Goal: Task Accomplishment & Management: Manage account settings

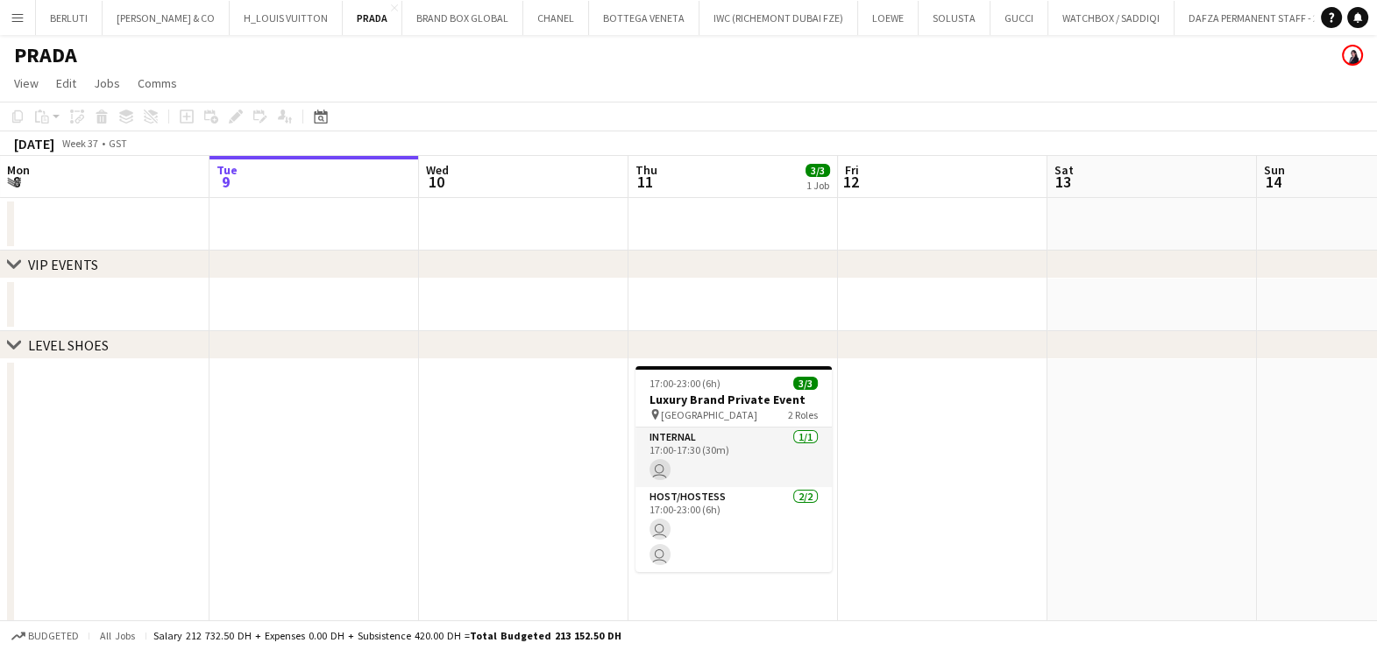
click at [13, 22] on app-icon "Menu" at bounding box center [18, 18] width 14 height 14
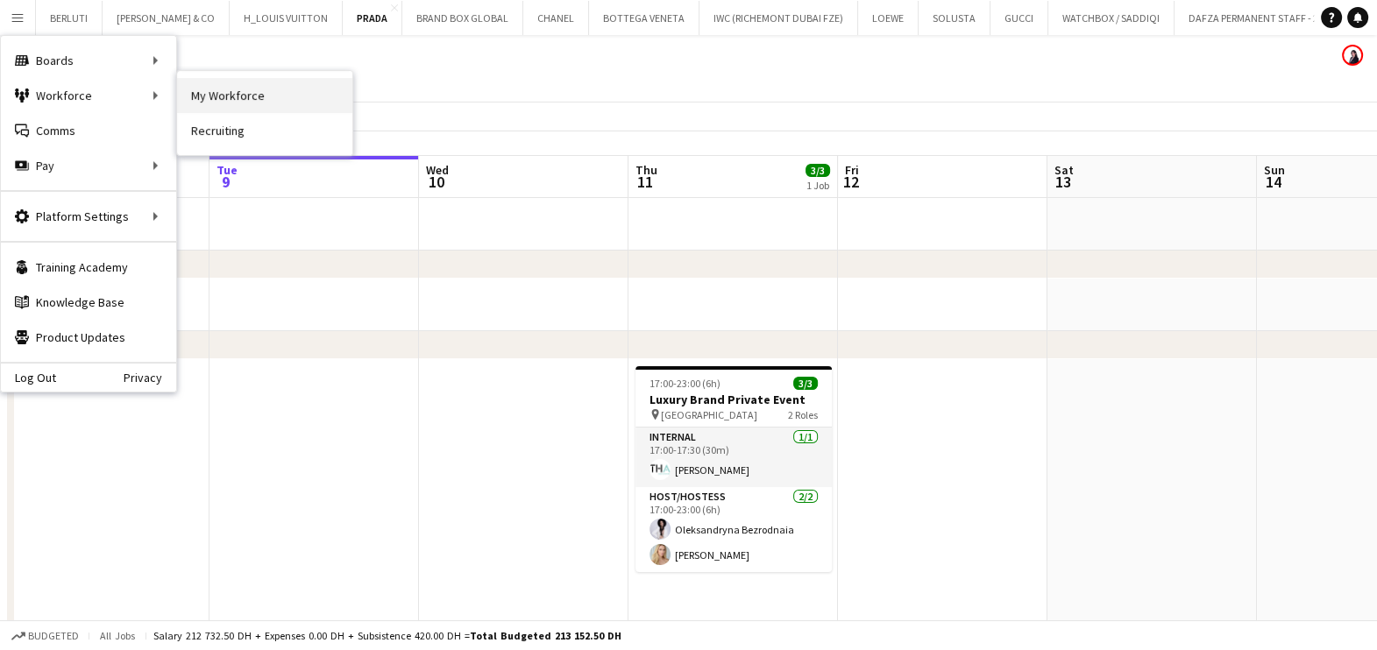
click at [258, 99] on link "My Workforce" at bounding box center [264, 95] width 175 height 35
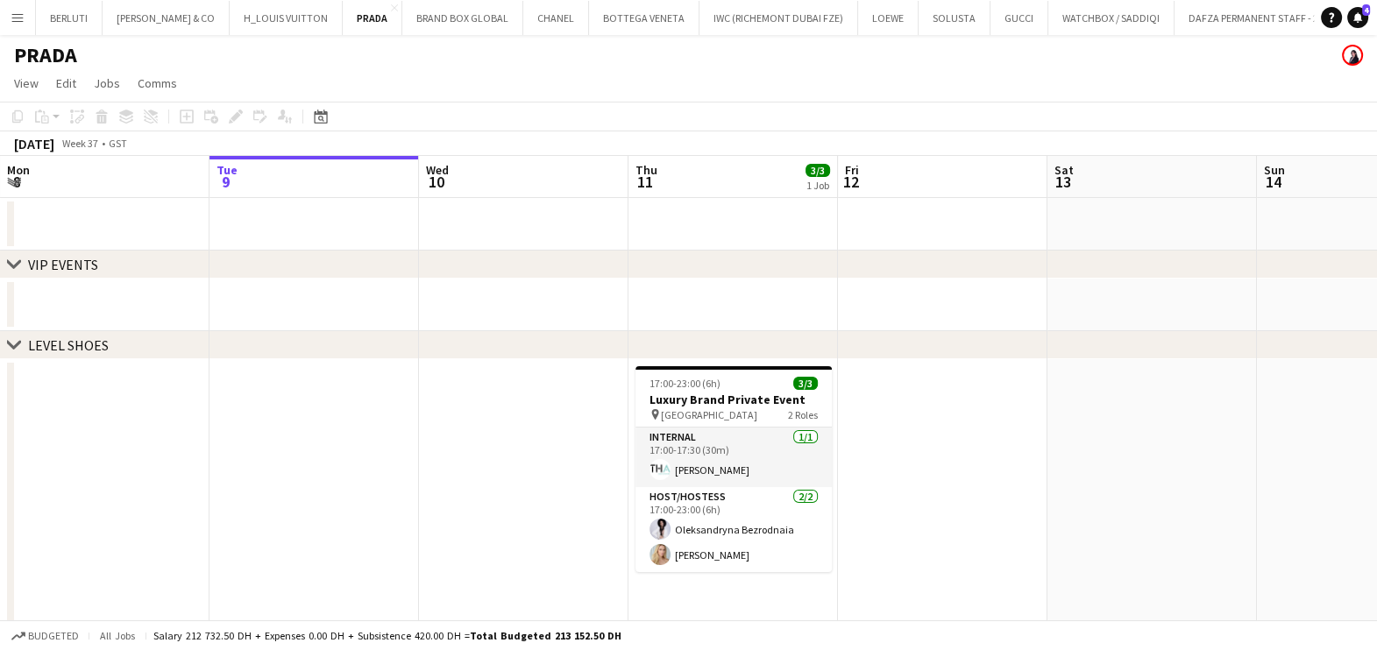
click at [15, 11] on app-icon "Menu" at bounding box center [18, 18] width 14 height 14
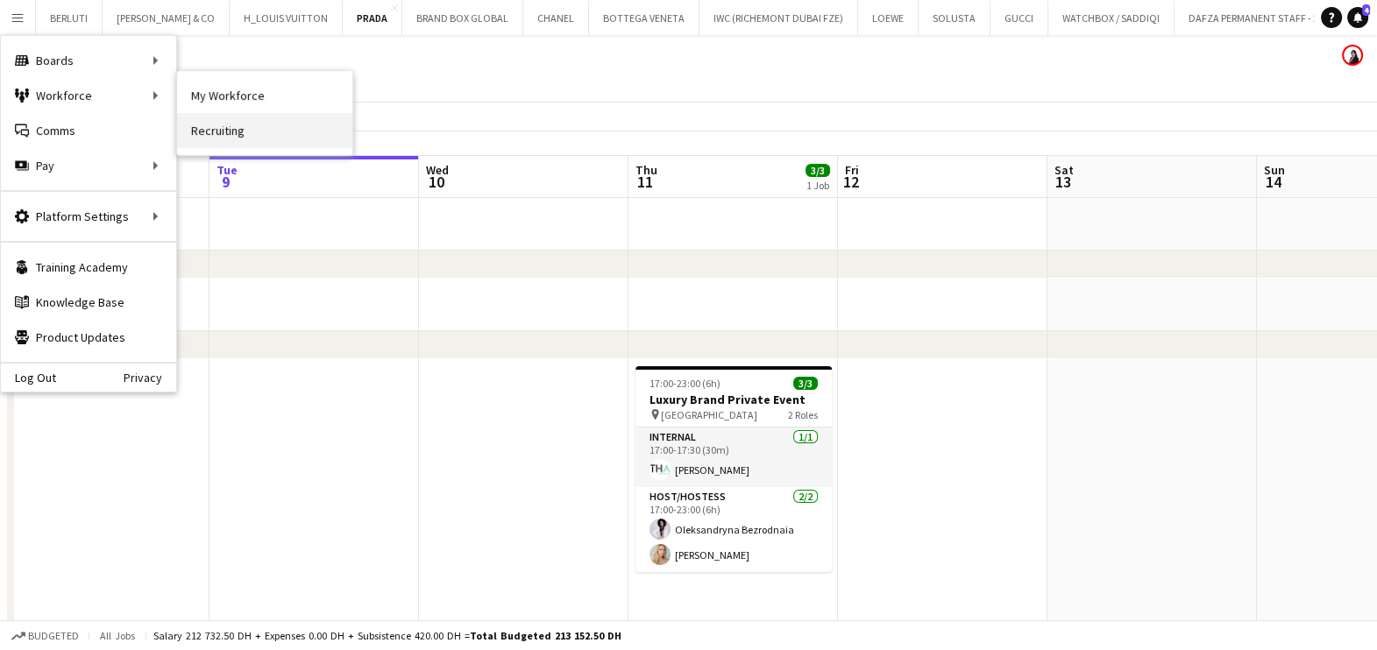
click at [206, 131] on link "Recruiting" at bounding box center [264, 130] width 175 height 35
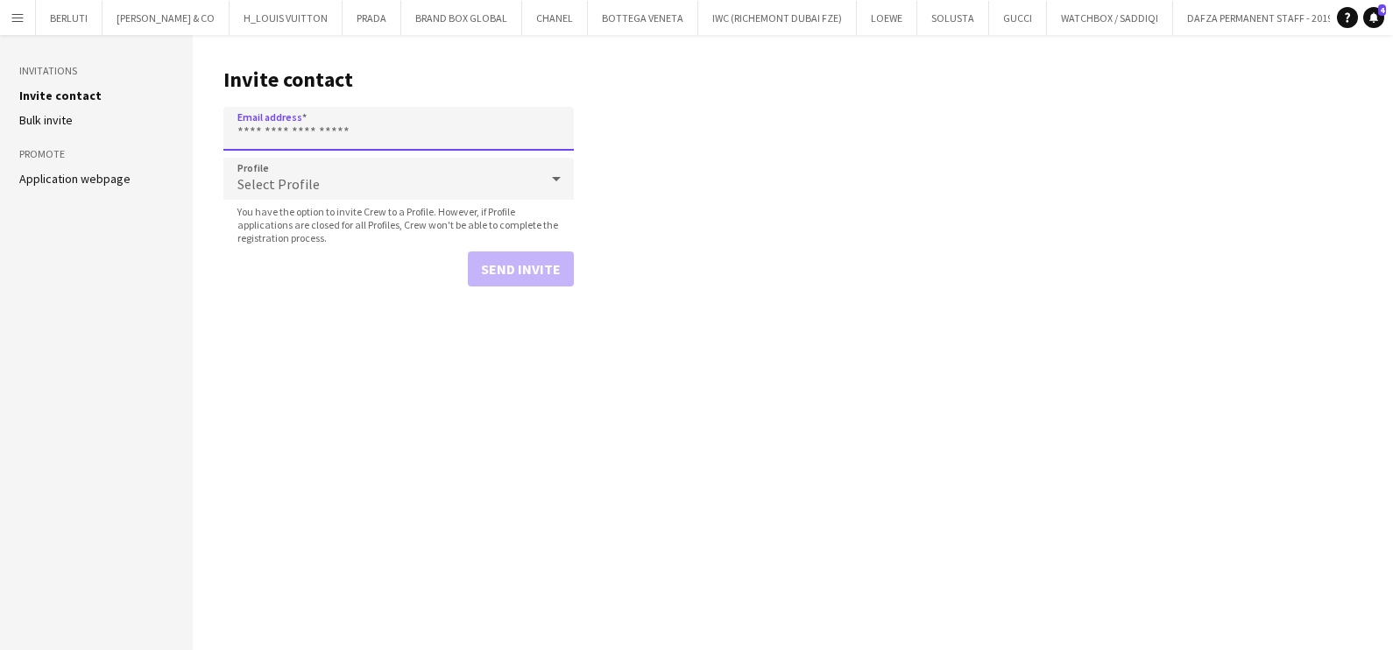
click at [311, 128] on input "Email address" at bounding box center [398, 129] width 351 height 44
paste input "**********"
type input "**********"
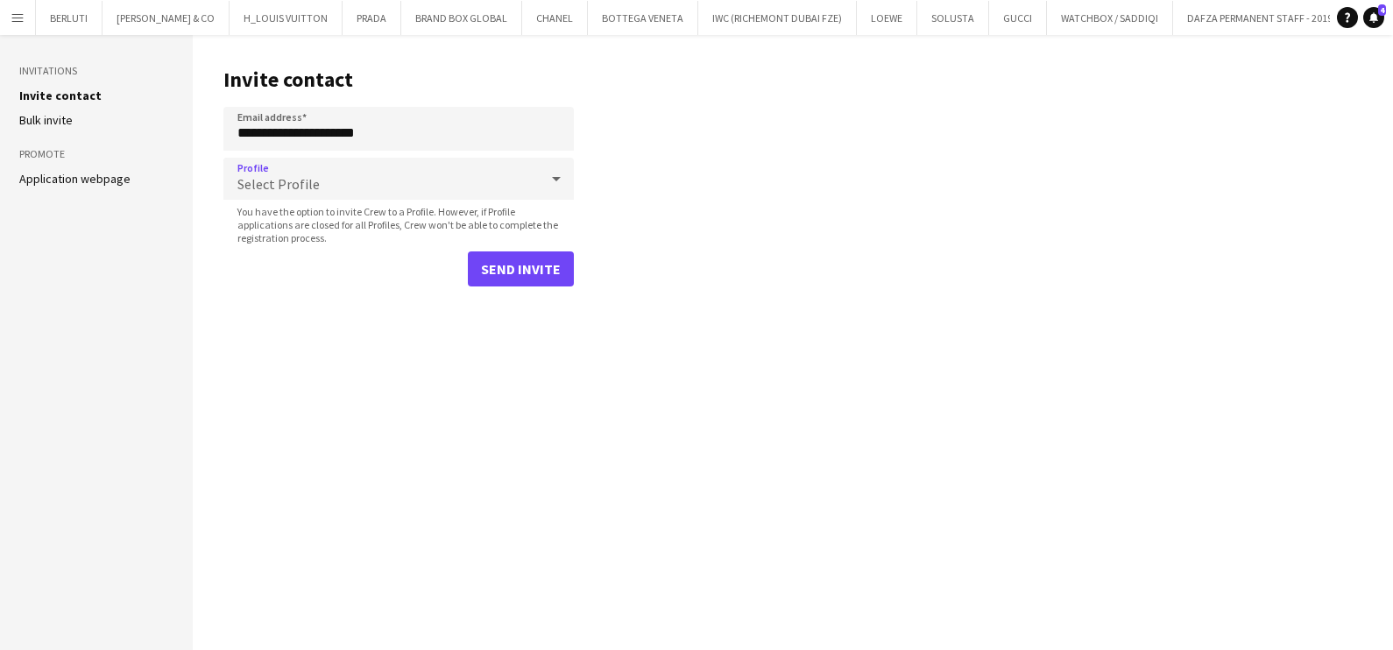
click at [429, 185] on div "Select Profile" at bounding box center [380, 179] width 315 height 42
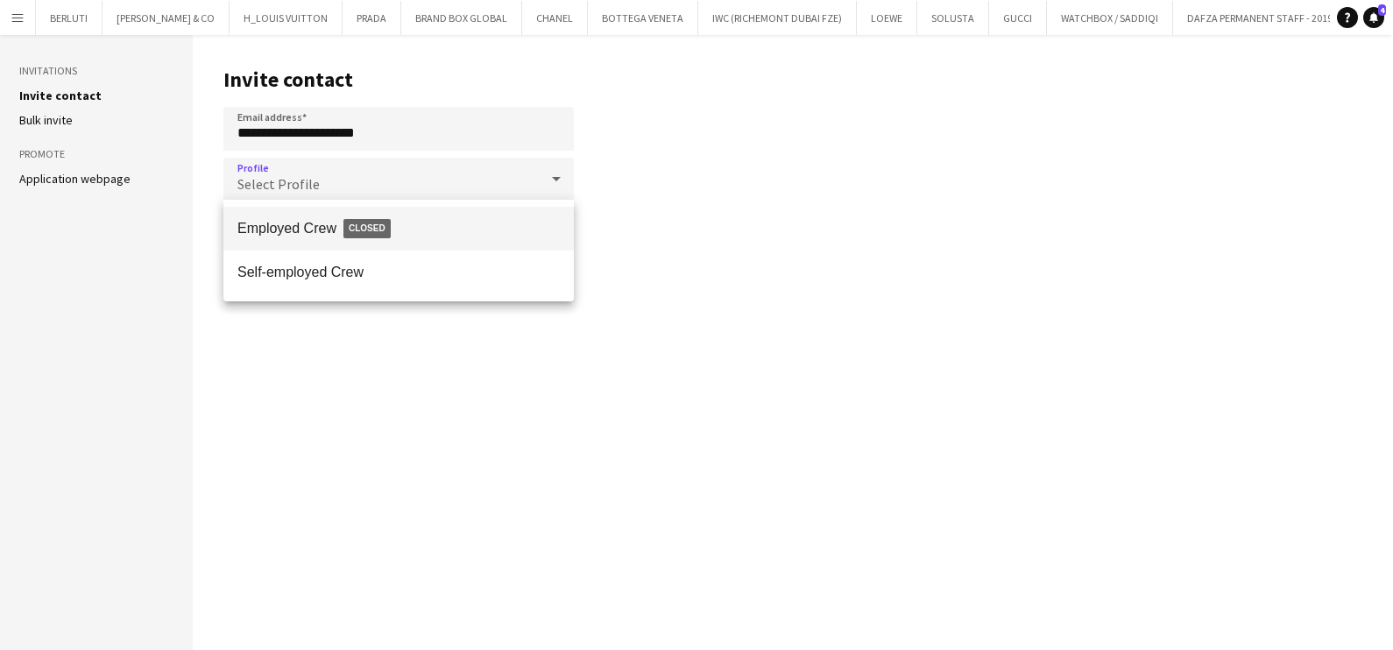
click at [403, 234] on span "Employed Crew Closed" at bounding box center [398, 229] width 322 height 40
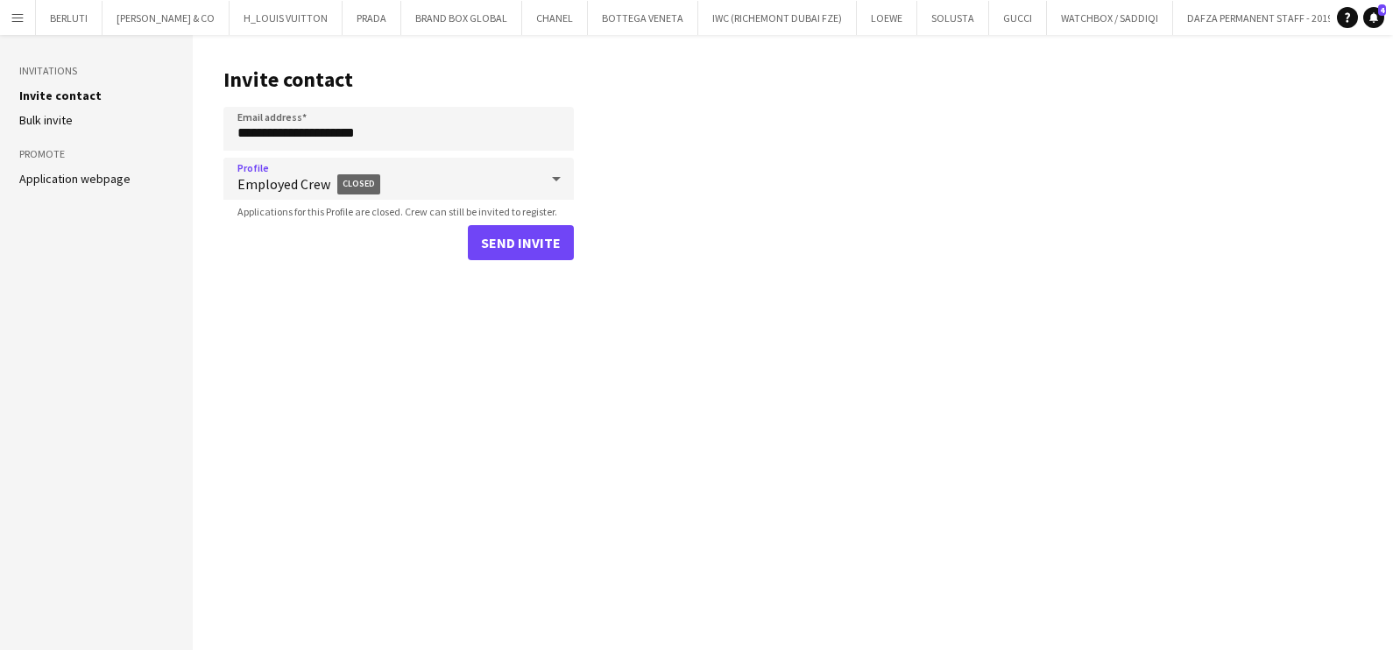
click at [417, 183] on span "Employed Crew Closed" at bounding box center [387, 184] width 301 height 41
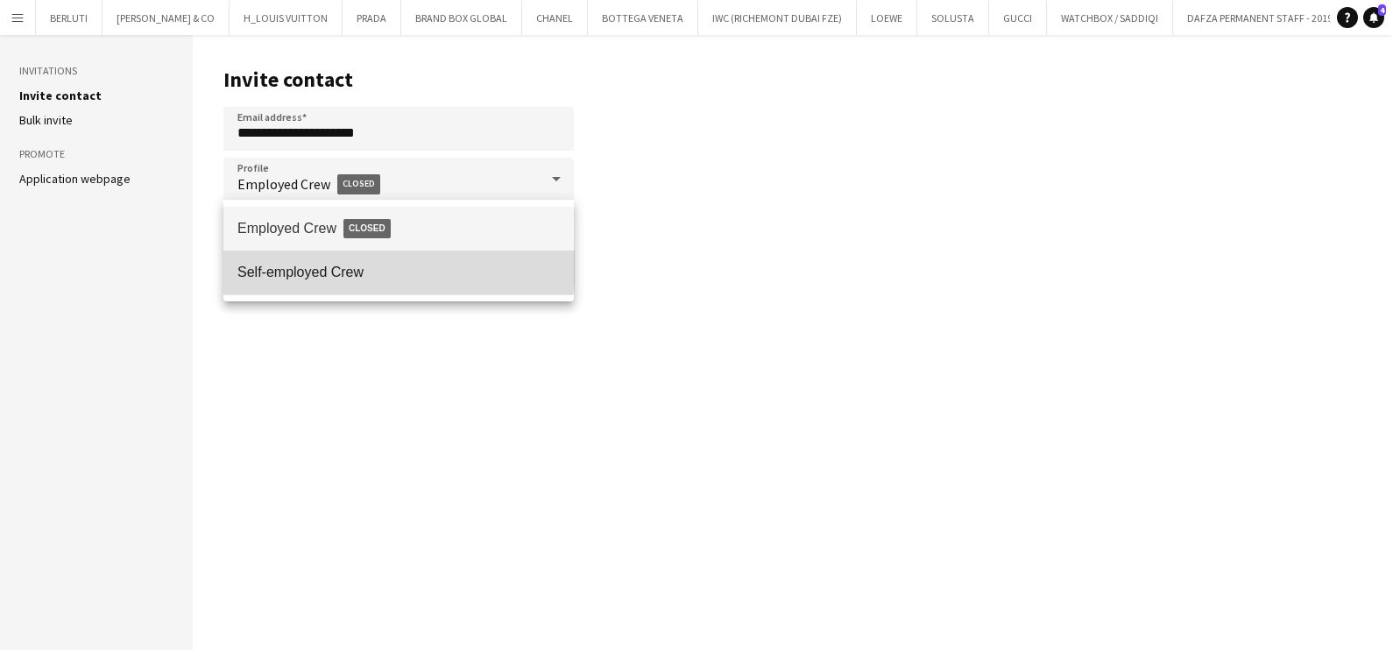
click at [385, 266] on span "Self-employed Crew" at bounding box center [398, 272] width 322 height 17
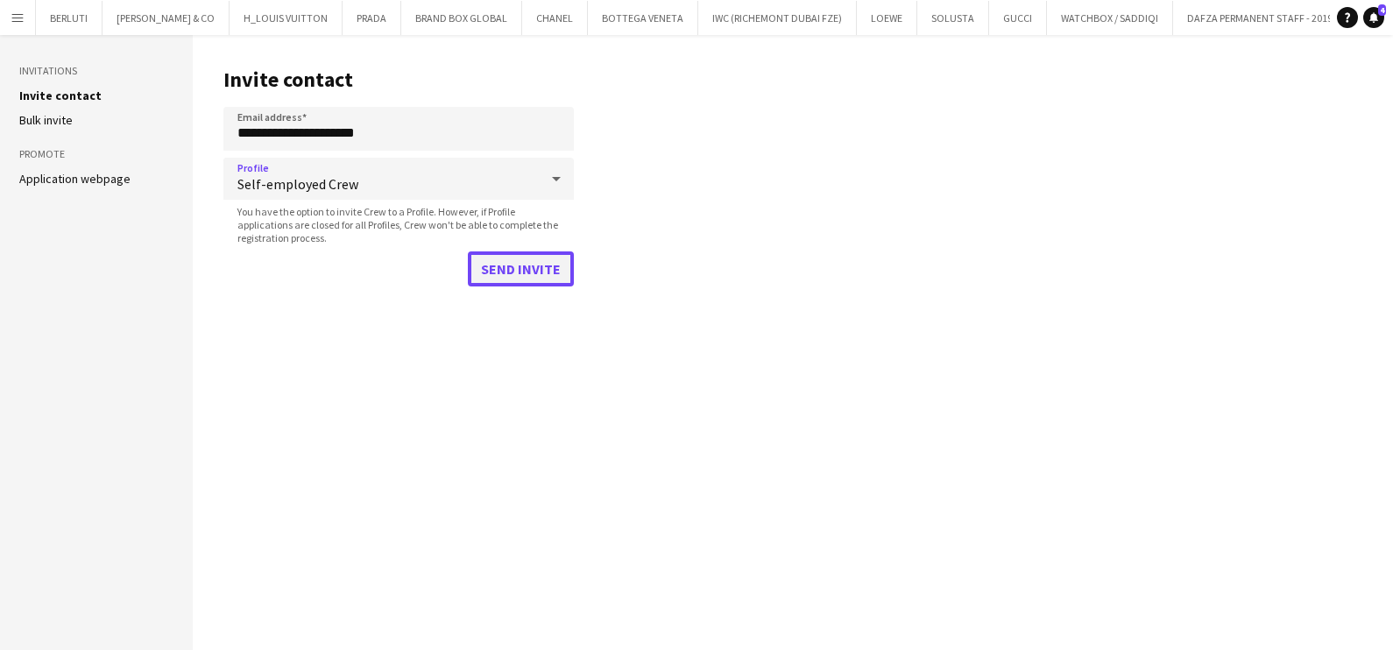
click at [531, 270] on button "Send invite" at bounding box center [521, 268] width 106 height 35
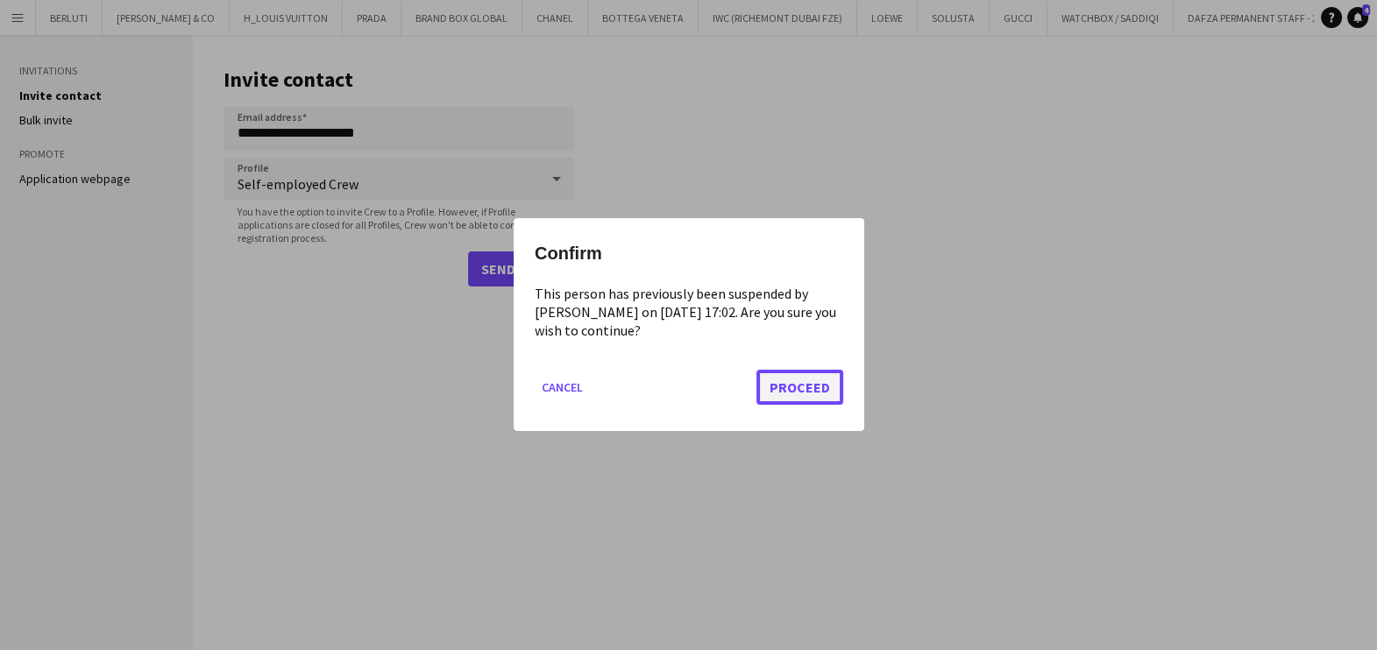
click at [775, 394] on button "Proceed" at bounding box center [799, 388] width 87 height 35
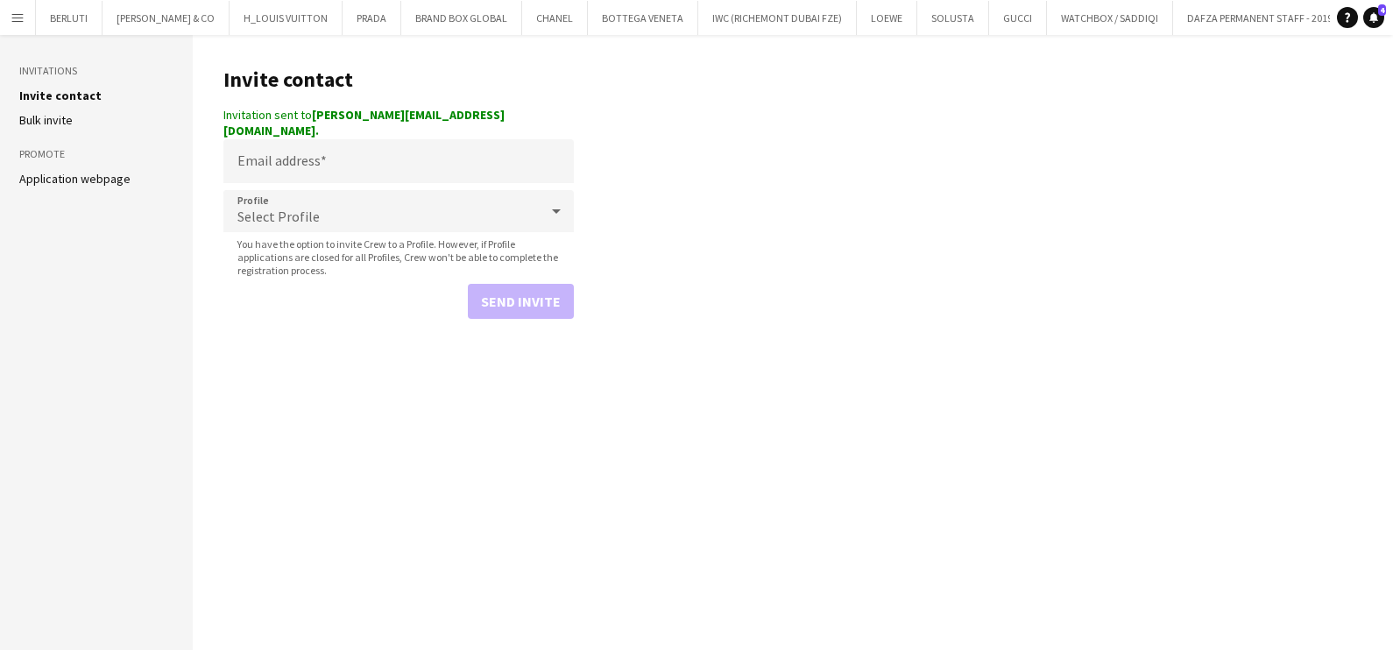
click at [9, 11] on button "Menu" at bounding box center [17, 17] width 35 height 35
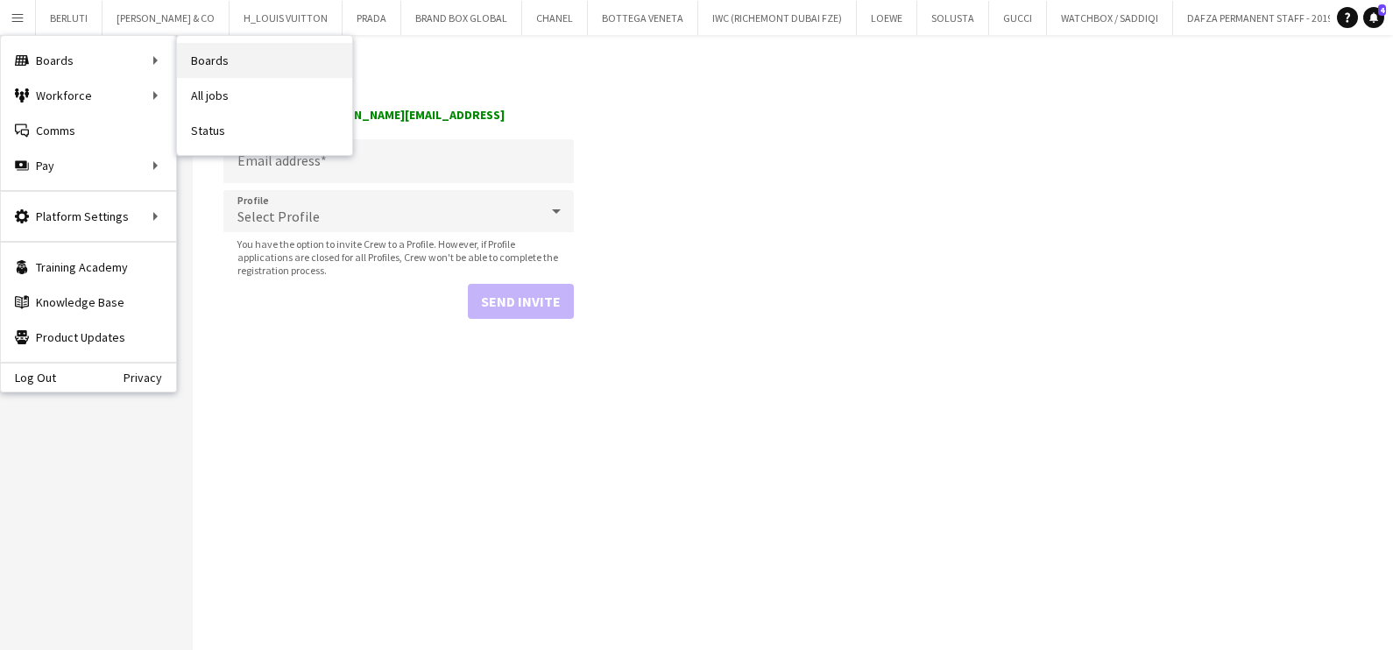
click at [234, 55] on link "Boards" at bounding box center [264, 60] width 175 height 35
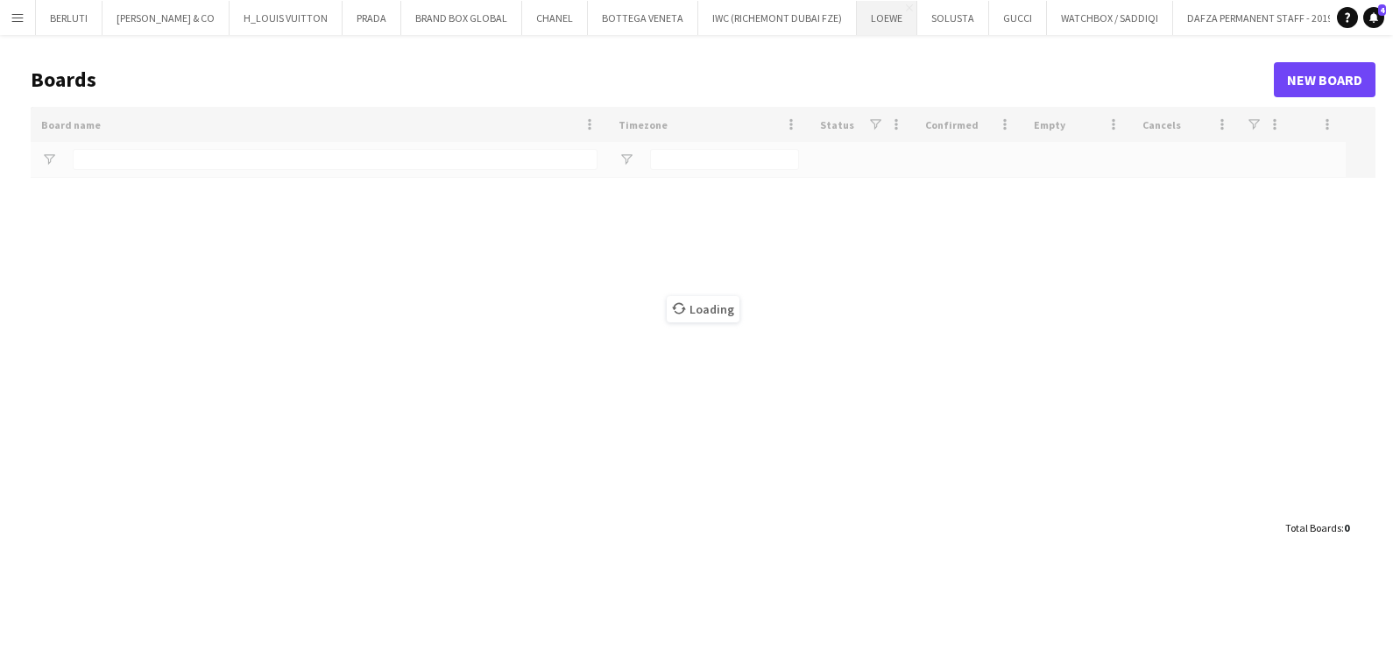
type input "*****"
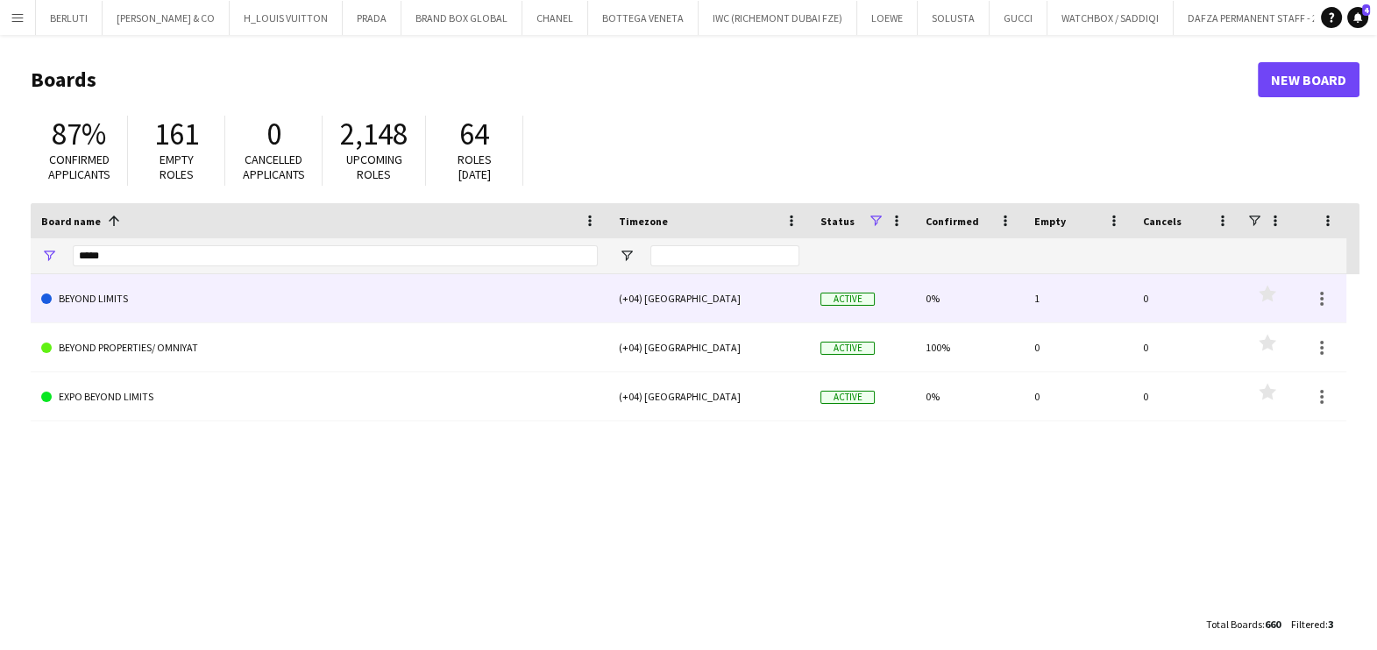
click at [133, 293] on link "BEYOND LIMITS" at bounding box center [319, 298] width 556 height 49
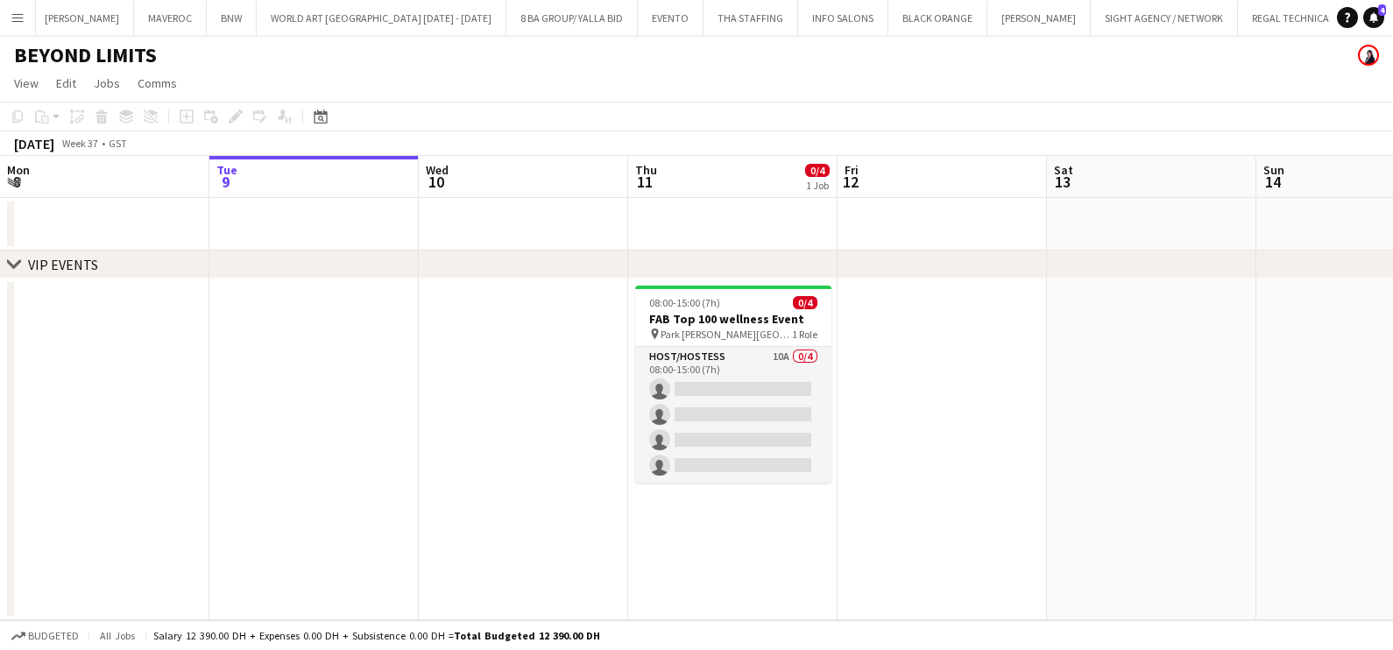
scroll to position [0, 14260]
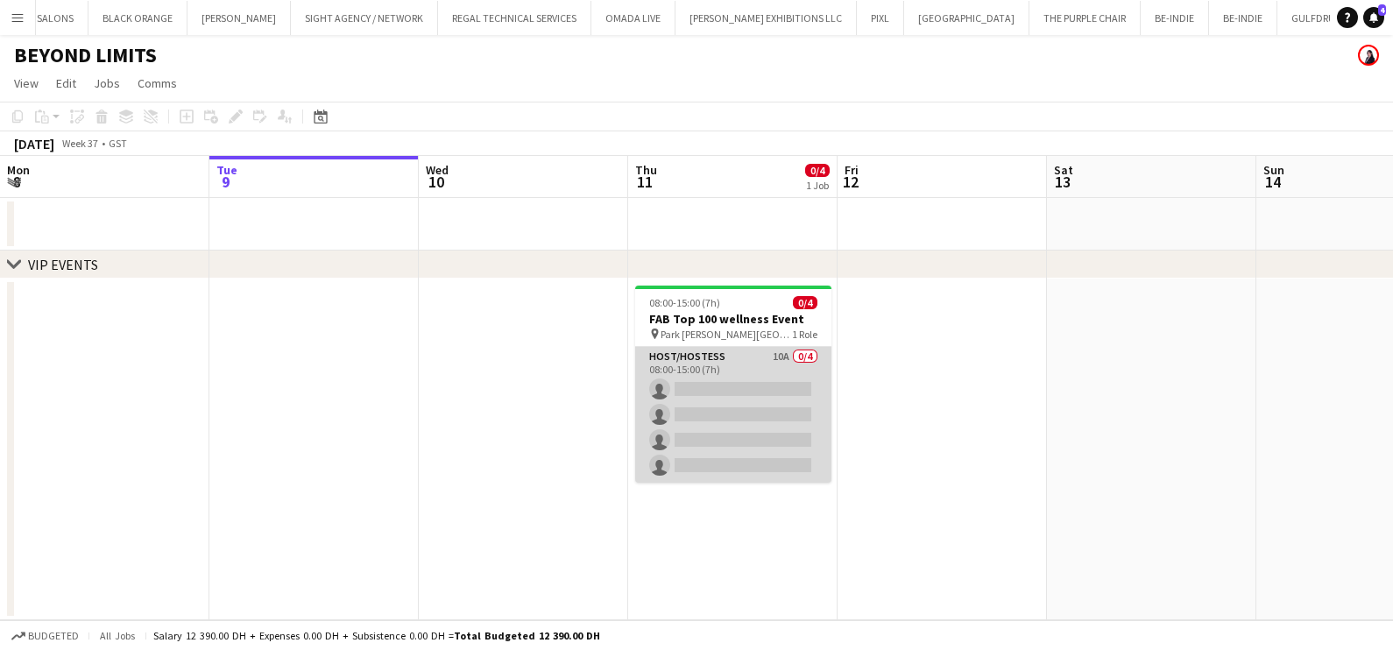
click at [775, 449] on app-card-role "Host/Hostess 10A 0/4 08:00-15:00 (7h) single-neutral-actions single-neutral-act…" at bounding box center [733, 415] width 196 height 136
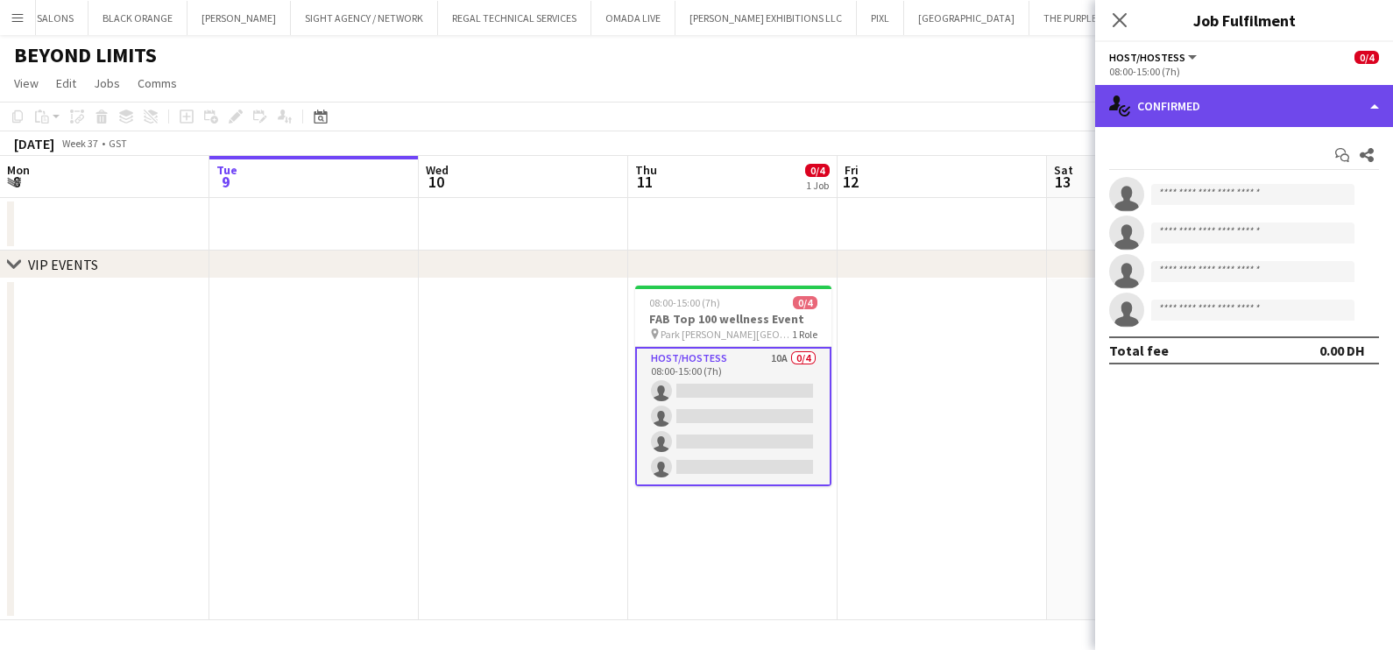
click at [775, 92] on div "single-neutral-actions-check-2 Confirmed" at bounding box center [1244, 106] width 298 height 42
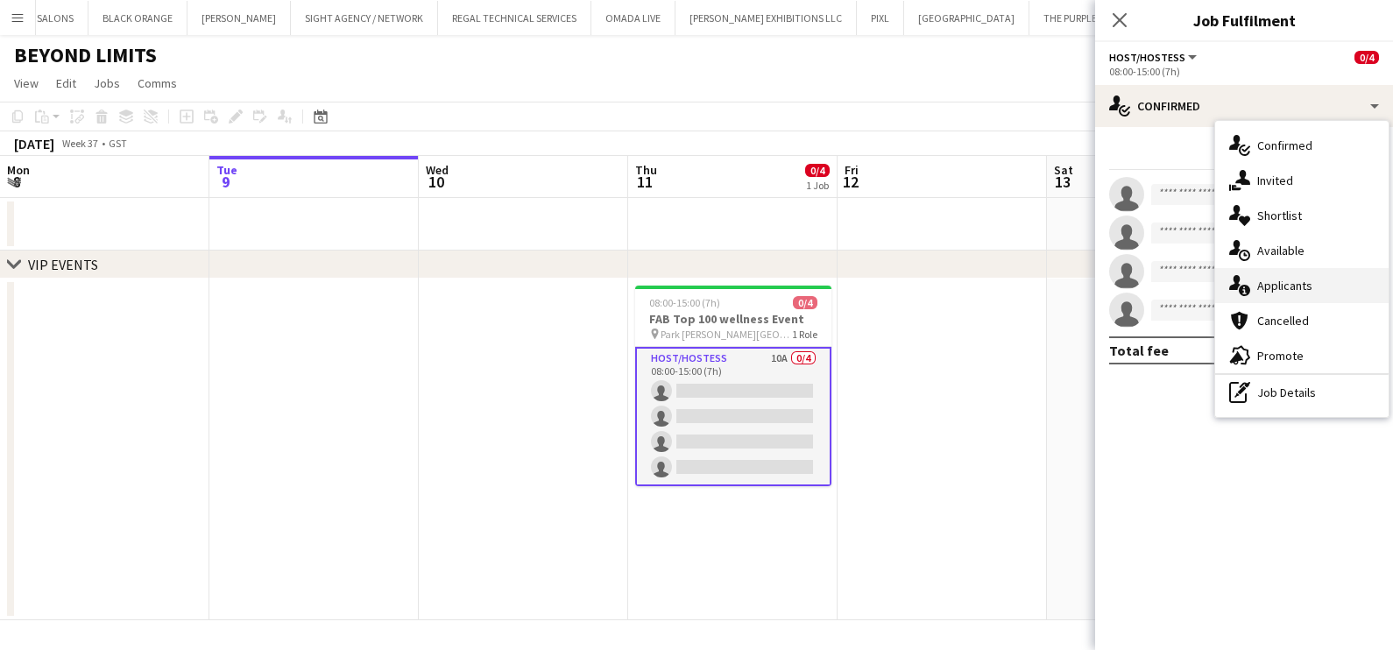
click at [775, 281] on span "Applicants" at bounding box center [1284, 286] width 55 height 16
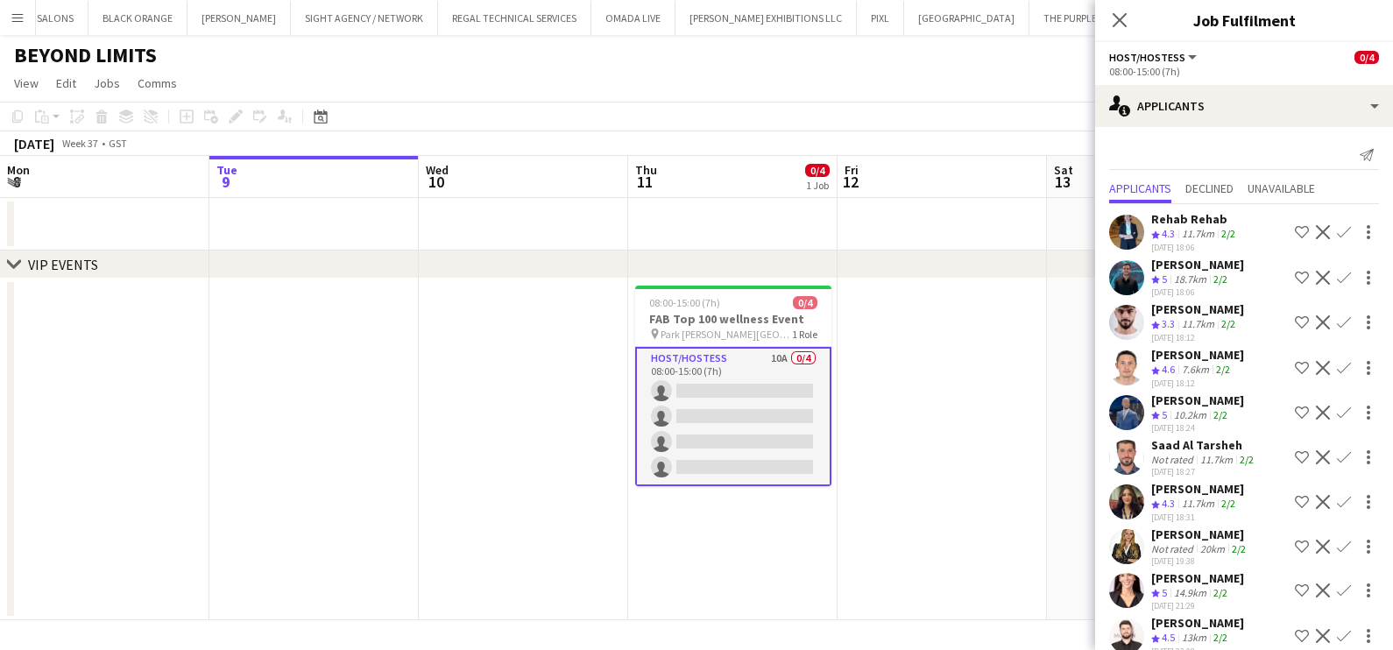
click at [775, 275] on app-icon "Shortlist crew" at bounding box center [1302, 278] width 14 height 14
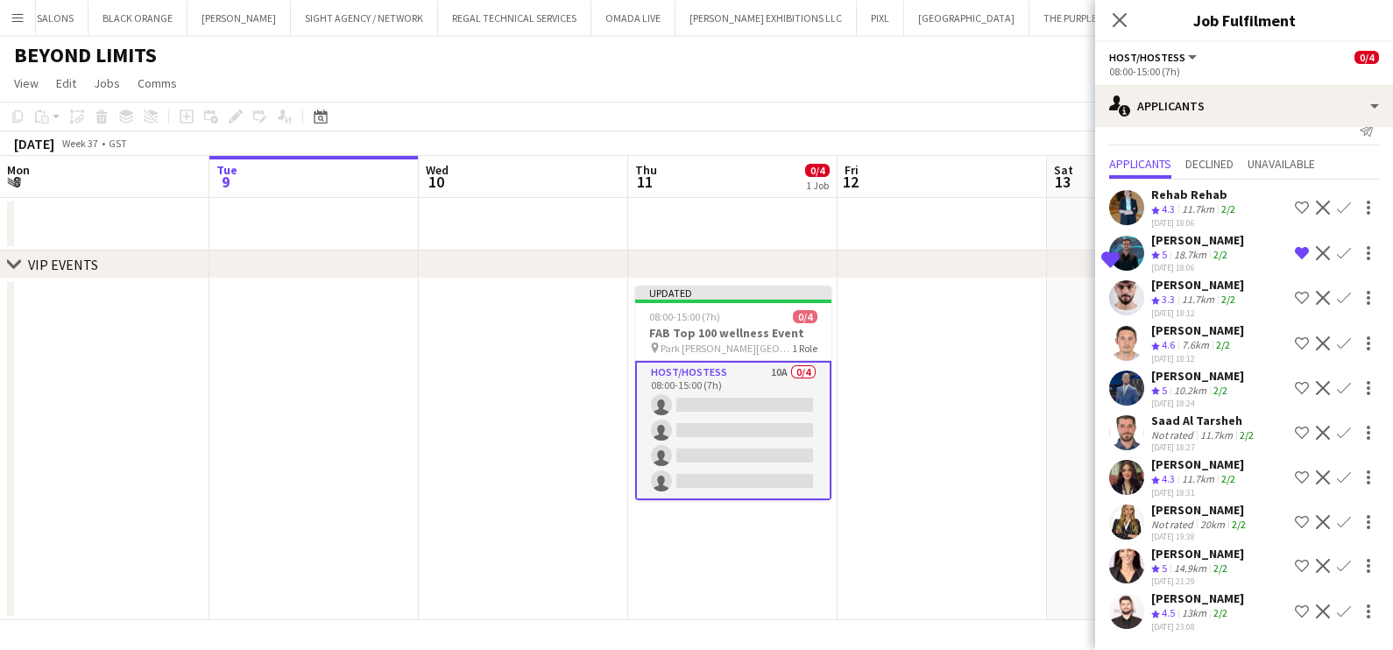
scroll to position [36, 0]
click at [775, 526] on app-icon "Shortlist crew" at bounding box center [1302, 522] width 14 height 14
click at [775, 478] on app-icon "Shortlist crew" at bounding box center [1302, 478] width 14 height 14
click at [775, 566] on app-icon "Shortlist crew" at bounding box center [1302, 566] width 14 height 14
click at [775, 602] on div "Yamen Zayegh Crew rating 4.5 13km 2/2 08-09-2025 23:08 Shortlist crew Decline C…" at bounding box center [1244, 612] width 298 height 42
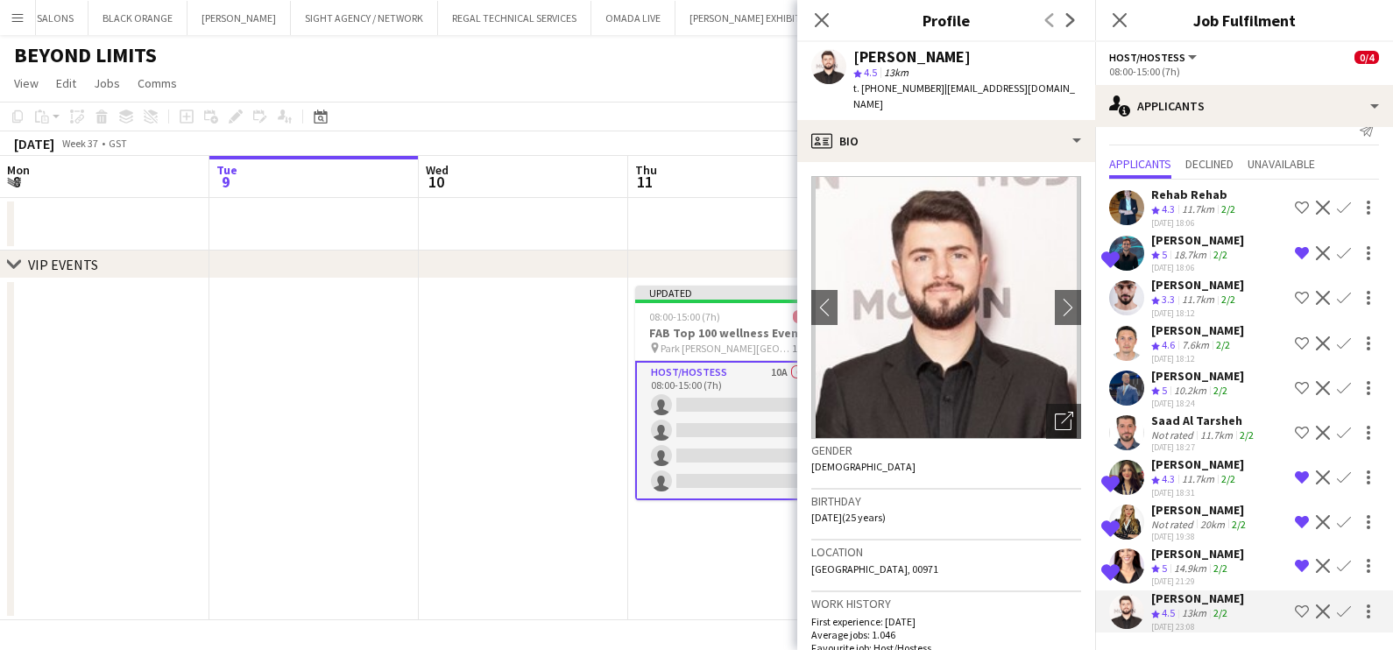
click at [775, 611] on app-icon "Shortlist crew" at bounding box center [1302, 612] width 14 height 14
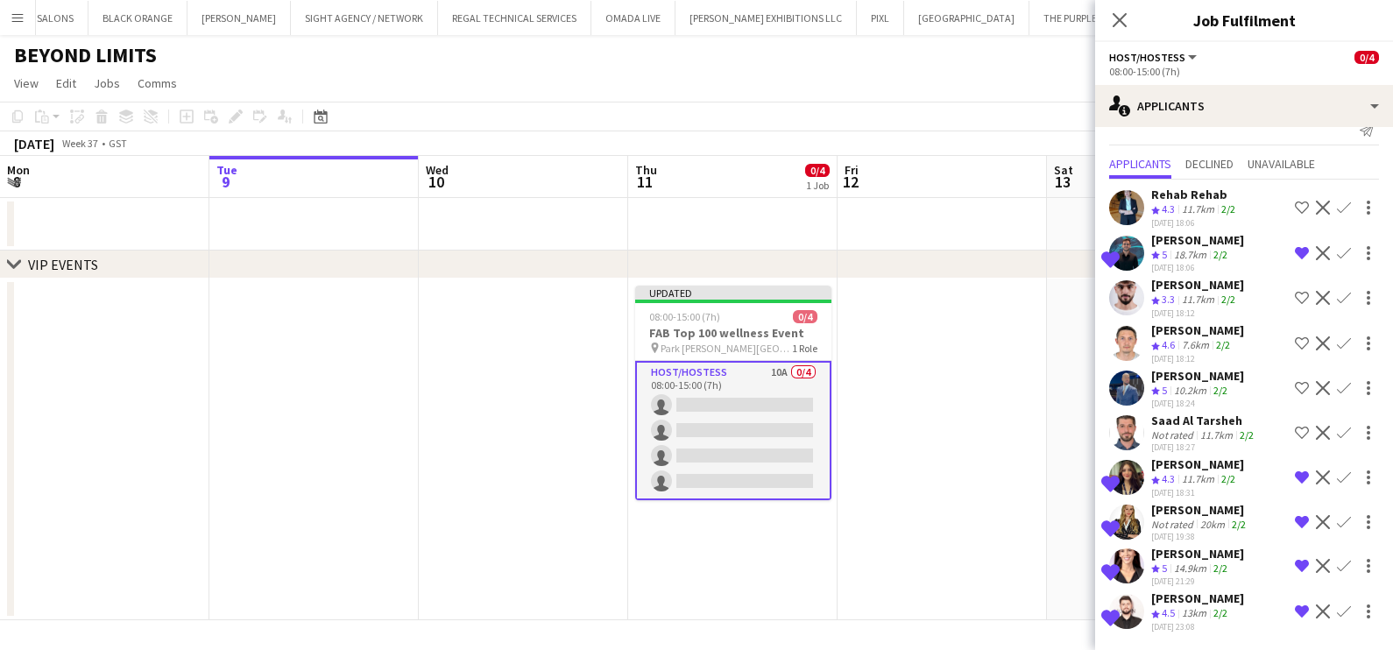
click at [775, 201] on app-icon "Shortlist crew" at bounding box center [1302, 208] width 14 height 14
click at [775, 382] on app-icon "Shortlist crew" at bounding box center [1302, 388] width 14 height 14
click at [775, 433] on button "Shortlist crew" at bounding box center [1302, 432] width 21 height 21
click at [775, 323] on div "Aliaksandr Dziaruha" at bounding box center [1197, 330] width 93 height 16
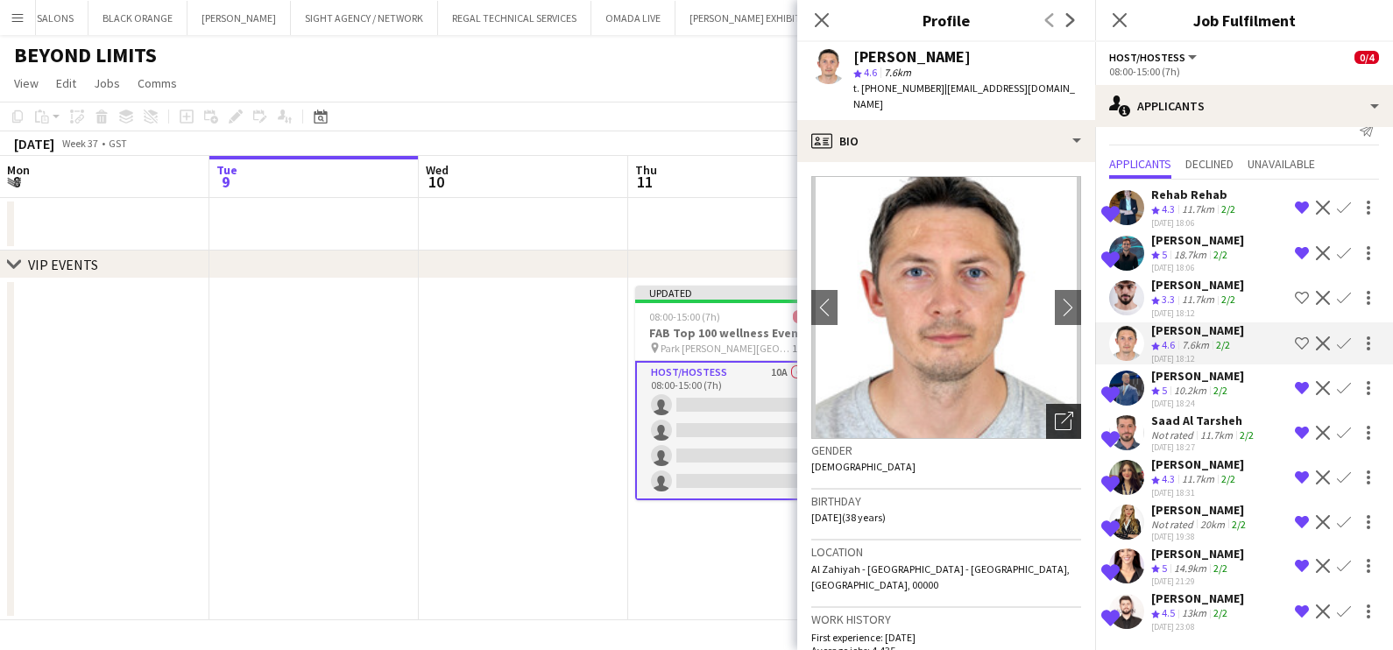
click at [775, 412] on icon "Open photos pop-in" at bounding box center [1064, 421] width 18 height 18
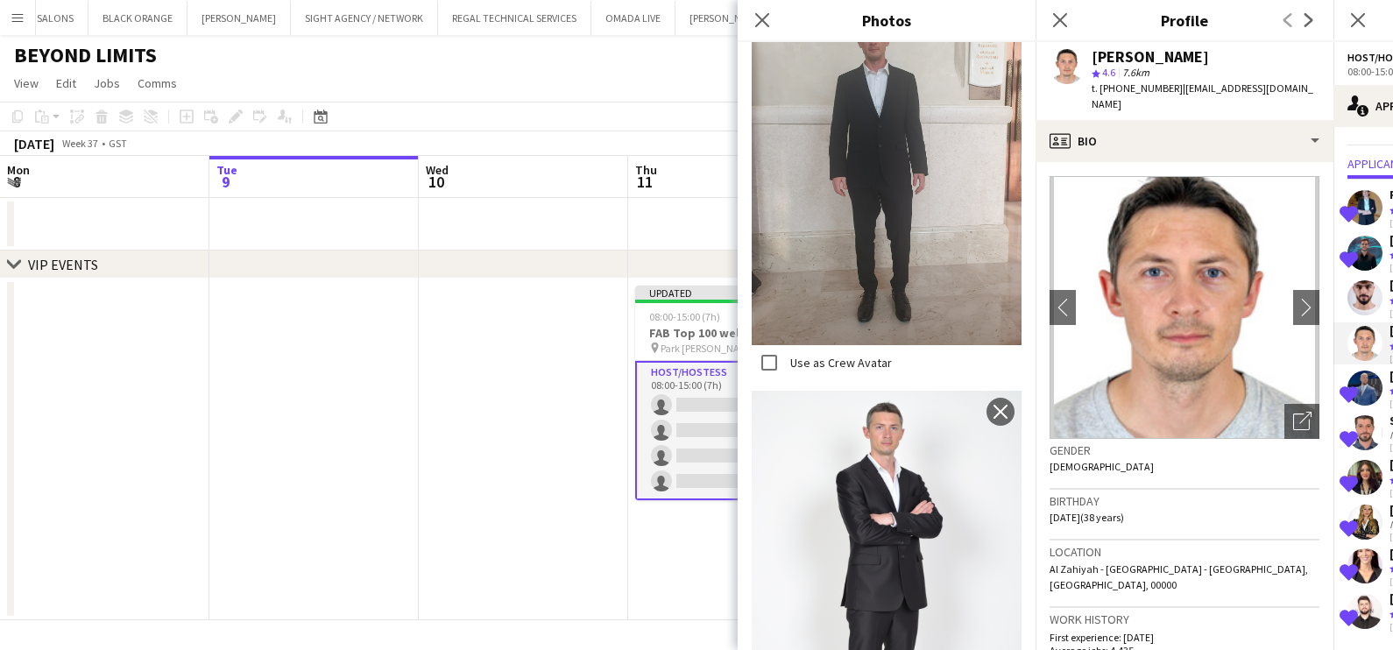
scroll to position [1095, 0]
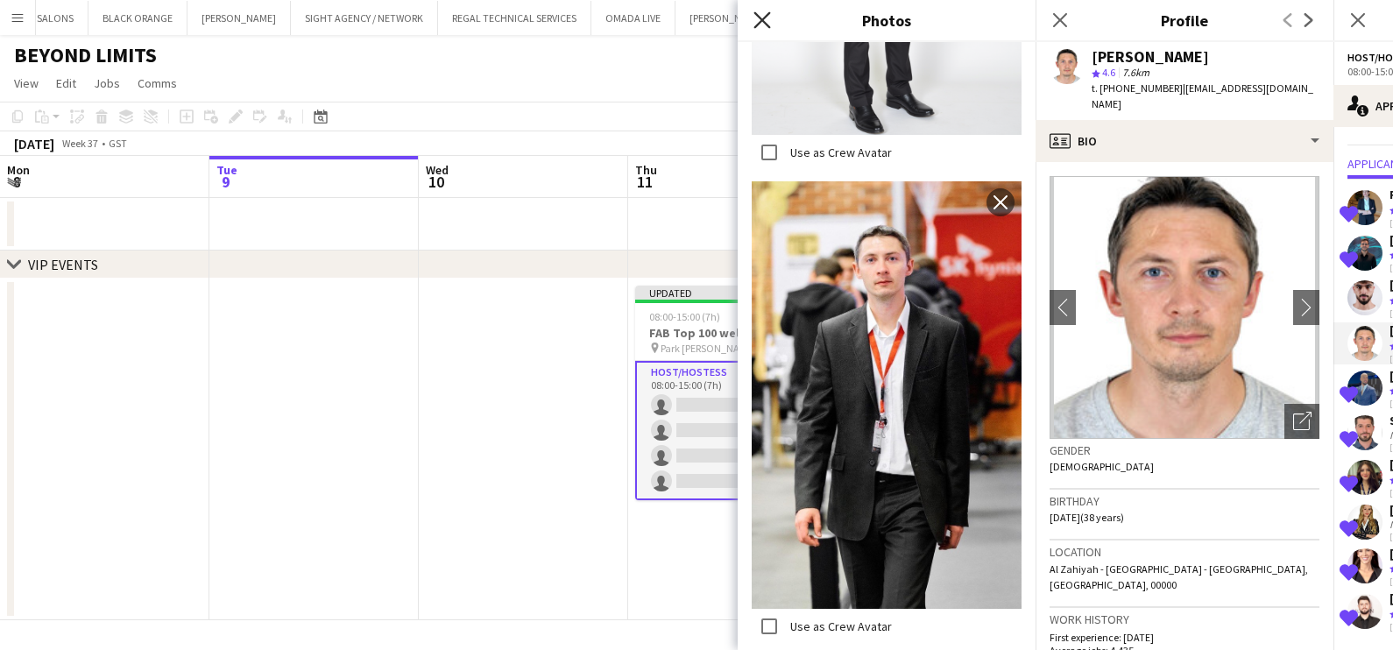
click at [762, 18] on icon at bounding box center [762, 19] width 17 height 17
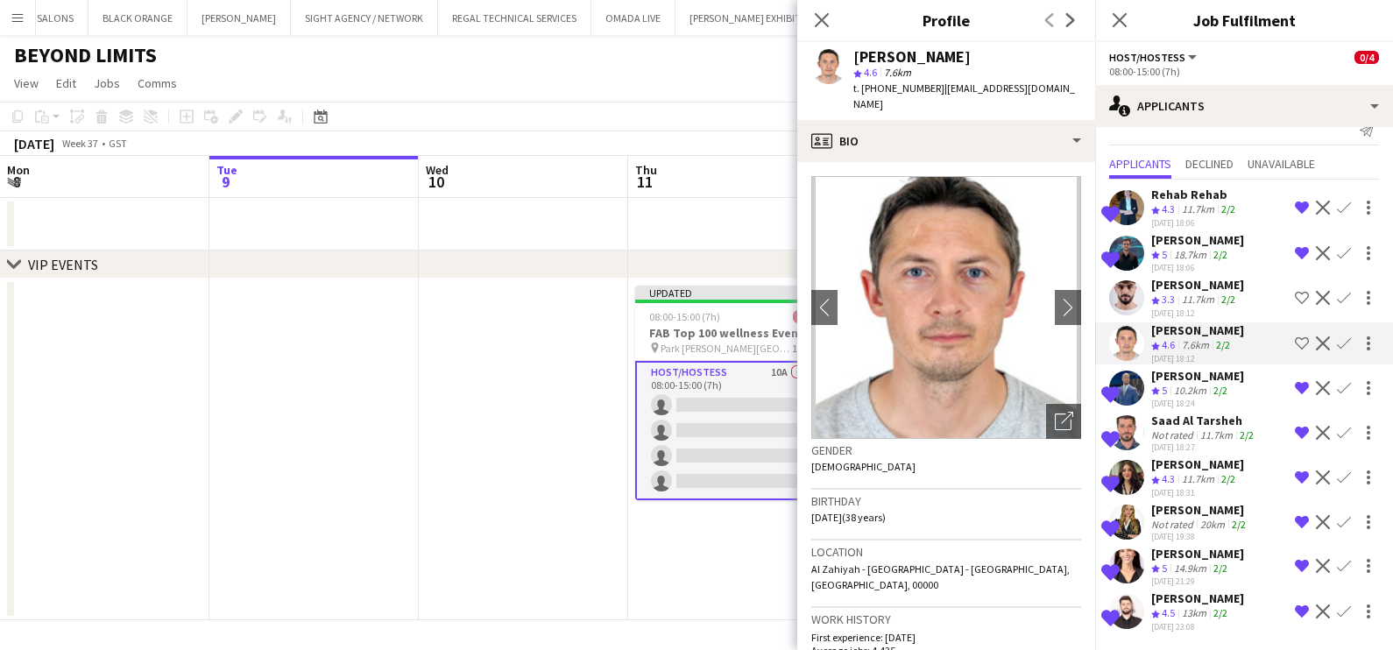
click at [775, 232] on div "Caio Neves" at bounding box center [1197, 240] width 93 height 16
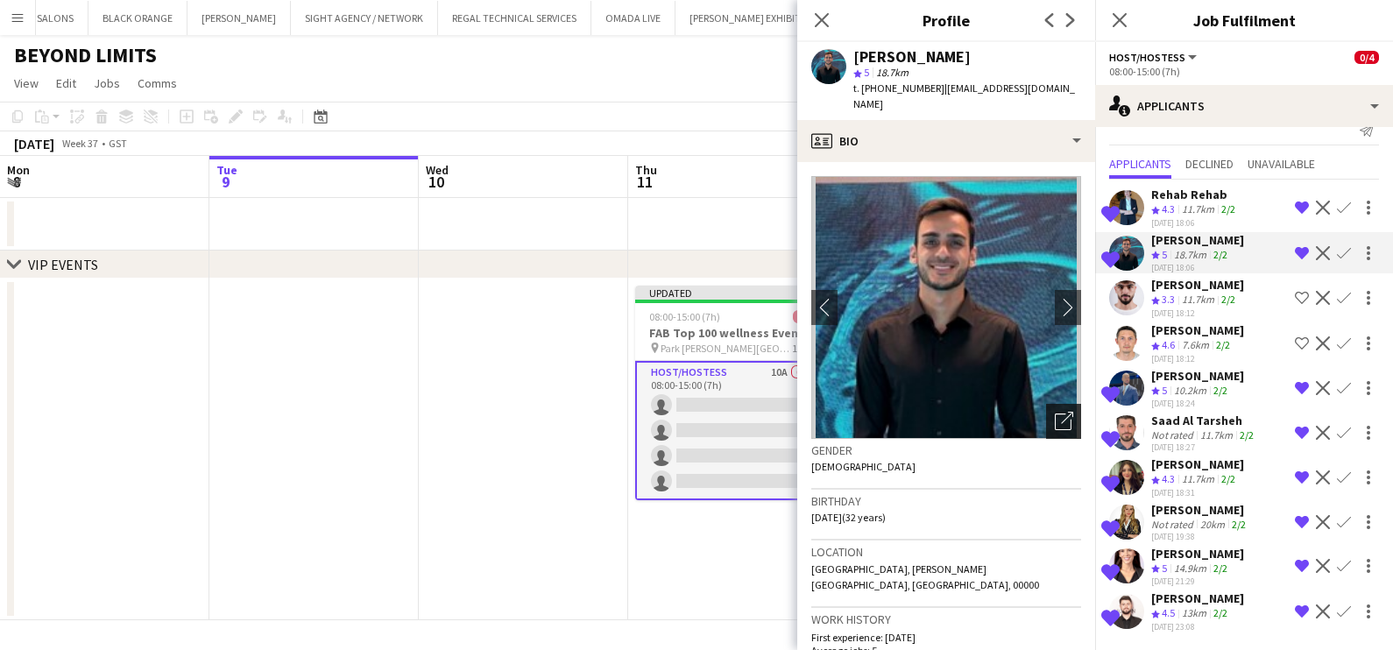
click at [775, 417] on div "Open photos pop-in" at bounding box center [1063, 421] width 35 height 35
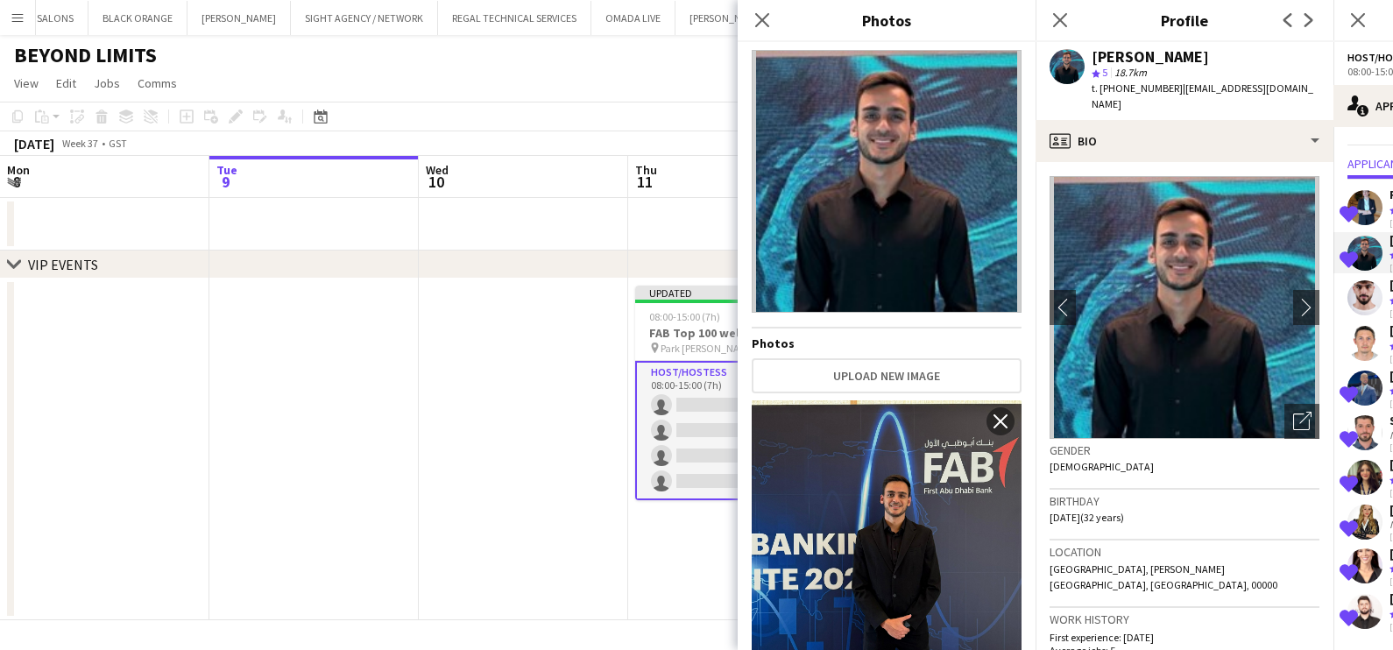
scroll to position [329, 0]
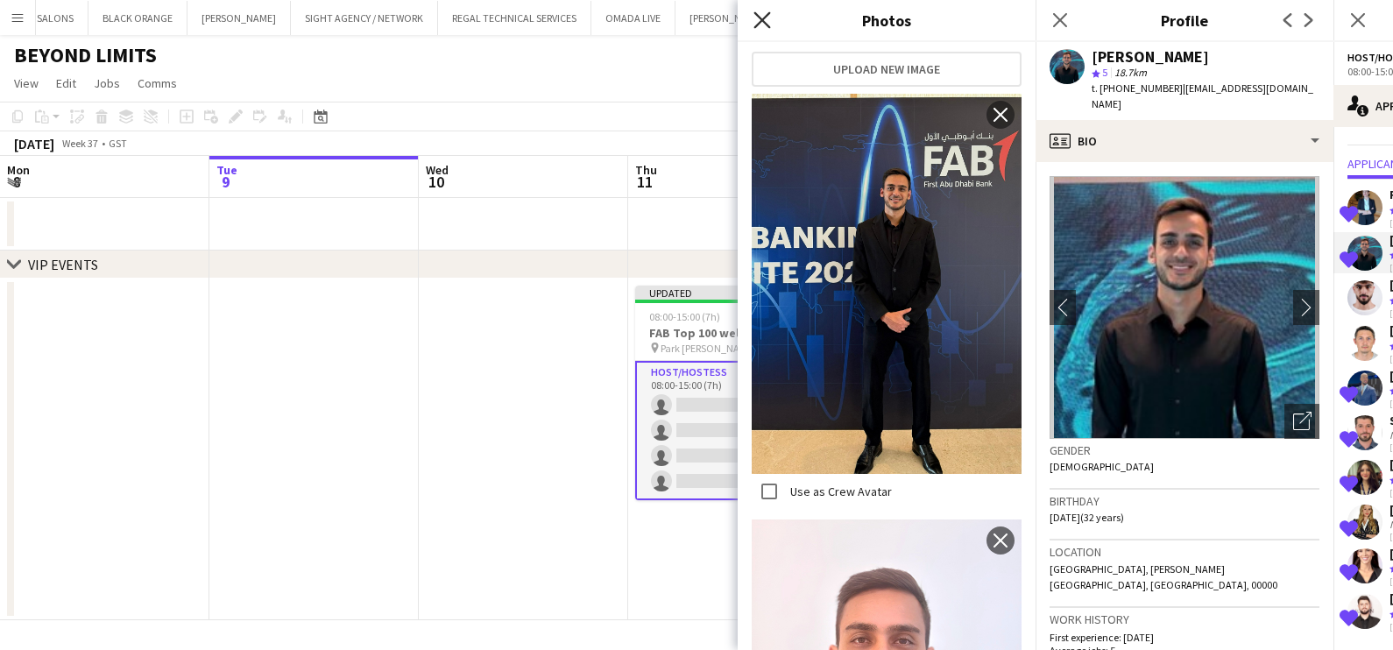
click at [765, 15] on icon "Close pop-in" at bounding box center [762, 19] width 17 height 17
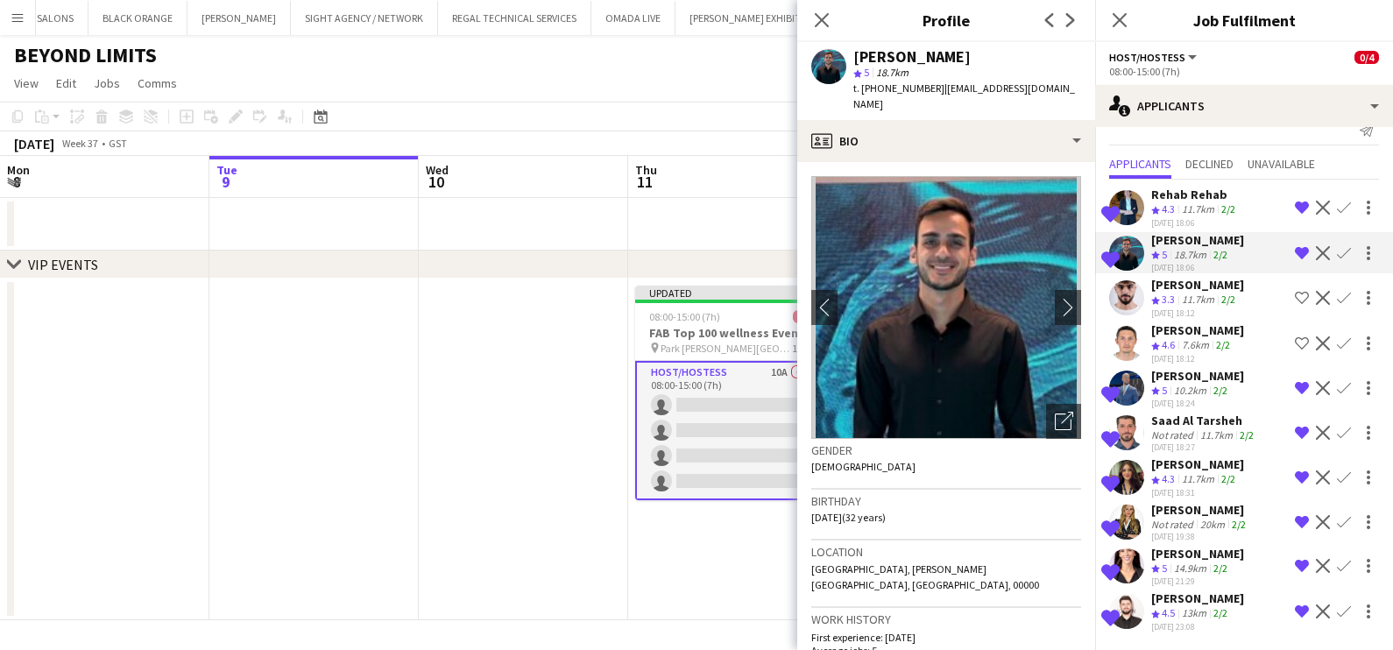
click at [775, 620] on div "Crew rating 4.5" at bounding box center [1164, 613] width 27 height 15
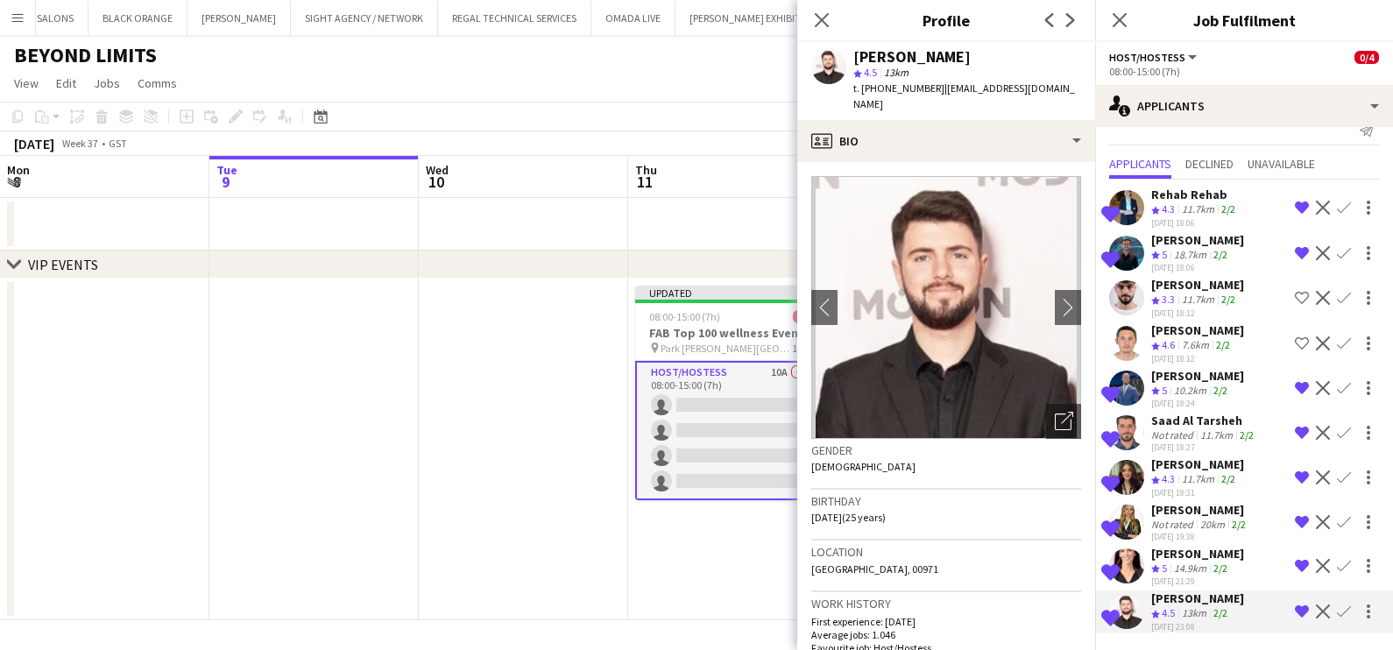
scroll to position [218, 0]
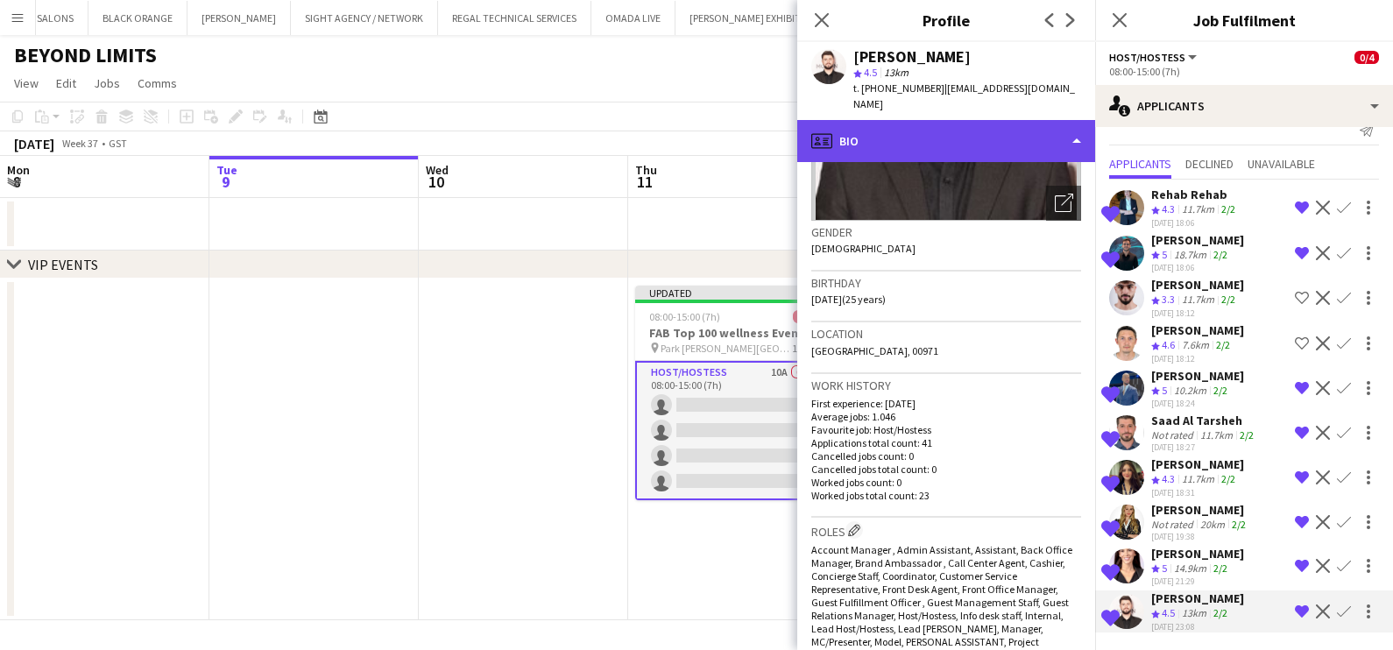
click at [775, 120] on div "profile Bio" at bounding box center [946, 141] width 298 height 42
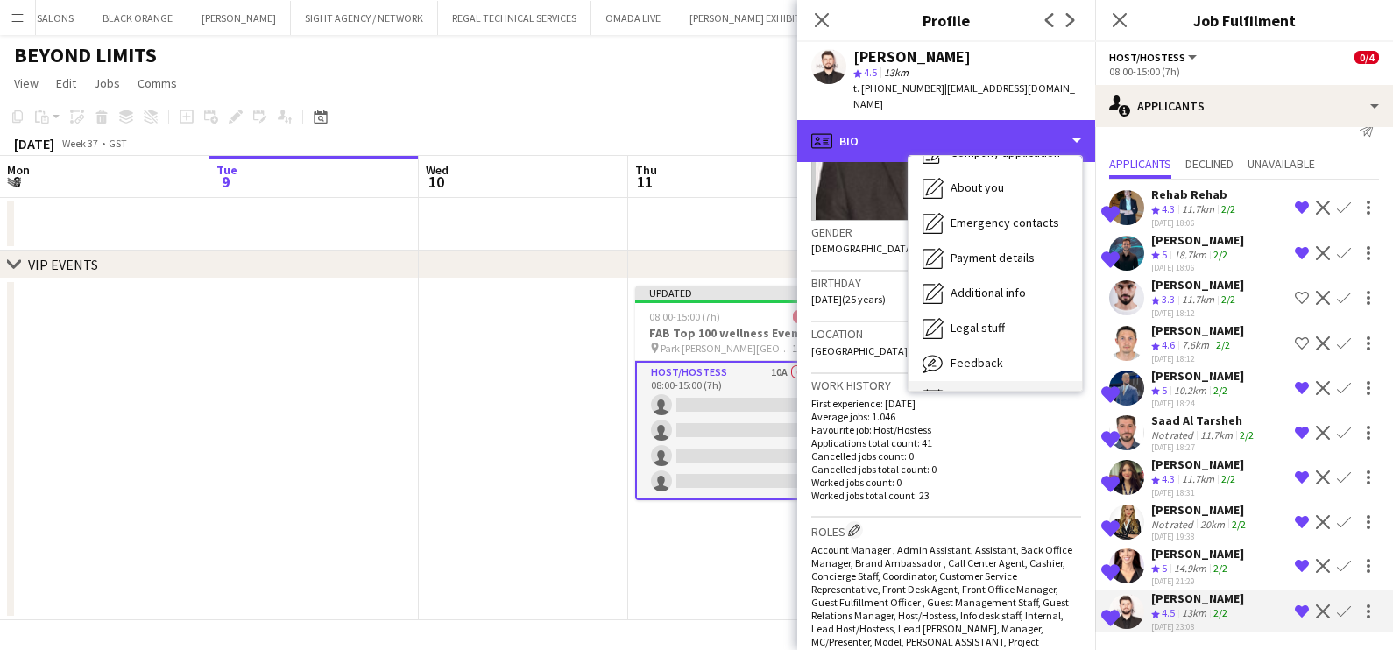
scroll to position [94, 0]
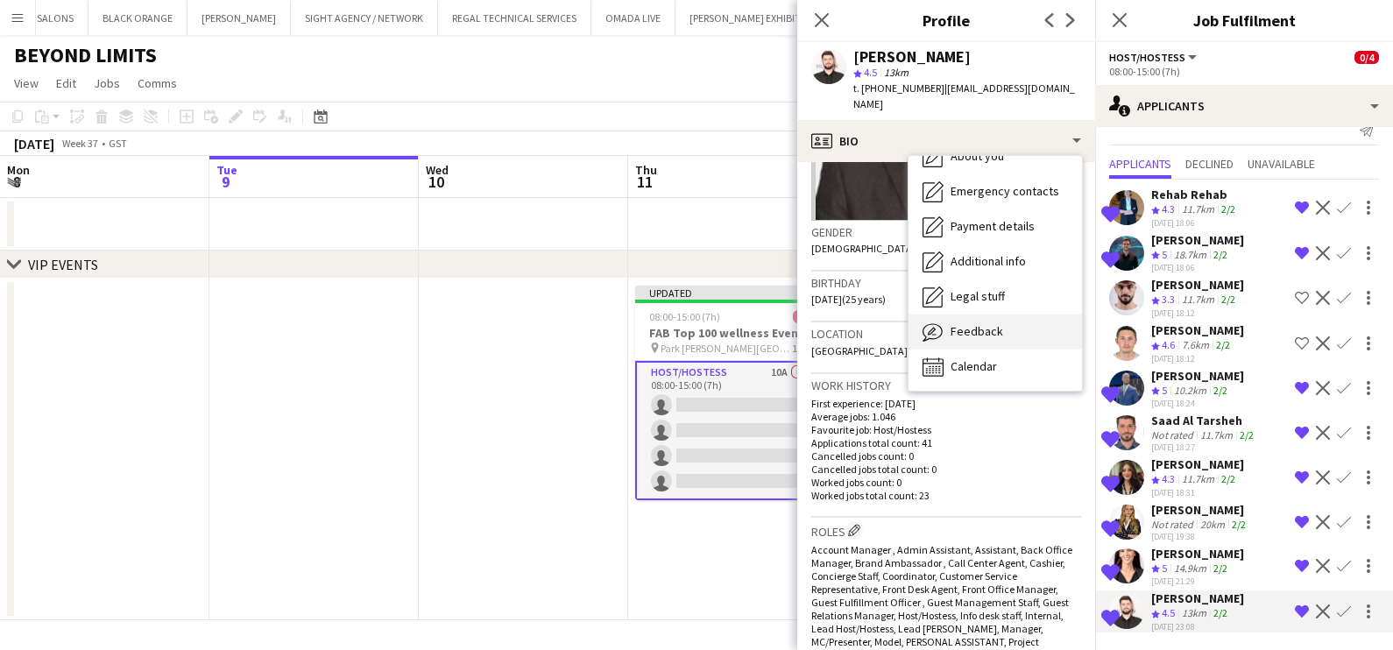
click at [775, 328] on div "Feedback Feedback" at bounding box center [996, 332] width 174 height 35
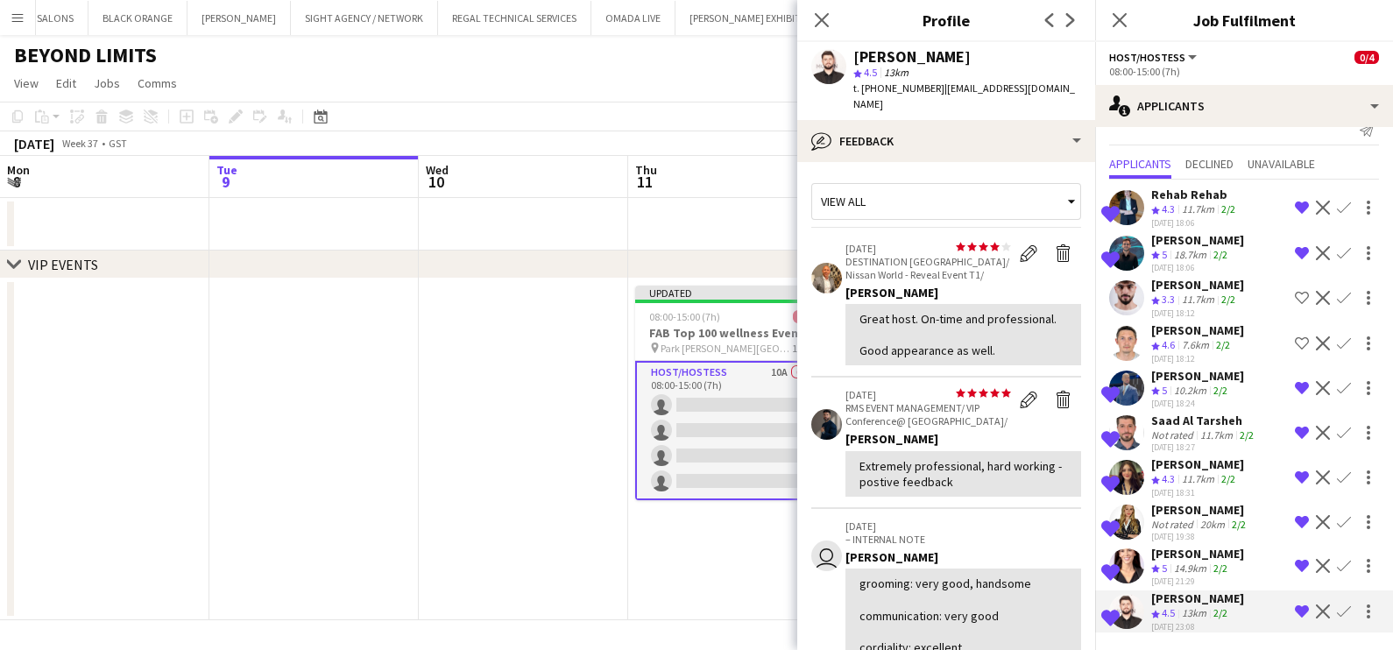
click at [775, 379] on div "Mohammed Adel Aljbour" at bounding box center [1197, 376] width 93 height 16
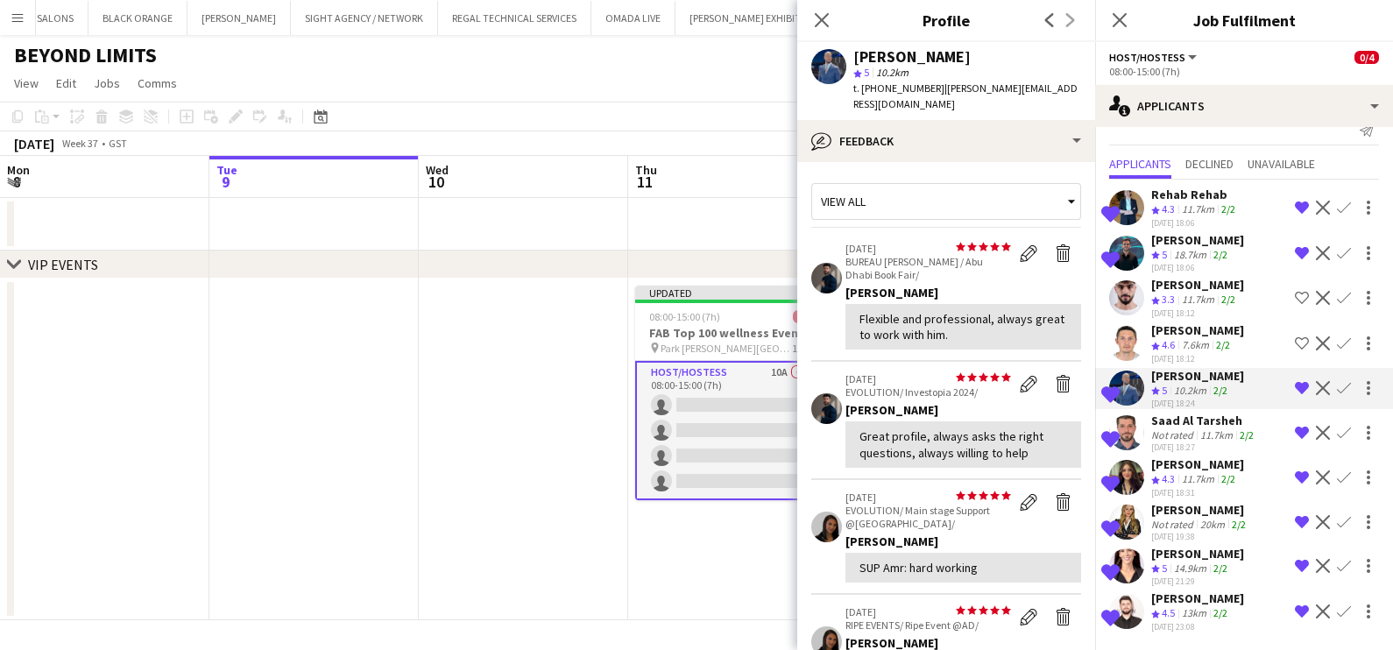
click at [775, 379] on div "Mohammed Adel Aljbour" at bounding box center [1197, 376] width 93 height 16
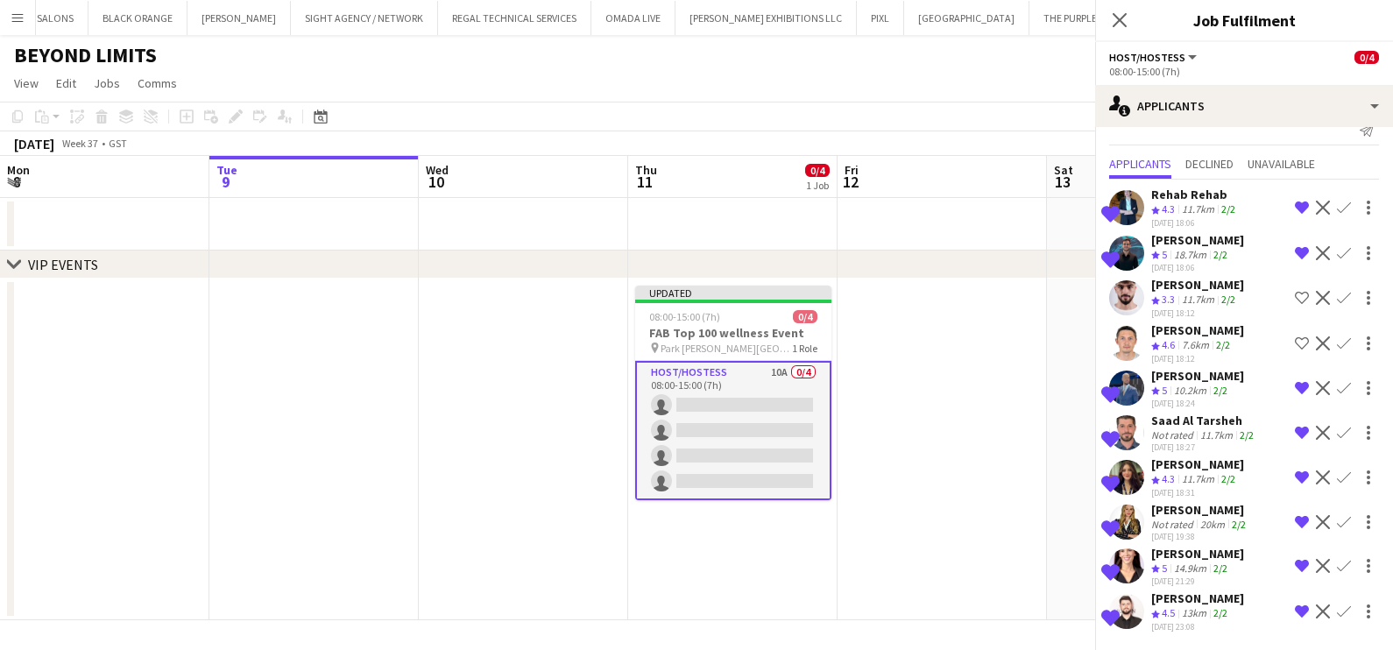
click at [775, 379] on div "Mohammed Adel Aljbour" at bounding box center [1197, 376] width 93 height 16
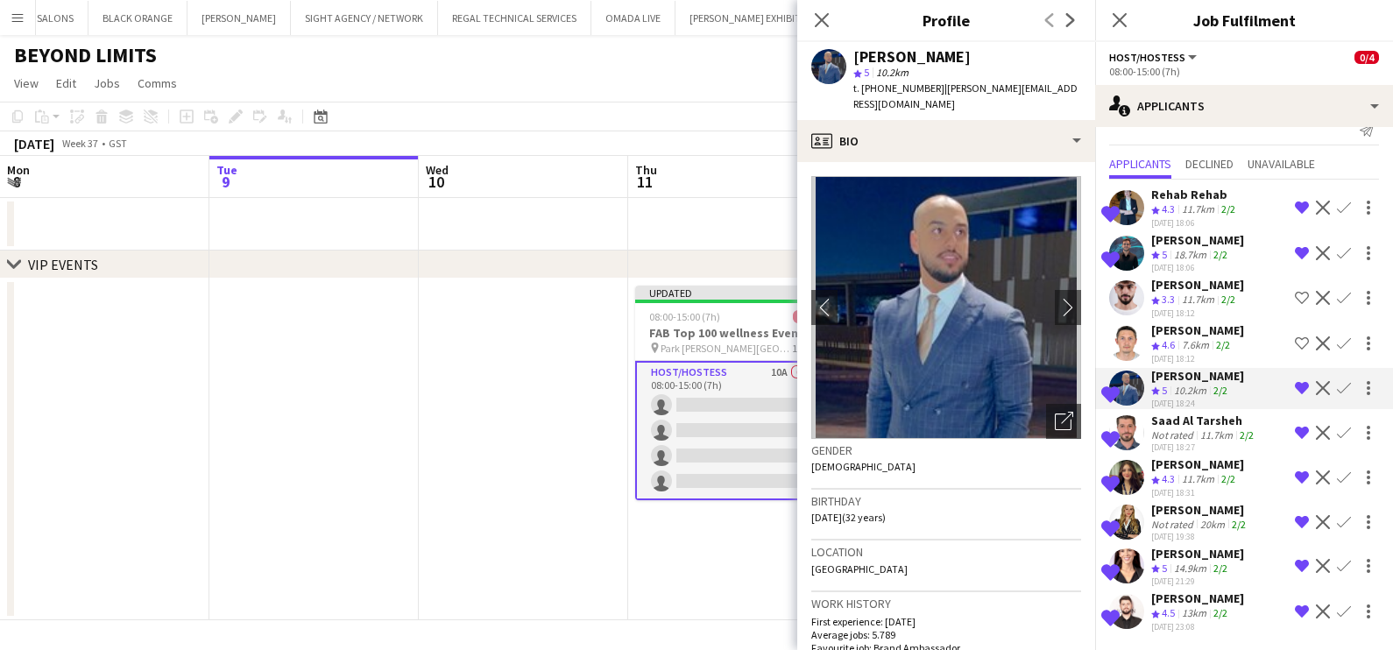
drag, startPoint x: 1165, startPoint y: 379, endPoint x: 1045, endPoint y: 422, distance: 128.0
click at [775, 424] on icon "Open photos pop-in" at bounding box center [1064, 421] width 18 height 18
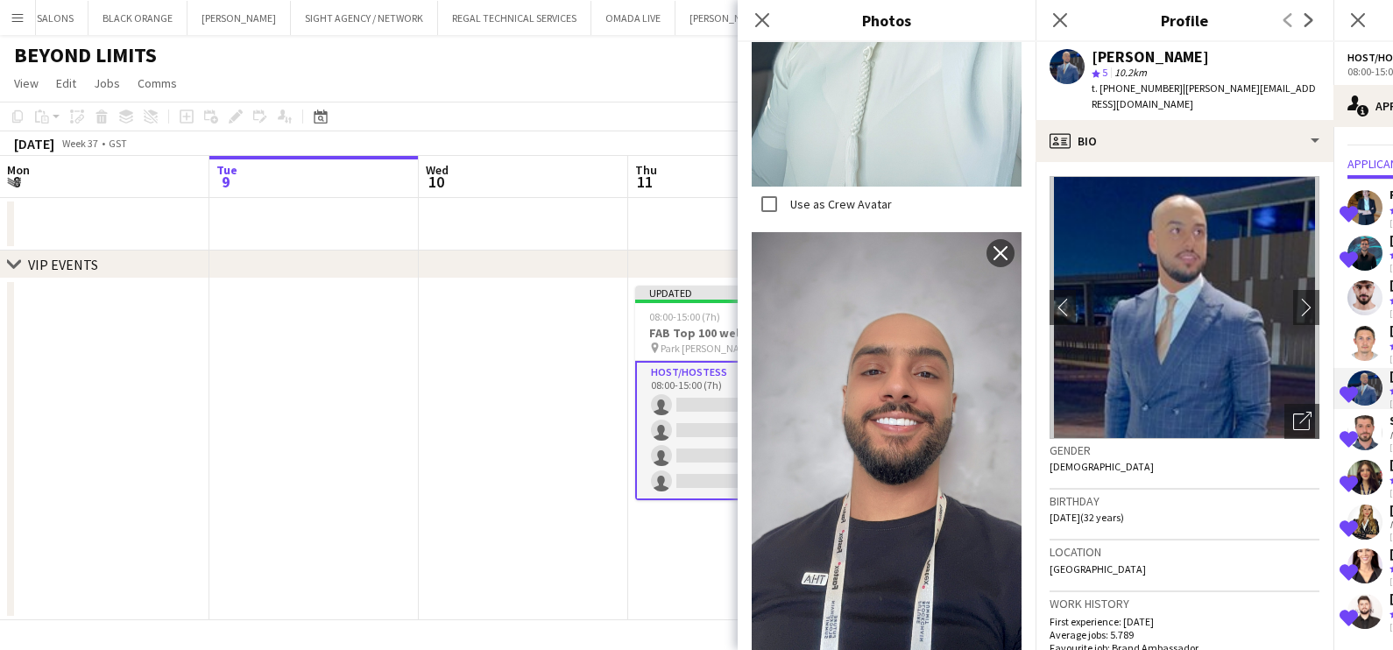
scroll to position [1423, 0]
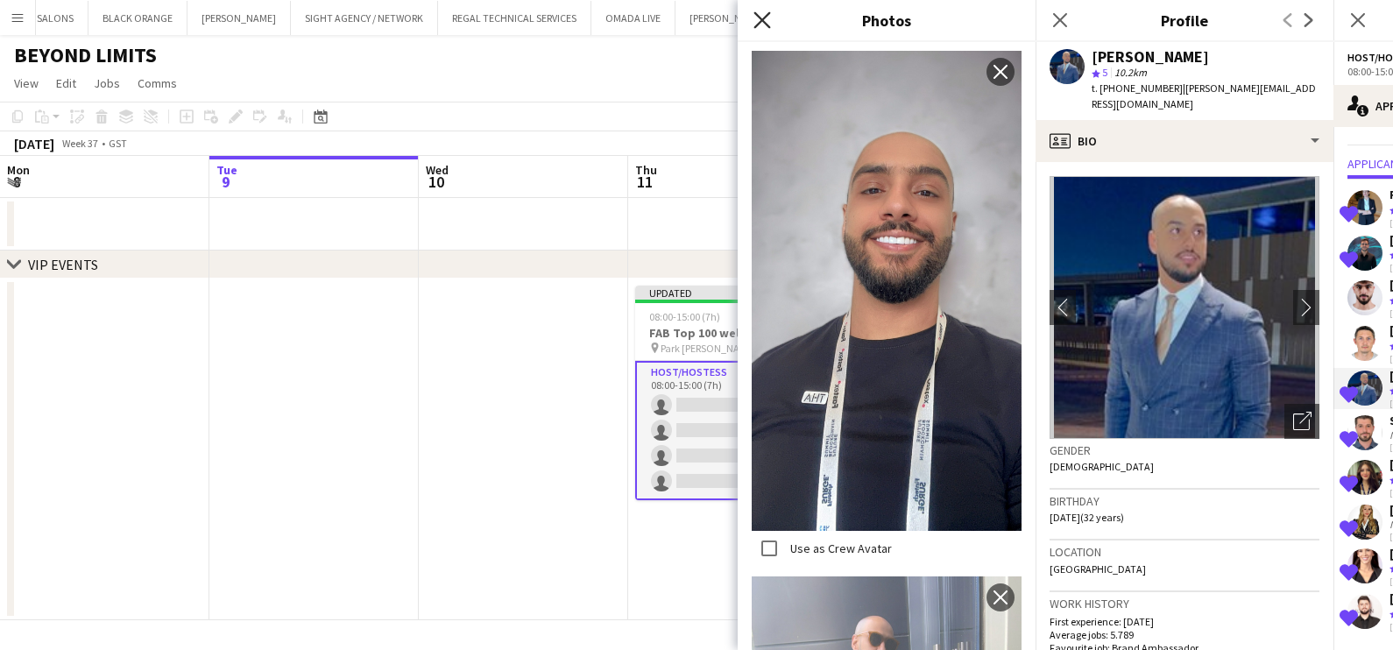
click at [758, 13] on icon "Close pop-in" at bounding box center [762, 19] width 17 height 17
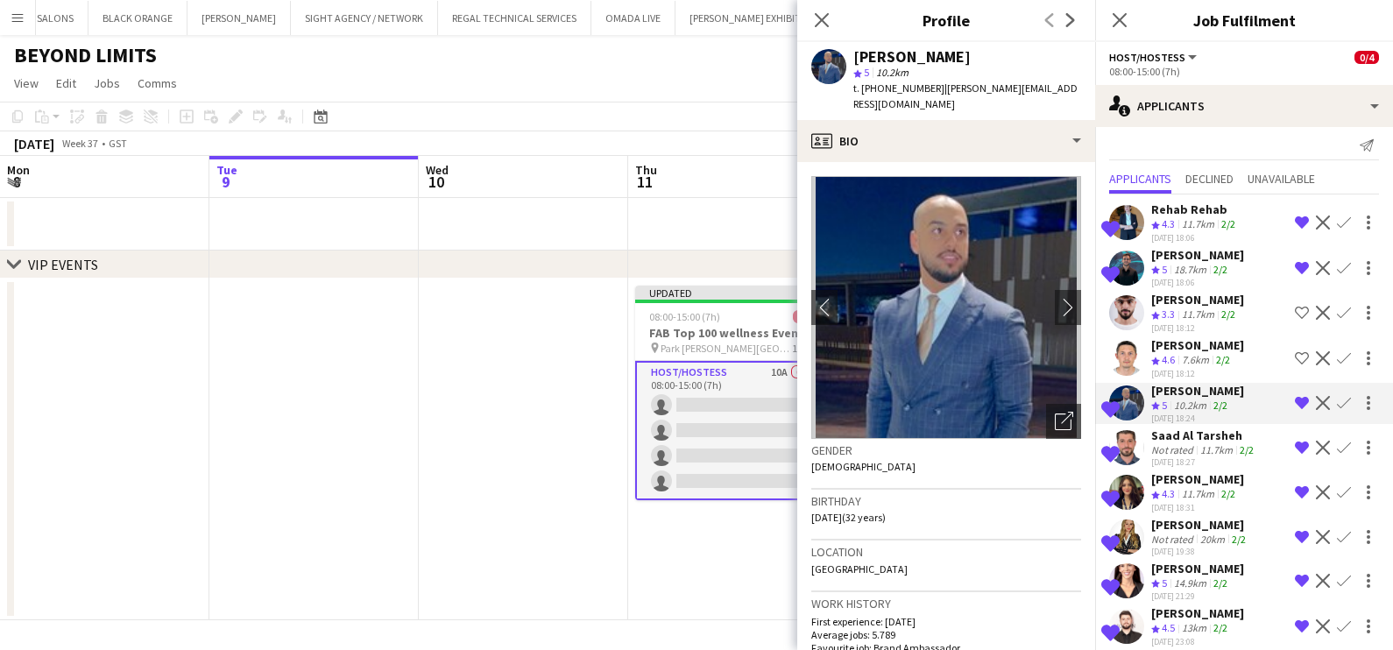
scroll to position [0, 0]
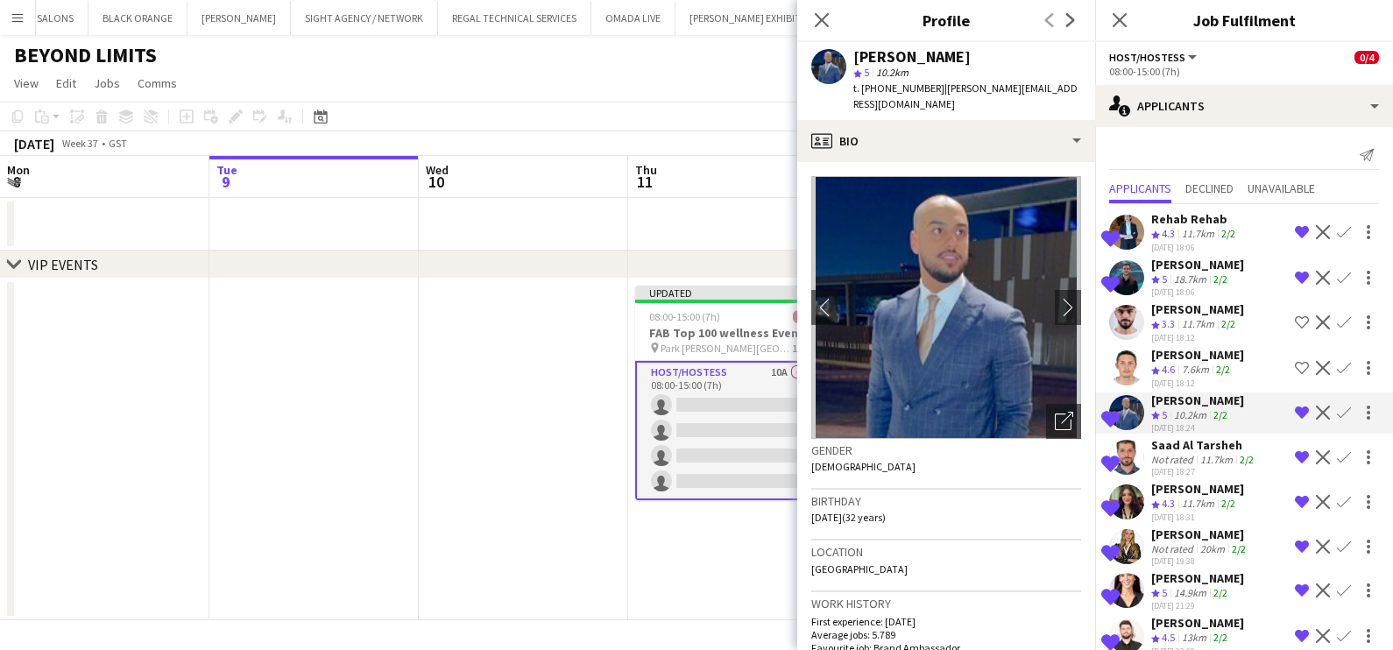
click at [580, 453] on app-date-cell at bounding box center [523, 450] width 209 height 342
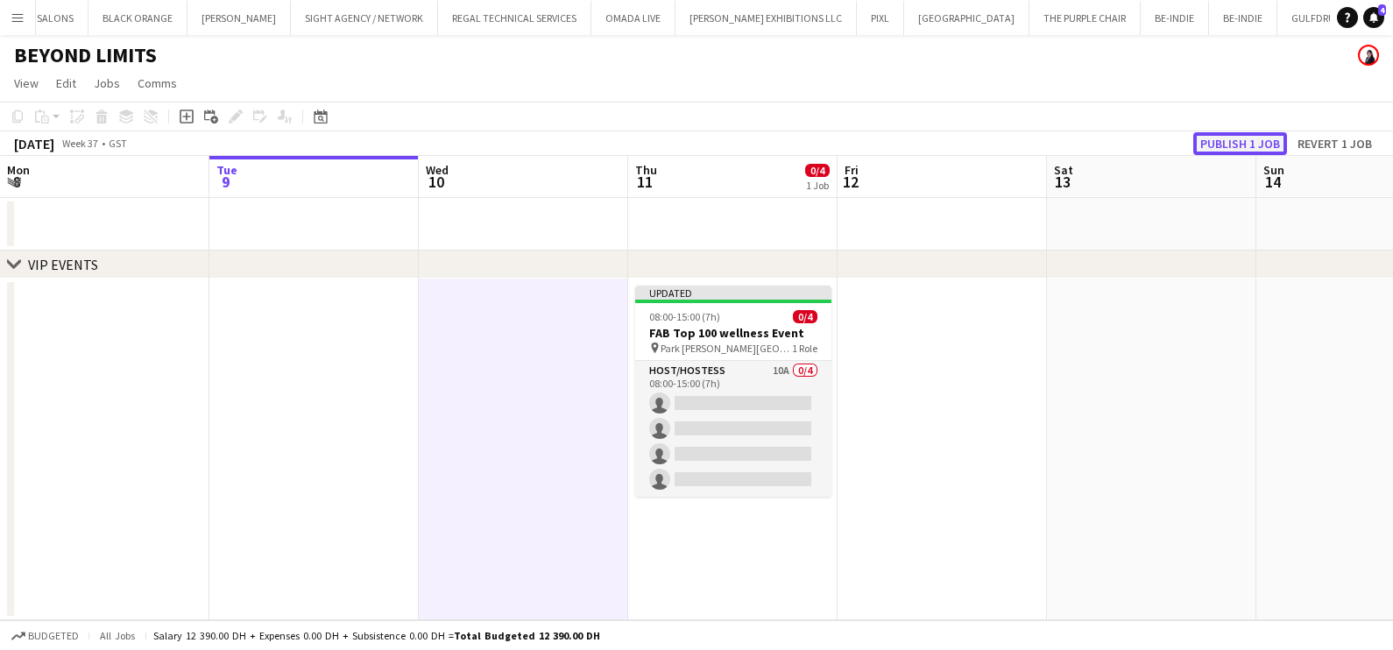
click at [775, 132] on button "Publish 1 job" at bounding box center [1241, 143] width 94 height 23
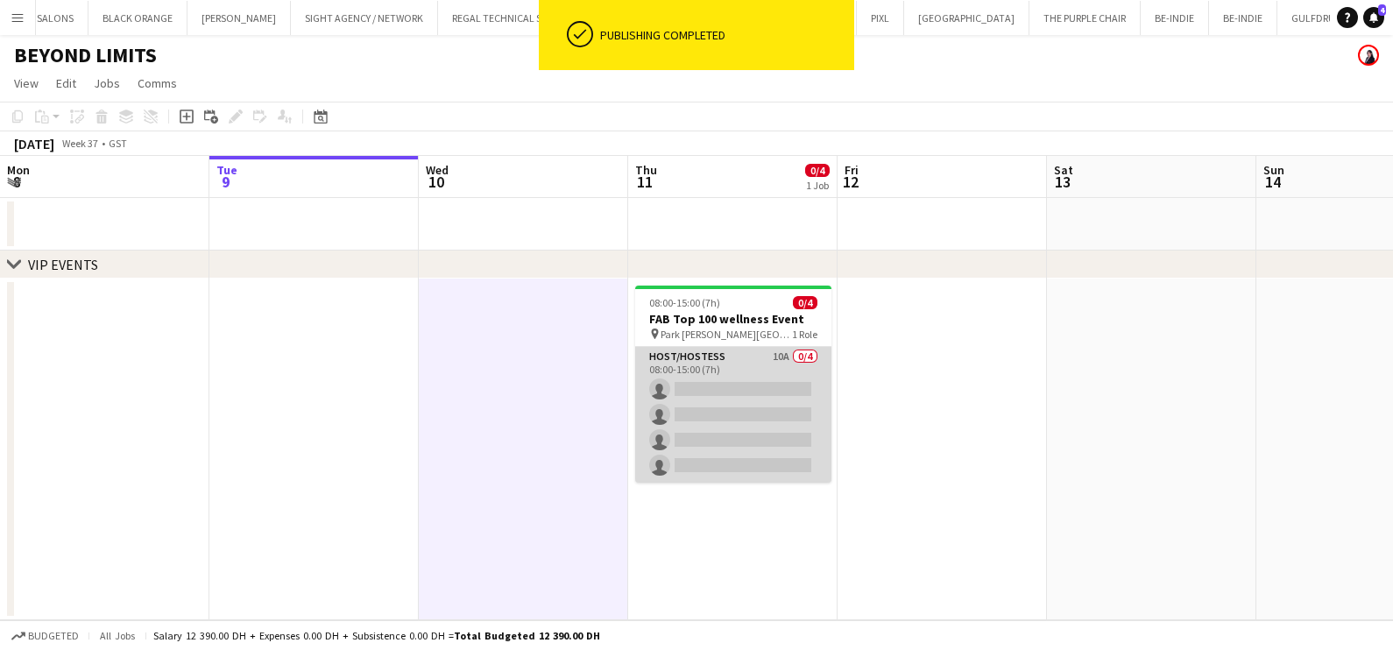
click at [740, 429] on app-card-role "Host/Hostess 10A 0/4 08:00-15:00 (7h) single-neutral-actions single-neutral-act…" at bounding box center [733, 415] width 196 height 136
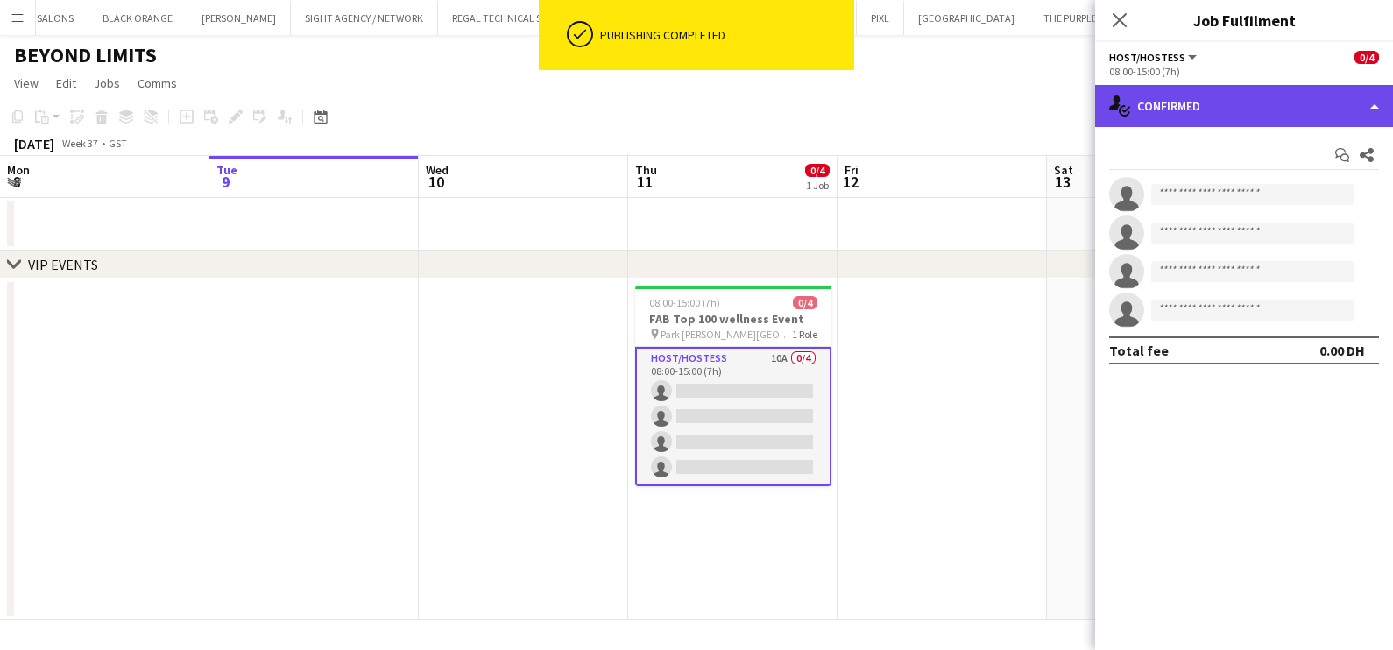
click at [775, 94] on div "single-neutral-actions-check-2 Confirmed" at bounding box center [1244, 106] width 298 height 42
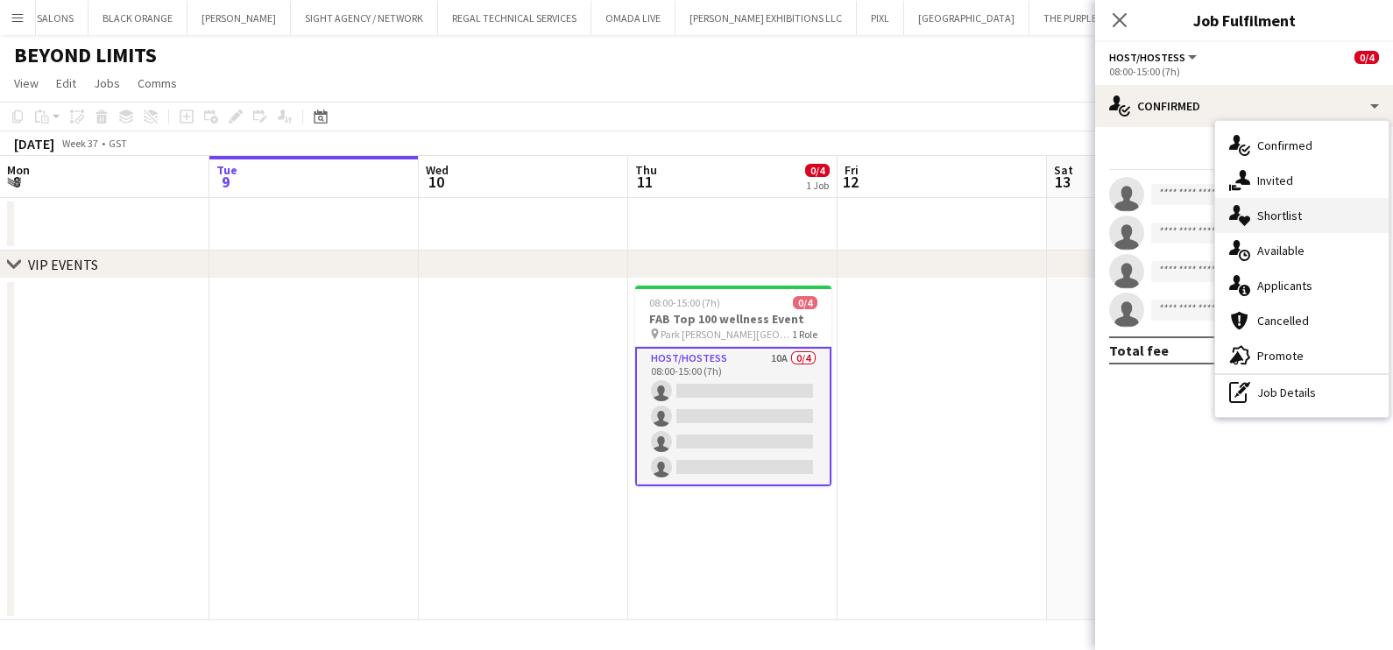
click at [775, 216] on span "Shortlist" at bounding box center [1279, 216] width 45 height 16
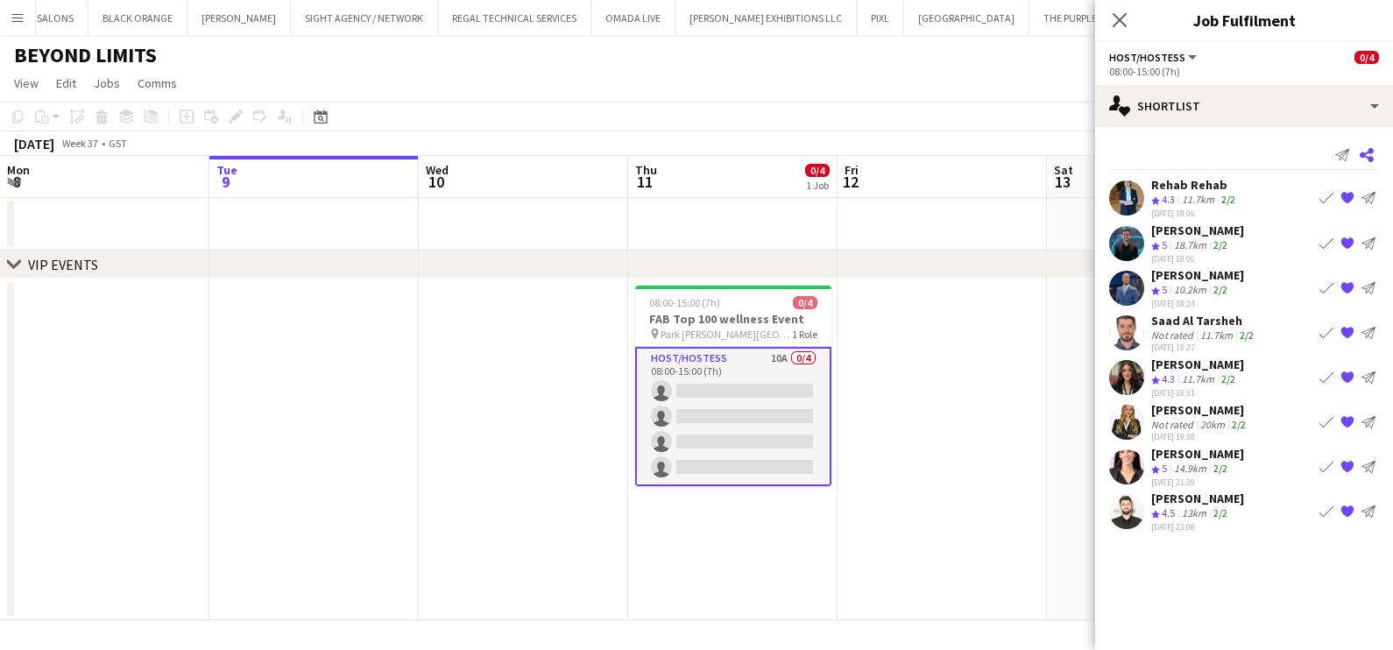
click at [775, 153] on icon "Share" at bounding box center [1367, 155] width 14 height 14
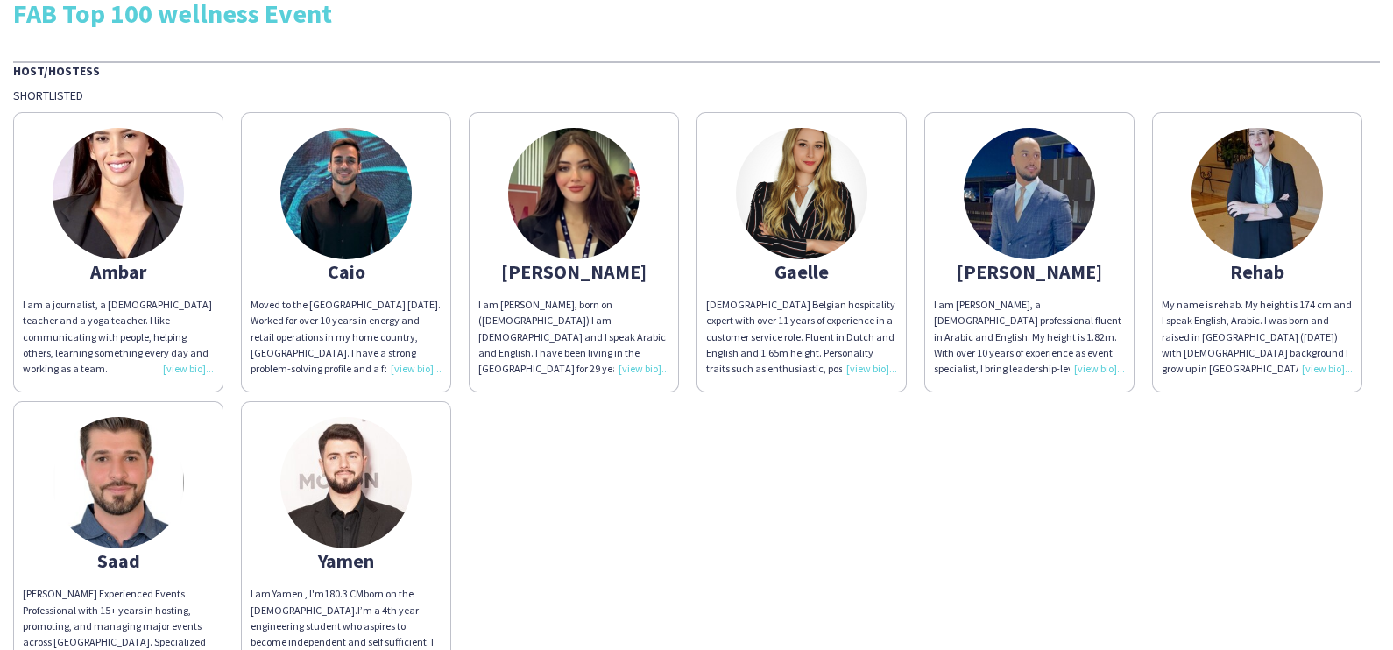
scroll to position [109, 0]
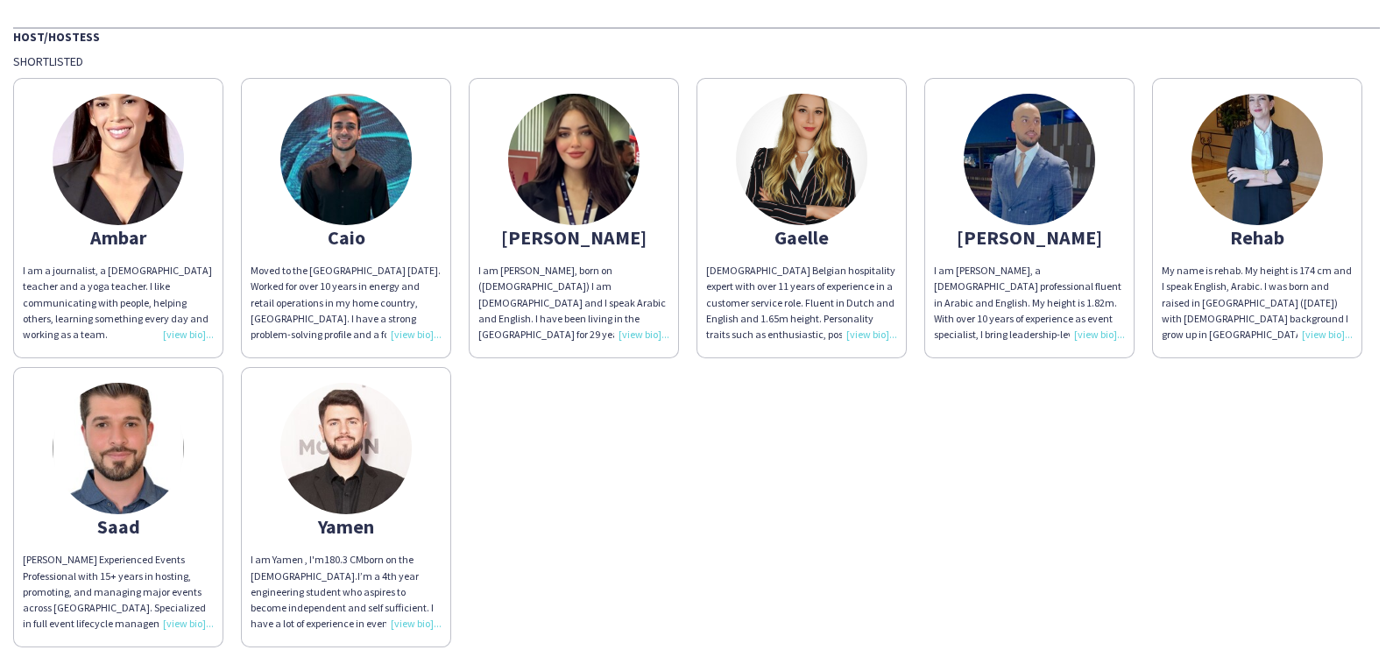
click at [196, 315] on div "I am a journalist, a Spanish teacher and a yoga teacher. I like communicating w…" at bounding box center [118, 303] width 191 height 80
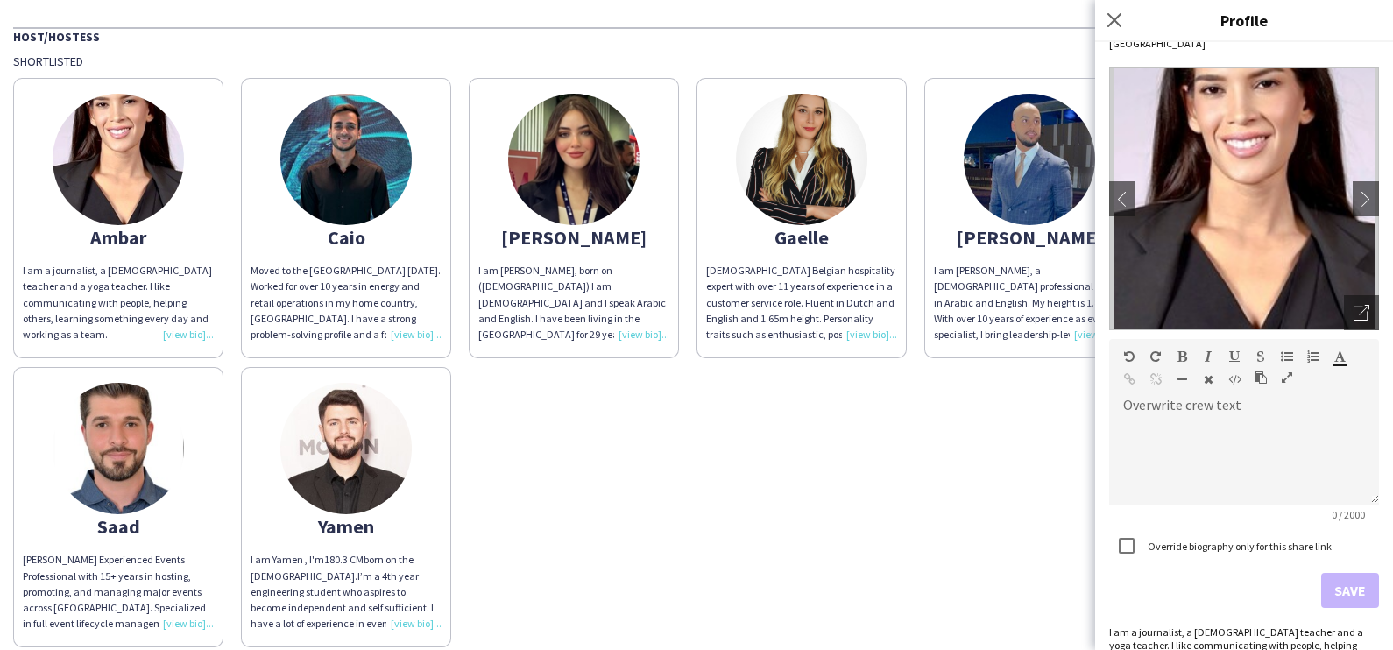
scroll to position [74, 0]
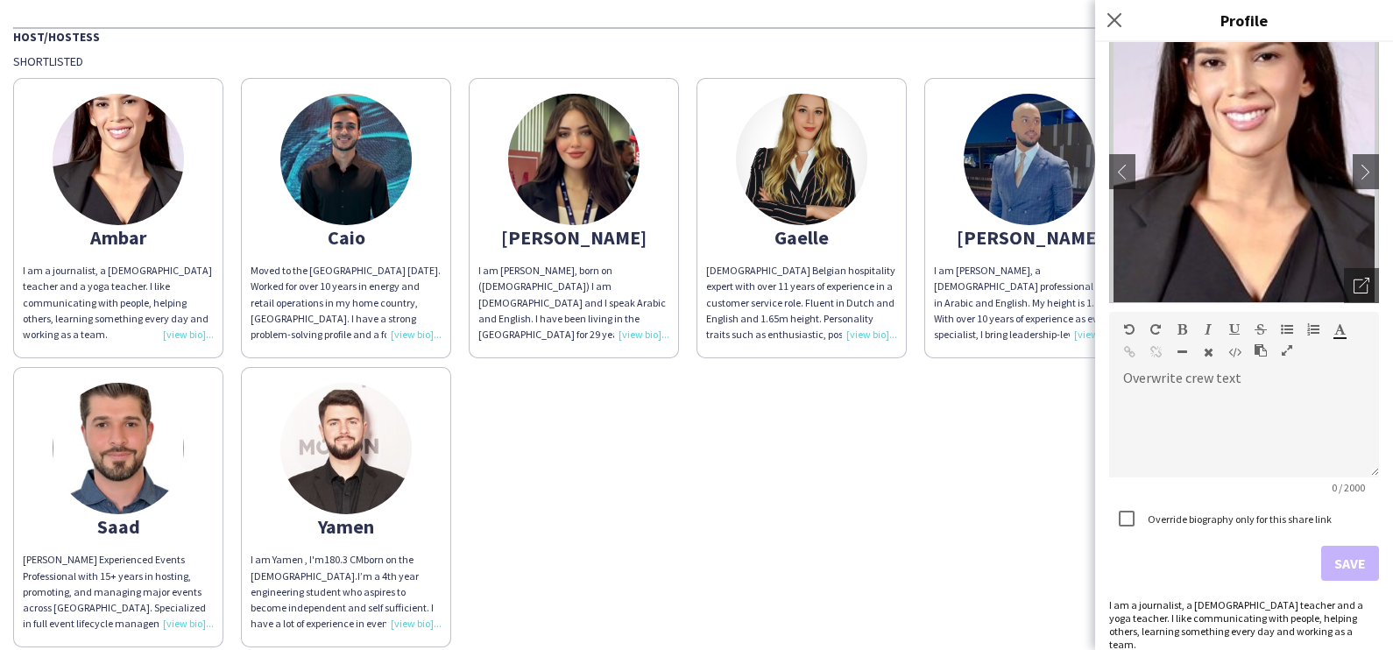
click at [407, 329] on div "Moved to the UAE one year ago. Worked for over 10 years in energy and retail op…" at bounding box center [346, 303] width 191 height 80
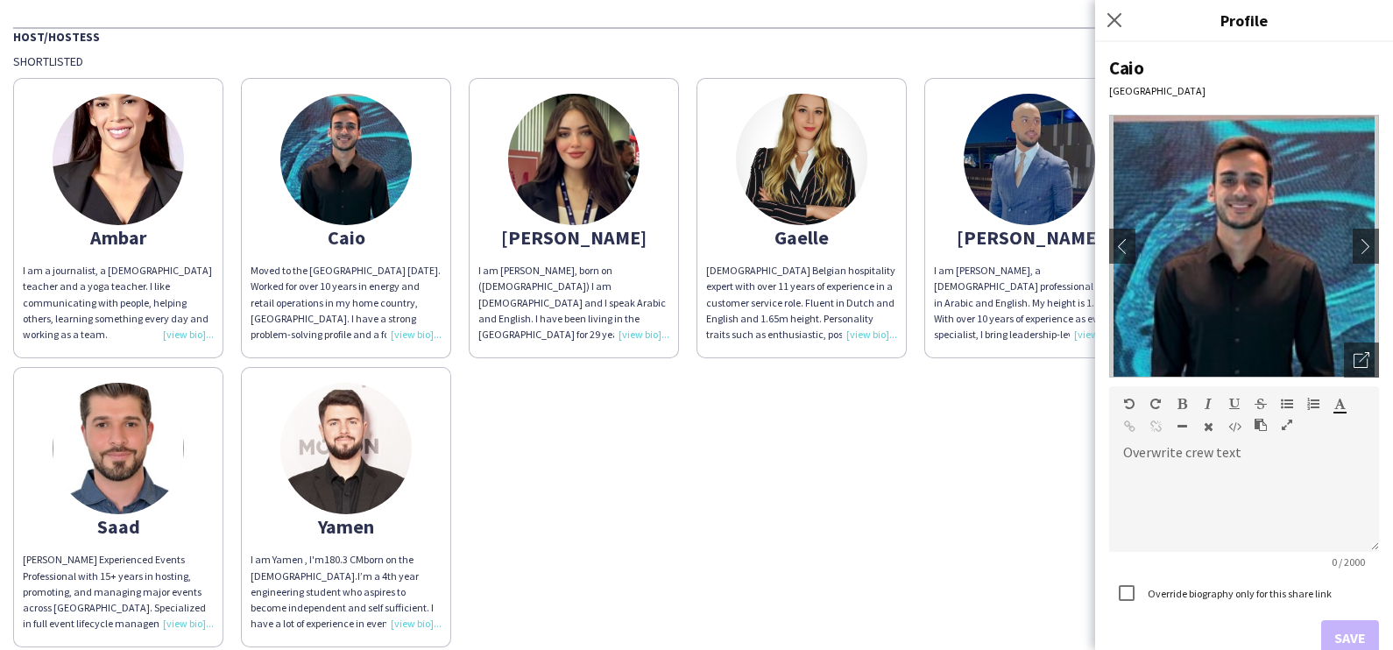
click at [775, 393] on div "Ambar I am a journalist, a Spanish teacher and a yoga teacher. I like communica…" at bounding box center [696, 358] width 1367 height 578
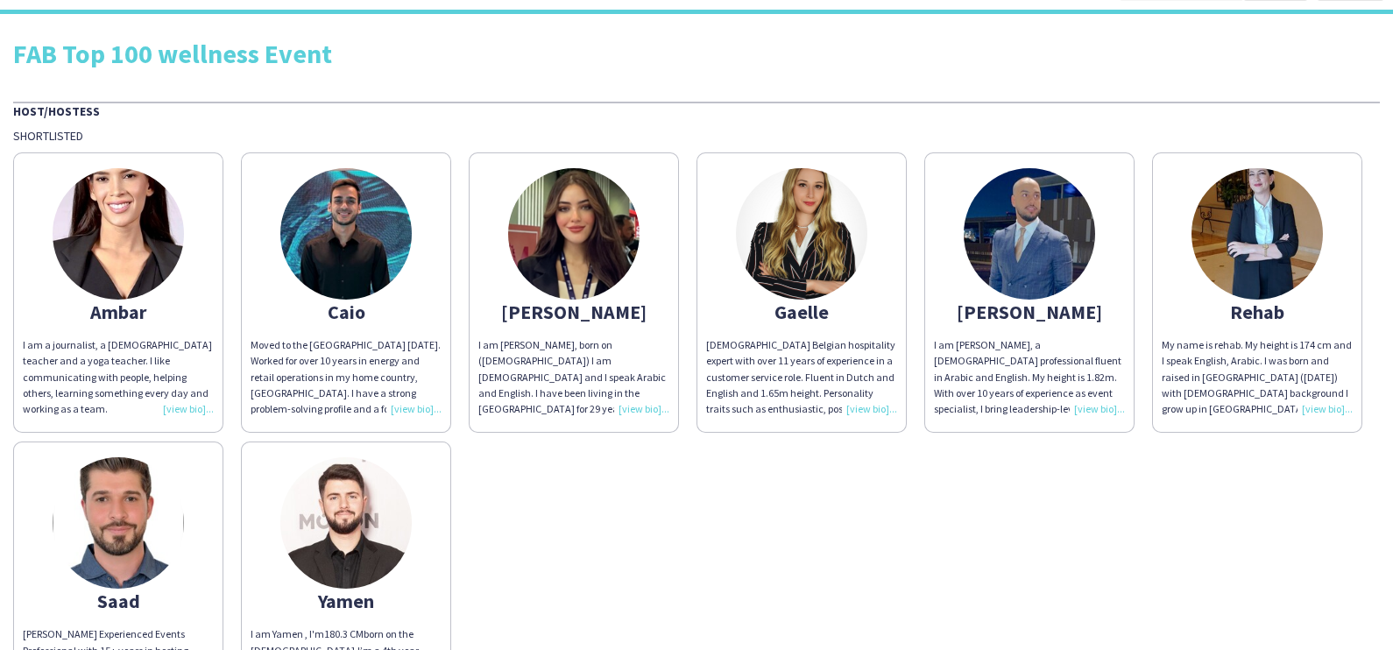
scroll to position [0, 0]
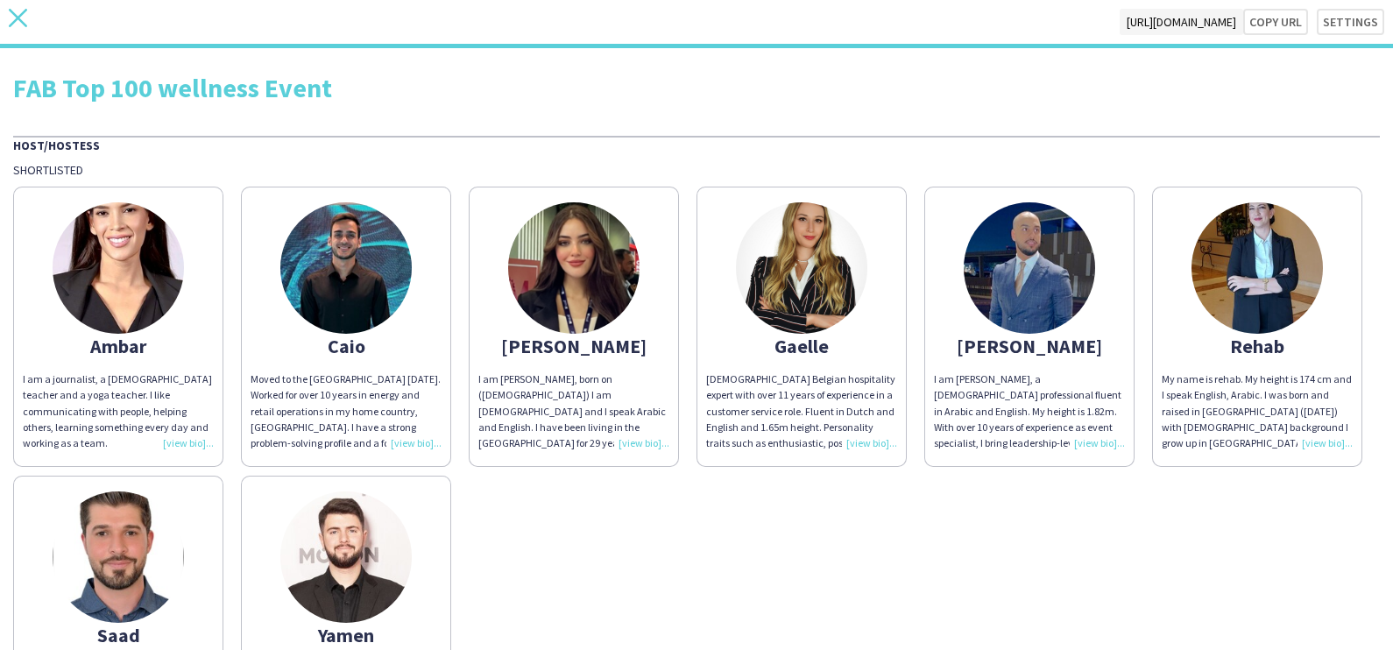
click at [25, 22] on icon "close" at bounding box center [18, 18] width 18 height 18
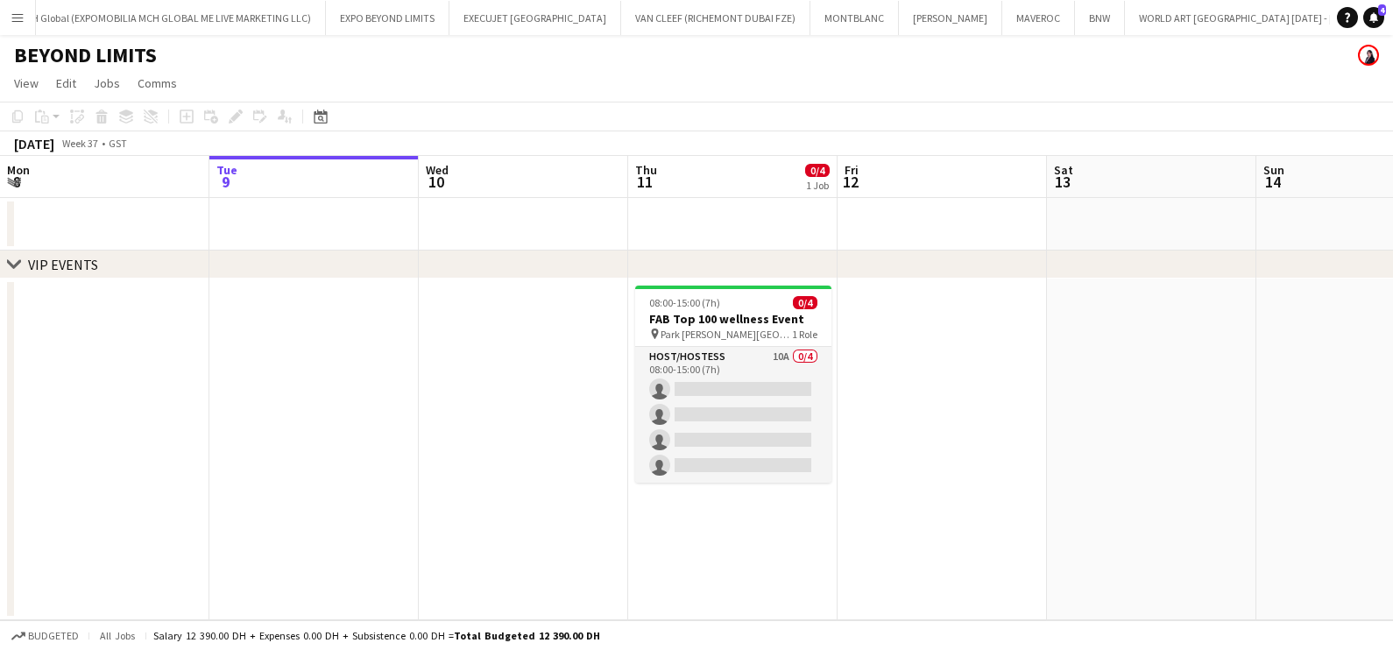
scroll to position [0, 14260]
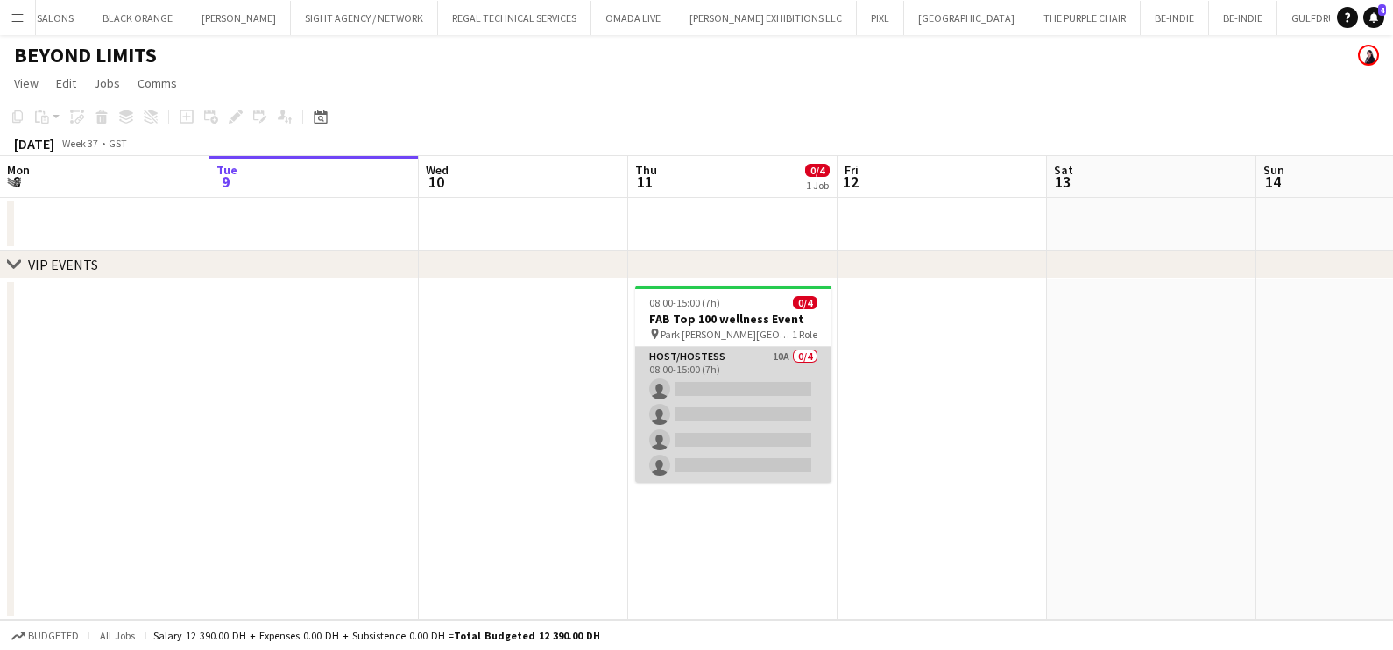
click at [698, 410] on app-card-role "Host/Hostess 10A 0/4 08:00-15:00 (7h) single-neutral-actions single-neutral-act…" at bounding box center [733, 415] width 196 height 136
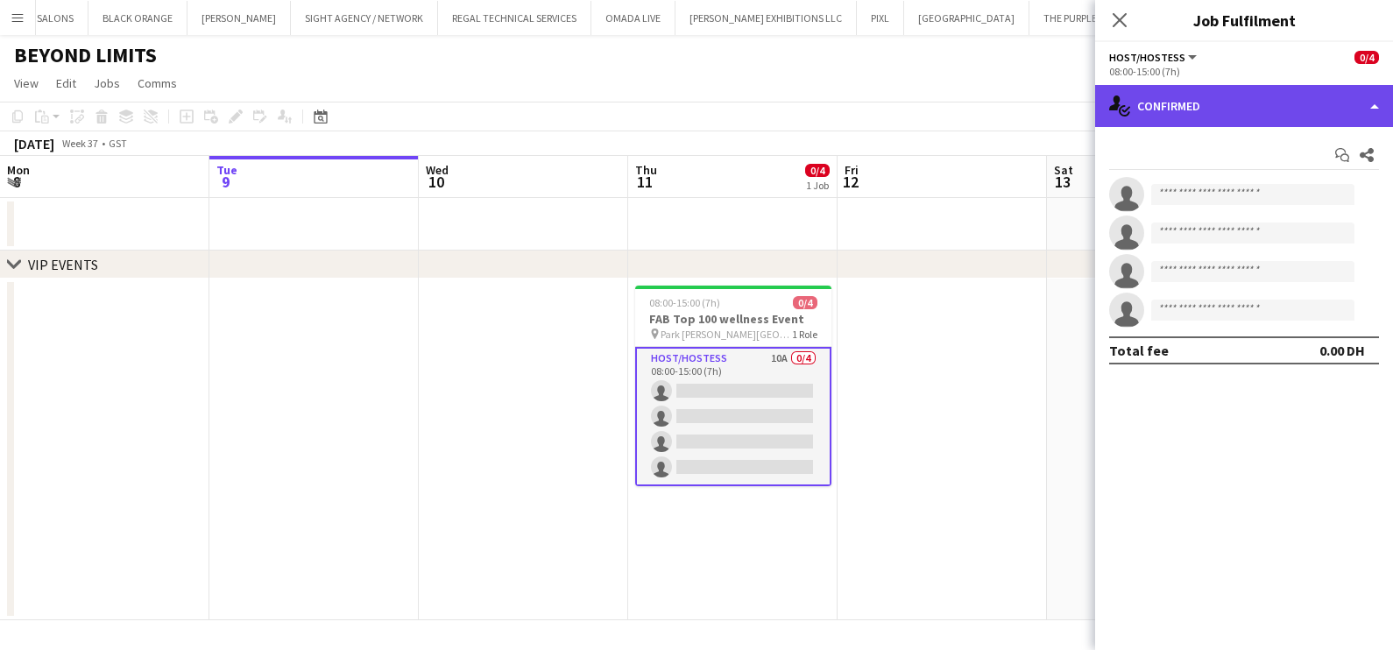
click at [775, 109] on div "single-neutral-actions-check-2 Confirmed" at bounding box center [1244, 106] width 298 height 42
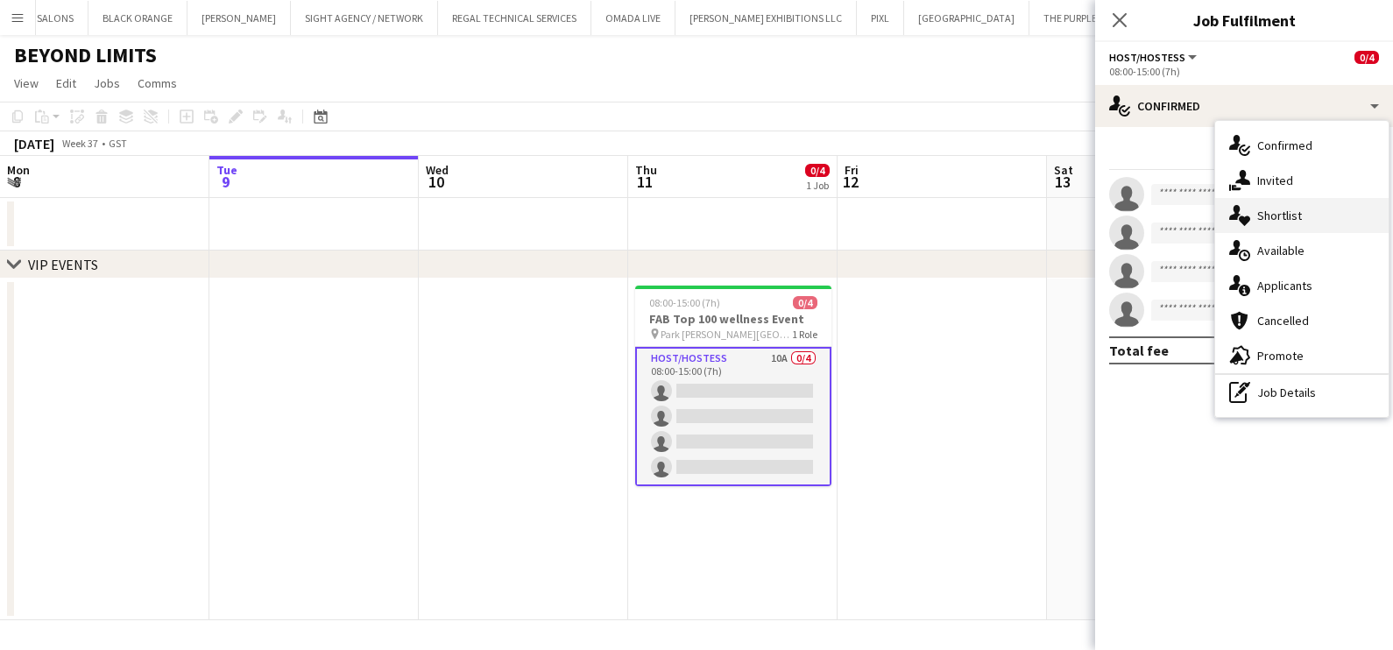
click at [775, 218] on icon at bounding box center [1244, 221] width 11 height 10
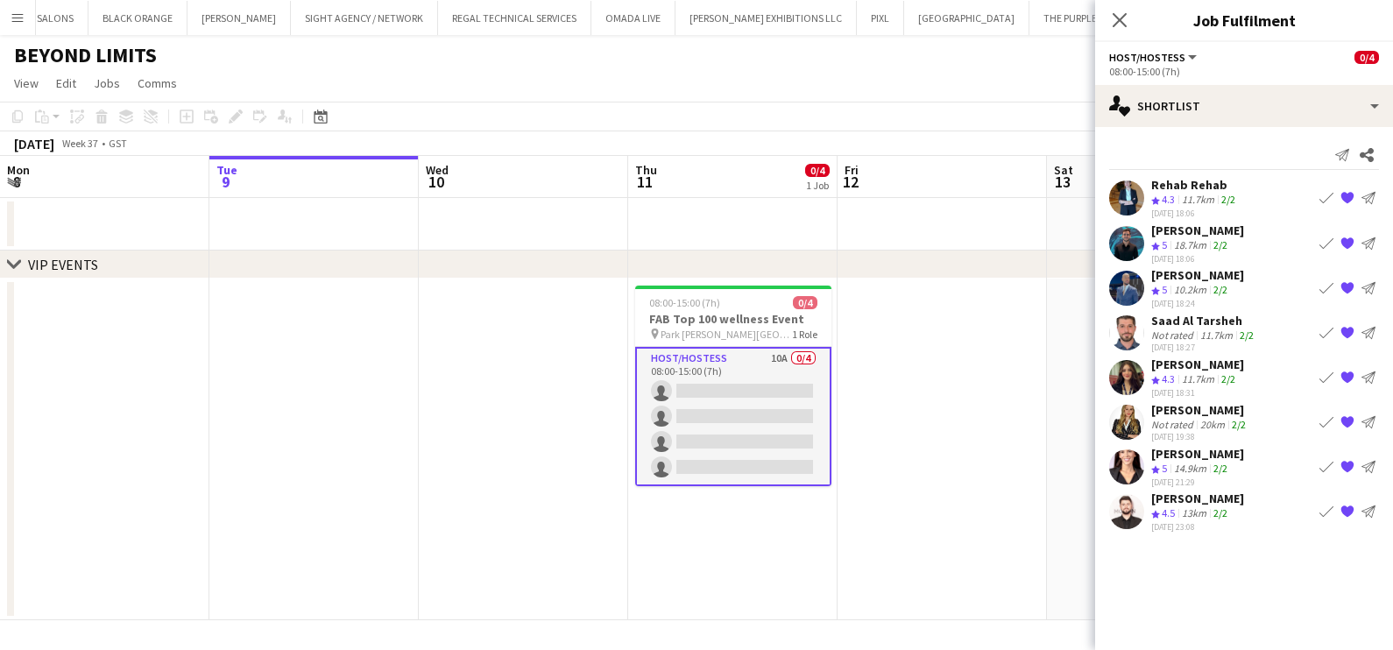
click at [775, 195] on app-icon "Crew rating" at bounding box center [1155, 201] width 9 height 13
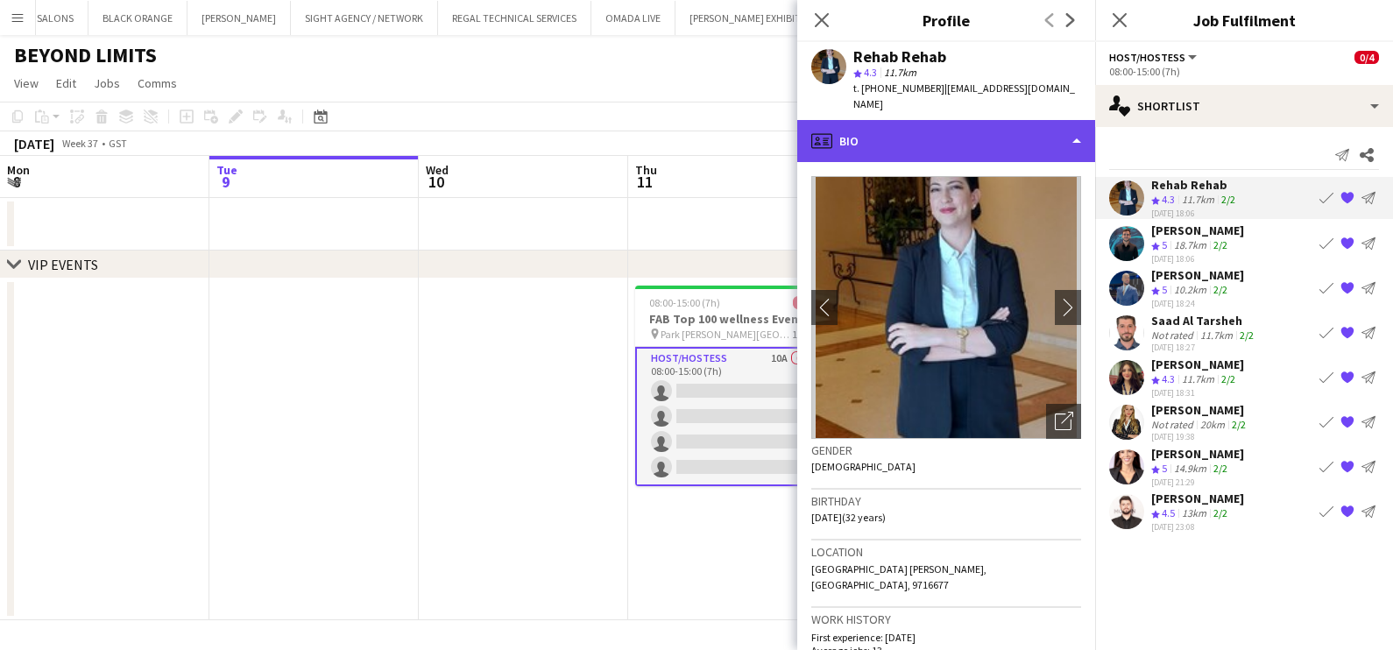
click at [775, 120] on div "profile Bio" at bounding box center [946, 141] width 298 height 42
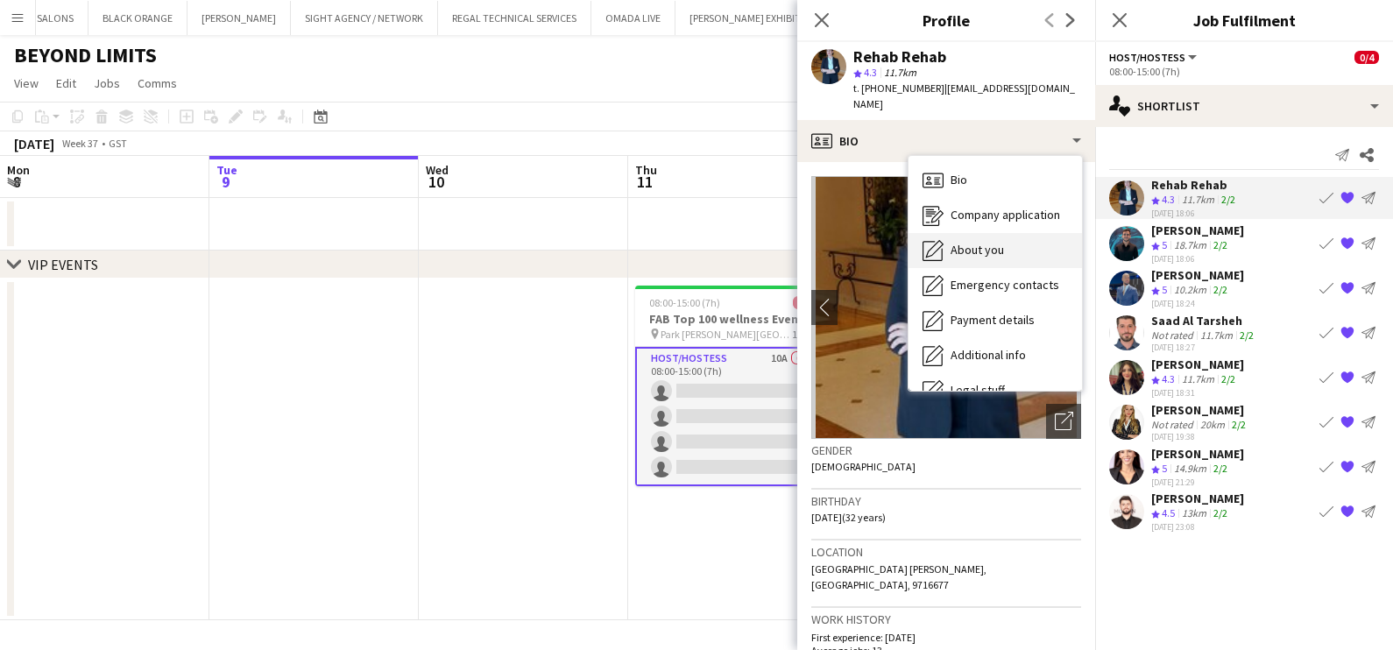
click at [775, 245] on div "About you About you" at bounding box center [996, 250] width 174 height 35
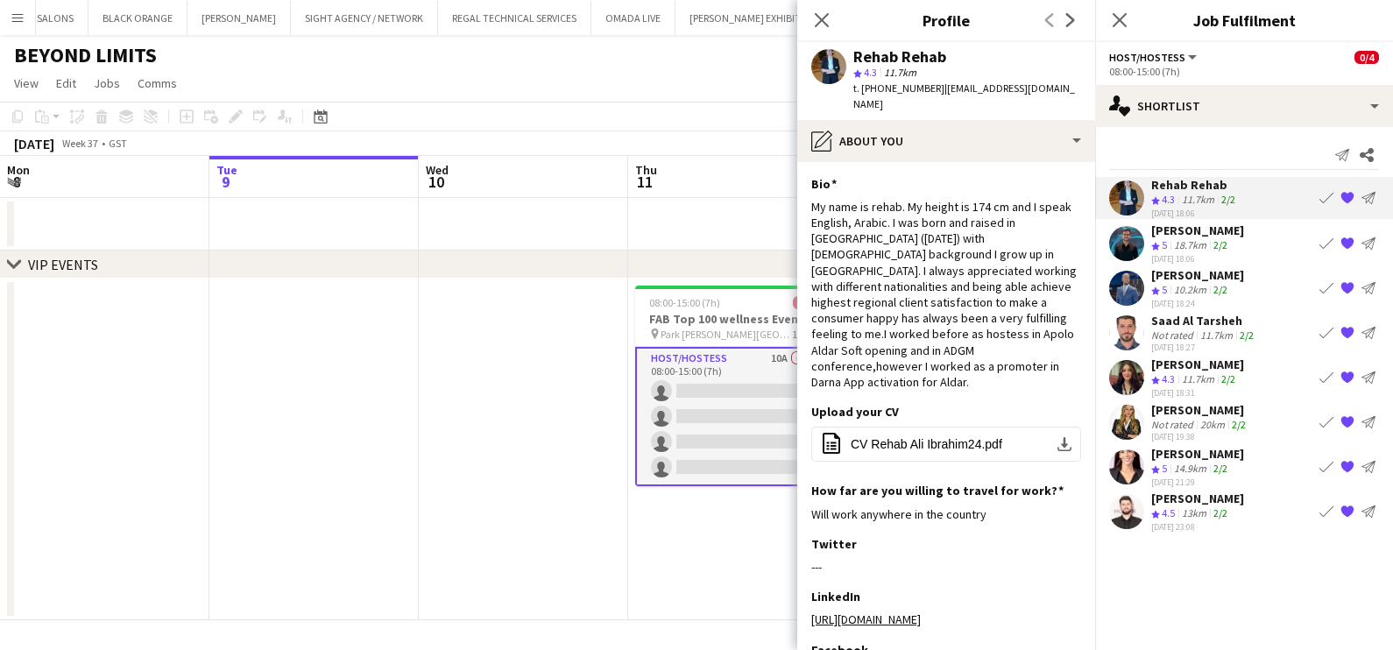
click at [775, 234] on div "[PERSON_NAME]" at bounding box center [1197, 231] width 93 height 16
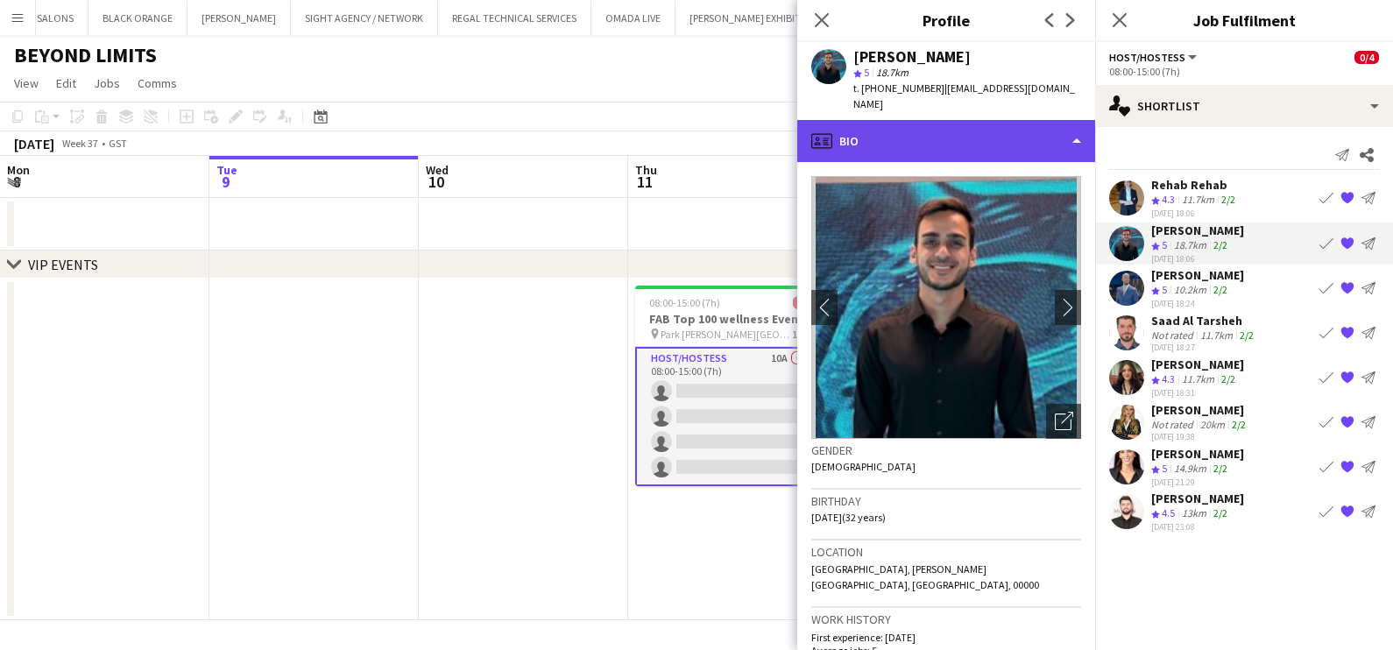
click at [775, 120] on div "profile Bio" at bounding box center [946, 141] width 298 height 42
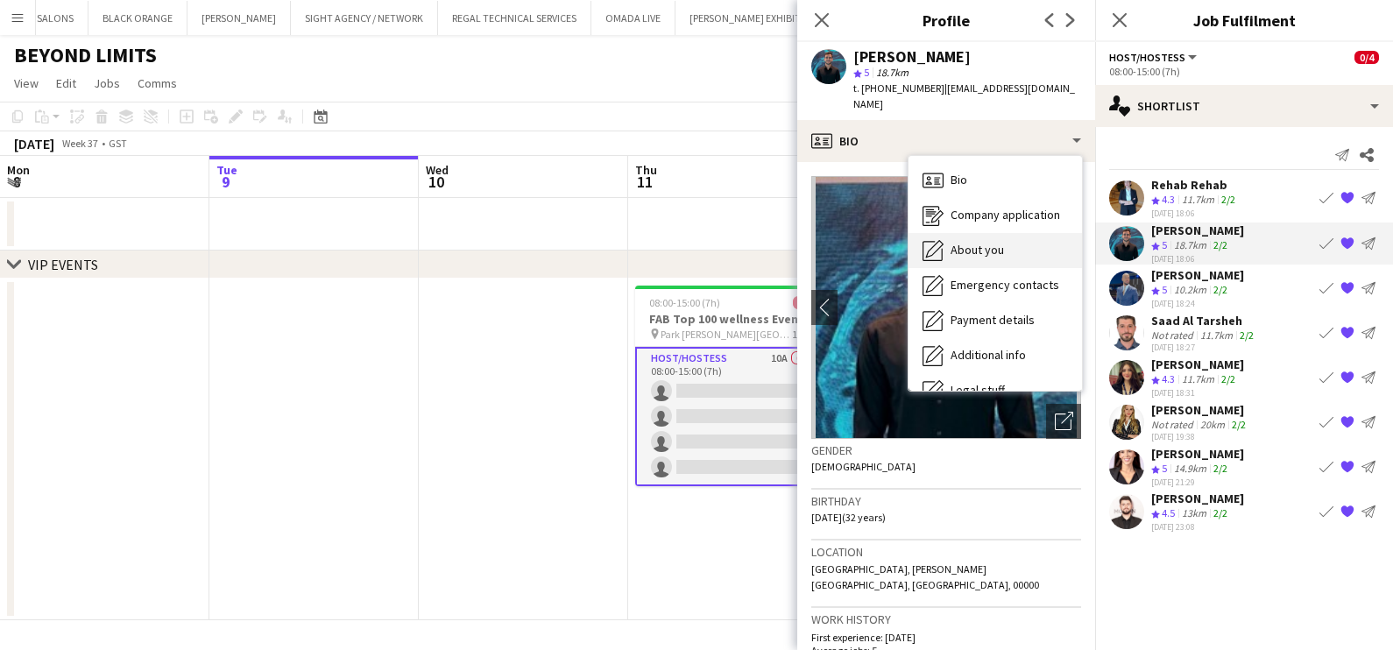
click at [775, 242] on span "About you" at bounding box center [977, 250] width 53 height 16
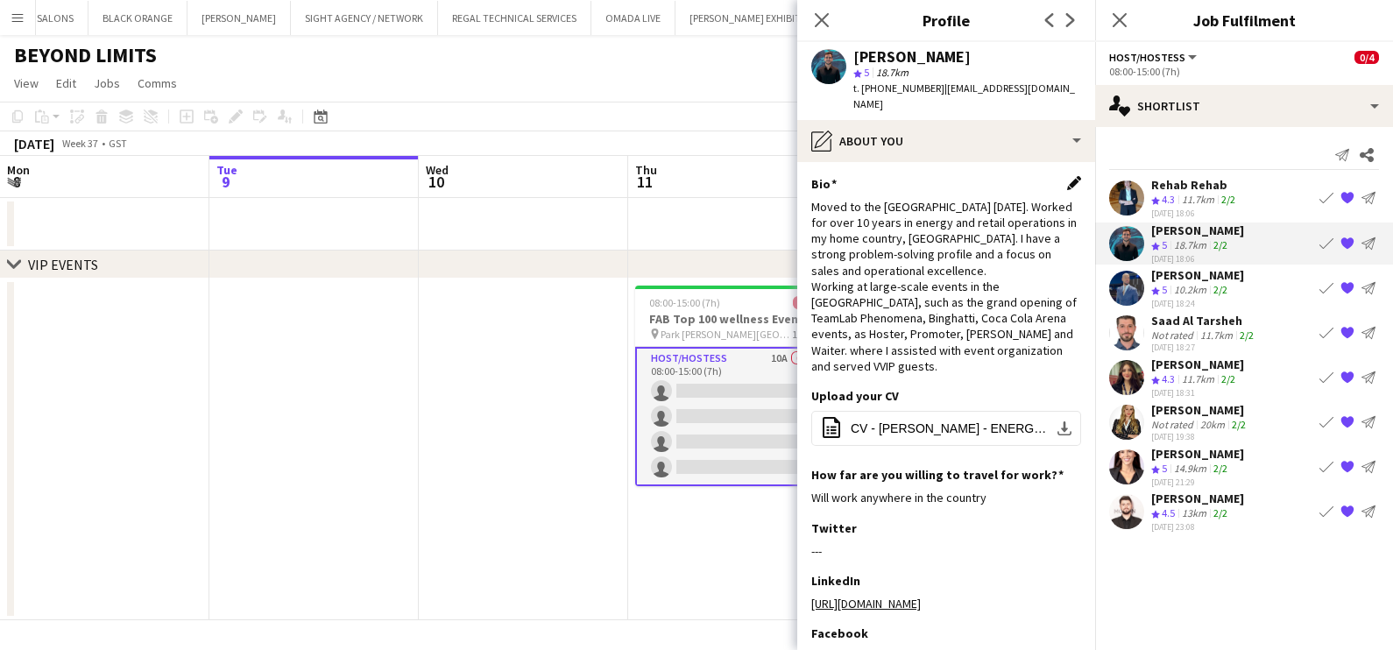
click at [775, 176] on app-icon "Edit this field" at bounding box center [1074, 183] width 14 height 14
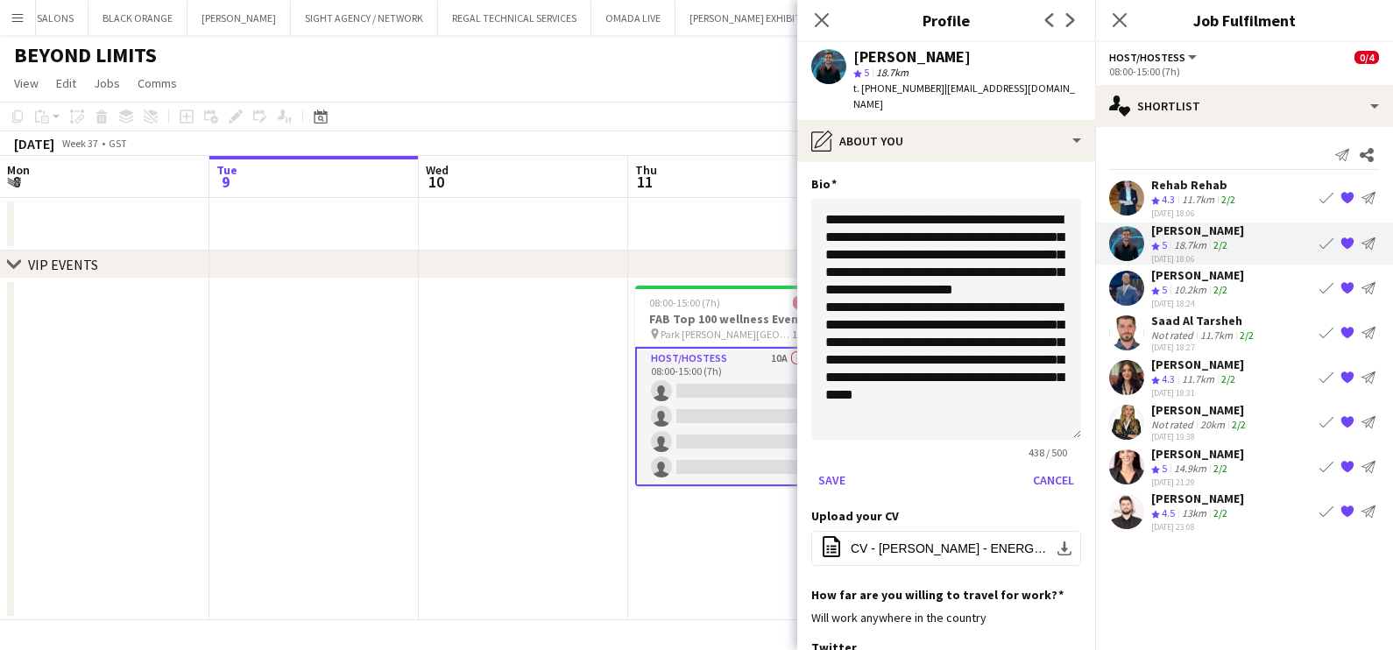
drag, startPoint x: 1059, startPoint y: 288, endPoint x: 1053, endPoint y: 414, distance: 125.5
click at [775, 414] on textarea "**********" at bounding box center [946, 319] width 270 height 241
drag, startPoint x: 1027, startPoint y: 199, endPoint x: 762, endPoint y: 170, distance: 266.2
click at [762, 170] on body "Menu Boards Boards Boards All jobs Status Workforce Workforce My Workforce Recr…" at bounding box center [696, 325] width 1393 height 650
type textarea "**********"
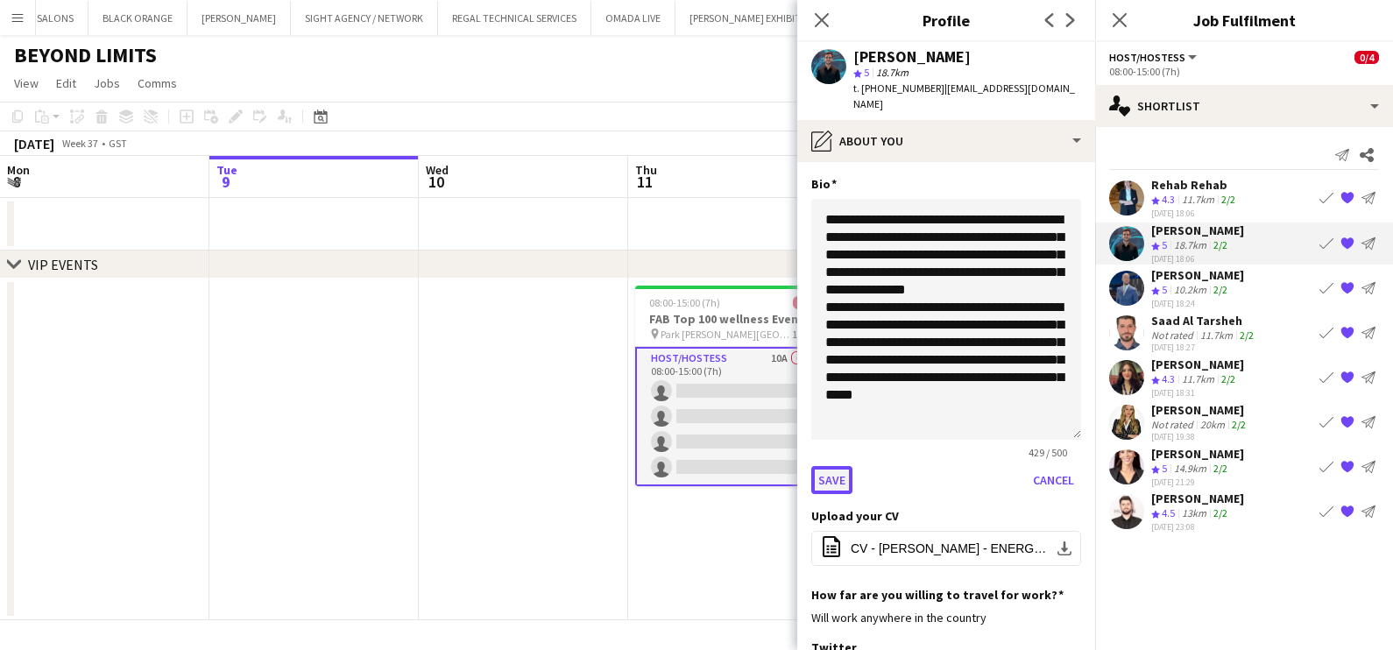
click at [775, 469] on button "Save" at bounding box center [831, 480] width 41 height 28
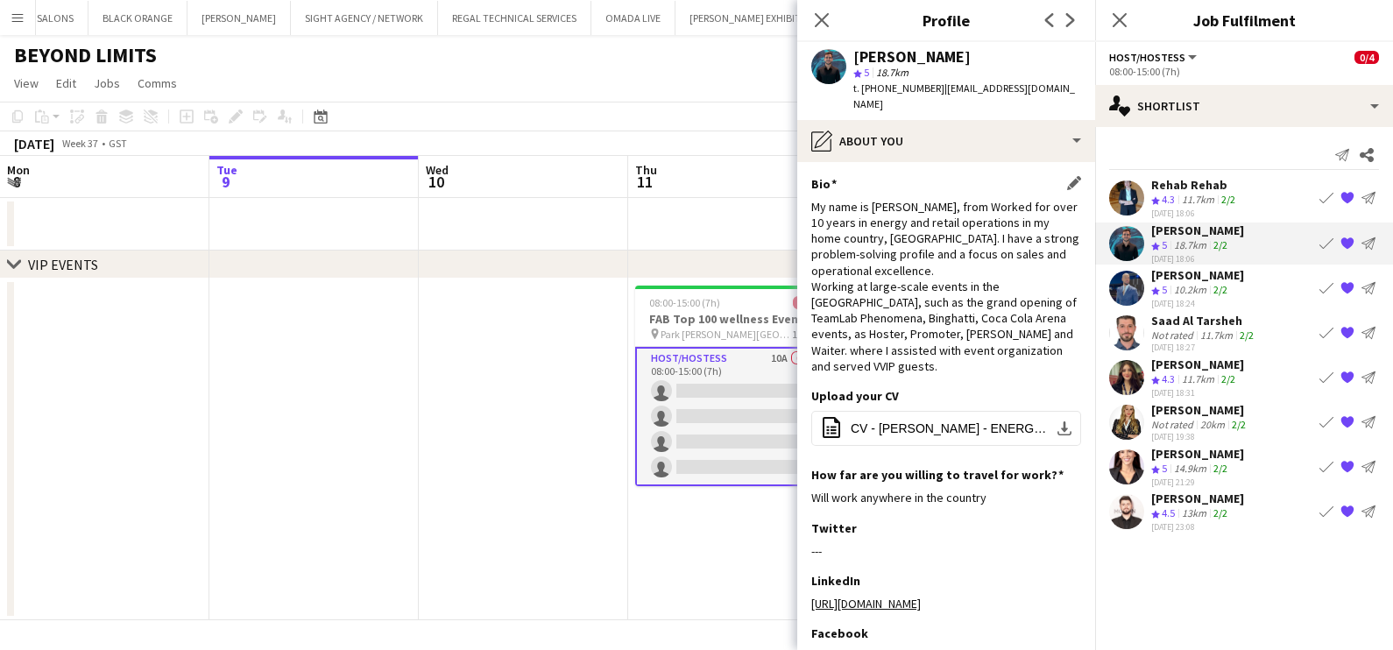
click at [775, 97] on div "Caio Neves star 5 18.7km t. +971554656712 | caiofagneves@gmail.com" at bounding box center [946, 81] width 298 height 78
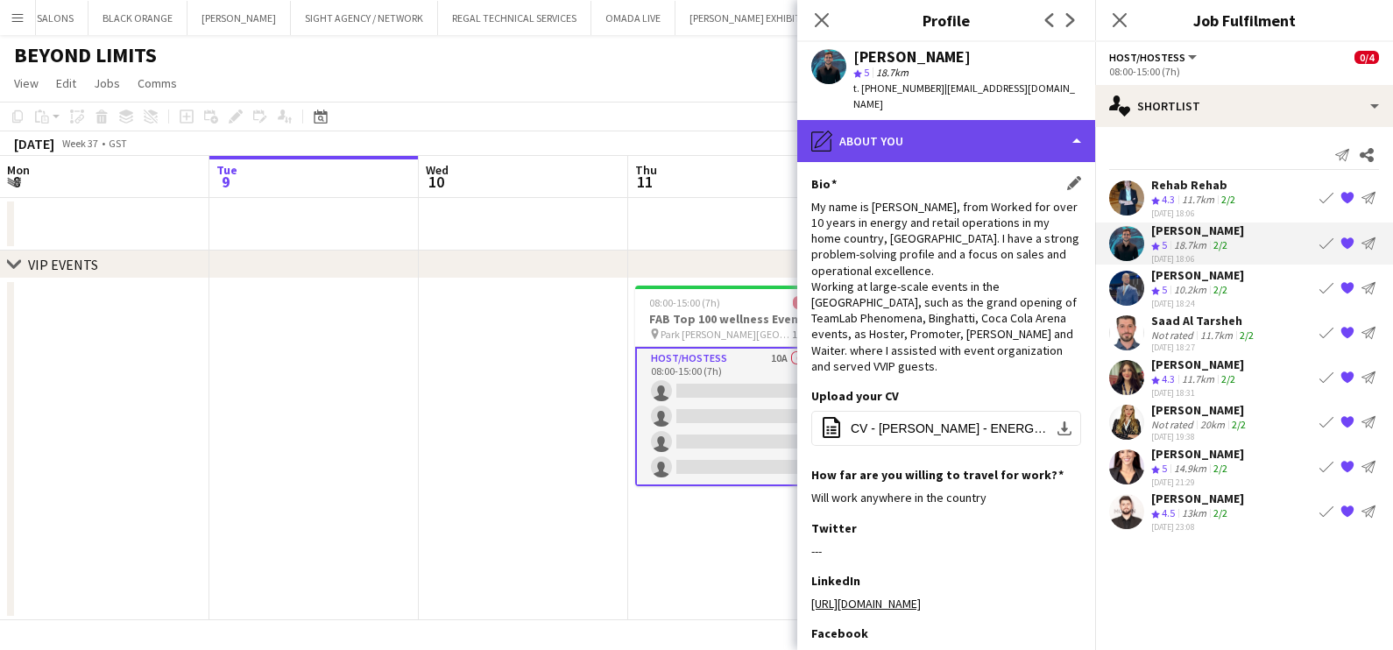
click at [775, 120] on div "pencil4 About you" at bounding box center [946, 141] width 298 height 42
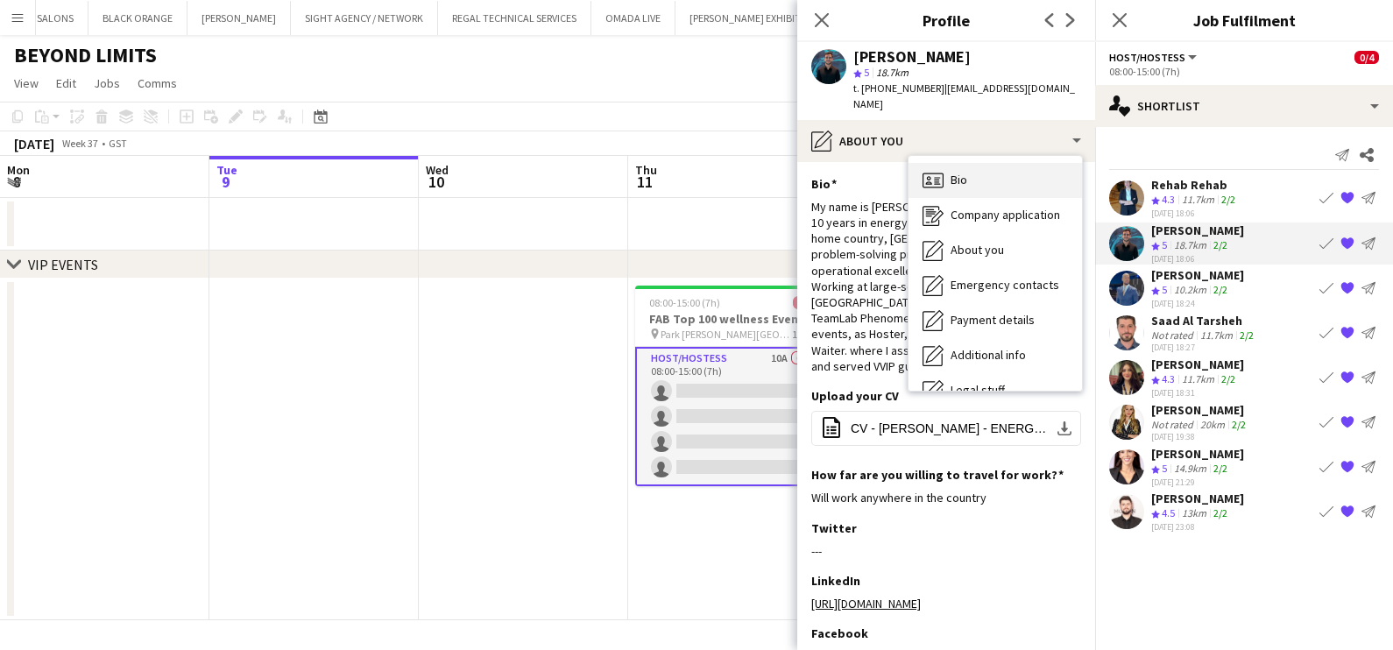
click at [775, 172] on span "Bio" at bounding box center [959, 180] width 17 height 16
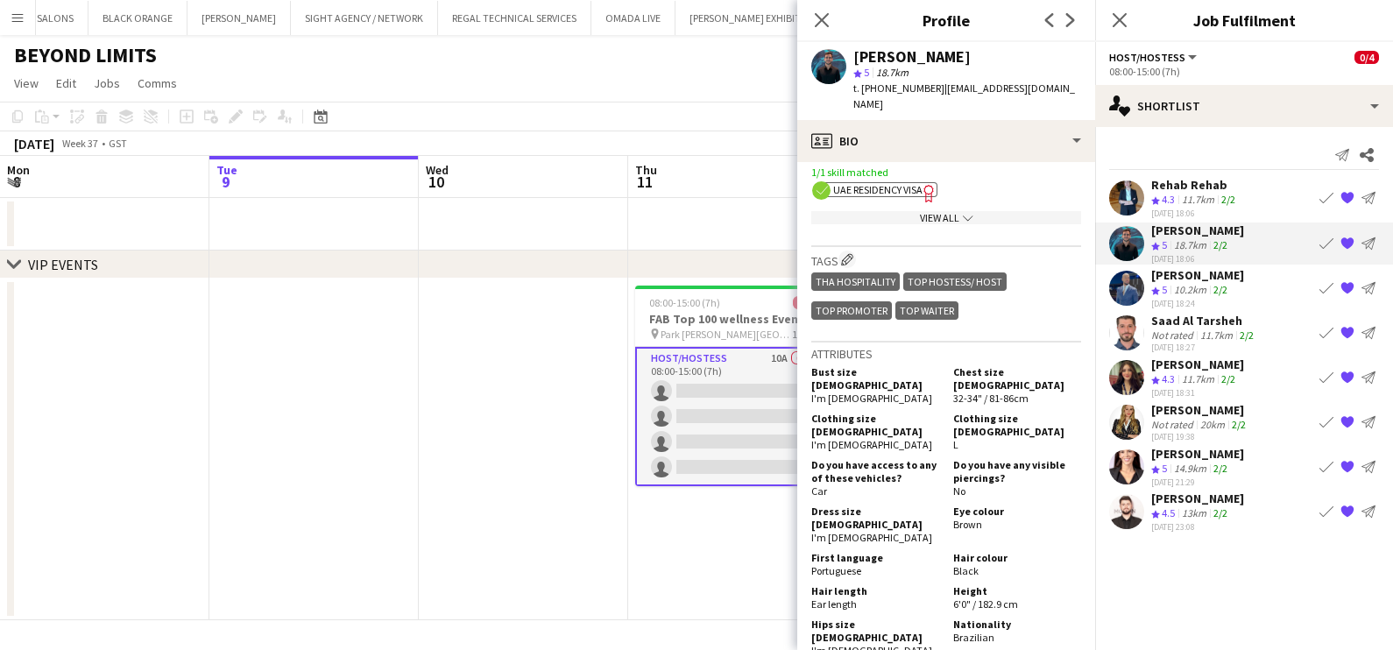
scroll to position [875, 0]
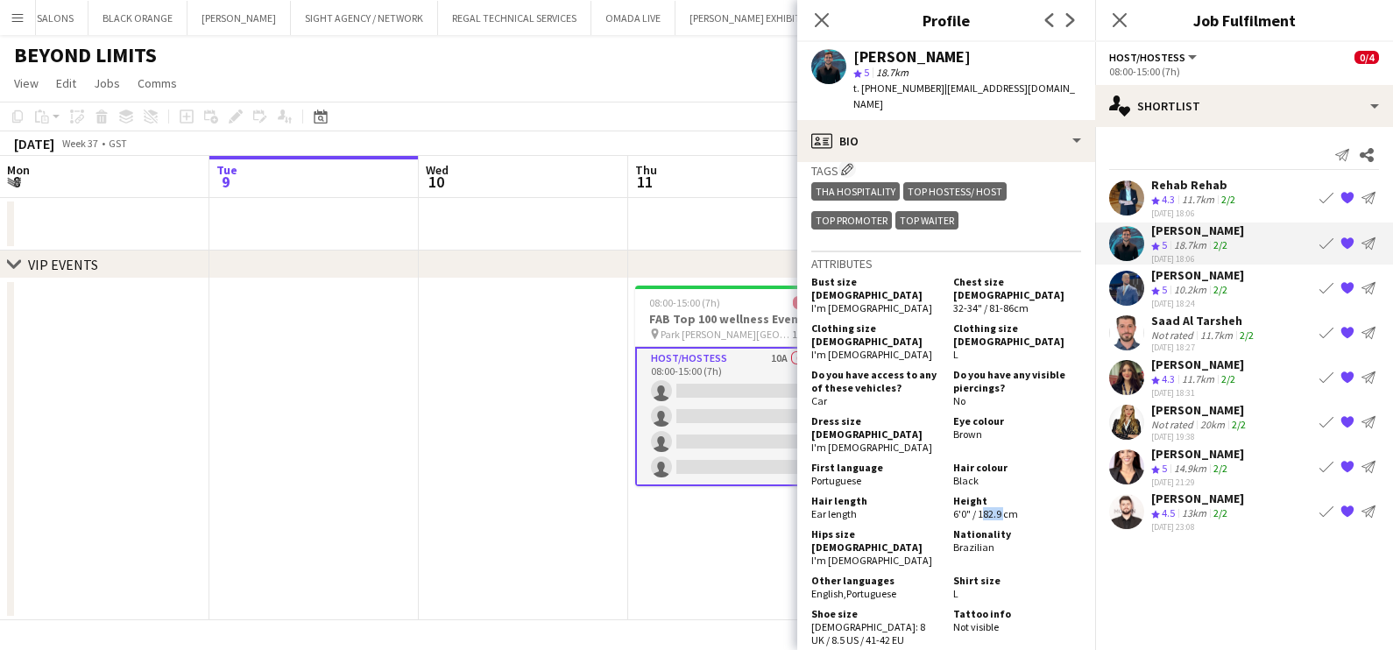
drag, startPoint x: 991, startPoint y: 441, endPoint x: 972, endPoint y: 441, distance: 19.3
click at [775, 507] on span "6'0" / 182.9 cm" at bounding box center [985, 513] width 65 height 13
click at [775, 494] on div "Height 6'0" / 182.9 cm" at bounding box center [1013, 507] width 135 height 26
copy span "182.9 cm"
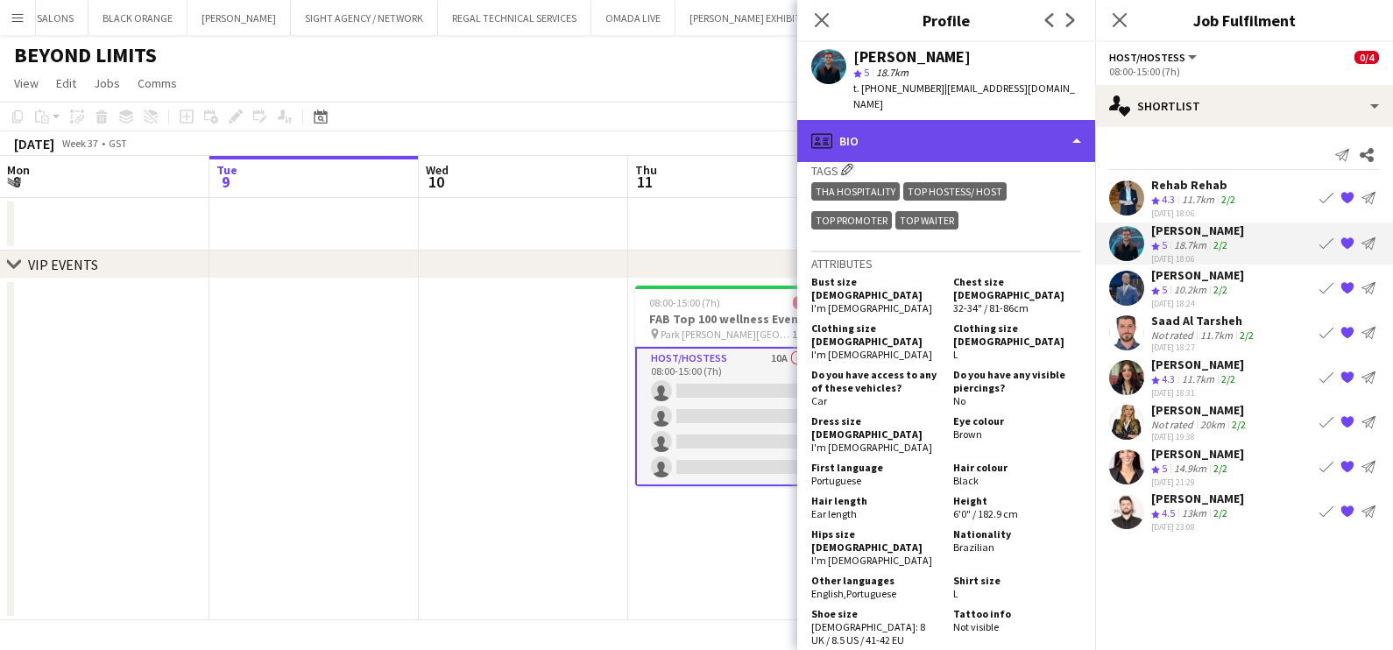
click at [775, 120] on div "profile Bio" at bounding box center [946, 141] width 298 height 42
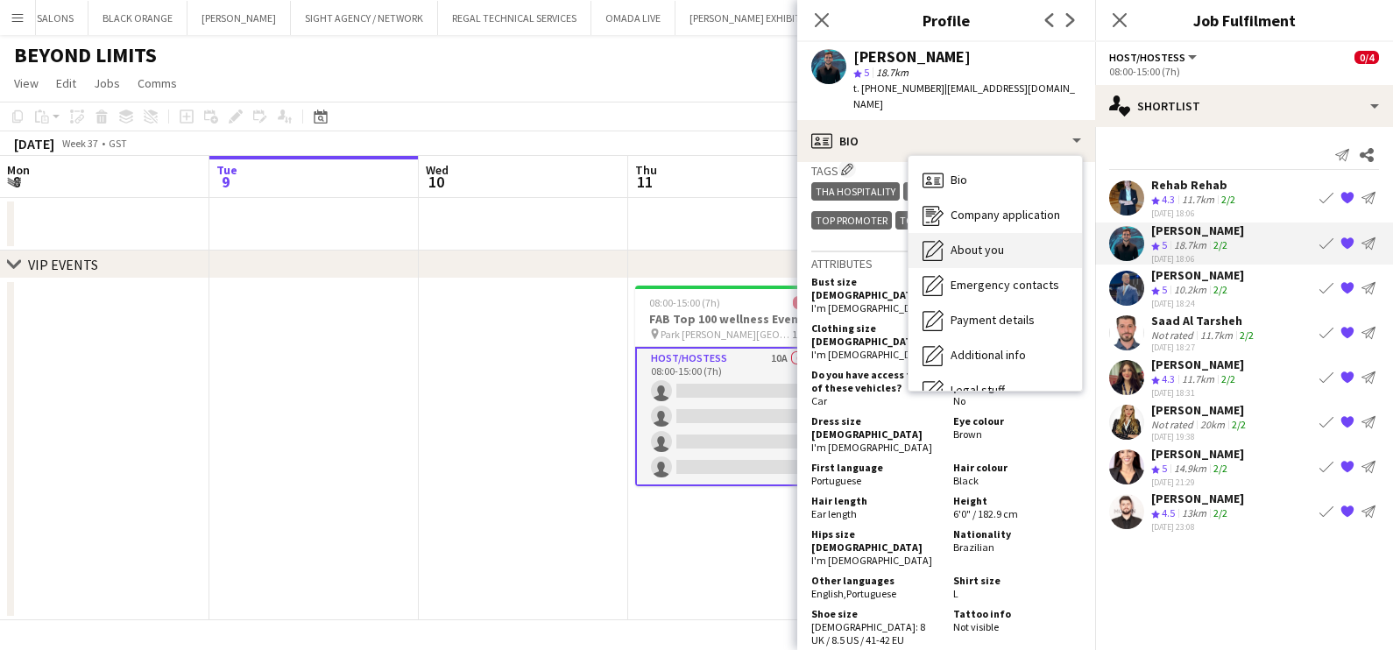
click at [775, 242] on span "About you" at bounding box center [977, 250] width 53 height 16
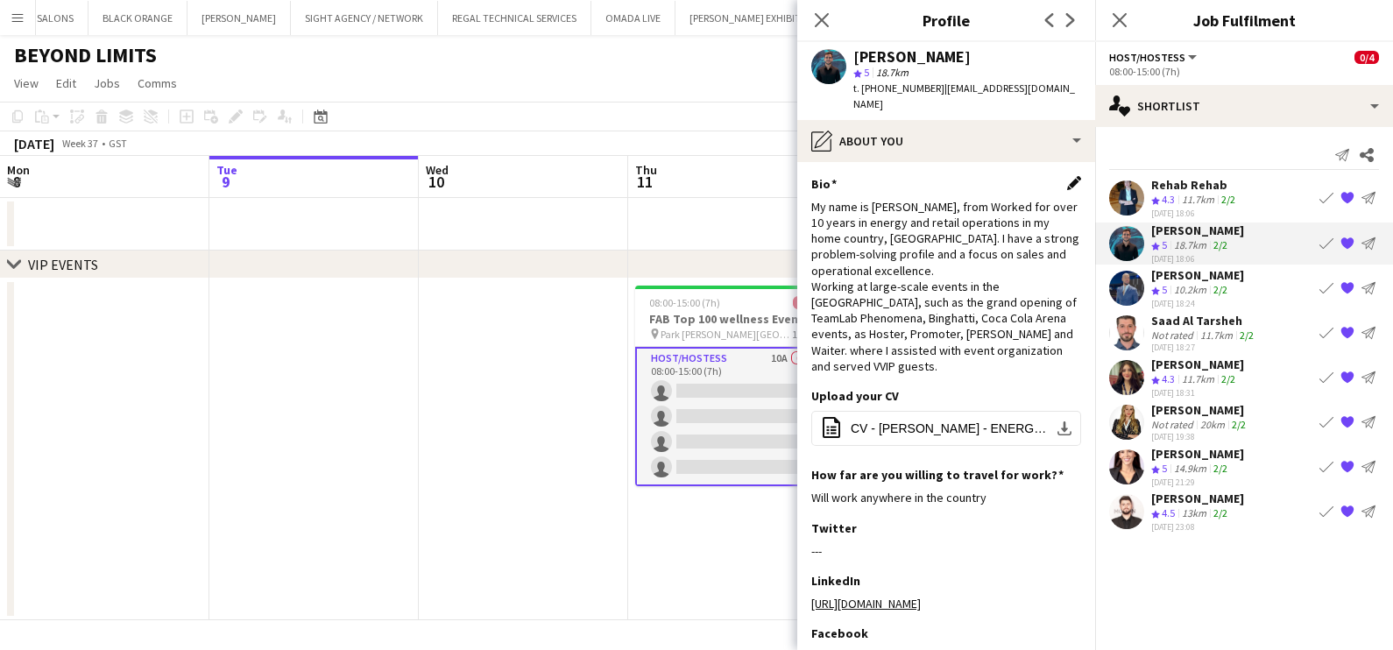
click at [775, 176] on app-icon "Edit this field" at bounding box center [1074, 183] width 14 height 14
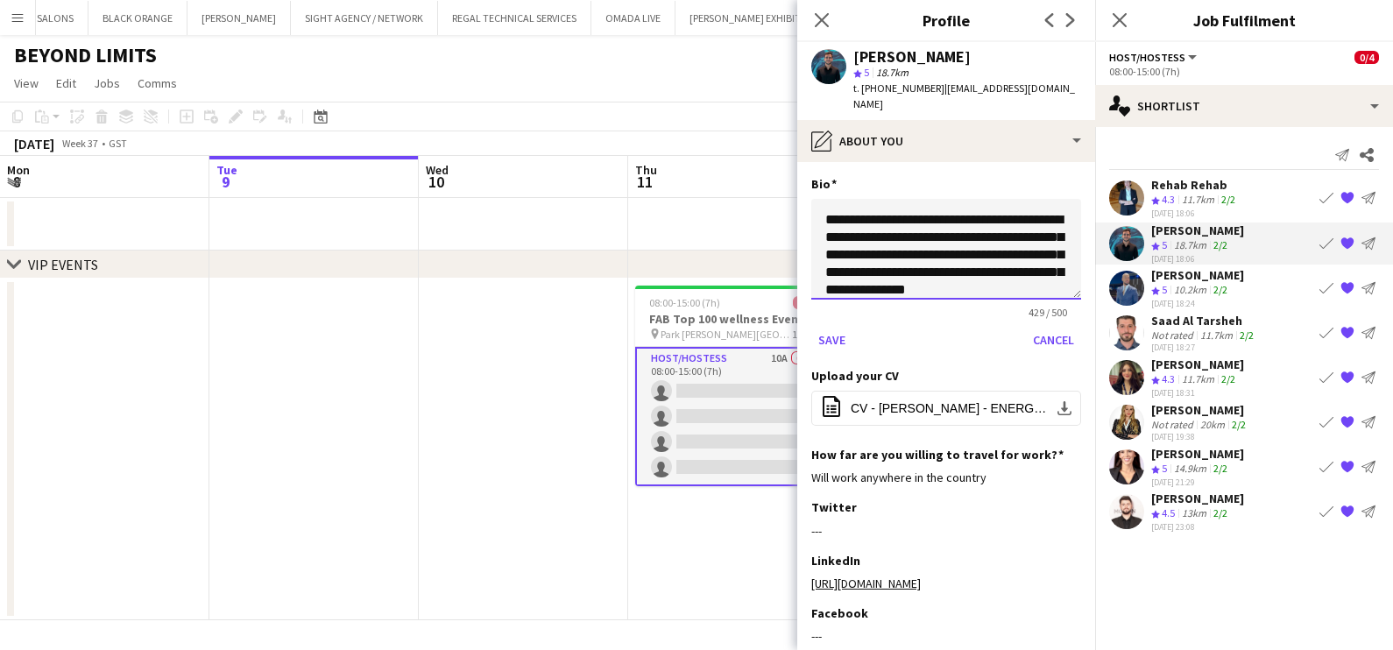
click at [775, 199] on textarea "**********" at bounding box center [946, 249] width 270 height 101
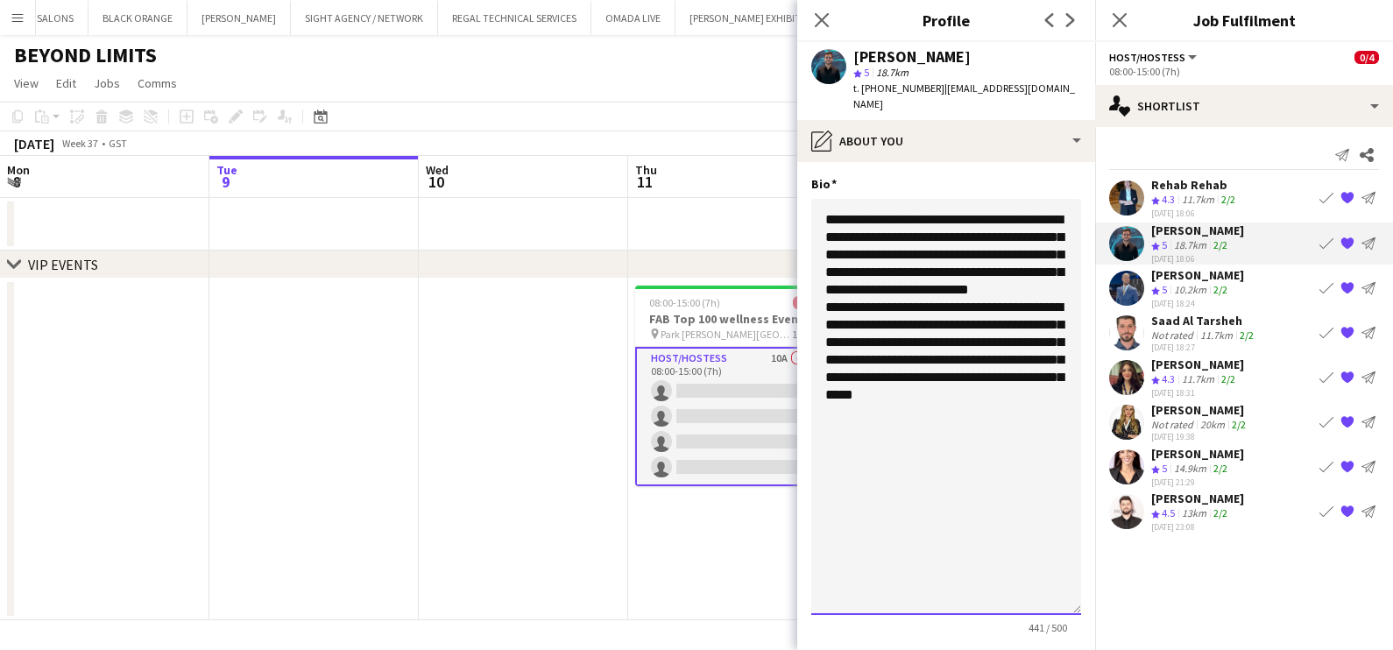
drag, startPoint x: 1052, startPoint y: 274, endPoint x: 1091, endPoint y: 591, distance: 318.8
click at [775, 591] on app-section-data-types "**********" at bounding box center [946, 406] width 298 height 488
click at [775, 199] on textarea "**********" at bounding box center [946, 407] width 270 height 416
paste textarea "********"
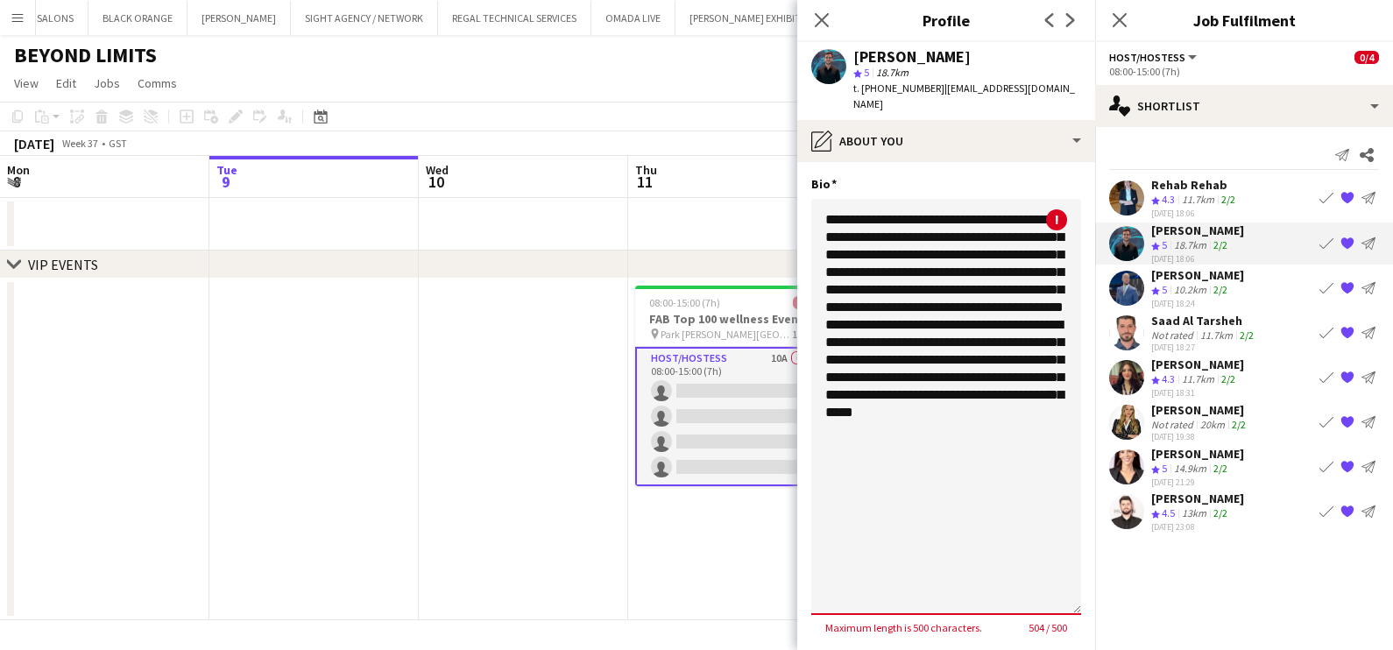
drag, startPoint x: 957, startPoint y: 240, endPoint x: 938, endPoint y: 233, distance: 20.5
click at [775, 233] on textarea "**********" at bounding box center [946, 407] width 270 height 416
type textarea "**********"
click at [775, 641] on button "Save" at bounding box center [831, 655] width 41 height 28
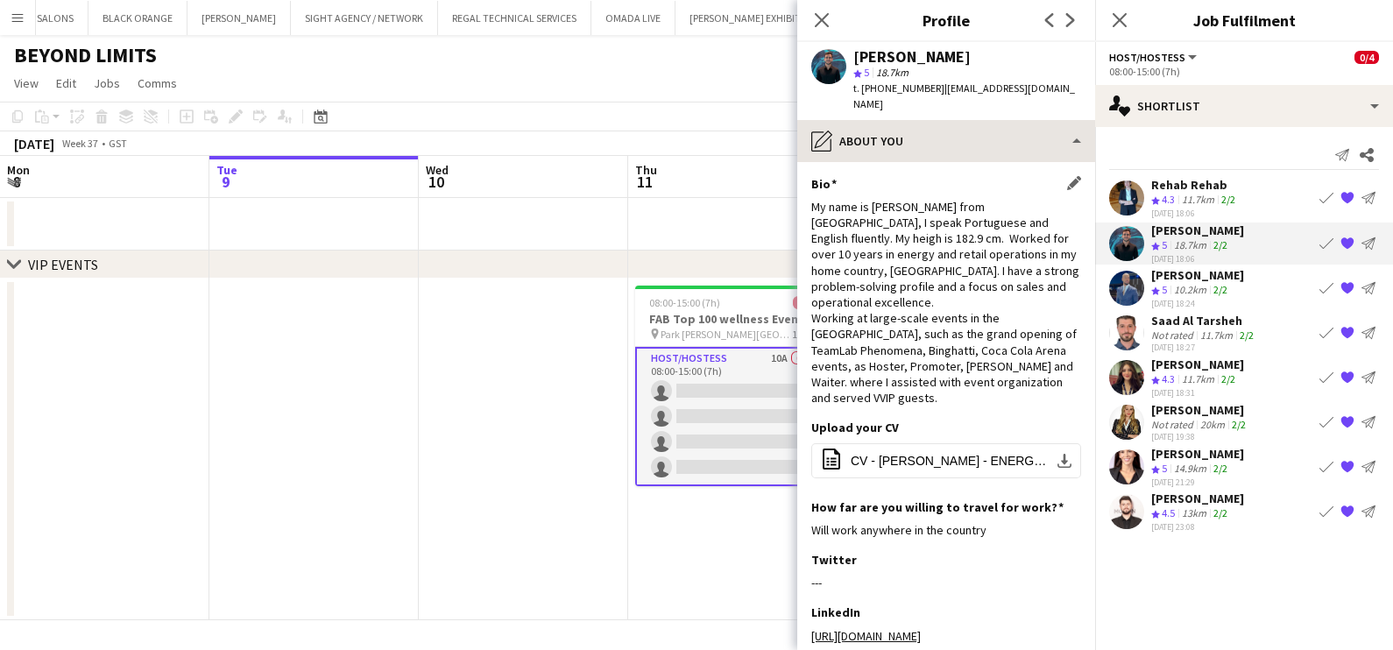
click at [775, 99] on div "Caio Neves star 5 18.7km t. +971554656712 | caiofagneves@gmail.com" at bounding box center [946, 81] width 298 height 78
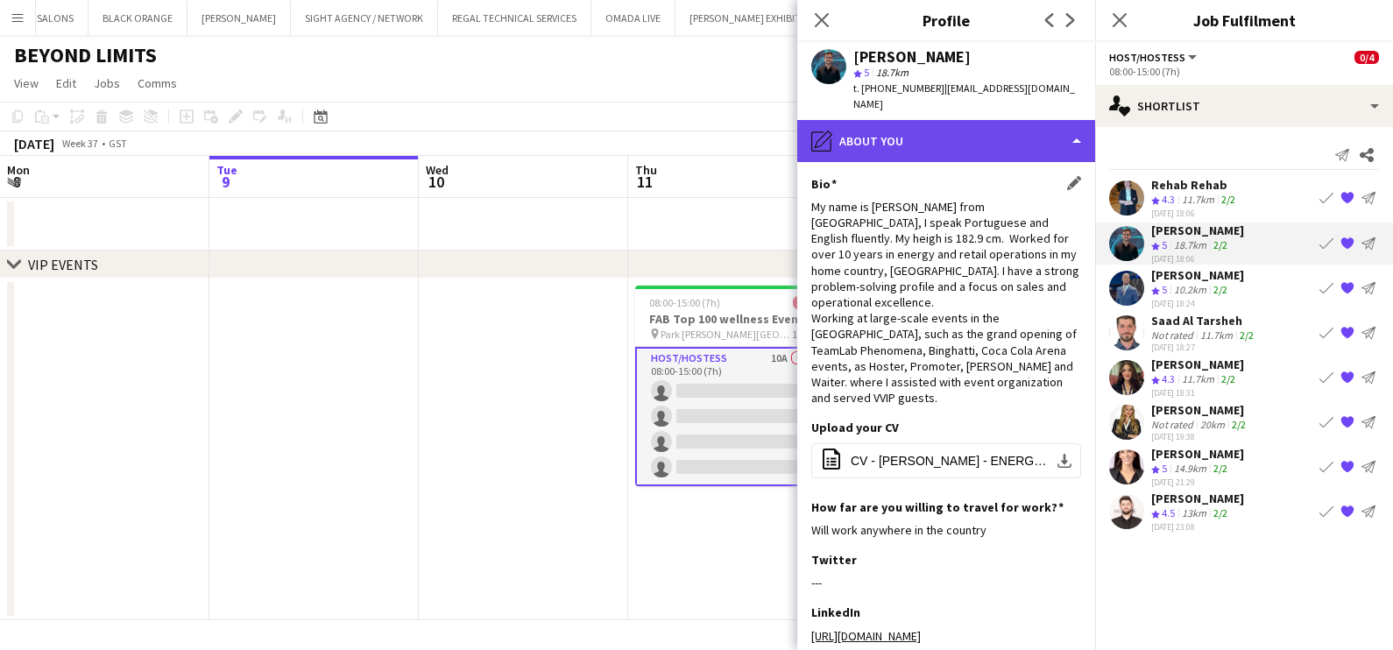
click at [775, 120] on div "pencil4 About you" at bounding box center [946, 141] width 298 height 42
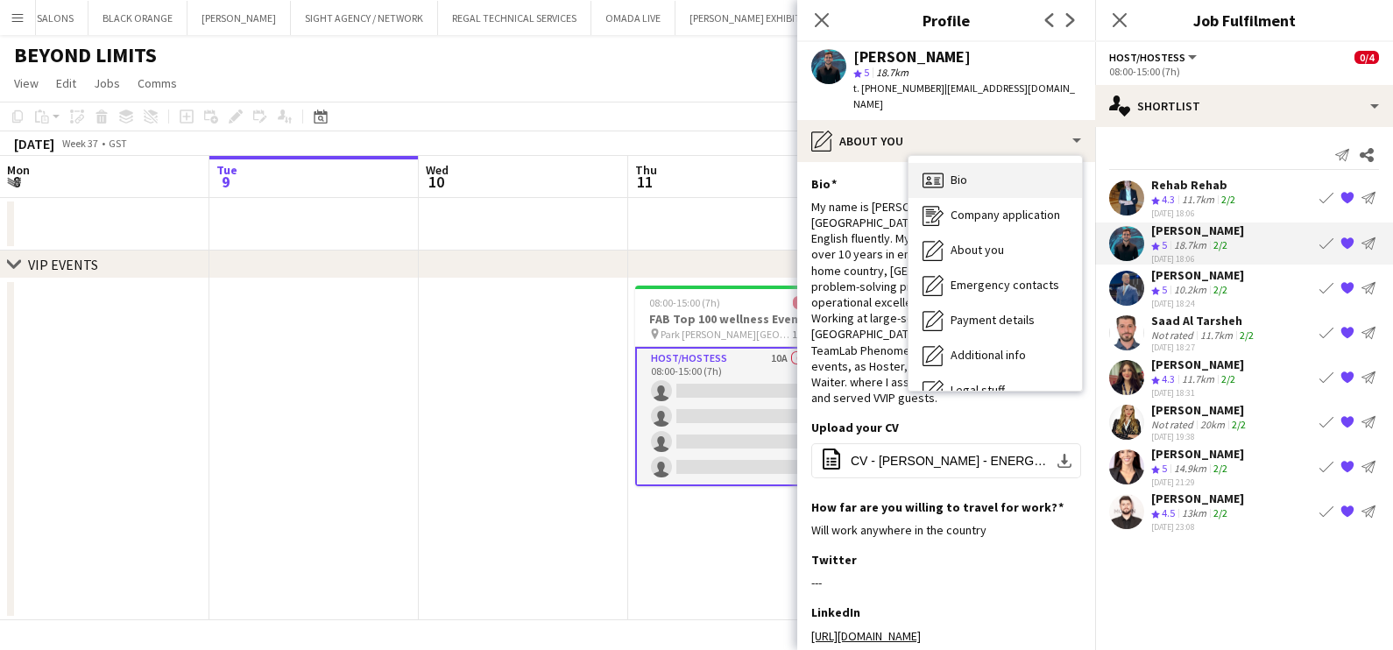
click at [775, 163] on div "Bio Bio" at bounding box center [996, 180] width 174 height 35
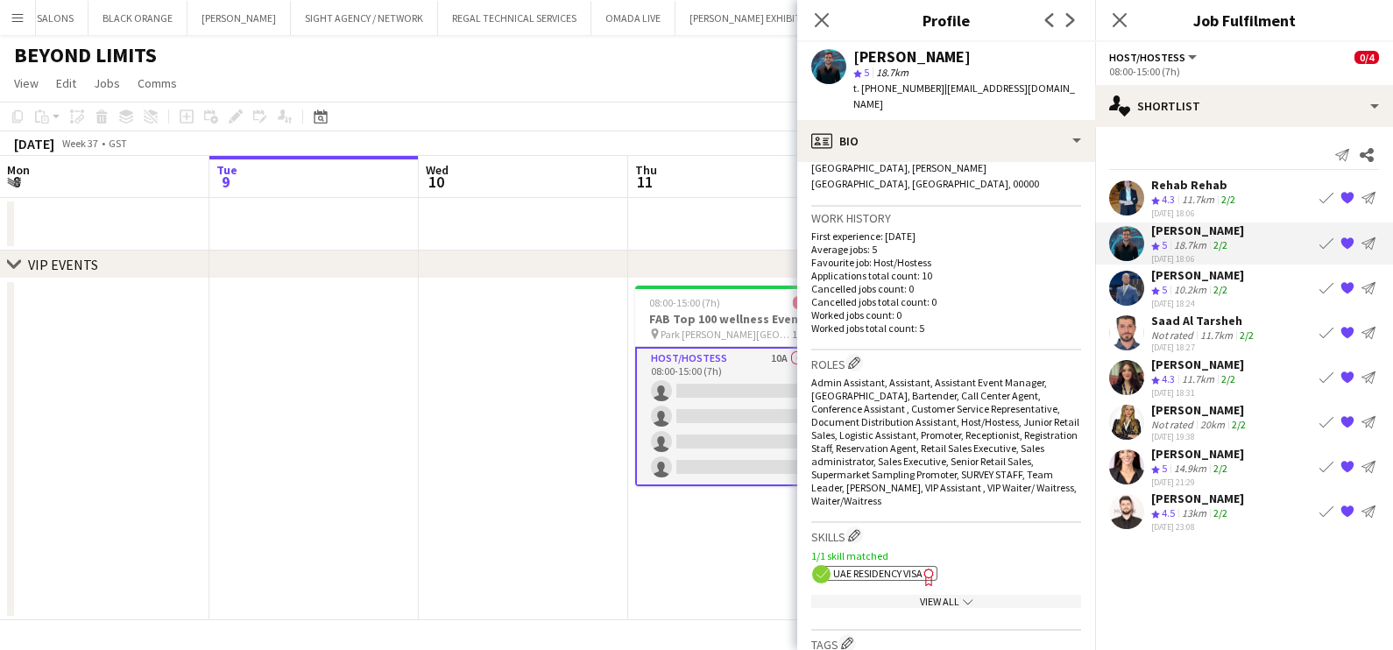
scroll to position [329, 0]
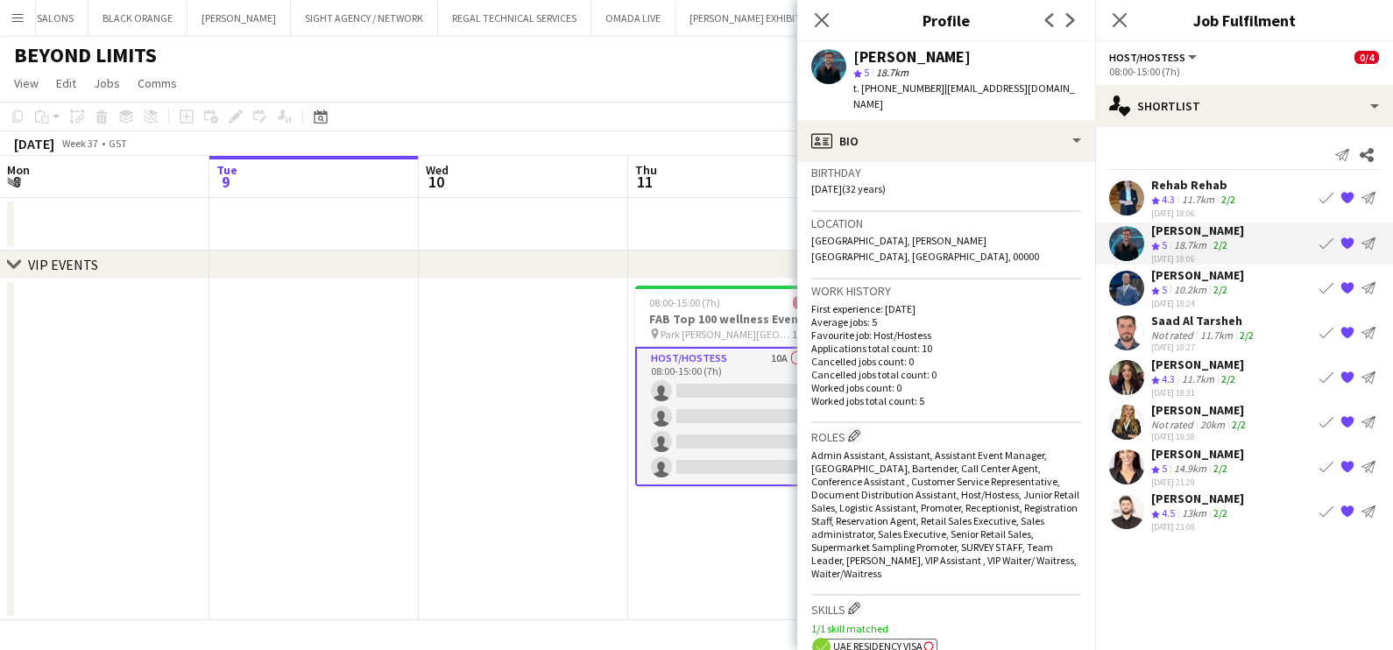
click at [775, 166] on div "Birthday 10-04-1993 (32 years)" at bounding box center [946, 186] width 270 height 51
drag, startPoint x: 862, startPoint y: 171, endPoint x: 806, endPoint y: 177, distance: 56.4
click at [775, 177] on app-crew-profile-bio "chevron-left chevron-right Open photos pop-in Gender Male Birthday 10-04-1993 (…" at bounding box center [946, 406] width 298 height 488
copy span "[DATE]"
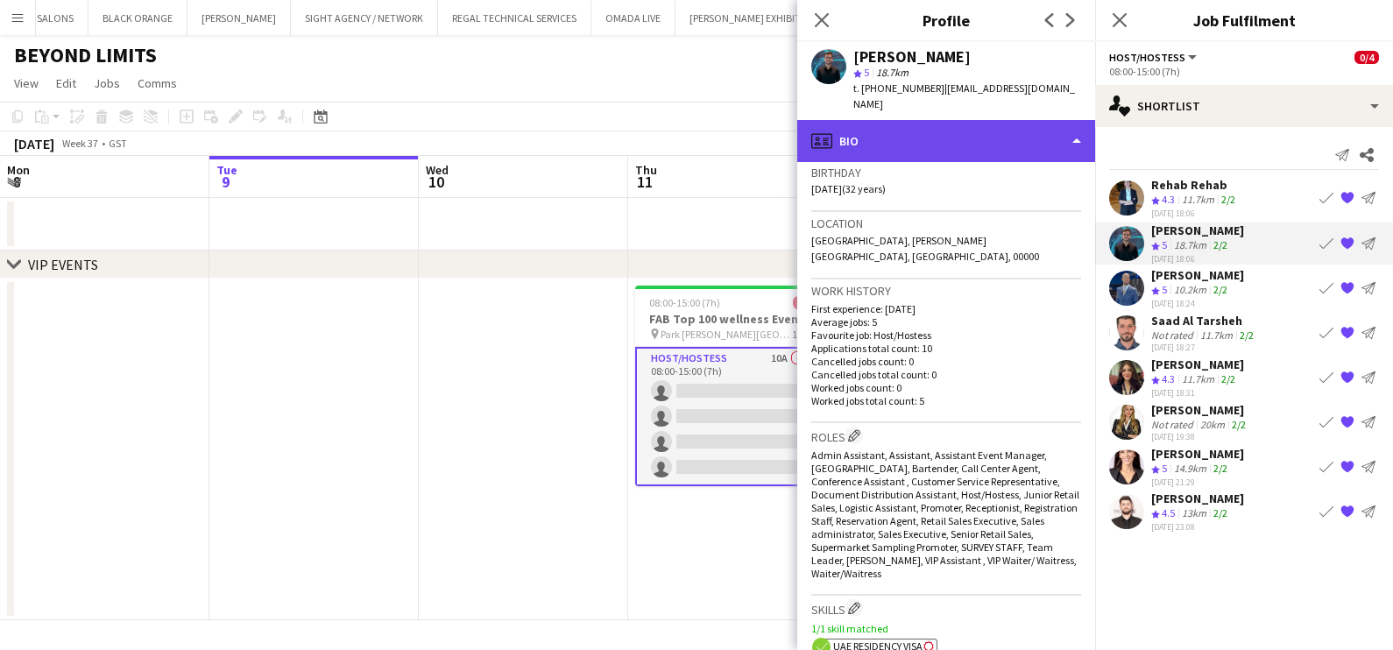
click at [775, 120] on div "profile Bio" at bounding box center [946, 141] width 298 height 42
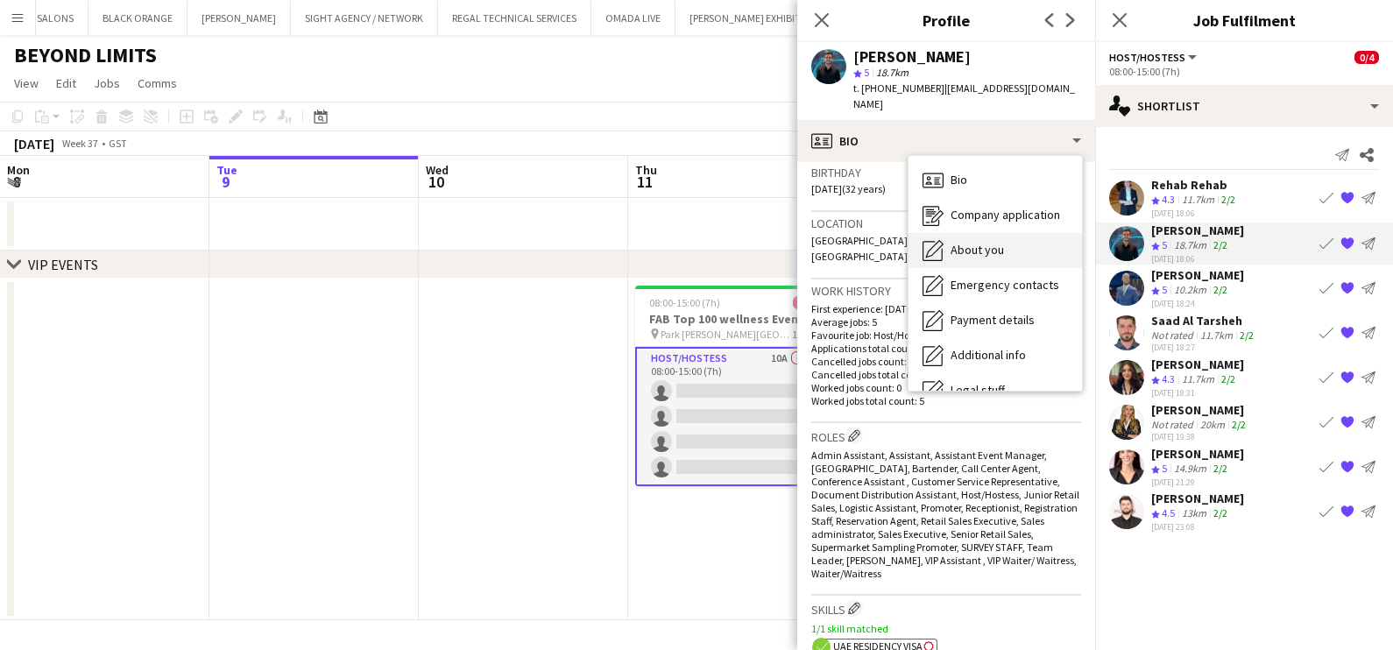
click at [775, 242] on span "About you" at bounding box center [977, 250] width 53 height 16
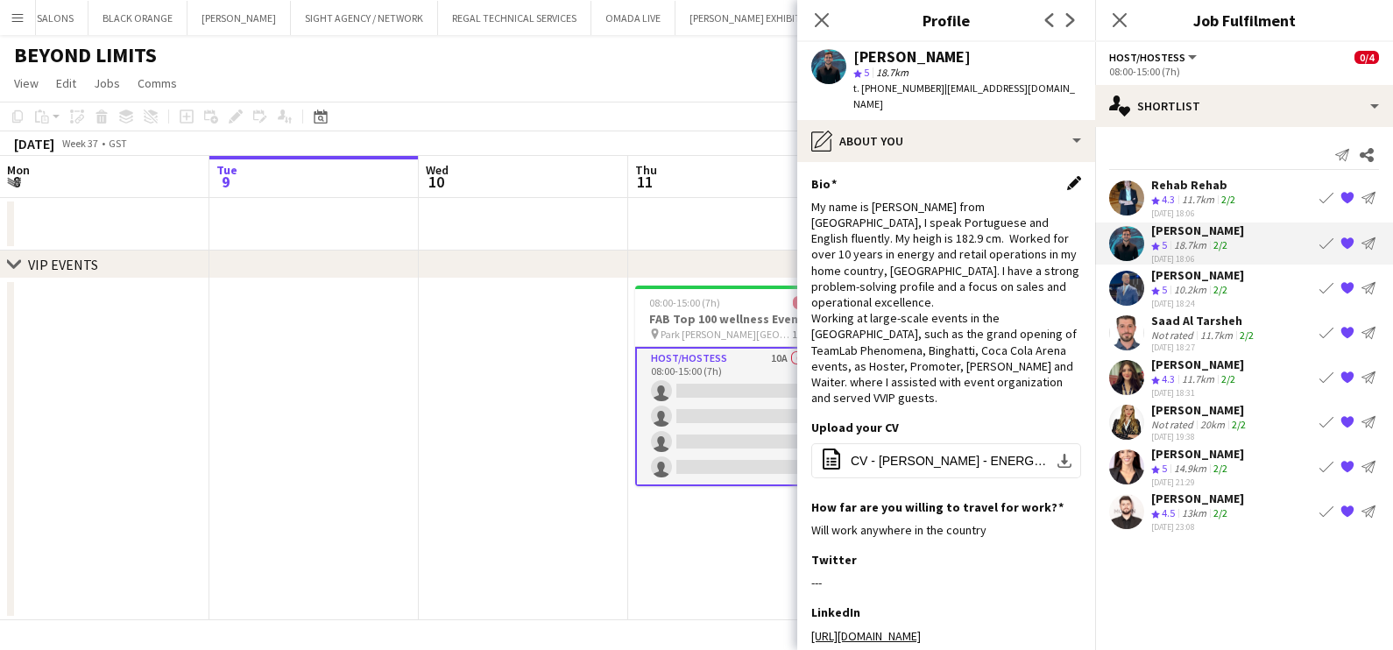
click at [775, 176] on app-icon "Edit this field" at bounding box center [1074, 183] width 14 height 14
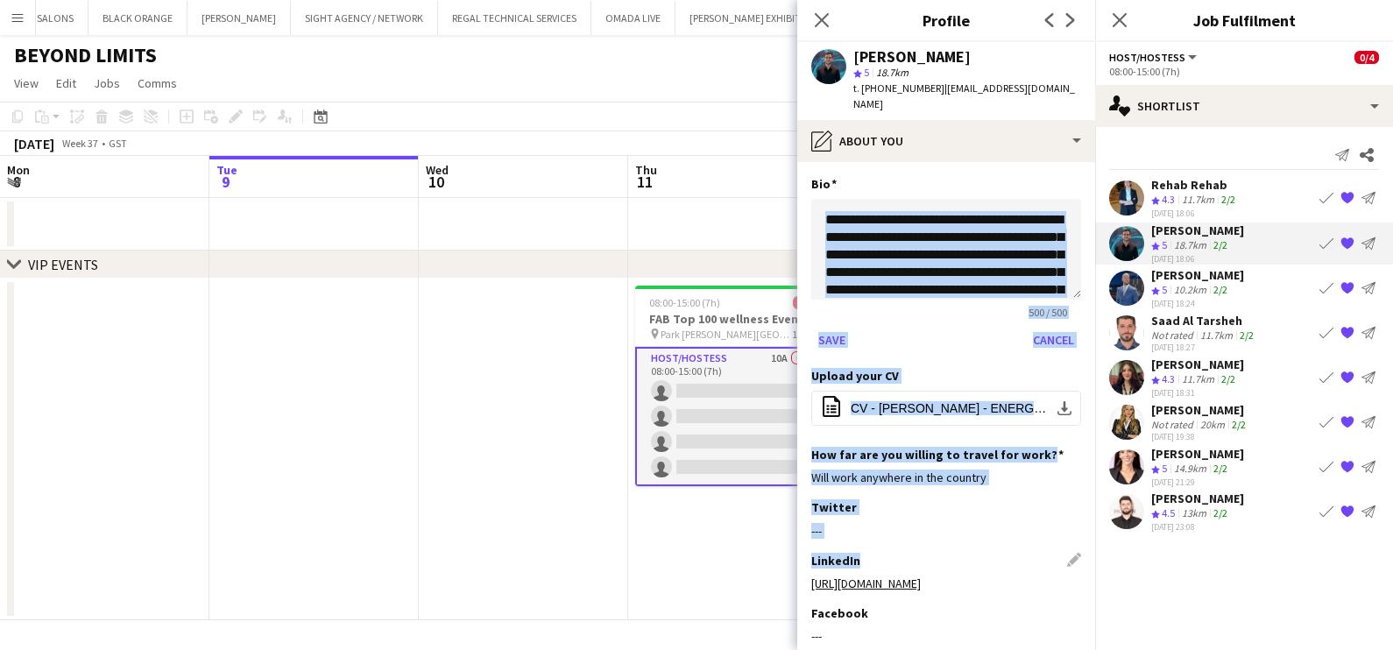
drag, startPoint x: 1050, startPoint y: 284, endPoint x: 1055, endPoint y: 550, distance: 266.4
click at [775, 550] on app-section-data-types "**********" at bounding box center [946, 406] width 298 height 488
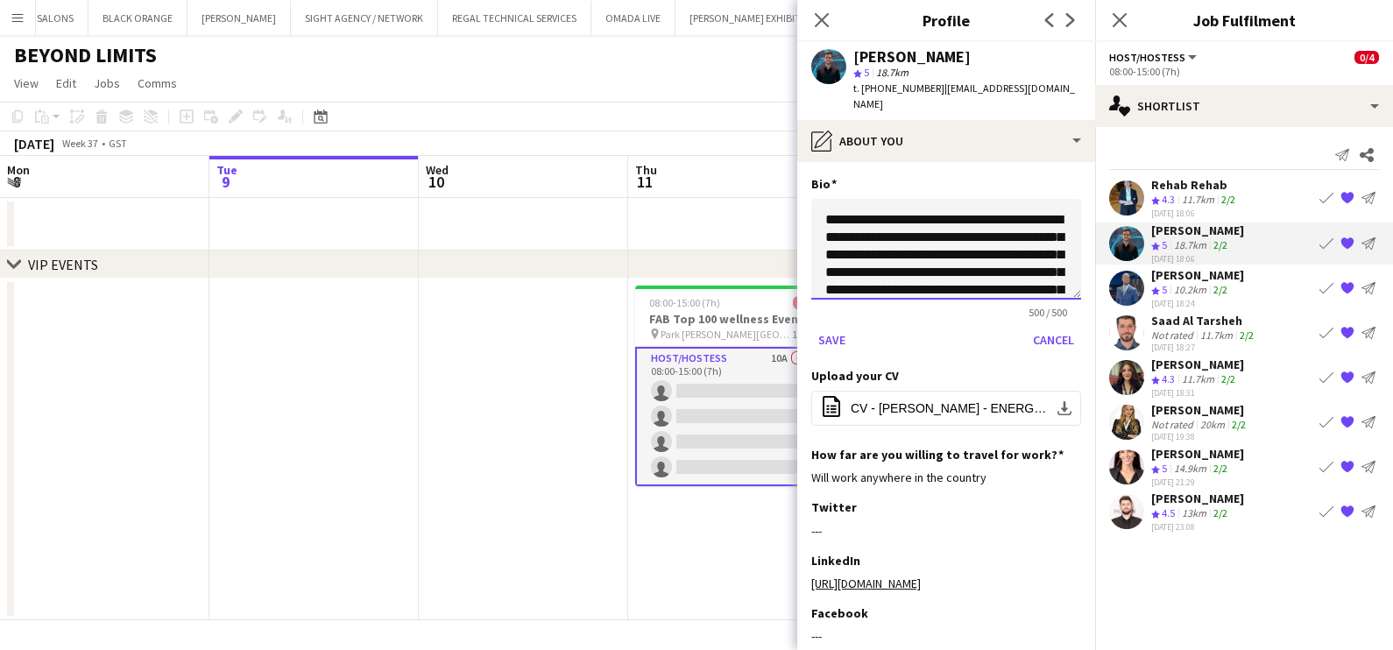
drag, startPoint x: 1055, startPoint y: 550, endPoint x: 995, endPoint y: 235, distance: 321.2
click at [775, 231] on textarea "**********" at bounding box center [946, 249] width 270 height 101
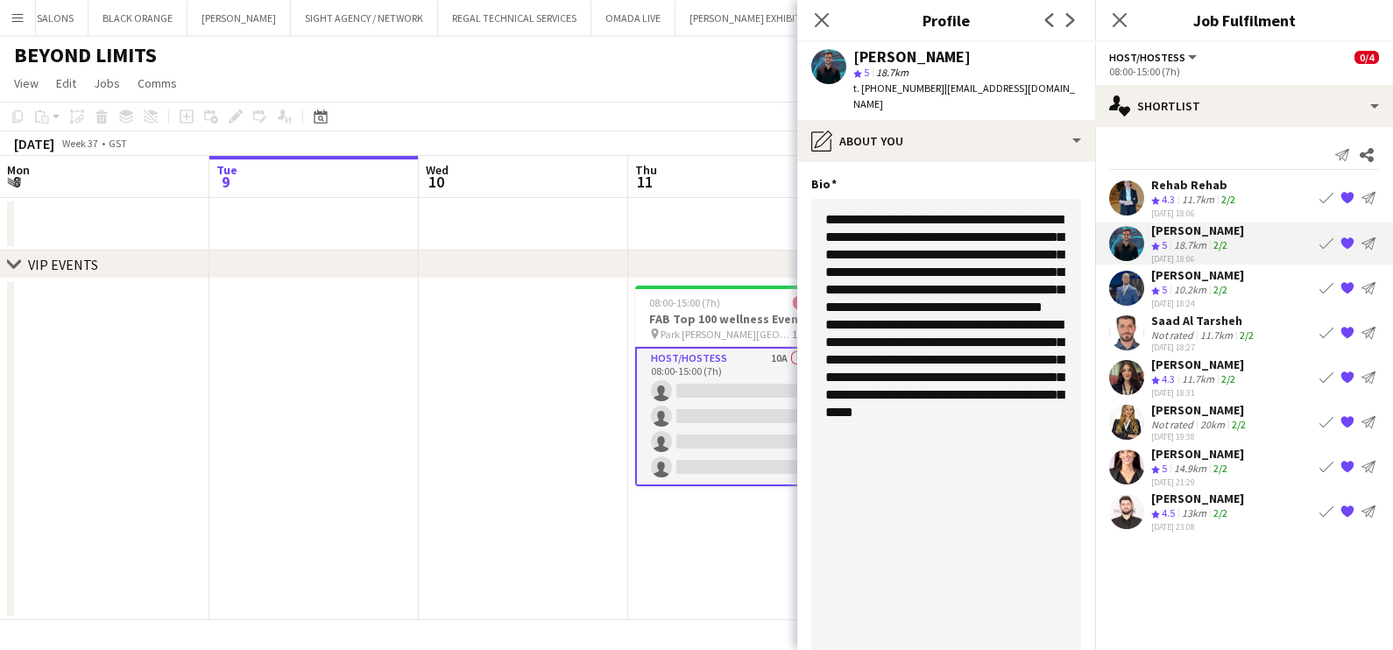
drag, startPoint x: 1062, startPoint y: 286, endPoint x: 964, endPoint y: 461, distance: 200.9
click at [775, 641] on html "Menu Boards Boards Boards All jobs Status Workforce Workforce My Workforce Recr…" at bounding box center [696, 325] width 1393 height 650
drag, startPoint x: 934, startPoint y: 246, endPoint x: 947, endPoint y: 248, distance: 13.3
click at [775, 245] on textarea "**********" at bounding box center [946, 446] width 270 height 494
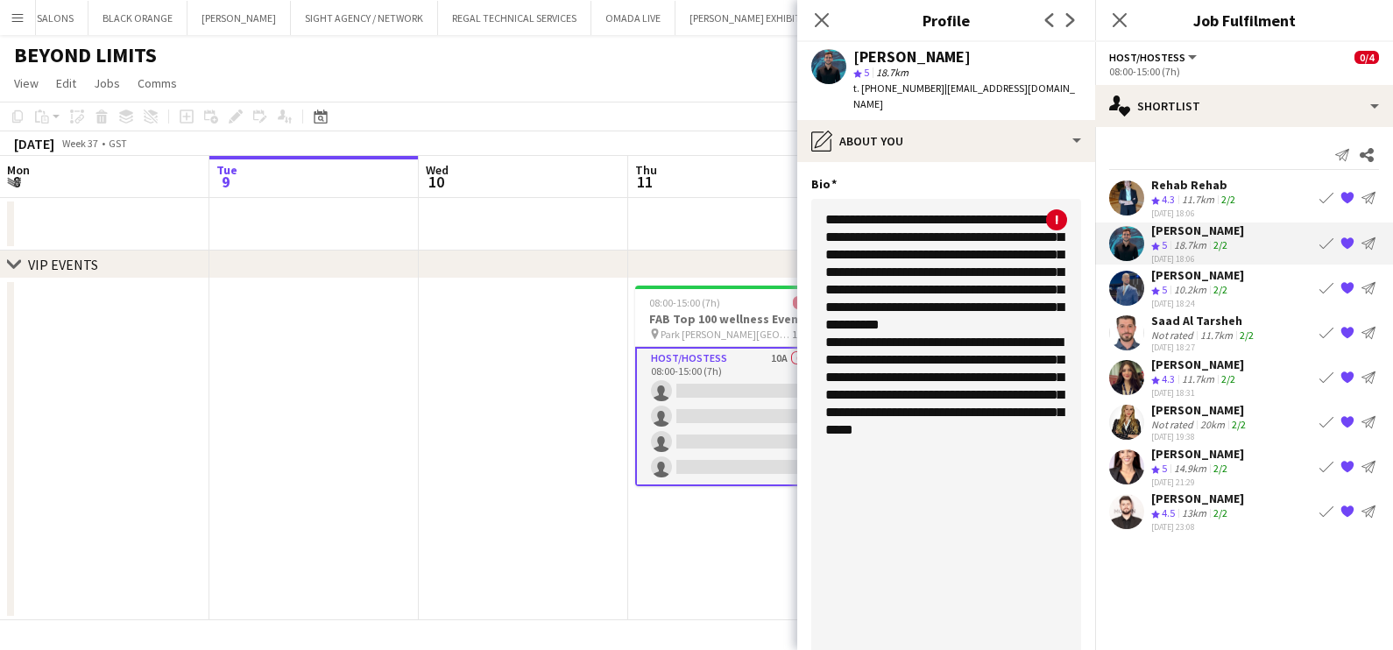
paste textarea "**********"
click at [775, 236] on textarea "**********" at bounding box center [946, 446] width 270 height 494
click at [775, 261] on textarea "**********" at bounding box center [946, 446] width 270 height 494
drag, startPoint x: 1025, startPoint y: 323, endPoint x: 867, endPoint y: 263, distance: 169.7
click at [775, 263] on textarea "**********" at bounding box center [946, 446] width 270 height 494
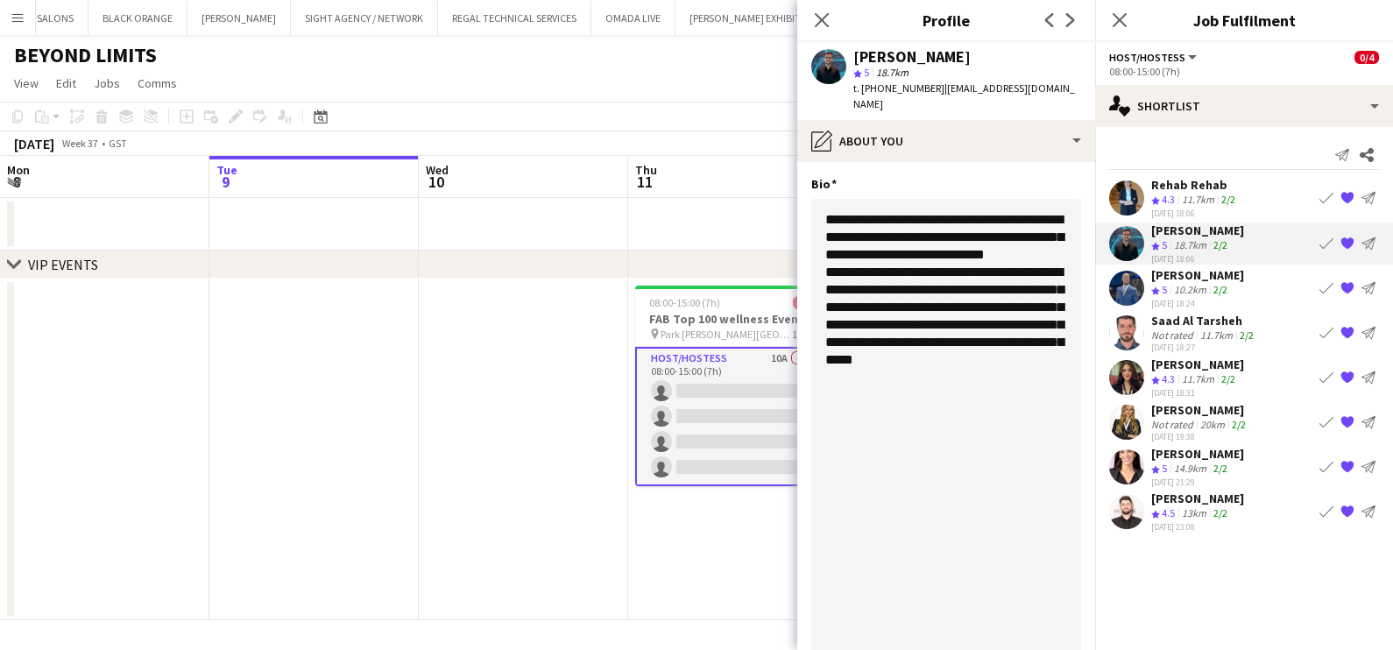
click at [775, 276] on textarea "**********" at bounding box center [946, 446] width 270 height 494
click at [775, 317] on textarea "**********" at bounding box center [946, 446] width 270 height 494
drag, startPoint x: 980, startPoint y: 308, endPoint x: 974, endPoint y: 367, distance: 59.8
click at [775, 377] on textarea "**********" at bounding box center [946, 446] width 270 height 494
click at [775, 311] on textarea "**********" at bounding box center [946, 446] width 270 height 494
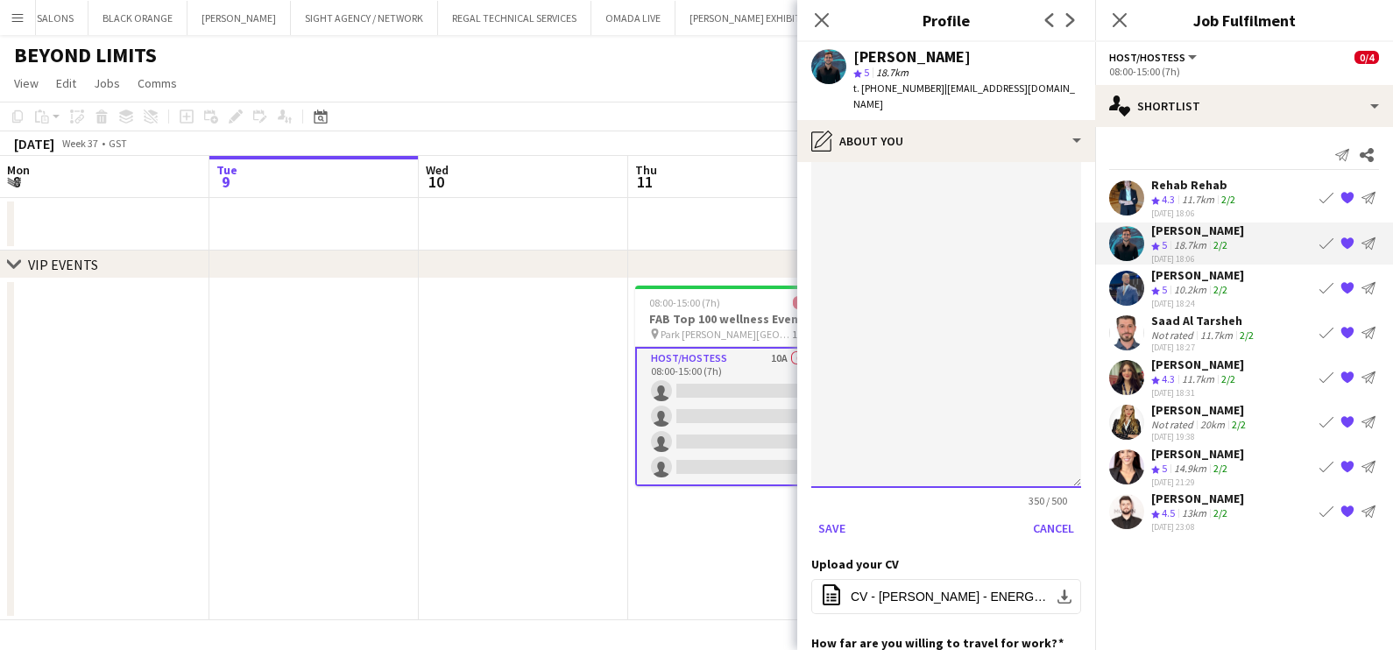
scroll to position [280, 0]
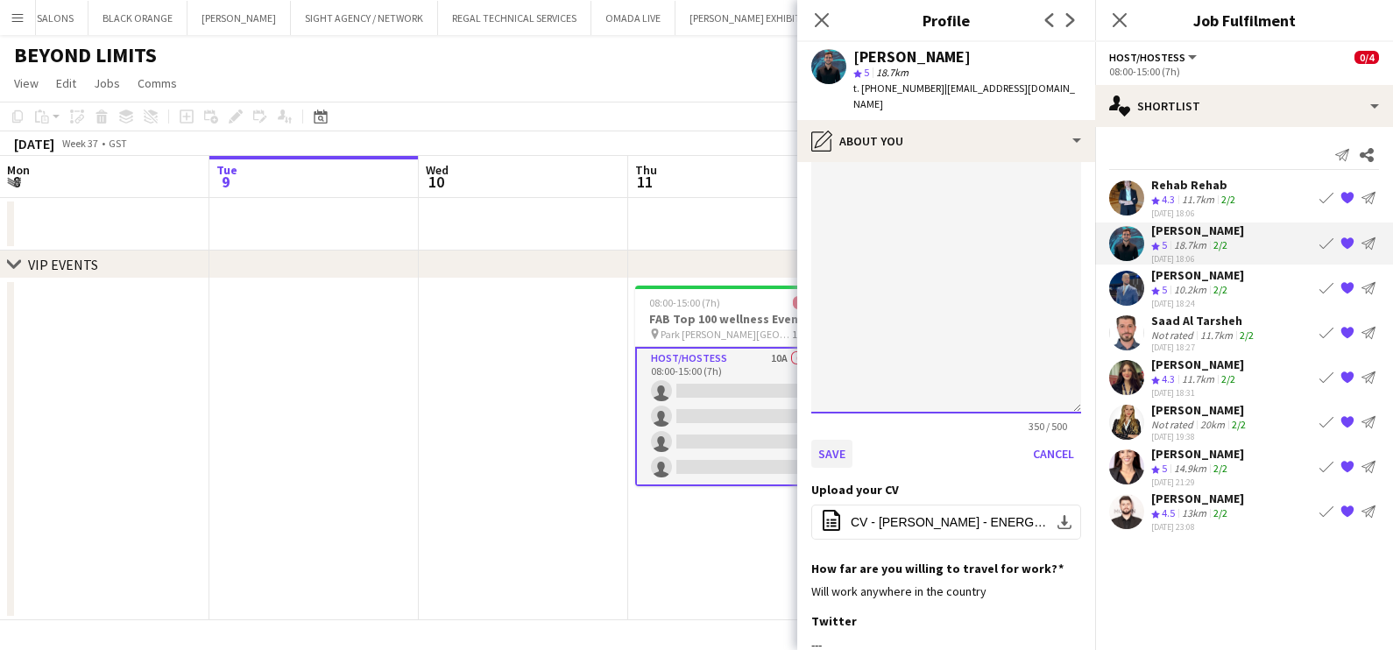
type textarea "**********"
click at [775, 441] on button "Save" at bounding box center [831, 454] width 41 height 28
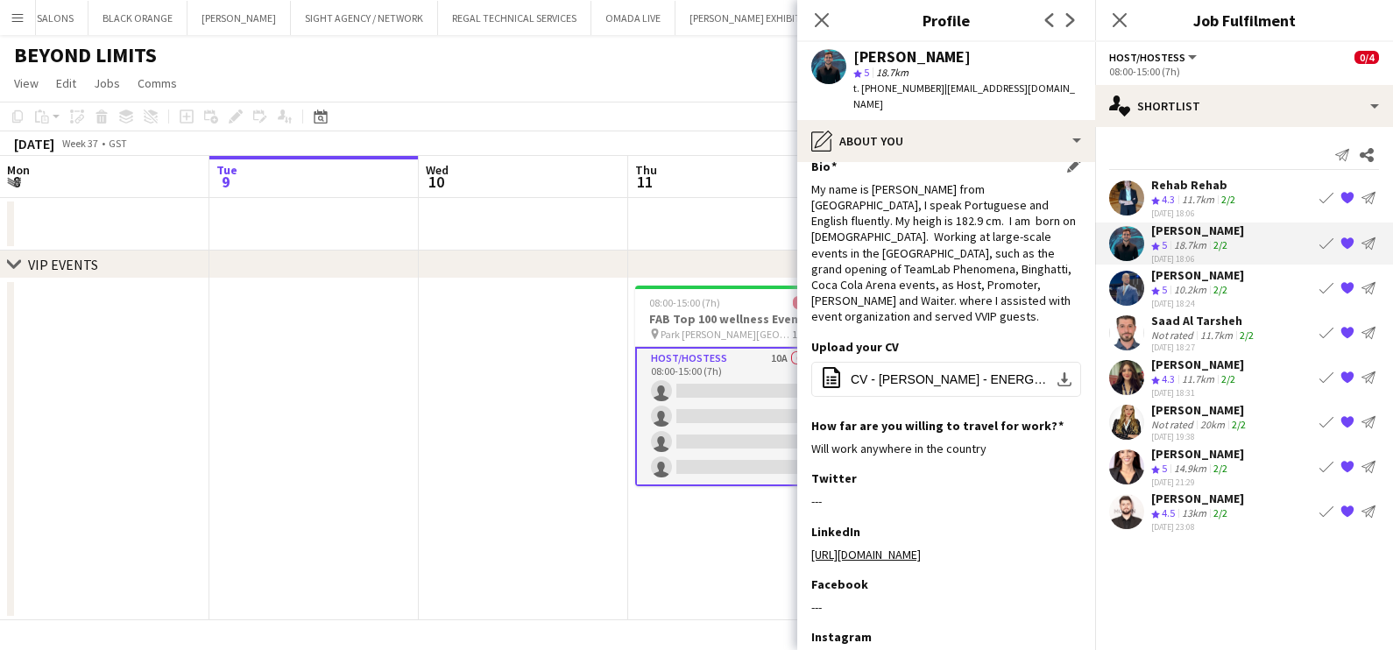
scroll to position [13, 0]
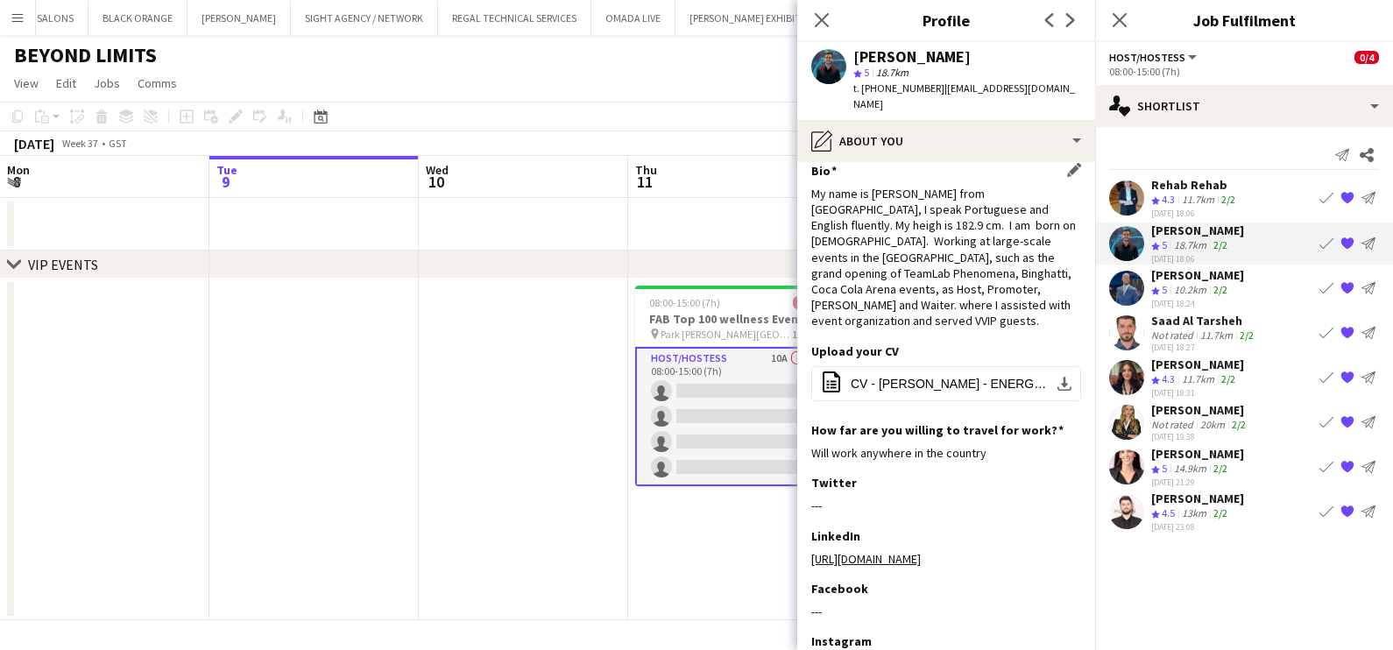
click at [775, 276] on div "[PERSON_NAME]" at bounding box center [1197, 275] width 93 height 16
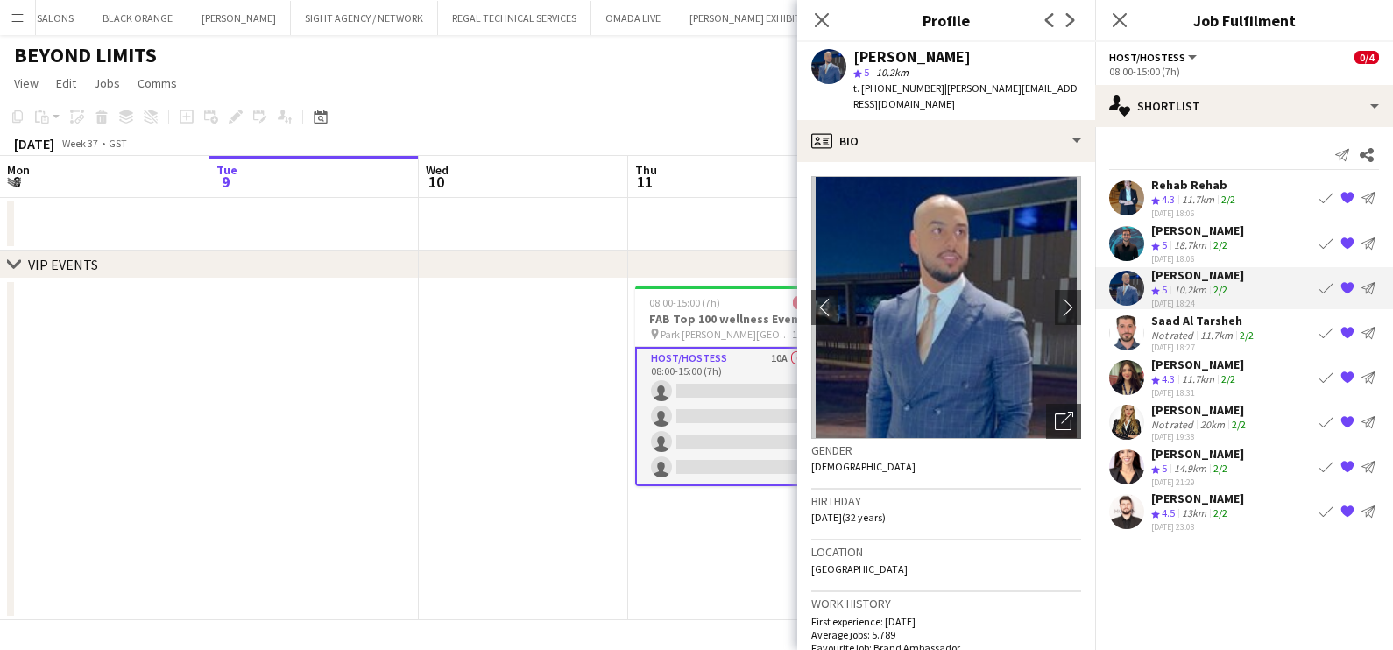
click at [775, 112] on div "t. +971562992277 | mohammed.aljabour@hotmail.com" at bounding box center [968, 97] width 228 height 32
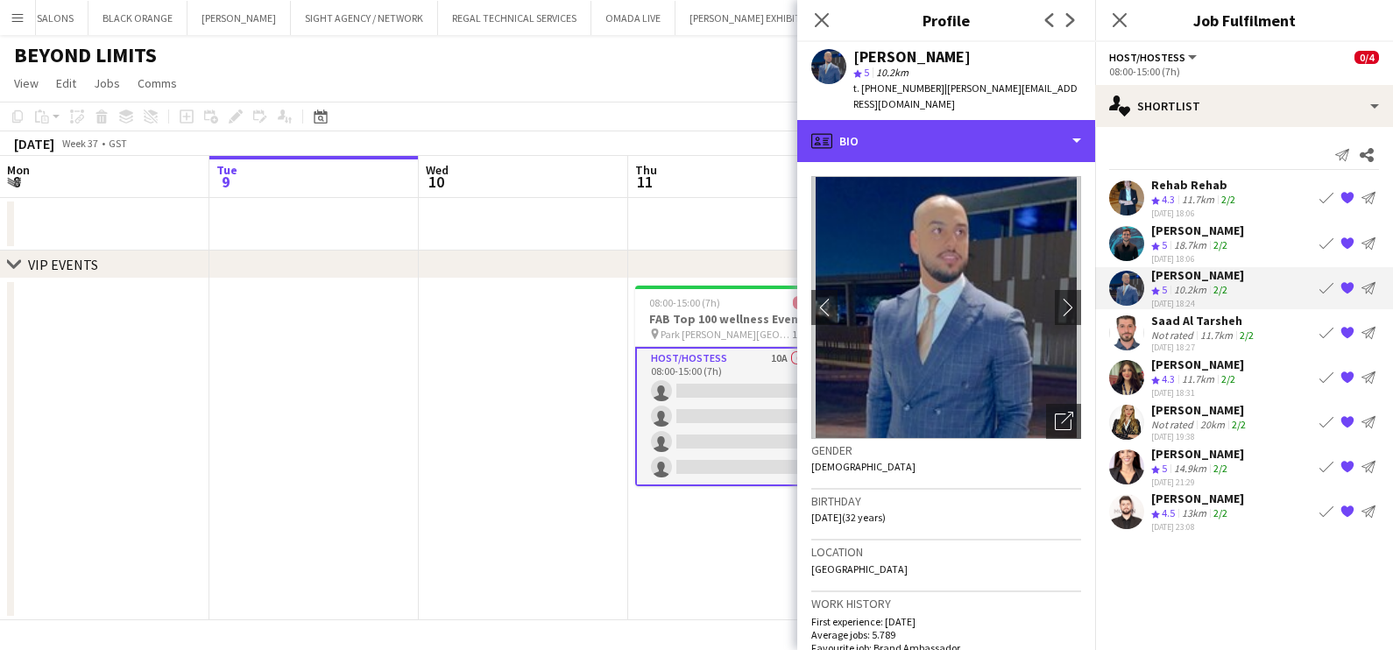
drag, startPoint x: 1021, startPoint y: 132, endPoint x: 1024, endPoint y: 168, distance: 36.0
click at [775, 132] on div "profile Bio" at bounding box center [946, 141] width 298 height 42
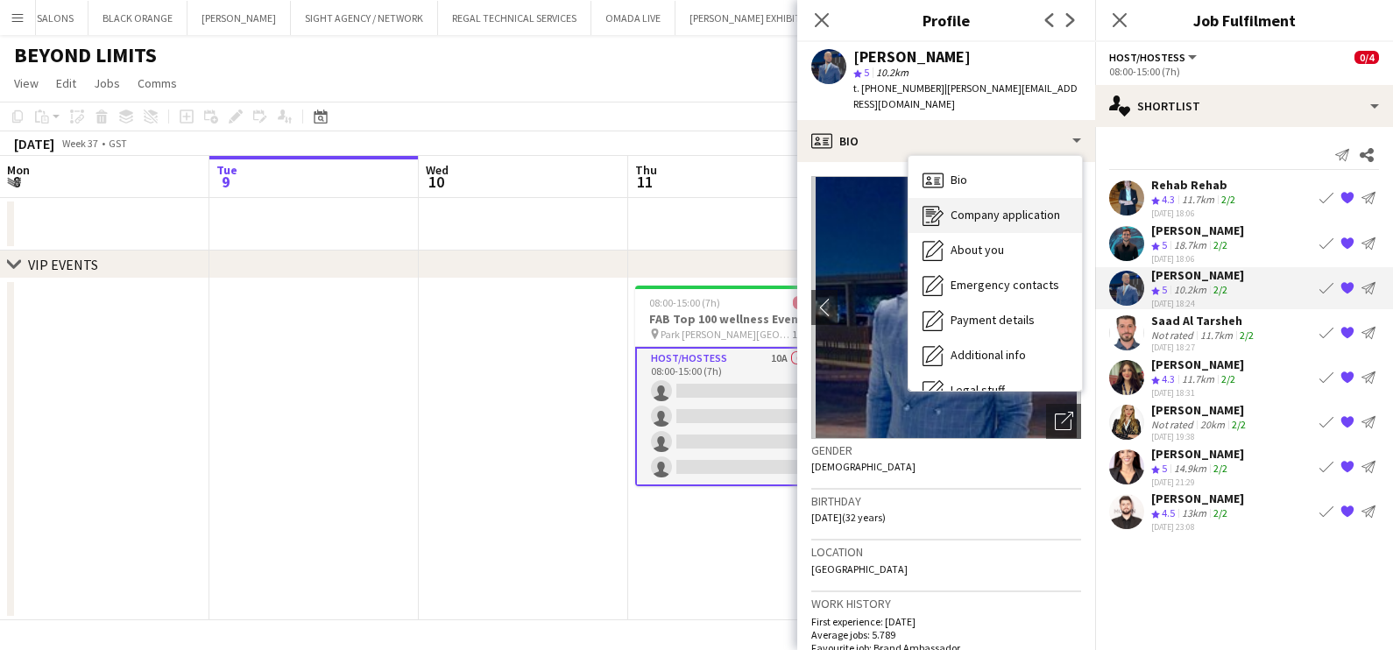
click at [775, 209] on span "Company application" at bounding box center [1006, 215] width 110 height 16
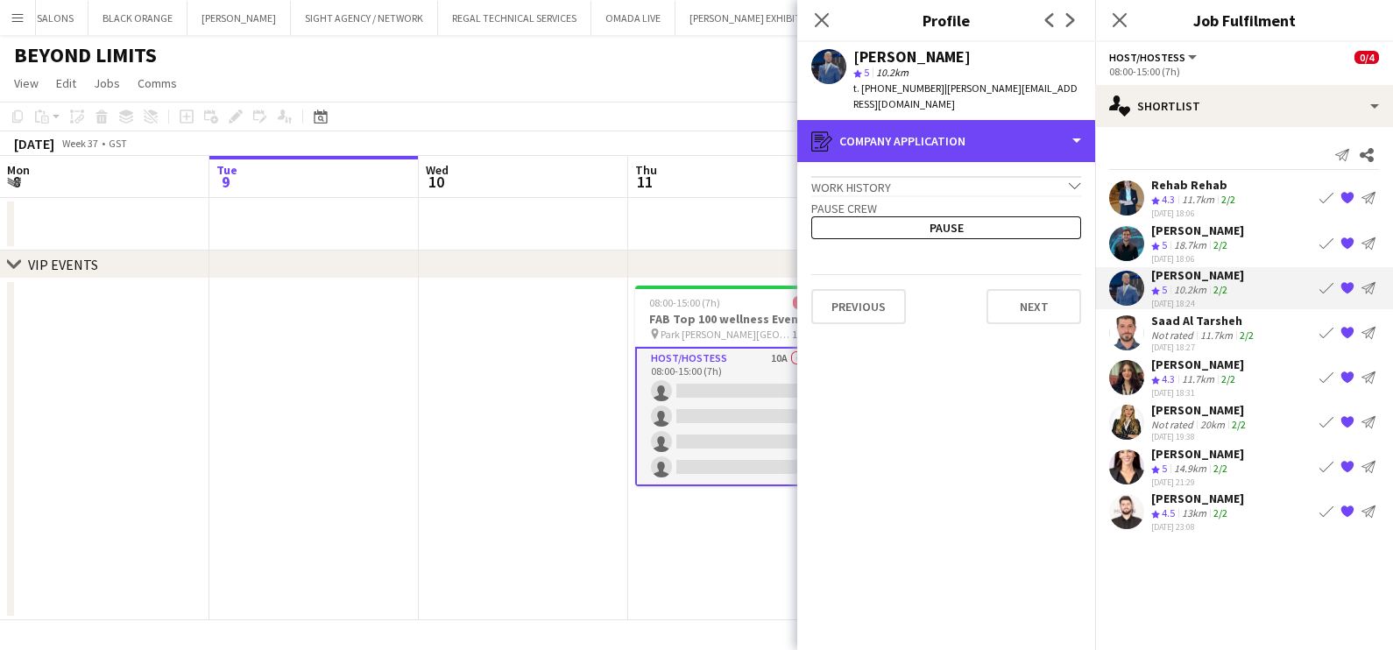
drag, startPoint x: 1021, startPoint y: 142, endPoint x: 1028, endPoint y: 214, distance: 72.2
click at [775, 142] on div "register Company application" at bounding box center [946, 141] width 298 height 42
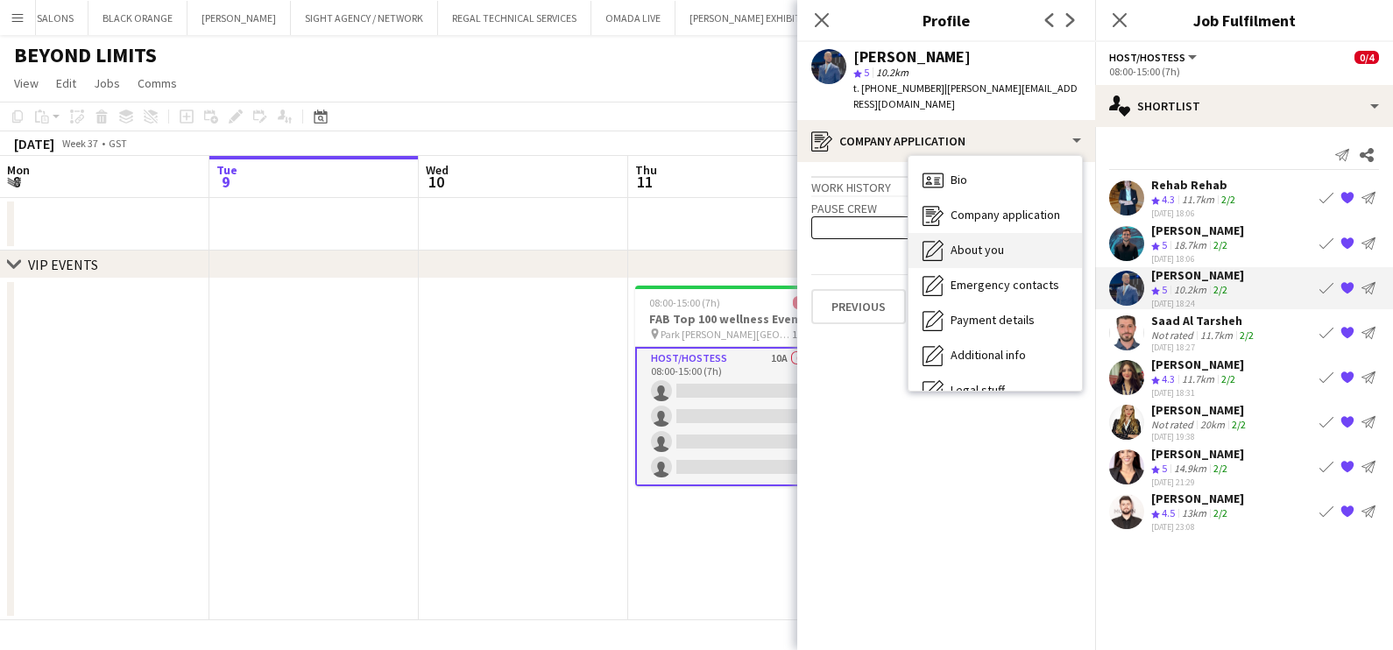
click at [775, 260] on div "About you About you" at bounding box center [996, 250] width 174 height 35
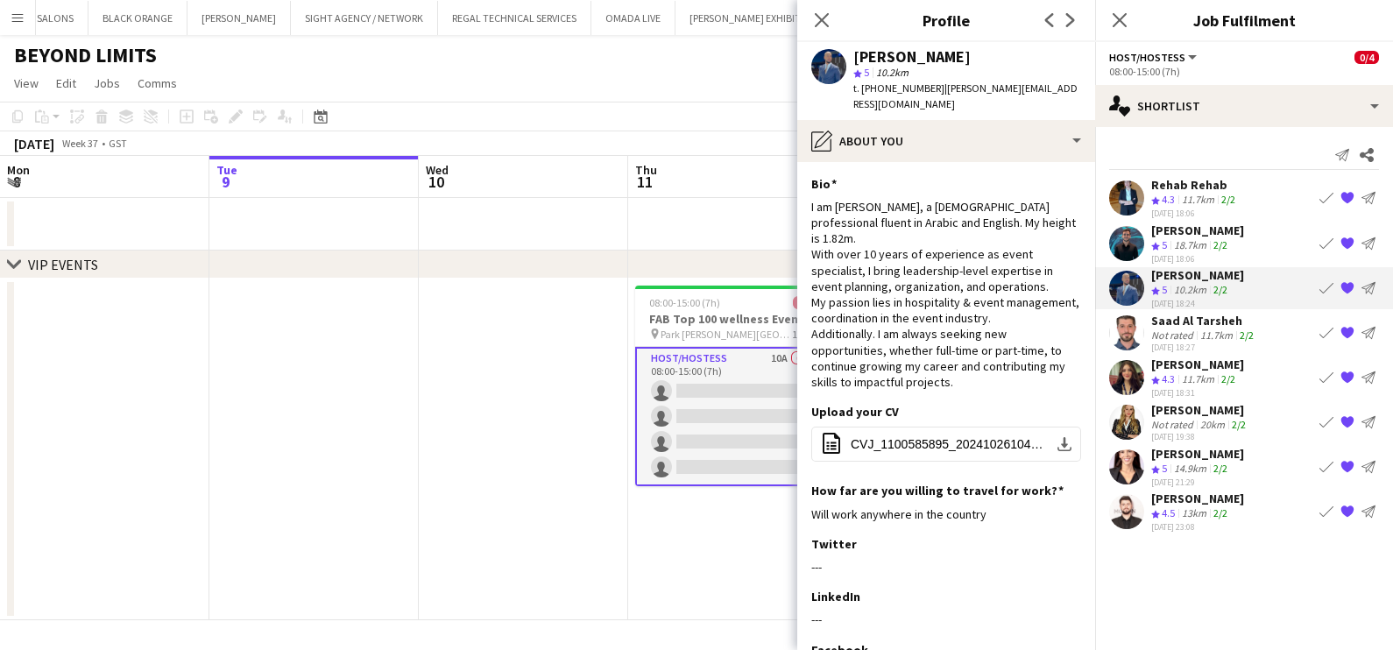
click at [775, 238] on div "18.7km" at bounding box center [1190, 245] width 39 height 15
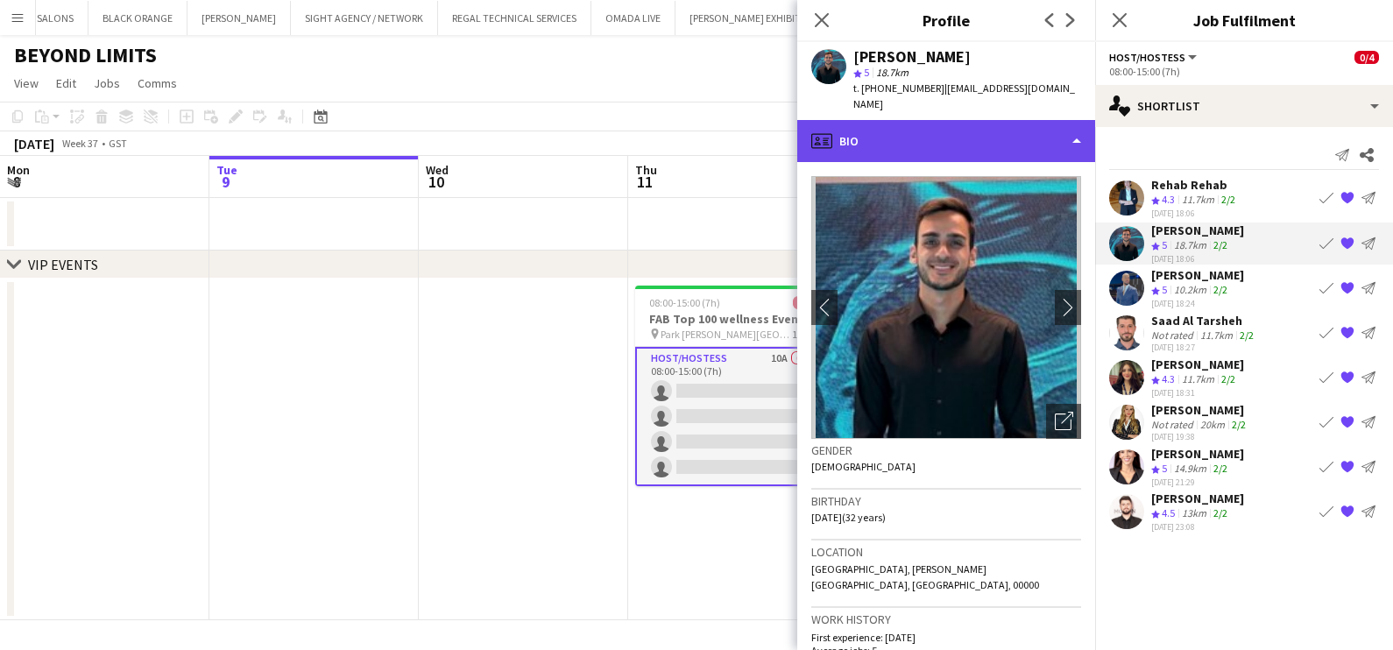
click at [775, 127] on div "profile Bio" at bounding box center [946, 141] width 298 height 42
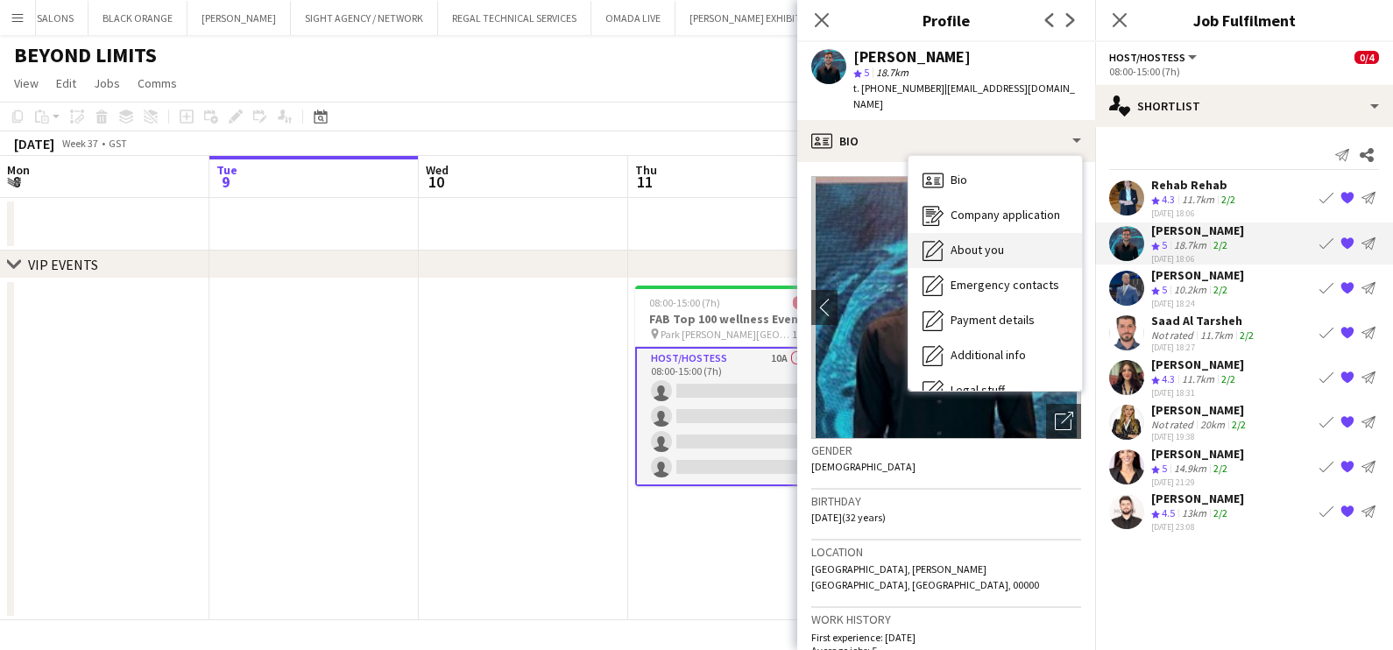
click at [775, 233] on div "About you About you" at bounding box center [996, 250] width 174 height 35
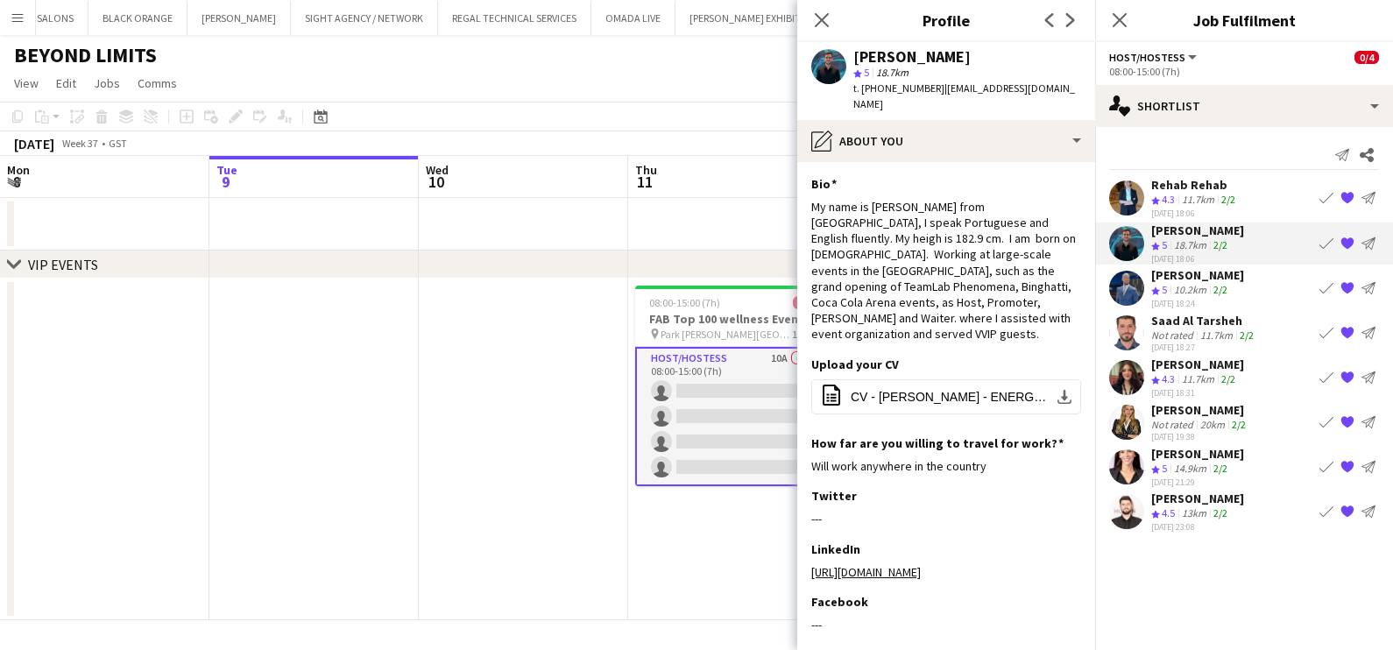
click at [775, 322] on div "Saad Al Tarsheh" at bounding box center [1204, 321] width 106 height 16
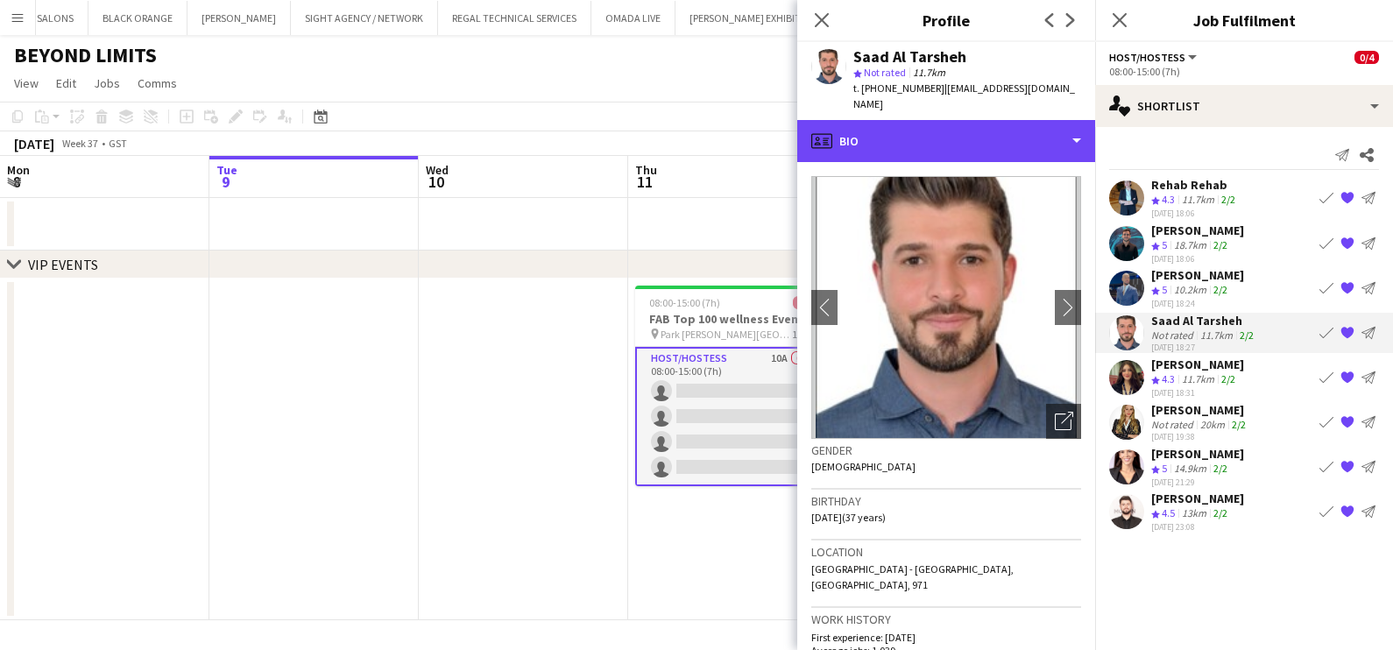
drag, startPoint x: 1166, startPoint y: 322, endPoint x: 1036, endPoint y: 149, distance: 217.1
click at [775, 128] on div "profile Bio" at bounding box center [946, 141] width 298 height 42
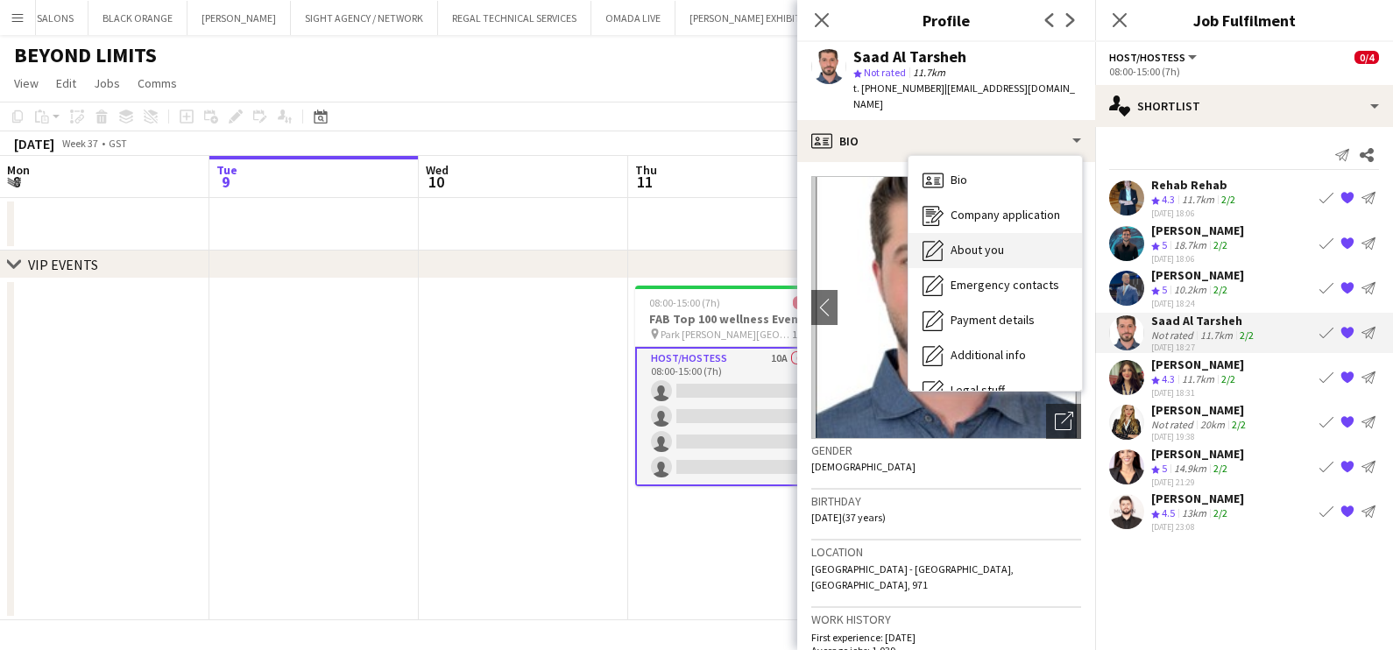
click at [775, 239] on div "About you About you" at bounding box center [996, 250] width 174 height 35
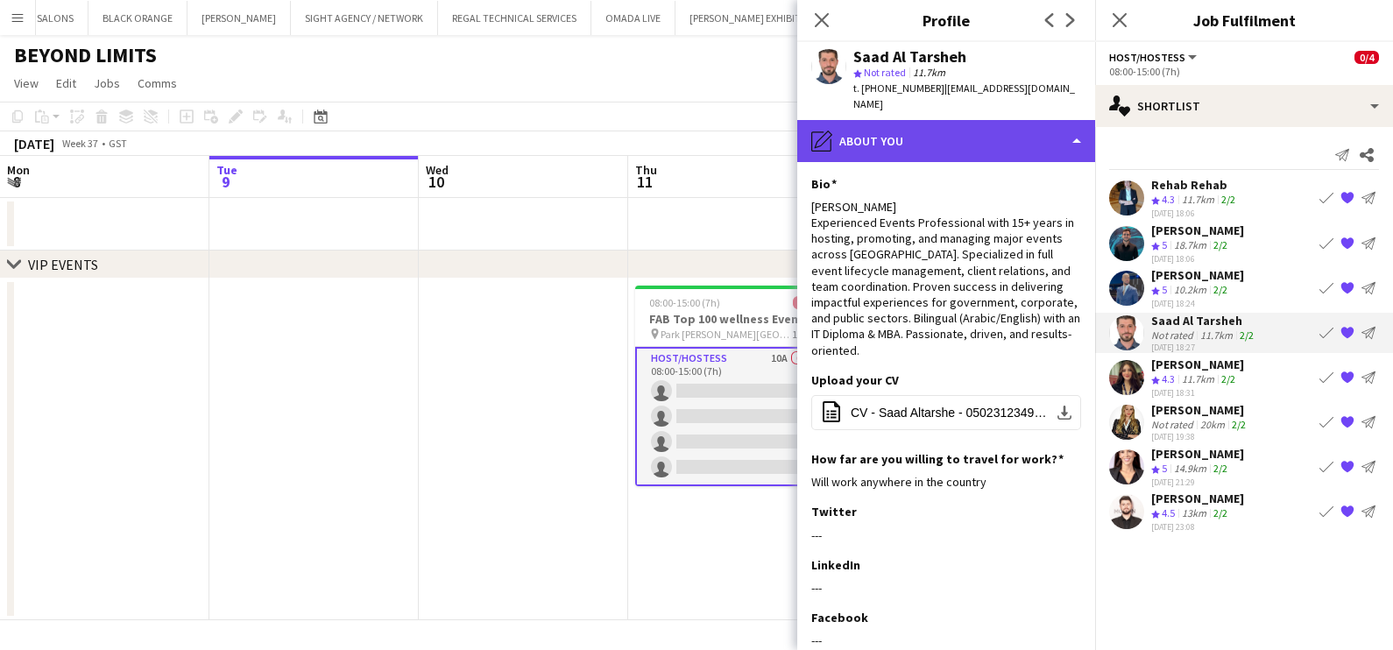
click at [775, 120] on div "pencil4 About you" at bounding box center [946, 141] width 298 height 42
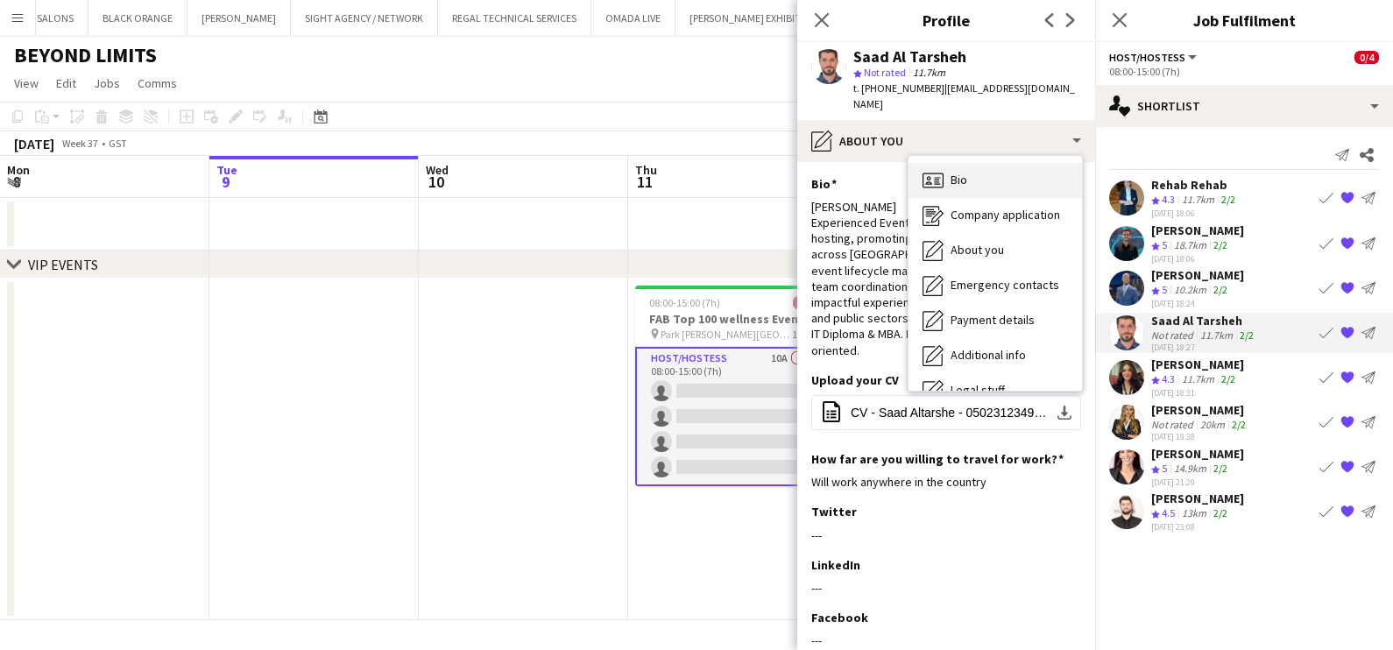
click at [775, 163] on div "Bio Bio" at bounding box center [996, 180] width 174 height 35
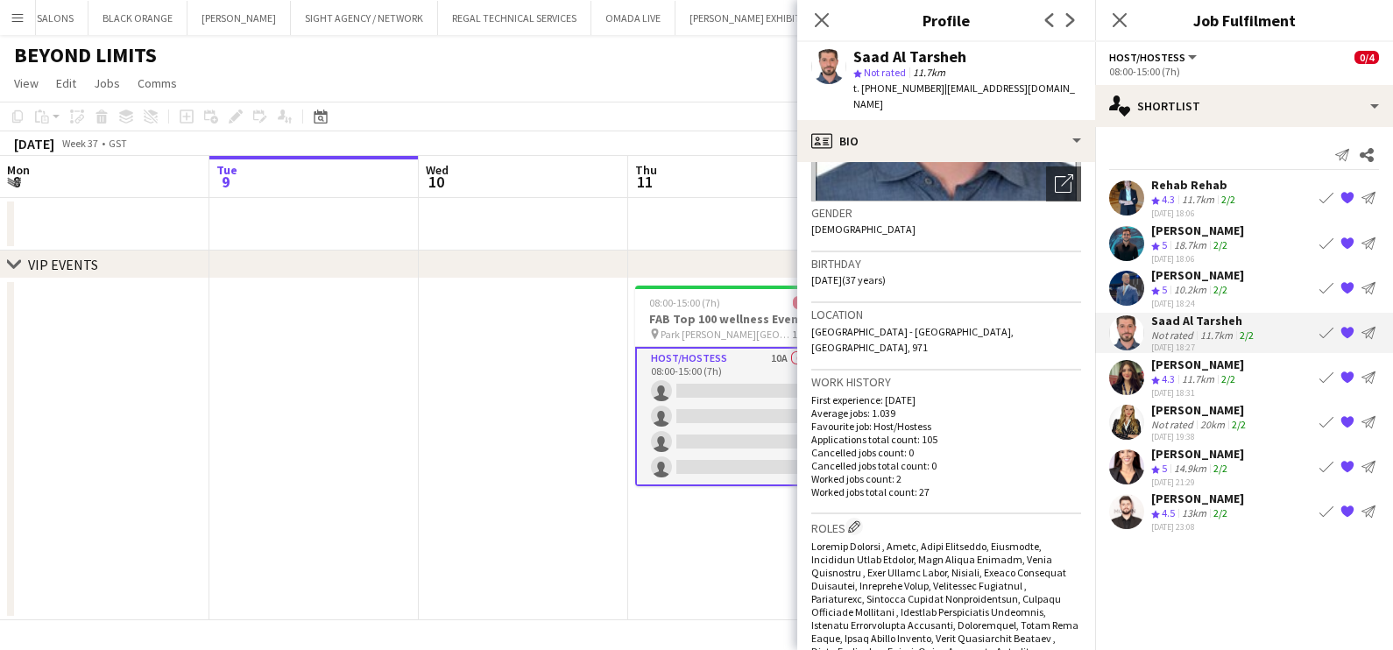
scroll to position [218, 0]
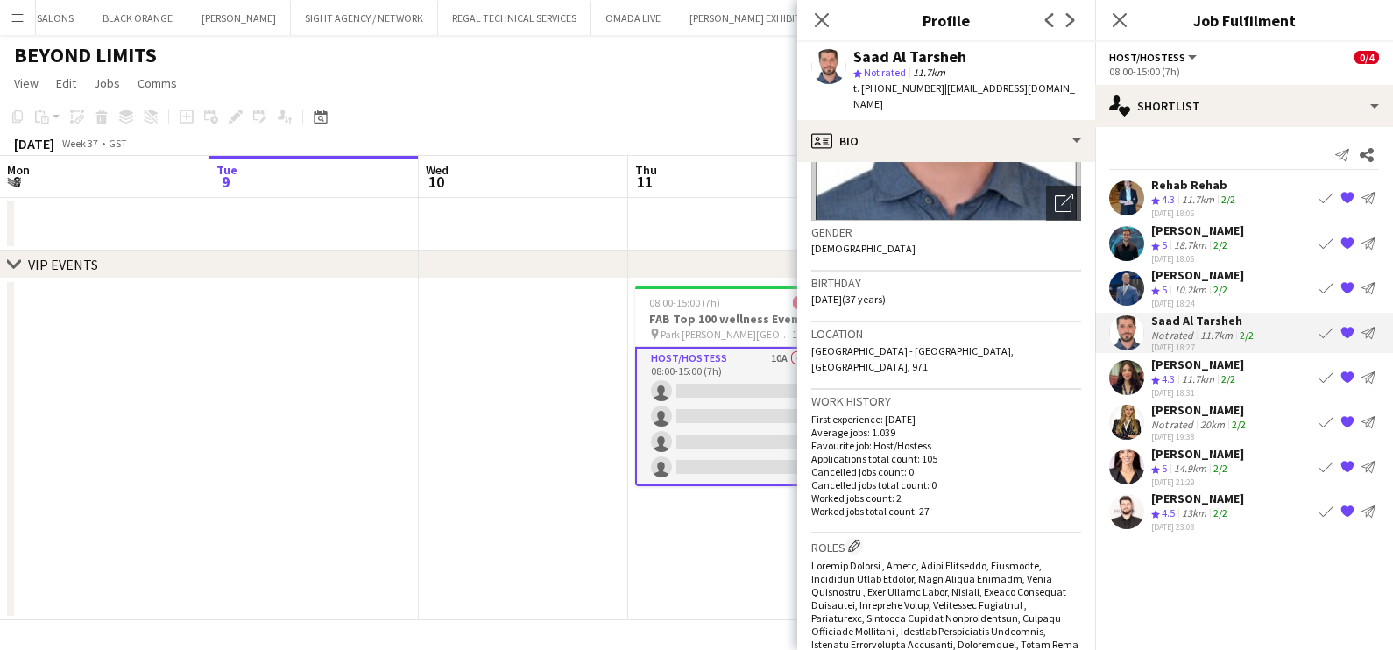
drag, startPoint x: 858, startPoint y: 283, endPoint x: 811, endPoint y: 282, distance: 47.3
click at [775, 293] on span "25-07-1988 (37 years)" at bounding box center [848, 299] width 74 height 13
copy span "[DATE]"
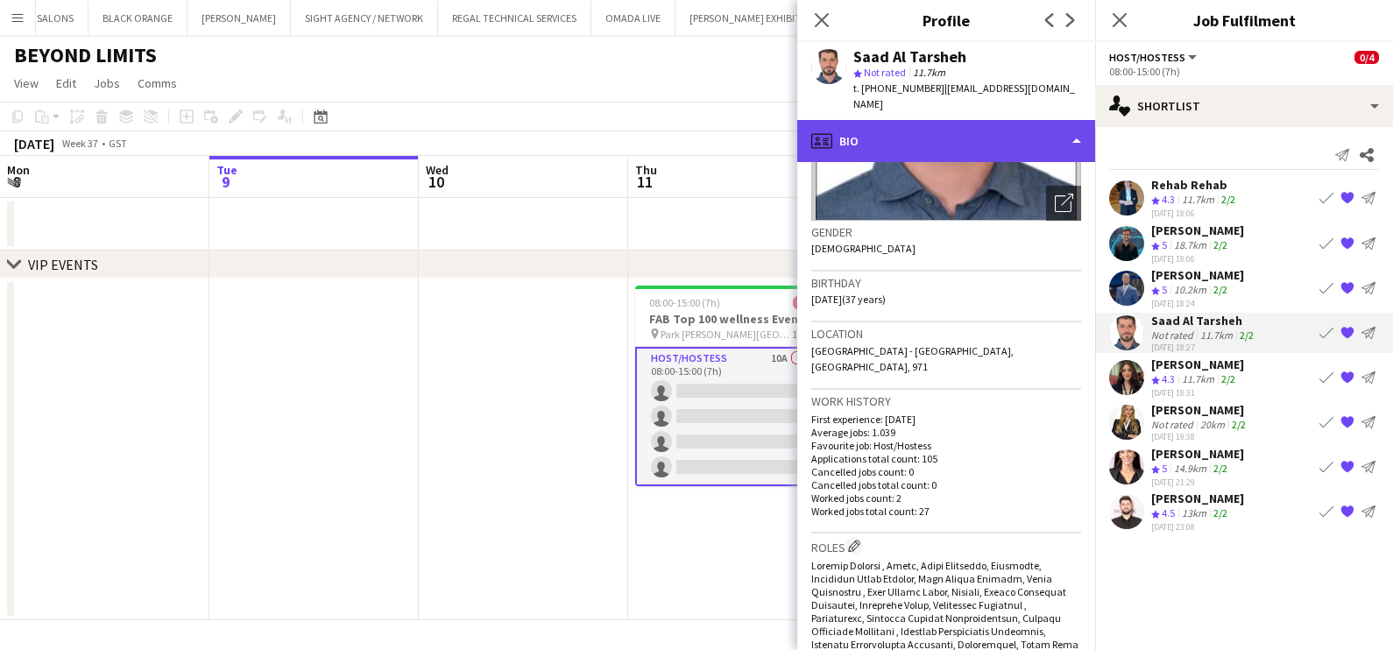
click at [775, 120] on div "profile Bio" at bounding box center [946, 141] width 298 height 42
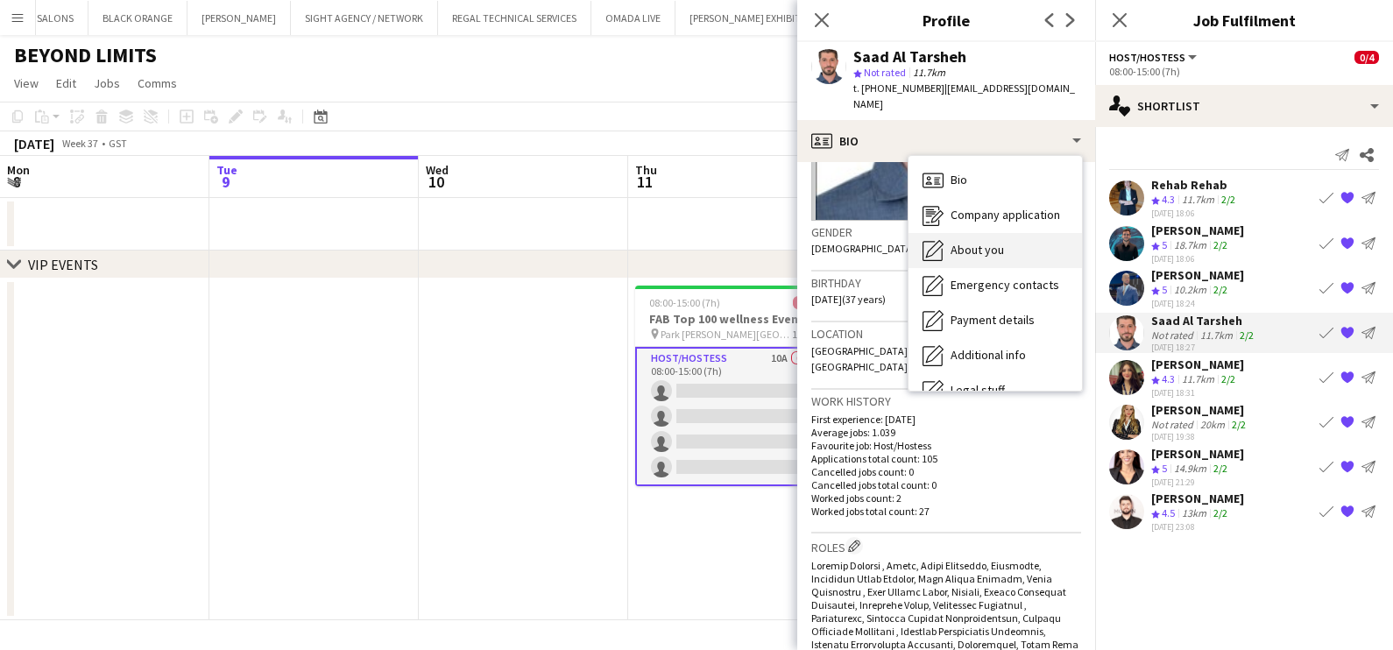
click at [775, 233] on div "About you About you" at bounding box center [996, 250] width 174 height 35
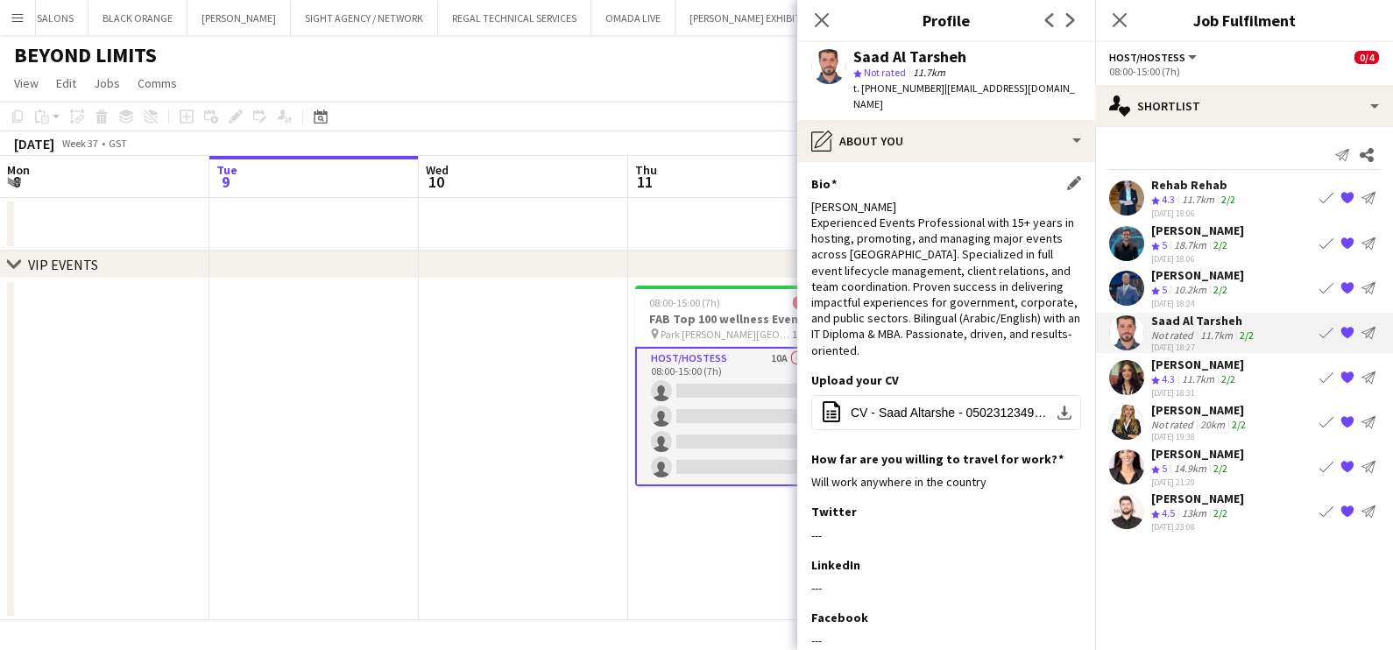
click at [775, 176] on app-icon "Edit this field" at bounding box center [1074, 183] width 14 height 14
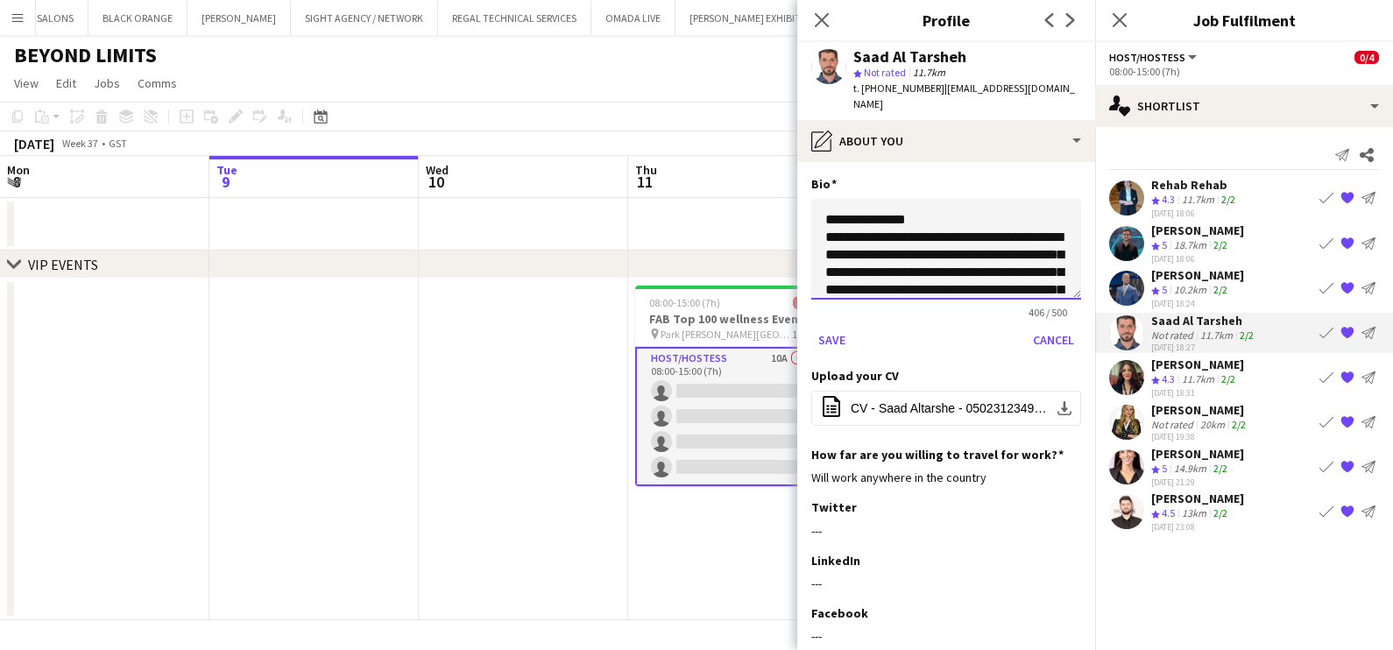
click at [775, 199] on textarea "**********" at bounding box center [946, 249] width 270 height 101
paste textarea "**********"
type textarea "**********"
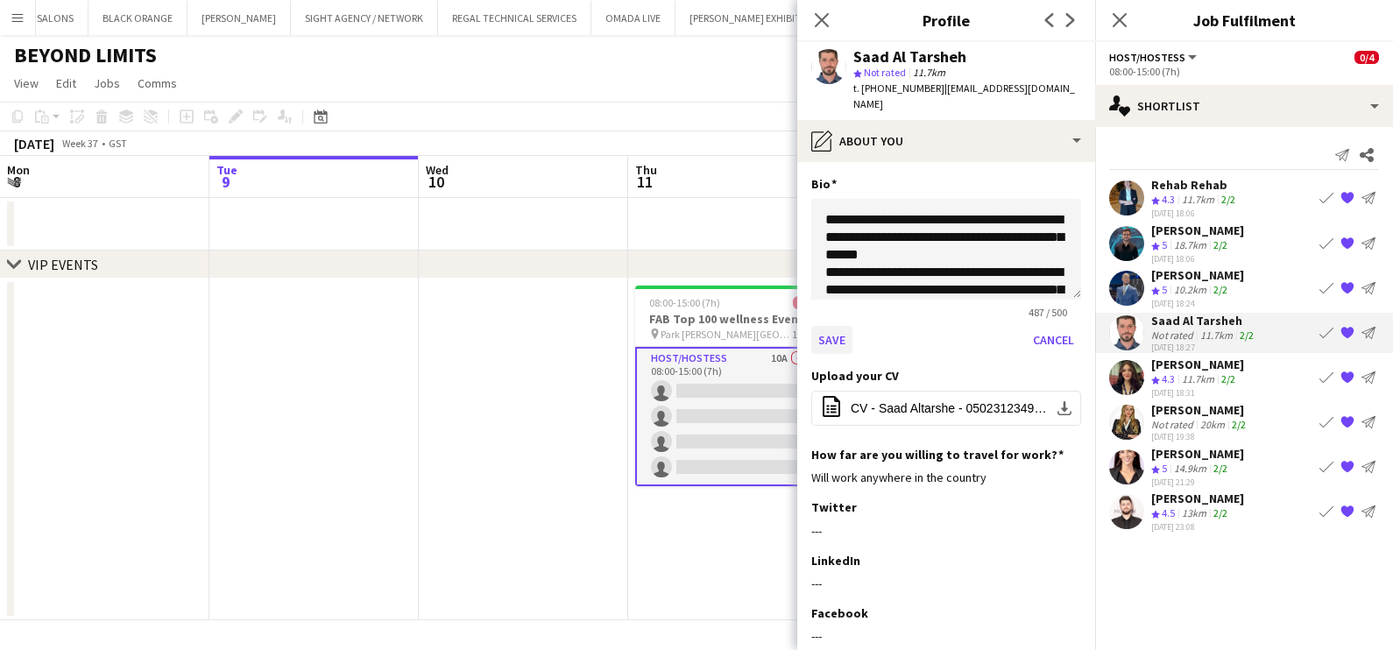
drag, startPoint x: 854, startPoint y: 309, endPoint x: 846, endPoint y: 319, distance: 13.0
click at [775, 326] on div "Save Cancel" at bounding box center [946, 340] width 270 height 28
click at [775, 326] on button "Save" at bounding box center [831, 340] width 41 height 28
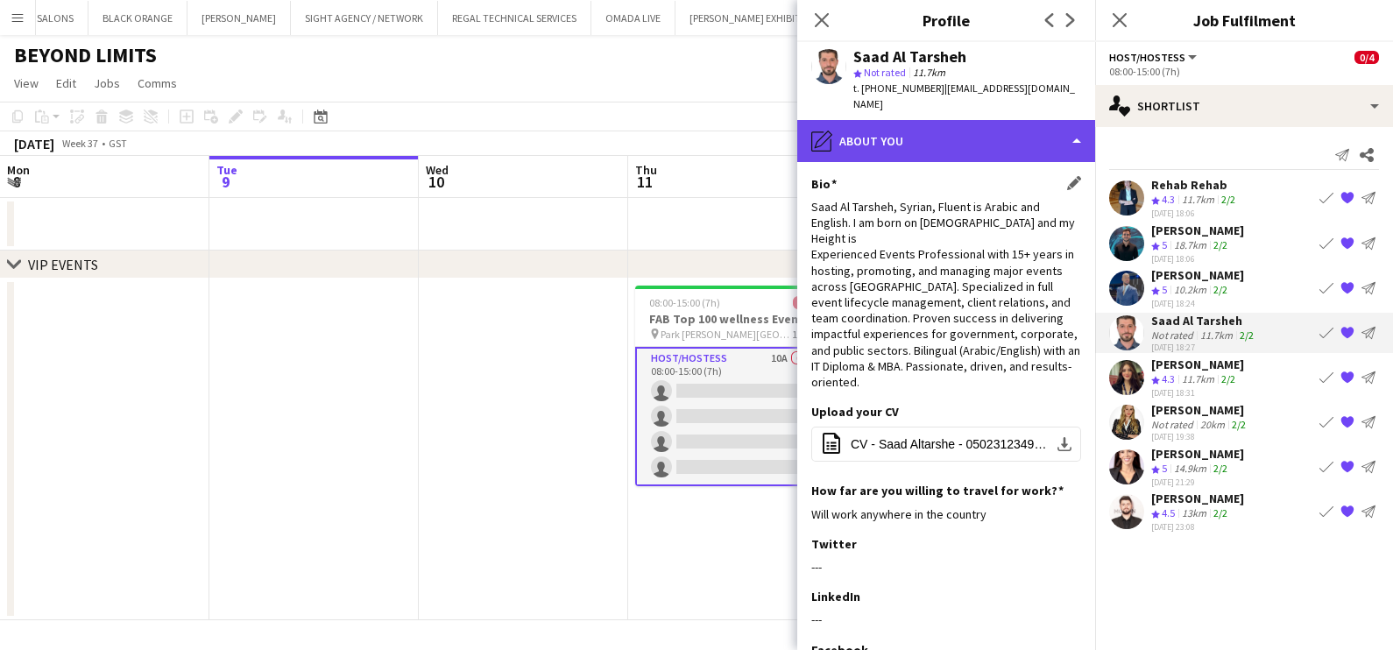
click at [775, 125] on div "pencil4 About you" at bounding box center [946, 141] width 298 height 42
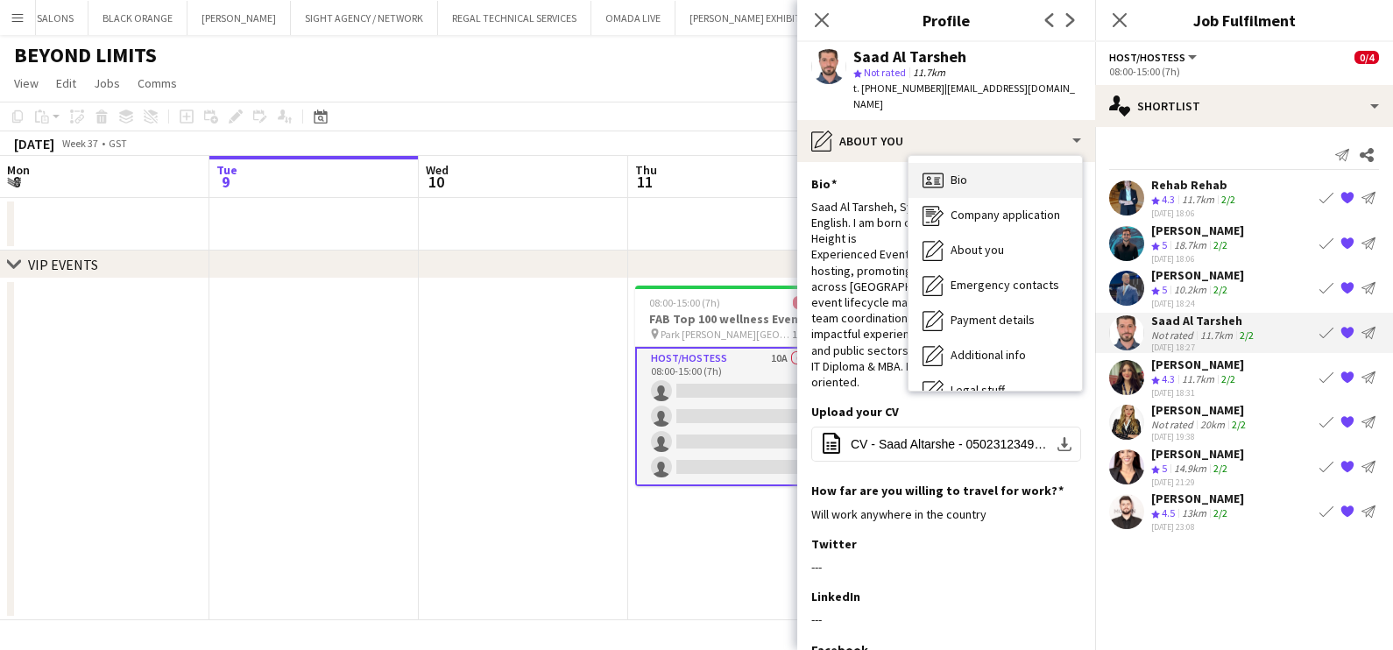
click at [775, 172] on span "Bio" at bounding box center [959, 180] width 17 height 16
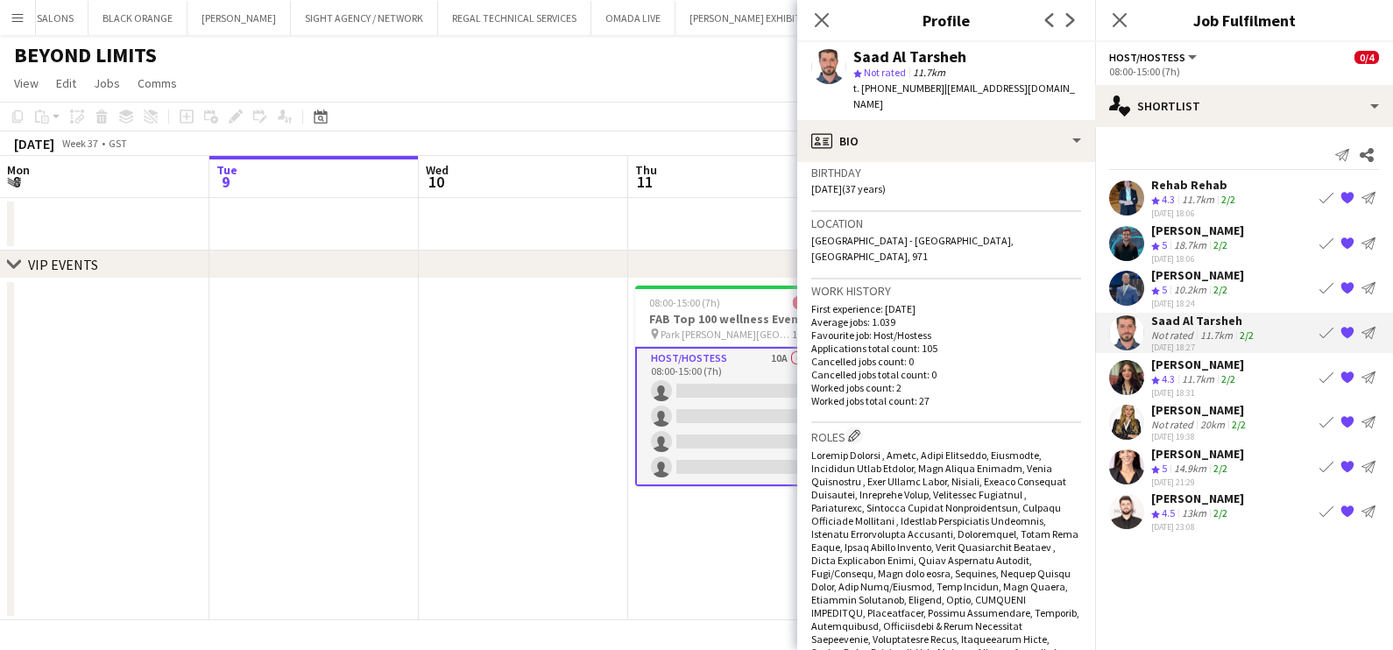
scroll to position [986, 0]
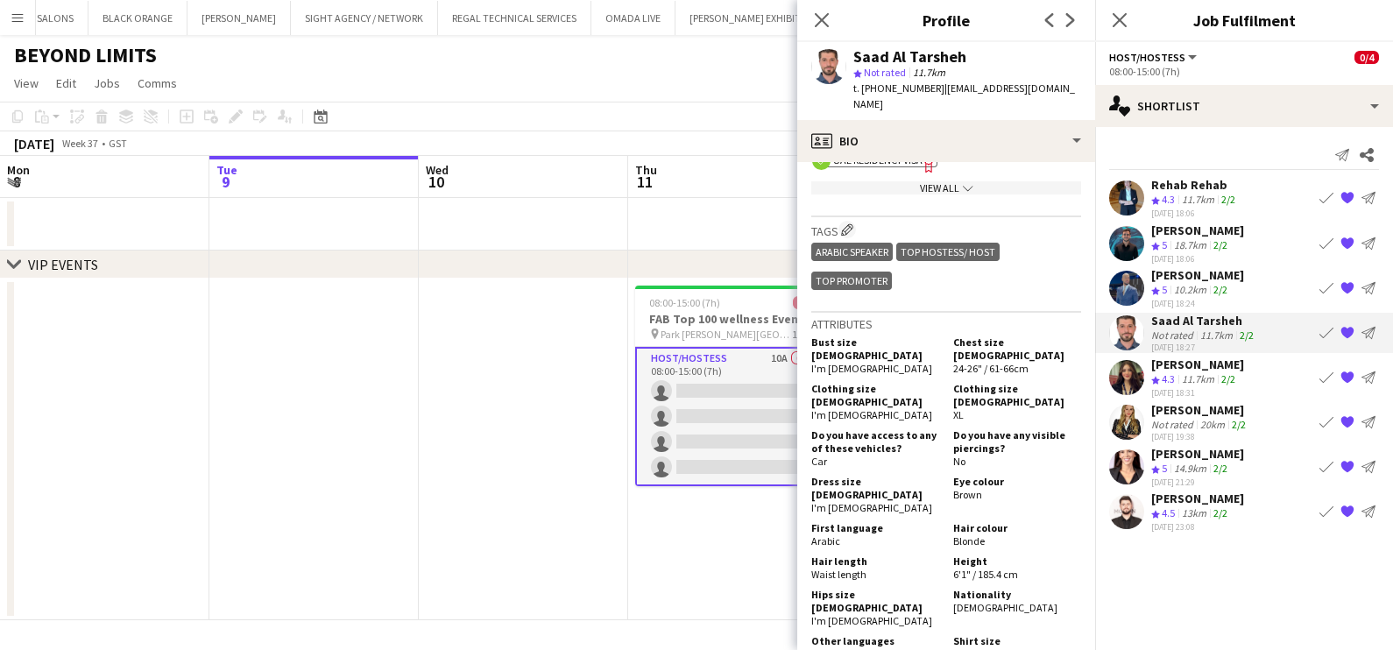
drag, startPoint x: 968, startPoint y: 508, endPoint x: 1020, endPoint y: 504, distance: 51.9
click at [775, 555] on div "Height 6'1" / 185.4 cm" at bounding box center [1013, 568] width 135 height 26
copy span "185.4 cm"
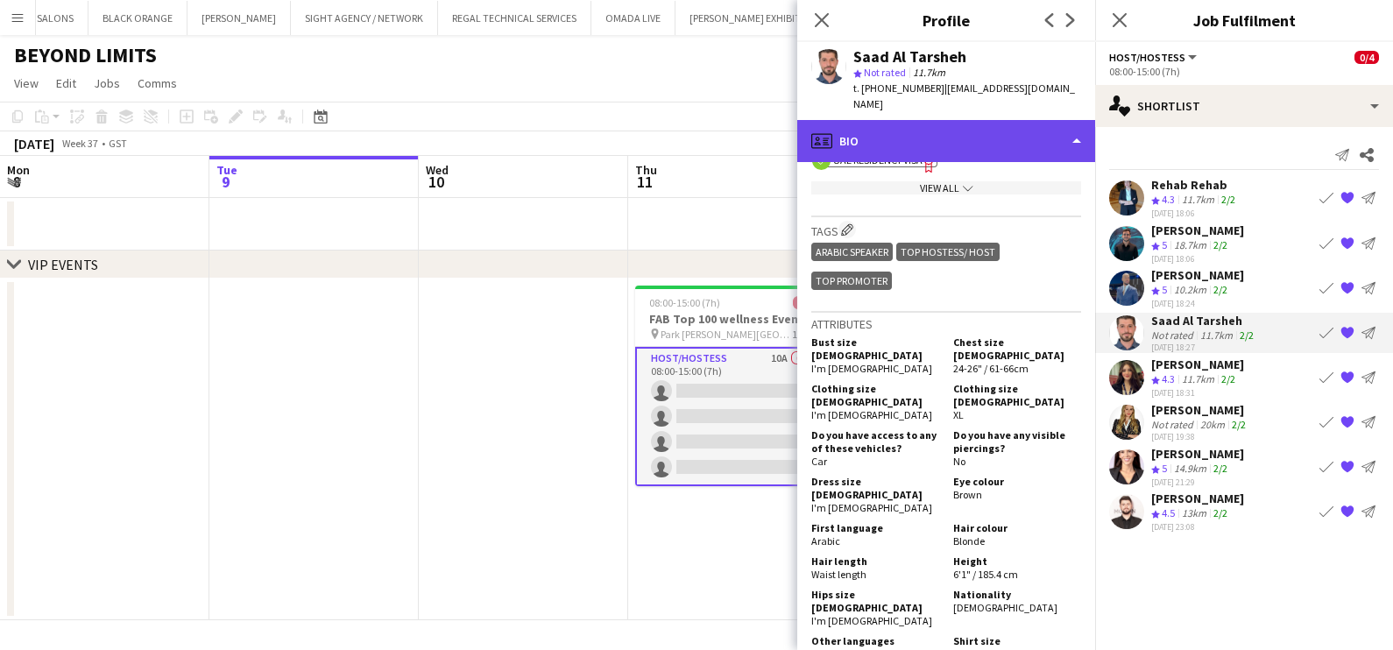
click at [775, 122] on div "profile Bio" at bounding box center [946, 141] width 298 height 42
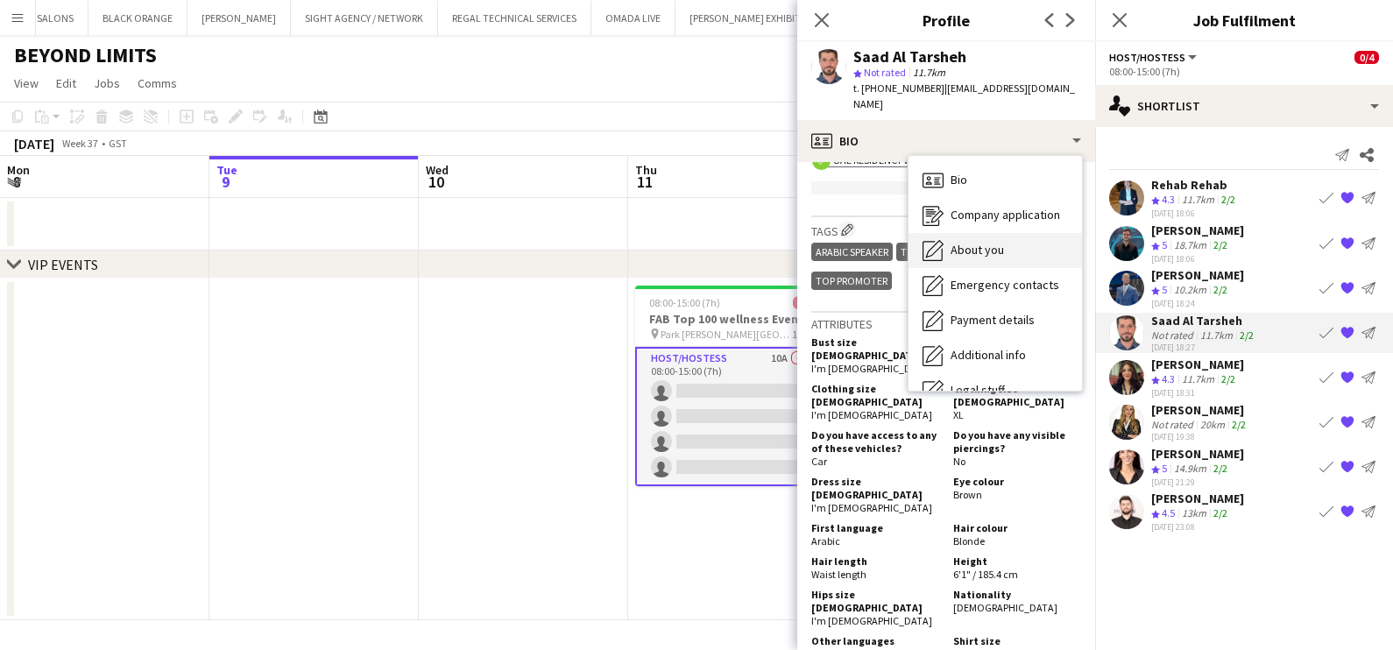
click at [775, 233] on div "About you About you" at bounding box center [996, 250] width 174 height 35
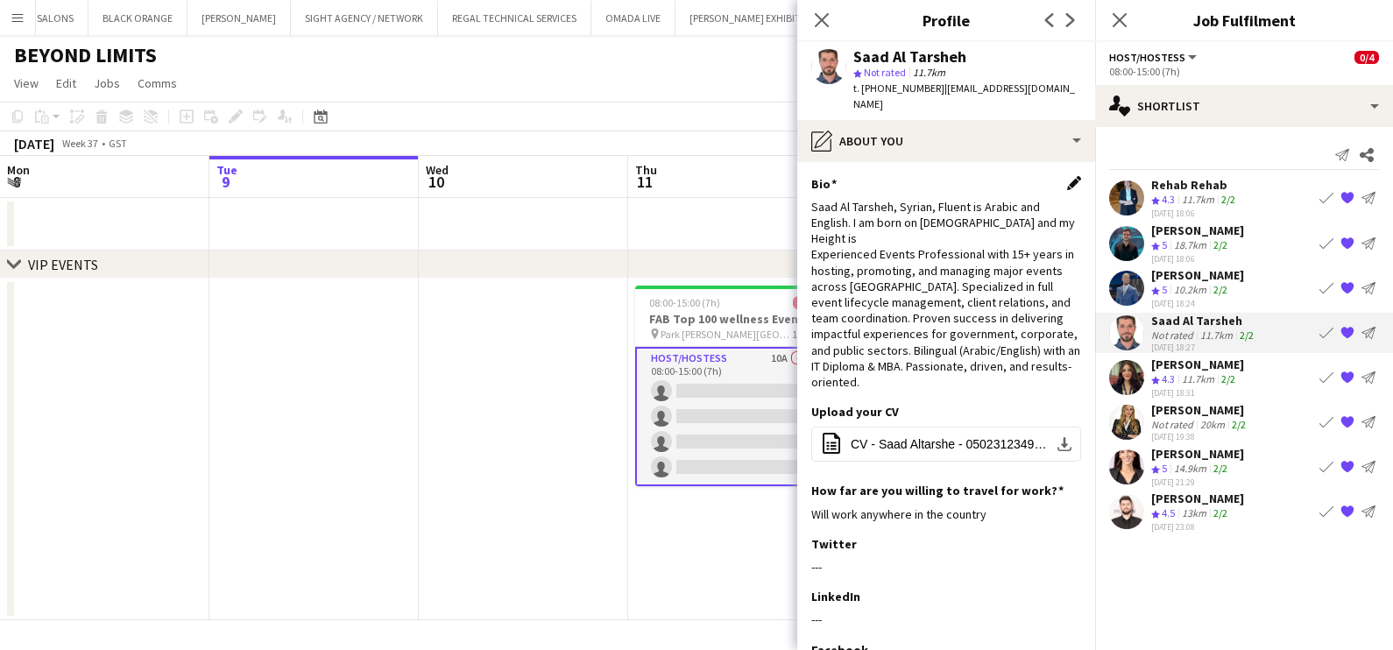
click at [775, 176] on app-icon "Edit this field" at bounding box center [1074, 183] width 14 height 14
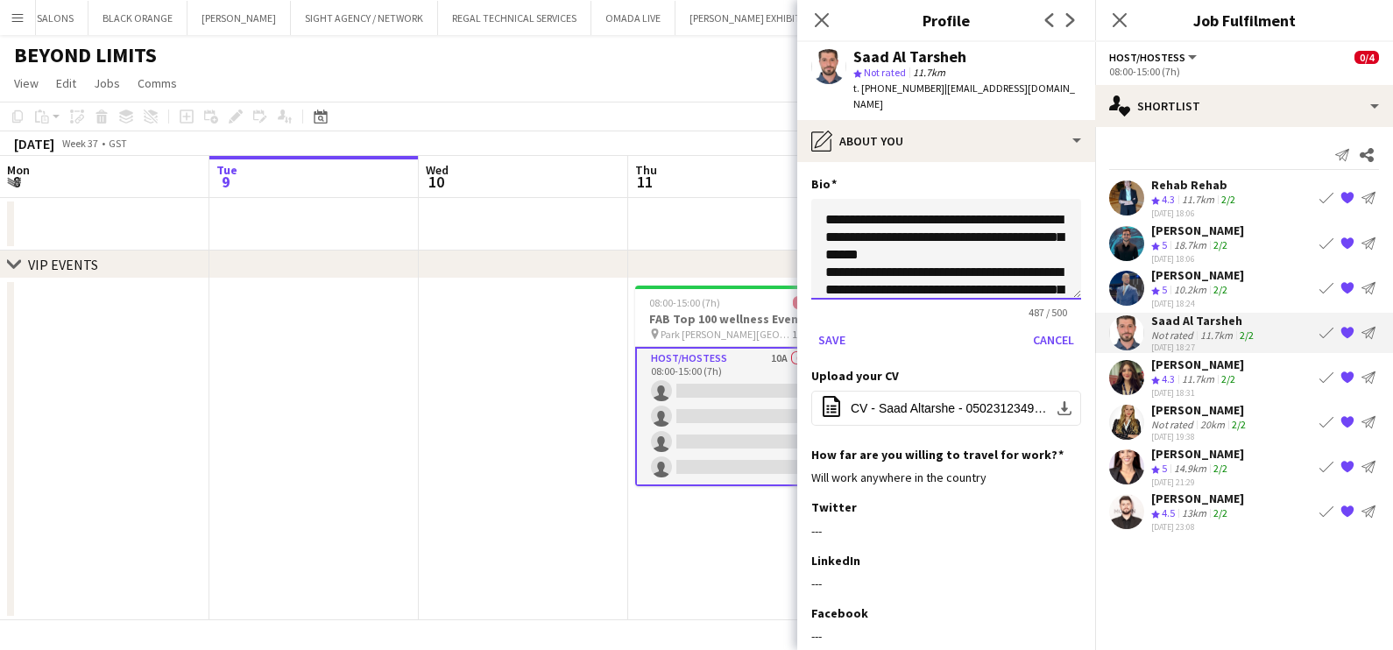
click at [775, 236] on textarea "**********" at bounding box center [946, 249] width 270 height 101
paste textarea "*********"
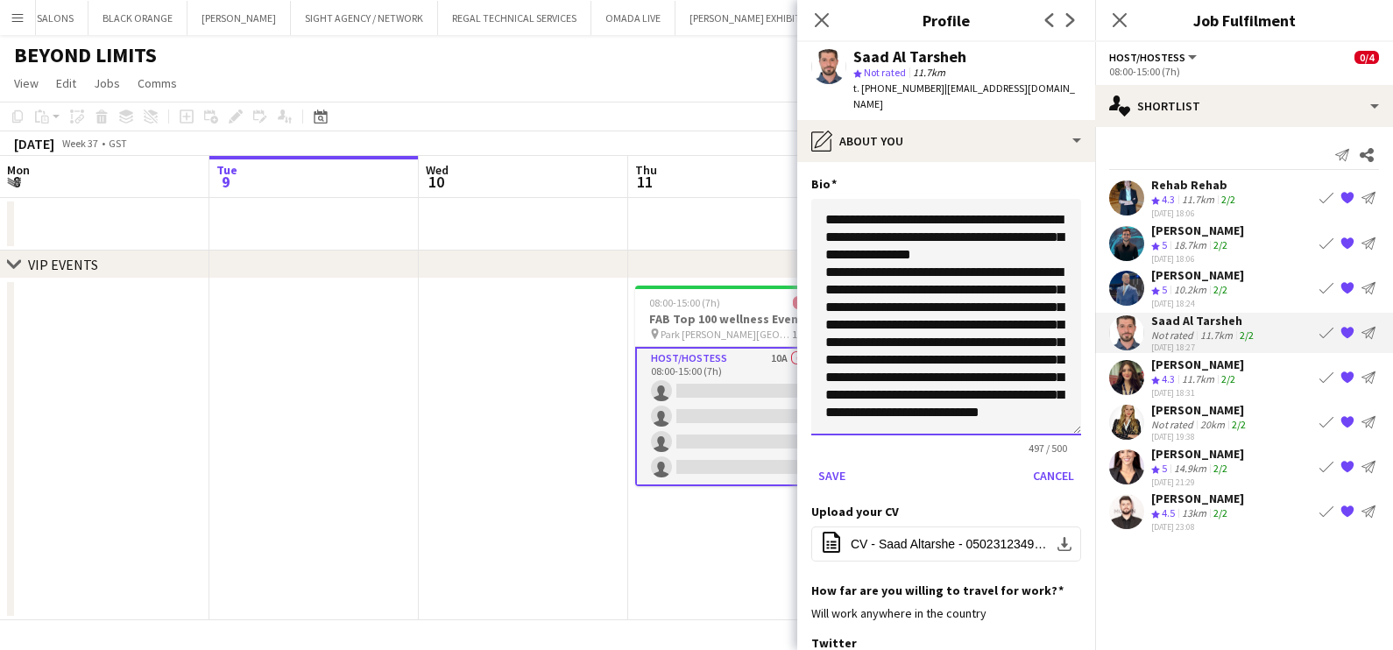
drag, startPoint x: 1054, startPoint y: 279, endPoint x: 1054, endPoint y: 433, distance: 154.2
click at [775, 433] on textarea "**********" at bounding box center [946, 317] width 270 height 237
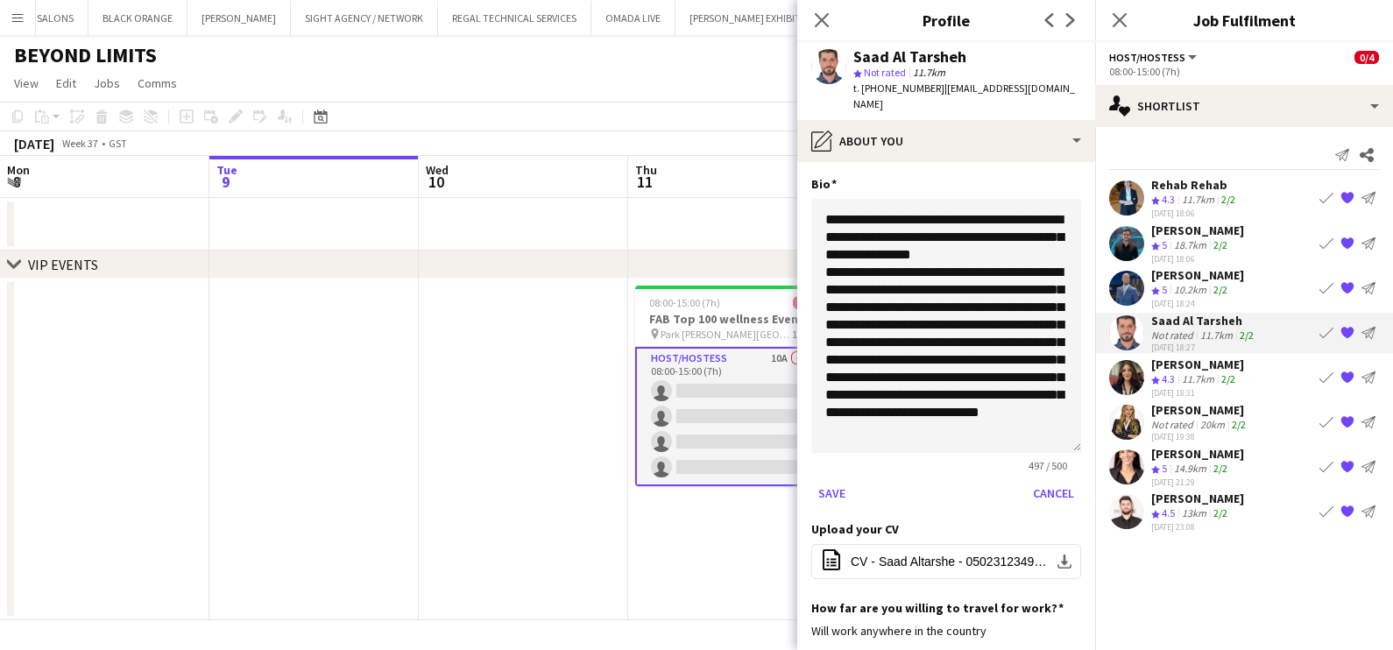
drag, startPoint x: 1066, startPoint y: 263, endPoint x: 1069, endPoint y: 288, distance: 25.7
click at [775, 288] on app-section-data-types "**********" at bounding box center [946, 406] width 298 height 488
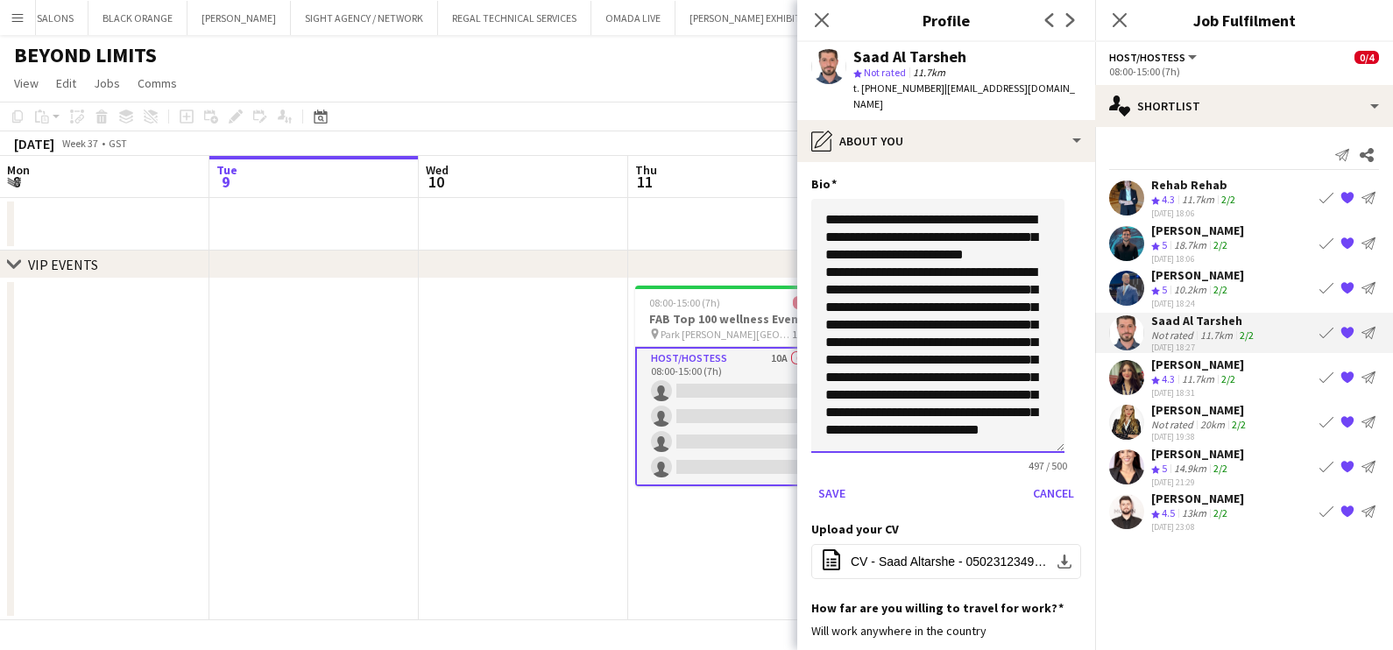
scroll to position [0, 0]
drag, startPoint x: 937, startPoint y: 225, endPoint x: 880, endPoint y: 218, distance: 57.4
click at [775, 218] on textarea "**********" at bounding box center [937, 326] width 253 height 254
click at [775, 228] on textarea "**********" at bounding box center [937, 326] width 253 height 254
drag, startPoint x: 937, startPoint y: 220, endPoint x: 962, endPoint y: 206, distance: 29.0
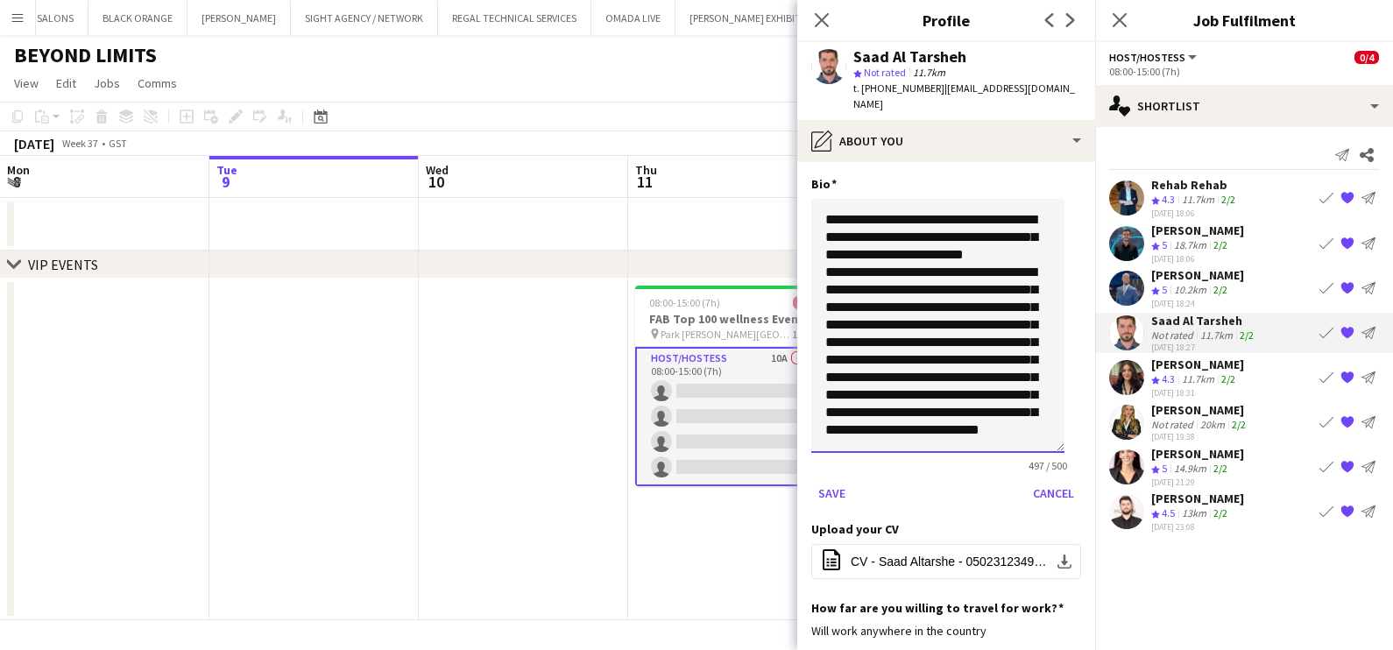
click at [775, 206] on textarea "**********" at bounding box center [937, 326] width 253 height 254
type textarea "**********"
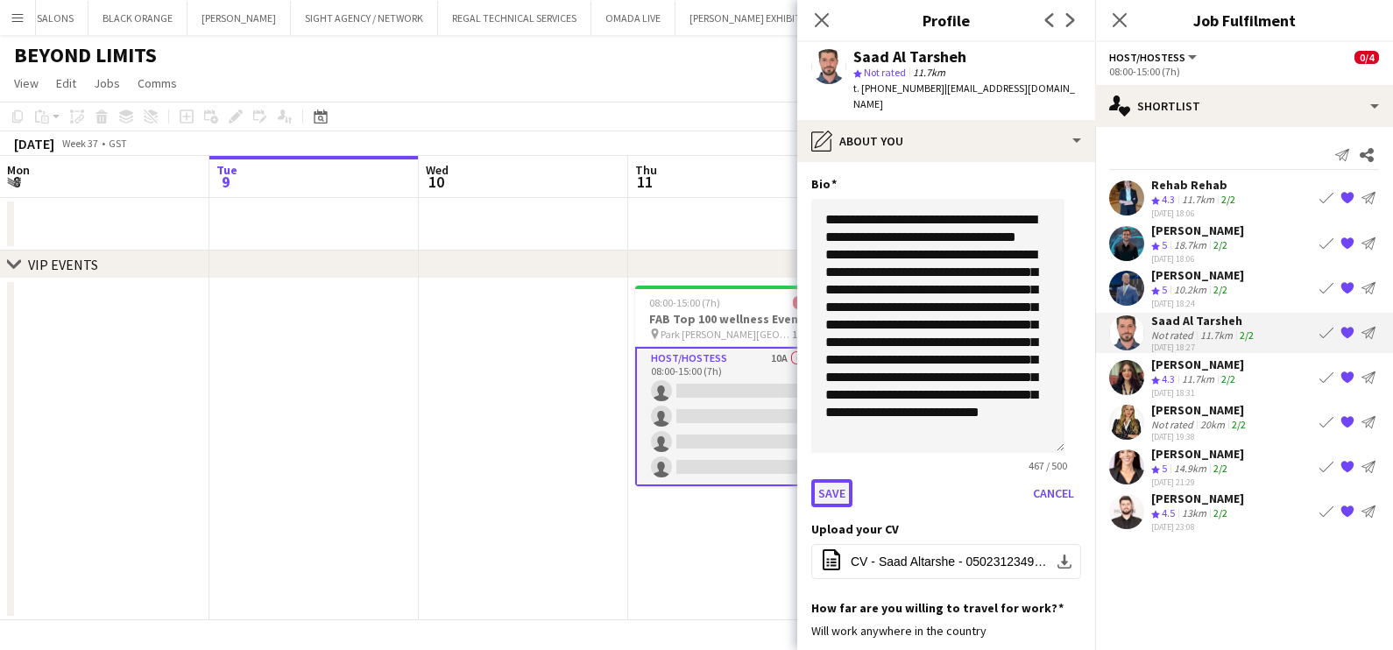
click at [775, 483] on button "Save" at bounding box center [831, 493] width 41 height 28
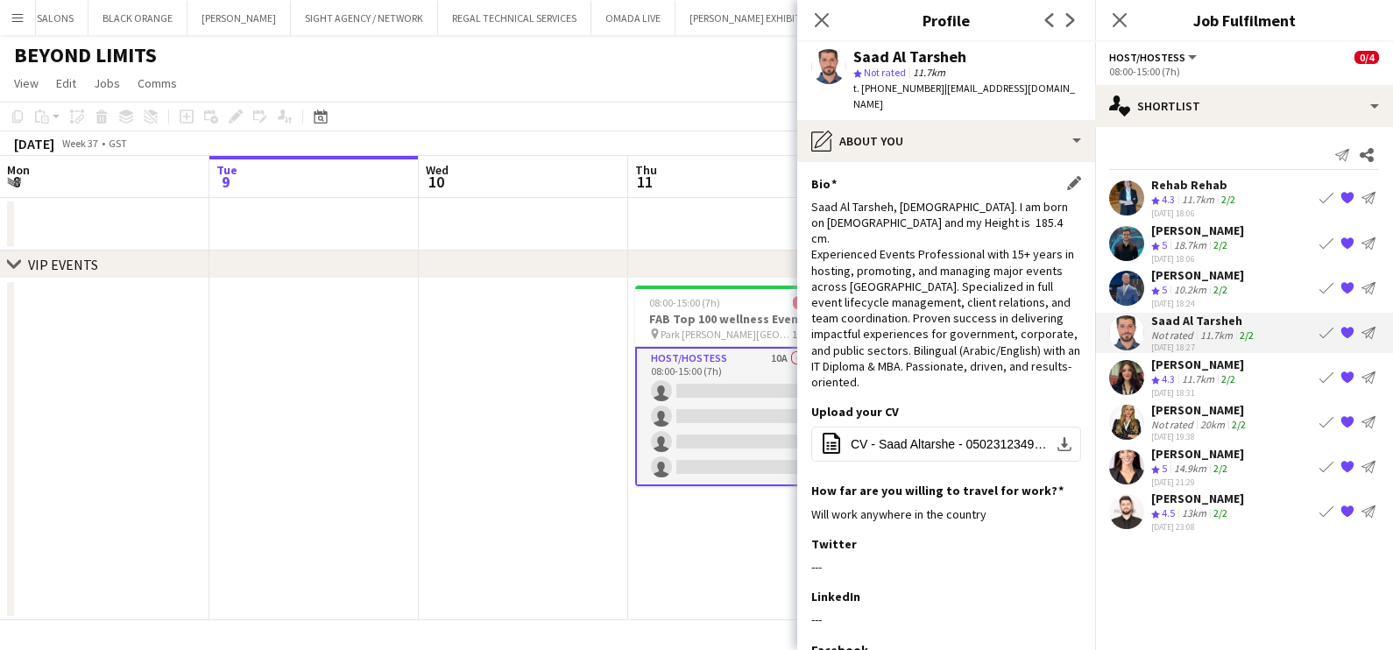
click at [775, 378] on div "11.7km" at bounding box center [1198, 379] width 39 height 15
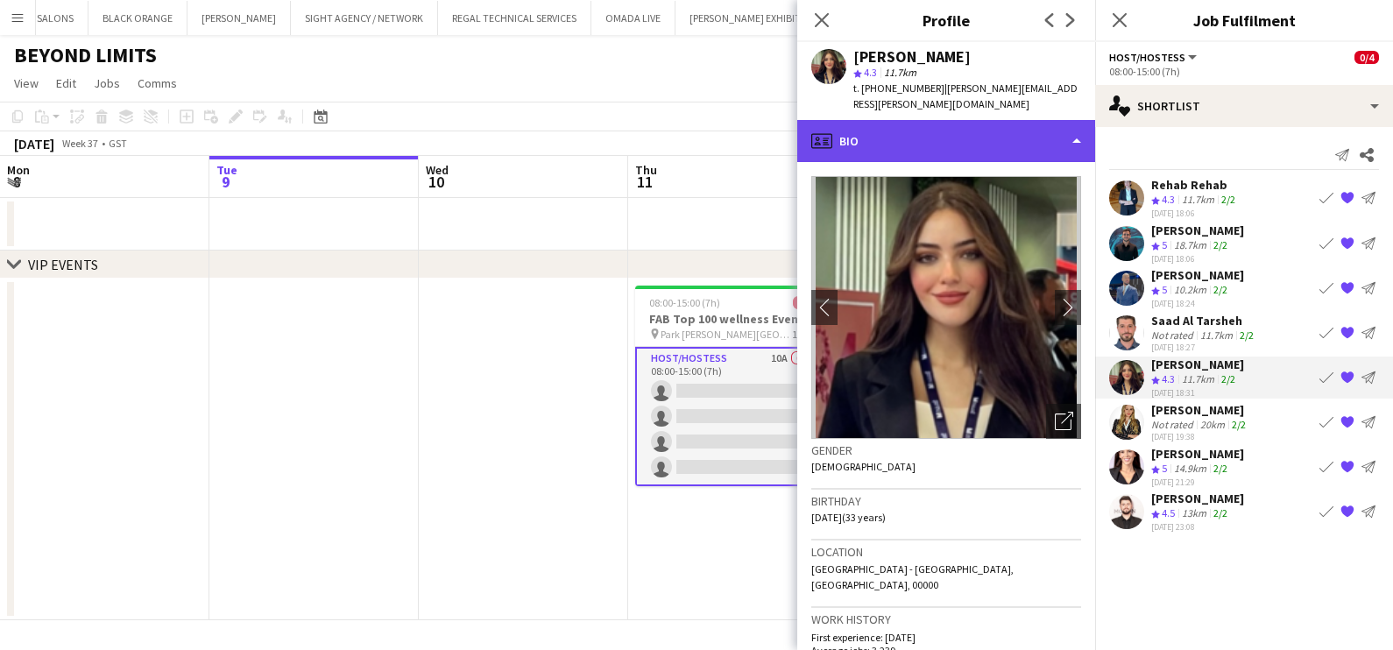
click at [775, 136] on div "profile Bio" at bounding box center [946, 141] width 298 height 42
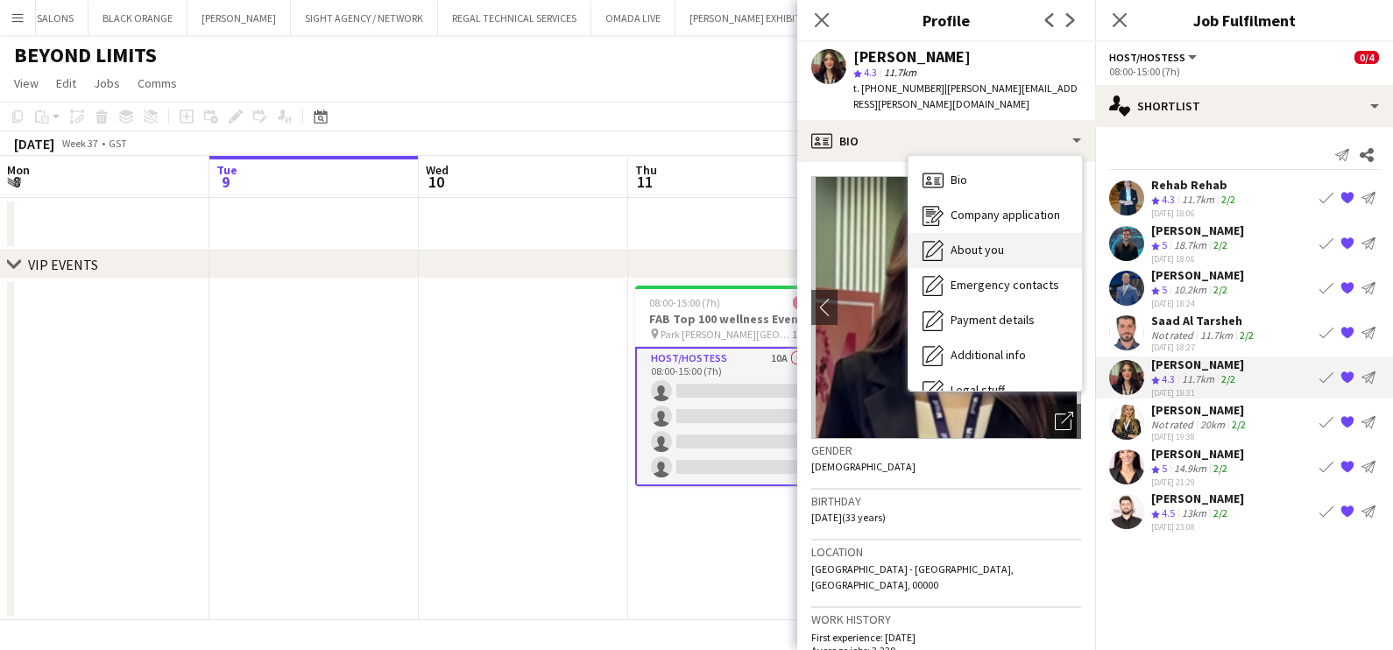
click at [775, 233] on div "About you About you" at bounding box center [996, 250] width 174 height 35
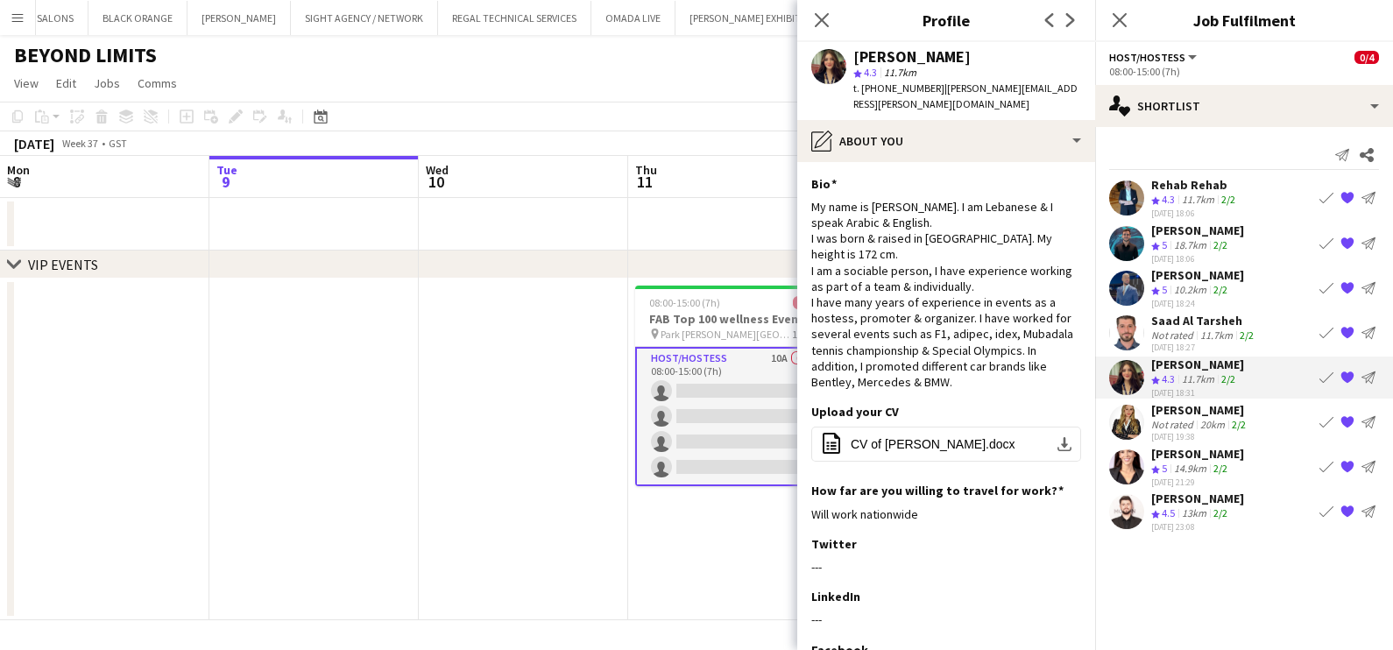
click at [775, 421] on div "Not rated" at bounding box center [1174, 424] width 46 height 13
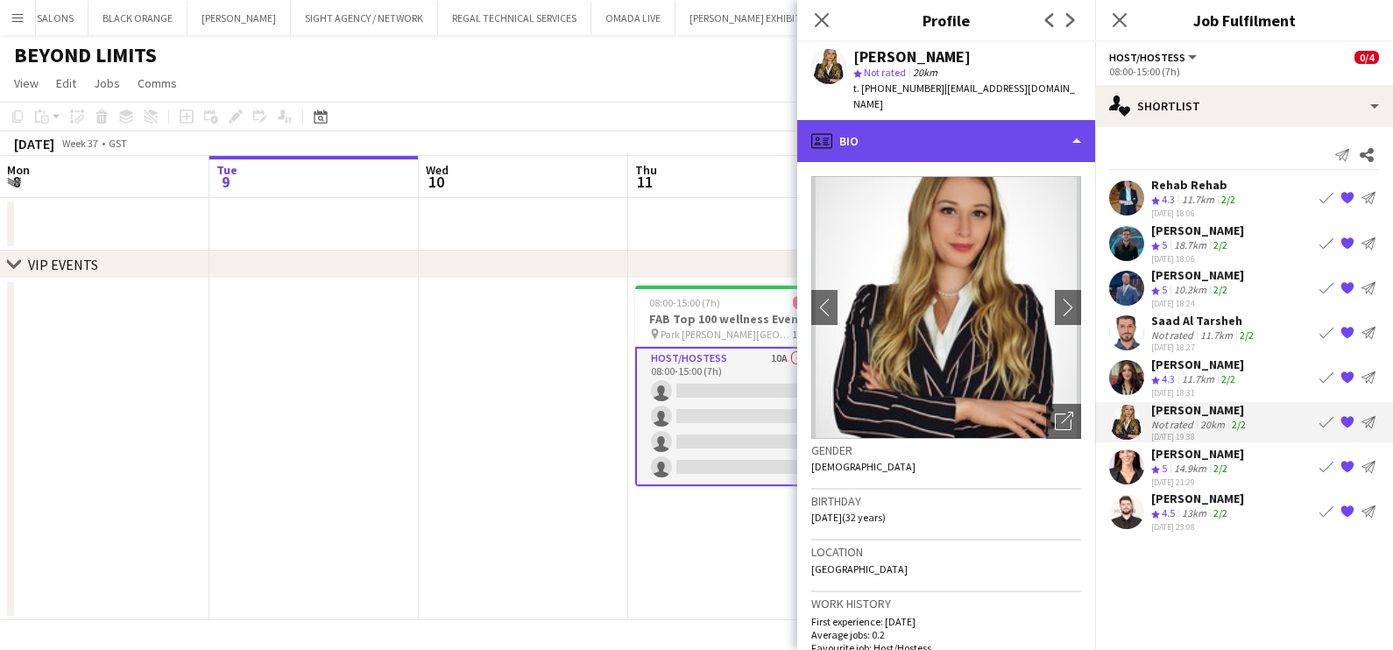
click at [775, 131] on div "profile Bio" at bounding box center [946, 141] width 298 height 42
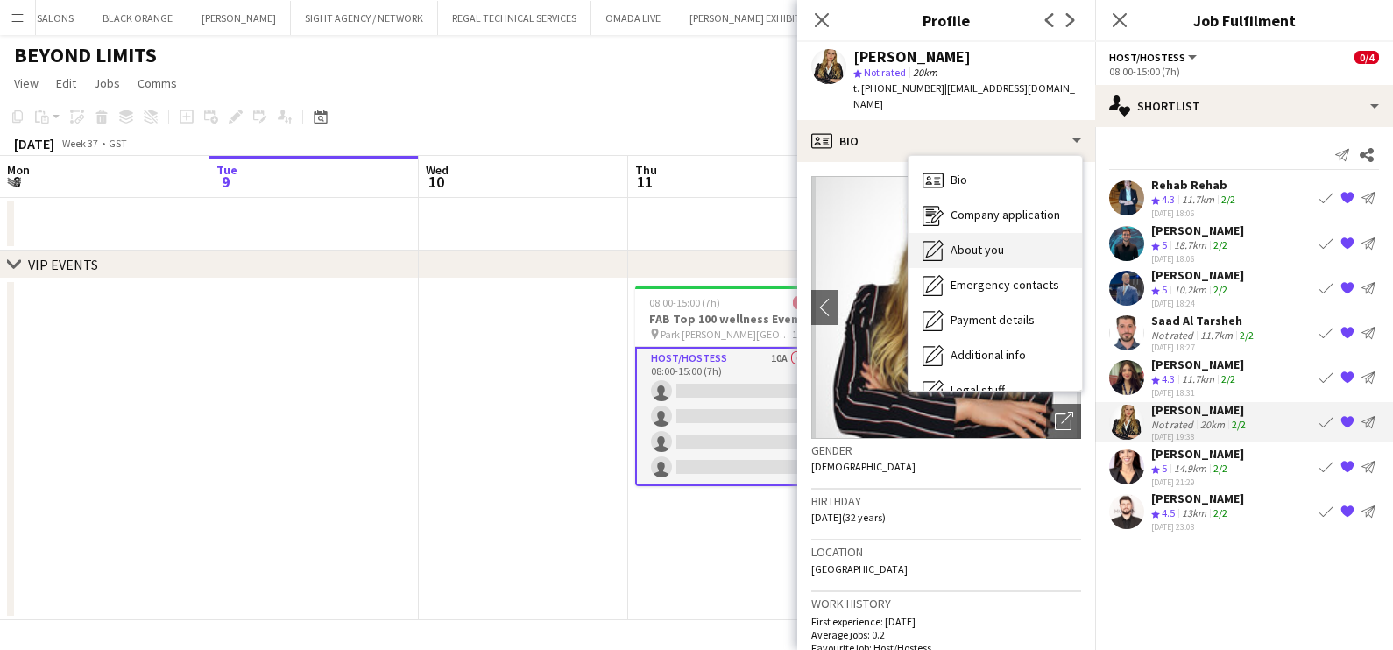
click at [775, 241] on div "About you About you" at bounding box center [996, 250] width 174 height 35
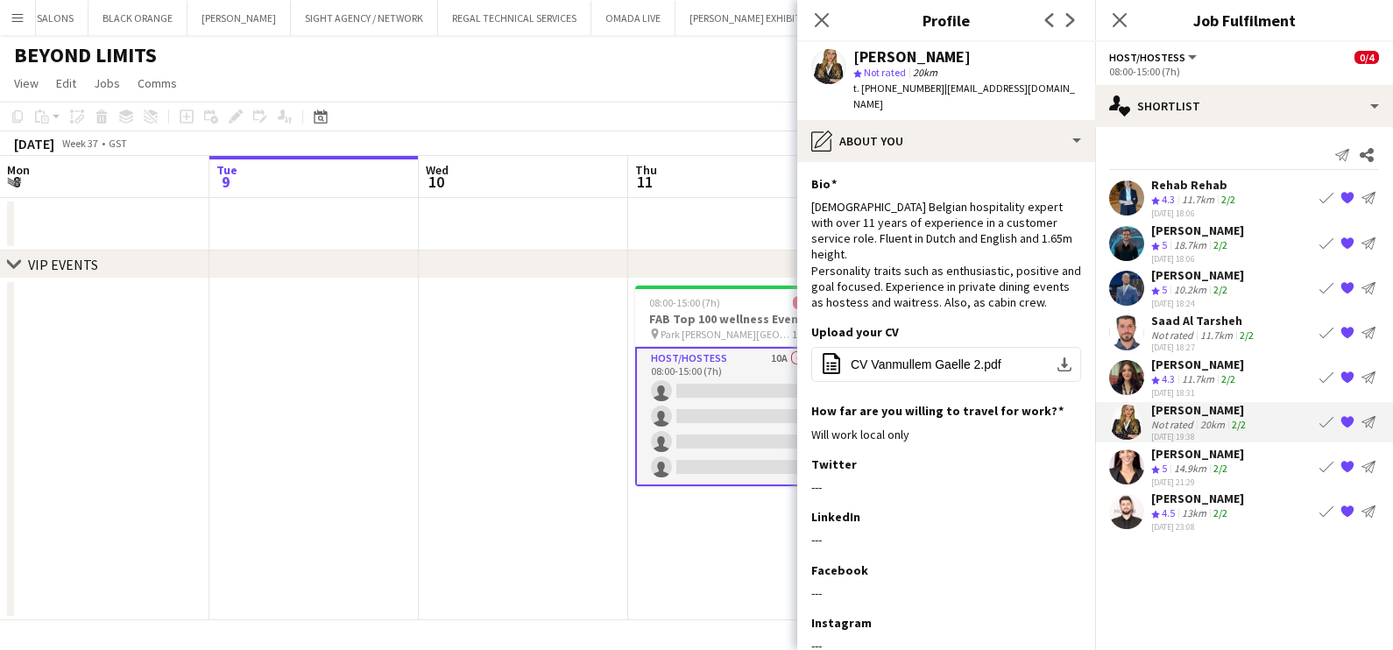
click at [775, 470] on div "14.9km" at bounding box center [1190, 469] width 39 height 15
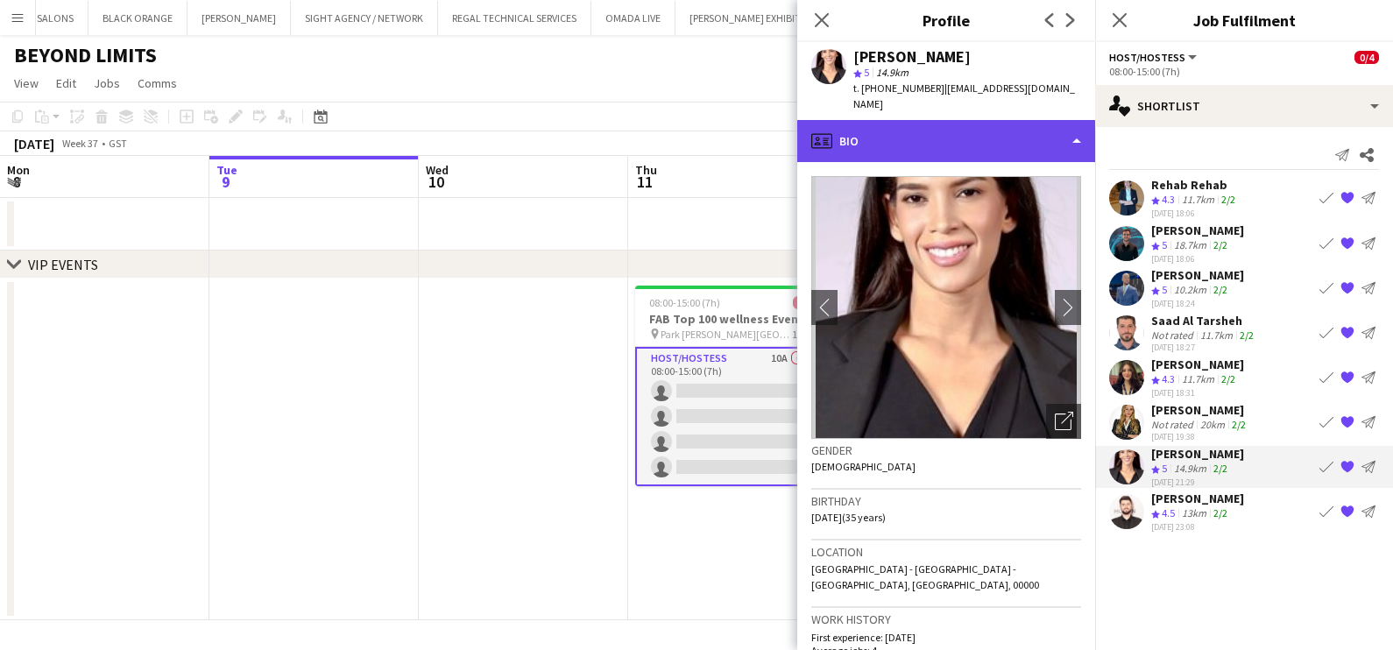
click at [775, 120] on div "profile Bio" at bounding box center [946, 141] width 298 height 42
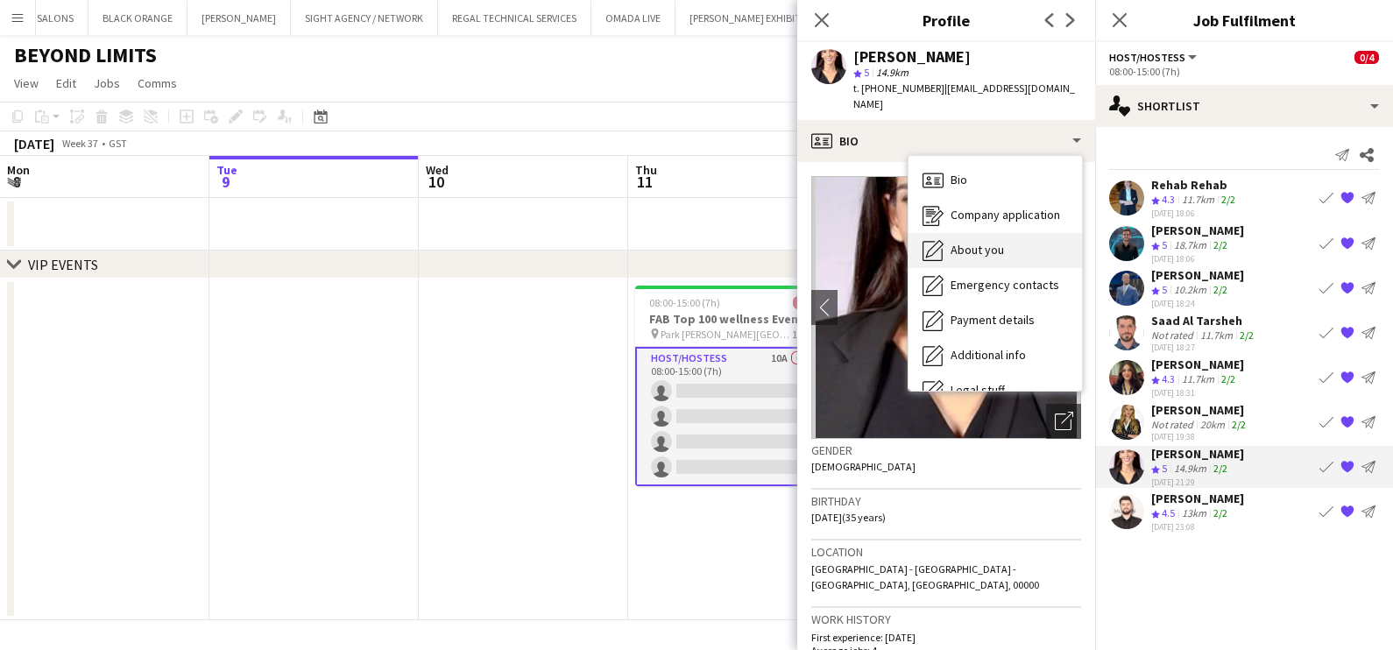
click at [775, 242] on span "About you" at bounding box center [977, 250] width 53 height 16
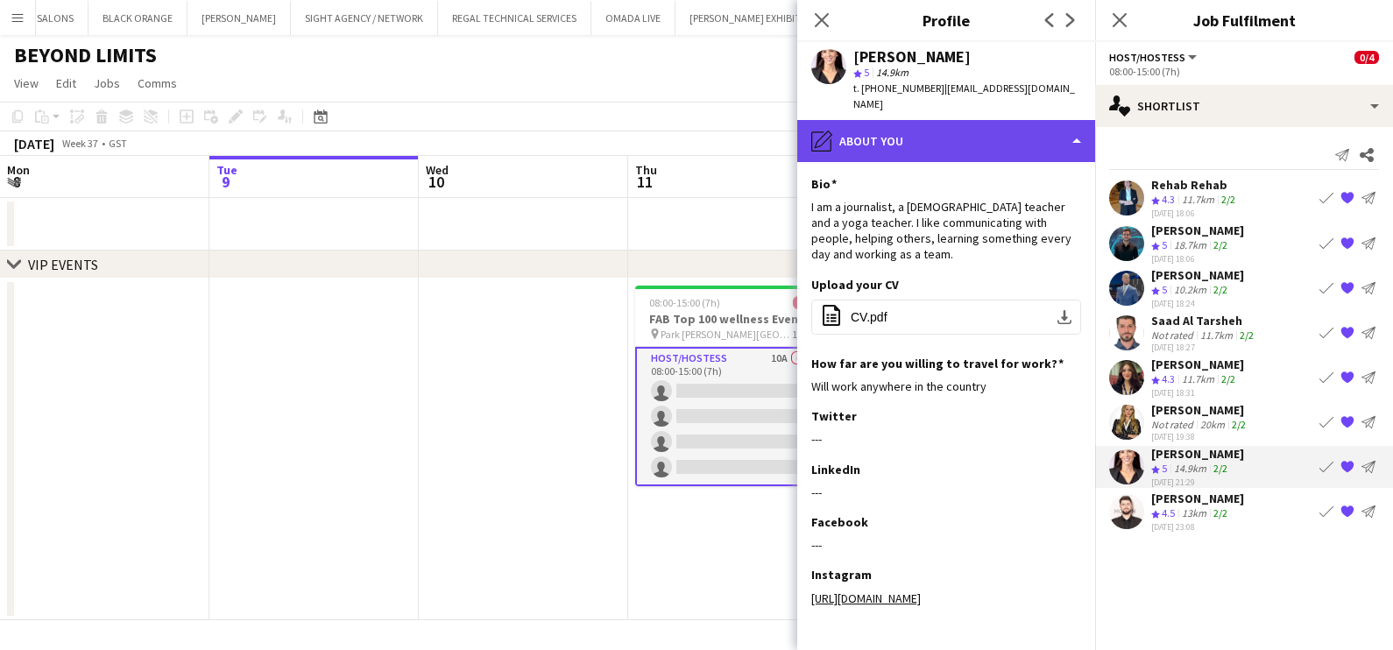
click at [775, 128] on div "pencil4 About you" at bounding box center [946, 141] width 298 height 42
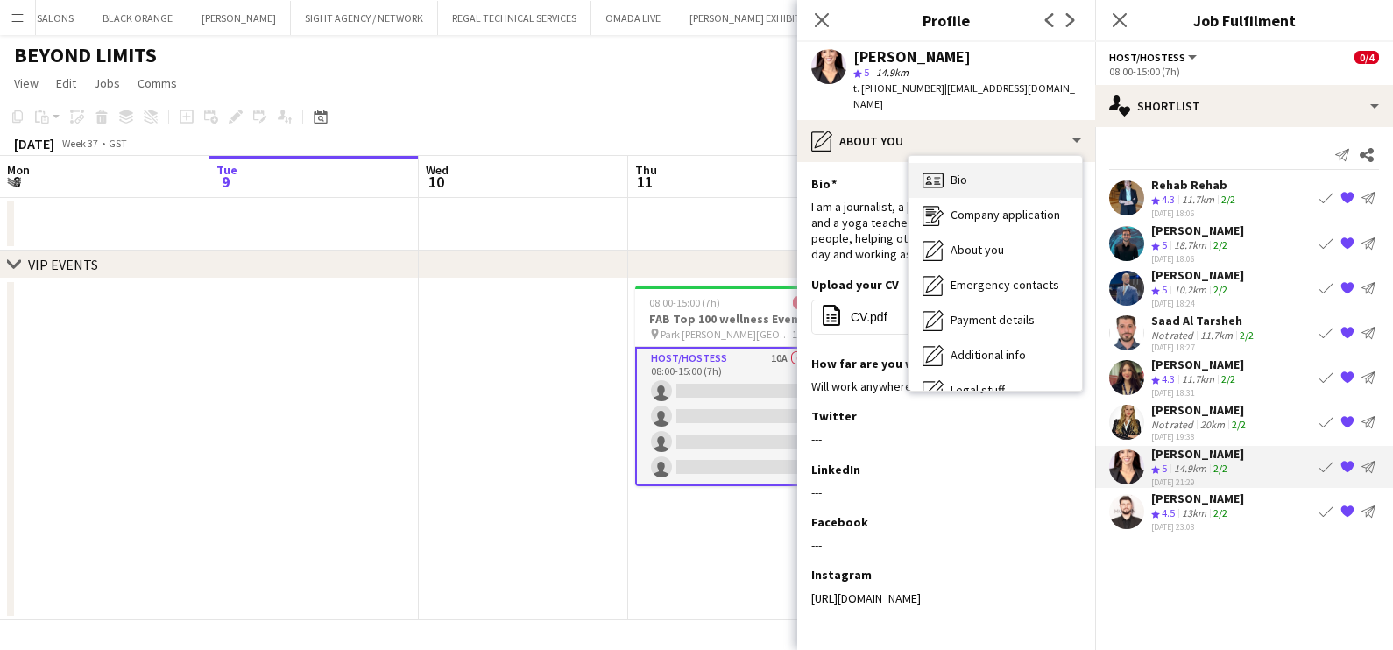
click at [775, 163] on div "Bio Bio" at bounding box center [996, 180] width 174 height 35
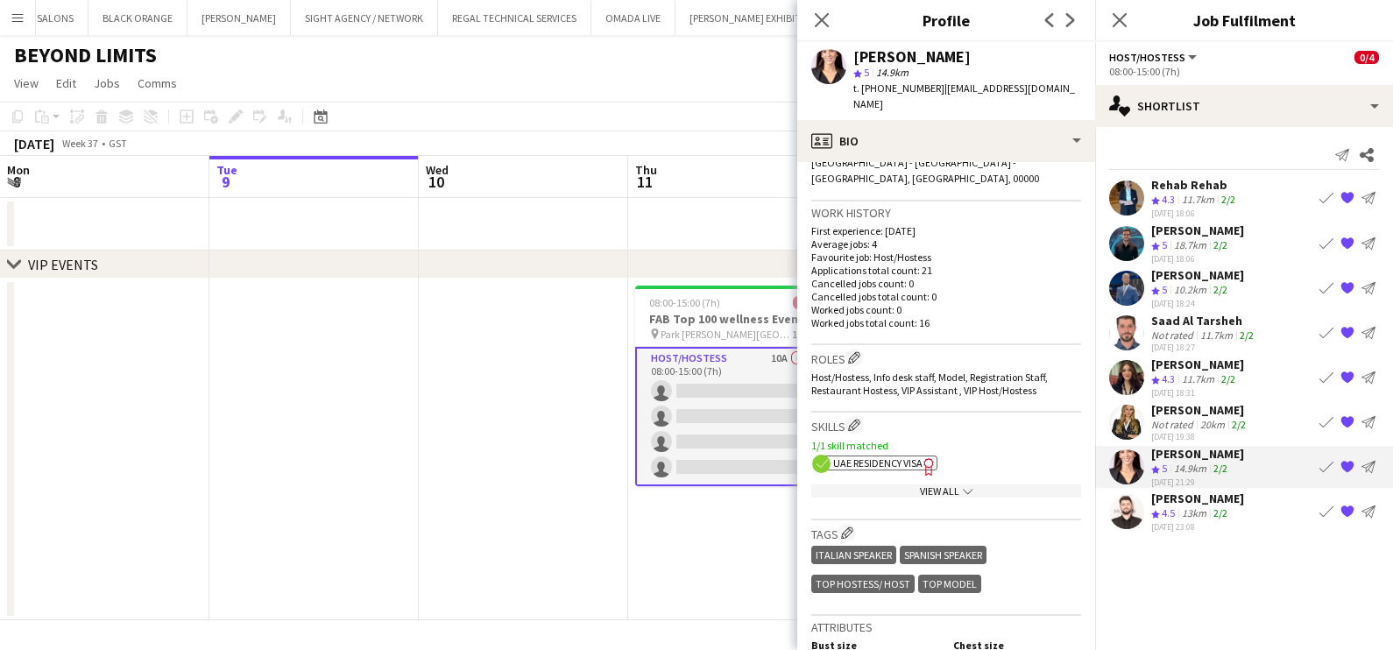
scroll to position [0, 0]
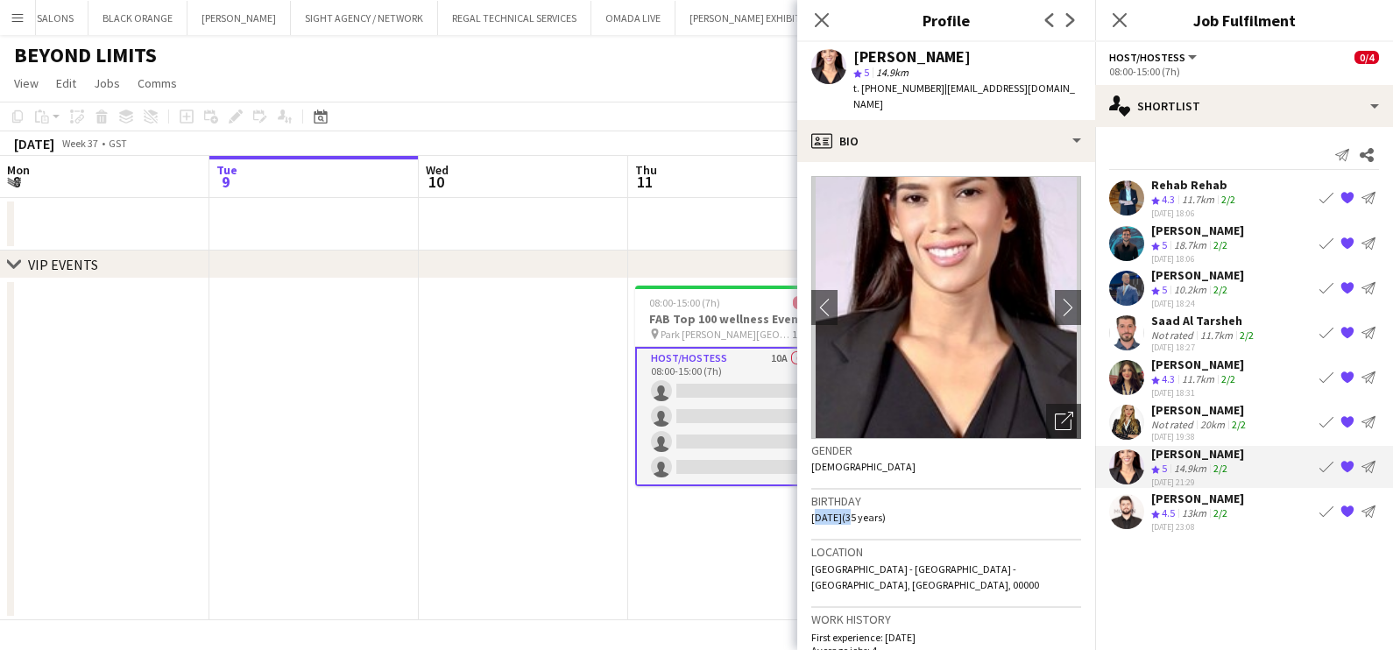
drag, startPoint x: 811, startPoint y: 502, endPoint x: 863, endPoint y: 499, distance: 51.8
click at [775, 511] on span "04-06-1990 (35 years)" at bounding box center [848, 517] width 74 height 13
copy span "04-06-1990 ("
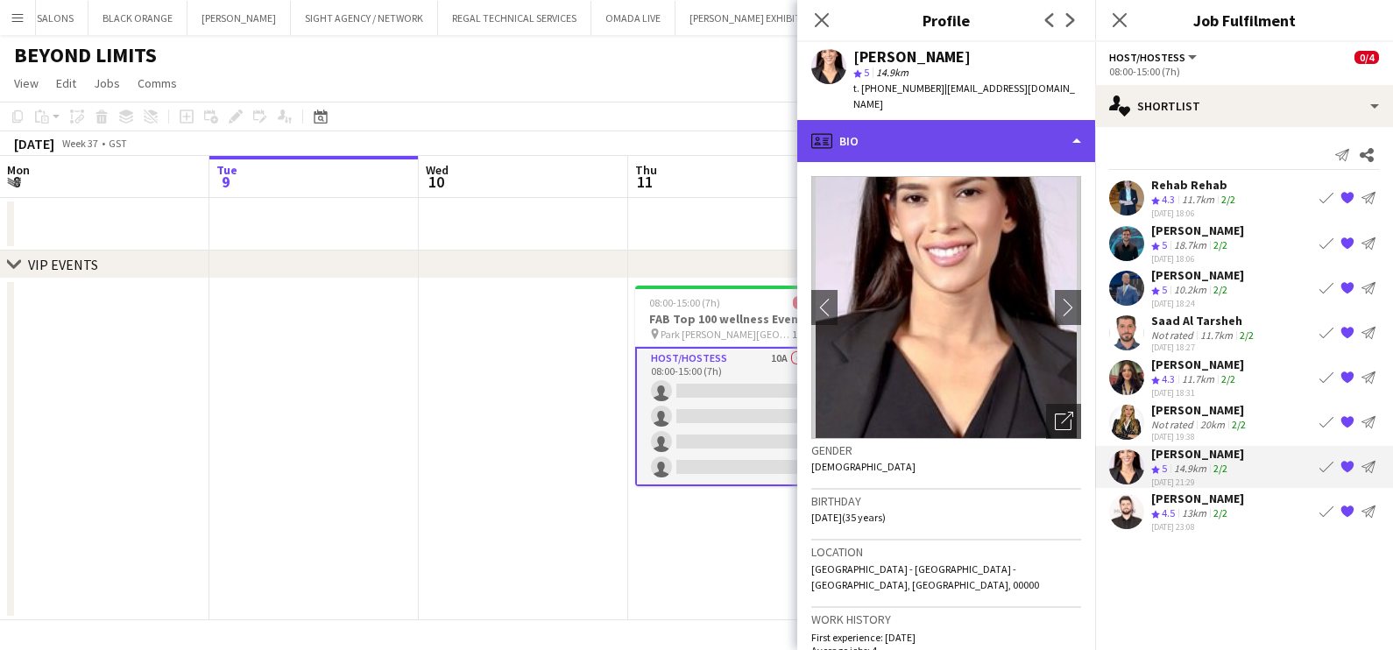
click at [775, 124] on div "profile Bio" at bounding box center [946, 141] width 298 height 42
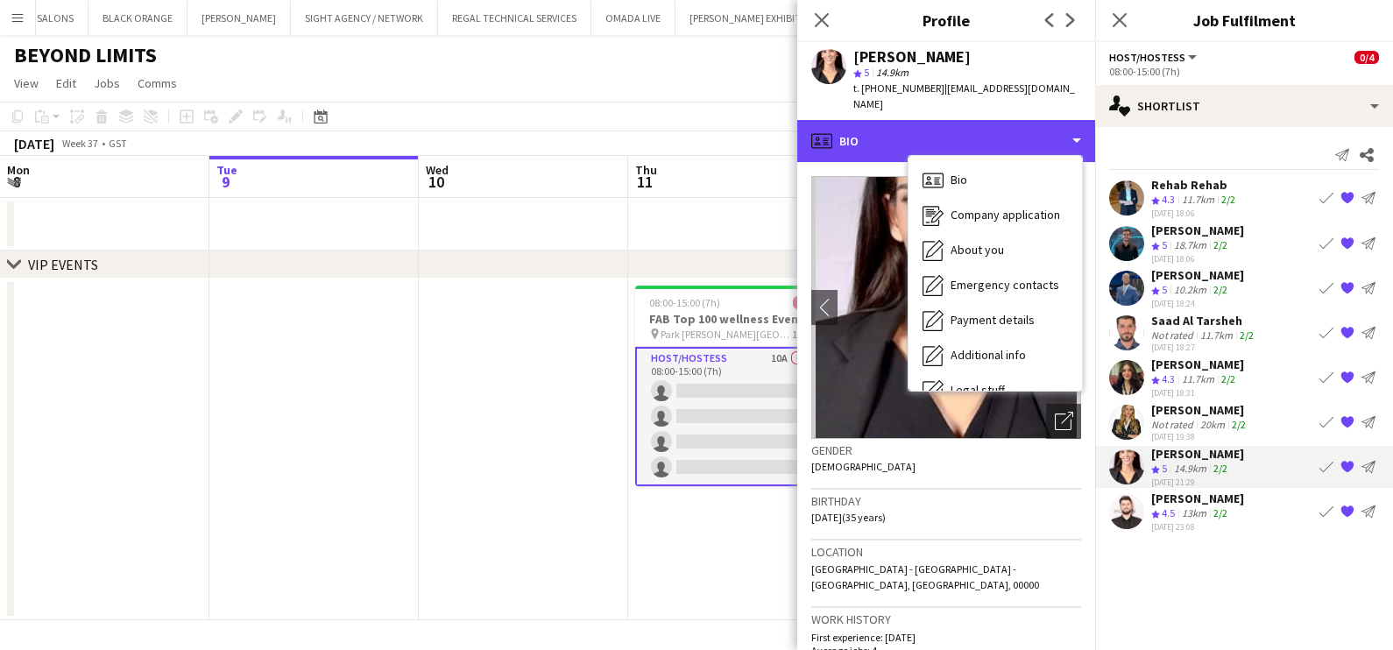
scroll to position [766, 0]
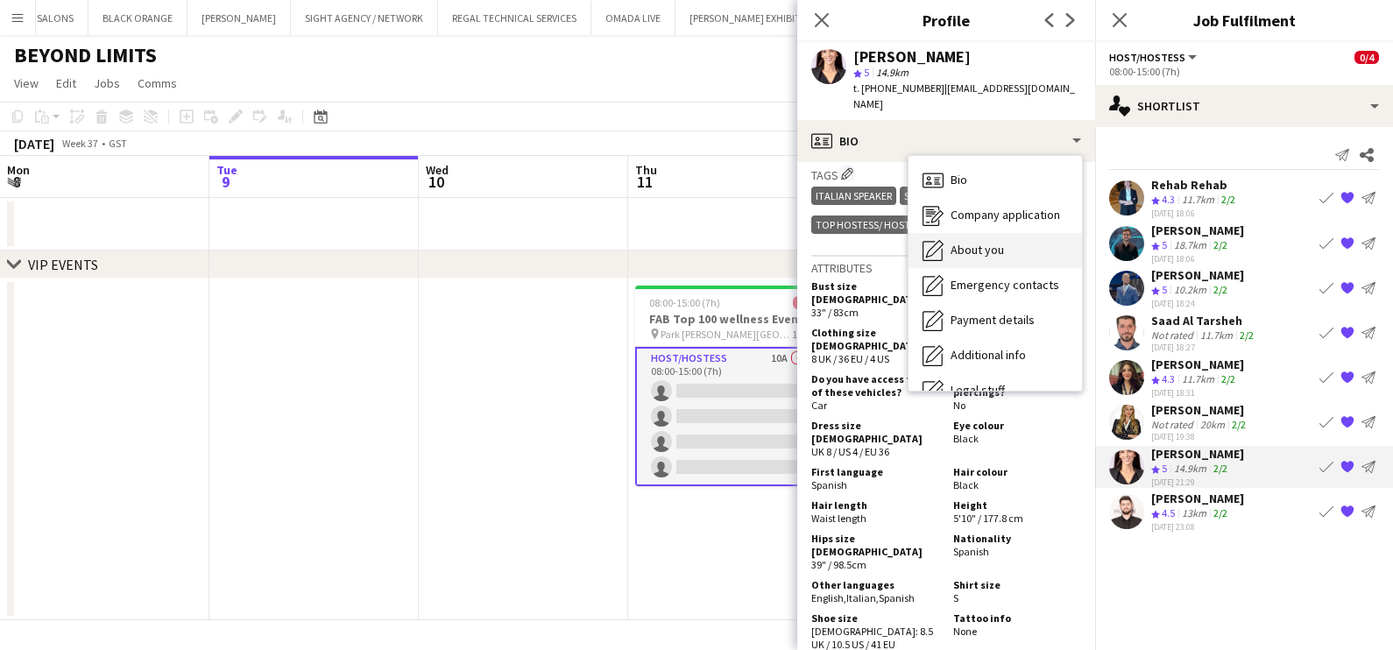
click at [775, 242] on span "About you" at bounding box center [977, 250] width 53 height 16
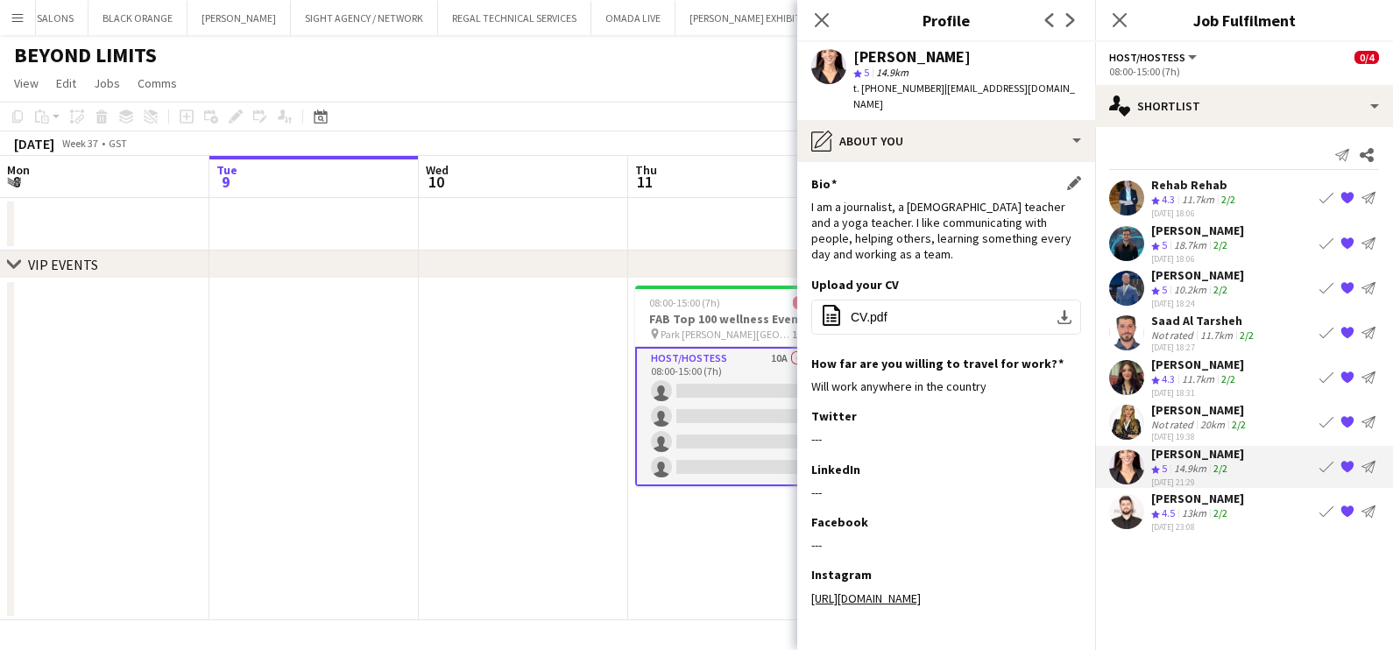
click at [775, 176] on div "Bio Edit this field" at bounding box center [946, 184] width 270 height 16
click at [775, 176] on app-icon "Edit this field" at bounding box center [1074, 183] width 14 height 14
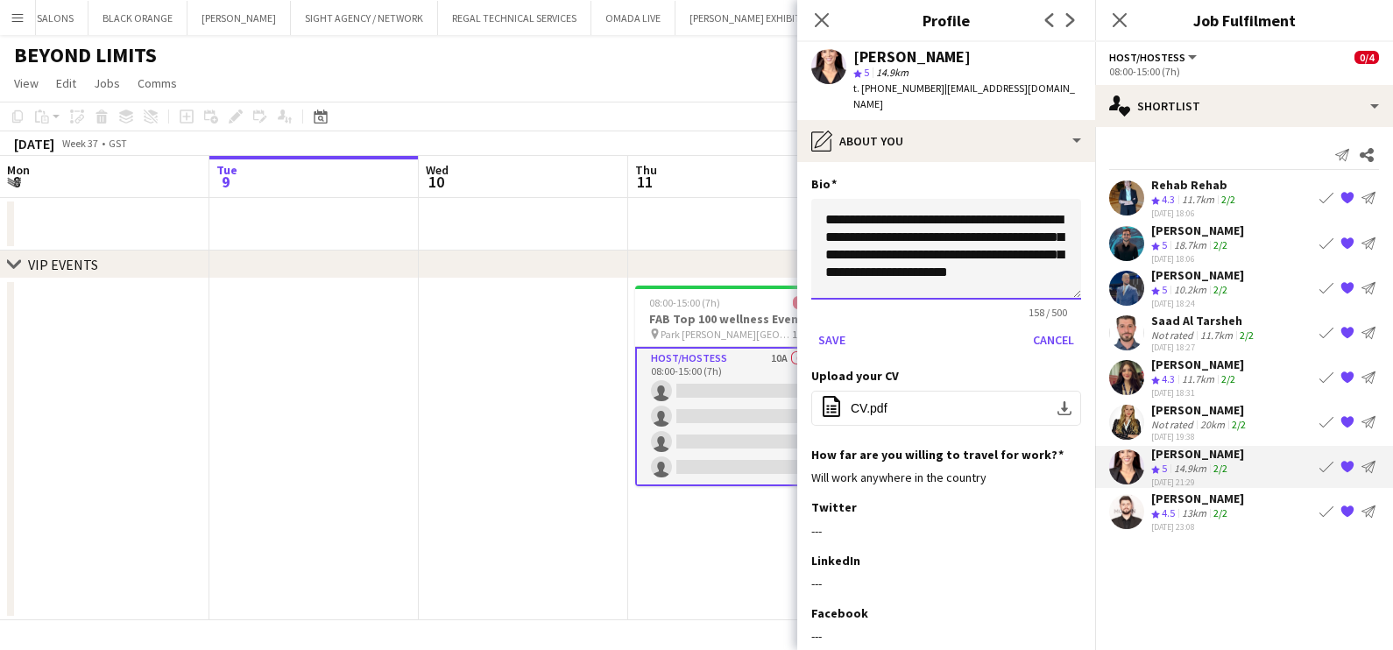
click at [775, 199] on textarea "**********" at bounding box center [946, 249] width 270 height 101
click at [775, 202] on textarea "**********" at bounding box center [946, 249] width 270 height 101
click at [775, 216] on textarea "**********" at bounding box center [937, 249] width 253 height 101
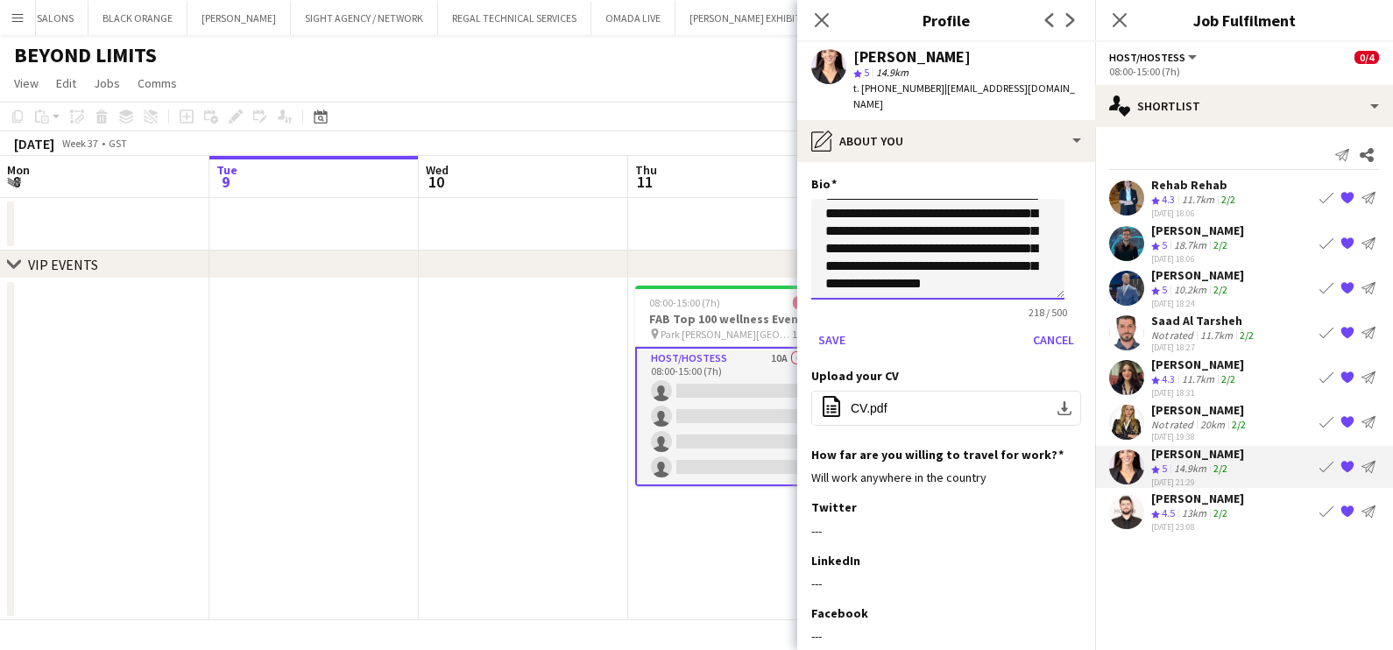
paste textarea "**********"
type textarea "**********"
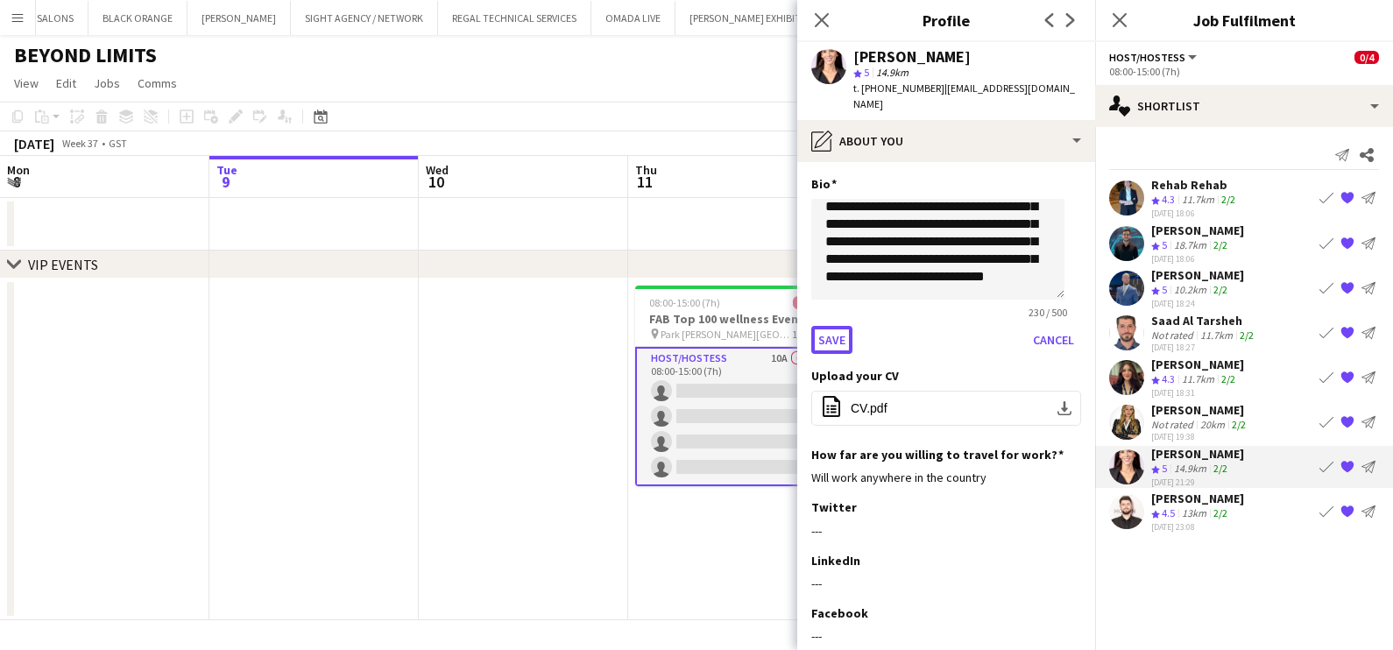
click at [775, 326] on button "Save" at bounding box center [831, 340] width 41 height 28
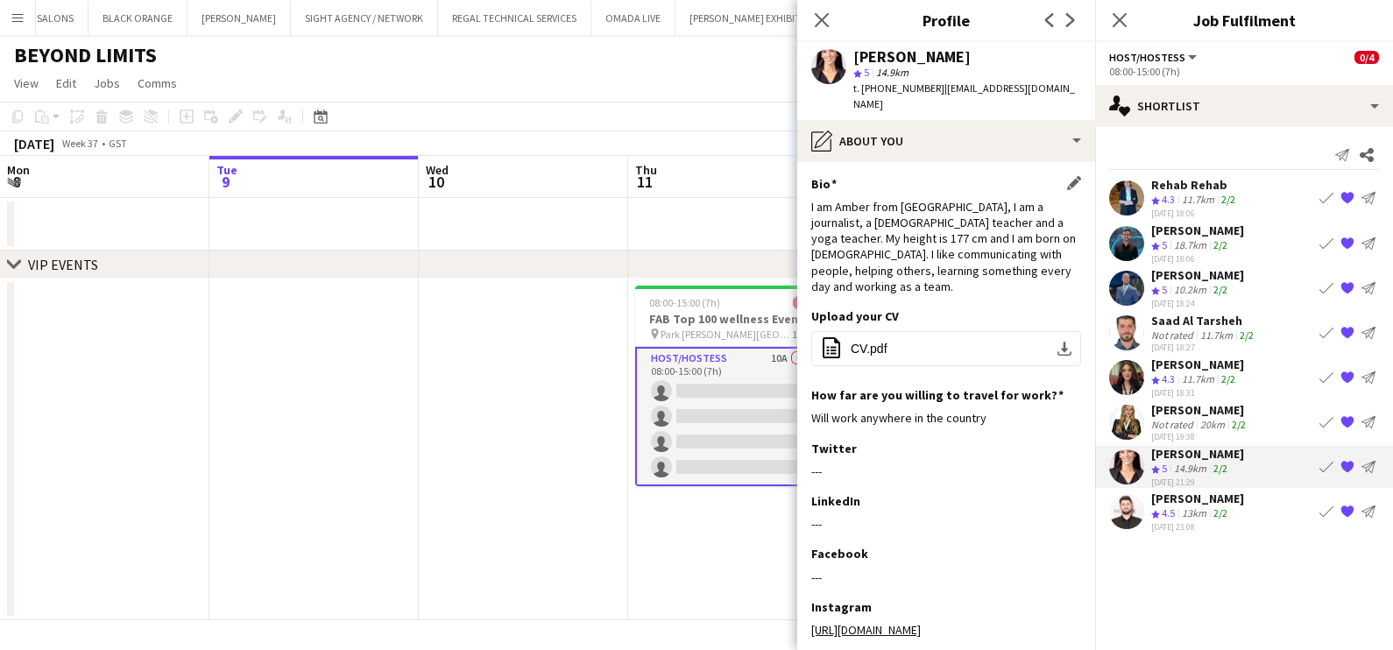
drag, startPoint x: 1135, startPoint y: 514, endPoint x: 1136, endPoint y: 530, distance: 15.8
click at [775, 521] on div at bounding box center [1126, 511] width 35 height 35
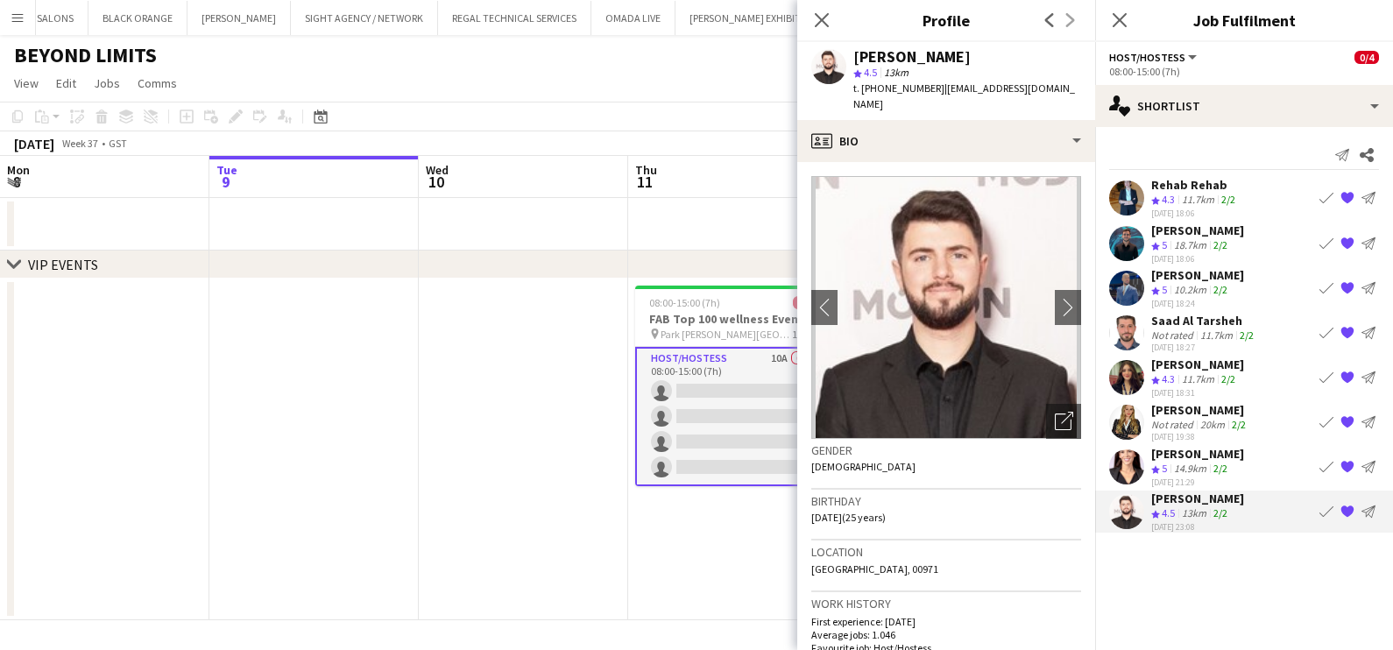
click at [775, 466] on app-user-avatar at bounding box center [1126, 466] width 35 height 35
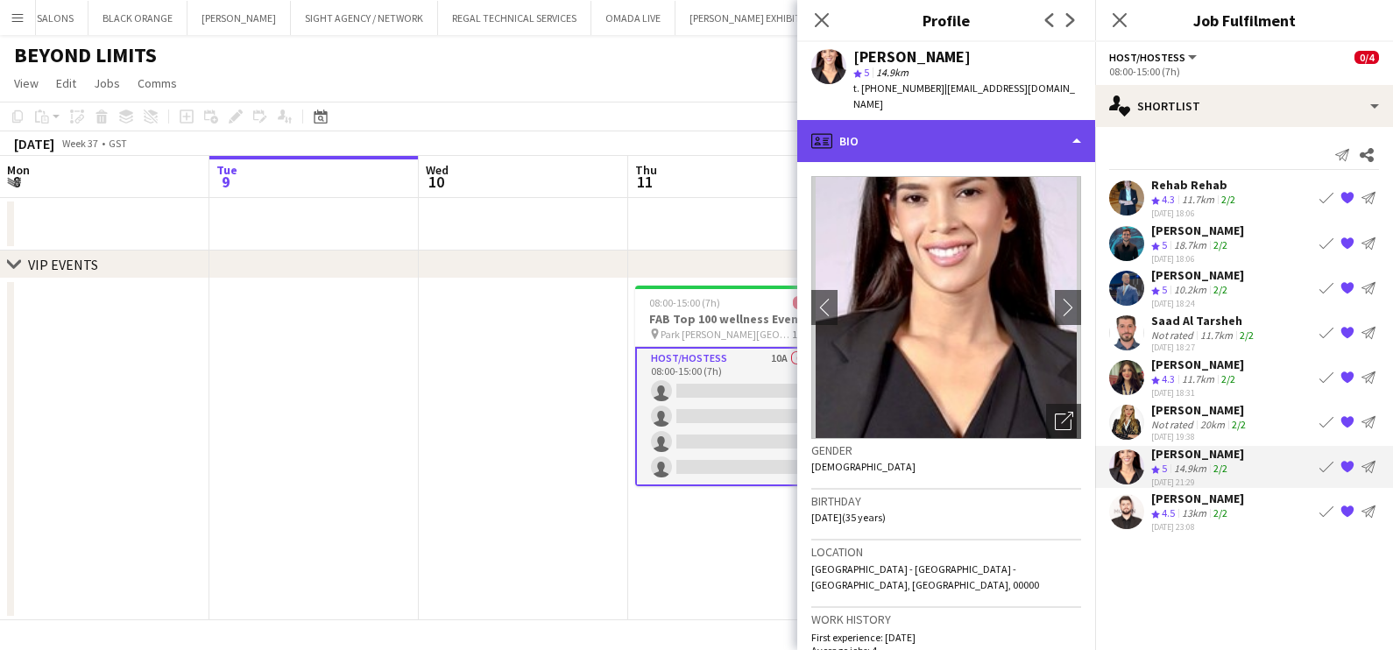
click at [775, 136] on div "profile Bio" at bounding box center [946, 141] width 298 height 42
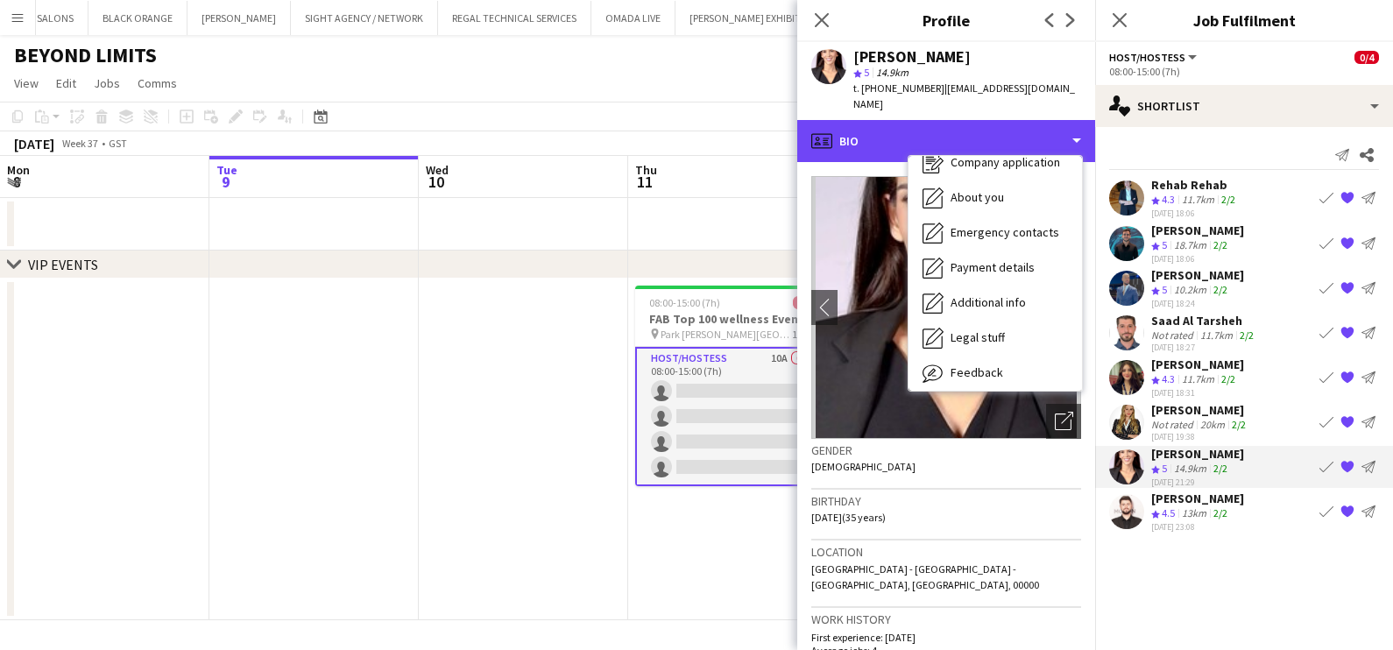
scroll to position [94, 0]
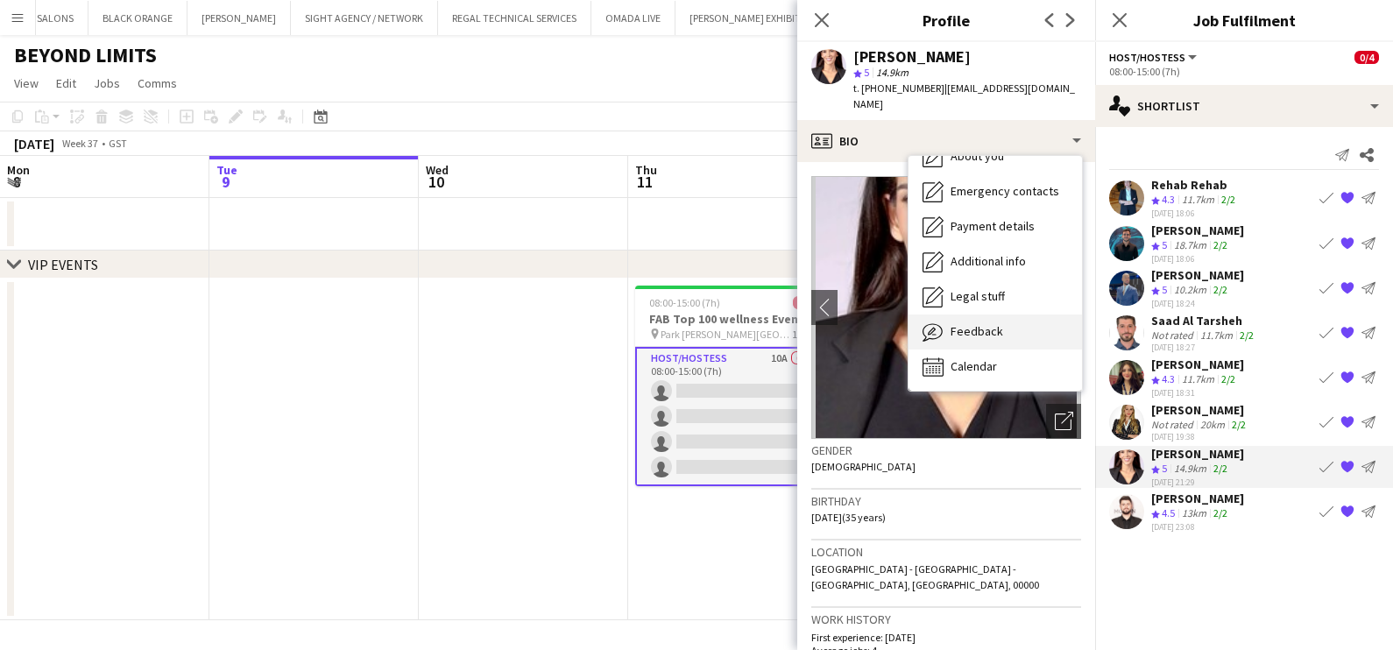
click at [775, 323] on span "Feedback" at bounding box center [977, 331] width 53 height 16
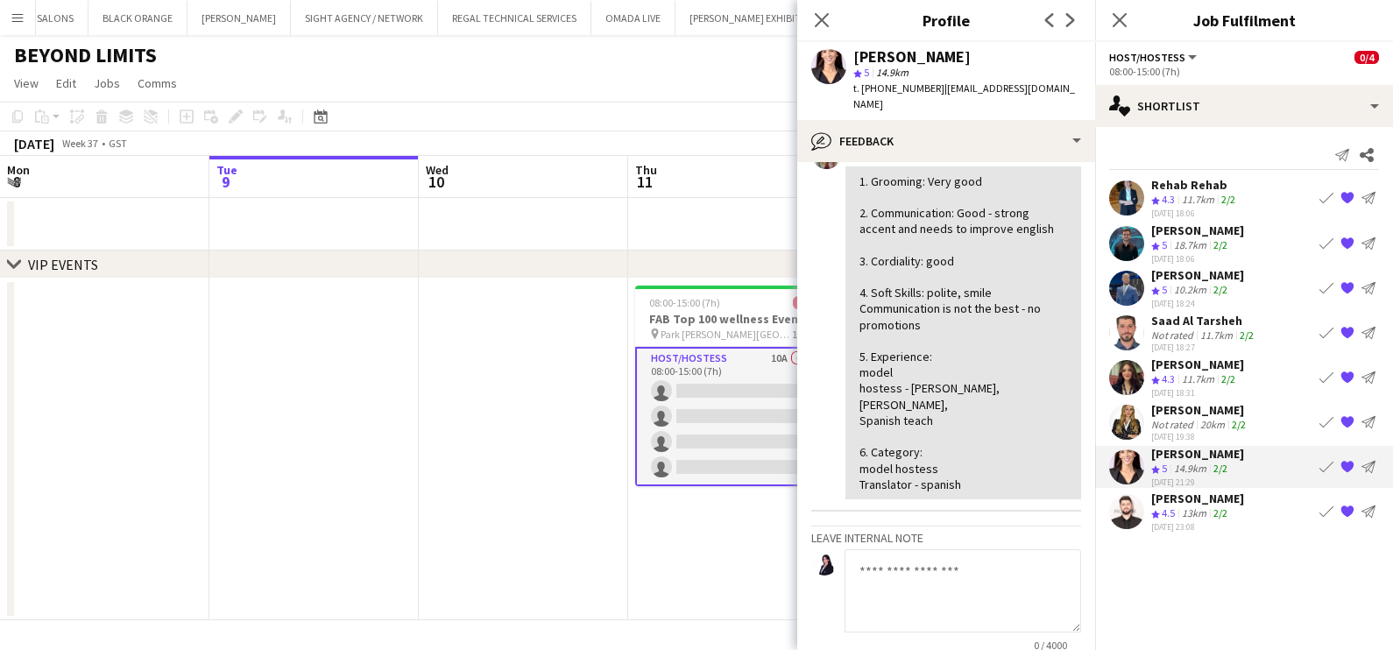
scroll to position [329, 0]
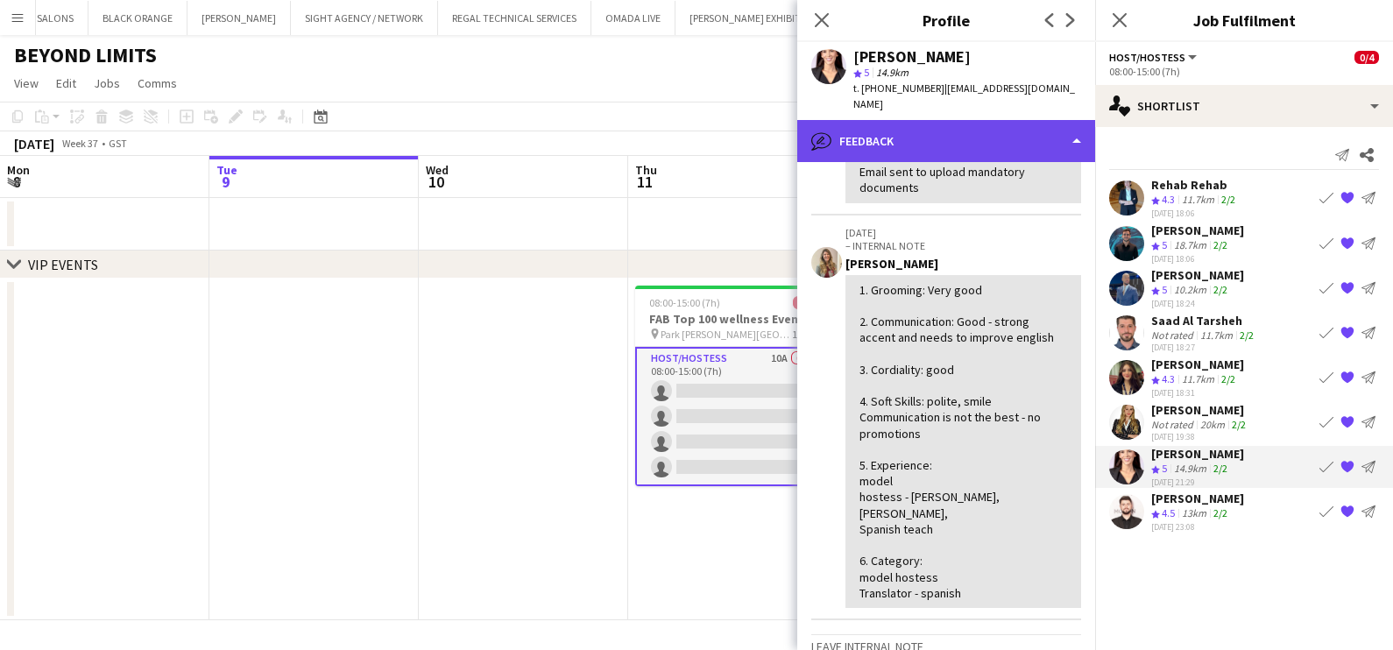
click at [775, 126] on div "bubble-pencil Feedback" at bounding box center [946, 141] width 298 height 42
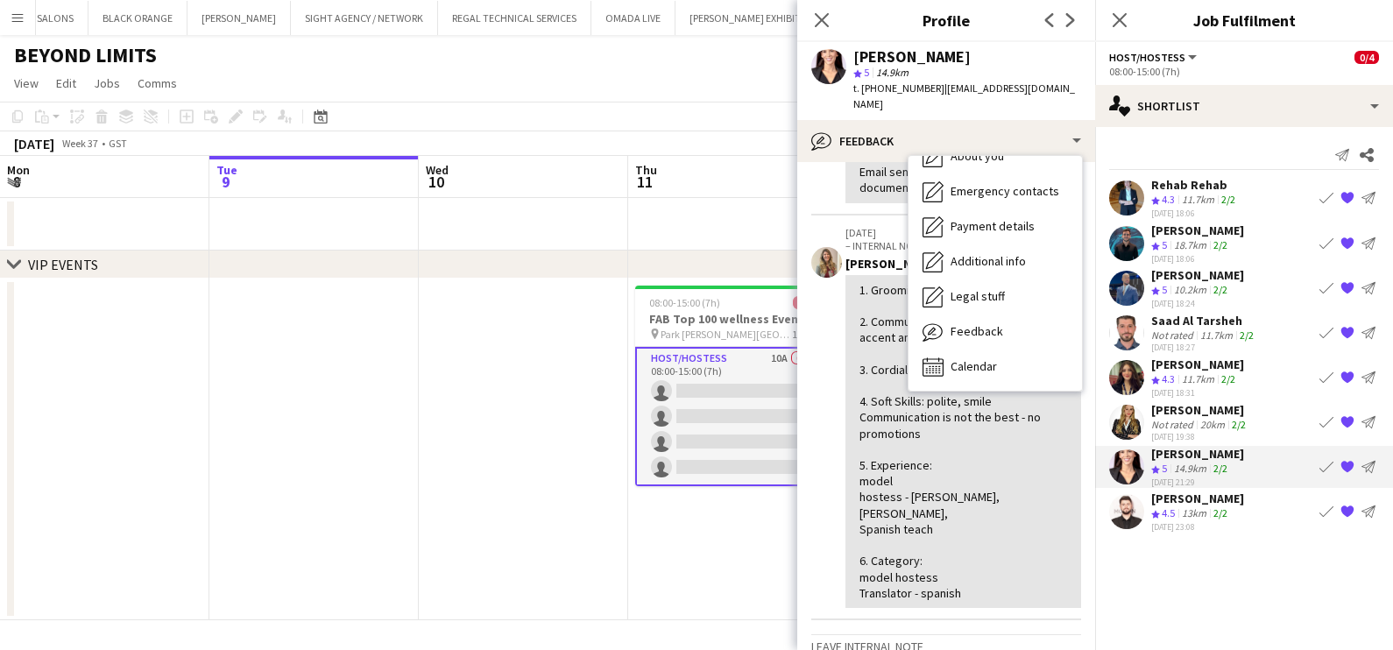
click at [775, 528] on div "[DATE] 23:08" at bounding box center [1197, 526] width 93 height 11
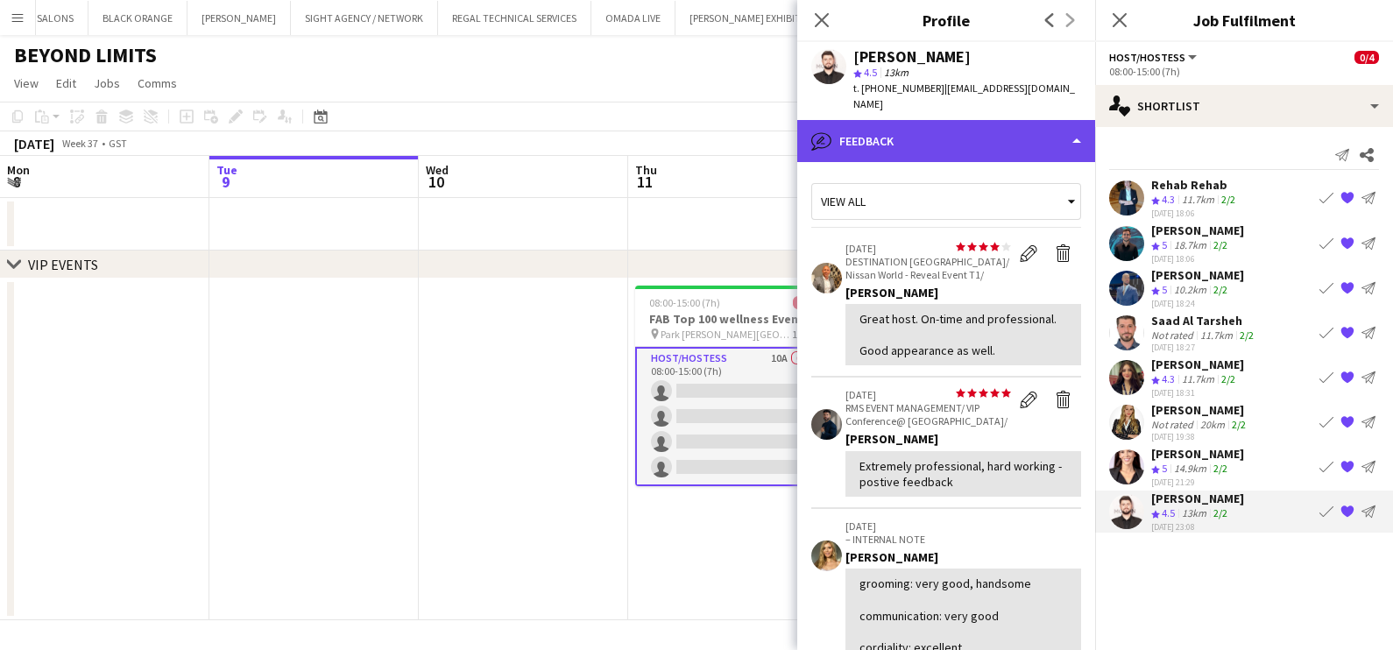
click at [775, 120] on div "bubble-pencil Feedback" at bounding box center [946, 141] width 298 height 42
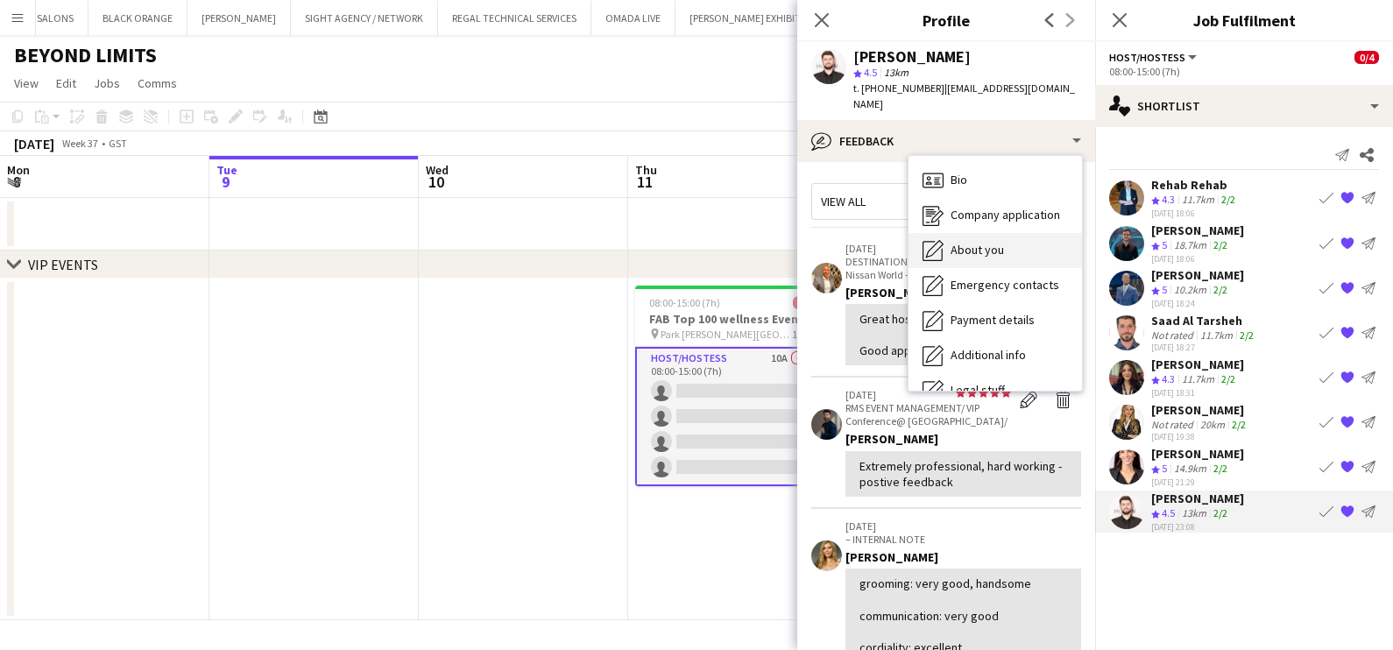
click at [775, 242] on span "About you" at bounding box center [977, 250] width 53 height 16
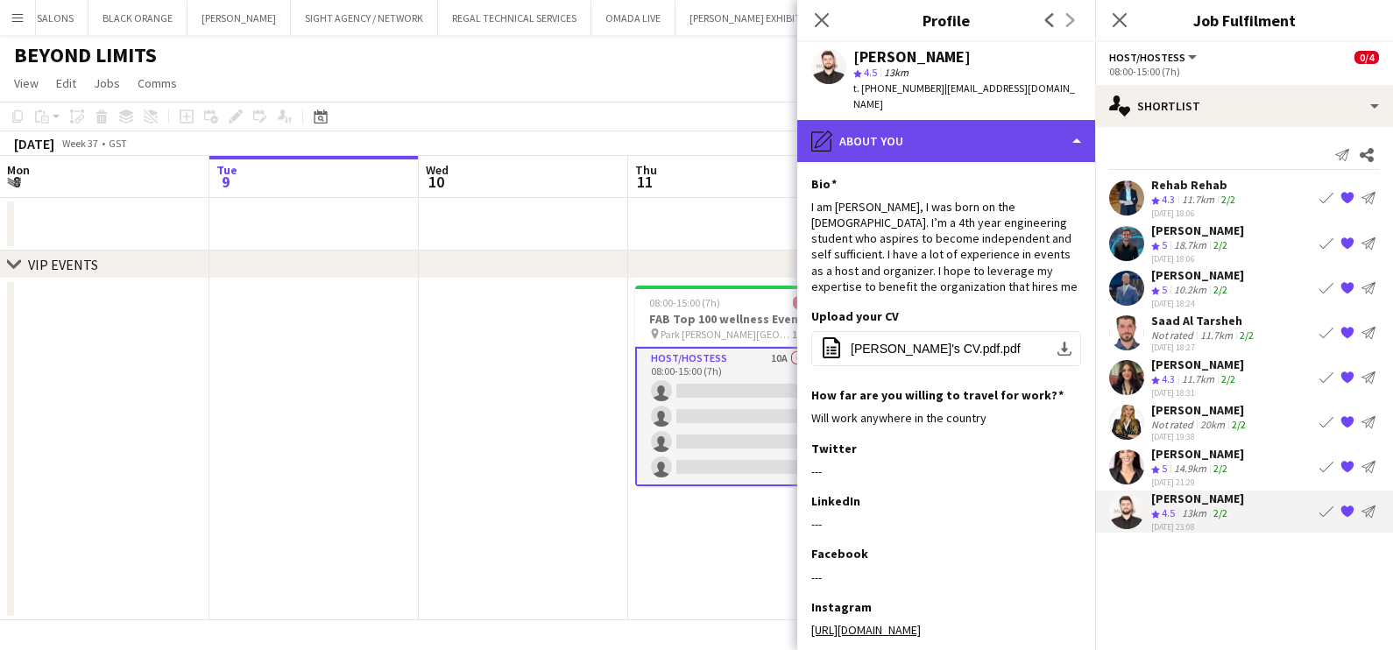
click at [775, 123] on div "pencil4 About you" at bounding box center [946, 141] width 298 height 42
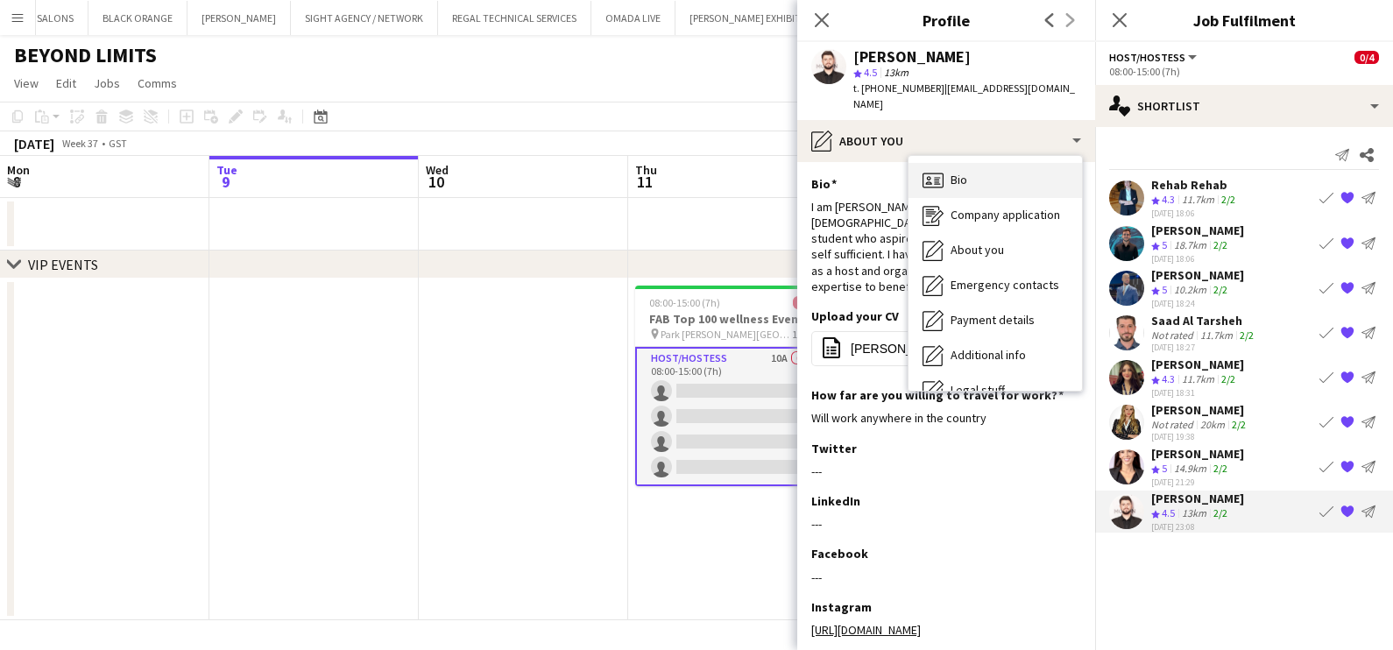
click at [775, 163] on div "Bio Bio" at bounding box center [996, 180] width 174 height 35
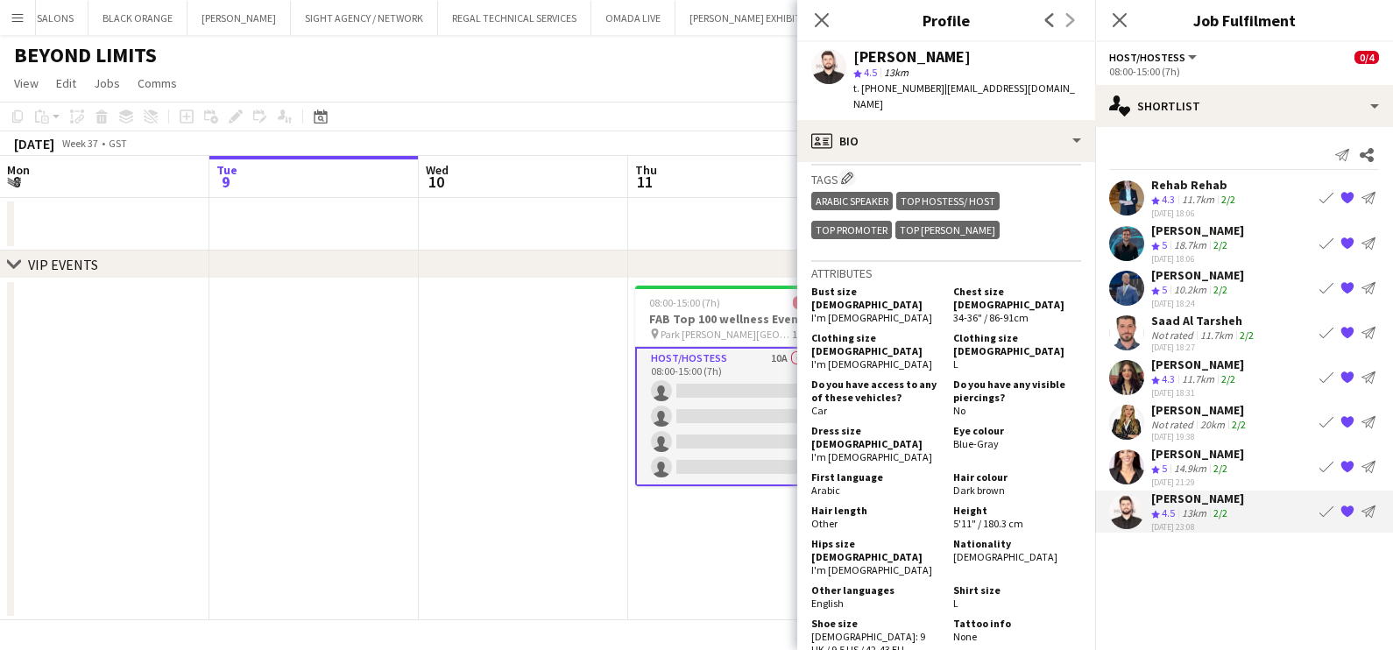
scroll to position [986, 0]
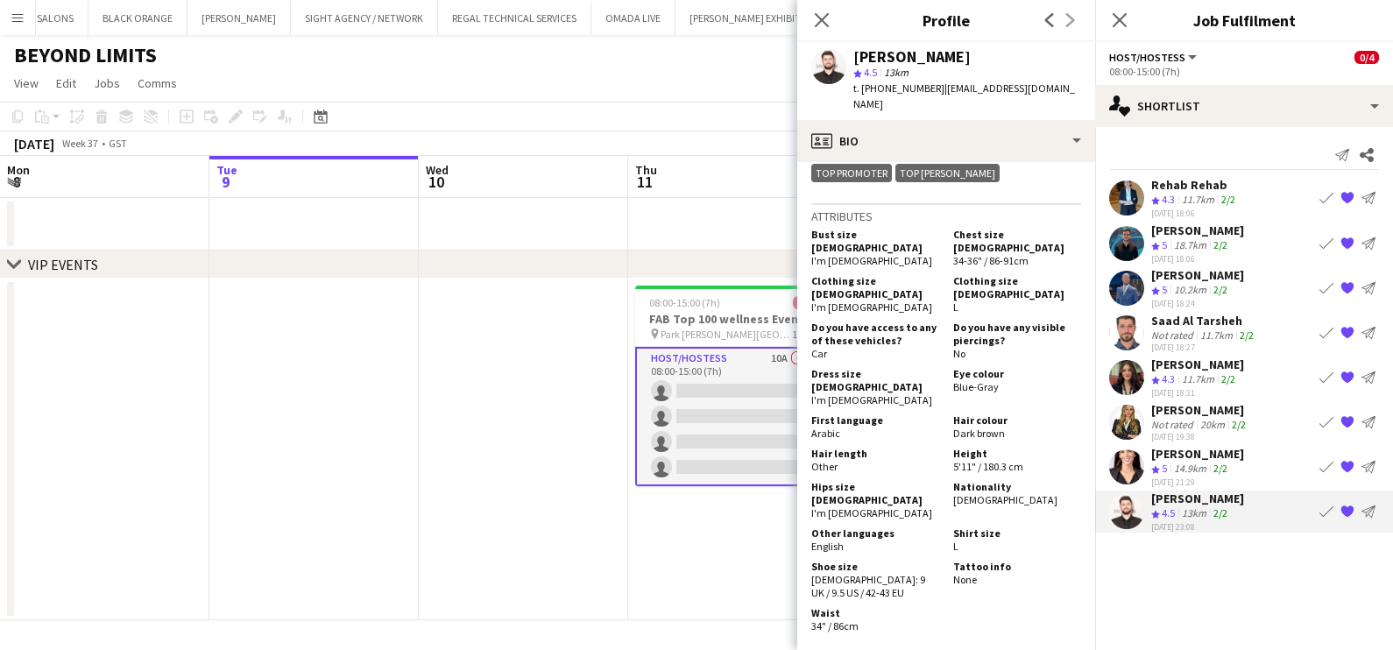
click at [775, 447] on div "Height 5'11" / 180.3 cm" at bounding box center [1013, 460] width 135 height 26
click at [775, 460] on span "5'11" / 180.3 cm" at bounding box center [988, 466] width 70 height 13
drag, startPoint x: 991, startPoint y: 413, endPoint x: 963, endPoint y: 413, distance: 28.0
click at [775, 447] on div "Height 5'11" / 180.3 cm" at bounding box center [1013, 460] width 135 height 26
drag, startPoint x: 963, startPoint y: 413, endPoint x: 990, endPoint y: 412, distance: 27.2
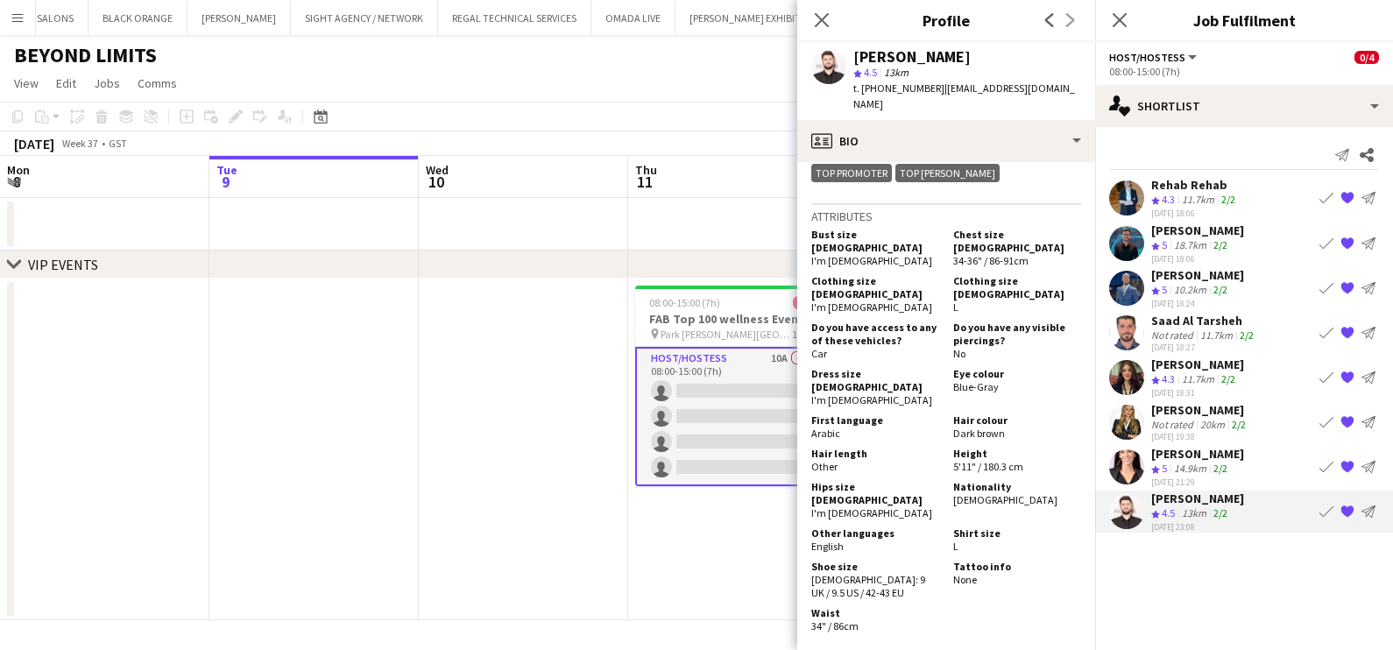
click at [775, 460] on span "5'11" / 180.3 cm" at bounding box center [988, 466] width 70 height 13
click at [775, 421] on div "Not rated" at bounding box center [1174, 424] width 46 height 13
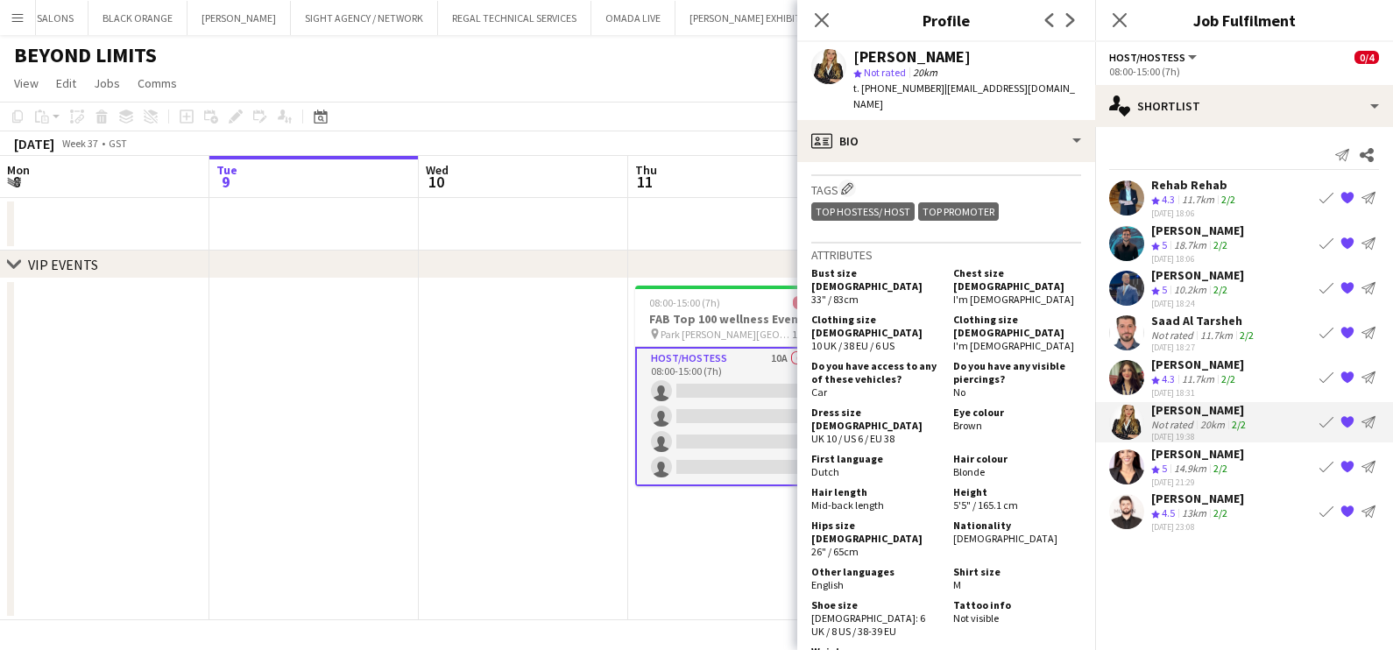
scroll to position [875, 0]
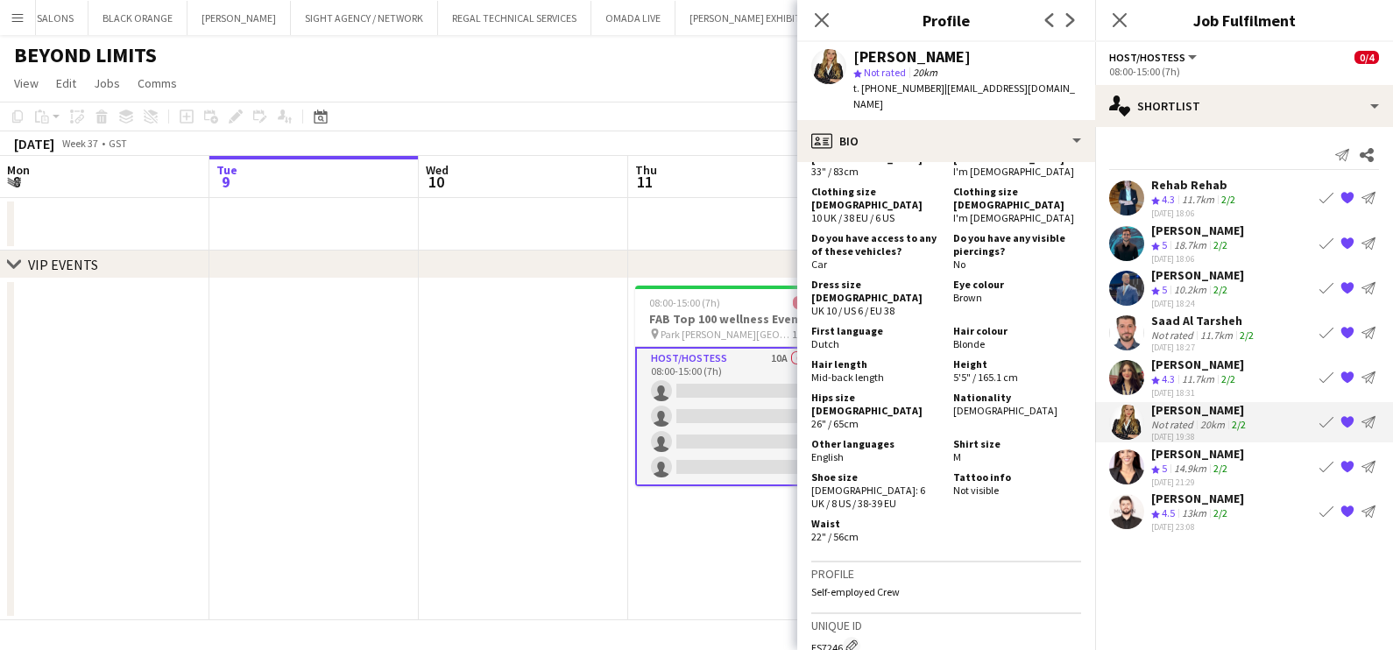
drag, startPoint x: 1163, startPoint y: 460, endPoint x: 1154, endPoint y: 461, distance: 8.8
click at [775, 462] on span "5" at bounding box center [1164, 468] width 5 height 13
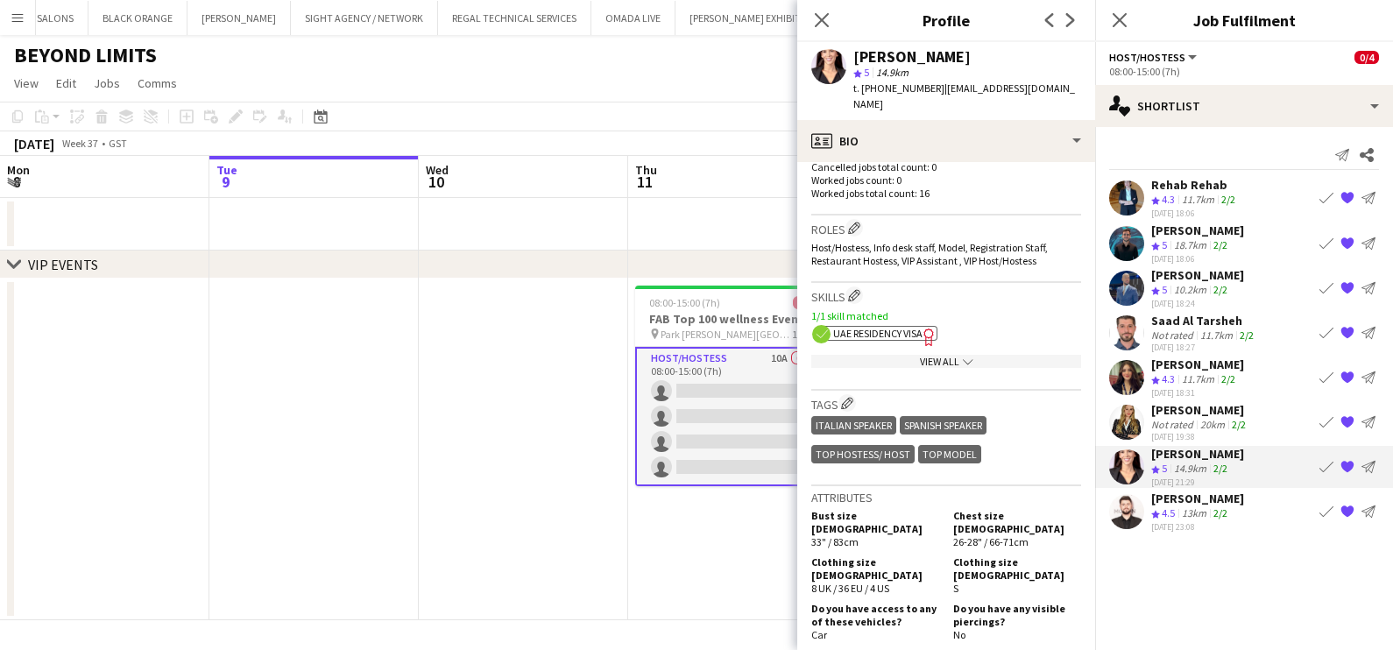
scroll to position [766, 0]
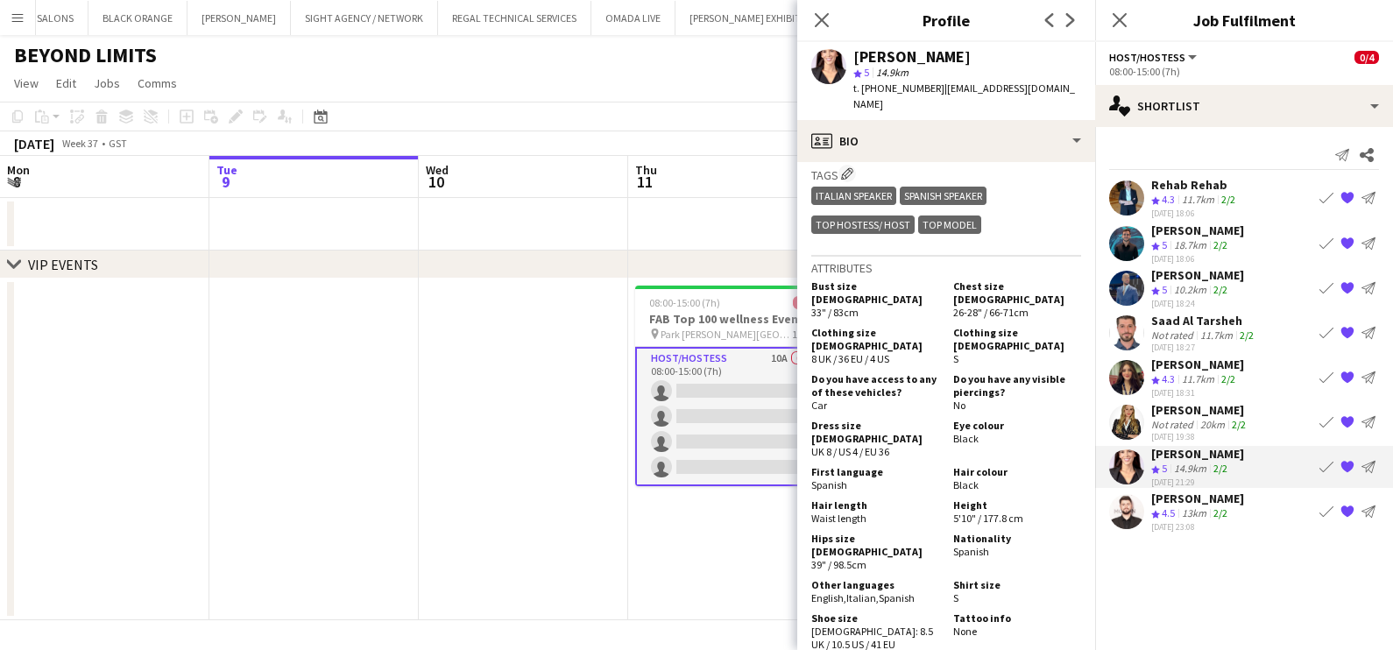
click at [775, 414] on div "[PERSON_NAME]" at bounding box center [1200, 410] width 98 height 16
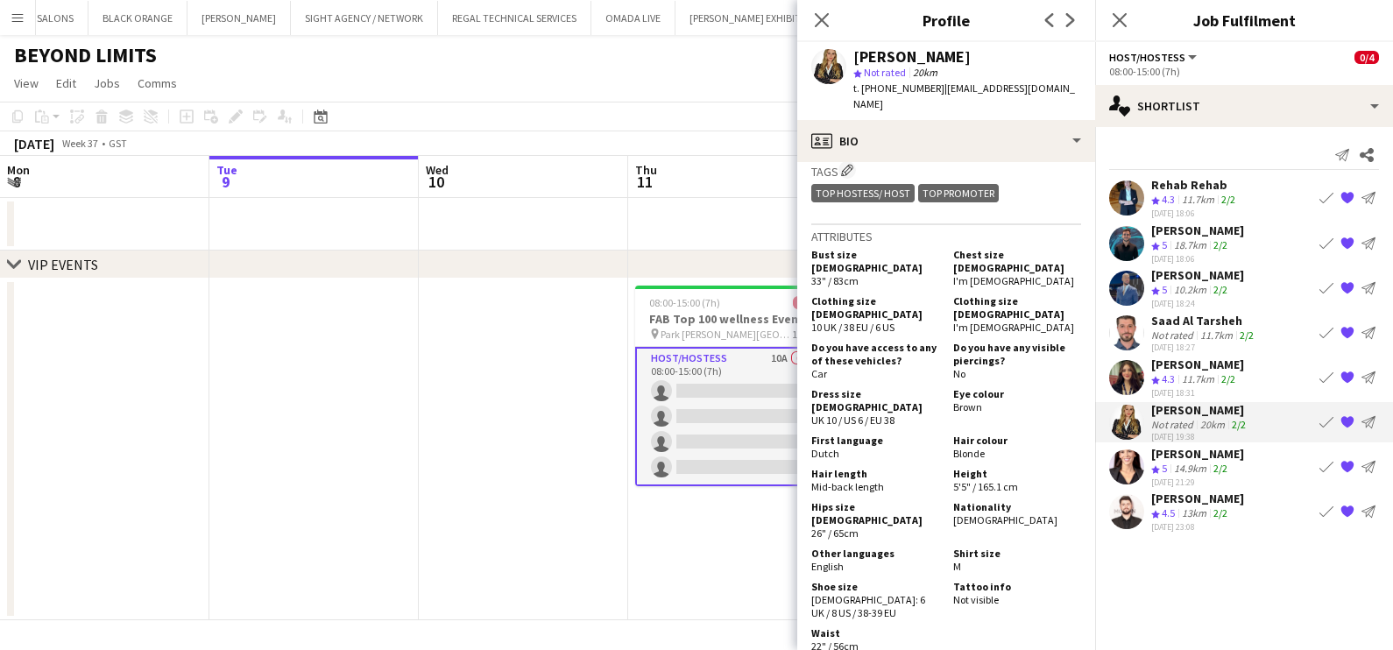
click at [775, 364] on div "[PERSON_NAME]" at bounding box center [1197, 365] width 93 height 16
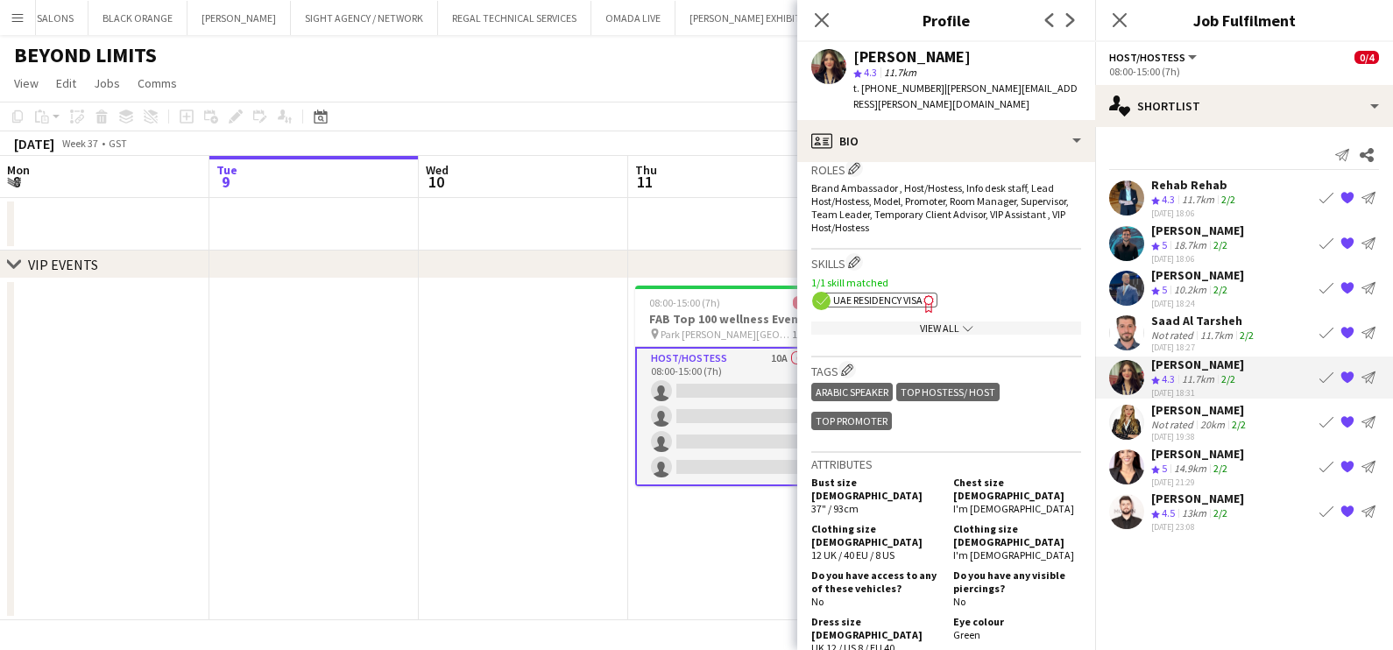
scroll to position [875, 0]
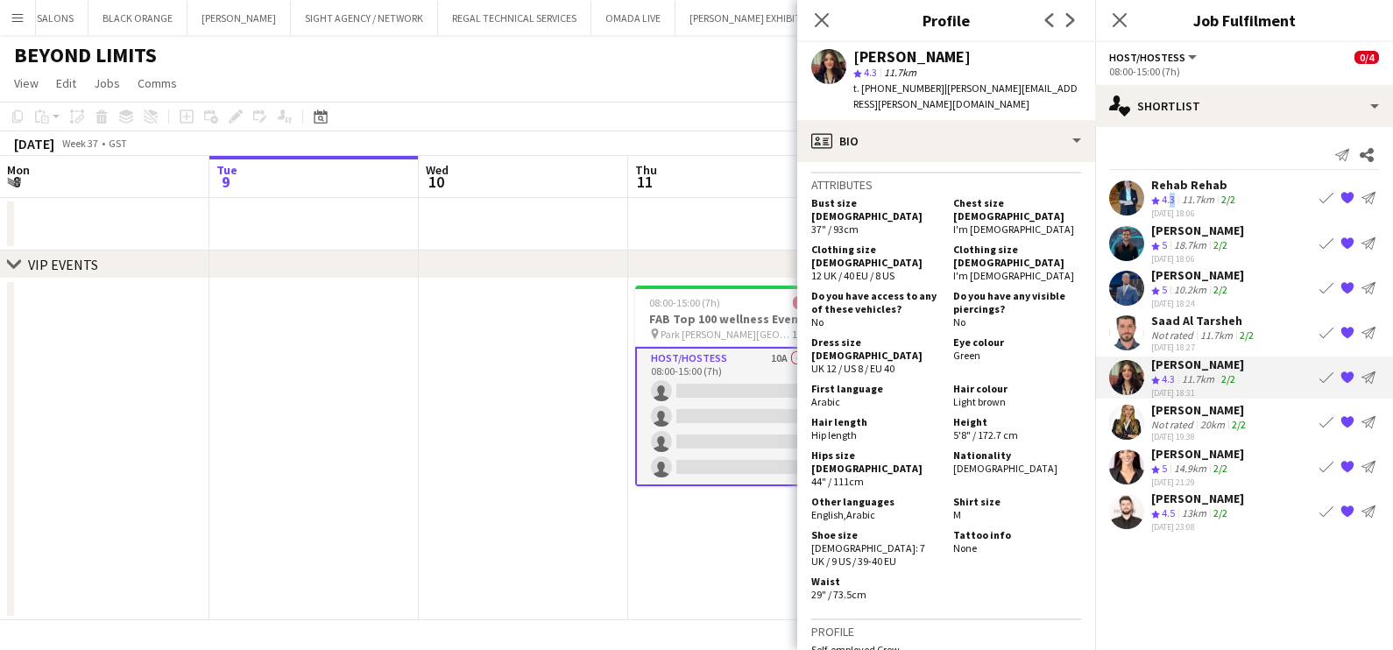
click at [775, 201] on span "4.3" at bounding box center [1168, 199] width 13 height 13
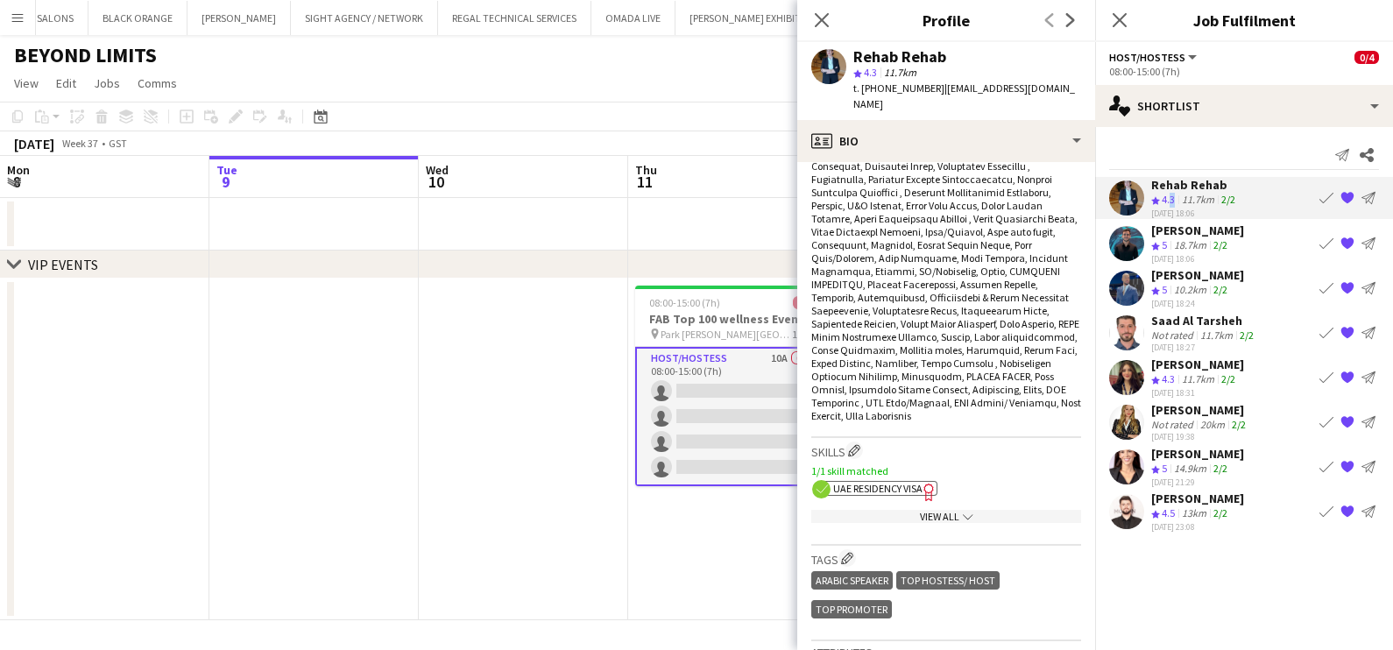
scroll to position [986, 0]
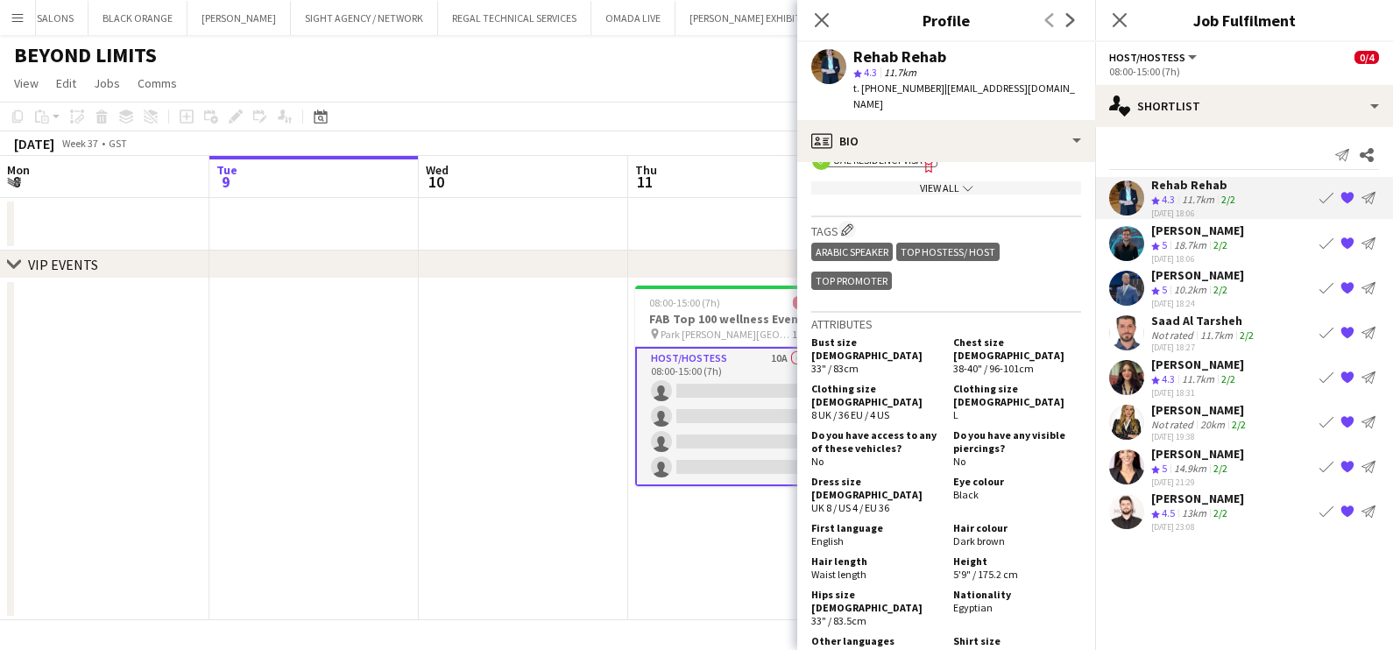
click at [775, 421] on app-user-avatar at bounding box center [1126, 422] width 35 height 35
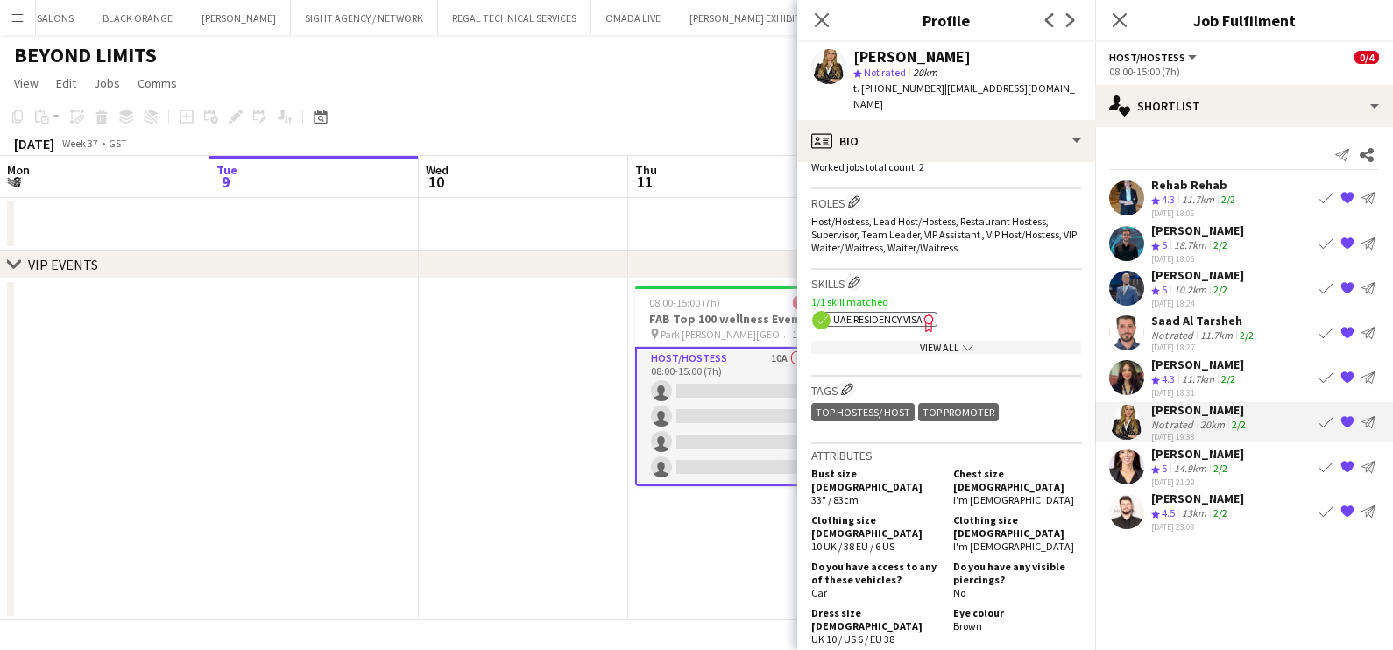
scroll to position [657, 0]
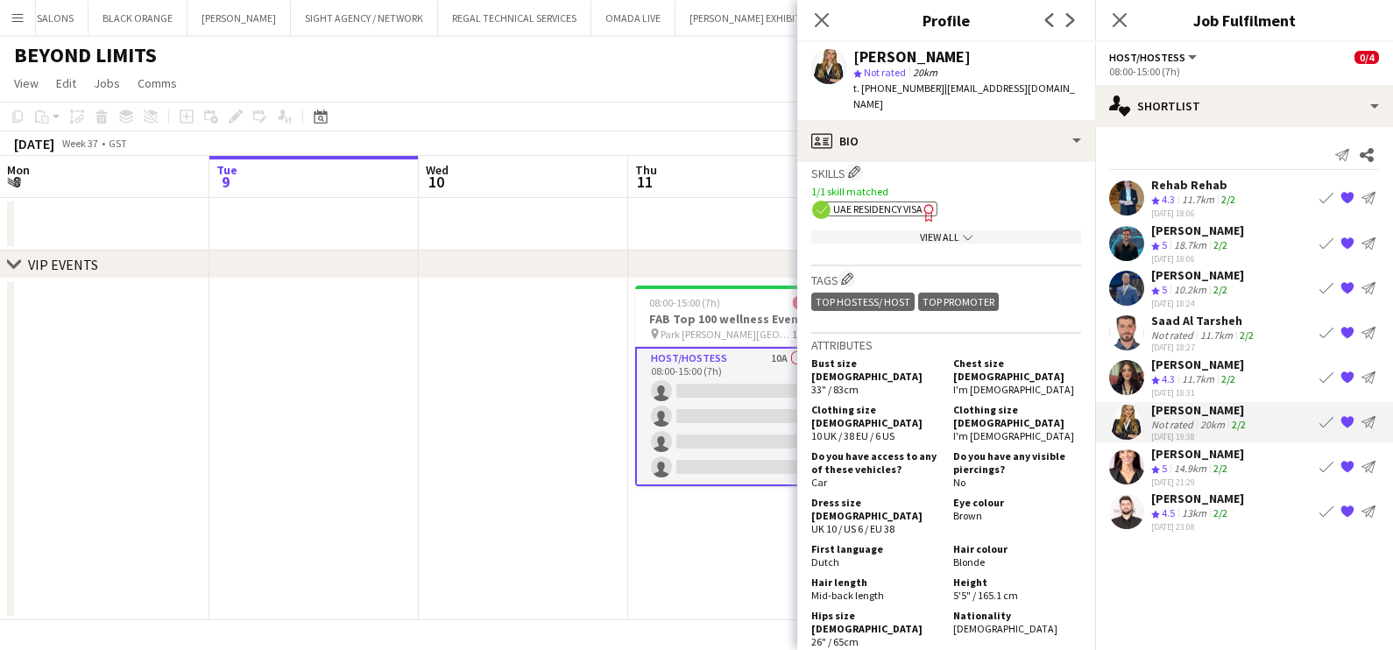
click at [775, 376] on span "4.3" at bounding box center [1168, 378] width 13 height 13
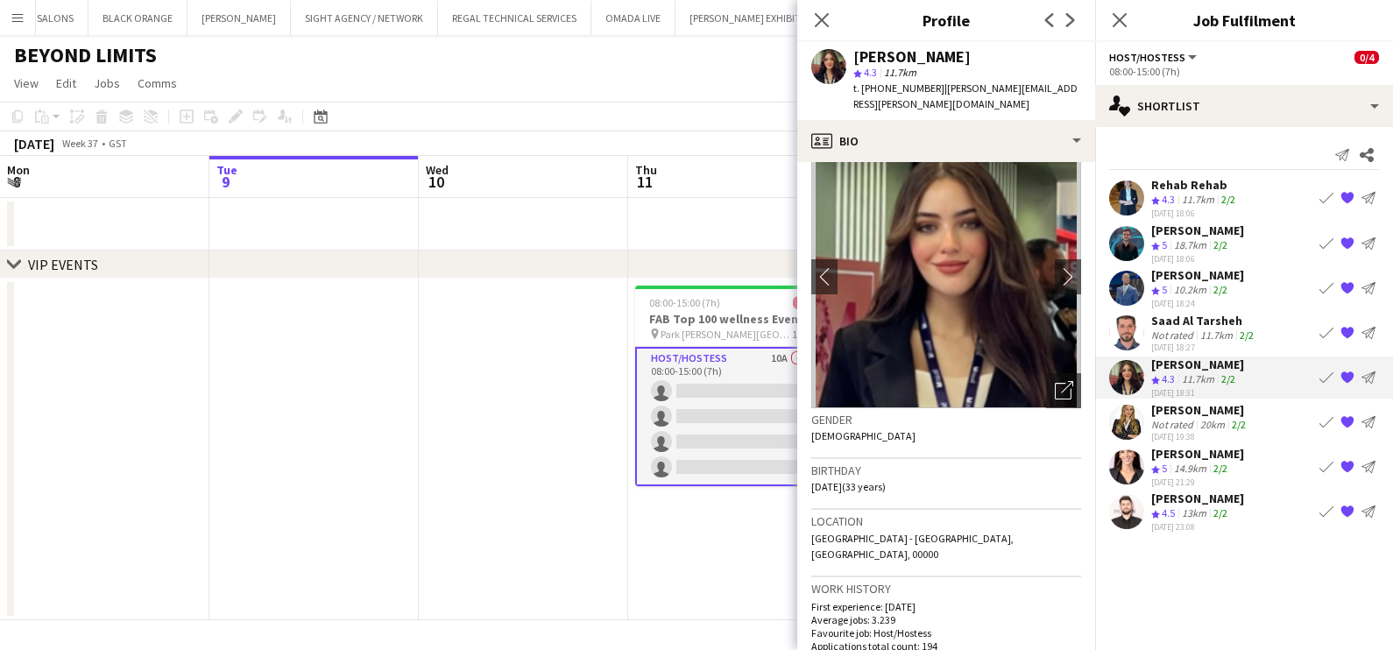
scroll to position [0, 0]
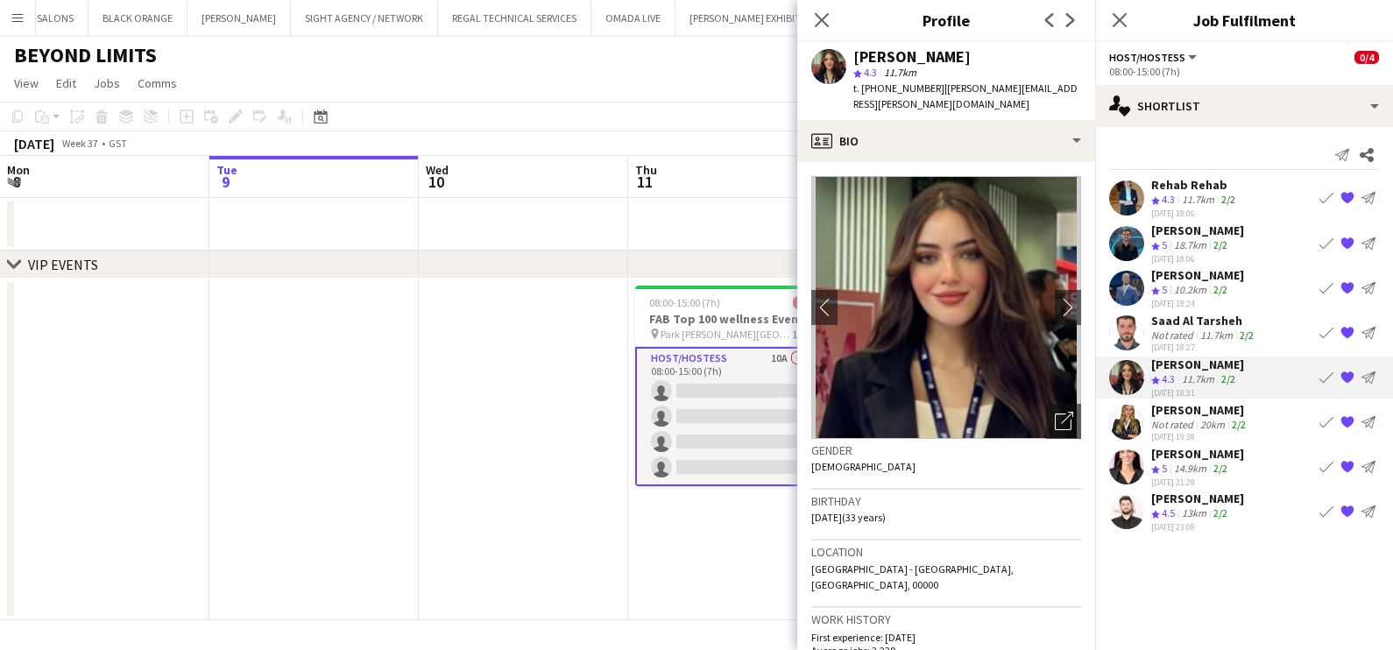
click at [775, 383] on div "Crew rating 4.3" at bounding box center [1164, 379] width 27 height 15
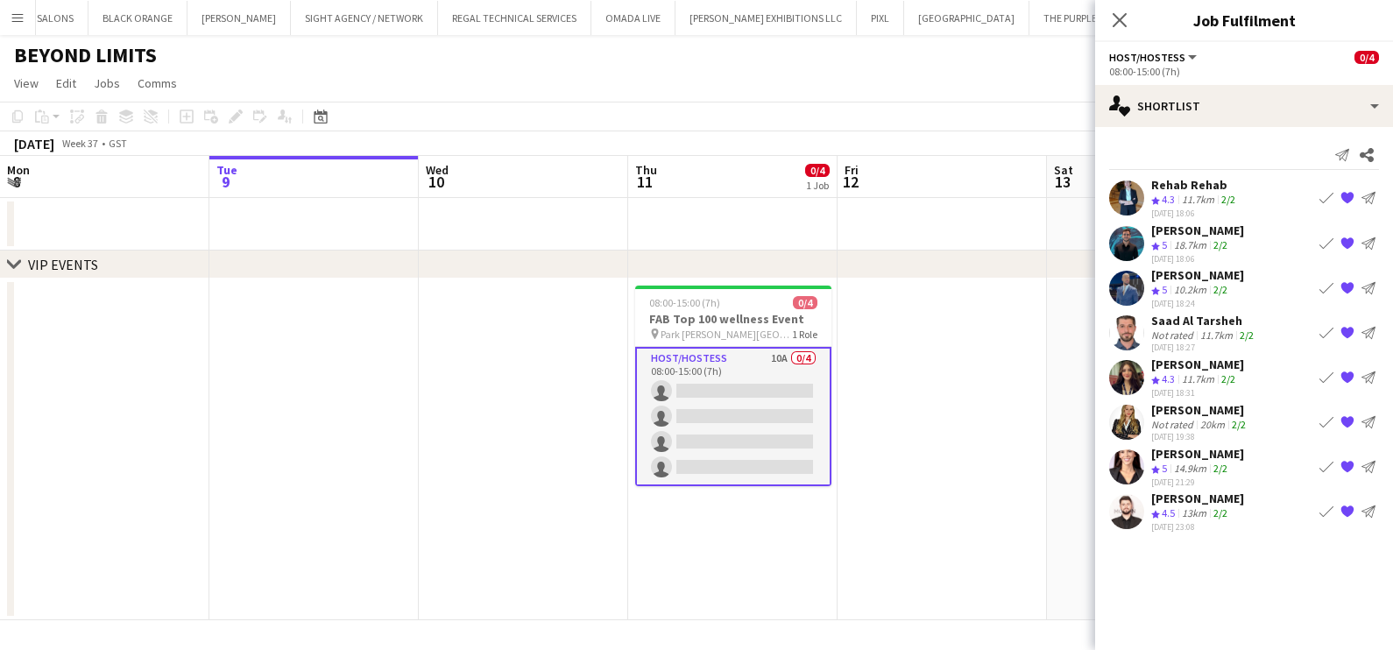
click at [775, 422] on app-user-avatar at bounding box center [1126, 422] width 35 height 35
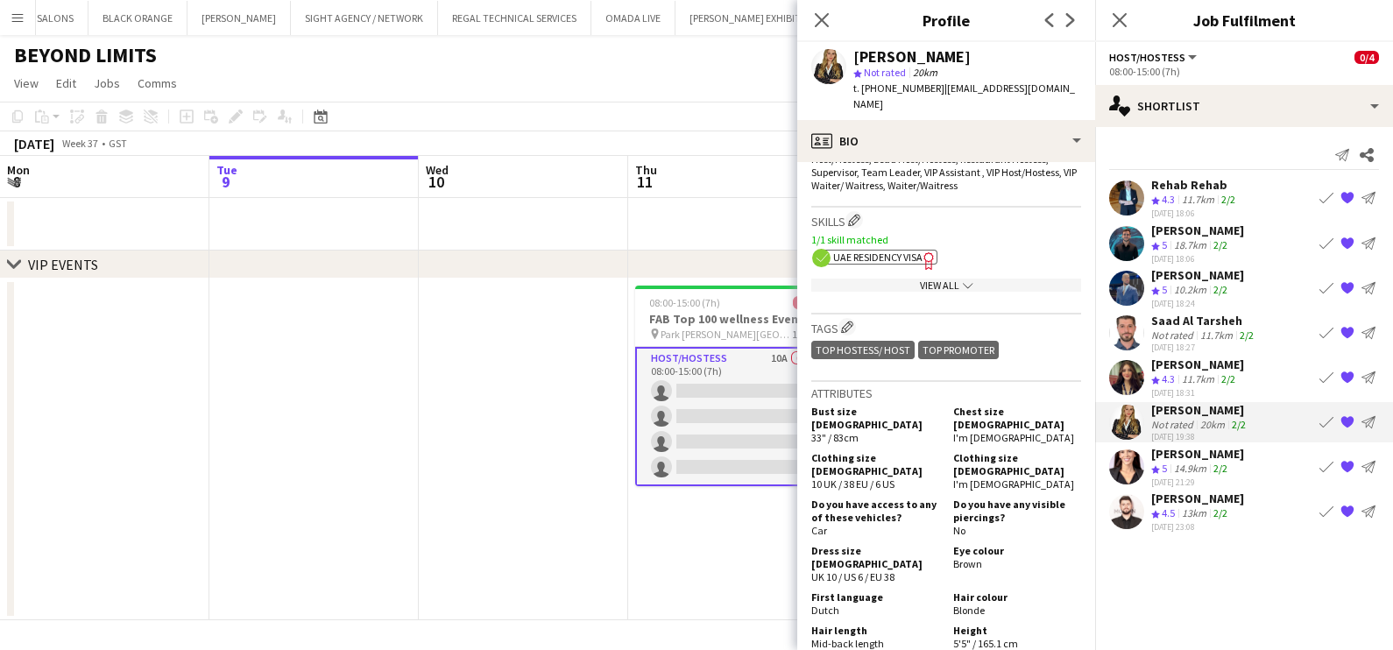
scroll to position [657, 0]
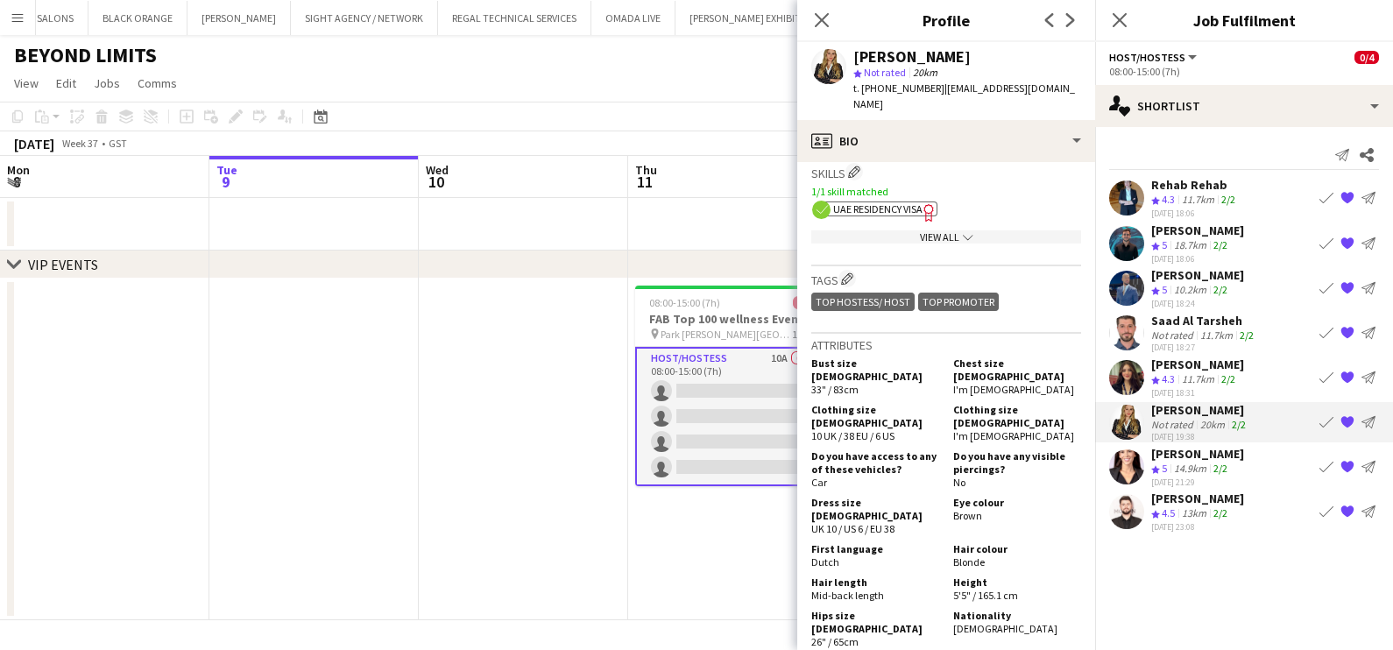
click at [775, 351] on app-shortlist-tab "Rehab Rehab Crew rating 4.3 11.7km 2/2 08-09-2025 18:06 Book crew {{ spriteTitl…" at bounding box center [1244, 354] width 298 height 355
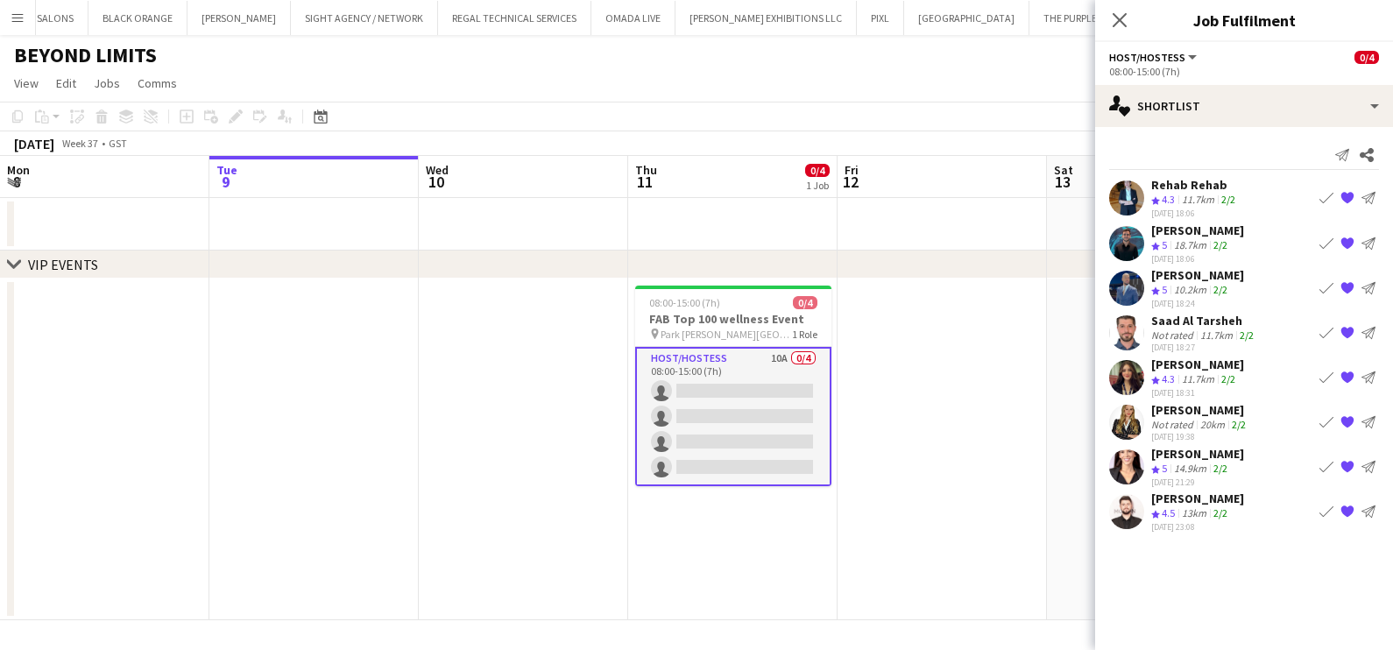
click at [775, 386] on app-date-cell at bounding box center [942, 450] width 209 height 342
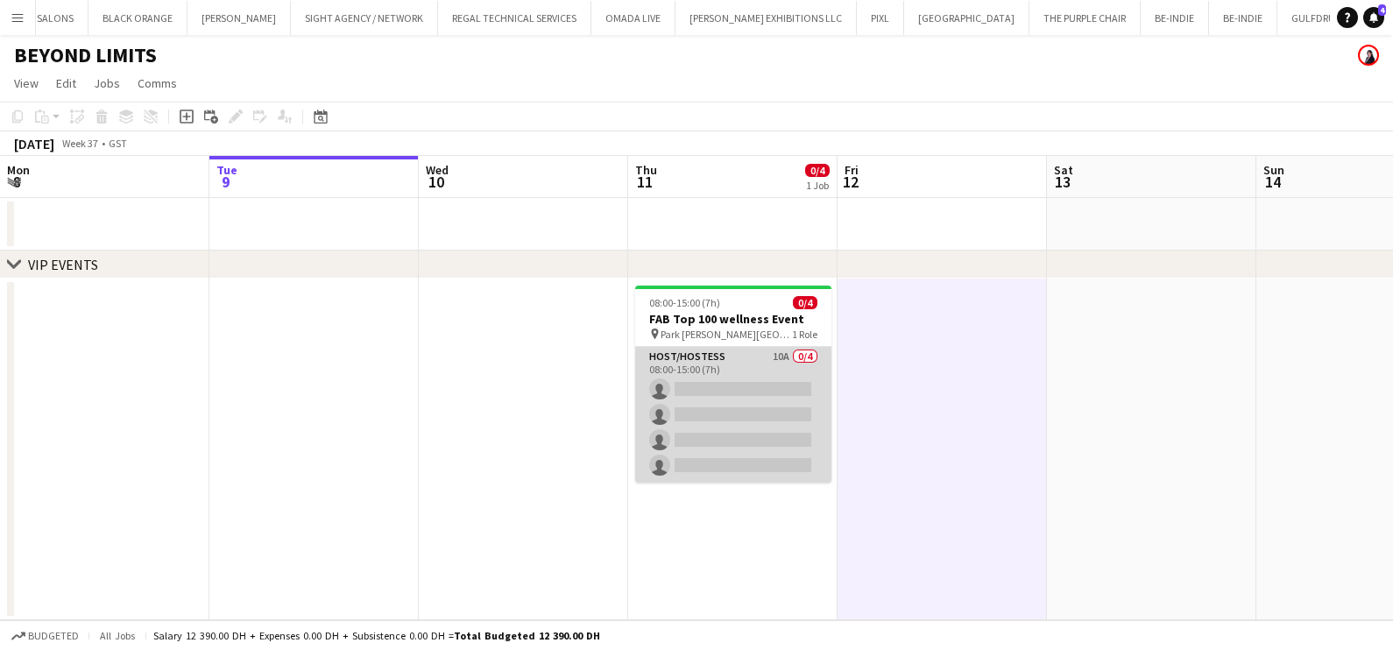
click at [753, 387] on app-card-role "Host/Hostess 10A 0/4 08:00-15:00 (7h) single-neutral-actions single-neutral-act…" at bounding box center [733, 415] width 196 height 136
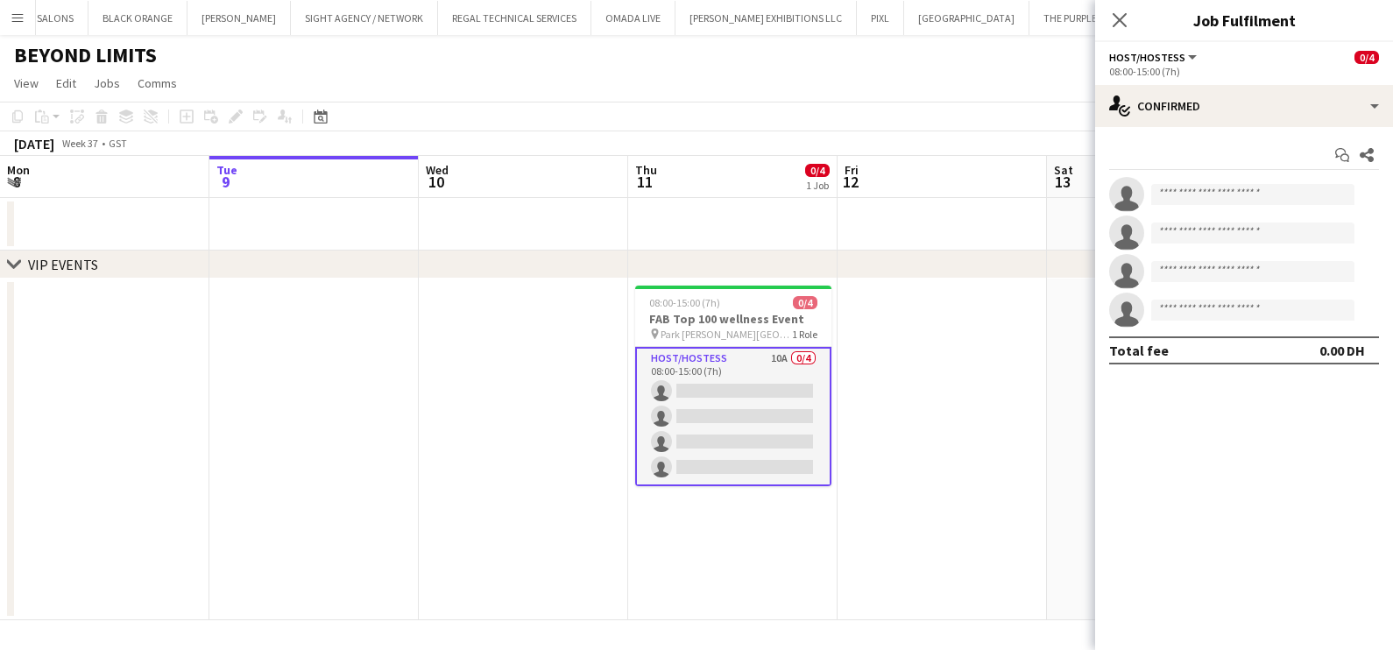
click at [775, 127] on div "Start chat Share single-neutral-actions single-neutral-actions single-neutral-a…" at bounding box center [1244, 252] width 298 height 251
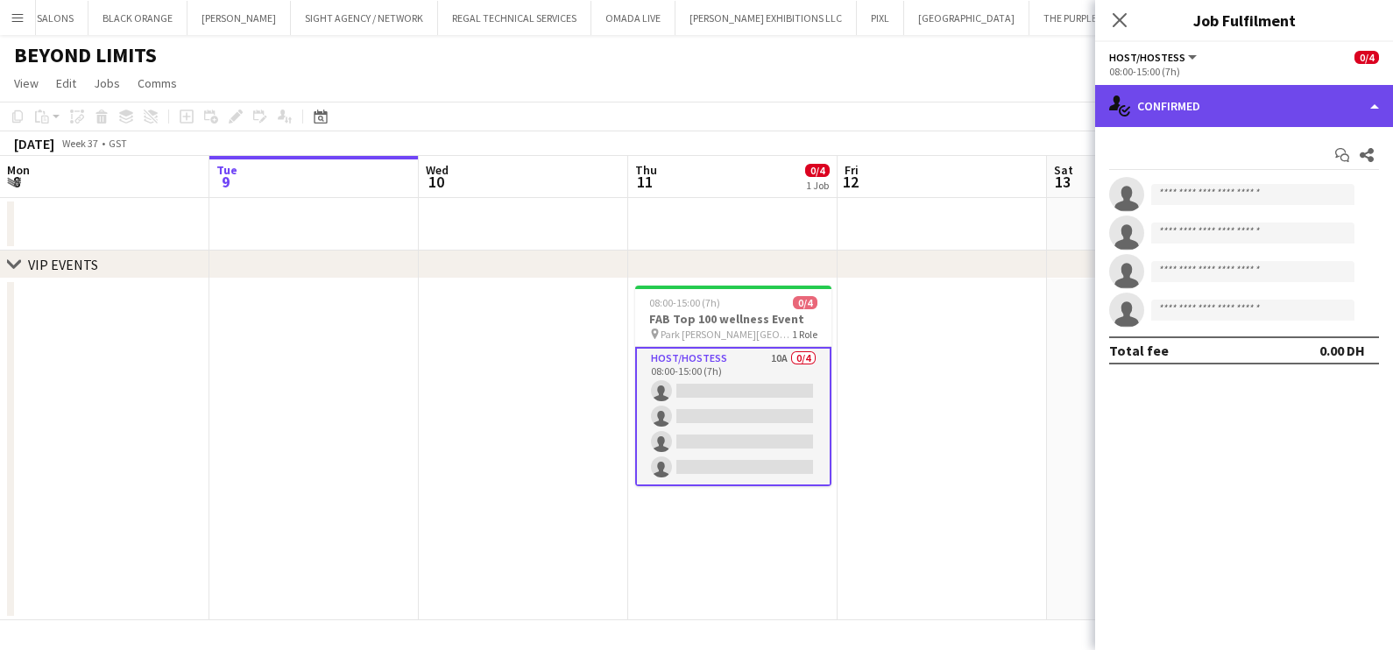
click at [775, 110] on div "single-neutral-actions-check-2 Confirmed" at bounding box center [1244, 106] width 298 height 42
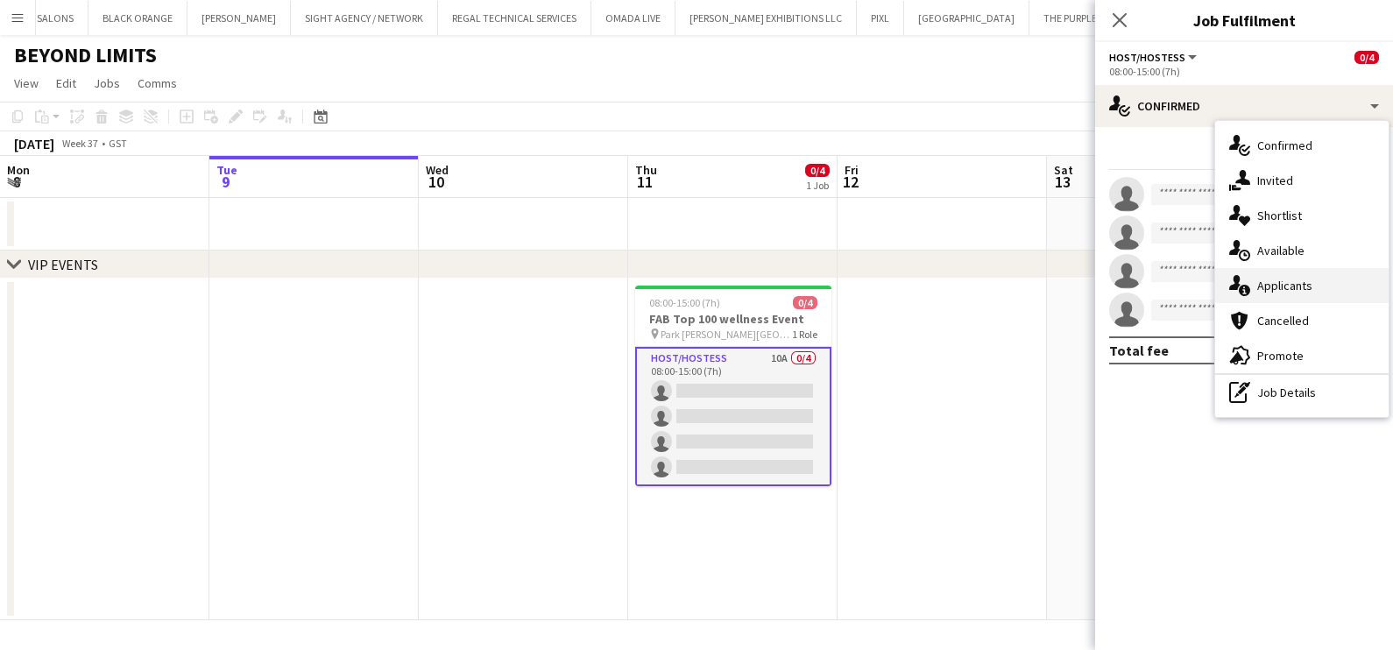
click at [775, 275] on div "single-neutral-actions-information Applicants" at bounding box center [1302, 285] width 174 height 35
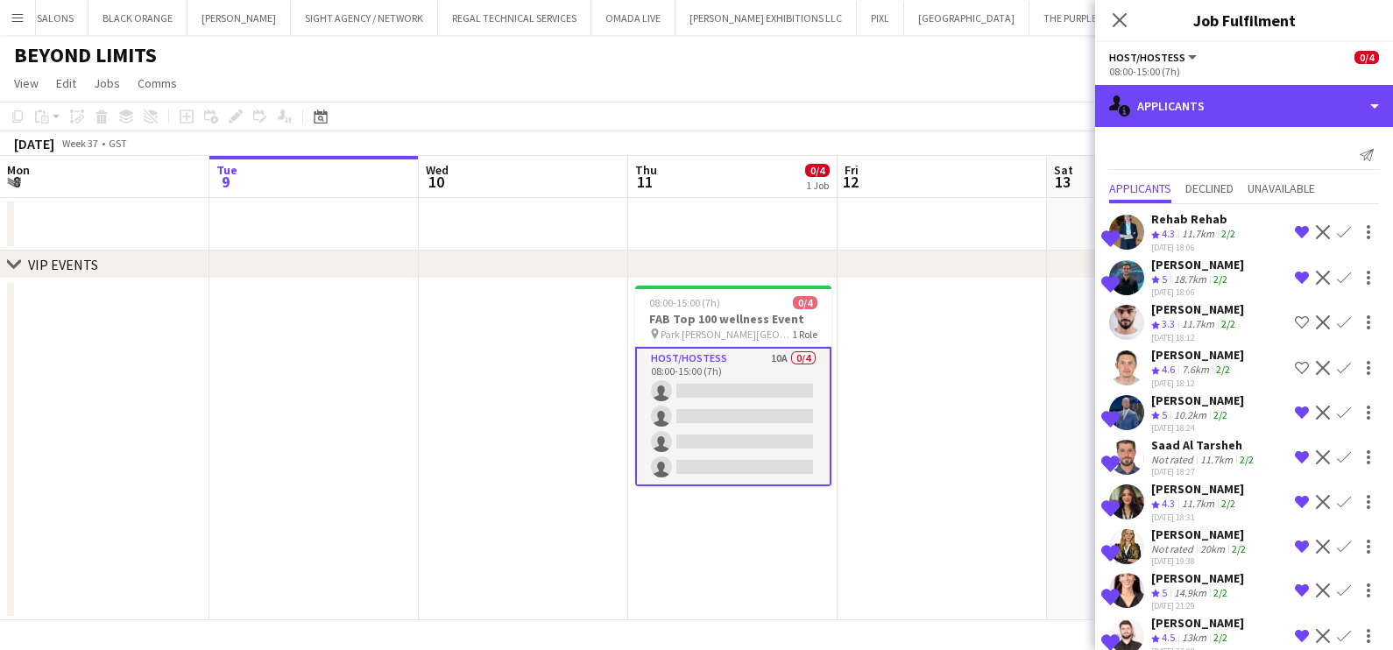
drag, startPoint x: 1261, startPoint y: 118, endPoint x: 1261, endPoint y: 137, distance: 18.4
click at [775, 118] on div "single-neutral-actions-information Applicants" at bounding box center [1244, 106] width 298 height 42
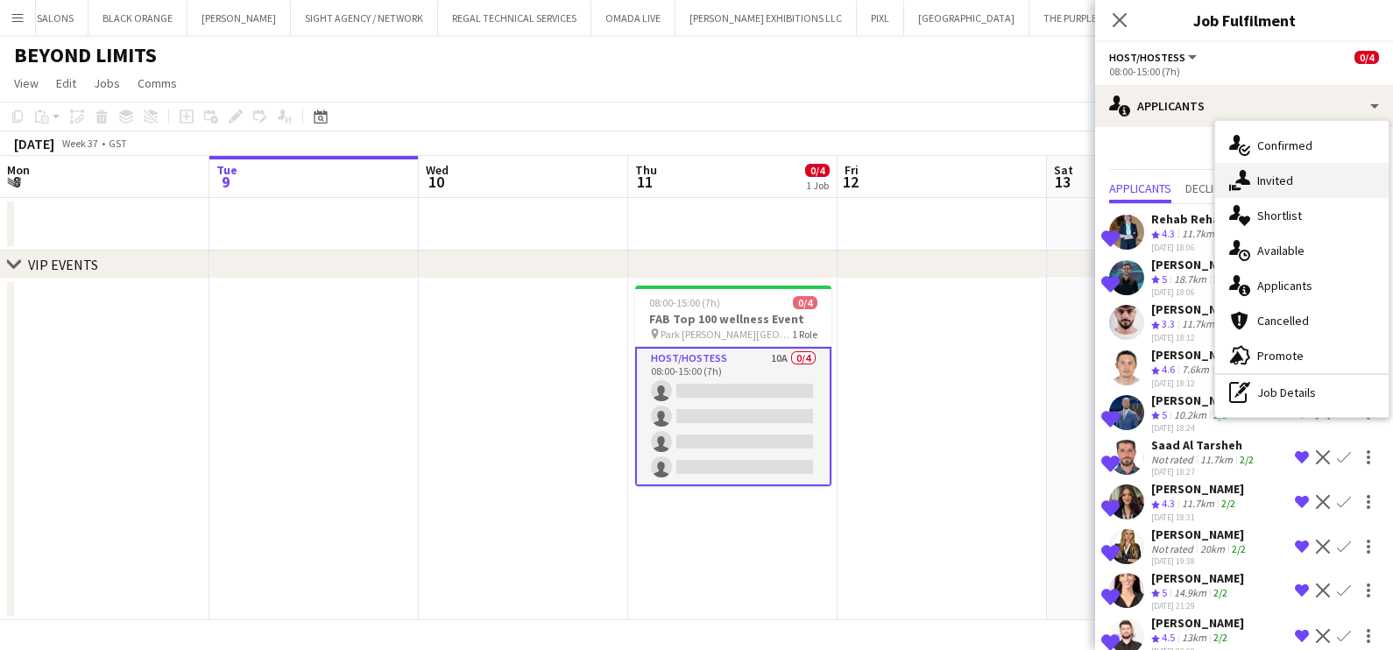
click at [775, 177] on span "Invited" at bounding box center [1275, 181] width 36 height 16
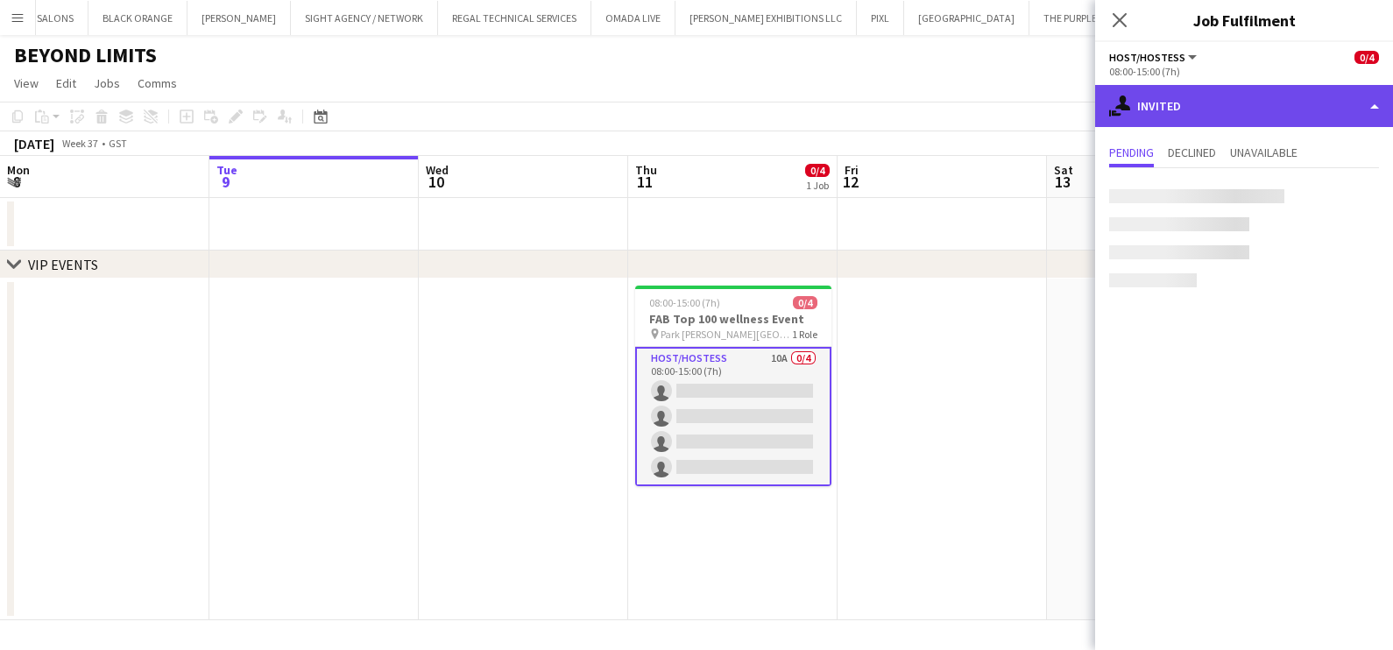
click at [775, 110] on div "single-neutral-actions-share-1 Invited" at bounding box center [1244, 106] width 298 height 42
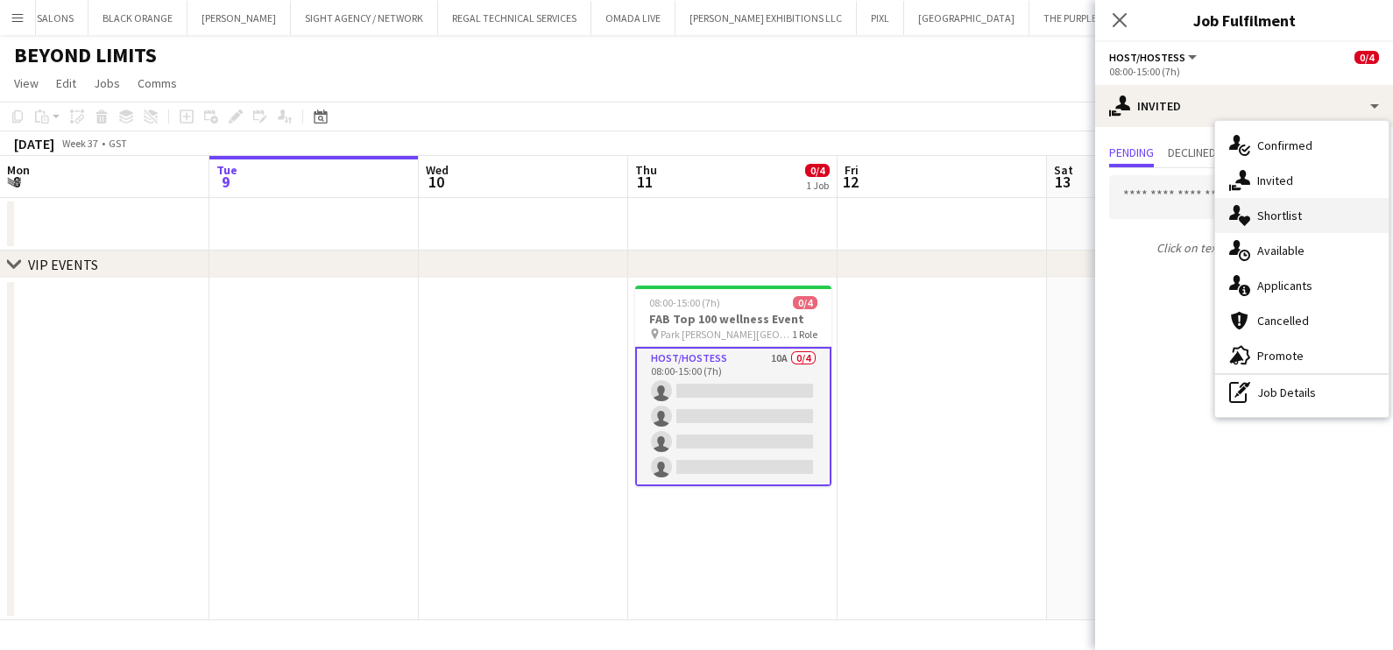
click at [775, 225] on div "single-neutral-actions-heart Shortlist" at bounding box center [1302, 215] width 174 height 35
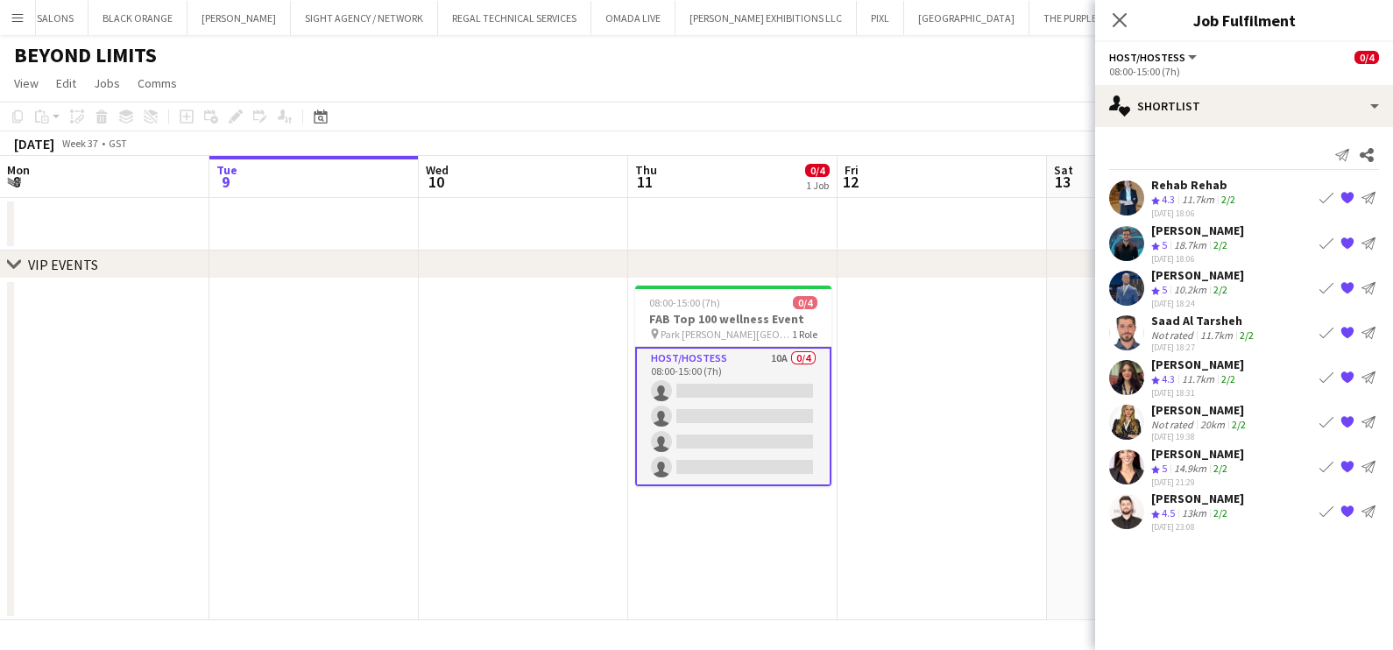
click at [775, 495] on div "[PERSON_NAME]" at bounding box center [1197, 499] width 93 height 16
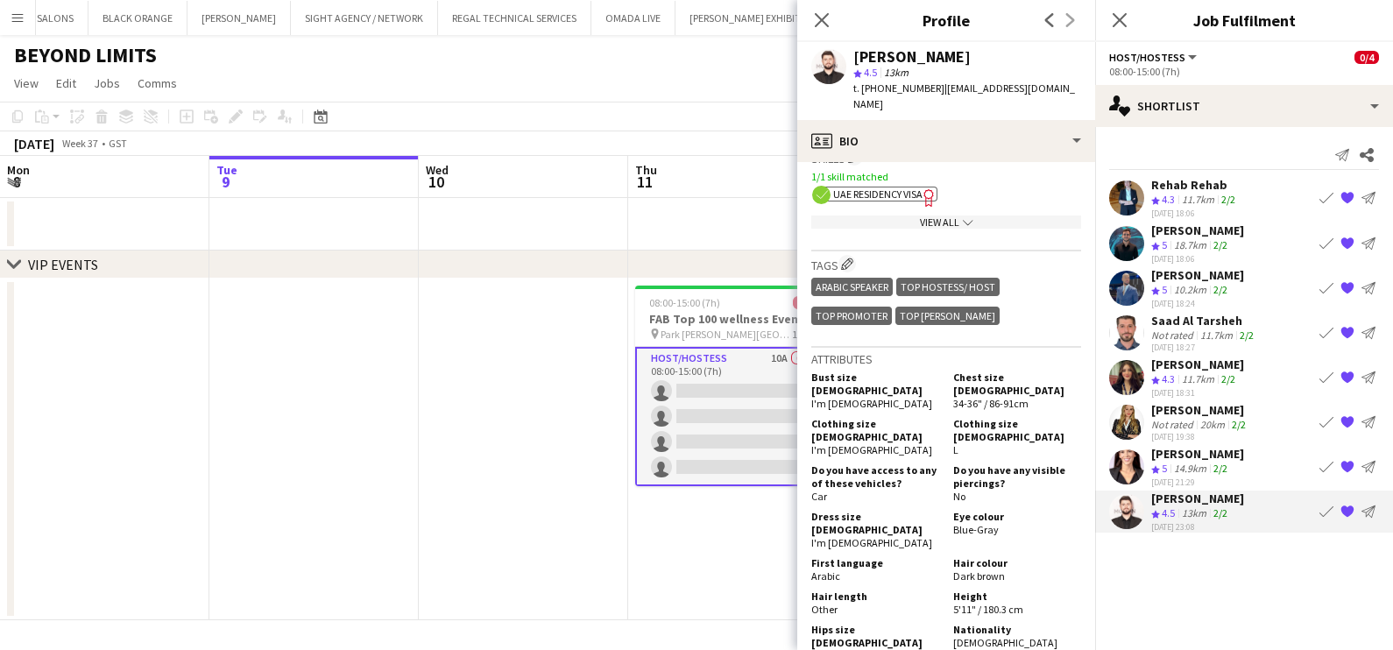
scroll to position [986, 0]
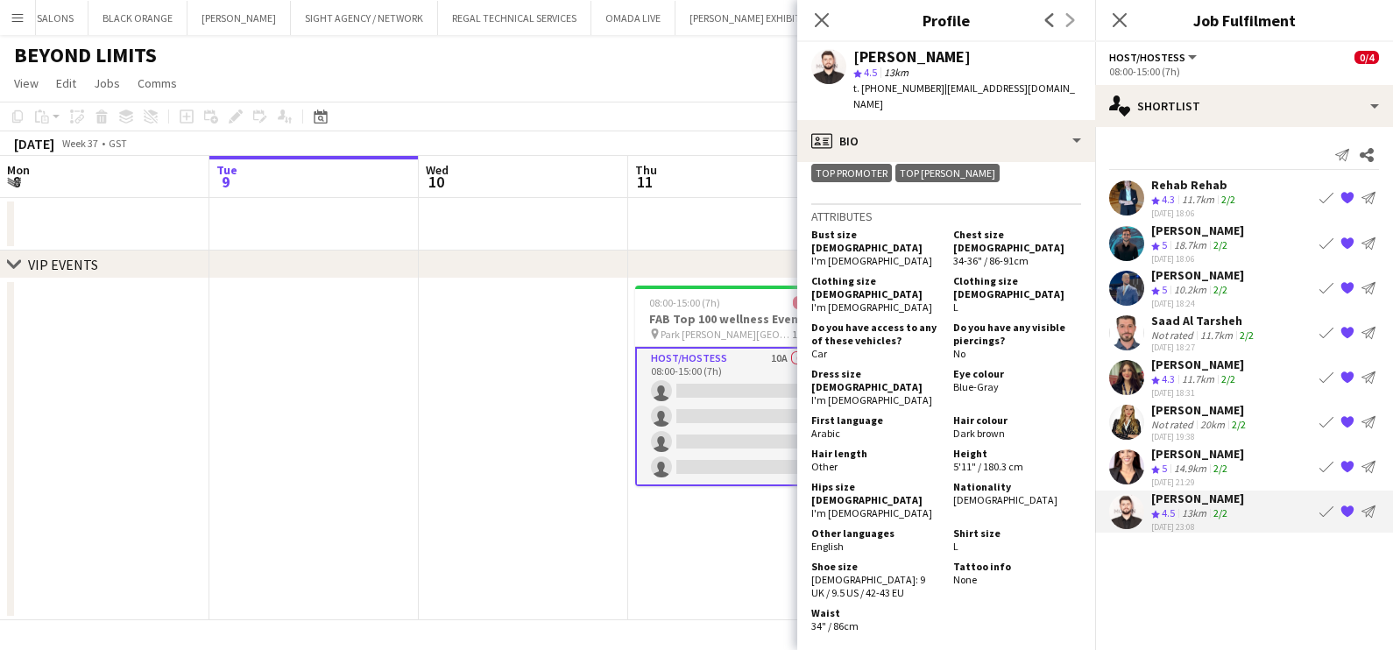
click at [775, 336] on div "Not rated" at bounding box center [1174, 335] width 46 height 13
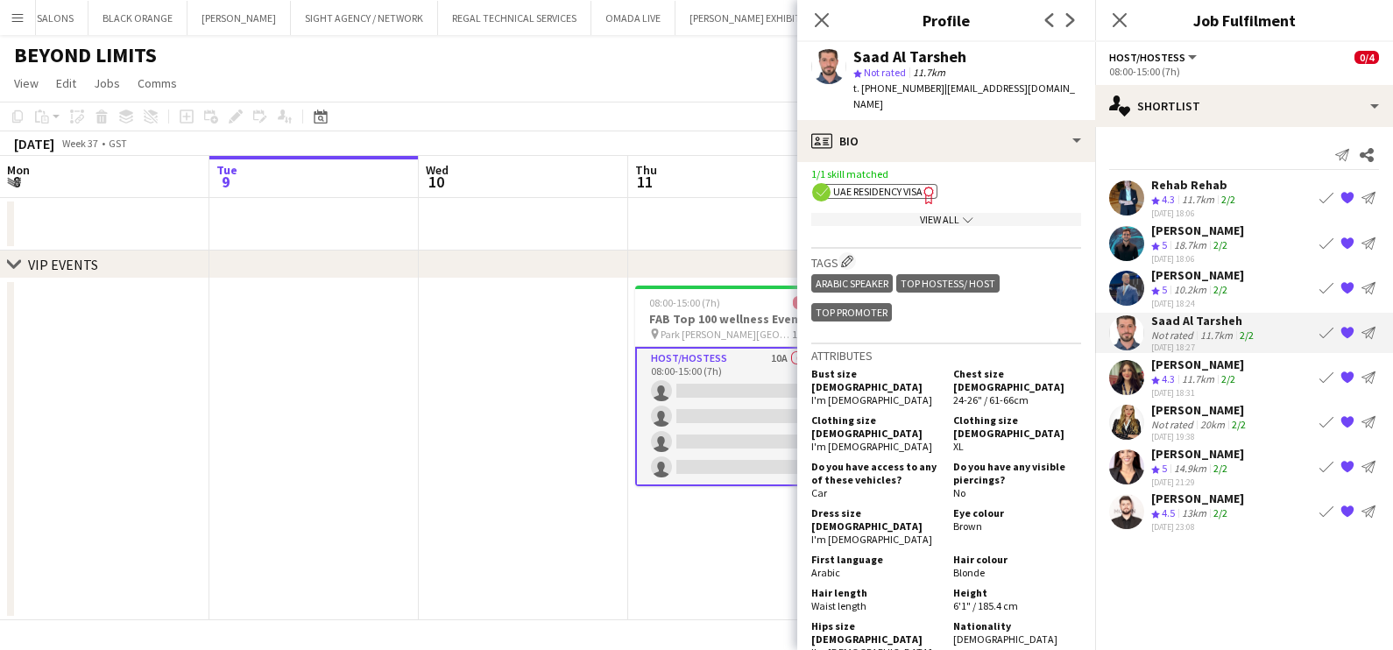
scroll to position [1095, 0]
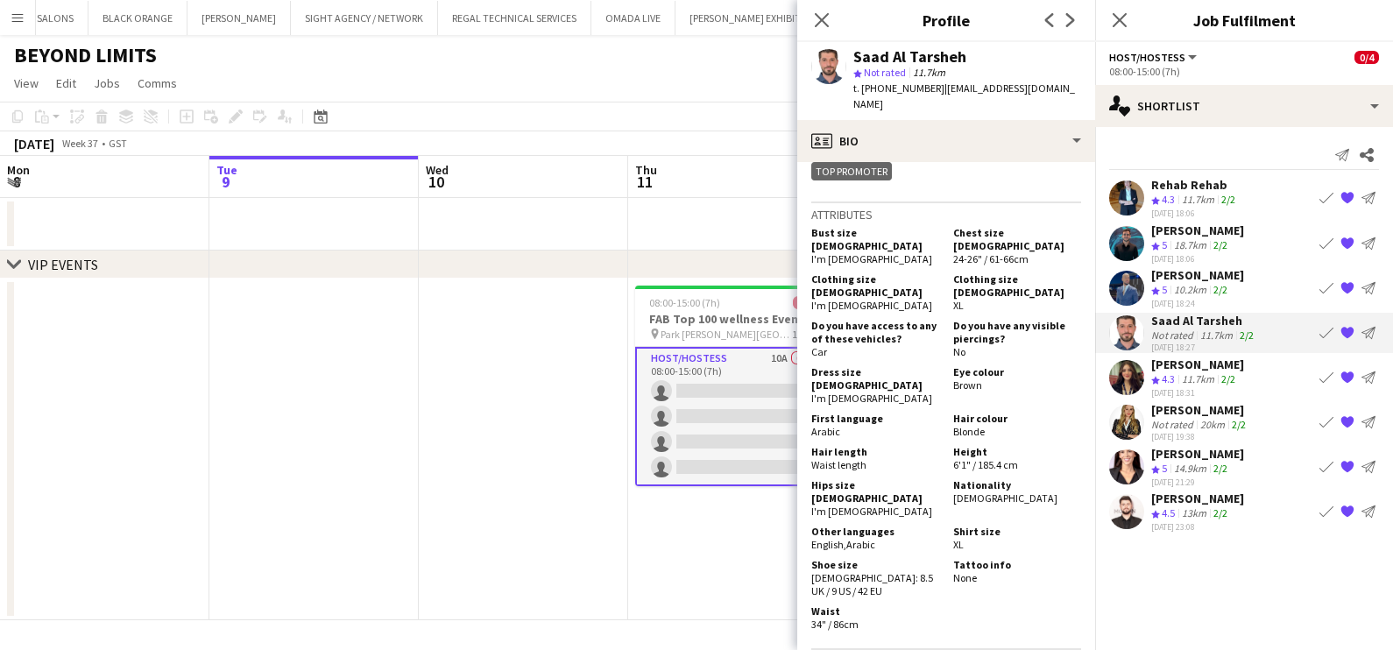
click at [775, 275] on div "[PERSON_NAME]" at bounding box center [1197, 275] width 93 height 16
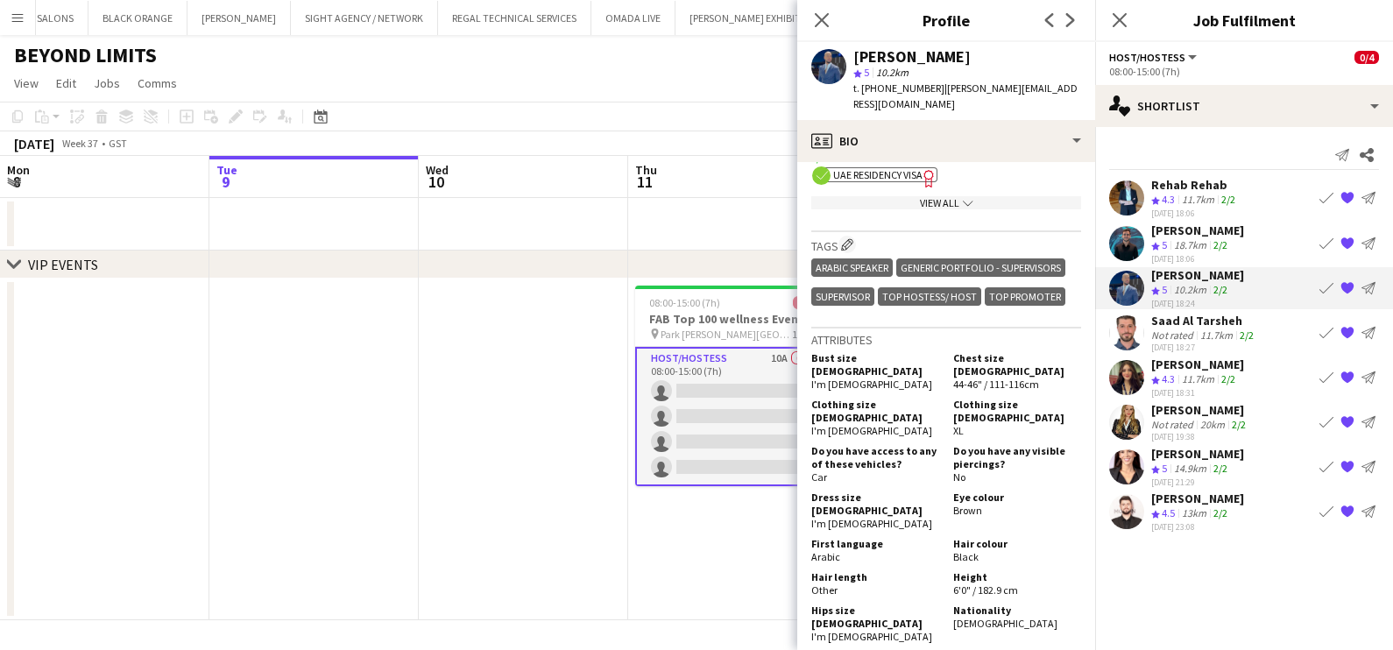
scroll to position [986, 0]
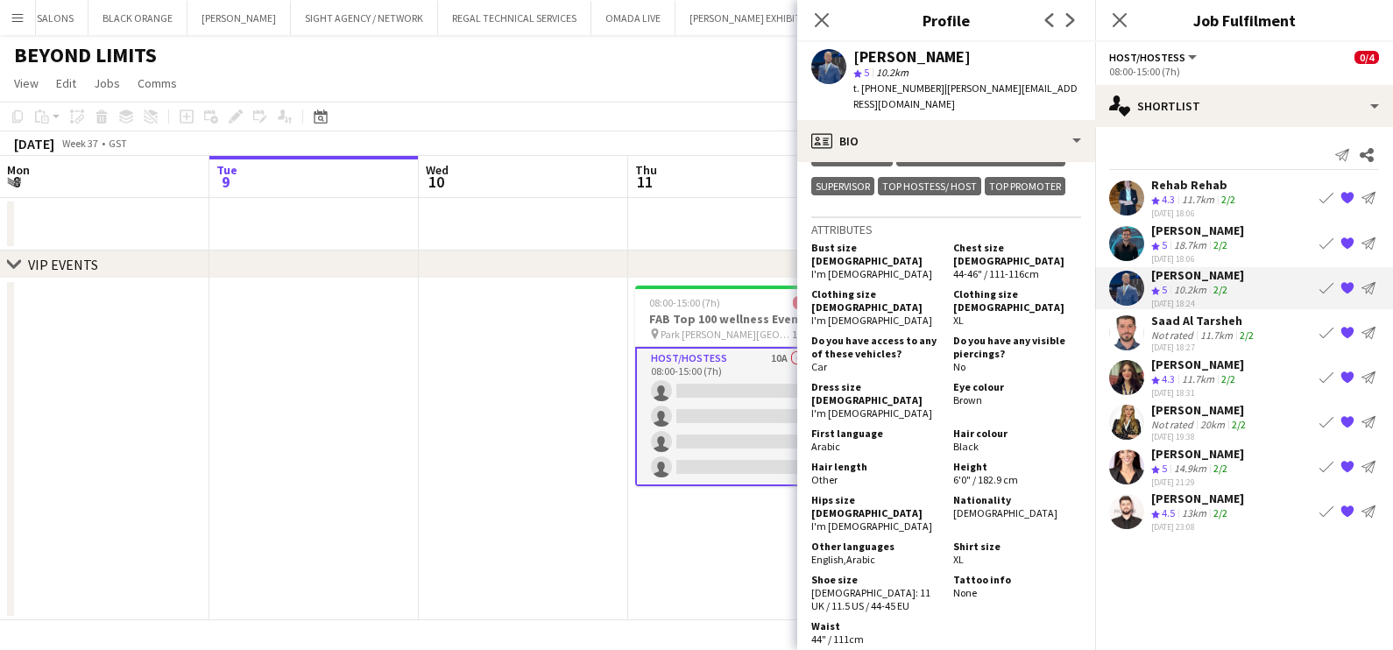
click at [775, 242] on div "18.7km" at bounding box center [1190, 245] width 39 height 15
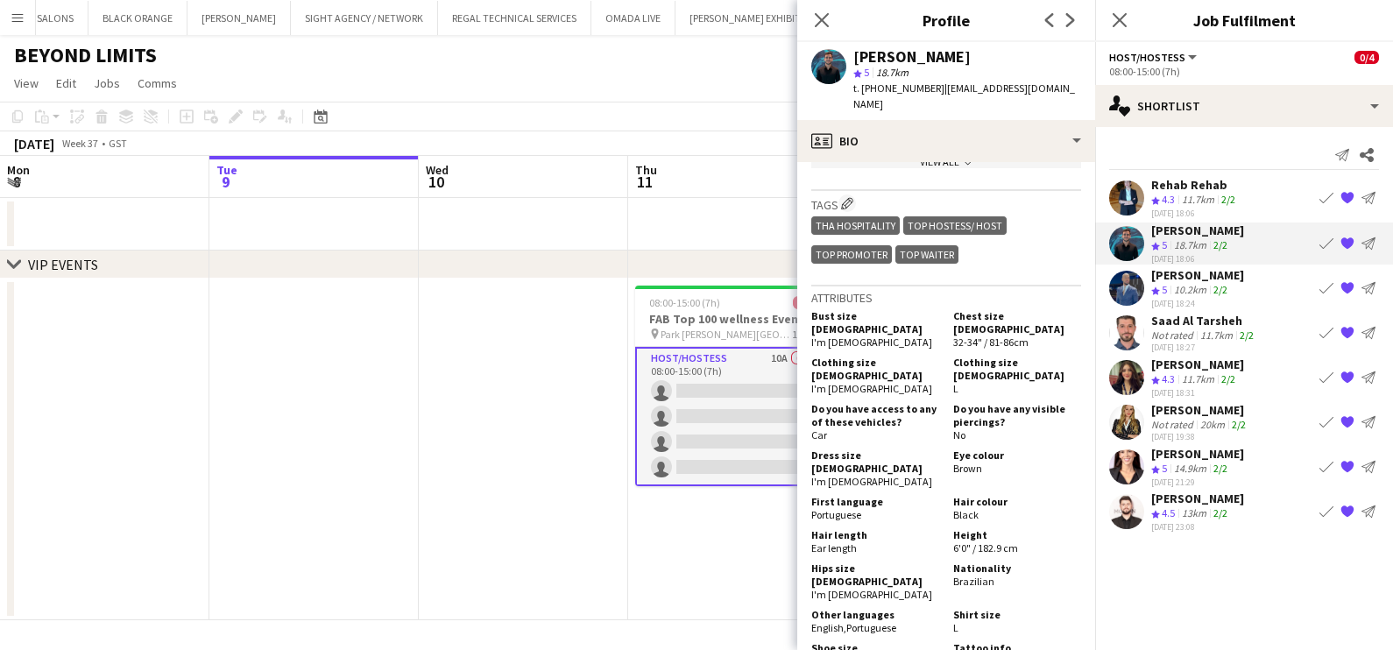
scroll to position [875, 0]
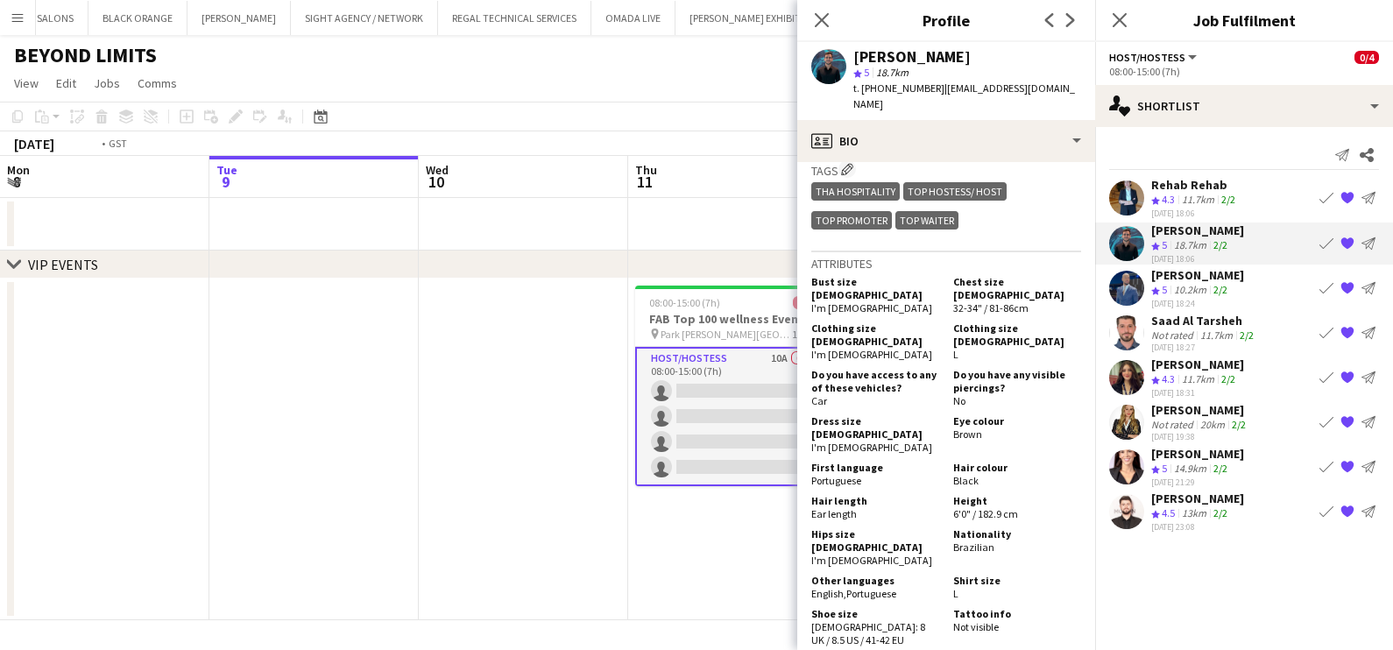
click at [587, 450] on app-date-cell at bounding box center [523, 450] width 209 height 342
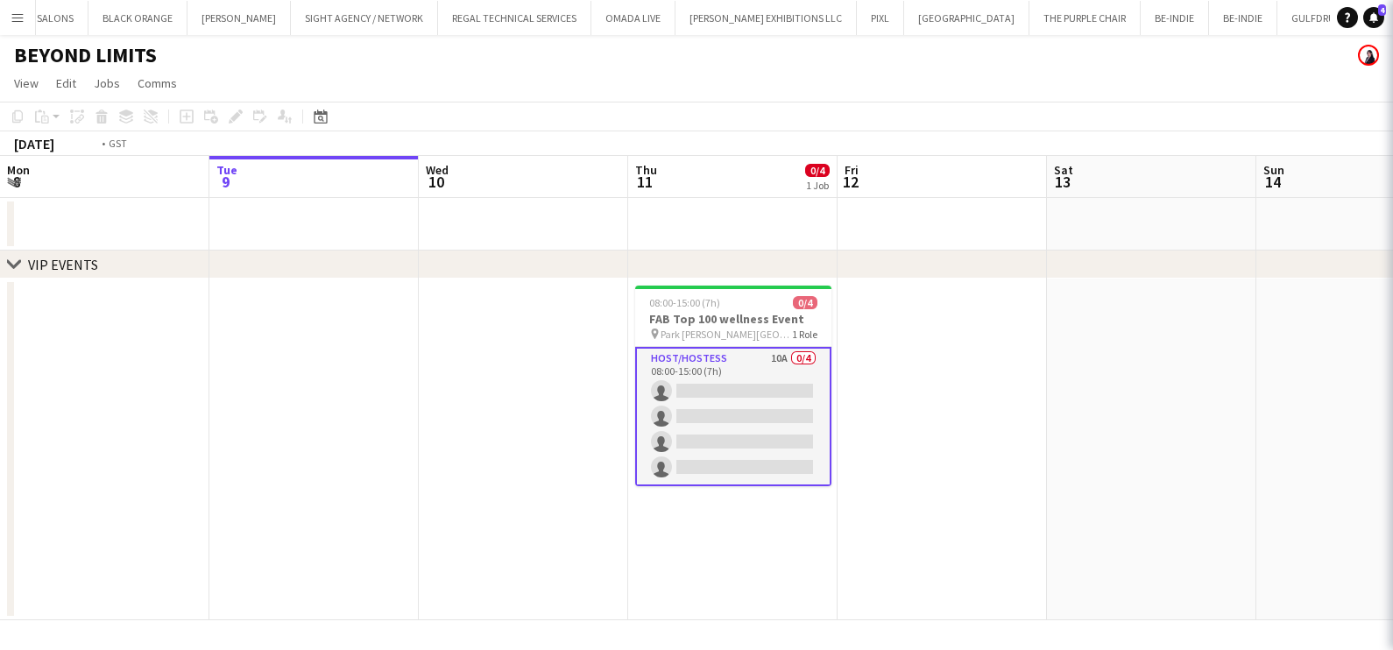
scroll to position [0, 418]
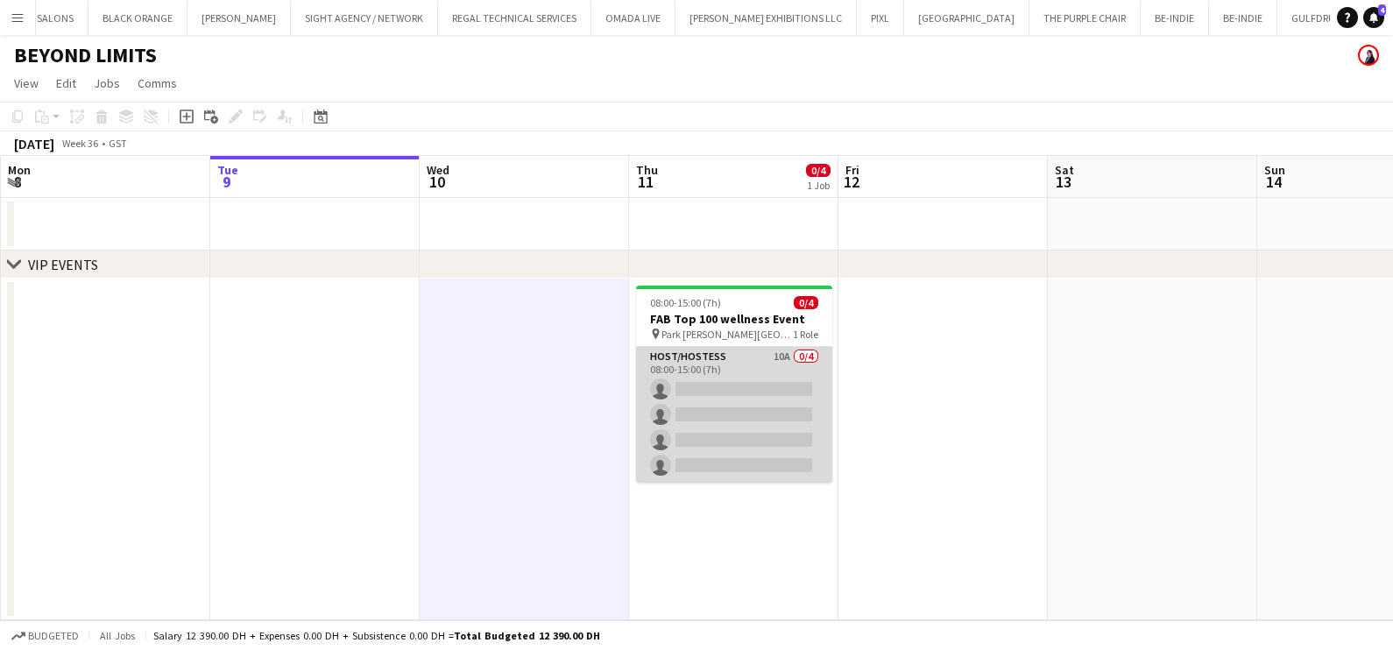
click at [725, 422] on app-card-role "Host/Hostess 10A 0/4 08:00-15:00 (7h) single-neutral-actions single-neutral-act…" at bounding box center [734, 415] width 196 height 136
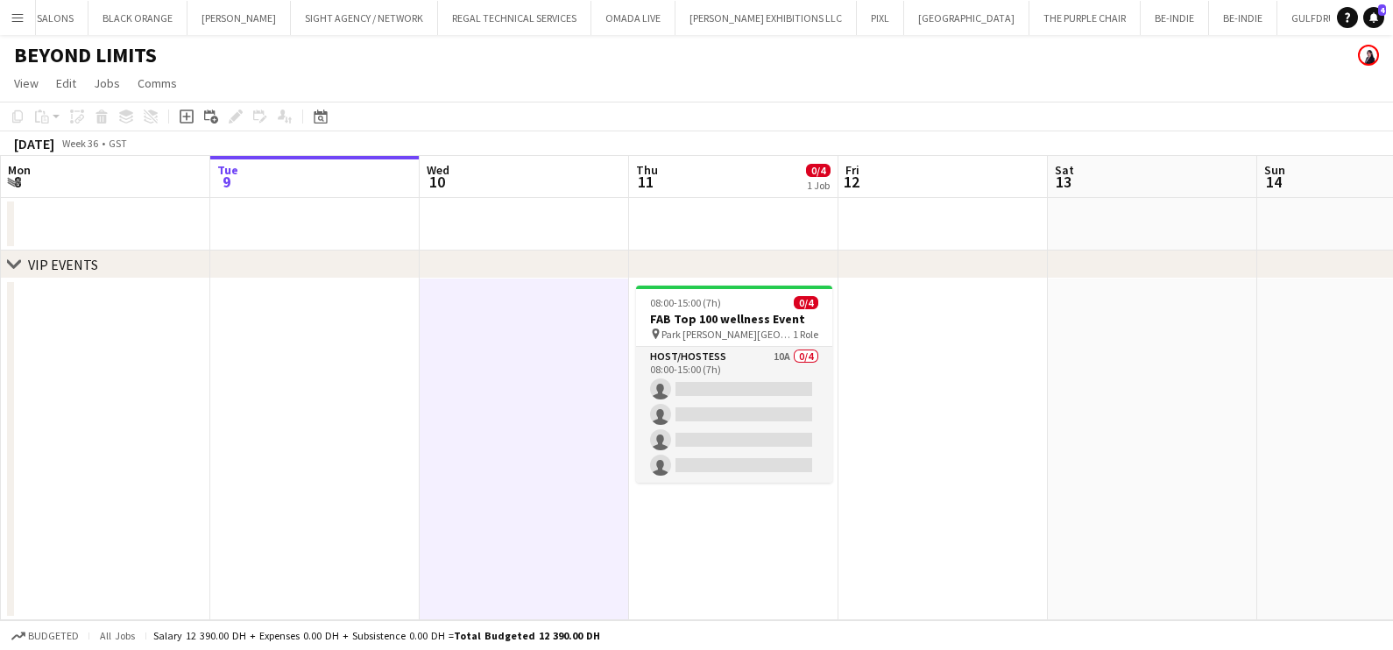
scroll to position [0, 417]
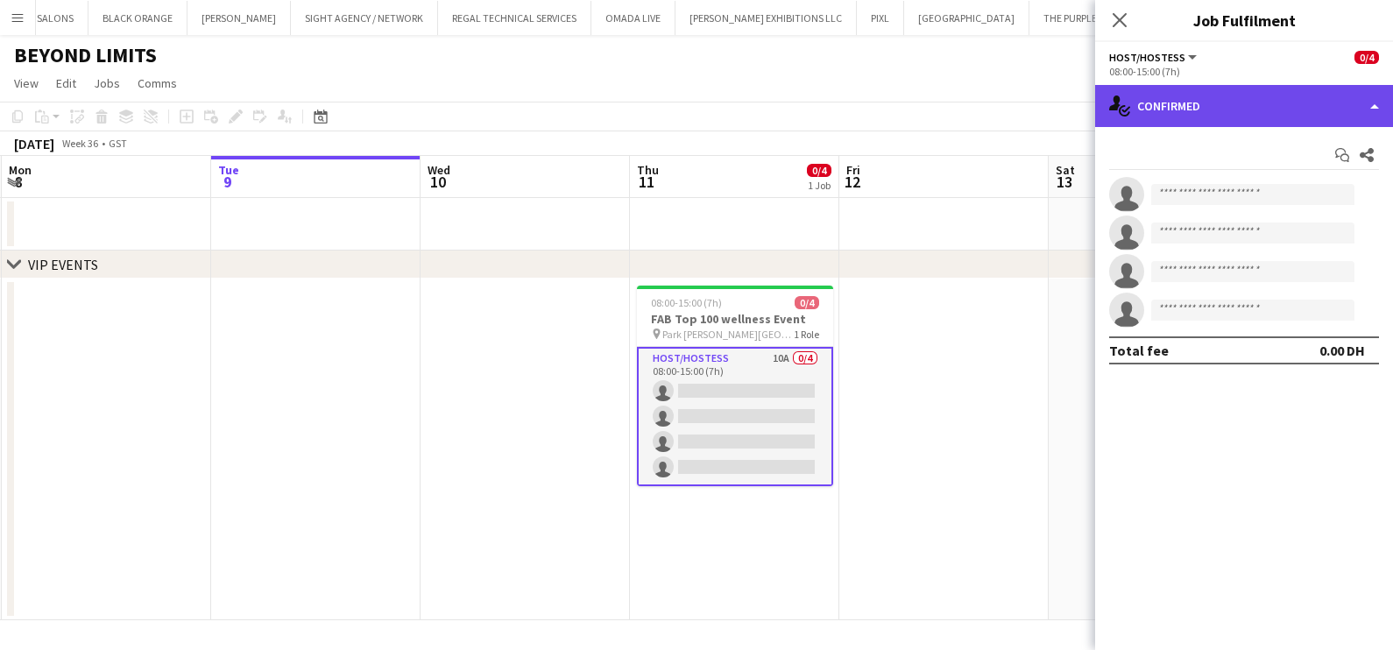
click at [775, 118] on div "single-neutral-actions-check-2 Confirmed" at bounding box center [1244, 106] width 298 height 42
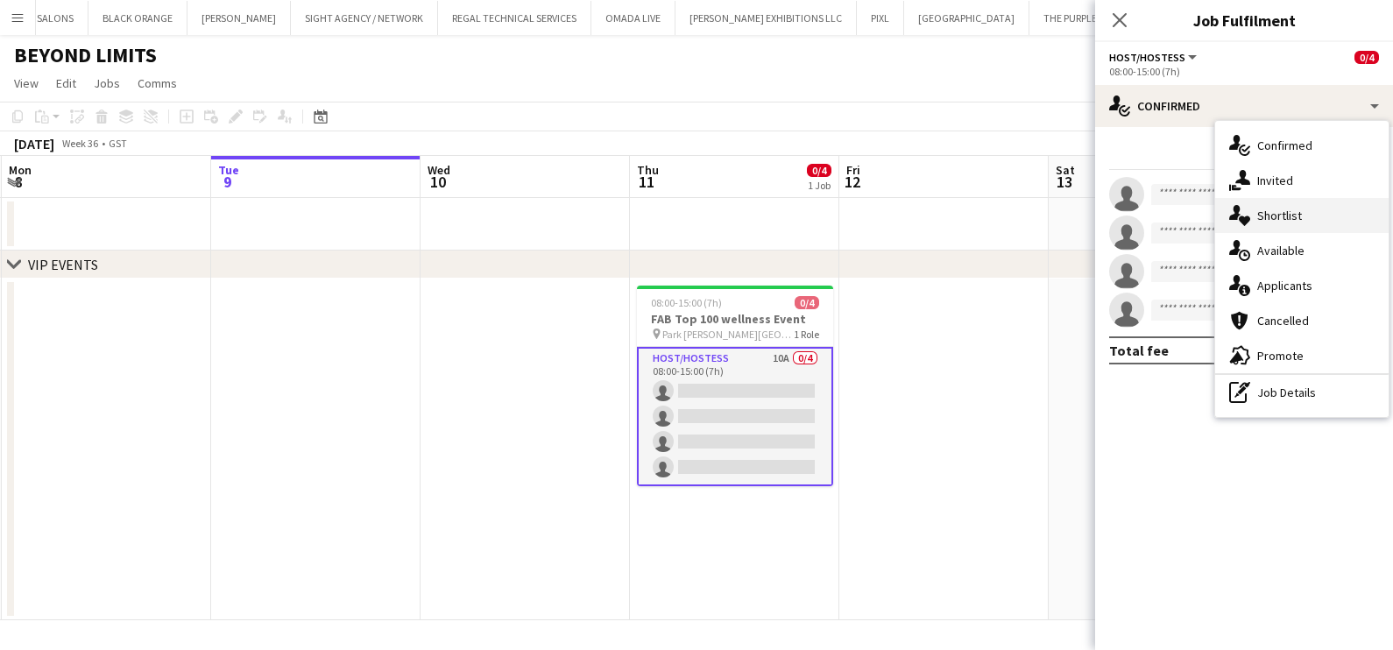
click at [775, 208] on span "Shortlist" at bounding box center [1279, 216] width 45 height 16
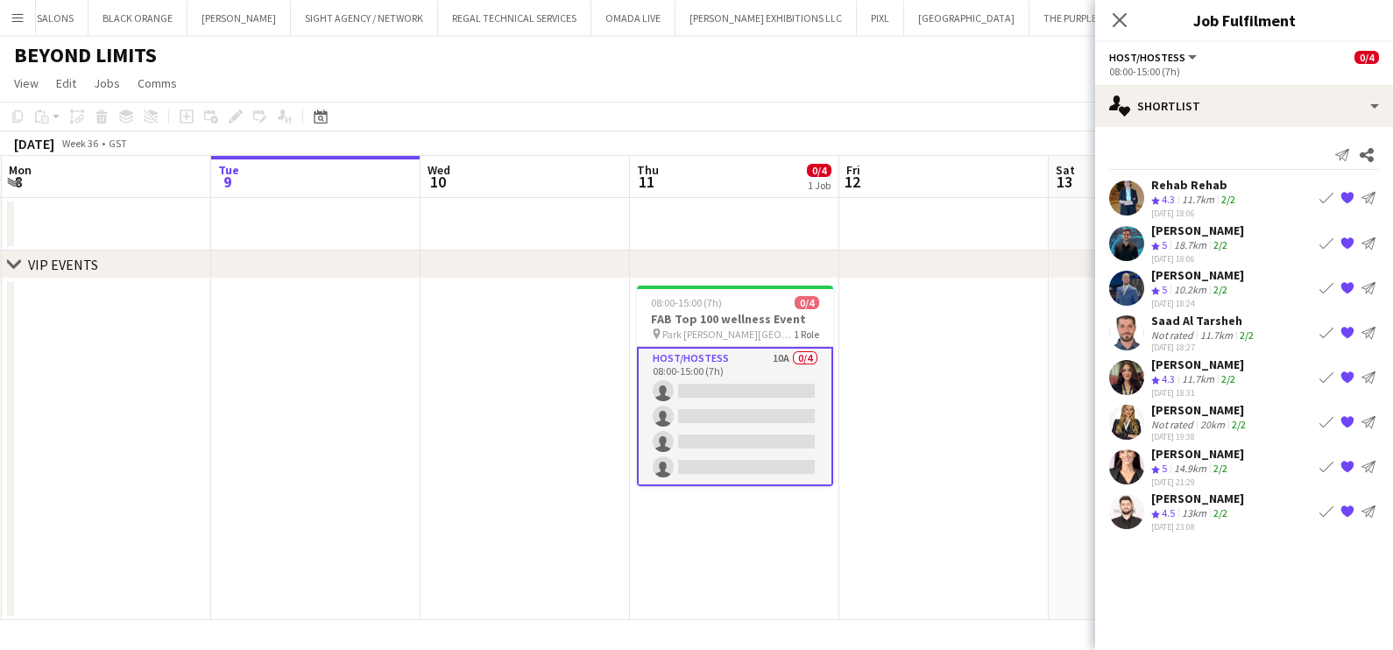
click at [775, 508] on div "13km" at bounding box center [1195, 514] width 32 height 15
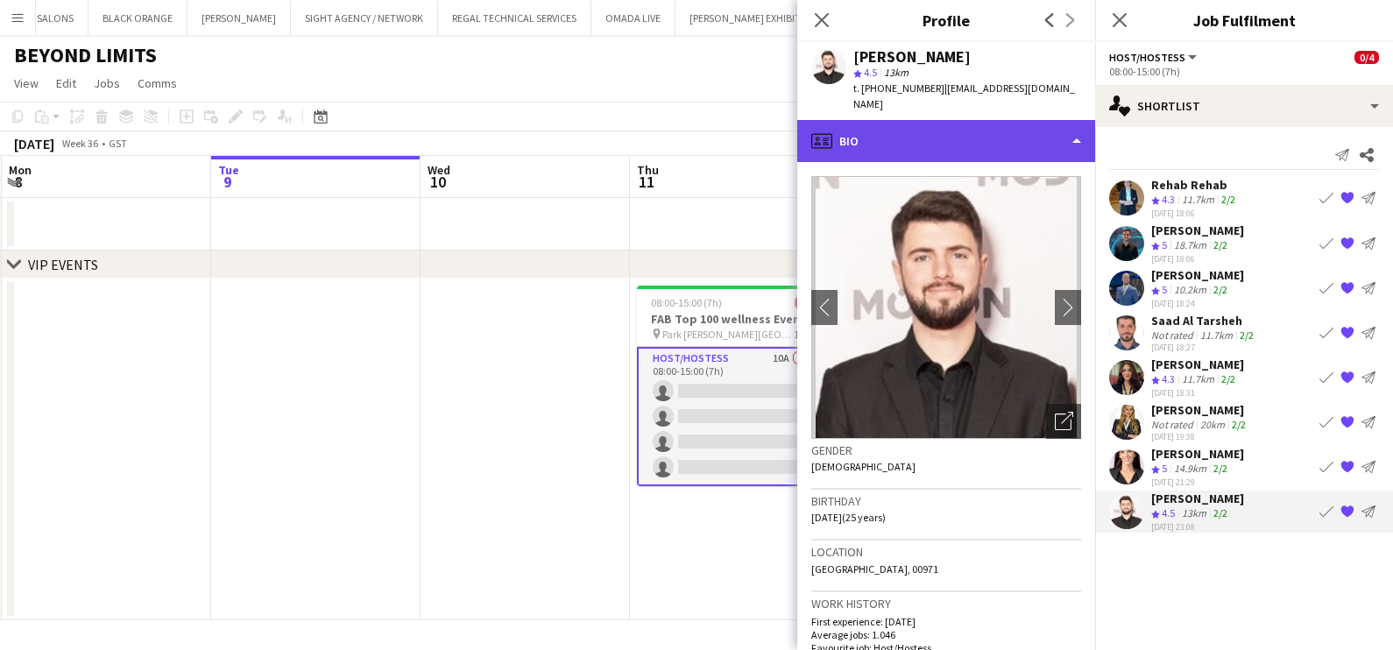
click at [775, 127] on div "profile Bio" at bounding box center [946, 141] width 298 height 42
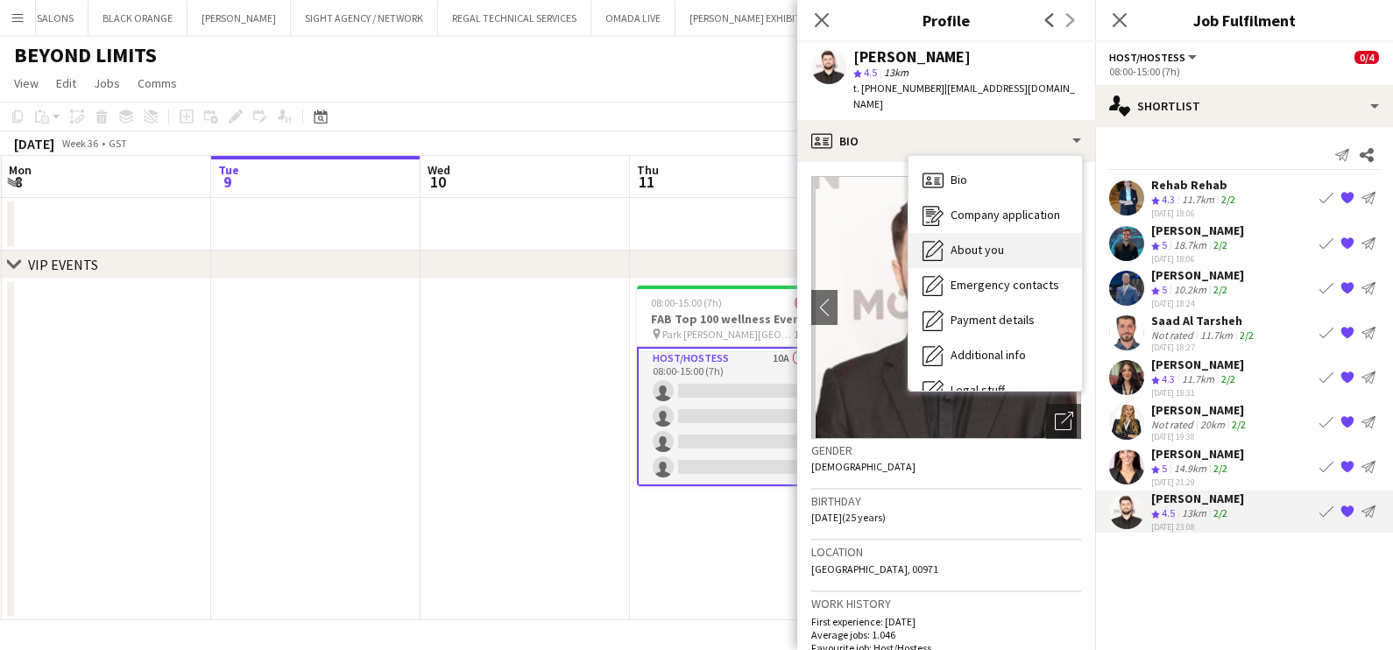
click at [775, 233] on div "About you About you" at bounding box center [996, 250] width 174 height 35
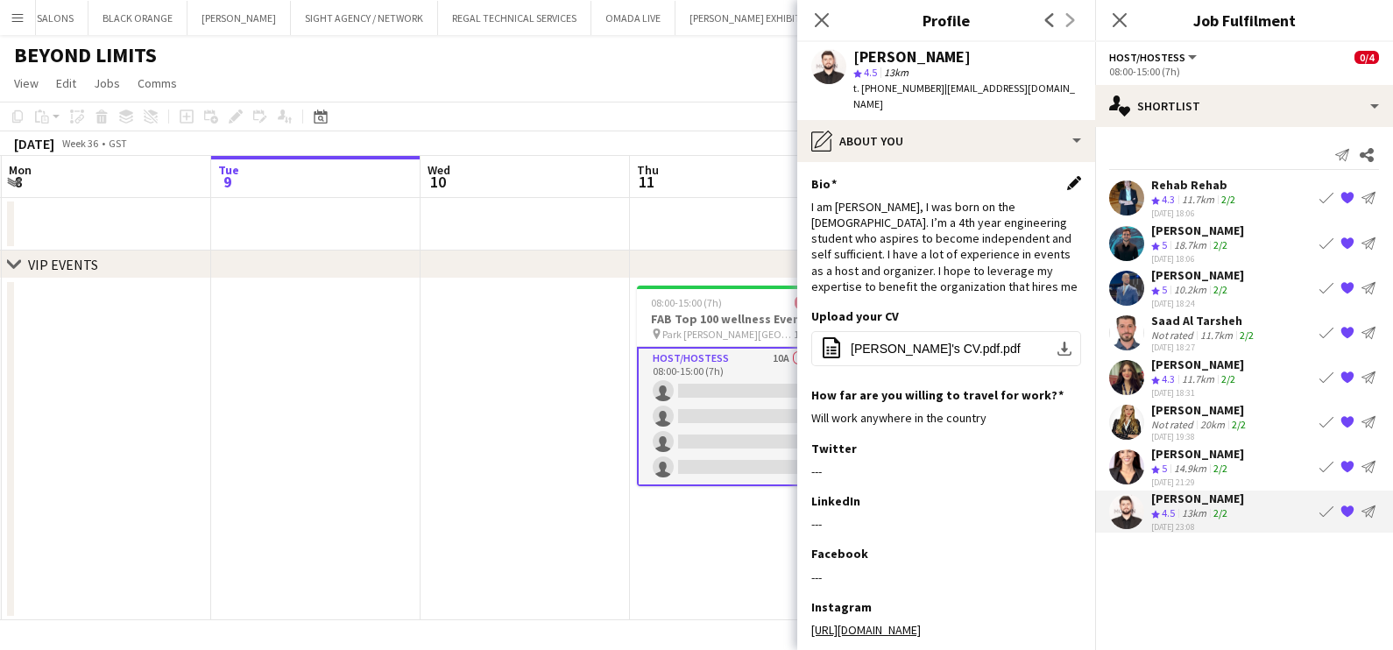
click at [775, 176] on app-icon "Edit this field" at bounding box center [1074, 183] width 14 height 14
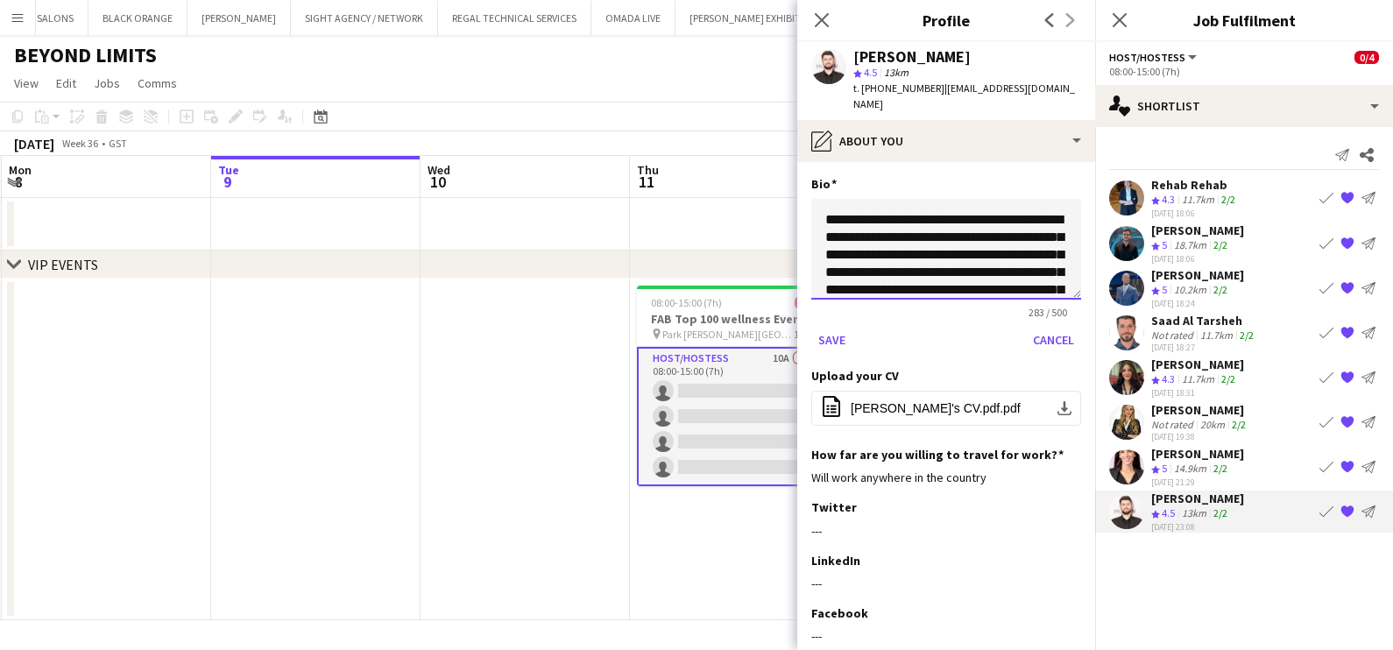
click at [775, 219] on textarea "**********" at bounding box center [946, 249] width 270 height 101
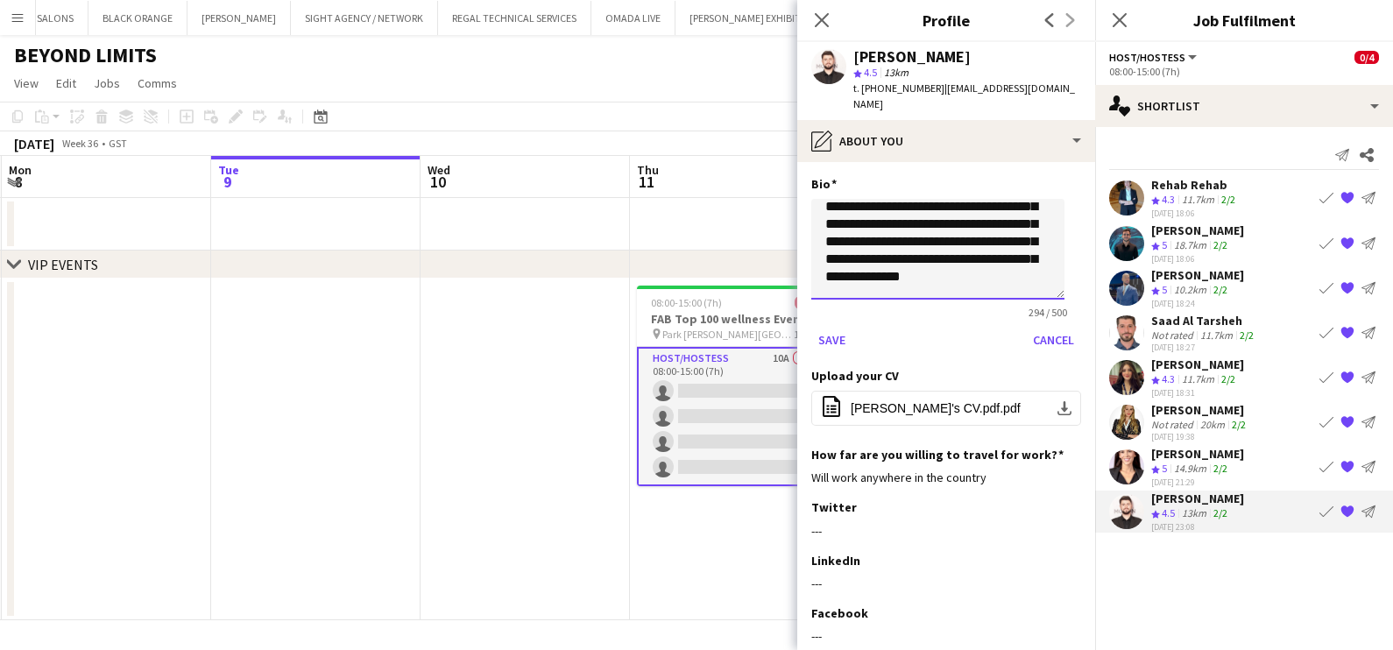
scroll to position [83, 0]
click at [775, 267] on textarea "**********" at bounding box center [937, 249] width 253 height 101
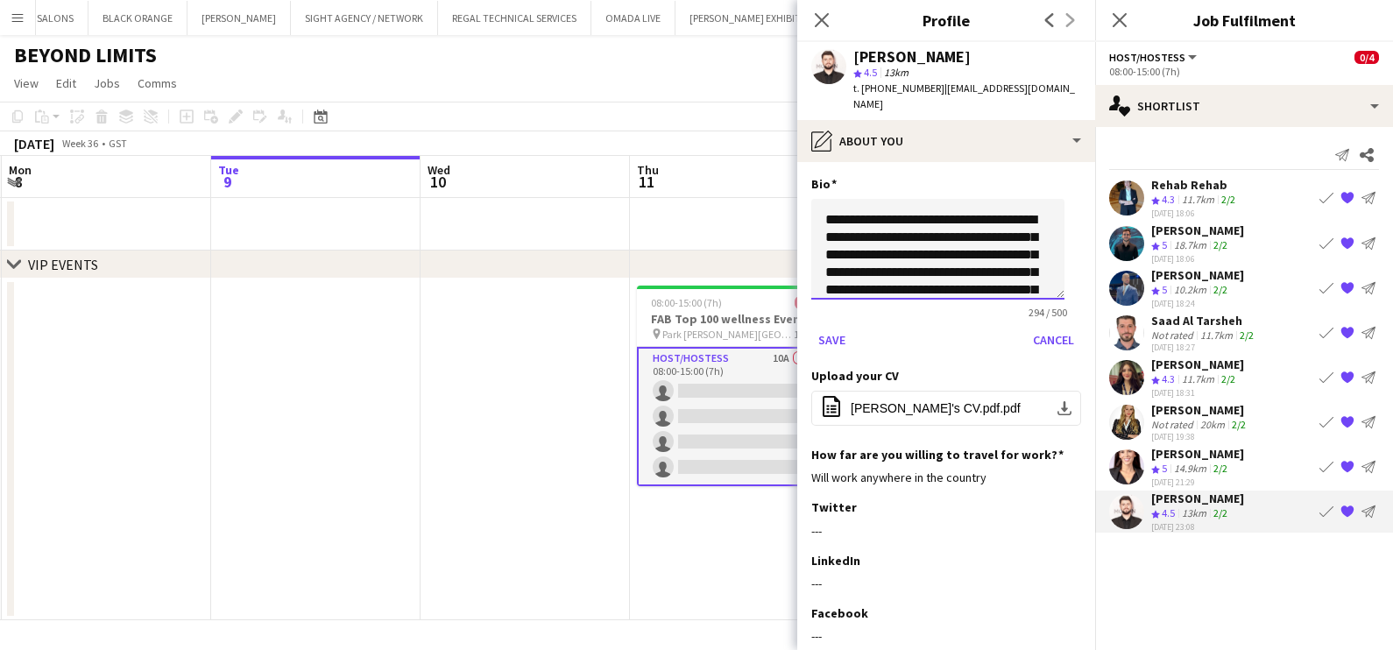
click at [775, 226] on textarea "**********" at bounding box center [937, 249] width 253 height 101
type textarea "**********"
click at [775, 334] on button "Save" at bounding box center [831, 340] width 41 height 28
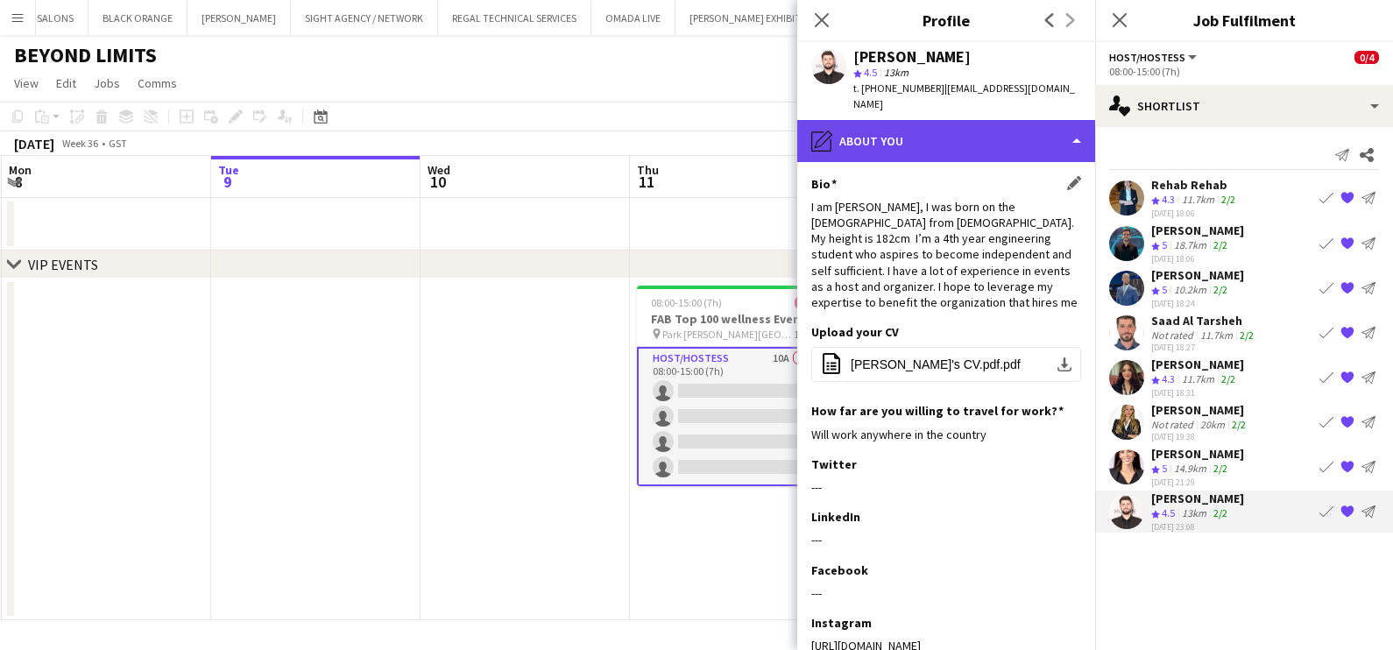
click at [775, 122] on div "pencil4 About you" at bounding box center [946, 141] width 298 height 42
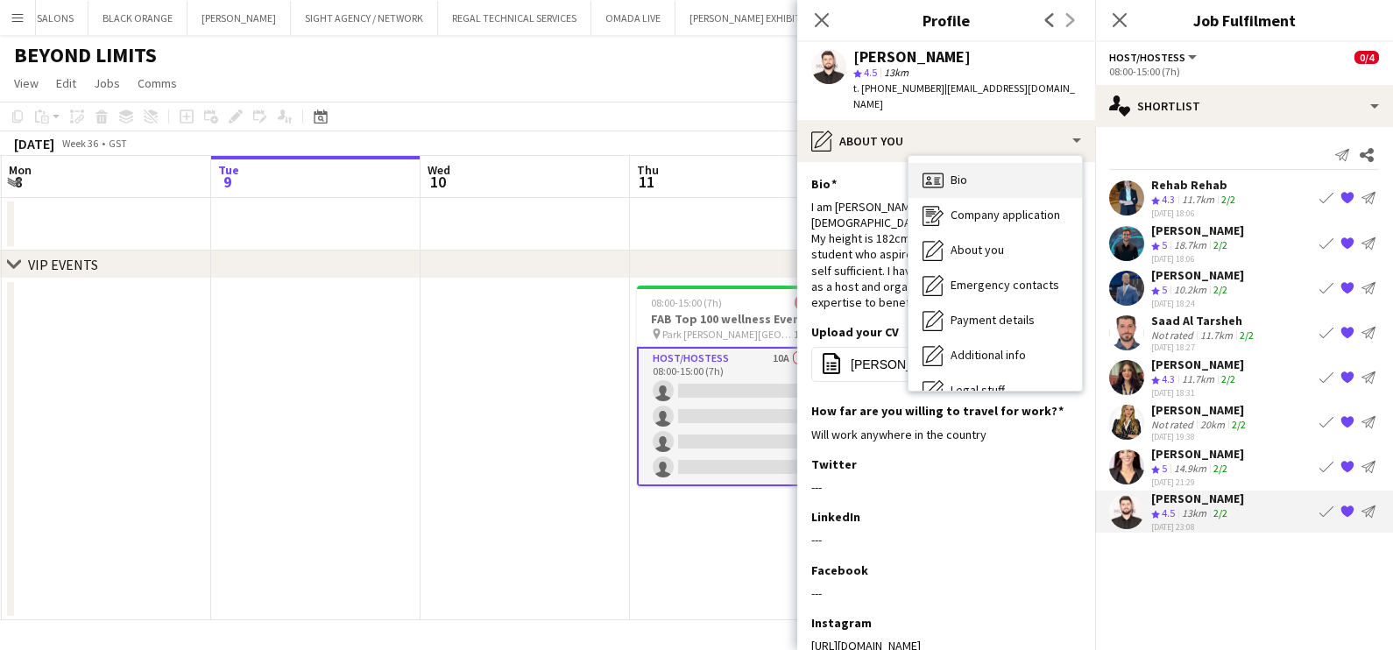
click at [775, 163] on div "Bio Bio" at bounding box center [996, 180] width 174 height 35
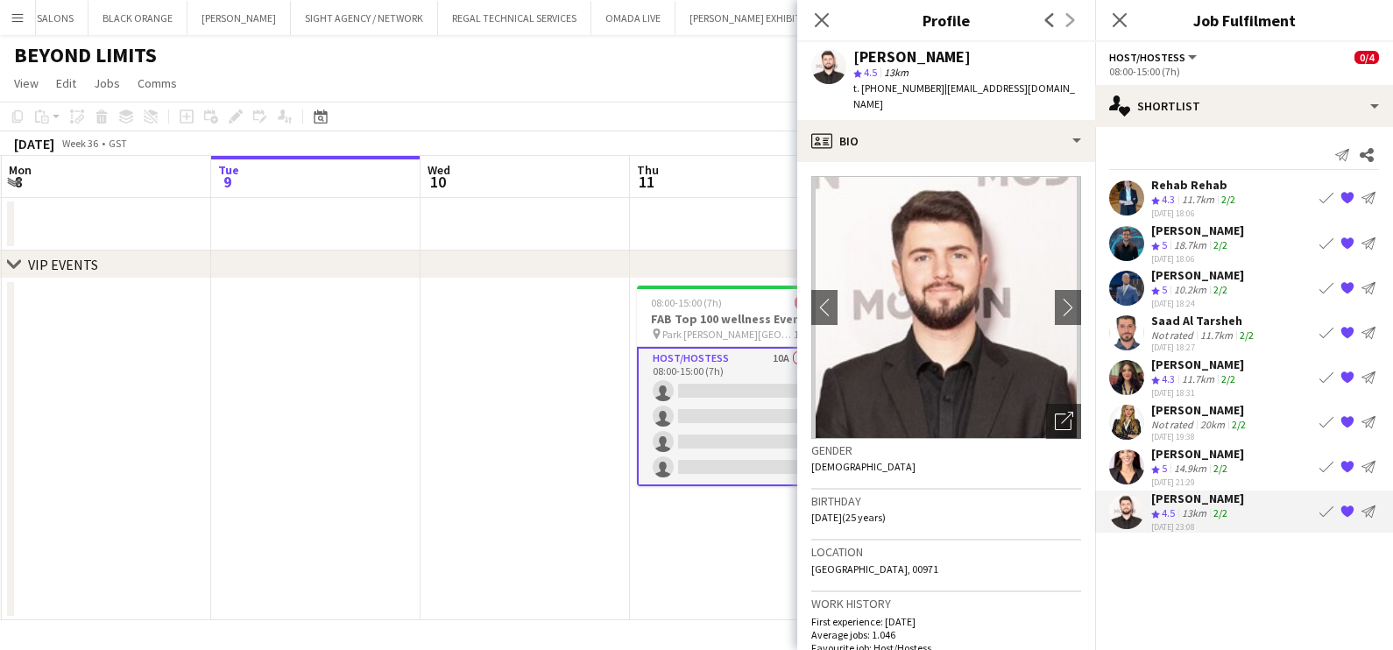
drag, startPoint x: 815, startPoint y: 498, endPoint x: 856, endPoint y: 503, distance: 41.5
click at [775, 511] on span "10-08-2000 (25 years)" at bounding box center [848, 517] width 74 height 13
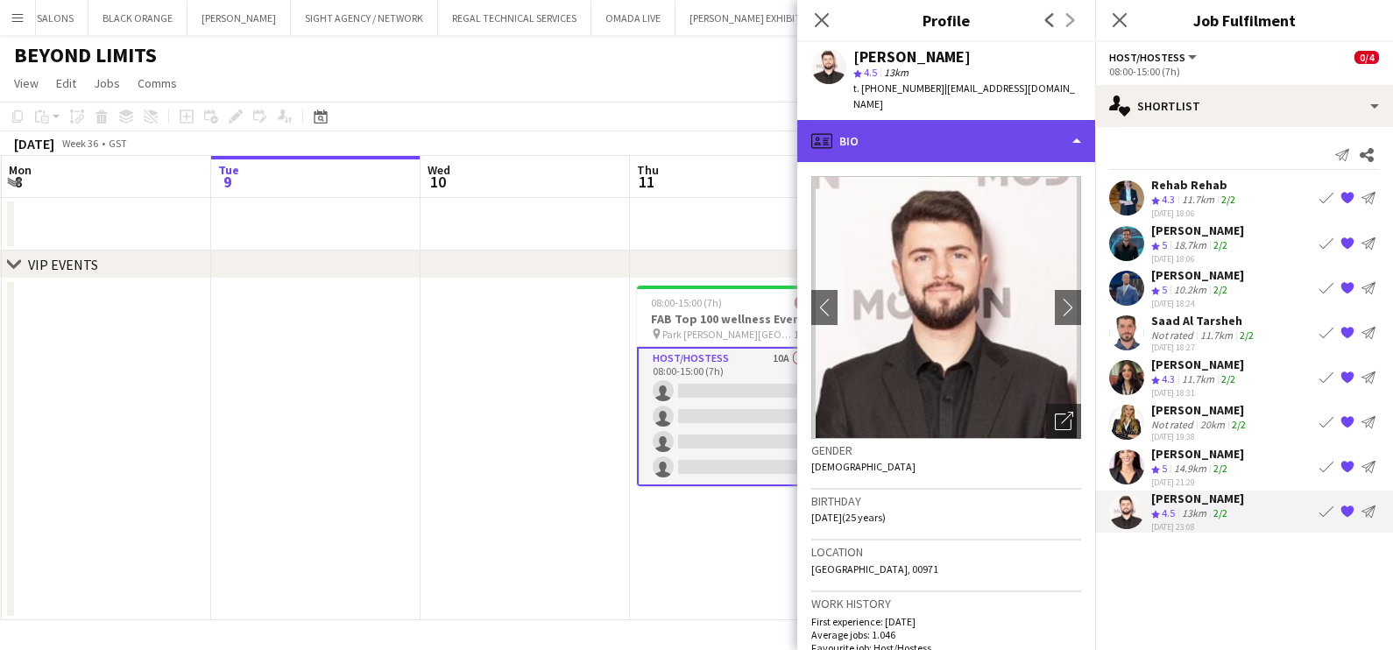
click at [775, 120] on div "profile Bio" at bounding box center [946, 141] width 298 height 42
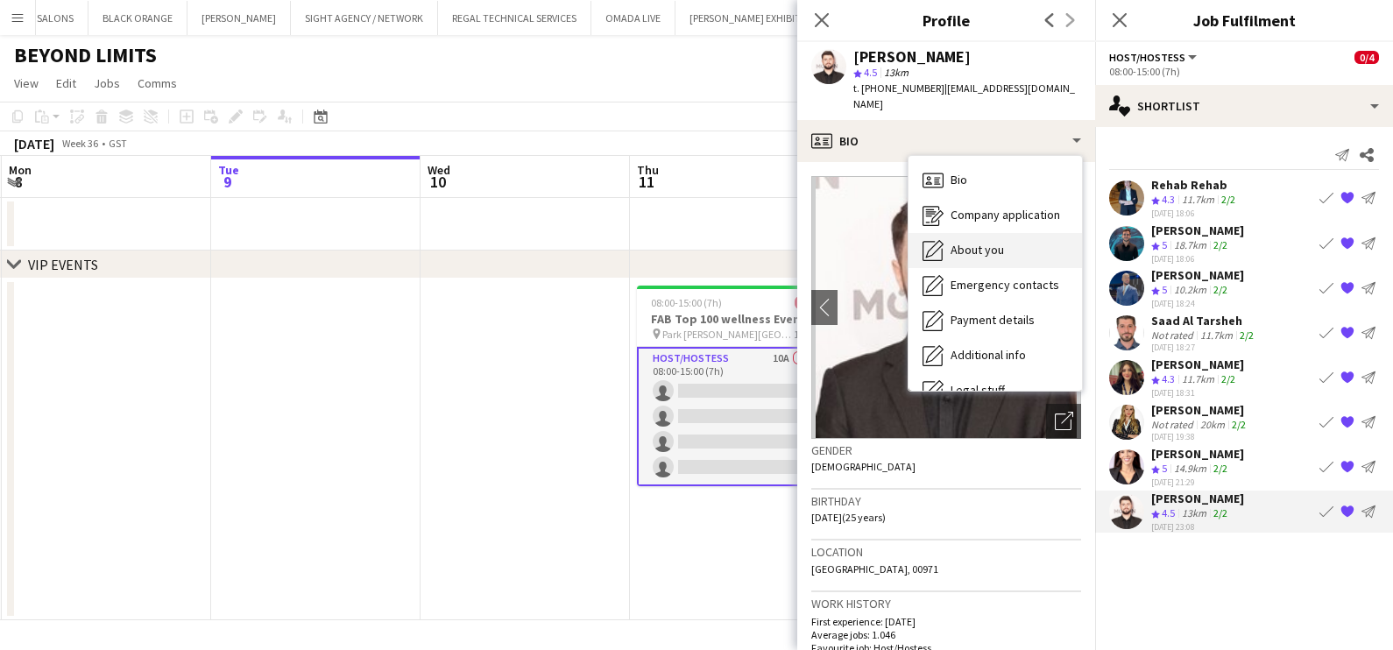
click at [775, 236] on div "About you About you" at bounding box center [996, 250] width 174 height 35
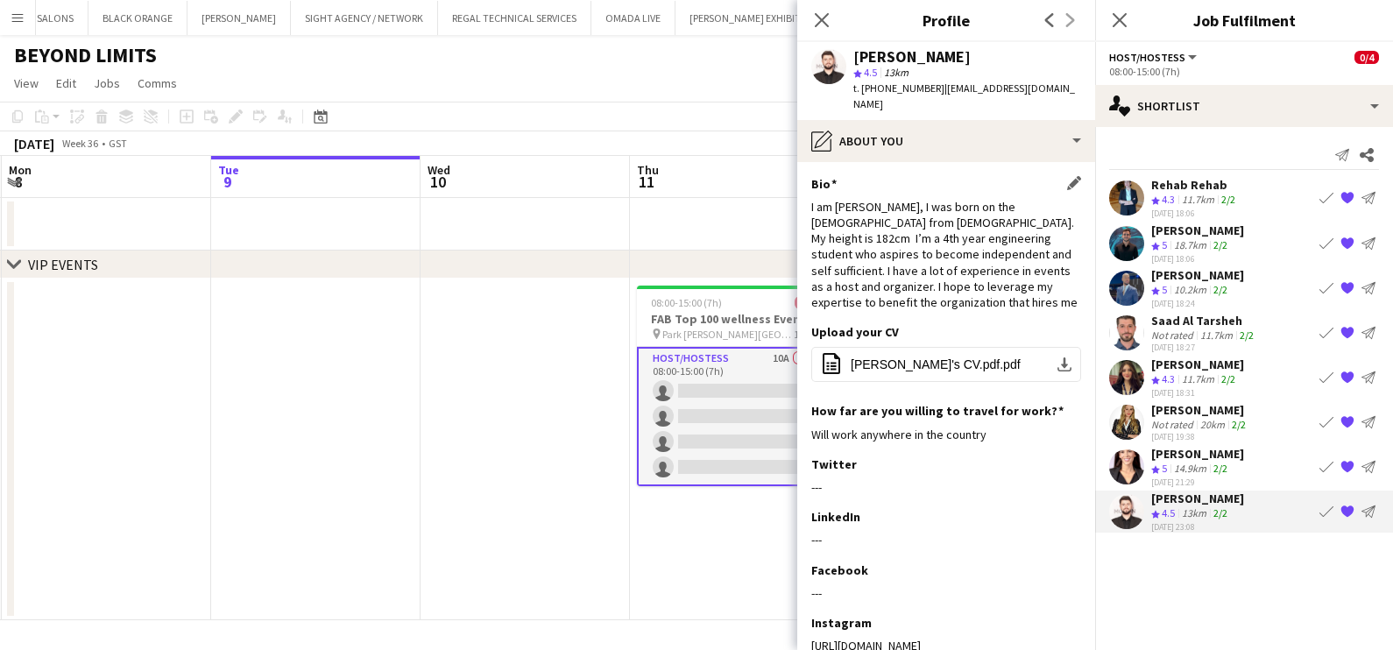
click at [775, 176] on app-icon "Edit this field" at bounding box center [1074, 183] width 14 height 14
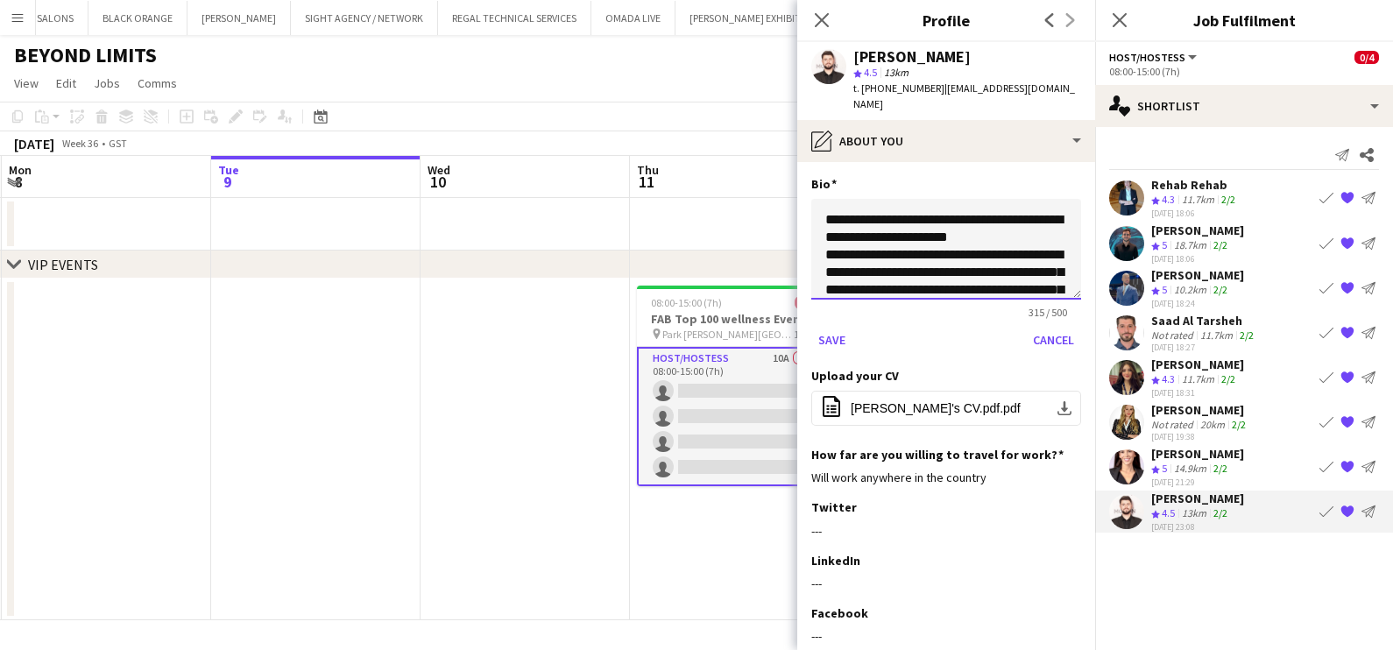
drag, startPoint x: 1060, startPoint y: 282, endPoint x: 1066, endPoint y: 305, distance: 23.4
click at [775, 305] on app-section-data-types "**********" at bounding box center [946, 406] width 298 height 488
click at [775, 226] on textarea "**********" at bounding box center [946, 249] width 270 height 101
click at [775, 255] on textarea "**********" at bounding box center [946, 249] width 270 height 101
click at [775, 240] on textarea "**********" at bounding box center [946, 249] width 270 height 101
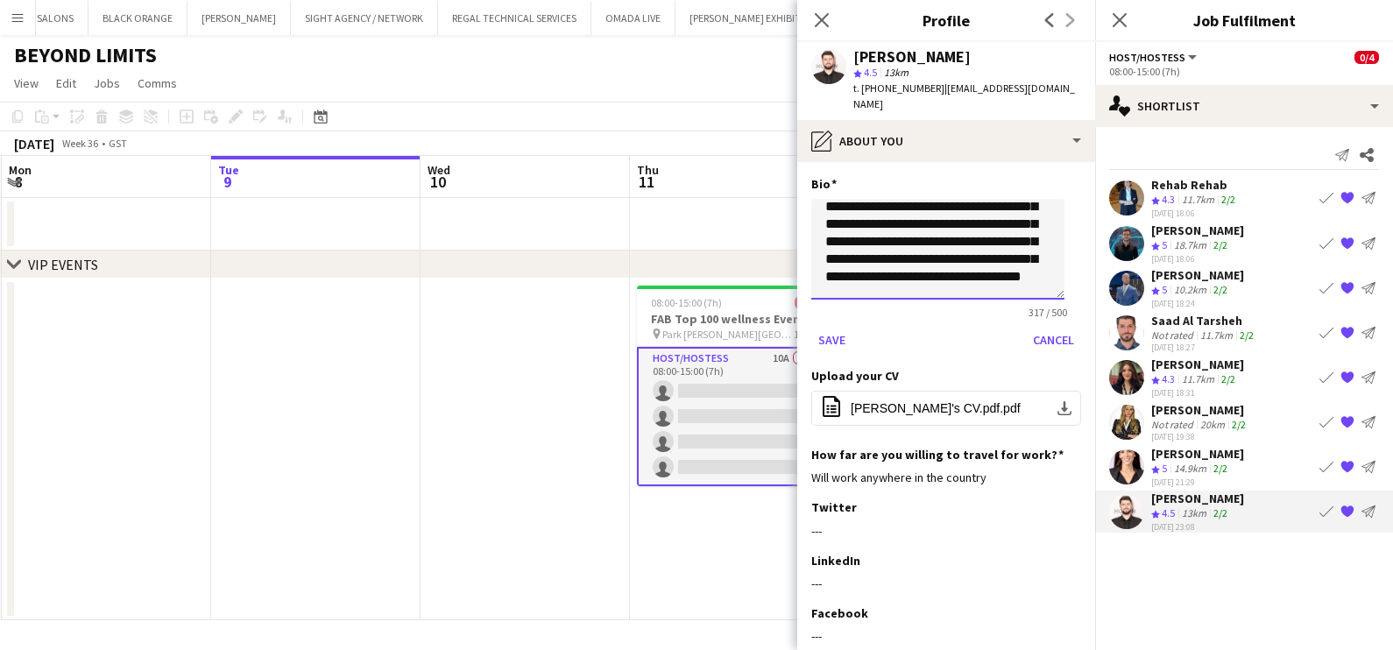
scroll to position [100, 0]
click at [775, 261] on textarea "**********" at bounding box center [937, 249] width 253 height 101
type textarea "**********"
click at [775, 328] on button "Save" at bounding box center [831, 340] width 41 height 28
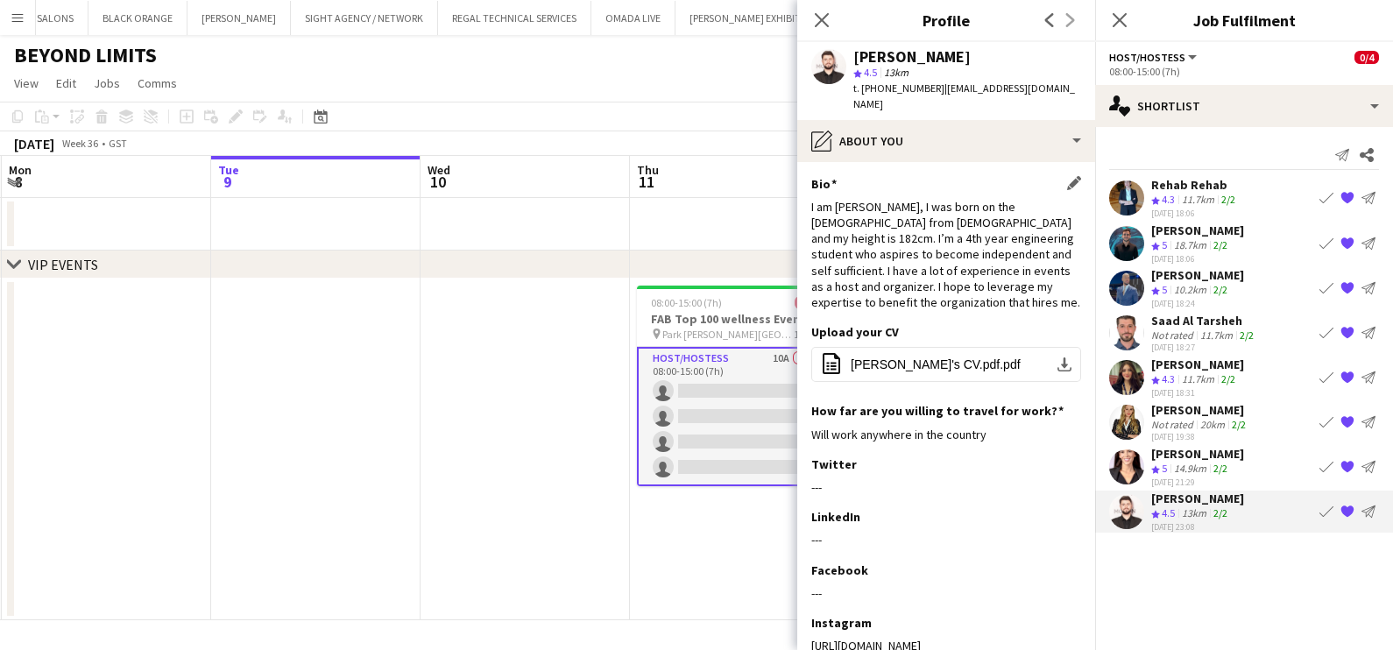
click at [775, 462] on div "2/2" at bounding box center [1220, 469] width 21 height 15
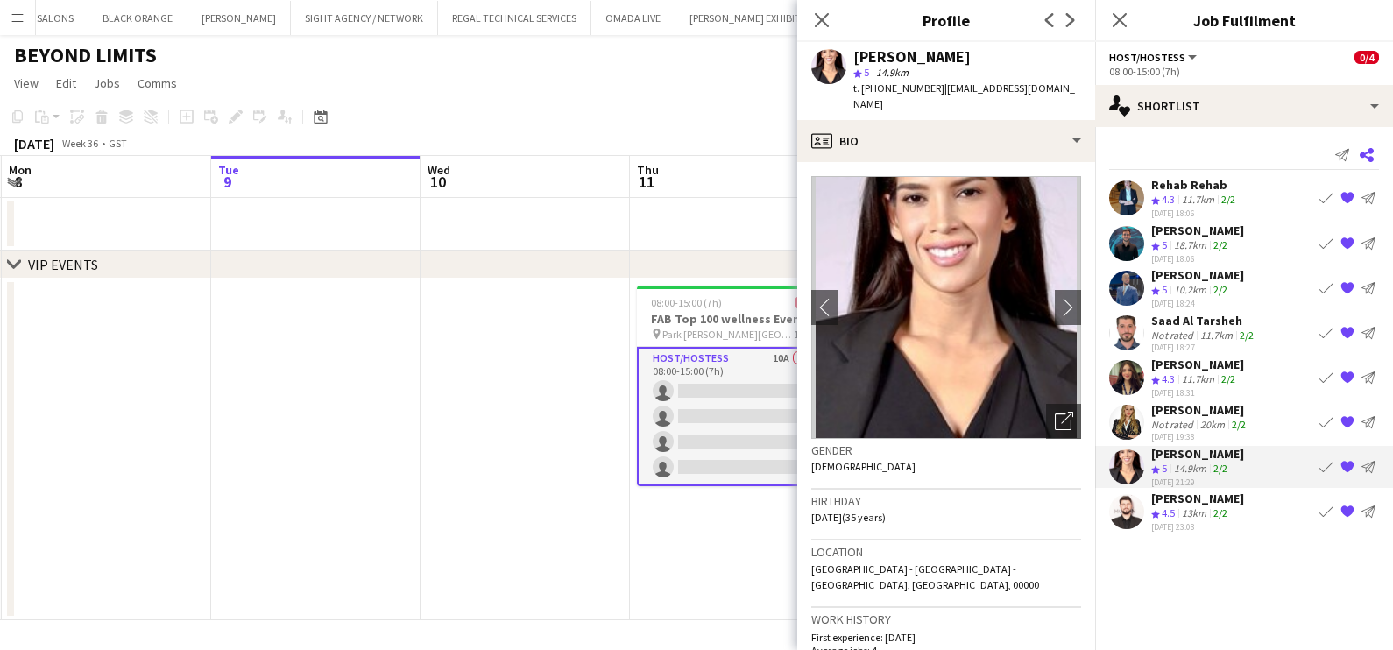
click at [775, 151] on app-icon "Share" at bounding box center [1367, 155] width 25 height 25
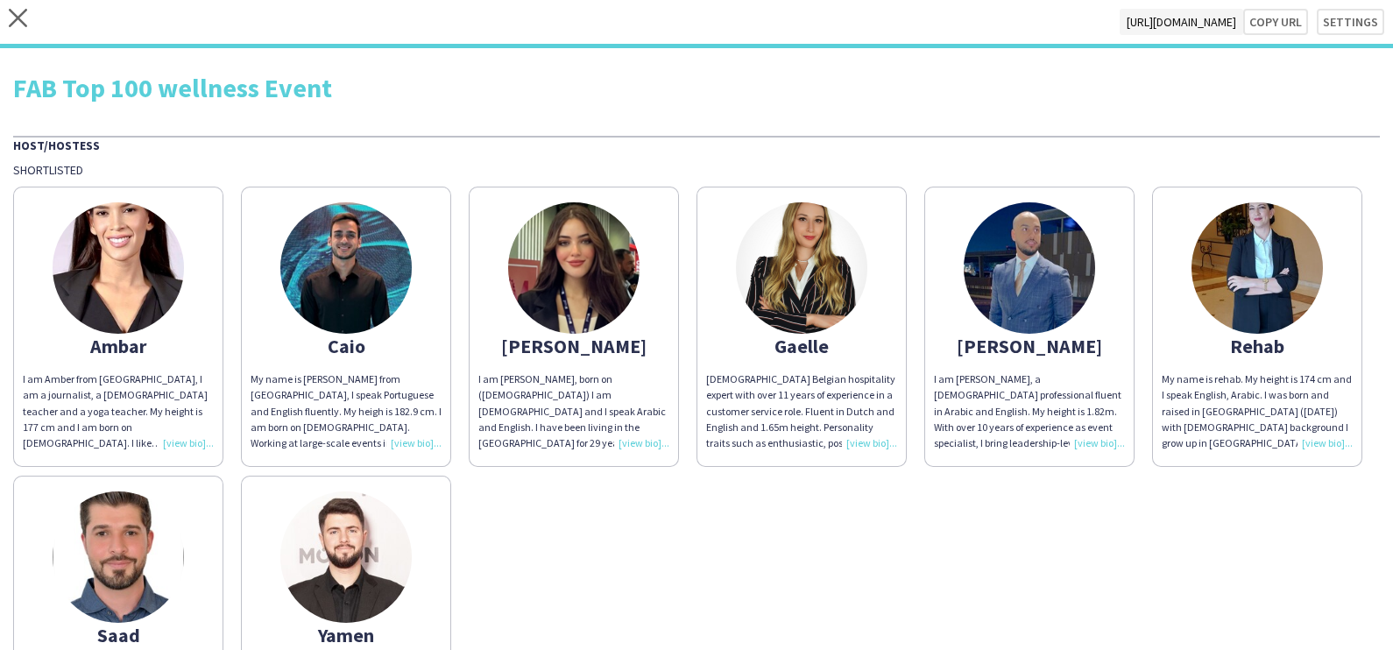
click at [121, 301] on img at bounding box center [118, 267] width 131 height 131
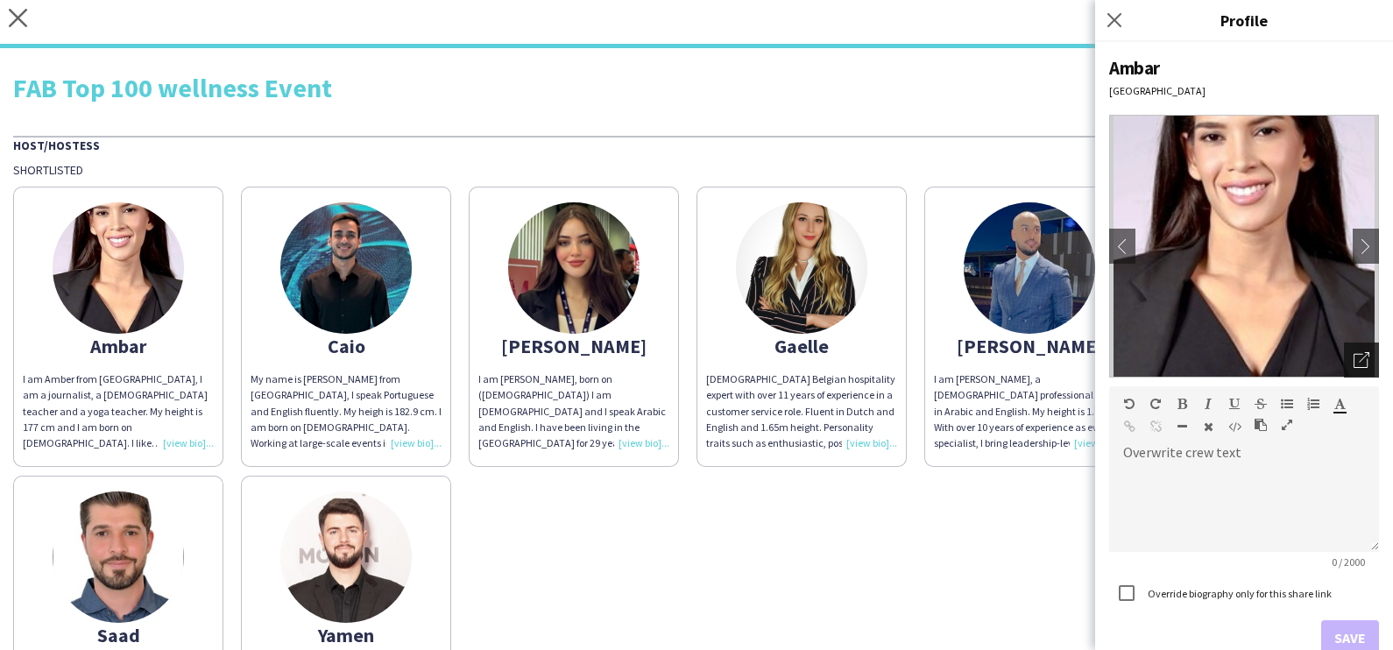
click at [775, 355] on div "Open photos pop-in" at bounding box center [1361, 360] width 35 height 35
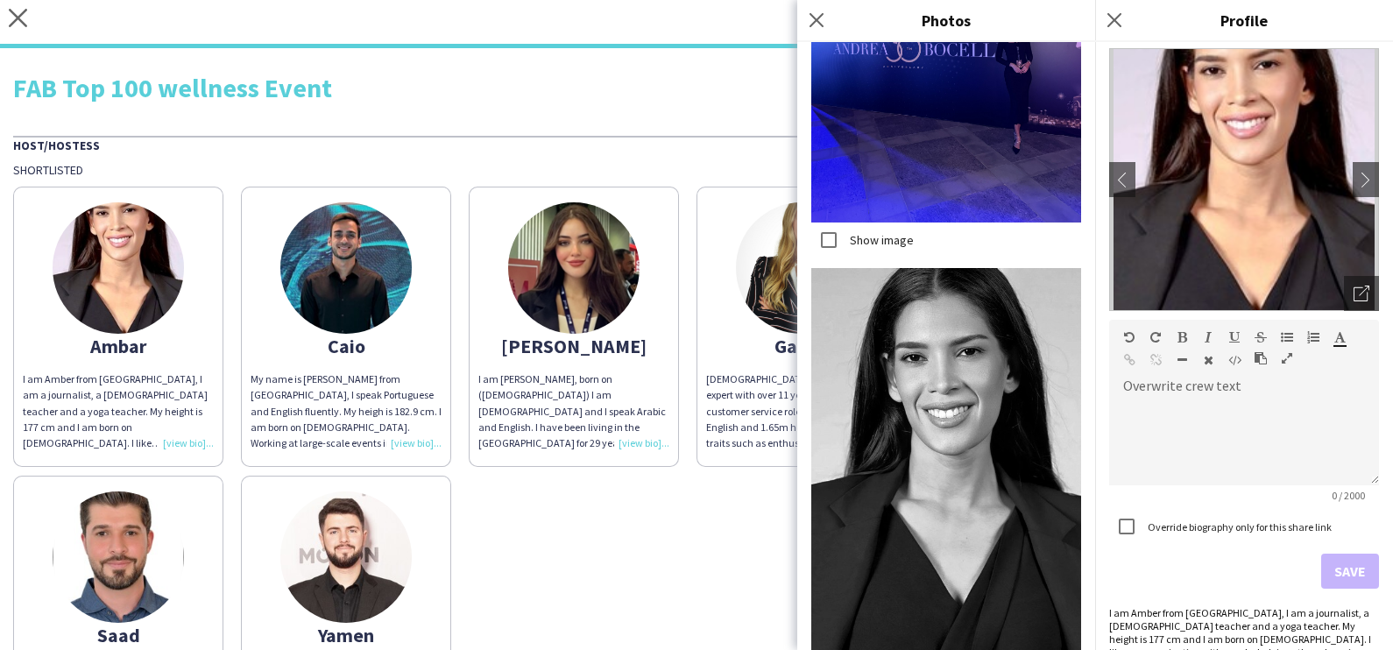
scroll to position [100, 0]
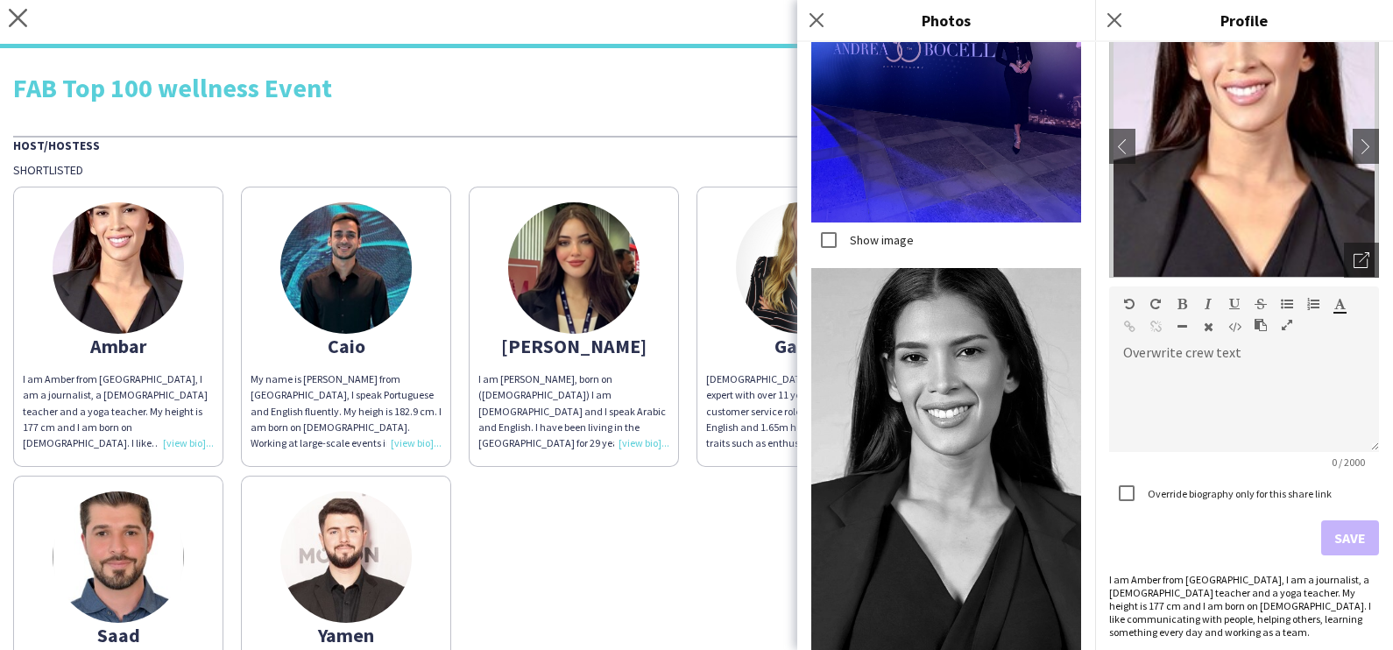
click at [389, 250] on img at bounding box center [345, 267] width 131 height 131
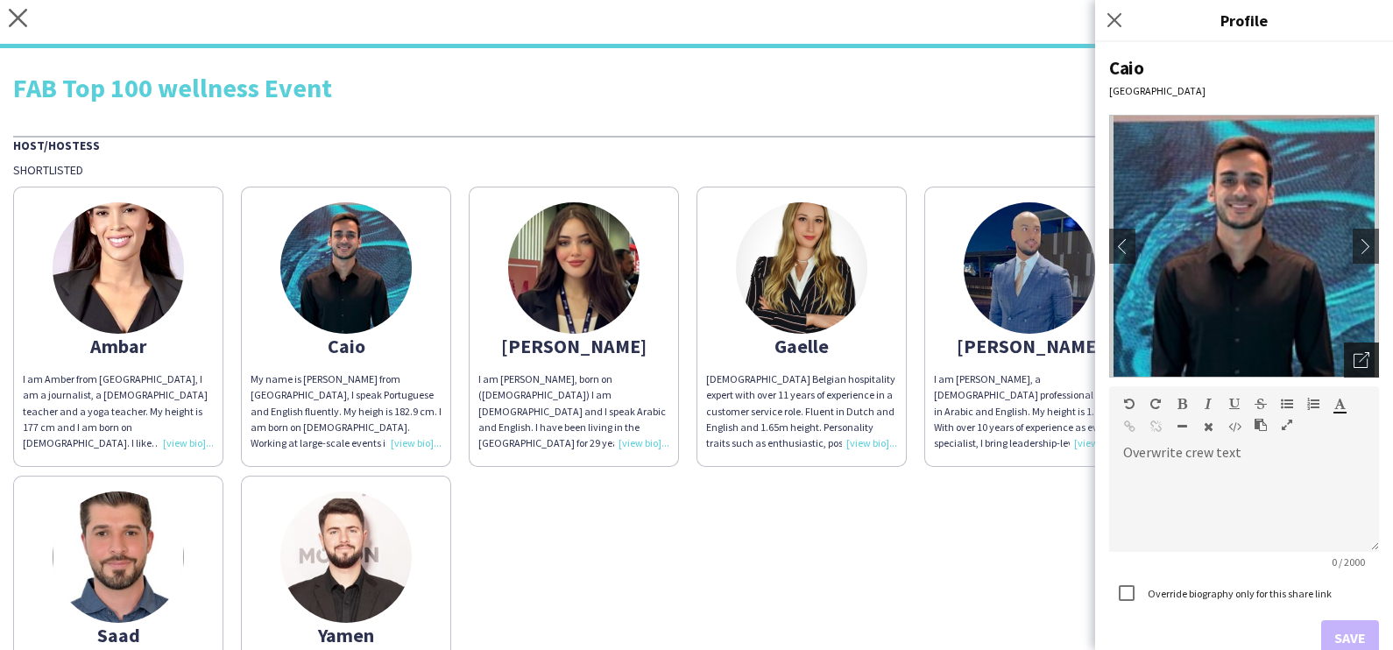
click at [775, 358] on div "Open photos pop-in" at bounding box center [1361, 360] width 35 height 35
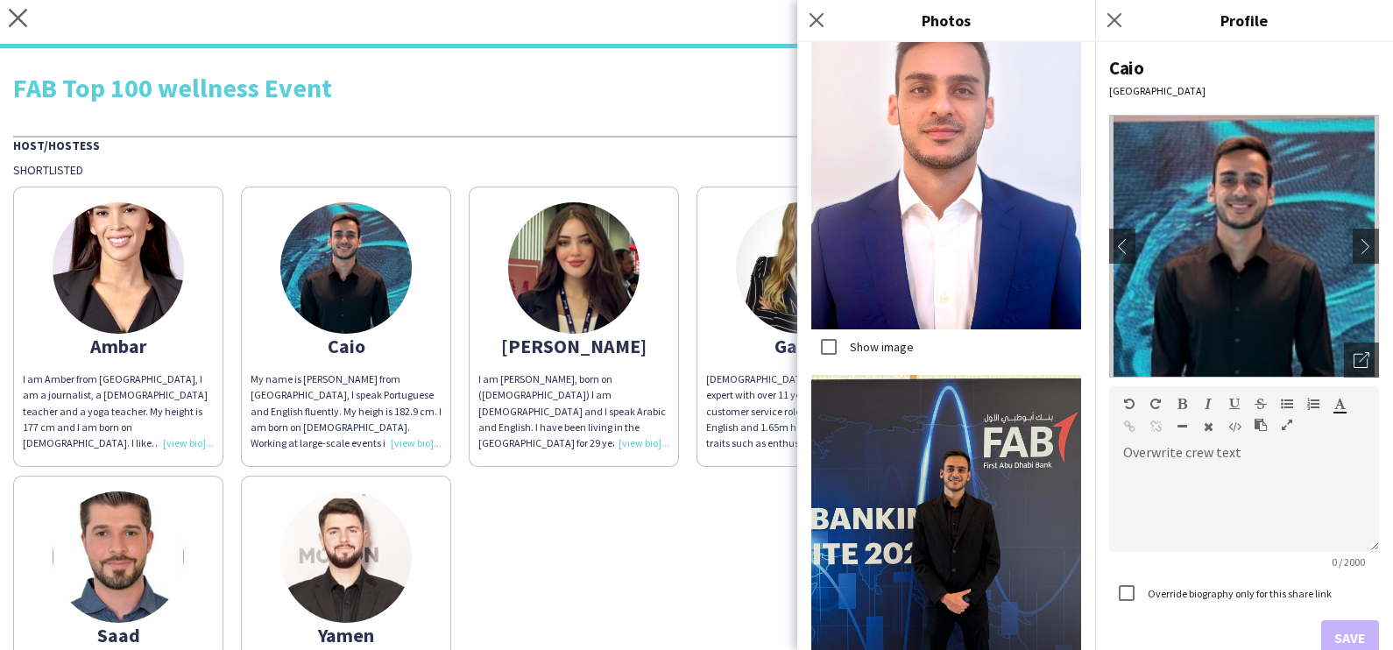
scroll to position [1769, 0]
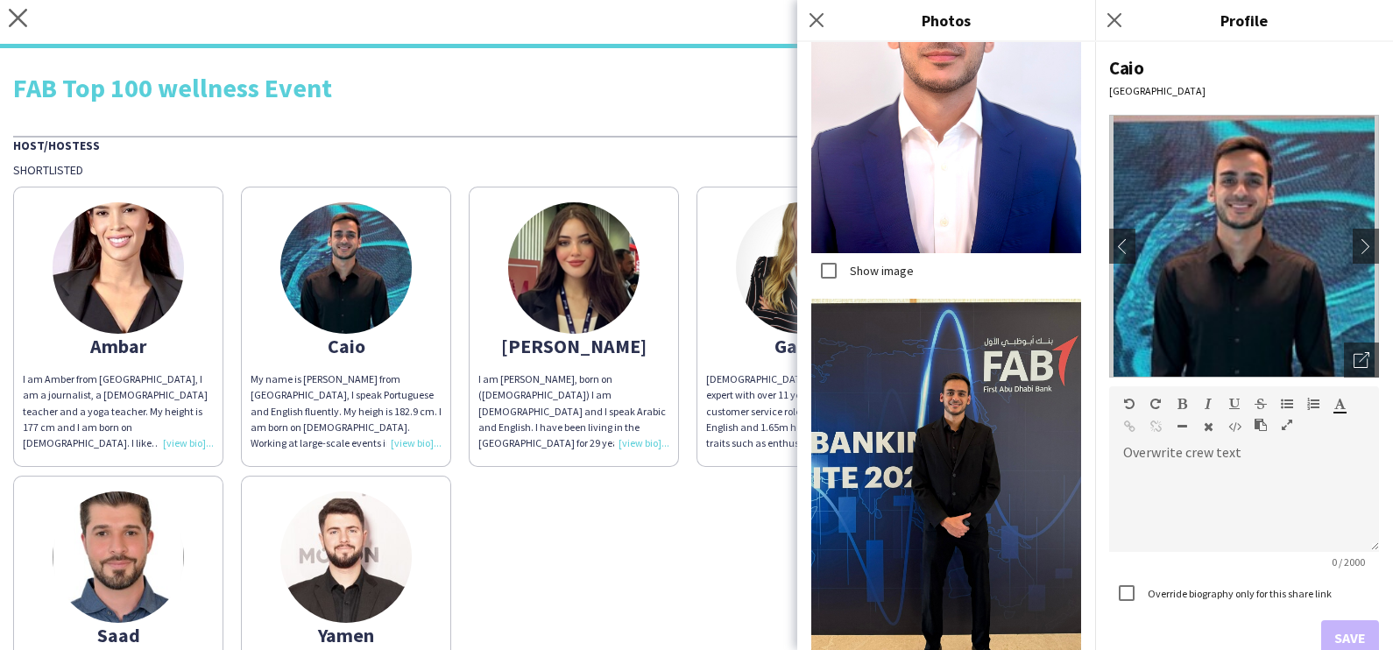
click at [560, 272] on img at bounding box center [573, 267] width 131 height 131
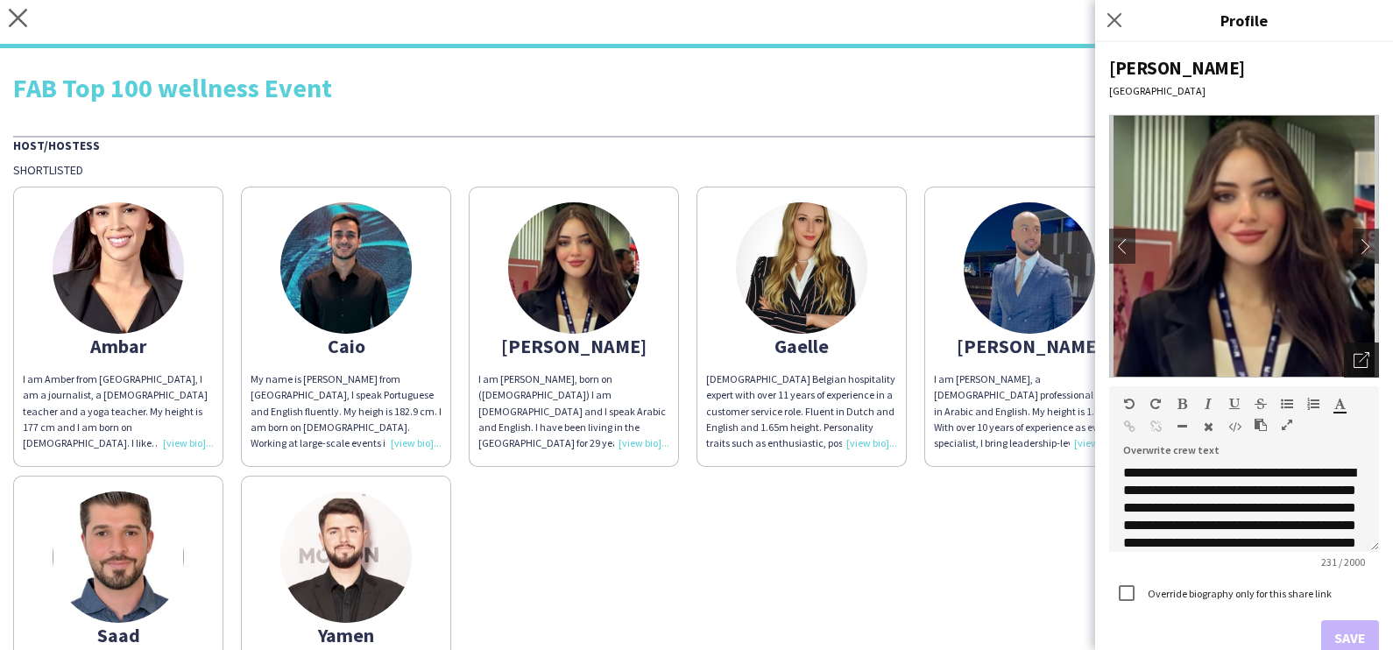
click at [775, 366] on icon "Open photos pop-in" at bounding box center [1362, 360] width 16 height 16
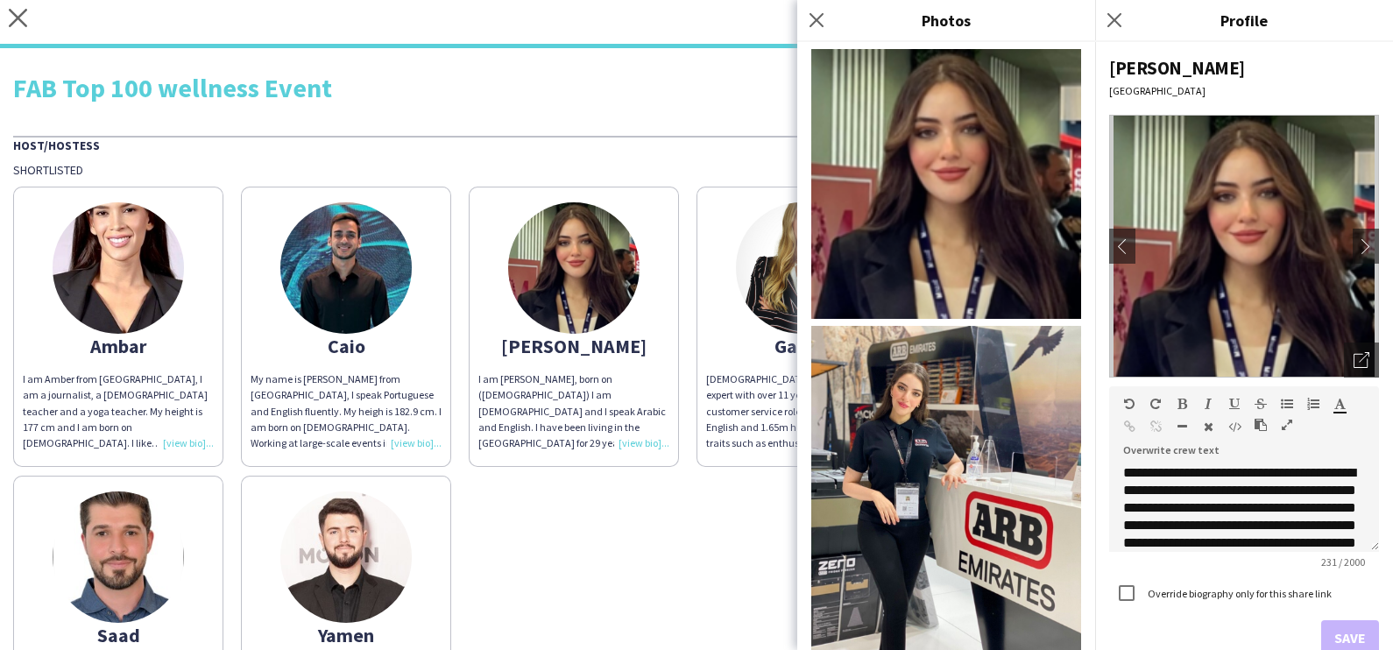
click at [379, 259] on img at bounding box center [345, 267] width 131 height 131
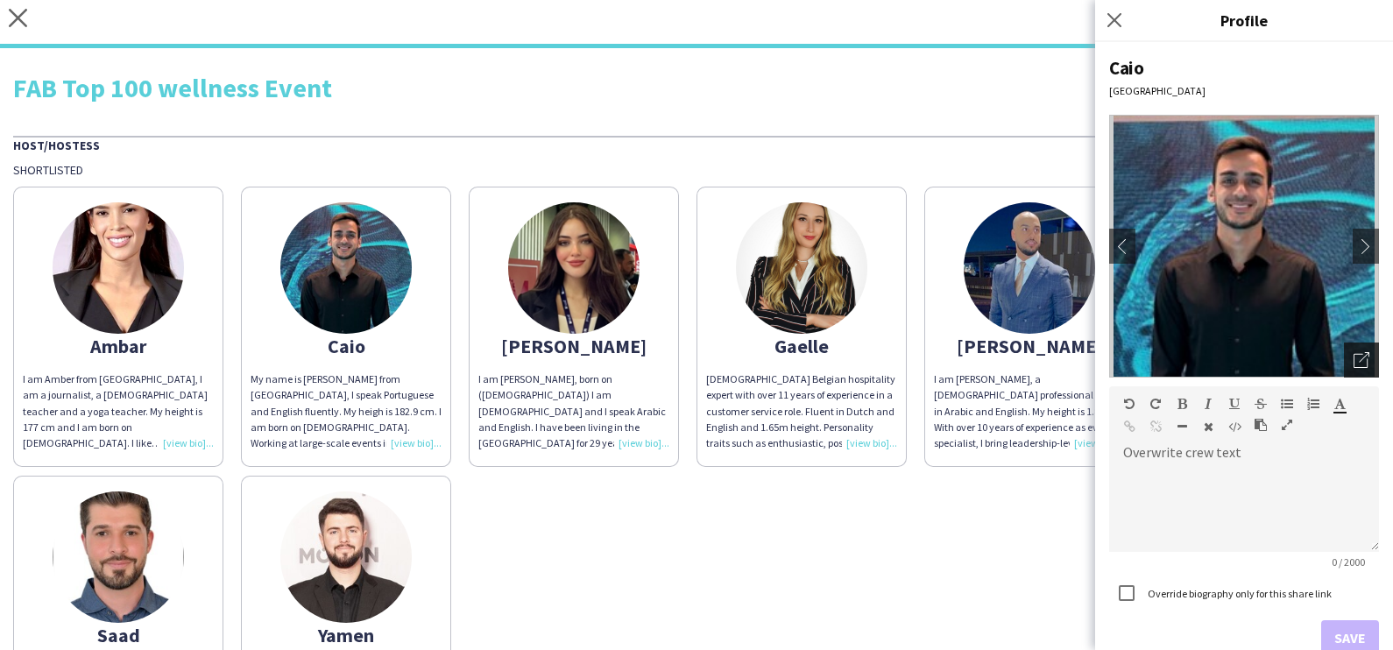
click at [775, 362] on div "Open photos pop-in" at bounding box center [1361, 360] width 35 height 35
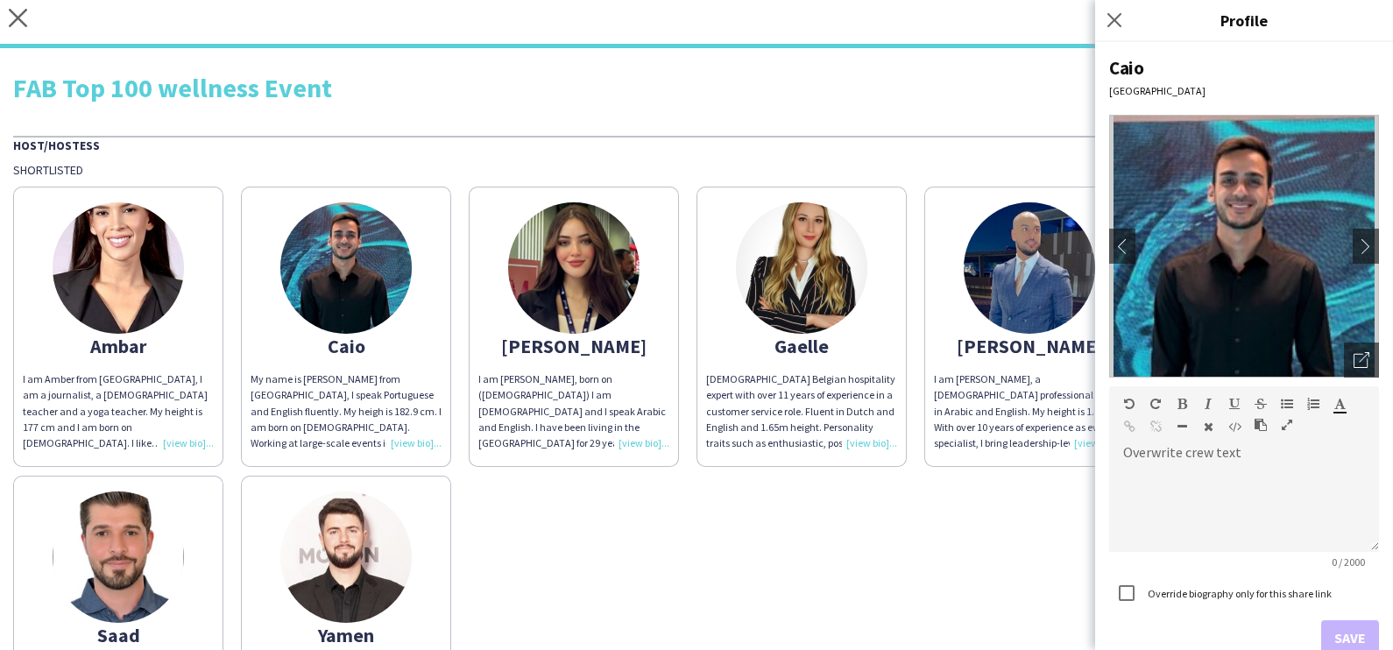
click at [573, 271] on img at bounding box center [573, 267] width 131 height 131
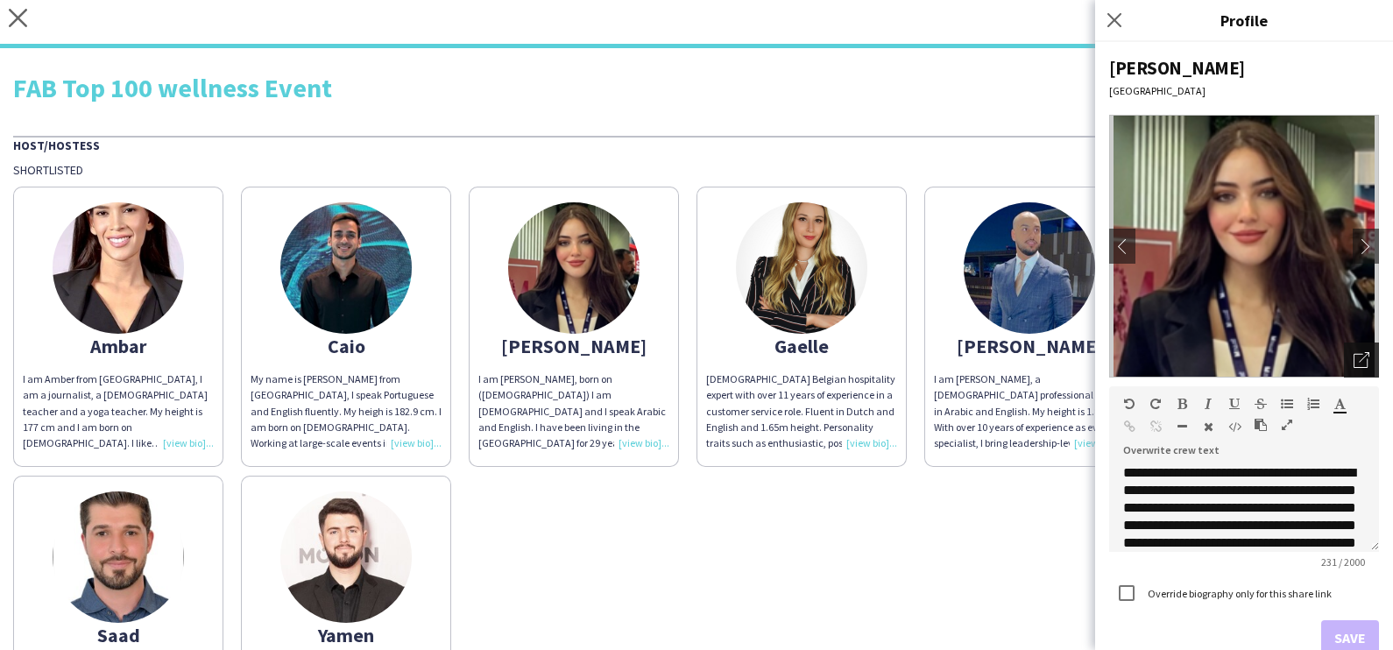
click at [775, 364] on icon "Open photos pop-in" at bounding box center [1362, 360] width 16 height 16
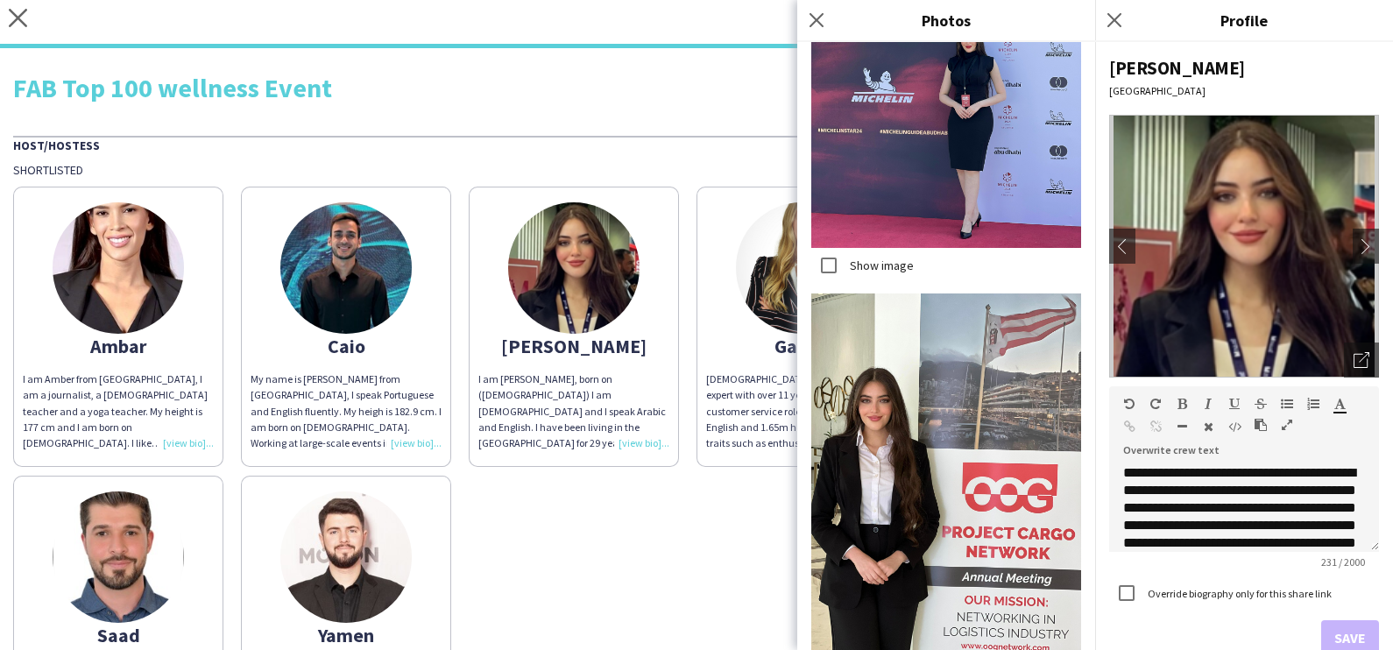
scroll to position [8299, 0]
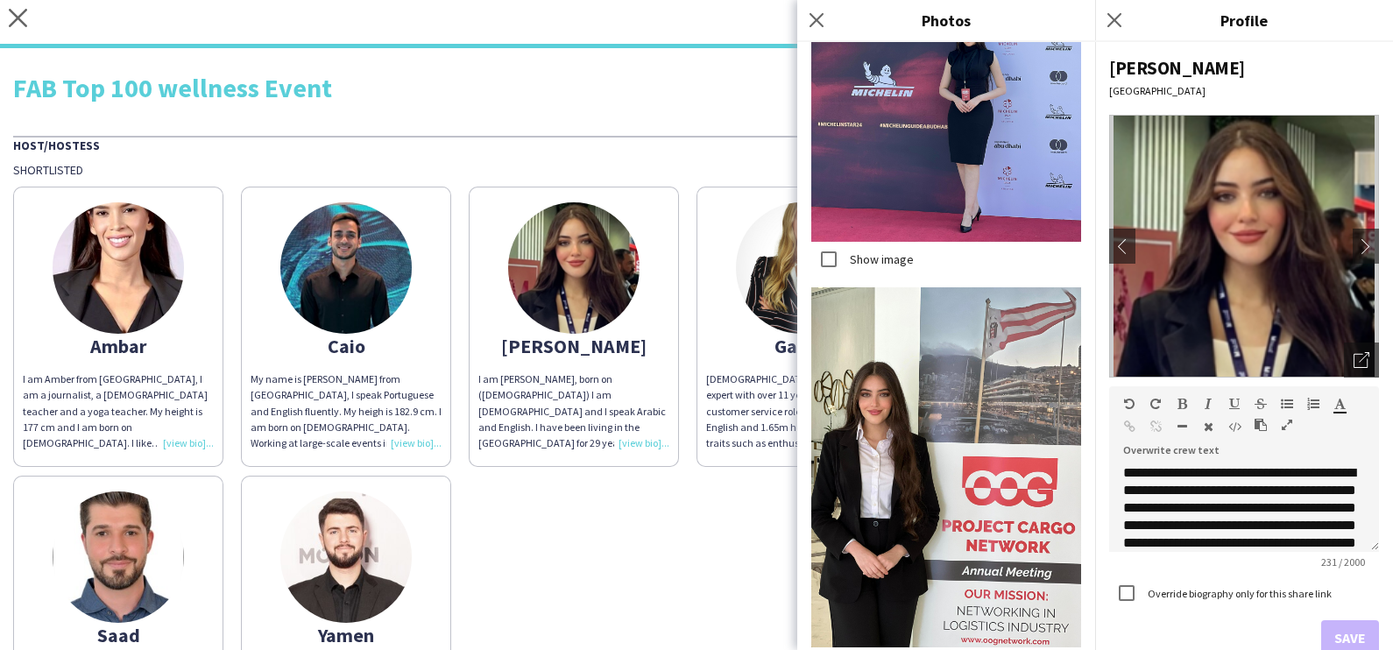
drag, startPoint x: 1031, startPoint y: 628, endPoint x: 1029, endPoint y: 618, distance: 10.8
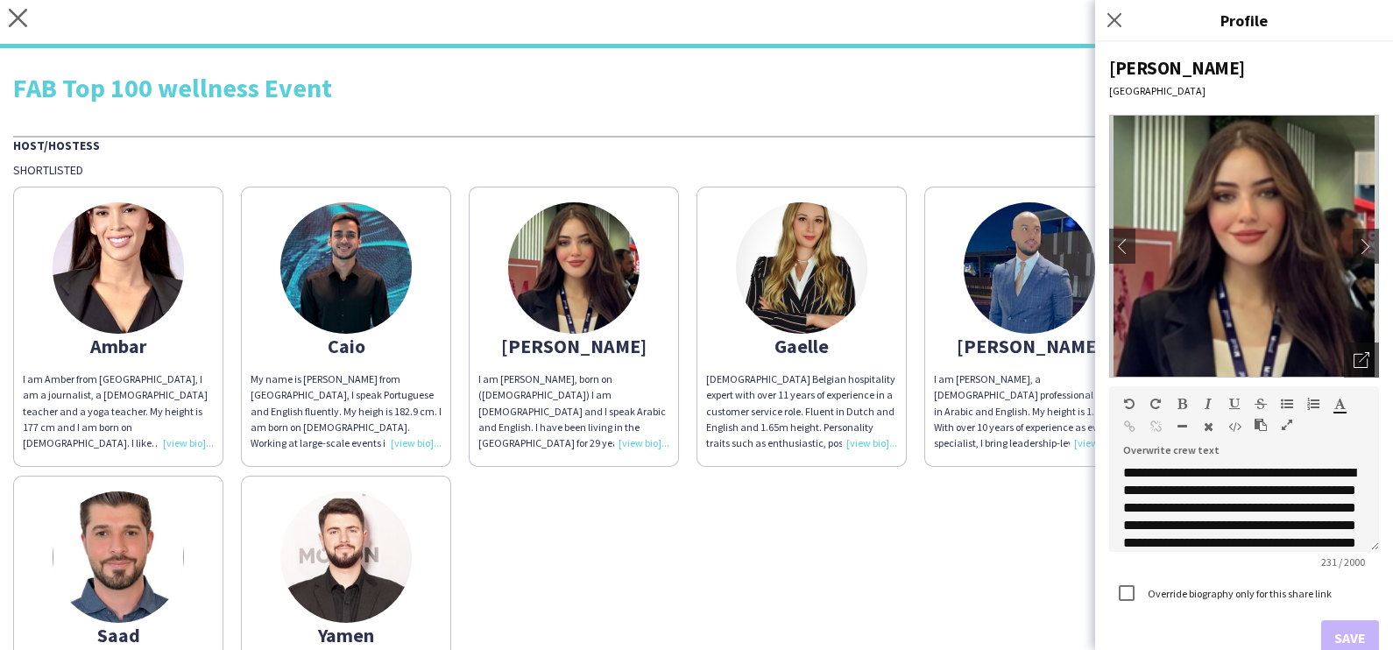
click at [775, 262] on img at bounding box center [801, 267] width 131 height 131
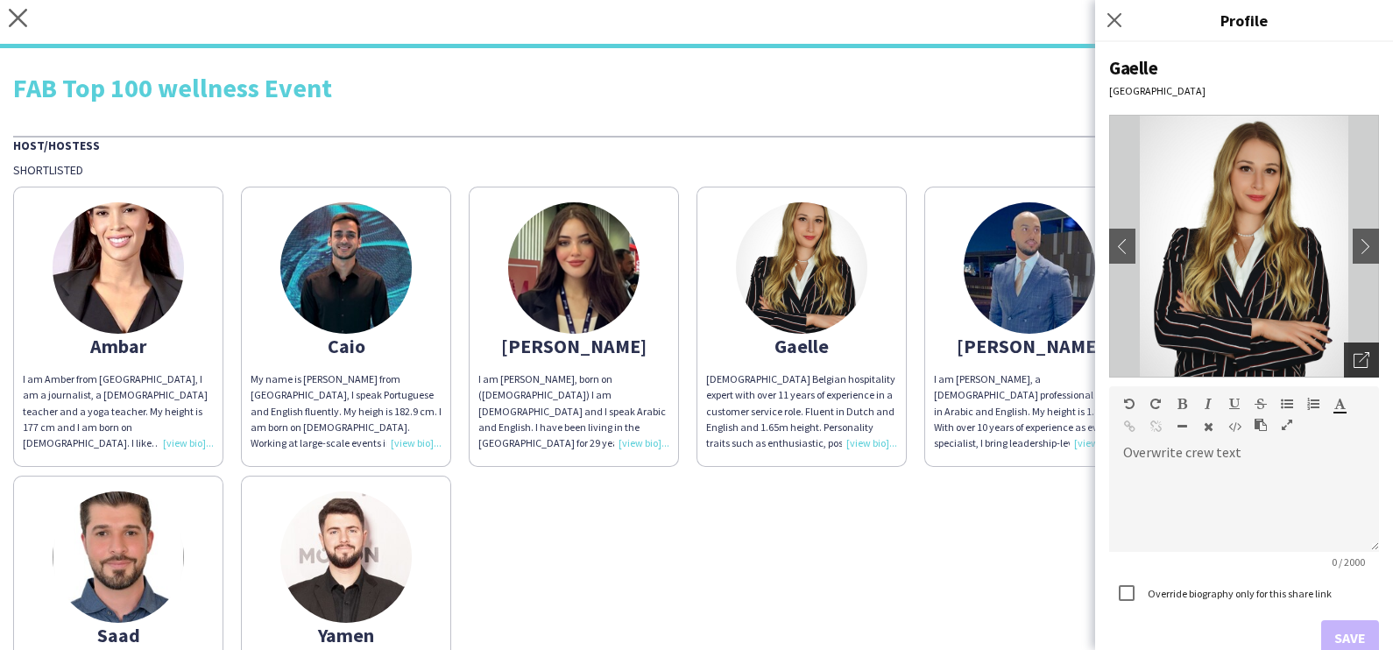
click at [775, 354] on icon at bounding box center [1361, 361] width 14 height 14
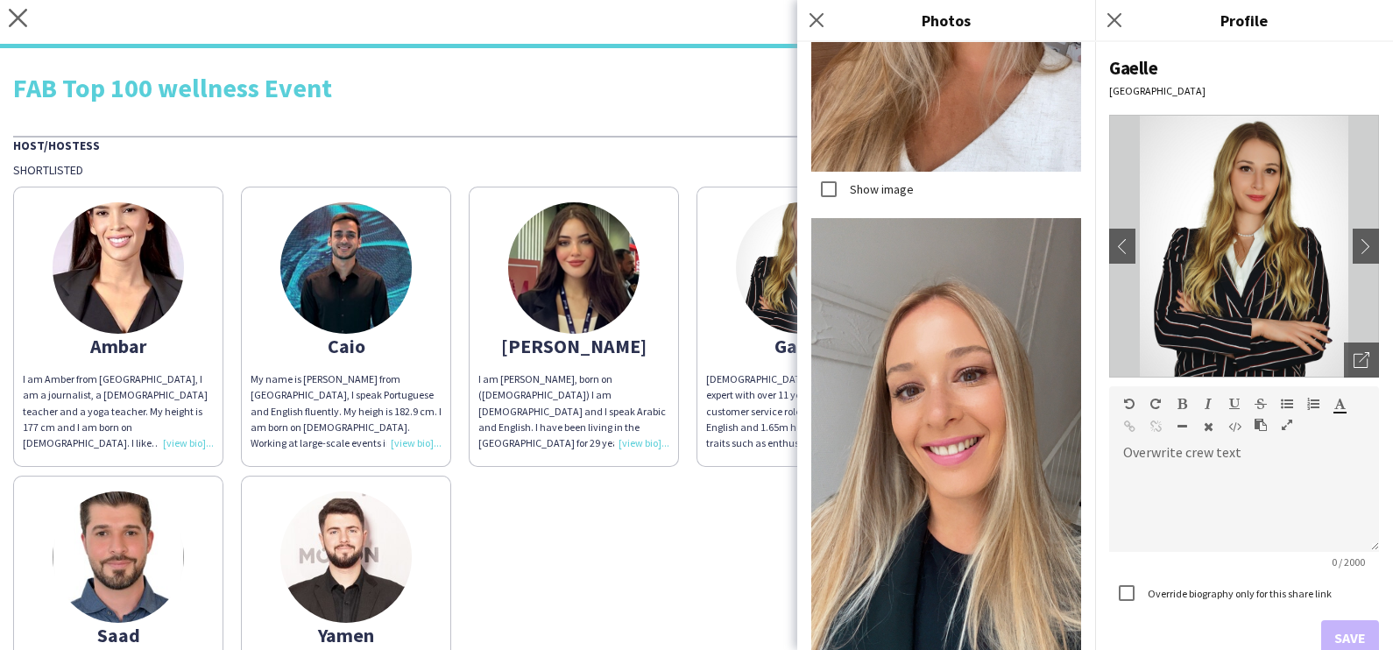
scroll to position [1994, 0]
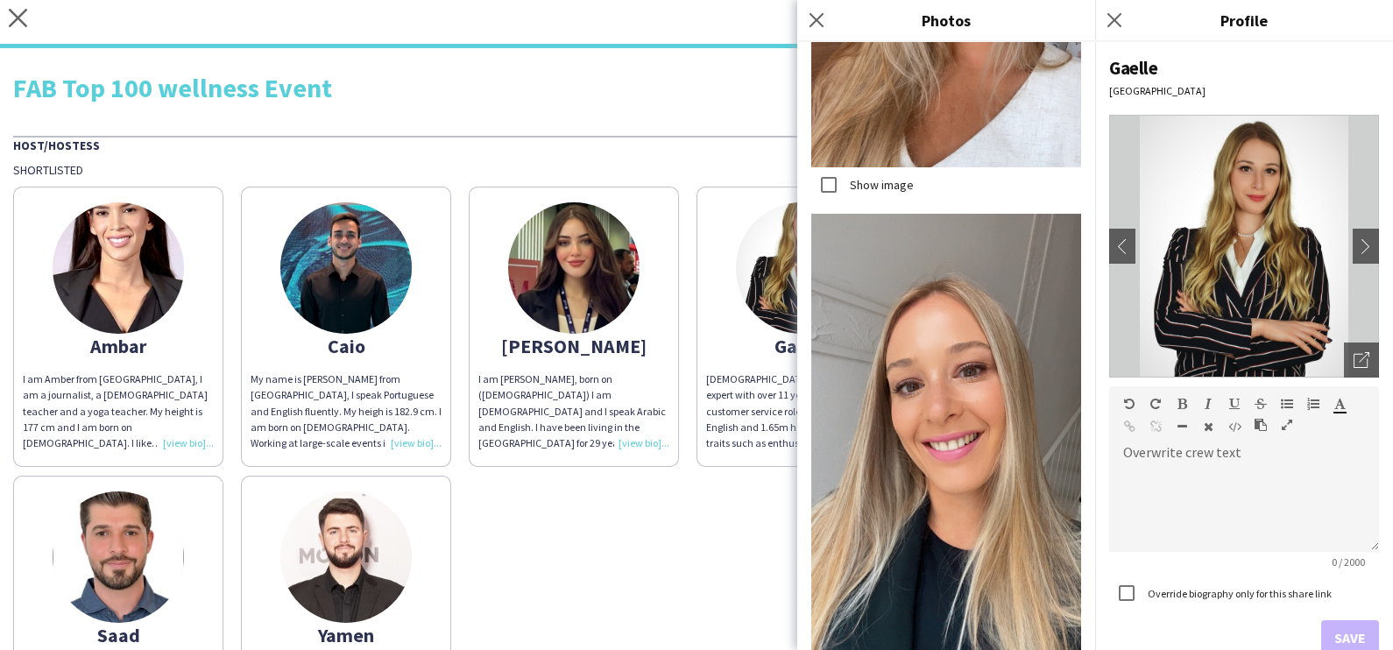
click at [733, 482] on div "Ambar I am Amber from Spain, I am a journalist, a Spanish teacher and a yoga te…" at bounding box center [696, 467] width 1367 height 578
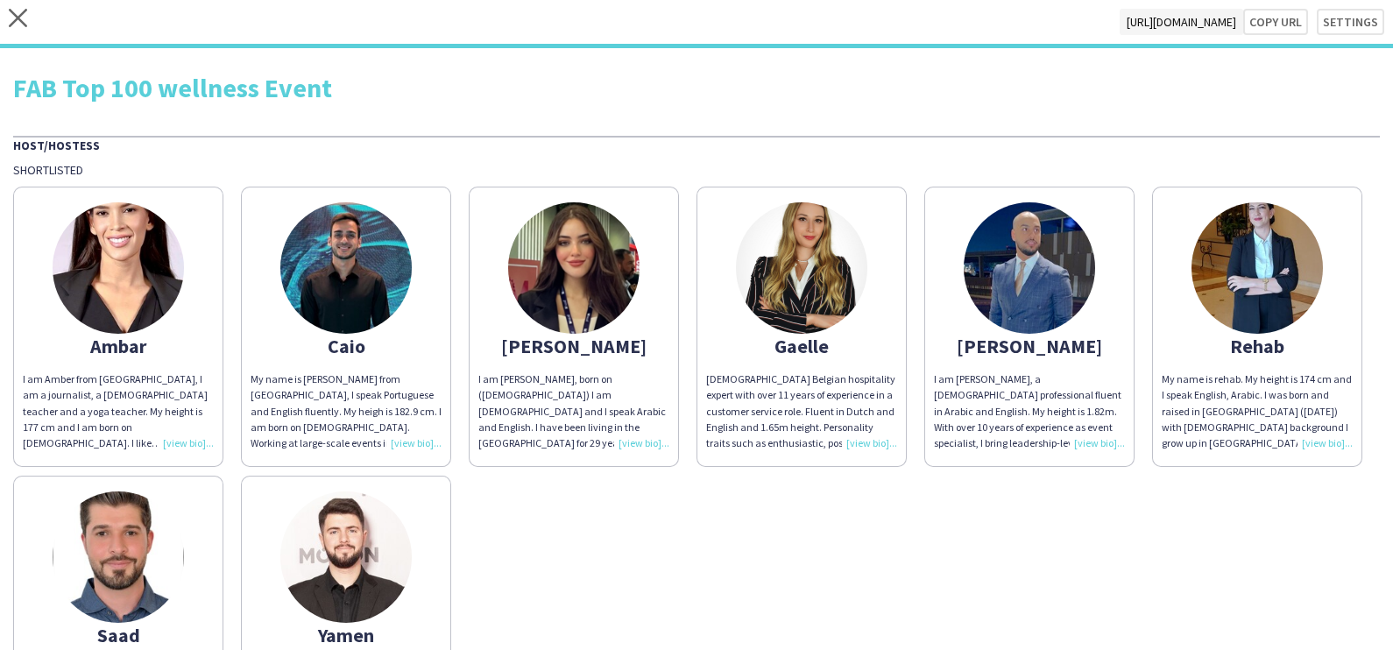
drag, startPoint x: 733, startPoint y: 482, endPoint x: 875, endPoint y: 570, distance: 167.3
click at [775, 616] on div "Ambar I am Amber from Spain, I am a journalist, a Spanish teacher and a yoga te…" at bounding box center [696, 467] width 1367 height 578
click at [775, 277] on img at bounding box center [1029, 267] width 131 height 131
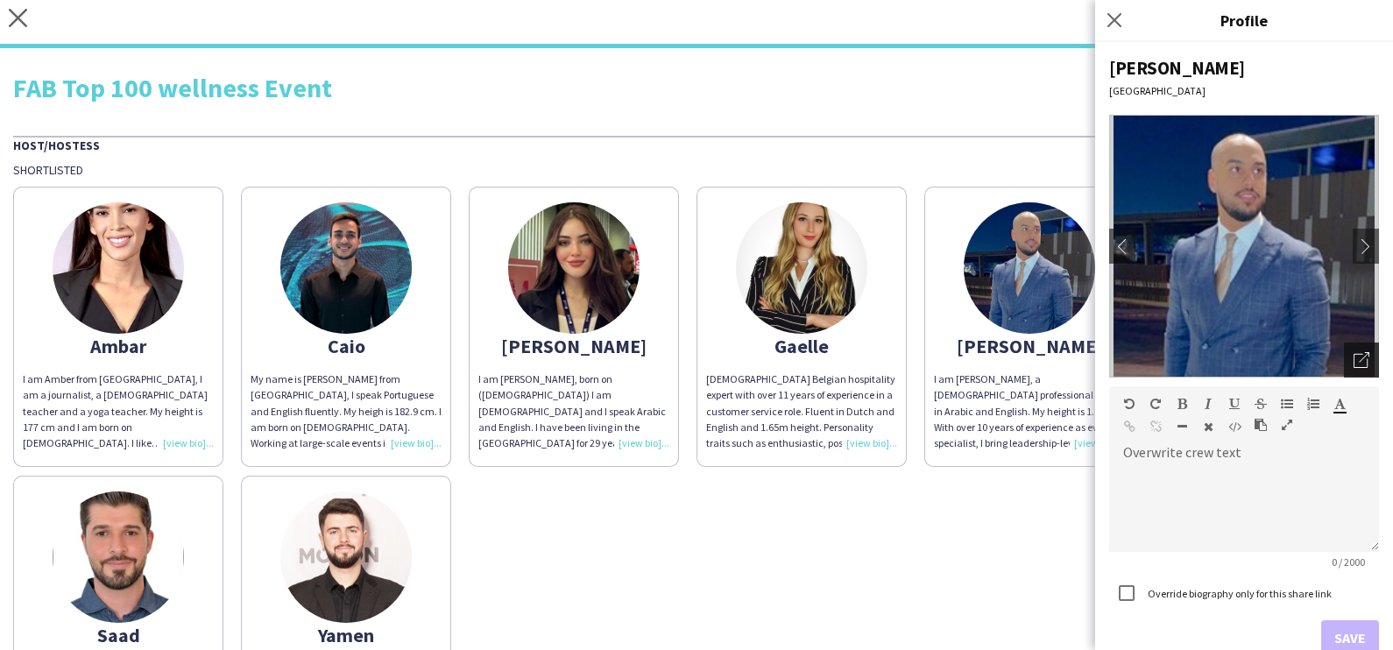
click at [775, 359] on div "Open photos pop-in" at bounding box center [1361, 360] width 35 height 35
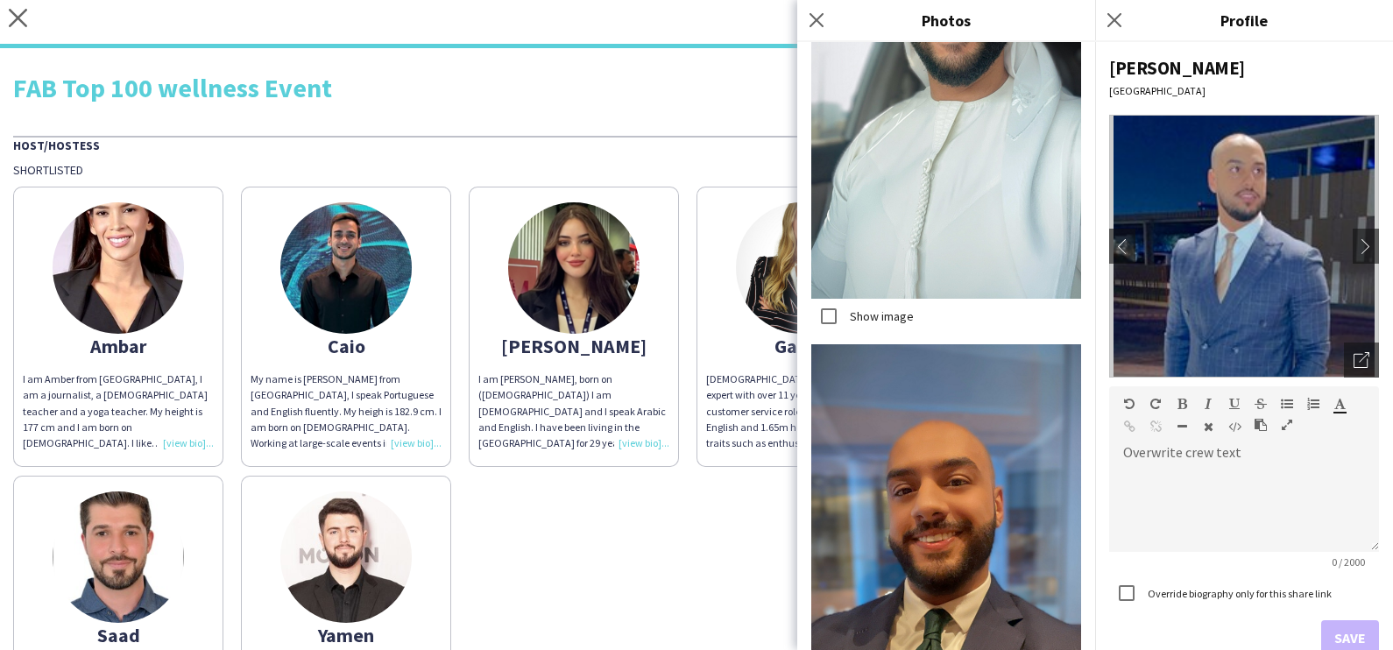
scroll to position [3620, 0]
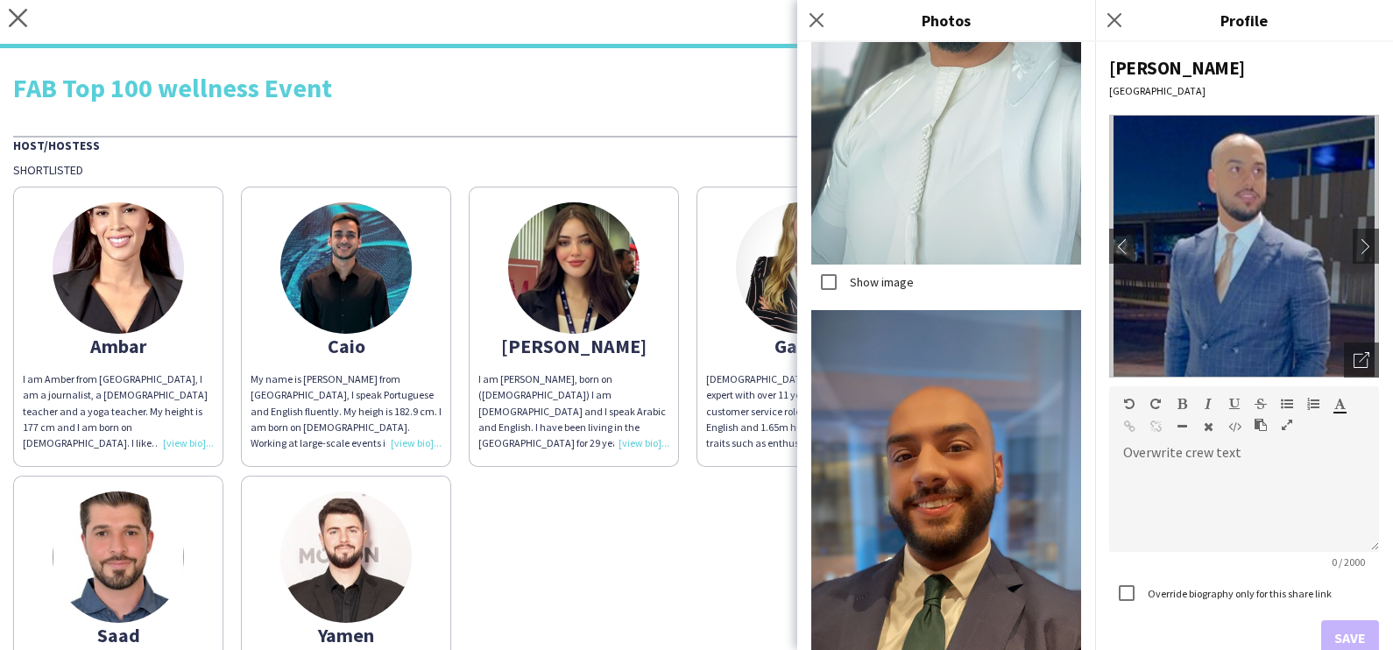
click at [775, 616] on div "Show image Show image Show image Show image Show image Show image Show image Sh…" at bounding box center [946, 346] width 298 height 608
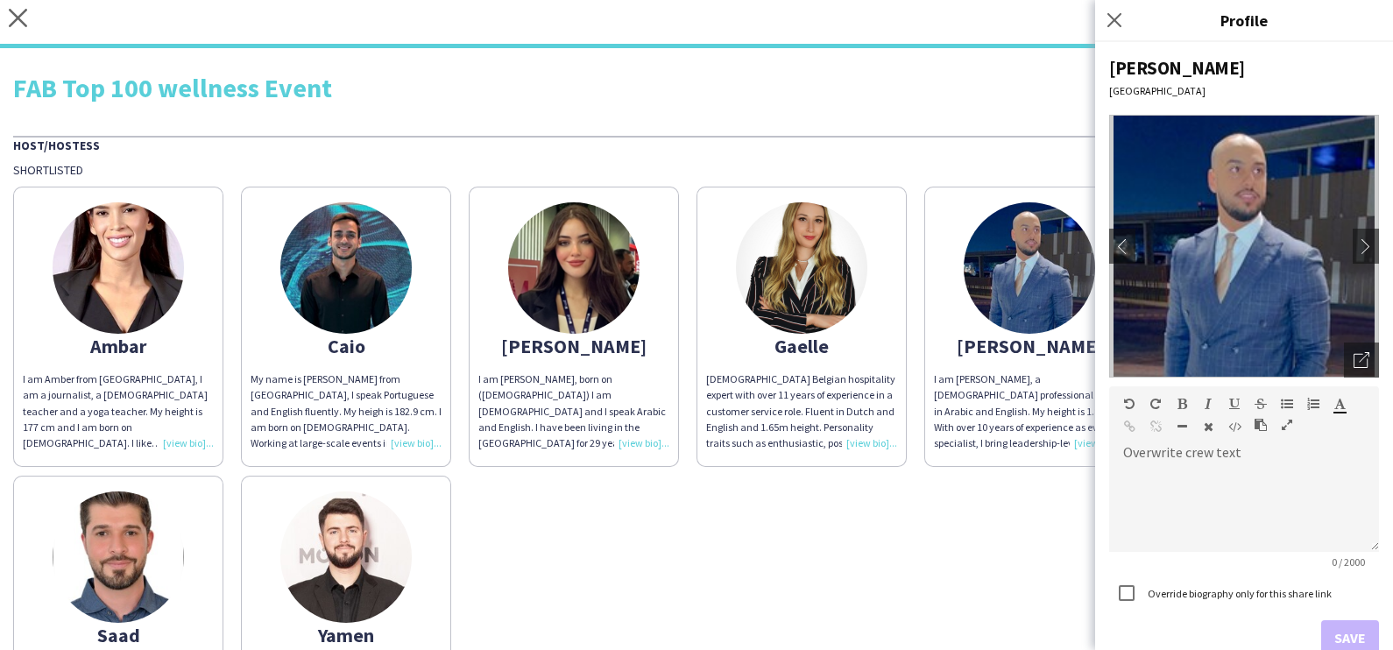
click at [775, 334] on img at bounding box center [1257, 267] width 131 height 131
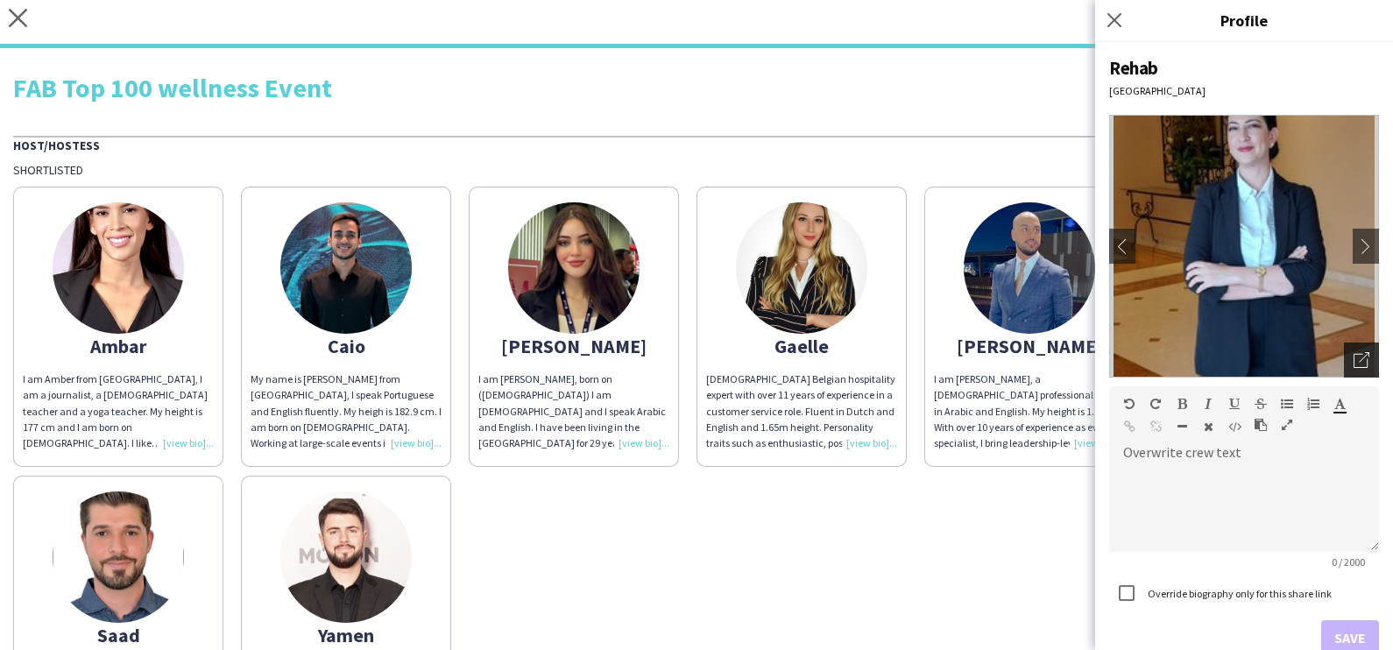
click at [775, 367] on icon at bounding box center [1361, 361] width 14 height 14
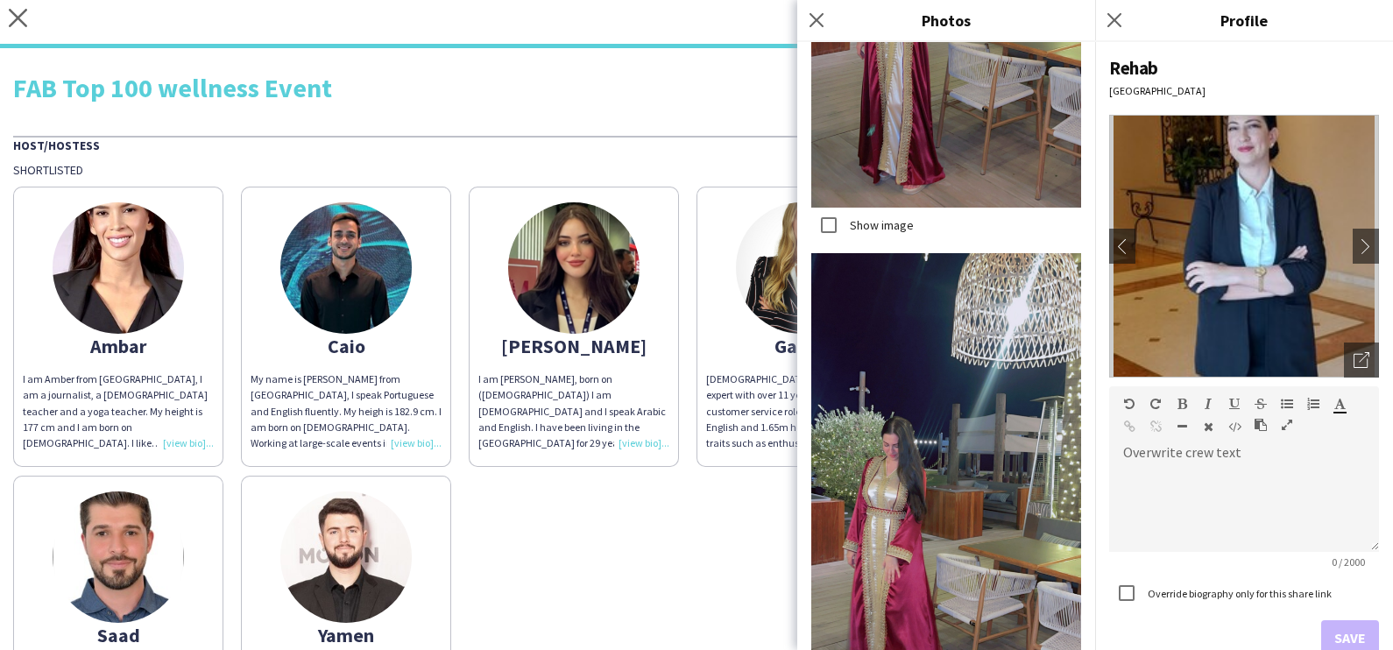
scroll to position [16555, 0]
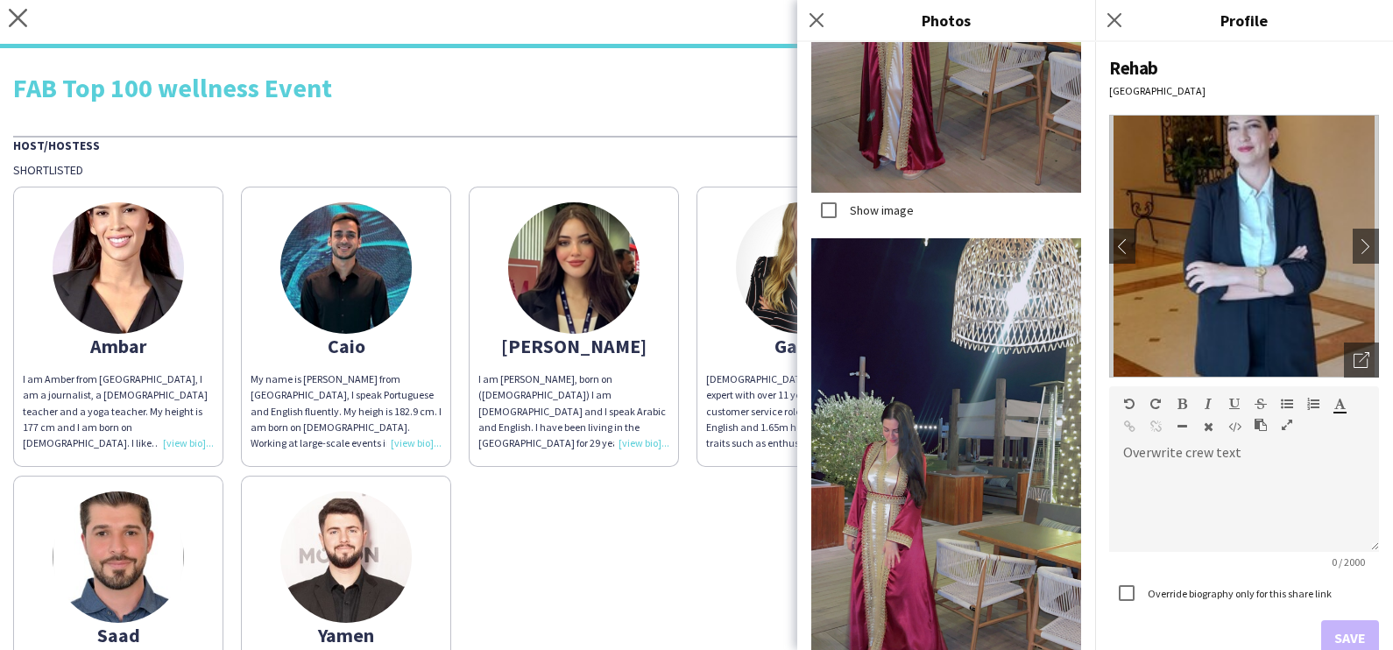
click at [412, 500] on img at bounding box center [345, 557] width 131 height 131
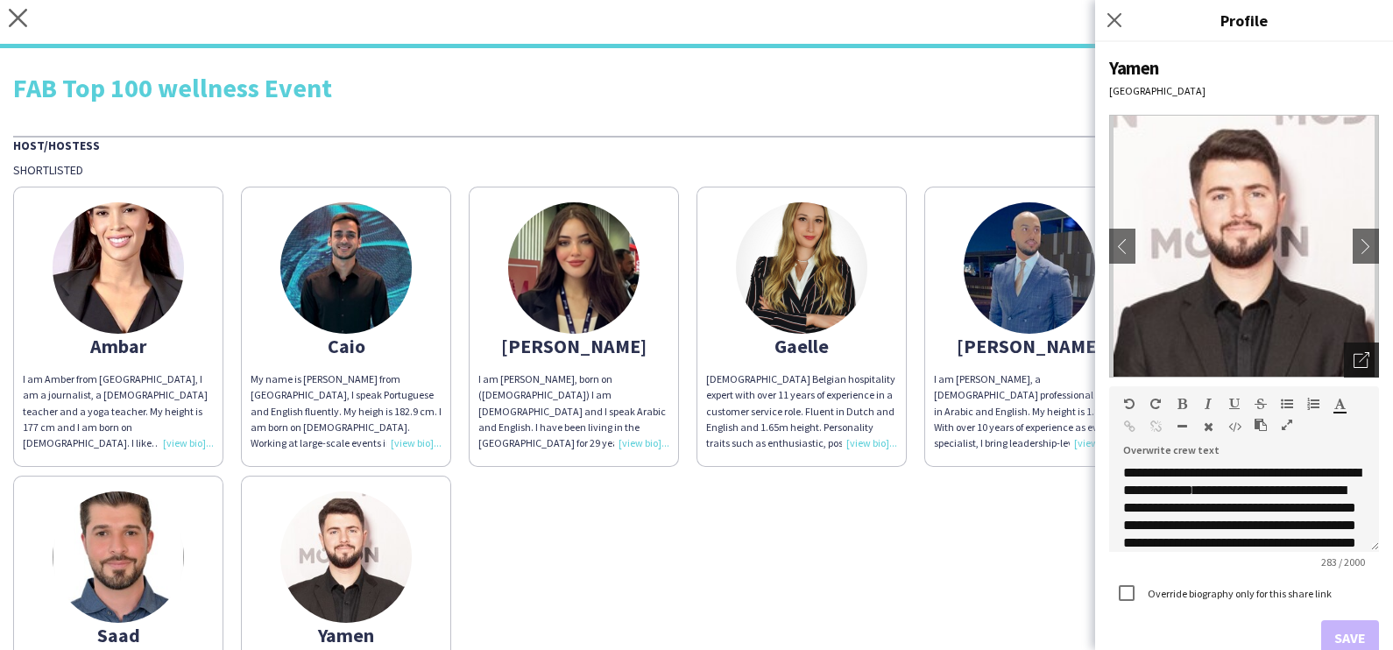
click at [775, 354] on icon "Open photos pop-in" at bounding box center [1362, 360] width 16 height 16
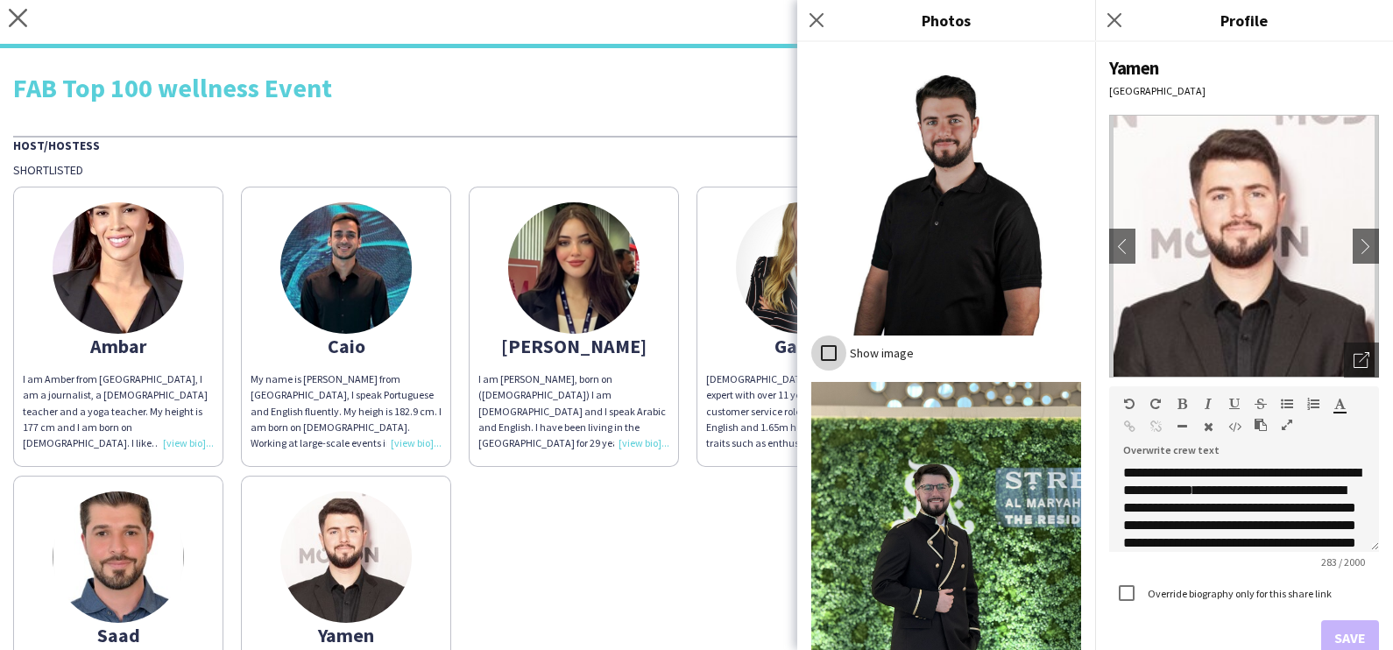
scroll to position [5039, 0]
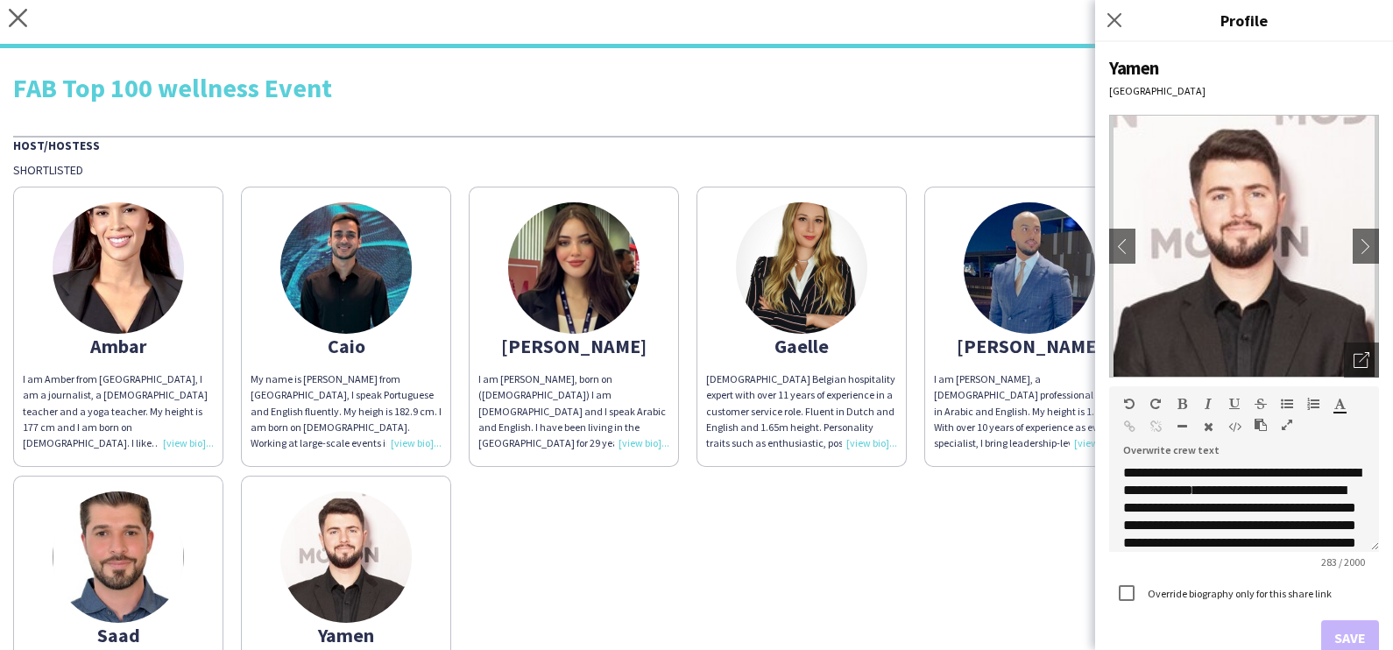
click at [184, 551] on img at bounding box center [118, 557] width 131 height 131
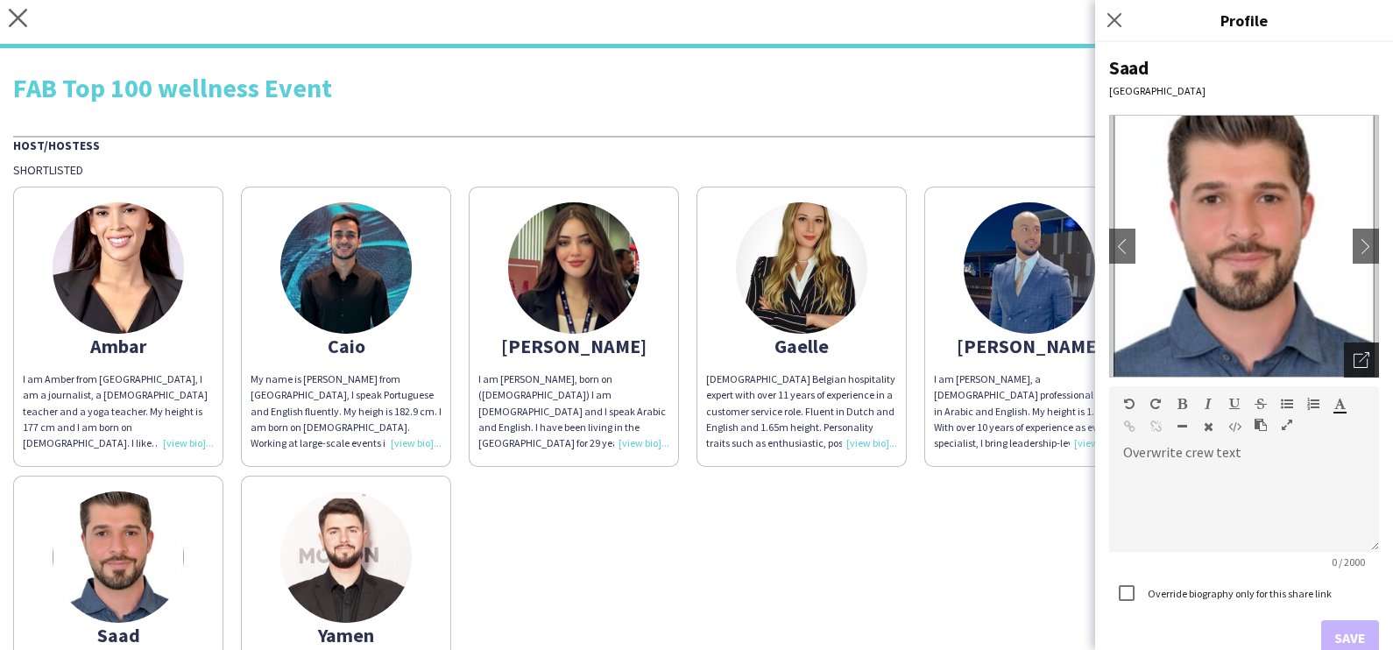
click at [775, 352] on icon "Open photos pop-in" at bounding box center [1362, 360] width 16 height 16
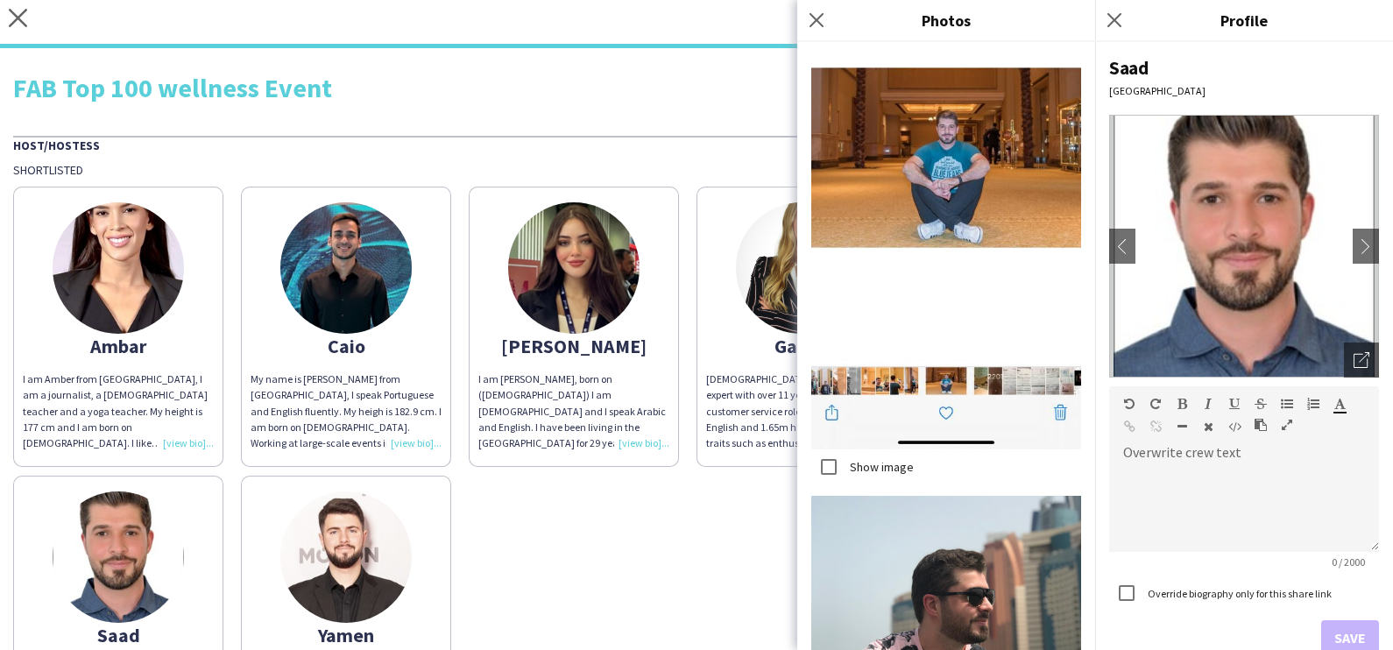
scroll to position [1862, 0]
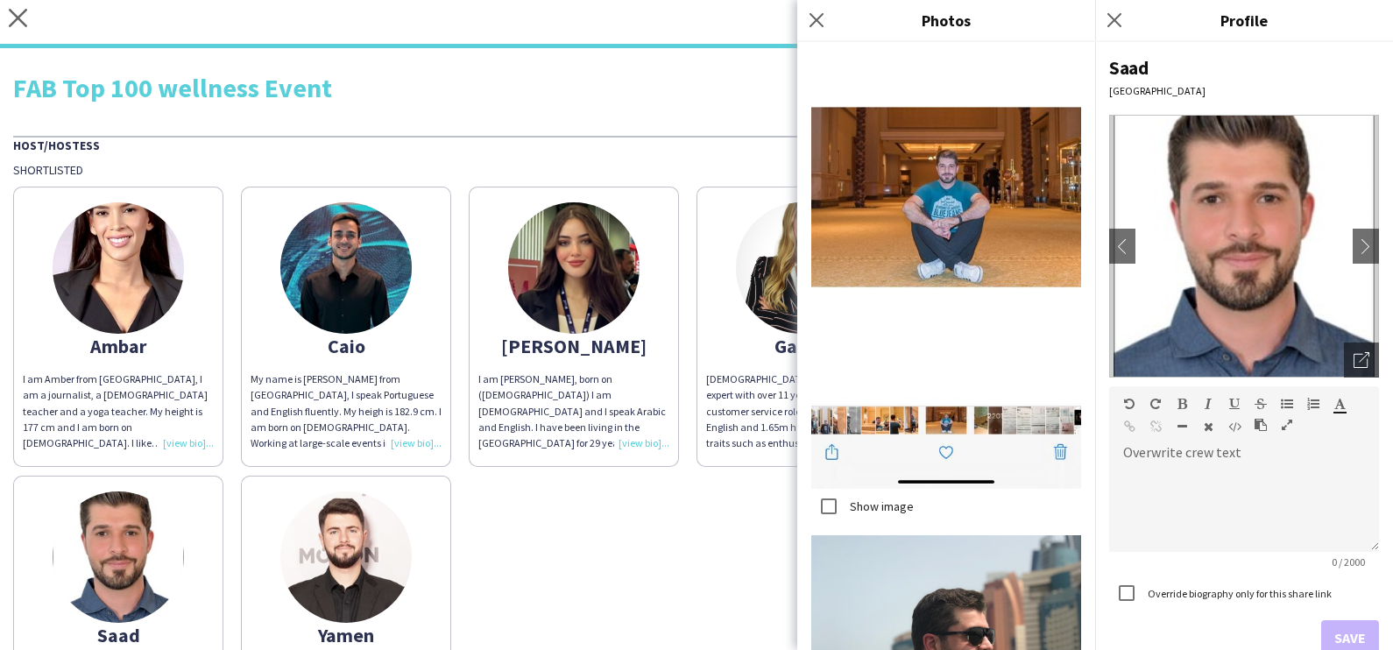
drag, startPoint x: 774, startPoint y: 492, endPoint x: 762, endPoint y: 482, distance: 14.9
click at [771, 492] on div "Ambar I am Amber from Spain, I am a journalist, a Spanish teacher and a yoga te…" at bounding box center [696, 467] width 1367 height 578
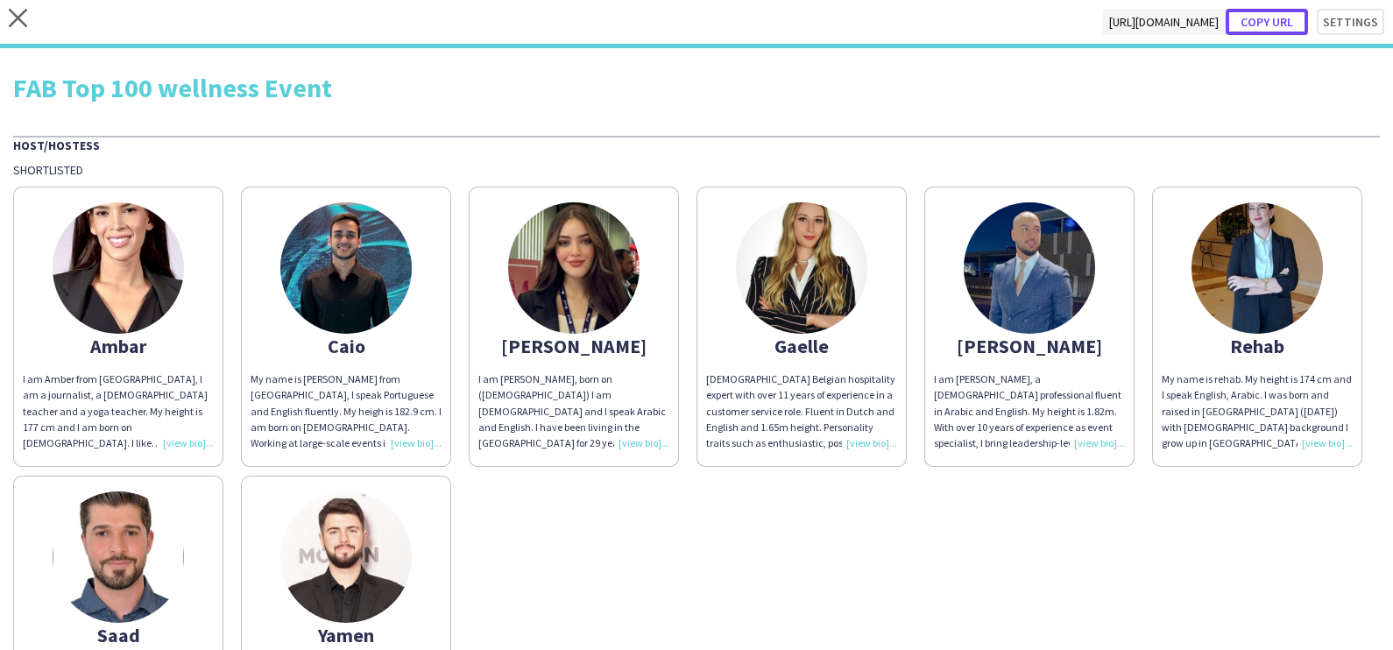
drag, startPoint x: 1279, startPoint y: 27, endPoint x: 1244, endPoint y: 49, distance: 41.3
click at [775, 27] on button "Copy url" at bounding box center [1267, 22] width 82 height 26
click at [775, 18] on button "Settings" at bounding box center [1342, 22] width 85 height 26
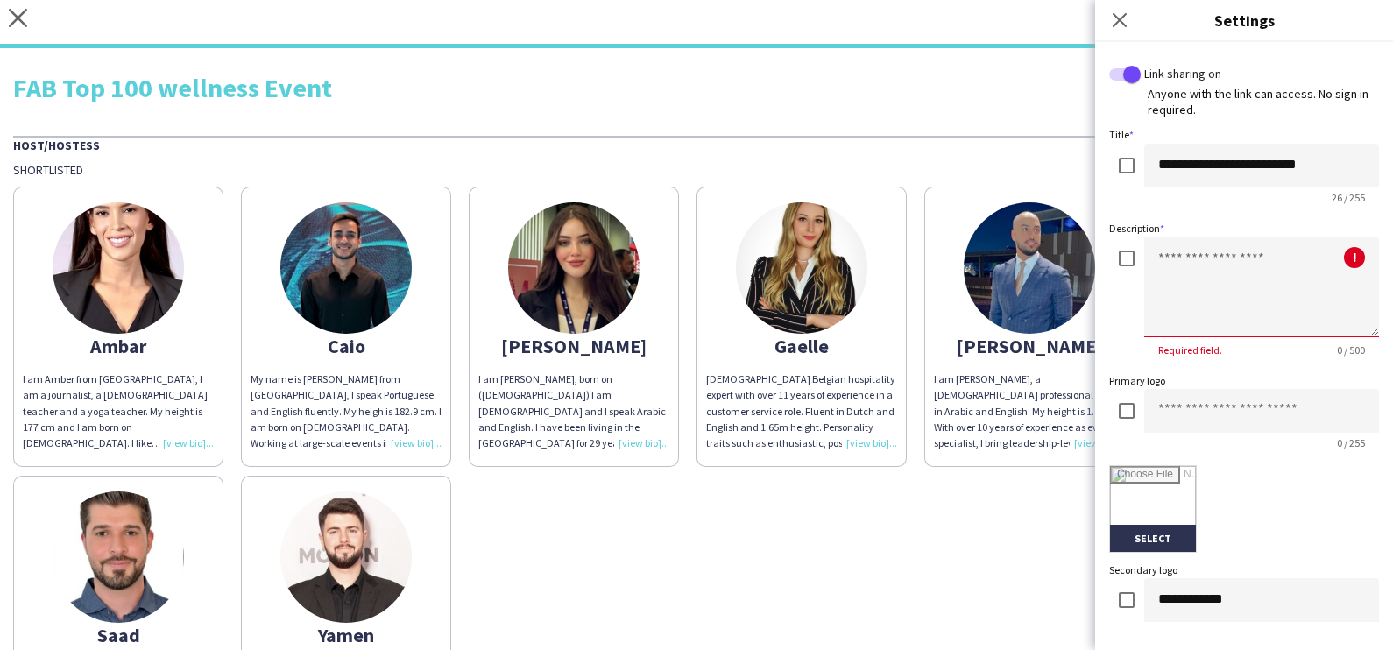
click at [775, 262] on textarea at bounding box center [1261, 287] width 235 height 101
type textarea "*"
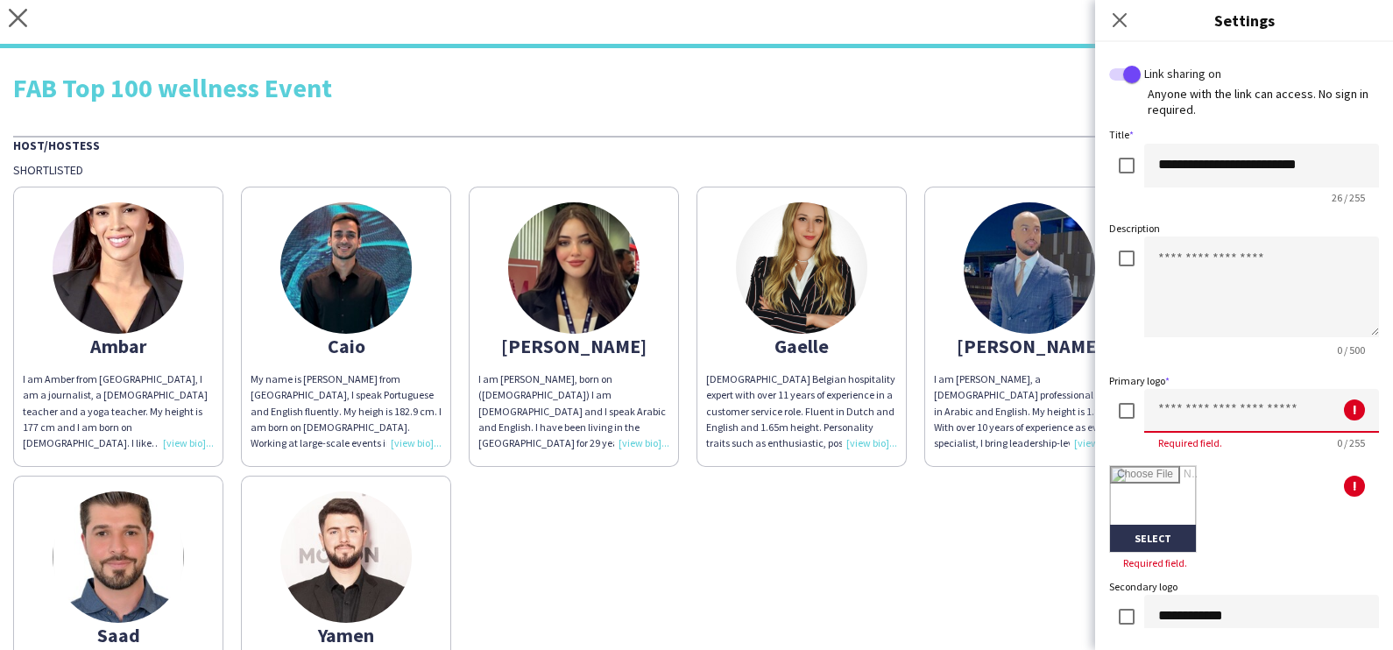
click at [775, 415] on input at bounding box center [1261, 411] width 235 height 44
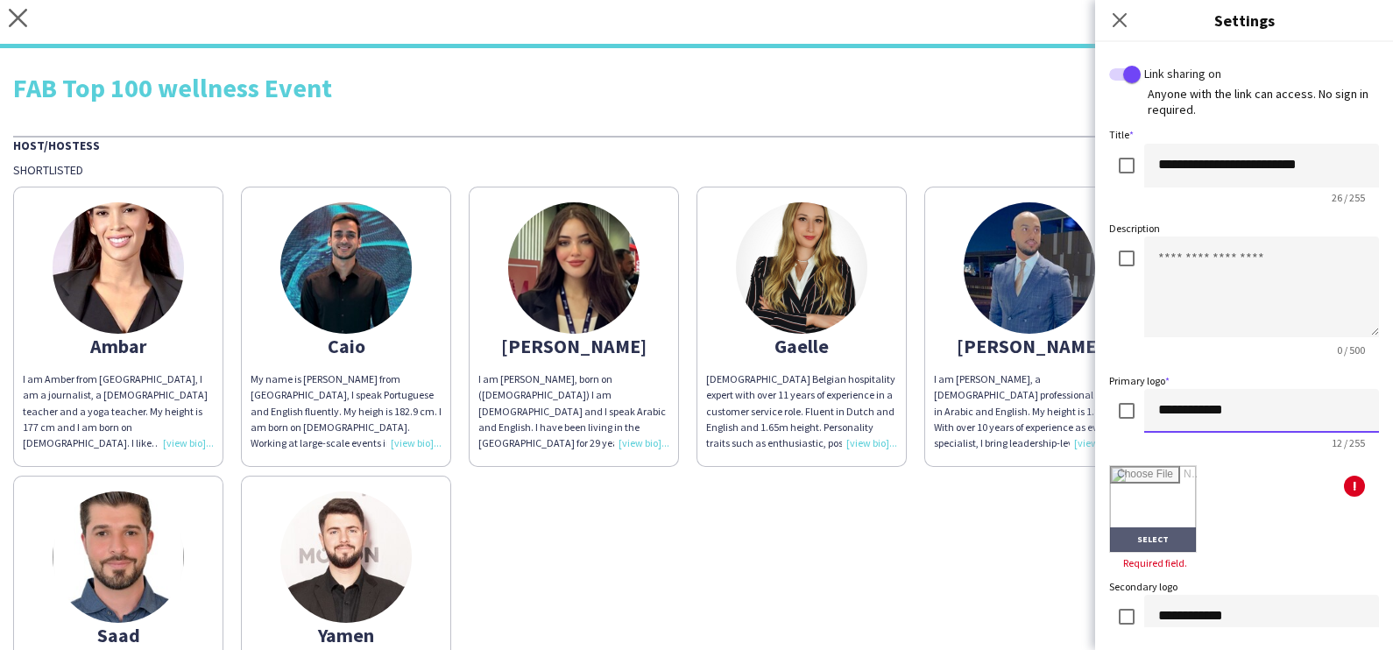
type input "**********"
click at [775, 532] on input "file" at bounding box center [1153, 509] width 86 height 86
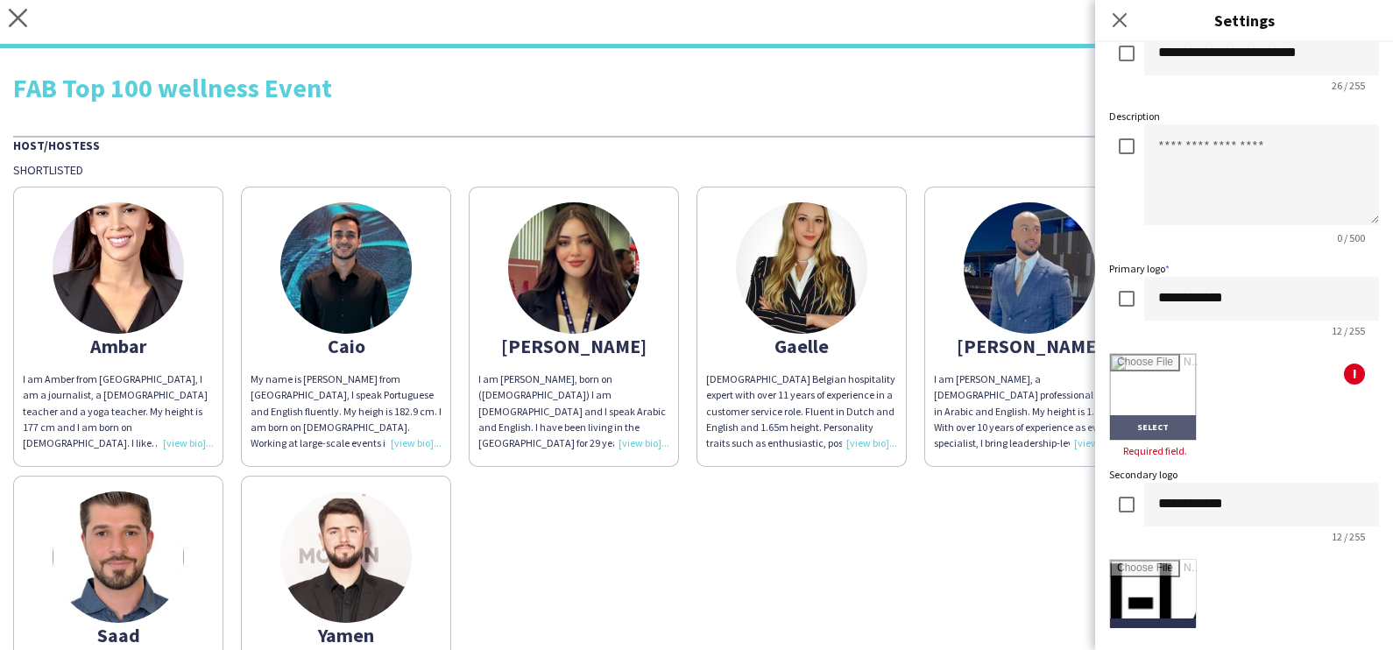
scroll to position [0, 0]
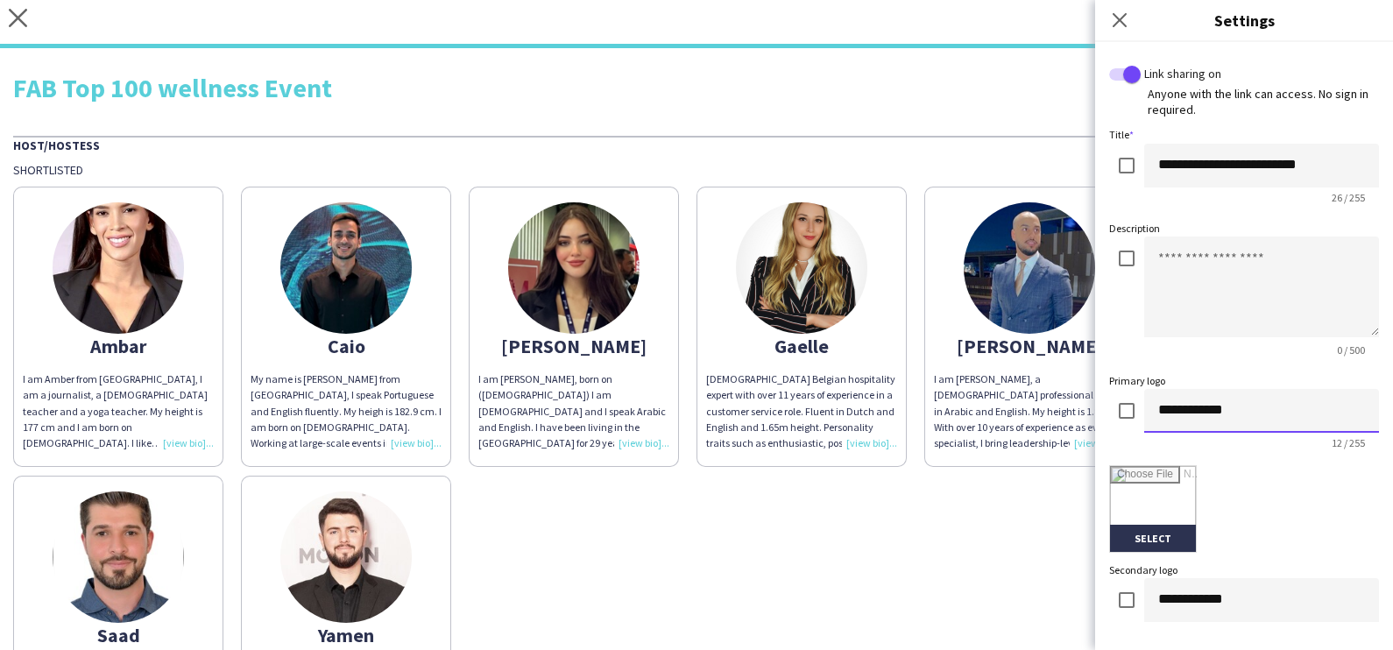
click at [775, 416] on div "**********" at bounding box center [1244, 422] width 270 height 67
click at [775, 266] on textarea at bounding box center [1261, 287] width 235 height 101
type textarea "******"
drag, startPoint x: 1103, startPoint y: 261, endPoint x: 1092, endPoint y: 262, distance: 11.4
click at [775, 262] on body "close https://admin.liveforce.co/v2/s/950ac4be-61c2-483a-ac98-974ce02183b1 Copy…" at bounding box center [696, 325] width 1393 height 650
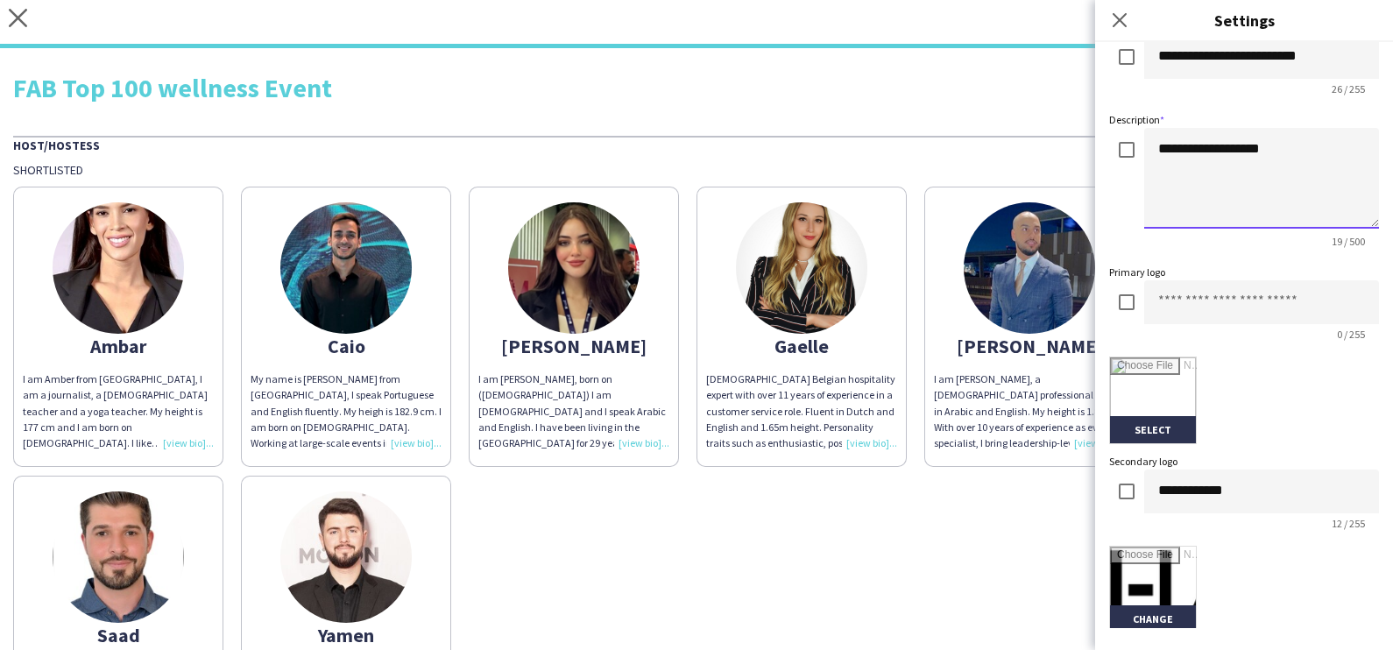
type textarea "**********"
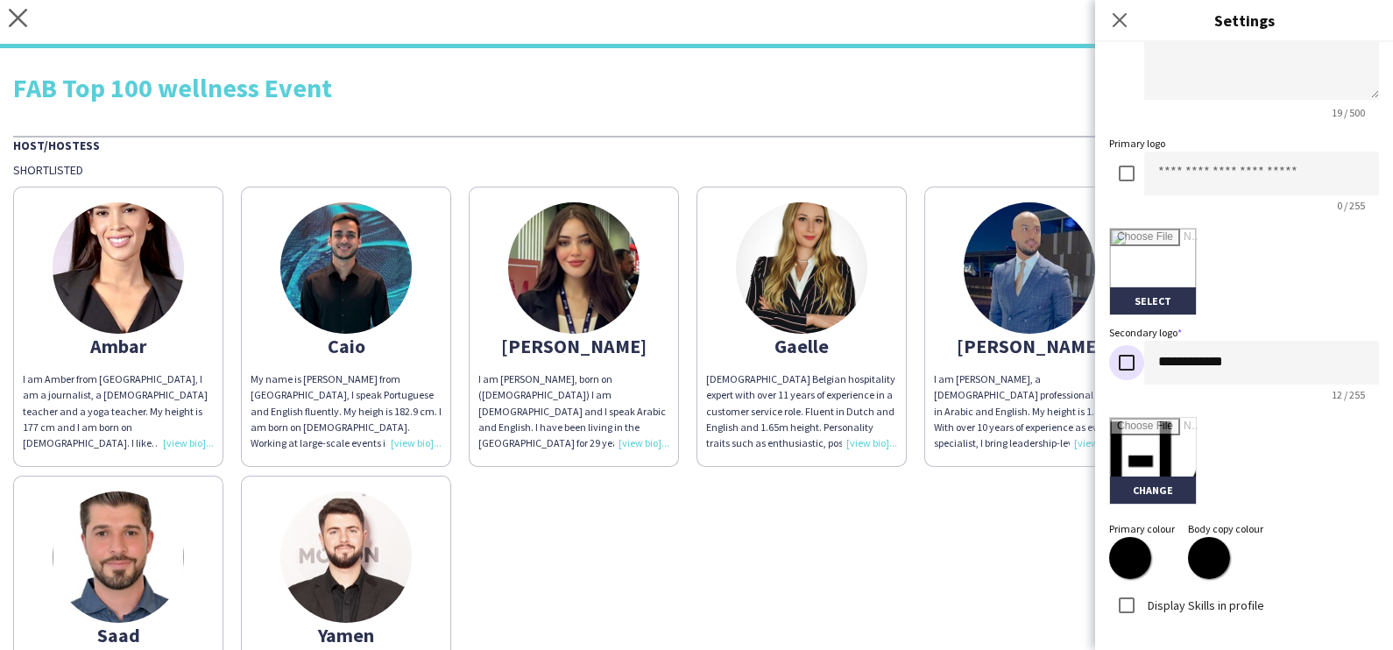
scroll to position [329, 0]
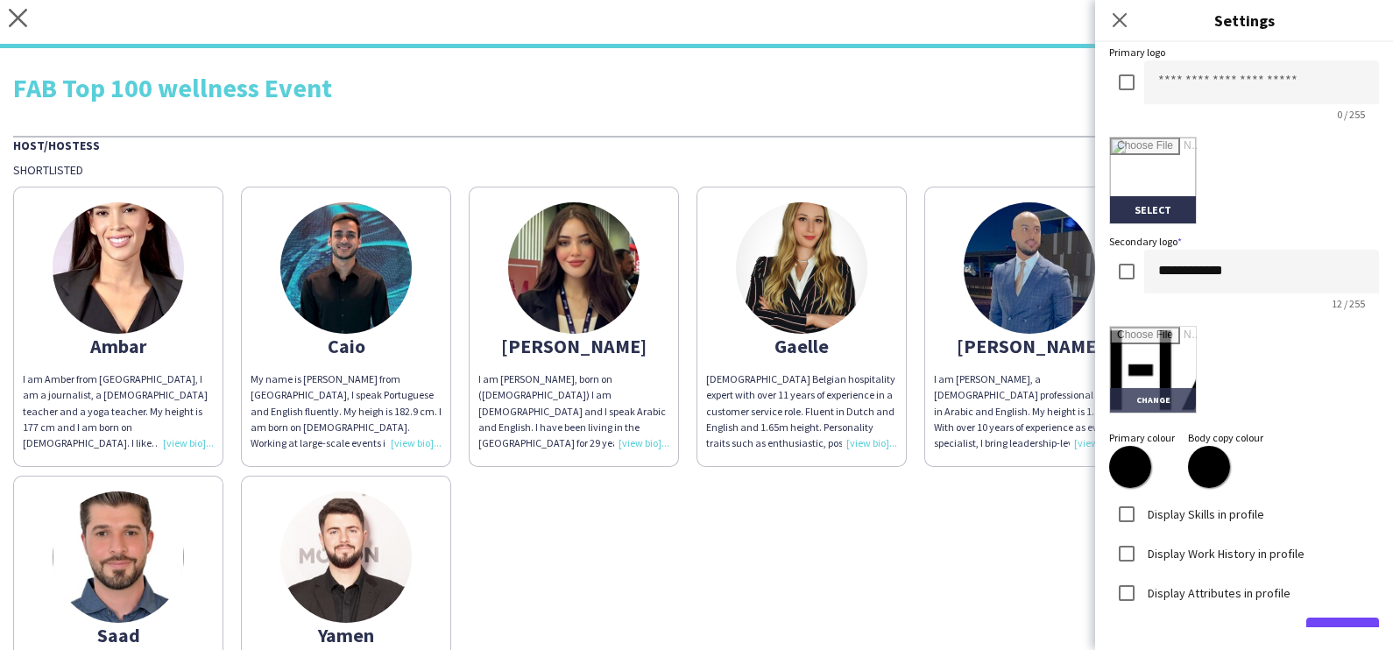
click at [775, 402] on input "file" at bounding box center [1153, 370] width 86 height 86
type input "**********"
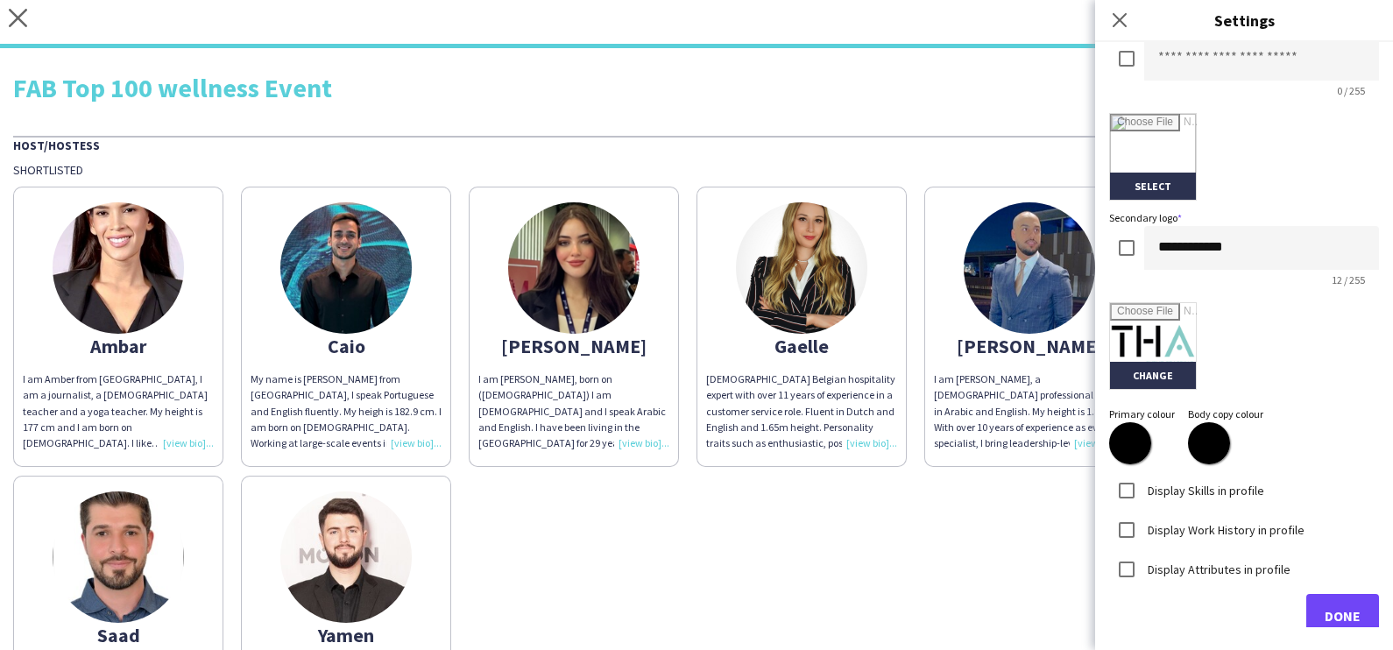
scroll to position [373, 0]
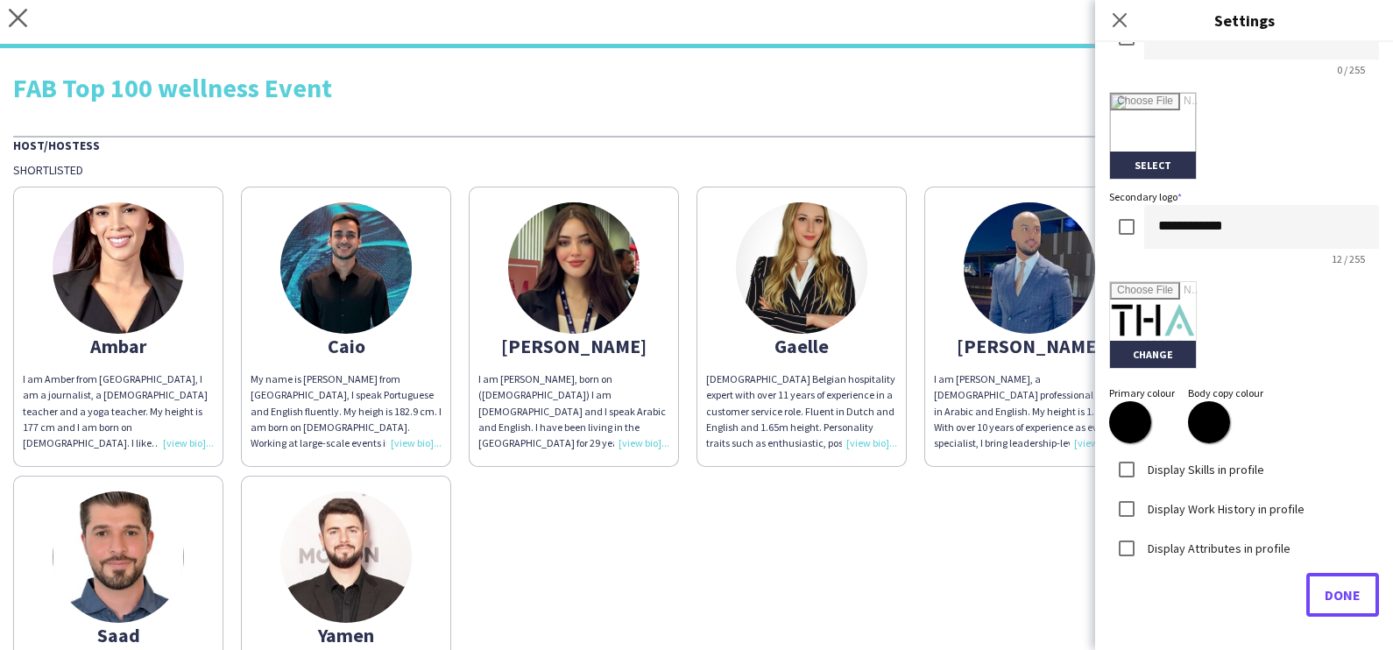
drag, startPoint x: 1328, startPoint y: 588, endPoint x: 1222, endPoint y: 587, distance: 105.2
click at [775, 587] on span "Done" at bounding box center [1343, 595] width 36 height 18
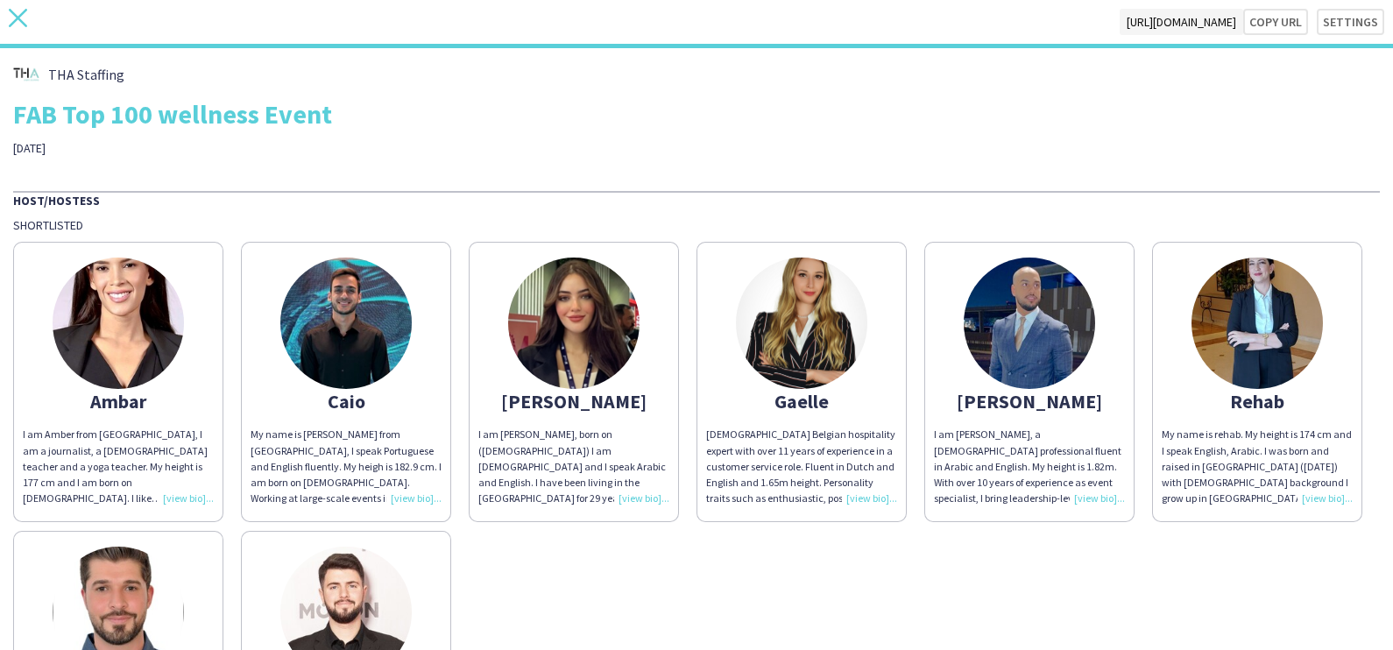
click at [23, 22] on icon at bounding box center [18, 18] width 18 height 18
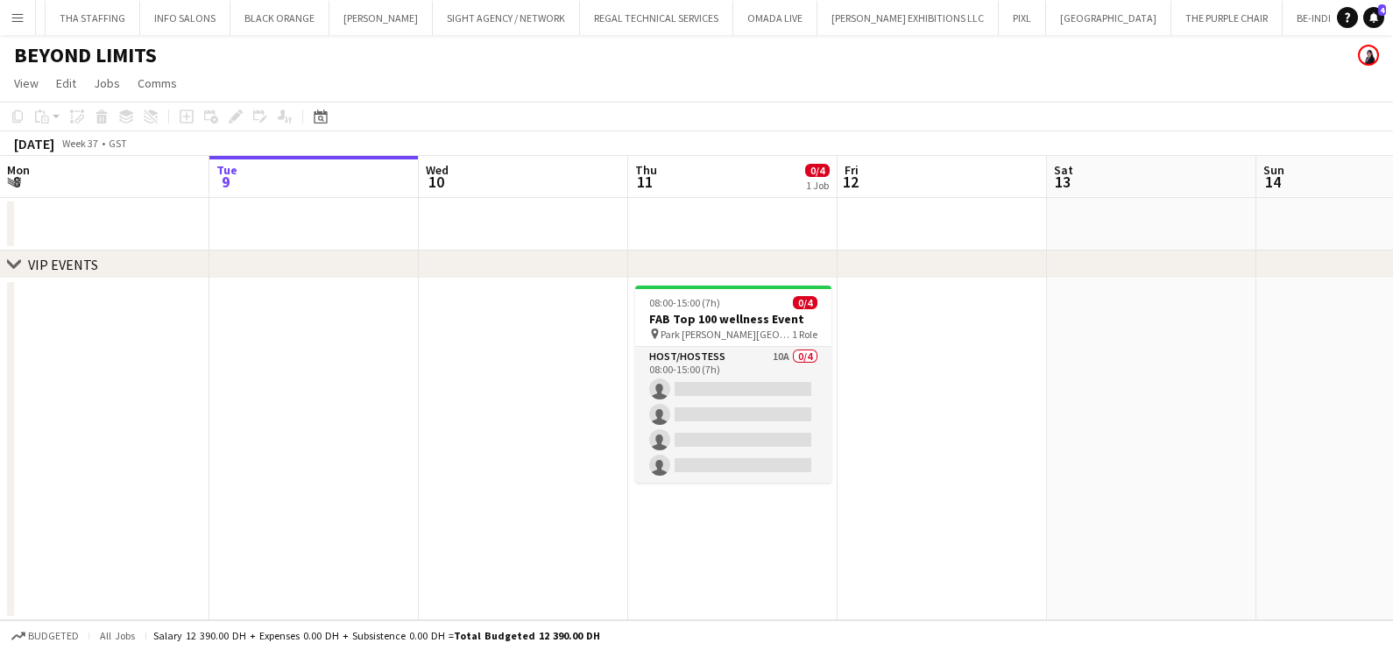
scroll to position [0, 14260]
click at [775, 432] on app-date-cell at bounding box center [942, 450] width 209 height 342
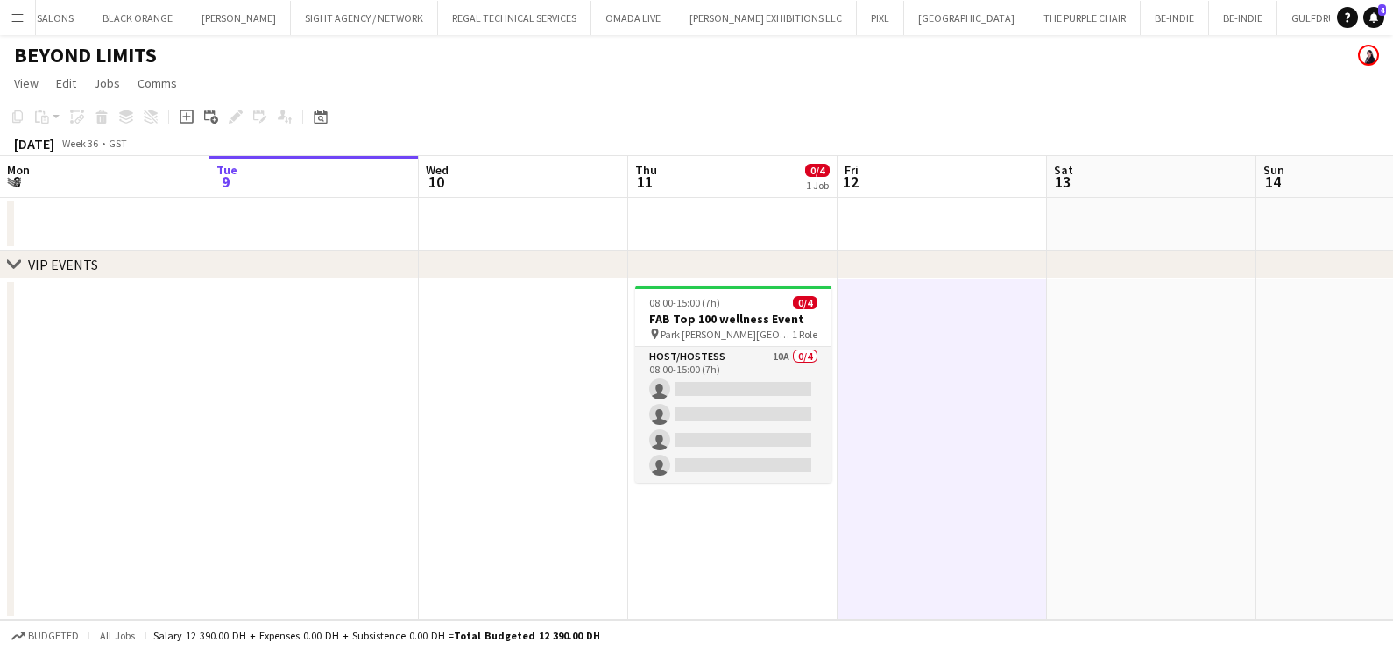
scroll to position [0, 417]
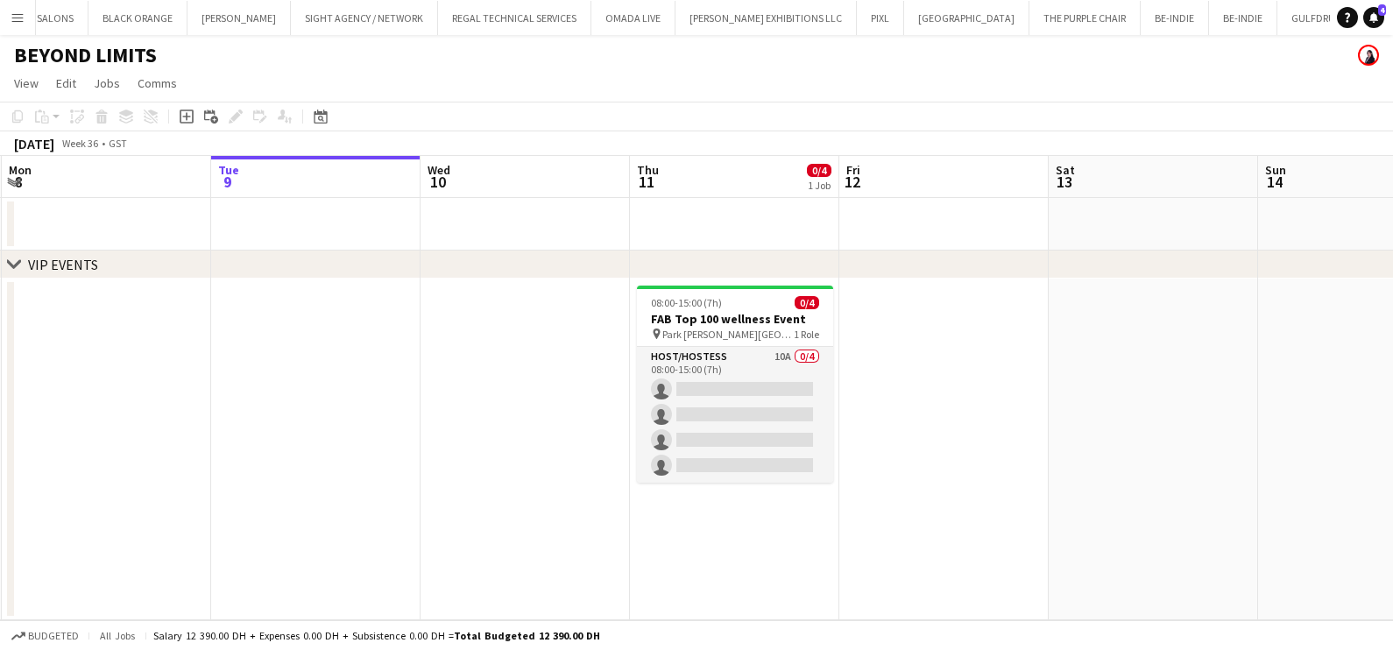
click at [8, 16] on button "Menu" at bounding box center [17, 17] width 35 height 35
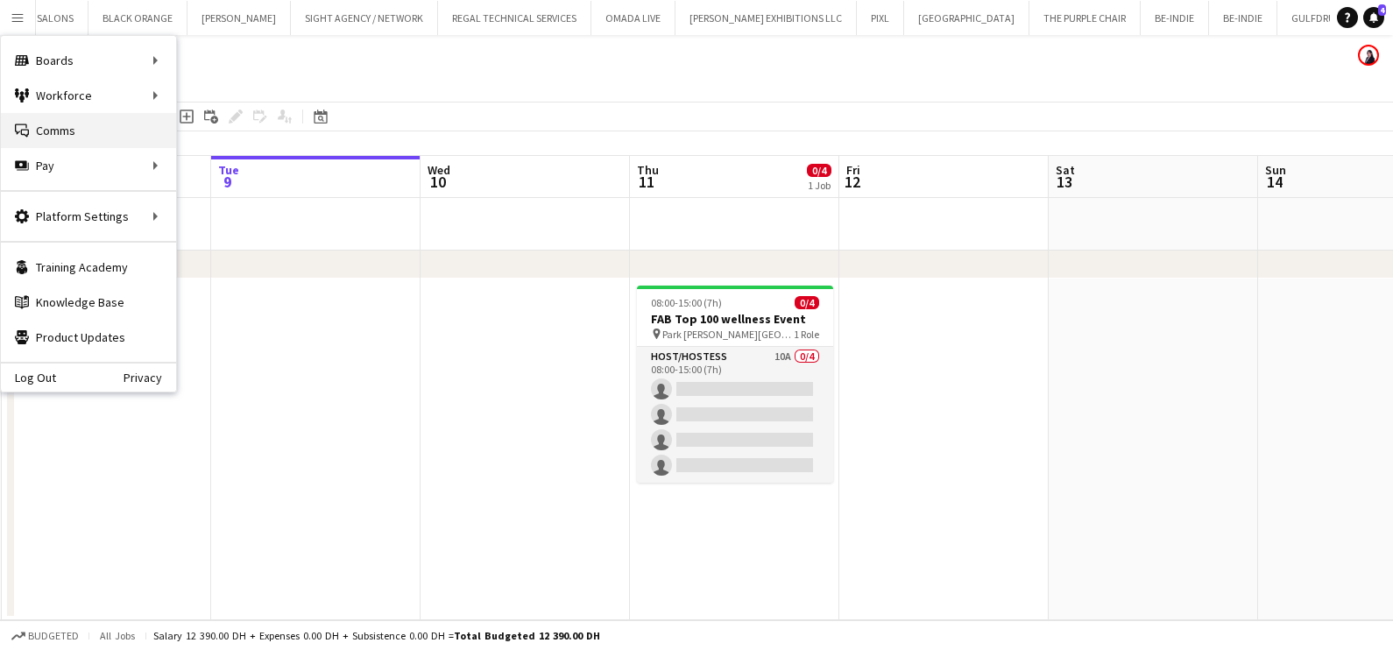
click at [88, 124] on link "Comms Comms" at bounding box center [88, 130] width 175 height 35
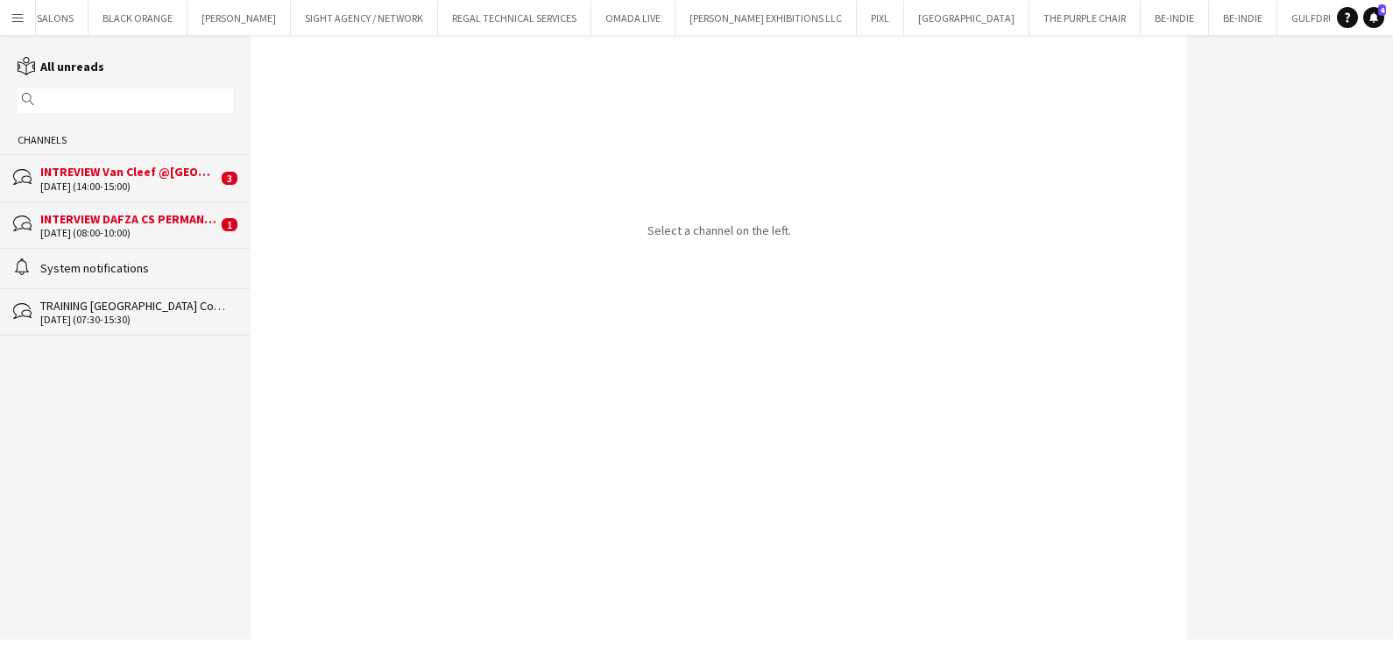
click at [136, 176] on div "INTREVIEW Van Cleef @[GEOGRAPHIC_DATA] Watch Week 2025" at bounding box center [128, 172] width 177 height 16
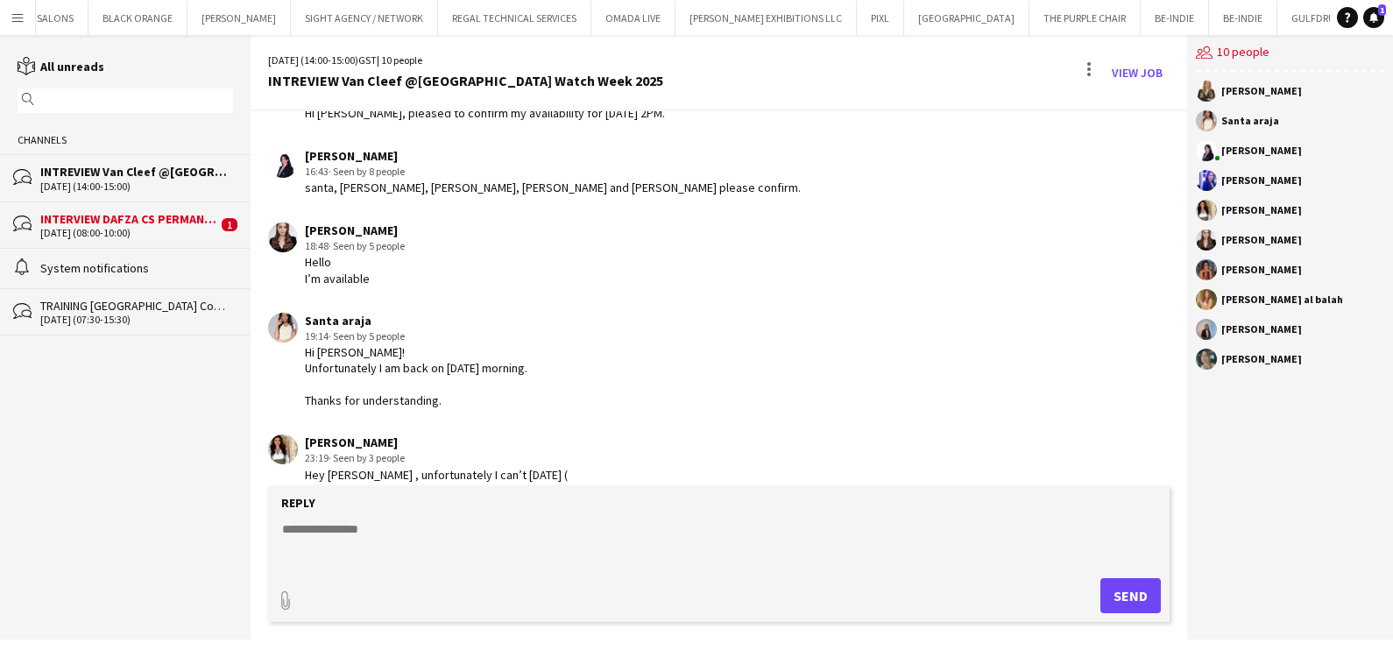
scroll to position [748, 0]
click at [178, 216] on div "INTERVIEW DAFZA CS PERMANENT STAFF" at bounding box center [128, 219] width 177 height 16
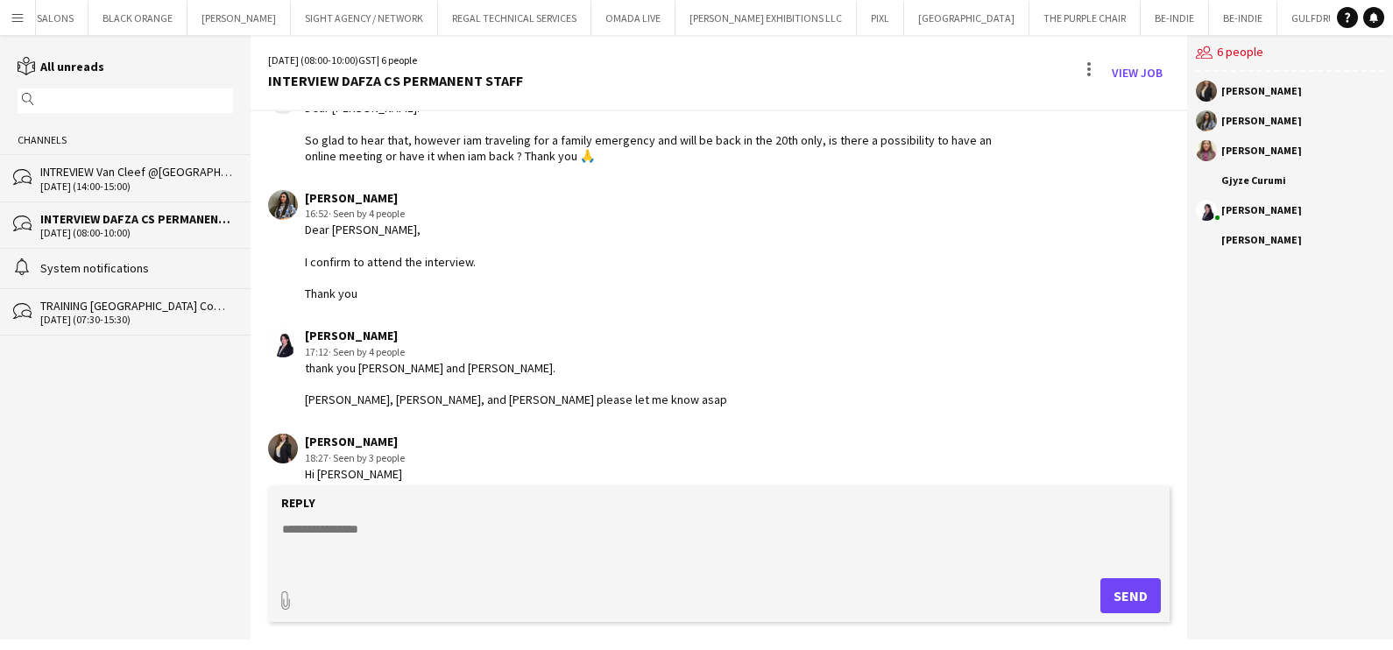
scroll to position [365, 0]
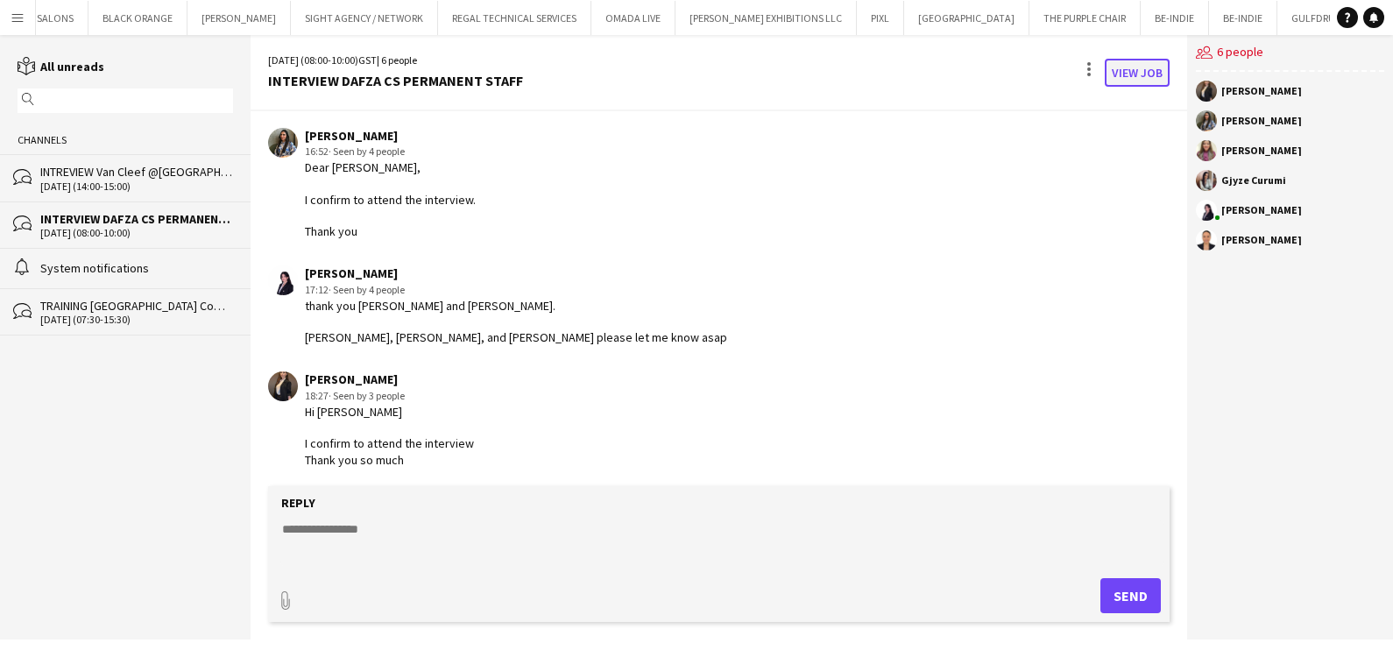
click at [775, 74] on link "View Job" at bounding box center [1137, 73] width 65 height 28
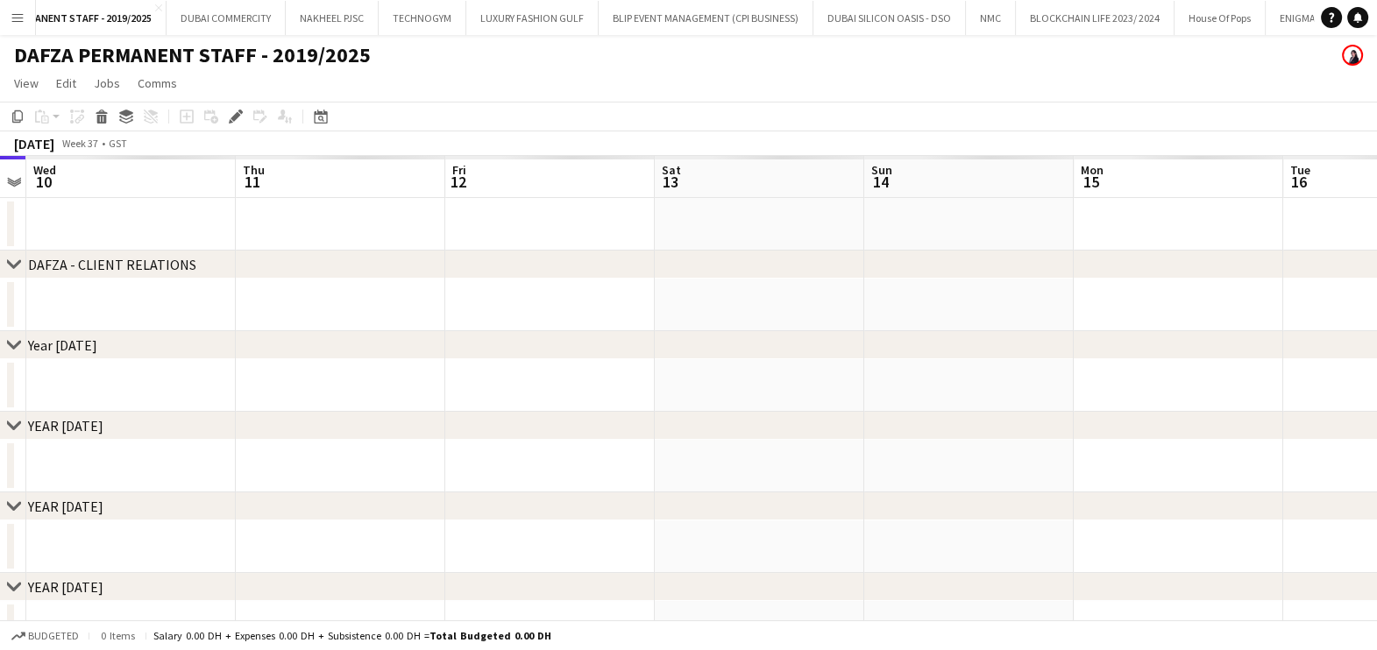
scroll to position [0, 1078]
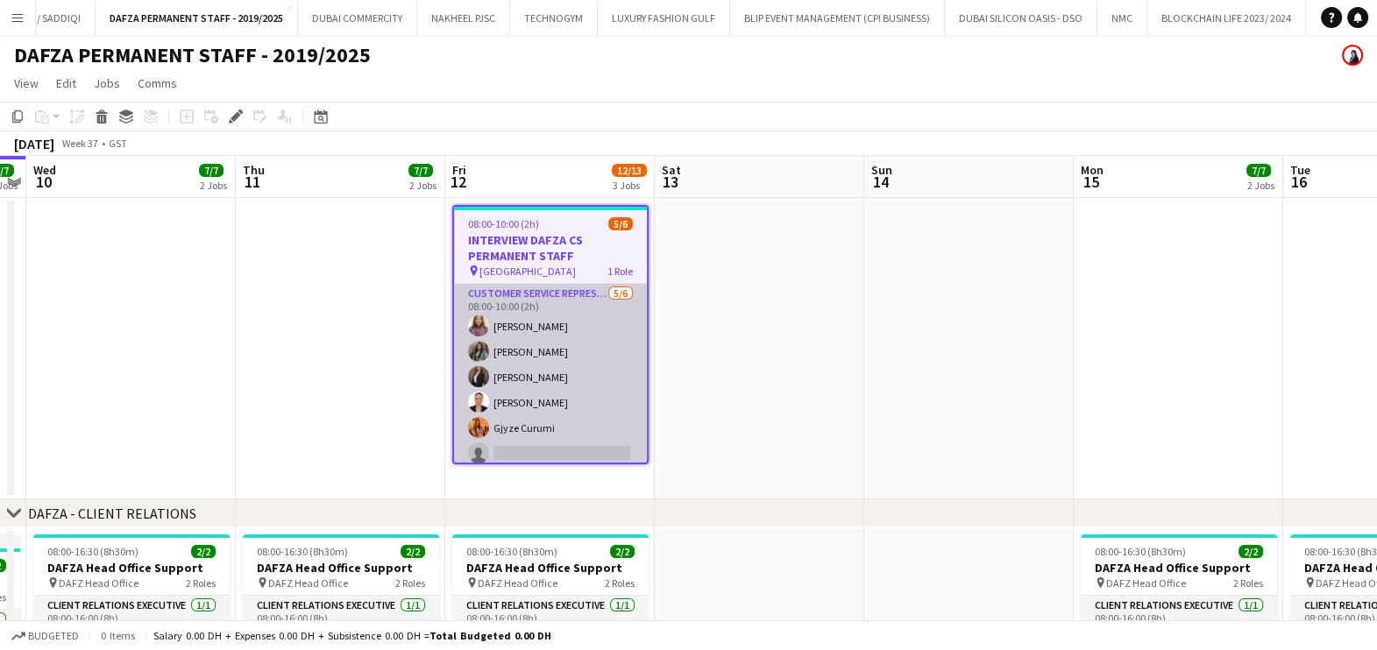
click at [482, 382] on app-user-avatar at bounding box center [478, 376] width 21 height 21
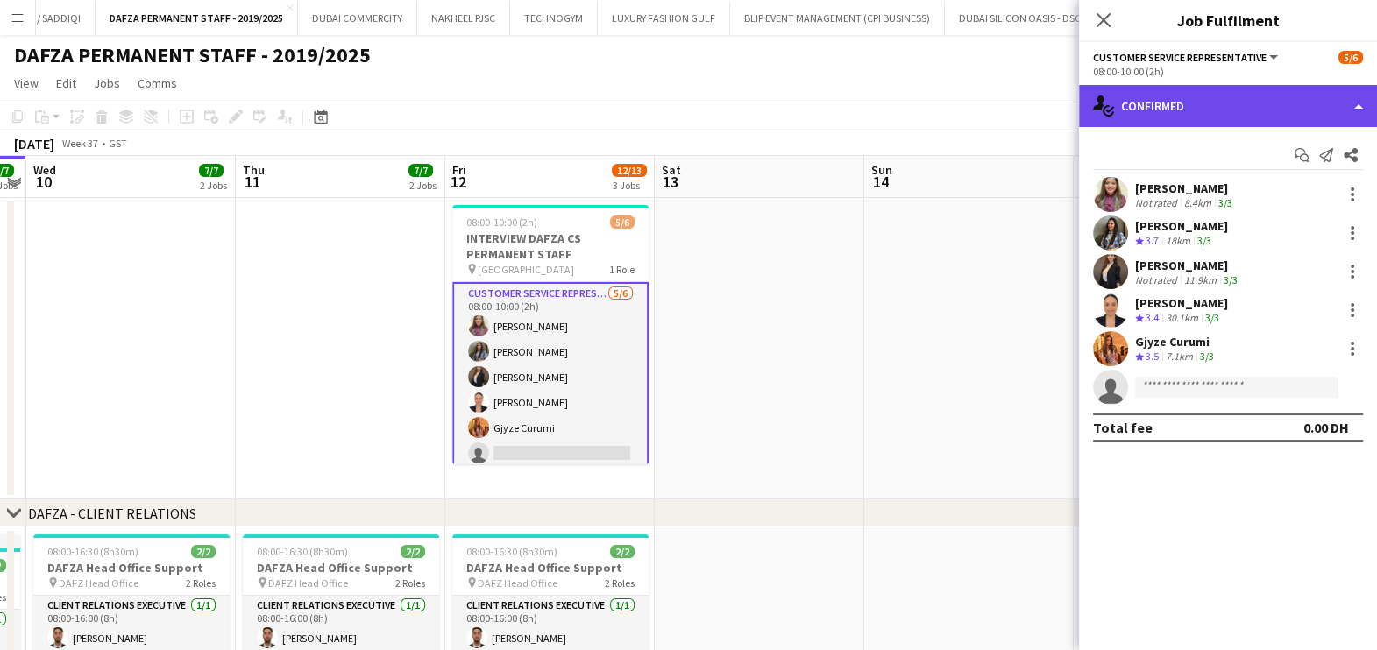
click at [775, 107] on div "single-neutral-actions-check-2 Confirmed" at bounding box center [1228, 106] width 298 height 42
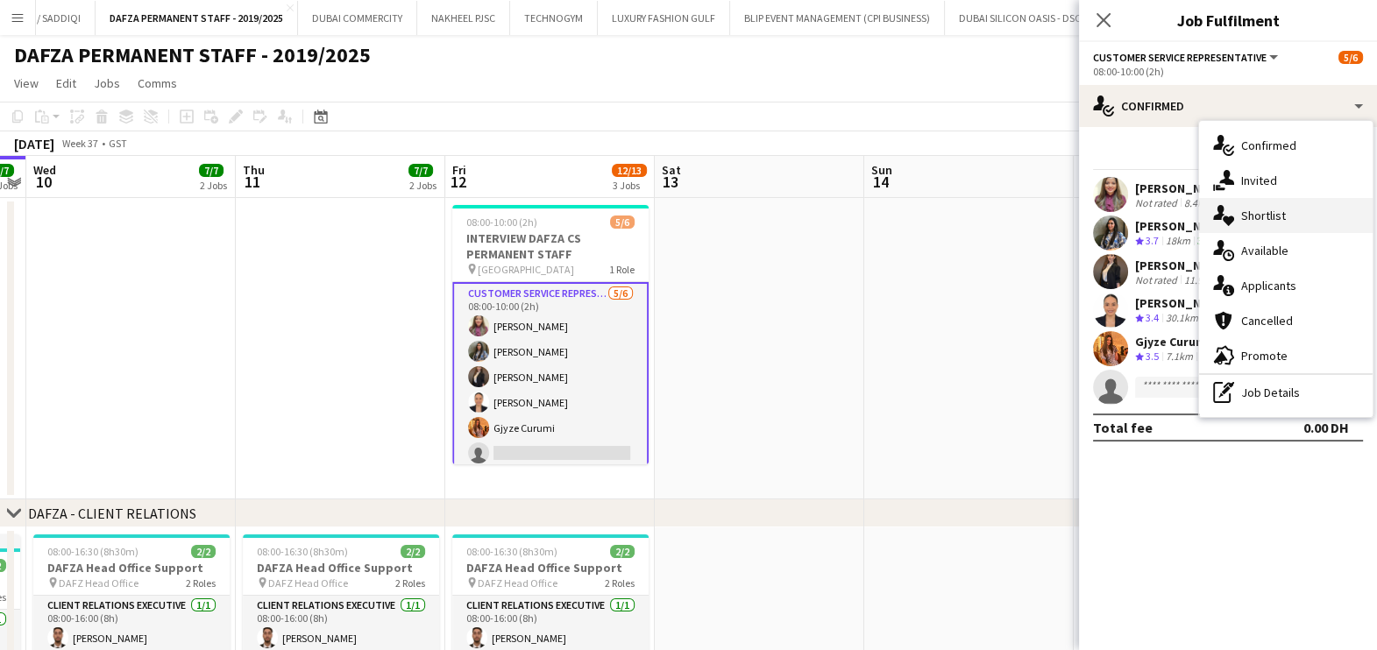
click at [775, 218] on span "Shortlist" at bounding box center [1263, 216] width 45 height 16
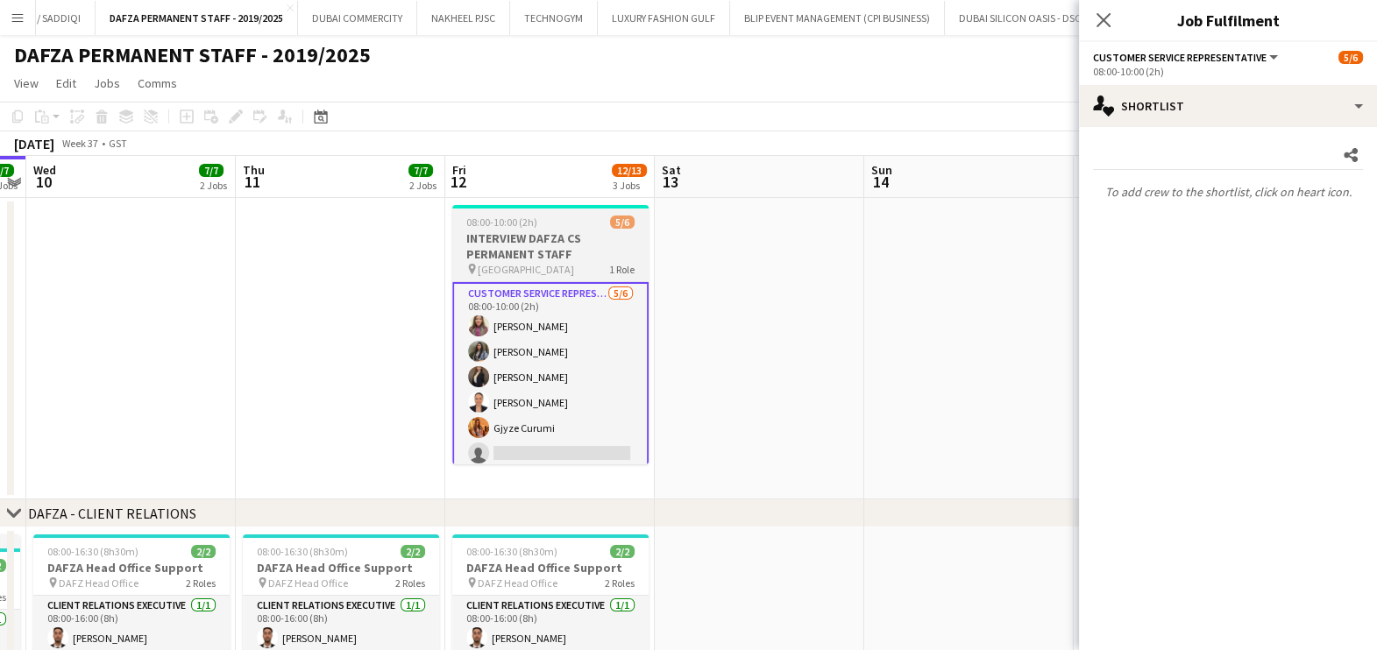
click at [478, 430] on app-user-avatar at bounding box center [478, 427] width 21 height 21
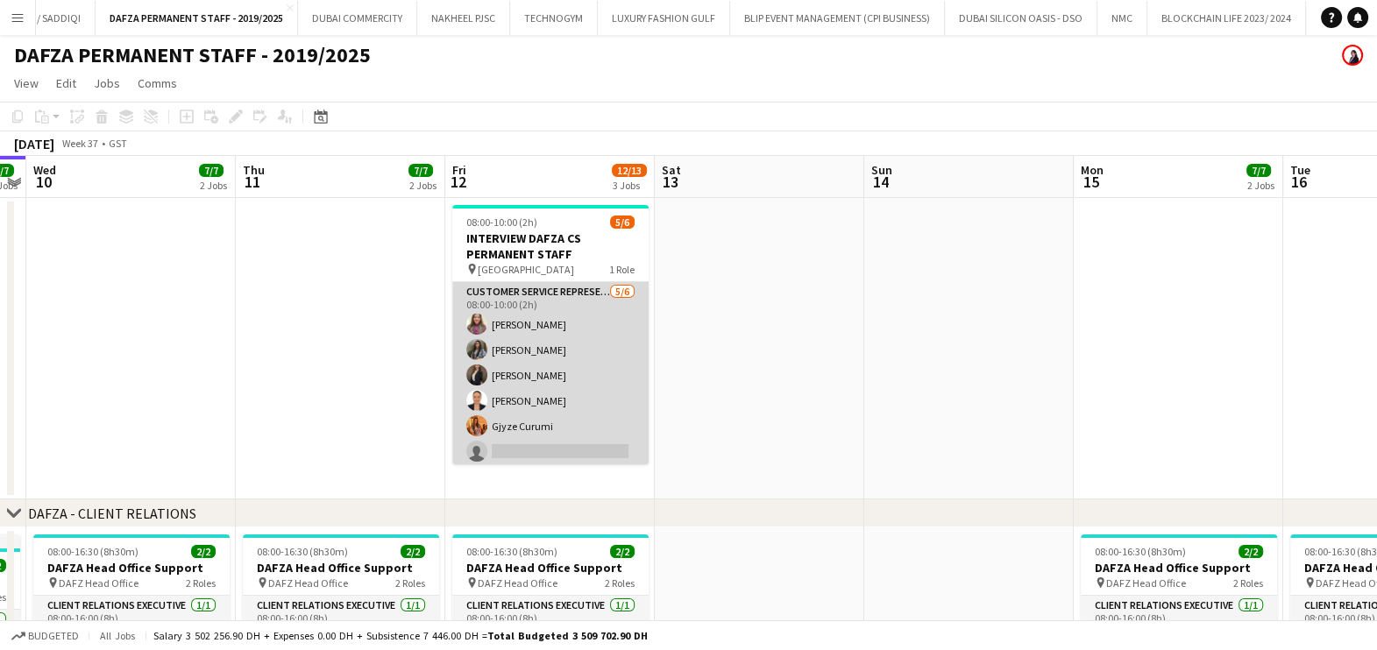
click at [486, 414] on app-card-role "Customer Service Representative 5/6 08:00-10:00 (2h) Amreen Shaikh Eman Mohamed…" at bounding box center [550, 375] width 196 height 187
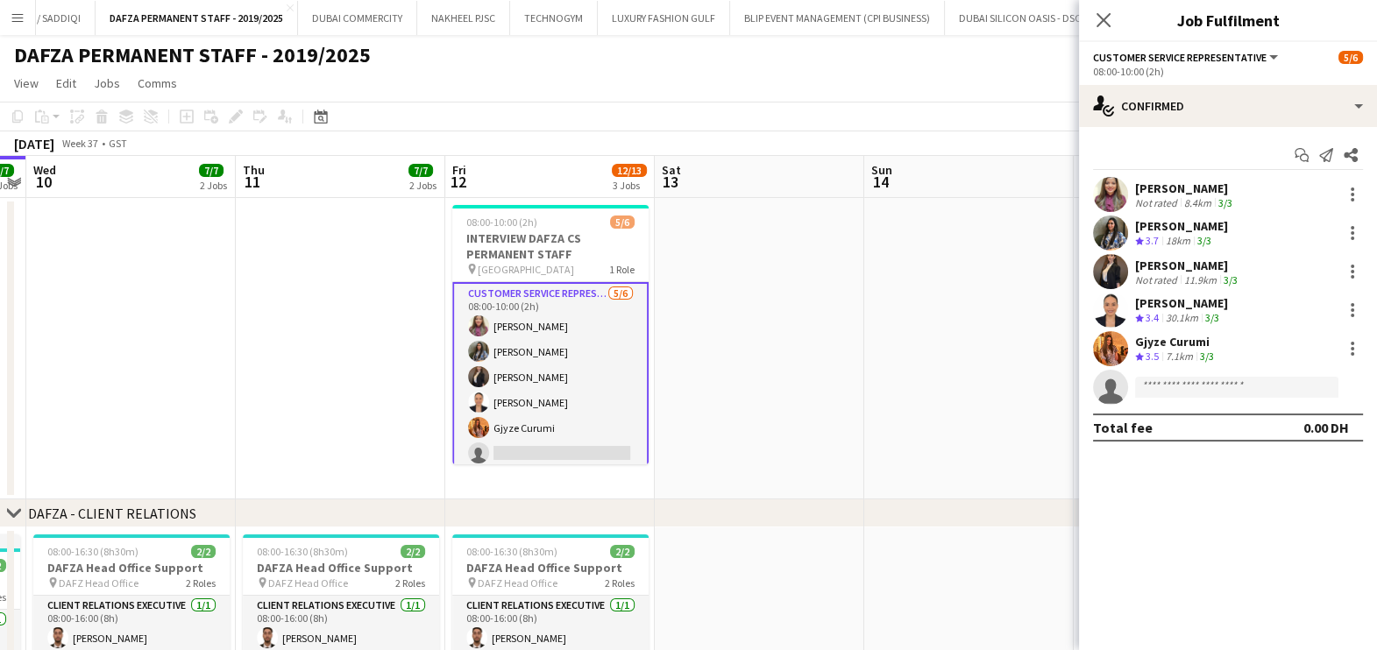
click at [775, 315] on app-user-avatar at bounding box center [1110, 310] width 35 height 35
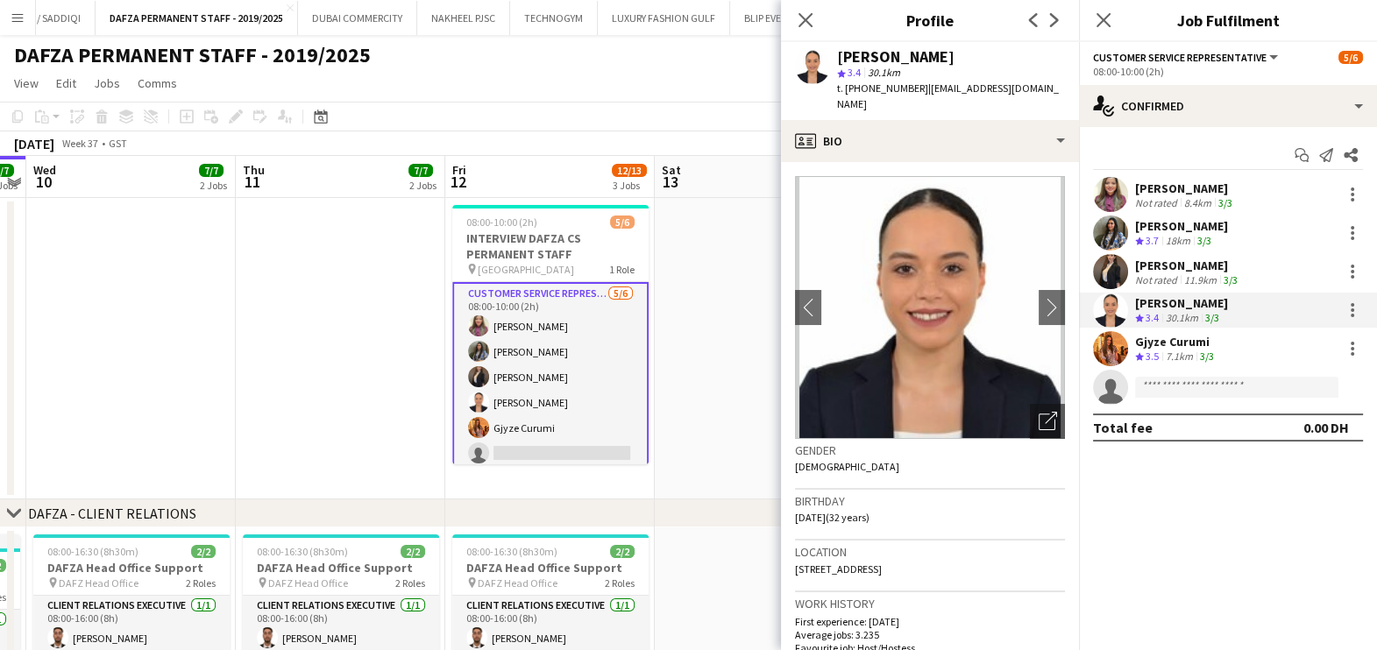
click at [775, 357] on icon "Crew rating" at bounding box center [1139, 356] width 9 height 9
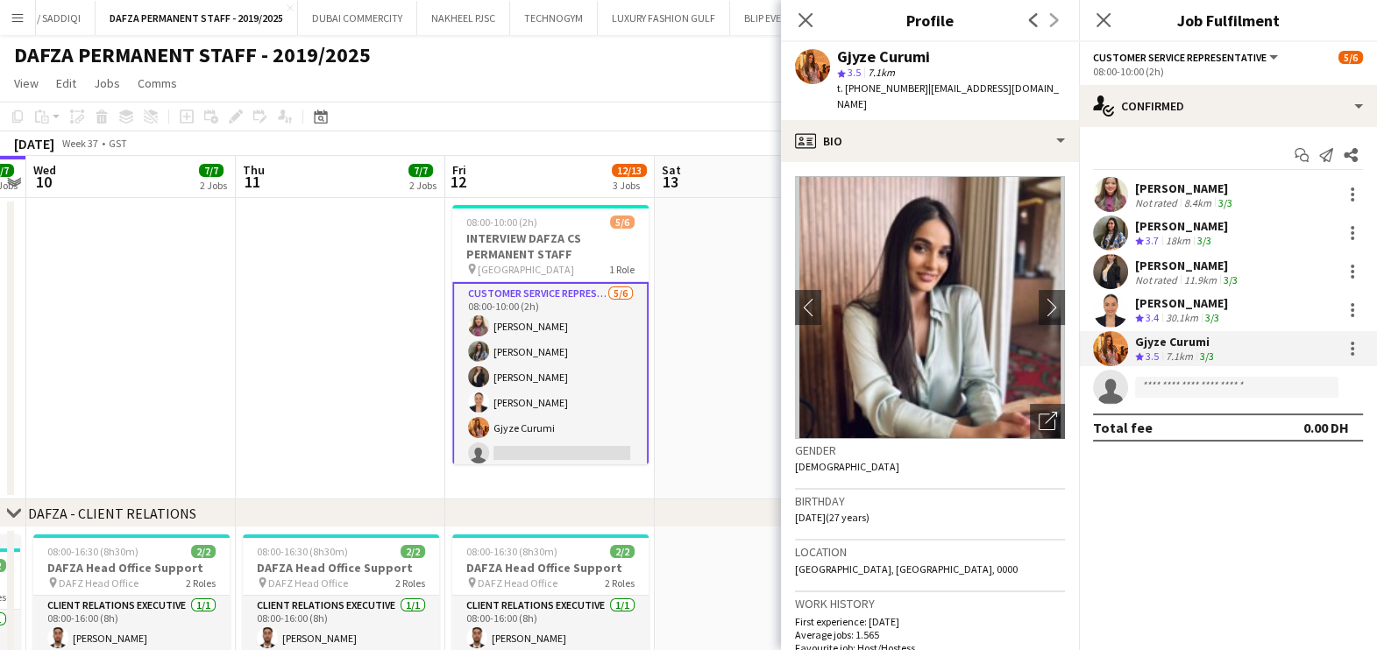
click at [775, 324] on div "Crew rating 3.4" at bounding box center [1148, 318] width 27 height 15
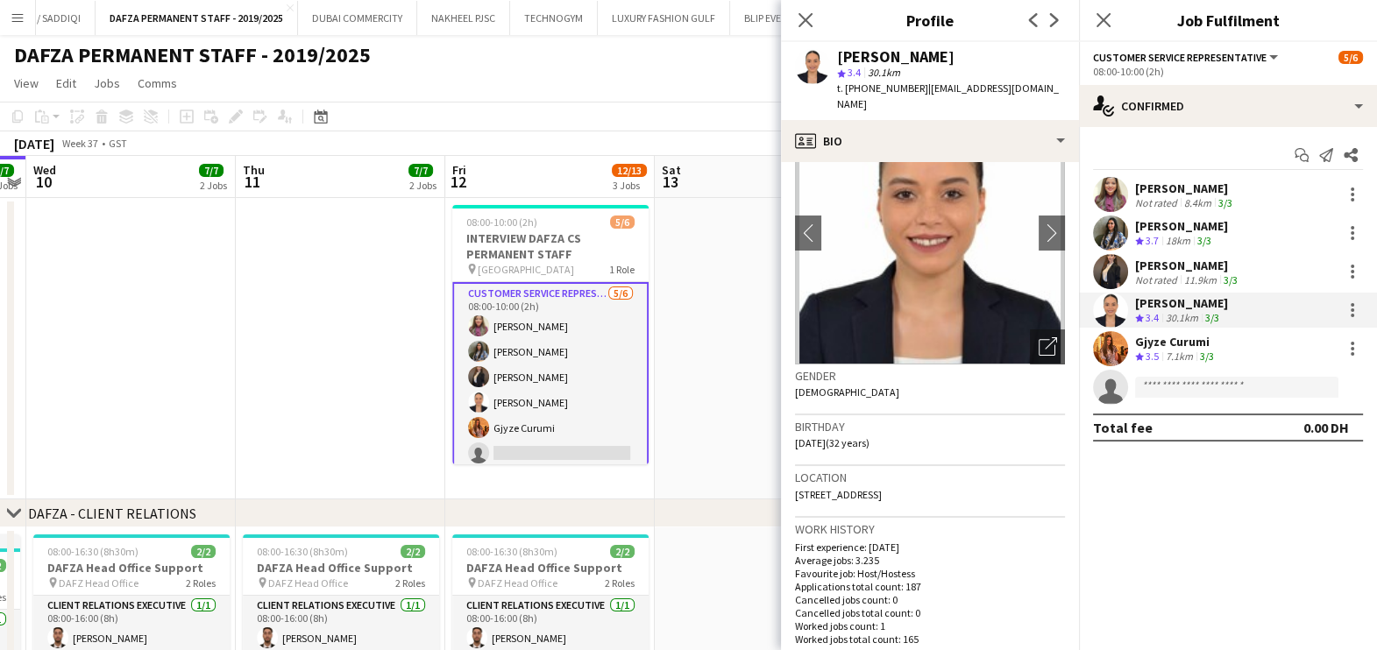
scroll to position [85, 0]
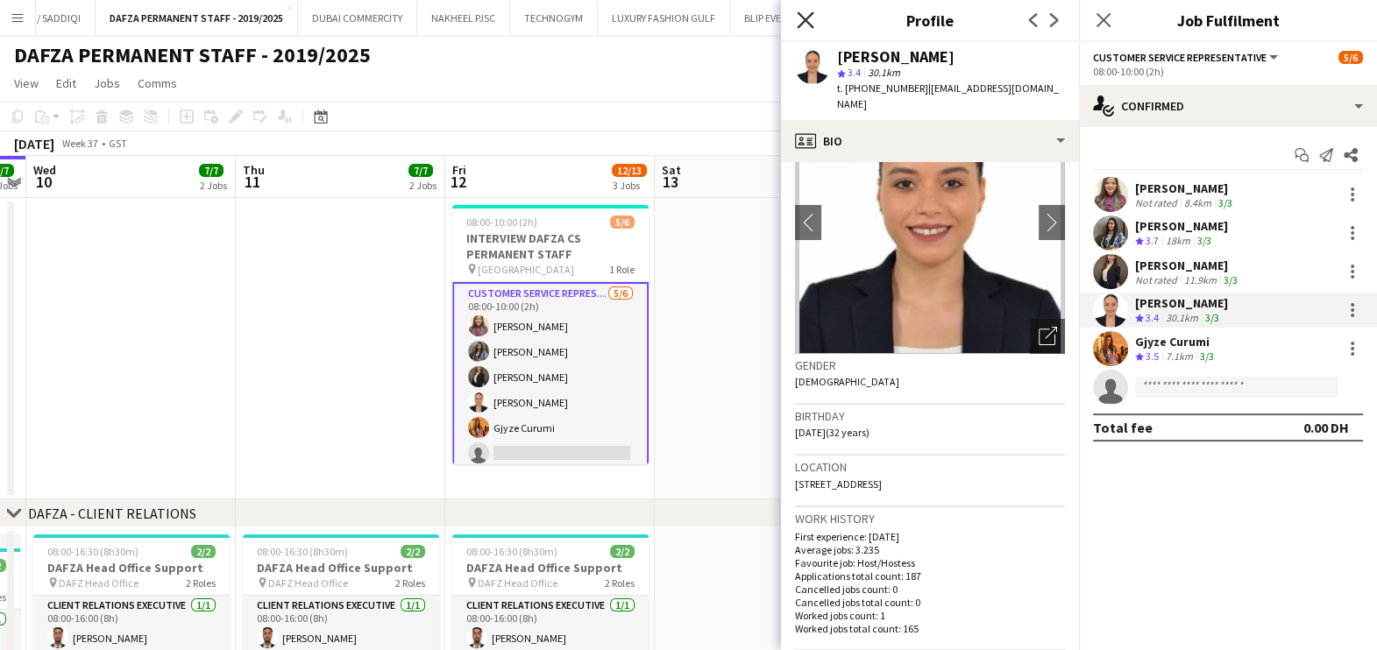
click at [775, 22] on icon at bounding box center [805, 19] width 17 height 17
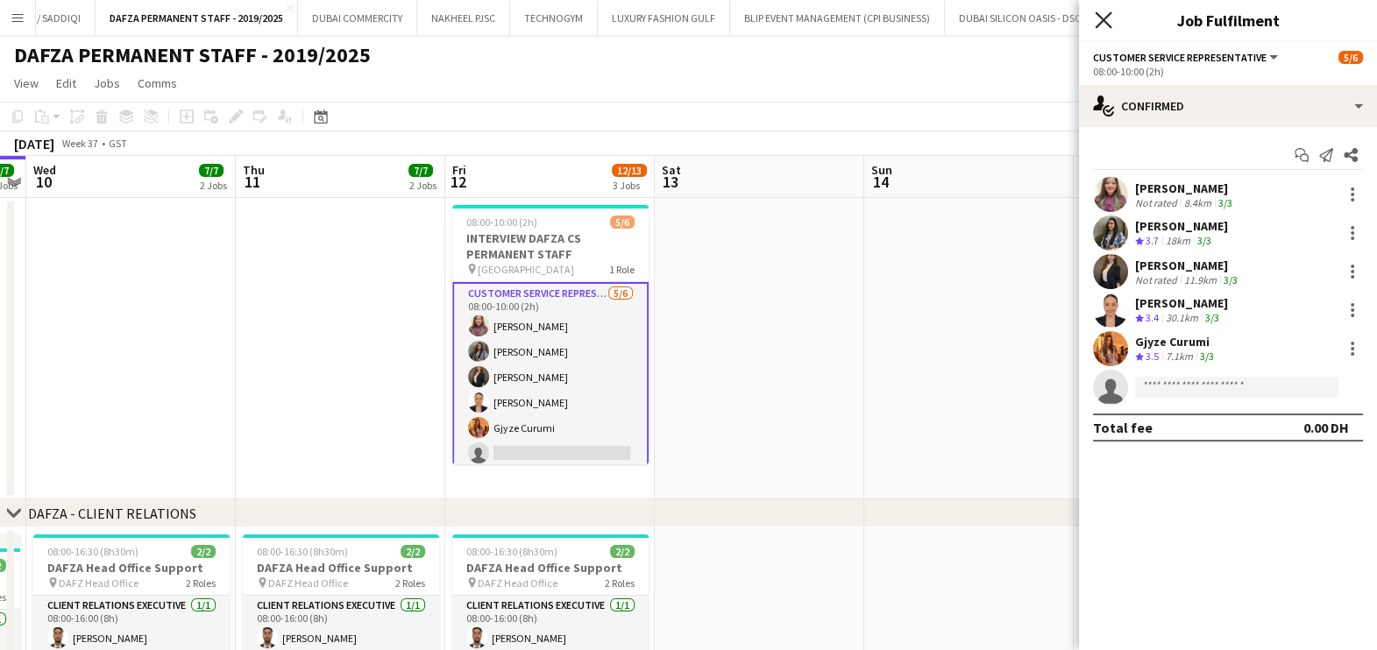
click at [775, 12] on icon "Close pop-in" at bounding box center [1103, 19] width 17 height 17
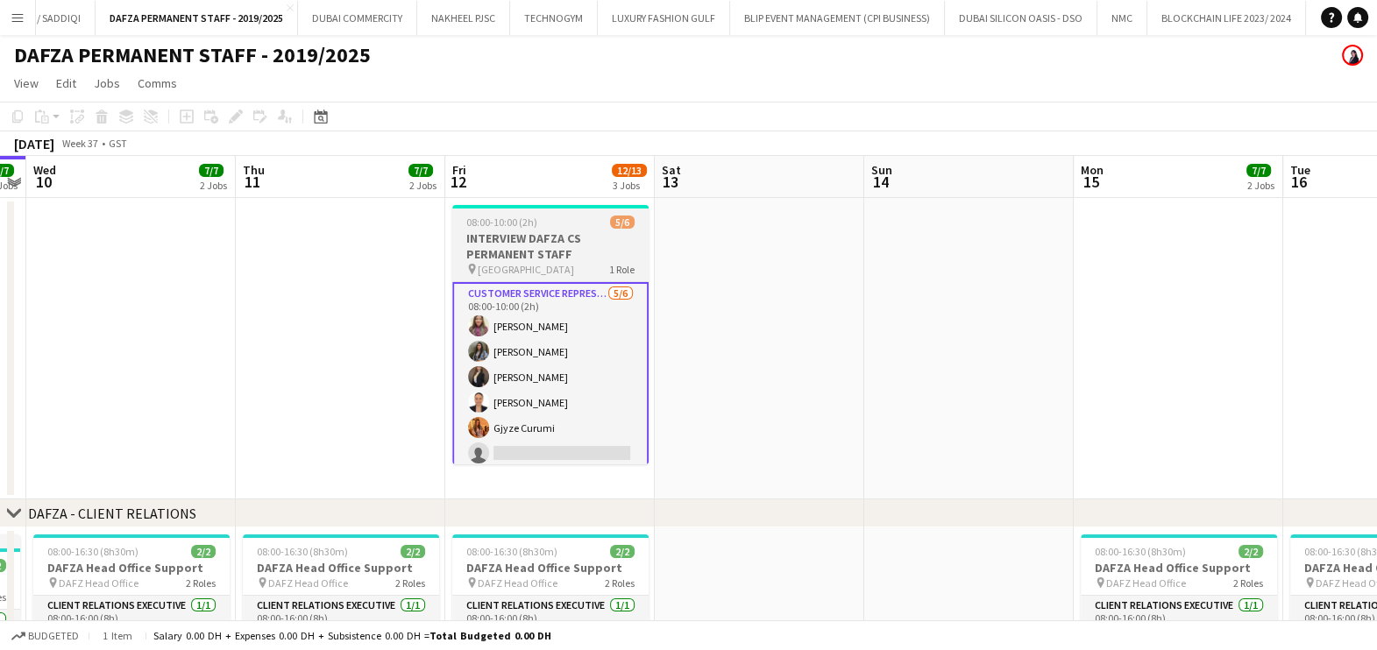
drag, startPoint x: 740, startPoint y: 289, endPoint x: 640, endPoint y: 295, distance: 100.1
click at [740, 289] on app-date-cell at bounding box center [759, 348] width 209 height 301
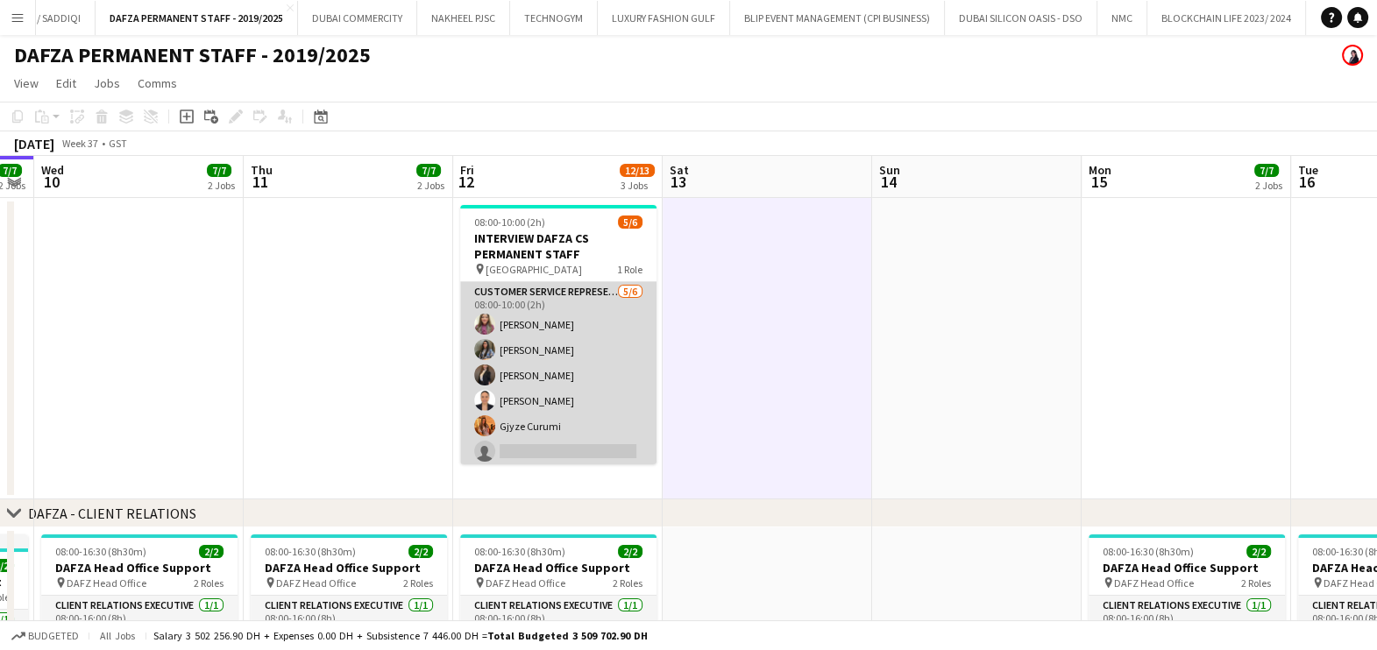
click at [526, 351] on app-card-role "Customer Service Representative 5/6 08:00-10:00 (2h) Amreen Shaikh Eman Mohamed…" at bounding box center [558, 375] width 196 height 187
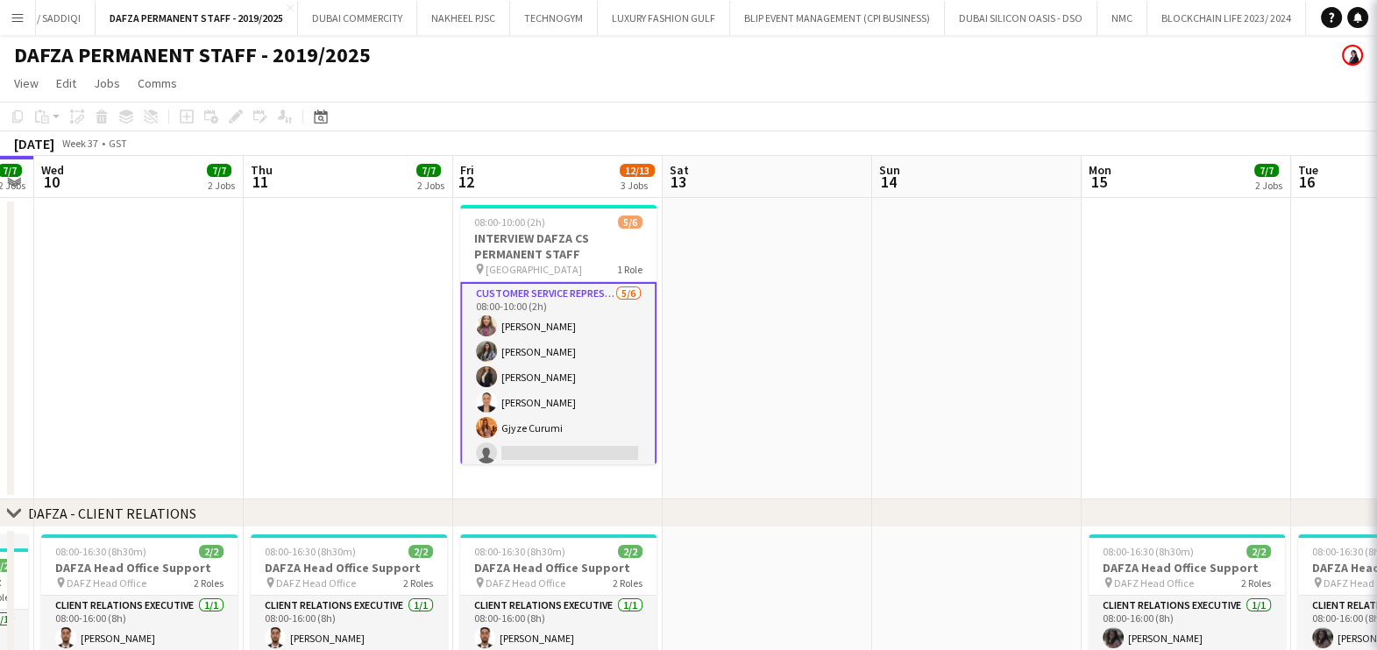
scroll to position [0, 599]
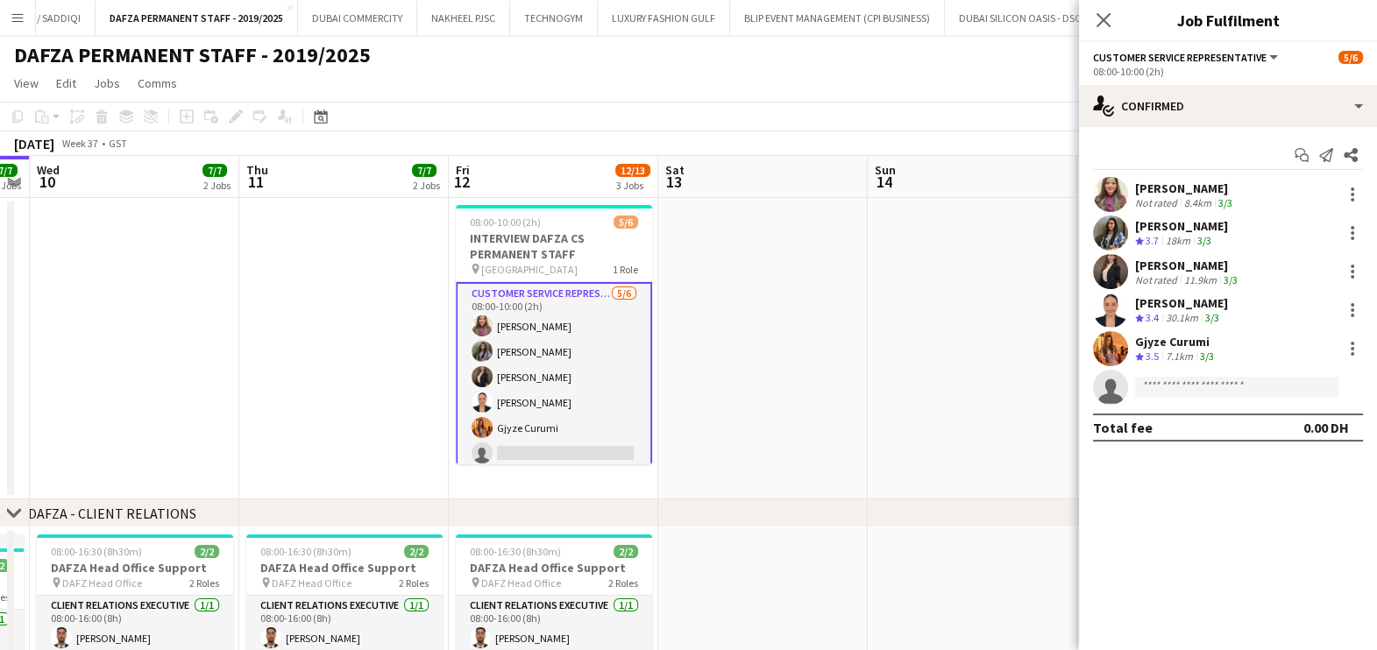
click at [746, 318] on app-date-cell at bounding box center [762, 348] width 209 height 301
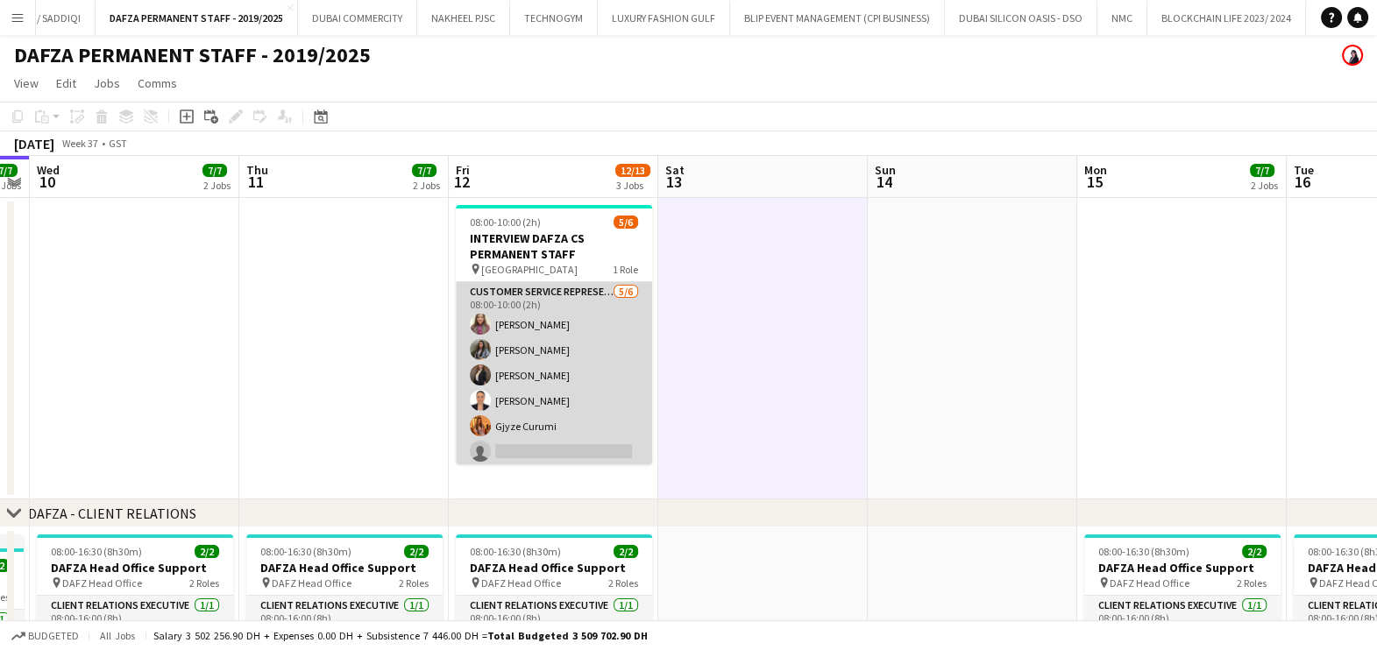
click at [548, 317] on app-card-role "Customer Service Representative 5/6 08:00-10:00 (2h) Amreen Shaikh Eman Mohamed…" at bounding box center [554, 375] width 196 height 187
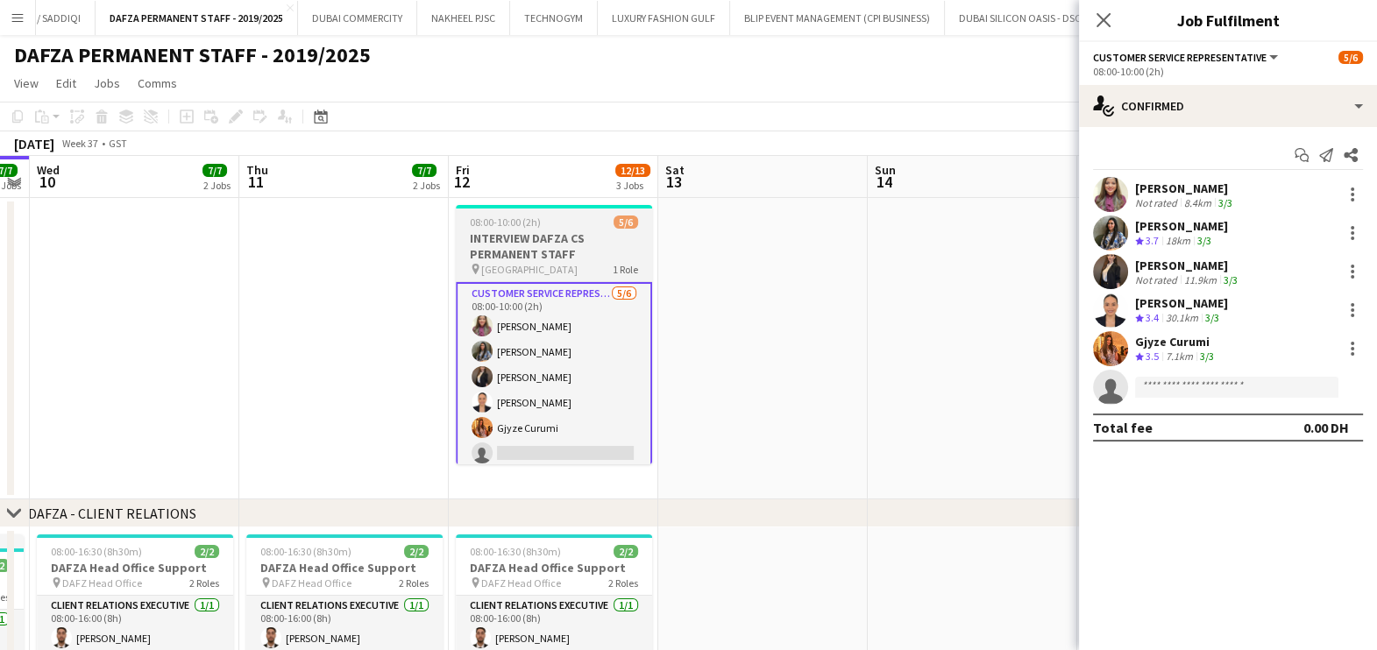
scroll to position [7, 0]
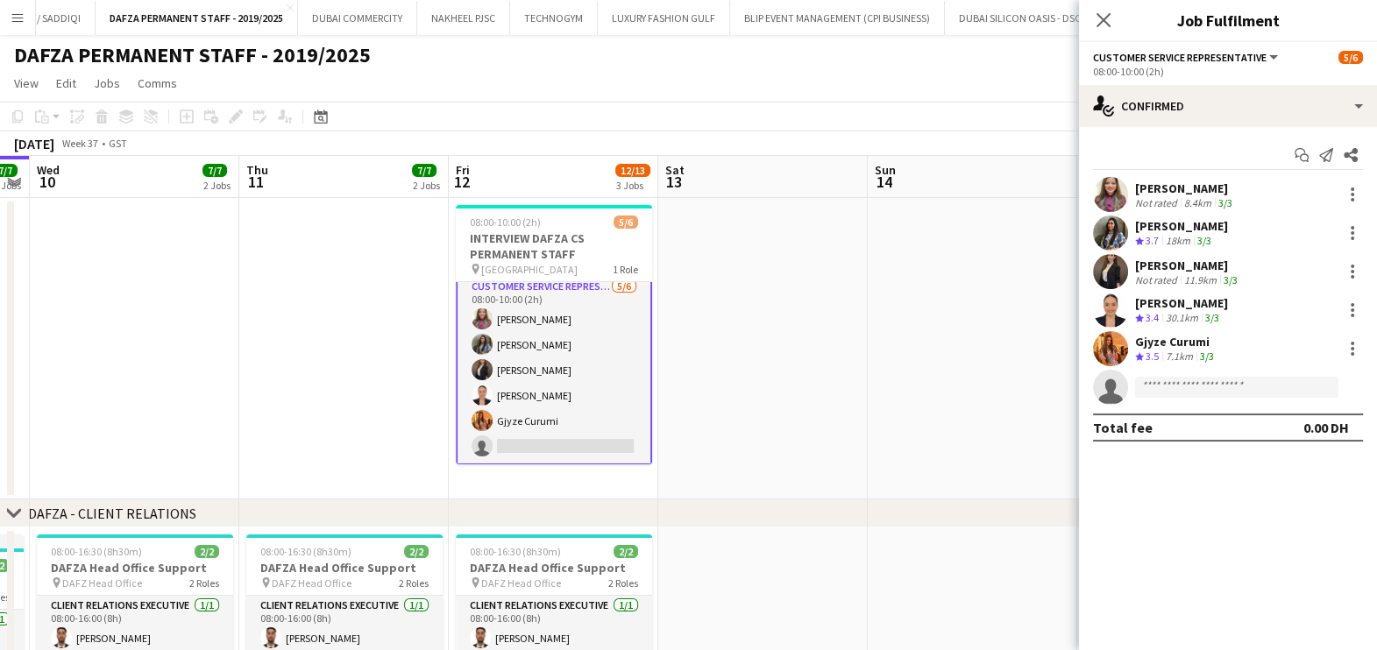
click at [775, 344] on div "Gjyze Curumi" at bounding box center [1176, 342] width 82 height 16
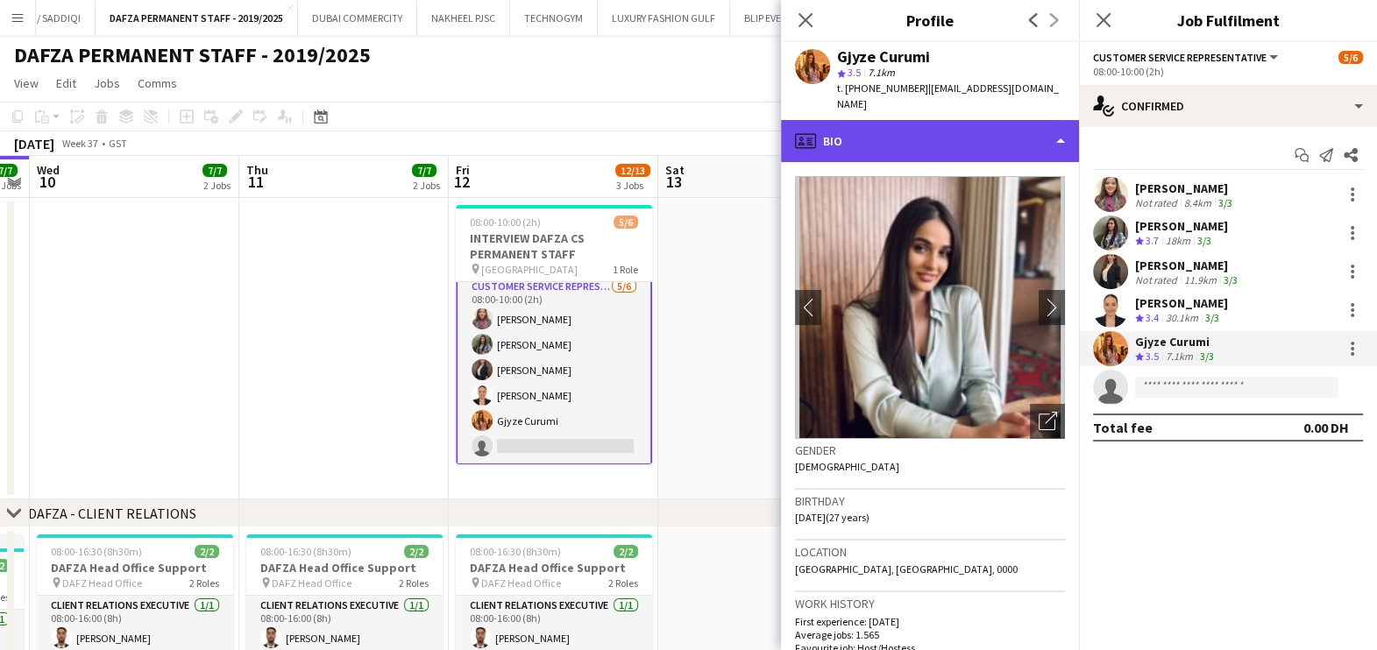
click at [775, 128] on div "profile Bio" at bounding box center [930, 141] width 298 height 42
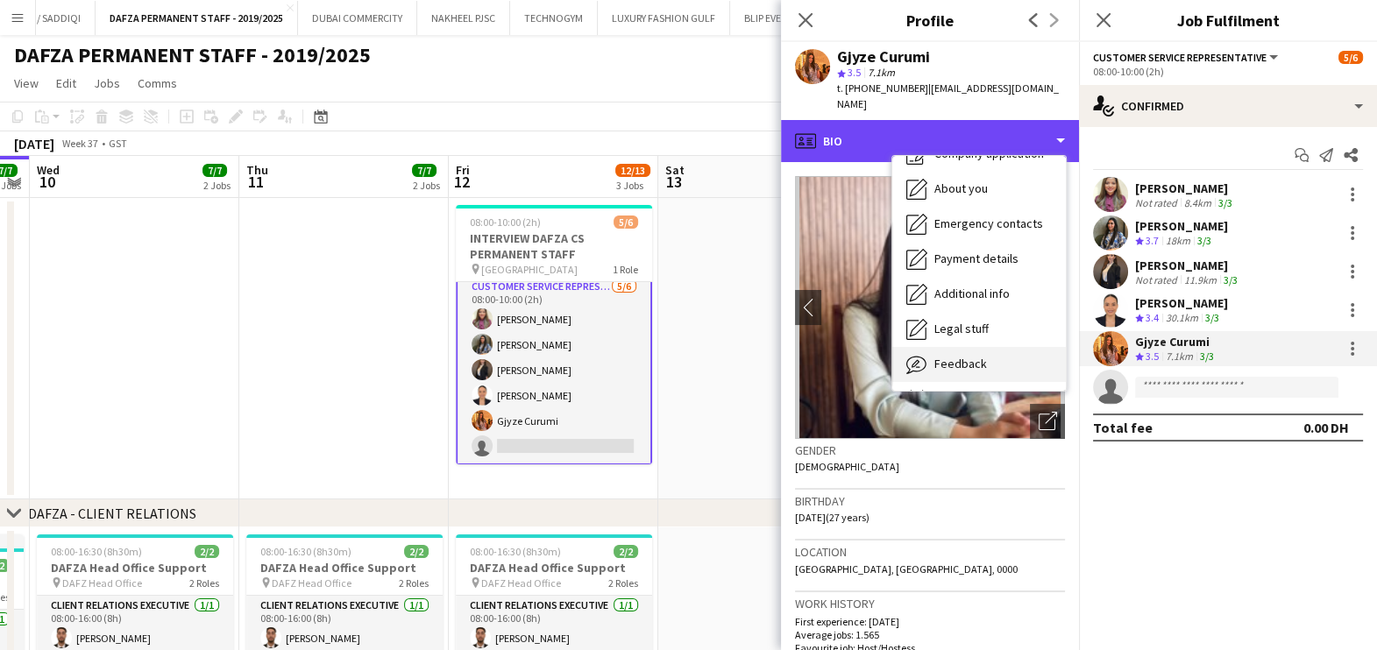
scroll to position [94, 0]
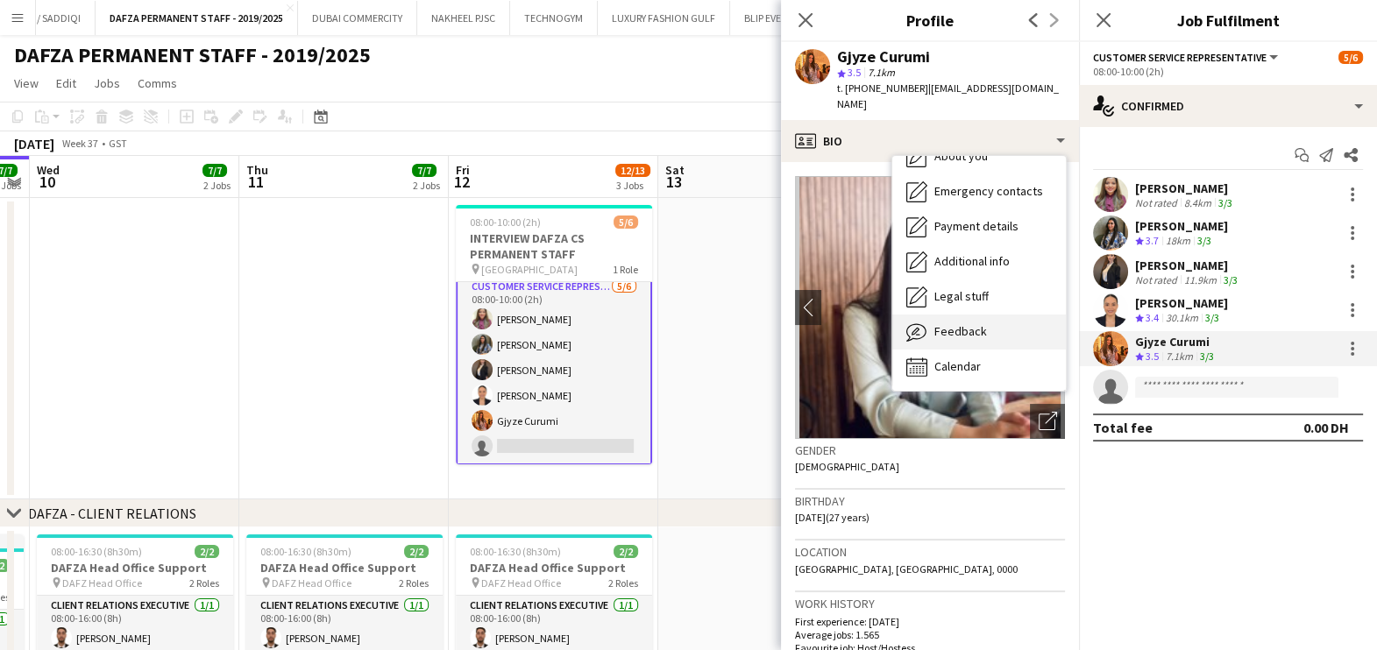
click at [775, 319] on div "Feedback Feedback" at bounding box center [979, 332] width 174 height 35
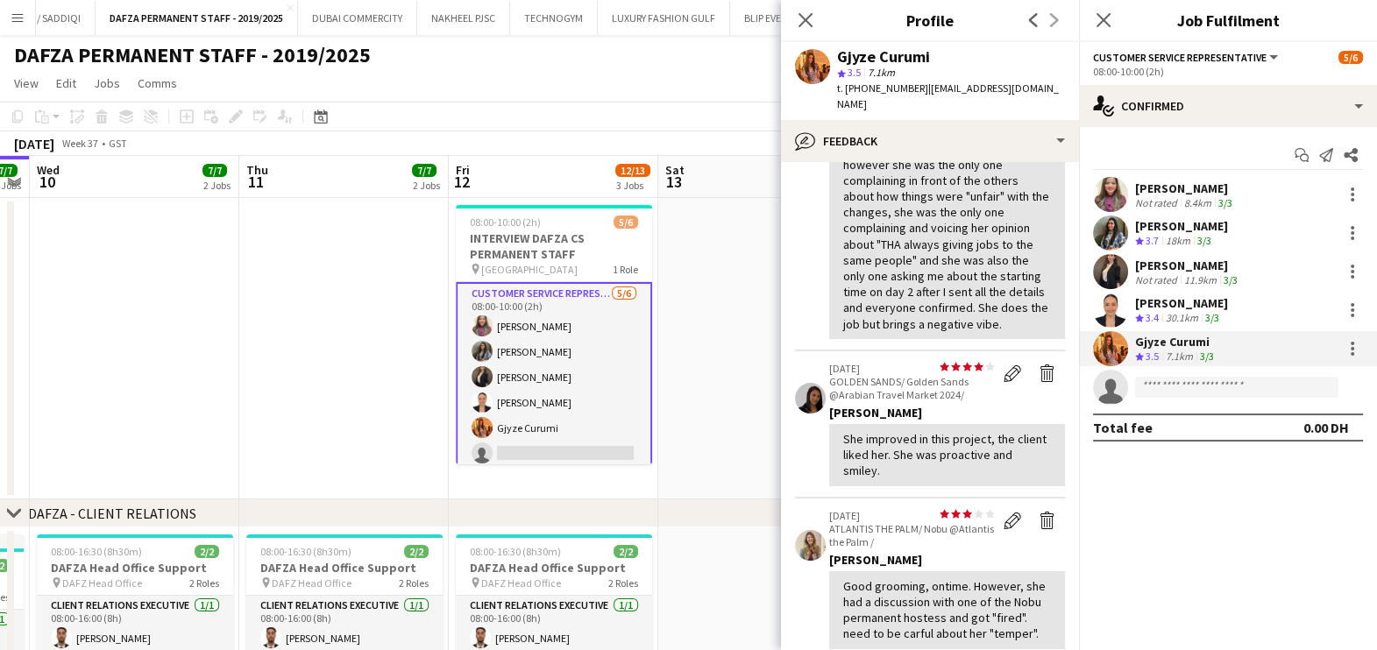
scroll to position [0, 0]
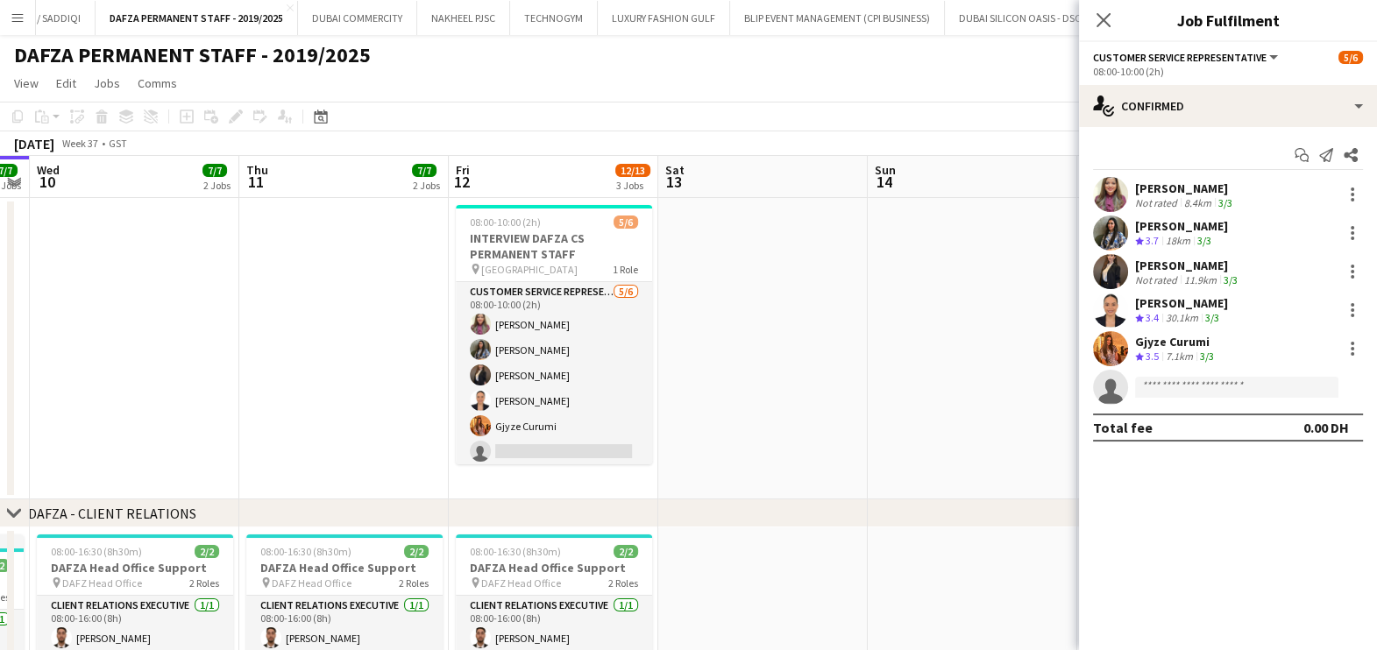
click at [775, 344] on div "Gjyze Curumi" at bounding box center [1176, 342] width 82 height 16
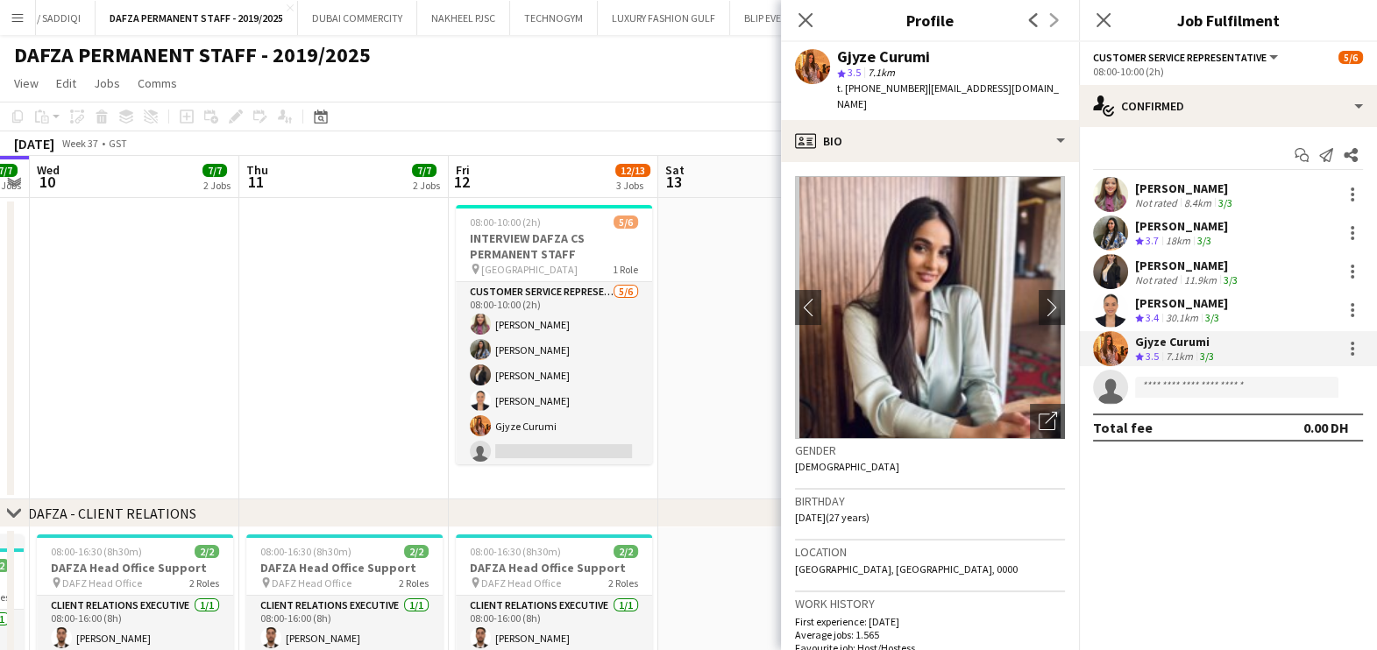
click at [775, 355] on app-skills-label "3/3" at bounding box center [1207, 356] width 14 height 13
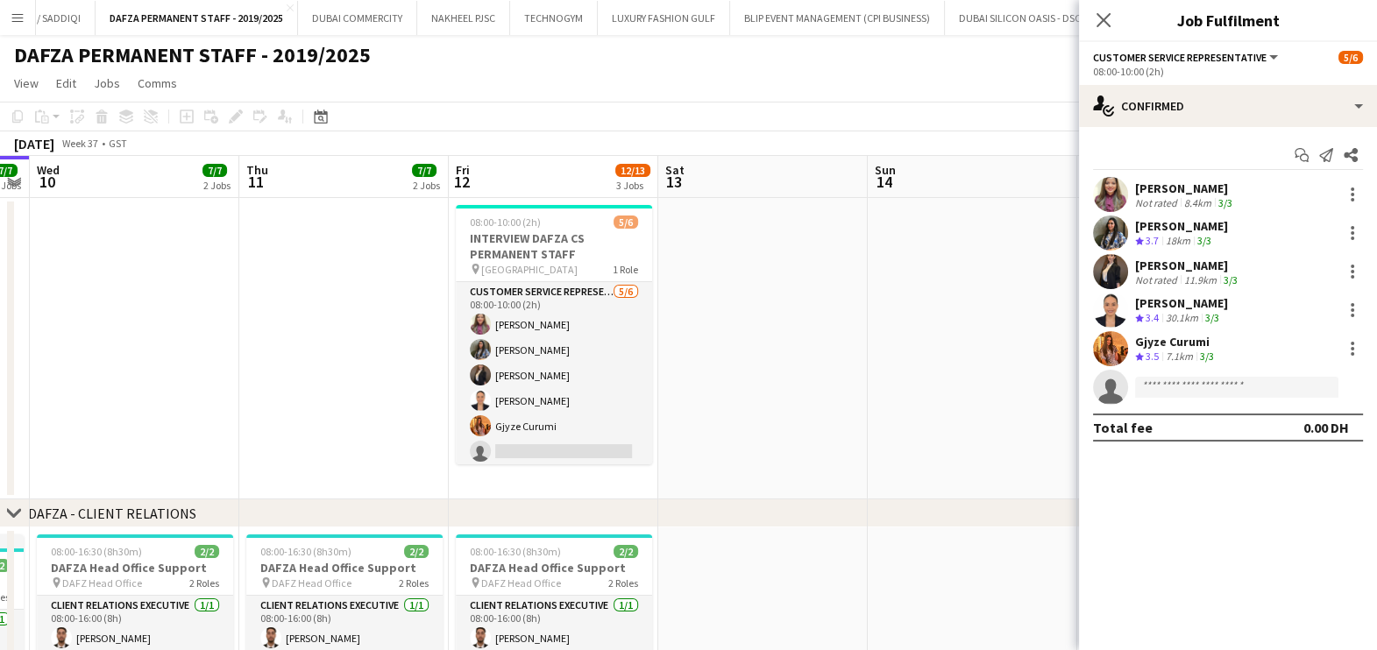
click at [775, 364] on div "Gjyze Curumi Crew rating 3.5 7.1km 3/3" at bounding box center [1228, 348] width 298 height 35
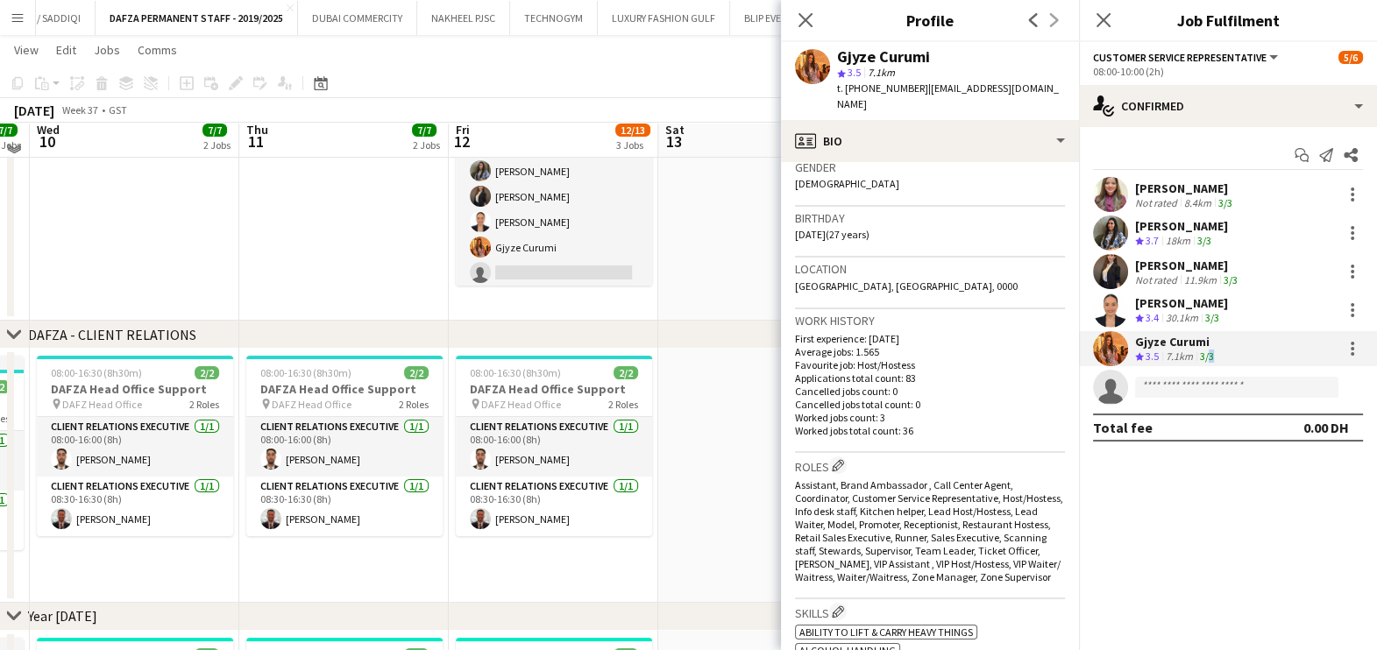
scroll to position [188, 0]
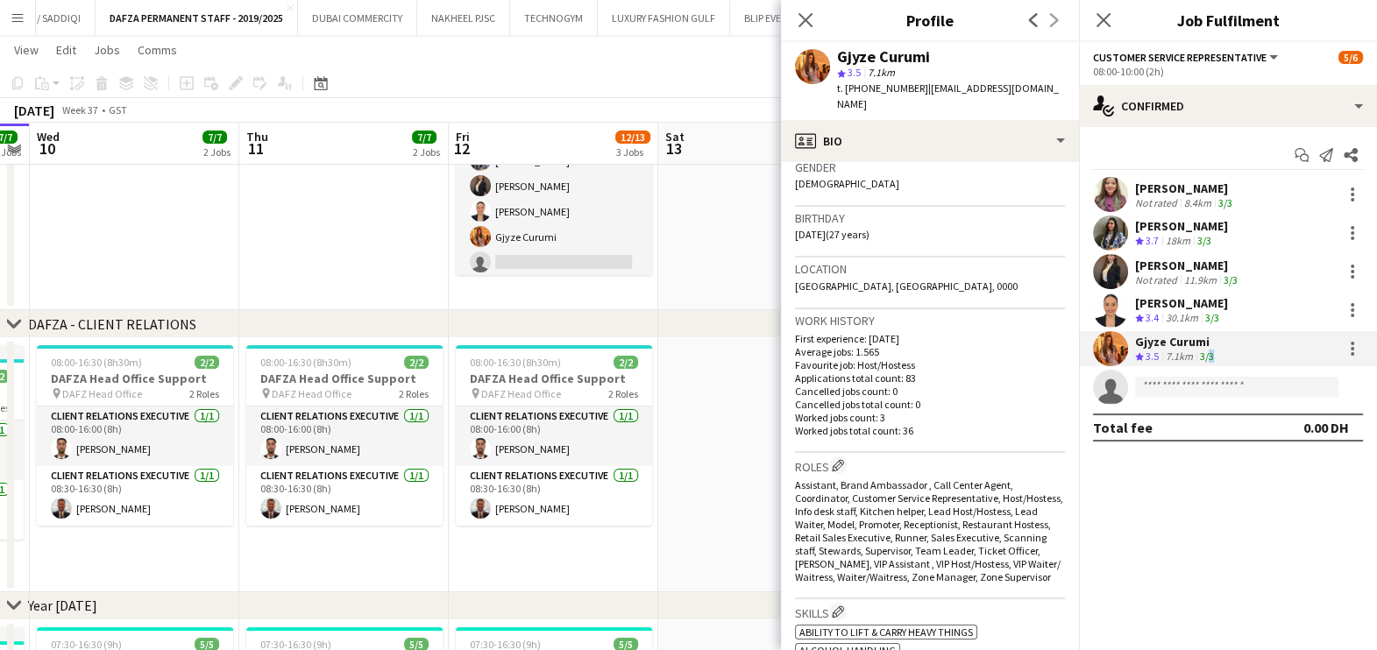
click at [696, 394] on app-date-cell at bounding box center [762, 465] width 209 height 254
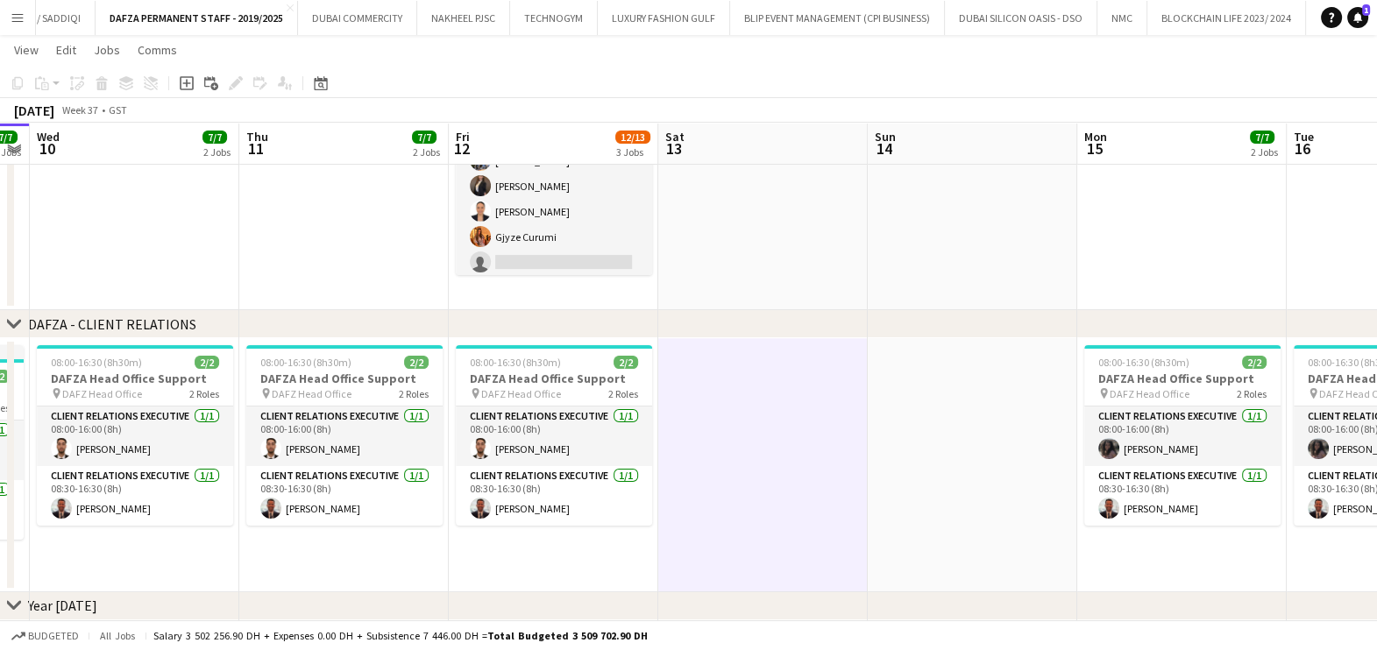
drag, startPoint x: 696, startPoint y: 394, endPoint x: 739, endPoint y: 196, distance: 202.6
click at [739, 198] on app-date-cell at bounding box center [762, 159] width 209 height 301
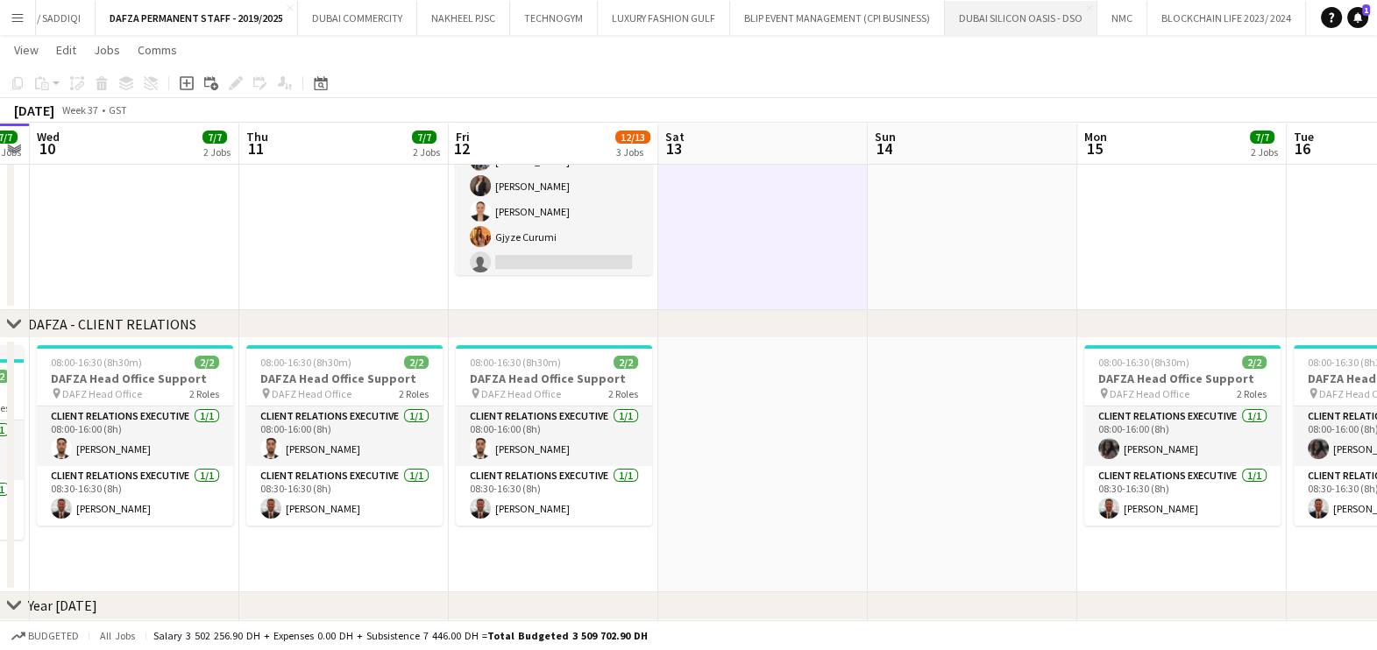
scroll to position [0, 599]
drag, startPoint x: 13, startPoint y: 17, endPoint x: 38, endPoint y: 87, distance: 74.3
click at [11, 17] on app-icon "Menu" at bounding box center [18, 18] width 14 height 14
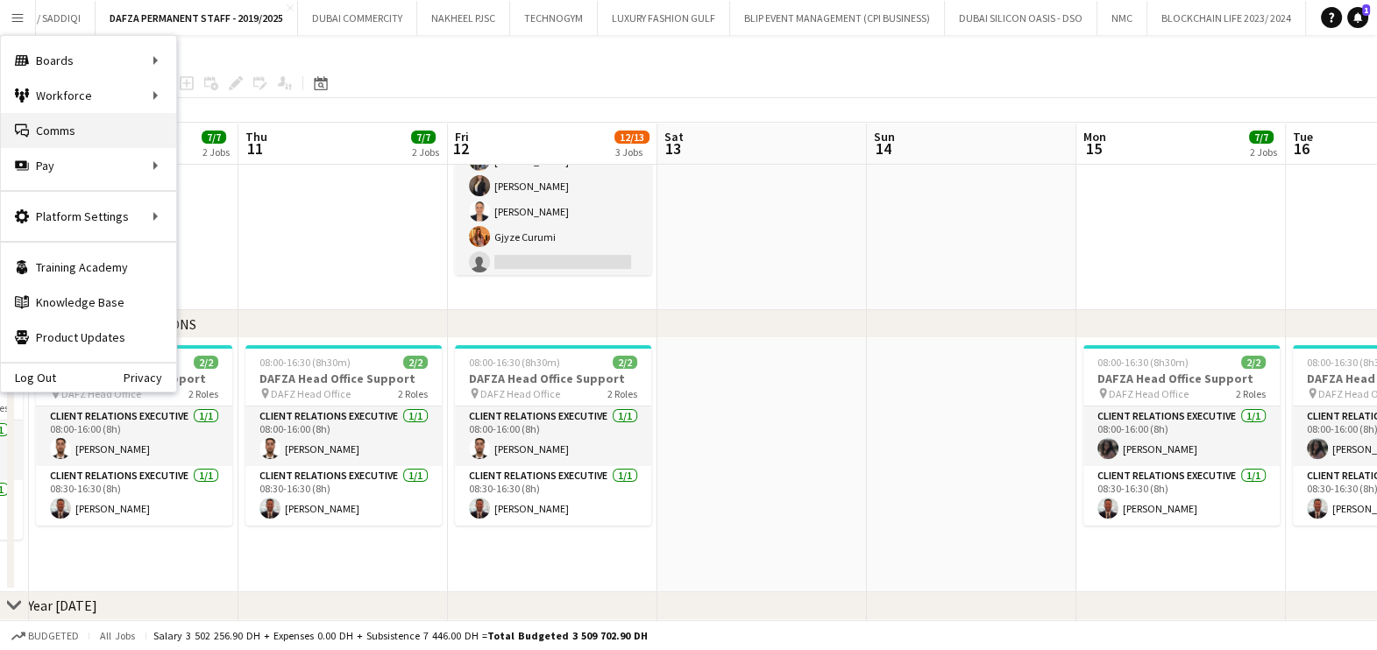
click at [47, 120] on link "Comms Comms" at bounding box center [88, 130] width 175 height 35
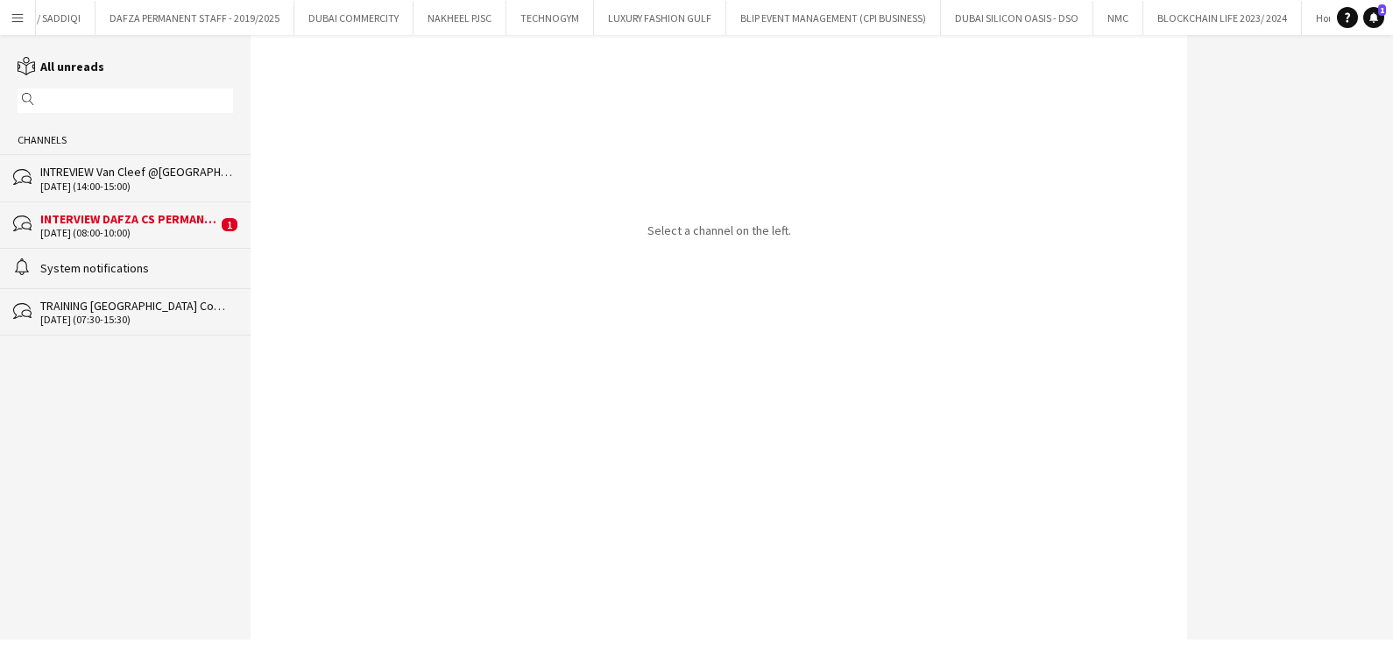
click at [104, 228] on div "12-09-2025 (08:00-10:00)" at bounding box center [128, 233] width 177 height 12
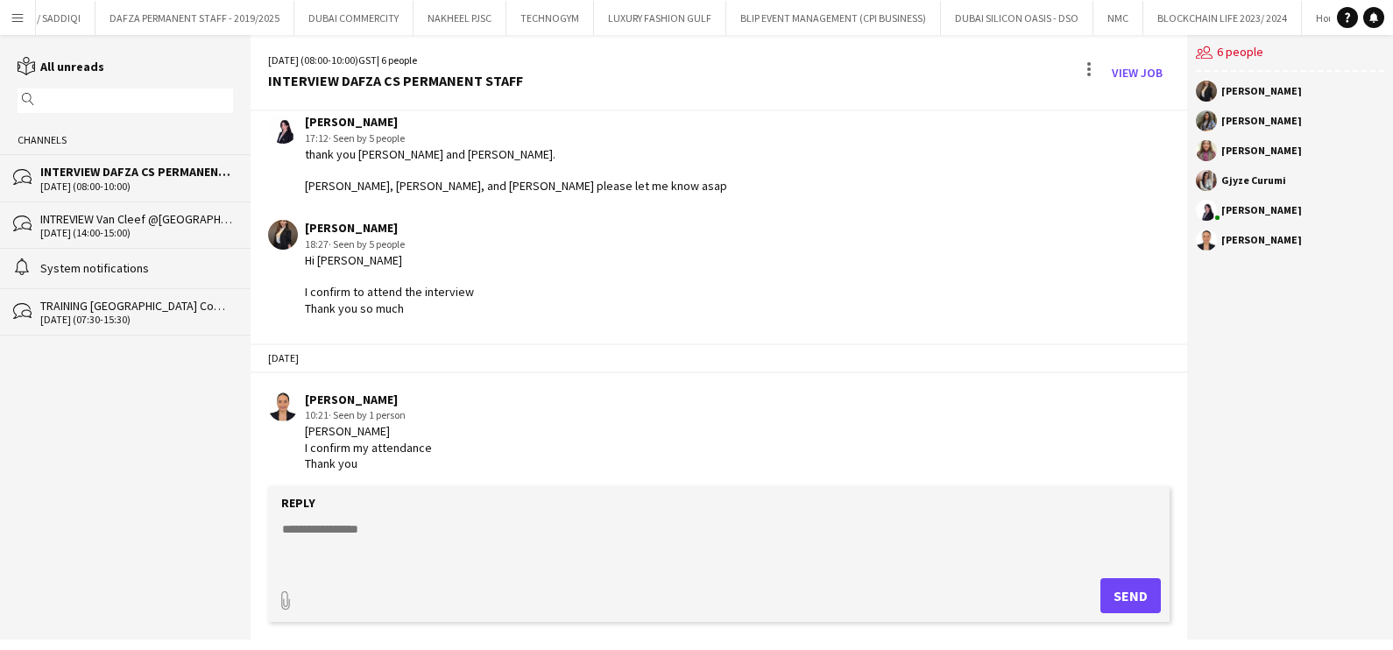
scroll to position [520, 0]
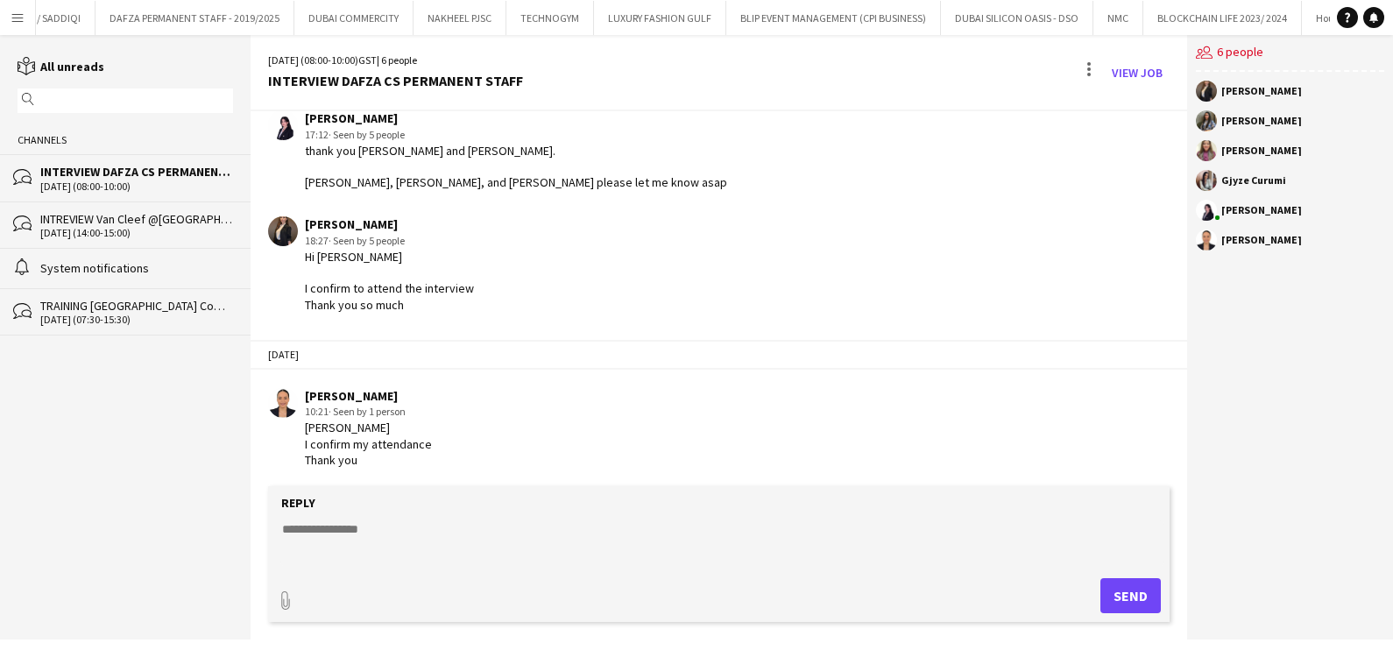
click at [186, 172] on div "INTERVIEW DAFZA CS PERMANENT STAFF" at bounding box center [136, 172] width 193 height 16
click at [181, 223] on div "INTREVIEW Van Cleef @[GEOGRAPHIC_DATA] Watch Week 2025" at bounding box center [136, 219] width 193 height 16
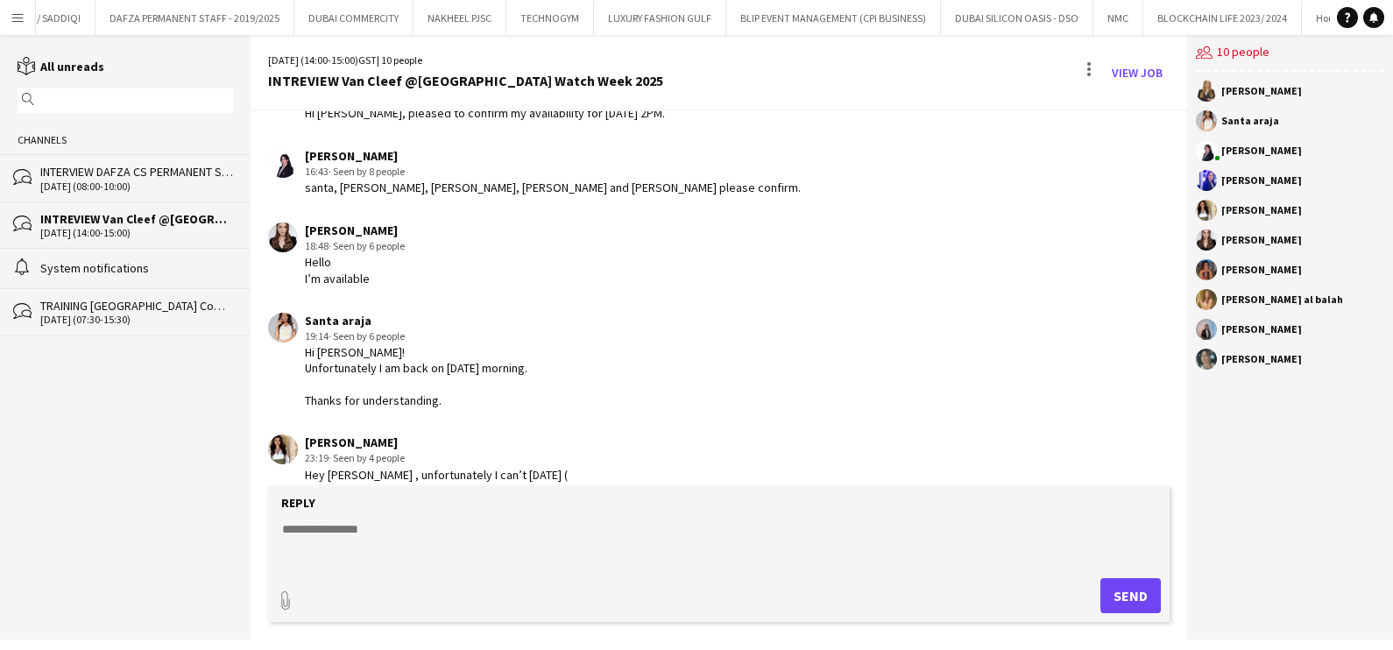
scroll to position [748, 0]
click at [521, 549] on textarea at bounding box center [722, 544] width 884 height 46
type textarea "****"
click at [145, 181] on div "12-09-2025 (08:00-10:00)" at bounding box center [136, 187] width 193 height 12
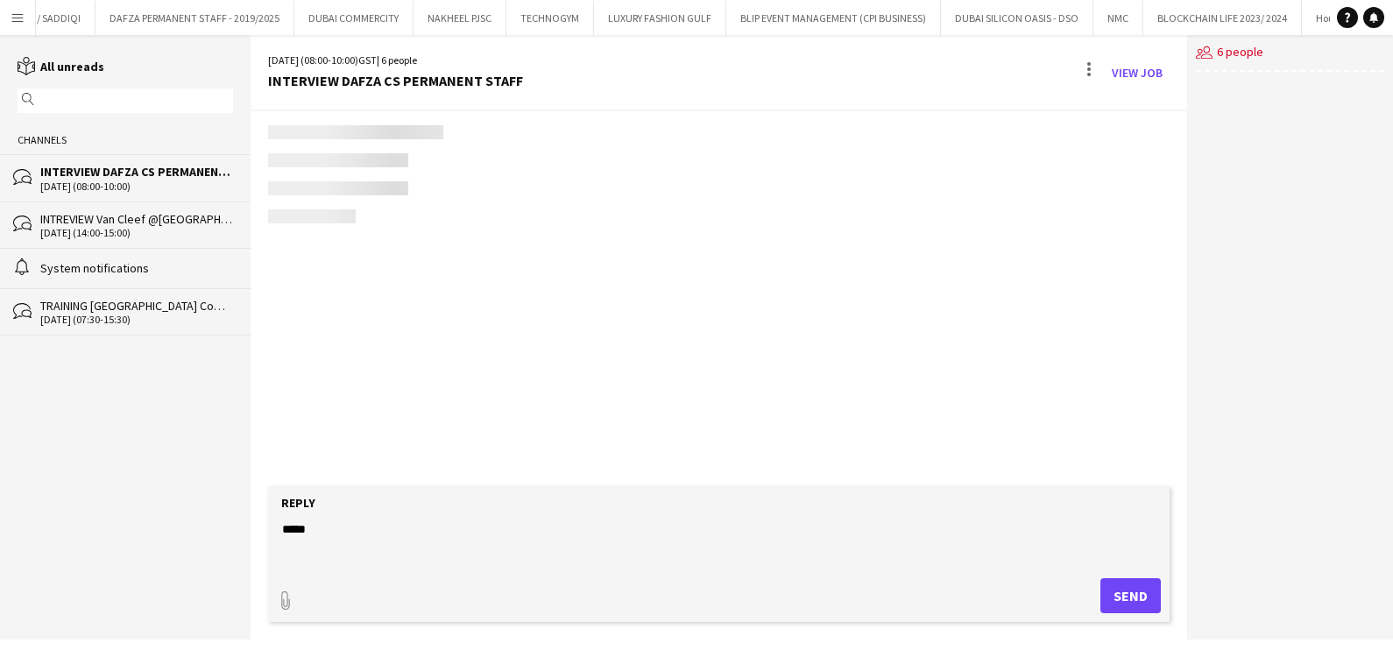
scroll to position [521, 0]
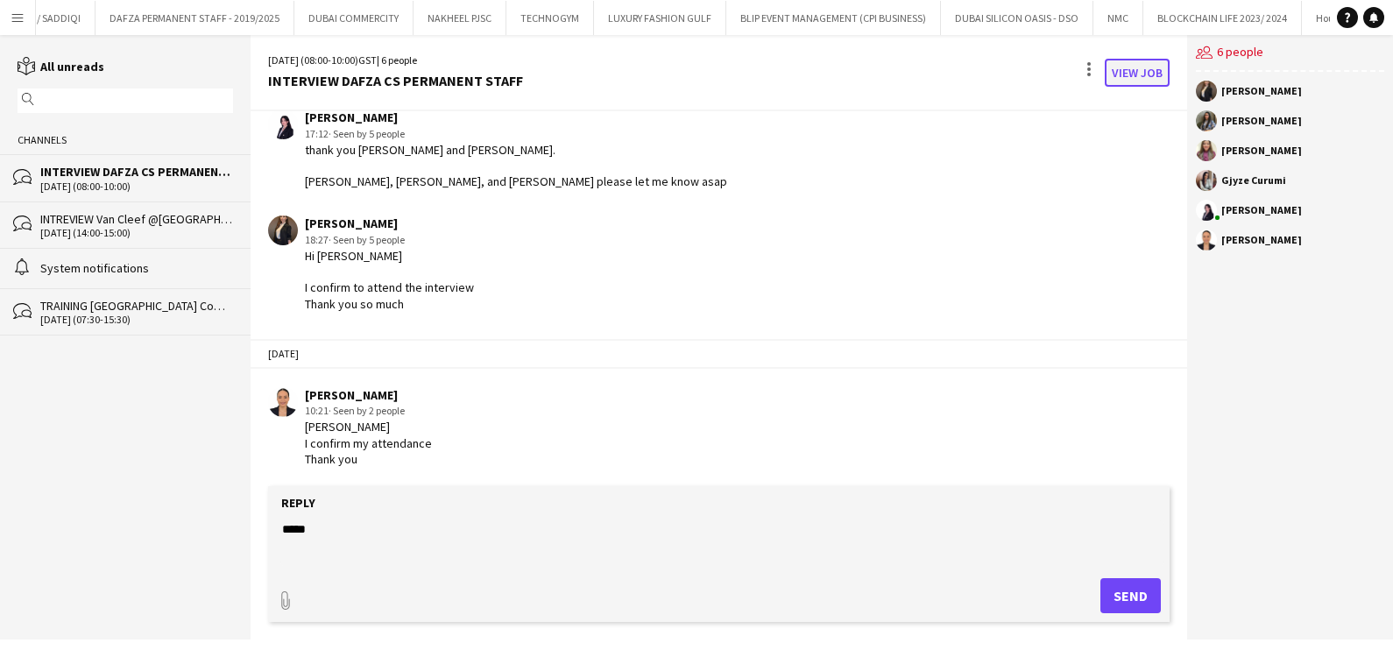
click at [775, 66] on link "View Job" at bounding box center [1137, 73] width 65 height 28
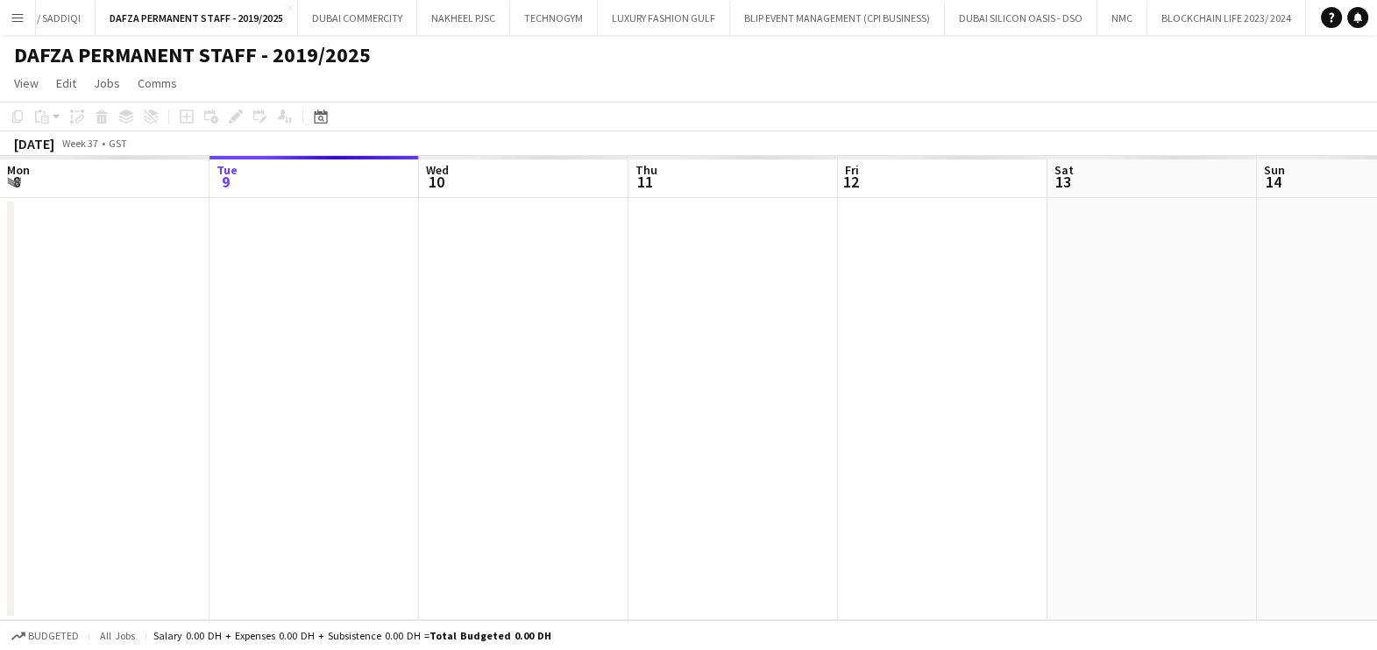
scroll to position [0, 602]
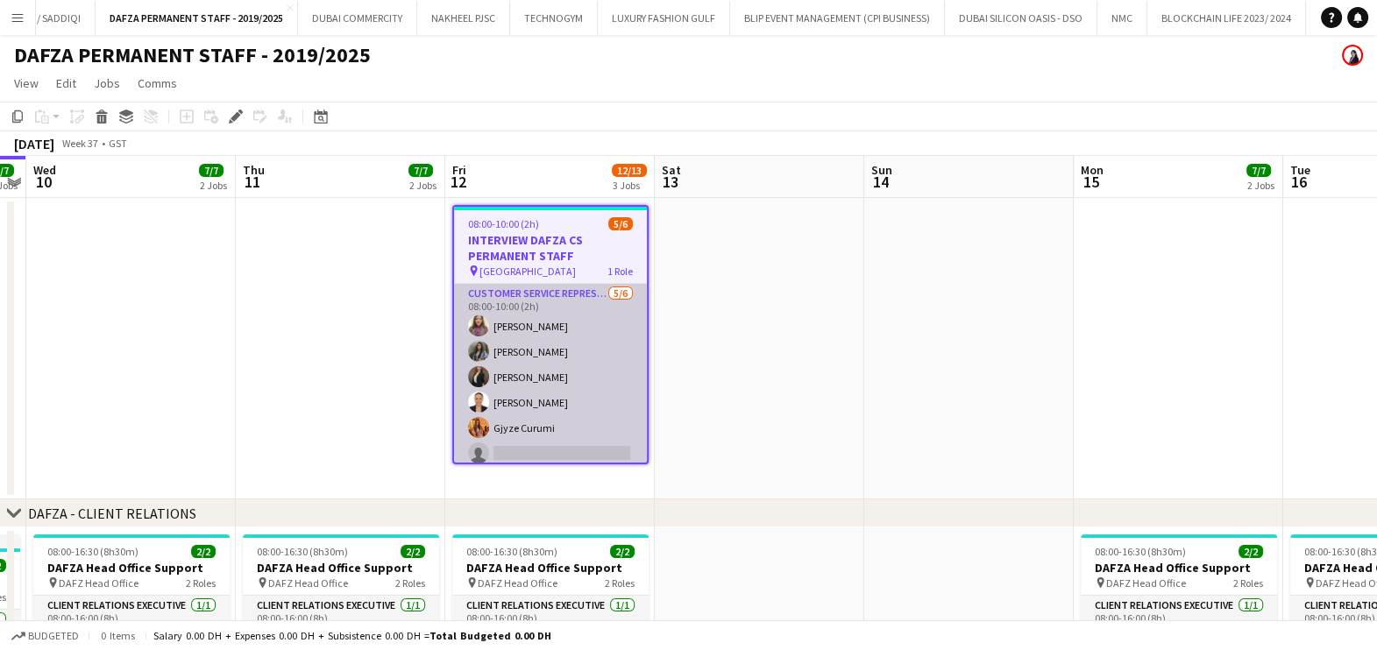
click at [596, 418] on app-card-role "Customer Service Representative 5/6 08:00-10:00 (2h) Amreen Shaikh Eman Mohamed…" at bounding box center [550, 377] width 193 height 187
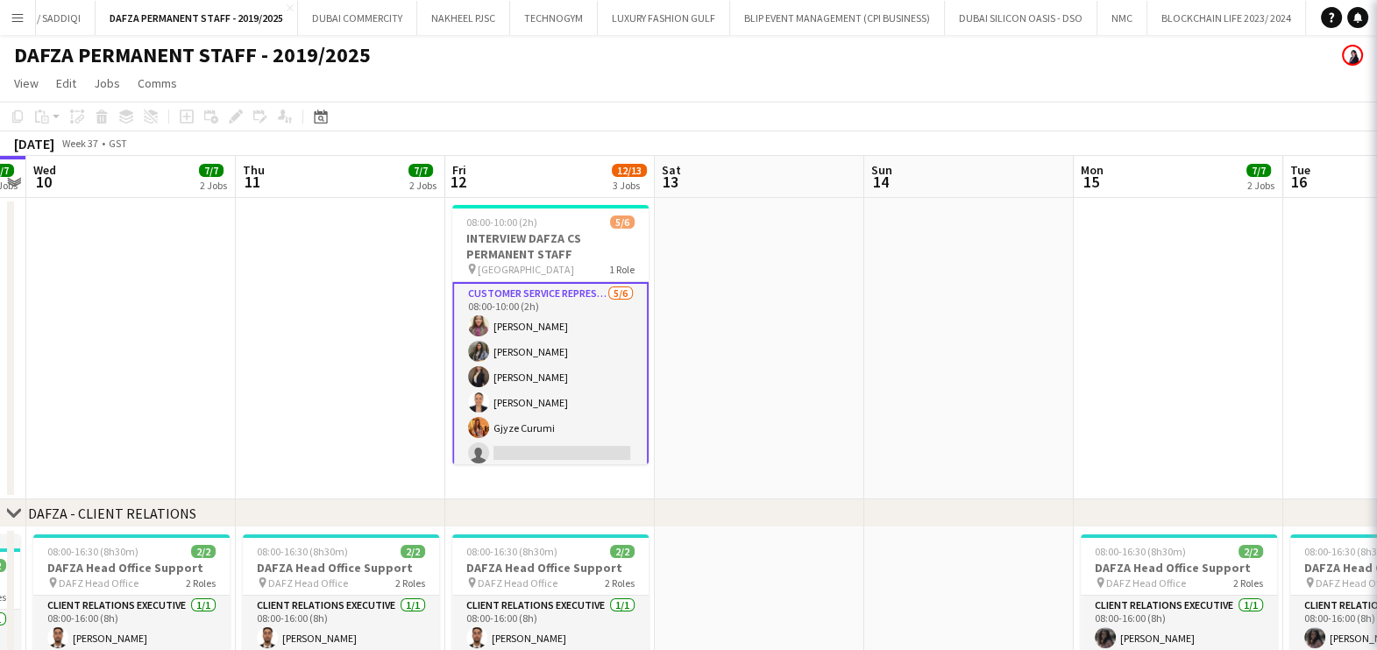
scroll to position [0, 604]
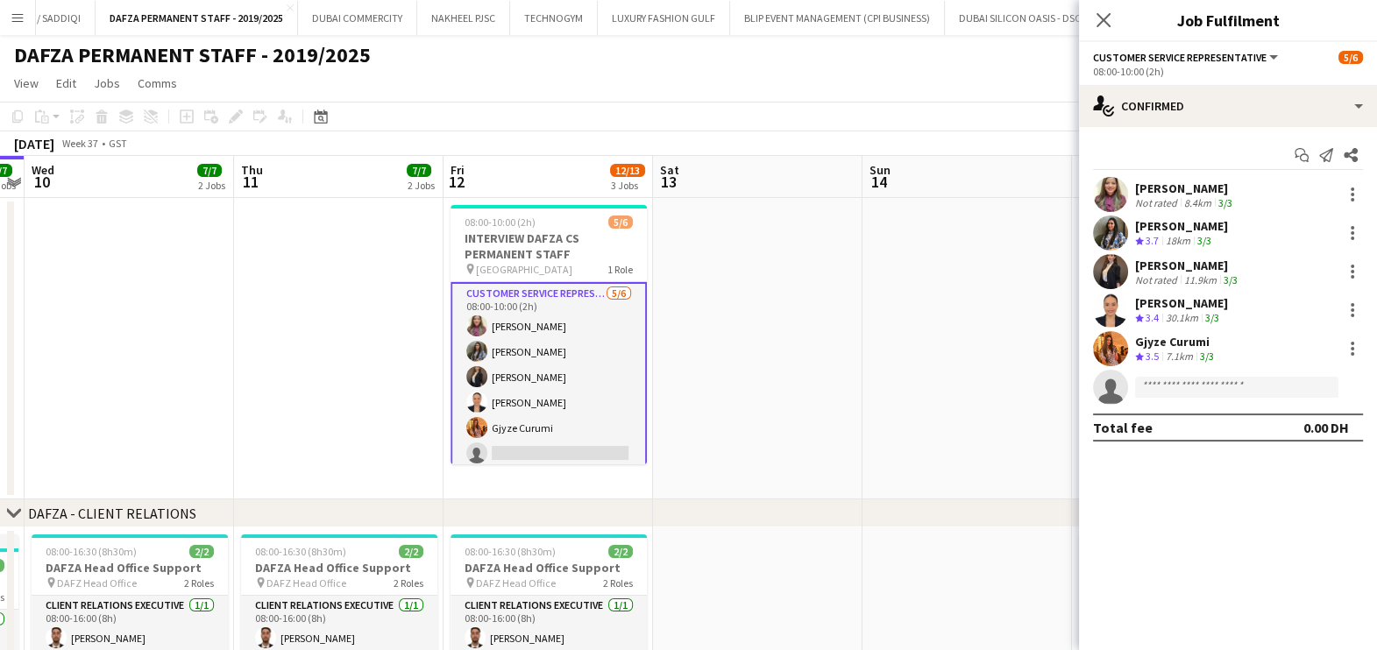
click at [775, 337] on div "Gjyze Curumi" at bounding box center [1176, 342] width 82 height 16
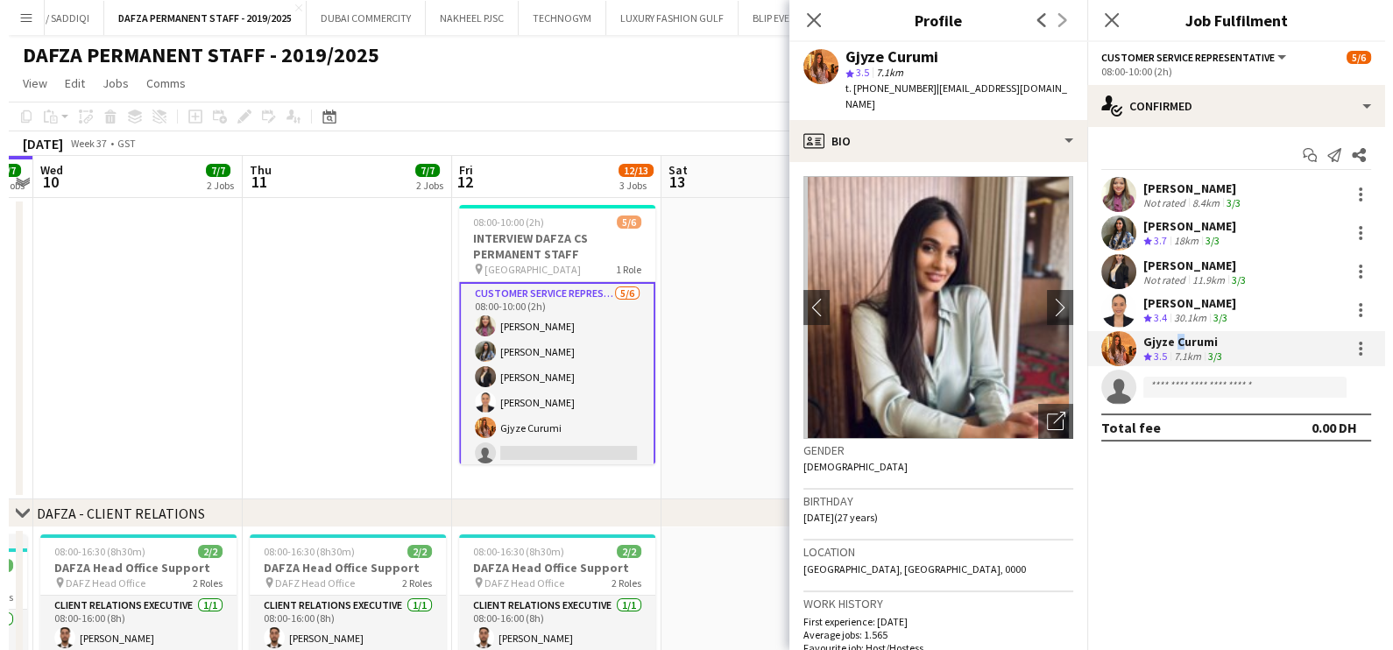
scroll to position [0, 592]
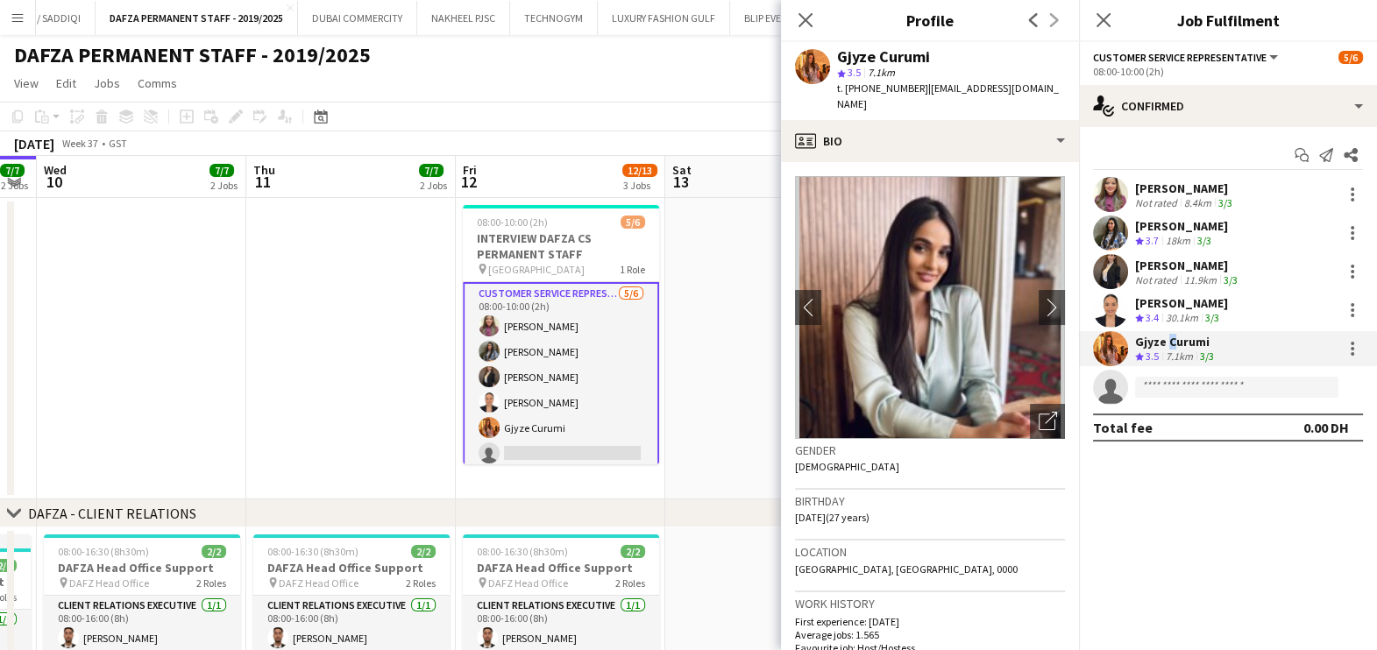
click at [22, 26] on button "Menu" at bounding box center [17, 17] width 35 height 35
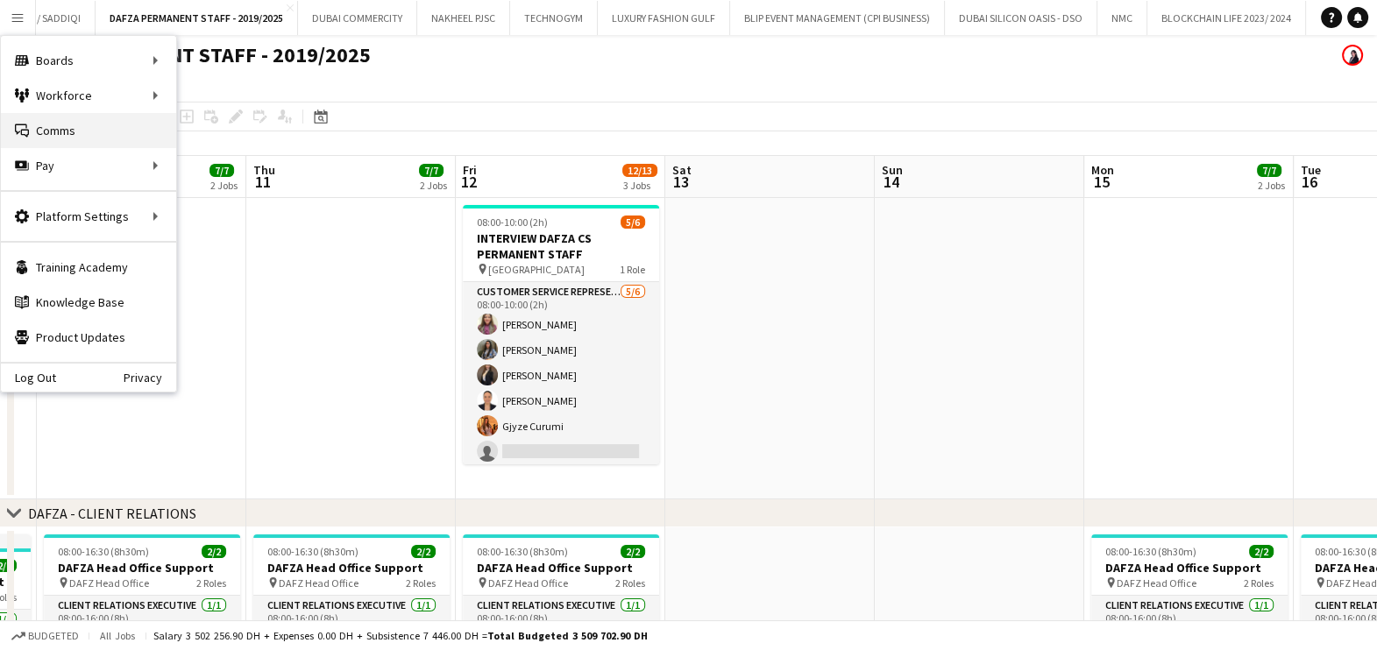
click at [45, 123] on link "Comms Comms" at bounding box center [88, 130] width 175 height 35
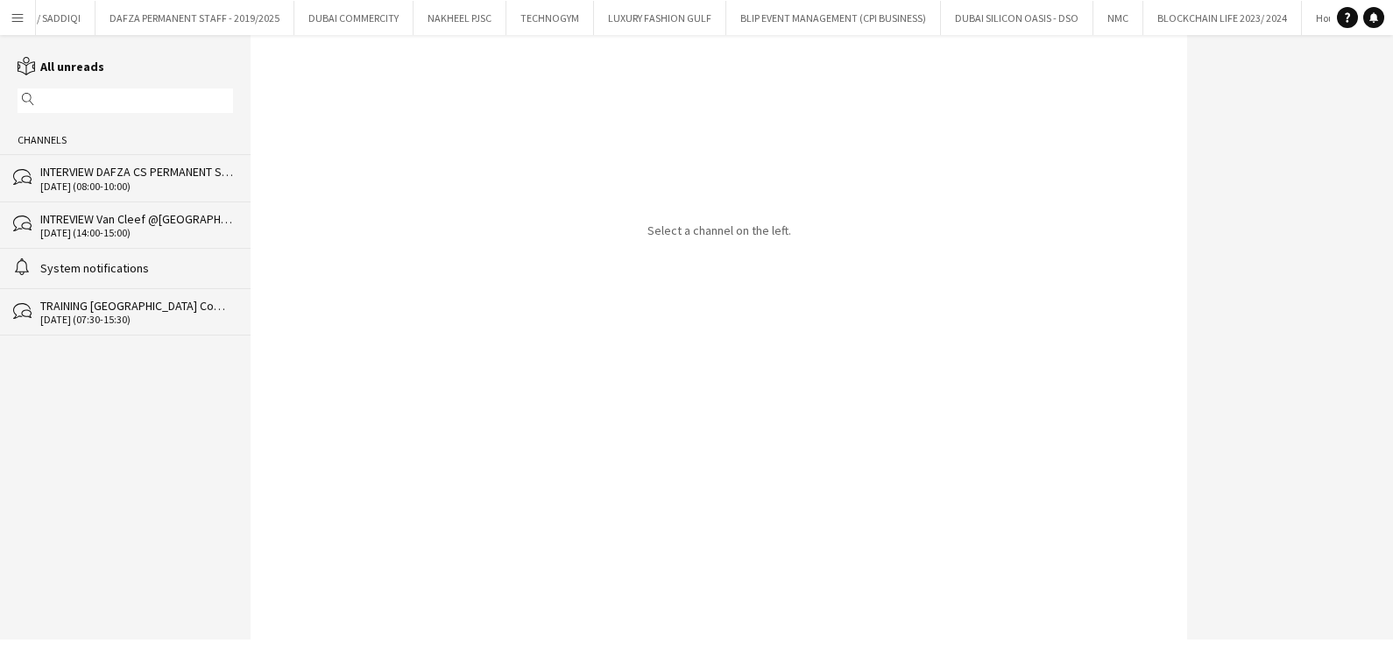
click at [193, 177] on div "INTERVIEW DAFZA CS PERMANENT STAFF" at bounding box center [136, 172] width 193 height 16
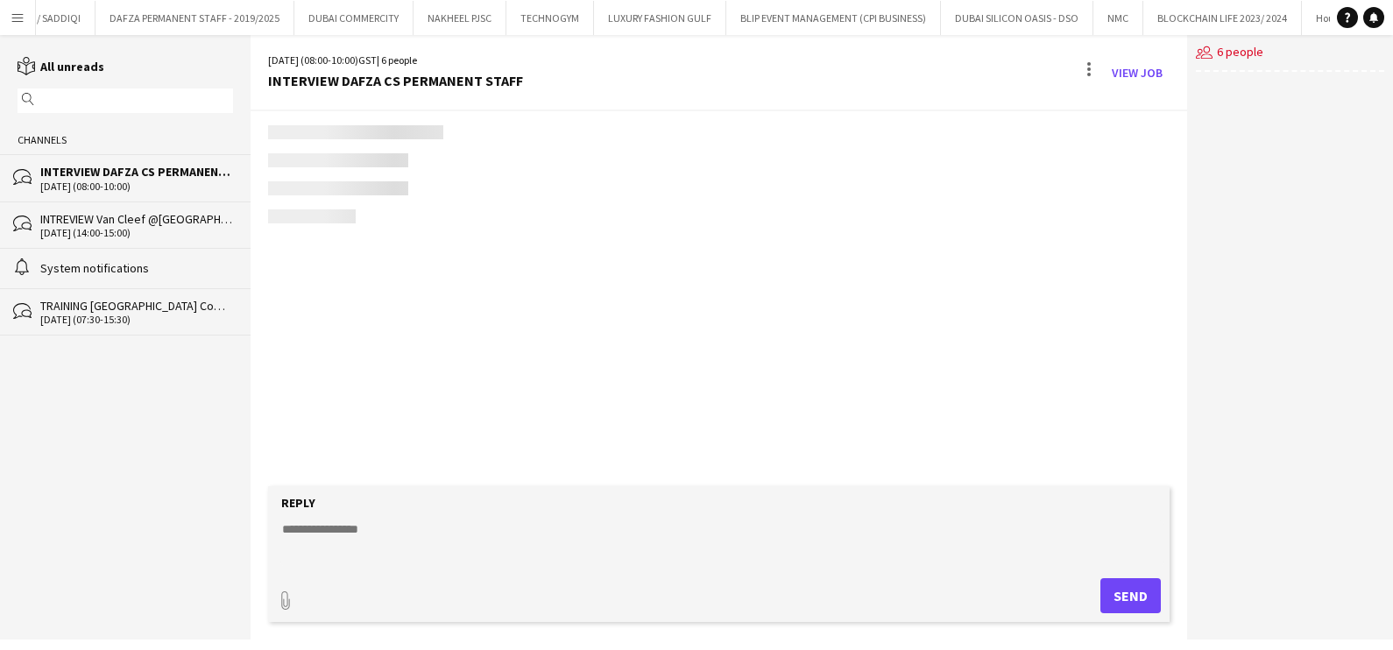
scroll to position [504, 0]
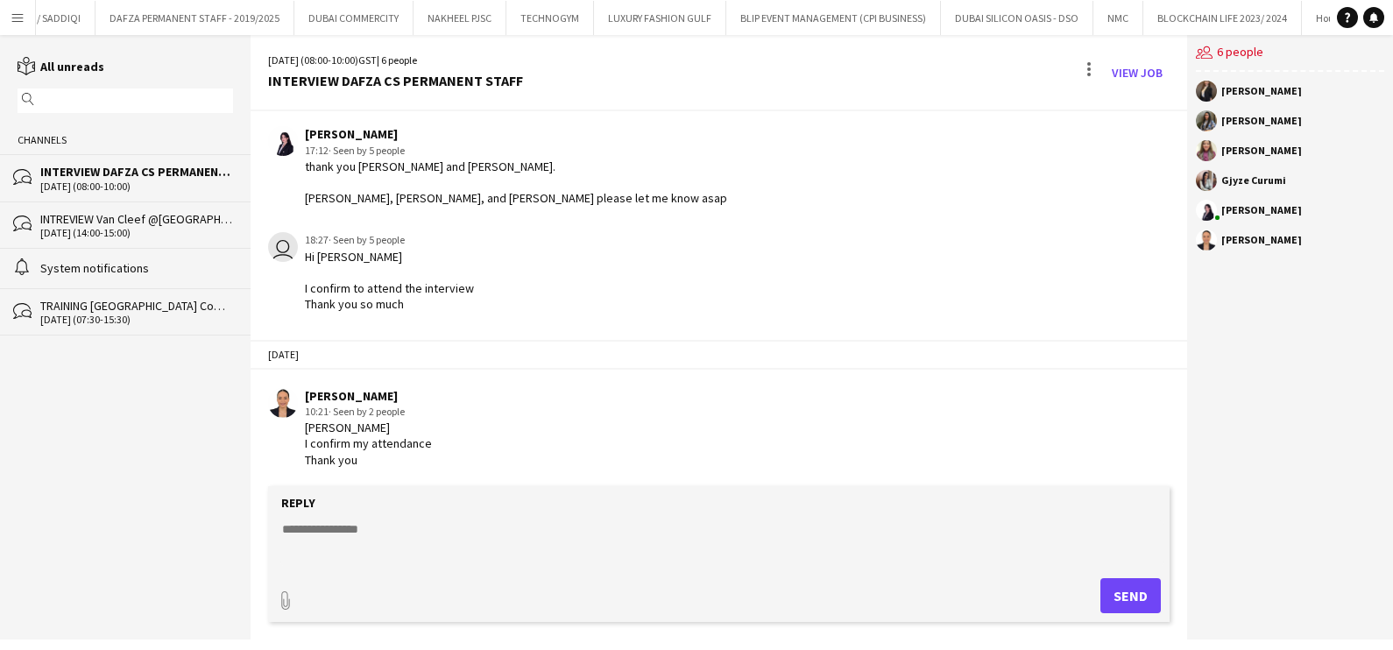
click at [195, 223] on div "INTREVIEW Van Cleef @[GEOGRAPHIC_DATA] Watch Week 2025" at bounding box center [136, 219] width 193 height 16
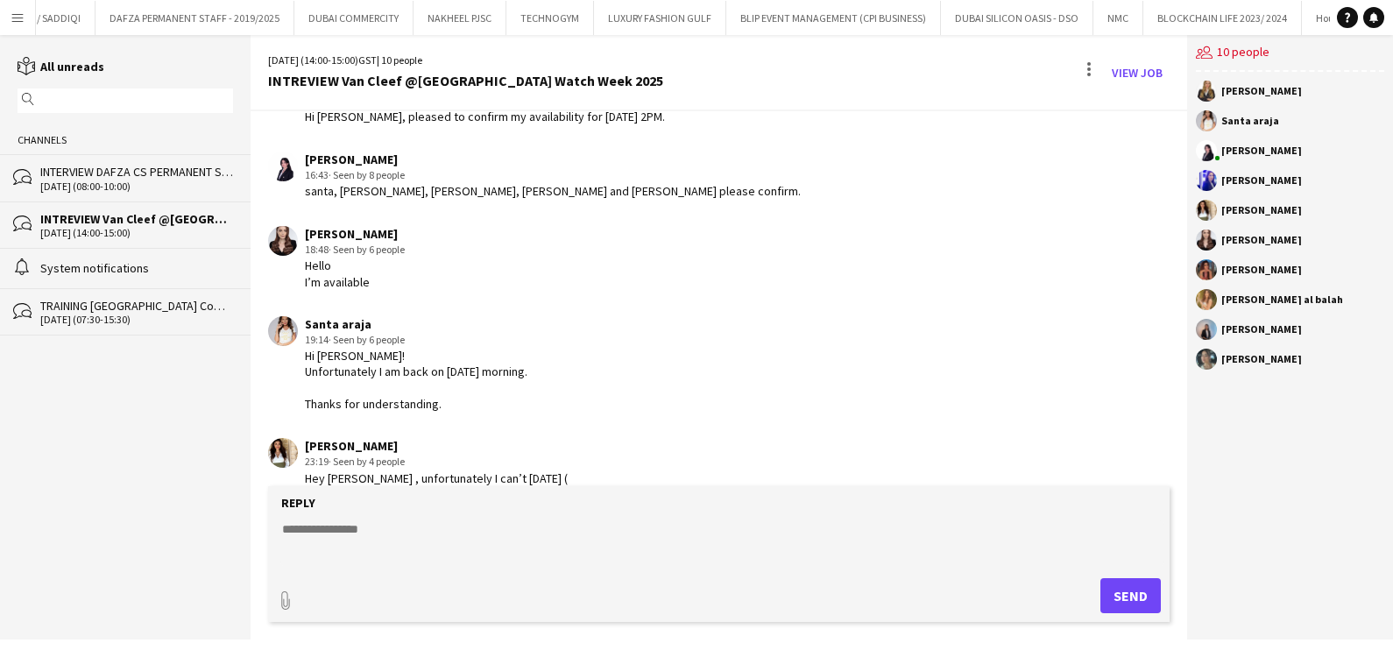
scroll to position [748, 0]
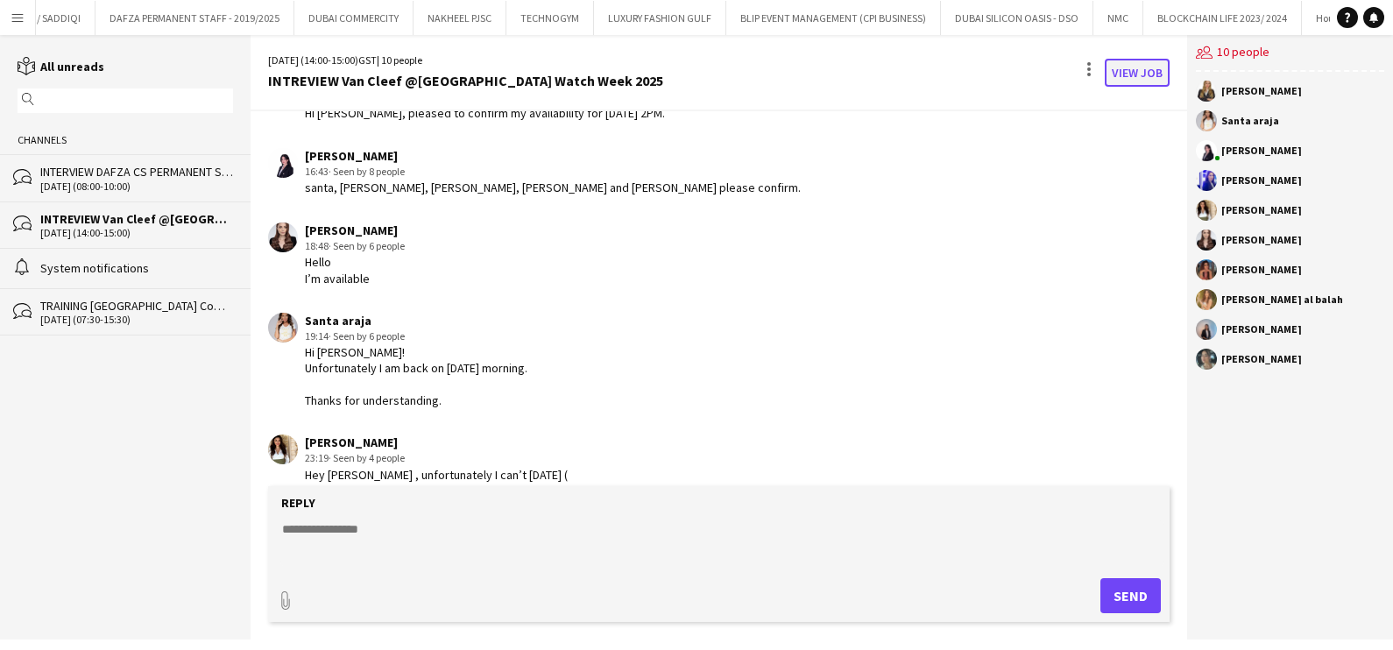
click at [775, 83] on link "View Job" at bounding box center [1137, 73] width 65 height 28
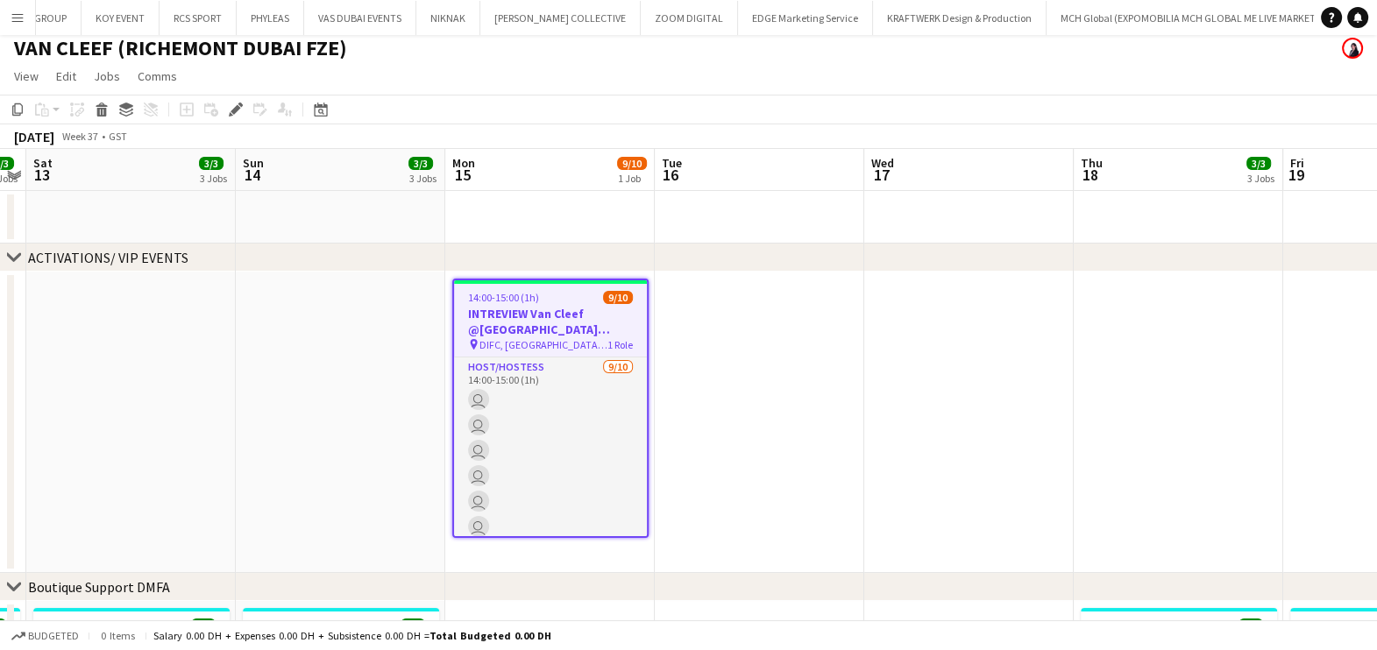
scroll to position [109, 0]
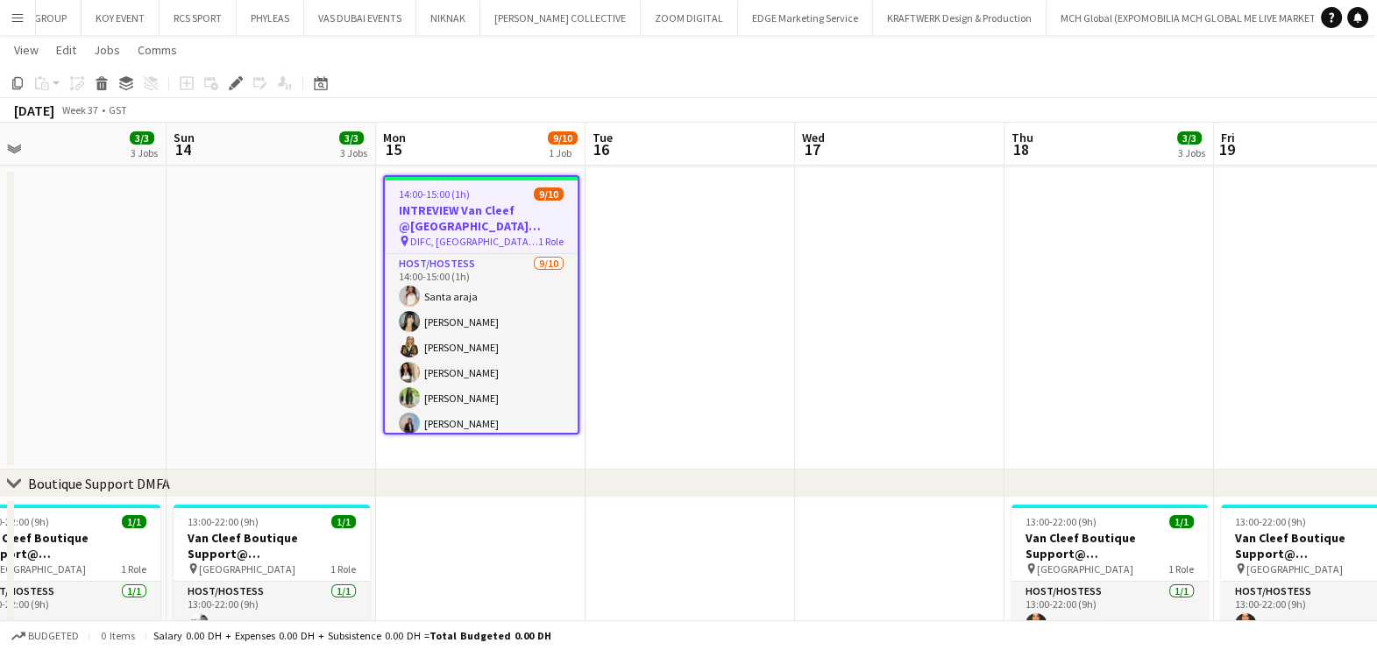
drag, startPoint x: 750, startPoint y: 329, endPoint x: 659, endPoint y: 320, distance: 91.6
click at [669, 320] on app-calendar-viewport "Wed 10 Thu 11 3/3 3 Jobs Fri 12 3/3 3 Jobs Sat 13 3/3 3 Jobs Sun 14 3/3 3 Jobs …" at bounding box center [688, 608] width 1377 height 1296
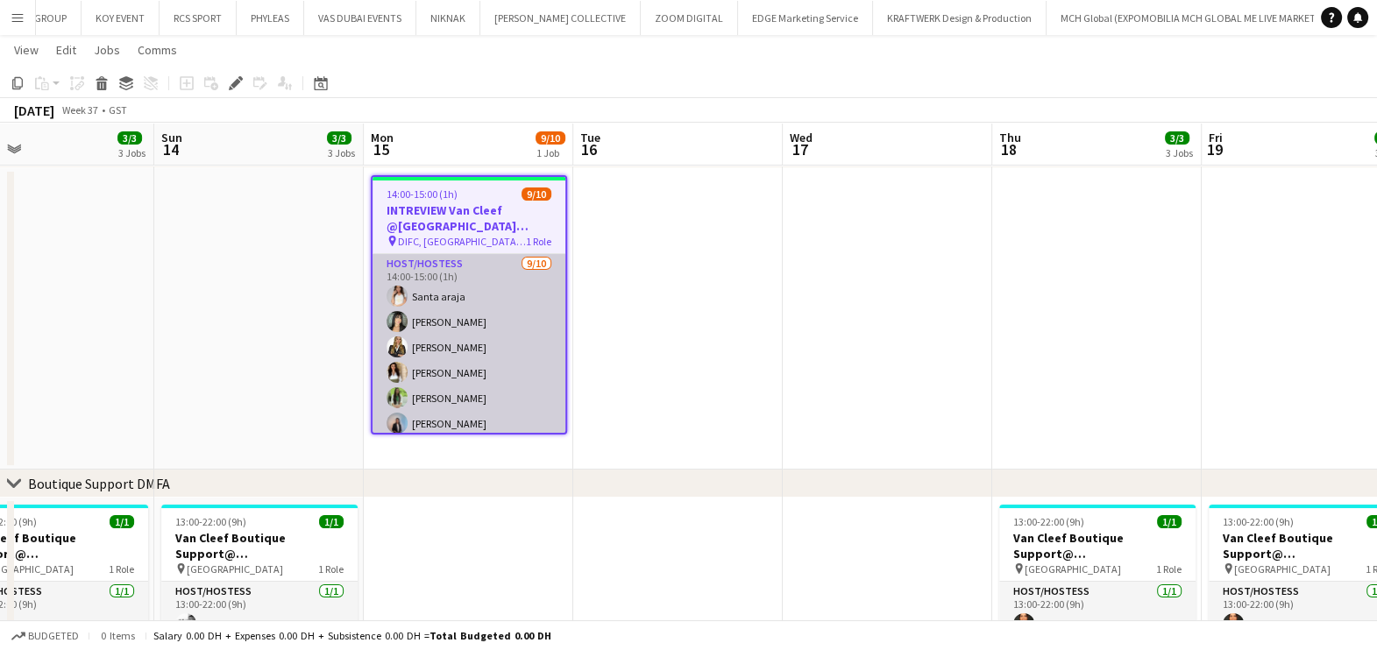
click at [475, 320] on app-card-role "Host/Hostess 9/10 14:00-15:00 (1h) Santa araja Melanie Cordeiro Gaelle Vanmulle…" at bounding box center [468, 398] width 193 height 288
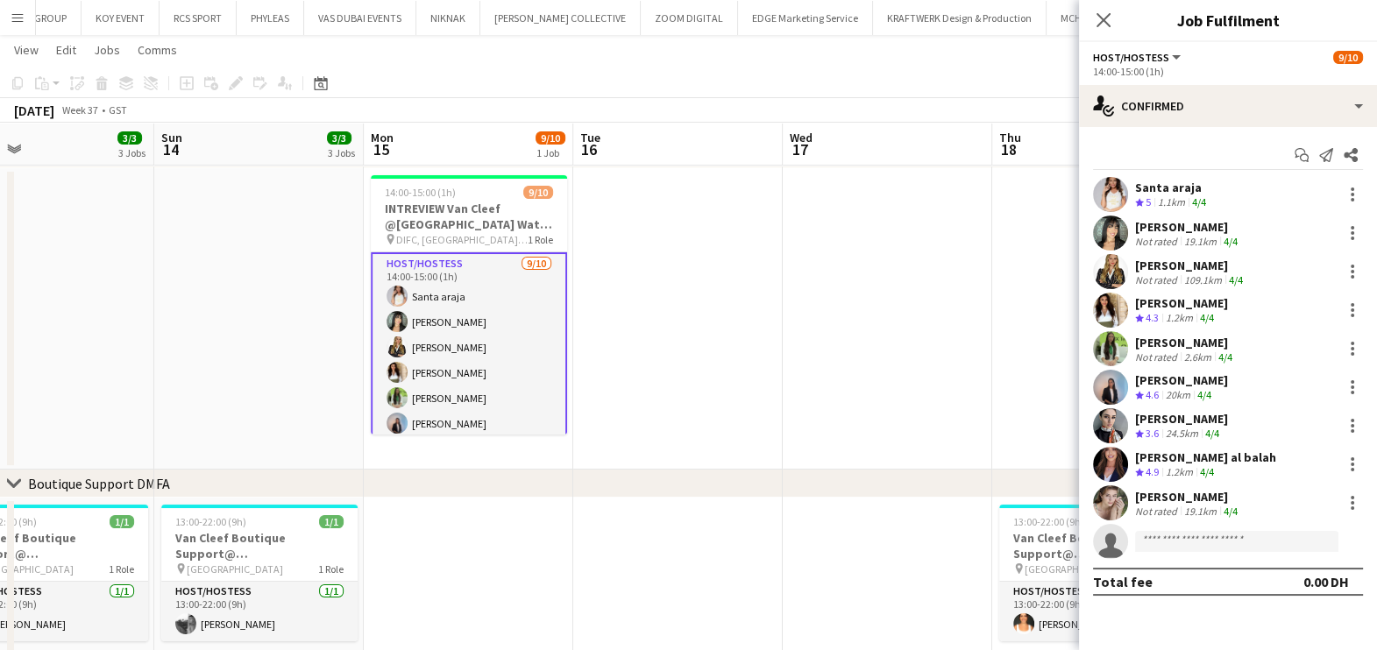
scroll to position [0, 622]
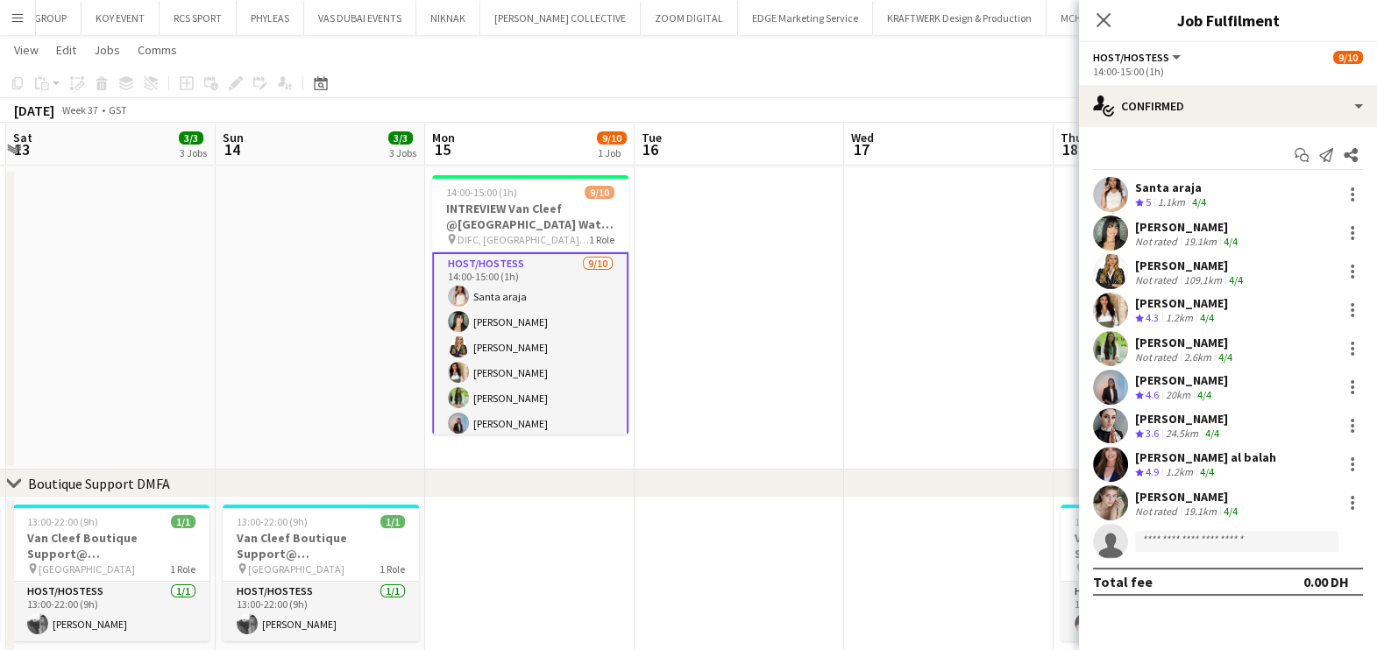
drag, startPoint x: 831, startPoint y: 351, endPoint x: 684, endPoint y: 359, distance: 147.5
click at [684, 359] on app-calendar-viewport "Wed 10 Thu 11 3/3 3 Jobs Fri 12 3/3 3 Jobs Sat 13 3/3 3 Jobs Sun 14 3/3 3 Jobs …" at bounding box center [688, 608] width 1377 height 1296
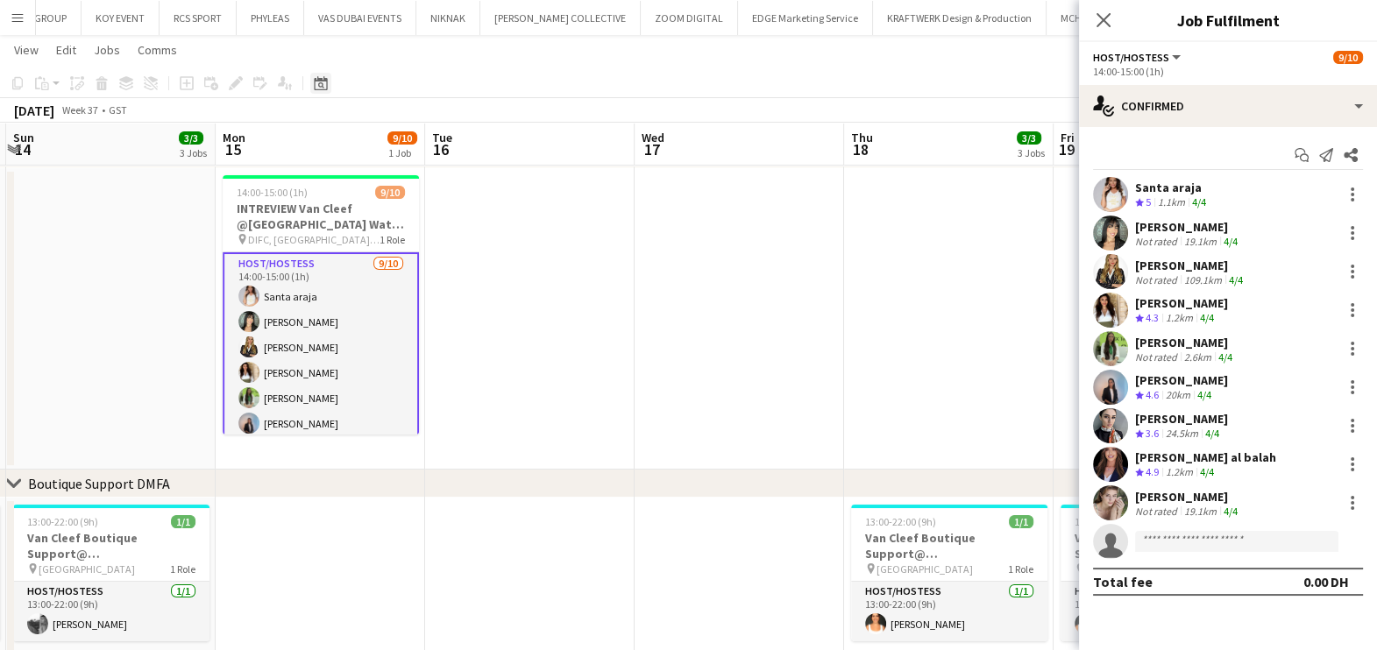
click at [329, 83] on div "Date picker" at bounding box center [320, 83] width 21 height 21
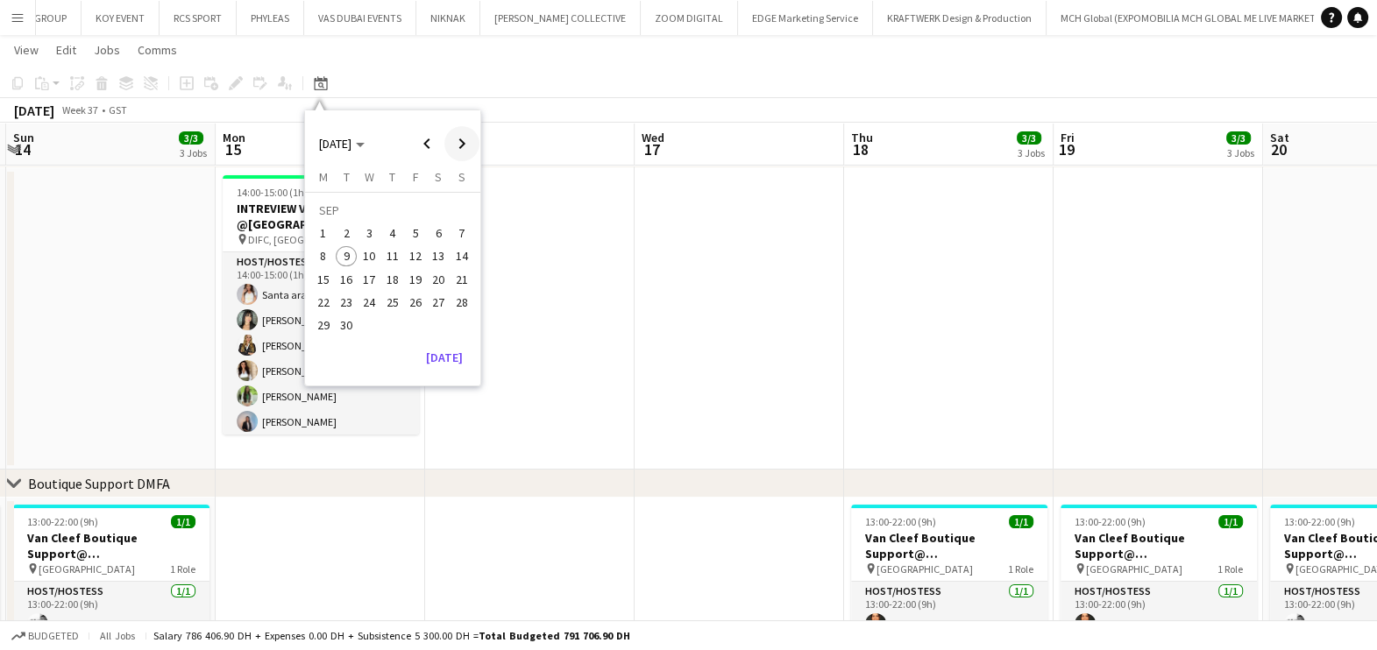
click at [469, 145] on span "Next month" at bounding box center [461, 143] width 35 height 35
click at [468, 145] on span "Next month" at bounding box center [461, 143] width 35 height 35
click at [404, 260] on button "14" at bounding box center [415, 260] width 23 height 23
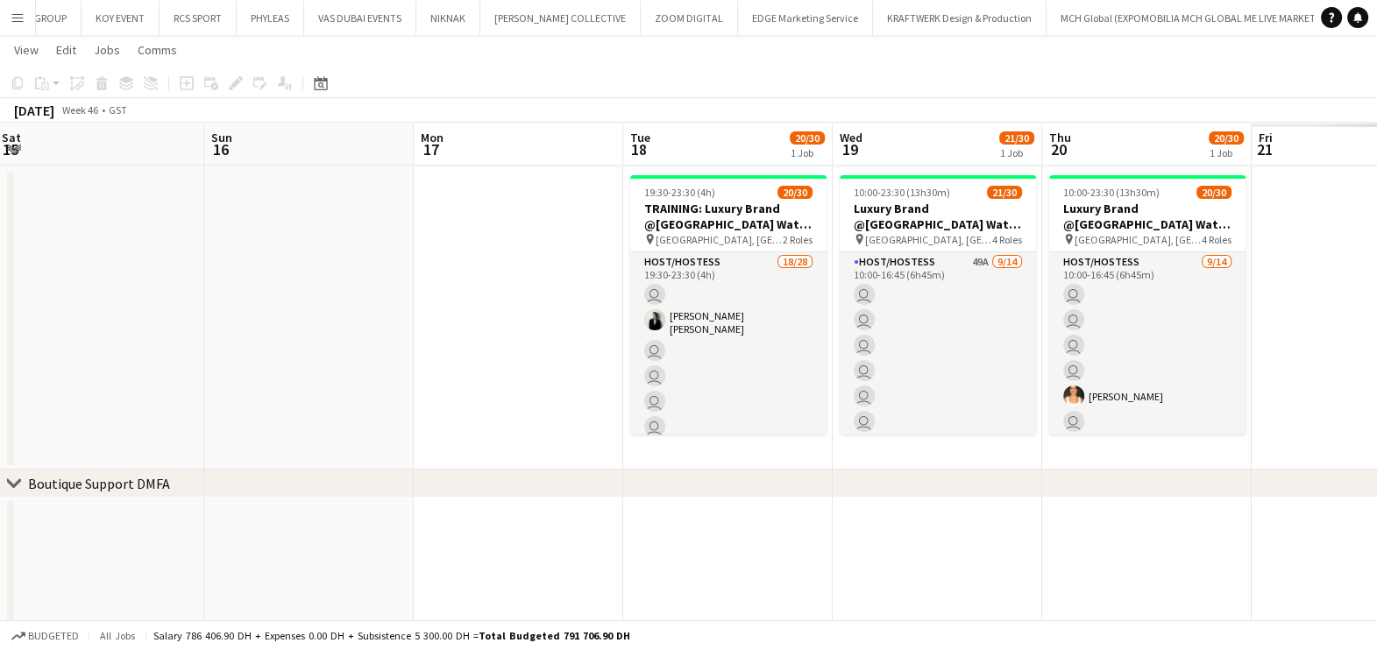
drag, startPoint x: 91, startPoint y: 206, endPoint x: 44, endPoint y: 204, distance: 47.4
click at [44, 204] on app-calendar-viewport "Wed 12 Thu 13 Fri 14 Sat 15 Sun 16 Mon 17 Tue 18 20/30 1 Job Wed 19 21/30 1 Job…" at bounding box center [688, 608] width 1377 height 1296
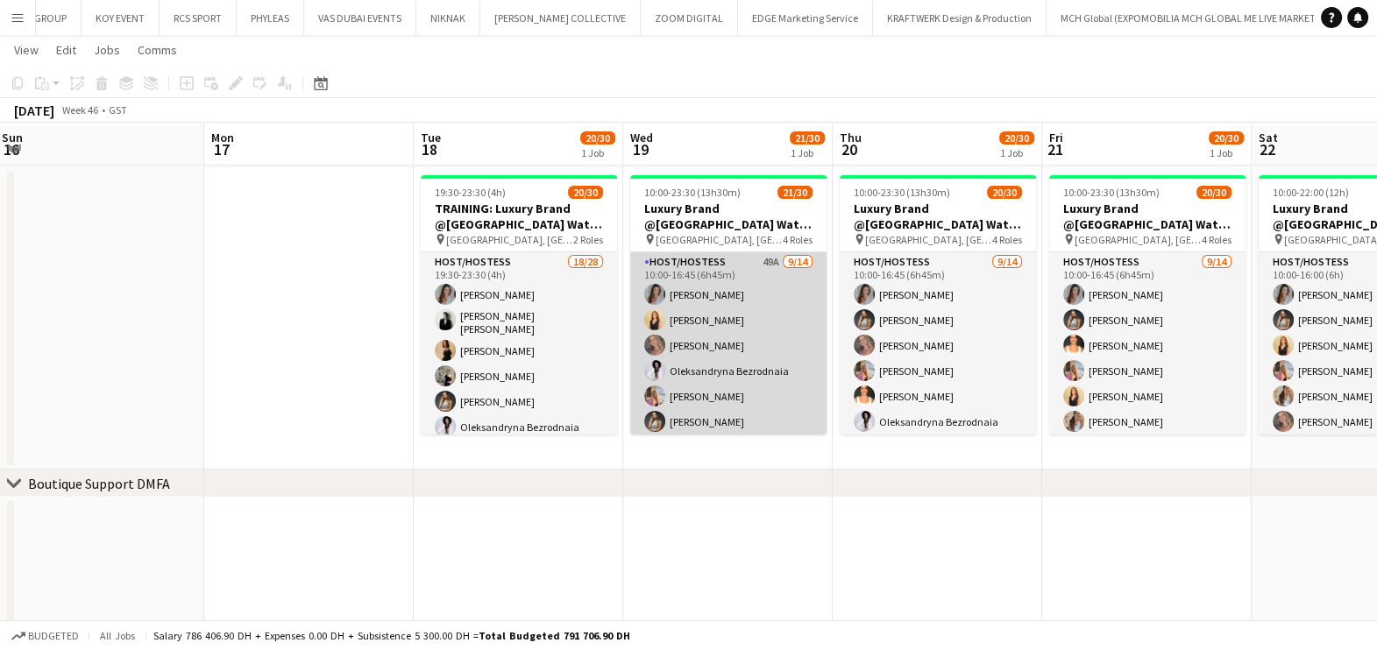
click at [703, 341] on app-card-role "Host/Hostess 49A 9/14 10:00-16:45 (6h45m) Camila Rossato Dorsa Ahmadi Pishkouhi…" at bounding box center [728, 447] width 196 height 390
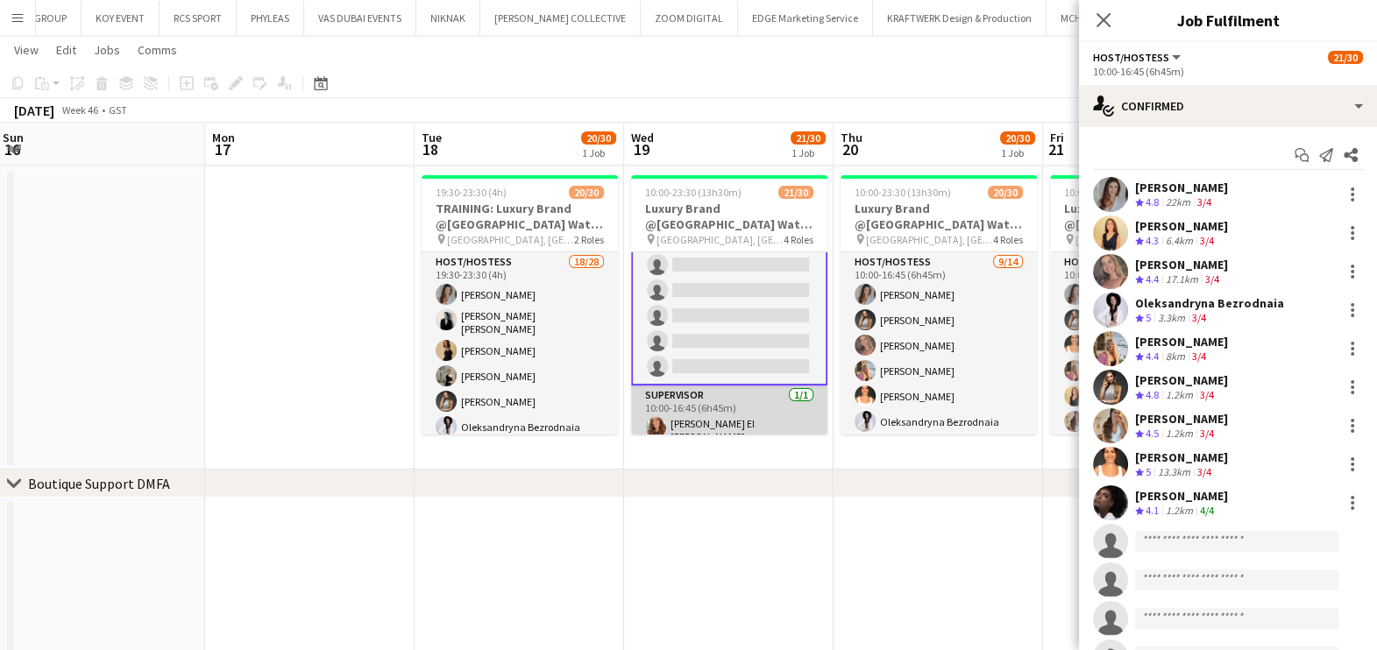
scroll to position [329, 0]
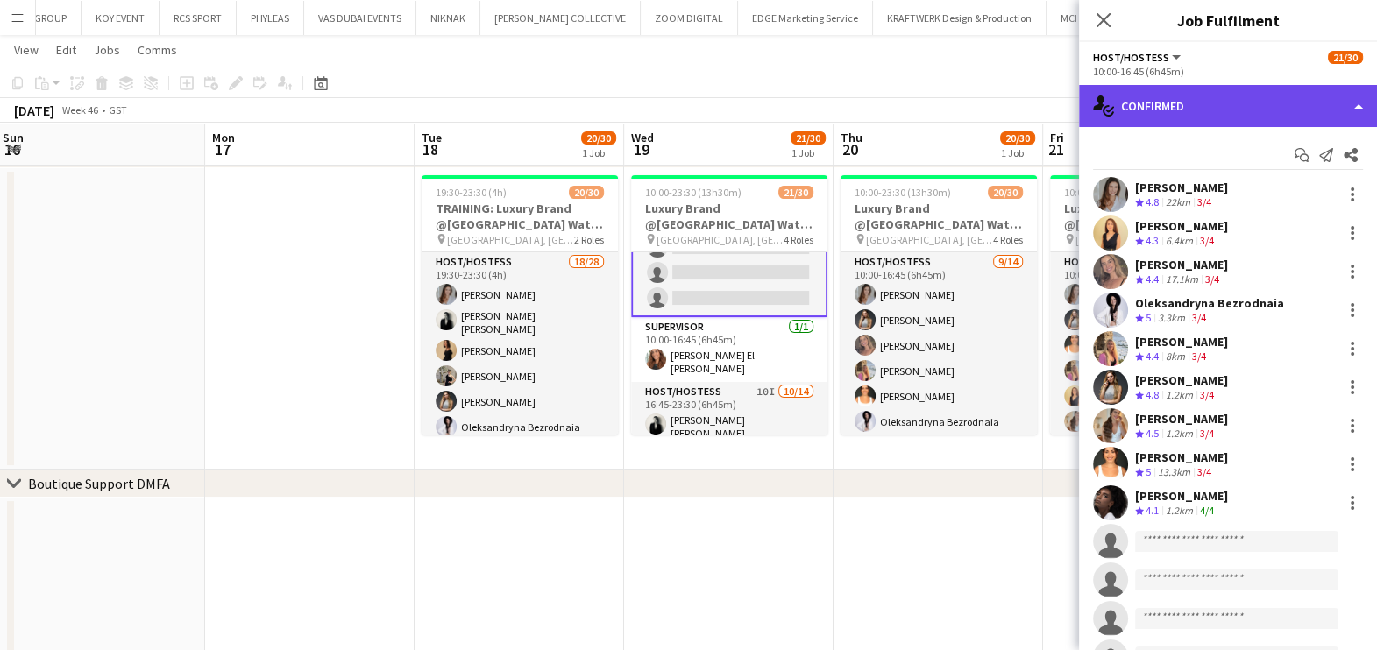
click at [775, 105] on div "single-neutral-actions-check-2 Confirmed" at bounding box center [1228, 106] width 298 height 42
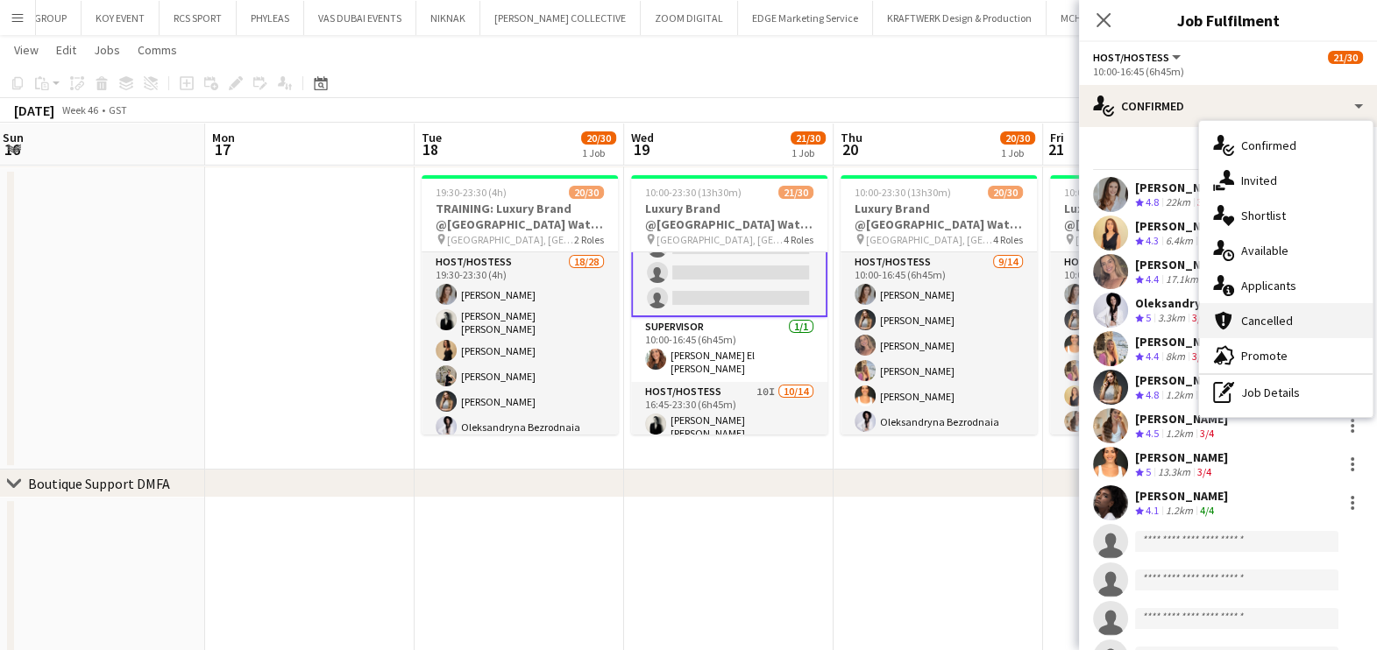
click at [775, 303] on div "cancellation Cancelled" at bounding box center [1286, 320] width 174 height 35
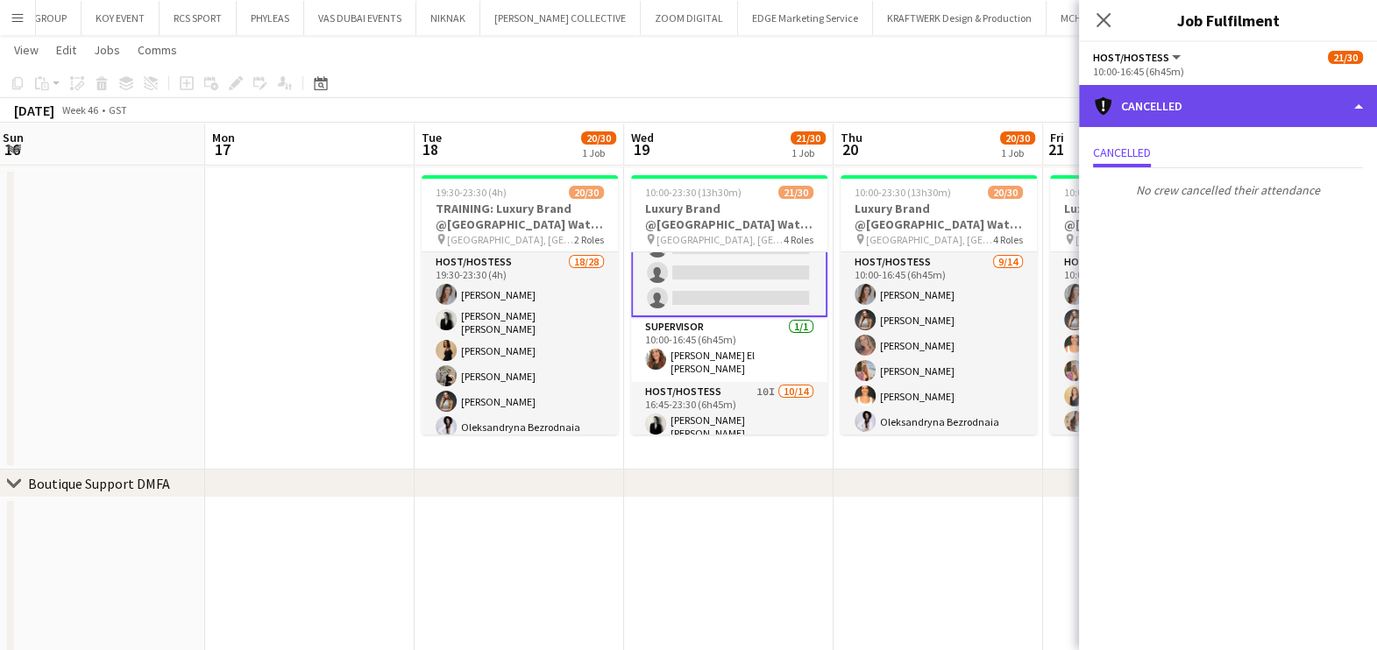
click at [775, 114] on div "cancellation Cancelled" at bounding box center [1228, 106] width 298 height 42
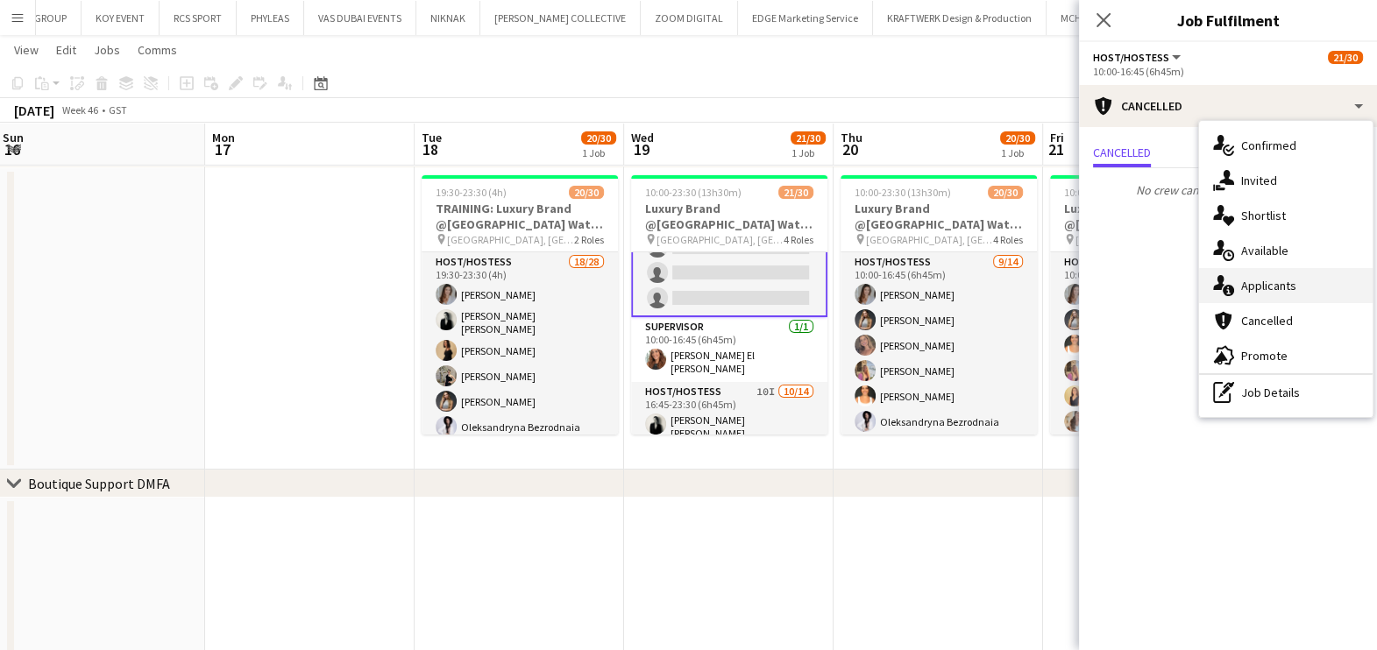
click at [775, 294] on div "single-neutral-actions-information Applicants" at bounding box center [1286, 285] width 174 height 35
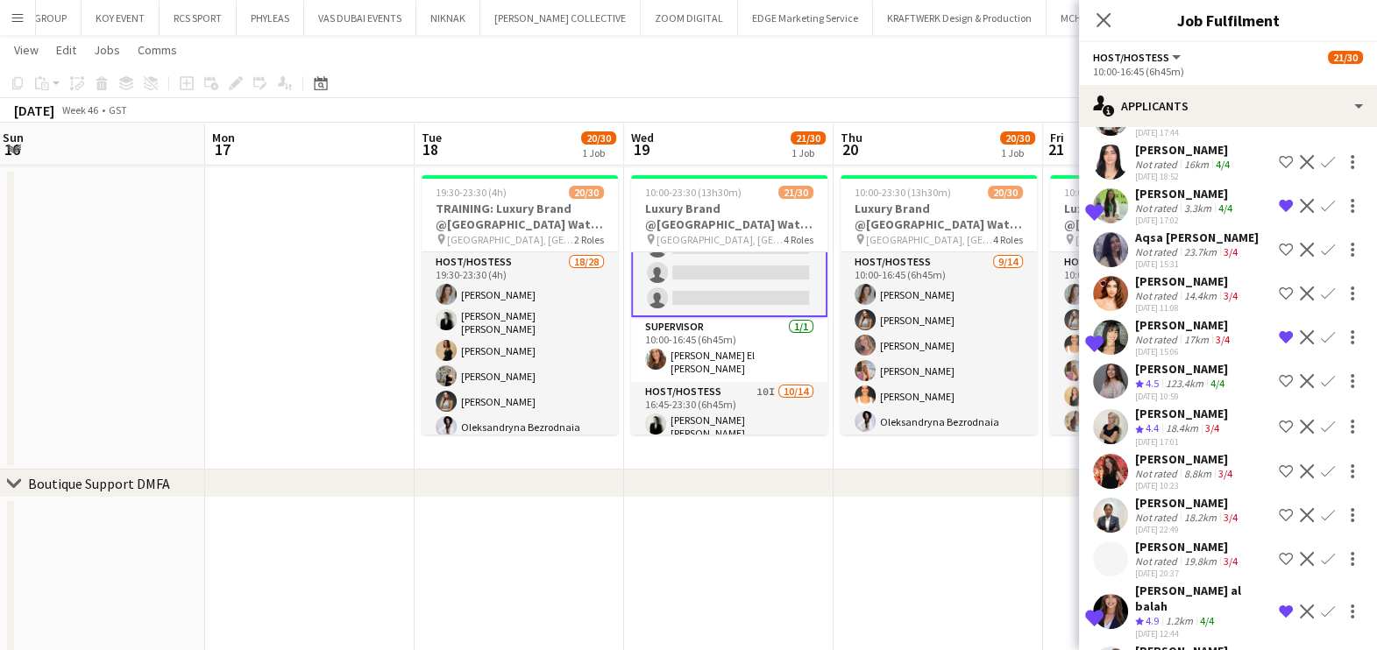
scroll to position [1799, 0]
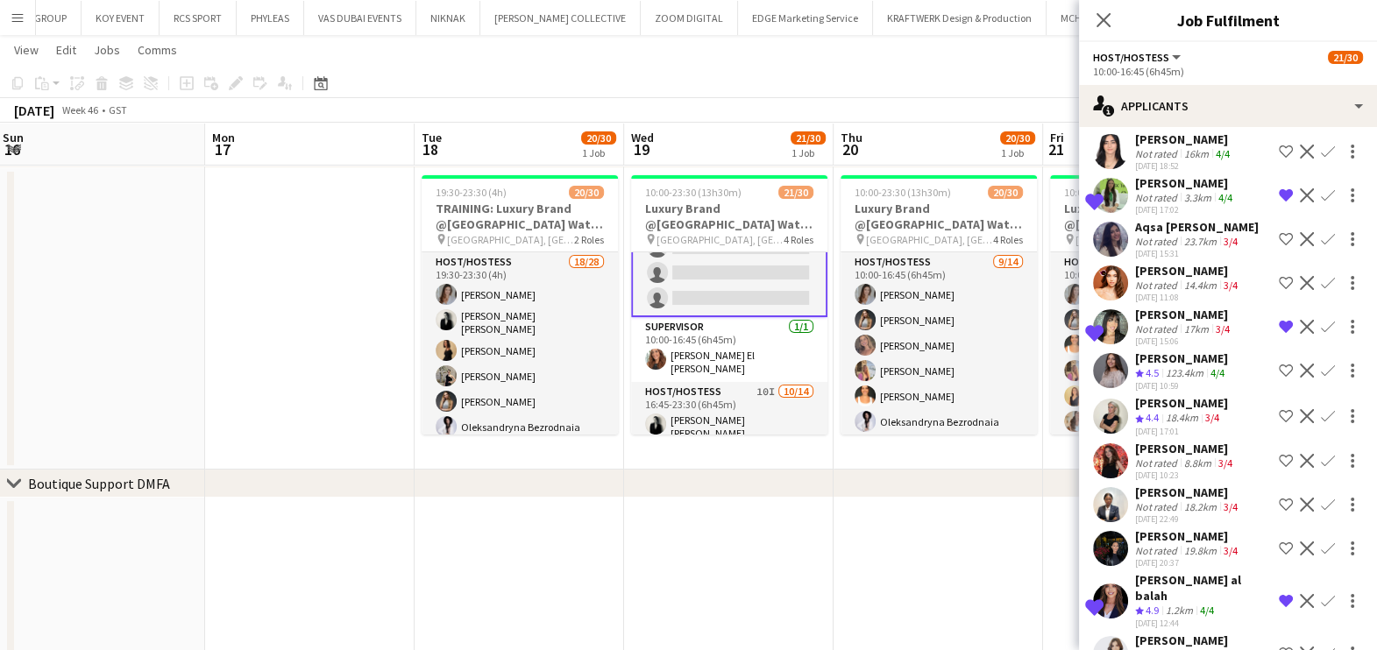
click at [775, 633] on div "[PERSON_NAME]" at bounding box center [1181, 641] width 93 height 16
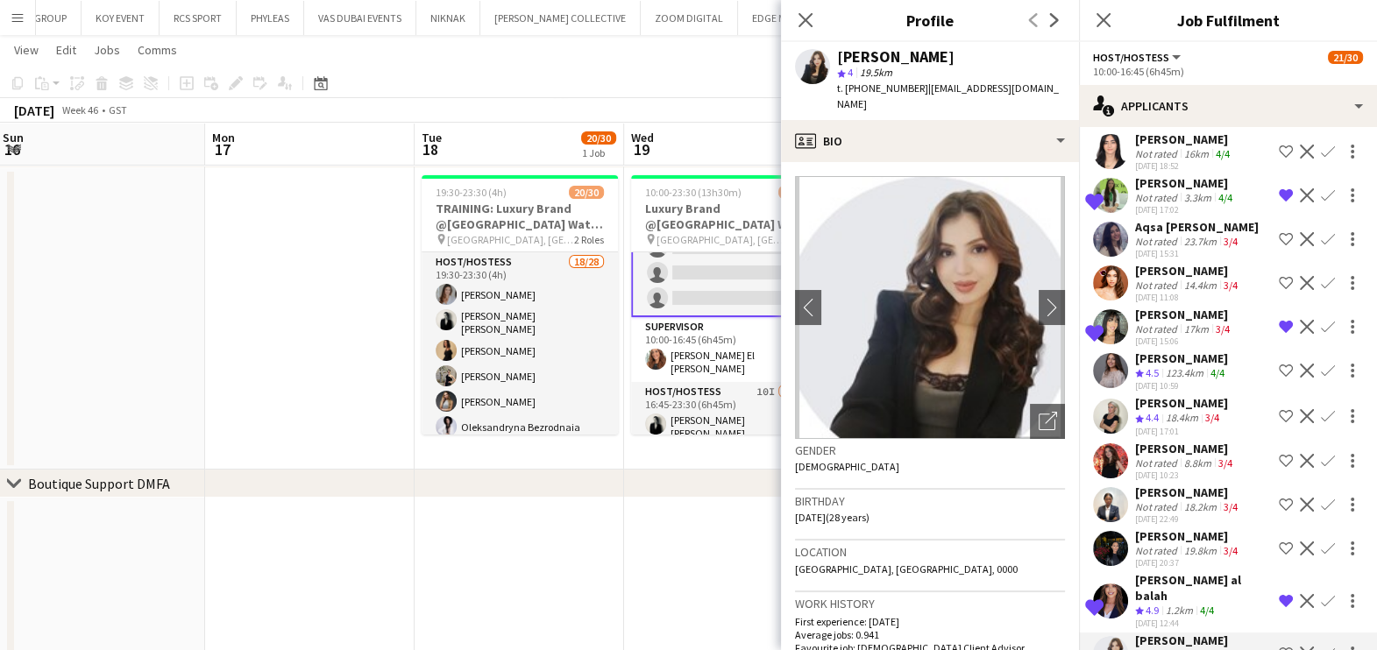
click at [775, 485] on div "[PERSON_NAME]" at bounding box center [1188, 493] width 106 height 16
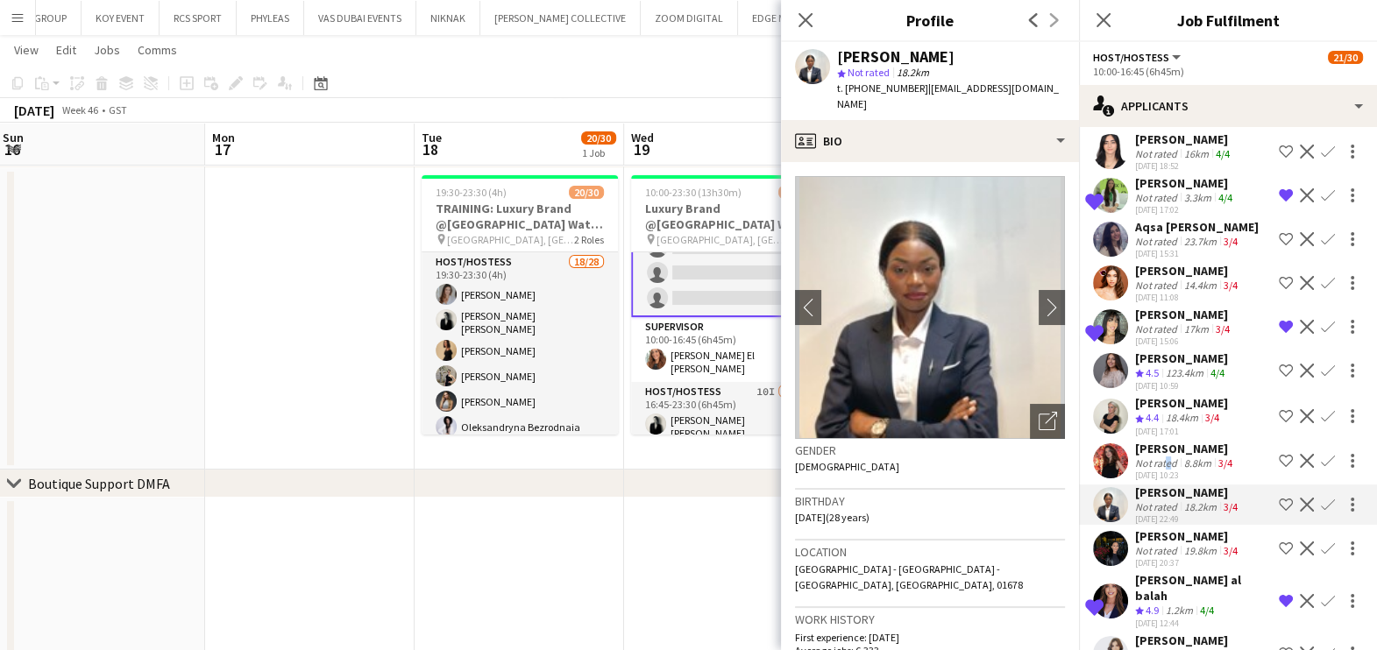
click at [775, 457] on div "Not rated" at bounding box center [1158, 463] width 46 height 13
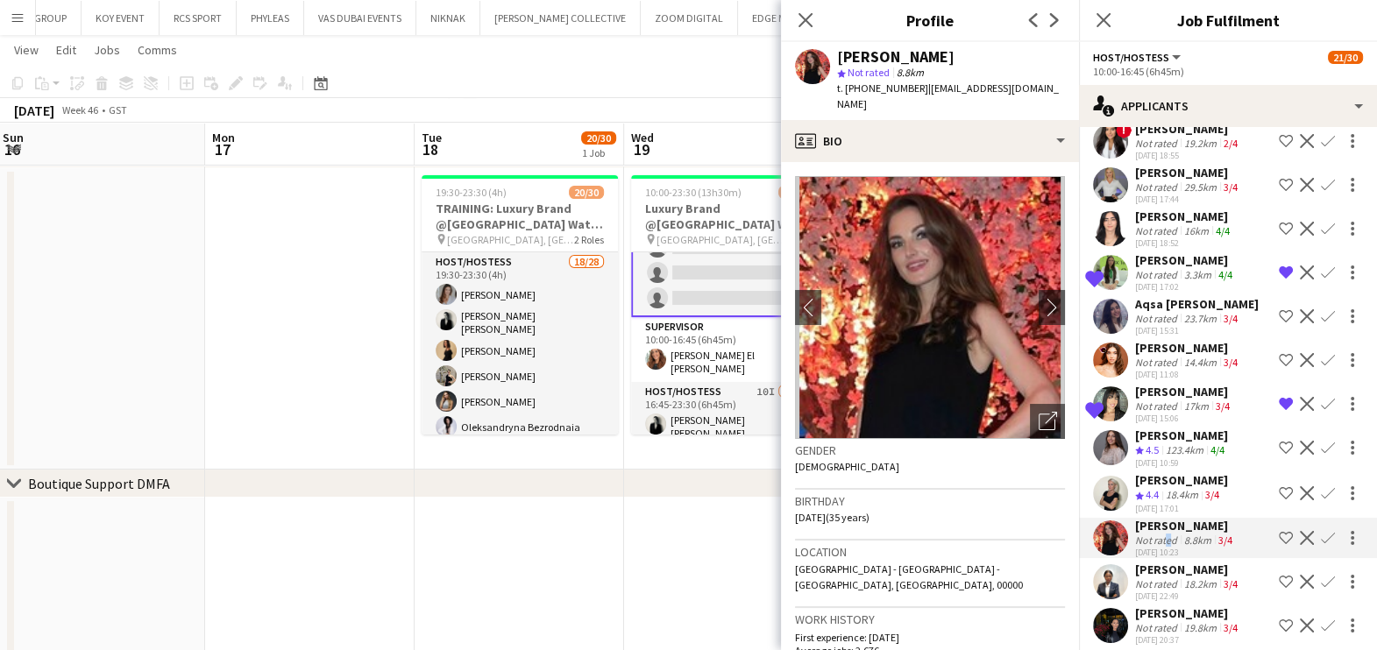
scroll to position [1690, 0]
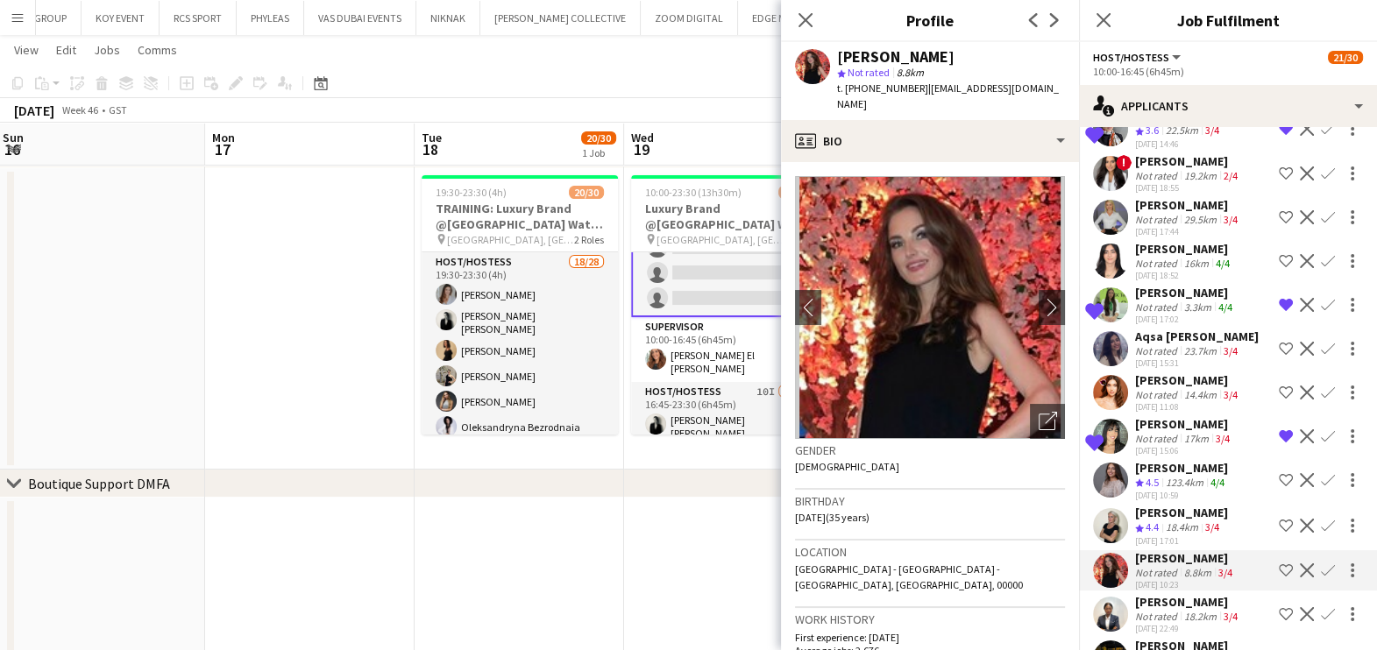
click at [775, 213] on div "Not rated" at bounding box center [1158, 219] width 46 height 13
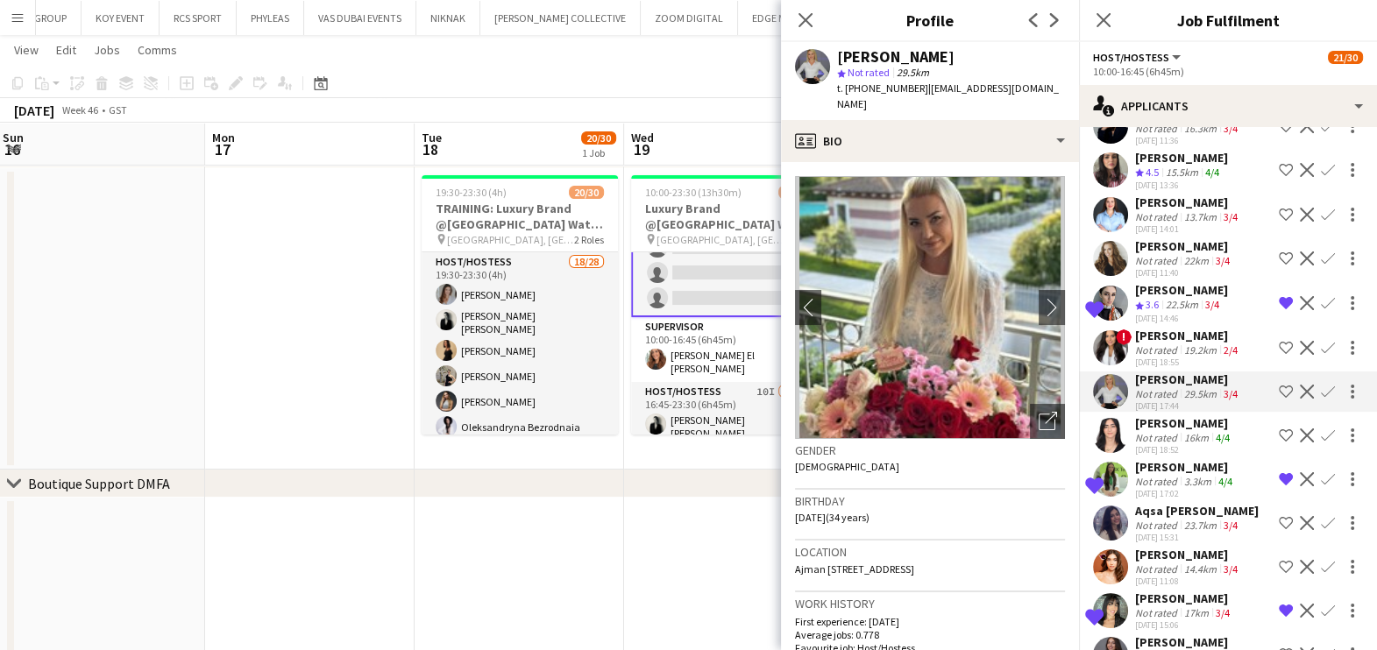
scroll to position [1470, 0]
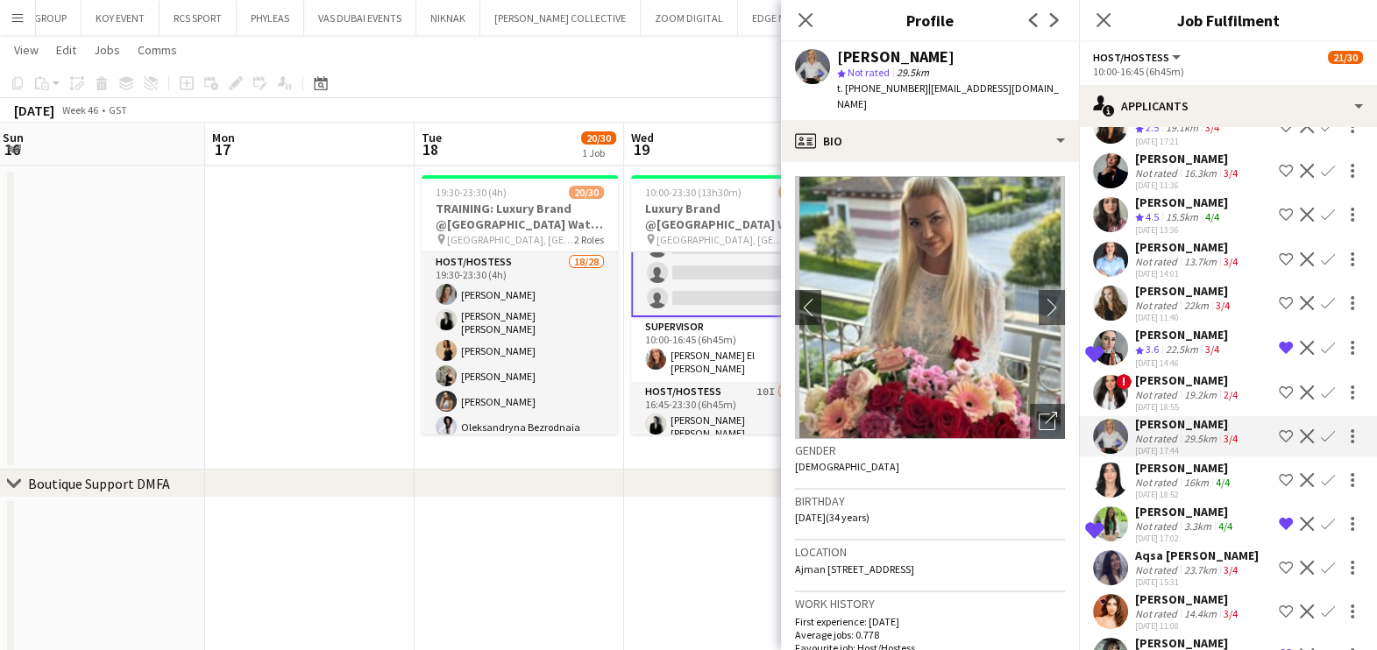
click at [775, 255] on div "Not rated" at bounding box center [1158, 261] width 46 height 13
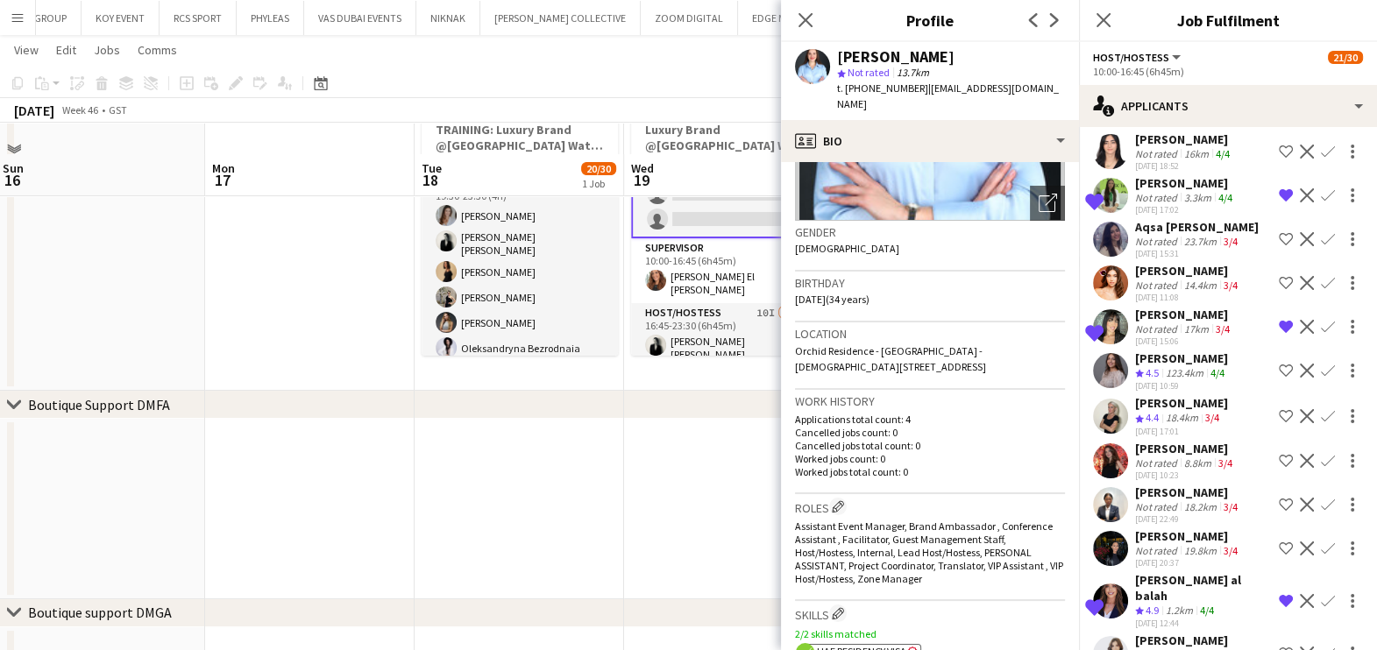
scroll to position [218, 0]
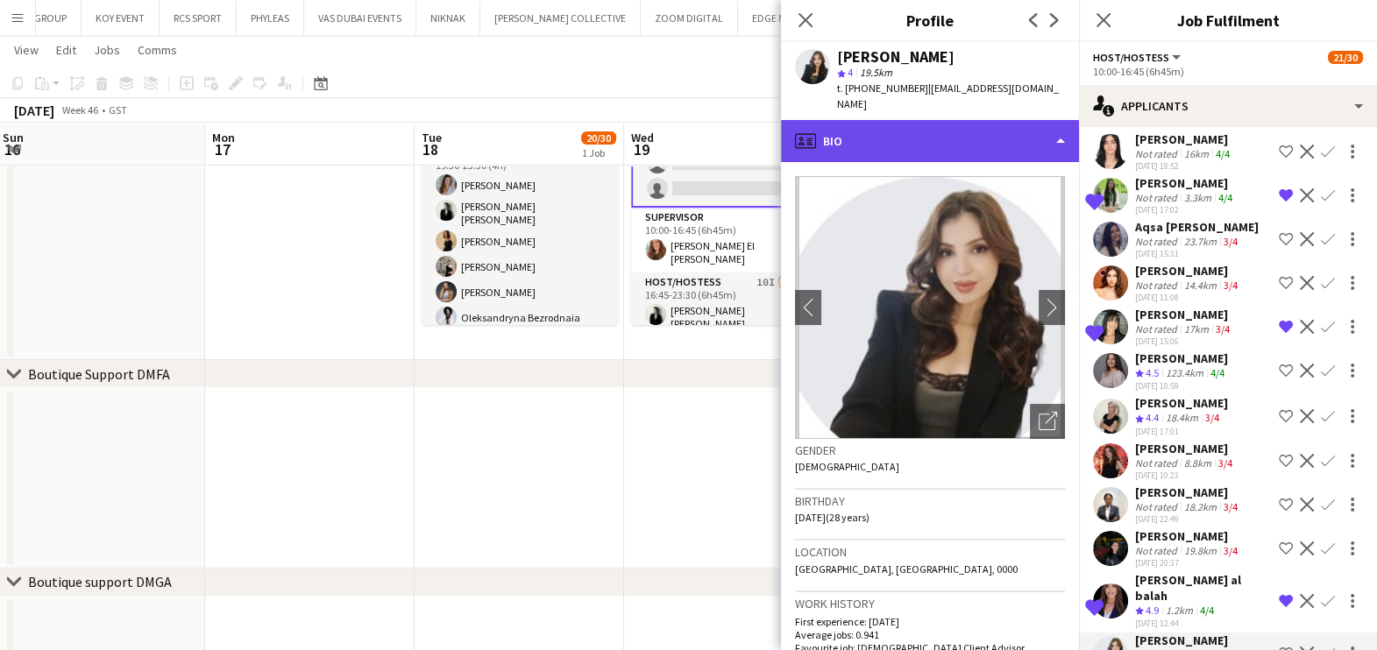
click at [775, 123] on div "profile Bio" at bounding box center [930, 141] width 298 height 42
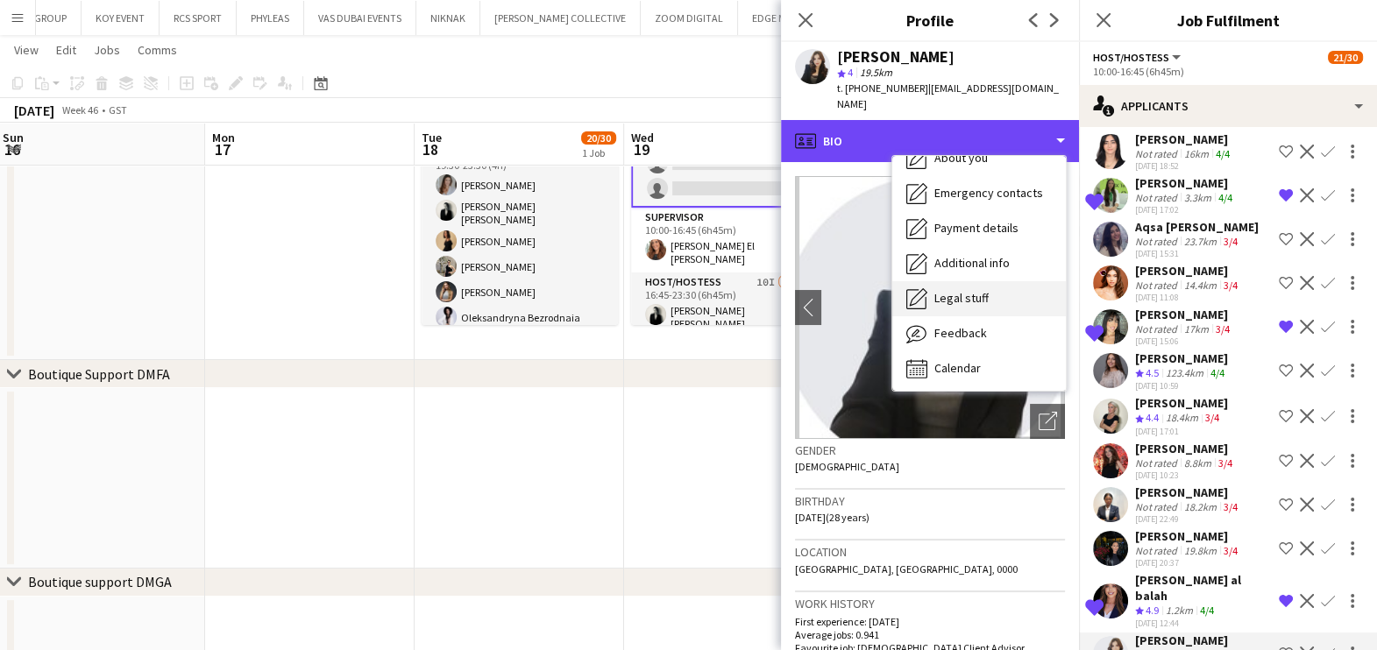
scroll to position [129, 0]
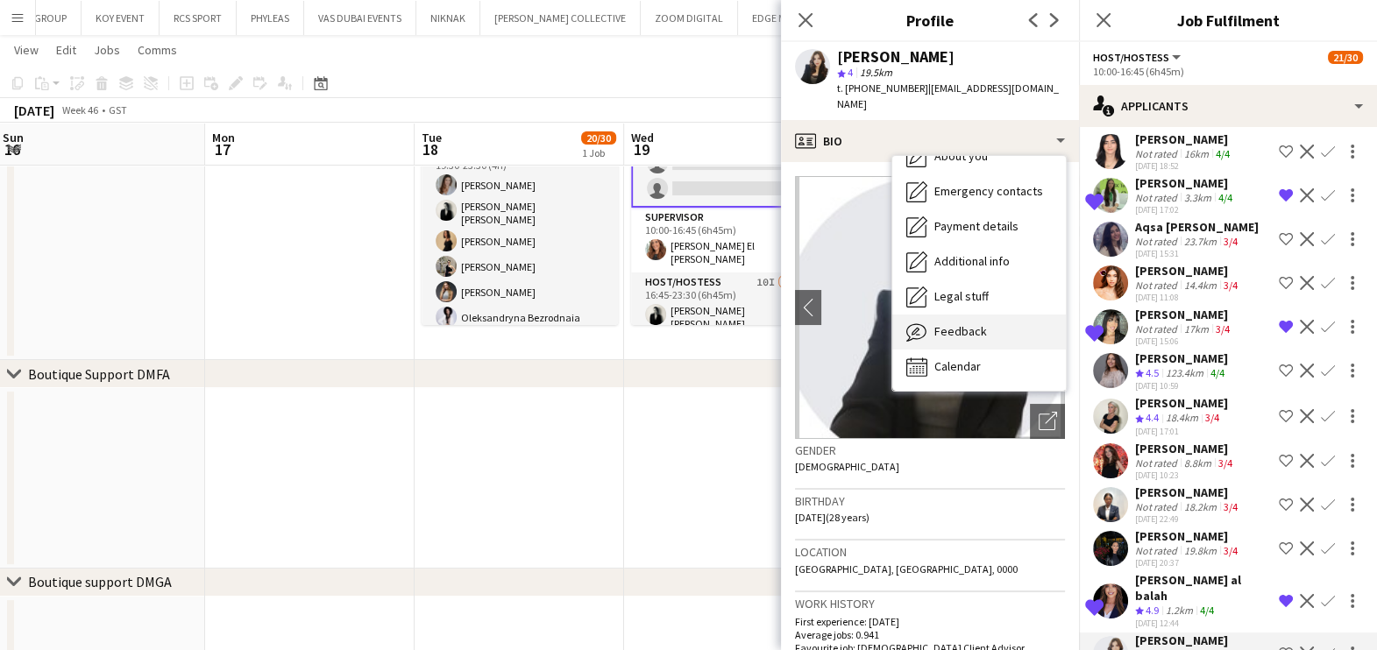
click at [775, 323] on span "Feedback" at bounding box center [960, 331] width 53 height 16
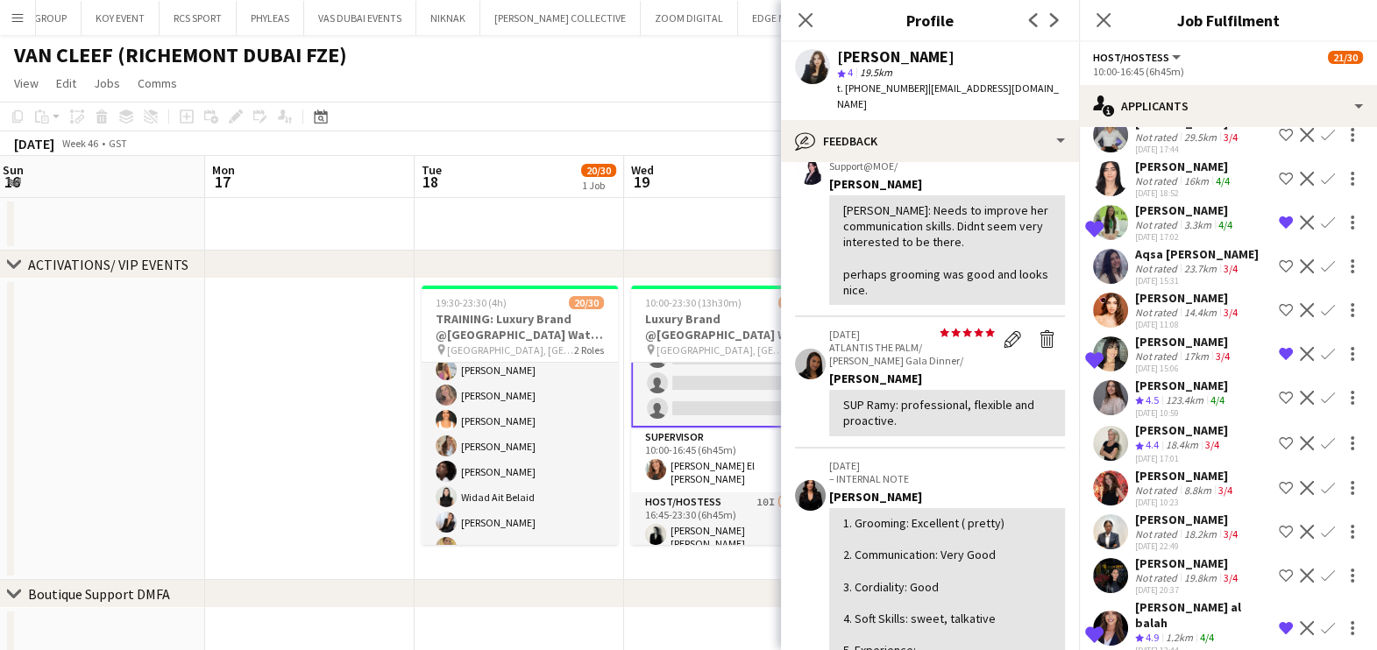
scroll to position [1799, 0]
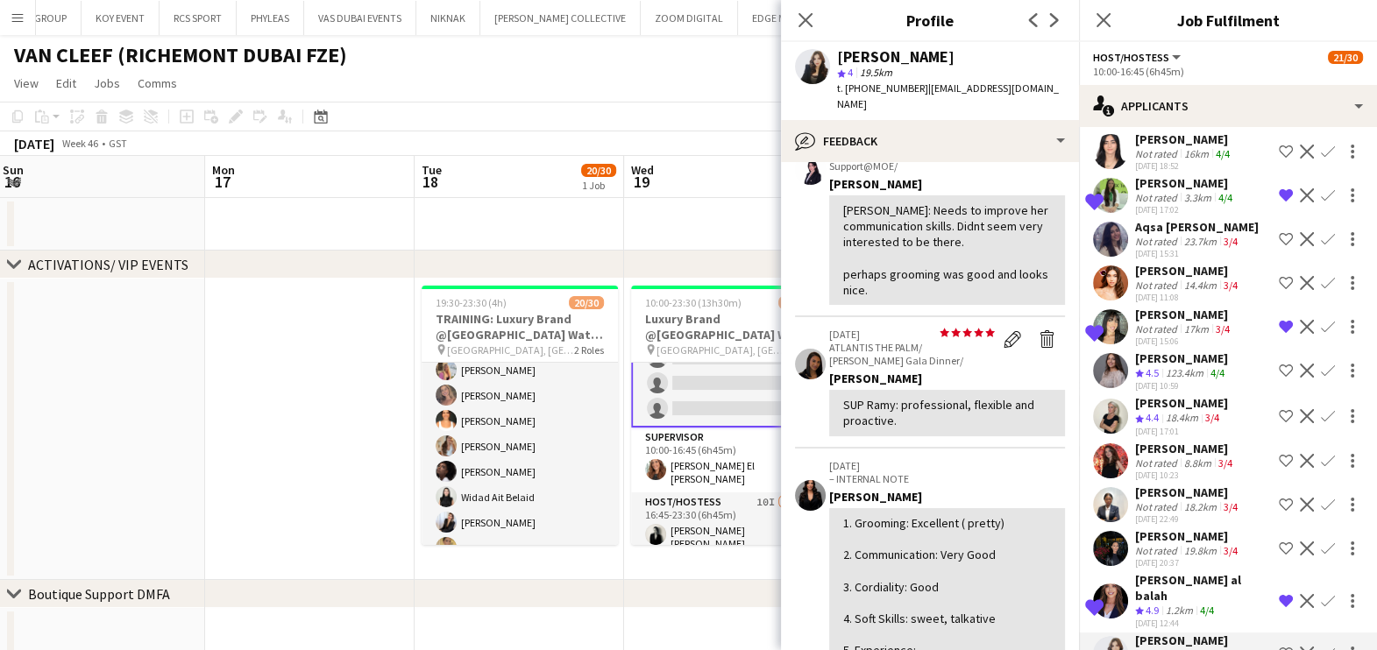
click at [775, 641] on app-icon "Shortlist crew" at bounding box center [1286, 654] width 14 height 14
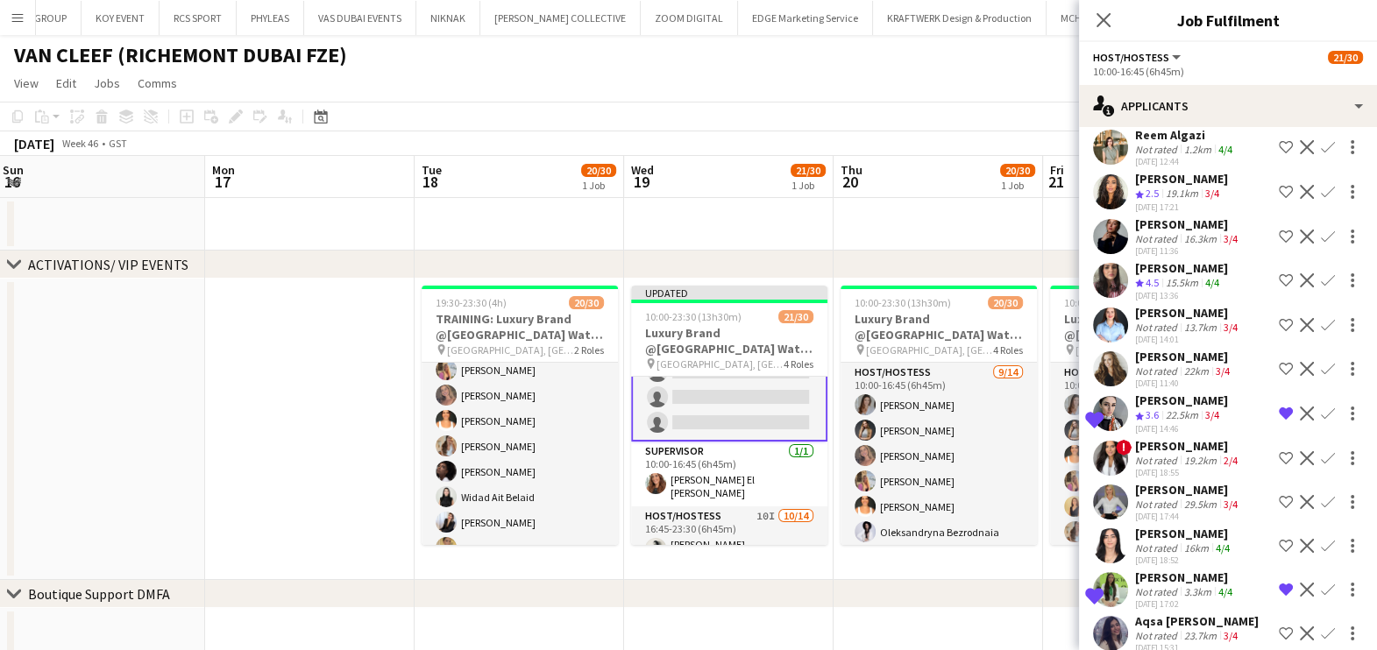
scroll to position [1361, 0]
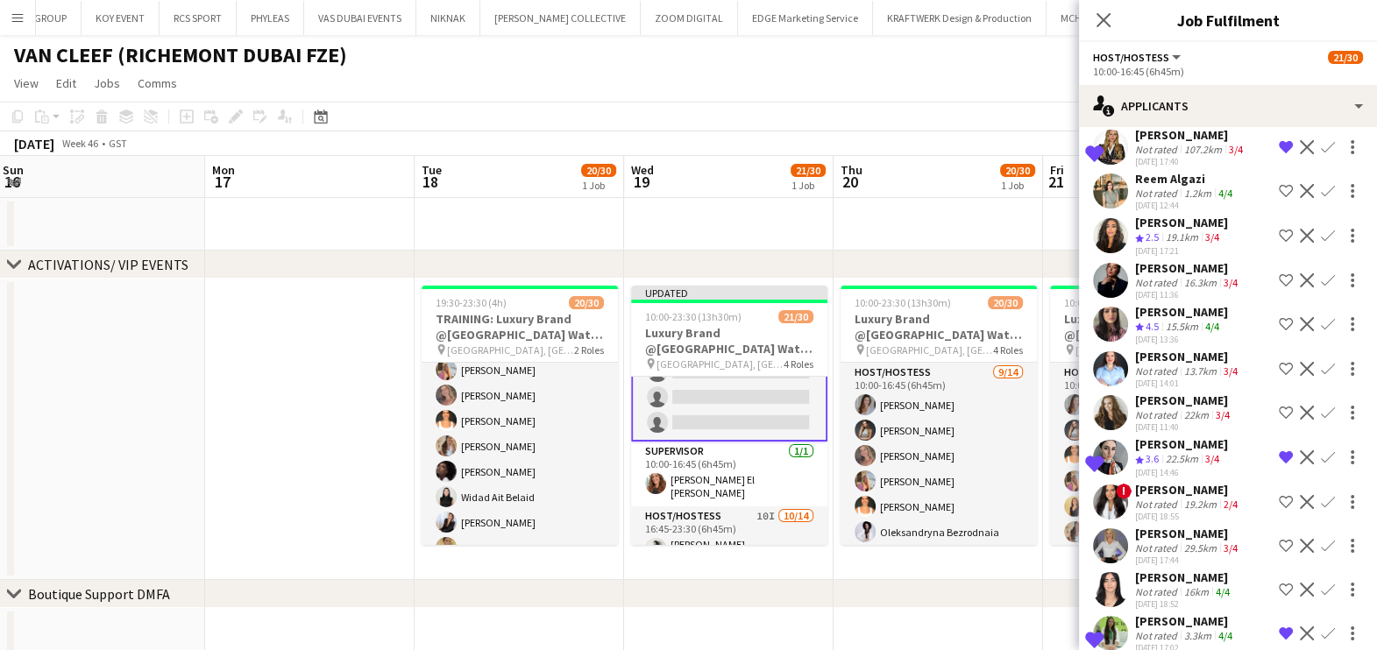
click at [285, 434] on app-date-cell at bounding box center [309, 429] width 209 height 301
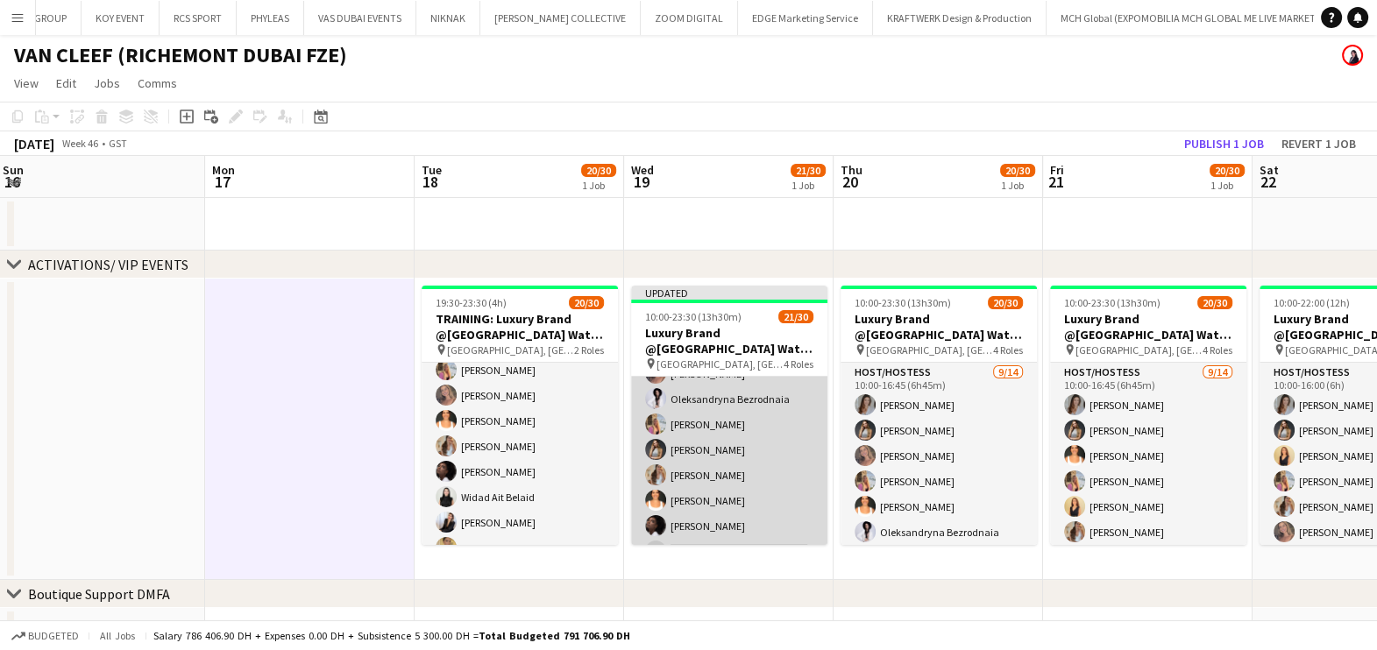
scroll to position [109, 0]
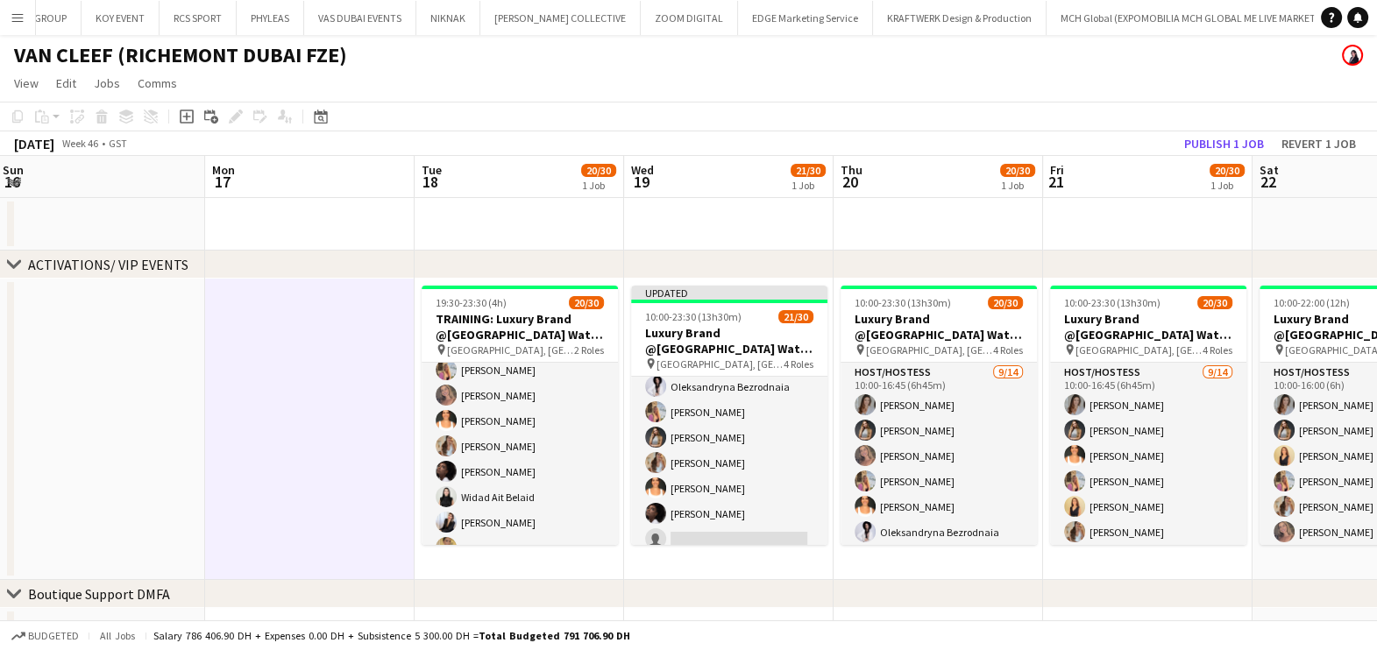
drag, startPoint x: 743, startPoint y: 450, endPoint x: 832, endPoint y: 383, distance: 112.0
click at [741, 450] on app-card-role "Host/Hostess 49A 9/14 10:00-16:45 (6h45m) Camila Rossato Dorsa Ahmadi Pishkouhi…" at bounding box center [729, 463] width 196 height 390
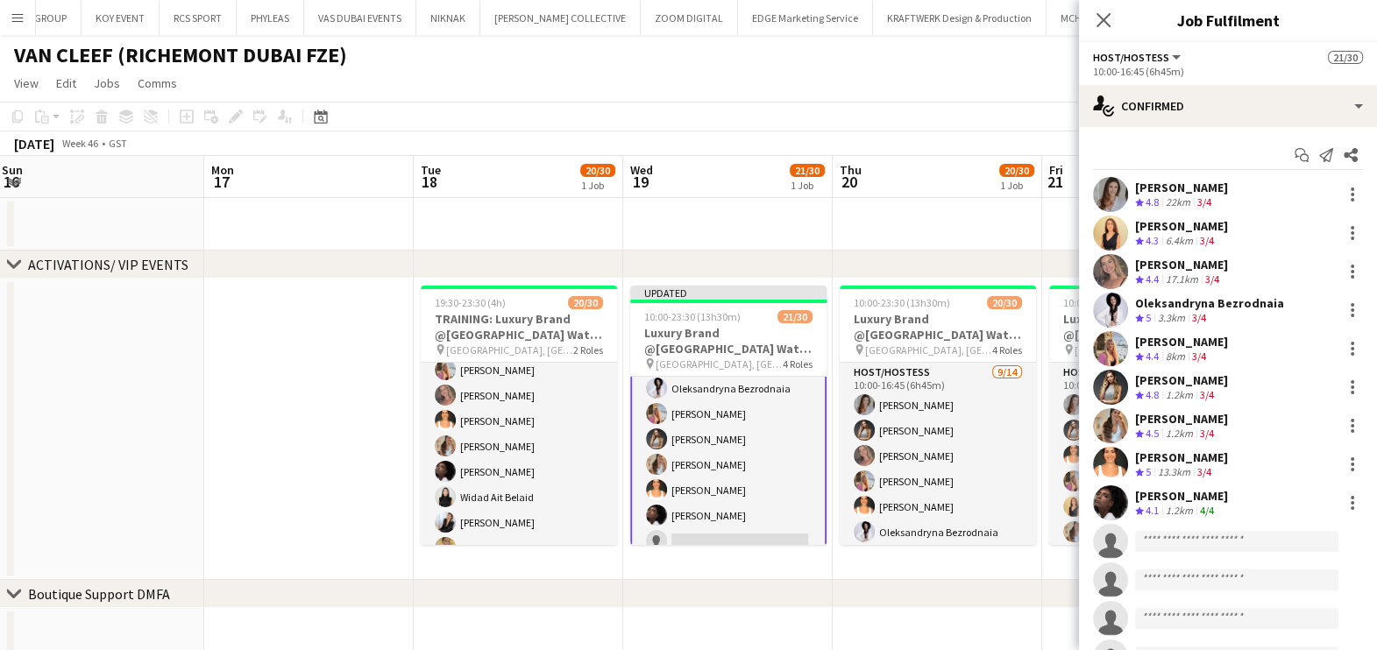
scroll to position [110, 0]
click at [775, 128] on div "Start chat Send notification Share Camila Rossato Crew rating 4.8 22km 3/4 Dors…" at bounding box center [1228, 445] width 298 height 637
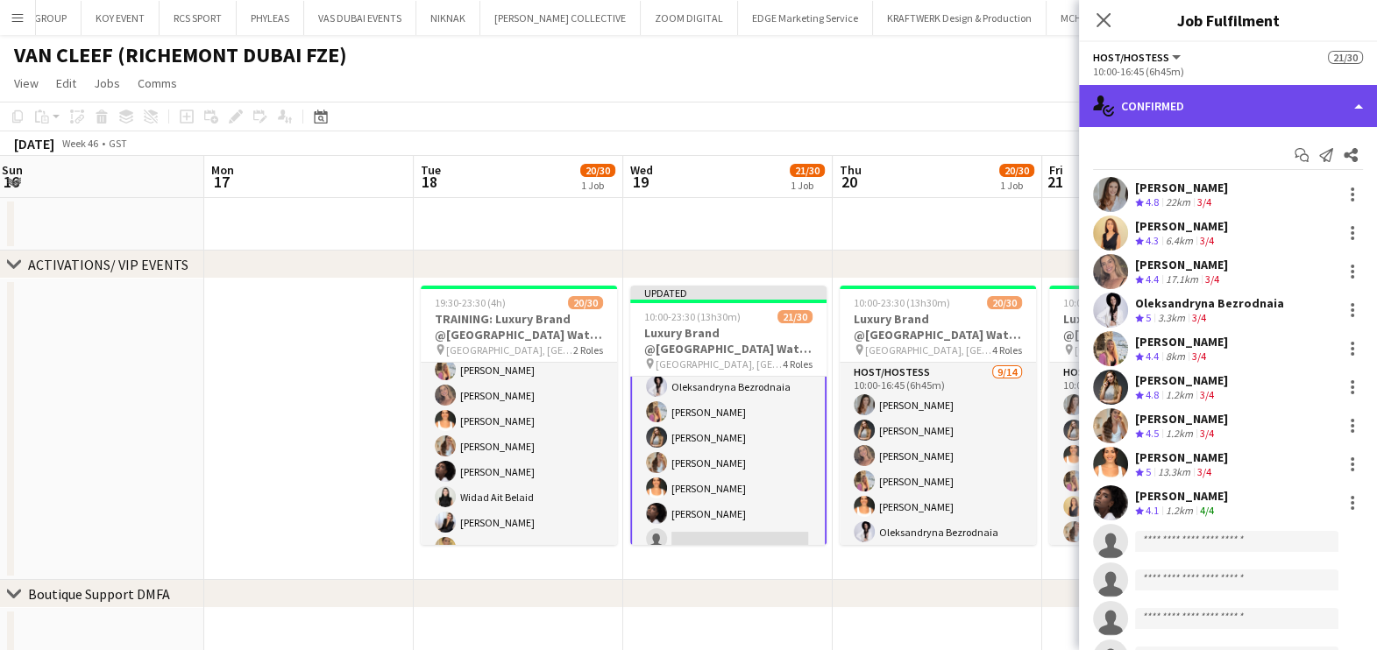
click at [775, 103] on div "single-neutral-actions-check-2 Confirmed" at bounding box center [1228, 106] width 298 height 42
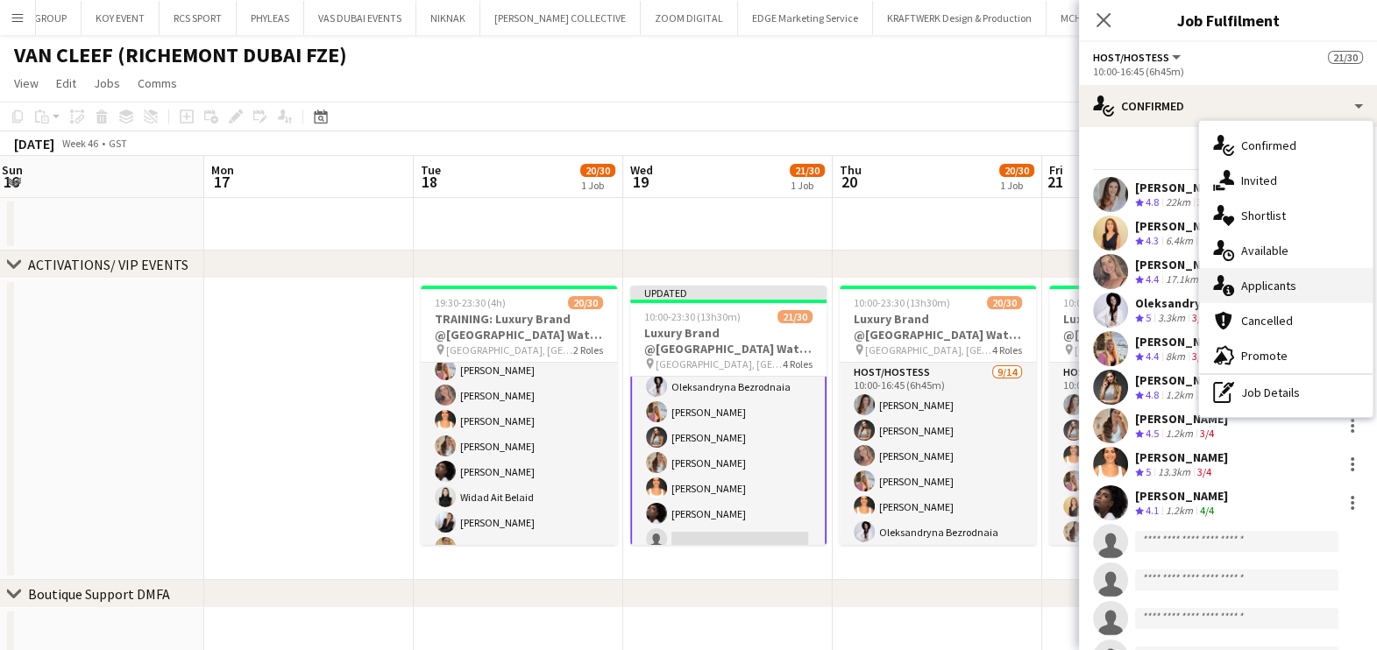
click at [775, 275] on div "single-neutral-actions-information Applicants" at bounding box center [1286, 285] width 174 height 35
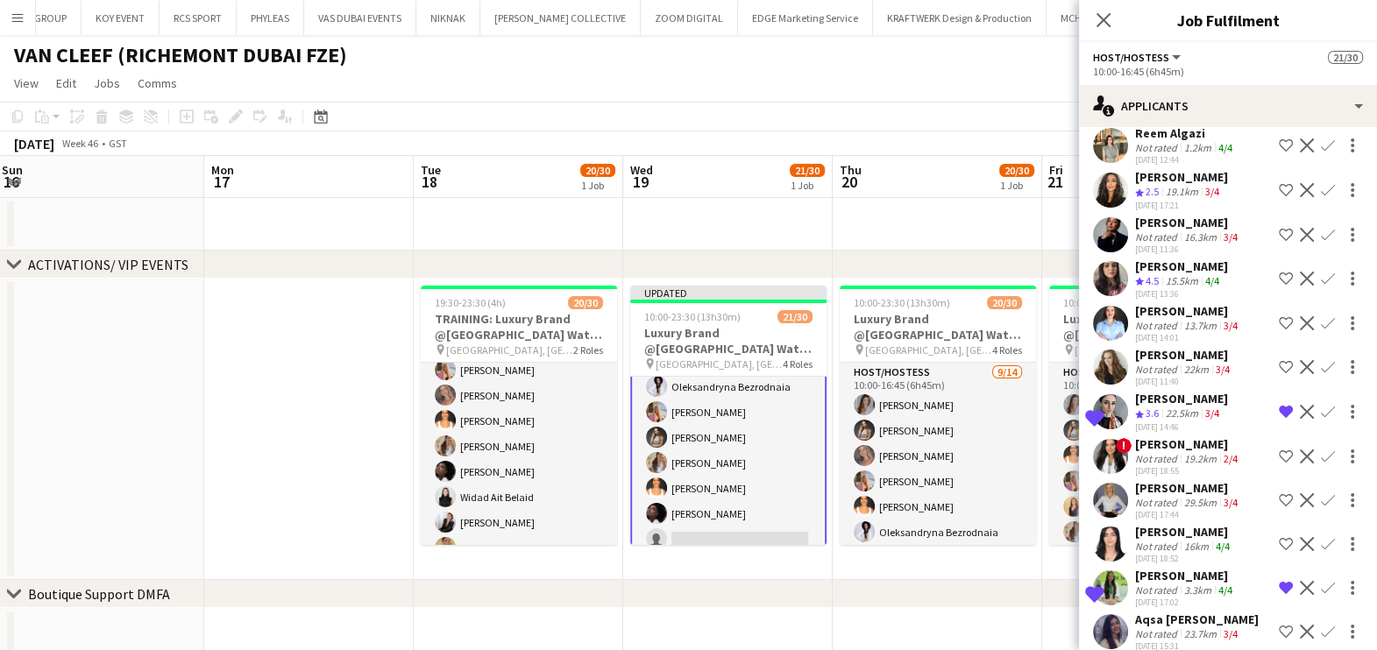
scroll to position [1396, 0]
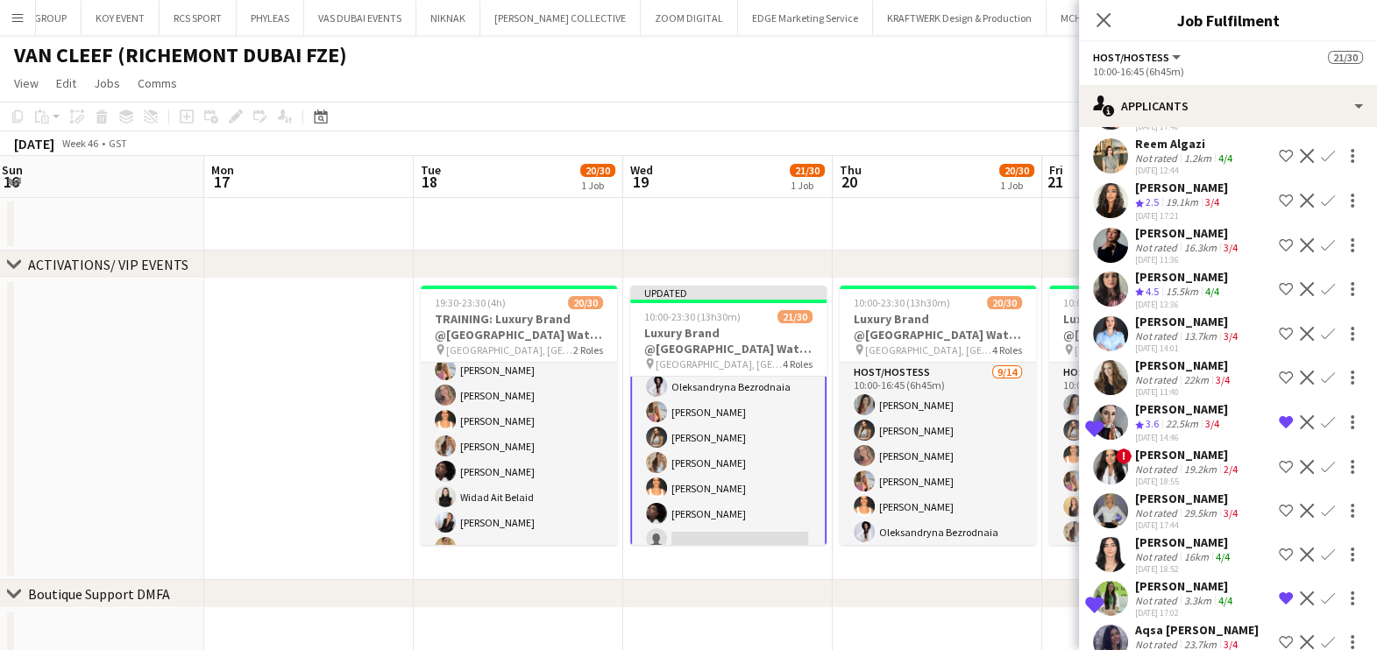
click at [775, 329] on div "Not rated" at bounding box center [1158, 335] width 46 height 13
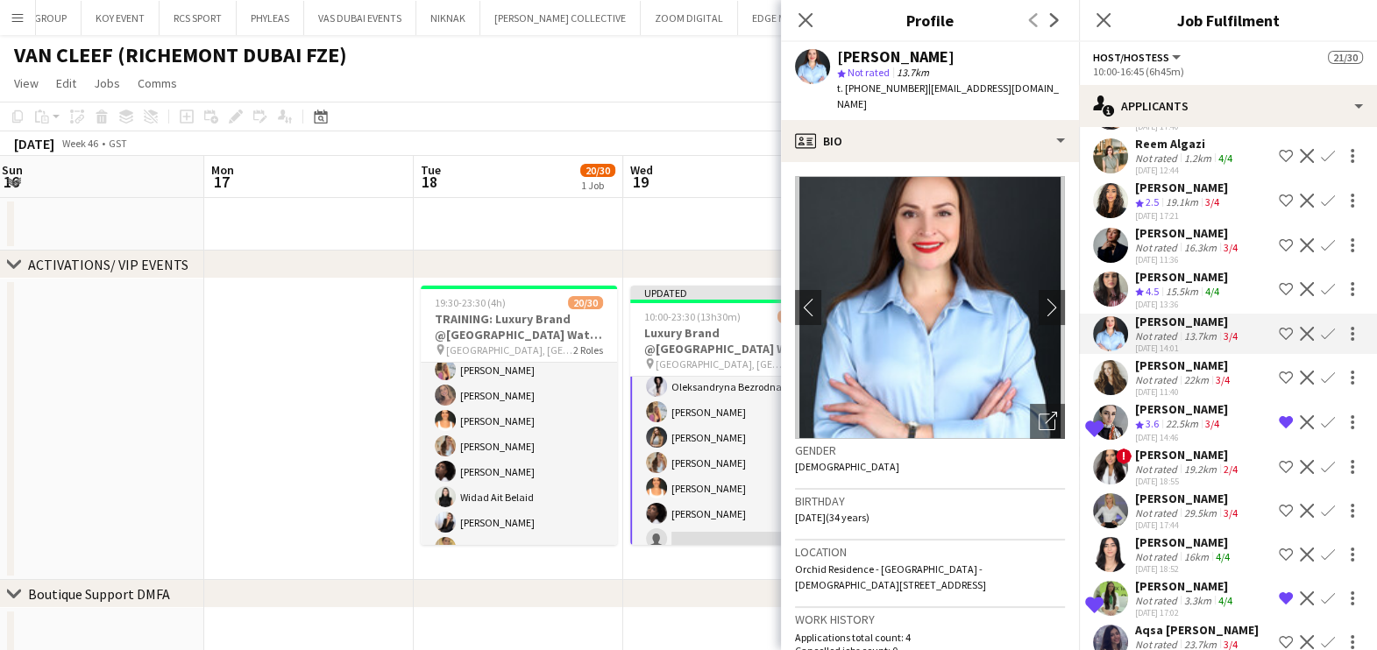
click at [775, 285] on div "Crew rating 4.5" at bounding box center [1148, 292] width 27 height 15
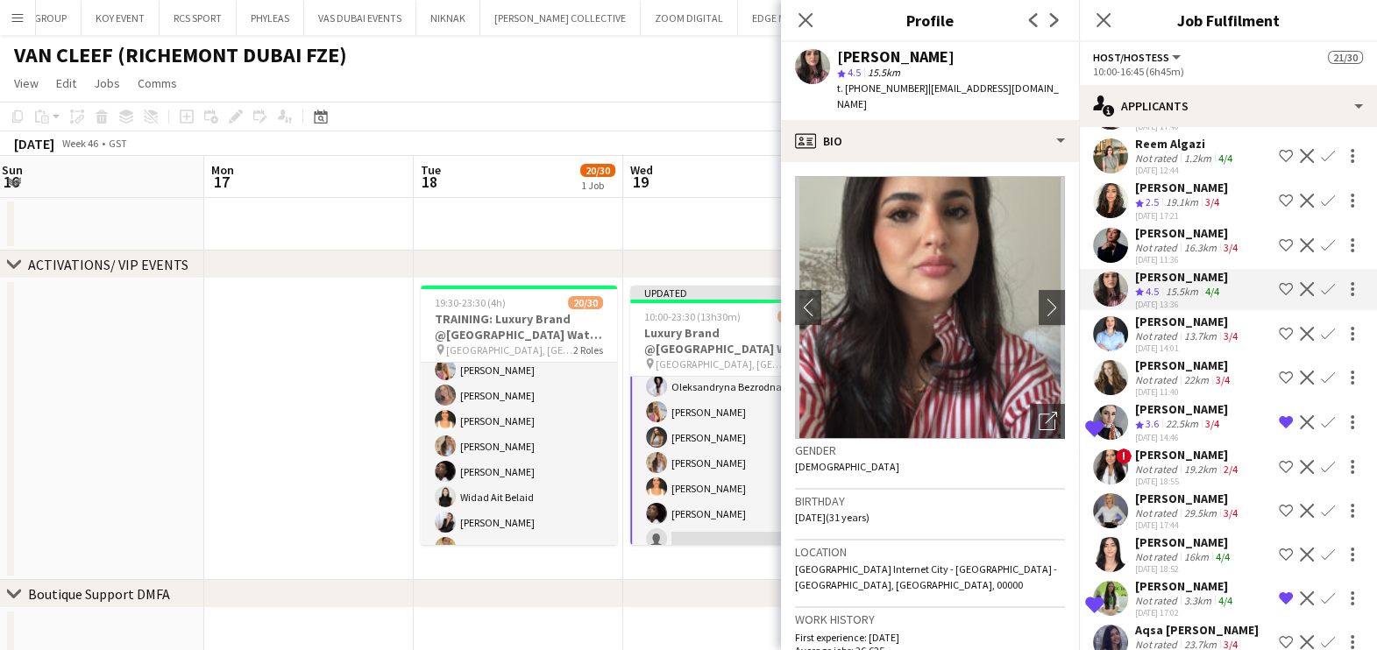
click at [775, 316] on app-user-avatar at bounding box center [1110, 333] width 35 height 35
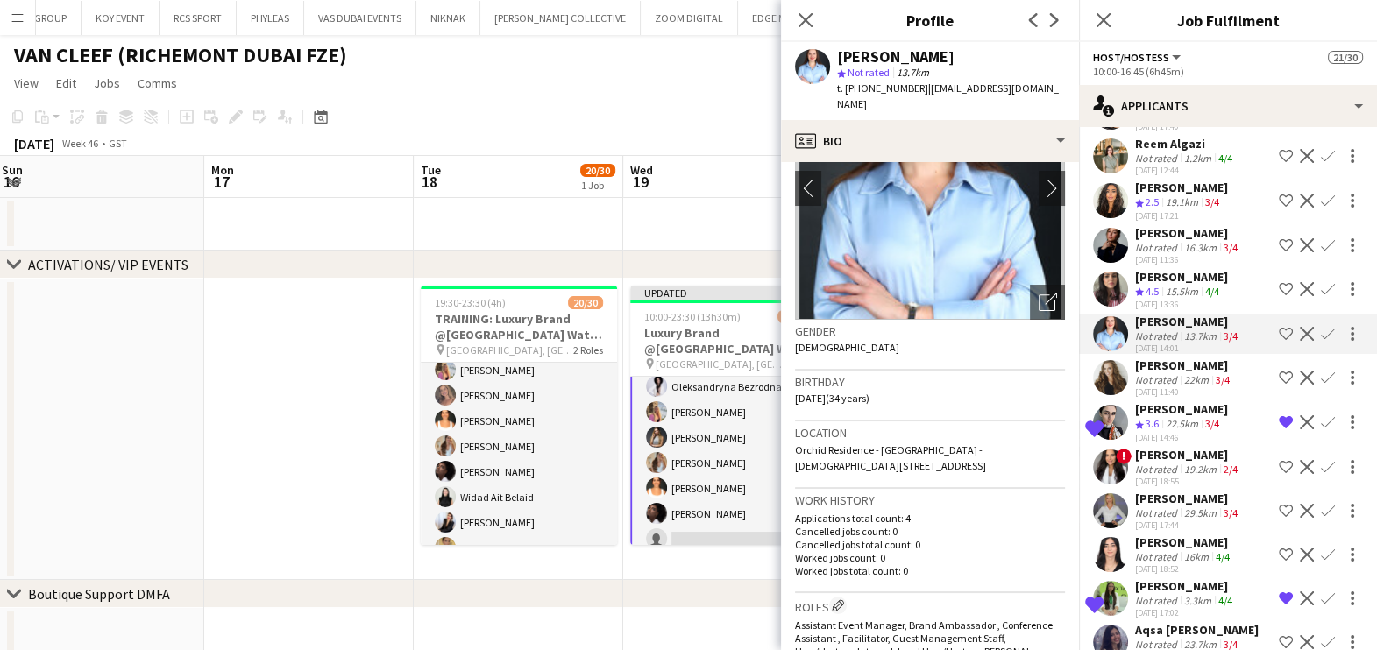
scroll to position [0, 0]
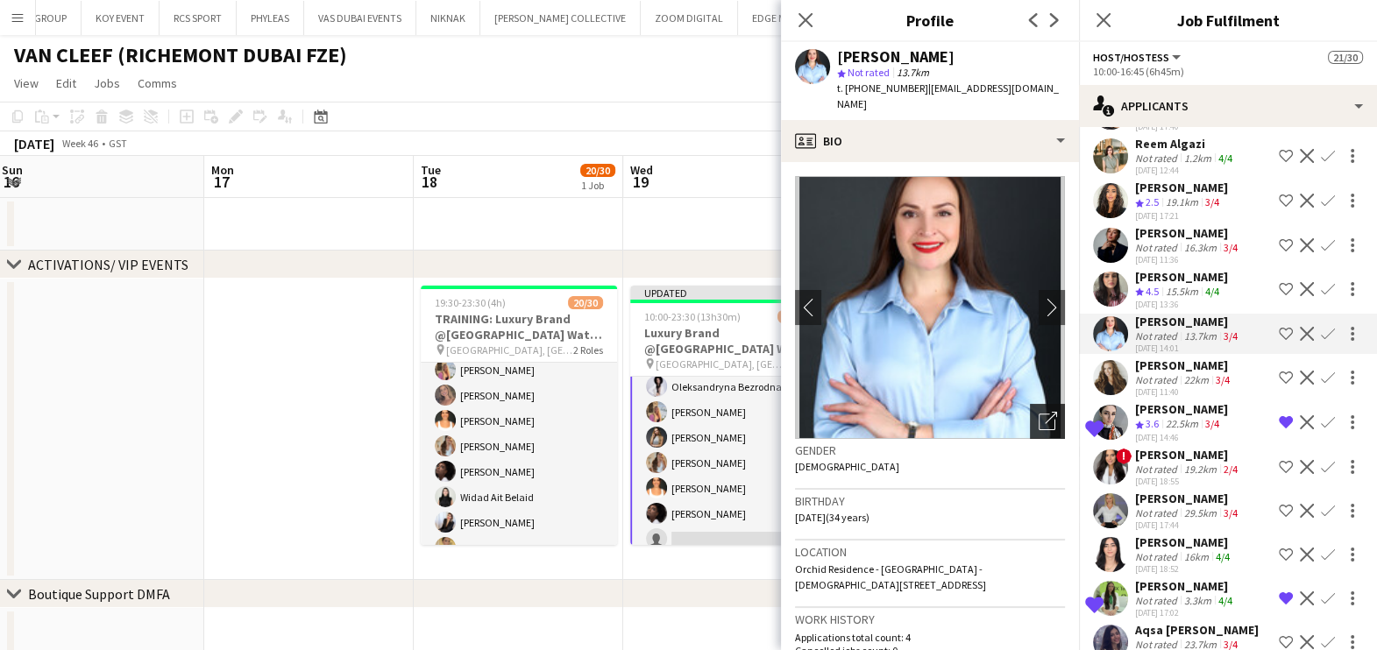
click at [775, 418] on icon "Open photos pop-in" at bounding box center [1047, 421] width 18 height 18
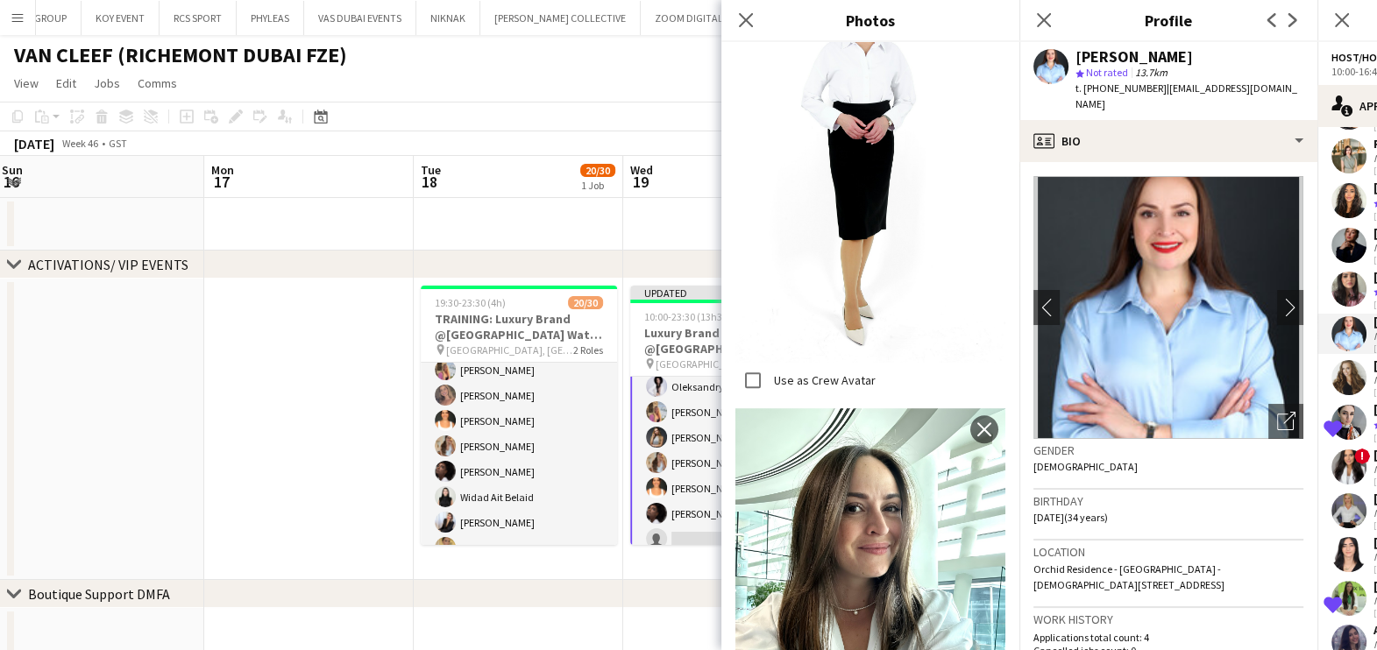
scroll to position [1423, 0]
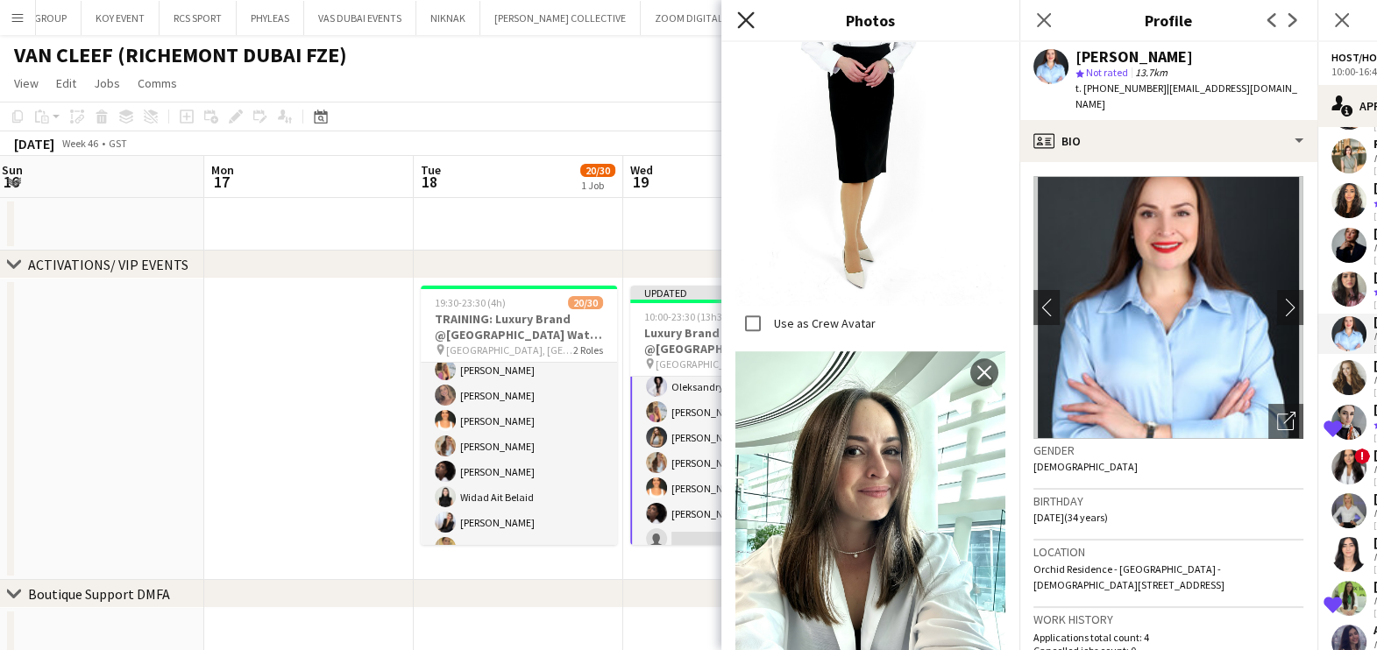
click at [751, 20] on icon "Close pop-in" at bounding box center [745, 19] width 17 height 17
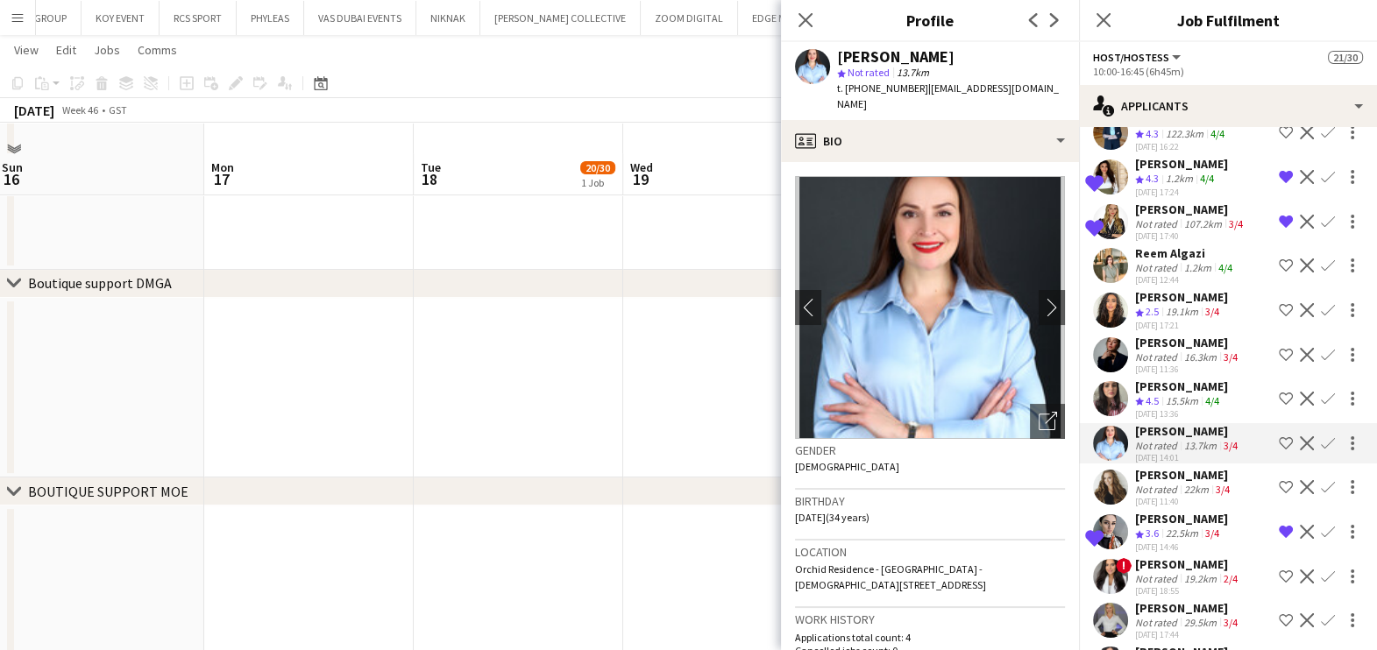
scroll to position [548, 0]
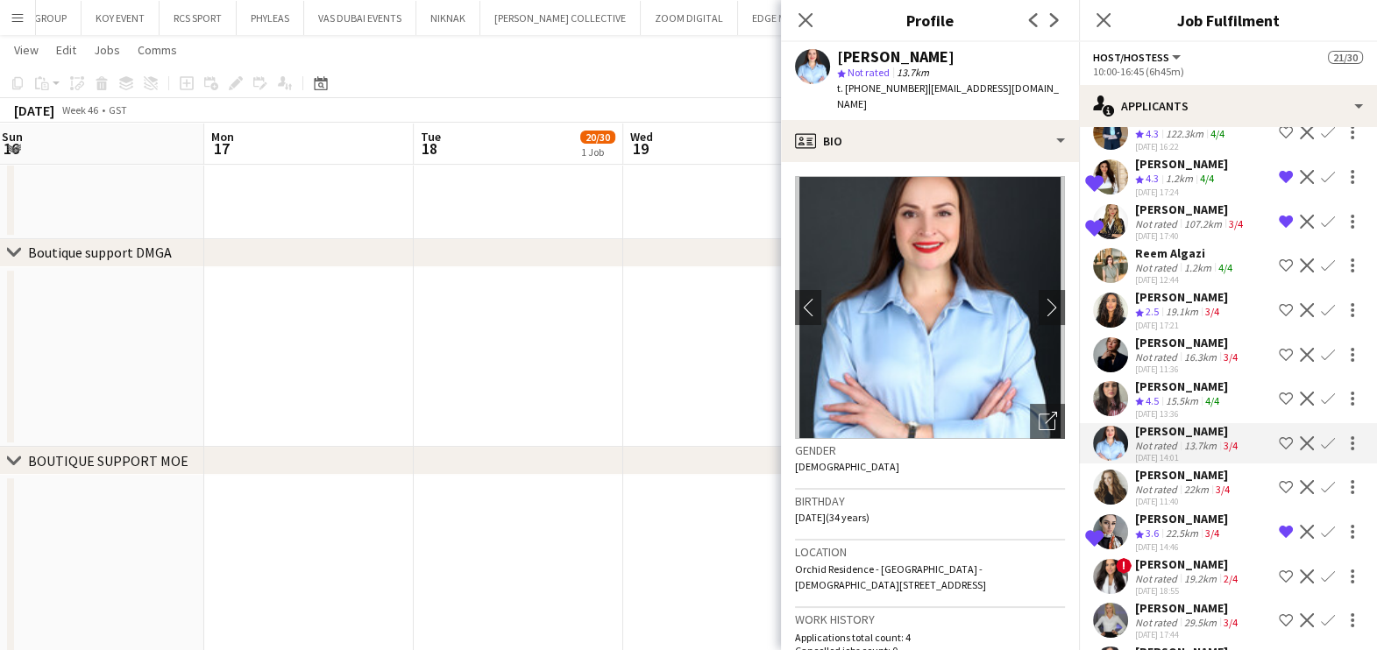
drag, startPoint x: 977, startPoint y: 57, endPoint x: 850, endPoint y: 35, distance: 128.9
click at [775, 35] on app-crew-profile "Close pop-in Profile Previous Next Mariia Chymyrysova star Not rated 13.7km t. …" at bounding box center [930, 325] width 298 height 650
click at [775, 55] on div "[PERSON_NAME]" at bounding box center [895, 57] width 117 height 16
drag, startPoint x: 986, startPoint y: 66, endPoint x: 988, endPoint y: 55, distance: 10.8
click at [775, 66] on div "star Not rated 13.7km" at bounding box center [951, 73] width 228 height 16
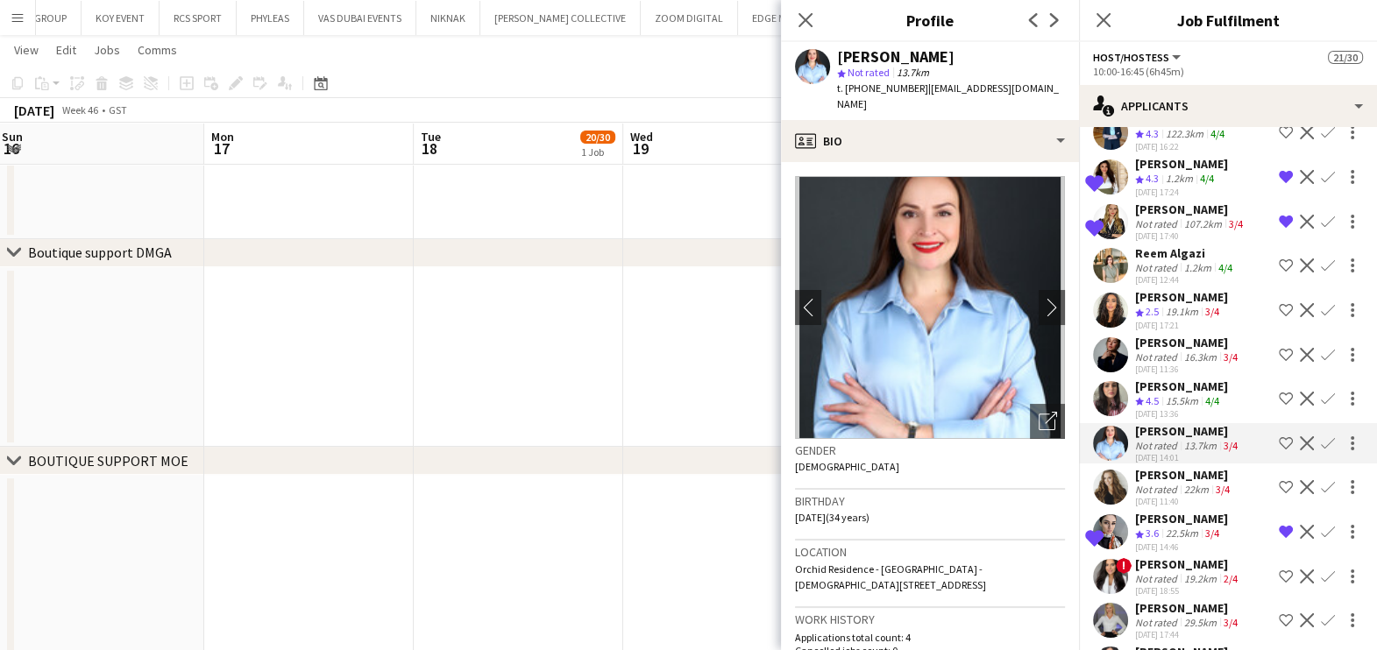
drag, startPoint x: 965, startPoint y: 52, endPoint x: 834, endPoint y: 51, distance: 130.6
click at [775, 51] on div "Mariia Chymyrysova star Not rated 13.7km t. +971559107711 | mariia.chymyrysova@…" at bounding box center [930, 81] width 298 height 78
copy div "[PERSON_NAME]"
click at [536, 298] on app-date-cell at bounding box center [518, 357] width 209 height 181
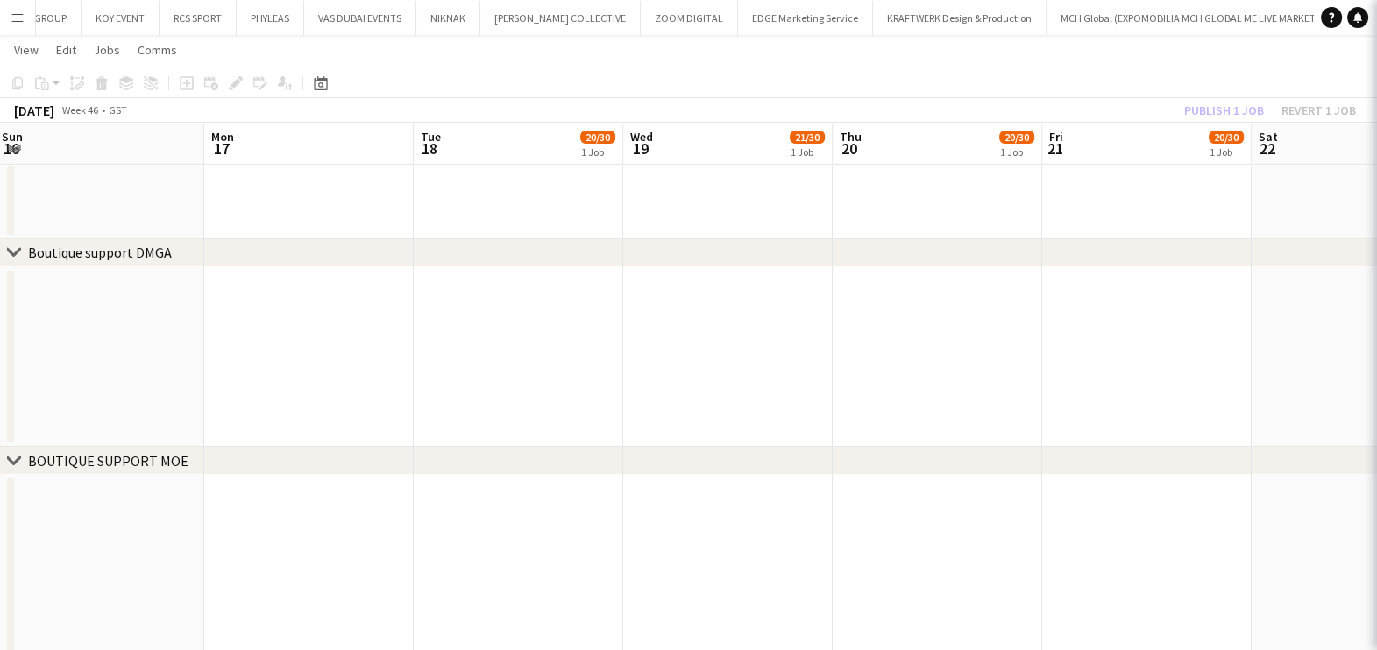
scroll to position [109, 0]
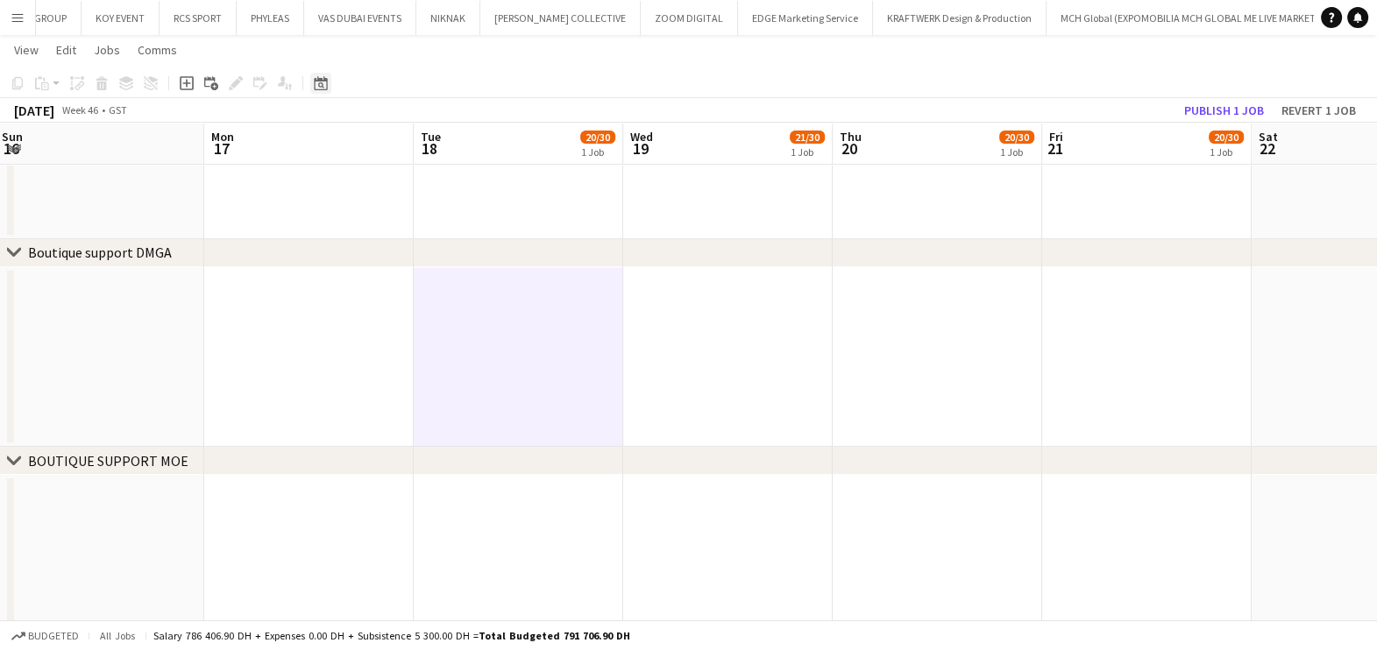
click at [324, 82] on icon "Date picker" at bounding box center [321, 83] width 14 height 14
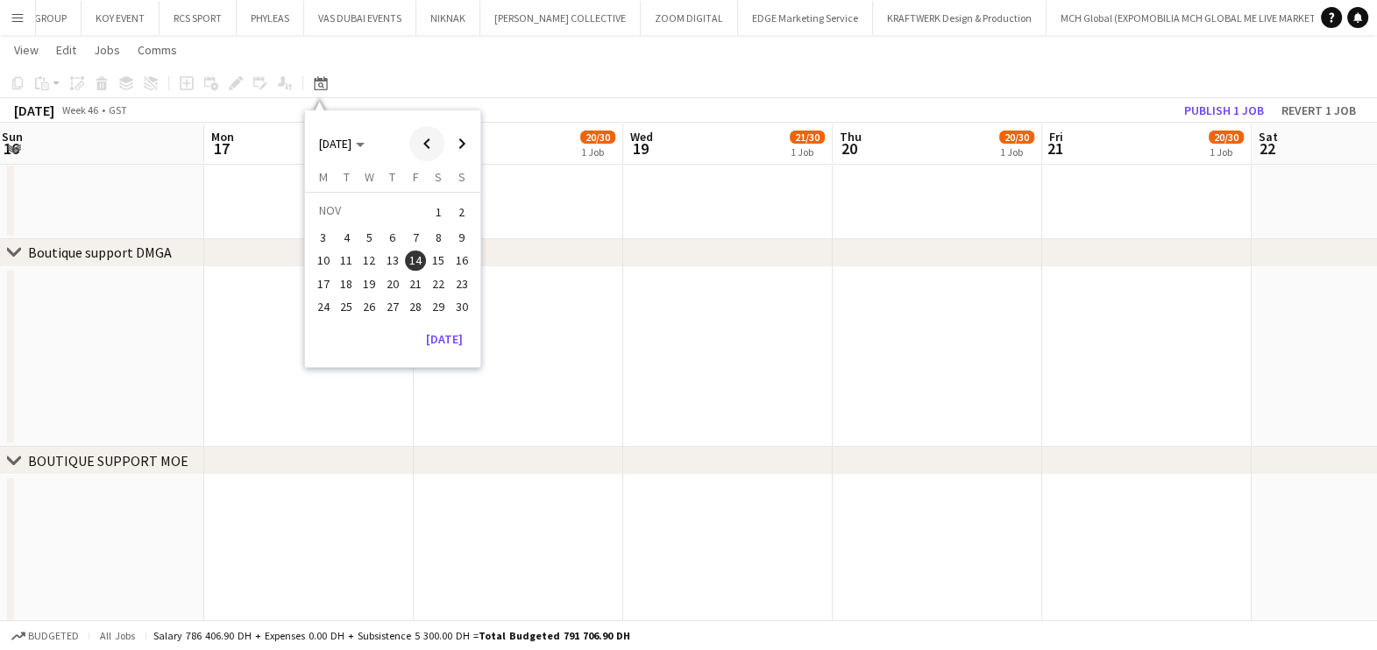
click at [425, 141] on span "Previous month" at bounding box center [426, 143] width 35 height 35
click at [425, 143] on span "Previous month" at bounding box center [426, 143] width 35 height 35
click at [348, 255] on span "9" at bounding box center [346, 256] width 21 height 21
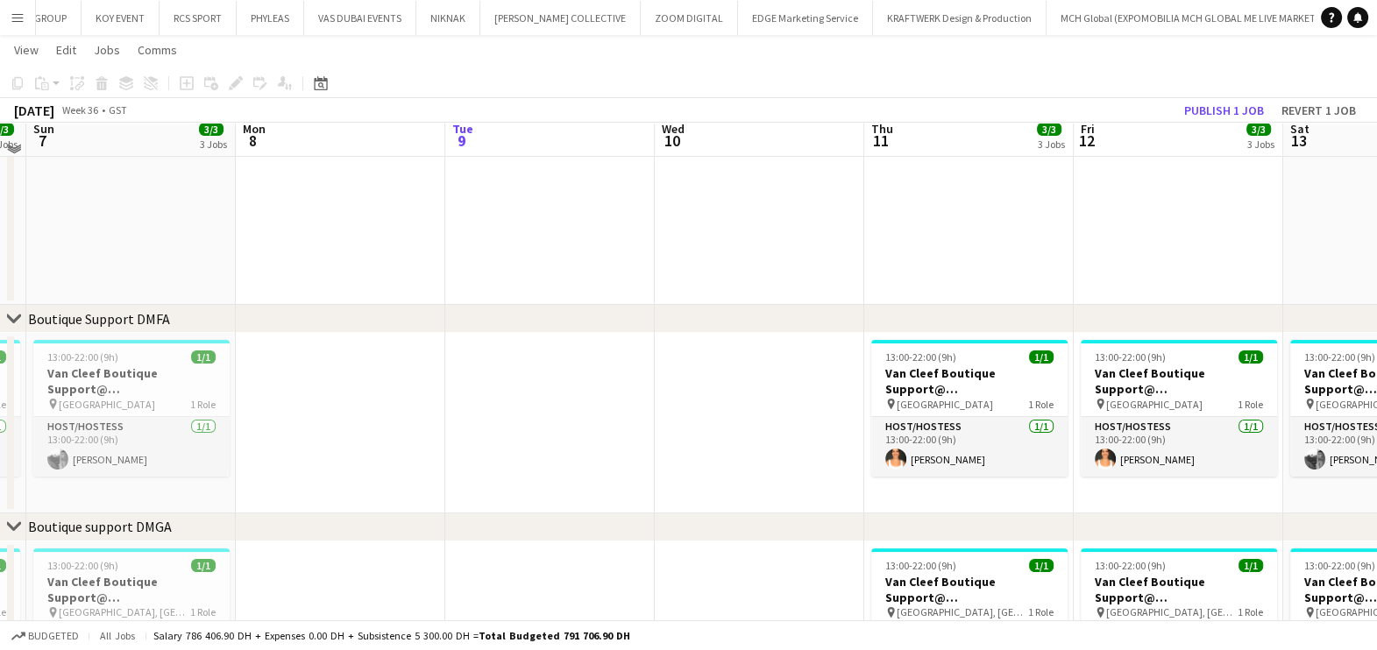
scroll to position [218, 0]
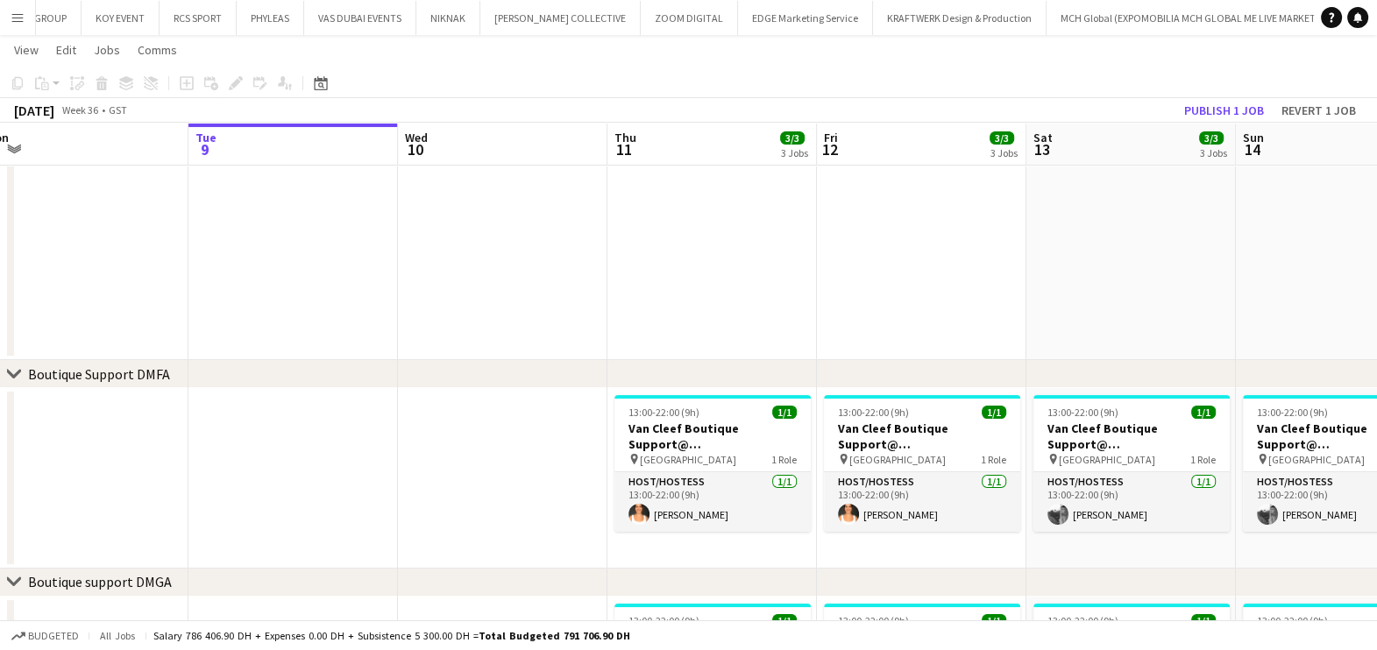
drag, startPoint x: 375, startPoint y: 280, endPoint x: 137, endPoint y: 266, distance: 238.8
click at [124, 264] on app-calendar-viewport "Fri 5 3/3 3 Jobs Sat 6 3/3 3 Jobs Sun 7 3/3 3 Jobs Mon 8 Tue 9 Wed 10 Thu 11 3/…" at bounding box center [688, 498] width 1377 height 1296
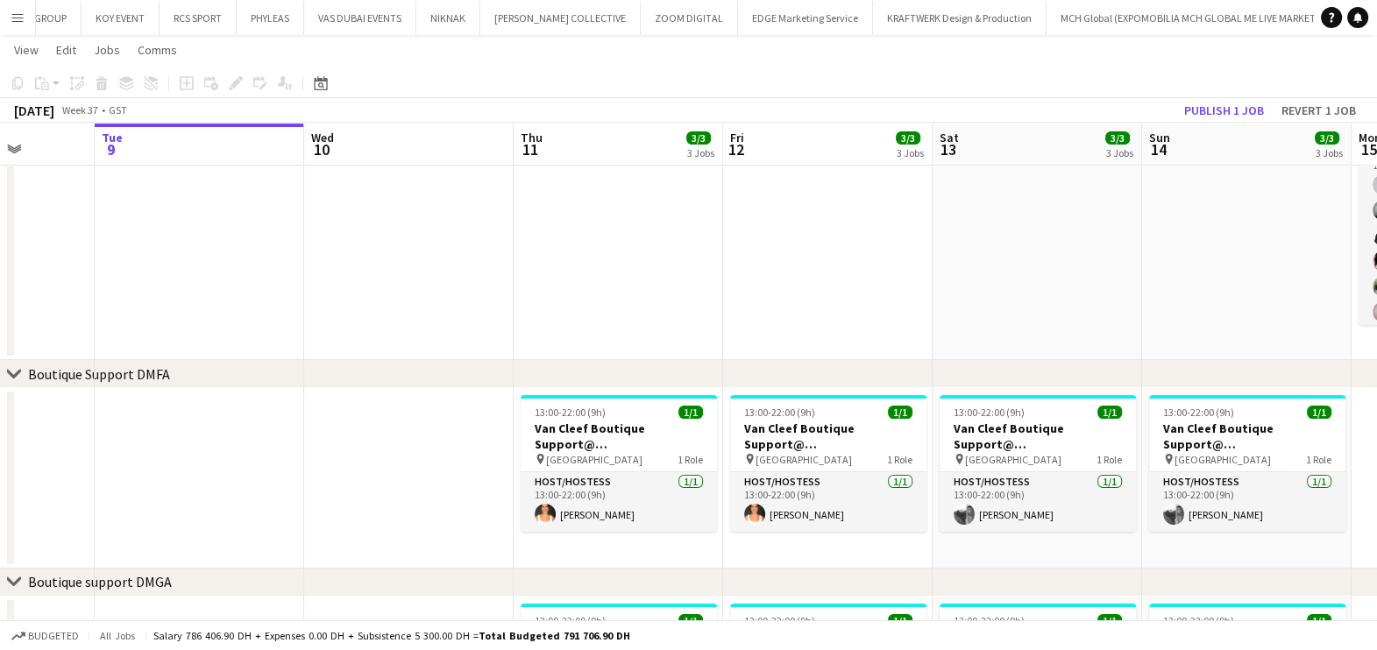
drag, startPoint x: 580, startPoint y: 336, endPoint x: 307, endPoint y: 331, distance: 273.4
click at [330, 331] on app-calendar-viewport "Sat 6 3/3 3 Jobs Sun 7 3/3 3 Jobs Mon 8 Tue 9 Wed 10 Thu 11 3/3 3 Jobs Fri 12 3…" at bounding box center [688, 498] width 1377 height 1296
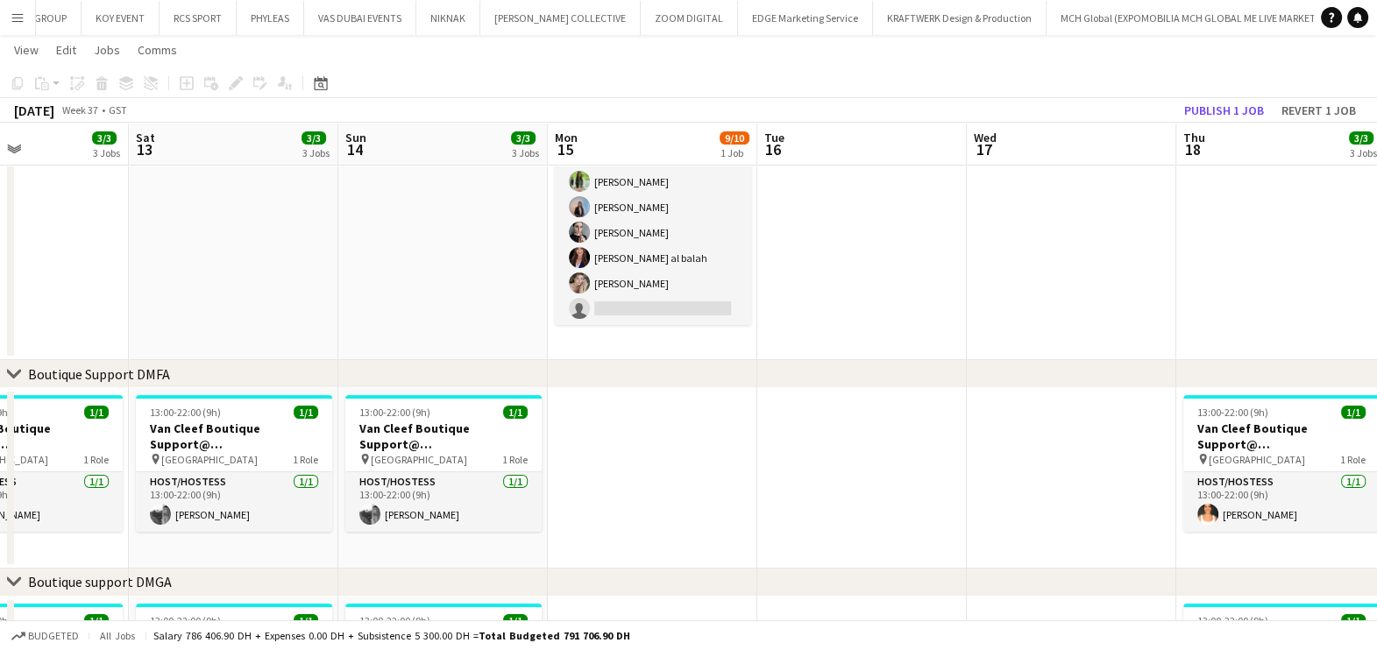
scroll to position [0, 584]
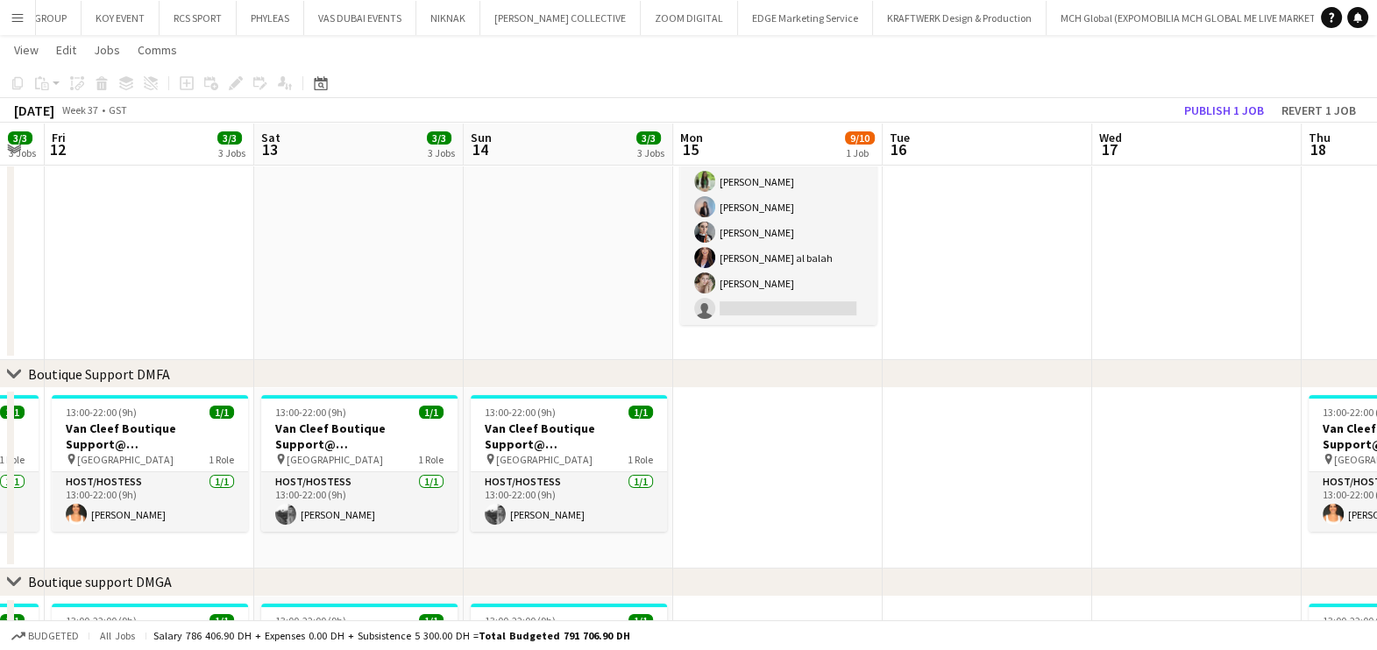
drag, startPoint x: 1021, startPoint y: 291, endPoint x: 936, endPoint y: 291, distance: 85.0
click at [775, 291] on app-calendar-viewport "Tue 9 Wed 10 Thu 11 3/3 3 Jobs Fri 12 3/3 3 Jobs Sat 13 3/3 3 Jobs Sun 14 3/3 3…" at bounding box center [688, 498] width 1377 height 1296
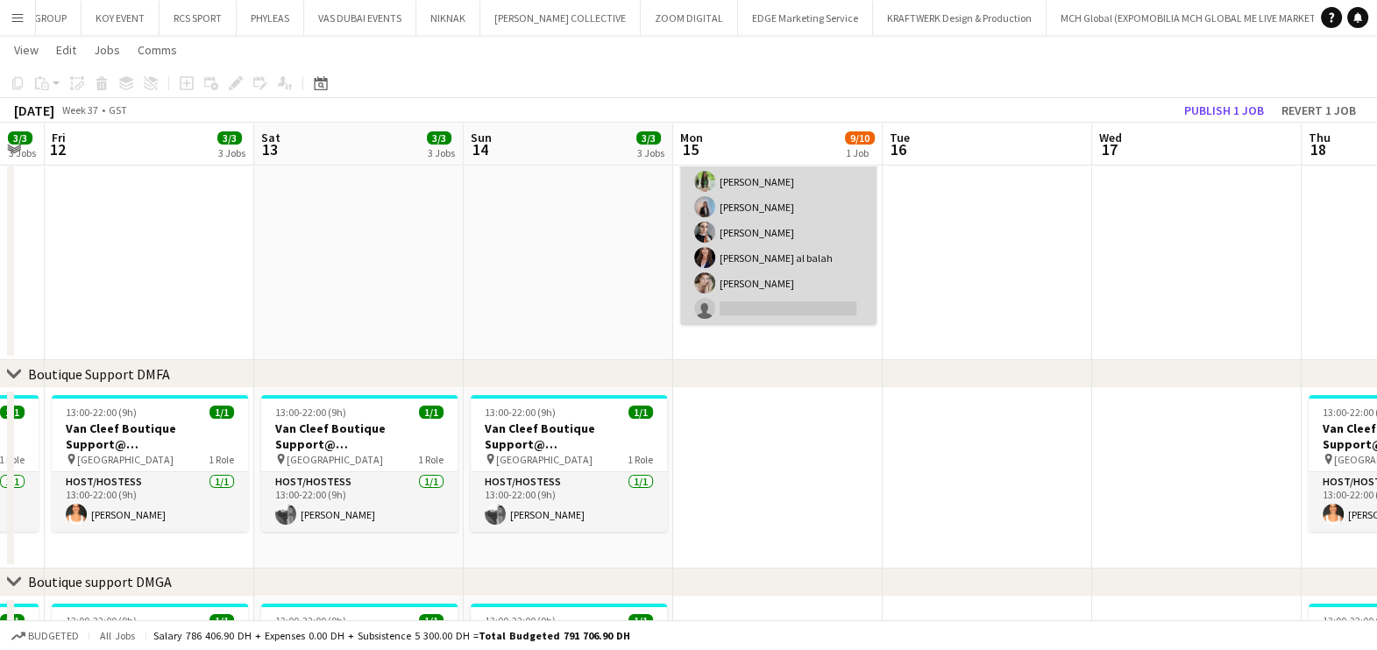
click at [775, 259] on app-card-role "Host/Hostess 9/10 14:00-15:00 (1h) Santa araja Melanie Cordeiro Gaelle Vanmulle…" at bounding box center [778, 182] width 196 height 288
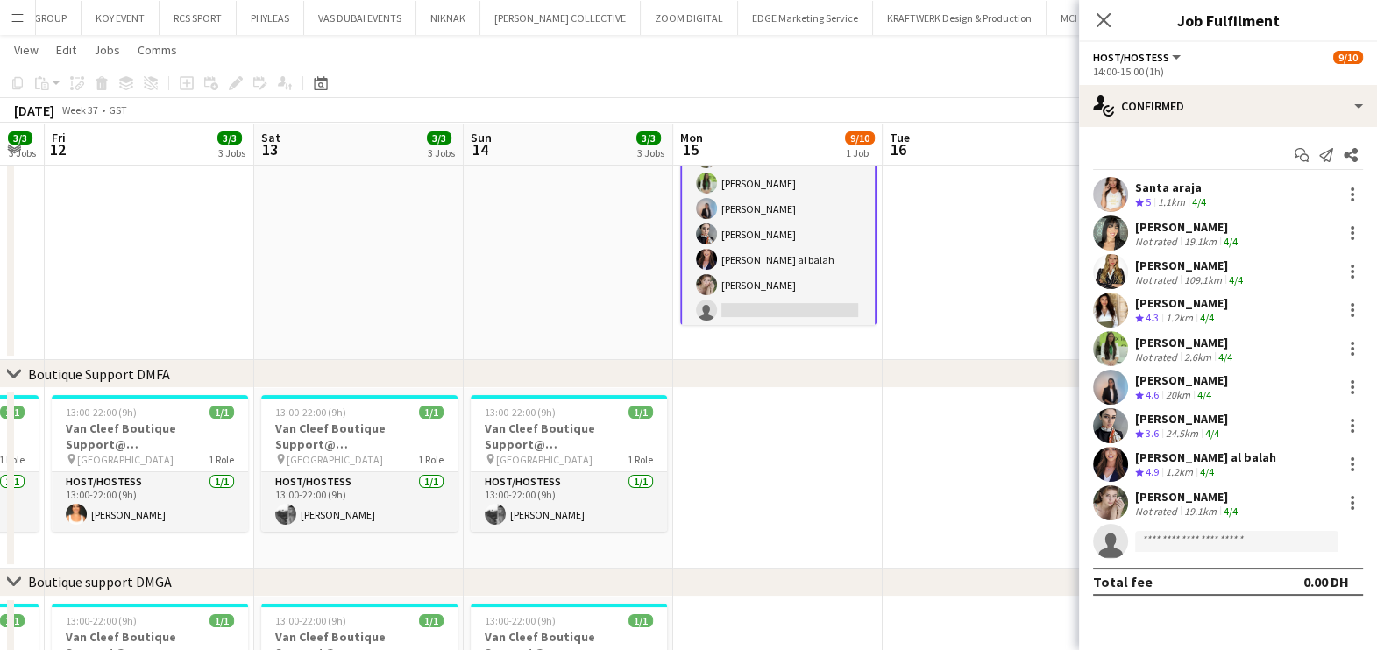
scroll to position [107, 0]
click at [775, 315] on div at bounding box center [1352, 310] width 21 height 21
click at [775, 499] on button "Remove" at bounding box center [1294, 511] width 137 height 42
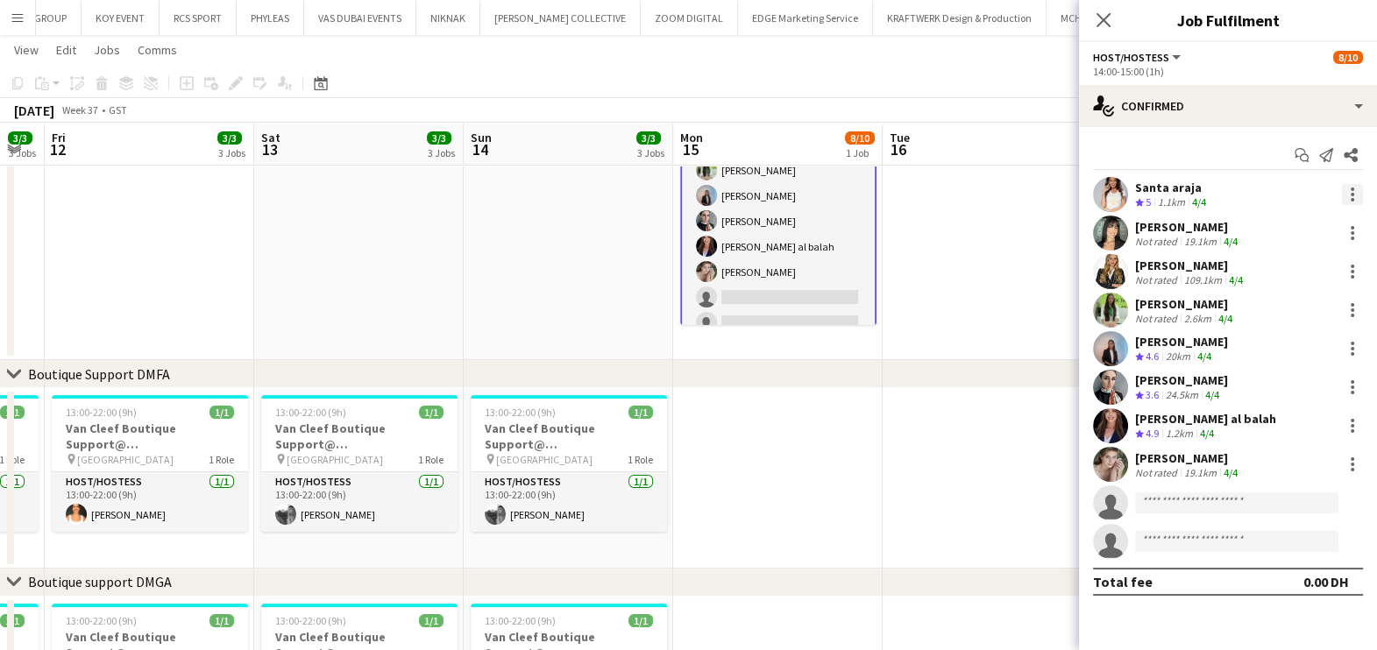
click at [775, 199] on div at bounding box center [1352, 200] width 4 height 4
click at [775, 391] on span "Remove" at bounding box center [1266, 394] width 53 height 15
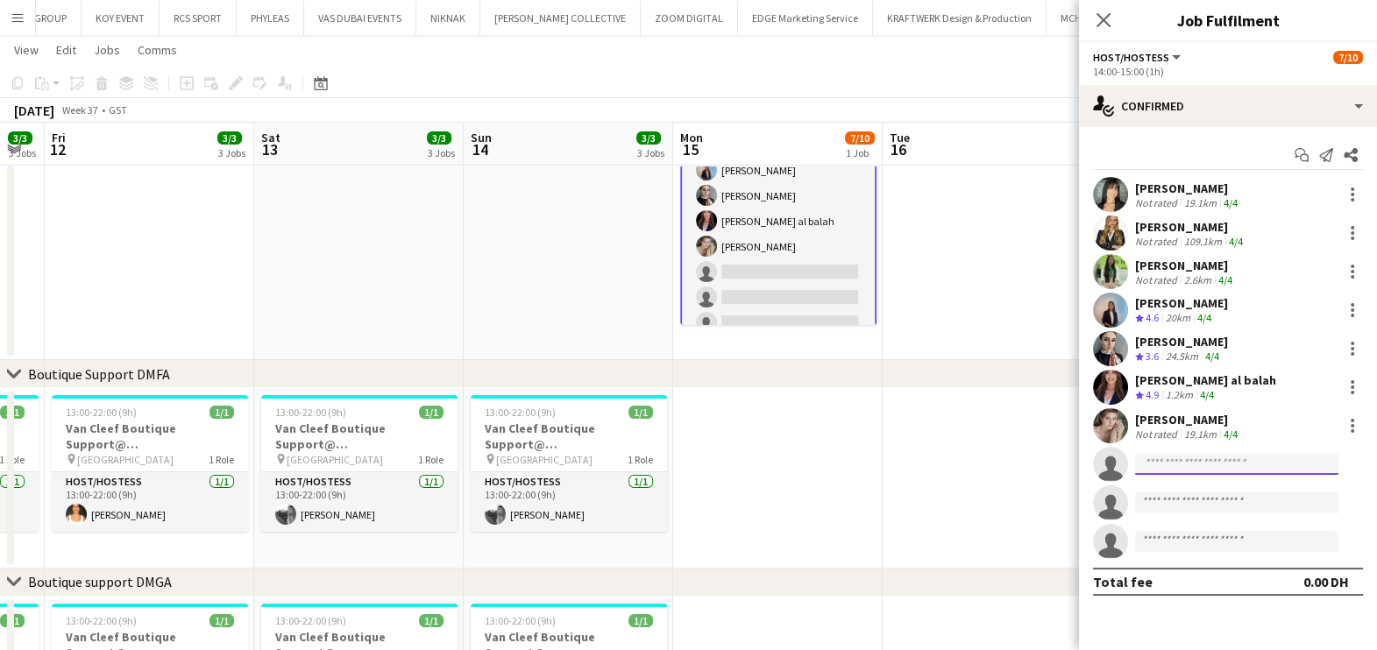
click at [775, 463] on input at bounding box center [1236, 464] width 203 height 21
paste input "**********"
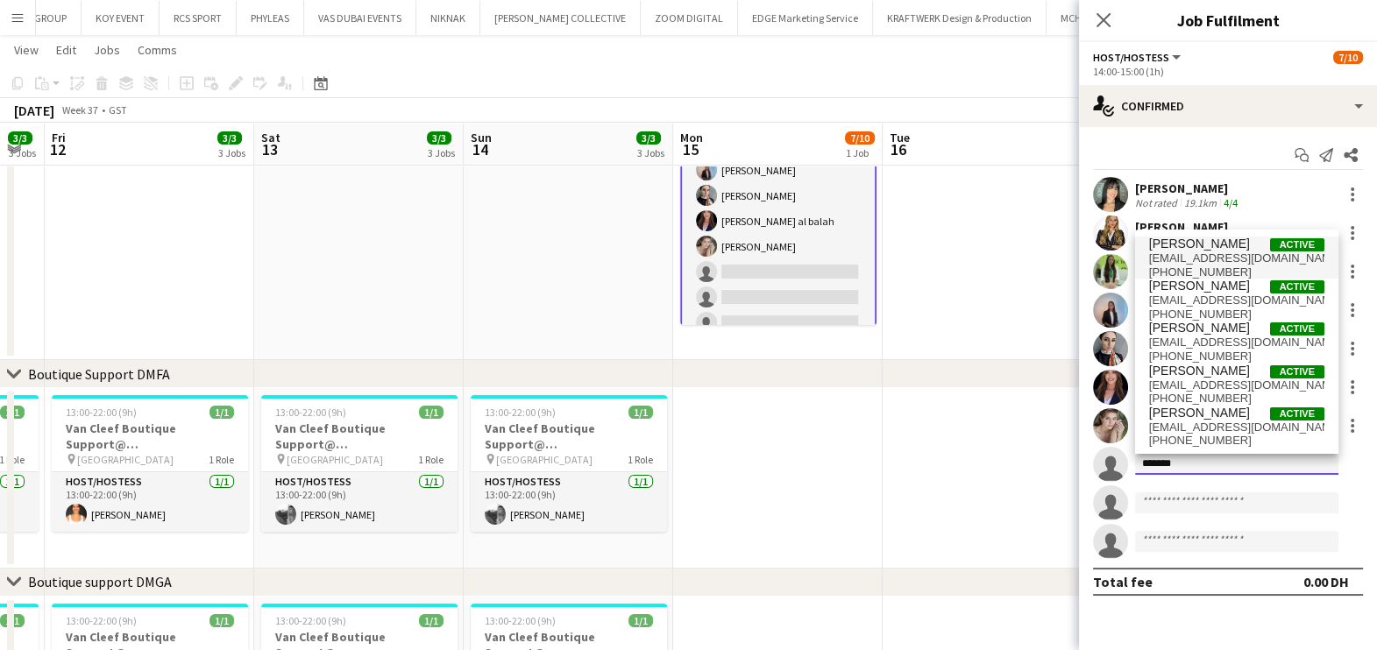
type input "******"
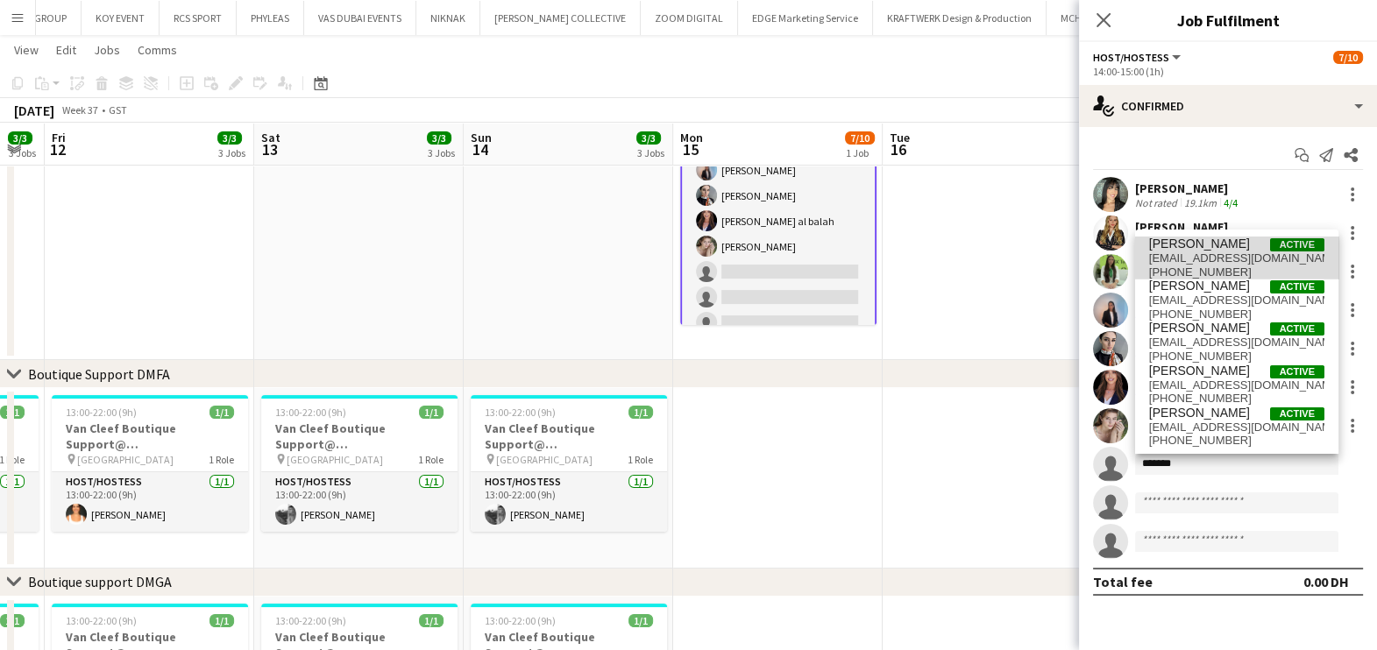
click at [775, 261] on span "mariia.chymyrysova@outlook.com" at bounding box center [1236, 258] width 175 height 14
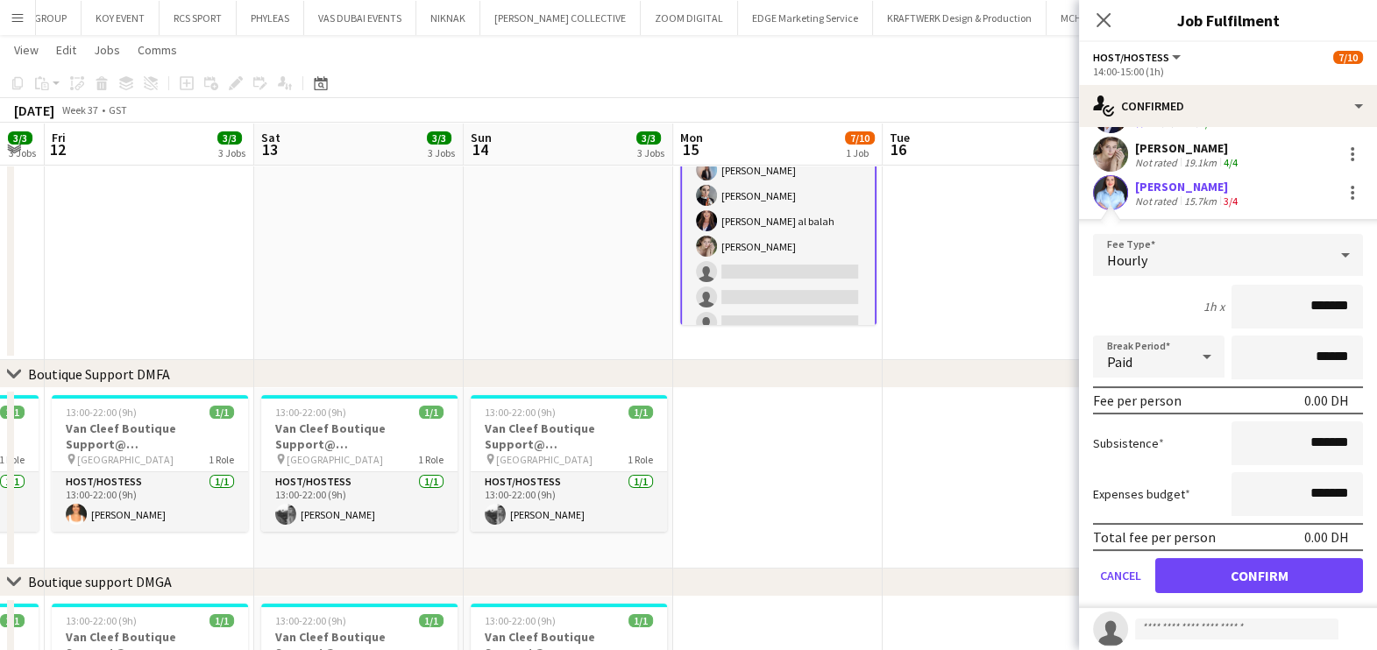
scroll to position [280, 0]
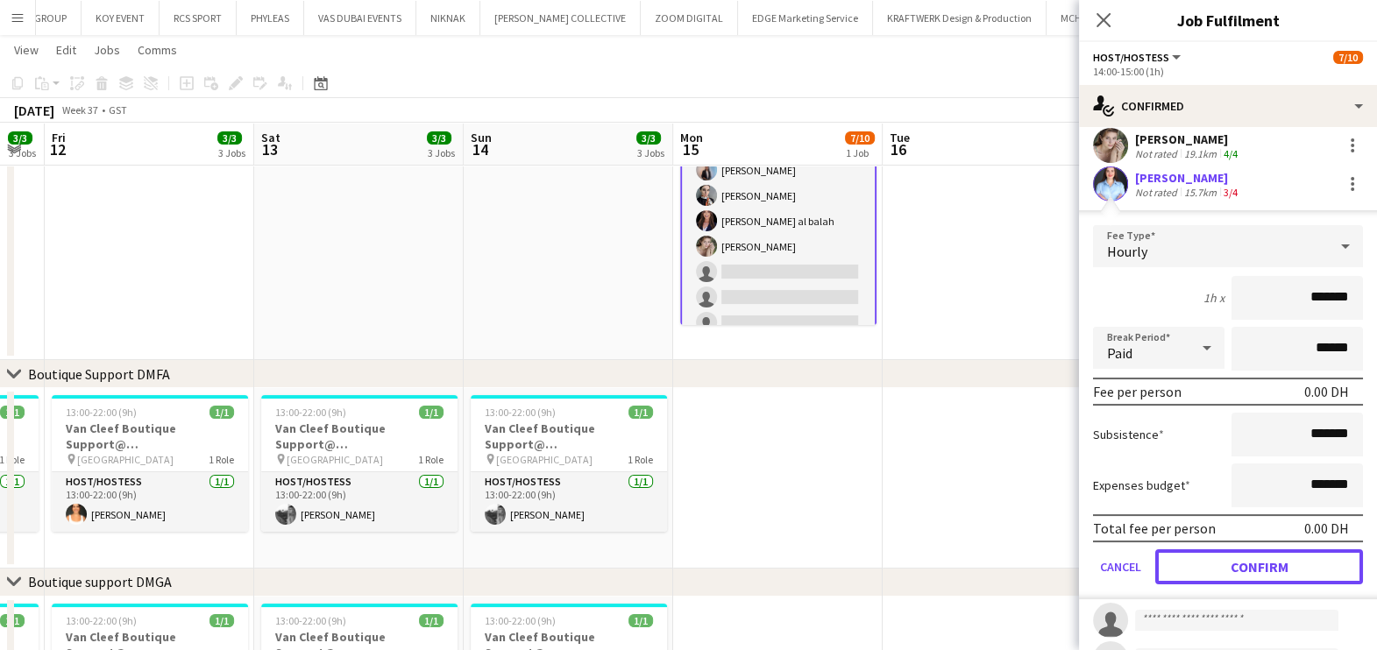
click at [775, 554] on button "Confirm" at bounding box center [1259, 566] width 208 height 35
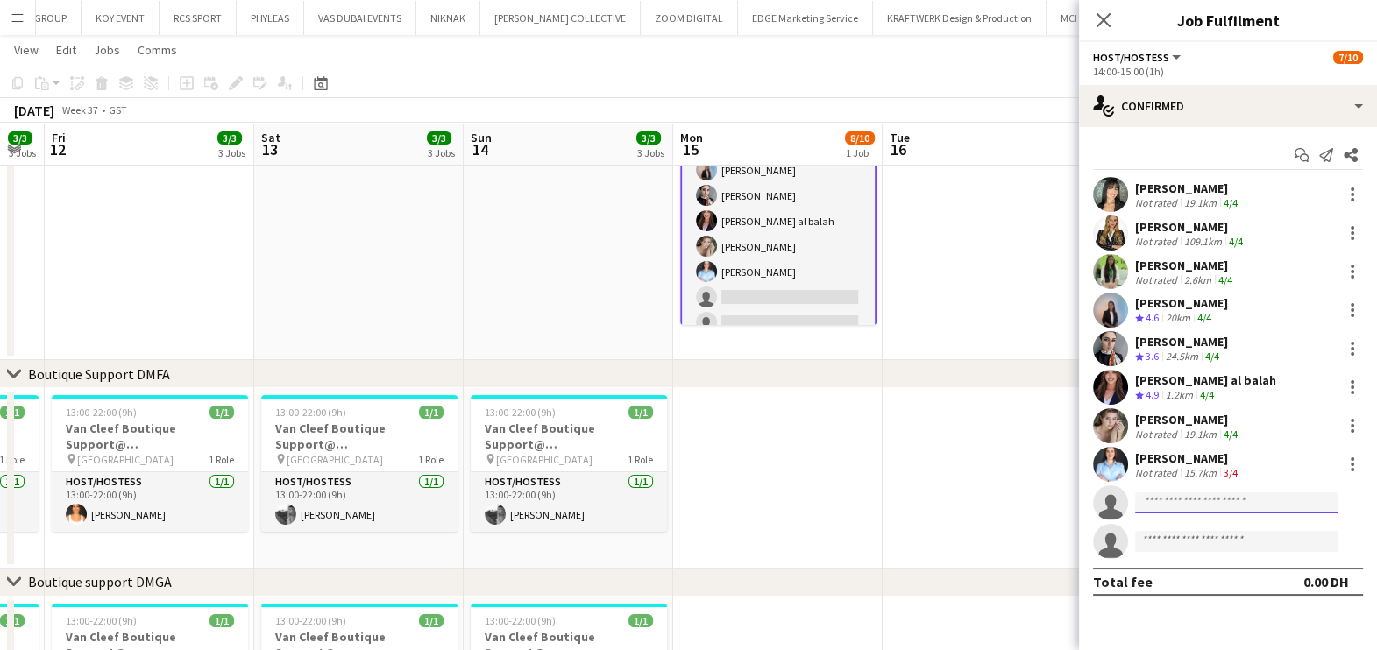
click at [775, 507] on input at bounding box center [1236, 502] width 203 height 21
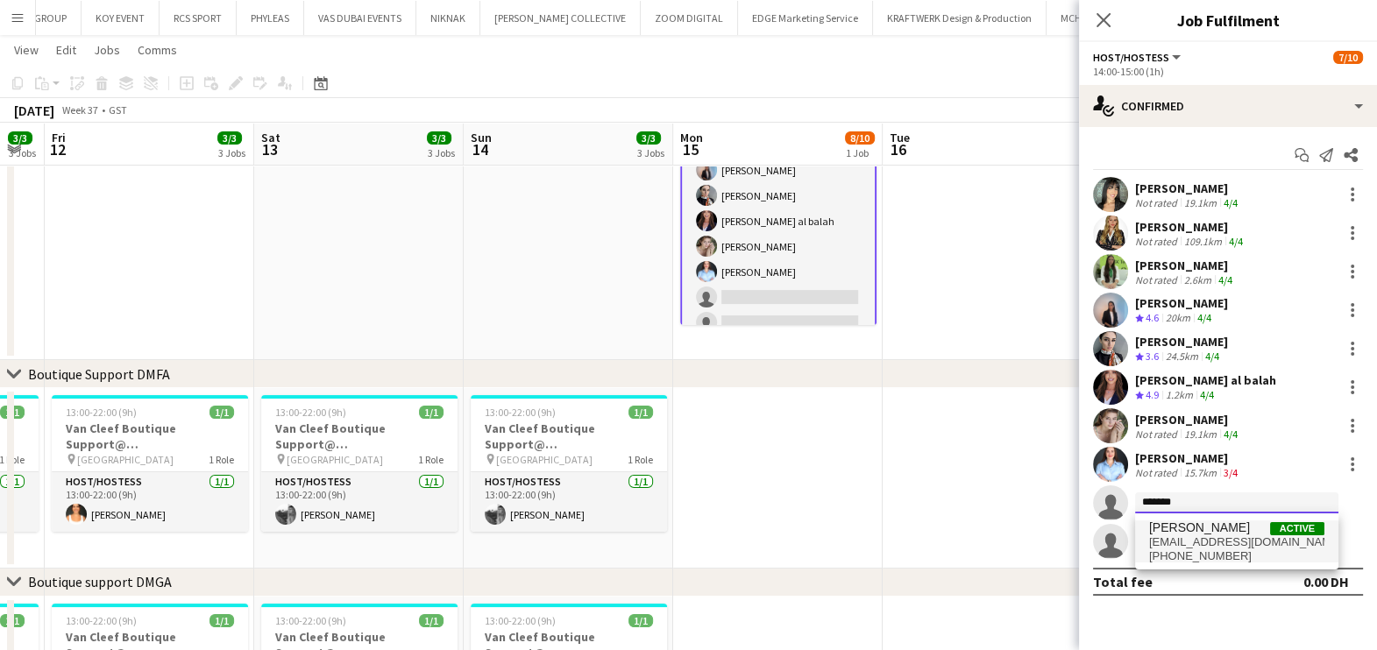
type input "******"
click at [775, 545] on span "fadawasokrate@gmail.com" at bounding box center [1236, 542] width 175 height 14
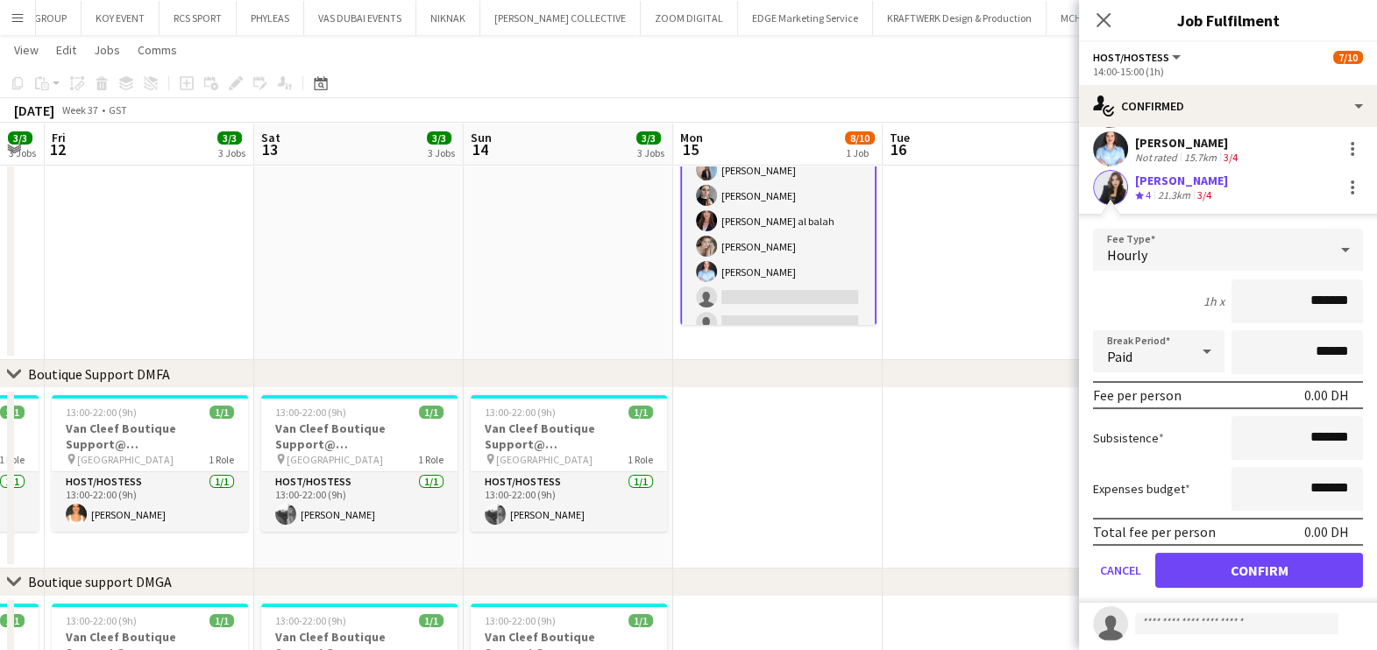
scroll to position [320, 0]
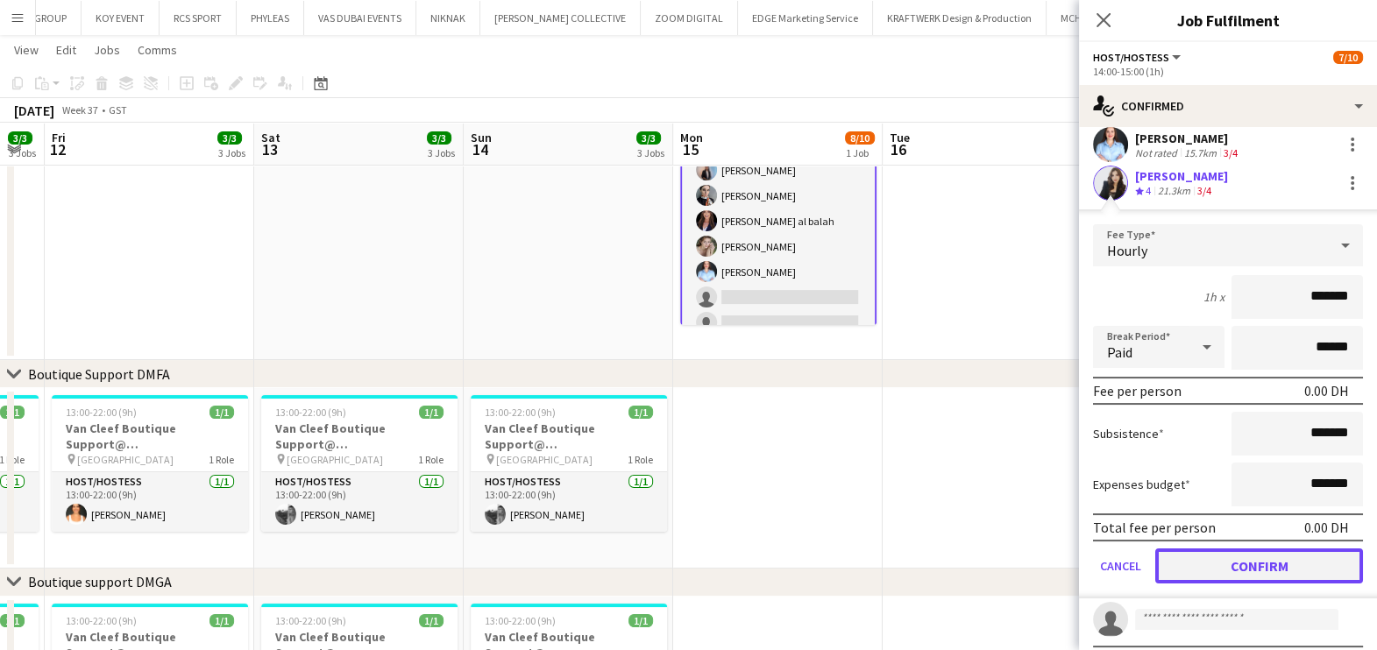
click at [775, 561] on button "Confirm" at bounding box center [1259, 566] width 208 height 35
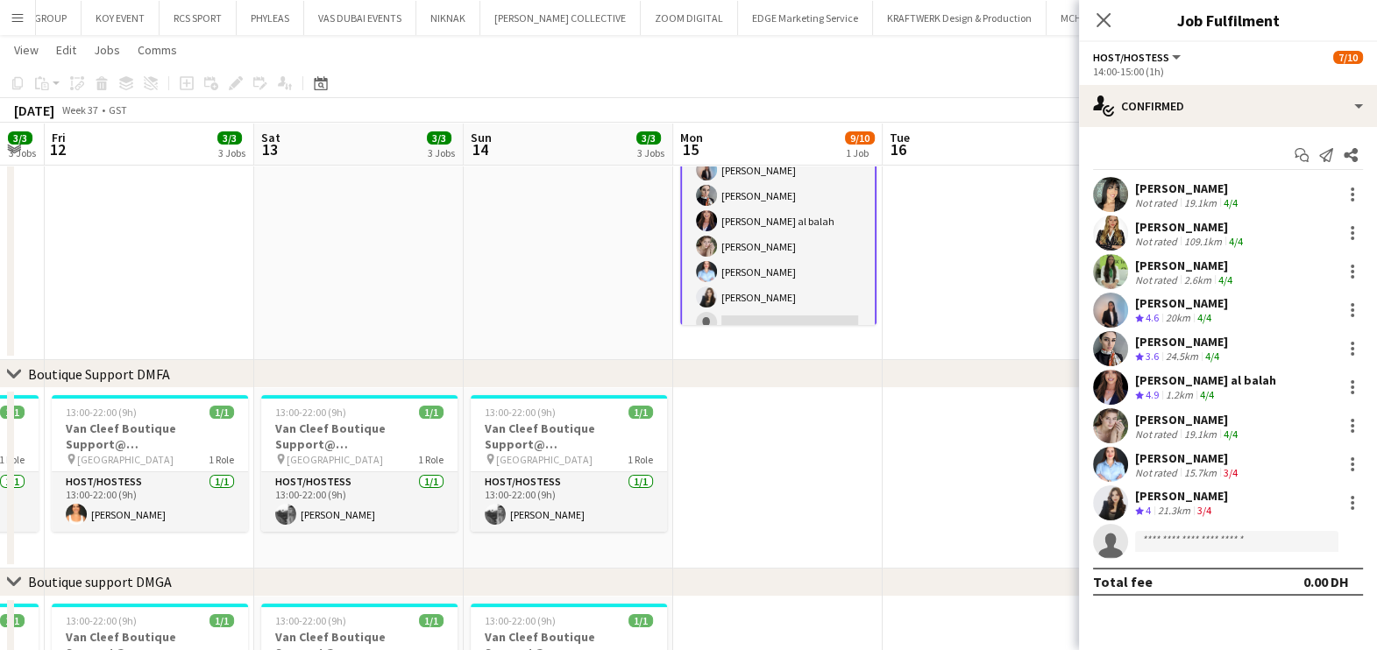
scroll to position [0, 0]
click at [775, 247] on app-date-cell at bounding box center [986, 209] width 209 height 301
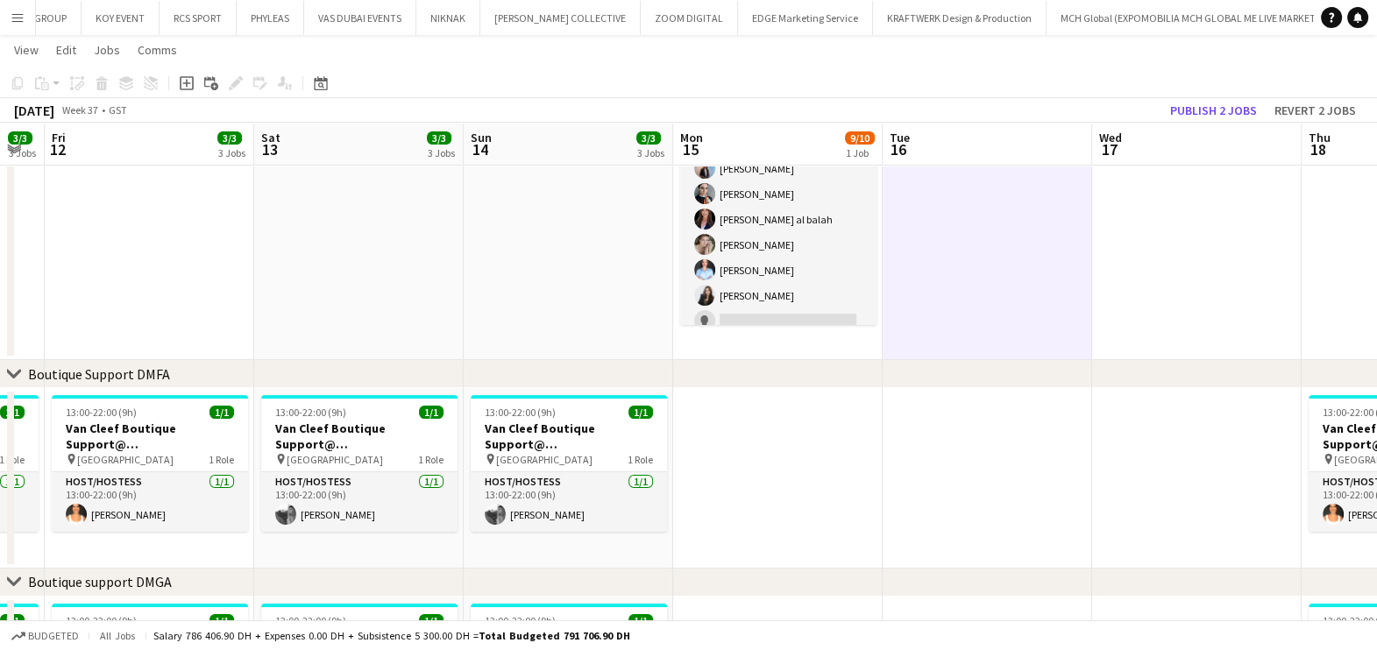
scroll to position [105, 0]
click at [775, 114] on button "Publish 2 jobs" at bounding box center [1213, 110] width 101 height 23
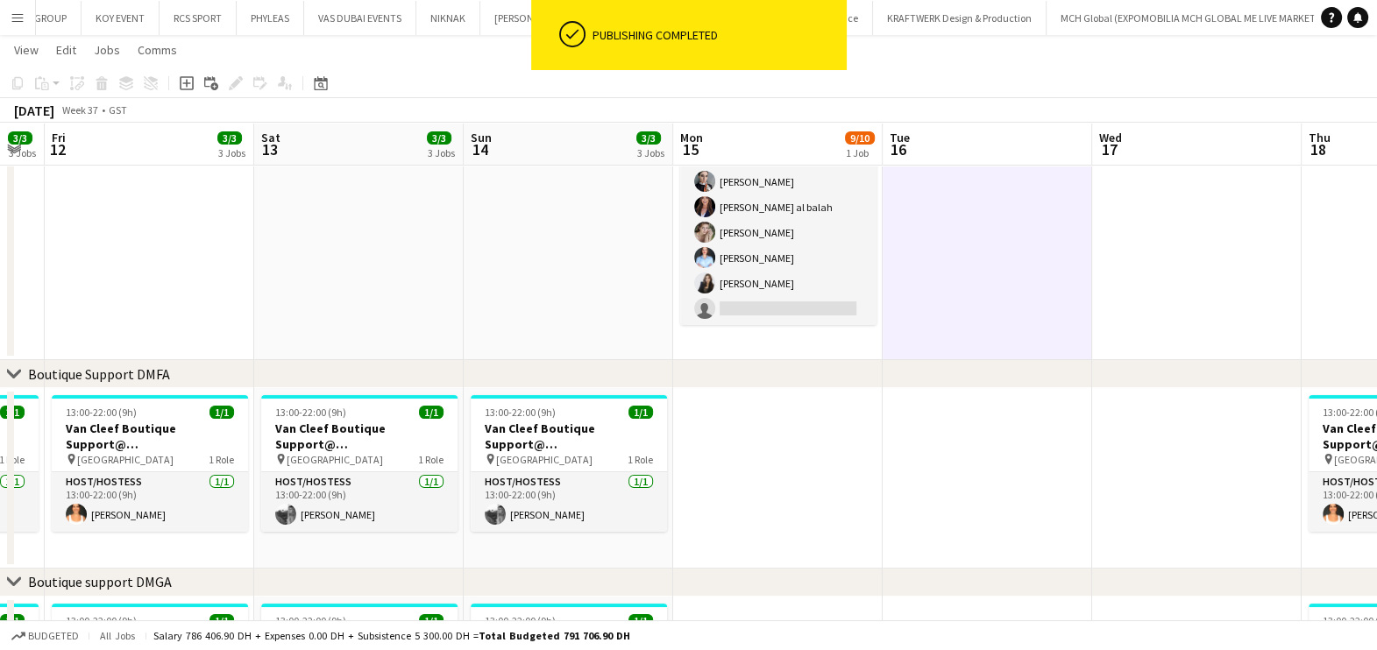
click at [18, 12] on app-icon "Menu" at bounding box center [18, 18] width 14 height 14
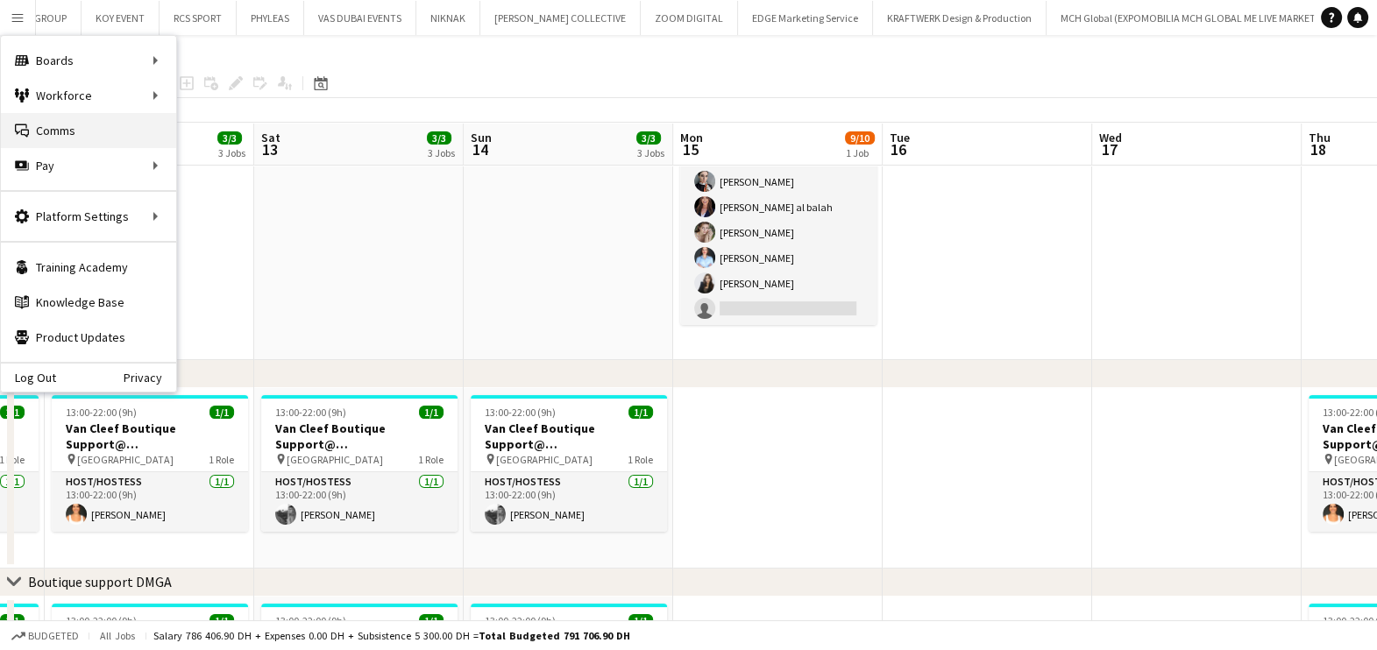
click at [67, 133] on link "Comms Comms" at bounding box center [88, 130] width 175 height 35
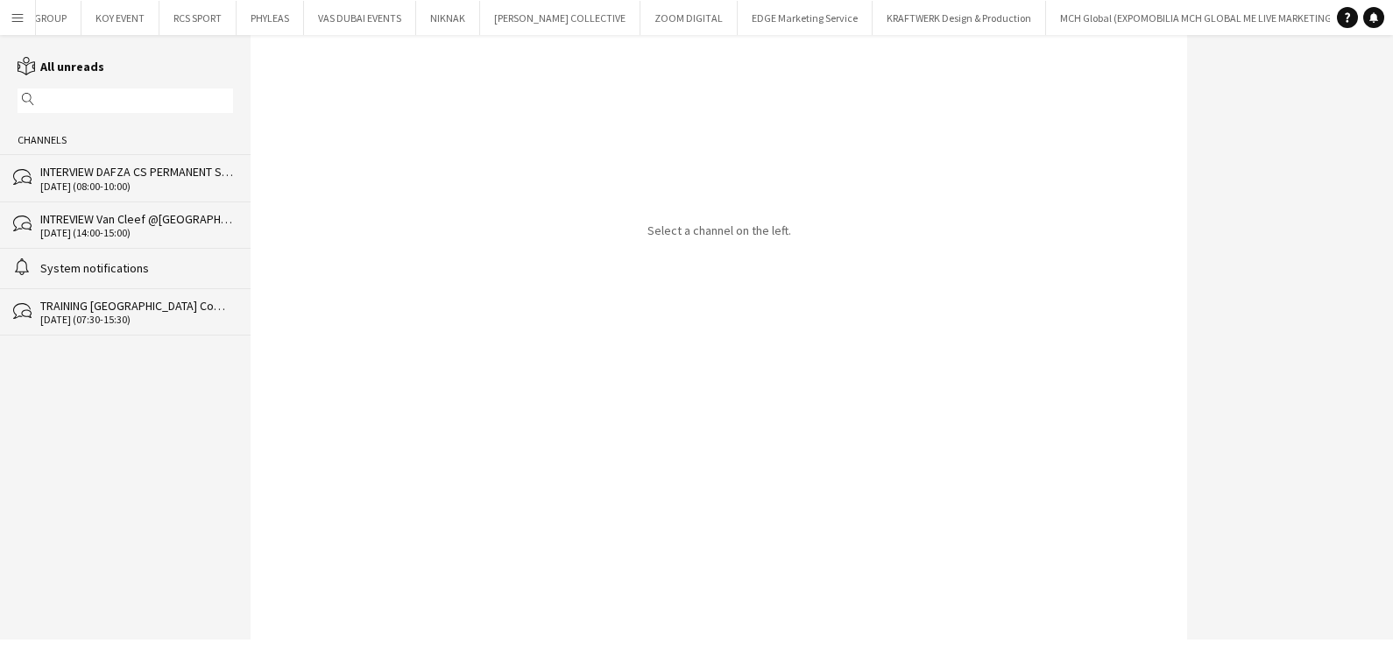
click at [191, 179] on div "INTERVIEW DAFZA CS PERMANENT STAFF" at bounding box center [136, 172] width 193 height 16
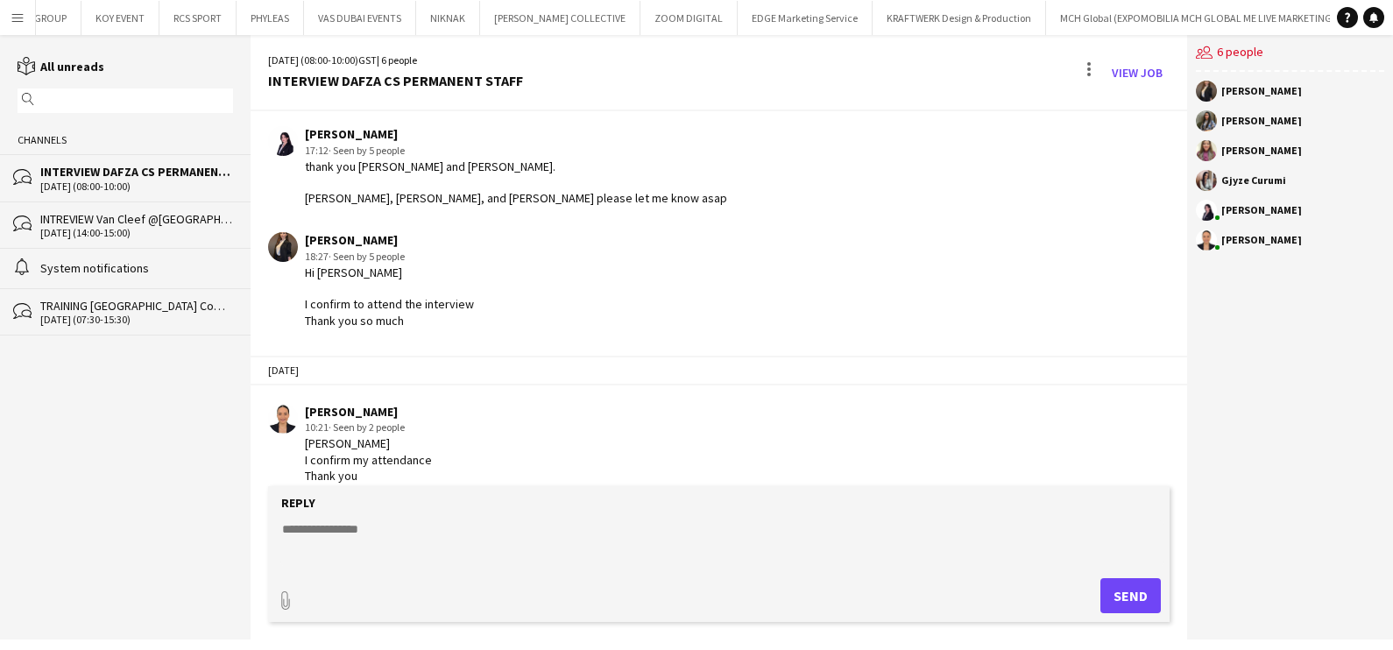
scroll to position [520, 0]
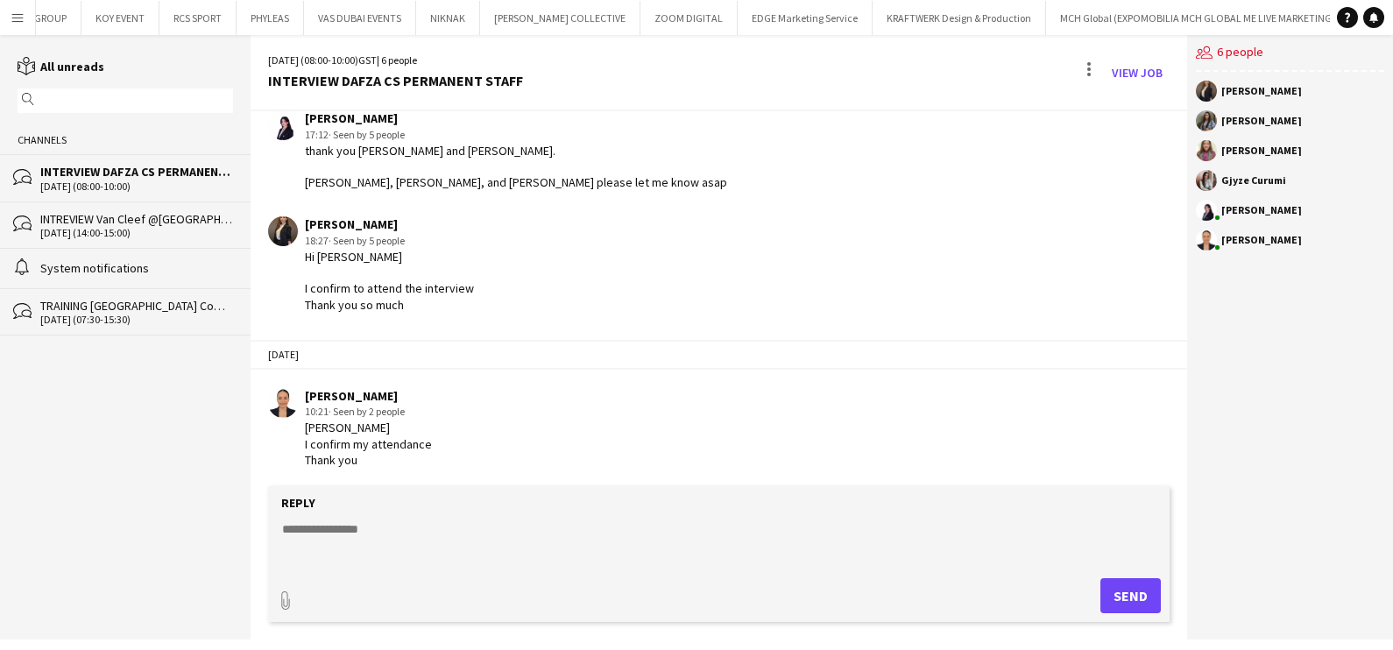
click at [188, 222] on div "INTREVIEW Van Cleef @[GEOGRAPHIC_DATA] Watch Week 2025" at bounding box center [136, 219] width 193 height 16
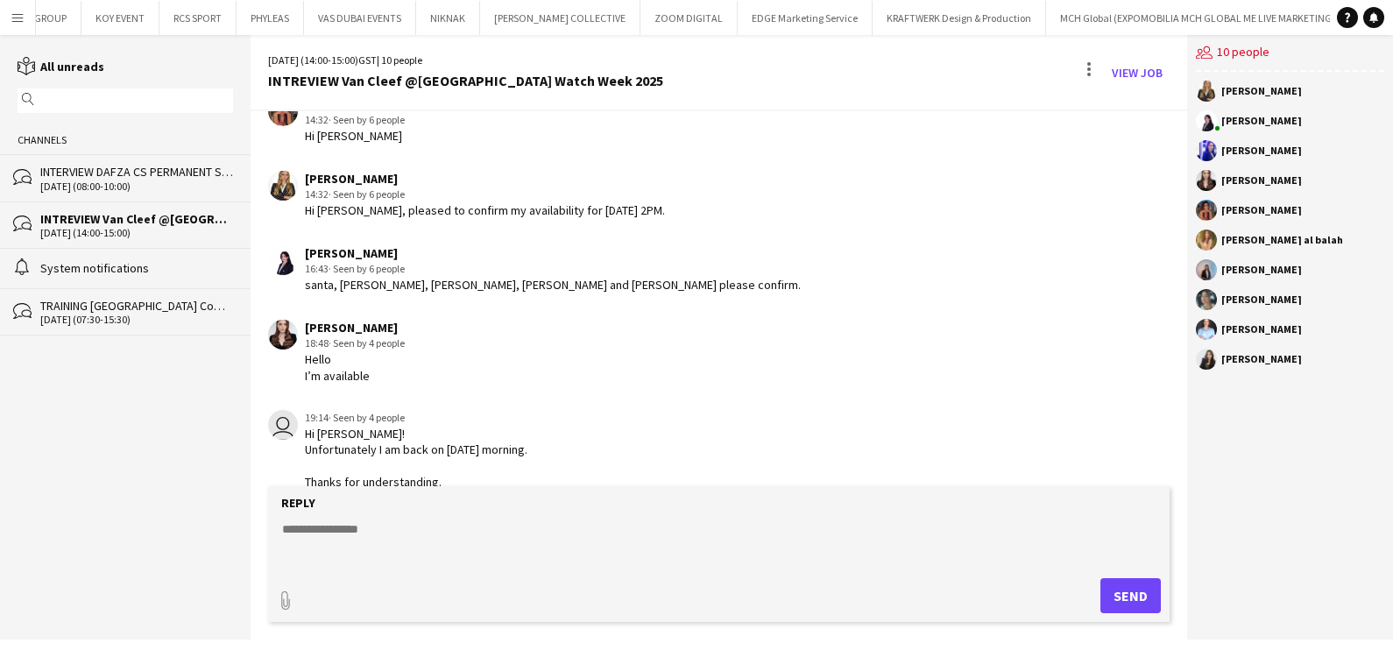
scroll to position [61, 0]
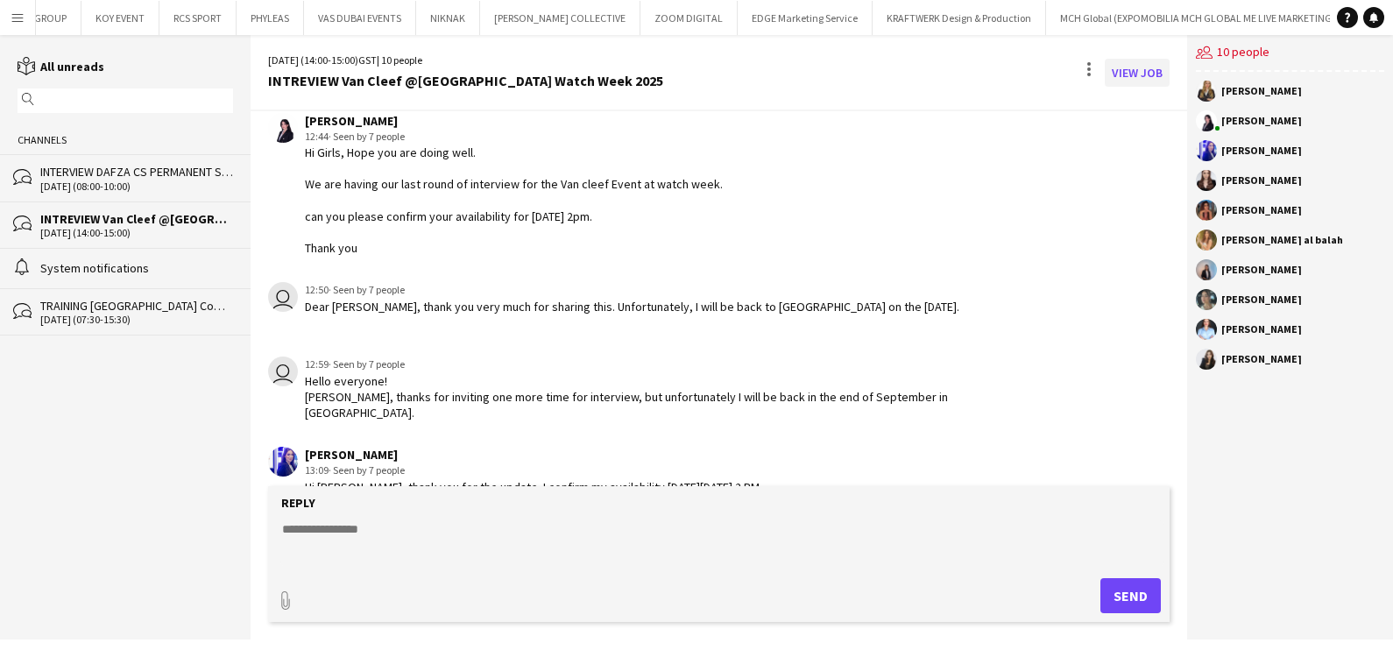
click at [775, 78] on link "View Job" at bounding box center [1137, 73] width 65 height 28
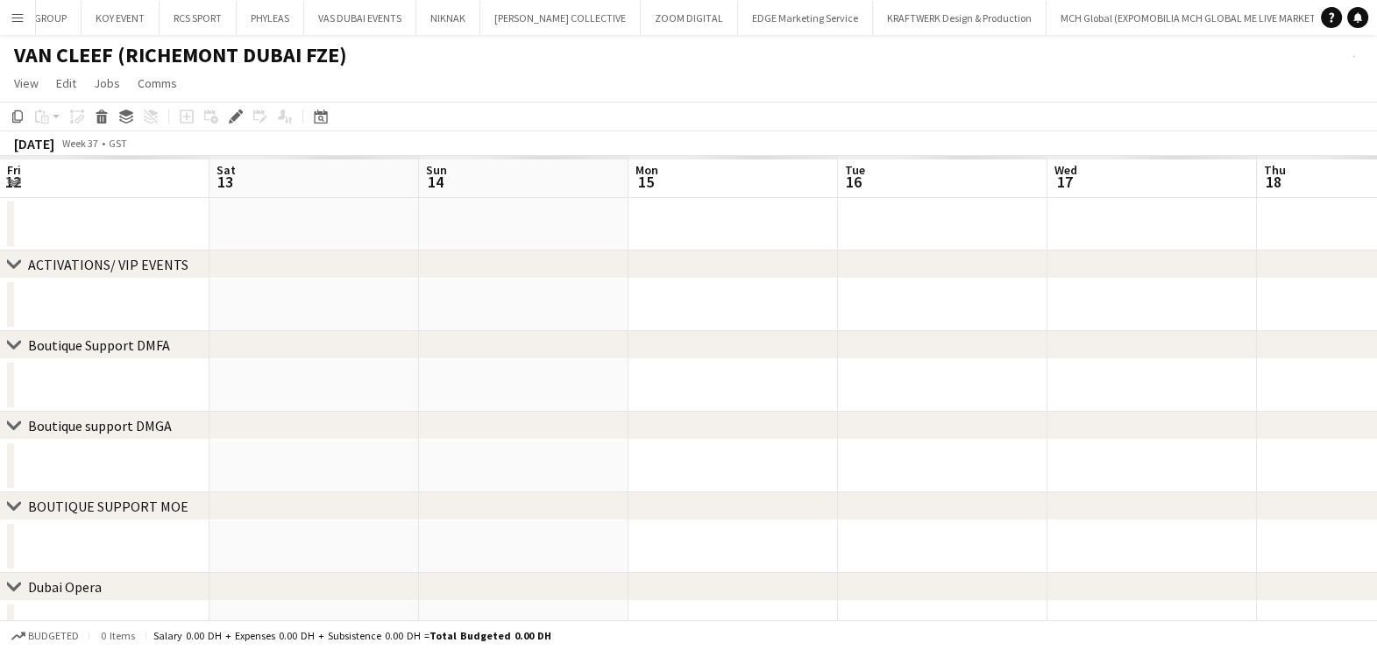
scroll to position [0, 602]
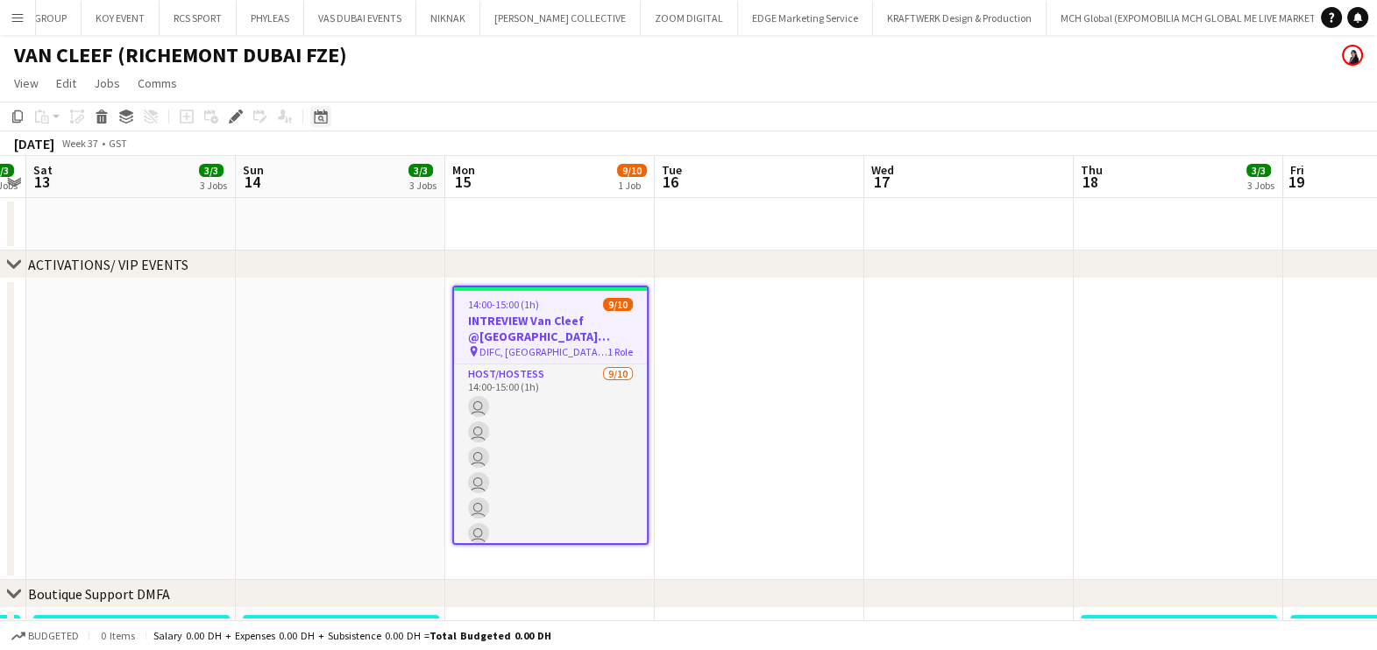
click at [315, 120] on icon "Date picker" at bounding box center [321, 117] width 14 height 14
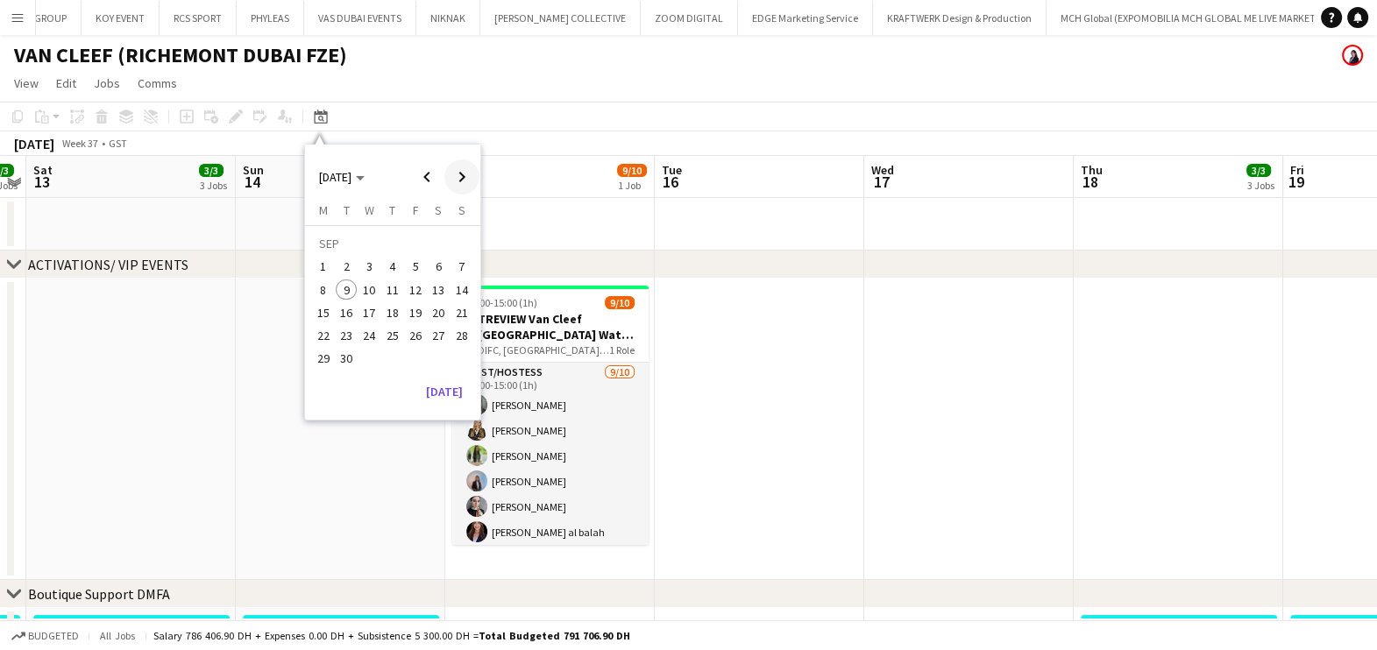
click at [467, 176] on span "Next month" at bounding box center [461, 176] width 35 height 35
click at [469, 180] on span "Next month" at bounding box center [461, 176] width 35 height 35
click at [392, 314] on span "20" at bounding box center [392, 317] width 21 height 21
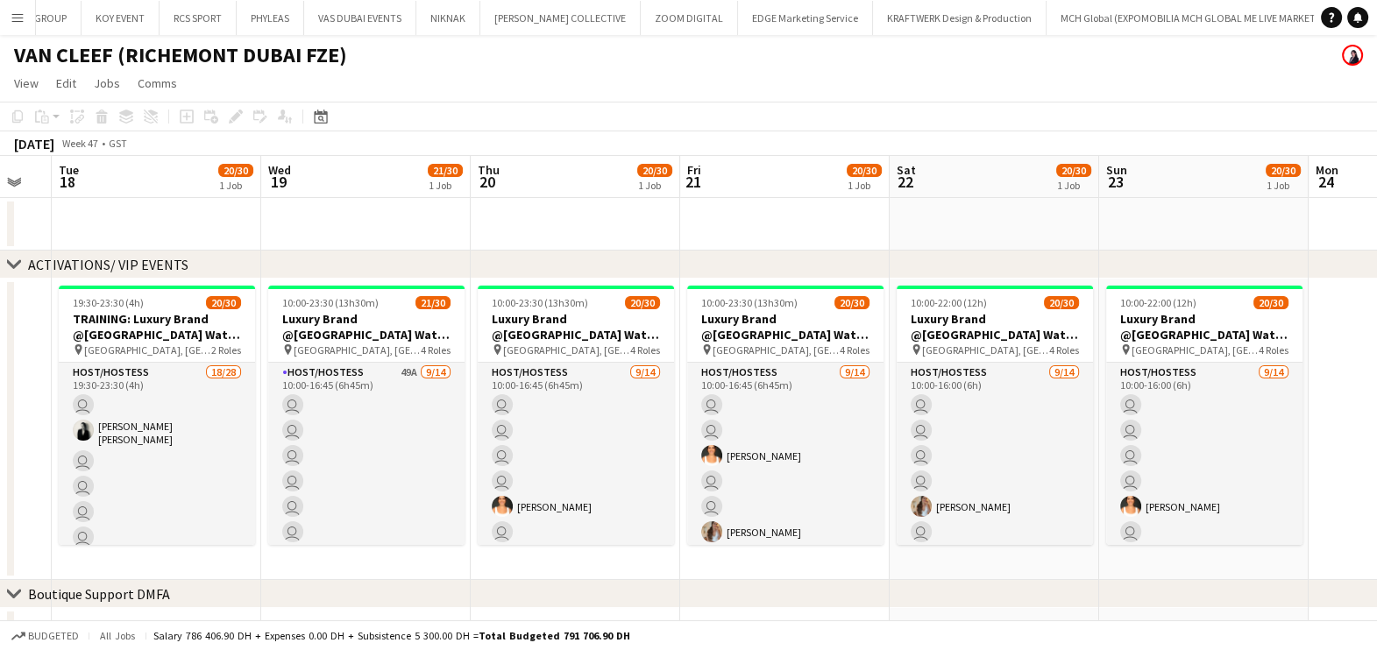
scroll to position [0, 517]
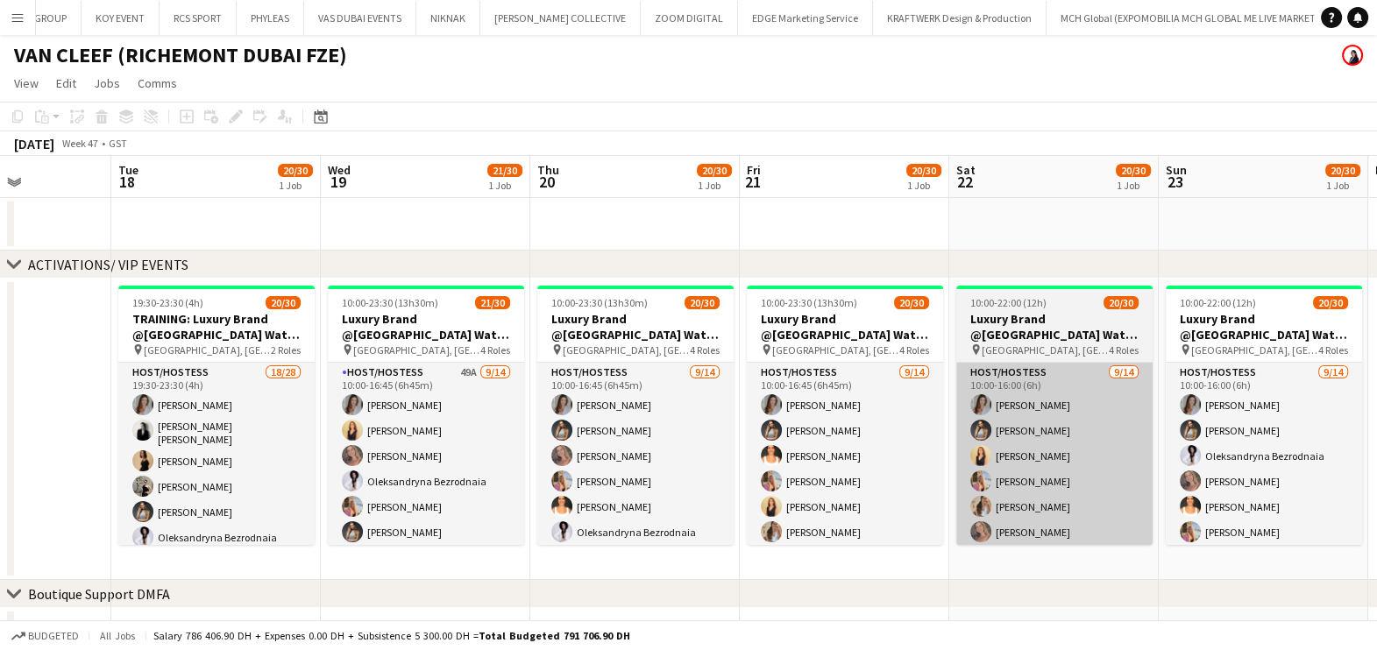
click at [775, 420] on app-card-role "Host/Hostess 9/14 10:00-16:00 (6h) Camila Rossato Kseniya Papova Dorsa Ahmadi P…" at bounding box center [1054, 558] width 196 height 390
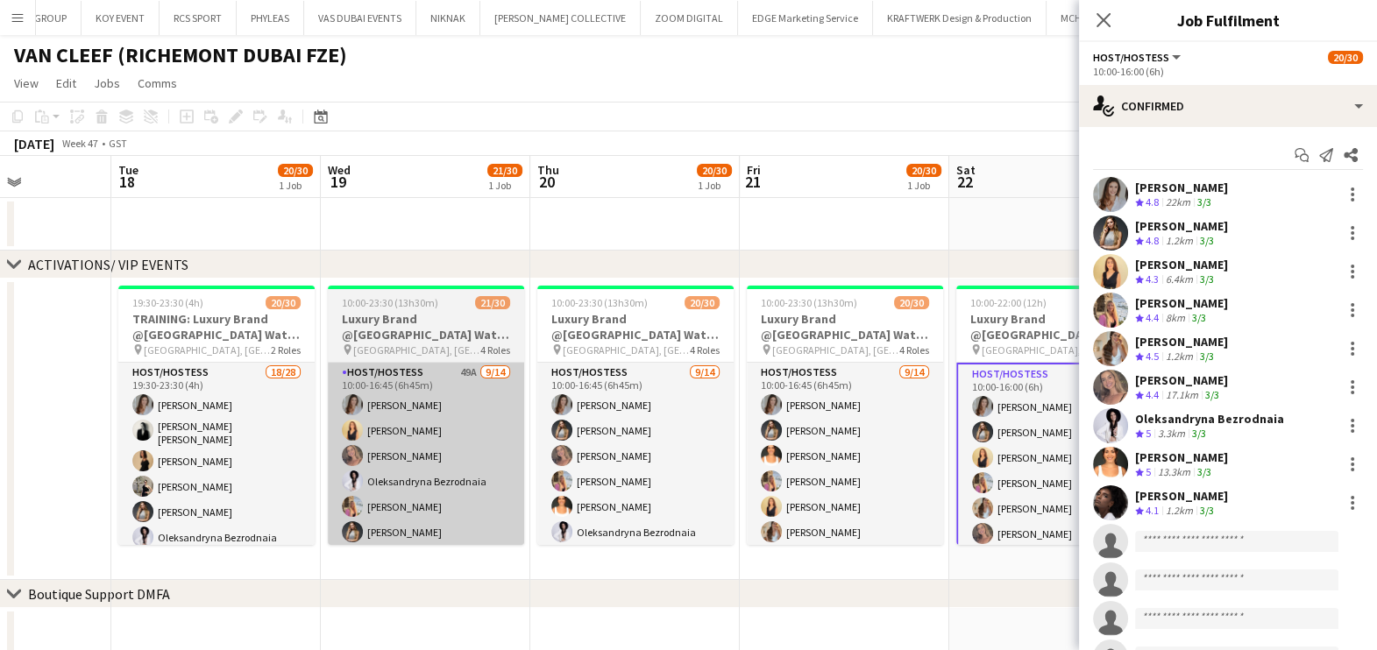
click at [439, 443] on app-card-role "Host/Hostess 49A 9/14 10:00-16:45 (6h45m) Camila Rossato Dorsa Ahmadi Pishkouhi…" at bounding box center [426, 558] width 196 height 390
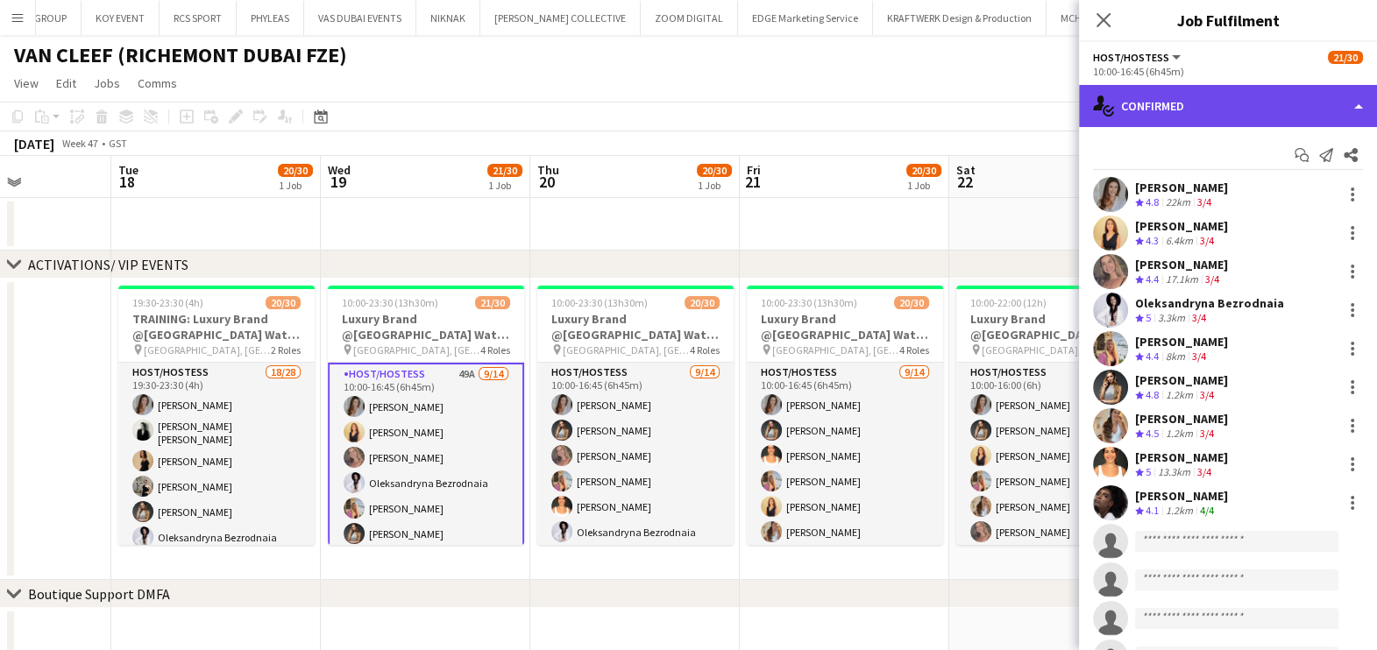
click at [775, 103] on div "single-neutral-actions-check-2 Confirmed" at bounding box center [1228, 106] width 298 height 42
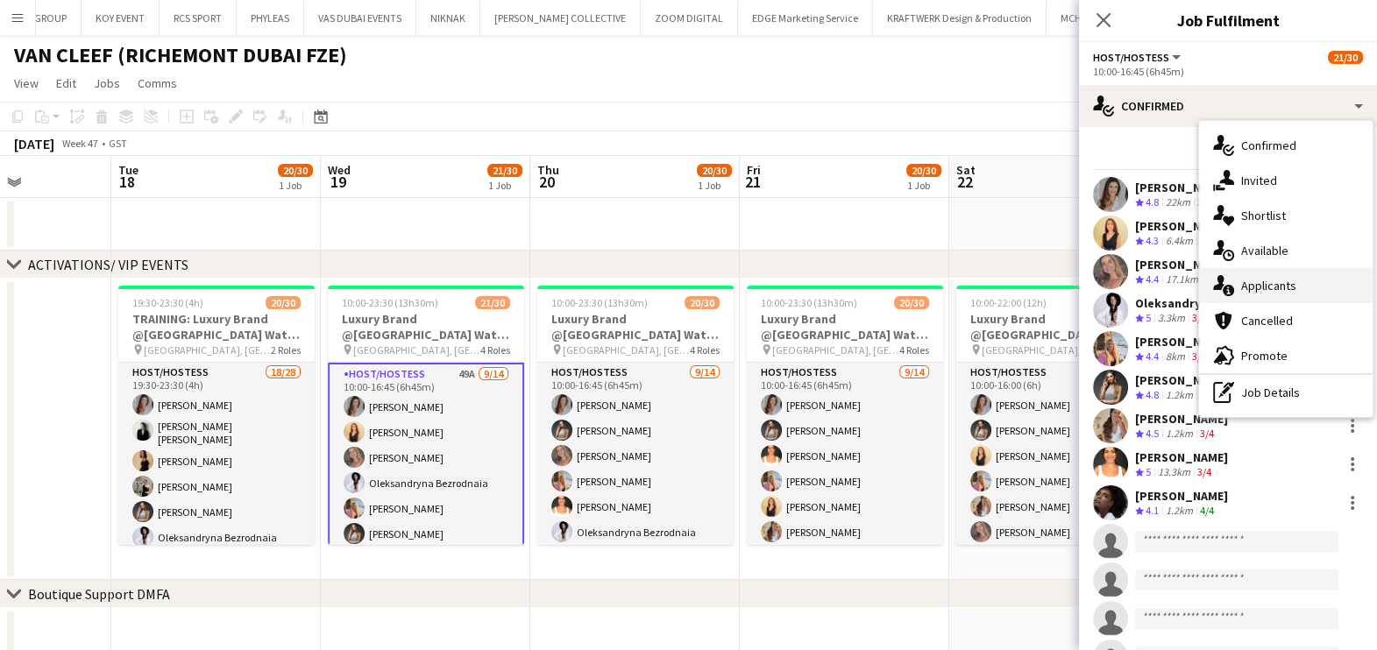
click at [775, 284] on span "Applicants" at bounding box center [1268, 286] width 55 height 16
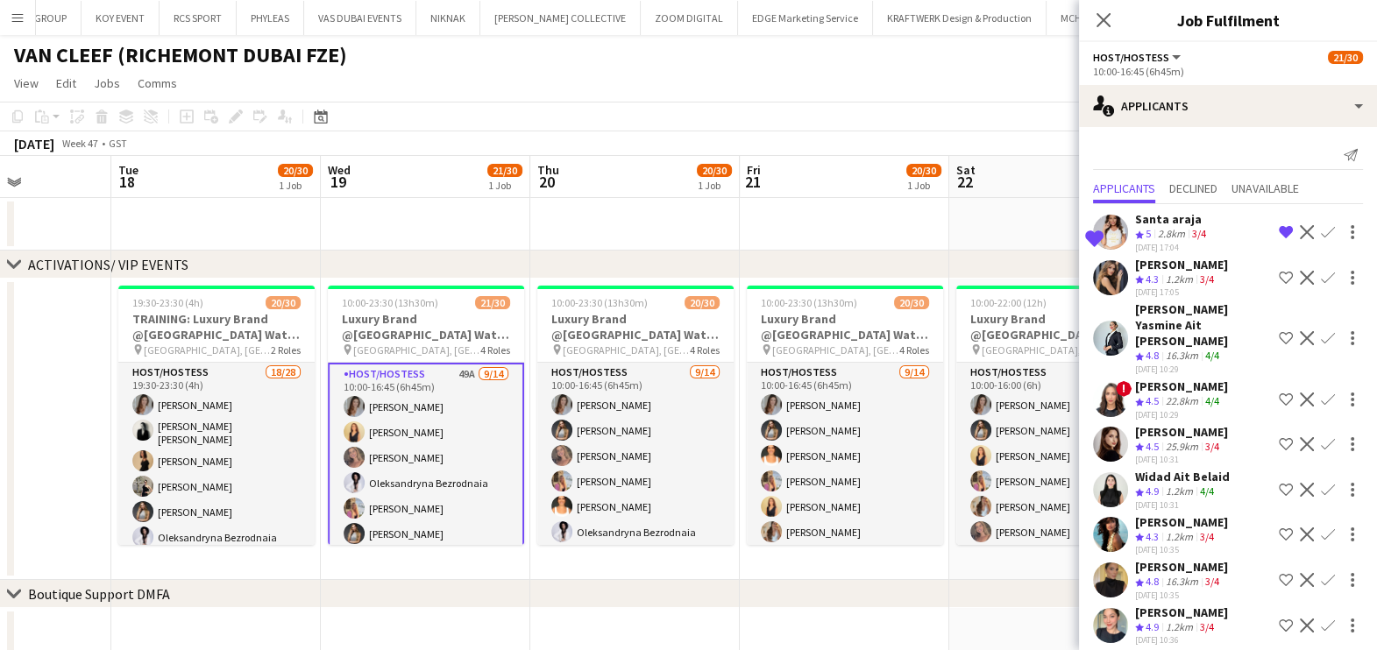
click at [558, 170] on app-board-header-date "Thu 20 20/30 1 Job" at bounding box center [634, 177] width 209 height 42
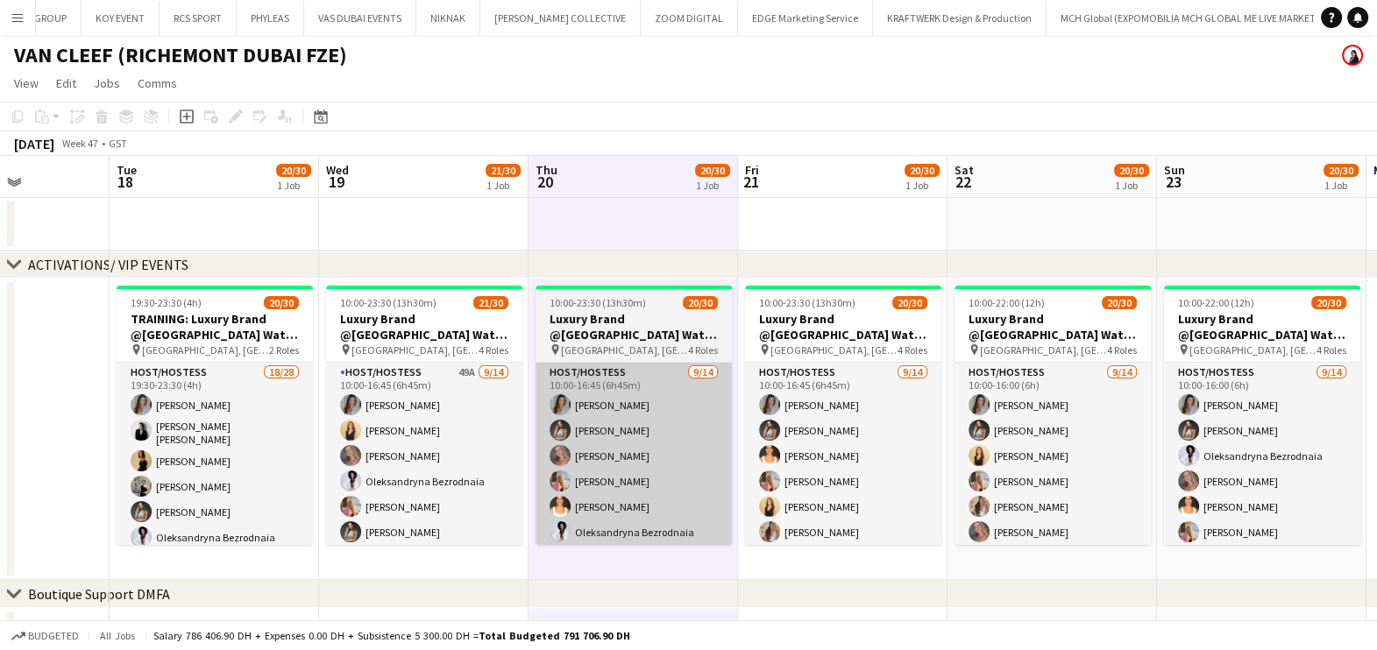
drag, startPoint x: 419, startPoint y: 372, endPoint x: 532, endPoint y: 455, distance: 140.4
click at [417, 371] on app-card-role "Host/Hostess 49A 9/14 10:00-16:45 (6h45m) Camila Rossato Dorsa Ahmadi Pishkouhi…" at bounding box center [424, 558] width 196 height 390
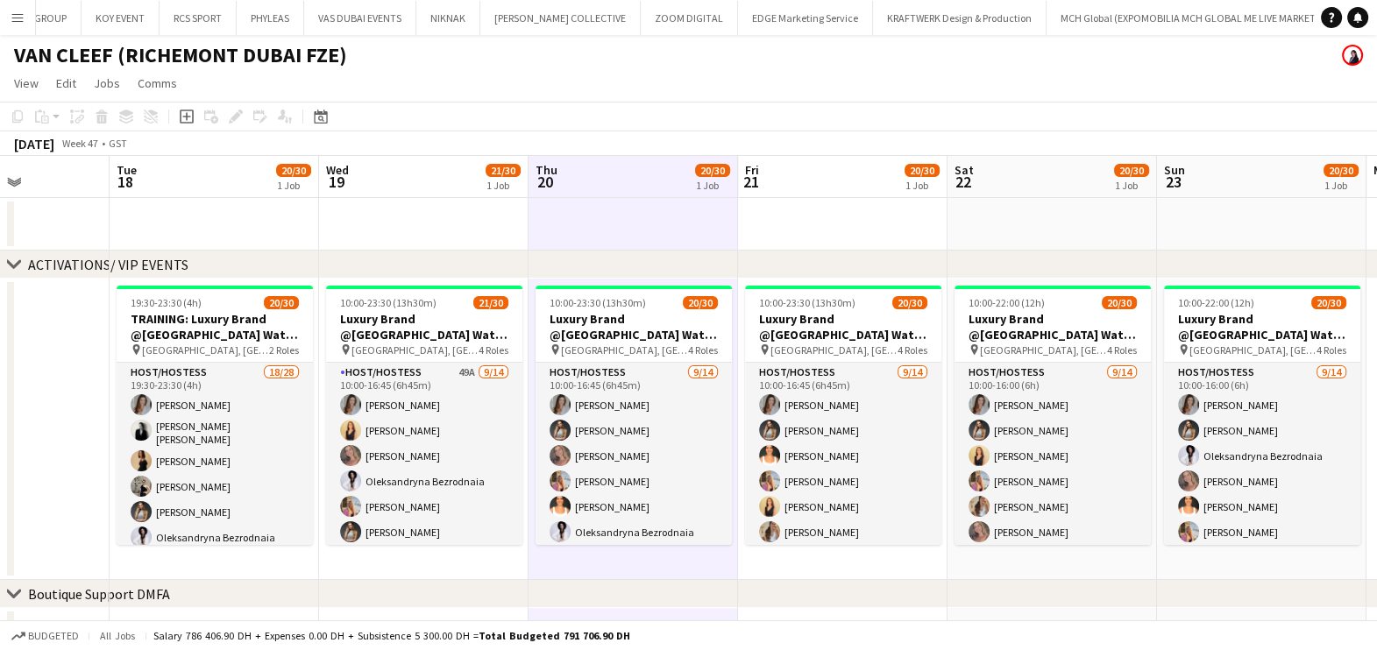
scroll to position [0, 521]
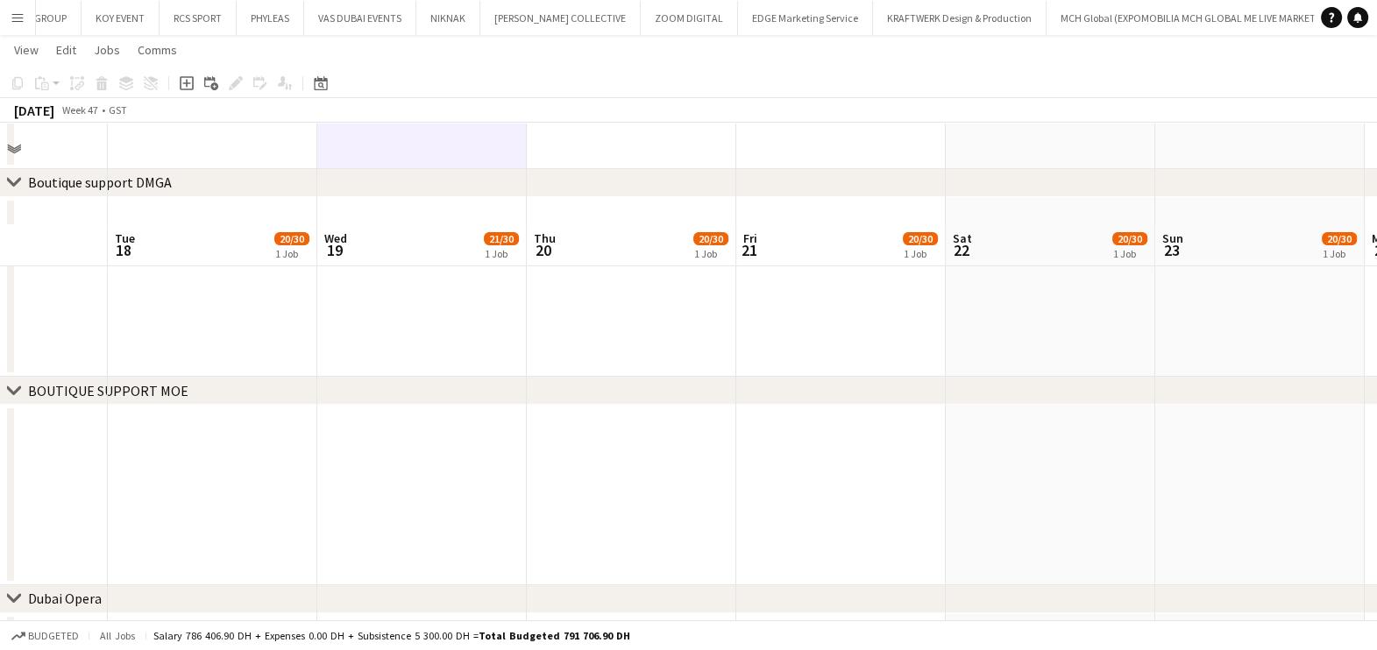
scroll to position [743, 0]
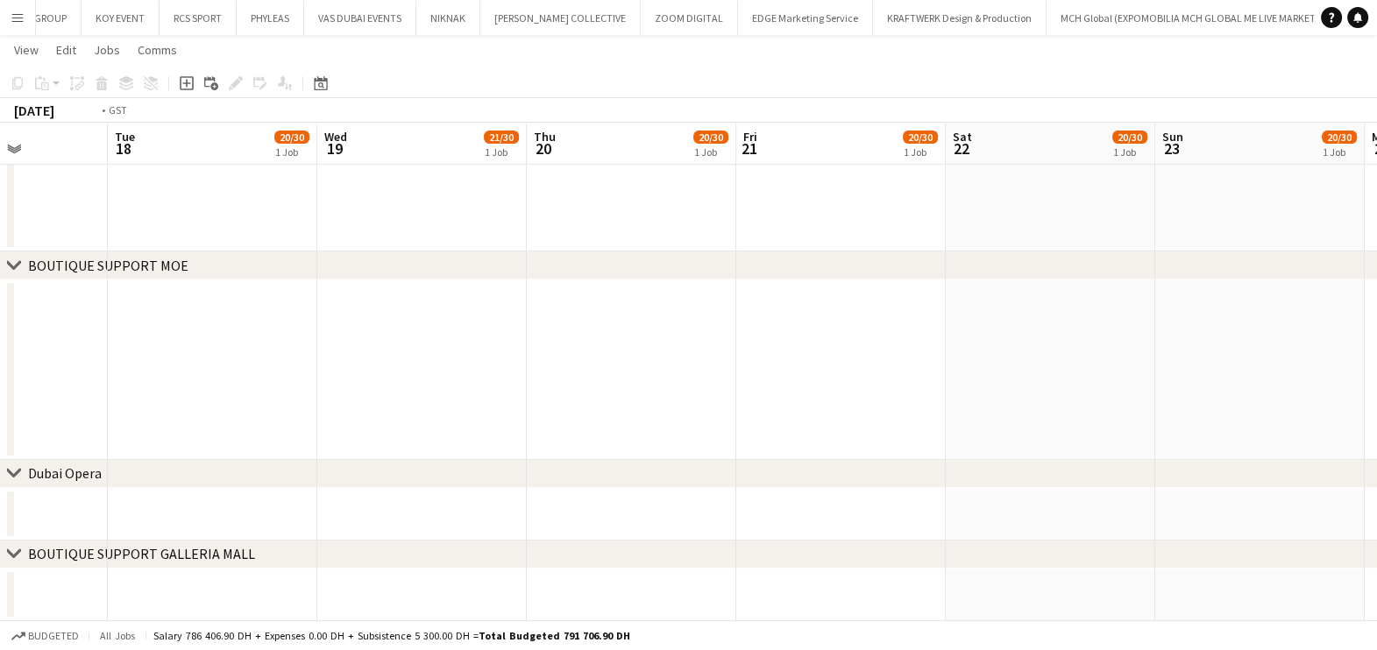
drag, startPoint x: 850, startPoint y: 414, endPoint x: 995, endPoint y: 414, distance: 145.5
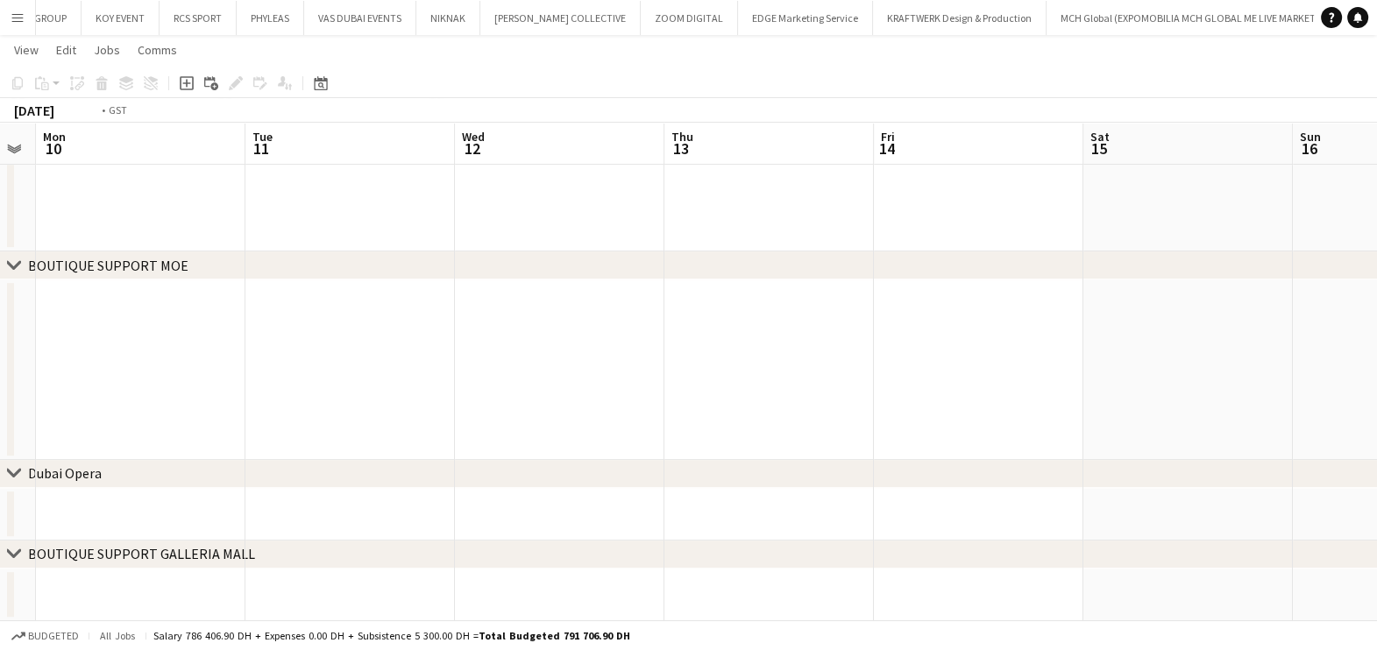
drag, startPoint x: 602, startPoint y: 351, endPoint x: 1050, endPoint y: 365, distance: 448.0
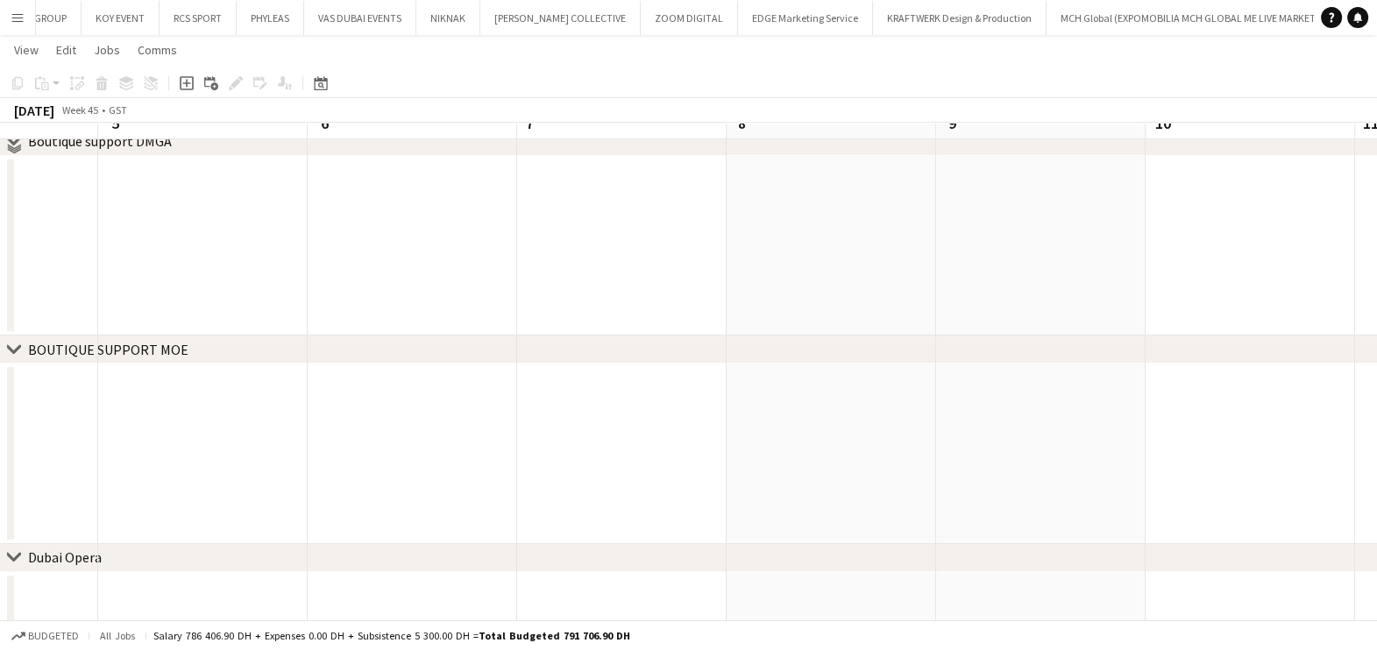
scroll to position [634, 0]
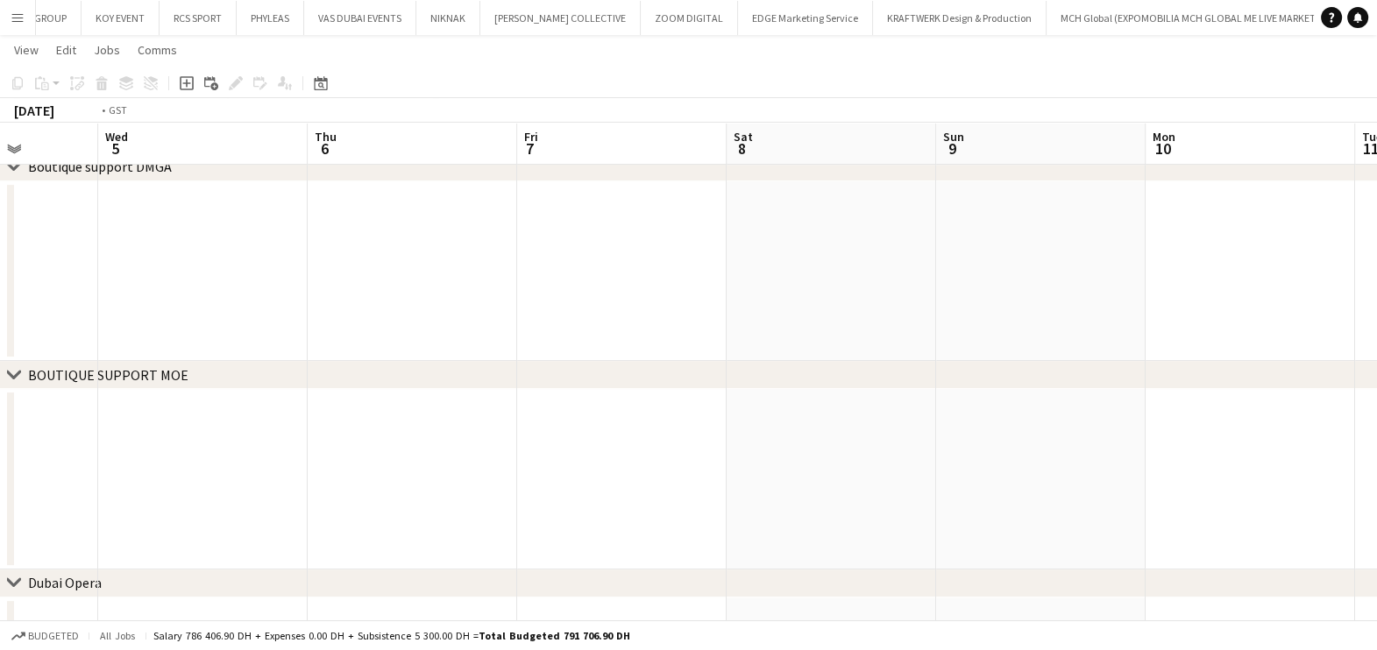
click at [775, 280] on app-calendar-viewport "Sun 2 Mon 3 Tue 4 Wed 5 Thu 6 Fri 7 Sat 8 Sun 9 Mon 10 Tue 11 Wed 12 Thu 13" at bounding box center [688, 83] width 1377 height 1296
drag, startPoint x: 789, startPoint y: 285, endPoint x: 1023, endPoint y: 285, distance: 234.0
click at [775, 289] on app-calendar-viewport "Thu 30 Fri 31 Sat 1 Sun 2 Mon 3 Tue 4 Wed 5 Thu 6 Fri 7 Sat 8 Sun 9 Mon 10" at bounding box center [688, 83] width 1377 height 1296
drag, startPoint x: 1031, startPoint y: 346, endPoint x: 1060, endPoint y: 346, distance: 28.9
click at [775, 346] on app-calendar-viewport "Sat 25 Sun 26 Mon 27 Tue 28 Wed 29 Thu 30 Fri 31 Sat 1 Sun 2 Mon 3 Tue 4 Wed 5" at bounding box center [688, 83] width 1377 height 1296
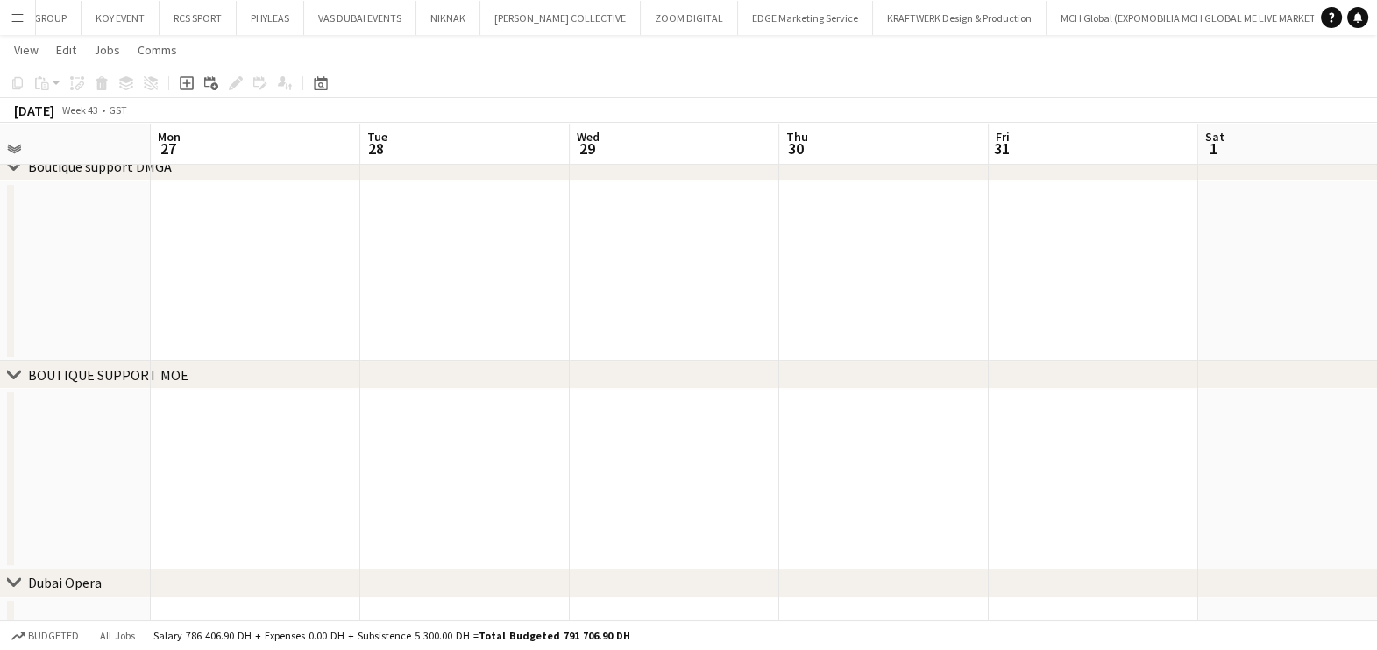
drag, startPoint x: 299, startPoint y: 351, endPoint x: 911, endPoint y: 422, distance: 616.5
click at [775, 421] on app-calendar-viewport "Fri 24 Sat 25 Sun 26 Mon 27 Tue 28 Wed 29 Thu 30 Fri 31 Sat 1 Sun 2 Mon 3 Tue 4" at bounding box center [688, 83] width 1377 height 1296
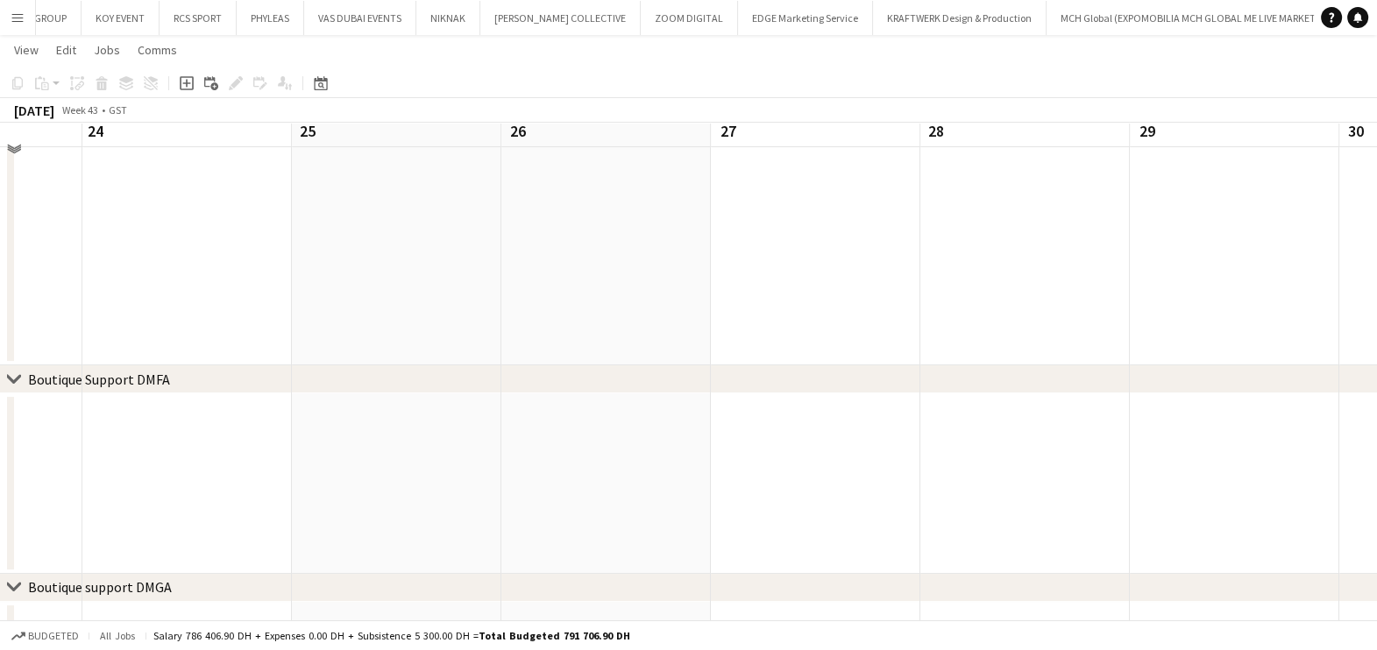
scroll to position [195, 0]
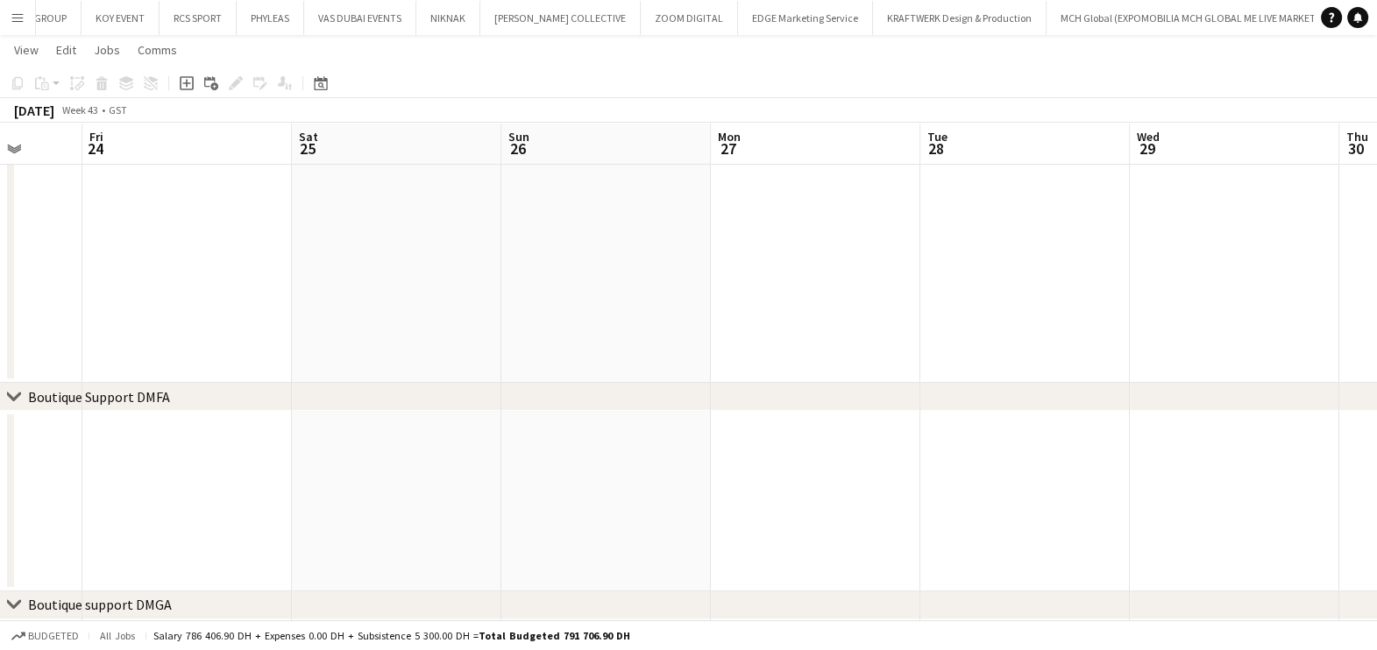
click at [237, 258] on app-calendar-viewport "Tue 21 Wed 22 Thu 23 Fri 24 Sat 25 Sun 26 Mon 27 Tue 28 Wed 29 Thu 30 Fri 31 Sa…" at bounding box center [688, 521] width 1377 height 1296
drag, startPoint x: 928, startPoint y: 280, endPoint x: 1116, endPoint y: 386, distance: 215.8
click at [425, 285] on app-calendar-viewport "Fri 24 Sat 25 Sun 26 Mon 27 Tue 28 Wed 29 Thu 30 Fri 31 Sat 1 Sun 2 Mon 3 Tue 4" at bounding box center [688, 521] width 1377 height 1296
drag, startPoint x: 618, startPoint y: 340, endPoint x: 716, endPoint y: 346, distance: 98.3
click at [517, 340] on app-calendar-viewport "Tue 28 Wed 29 Thu 30 Fri 31 Sat 1 Sun 2 Mon 3 Tue 4 Wed 5 Thu 6 Fri 7 Sat 8" at bounding box center [688, 521] width 1377 height 1296
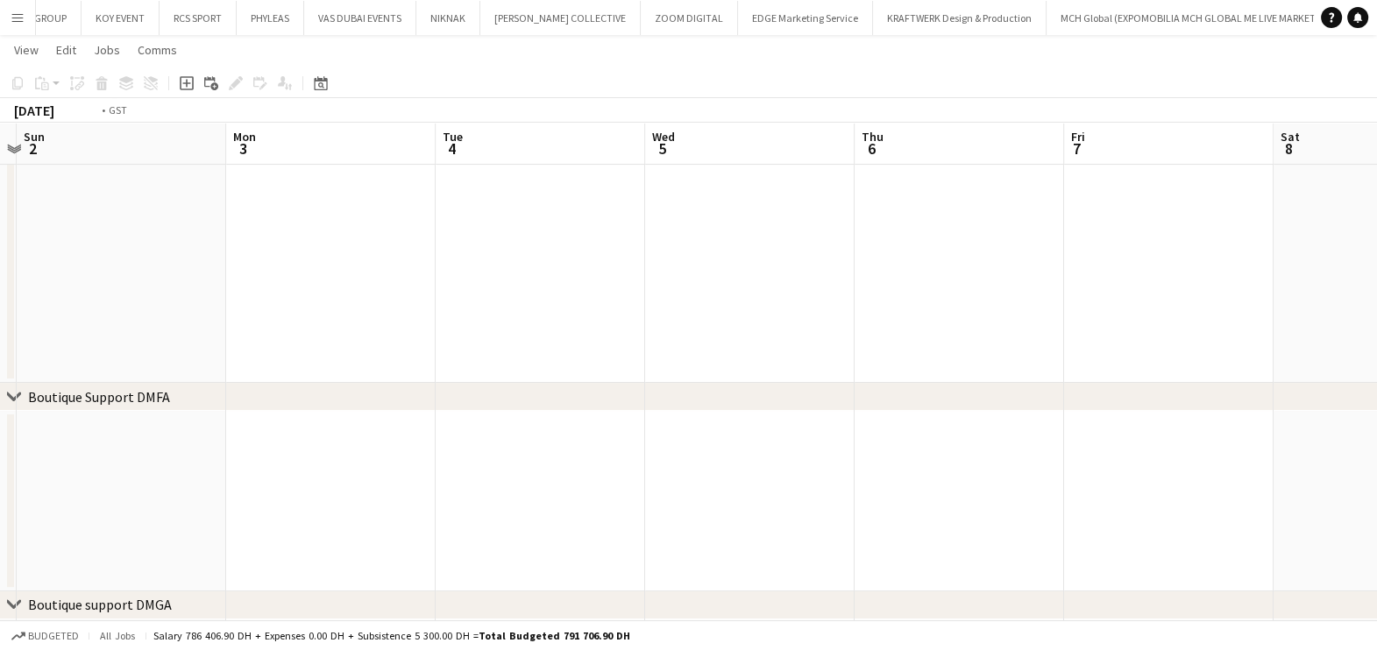
drag, startPoint x: 584, startPoint y: 234, endPoint x: 383, endPoint y: 229, distance: 200.7
click at [383, 229] on app-calendar-viewport "Thu 30 Fri 31 Sat 1 Sun 2 Mon 3 Tue 4 Wed 5 Thu 6 Fri 7 Sat 8 Sun 9 Mon 10" at bounding box center [688, 521] width 1377 height 1296
drag, startPoint x: 727, startPoint y: 191, endPoint x: 480, endPoint y: 233, distance: 250.7
click at [337, 197] on app-calendar-viewport "Tue 4 Wed 5 Thu 6 Fri 7 Sat 8 Sun 9 Mon 10 Tue 11 Wed 12 Thu 13 Fri 14 Sat 15" at bounding box center [688, 521] width 1377 height 1296
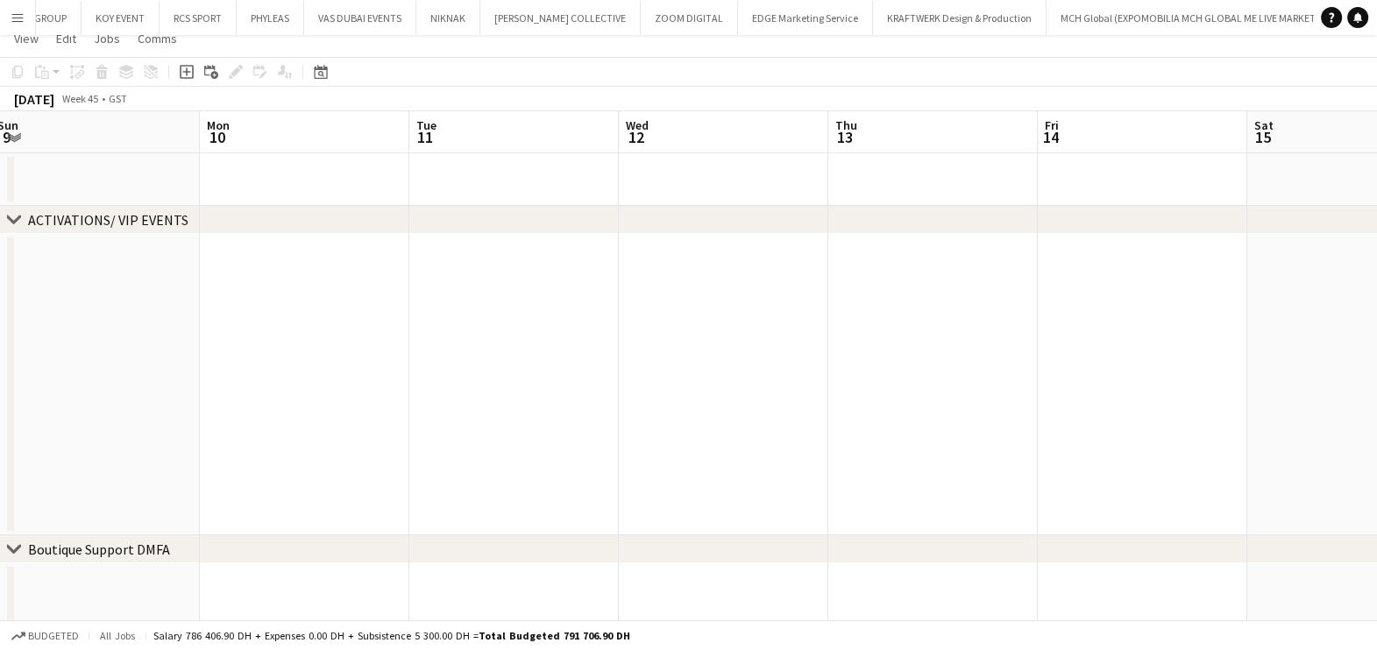
scroll to position [0, 0]
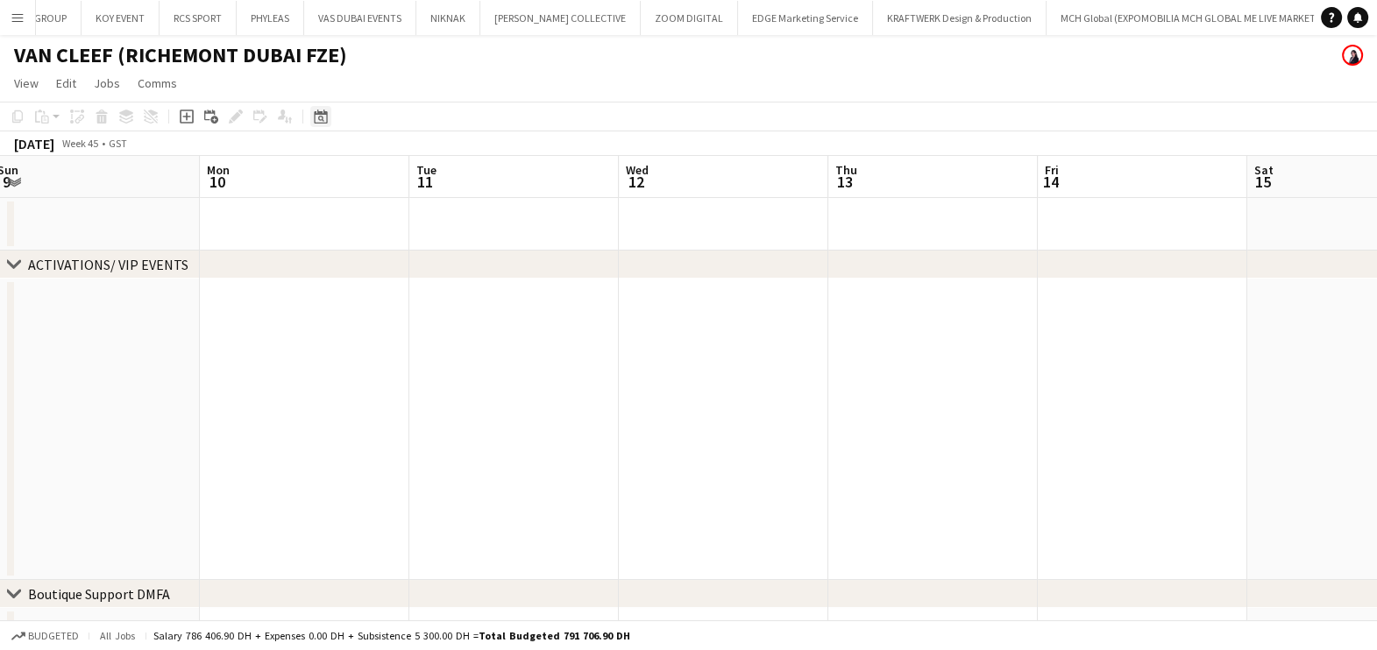
click at [322, 110] on icon "Date picker" at bounding box center [321, 117] width 14 height 14
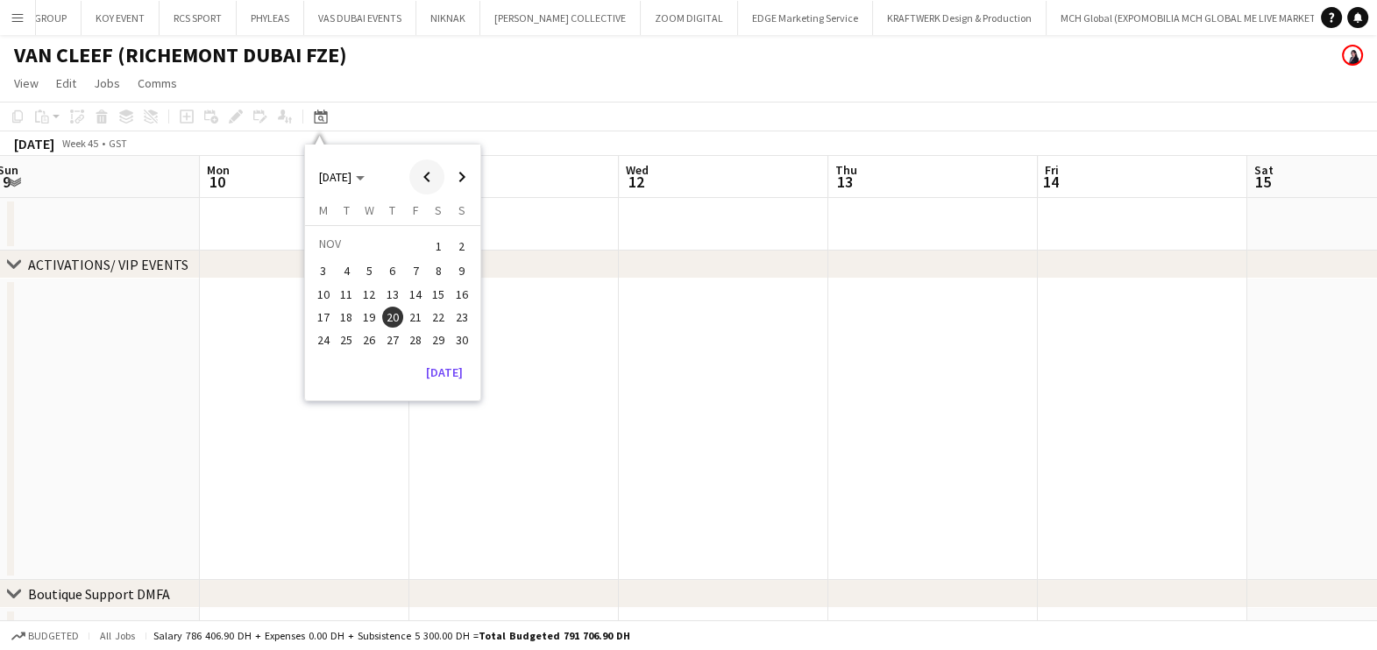
click at [427, 181] on span "Previous month" at bounding box center [426, 176] width 35 height 35
click at [425, 181] on span "Previous month" at bounding box center [426, 176] width 35 height 35
click at [351, 286] on span "9" at bounding box center [346, 290] width 21 height 21
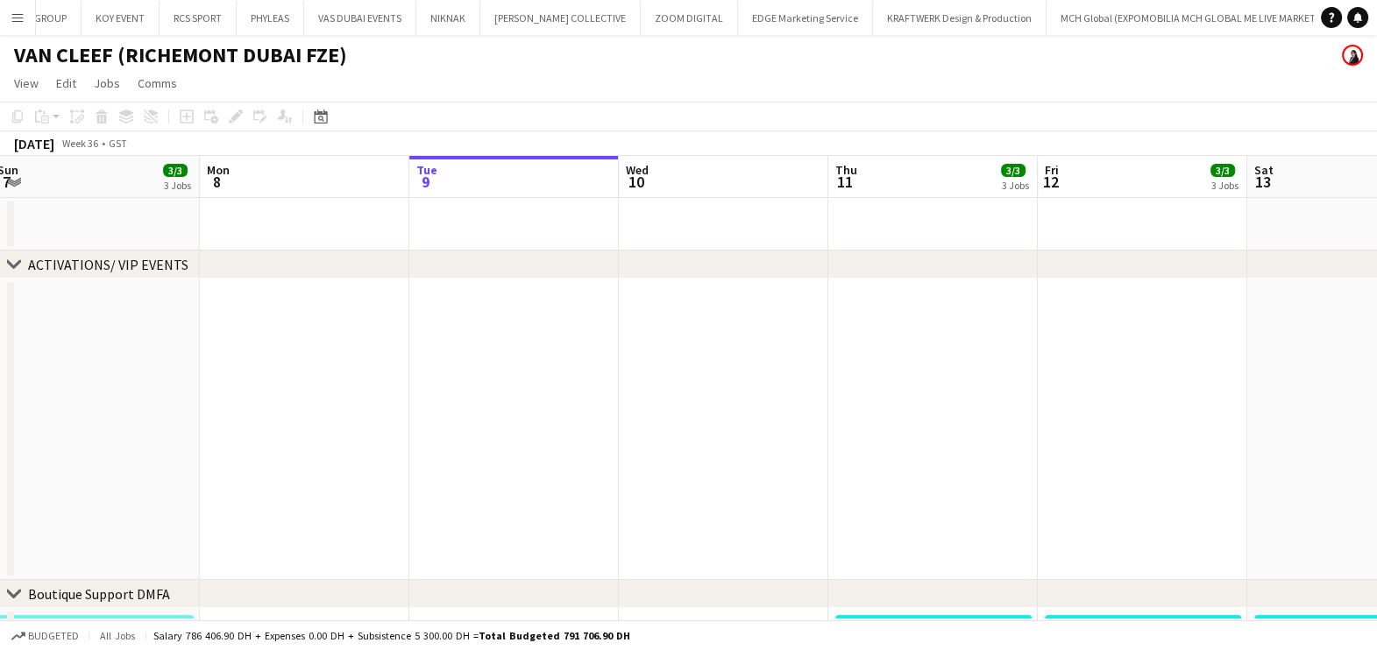
scroll to position [0, 602]
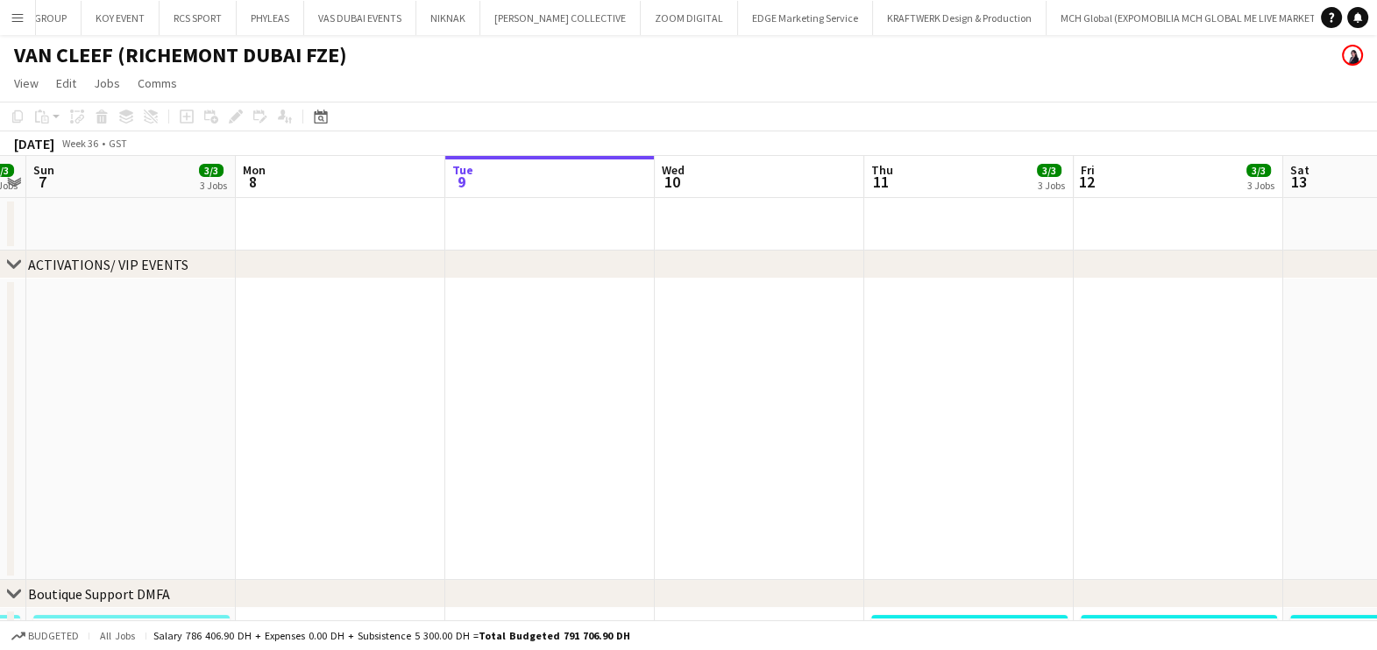
drag, startPoint x: 422, startPoint y: 449, endPoint x: 434, endPoint y: 447, distance: 12.4
click at [422, 448] on app-date-cell at bounding box center [340, 429] width 209 height 301
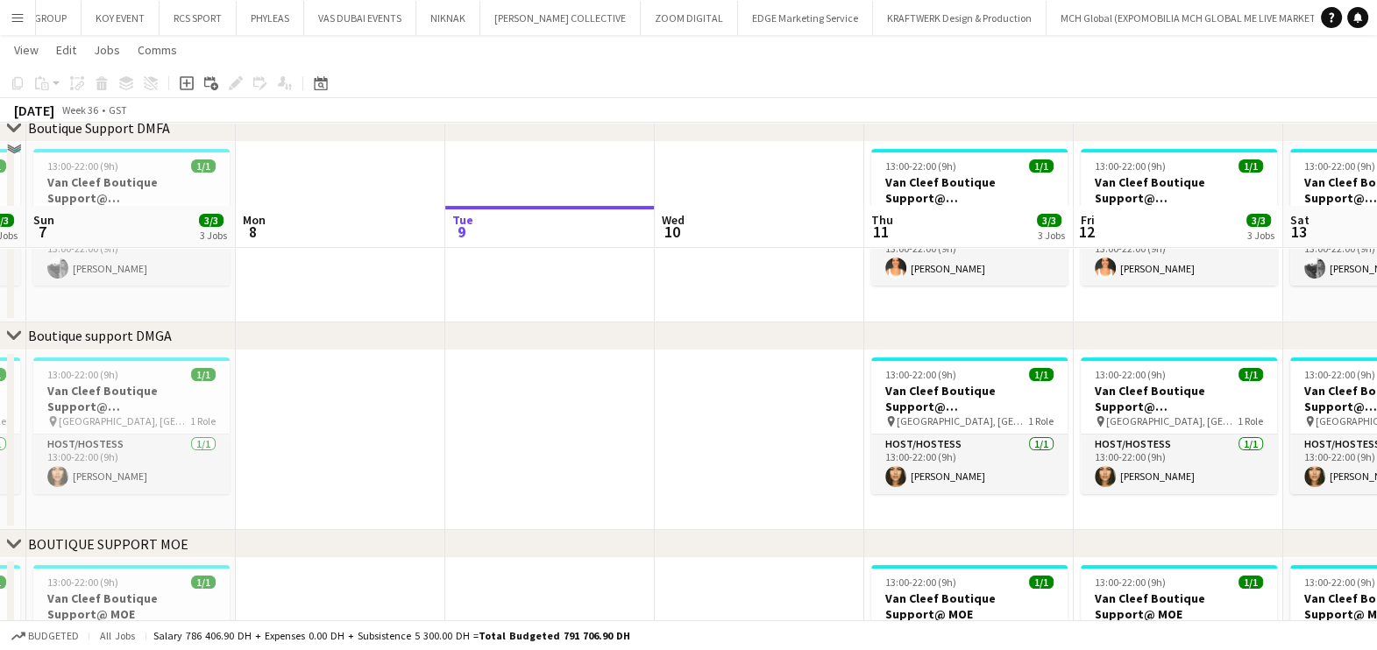
scroll to position [548, 0]
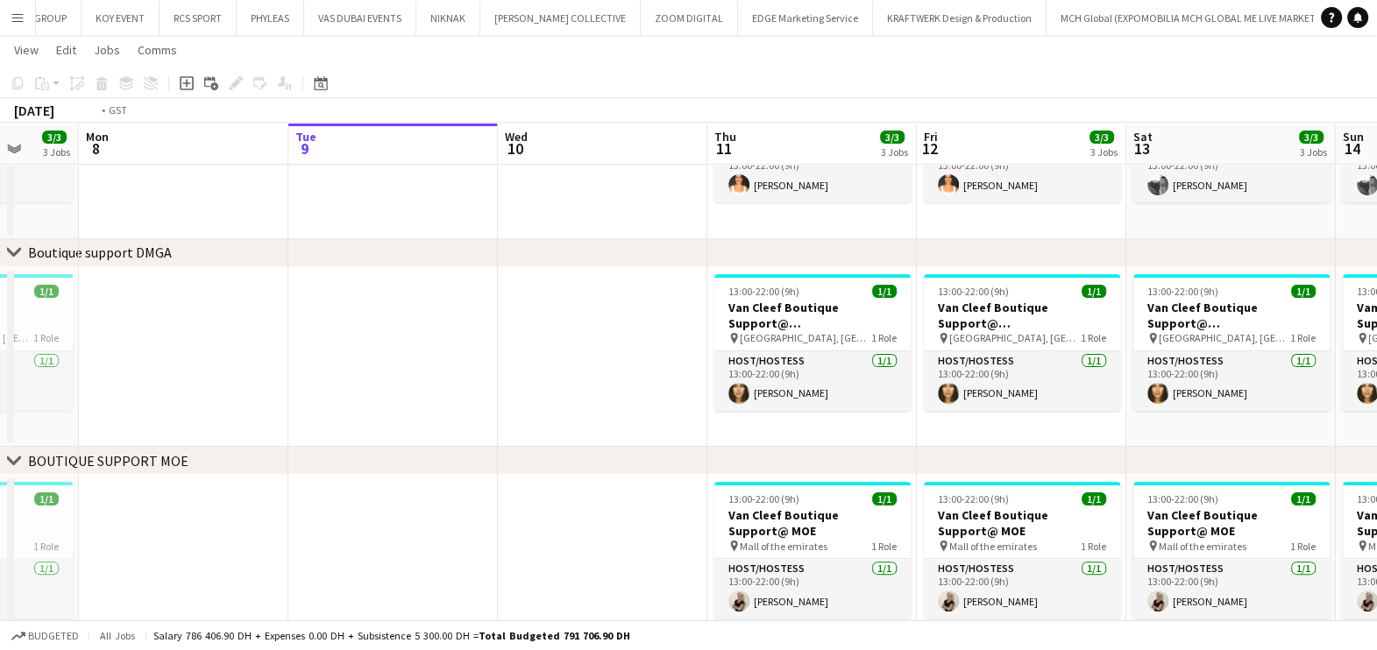
drag, startPoint x: 789, startPoint y: 353, endPoint x: 196, endPoint y: 351, distance: 592.4
click at [196, 351] on app-calendar-viewport "Thu 4 13/13 4 Jobs Fri 5 3/3 3 Jobs Sat 6 3/3 3 Jobs Sun 7 3/3 3 Jobs Mon 8 Tue…" at bounding box center [688, 169] width 1377 height 1296
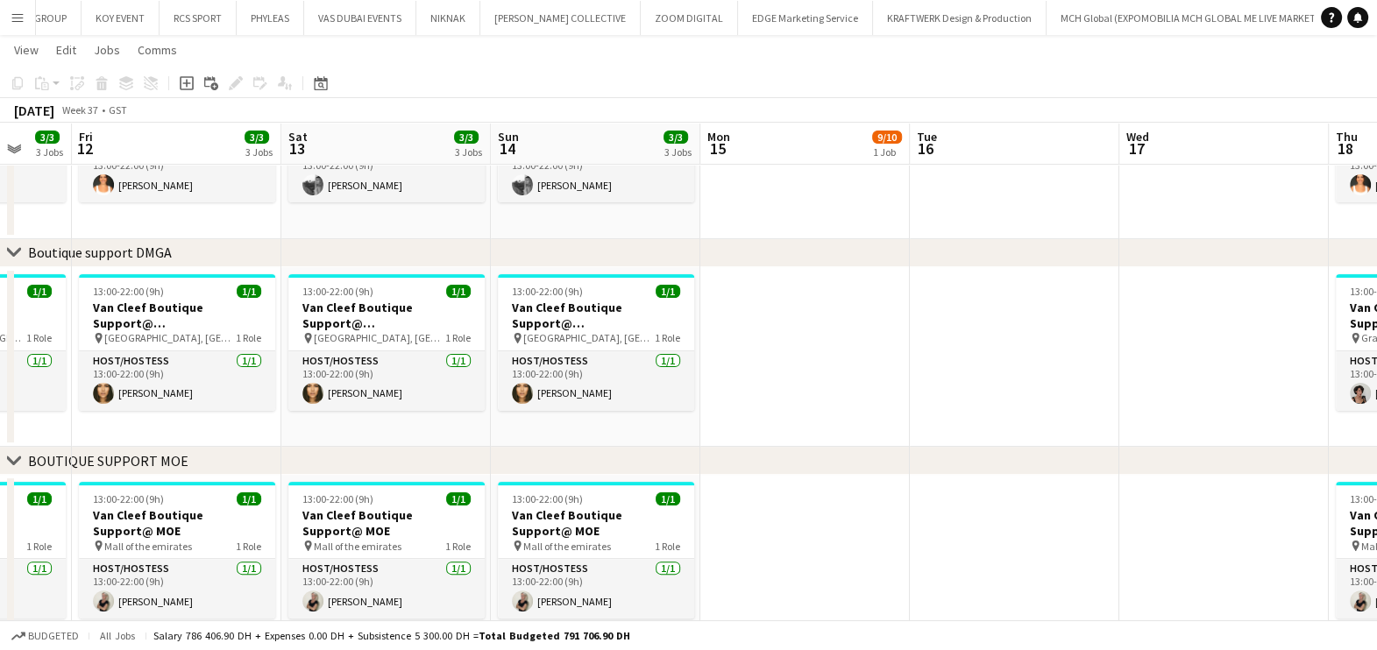
drag, startPoint x: 522, startPoint y: 374, endPoint x: 397, endPoint y: 372, distance: 125.3
click at [397, 372] on app-calendar-viewport "Mon 8 Tue 9 Wed 10 Thu 11 3/3 3 Jobs Fri 12 3/3 3 Jobs Sat 13 3/3 3 Jobs Sun 14…" at bounding box center [688, 169] width 1377 height 1296
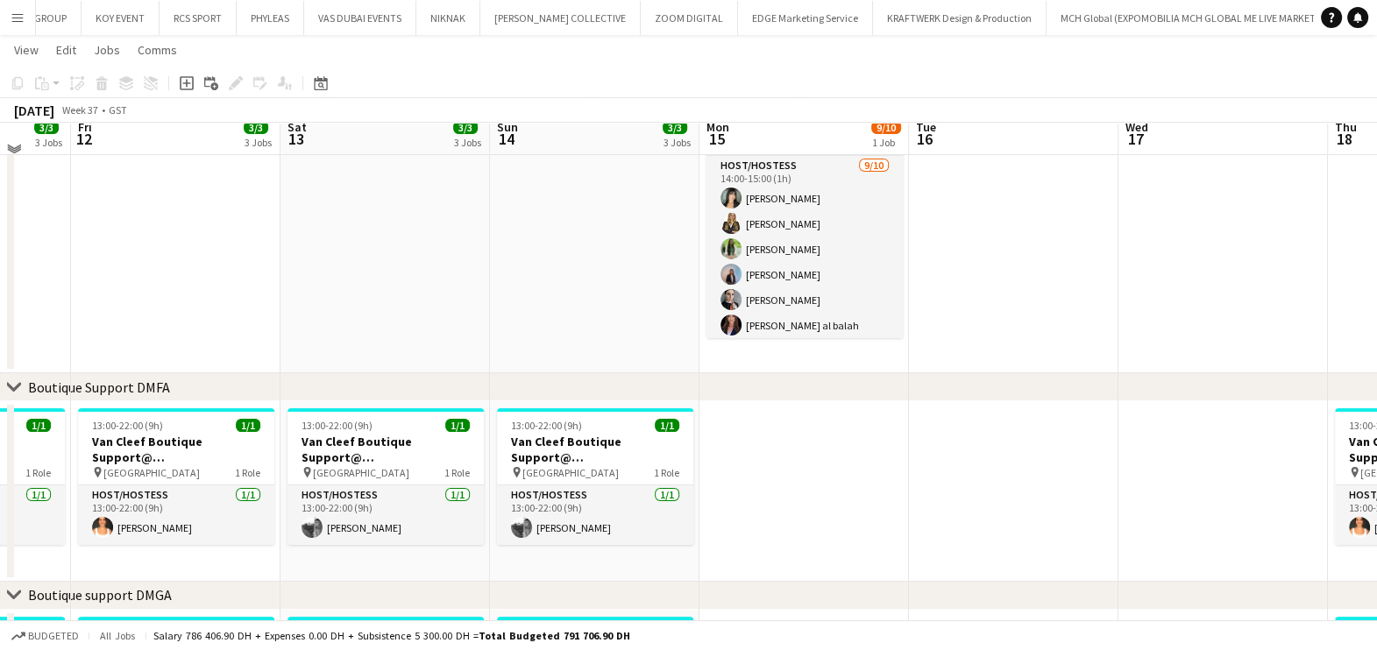
scroll to position [414, 0]
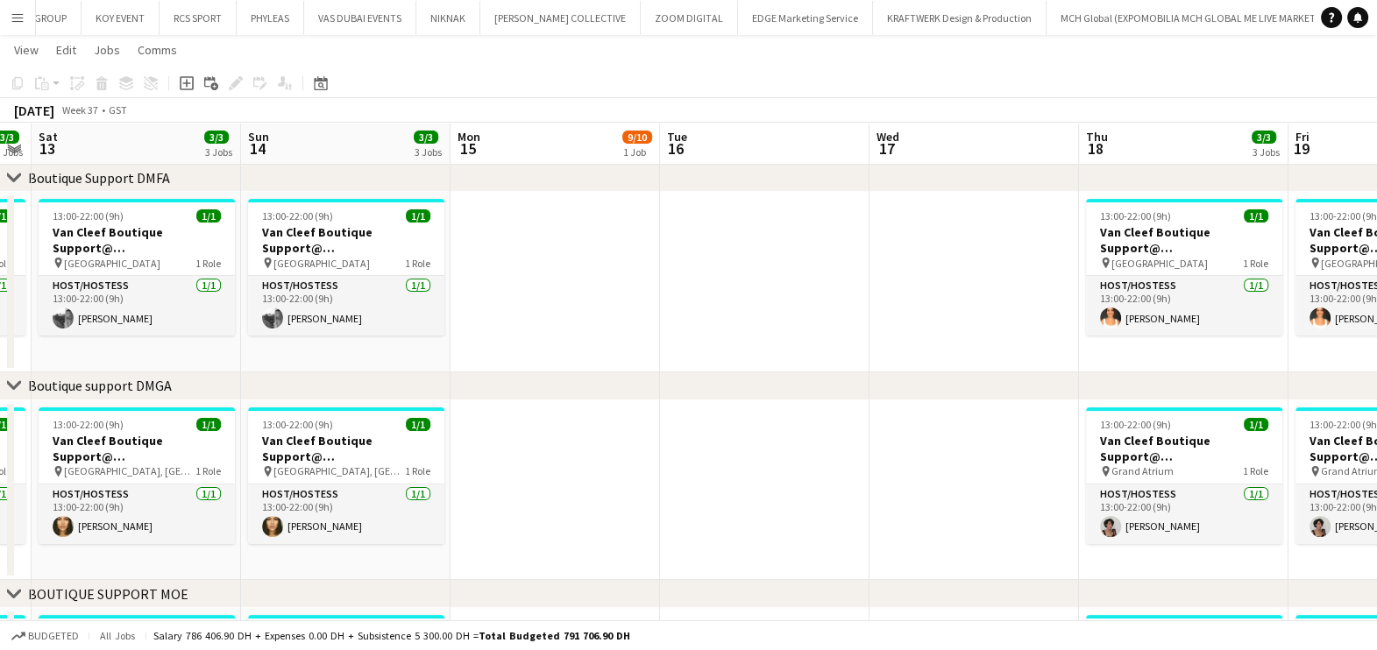
drag, startPoint x: 786, startPoint y: 289, endPoint x: 683, endPoint y: 289, distance: 103.4
click at [683, 289] on app-calendar-viewport "Wed 10 Thu 11 3/3 3 Jobs Fri 12 3/3 3 Jobs Sat 13 3/3 3 Jobs Sun 14 3/3 3 Jobs …" at bounding box center [688, 302] width 1377 height 1296
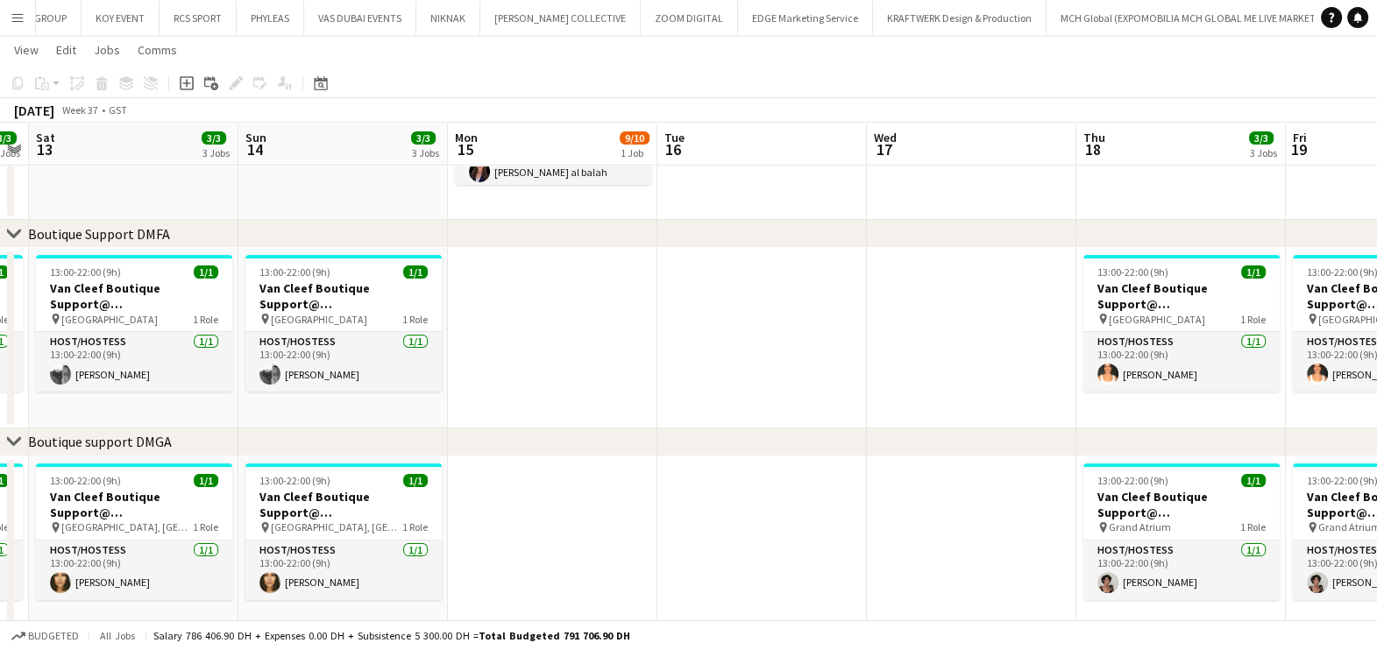
scroll to position [329, 0]
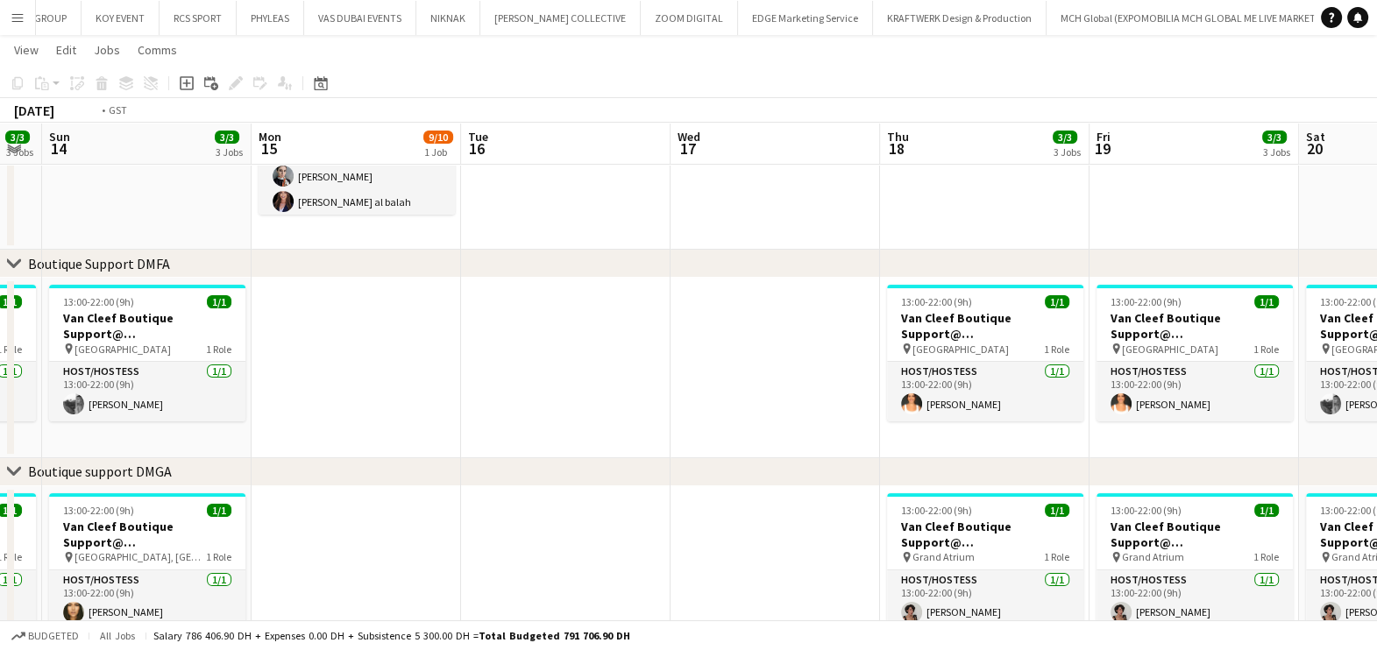
drag, startPoint x: 687, startPoint y: 368, endPoint x: 294, endPoint y: 366, distance: 393.5
click at [274, 364] on app-calendar-viewport "Thu 11 3/3 3 Jobs Fri 12 3/3 3 Jobs Sat 13 3/3 3 Jobs Sun 14 3/3 3 Jobs Mon 15 …" at bounding box center [688, 388] width 1377 height 1296
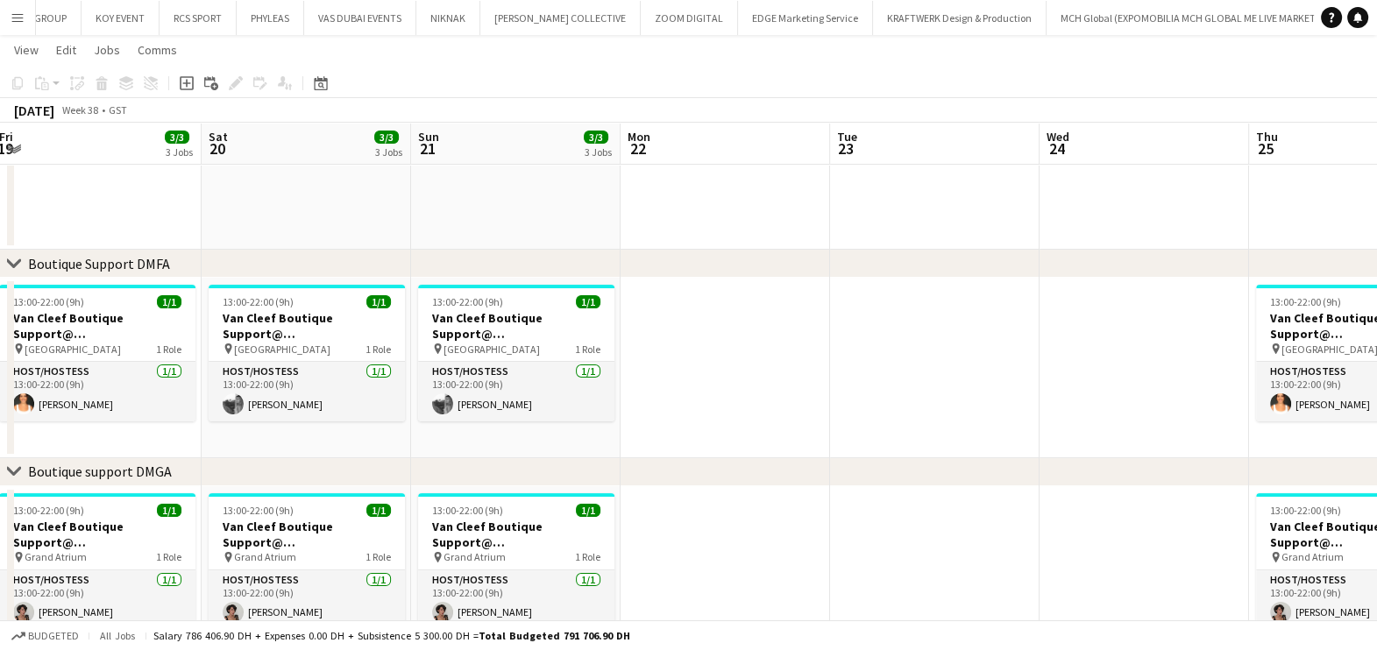
drag, startPoint x: 975, startPoint y: 370, endPoint x: 298, endPoint y: 356, distance: 677.5
click at [298, 356] on app-calendar-viewport "Wed 17 Thu 18 3/3 3 Jobs Fri 19 3/3 3 Jobs Sat 20 3/3 3 Jobs Sun 21 3/3 3 Jobs …" at bounding box center [688, 388] width 1377 height 1296
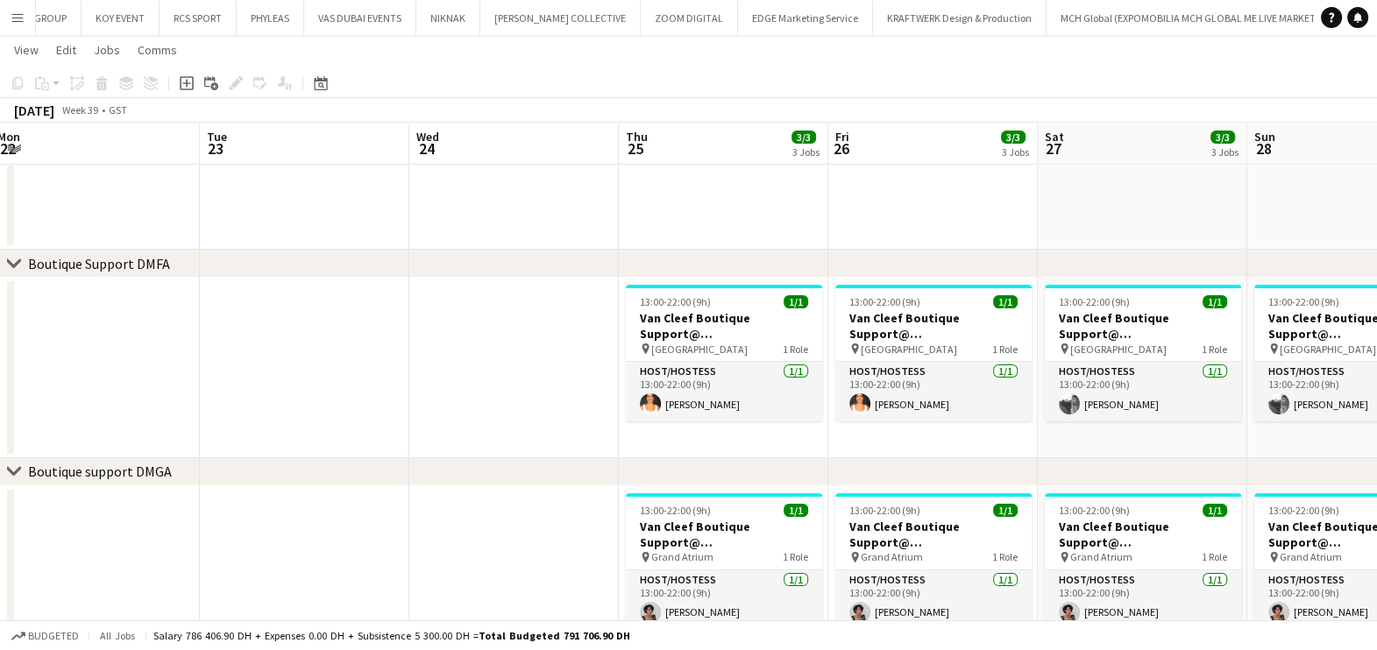
drag, startPoint x: 363, startPoint y: 369, endPoint x: 343, endPoint y: 369, distance: 20.2
click at [343, 369] on app-calendar-viewport "Fri 19 3/3 3 Jobs Sat 20 3/3 3 Jobs Sun 21 3/3 3 Jobs Mon 22 Tue 23 Wed 24 Thu …" at bounding box center [688, 388] width 1377 height 1296
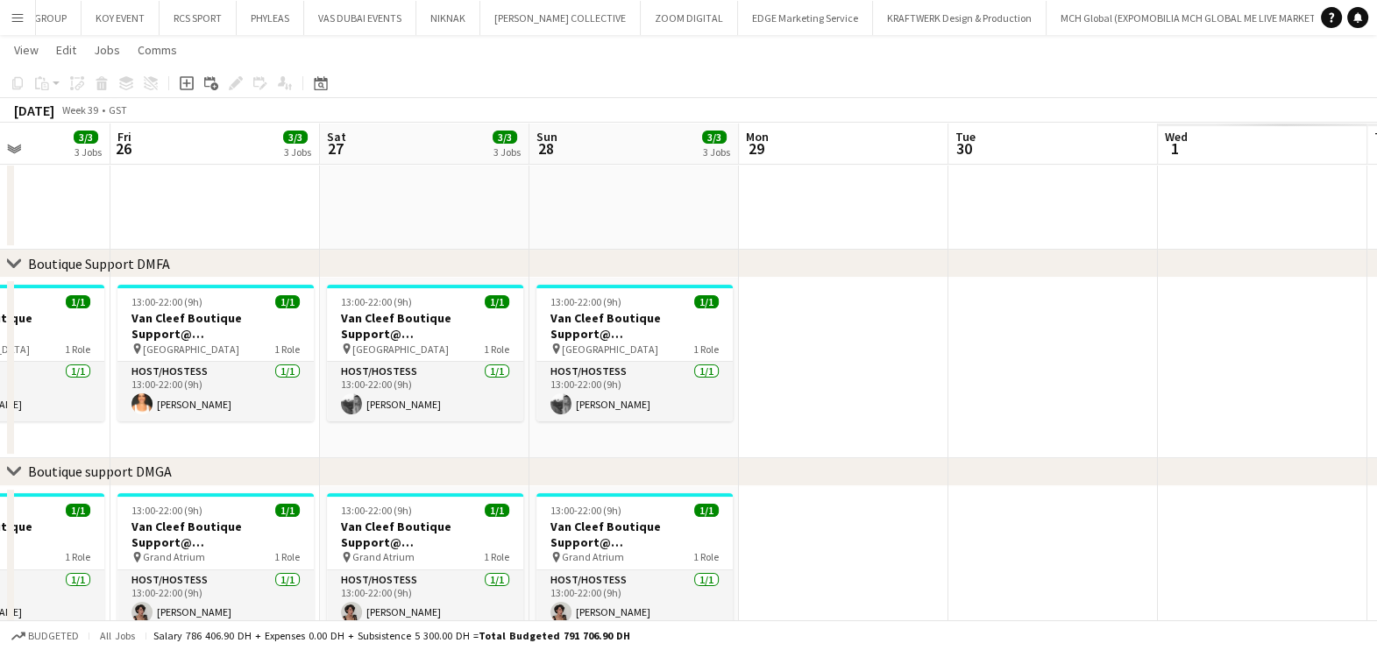
drag, startPoint x: 595, startPoint y: 358, endPoint x: 462, endPoint y: 358, distance: 133.2
click at [462, 358] on app-calendar-viewport "Tue 23 Wed 24 Thu 25 3/3 3 Jobs Fri 26 3/3 3 Jobs Sat 27 3/3 3 Jobs Sun 28 3/3 …" at bounding box center [688, 388] width 1377 height 1296
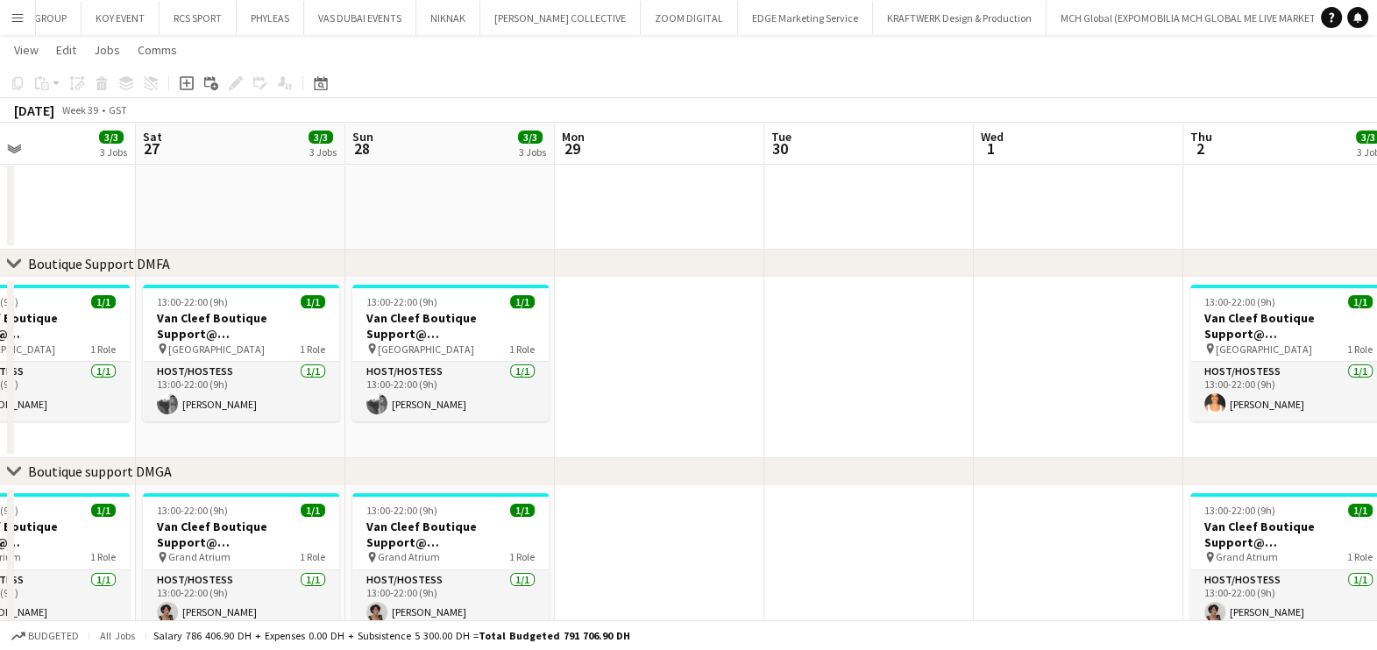
drag, startPoint x: 648, startPoint y: 358, endPoint x: 369, endPoint y: 358, distance: 279.5
click at [369, 358] on app-calendar-viewport "Tue 23 Wed 24 Thu 25 3/3 3 Jobs Fri 26 3/3 3 Jobs Sat 27 3/3 3 Jobs Sun 28 3/3 …" at bounding box center [688, 388] width 1377 height 1296
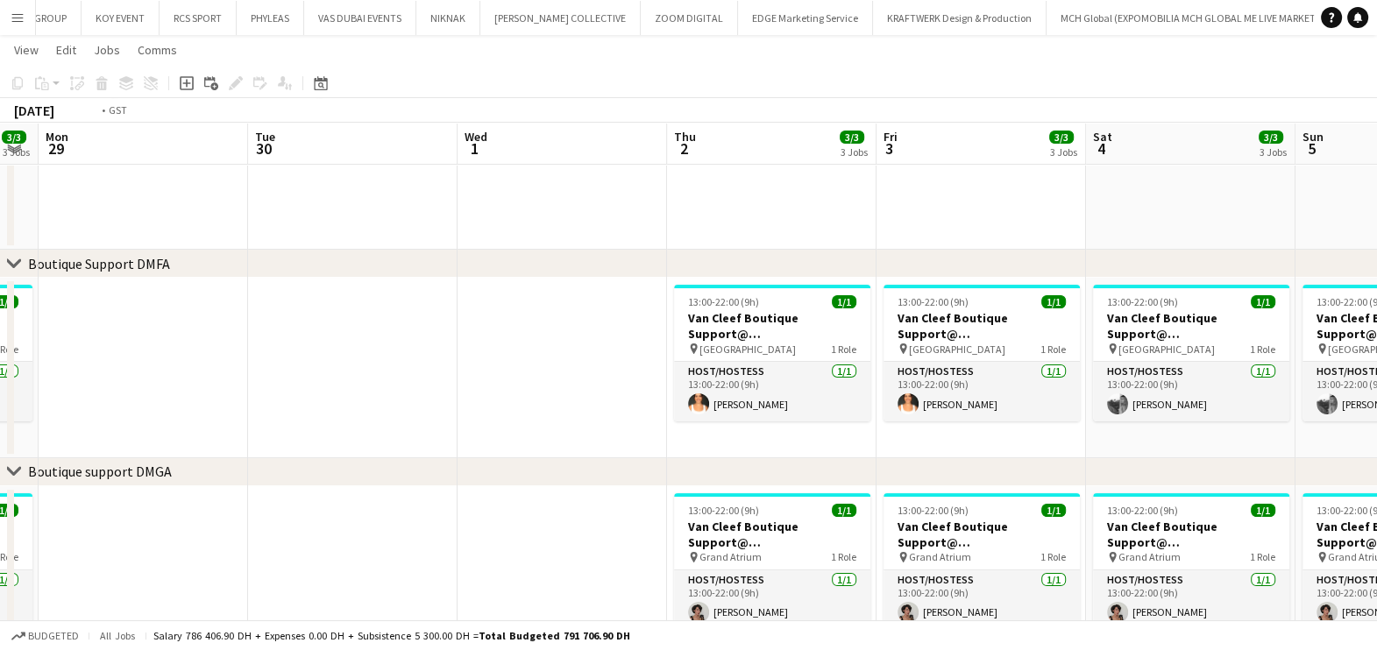
scroll to position [0, 482]
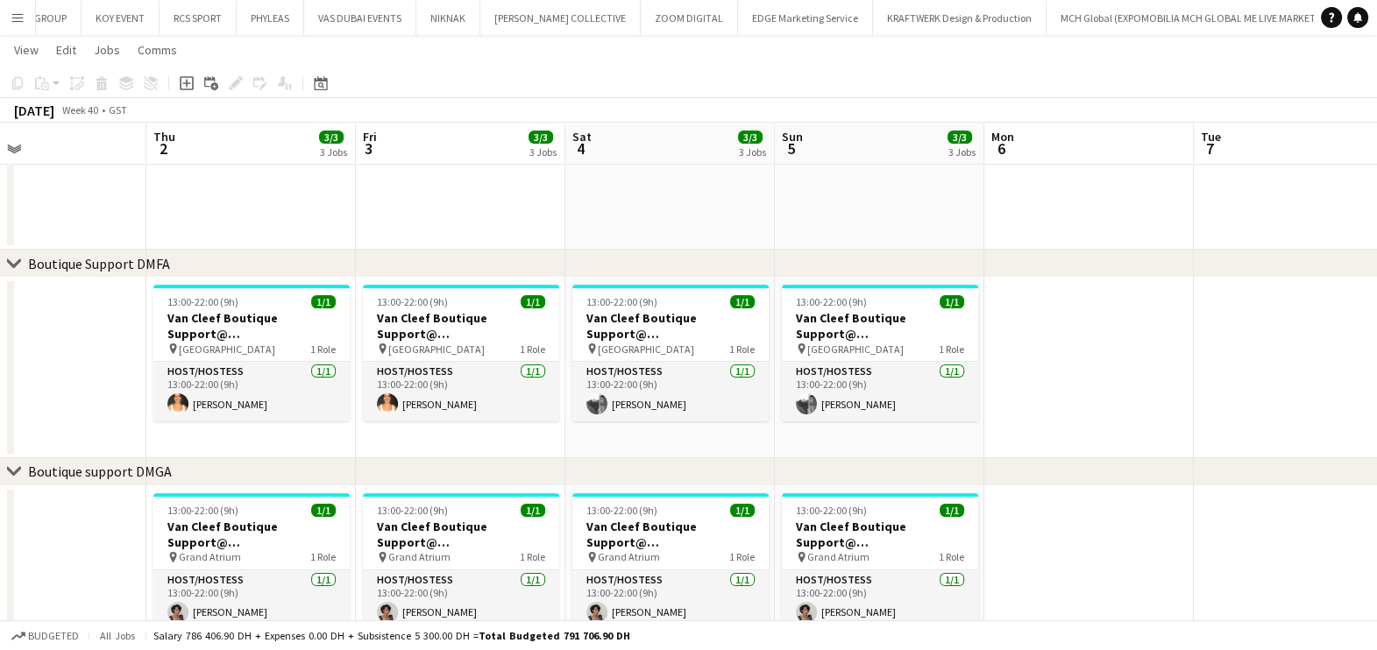
drag, startPoint x: 873, startPoint y: 358, endPoint x: 256, endPoint y: 358, distance: 616.9
click at [256, 358] on app-calendar-viewport "Mon 29 Tue 30 Wed 1 Thu 2 3/3 3 Jobs Fri 3 3/3 3 Jobs Sat 4 3/3 3 Jobs Sun 5 3/…" at bounding box center [688, 388] width 1377 height 1296
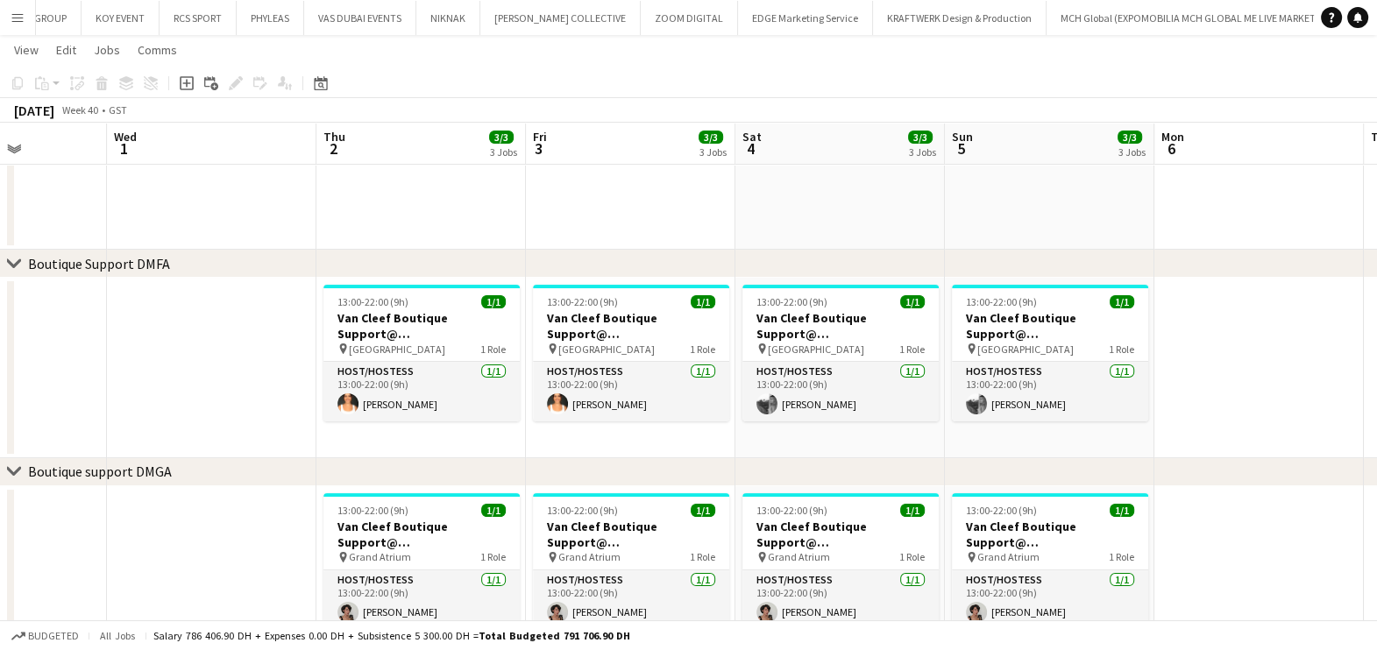
scroll to position [0, 511]
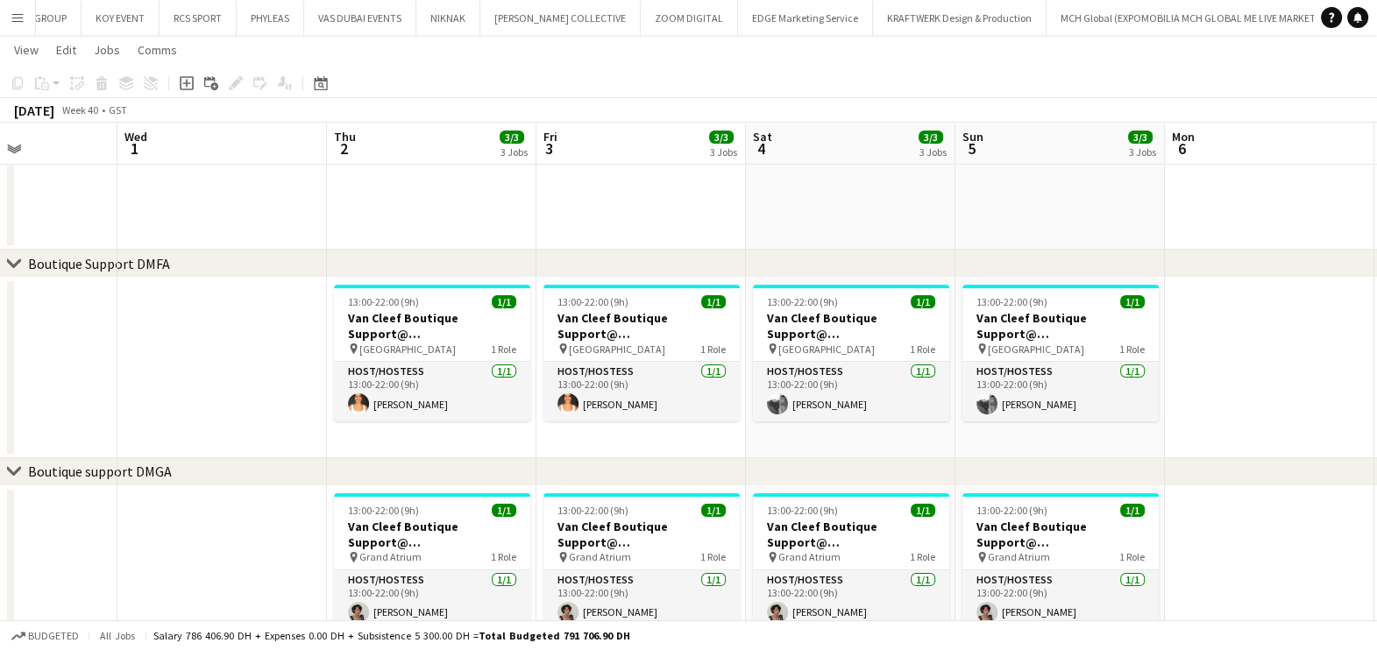
drag, startPoint x: 166, startPoint y: 394, endPoint x: 329, endPoint y: 394, distance: 163.0
click at [329, 394] on app-calendar-viewport "Sun 28 3/3 3 Jobs Mon 29 Tue 30 Wed 1 Thu 2 3/3 3 Jobs Fri 3 3/3 3 Jobs Sat 4 3…" at bounding box center [688, 388] width 1377 height 1296
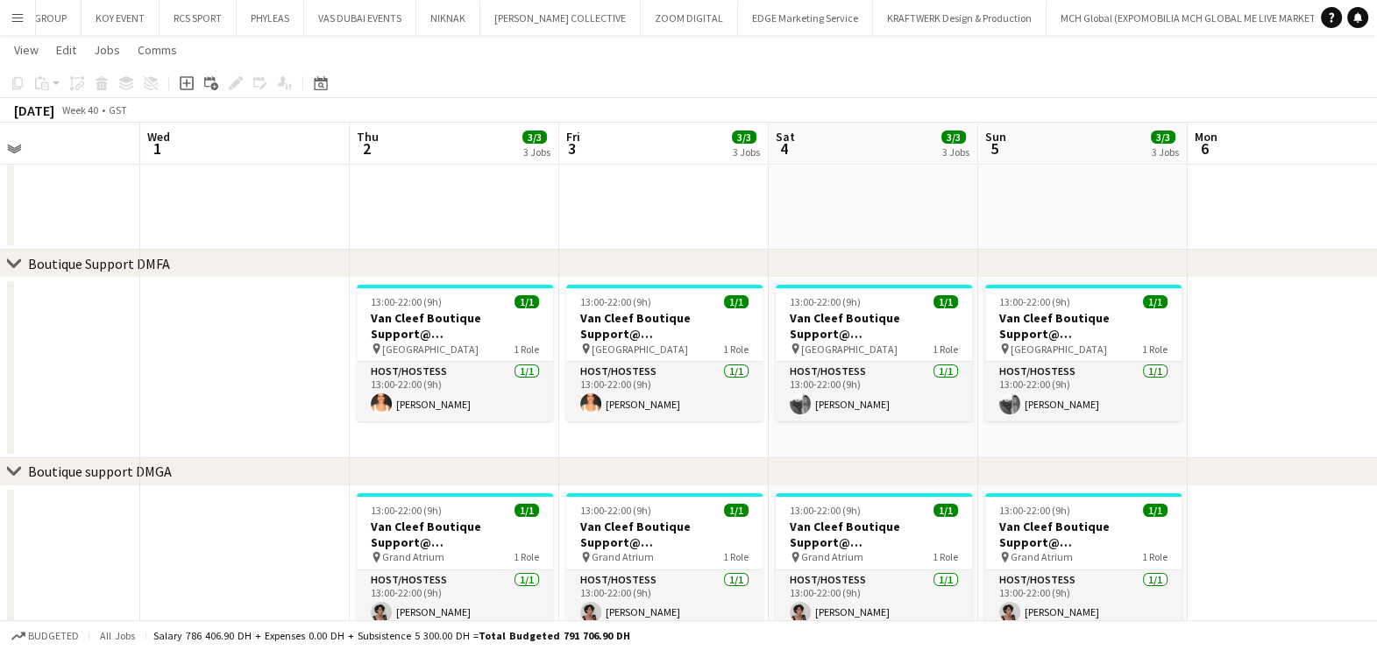
drag, startPoint x: 237, startPoint y: 381, endPoint x: 259, endPoint y: 381, distance: 21.0
click at [259, 381] on app-calendar-viewport "Sun 28 3/3 3 Jobs Mon 29 Tue 30 Wed 1 Thu 2 3/3 3 Jobs Fri 3 3/3 3 Jobs Sat 4 3…" at bounding box center [688, 388] width 1377 height 1296
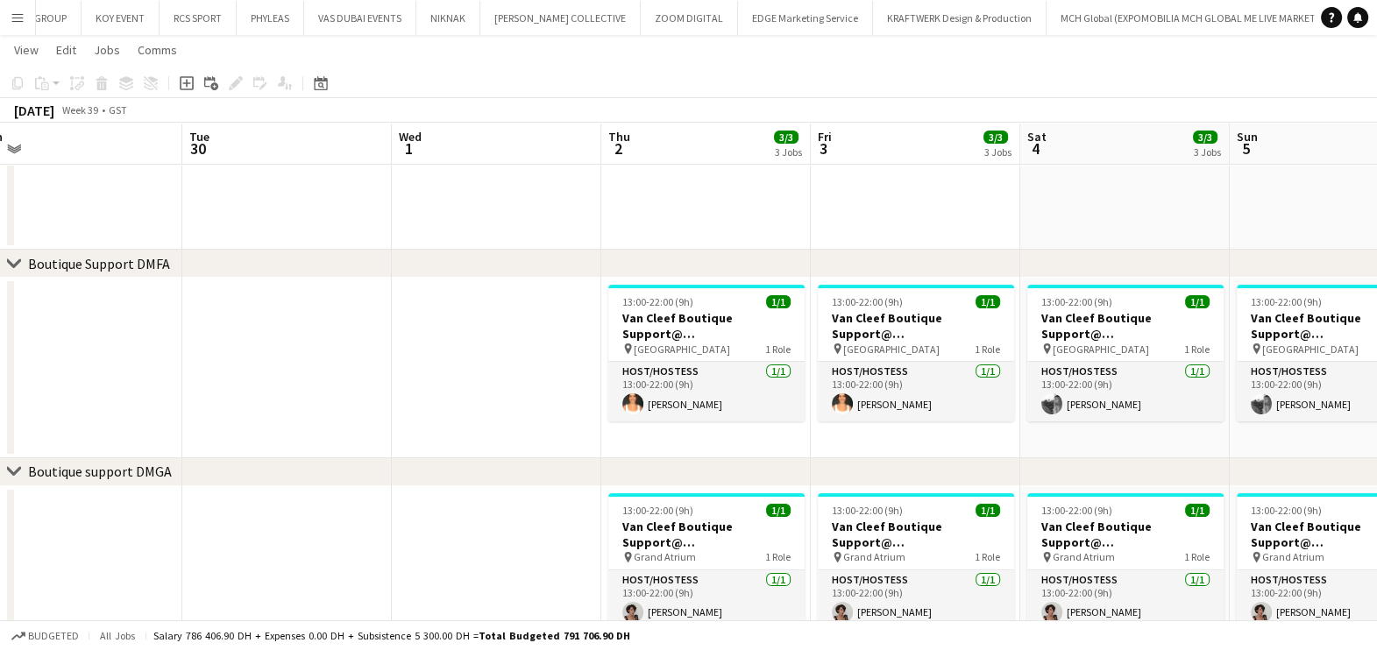
drag, startPoint x: 243, startPoint y: 376, endPoint x: 710, endPoint y: 382, distance: 467.1
click at [709, 382] on app-calendar-viewport "Sat 27 3/3 3 Jobs Sun 28 3/3 3 Jobs Mon 29 Tue 30 Wed 1 Thu 2 3/3 3 Jobs Fri 3 …" at bounding box center [688, 388] width 1377 height 1296
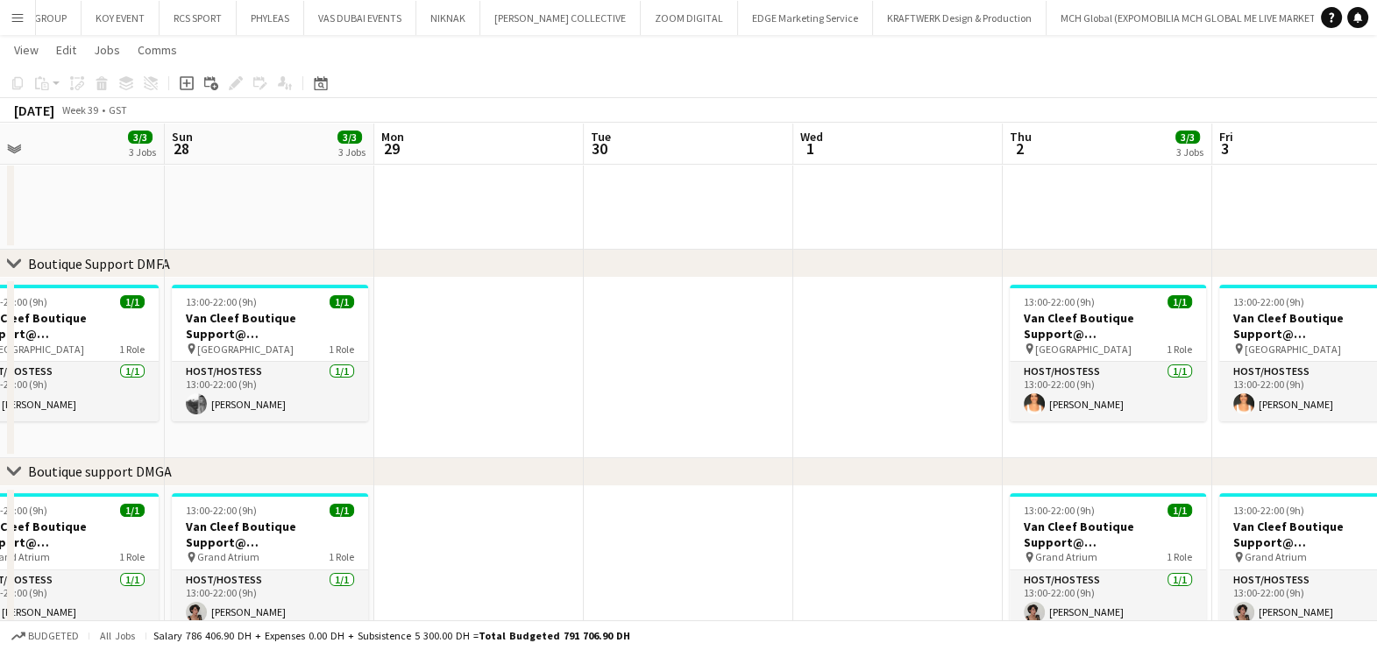
drag, startPoint x: 526, startPoint y: 400, endPoint x: 639, endPoint y: 399, distance: 113.0
click at [684, 400] on app-calendar-viewport "Thu 25 3/3 3 Jobs Fri 26 3/3 3 Jobs Sat 27 3/3 3 Jobs Sun 28 3/3 3 Jobs Mon 29 …" at bounding box center [688, 388] width 1377 height 1296
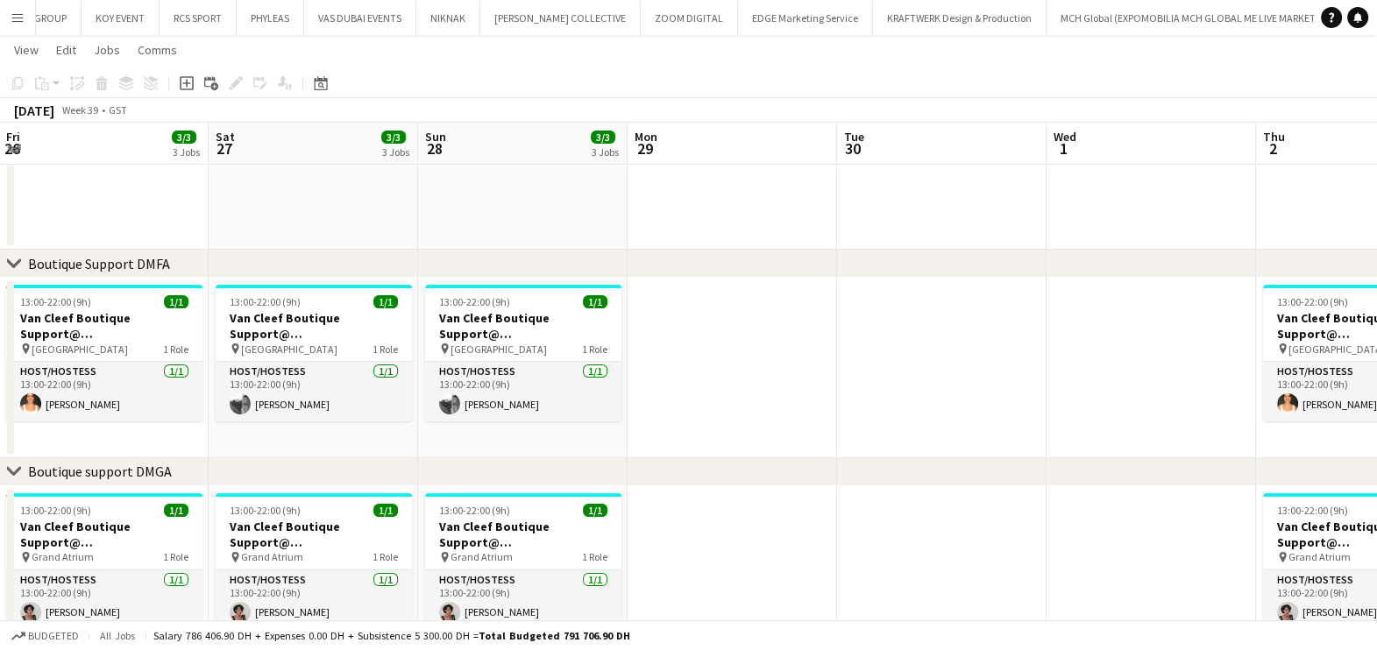
click at [775, 415] on app-calendar-viewport "Wed 24 Thu 25 3/3 3 Jobs Fri 26 3/3 3 Jobs Sat 27 3/3 3 Jobs Sun 28 3/3 3 Jobs …" at bounding box center [688, 388] width 1377 height 1296
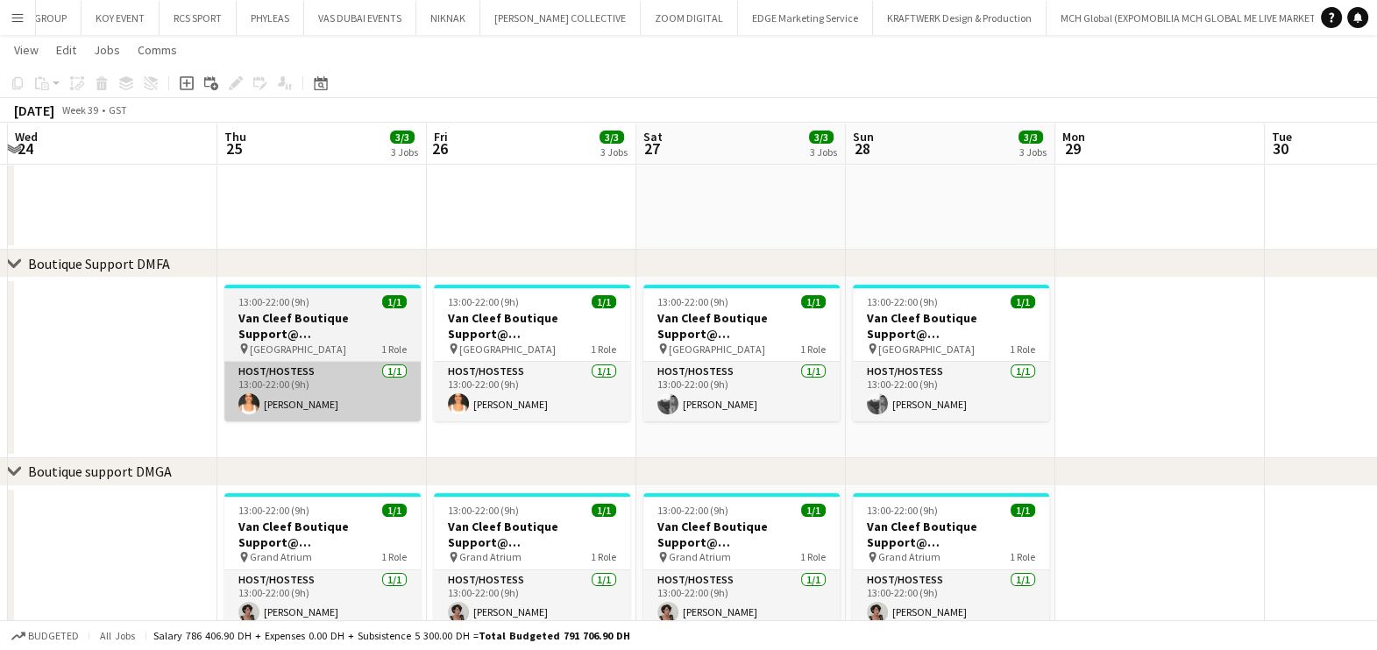
scroll to position [0, 464]
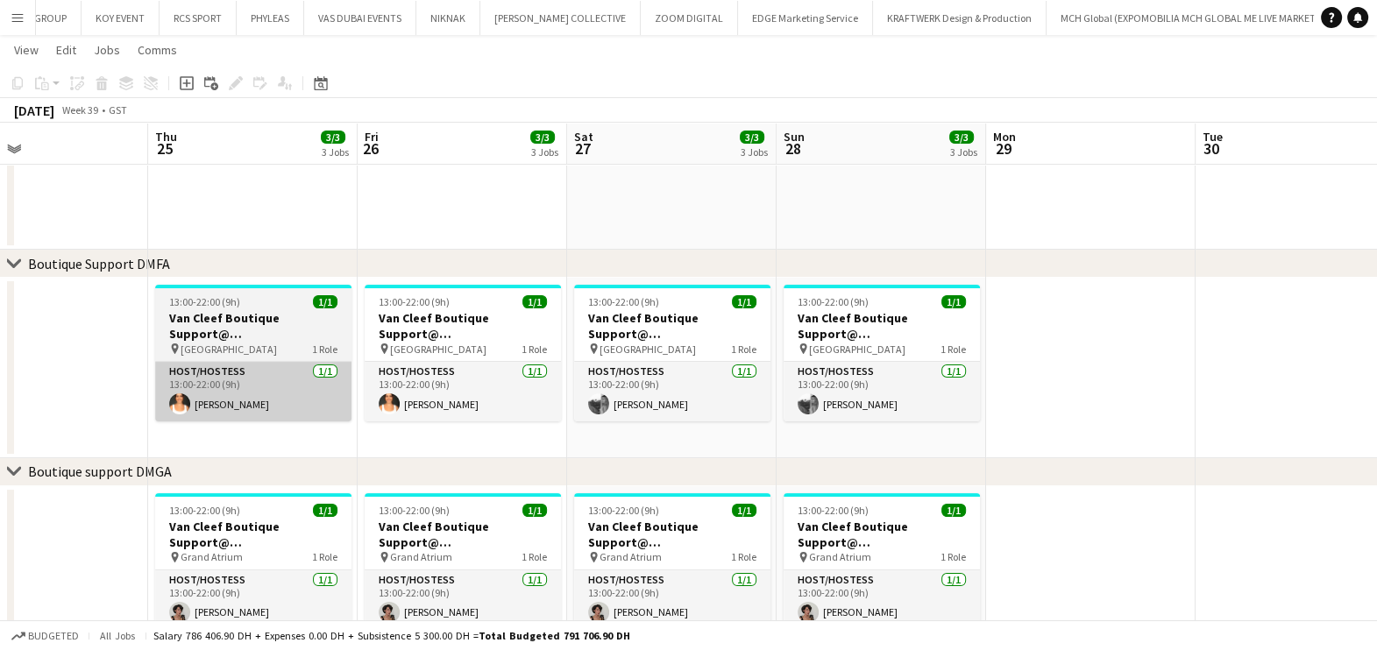
drag, startPoint x: 514, startPoint y: 412, endPoint x: 692, endPoint y: 410, distance: 177.9
click at [749, 415] on app-calendar-viewport "Mon 22 Tue 23 Wed 24 Thu 25 3/3 3 Jobs Fri 26 3/3 3 Jobs Sat 27 3/3 3 Jobs Sun …" at bounding box center [688, 388] width 1377 height 1296
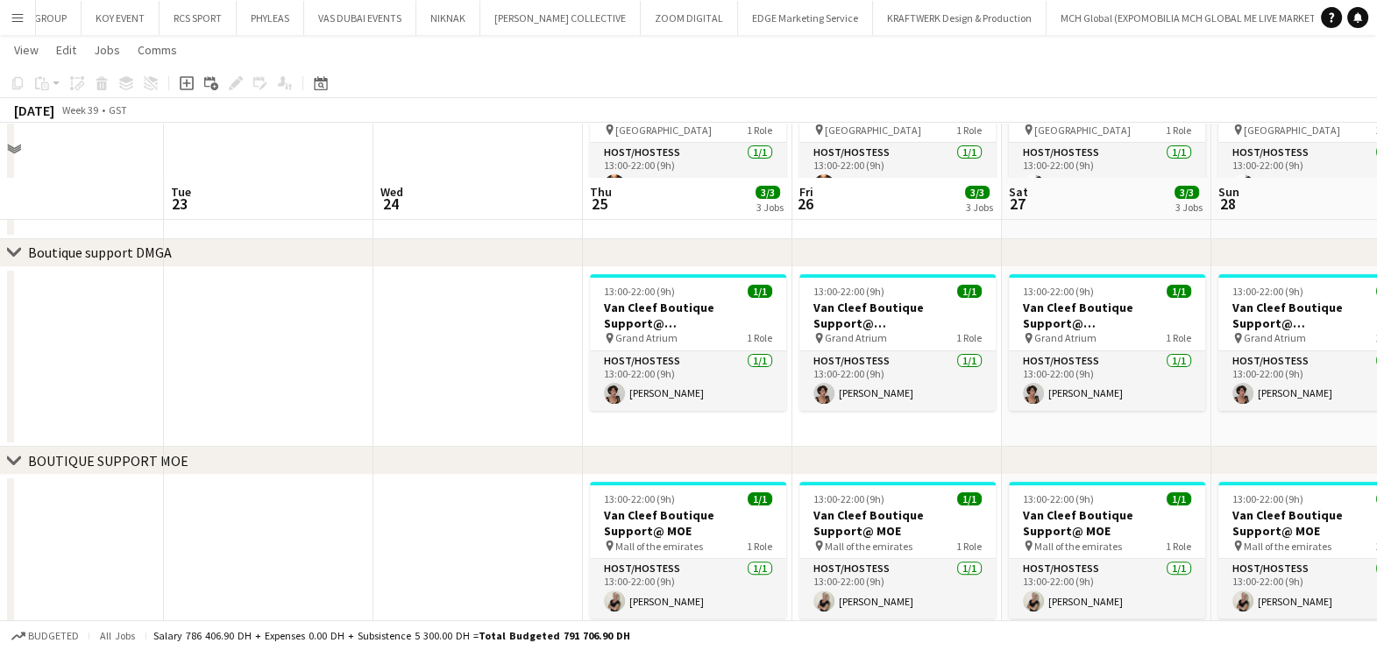
scroll to position [743, 0]
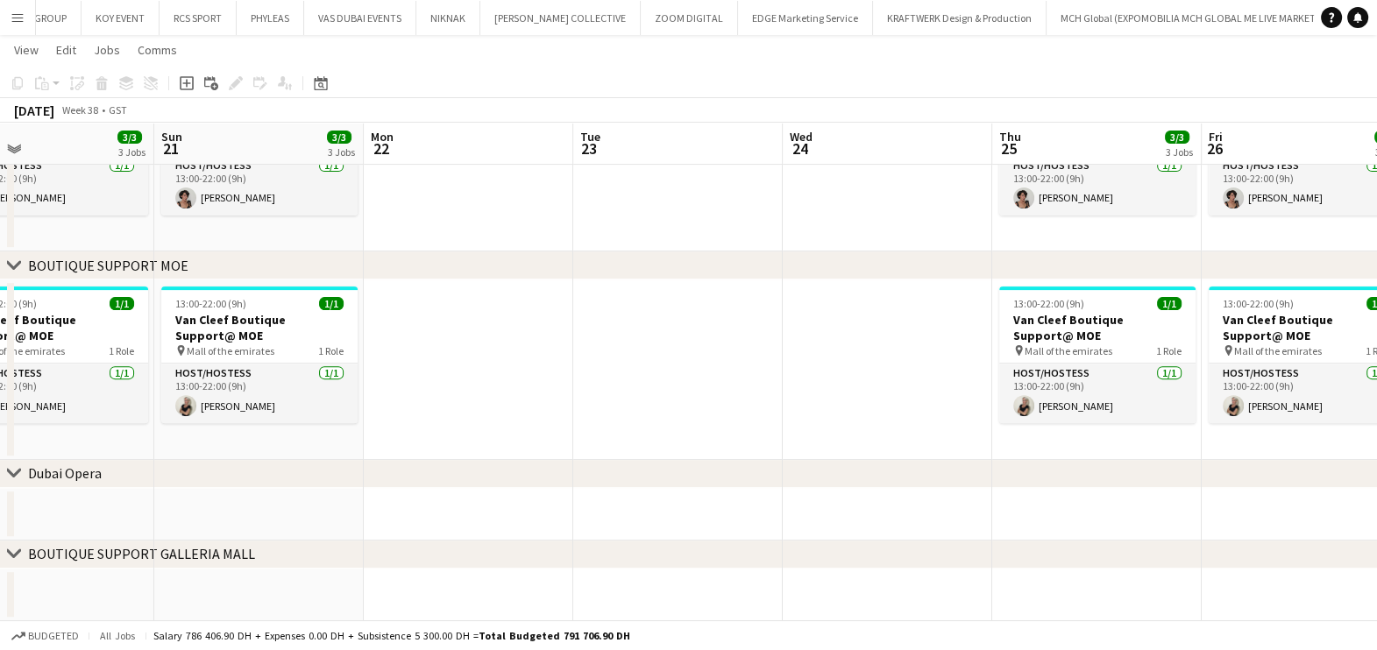
drag, startPoint x: 360, startPoint y: 423, endPoint x: 818, endPoint y: 426, distance: 457.4
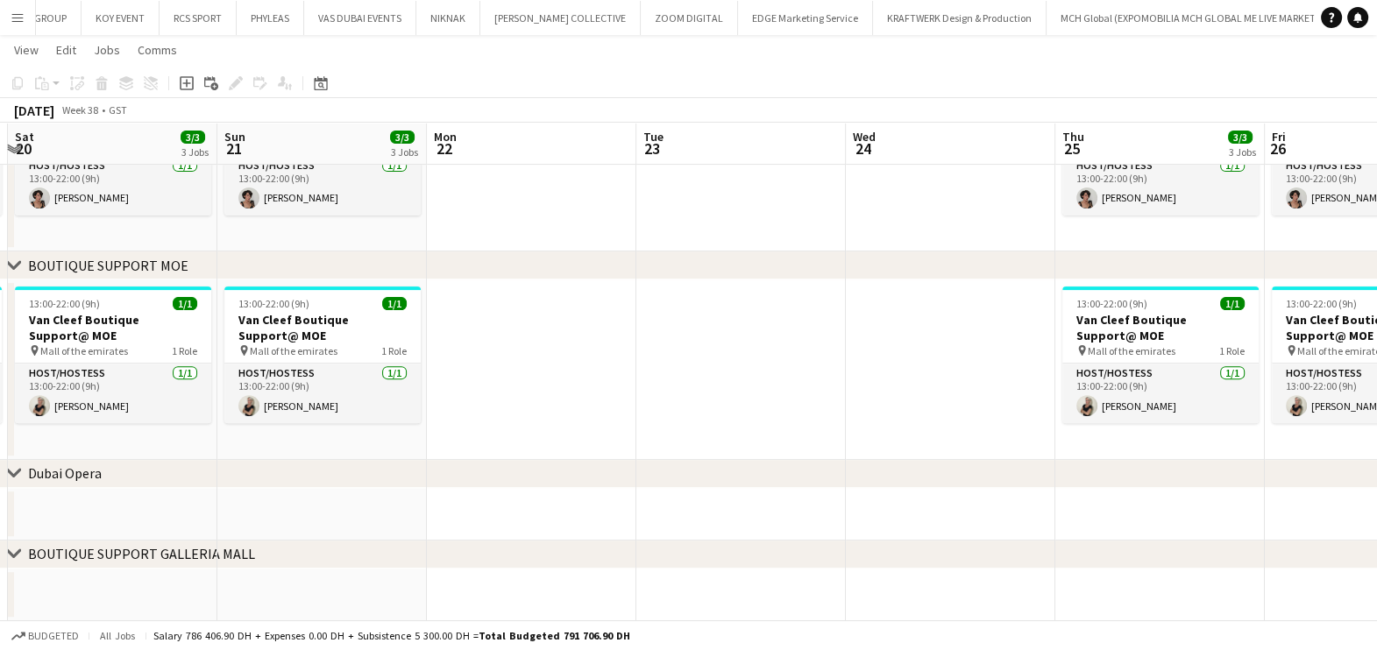
drag, startPoint x: 515, startPoint y: 432, endPoint x: 748, endPoint y: 429, distance: 233.1
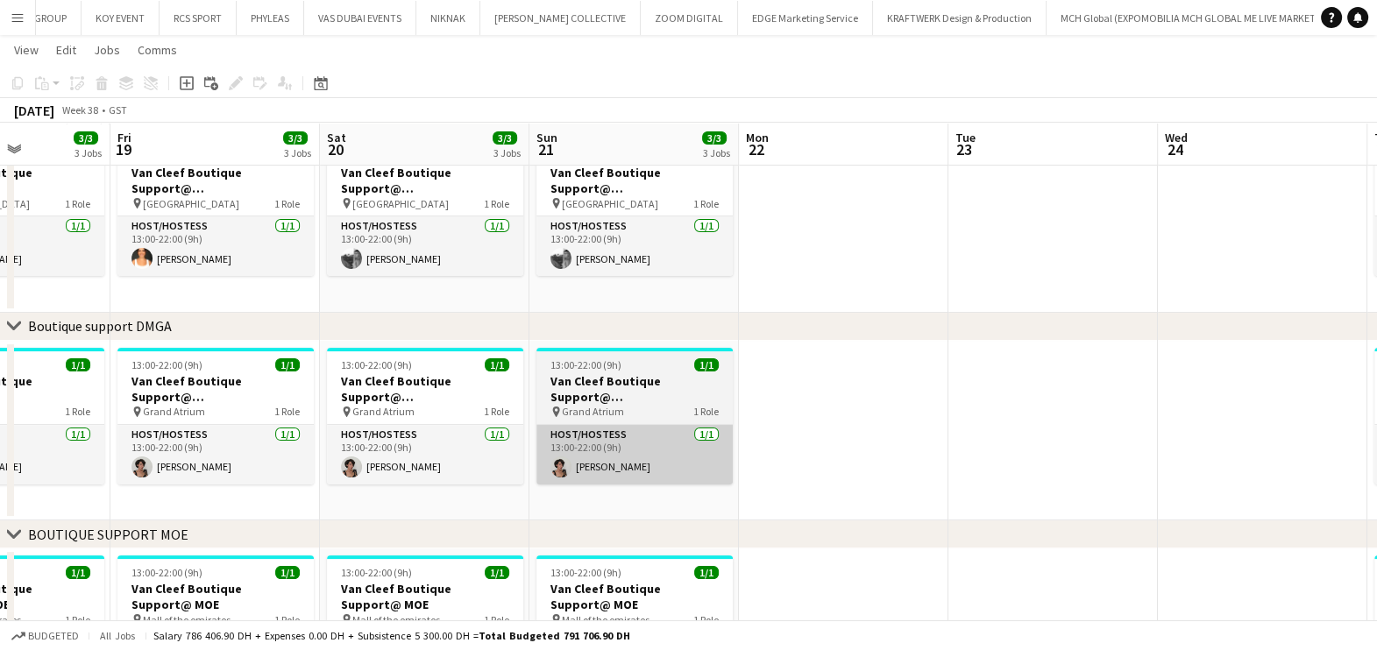
scroll to position [414, 0]
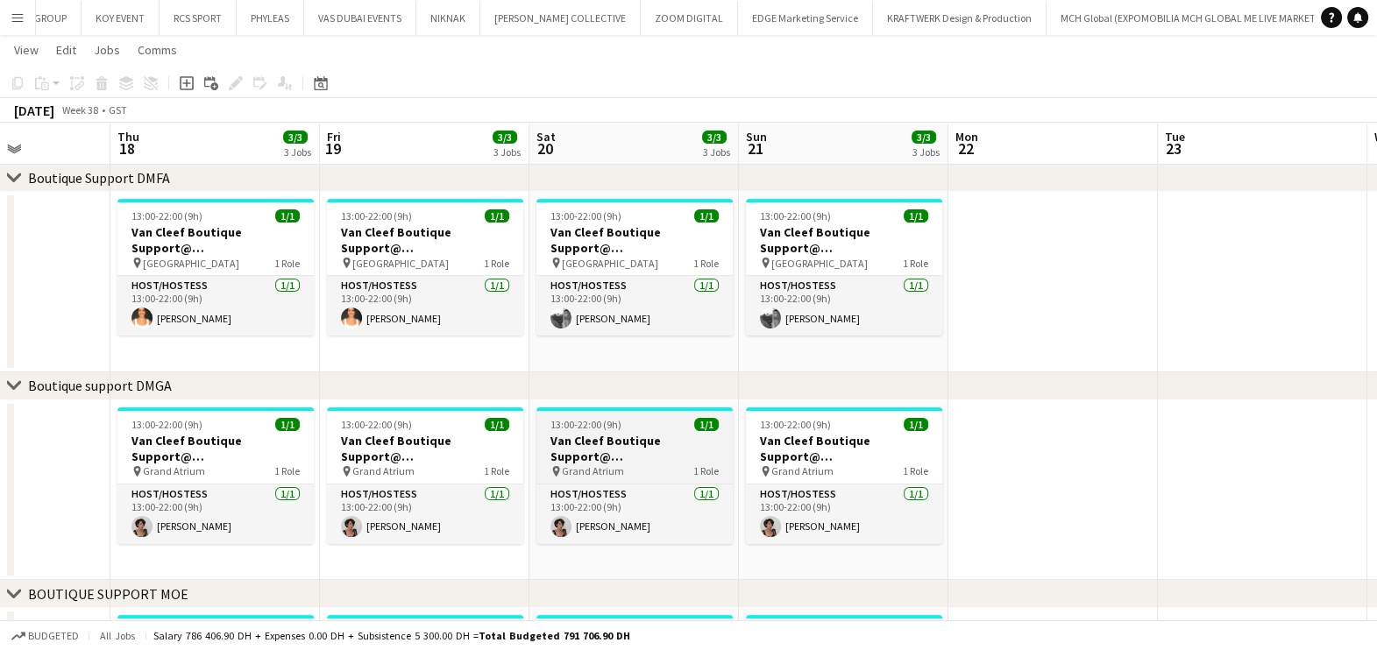
drag, startPoint x: 478, startPoint y: 419, endPoint x: 747, endPoint y: 468, distance: 273.5
click at [775, 465] on app-calendar-viewport "Mon 15 9/10 1 Job Tue 16 Wed 17 Thu 18 3/3 3 Jobs Fri 19 3/3 3 Jobs Sat 20 3/3 …" at bounding box center [688, 302] width 1377 height 1296
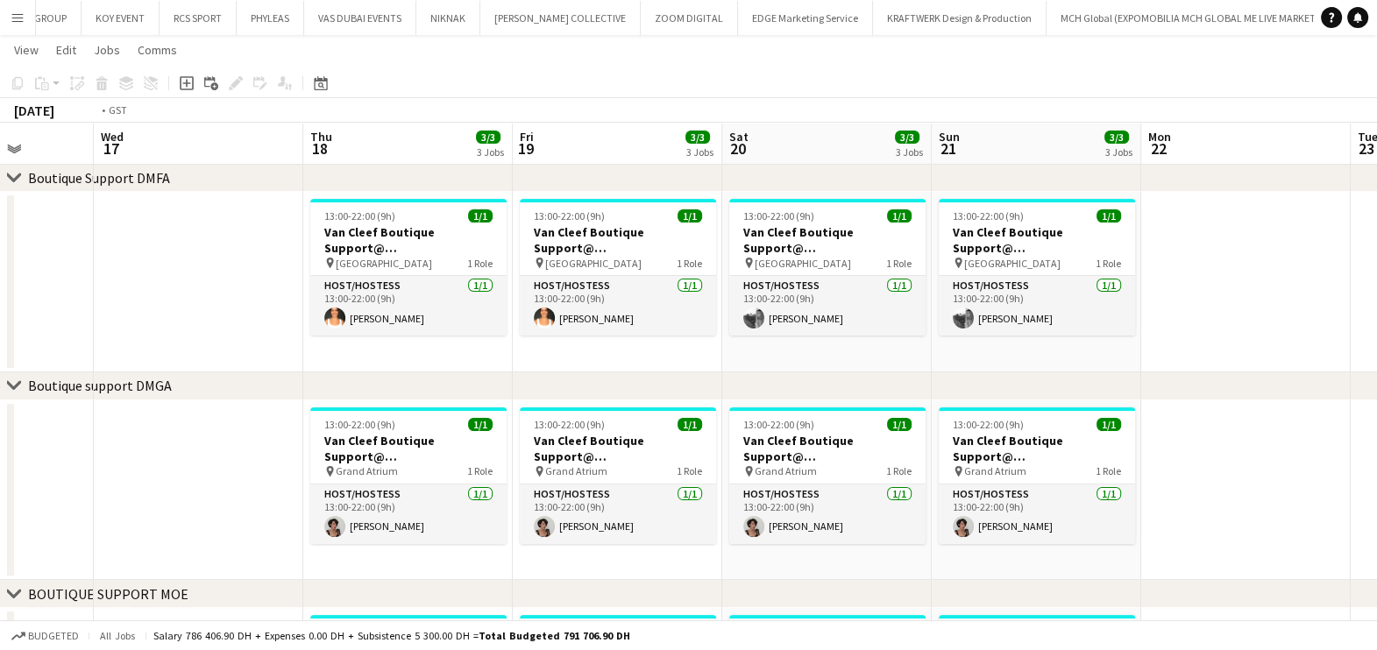
drag, startPoint x: 371, startPoint y: 480, endPoint x: 880, endPoint y: 521, distance: 510.8
click at [775, 521] on app-calendar-viewport "Sun 14 3/3 3 Jobs Mon 15 9/10 1 Job Tue 16 Wed 17 Thu 18 3/3 3 Jobs Fri 19 3/3 …" at bounding box center [688, 302] width 1377 height 1296
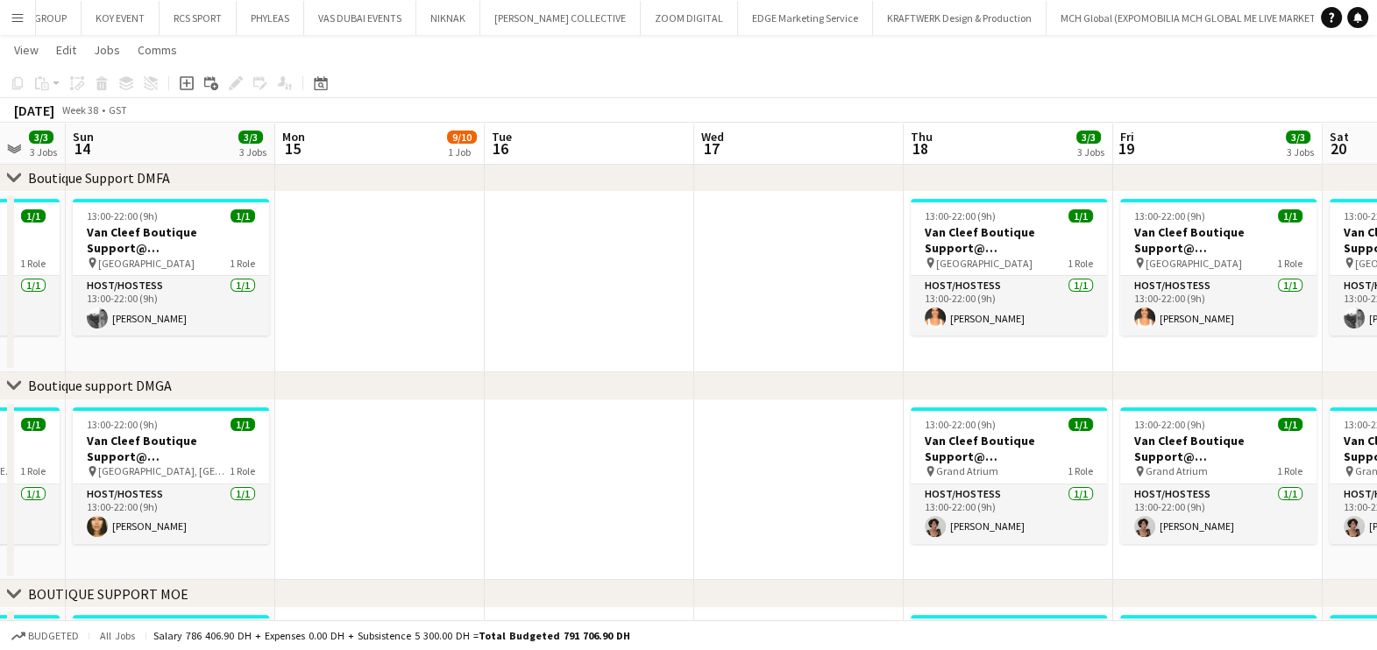
drag, startPoint x: 814, startPoint y: 546, endPoint x: 917, endPoint y: 547, distance: 103.4
click at [775, 547] on app-calendar-viewport "Fri 12 3/3 3 Jobs Sat 13 3/3 3 Jobs Sun 14 3/3 3 Jobs Mon 15 9/10 1 Job Tue 16 …" at bounding box center [688, 302] width 1377 height 1296
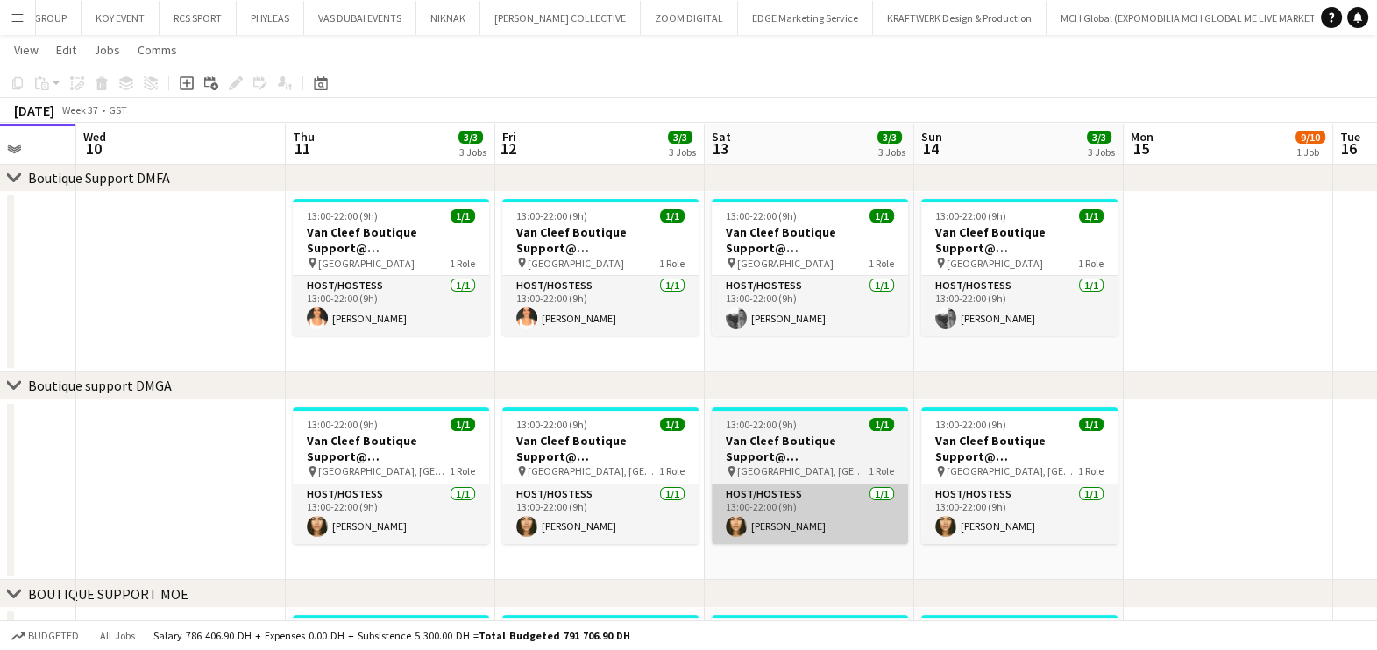
drag, startPoint x: 806, startPoint y: 527, endPoint x: 953, endPoint y: 518, distance: 146.6
click at [775, 546] on app-calendar-viewport "Mon 8 Tue 9 Wed 10 Thu 11 3/3 3 Jobs Fri 12 3/3 3 Jobs Sat 13 3/3 3 Jobs Sun 14…" at bounding box center [688, 302] width 1377 height 1296
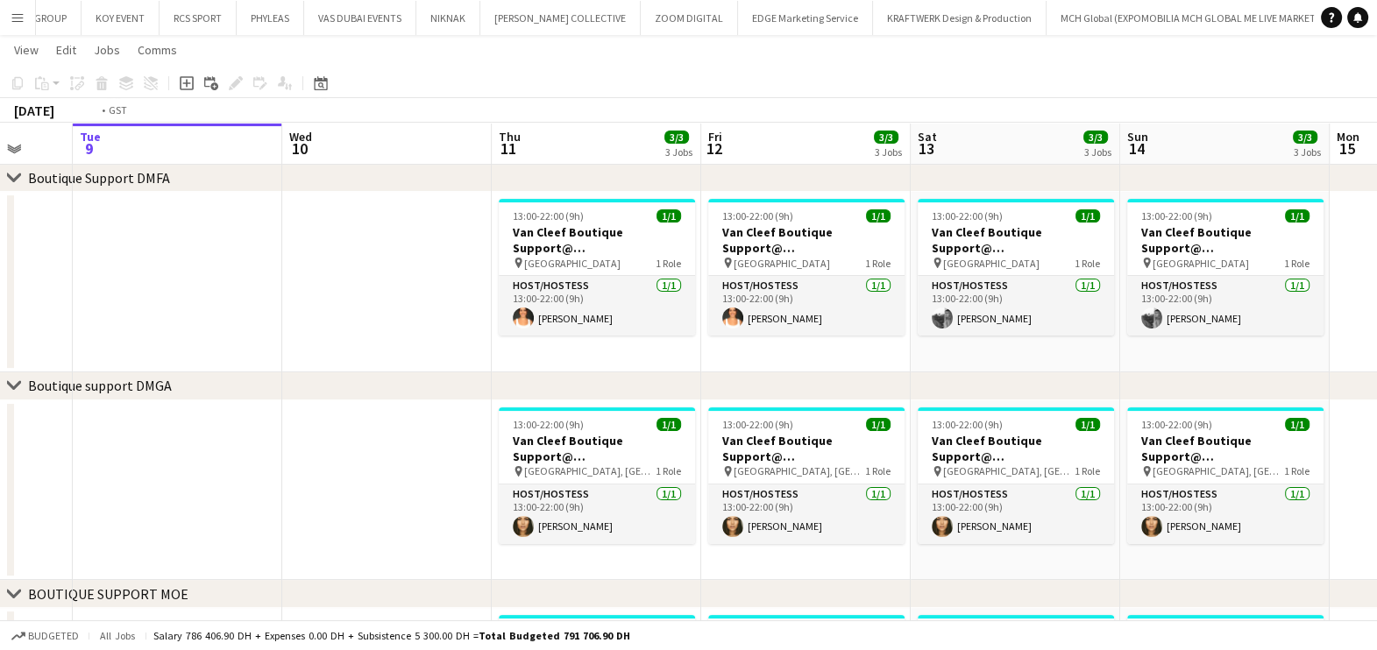
drag, startPoint x: 601, startPoint y: 503, endPoint x: 798, endPoint y: 502, distance: 197.2
click at [775, 507] on app-calendar-viewport "Sat 6 3/3 3 Jobs Sun 7 3/3 3 Jobs Mon 8 Tue 9 Wed 10 Thu 11 3/3 3 Jobs Fri 12 3…" at bounding box center [688, 302] width 1377 height 1296
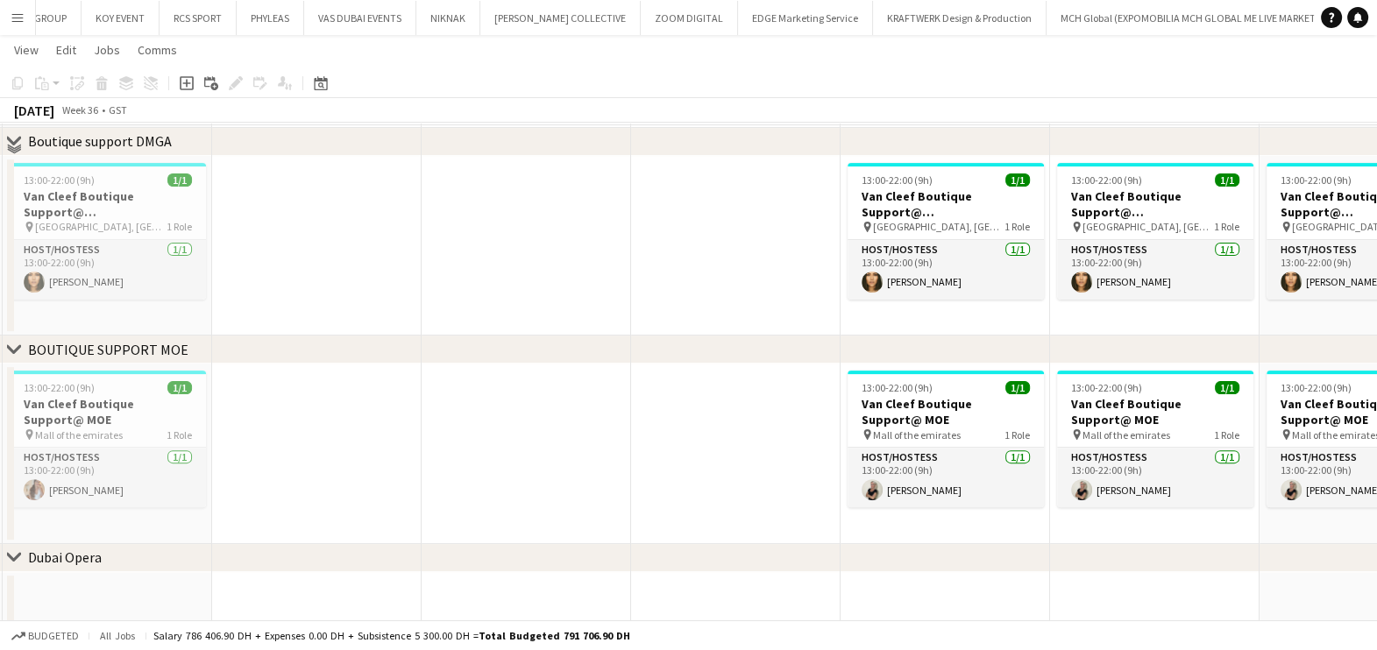
scroll to position [743, 0]
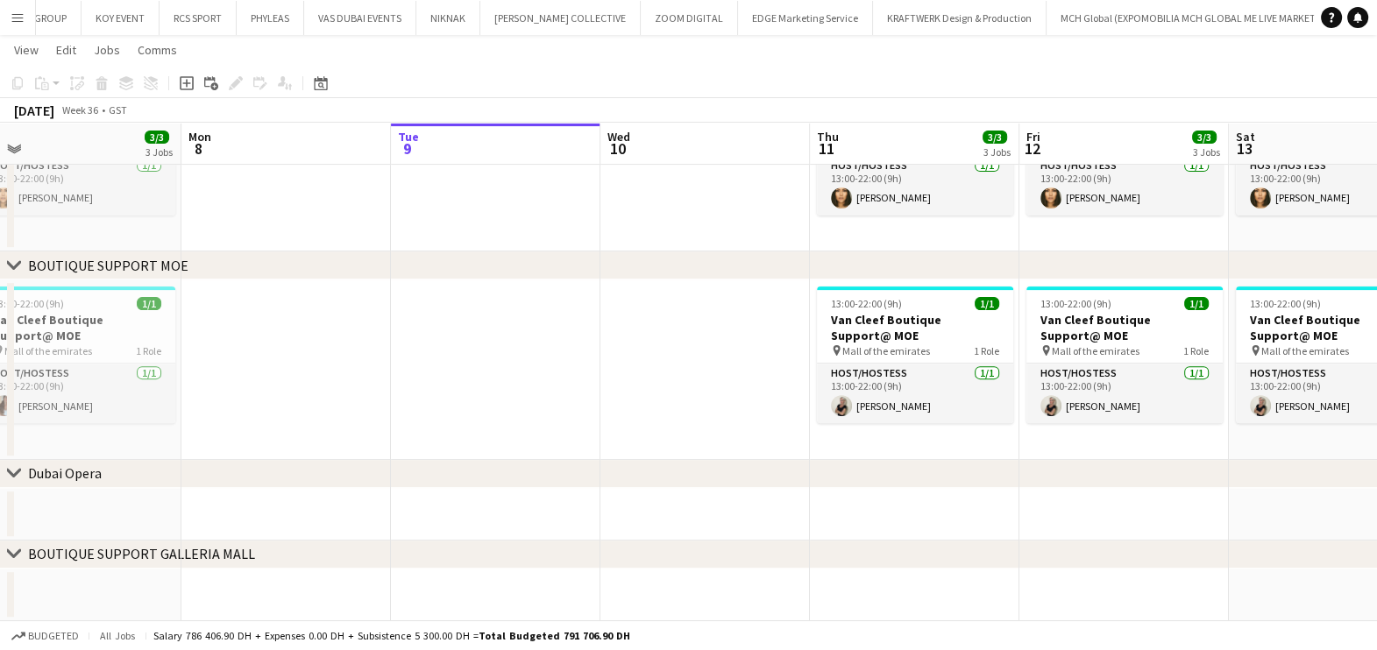
drag, startPoint x: 507, startPoint y: 412, endPoint x: 910, endPoint y: 412, distance: 402.2
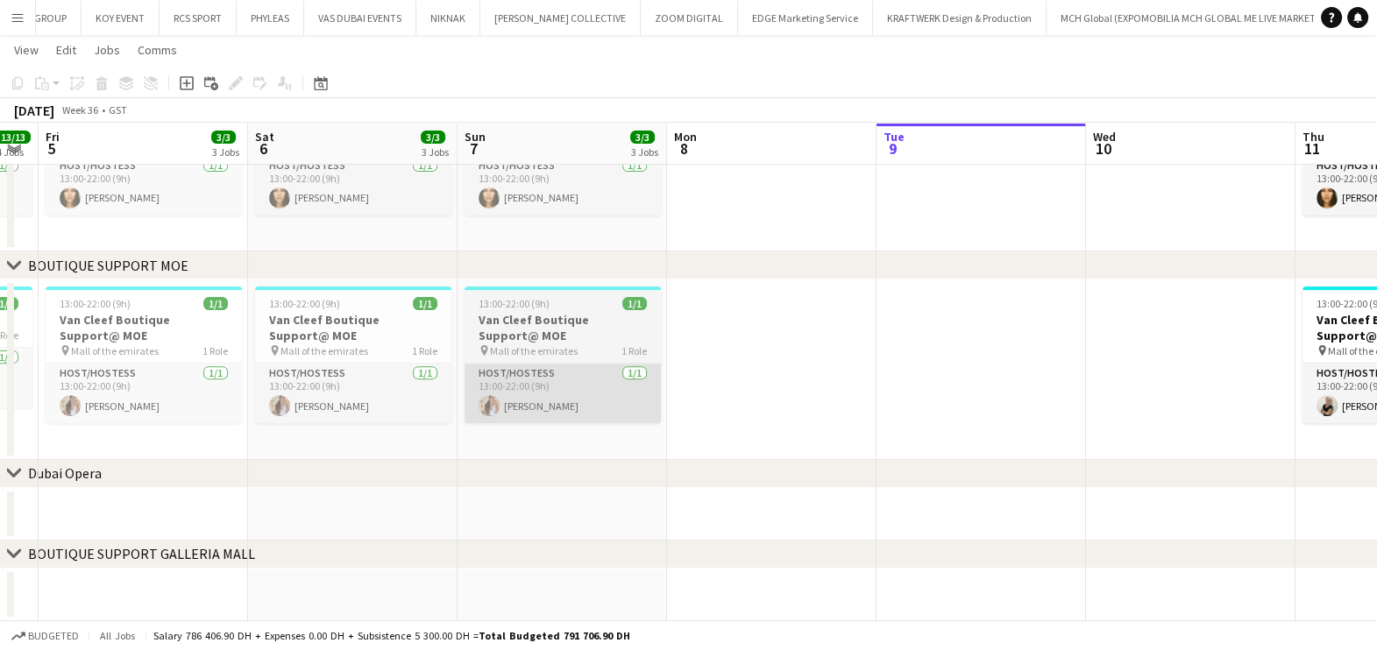
drag, startPoint x: 572, startPoint y: 411, endPoint x: 997, endPoint y: 409, distance: 425.0
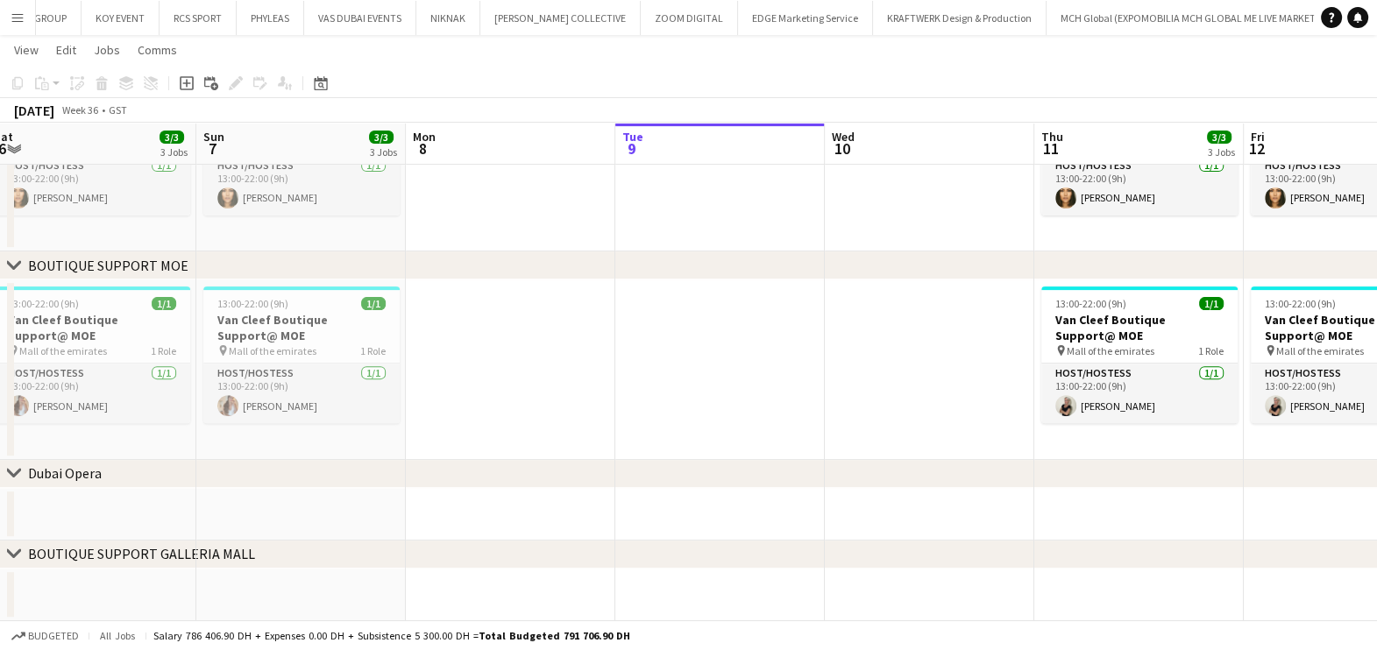
drag, startPoint x: 1249, startPoint y: 401, endPoint x: 425, endPoint y: 401, distance: 823.7
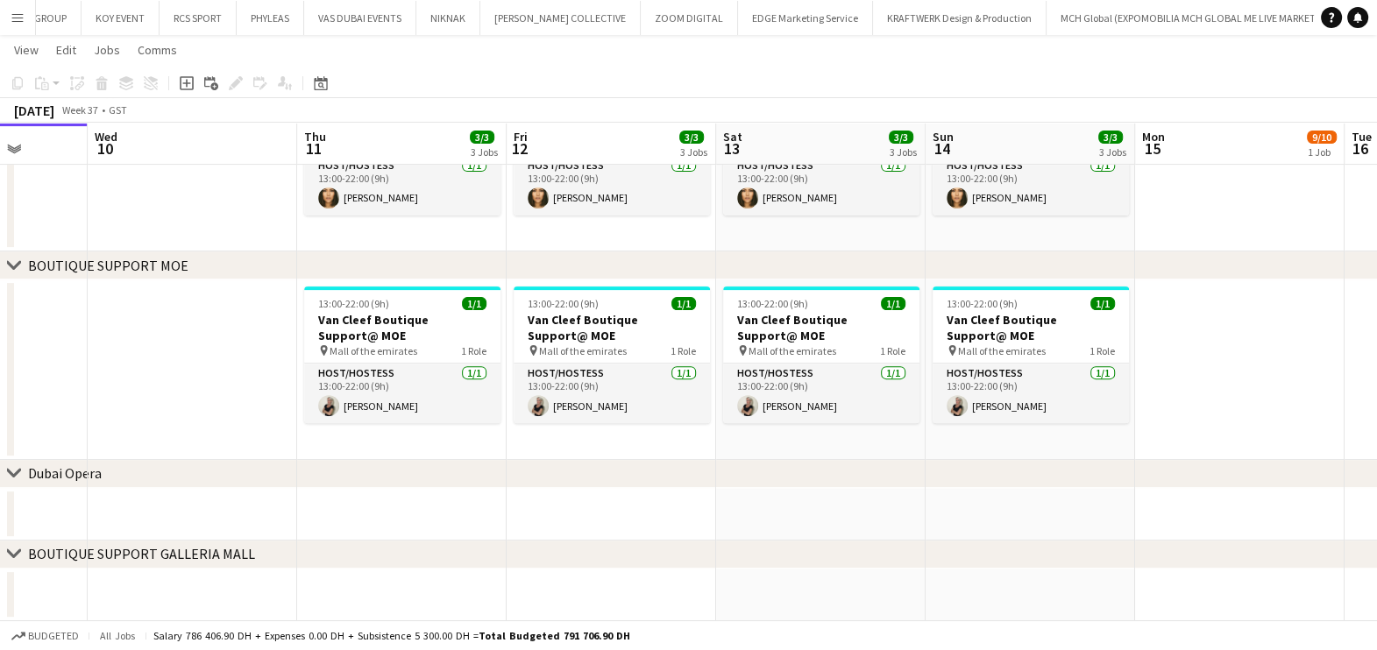
drag, startPoint x: 968, startPoint y: 401, endPoint x: 640, endPoint y: 469, distance: 335.5
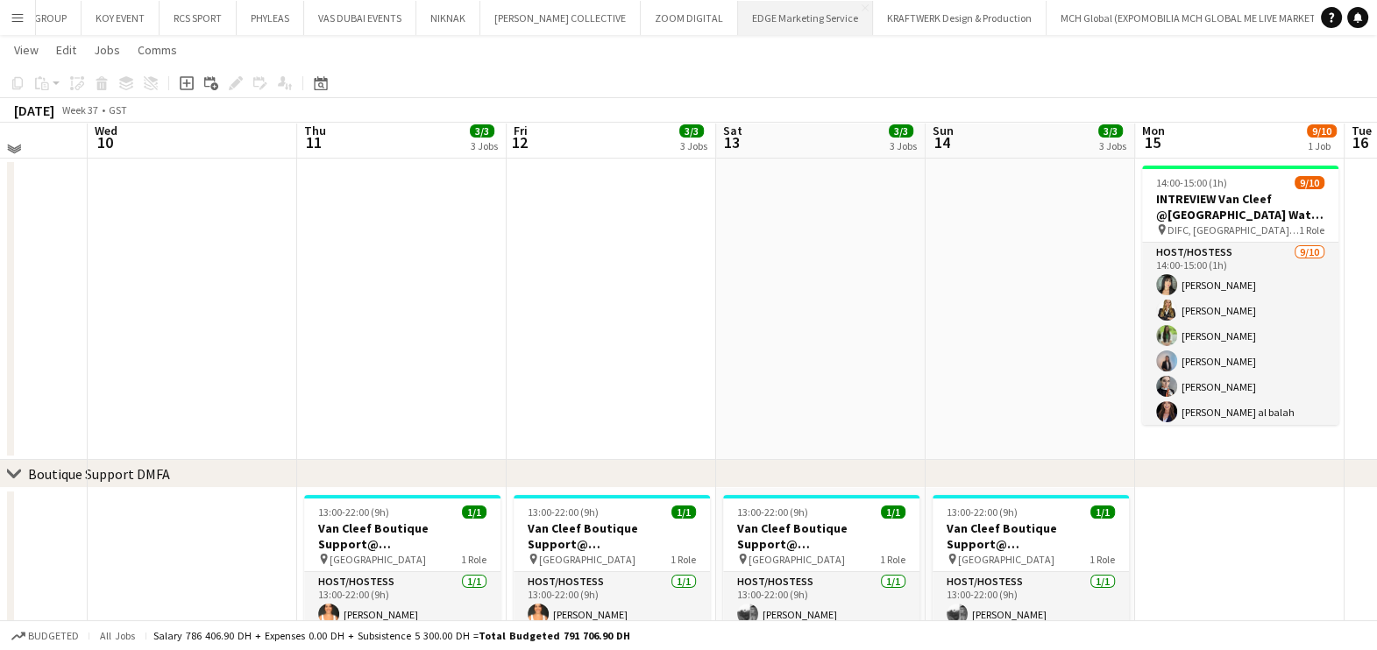
scroll to position [221, 0]
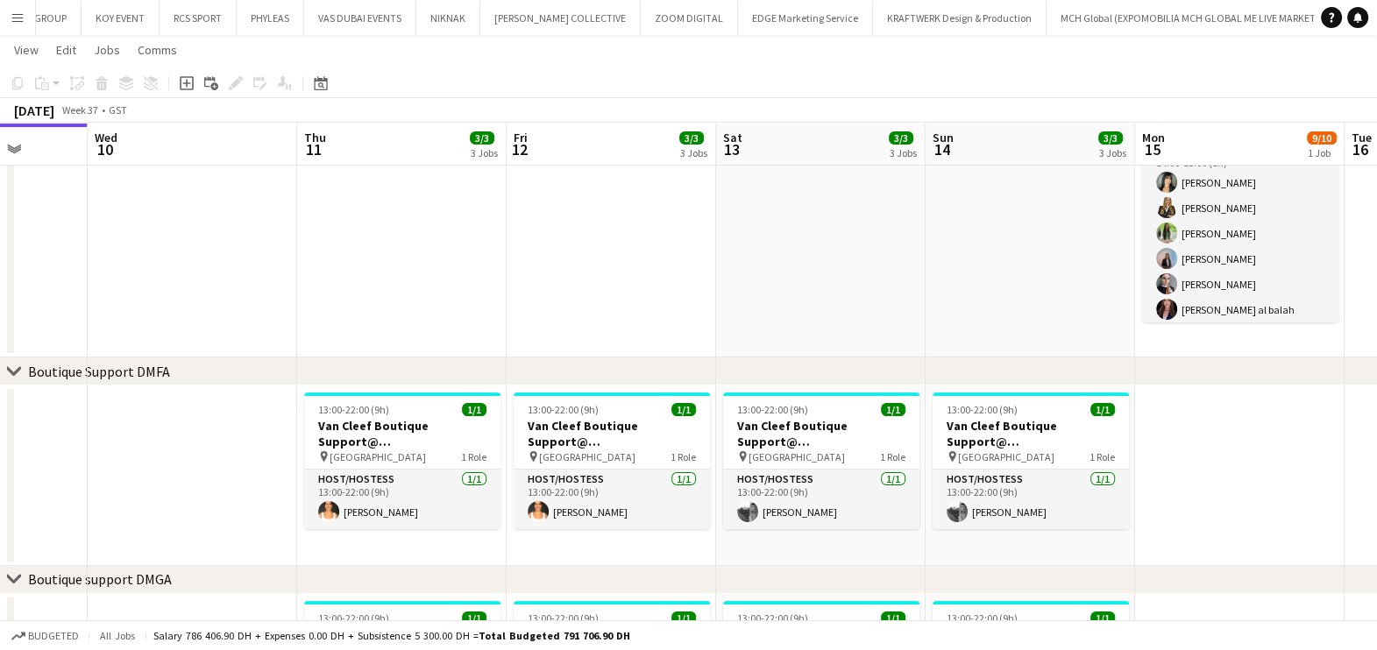
click at [13, 6] on button "Menu" at bounding box center [17, 17] width 35 height 35
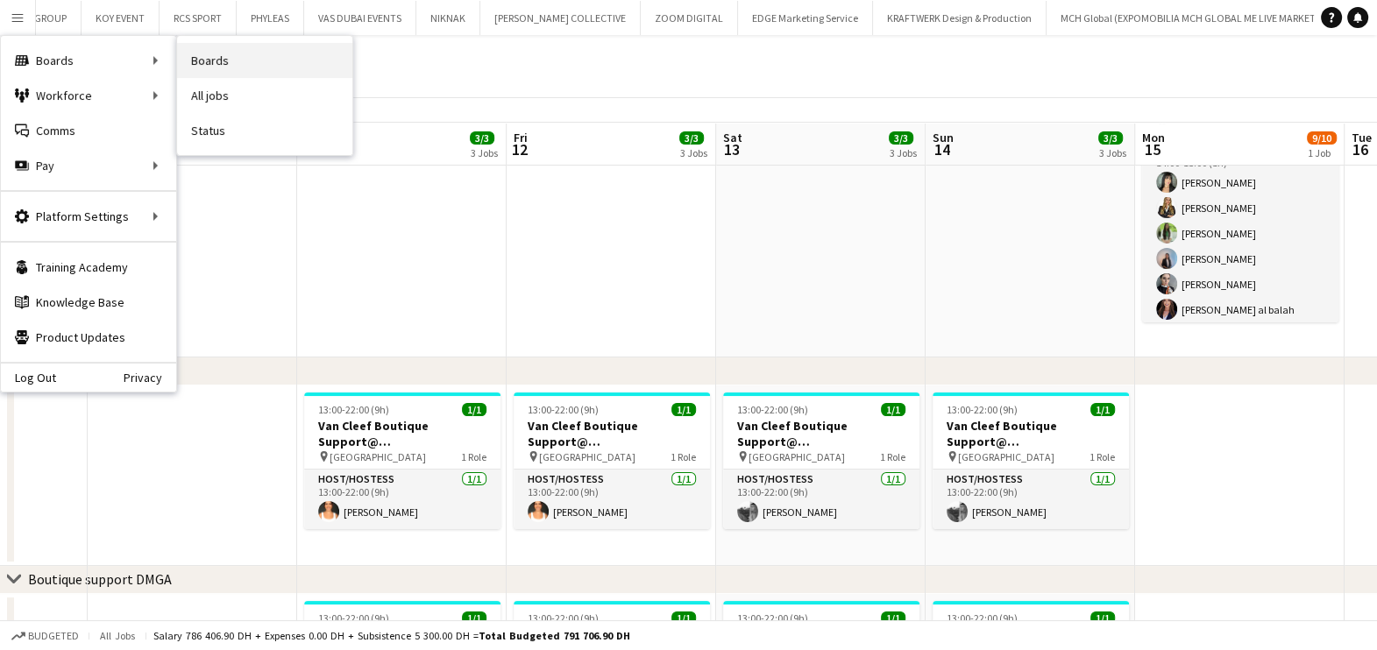
click at [245, 63] on link "Boards" at bounding box center [264, 60] width 175 height 35
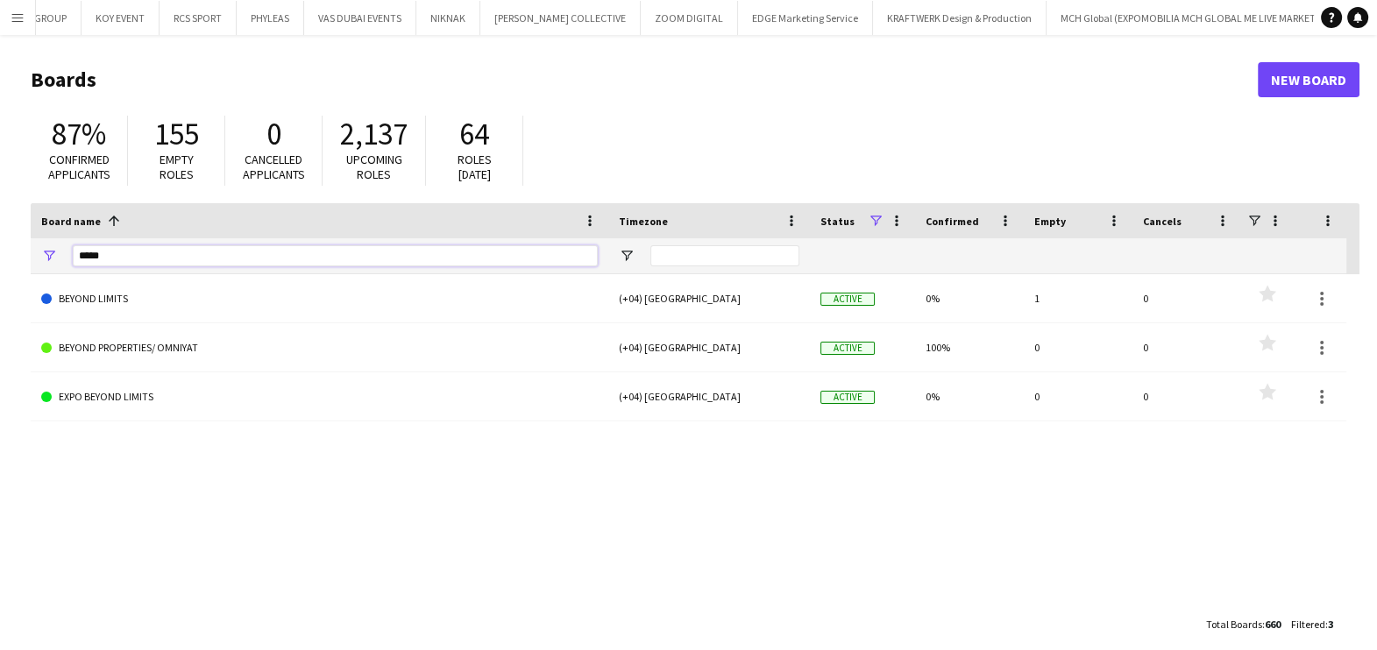
drag, startPoint x: 136, startPoint y: 253, endPoint x: 89, endPoint y: 254, distance: 47.3
click at [92, 254] on input "*****" at bounding box center [335, 255] width 525 height 21
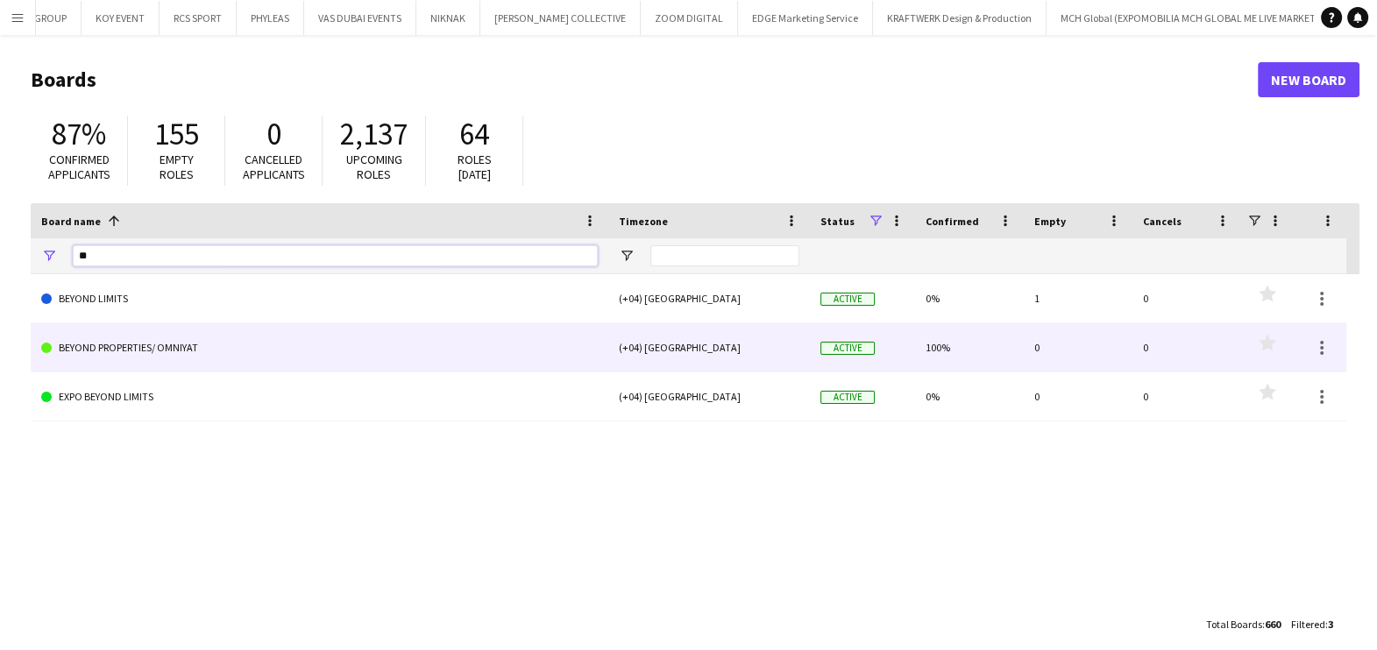
type input "*"
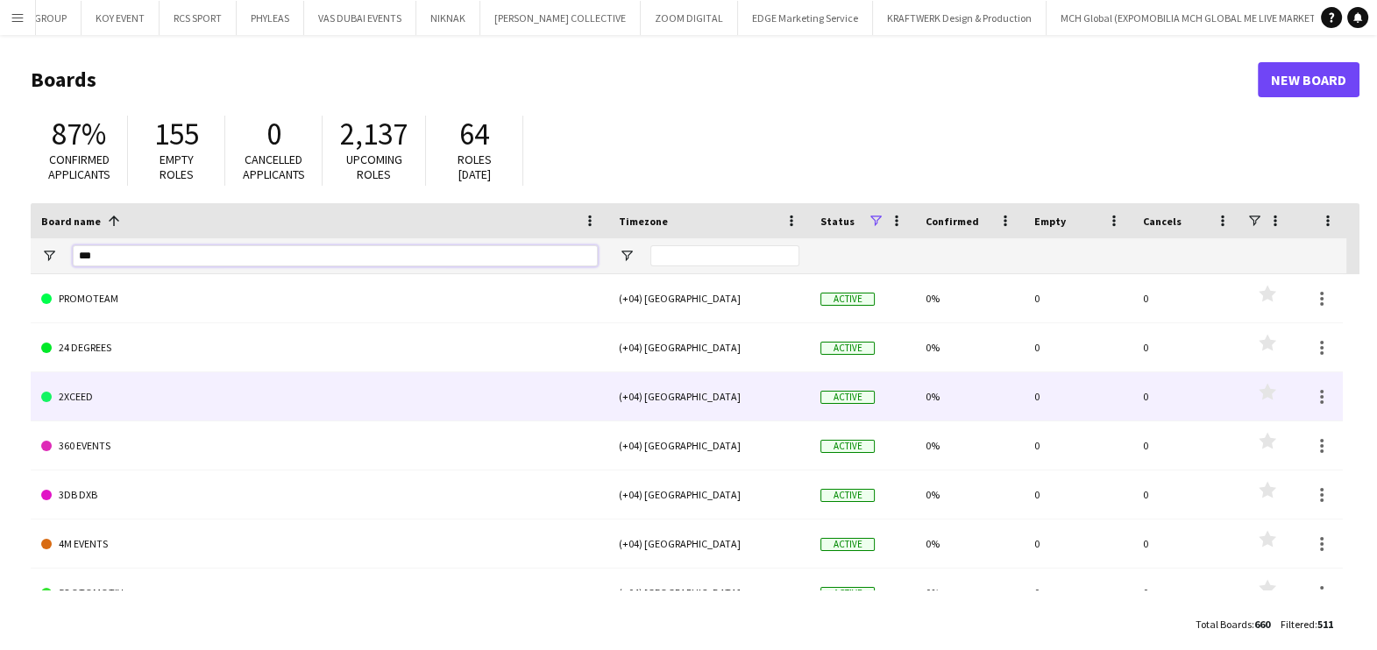
type input "****"
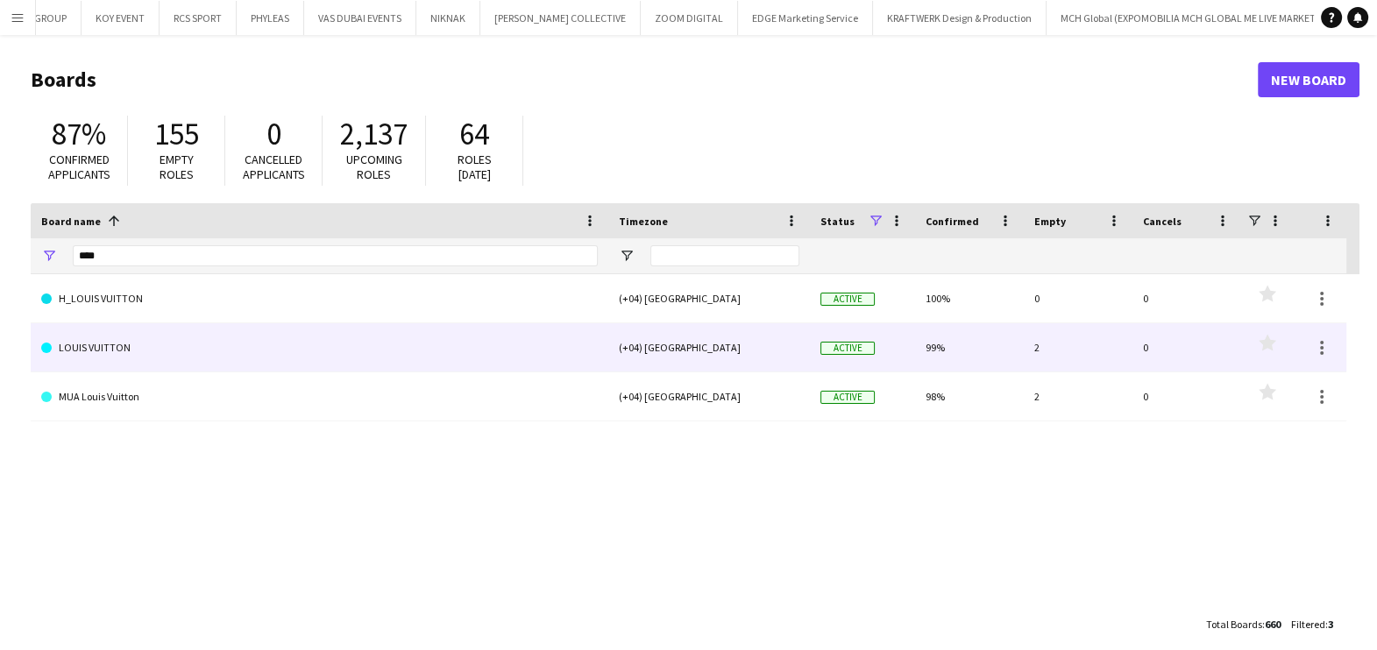
click at [112, 359] on link "LOUIS VUITTON" at bounding box center [319, 347] width 556 height 49
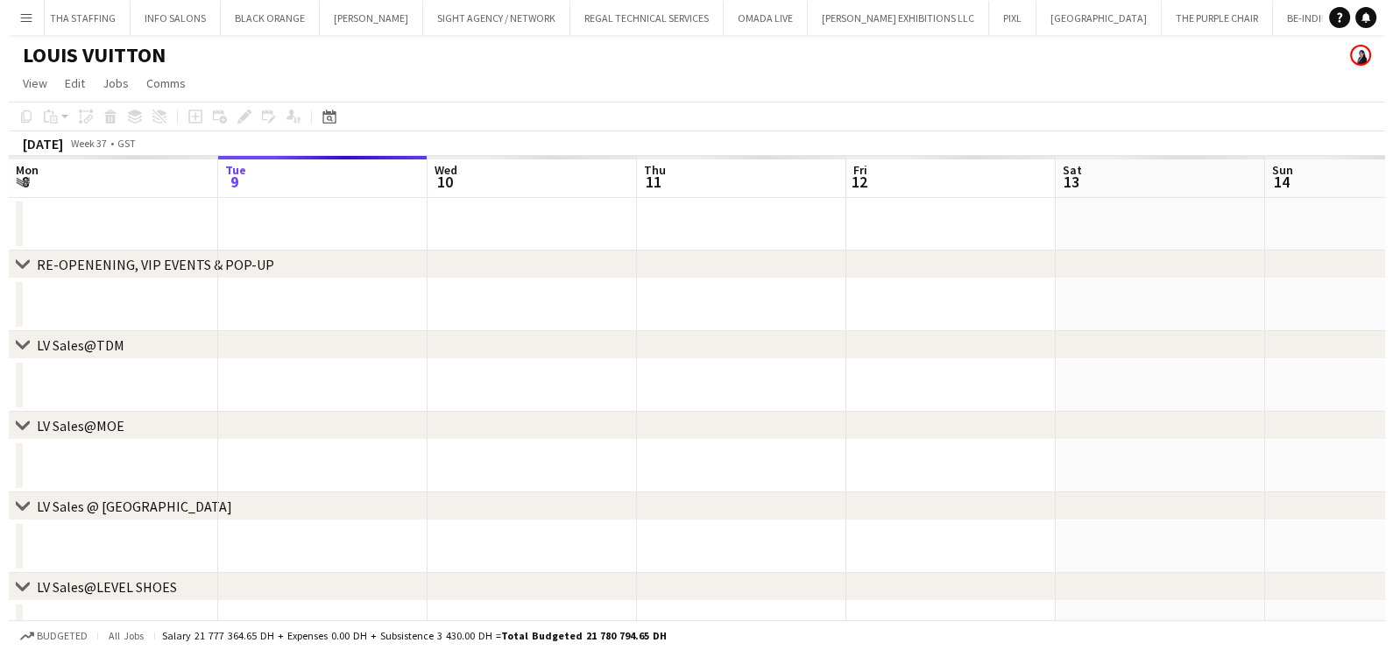
scroll to position [0, 14163]
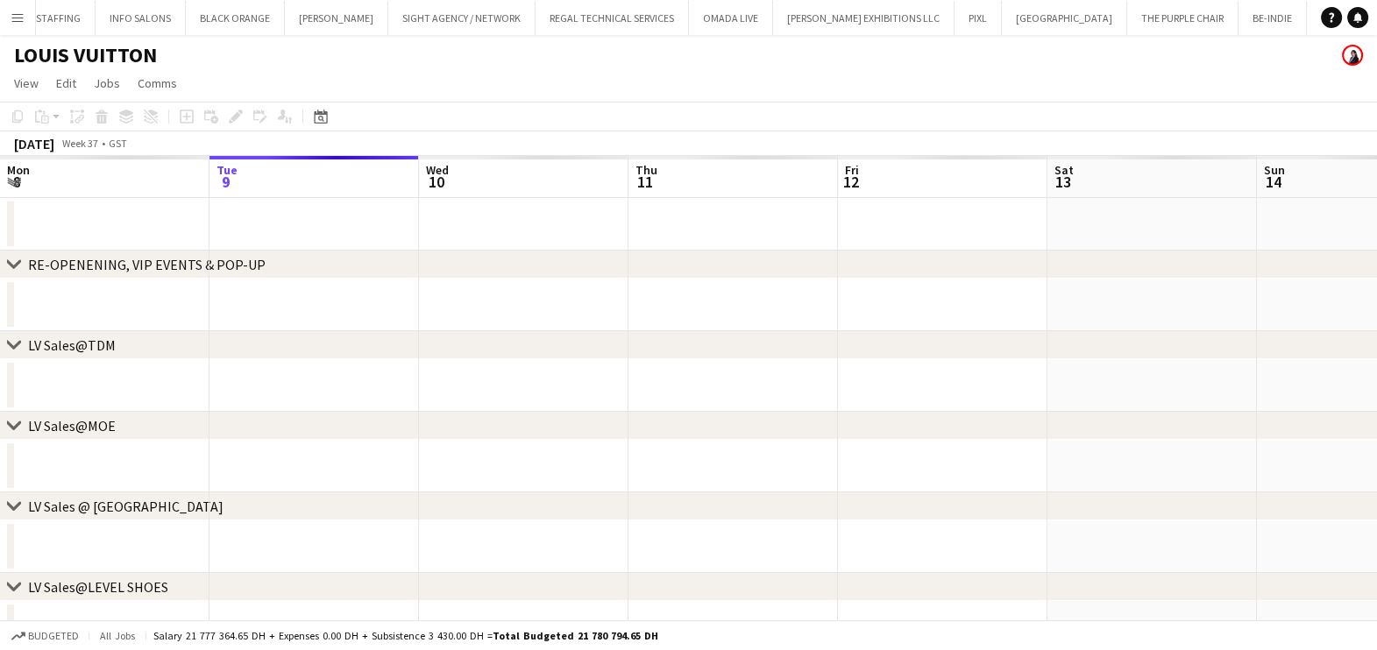
click at [21, 25] on button "Menu" at bounding box center [17, 17] width 35 height 35
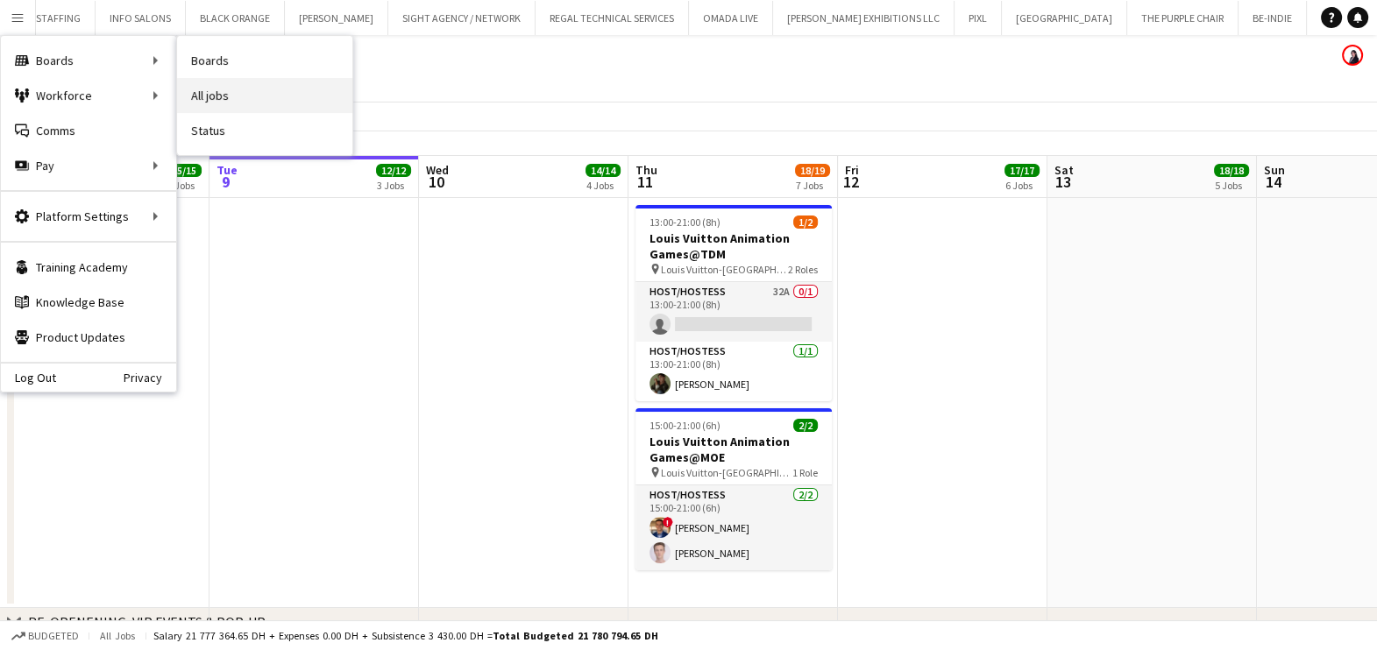
drag, startPoint x: 171, startPoint y: 68, endPoint x: 190, endPoint y: 79, distance: 22.0
click at [175, 68] on div "Boards Boards Boards All jobs Status Workforce Workforce My Workforce Recruitin…" at bounding box center [88, 113] width 175 height 154
click at [224, 70] on link "Boards" at bounding box center [264, 60] width 175 height 35
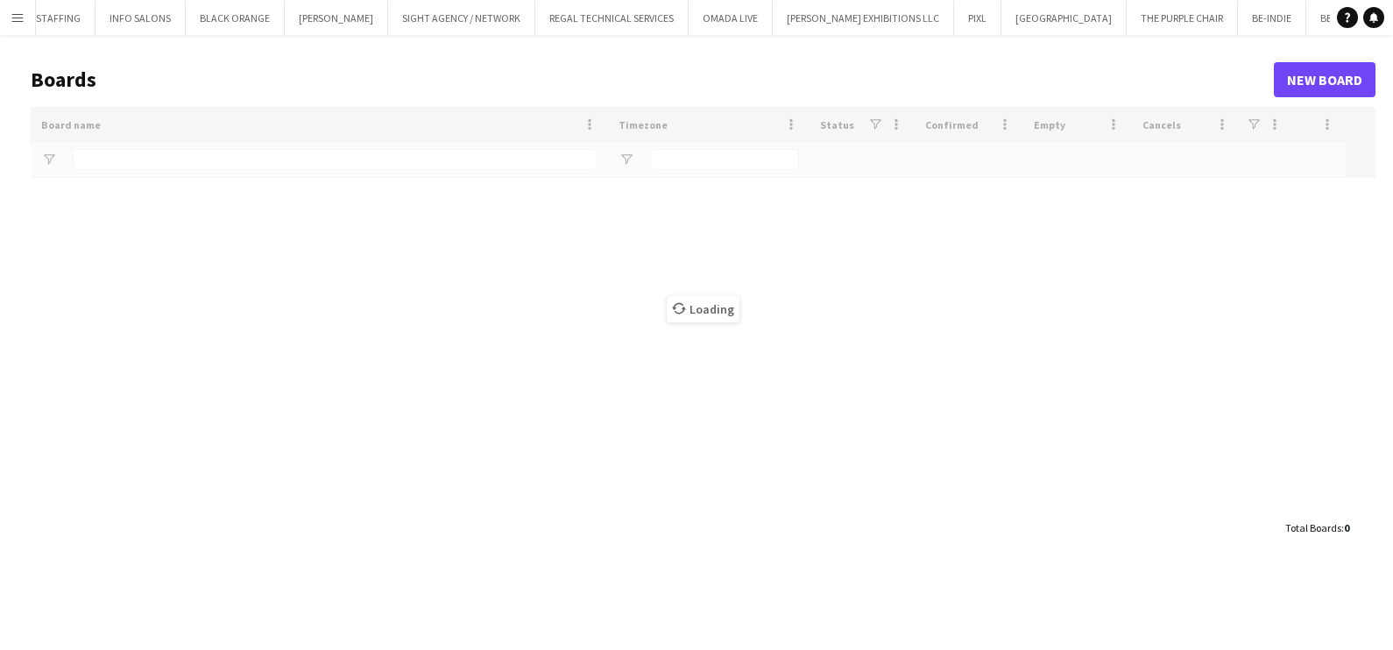
type input "****"
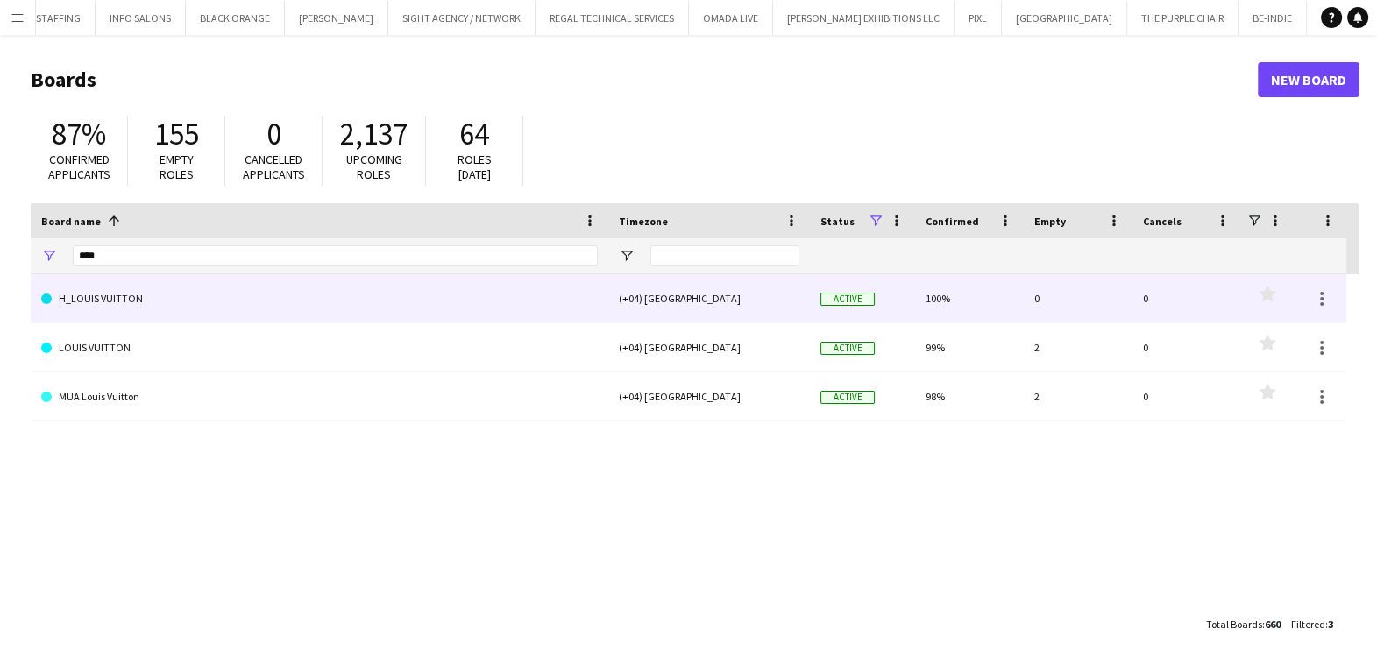
click at [127, 295] on link "H_LOUIS VUITTON" at bounding box center [319, 298] width 556 height 49
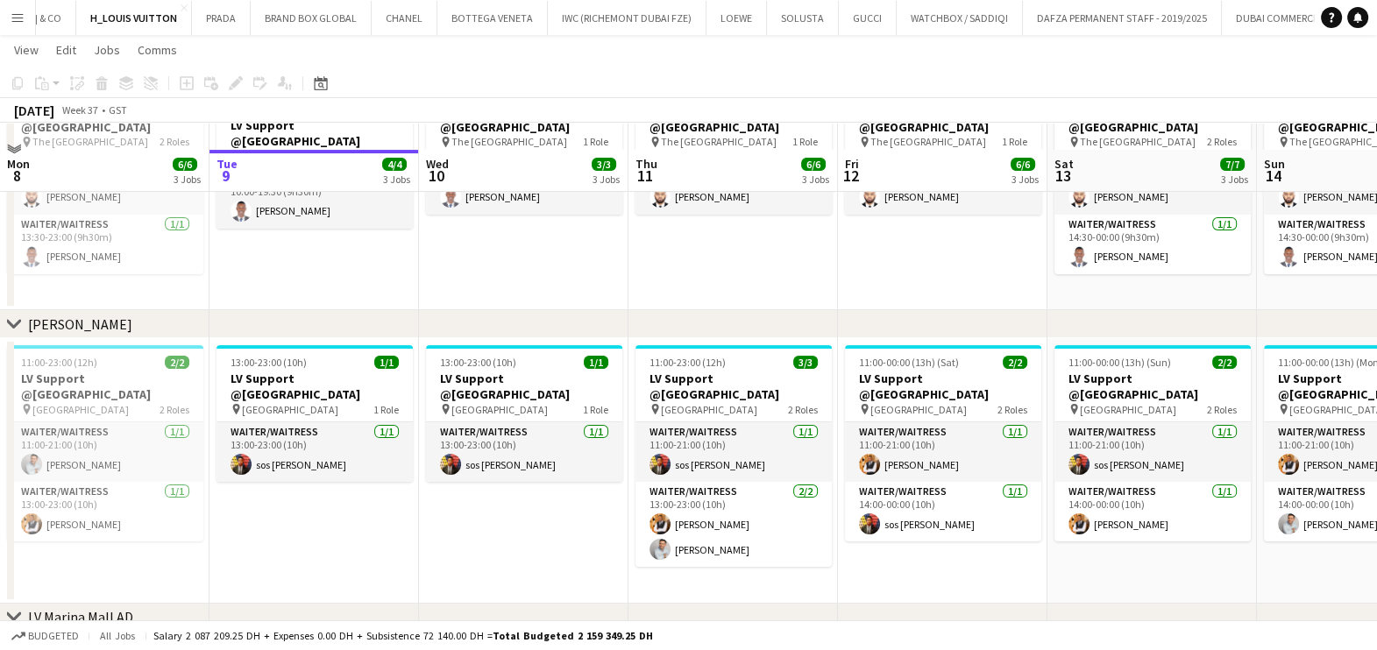
scroll to position [548, 0]
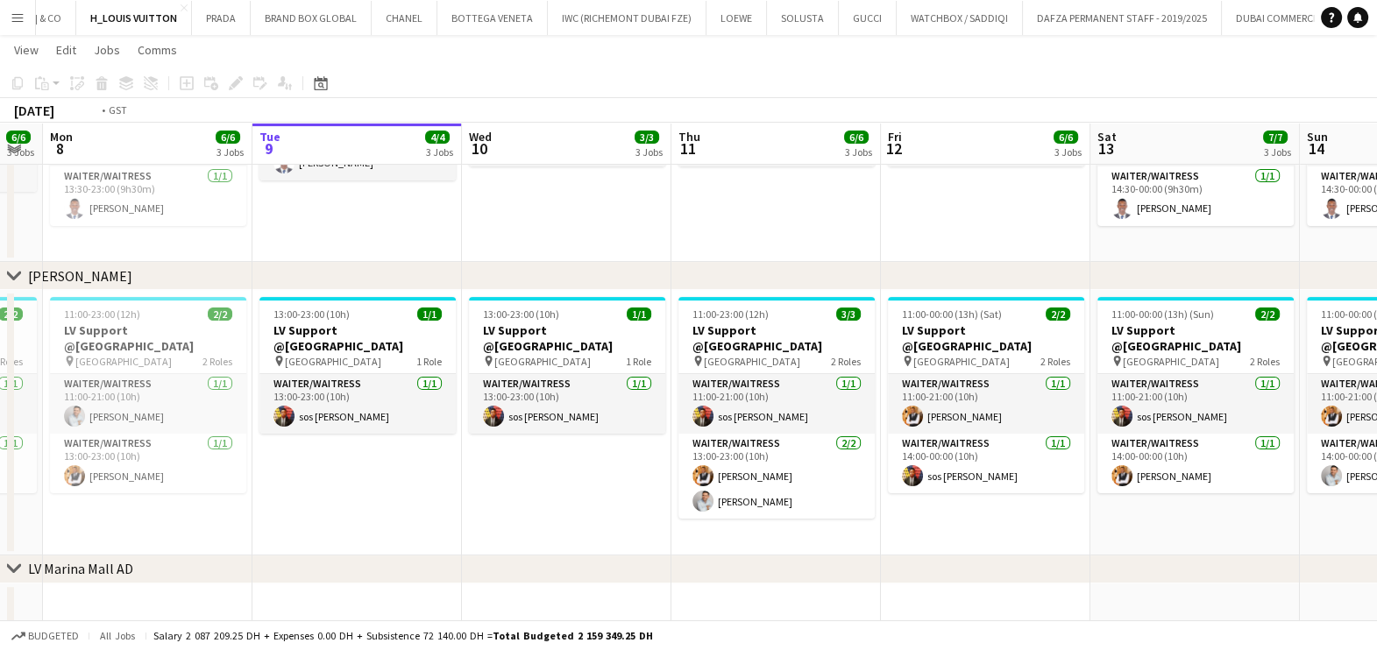
drag, startPoint x: 280, startPoint y: 493, endPoint x: 746, endPoint y: 491, distance: 465.3
click at [746, 492] on app-calendar-viewport "Sat 6 6/6 3 Jobs Sun 7 6/6 3 Jobs Mon 8 6/6 3 Jobs Tue 9 4/4 3 Jobs Wed 10 3/3 …" at bounding box center [688, 159] width 1377 height 1277
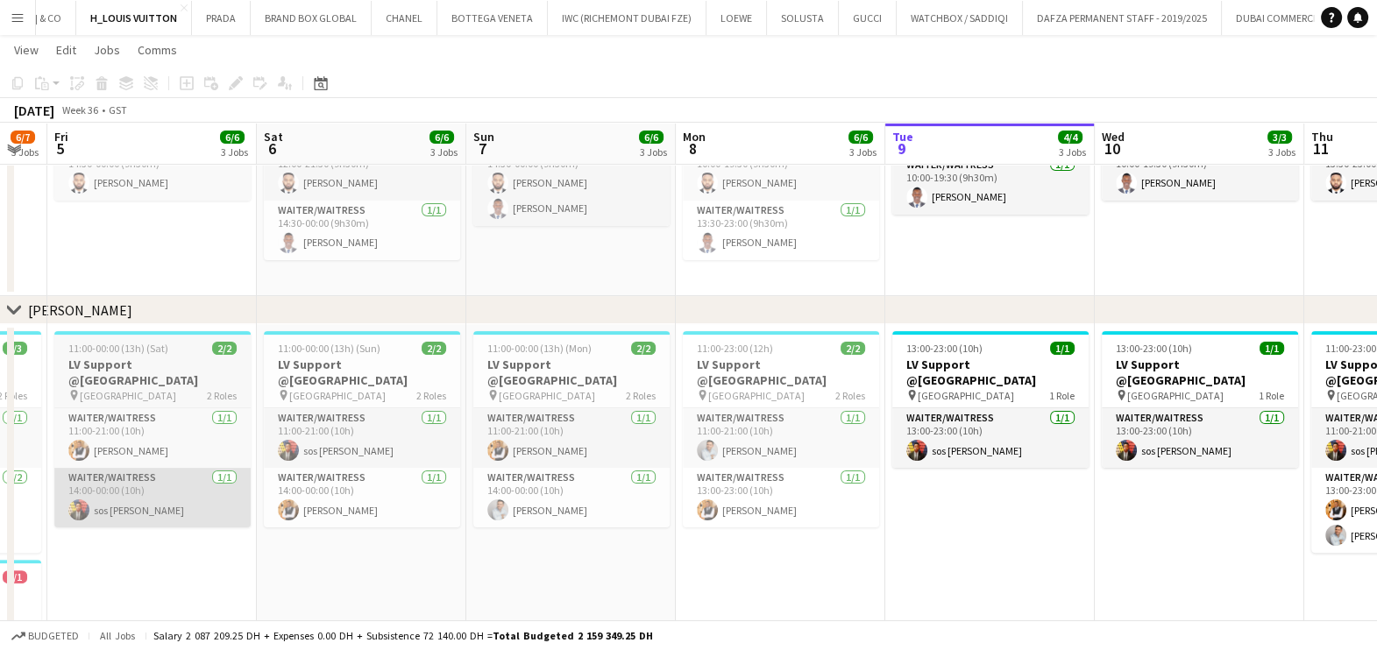
drag, startPoint x: 572, startPoint y: 505, endPoint x: 356, endPoint y: 501, distance: 216.5
click at [775, 505] on app-calendar-viewport "Wed 3 Thu 4 6/7 3 Jobs Fri 5 6/6 3 Jobs Sat 6 6/6 3 Jobs Sun 7 6/6 3 Jobs Mon 8…" at bounding box center [688, 249] width 1377 height 1456
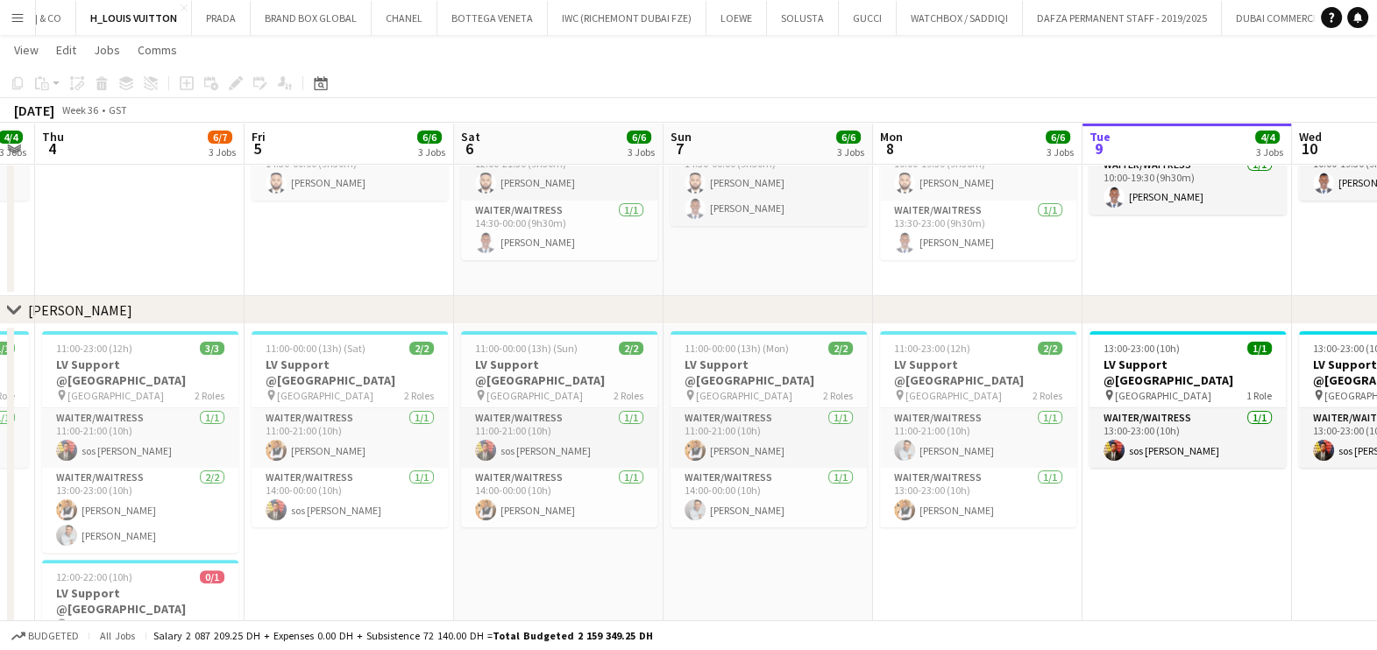
drag, startPoint x: 361, startPoint y: 508, endPoint x: 320, endPoint y: 508, distance: 41.2
click at [633, 508] on app-calendar-viewport "Tue 2 4/4 3 Jobs Wed 3 4/4 3 Jobs Thu 4 6/7 3 Jobs Fri 5 6/6 3 Jobs Sat 6 6/6 3…" at bounding box center [688, 249] width 1377 height 1456
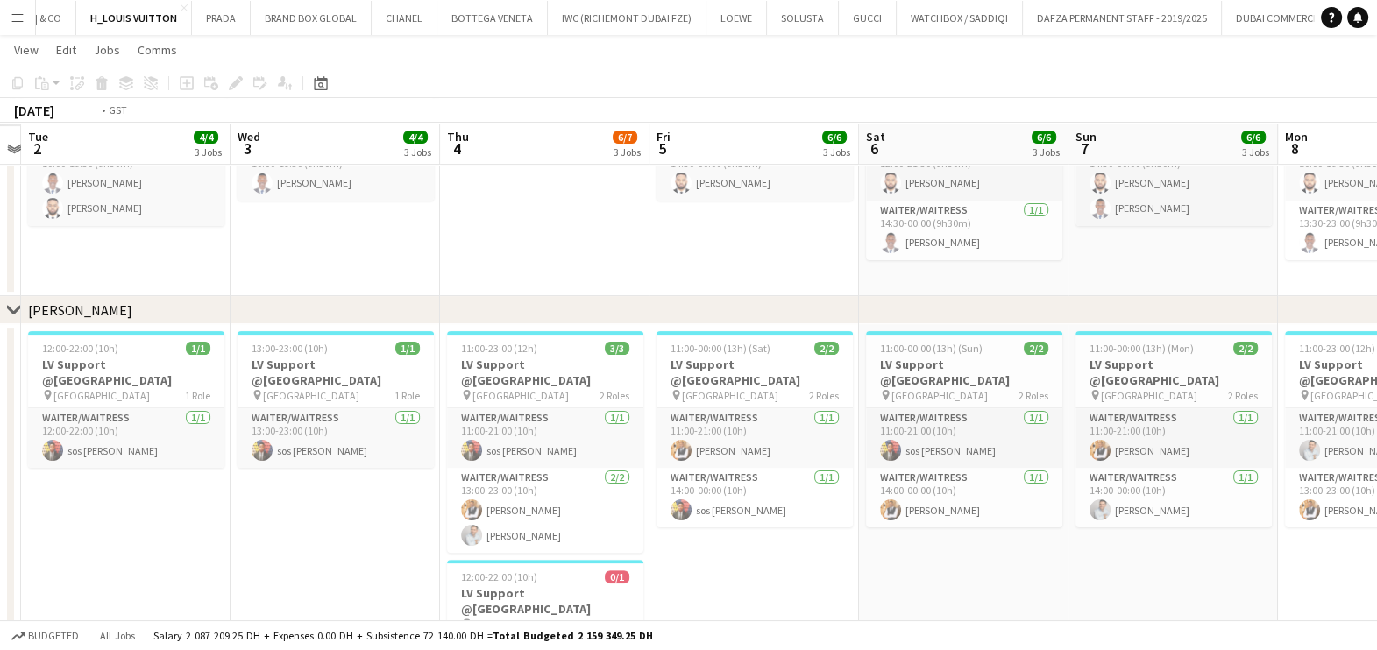
drag, startPoint x: 495, startPoint y: 519, endPoint x: 648, endPoint y: 503, distance: 154.2
click at [640, 507] on app-calendar-viewport "Sun 31 Mon 1 Tue 2 4/4 3 Jobs Wed 3 4/4 3 Jobs Thu 4 6/7 3 Jobs Fri 5 6/6 3 Job…" at bounding box center [688, 249] width 1377 height 1456
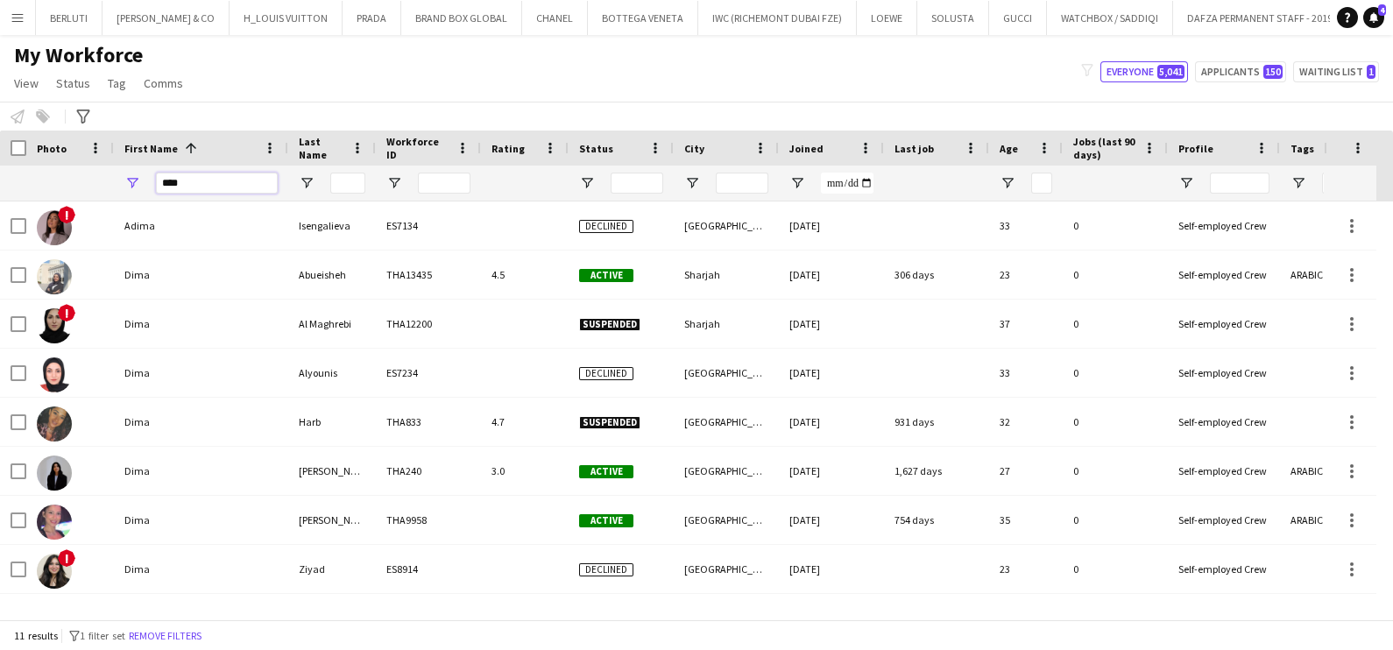
click at [228, 189] on input "****" at bounding box center [217, 183] width 122 height 21
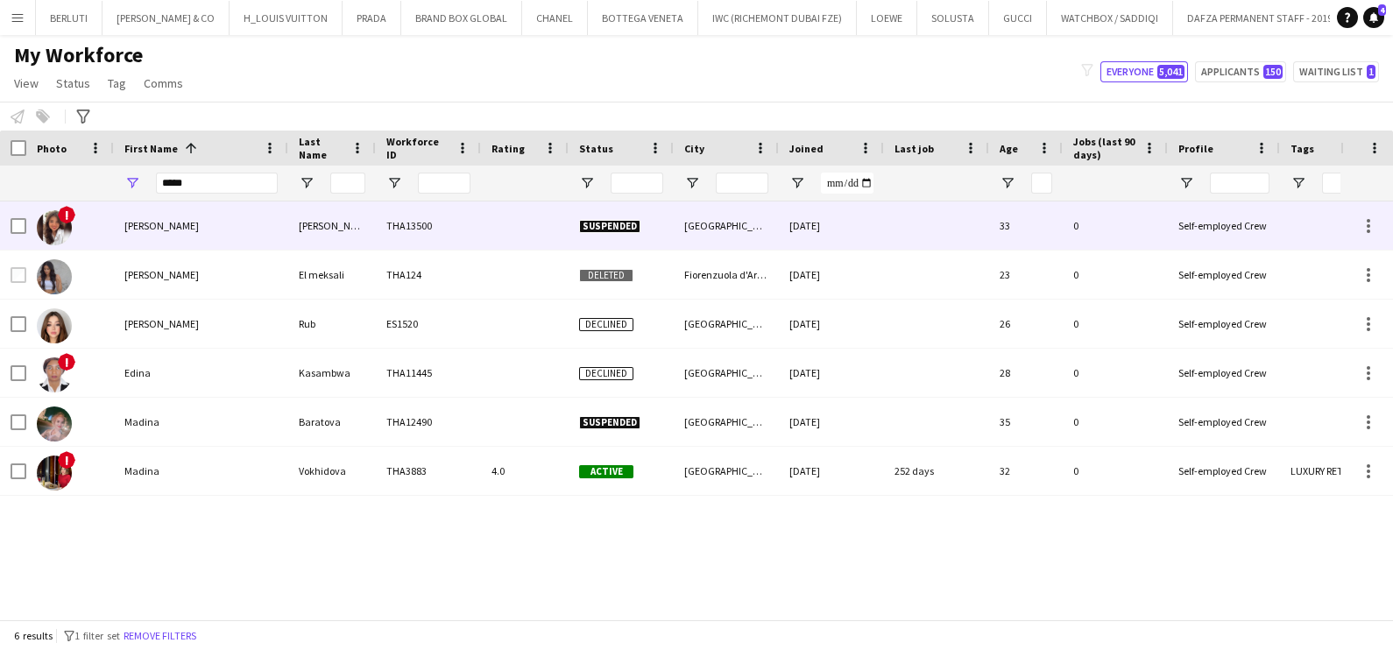
click at [308, 223] on div "[PERSON_NAME]" at bounding box center [332, 226] width 88 height 48
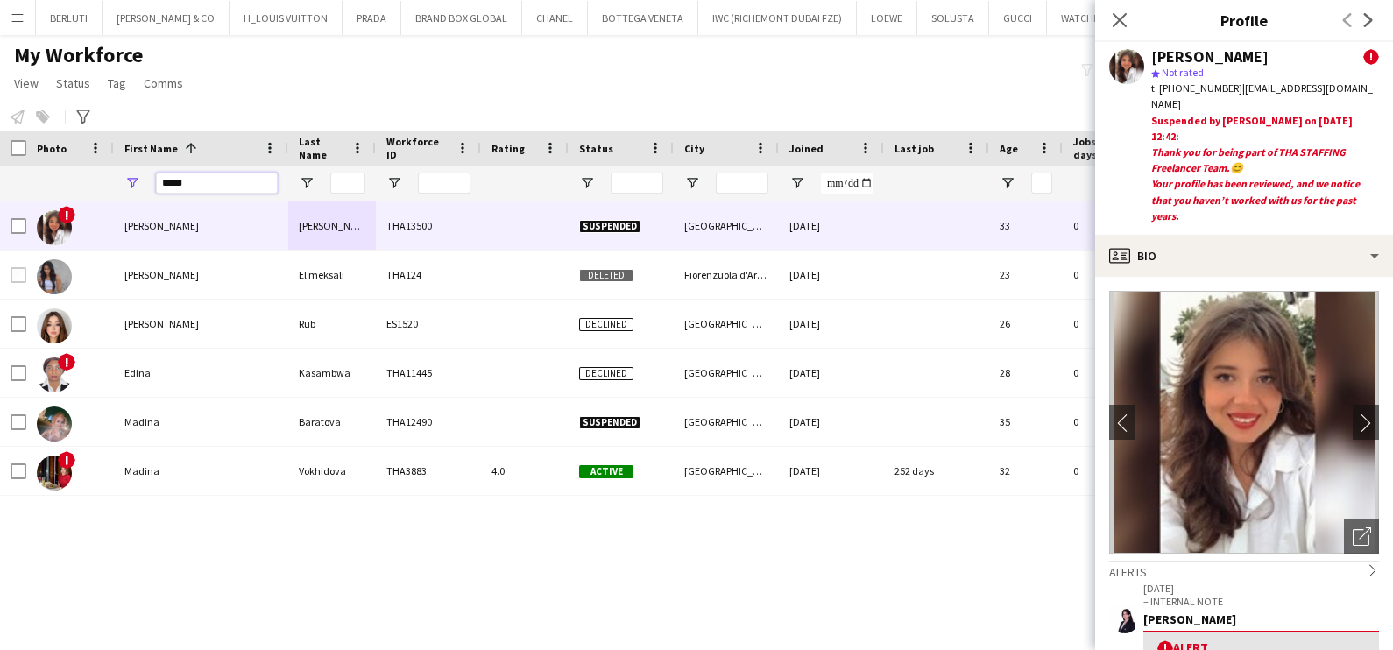
click at [197, 184] on input "****" at bounding box center [217, 183] width 122 height 21
type input "*"
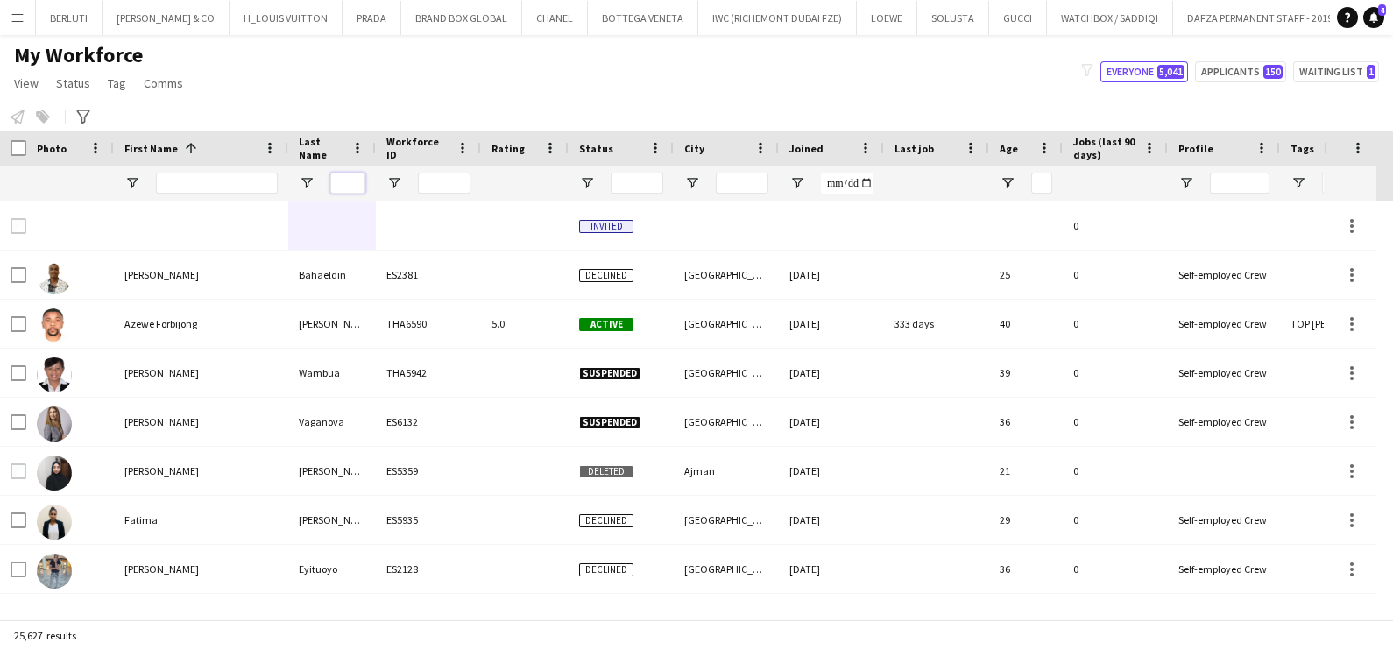
click at [350, 180] on input "Last Name Filter Input" at bounding box center [347, 183] width 35 height 21
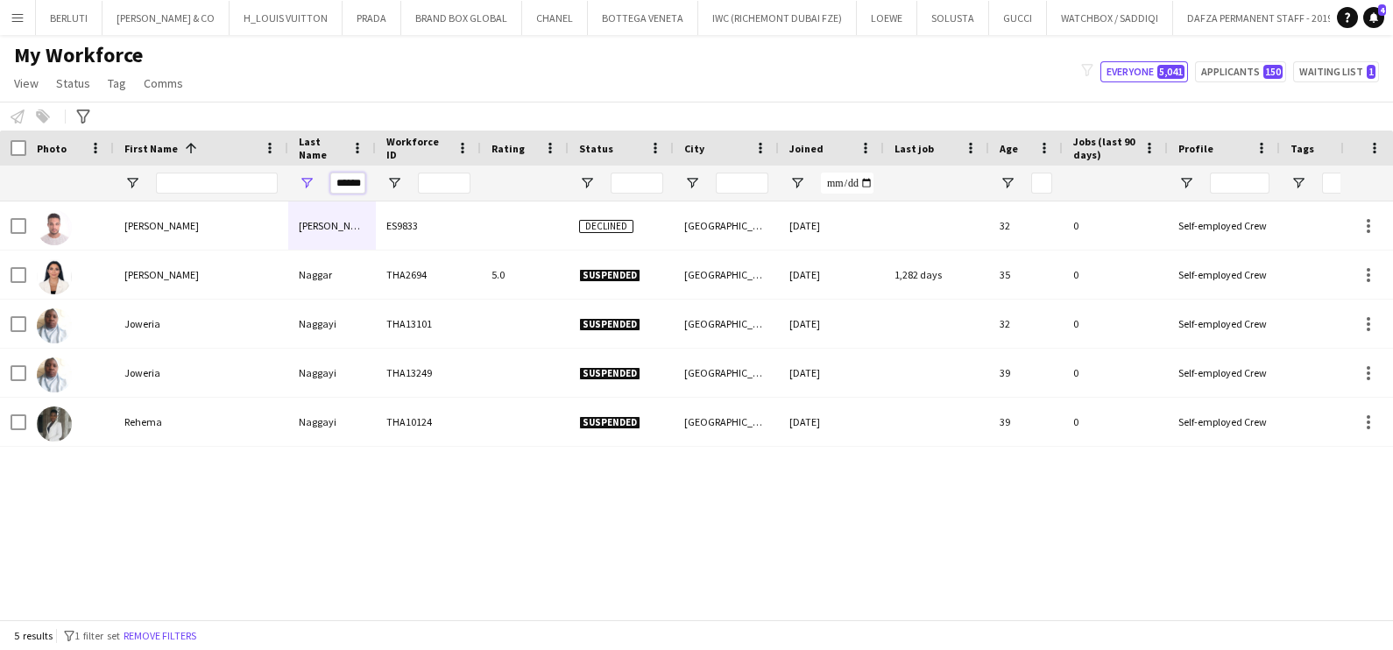
scroll to position [0, 4]
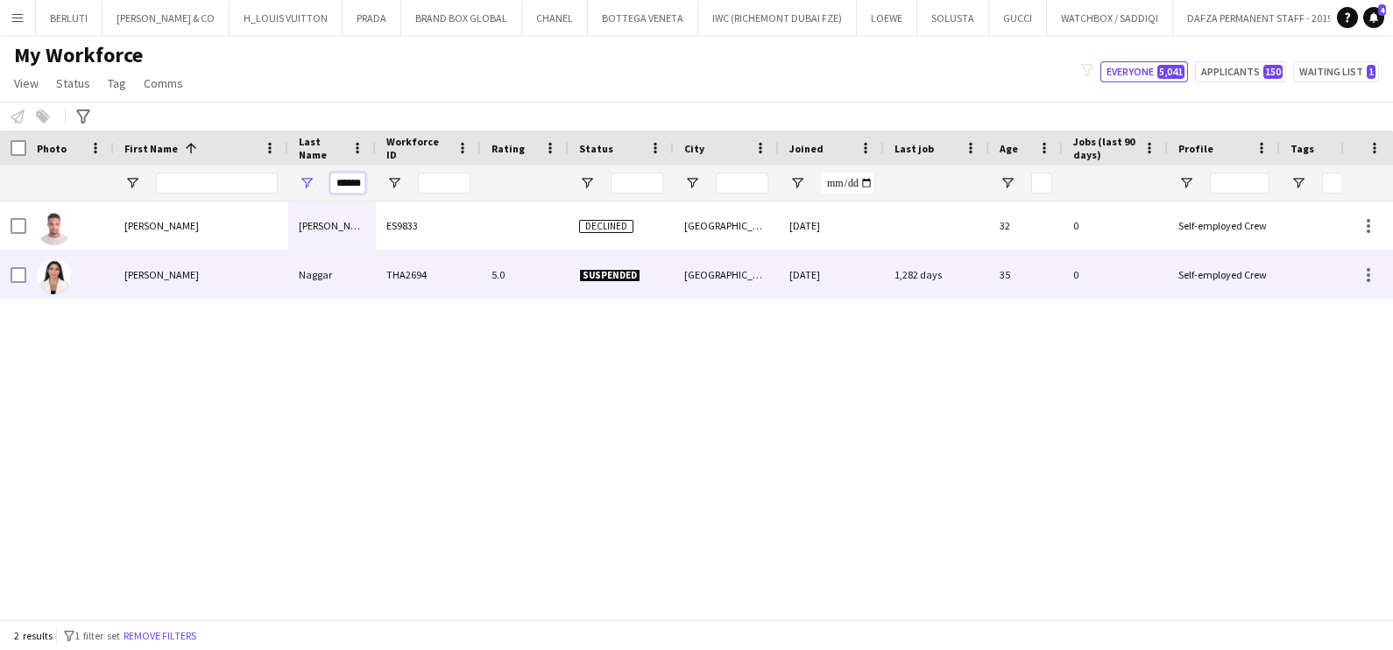
type input "******"
click at [316, 271] on div "Naggar" at bounding box center [332, 275] width 88 height 48
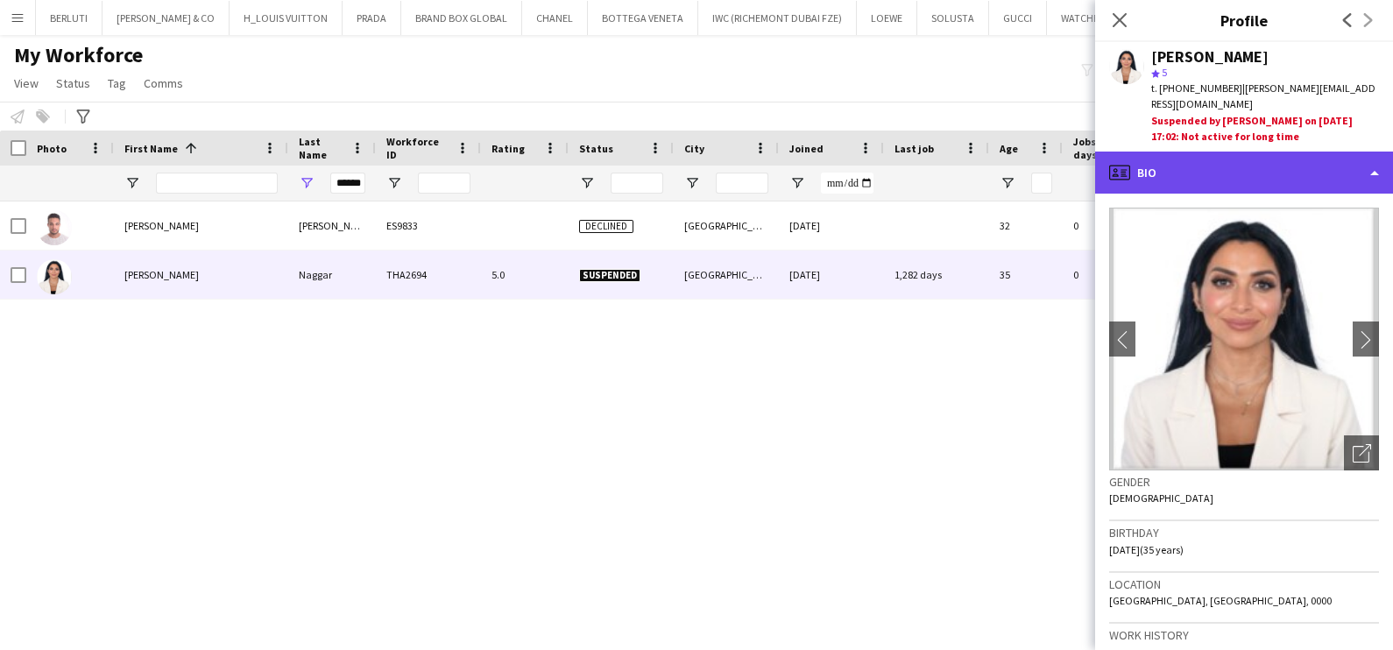
click at [1271, 152] on div "profile Bio" at bounding box center [1244, 173] width 298 height 42
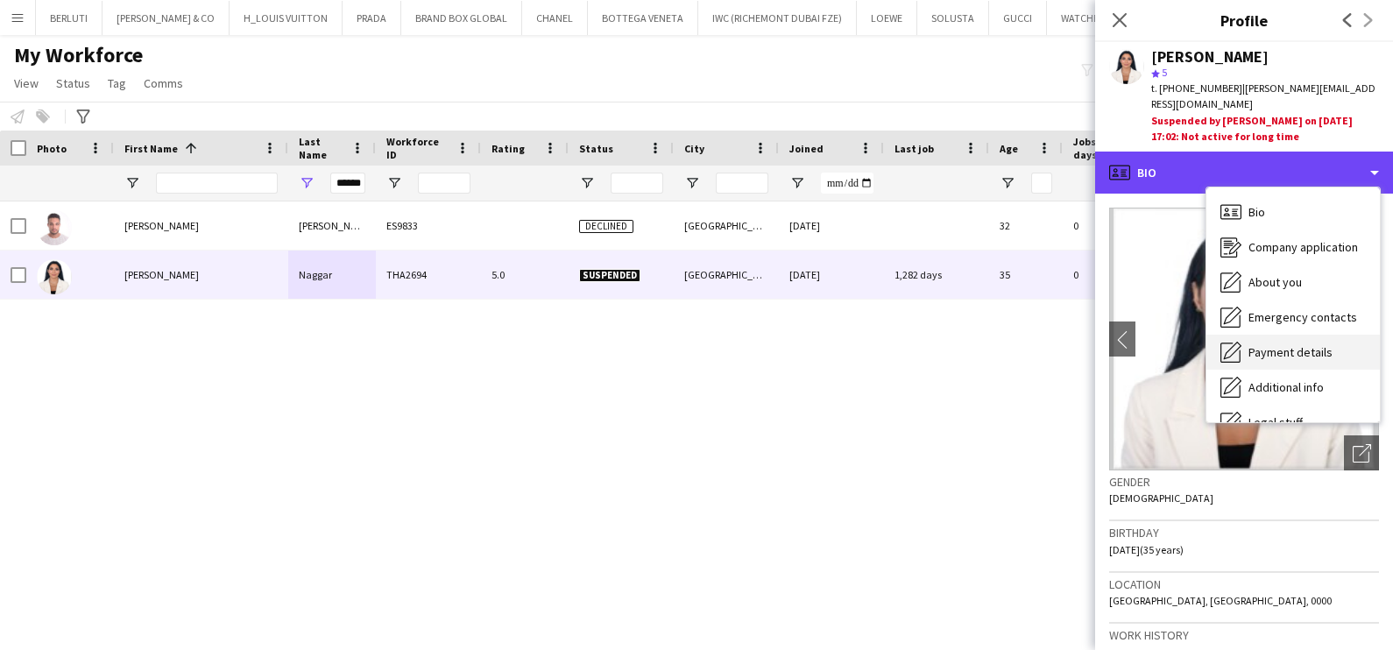
scroll to position [94, 0]
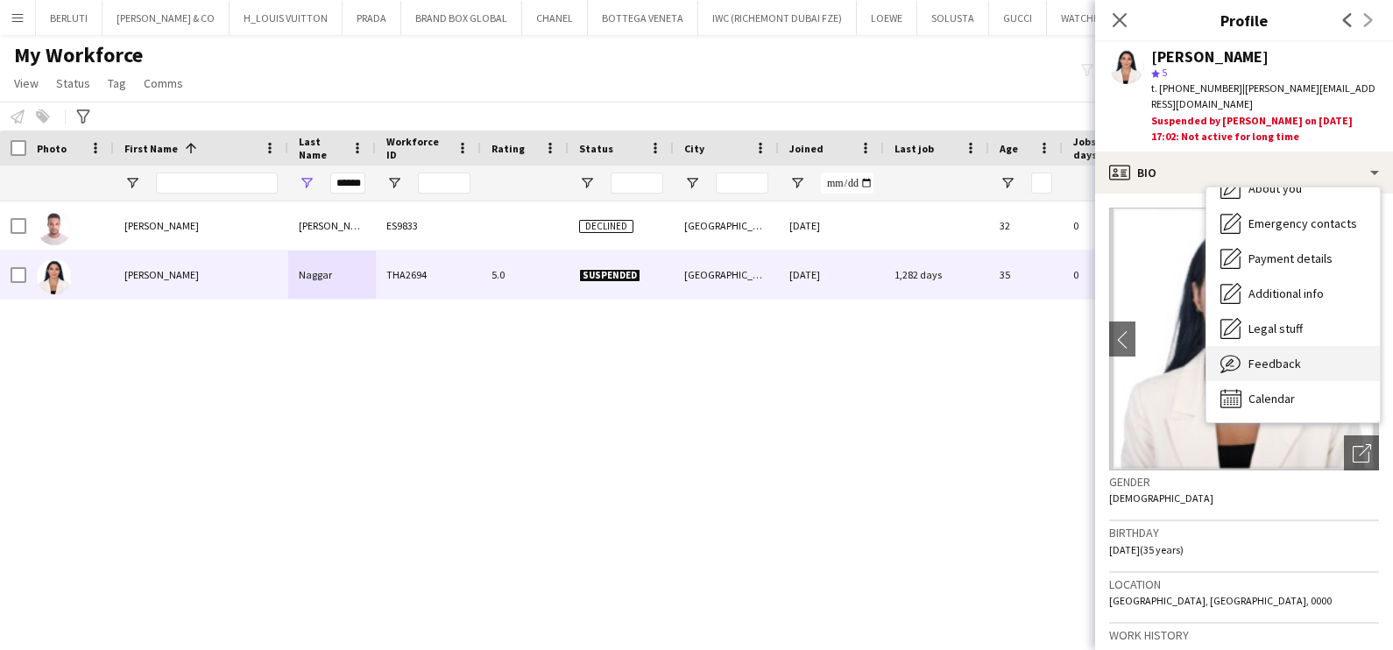
click at [1319, 346] on div "Feedback Feedback" at bounding box center [1294, 363] width 174 height 35
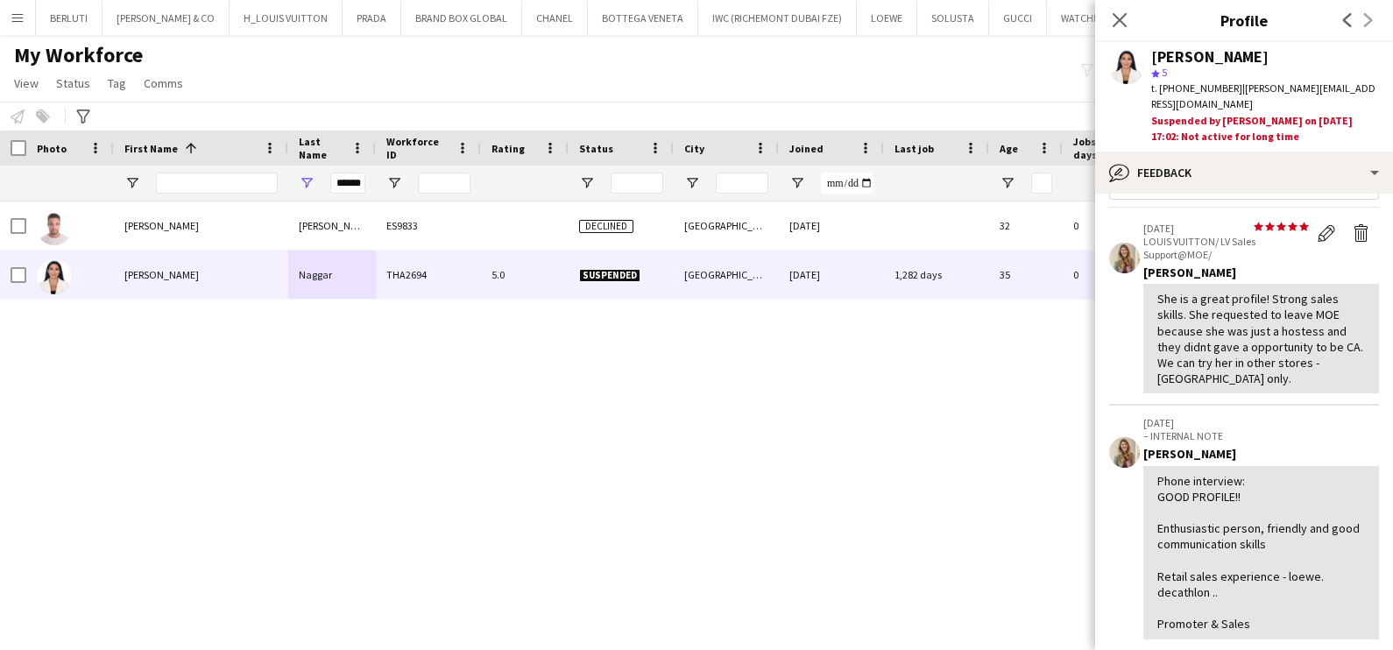
scroll to position [0, 0]
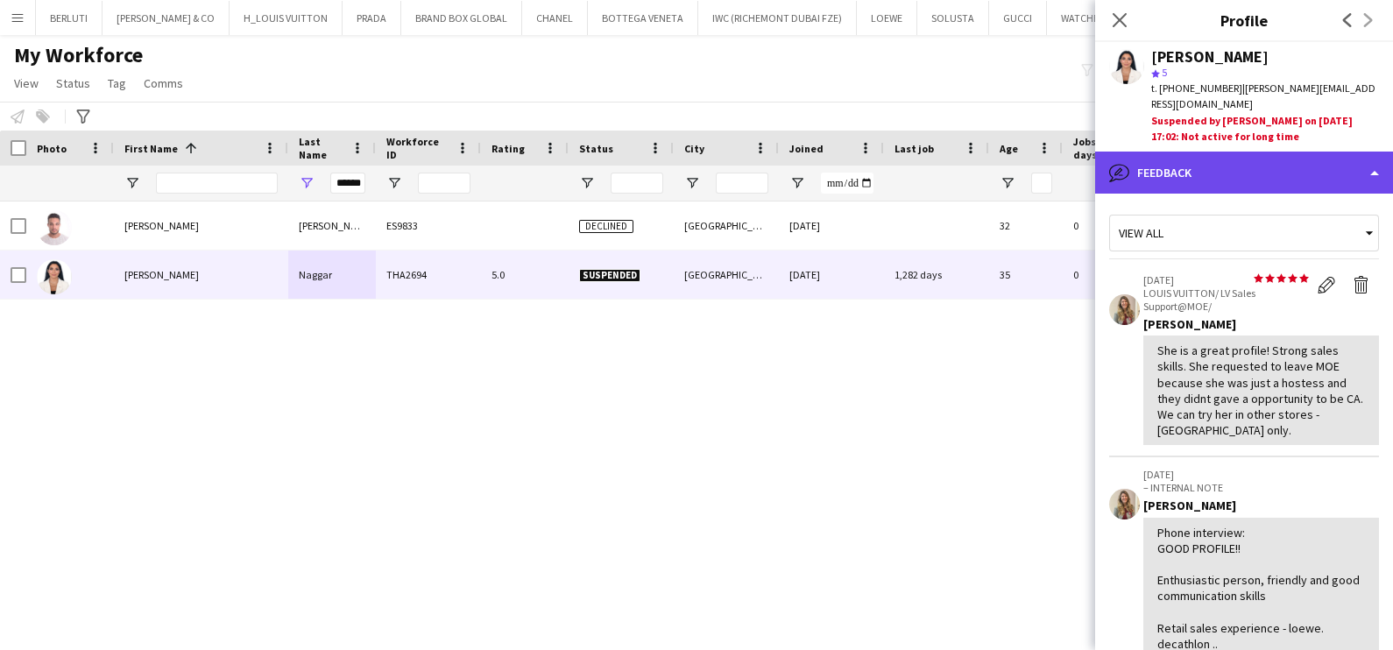
click at [1343, 170] on div "bubble-pencil Feedback" at bounding box center [1244, 173] width 298 height 42
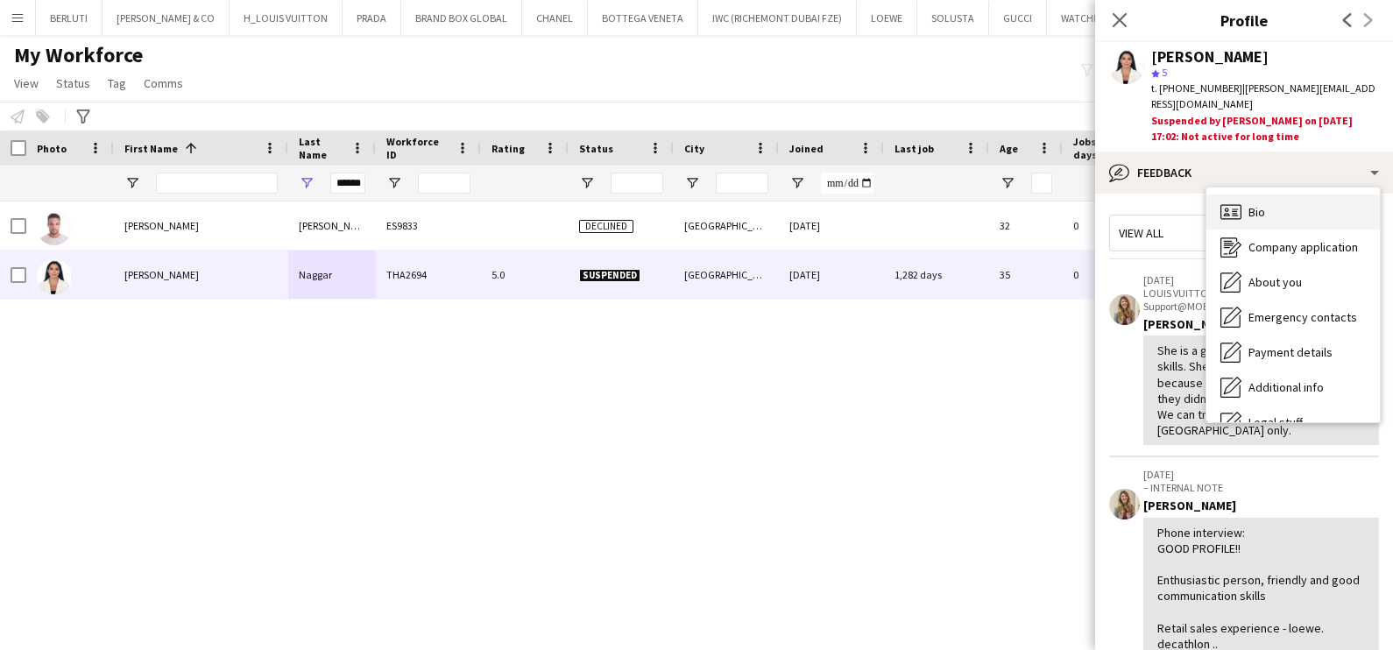
click at [1256, 204] on span "Bio" at bounding box center [1257, 212] width 17 height 16
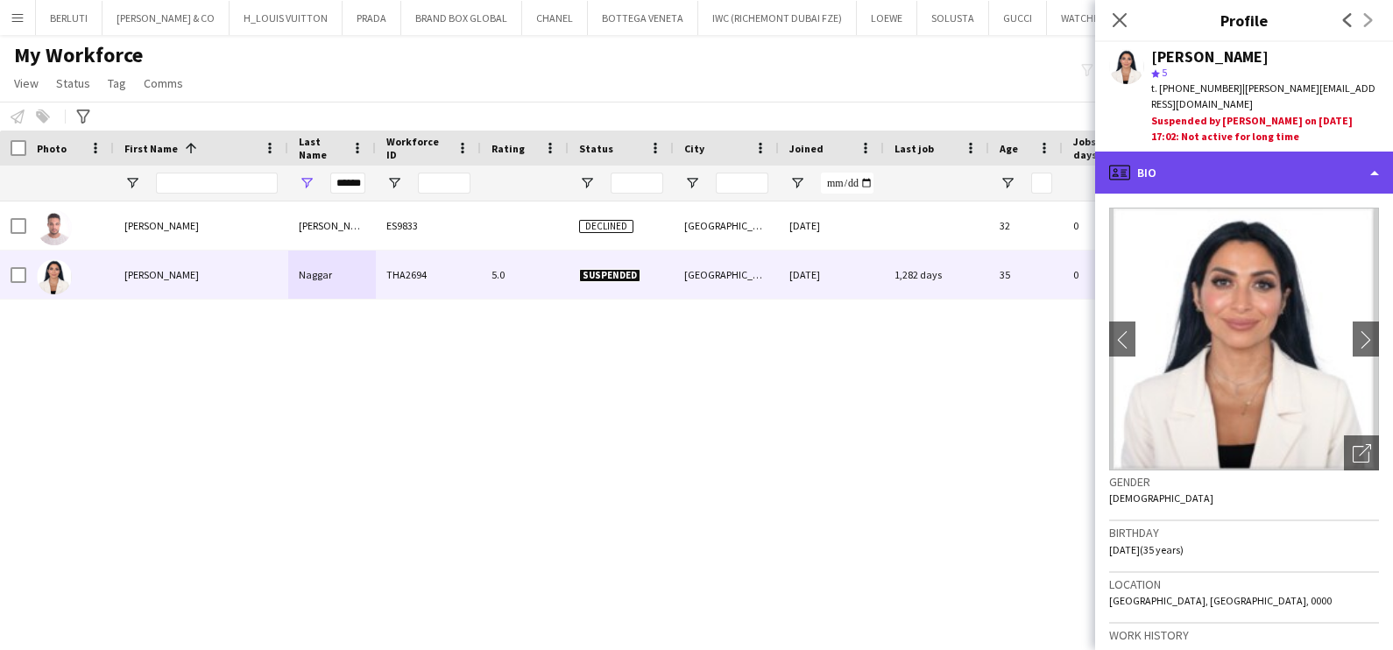
click at [1310, 152] on div "profile Bio" at bounding box center [1244, 173] width 298 height 42
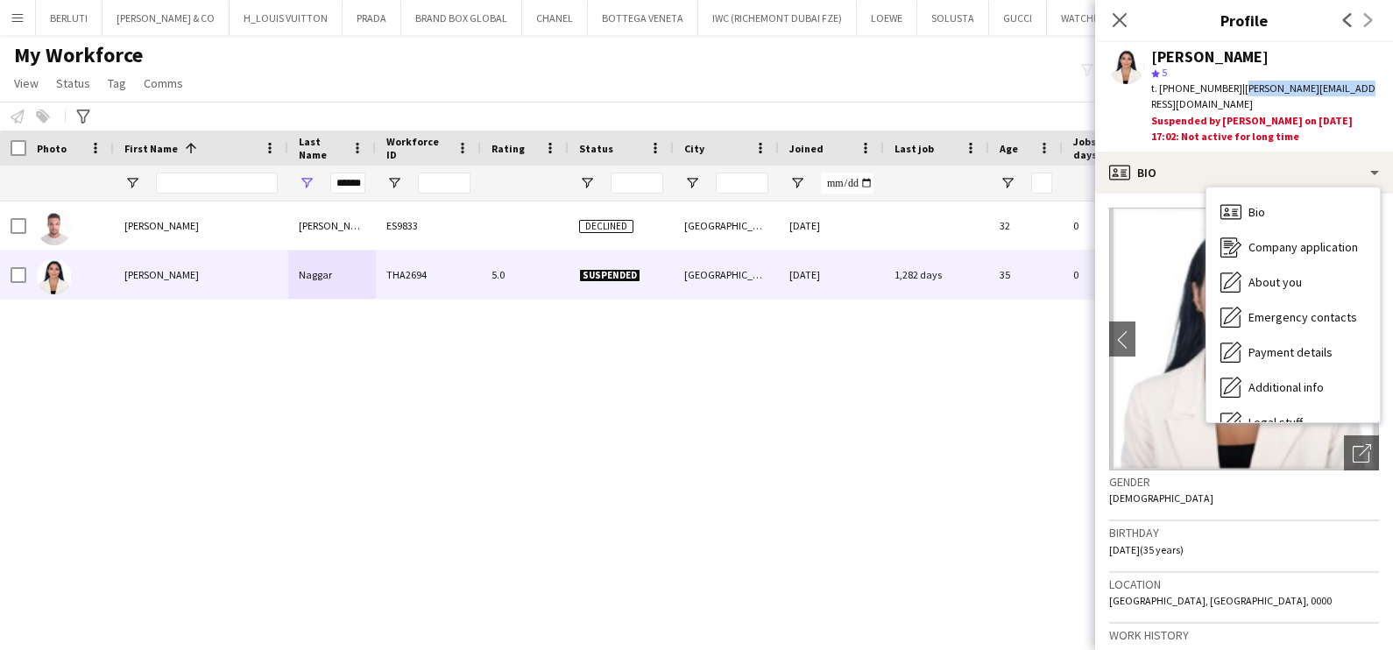
drag, startPoint x: 1242, startPoint y: 87, endPoint x: 1358, endPoint y: 90, distance: 116.6
click at [1358, 90] on div "t. +9710504833871 | dina-elnaggar@live.com" at bounding box center [1265, 97] width 228 height 32
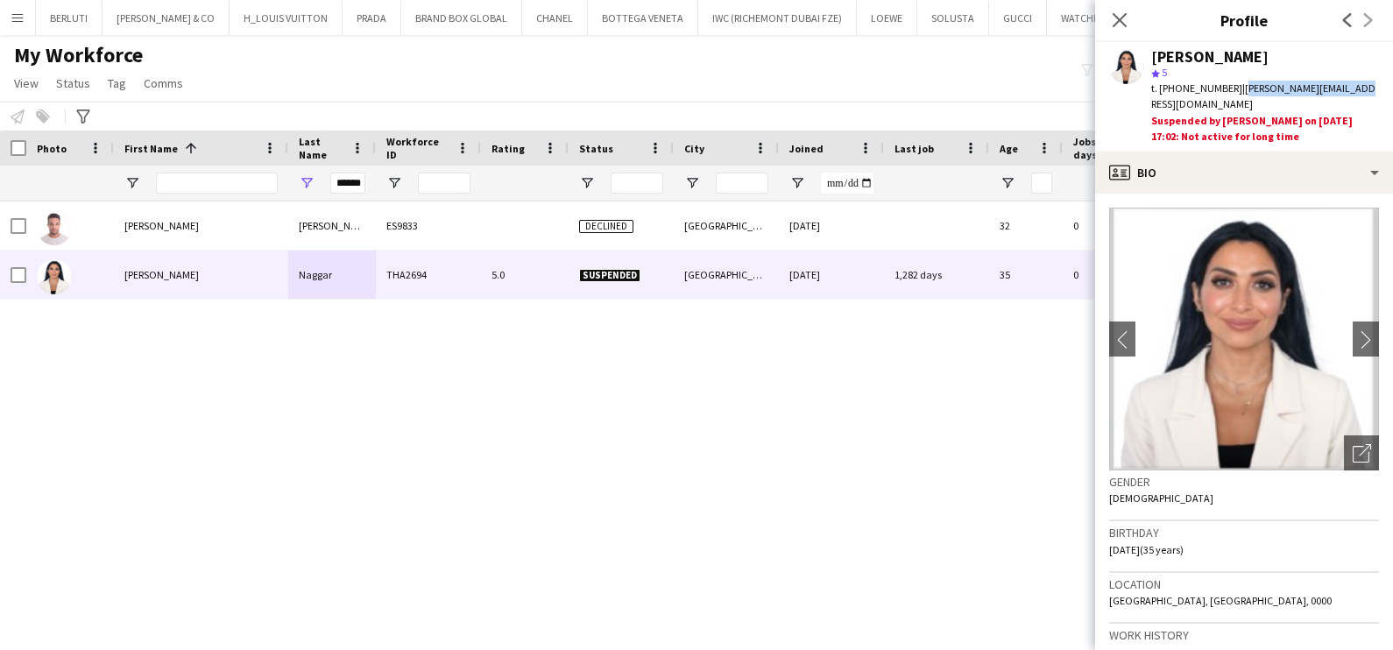
copy span "dina-elnaggar@live.com"
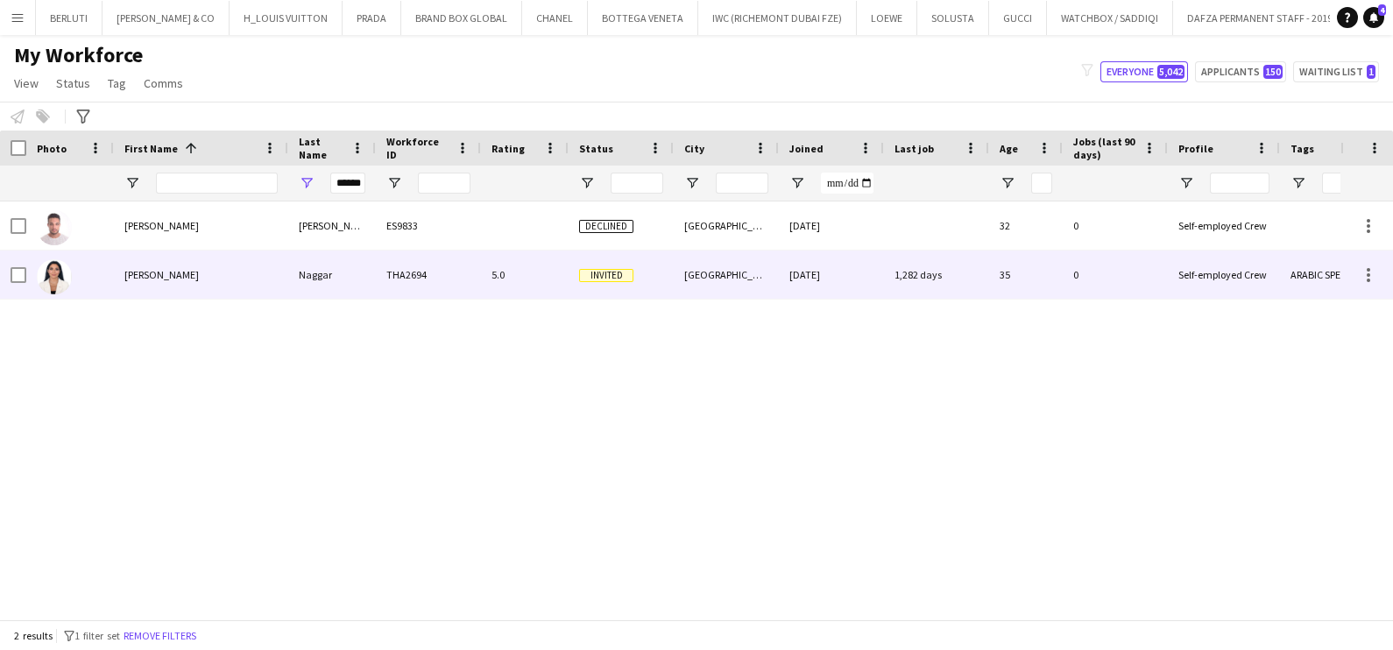
click at [574, 278] on div "Invited" at bounding box center [621, 275] width 105 height 48
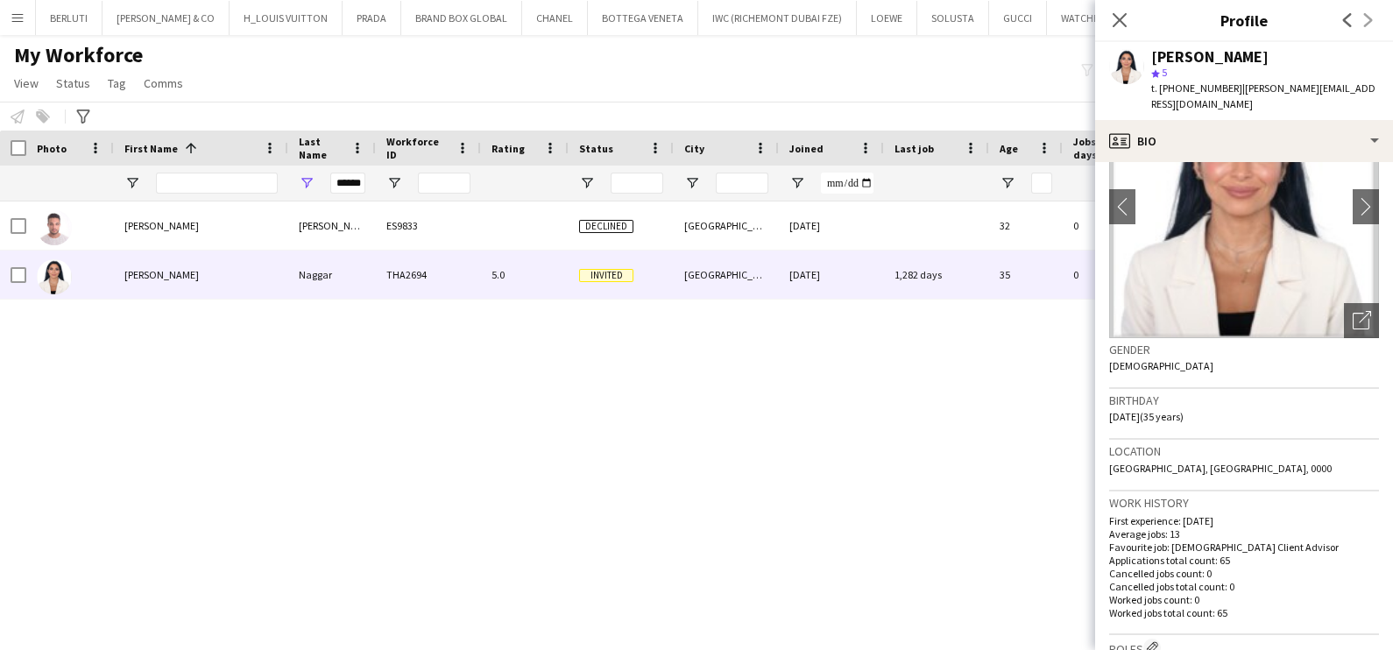
scroll to position [218, 0]
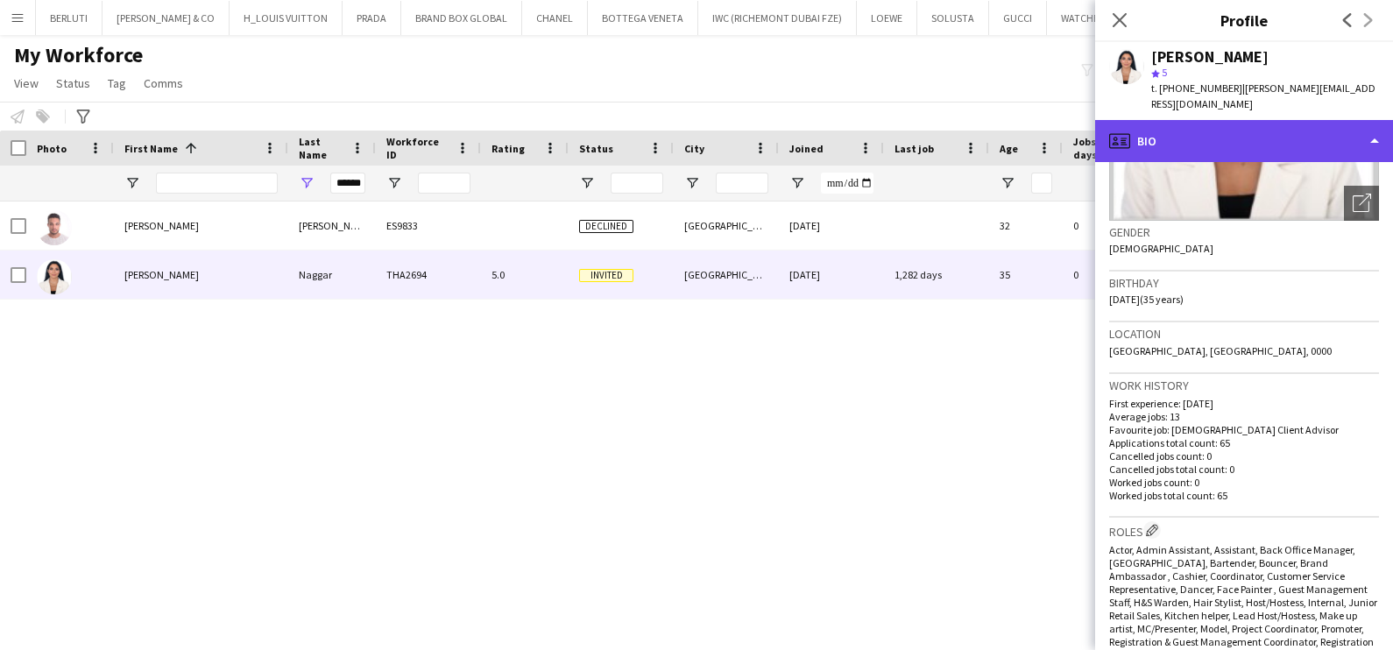
click at [1301, 120] on div "profile Bio" at bounding box center [1244, 141] width 298 height 42
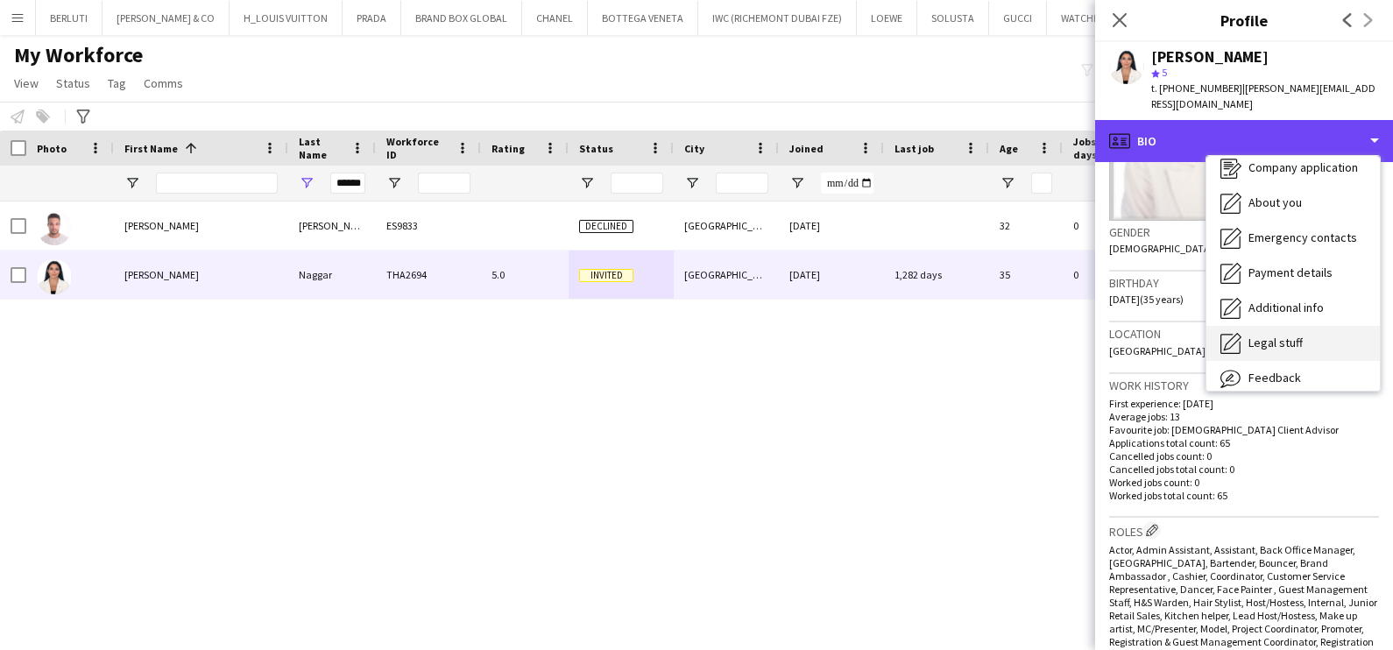
scroll to position [94, 0]
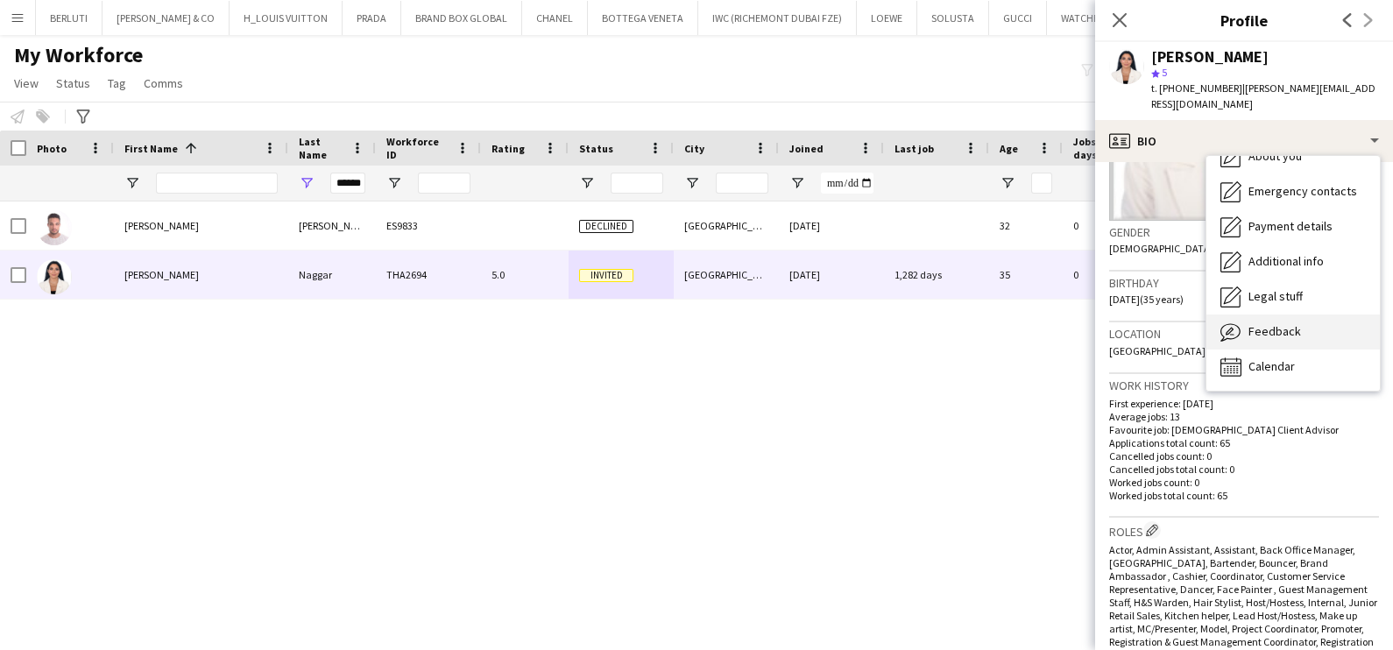
click at [1299, 315] on div "Feedback Feedback" at bounding box center [1294, 332] width 174 height 35
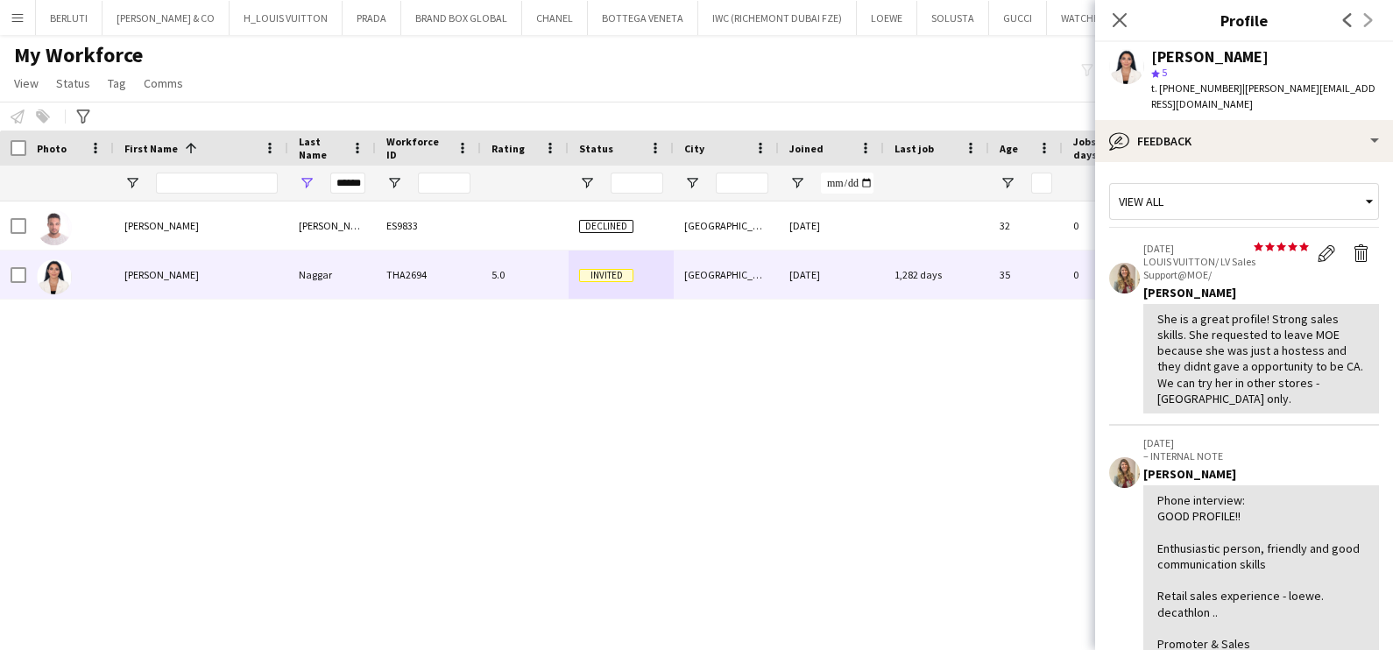
click at [13, 5] on button "Menu" at bounding box center [17, 17] width 35 height 35
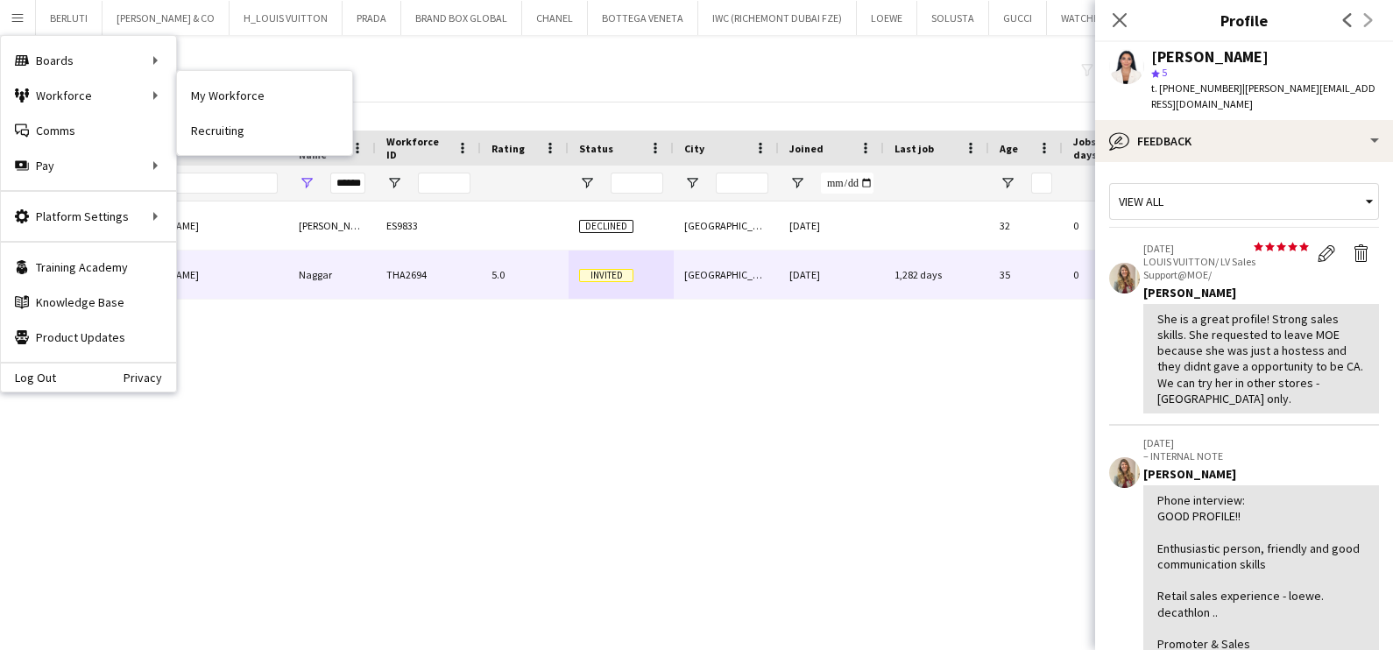
click at [288, 92] on link "My Workforce" at bounding box center [264, 95] width 175 height 35
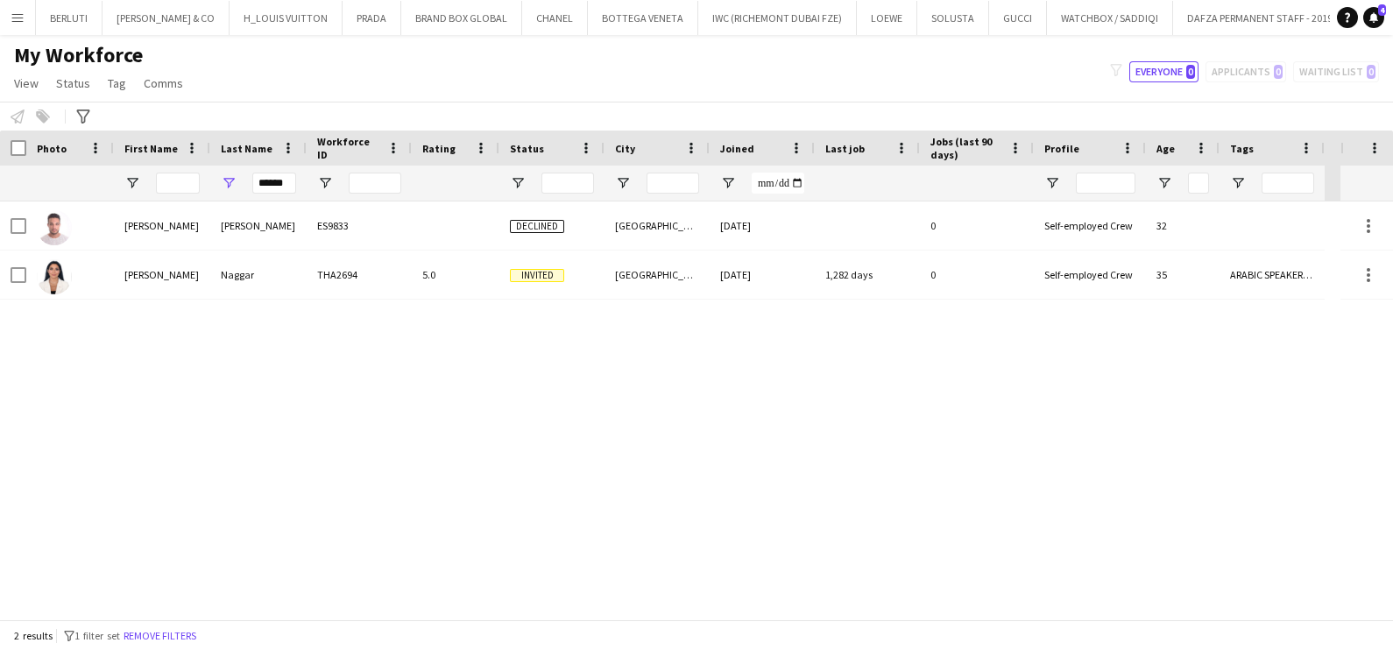
click at [20, 25] on button "Menu" at bounding box center [17, 17] width 35 height 35
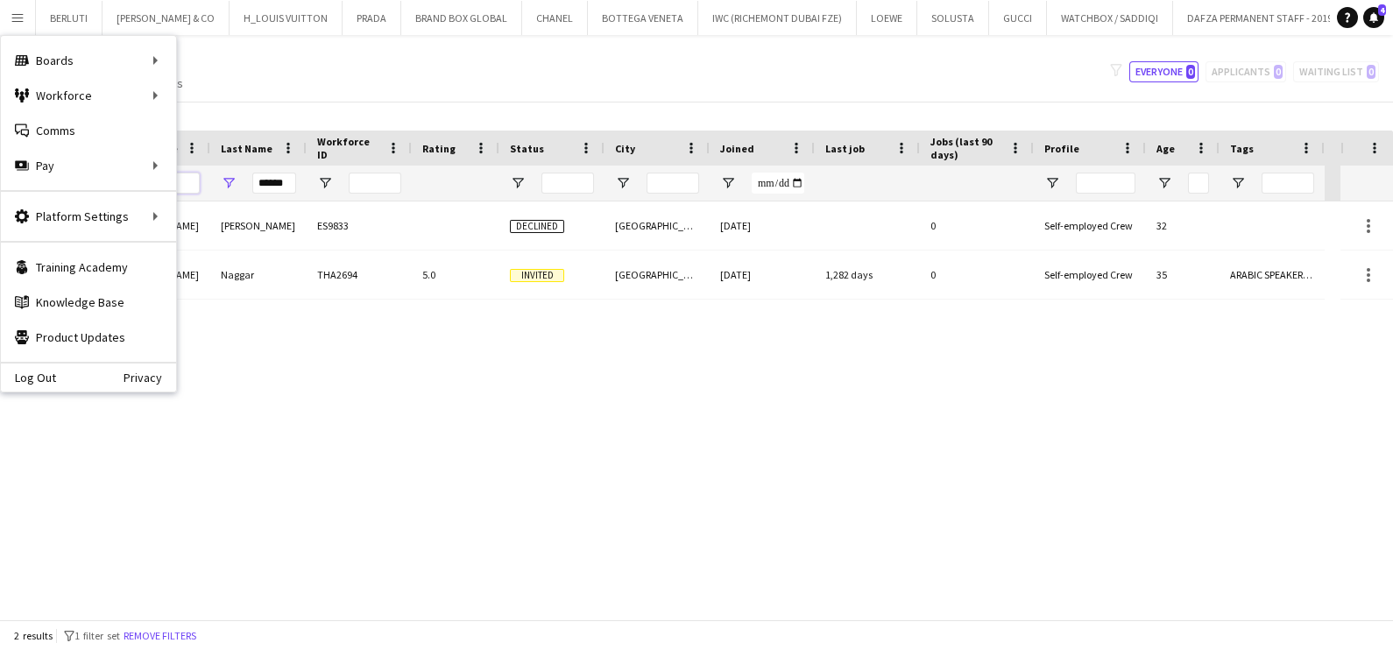
click at [181, 182] on input "First Name Filter Input" at bounding box center [178, 183] width 44 height 21
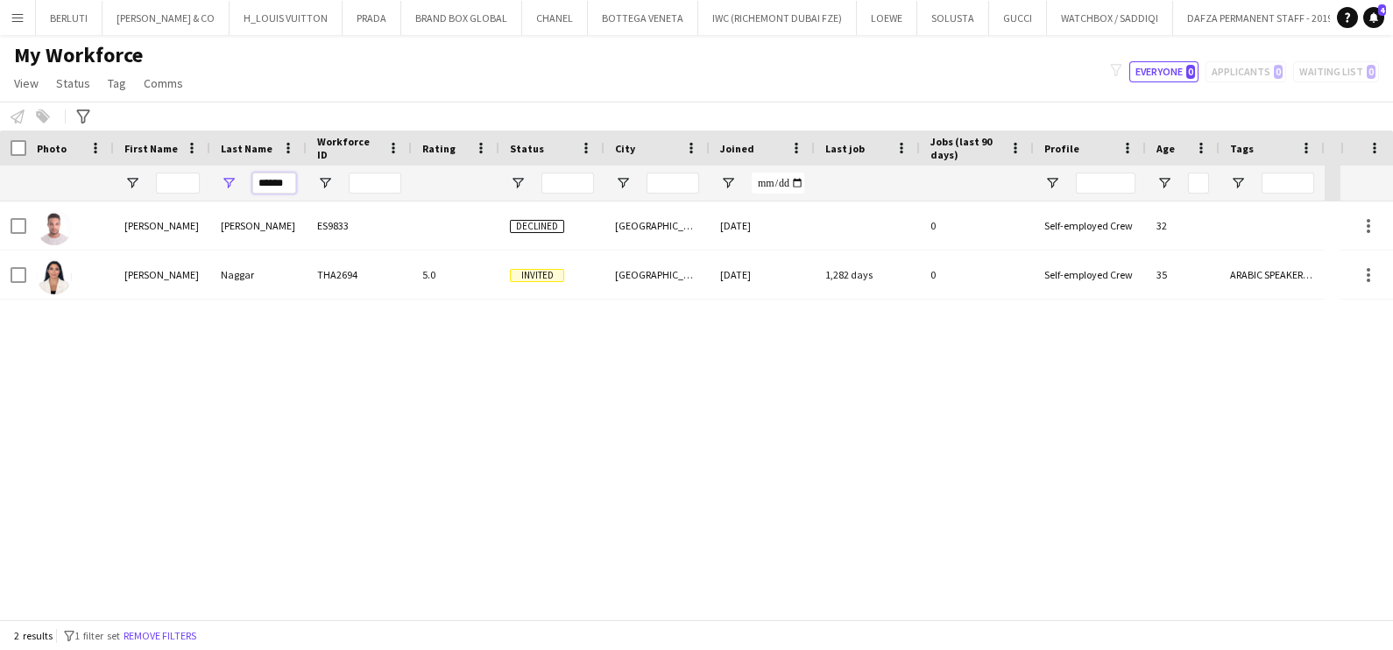
click at [288, 175] on input "******" at bounding box center [274, 183] width 44 height 21
type input "*"
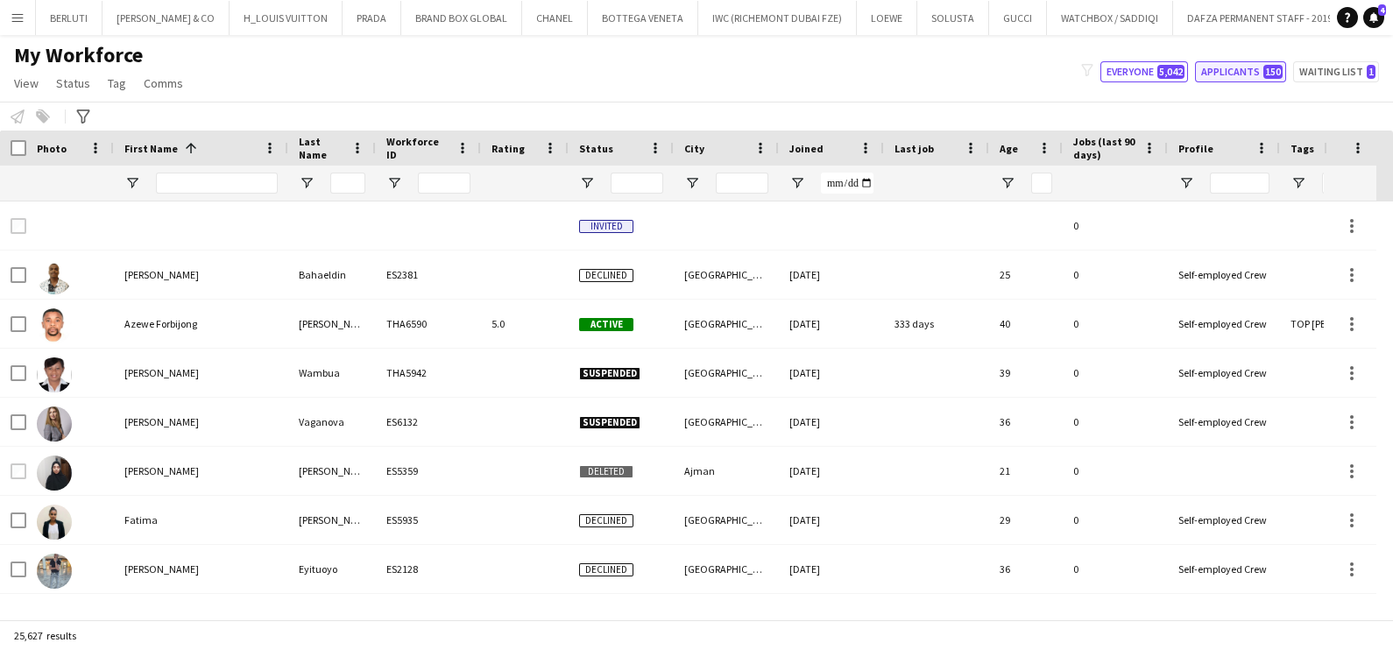
click at [1259, 78] on button "Applicants 150" at bounding box center [1240, 71] width 91 height 21
type input "**********"
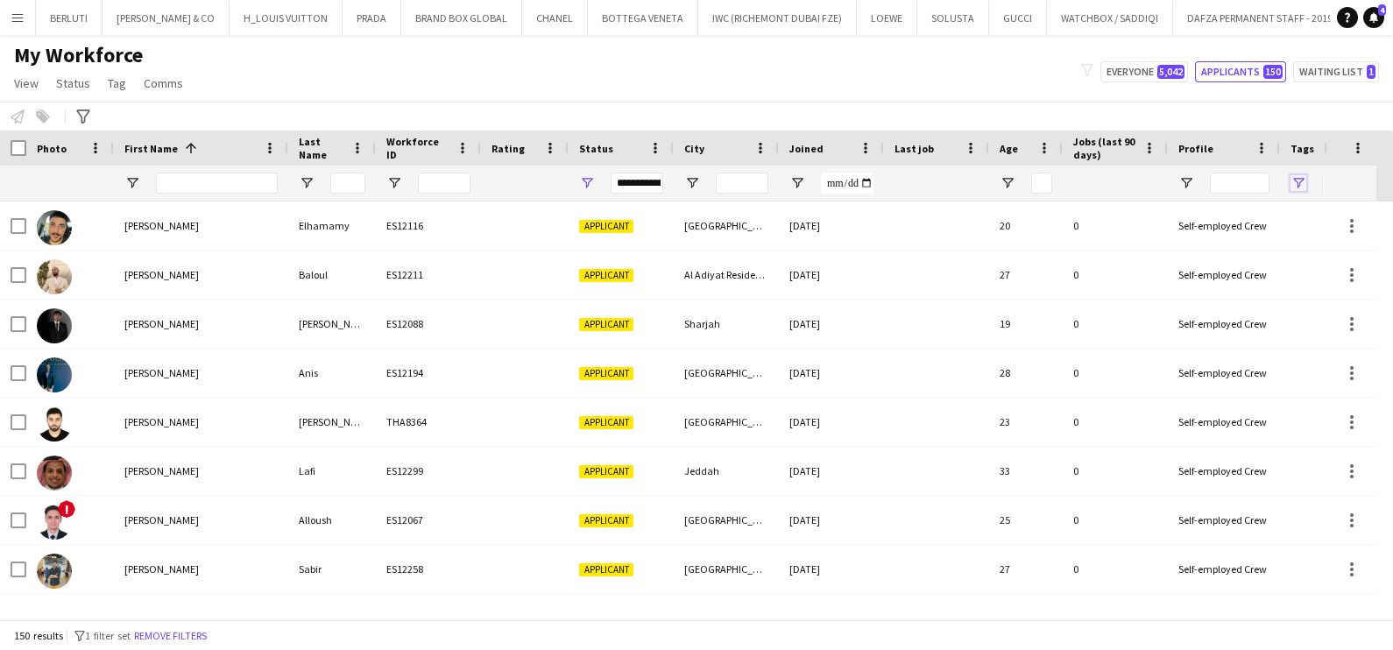
click at [1302, 176] on span "Open Filter Menu" at bounding box center [1299, 183] width 16 height 16
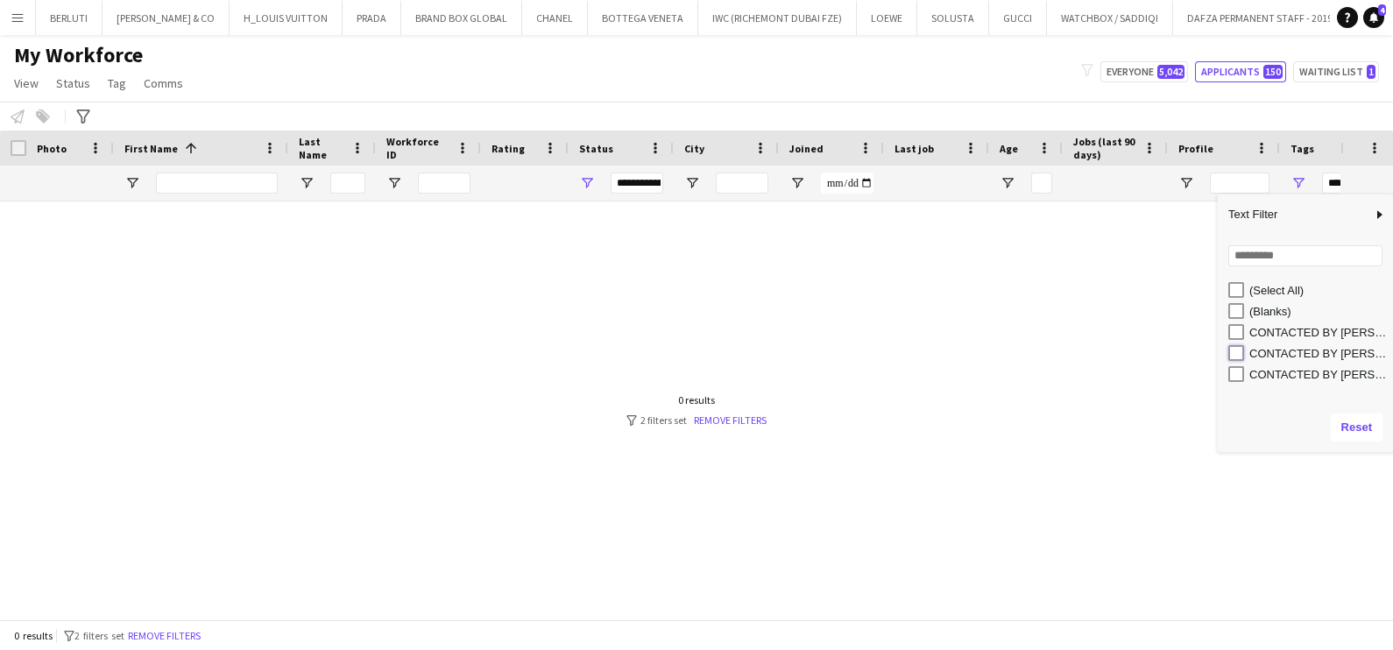
type input "**********"
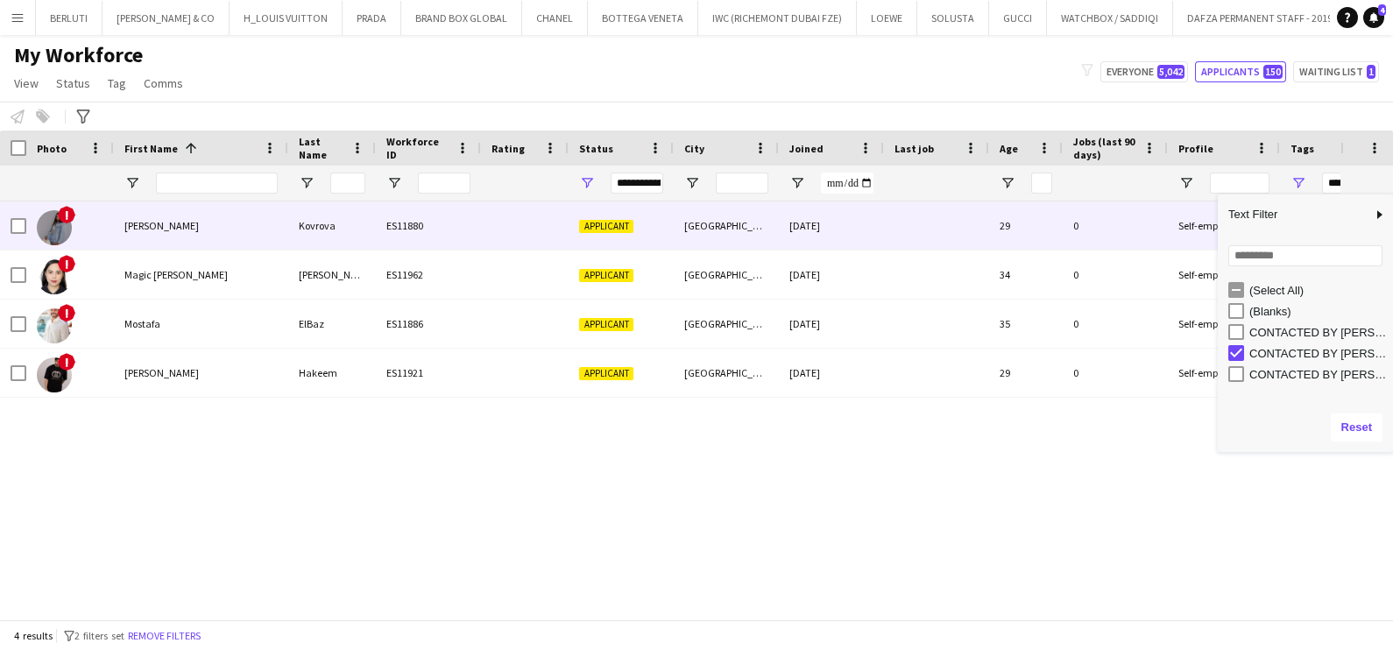
click at [172, 216] on div "Irina" at bounding box center [201, 226] width 174 height 48
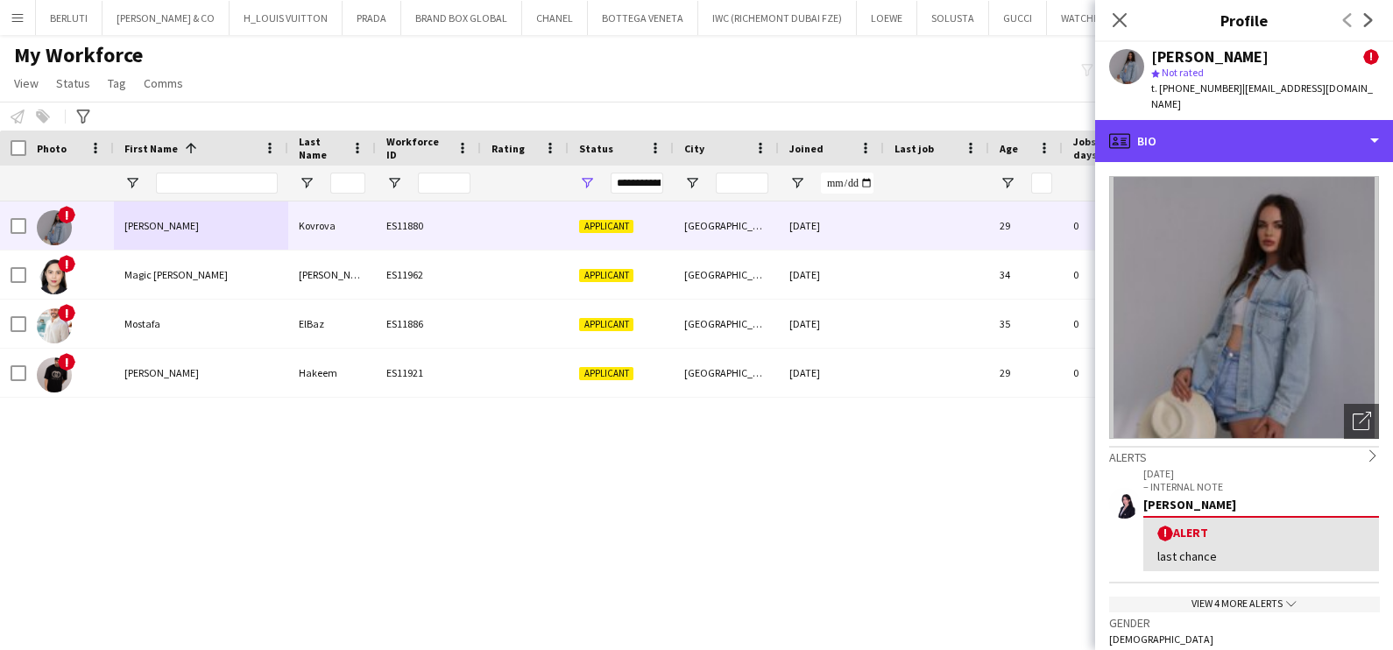
drag, startPoint x: 1286, startPoint y: 119, endPoint x: 1293, endPoint y: 145, distance: 27.0
click at [1287, 120] on div "profile Bio" at bounding box center [1244, 141] width 298 height 42
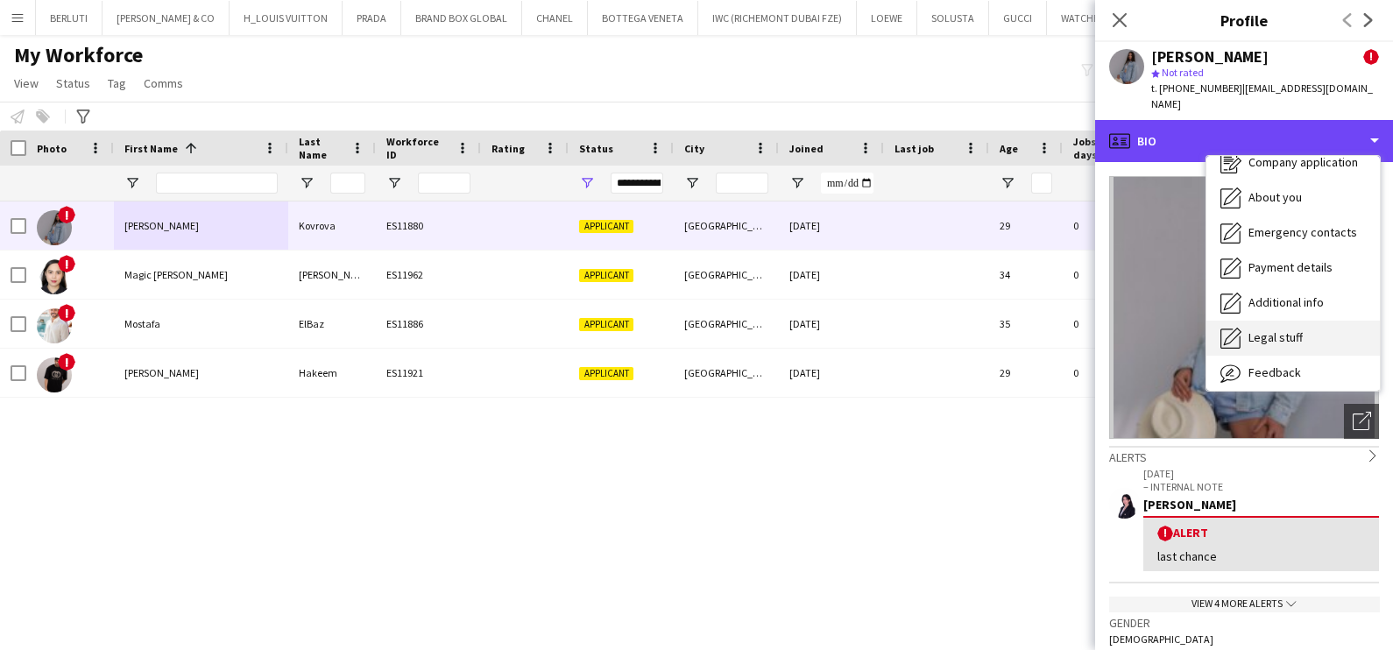
scroll to position [94, 0]
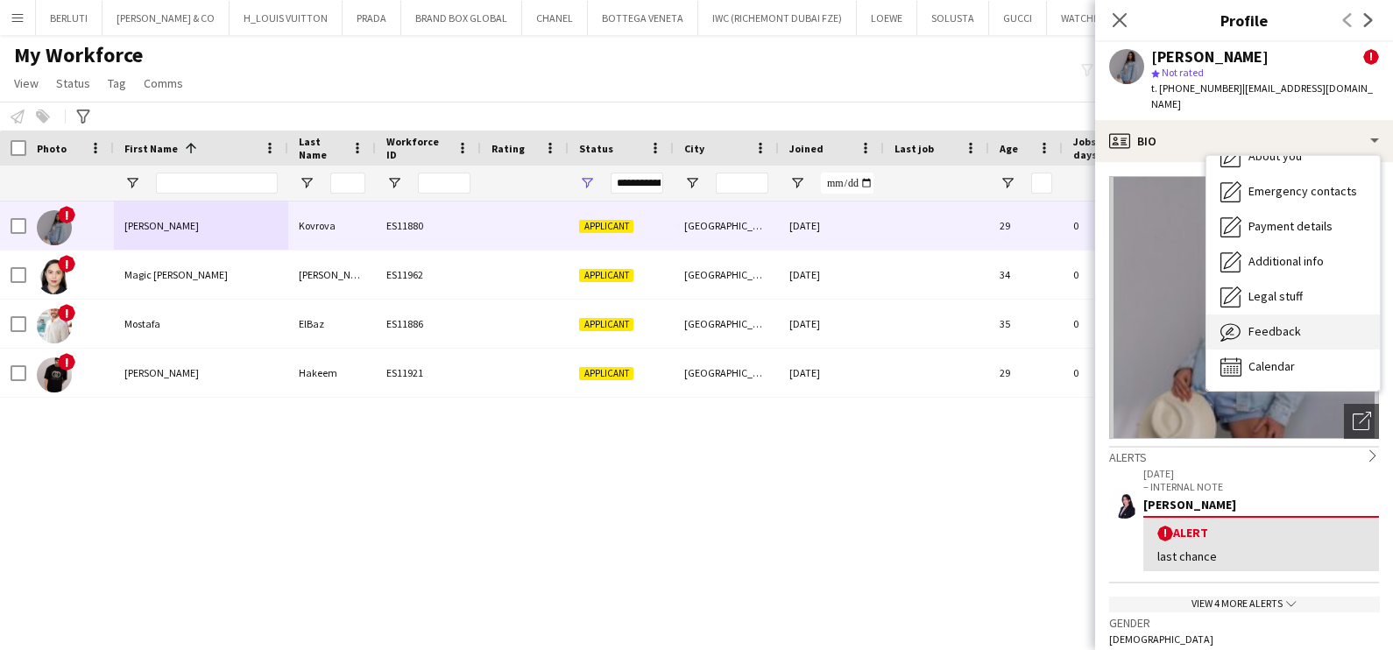
click at [1328, 324] on div "Feedback Feedback" at bounding box center [1294, 332] width 174 height 35
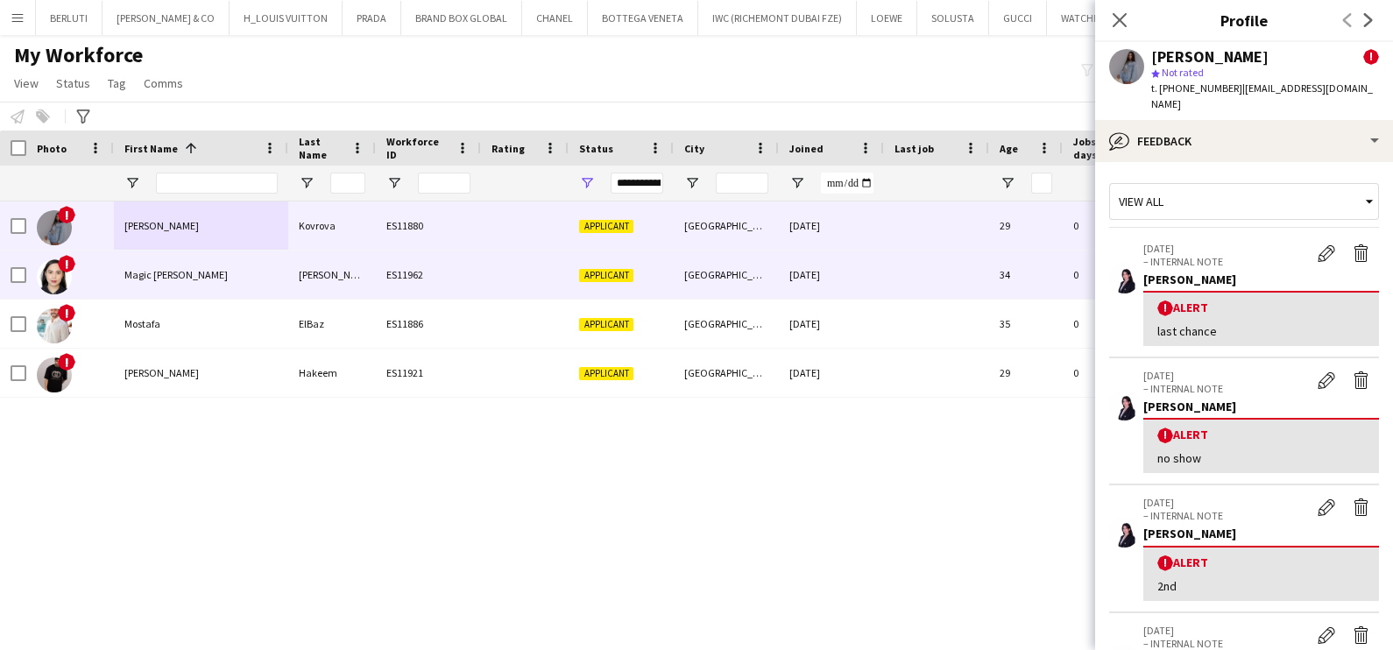
click at [294, 286] on div "Baylon" at bounding box center [332, 275] width 88 height 48
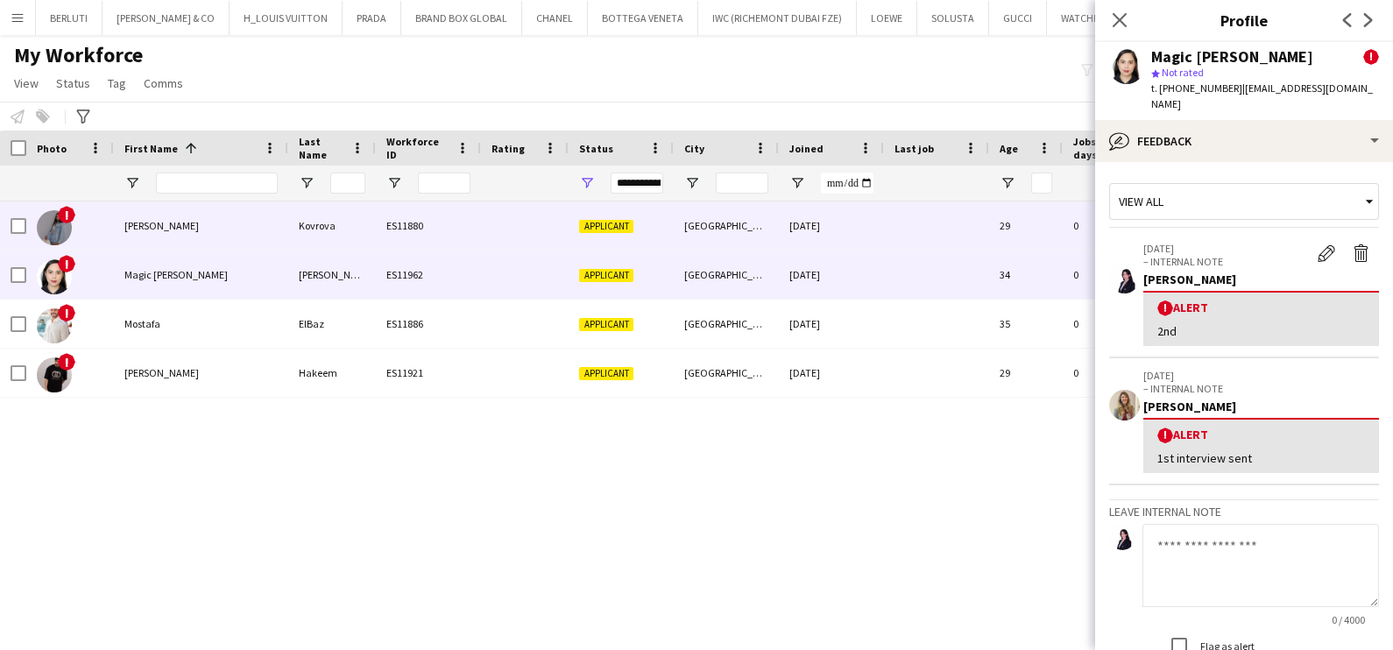
click at [464, 232] on div "ES11880" at bounding box center [428, 226] width 105 height 48
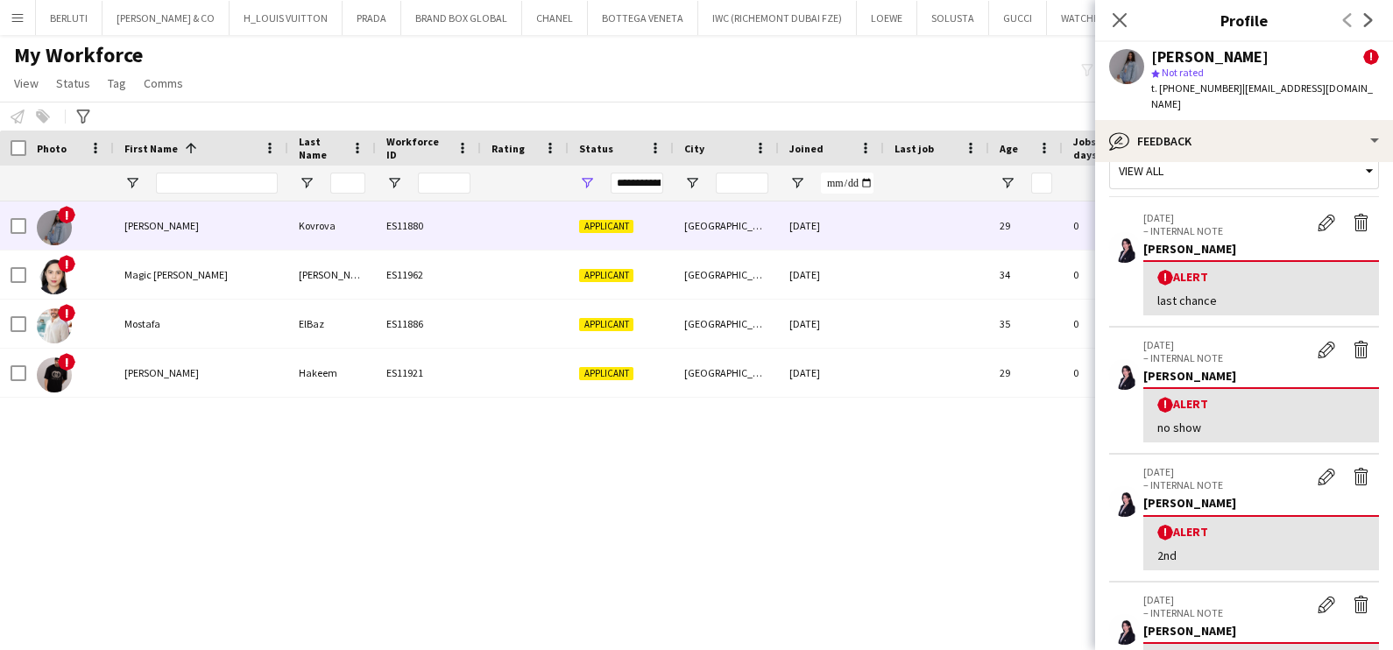
scroll to position [0, 0]
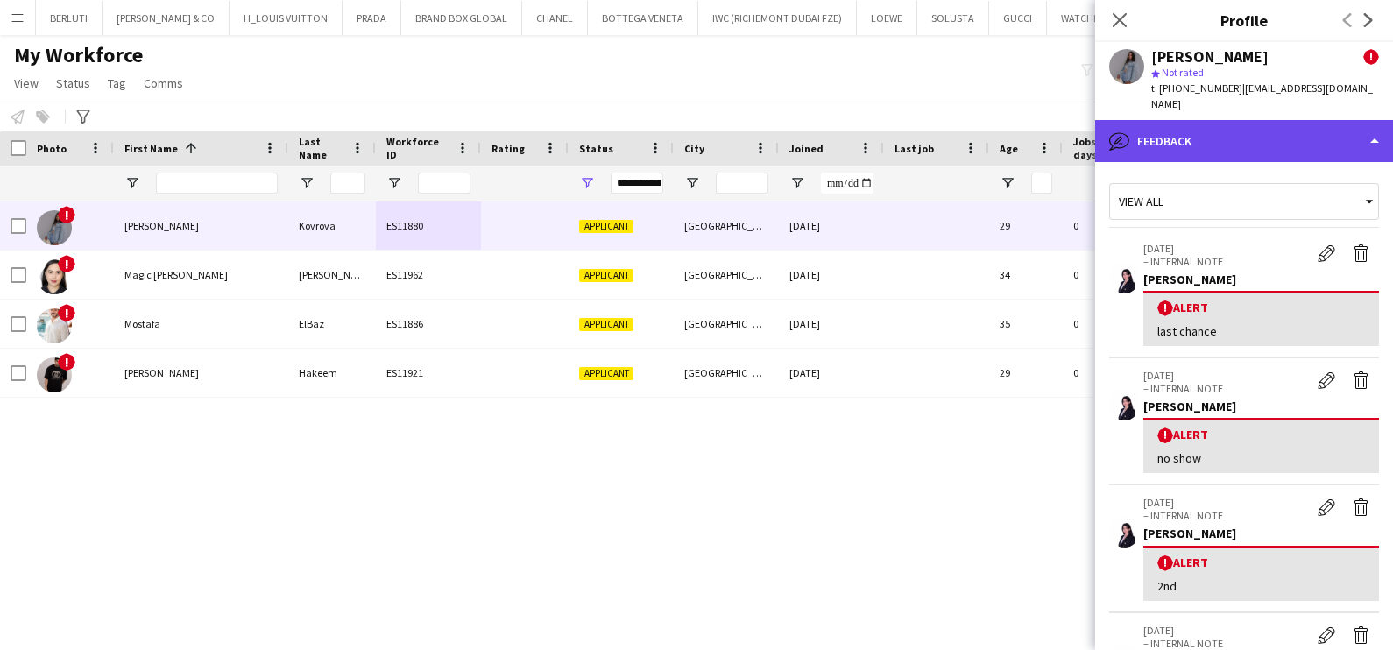
click at [1327, 124] on div "bubble-pencil Feedback" at bounding box center [1244, 141] width 298 height 42
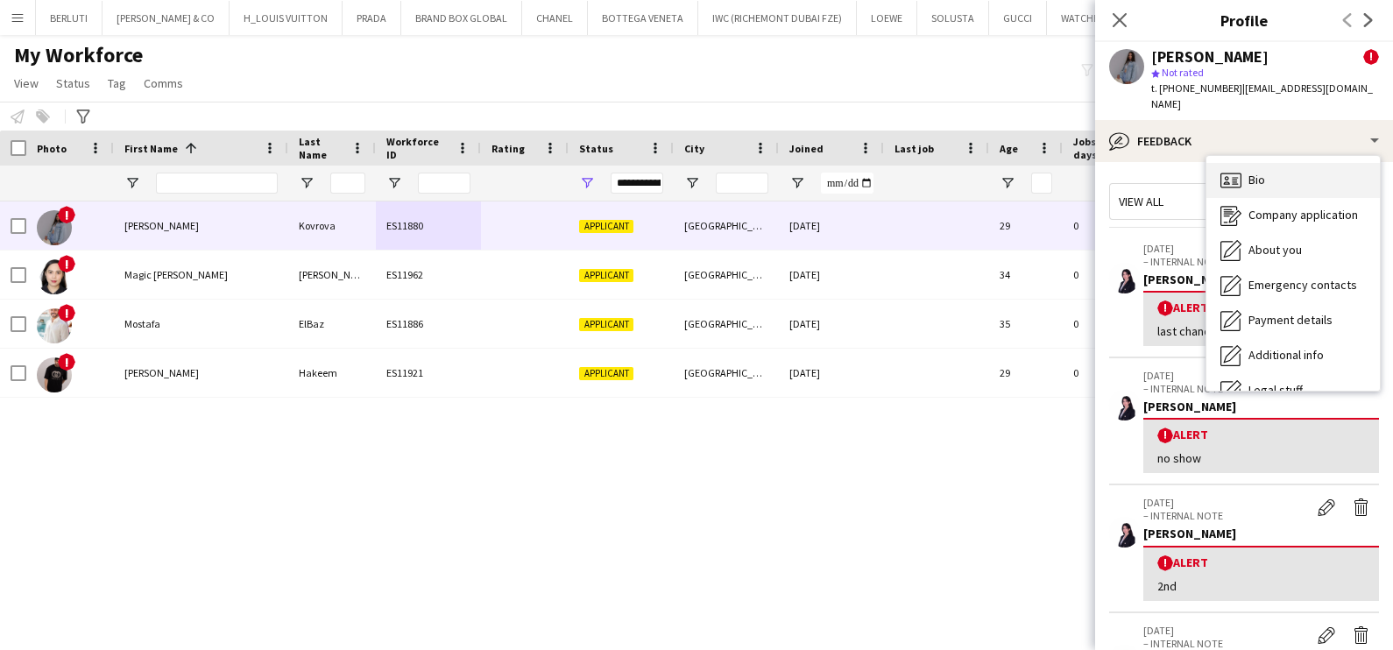
click at [1310, 163] on div "Bio Bio" at bounding box center [1294, 180] width 174 height 35
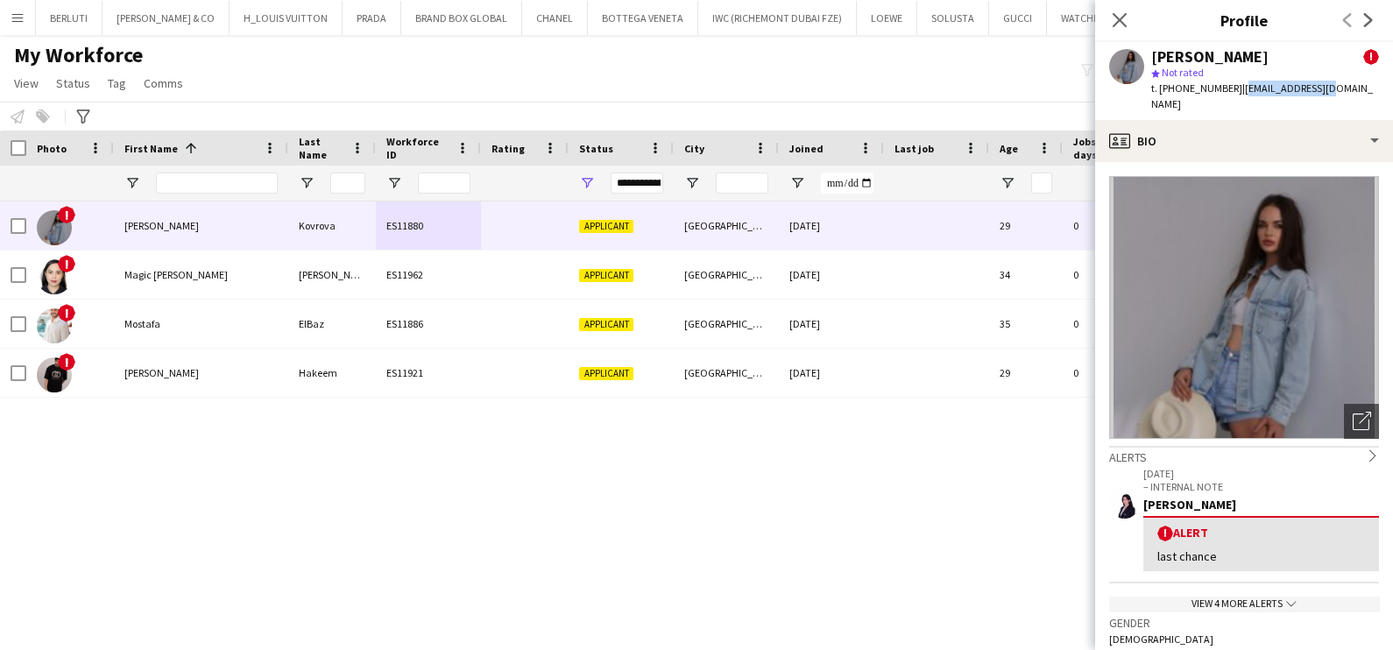
drag, startPoint x: 1234, startPoint y: 88, endPoint x: 1328, endPoint y: 87, distance: 93.8
click at [1328, 87] on div "Irina Kovrova ! star Not rated t. +971585163775 | iri.kobro@me.com" at bounding box center [1244, 81] width 298 height 78
copy span "iri.kobro@me.com"
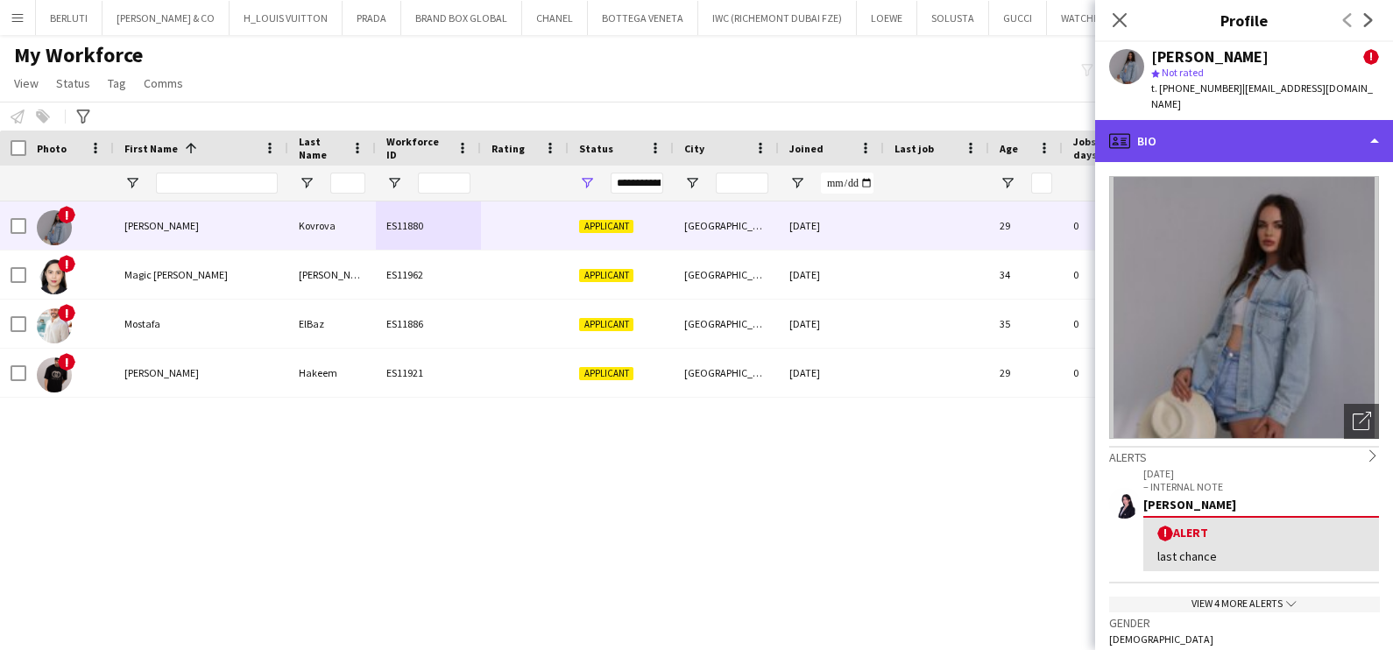
click at [1341, 120] on div "profile Bio" at bounding box center [1244, 141] width 298 height 42
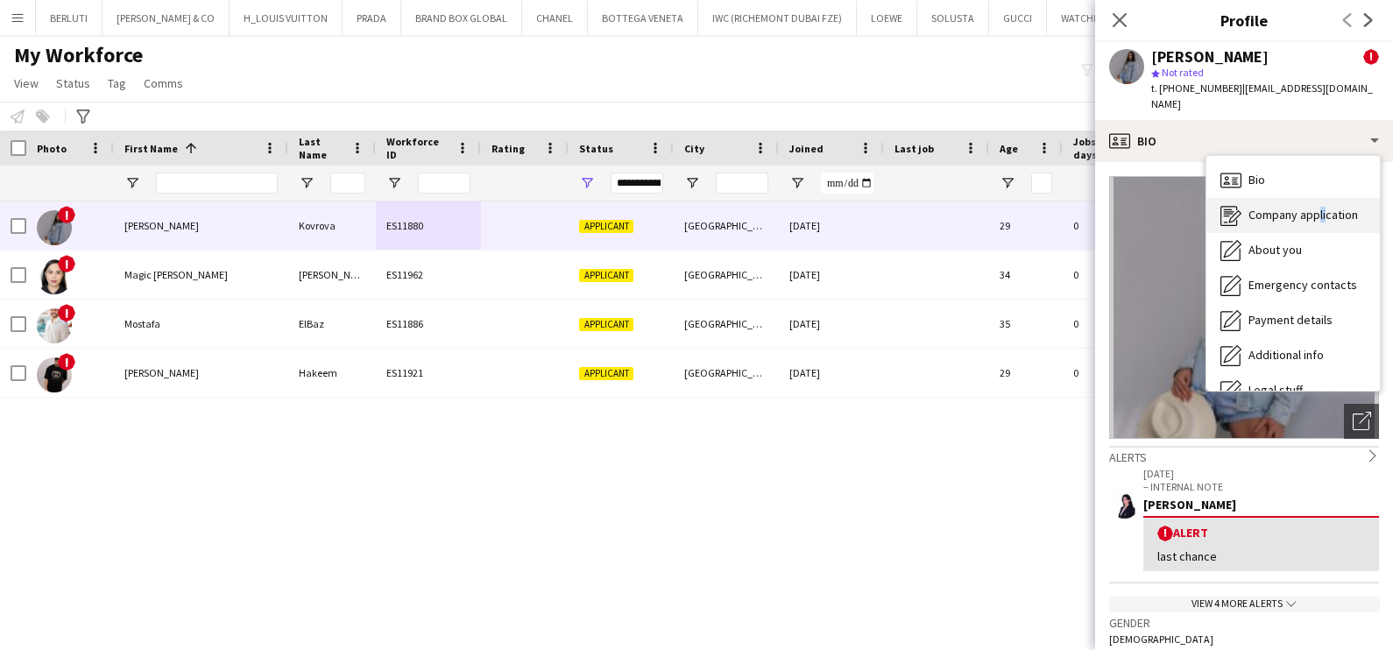
click at [1328, 207] on span "Company application" at bounding box center [1304, 215] width 110 height 16
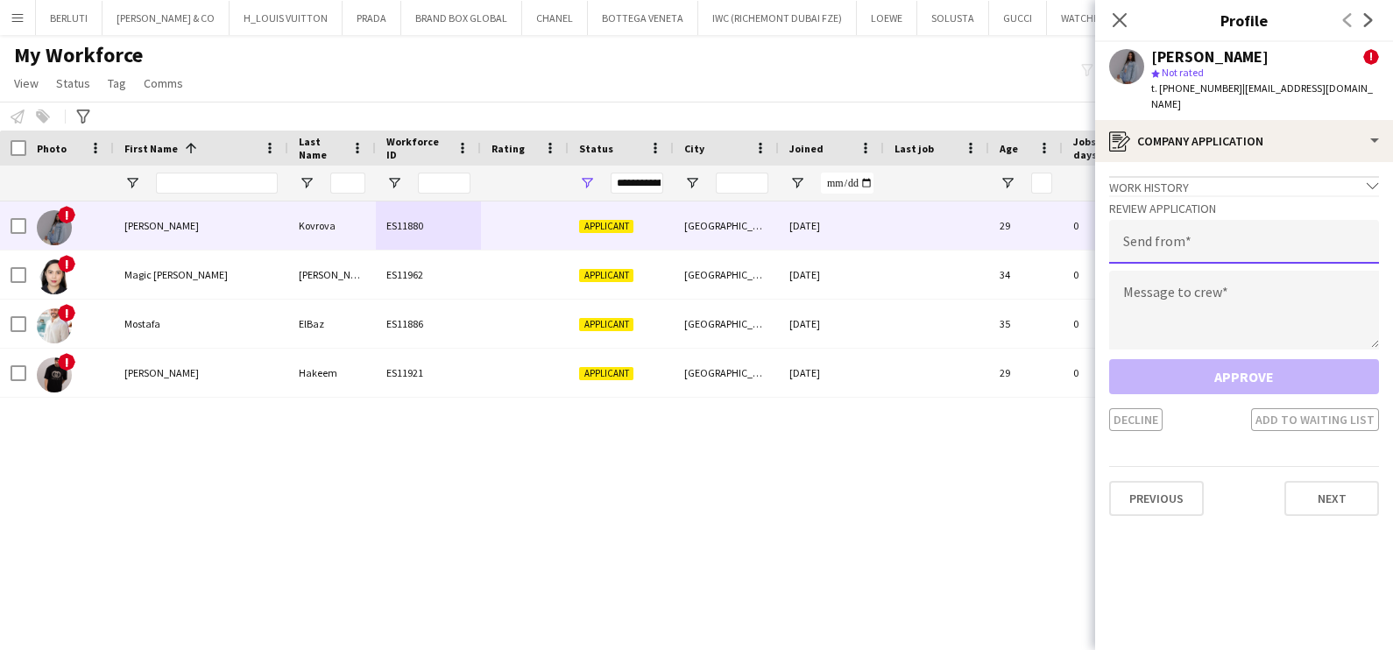
click at [1210, 220] on input "email" at bounding box center [1244, 242] width 270 height 44
type input "**********"
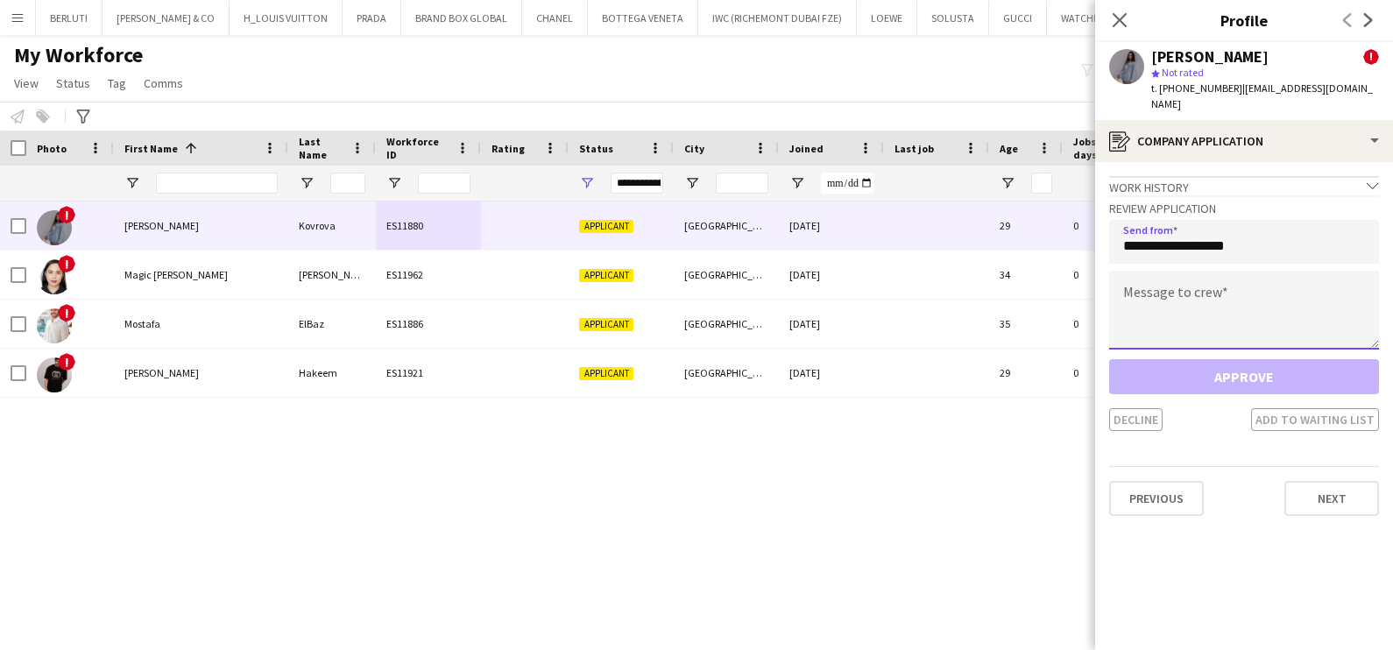
click at [1168, 307] on textarea at bounding box center [1244, 310] width 270 height 79
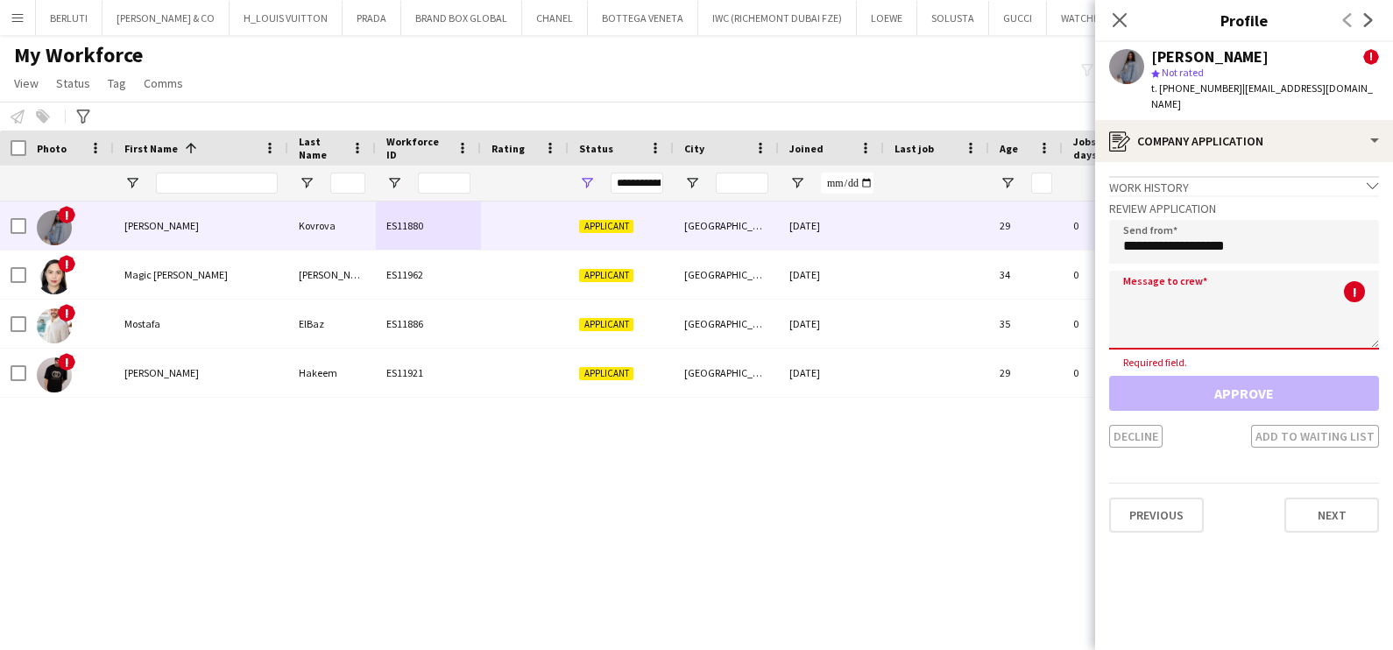
paste textarea "**********"
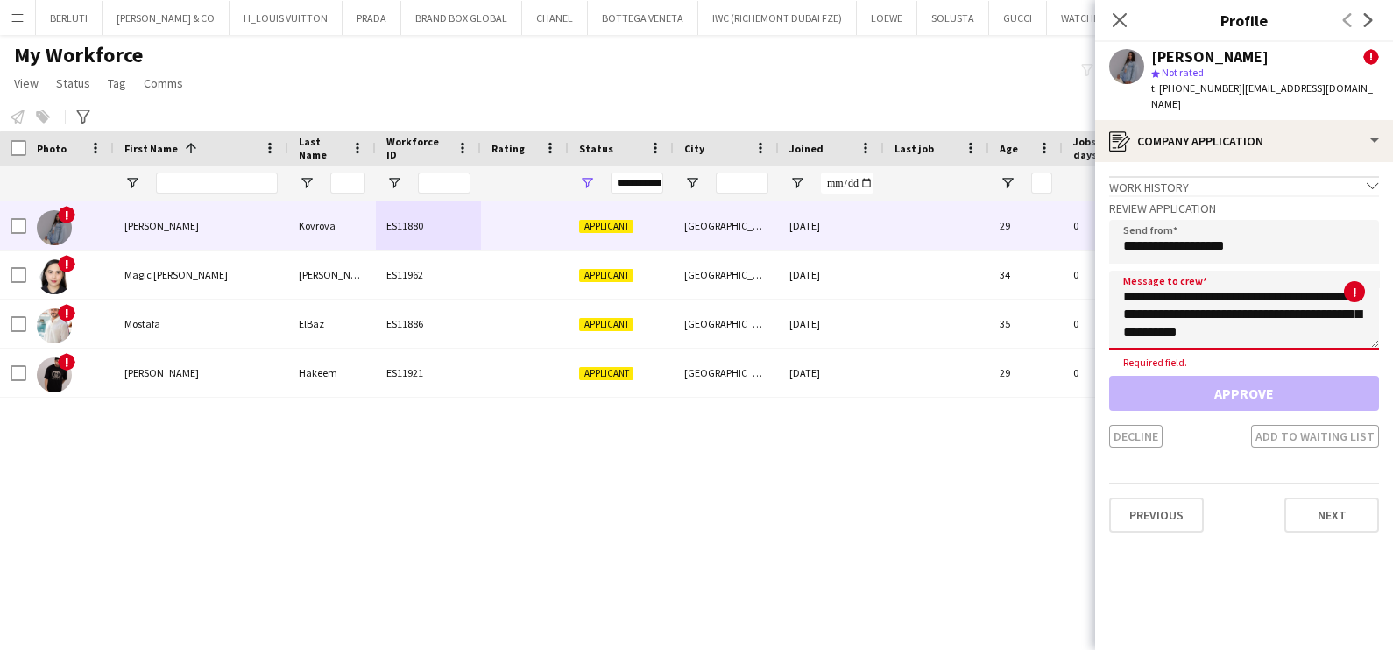
scroll to position [379, 0]
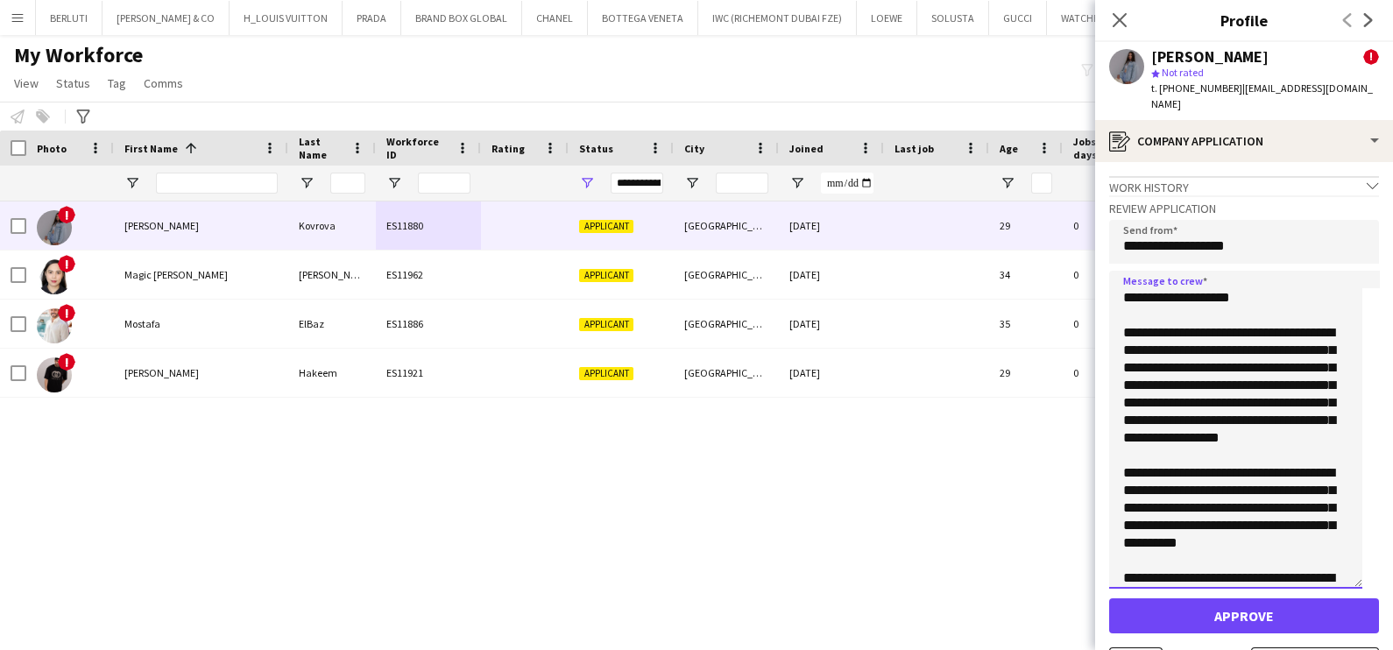
drag, startPoint x: 1371, startPoint y: 391, endPoint x: 1368, endPoint y: 698, distance: 307.6
click at [1368, 649] on html "Menu Boards Boards Boards All jobs Status Workforce Workforce My Workforce Recr…" at bounding box center [696, 325] width 1393 height 650
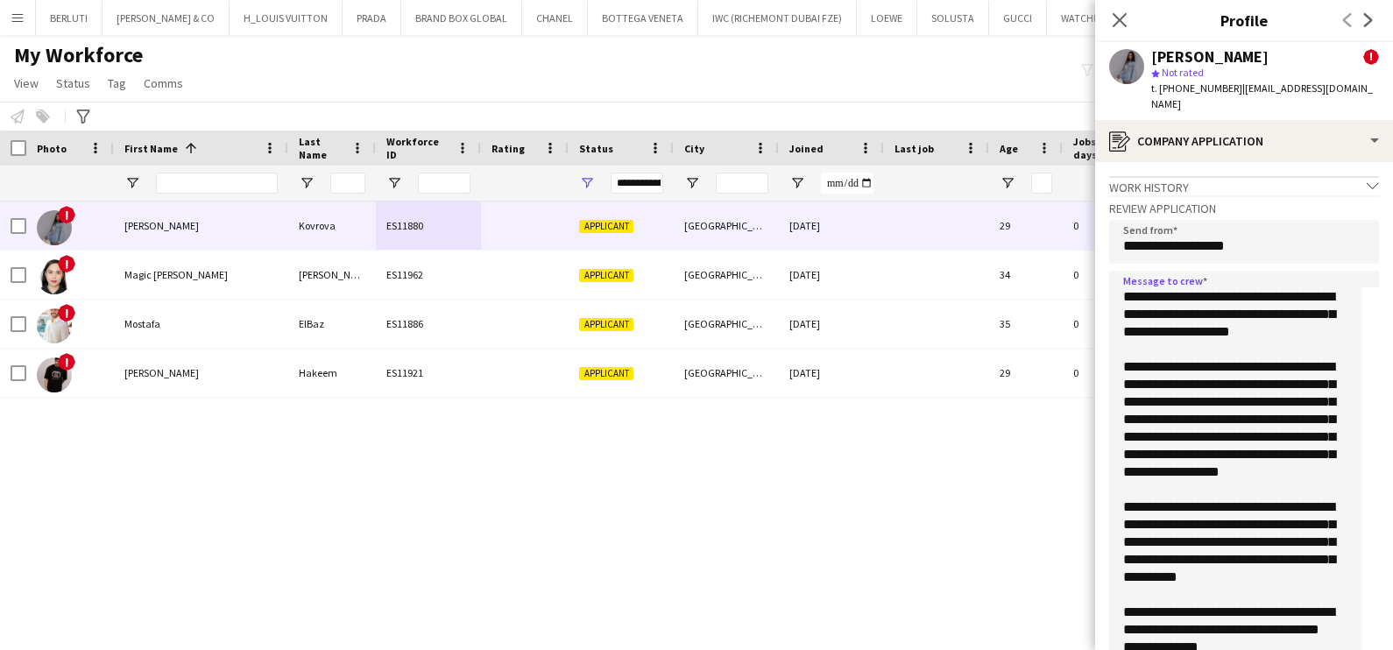
scroll to position [0, 0]
click at [1183, 438] on textarea "**********" at bounding box center [1235, 496] width 253 height 451
drag, startPoint x: 1180, startPoint y: 438, endPoint x: 1208, endPoint y: 477, distance: 47.7
click at [1208, 477] on textarea "**********" at bounding box center [1235, 496] width 253 height 451
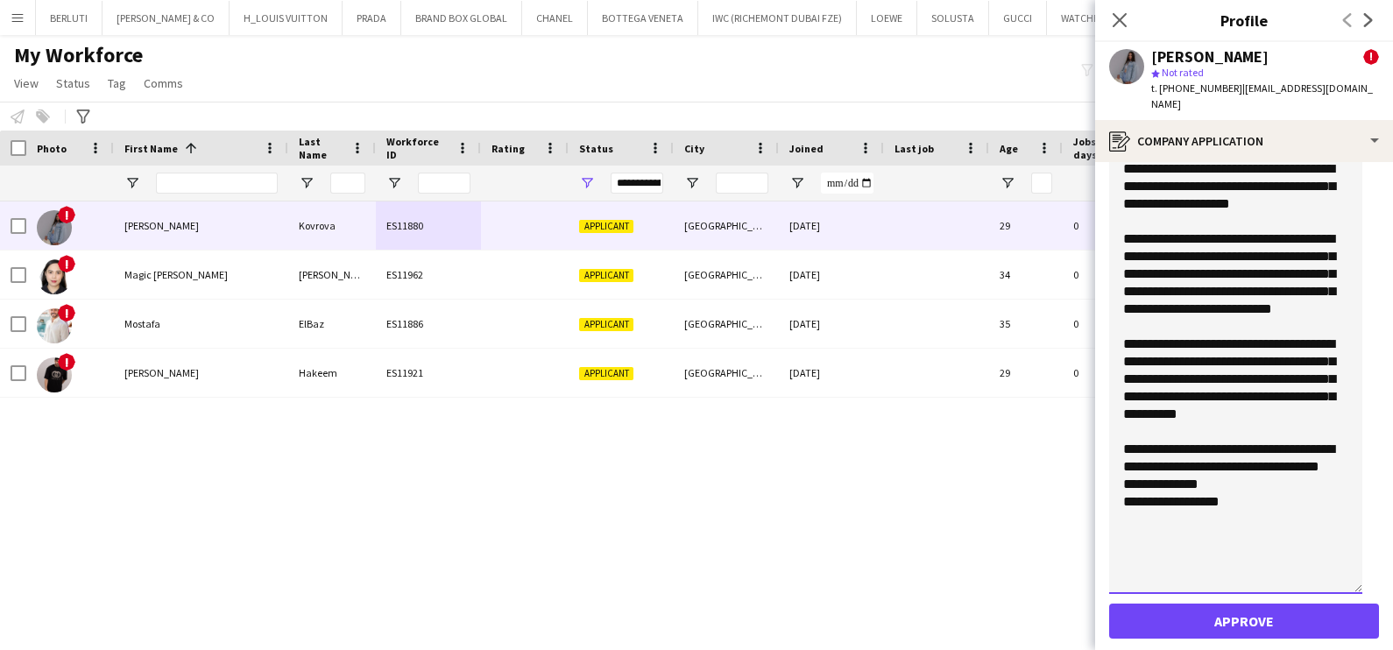
scroll to position [233, 0]
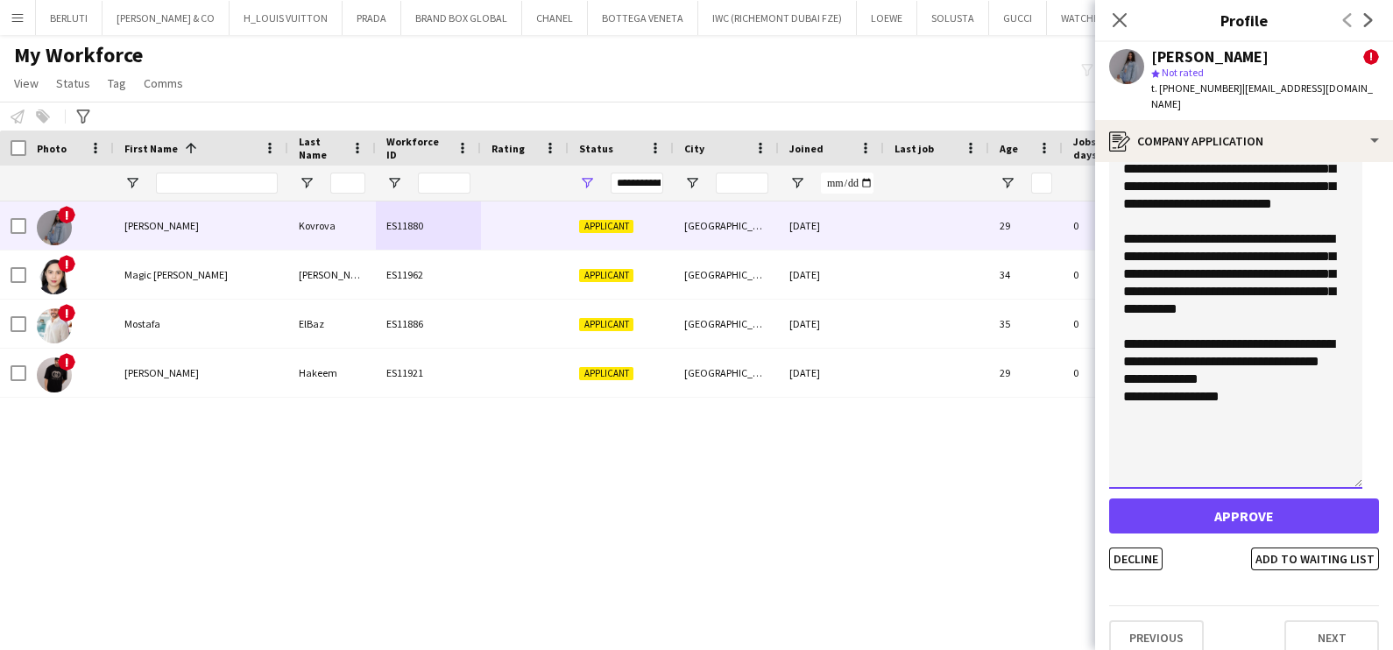
click at [1203, 383] on textarea "**********" at bounding box center [1235, 263] width 253 height 451
type textarea "**********"
click at [1142, 548] on button "Decline" at bounding box center [1135, 559] width 53 height 23
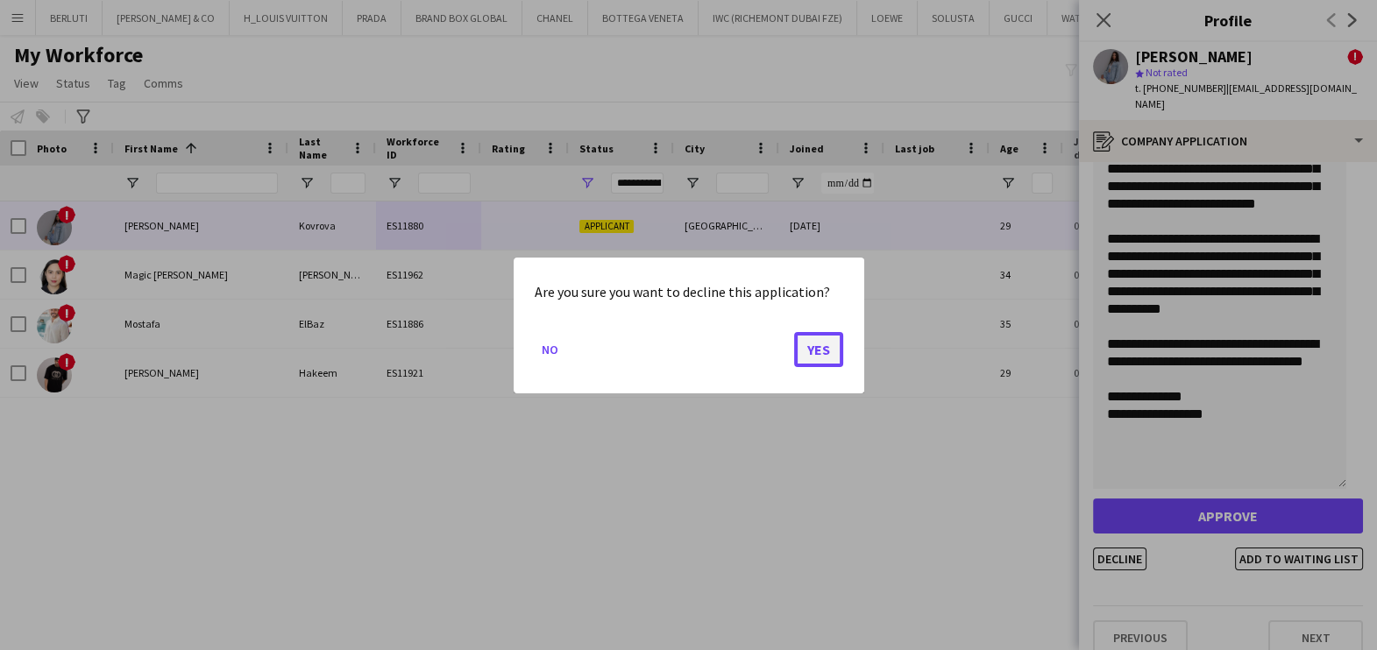
click at [798, 342] on button "Yes" at bounding box center [818, 348] width 49 height 35
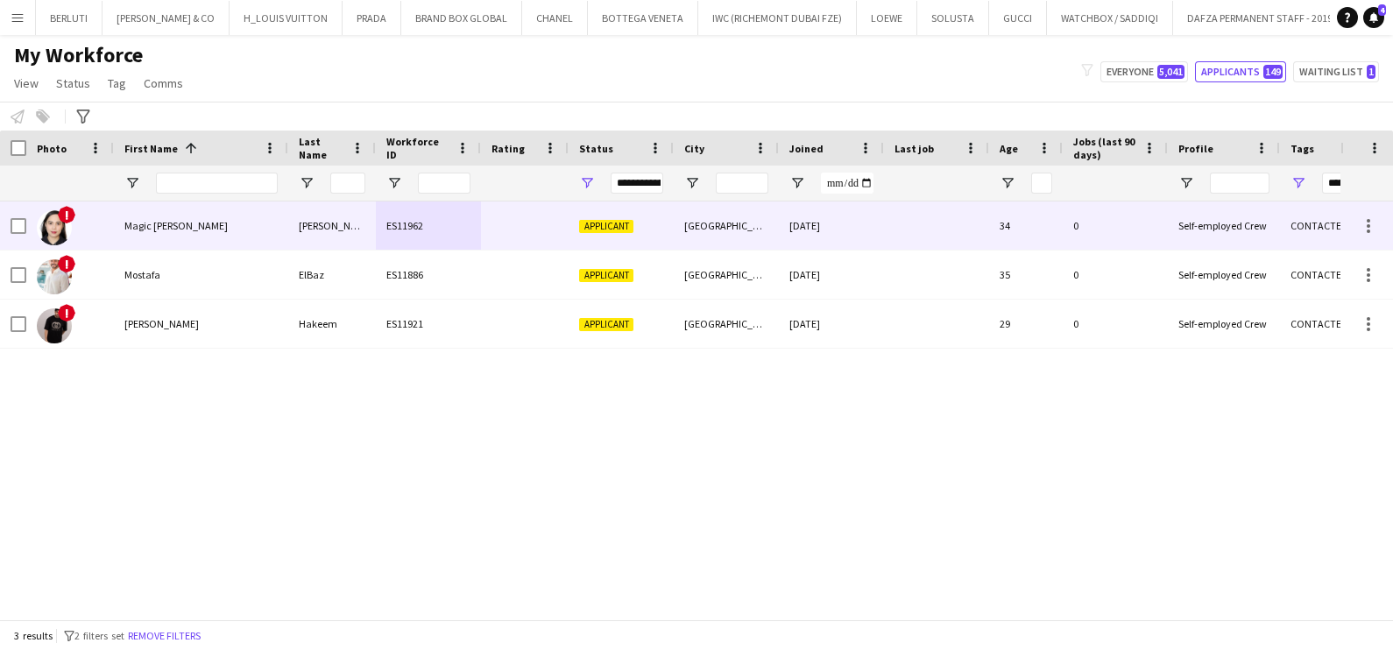
click at [294, 237] on div "Baylon" at bounding box center [332, 226] width 88 height 48
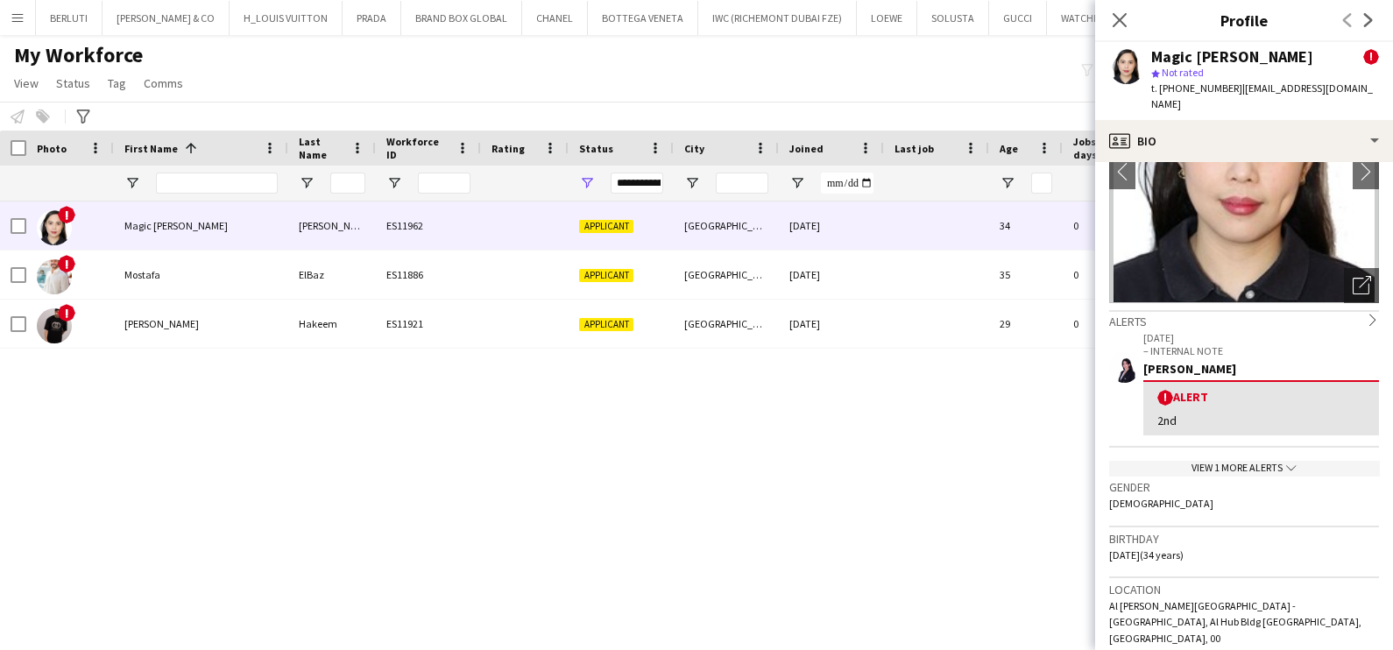
scroll to position [218, 0]
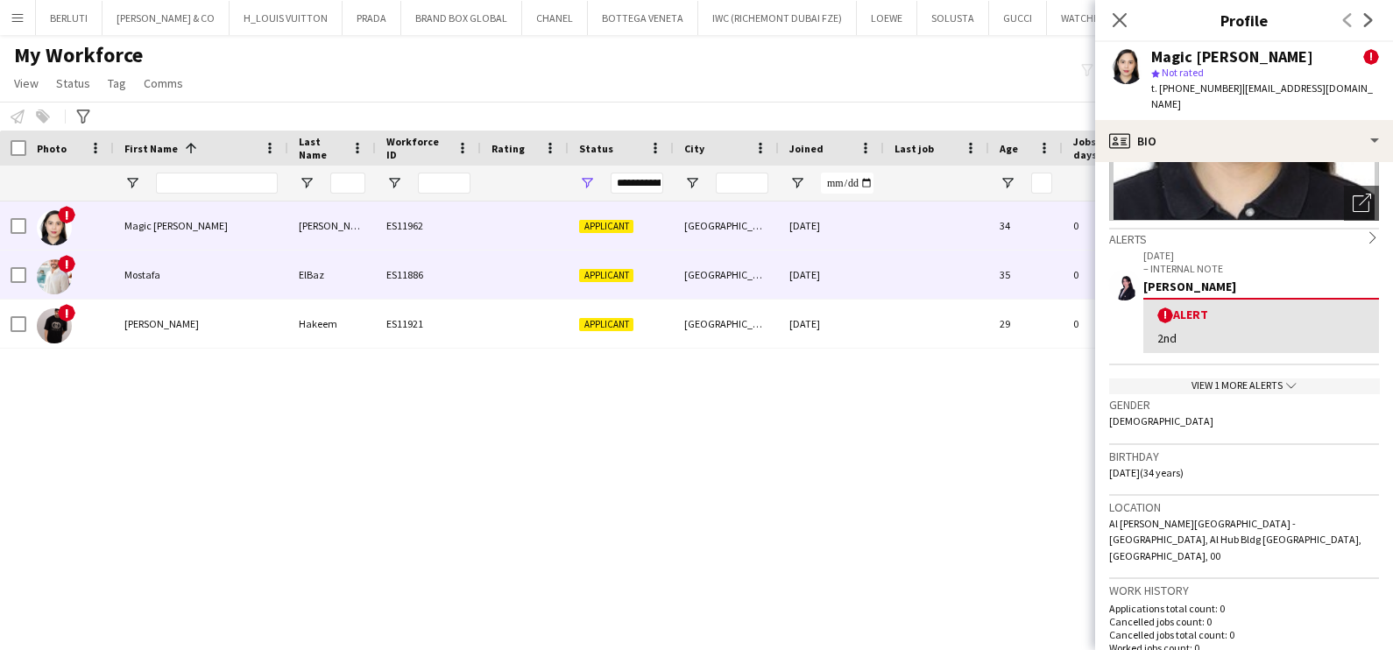
drag, startPoint x: 382, startPoint y: 291, endPoint x: 492, endPoint y: 263, distance: 113.9
click at [382, 290] on div "ES11886" at bounding box center [428, 275] width 105 height 48
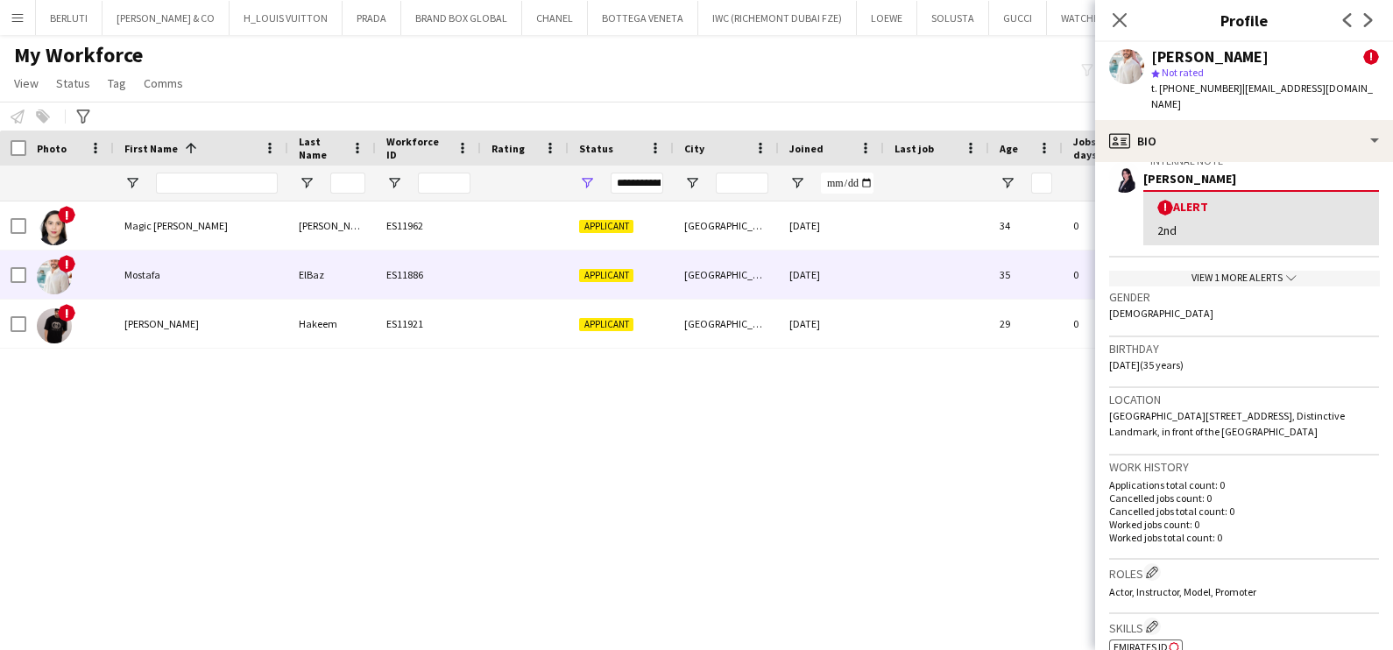
scroll to position [329, 0]
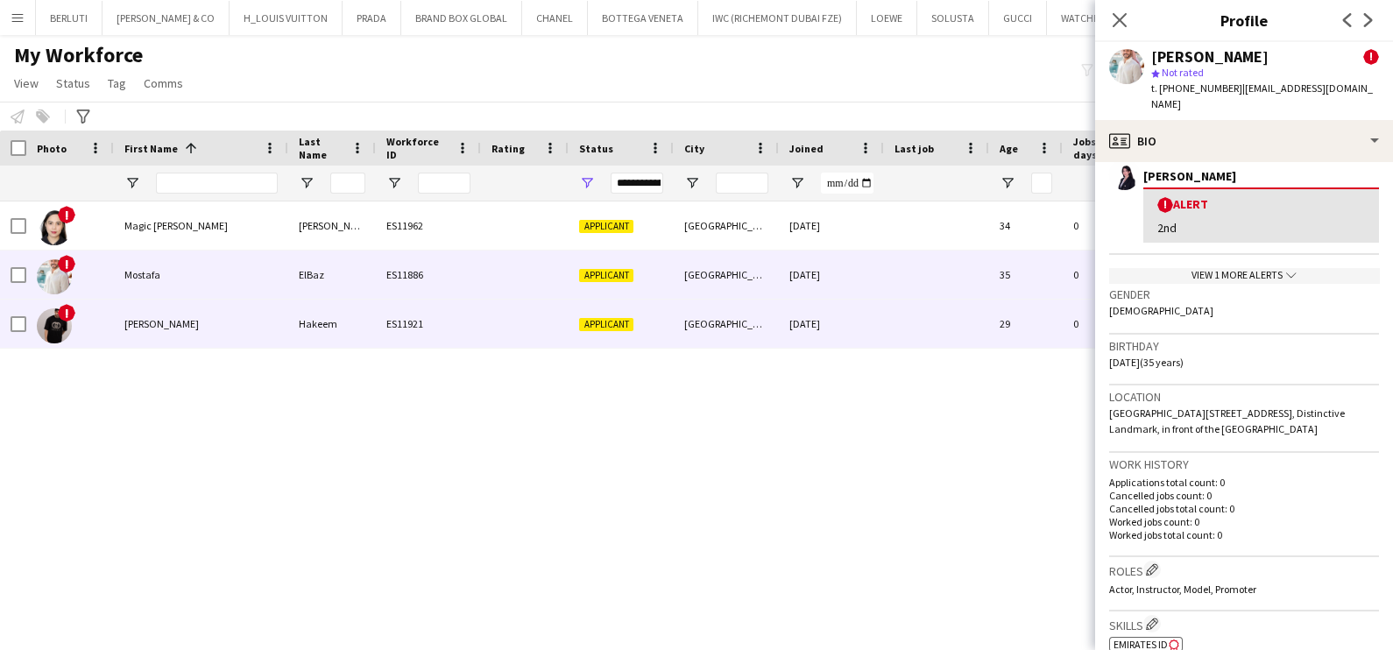
click at [487, 312] on div at bounding box center [525, 324] width 88 height 48
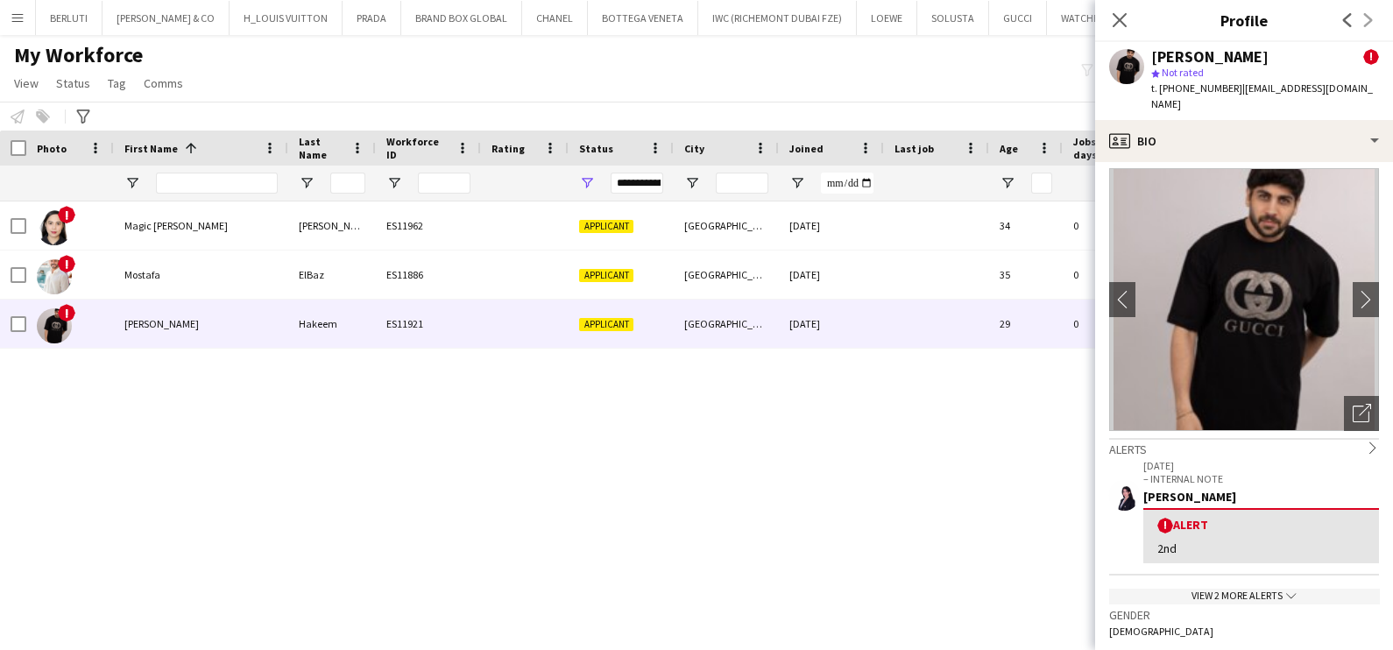
scroll to position [0, 0]
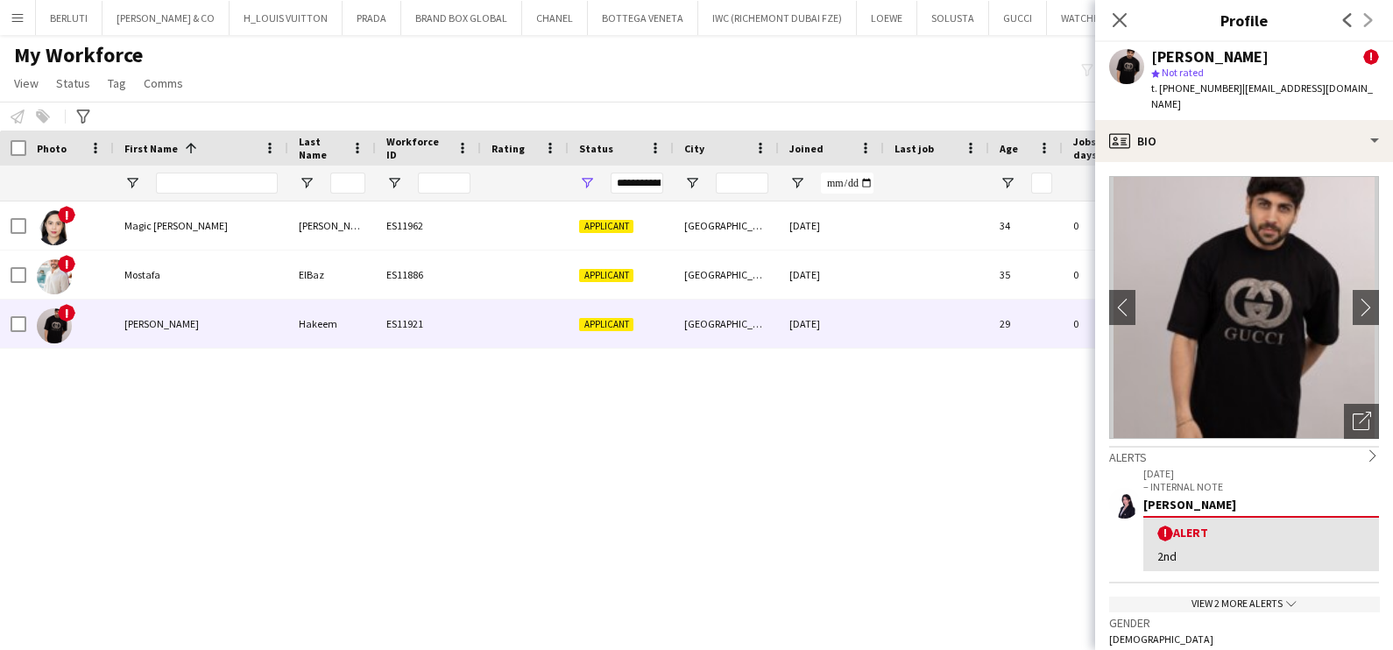
click at [318, 491] on div "! Magic Lorraine Baylon ES11962 Applicant Abu Dhabi 10-07-2025 34 0 Self-employ…" at bounding box center [670, 402] width 1341 height 401
click at [1123, 24] on icon at bounding box center [1119, 19] width 17 height 17
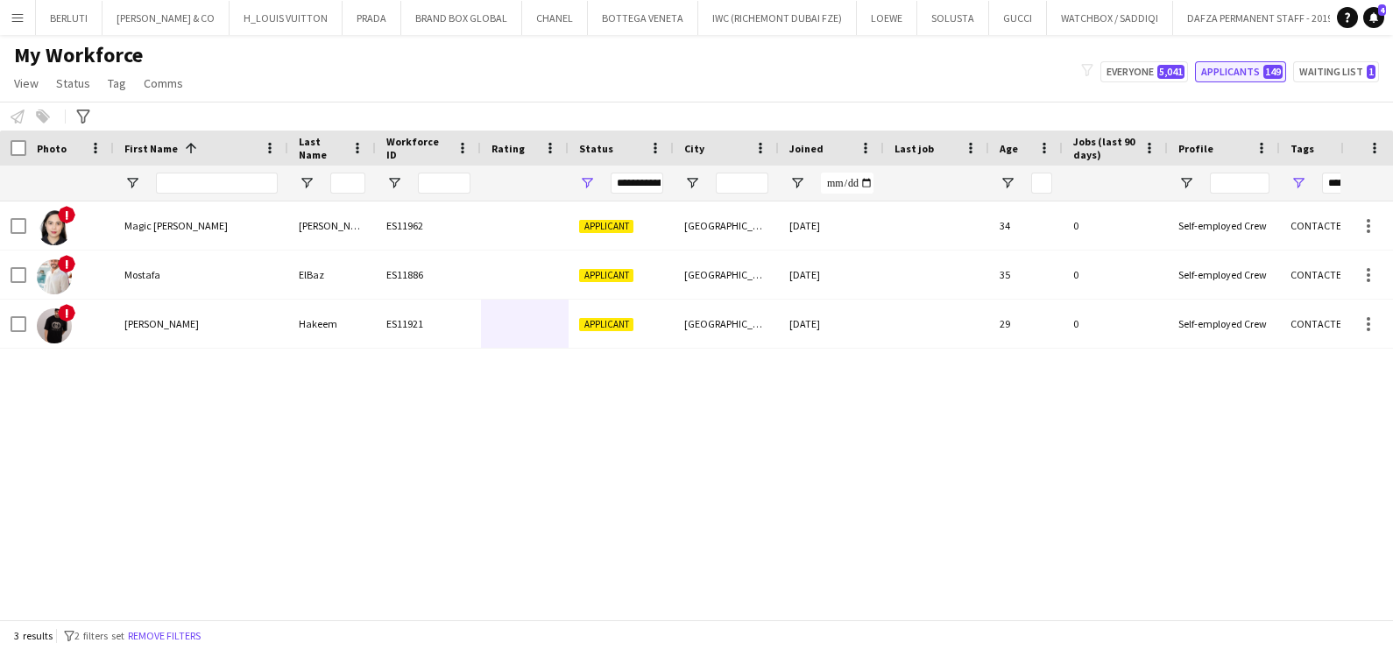
click at [1229, 61] on button "Applicants 149" at bounding box center [1240, 71] width 91 height 21
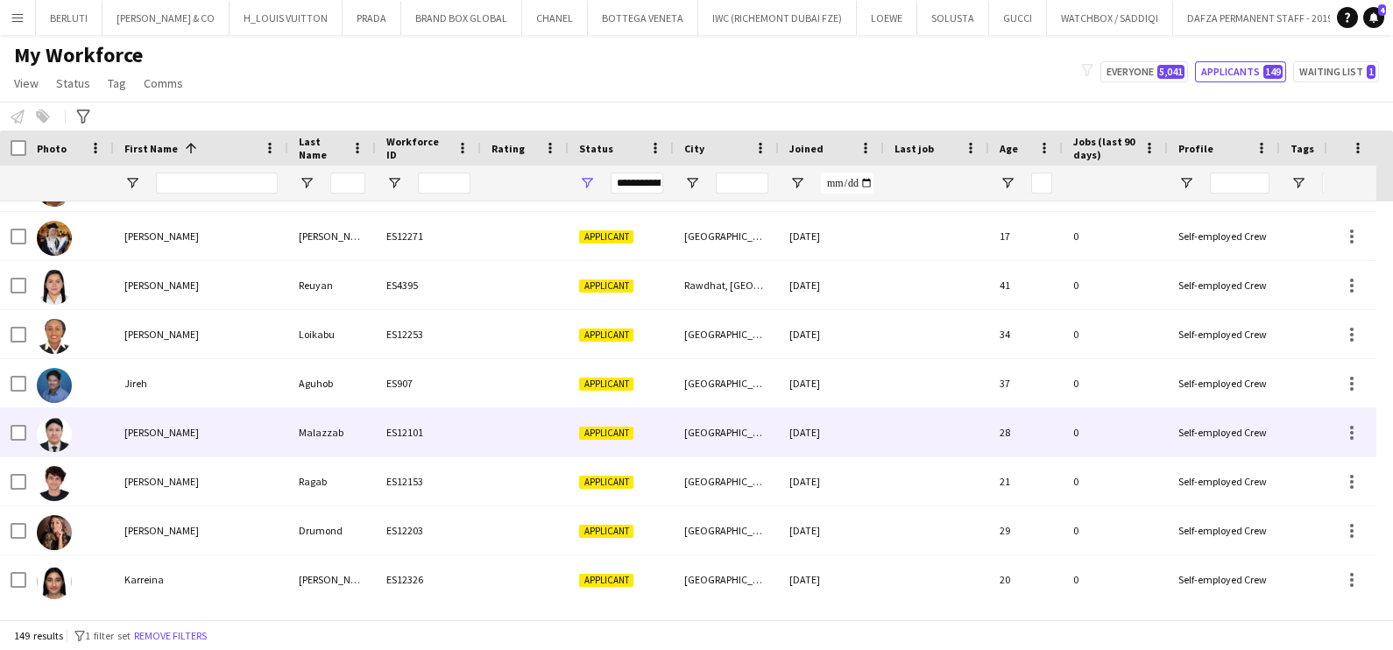
scroll to position [2951, 0]
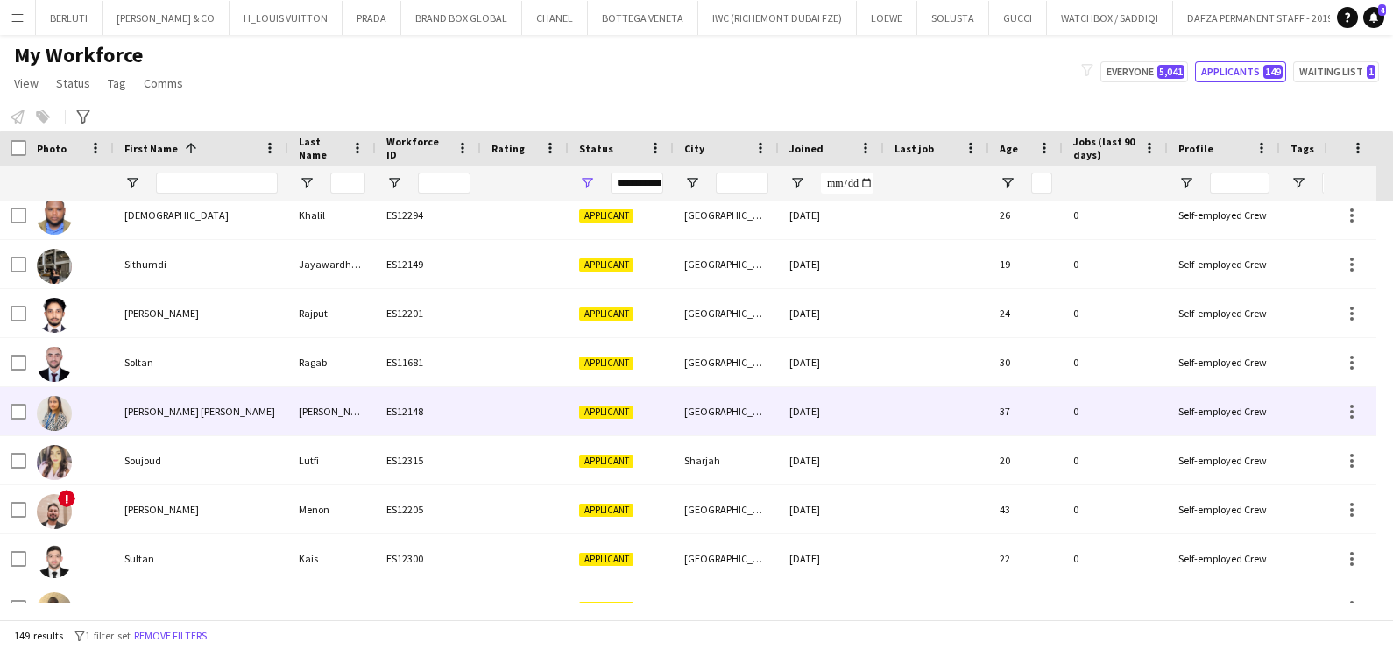
click at [222, 422] on div "Sophia Maria" at bounding box center [201, 411] width 174 height 48
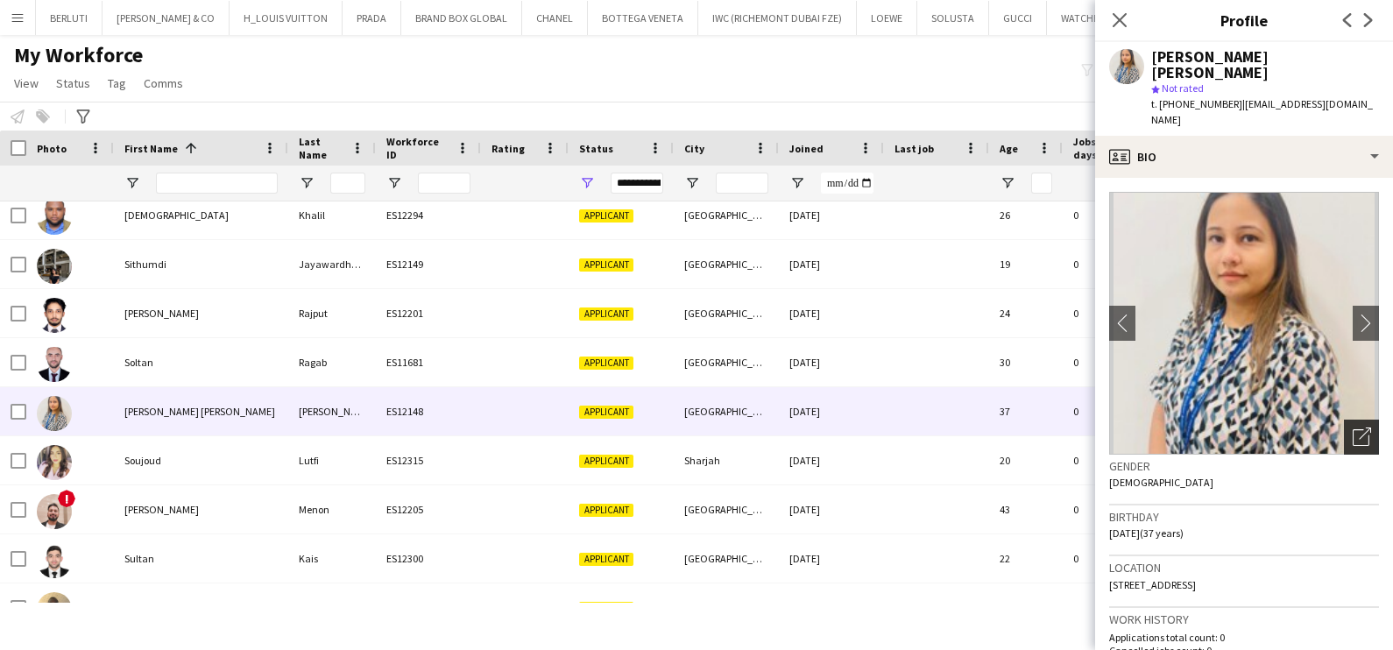
click at [1353, 428] on icon "Open photos pop-in" at bounding box center [1362, 437] width 18 height 18
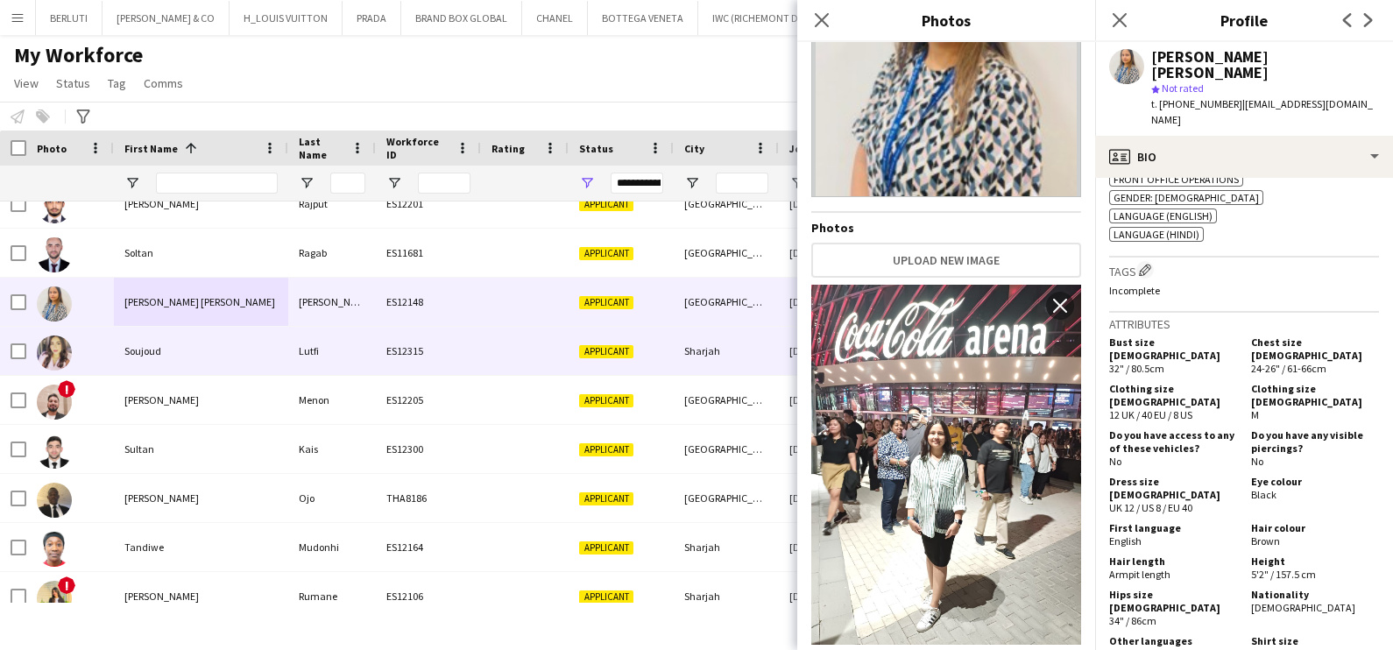
click at [175, 351] on div "Soujoud" at bounding box center [201, 351] width 174 height 48
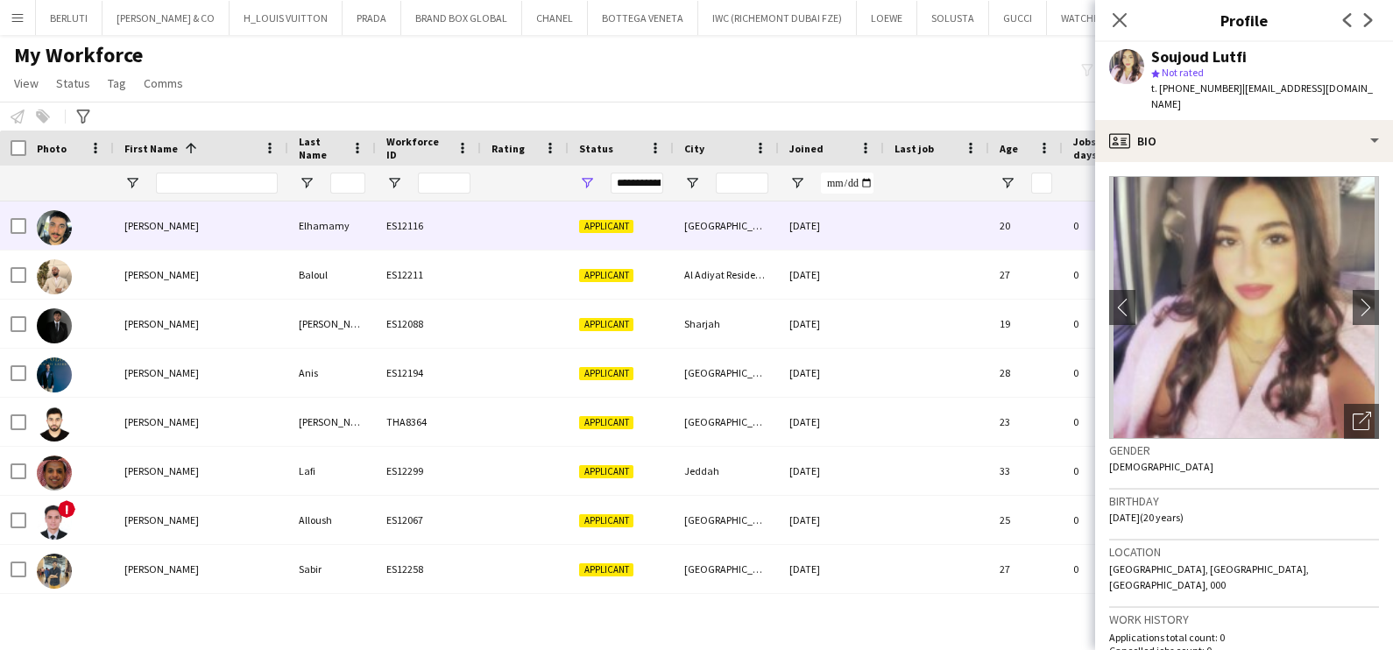
click at [235, 230] on div "Abdalla" at bounding box center [201, 226] width 174 height 48
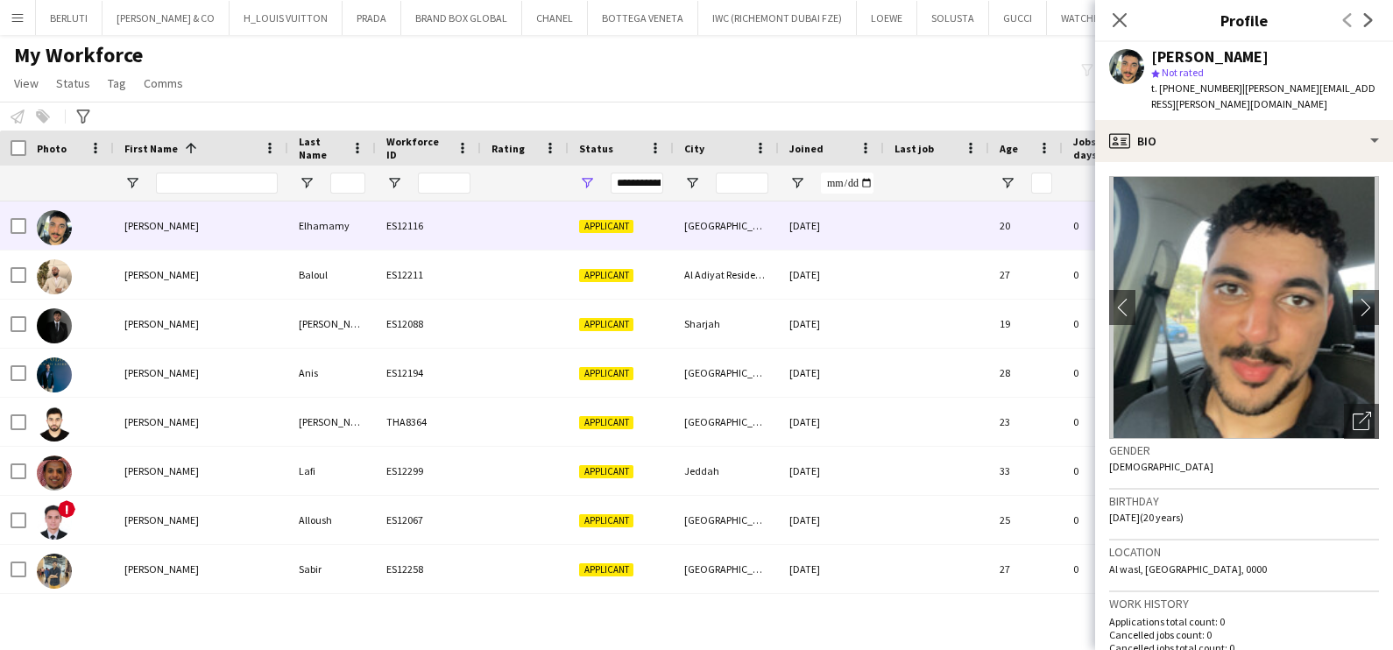
click at [883, 106] on div "Notify workforce Add to tag Select at least one crew to tag him or her. Advance…" at bounding box center [696, 116] width 1393 height 29
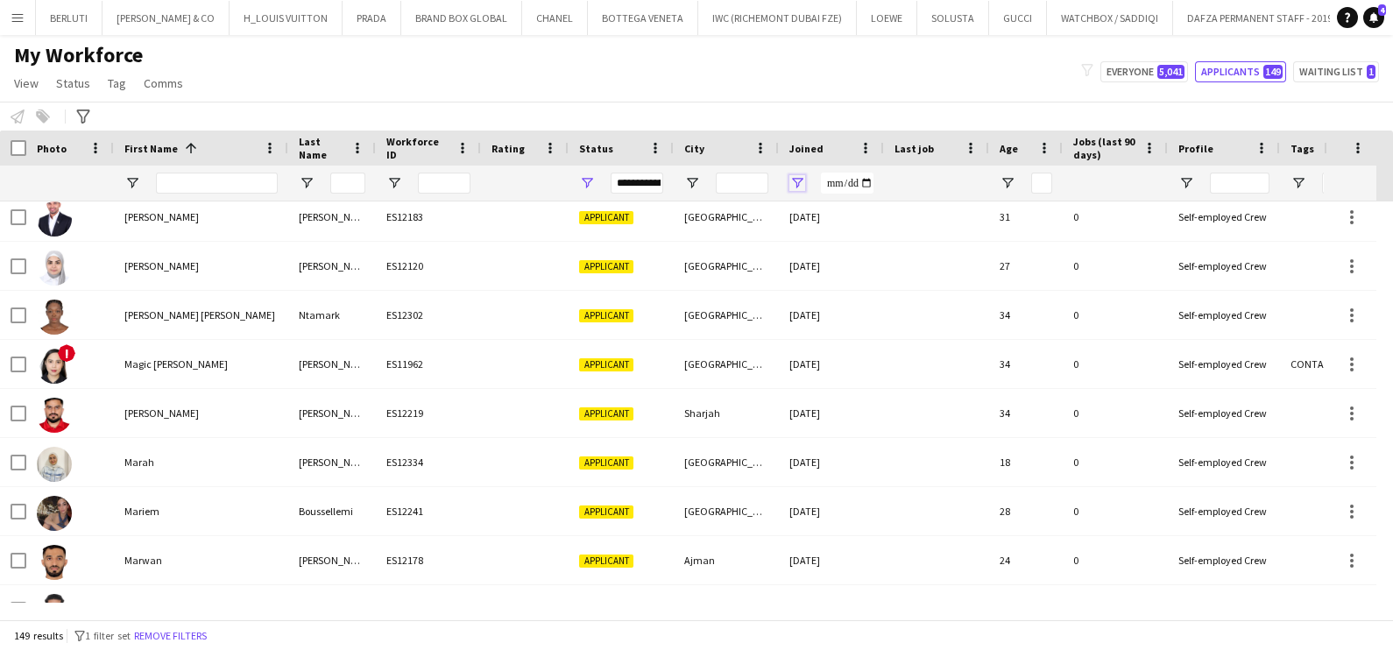
click at [803, 185] on span "Open Filter Menu" at bounding box center [798, 183] width 16 height 16
click at [920, 212] on span "Filtering operator" at bounding box center [919, 216] width 16 height 16
click at [915, 210] on span "Filtering operator" at bounding box center [919, 216] width 16 height 16
click at [823, 101] on div "My Workforce View Views Default view New view Update view Delete view Edit name…" at bounding box center [696, 72] width 1393 height 60
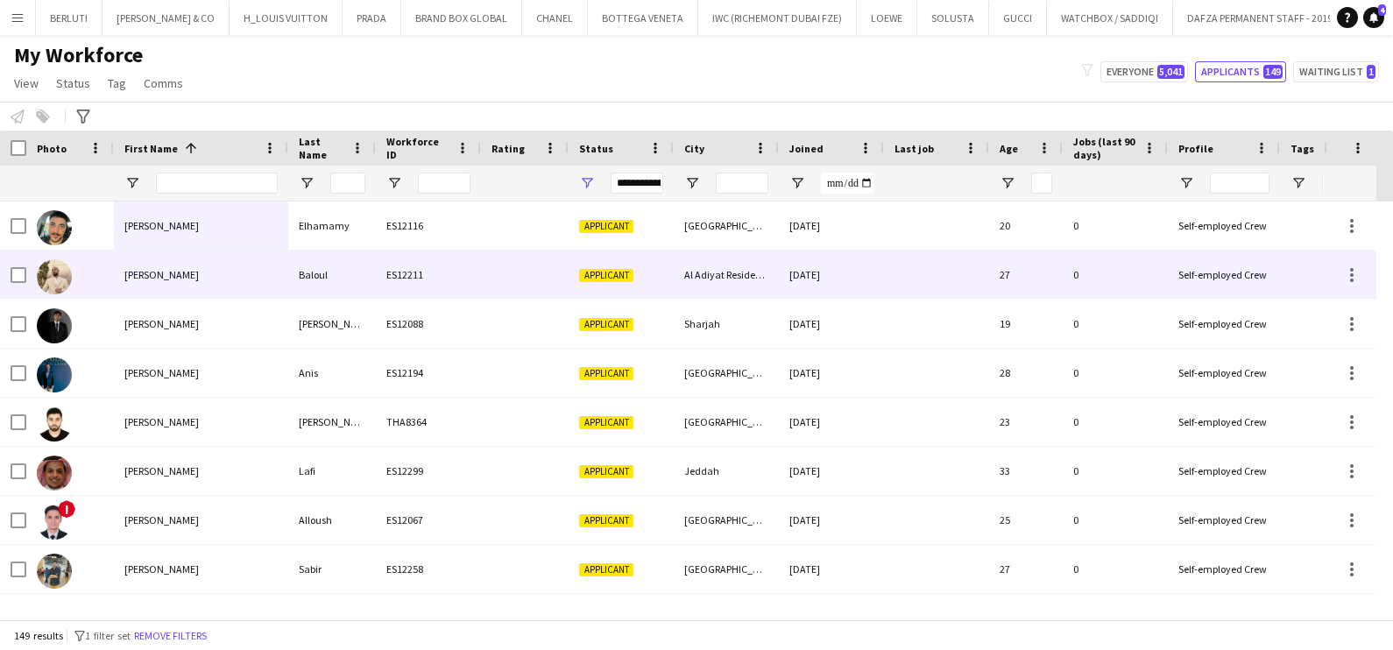
click at [170, 279] on div "Abderrahim" at bounding box center [201, 275] width 174 height 48
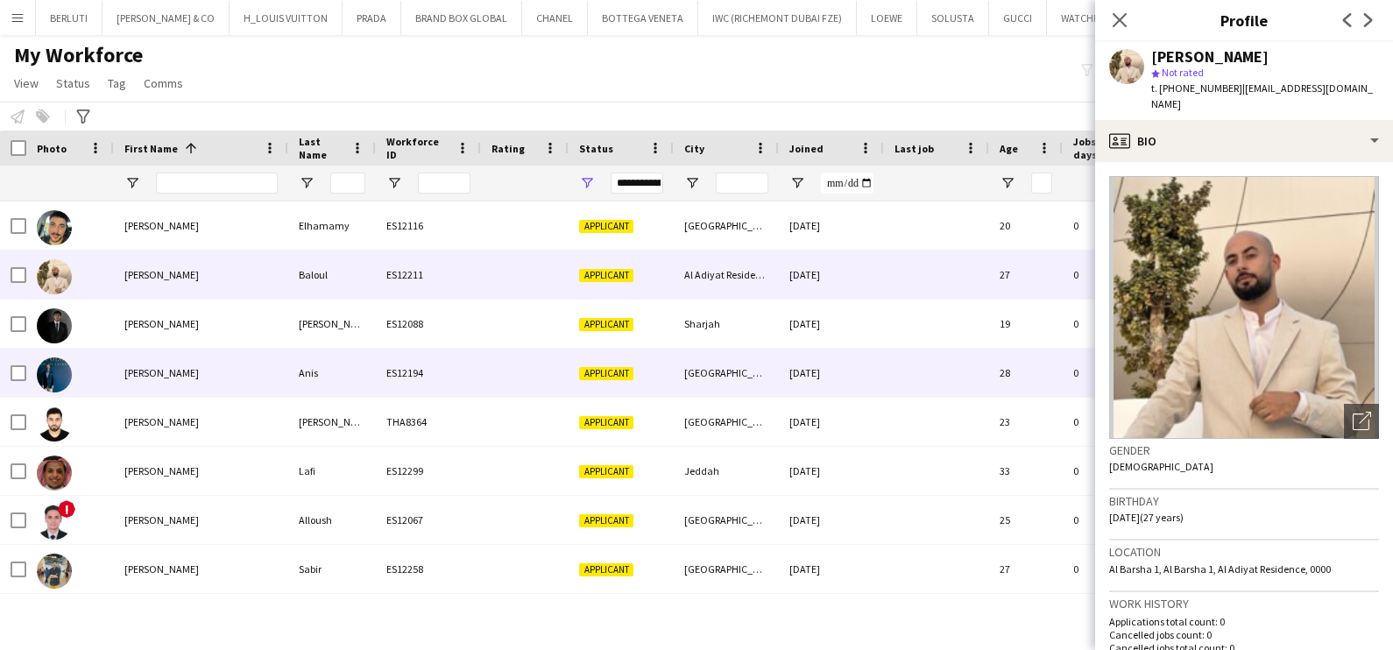
click at [138, 342] on div "Abdullah" at bounding box center [201, 324] width 174 height 48
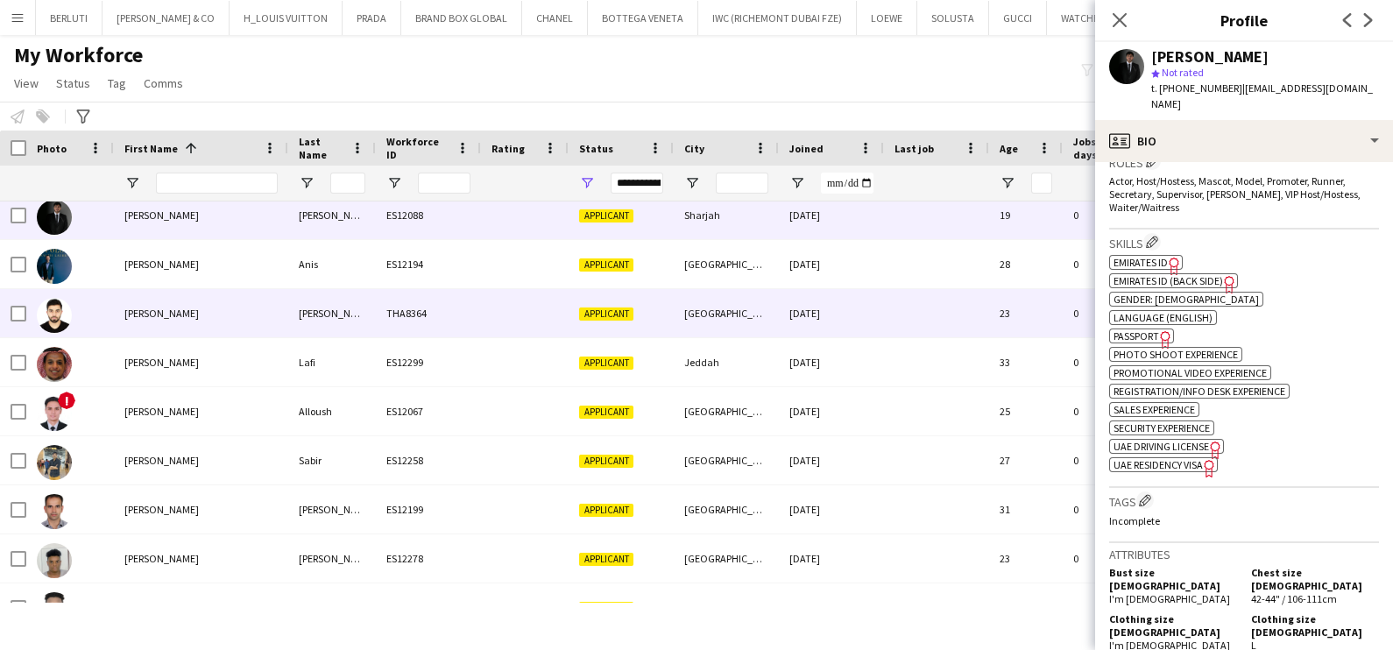
click at [818, 323] on div "03-10-2022" at bounding box center [831, 313] width 105 height 48
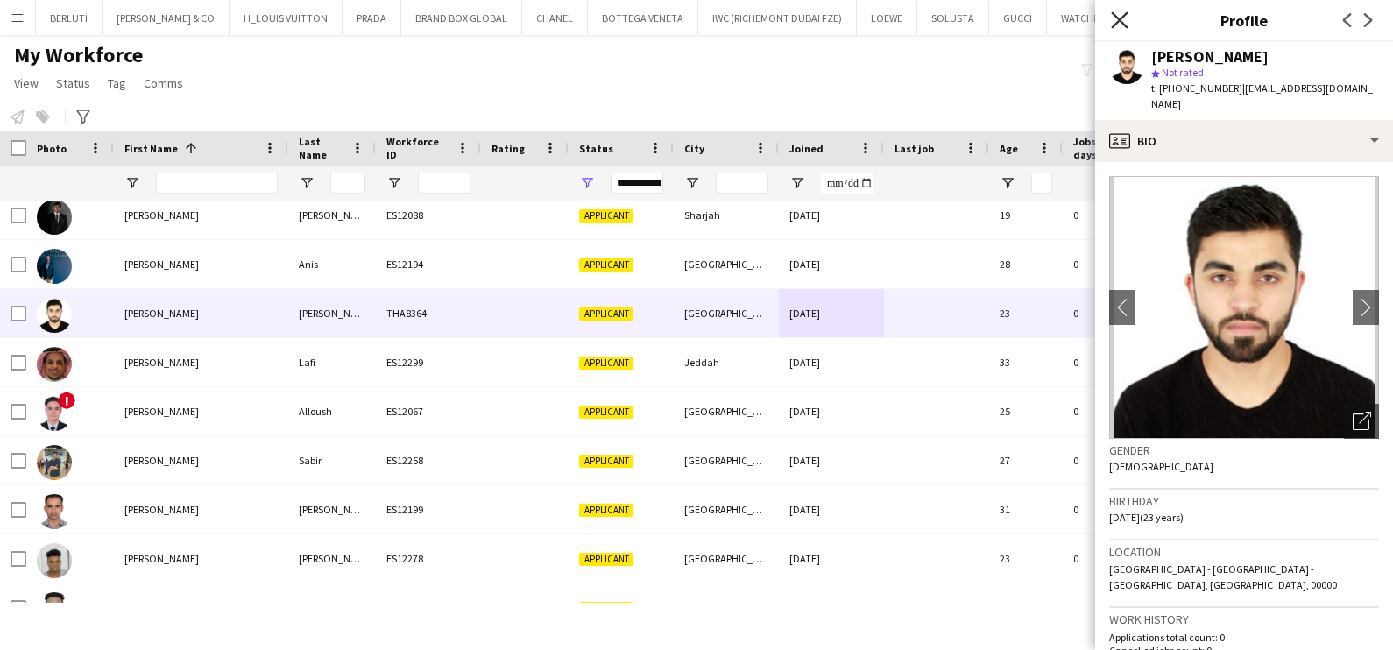
click at [1114, 16] on icon at bounding box center [1119, 19] width 17 height 17
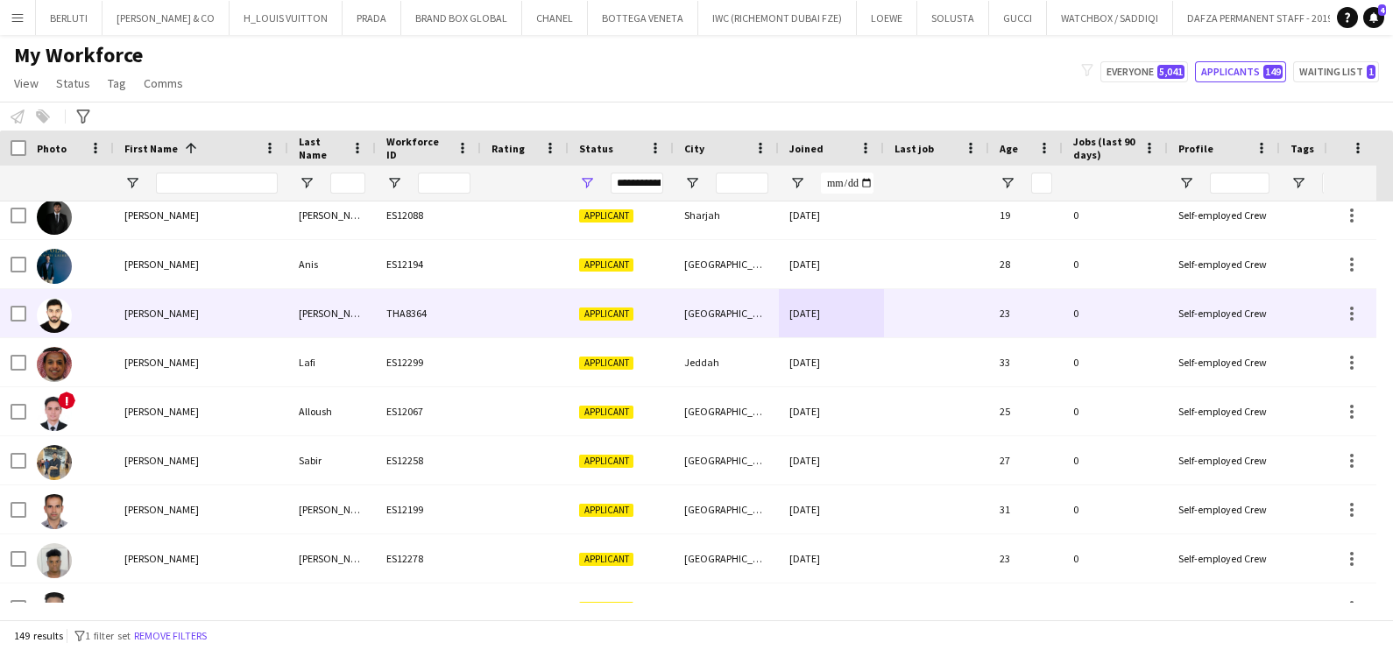
click at [1050, 302] on div "23" at bounding box center [1026, 313] width 74 height 48
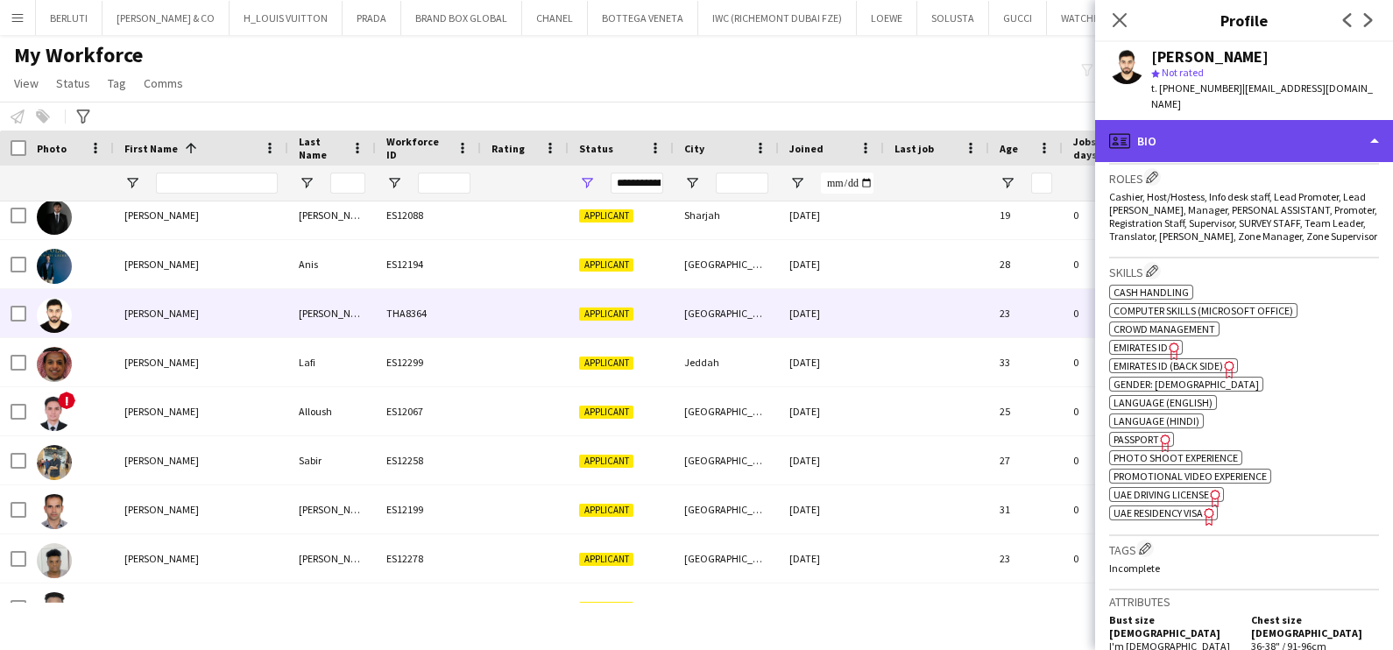
click at [1304, 150] on div "profile Bio" at bounding box center [1244, 141] width 298 height 42
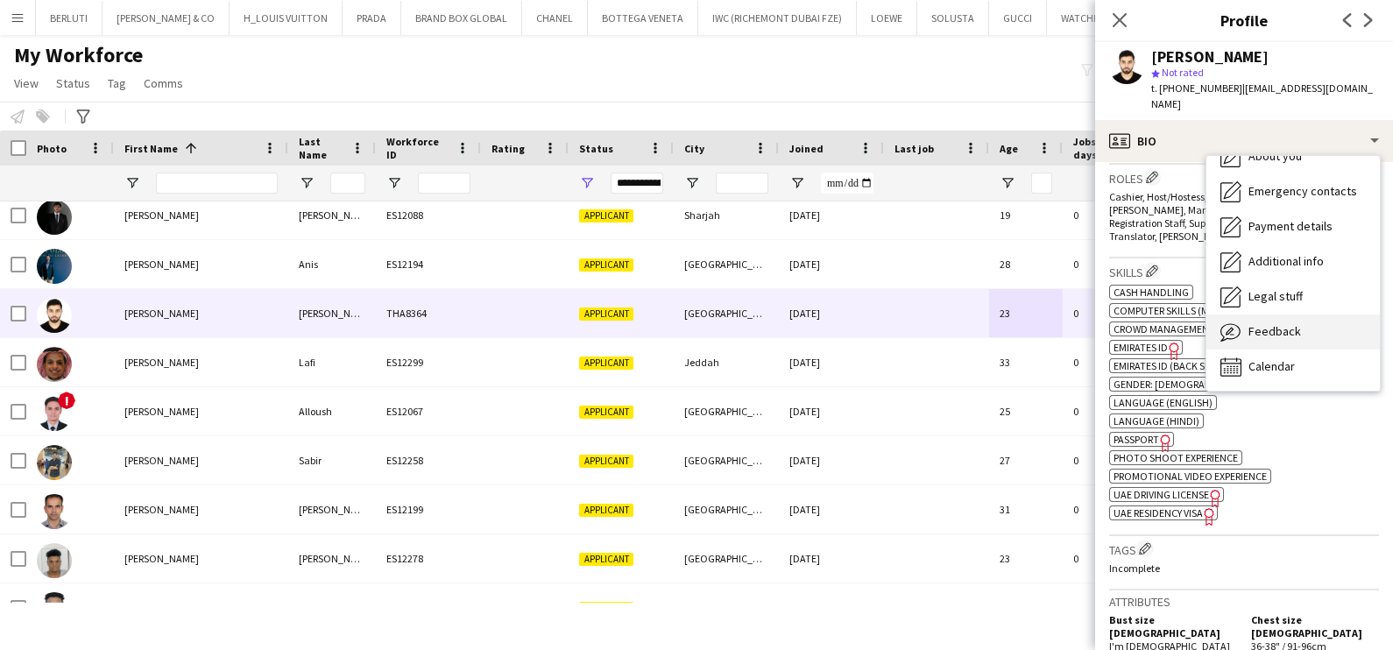
click at [1278, 322] on div "Feedback Feedback" at bounding box center [1294, 332] width 174 height 35
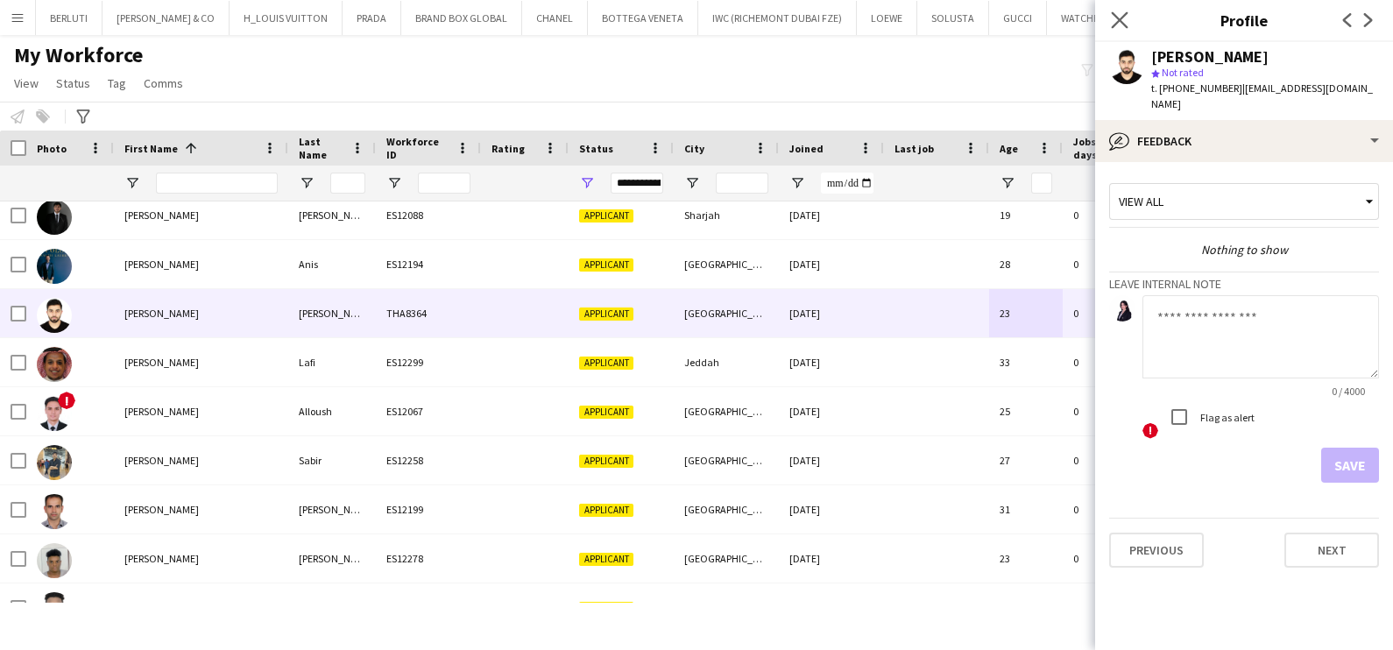
click at [1122, 8] on app-icon "Close pop-in" at bounding box center [1120, 20] width 25 height 25
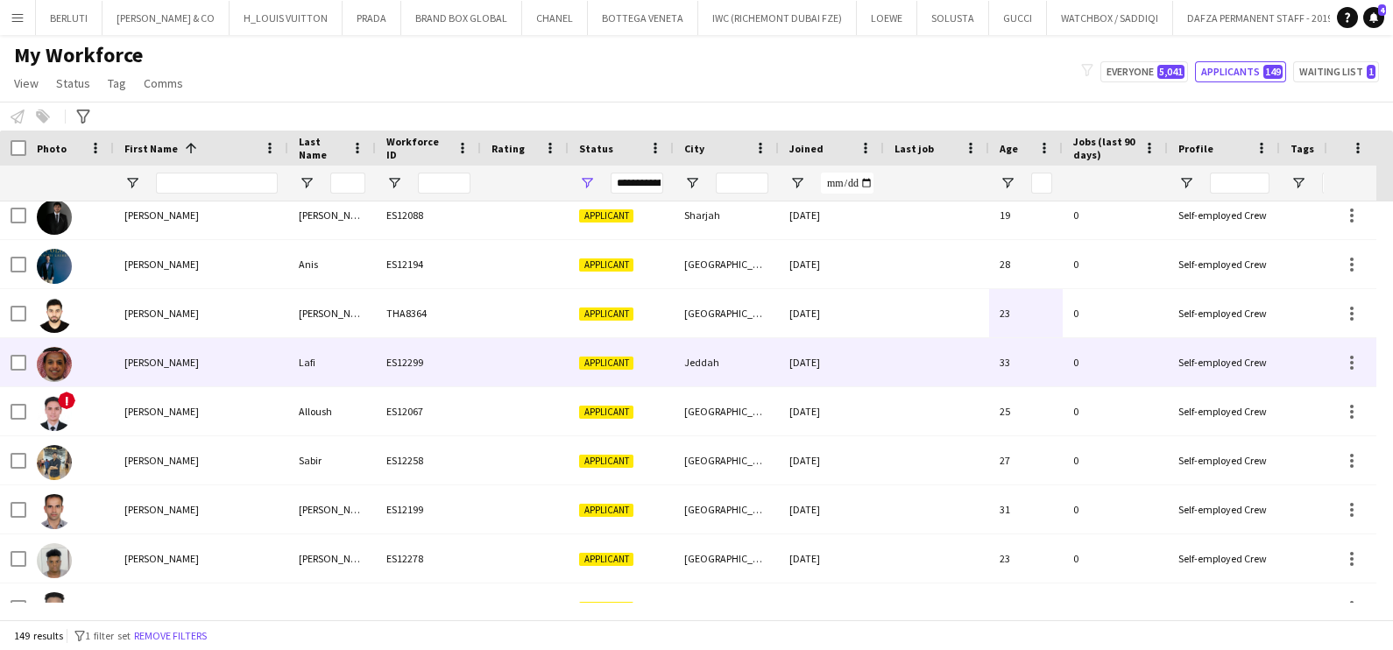
click at [425, 355] on div "ES12299" at bounding box center [428, 362] width 105 height 48
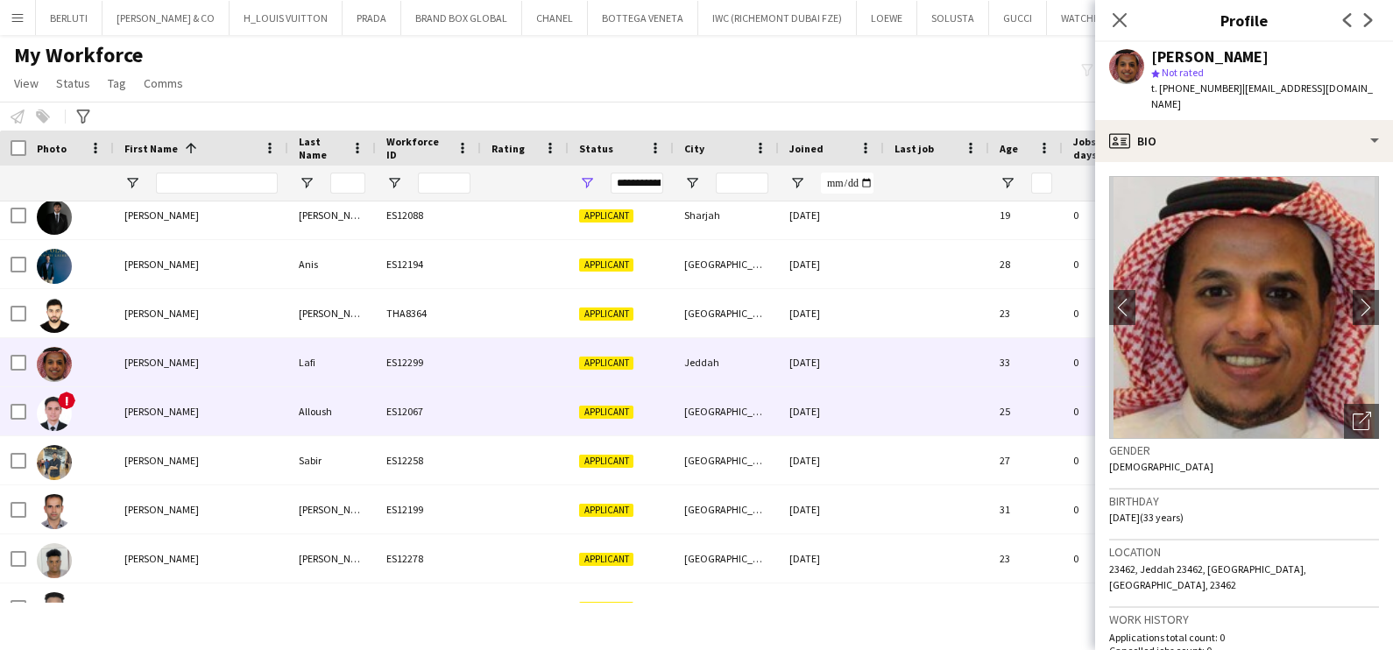
click at [804, 417] on div "08-08-2025" at bounding box center [831, 411] width 105 height 48
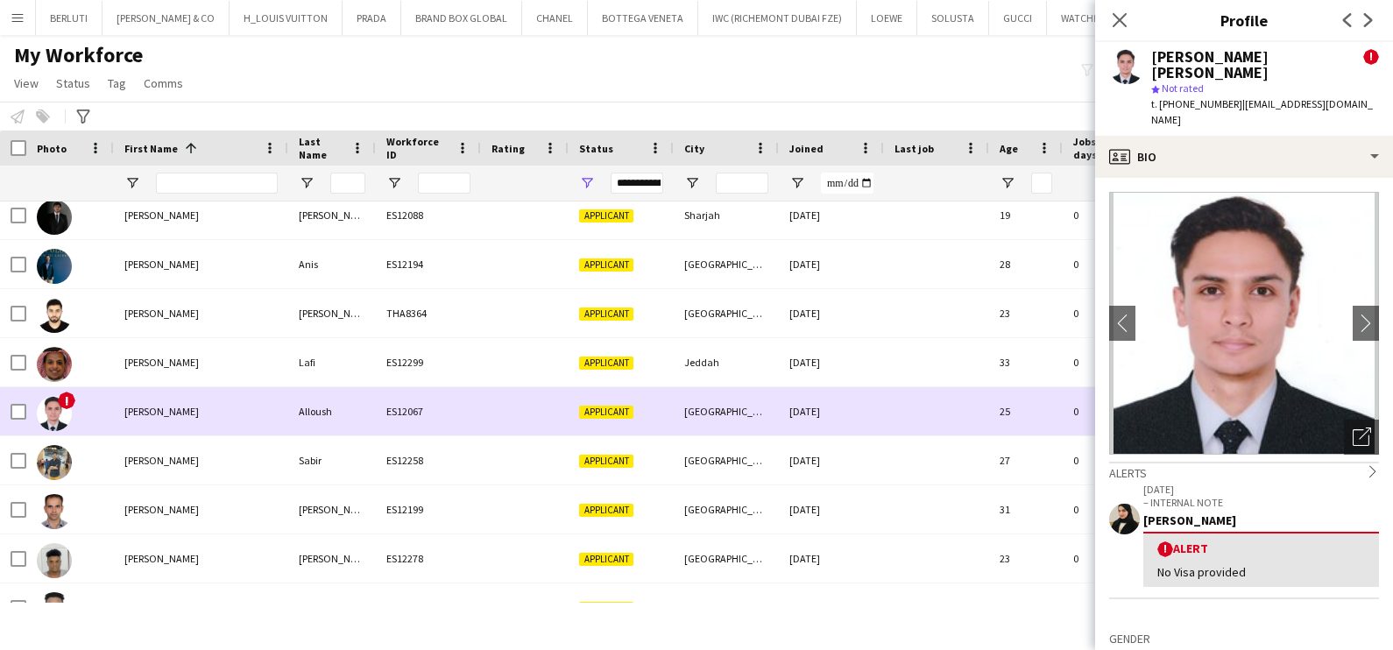
scroll to position [192, 0]
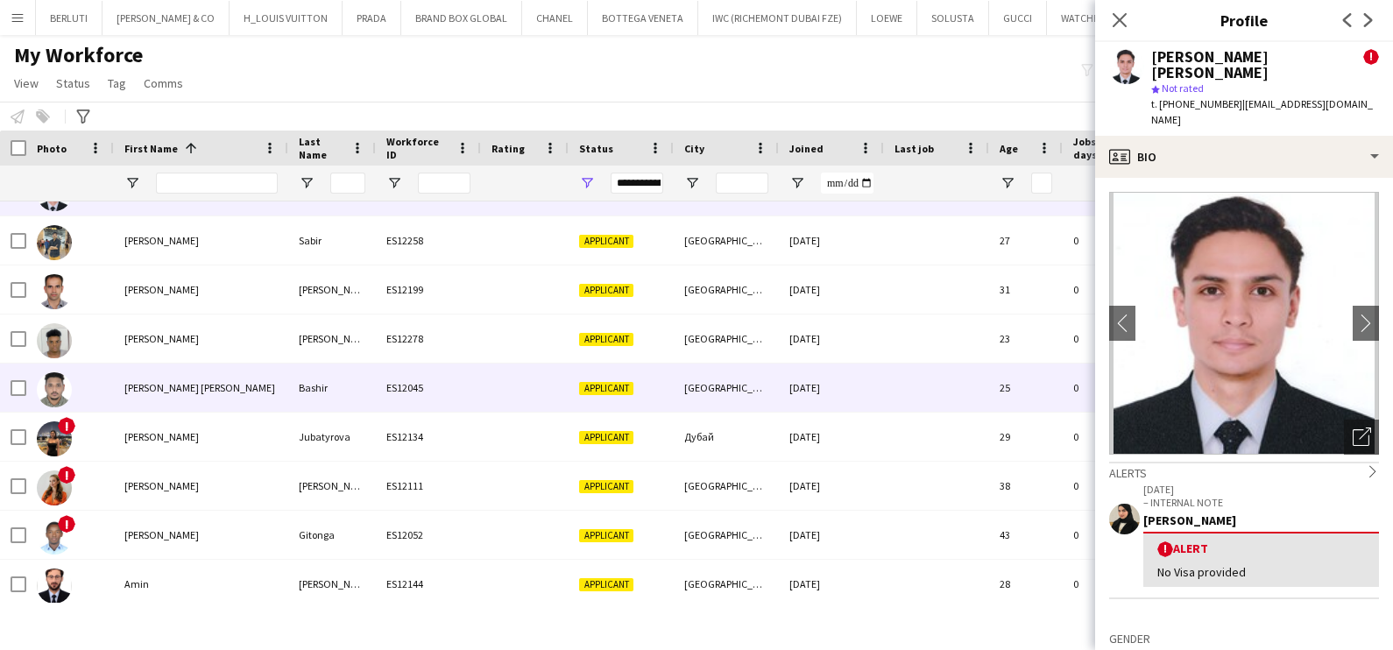
click at [868, 401] on div "03-08-2025" at bounding box center [831, 388] width 105 height 48
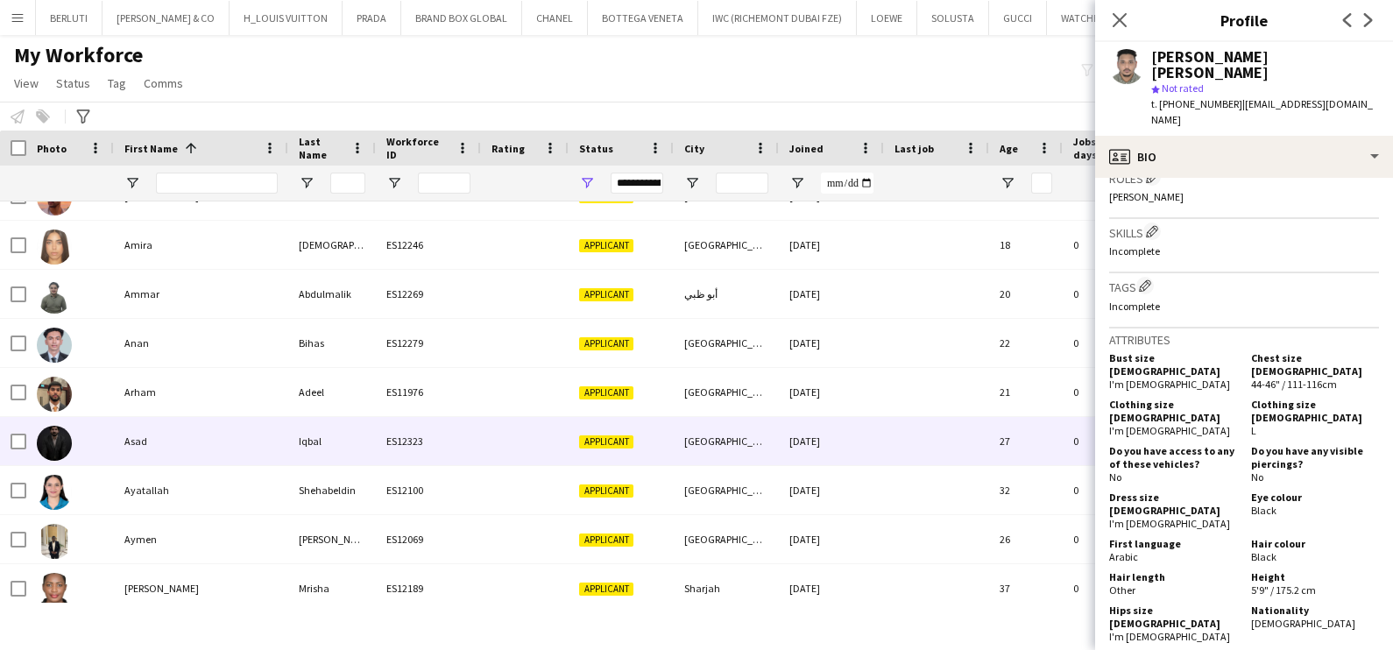
click at [792, 445] on div "08-09-2025" at bounding box center [831, 441] width 105 height 48
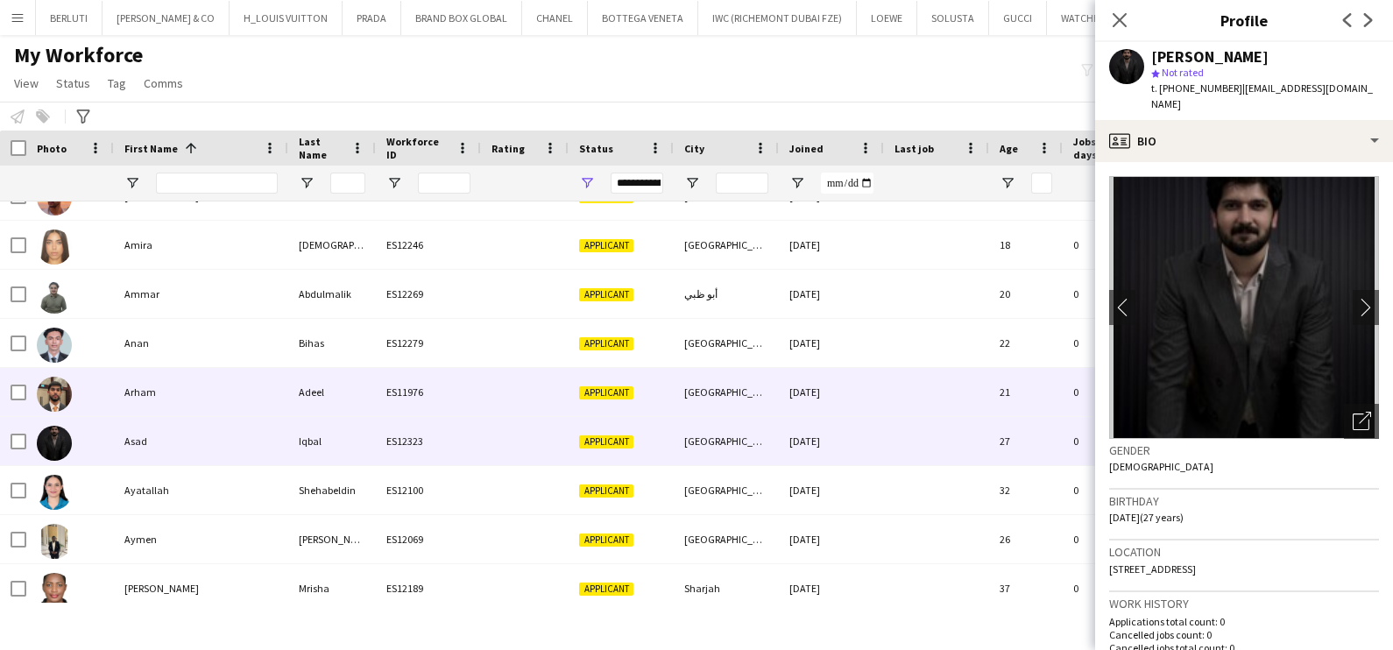
click at [828, 388] on div "11-07-2025" at bounding box center [831, 392] width 105 height 48
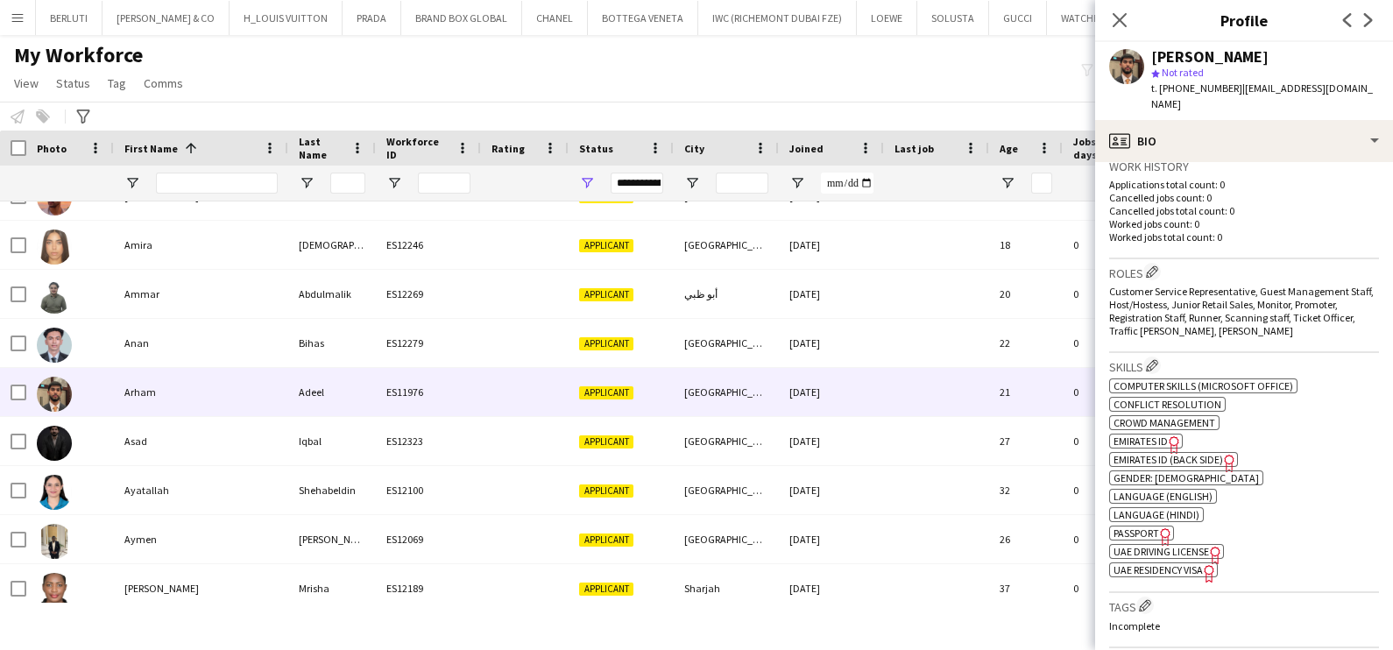
scroll to position [548, 0]
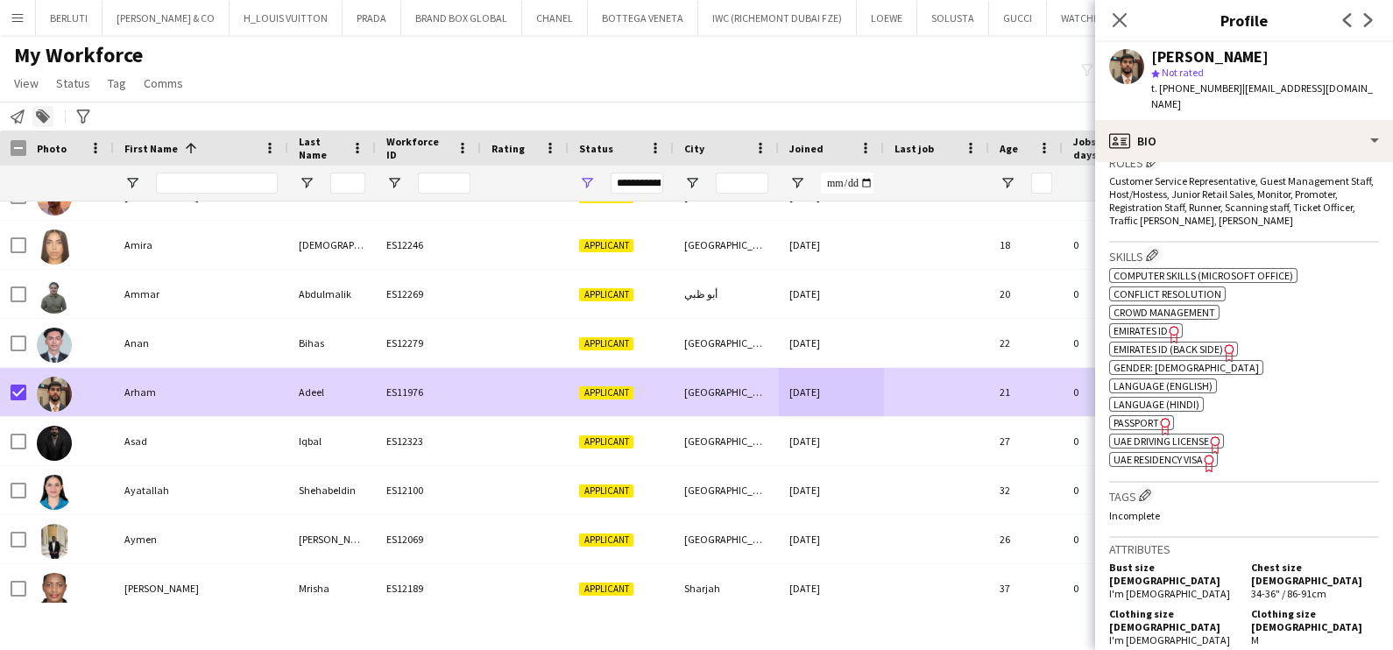
click at [47, 114] on icon at bounding box center [44, 114] width 12 height 9
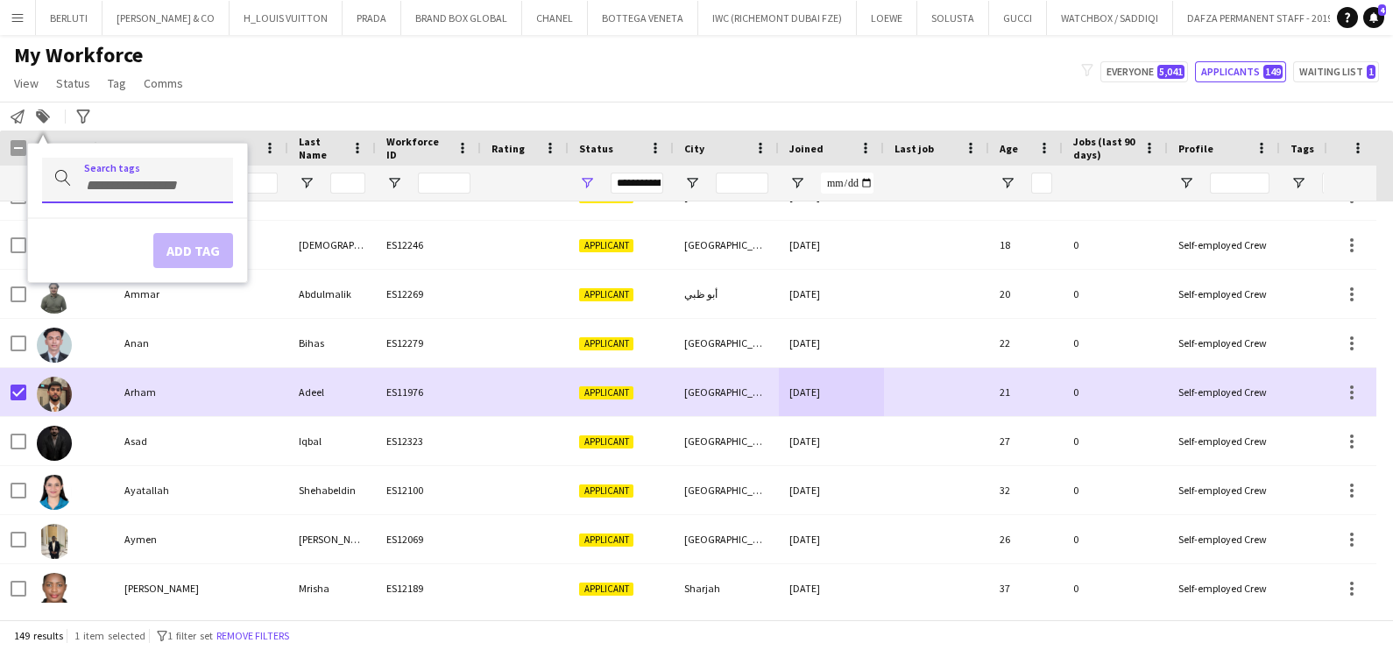
click at [159, 182] on input "Type to search..." at bounding box center [151, 186] width 135 height 16
type input "****"
click at [163, 228] on div "CONTACTED BY SARAH W" at bounding box center [109, 230] width 191 height 42
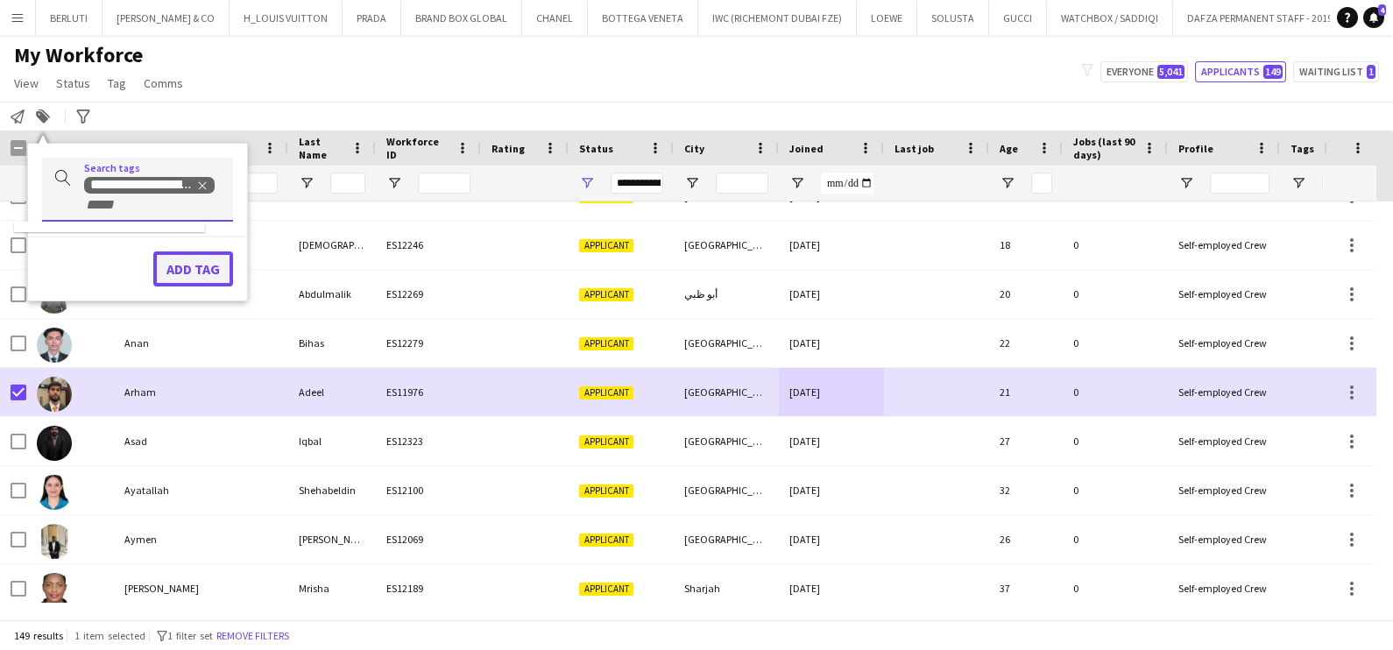
click at [188, 260] on button "Add tag" at bounding box center [193, 268] width 80 height 35
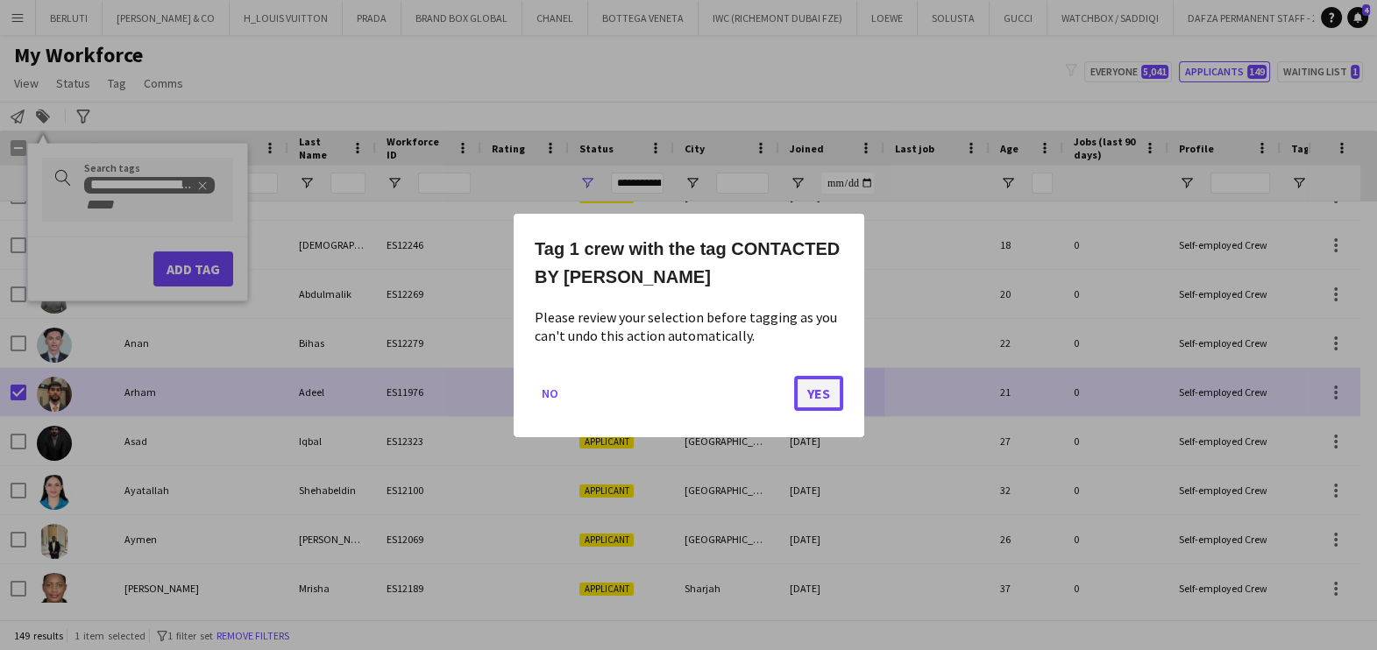
click at [825, 398] on button "Yes" at bounding box center [818, 392] width 49 height 35
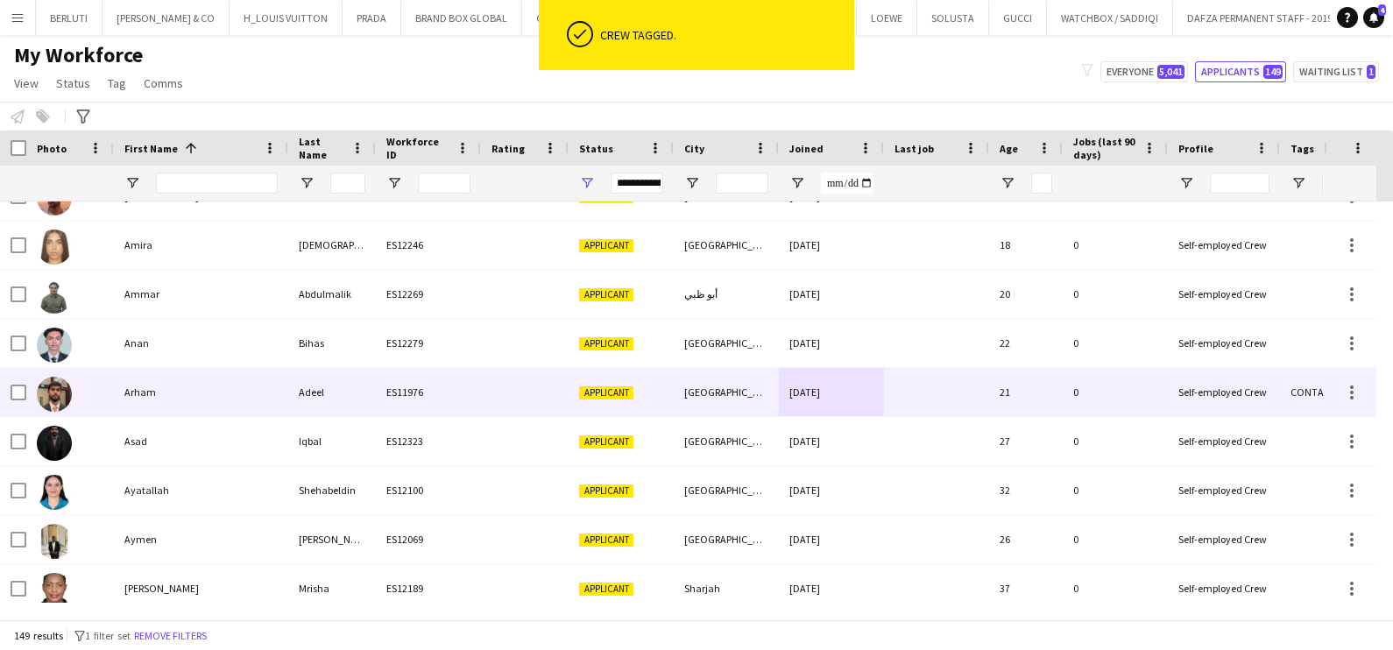
click at [759, 399] on div "Dubai" at bounding box center [726, 392] width 105 height 48
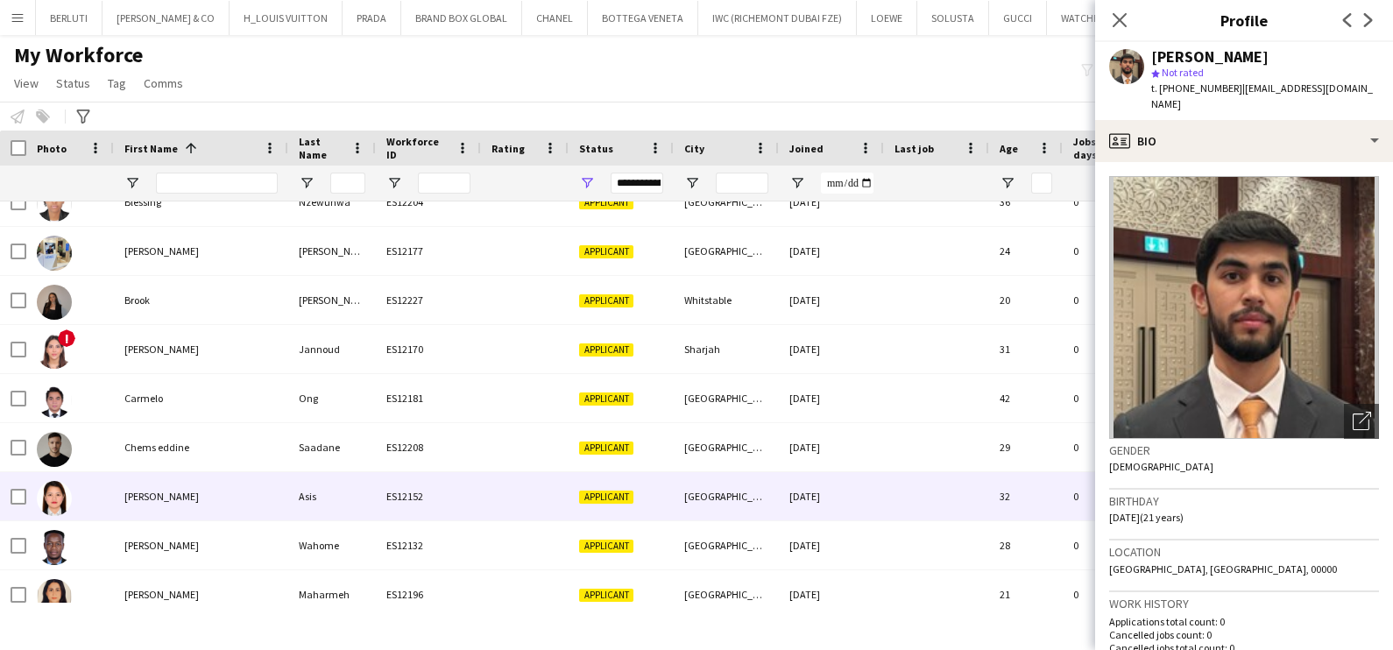
scroll to position [1314, 0]
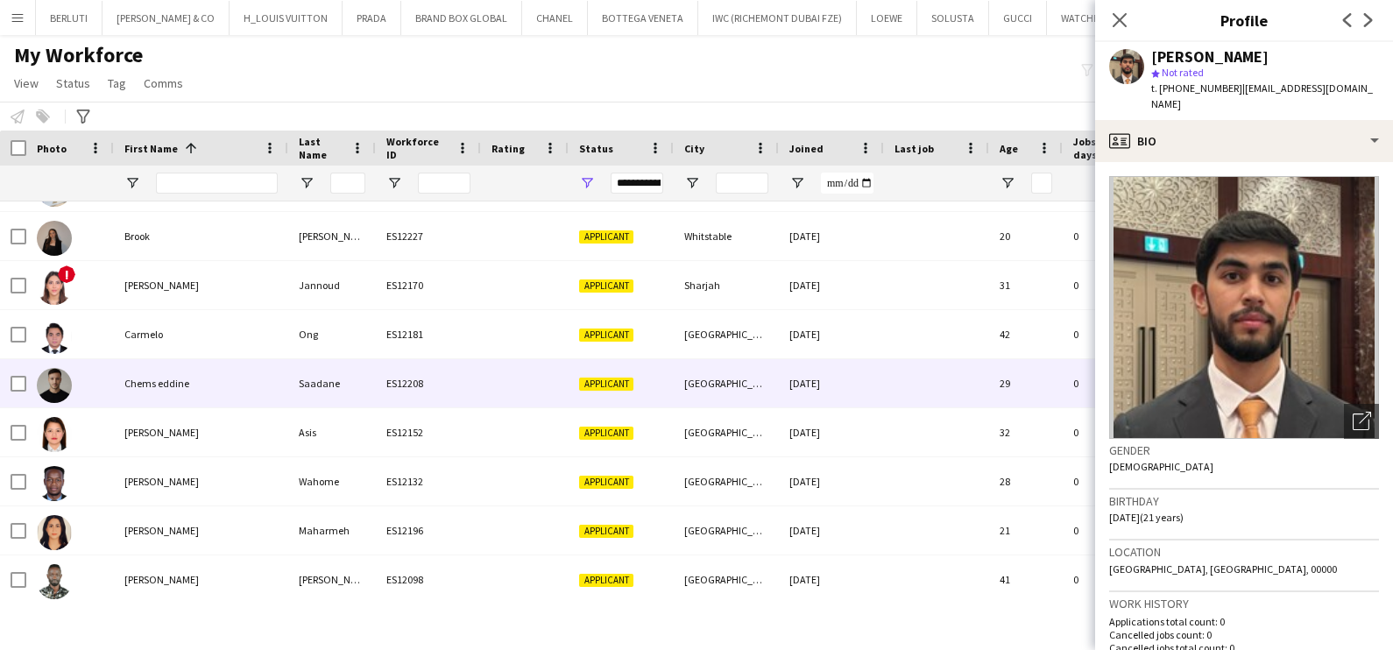
click at [851, 396] on div "03-09-2025" at bounding box center [831, 383] width 105 height 48
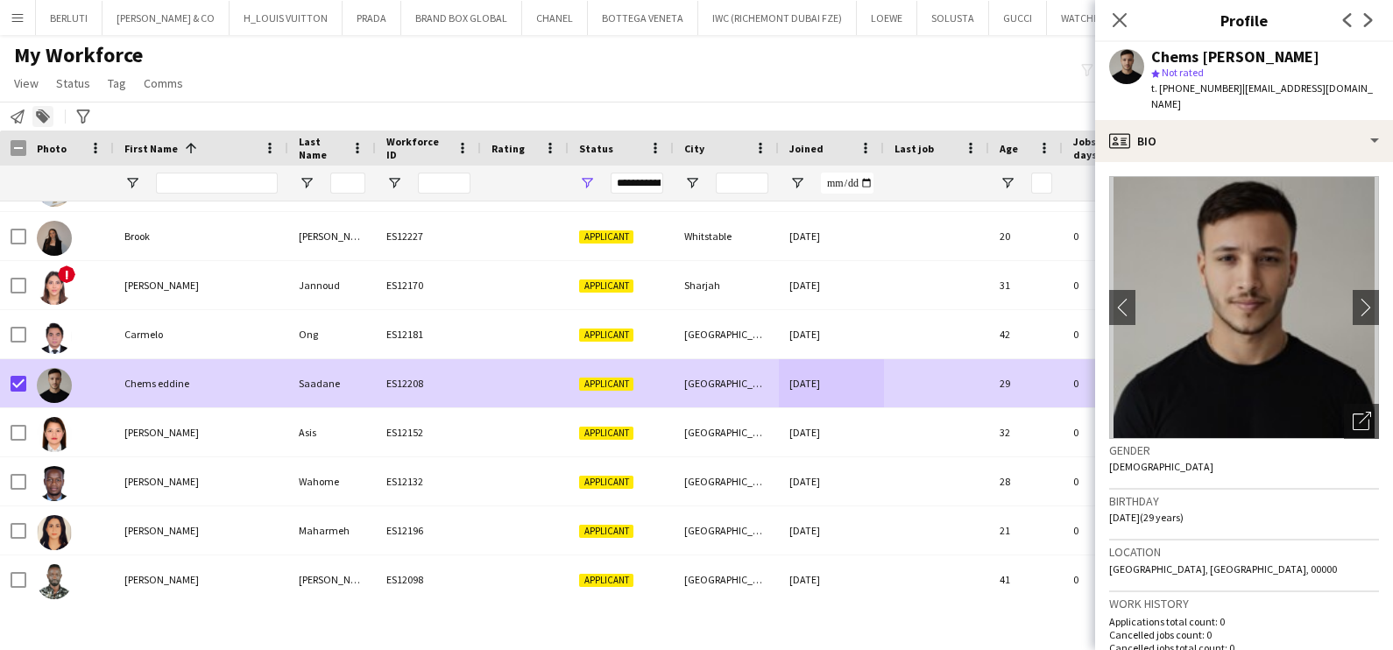
click at [46, 118] on icon at bounding box center [42, 117] width 12 height 12
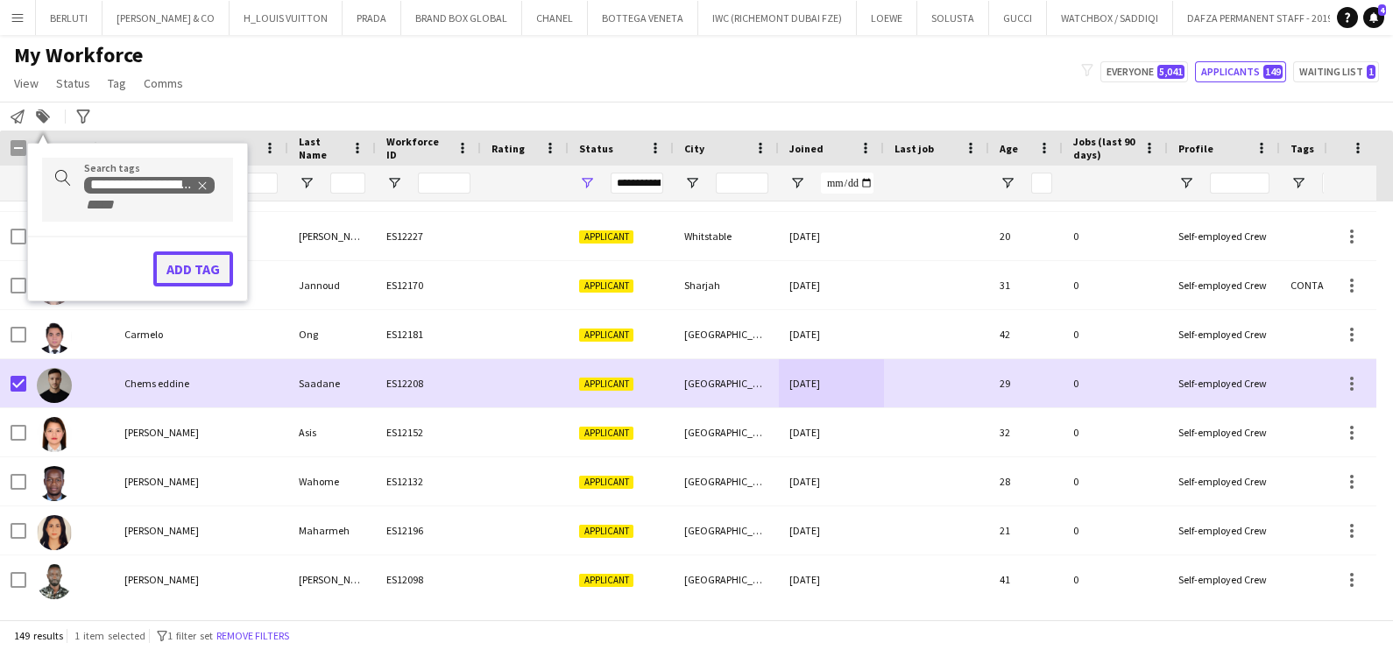
click at [179, 263] on button "Add tag" at bounding box center [193, 268] width 80 height 35
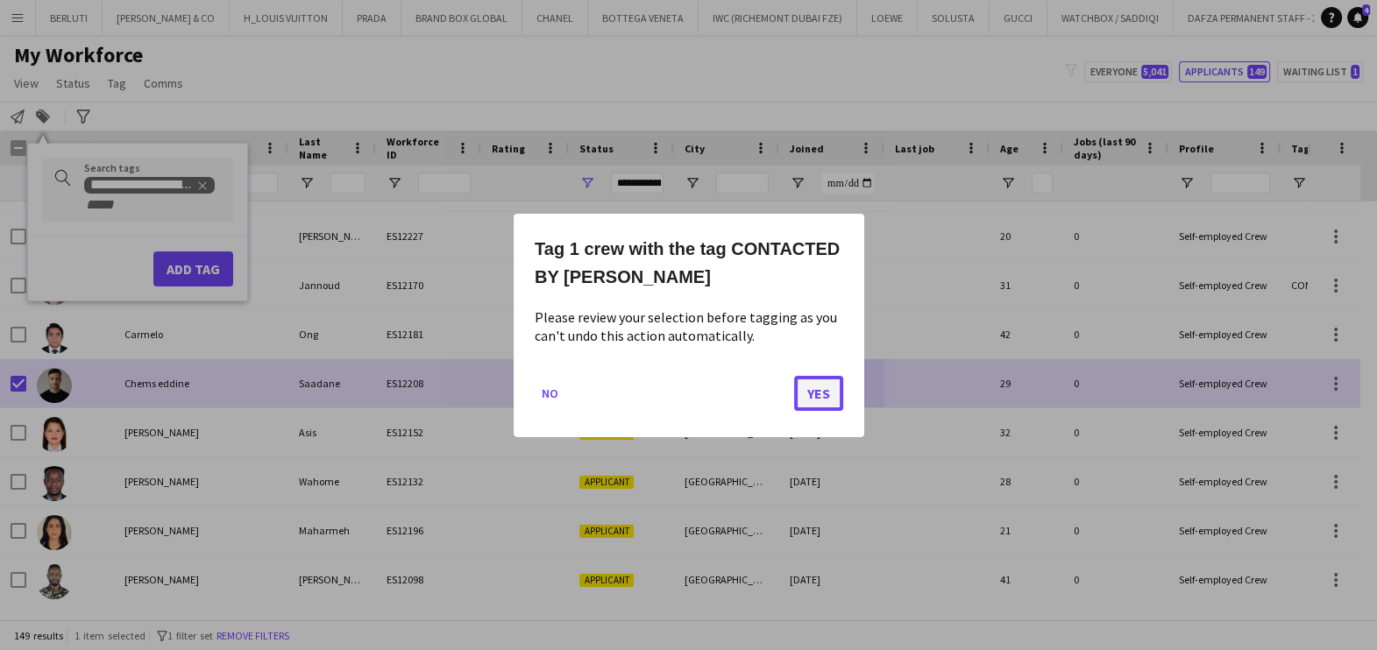
click at [831, 386] on button "Yes" at bounding box center [818, 392] width 49 height 35
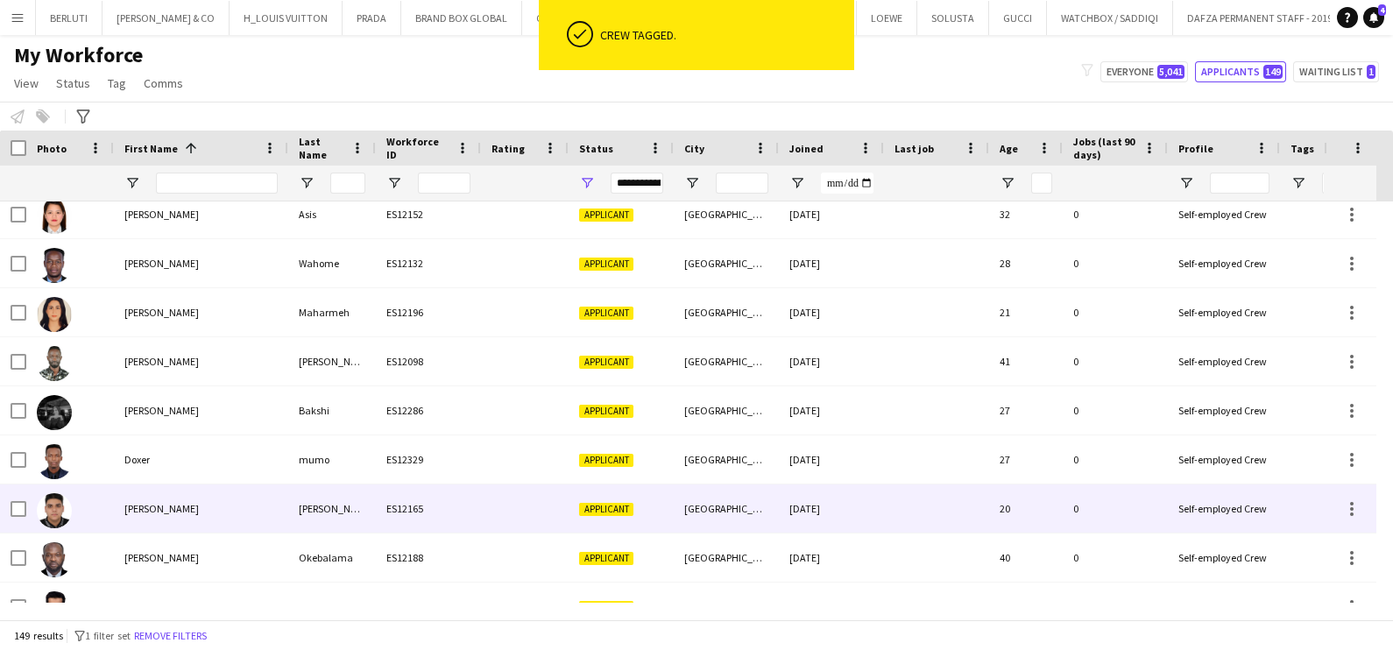
scroll to position [1642, 0]
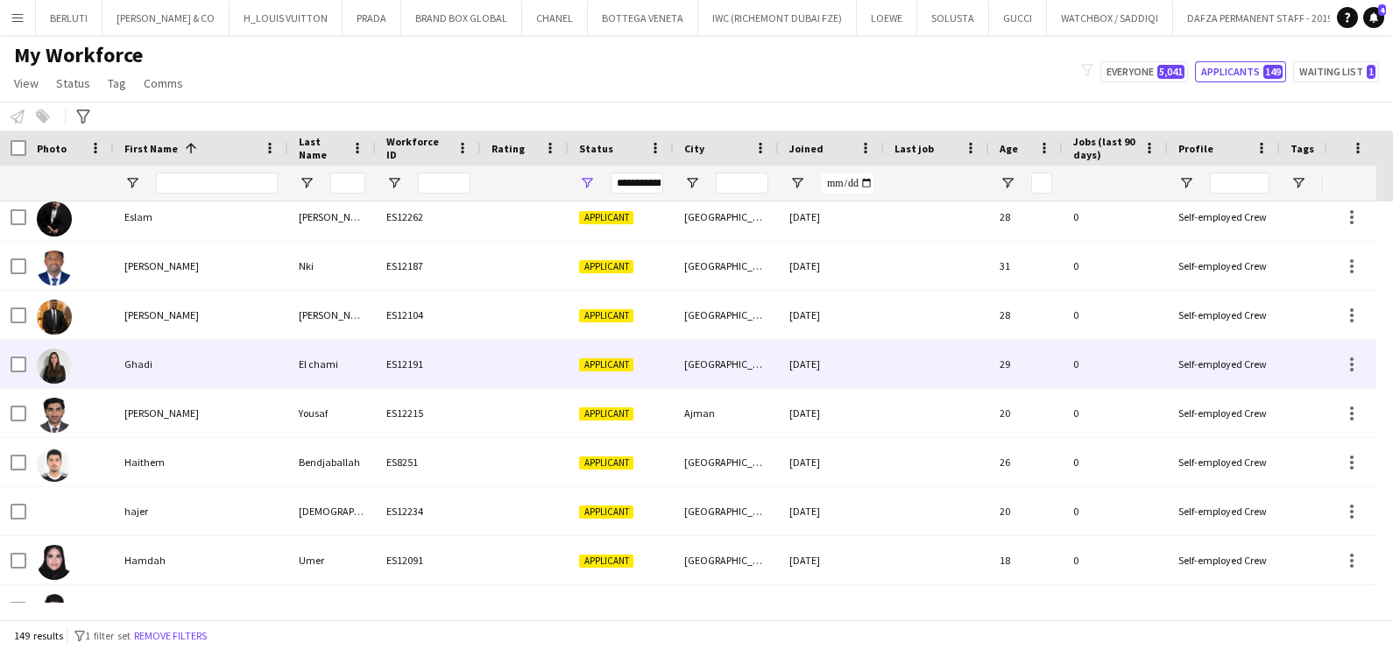
click at [288, 362] on div "El chami" at bounding box center [332, 364] width 88 height 48
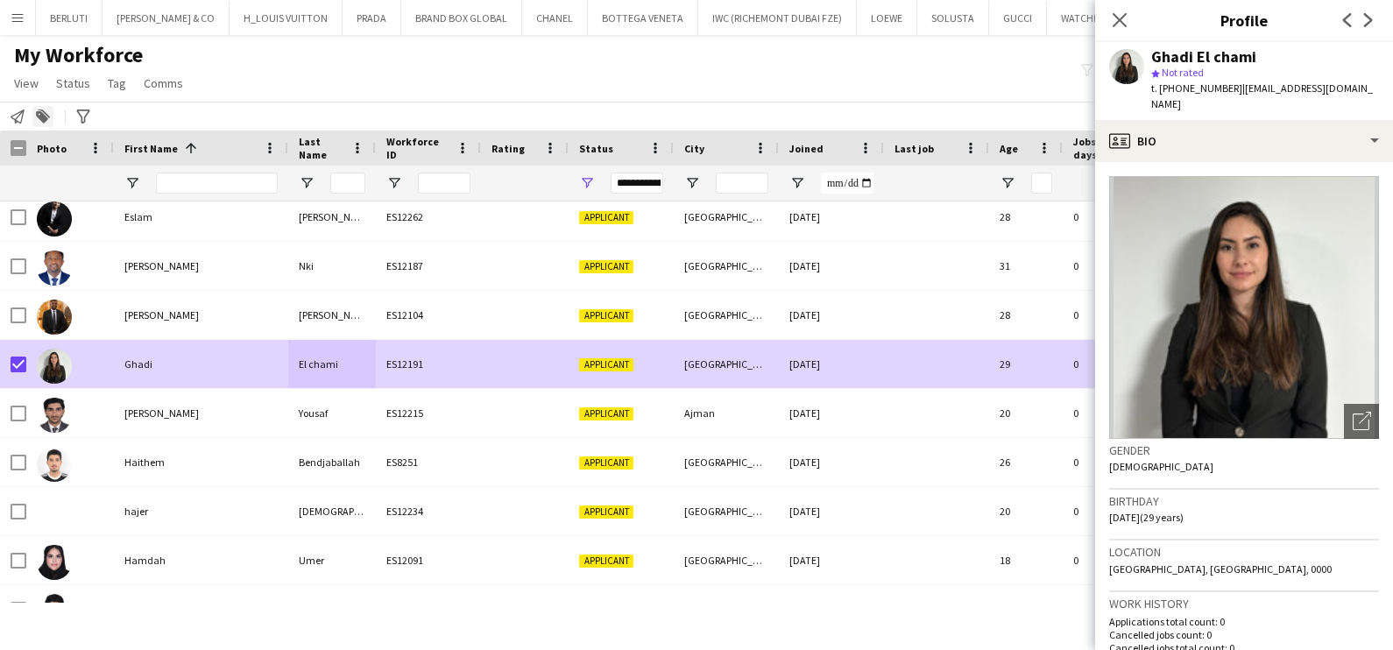
click at [47, 112] on icon "Add to tag" at bounding box center [43, 117] width 14 height 14
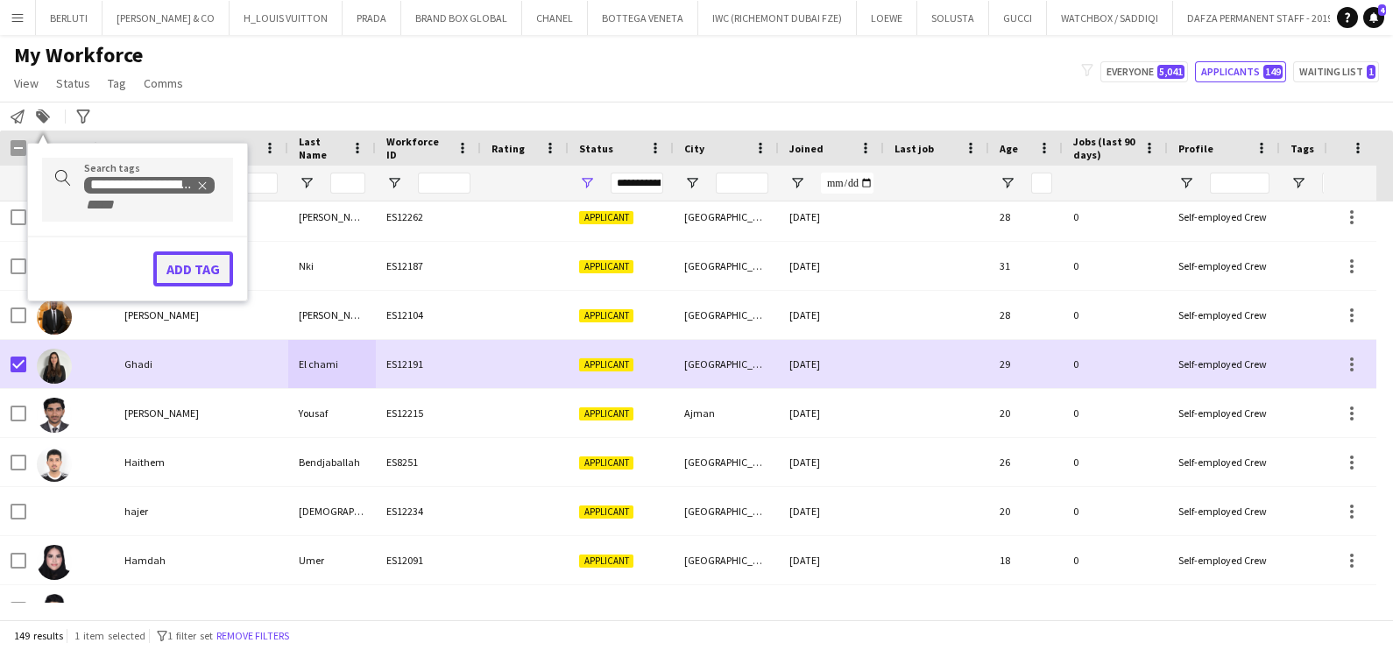
click at [203, 260] on button "Add tag" at bounding box center [193, 268] width 80 height 35
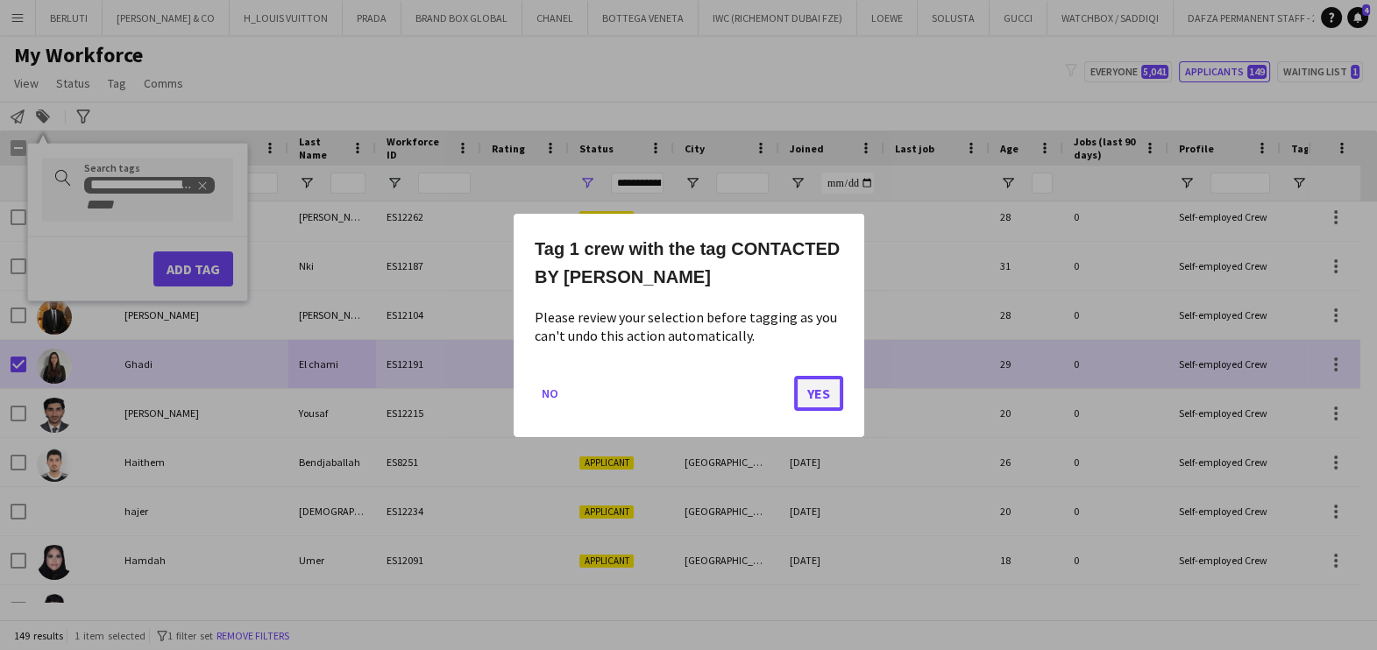
click at [834, 399] on button "Yes" at bounding box center [818, 392] width 49 height 35
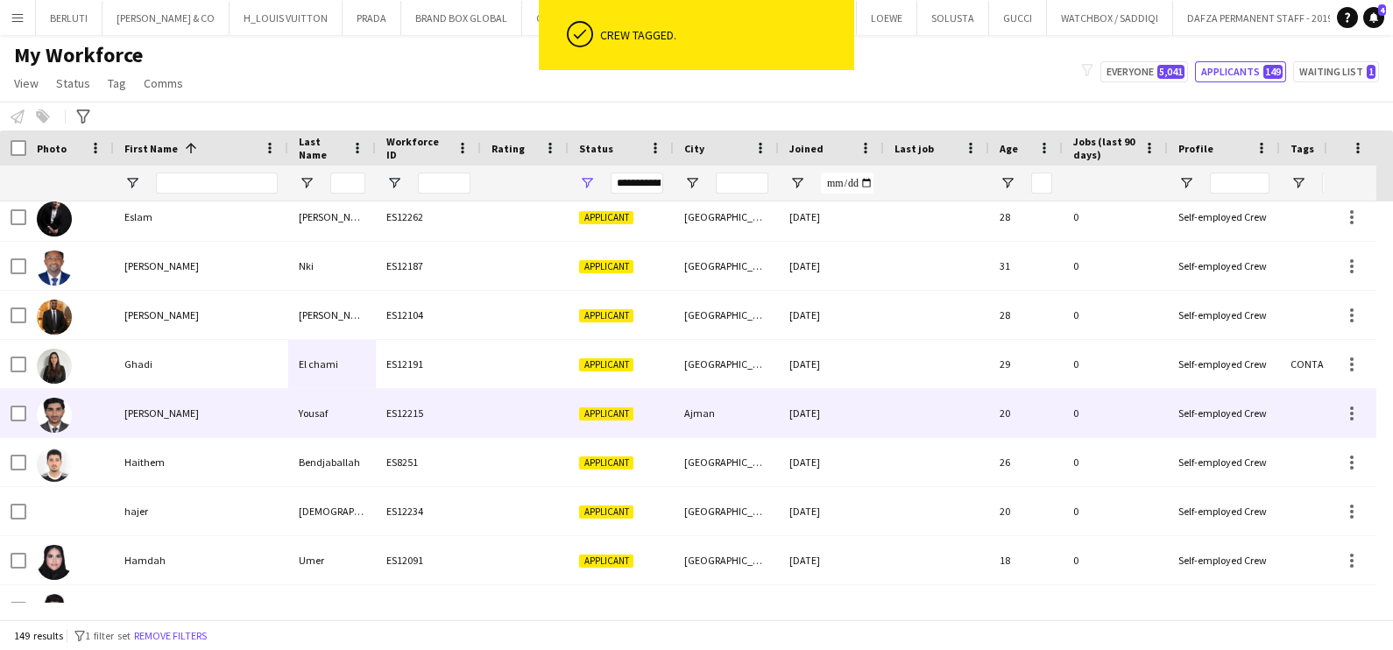
click at [195, 418] on div "Habib" at bounding box center [201, 413] width 174 height 48
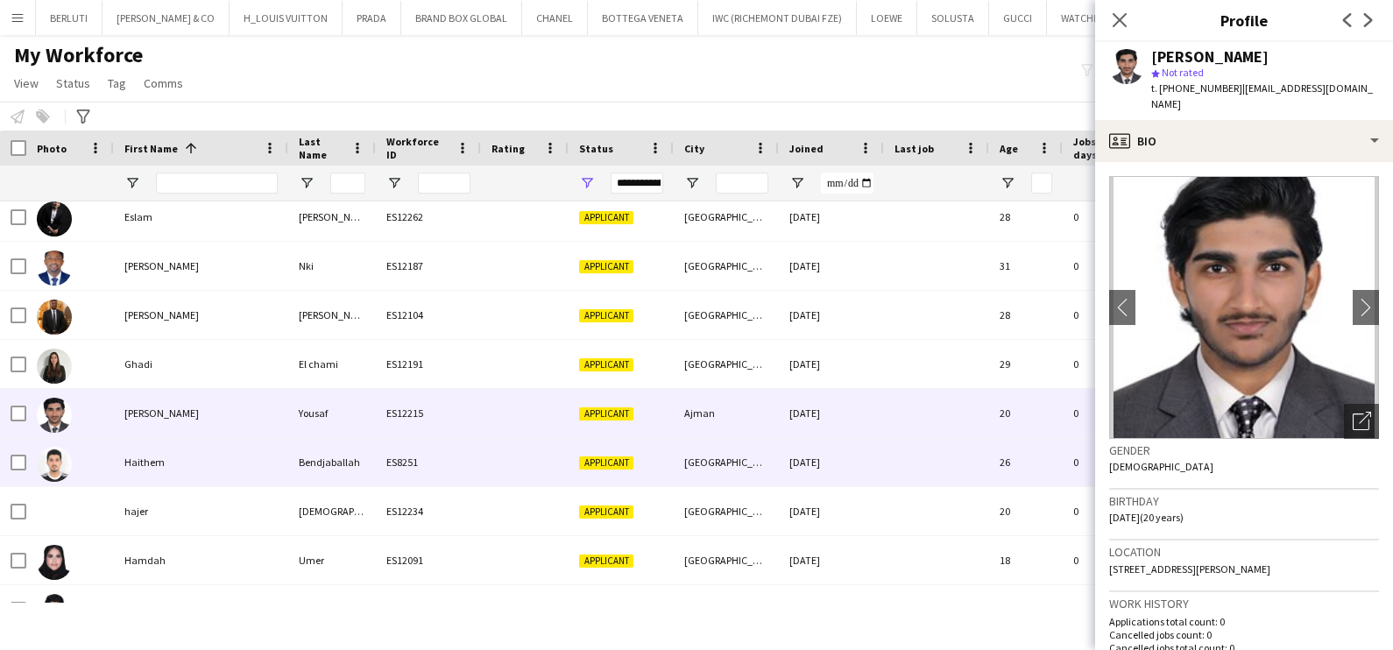
click at [216, 460] on div "Haithem" at bounding box center [201, 462] width 174 height 48
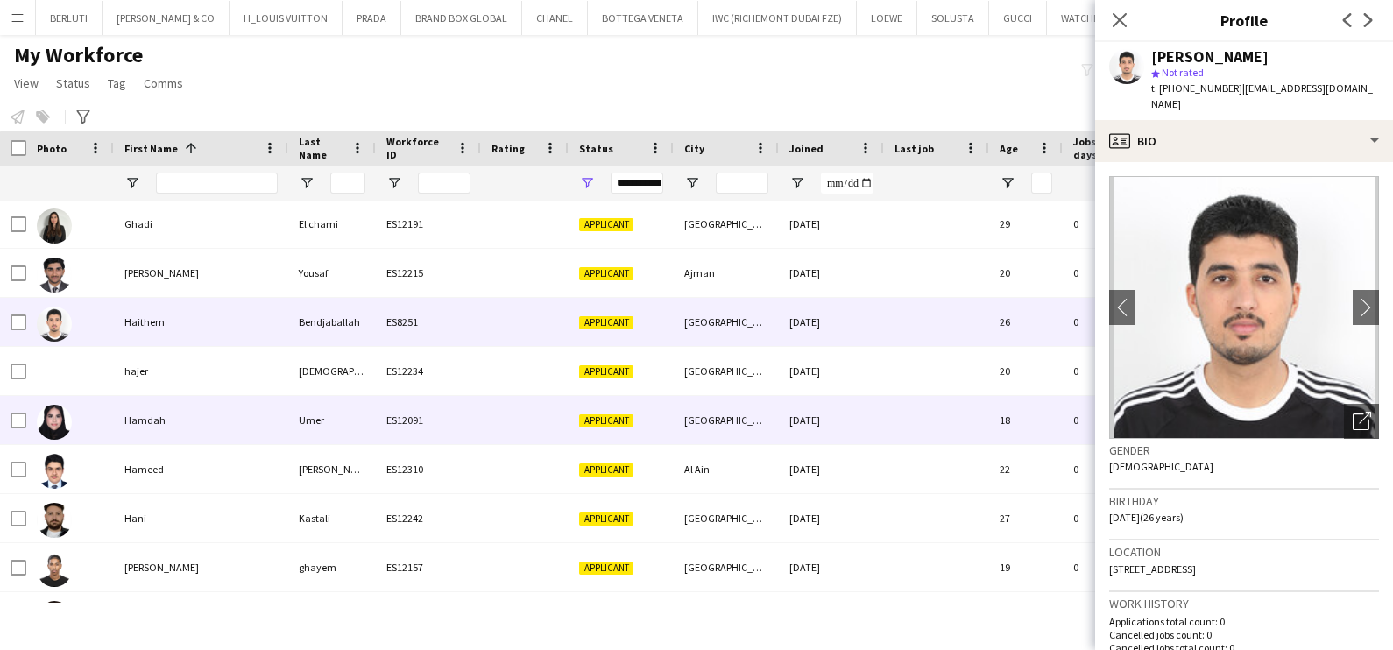
scroll to position [2191, 0]
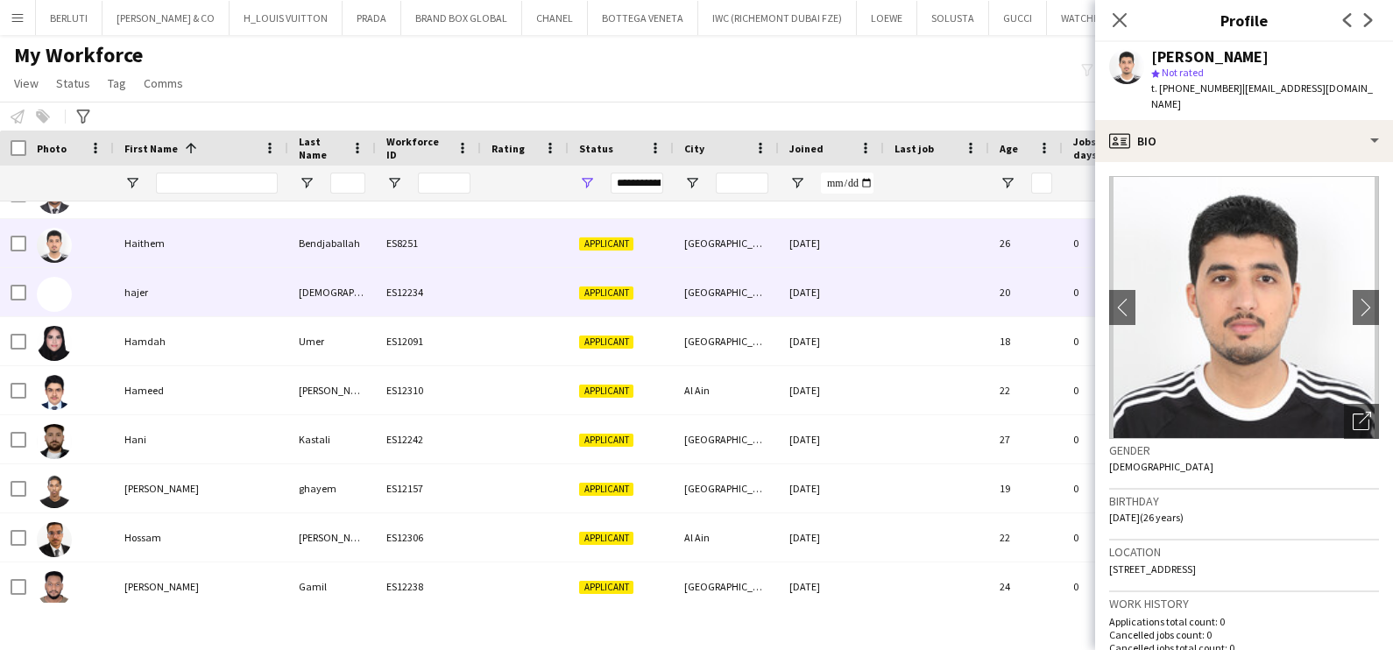
drag, startPoint x: 192, startPoint y: 275, endPoint x: 182, endPoint y: 278, distance: 10.0
click at [188, 275] on div "hajer" at bounding box center [201, 292] width 174 height 48
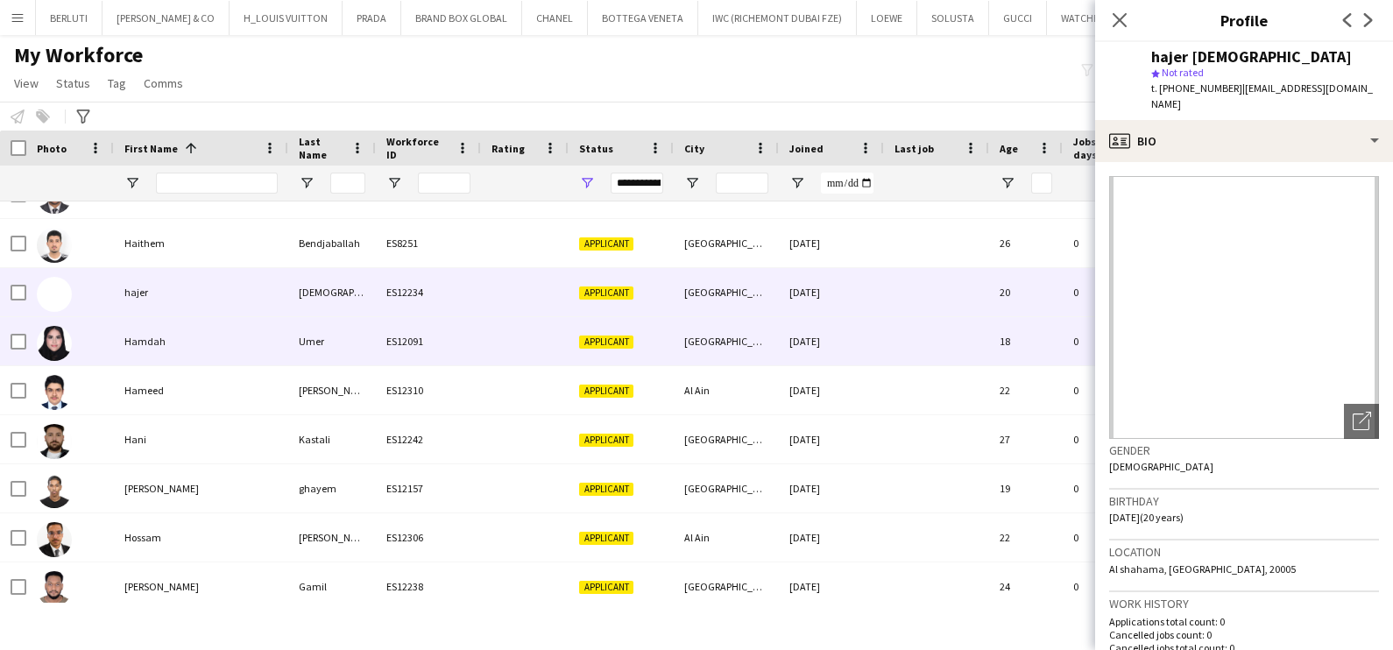
click at [228, 350] on div "Hamdah" at bounding box center [201, 341] width 174 height 48
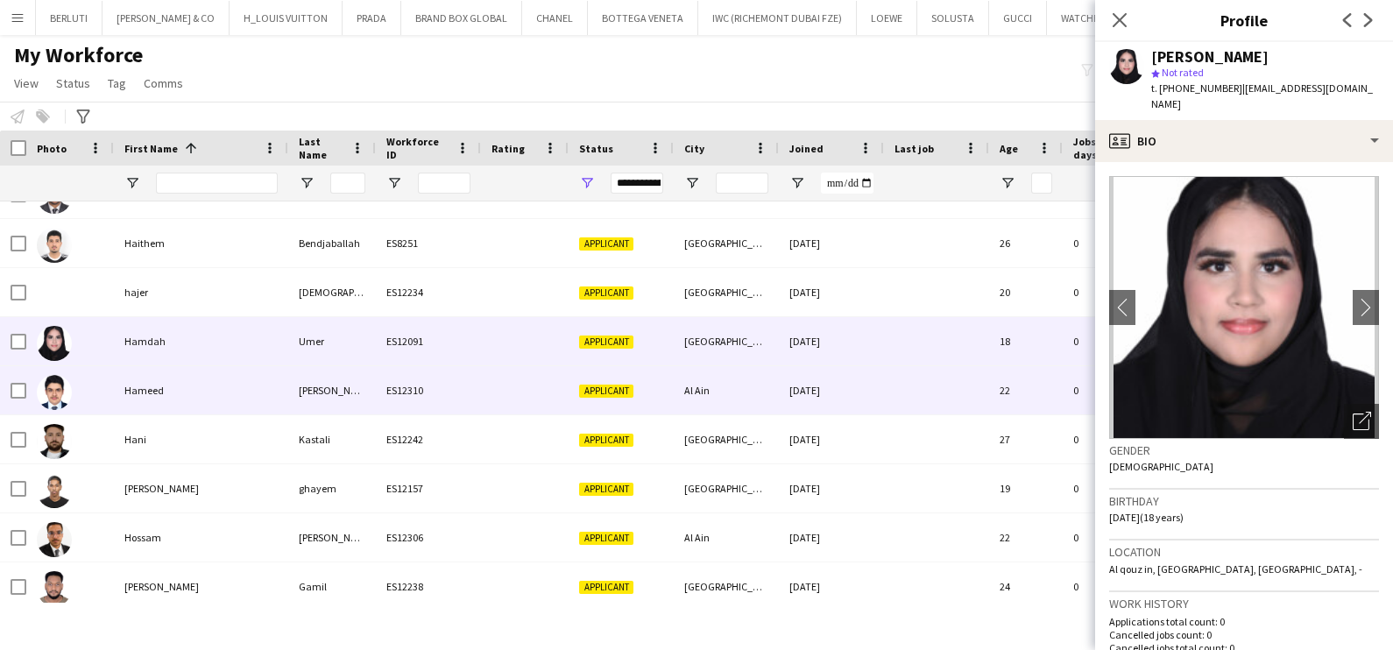
click at [215, 393] on div "Hameed" at bounding box center [201, 390] width 174 height 48
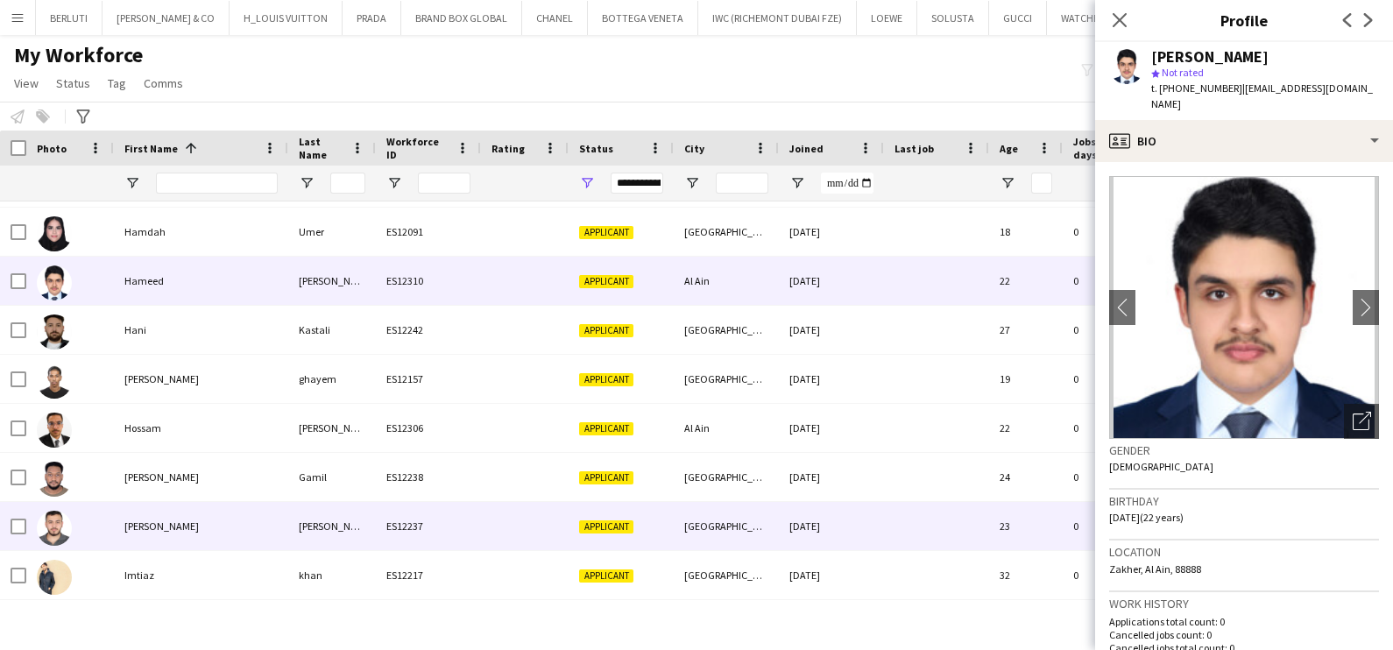
scroll to position [2348, 0]
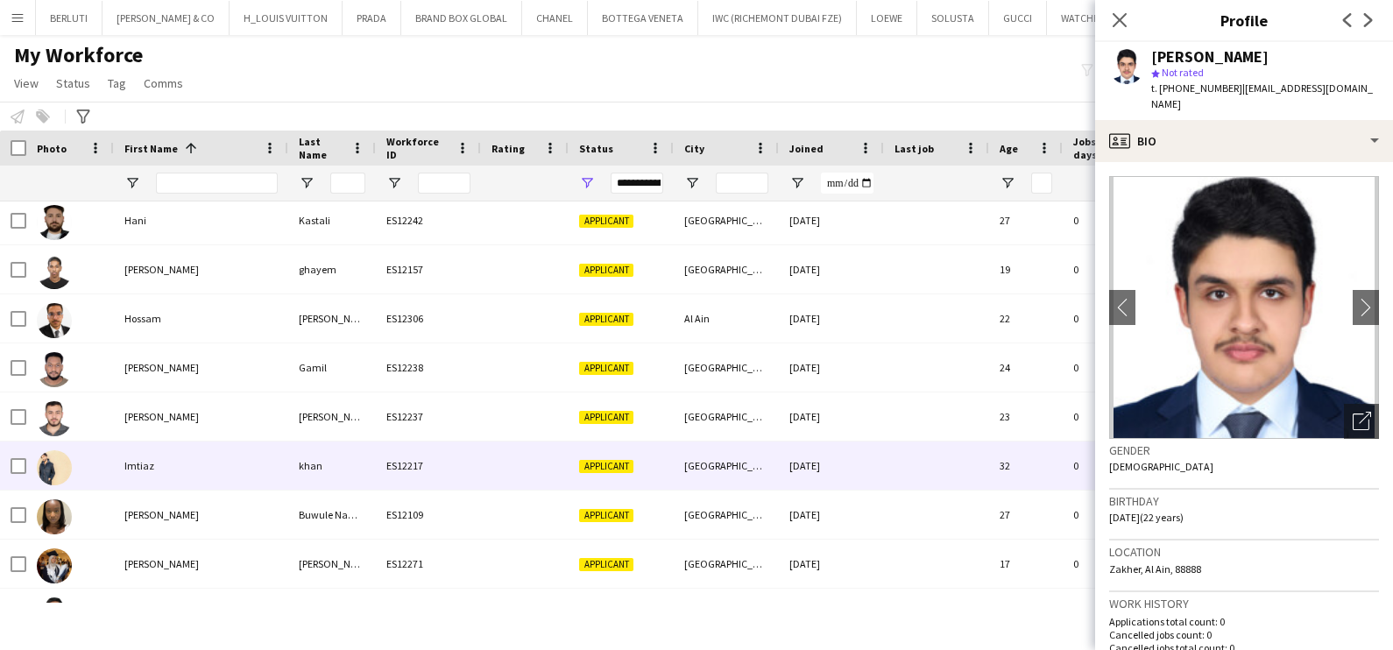
click at [188, 452] on div "Imtiaz" at bounding box center [201, 466] width 174 height 48
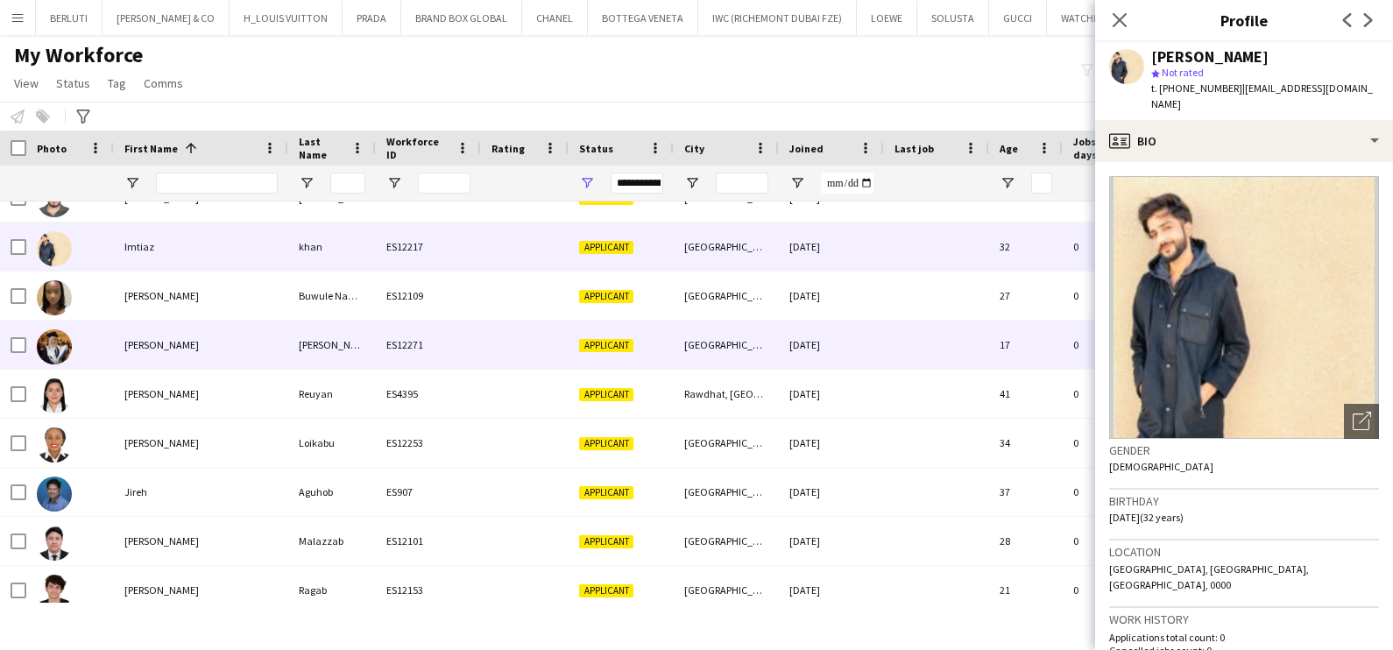
click at [186, 351] on div "jana" at bounding box center [201, 345] width 174 height 48
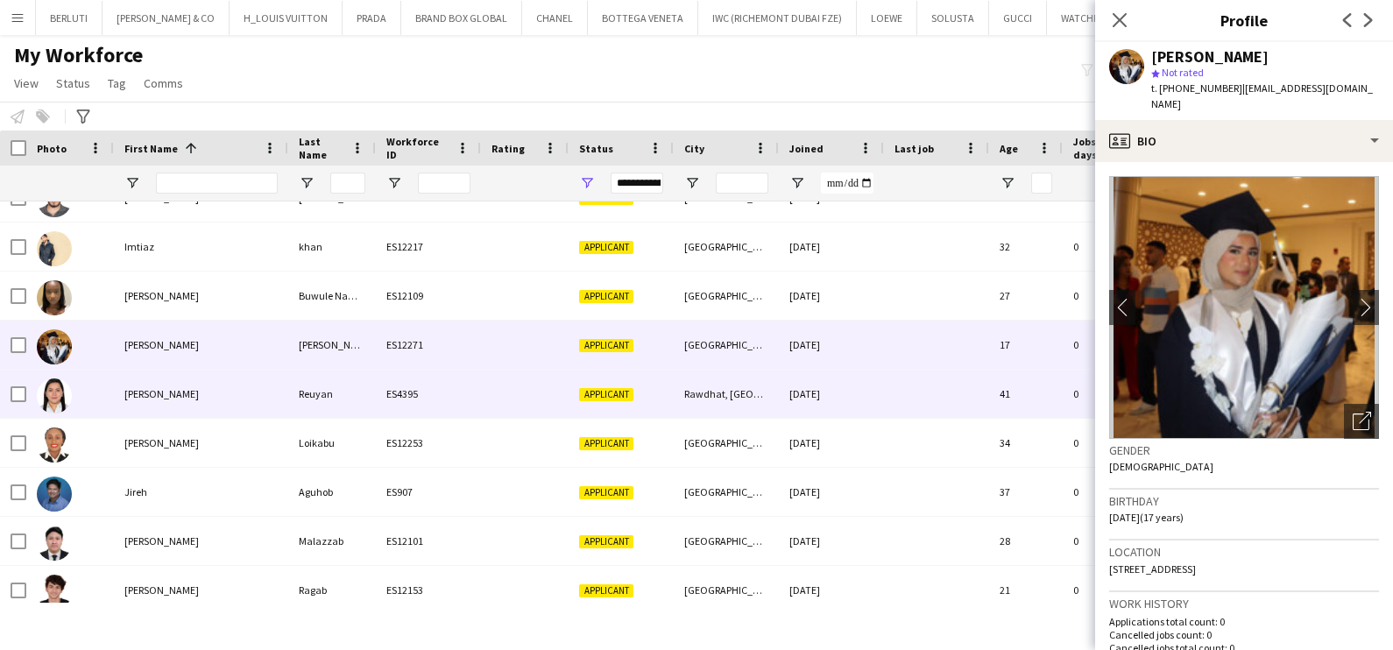
click at [160, 397] on div "Jana" at bounding box center [201, 394] width 174 height 48
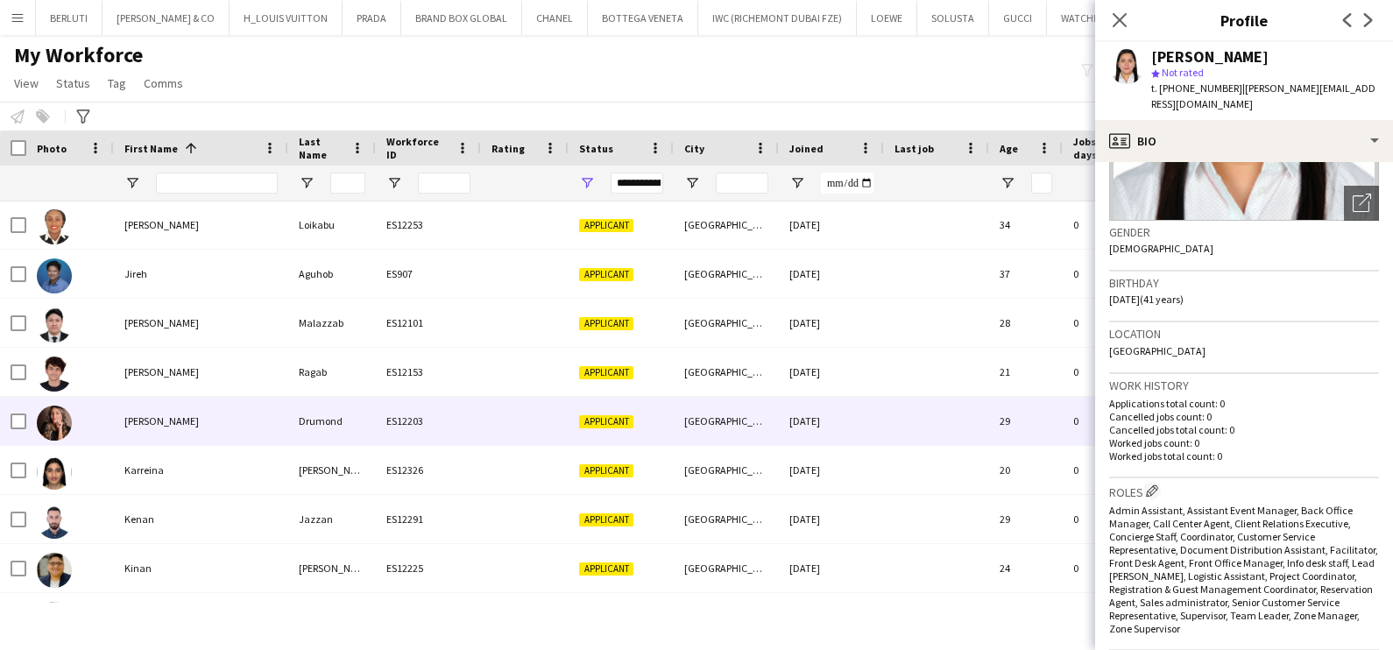
click at [110, 412] on div at bounding box center [70, 421] width 88 height 48
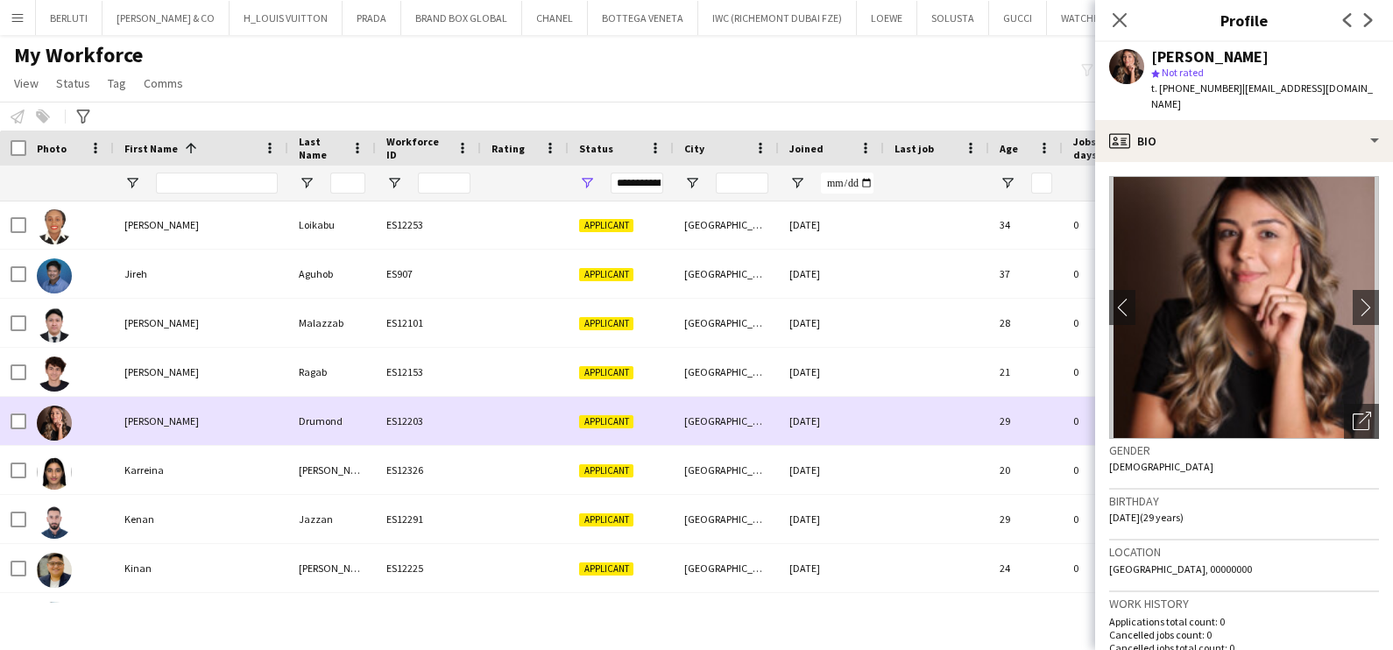
click at [27, 420] on div at bounding box center [70, 421] width 88 height 48
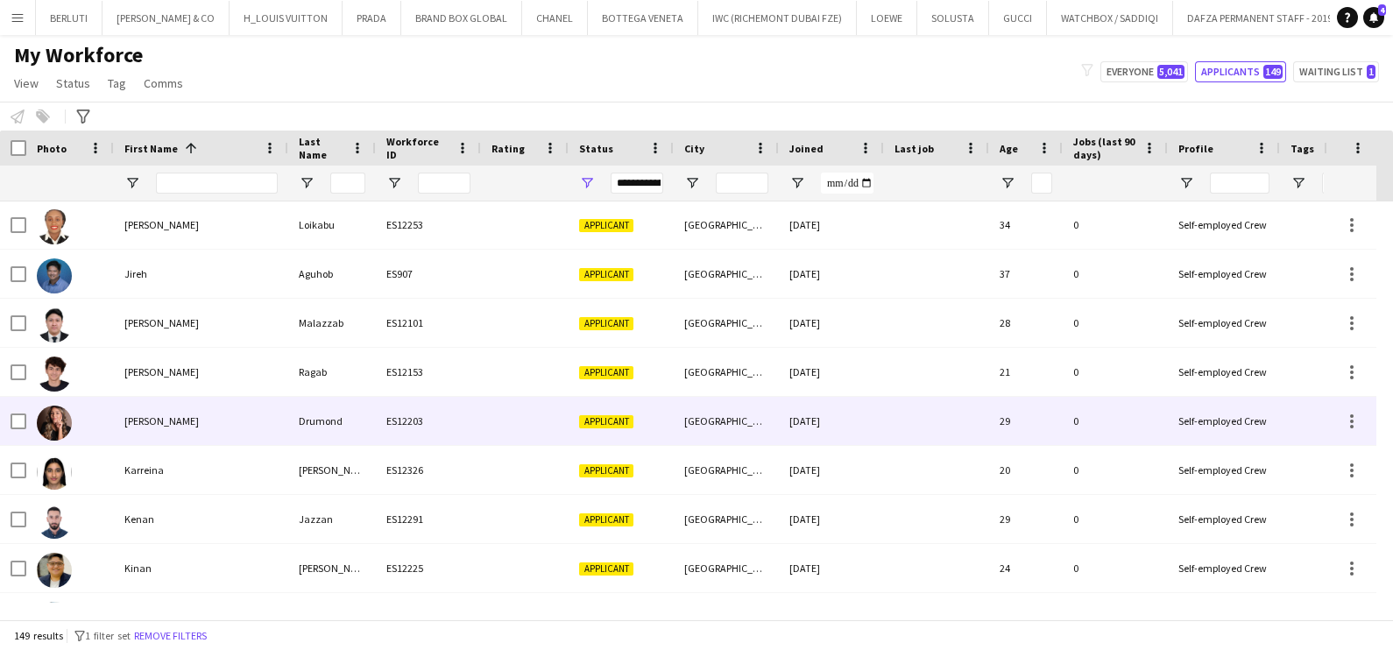
click at [27, 418] on div at bounding box center [70, 421] width 88 height 48
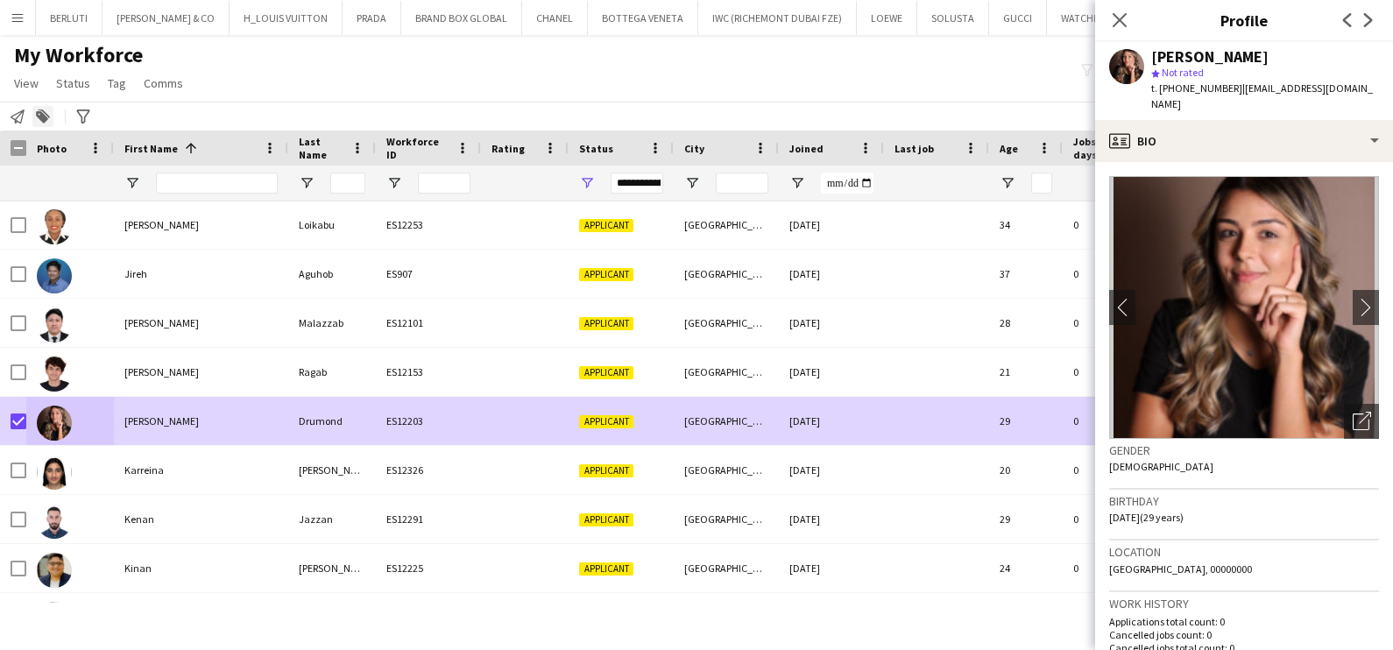
click at [39, 119] on icon at bounding box center [42, 117] width 12 height 12
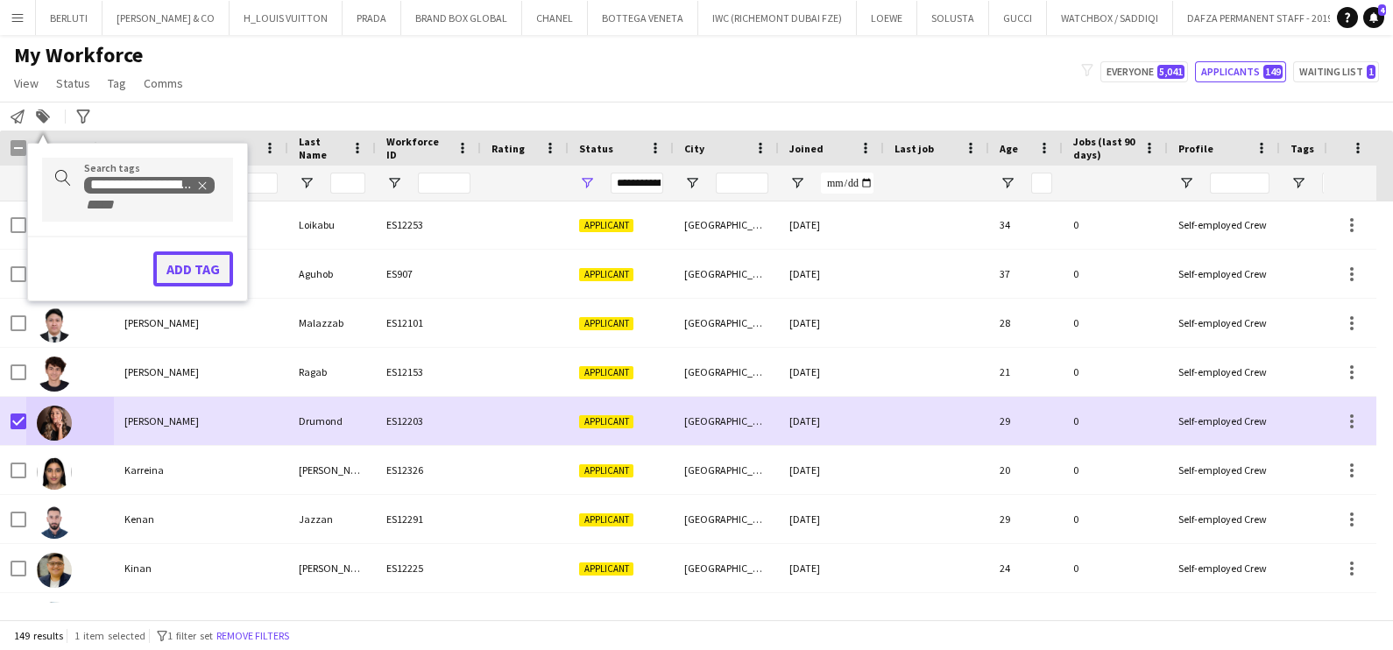
click at [228, 264] on button "Add tag" at bounding box center [193, 268] width 80 height 35
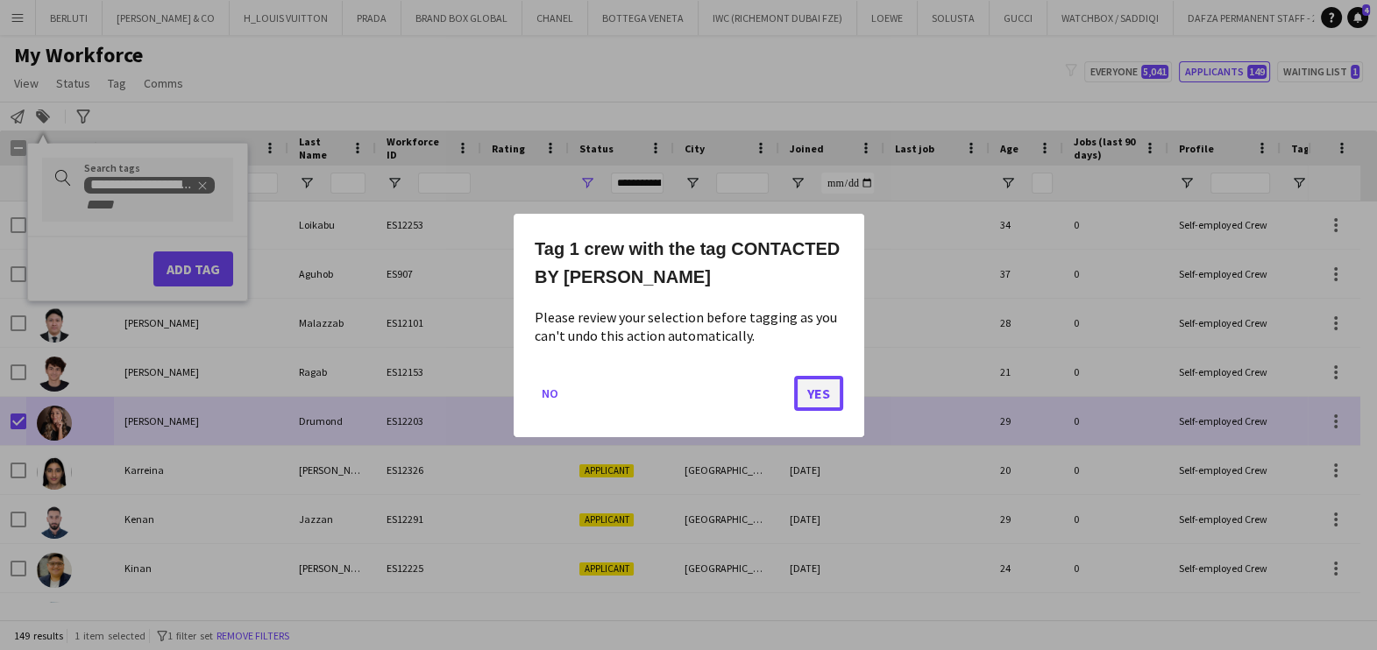
click at [834, 392] on button "Yes" at bounding box center [818, 392] width 49 height 35
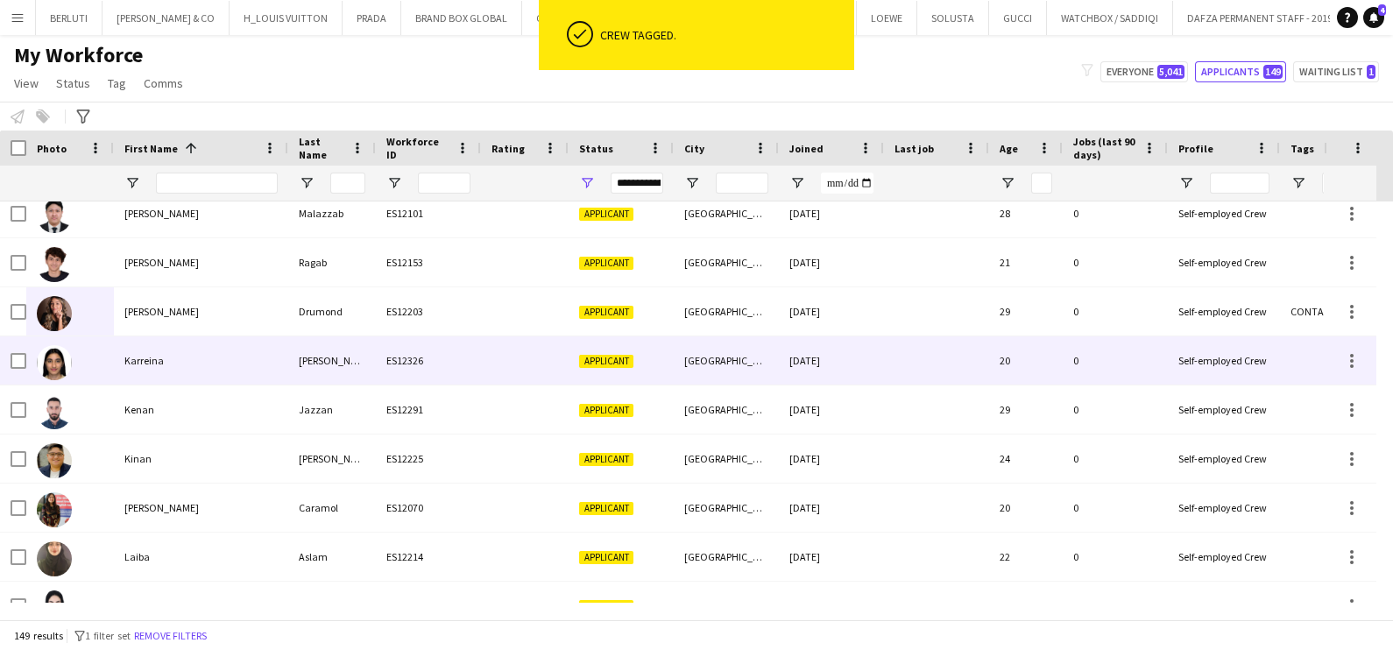
click at [206, 373] on div "Karreina" at bounding box center [201, 361] width 174 height 48
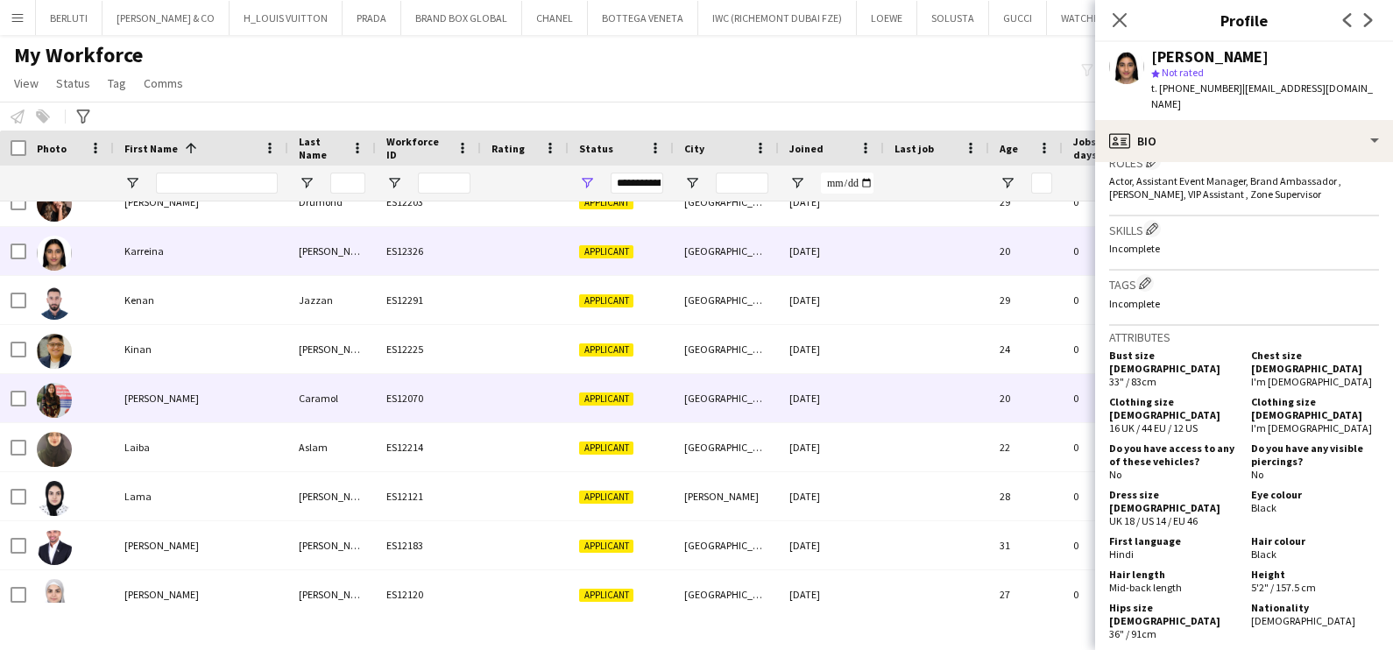
click at [190, 394] on div "Kristina" at bounding box center [201, 398] width 174 height 48
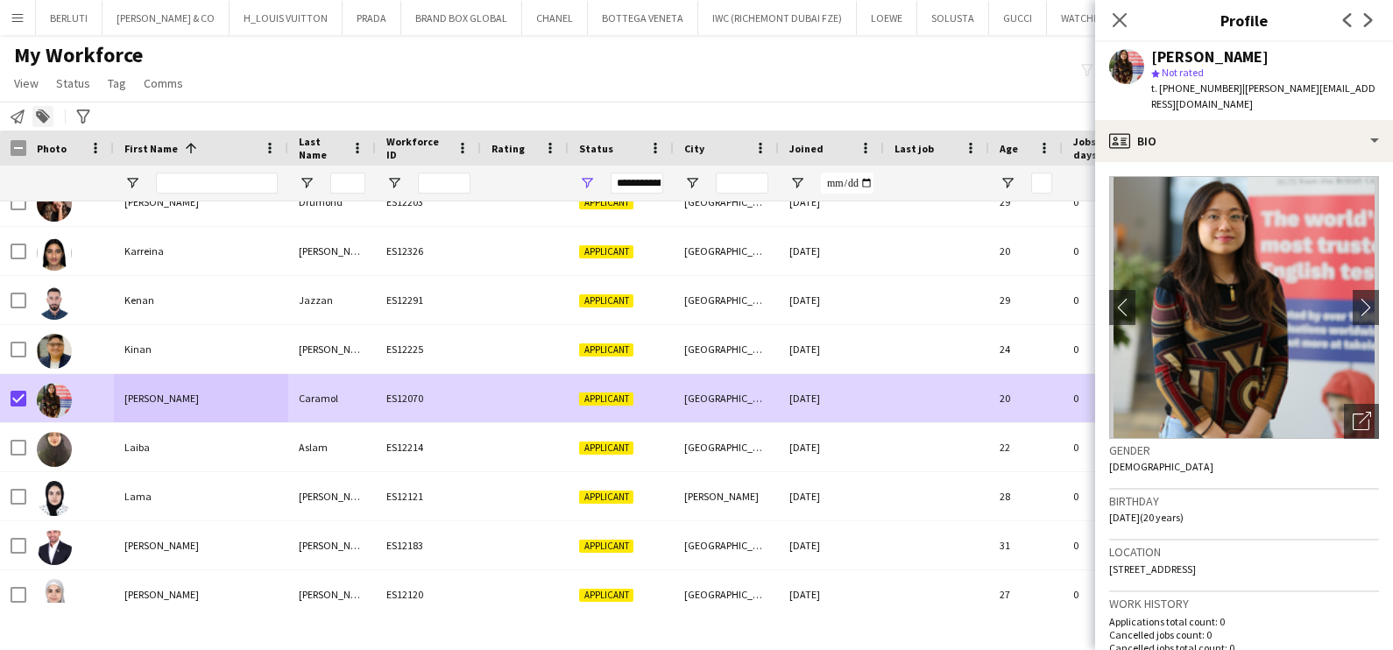
click at [44, 117] on icon at bounding box center [42, 117] width 12 height 12
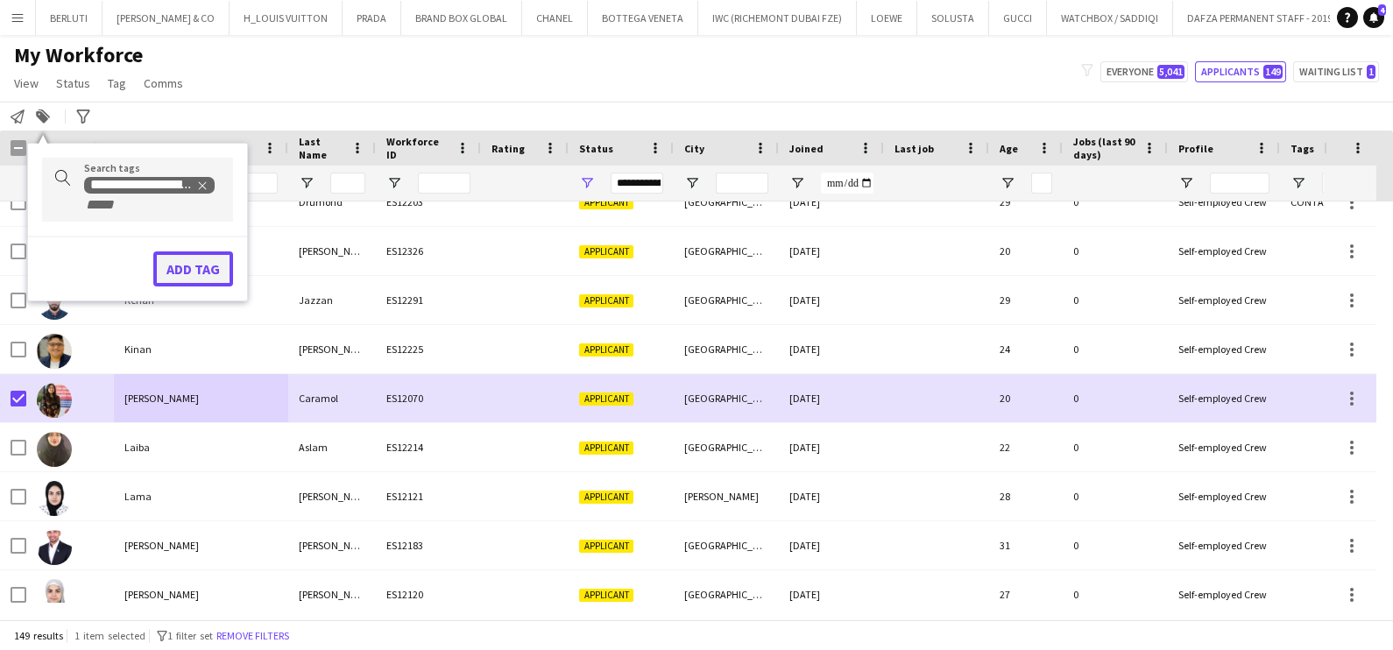
click at [183, 255] on button "Add tag" at bounding box center [193, 268] width 80 height 35
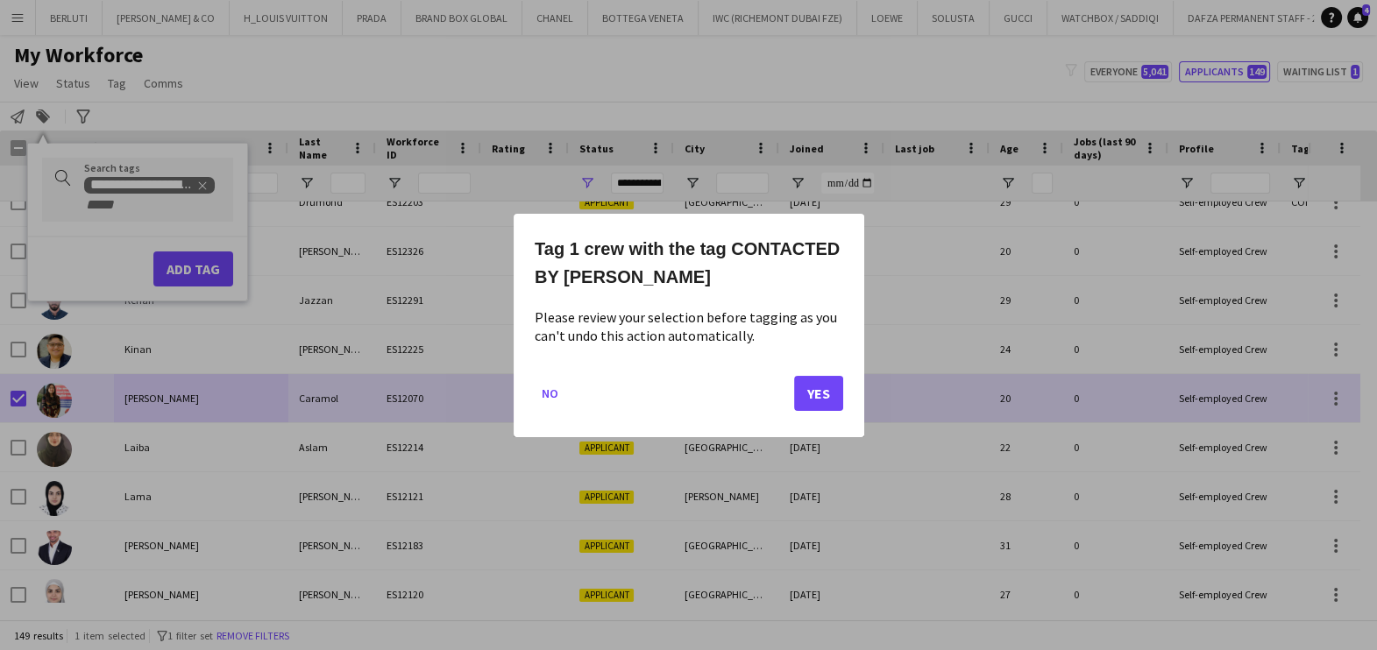
click at [845, 386] on div "Tag 1 crew with the tag CONTACTED BY SARAH W Please review your selection befor…" at bounding box center [689, 325] width 351 height 223
click at [826, 393] on button "Yes" at bounding box center [818, 392] width 49 height 35
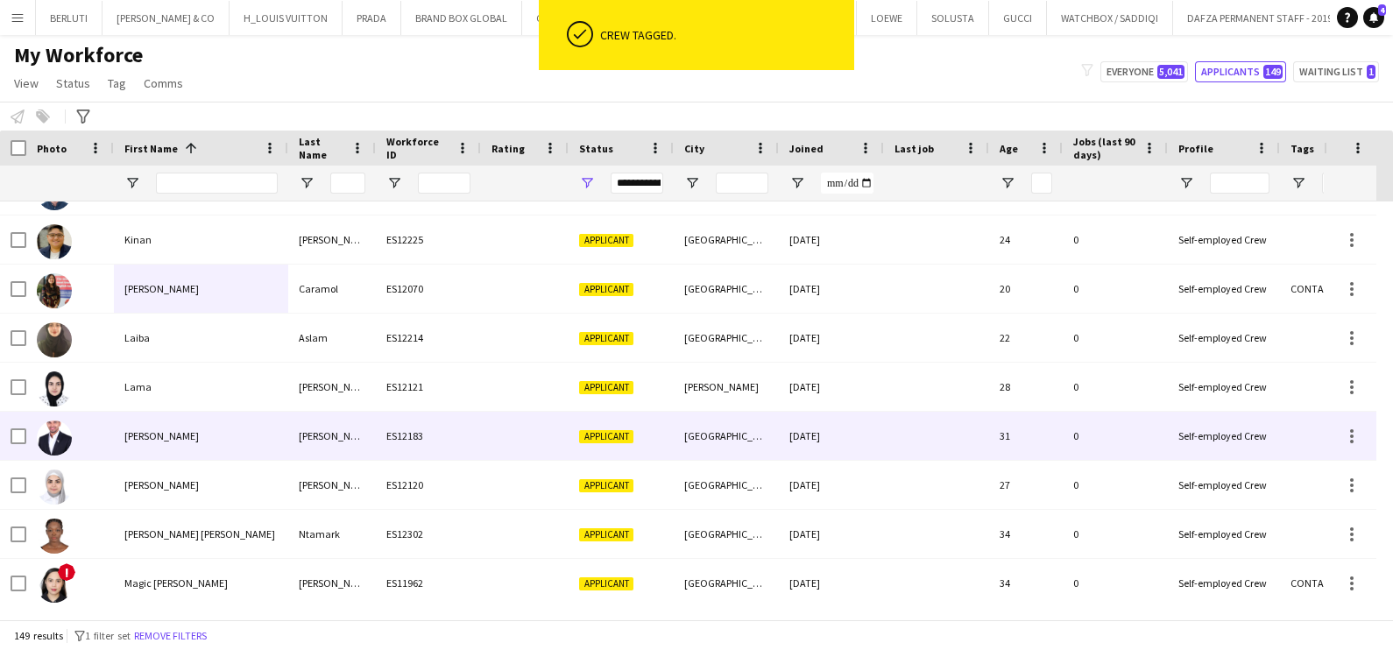
click at [159, 416] on div "Leon" at bounding box center [201, 436] width 174 height 48
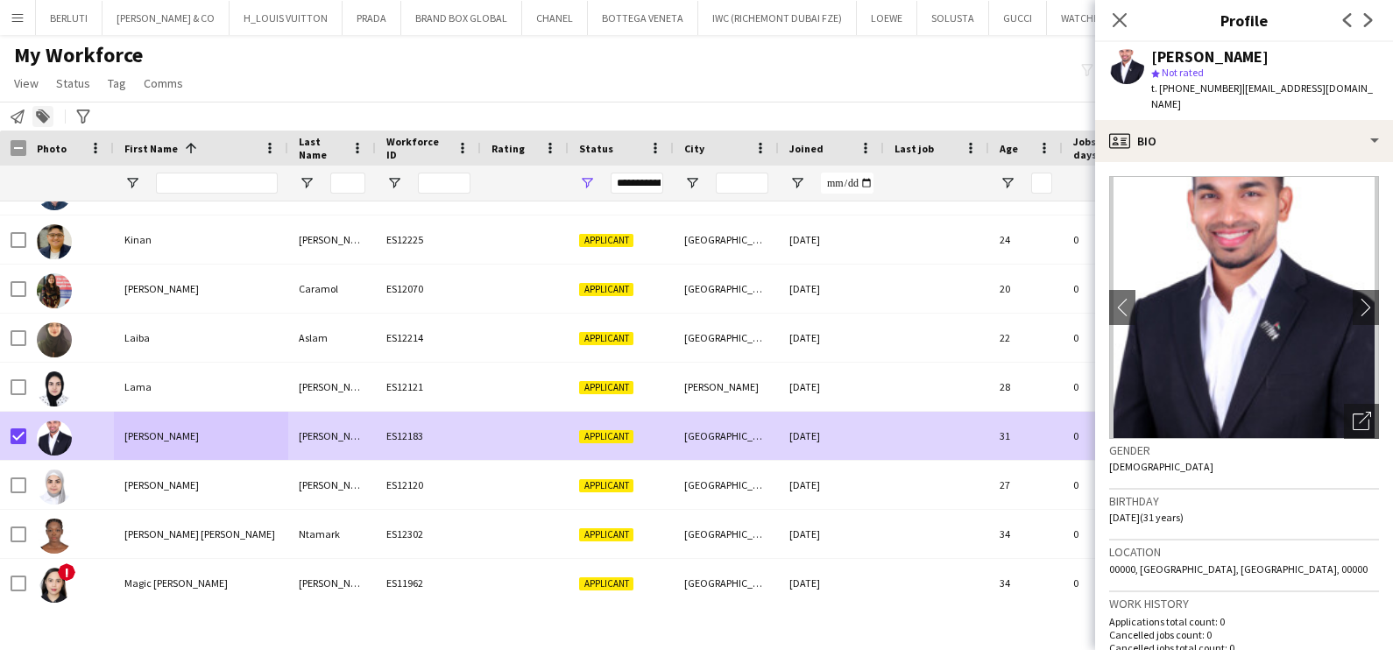
click at [39, 108] on div "Add to tag" at bounding box center [42, 116] width 21 height 21
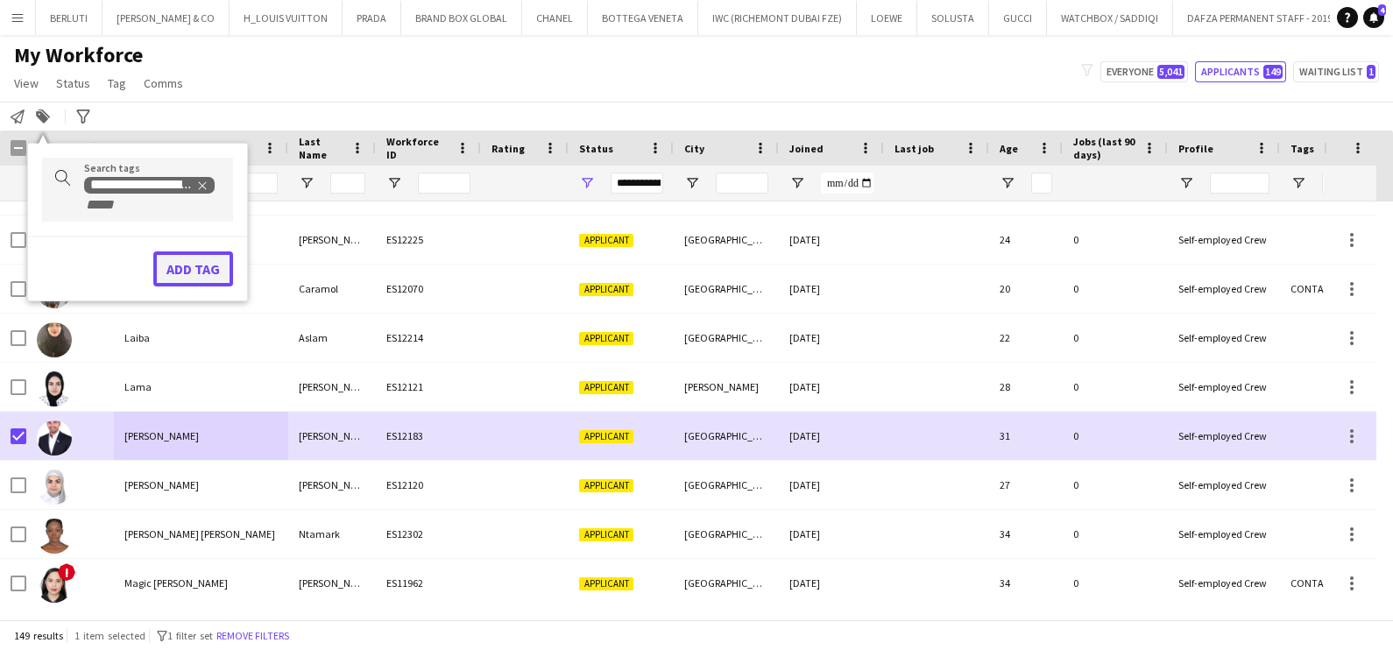
click at [210, 266] on button "Add tag" at bounding box center [193, 268] width 80 height 35
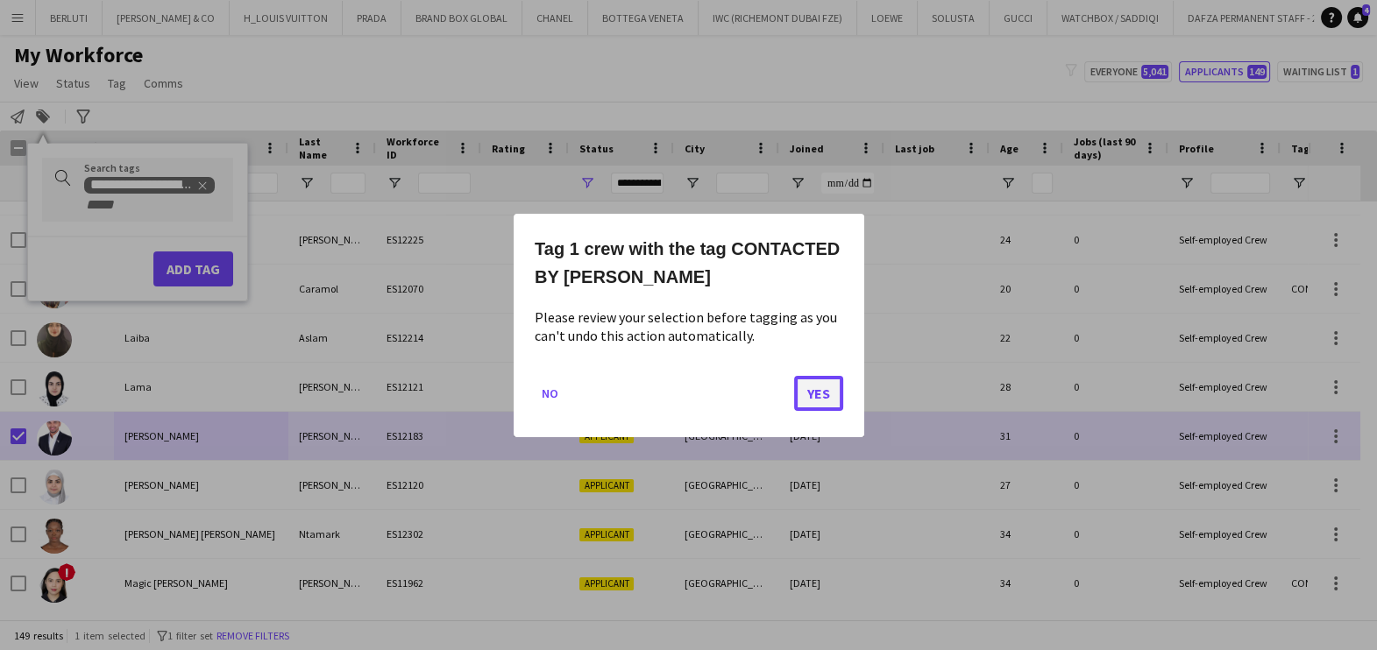
click at [815, 389] on button "Yes" at bounding box center [818, 392] width 49 height 35
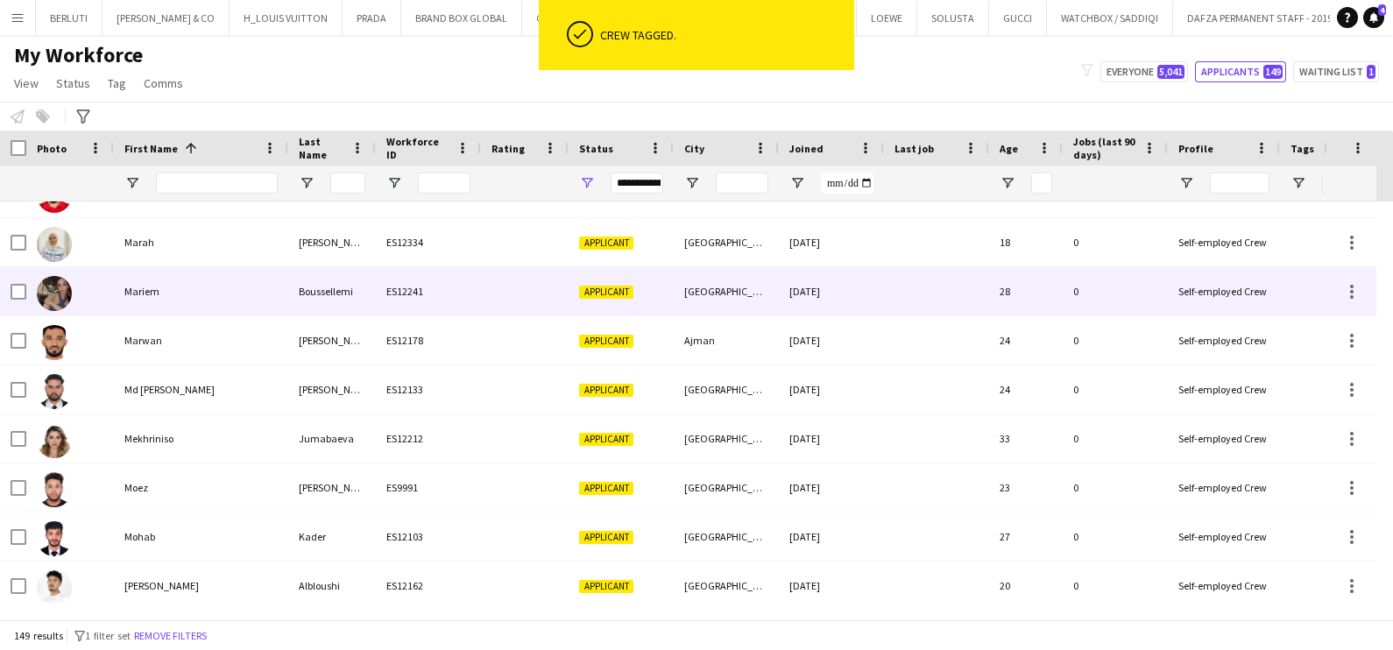
click at [174, 294] on div "Mariem" at bounding box center [201, 291] width 174 height 48
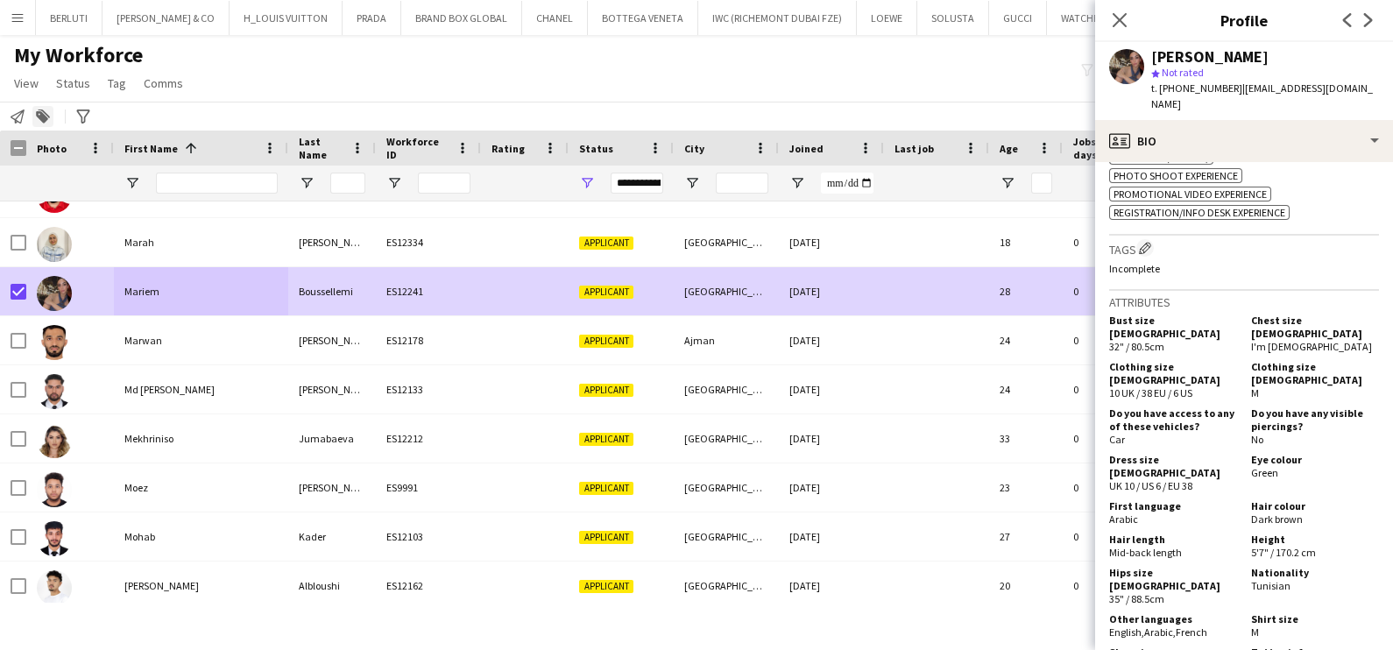
click at [44, 113] on icon "Add to tag" at bounding box center [43, 117] width 14 height 14
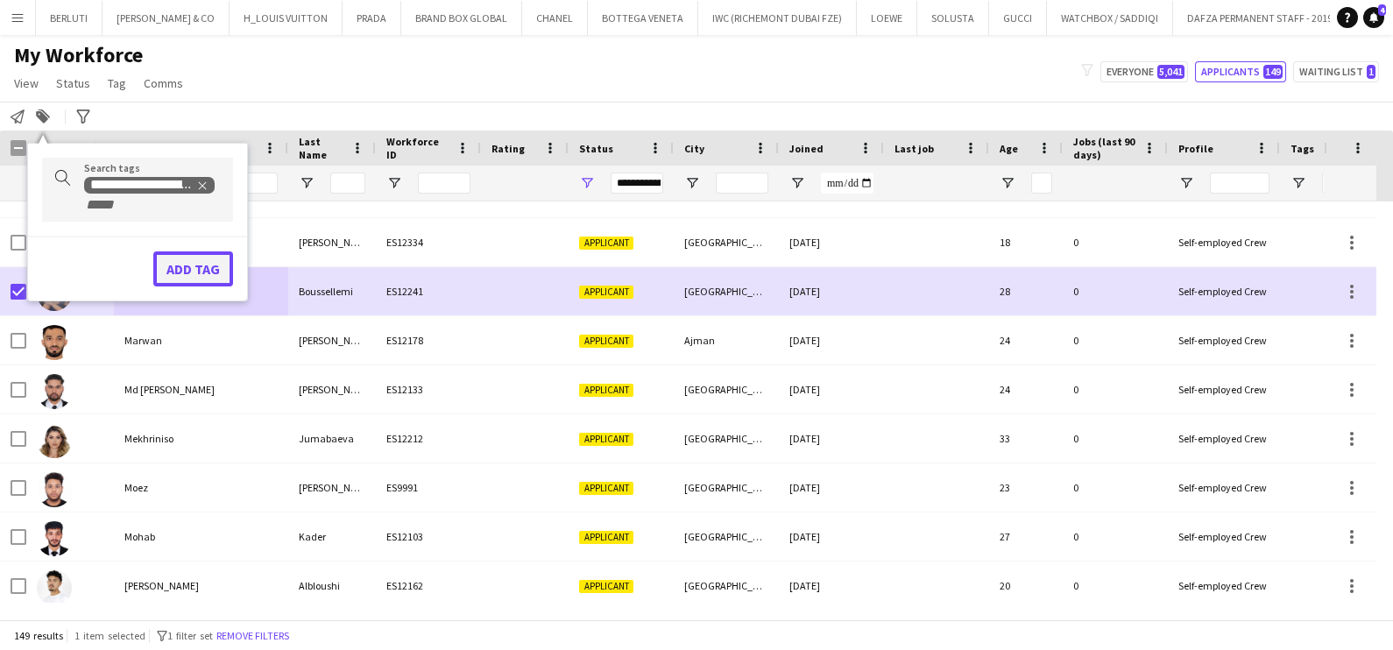
click at [205, 273] on button "Add tag" at bounding box center [193, 268] width 80 height 35
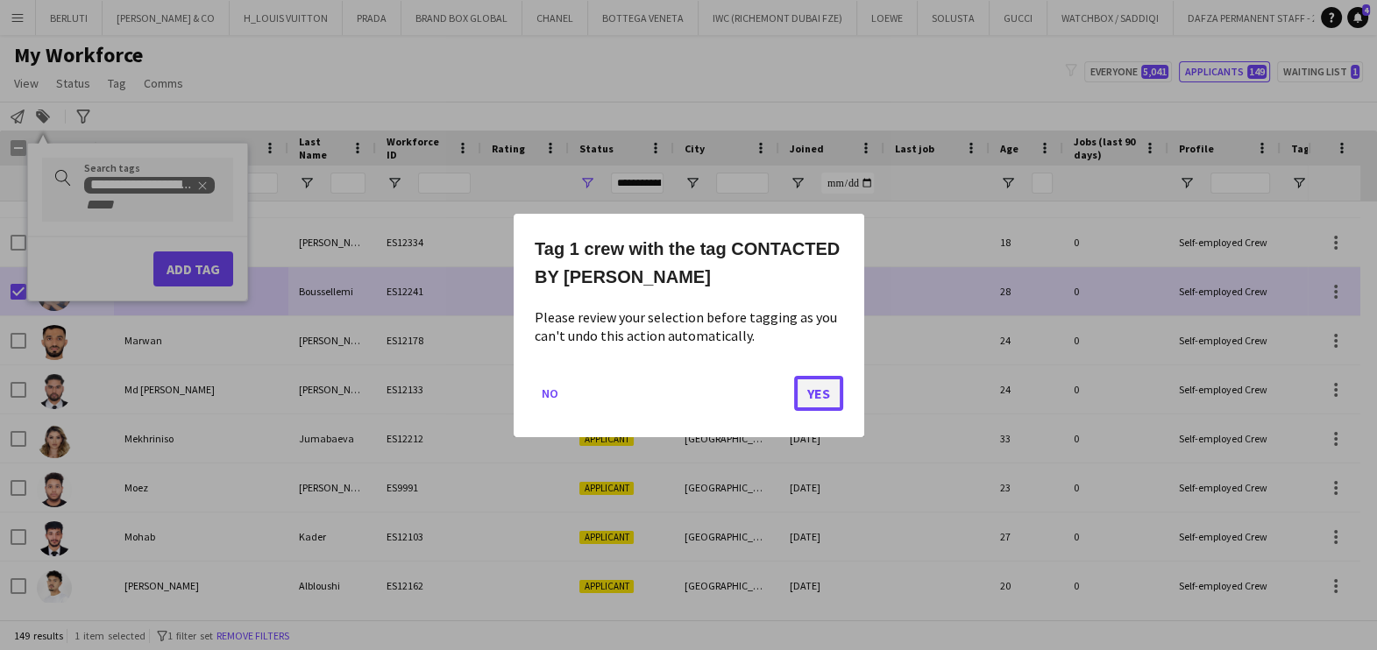
click at [822, 393] on button "Yes" at bounding box center [818, 392] width 49 height 35
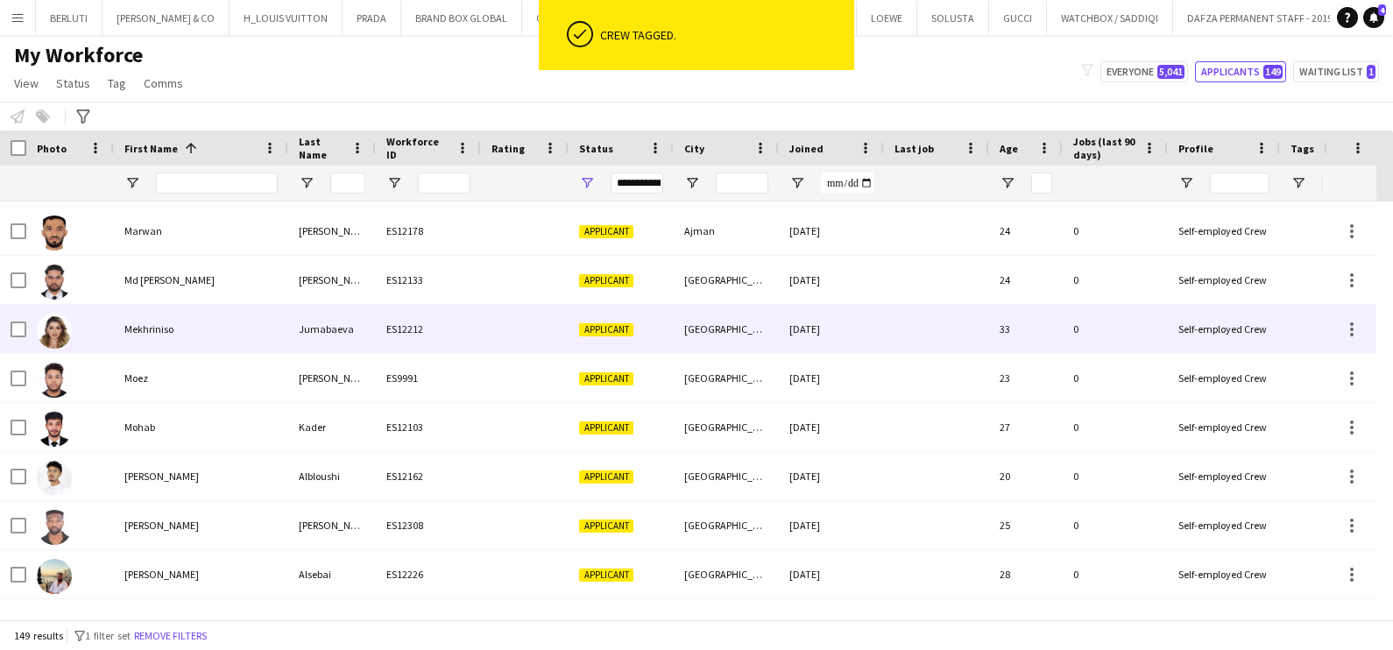
click at [201, 329] on div "Mekhriniso" at bounding box center [201, 329] width 174 height 48
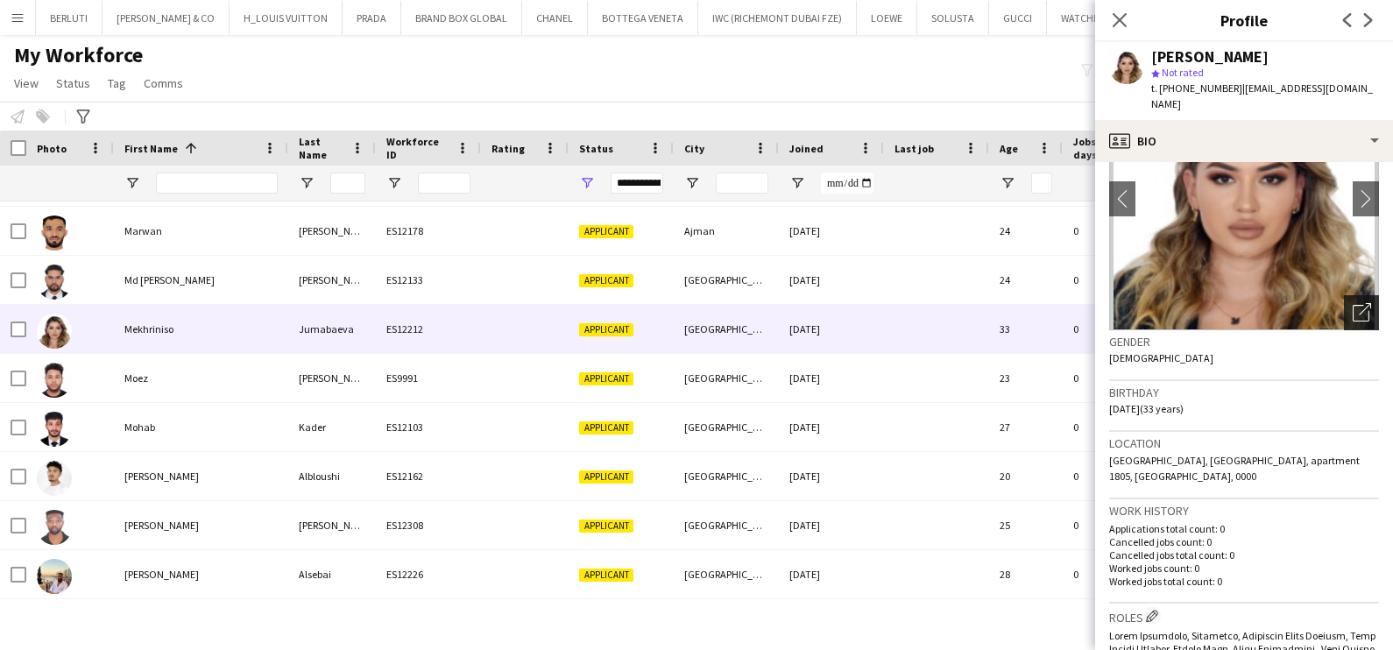
click at [1344, 295] on div "Open photos pop-in" at bounding box center [1361, 312] width 35 height 35
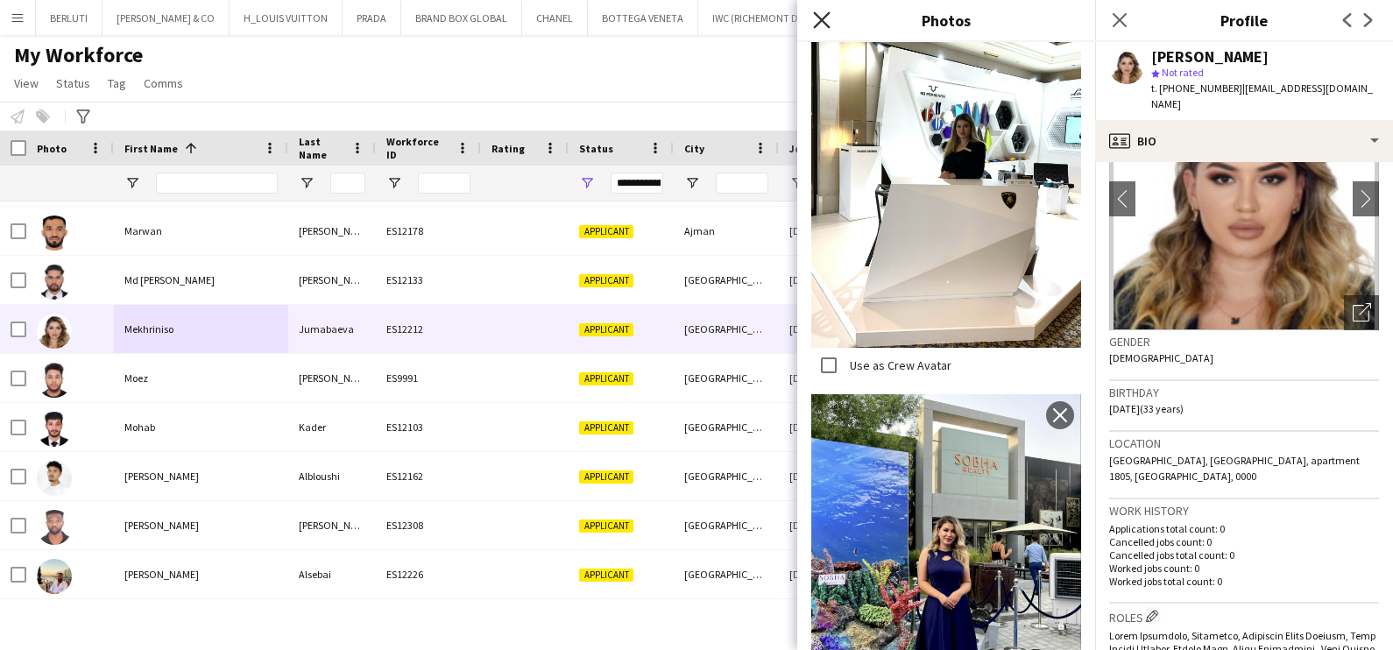
click at [826, 25] on icon at bounding box center [821, 19] width 17 height 17
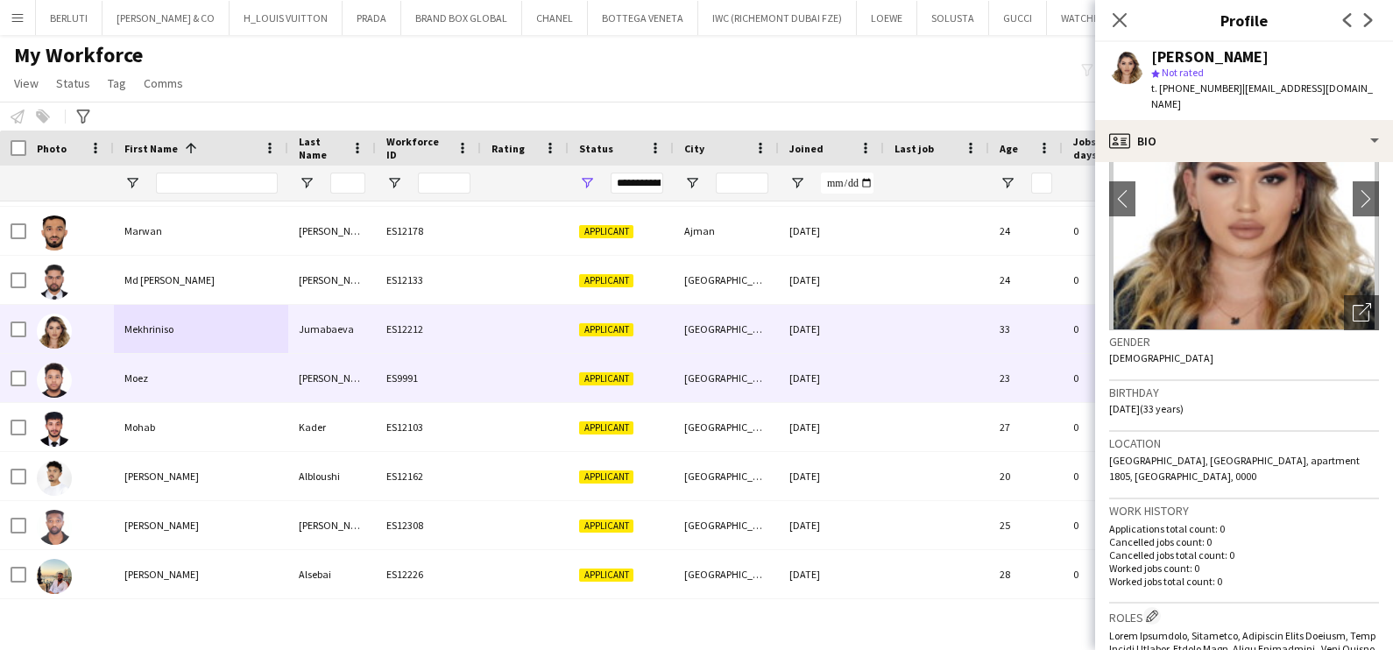
click at [273, 373] on div "Moez" at bounding box center [201, 378] width 174 height 48
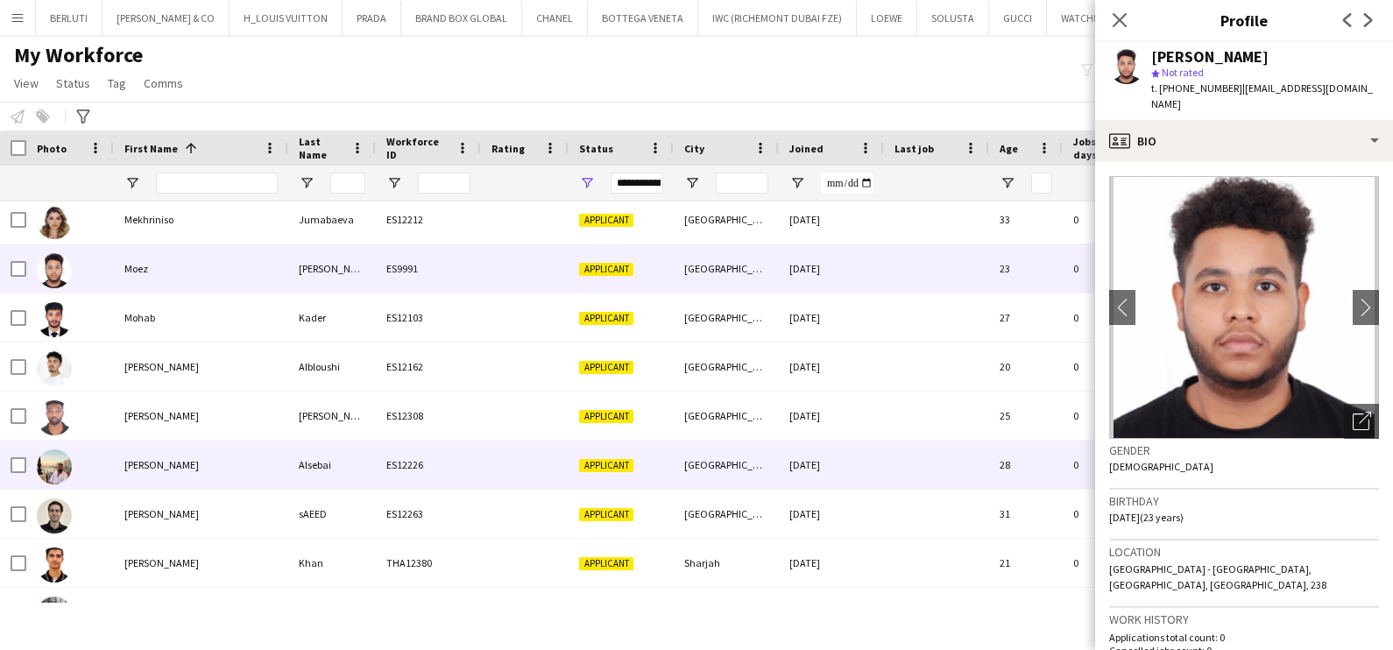
click at [118, 456] on div "Mohammad" at bounding box center [201, 465] width 174 height 48
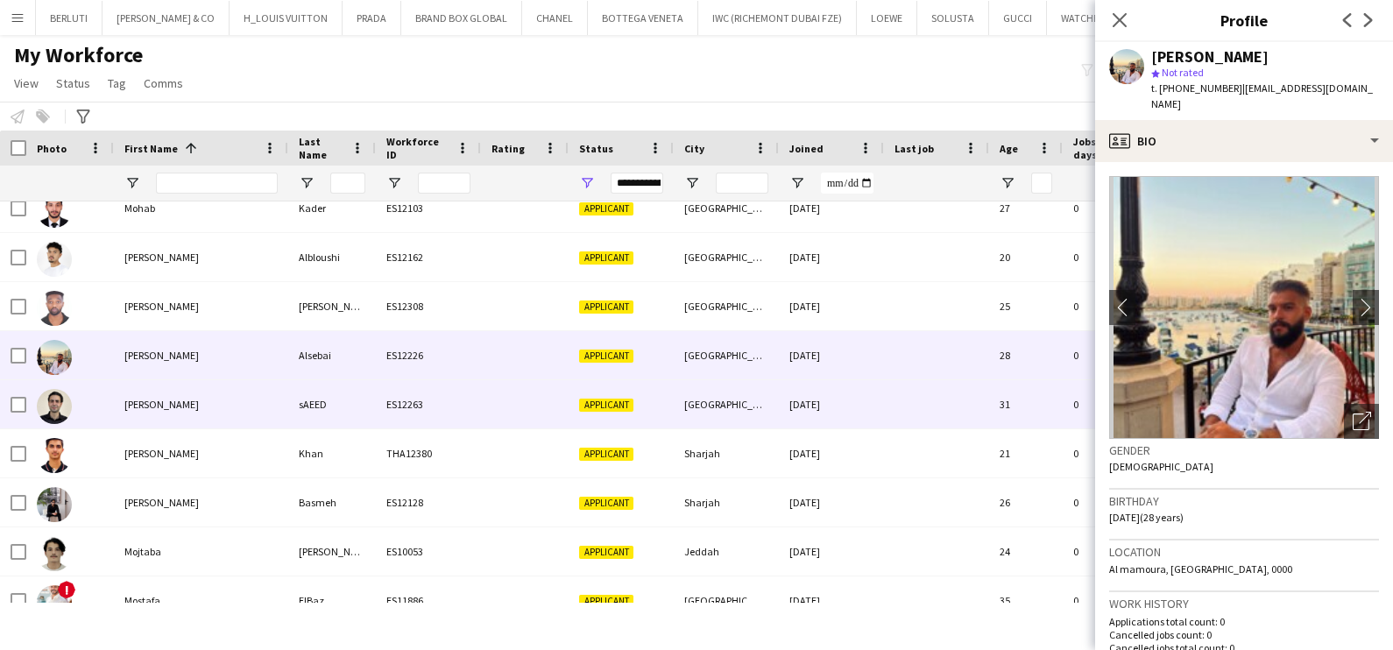
click at [97, 407] on div at bounding box center [70, 404] width 88 height 48
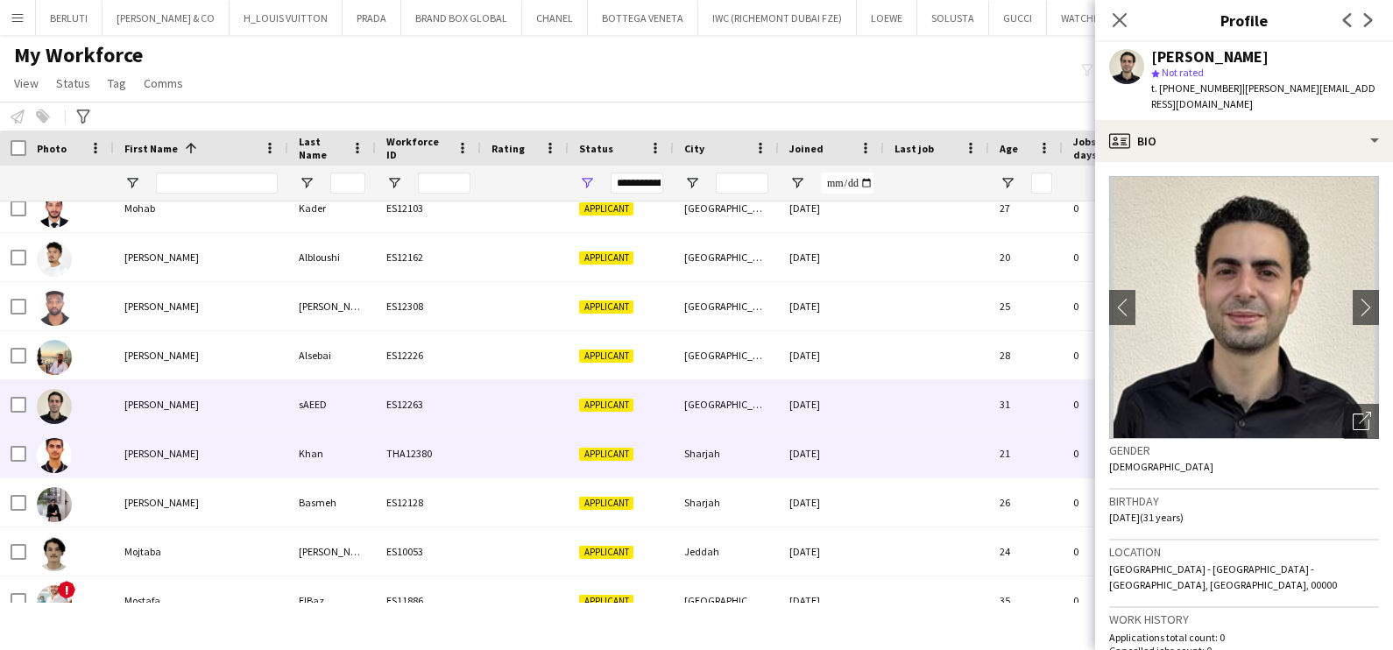
click at [136, 454] on div "Mohammad Nabil" at bounding box center [201, 453] width 174 height 48
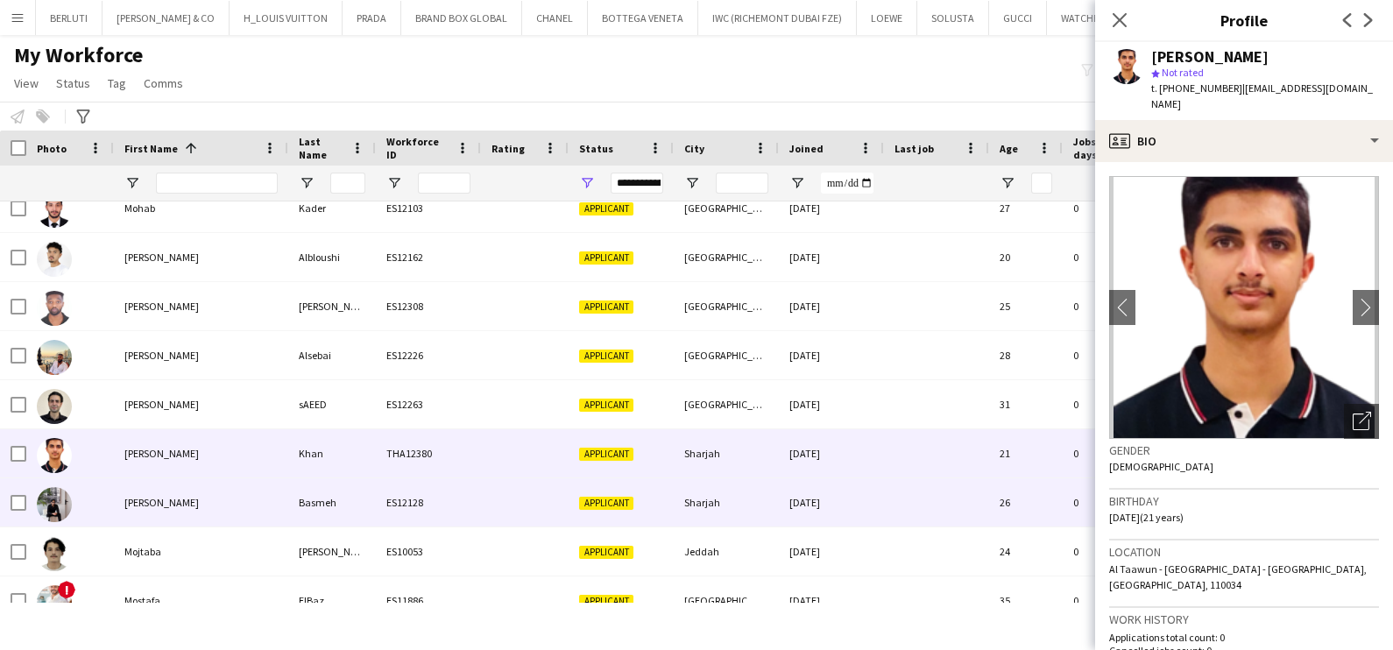
click at [139, 494] on div "Mohammed Tariq" at bounding box center [201, 502] width 174 height 48
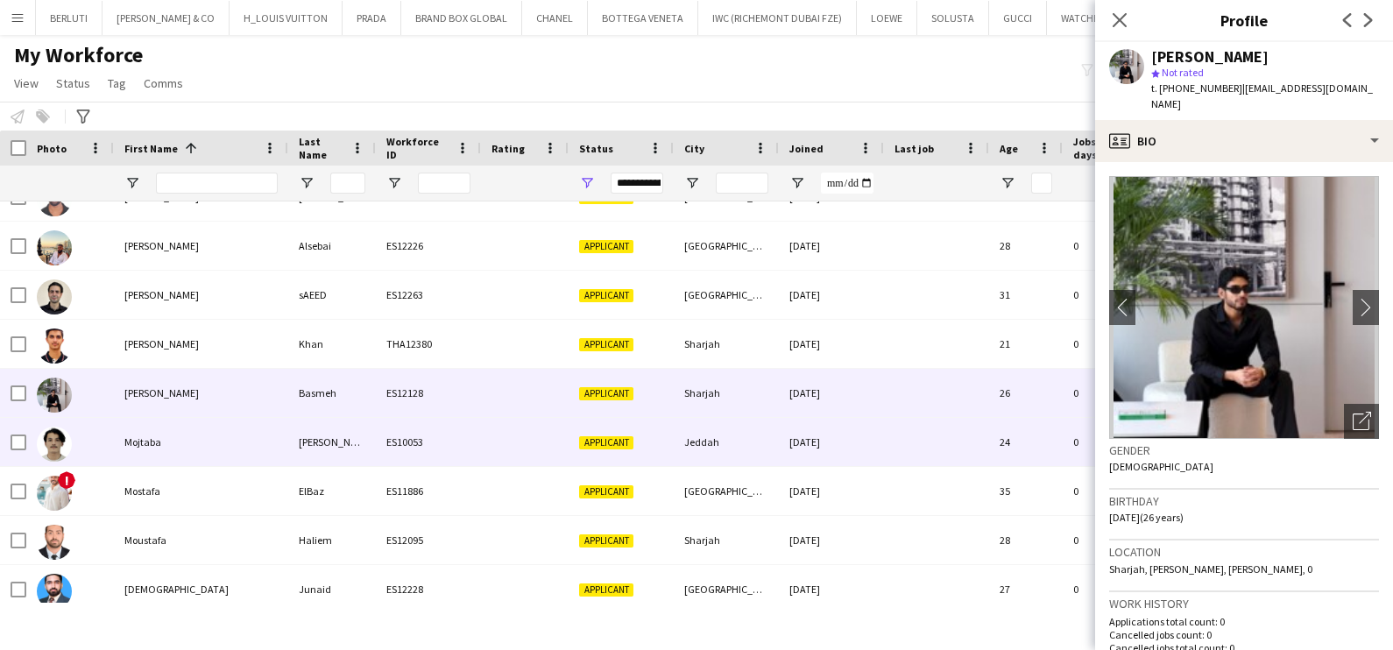
click at [174, 436] on div "Mojtaba" at bounding box center [201, 442] width 174 height 48
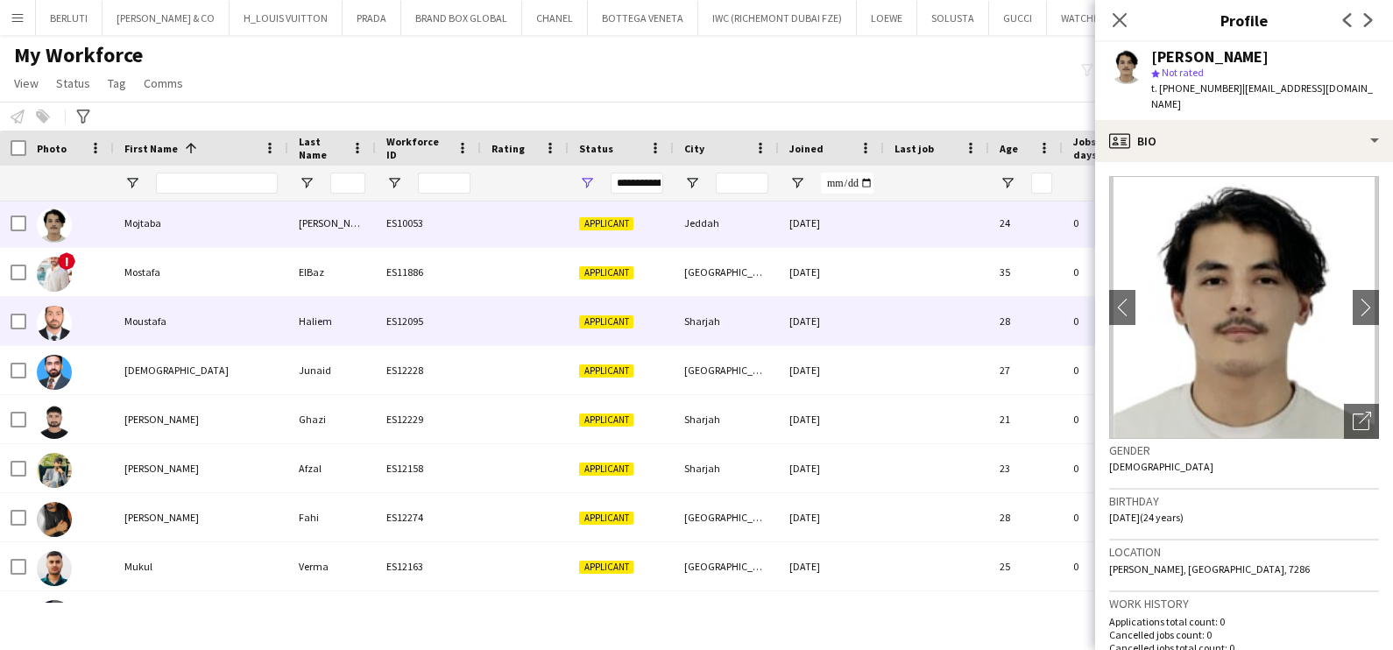
click at [251, 342] on div "Moustafa" at bounding box center [201, 321] width 174 height 48
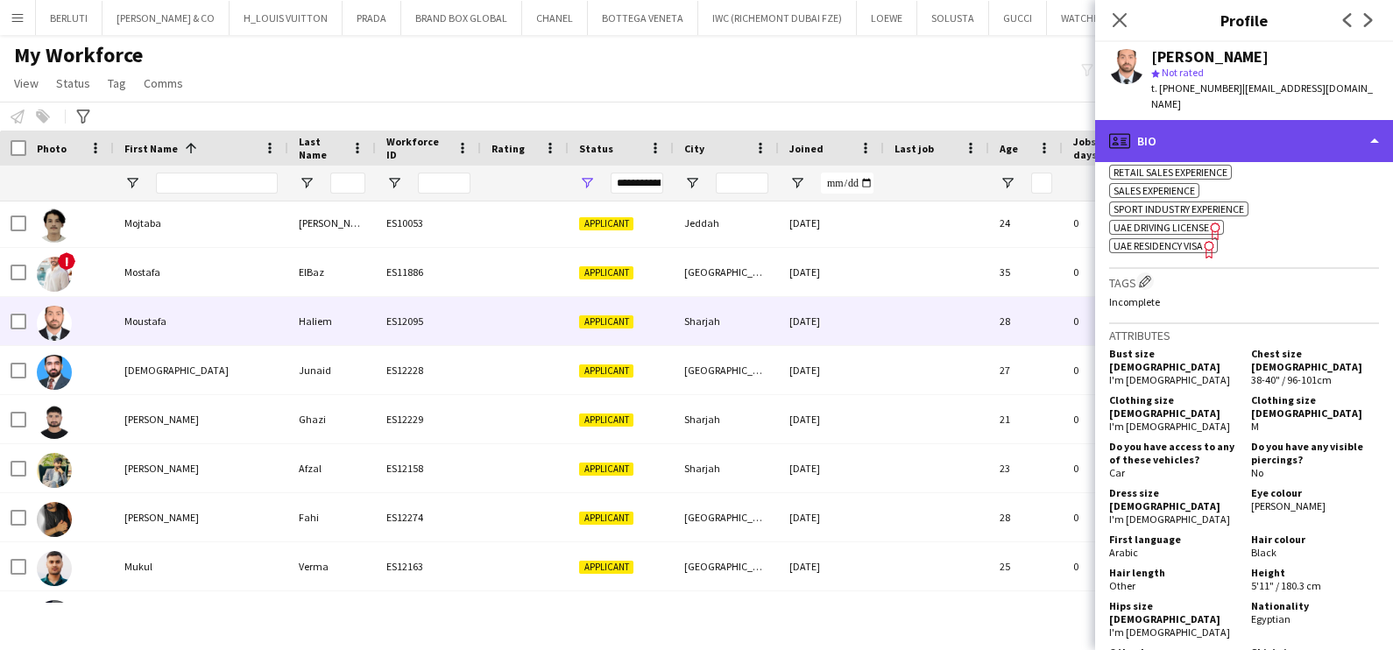
click at [1307, 130] on div "profile Bio" at bounding box center [1244, 141] width 298 height 42
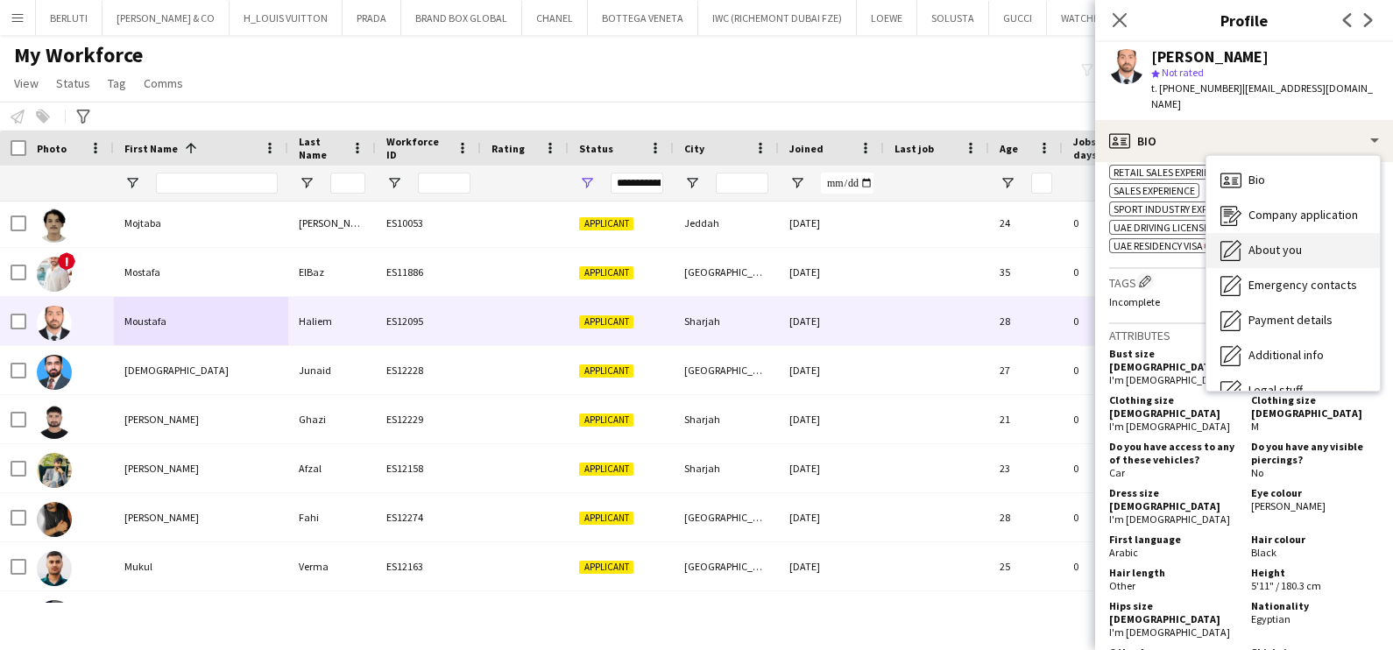
click at [1301, 242] on div "About you About you" at bounding box center [1294, 250] width 174 height 35
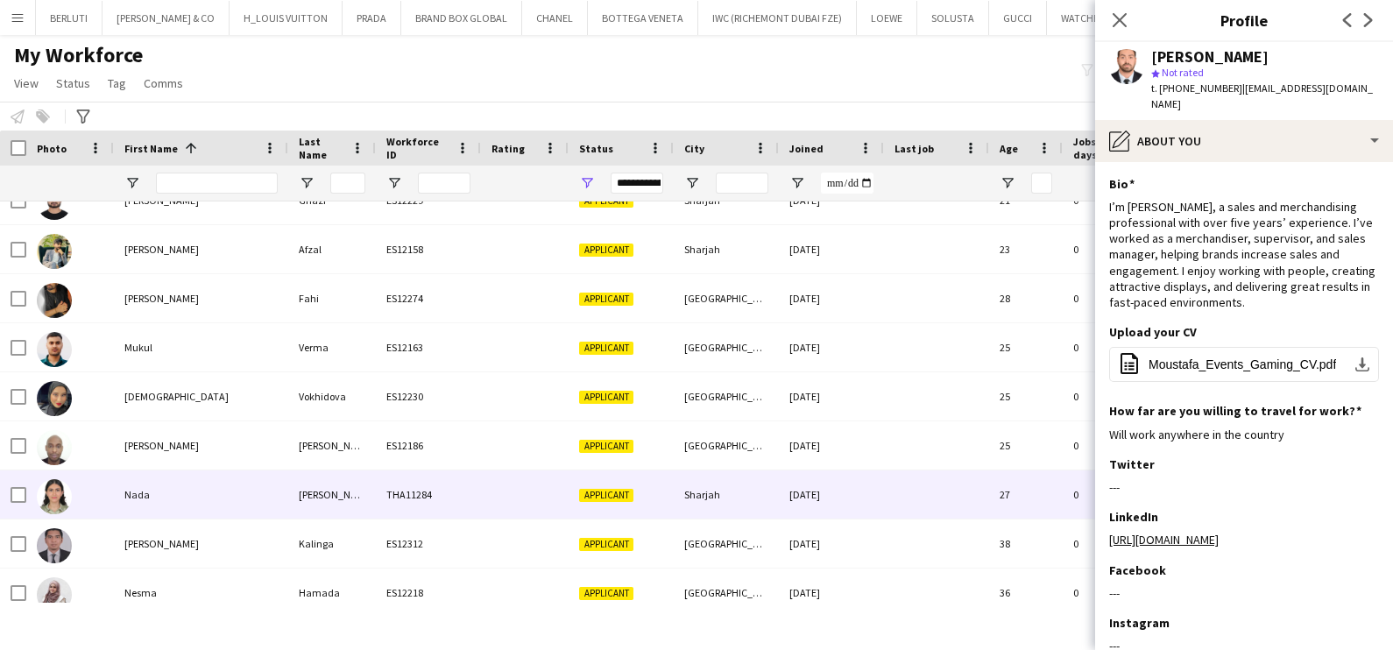
click at [191, 483] on div "Nada" at bounding box center [201, 495] width 174 height 48
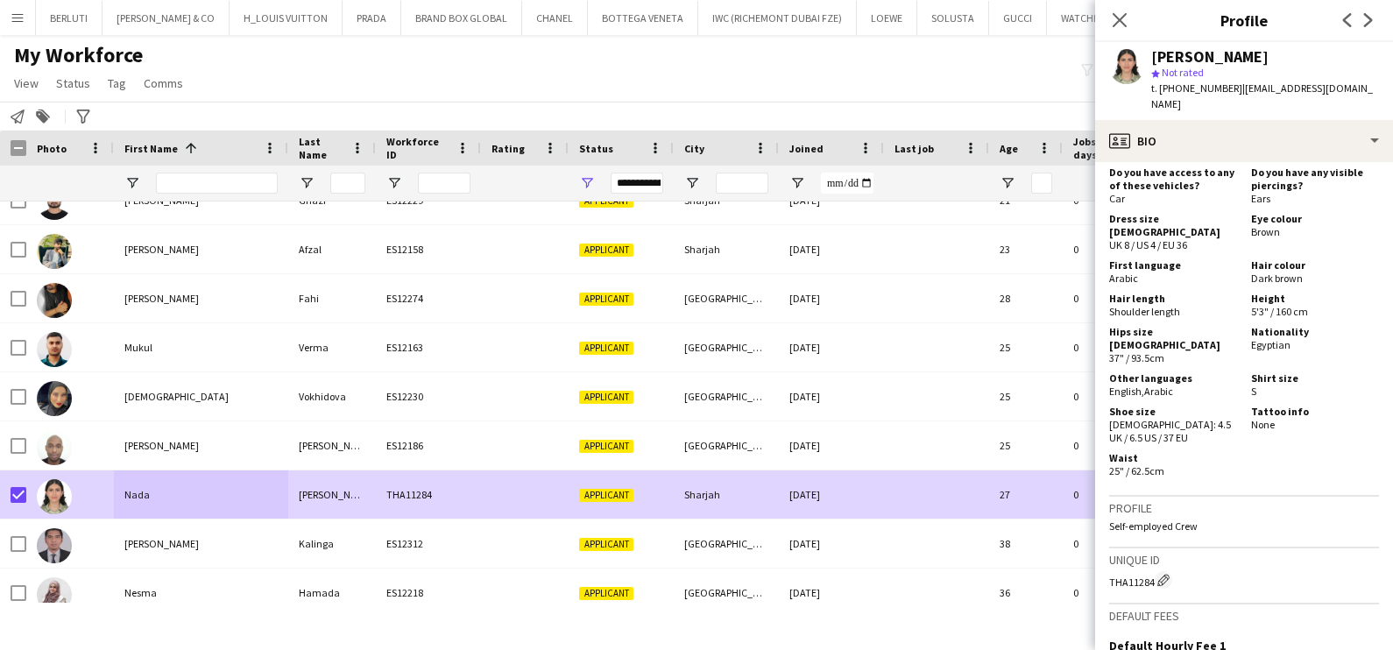
click at [43, 104] on div "**********" at bounding box center [696, 116] width 1393 height 29
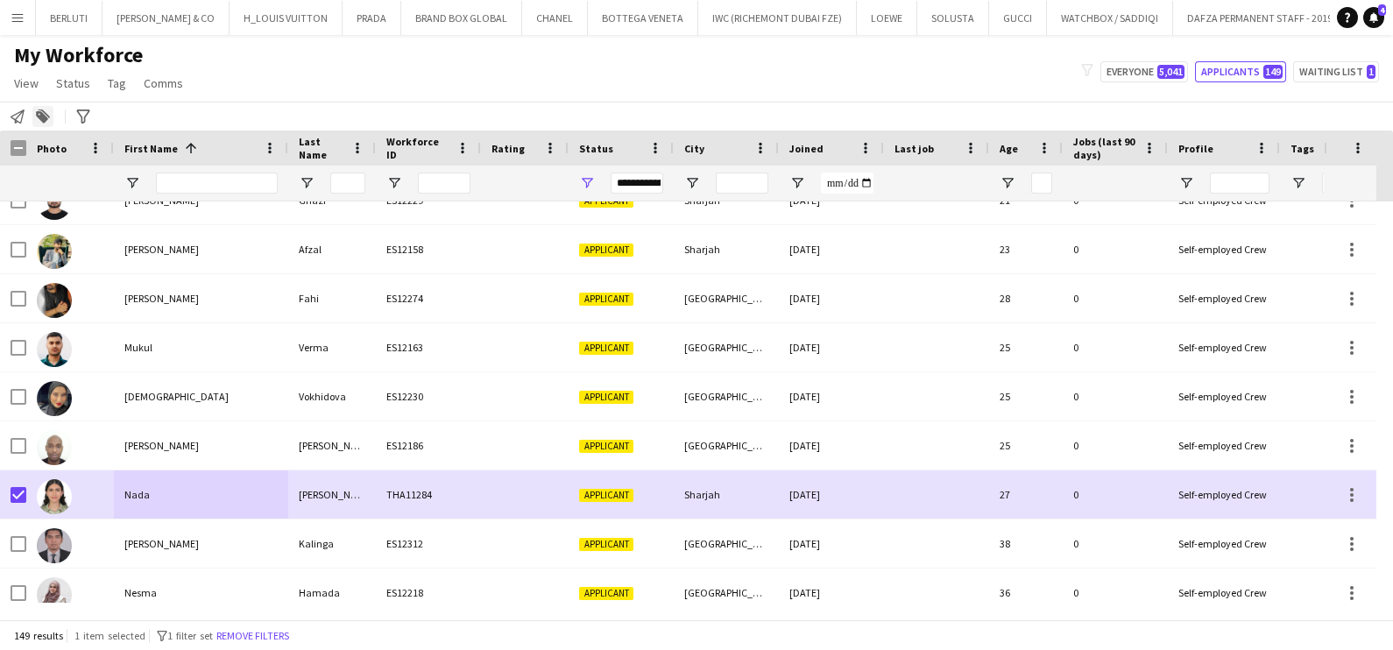
click at [37, 111] on icon at bounding box center [42, 117] width 12 height 12
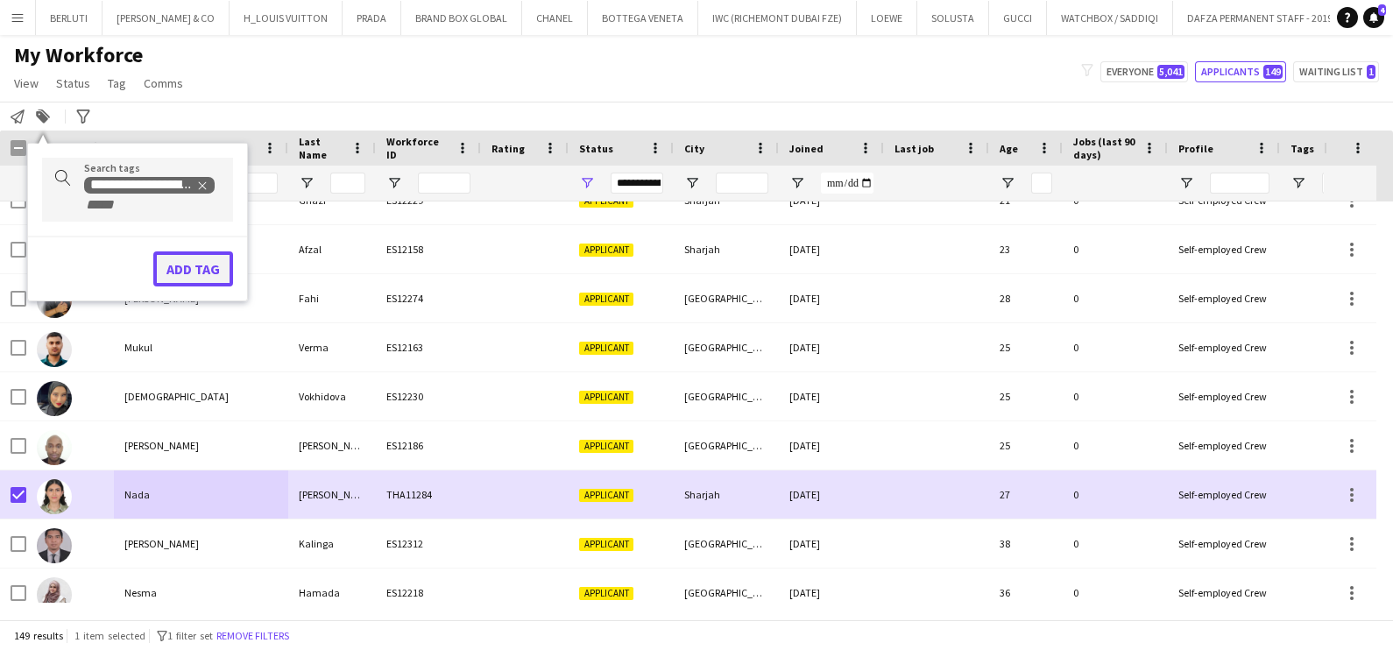
click at [165, 273] on button "Add tag" at bounding box center [193, 268] width 80 height 35
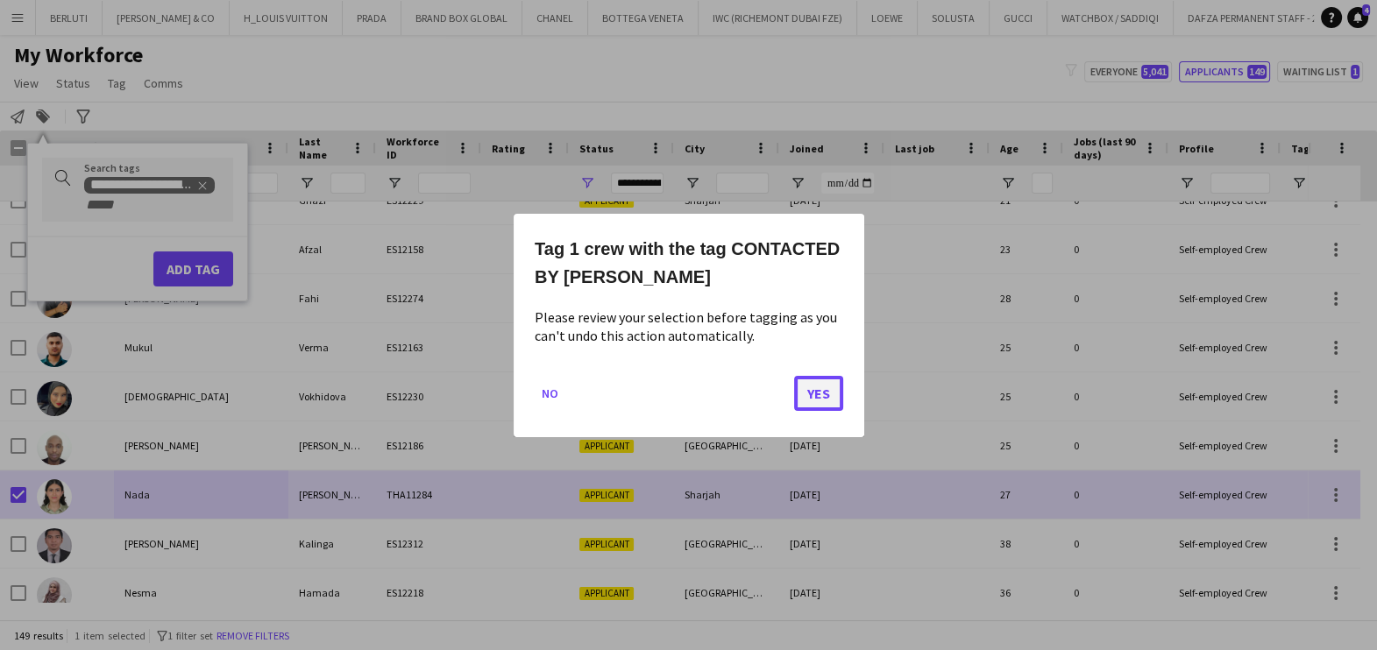
click at [824, 386] on button "Yes" at bounding box center [818, 392] width 49 height 35
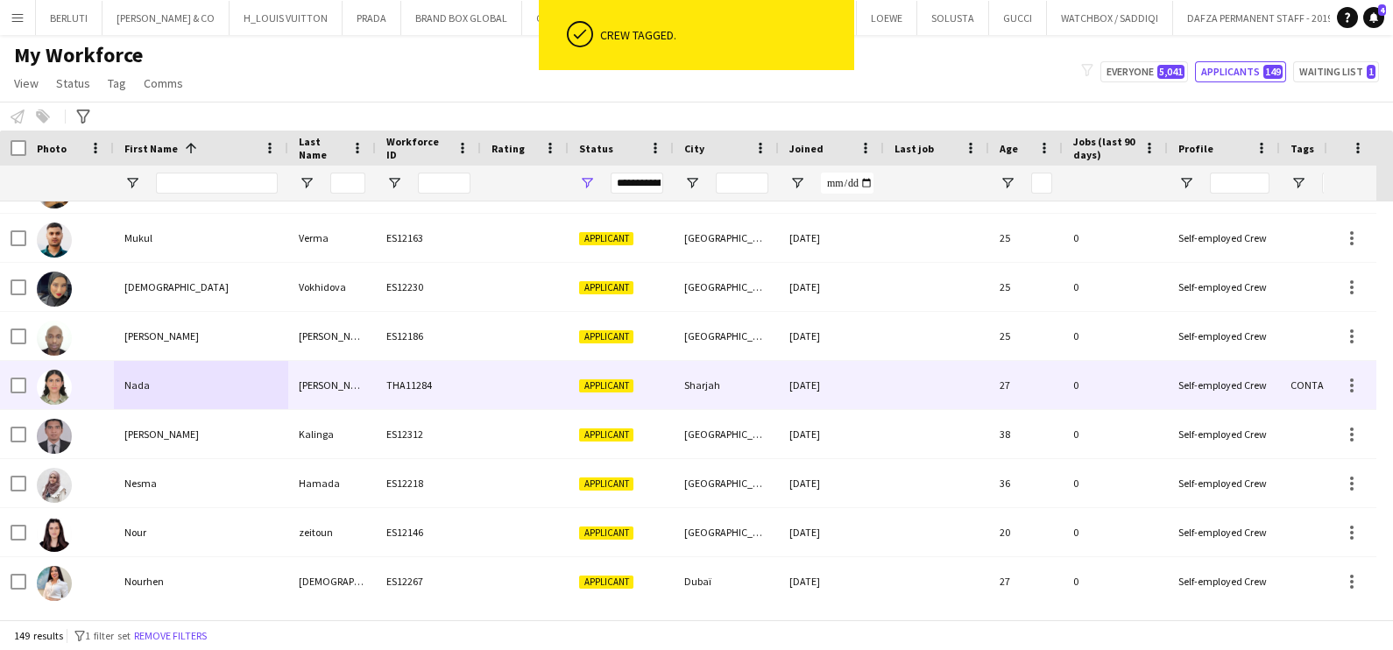
click at [335, 390] on div "Nader" at bounding box center [332, 385] width 88 height 48
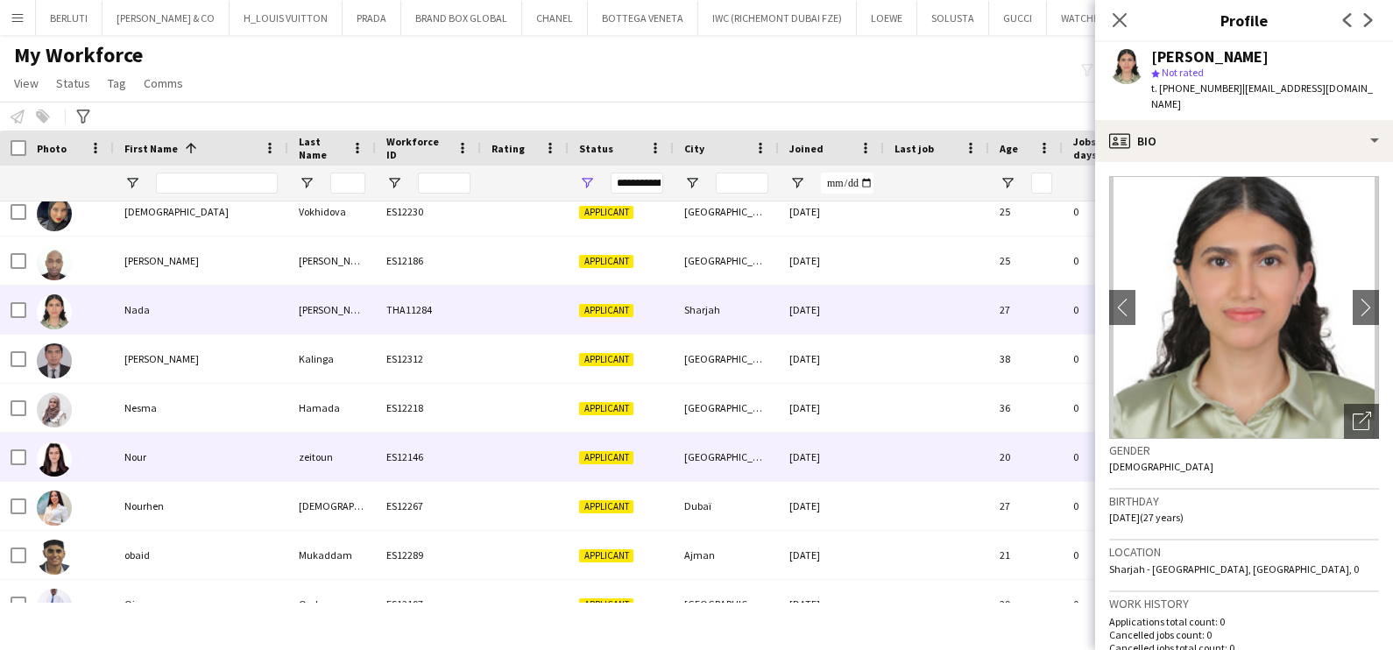
scroll to position [4710, 0]
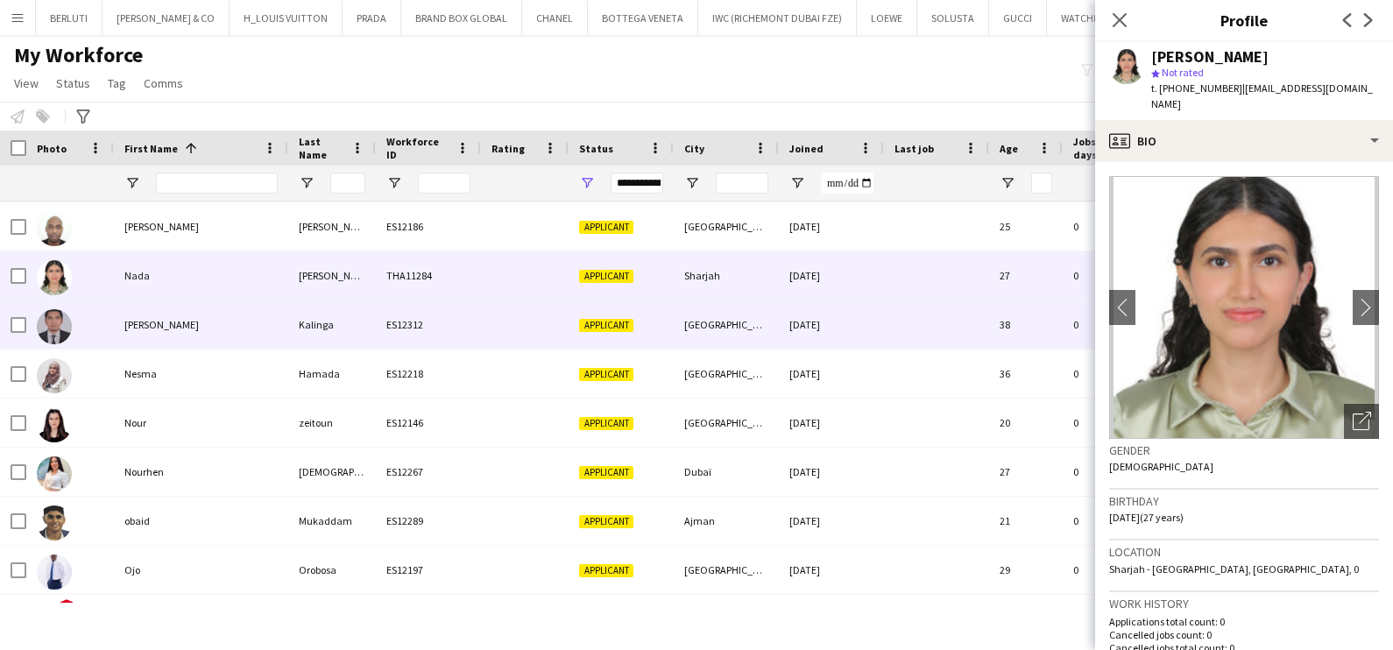
click at [254, 327] on div "Nelson" at bounding box center [201, 325] width 174 height 48
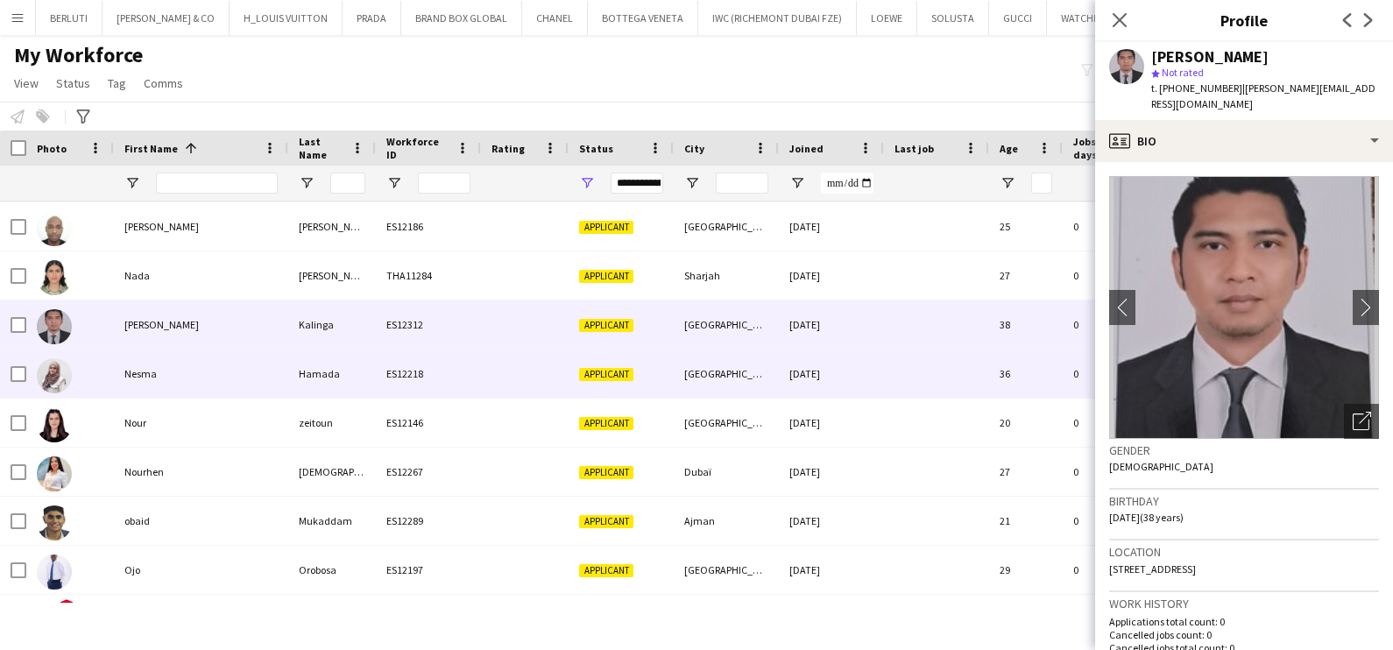
click at [280, 367] on div "Nesma" at bounding box center [201, 374] width 174 height 48
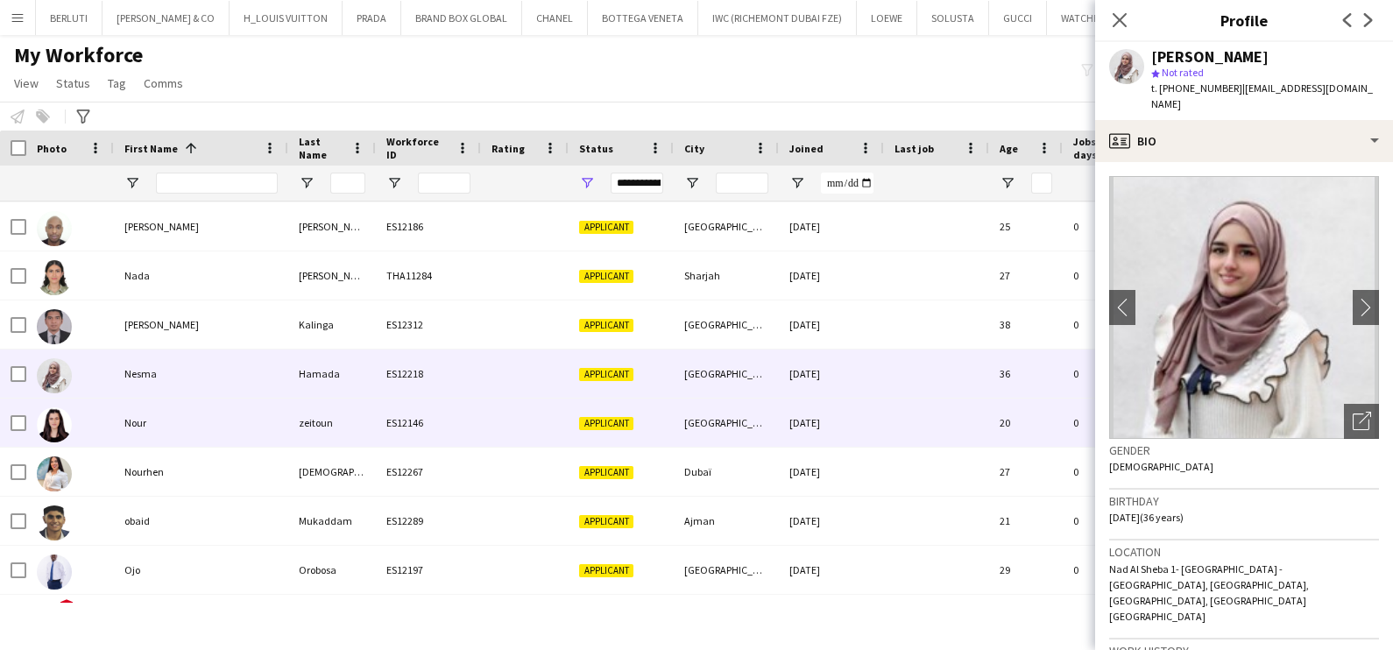
click at [280, 415] on div "Nour" at bounding box center [201, 423] width 174 height 48
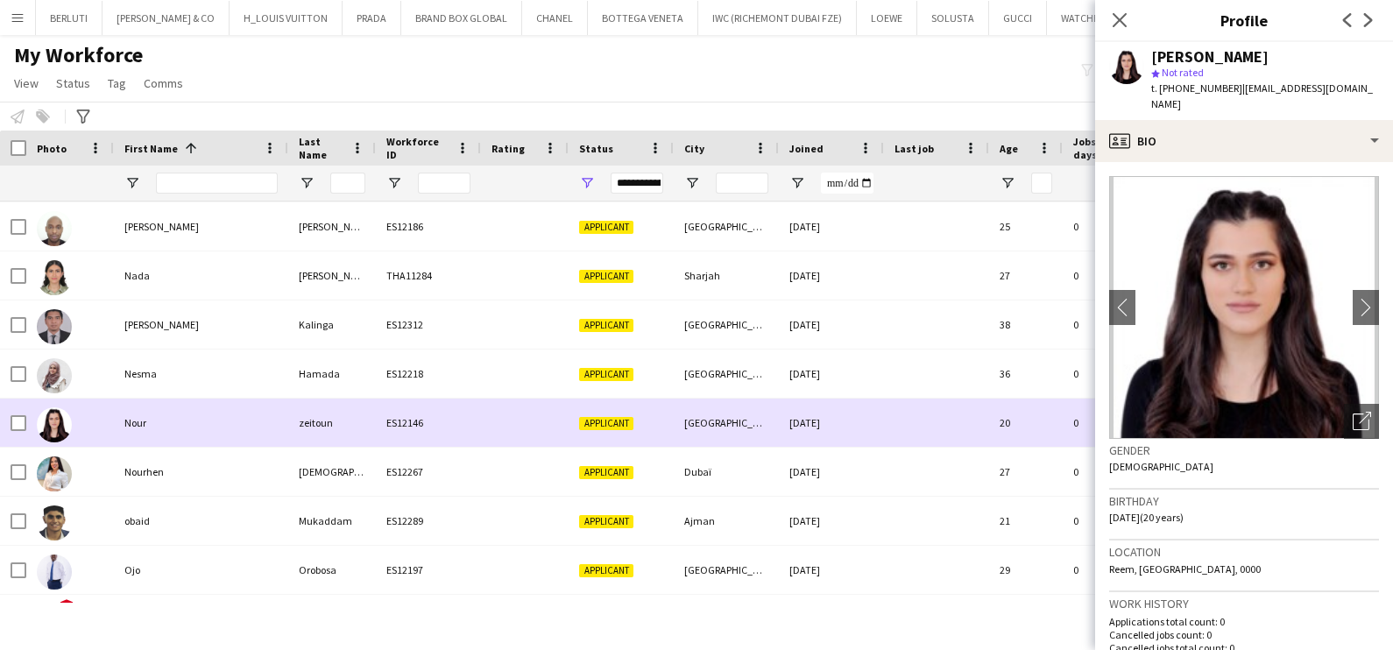
click at [259, 408] on div "Nour" at bounding box center [201, 423] width 174 height 48
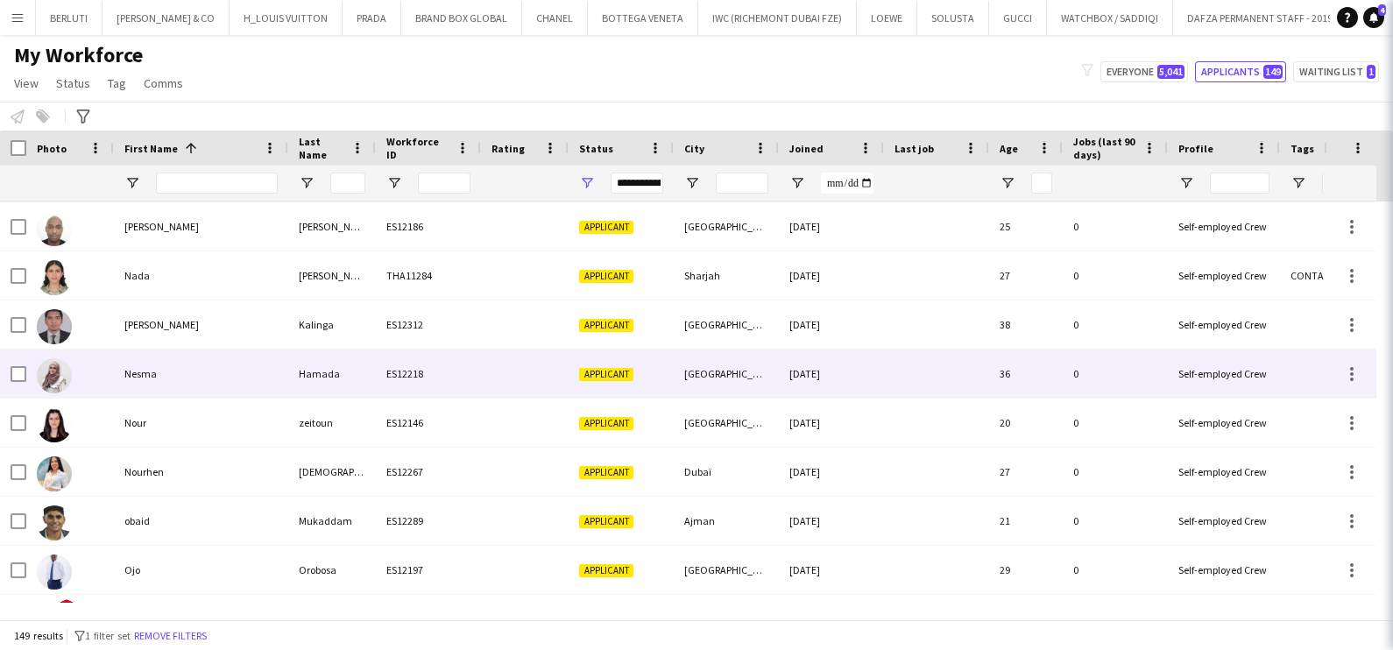
click at [261, 371] on div "Nesma" at bounding box center [201, 374] width 174 height 48
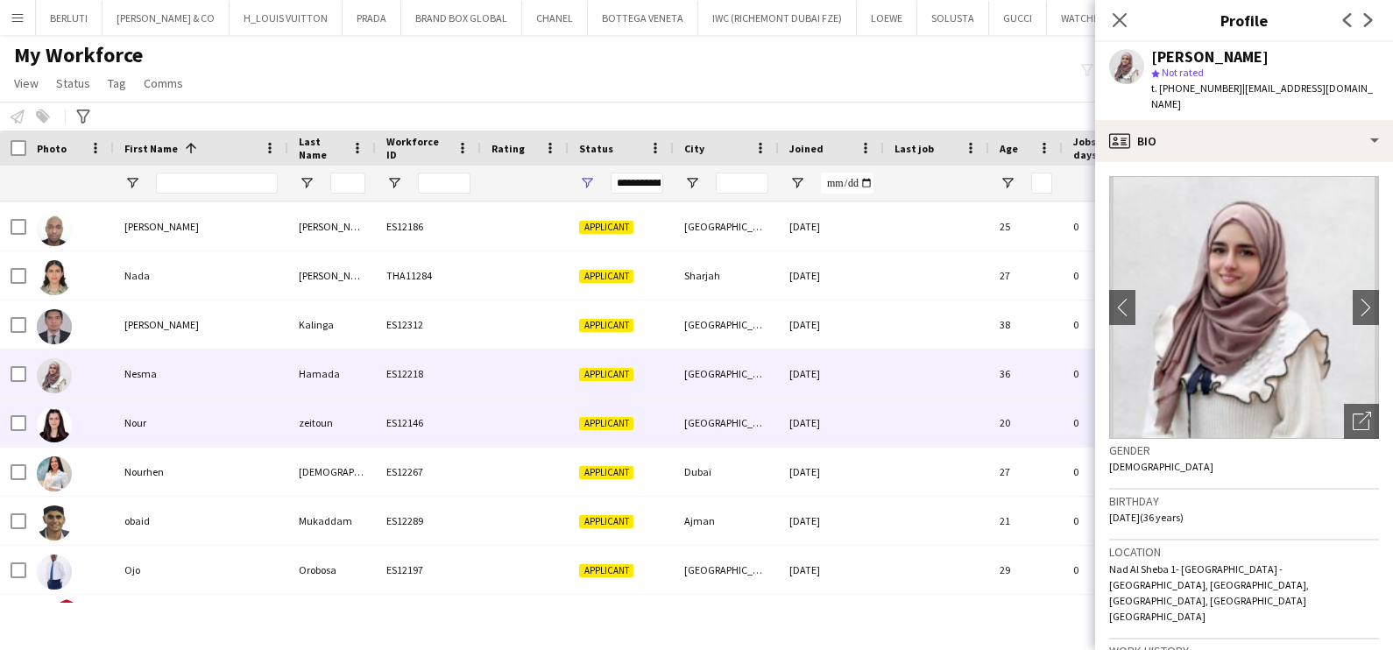
click at [232, 420] on div "Nour" at bounding box center [201, 423] width 174 height 48
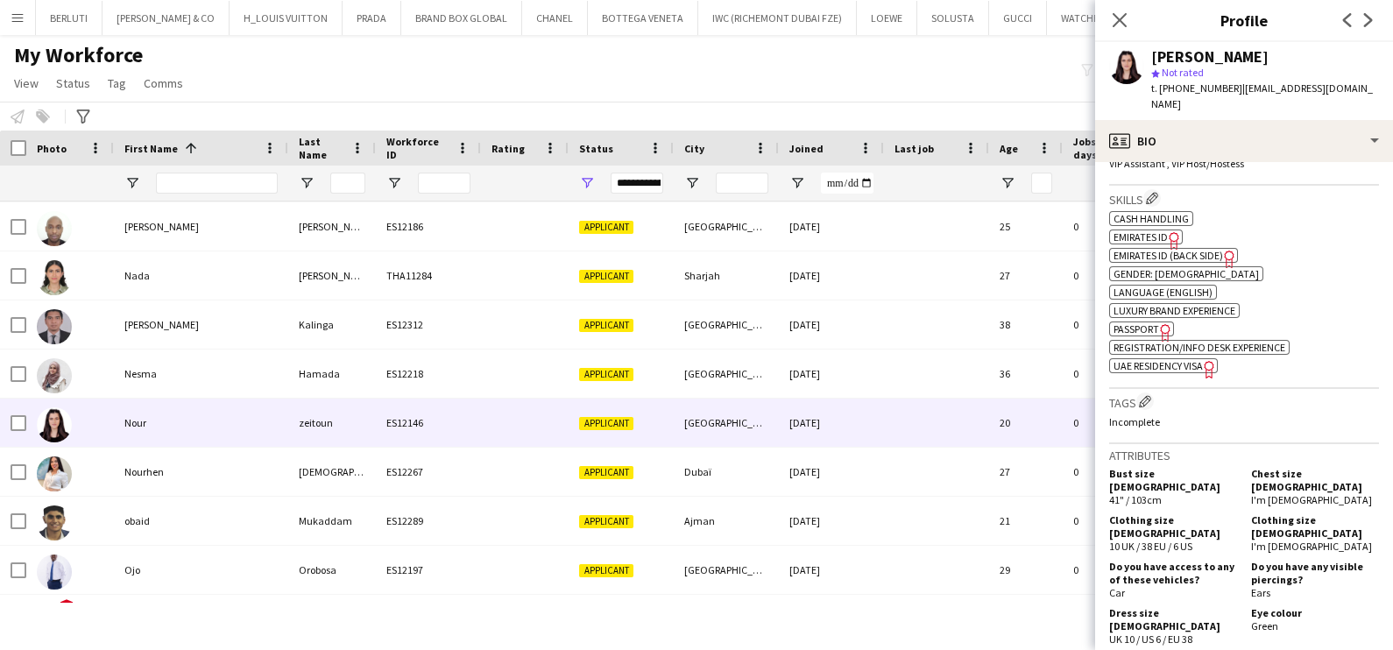
scroll to position [766, 0]
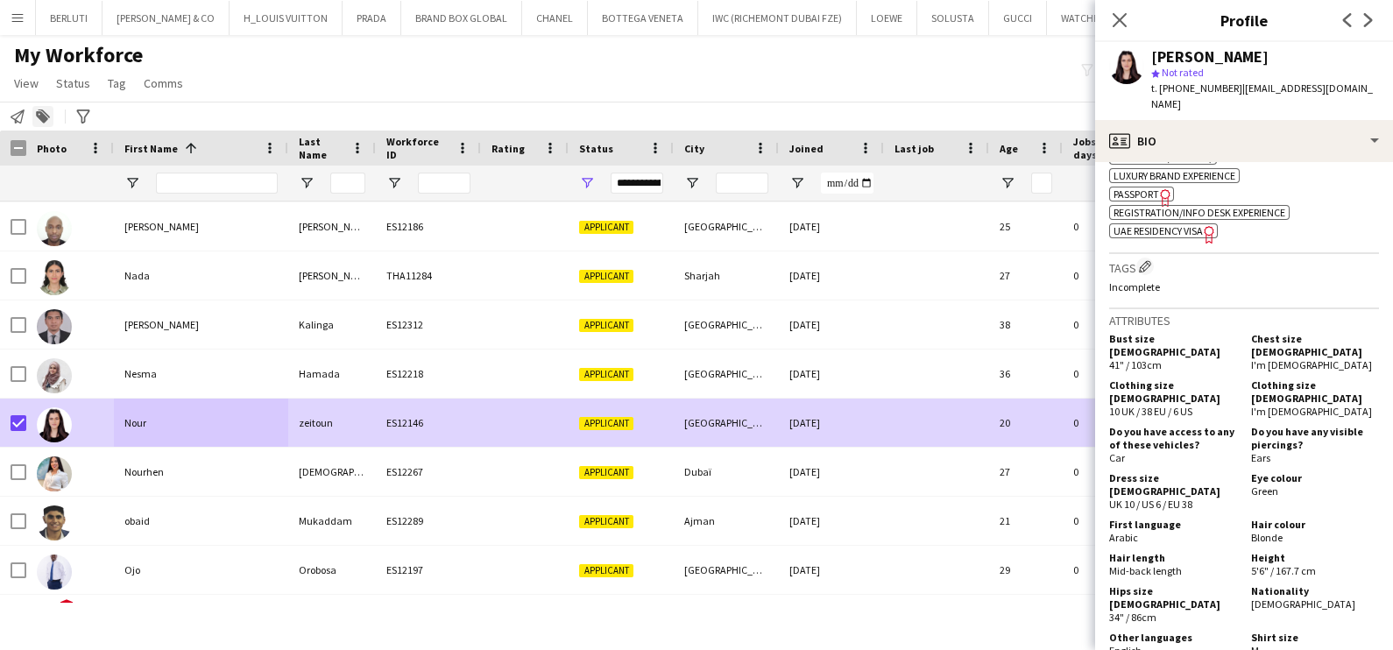
click at [43, 108] on div "Add to tag" at bounding box center [42, 116] width 21 height 21
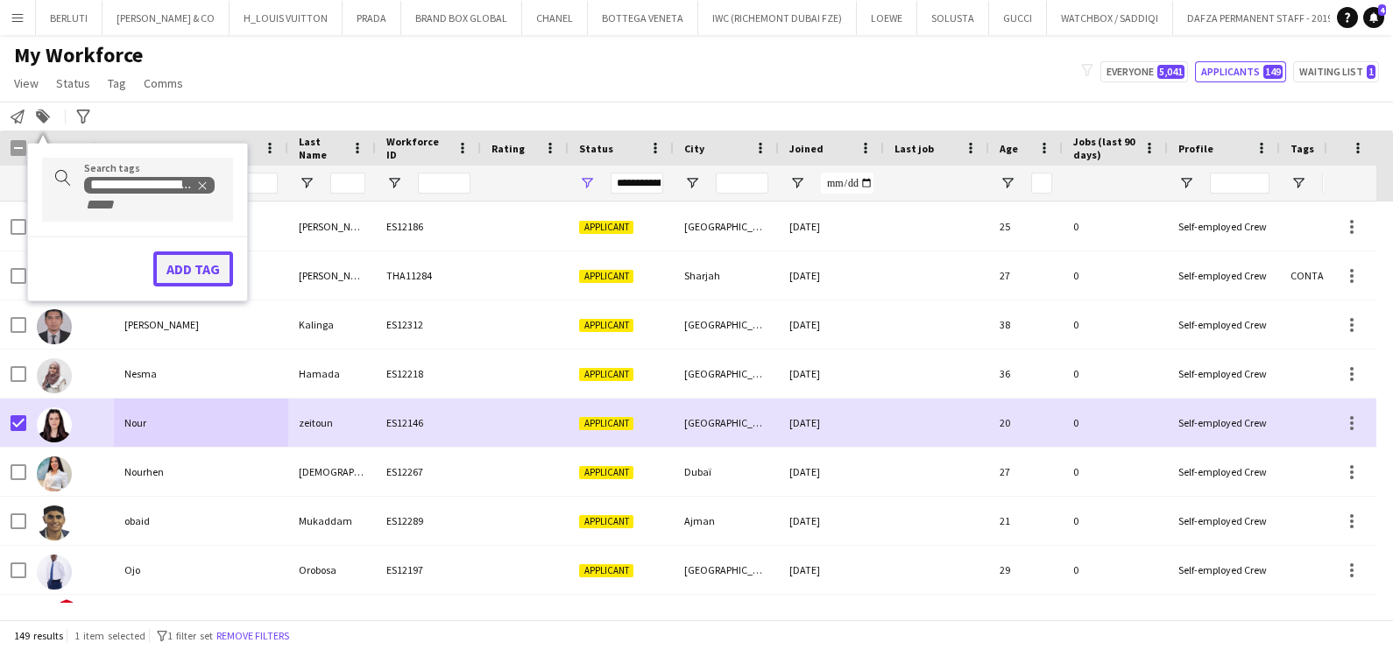
click at [194, 262] on button "Add tag" at bounding box center [193, 268] width 80 height 35
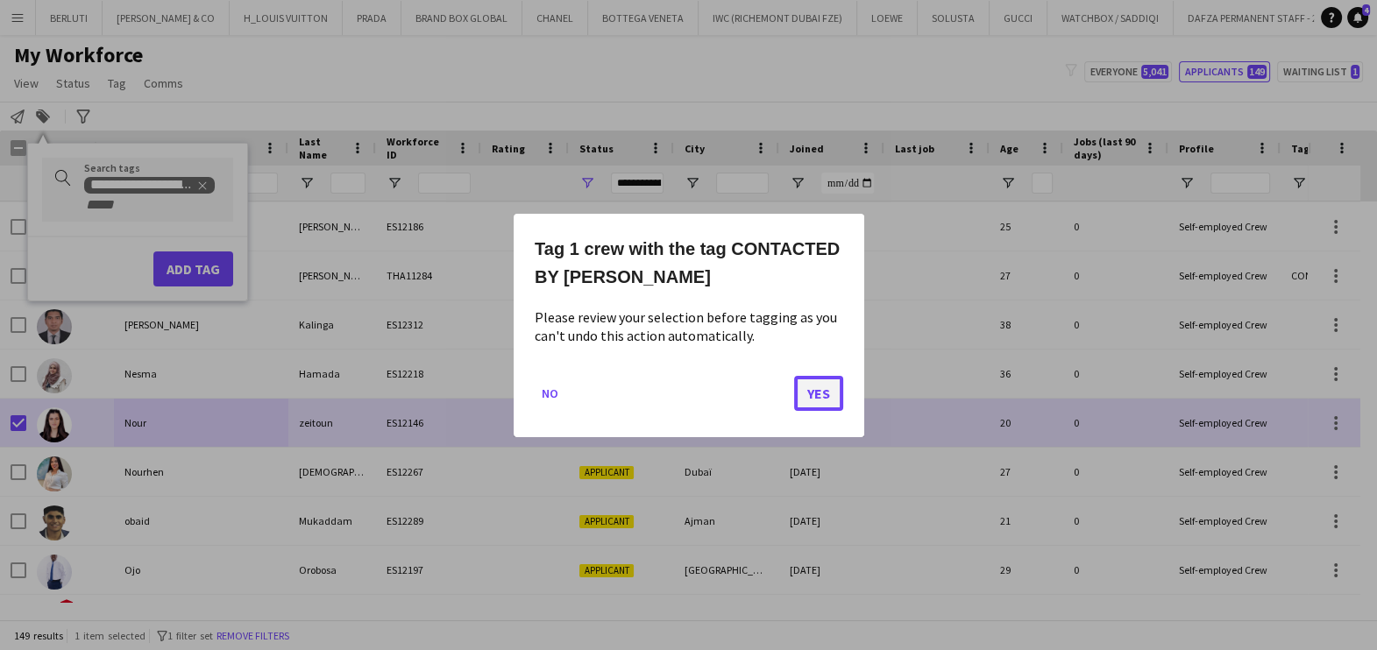
click at [813, 386] on button "Yes" at bounding box center [818, 392] width 49 height 35
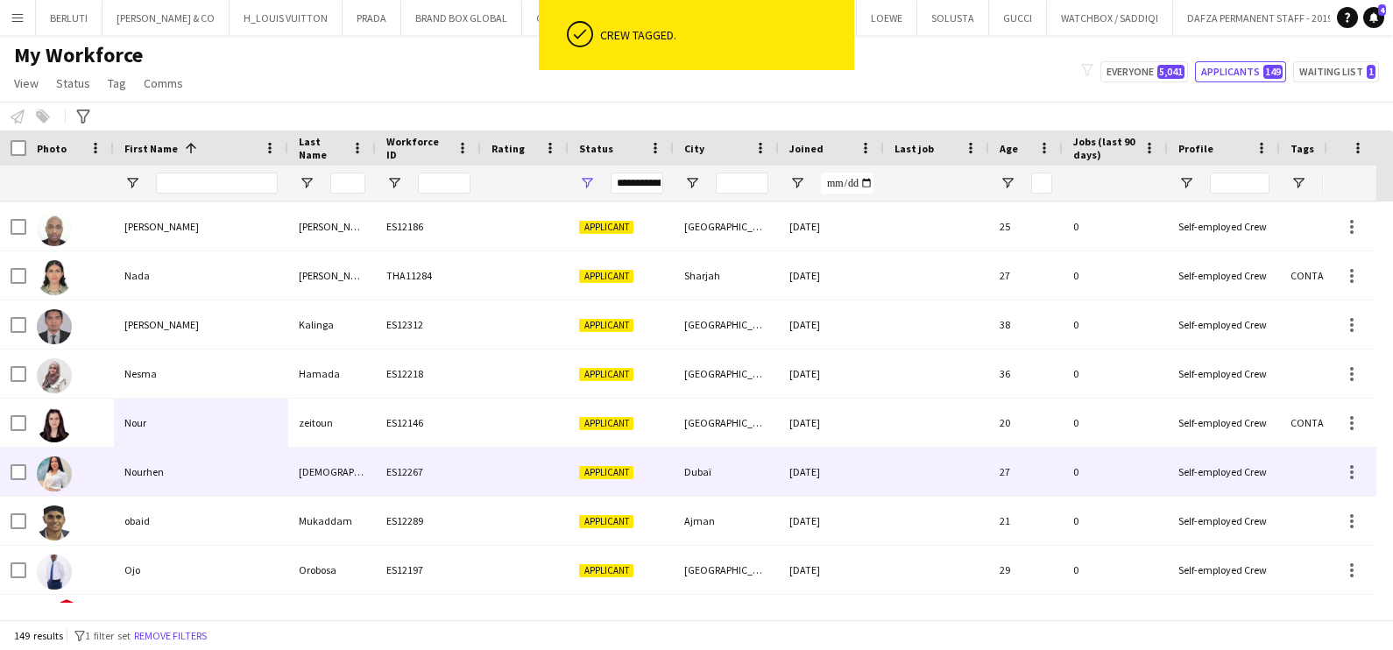
scroll to position [4820, 0]
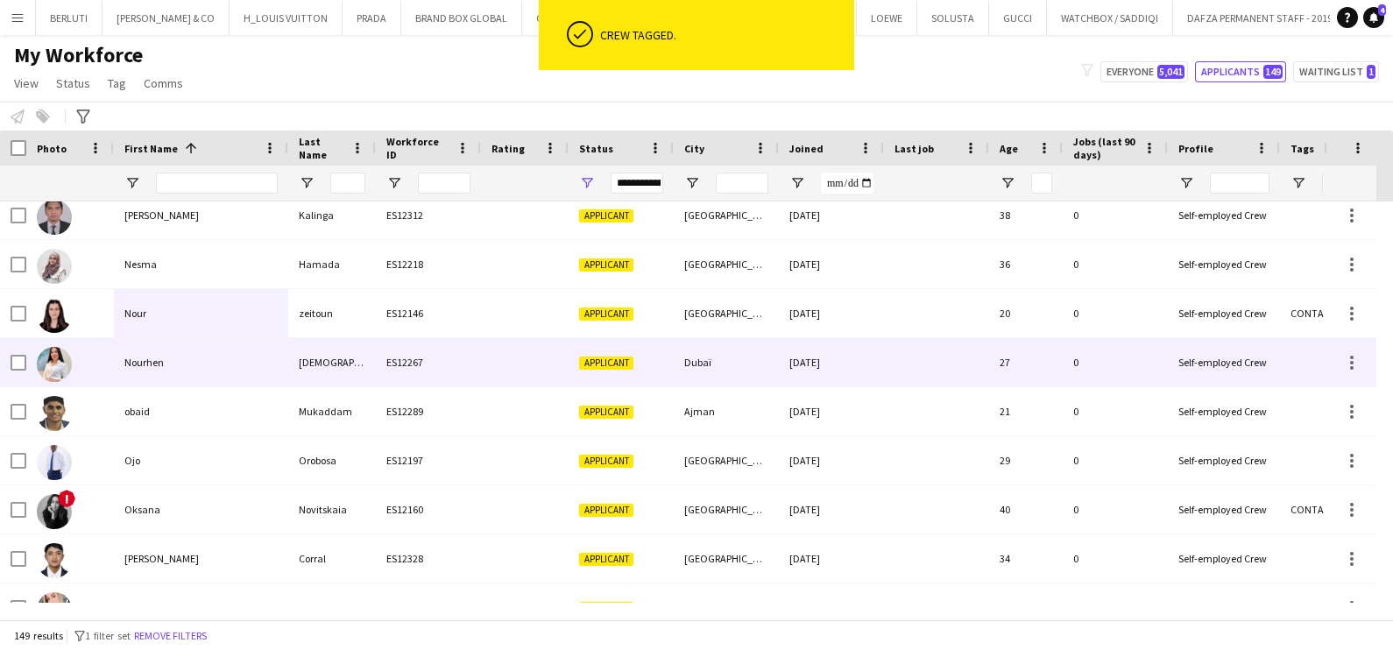
click at [176, 375] on div "Nourhen" at bounding box center [201, 362] width 174 height 48
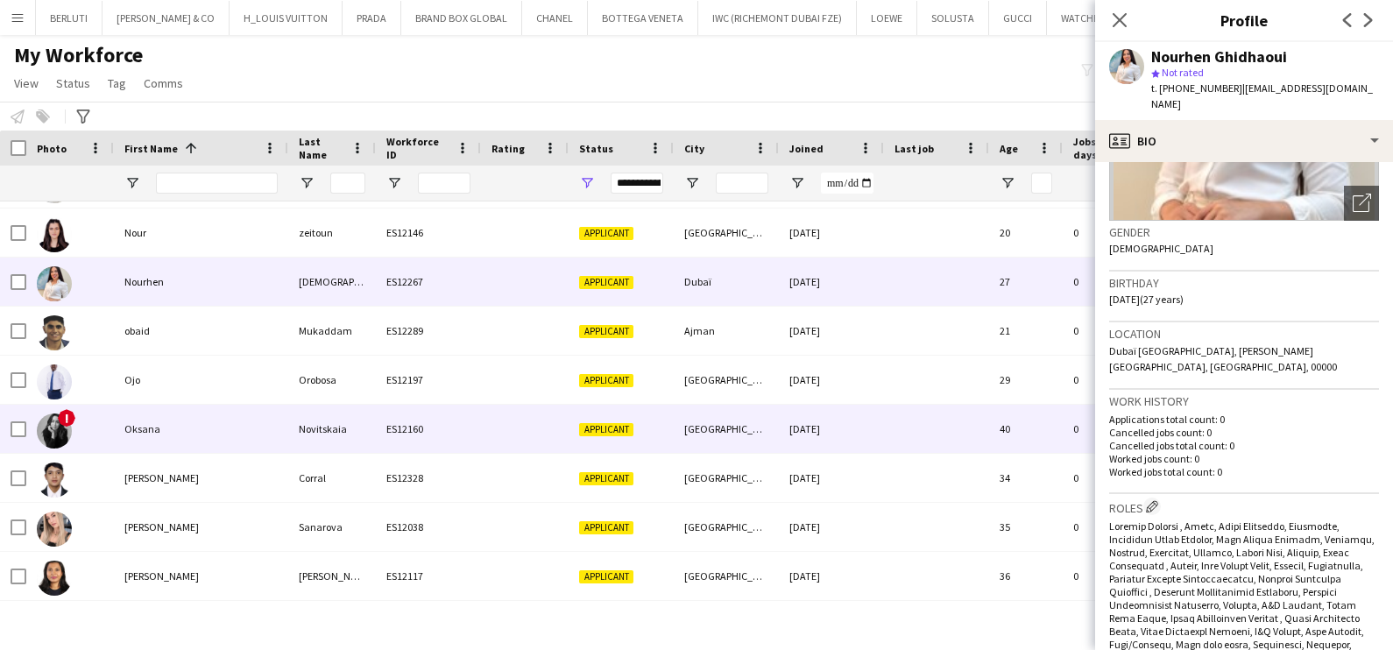
scroll to position [4929, 0]
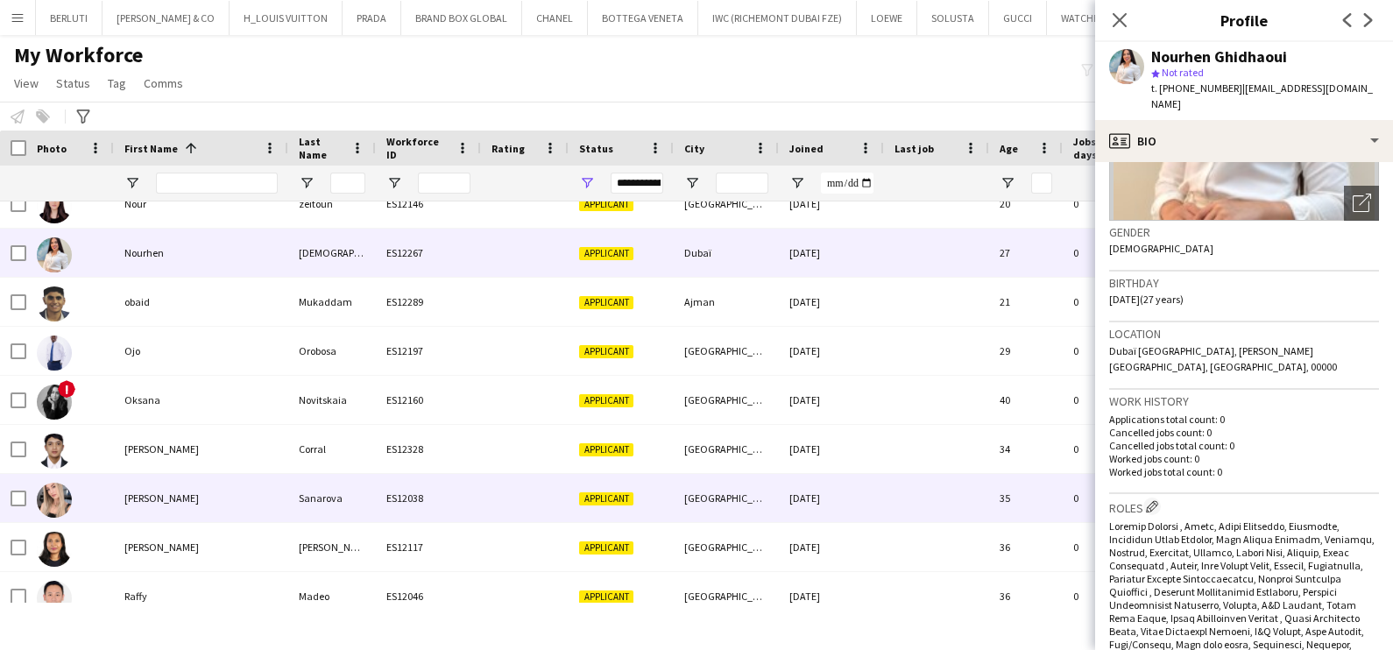
click at [166, 495] on div "Polina" at bounding box center [201, 498] width 174 height 48
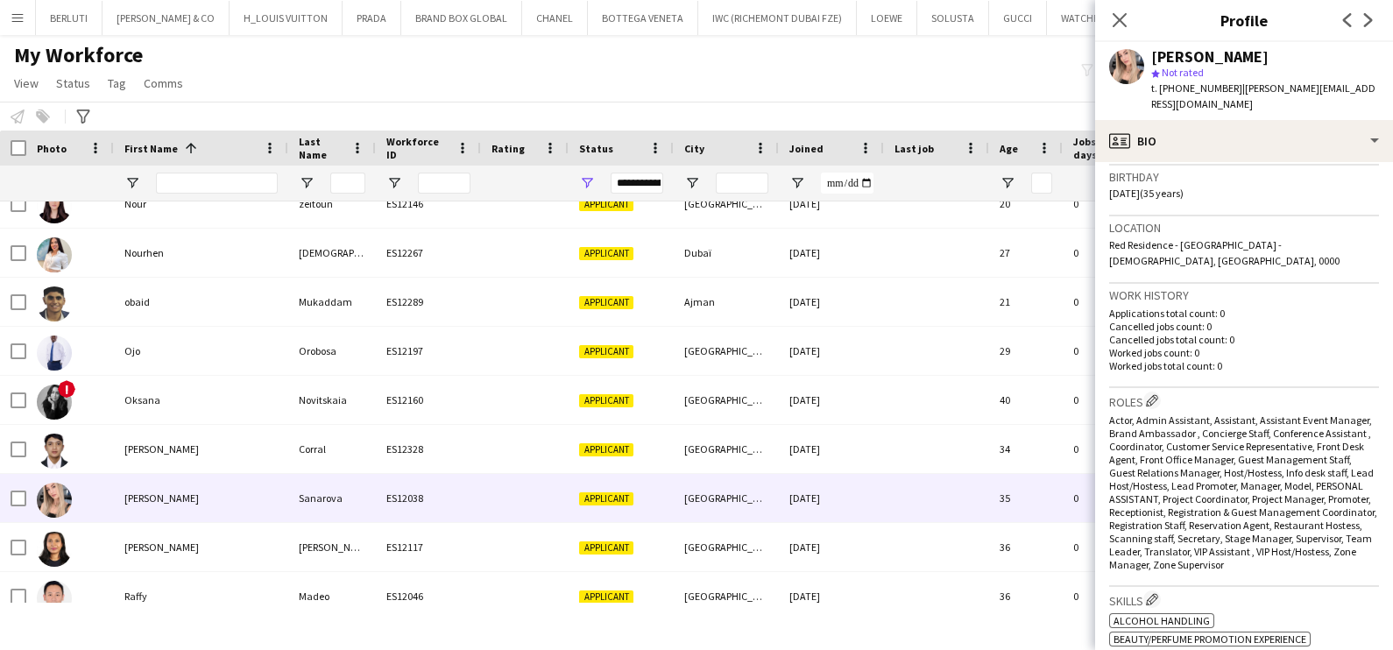
scroll to position [329, 0]
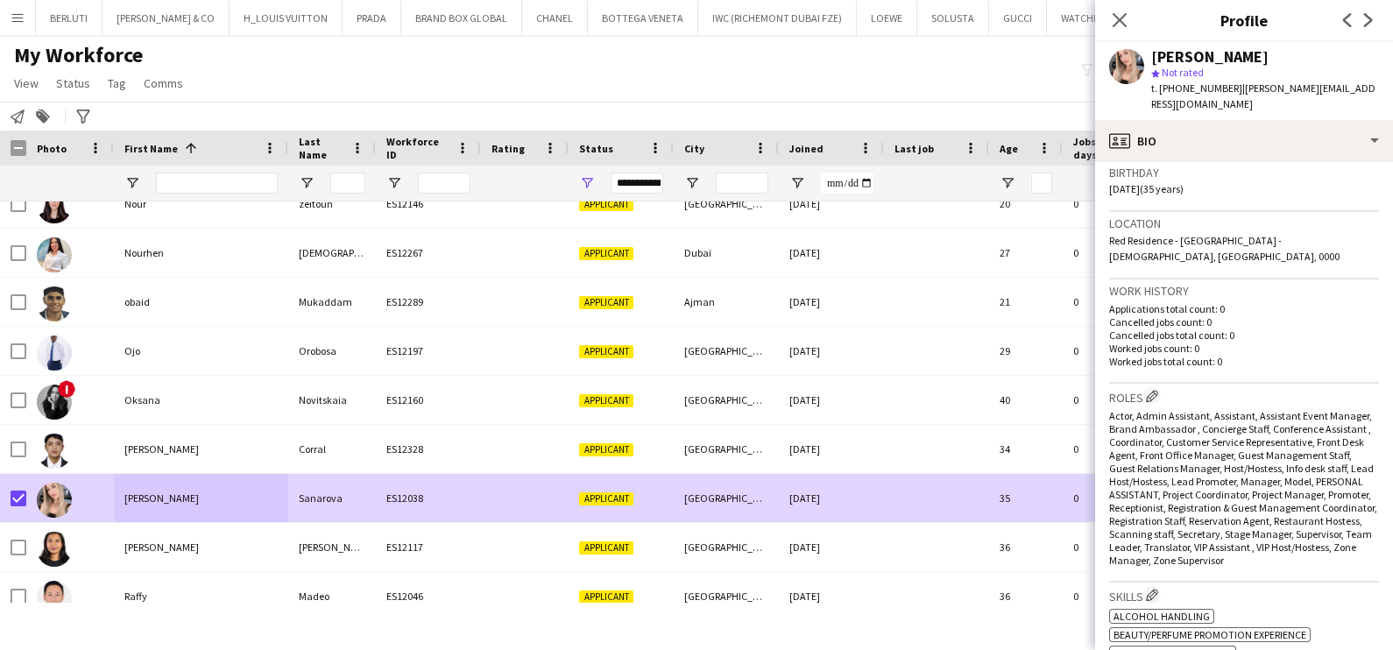
drag, startPoint x: 41, startPoint y: 106, endPoint x: 66, endPoint y: 140, distance: 42.1
click at [42, 106] on div "Add to tag" at bounding box center [42, 116] width 21 height 21
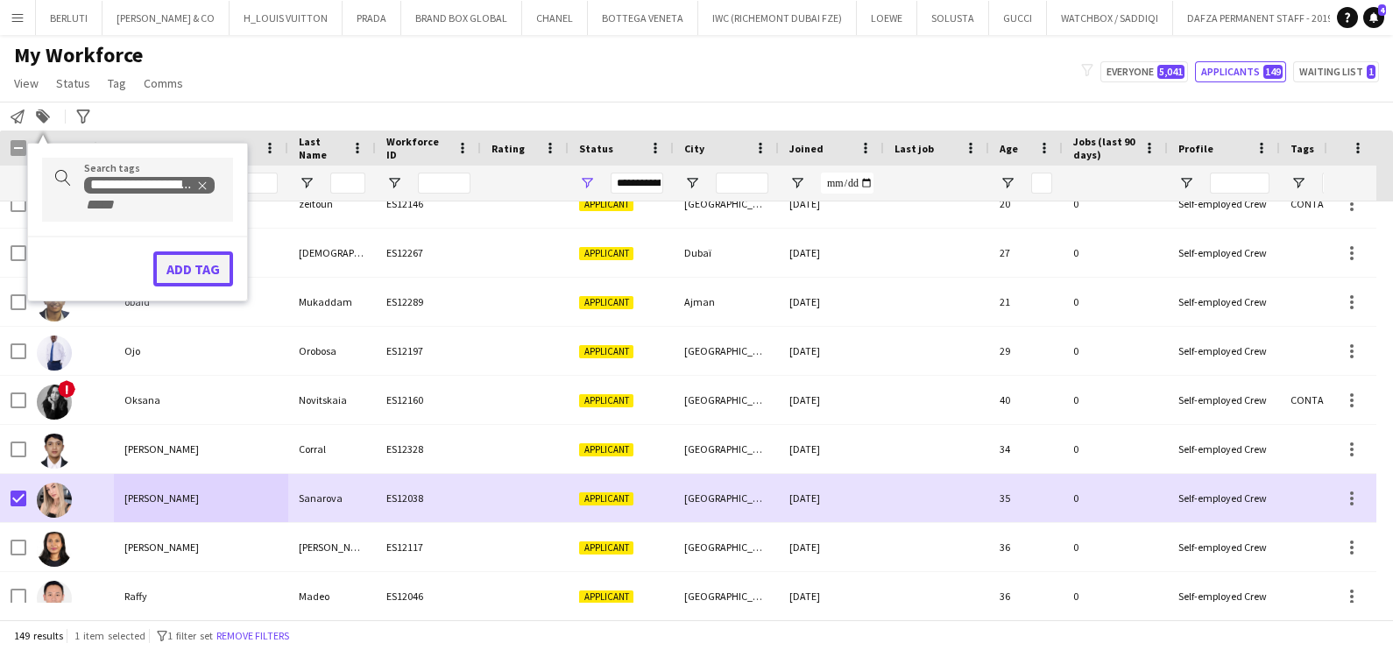
click at [189, 259] on button "Add tag" at bounding box center [193, 268] width 80 height 35
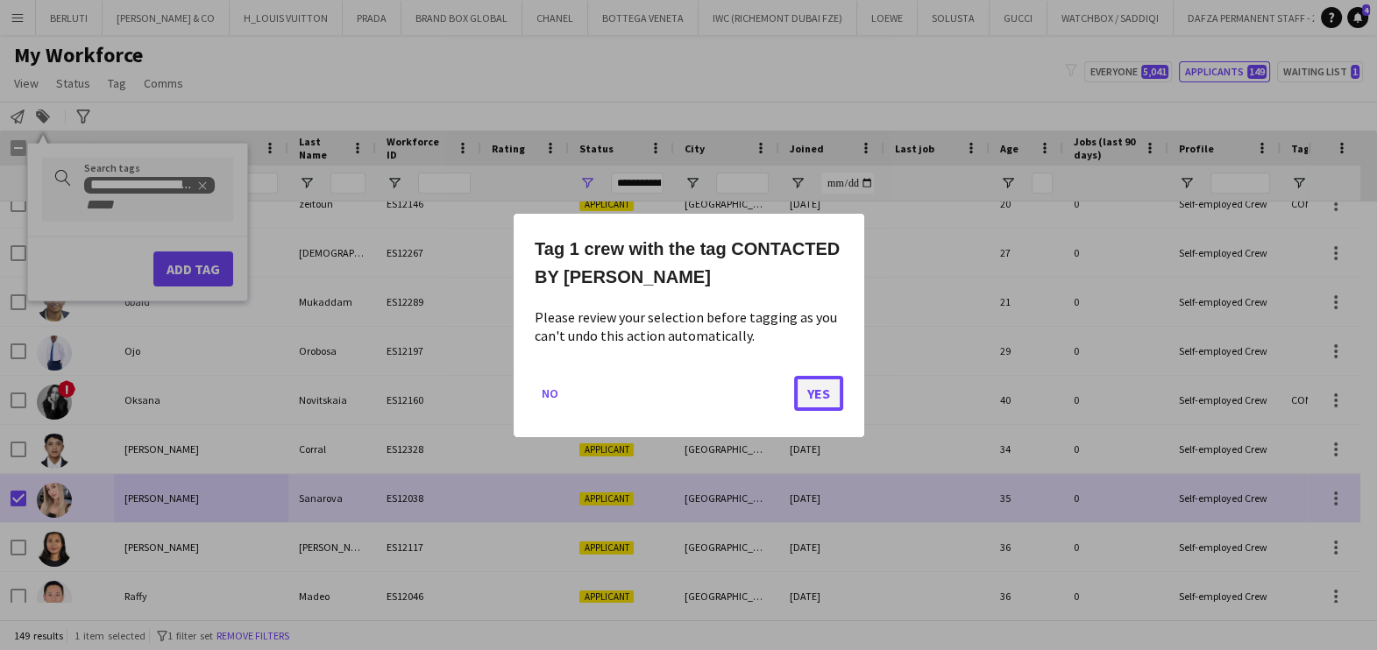
click at [807, 399] on button "Yes" at bounding box center [818, 392] width 49 height 35
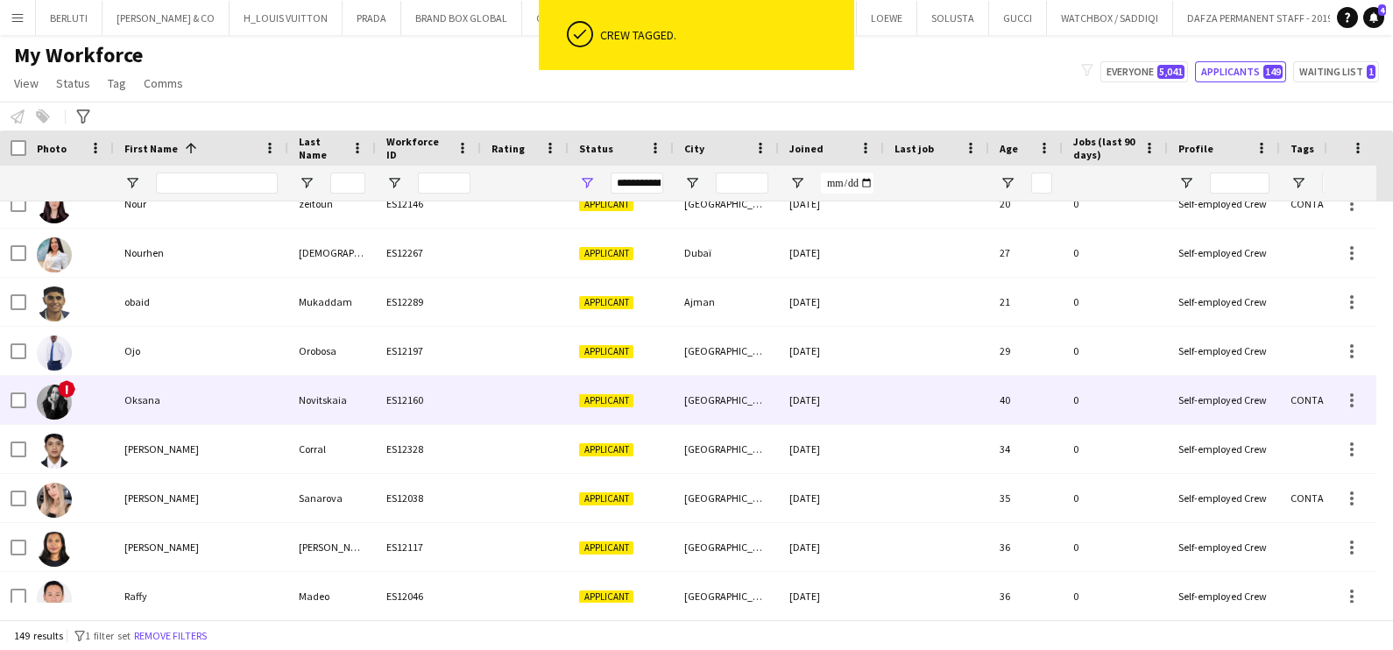
click at [211, 402] on div "Oksana" at bounding box center [201, 400] width 174 height 48
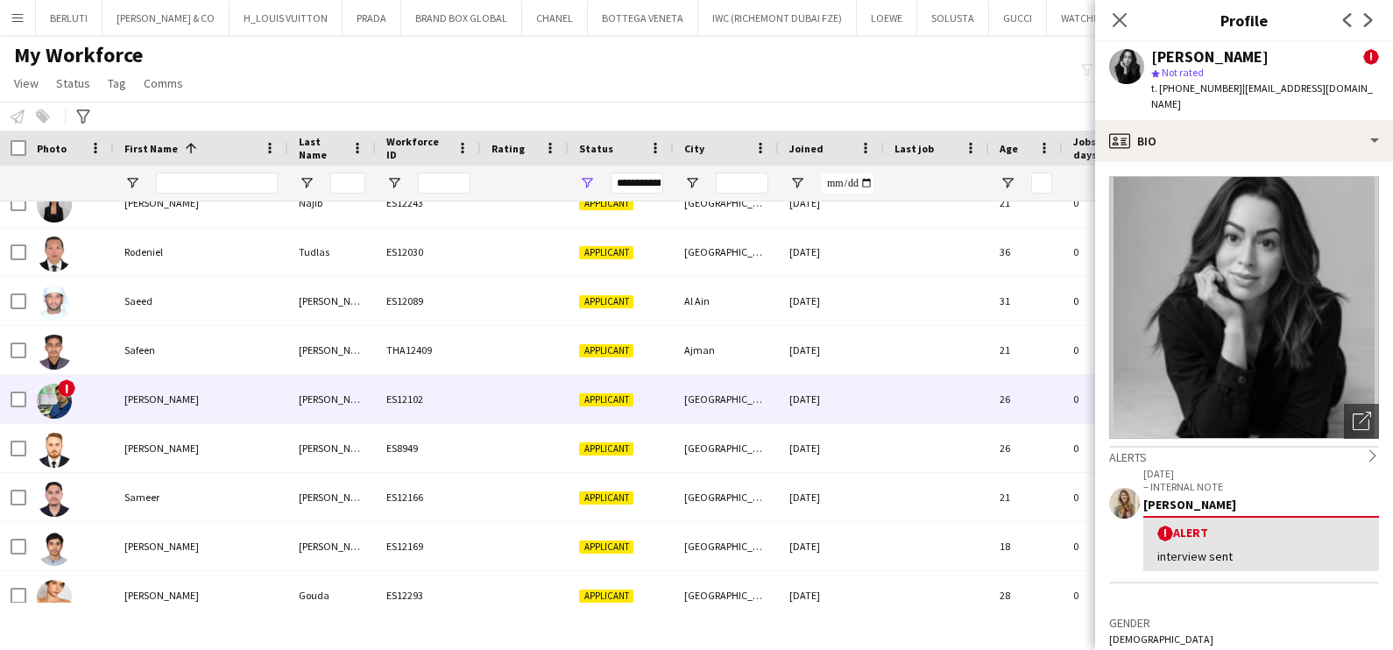
scroll to position [5586, 0]
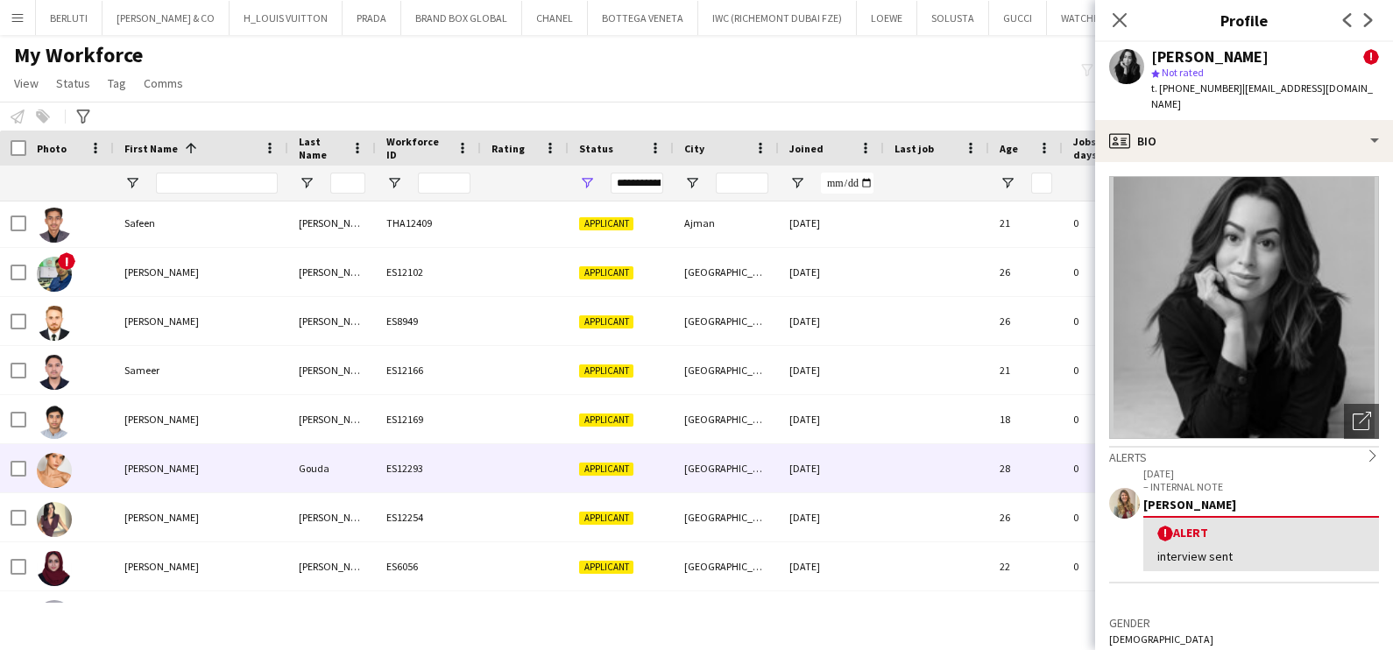
click at [424, 467] on div "ES12293" at bounding box center [428, 468] width 105 height 48
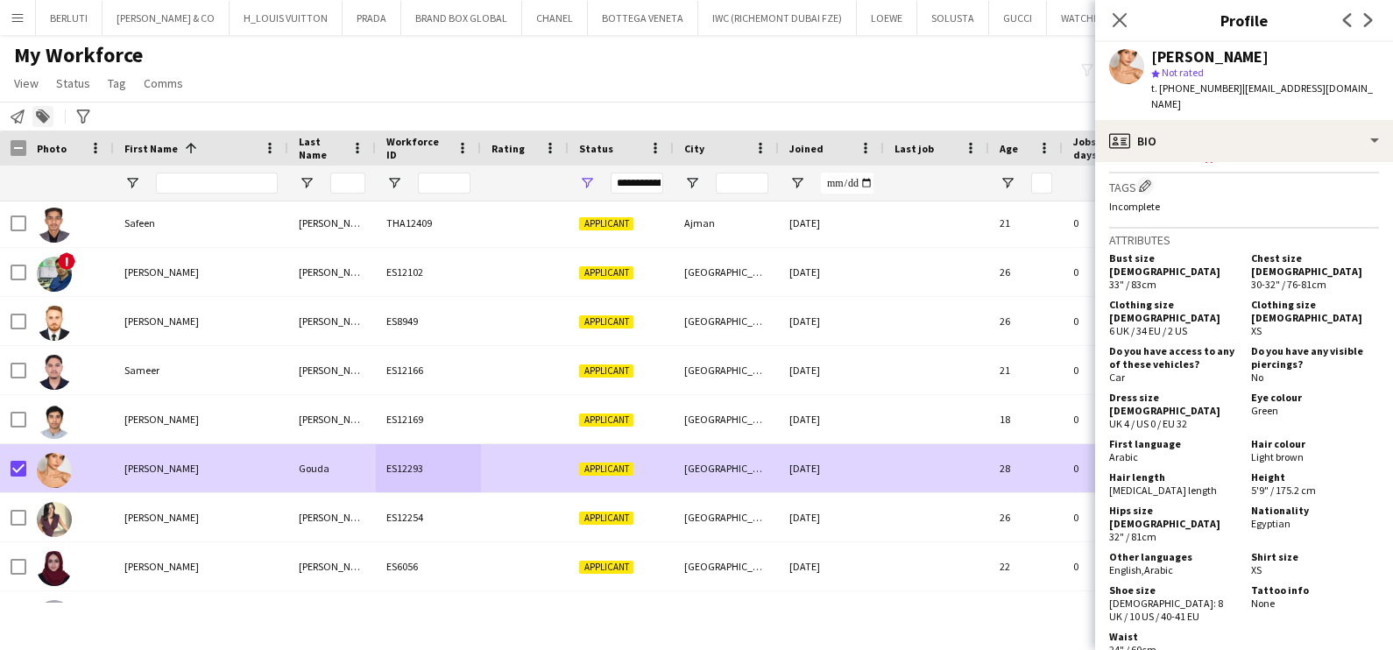
click at [41, 110] on icon "Add to tag" at bounding box center [43, 117] width 14 height 14
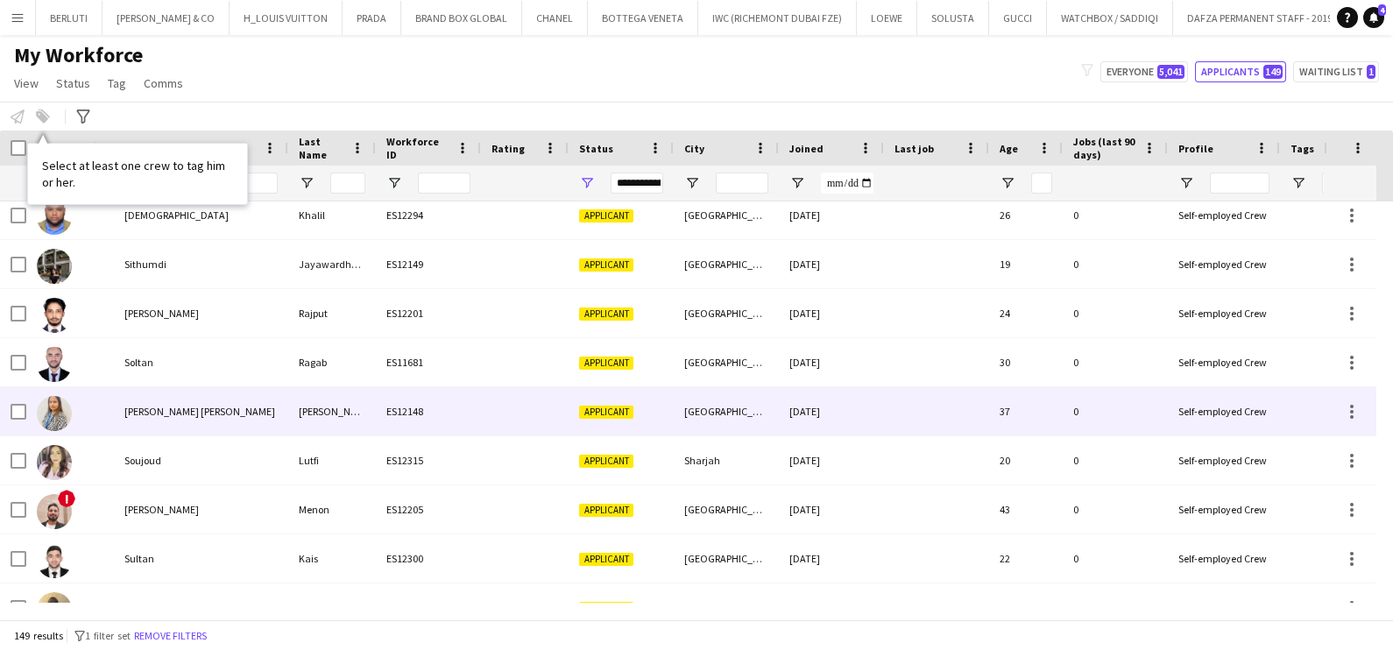
click at [218, 407] on div "Sophia Maria" at bounding box center [201, 411] width 174 height 48
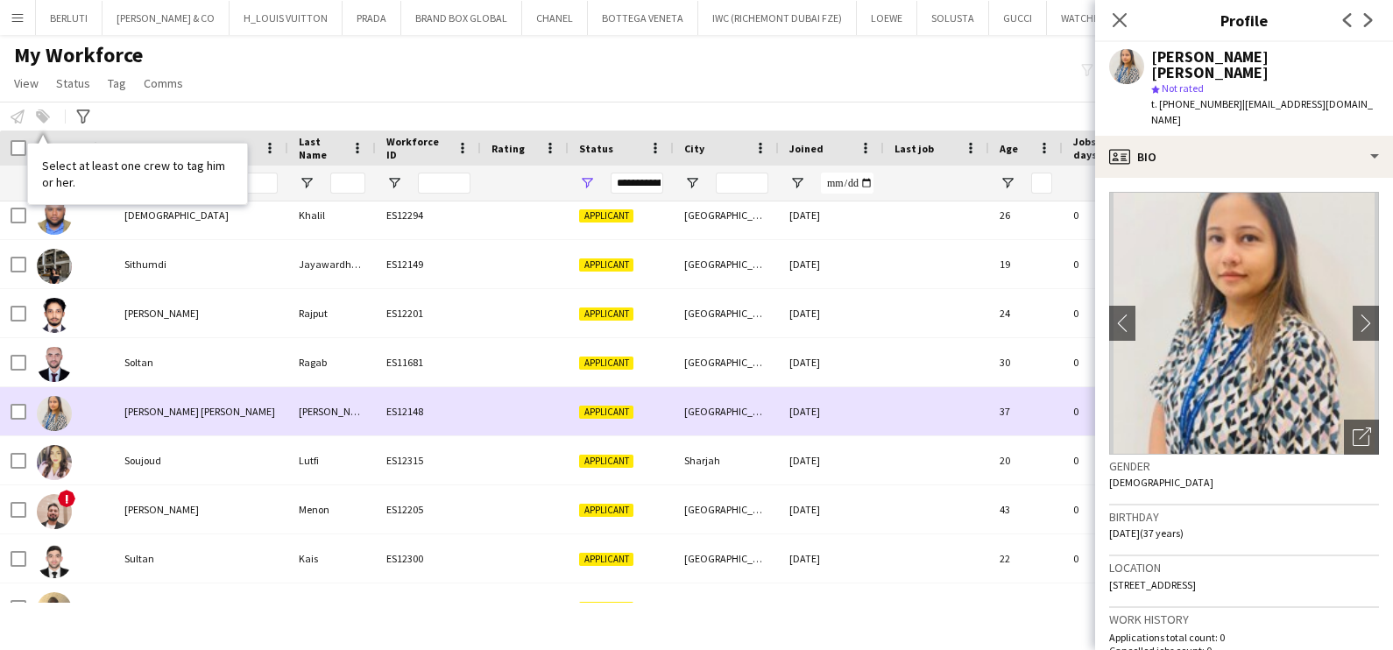
click at [26, 414] on div at bounding box center [70, 411] width 88 height 48
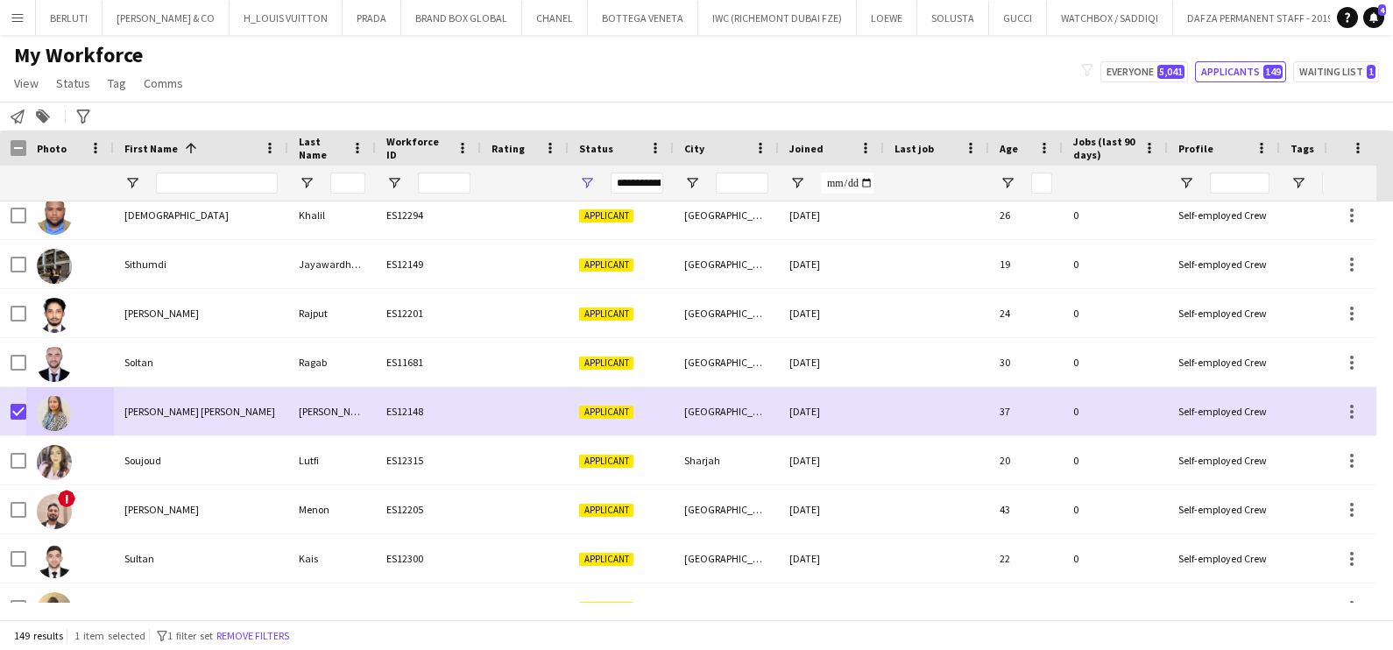
click at [56, 118] on div "**********" at bounding box center [696, 116] width 1393 height 29
click at [50, 118] on div "Add to tag" at bounding box center [42, 116] width 21 height 21
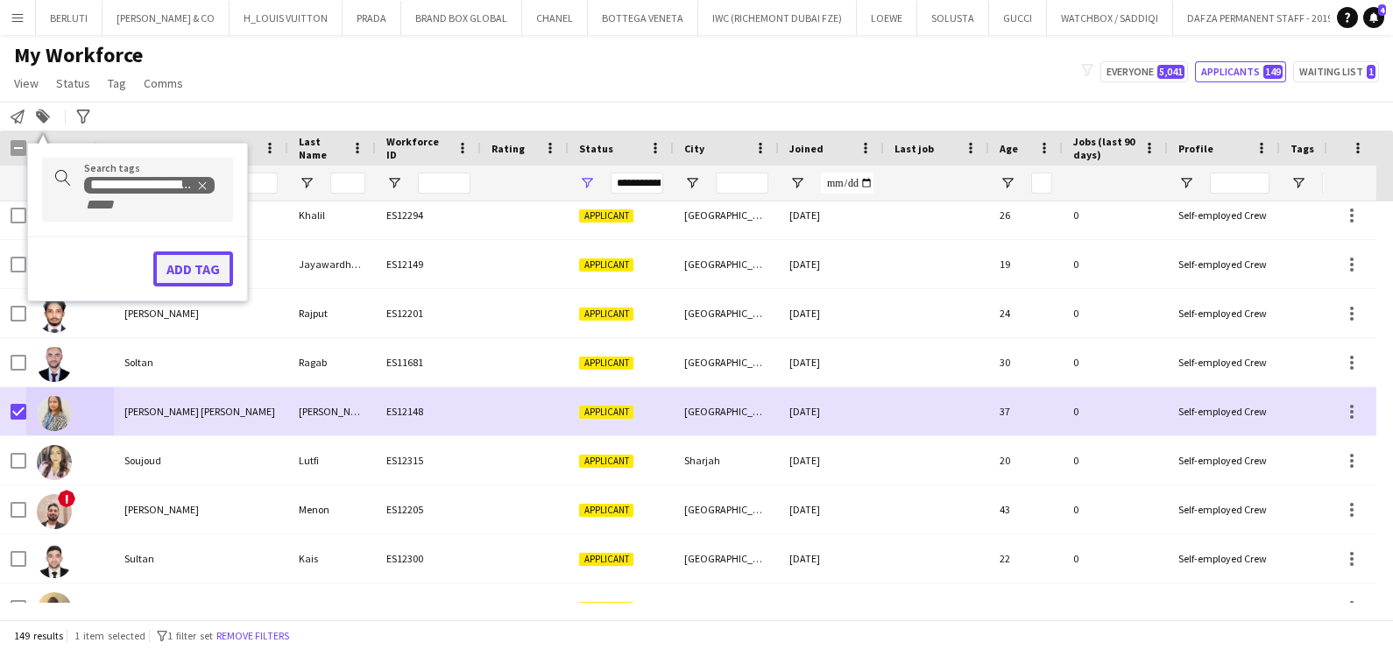
click at [202, 260] on button "Add tag" at bounding box center [193, 268] width 80 height 35
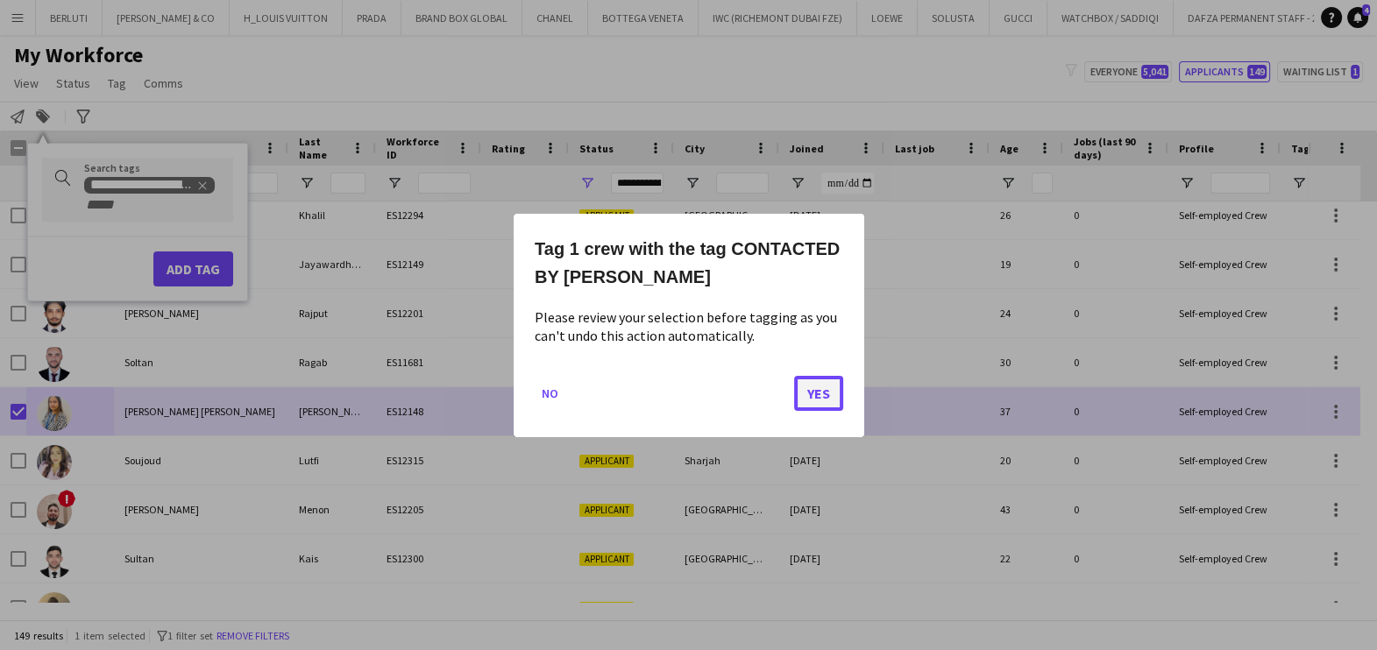
click at [811, 400] on button "Yes" at bounding box center [818, 392] width 49 height 35
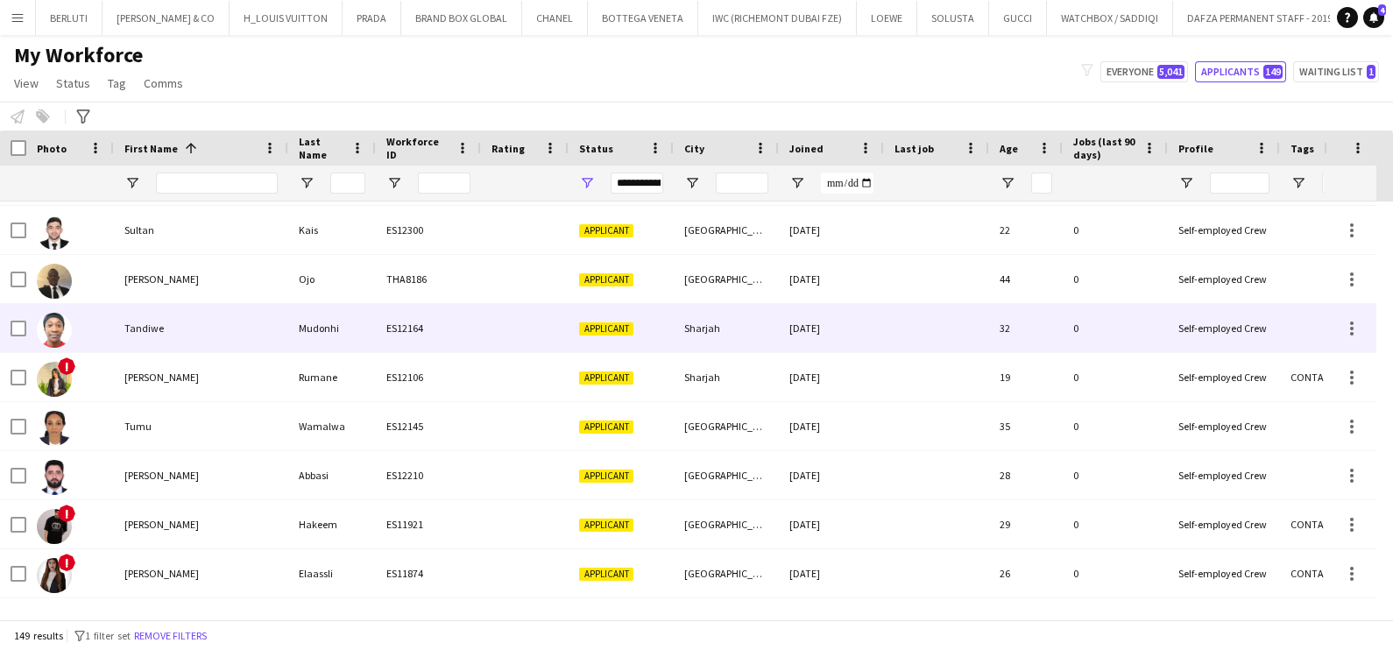
click at [222, 337] on div "Tandiwe" at bounding box center [201, 328] width 174 height 48
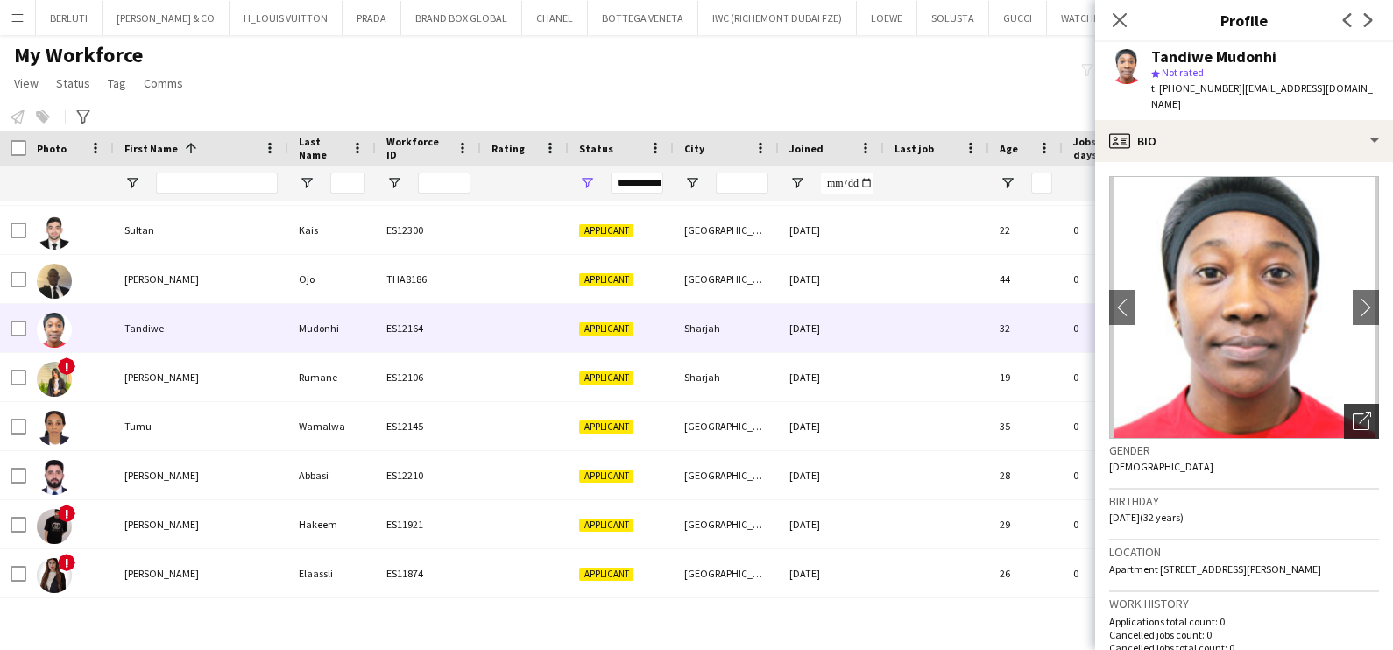
drag, startPoint x: 1342, startPoint y: 407, endPoint x: 1244, endPoint y: 384, distance: 99.9
click at [1353, 412] on icon "Open photos pop-in" at bounding box center [1362, 421] width 18 height 18
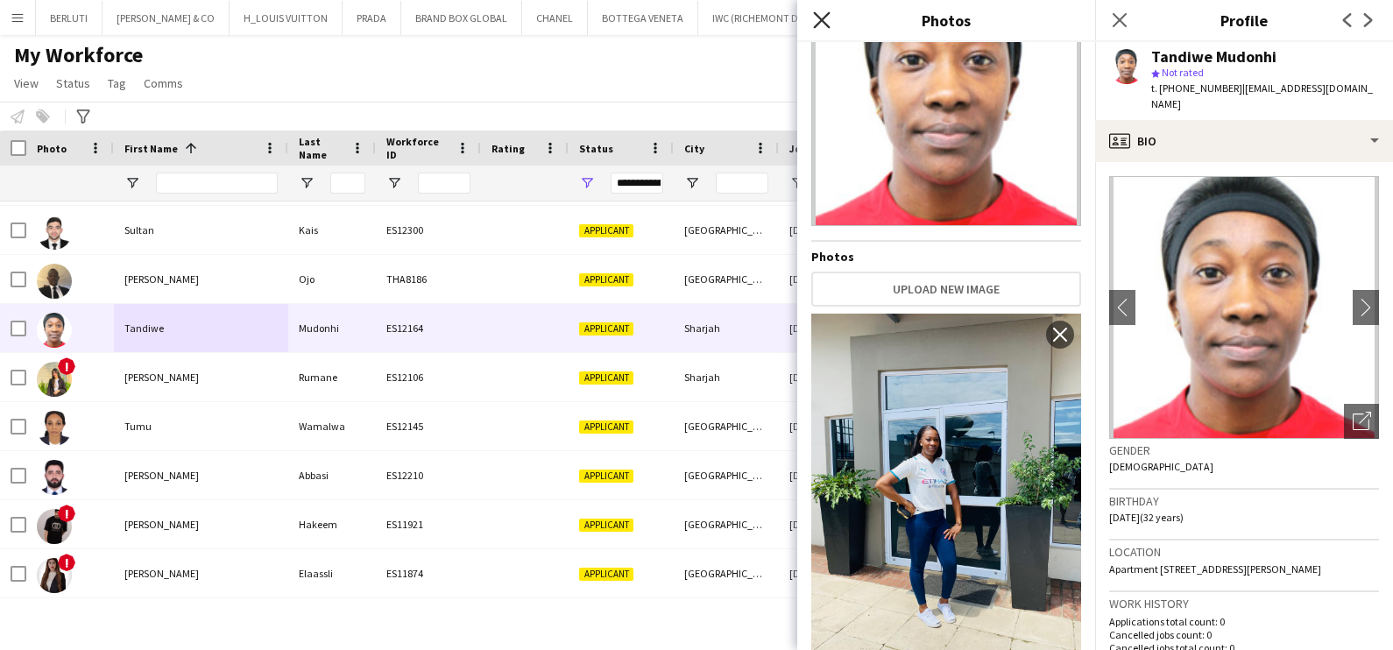
click at [822, 20] on icon at bounding box center [821, 19] width 17 height 17
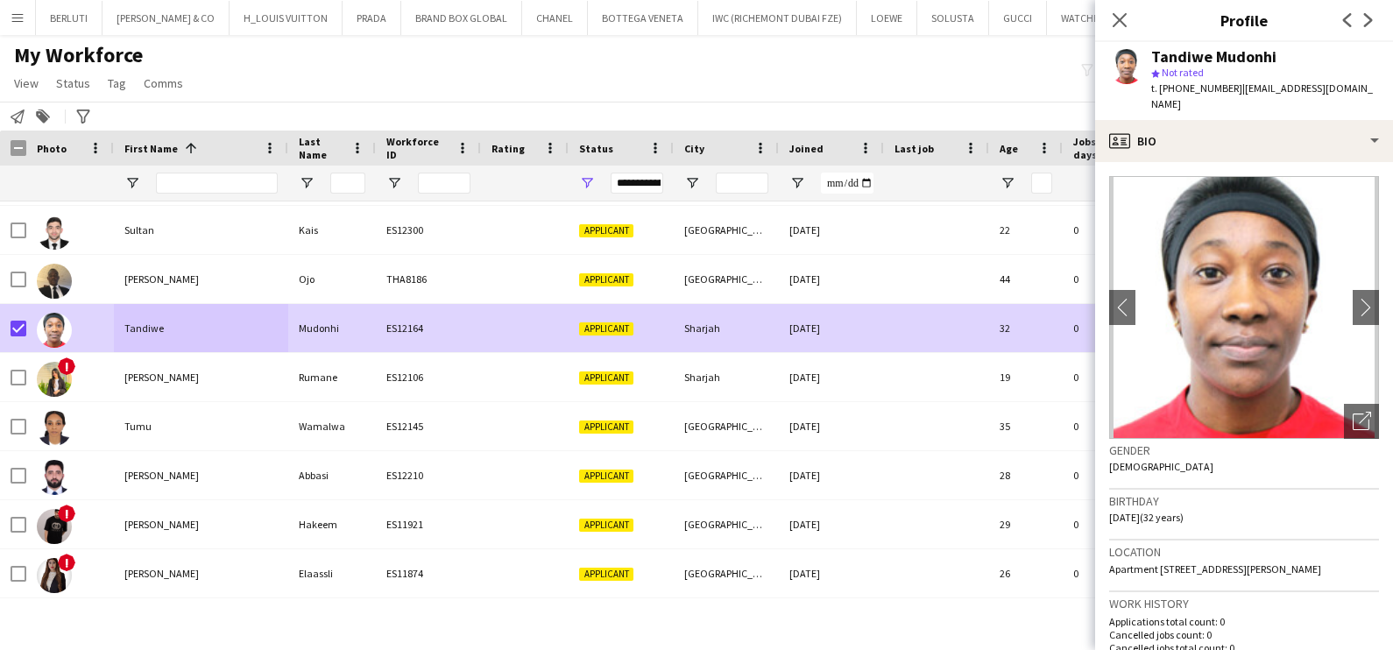
click at [50, 119] on div "Add to tag" at bounding box center [42, 116] width 21 height 21
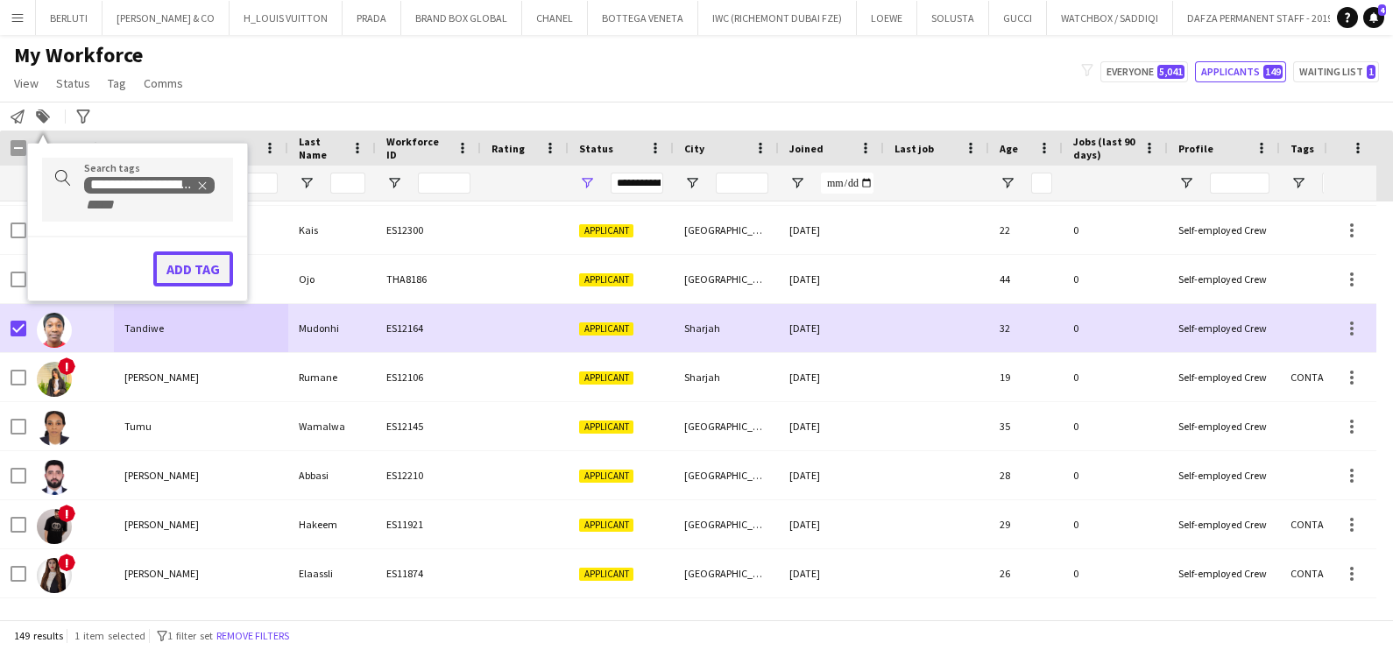
click at [180, 262] on button "Add tag" at bounding box center [193, 268] width 80 height 35
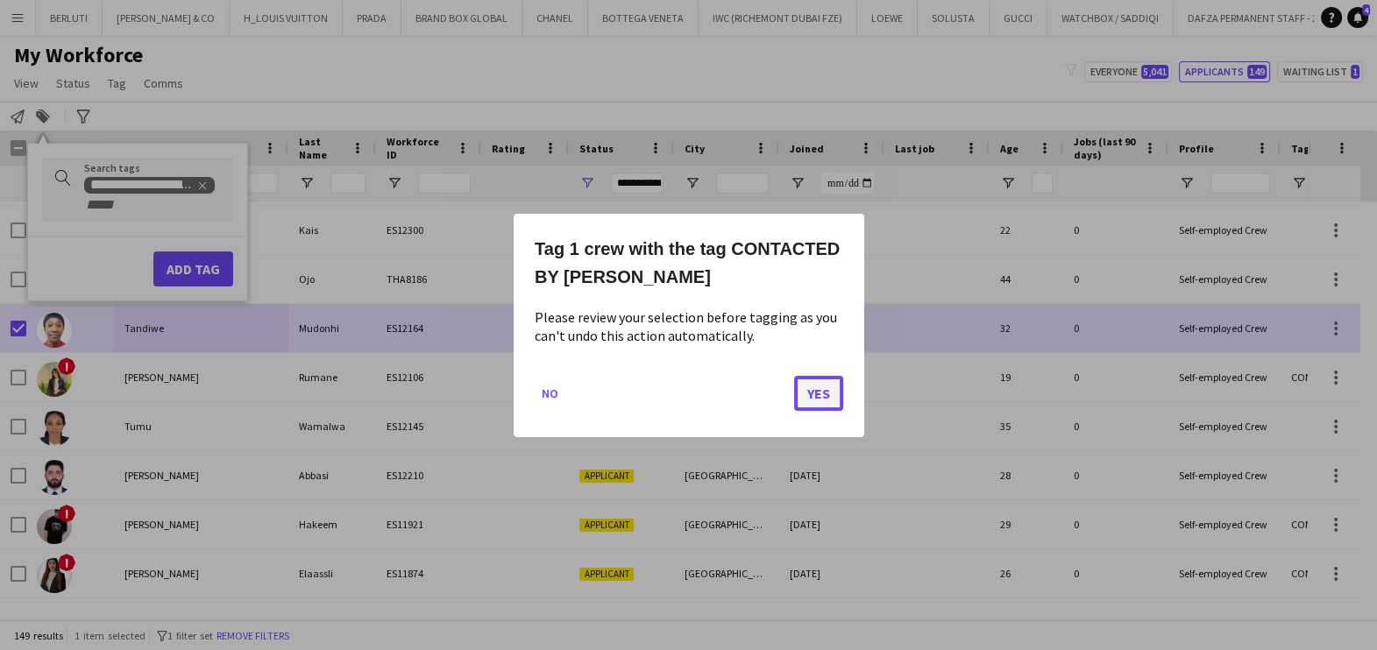
click at [815, 400] on button "Yes" at bounding box center [818, 392] width 49 height 35
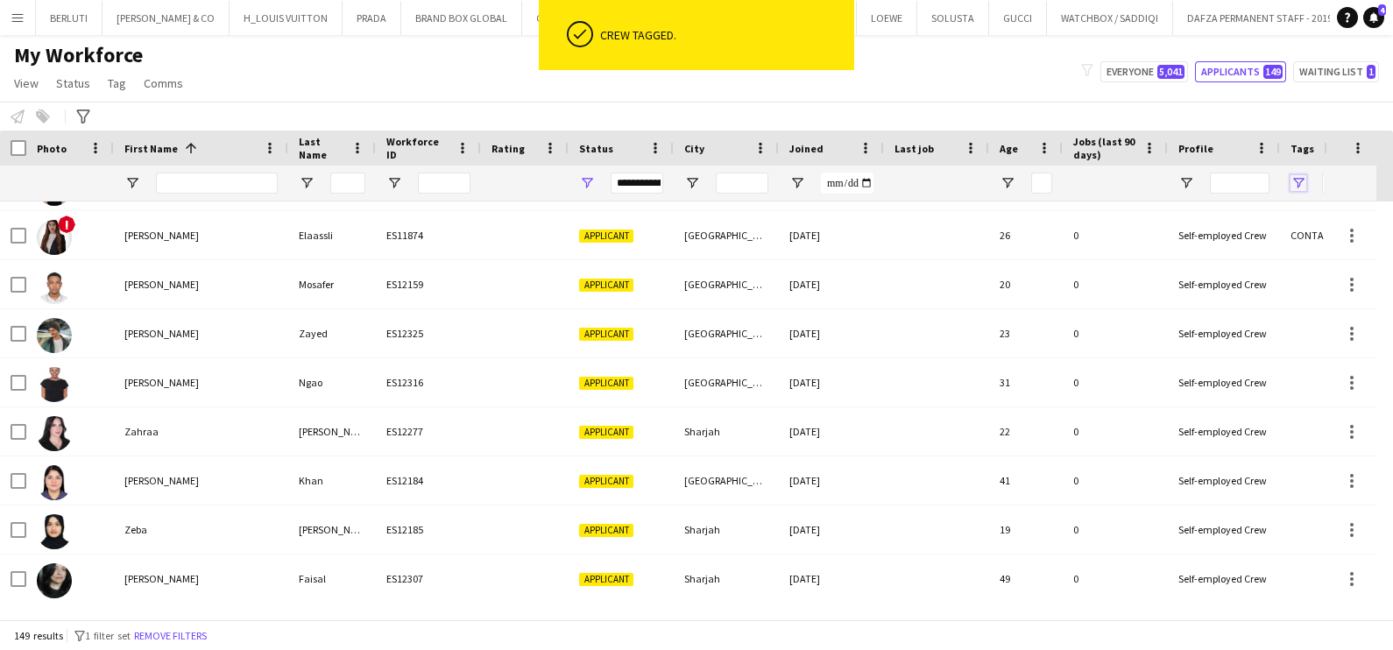
click at [1301, 187] on span "Open Filter Menu" at bounding box center [1299, 183] width 16 height 16
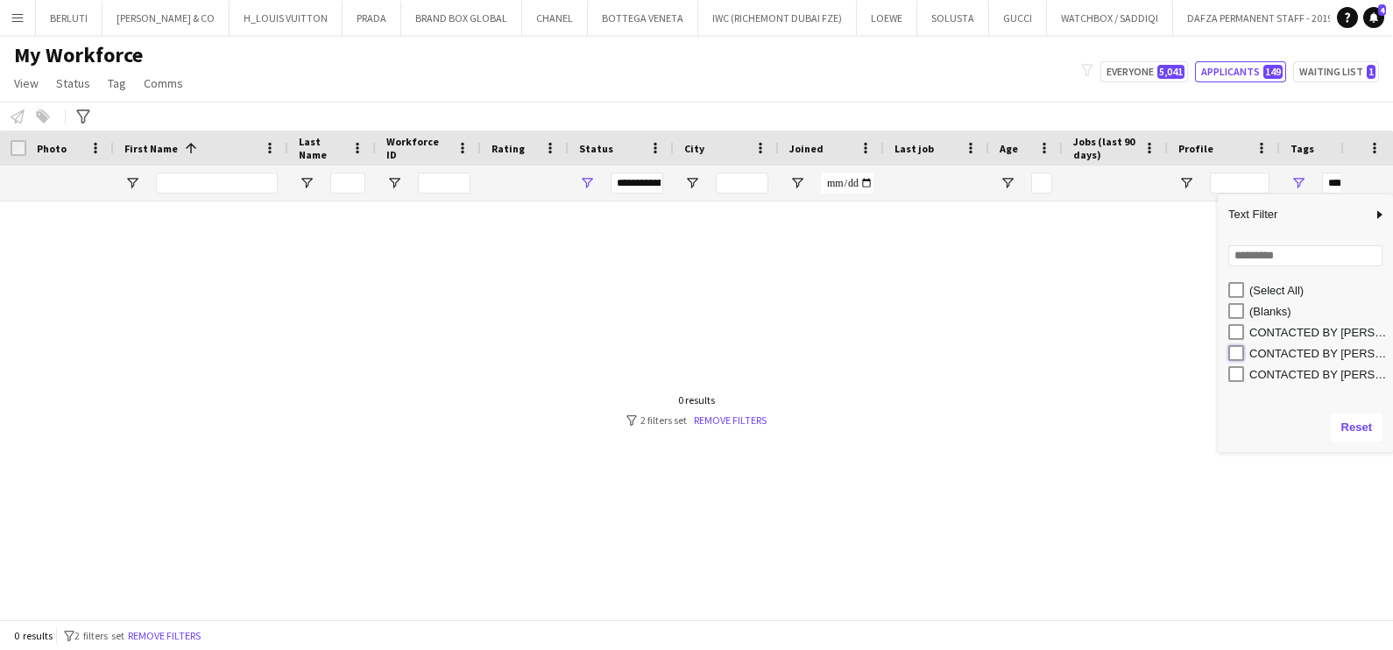
type input "**********"
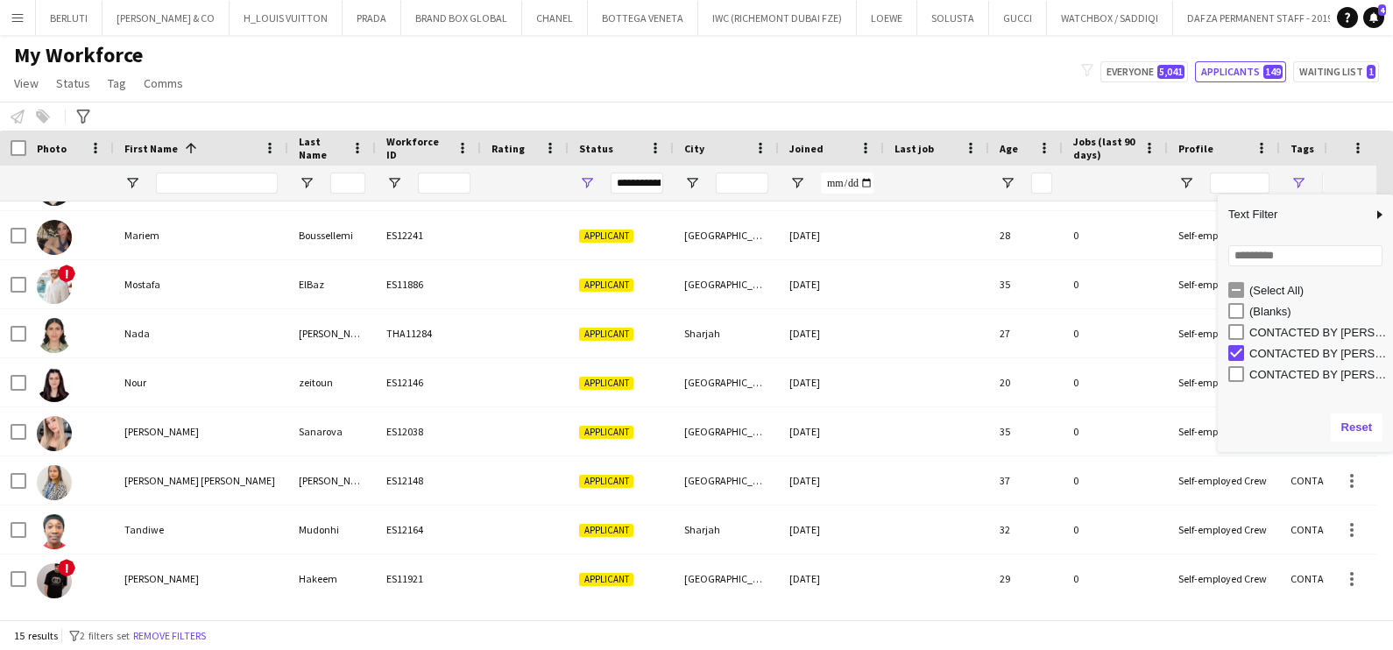
drag, startPoint x: 1345, startPoint y: 0, endPoint x: 910, endPoint y: 65, distance: 440.3
click at [912, 60] on div "My Workforce View Views Default view New view Update view Delete view Edit name…" at bounding box center [696, 72] width 1393 height 60
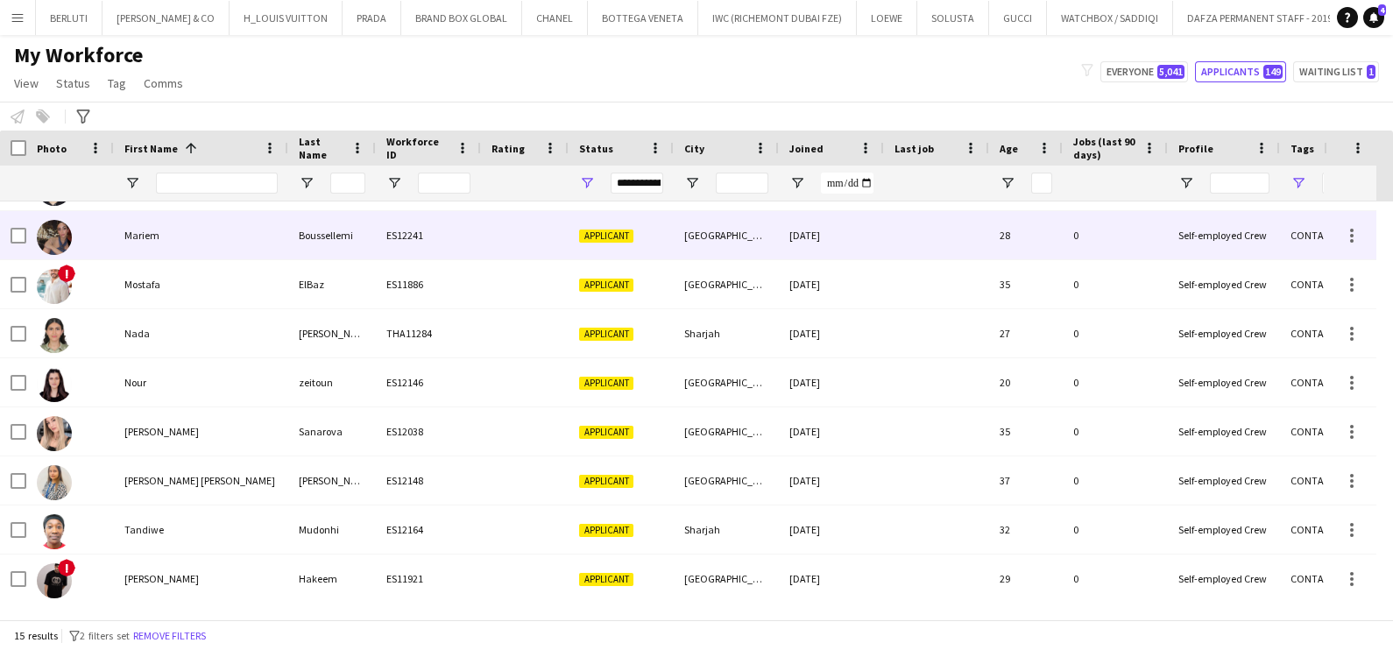
drag, startPoint x: 1227, startPoint y: 215, endPoint x: 1227, endPoint y: 165, distance: 49.9
click at [1227, 213] on div "Self-employed Crew" at bounding box center [1224, 235] width 112 height 48
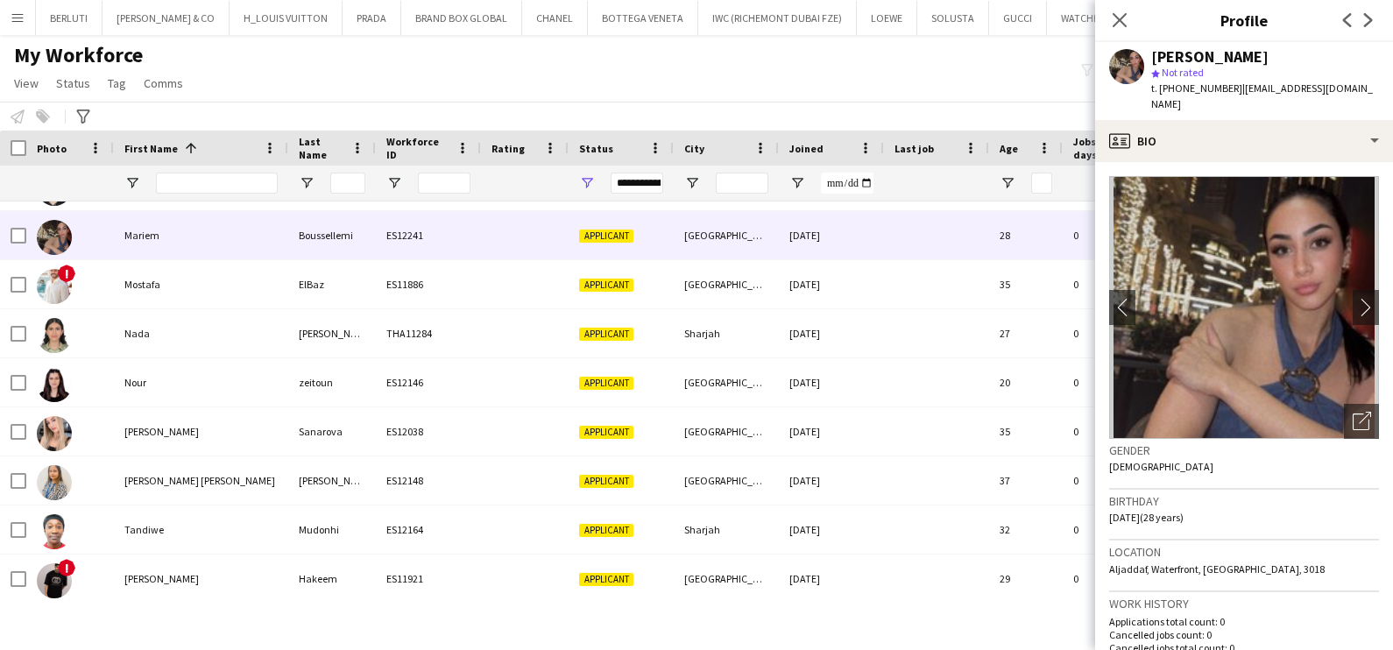
click at [1113, 17] on icon "Close pop-in" at bounding box center [1120, 20] width 14 height 14
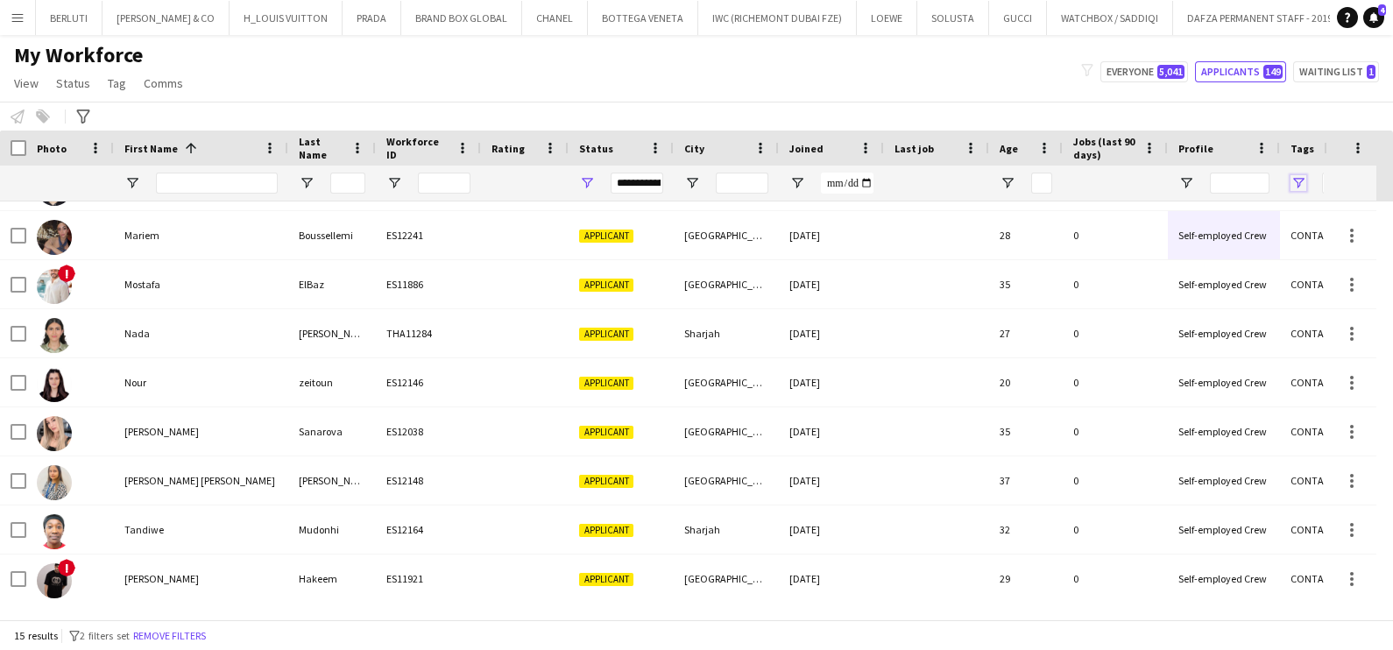
drag, startPoint x: 1299, startPoint y: 184, endPoint x: 1288, endPoint y: 190, distance: 12.2
click at [1300, 182] on span "Open Filter Menu" at bounding box center [1299, 183] width 16 height 16
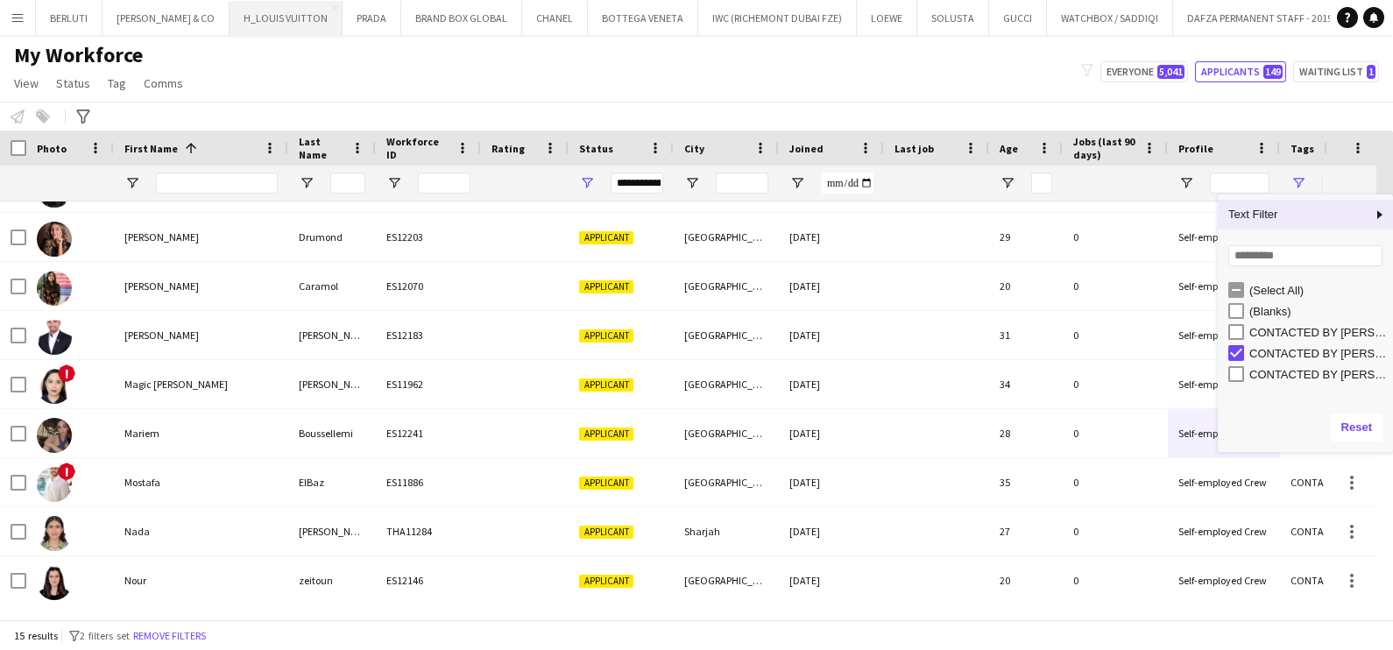
scroll to position [115, 0]
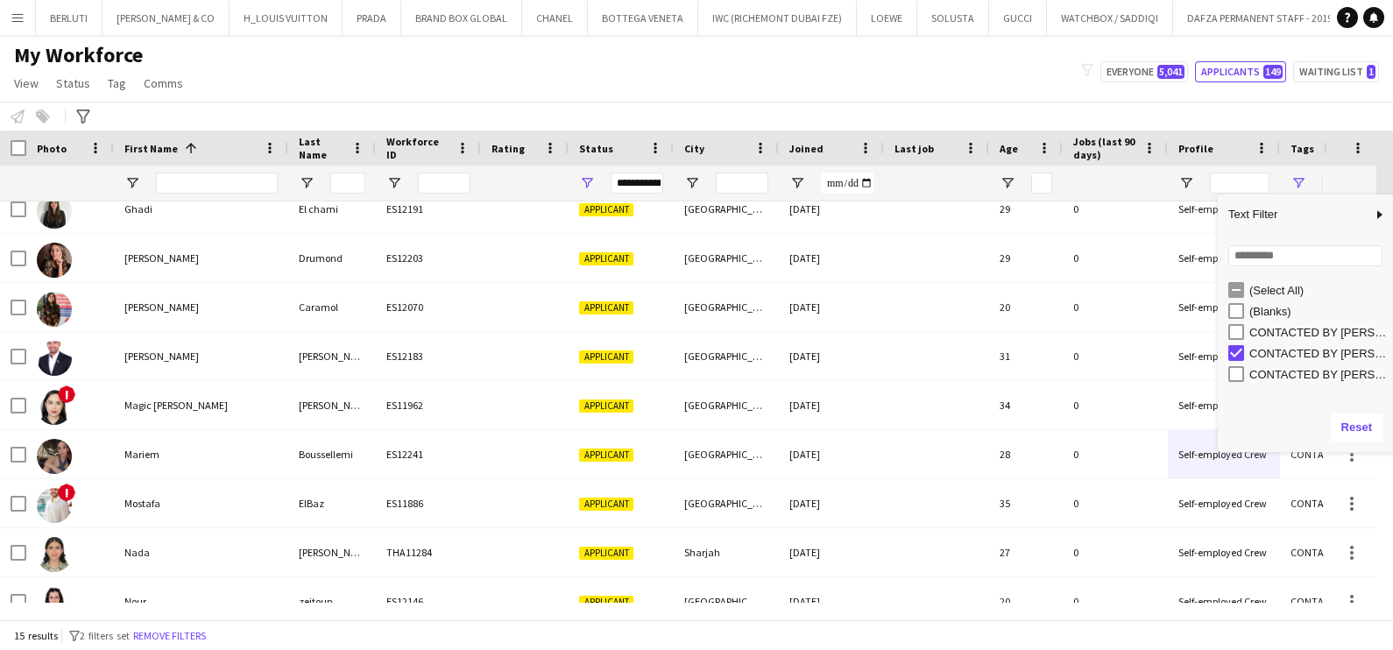
click at [789, 96] on div "My Workforce View Views Default view New view Update view Delete view Edit name…" at bounding box center [696, 72] width 1393 height 60
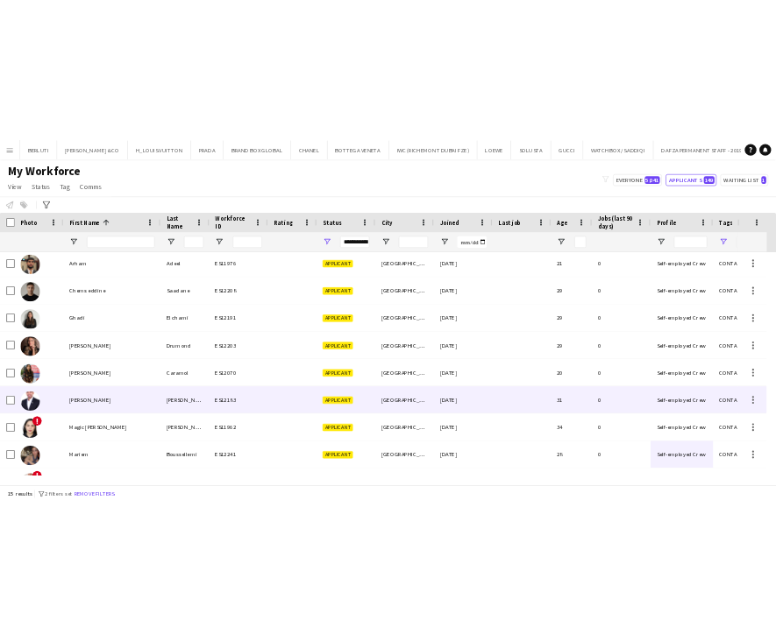
scroll to position [0, 0]
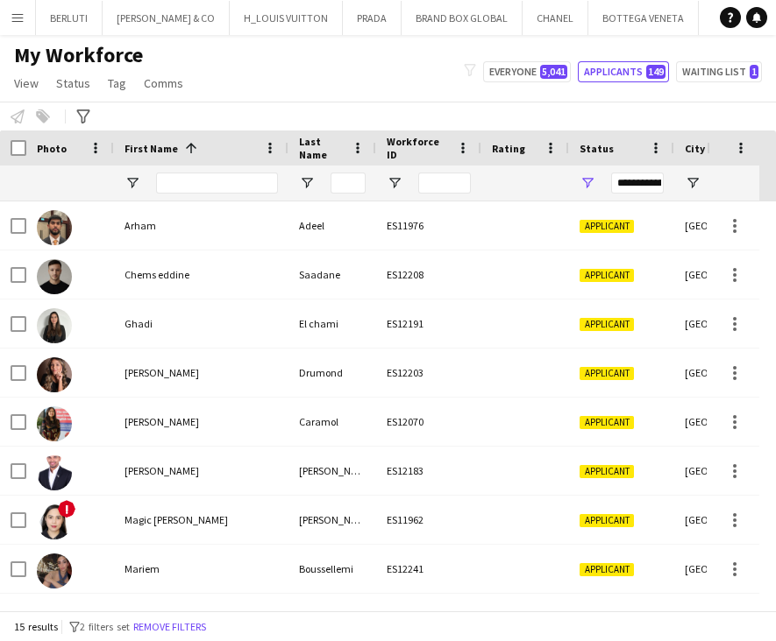
drag, startPoint x: 304, startPoint y: 94, endPoint x: 294, endPoint y: 103, distance: 13.0
click at [305, 93] on div "My Workforce View Views Default view New view Update view Delete view Edit name…" at bounding box center [388, 72] width 776 height 60
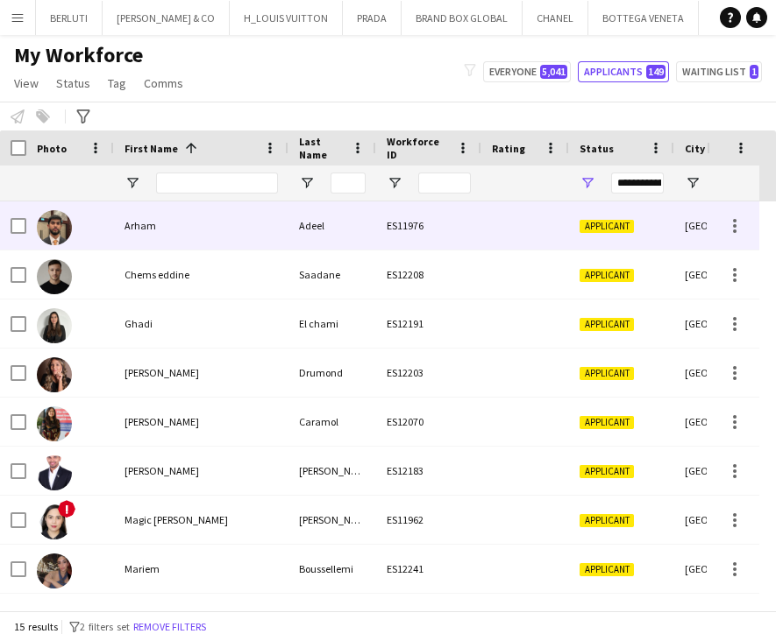
click at [272, 220] on div "Arham" at bounding box center [201, 226] width 174 height 48
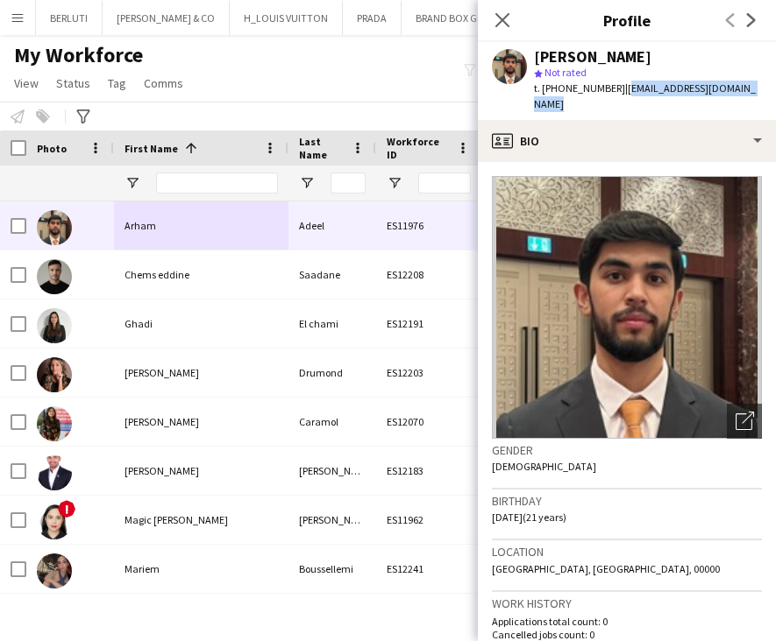
drag, startPoint x: 616, startPoint y: 92, endPoint x: 761, endPoint y: 94, distance: 144.6
click at [761, 94] on div "Arham Adeel star Not rated t. +971508963420 | arhamadeel.1304@outlook.com" at bounding box center [627, 81] width 298 height 78
copy span "arhamadeel.1304@outlook.com"
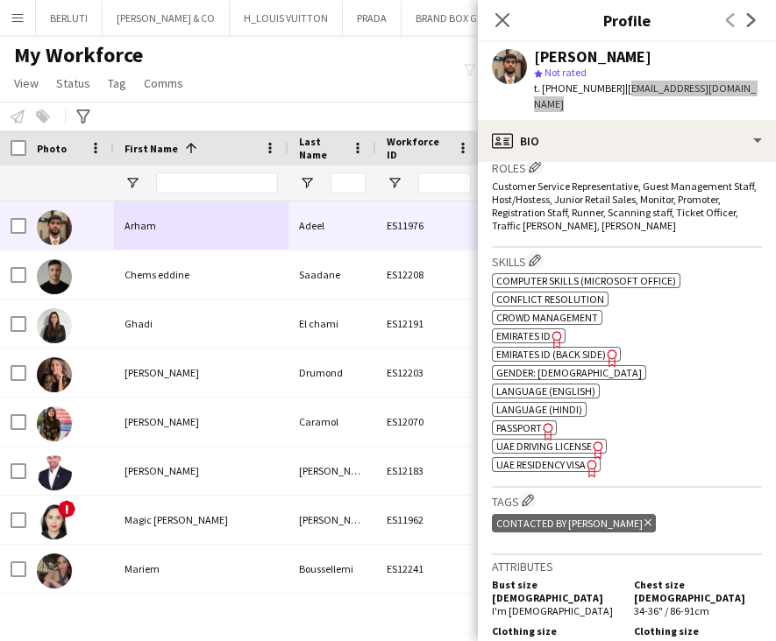
scroll to position [657, 0]
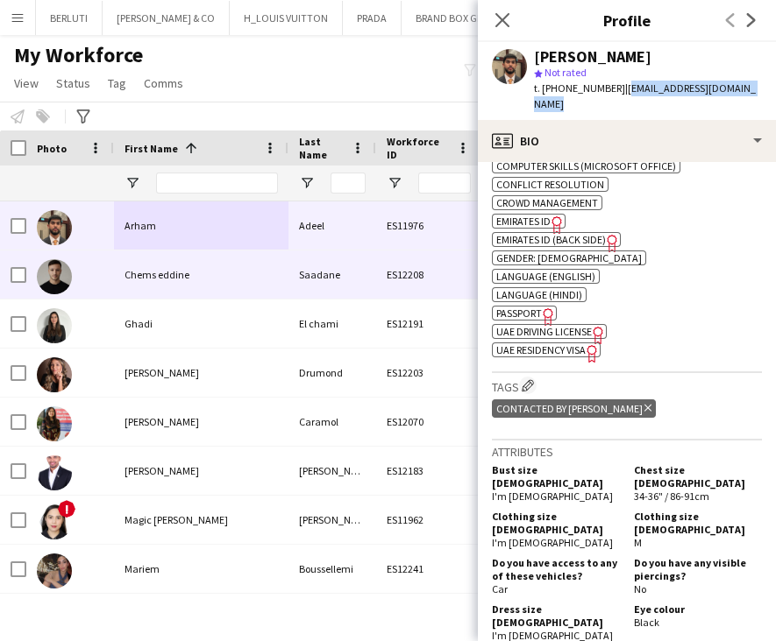
click at [285, 265] on div "Chems eddine" at bounding box center [201, 275] width 174 height 48
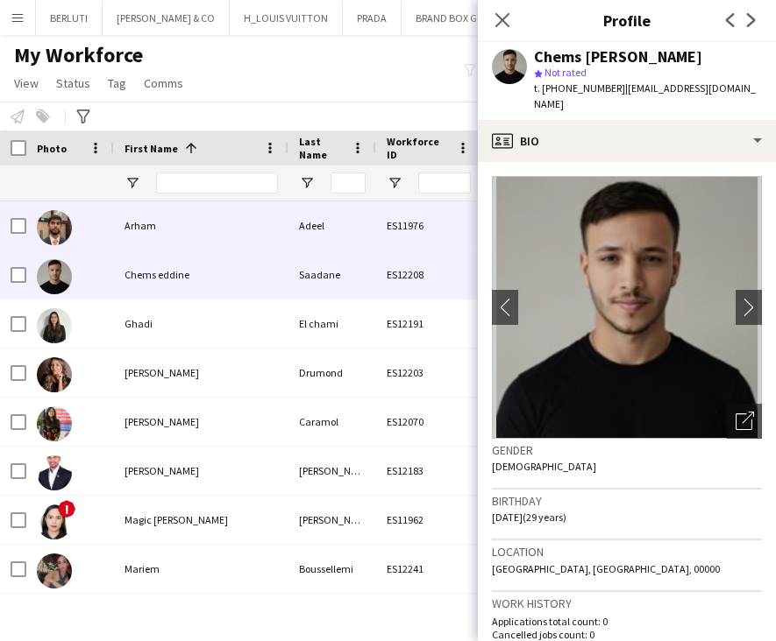
drag, startPoint x: 338, startPoint y: 213, endPoint x: 486, endPoint y: 267, distance: 157.7
click at [337, 212] on div "Adeel" at bounding box center [332, 226] width 88 height 48
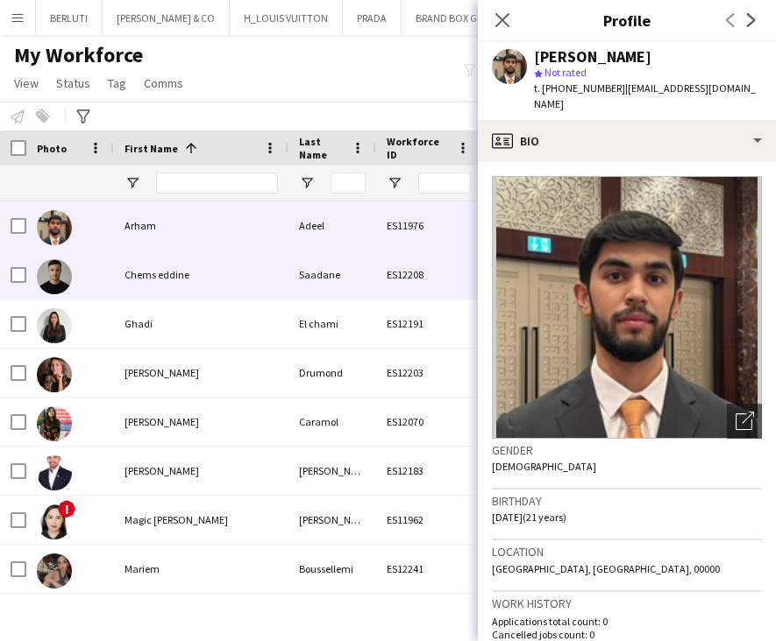
click at [423, 278] on div "ES12208" at bounding box center [428, 275] width 105 height 48
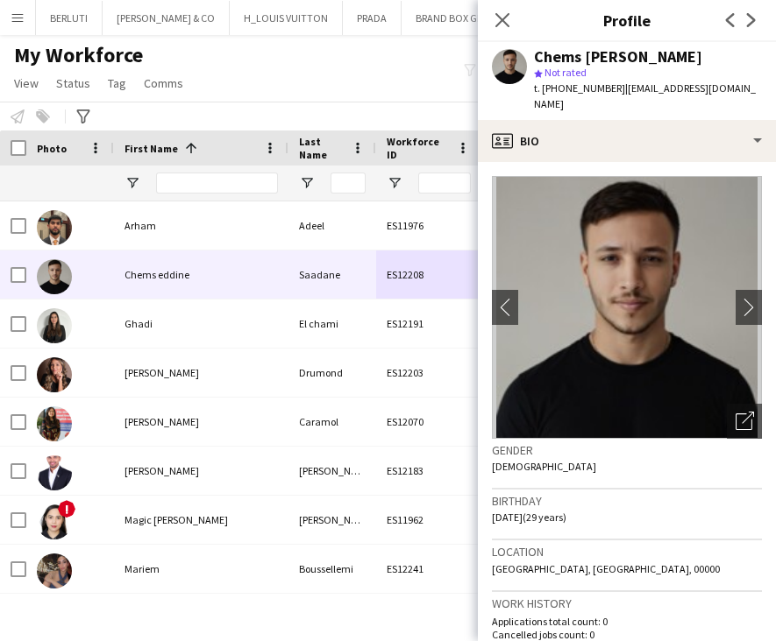
drag, startPoint x: 618, startPoint y: 89, endPoint x: 733, endPoint y: 107, distance: 116.1
click at [733, 107] on div "t. +971503292572 | chems.eddinesaadane@gmail.com" at bounding box center [648, 97] width 228 height 32
copy span "chems.eddinesaadane@gmail.com"
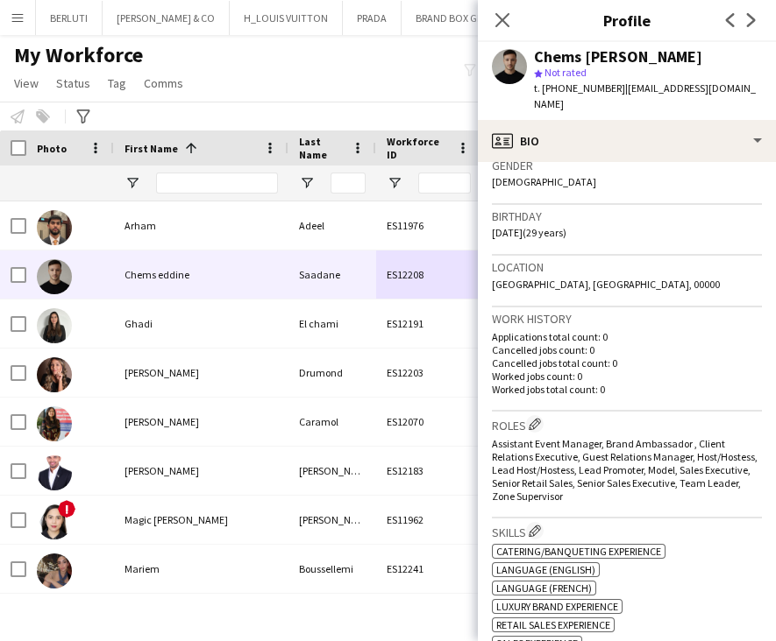
scroll to position [875, 0]
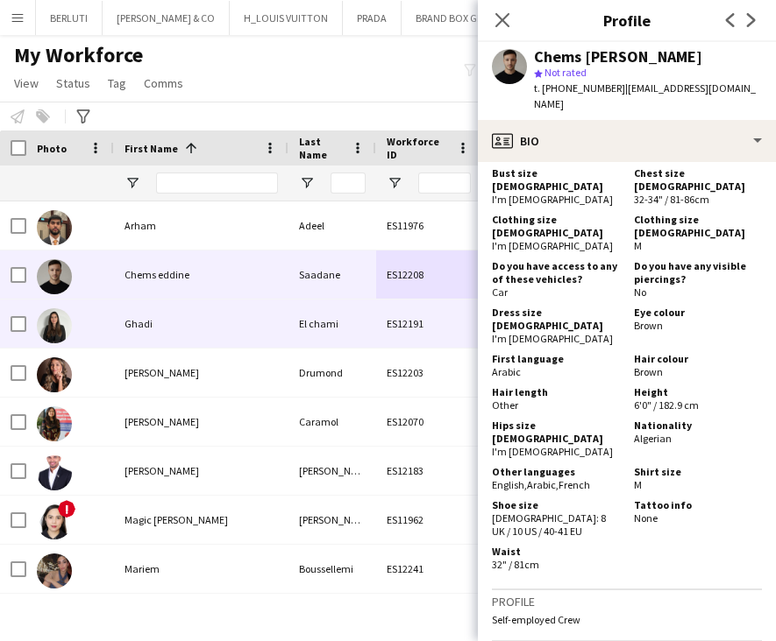
click at [280, 337] on div "Ghadi" at bounding box center [201, 324] width 174 height 48
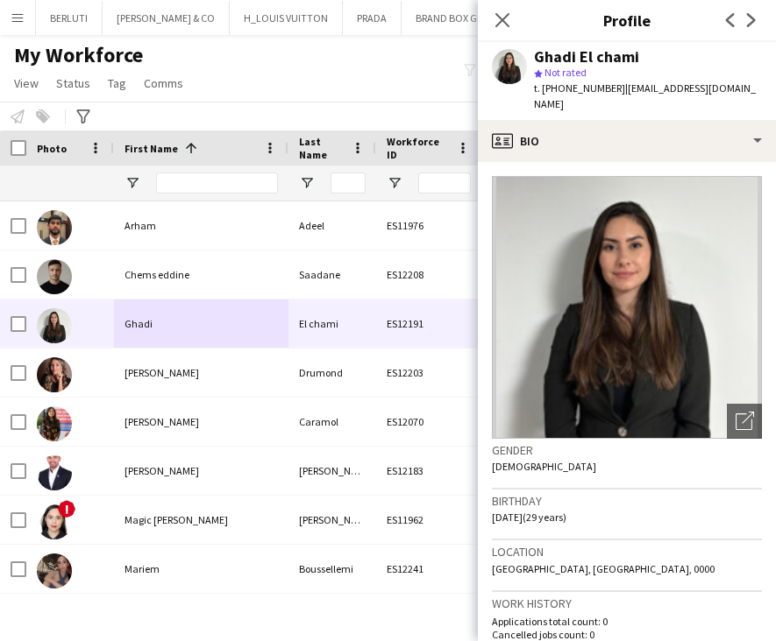
drag, startPoint x: 615, startPoint y: 89, endPoint x: 740, endPoint y: 92, distance: 125.3
click at [740, 92] on div "Ghadi El chami star Not rated t. +971527580958 | ghadichami123@gmail.com" at bounding box center [627, 81] width 298 height 78
copy span "ghadichami123@gmail.com"
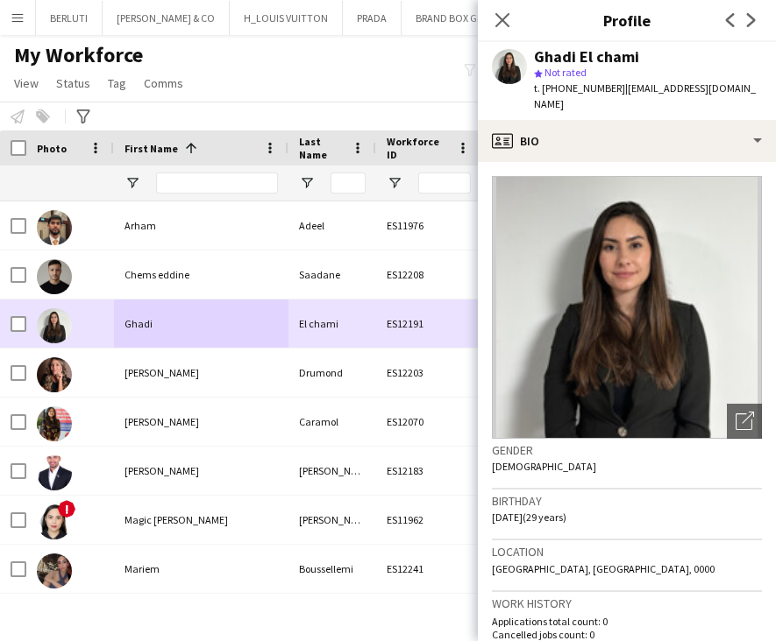
click at [326, 323] on div "El chami" at bounding box center [332, 324] width 88 height 48
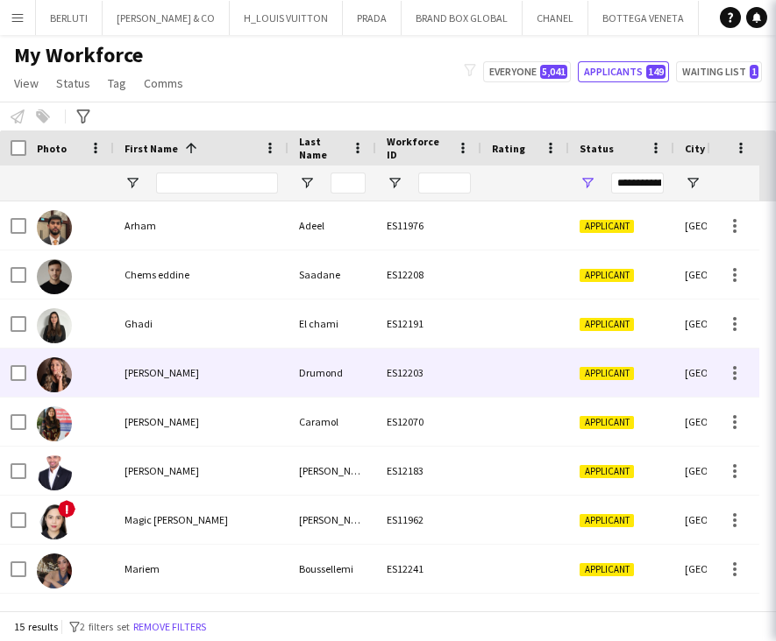
click at [311, 359] on div "Drumond" at bounding box center [332, 373] width 88 height 48
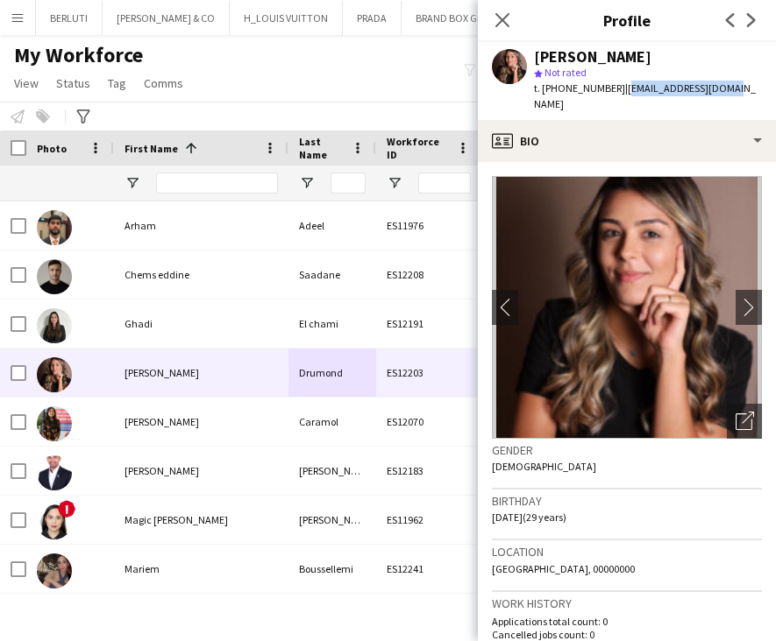
drag, startPoint x: 617, startPoint y: 93, endPoint x: 729, endPoint y: 89, distance: 112.2
click at [729, 89] on div "Julia Drumond star Not rated t. +971566590176 | juldrumond@gmail.com" at bounding box center [627, 81] width 298 height 78
copy span "juldrumond@gmail.com"
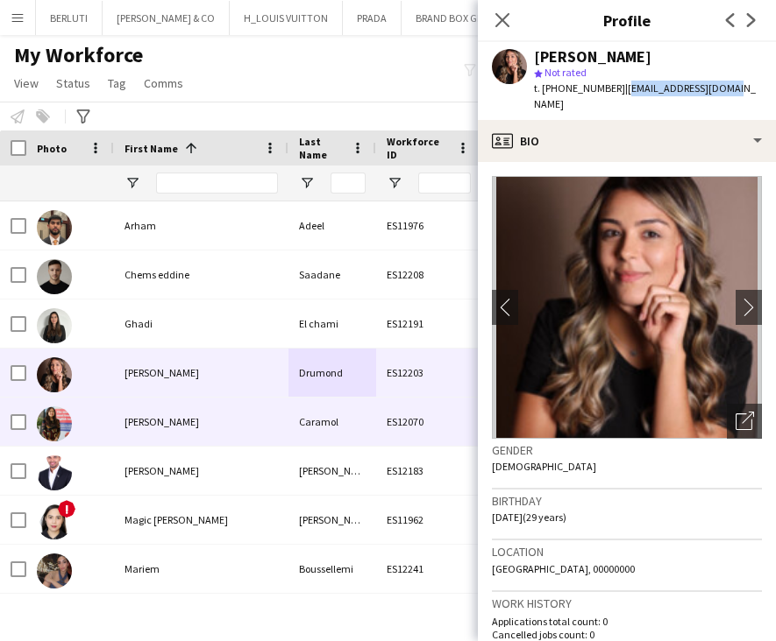
drag, startPoint x: 306, startPoint y: 426, endPoint x: 303, endPoint y: 416, distance: 10.0
click at [304, 426] on div "Caramol" at bounding box center [332, 422] width 88 height 48
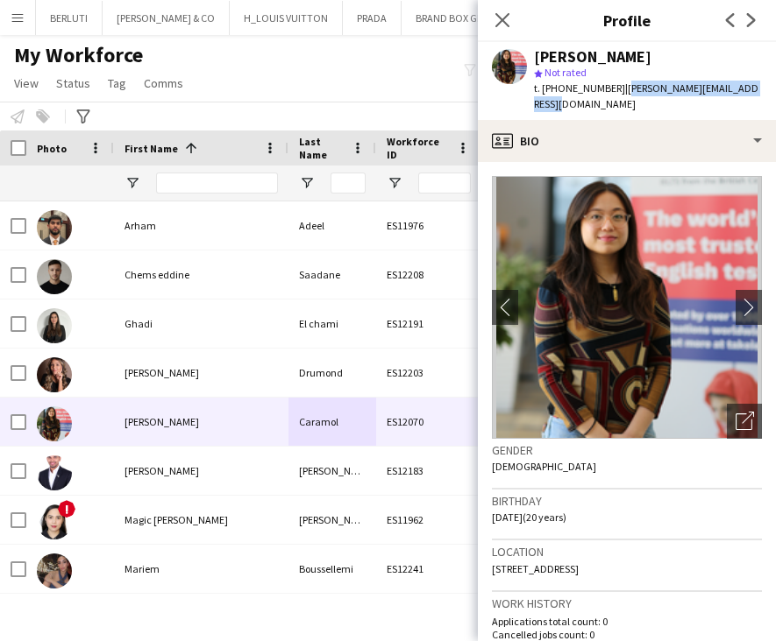
drag, startPoint x: 616, startPoint y: 89, endPoint x: 769, endPoint y: 84, distance: 153.4
click at [769, 84] on app-profile-header "Kristina Caramol star Not rated t. +971564305475 | kristina.caramol07@gmail.com" at bounding box center [627, 81] width 298 height 78
copy span "kristina.caramol07@gmail.com"
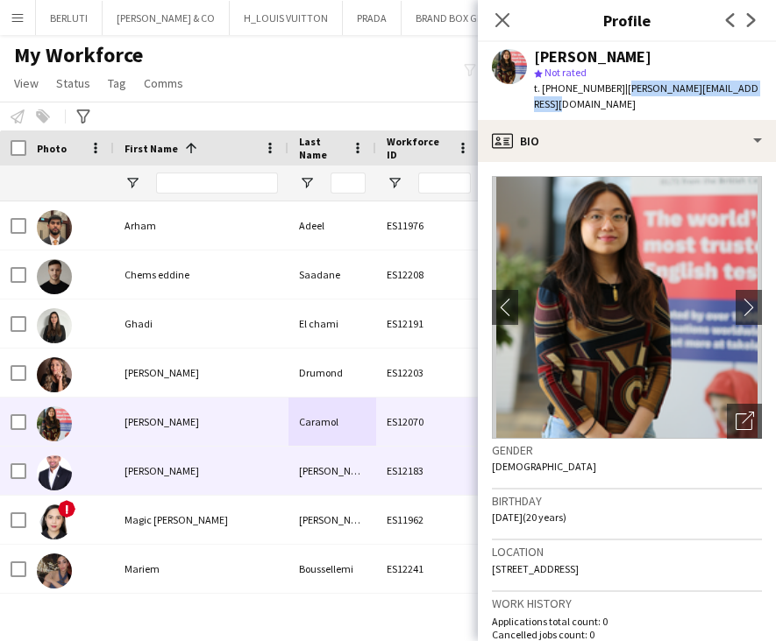
click at [309, 466] on div "Machado" at bounding box center [332, 471] width 88 height 48
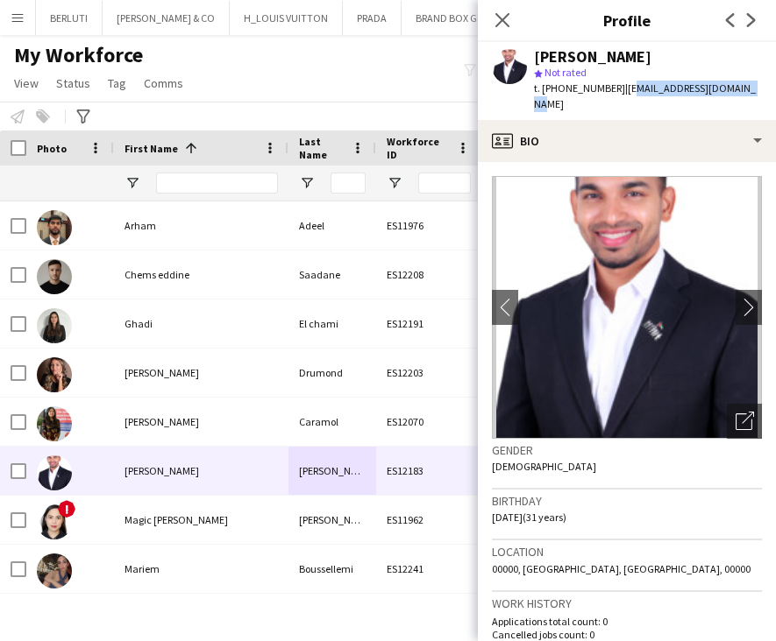
drag, startPoint x: 618, startPoint y: 89, endPoint x: 771, endPoint y: 89, distance: 153.4
click at [771, 89] on app-profile-header "Leon Machado star Not rated t. +971505915616 | thepackbacker1@gmail.com" at bounding box center [627, 81] width 298 height 78
click at [610, 91] on span "t. +971505915616" at bounding box center [579, 87] width 91 height 13
drag, startPoint x: 616, startPoint y: 85, endPoint x: 767, endPoint y: 87, distance: 150.7
click at [767, 87] on app-profile-header "Leon Machado star Not rated t. +971505915616 | thepackbacker1@gmail.com" at bounding box center [627, 81] width 298 height 78
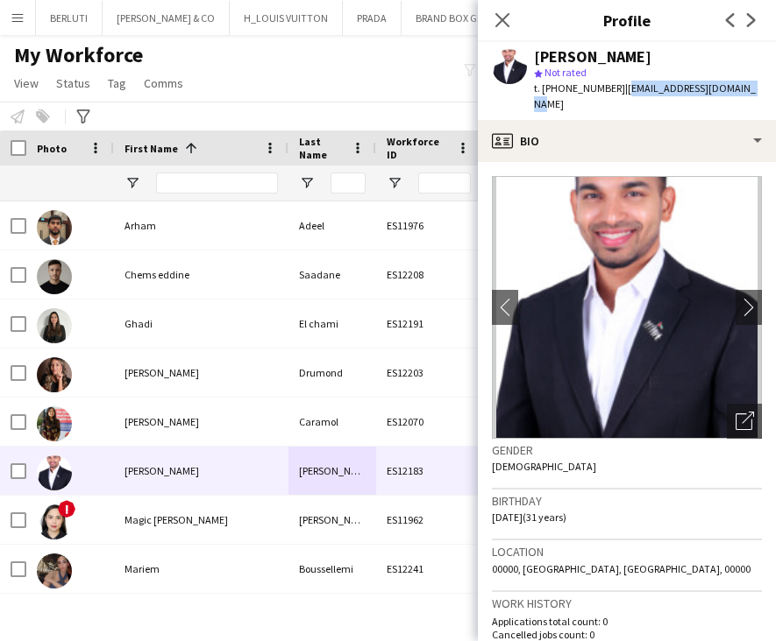
copy span "thepackbacker1@gmail.com"
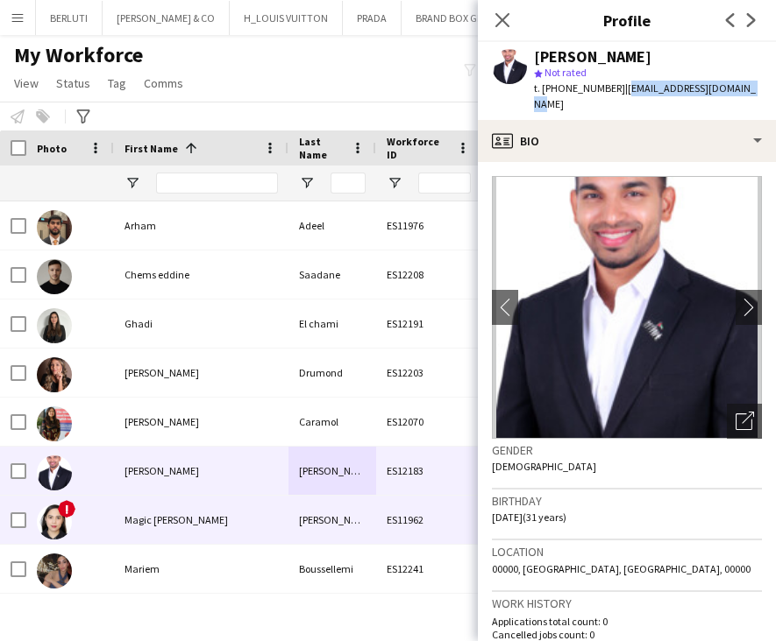
drag, startPoint x: 235, startPoint y: 519, endPoint x: 259, endPoint y: 487, distance: 39.4
click at [235, 519] on div "Magic Lorraine" at bounding box center [201, 520] width 174 height 48
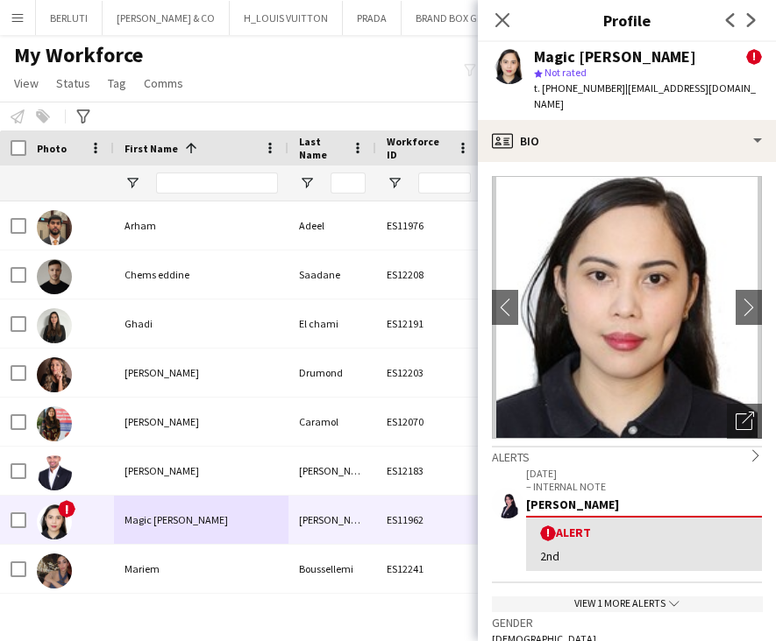
drag, startPoint x: 619, startPoint y: 91, endPoint x: 741, endPoint y: 79, distance: 123.3
click at [741, 79] on div "Magic Lorraine Baylon ! star Not rated t. +971544519500 | magiclorraine@gmail.c…" at bounding box center [627, 81] width 298 height 78
copy div "t. +971544519500 |"
click at [649, 91] on span "| magiclorraine@gmail.com" at bounding box center [645, 95] width 222 height 29
drag, startPoint x: 613, startPoint y: 89, endPoint x: 717, endPoint y: 84, distance: 104.4
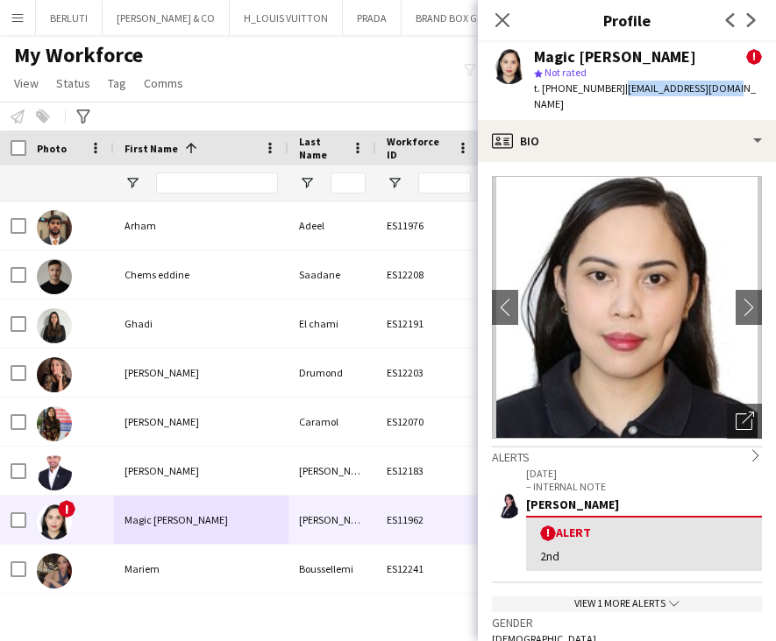
click at [717, 84] on span "| magiclorraine@gmail.com" at bounding box center [645, 95] width 222 height 29
drag, startPoint x: 717, startPoint y: 84, endPoint x: 712, endPoint y: 94, distance: 11.0
click at [712, 94] on span "| magiclorraine@gmail.com" at bounding box center [645, 95] width 222 height 29
drag, startPoint x: 736, startPoint y: 87, endPoint x: 652, endPoint y: 90, distance: 84.2
click at [652, 90] on div "Magic Lorraine Baylon ! star Not rated t. +971544519500 | magiclorraine@gmail.c…" at bounding box center [627, 81] width 298 height 78
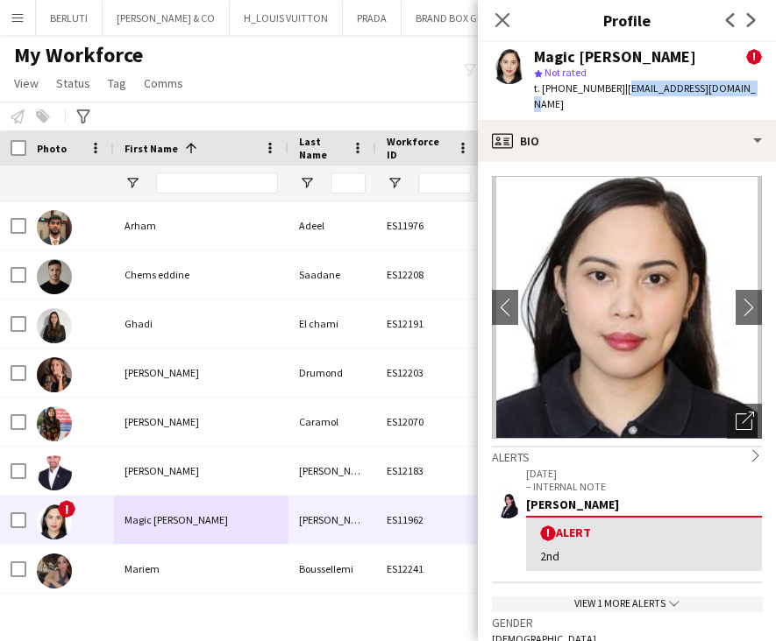
drag, startPoint x: 652, startPoint y: 90, endPoint x: 736, endPoint y: 88, distance: 84.2
click at [736, 88] on div "Magic Lorraine Baylon ! star Not rated t. +971544519500 | magiclorraine@gmail.c…" at bounding box center [627, 81] width 298 height 78
copy span "magiclorraine@gmail.com"
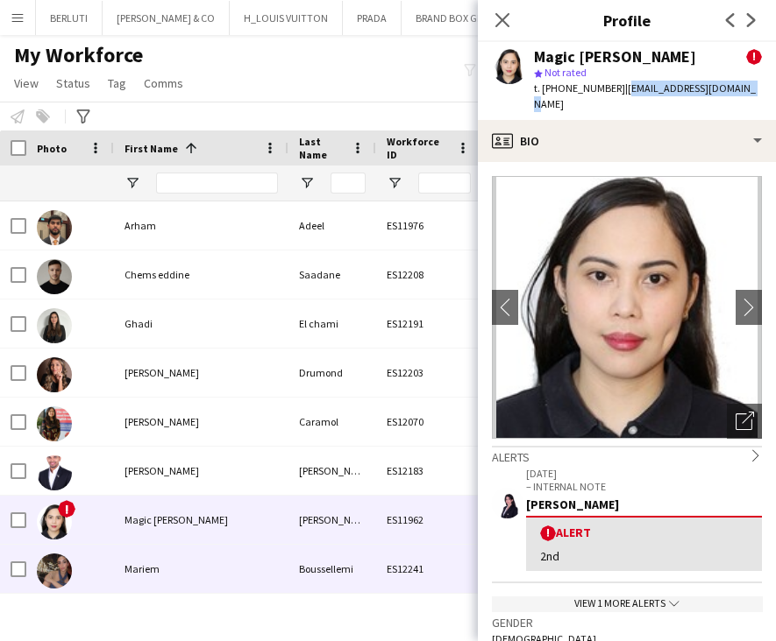
click at [400, 549] on div "ES12241" at bounding box center [428, 569] width 105 height 48
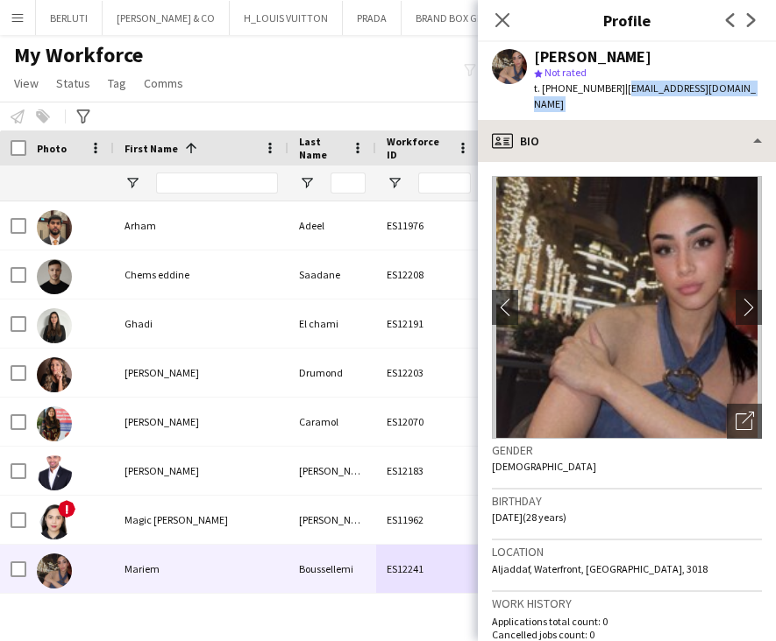
drag, startPoint x: 616, startPoint y: 89, endPoint x: 698, endPoint y: 123, distance: 88.0
click at [698, 123] on app-crew-profile "Close pop-in Profile Previous Next Mariem Boussellemi star Not rated t. +971507…" at bounding box center [627, 320] width 298 height 641
copy app-crew-profile "meryemboussellemi@yahoo.com profile"
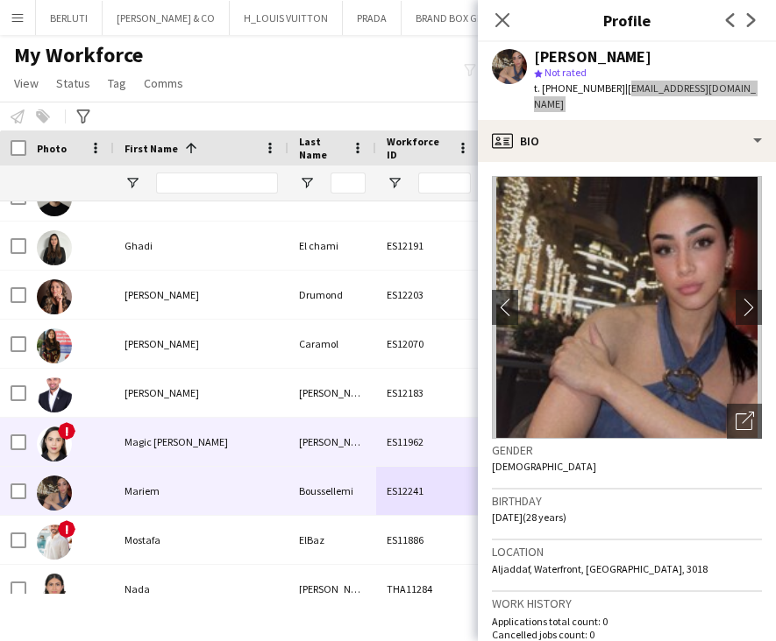
scroll to position [109, 0]
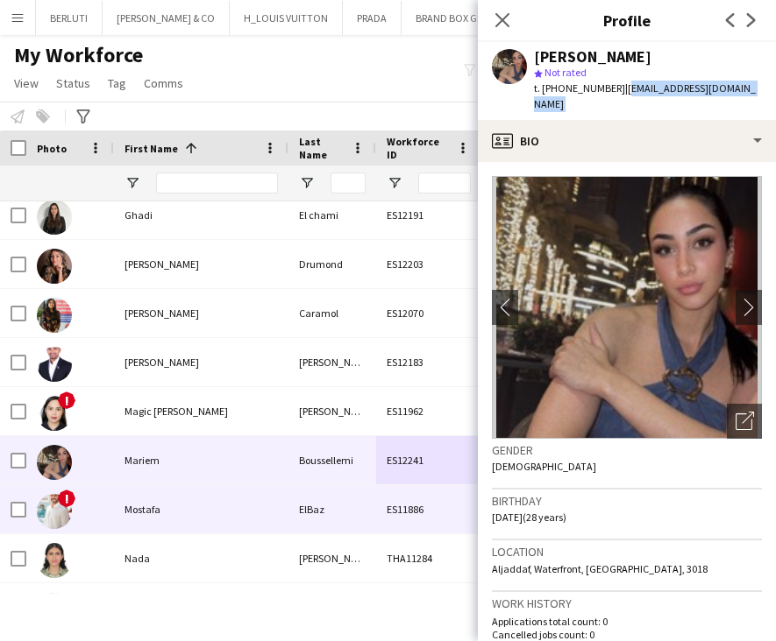
click at [383, 513] on div "ES11886" at bounding box center [428, 509] width 105 height 48
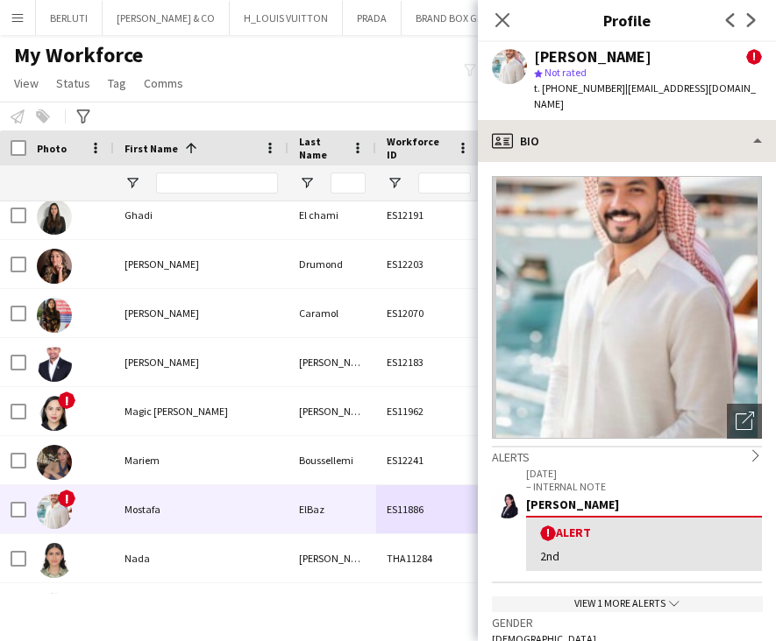
drag, startPoint x: 613, startPoint y: 87, endPoint x: 752, endPoint y: 107, distance: 139.9
click at [752, 107] on app-crew-profile "Close pop-in Profile Previous Next Mostafa ElBaz ! star Not rated t. +971503941…" at bounding box center [627, 320] width 298 height 641
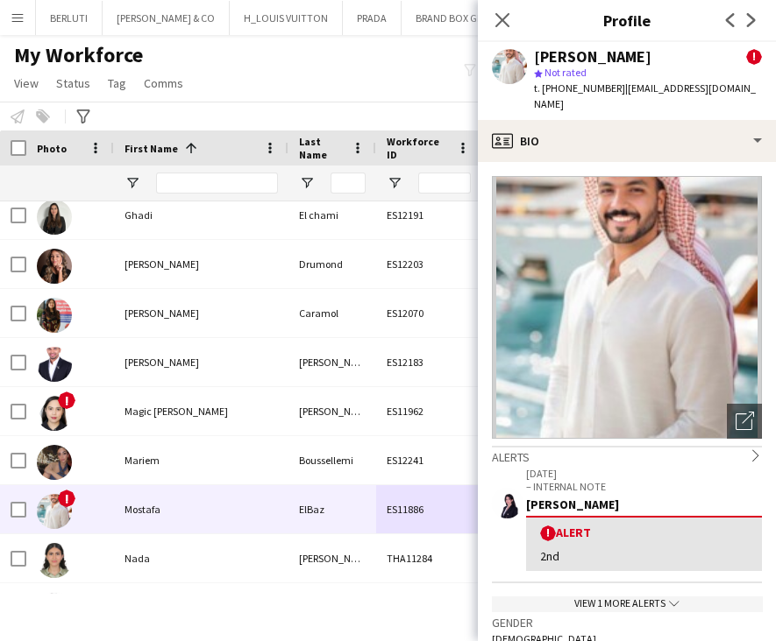
drag, startPoint x: 719, startPoint y: 398, endPoint x: 684, endPoint y: 378, distance: 40.4
click at [735, 412] on icon "Open photos pop-in" at bounding box center [744, 421] width 18 height 18
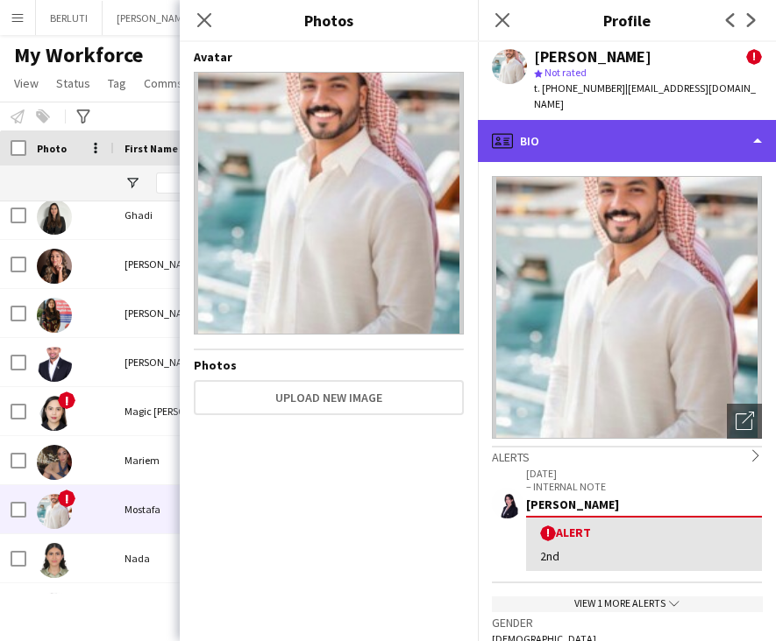
click at [583, 121] on div "profile Bio" at bounding box center [627, 141] width 298 height 42
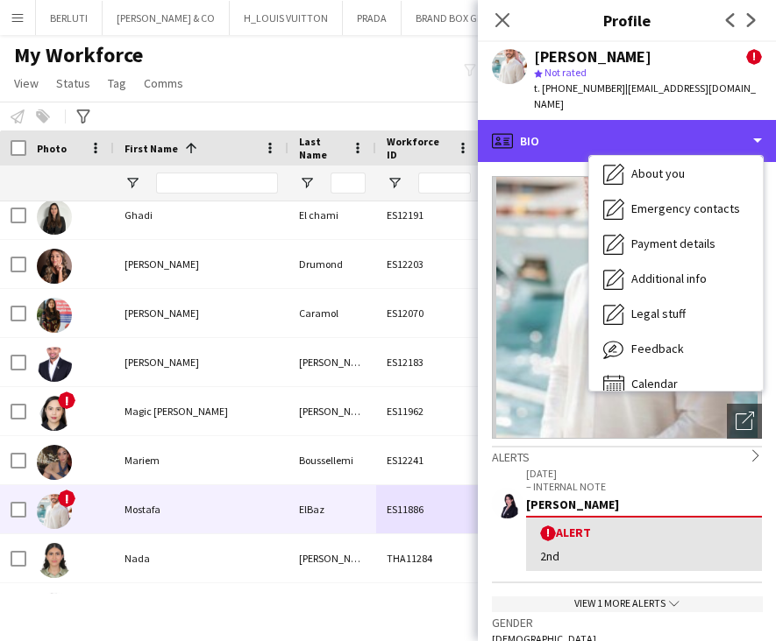
scroll to position [94, 0]
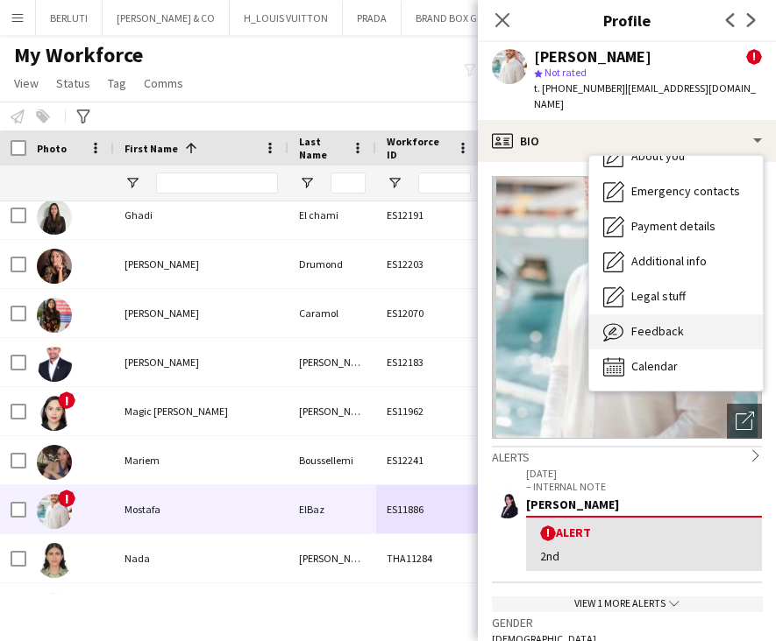
click at [712, 315] on div "Feedback Feedback" at bounding box center [676, 332] width 174 height 35
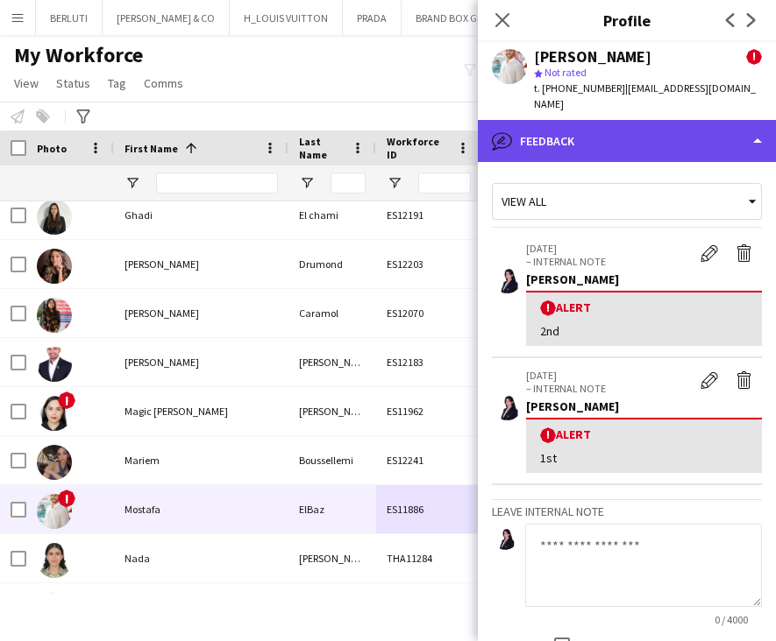
click at [689, 120] on div "bubble-pencil Feedback" at bounding box center [627, 141] width 298 height 42
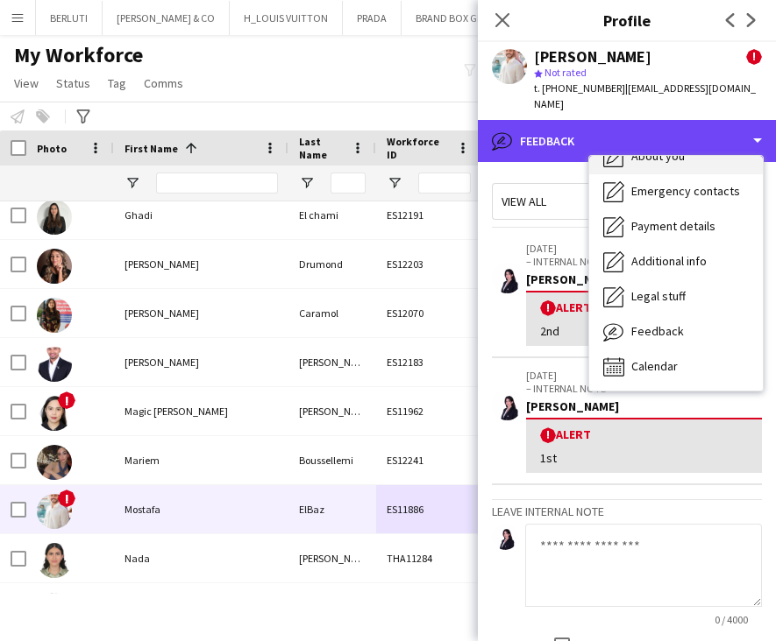
scroll to position [0, 0]
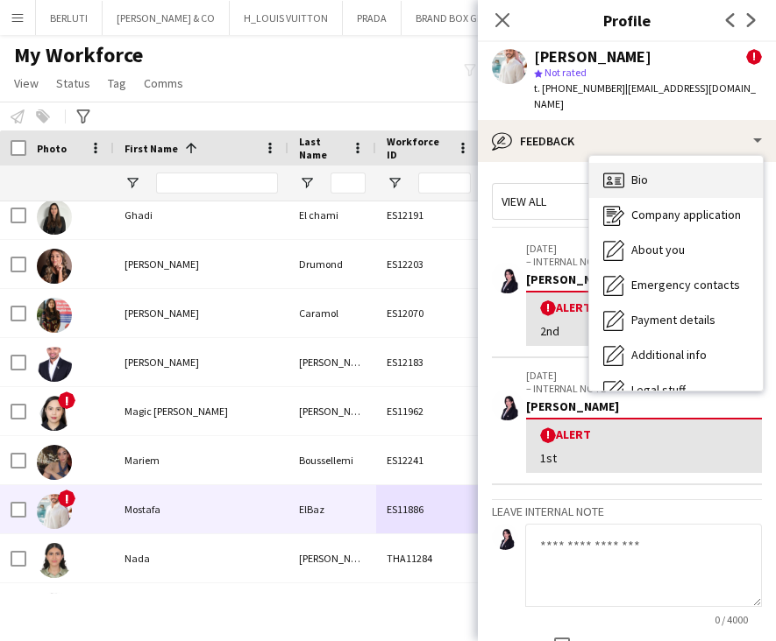
click at [685, 163] on div "Bio Bio" at bounding box center [676, 180] width 174 height 35
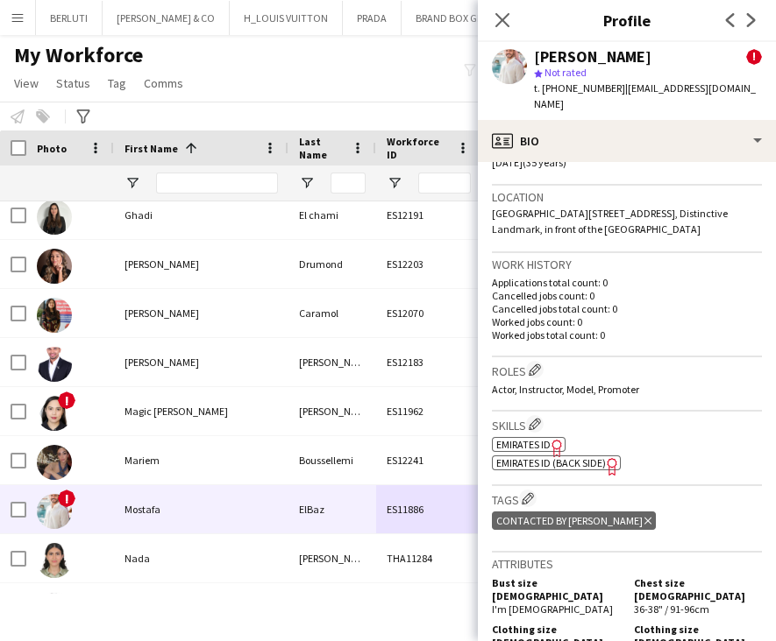
scroll to position [875, 0]
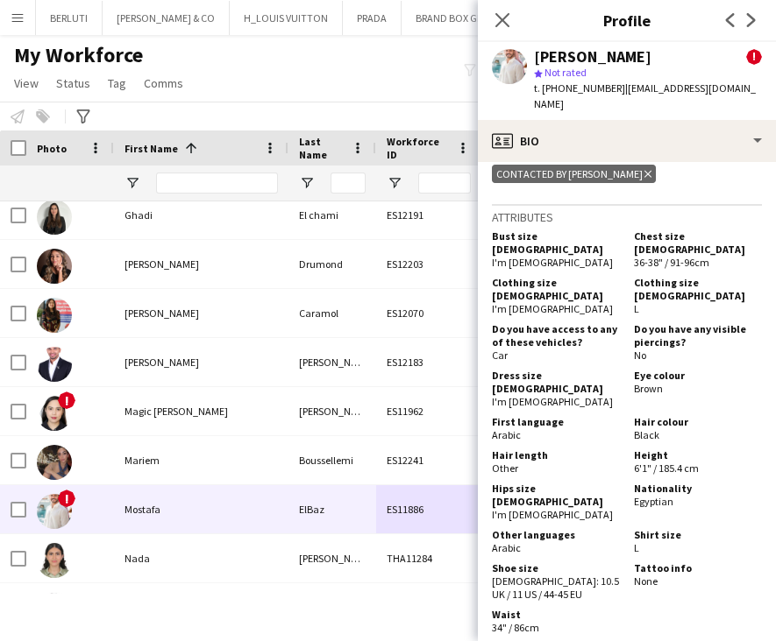
drag, startPoint x: 615, startPoint y: 92, endPoint x: 736, endPoint y: 98, distance: 121.1
click at [736, 98] on div "Mostafa ElBaz ! star Not rated t. +971503941252 | black_hours57@yahoo.com" at bounding box center [627, 81] width 298 height 78
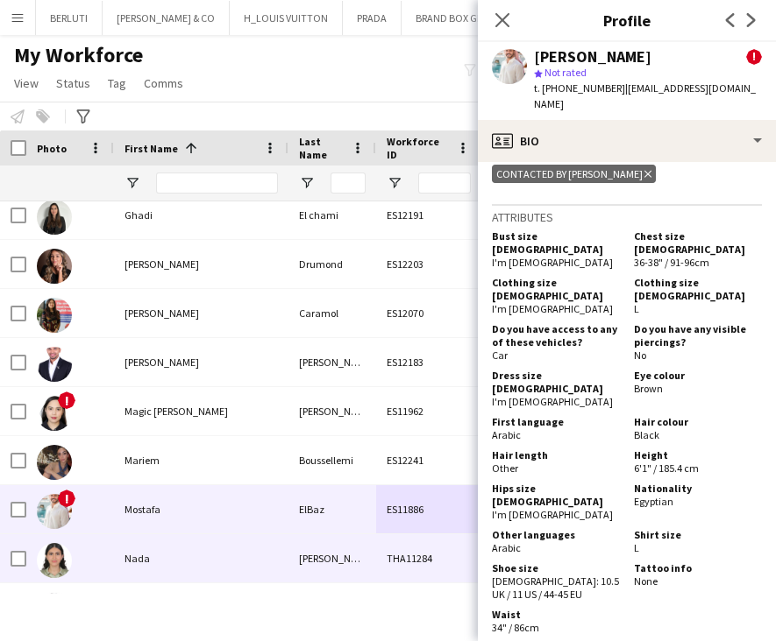
drag, startPoint x: 333, startPoint y: 570, endPoint x: 329, endPoint y: 560, distance: 11.4
click at [333, 570] on div "Nader" at bounding box center [332, 559] width 88 height 48
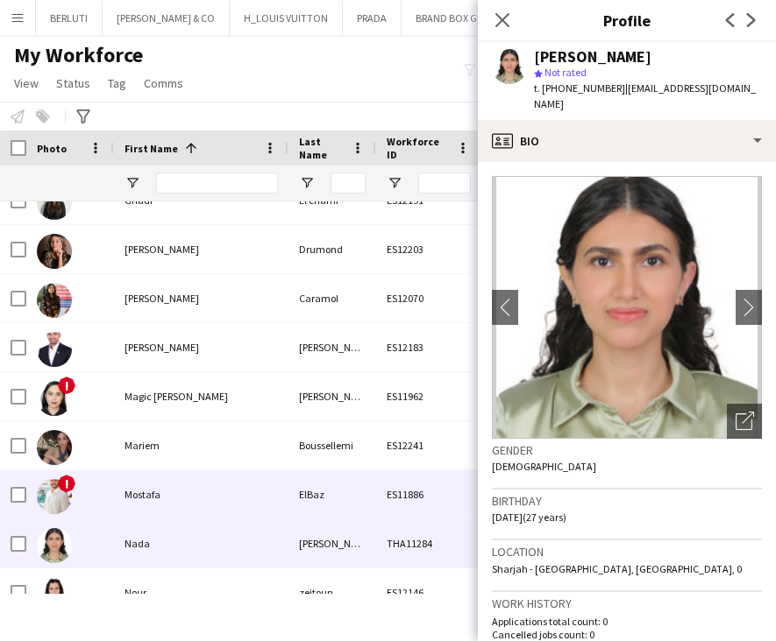
scroll to position [192, 0]
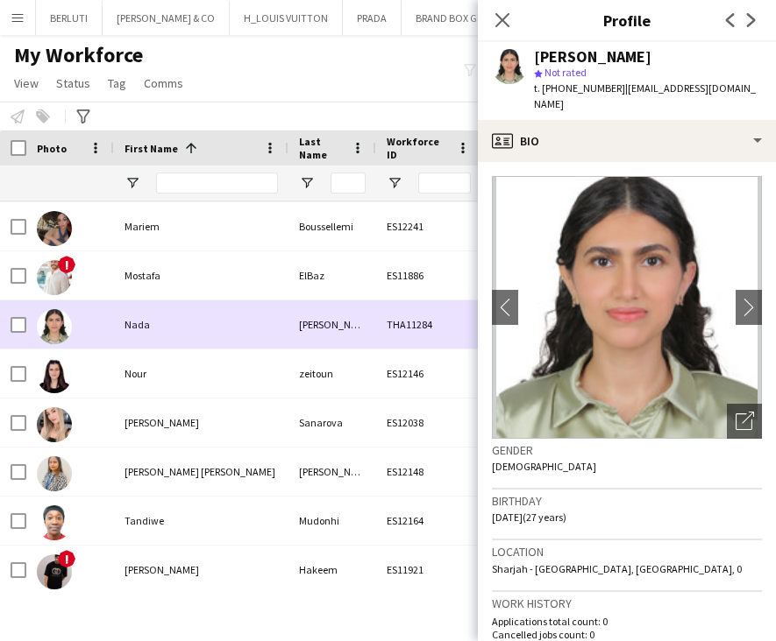
click at [138, 329] on div "Nada" at bounding box center [201, 325] width 174 height 48
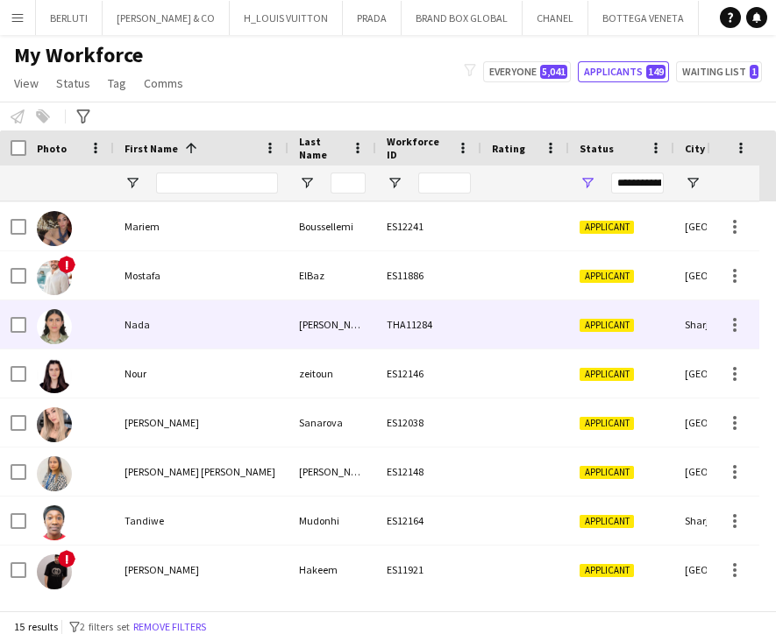
click at [138, 330] on div "Nada" at bounding box center [201, 325] width 174 height 48
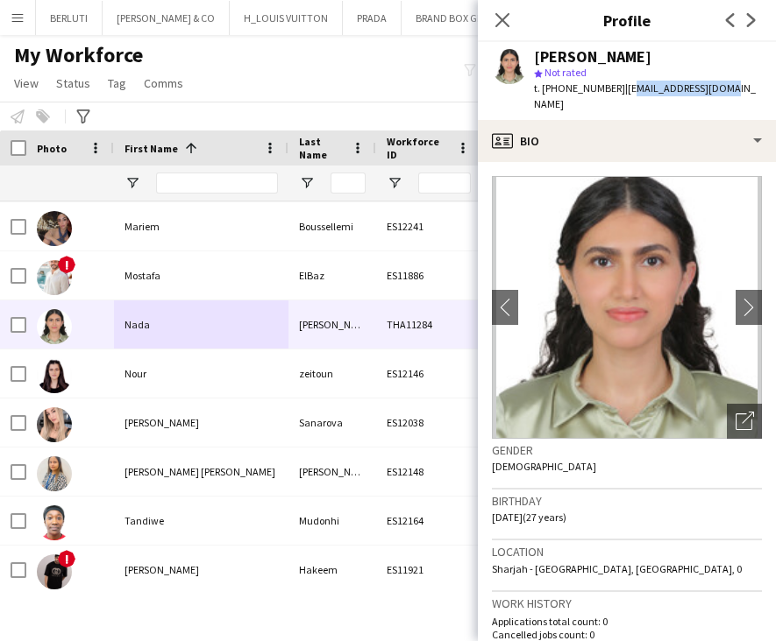
drag, startPoint x: 620, startPoint y: 90, endPoint x: 716, endPoint y: 84, distance: 96.6
click at [716, 84] on span "| nadaannader@gmail.com" at bounding box center [645, 95] width 222 height 29
drag, startPoint x: 716, startPoint y: 84, endPoint x: 735, endPoint y: 90, distance: 20.2
click at [735, 90] on div "Nada Nader star Not rated t. +971501750836 | nadaannader@gmail.com" at bounding box center [627, 81] width 298 height 78
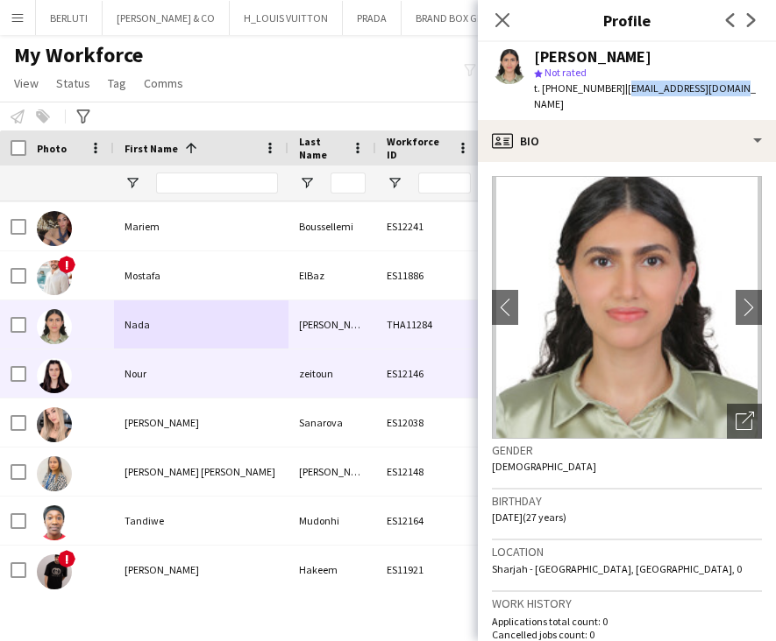
click at [228, 379] on div "Nour" at bounding box center [201, 374] width 174 height 48
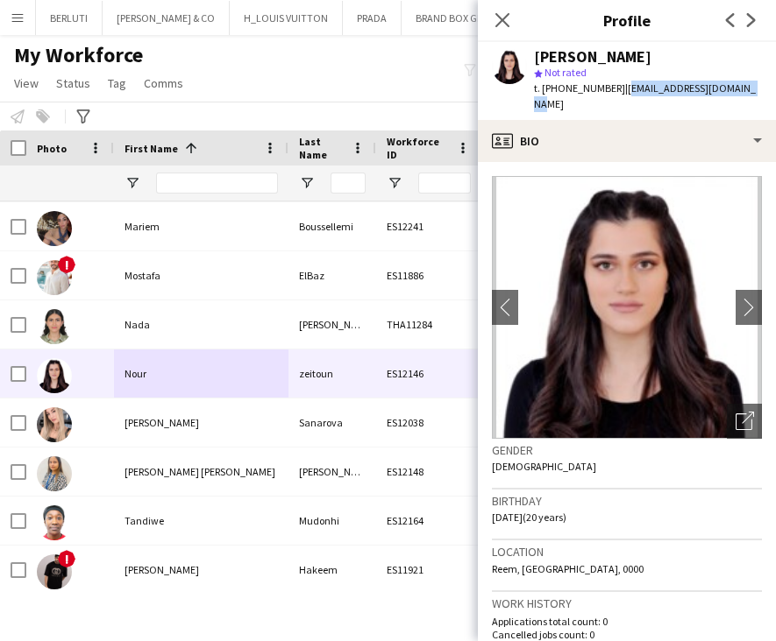
drag, startPoint x: 616, startPoint y: 91, endPoint x: 747, endPoint y: 84, distance: 131.6
click at [747, 84] on div "Nour zeitoun star Not rated t. +971547727653 | nour.zeitoun18@gmail.com" at bounding box center [627, 81] width 298 height 78
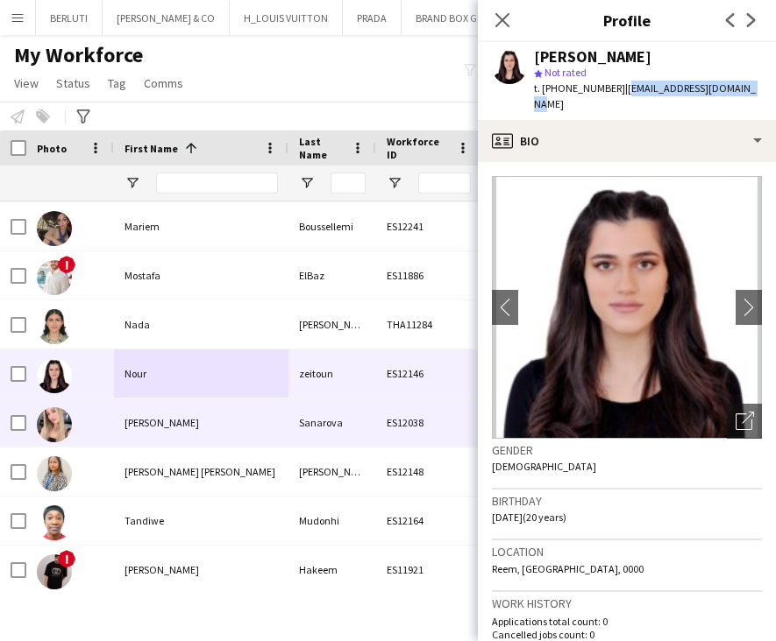
drag, startPoint x: 324, startPoint y: 422, endPoint x: 368, endPoint y: 387, distance: 56.1
click at [324, 422] on div "Sanarova" at bounding box center [332, 423] width 88 height 48
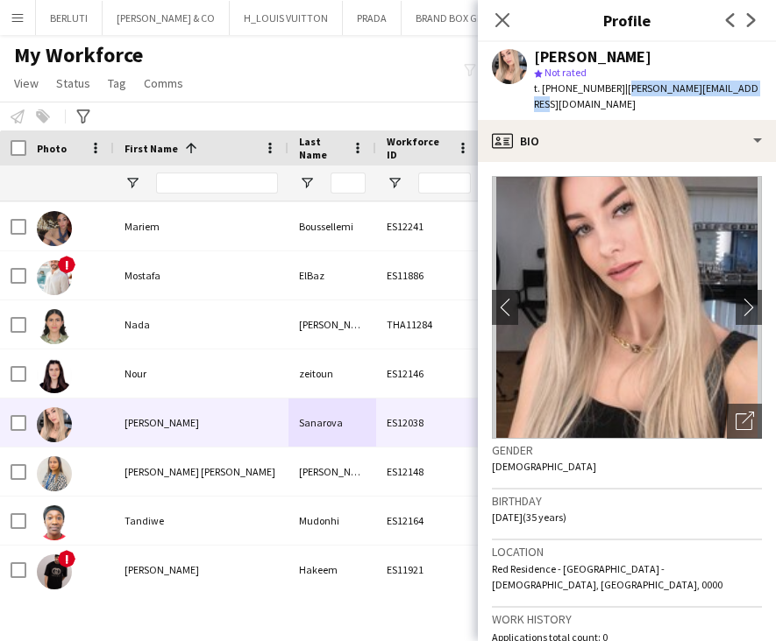
drag, startPoint x: 616, startPoint y: 89, endPoint x: 774, endPoint y: 96, distance: 157.9
click at [774, 96] on app-profile-header "Polina Sanarova star Not rated t. +971582254114 | polina-sanarova@yandex.ru" at bounding box center [627, 81] width 298 height 78
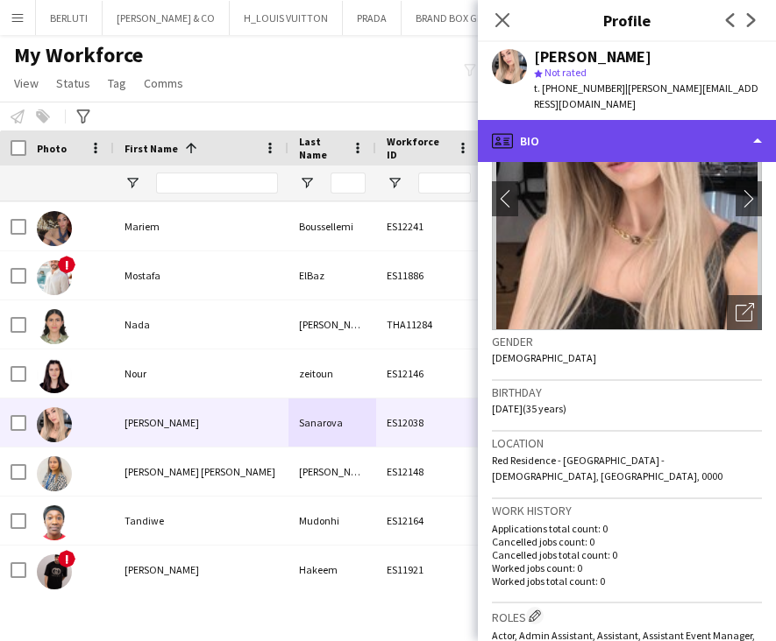
click at [669, 120] on div "profile Bio" at bounding box center [627, 141] width 298 height 42
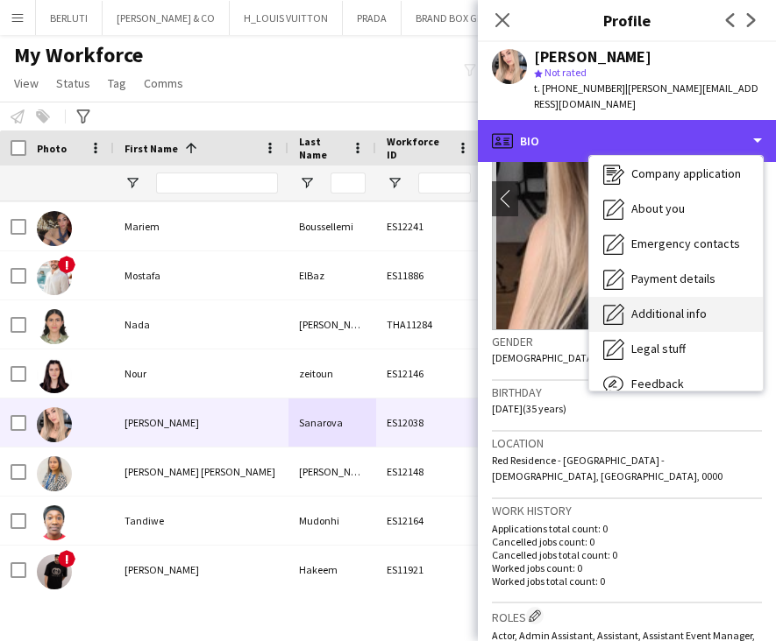
scroll to position [94, 0]
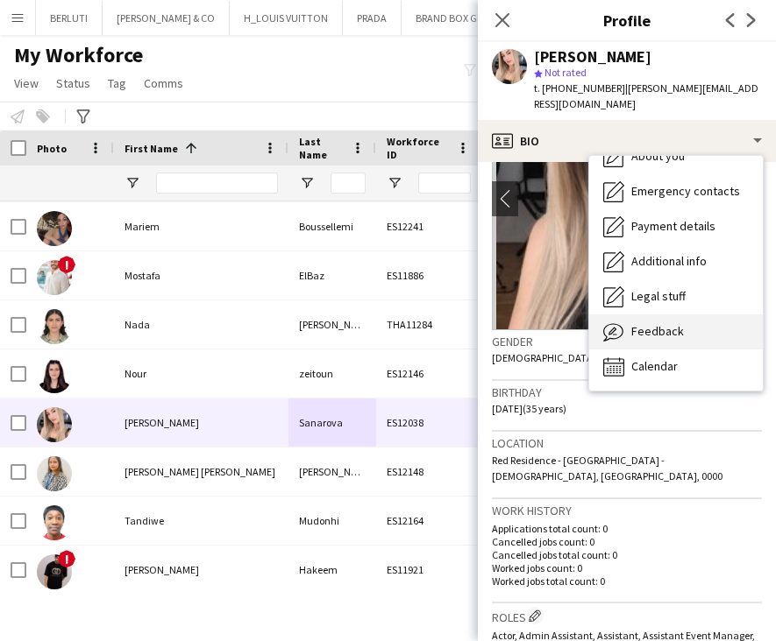
click at [698, 315] on div "Feedback Feedback" at bounding box center [676, 332] width 174 height 35
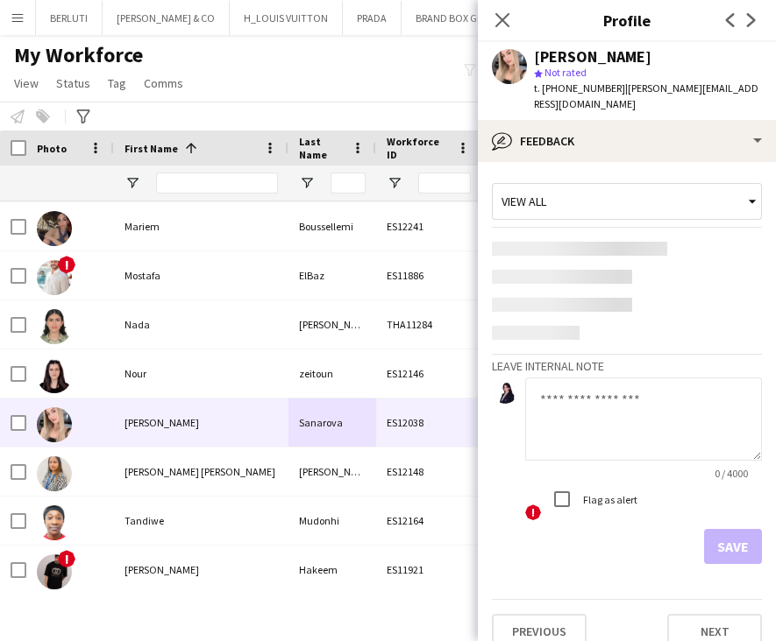
click at [613, 395] on textarea at bounding box center [643, 419] width 237 height 83
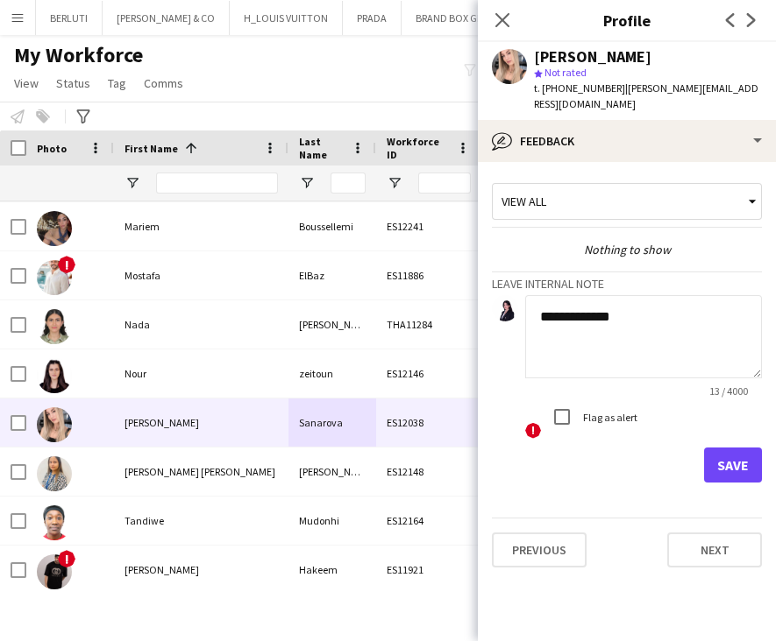
type textarea "**********"
click at [723, 448] on button "Save" at bounding box center [733, 465] width 58 height 35
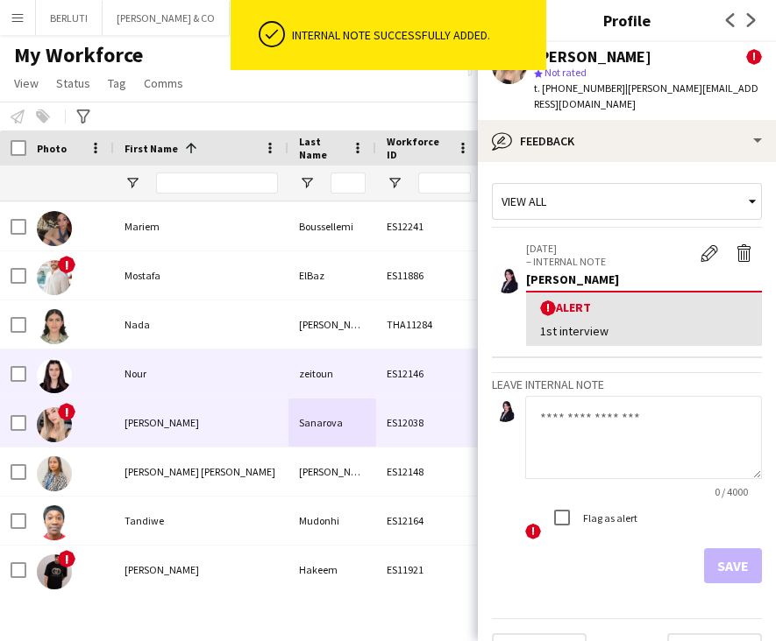
click at [317, 370] on div "zeitoun" at bounding box center [332, 374] width 88 height 48
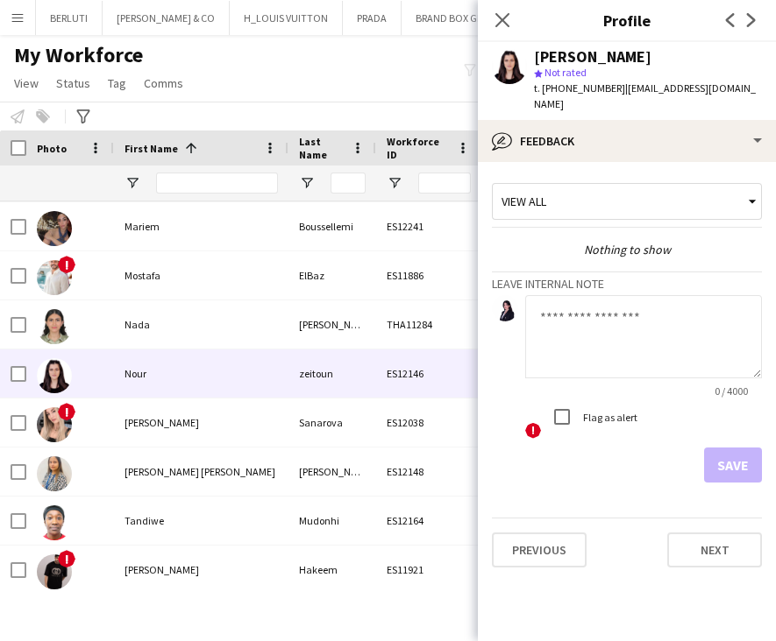
click at [605, 400] on div "Flag as alert" at bounding box center [590, 417] width 93 height 35
click at [603, 335] on textarea at bounding box center [643, 336] width 237 height 83
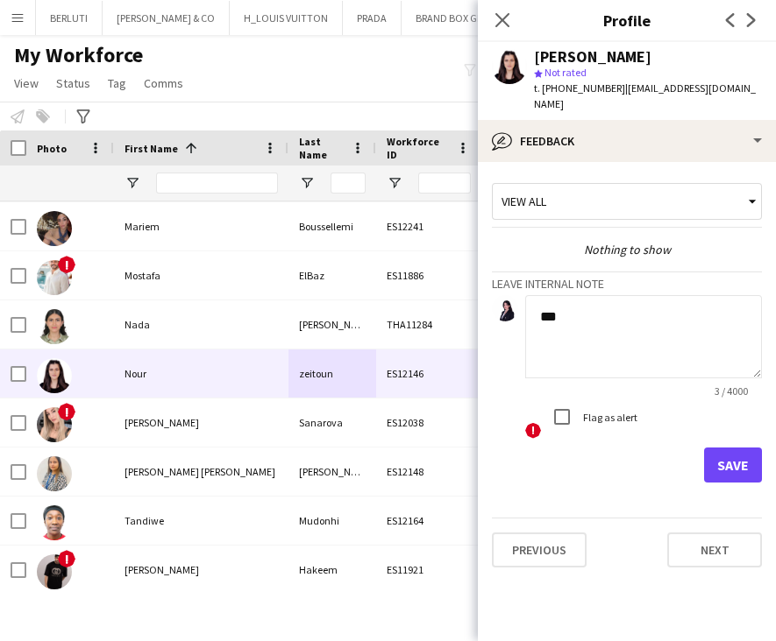
type textarea "***"
click at [719, 448] on button "Save" at bounding box center [733, 465] width 58 height 35
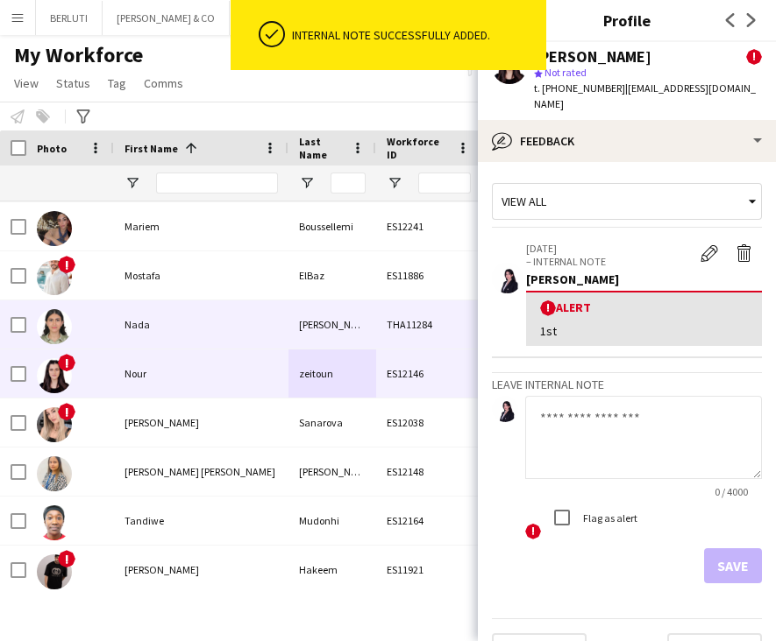
click at [292, 313] on div "Nader" at bounding box center [332, 325] width 88 height 48
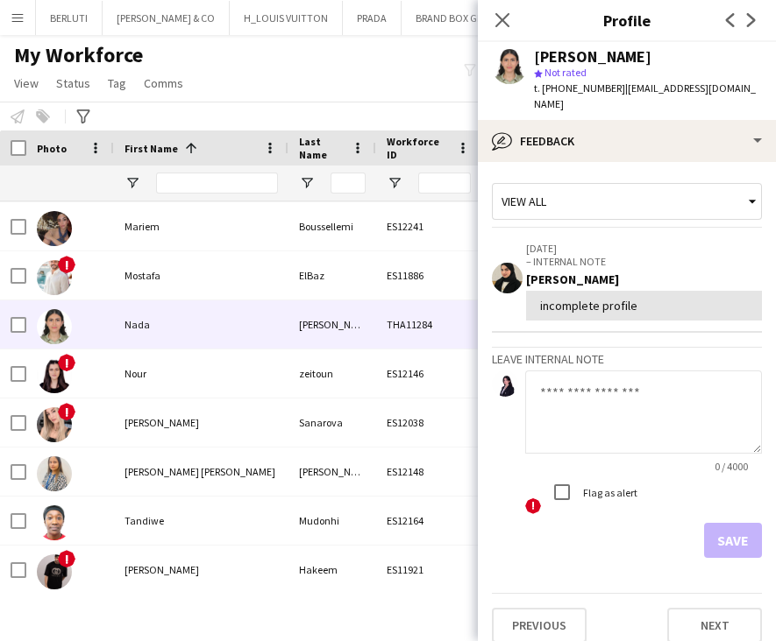
click at [622, 399] on textarea at bounding box center [643, 412] width 237 height 83
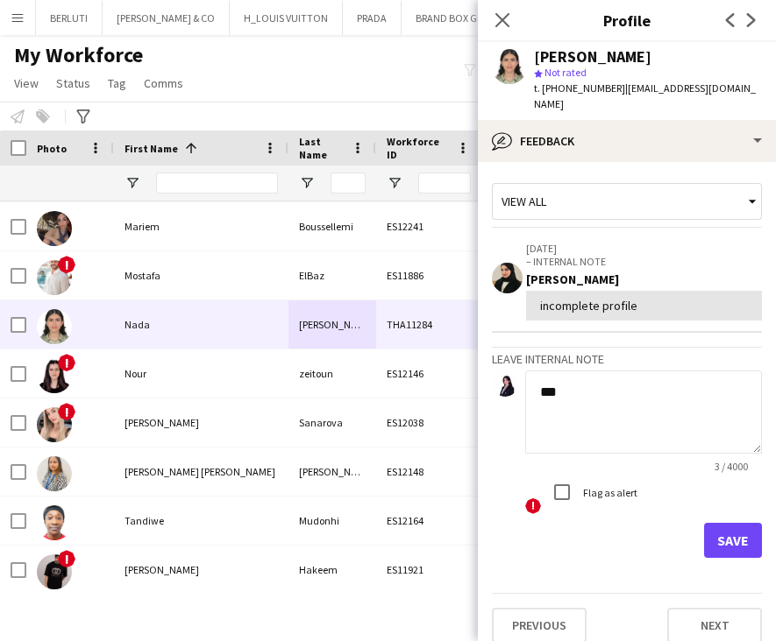
type textarea "***"
click at [734, 536] on button "Save" at bounding box center [733, 540] width 58 height 35
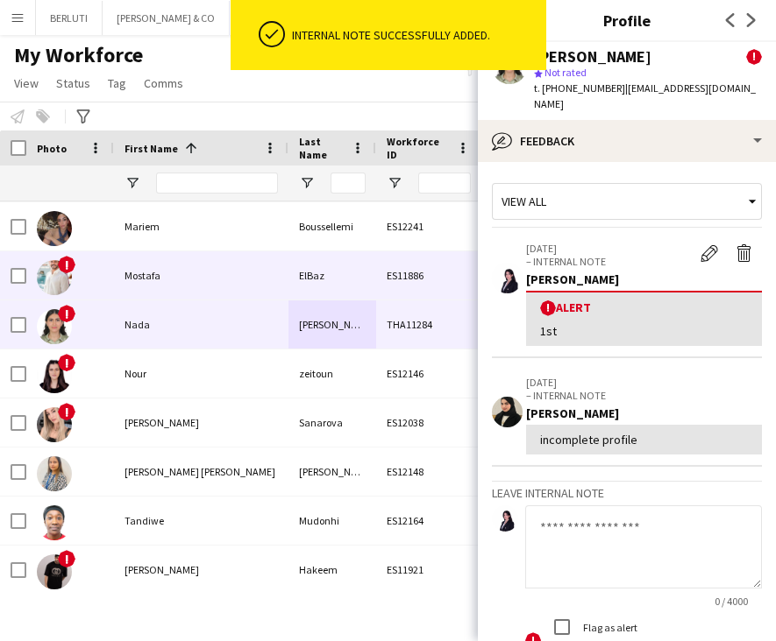
click at [188, 285] on div "Mostafa" at bounding box center [201, 275] width 174 height 48
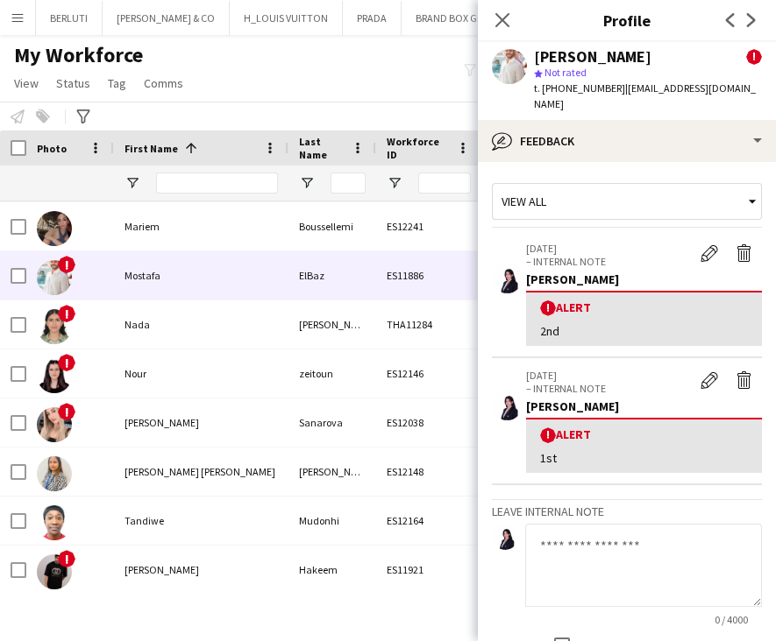
click at [621, 524] on textarea at bounding box center [643, 565] width 237 height 83
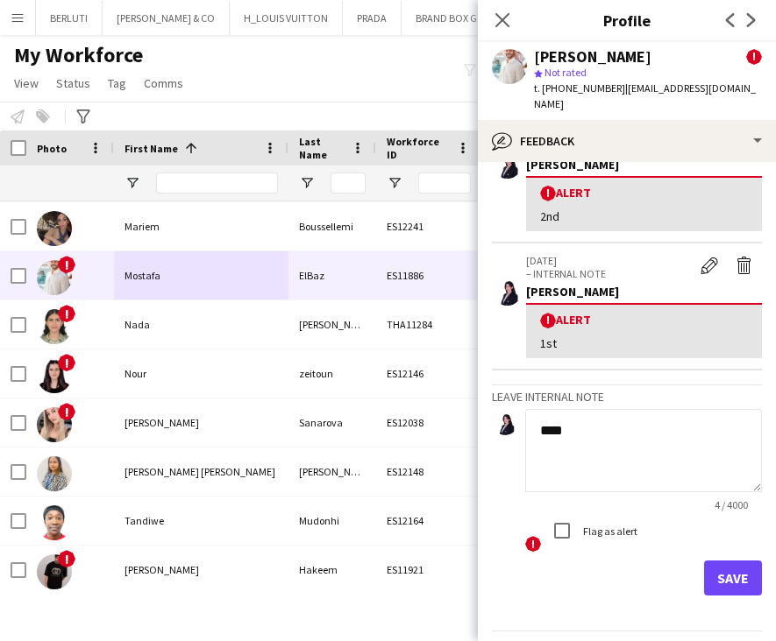
scroll to position [146, 0]
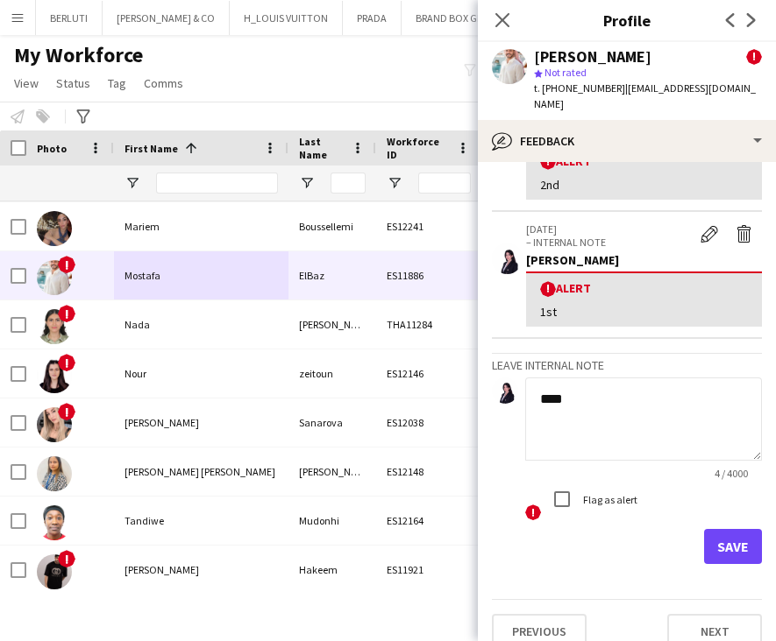
type textarea "****"
click at [704, 529] on button "Save" at bounding box center [733, 546] width 58 height 35
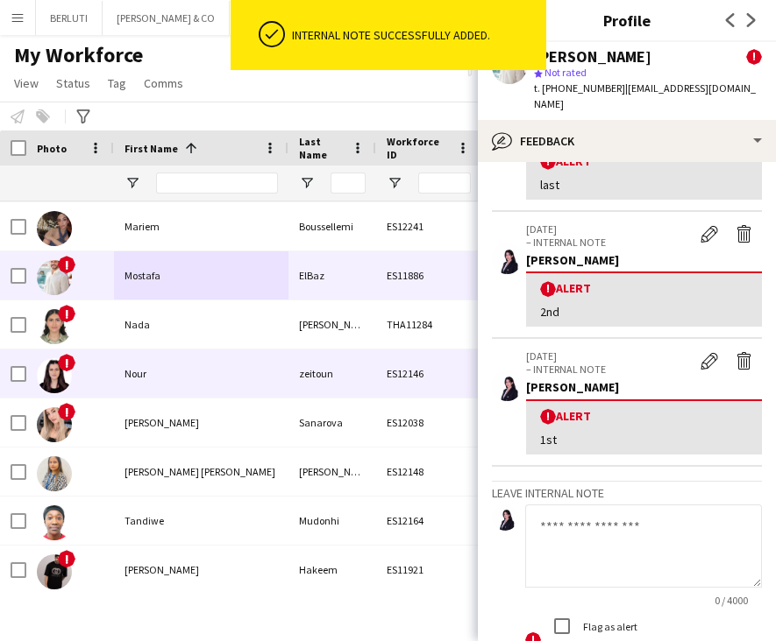
scroll to position [272, 0]
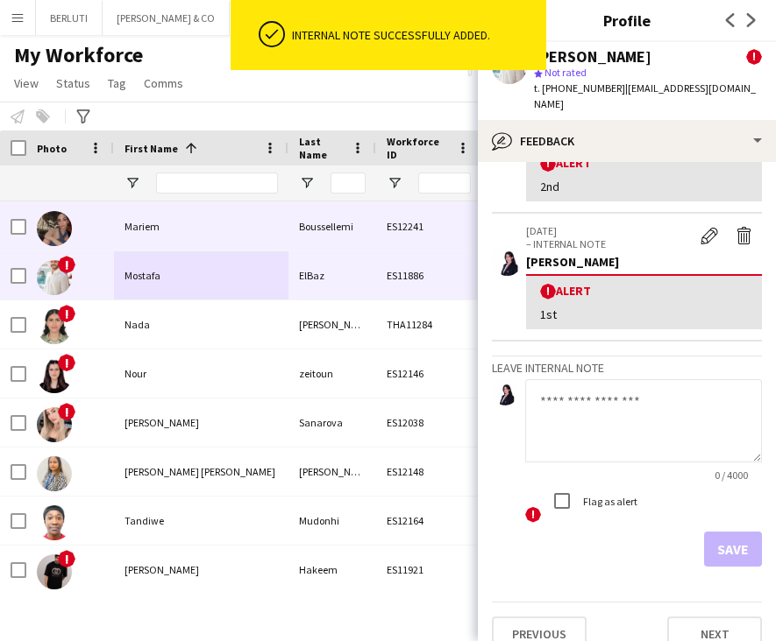
click at [175, 226] on div "Mariem" at bounding box center [201, 226] width 174 height 48
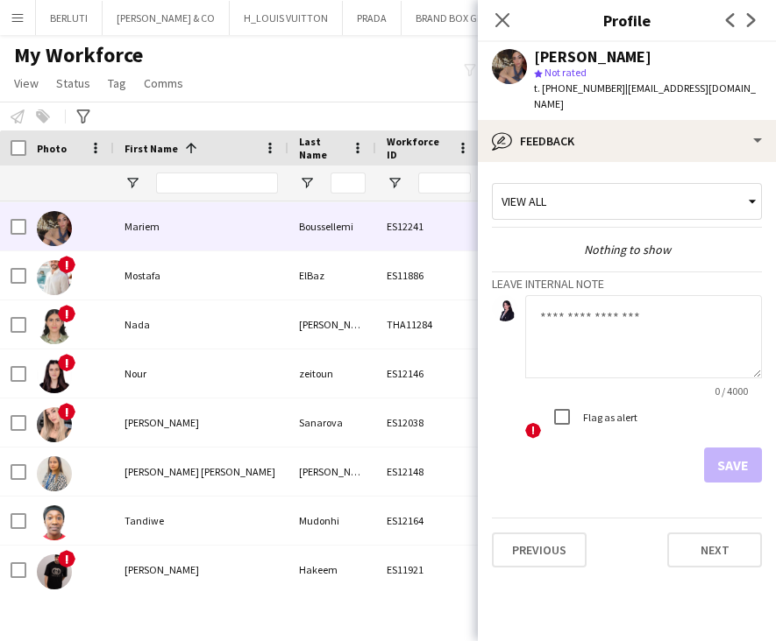
click at [596, 421] on label "Flag as alert" at bounding box center [608, 417] width 58 height 13
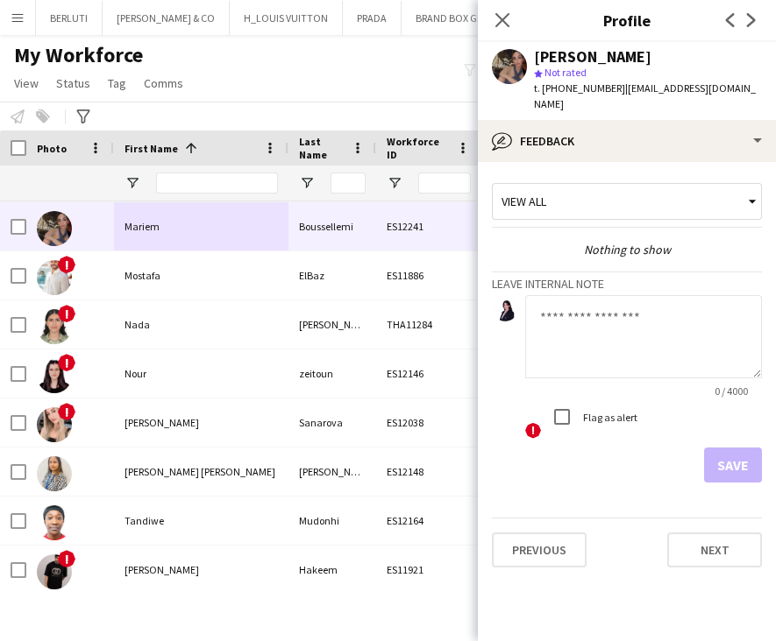
click at [606, 355] on textarea at bounding box center [643, 336] width 237 height 83
type textarea "***"
click at [712, 466] on button "Save" at bounding box center [733, 465] width 58 height 35
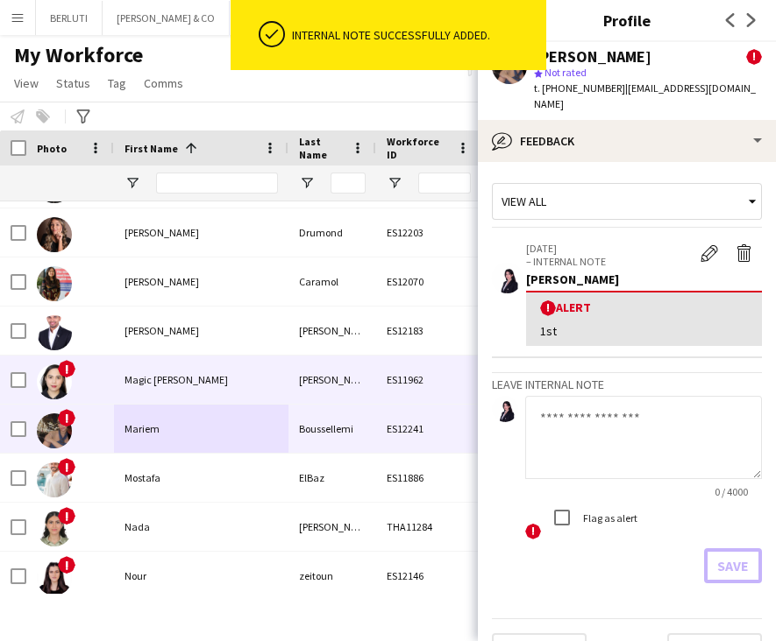
scroll to position [124, 0]
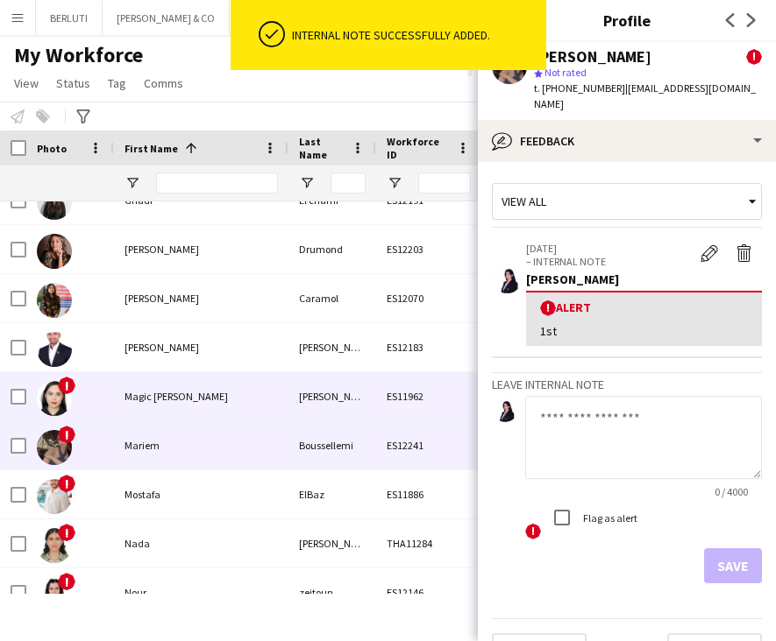
drag, startPoint x: 227, startPoint y: 392, endPoint x: 271, endPoint y: 383, distance: 44.7
click at [225, 392] on div "Magic Lorraine" at bounding box center [201, 396] width 174 height 48
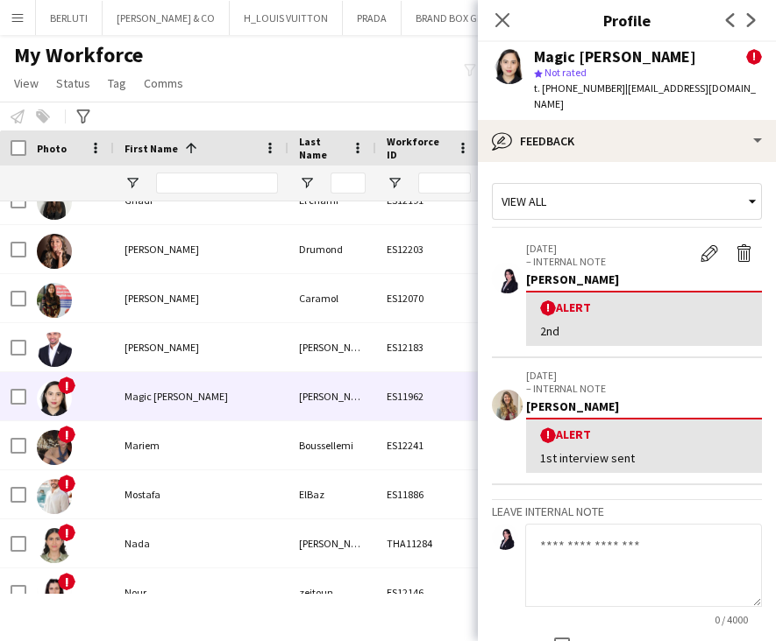
click at [600, 558] on textarea at bounding box center [643, 565] width 237 height 83
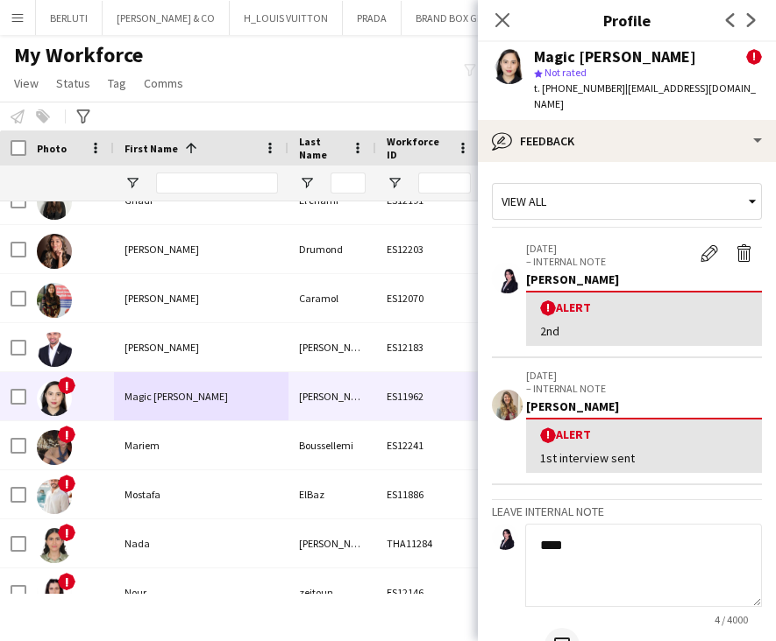
type textarea "****"
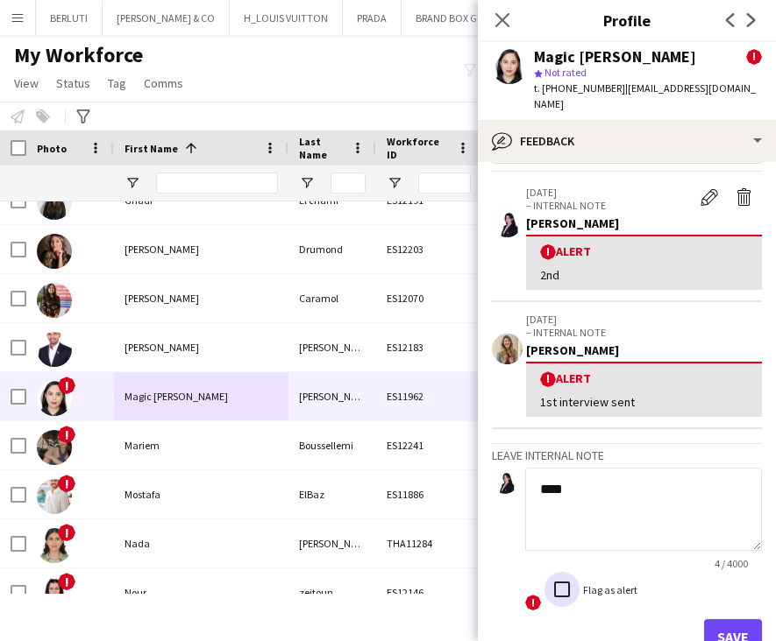
scroll to position [80, 0]
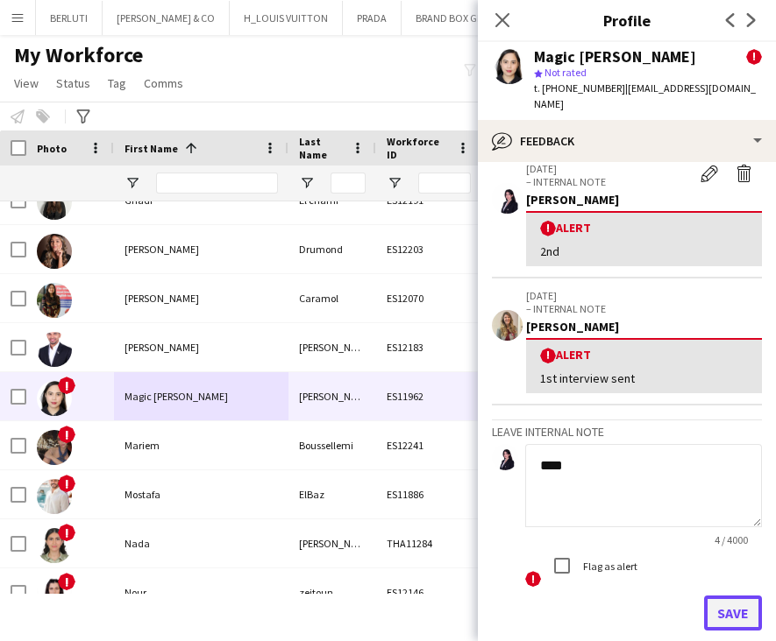
click at [712, 596] on button "Save" at bounding box center [733, 613] width 58 height 35
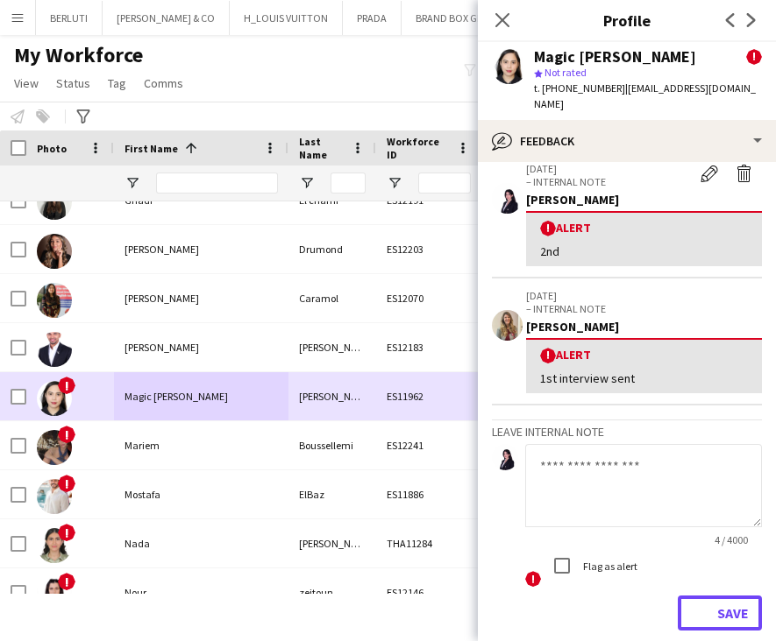
scroll to position [206, 0]
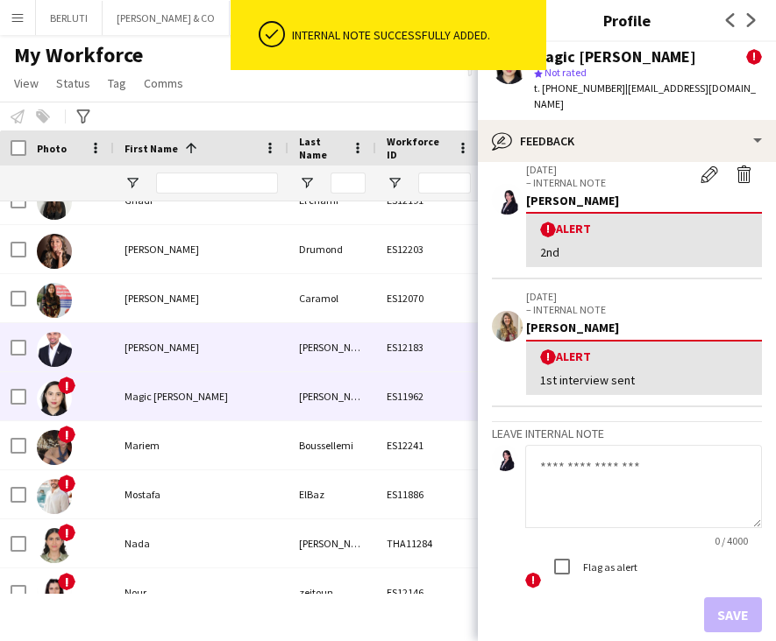
click at [213, 351] on div "Leon" at bounding box center [201, 347] width 174 height 48
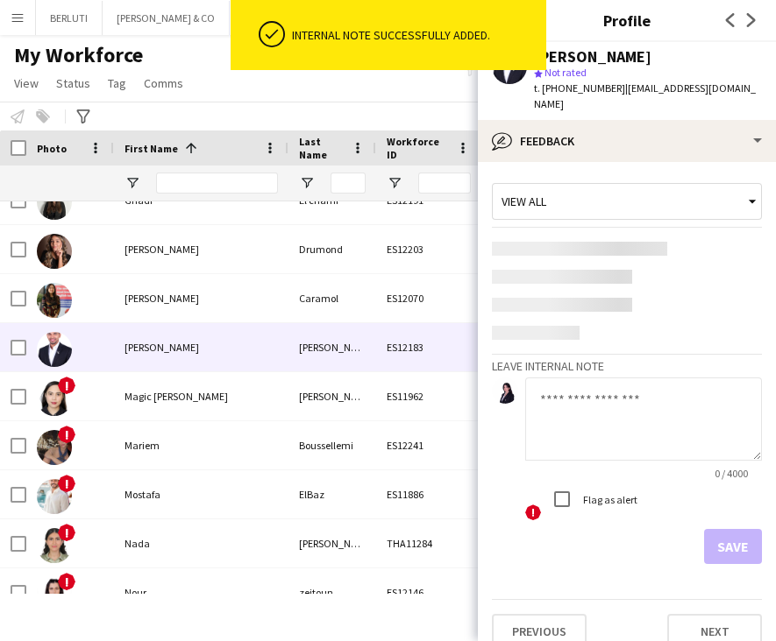
click at [582, 402] on textarea at bounding box center [643, 419] width 237 height 83
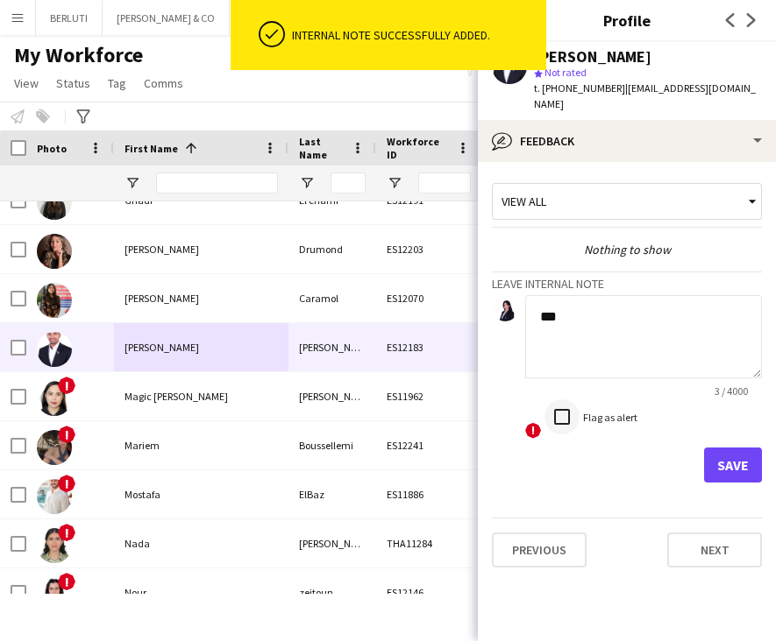
type textarea "***"
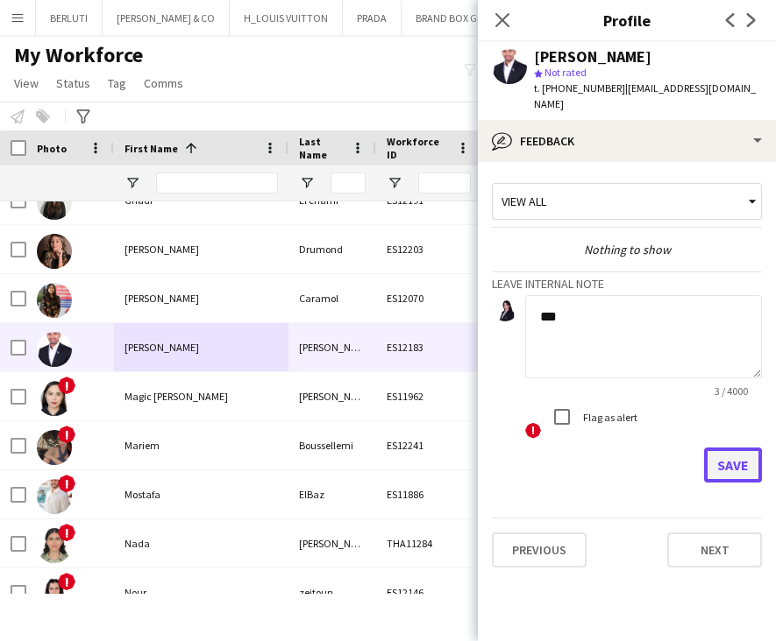
click at [718, 448] on button "Save" at bounding box center [733, 465] width 58 height 35
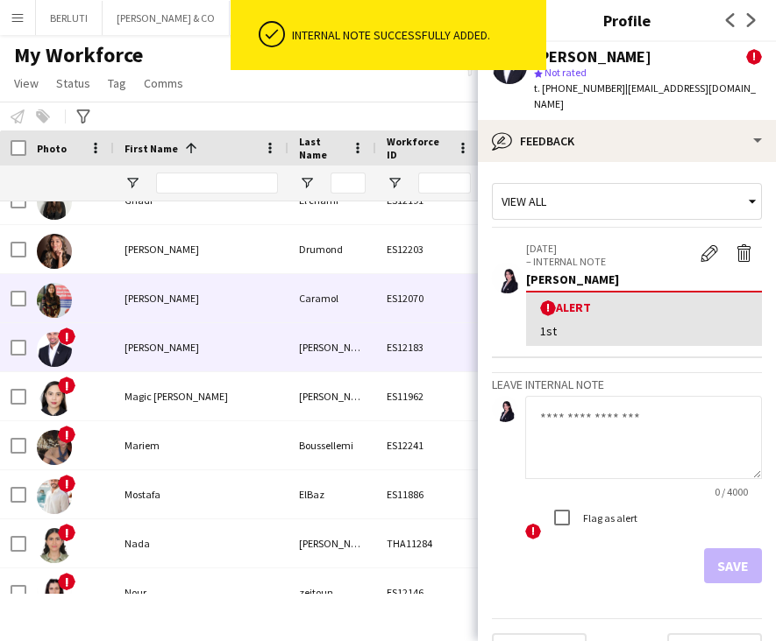
click at [155, 311] on div "Kristina" at bounding box center [201, 298] width 174 height 48
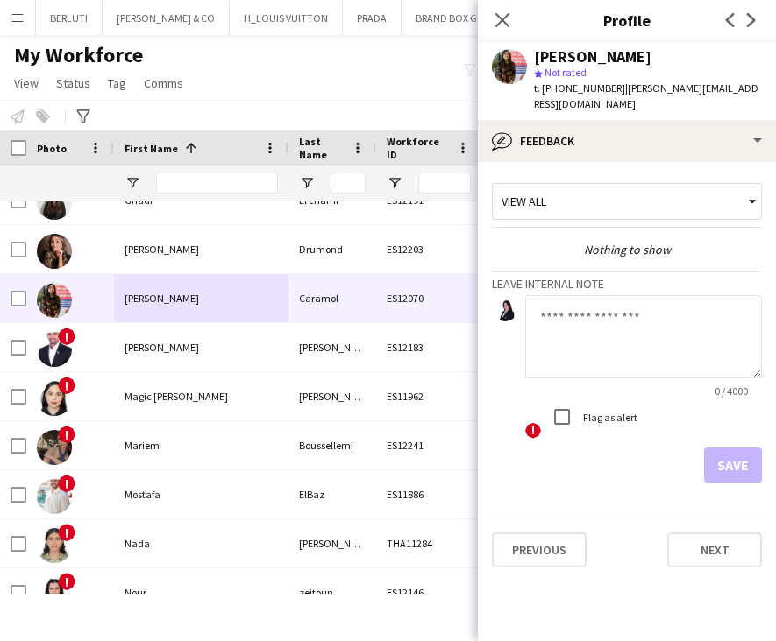
click at [612, 415] on div "Flag as alert" at bounding box center [590, 417] width 93 height 35
click at [586, 295] on textarea at bounding box center [643, 336] width 237 height 83
type textarea "***"
click at [719, 448] on button "Save" at bounding box center [733, 465] width 58 height 35
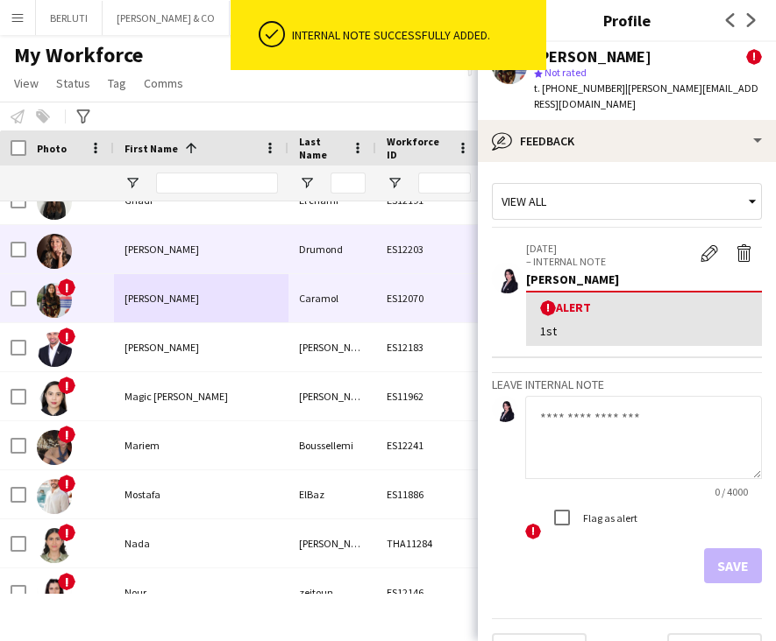
click at [250, 251] on div "Julia" at bounding box center [201, 249] width 174 height 48
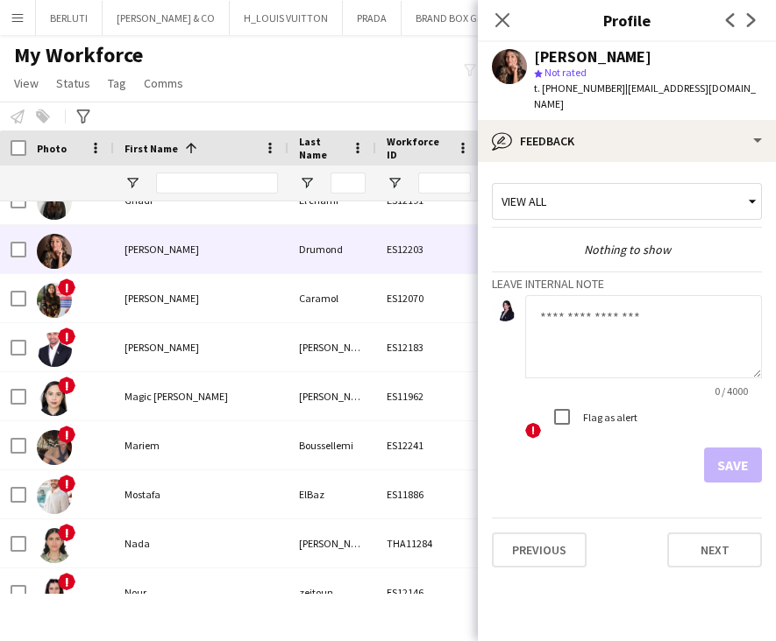
click at [593, 348] on textarea at bounding box center [643, 336] width 237 height 83
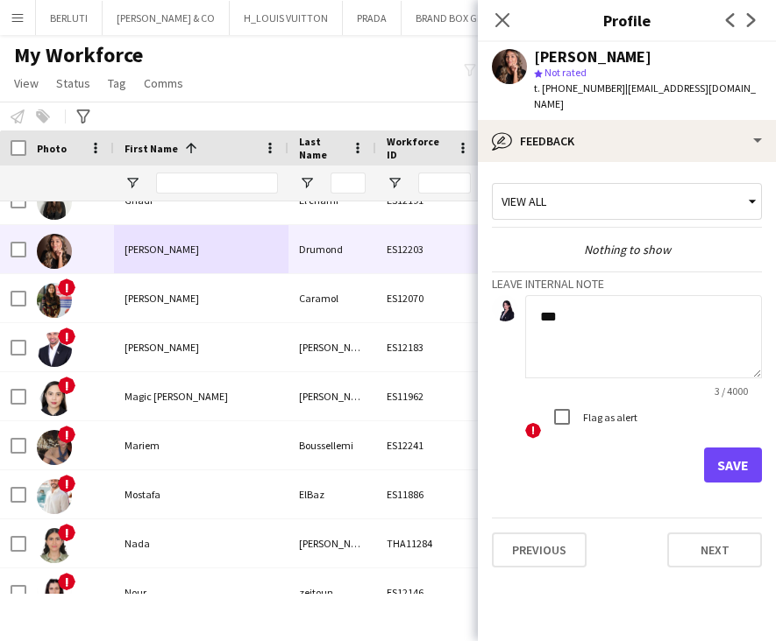
type textarea "***"
click at [707, 448] on button "Save" at bounding box center [733, 465] width 58 height 35
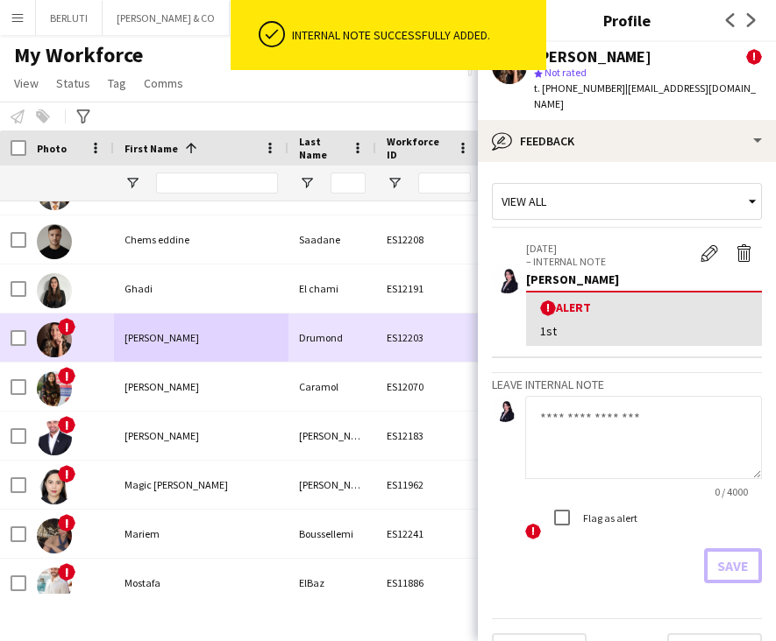
scroll to position [0, 0]
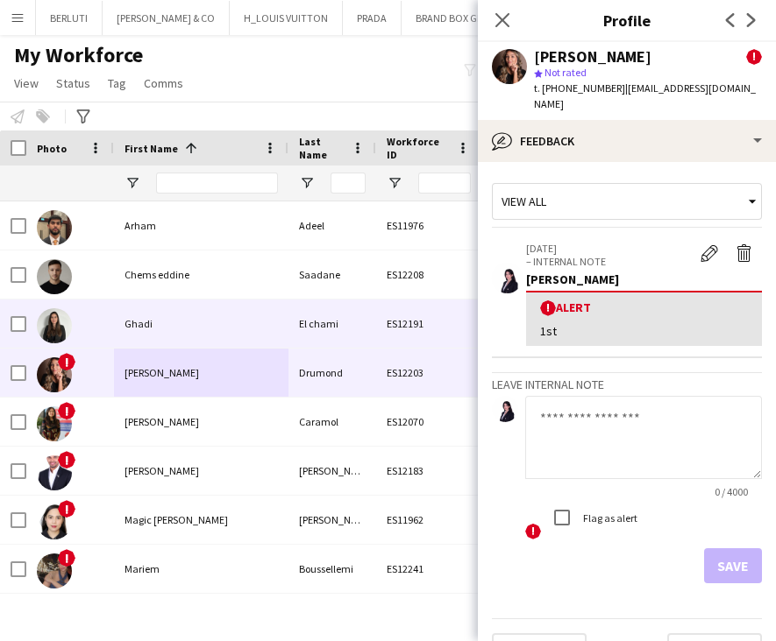
click at [288, 335] on div "El chami" at bounding box center [332, 324] width 88 height 48
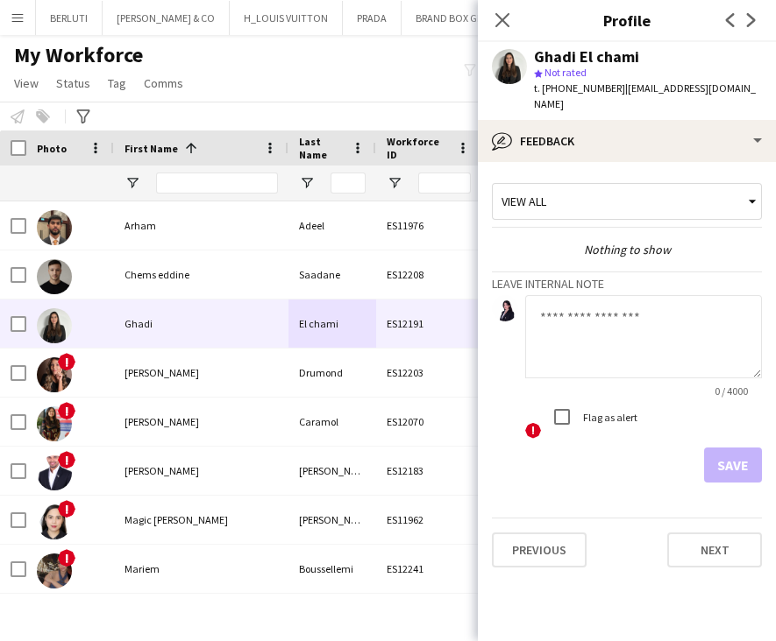
click at [590, 310] on textarea at bounding box center [643, 336] width 237 height 83
type textarea "***"
click at [714, 429] on form "*** 3 / 4000 ! Flag as alert Save" at bounding box center [627, 389] width 270 height 188
click at [717, 448] on button "Save" at bounding box center [733, 465] width 58 height 35
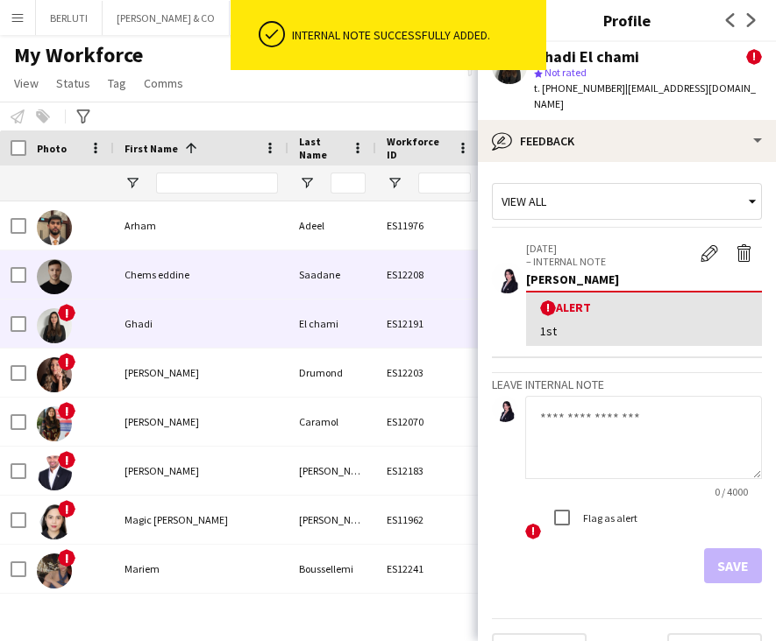
click at [182, 295] on div "Chems eddine" at bounding box center [201, 275] width 174 height 48
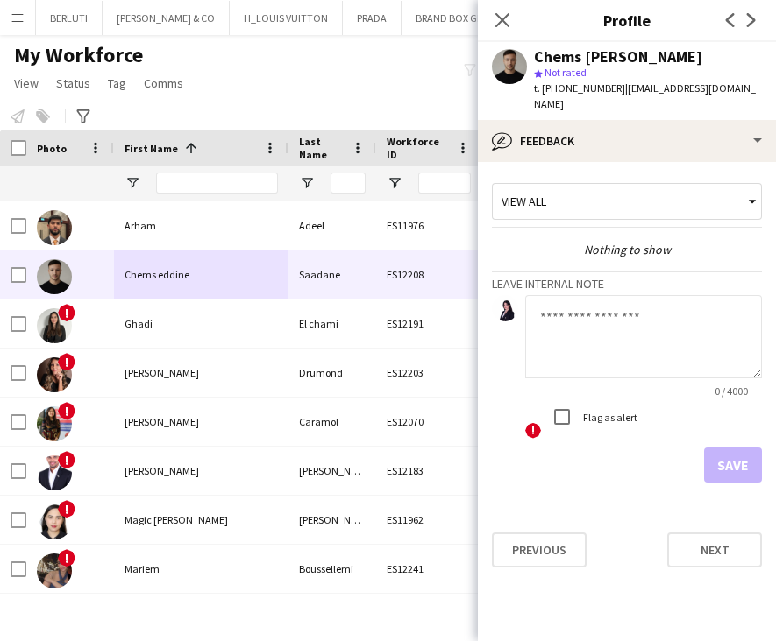
click at [589, 420] on label "Flag as alert" at bounding box center [608, 417] width 58 height 13
click at [584, 346] on textarea at bounding box center [643, 336] width 237 height 83
type textarea "***"
click at [744, 468] on button "Save" at bounding box center [733, 465] width 58 height 35
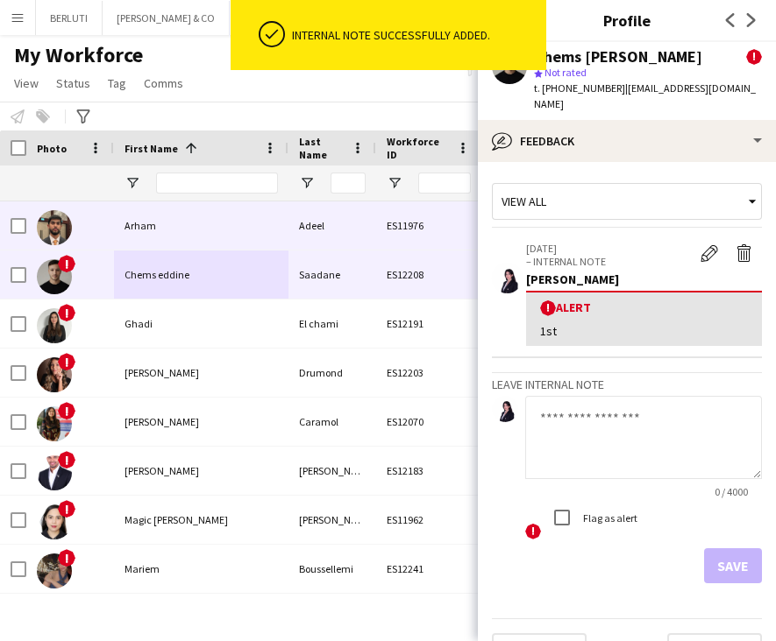
click at [228, 223] on div "Arham" at bounding box center [201, 226] width 174 height 48
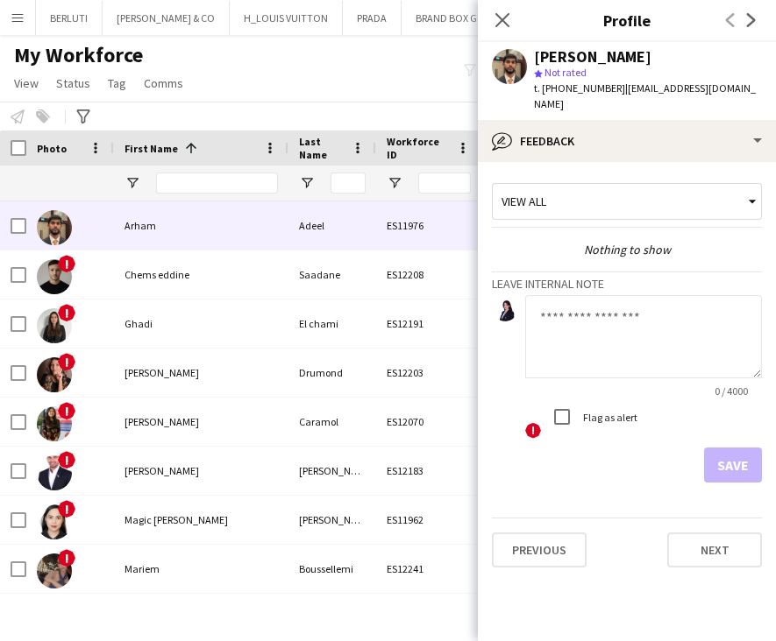
click at [572, 328] on textarea at bounding box center [643, 336] width 237 height 83
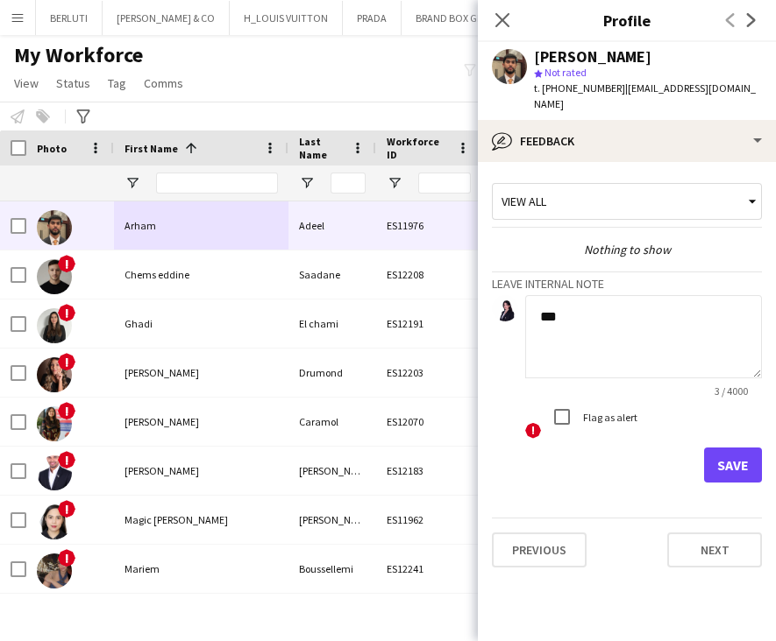
type textarea "***"
click at [745, 450] on button "Save" at bounding box center [733, 465] width 58 height 35
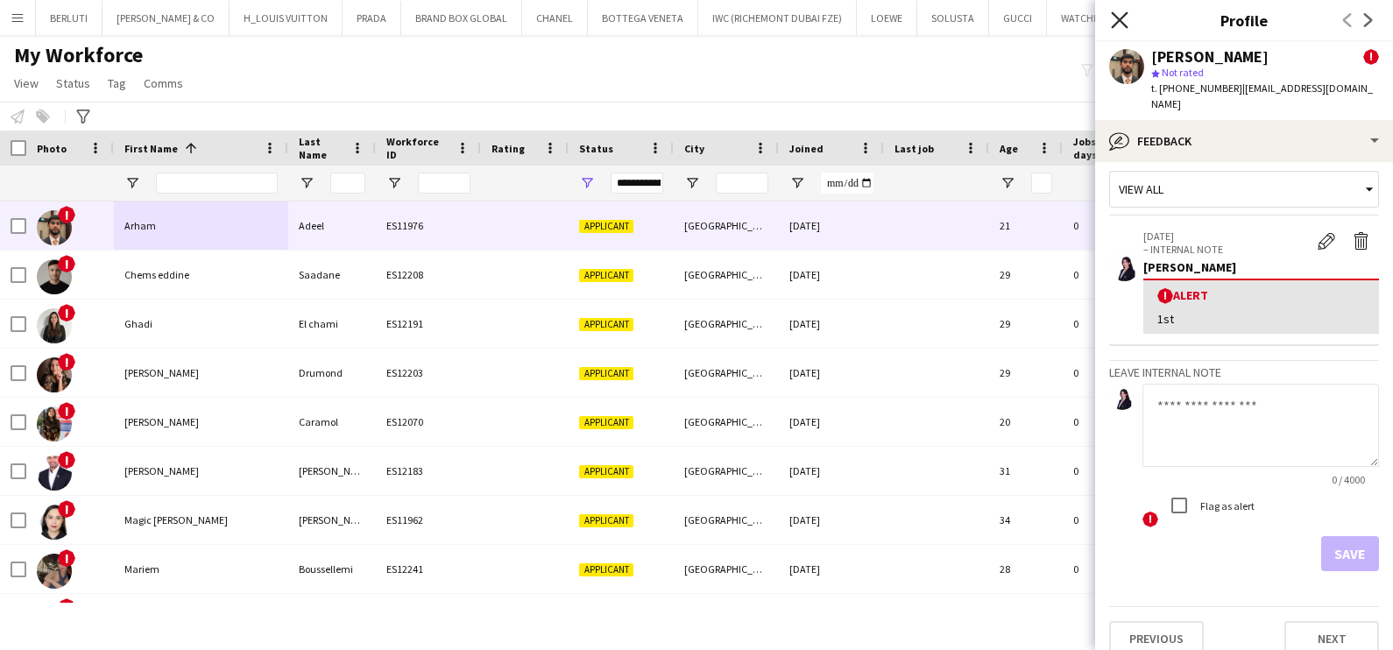
click at [1120, 23] on icon "Close pop-in" at bounding box center [1119, 19] width 17 height 17
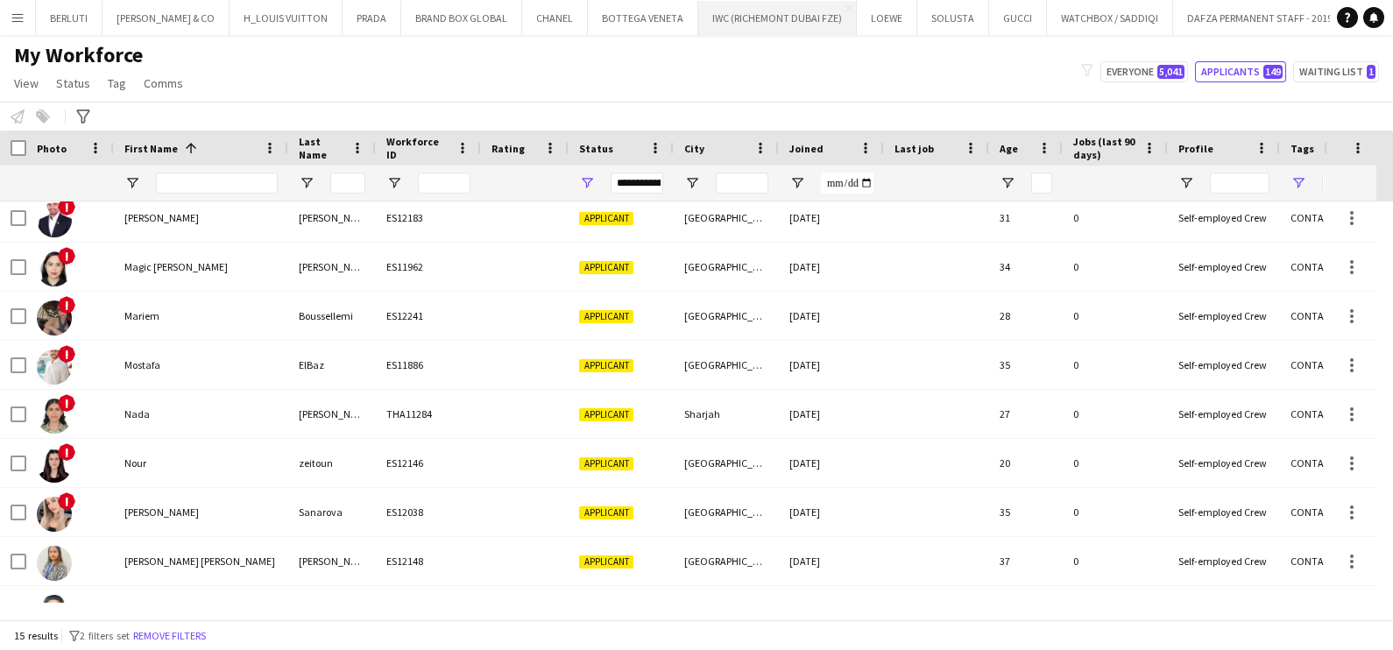
scroll to position [256, 0]
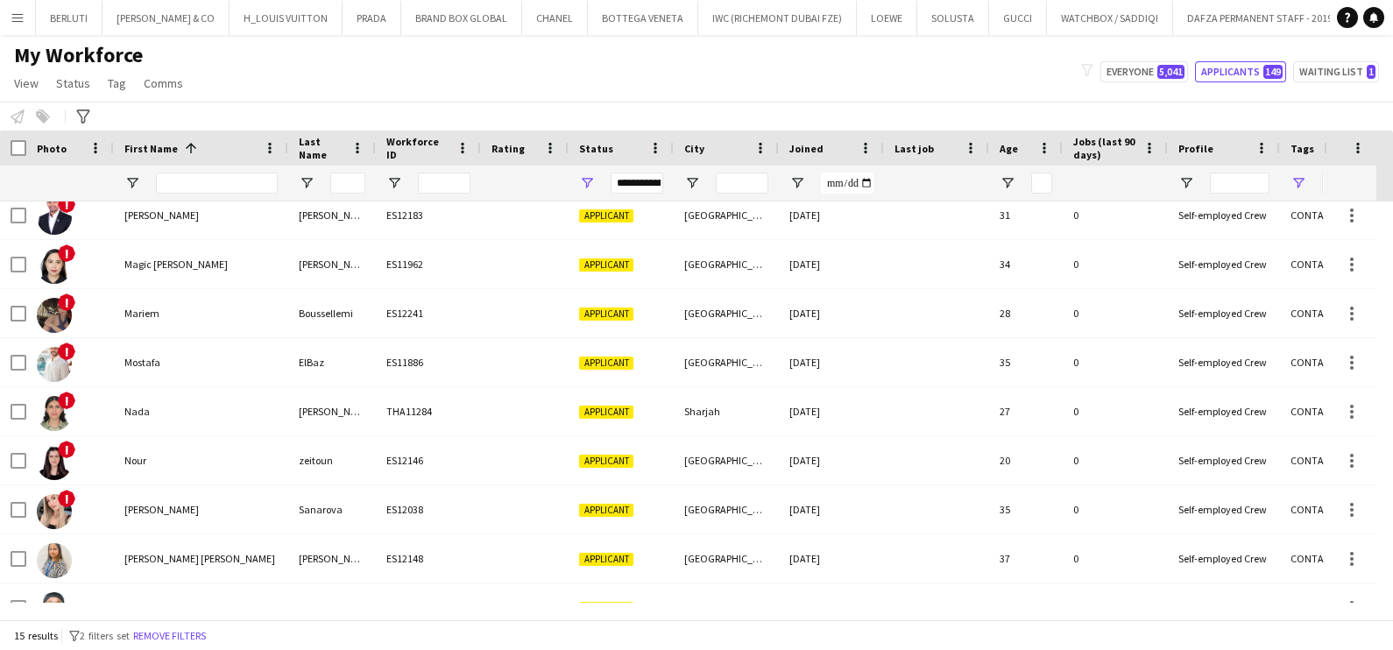
click at [294, 464] on div "zeitoun" at bounding box center [332, 460] width 88 height 48
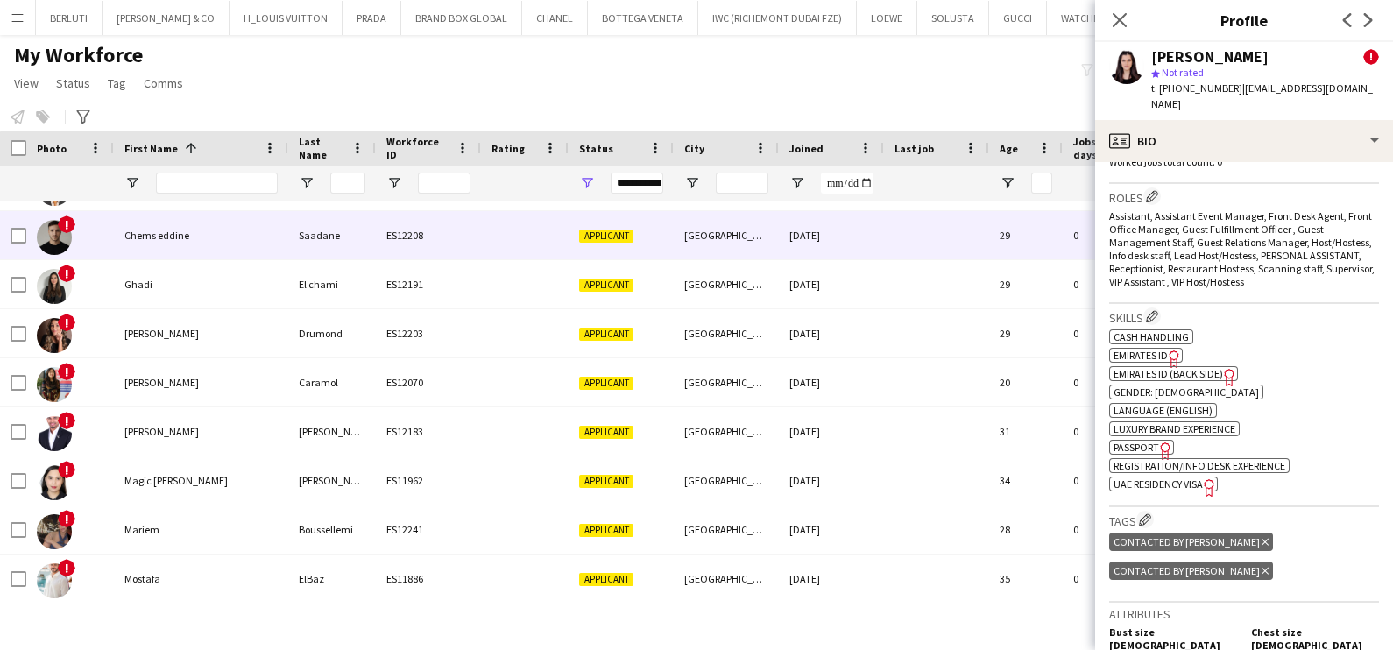
scroll to position [0, 0]
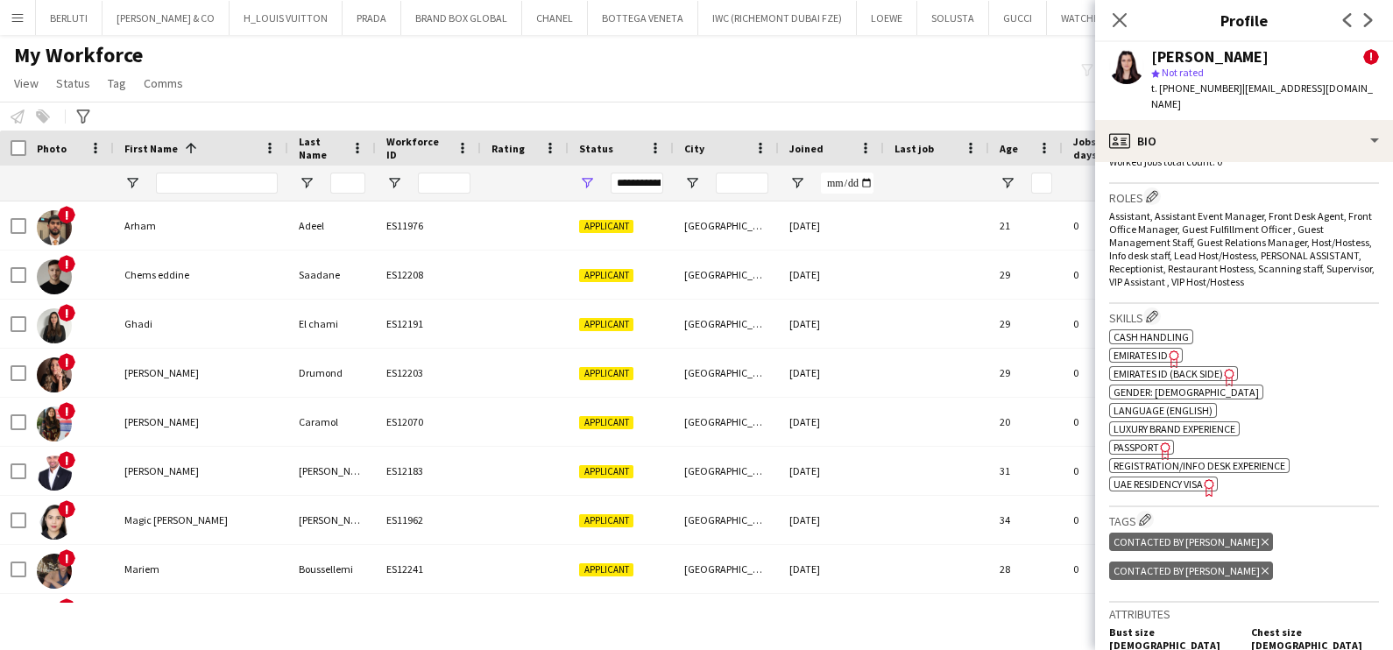
click at [18, 20] on app-icon "Menu" at bounding box center [18, 18] width 14 height 14
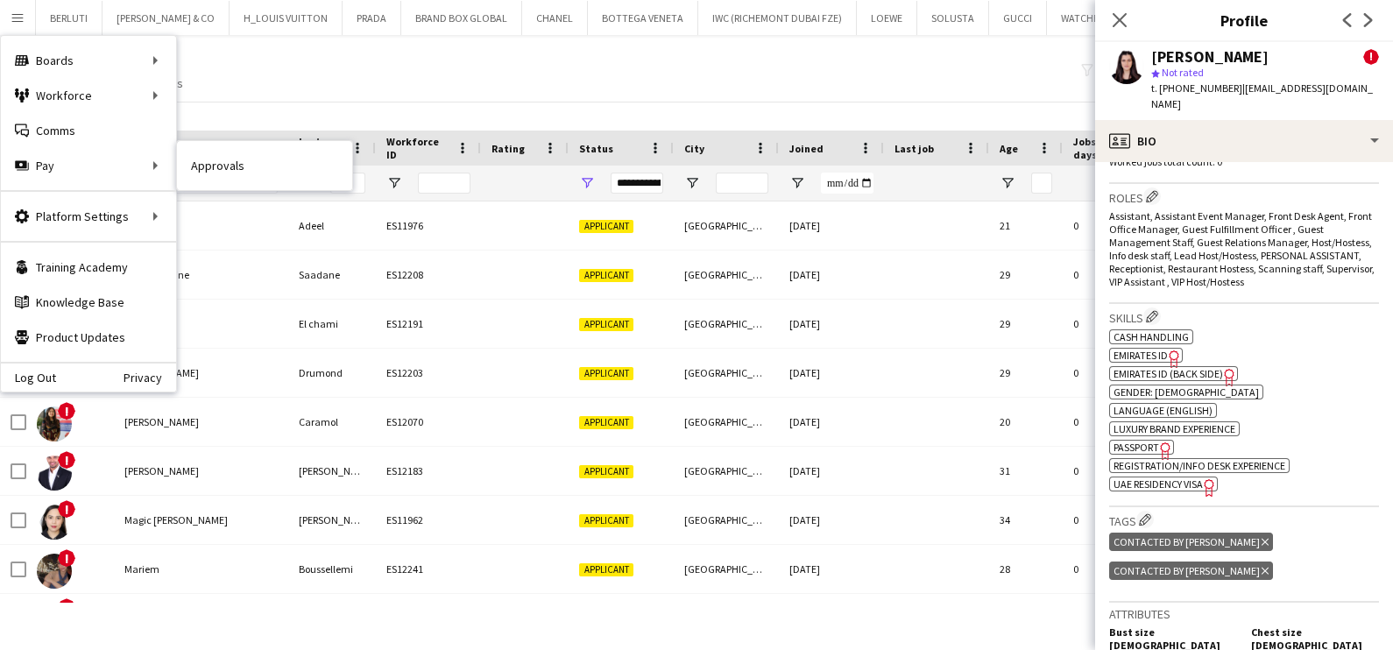
drag, startPoint x: 231, startPoint y: 175, endPoint x: 172, endPoint y: 226, distance: 78.3
click at [231, 175] on link "Approvals" at bounding box center [264, 165] width 175 height 35
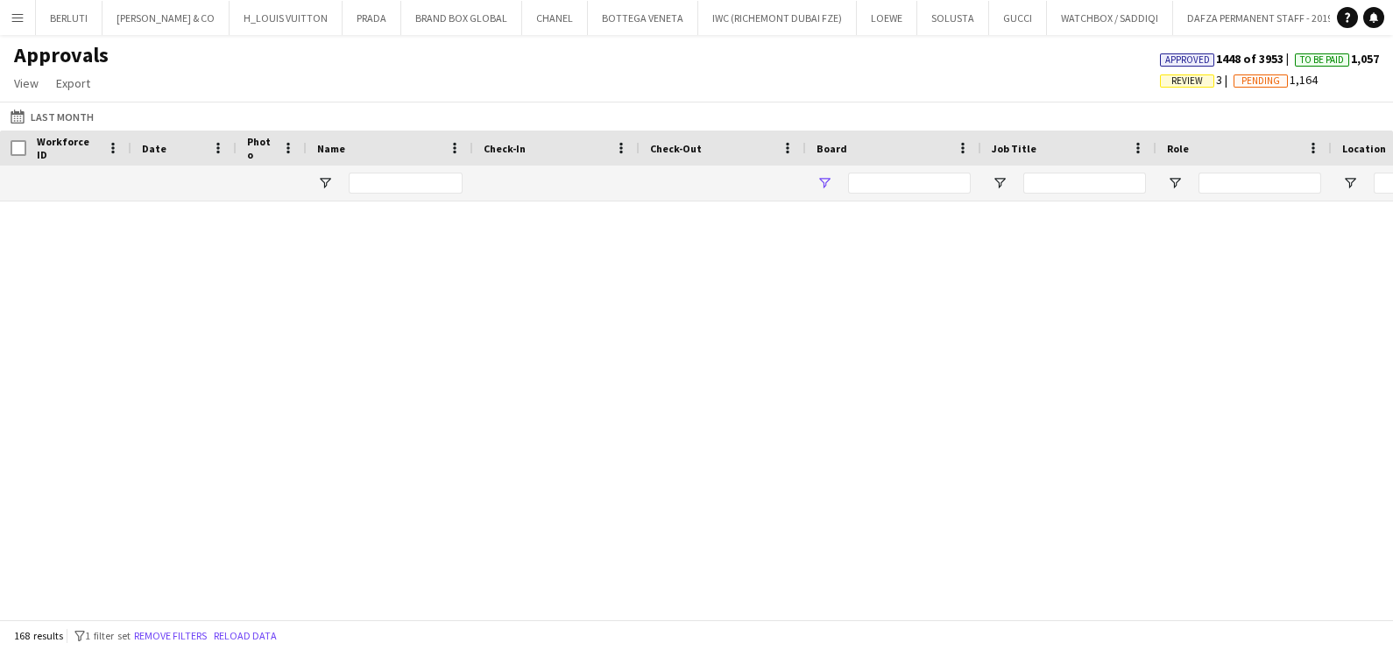
type input "**********"
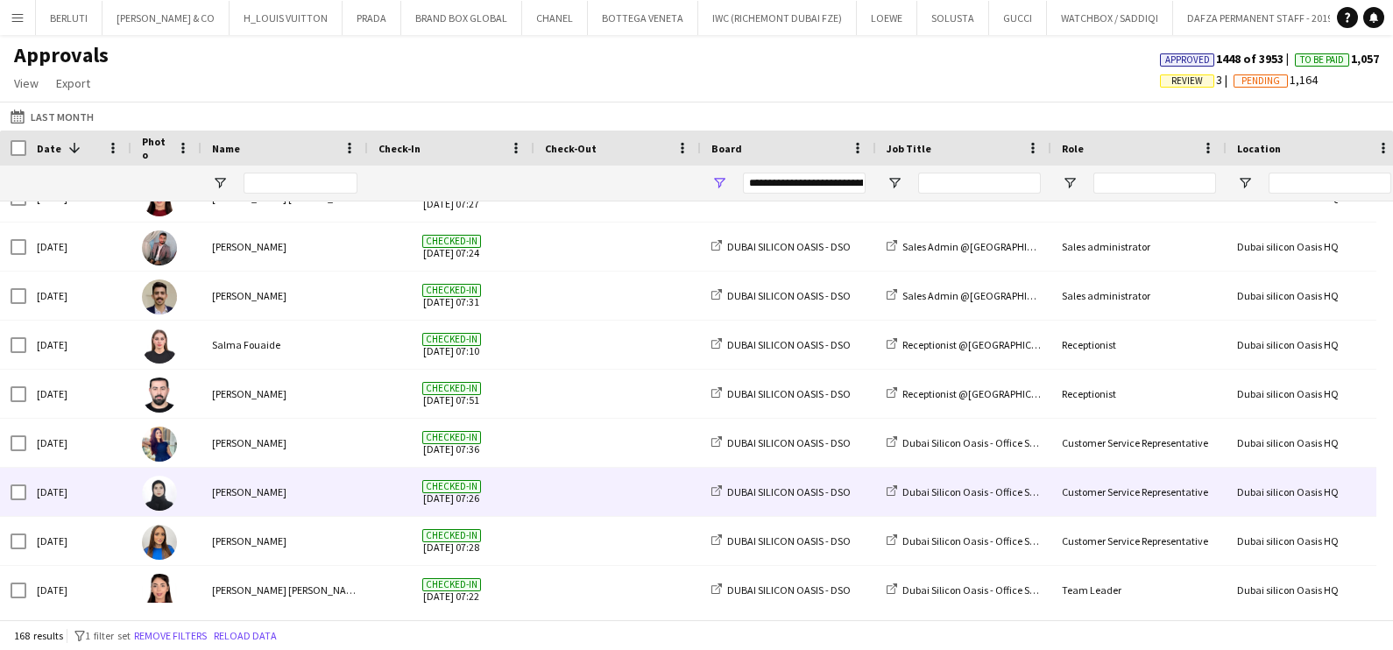
scroll to position [2410, 0]
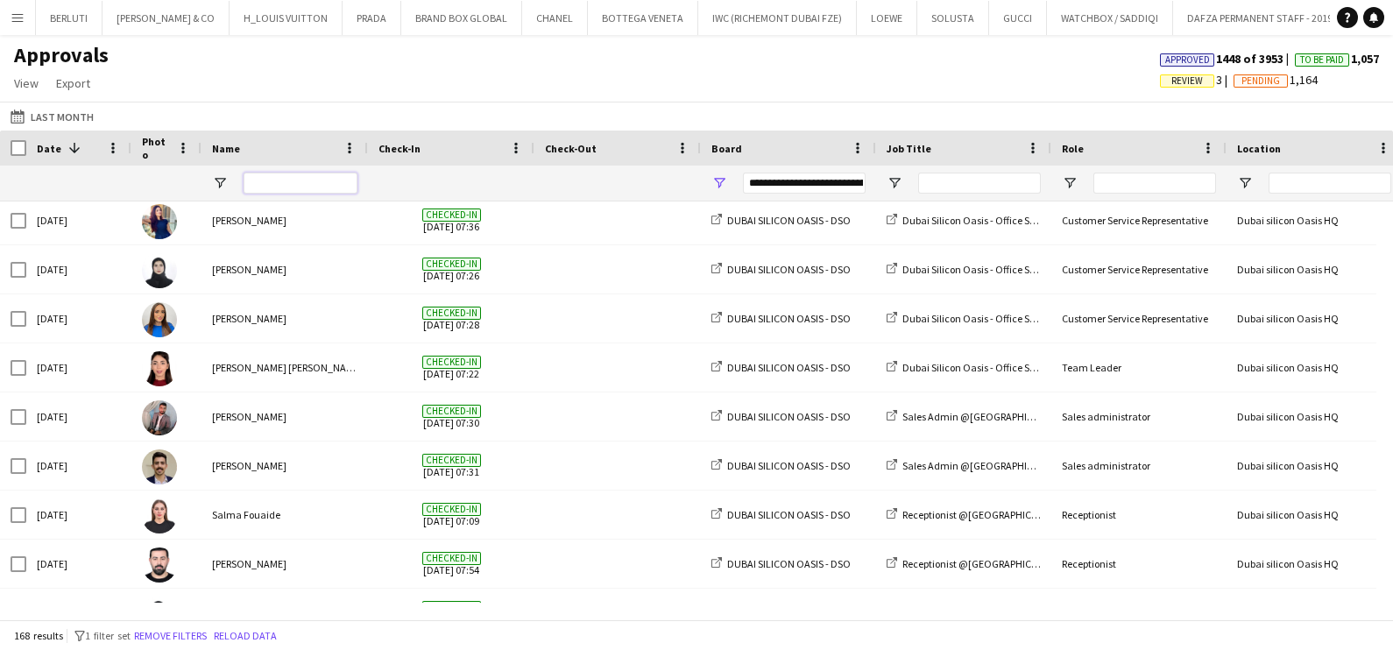
drag, startPoint x: 286, startPoint y: 185, endPoint x: 391, endPoint y: 216, distance: 109.5
click at [289, 181] on input "Name Filter Input" at bounding box center [301, 183] width 114 height 21
type input "*"
type input "*****"
type input "***"
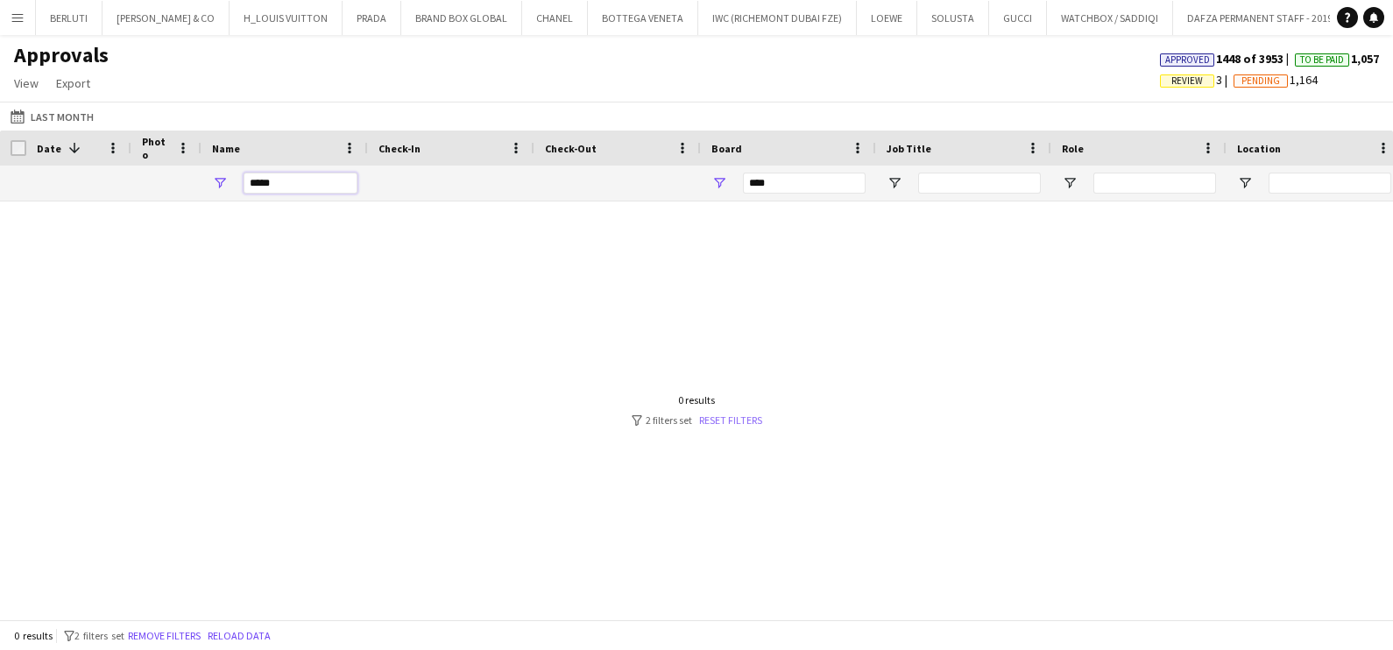
type input "*****"
drag, startPoint x: 733, startPoint y: 415, endPoint x: 727, endPoint y: 424, distance: 10.2
click at [734, 415] on link "Reset filters" at bounding box center [730, 420] width 63 height 13
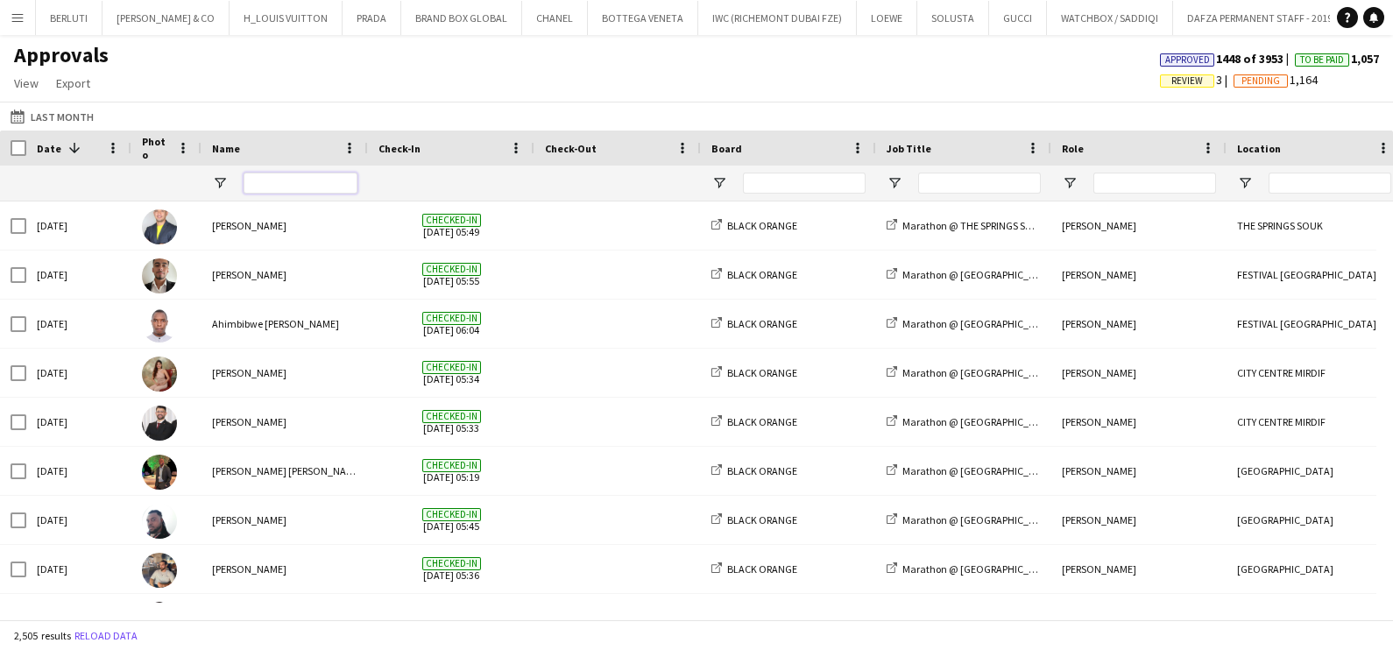
drag, startPoint x: 332, startPoint y: 182, endPoint x: 324, endPoint y: 171, distance: 13.9
click at [329, 179] on input "Name Filter Input" at bounding box center [301, 183] width 114 height 21
type input "*"
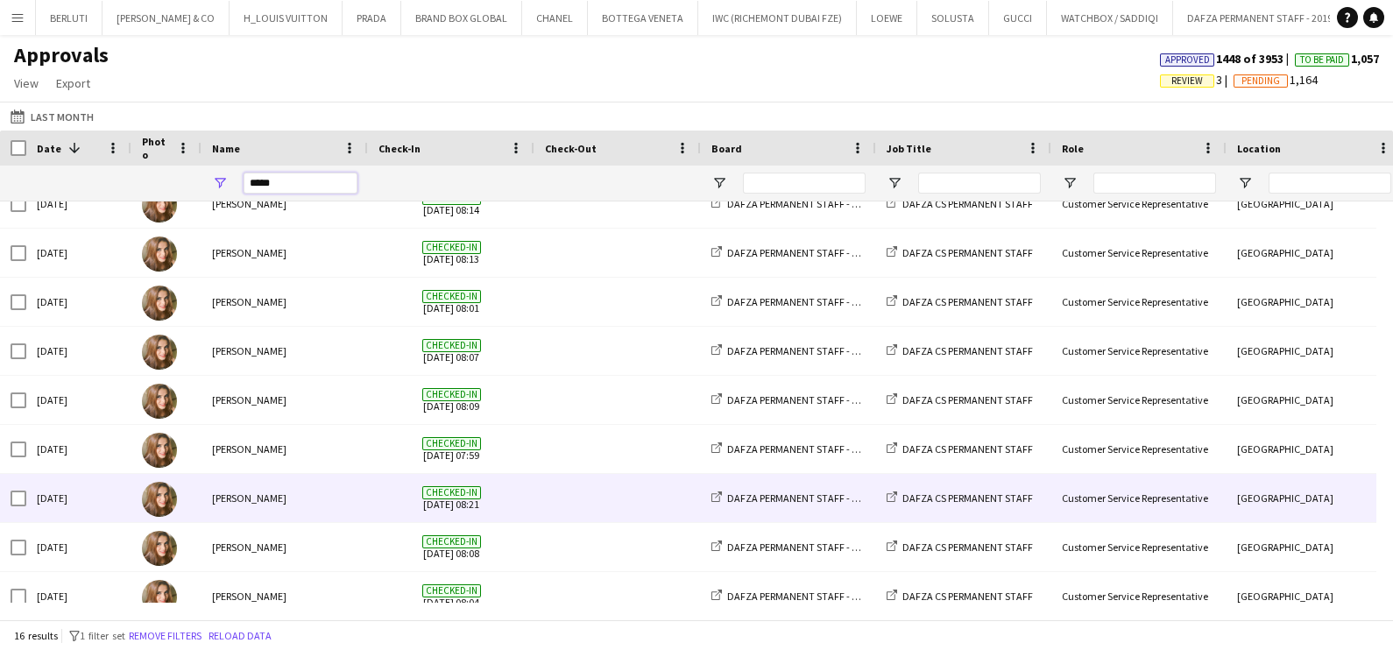
scroll to position [0, 0]
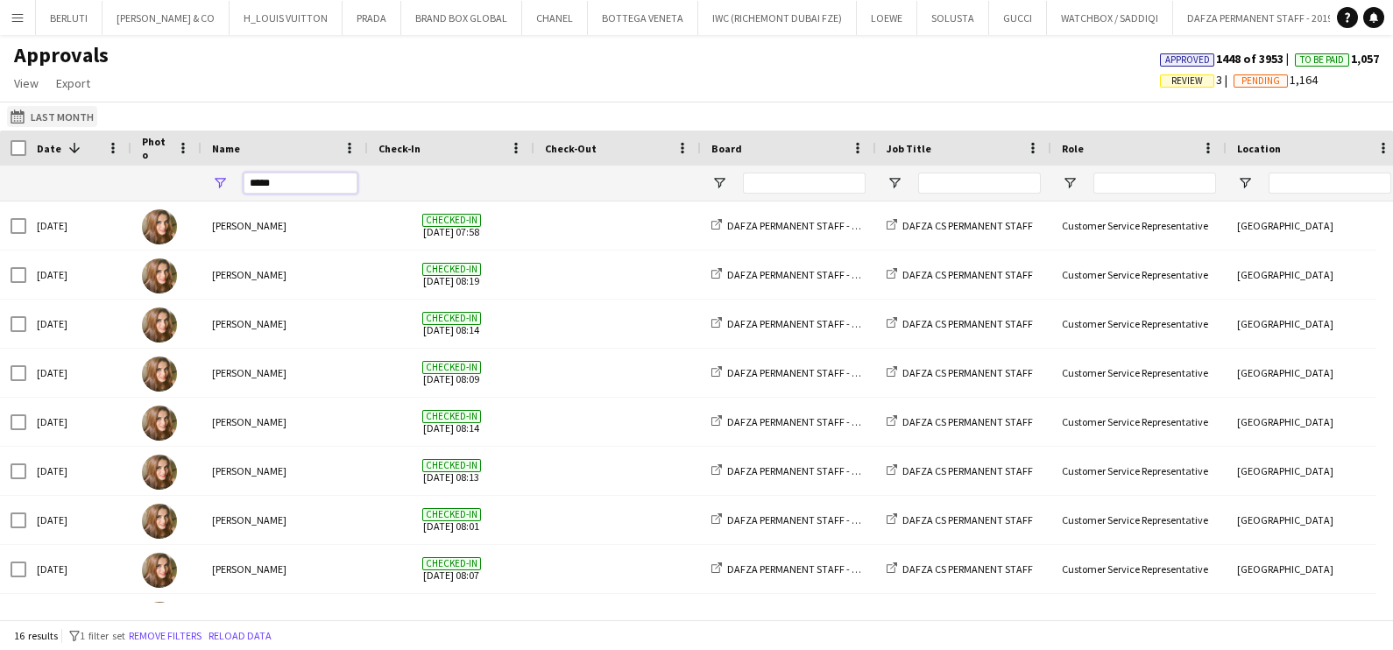
type input "*****"
click at [81, 115] on button "Last Month Last Month" at bounding box center [52, 116] width 90 height 21
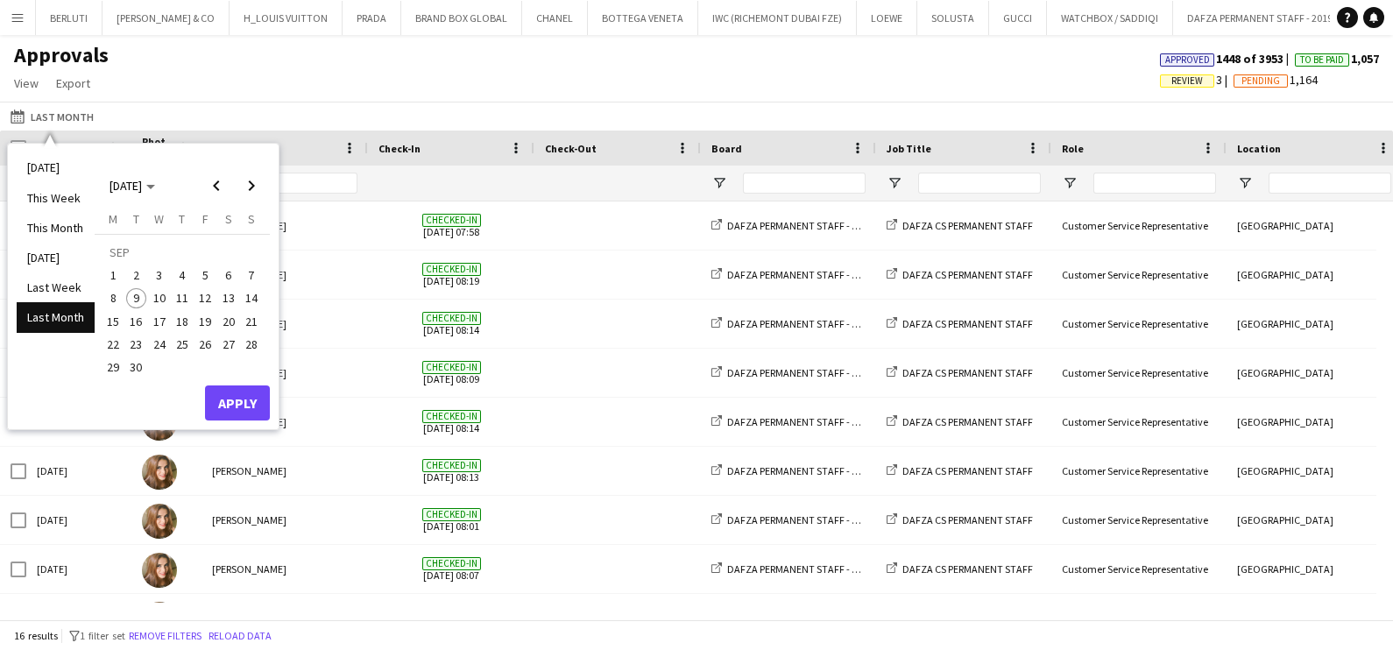
click at [114, 291] on span "8" at bounding box center [113, 298] width 21 height 21
click at [144, 303] on span "9" at bounding box center [136, 298] width 21 height 21
click at [143, 302] on span "9" at bounding box center [136, 298] width 21 height 21
click at [117, 294] on span "8" at bounding box center [113, 298] width 21 height 21
click at [232, 403] on button "Apply" at bounding box center [237, 403] width 65 height 35
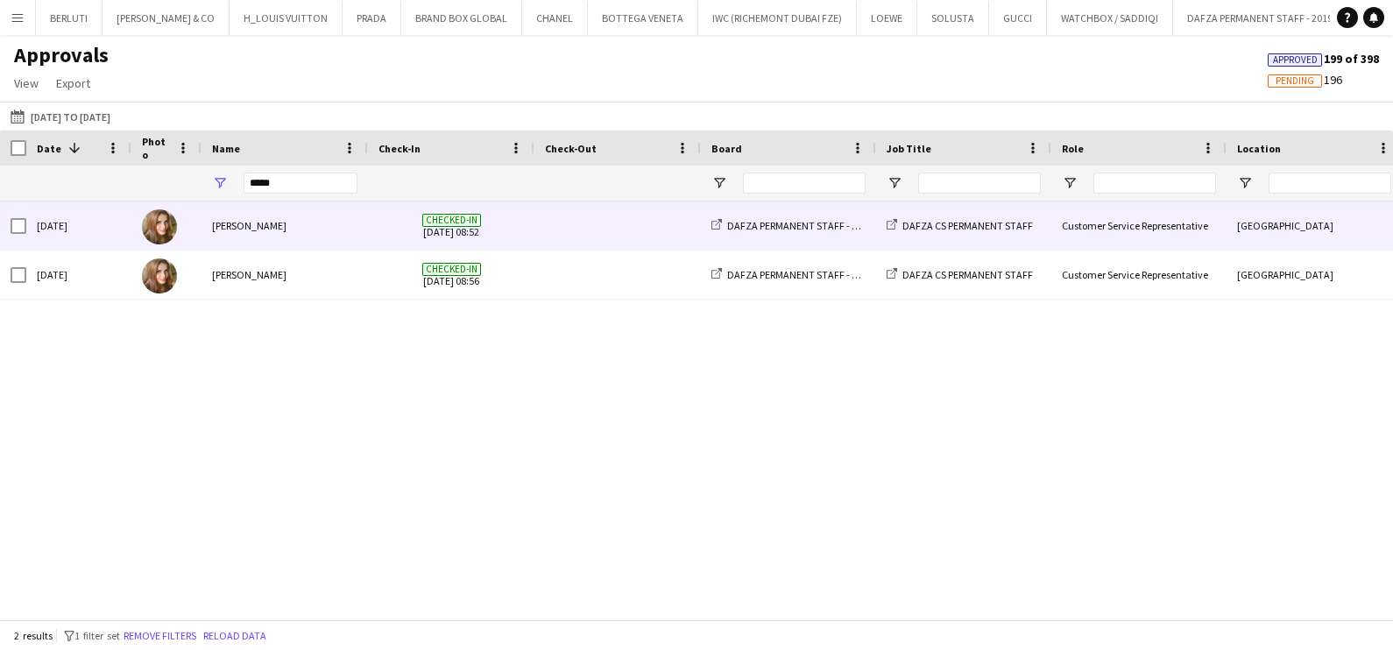
click at [456, 226] on span "Checked-in 09-09-2025 08:52" at bounding box center [451, 226] width 145 height 48
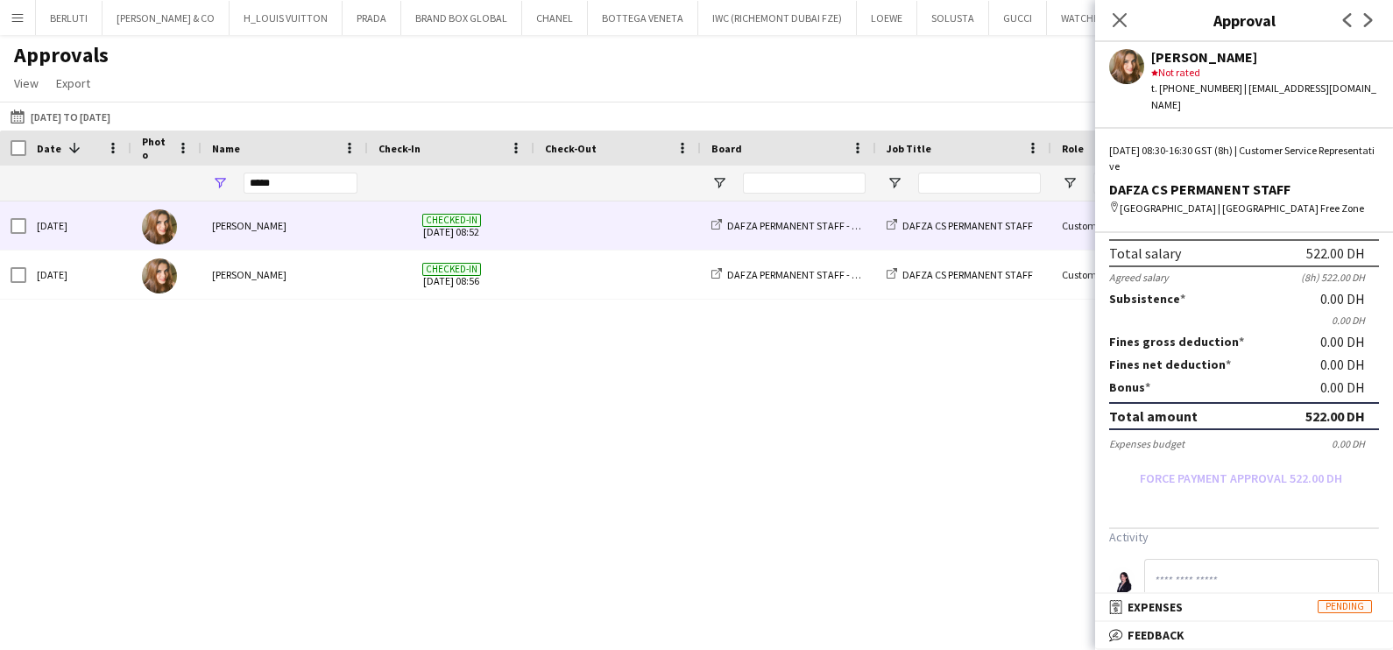
scroll to position [176, 0]
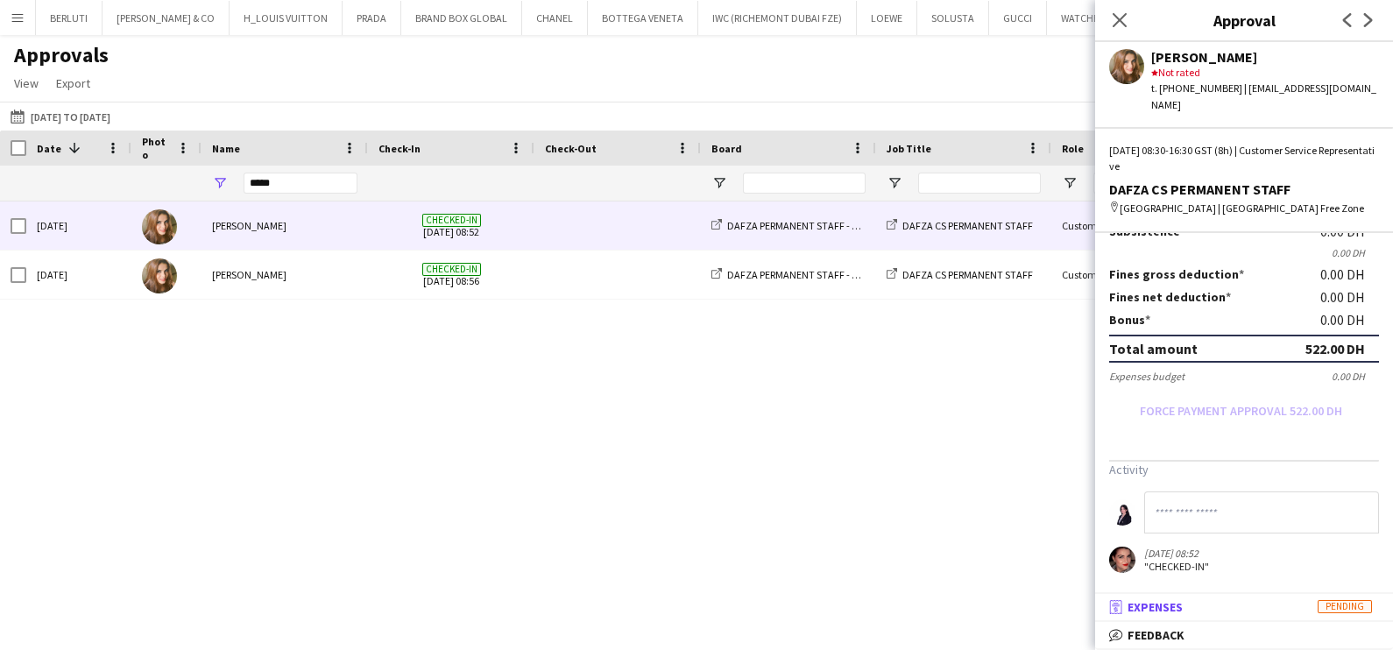
click at [1219, 609] on mat-panel-title "receipt Expenses Pending" at bounding box center [1240, 607] width 291 height 16
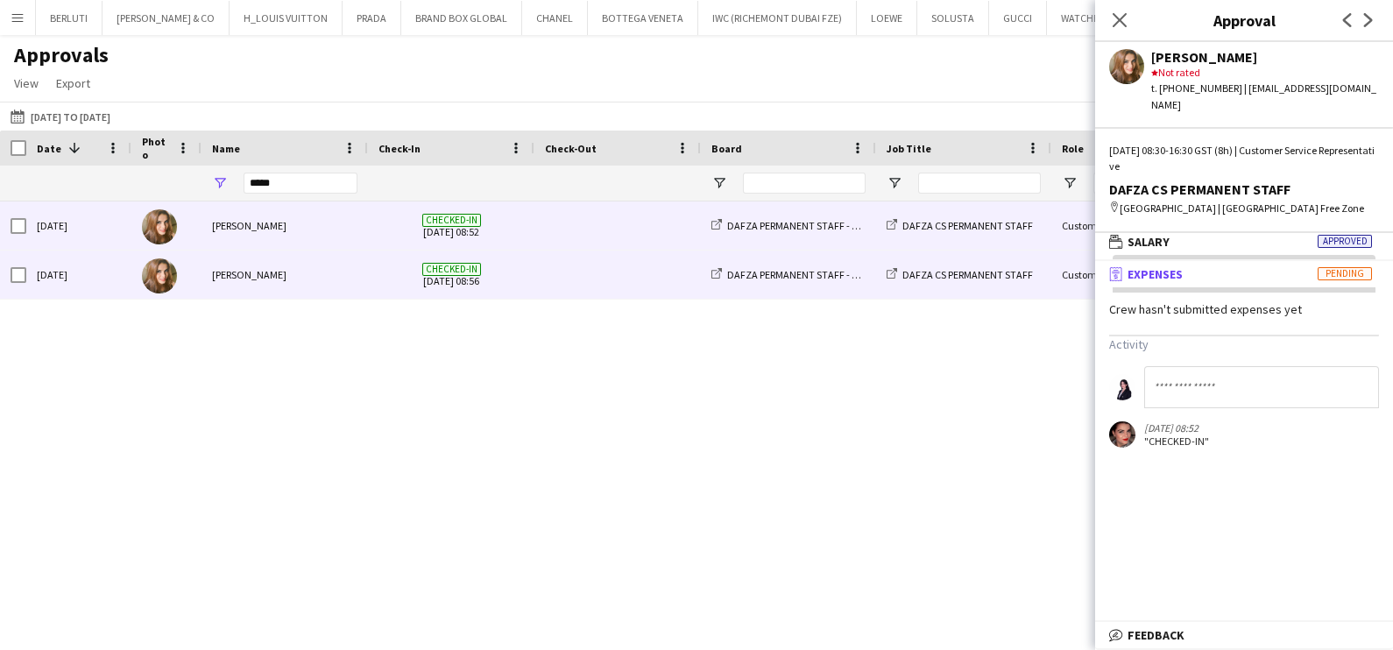
click at [356, 285] on div "[PERSON_NAME]" at bounding box center [285, 275] width 166 height 48
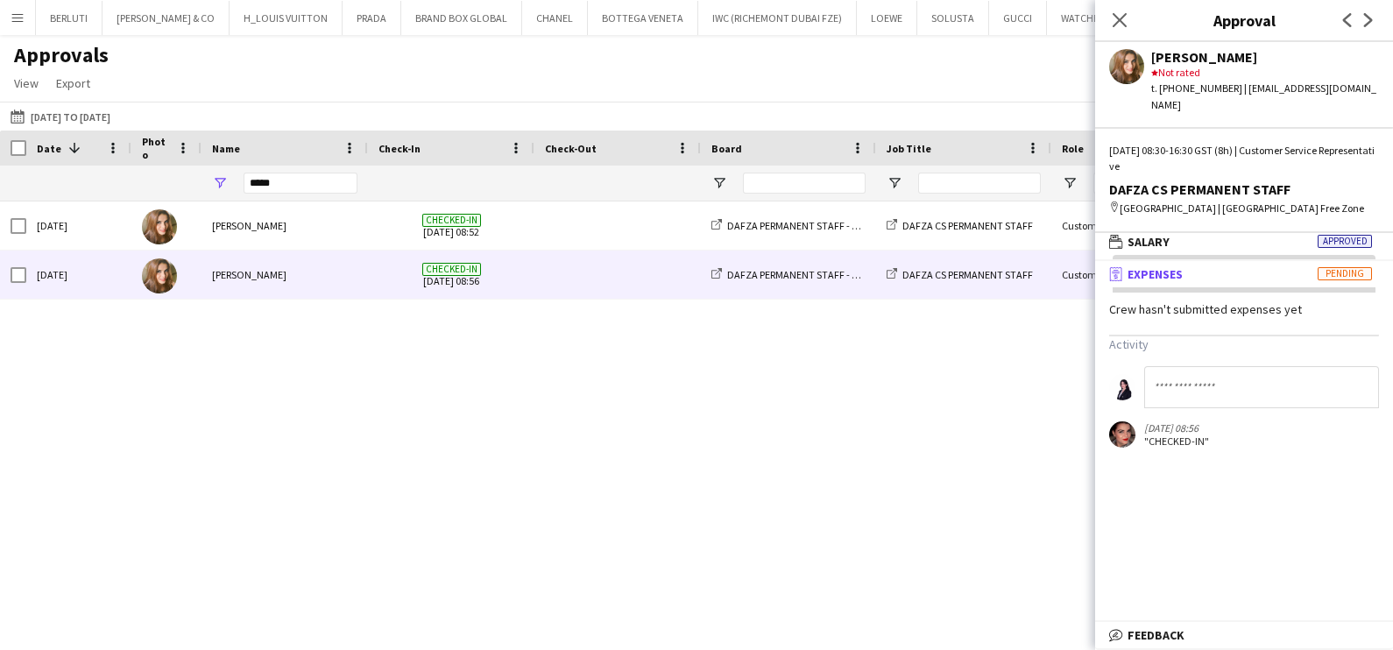
click at [475, 443] on div "Tue, 9 Sep 2025 Sonam Karamchandani Checked-in 09-09-2025 08:52 DAFZA PERMANENT…" at bounding box center [696, 402] width 1393 height 401
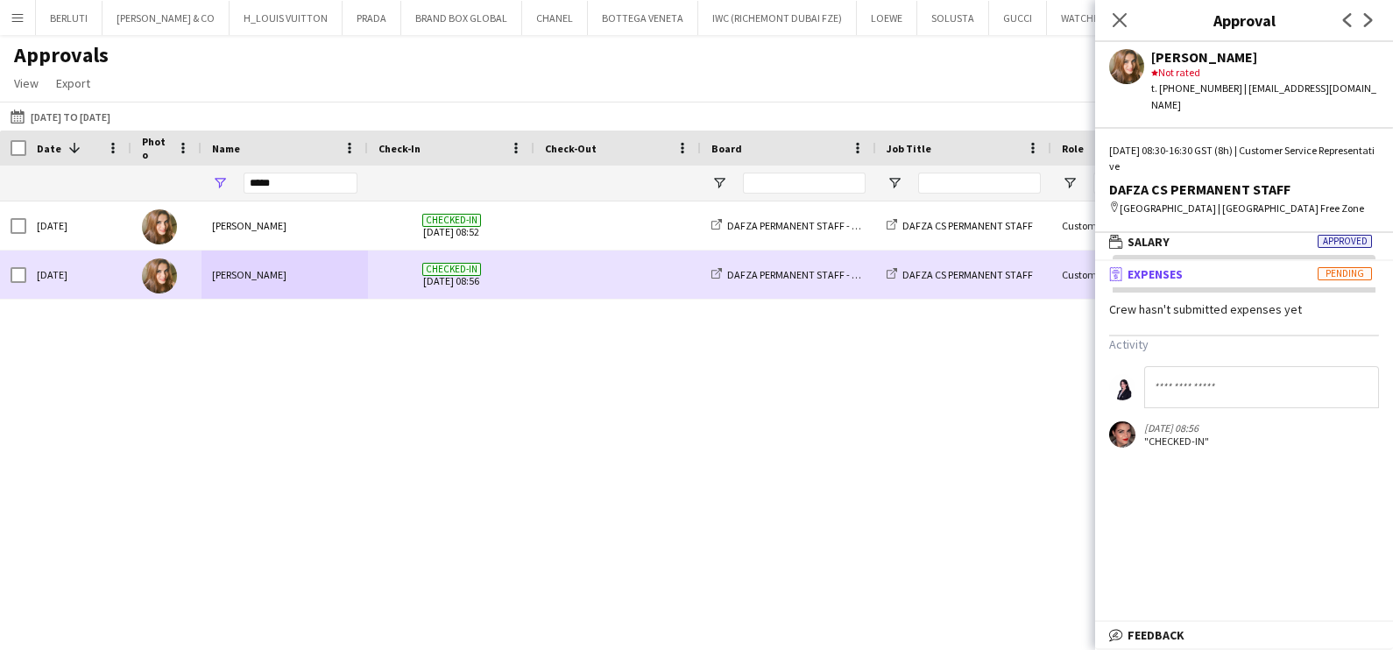
click at [399, 274] on span "Checked-in 08-09-2025 08:56" at bounding box center [451, 275] width 145 height 48
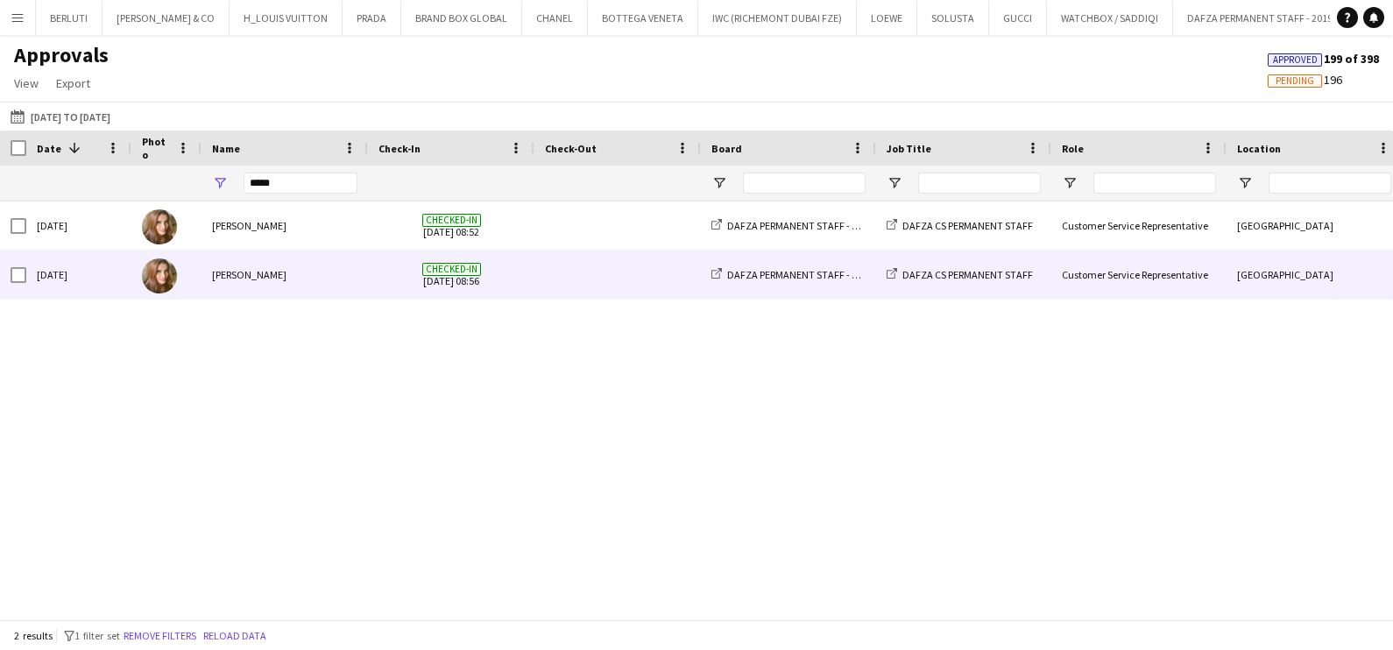
click at [1038, 272] on div "DAFZA CS PERMANENT STAFF" at bounding box center [963, 275] width 175 height 48
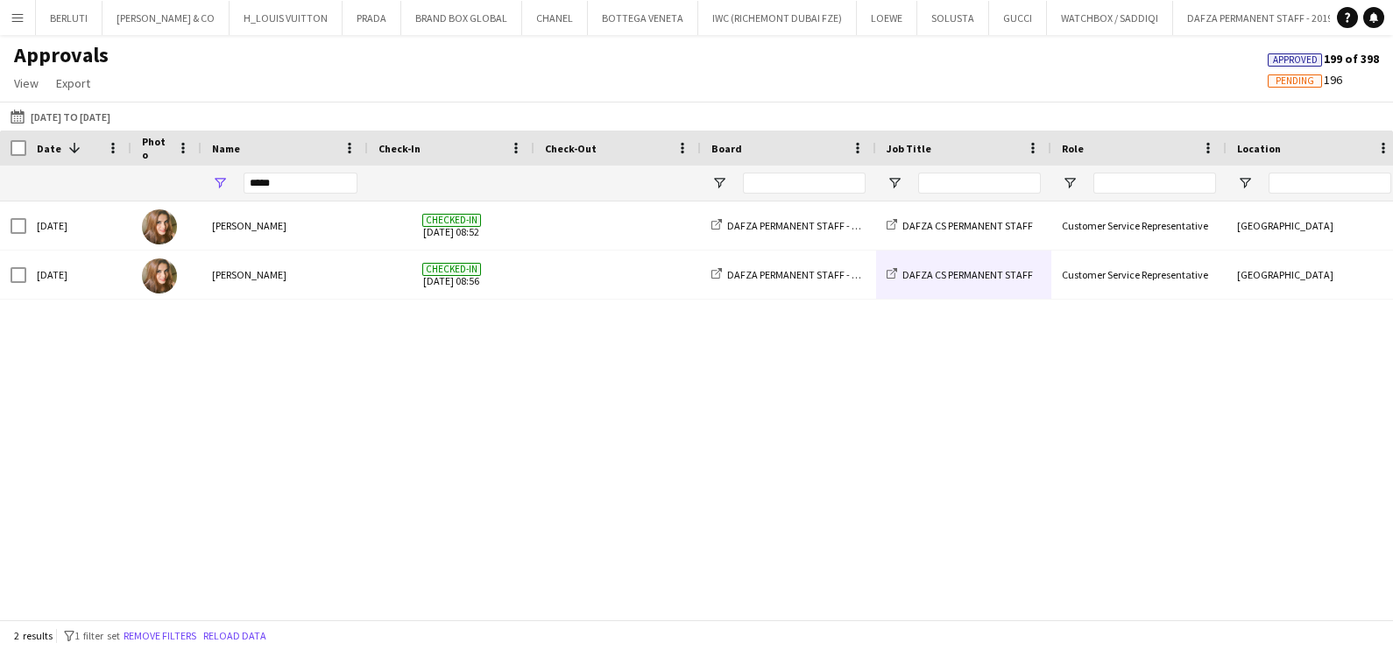
click at [278, 329] on div "Tue, 9 Sep 2025 Sonam Karamchandani Checked-in 09-09-2025 08:52 DAFZA PERMANENT…" at bounding box center [696, 402] width 1393 height 401
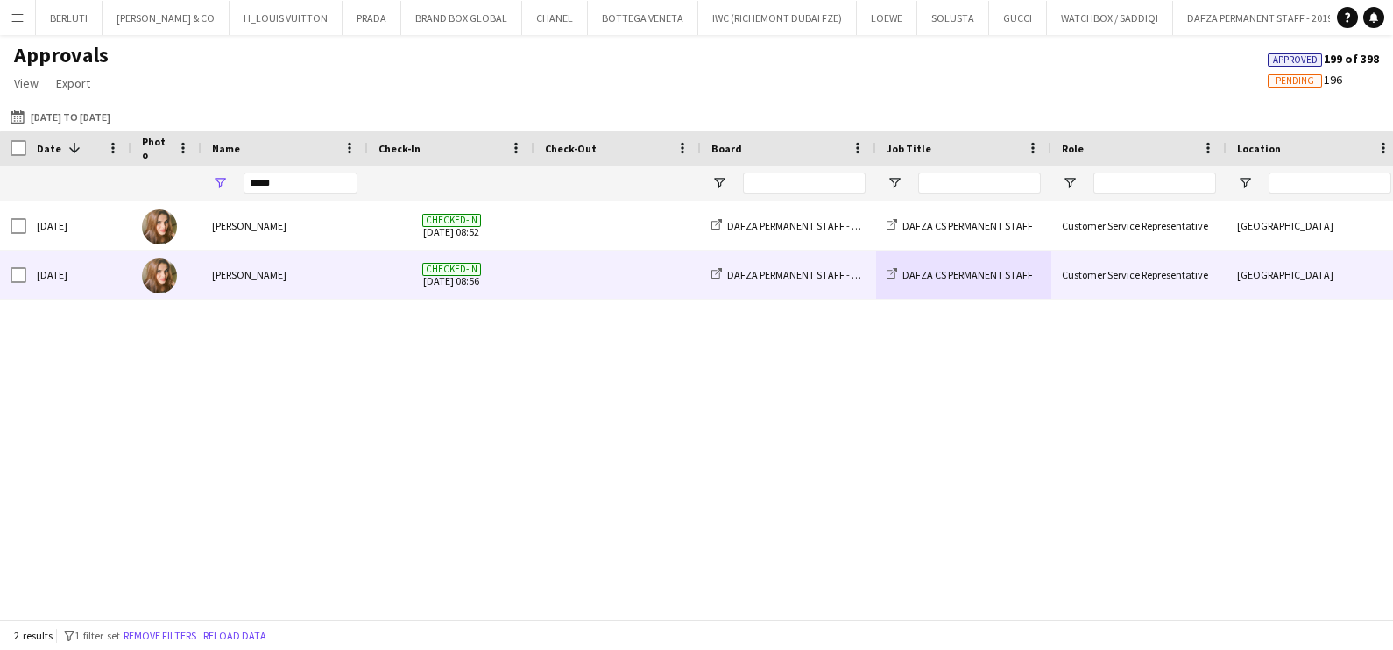
drag, startPoint x: 278, startPoint y: 276, endPoint x: 294, endPoint y: 271, distance: 16.6
click at [280, 273] on div "[PERSON_NAME]" at bounding box center [285, 275] width 166 height 48
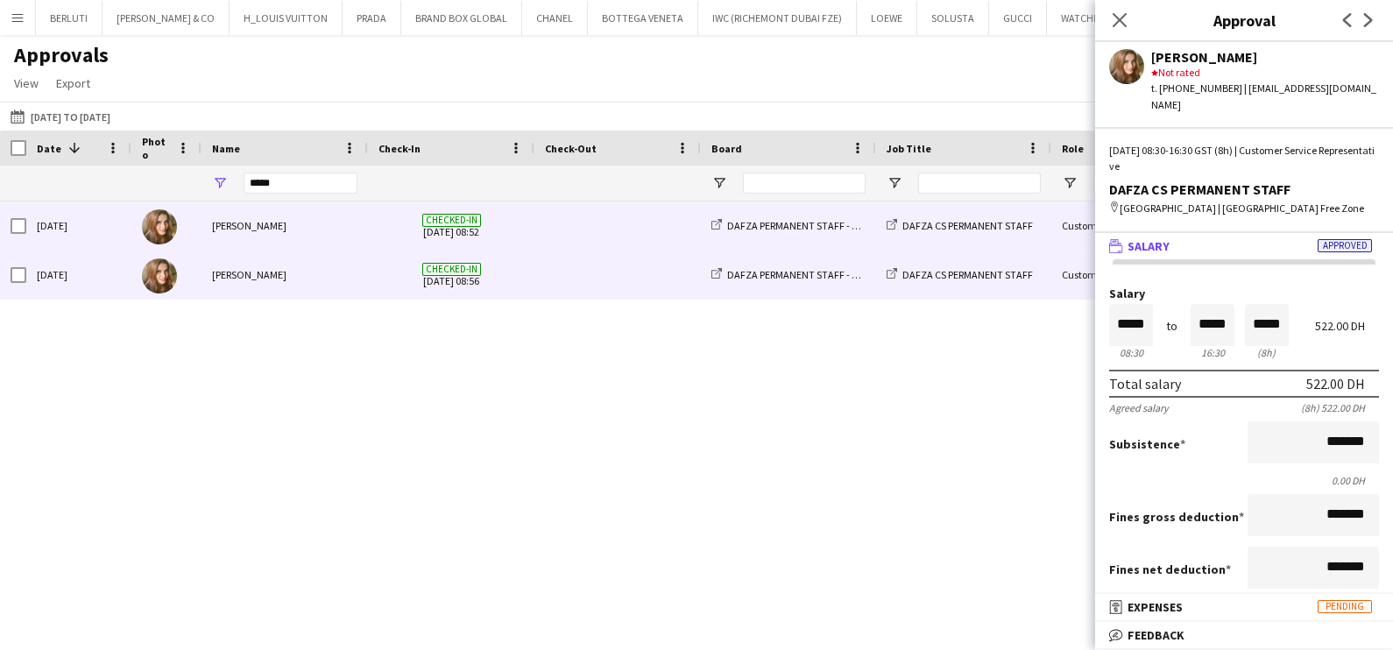
click at [668, 234] on span at bounding box center [617, 226] width 145 height 48
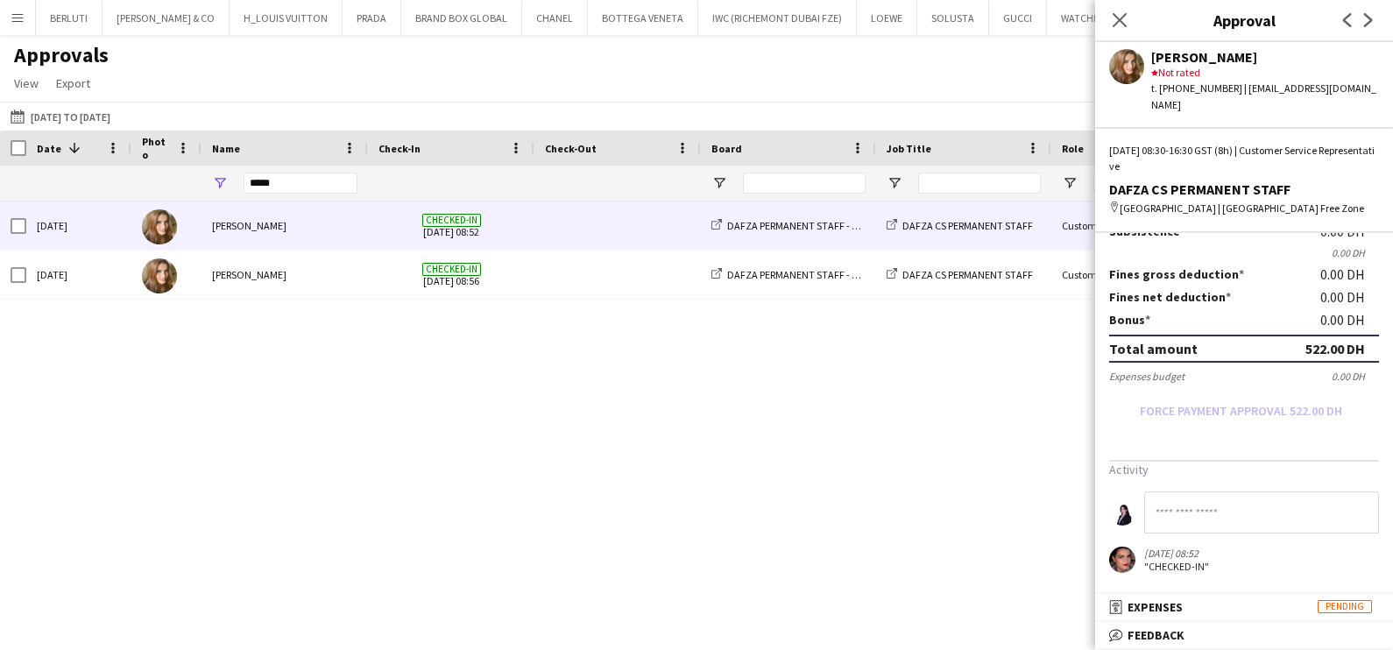
scroll to position [0, 0]
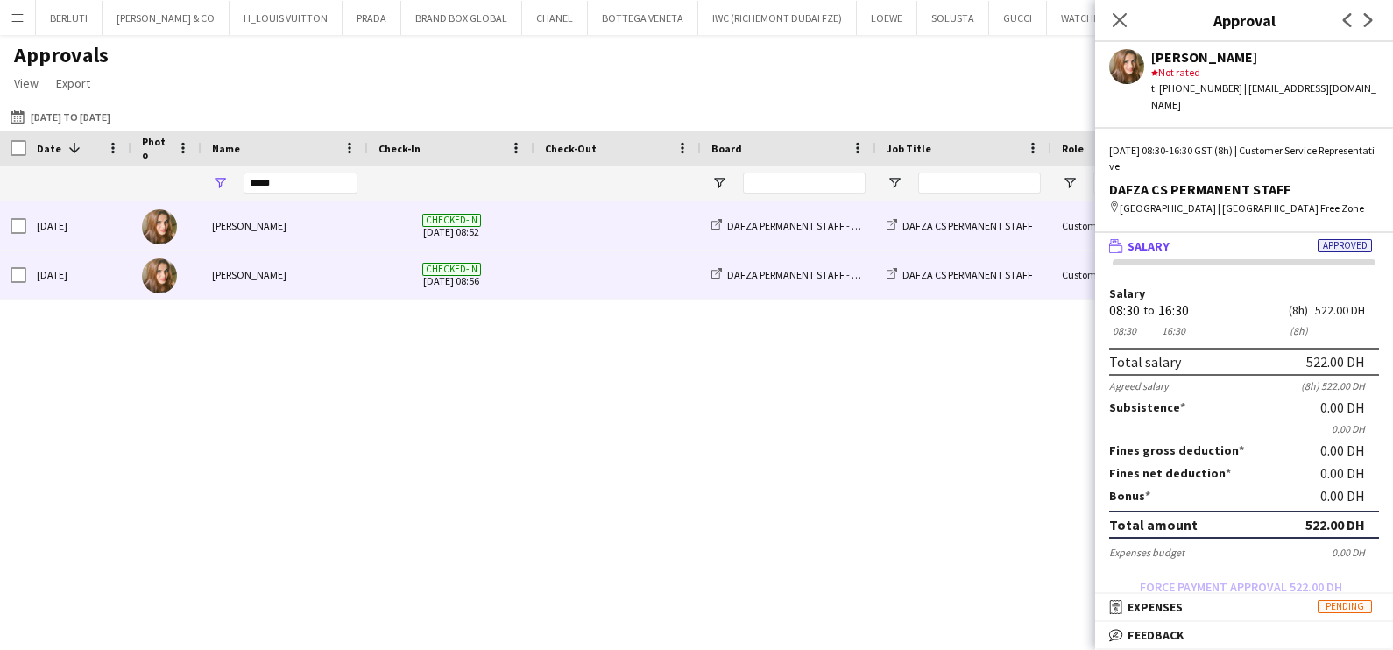
drag, startPoint x: 560, startPoint y: 270, endPoint x: 590, endPoint y: 264, distance: 30.4
click at [563, 267] on span at bounding box center [617, 275] width 145 height 48
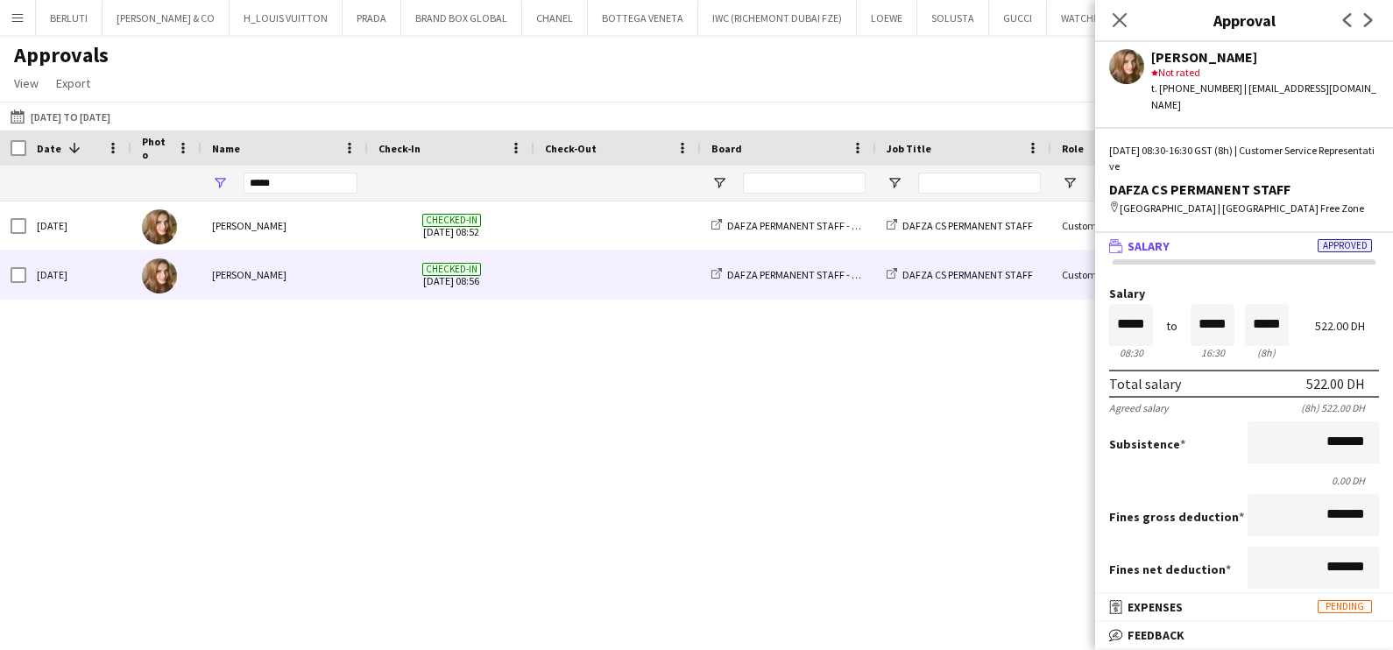
scroll to position [109, 0]
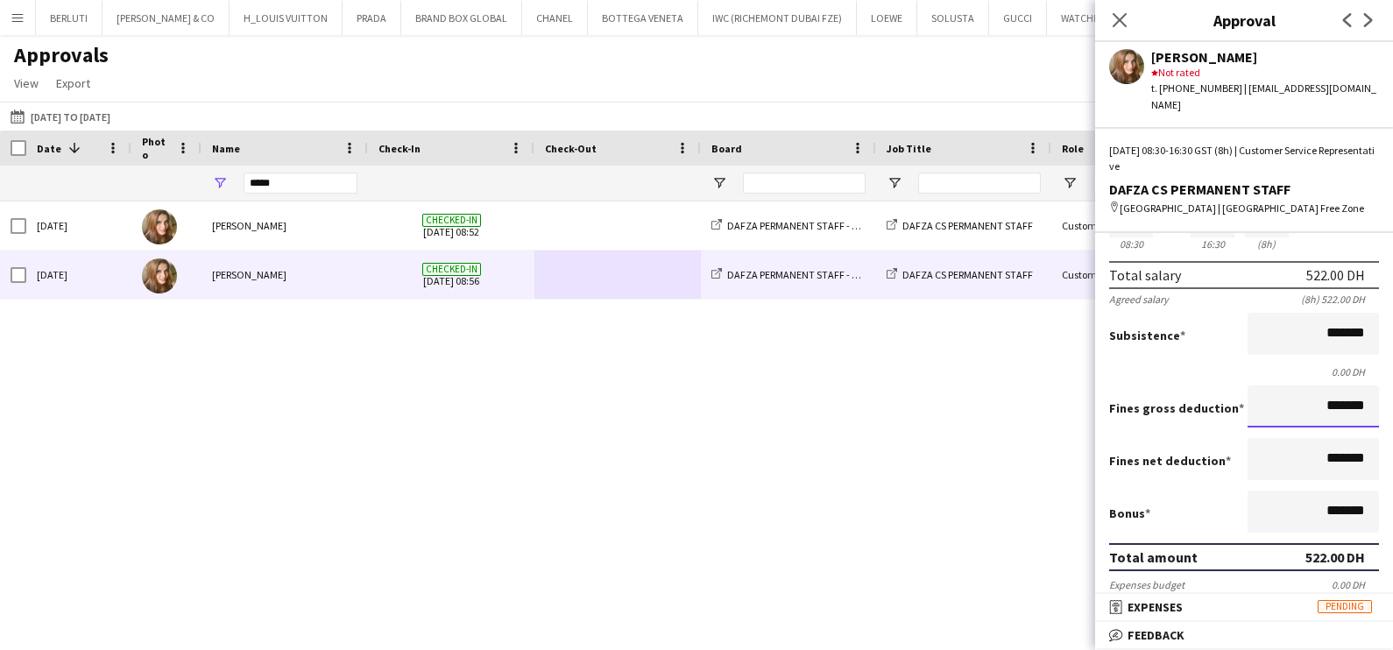
click at [1306, 407] on input "*******" at bounding box center [1313, 407] width 131 height 42
drag, startPoint x: 1310, startPoint y: 404, endPoint x: 1293, endPoint y: 404, distance: 16.6
click at [1293, 404] on input "*******" at bounding box center [1313, 407] width 131 height 42
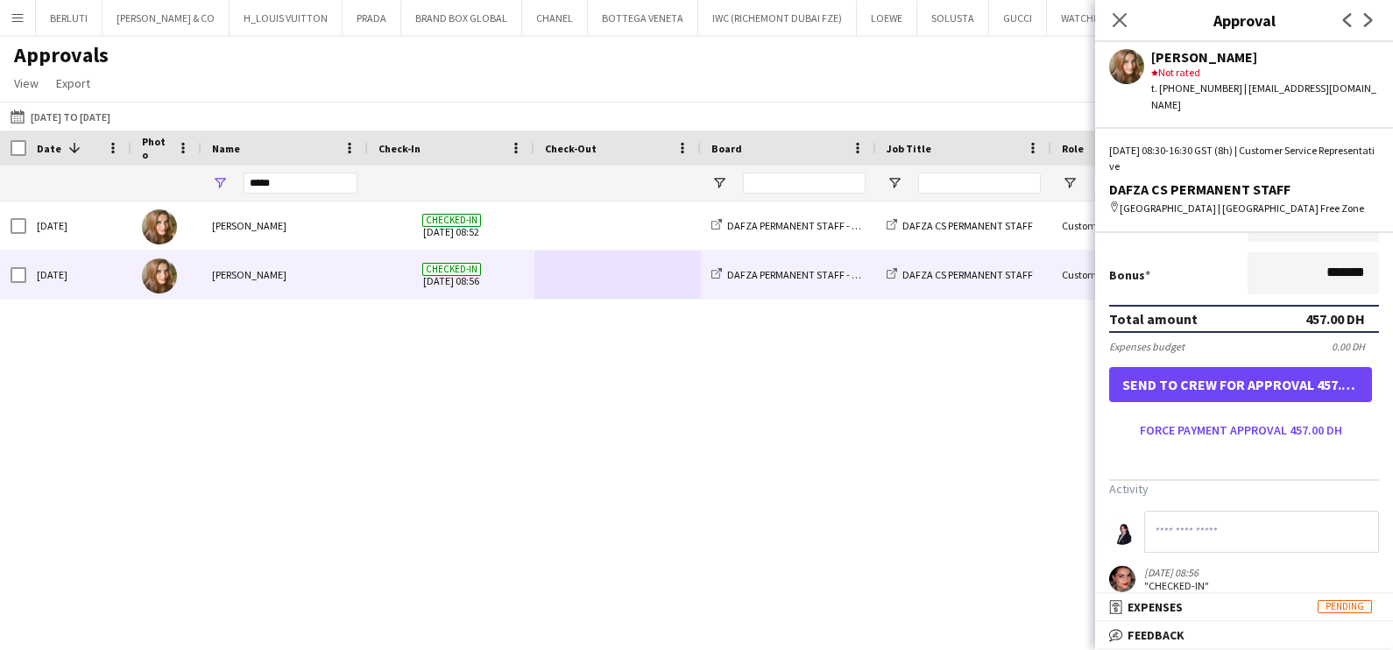
scroll to position [364, 0]
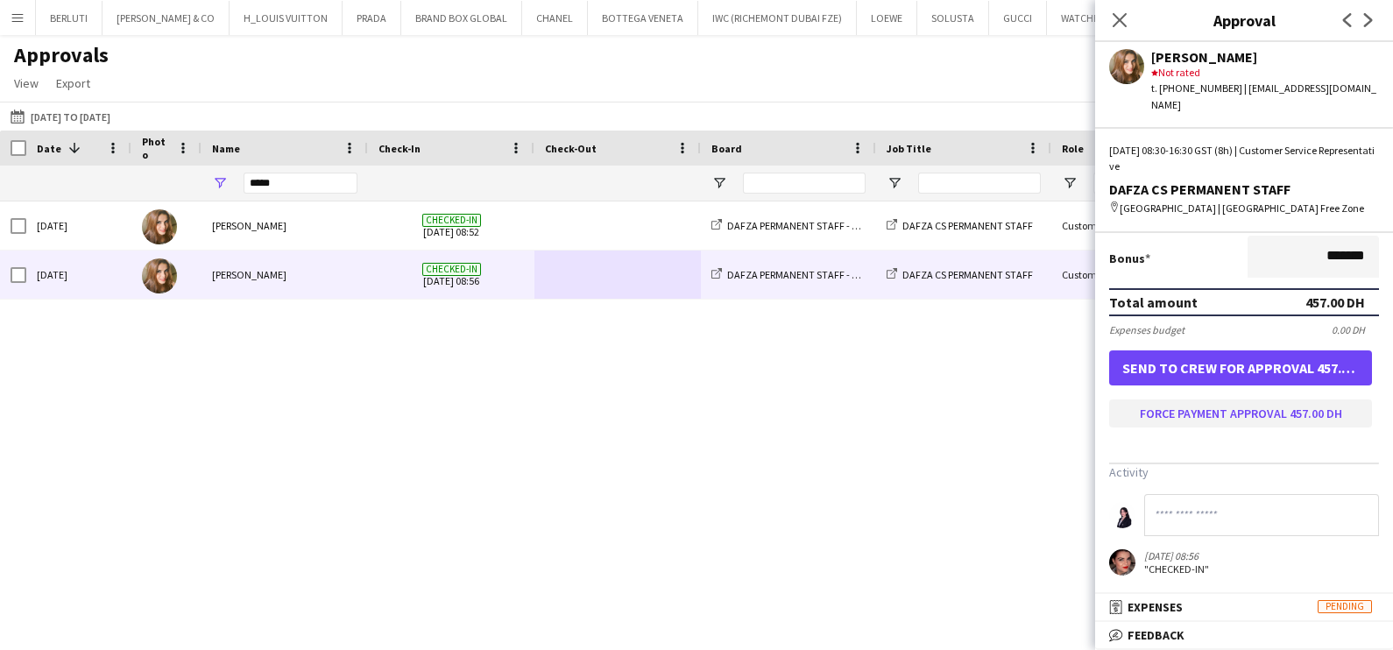
type input "********"
click at [1298, 420] on button "Force payment approval 457.00 DH" at bounding box center [1240, 414] width 263 height 28
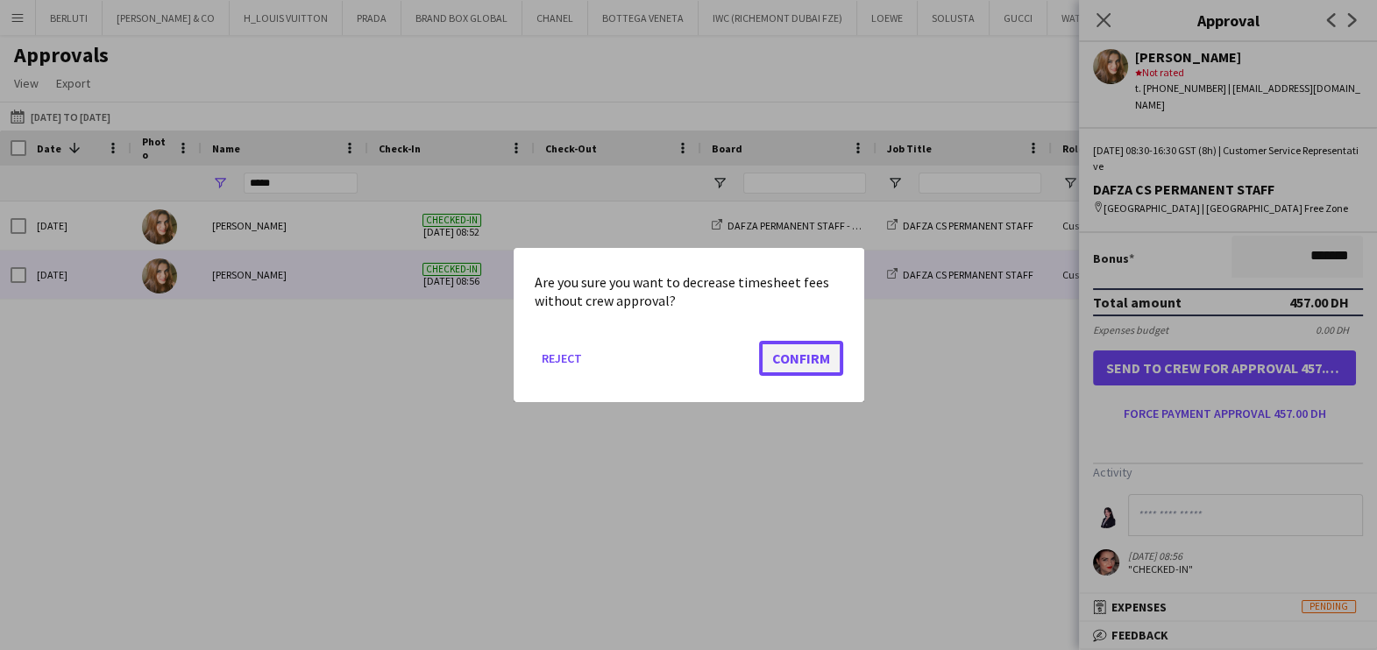
click at [775, 344] on button "Confirm" at bounding box center [801, 358] width 84 height 35
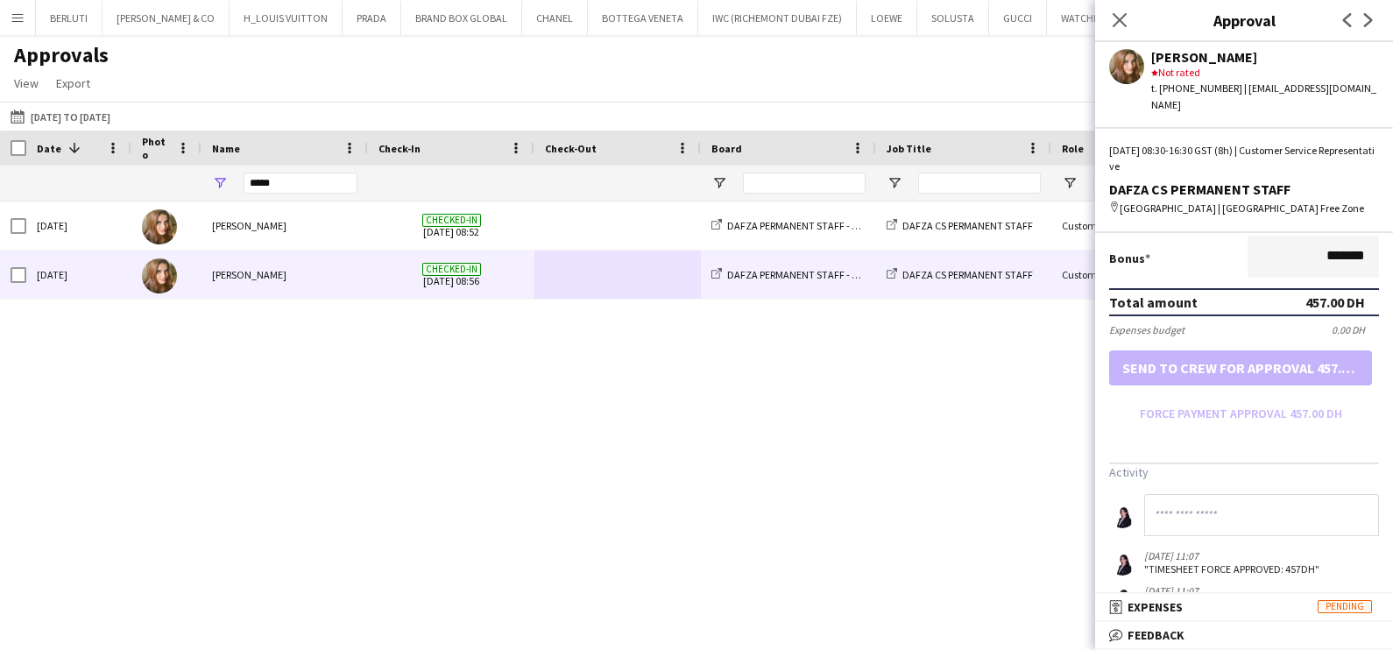
click at [514, 489] on div "Tue, 9 Sep 2025 Sonam Karamchandani Checked-in 09-09-2025 08:52 DAFZA PERMANENT…" at bounding box center [696, 402] width 1393 height 401
click at [1115, 12] on icon "Close pop-in" at bounding box center [1119, 19] width 17 height 17
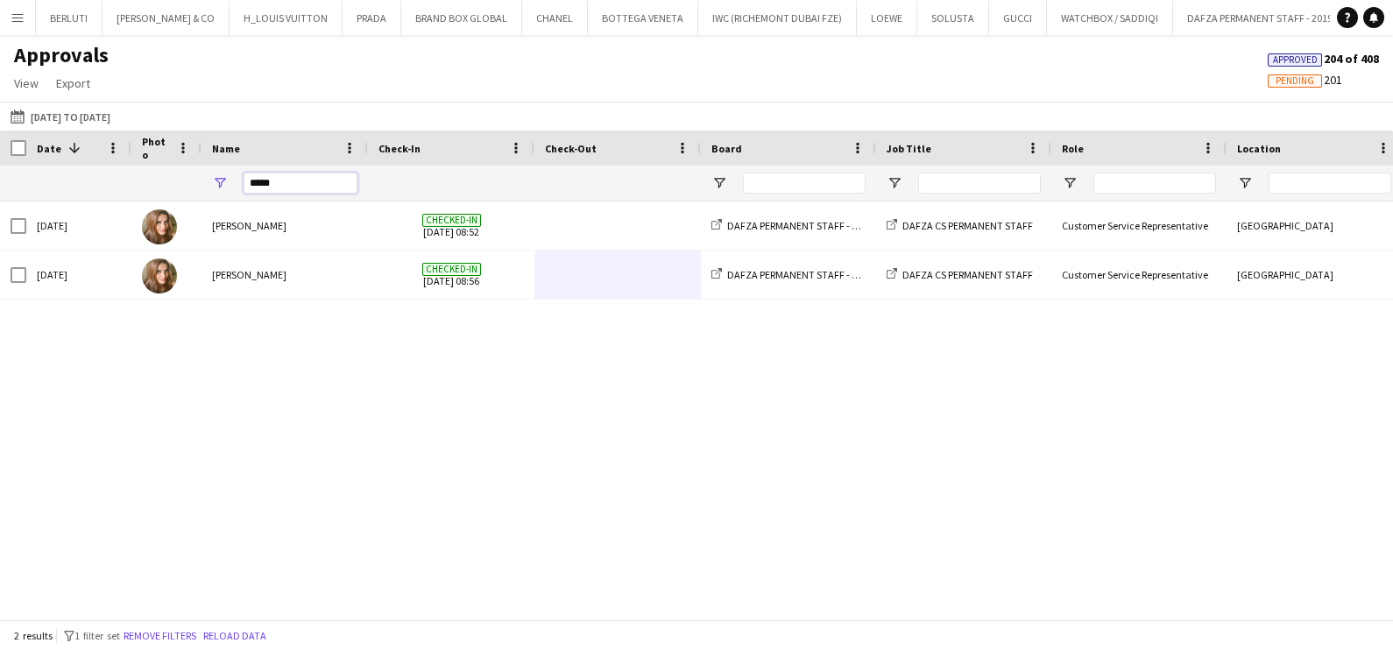
drag, startPoint x: 295, startPoint y: 190, endPoint x: 197, endPoint y: 171, distance: 100.0
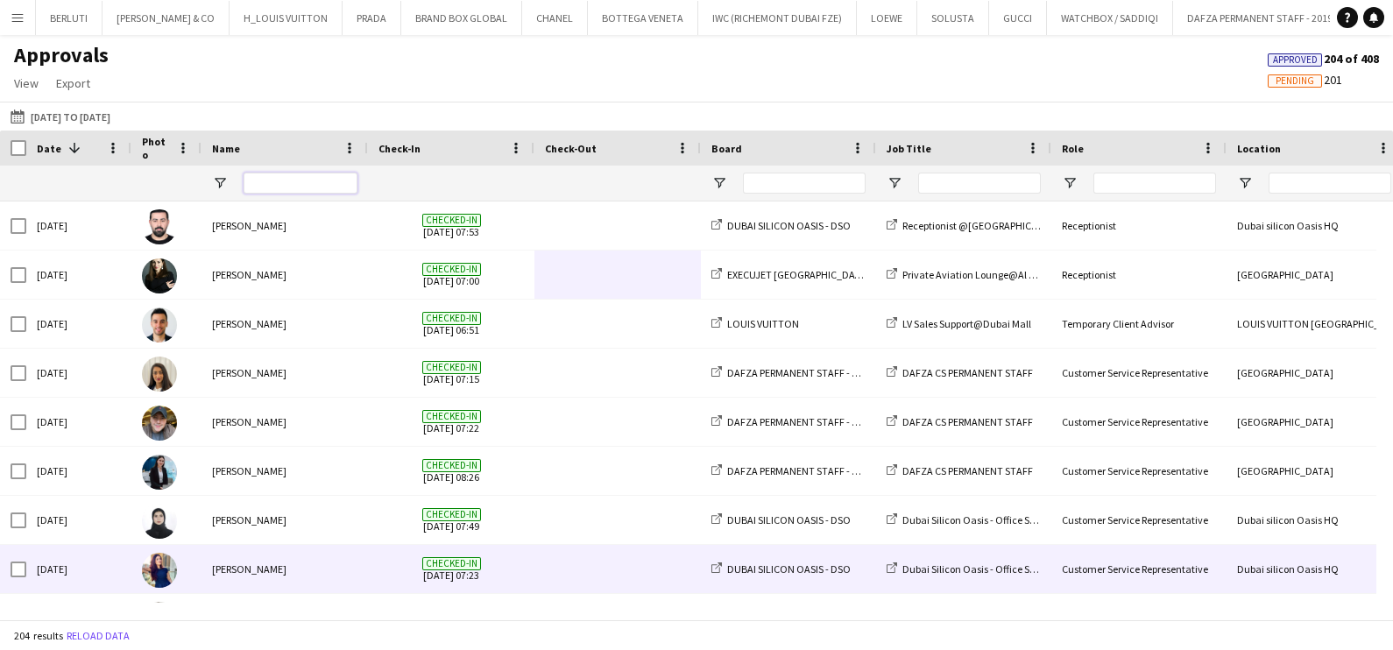
scroll to position [0, 0]
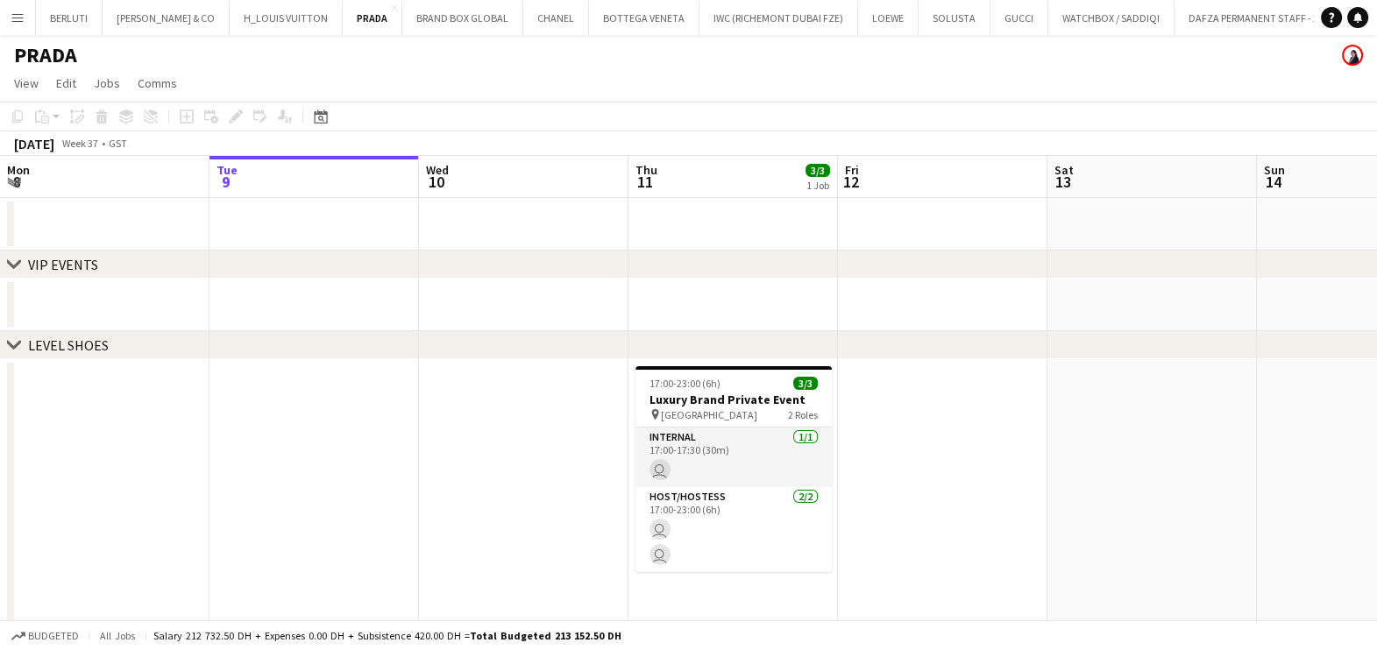
drag, startPoint x: 12, startPoint y: 19, endPoint x: 44, endPoint y: 53, distance: 45.9
click at [12, 19] on app-icon "Menu" at bounding box center [18, 18] width 14 height 14
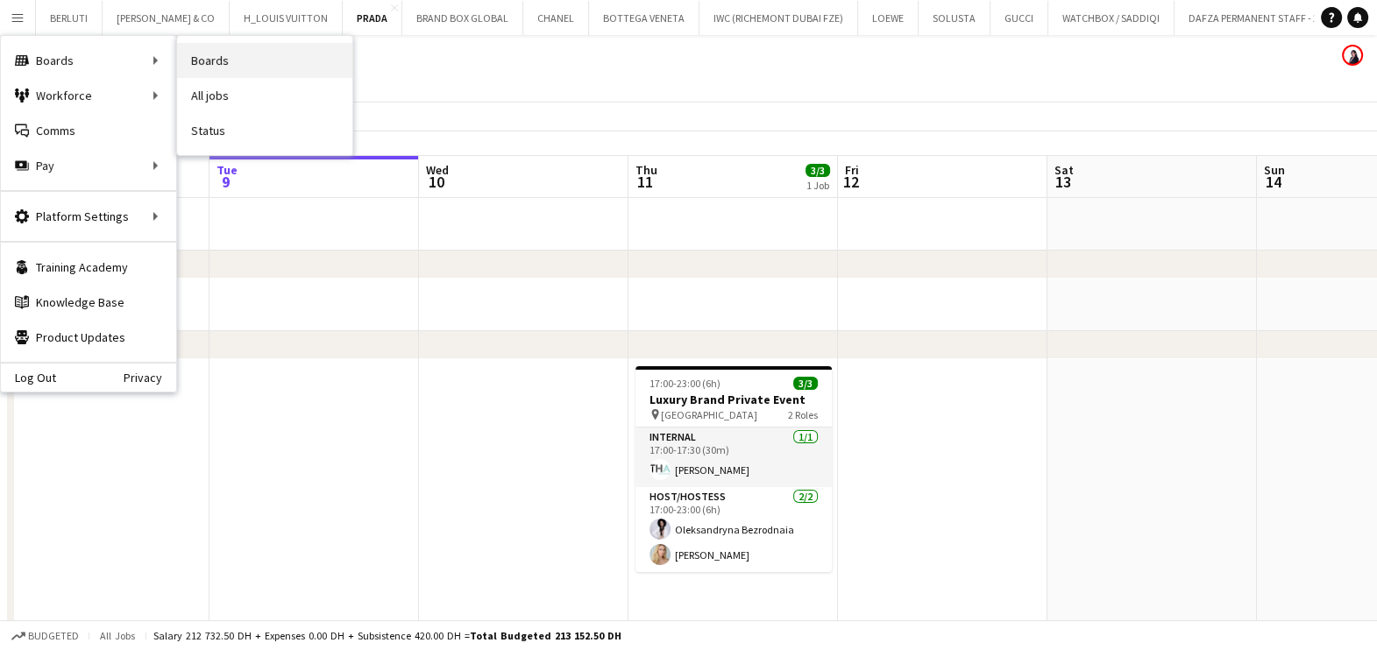
click at [210, 54] on link "Boards" at bounding box center [264, 60] width 175 height 35
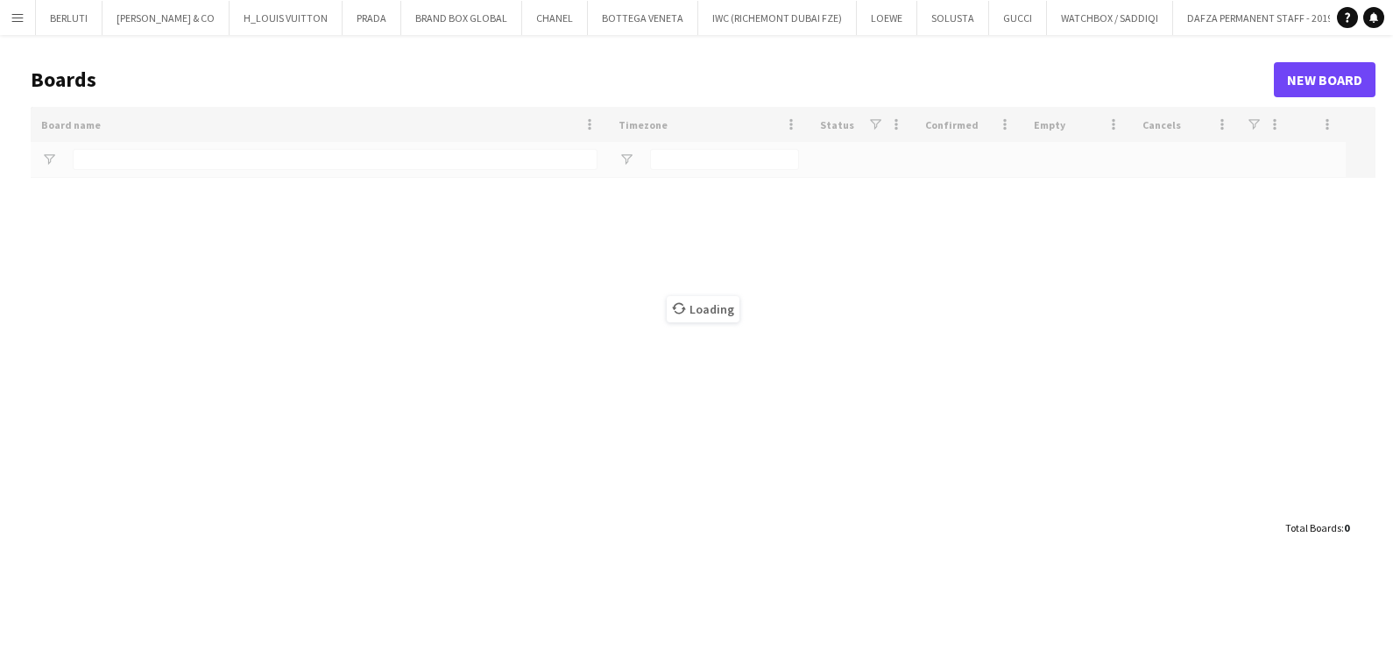
type input "*****"
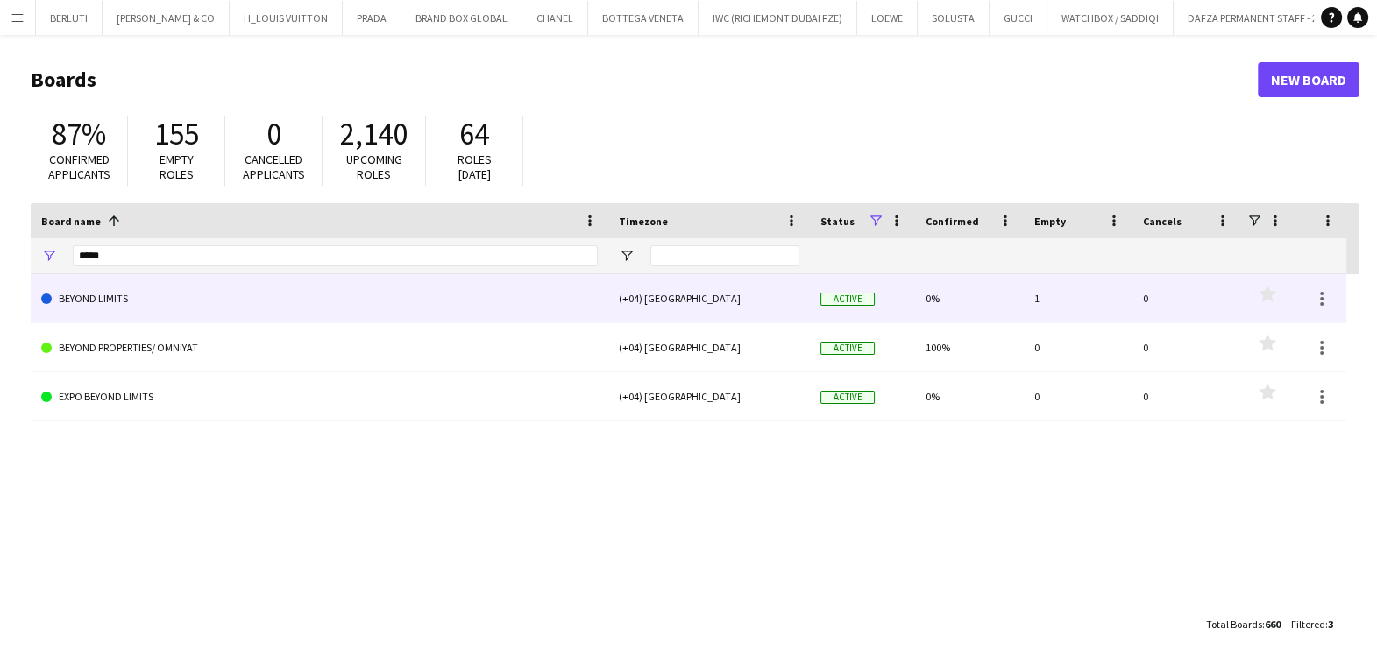
click at [125, 294] on link "BEYOND LIMITS" at bounding box center [319, 298] width 556 height 49
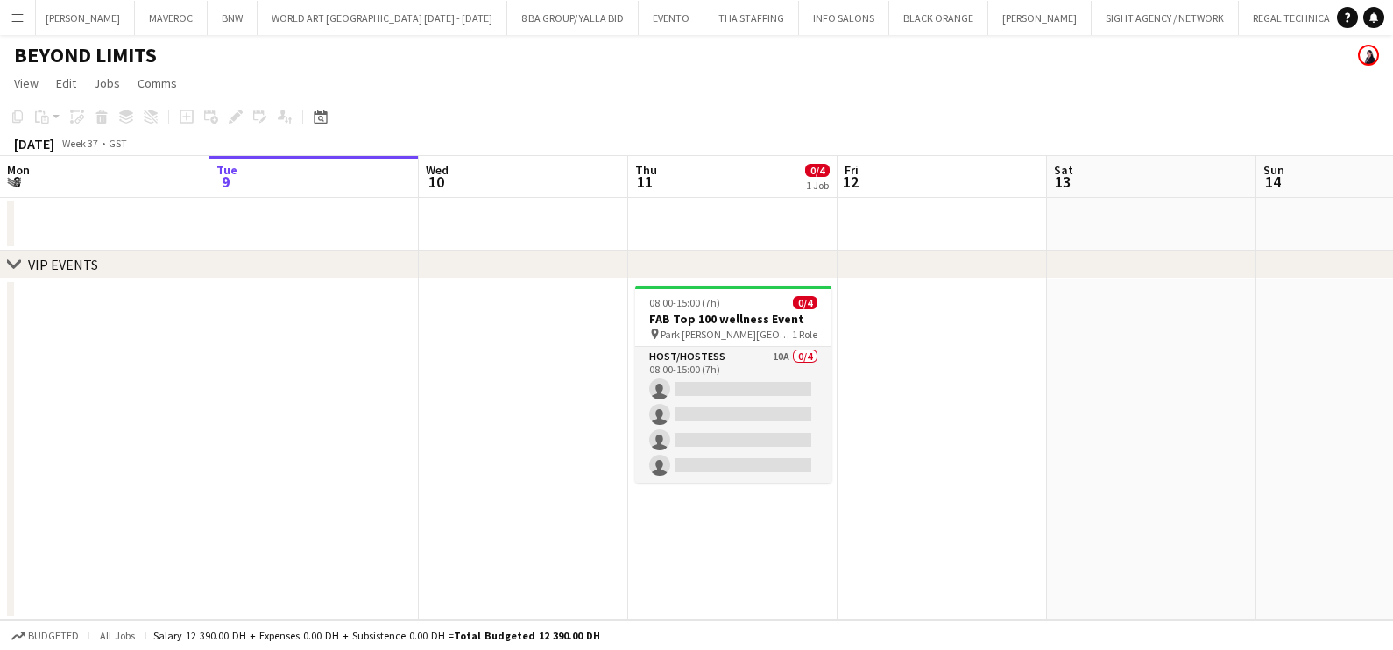
scroll to position [0, 14260]
drag, startPoint x: 320, startPoint y: 443, endPoint x: 784, endPoint y: 403, distance: 466.1
click at [651, 426] on app-calendar-viewport "Sat 6 Sun 7 Mon 8 Tue 9 Wed 10 Thu 11 0/4 1 Job Fri 12 Sat 13 Sun 14 Mon 15 Tue…" at bounding box center [696, 388] width 1393 height 464
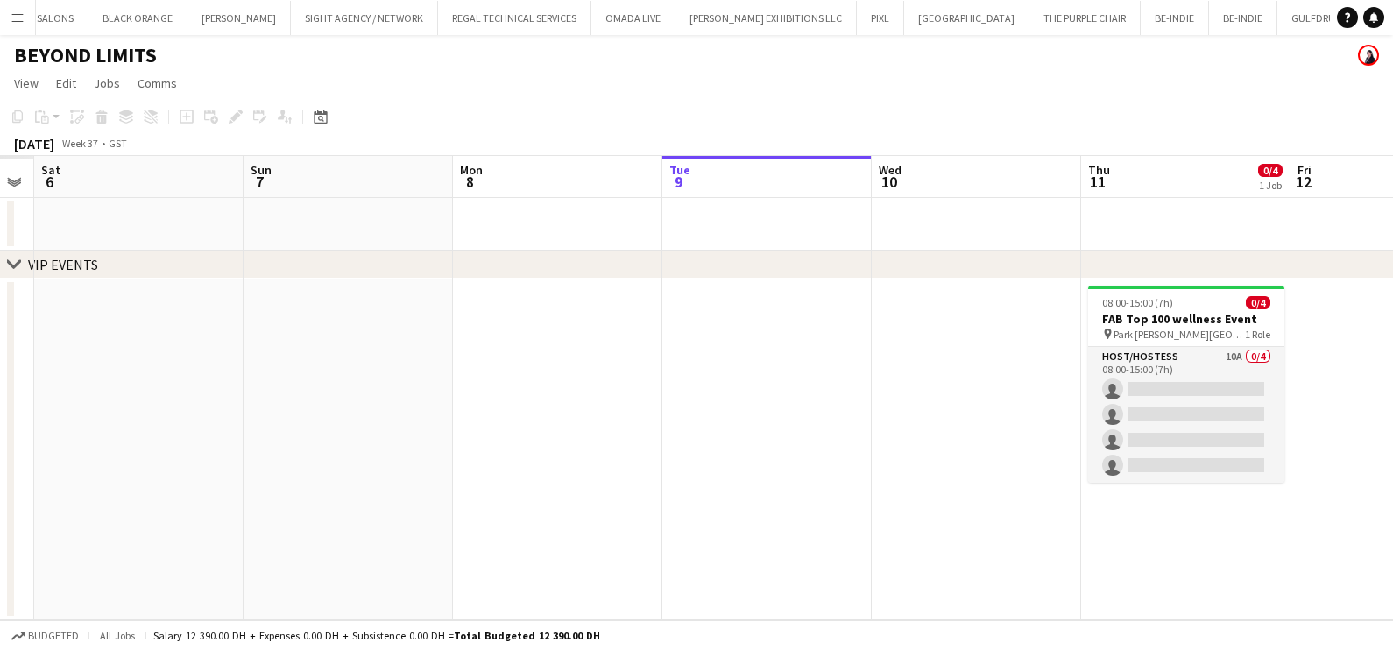
drag, startPoint x: 443, startPoint y: 410, endPoint x: 767, endPoint y: 410, distance: 324.2
click at [767, 410] on app-calendar-viewport "Wed 3 Thu 4 Fri 5 Sat 6 Sun 7 Mon 8 Tue 9 Wed 10 Thu 11 0/4 1 Job Fri 12 Sat 13…" at bounding box center [696, 388] width 1393 height 464
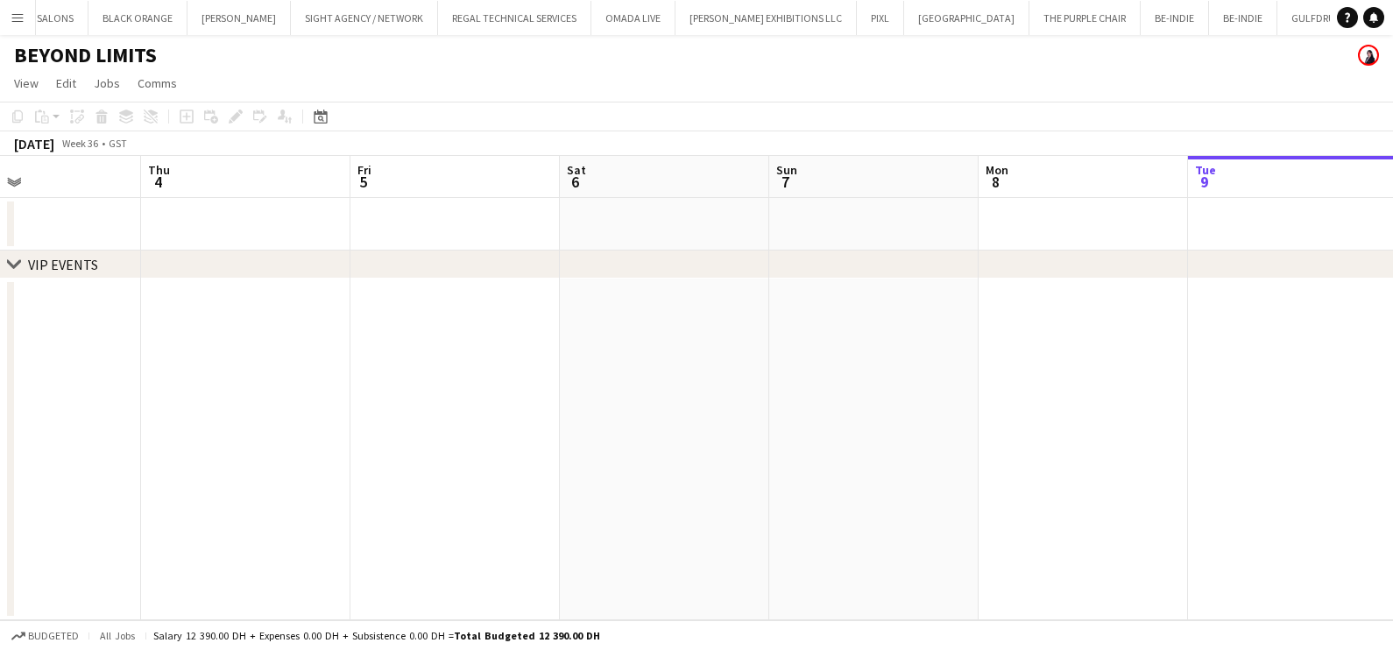
click at [996, 443] on app-calendar-viewport "Mon 1 Tue 2 Wed 3 Thu 4 Fri 5 Sat 6 Sun 7 Mon 8 Tue 9 Wed 10 Thu 11 0/4 1 Job F…" at bounding box center [696, 388] width 1393 height 464
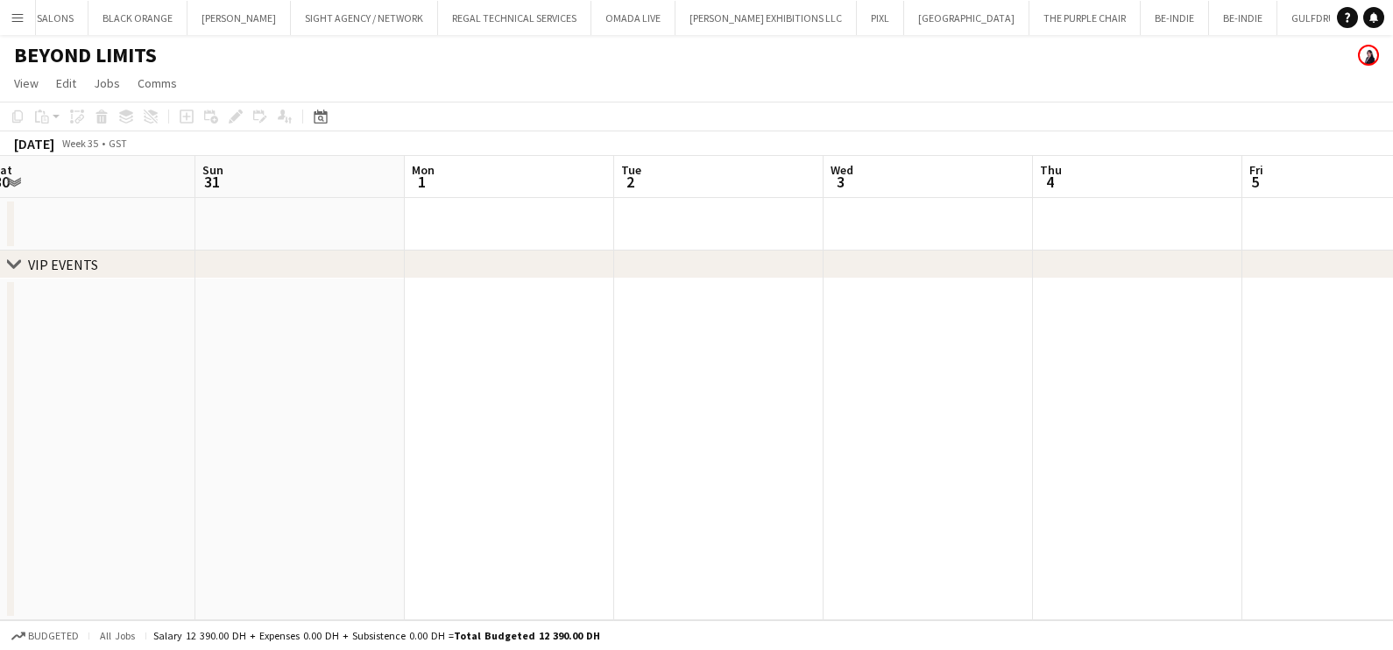
drag, startPoint x: 684, startPoint y: 440, endPoint x: 961, endPoint y: 440, distance: 277.8
click at [965, 440] on app-calendar-viewport "Thu 28 Fri 29 Sat 30 Sun 31 Mon 1 Tue 2 Wed 3 Thu 4 Fri 5 Sat 6 Sun 7 Mon 8" at bounding box center [696, 388] width 1393 height 464
drag, startPoint x: 434, startPoint y: 439, endPoint x: 749, endPoint y: 422, distance: 316.0
click at [833, 439] on app-calendar-viewport "Wed 27 Thu 28 Fri 29 Sat 30 Sun 31 Mon 1 Tue 2 Wed 3 Thu 4 Fri 5 Sat 6 Sun 7" at bounding box center [696, 388] width 1393 height 464
drag, startPoint x: 447, startPoint y: 434, endPoint x: 493, endPoint y: 395, distance: 60.4
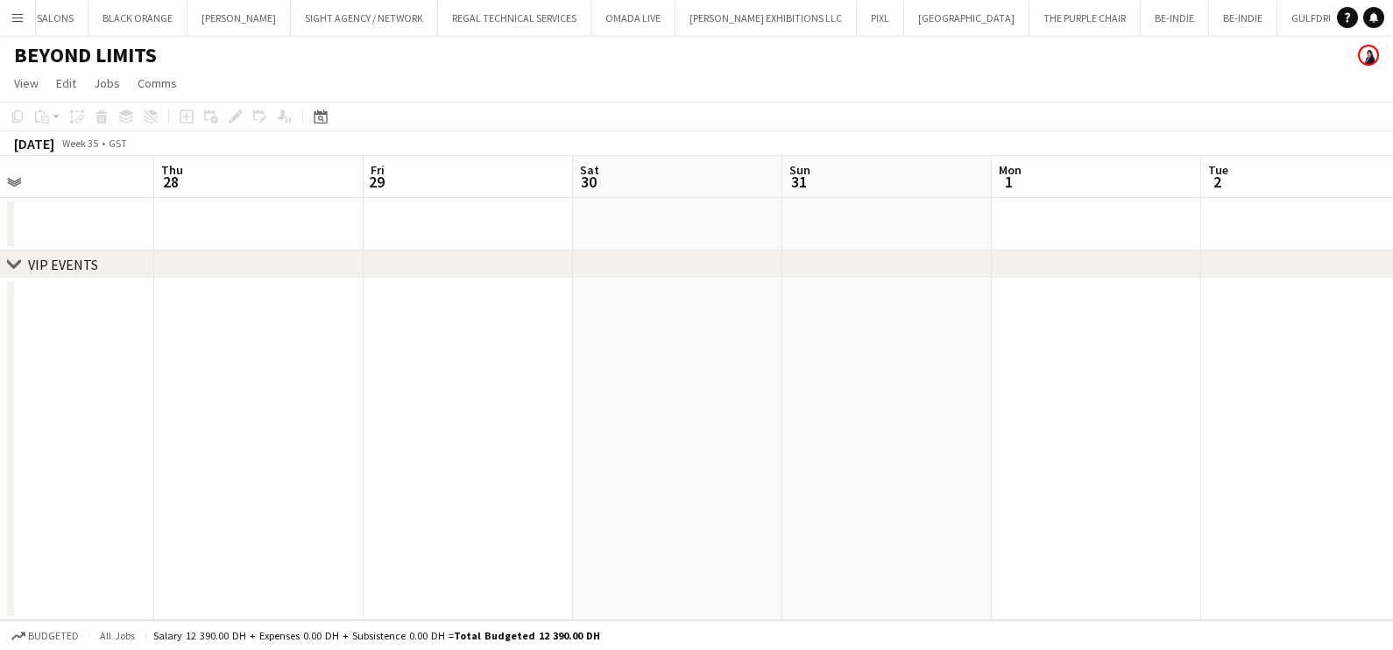
click at [726, 423] on app-calendar-viewport "Mon 25 Tue 26 Wed 27 Thu 28 Fri 29 Sat 30 Sun 31 Mon 1 Tue 2 Wed 3 Thu 4 Fri 5" at bounding box center [696, 388] width 1393 height 464
drag, startPoint x: 726, startPoint y: 413, endPoint x: 709, endPoint y: 413, distance: 17.5
click at [848, 413] on app-calendar-viewport "Sat 23 Sun 24 Mon 25 Tue 26 Wed 27 Thu 28 Fri 29 Sat 30 Sun 31 Mon 1 Tue 2 Wed 3" at bounding box center [696, 388] width 1393 height 464
click at [926, 466] on app-calendar-viewport "Wed 20 Thu 21 Fri 22 Sat 23 Sun 24 Mon 25 Tue 26 Wed 27 Thu 28 Fri 29 Sat 30 Su…" at bounding box center [696, 388] width 1393 height 464
drag, startPoint x: 761, startPoint y: 458, endPoint x: 351, endPoint y: 435, distance: 409.9
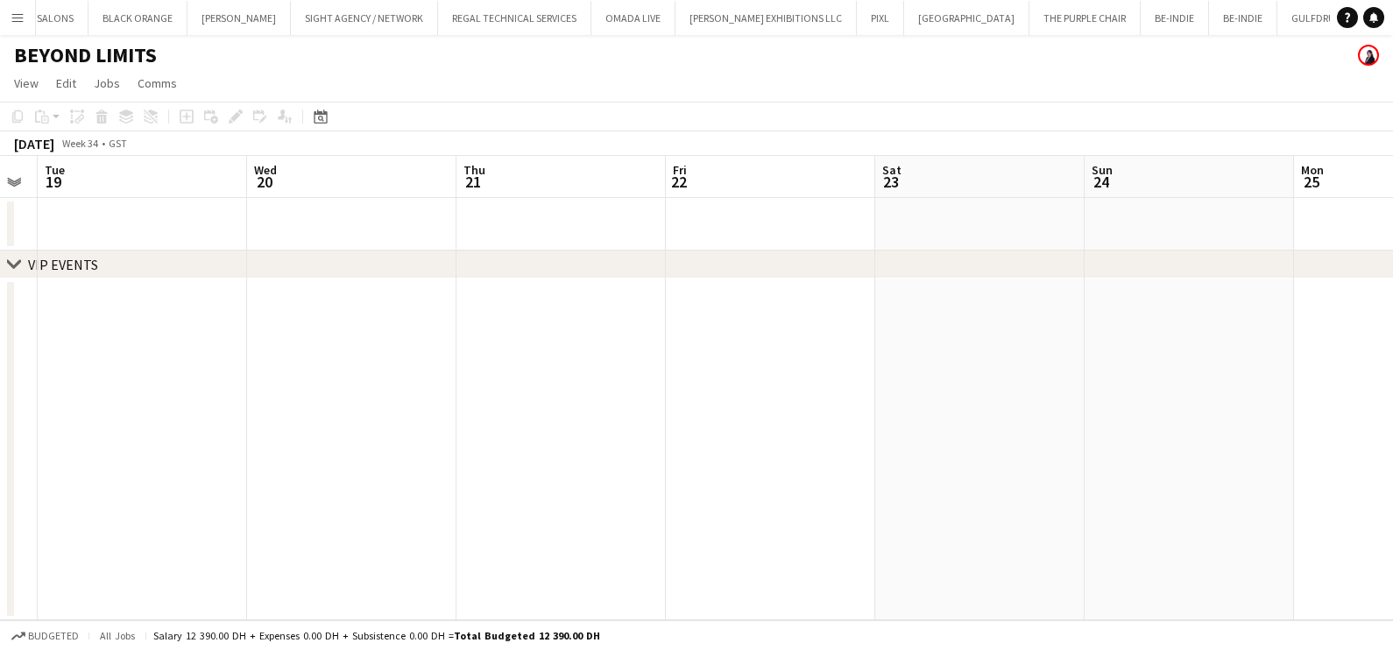
click at [755, 456] on app-calendar-viewport "Sun 17 Mon 18 Tue 19 Wed 20 Thu 21 Fri 22 Sat 23 Sun 24 Mon 25 Tue 26 Wed 27 Th…" at bounding box center [696, 388] width 1393 height 464
drag, startPoint x: 351, startPoint y: 435, endPoint x: 764, endPoint y: 443, distance: 412.8
click at [766, 444] on app-calendar-viewport "Fri 15 Sat 16 Sun 17 Mon 18 Tue 19 Wed 20 Thu 21 Fri 22 Sat 23 Sun 24 Mon 25 Tu…" at bounding box center [696, 388] width 1393 height 464
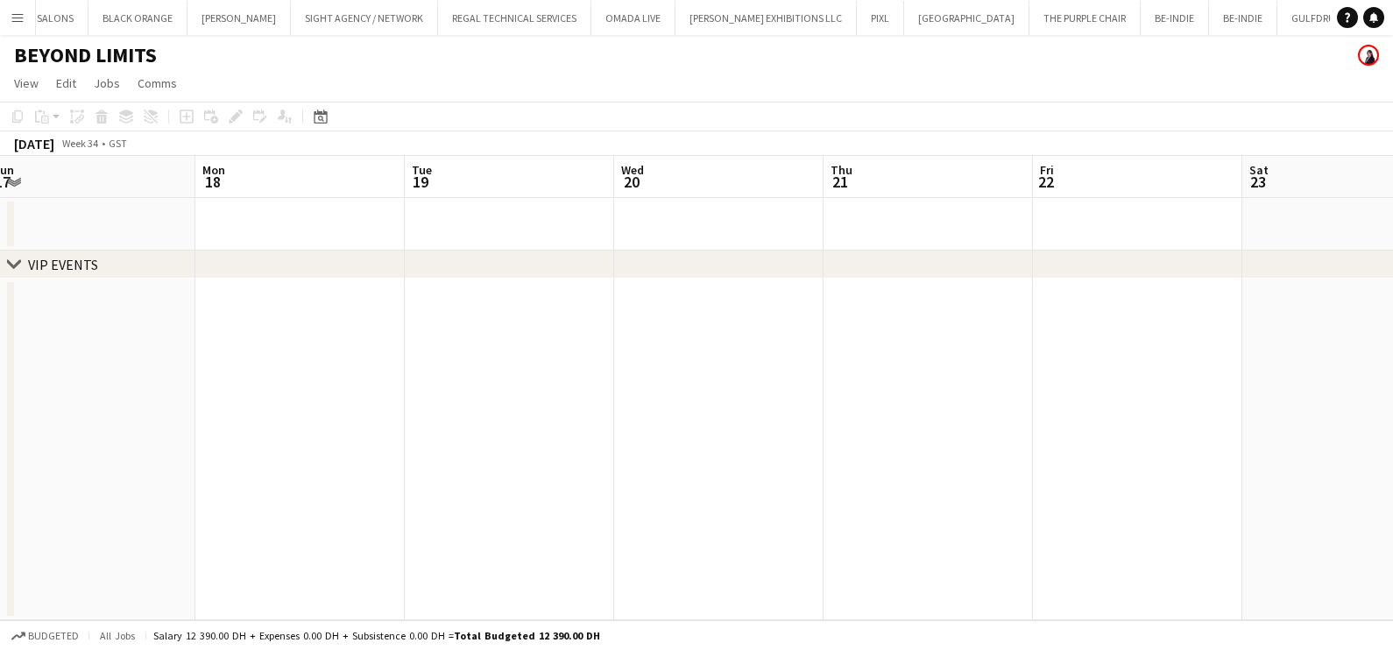
drag, startPoint x: 303, startPoint y: 407, endPoint x: 684, endPoint y: 402, distance: 380.3
click at [754, 407] on app-calendar-viewport "Fri 15 Sat 16 Sun 17 Mon 18 Tue 19 Wed 20 Thu 21 Fri 22 Sat 23 Sun 24 Mon 25 Tu…" at bounding box center [696, 388] width 1393 height 464
click at [723, 412] on app-calendar-viewport "Tue 12 Wed 13 Thu 14 Fri 15 Sat 16 Sun 17 Mon 18 Tue 19 Wed 20 Thu 21 Fri 22 Sa…" at bounding box center [696, 388] width 1393 height 464
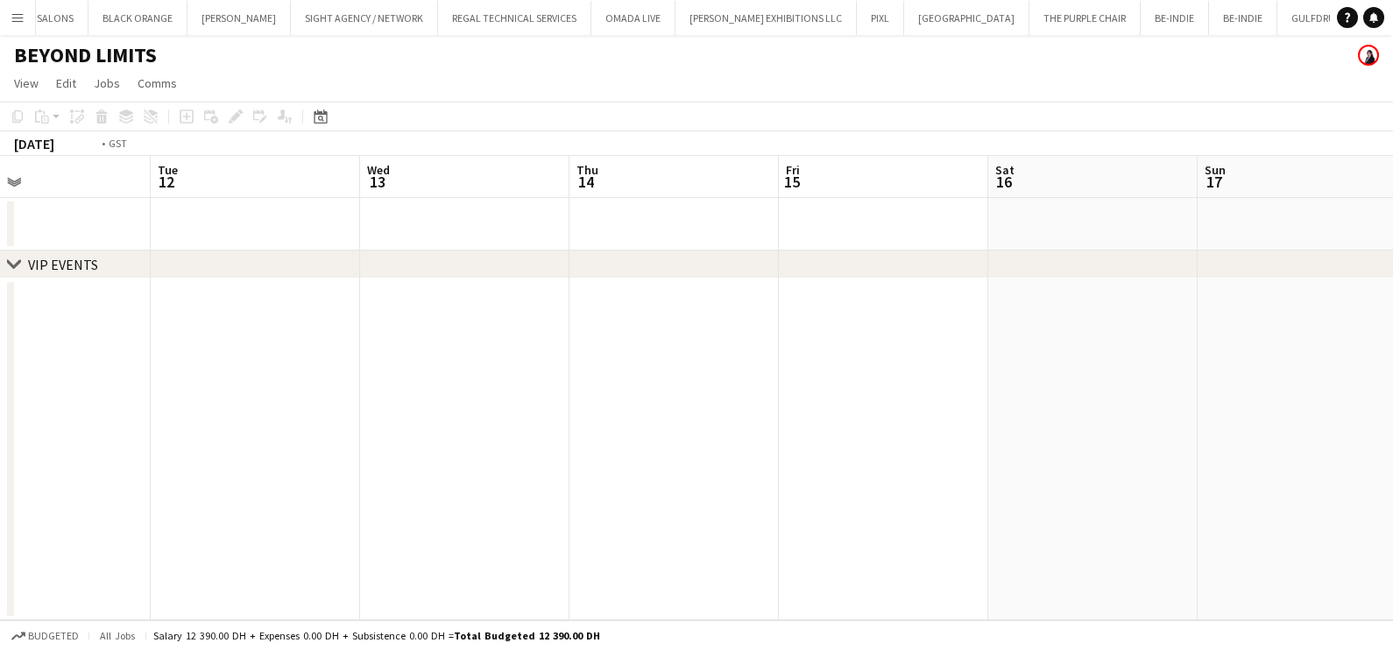
drag, startPoint x: 638, startPoint y: 423, endPoint x: 351, endPoint y: 407, distance: 287.9
click at [762, 423] on app-calendar-viewport "Sat 9 Sun 10 Mon 11 Tue 12 Wed 13 Thu 14 Fri 15 Sat 16 Sun 17 Mon 18 Tue 19 Wed…" at bounding box center [696, 388] width 1393 height 464
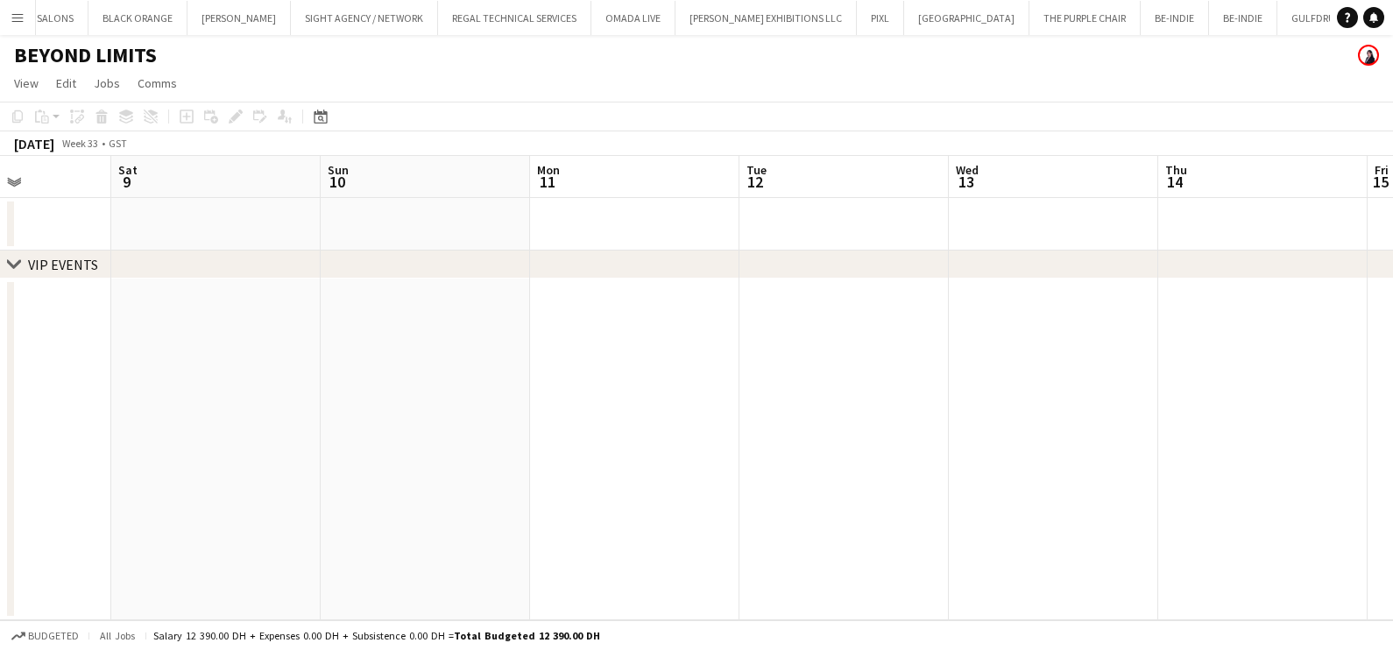
drag, startPoint x: 777, startPoint y: 420, endPoint x: 717, endPoint y: 416, distance: 60.6
click at [780, 420] on app-calendar-viewport "Wed 6 Thu 7 Fri 8 Sat 9 Sun 10 Mon 11 Tue 12 Wed 13 Thu 14 Fri 15 Sat 16 Sun 17" at bounding box center [696, 388] width 1393 height 464
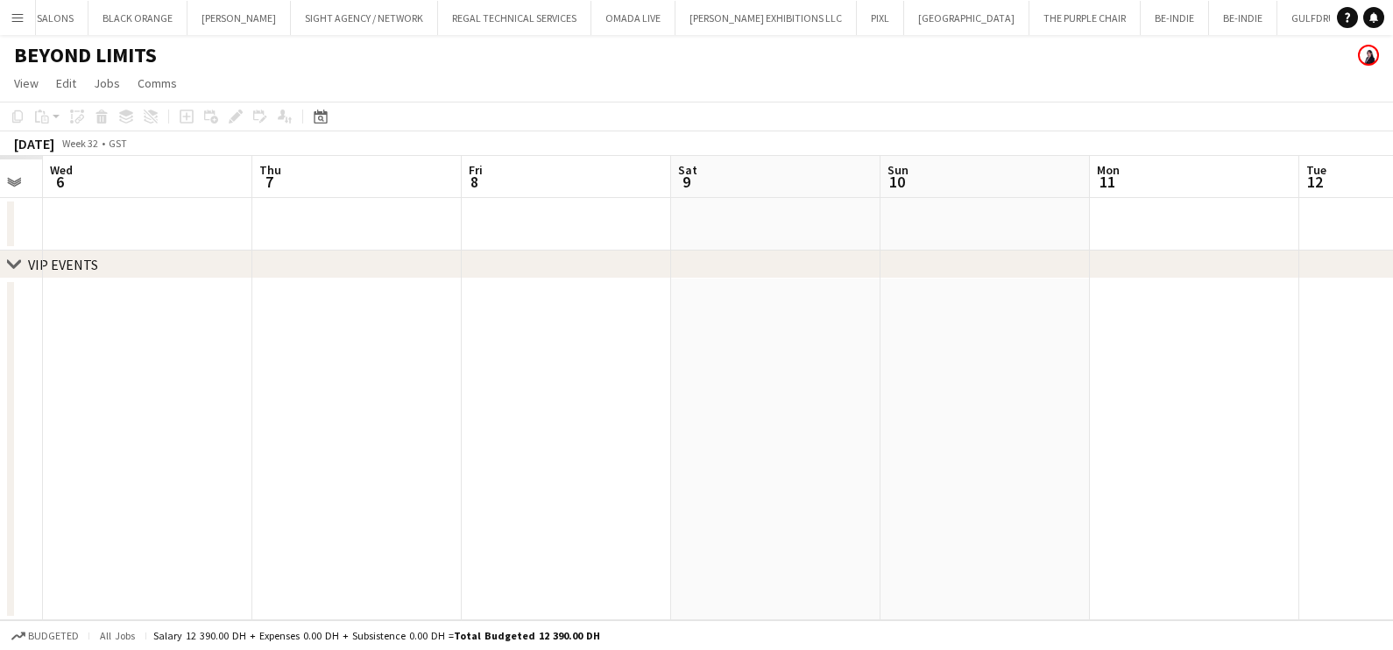
click at [705, 419] on app-calendar-viewport "Mon 4 Tue 5 Wed 6 Thu 7 Fri 8 Sat 9 Sun 10 Mon 11 Tue 12 Wed 13 Thu 14 Fri 15" at bounding box center [696, 388] width 1393 height 464
drag, startPoint x: 381, startPoint y: 423, endPoint x: 802, endPoint y: 421, distance: 420.6
click at [854, 422] on app-calendar-viewport "Wed 30 Thu 31 Fri 1 Sat 2 Sun 3 Mon 4 Tue 5 Wed 6 Thu 7 Fri 8 Sat 9 Sun 10" at bounding box center [696, 388] width 1393 height 464
drag, startPoint x: 626, startPoint y: 448, endPoint x: 599, endPoint y: 450, distance: 26.4
click at [895, 448] on app-calendar-viewport "Mon 28 Tue 29 Wed 30 Thu 31 Fri 1 Sat 2 Sun 3 Mon 4 Tue 5 Wed 6 Thu 7 Fri 8" at bounding box center [696, 388] width 1393 height 464
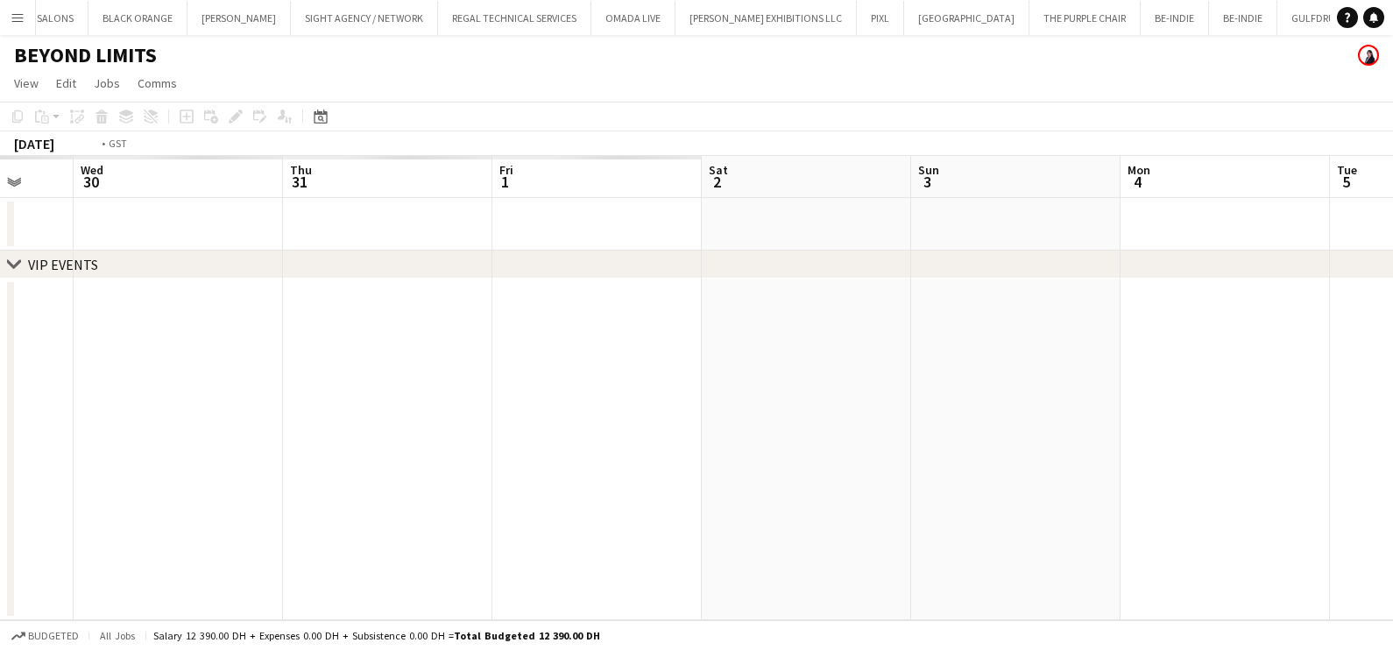
drag, startPoint x: 443, startPoint y: 450, endPoint x: 492, endPoint y: 396, distance: 73.8
click at [990, 465] on app-calendar-viewport "Sun 27 Mon 28 Tue 29 Wed 30 Thu 31 Fri 1 Sat 2 Sun 3 Mon 4 Tue 5 Wed 6 Thu 7" at bounding box center [696, 388] width 1393 height 464
drag, startPoint x: 761, startPoint y: 381, endPoint x: 688, endPoint y: 381, distance: 72.7
click at [825, 381] on app-calendar-viewport "Fri 25 Sat 26 Sun 27 Mon 28 Tue 29 Wed 30 Thu 31 Fri 1 Sat 2 Sun 3 Mon 4 Tue 5" at bounding box center [696, 388] width 1393 height 464
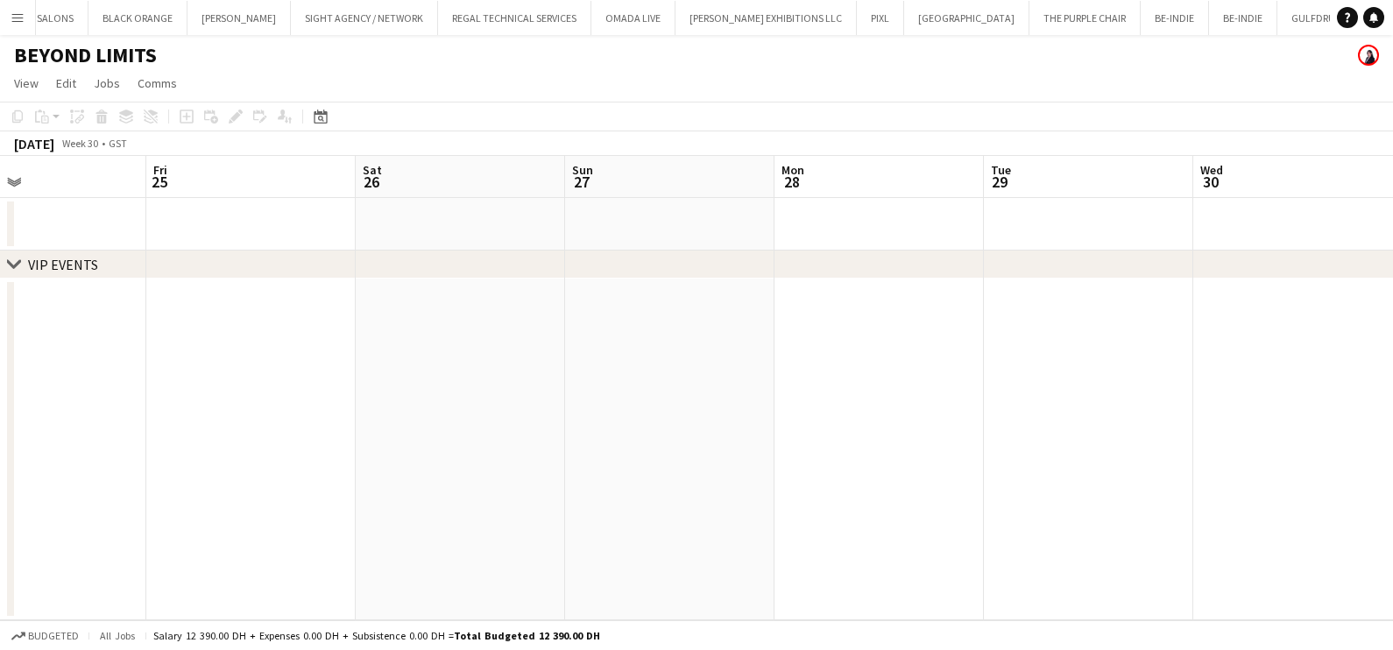
click at [945, 433] on app-calendar-viewport "Tue 22 Wed 23 Thu 24 Fri 25 Sat 26 Sun 27 Mon 28 Tue 29 Wed 30 Thu 31 Fri 1 Sat…" at bounding box center [696, 388] width 1393 height 464
drag, startPoint x: 373, startPoint y: 429, endPoint x: 912, endPoint y: 412, distance: 539.2
click at [914, 412] on app-calendar-viewport "Sat 19 Sun 20 Mon 21 Tue 22 Wed 23 Thu 24 Fri 25 Sat 26 Sun 27 Mon 28 Tue 29 We…" at bounding box center [696, 388] width 1393 height 464
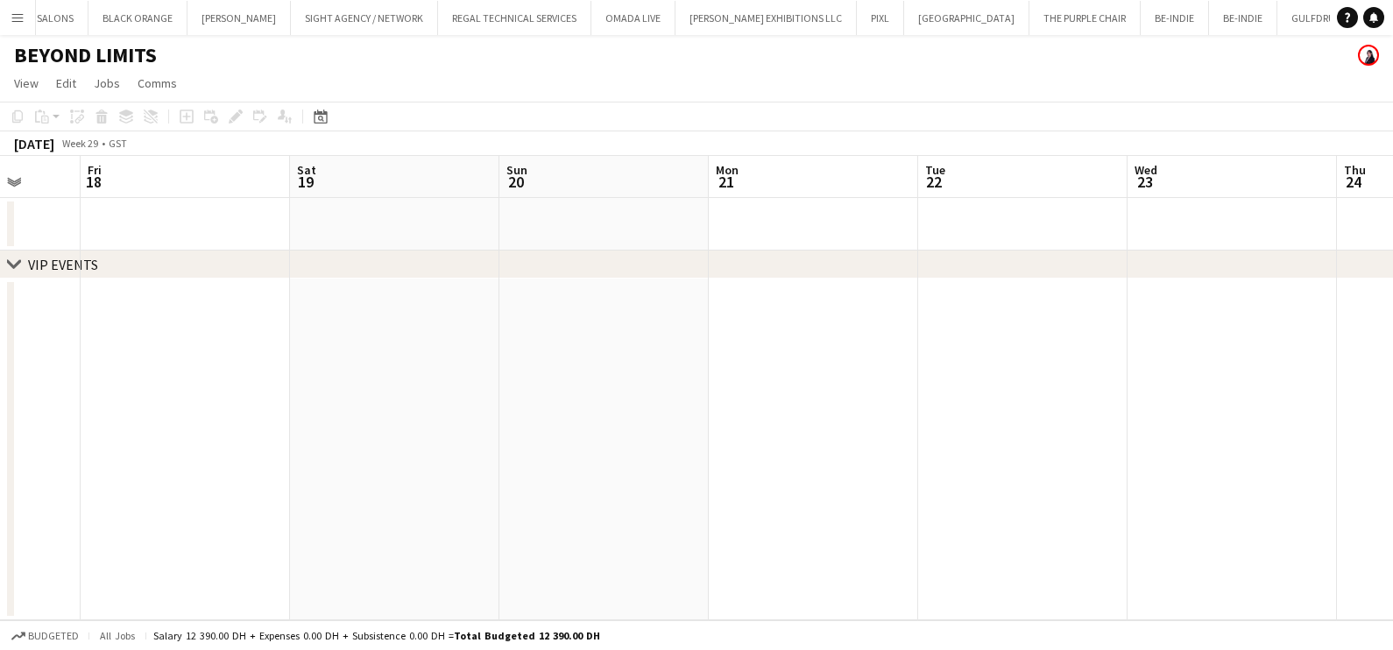
click at [880, 416] on app-calendar-viewport "Tue 15 Wed 16 Thu 17 Fri 18 Sat 19 Sun 20 Mon 21 Tue 22 Wed 23 Thu 24 Fri 25 Sa…" at bounding box center [696, 388] width 1393 height 464
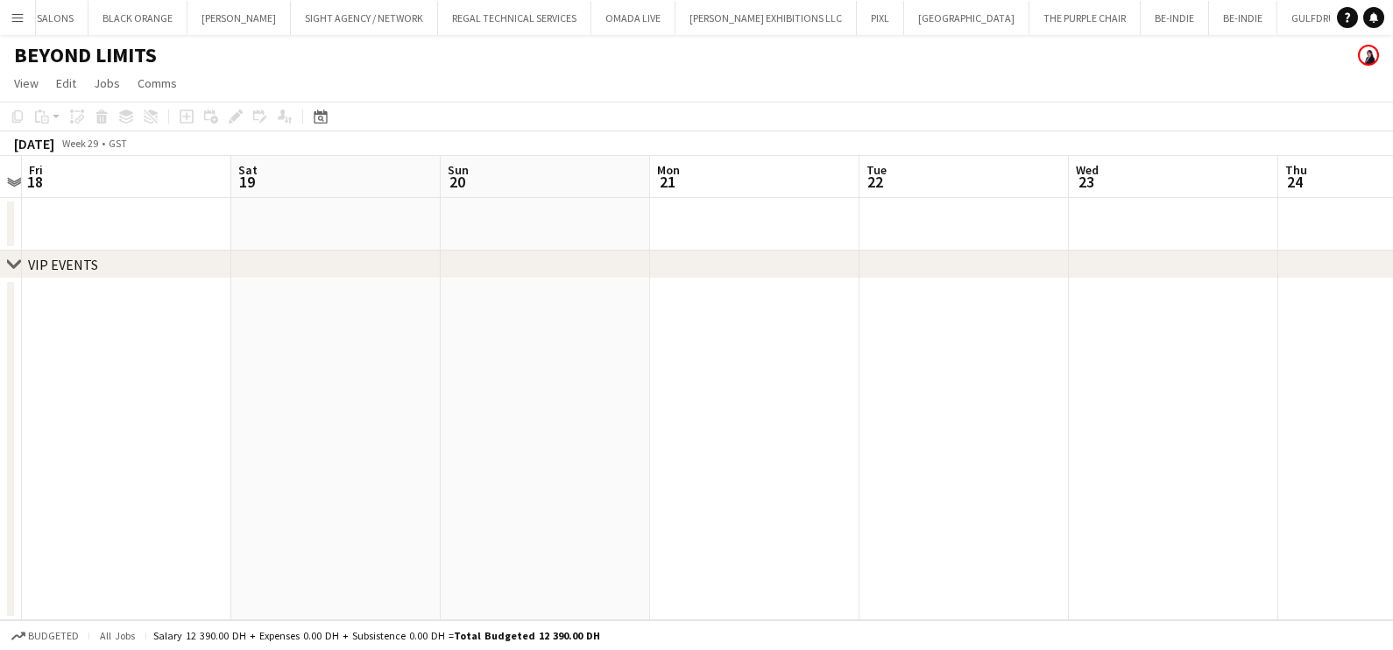
drag, startPoint x: 375, startPoint y: 421, endPoint x: 842, endPoint y: 421, distance: 467.1
click at [868, 421] on app-calendar-viewport "Tue 15 Wed 16 Thu 17 Fri 18 Sat 19 Sun 20 Mon 21 Tue 22 Wed 23 Thu 24 Fri 25 Sa…" at bounding box center [696, 388] width 1393 height 464
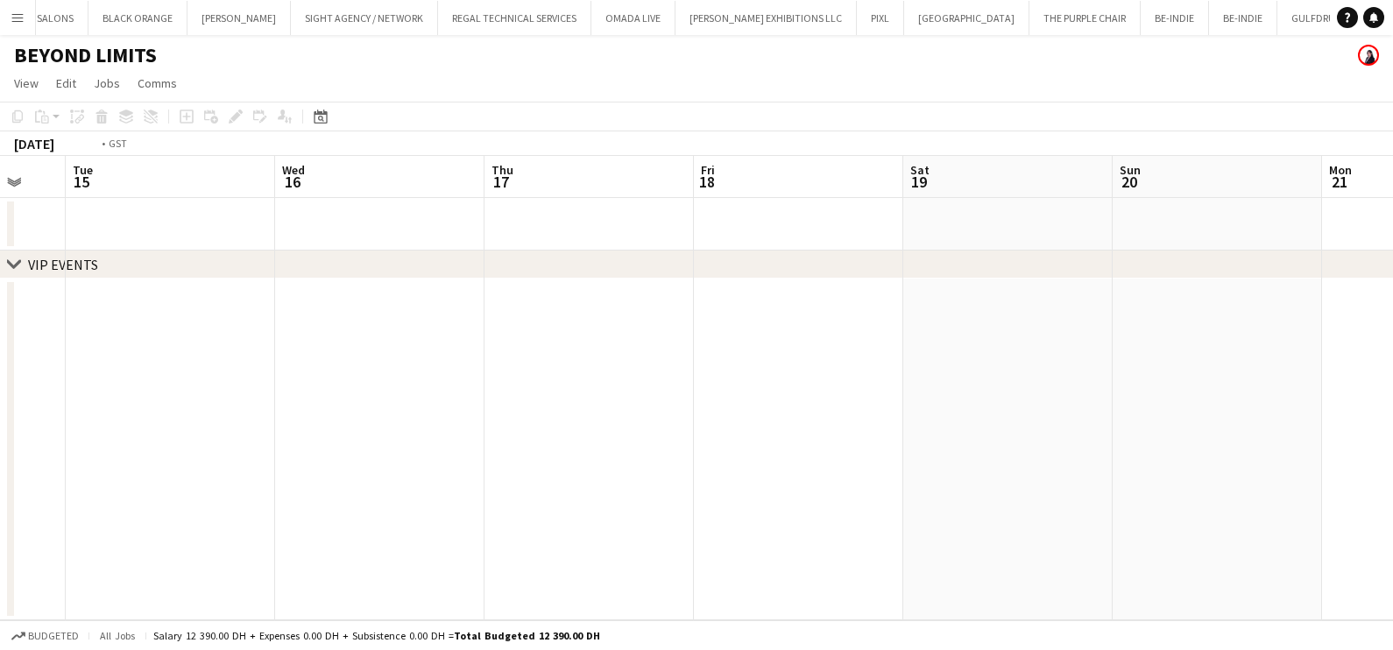
click at [790, 371] on app-calendar-viewport "Sat 12 Sun 13 Mon 14 Tue 15 Wed 16 Thu 17 Fri 18 Sat 19 Sun 20 Mon 21 Tue 22 We…" at bounding box center [696, 388] width 1393 height 464
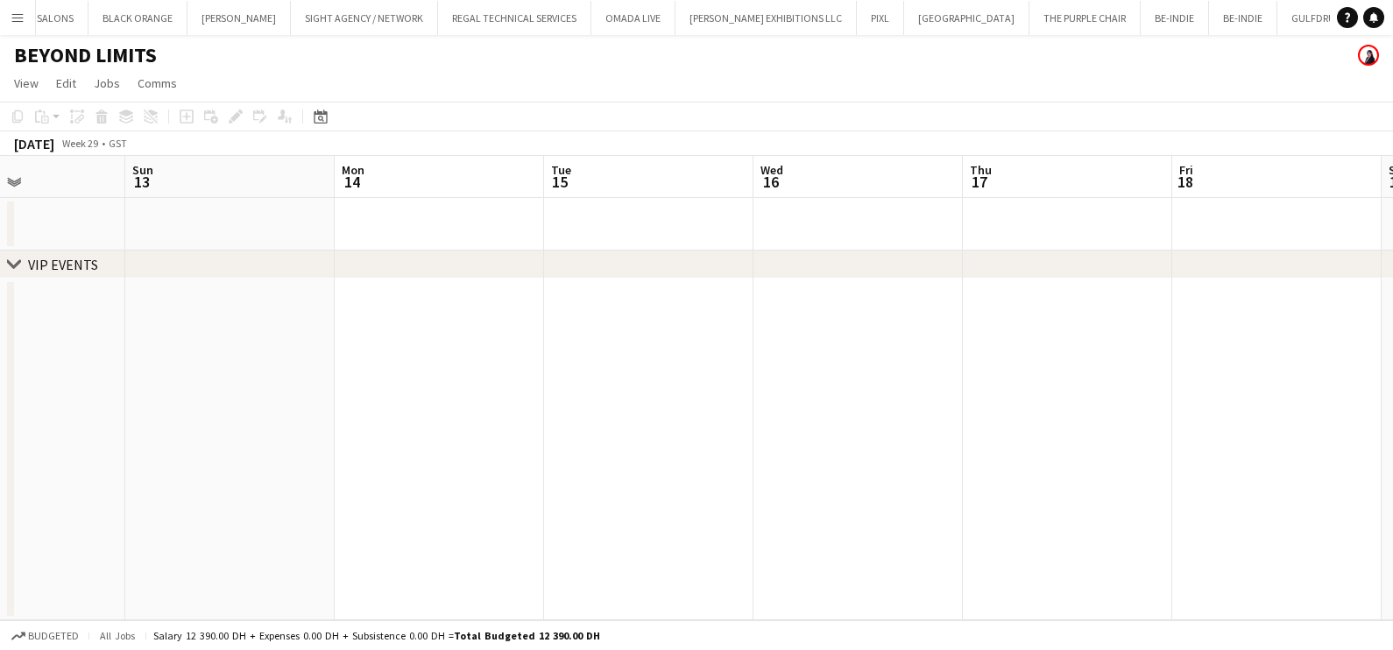
drag, startPoint x: 267, startPoint y: 363, endPoint x: 669, endPoint y: 363, distance: 402.2
click at [692, 363] on app-calendar-viewport "Thu 10 Fri 11 Sat 12 Sun 13 Mon 14 Tue 15 Wed 16 Thu 17 Fri 18 Sat 19 Sun 20 Mo…" at bounding box center [696, 388] width 1393 height 464
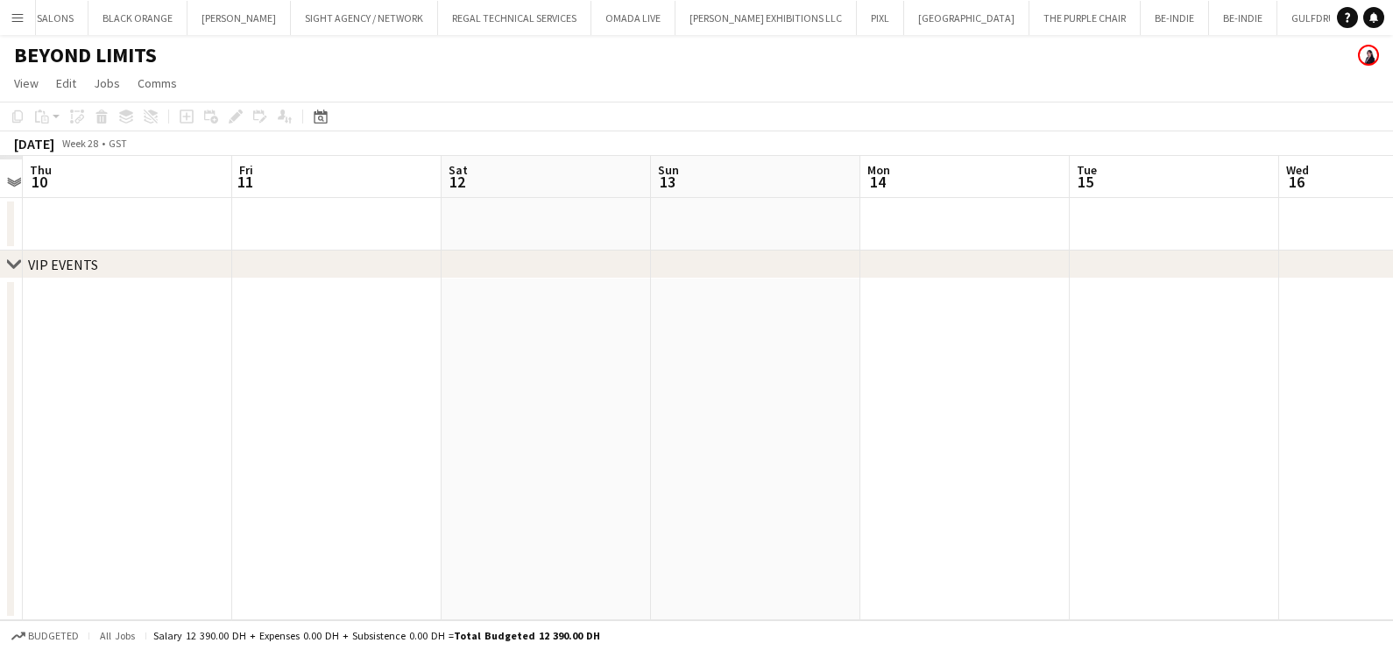
drag, startPoint x: 469, startPoint y: 363, endPoint x: 622, endPoint y: 363, distance: 153.4
click at [622, 363] on app-calendar-viewport "Tue 8 Wed 9 Thu 10 Fri 11 Sat 12 Sun 13 Mon 14 Tue 15 Wed 16 Thu 17 Fri 18 Sat …" at bounding box center [696, 388] width 1393 height 464
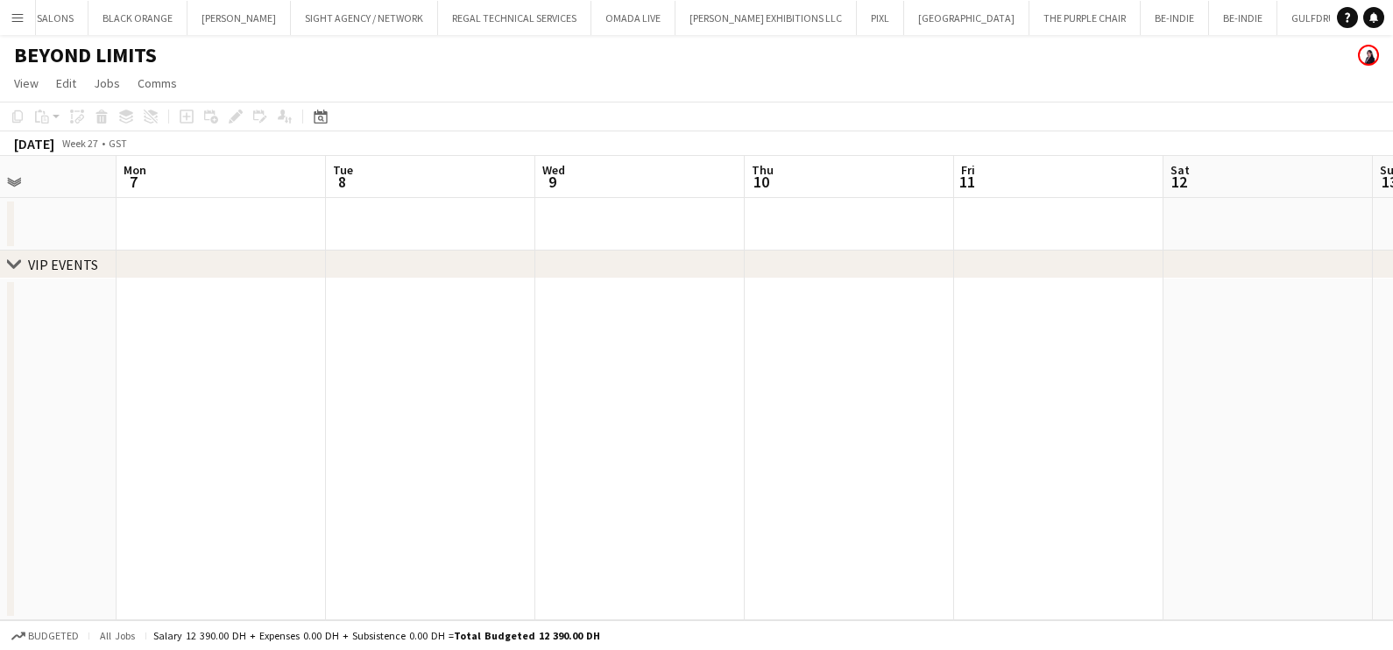
drag, startPoint x: 574, startPoint y: 386, endPoint x: 414, endPoint y: 385, distance: 159.5
click at [666, 385] on app-calendar-viewport "Fri 4 Sat 5 Sun 6 Mon 7 Tue 8 Wed 9 Thu 10 Fri 11 Sat 12 Sun 13 Mon 14 Tue 15" at bounding box center [696, 388] width 1393 height 464
drag, startPoint x: 664, startPoint y: 390, endPoint x: 195, endPoint y: 373, distance: 469.1
click at [758, 390] on app-calendar-viewport "Thu 3 Fri 4 Sat 5 Sun 6 Mon 7 Tue 8 Wed 9 Thu 10 Fri 11 Sat 12 Sun 13 Mon 14" at bounding box center [696, 388] width 1393 height 464
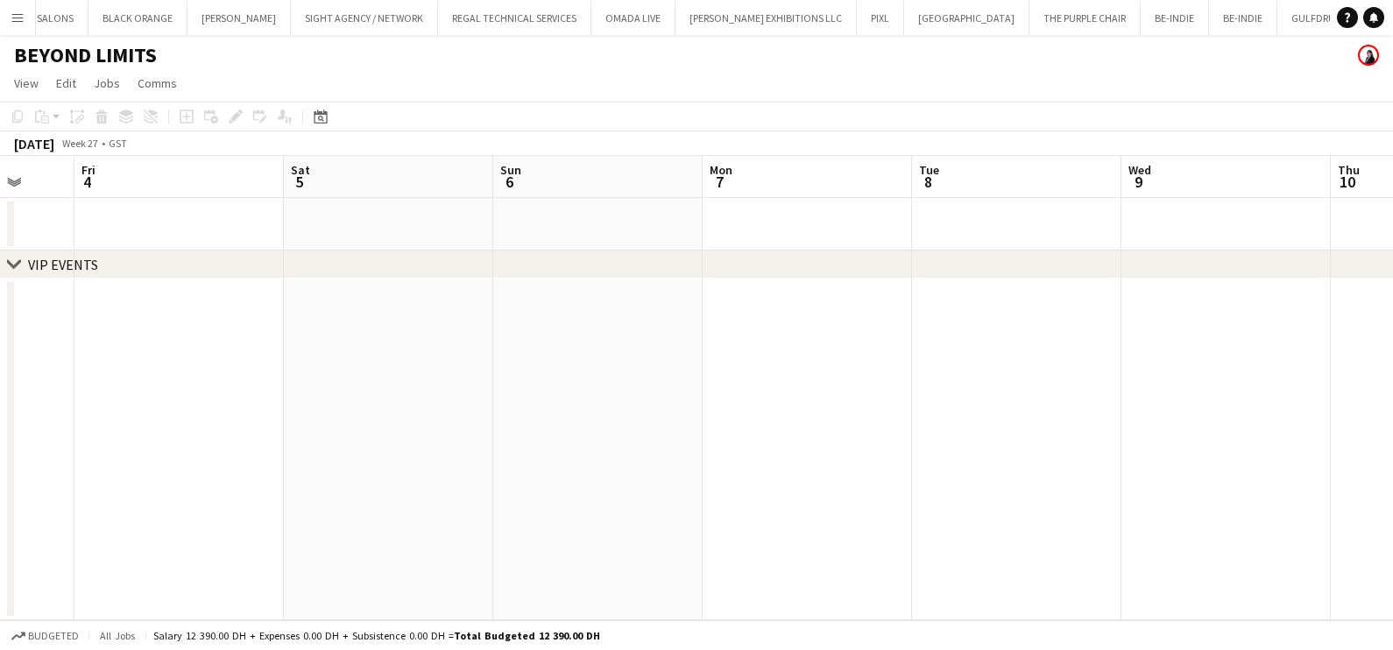
drag, startPoint x: 777, startPoint y: 374, endPoint x: 592, endPoint y: 371, distance: 184.9
click at [777, 373] on app-calendar-viewport "Tue 1 Wed 2 Thu 3 Fri 4 Sat 5 Sun 6 Mon 7 Tue 8 Wed 9 Thu 10 Fri 11 Sat 12" at bounding box center [696, 388] width 1393 height 464
click at [800, 372] on app-calendar-viewport "Sun 29 Mon 30 Tue 1 Wed 2 Thu 3 Fri 4 Sat 5 Sun 6 Mon 7 Tue 8 Wed 9 Thu 10" at bounding box center [696, 388] width 1393 height 464
click at [790, 376] on app-calendar-viewport "Wed 25 Thu 26 Fri 27 Sat 28 Sun 29 Mon 30 Tue 1 Wed 2 Thu 3 Fri 4 Sat 5 Sun 6" at bounding box center [696, 388] width 1393 height 464
drag, startPoint x: 576, startPoint y: 393, endPoint x: 677, endPoint y: 390, distance: 101.7
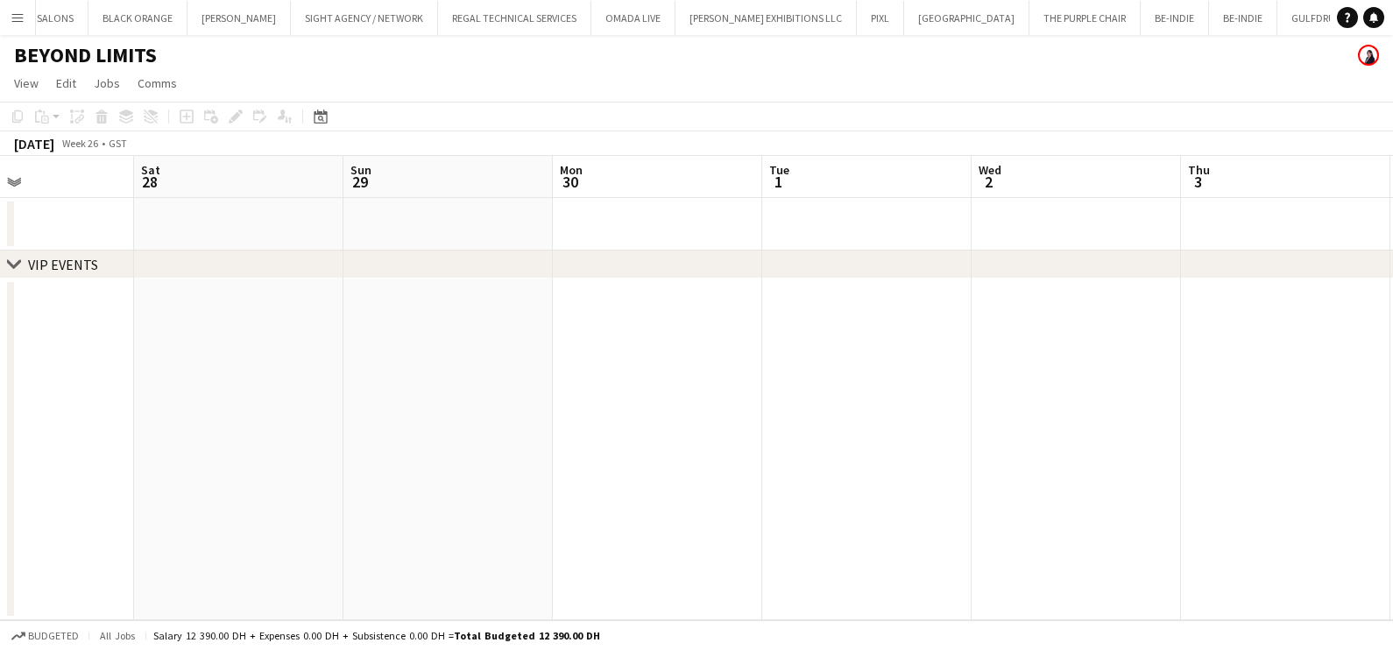
click at [683, 392] on app-calendar-viewport "Wed 25 Thu 26 Fri 27 Sat 28 Sun 29 Mon 30 Tue 1 Wed 2 Thu 3 Fri 4 Sat 5 Sun 6" at bounding box center [696, 388] width 1393 height 464
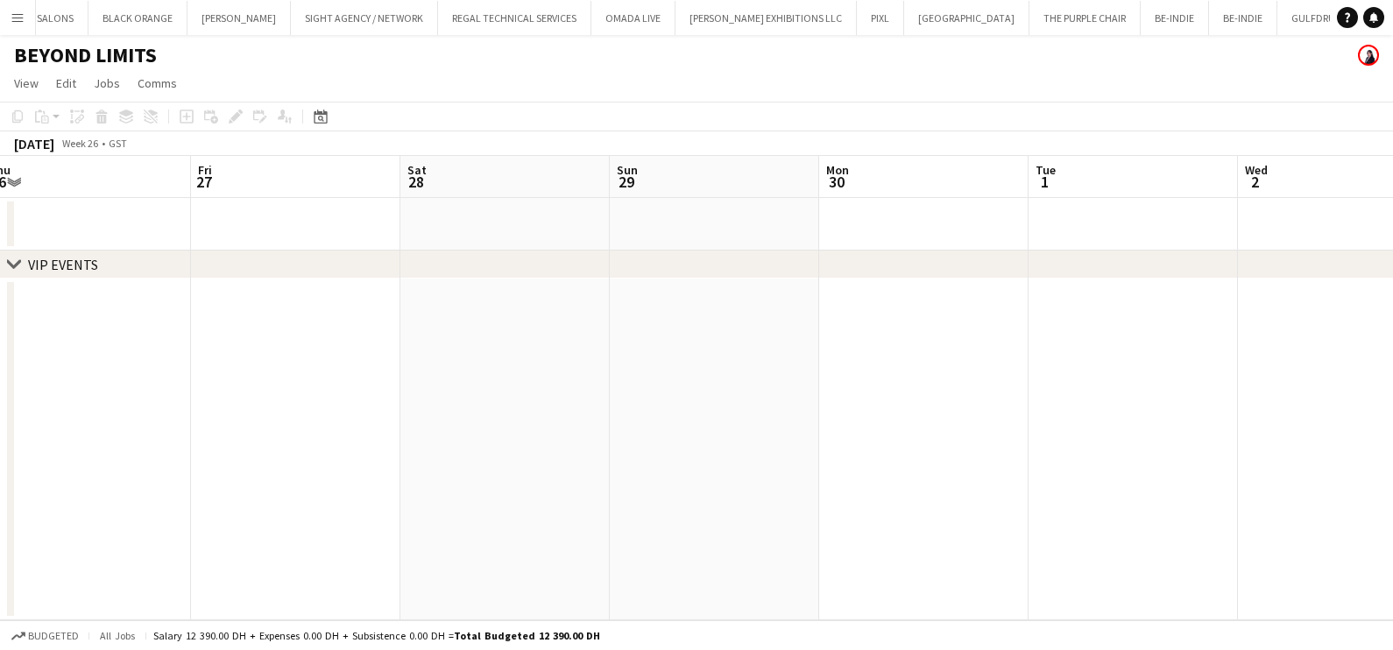
click at [747, 391] on app-calendar-viewport "Tue 24 Wed 25 Thu 26 Fri 27 Sat 28 Sun 29 Mon 30 Tue 1 Wed 2 Thu 3 Fri 4 Sat 5" at bounding box center [696, 388] width 1393 height 464
click at [675, 393] on app-calendar-viewport "Sun 22 Mon 23 Tue 24 Wed 25 Thu 26 Fri 27 Sat 28 Sun 29 Mon 30 Tue 1 Wed 2 Thu 3" at bounding box center [696, 388] width 1393 height 464
click at [644, 375] on app-calendar-viewport "Fri 20 Sat 21 Sun 22 Mon 23 Tue 24 Wed 25 Thu 26 Fri 27 Sat 28 Sun 29 Mon 30 Tu…" at bounding box center [696, 388] width 1393 height 464
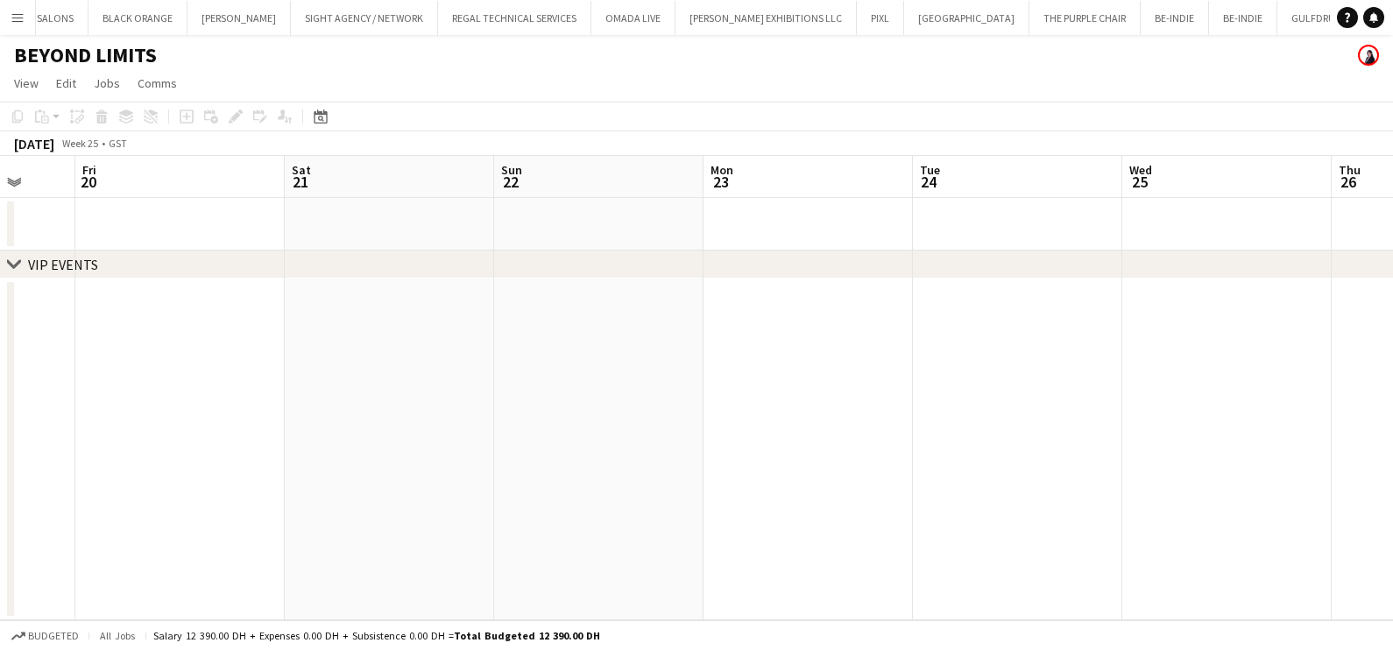
drag, startPoint x: 479, startPoint y: 377, endPoint x: 504, endPoint y: 377, distance: 24.5
click at [495, 377] on app-calendar-viewport "Tue 17 Wed 18 Thu 19 Fri 20 Sat 21 Sun 22 Mon 23 Tue 24 Wed 25 Thu 26 Fri 27 Sa…" at bounding box center [696, 388] width 1393 height 464
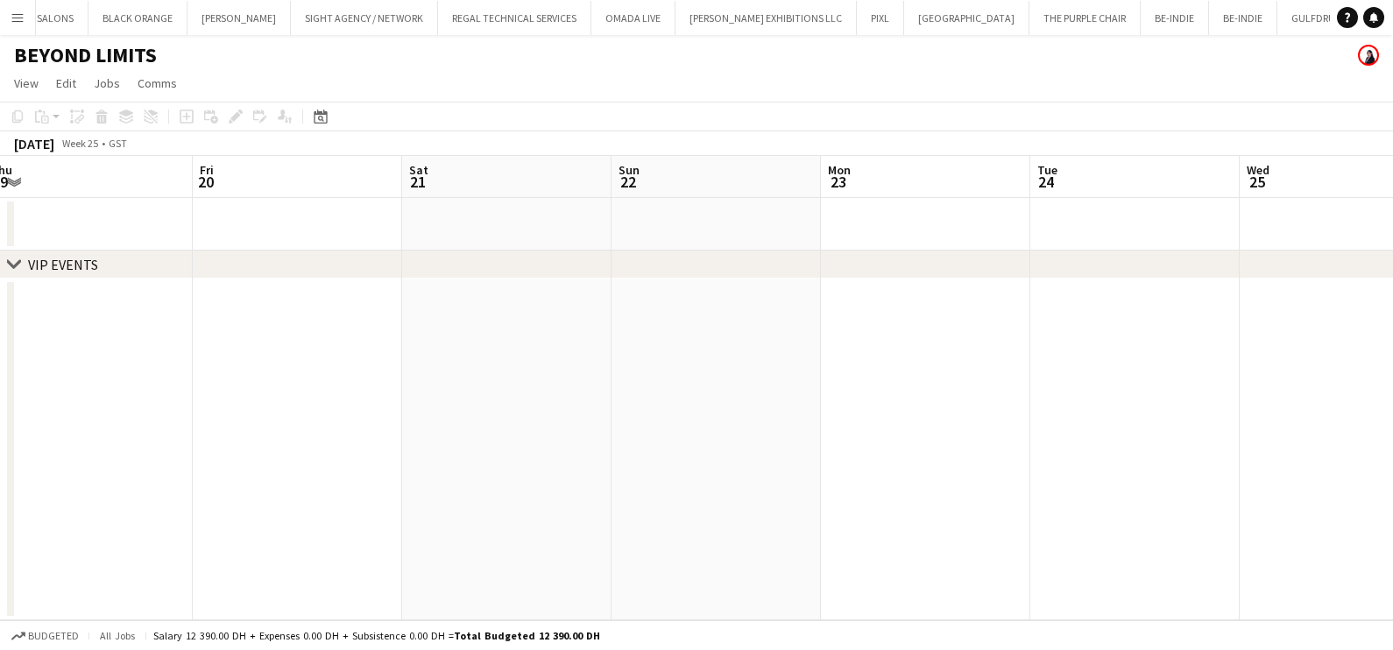
drag, startPoint x: 436, startPoint y: 413, endPoint x: 695, endPoint y: 413, distance: 259.4
click at [689, 413] on app-calendar-viewport "Tue 17 Wed 18 Thu 19 Fri 20 Sat 21 Sun 22 Mon 23 Tue 24 Wed 25 Thu 26 Fri 27 Sa…" at bounding box center [696, 388] width 1393 height 464
click at [745, 436] on app-calendar-viewport "Sun 15 Mon 16 Tue 17 Wed 18 Thu 19 Fri 20 Sat 21 Sun 22 Mon 23 Tue 24 Wed 25 Th…" at bounding box center [696, 388] width 1393 height 464
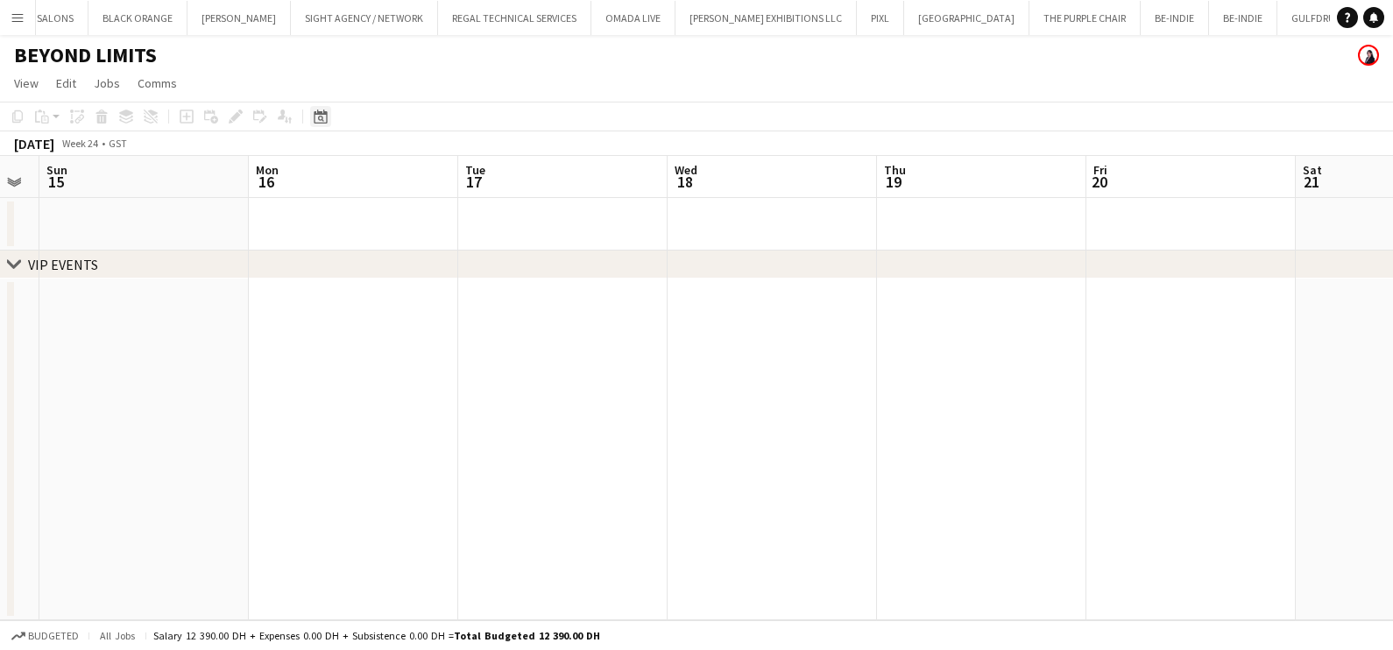
click at [321, 114] on icon at bounding box center [320, 117] width 13 height 14
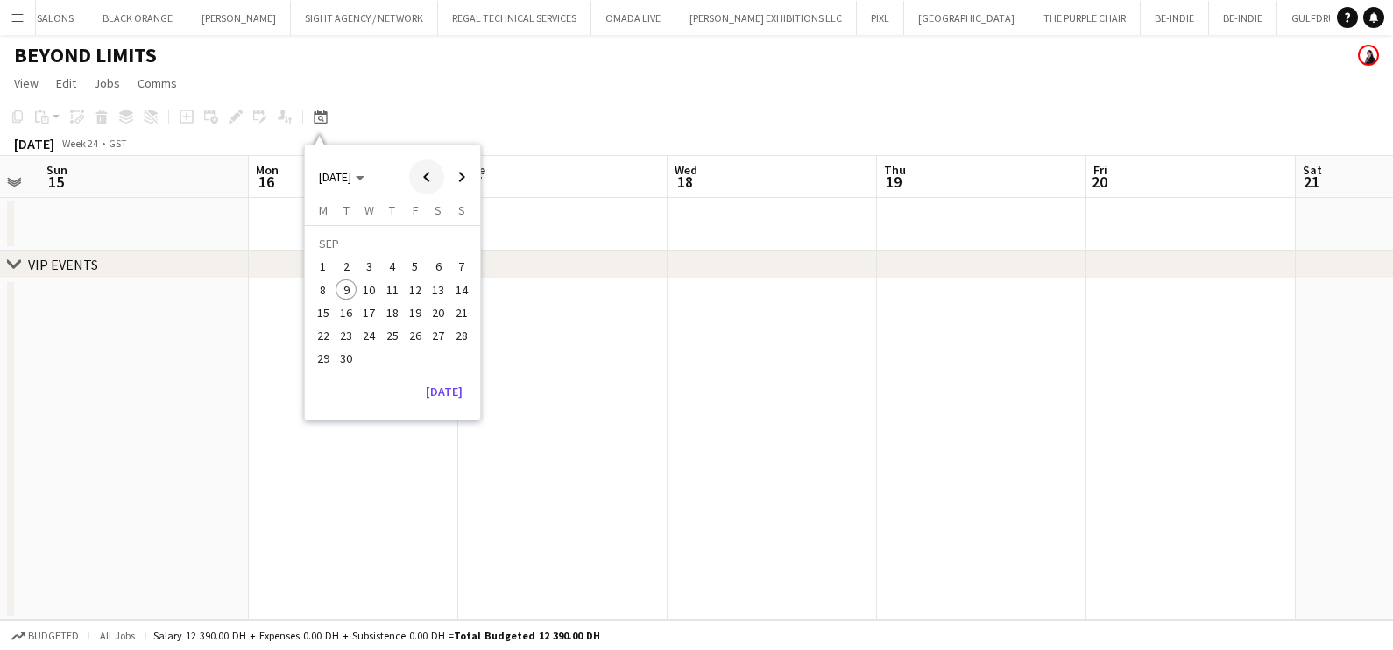
click at [422, 167] on span "Previous month" at bounding box center [426, 176] width 35 height 35
click at [418, 170] on span "Previous month" at bounding box center [426, 176] width 35 height 35
click at [410, 252] on span "2" at bounding box center [415, 246] width 21 height 25
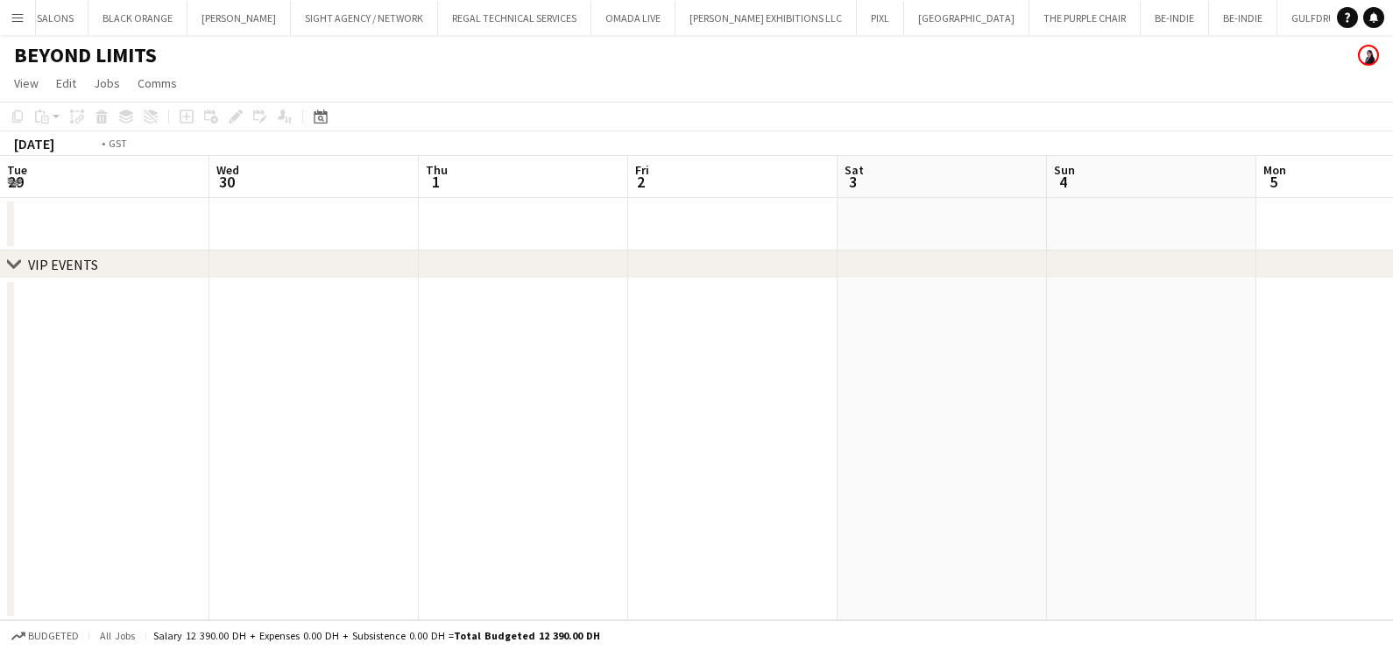
drag, startPoint x: 455, startPoint y: 399, endPoint x: 783, endPoint y: 378, distance: 328.4
click at [923, 407] on app-calendar-viewport "Sun 27 Mon 28 Tue 29 Wed 30 Thu 1 Fri 2 Sat 3 Sun 4 Mon 5 Tue 6 Wed 7 Thu 8" at bounding box center [696, 388] width 1393 height 464
drag, startPoint x: 333, startPoint y: 416, endPoint x: 682, endPoint y: 416, distance: 348.8
click at [842, 416] on app-calendar-viewport "Fri 25 Sat 26 Sun 27 Mon 28 Tue 29 Wed 30 Thu 1 Fri 2 Sat 3 Sun 4 Mon 5 Tue 6" at bounding box center [696, 388] width 1393 height 464
drag, startPoint x: 606, startPoint y: 447, endPoint x: 967, endPoint y: 447, distance: 360.2
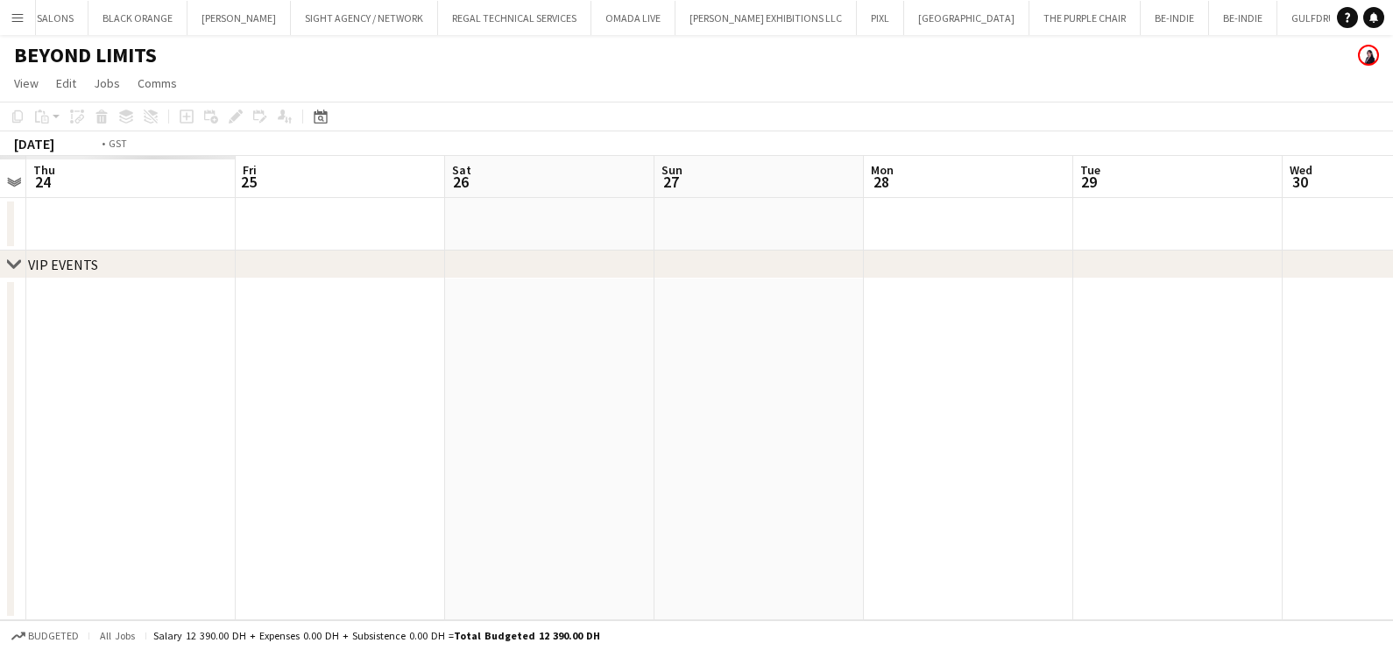
click at [965, 447] on app-calendar-viewport "Tue 22 Wed 23 Thu 24 Fri 25 Sat 26 Sun 27 Mon 28 Tue 29 Wed 30 Thu 1 Fri 2 Sat 3" at bounding box center [696, 388] width 1393 height 464
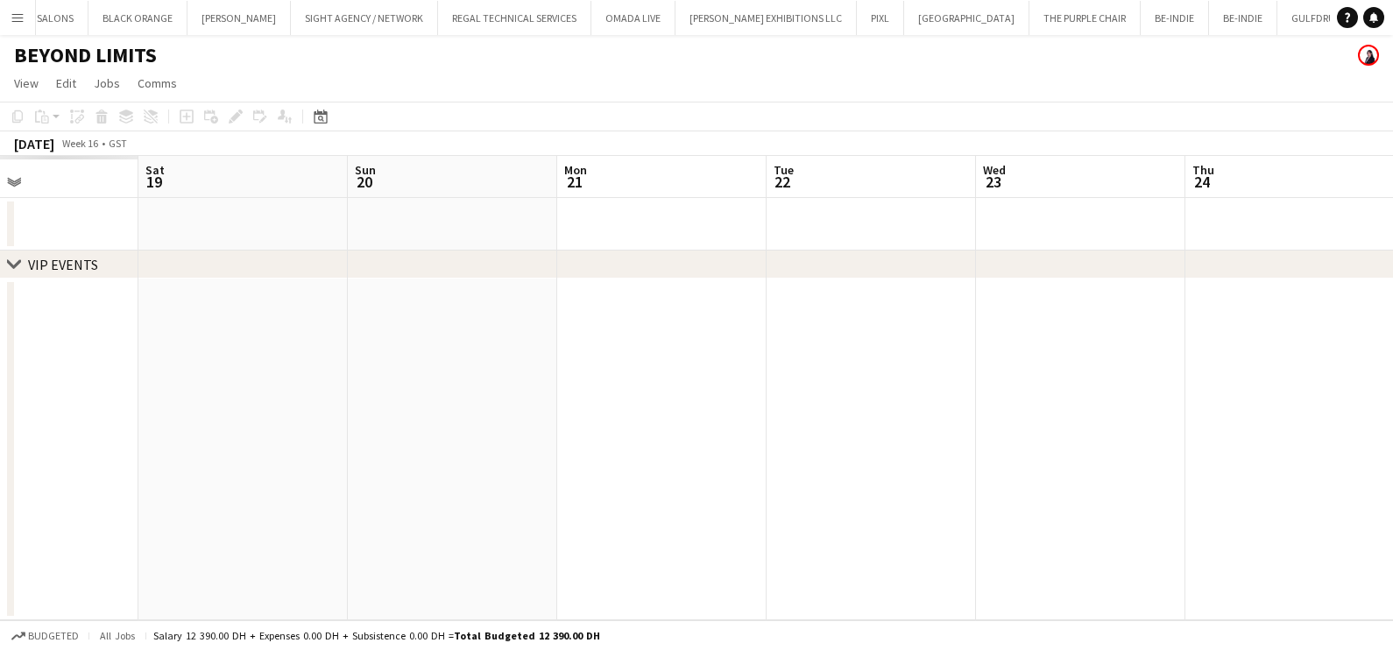
drag, startPoint x: 828, startPoint y: 438, endPoint x: 348, endPoint y: 453, distance: 480.4
click at [876, 435] on app-calendar-viewport "Wed 16 Thu 17 Fri 18 Sat 19 Sun 20 Mon 21 Tue 22 Wed 23 Thu 24 Fri 25 Sat 26 Su…" at bounding box center [696, 388] width 1393 height 464
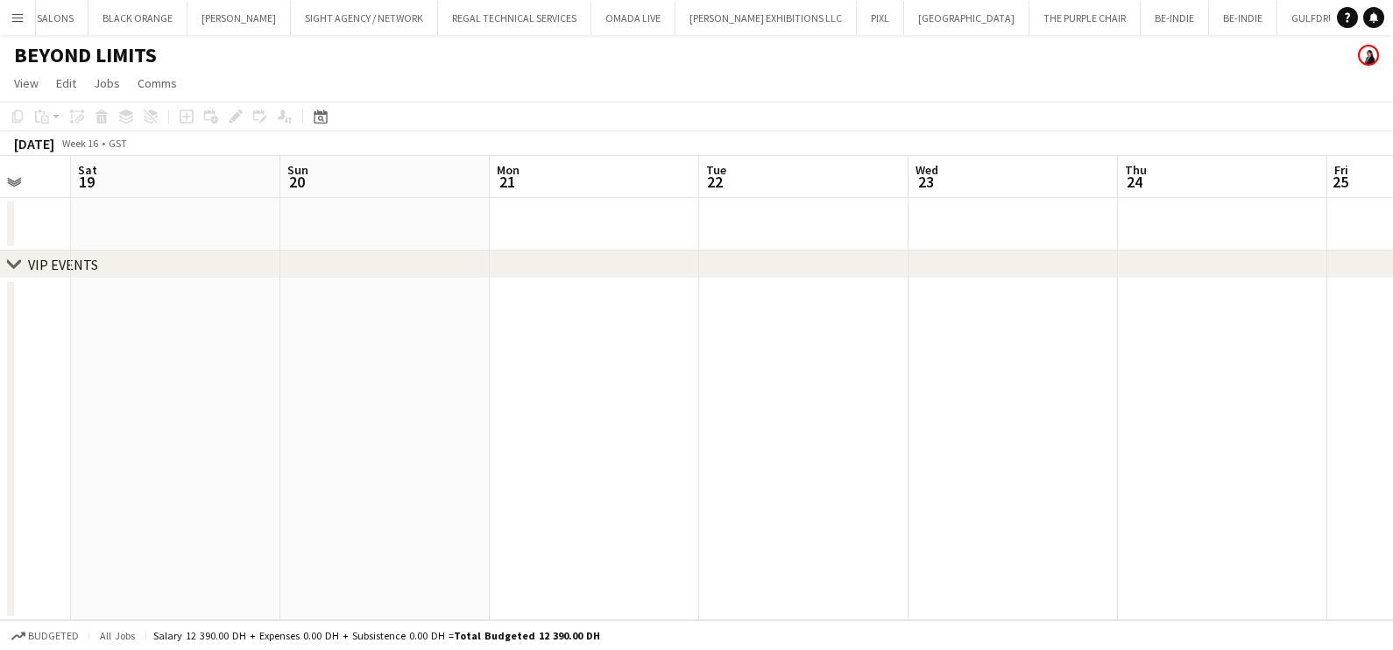
drag
click at [743, 459] on app-calendar-viewport "Wed 16 Thu 17 Fri 18 Sat 19 Sun 20 Mon 21 Tue 22 Wed 23 Thu 24 Fri 25 Sat 26 Su…" at bounding box center [696, 388] width 1393 height 464
click at [853, 469] on app-calendar-viewport "Mon 14 Tue 15 Wed 16 Thu 17 Fri 18 Sat 19 Sun 20 Mon 21 Tue 22 Wed 23 Thu 24 Fr…" at bounding box center [696, 388] width 1393 height 464
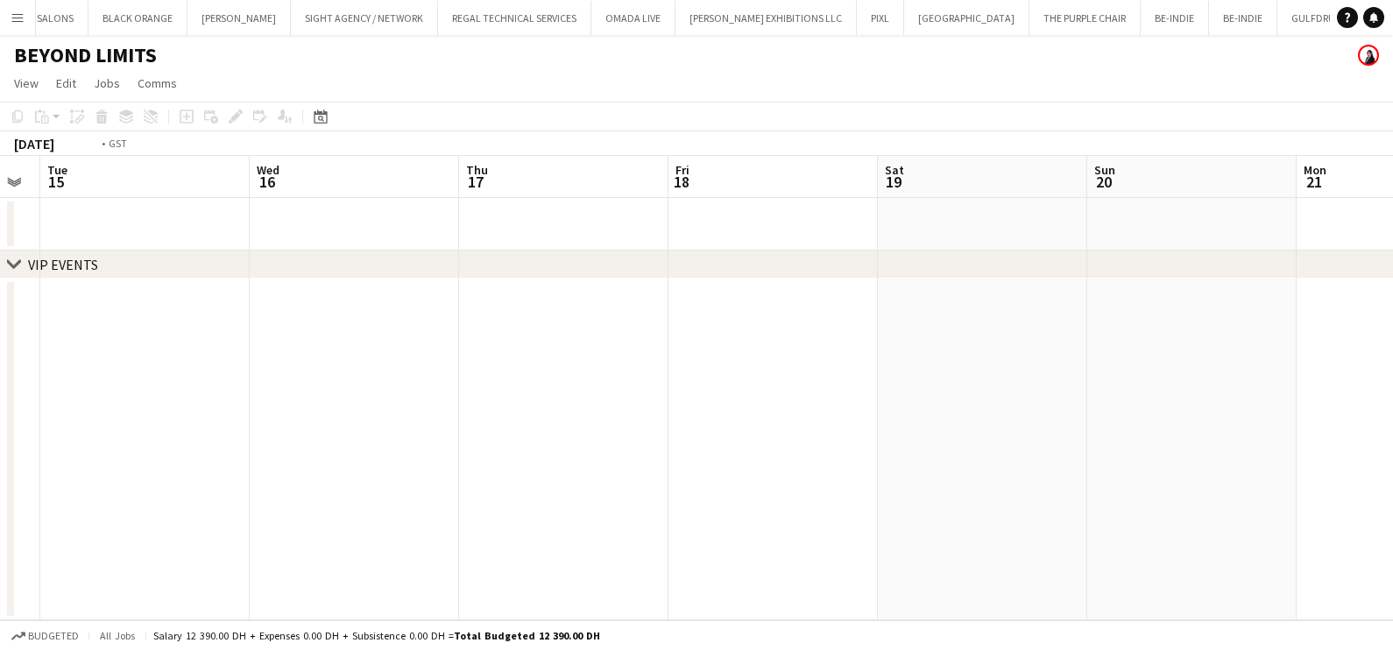
click at [898, 452] on app-calendar-viewport "Sun 13 Mon 14 Tue 15 Wed 16 Thu 17 Fri 18 Sat 19 Sun 20 Mon 21 Tue 22 Wed 23 Th…" at bounding box center [696, 388] width 1393 height 464
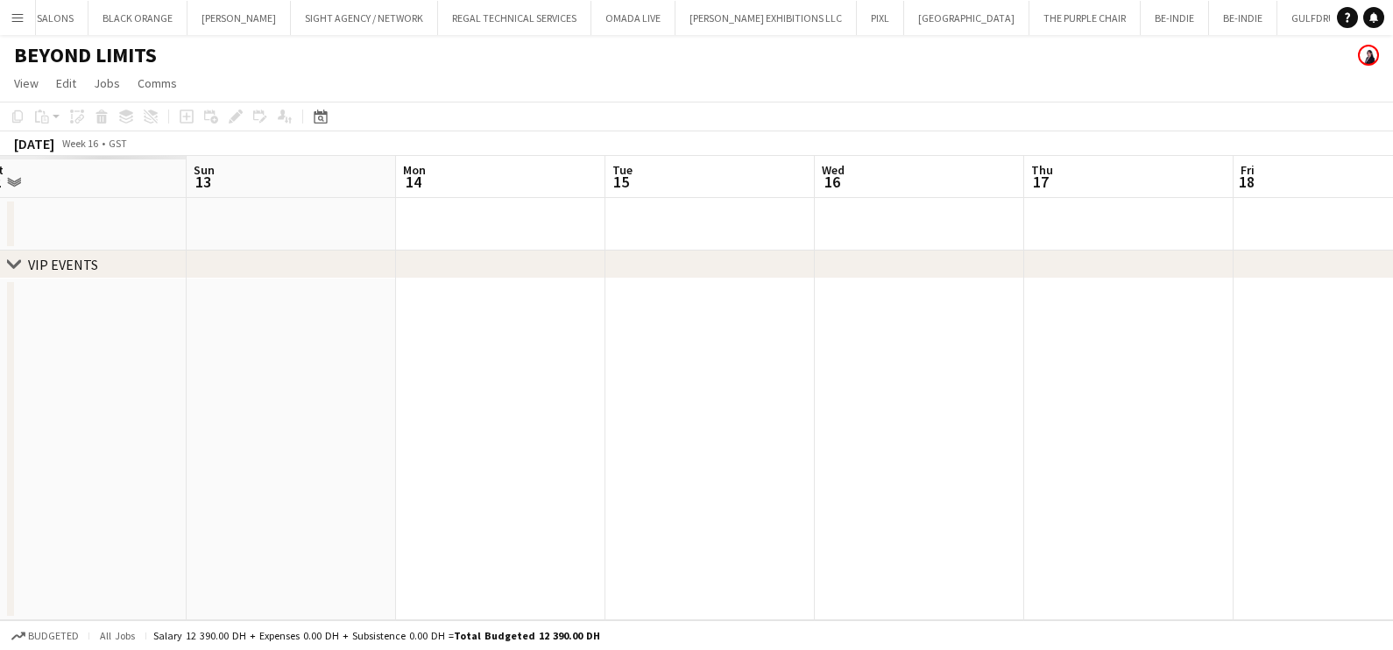
click at [839, 436] on app-calendar-viewport "Thu 10 Fri 11 Sat 12 Sun 13 Mon 14 Tue 15 Wed 16 Thu 17 Fri 18 Sat 19 Sun 20 Mo…" at bounding box center [696, 388] width 1393 height 464
click at [889, 434] on app-calendar-viewport "Tue 8 Wed 9 Thu 10 Fri 11 Sat 12 Sun 13 Mon 14 Tue 15 Wed 16 Thu 17 Fri 18 Sat …" at bounding box center [696, 388] width 1393 height 464
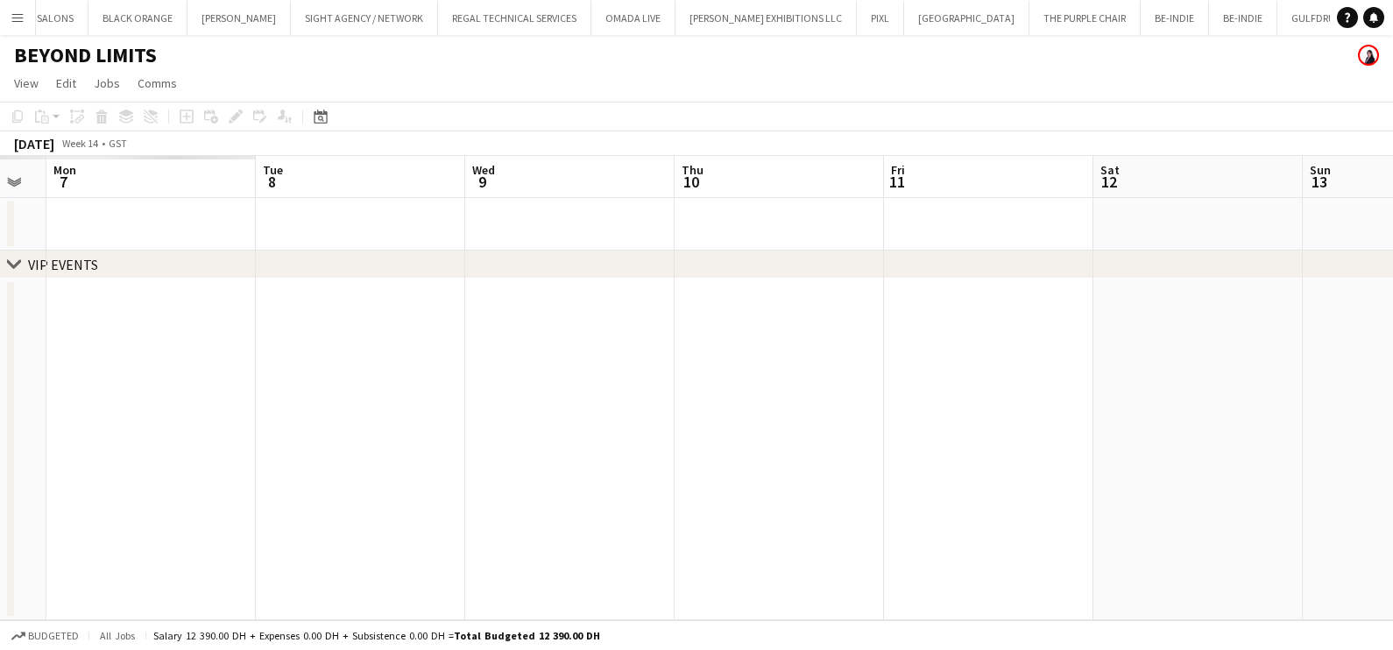
click at [869, 441] on app-calendar-viewport "Sat 5 Sun 6 Mon 7 Tue 8 Wed 9 Thu 10 Fri 11 Sat 12 Sun 13 Mon 14 Tue 15 Wed 16" at bounding box center [696, 388] width 1393 height 464
click at [831, 407] on app-calendar-viewport "Tue 1 Wed 2 Thu 3 Fri 4 Sat 5 Sun 6 Mon 7 Tue 8 Wed 9 Thu 10 Fri 11 Sat 12" at bounding box center [696, 388] width 1393 height 464
click at [715, 364] on app-calendar-viewport "Sat 29 Sun 30 Mon 31 Tue 1 Wed 2 Thu 3 Fri 4 Sat 5 Sun 6 Mon 7 Tue 8 Wed 9" at bounding box center [696, 388] width 1393 height 464
click at [762, 346] on app-calendar-viewport "Sat 29 Sun 30 Mon 31 Tue 1 Wed 2 Thu 3 Fri 4 Sat 5 Sun 6 Mon 7 Tue 8 Wed 9" at bounding box center [696, 388] width 1393 height 464
click at [705, 329] on app-calendar-viewport "Thu 27 Fri 28 Sat 29 Sun 30 Mon 31 Tue 1 Wed 2 Thu 3 Fri 4 Sat 5 Sun 6 Mon 7" at bounding box center [696, 388] width 1393 height 464
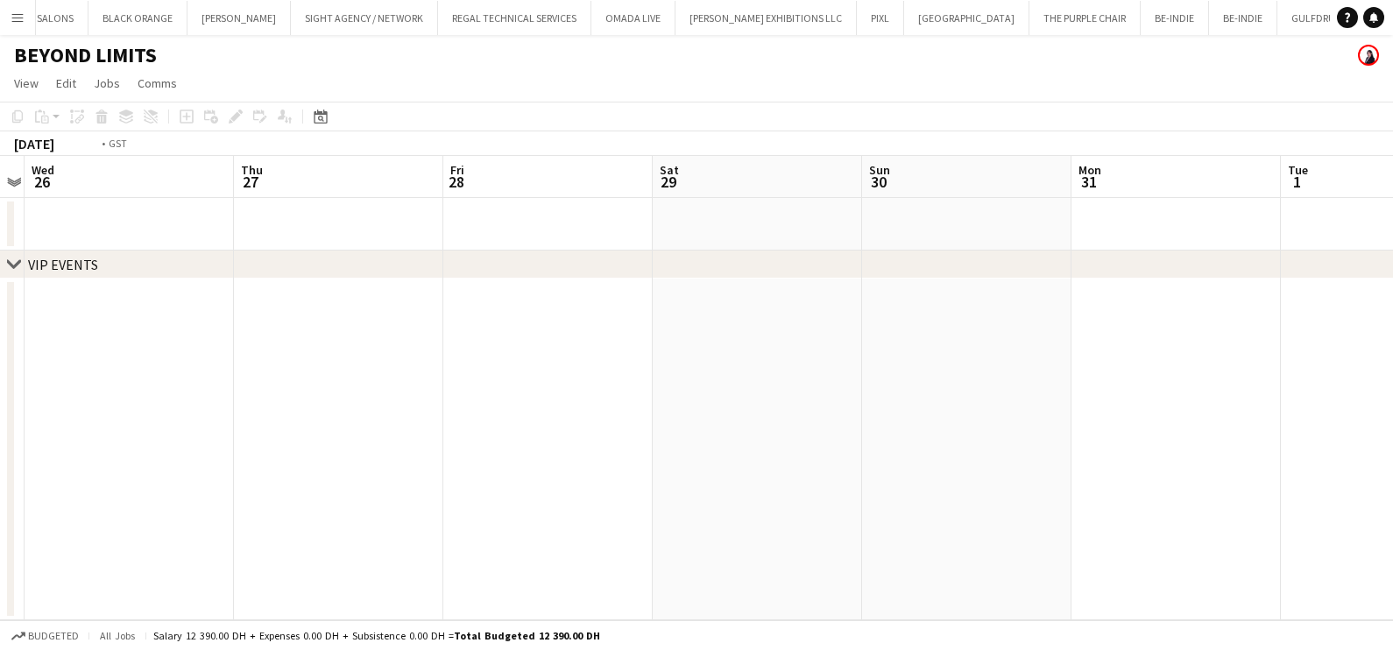
click at [554, 342] on app-calendar-viewport "Mon 24 Tue 25 Wed 26 Thu 27 Fri 28 Sat 29 Sun 30 Mon 31 Tue 1 Wed 2 Thu 3 Fri 4" at bounding box center [696, 388] width 1393 height 464
click at [531, 401] on app-calendar-viewport "Sat 22 Sun 23 Mon 24 Tue 25 Wed 26 Thu 27 Fri 28 Sat 29 Sun 30 Mon 31 Tue 1 Wed…" at bounding box center [696, 388] width 1393 height 464
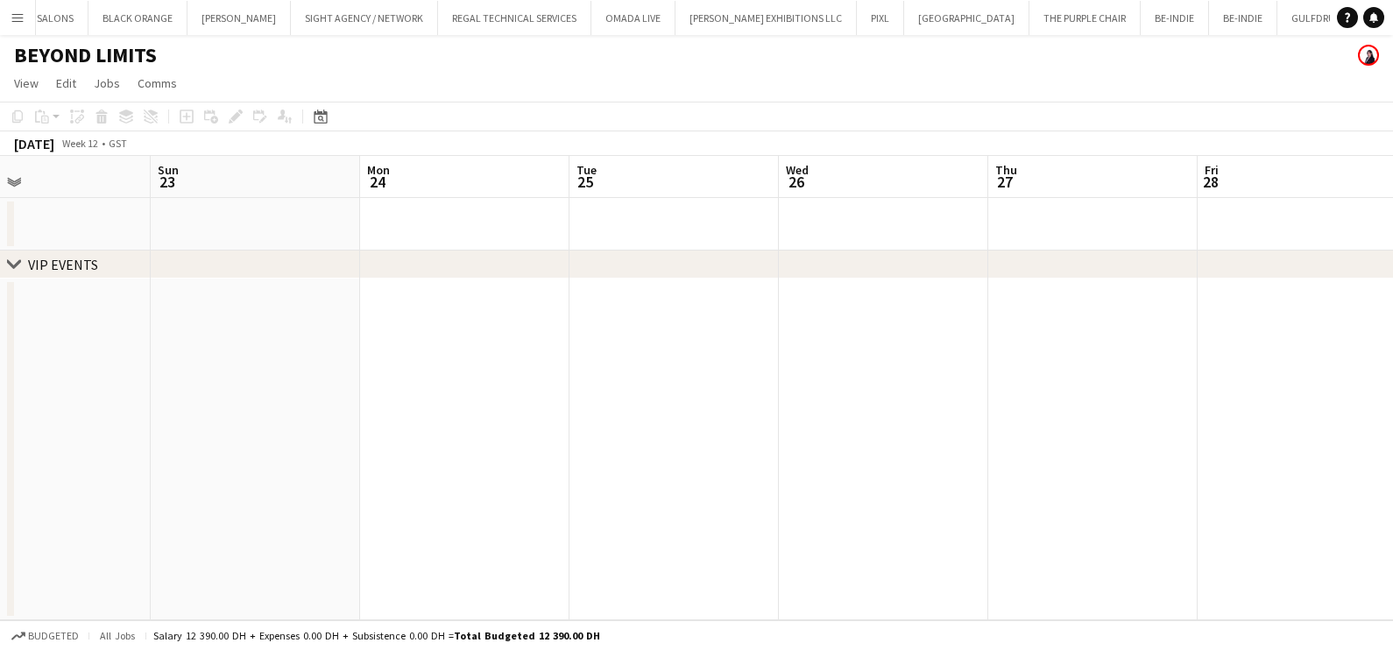
click at [665, 414] on app-calendar-viewport "Thu 20 Fri 21 Sat 22 Sun 23 Mon 24 Tue 25 Wed 26 Thu 27 Fri 28 Sat 29 Sun 30 Mo…" at bounding box center [696, 388] width 1393 height 464
click at [719, 377] on app-calendar-viewport "Tue 18 Wed 19 Thu 20 Fri 21 Sat 22 Sun 23 Mon 24 Tue 25 Wed 26 Thu 27 Fri 28 Sa…" at bounding box center [696, 388] width 1393 height 464
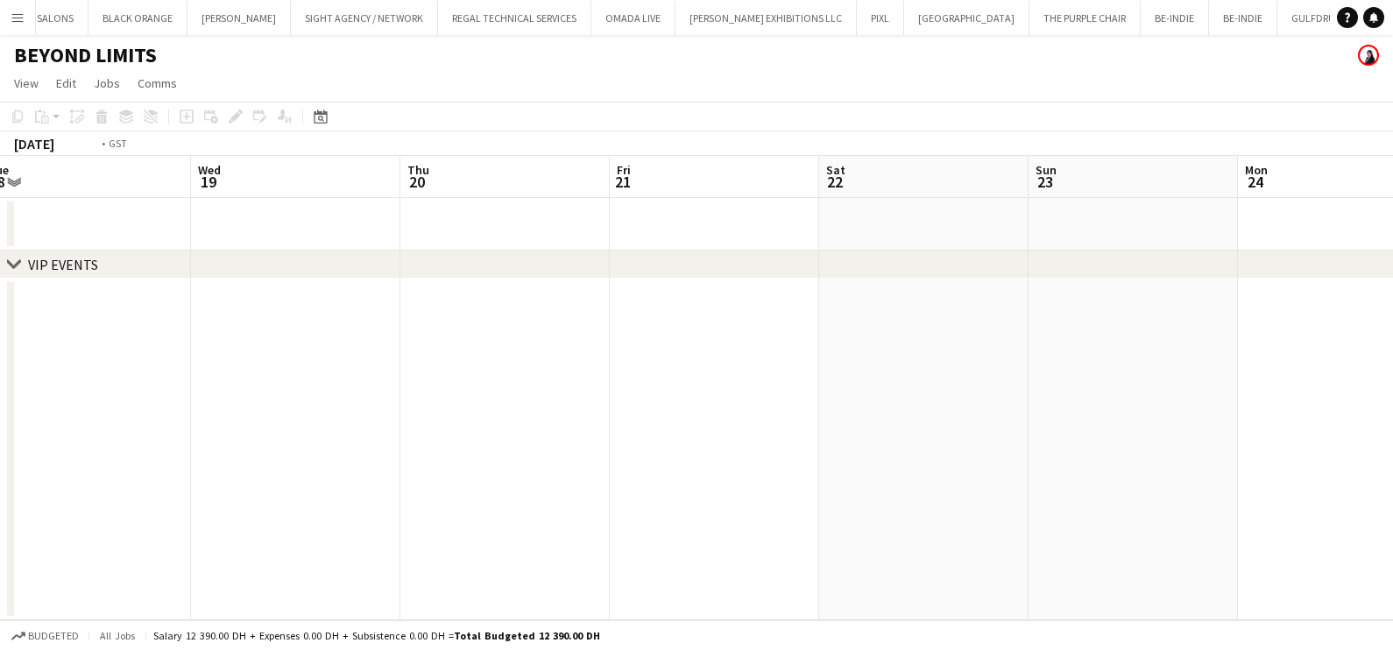
click at [690, 349] on app-calendar-viewport "Sun 16 Mon 17 Tue 18 Wed 19 Thu 20 Fri 21 Sat 22 Sun 23 Mon 24 Tue 25 Wed 26 Th…" at bounding box center [696, 388] width 1393 height 464
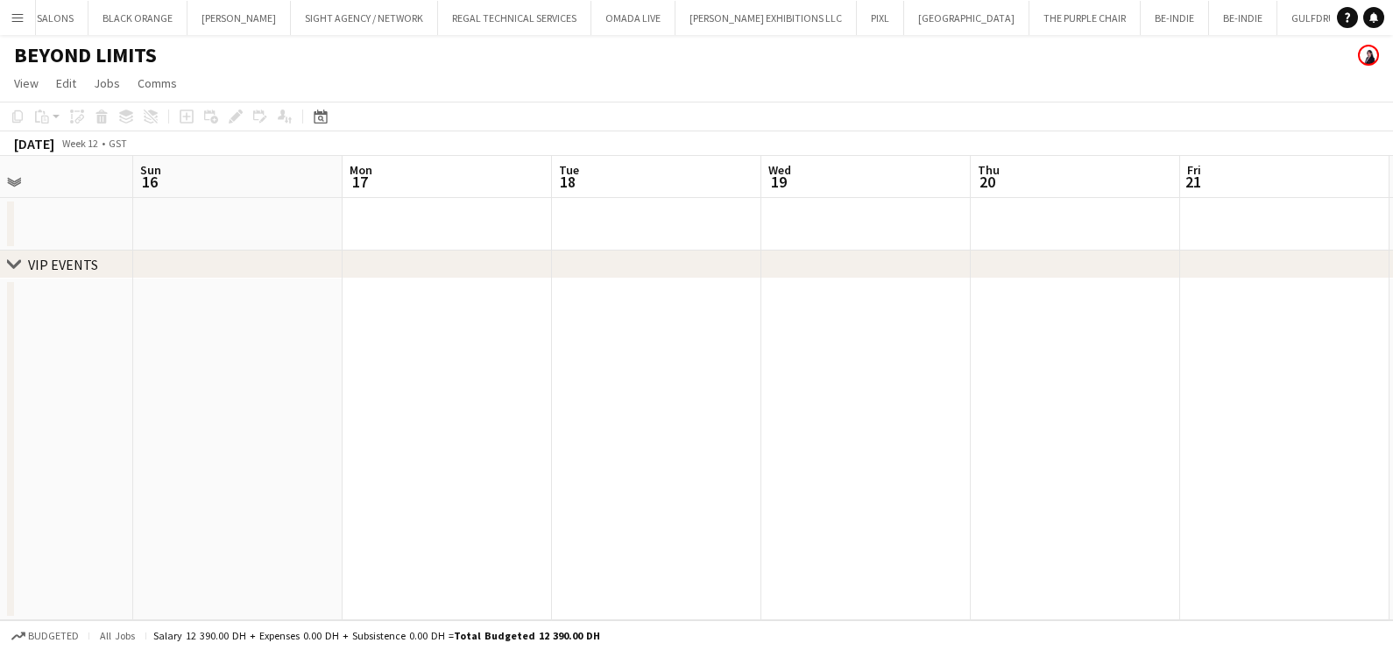
click at [754, 357] on app-calendar-viewport "Thu 13 Fri 14 Sat 15 Sun 16 Mon 17 Tue 18 Wed 19 Thu 20 Fri 21 Sat 22 Sun 23 Mo…" at bounding box center [696, 388] width 1393 height 464
click at [789, 353] on app-calendar-viewport "Tue 11 Wed 12 Thu 13 Fri 14 Sat 15 Sun 16 Mon 17 Tue 18 Wed 19 Thu 20 Fri 21 Sa…" at bounding box center [696, 388] width 1393 height 464
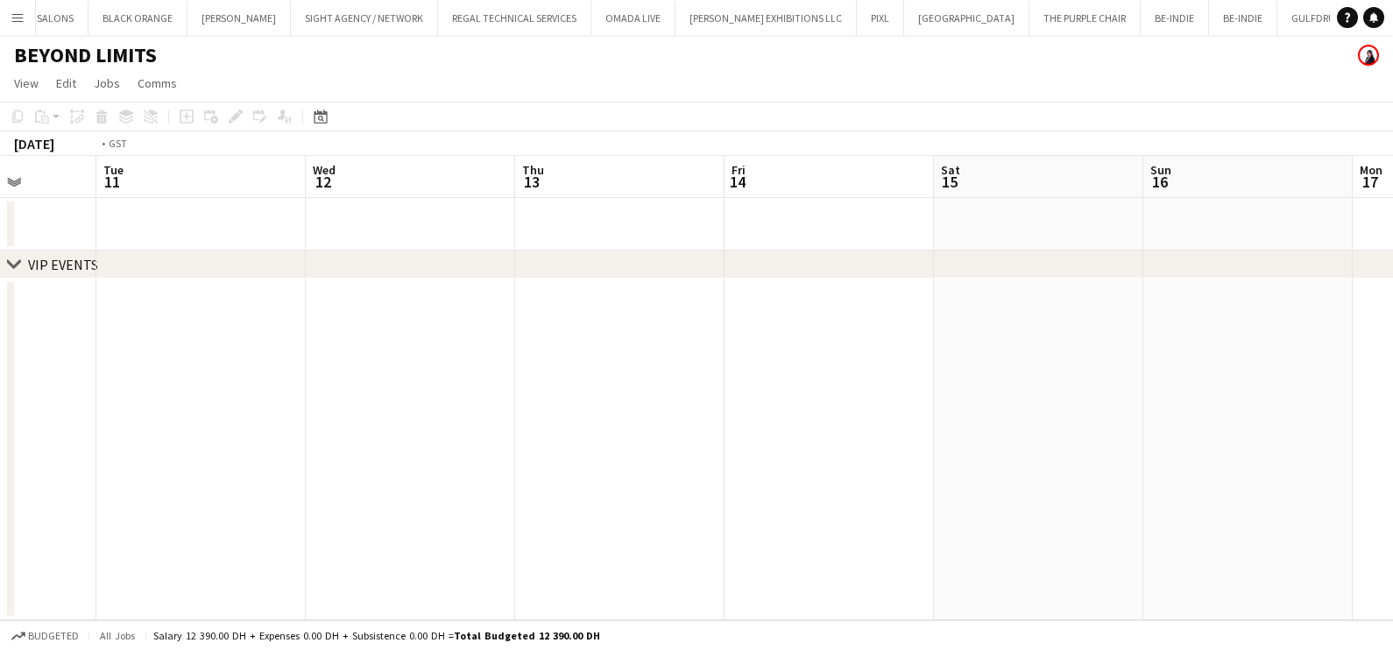
click at [768, 351] on app-calendar-viewport "Sat 8 Sun 9 Mon 10 Tue 11 Wed 12 Thu 13 Fri 14 Sat 15 Sun 16 Mon 17 Tue 18 Wed …" at bounding box center [696, 388] width 1393 height 464
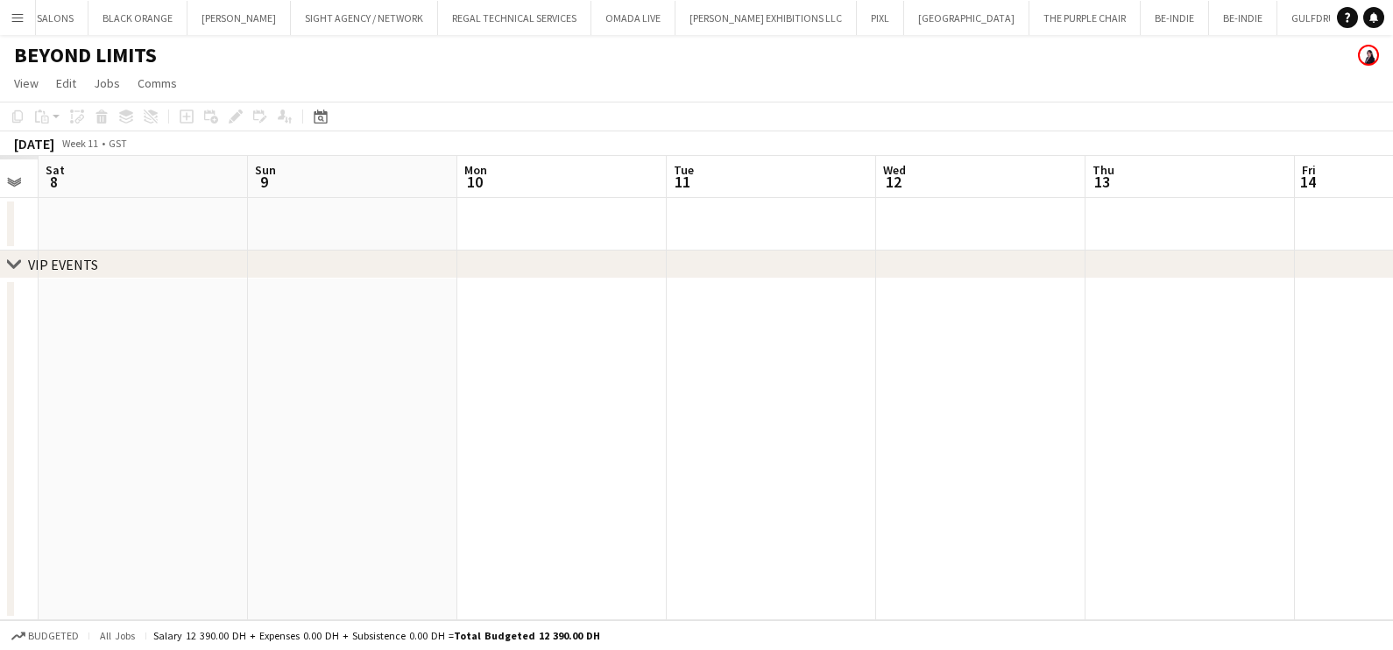
click at [687, 368] on app-calendar-viewport "Thu 6 Fri 7 Sat 8 Sun 9 Mon 10 Tue 11 Wed 12 Thu 13 Fri 14 Sat 15 Sun 16 Mon 17" at bounding box center [696, 388] width 1393 height 464
click at [706, 386] on app-calendar-viewport "Sun 2 Mon 3 Tue 4 Wed 5 Thu 6 Fri 7 Sat 8 Sun 9 Mon 10 Tue 11 Wed 12 Thu 13" at bounding box center [696, 388] width 1393 height 464
click at [841, 387] on app-calendar-viewport "Sun 2 Mon 3 Tue 4 Wed 5 Thu 6 Fri 7 Sat 8 Sun 9 Mon 10 Tue 11 Wed 12 Thu 13" at bounding box center [696, 388] width 1393 height 464
click at [853, 367] on app-calendar-viewport "Thu 27 Fri 28 Sat 1 Sun 2 Mon 3 Tue 4 Wed 5 Thu 6 Fri 7 Sat 8 Sun 9 Mon 10" at bounding box center [696, 388] width 1393 height 464
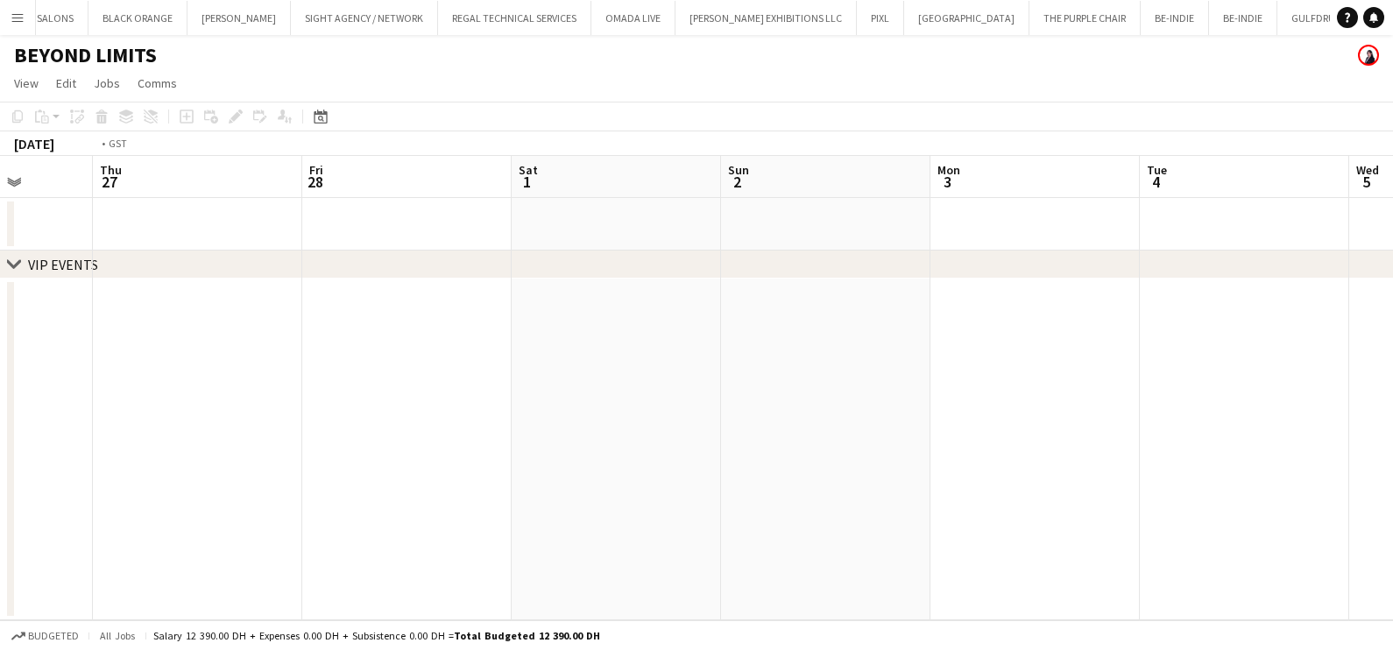
click at [884, 360] on app-calendar-viewport "Mon 24 Tue 25 Wed 26 Thu 27 Fri 28 Sat 1 Sun 2 Mon 3 Tue 4 Wed 5 Thu 6 Fri 7" at bounding box center [696, 388] width 1393 height 464
click at [746, 337] on app-calendar-viewport "Fri 21 Sat 22 Sun 23 Mon 24 Tue 25 Wed 26 Thu 27 Fri 28 Sat 1 Sun 2 Mon 3 Tue 4" at bounding box center [696, 388] width 1393 height 464
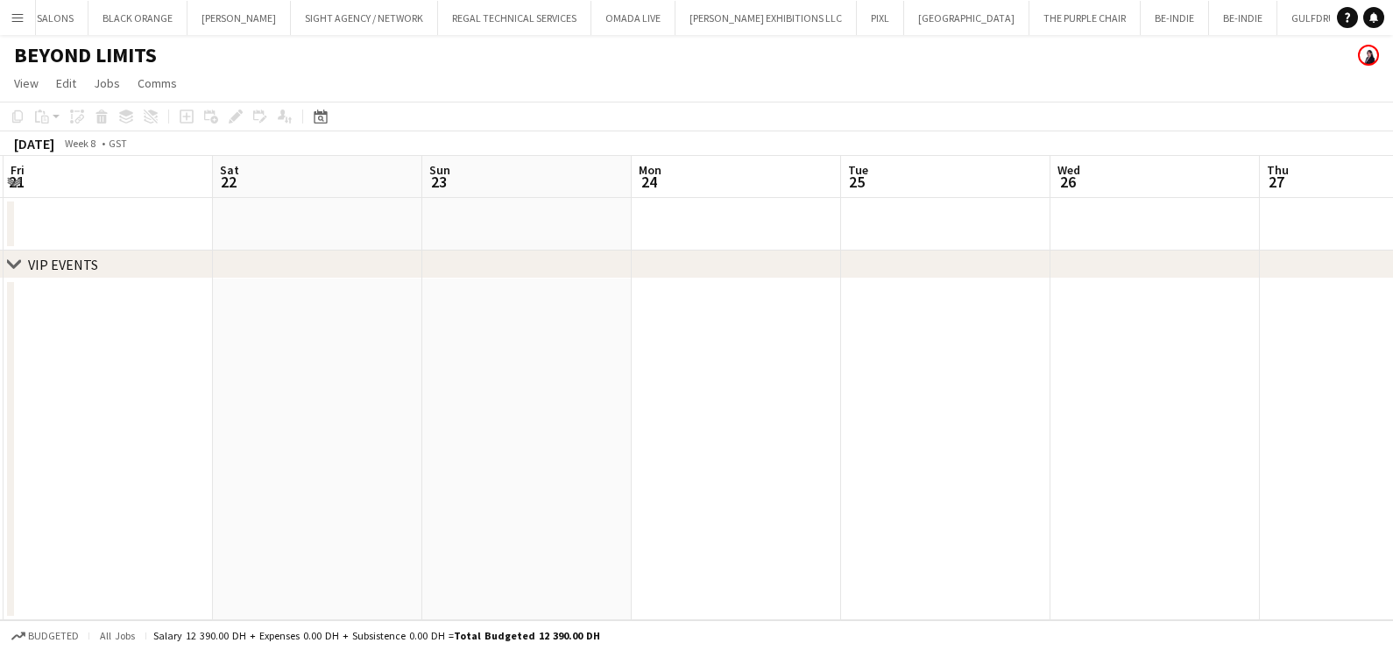
click at [844, 319] on app-calendar-viewport "Wed 19 Thu 20 Fri 21 Sat 22 Sun 23 Mon 24 Tue 25 Wed 26 Thu 27 Fri 28 Sat 1 Sun…" at bounding box center [696, 388] width 1393 height 464
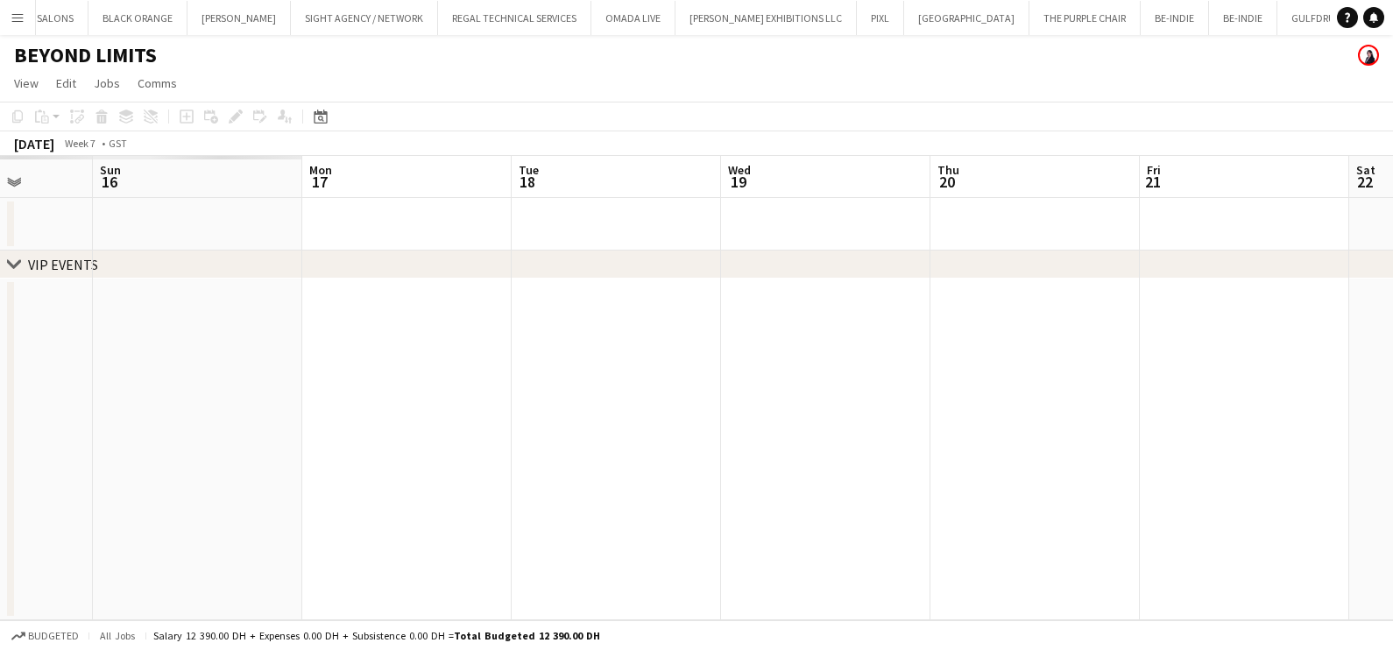
click at [781, 316] on app-calendar-viewport "Fri 14 Sat 15 Sun 16 Mon 17 Tue 18 Wed 19 Thu 20 Fri 21 Sat 22 Sun 23 Mon 24 Tu…" at bounding box center [696, 388] width 1393 height 464
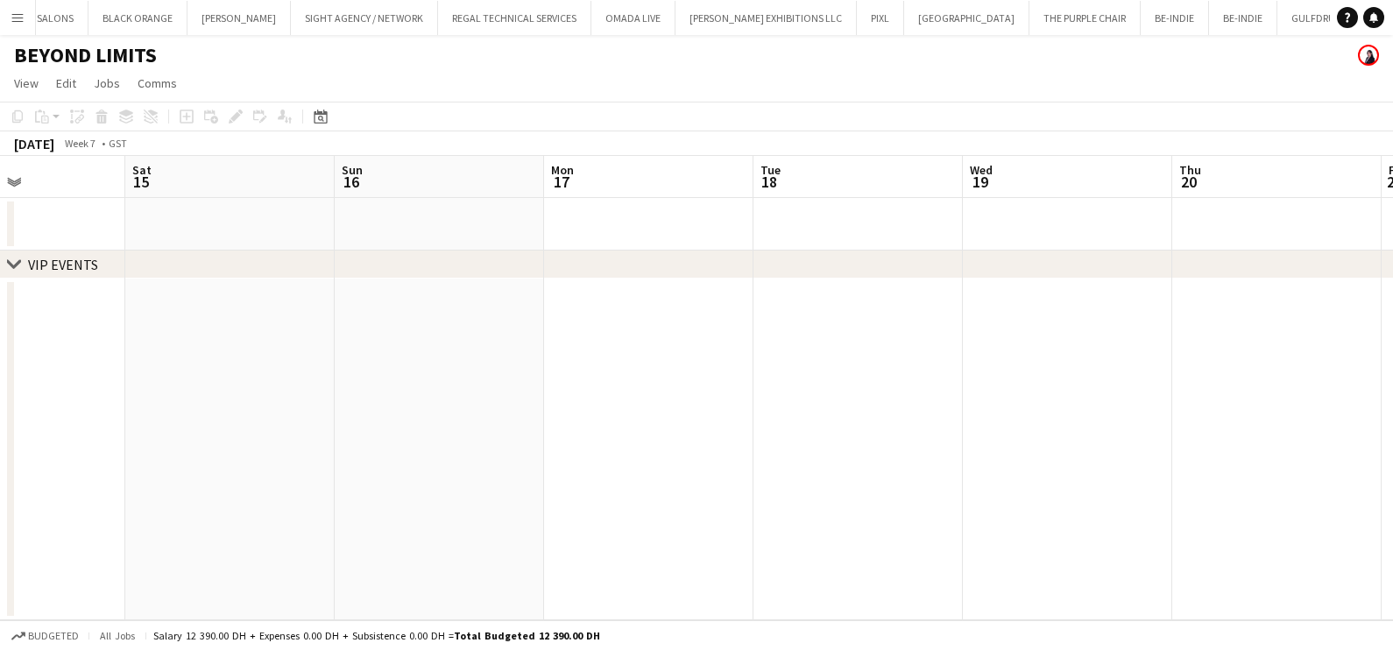
click at [861, 325] on app-calendar-viewport "Wed 12 Thu 13 Fri 14 Sat 15 Sun 16 Mon 17 Tue 18 Wed 19 Thu 20 Fri 21 Sat 22 Su…" at bounding box center [696, 388] width 1393 height 464
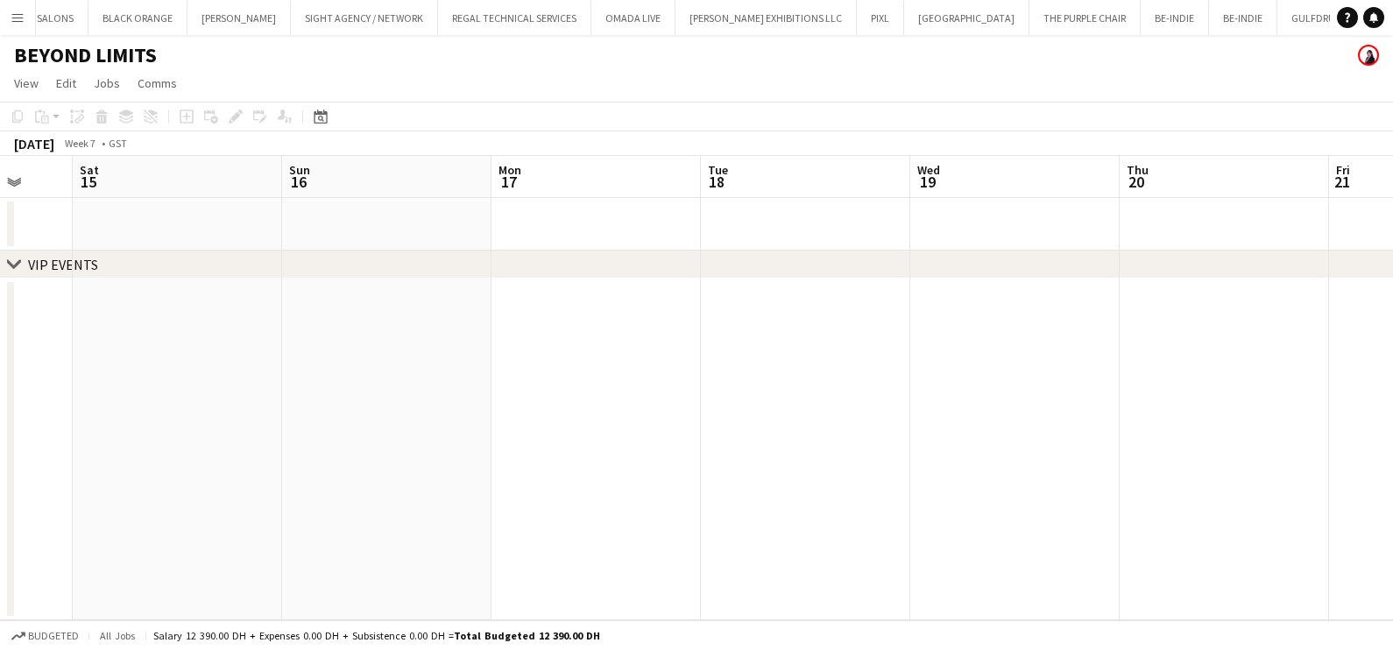
click at [736, 324] on app-calendar-viewport "Wed 12 Thu 13 Fri 14 Sat 15 Sun 16 Mon 17 Tue 18 Wed 19 Thu 20 Fri 21 Sat 22 Su…" at bounding box center [696, 388] width 1393 height 464
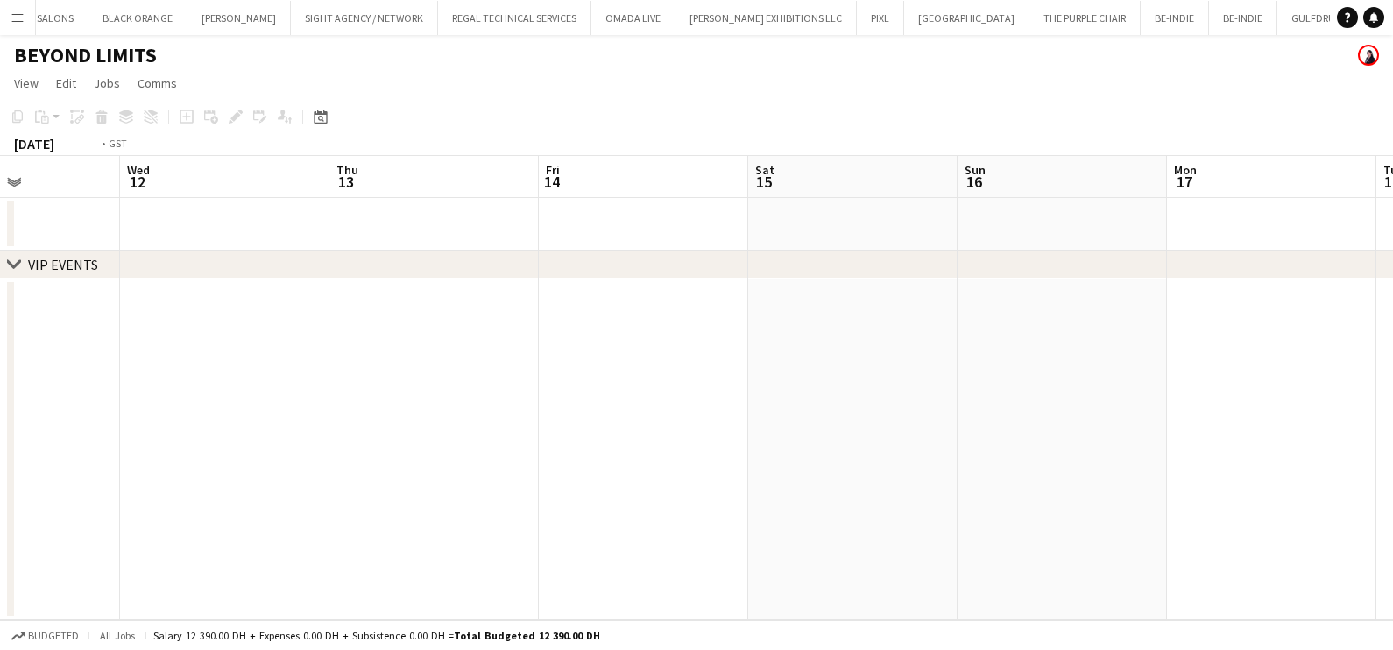
click at [870, 333] on app-calendar-viewport "Sun 9 Mon 10 Tue 11 Wed 12 Thu 13 Fri 14 Sat 15 Sun 16 Mon 17 Tue 18 Wed 19 Thu…" at bounding box center [696, 388] width 1393 height 464
click at [697, 301] on app-calendar-viewport "Tue 4 Wed 5 Thu 6 Fri 7 Sat 8 Sun 9 Mon 10 Tue 11 Wed 12 Thu 13 Fri 14 Sat 15" at bounding box center [696, 388] width 1393 height 464
click at [495, 315] on app-calendar-viewport "Mon 3 Tue 4 Wed 5 Thu 6 Fri 7 Sat 8 Sun 9 Mon 10 Tue 11 Wed 12 Thu 13 Fri 14" at bounding box center [696, 388] width 1393 height 464
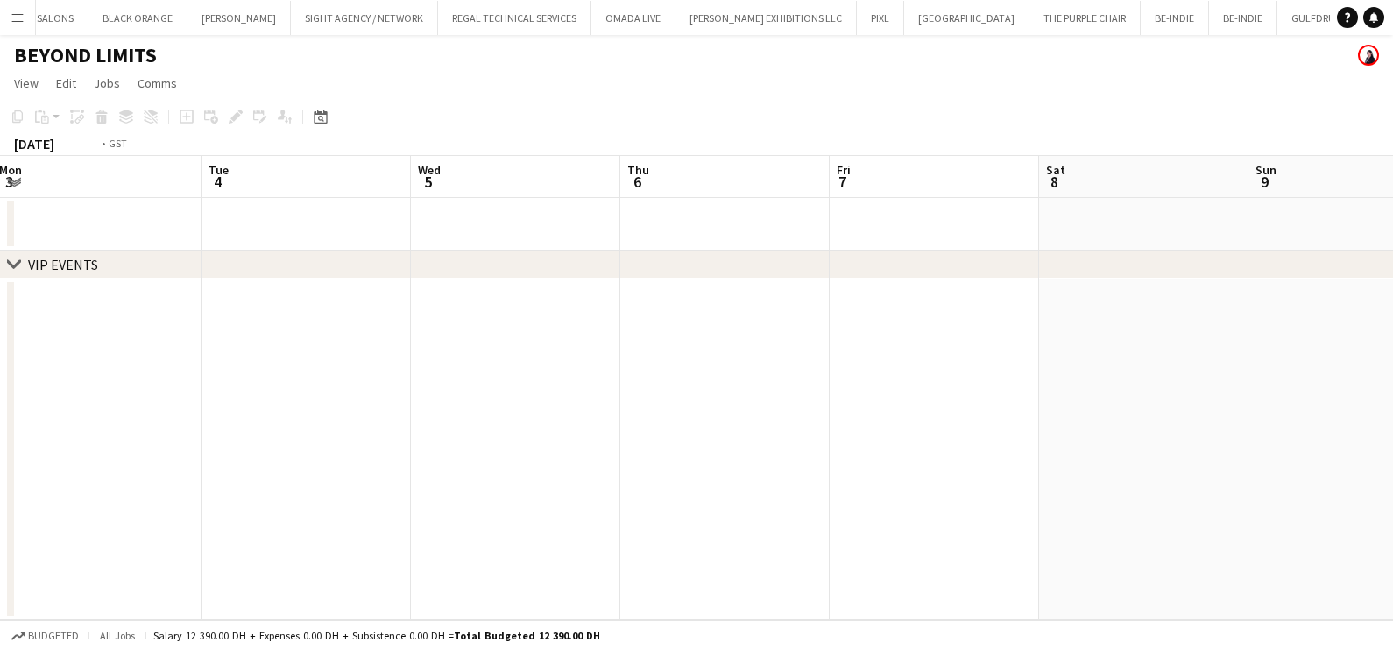
click at [636, 361] on app-calendar-viewport "Sat 1 Sun 2 Mon 3 Tue 4 Wed 5 Thu 6 Fri 7 Sat 8 Sun 9 Mon 10 Tue 11 Wed 12" at bounding box center [696, 388] width 1393 height 464
click at [720, 359] on app-calendar-viewport "Fri 31 Sat 1 Sun 2 Mon 3 Tue 4 Wed 5 Thu 6 Fri 7 Sat 8 Sun 9 Mon 10 Tue 11" at bounding box center [696, 388] width 1393 height 464
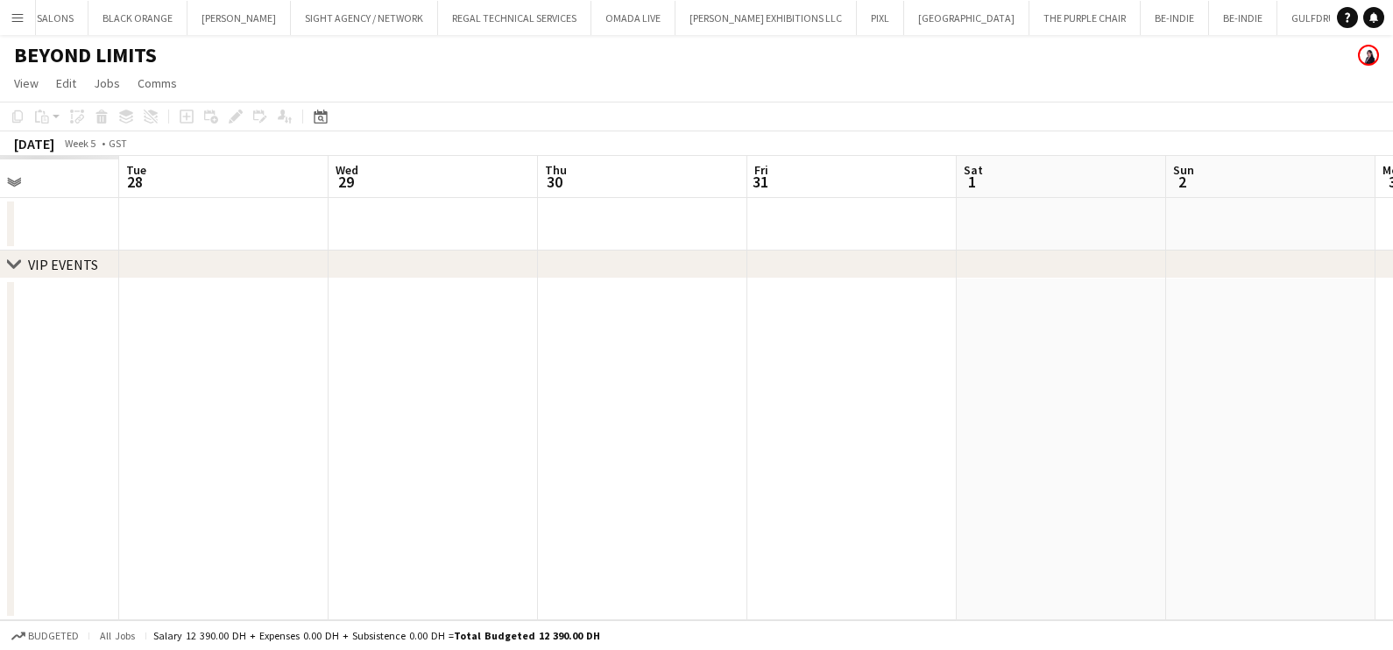
click at [790, 330] on app-calendar-viewport "Sat 25 Sun 26 Mon 27 Tue 28 Wed 29 Thu 30 Fri 31 Sat 1 Sun 2 Mon 3 Tue 4 Wed 5" at bounding box center [696, 388] width 1393 height 464
click at [788, 329] on app-calendar-viewport "Sat 25 Sun 26 Mon 27 Tue 28 Wed 29 Thu 30 Fri 31 Sat 1 Sun 2 Mon 3 Tue 4 Wed 5" at bounding box center [696, 388] width 1393 height 464
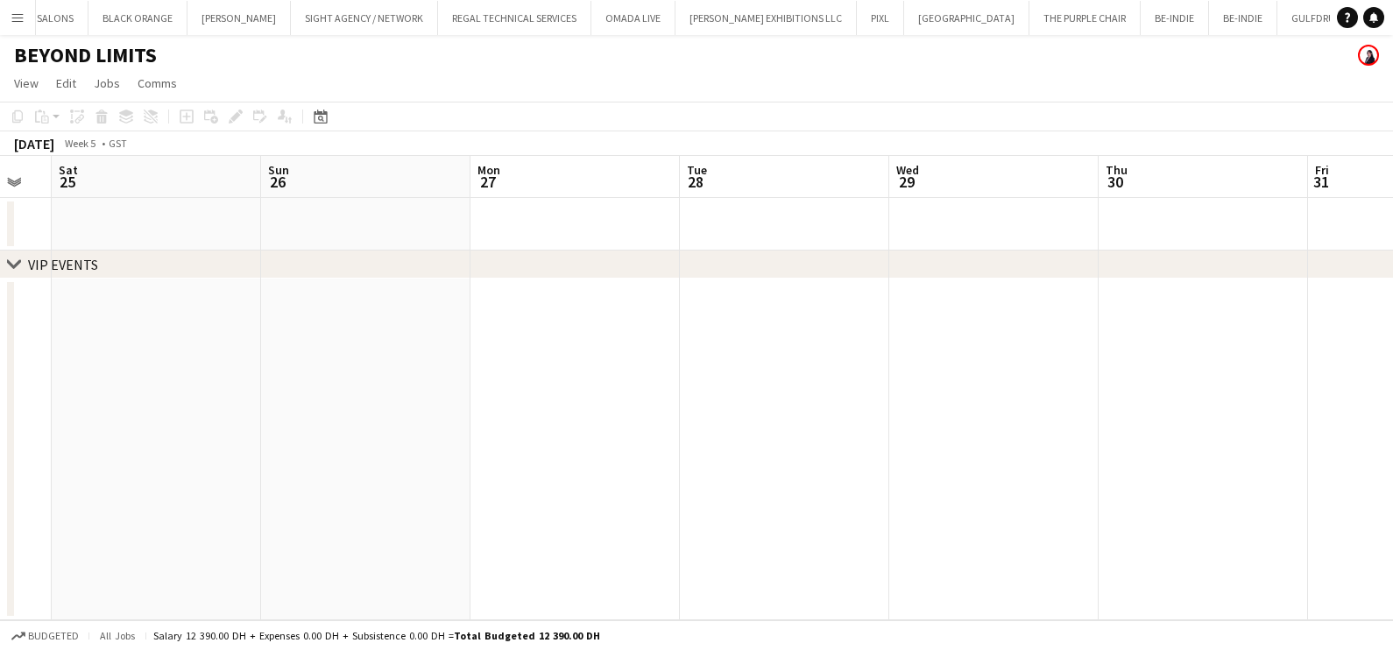
click at [577, 365] on app-calendar-viewport "Thu 23 Fri 24 Sat 25 Sun 26 Mon 27 Tue 28 Wed 29 Thu 30 Fri 31 Sat 1 Sun 2 Mon 3" at bounding box center [696, 388] width 1393 height 464
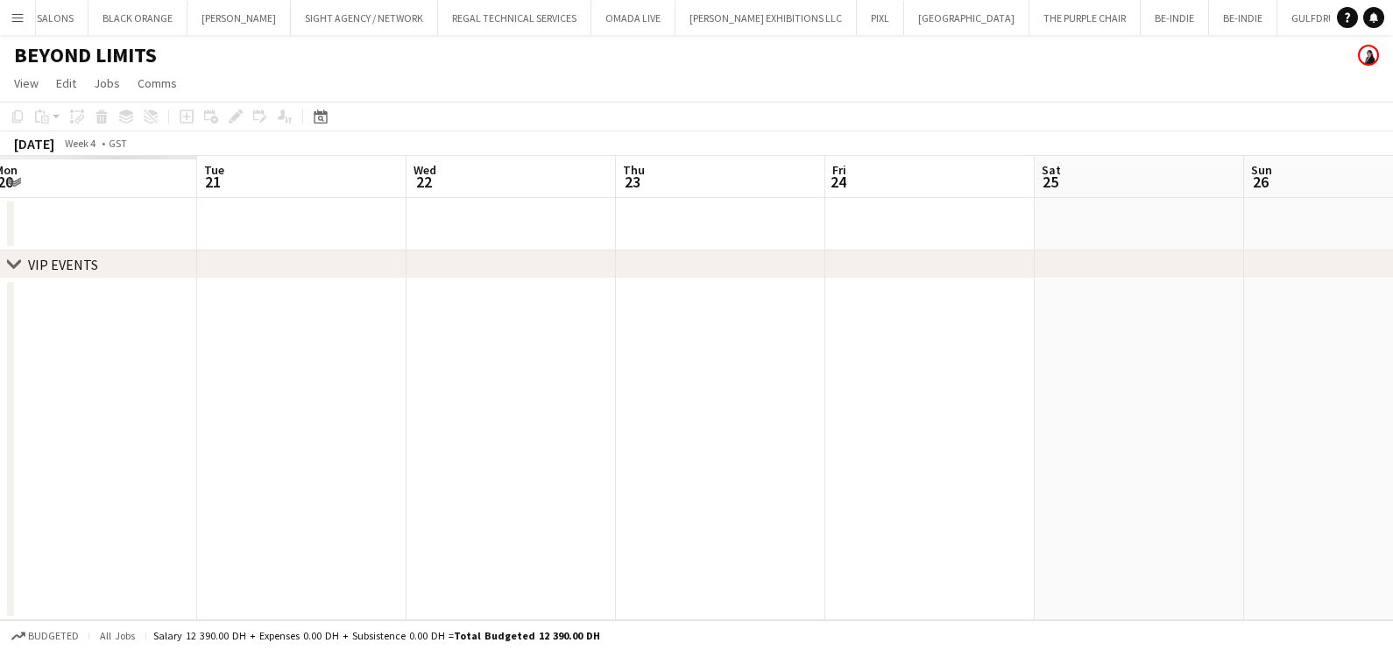
click at [736, 369] on app-calendar-viewport "Sat 18 Sun 19 Mon 20 Tue 21 Wed 22 Thu 23 Fri 24 Sat 25 Sun 26 Mon 27 Tue 28 We…" at bounding box center [696, 388] width 1393 height 464
click at [864, 381] on app-calendar-viewport "Sat 18 Sun 19 Mon 20 Tue 21 Wed 22 Thu 23 Fri 24 Sat 25 Sun 26 Mon 27 Tue 28 We…" at bounding box center [696, 388] width 1393 height 464
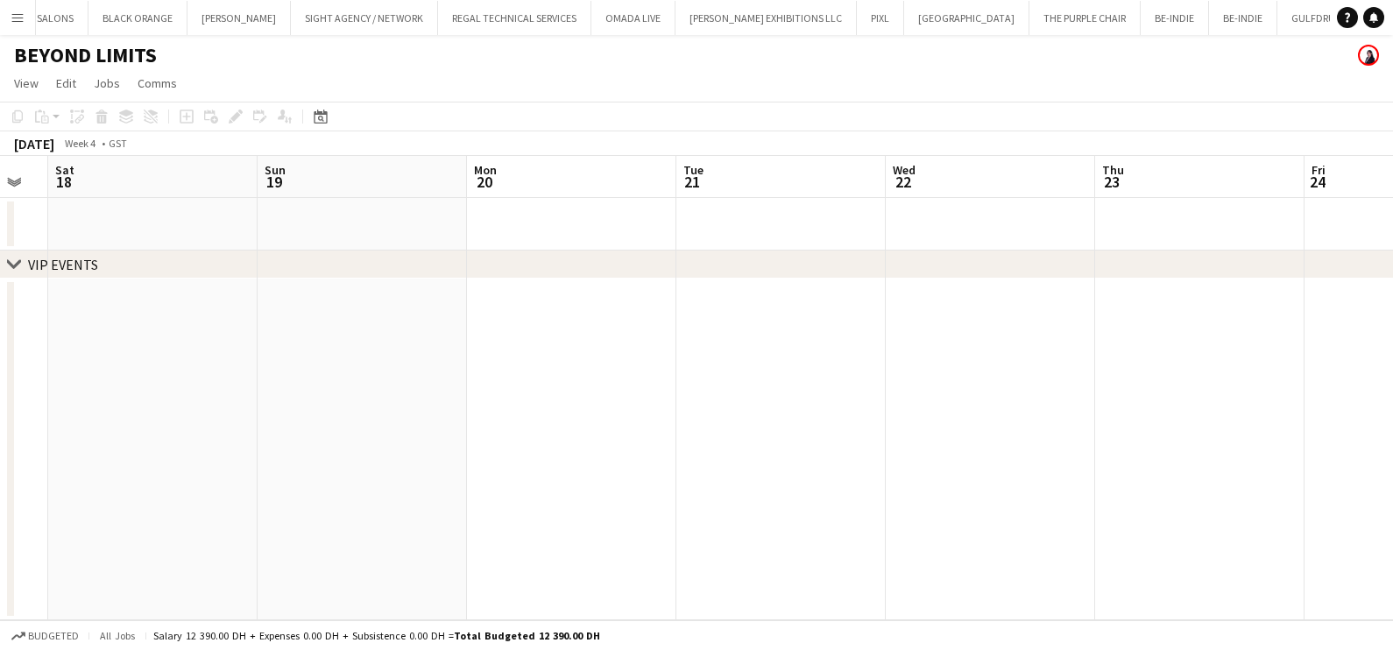
click at [1031, 460] on app-calendar-viewport "Thu 16 Fri 17 Sat 18 Sun 19 Mon 20 Tue 21 Wed 22 Thu 23 Fri 24 Sat 25 Sun 26 Mo…" at bounding box center [696, 388] width 1393 height 464
click at [946, 399] on app-calendar-viewport "Tue 14 Wed 15 Thu 16 Fri 17 Sat 18 Sun 19 Mon 20 Tue 21 Wed 22 Thu 23 Fri 24 Sa…" at bounding box center [696, 388] width 1393 height 464
click at [999, 392] on app-calendar-viewport "Thu 9 Fri 10 Sat 11 Sun 12 Mon 13 Tue 14 Wed 15 Thu 16 Fri 17 Sat 18 Sun 19 Mon…" at bounding box center [696, 388] width 1393 height 464
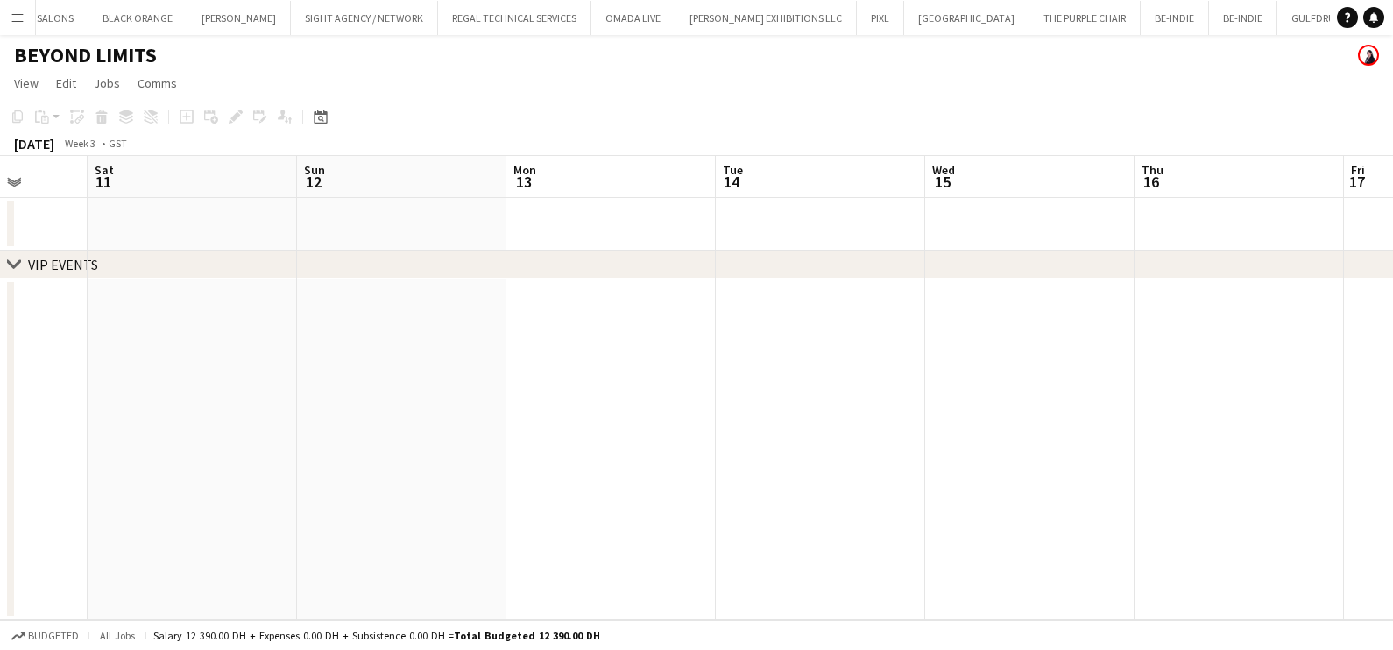
click at [976, 400] on app-calendar-viewport "Wed 8 Thu 9 Fri 10 Sat 11 Sun 12 Mon 13 Tue 14 Wed 15 Thu 16 Fri 17 Sat 18 Sun …" at bounding box center [696, 388] width 1393 height 464
click at [1029, 400] on app-calendar-viewport "Fri 3 Sat 4 Sun 5 Mon 6 Tue 7 Wed 8 Thu 9 Fri 10 Sat 11 Sun 12 Mon 13 Tue 14" at bounding box center [696, 388] width 1393 height 464
click at [797, 383] on app-calendar-viewport "Thu 2 Fri 3 Sat 4 Sun 5 Mon 6 Tue 7 Wed 8 Thu 9 Fri 10 Sat 11 Sun 12 Mon 13" at bounding box center [696, 388] width 1393 height 464
click at [819, 357] on app-calendar-viewport "Tue 31 Wed 1 Thu 2 Fri 3 Sat 4 Sun 5 Mon 6 Tue 7 Wed 8 Thu 9 Fri 10 Sat 11" at bounding box center [696, 388] width 1393 height 464
click at [747, 354] on div "chevron-right VIP EVENTS Fri 27 Sat 28 Sun 29 Mon 30 Tue 31 Wed 1 Thu 2 Fri 3 S…" at bounding box center [696, 388] width 1393 height 464
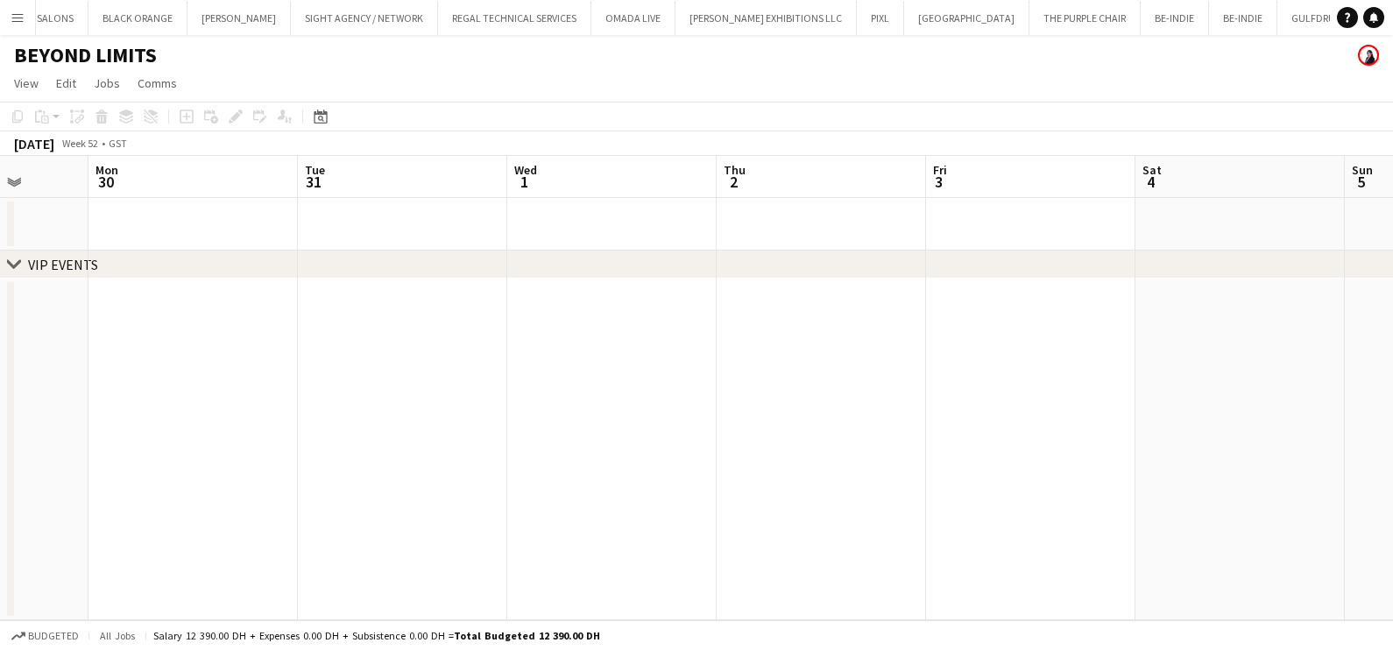
click at [871, 364] on app-calendar-viewport "Fri 27 Sat 28 Sun 29 Mon 30 Tue 31 Wed 1 Thu 2 Fri 3 Sat 4 Sun 5 Mon 6 Tue 7" at bounding box center [696, 388] width 1393 height 464
click at [926, 389] on app-calendar-viewport "Fri 20 Sat 21 Sun 22 Mon 23 Tue 24 Wed 25 Thu 26 Fri 27 Sat 28 Sun 29 Mon 30 Tu…" at bounding box center [696, 388] width 1393 height 464
click at [955, 397] on app-calendar-viewport "Tue 17 Wed 18 Thu 19 Fri 20 Sat 21 Sun 22 Mon 23 Tue 24 Wed 25 Thu 26 Fri 27 Sa…" at bounding box center [696, 388] width 1393 height 464
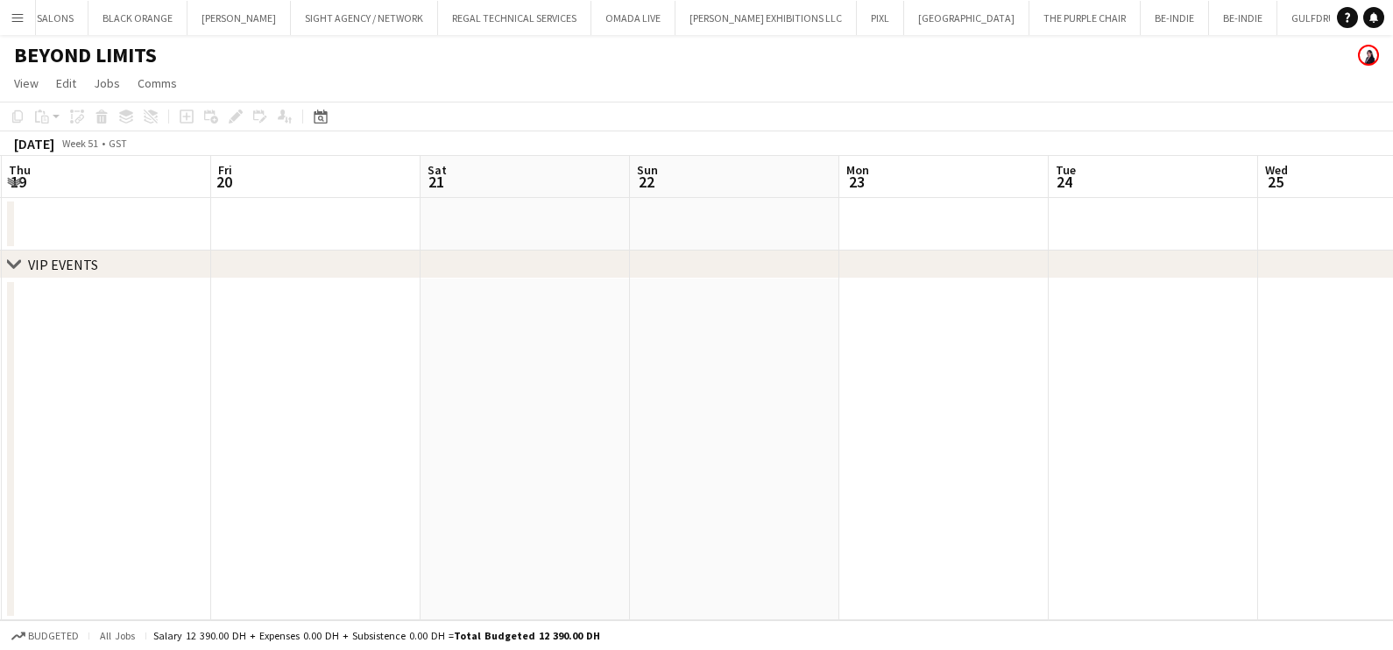
click at [808, 392] on app-calendar-viewport "Tue 17 Wed 18 Thu 19 Fri 20 Sat 21 Sun 22 Mon 23 Tue 24 Wed 25 Thu 26 Fri 27 Sa…" at bounding box center [696, 388] width 1393 height 464
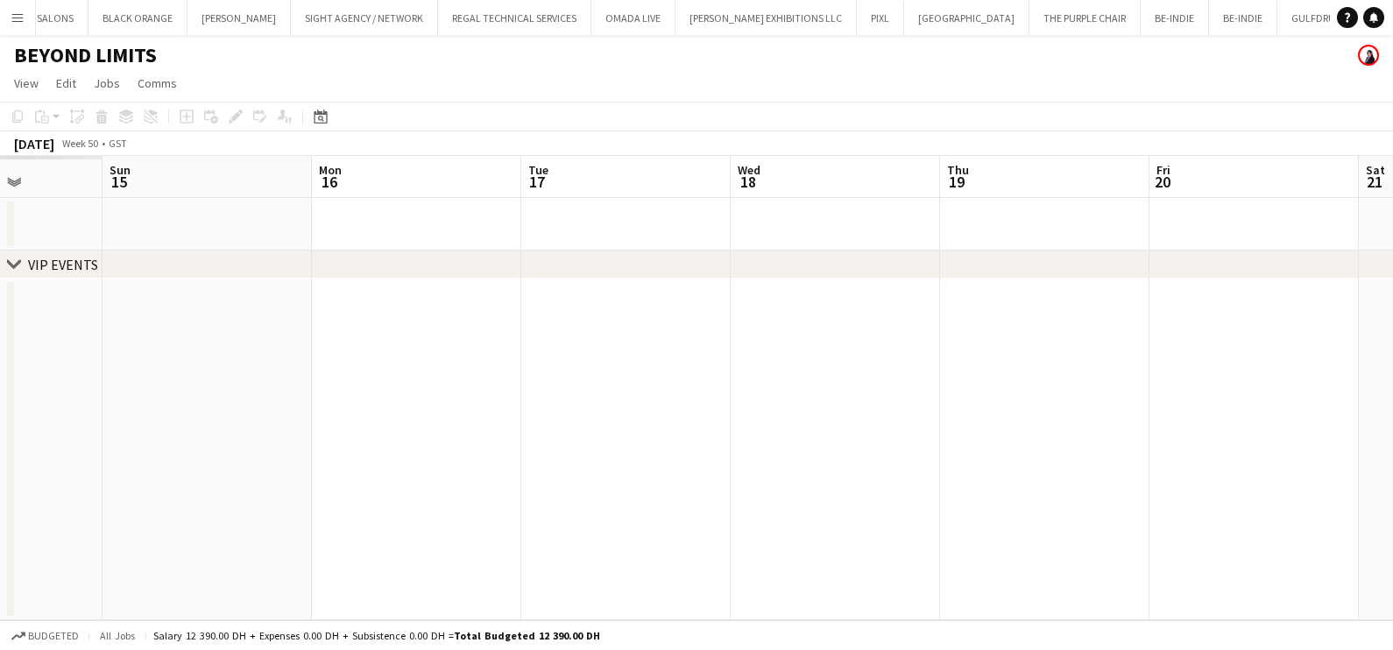
click at [900, 386] on app-calendar-viewport "Thu 12 Fri 13 Sat 14 Sun 15 Mon 16 Tue 17 Wed 18 Thu 19 Fri 20 Sat 21 Sun 22 Mo…" at bounding box center [696, 388] width 1393 height 464
click at [876, 386] on app-calendar-viewport "Thu 12 Fri 13 Sat 14 Sun 15 Mon 16 Tue 17 Wed 18 Thu 19 Fri 20 Sat 21 Sun 22 Mo…" at bounding box center [696, 388] width 1393 height 464
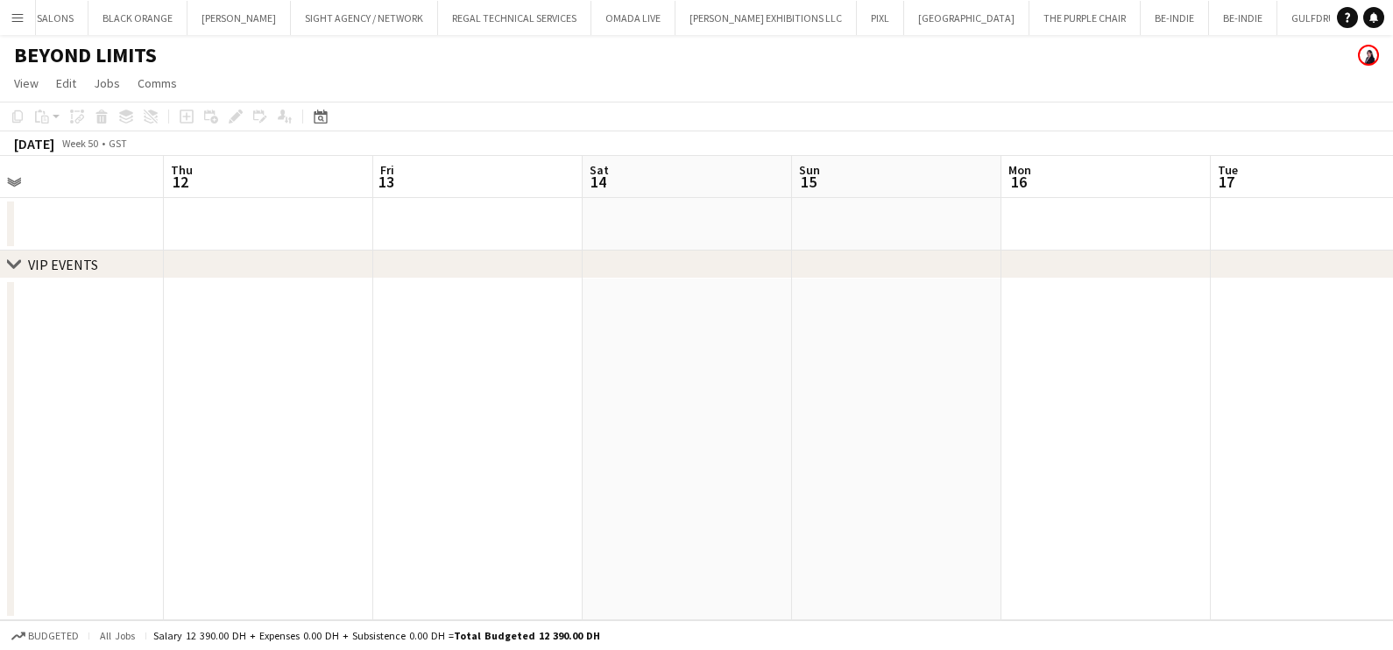
click at [815, 393] on app-calendar-viewport "Mon 9 Tue 10 Wed 11 Thu 12 Fri 13 Sat 14 Sun 15 Mon 16 Tue 17 Wed 18 Thu 19 Fri…" at bounding box center [696, 388] width 1393 height 464
click at [594, 355] on app-calendar-viewport "Thu 5 Fri 6 Sat 7 Sun 8 Mon 9 Tue 10 Wed 11 Thu 12 Fri 13 Sat 14 Sun 15 Mon 16" at bounding box center [696, 388] width 1393 height 464
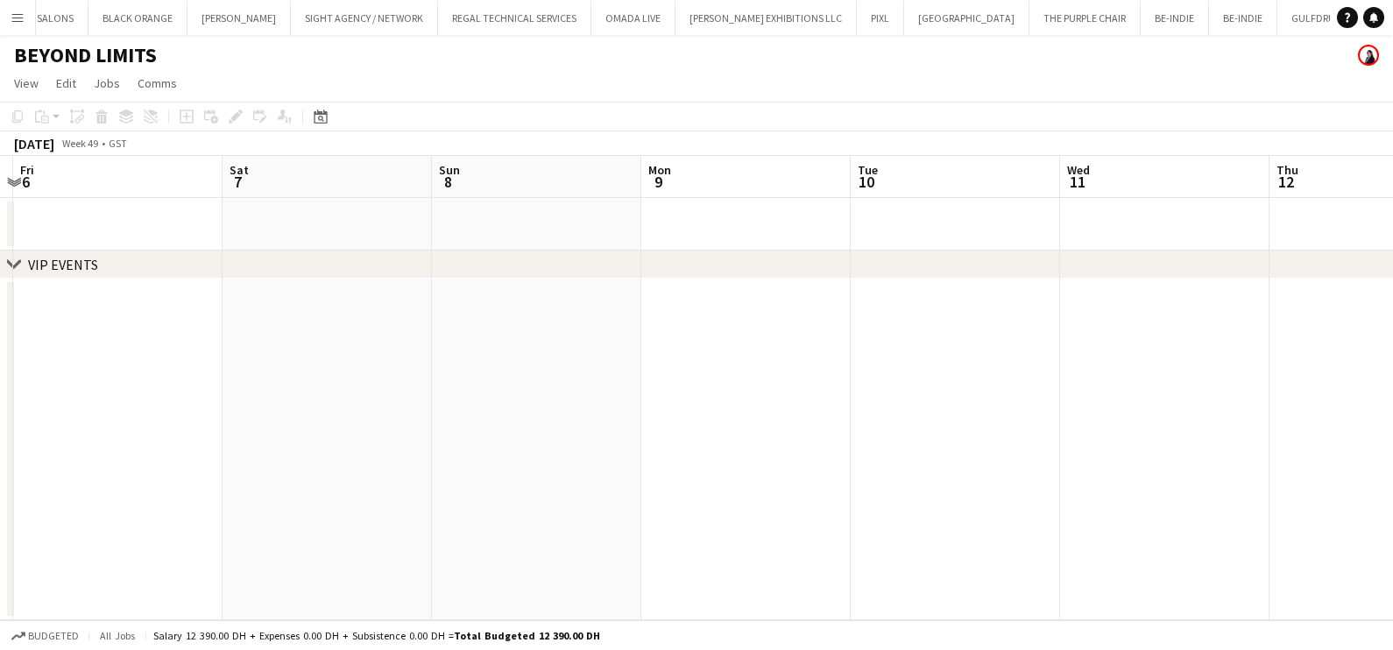
click at [560, 337] on app-calendar-viewport "Wed 4 Thu 5 Fri 6 Sat 7 Sun 8 Mon 9 Tue 10 Wed 11 Thu 12 Fri 13 Sat 14 Sun 15" at bounding box center [696, 388] width 1393 height 464
click at [792, 342] on app-calendar-viewport "Wed 4 Thu 5 Fri 6 Sat 7 Sun 8 Mon 9 Tue 10 Wed 11 Thu 12 Fri 13 Sat 14 Sun 15" at bounding box center [696, 388] width 1393 height 464
click at [302, 358] on app-calendar-viewport "Mon 2 Tue 3 Wed 4 Thu 5 Fri 6 Sat 7 Sun 8 Mon 9 Tue 10 Wed 11 Thu 12 Fri 13" at bounding box center [696, 388] width 1393 height 464
click at [435, 191] on app-calendar-viewport "Thu 5 Fri 6 Sat 7 Sun 8 Mon 9 Tue 10 Wed 11 Thu 12 Fri 13 Sat 14 Sun 15 Mon 16" at bounding box center [696, 388] width 1393 height 464
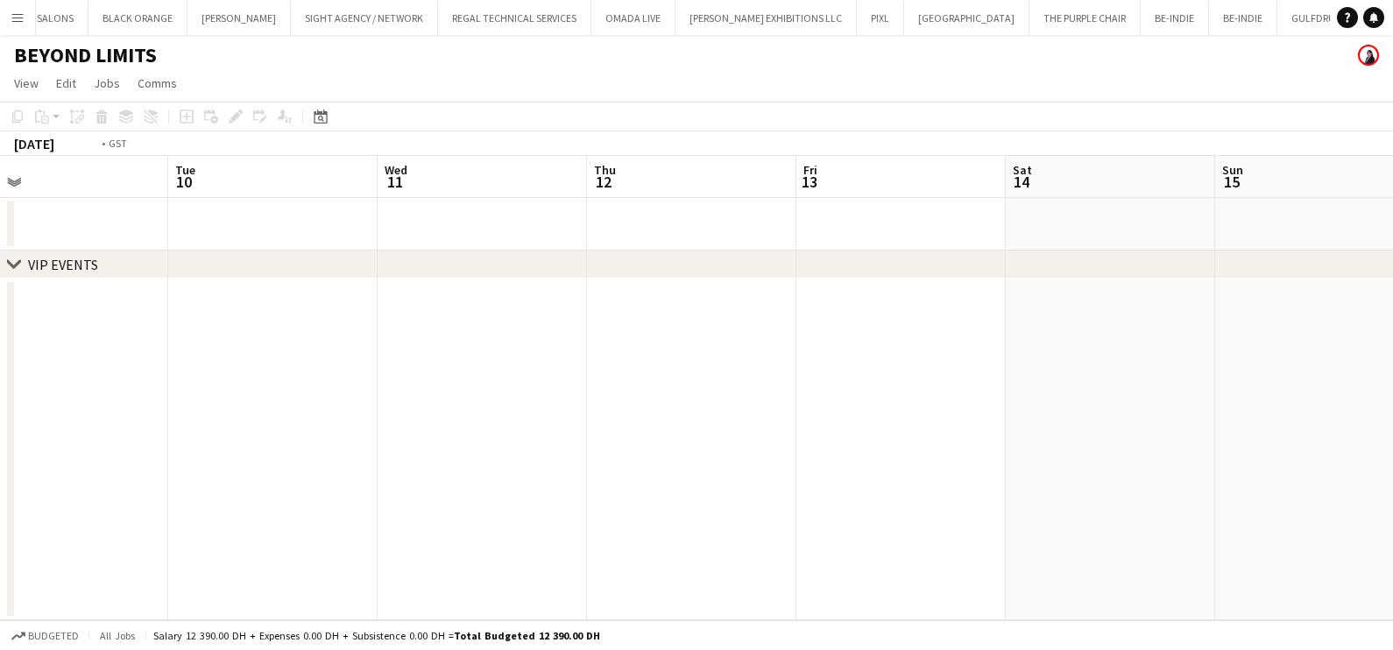
click at [1243, 296] on app-calendar-viewport "Fri 6 Sat 7 Sun 8 Mon 9 Tue 10 Wed 11 Thu 12 Fri 13 Sat 14 Sun 15 Mon 16 Tue 17" at bounding box center [696, 388] width 1393 height 464
click at [1003, 369] on app-calendar-viewport "Tue 3 Wed 4 Thu 5 Fri 6 Sat 7 Sun 8 Mon 9 Tue 10 Wed 11 Thu 12 Fri 13 Sat 14" at bounding box center [696, 388] width 1393 height 464
click at [1018, 322] on app-calendar-viewport "Thu 28 Fri 29 Sat 30 Sun 1 Mon 2 Tue 3 Wed 4 Thu 5 Fri 6 Sat 7 Sun 8 Mon 9" at bounding box center [696, 388] width 1393 height 464
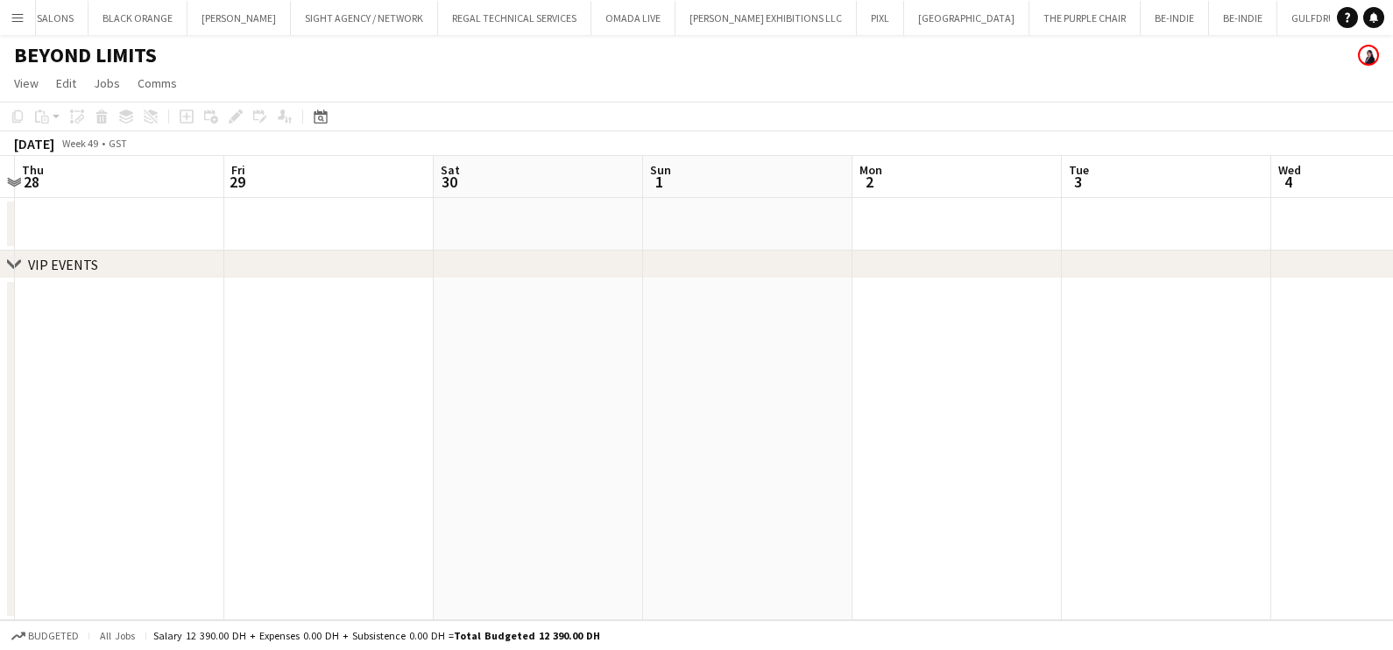
click at [666, 287] on app-calendar-viewport "Tue 26 Wed 27 Thu 28 Fri 29 Sat 30 Sun 1 Mon 2 Tue 3 Wed 4 Thu 5 Fri 6 Sat 7" at bounding box center [696, 388] width 1393 height 464
click at [712, 289] on div "chevron-right VIP EVENTS Mon 25 Tue 26 Wed 27 Thu 28 Fri 29 Sat 30 Sun 1 Mon 2 …" at bounding box center [696, 388] width 1393 height 464
click at [882, 330] on app-calendar-viewport "Mon 25 Tue 26 Wed 27 Thu 28 Fri 29 Sat 30 Sun 1 Mon 2 Tue 3 Wed 4 Thu 5 Fri 6" at bounding box center [696, 388] width 1393 height 464
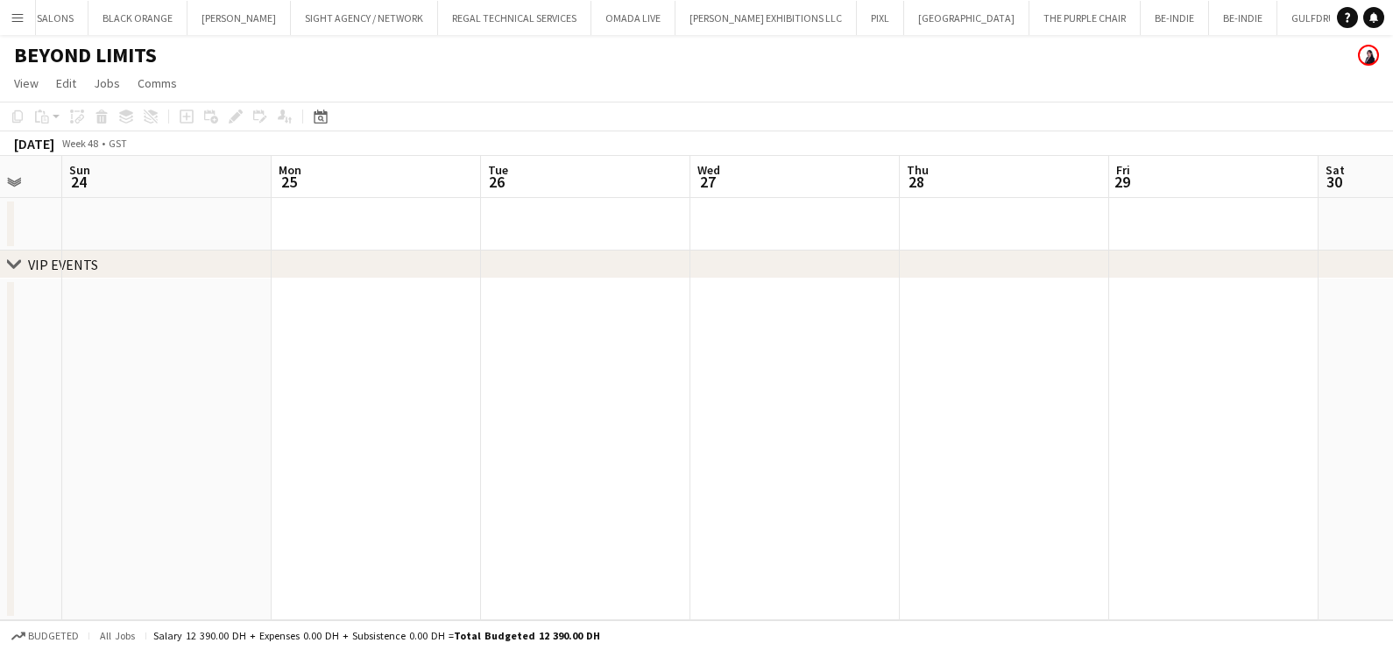
click at [943, 335] on app-calendar-viewport "Fri 22 Sat 23 Sun 24 Mon 25 Tue 26 Wed 27 Thu 28 Fri 29 Sat 30 Sun 1 Mon 2 Tue 3" at bounding box center [696, 388] width 1393 height 464
click at [990, 339] on app-calendar-viewport "Wed 20 Thu 21 Fri 22 Sat 23 Sun 24 Mon 25 Tue 26 Wed 27 Thu 28 Fri 29 Sat 30 Su…" at bounding box center [696, 388] width 1393 height 464
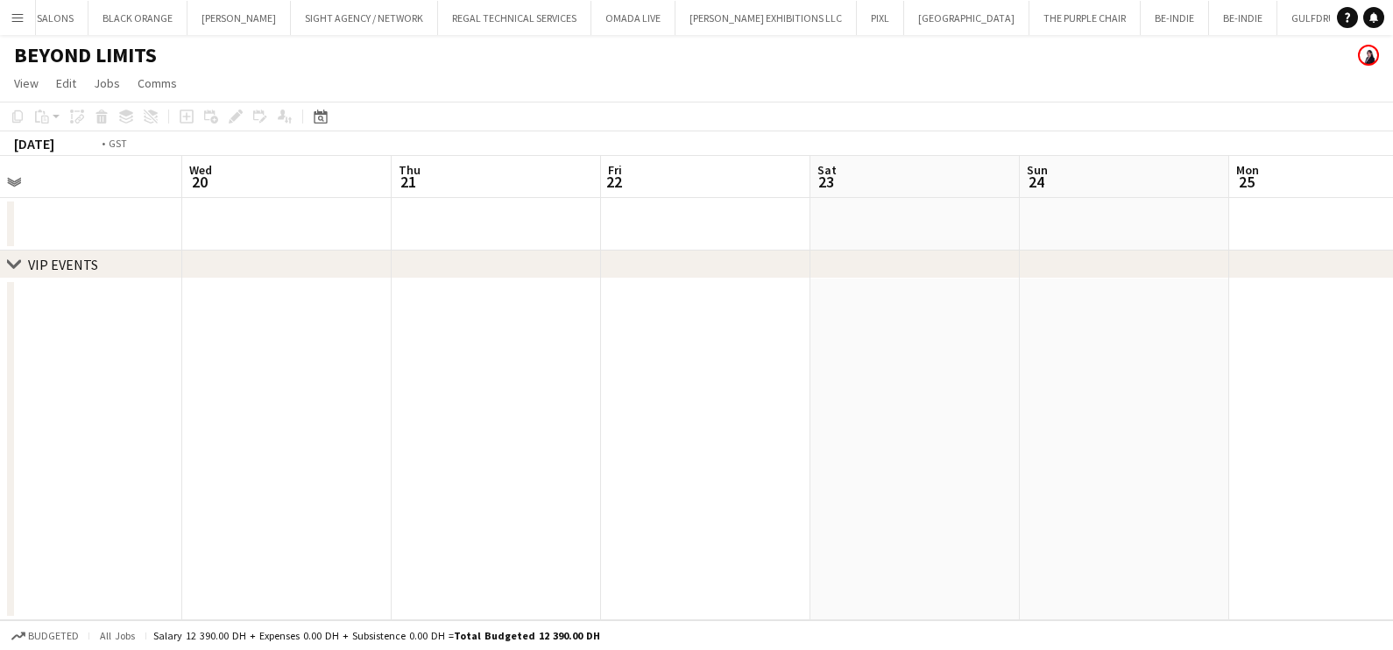
click at [869, 302] on app-calendar-viewport "Sun 17 Mon 18 Tue 19 Wed 20 Thu 21 Fri 22 Sat 23 Sun 24 Mon 25 Tue 26 Wed 27 Th…" at bounding box center [696, 388] width 1393 height 464
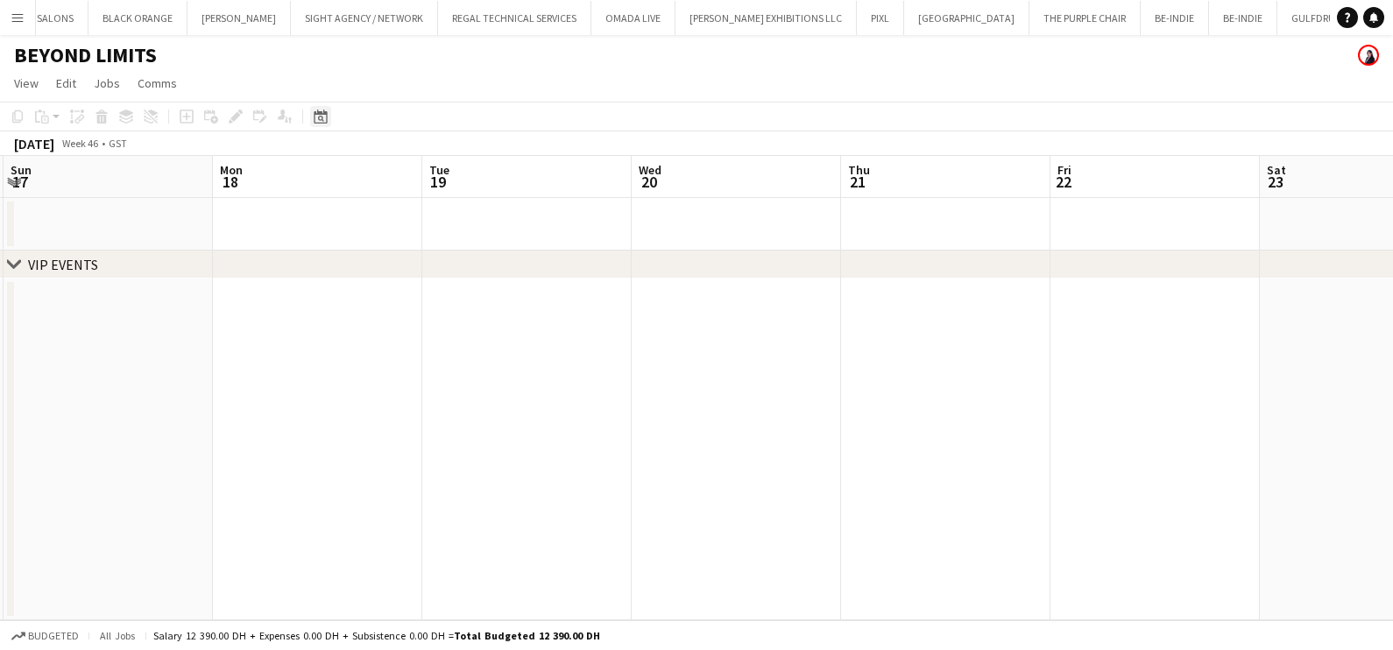
click at [319, 118] on icon "Date picker" at bounding box center [321, 117] width 14 height 14
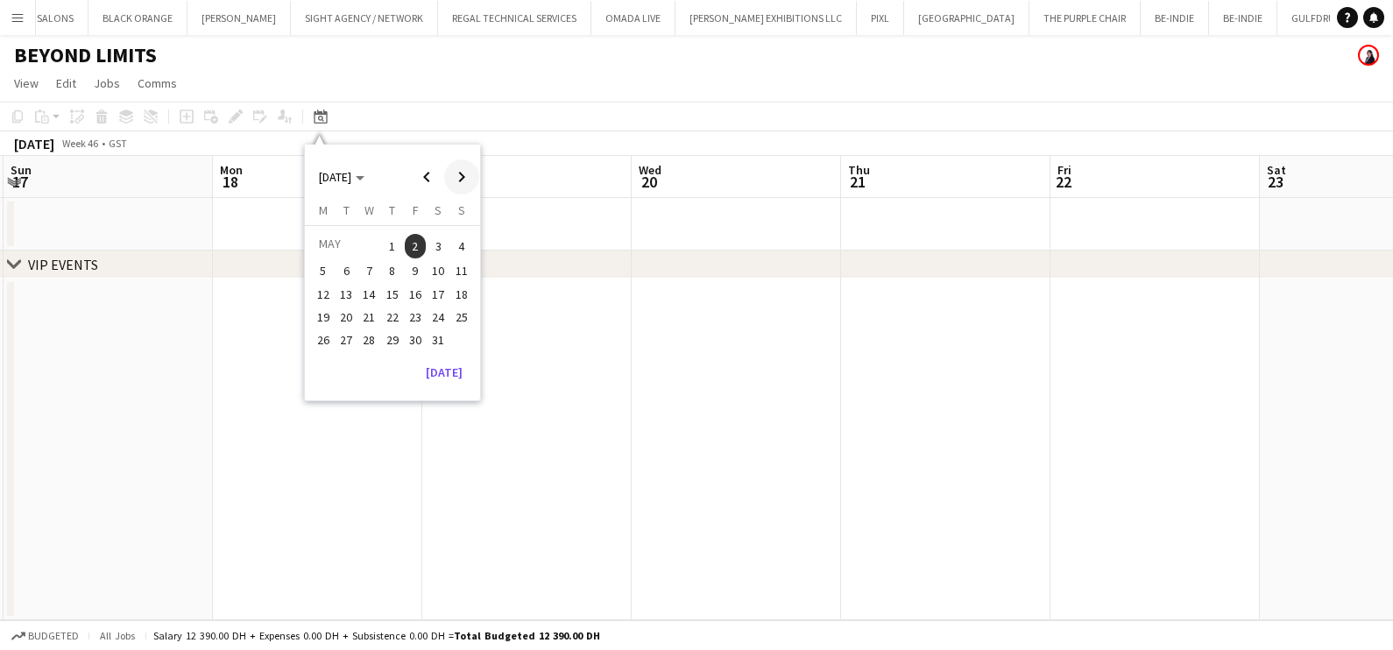
click at [454, 174] on span "Next month" at bounding box center [461, 176] width 35 height 35
click at [193, 373] on app-calendar-viewport "Fri 15 Sat 16 Sun 17 Mon 18 Tue 19 Wed 20 Thu 21 Fri 22 Sat 23 Sun 24 Mon 25 Tu…" at bounding box center [696, 388] width 1393 height 464
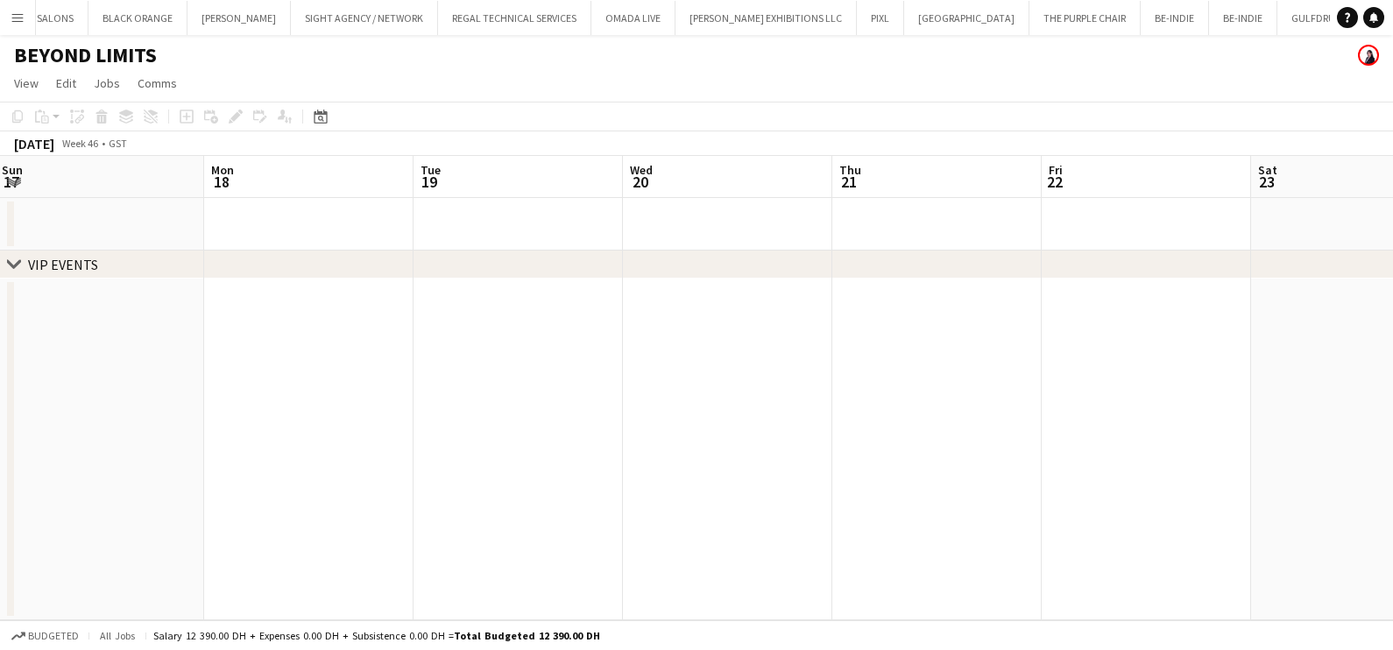
click at [892, 458] on app-calendar-viewport "Fri 15 Sat 16 Sun 17 Mon 18 Tue 19 Wed 20 Thu 21 Fri 22 Sat 23 Sun 24 Mon 25 Tu…" at bounding box center [696, 388] width 1393 height 464
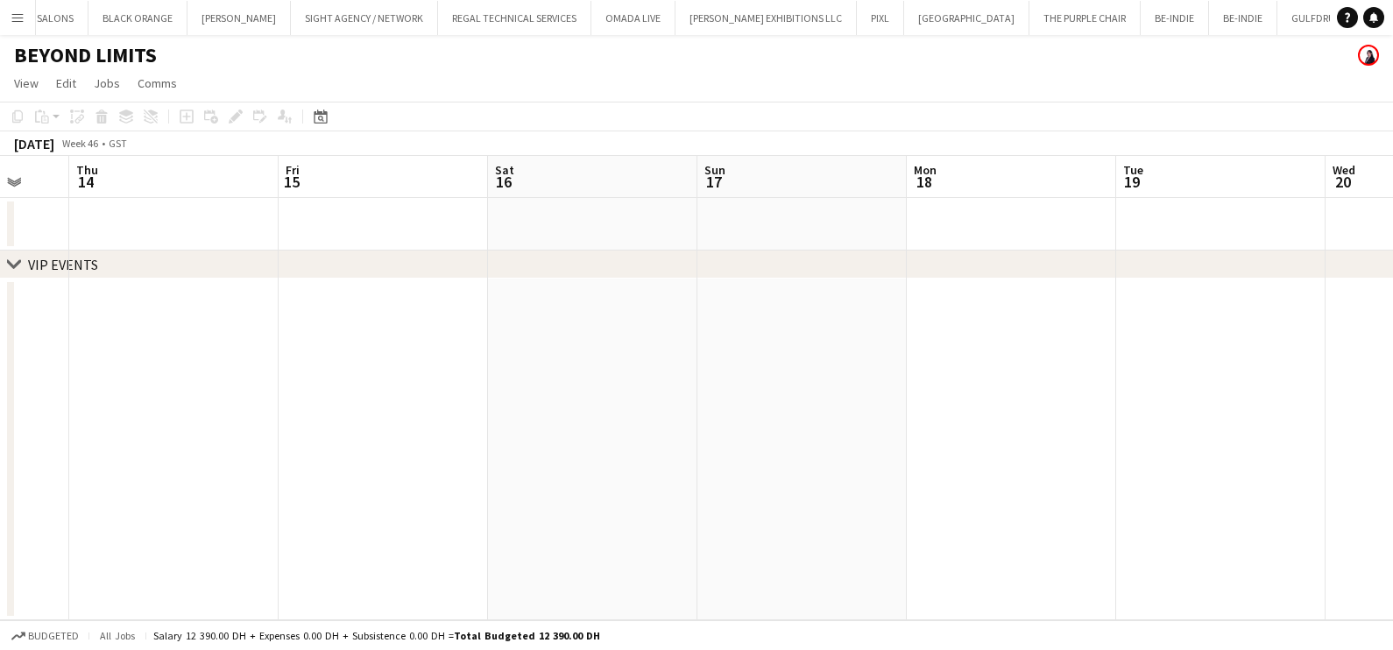
click at [914, 401] on app-calendar-viewport "Mon 11 Tue 12 Wed 13 Thu 14 Fri 15 Sat 16 Sun 17 Mon 18 Tue 19 Wed 20 Thu 21 Fr…" at bounding box center [696, 388] width 1393 height 464
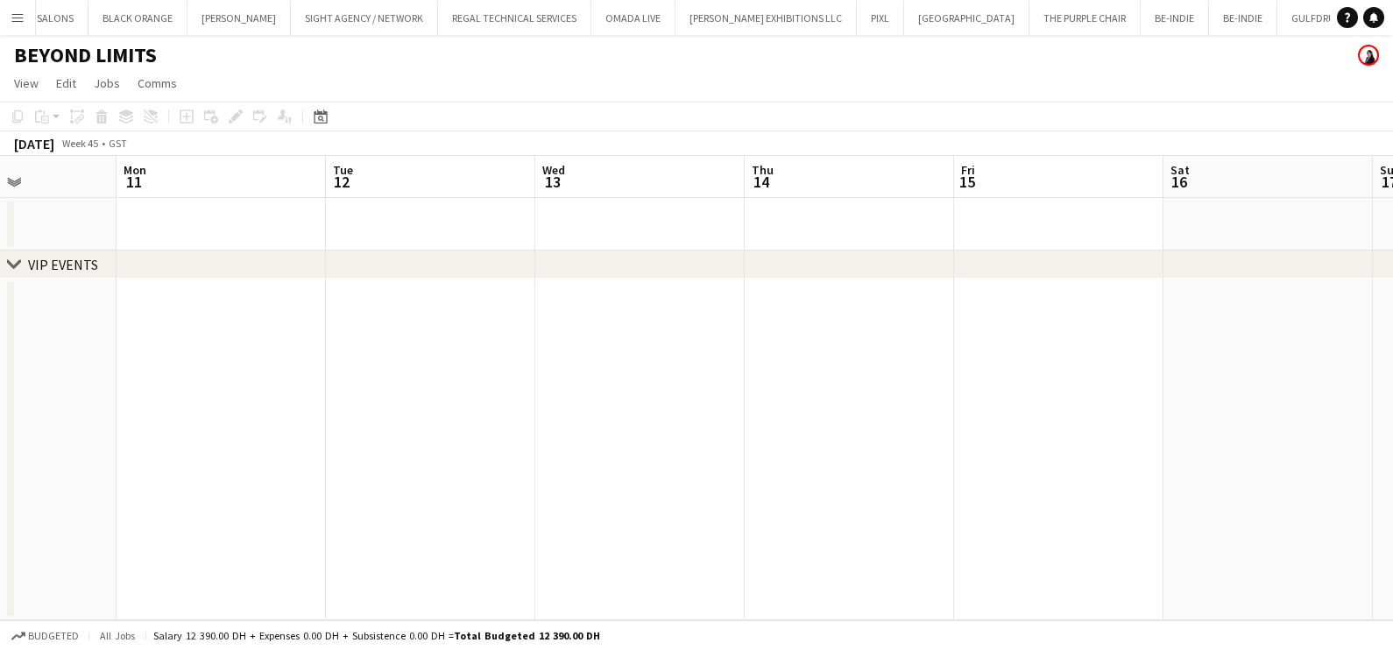
click at [852, 401] on app-calendar-viewport "Fri 8 Sat 9 Sun 10 Mon 11 Tue 12 Wed 13 Thu 14 Fri 15 Sat 16 Sun 17 Mon 18 Tue …" at bounding box center [696, 388] width 1393 height 464
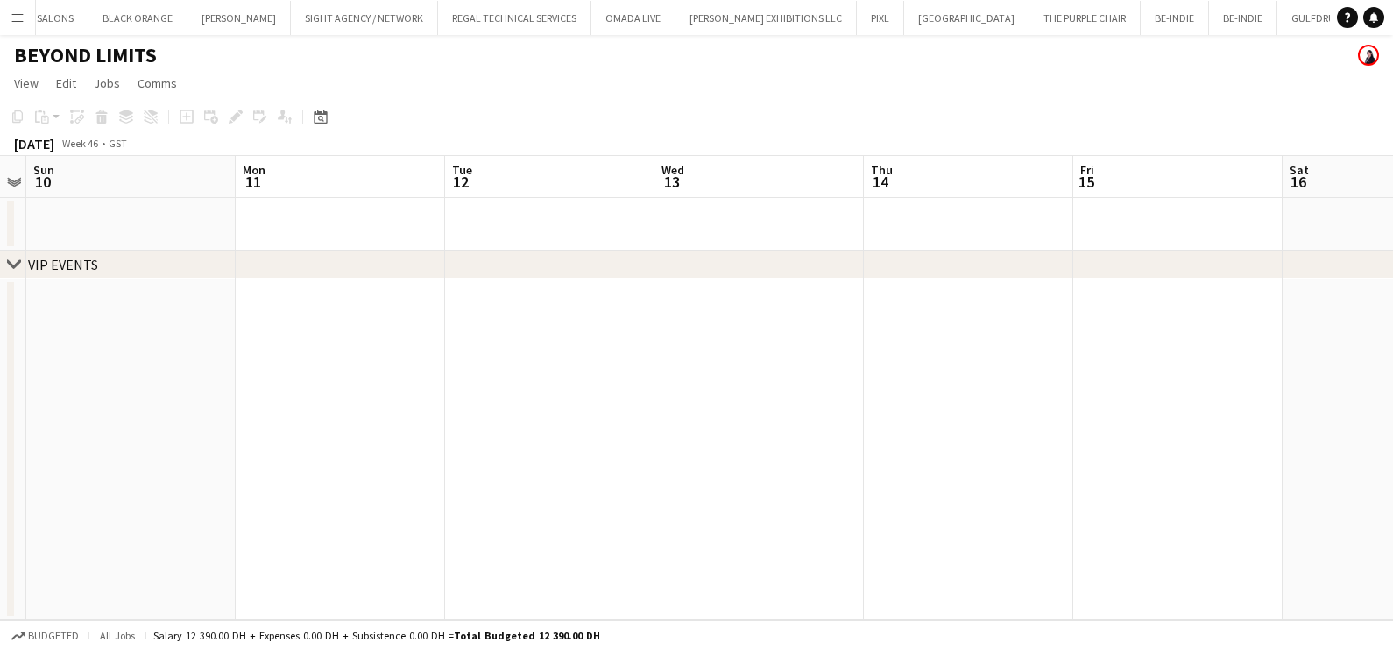
click at [906, 399] on app-calendar-viewport "Fri 8 Sat 9 Sun 10 Mon 11 Tue 12 Wed 13 Thu 14 Fri 15 Sat 16 Sun 17 Mon 18 Tue …" at bounding box center [696, 388] width 1393 height 464
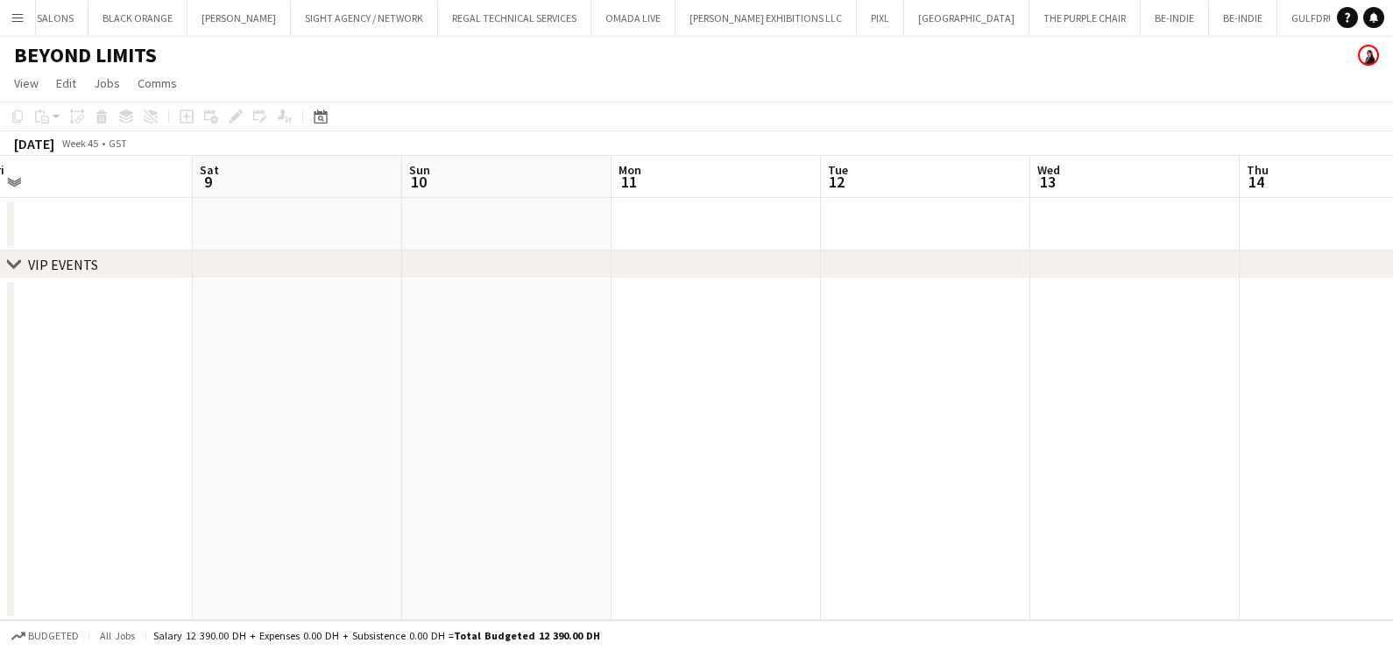
click at [869, 407] on app-calendar-viewport "Wed 6 Thu 7 Fri 8 Sat 9 Sun 10 Mon 11 Tue 12 Wed 13 Thu 14 Fri 15 Sat 16 Sun 17" at bounding box center [696, 388] width 1393 height 464
click at [828, 432] on app-calendar-viewport "Fri 1 Sat 2 Sun 3 Mon 4 Tue 5 Wed 6 Thu 7 Fri 8 Sat 9 Sun 10 Mon 11 Tue 12" at bounding box center [696, 388] width 1393 height 464
click at [867, 396] on app-calendar-viewport "Fri 1 Sat 2 Sun 3 Mon 4 Tue 5 Wed 6 Thu 7 Fri 8 Sat 9 Sun 10 Mon 11 Tue 12" at bounding box center [696, 388] width 1393 height 464
click at [787, 365] on app-calendar-viewport "Thu 31 Fri 1 Sat 2 Sun 3 Mon 4 Tue 5 Wed 6 Thu 7 Fri 8 Sat 9 Sun 10 Mon 11" at bounding box center [696, 388] width 1393 height 464
click at [673, 379] on app-calendar-viewport "Mon 28 Tue 29 Wed 30 Thu 31 Fri 1 Sat 2 Sun 3 Mon 4 Tue 5 Wed 6 Thu 7 Fri 8" at bounding box center [696, 388] width 1393 height 464
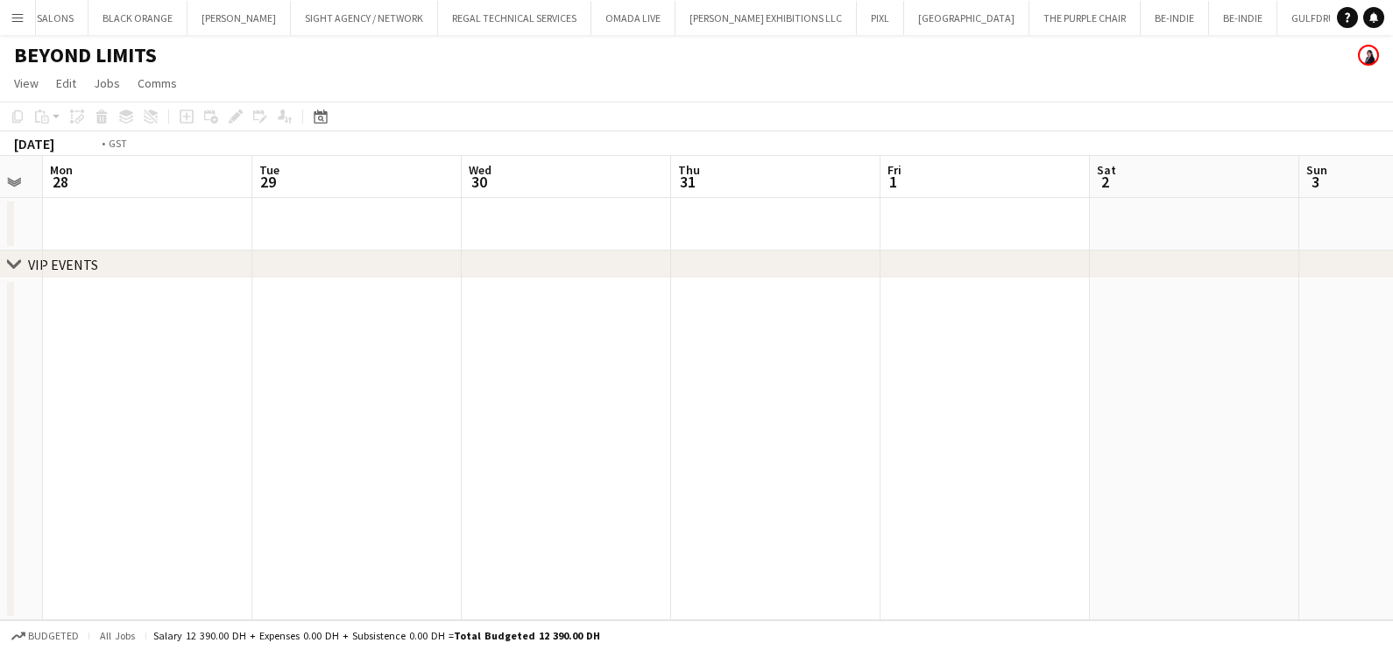
click at [688, 393] on app-calendar-viewport "Sat 26 Sun 27 Mon 28 Tue 29 Wed 30 Thu 31 Fri 1 Sat 2 Sun 3 Mon 4 Tue 5 Wed 6" at bounding box center [696, 388] width 1393 height 464
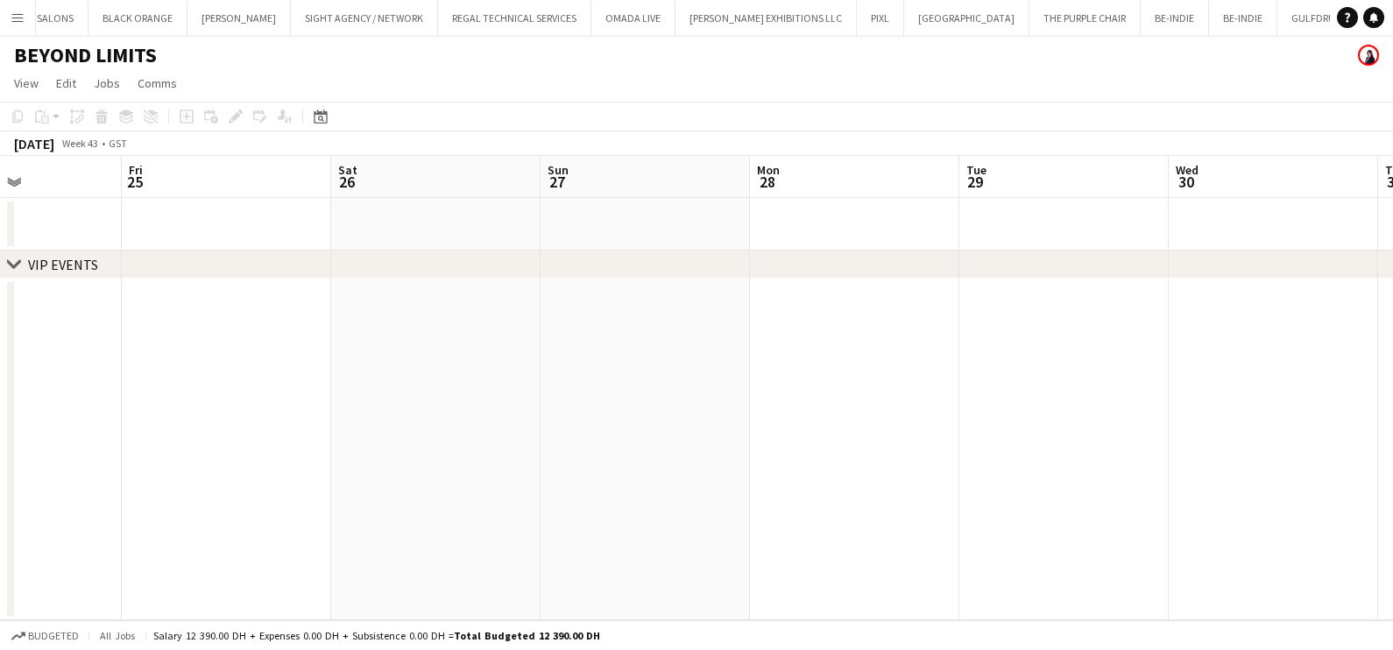
click at [492, 355] on app-calendar-viewport "Tue 22 Wed 23 Thu 24 Fri 25 Sat 26 Sun 27 Mon 28 Tue 29 Wed 30 Thu 31 Fri 1 Sat…" at bounding box center [696, 388] width 1393 height 464
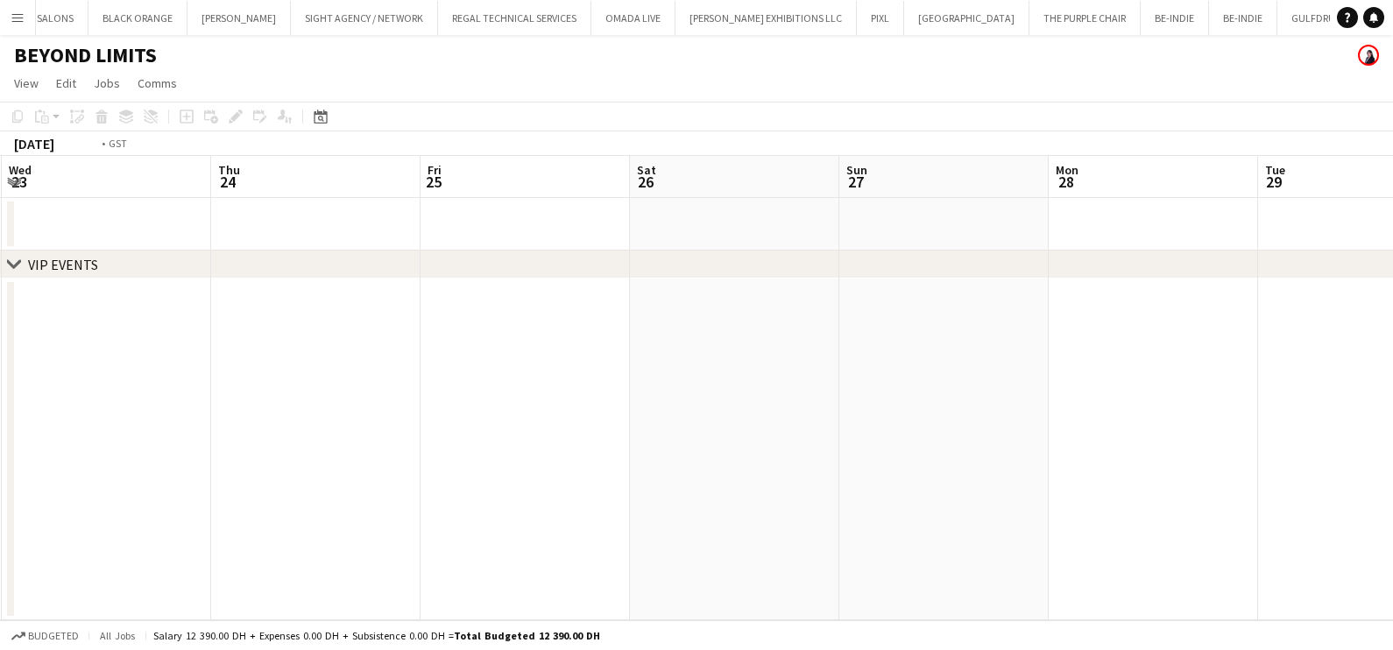
click at [623, 377] on app-calendar-viewport "Mon 21 Tue 22 Wed 23 Thu 24 Fri 25 Sat 26 Sun 27 Mon 28 Tue 29 Wed 30 Thu 31 Fr…" at bounding box center [696, 388] width 1393 height 464
click at [669, 351] on app-calendar-viewport "Sat 19 Sun 20 Mon 21 Tue 22 Wed 23 Thu 24 Fri 25 Sat 26 Sun 27 Mon 28 Tue 29 We…" at bounding box center [696, 388] width 1393 height 464
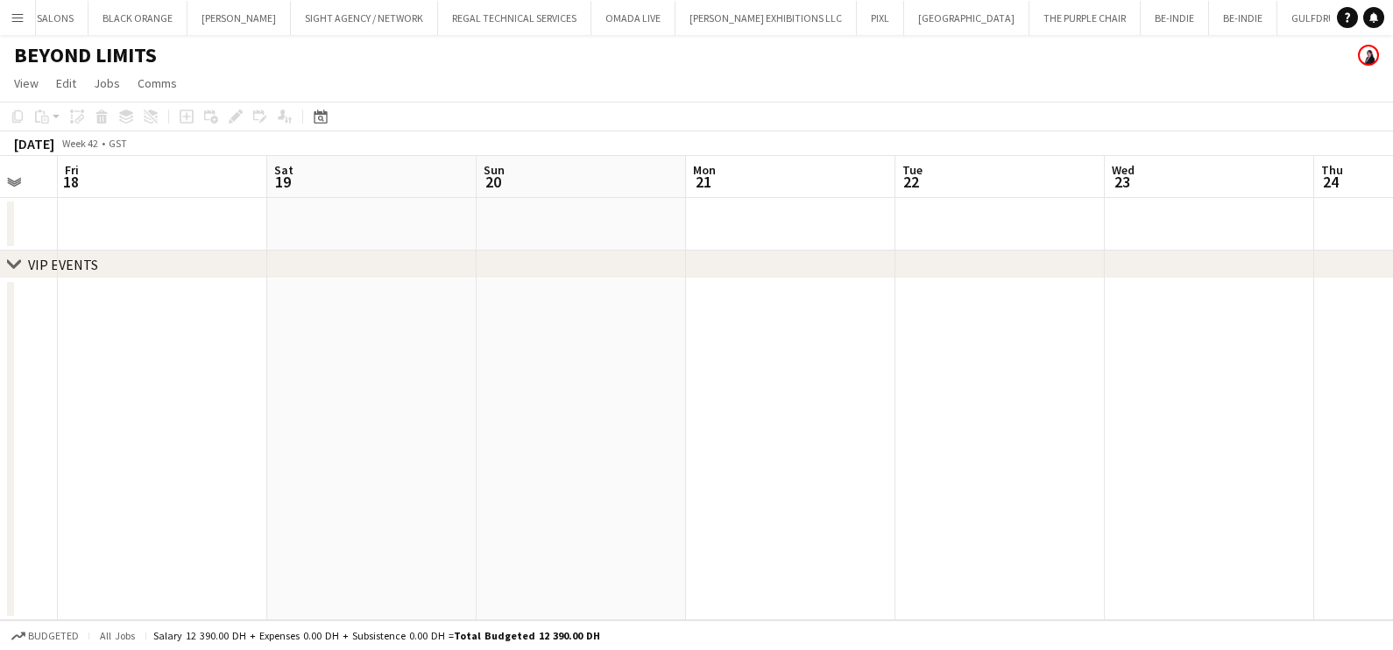
click at [793, 379] on app-calendar-viewport "Wed 16 Thu 17 Fri 18 Sat 19 Sun 20 Mon 21 Tue 22 Wed 23 Thu 24 Fri 25 Sat 26 Su…" at bounding box center [696, 388] width 1393 height 464
click at [695, 387] on app-calendar-viewport "Tue 15 Wed 16 Thu 17 Fri 18 Sat 19 Sun 20 Mon 21 Tue 22 Wed 23 Thu 24 Fri 25 Sa…" at bounding box center [696, 388] width 1393 height 464
click at [646, 355] on app-calendar-viewport "Sun 13 Mon 14 Tue 15 Wed 16 Thu 17 Fri 18 Sat 19 Sun 20 Mon 21 Tue 22 Wed 23 Th…" at bounding box center [696, 388] width 1393 height 464
click at [705, 386] on app-calendar-viewport "Wed 9 Thu 10 Fri 11 Sat 12 Sun 13 Mon 14 Tue 15 Wed 16 Thu 17 Fri 18 Sat 19 Sun…" at bounding box center [696, 388] width 1393 height 464
click at [736, 411] on app-calendar-viewport "Tue 8 Wed 9 Thu 10 Fri 11 Sat 12 Sun 13 Mon 14 Tue 15 Wed 16 Thu 17 Fri 18 Sat …" at bounding box center [696, 388] width 1393 height 464
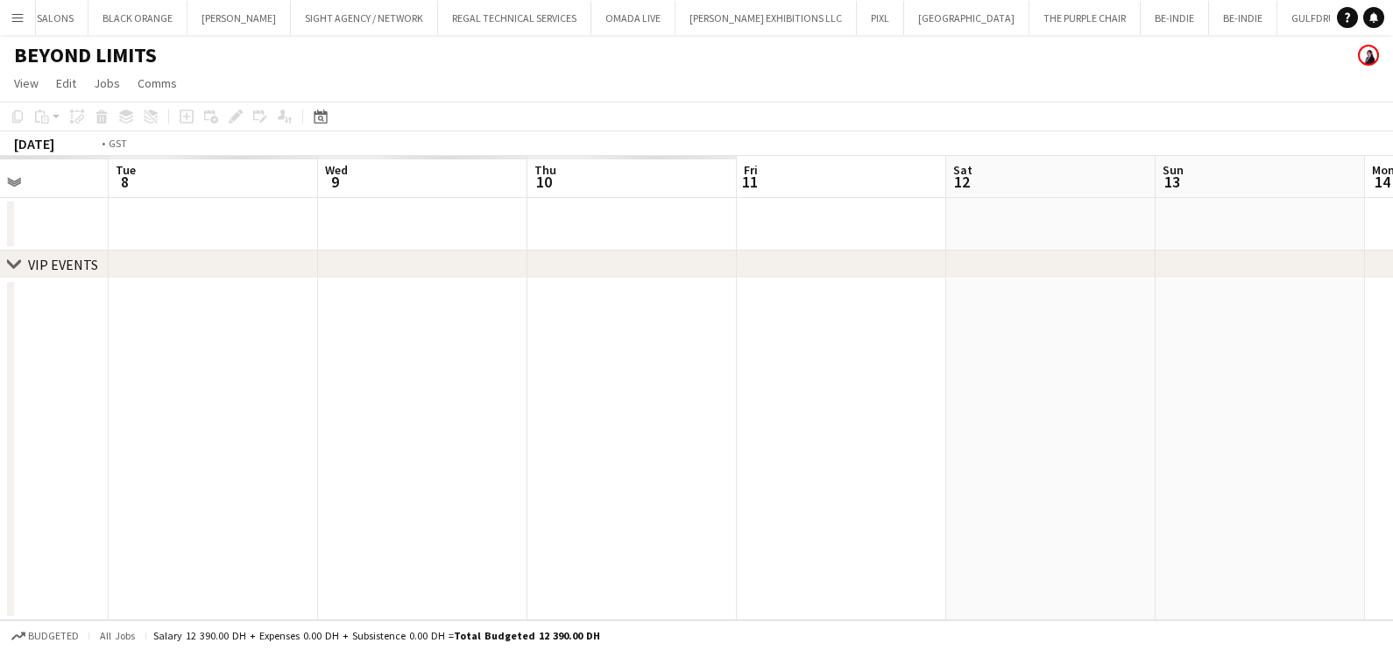
click at [867, 333] on app-calendar-viewport "Sat 5 Sun 6 Mon 7 Tue 8 Wed 9 Thu 10 Fri 11 Sat 12 Sun 13 Mon 14 Tue 15 Wed 16" at bounding box center [696, 388] width 1393 height 464
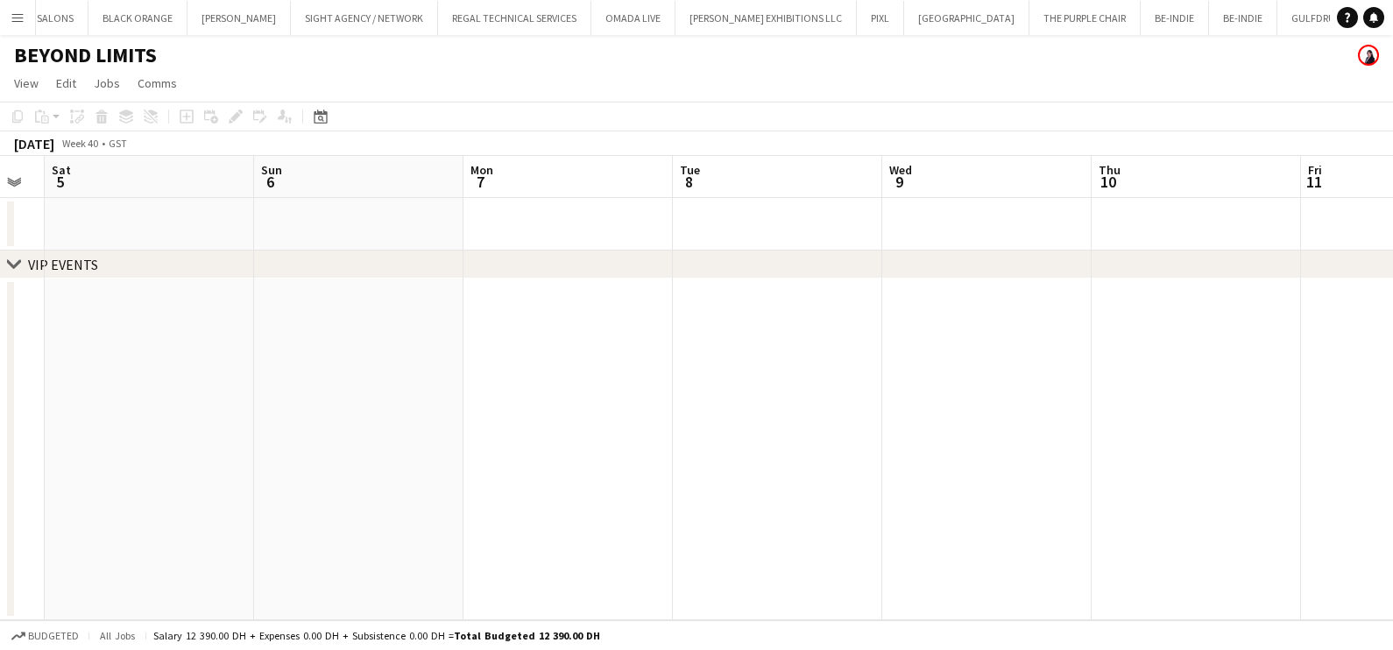
click at [728, 314] on app-calendar-viewport "Thu 3 Fri 4 Sat 5 Sun 6 Mon 7 Tue 8 Wed 9 Thu 10 Fri 11 Sat 12 Sun 13 Mon 14" at bounding box center [696, 388] width 1393 height 464
click at [639, 319] on app-calendar-viewport "Tue 1 Wed 2 Thu 3 Fri 4 Sat 5 Sun 6 Mon 7 Tue 8 Wed 9 Thu 10 Fri 11 Sat 12" at bounding box center [696, 388] width 1393 height 464
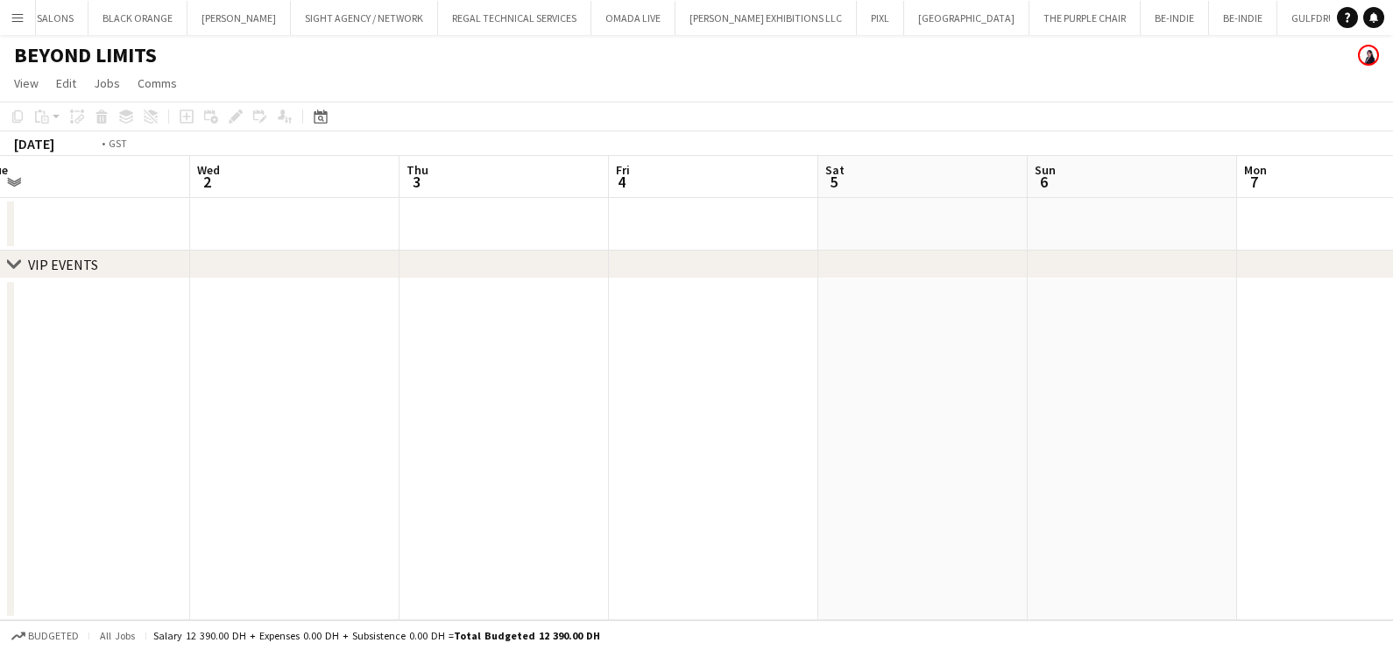
click at [747, 354] on app-calendar-viewport "Sun 29 Mon 30 Tue 1 Wed 2 Thu 3 Fri 4 Sat 5 Sun 6 Mon 7 Tue 8 Wed 9 Thu 10" at bounding box center [696, 388] width 1393 height 464
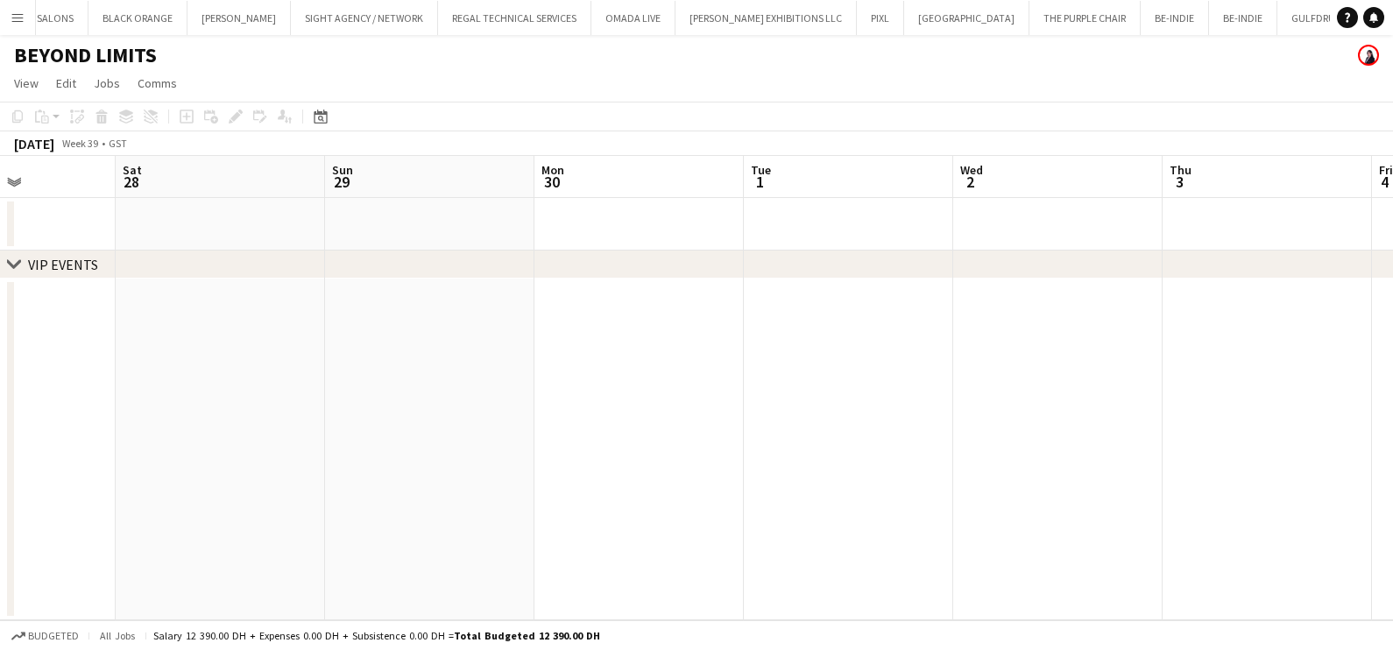
click at [662, 367] on app-calendar-viewport "Wed 25 Thu 26 Fri 27 Sat 28 Sun 29 Mon 30 Tue 1 Wed 2 Thu 3 Fri 4 Sat 5 Sun 6" at bounding box center [696, 388] width 1393 height 464
click at [592, 381] on app-calendar-viewport "Wed 25 Thu 26 Fri 27 Sat 28 Sun 29 Mon 30 Tue 1 Wed 2 Thu 3 Fri 4 Sat 5 Sun 6" at bounding box center [696, 388] width 1393 height 464
click at [538, 370] on app-calendar-viewport "Tue 24 Wed 25 Thu 26 Fri 27 Sat 28 Sun 29 Mon 30 Tue 1 Wed 2 Thu 3 Fri 4 Sat 5" at bounding box center [696, 388] width 1393 height 464
click at [711, 392] on app-calendar-viewport "Fri 20 Sat 21 Sun 22 Mon 23 Tue 24 Wed 25 Thu 26 Fri 27 Sat 28 Sun 29 Mon 30 Tu…" at bounding box center [696, 388] width 1393 height 464
click at [641, 383] on app-calendar-viewport "Fri 20 Sat 21 Sun 22 Mon 23 Tue 24 Wed 25 Thu 26 Fri 27 Sat 28 Sun 29 Mon 30 Tu…" at bounding box center [696, 388] width 1393 height 464
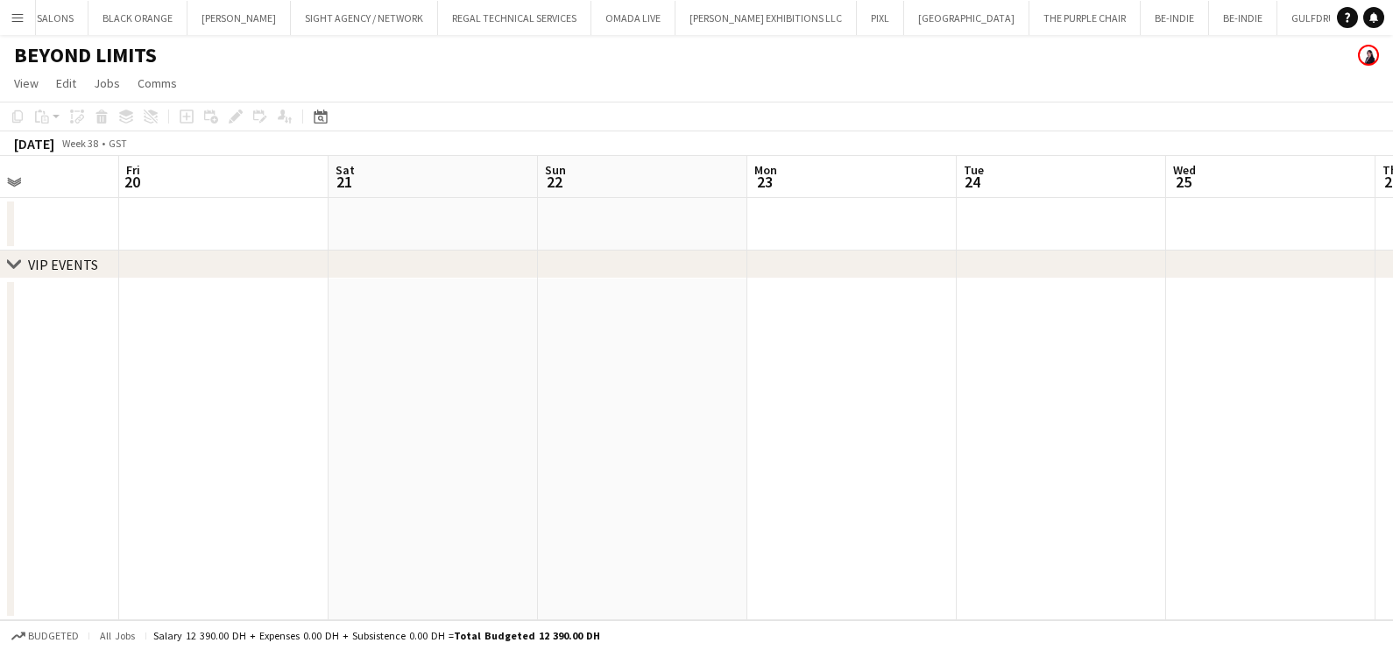
click at [606, 354] on app-calendar-viewport "Tue 17 Wed 18 Thu 19 Fri 20 Sat 21 Sun 22 Mon 23 Tue 24 Wed 25 Thu 26 Fri 27 Sa…" at bounding box center [696, 388] width 1393 height 464
click at [785, 439] on app-calendar-viewport "Sun 15 Mon 16 Tue 17 Wed 18 Thu 19 Fri 20 Sat 21 Sun 22 Mon 23 Tue 24 Wed 25 Th…" at bounding box center [696, 388] width 1393 height 464
click at [640, 473] on app-calendar-viewport "Fri 13 Sat 14 Sun 15 Mon 16 Tue 17 Wed 18 Thu 19 Fri 20 Sat 21 Sun 22 Mon 23 Tu…" at bounding box center [696, 388] width 1393 height 464
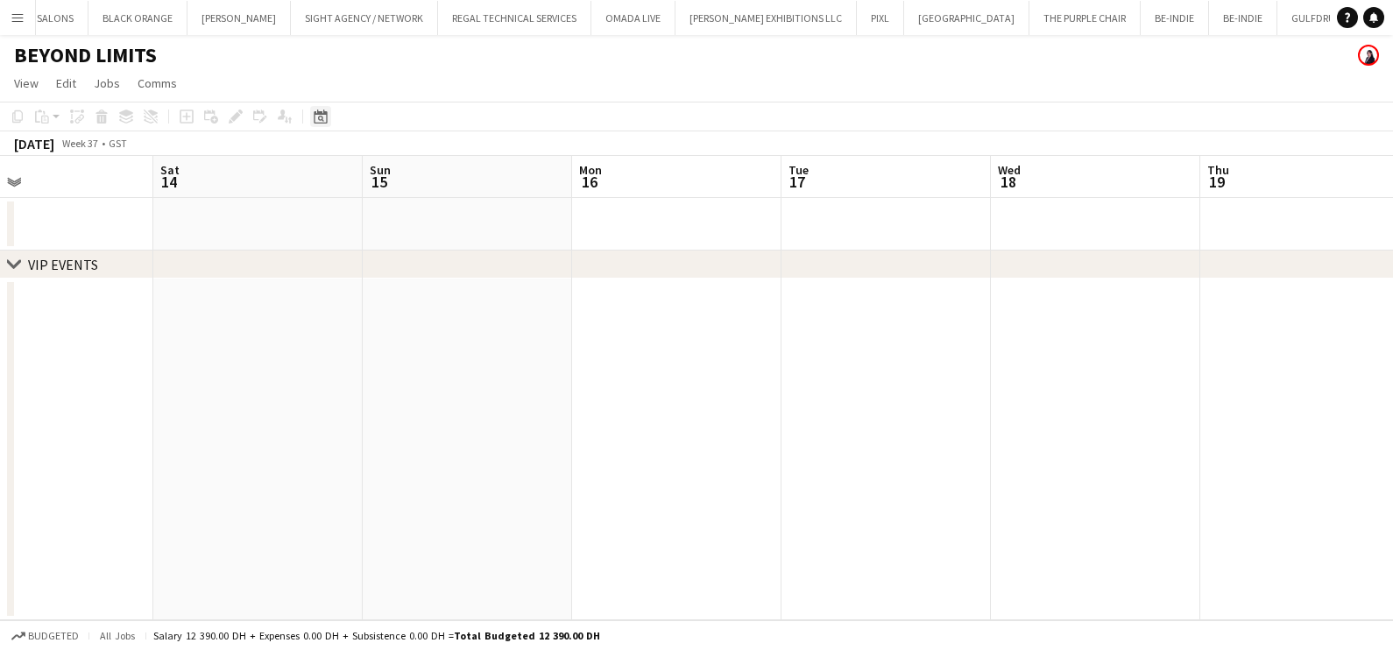
click at [321, 109] on div "Date picker" at bounding box center [320, 116] width 21 height 21
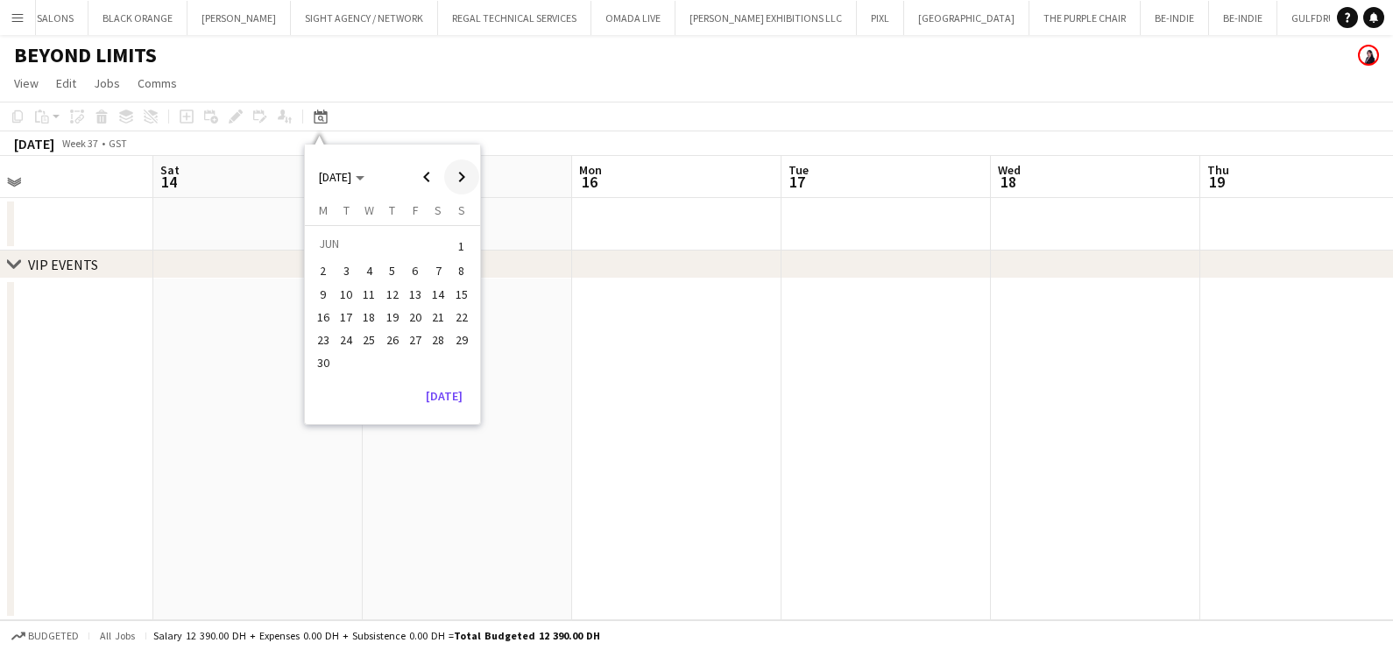
click at [471, 180] on span "Next month" at bounding box center [461, 176] width 35 height 35
click at [472, 180] on span "Next month" at bounding box center [461, 176] width 35 height 35
click at [471, 180] on span "Next month" at bounding box center [461, 176] width 35 height 35
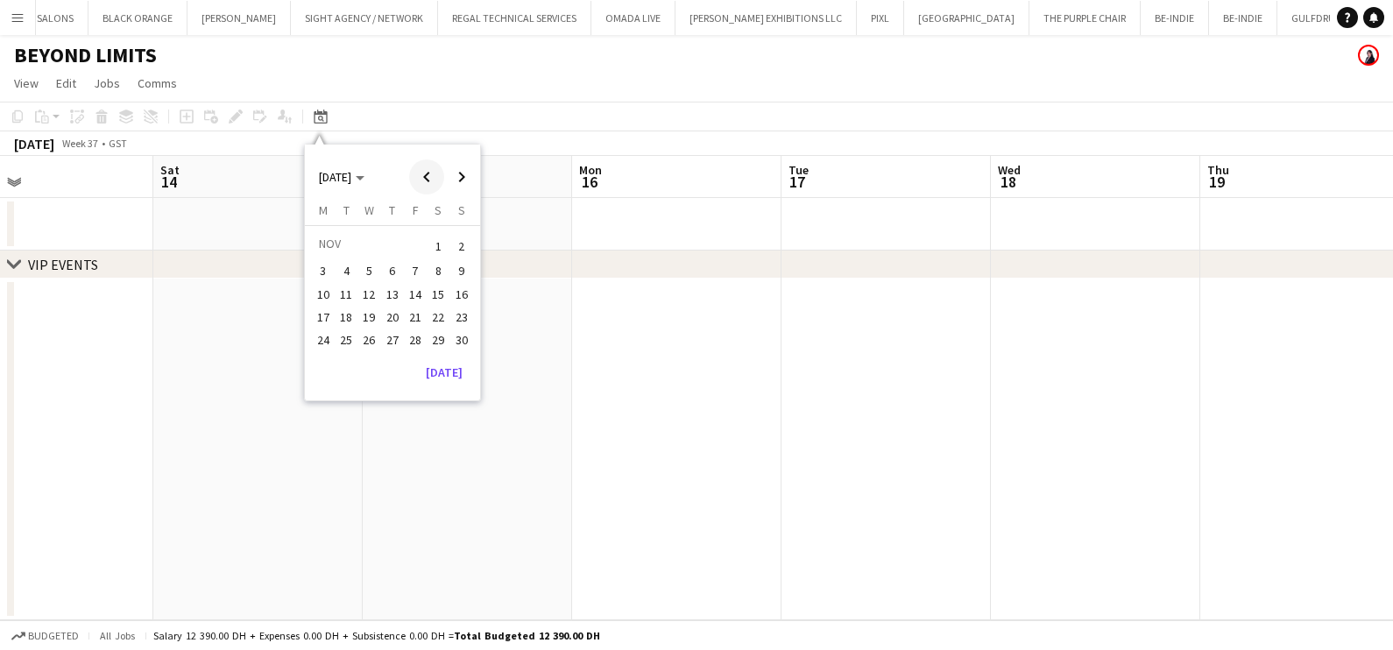
click at [421, 178] on span "Previous month" at bounding box center [426, 176] width 35 height 35
click at [429, 166] on span "Previous month" at bounding box center [426, 176] width 35 height 35
click at [386, 285] on span "11" at bounding box center [392, 290] width 21 height 21
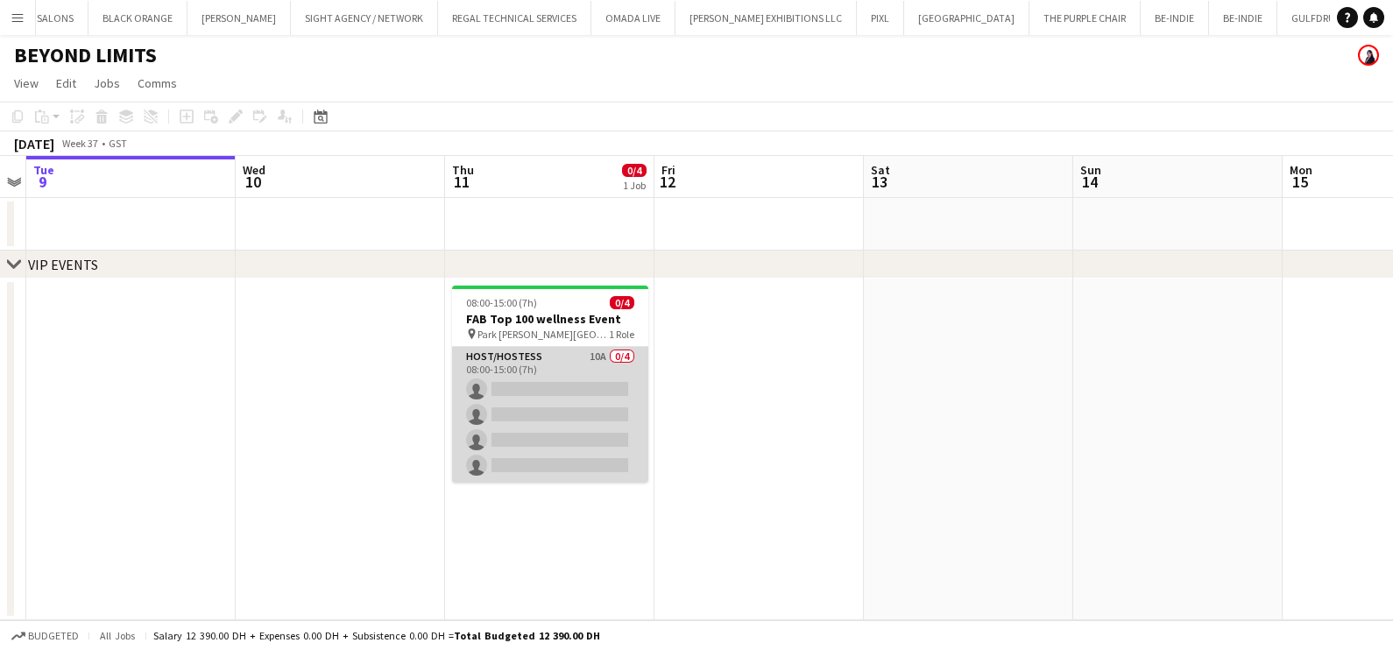
click at [583, 408] on app-card-role "Host/Hostess 10A 0/4 08:00-15:00 (7h) single-neutral-actions single-neutral-act…" at bounding box center [550, 415] width 196 height 136
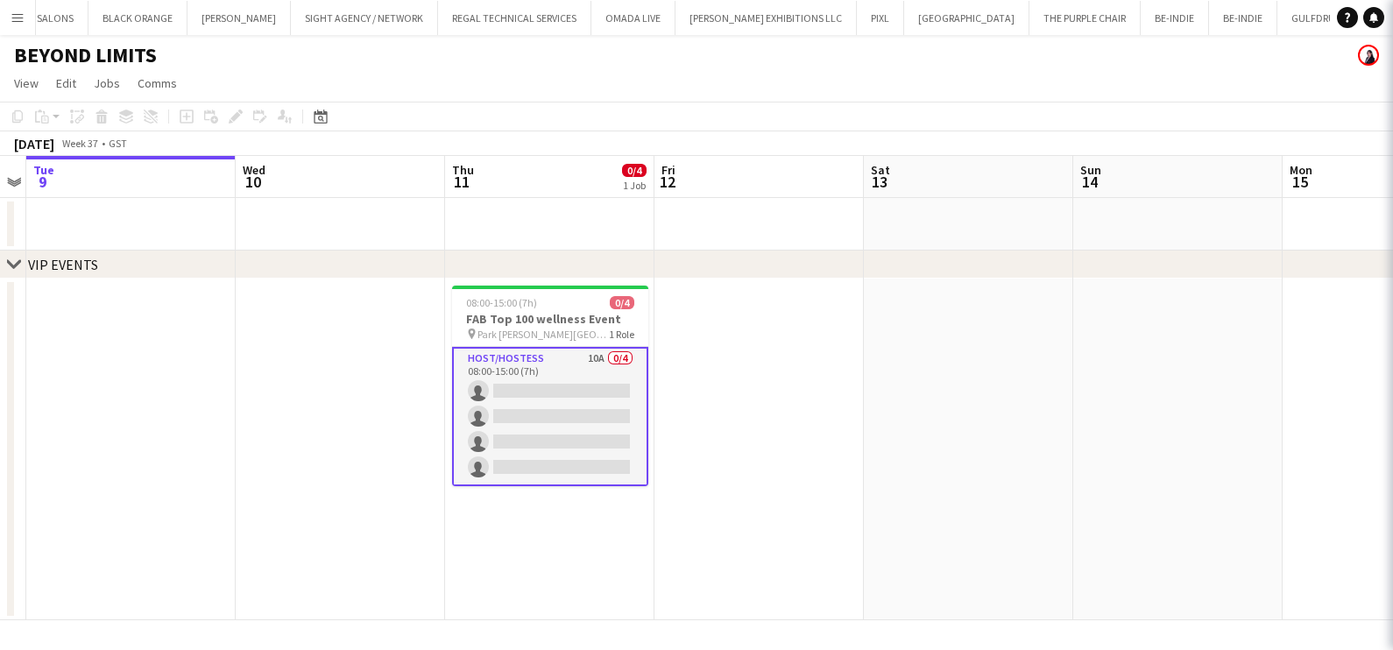
scroll to position [0, 601]
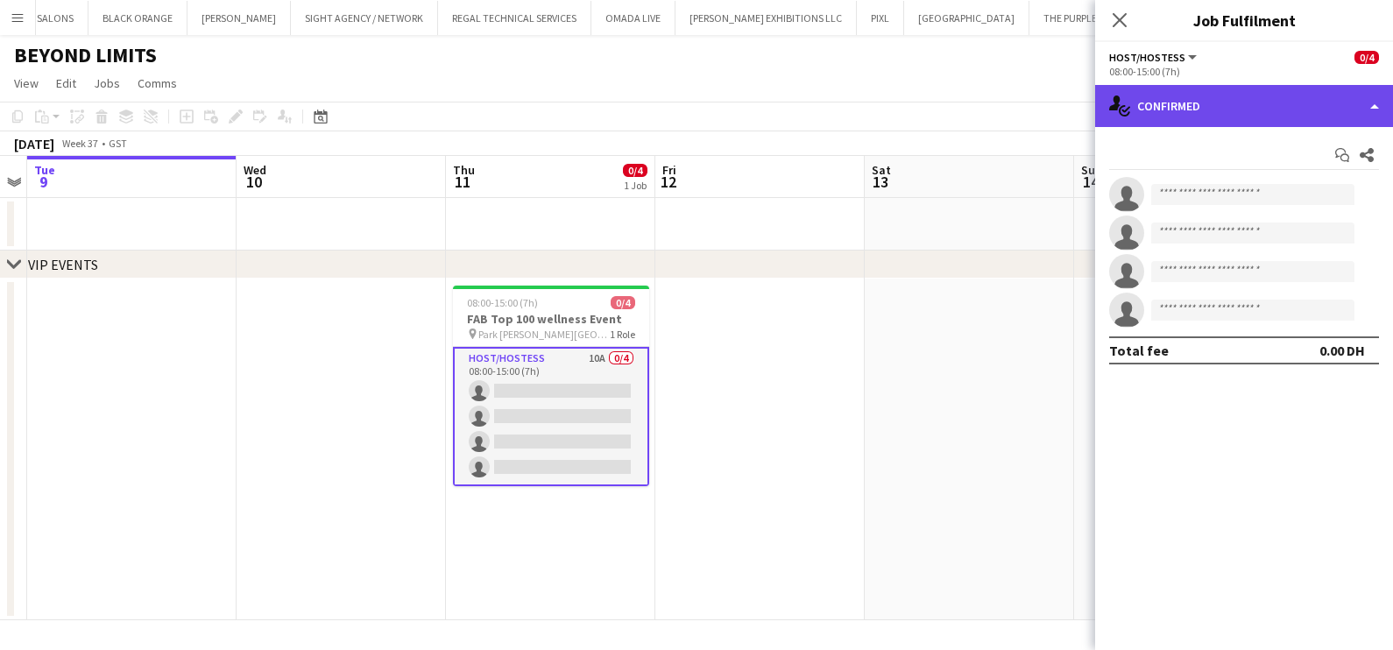
click at [1175, 93] on div "single-neutral-actions-check-2 Confirmed" at bounding box center [1244, 106] width 298 height 42
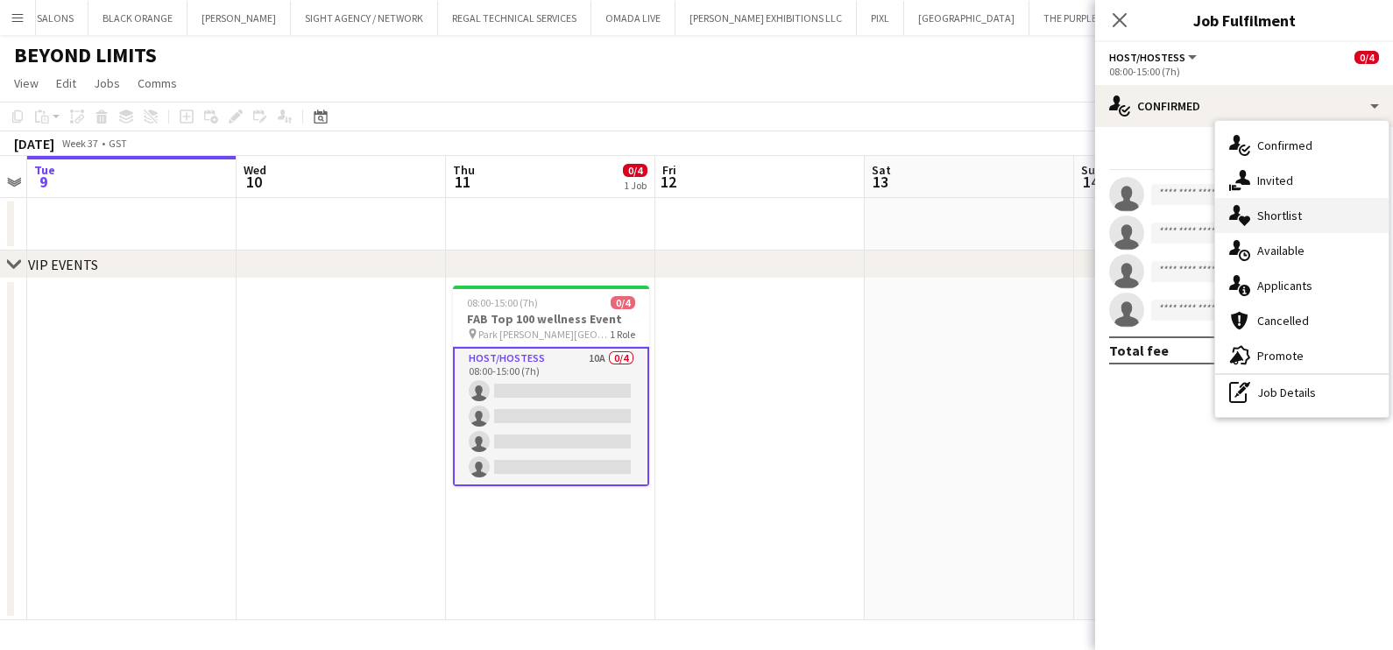
click at [1271, 223] on div "single-neutral-actions-heart Shortlist" at bounding box center [1302, 215] width 174 height 35
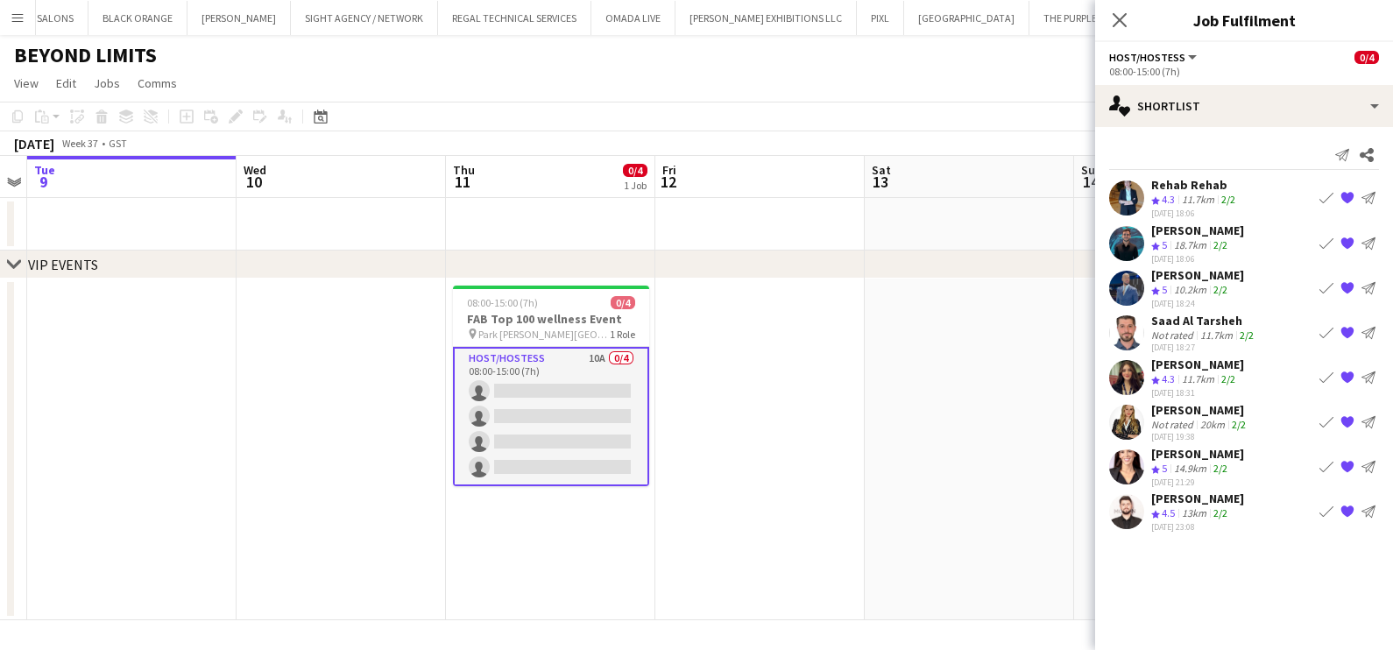
click at [1155, 374] on app-icon "Crew rating" at bounding box center [1155, 380] width 9 height 13
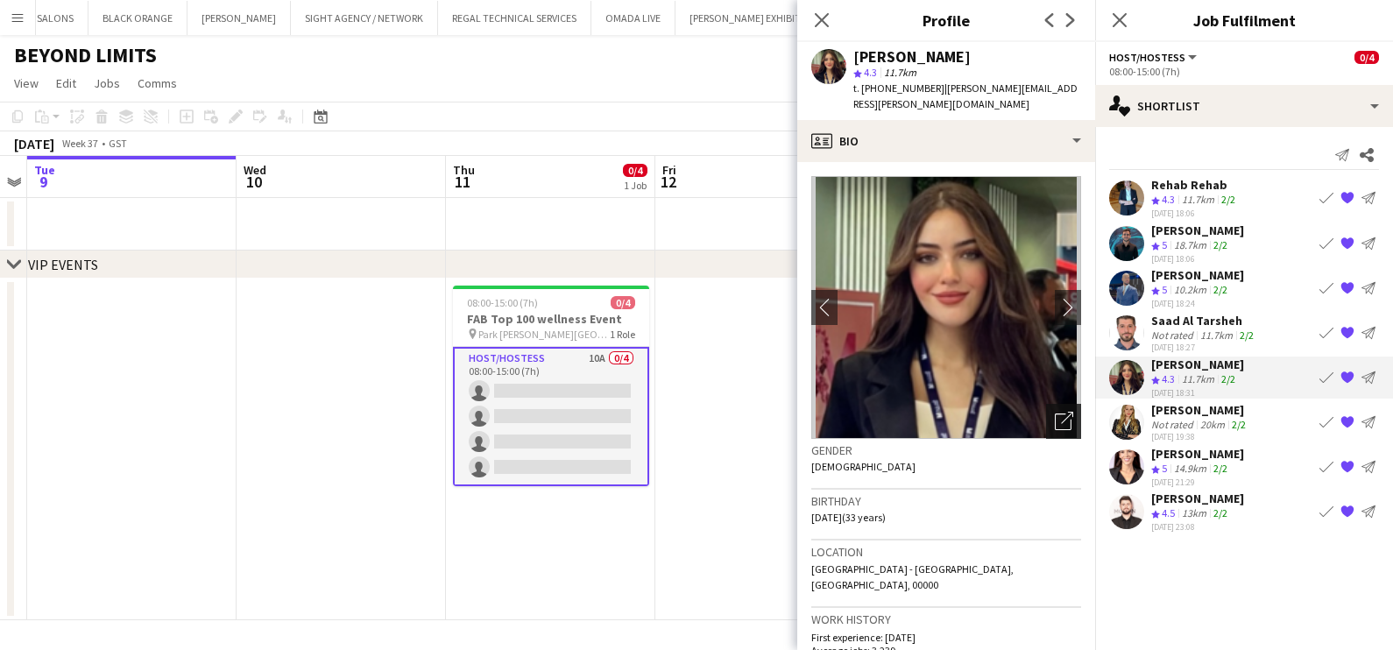
click at [1055, 412] on icon "Open photos pop-in" at bounding box center [1064, 421] width 18 height 18
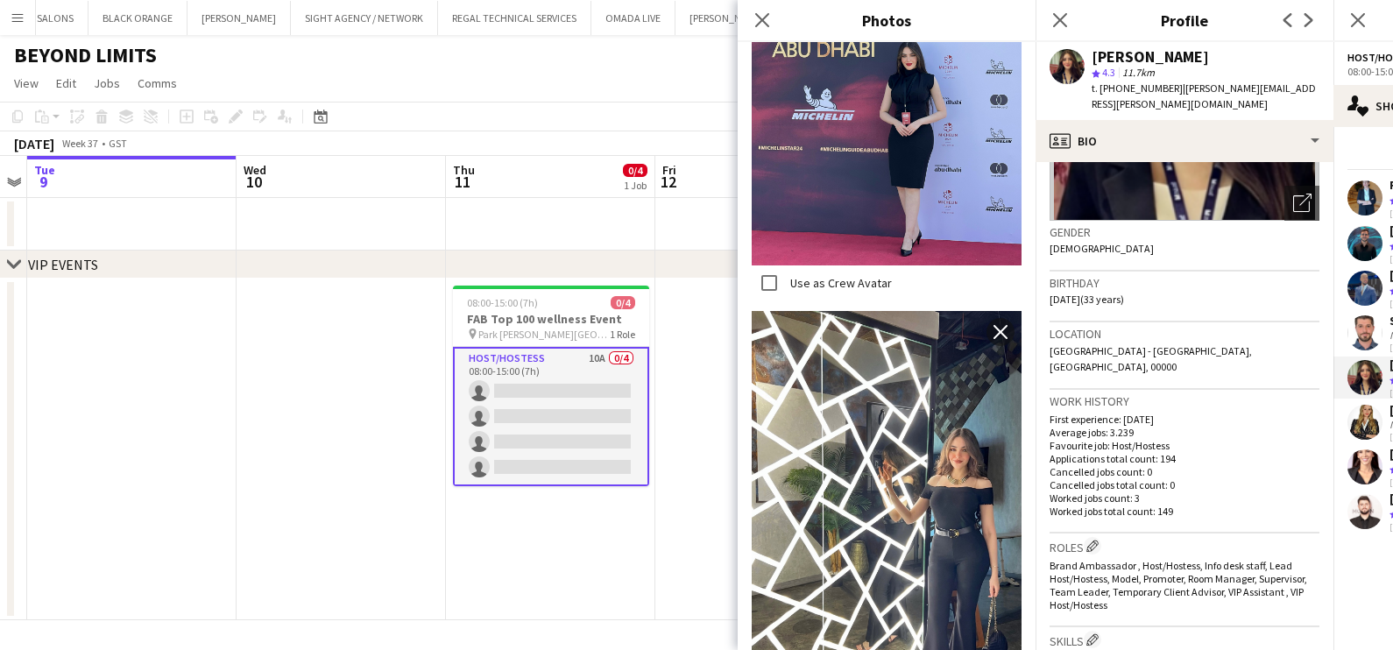
scroll to position [1423, 0]
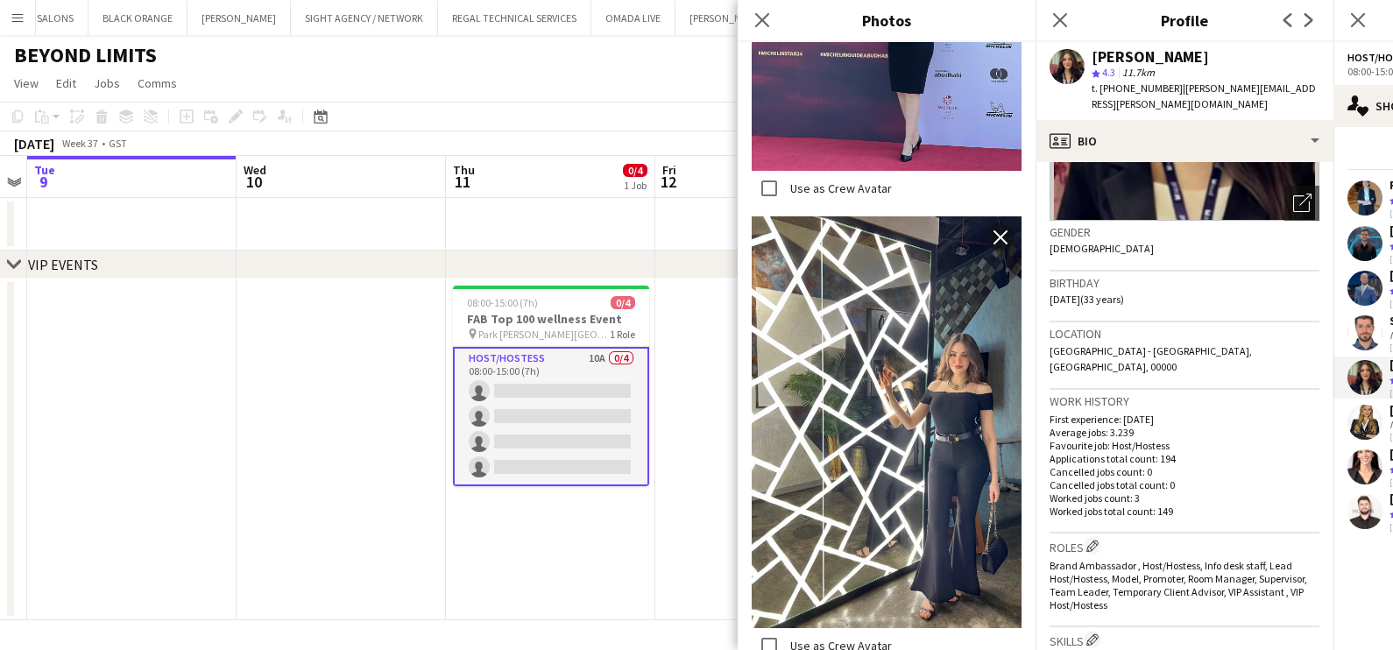
click at [1357, 414] on app-user-avatar at bounding box center [1365, 422] width 35 height 35
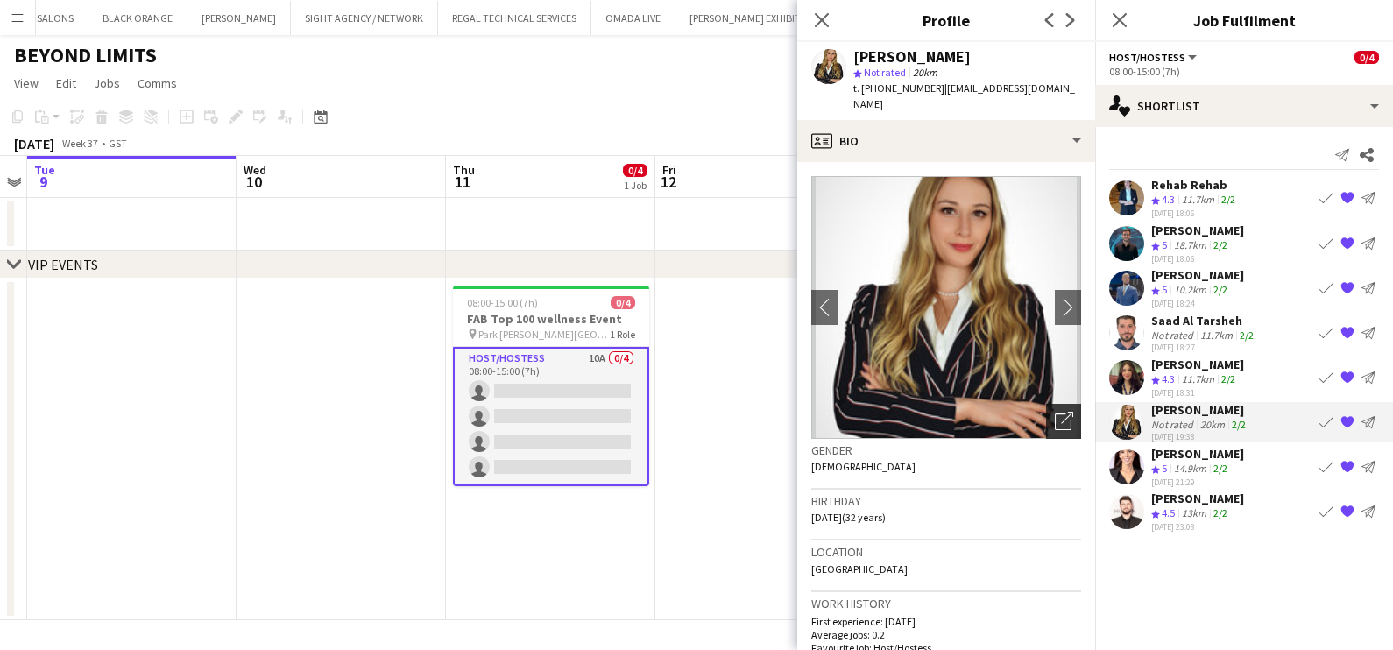
click at [1055, 412] on icon "Open photos pop-in" at bounding box center [1064, 421] width 18 height 18
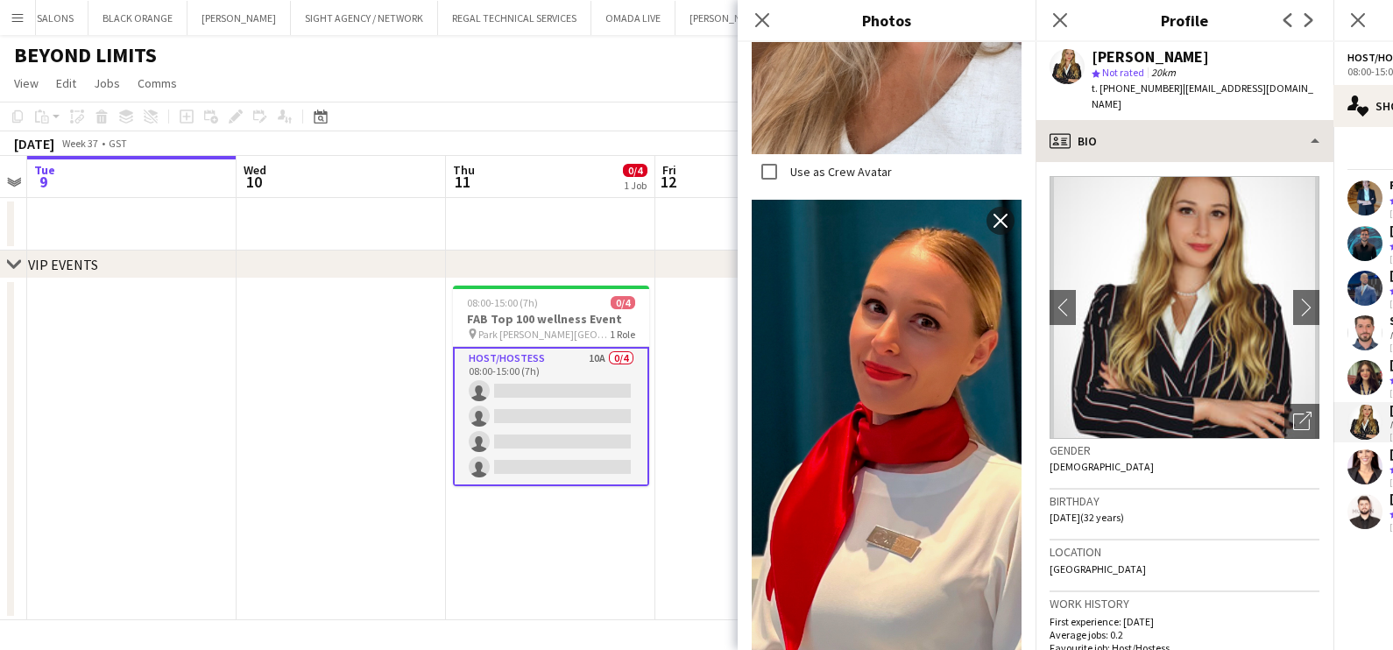
scroll to position [1095, 0]
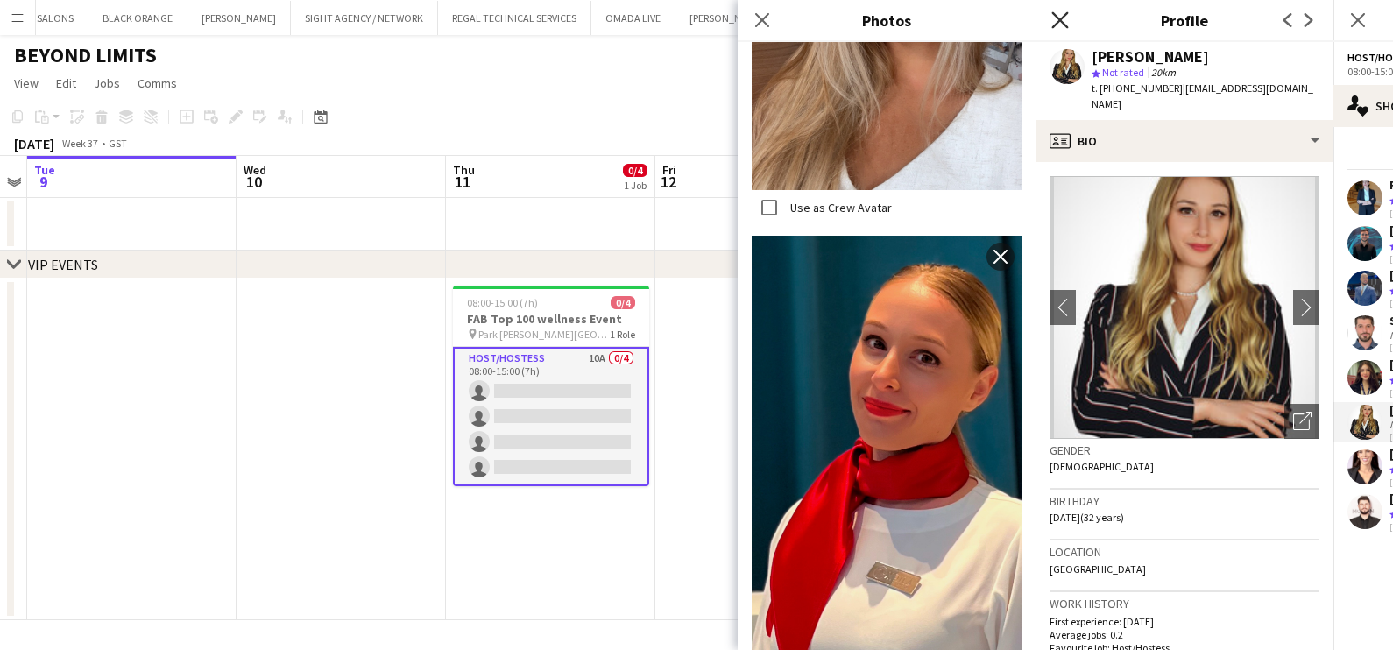
click at [1060, 16] on icon "Close pop-in" at bounding box center [1060, 19] width 17 height 17
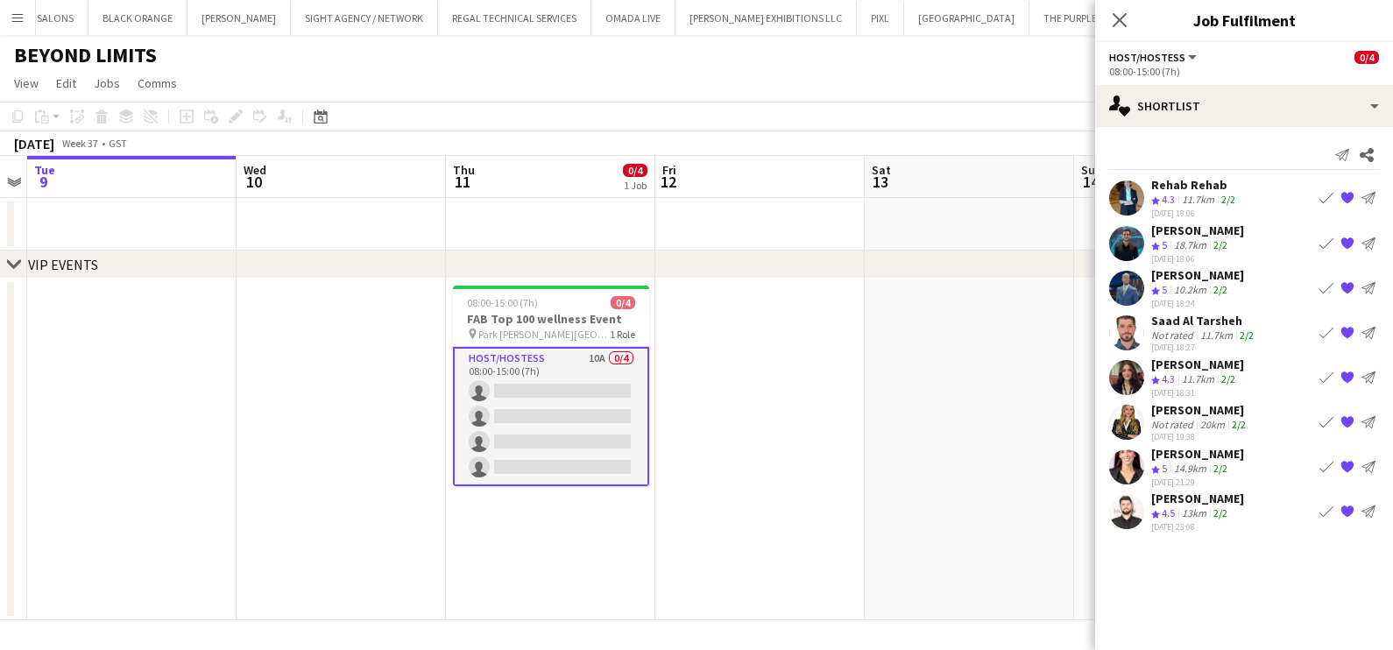
click at [1201, 451] on div "Ambar Hernández" at bounding box center [1197, 454] width 93 height 16
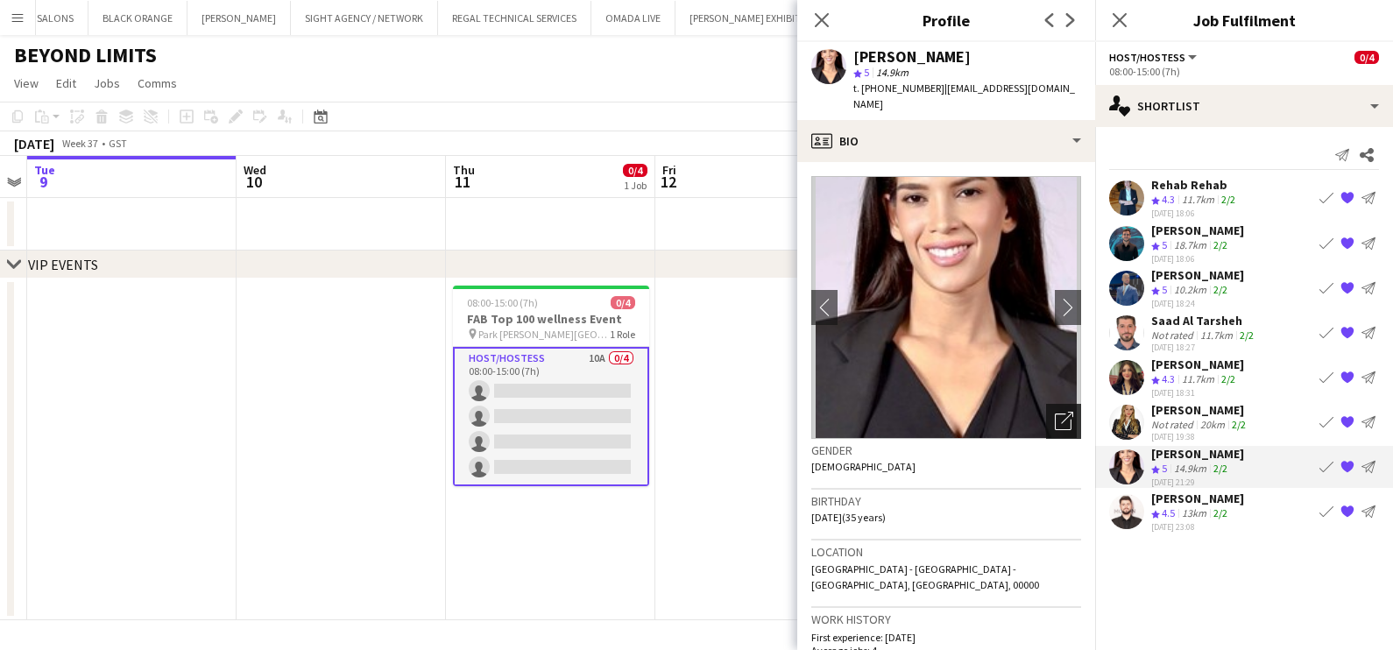
click at [1058, 414] on div "Open photos pop-in" at bounding box center [1063, 421] width 35 height 35
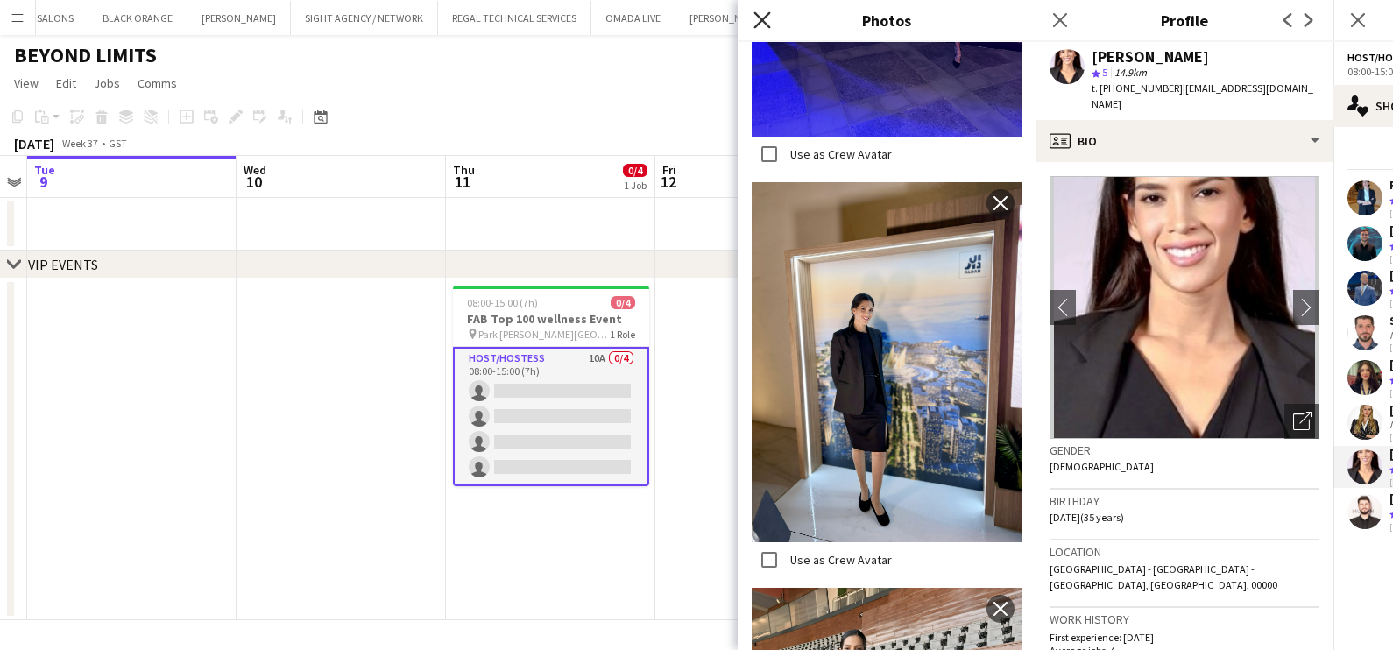
click at [758, 23] on icon at bounding box center [762, 19] width 17 height 17
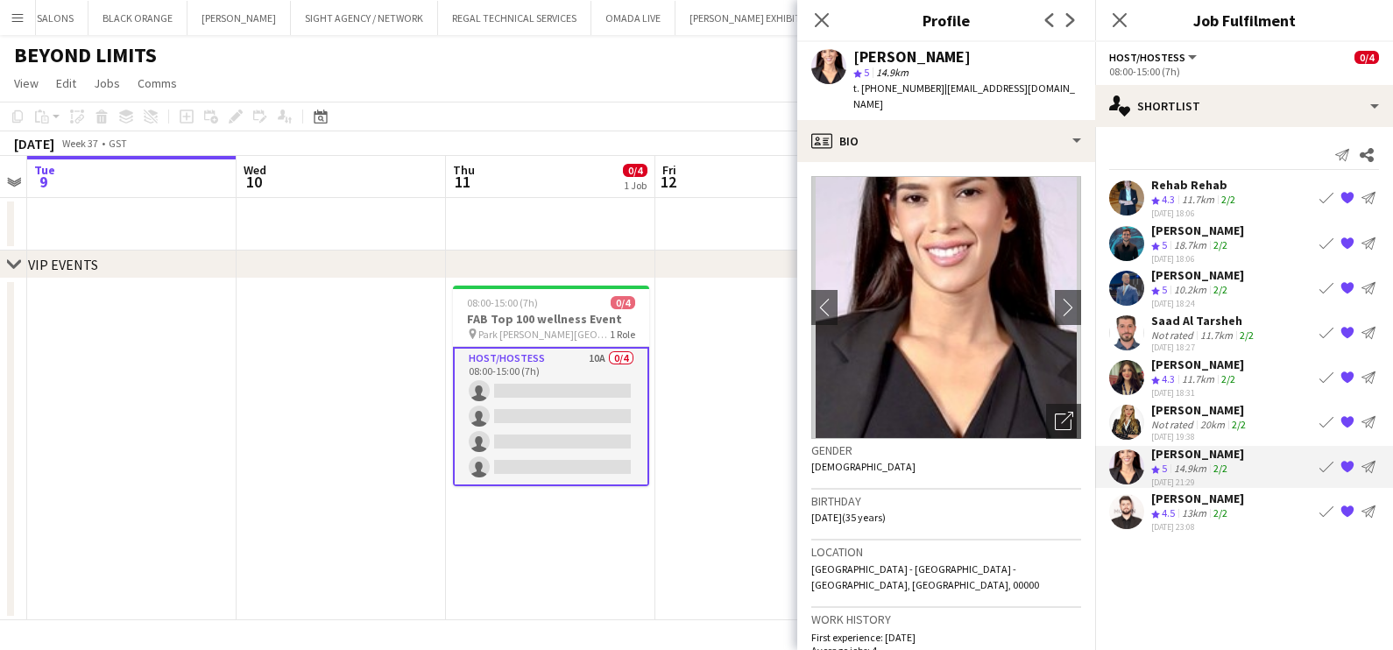
drag, startPoint x: 1222, startPoint y: 188, endPoint x: 1158, endPoint y: 228, distance: 75.1
click at [1221, 188] on div "Rehab Rehab" at bounding box center [1195, 185] width 88 height 16
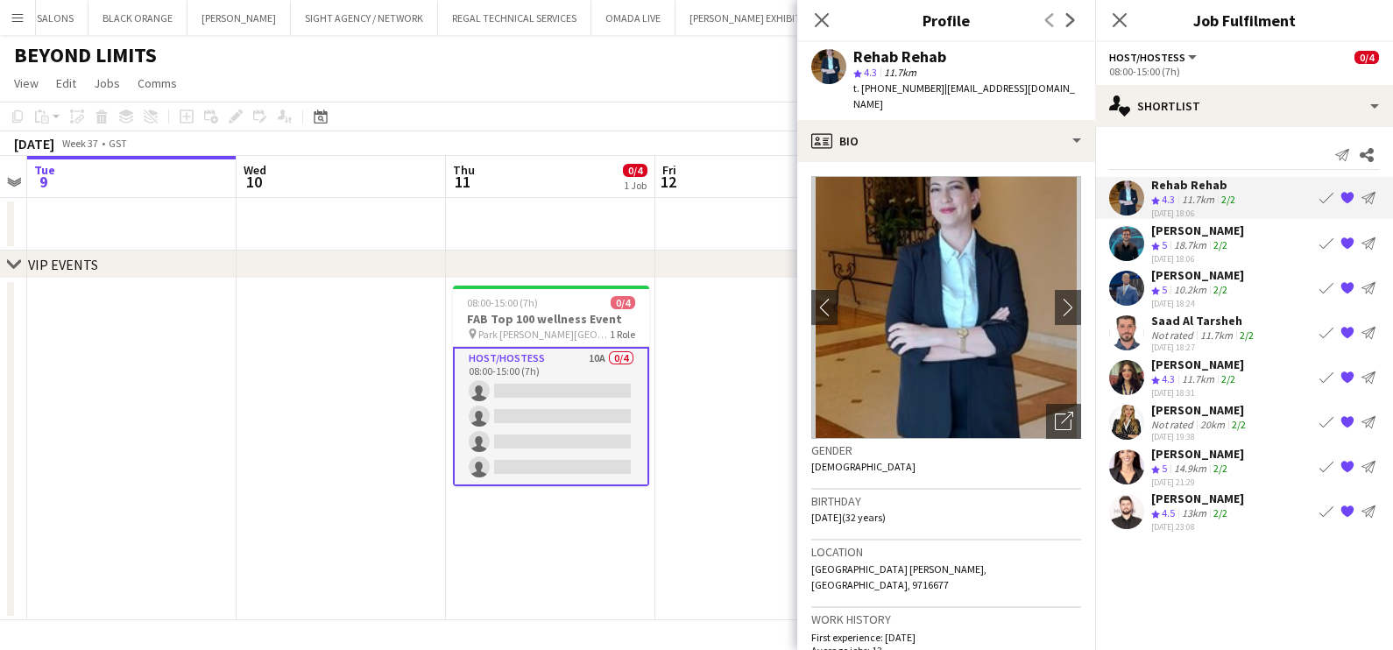
click at [1178, 511] on div "Crew rating 4.5" at bounding box center [1164, 514] width 27 height 15
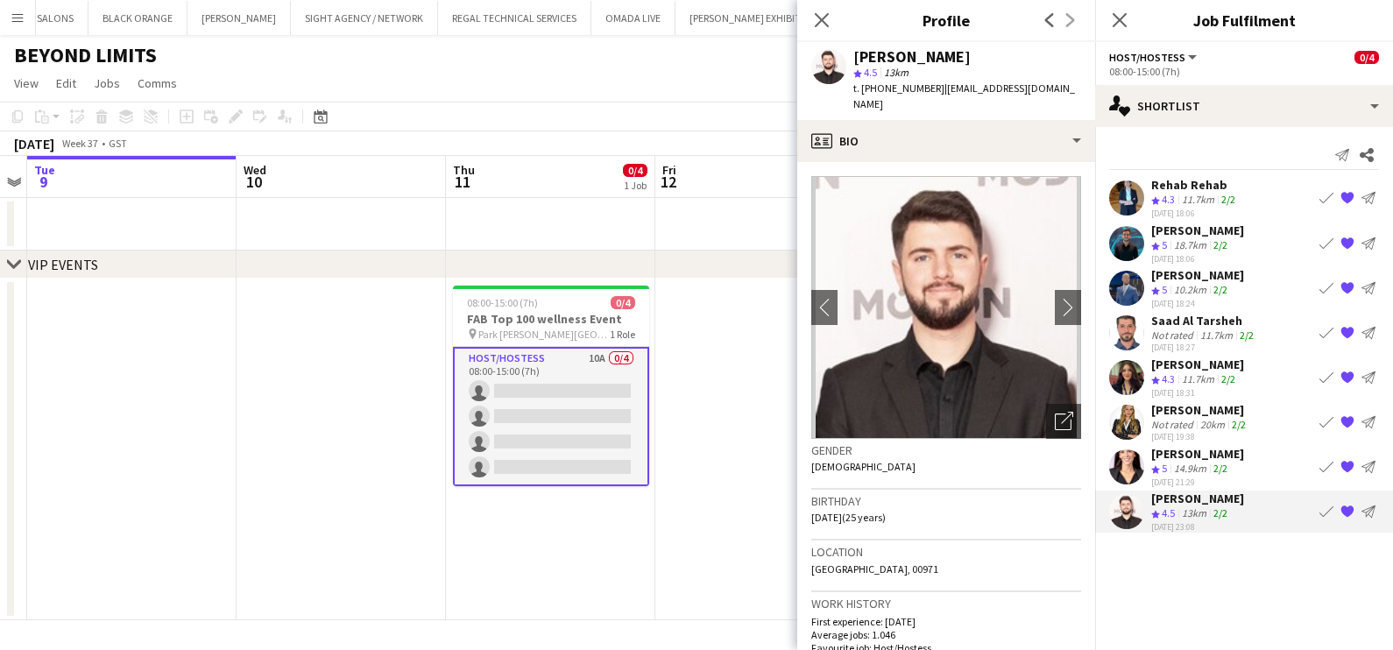
click at [689, 358] on app-date-cell at bounding box center [759, 450] width 209 height 342
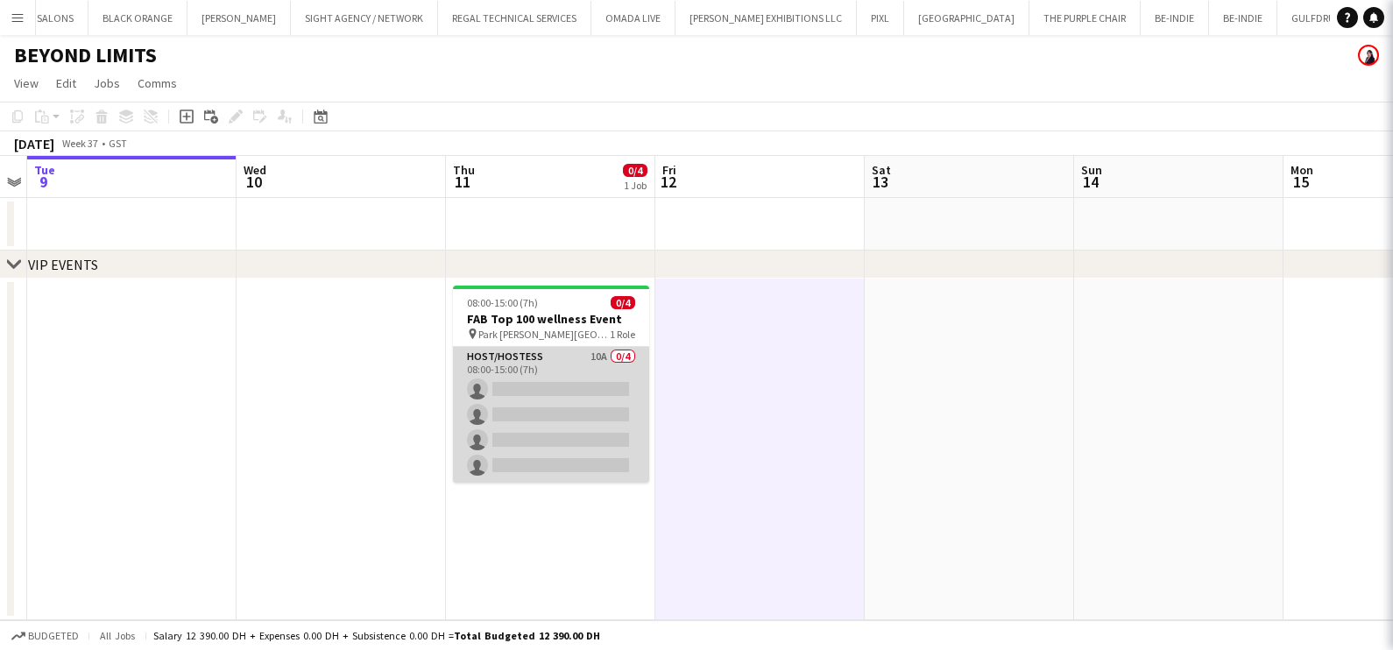
click at [549, 395] on app-card-role "Host/Hostess 10A 0/4 08:00-15:00 (7h) single-neutral-actions single-neutral-act…" at bounding box center [551, 415] width 196 height 136
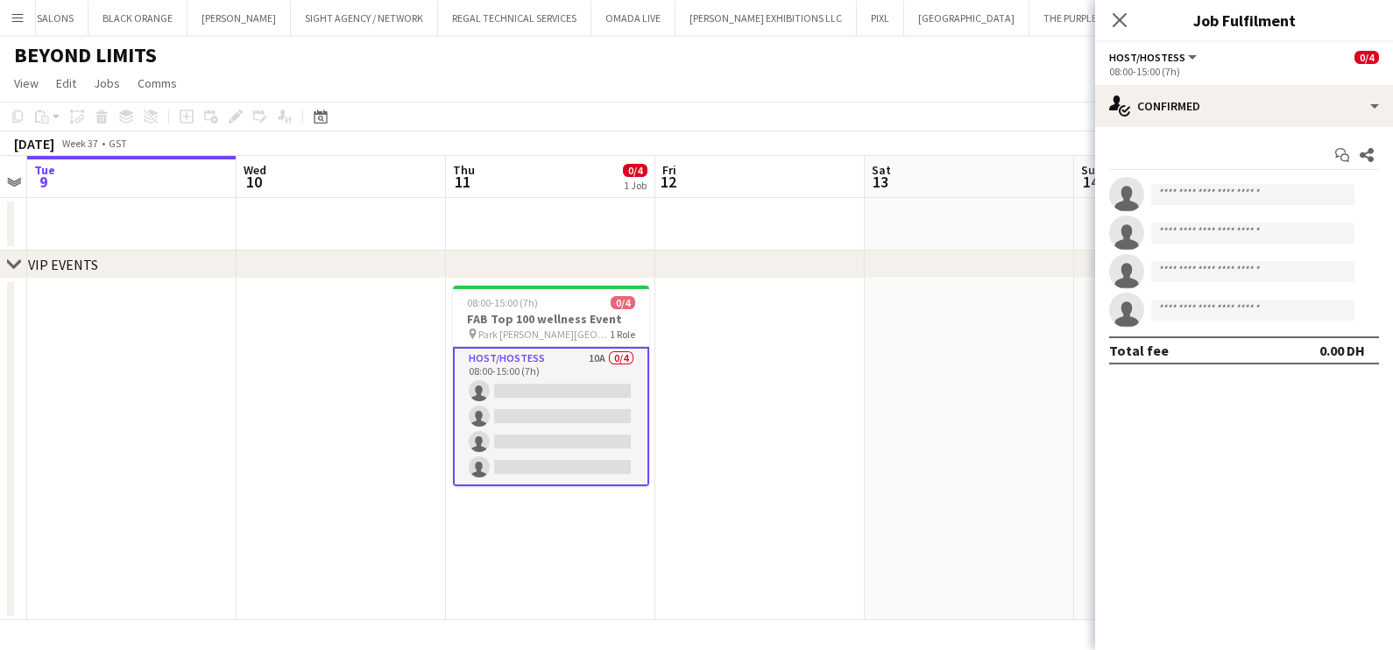
click at [576, 428] on app-card-role "Host/Hostess 10A 0/4 08:00-15:00 (7h) single-neutral-actions single-neutral-act…" at bounding box center [551, 416] width 196 height 139
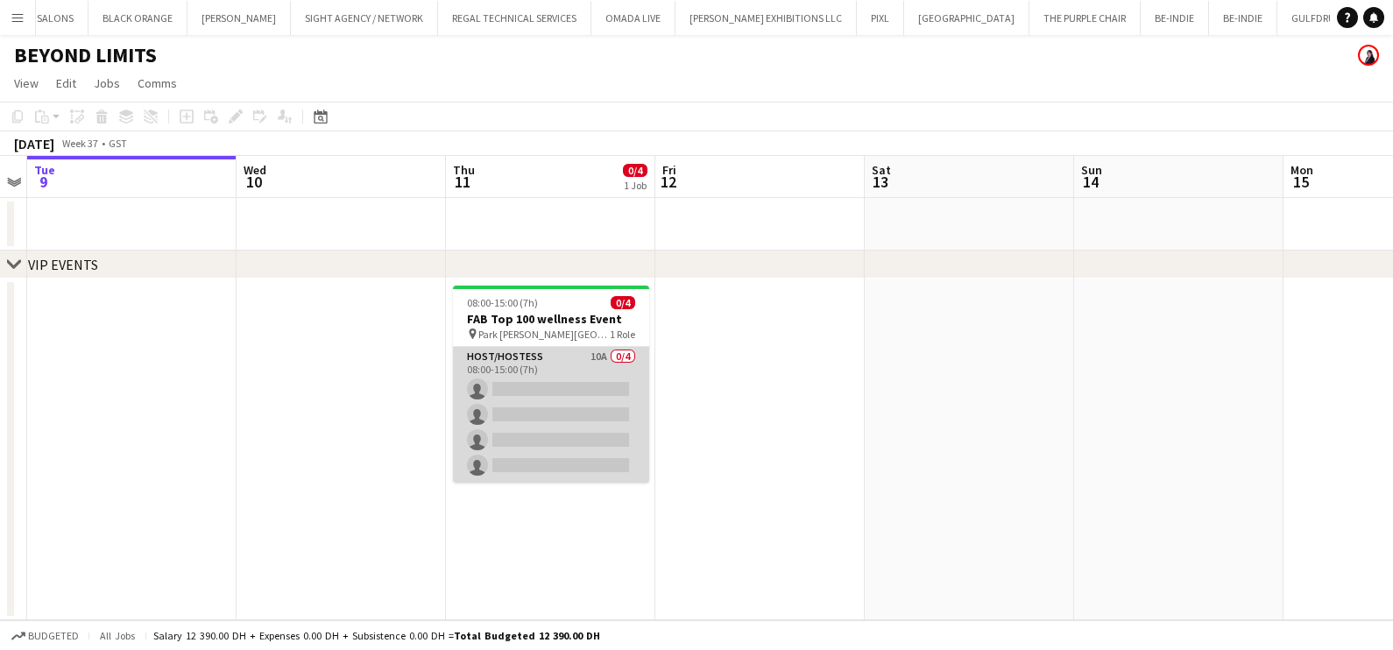
click at [575, 426] on app-card-role "Host/Hostess 10A 0/4 08:00-15:00 (7h) single-neutral-actions single-neutral-act…" at bounding box center [551, 415] width 196 height 136
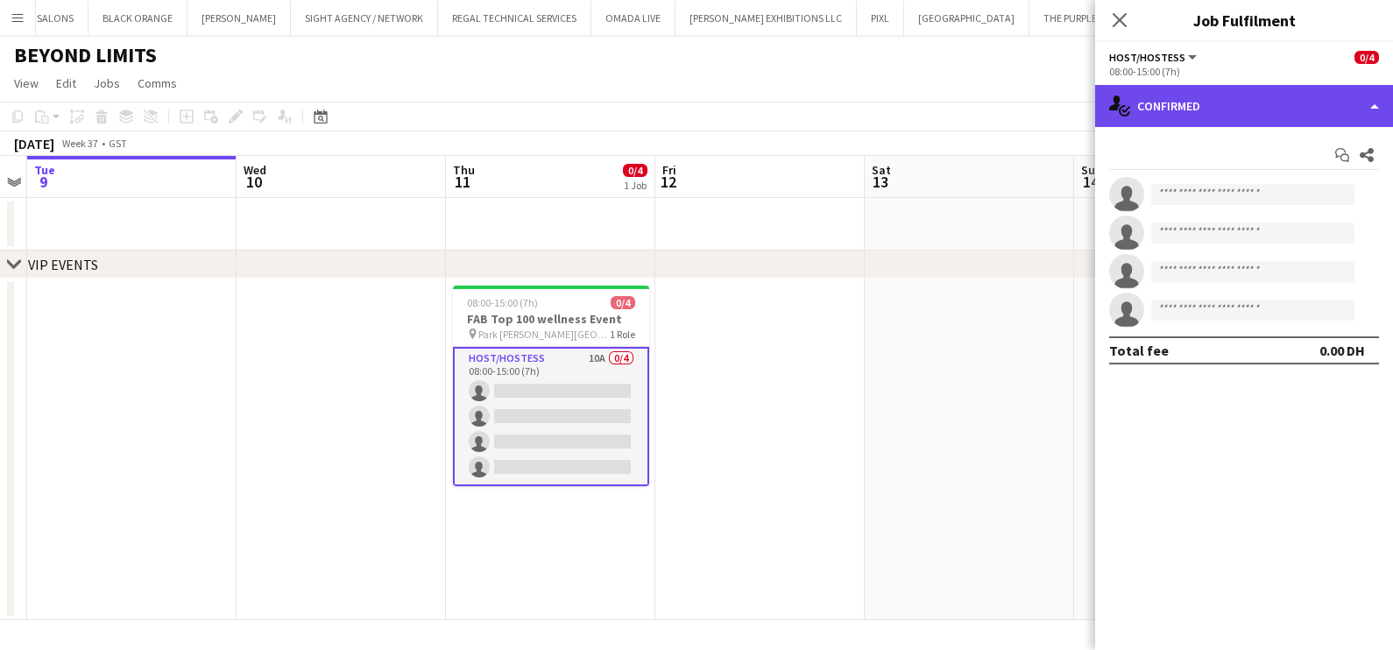
click at [1163, 104] on div "single-neutral-actions-check-2 Confirmed" at bounding box center [1244, 106] width 298 height 42
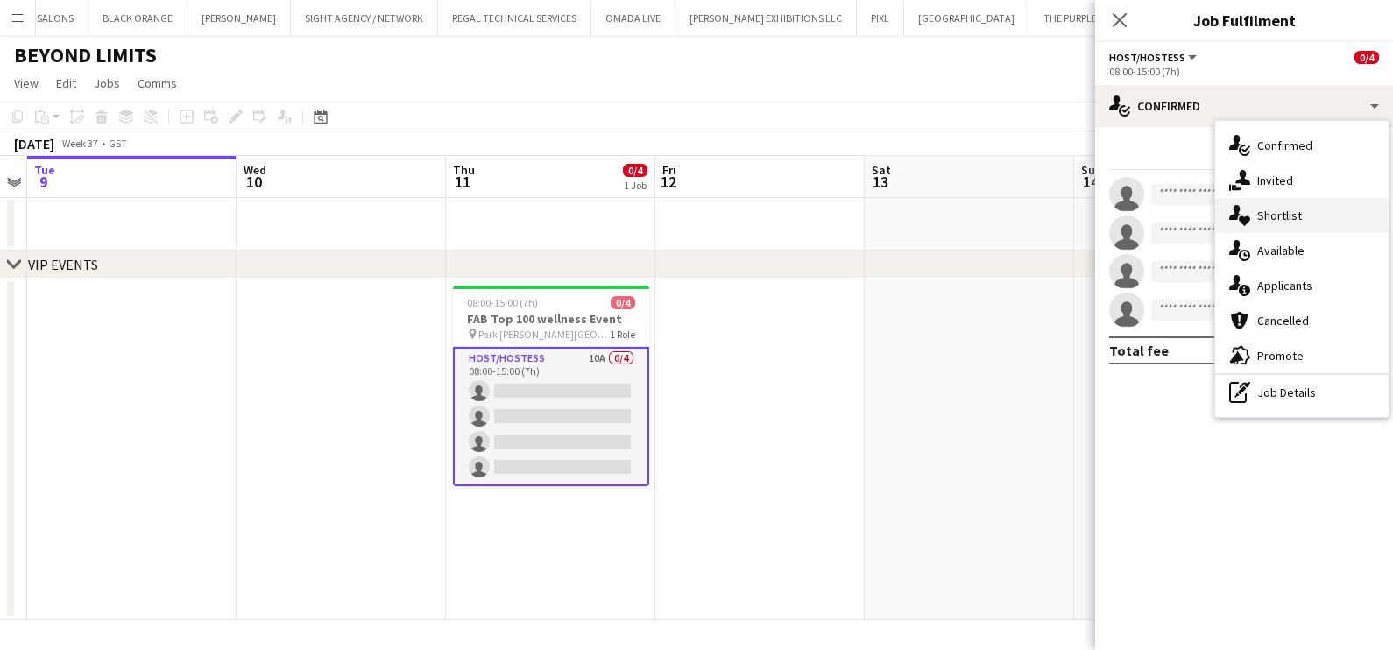
click at [1277, 215] on span "Shortlist" at bounding box center [1279, 216] width 45 height 16
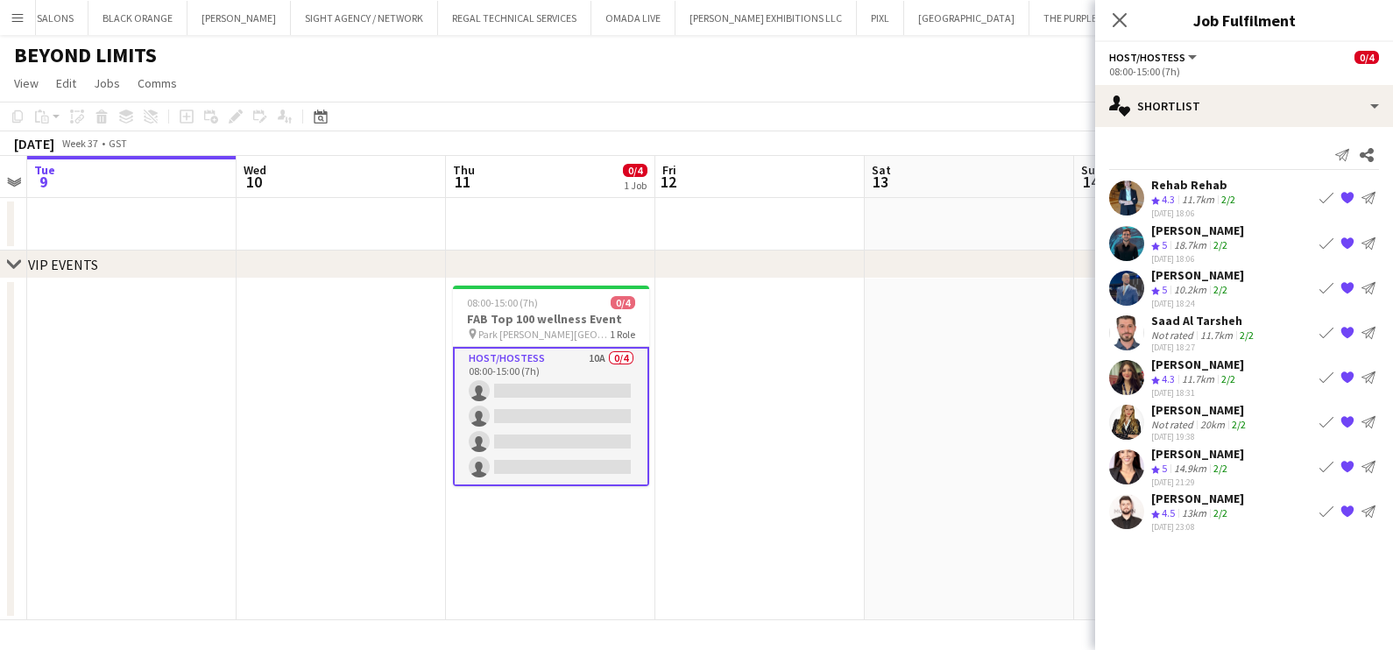
click at [1175, 280] on div "Mohammed Adel Aljbour" at bounding box center [1197, 275] width 93 height 16
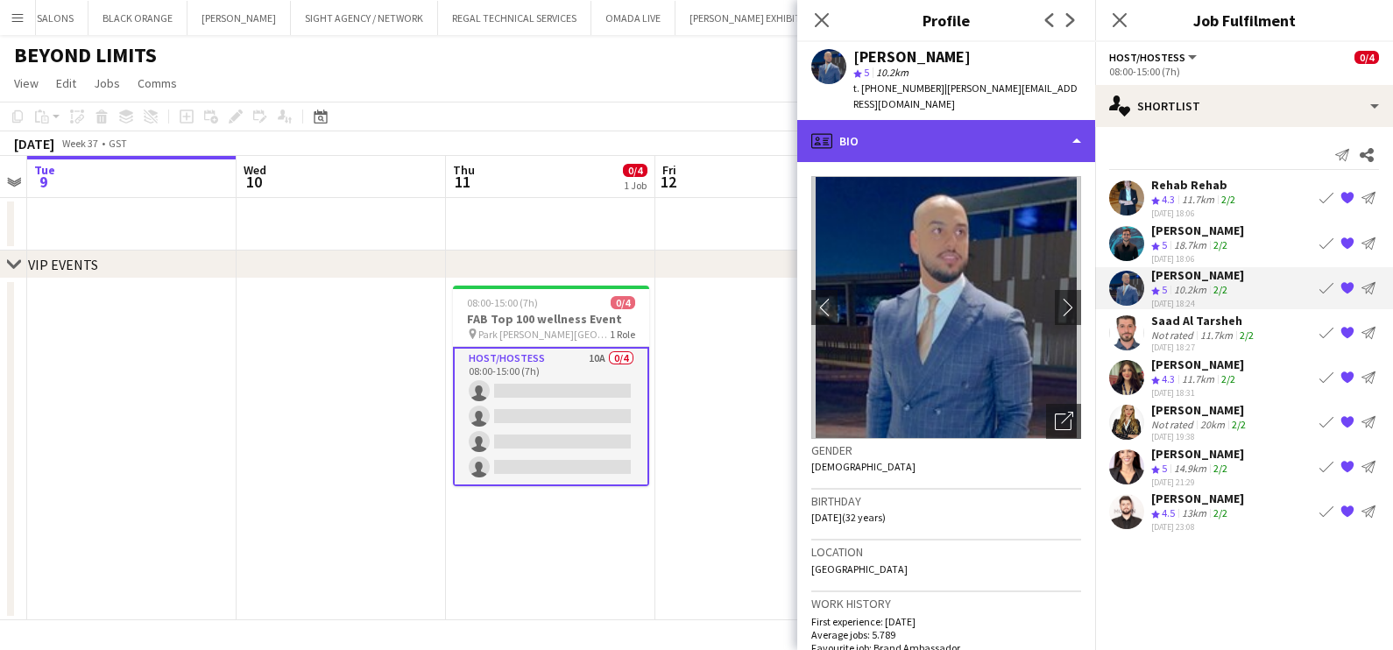
click at [1012, 122] on div "profile Bio" at bounding box center [946, 141] width 298 height 42
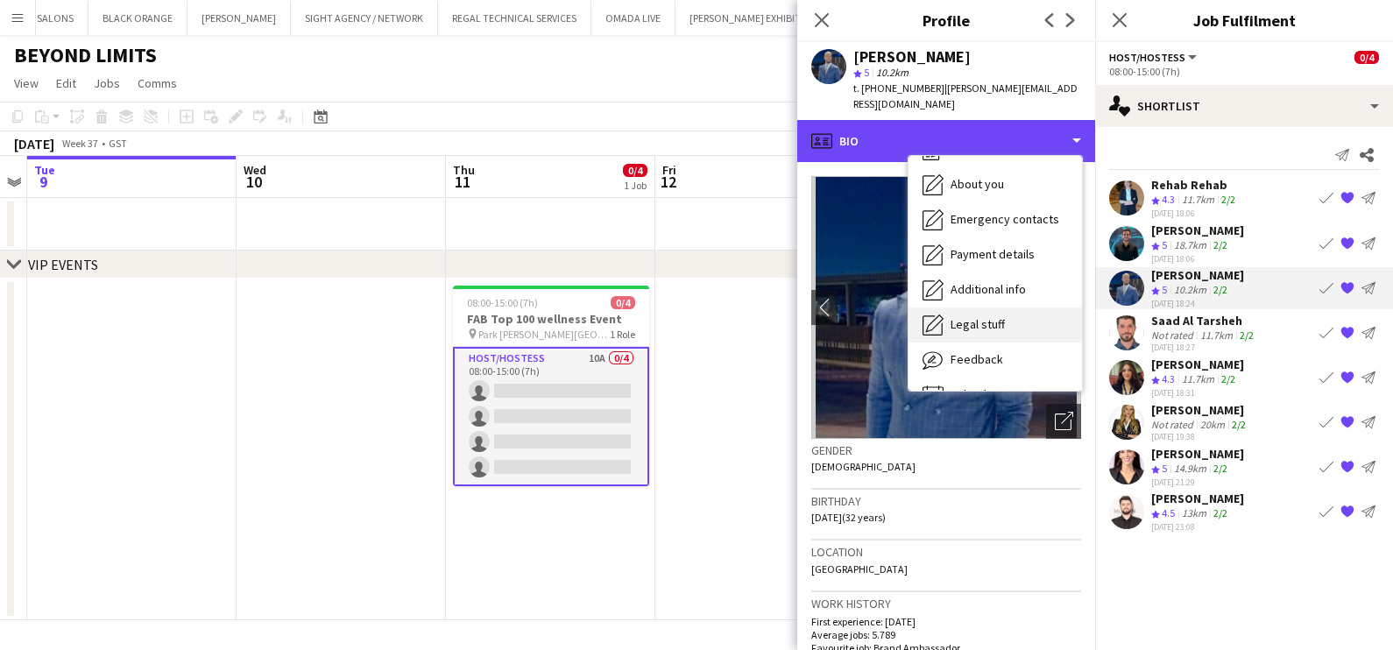
scroll to position [94, 0]
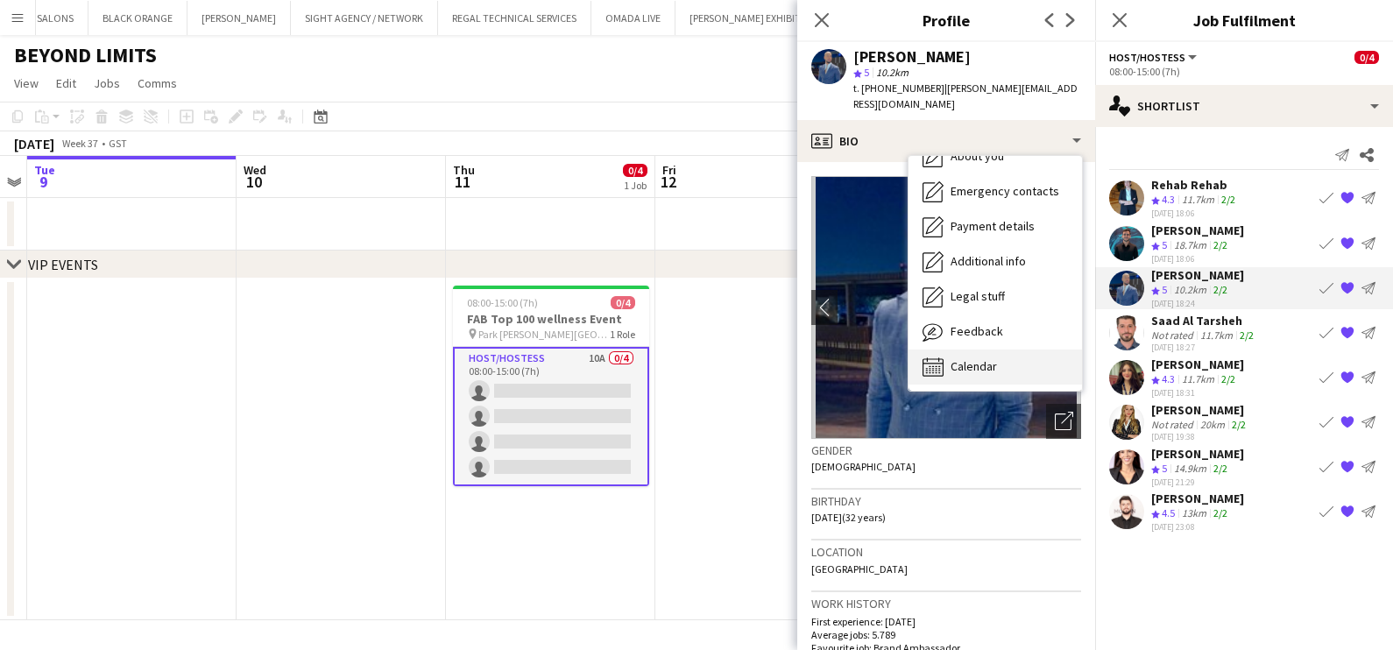
click at [1005, 359] on div "Calendar Calendar" at bounding box center [996, 367] width 174 height 35
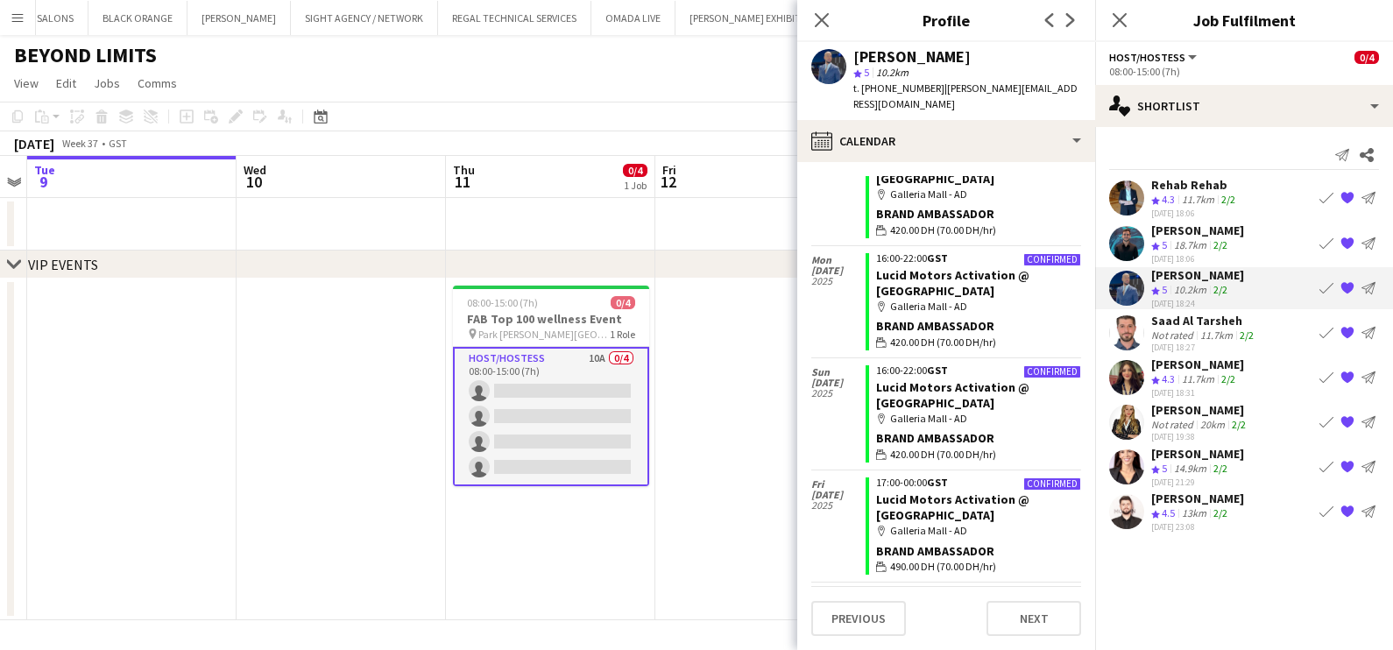
scroll to position [1869, 0]
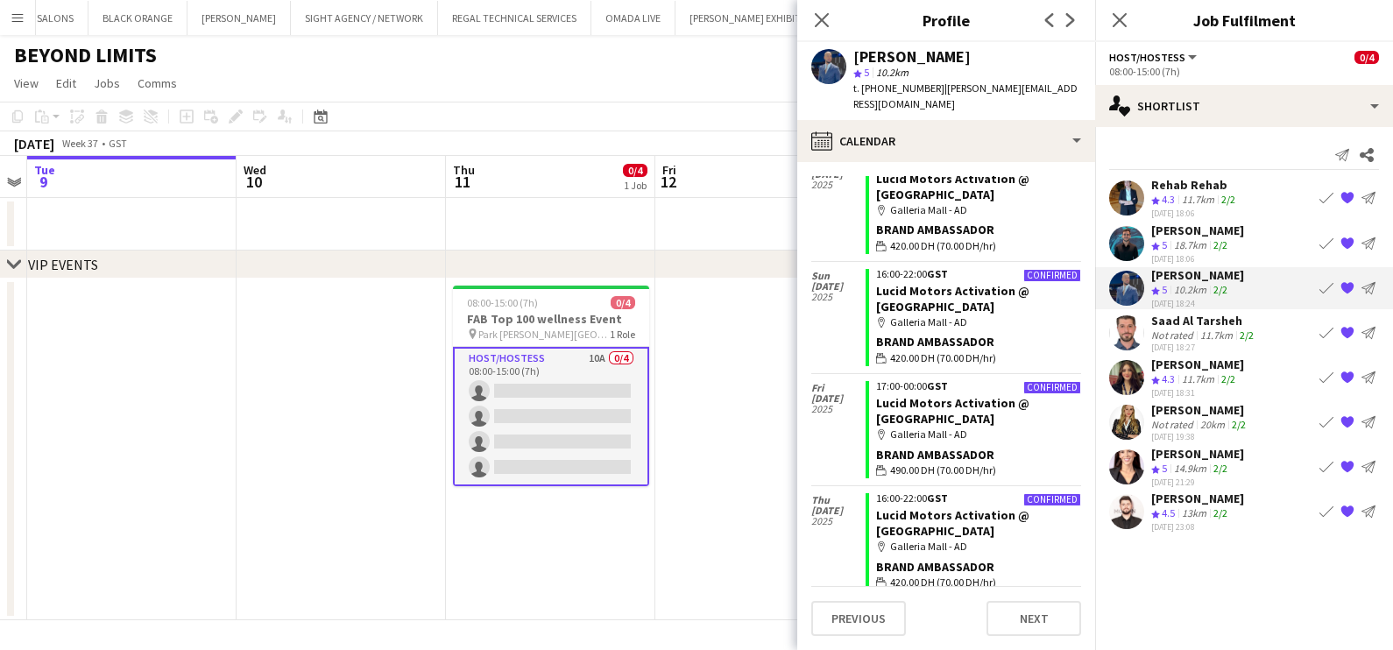
click at [1174, 287] on div "10.2km" at bounding box center [1190, 290] width 39 height 15
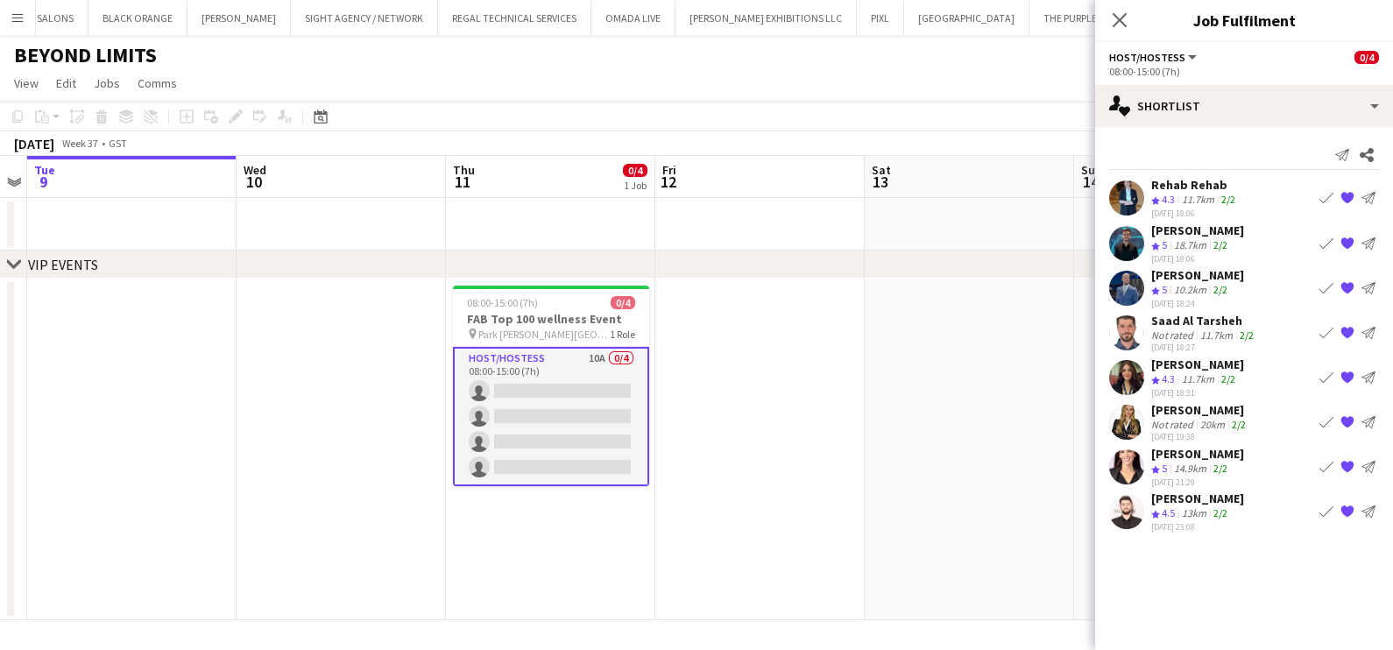
click at [1163, 283] on span "5" at bounding box center [1164, 289] width 5 height 13
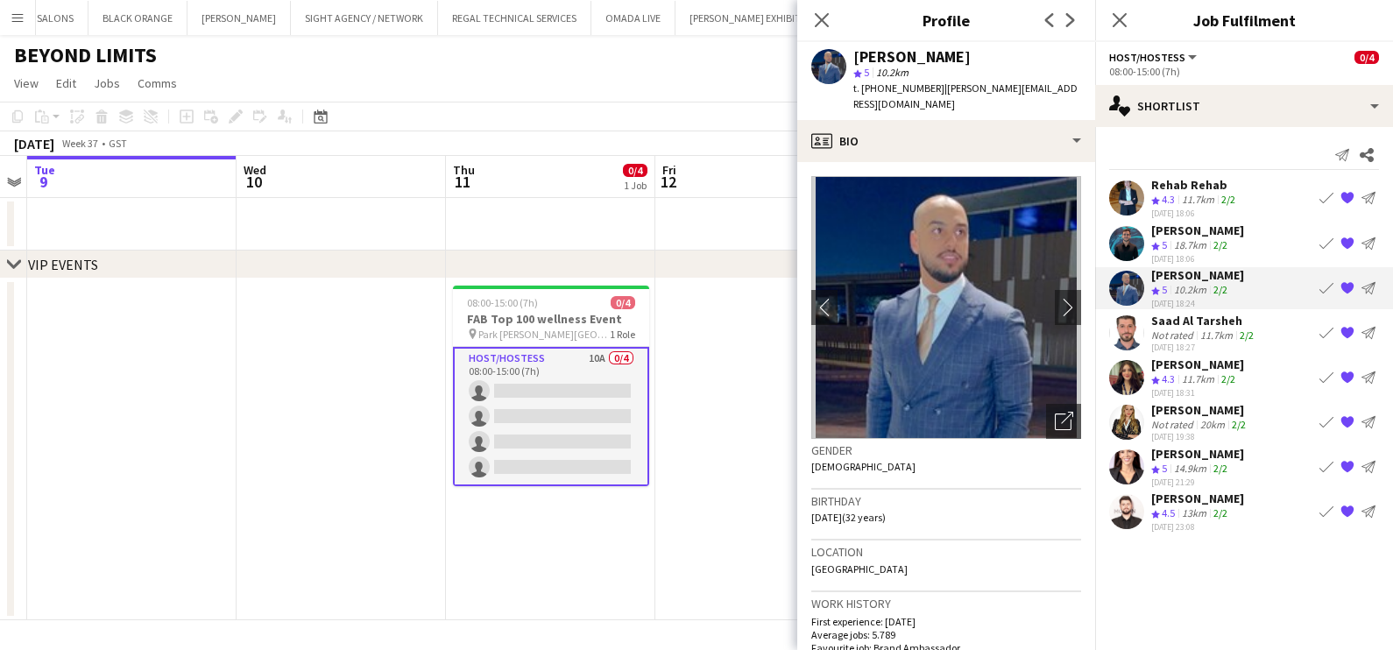
click at [1176, 247] on div "18.7km" at bounding box center [1190, 245] width 39 height 15
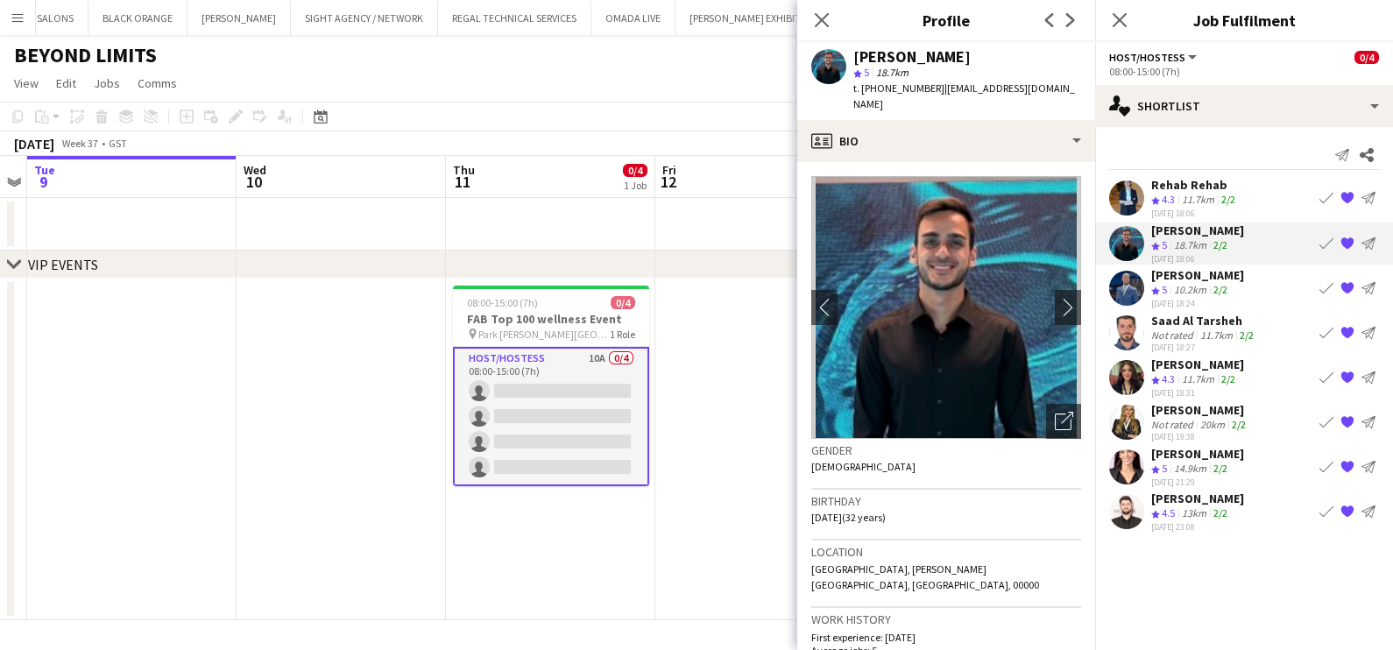
click at [1183, 329] on div "Not rated" at bounding box center [1174, 335] width 46 height 13
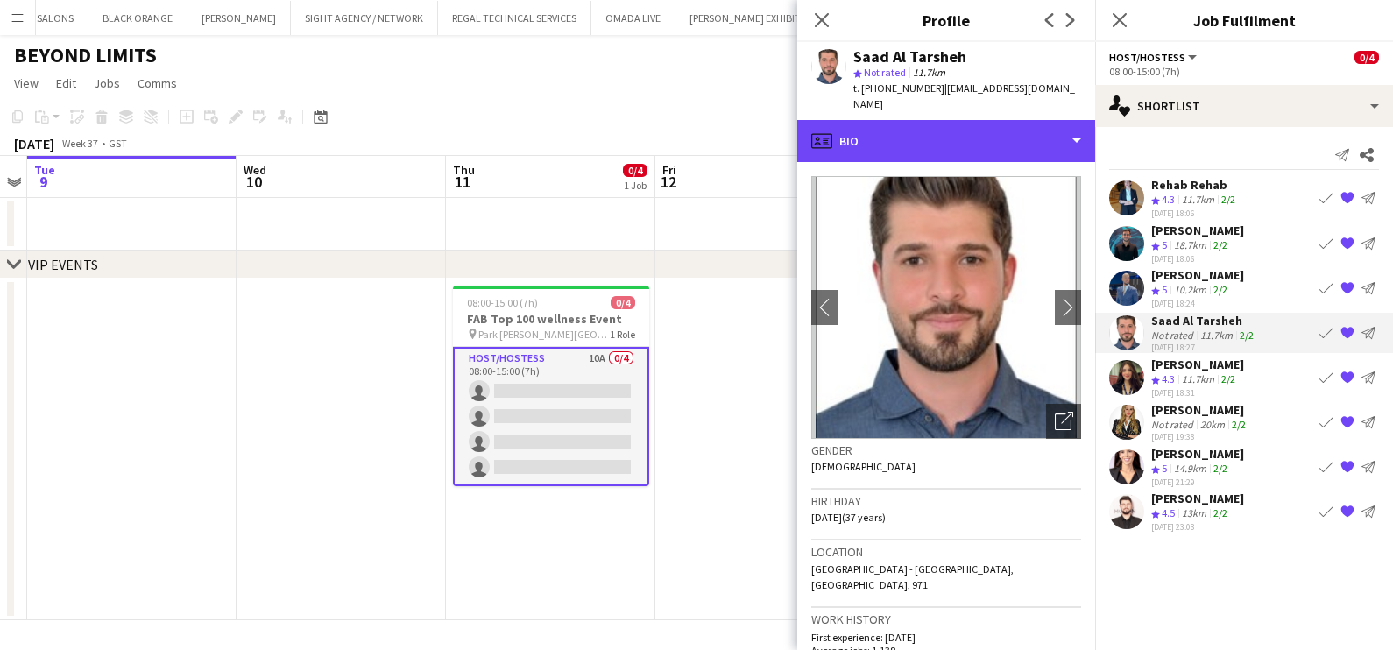
click at [1044, 133] on div "profile Bio" at bounding box center [946, 141] width 298 height 42
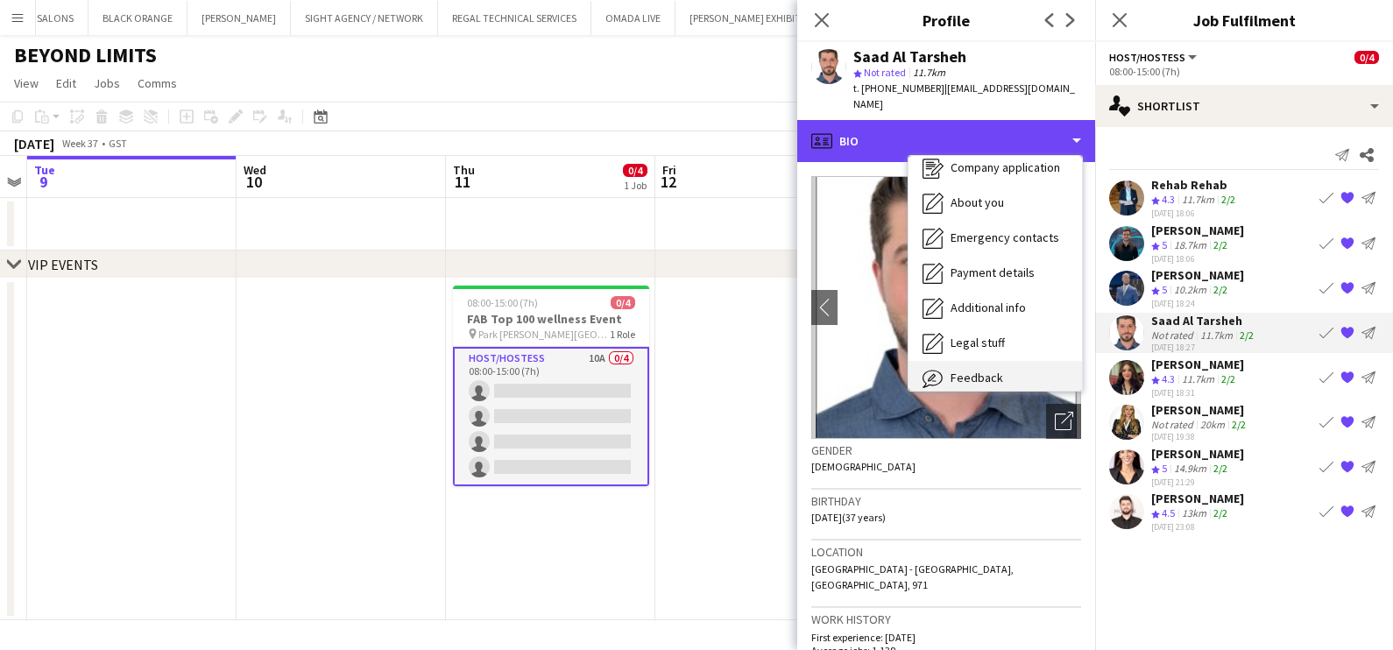
scroll to position [94, 0]
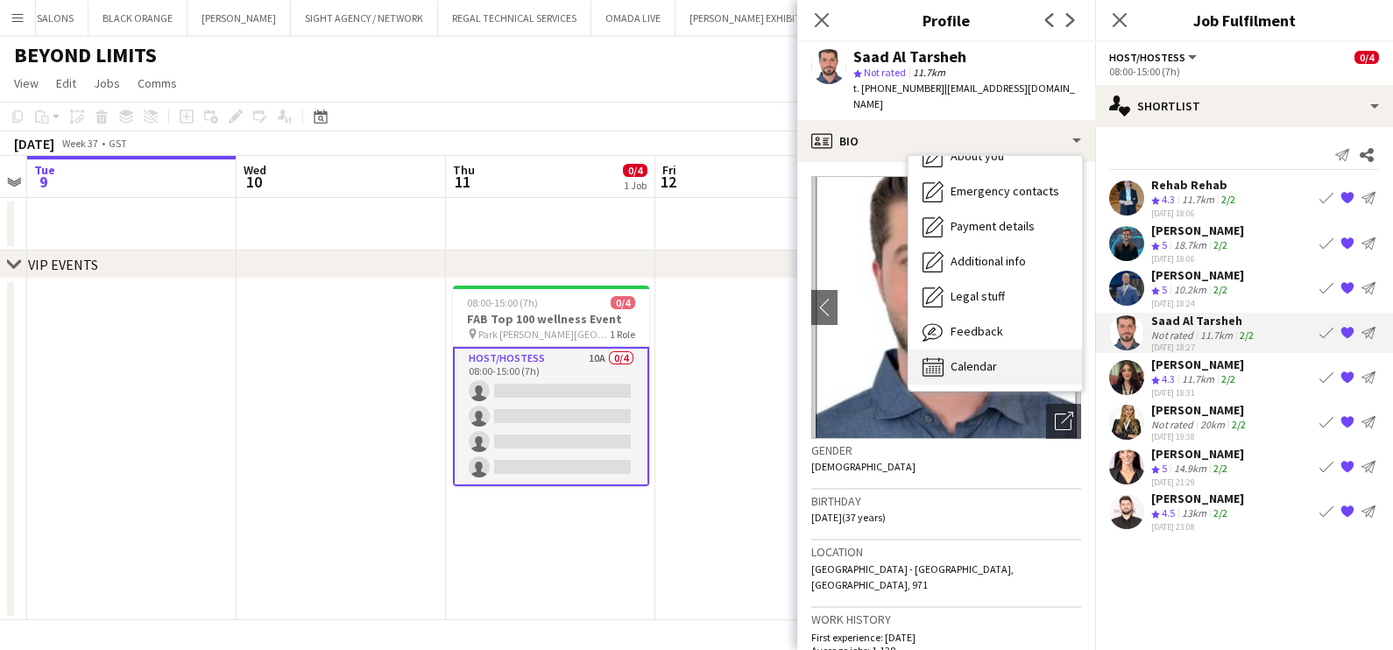
click at [1026, 350] on div "Calendar Calendar" at bounding box center [996, 367] width 174 height 35
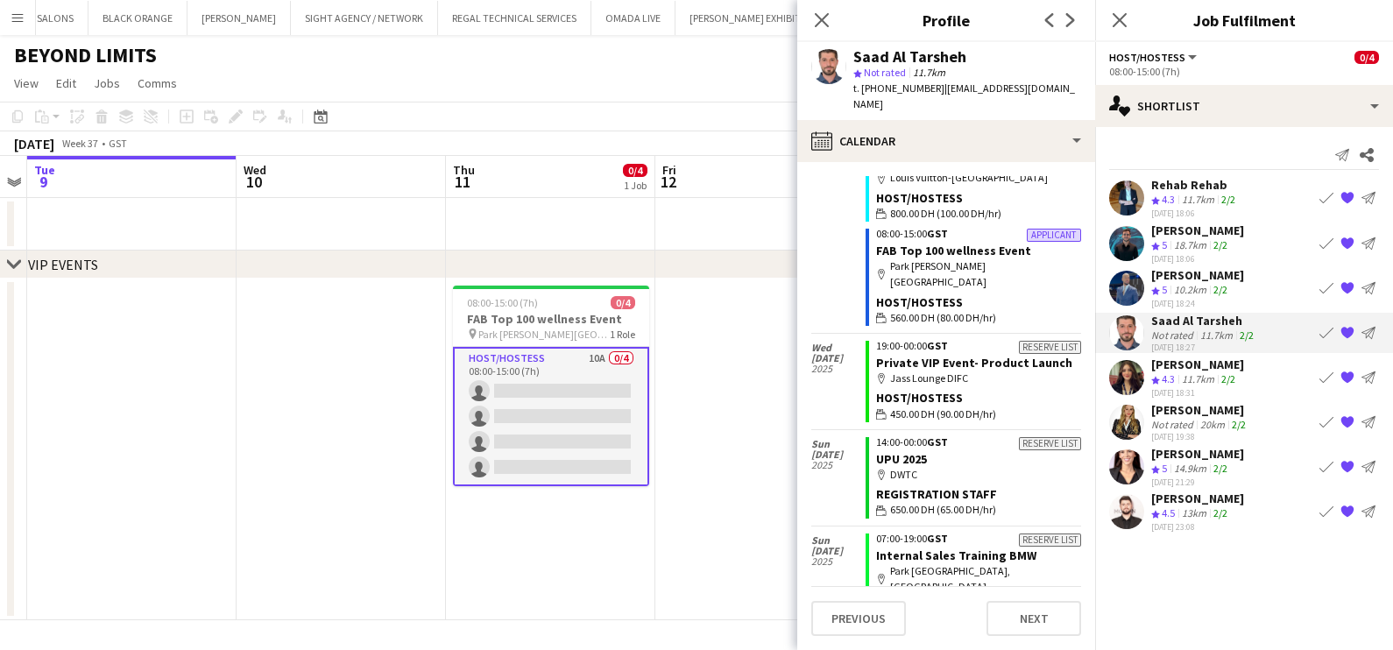
scroll to position [1638, 0]
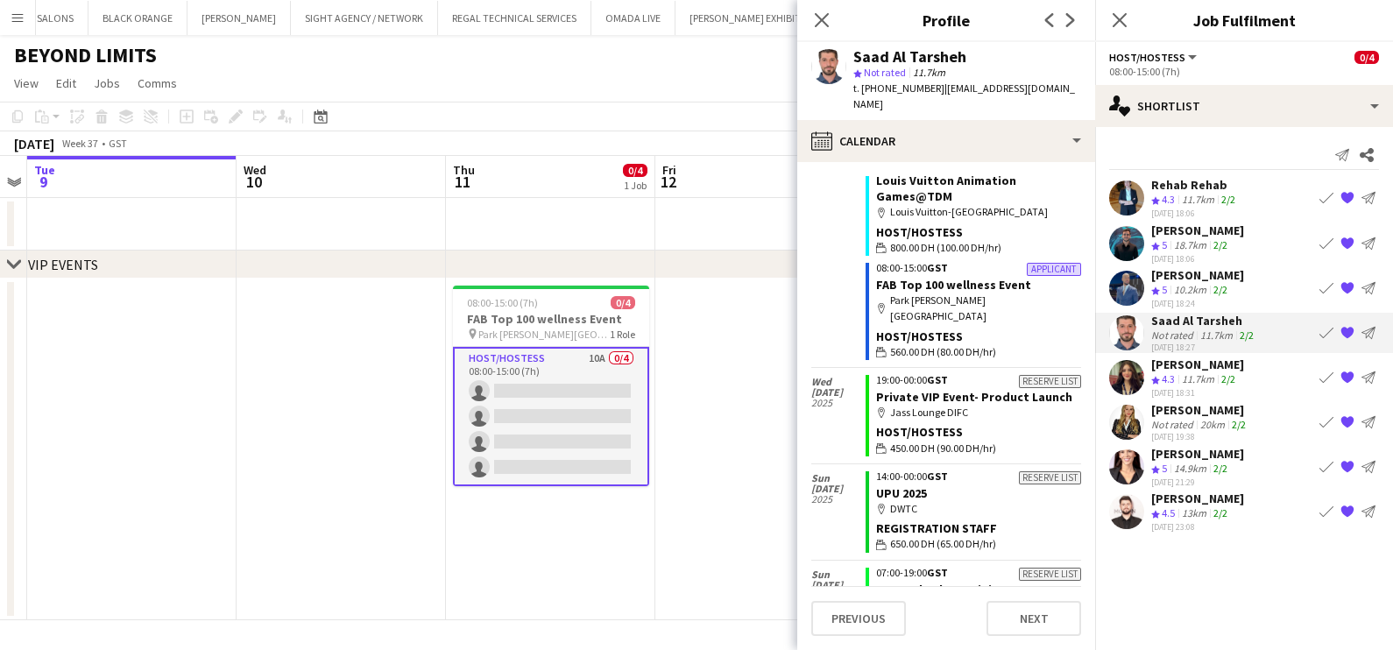
click at [1196, 511] on div "13km" at bounding box center [1195, 514] width 32 height 15
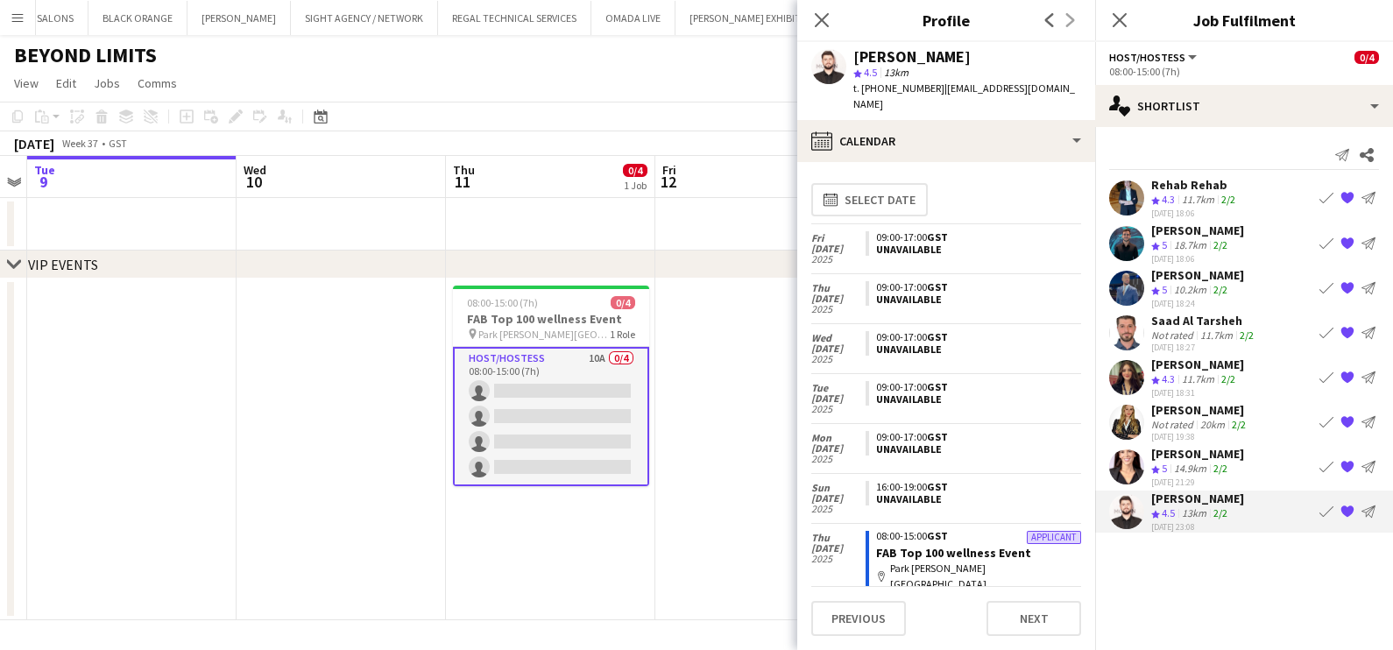
click at [1205, 283] on div "10.2km" at bounding box center [1190, 290] width 39 height 15
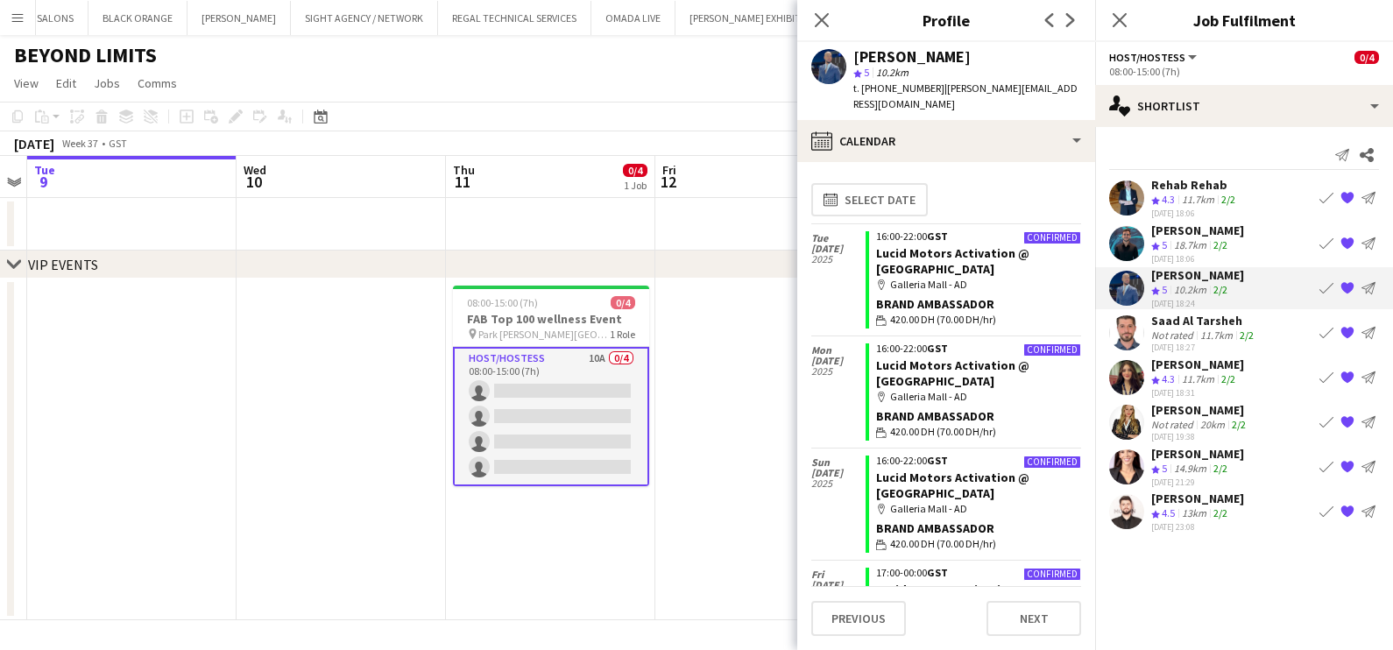
click at [1163, 507] on span "4.5" at bounding box center [1168, 513] width 13 height 13
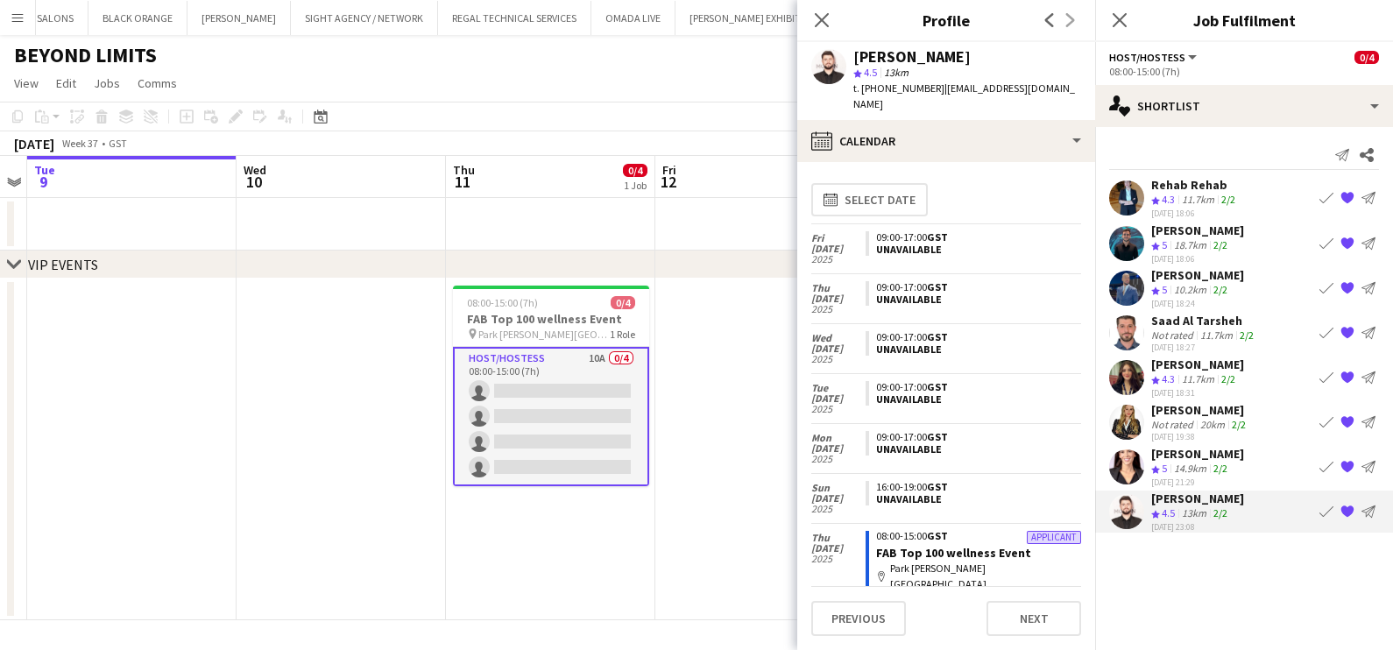
click at [1188, 267] on div "Mohammed Adel Aljbour" at bounding box center [1197, 275] width 93 height 16
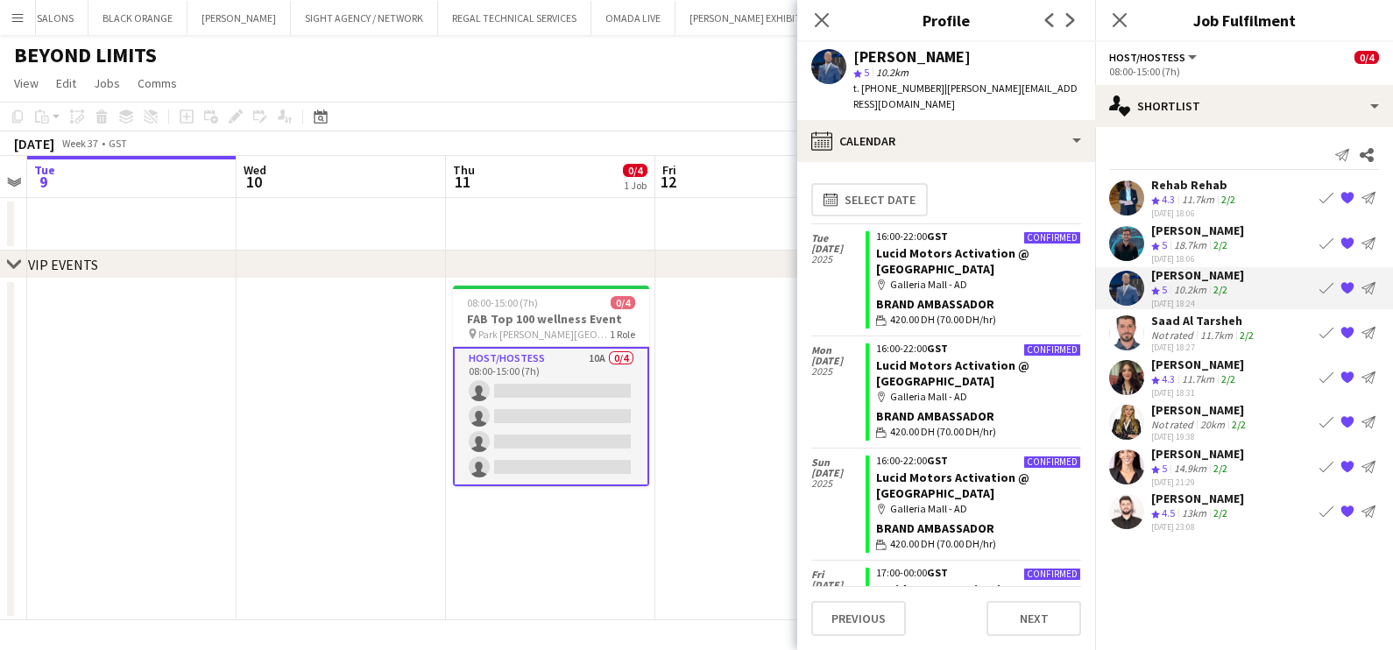
click at [1167, 238] on span "5" at bounding box center [1164, 244] width 5 height 13
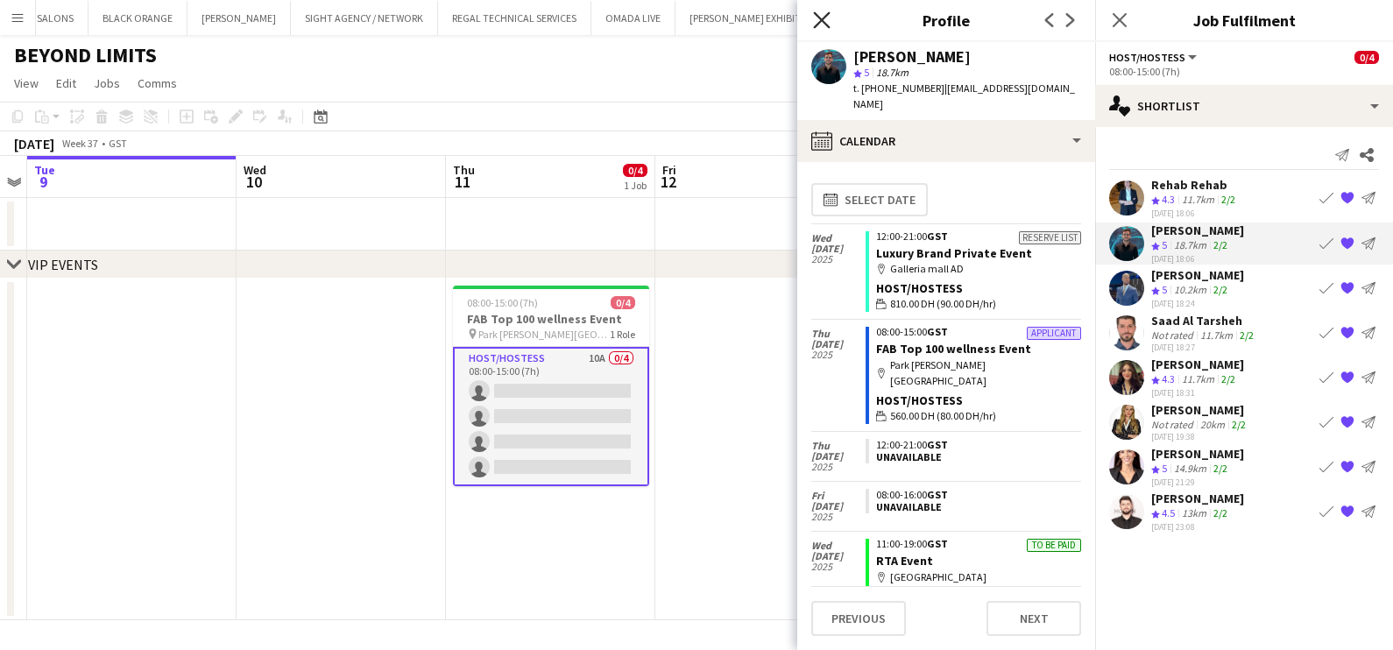
click at [820, 18] on icon at bounding box center [821, 19] width 17 height 17
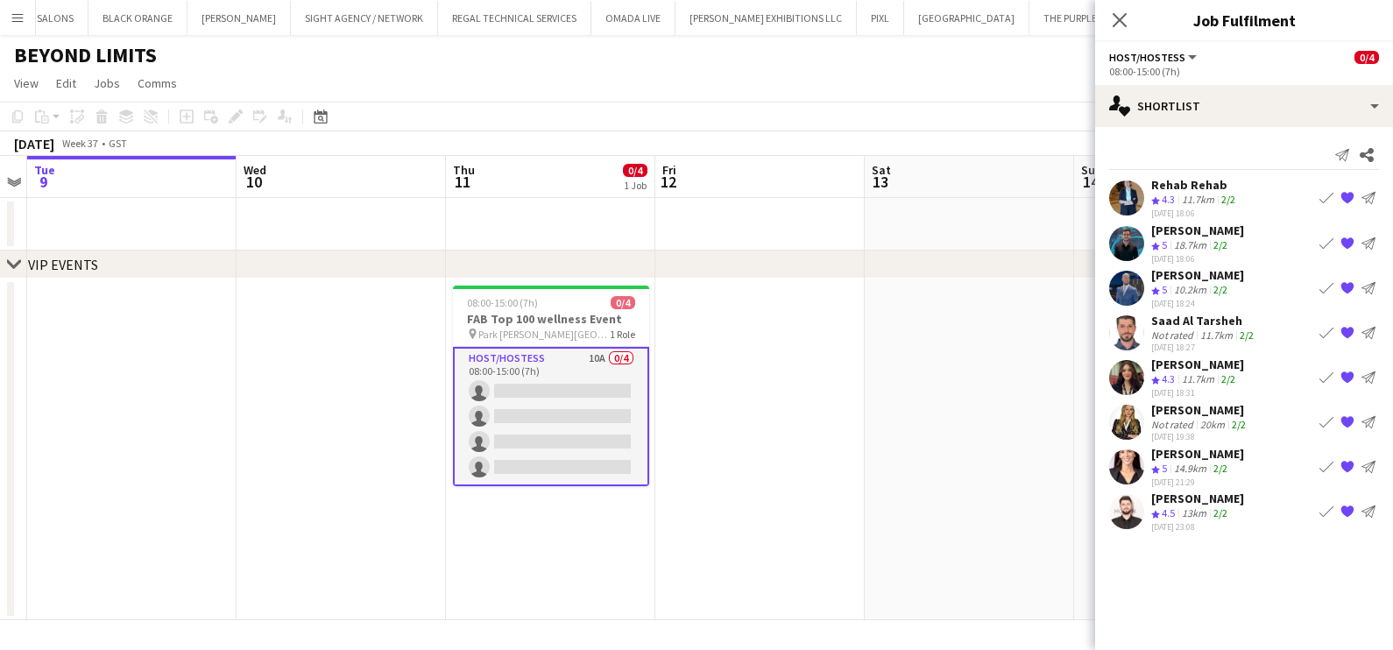
click at [1130, 283] on app-user-avatar at bounding box center [1126, 288] width 35 height 35
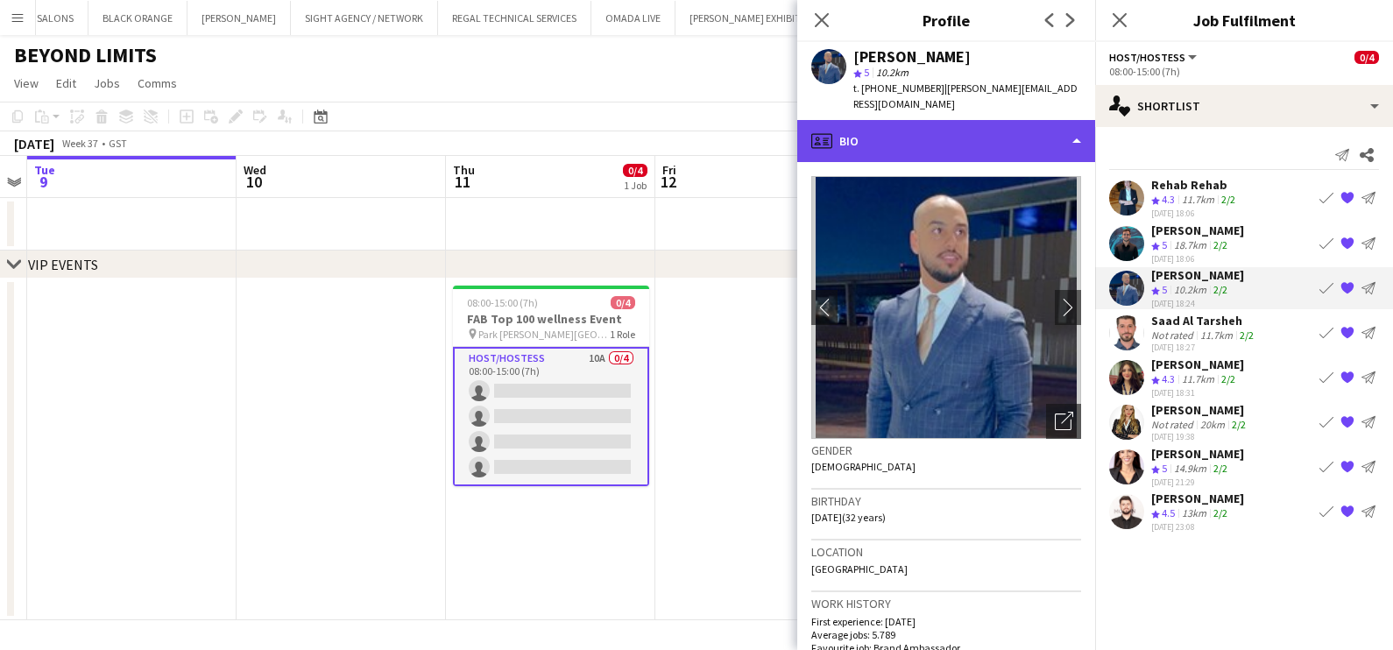
click at [1033, 152] on div "profile Bio" at bounding box center [946, 141] width 298 height 42
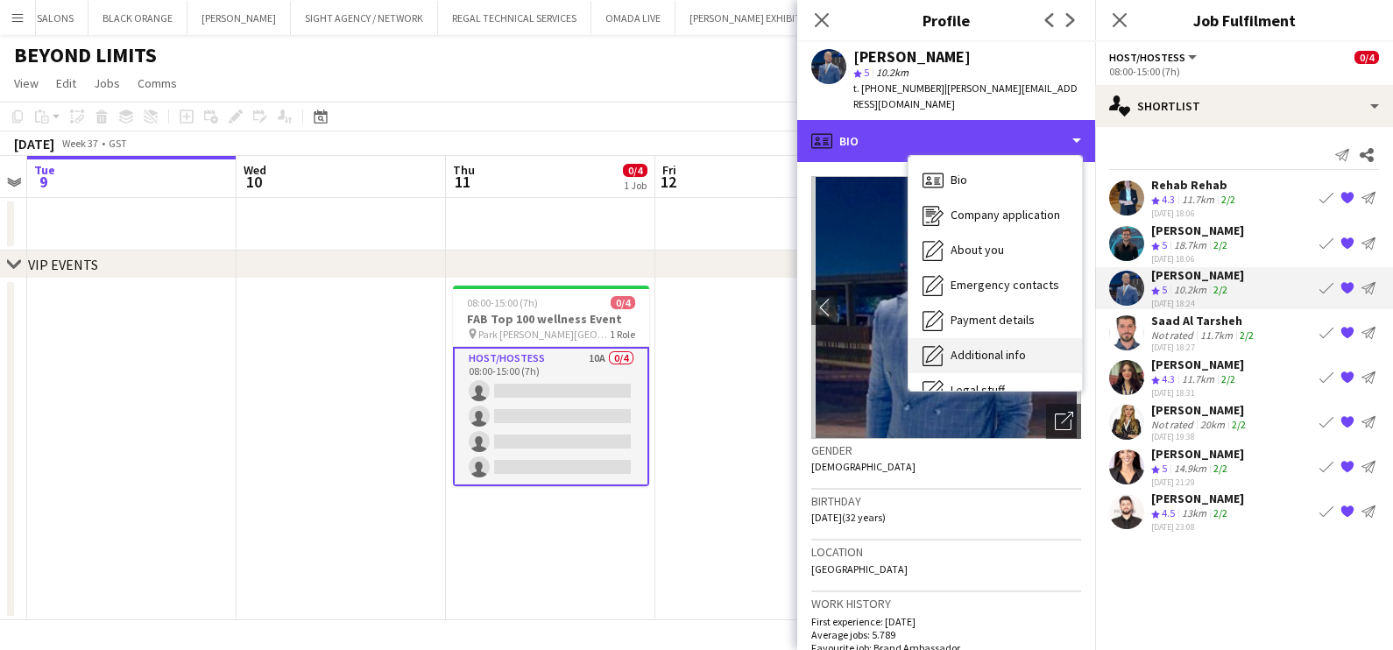
scroll to position [94, 0]
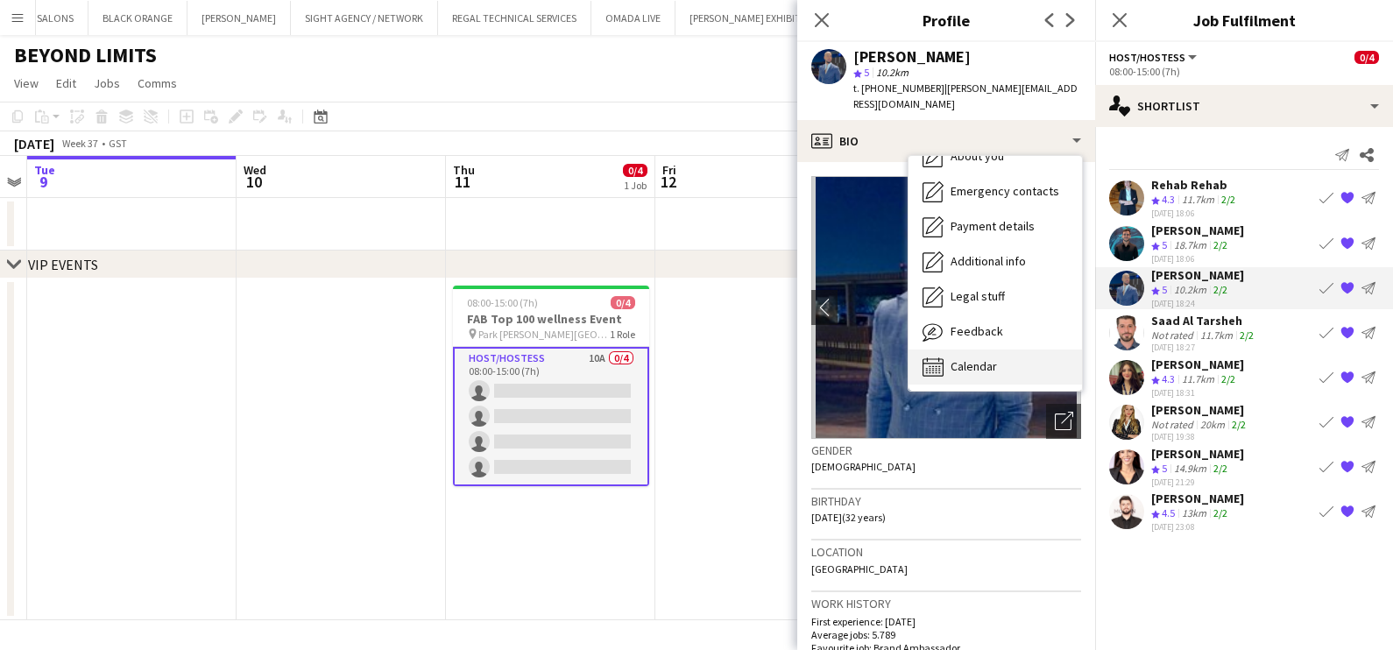
click at [971, 356] on div "Calendar Calendar" at bounding box center [996, 367] width 174 height 35
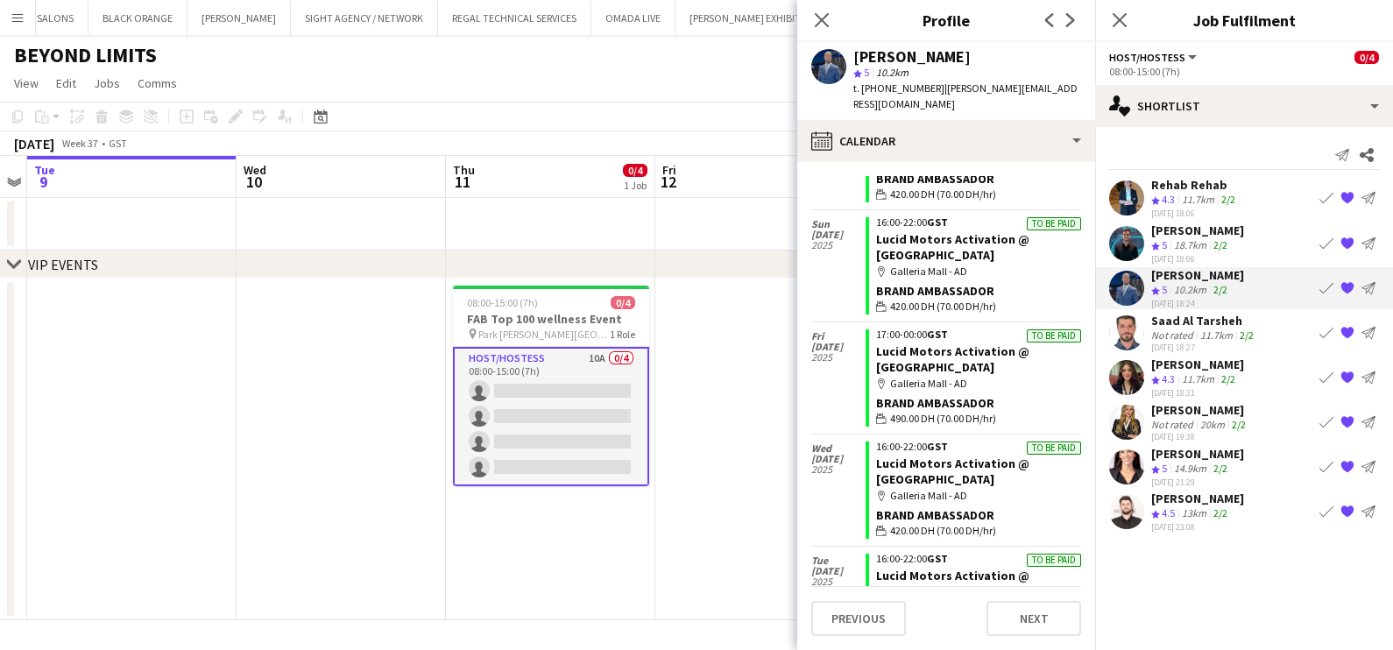
scroll to position [0, 0]
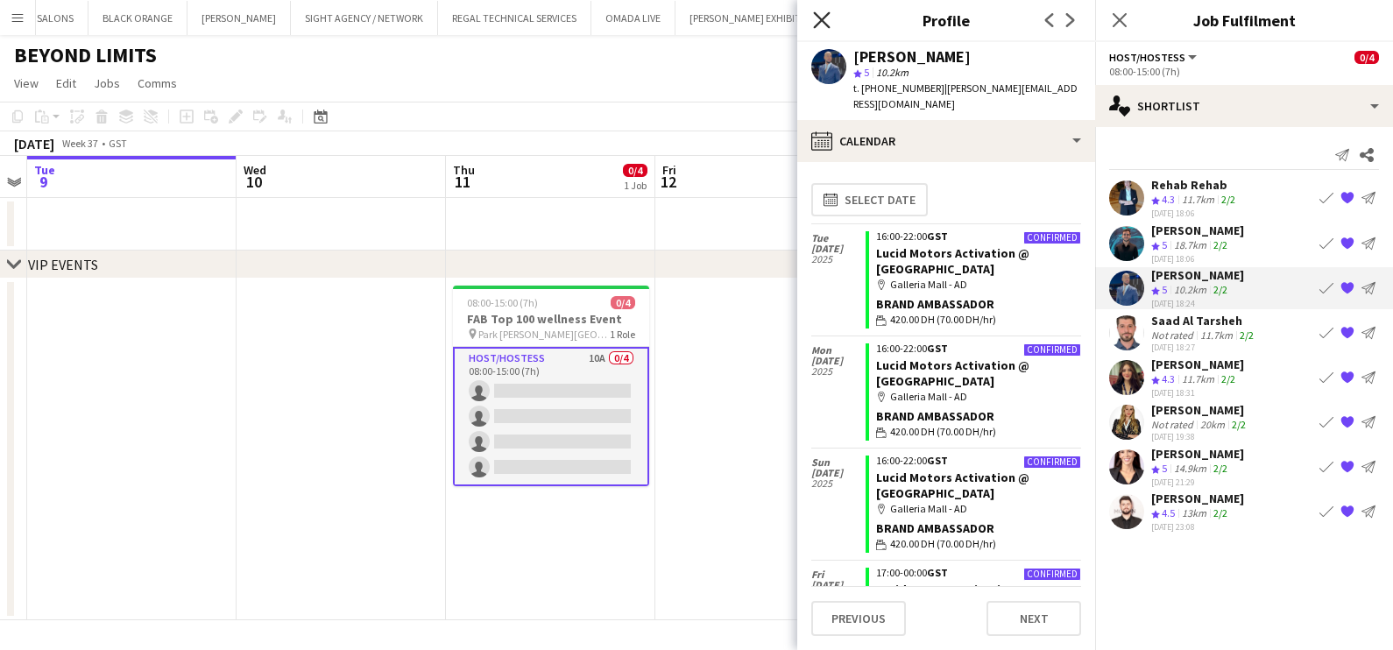
click at [819, 13] on icon "Close pop-in" at bounding box center [821, 19] width 17 height 17
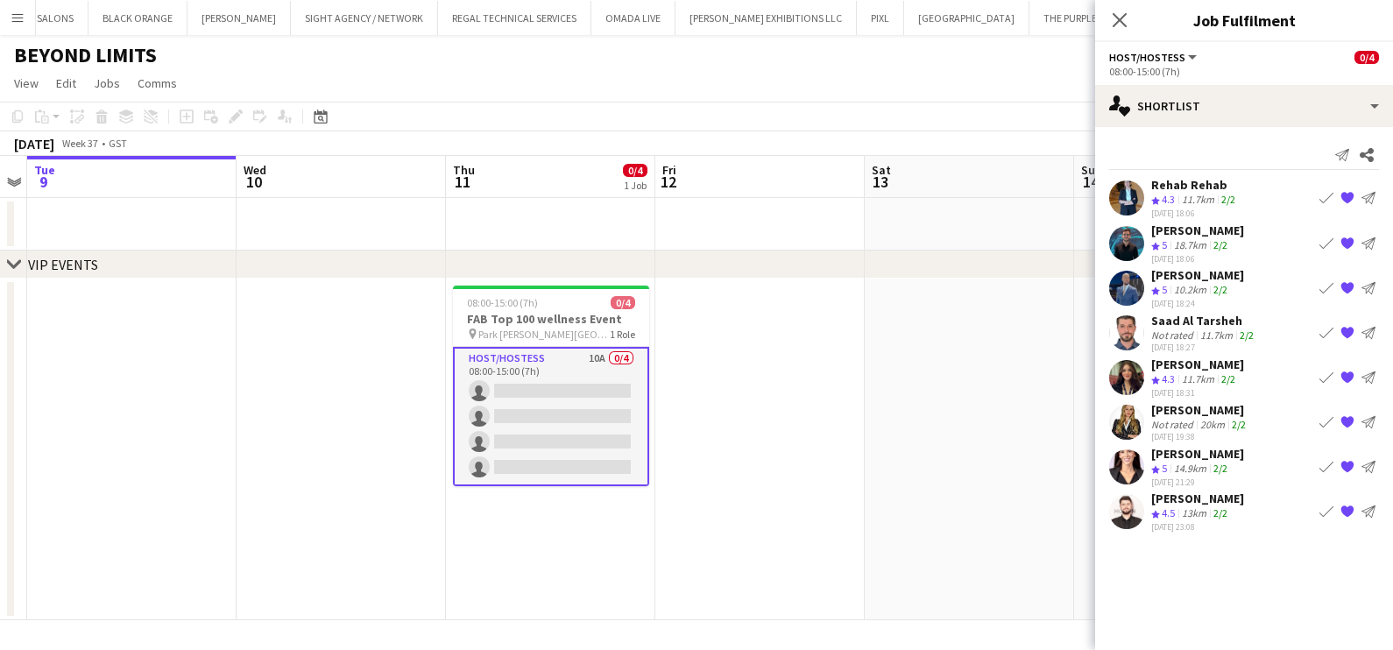
click at [958, 379] on app-date-cell at bounding box center [969, 450] width 209 height 342
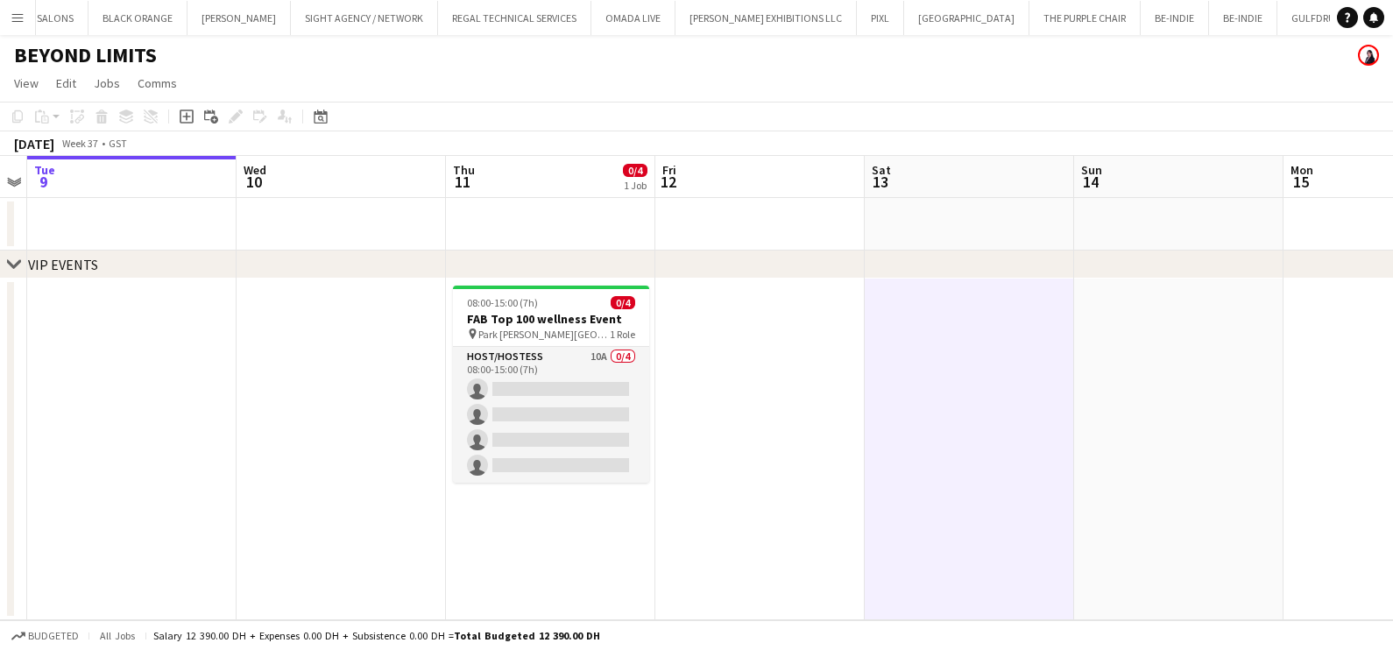
scroll to position [0, 603]
click at [725, 436] on app-date-cell at bounding box center [758, 450] width 209 height 342
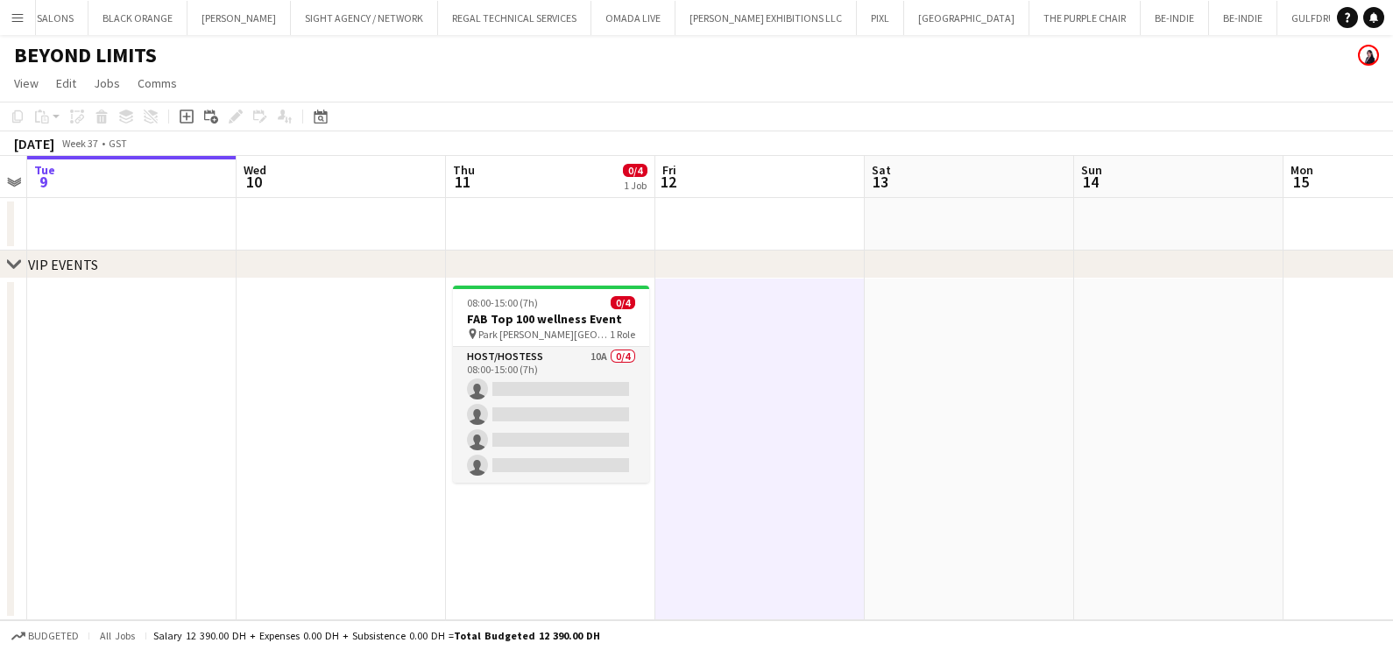
drag, startPoint x: 7, startPoint y: 22, endPoint x: 36, endPoint y: 36, distance: 32.1
click at [7, 20] on button "Menu" at bounding box center [17, 17] width 35 height 35
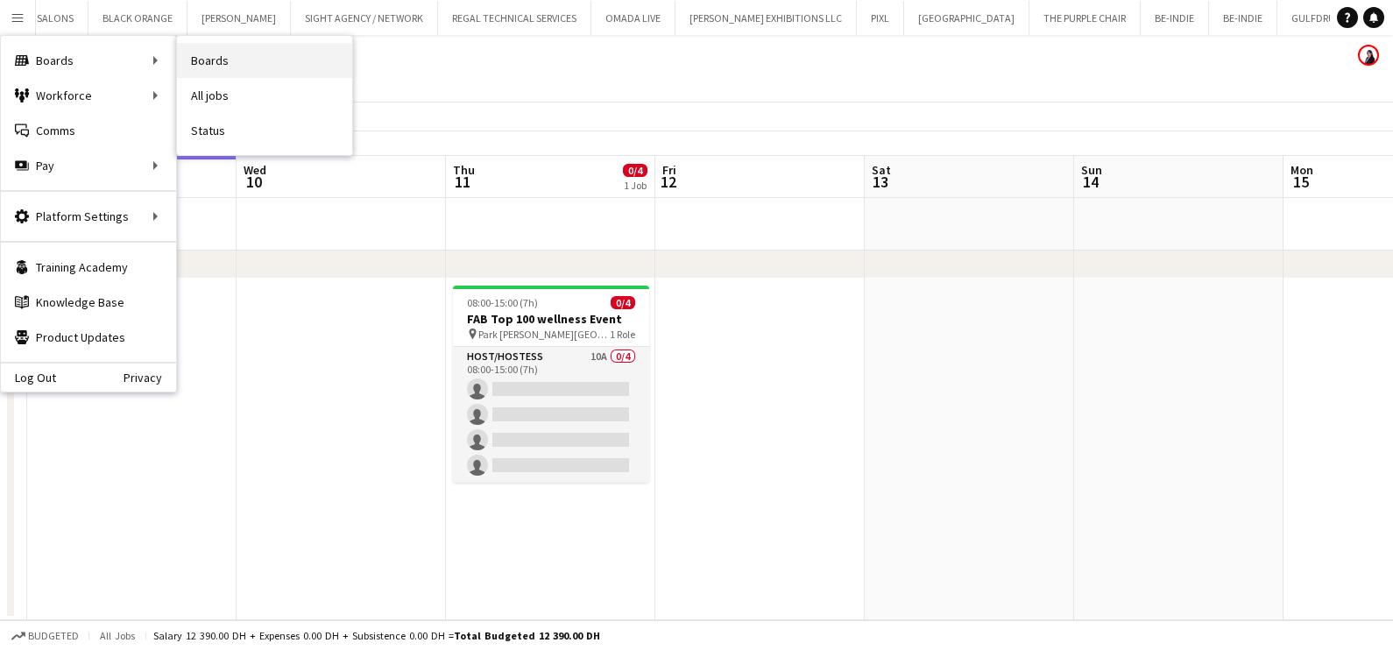
click at [264, 71] on link "Boards" at bounding box center [264, 60] width 175 height 35
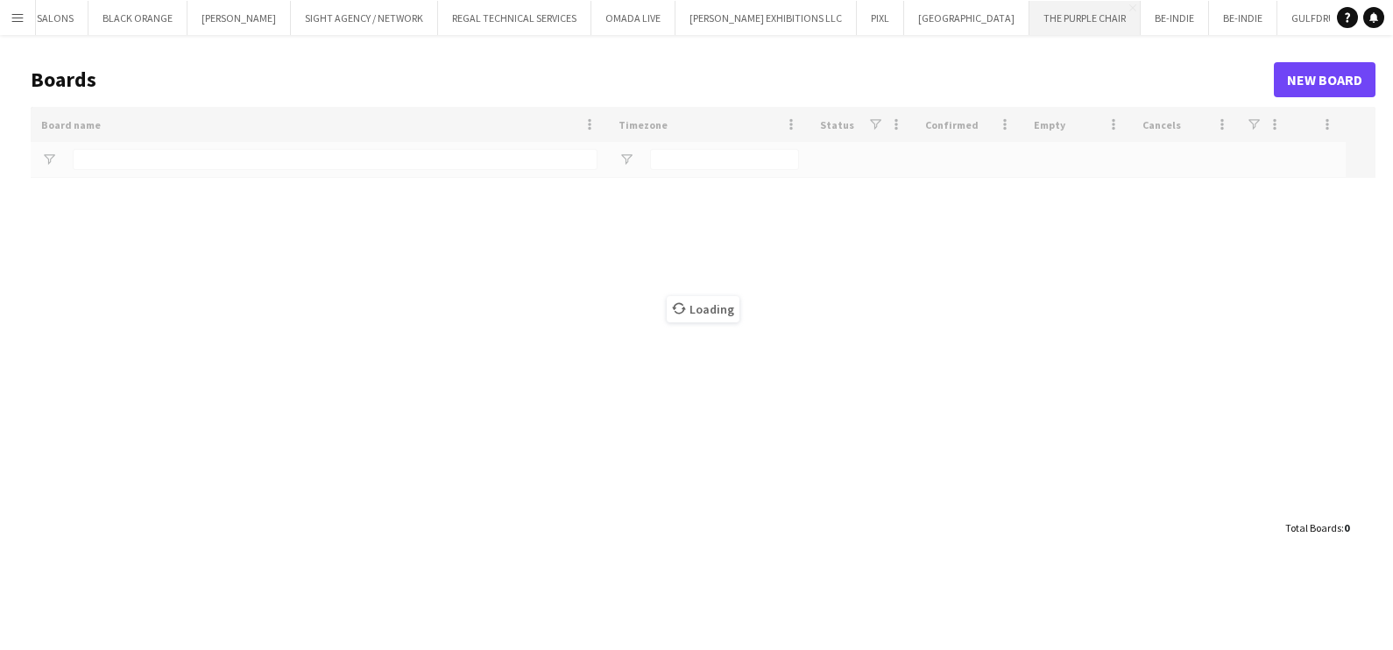
type input "*****"
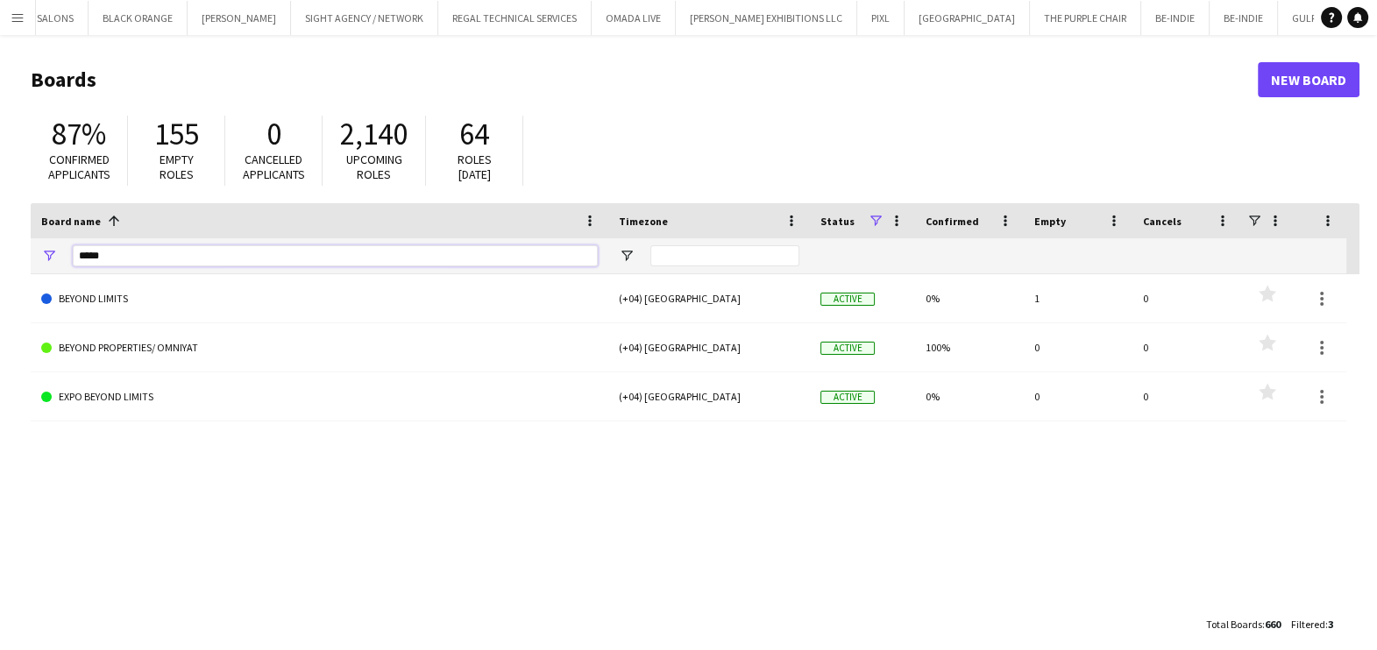
click at [0, 247] on html "Menu Boards Boards Boards All jobs Status Workforce Workforce My Workforce Recr…" at bounding box center [688, 334] width 1377 height 668
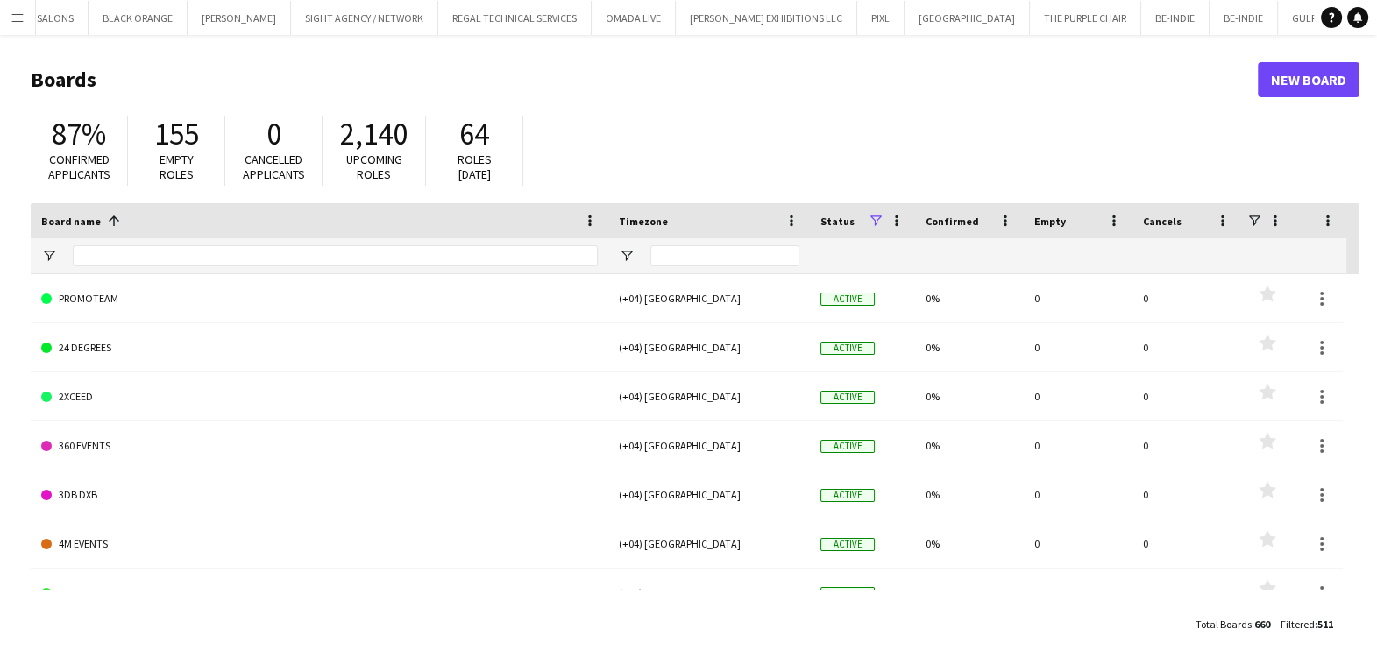
drag, startPoint x: 11, startPoint y: 11, endPoint x: 37, endPoint y: 87, distance: 80.4
click at [12, 11] on app-icon "Menu" at bounding box center [18, 18] width 14 height 14
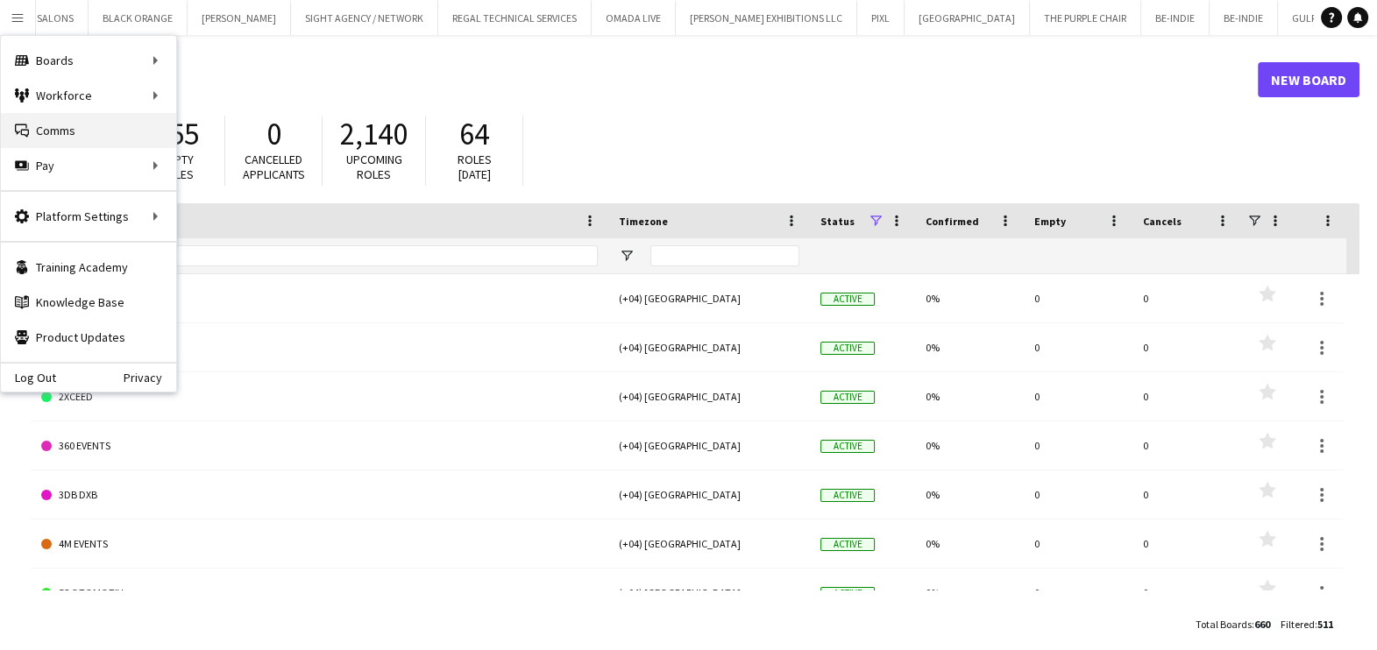
click at [57, 127] on link "Comms Comms" at bounding box center [88, 130] width 175 height 35
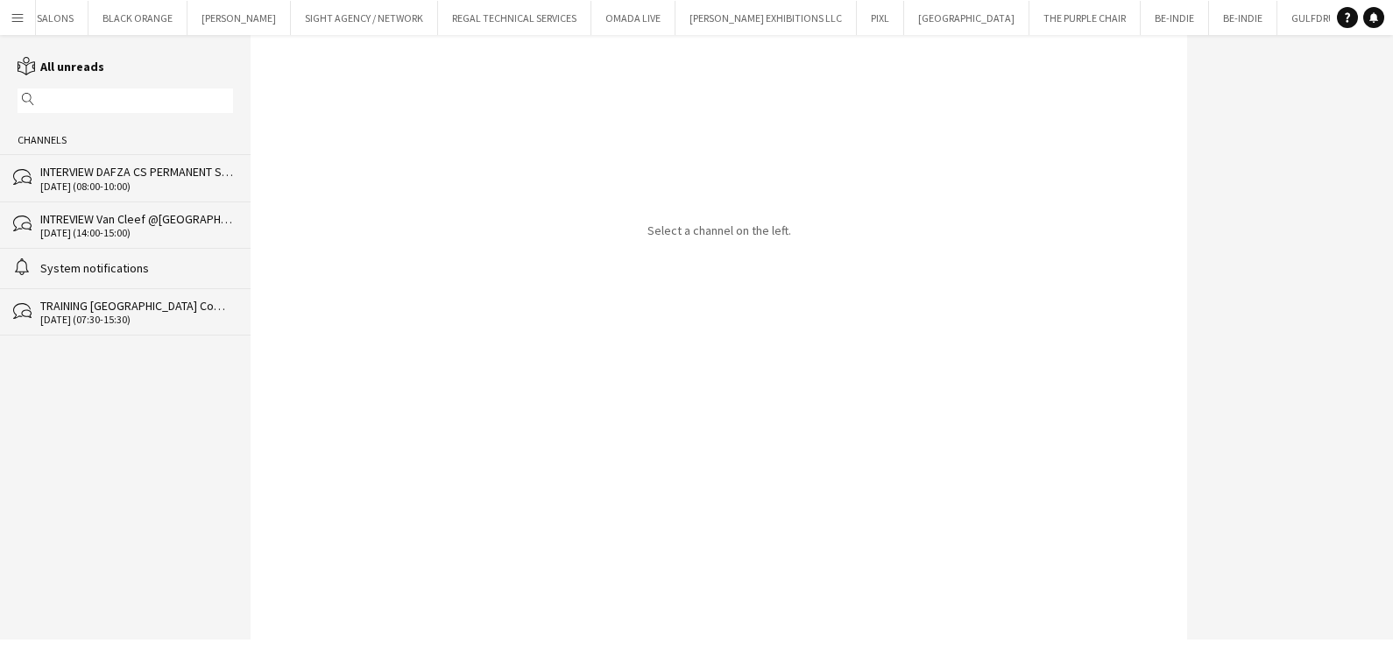
click at [89, 173] on div "INTERVIEW DAFZA CS PERMANENT STAFF" at bounding box center [136, 172] width 193 height 16
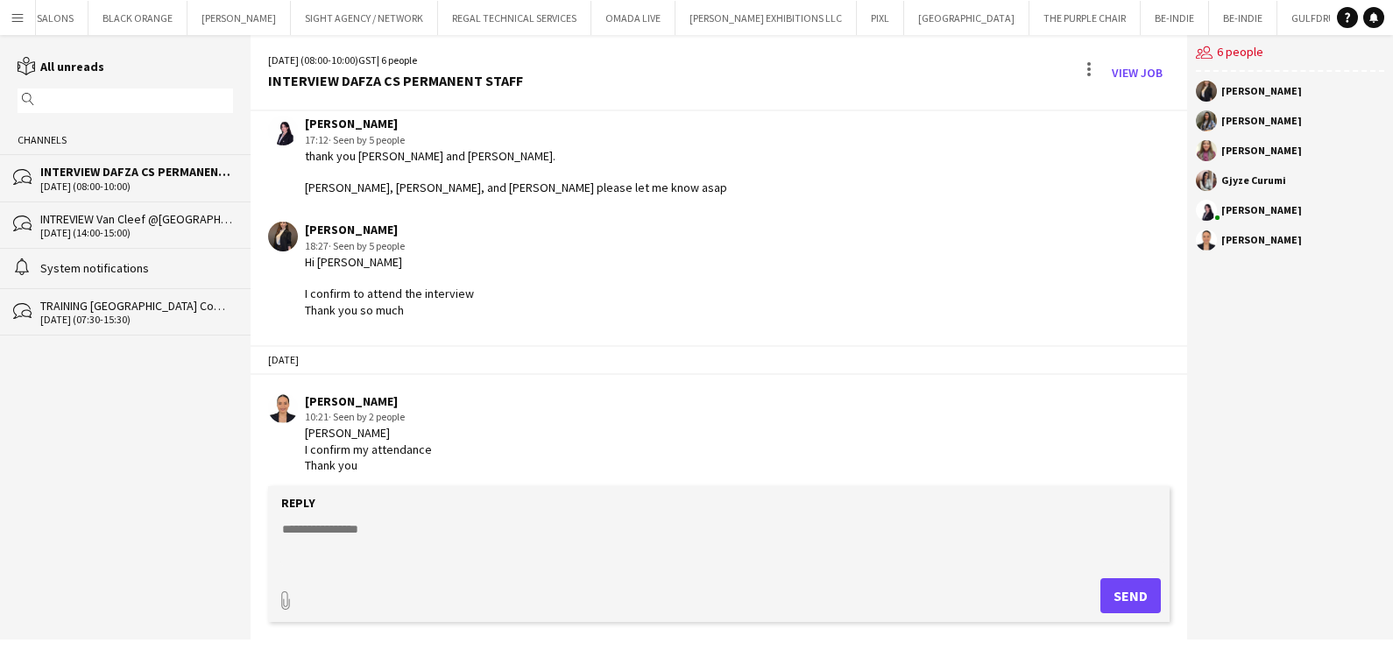
scroll to position [520, 0]
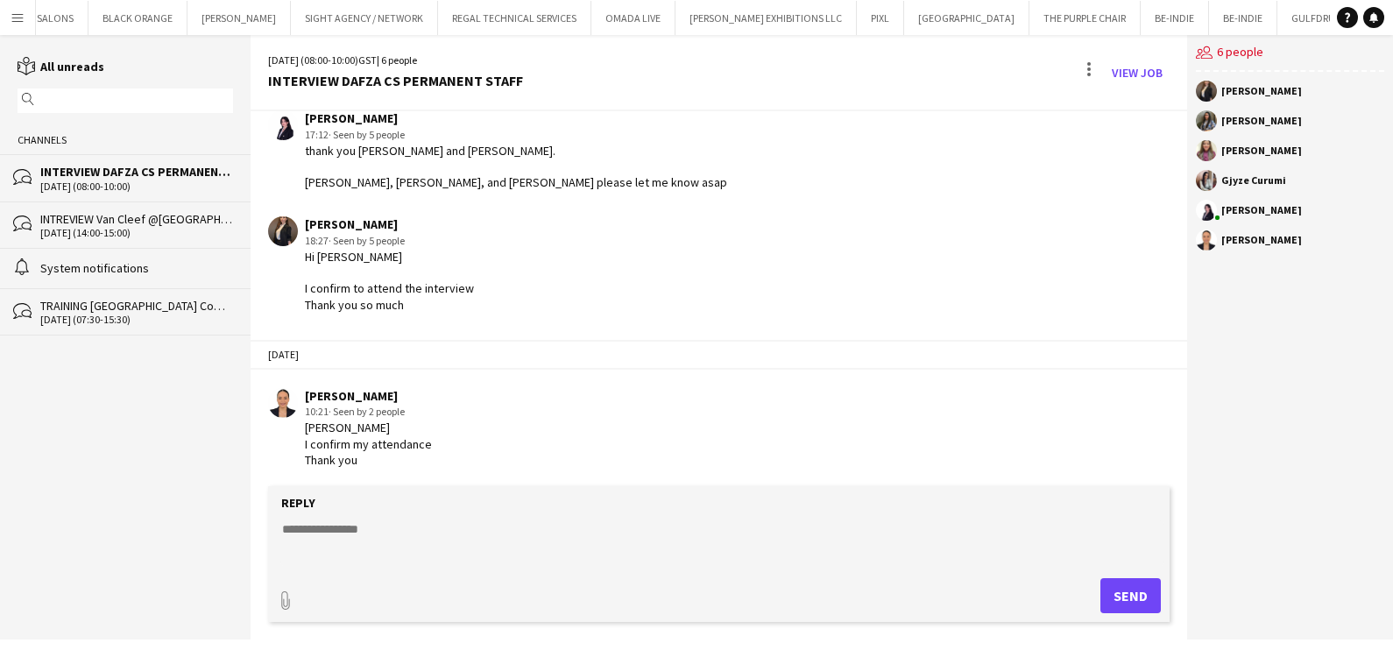
click at [89, 216] on div "INTREVIEW Van Cleef @[GEOGRAPHIC_DATA] Watch Week 2025" at bounding box center [136, 219] width 193 height 16
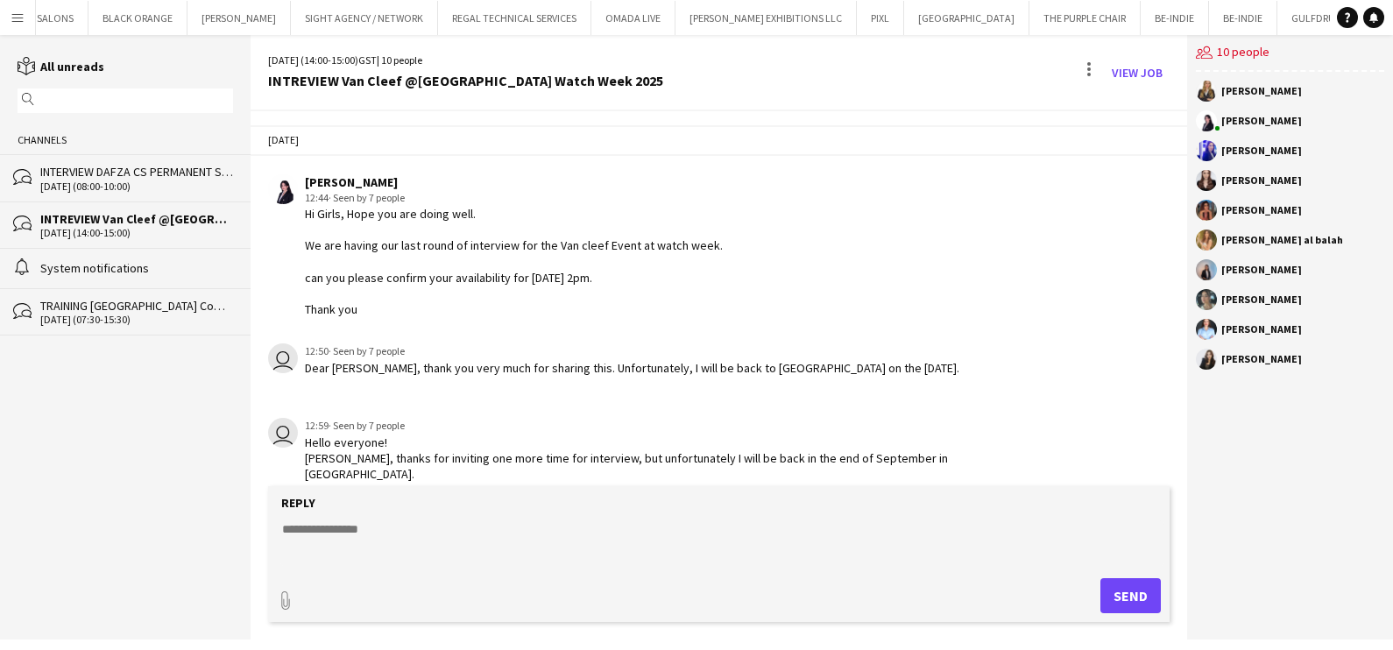
scroll to position [733, 0]
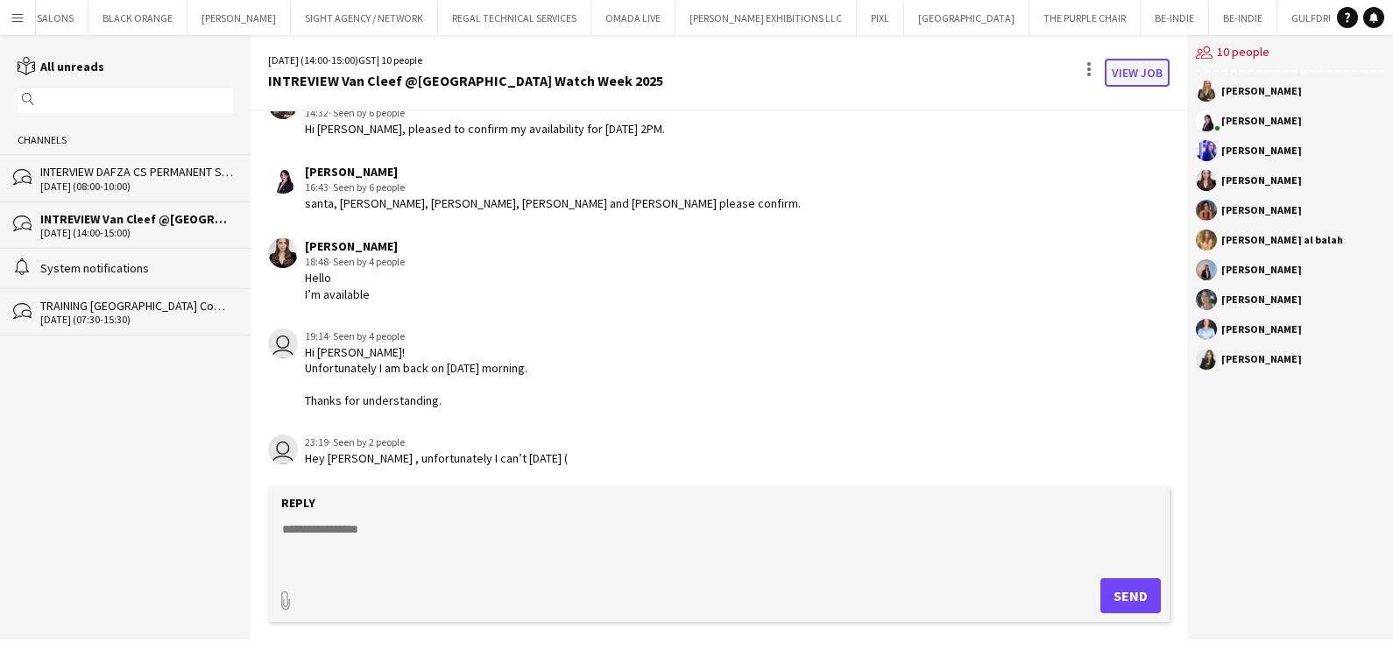
click at [1138, 75] on link "View Job" at bounding box center [1137, 73] width 65 height 28
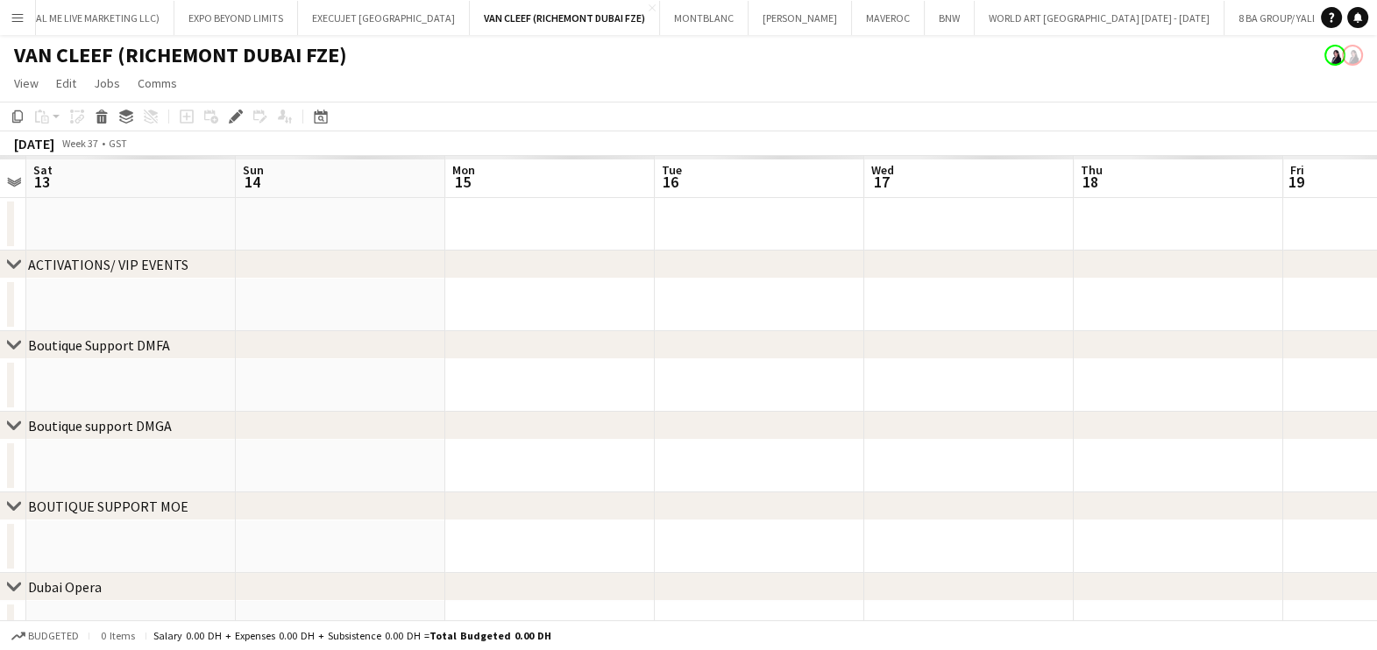
scroll to position [0, 12653]
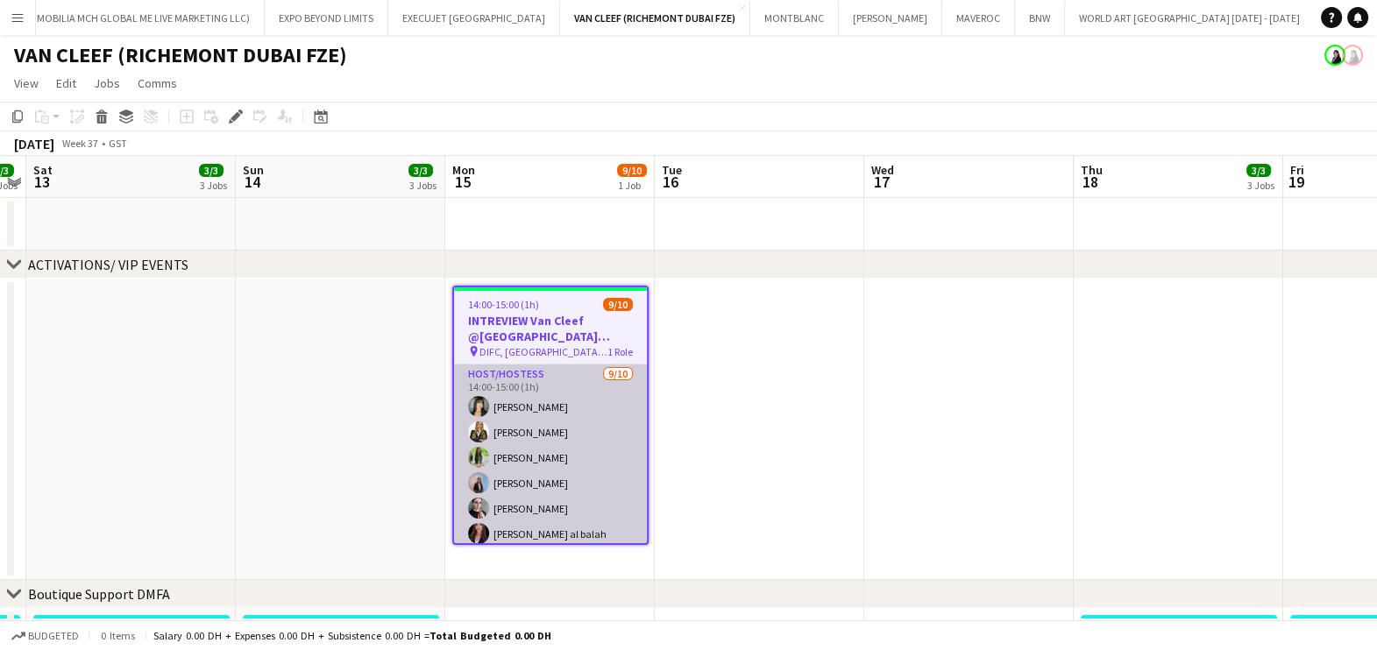
click at [540, 451] on app-card-role "Host/Hostess 9/10 14:00-15:00 (1h) Melanie Cordeiro Gaelle Vanmullem Jouli Sera…" at bounding box center [550, 509] width 193 height 288
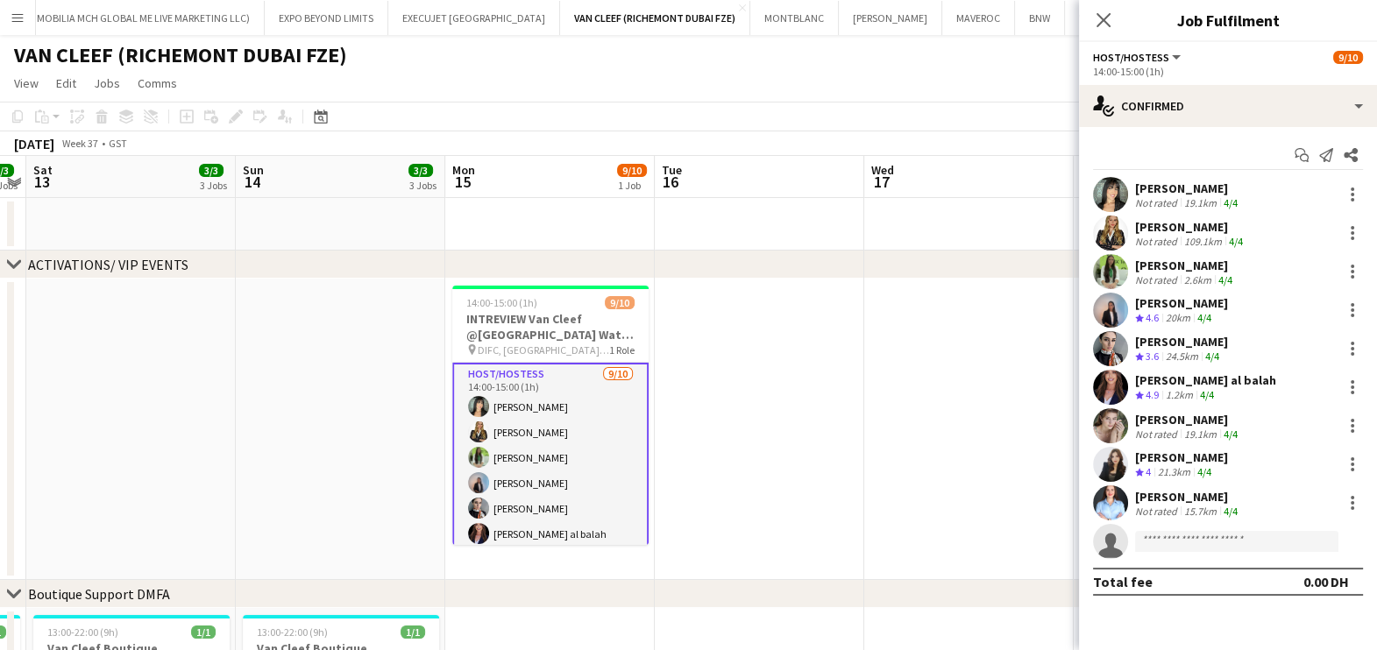
click at [701, 478] on app-date-cell at bounding box center [759, 429] width 209 height 301
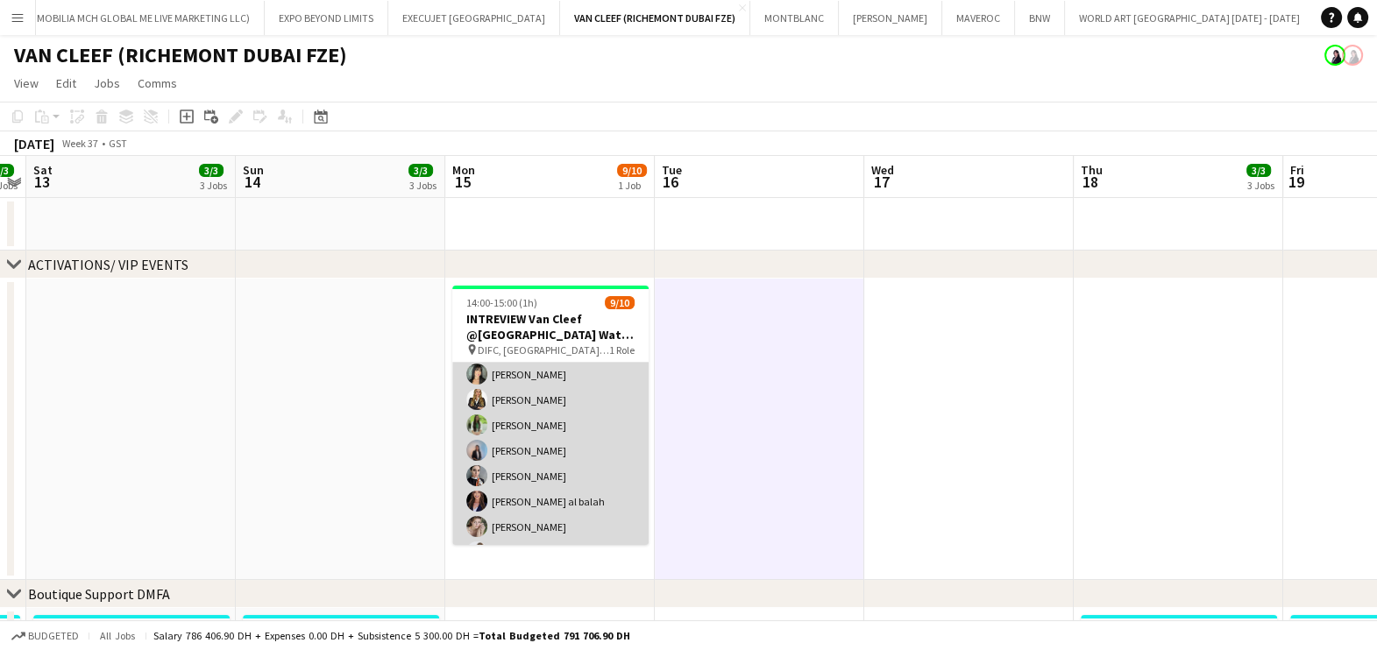
scroll to position [0, 0]
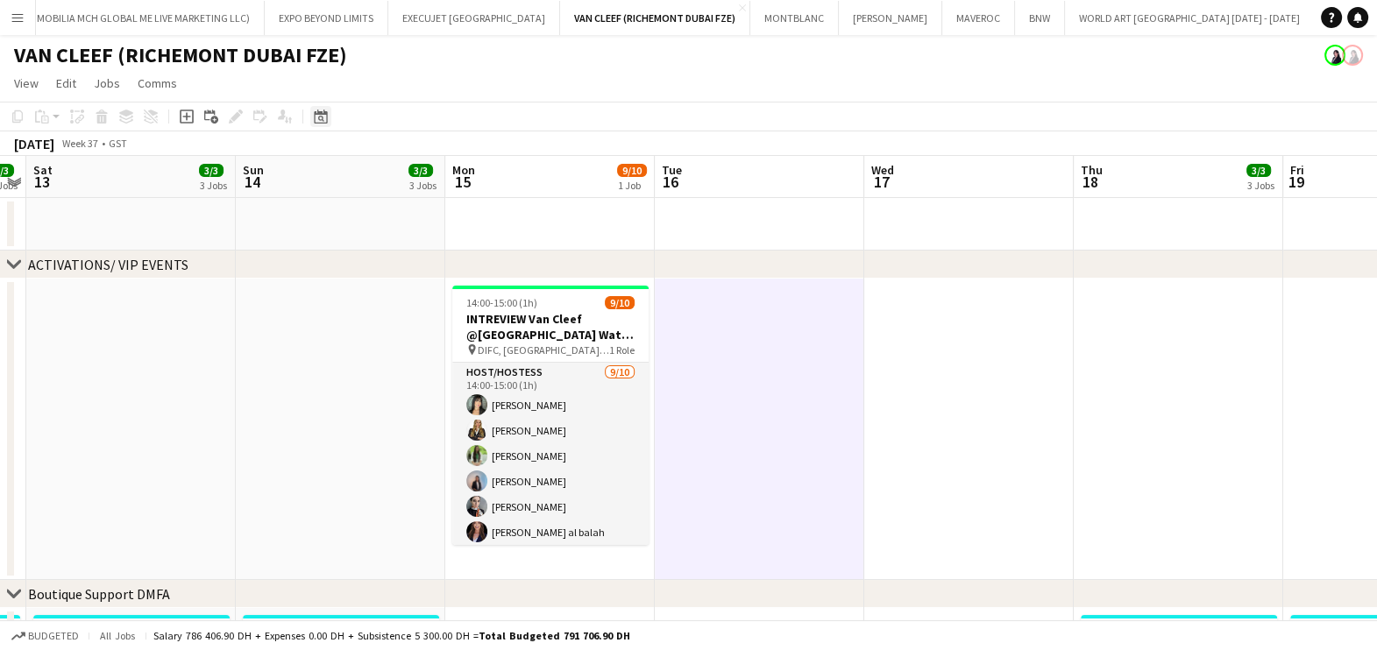
click at [324, 122] on icon "Date picker" at bounding box center [321, 117] width 14 height 14
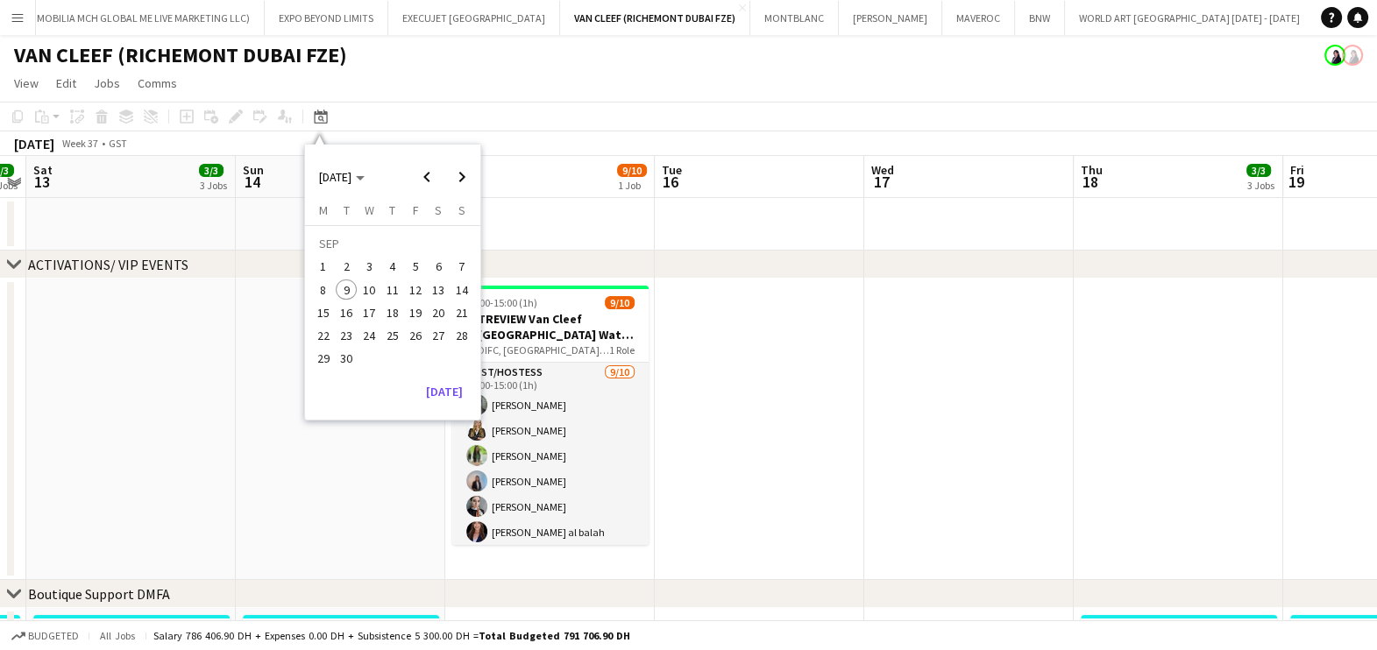
click at [786, 473] on app-date-cell at bounding box center [759, 429] width 209 height 301
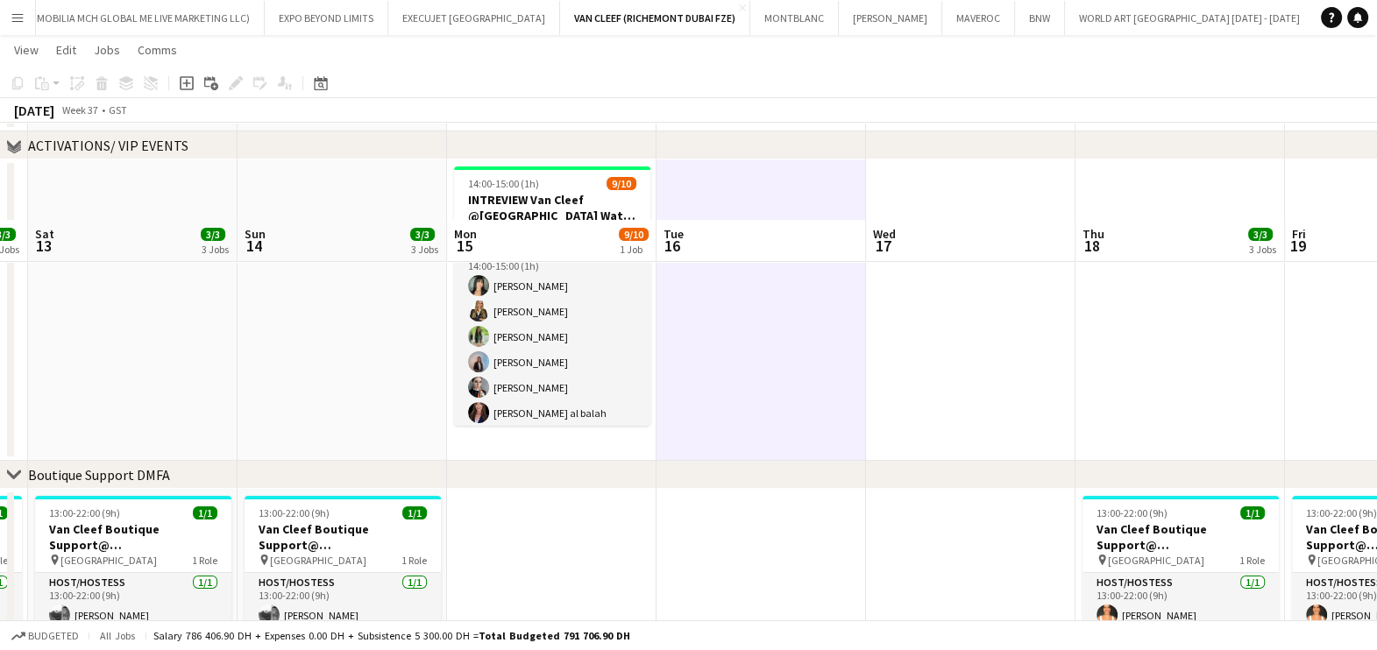
scroll to position [218, 0]
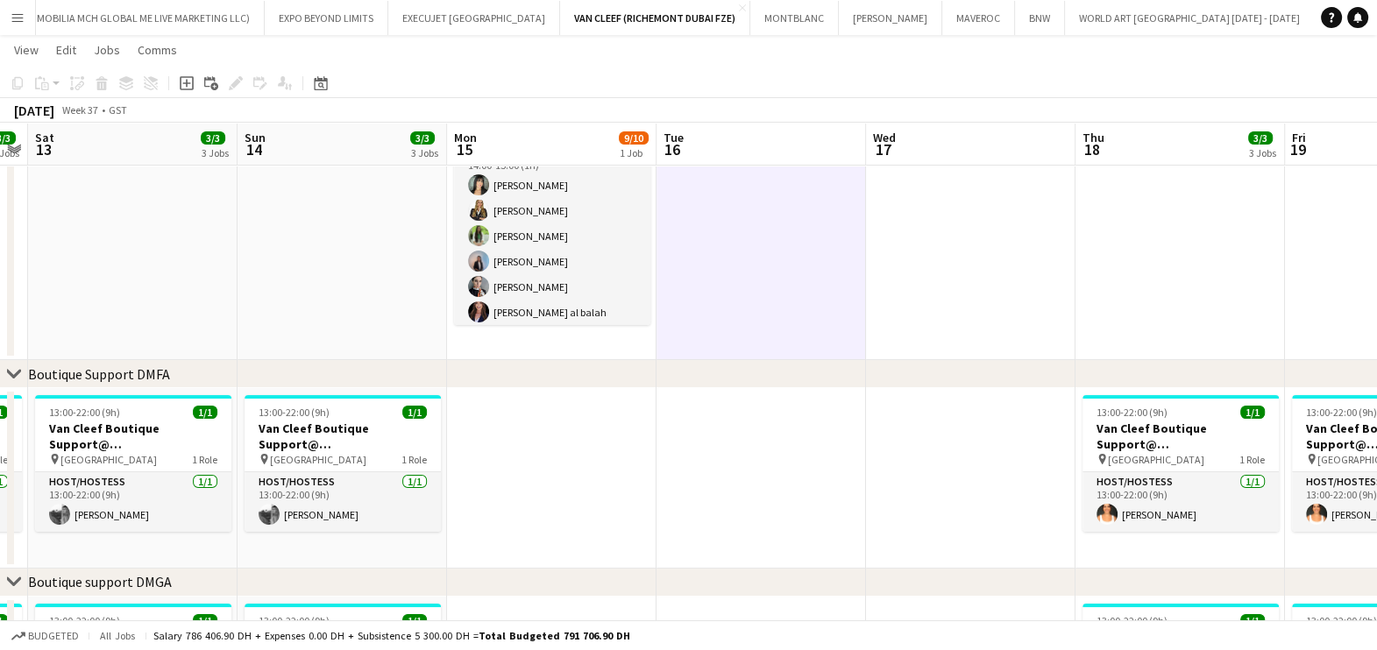
drag, startPoint x: 771, startPoint y: 486, endPoint x: 384, endPoint y: 499, distance: 387.5
click at [376, 489] on app-calendar-viewport "Wed 10 Thu 11 3/3 3 Jobs Fri 12 3/3 3 Jobs Sat 13 3/3 3 Jobs Sun 14 3/3 3 Jobs …" at bounding box center [688, 498] width 1377 height 1296
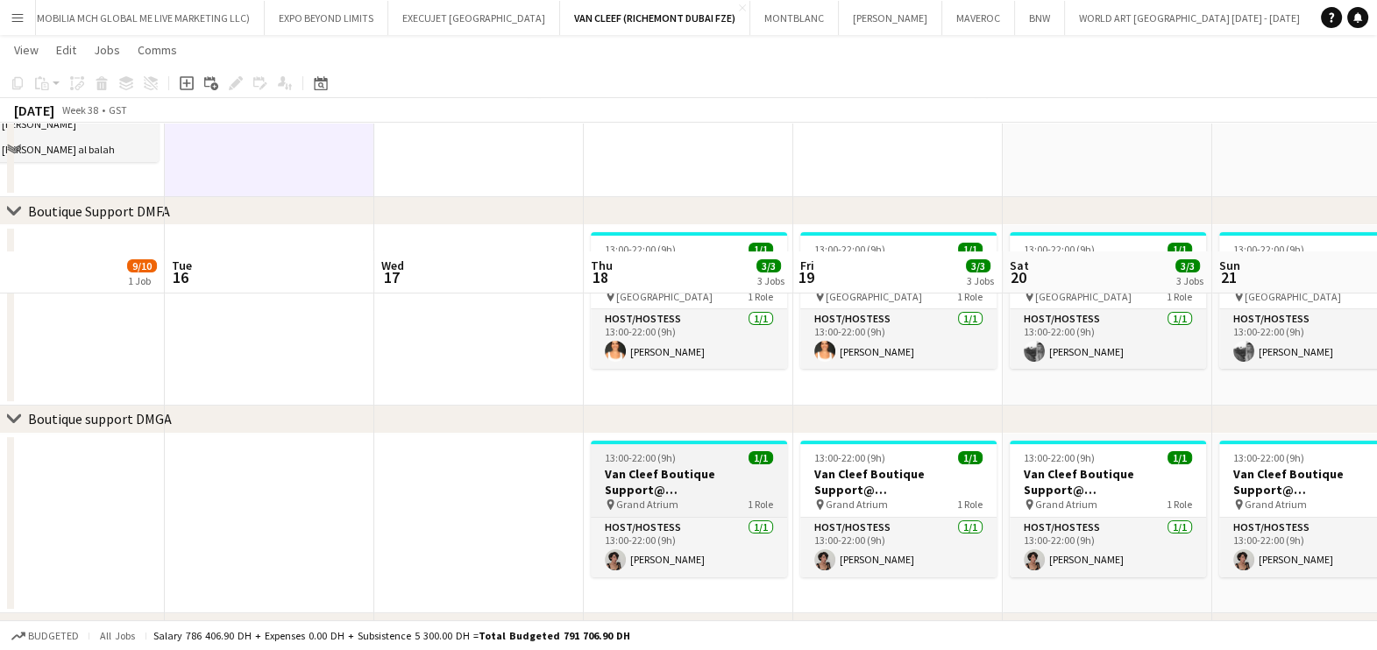
scroll to position [305, 0]
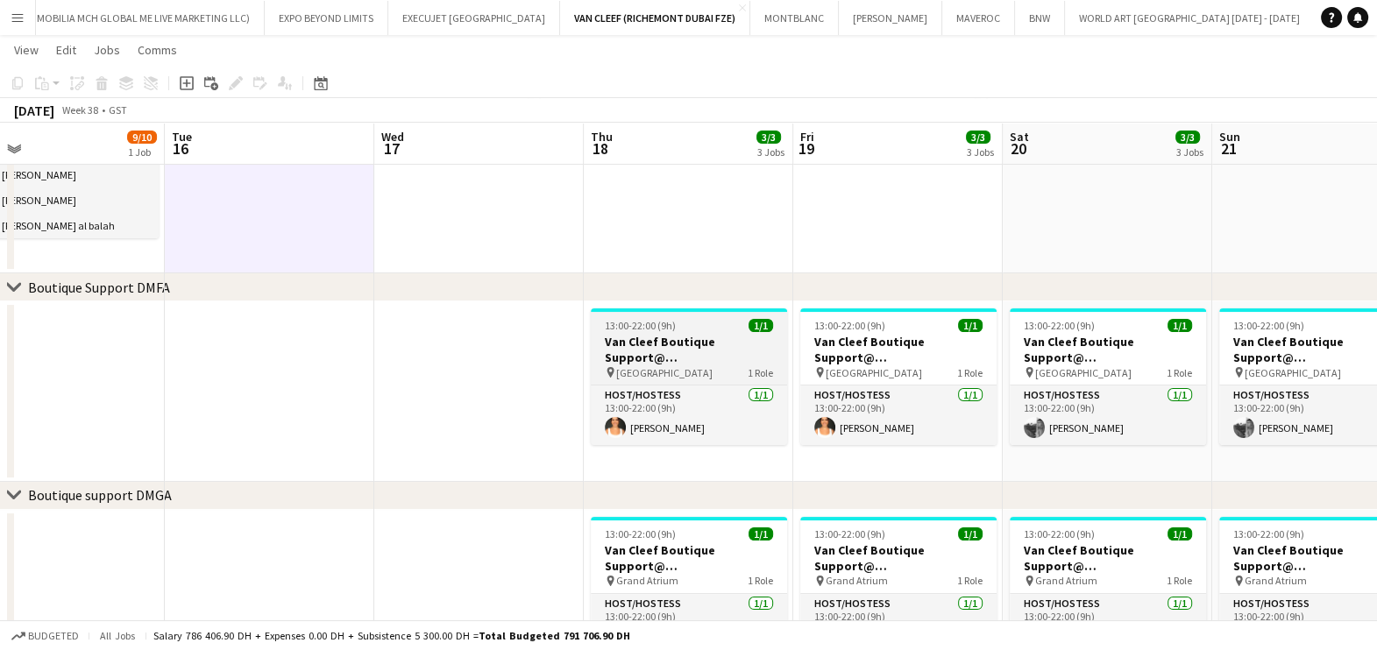
click at [733, 366] on div "pin Fashion Avenue 1 Role" at bounding box center [689, 372] width 196 height 14
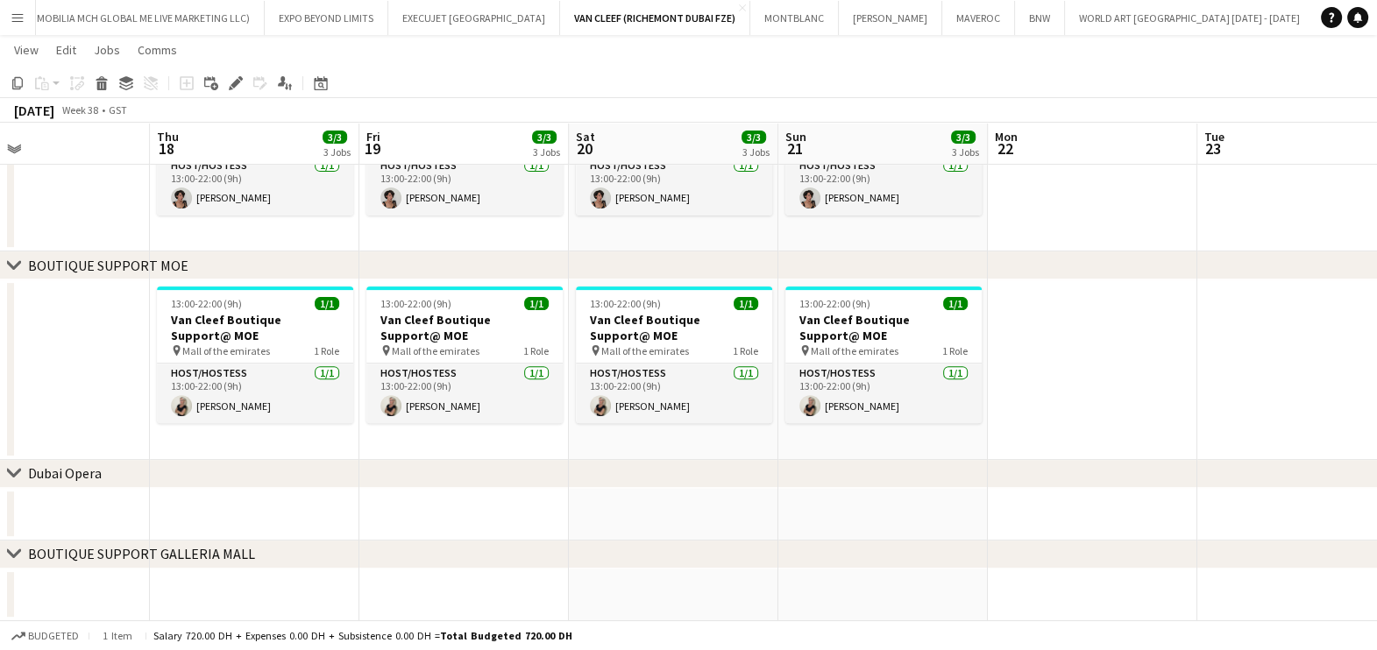
scroll to position [0, 603]
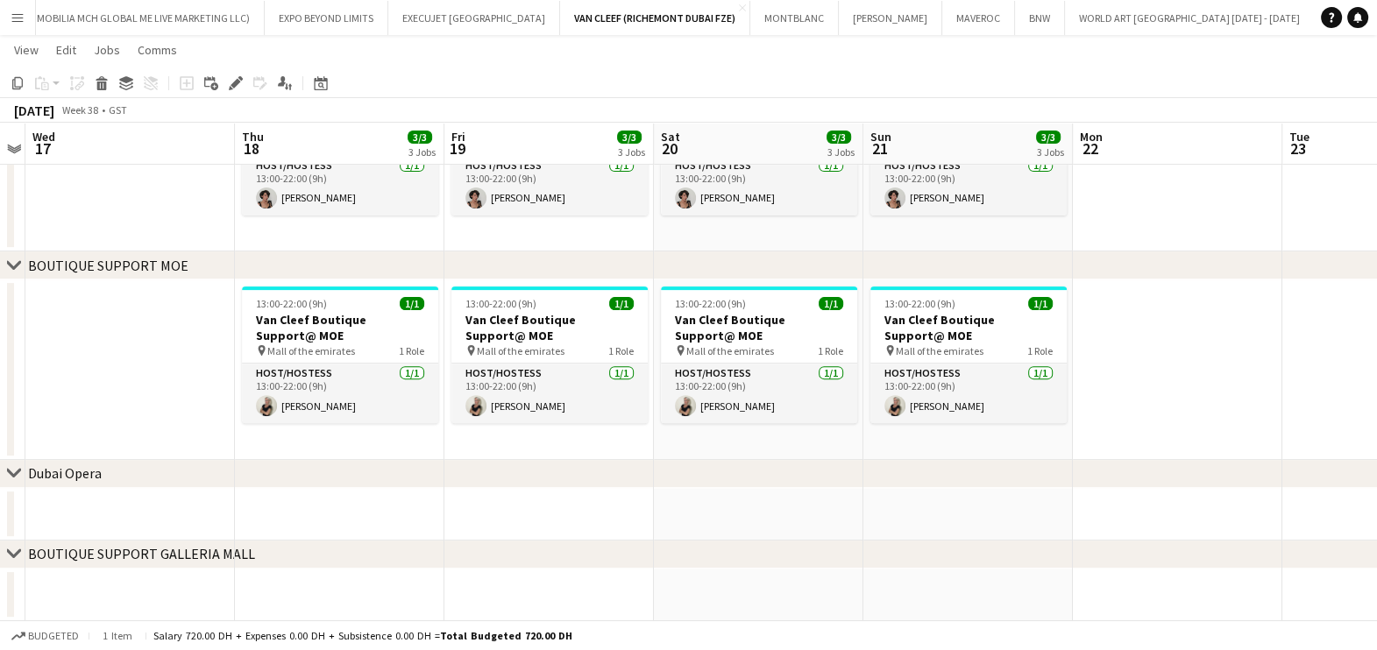
drag, startPoint x: 879, startPoint y: 328, endPoint x: 421, endPoint y: 341, distance: 458.5
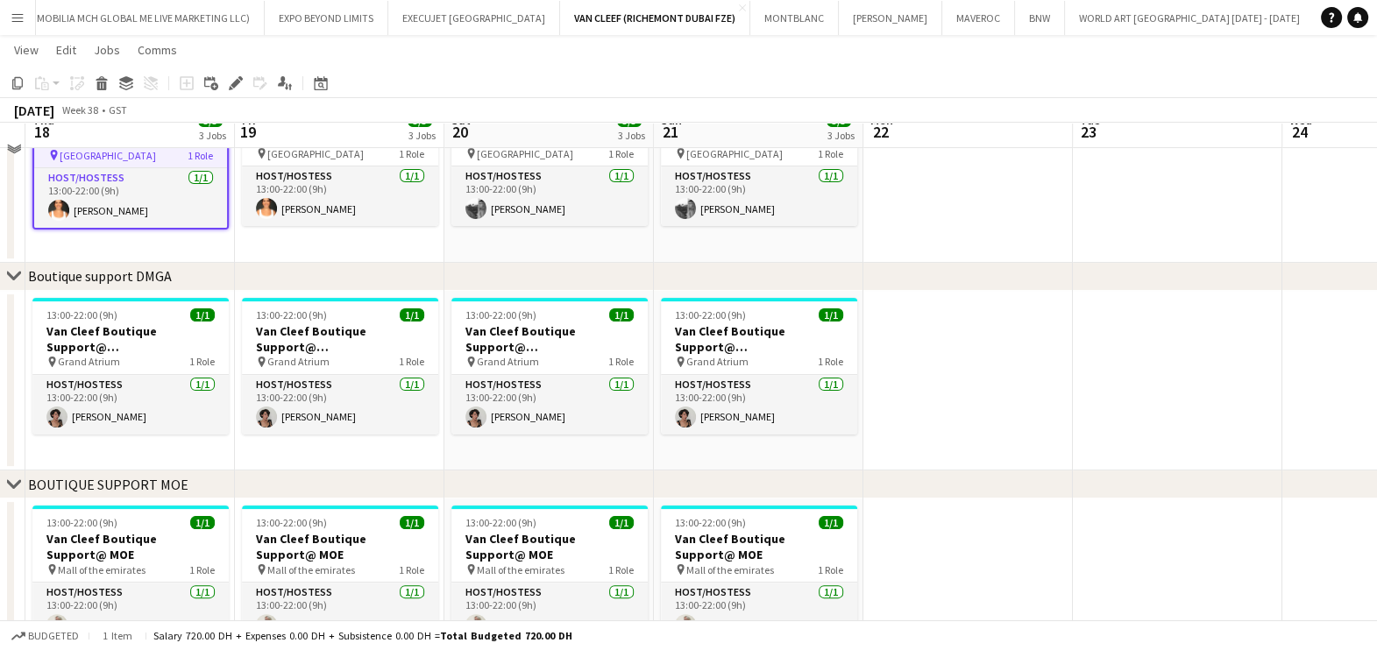
scroll to position [414, 0]
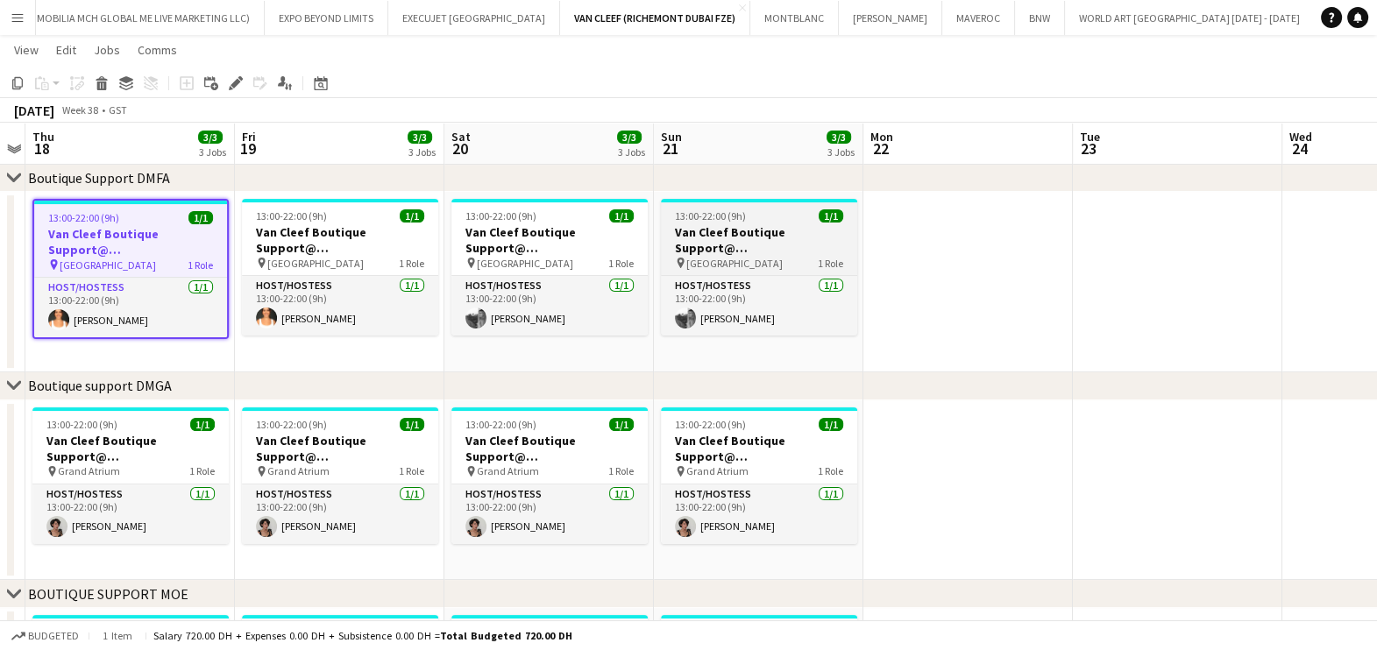
click at [802, 234] on h3 "Van Cleef Boutique Support@ [GEOGRAPHIC_DATA]" at bounding box center [759, 240] width 196 height 32
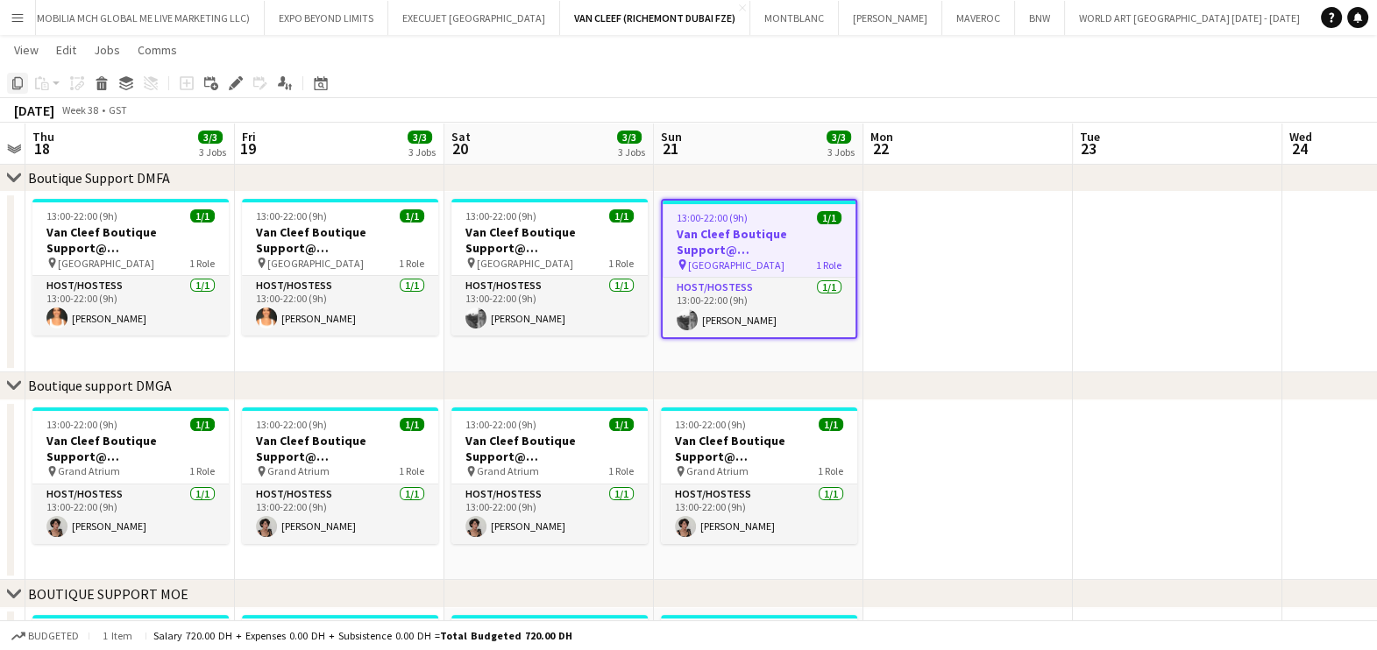
click at [7, 88] on div "Copy" at bounding box center [17, 83] width 21 height 21
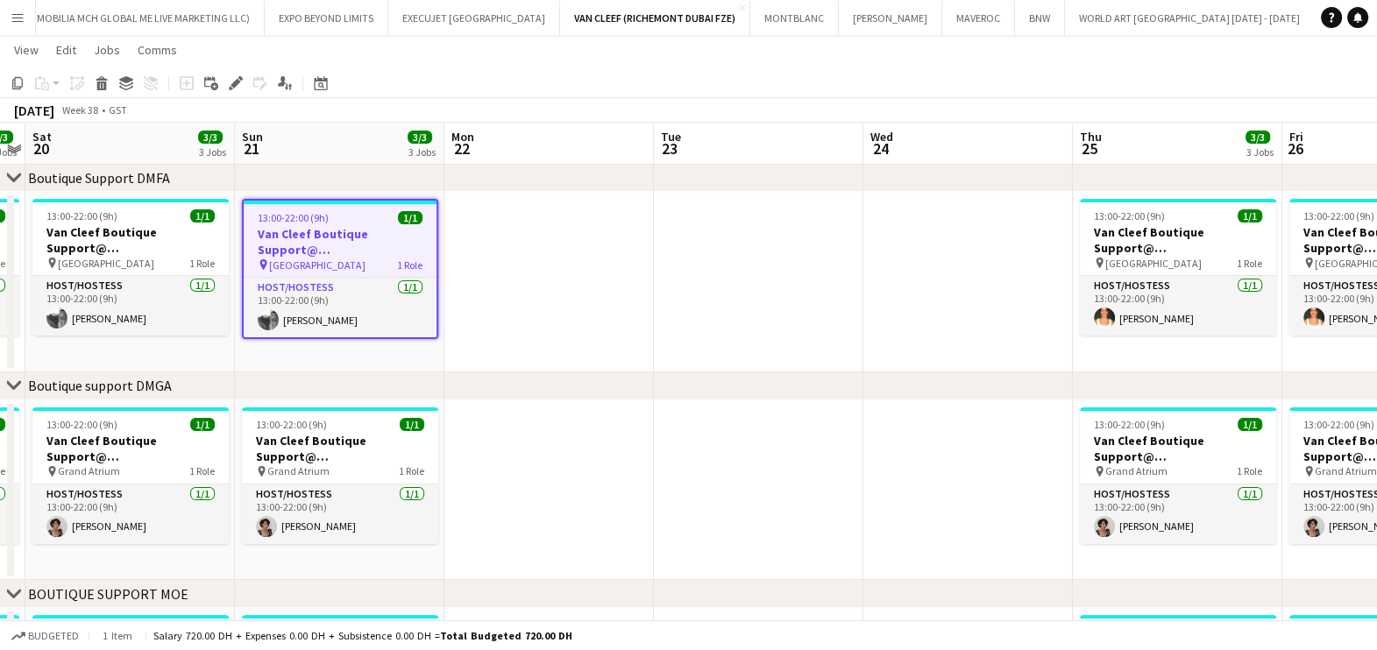
drag, startPoint x: 1040, startPoint y: 324, endPoint x: 461, endPoint y: 279, distance: 581.0
click at [518, 274] on app-calendar-viewport "Wed 17 Thu 18 3/3 3 Jobs Fri 19 3/3 3 Jobs Sat 20 3/3 3 Jobs Sun 21 3/3 3 Jobs …" at bounding box center [688, 302] width 1377 height 1296
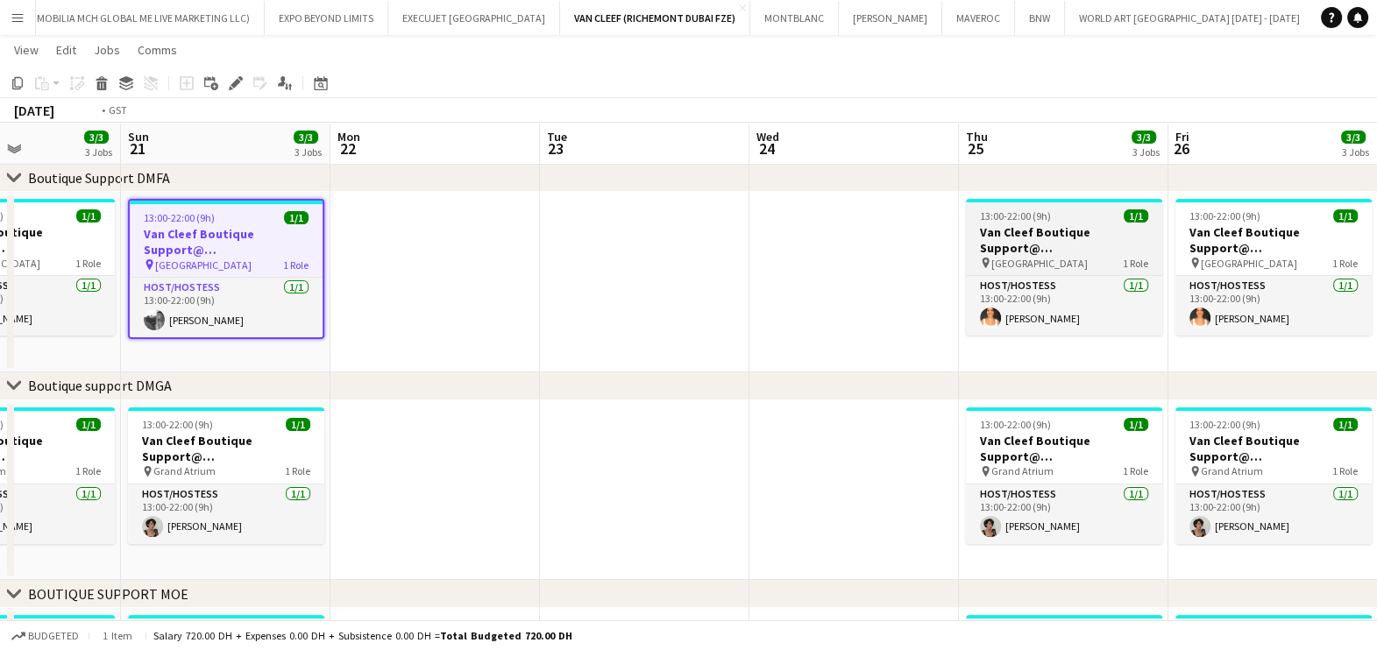
drag, startPoint x: 478, startPoint y: 200, endPoint x: 518, endPoint y: 228, distance: 49.1
click at [448, 200] on app-calendar-viewport "Wed 17 Thu 18 3/3 3 Jobs Fri 19 3/3 3 Jobs Sat 20 3/3 3 Jobs Sun 21 3/3 3 Jobs …" at bounding box center [688, 302] width 1377 height 1296
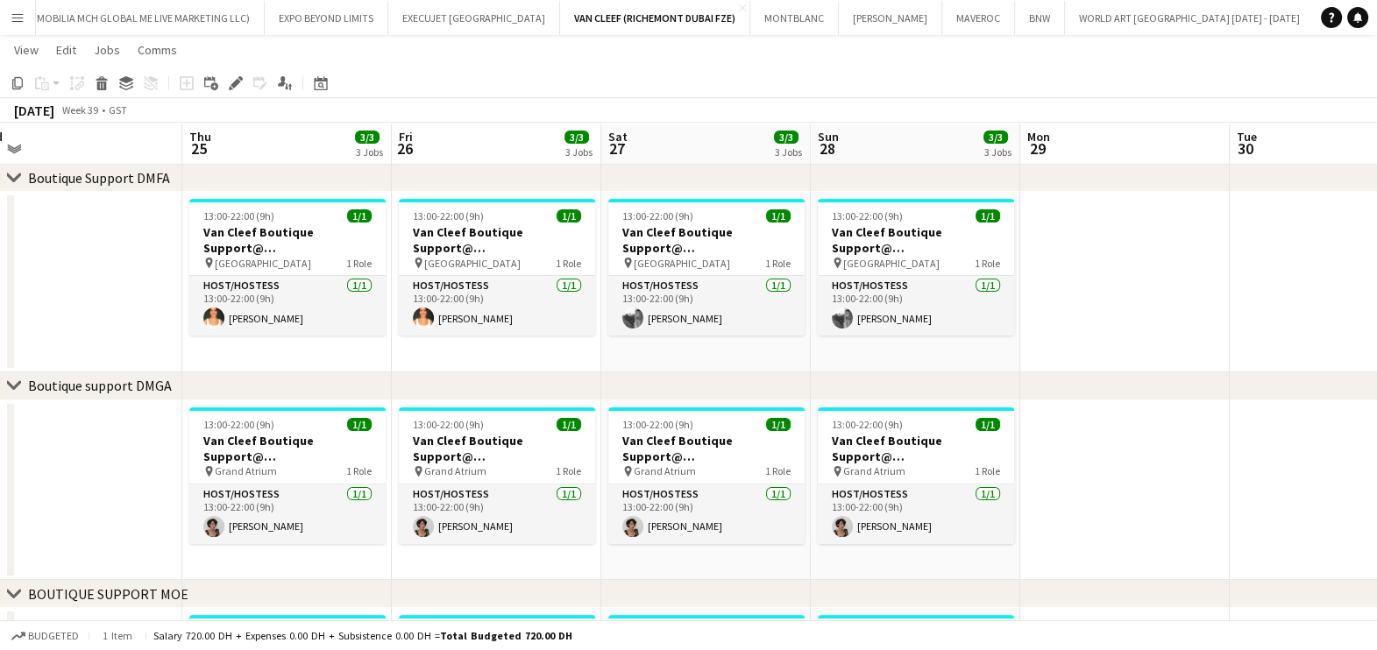
drag, startPoint x: 637, startPoint y: 209, endPoint x: 368, endPoint y: 193, distance: 269.5
click at [308, 176] on div "chevron-right ACTIVATIONS/ VIP EVENTS chevron-right Boutique Support DMFA chevr…" at bounding box center [688, 302] width 1377 height 1296
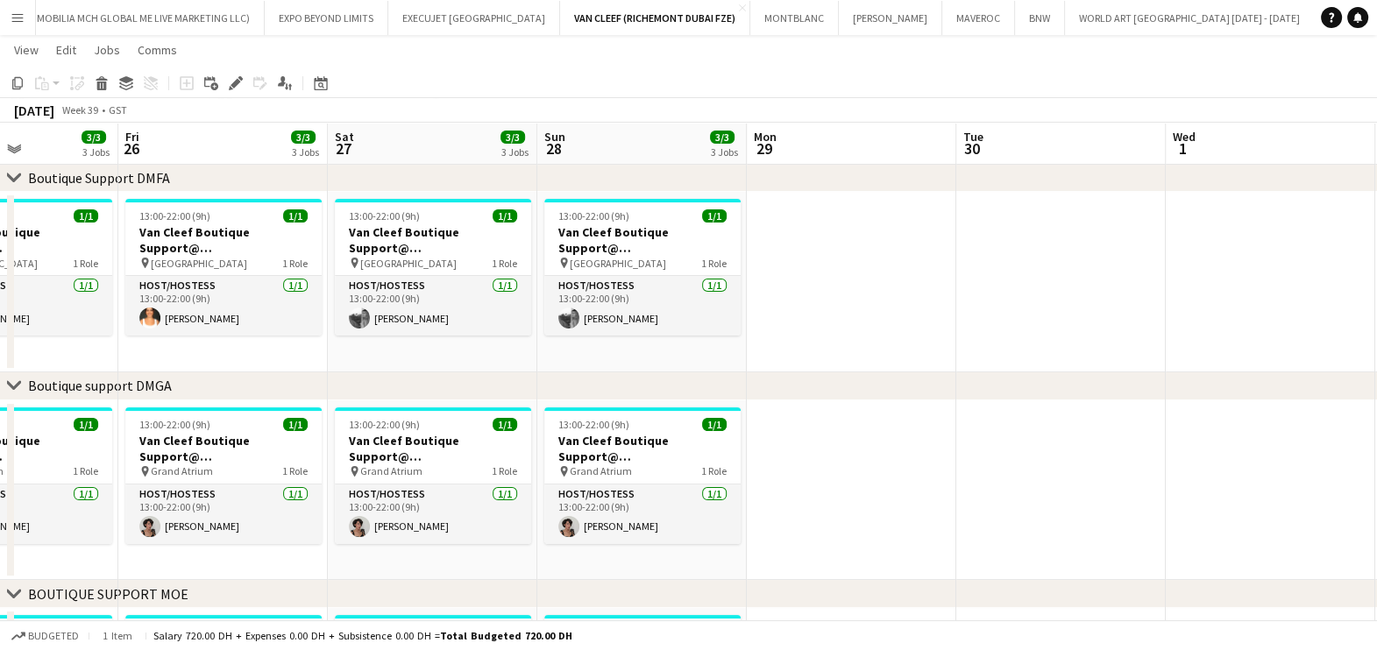
click at [486, 237] on app-calendar-viewport "Mon 22 Tue 23 Wed 24 Thu 25 3/3 3 Jobs Fri 26 3/3 3 Jobs Sat 27 3/3 3 Jobs Sun …" at bounding box center [688, 365] width 1377 height 1423
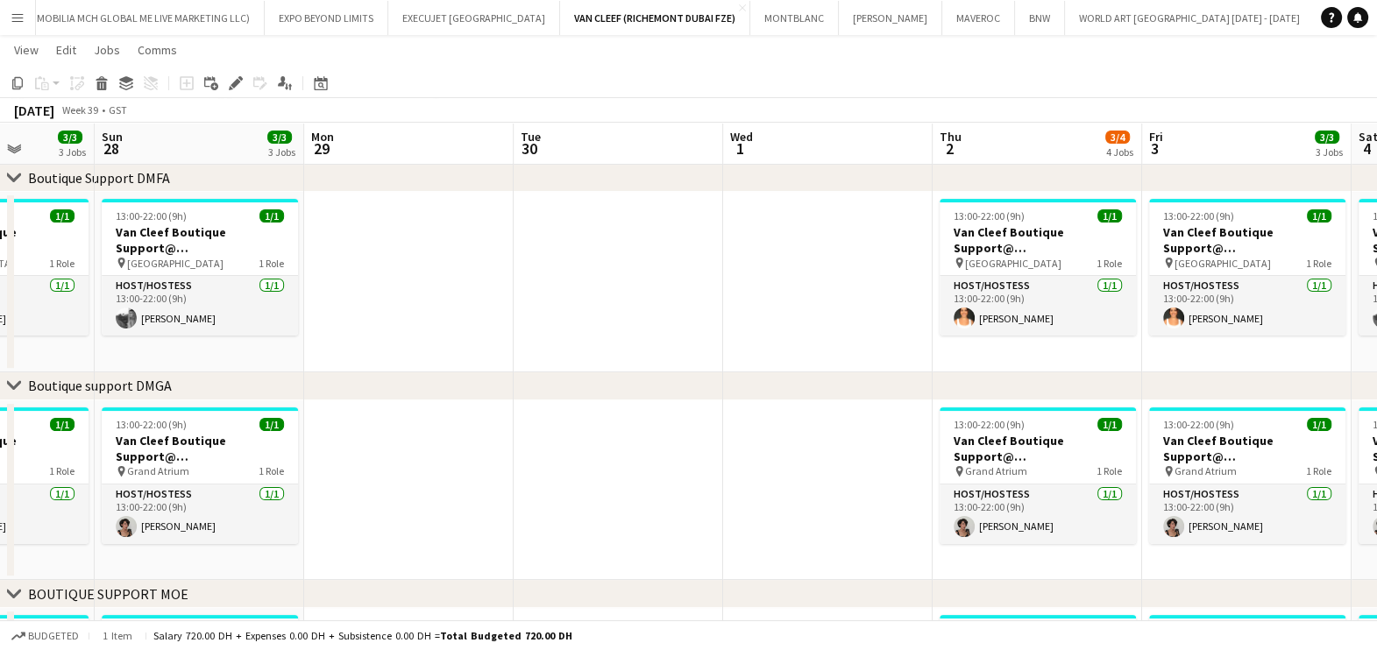
drag, startPoint x: 564, startPoint y: 188, endPoint x: 342, endPoint y: 212, distance: 223.8
click at [221, 194] on app-calendar-viewport "Wed 24 Thu 25 3/3 3 Jobs Fri 26 3/3 3 Jobs Sat 27 3/3 3 Jobs Sun 28 3/3 3 Jobs …" at bounding box center [688, 365] width 1377 height 1423
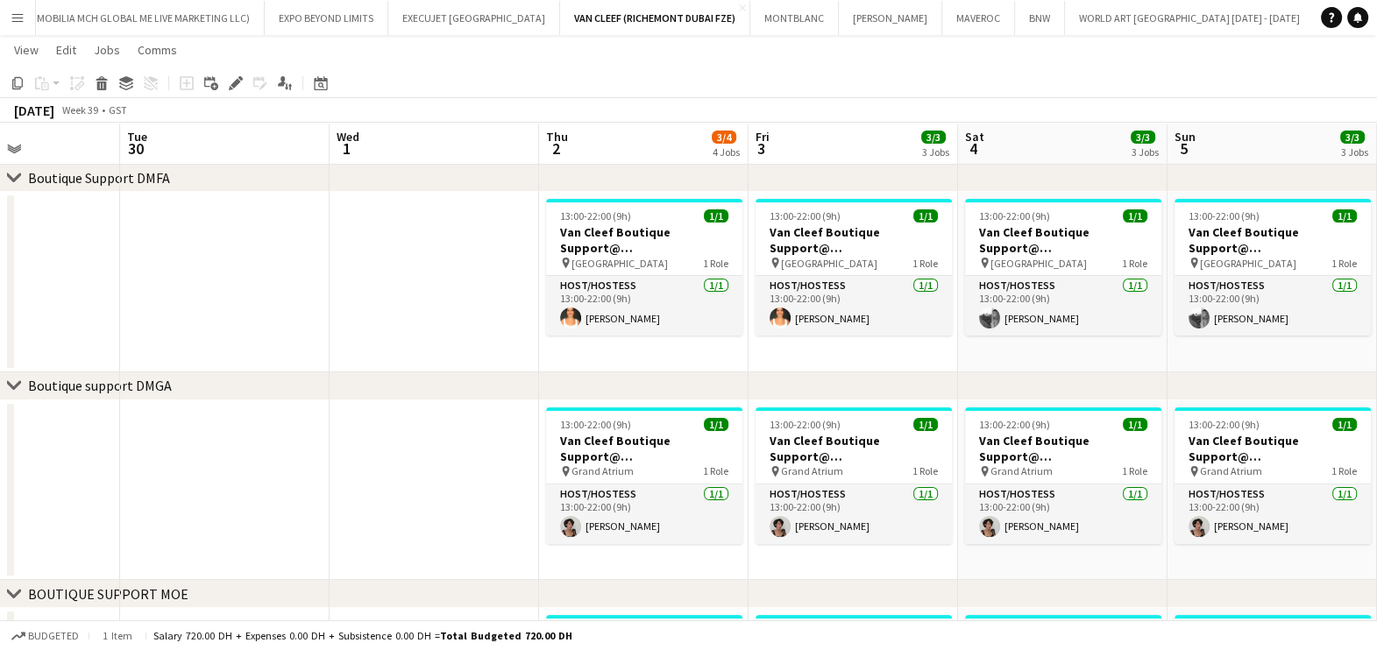
click at [531, 154] on app-calendar-viewport "Sat 27 3/3 3 Jobs Sun 28 3/3 3 Jobs Mon 29 Tue 30 Wed 1 Thu 2 3/4 4 Jobs Fri 3 …" at bounding box center [688, 365] width 1377 height 1423
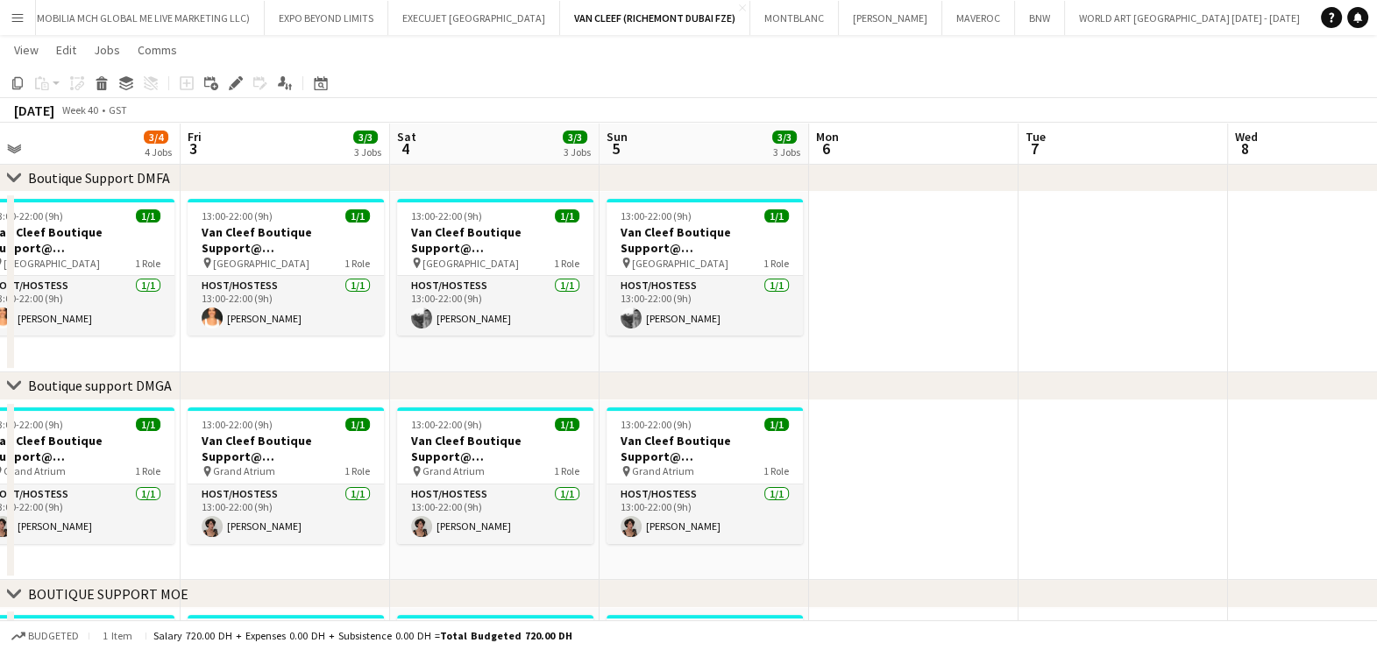
drag, startPoint x: 602, startPoint y: 212, endPoint x: 576, endPoint y: 216, distance: 26.7
click at [576, 216] on app-calendar-viewport "Mon 29 Tue 30 Wed 1 Thu 2 3/4 4 Jobs Fri 3 3/3 3 Jobs Sat 4 3/3 3 Jobs Sun 5 3/…" at bounding box center [688, 365] width 1377 height 1423
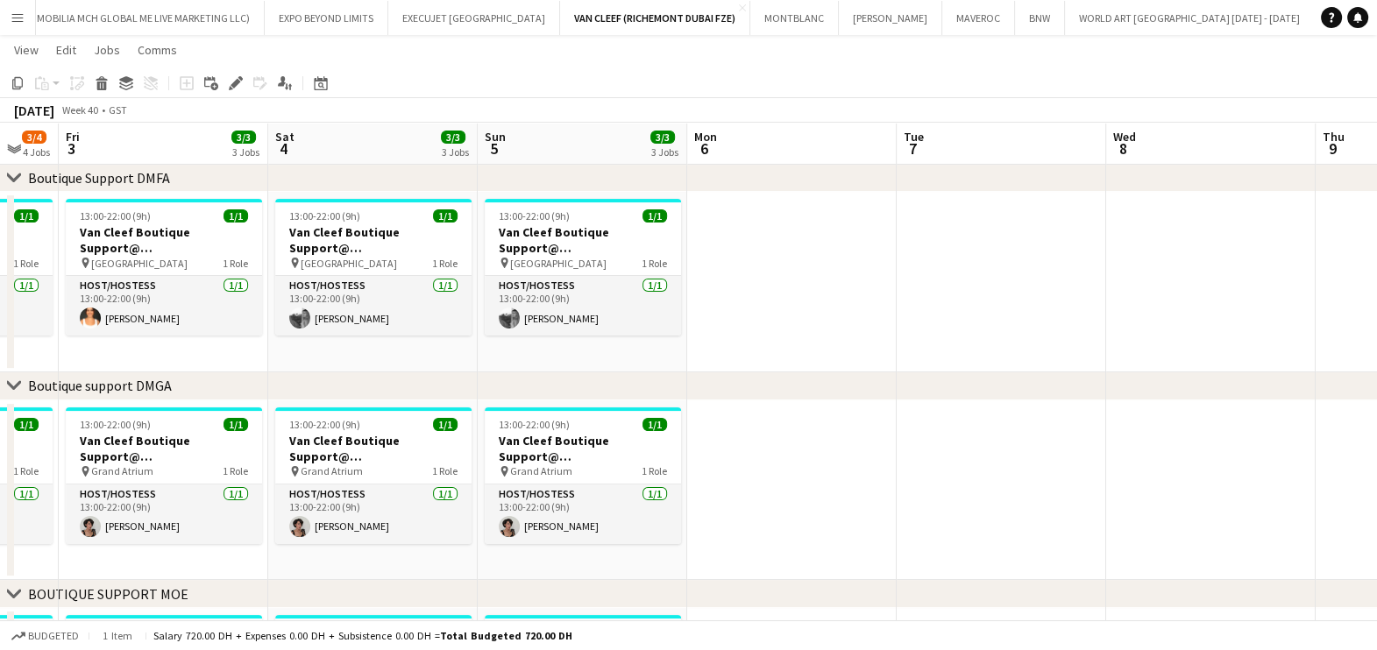
drag, startPoint x: 722, startPoint y: 237, endPoint x: 710, endPoint y: 238, distance: 12.4
click at [710, 238] on app-calendar-viewport "Tue 30 Wed 1 Thu 2 3/4 4 Jobs Fri 3 3/3 3 Jobs Sat 4 3/3 3 Jobs Sun 5 3/3 3 Job…" at bounding box center [688, 365] width 1377 height 1423
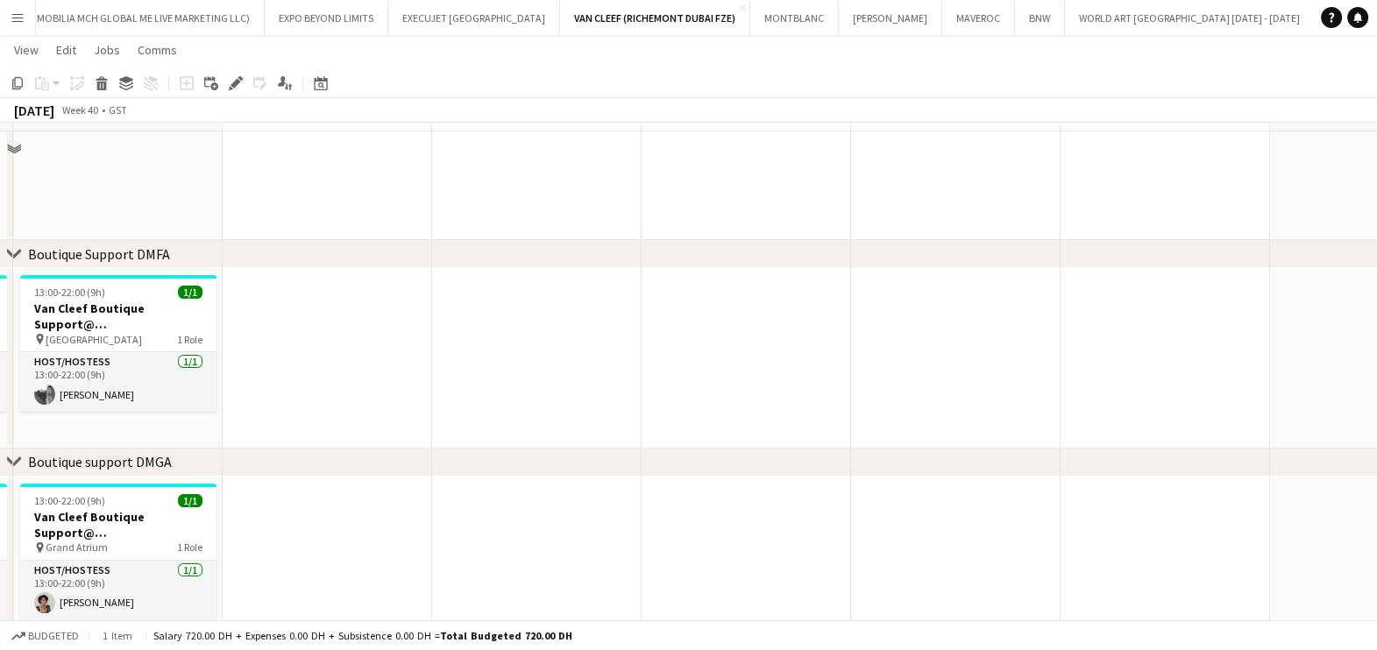
scroll to position [305, 0]
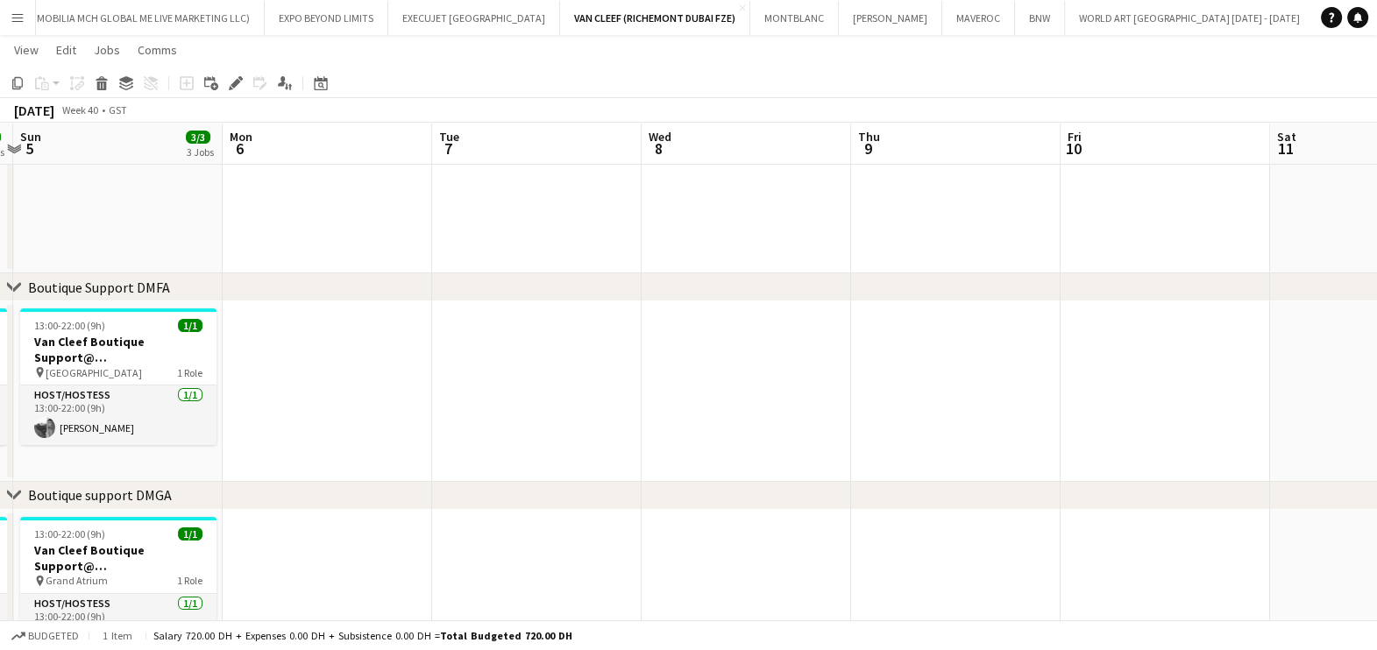
click at [722, 230] on app-date-cell at bounding box center [745, 122] width 209 height 301
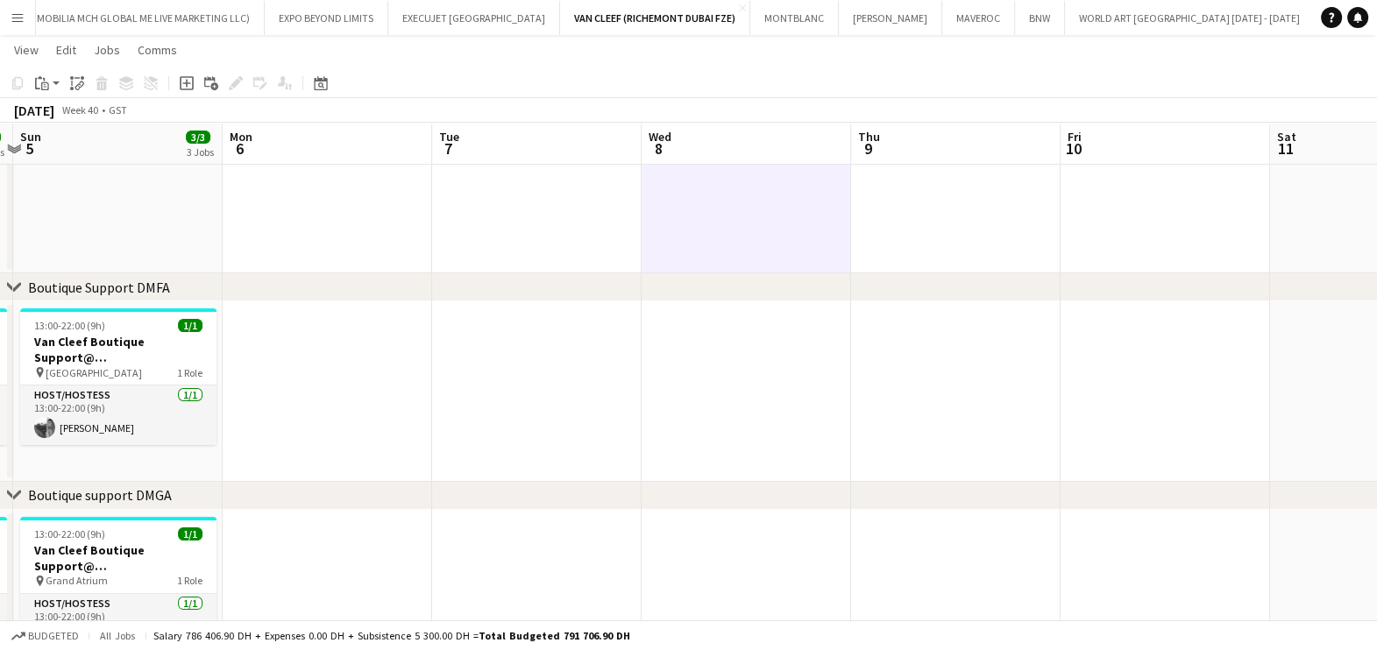
click at [747, 393] on app-date-cell at bounding box center [745, 391] width 209 height 181
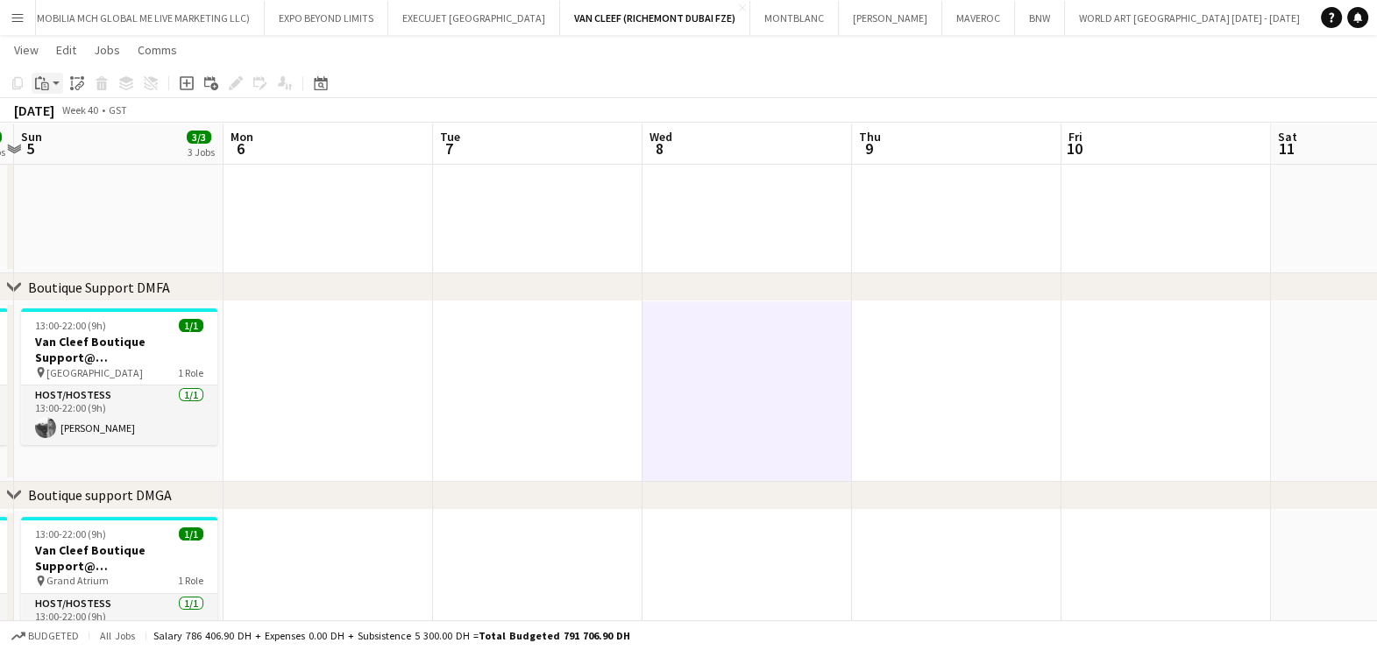
click at [38, 83] on icon "Paste" at bounding box center [42, 83] width 14 height 14
click at [59, 110] on link "Paste Ctrl+V" at bounding box center [128, 117] width 165 height 16
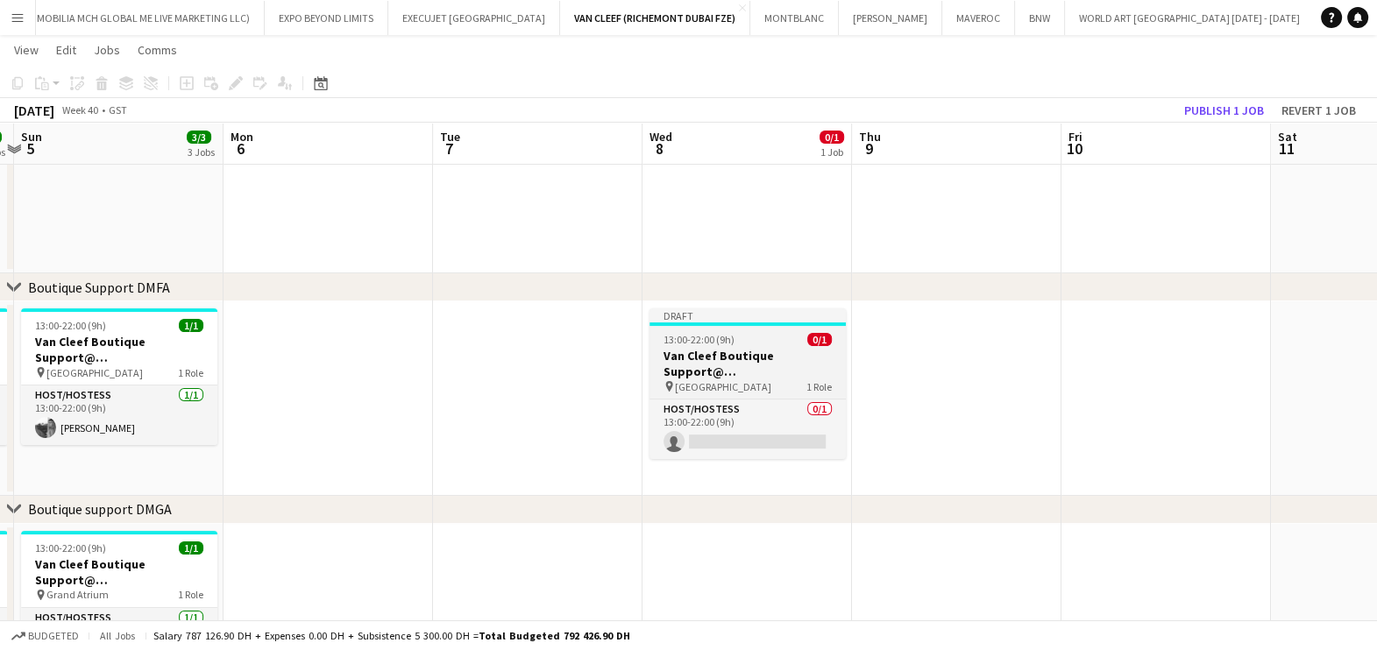
click at [775, 379] on div "pin Fashion Avenue 1 Role" at bounding box center [747, 386] width 196 height 14
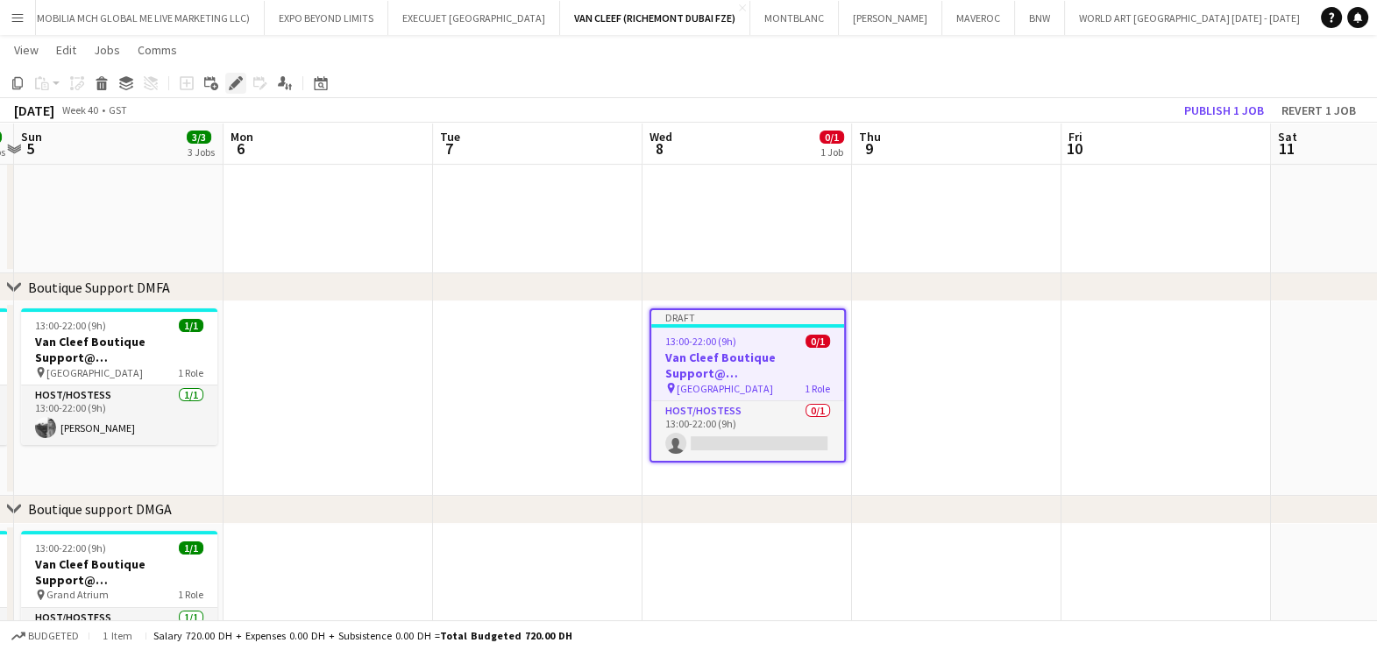
click at [229, 90] on div "Edit" at bounding box center [235, 83] width 21 height 21
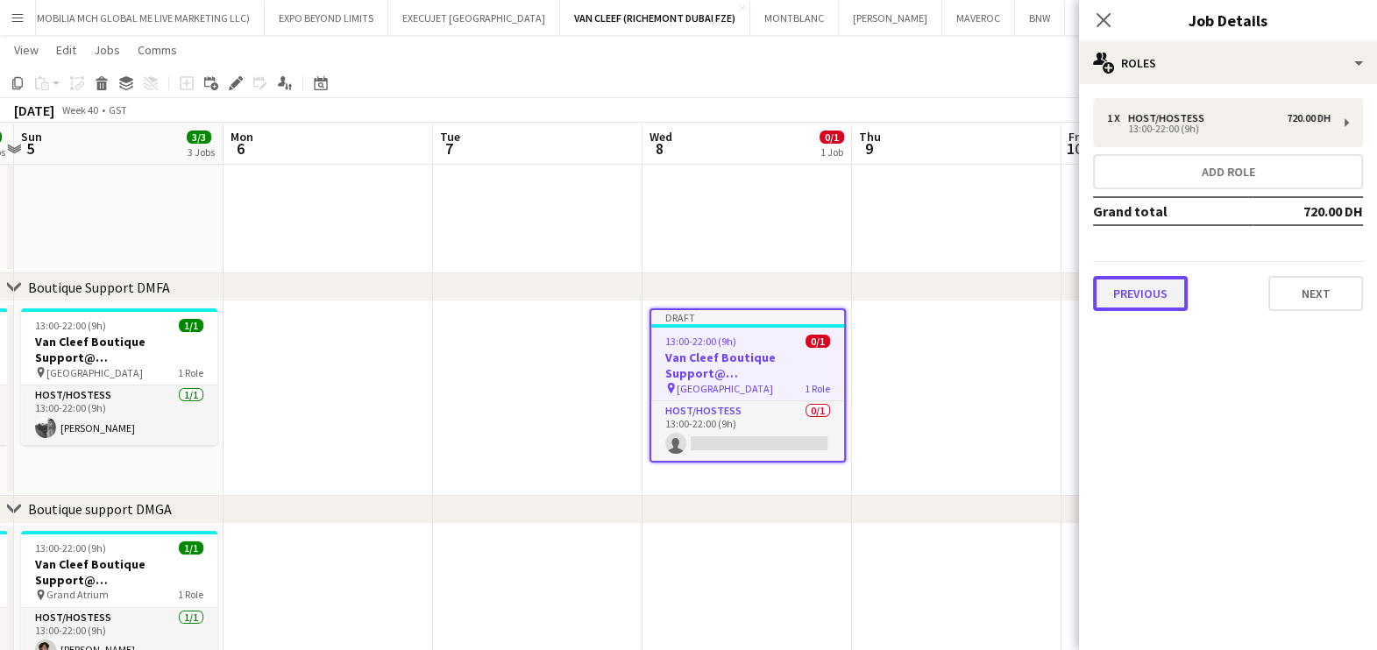
click at [1148, 294] on button "Previous" at bounding box center [1140, 293] width 95 height 35
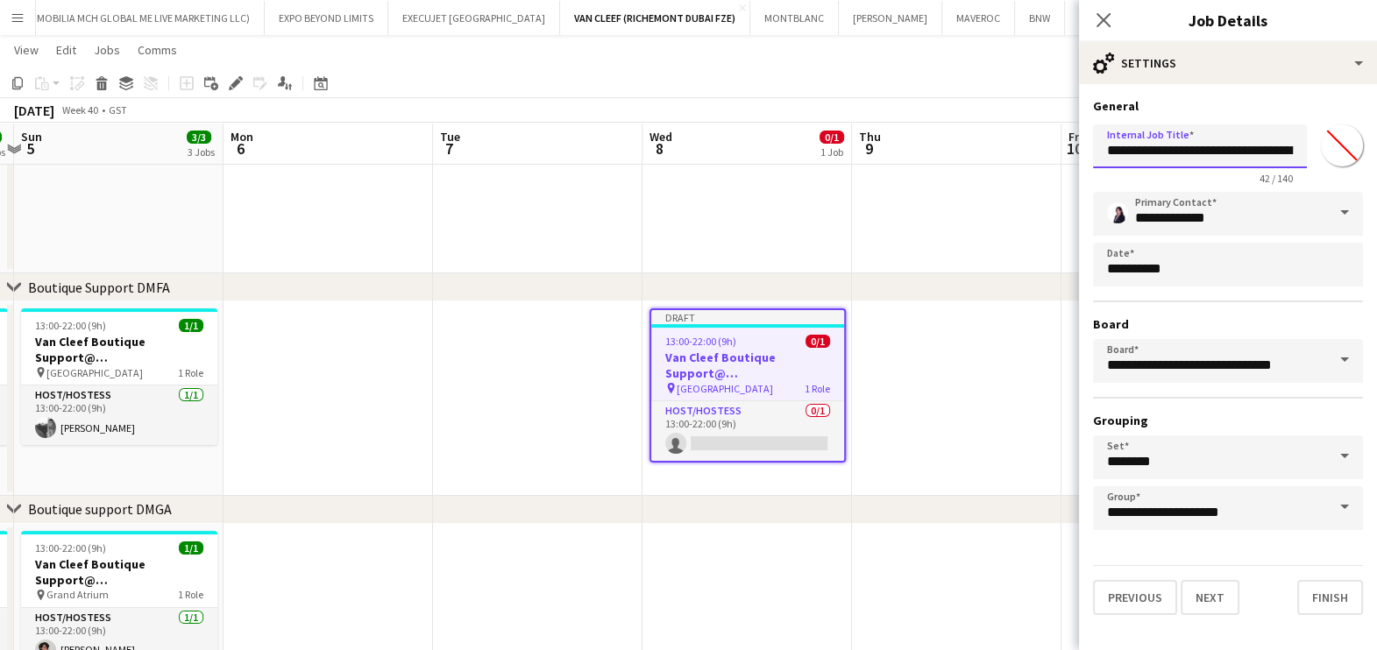
scroll to position [0, 82]
drag, startPoint x: 1270, startPoint y: 149, endPoint x: 1321, endPoint y: 197, distance: 70.7
click at [1321, 197] on form "**********" at bounding box center [1228, 356] width 298 height 517
type input "**********"
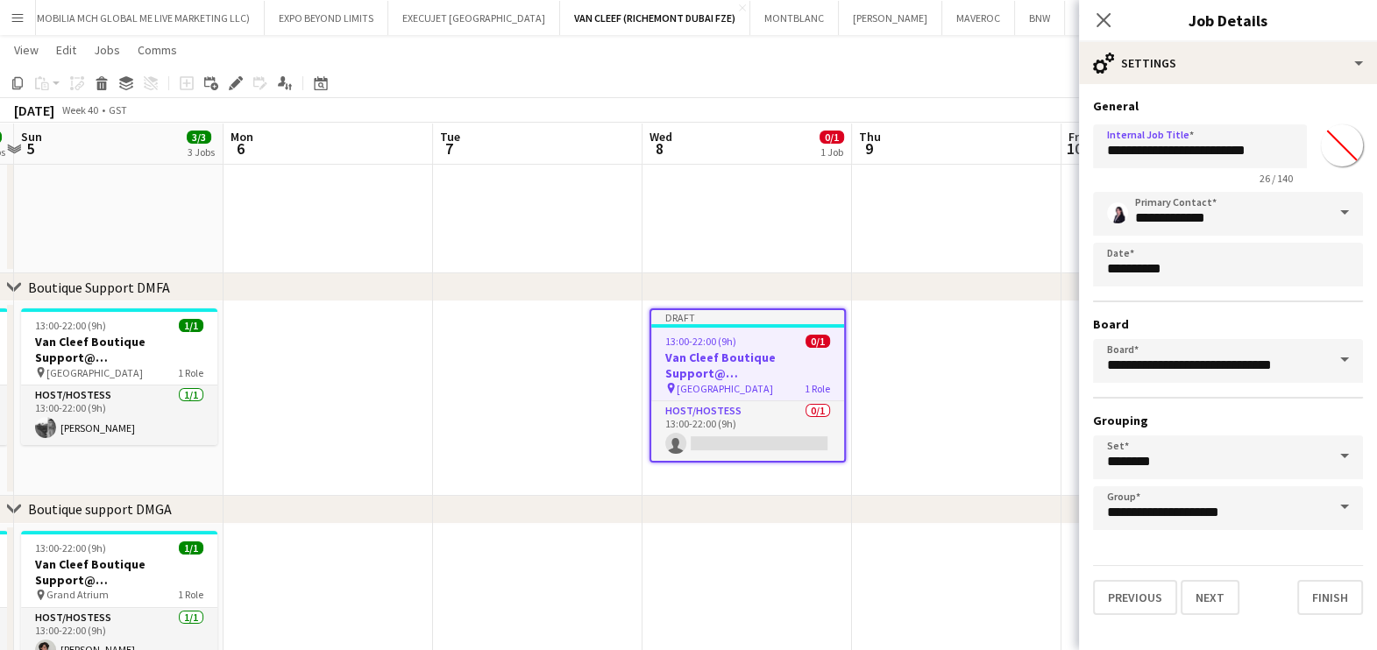
click at [1341, 145] on input "*******" at bounding box center [1341, 145] width 63 height 63
click at [1117, 301] on hr at bounding box center [1228, 302] width 270 height 2
click at [1219, 605] on button "Next" at bounding box center [1209, 597] width 59 height 35
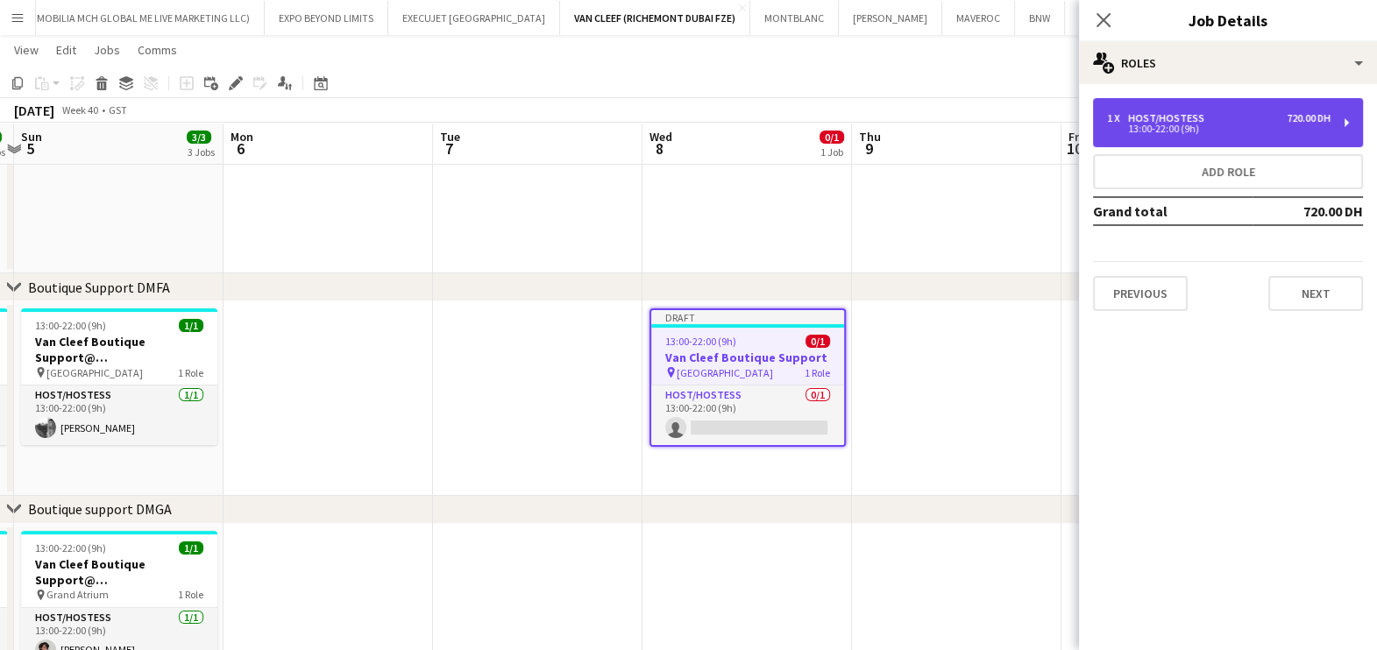
click at [1188, 129] on div "13:00-22:00 (9h)" at bounding box center [1218, 128] width 223 height 9
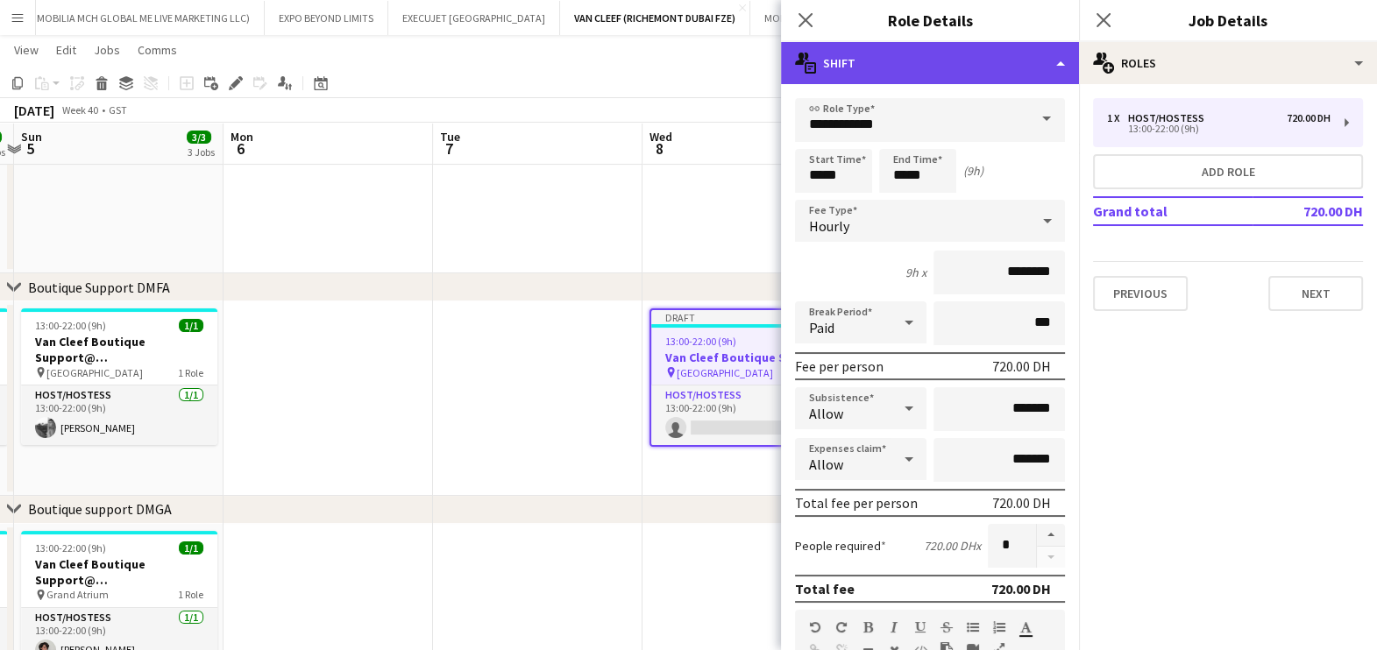
click at [996, 82] on div "multiple-actions-text Shift" at bounding box center [930, 63] width 298 height 42
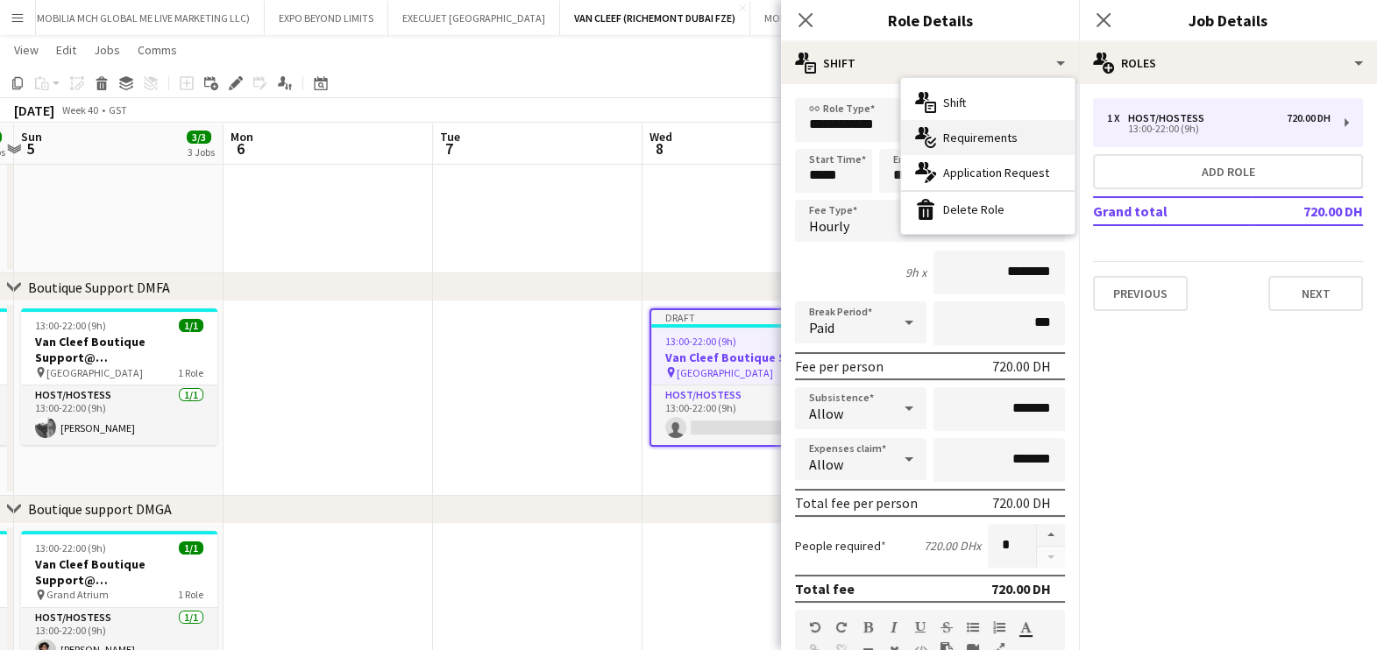
click at [988, 131] on span "Requirements" at bounding box center [980, 138] width 74 height 16
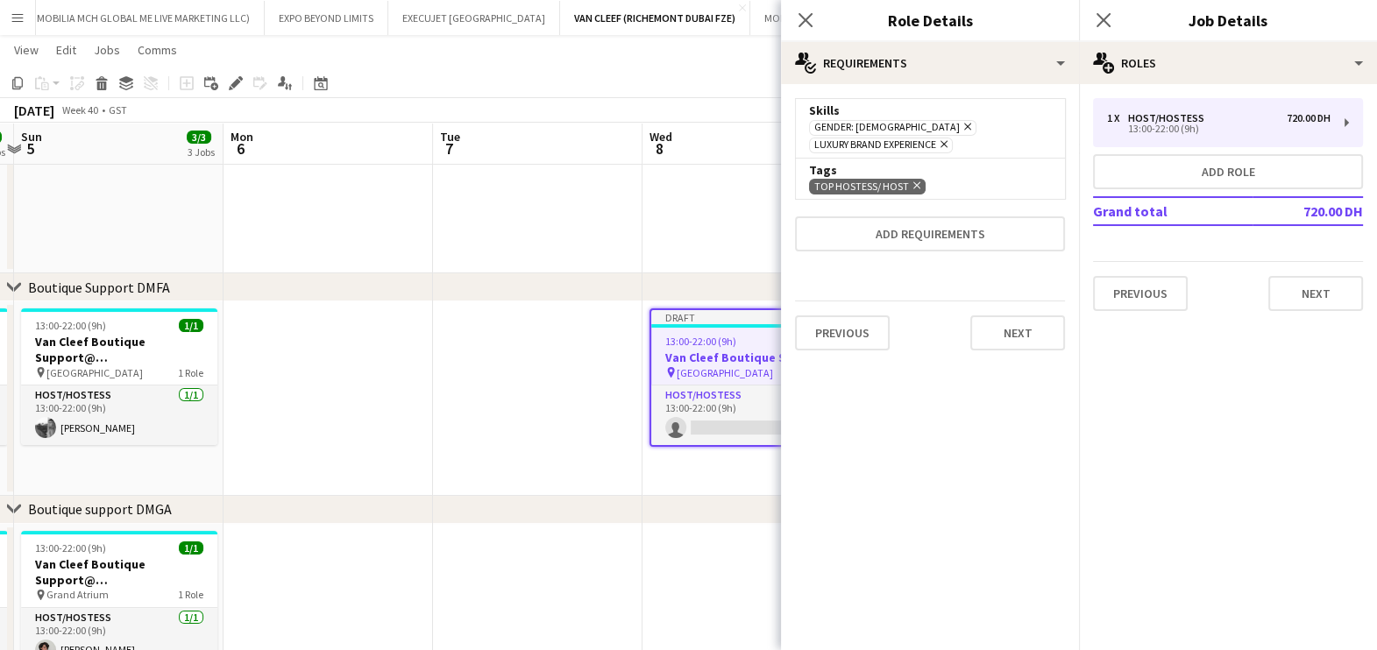
click at [947, 139] on icon "Remove" at bounding box center [941, 143] width 11 height 11
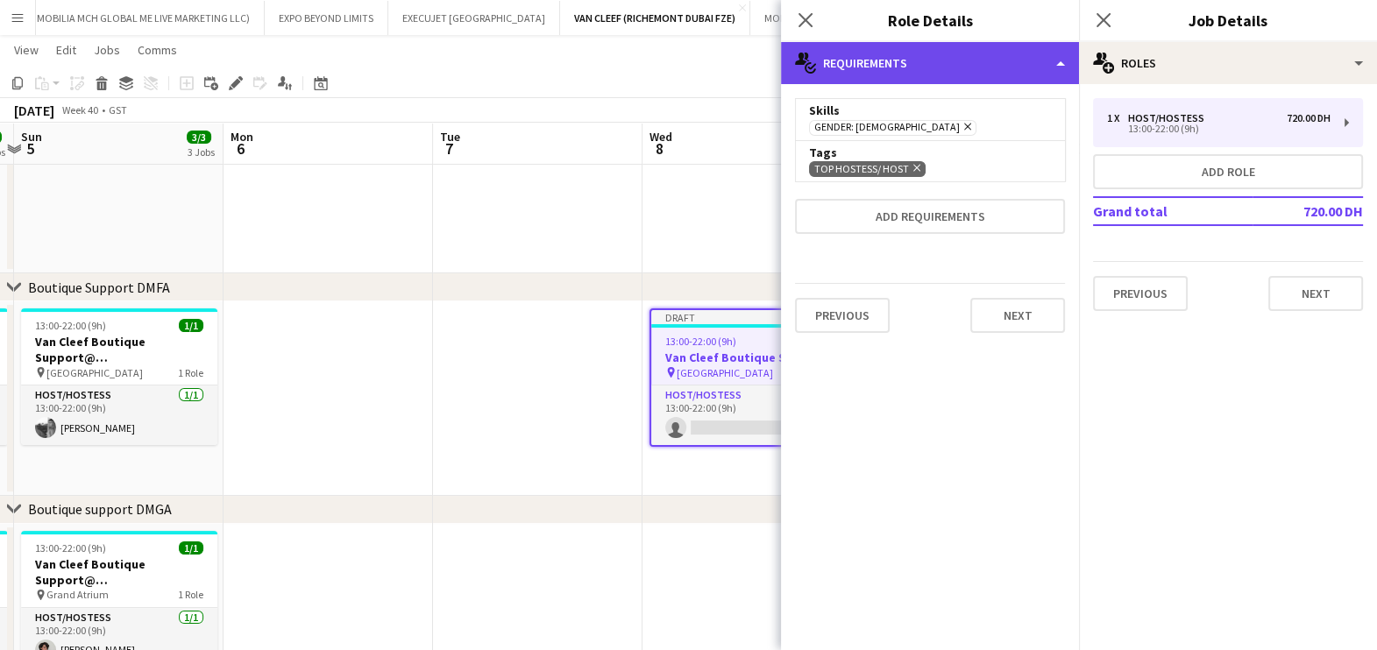
click at [1013, 57] on div "multiple-actions-check-2 Requirements" at bounding box center [930, 63] width 298 height 42
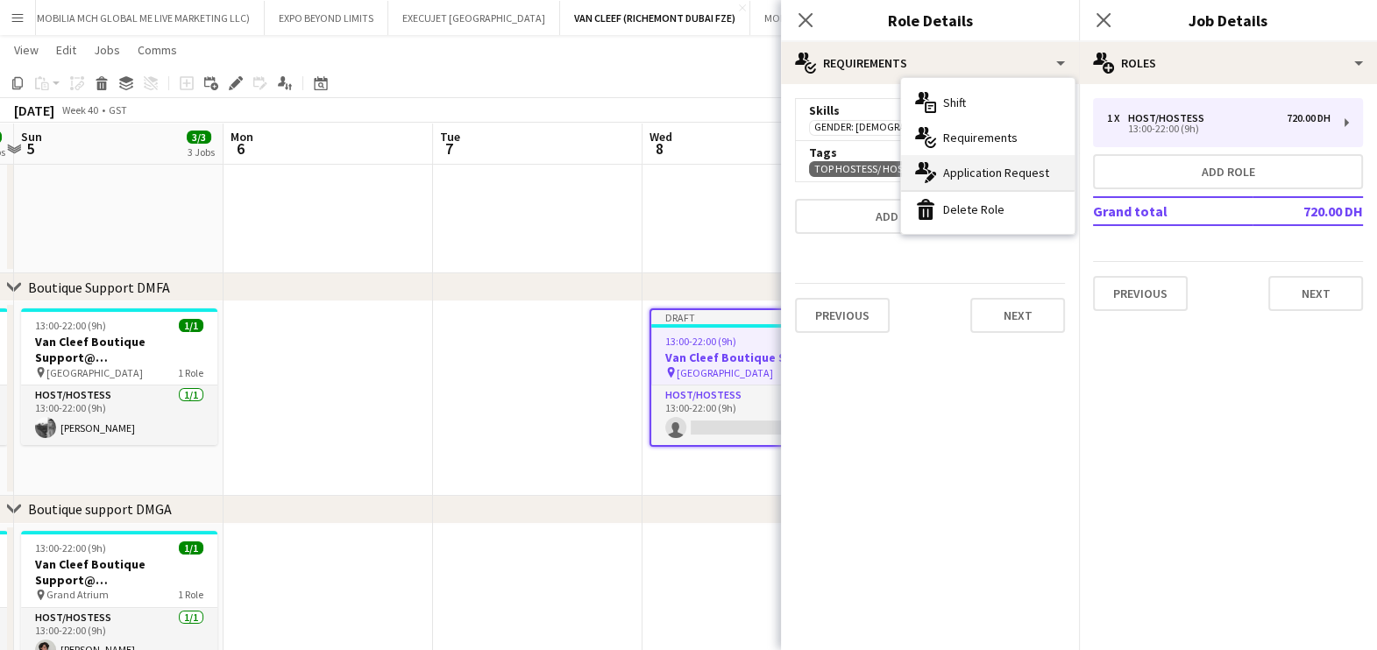
click at [978, 170] on span "Application Request" at bounding box center [996, 173] width 106 height 16
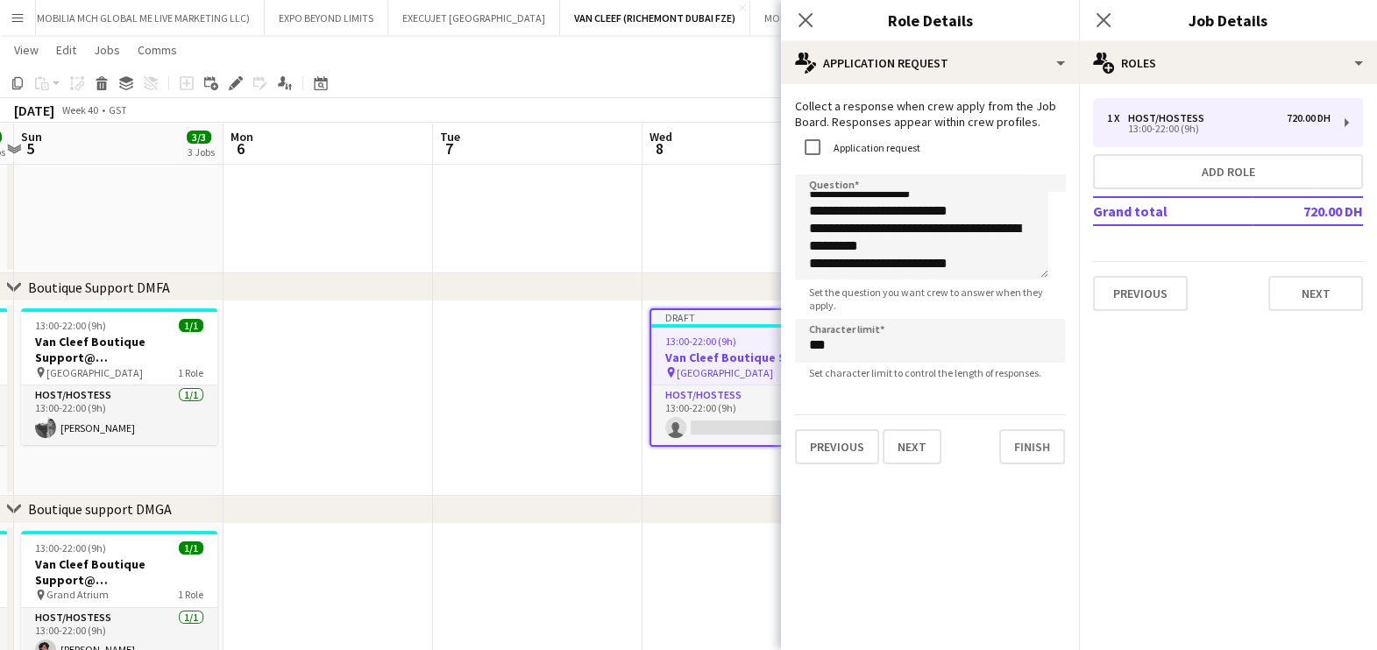
scroll to position [60, 0]
drag, startPoint x: 976, startPoint y: 267, endPoint x: 760, endPoint y: 263, distance: 216.5
click at [760, 263] on body "Menu Boards Boards Boards All jobs Status Workforce Workforce My Workforce Recr…" at bounding box center [688, 462] width 1377 height 1535
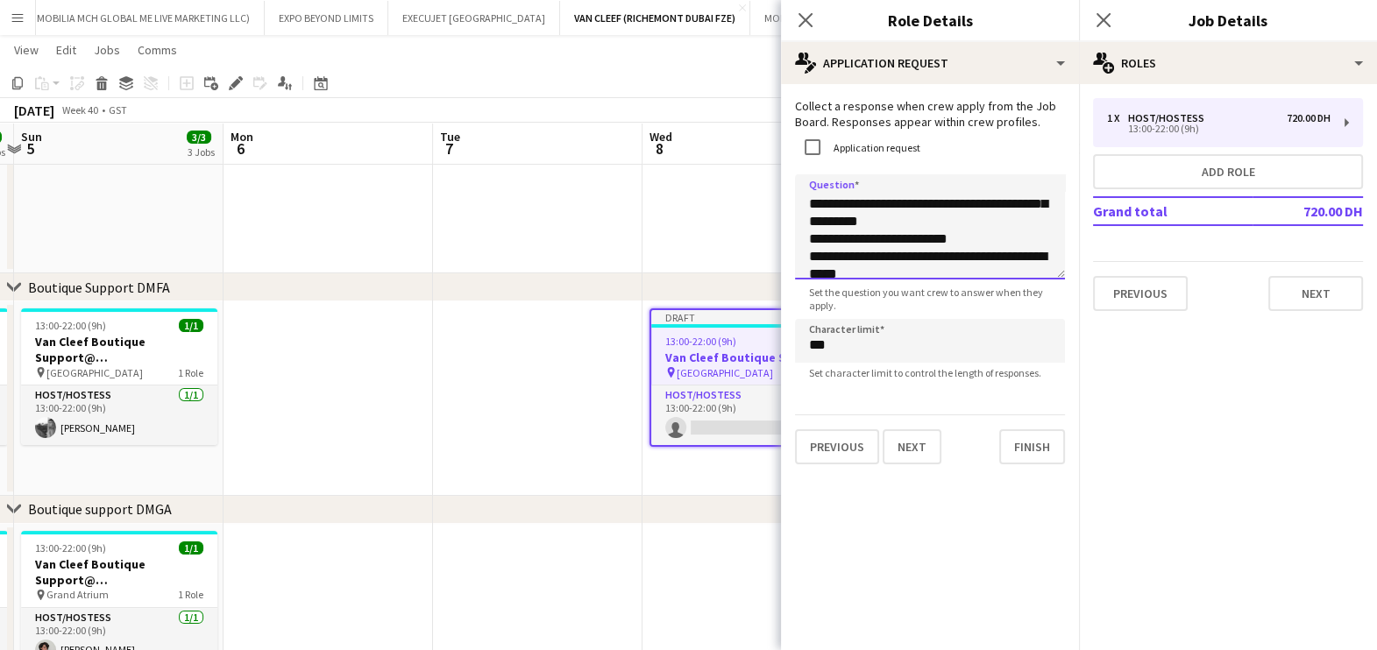
scroll to position [0, 0]
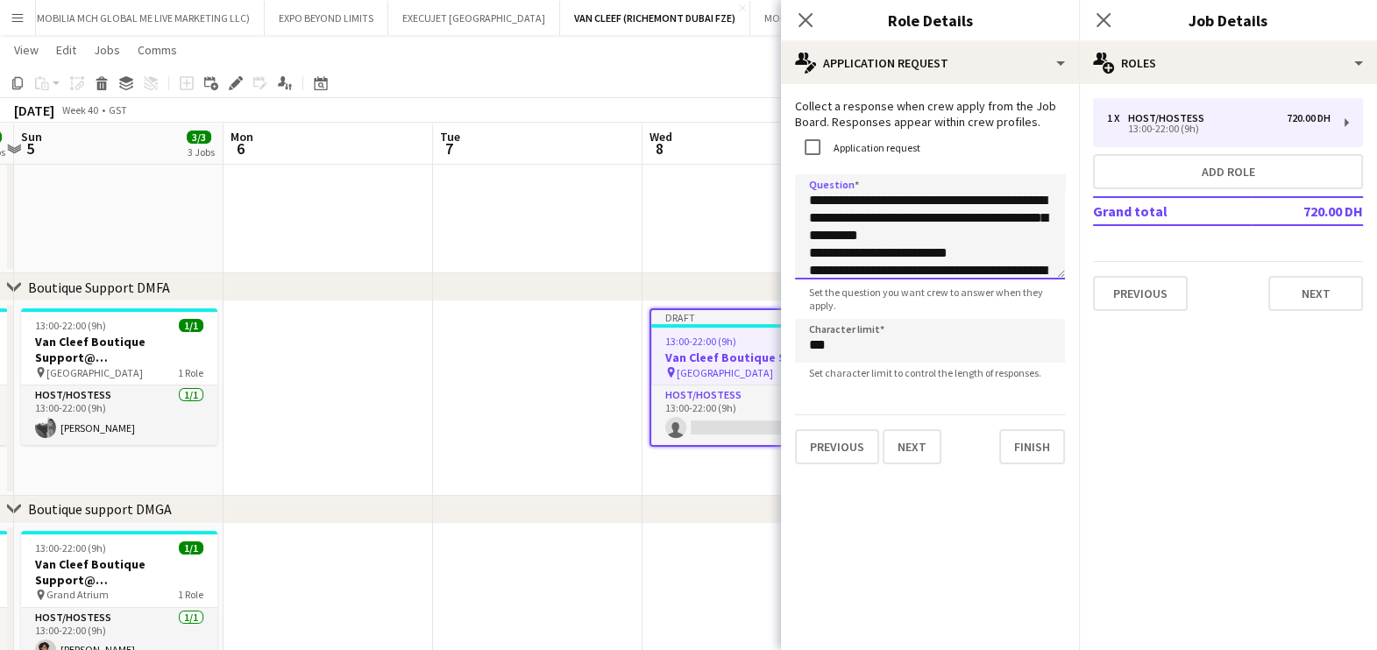
drag, startPoint x: 1004, startPoint y: 250, endPoint x: 824, endPoint y: 202, distance: 186.6
click at [824, 202] on textarea "**********" at bounding box center [930, 226] width 270 height 105
click at [988, 225] on textarea "**********" at bounding box center [930, 226] width 270 height 105
click at [999, 256] on textarea "**********" at bounding box center [930, 226] width 270 height 105
drag, startPoint x: 999, startPoint y: 256, endPoint x: 990, endPoint y: 252, distance: 9.4
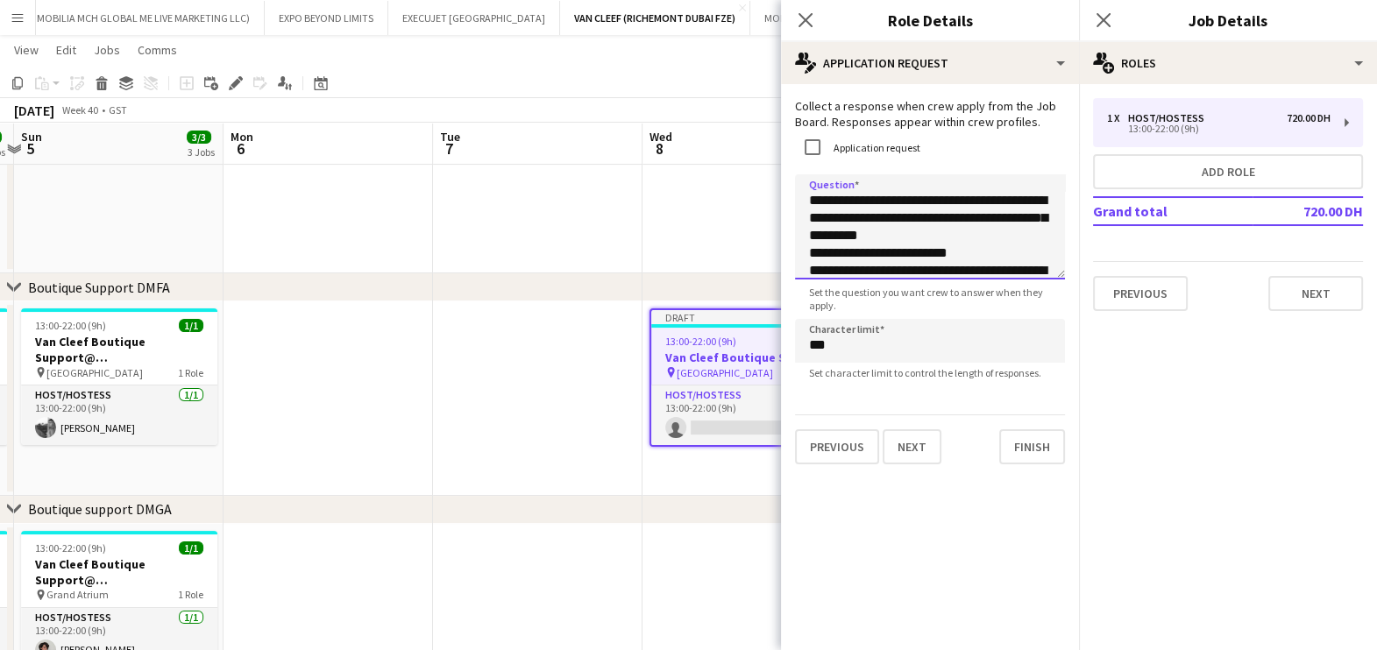
click at [995, 254] on textarea "**********" at bounding box center [930, 226] width 270 height 105
drag, startPoint x: 932, startPoint y: 247, endPoint x: 821, endPoint y: 194, distance: 123.5
click at [821, 194] on textarea "**********" at bounding box center [930, 226] width 270 height 105
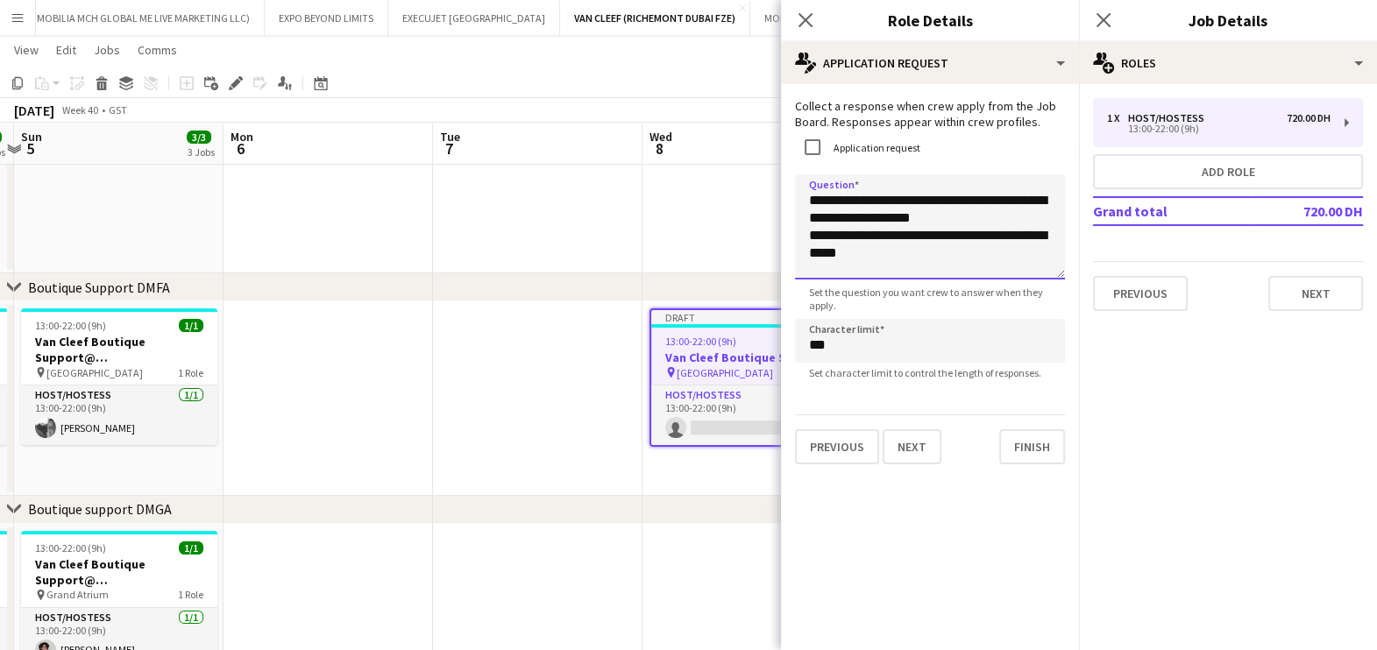
click at [997, 205] on textarea "**********" at bounding box center [930, 226] width 270 height 105
click at [863, 220] on textarea "**********" at bounding box center [930, 226] width 270 height 105
type textarea "**********"
click at [915, 451] on button "Next" at bounding box center [911, 446] width 59 height 35
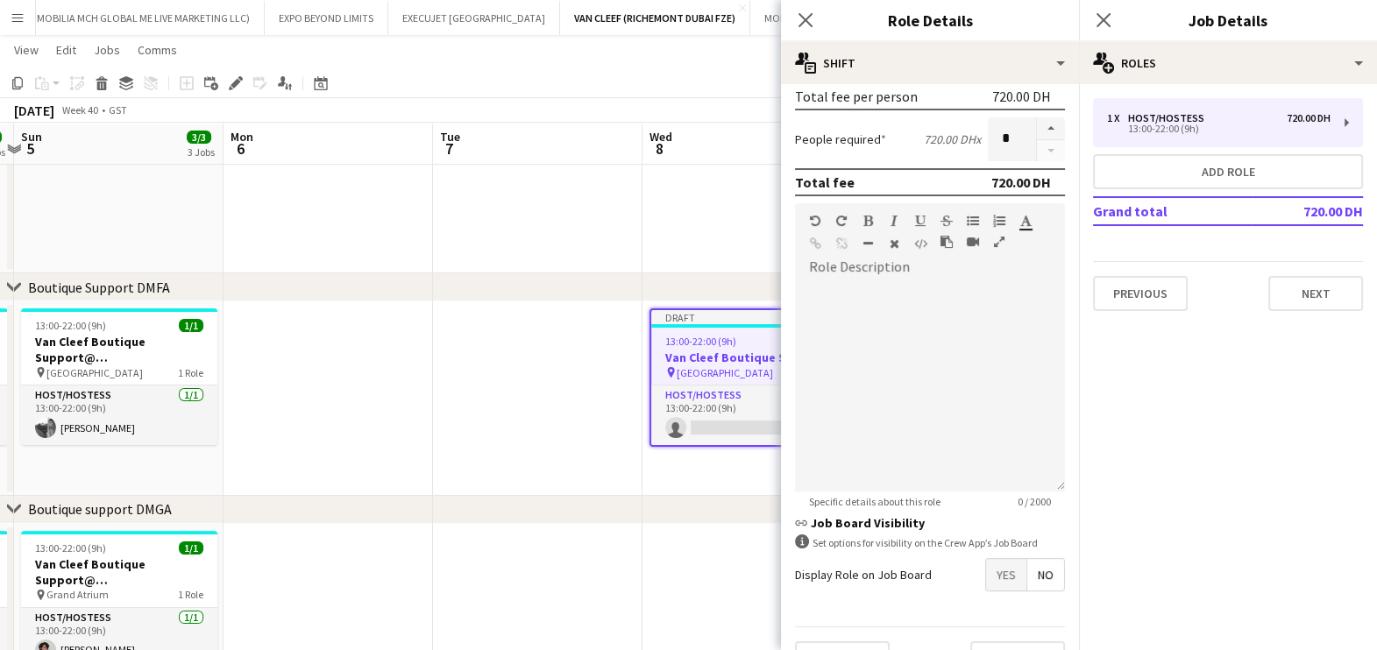
scroll to position [437, 0]
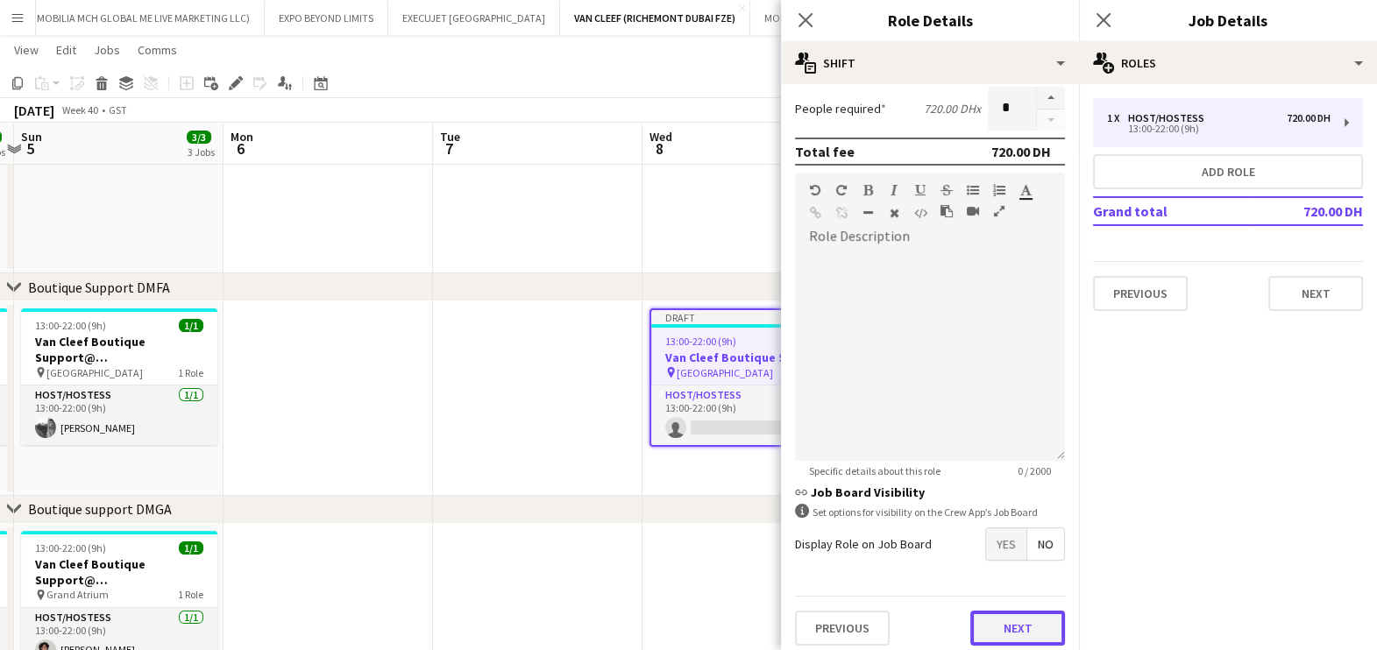
click at [1003, 619] on button "Next" at bounding box center [1017, 628] width 95 height 35
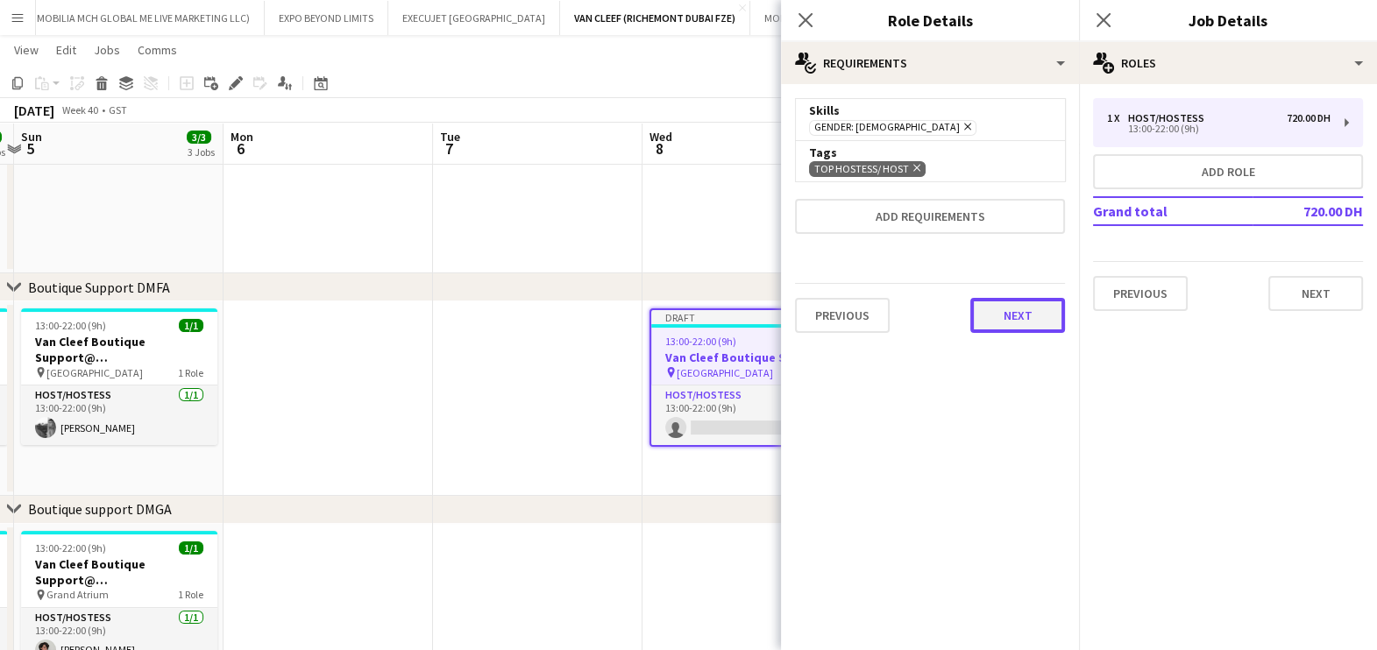
click at [1011, 322] on button "Next" at bounding box center [1017, 315] width 95 height 35
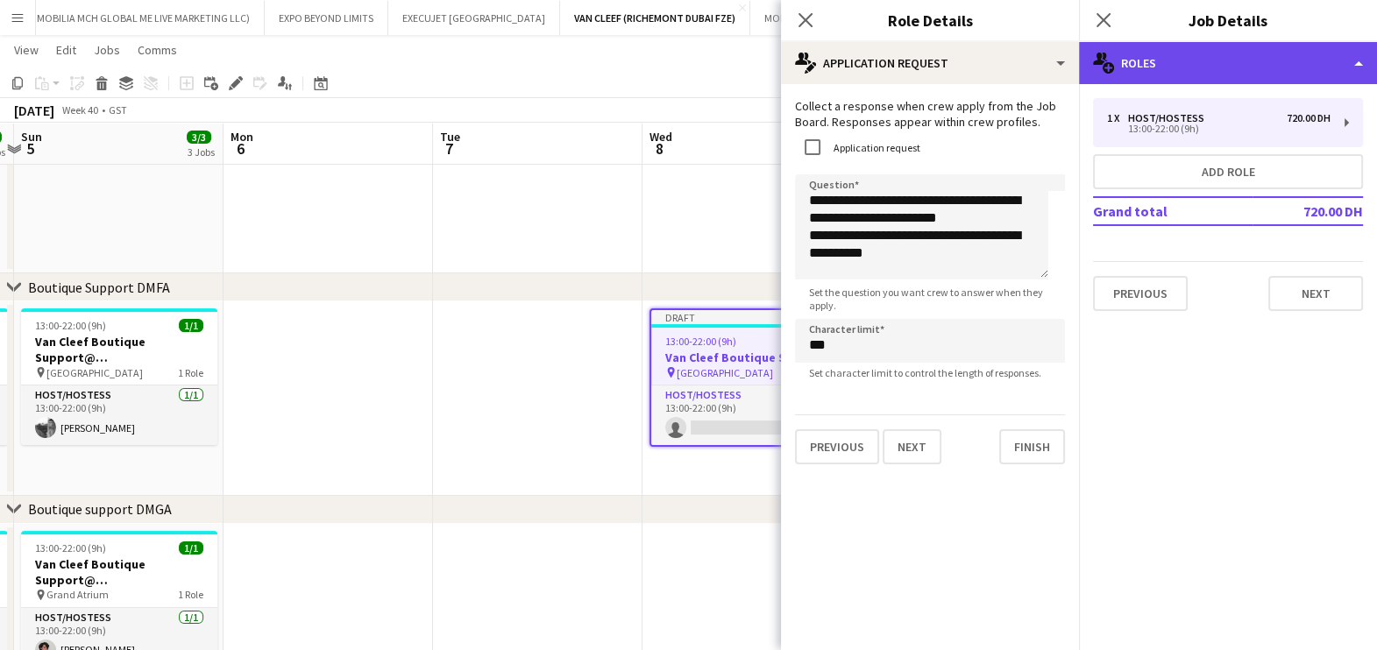
click at [1165, 62] on div "multiple-users-add Roles" at bounding box center [1228, 63] width 298 height 42
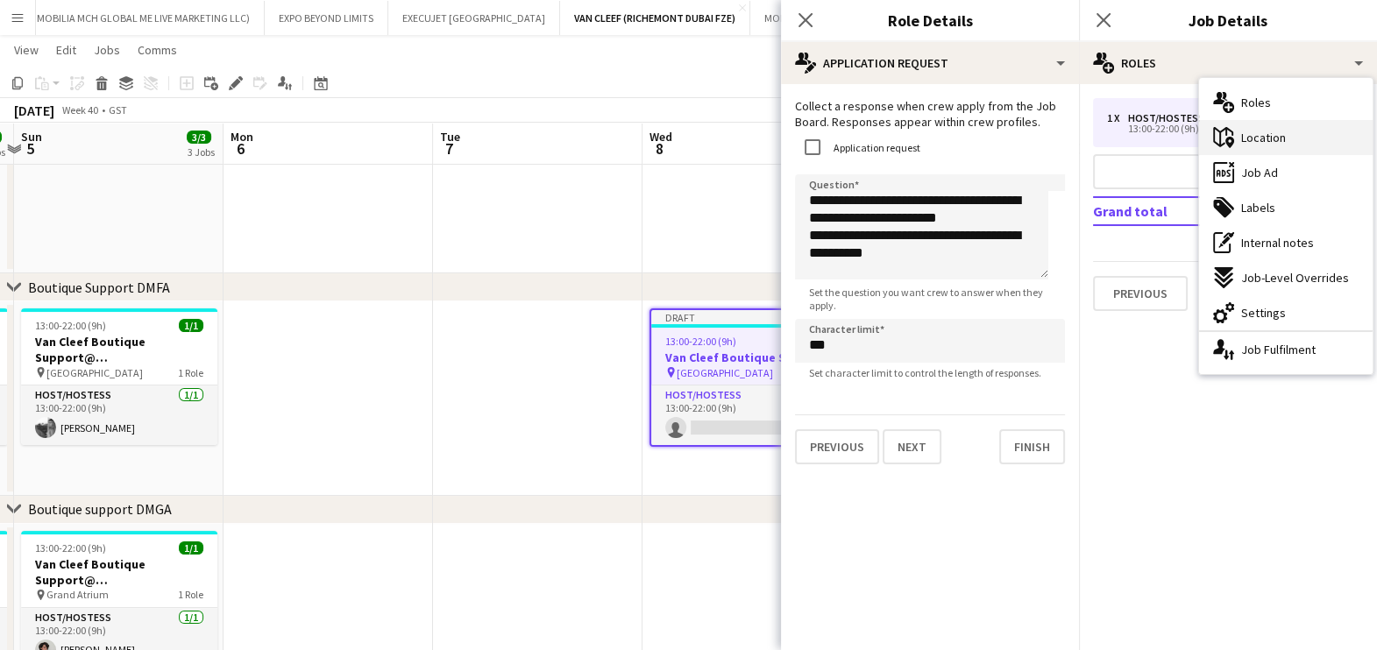
click at [1250, 131] on span "Location" at bounding box center [1263, 138] width 45 height 16
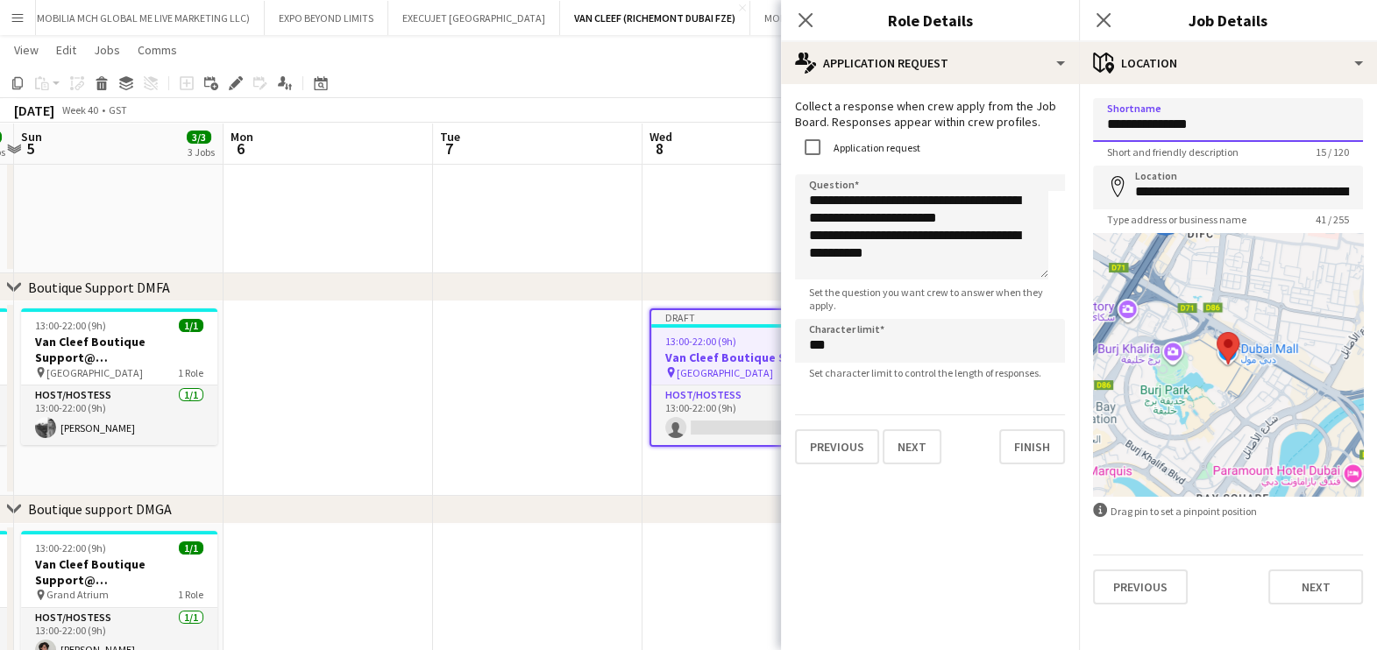
drag, startPoint x: 1226, startPoint y: 124, endPoint x: 917, endPoint y: 109, distance: 309.7
click at [922, 127] on body "Menu Boards Boards Boards All jobs Status Workforce Workforce My Workforce Recr…" at bounding box center [688, 462] width 1377 height 1535
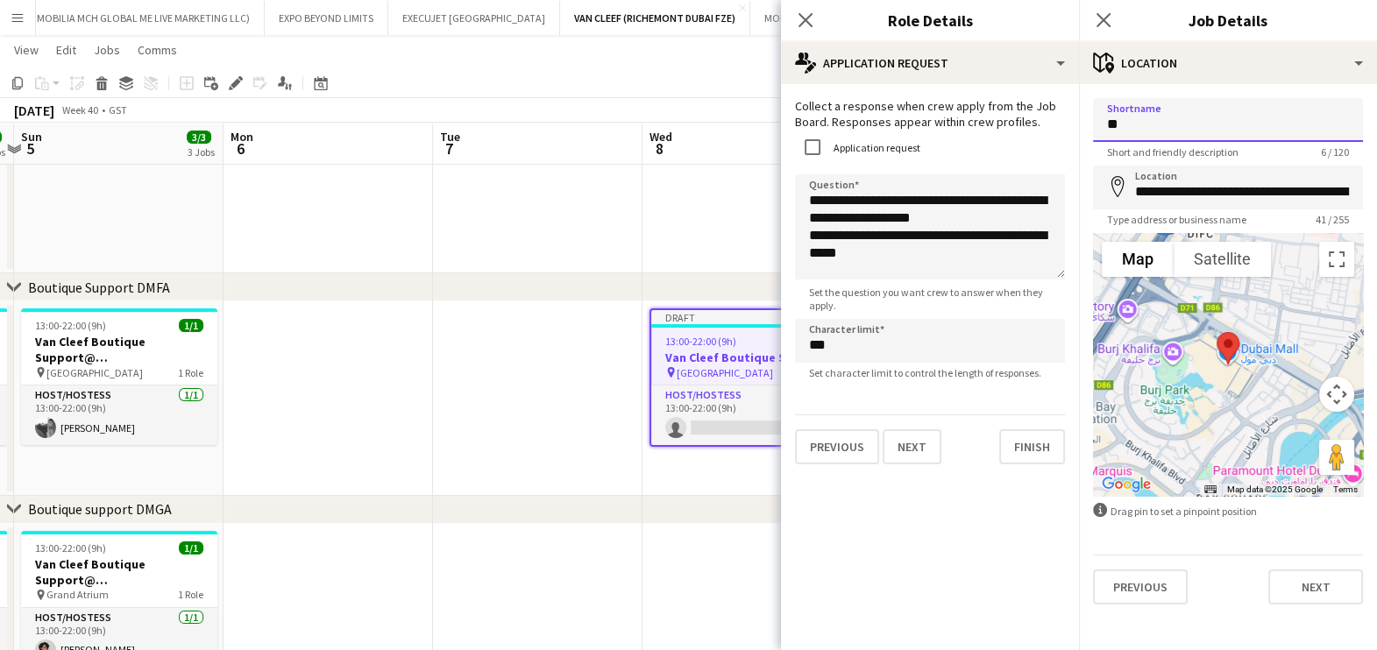
type input "*"
type input "**********"
click at [1253, 599] on div "Previous Next" at bounding box center [1228, 580] width 270 height 50
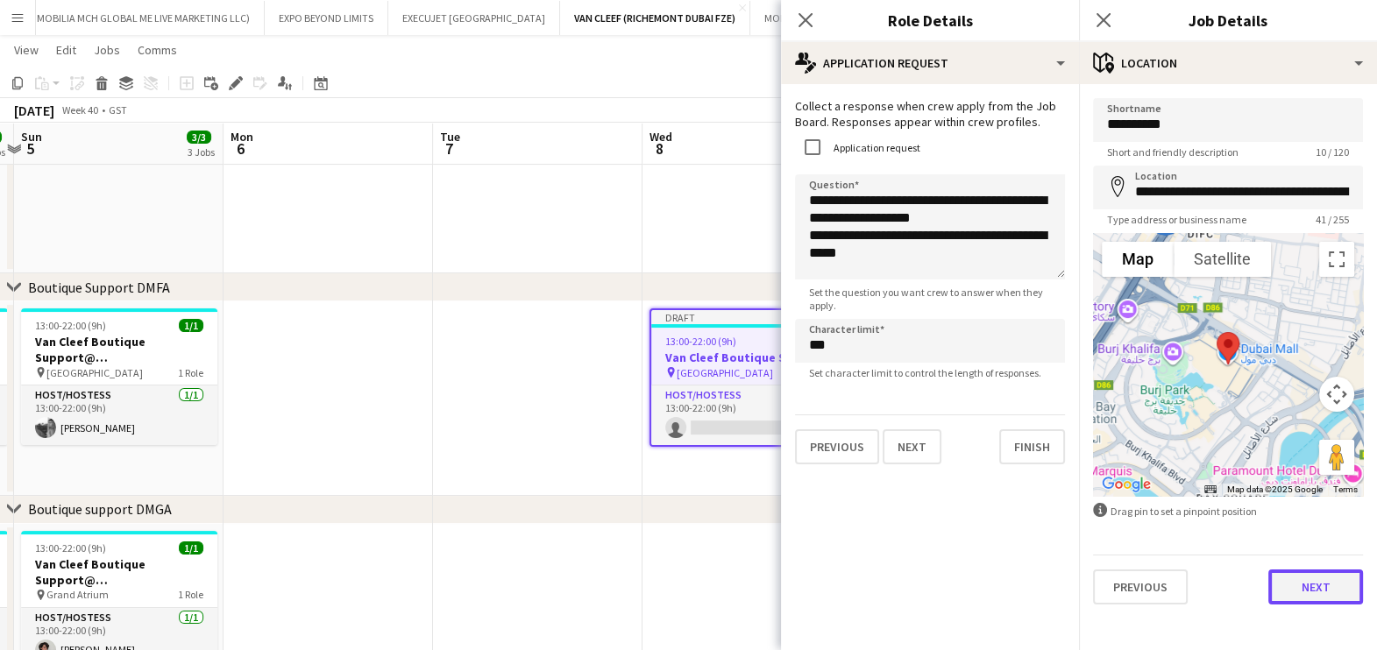
click at [1323, 594] on button "Next" at bounding box center [1315, 587] width 95 height 35
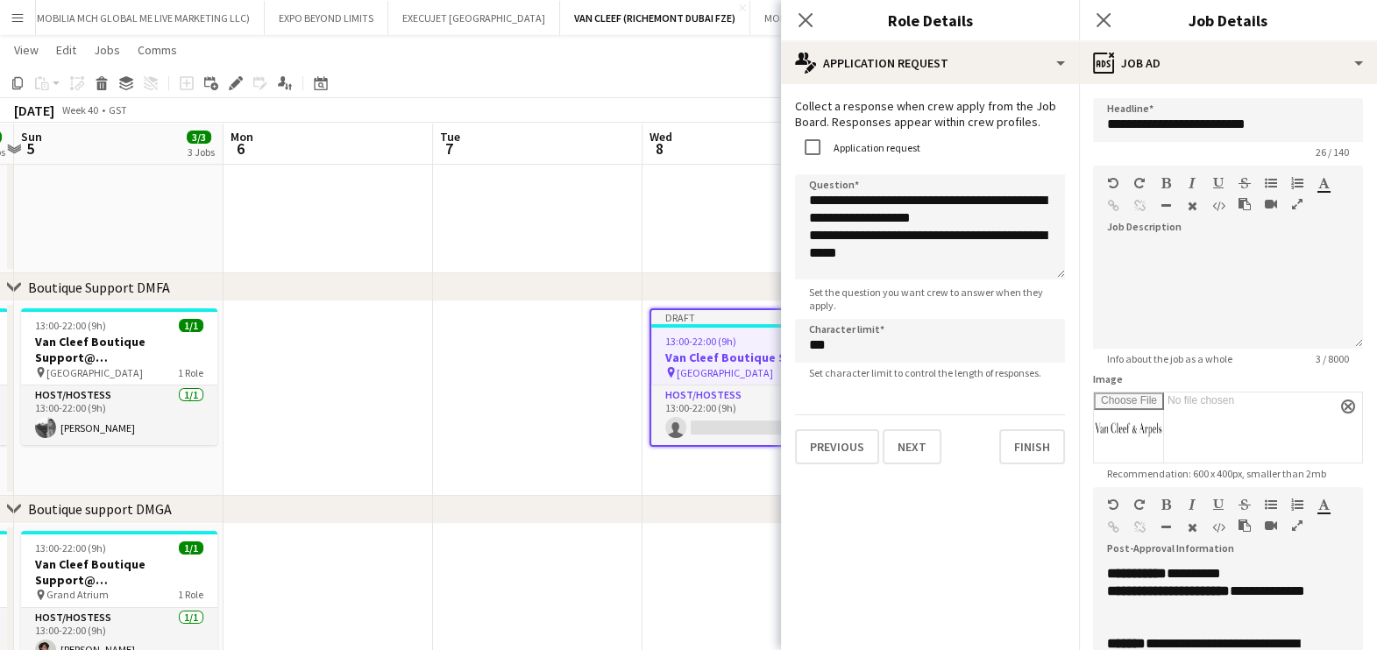
scroll to position [321, 0]
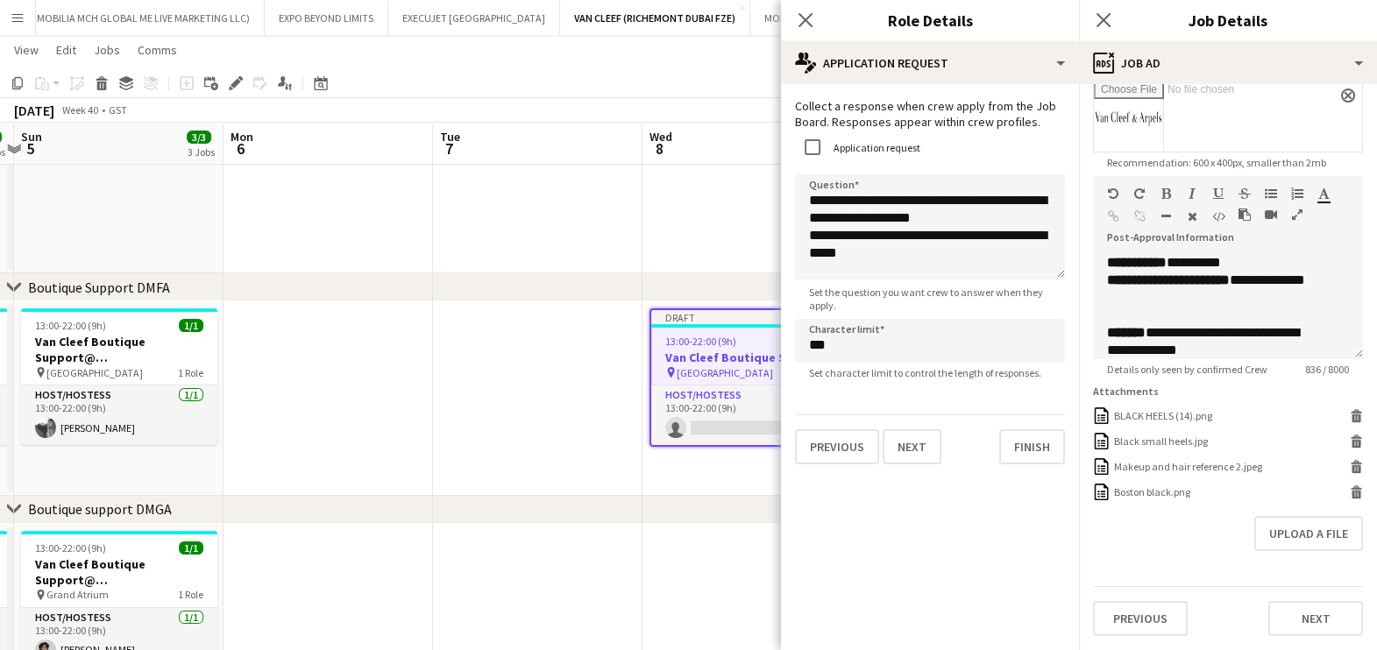
drag, startPoint x: 1297, startPoint y: 204, endPoint x: 1288, endPoint y: 206, distance: 8.9
click at [1297, 209] on icon "button" at bounding box center [1297, 215] width 11 height 12
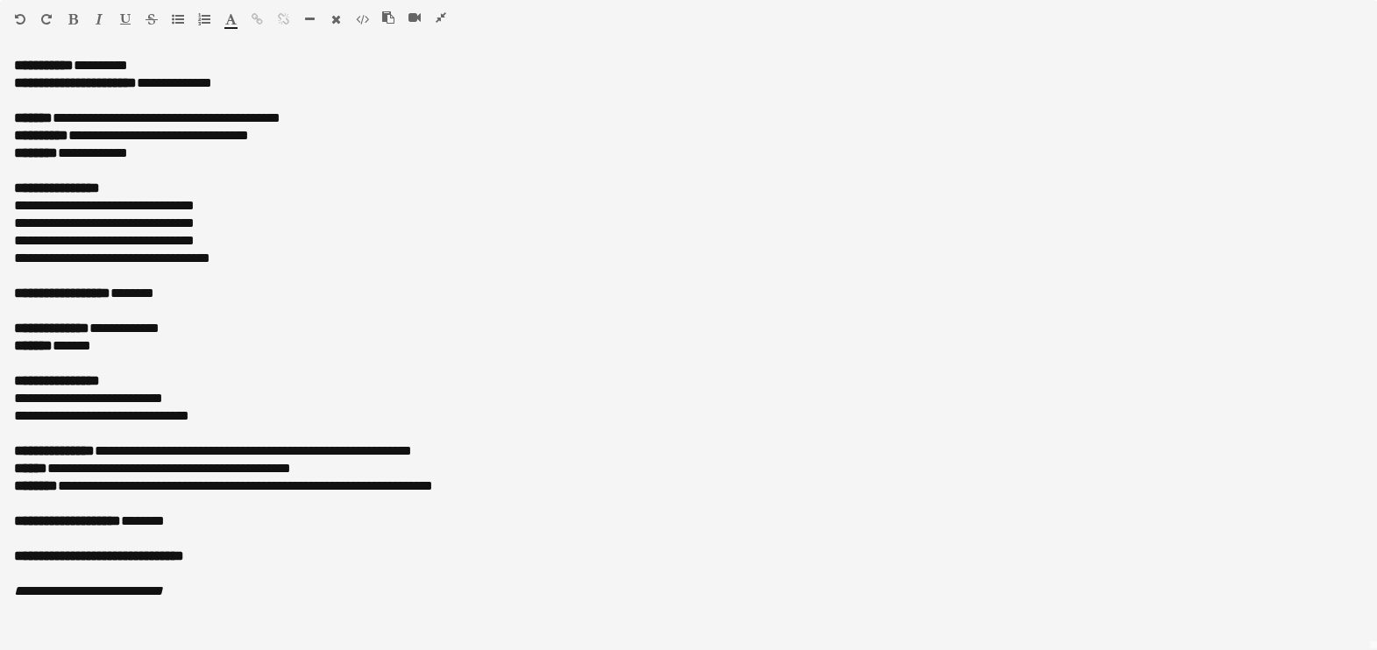
scroll to position [0, 0]
click at [439, 22] on icon "button" at bounding box center [441, 17] width 11 height 12
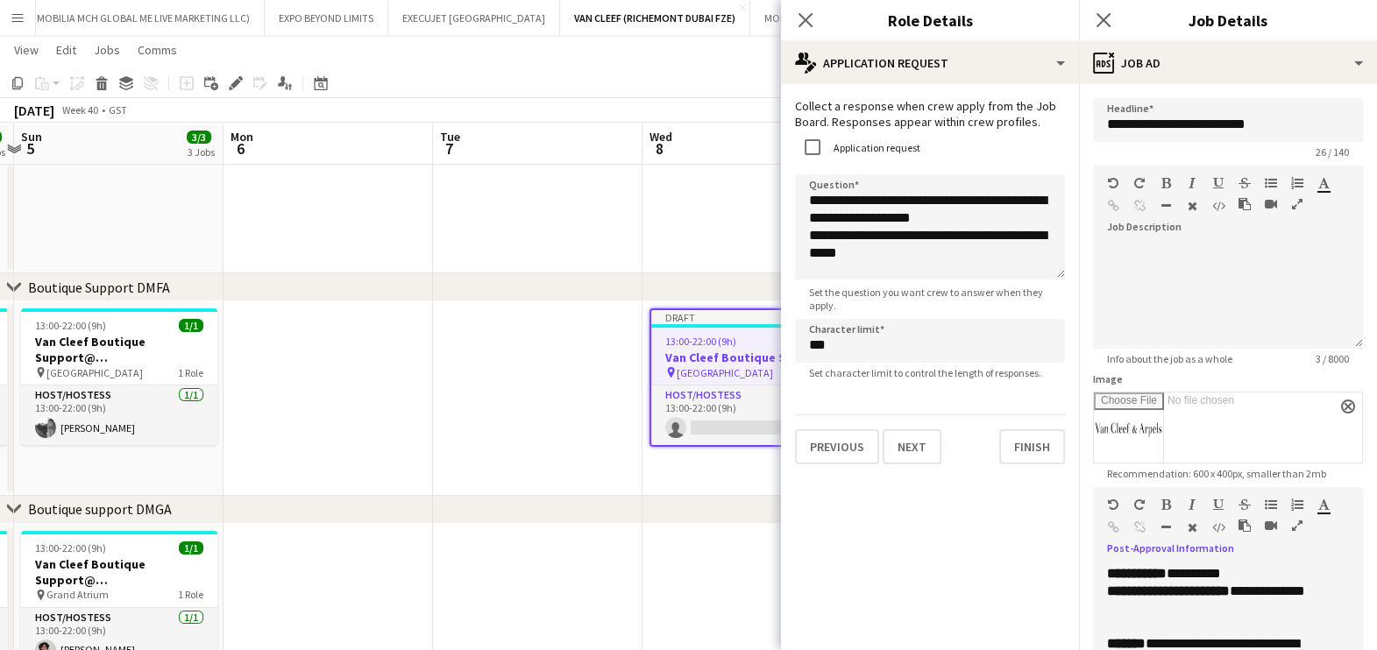
click at [578, 568] on app-date-cell at bounding box center [537, 614] width 209 height 181
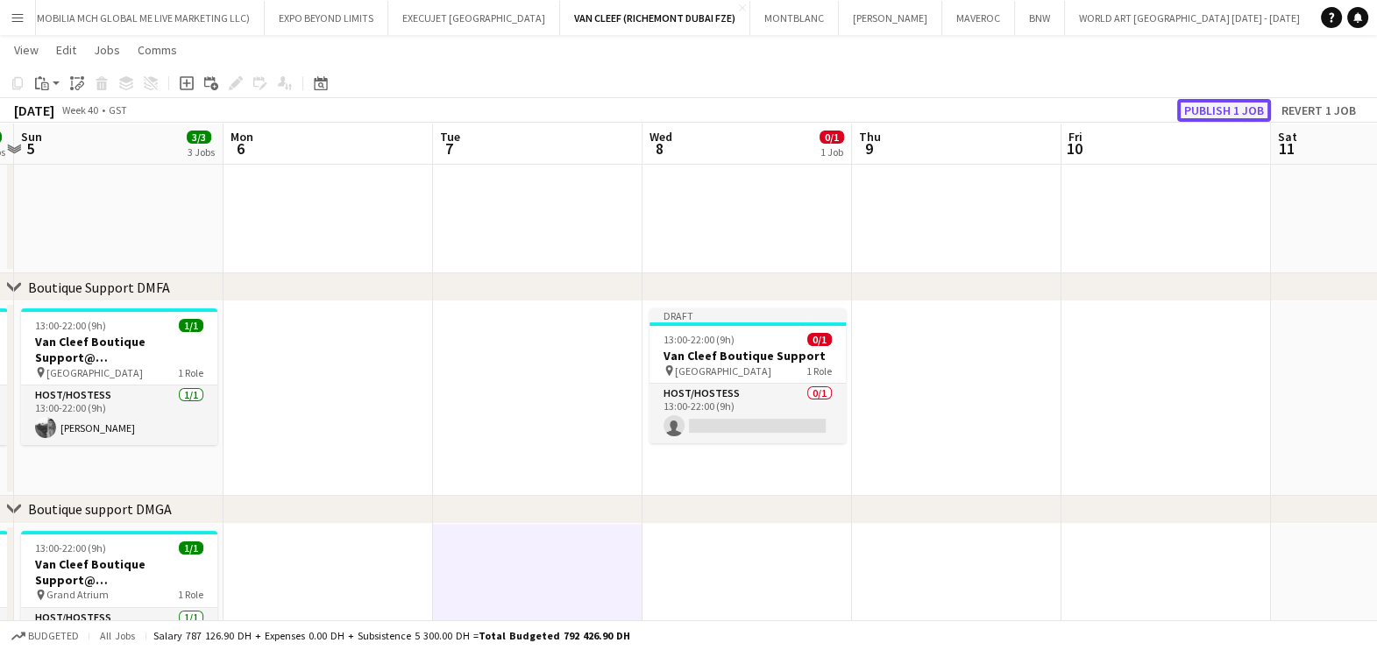
drag, startPoint x: 1208, startPoint y: 111, endPoint x: 1151, endPoint y: 149, distance: 68.3
click at [1209, 111] on button "Publish 1 job" at bounding box center [1224, 110] width 94 height 23
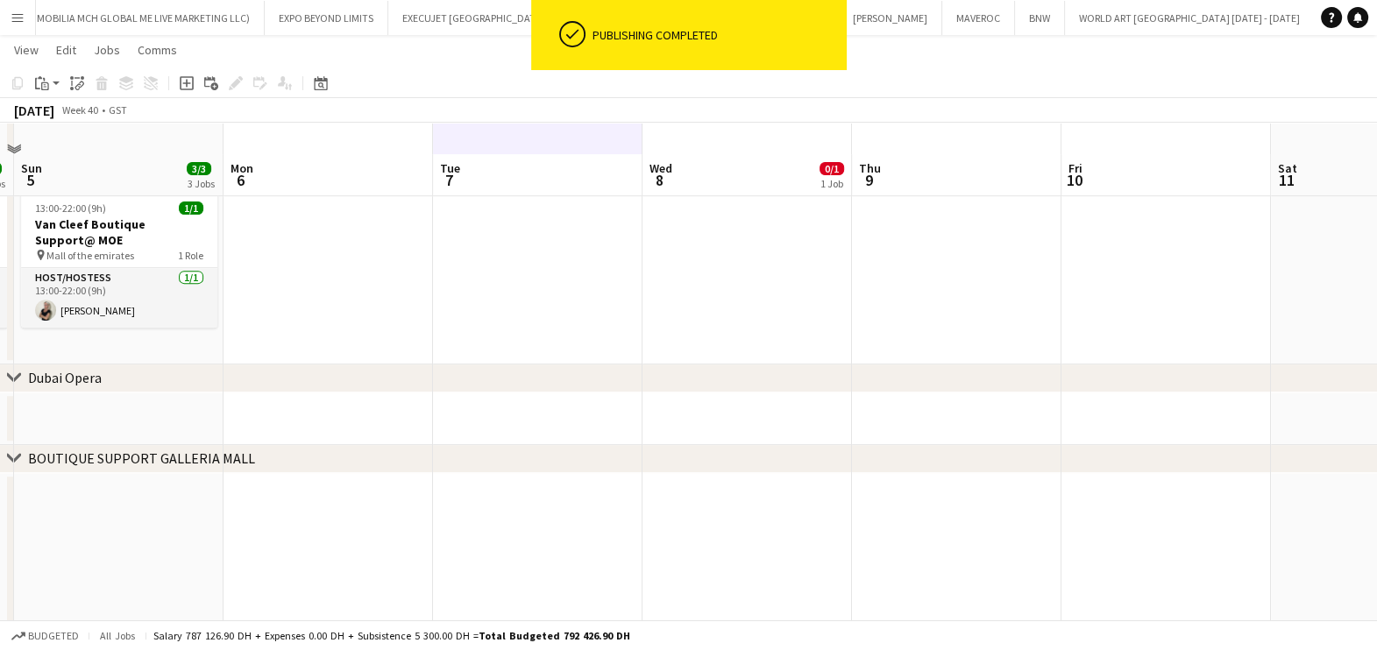
scroll to position [870, 0]
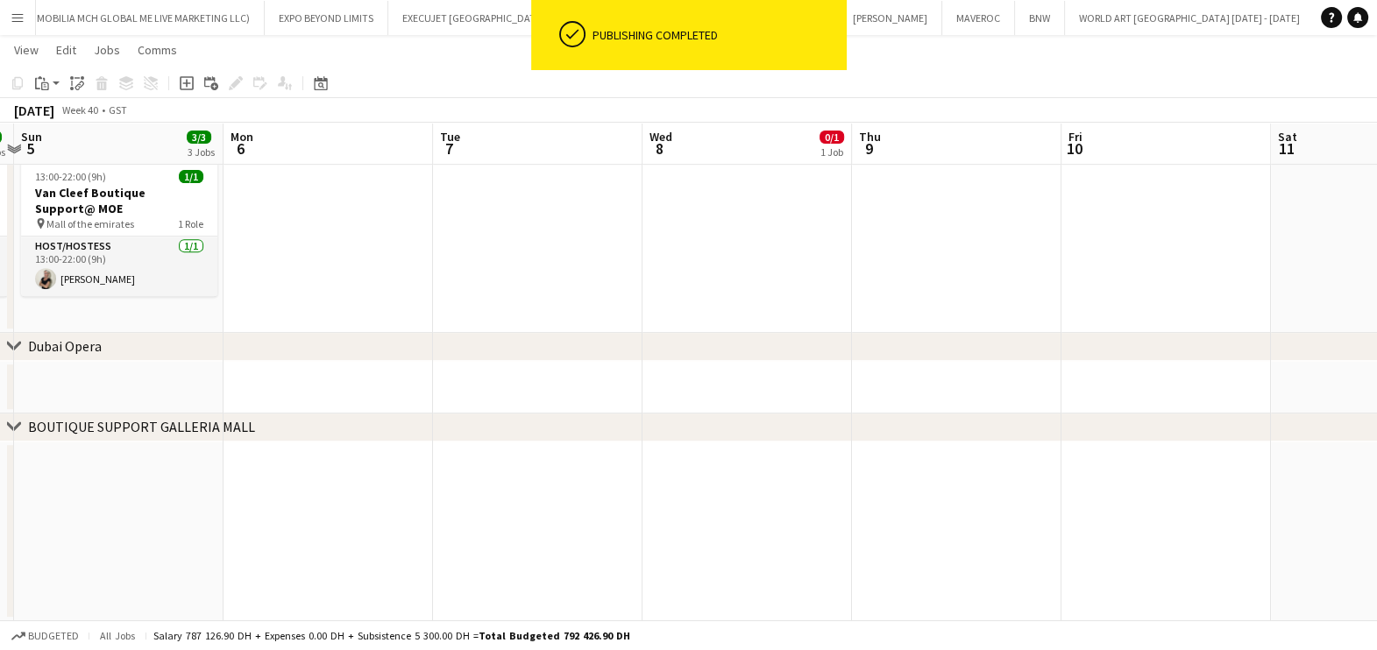
drag, startPoint x: 320, startPoint y: 553, endPoint x: 776, endPoint y: 562, distance: 455.8
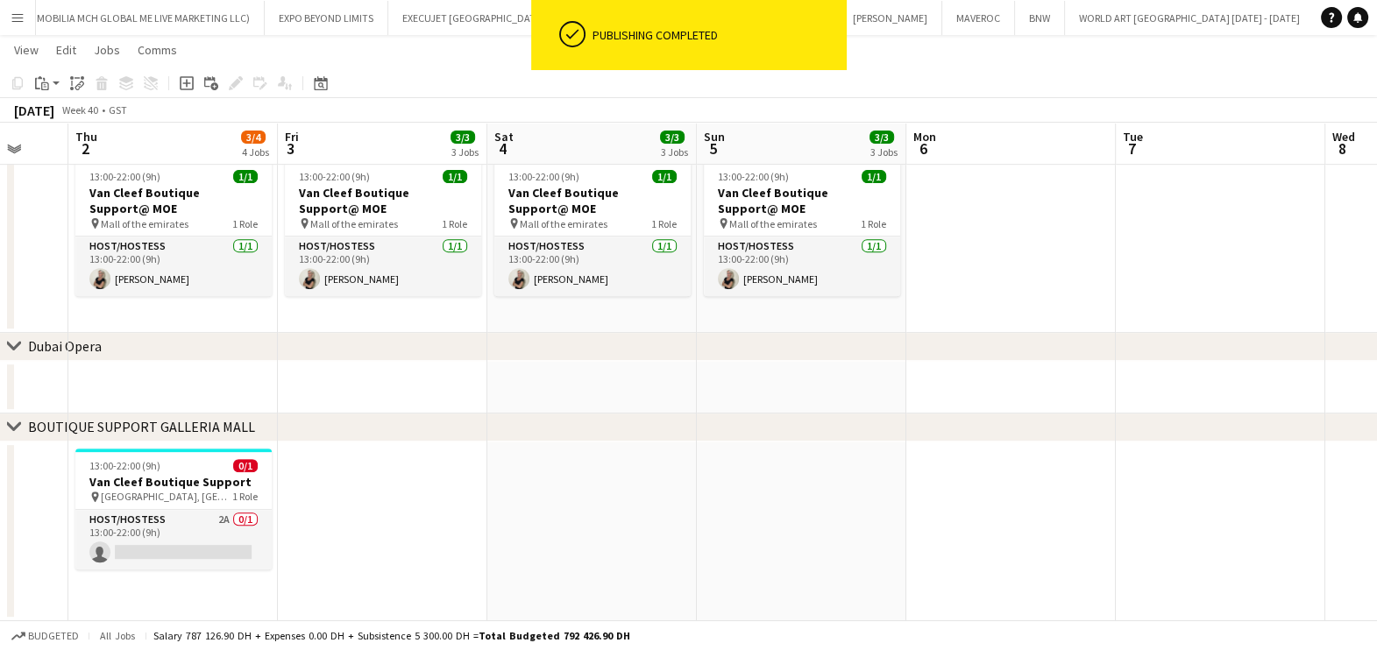
drag, startPoint x: 479, startPoint y: 560, endPoint x: 762, endPoint y: 574, distance: 282.5
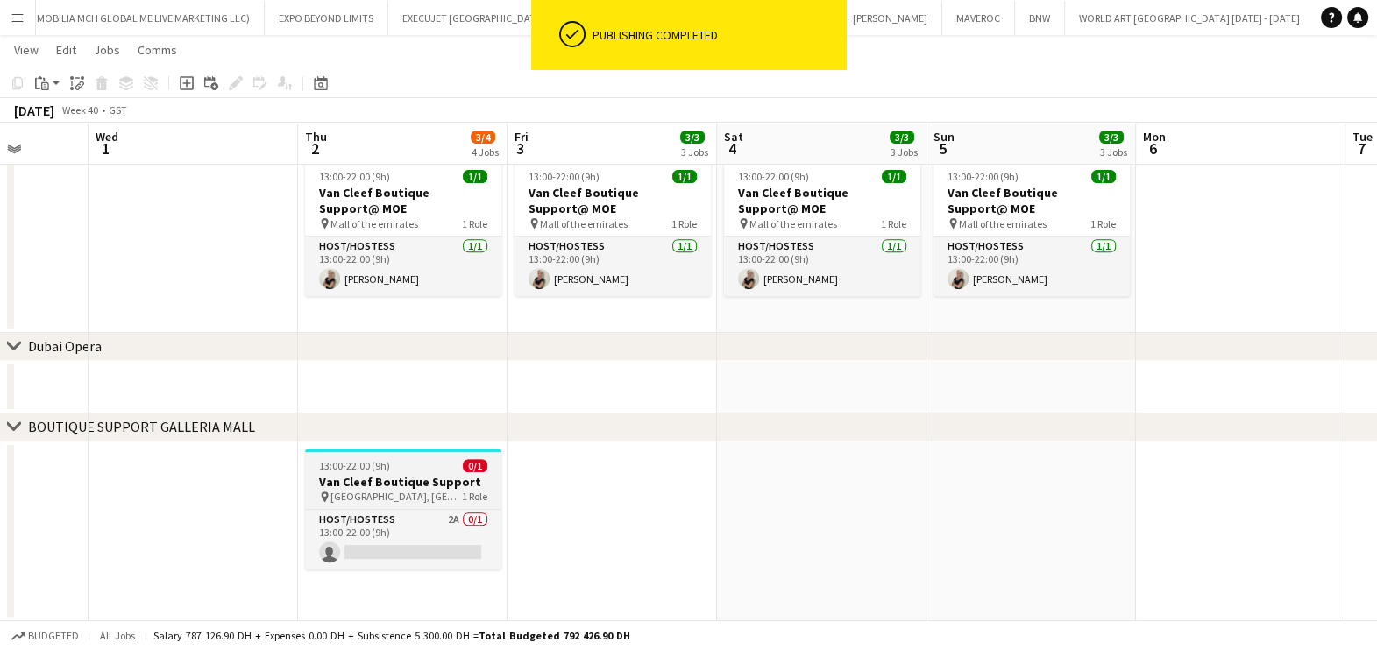
click at [434, 484] on h3 "Van Cleef Boutique Support" at bounding box center [403, 482] width 196 height 16
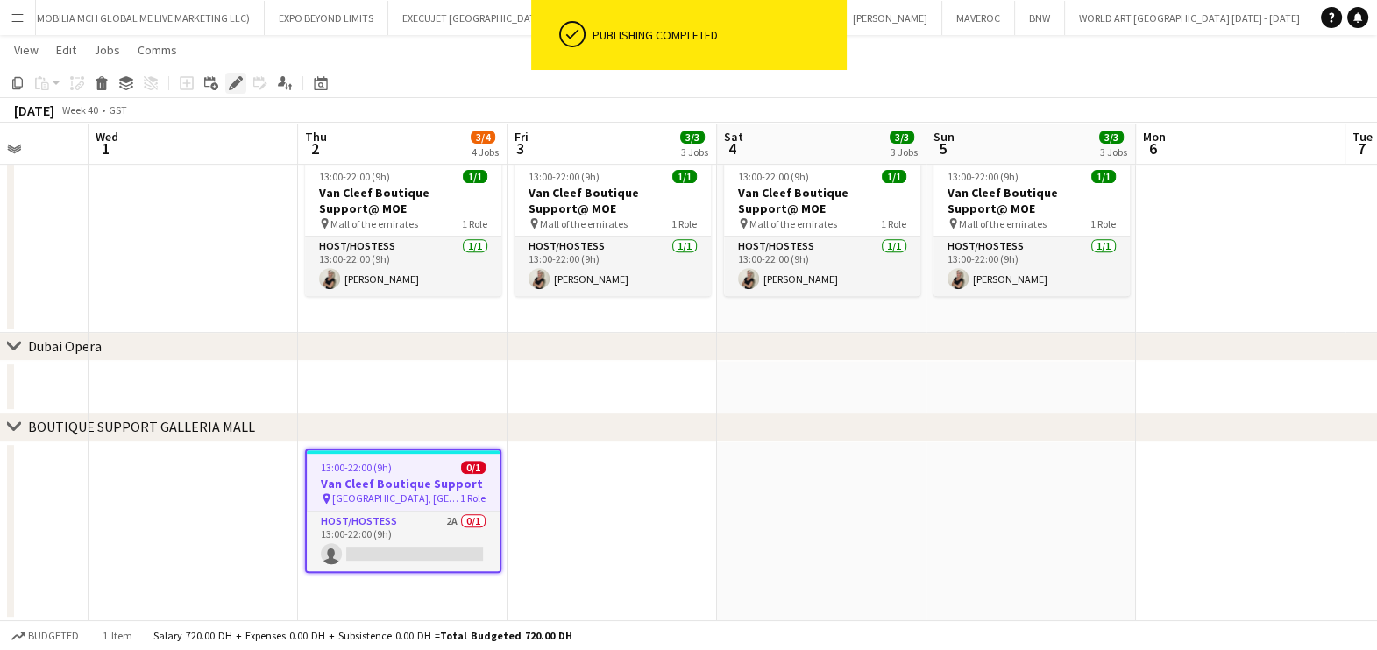
click at [232, 85] on icon at bounding box center [235, 84] width 10 height 10
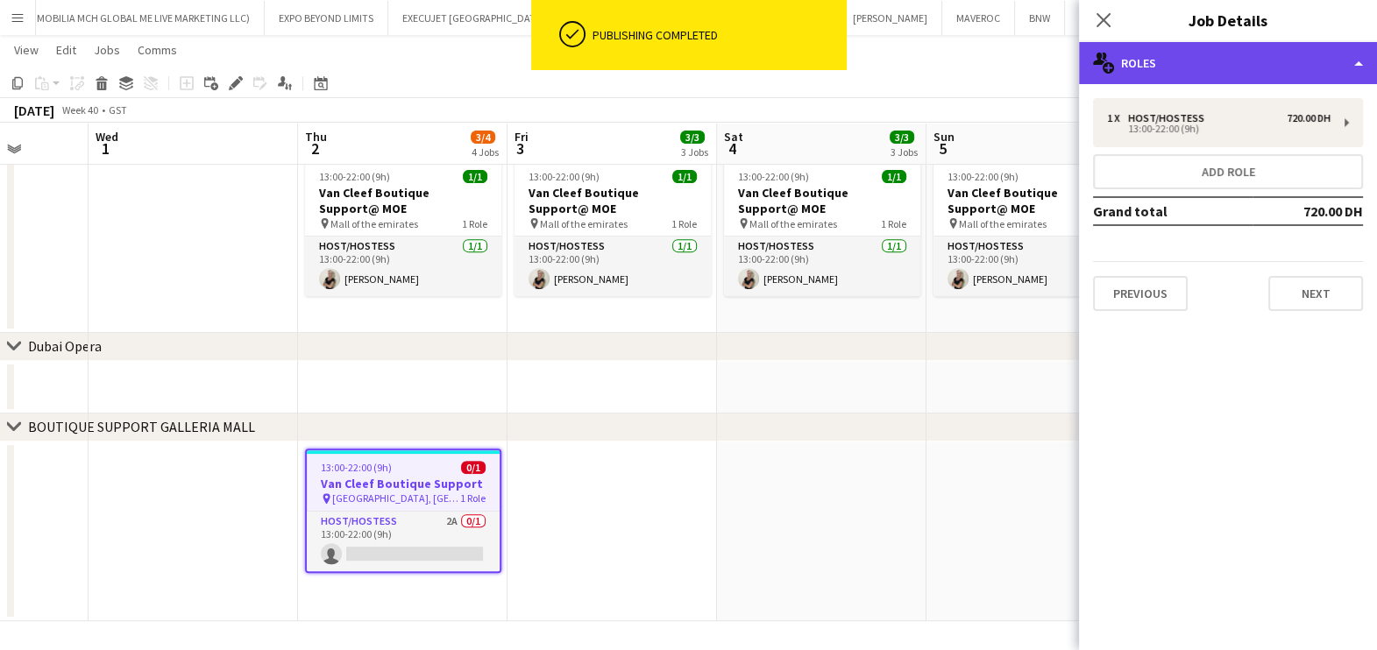
click at [1233, 61] on div "multiple-users-add Roles" at bounding box center [1228, 63] width 298 height 42
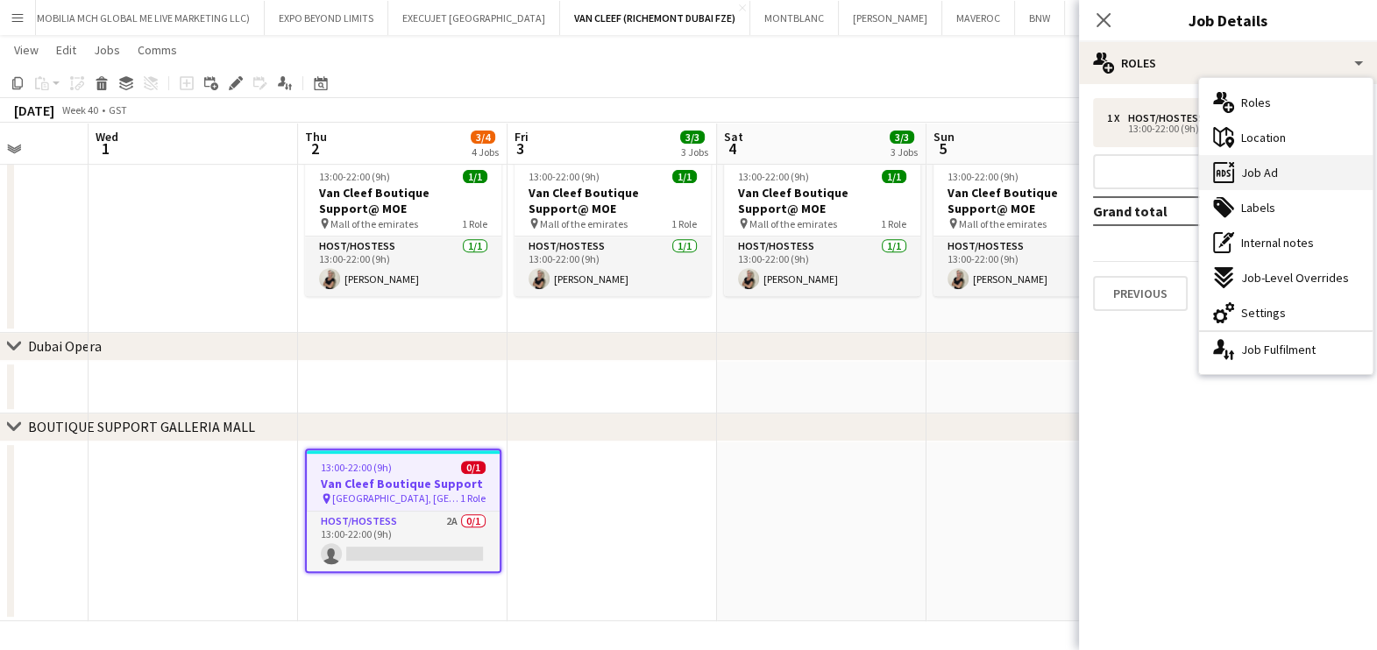
click at [1297, 173] on div "ads-window Job Ad" at bounding box center [1286, 172] width 174 height 35
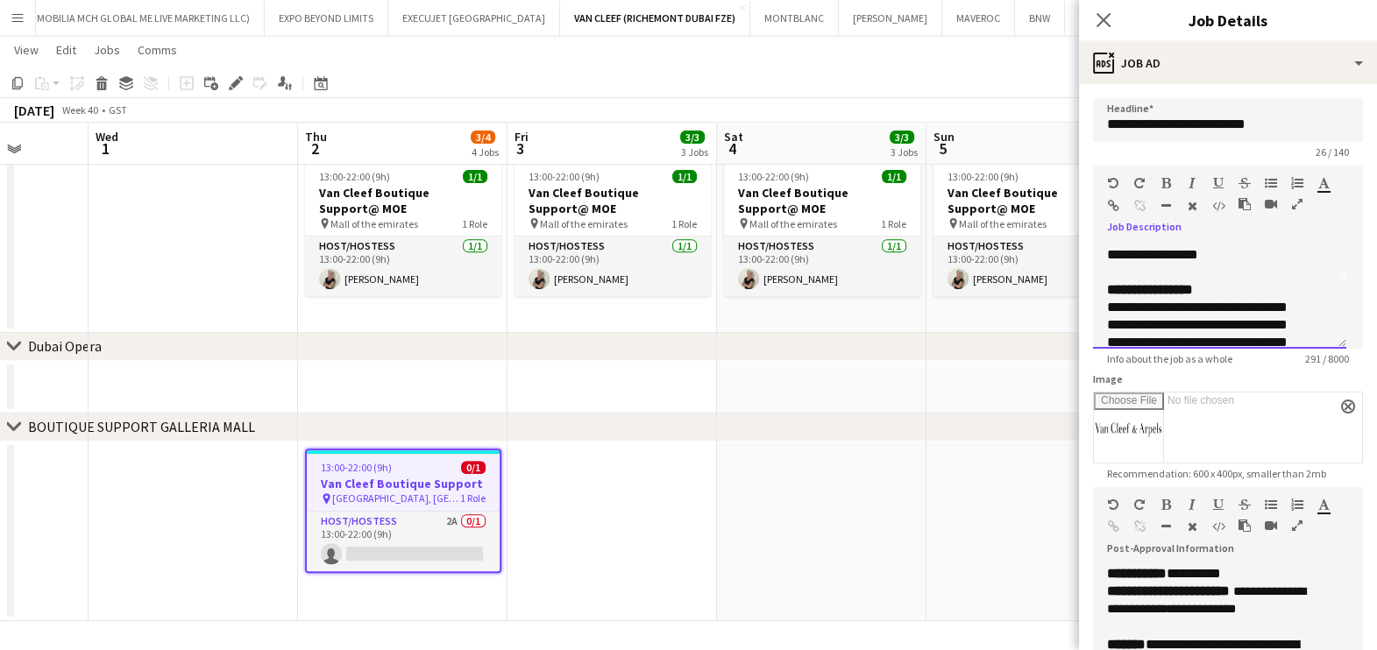
scroll to position [153, 0]
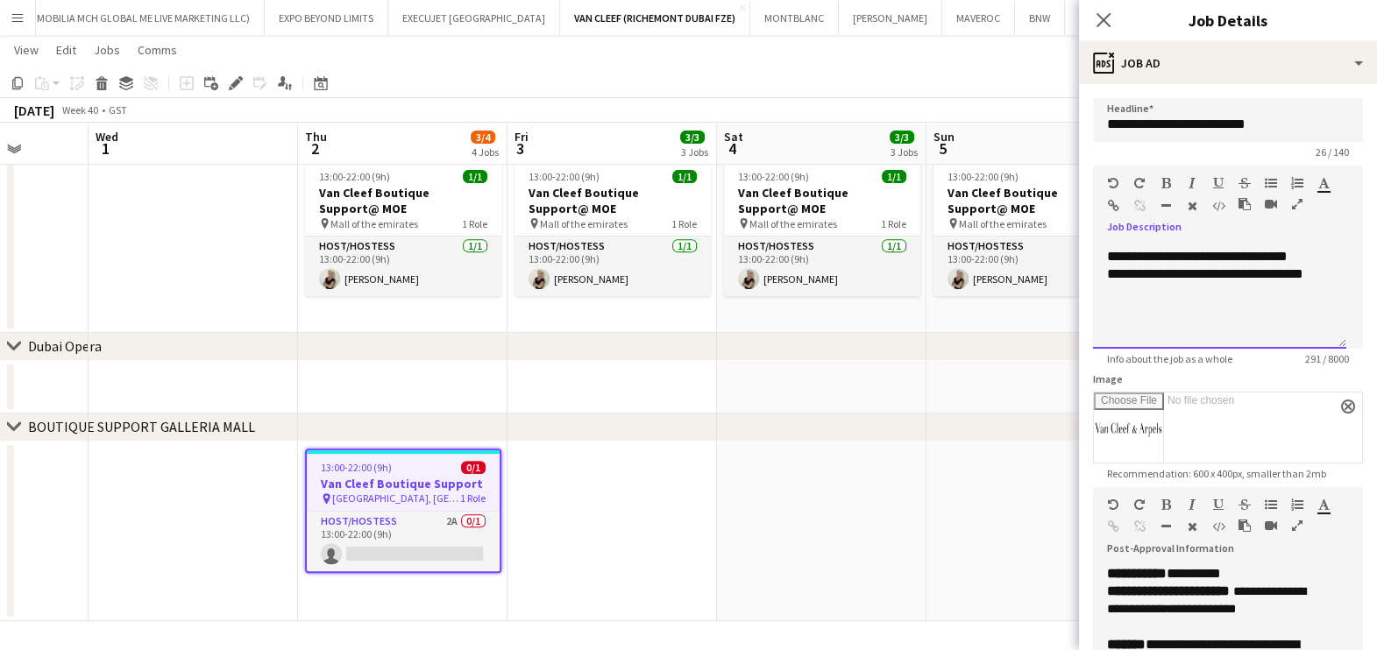
drag, startPoint x: 1098, startPoint y: 257, endPoint x: 1250, endPoint y: 371, distance: 190.3
click at [1250, 371] on form "**********" at bounding box center [1228, 586] width 298 height 976
copy div "**********"
click at [801, 515] on app-date-cell at bounding box center [821, 532] width 209 height 181
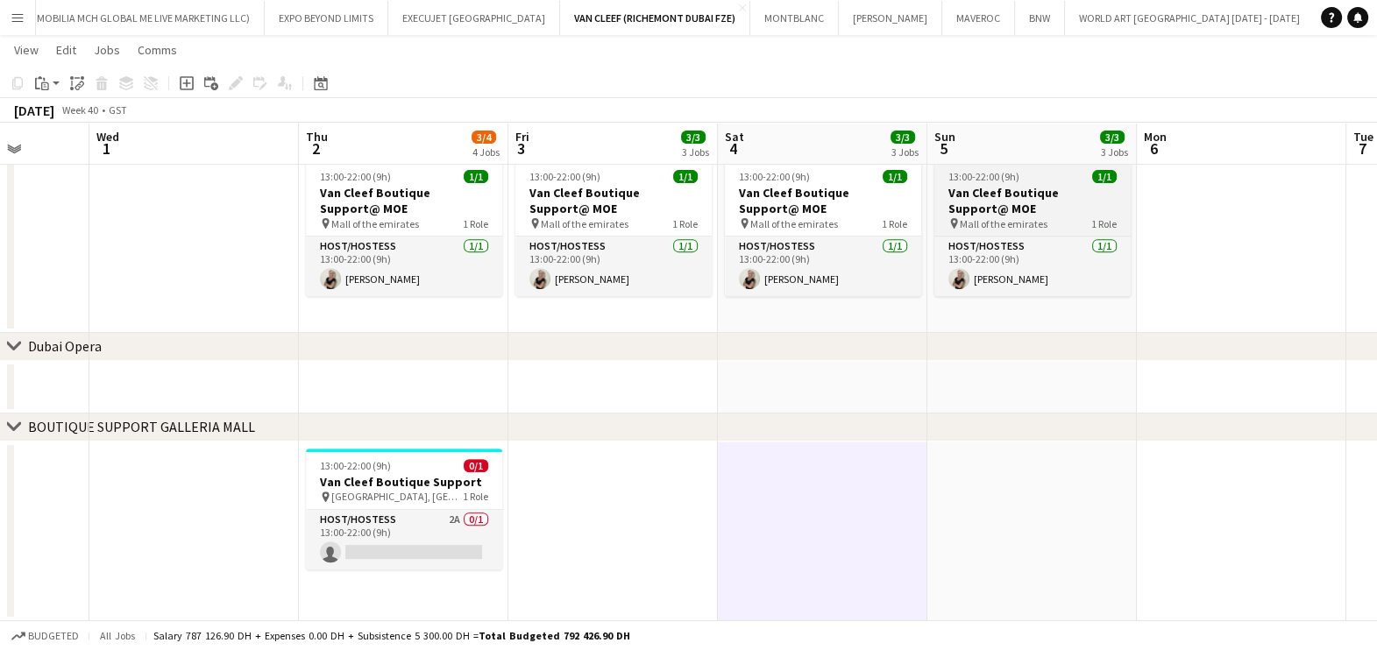
drag, startPoint x: 1085, startPoint y: 219, endPoint x: 523, endPoint y: 221, distance: 561.7
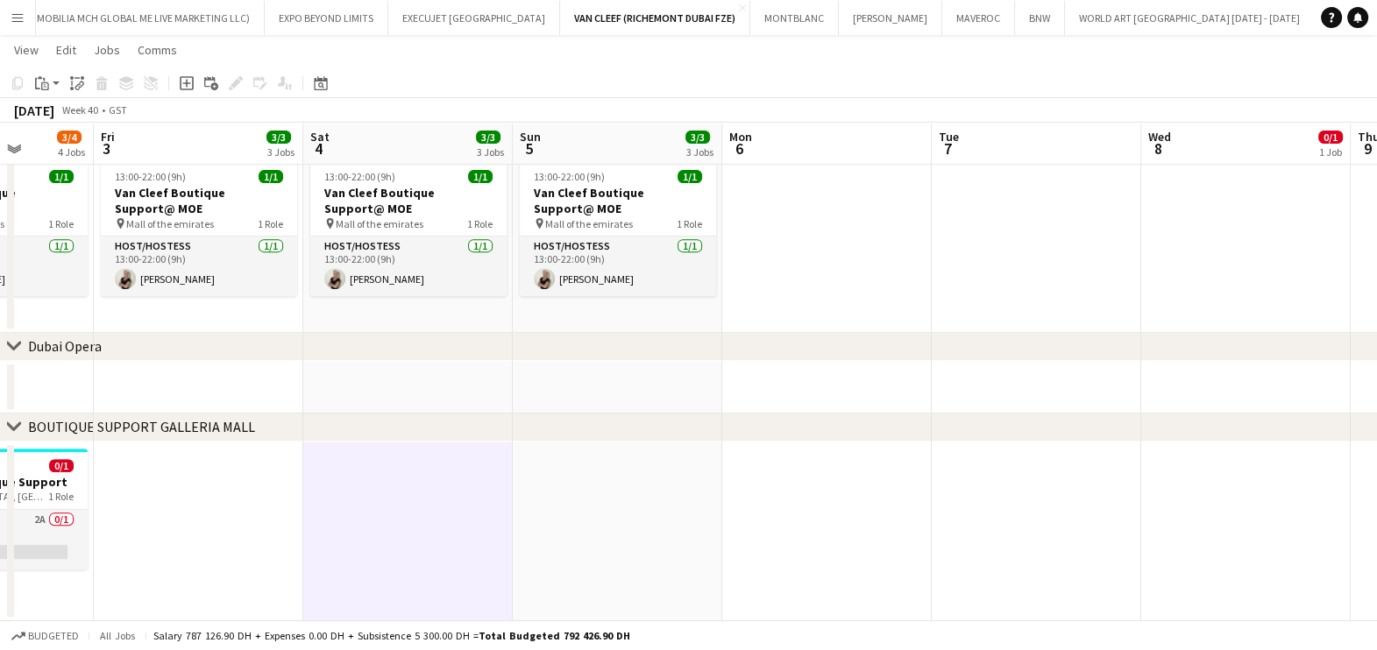
drag, startPoint x: 744, startPoint y: 176, endPoint x: 615, endPoint y: 173, distance: 128.9
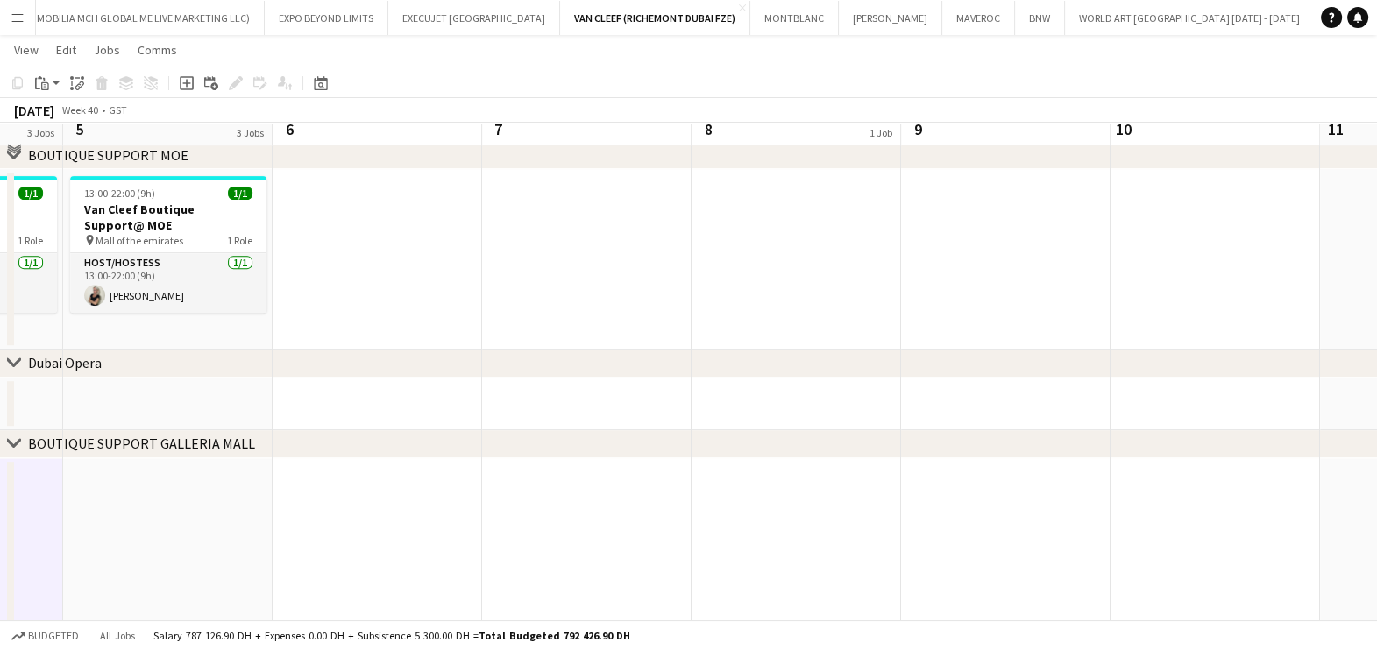
scroll to position [213, 0]
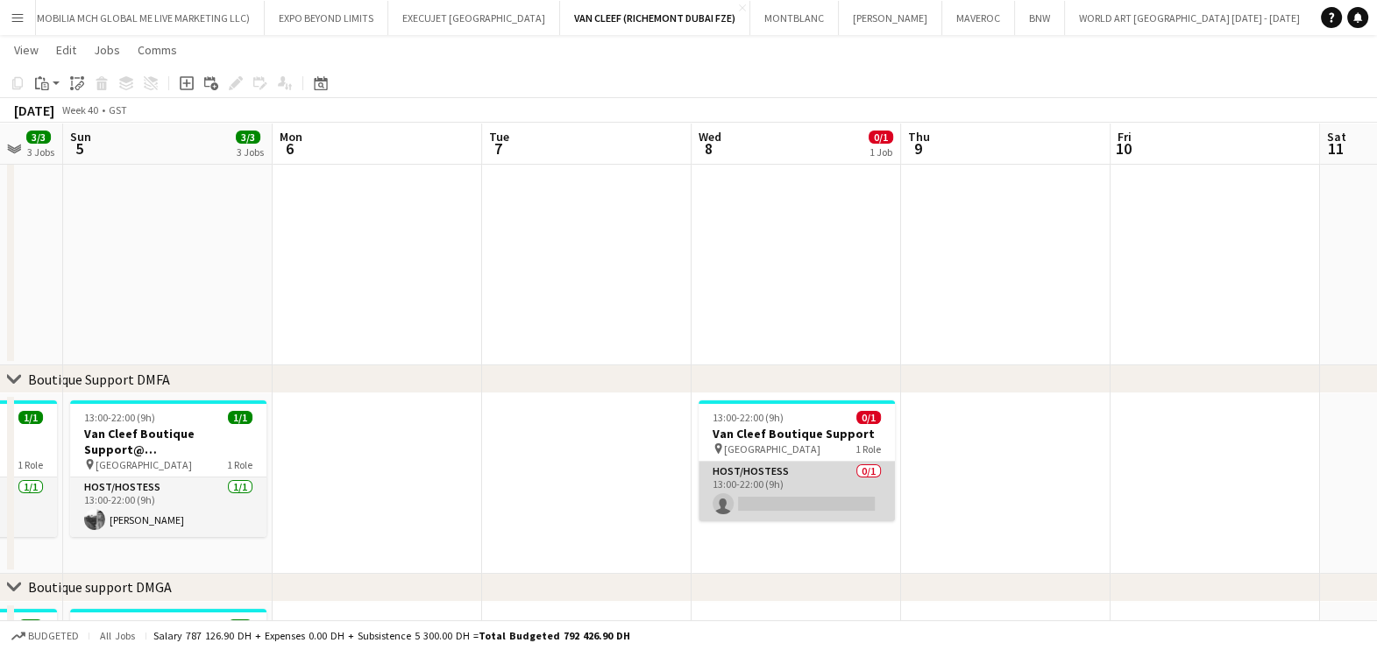
click at [823, 489] on app-card-role "Host/Hostess 0/1 13:00-22:00 (9h) single-neutral-actions" at bounding box center [796, 492] width 196 height 60
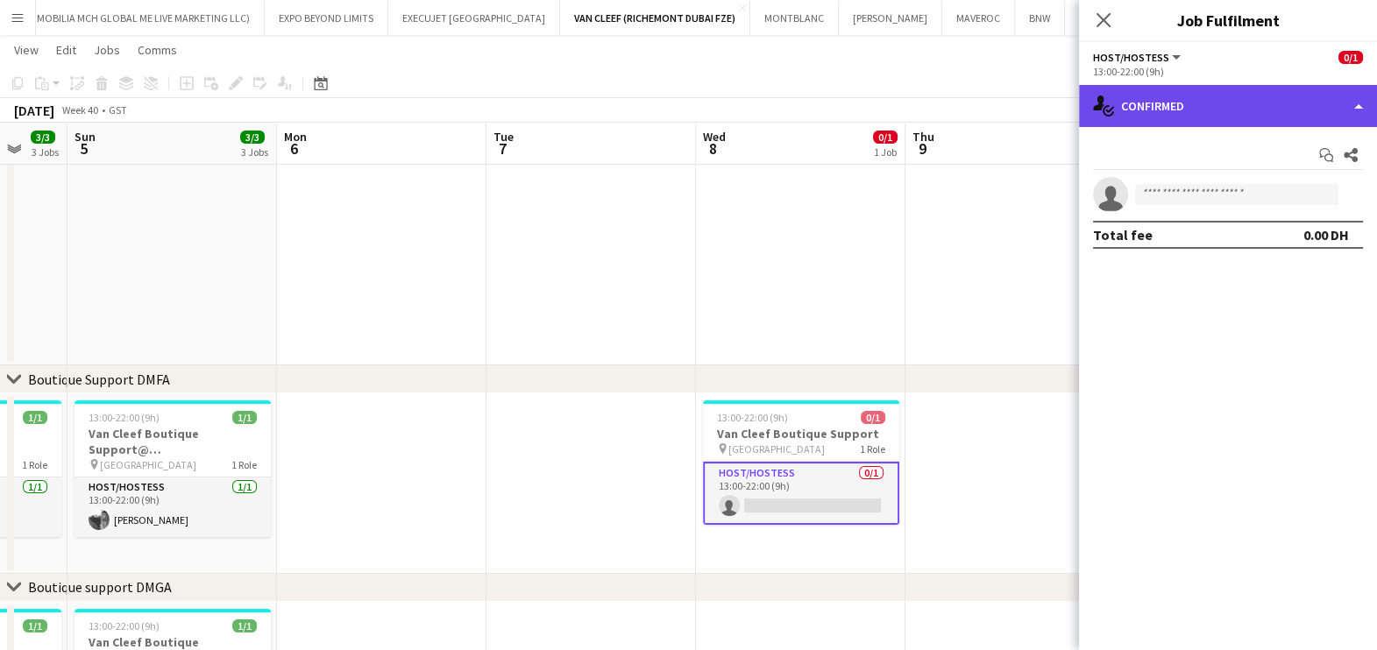
click at [1222, 96] on div "single-neutral-actions-check-2 Confirmed" at bounding box center [1228, 106] width 298 height 42
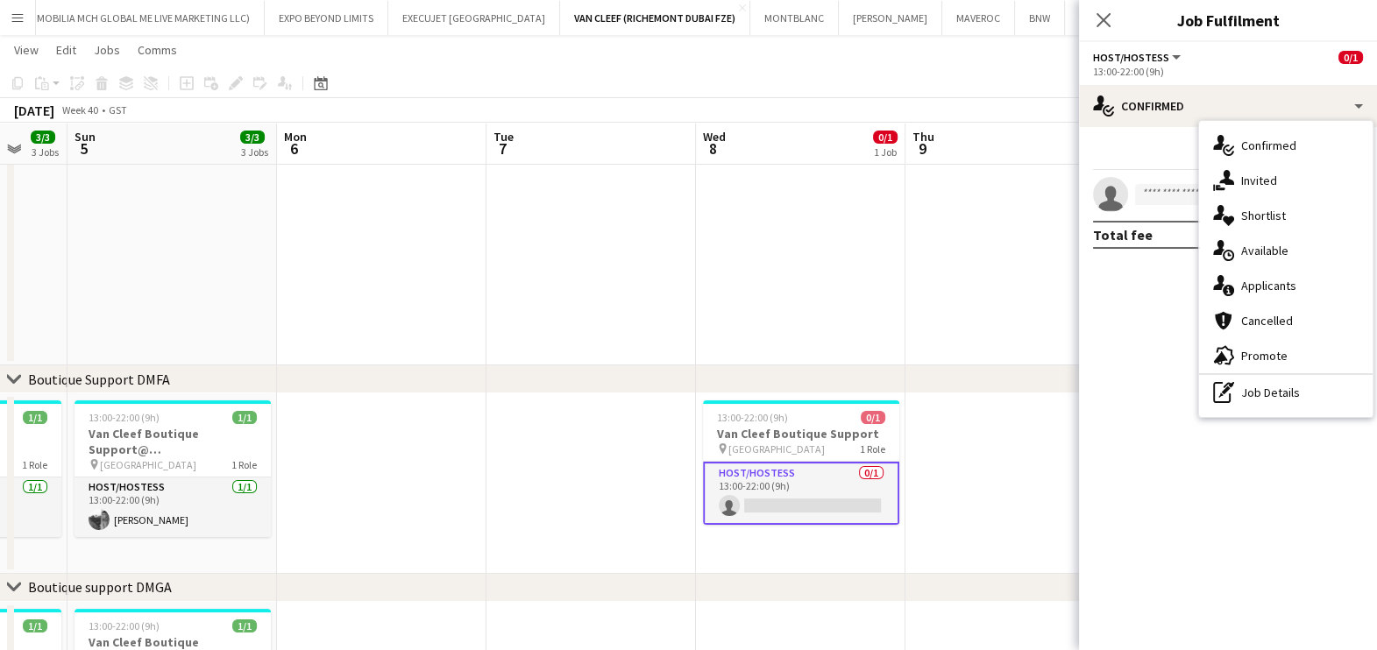
drag, startPoint x: 1267, startPoint y: 283, endPoint x: 1262, endPoint y: 266, distance: 17.5
click at [1269, 283] on span "Applicants" at bounding box center [1268, 286] width 55 height 16
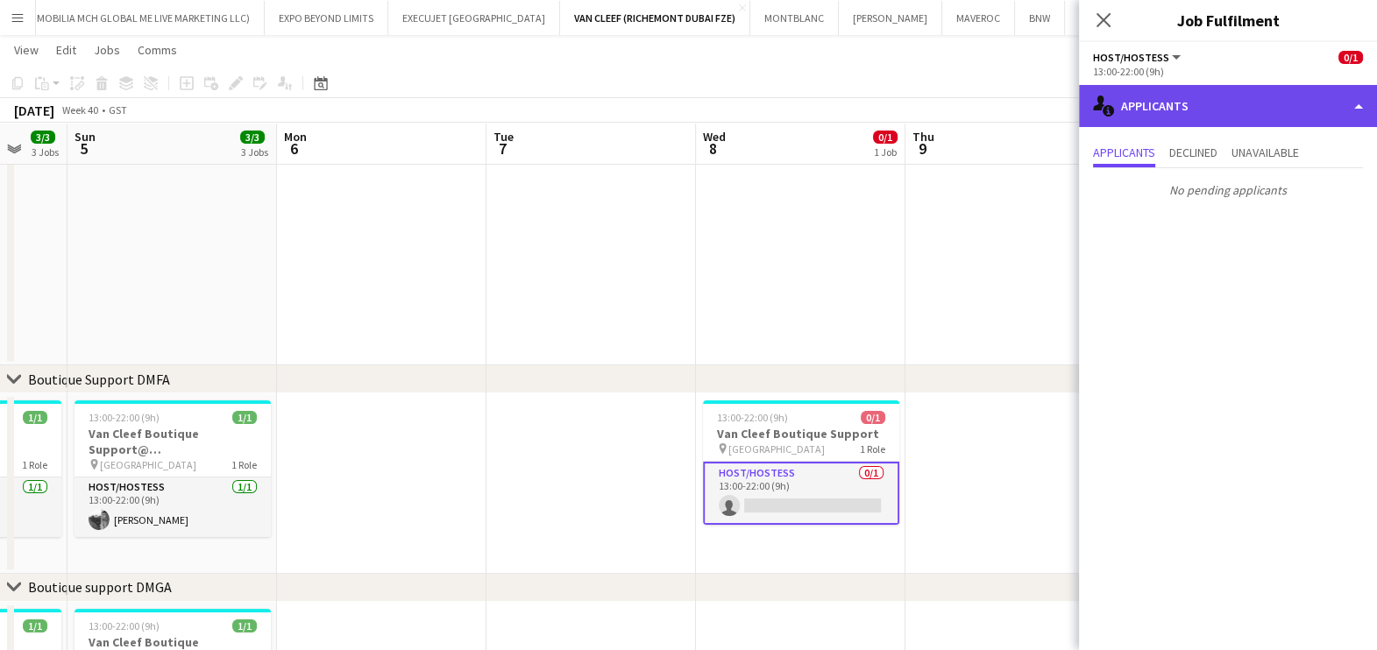
click at [1220, 109] on div "single-neutral-actions-information Applicants" at bounding box center [1228, 106] width 298 height 42
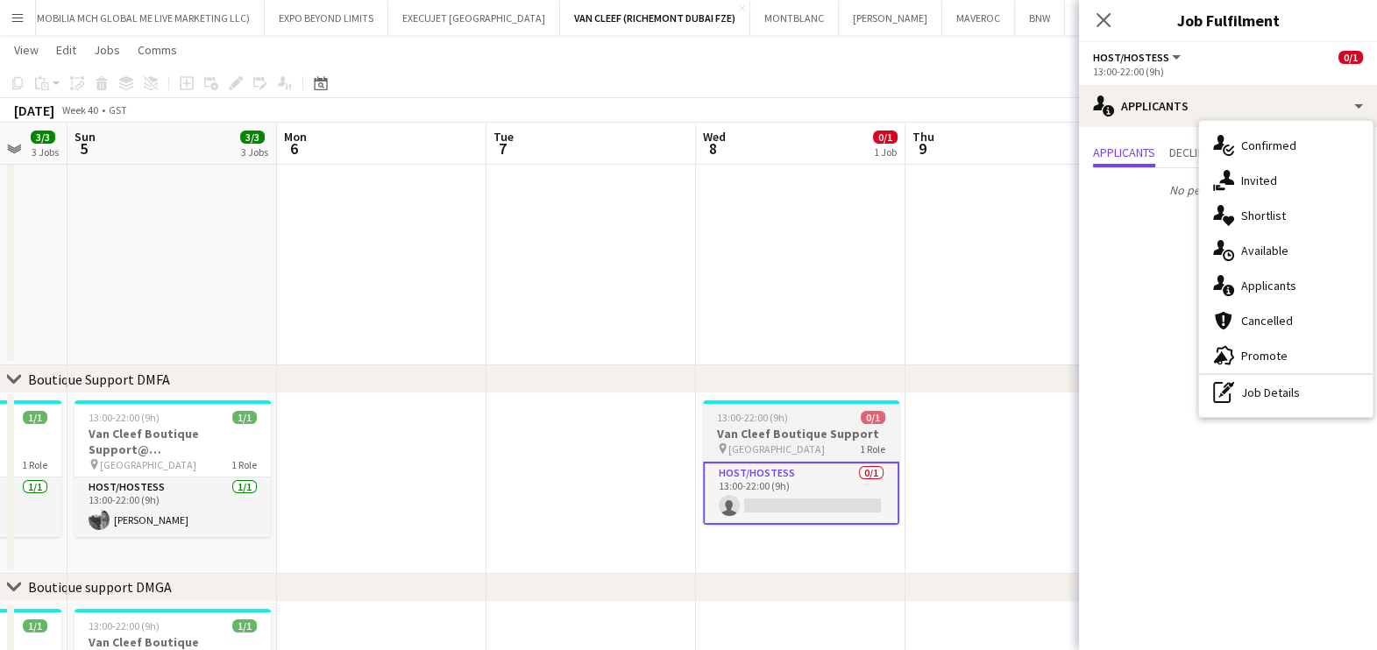
click at [853, 425] on app-job-card "13:00-22:00 (9h) 0/1 Van Cleef Boutique Support pin Dubai Mall 1 Role Host/Host…" at bounding box center [801, 462] width 196 height 124
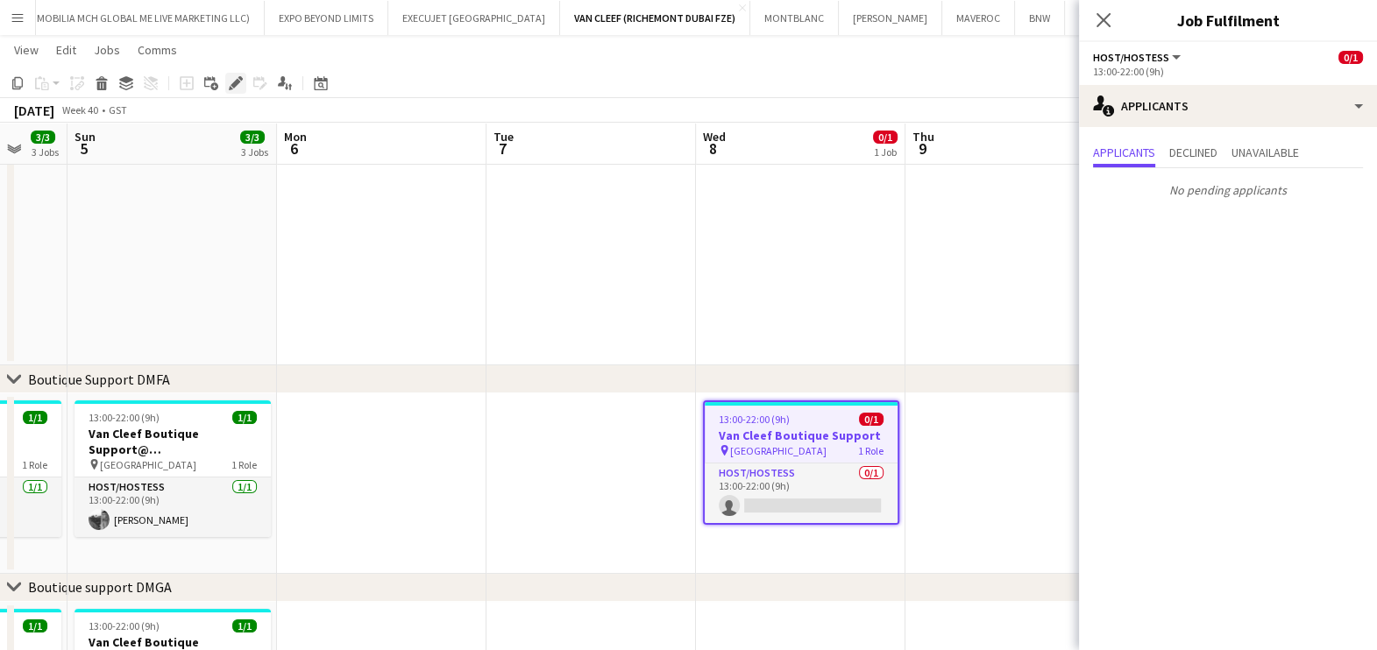
click at [230, 80] on icon "Edit" at bounding box center [236, 83] width 14 height 14
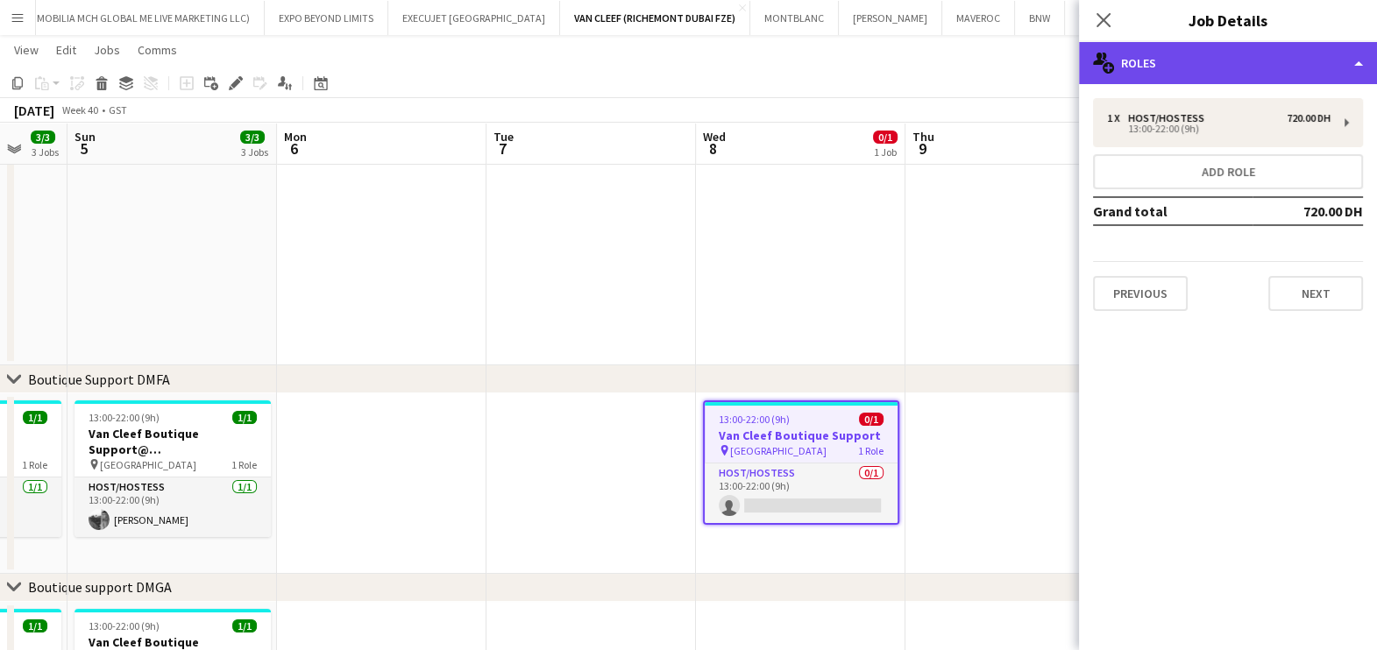
click at [1162, 42] on div "multiple-users-add Roles" at bounding box center [1228, 63] width 298 height 42
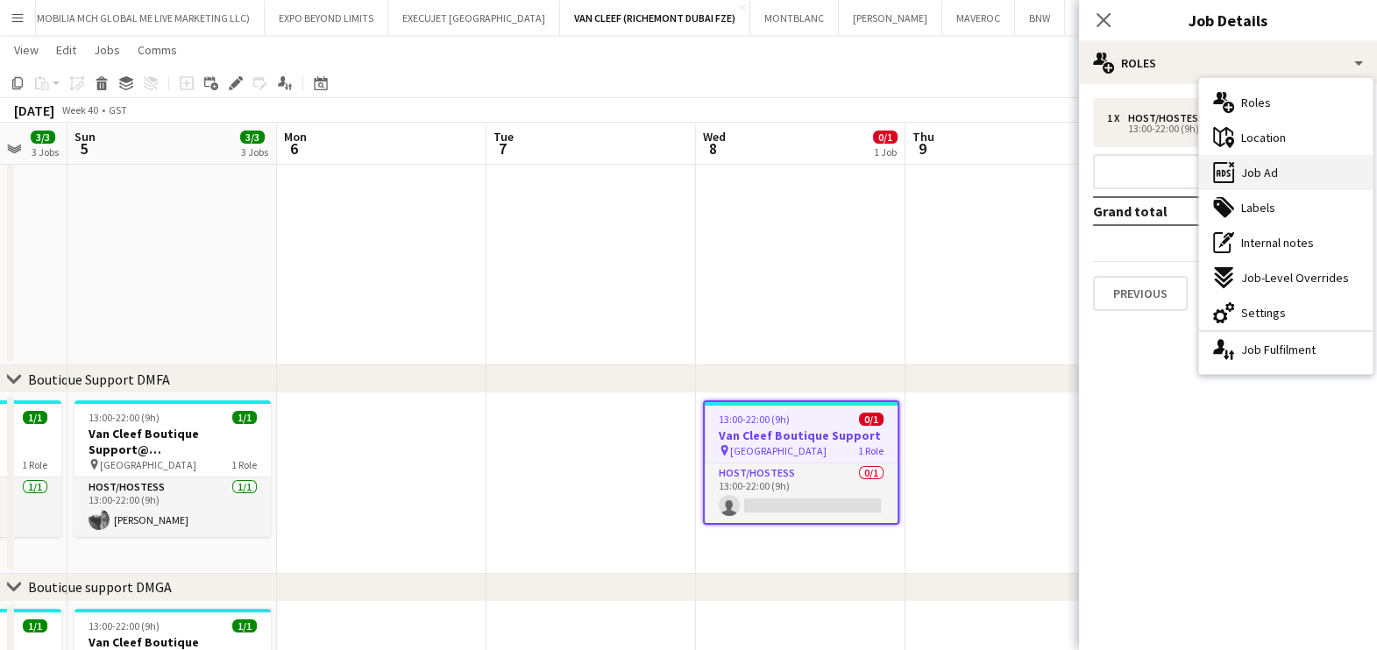
click at [1307, 174] on div "ads-window Job Ad" at bounding box center [1286, 172] width 174 height 35
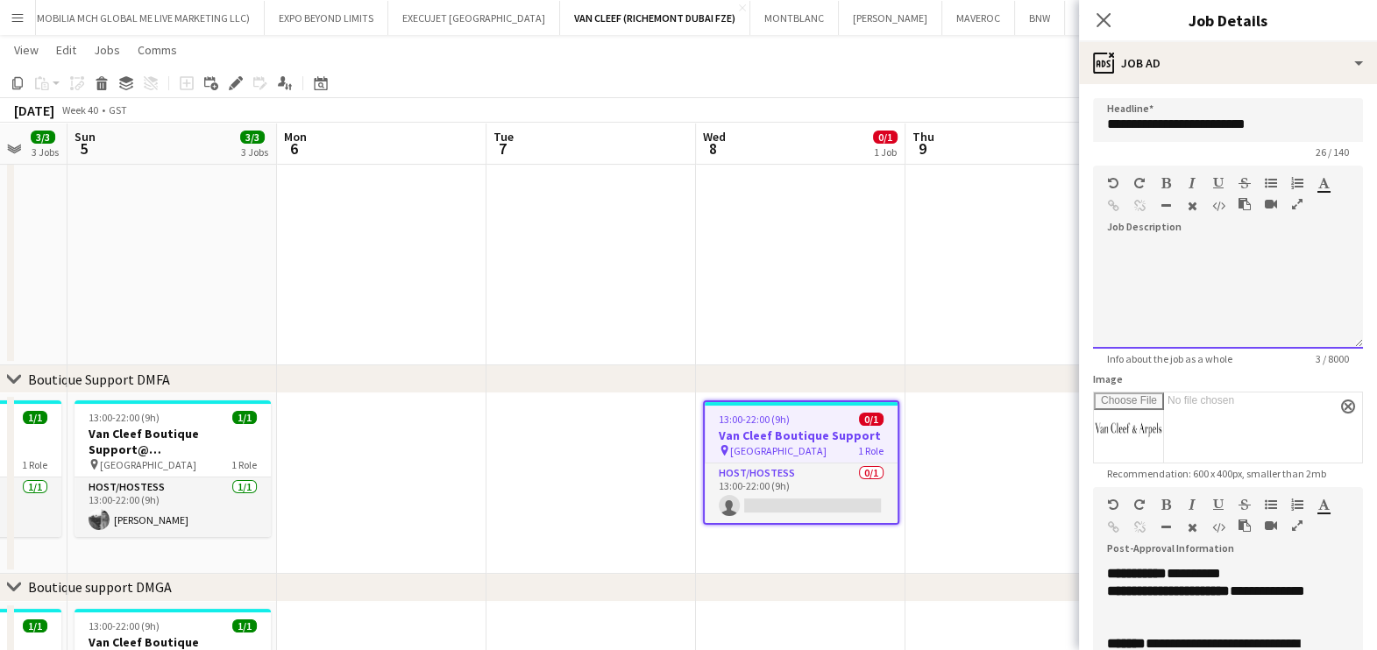
click at [1126, 261] on div at bounding box center [1228, 270] width 242 height 18
paste div
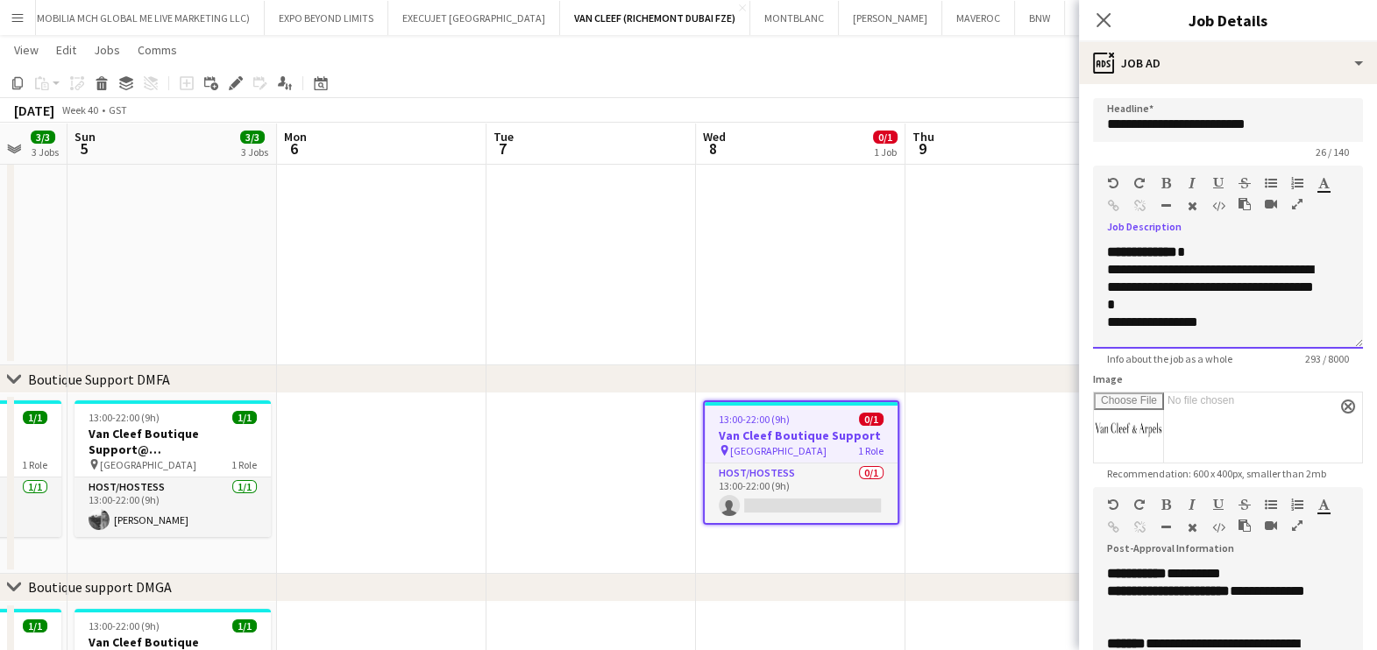
scroll to position [141, 0]
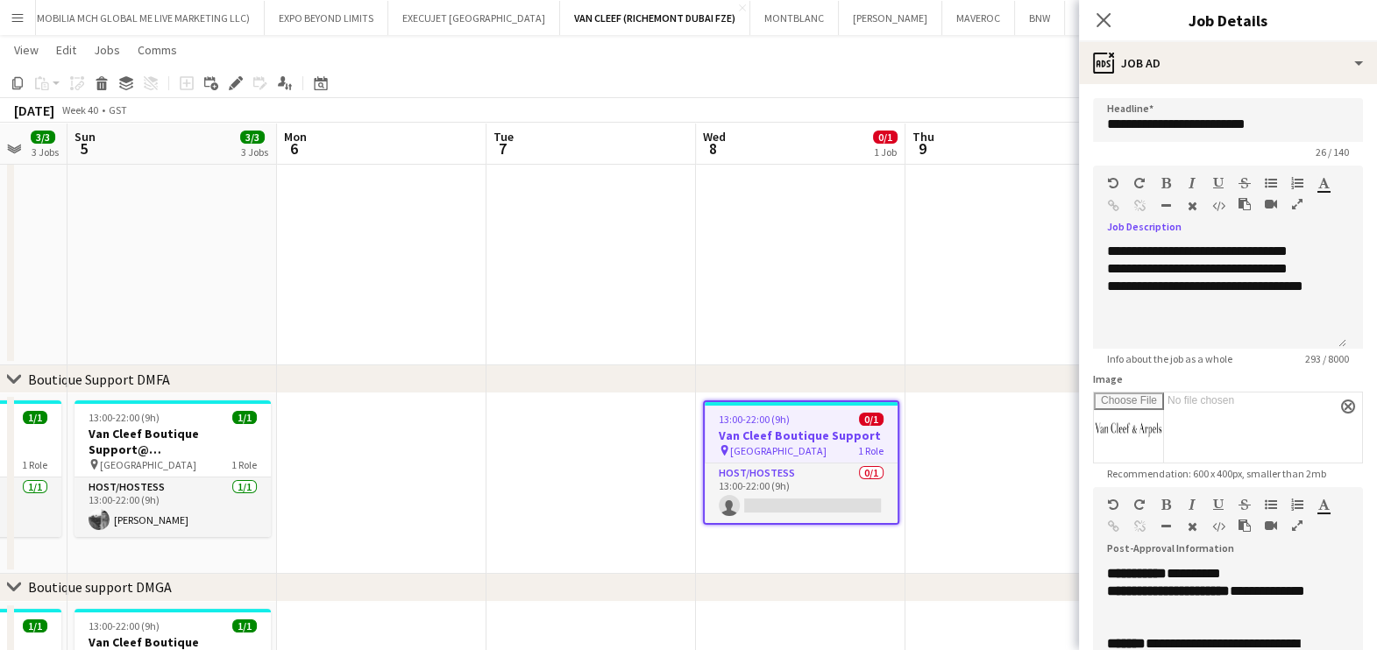
click at [1293, 209] on icon "button" at bounding box center [1297, 204] width 11 height 12
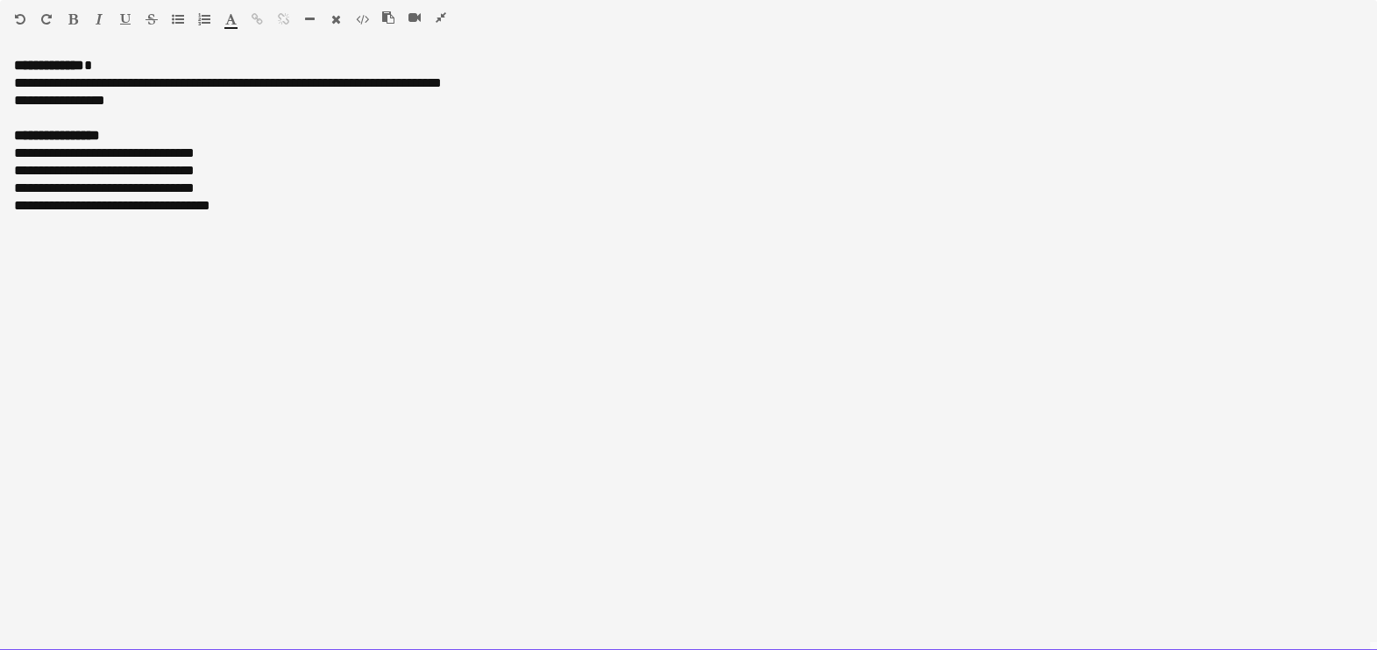
click at [21, 49] on div "**********" at bounding box center [688, 348] width 1377 height 606
click at [5, 59] on div "**********" at bounding box center [688, 354] width 1377 height 594
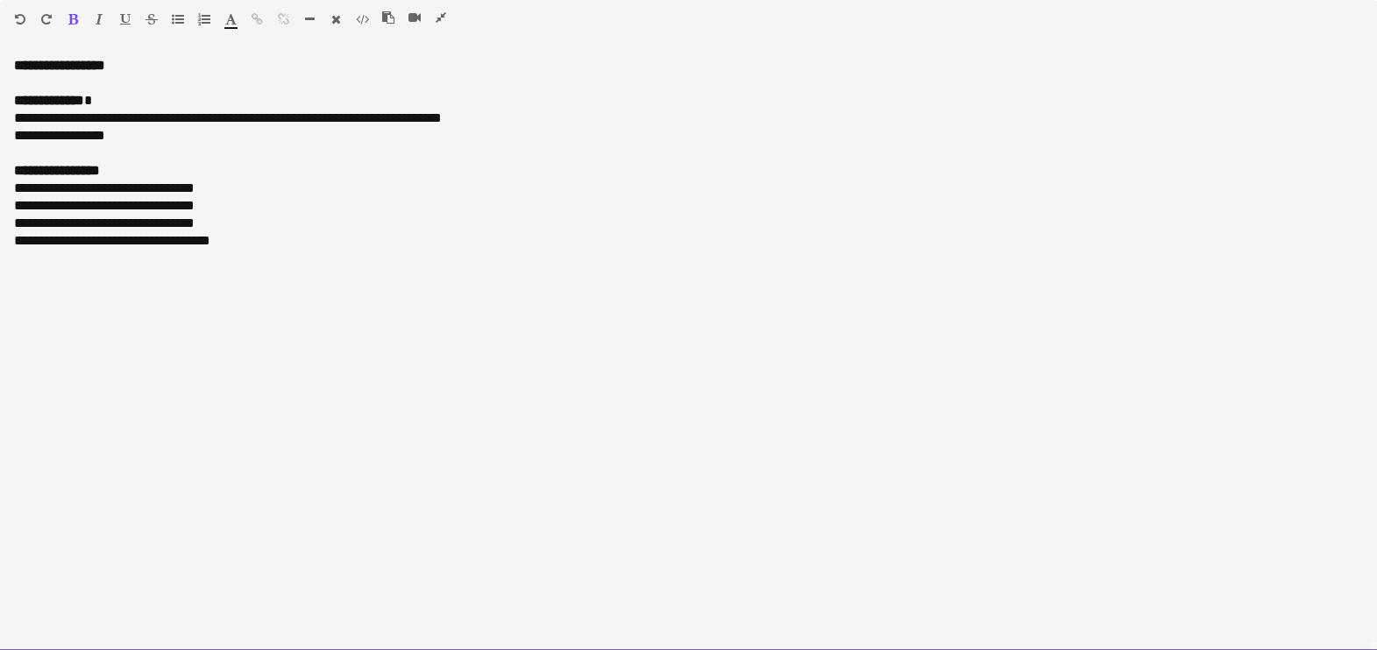
click at [166, 53] on div "**********" at bounding box center [688, 348] width 1377 height 606
click at [155, 78] on p at bounding box center [688, 83] width 1349 height 18
click at [157, 57] on p "**********" at bounding box center [688, 66] width 1349 height 18
click at [286, 125] on p "**********" at bounding box center [688, 119] width 1349 height 18
drag, startPoint x: 298, startPoint y: 117, endPoint x: 221, endPoint y: 118, distance: 77.1
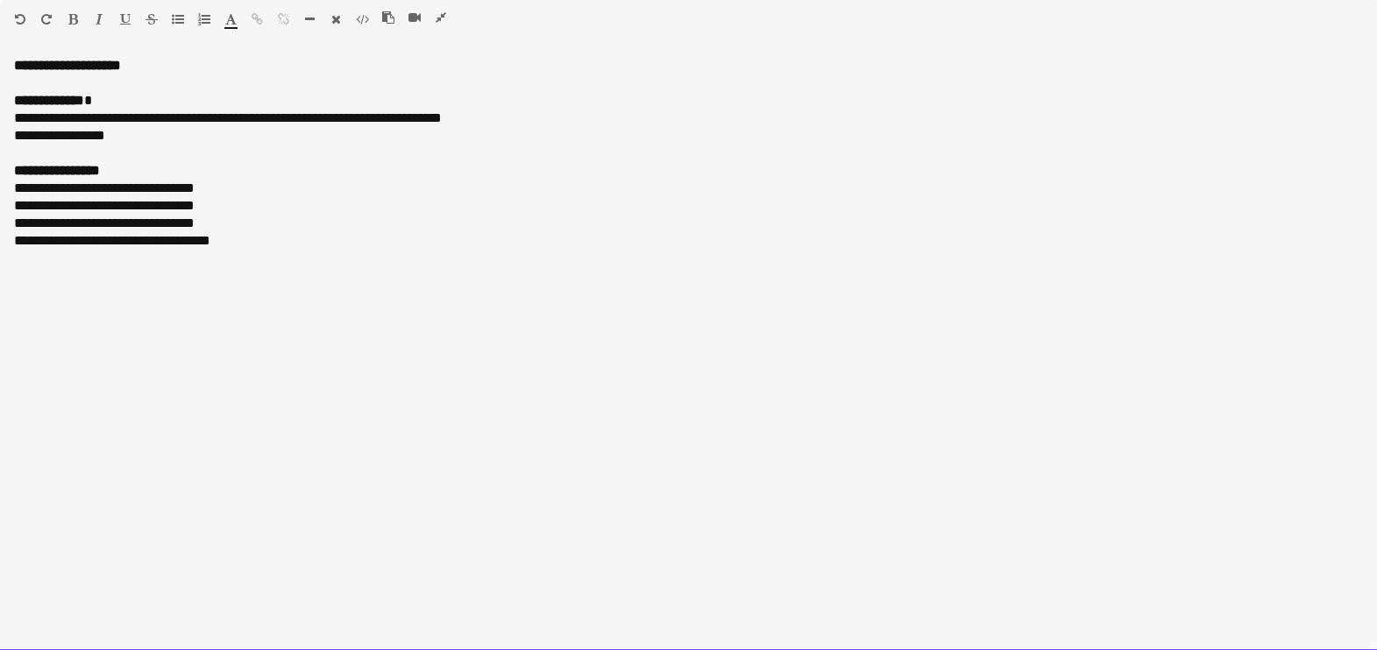
click at [221, 118] on p "**********" at bounding box center [688, 119] width 1349 height 18
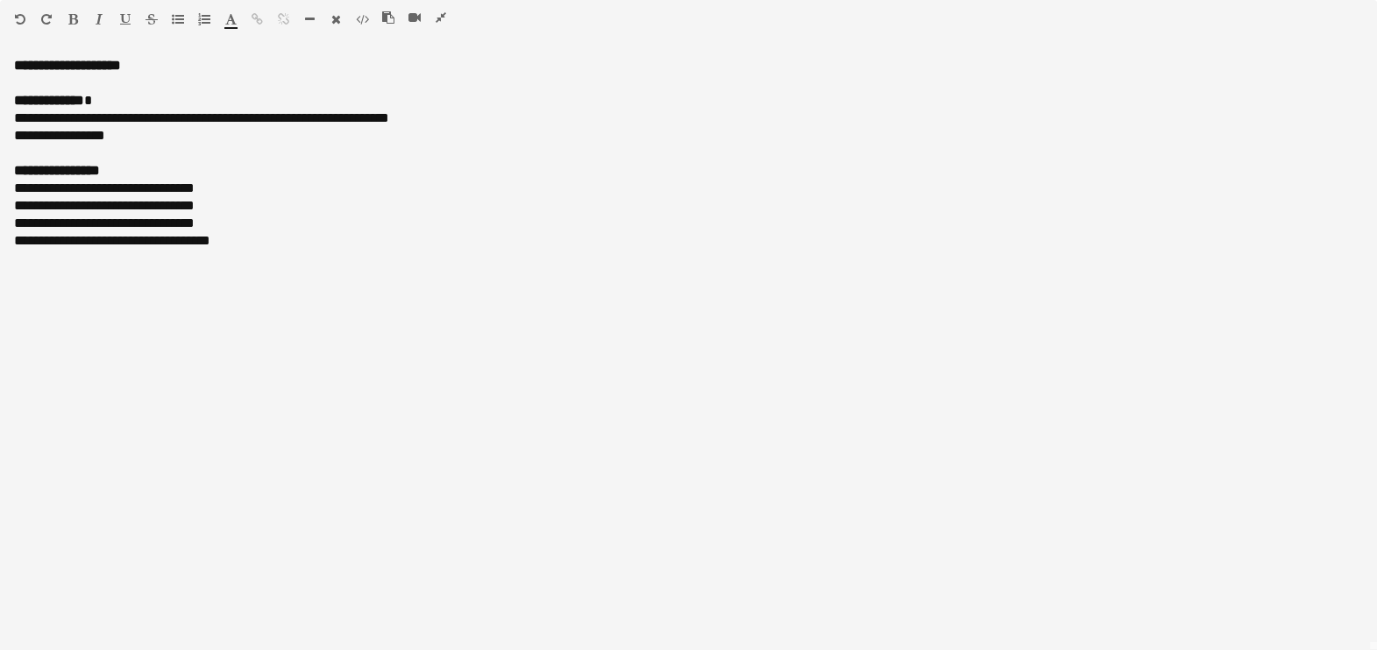
click at [445, 17] on icon "button" at bounding box center [441, 17] width 11 height 12
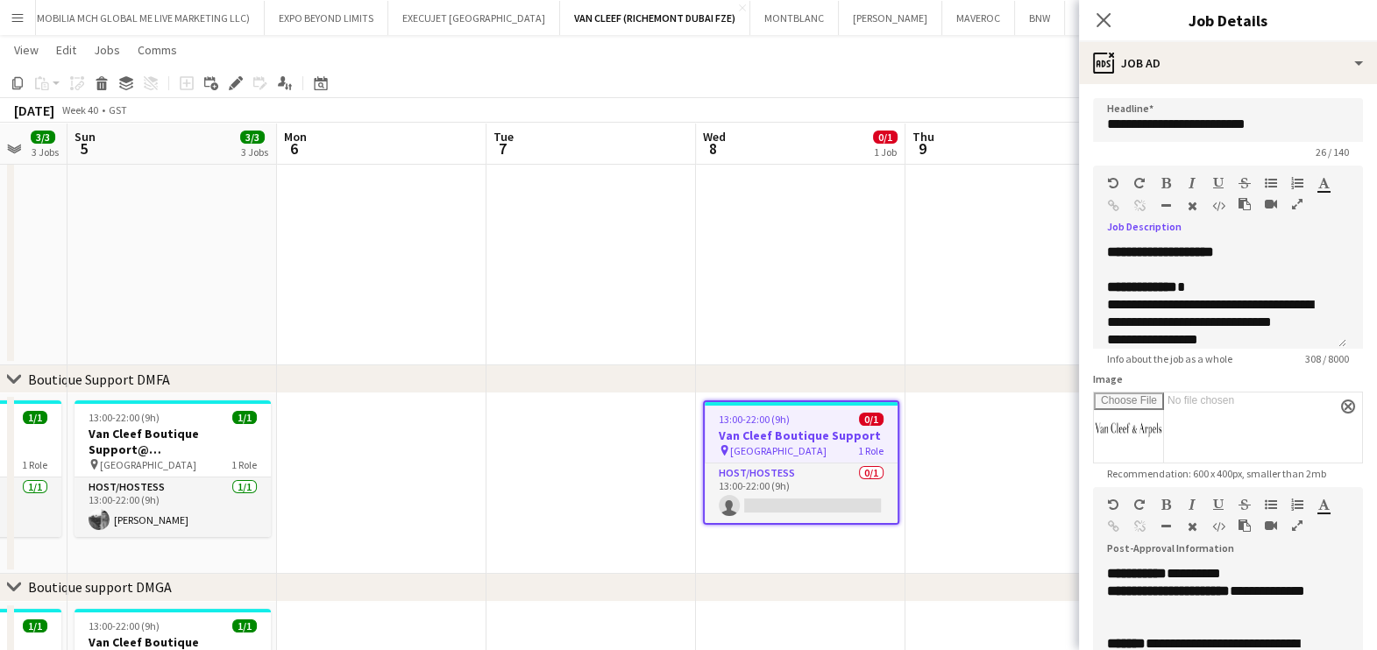
click at [1292, 523] on icon "button" at bounding box center [1297, 526] width 11 height 12
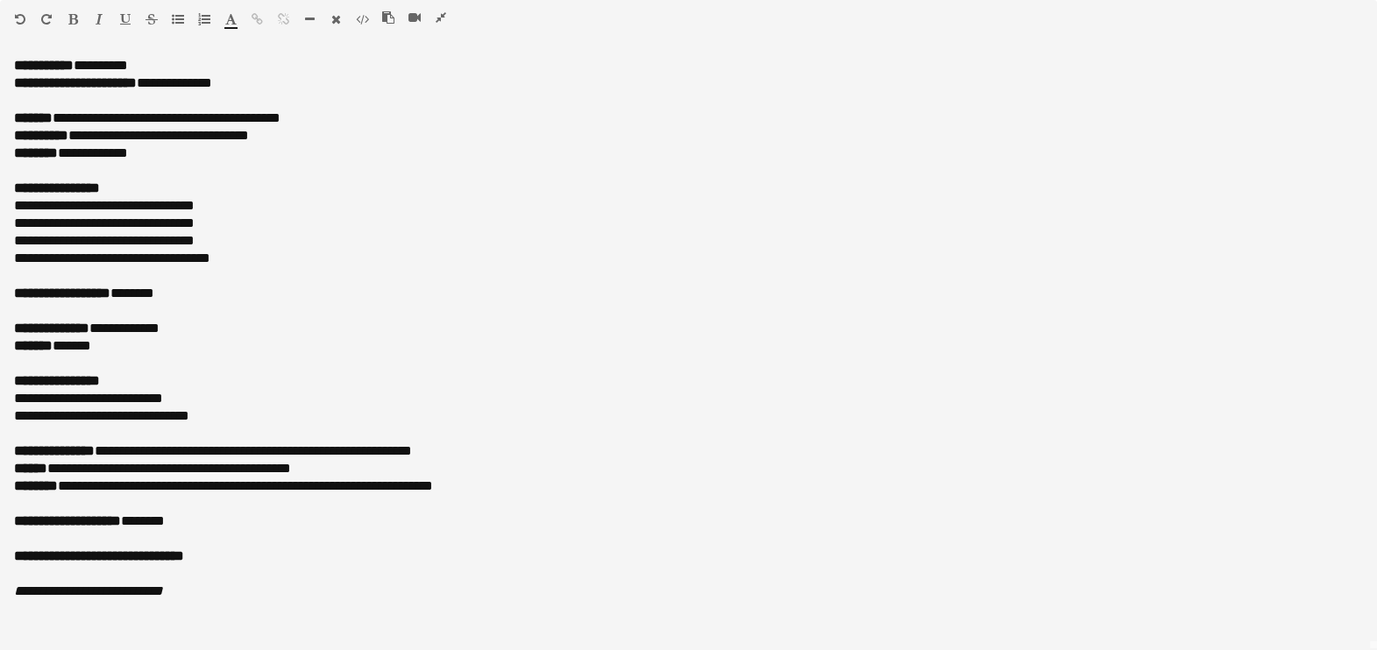
click at [440, 20] on icon "button" at bounding box center [441, 17] width 11 height 12
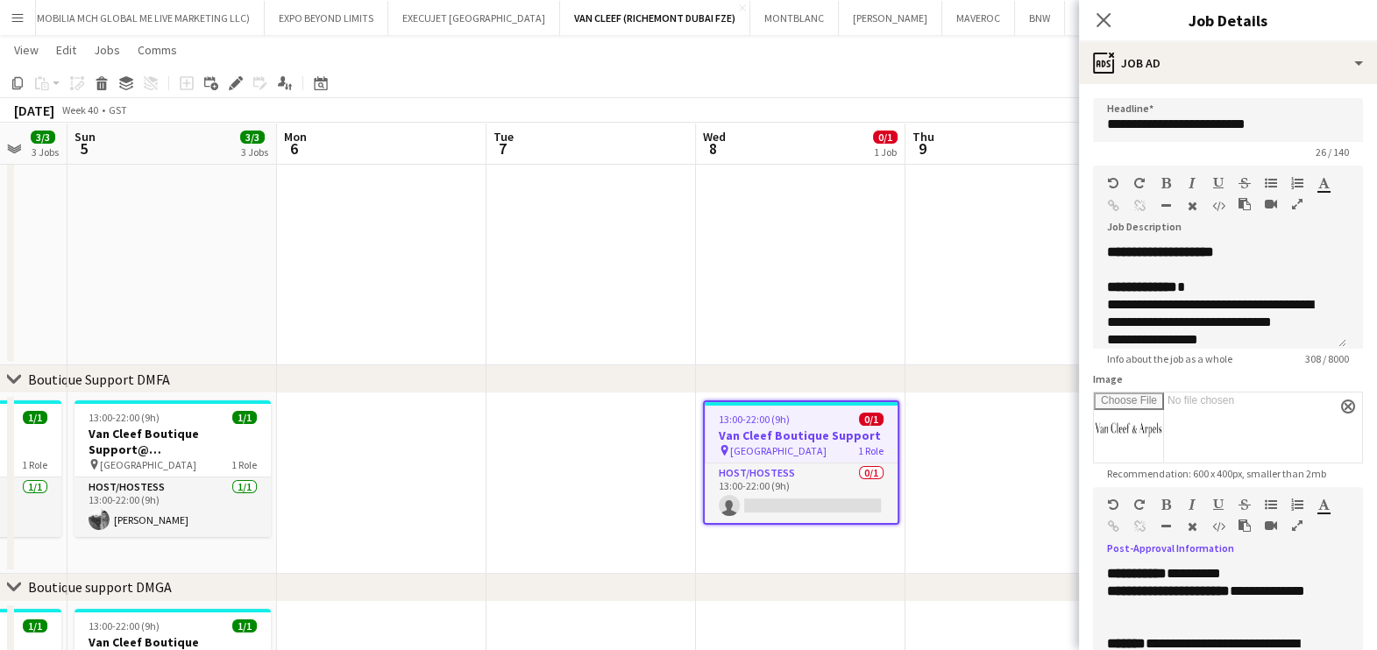
drag, startPoint x: 1297, startPoint y: 202, endPoint x: 1231, endPoint y: 194, distance: 66.2
click at [1297, 202] on icon "button" at bounding box center [1297, 204] width 11 height 12
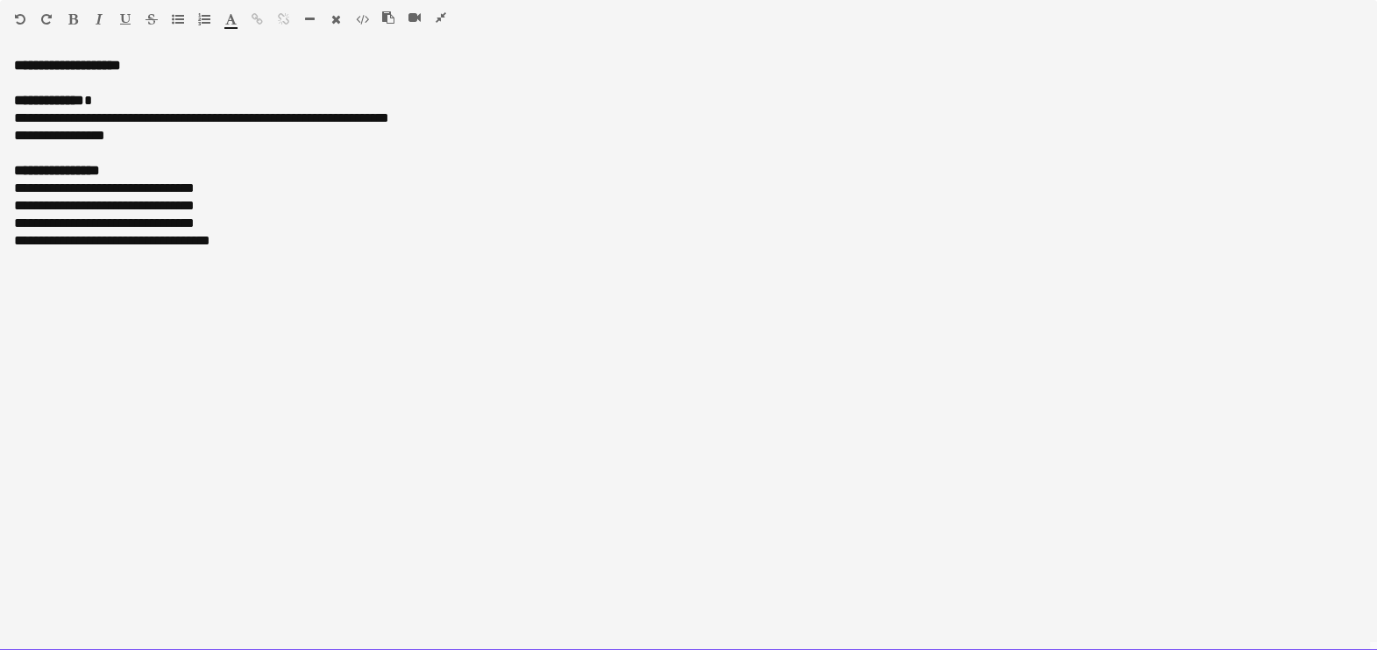
click at [305, 123] on p "**********" at bounding box center [688, 119] width 1349 height 18
drag, startPoint x: 462, startPoint y: 112, endPoint x: 358, endPoint y: 118, distance: 103.6
click at [358, 118] on p "**********" at bounding box center [688, 119] width 1349 height 18
click at [325, 117] on p "**********" at bounding box center [688, 119] width 1349 height 18
click at [441, 119] on p "**********" at bounding box center [688, 119] width 1349 height 18
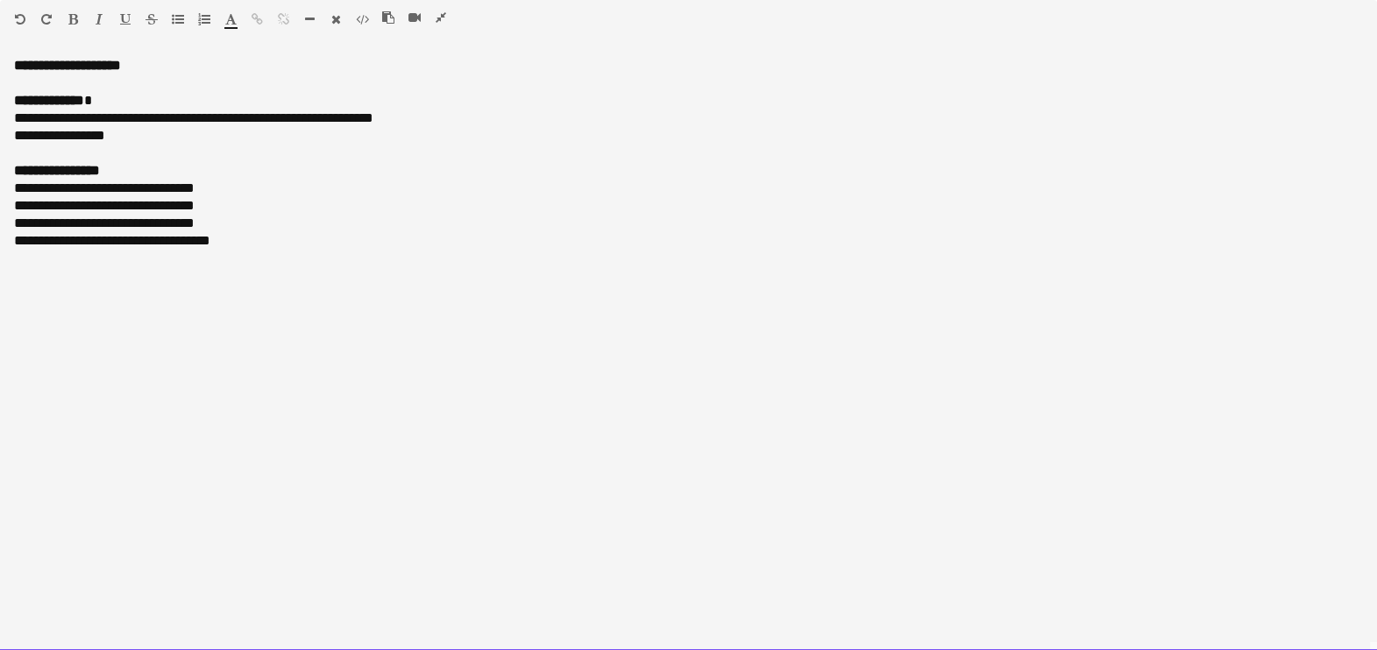
click at [391, 117] on p "**********" at bounding box center [688, 119] width 1349 height 18
click at [390, 118] on p "**********" at bounding box center [688, 119] width 1349 height 18
click at [486, 127] on p "**********" at bounding box center [688, 136] width 1349 height 18
click at [486, 115] on p "**********" at bounding box center [688, 119] width 1349 height 18
drag, startPoint x: 220, startPoint y: 119, endPoint x: 484, endPoint y: 114, distance: 263.8
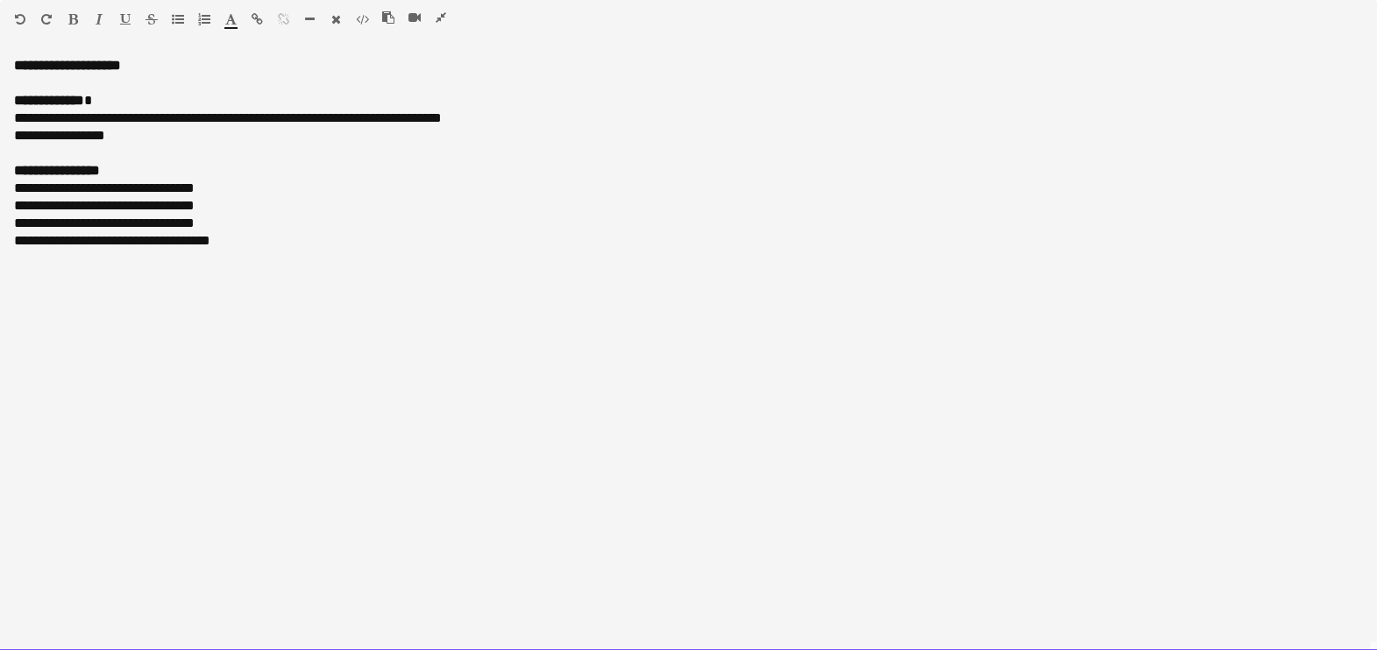
click at [484, 114] on p "**********" at bounding box center [688, 119] width 1349 height 18
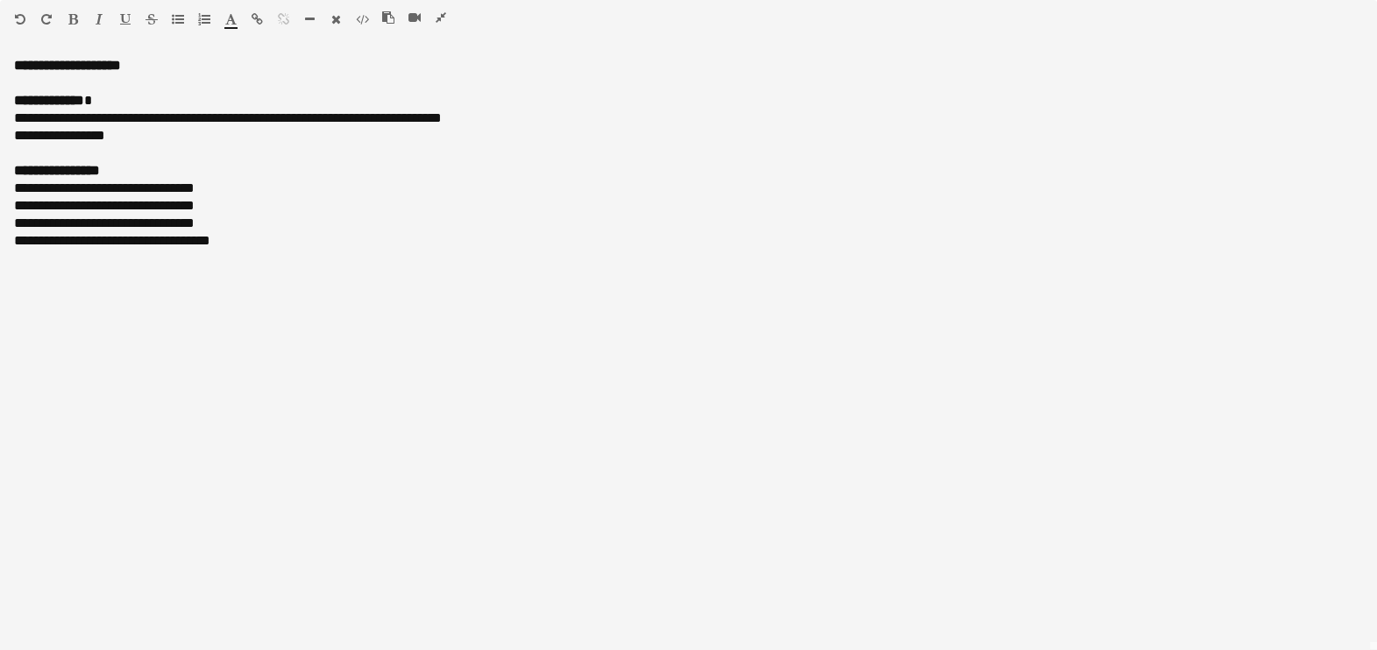
click at [127, 18] on icon "button" at bounding box center [125, 19] width 11 height 12
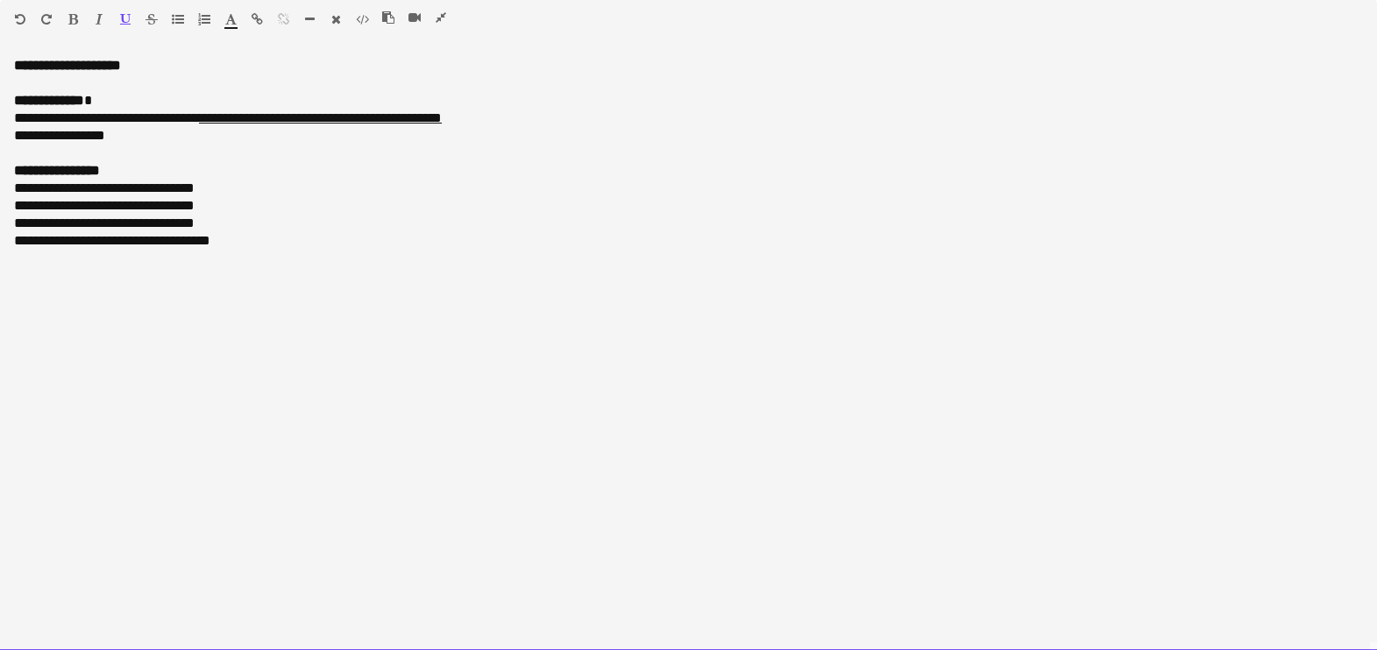
click at [254, 118] on u "**********" at bounding box center [320, 117] width 243 height 13
drag, startPoint x: 418, startPoint y: 118, endPoint x: 386, endPoint y: 116, distance: 32.5
click at [386, 116] on u "**********" at bounding box center [317, 117] width 237 height 13
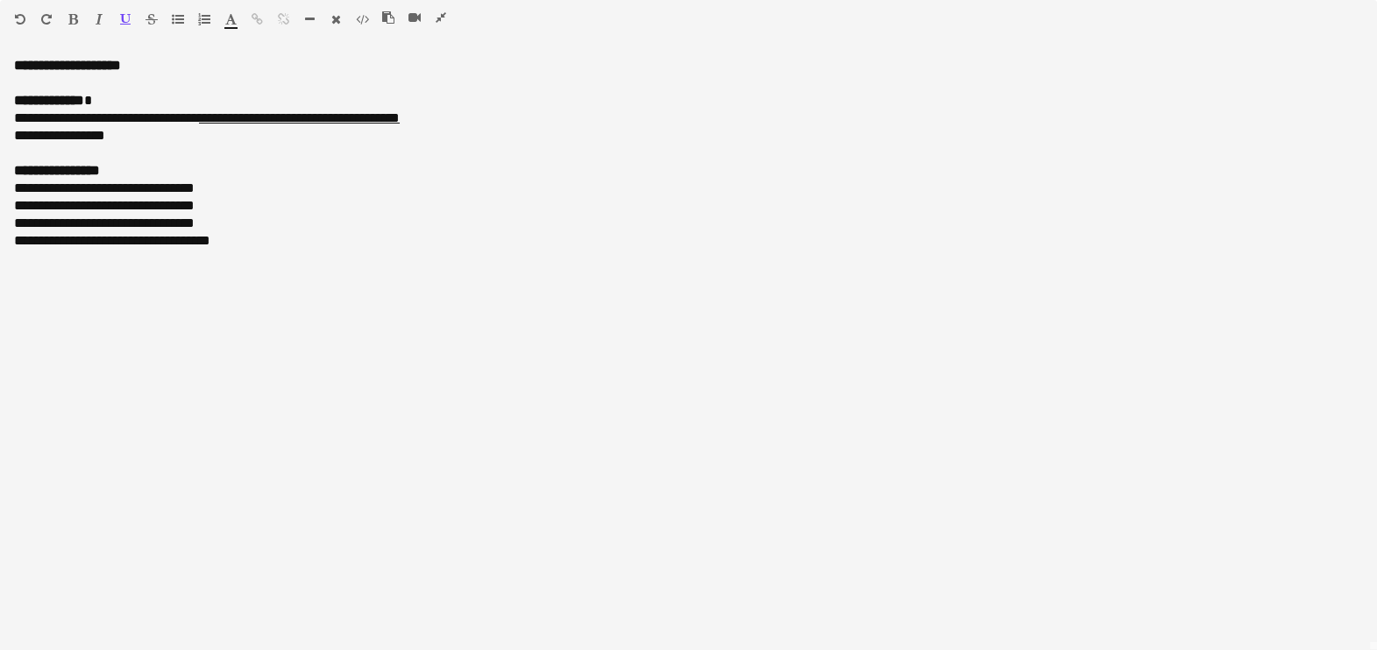
click at [438, 12] on icon "button" at bounding box center [441, 17] width 11 height 12
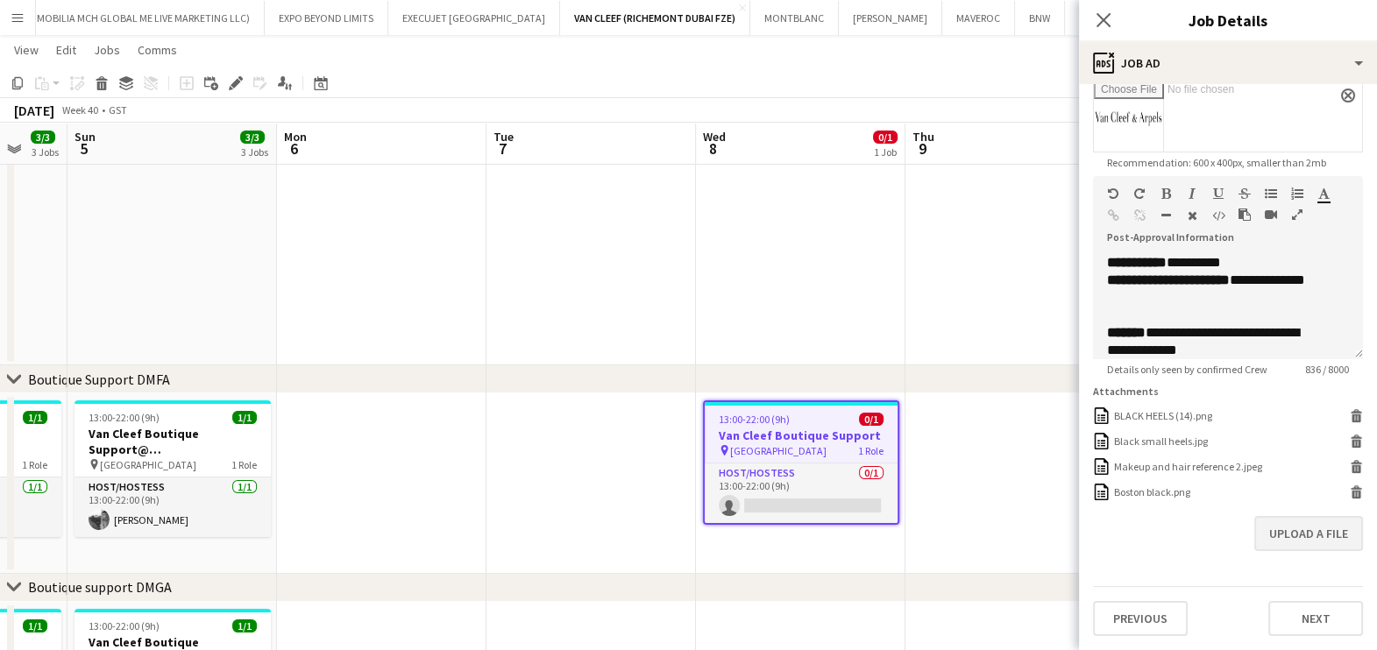
scroll to position [321, 0]
click at [1268, 626] on button "Next" at bounding box center [1315, 618] width 95 height 35
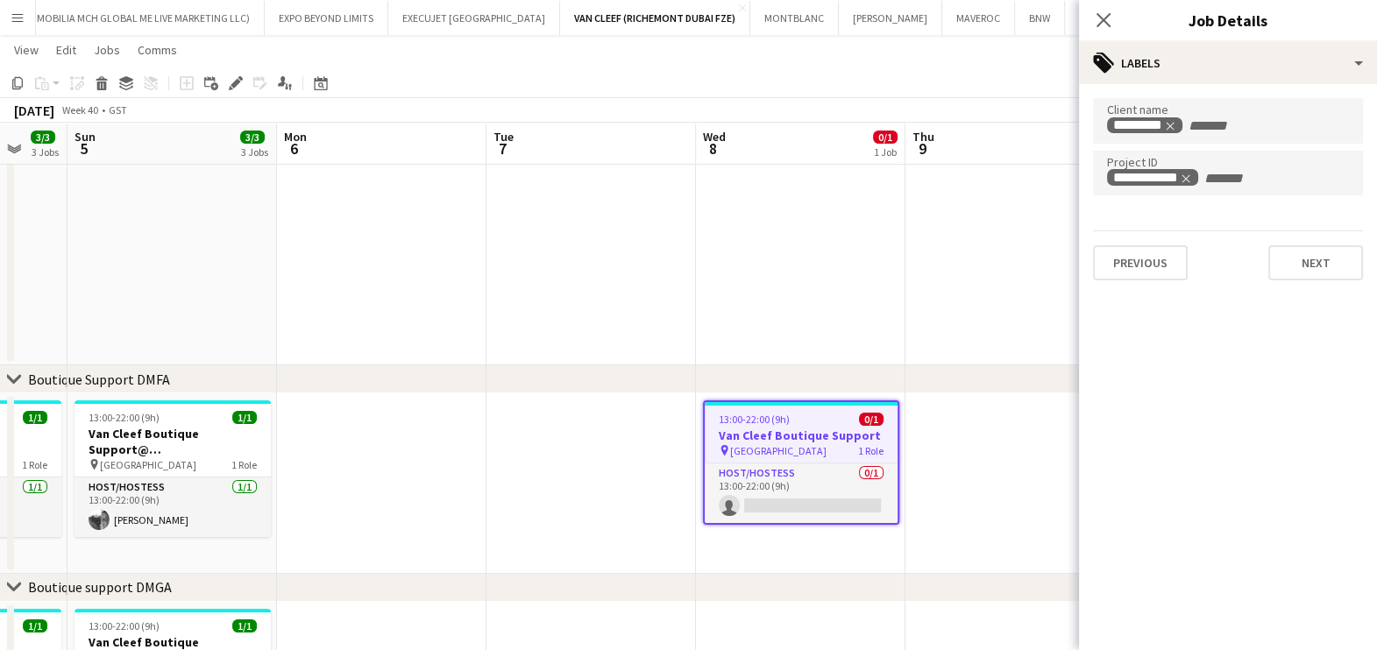
scroll to position [0, 0]
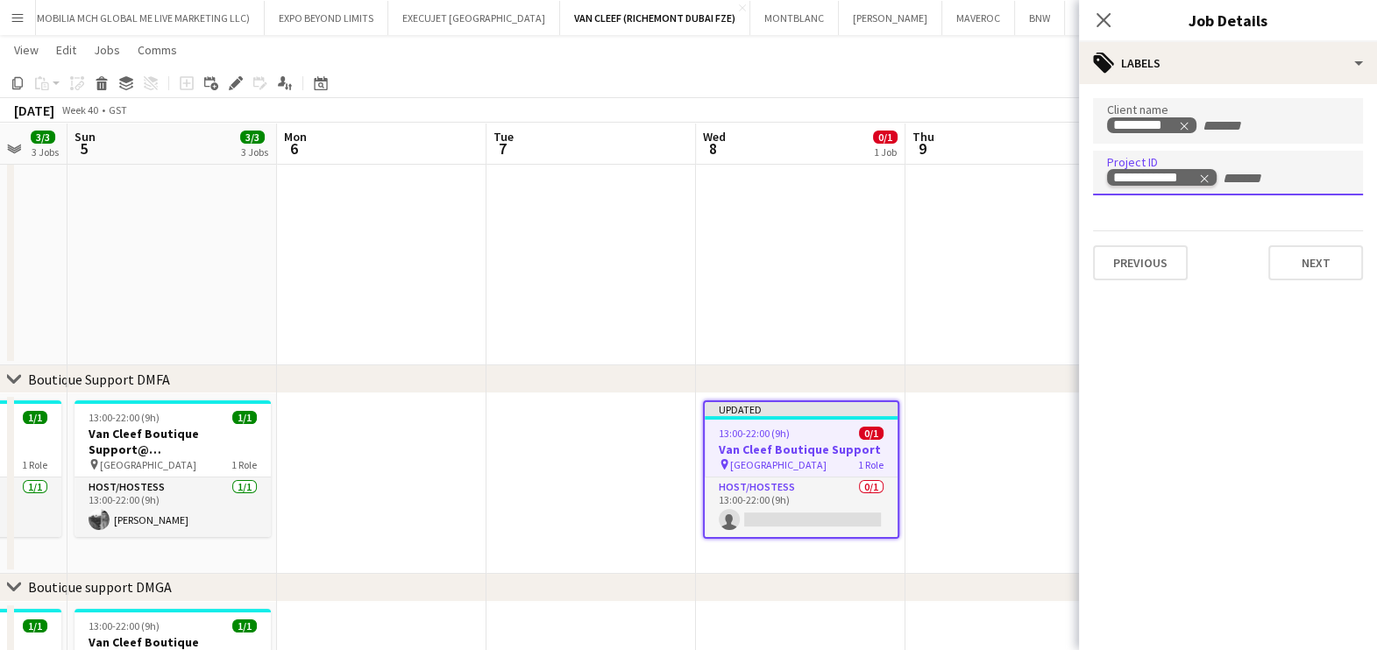
click at [1205, 176] on icon "Remove tag" at bounding box center [1204, 178] width 8 height 8
click at [961, 464] on app-date-cell at bounding box center [1009, 483] width 209 height 181
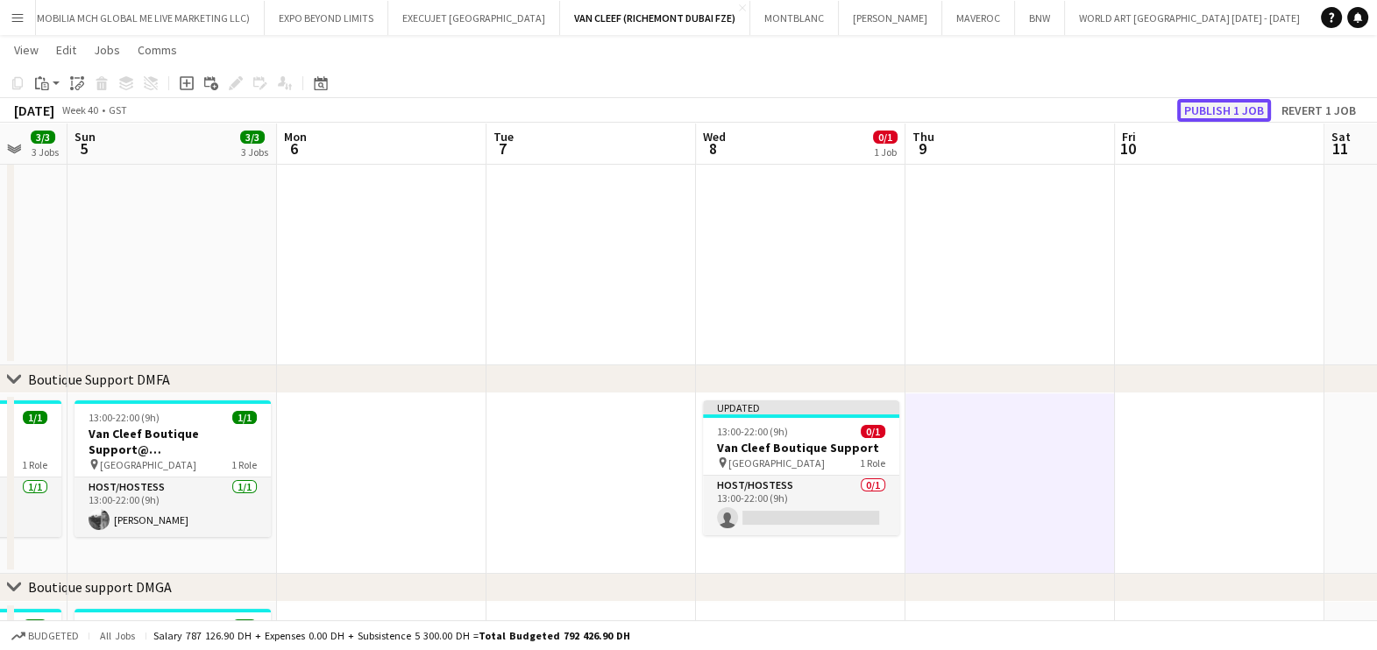
click at [1247, 107] on button "Publish 1 job" at bounding box center [1224, 110] width 94 height 23
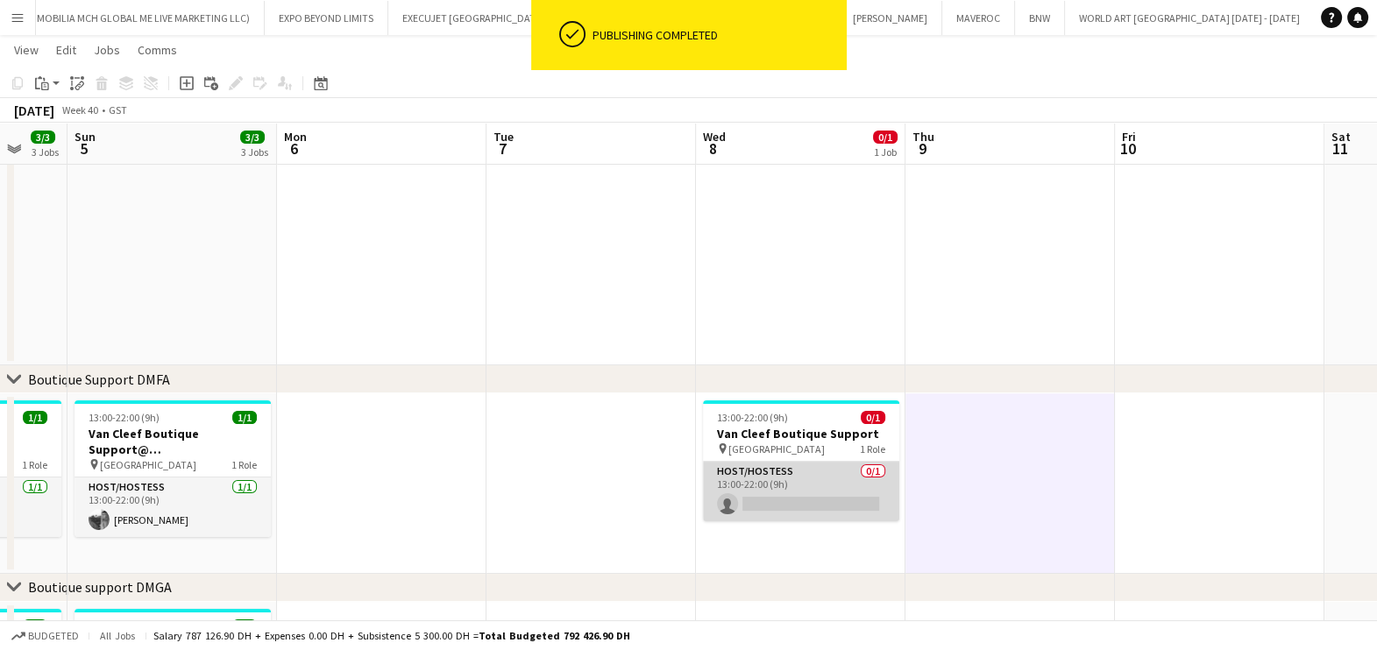
click at [769, 512] on app-card-role "Host/Hostess 0/1 13:00-22:00 (9h) single-neutral-actions" at bounding box center [801, 492] width 196 height 60
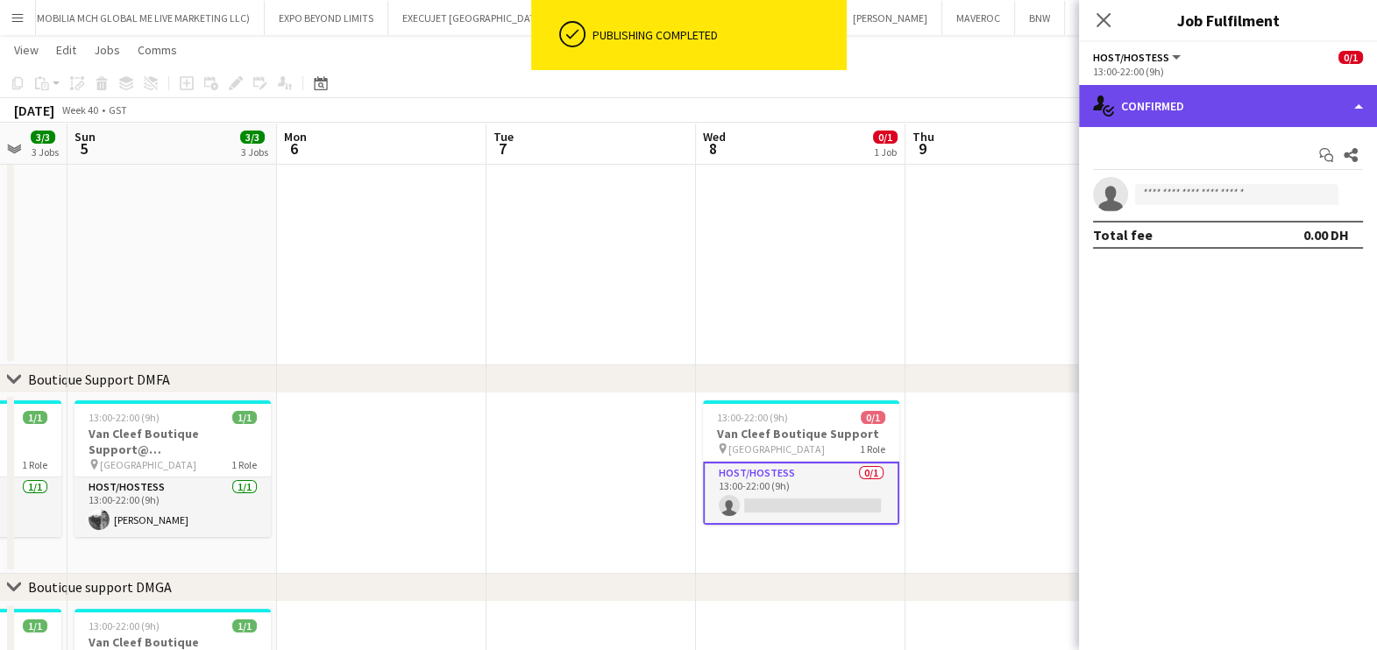
drag, startPoint x: 1271, startPoint y: 124, endPoint x: 1265, endPoint y: 149, distance: 26.0
click at [1271, 123] on div "single-neutral-actions-check-2 Confirmed" at bounding box center [1228, 106] width 298 height 42
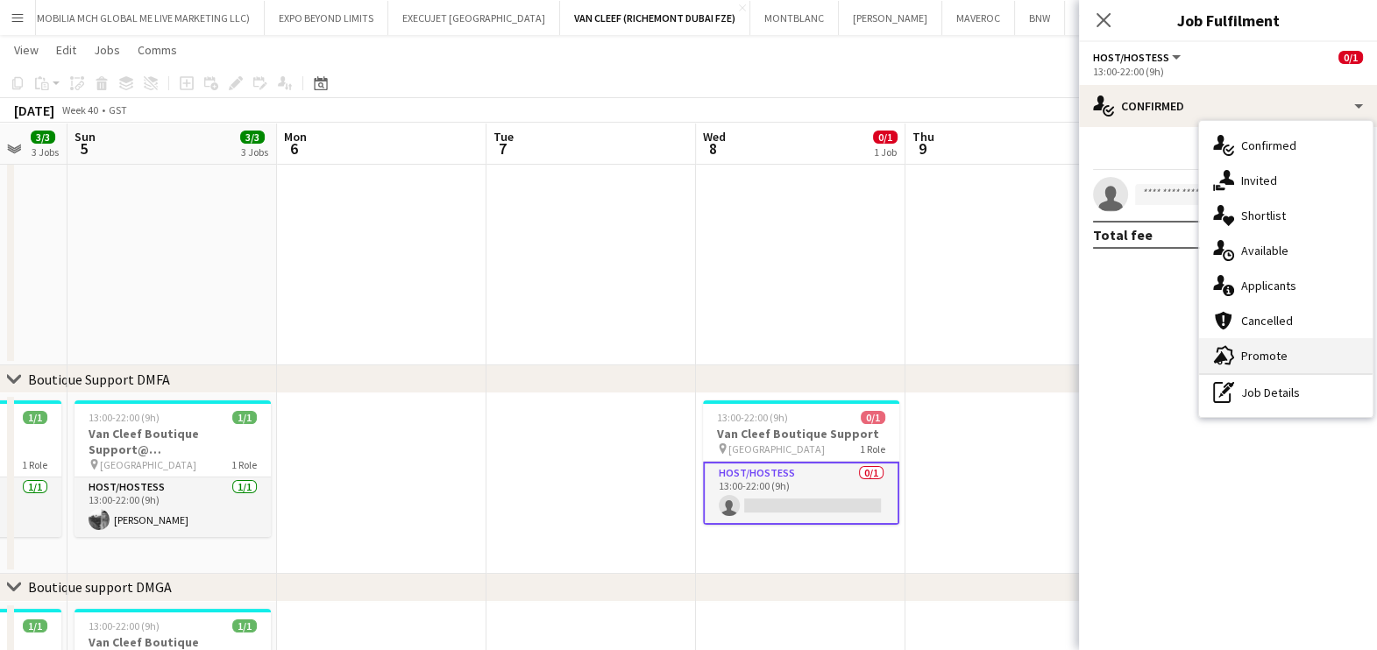
click at [1272, 340] on div "advertising-megaphone Promote" at bounding box center [1286, 355] width 174 height 35
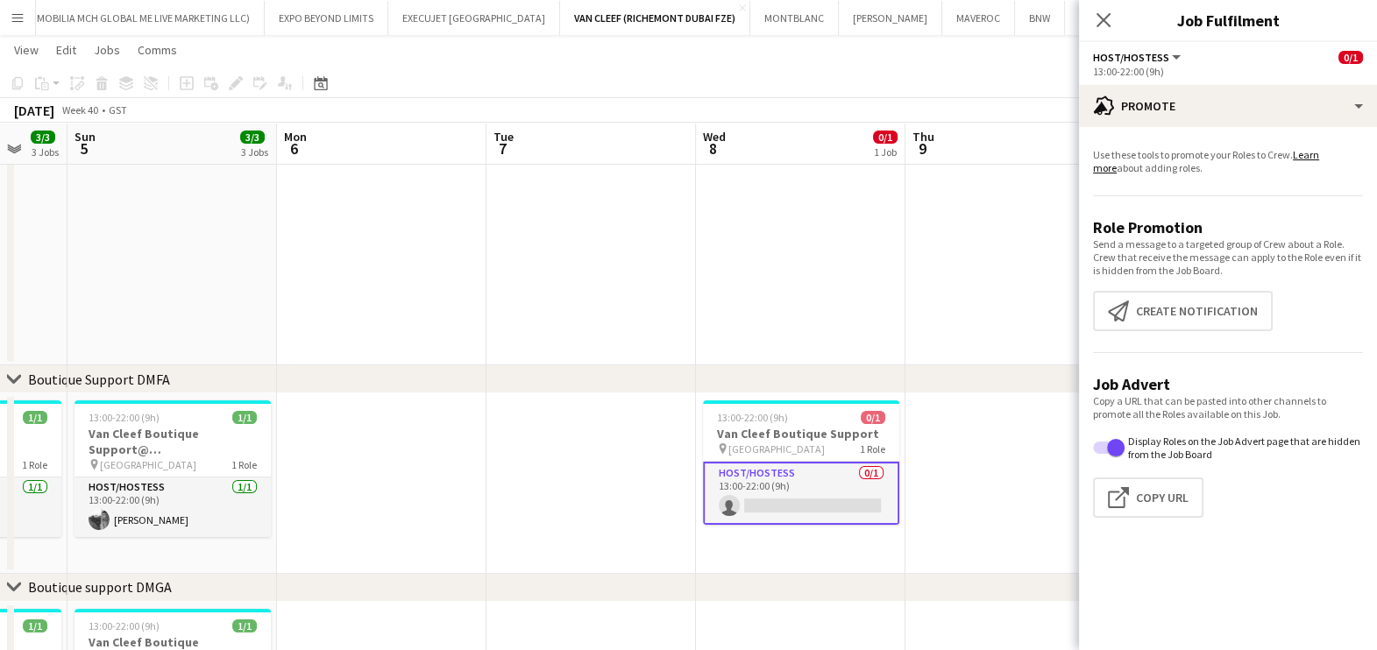
click at [1190, 284] on app-promote-tab "Use these tools to promote your Roles to Crew. Learn more about adding roles. R…" at bounding box center [1228, 336] width 298 height 391
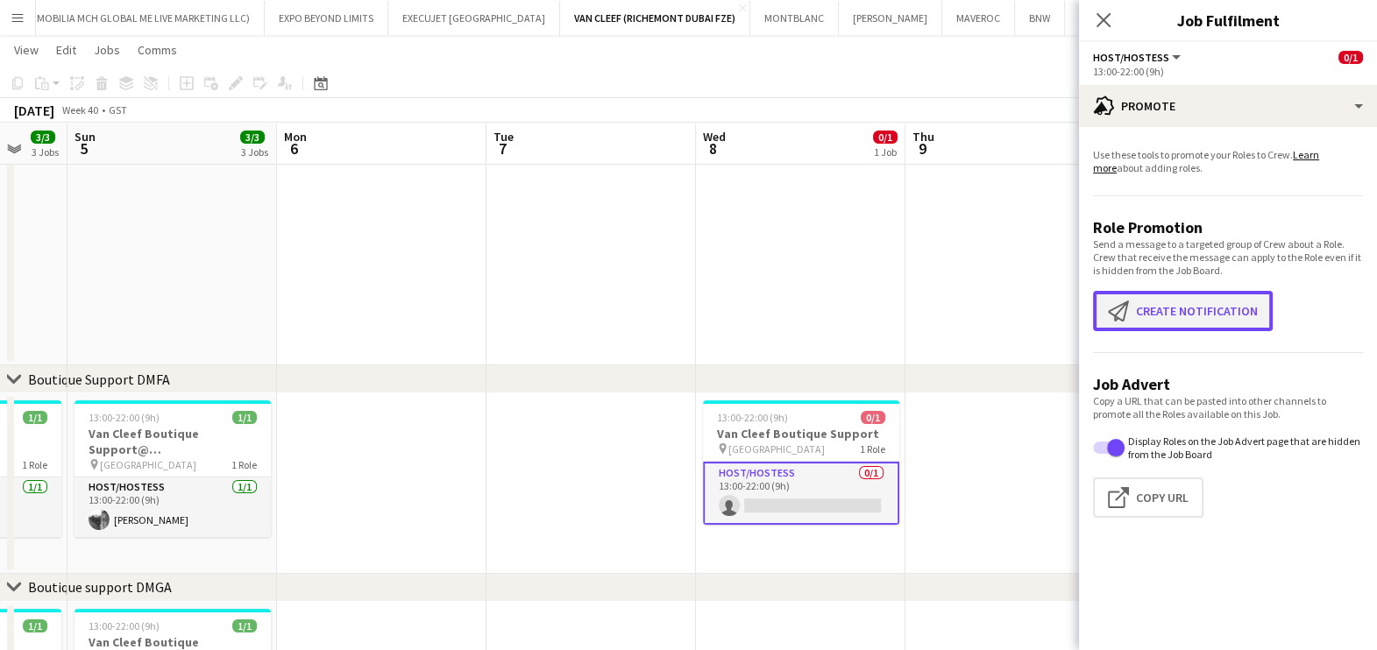
click at [1186, 302] on button "Create notification Create notification" at bounding box center [1183, 311] width 180 height 40
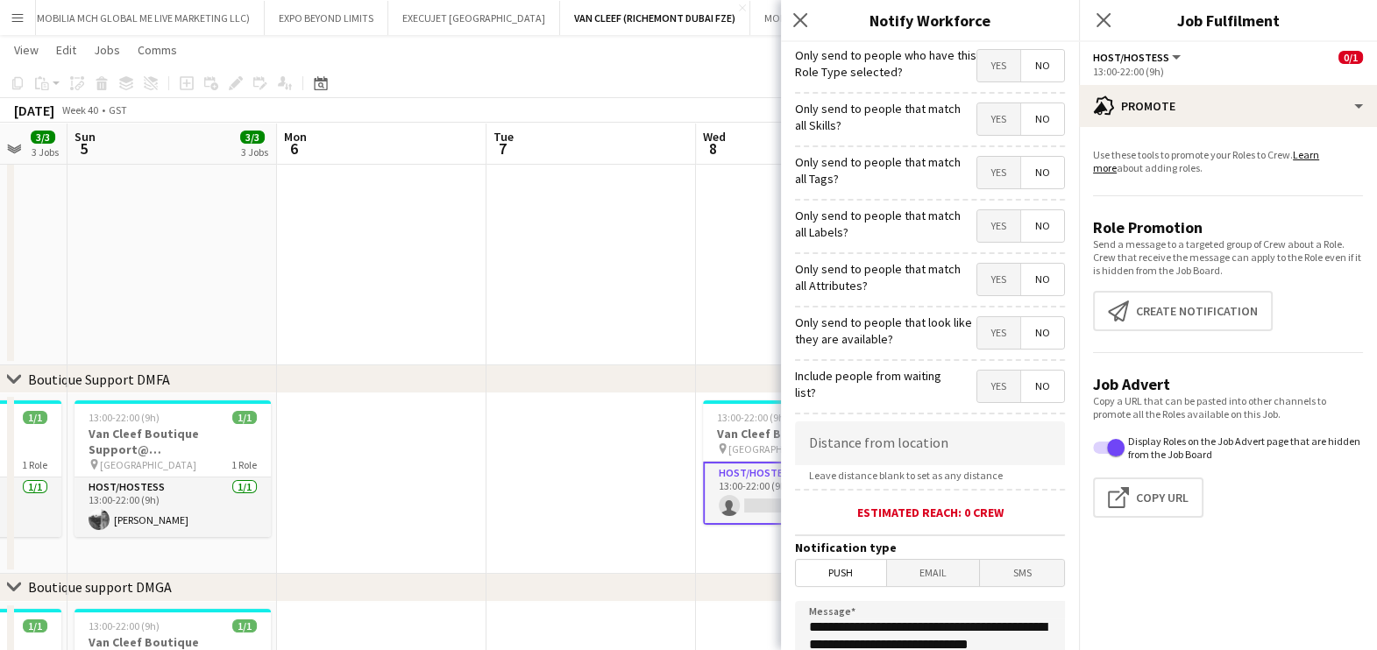
click at [995, 127] on span "Yes" at bounding box center [998, 119] width 43 height 32
click at [977, 174] on span "Yes" at bounding box center [998, 173] width 43 height 32
click at [985, 223] on span "Yes" at bounding box center [998, 226] width 43 height 32
click at [979, 268] on span "Yes" at bounding box center [998, 280] width 43 height 32
click at [975, 307] on form "**********" at bounding box center [930, 503] width 298 height 923
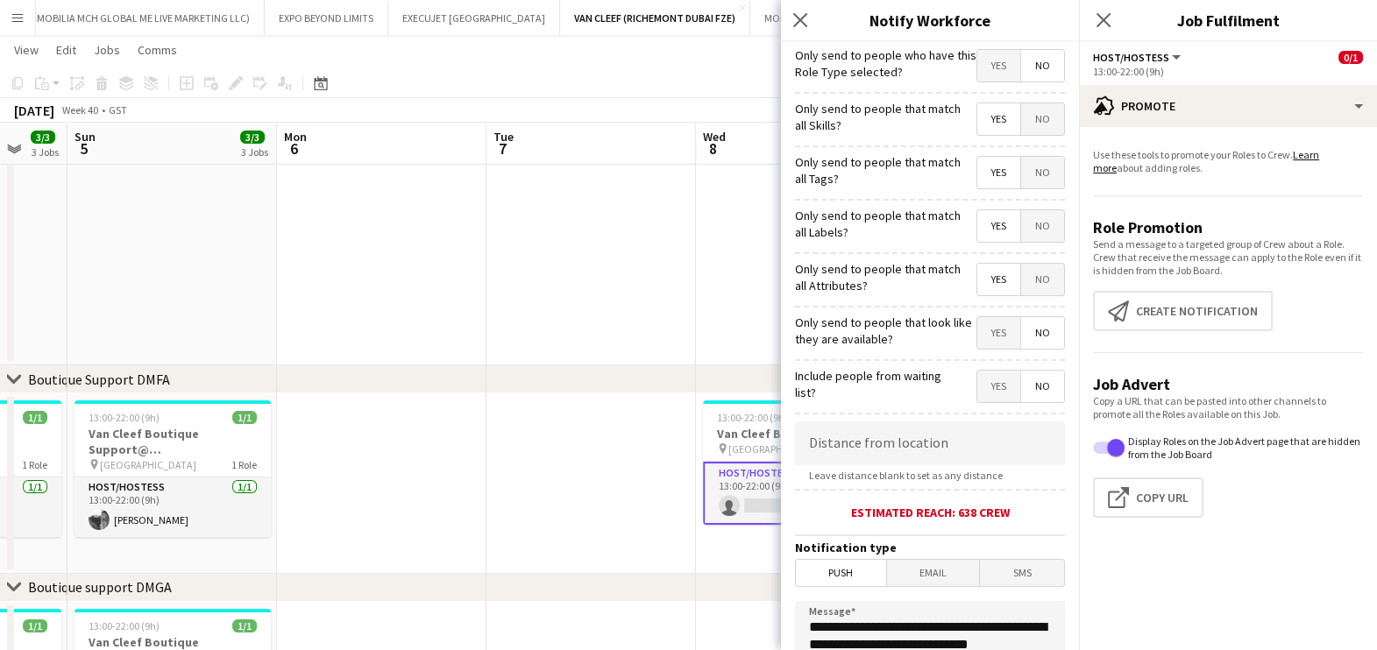
click at [977, 326] on span "Yes" at bounding box center [998, 333] width 43 height 32
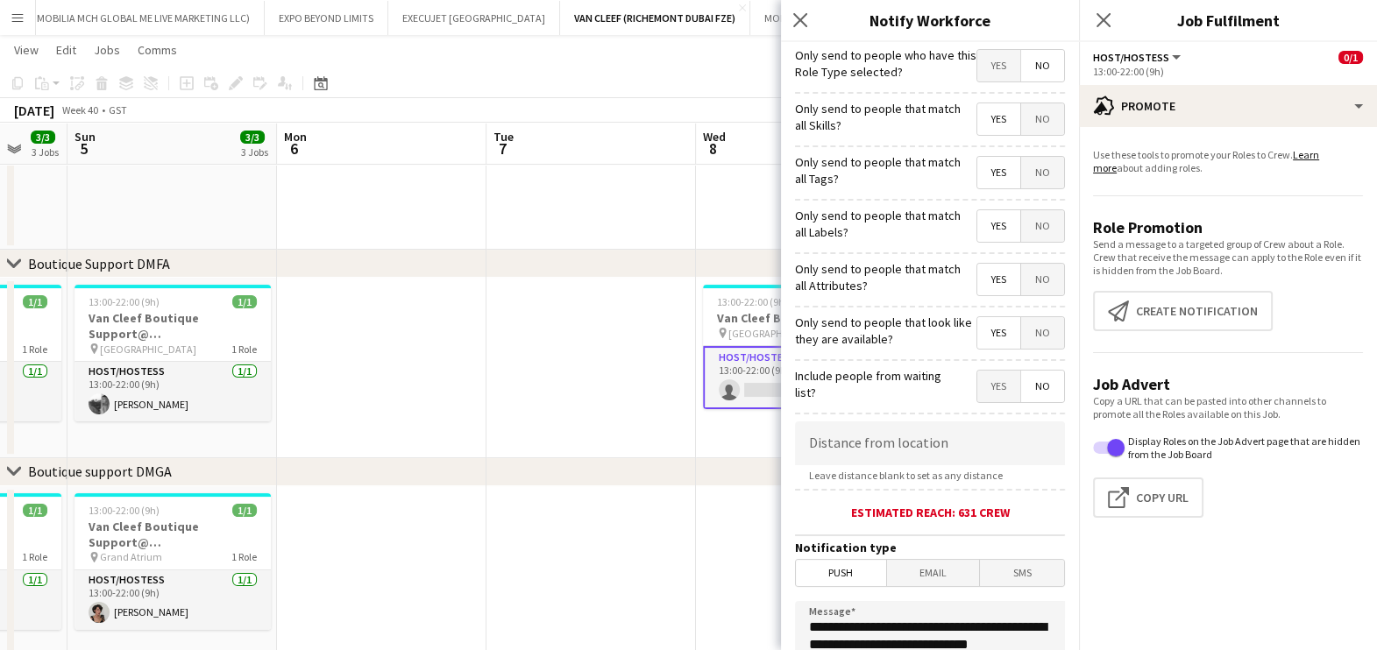
scroll to position [322, 0]
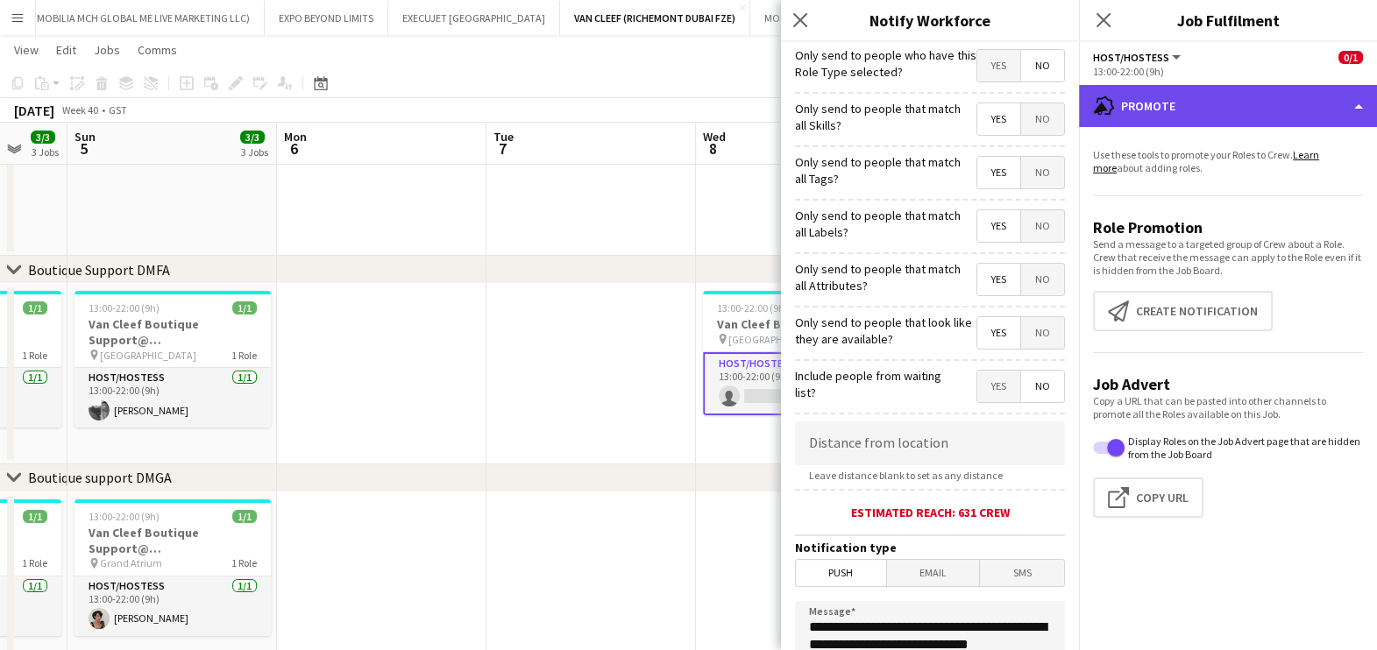
click at [1342, 113] on div "advertising-megaphone Promote" at bounding box center [1228, 106] width 298 height 42
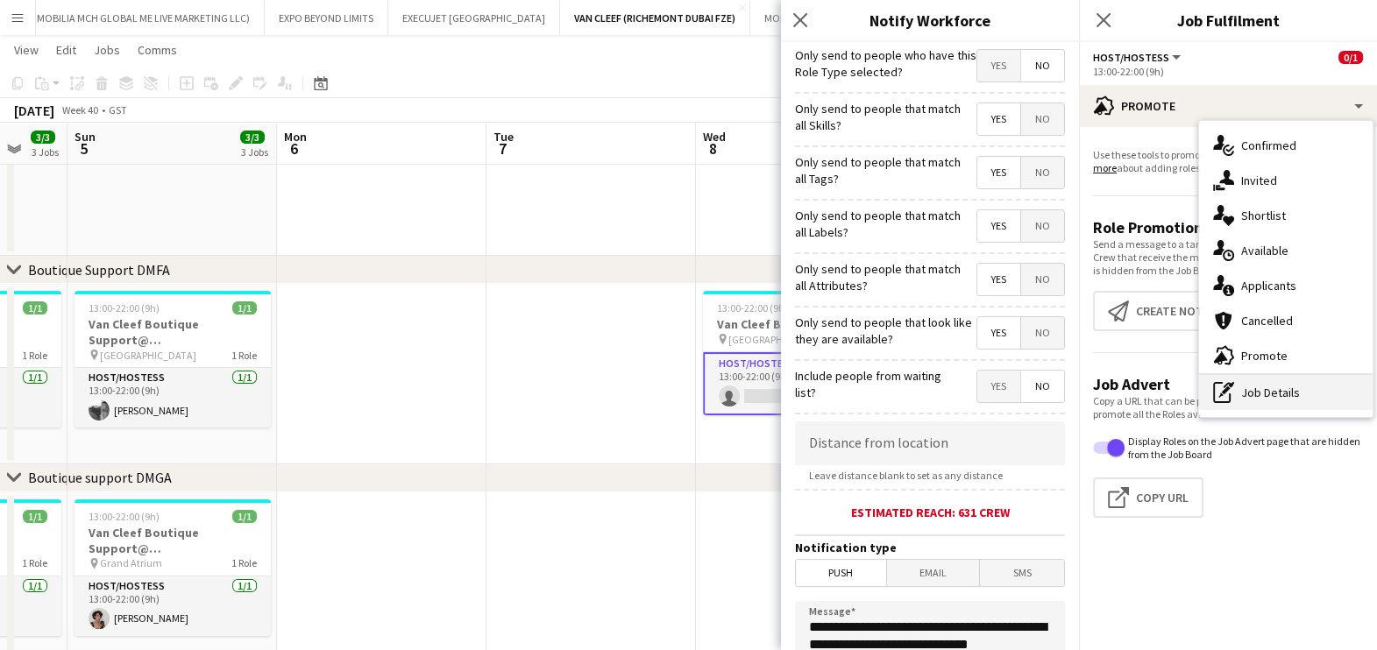
click at [1269, 379] on div "pen-write Job Details" at bounding box center [1286, 392] width 174 height 35
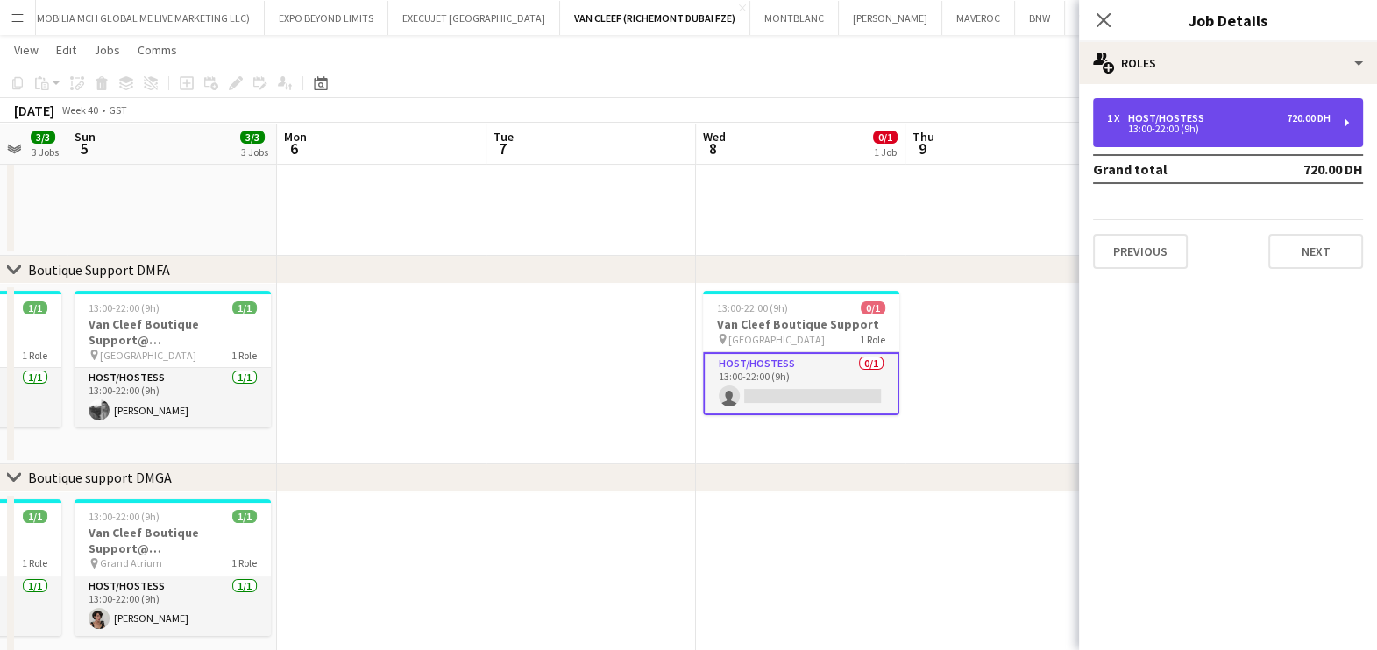
click at [1186, 112] on div "Host/Hostess" at bounding box center [1169, 118] width 83 height 12
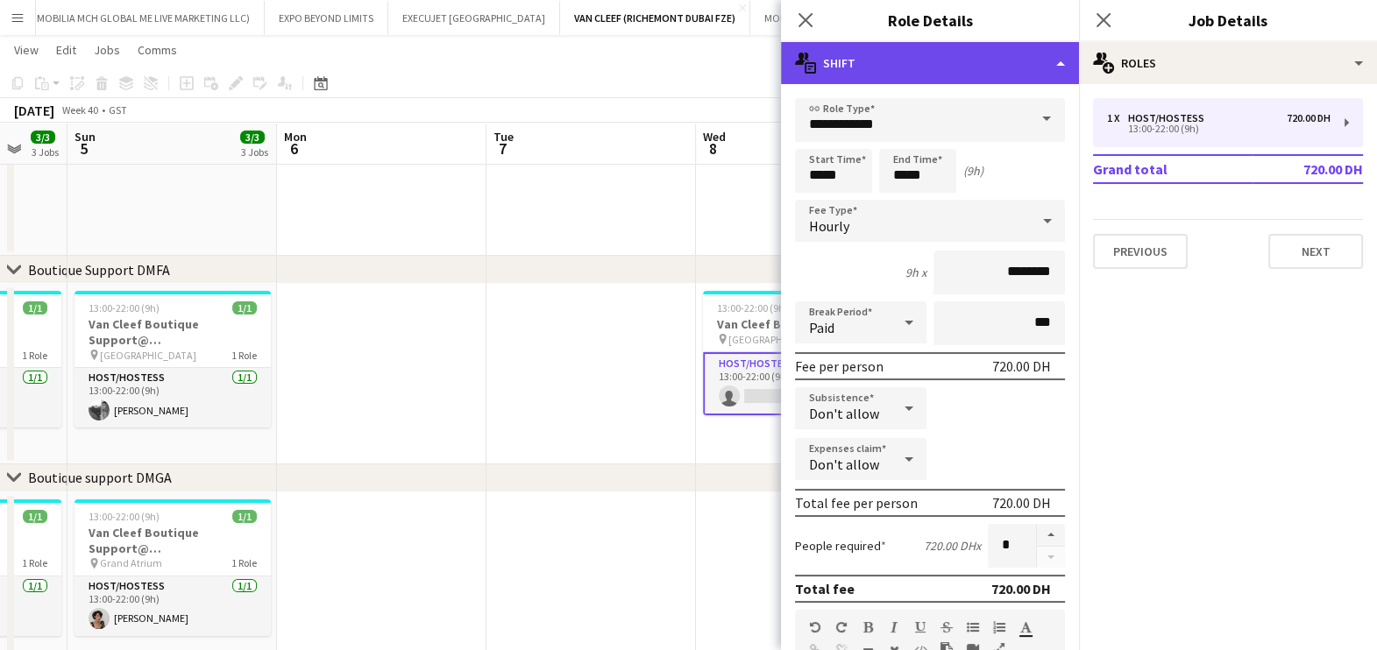
click at [1043, 48] on div "multiple-actions-text Shift" at bounding box center [930, 63] width 298 height 42
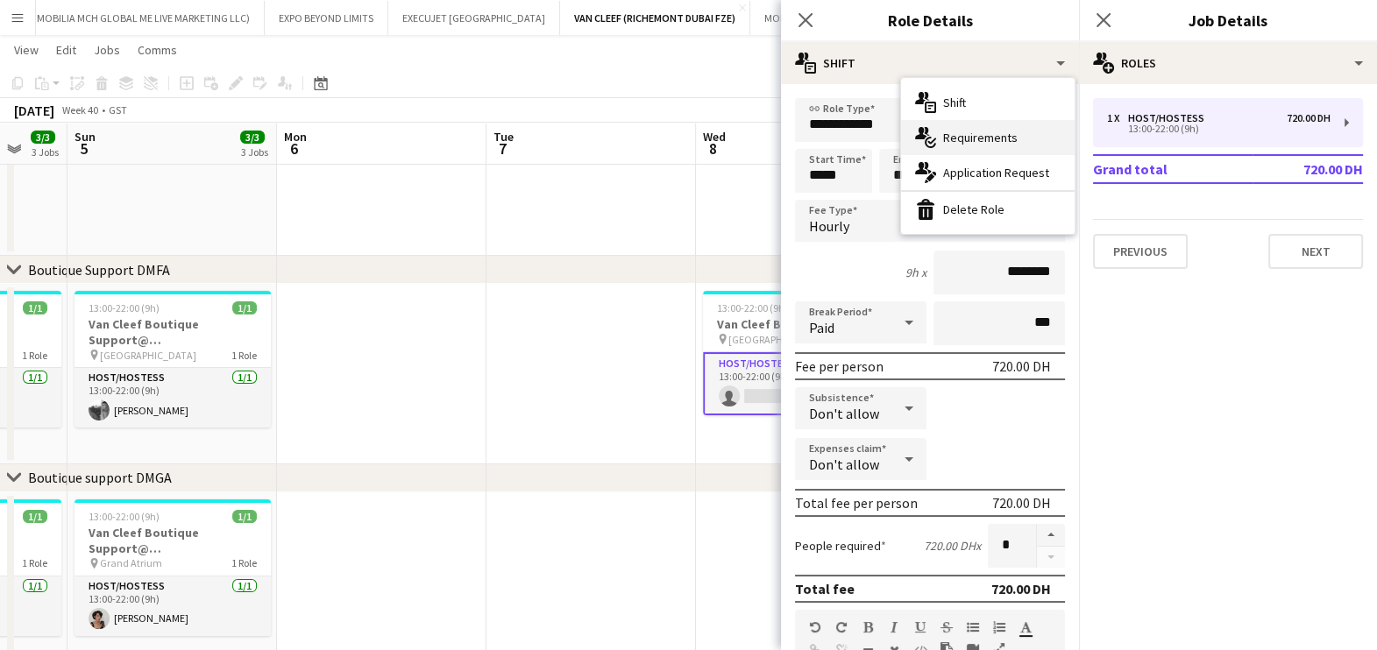
click at [1025, 149] on div "multiple-actions-check-2 Requirements" at bounding box center [988, 137] width 174 height 35
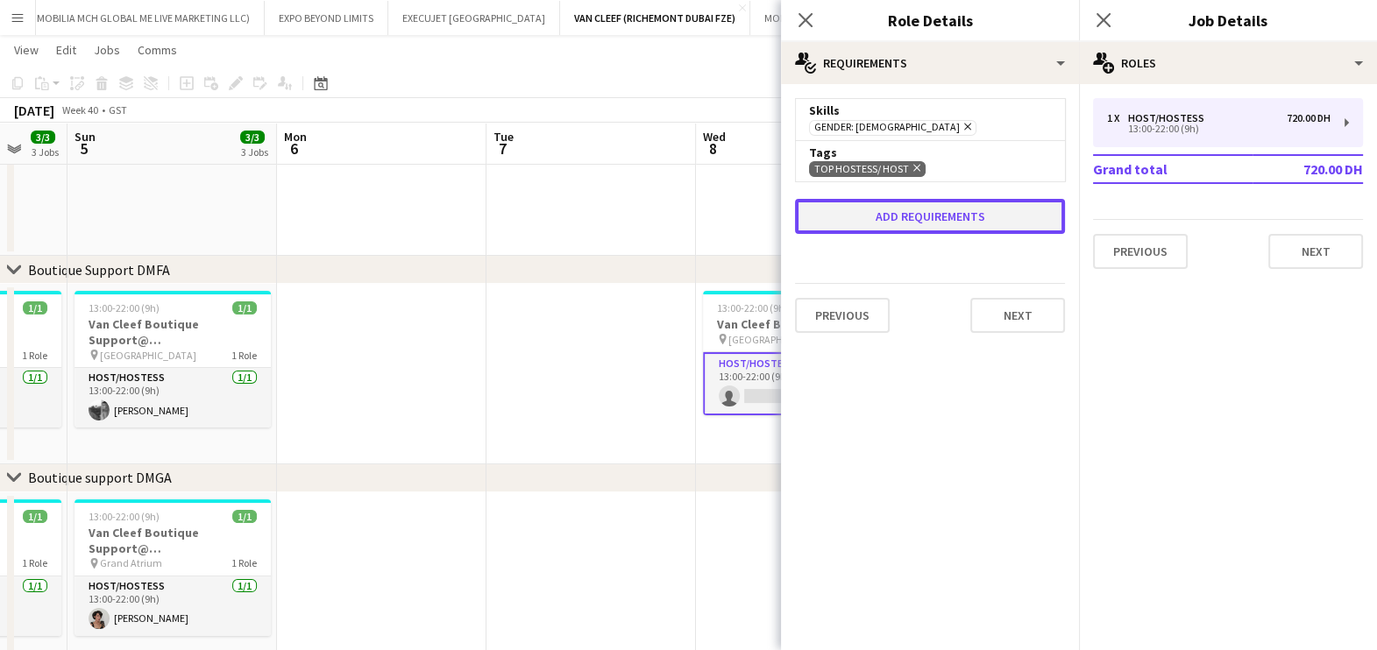
click at [939, 214] on button "Add requirements" at bounding box center [930, 216] width 270 height 35
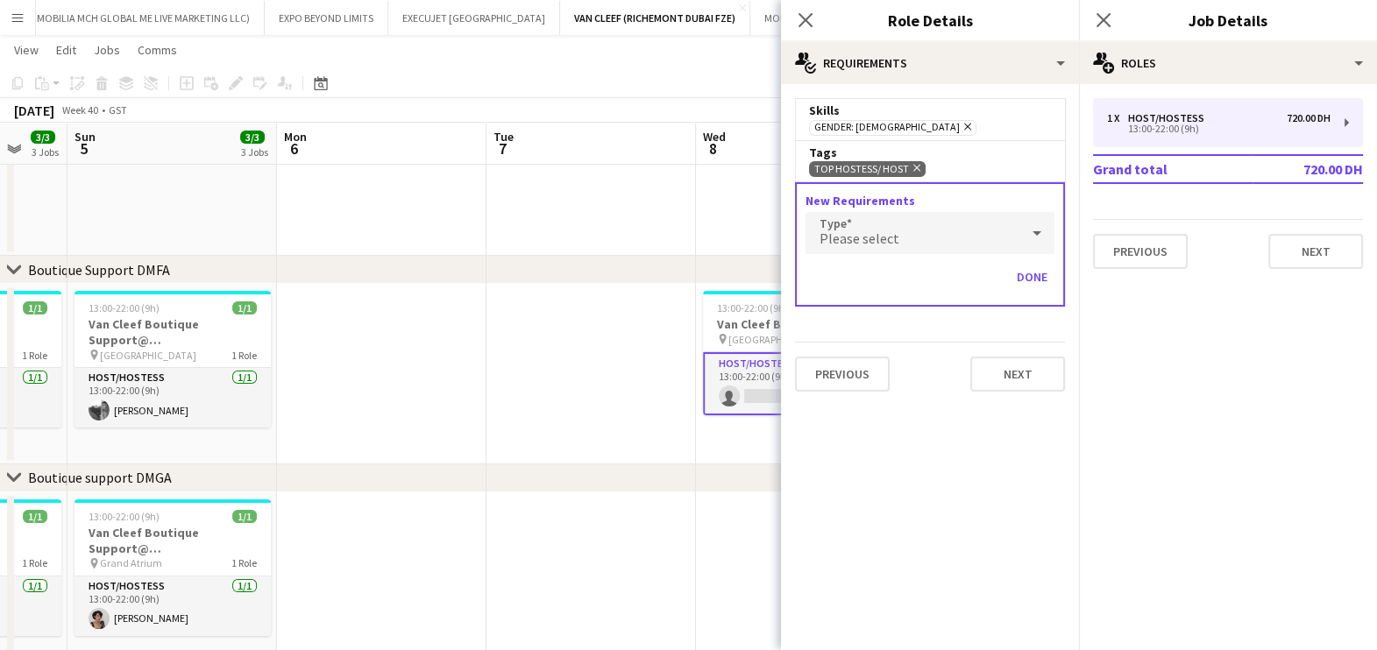
click at [910, 239] on div "Please select" at bounding box center [912, 233] width 214 height 42
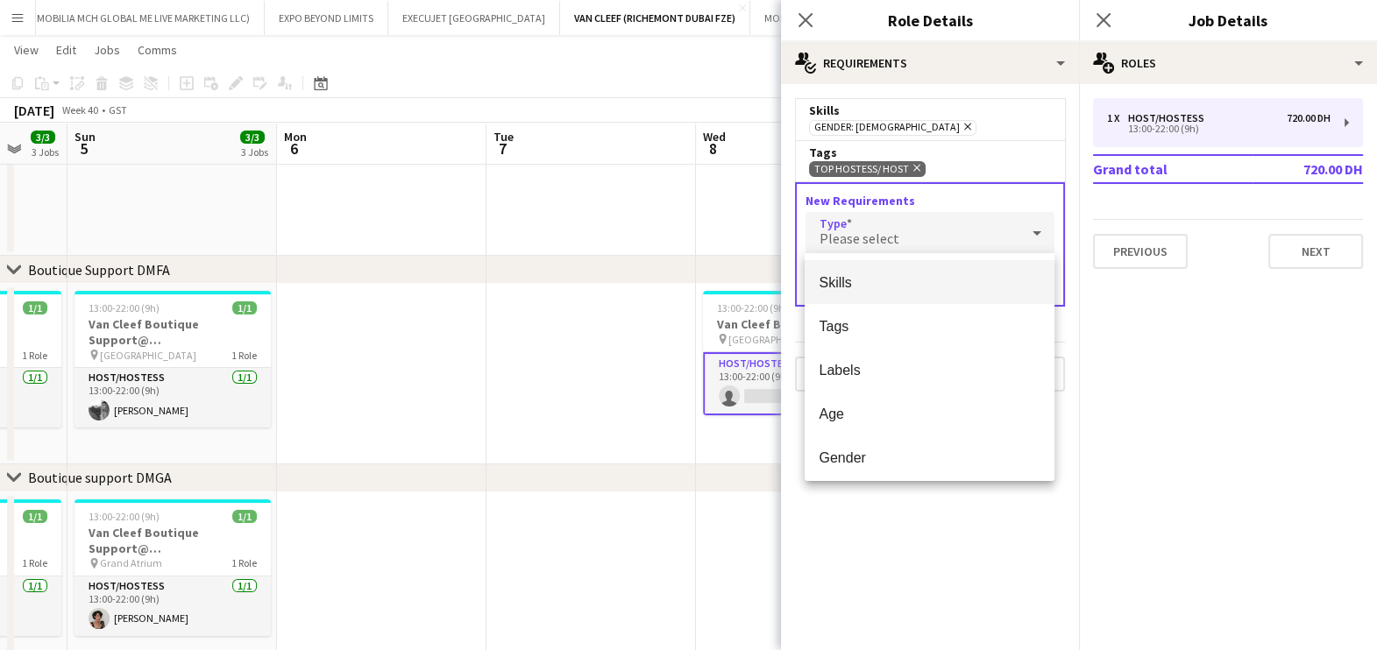
click at [889, 251] on div at bounding box center [688, 325] width 1377 height 650
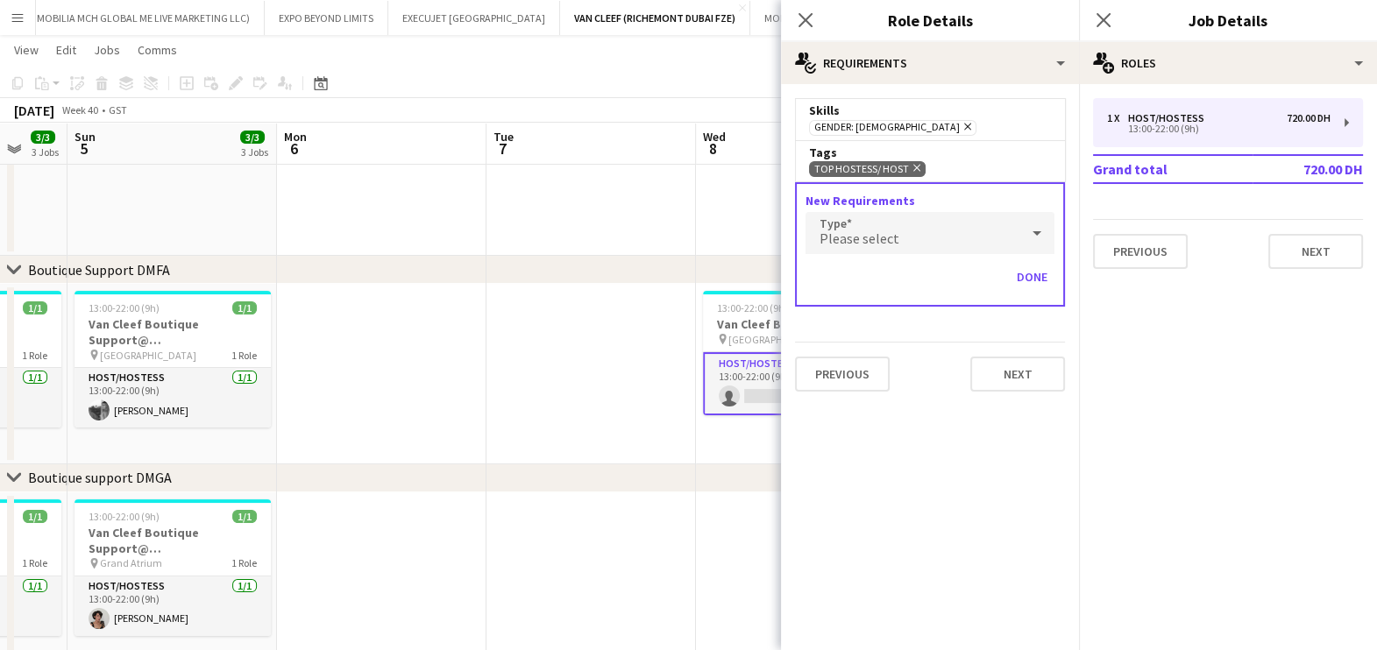
click at [885, 247] on div "Please select" at bounding box center [912, 233] width 214 height 42
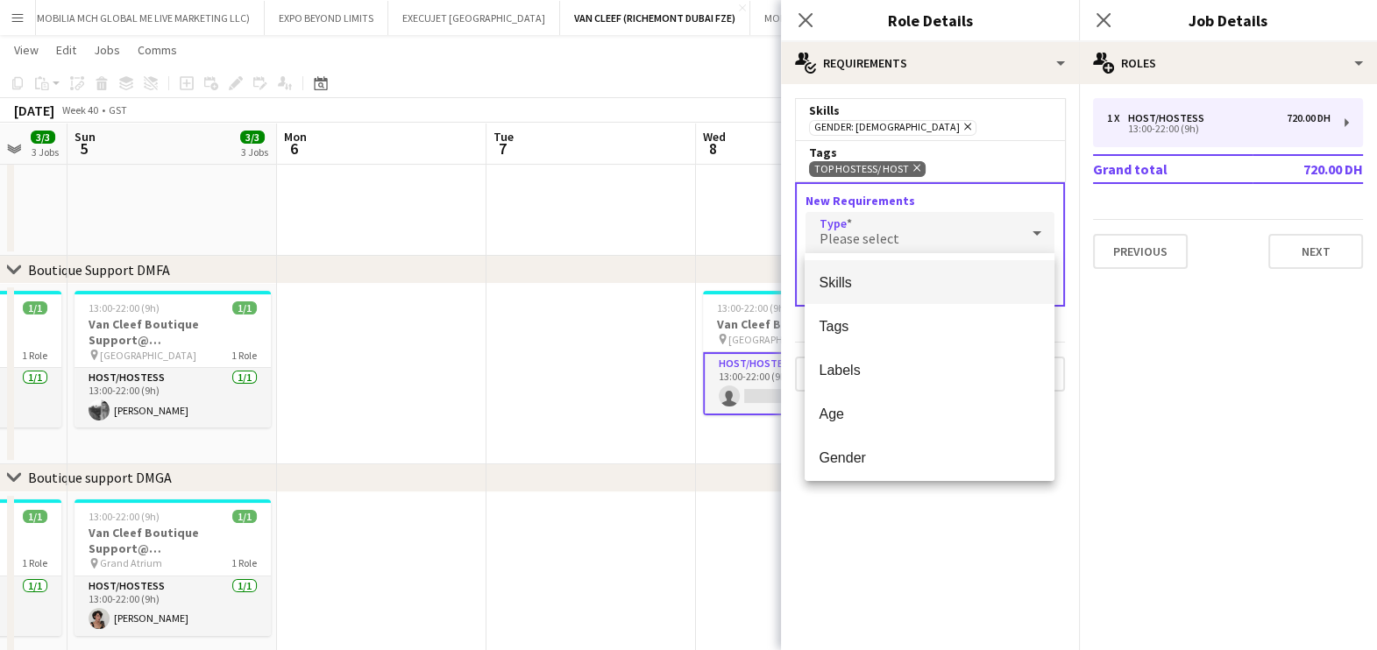
click at [871, 280] on span "Skills" at bounding box center [929, 282] width 222 height 17
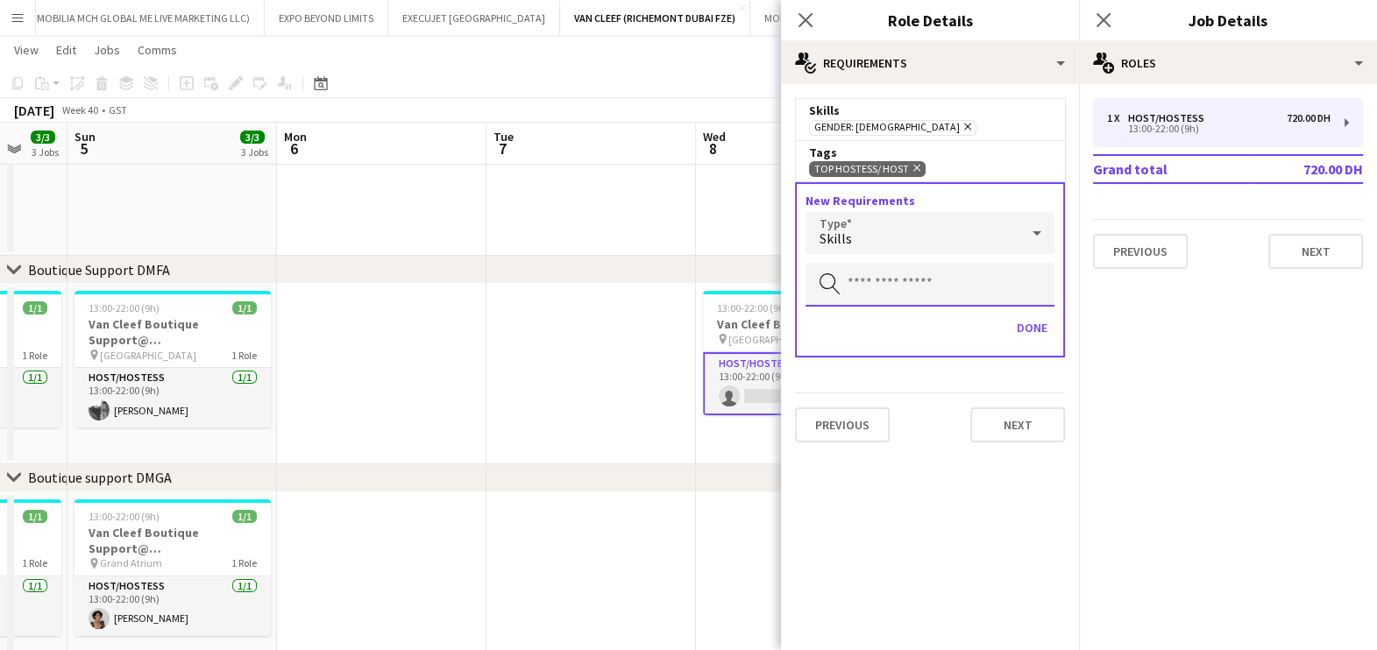
click at [875, 287] on input "text" at bounding box center [929, 285] width 249 height 44
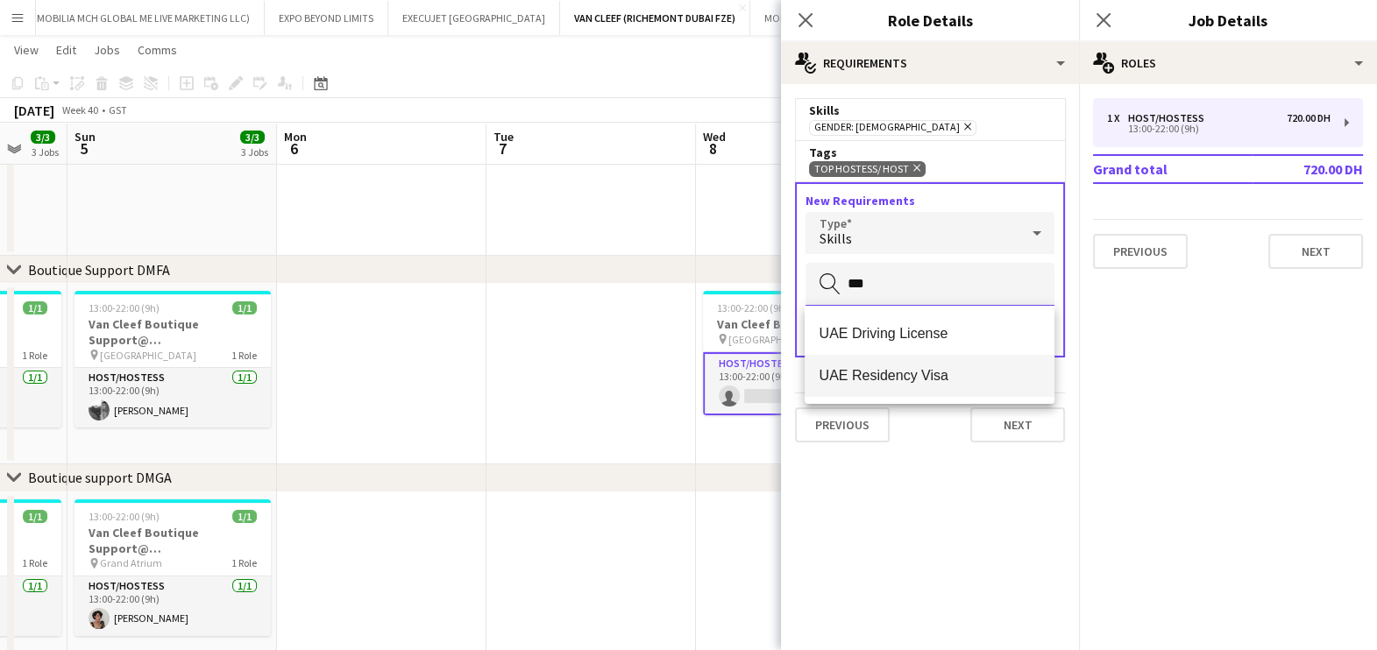
type input "***"
click at [894, 358] on mat-option "UAE Residency Visa" at bounding box center [929, 376] width 250 height 42
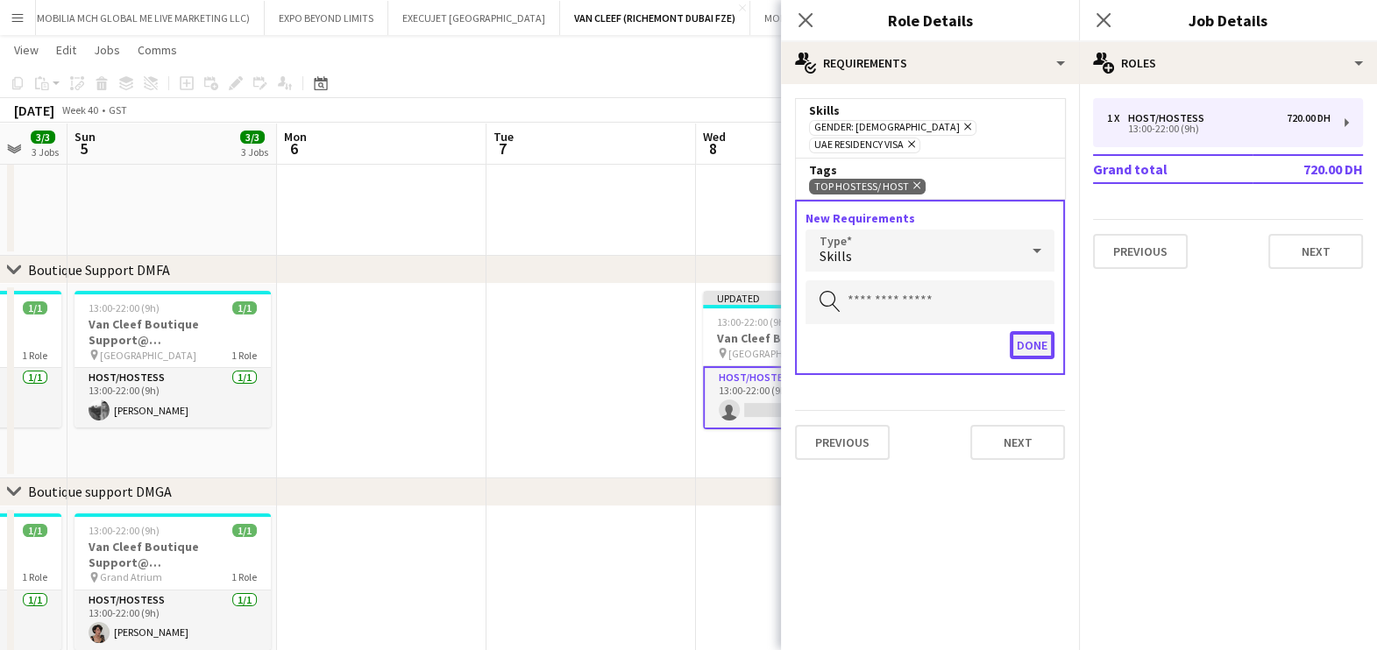
click at [1017, 331] on button "Done" at bounding box center [1032, 345] width 45 height 28
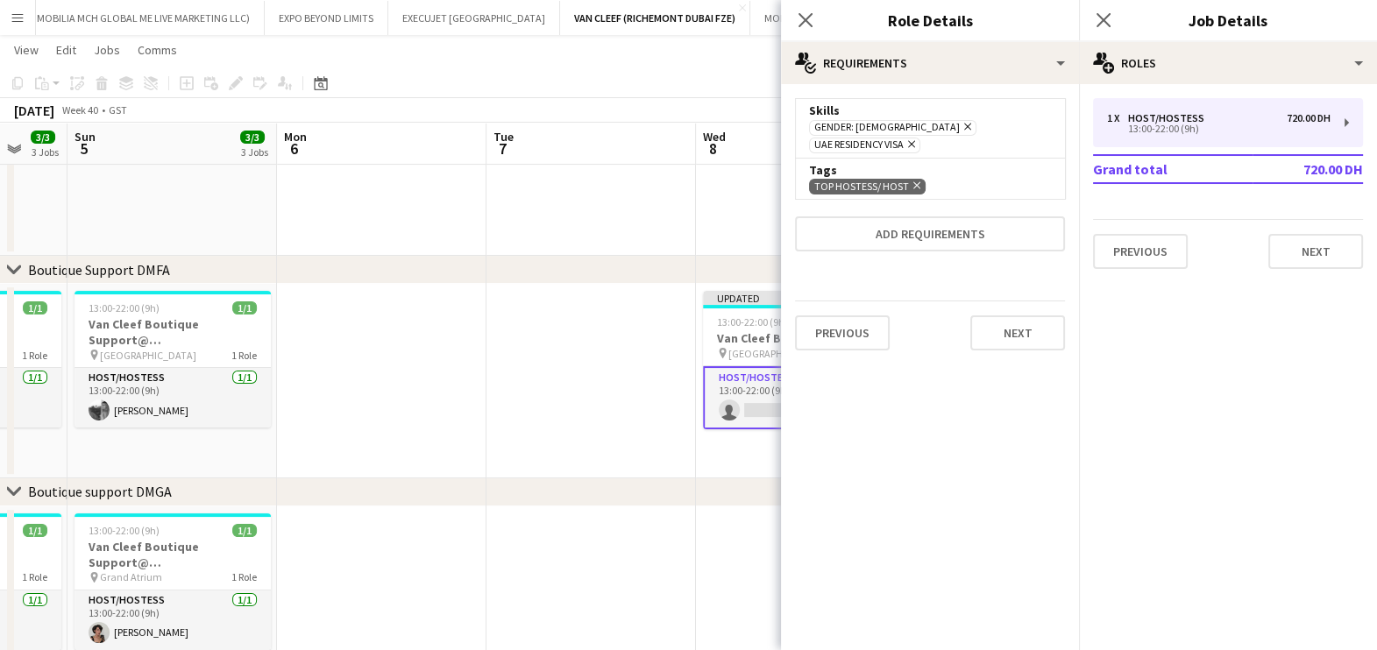
click at [1038, 332] on div "Previous Next" at bounding box center [930, 333] width 270 height 64
click at [696, 366] on app-date-cell "Updated 13:00-22:00 (9h) 0/1 Van Cleef Boutique Support pin Dubai Mall 1 Role H…" at bounding box center [800, 381] width 209 height 195
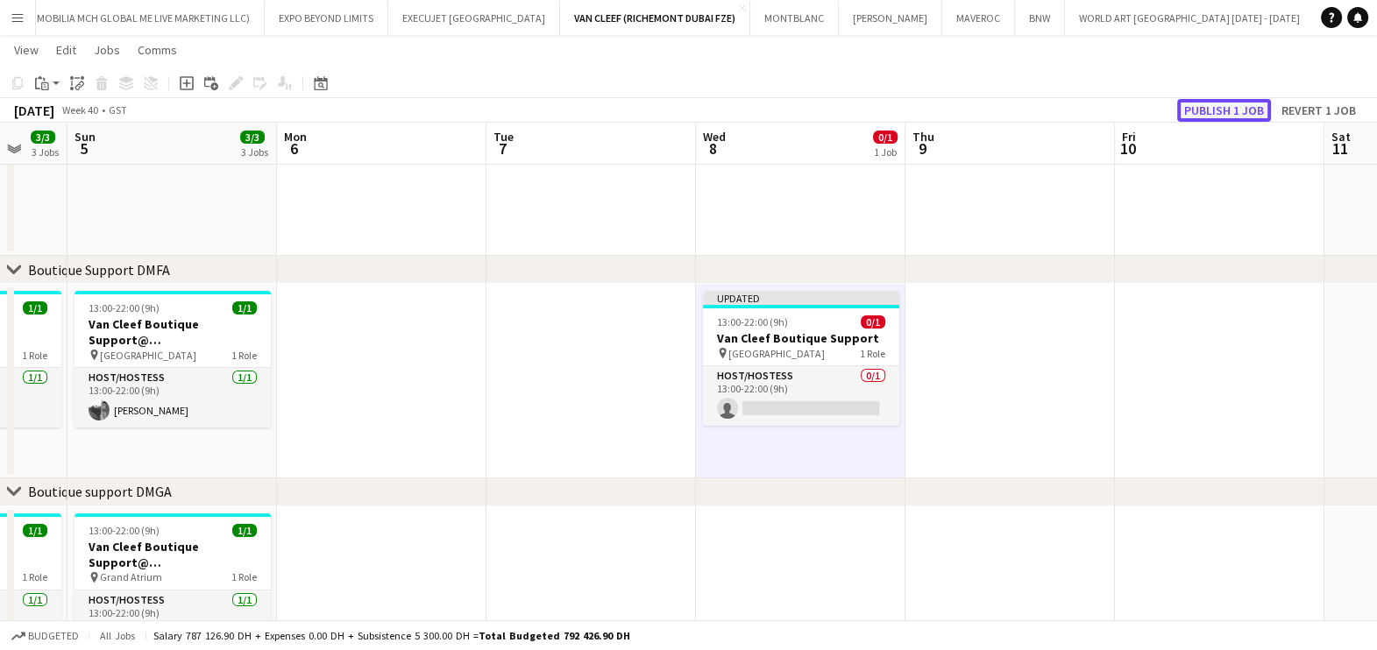
click at [1208, 105] on button "Publish 1 job" at bounding box center [1224, 110] width 94 height 23
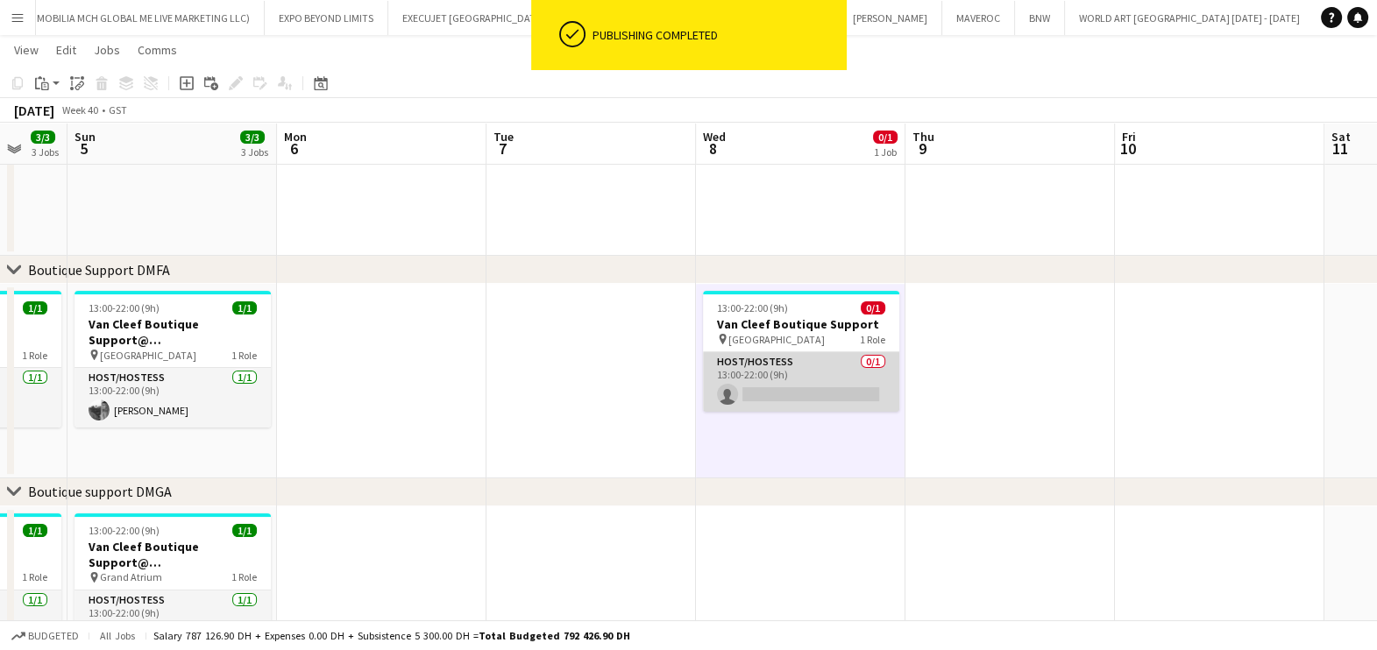
click at [791, 368] on app-card-role "Host/Hostess 0/1 13:00-22:00 (9h) single-neutral-actions" at bounding box center [801, 382] width 196 height 60
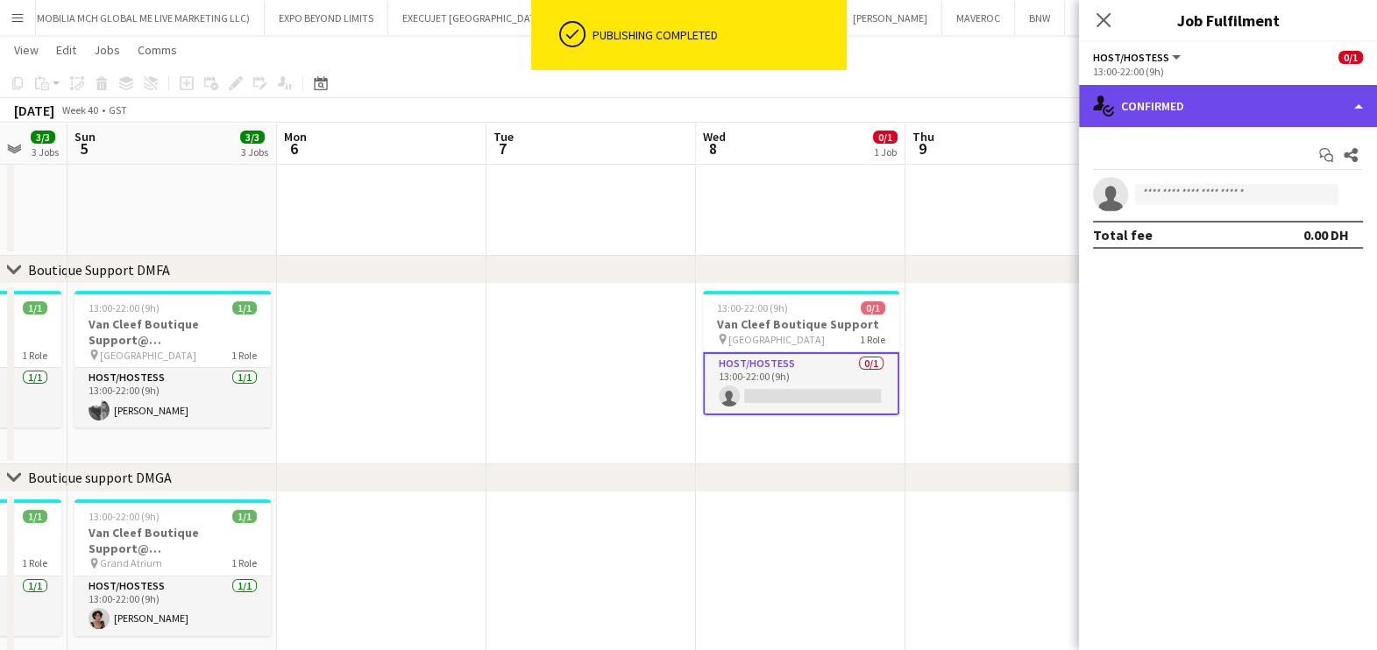
click at [1284, 108] on div "single-neutral-actions-check-2 Confirmed" at bounding box center [1228, 106] width 298 height 42
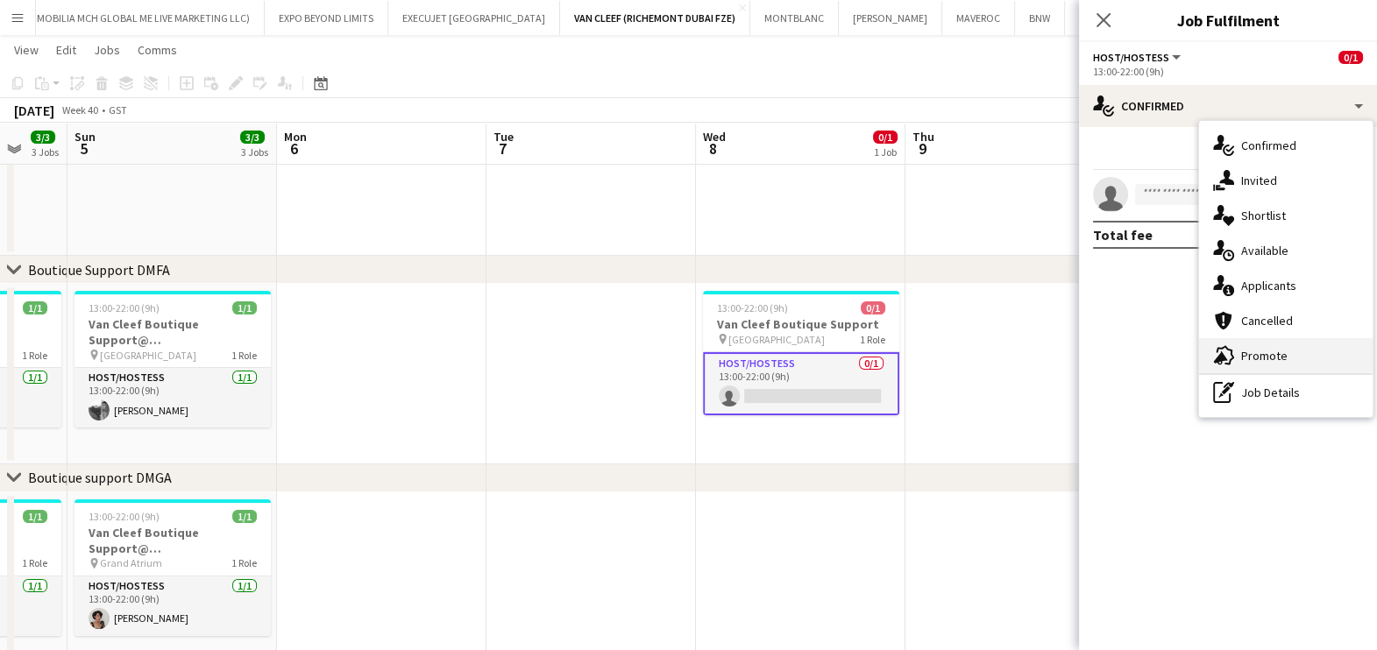
click at [1249, 345] on div "advertising-megaphone Promote" at bounding box center [1286, 355] width 174 height 35
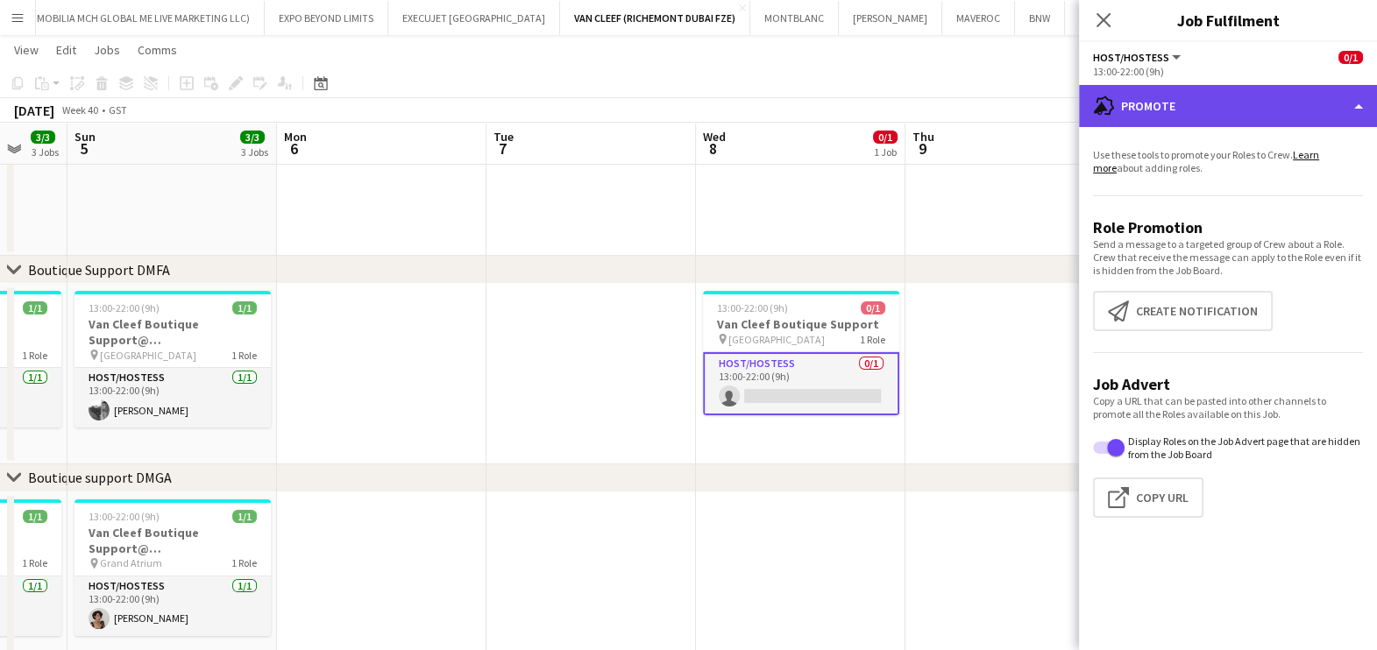
click at [1262, 122] on div "advertising-megaphone Promote" at bounding box center [1228, 106] width 298 height 42
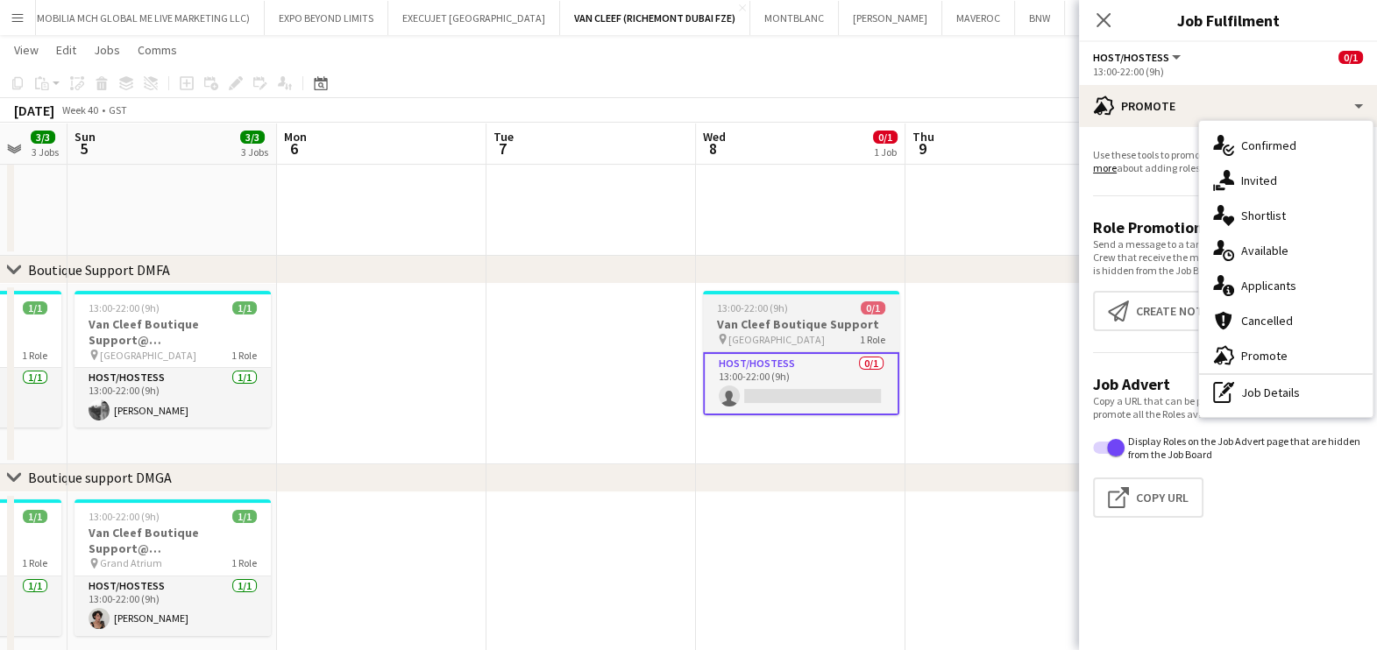
click at [853, 294] on app-job-card "13:00-22:00 (9h) 0/1 Van Cleef Boutique Support pin Dubai Mall 1 Role Host/Host…" at bounding box center [801, 353] width 196 height 124
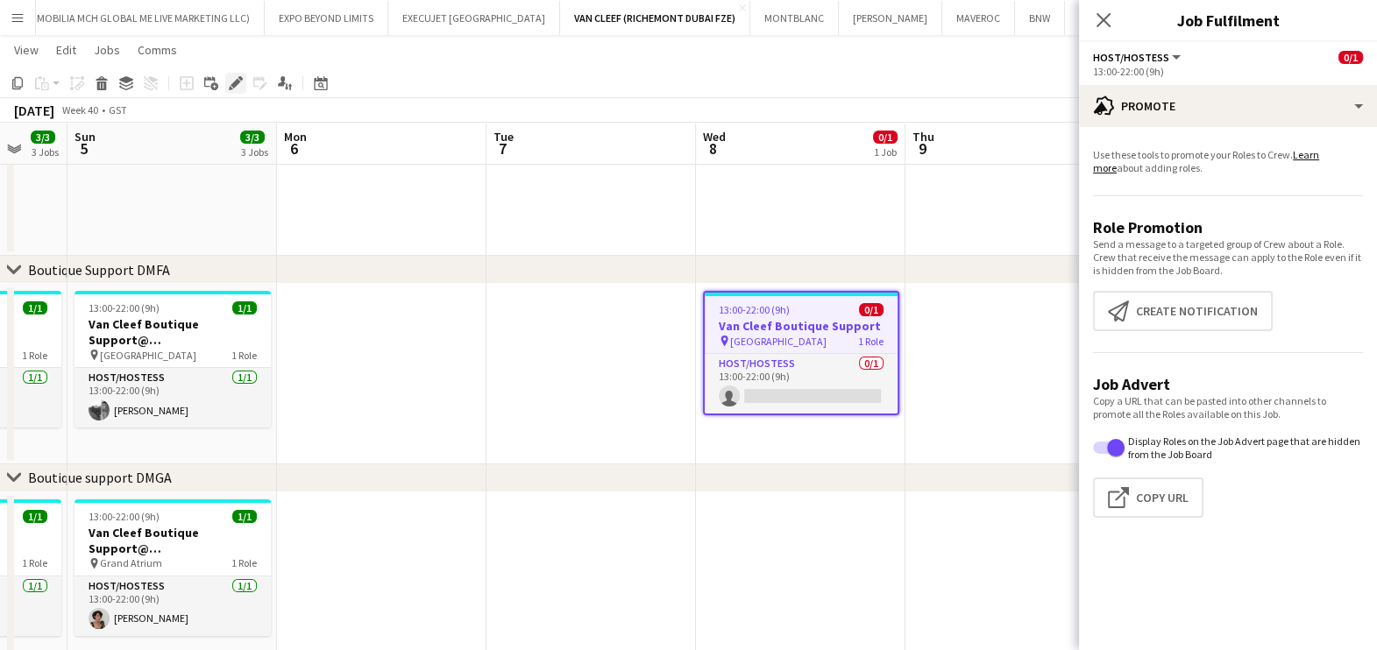
click at [231, 74] on div "Edit" at bounding box center [235, 83] width 21 height 21
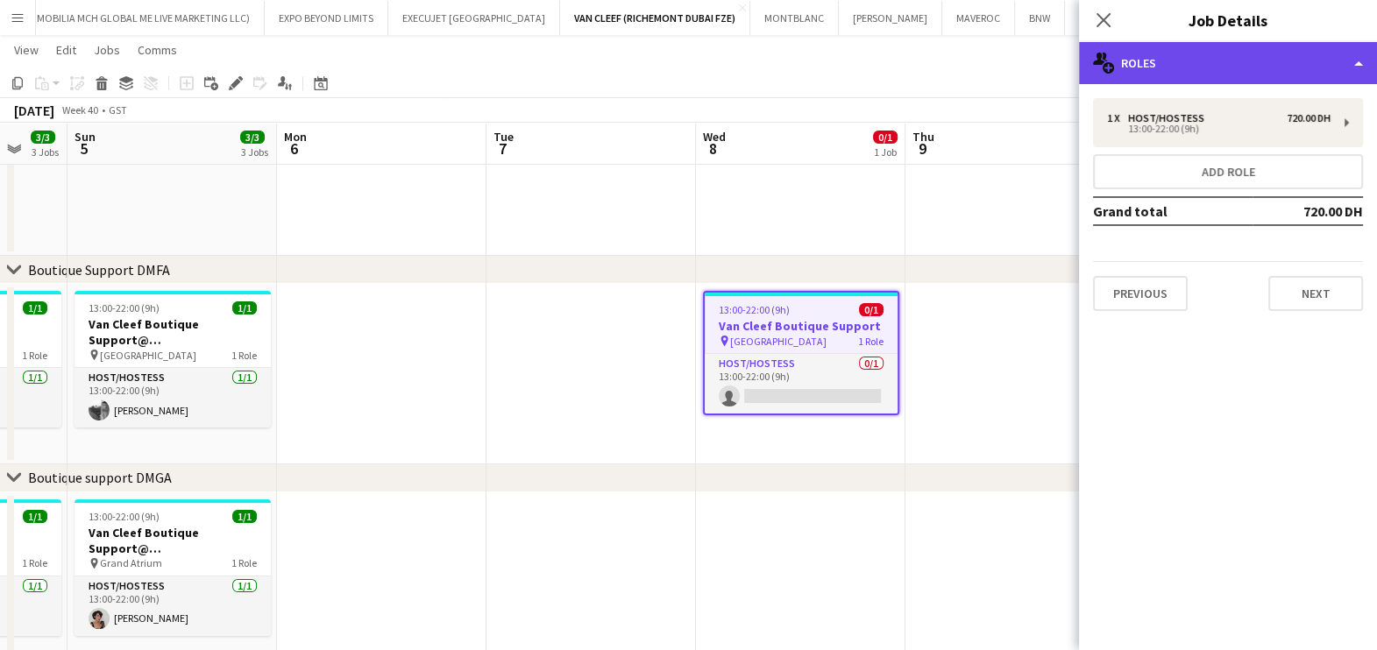
click at [1165, 65] on div "multiple-users-add Roles" at bounding box center [1228, 63] width 298 height 42
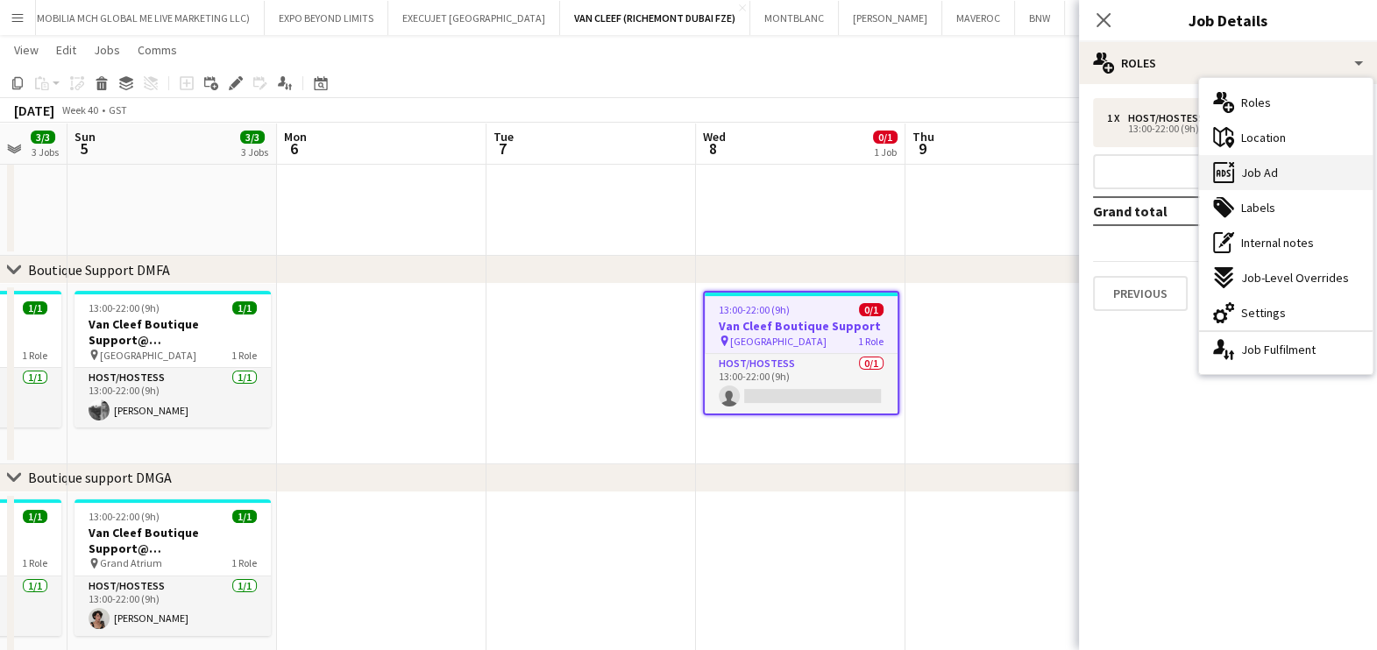
click at [1277, 162] on div "ads-window Job Ad" at bounding box center [1286, 172] width 174 height 35
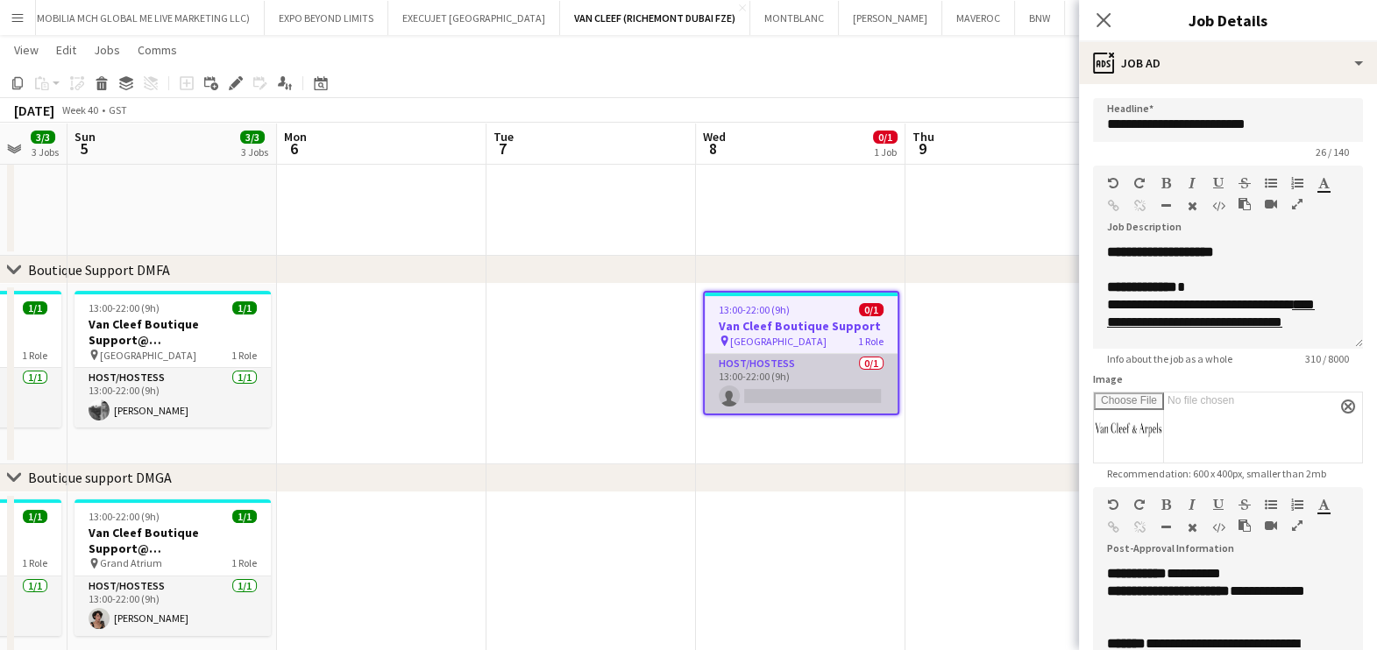
drag, startPoint x: 809, startPoint y: 264, endPoint x: 747, endPoint y: 366, distance: 119.5
click at [749, 371] on app-card-role "Host/Hostess 0/1 13:00-22:00 (9h) single-neutral-actions" at bounding box center [801, 384] width 193 height 60
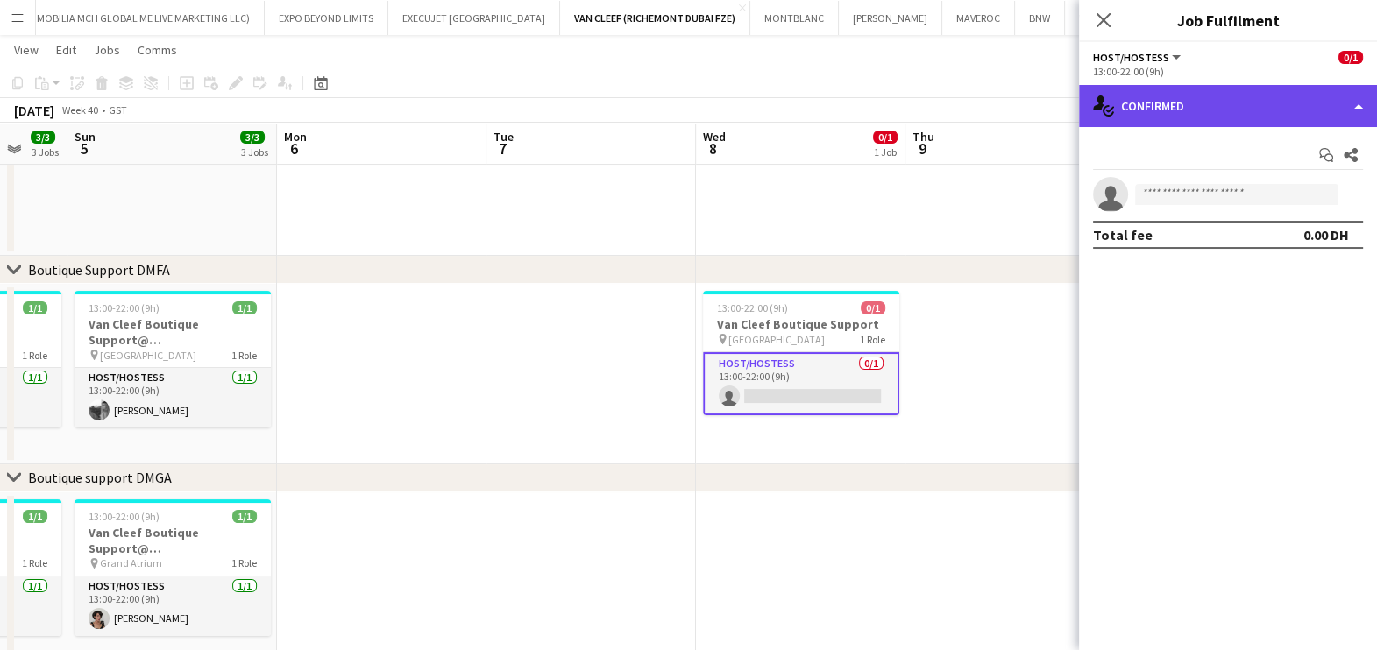
click at [1192, 110] on div "single-neutral-actions-check-2 Confirmed" at bounding box center [1228, 106] width 298 height 42
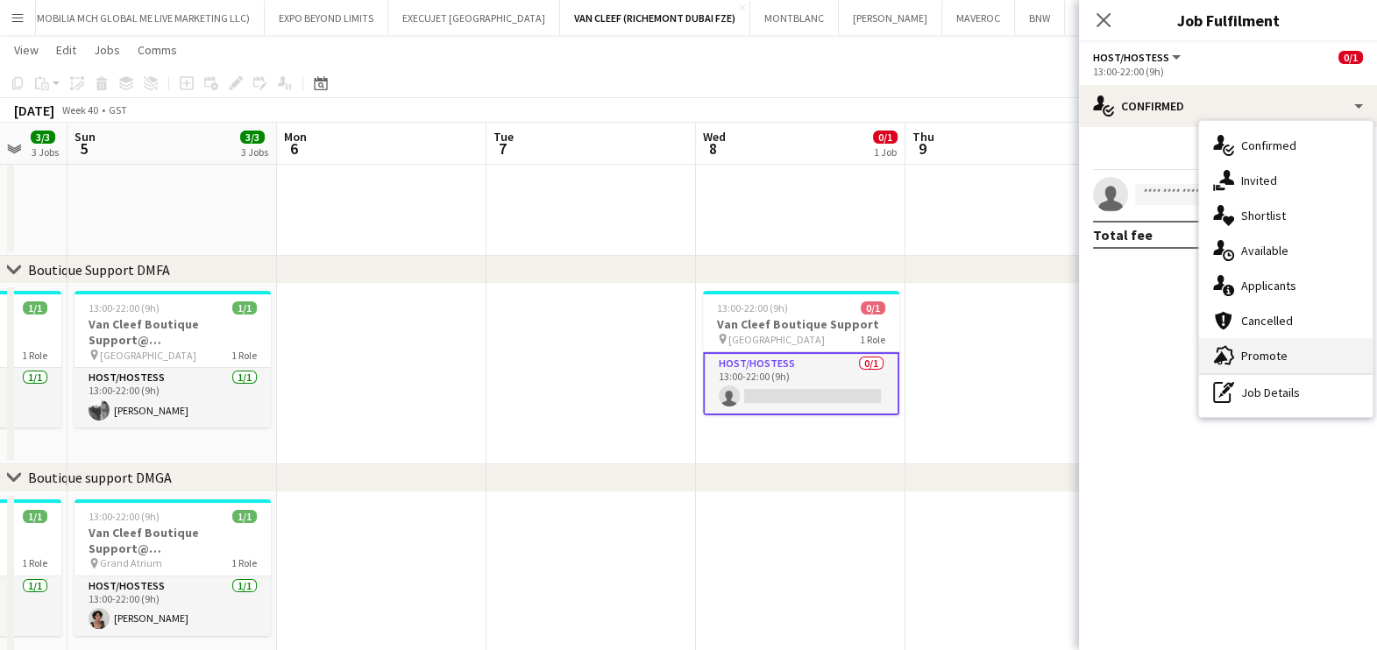
click at [1292, 367] on div "advertising-megaphone Promote" at bounding box center [1286, 355] width 174 height 35
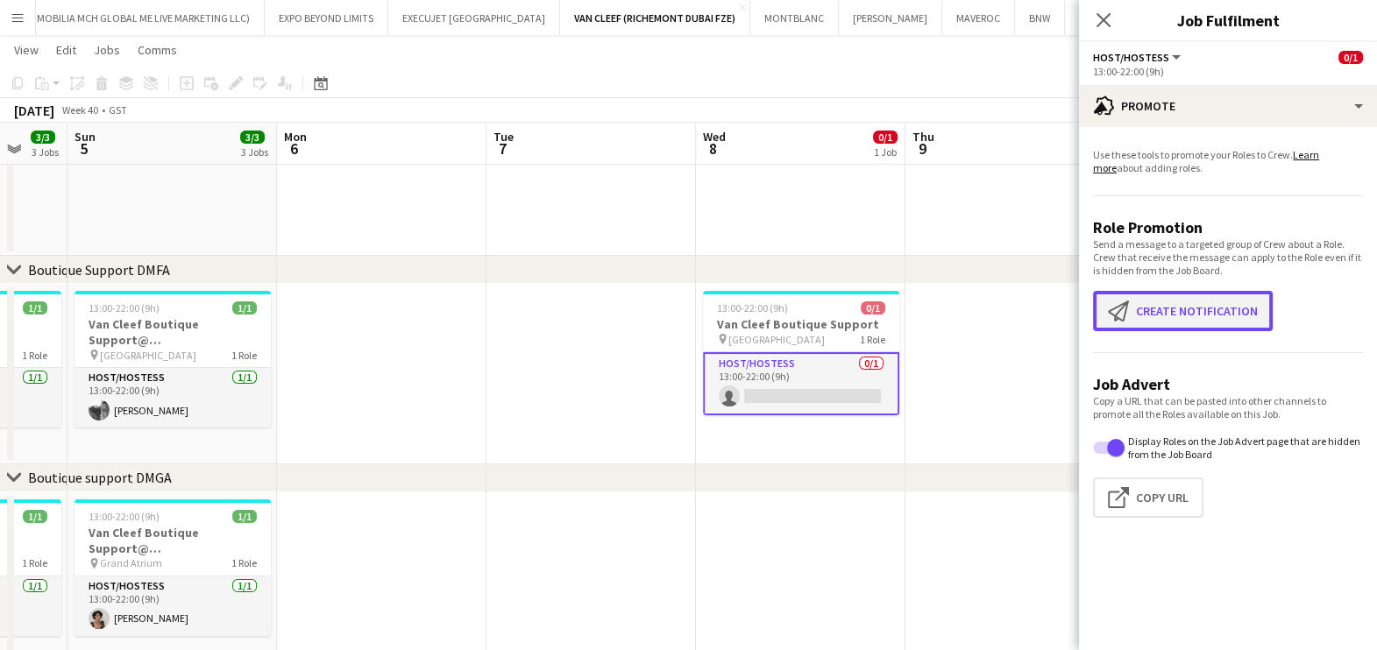
click at [1133, 305] on app-icon "Create notification" at bounding box center [1122, 311] width 28 height 21
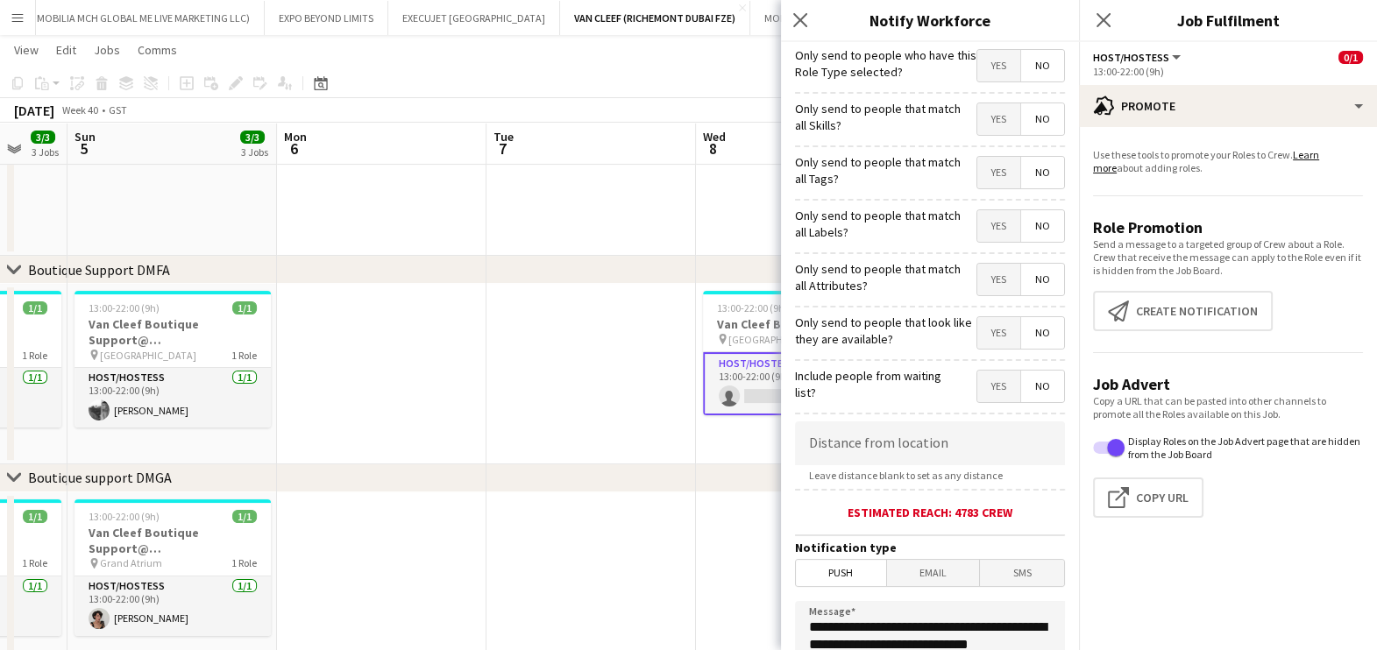
click at [962, 110] on app-form-group "Yes No" at bounding box center [1013, 121] width 103 height 36
click at [978, 126] on span "Yes" at bounding box center [998, 119] width 43 height 32
click at [978, 158] on span "Yes" at bounding box center [998, 173] width 43 height 32
click at [977, 211] on span "Yes" at bounding box center [998, 226] width 43 height 32
click at [979, 264] on span "Yes" at bounding box center [998, 280] width 43 height 32
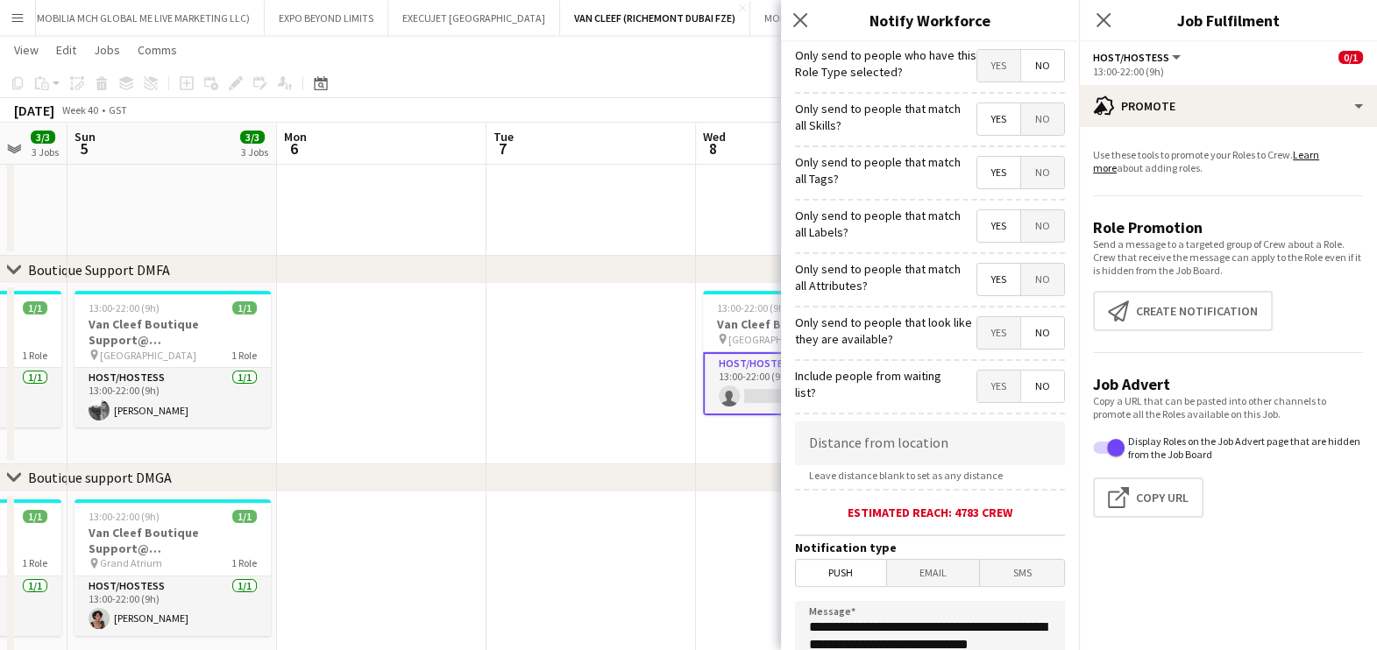
click at [977, 329] on span "Yes" at bounding box center [998, 333] width 43 height 32
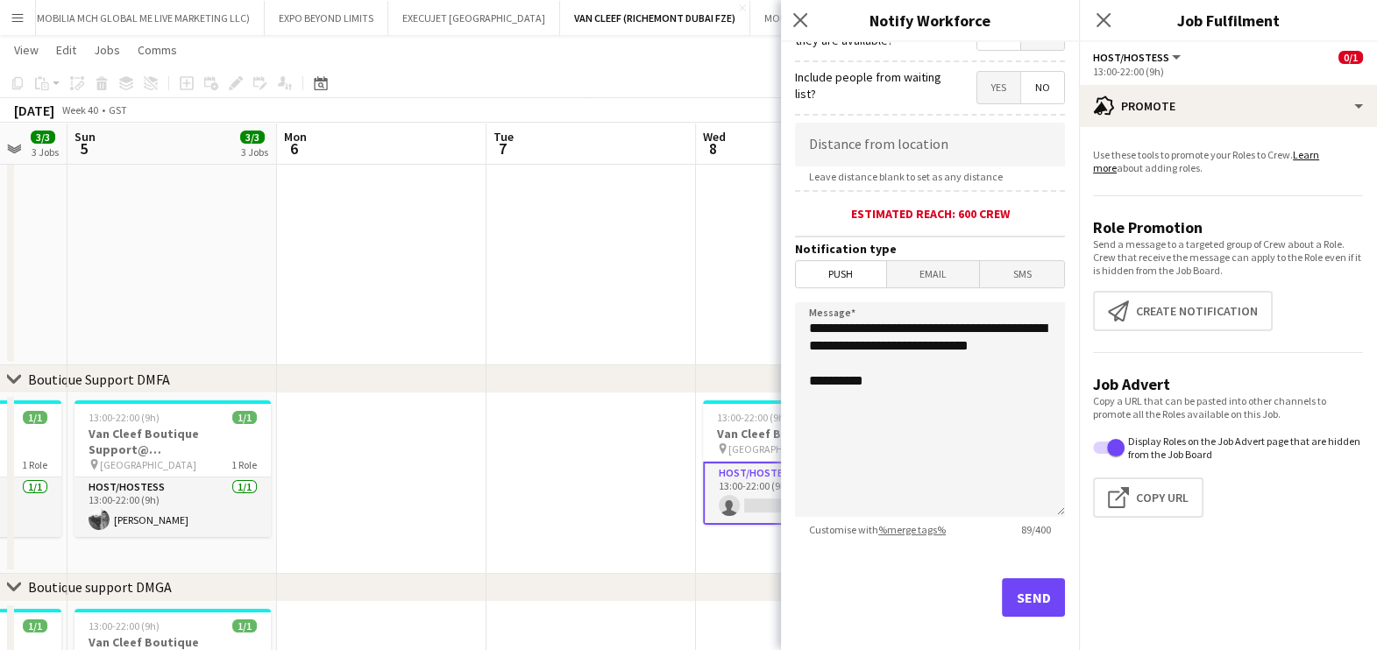
scroll to position [310, 0]
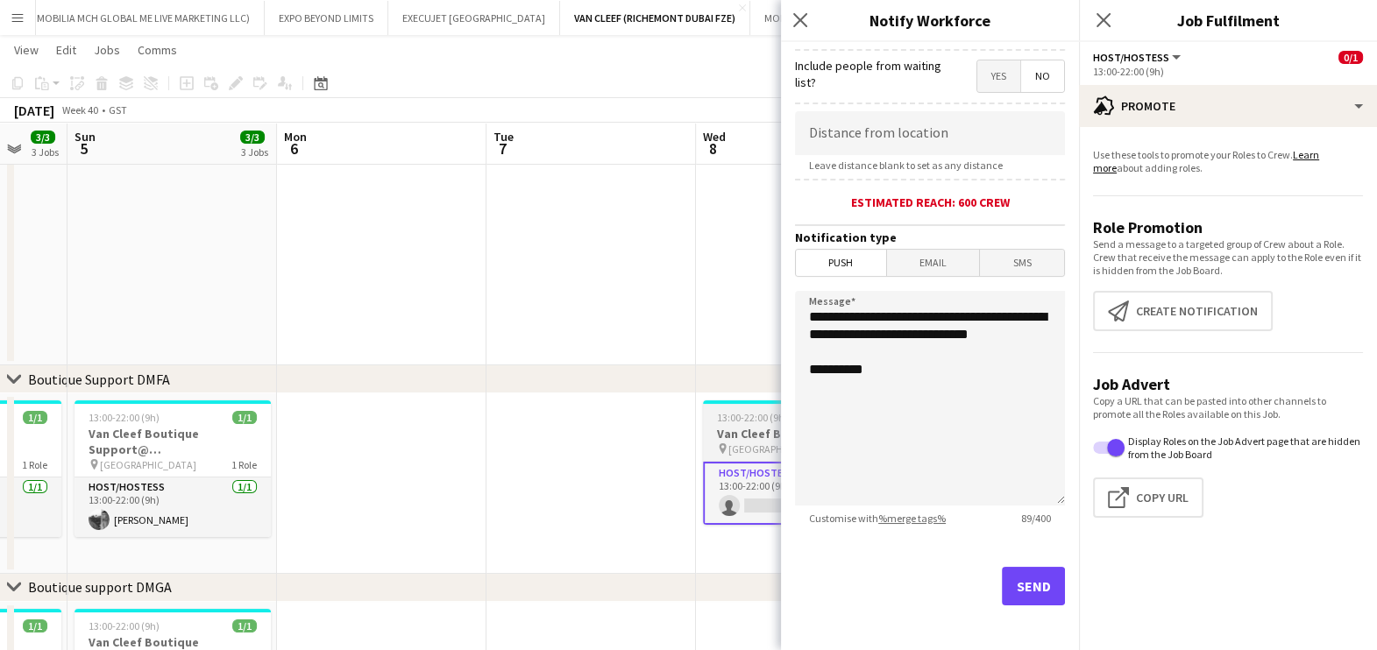
click at [754, 406] on app-job-card "13:00-22:00 (9h) 0/1 Van Cleef Boutique Support pin Dubai Mall 1 Role Host/Host…" at bounding box center [801, 462] width 196 height 124
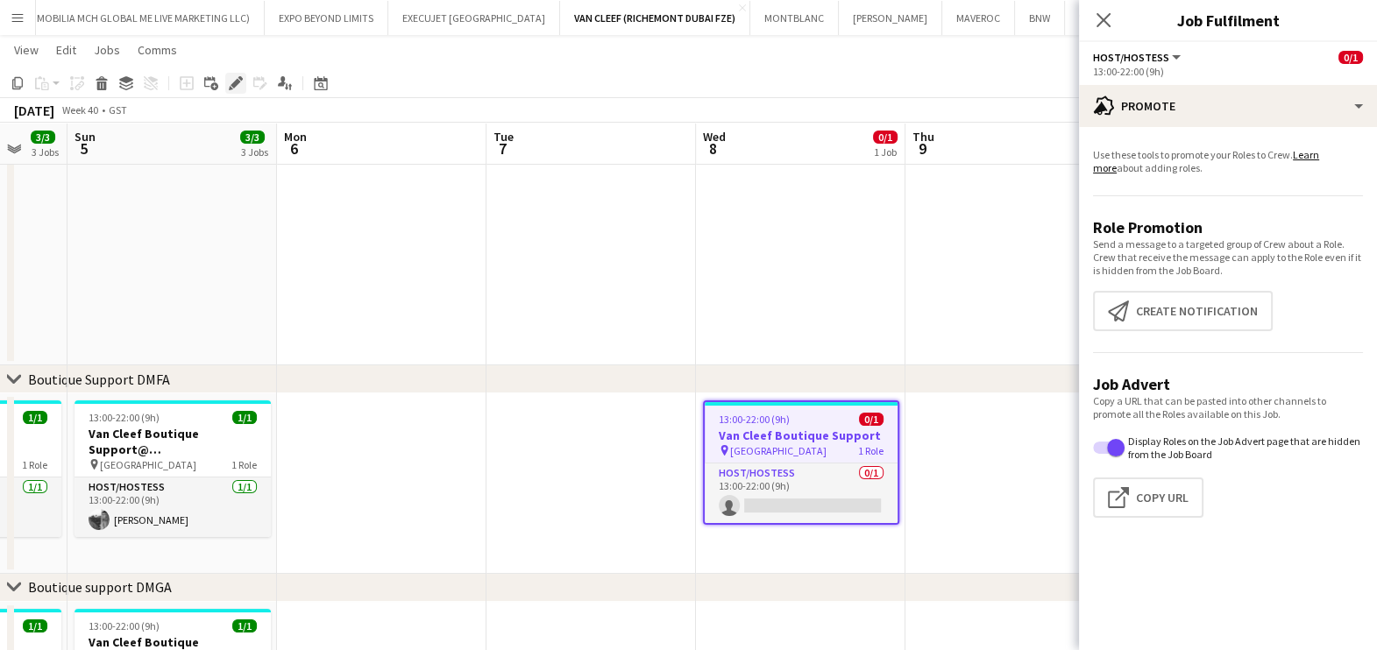
click at [232, 78] on icon "Edit" at bounding box center [236, 83] width 14 height 14
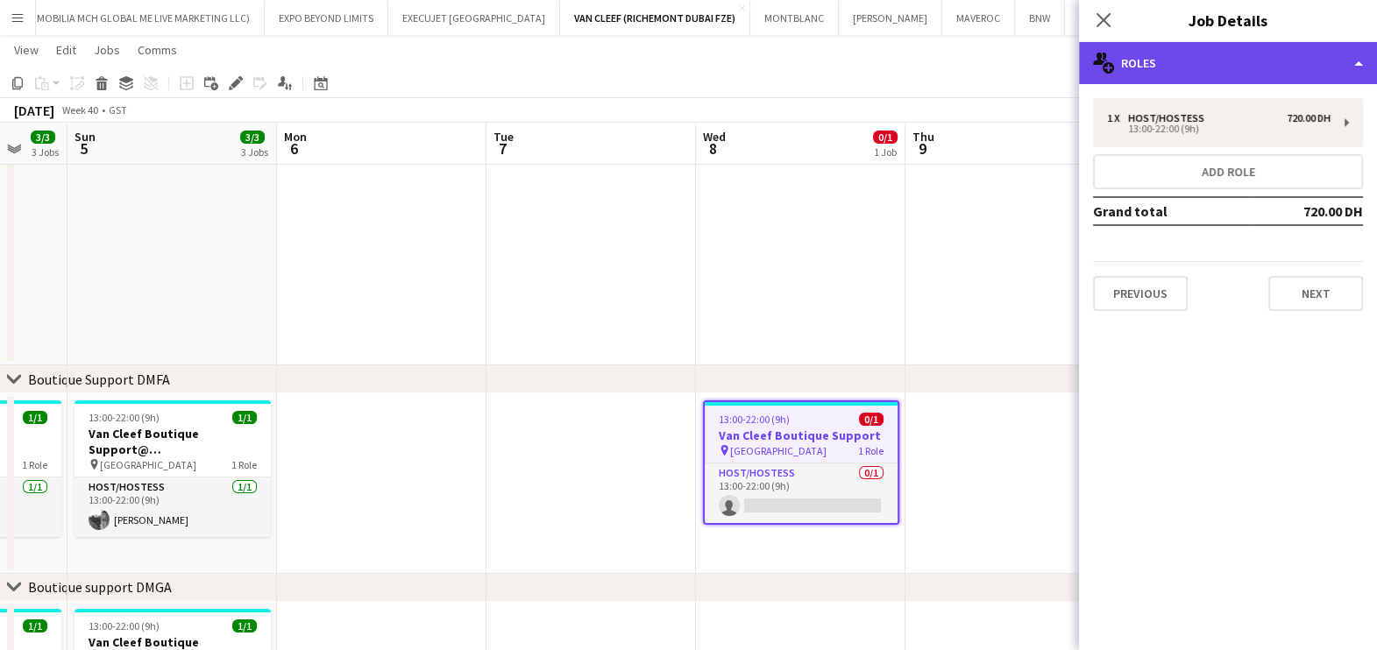
click at [1286, 74] on div "multiple-users-add Roles" at bounding box center [1228, 63] width 298 height 42
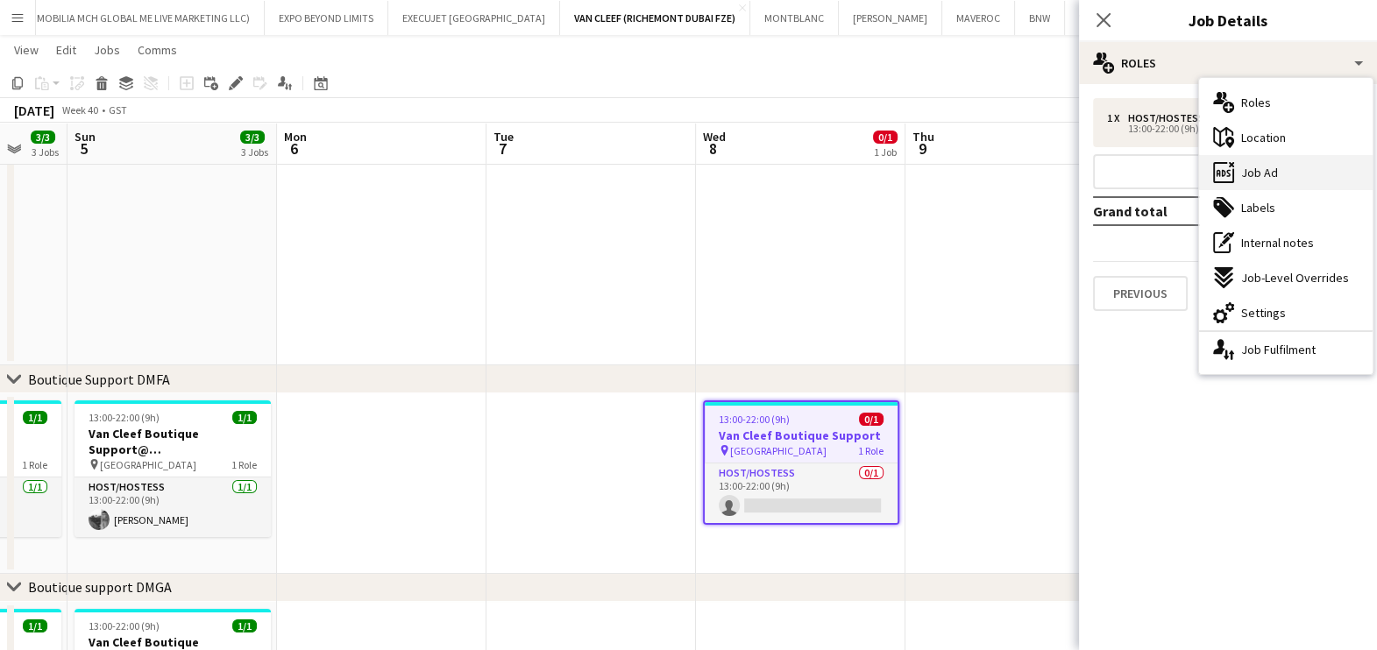
click at [1293, 180] on div "ads-window Job Ad" at bounding box center [1286, 172] width 174 height 35
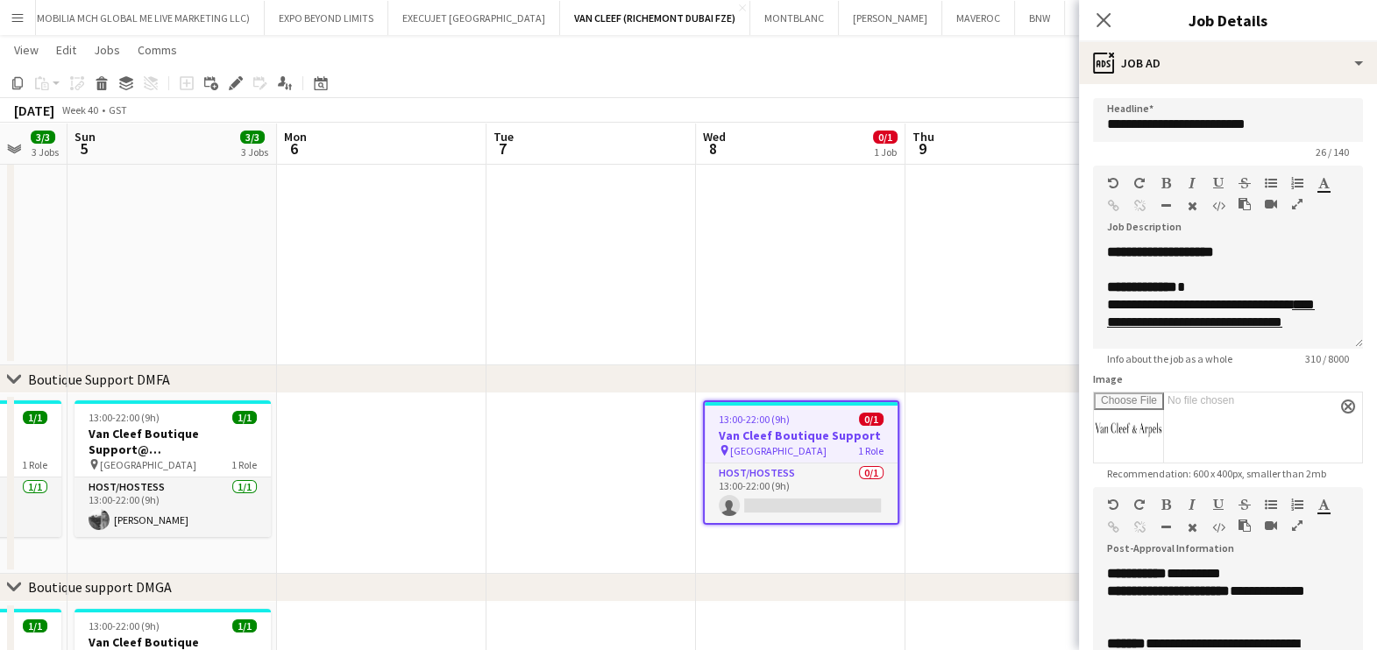
click at [1294, 204] on icon "button" at bounding box center [1297, 204] width 11 height 12
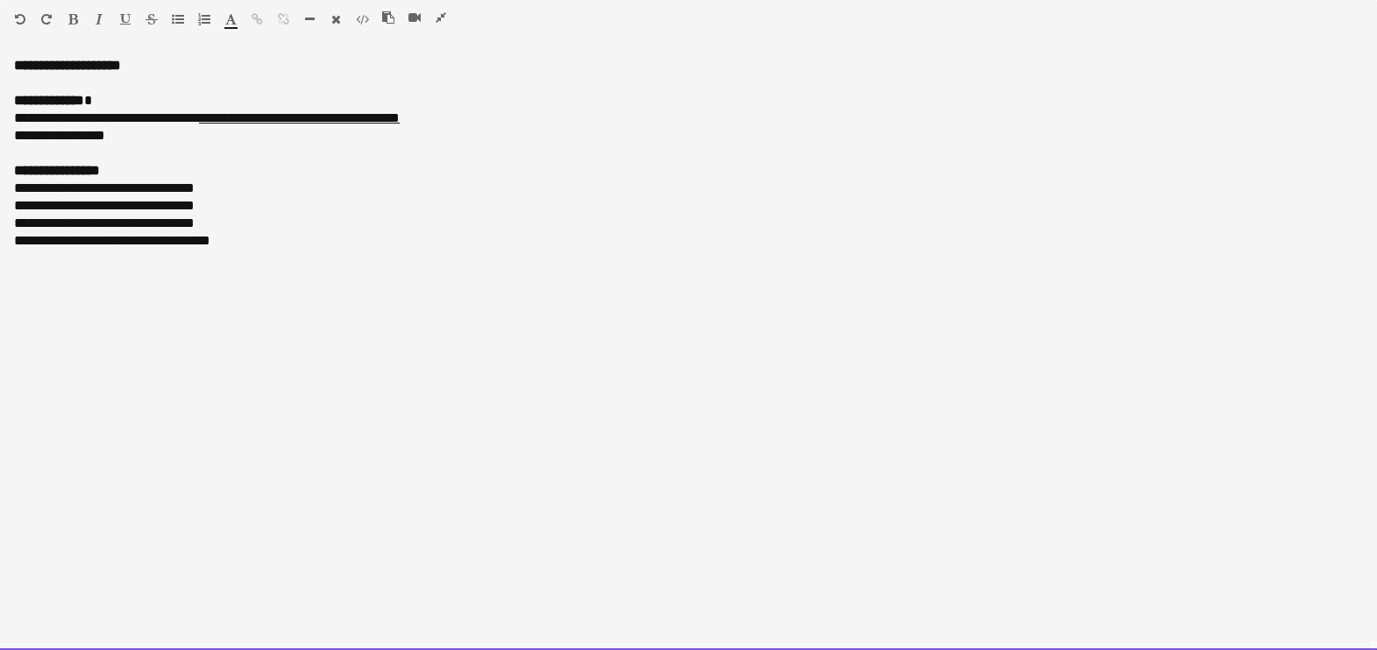
click at [118, 156] on p at bounding box center [688, 154] width 1349 height 18
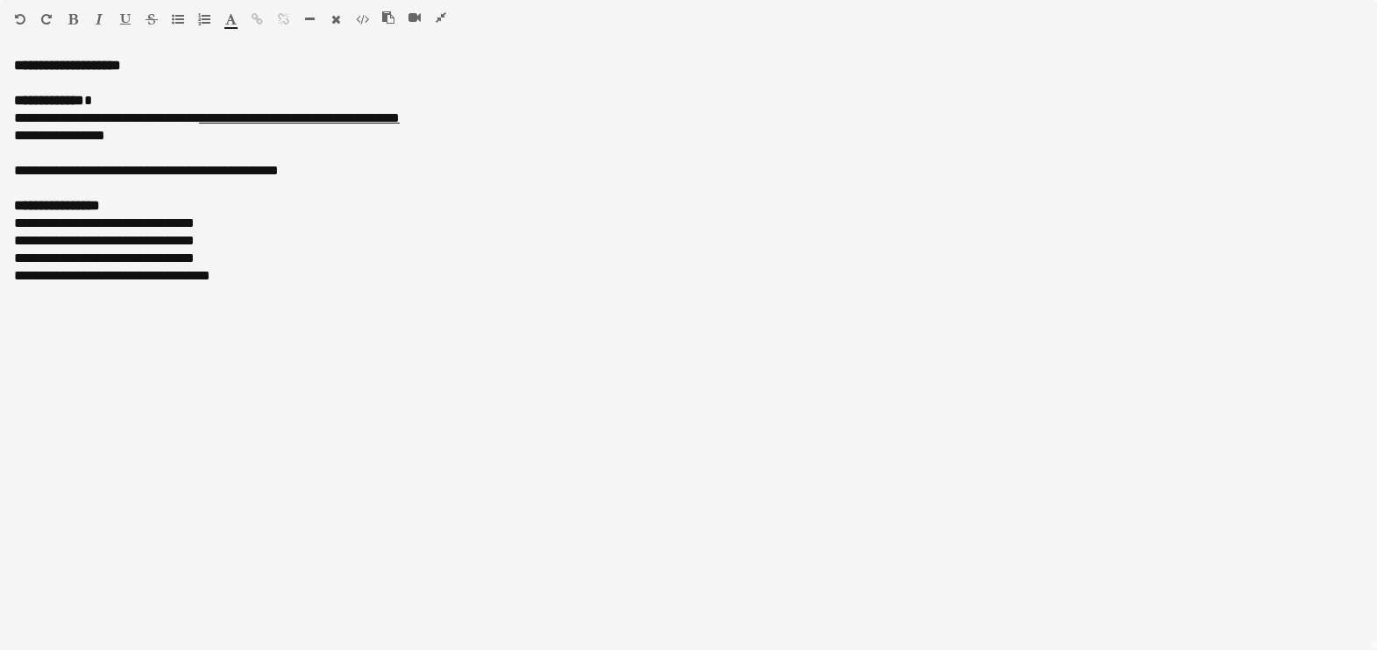
click at [439, 18] on icon "button" at bounding box center [441, 17] width 11 height 12
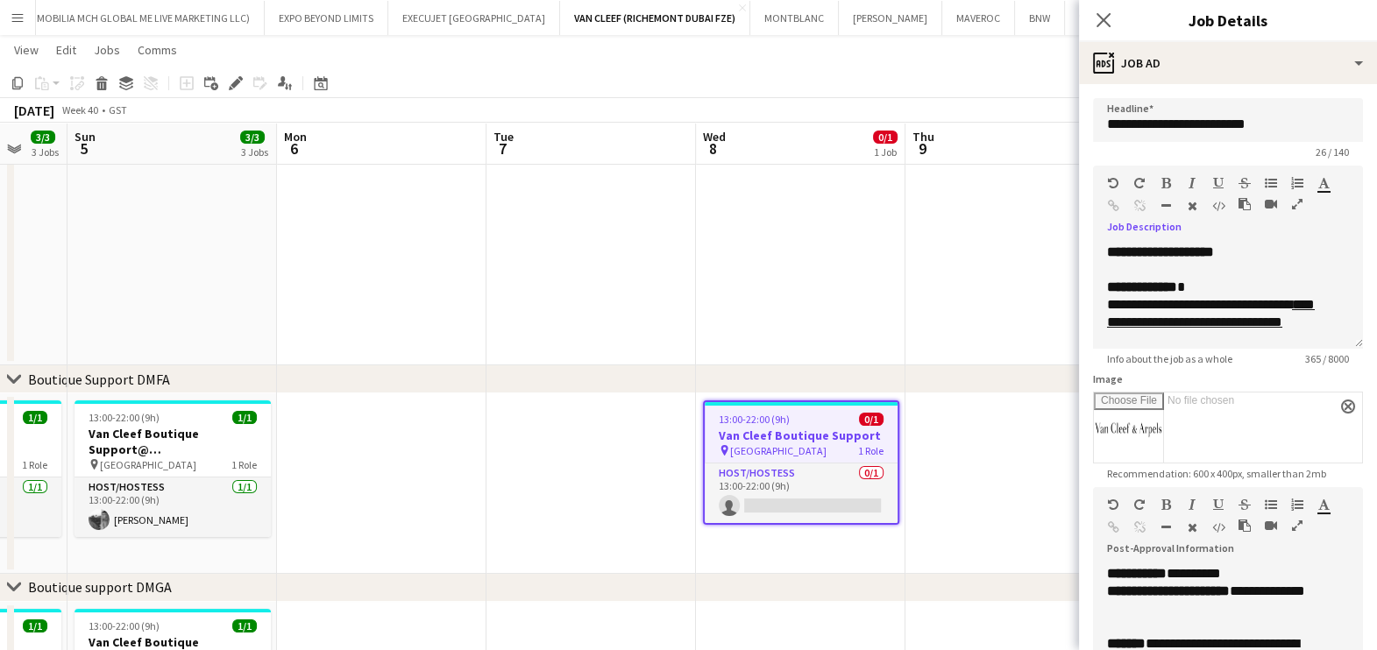
click at [1017, 302] on app-date-cell at bounding box center [1009, 214] width 209 height 301
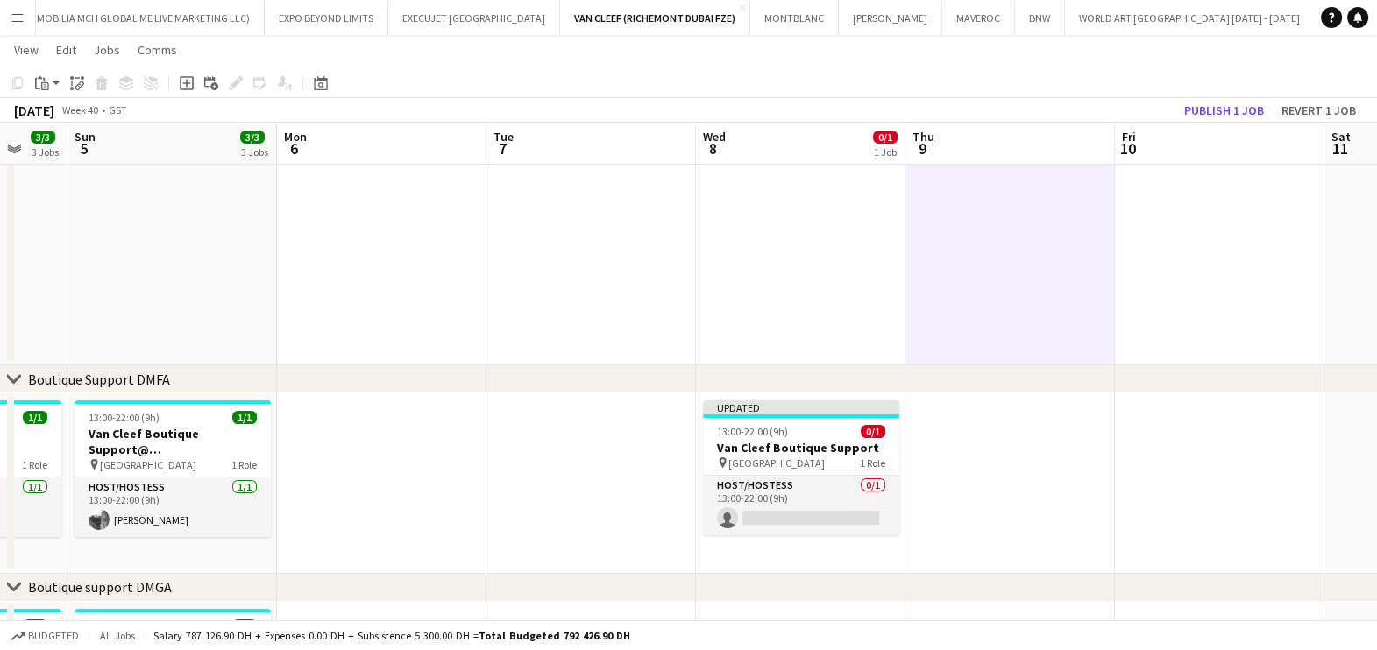
click at [1202, 96] on app-toolbar "Copy Paste Paste Ctrl+V Paste with crew Ctrl+Shift+V Paste linked Job [GEOGRAPH…" at bounding box center [688, 83] width 1377 height 30
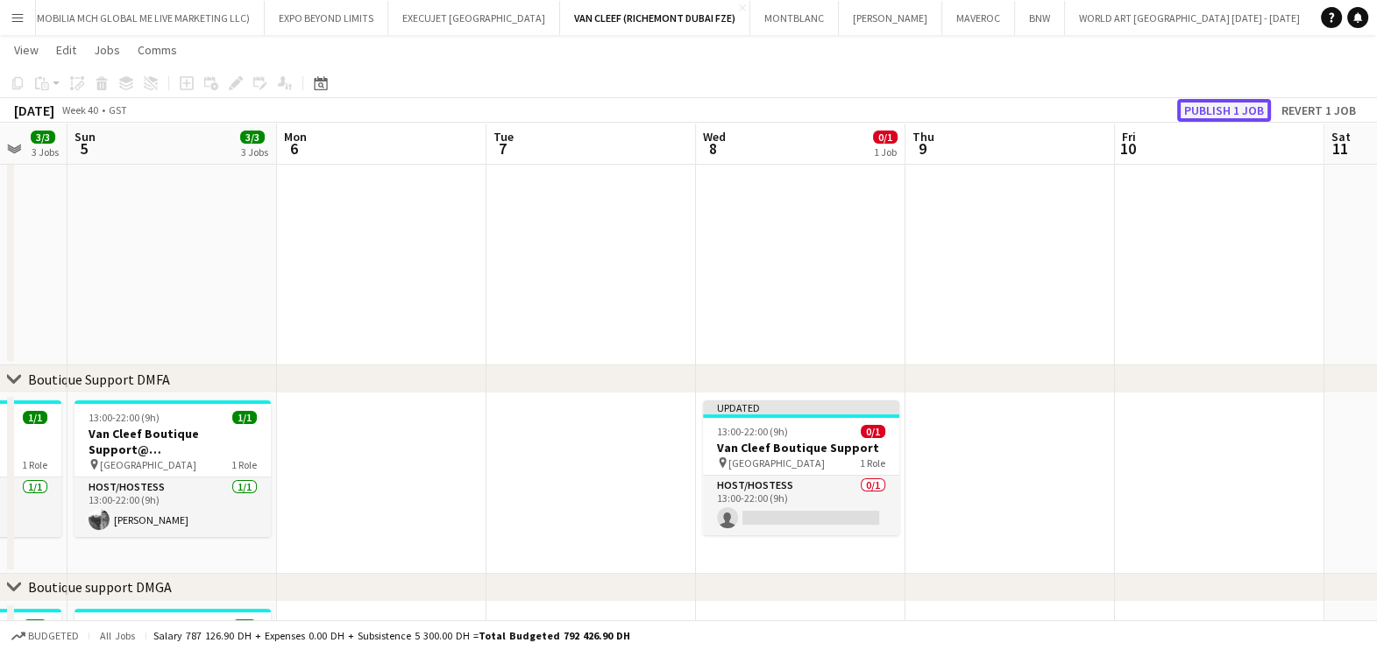
click at [1228, 110] on button "Publish 1 job" at bounding box center [1224, 110] width 94 height 23
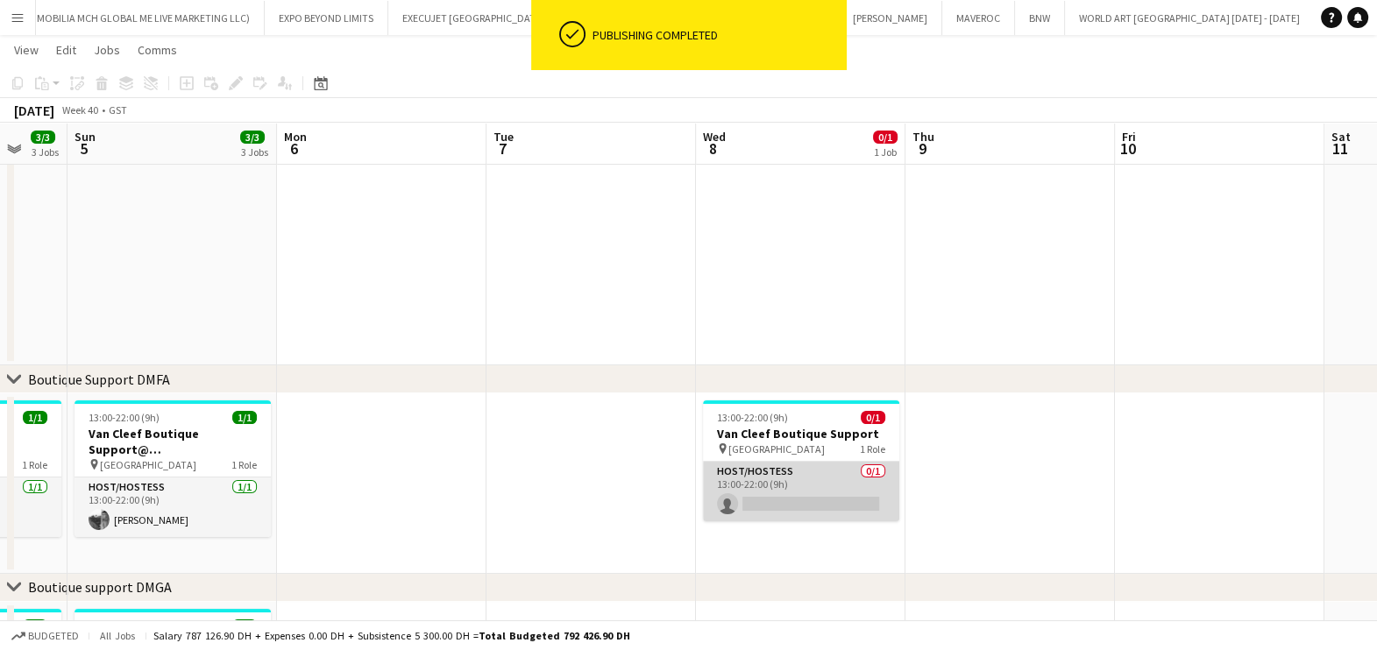
click at [790, 495] on app-card-role "Host/Hostess 0/1 13:00-22:00 (9h) single-neutral-actions" at bounding box center [801, 492] width 196 height 60
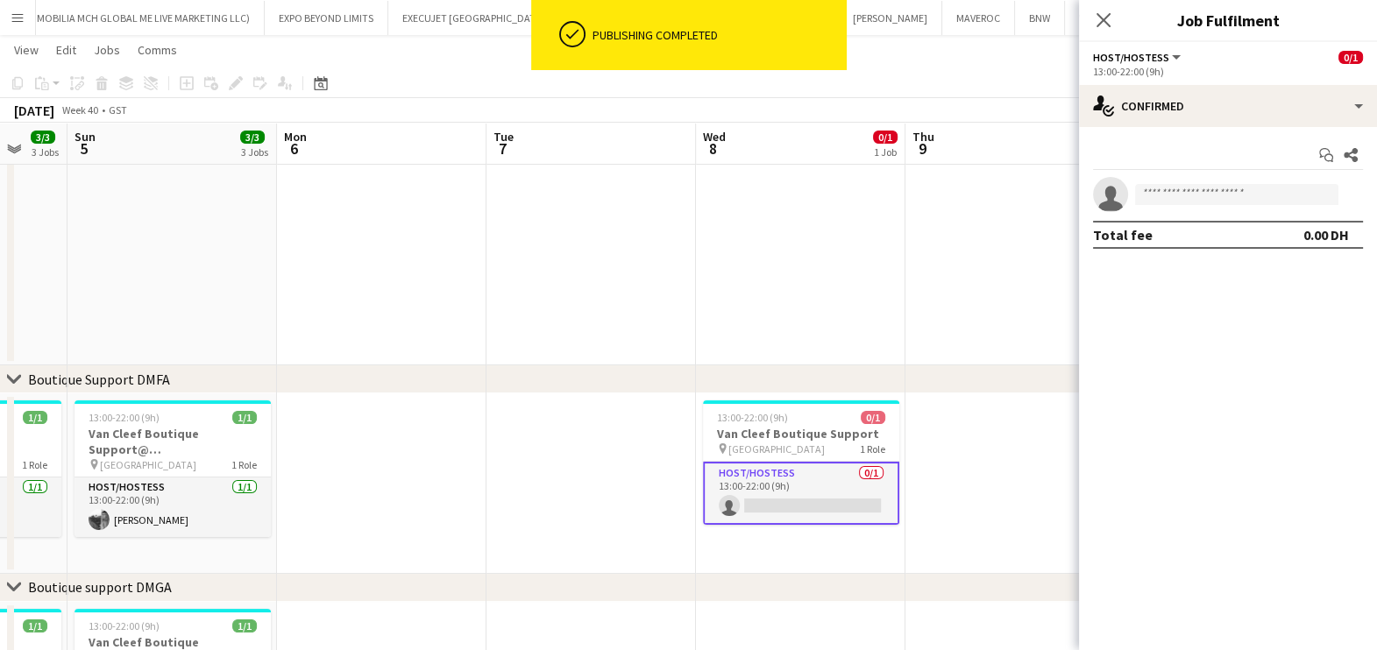
click at [1259, 127] on div "Start chat Share single-neutral-actions Total fee 0.00 DH" at bounding box center [1228, 195] width 298 height 136
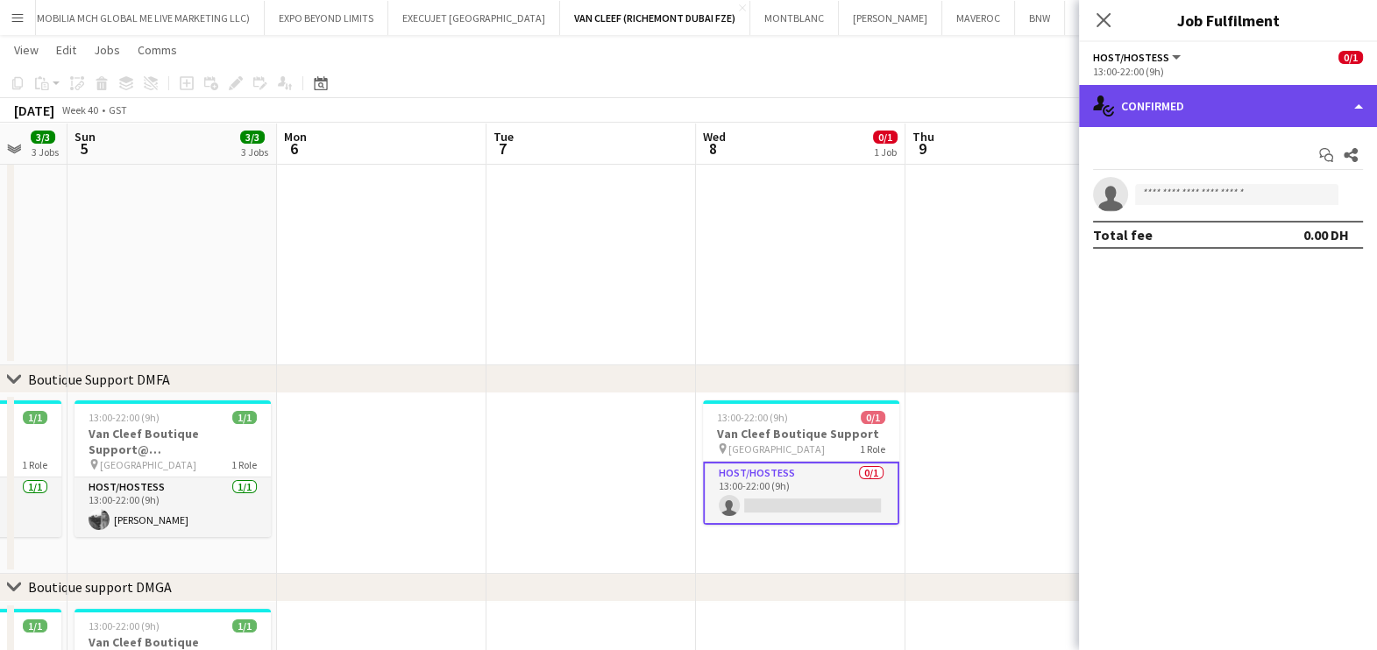
click at [1272, 117] on div "single-neutral-actions-check-2 Confirmed" at bounding box center [1228, 106] width 298 height 42
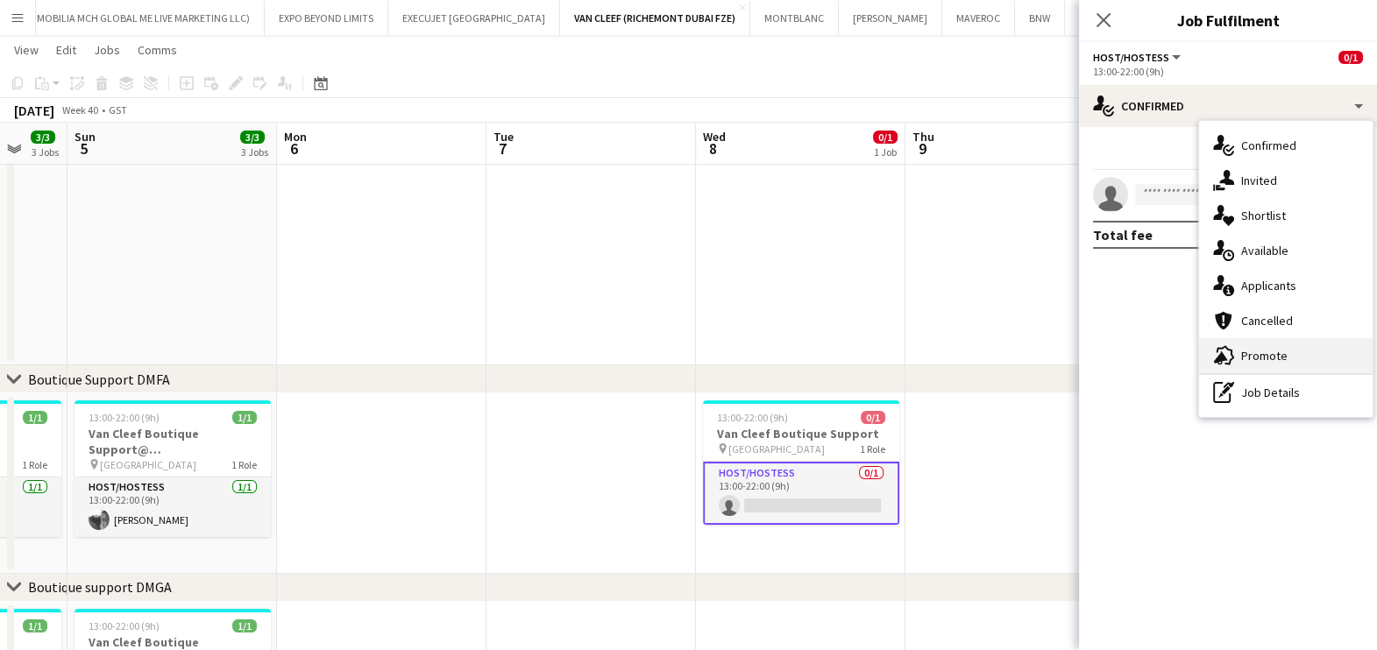
click at [1284, 358] on span "Promote" at bounding box center [1264, 356] width 46 height 16
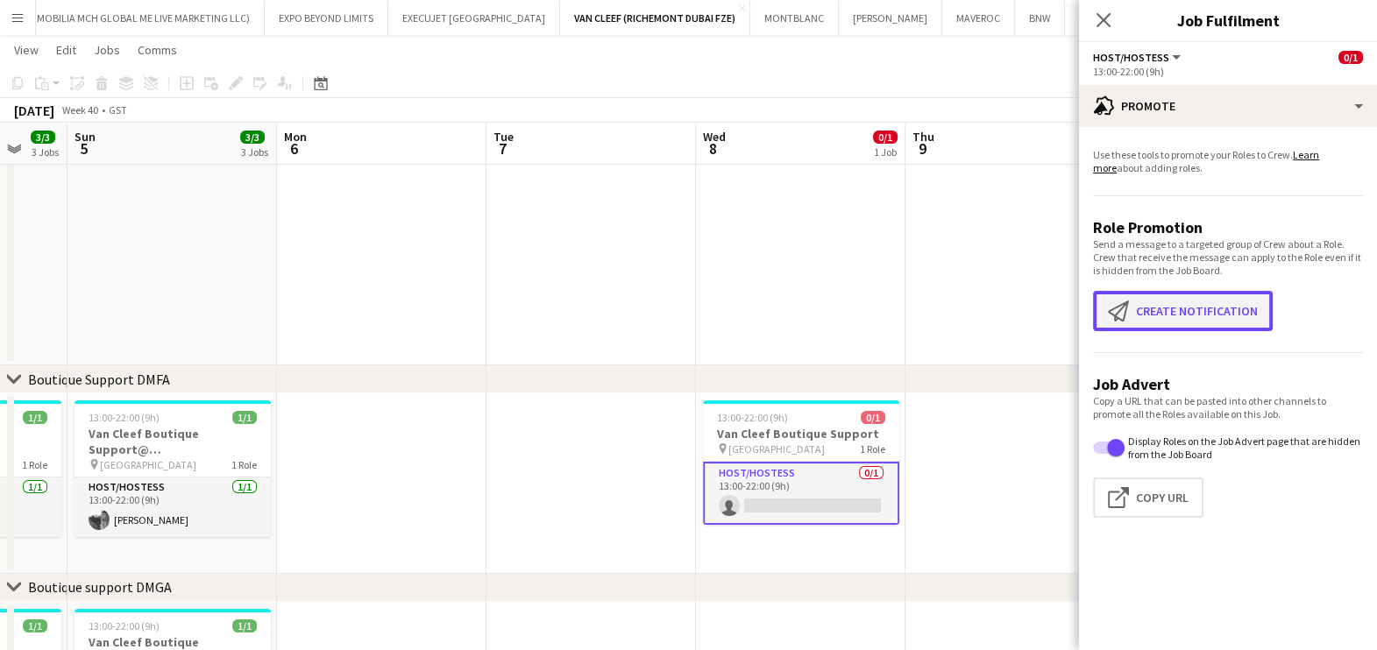
click at [1215, 305] on button "Create notification Create notification" at bounding box center [1183, 311] width 180 height 40
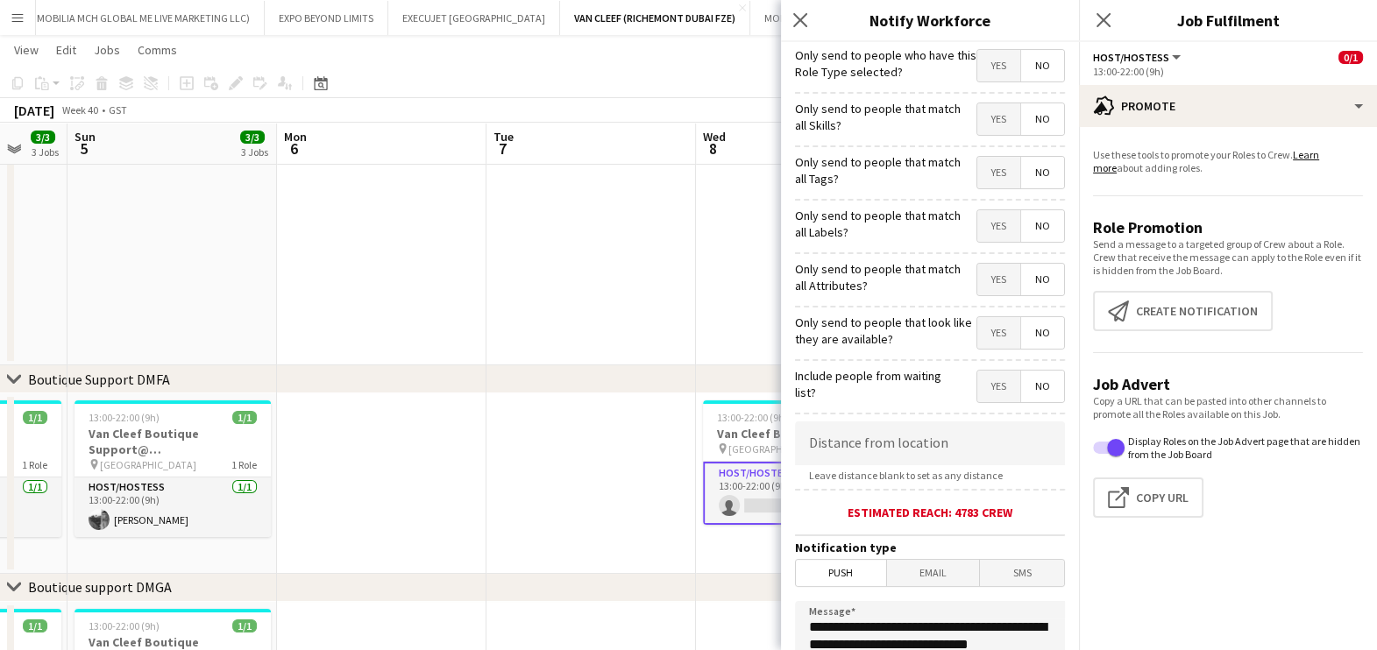
click at [981, 128] on span "Yes" at bounding box center [998, 119] width 43 height 32
click at [984, 166] on span "Yes" at bounding box center [998, 173] width 43 height 32
click at [986, 218] on span "Yes" at bounding box center [998, 226] width 43 height 32
click at [977, 274] on span "Yes" at bounding box center [998, 280] width 43 height 32
click at [981, 313] on div "Only send to people that look like they are available? Yes No" at bounding box center [930, 330] width 270 height 43
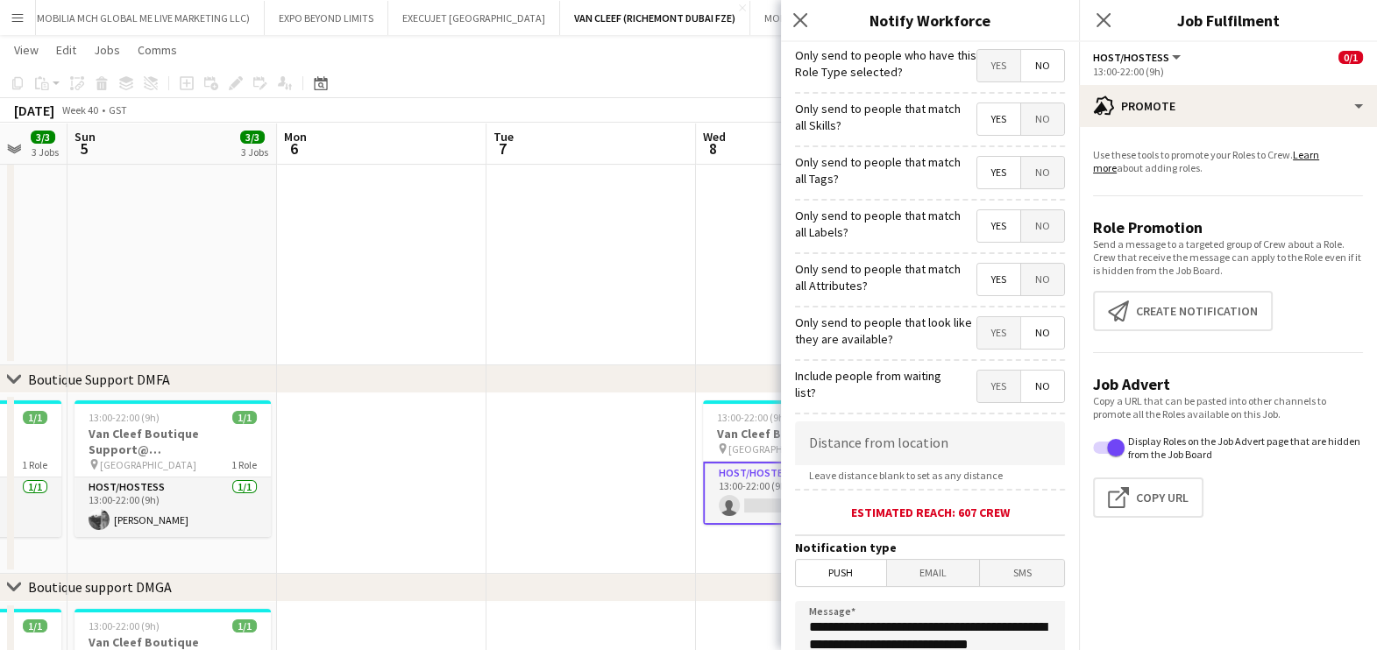
click at [979, 329] on span "Yes" at bounding box center [998, 333] width 43 height 32
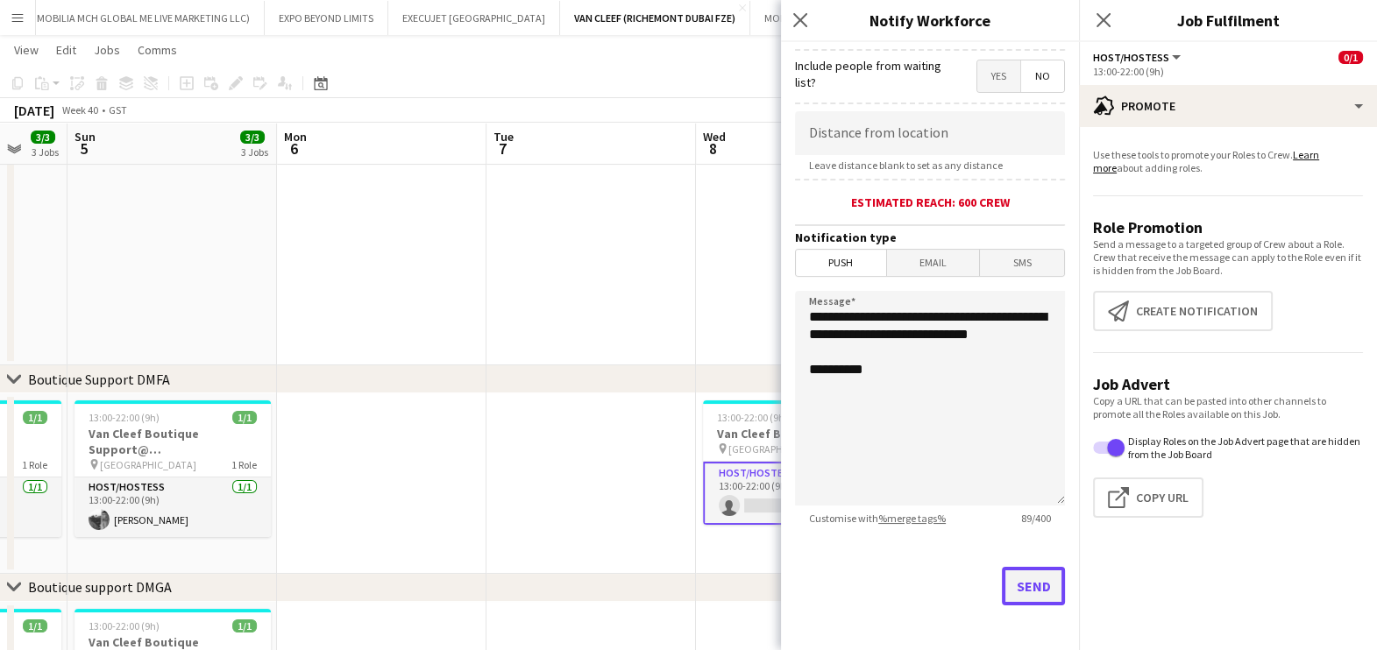
click at [1017, 583] on button "Send" at bounding box center [1033, 586] width 63 height 39
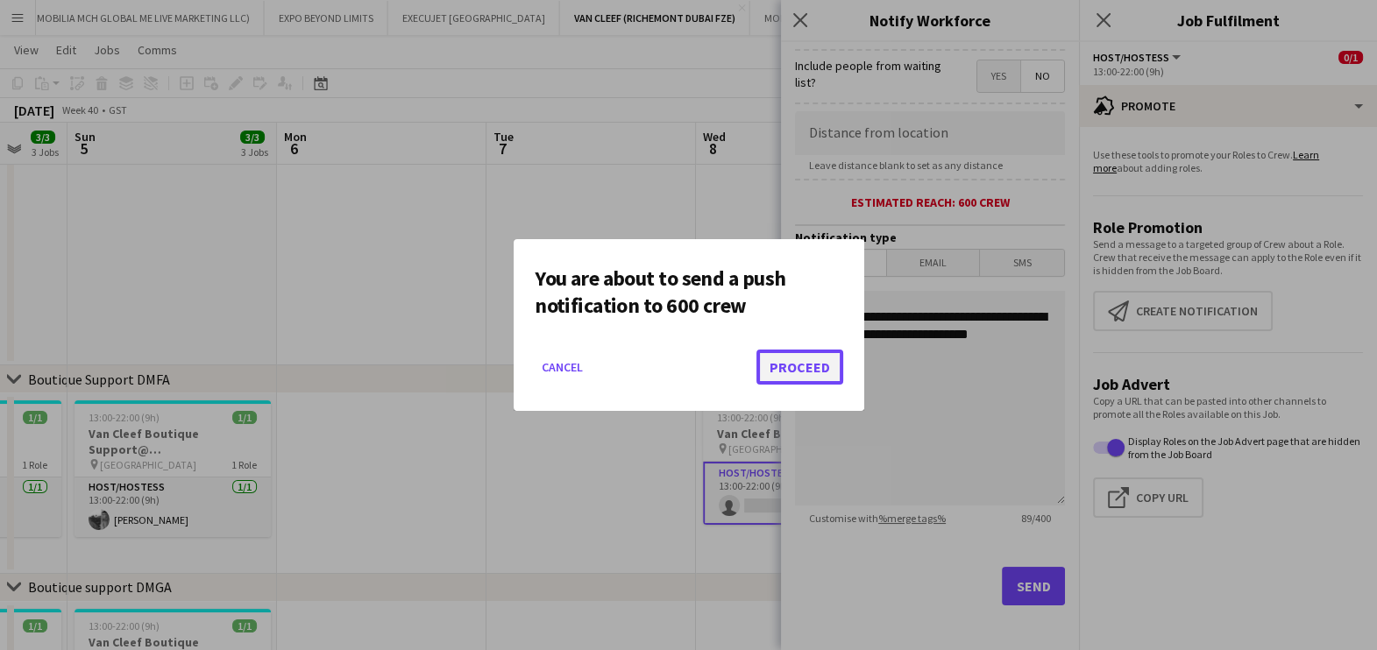
click at [795, 377] on button "Proceed" at bounding box center [799, 367] width 87 height 35
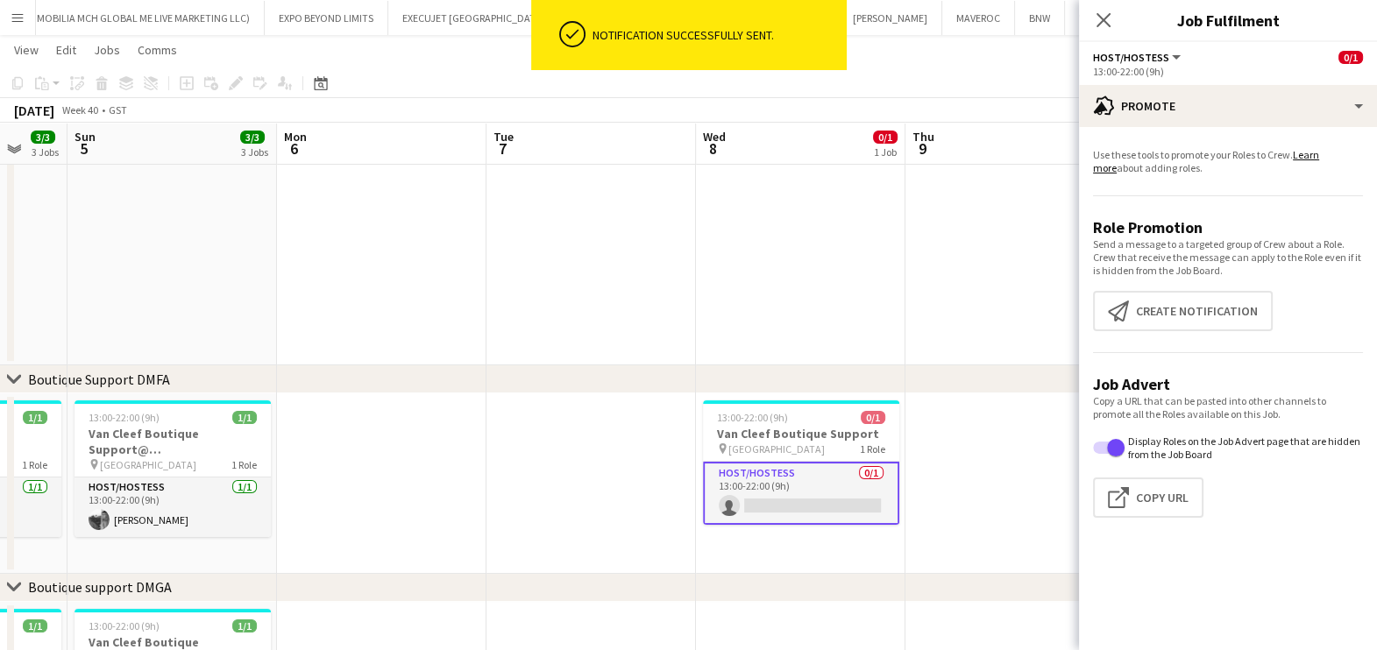
scroll to position [0, 641]
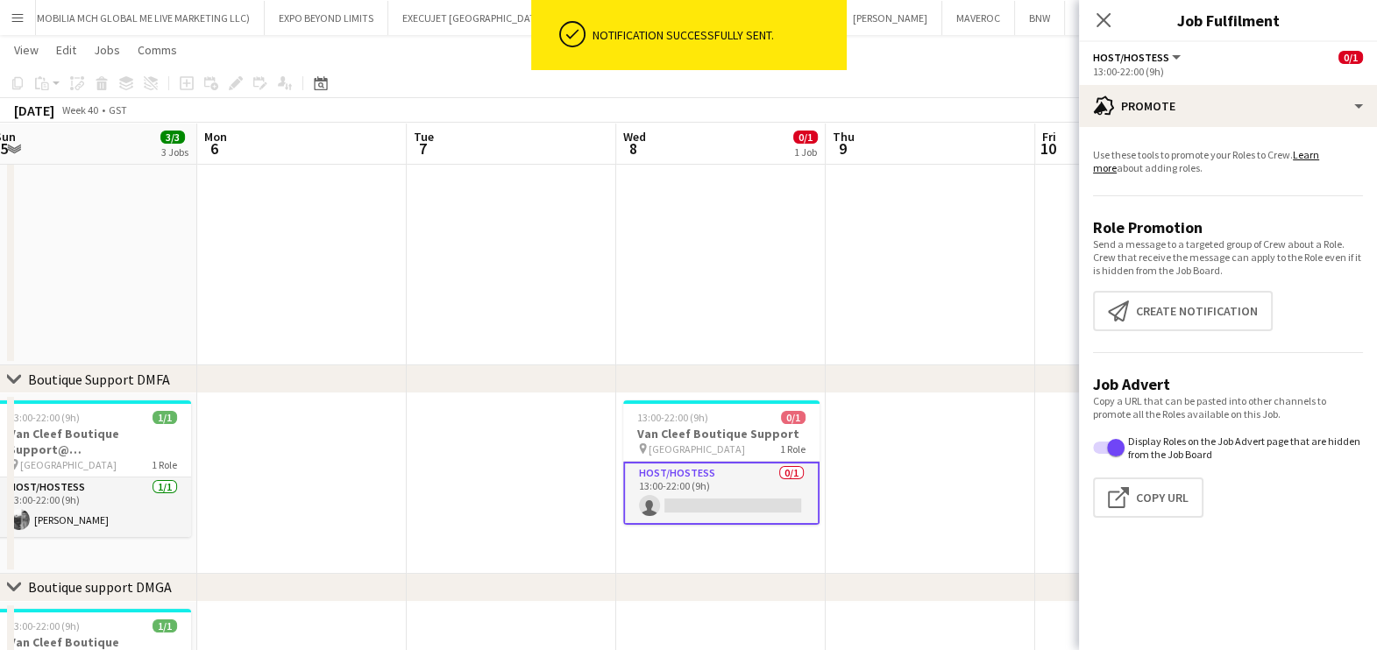
drag, startPoint x: 364, startPoint y: -81, endPoint x: 60, endPoint y: -81, distance: 304.1
click at [60, 0] on html "ok-circled Notification successfully sent. Menu Boards Boards Boards All jobs S…" at bounding box center [688, 547] width 1377 height 1521
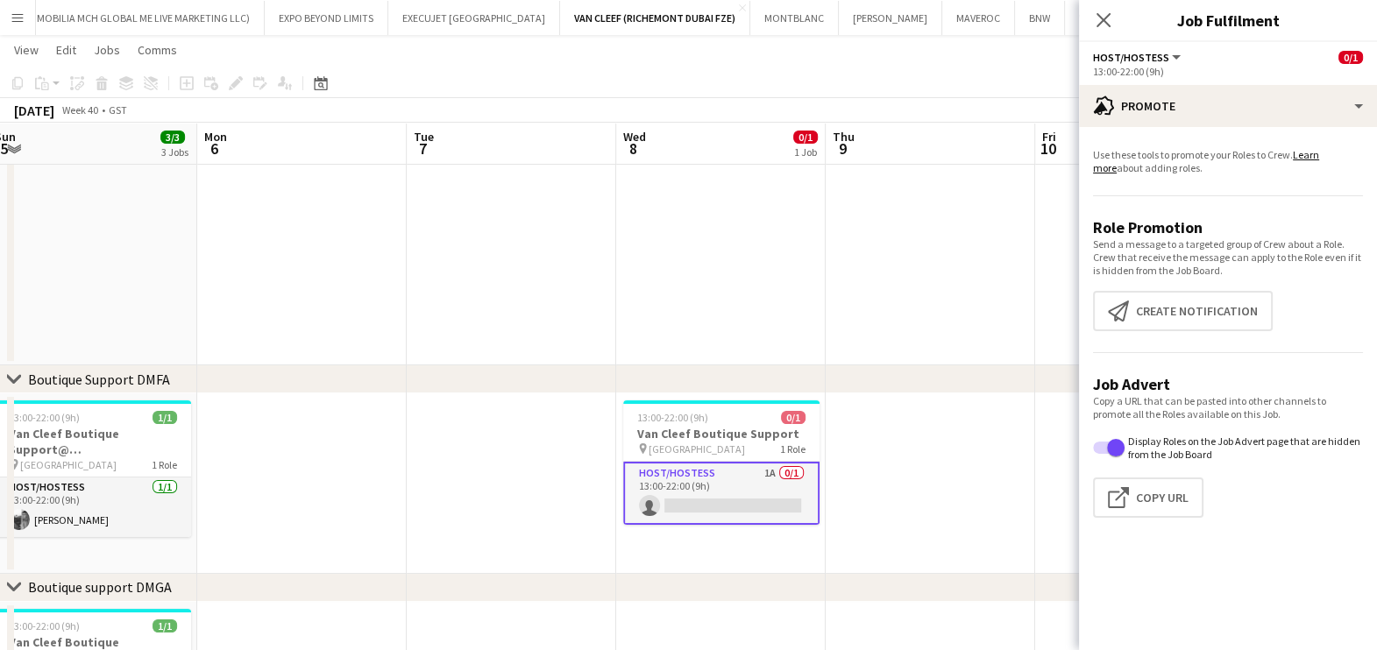
click at [529, 464] on app-date-cell at bounding box center [511, 483] width 209 height 181
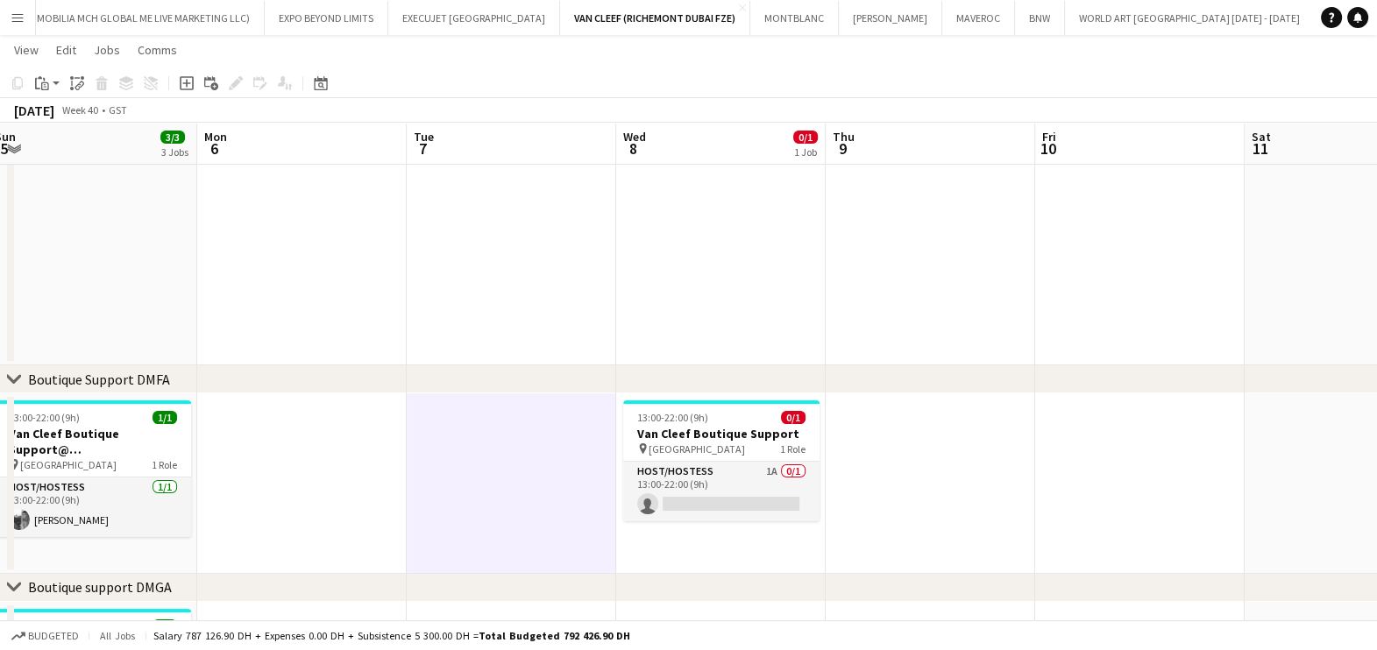
scroll to position [0, 641]
drag, startPoint x: 25, startPoint y: 13, endPoint x: 24, endPoint y: 30, distance: 16.7
click at [23, 13] on button "Menu" at bounding box center [17, 17] width 35 height 35
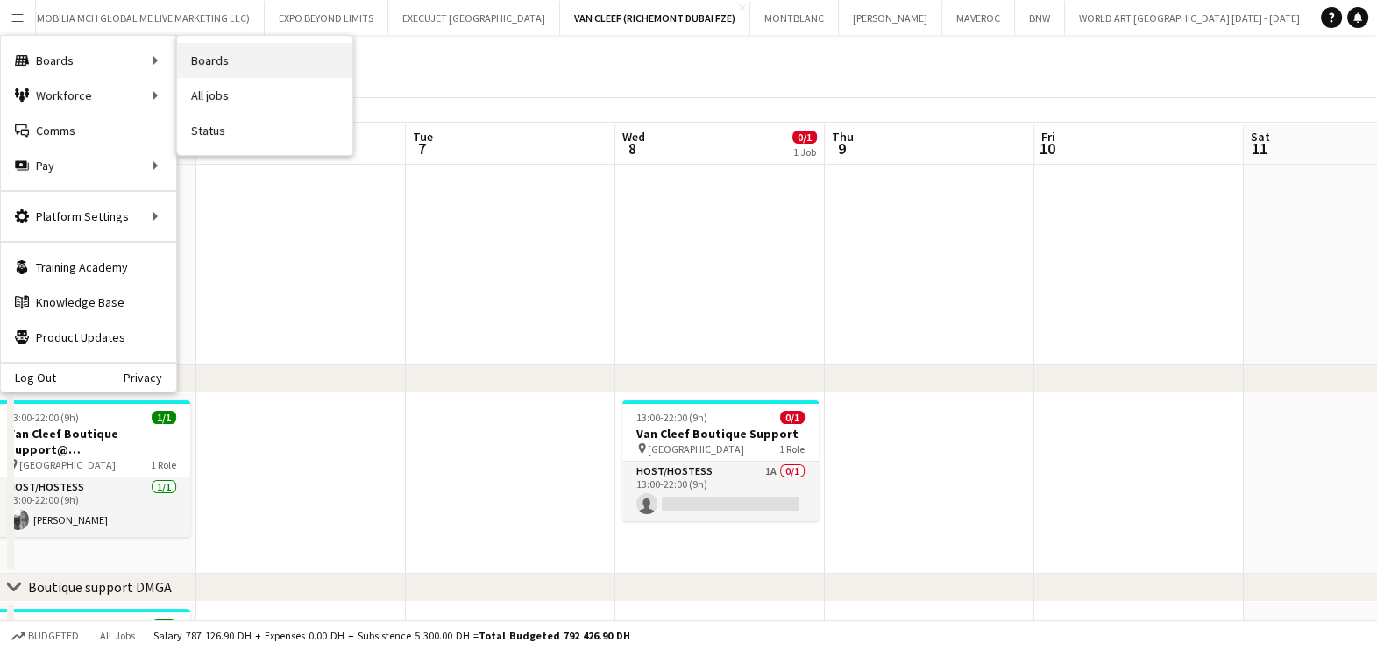
click at [292, 54] on link "Boards" at bounding box center [264, 60] width 175 height 35
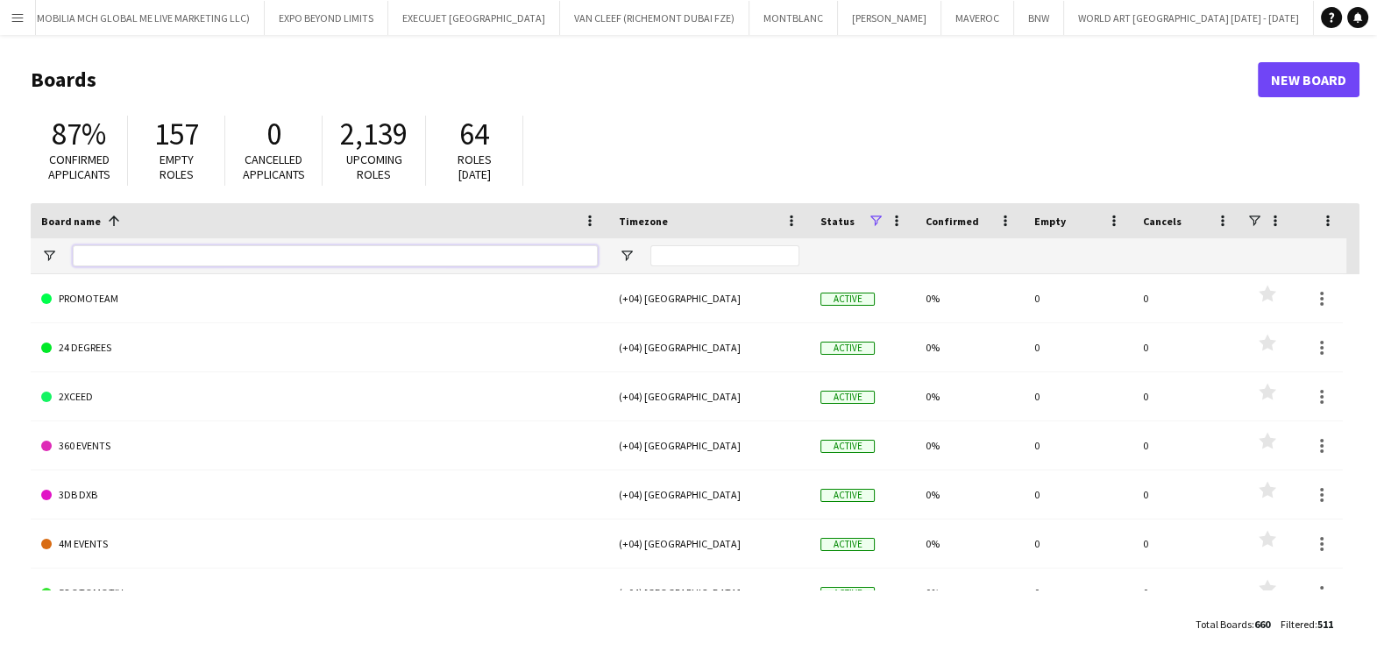
click at [111, 260] on input "Board name Filter Input" at bounding box center [335, 255] width 525 height 21
type input "******"
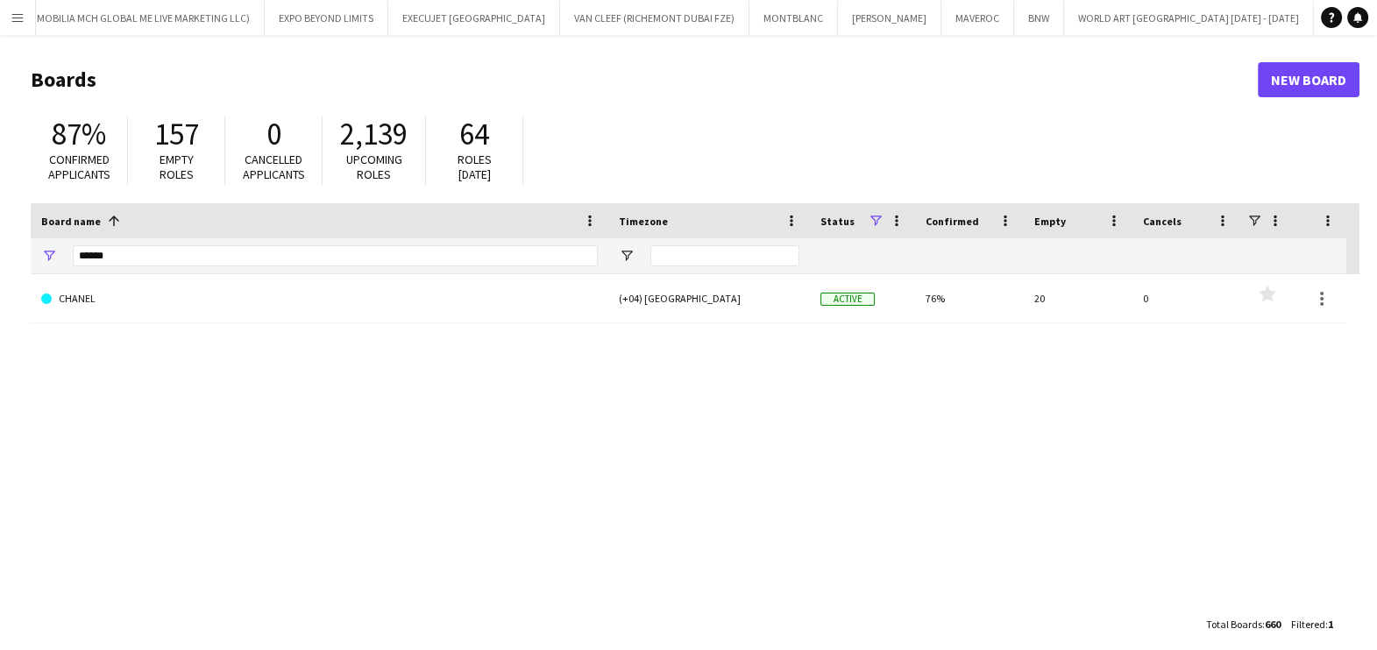
click at [294, 302] on link "CHANEL" at bounding box center [319, 298] width 556 height 49
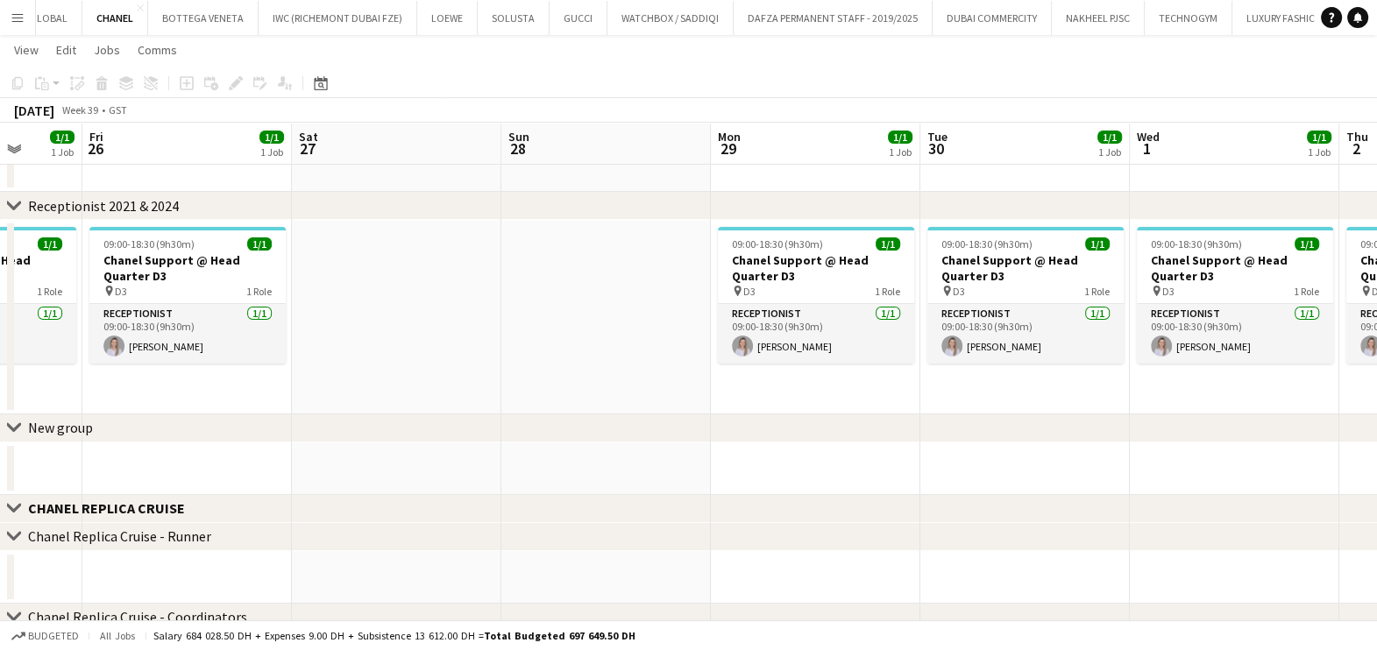
scroll to position [0, 762]
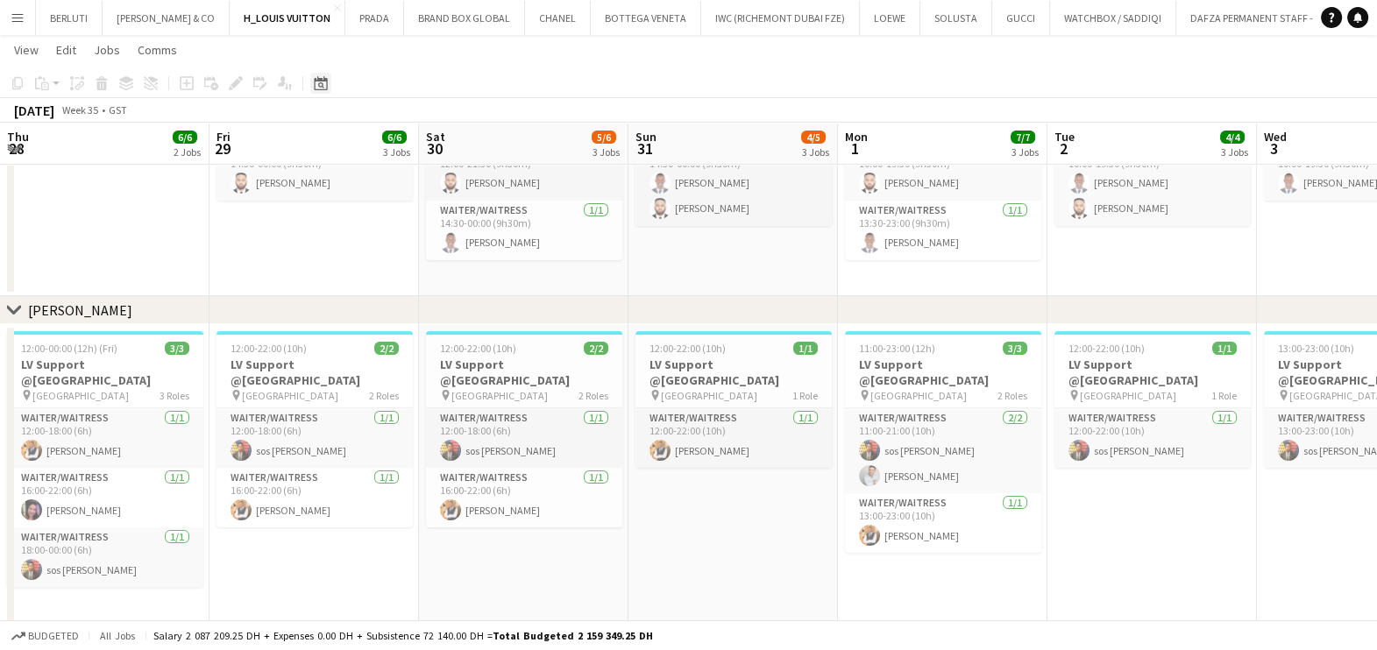
scroll to position [0, 549]
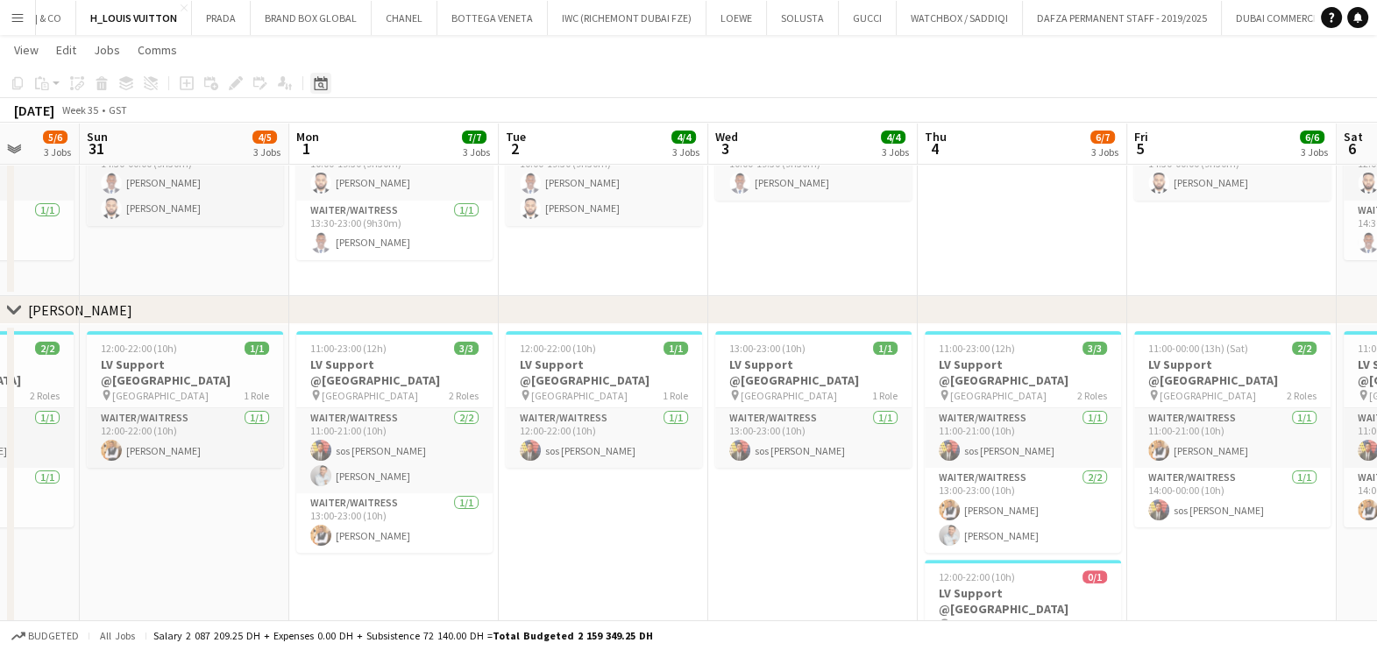
click at [324, 81] on icon at bounding box center [320, 83] width 13 height 14
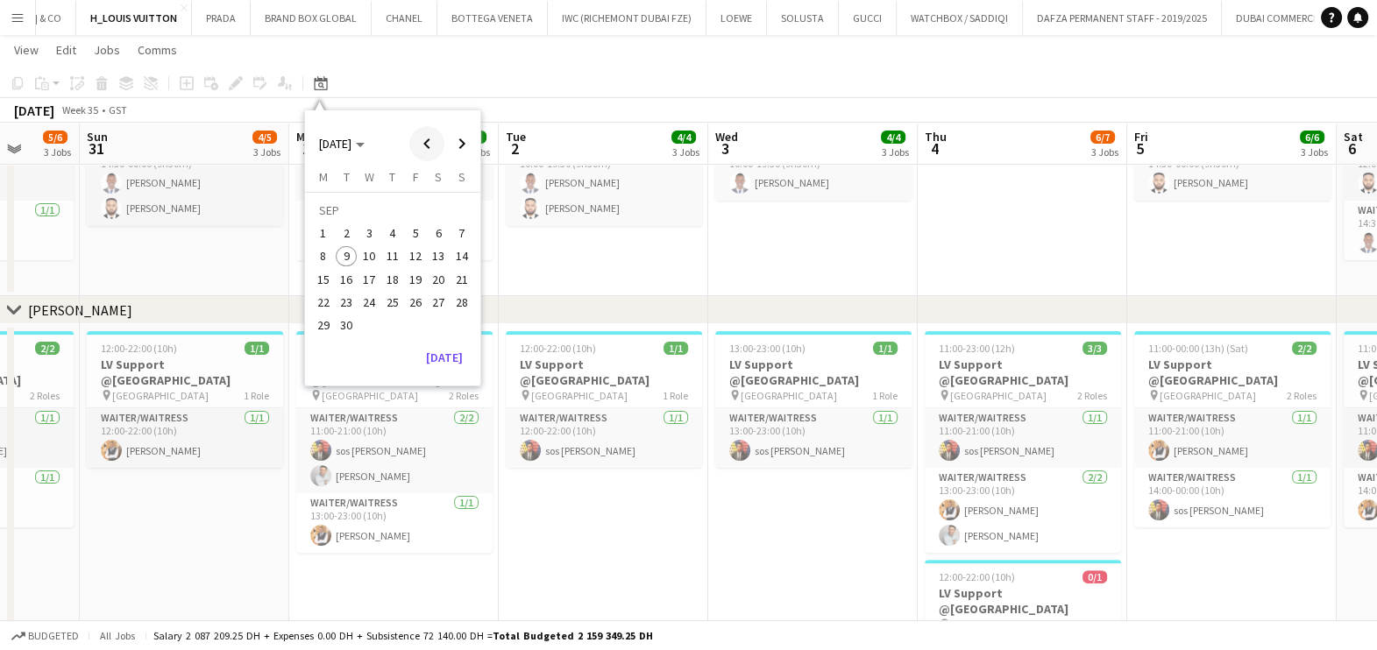
click at [416, 143] on span "Previous month" at bounding box center [426, 143] width 35 height 35
click at [386, 231] on span "3" at bounding box center [392, 233] width 21 height 21
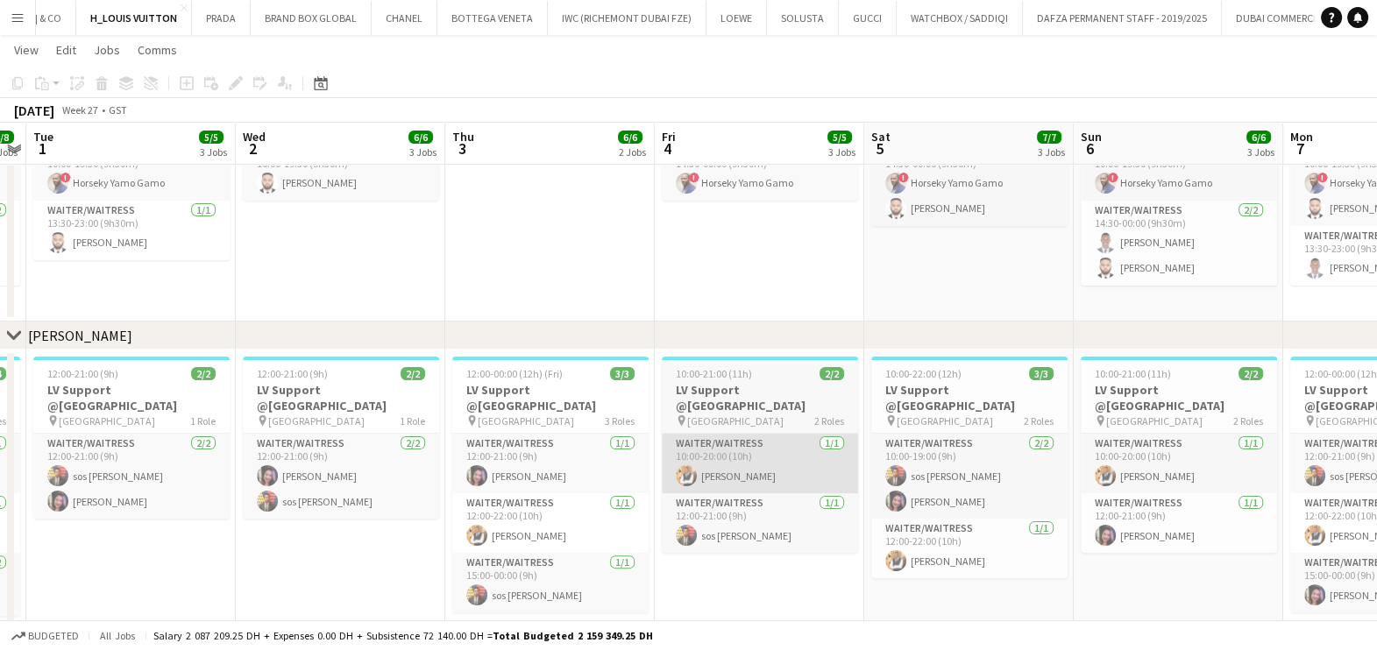
drag, startPoint x: 654, startPoint y: 464, endPoint x: 459, endPoint y: 471, distance: 194.6
click at [440, 464] on app-calendar-viewport "Sat 28 8/8 3 Jobs Sun 29 8/8 3 Jobs Mon 30 8/8 3 Jobs Tue 1 5/5 3 Jobs Wed 2 6/…" at bounding box center [688, 261] width 1377 height 1481
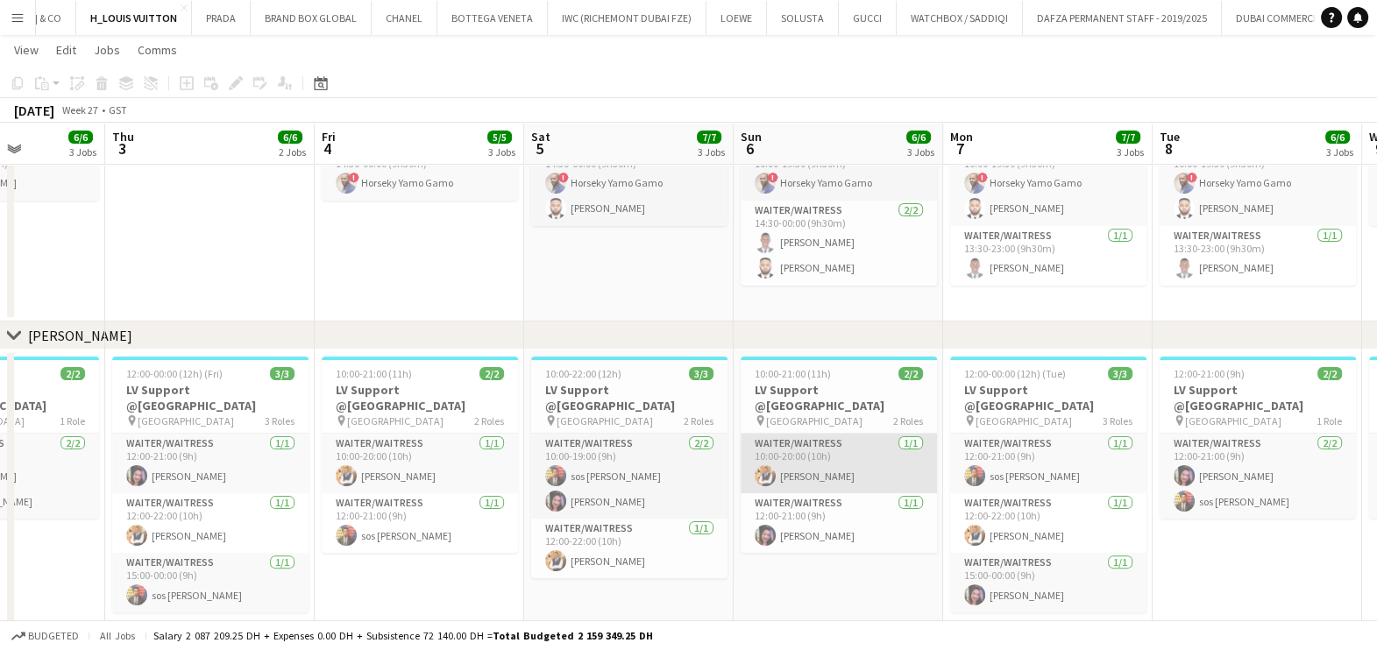
click at [698, 453] on app-calendar-viewport "Mon 30 8/8 3 Jobs Tue 1 5/5 3 Jobs Wed 2 6/6 3 Jobs Thu 3 6/6 2 Jobs Fri 4 5/5 …" at bounding box center [688, 261] width 1377 height 1481
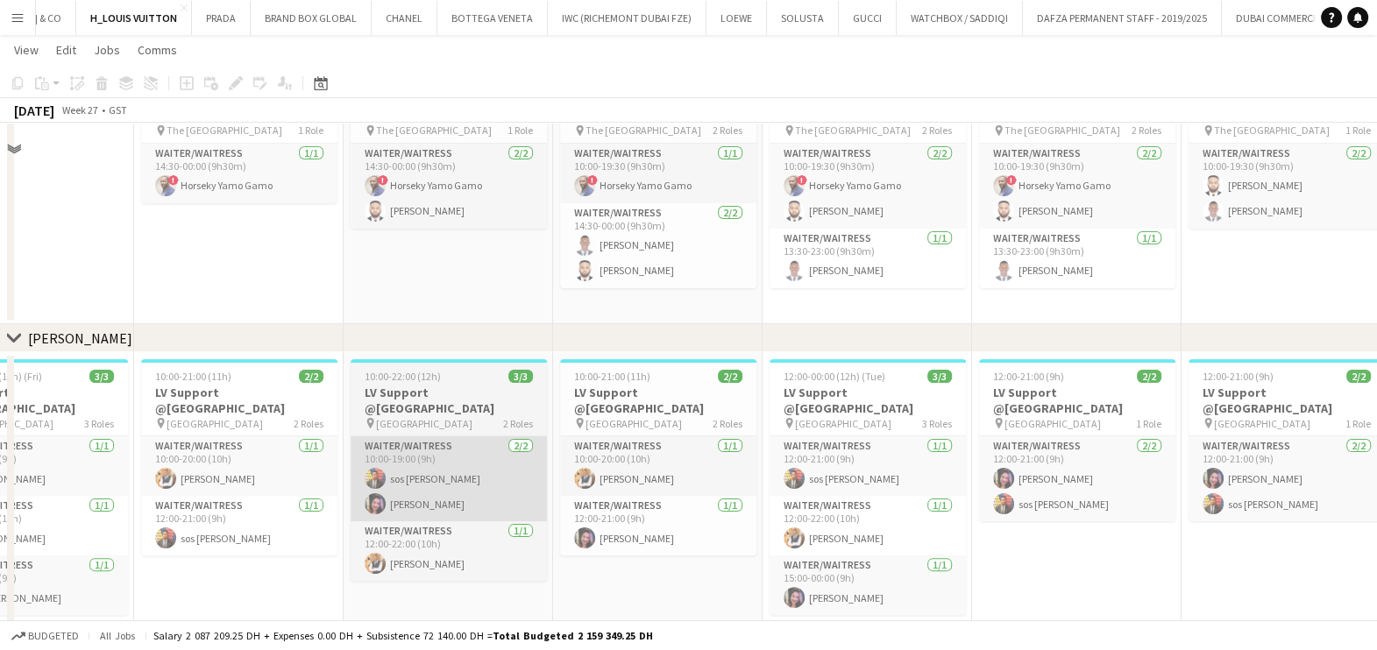
scroll to position [599, 0]
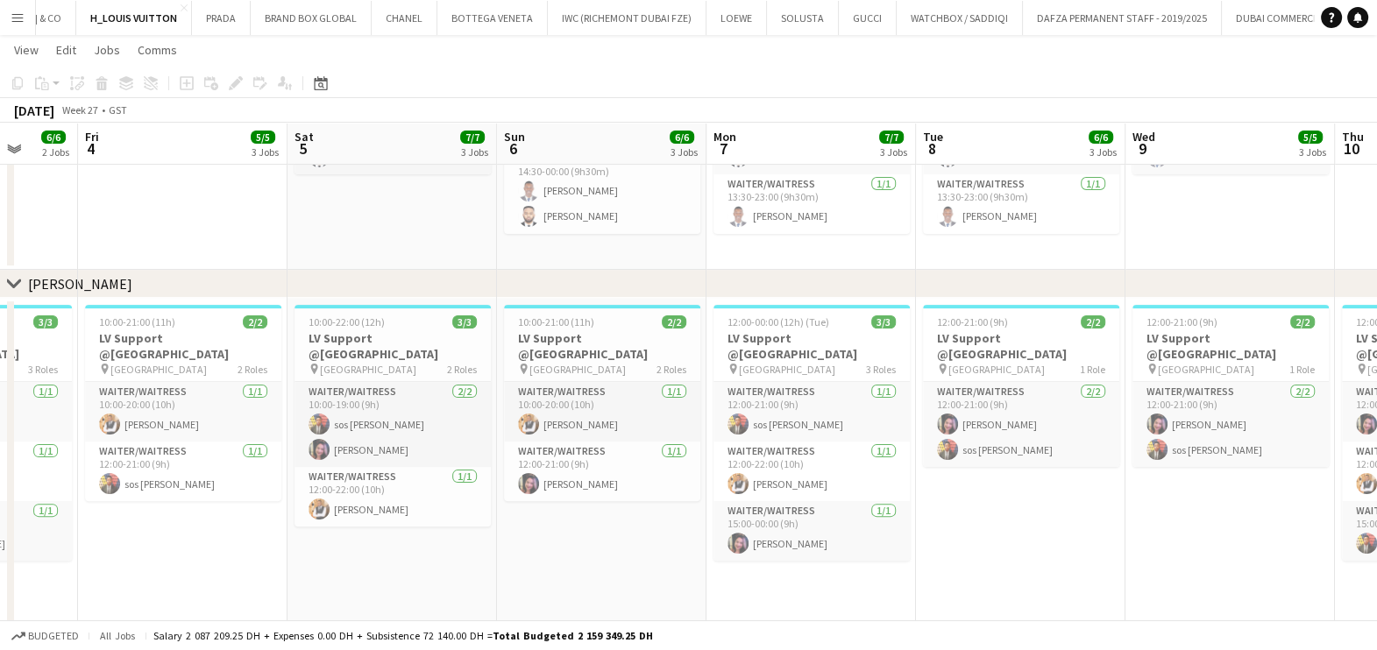
drag, startPoint x: 549, startPoint y: 506, endPoint x: 509, endPoint y: 506, distance: 40.3
click at [509, 506] on app-calendar-viewport "Mon 30 8/8 3 Jobs Tue 1 5/5 3 Jobs Wed 2 6/6 3 Jobs Thu 3 6/6 2 Jobs Fri 4 5/5 …" at bounding box center [688, 209] width 1377 height 1481
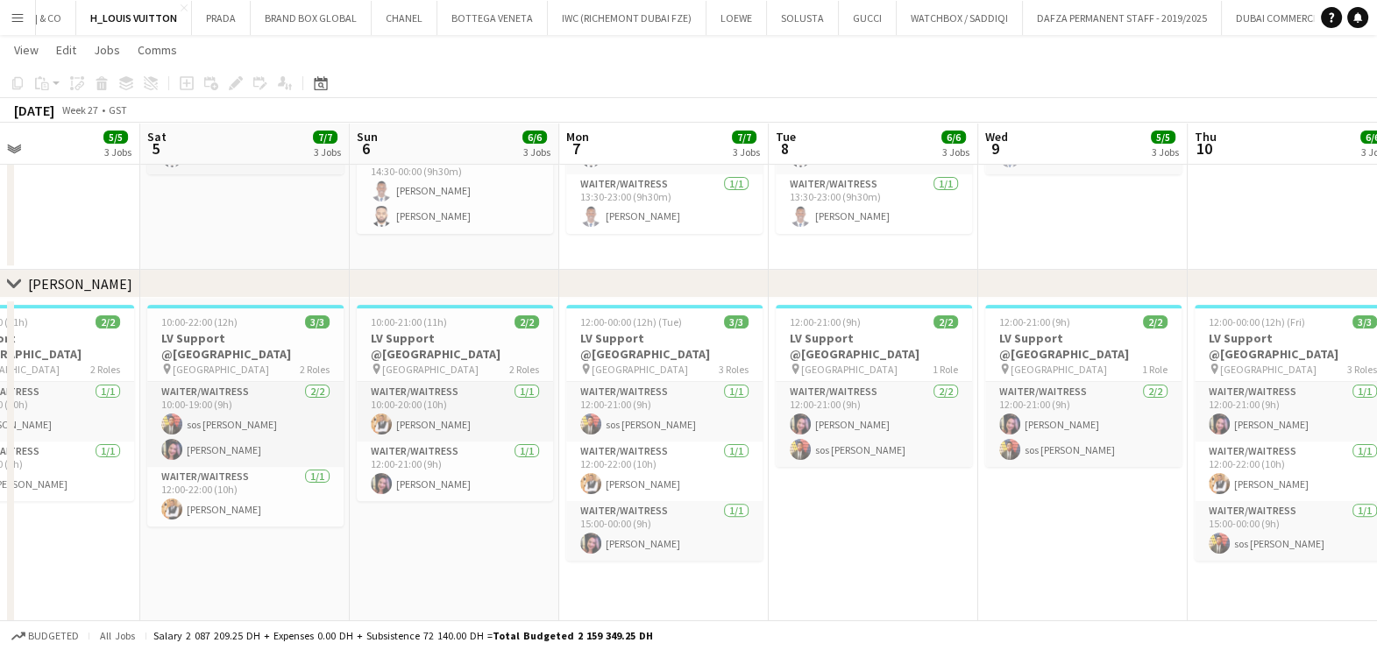
click at [422, 501] on app-calendar-viewport "Tue 1 5/5 3 Jobs Wed 2 6/6 3 Jobs Thu 3 6/6 2 Jobs Fri 4 5/5 3 Jobs Sat 5 7/7 3…" at bounding box center [688, 209] width 1377 height 1481
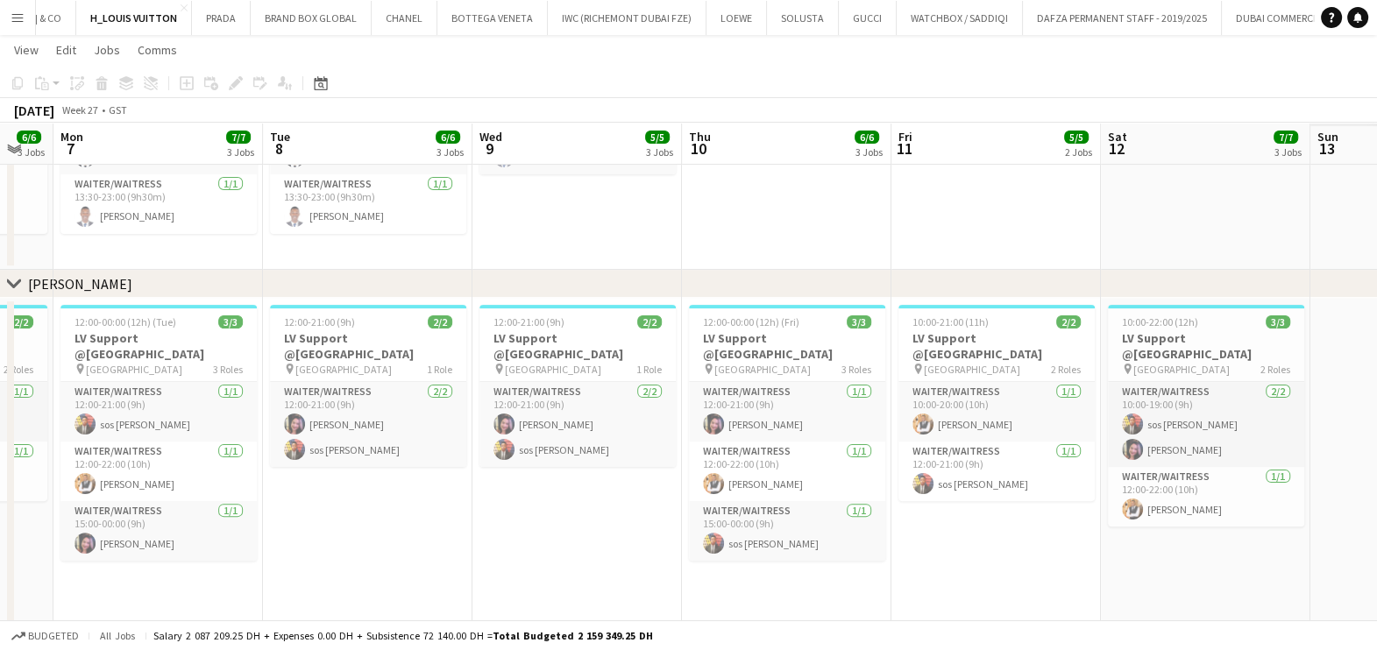
drag, startPoint x: 961, startPoint y: 540, endPoint x: 523, endPoint y: 563, distance: 438.7
click at [523, 563] on app-calendar-viewport "Thu 3 6/6 2 Jobs Fri 4 5/5 3 Jobs Sat 5 7/7 3 Jobs Sun 6 6/6 3 Jobs Mon 7 7/7 3…" at bounding box center [688, 209] width 1377 height 1481
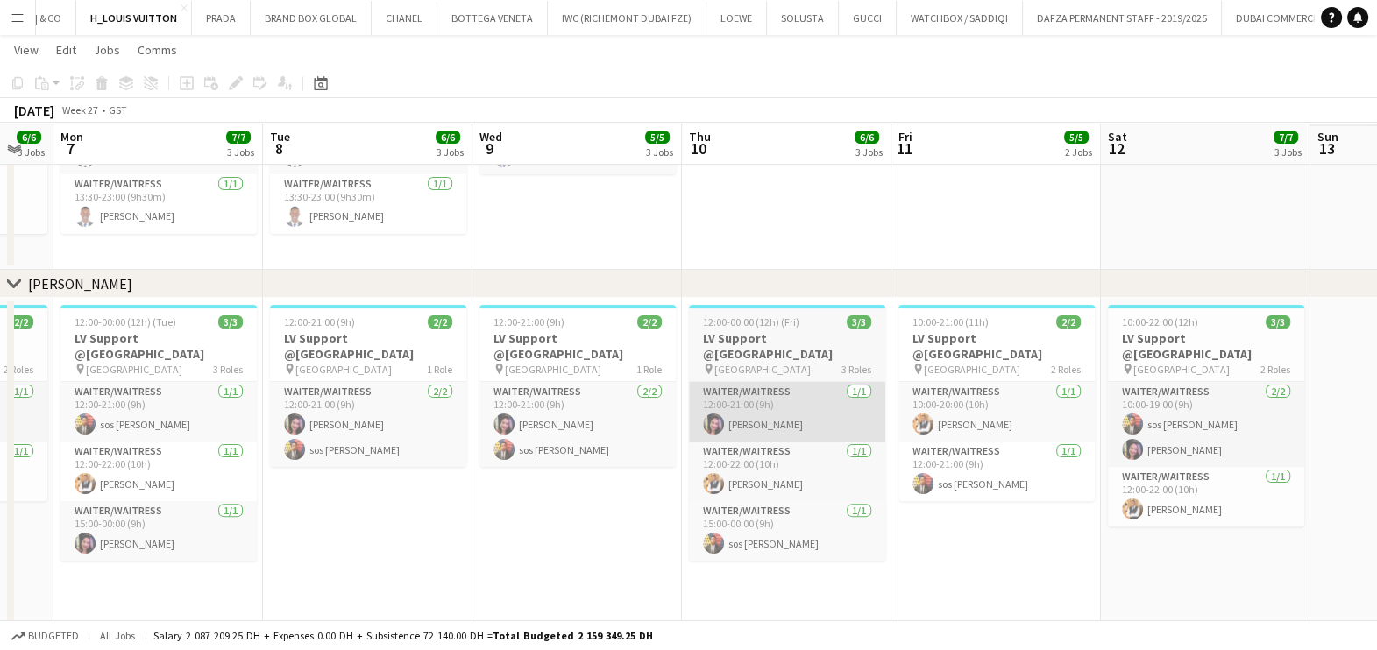
scroll to position [0, 598]
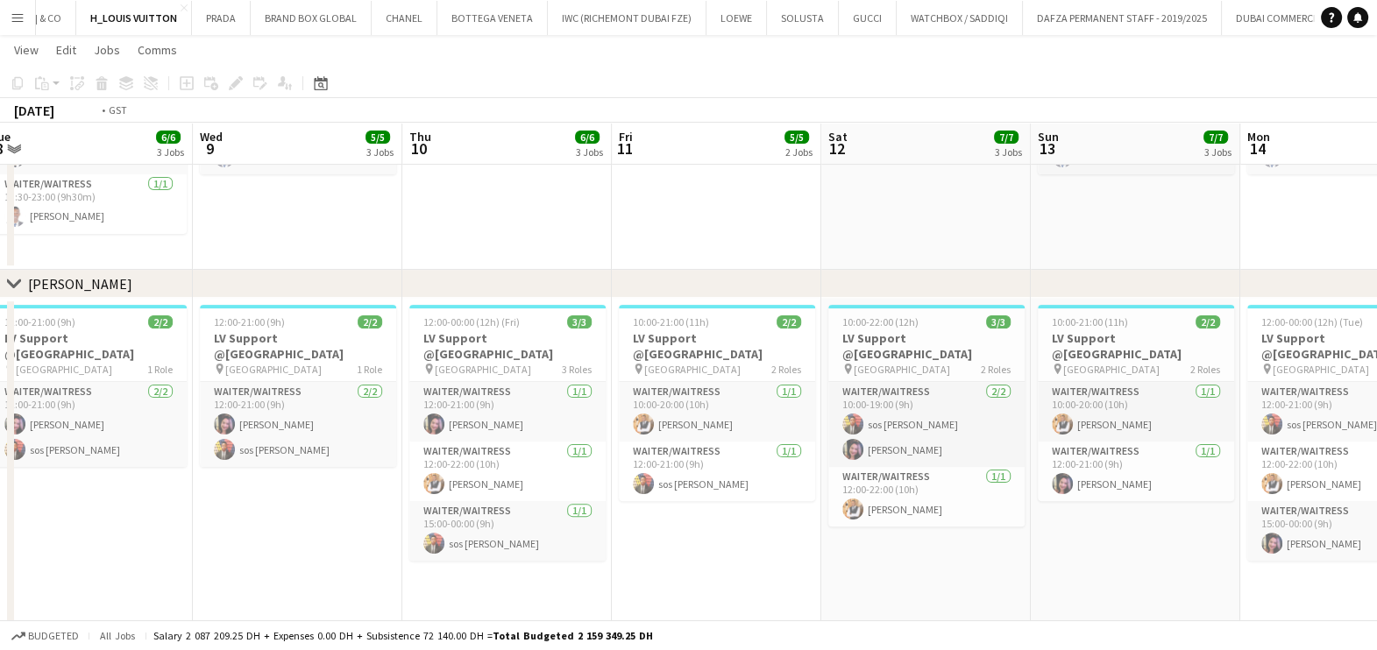
drag, startPoint x: 1017, startPoint y: 535, endPoint x: 386, endPoint y: 503, distance: 630.9
click at [390, 503] on app-calendar-viewport "Fri 4 5/5 3 Jobs Sat 5 7/7 3 Jobs Sun 6 6/6 3 Jobs Mon 7 7/7 3 Jobs Tue 8 6/6 3…" at bounding box center [688, 209] width 1377 height 1481
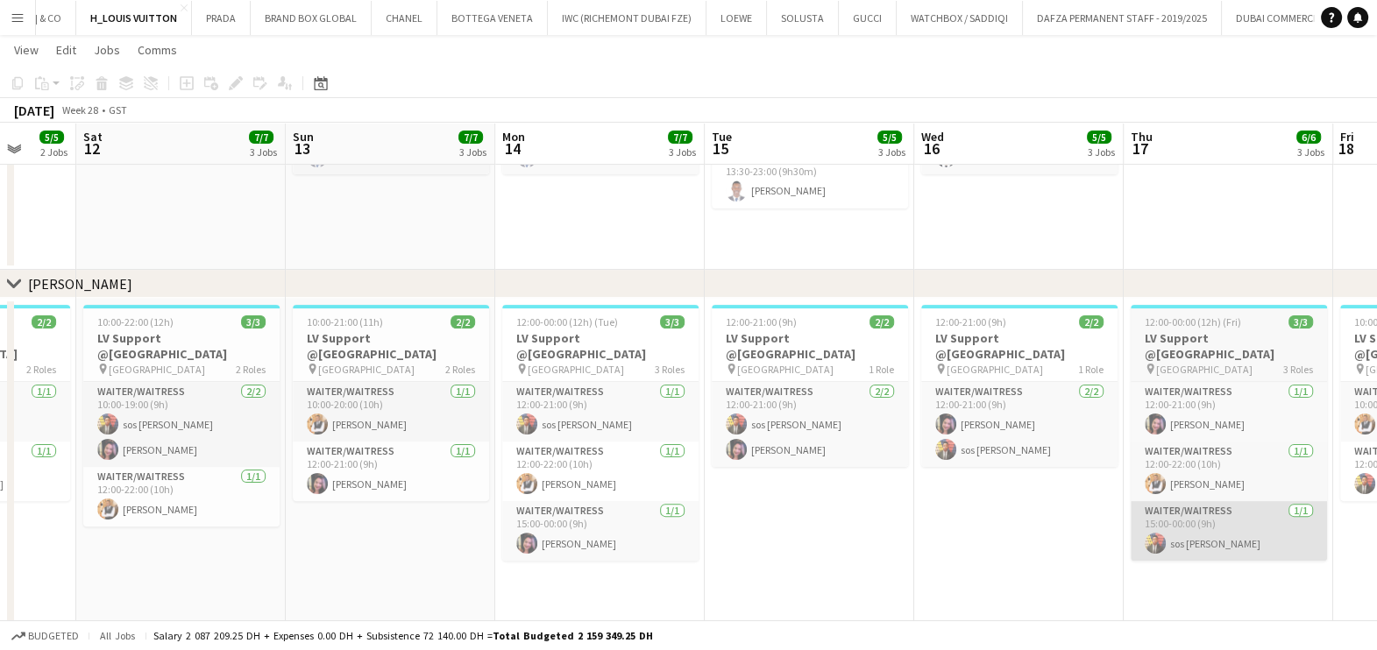
drag, startPoint x: 918, startPoint y: 531, endPoint x: 924, endPoint y: 512, distance: 20.0
click at [325, 527] on app-calendar-viewport "Tue 8 6/6 3 Jobs Wed 9 5/5 3 Jobs Thu 10 6/6 3 Jobs Fri 11 5/5 2 Jobs Sat 12 7/…" at bounding box center [688, 209] width 1377 height 1481
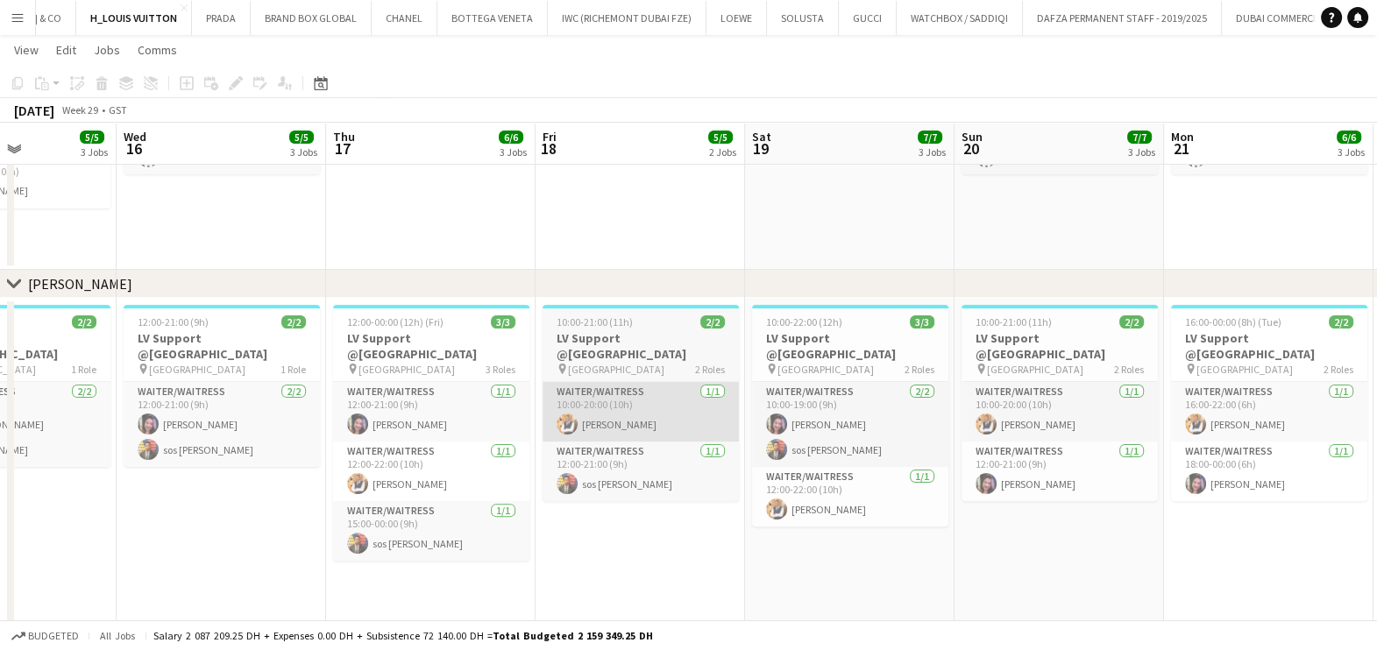
drag, startPoint x: 730, startPoint y: 472, endPoint x: 412, endPoint y: 434, distance: 320.4
click at [386, 438] on app-calendar-viewport "Sun 13 7/7 3 Jobs Mon 14 7/7 3 Jobs Tue 15 5/5 3 Jobs Wed 16 5/5 3 Jobs Thu 17 …" at bounding box center [688, 209] width 1377 height 1481
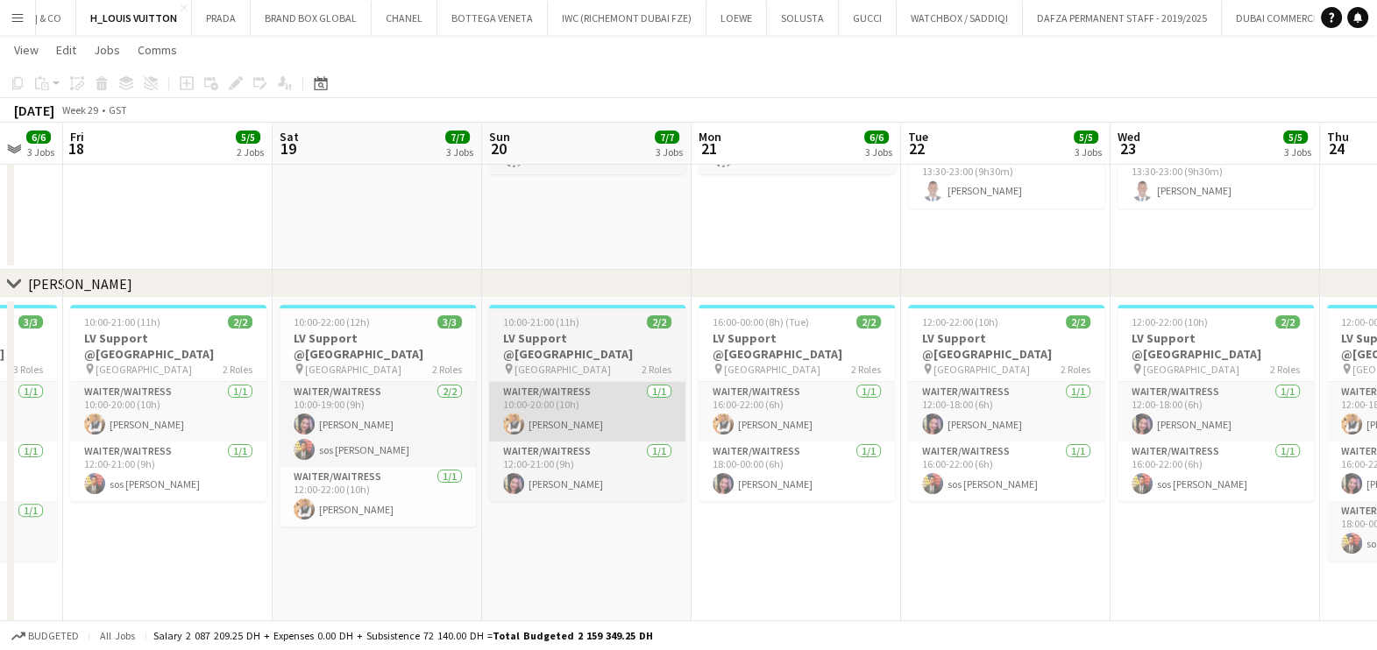
drag, startPoint x: 915, startPoint y: 436, endPoint x: 638, endPoint y: 405, distance: 278.6
click at [626, 409] on app-calendar-viewport "Tue 15 5/5 3 Jobs Wed 16 5/5 3 Jobs Thu 17 6/6 3 Jobs Fri 18 5/5 2 Jobs Sat 19 …" at bounding box center [688, 209] width 1377 height 1481
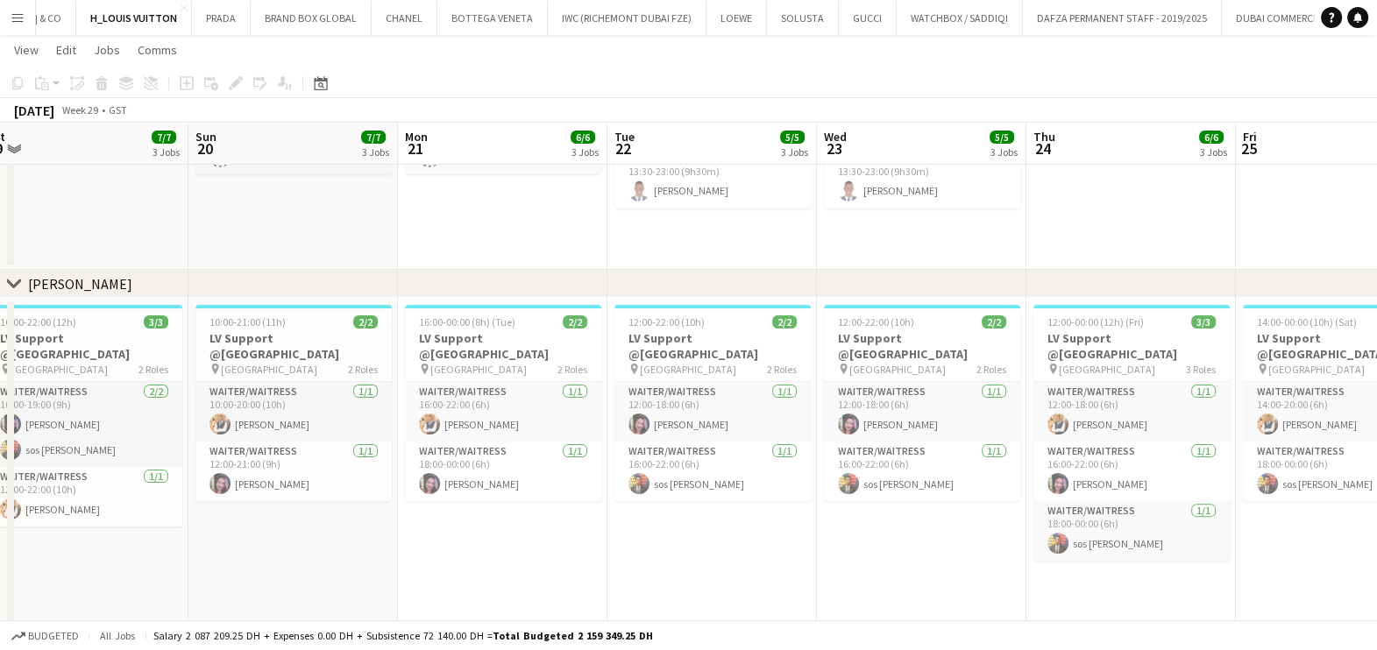
drag, startPoint x: 1019, startPoint y: 445, endPoint x: 543, endPoint y: 445, distance: 475.8
click at [543, 445] on app-calendar-viewport "Wed 16 5/5 3 Jobs Thu 17 6/6 3 Jobs Fri 18 5/5 2 Jobs Sat 19 7/7 3 Jobs Sun 20 …" at bounding box center [688, 209] width 1377 height 1481
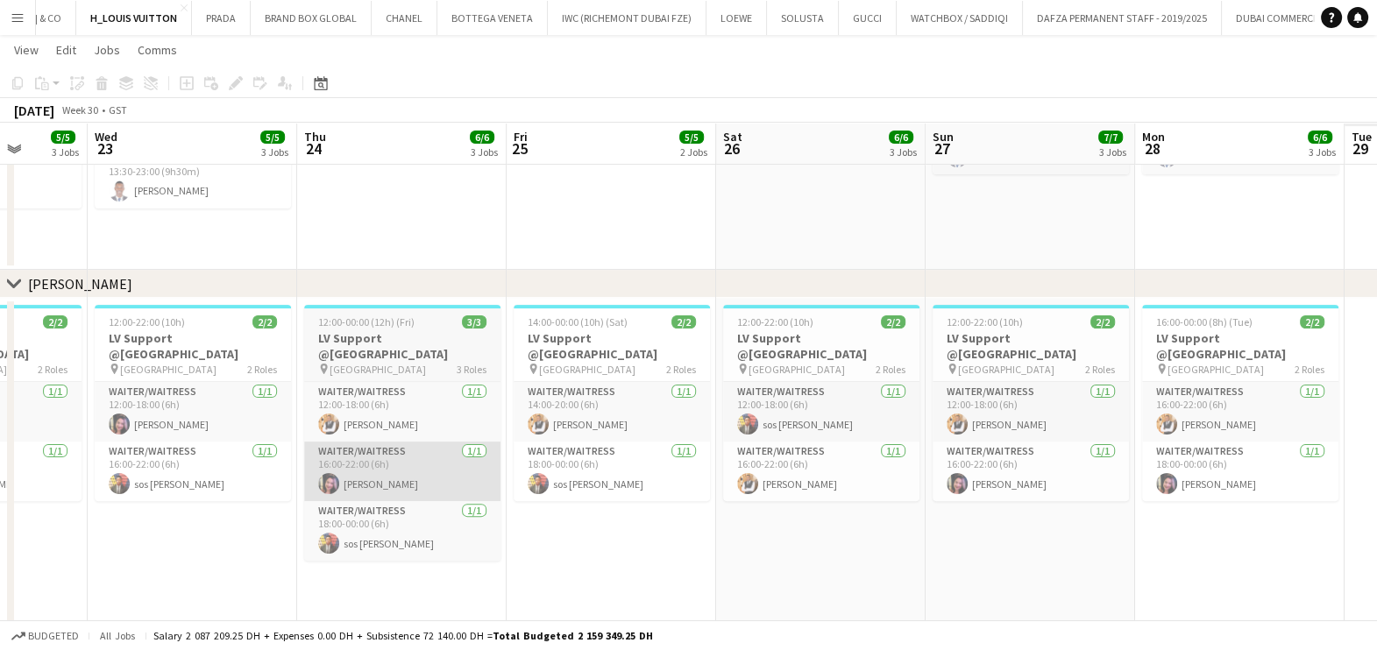
drag, startPoint x: 640, startPoint y: 446, endPoint x: 386, endPoint y: 445, distance: 254.1
click at [372, 446] on app-calendar-viewport "Sat 19 7/7 3 Jobs Sun 20 7/7 3 Jobs Mon 21 6/6 3 Jobs Tue 22 5/5 3 Jobs Wed 23 …" at bounding box center [688, 209] width 1377 height 1481
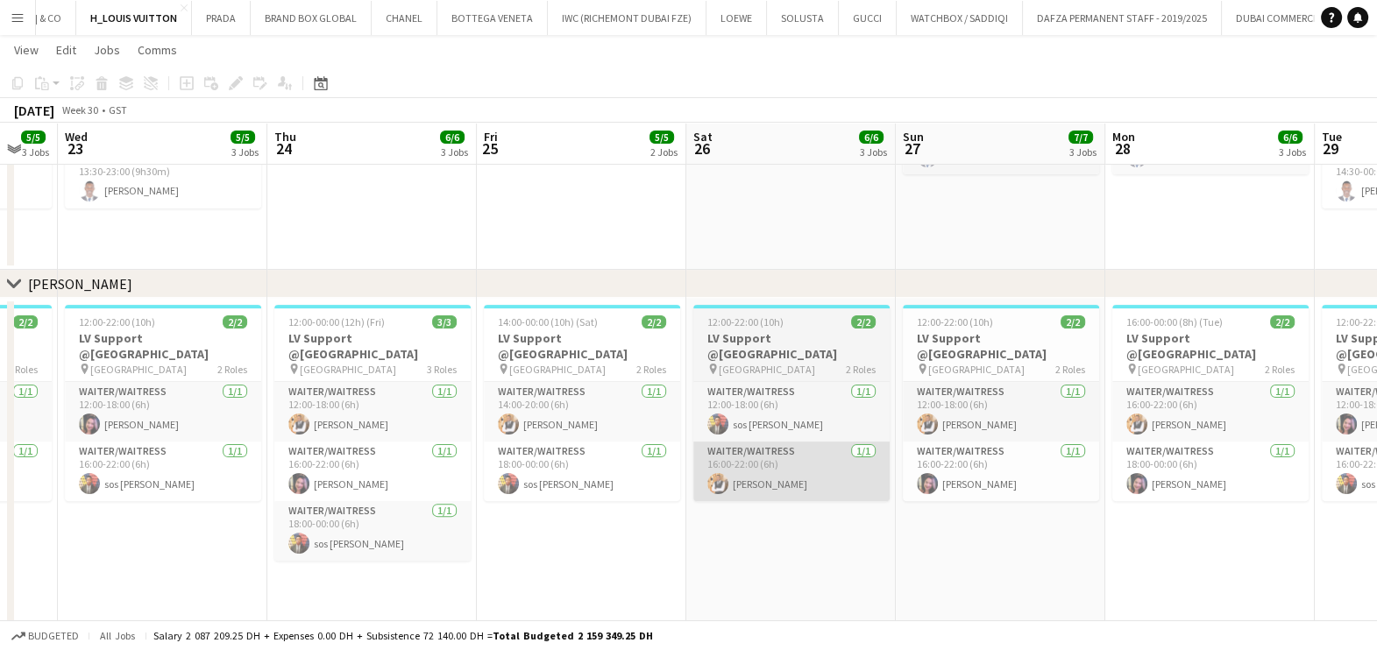
drag, startPoint x: 757, startPoint y: 460, endPoint x: 407, endPoint y: 450, distance: 349.8
click at [381, 454] on app-calendar-viewport "Sun 20 7/7 3 Jobs Mon 21 6/6 3 Jobs Tue 22 5/5 3 Jobs Wed 23 5/5 3 Jobs Thu 24 …" at bounding box center [688, 209] width 1377 height 1481
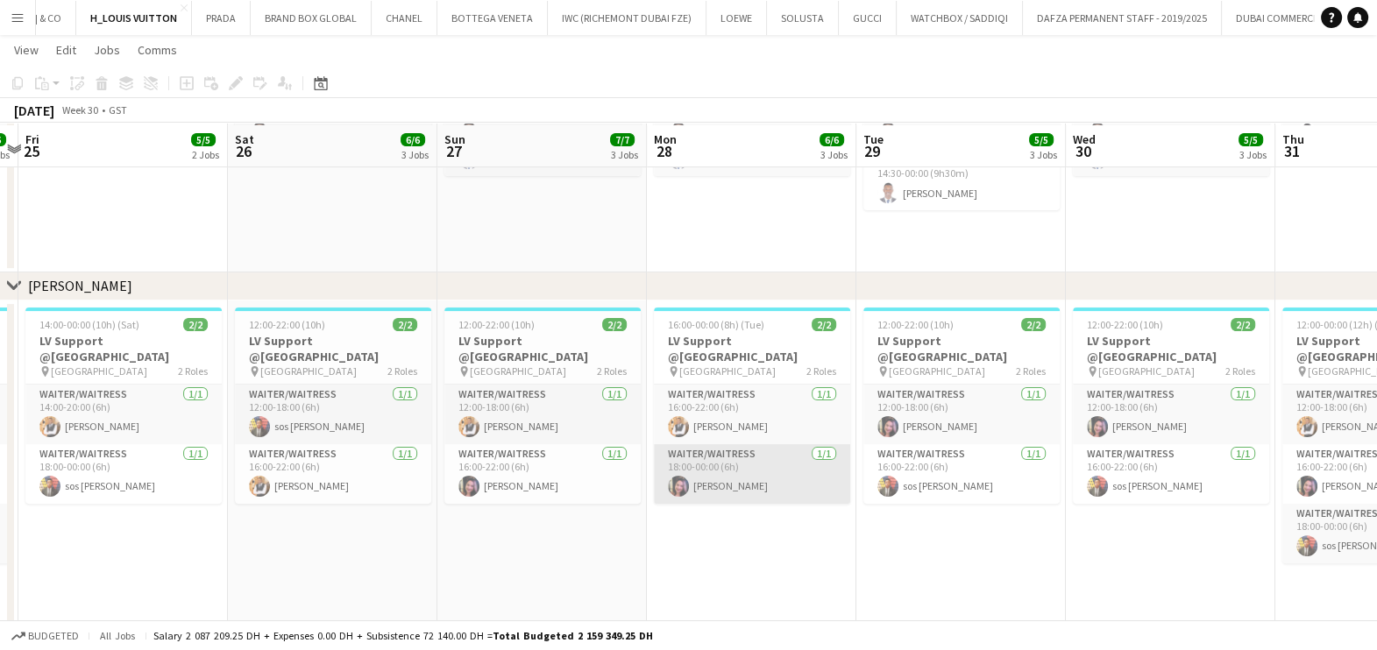
scroll to position [601, 0]
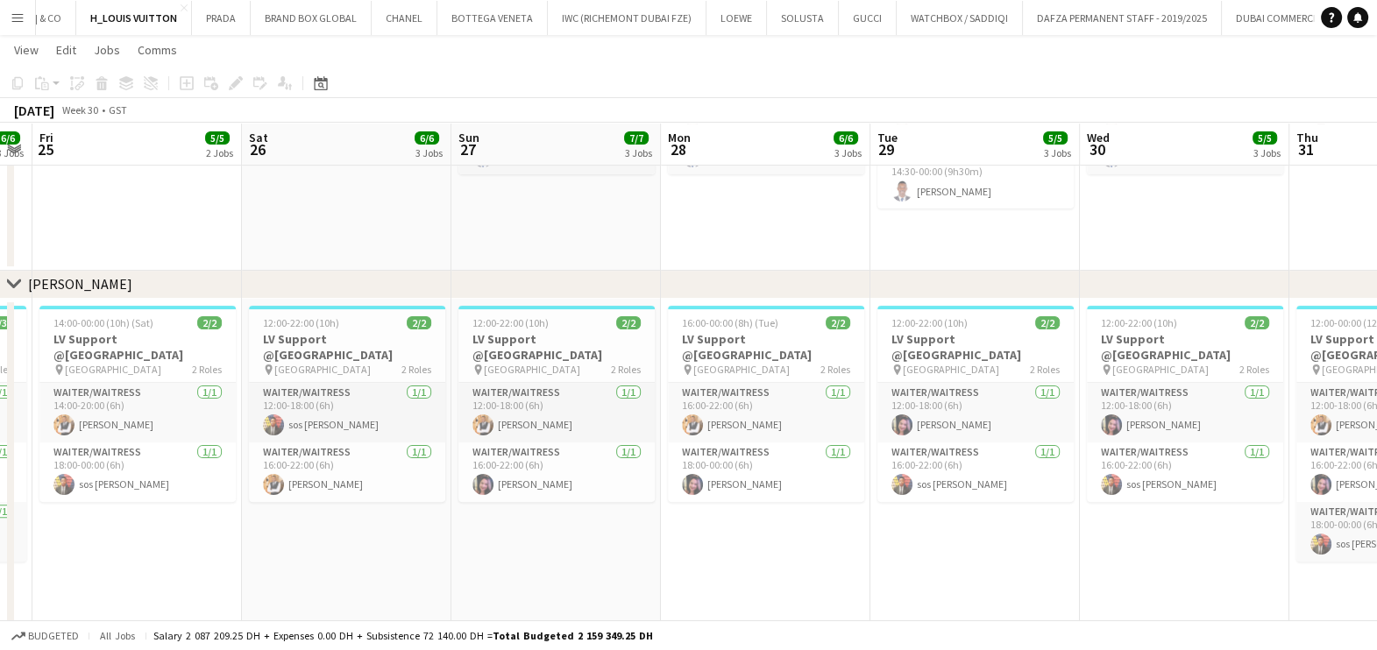
drag, startPoint x: 604, startPoint y: 502, endPoint x: 469, endPoint y: 504, distance: 135.0
click at [415, 504] on app-calendar-viewport "Tue 22 5/5 3 Jobs Wed 23 5/5 3 Jobs Thu 24 6/6 3 Jobs Fri 25 5/5 2 Jobs Sat 26 …" at bounding box center [688, 209] width 1377 height 1484
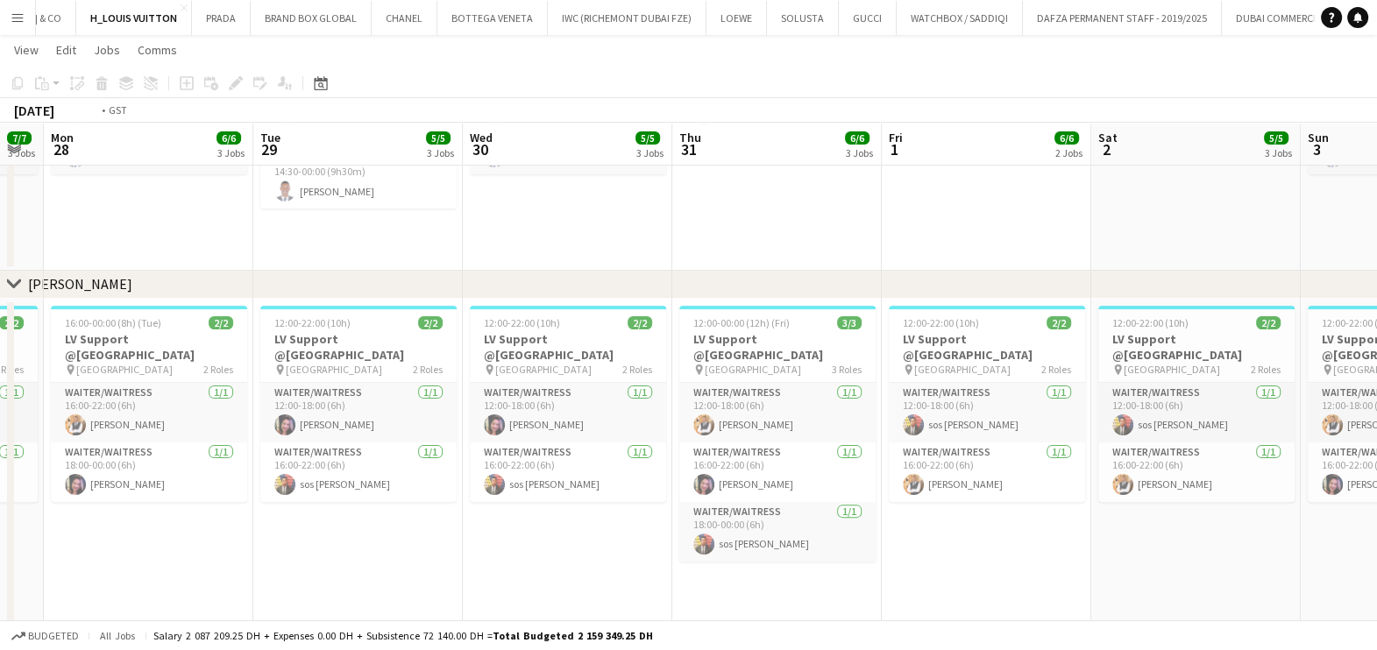
drag, startPoint x: 884, startPoint y: 521, endPoint x: 266, endPoint y: 514, distance: 617.8
click at [266, 514] on app-calendar-viewport "Thu 24 6/6 3 Jobs Fri 25 5/5 2 Jobs Sat 26 6/6 3 Jobs Sun 27 7/7 3 Jobs Mon 28 …" at bounding box center [688, 209] width 1377 height 1484
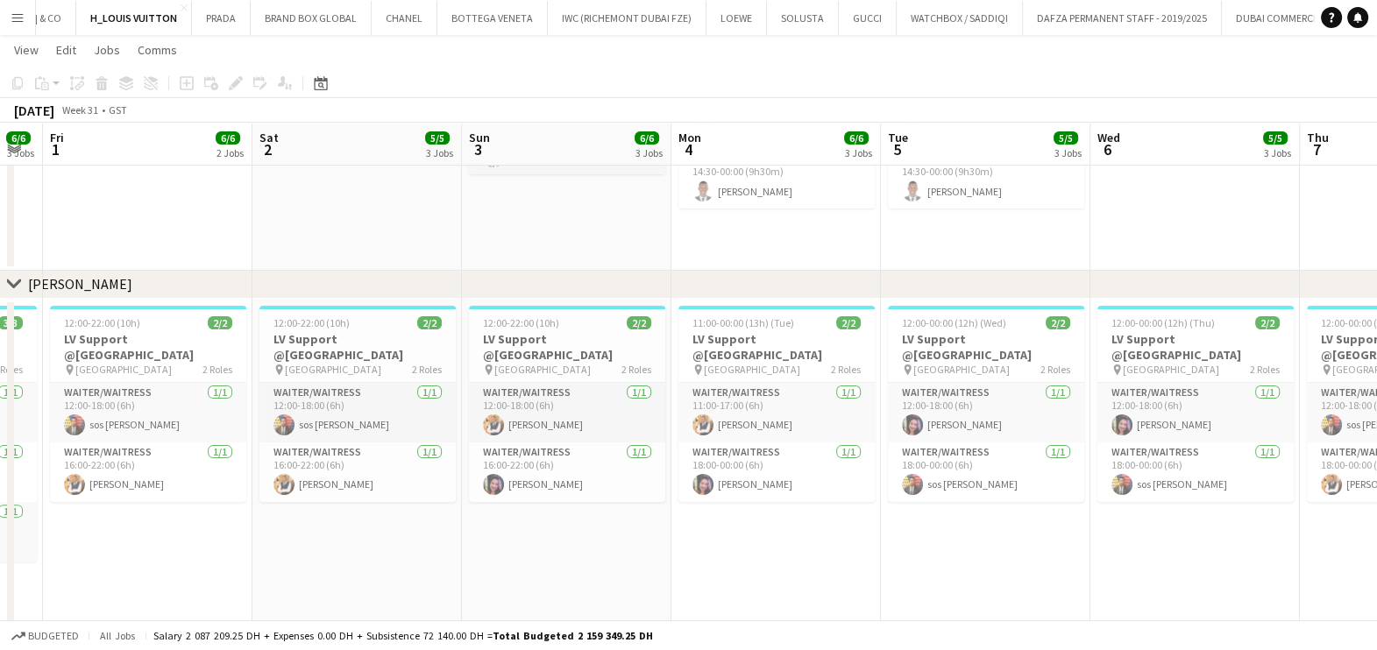
drag, startPoint x: 343, startPoint y: 507, endPoint x: 819, endPoint y: 508, distance: 476.7
click at [329, 507] on app-calendar-viewport "Tue 29 5/5 3 Jobs Wed 30 5/5 3 Jobs Thu 31 6/6 3 Jobs Fri 1 6/6 2 Jobs Sat 2 5/…" at bounding box center [688, 209] width 1377 height 1484
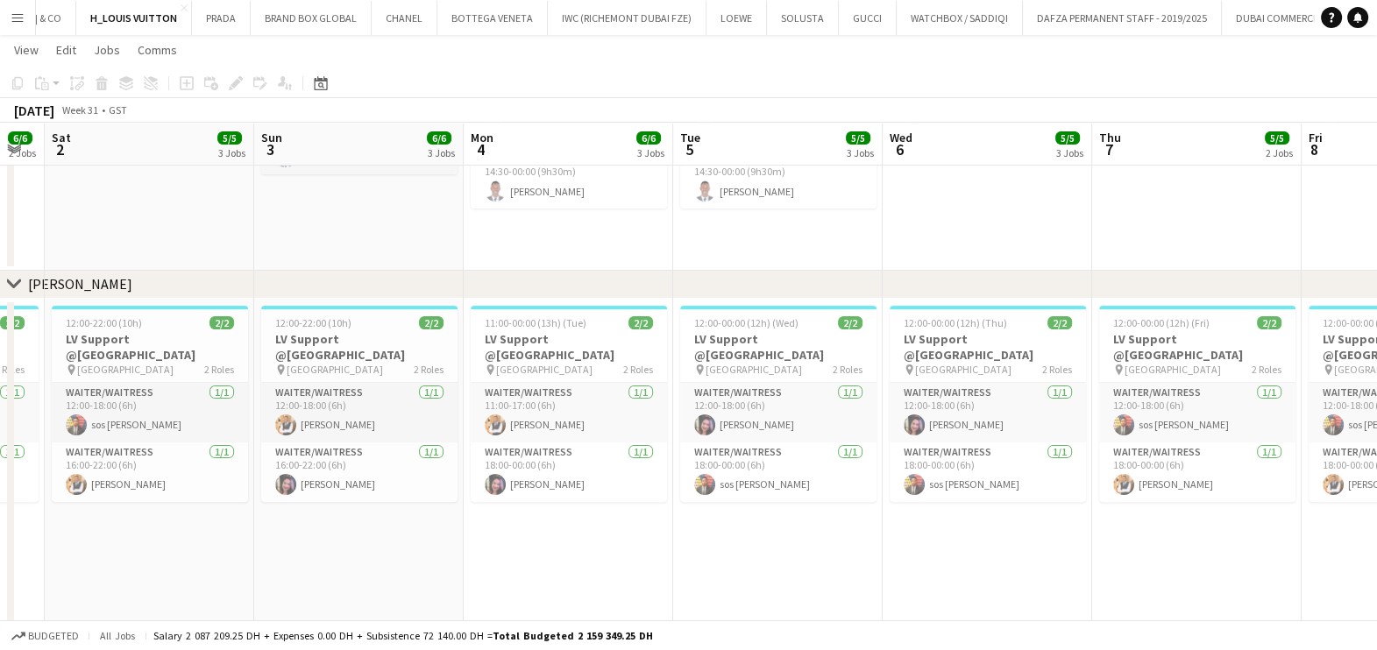
click at [733, 508] on app-date-cell "12:00-00:00 (12h) (Wed) 2/2 LV Support @[GEOGRAPHIC_DATA] pin Mall of the Emira…" at bounding box center [777, 504] width 209 height 410
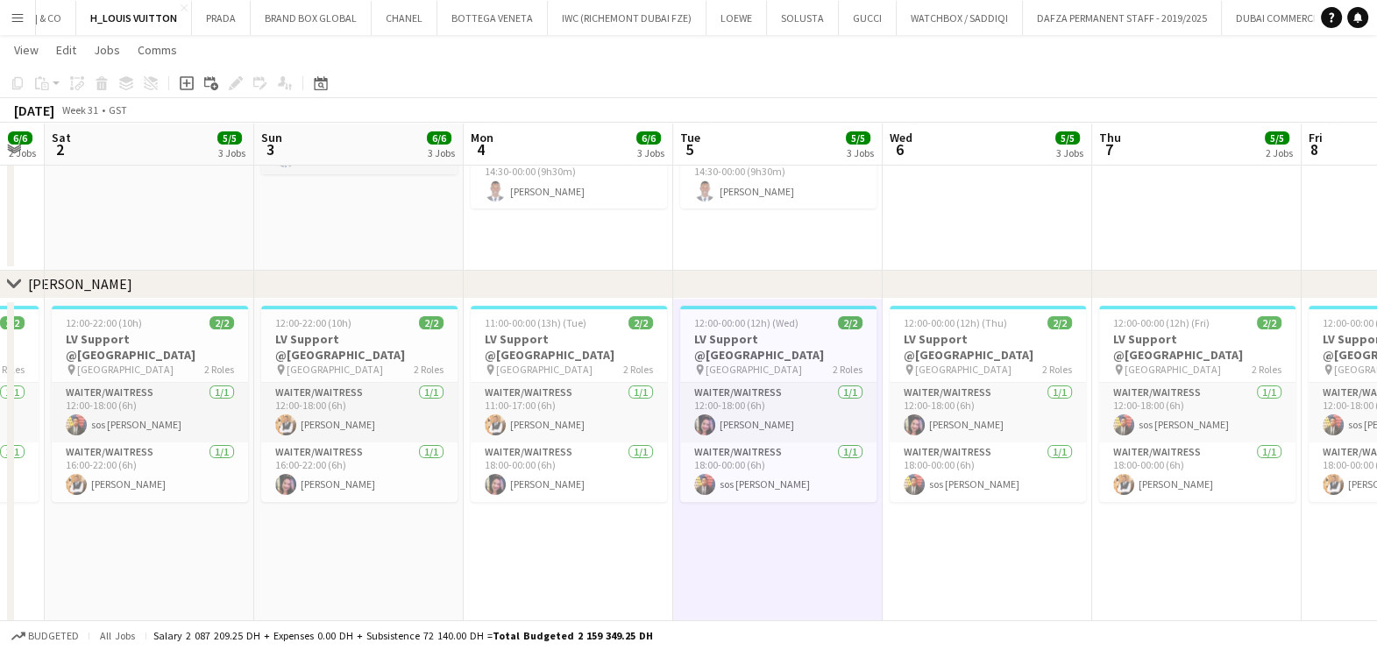
scroll to position [0, 700]
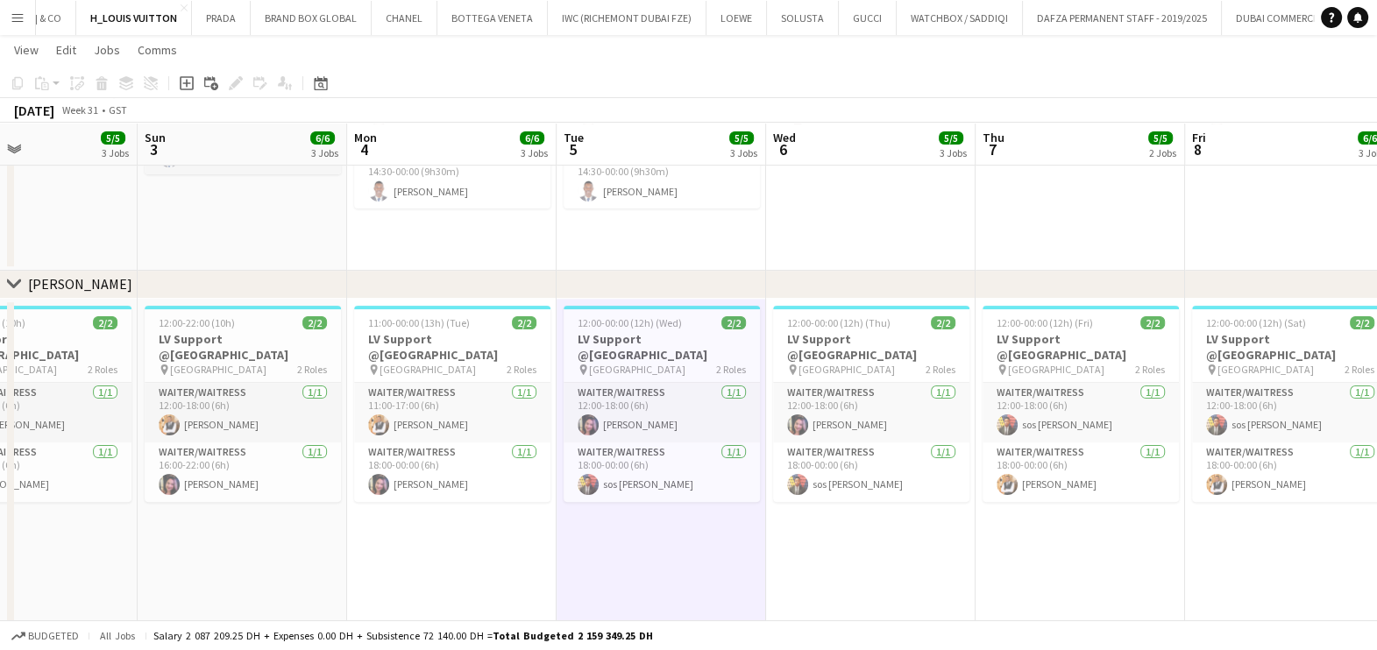
click at [729, 508] on app-calendar-viewport "Wed 30 5/5 3 Jobs Thu 31 6/6 3 Jobs Fri 1 6/6 2 Jobs Sat 2 5/5 3 Jobs Sun 3 6/6…" at bounding box center [688, 209] width 1377 height 1484
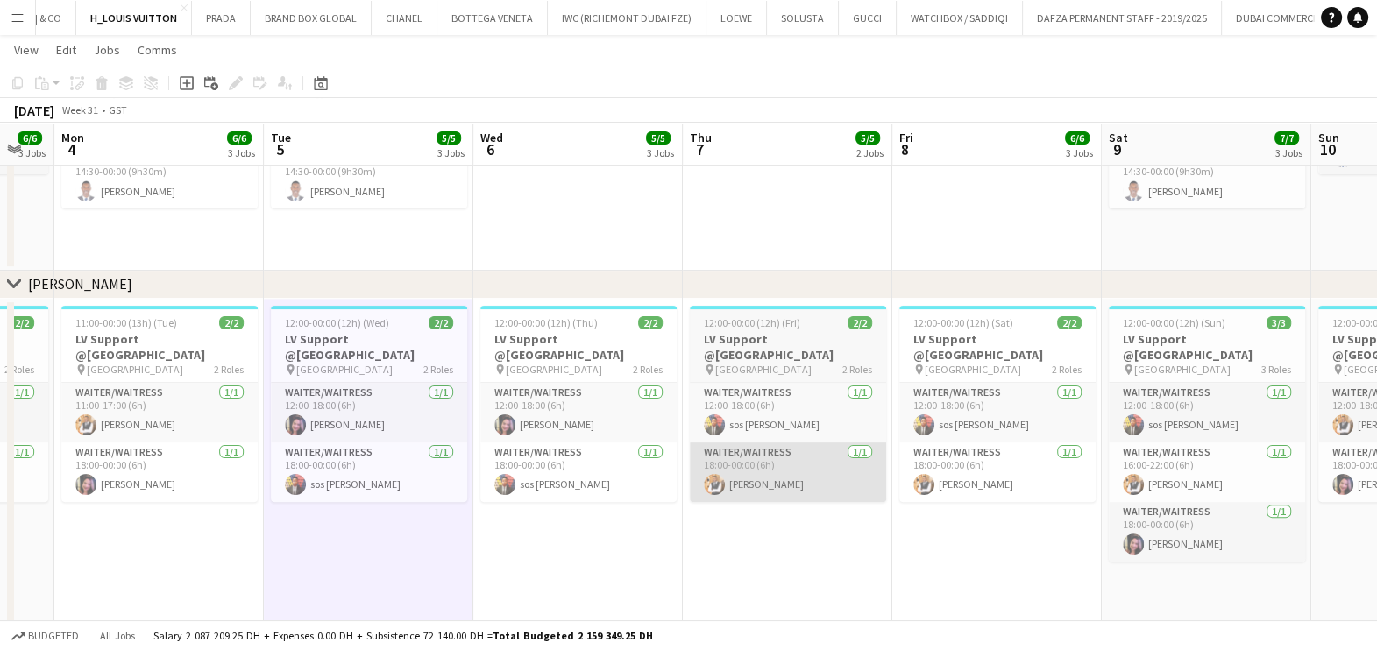
drag, startPoint x: 844, startPoint y: 497, endPoint x: 788, endPoint y: 473, distance: 60.9
click at [699, 500] on app-calendar-viewport "Thu 31 6/6 3 Jobs Fri 1 6/6 2 Jobs Sat 2 5/5 3 Jobs Sun 3 6/6 3 Jobs Mon 4 6/6 …" at bounding box center [688, 209] width 1377 height 1484
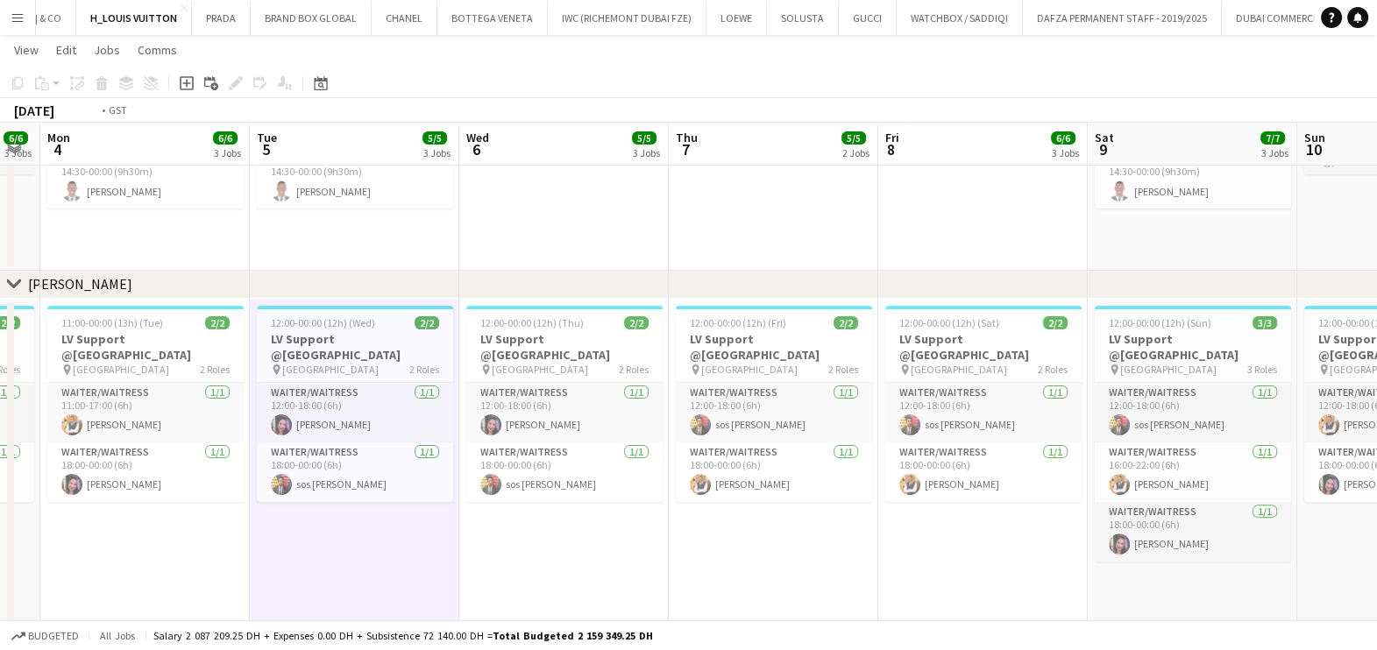
click at [778, 511] on app-calendar-viewport "Fri 1 6/6 2 Jobs Sat 2 5/5 3 Jobs Sun 3 6/6 3 Jobs Mon 4 6/6 3 Jobs Tue 5 5/5 3…" at bounding box center [688, 209] width 1377 height 1484
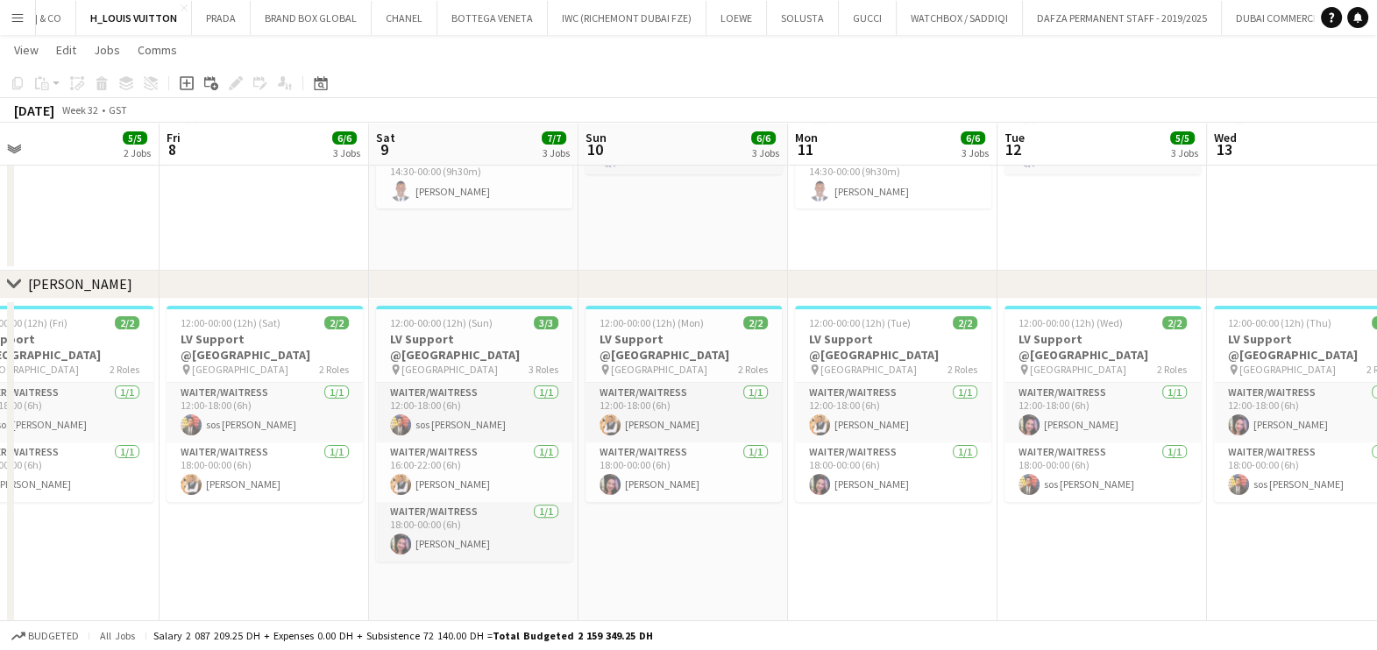
drag, startPoint x: 1094, startPoint y: 504, endPoint x: 679, endPoint y: 515, distance: 414.6
click at [675, 515] on app-calendar-viewport "Mon 4 6/6 3 Jobs Tue 5 5/5 3 Jobs Wed 6 5/5 3 Jobs Thu 7 5/5 2 Jobs Fri 8 6/6 3…" at bounding box center [688, 209] width 1377 height 1484
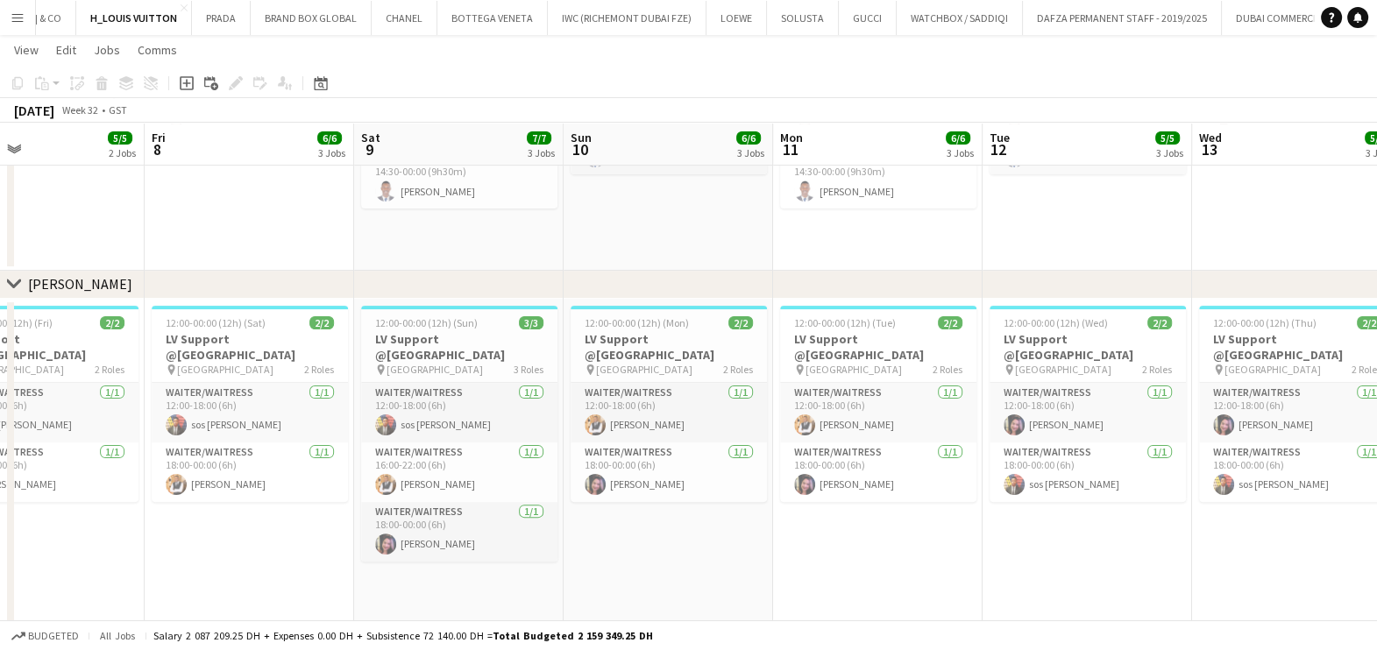
click at [627, 463] on app-calendar-viewport "Mon 4 6/6 3 Jobs Tue 5 5/5 3 Jobs Wed 6 5/5 3 Jobs Thu 7 5/5 2 Jobs Fri 8 6/6 3…" at bounding box center [688, 209] width 1377 height 1484
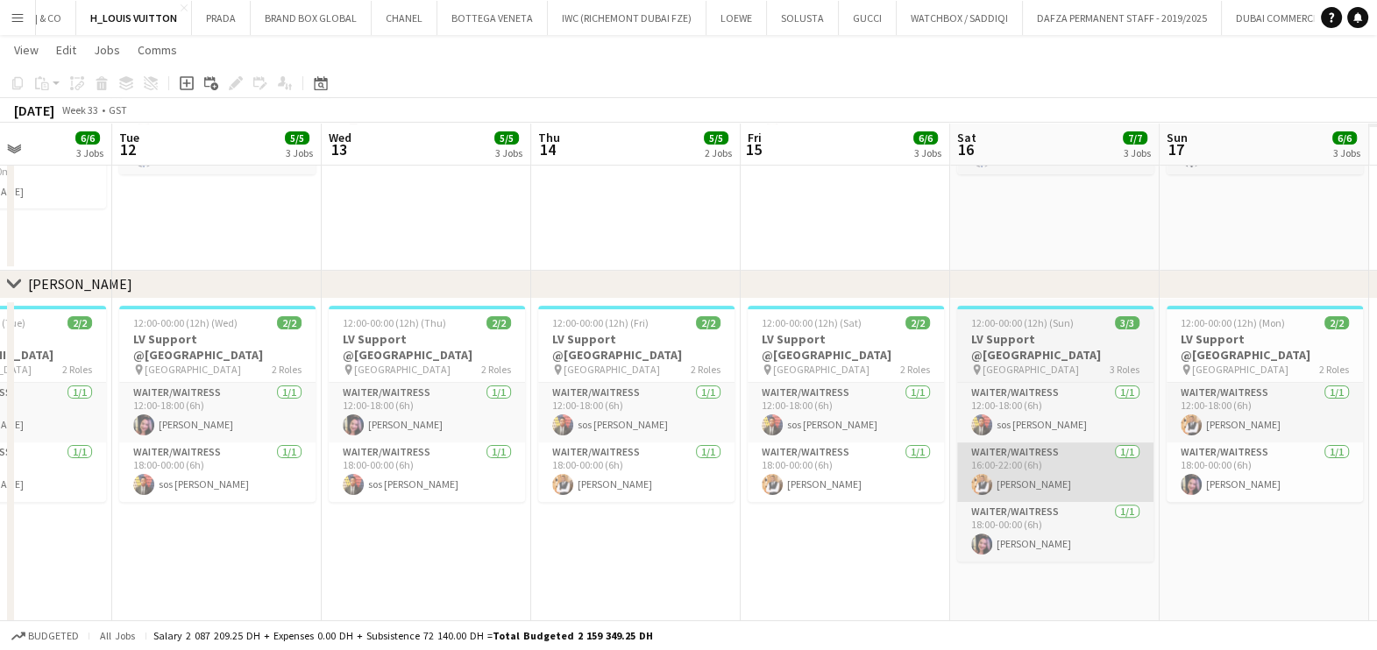
drag, startPoint x: 596, startPoint y: 457, endPoint x: 1028, endPoint y: 462, distance: 432.0
click at [581, 457] on app-calendar-viewport "Fri 8 6/6 3 Jobs Sat 9 7/7 3 Jobs Sun 10 6/6 3 Jobs Mon 11 6/6 3 Jobs Tue 12 5/…" at bounding box center [688, 209] width 1377 height 1484
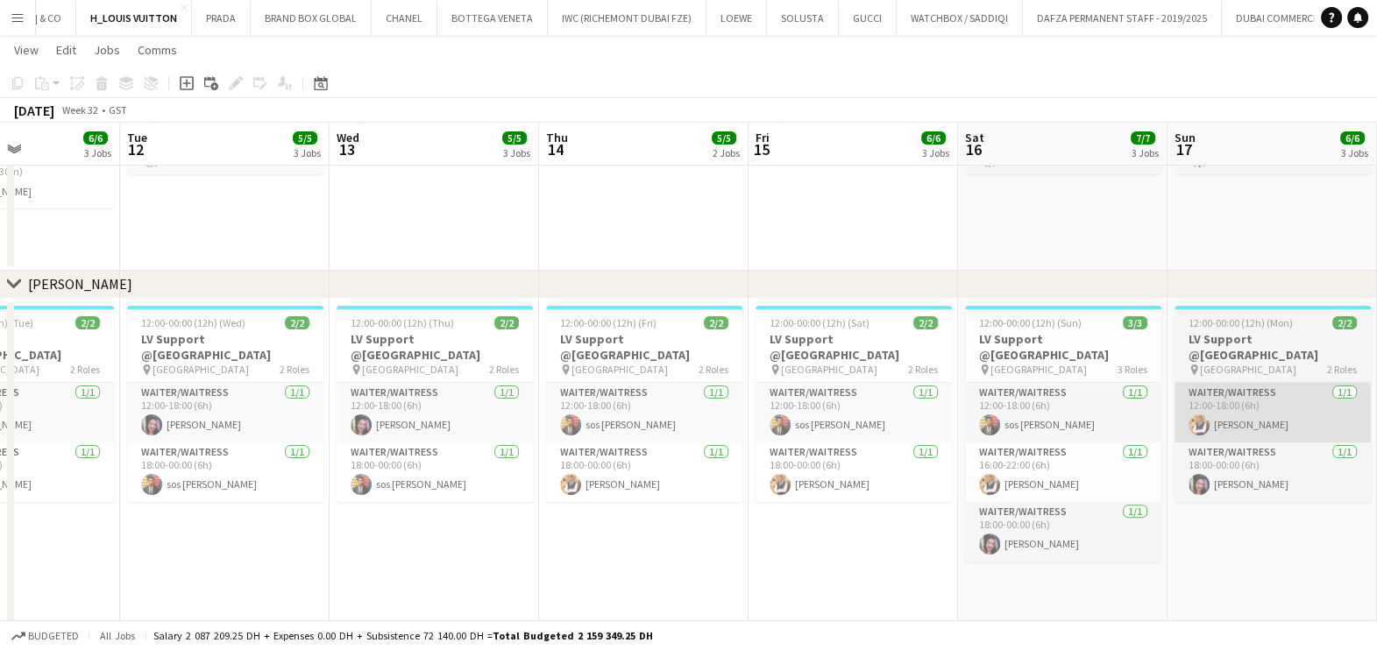
drag, startPoint x: 668, startPoint y: 423, endPoint x: 585, endPoint y: 424, distance: 82.4
click at [513, 416] on app-calendar-viewport "Fri 8 6/6 3 Jobs Sat 9 7/7 3 Jobs Sun 10 6/6 3 Jobs Mon 11 6/6 3 Jobs Tue 12 5/…" at bounding box center [688, 209] width 1377 height 1484
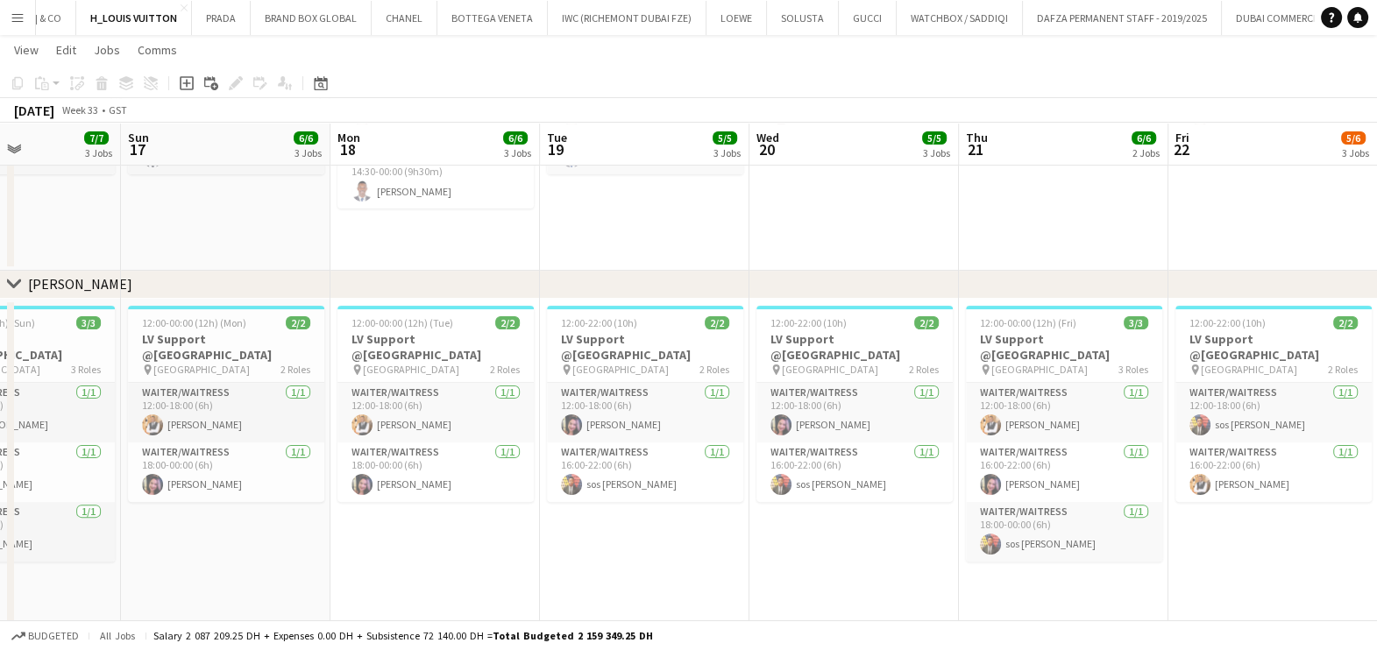
drag, startPoint x: 1097, startPoint y: 458, endPoint x: 688, endPoint y: 461, distance: 409.2
click at [688, 461] on app-calendar-viewport "Wed 13 5/5 3 Jobs Thu 14 5/5 2 Jobs Fri 15 6/6 3 Jobs Sat 16 7/7 3 Jobs Sun 17 …" at bounding box center [688, 209] width 1377 height 1484
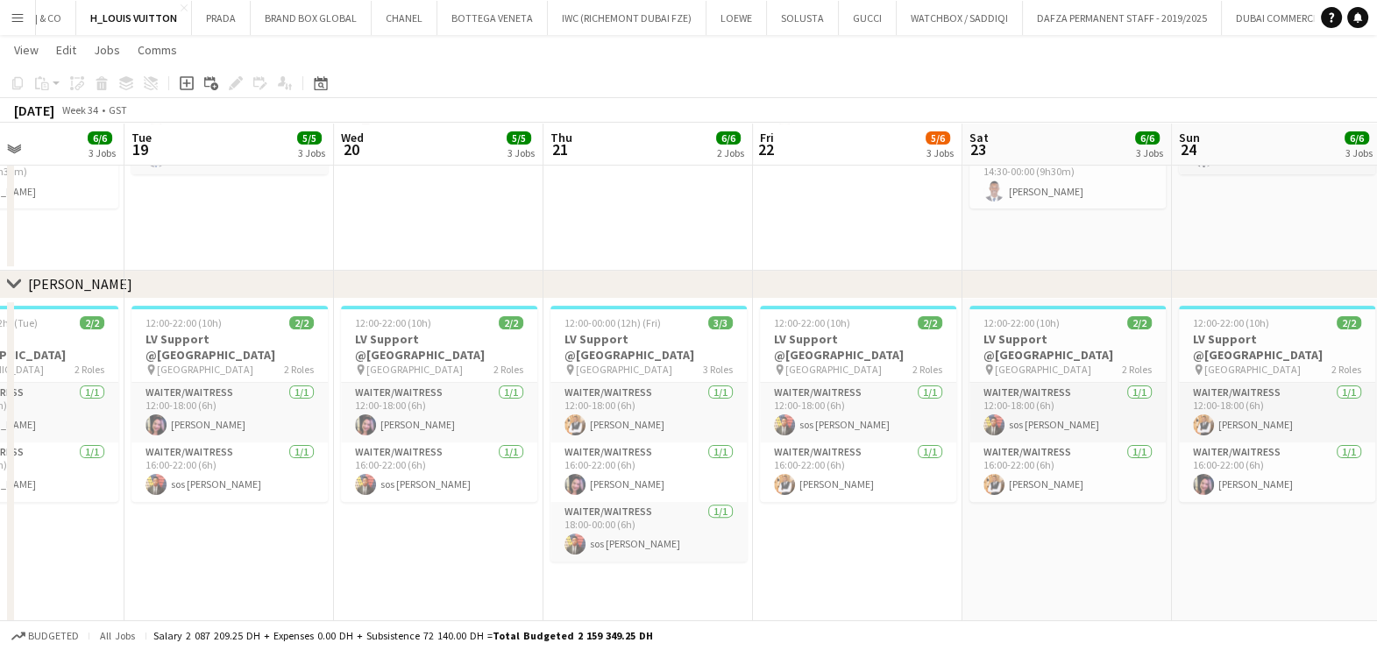
drag, startPoint x: 898, startPoint y: 456, endPoint x: 561, endPoint y: 452, distance: 337.4
click at [561, 451] on app-calendar-viewport "Fri 15 6/6 3 Jobs Sat 16 7/7 3 Jobs Sun 17 6/6 3 Jobs Mon 18 6/6 3 Jobs Tue 19 …" at bounding box center [688, 209] width 1377 height 1484
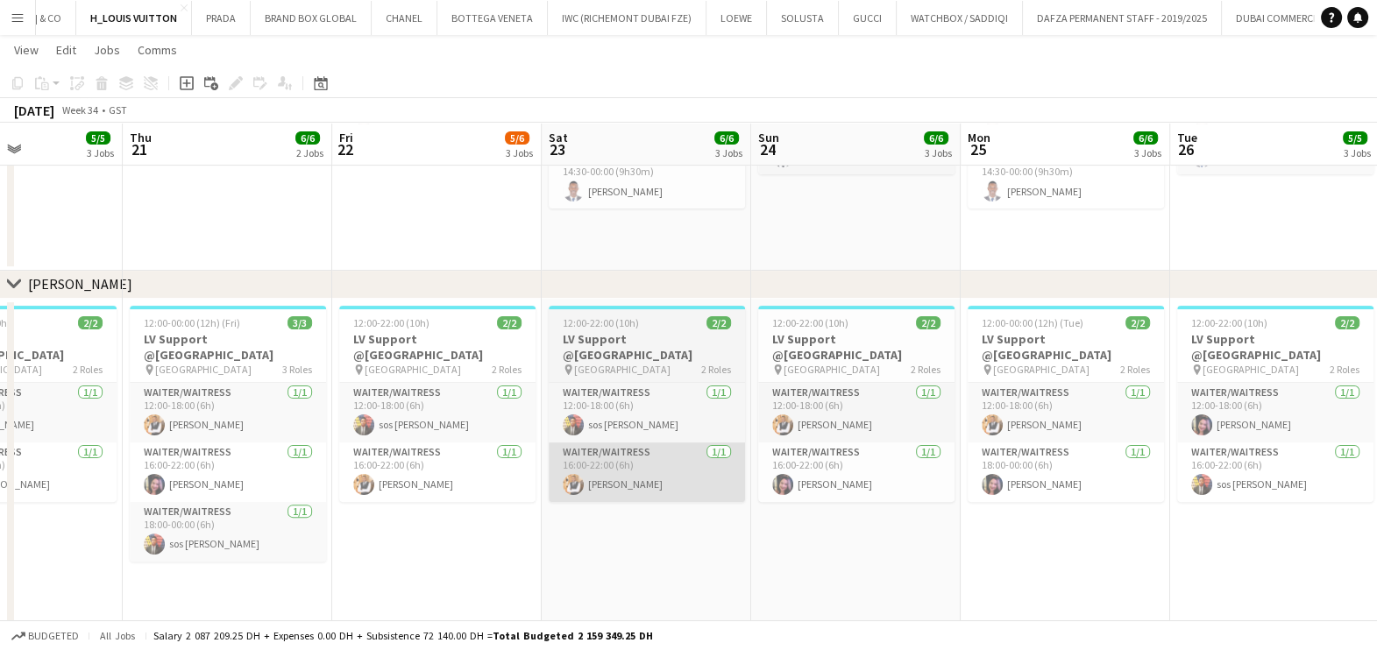
drag, startPoint x: 676, startPoint y: 466, endPoint x: 635, endPoint y: 475, distance: 41.3
click at [630, 475] on app-calendar-viewport "Sun 17 6/6 3 Jobs Mon 18 6/6 3 Jobs Tue 19 5/5 3 Jobs Wed 20 5/5 3 Jobs Thu 21 …" at bounding box center [688, 209] width 1377 height 1484
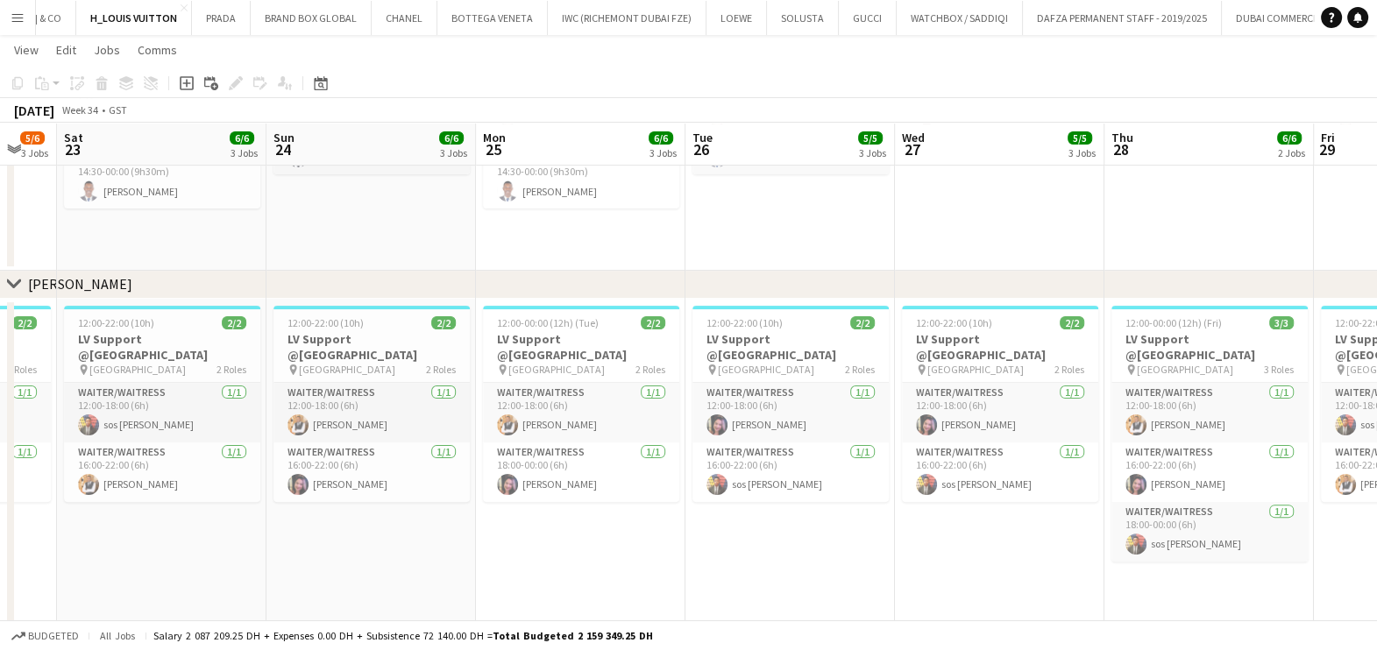
drag, startPoint x: 801, startPoint y: 504, endPoint x: 646, endPoint y: 505, distance: 155.1
click at [636, 506] on app-calendar-viewport "Tue 19 5/5 3 Jobs Wed 20 5/5 3 Jobs Thu 21 6/6 2 Jobs Fri 22 5/6 3 Jobs Sat 23 …" at bounding box center [688, 209] width 1377 height 1484
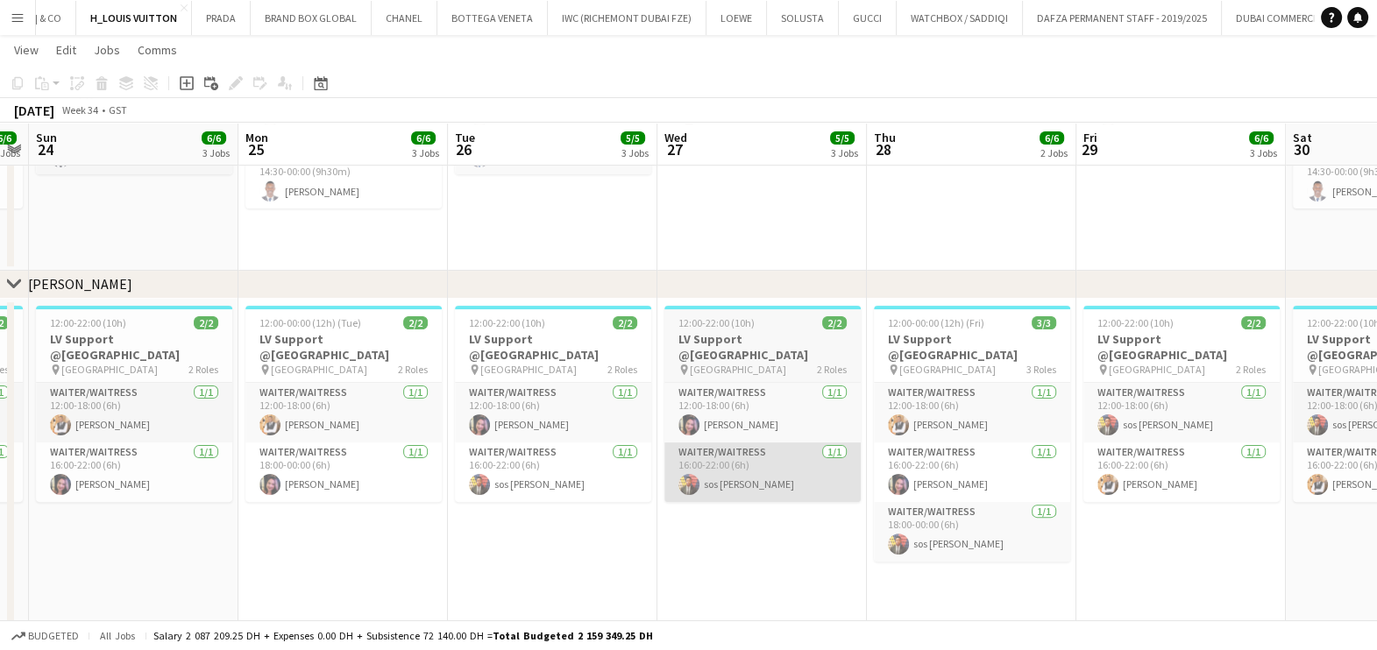
drag, startPoint x: 694, startPoint y: 504, endPoint x: 472, endPoint y: 499, distance: 221.8
click at [456, 504] on app-calendar-viewport "Thu 21 6/6 2 Jobs Fri 22 5/6 3 Jobs Sat 23 6/6 3 Jobs Sun 24 6/6 3 Jobs Mon 25 …" at bounding box center [688, 209] width 1377 height 1484
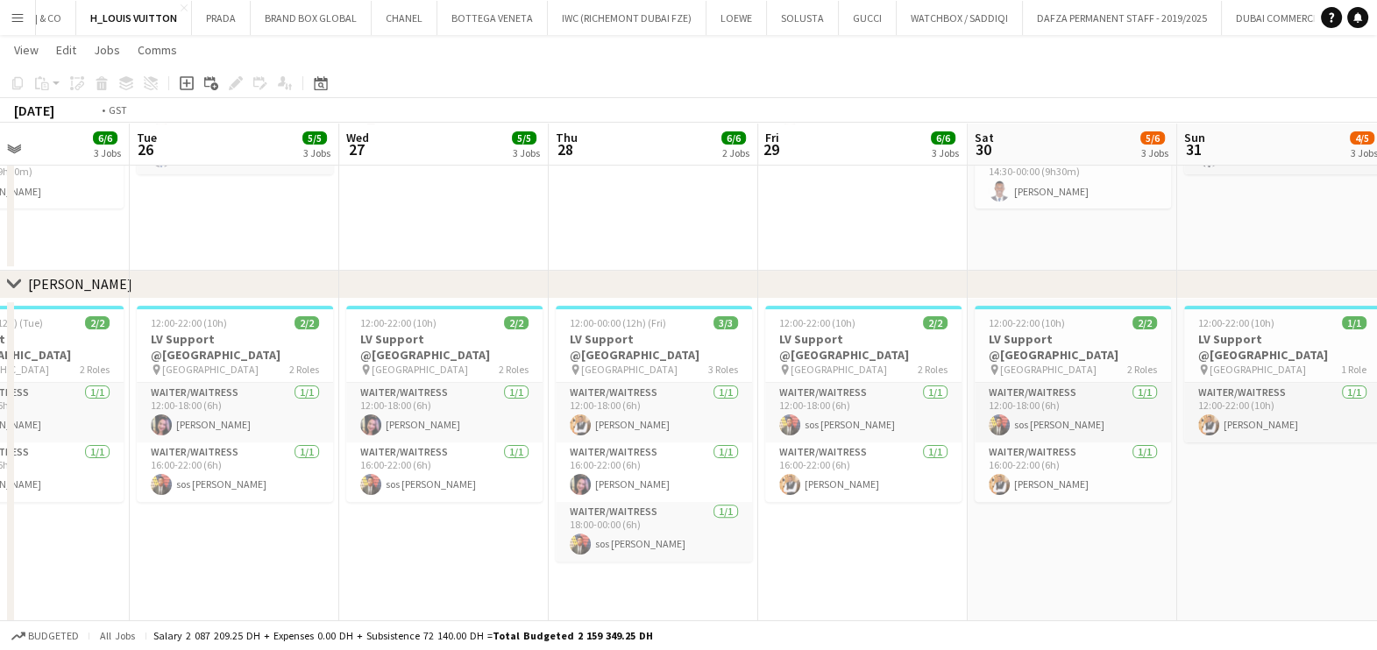
drag, startPoint x: 727, startPoint y: 499, endPoint x: 124, endPoint y: 502, distance: 603.8
click at [121, 502] on app-calendar-viewport "Fri 22 5/6 3 Jobs Sat 23 6/6 3 Jobs Sun 24 6/6 3 Jobs Mon 25 6/6 3 Jobs Tue 26 …" at bounding box center [688, 209] width 1377 height 1484
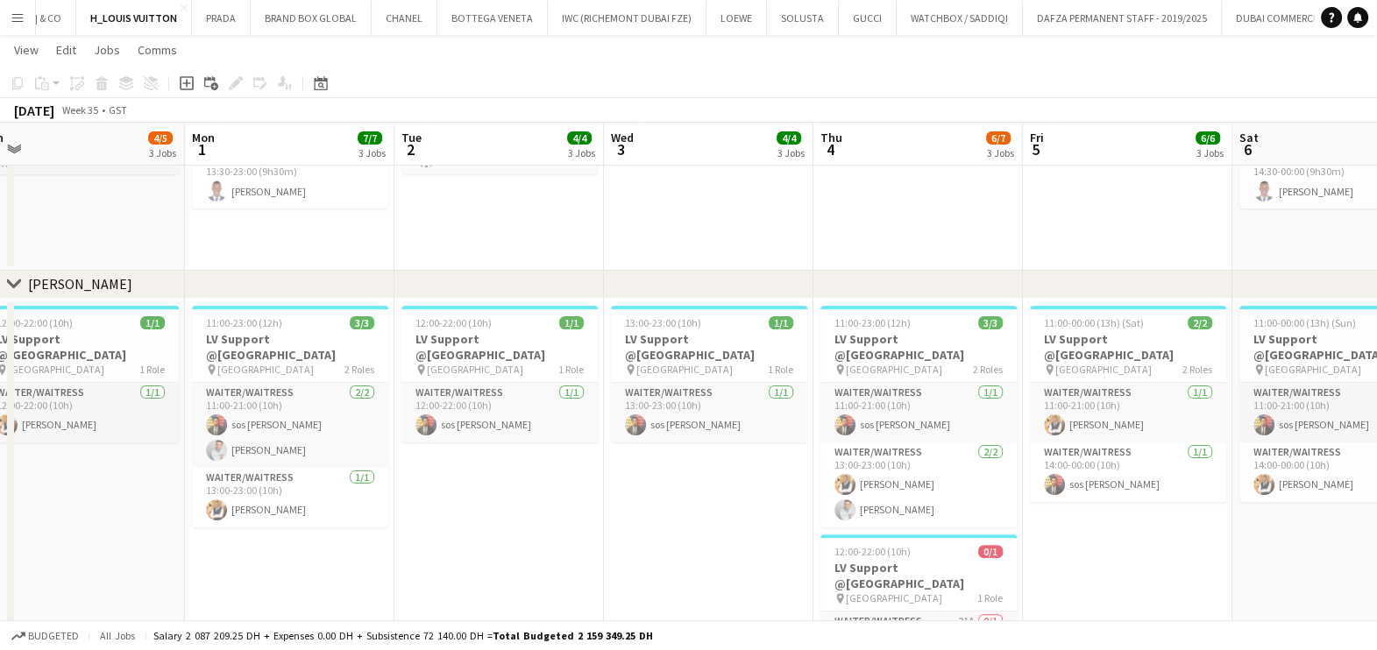
drag, startPoint x: -4, startPoint y: 490, endPoint x: 719, endPoint y: 507, distance: 724.0
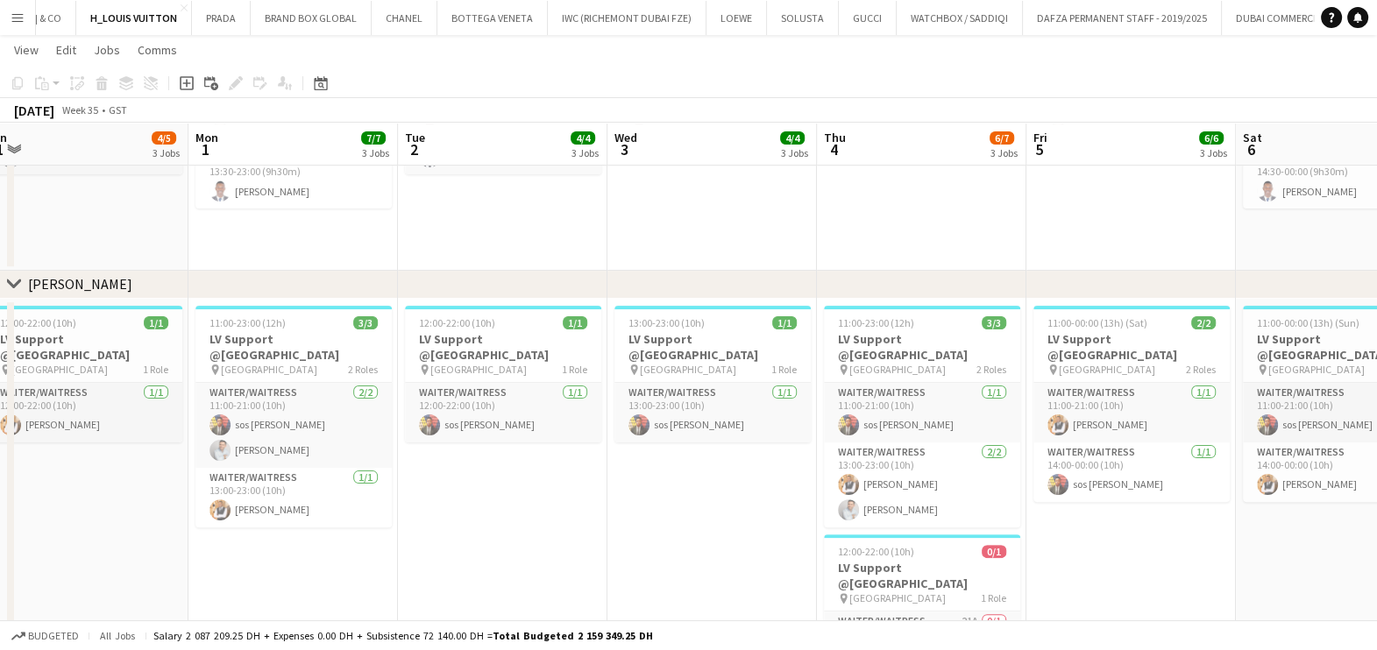
click at [0, 495] on html "Menu Boards Boards Boards All jobs Status Workforce Workforce My Workforce Recr…" at bounding box center [688, 190] width 1377 height 1582
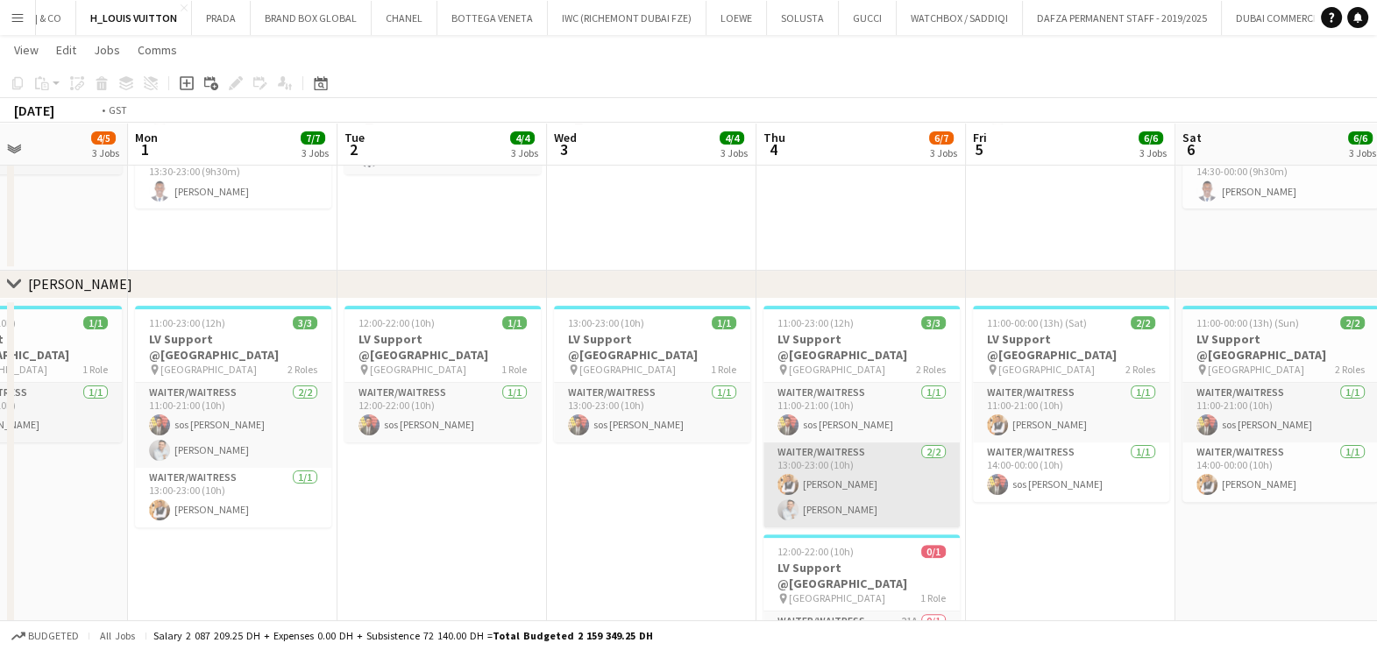
drag, startPoint x: 464, startPoint y: 507, endPoint x: 578, endPoint y: 522, distance: 114.9
click at [305, 517] on app-calendar-viewport "Fri 29 6/6 3 Jobs Sat 30 5/6 3 Jobs Sun 31 4/5 3 Jobs Mon 1 7/7 3 Jobs Tue 2 4/…" at bounding box center [688, 209] width 1377 height 1484
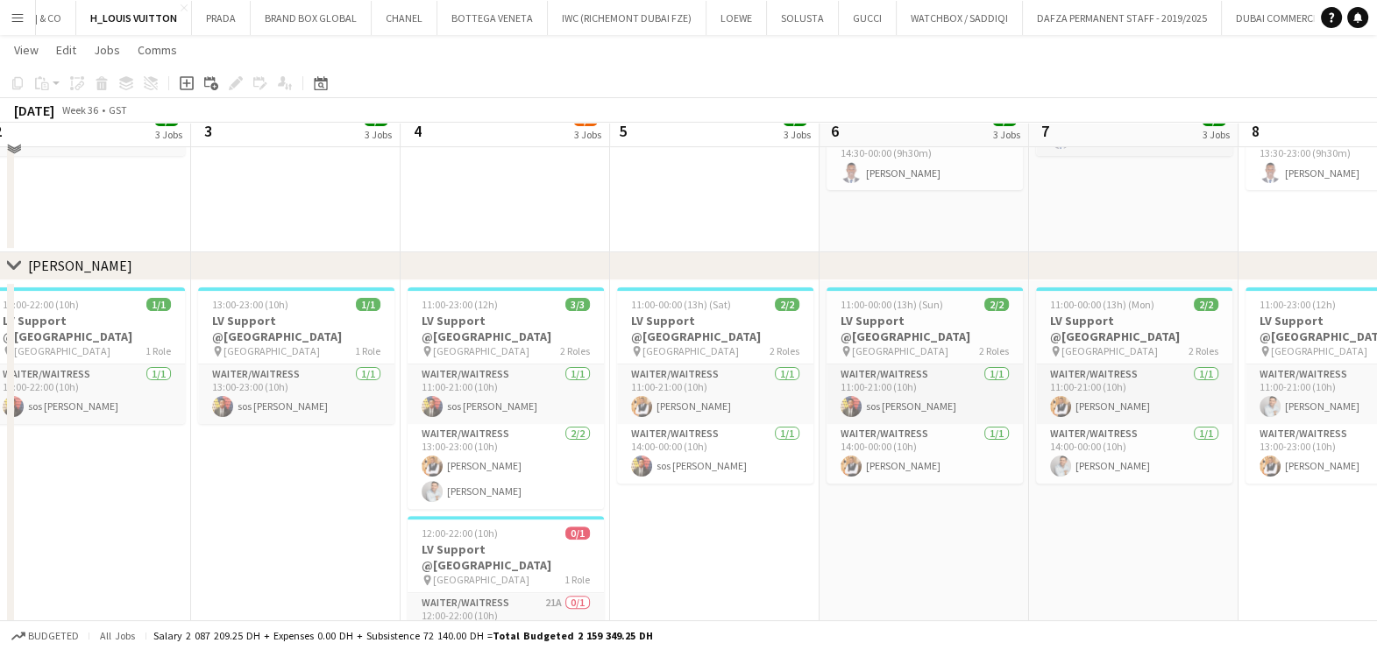
scroll to position [820, 0]
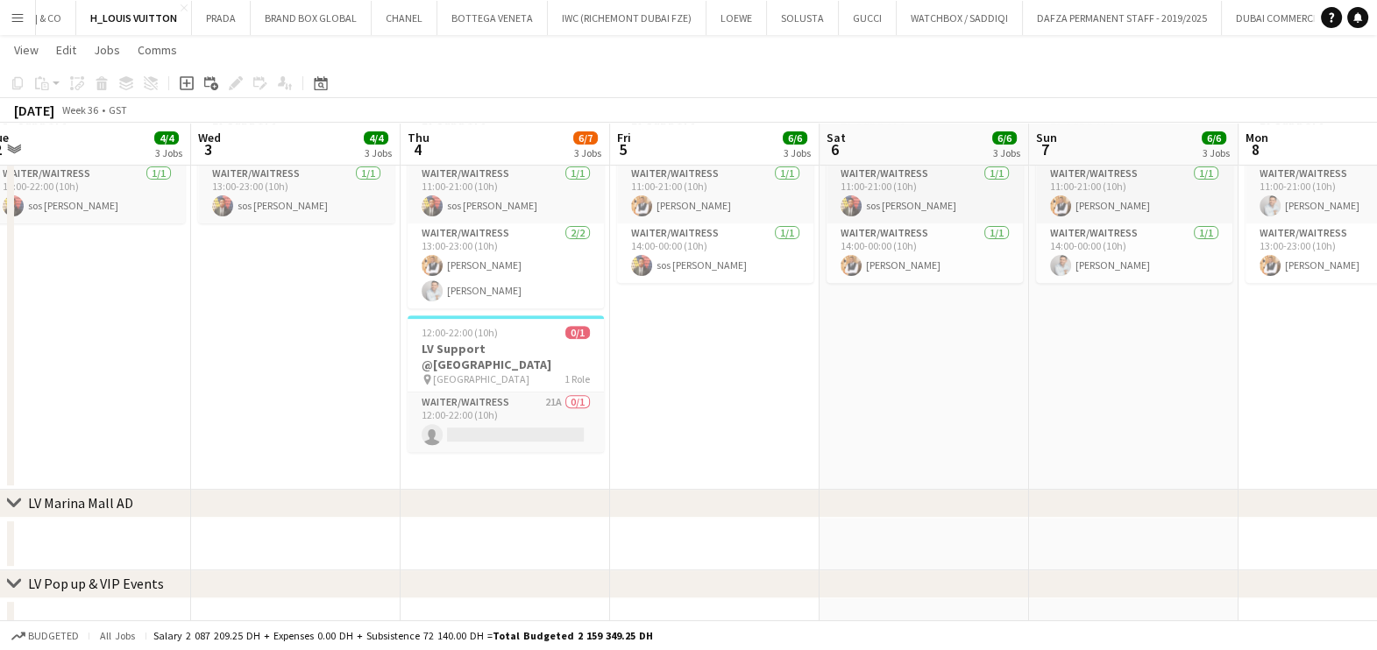
drag, startPoint x: 21, startPoint y: 13, endPoint x: 24, endPoint y: 22, distance: 9.1
click at [20, 13] on app-icon "Menu" at bounding box center [18, 18] width 14 height 14
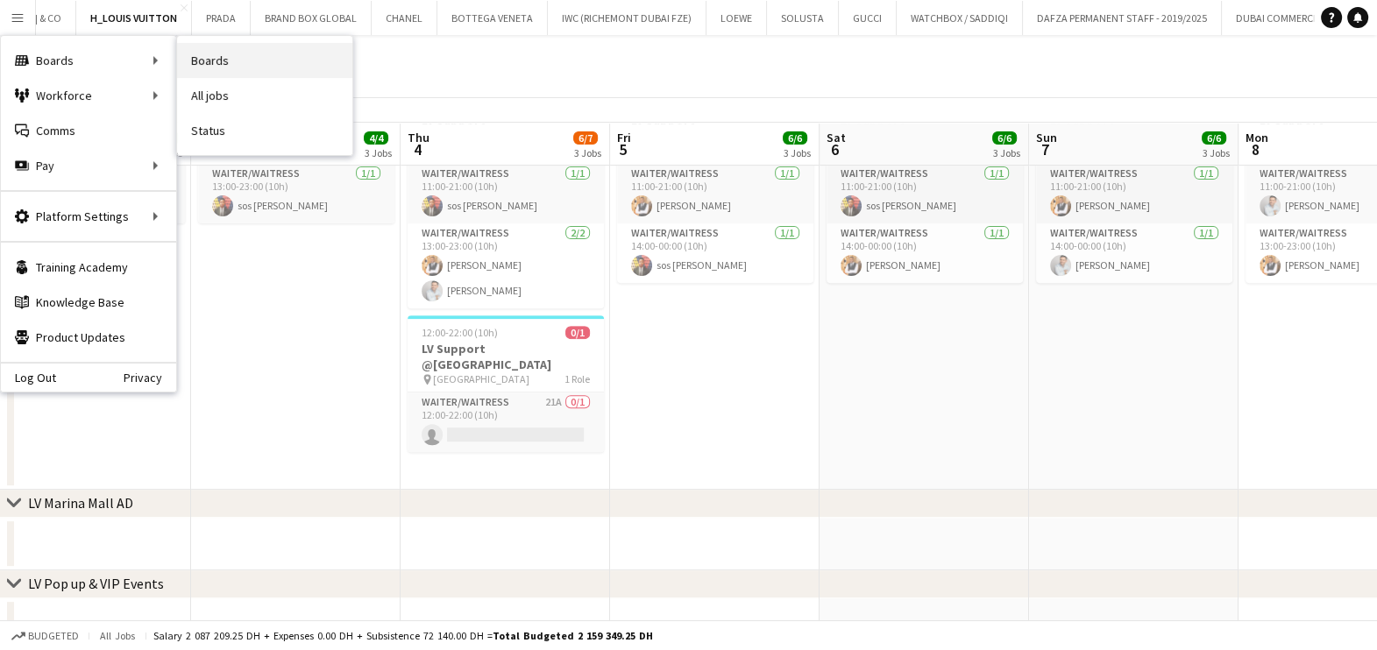
click at [280, 69] on link "Boards" at bounding box center [264, 60] width 175 height 35
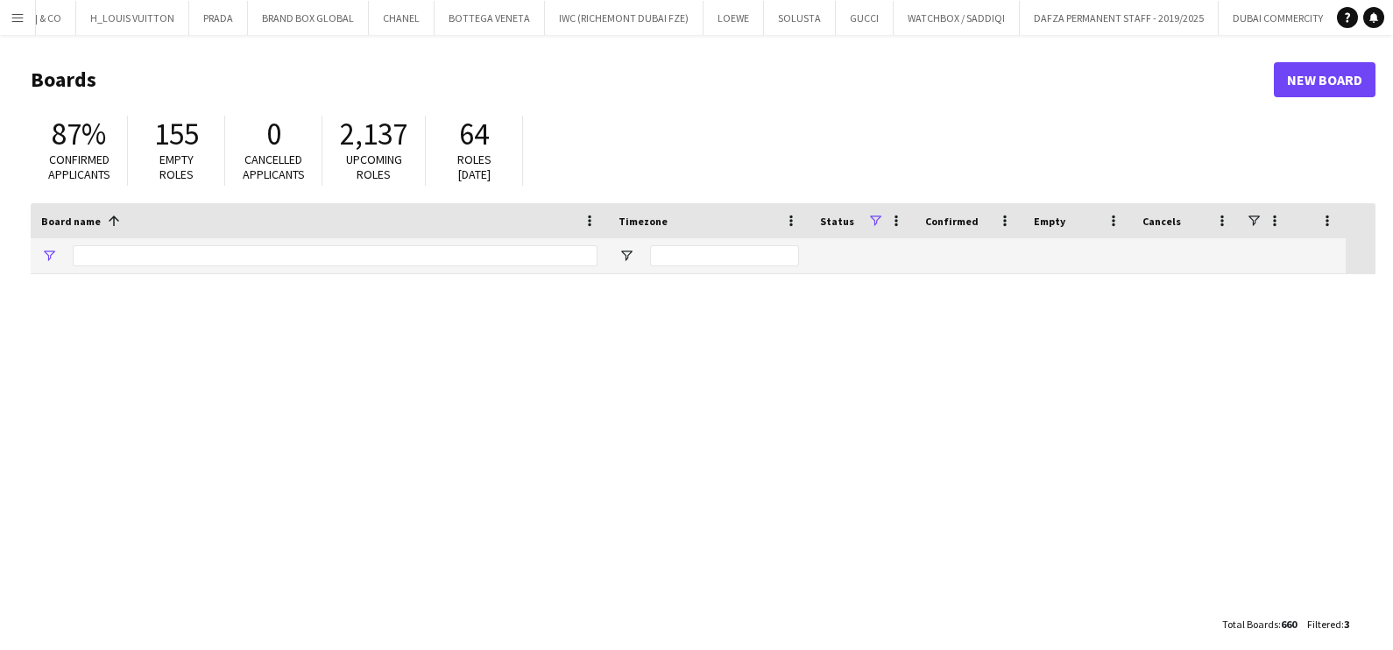
type input "****"
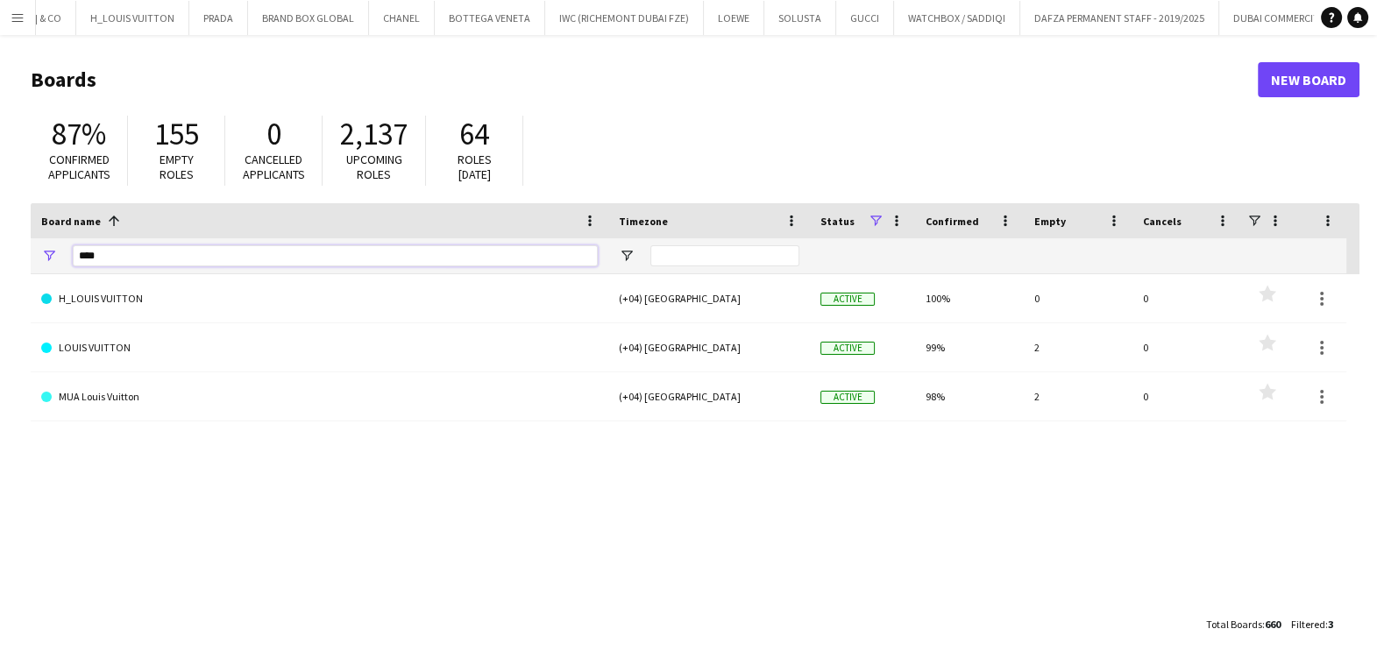
drag, startPoint x: 85, startPoint y: 255, endPoint x: 0, endPoint y: 247, distance: 85.4
click at [0, 250] on html "Menu Boards Boards Boards All jobs Status Workforce Workforce My Workforce Recr…" at bounding box center [688, 334] width 1377 height 668
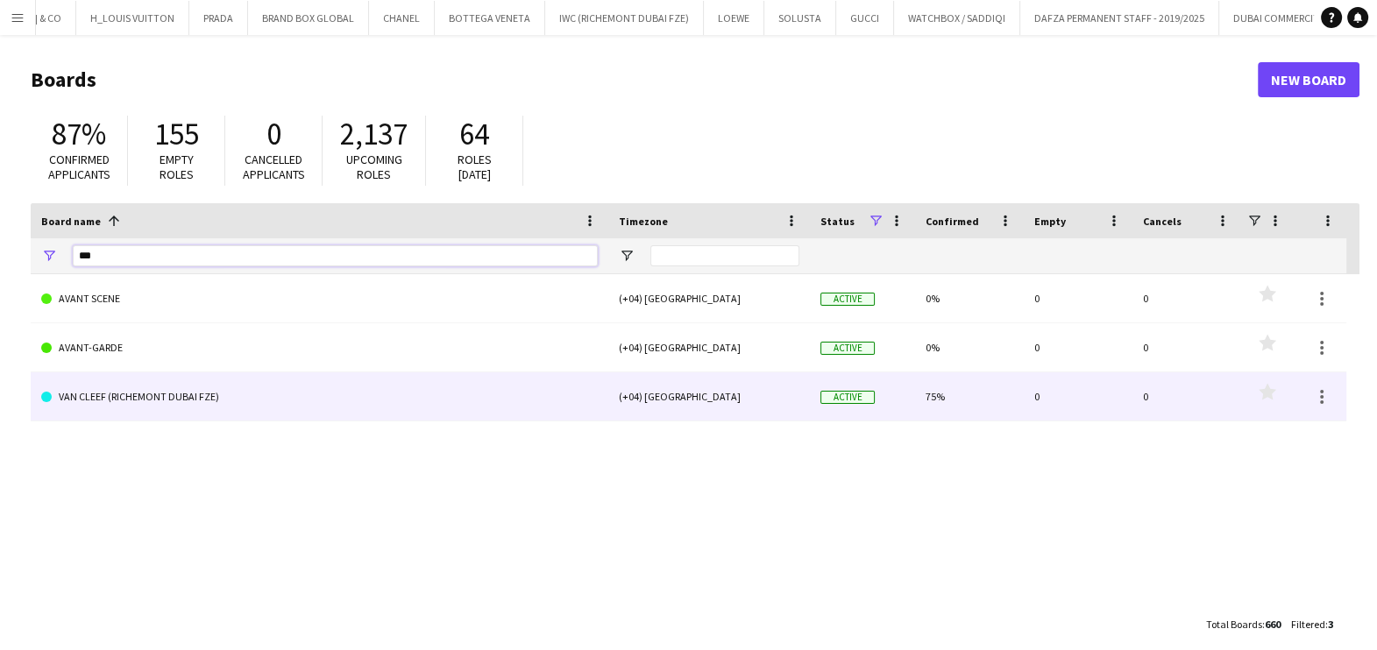
type input "***"
click at [93, 399] on link "VAN CLEEF (RICHEMONT DUBAI FZE)" at bounding box center [319, 396] width 556 height 49
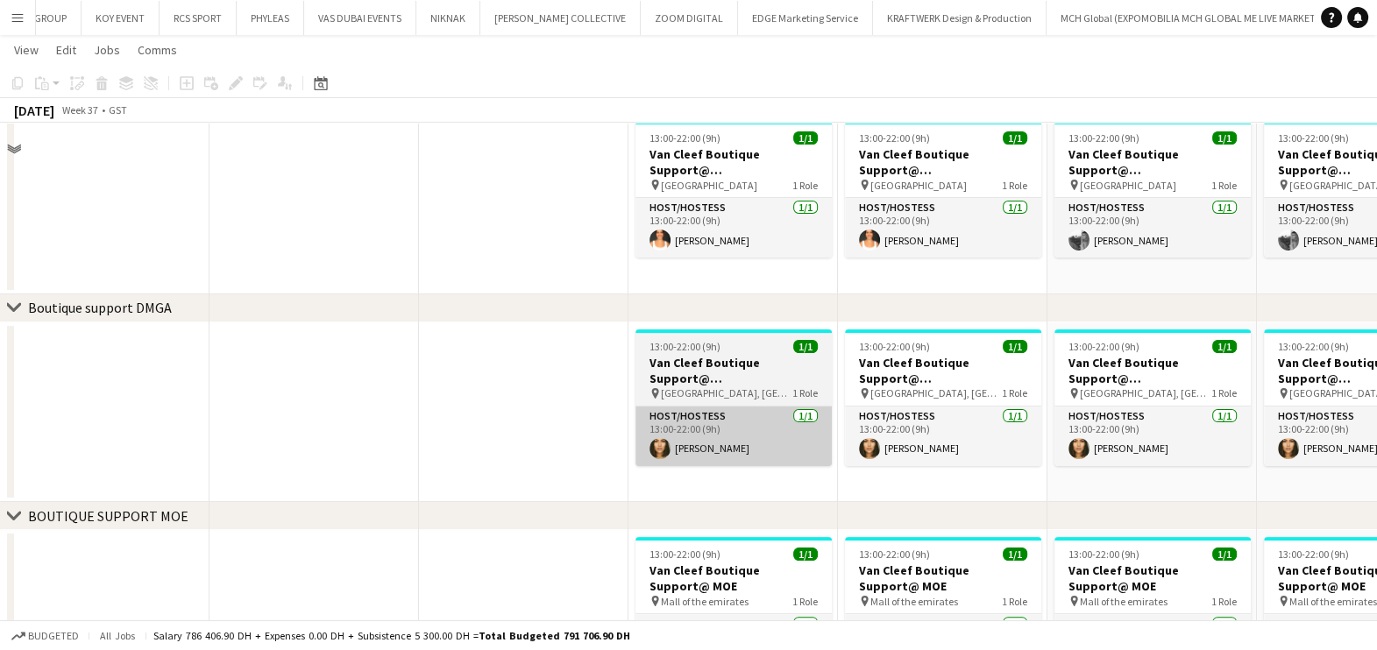
scroll to position [548, 0]
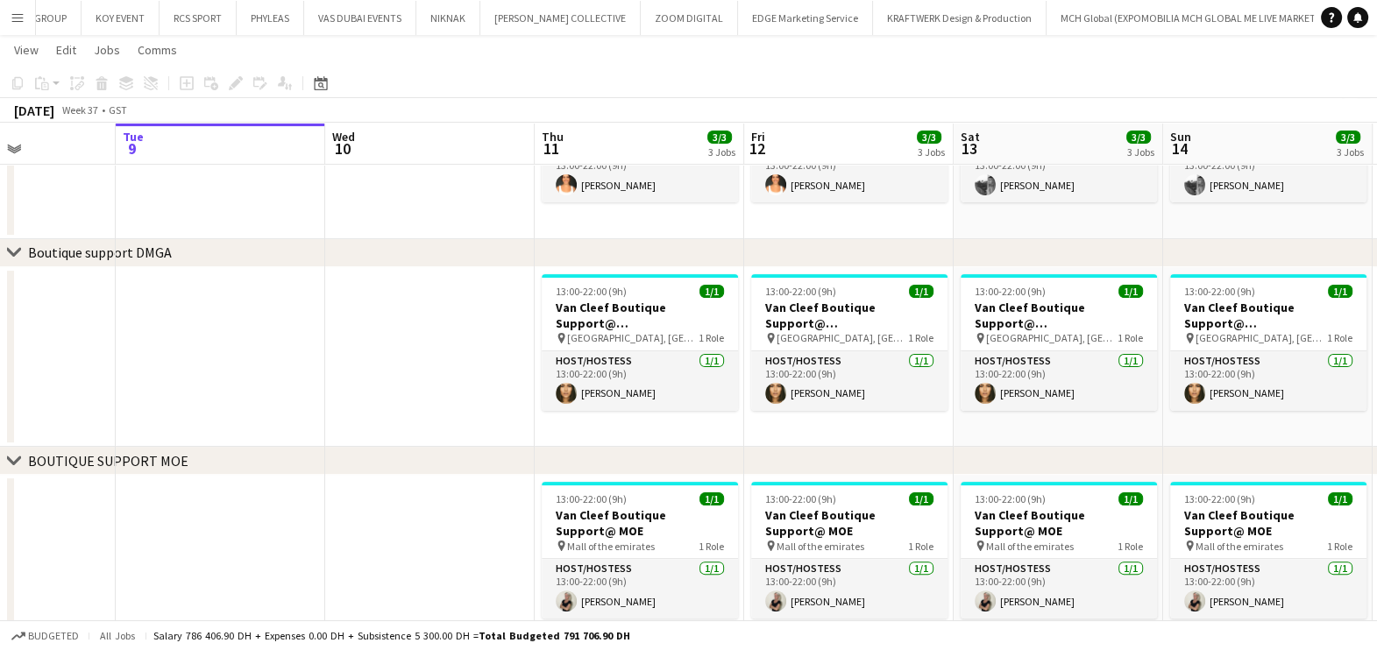
drag, startPoint x: 850, startPoint y: 379, endPoint x: 517, endPoint y: 365, distance: 333.3
click at [517, 365] on app-calendar-viewport "Sat 6 3/3 3 Jobs Sun 7 3/3 3 Jobs Mon 8 Tue 9 Wed 10 Thu 11 3/3 3 Jobs Fri 12 3…" at bounding box center [688, 169] width 1377 height 1296
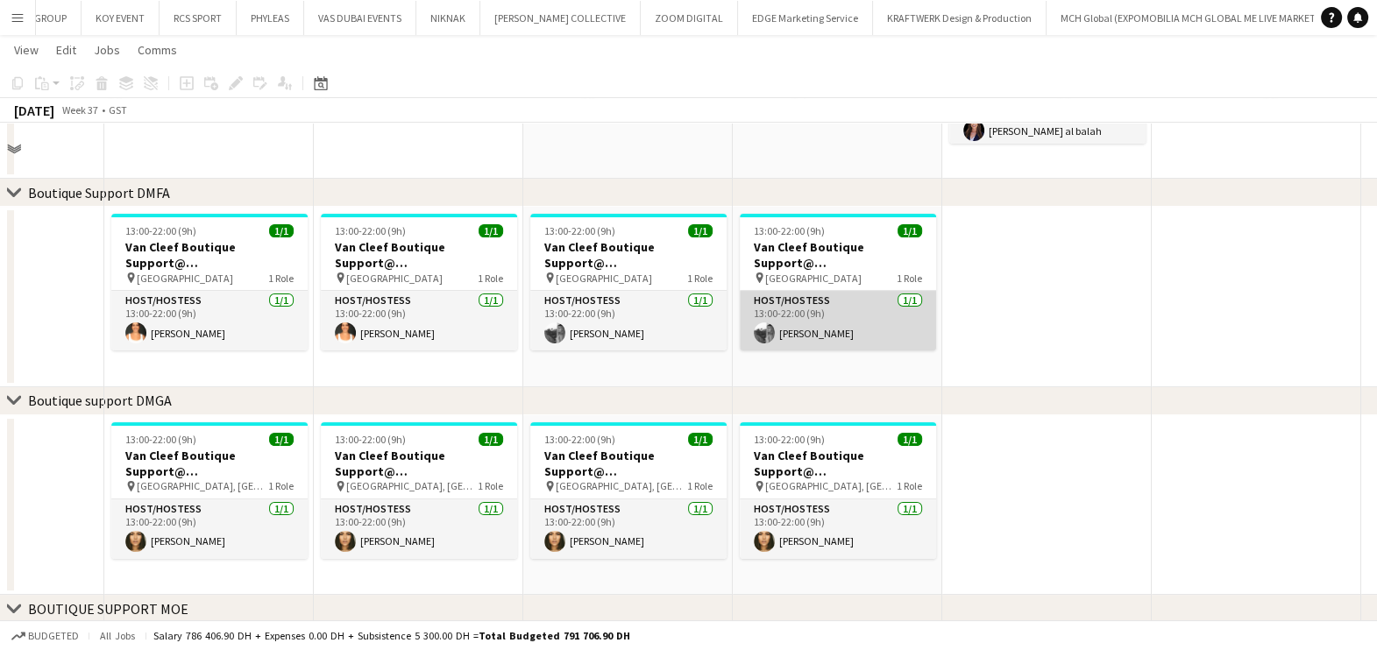
scroll to position [329, 0]
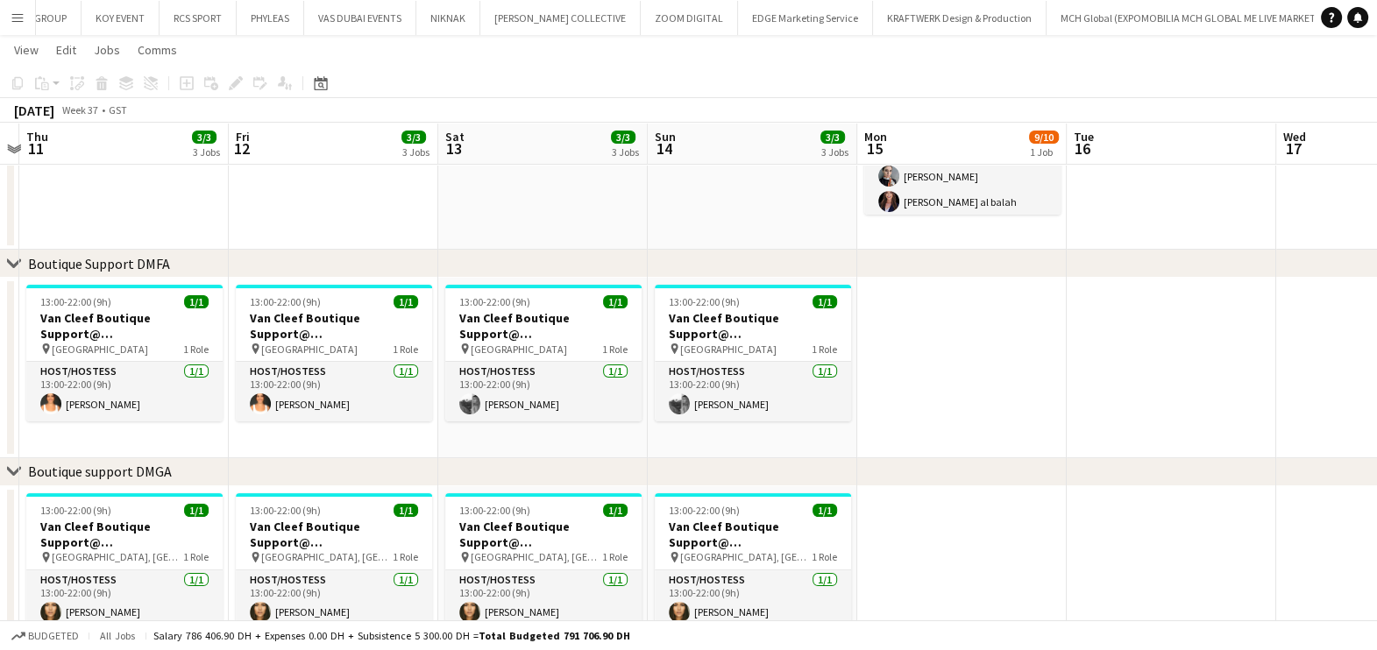
drag, startPoint x: 1074, startPoint y: 375, endPoint x: 733, endPoint y: 364, distance: 341.1
click at [717, 372] on app-calendar-viewport "Mon 8 Tue 9 Wed 10 Thu 11 3/3 3 Jobs Fri 12 3/3 3 Jobs Sat 13 3/3 3 Jobs Sun 14…" at bounding box center [688, 388] width 1377 height 1296
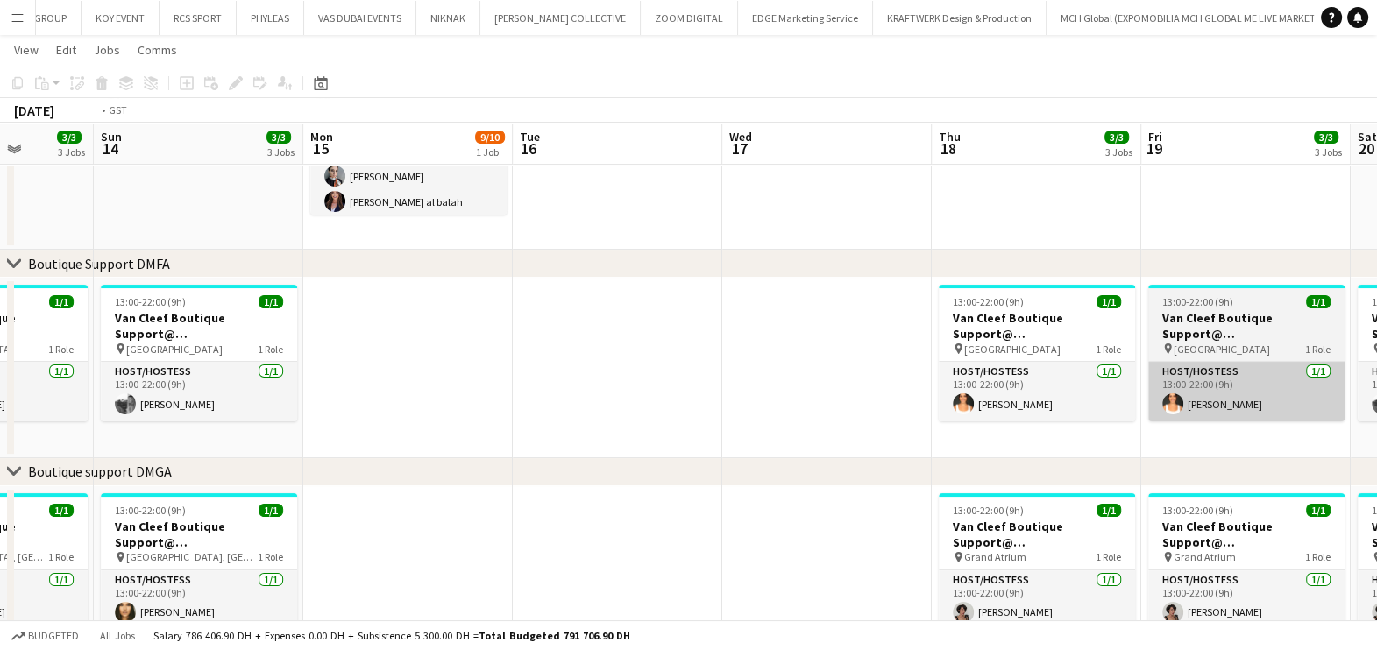
drag, startPoint x: 970, startPoint y: 361, endPoint x: 837, endPoint y: 362, distance: 133.2
click at [600, 365] on app-calendar-viewport "Wed 10 Thu 11 3/3 3 Jobs Fri 12 3/3 3 Jobs Sat 13 3/3 3 Jobs Sun 14 3/3 3 Jobs …" at bounding box center [688, 388] width 1377 height 1296
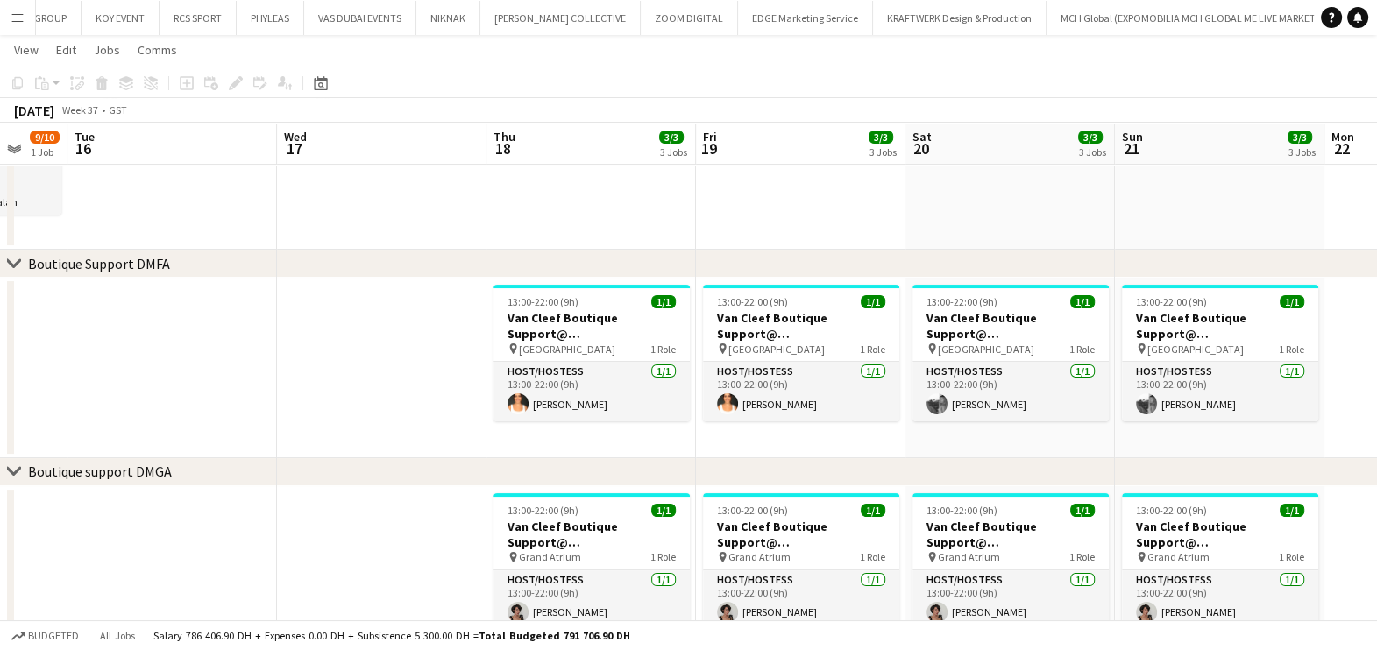
drag, startPoint x: 1067, startPoint y: 362, endPoint x: 613, endPoint y: 369, distance: 454.9
click at [613, 369] on app-calendar-viewport "Sat 13 3/3 3 Jobs Sun 14 3/3 3 Jobs Mon 15 9/10 1 Job Tue 16 Wed 17 Thu 18 3/3 …" at bounding box center [688, 388] width 1377 height 1296
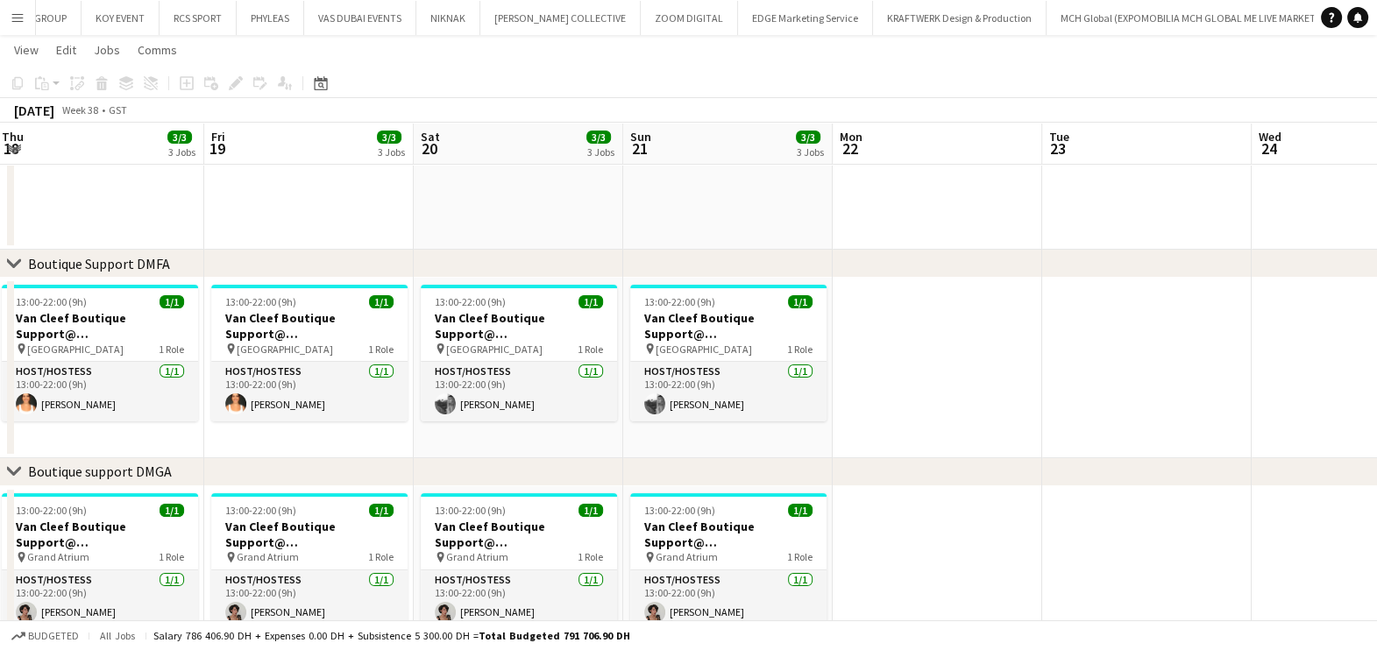
drag, startPoint x: 846, startPoint y: 371, endPoint x: 412, endPoint y: 371, distance: 433.8
click at [412, 371] on app-calendar-viewport "Mon 15 9/10 1 Job Tue 16 Wed 17 Thu 18 3/3 3 Jobs Fri 19 3/3 3 Jobs Sat 20 3/3 …" at bounding box center [688, 388] width 1377 height 1296
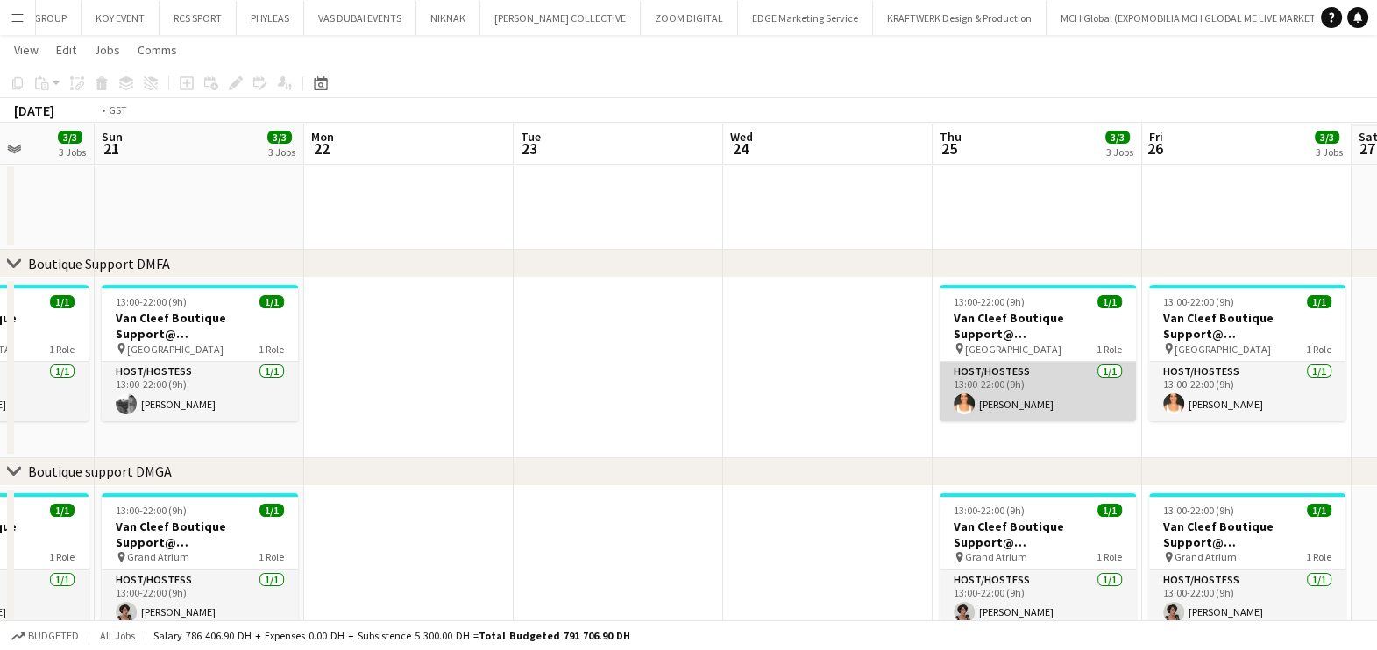
drag, startPoint x: 404, startPoint y: 372, endPoint x: 482, endPoint y: 378, distance: 78.2
click at [323, 377] on app-calendar-viewport "Wed 17 Thu 18 3/3 3 Jobs Fri 19 3/3 3 Jobs Sat 20 3/3 3 Jobs Sun 21 3/3 3 Jobs …" at bounding box center [688, 388] width 1377 height 1296
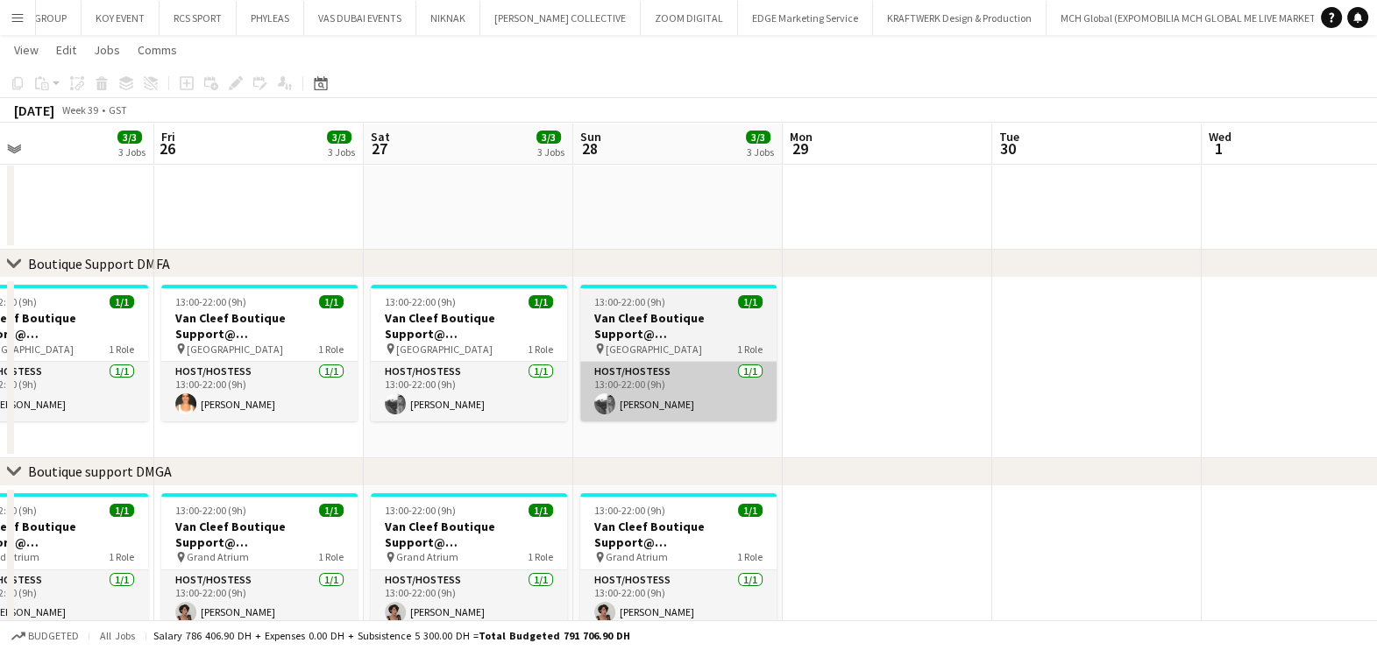
drag, startPoint x: 924, startPoint y: 378, endPoint x: 651, endPoint y: 378, distance: 273.4
click at [627, 378] on app-calendar-viewport "Mon 22 Tue 23 Wed 24 Thu 25 3/3 3 Jobs Fri 26 3/3 3 Jobs Sat 27 3/3 3 Jobs Sun …" at bounding box center [688, 388] width 1377 height 1296
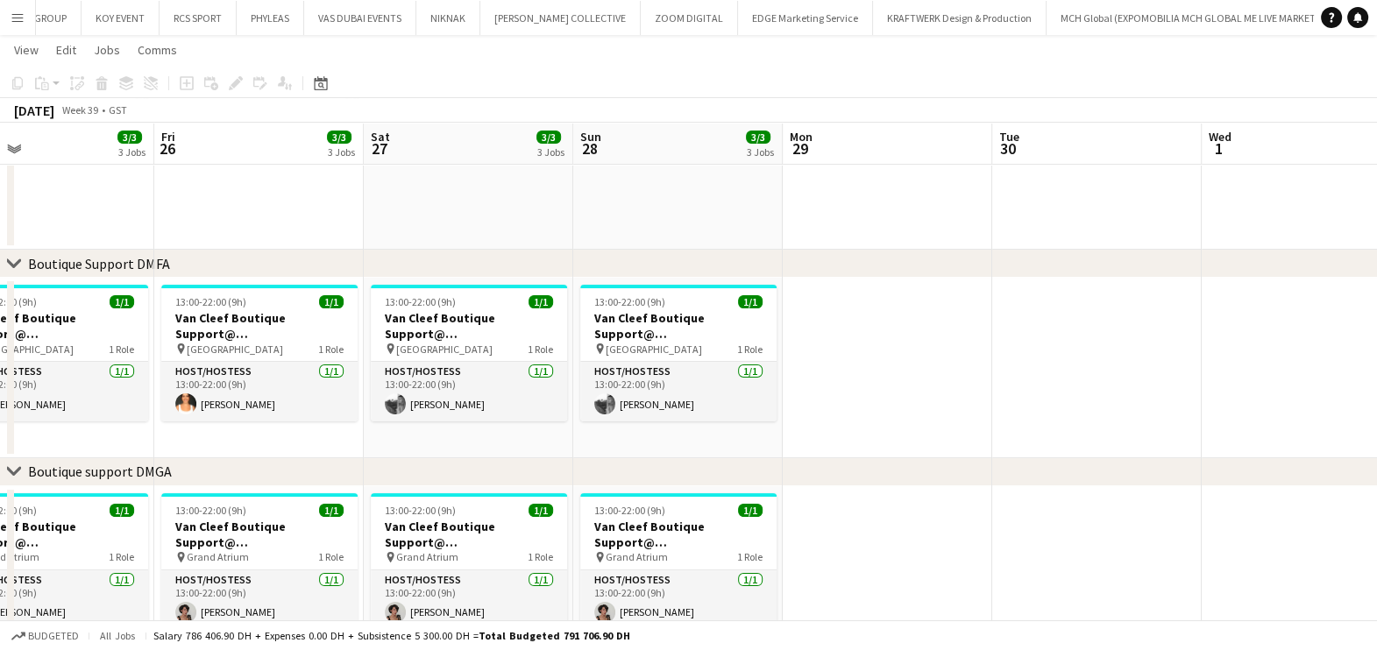
scroll to position [0, 583]
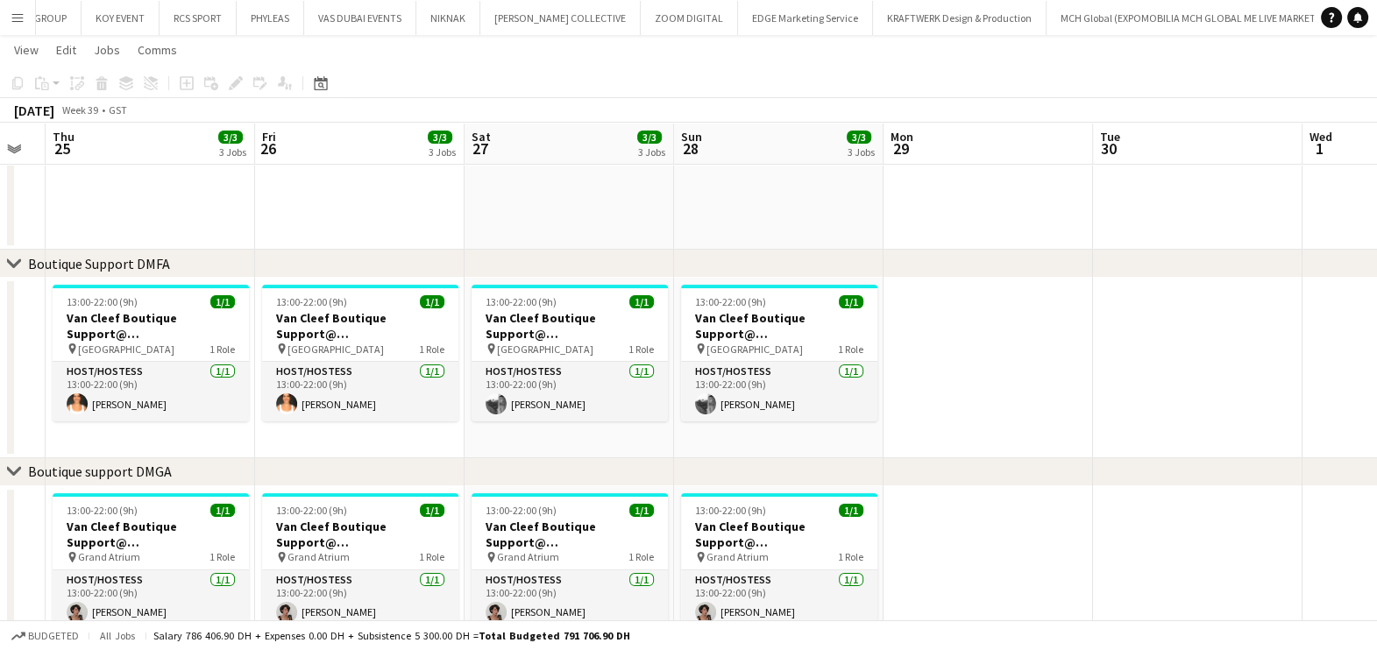
click at [677, 377] on app-calendar-viewport "Mon 22 Tue 23 Wed 24 Thu 25 3/3 3 Jobs Fri 26 3/3 3 Jobs Sat 27 3/3 3 Jobs Sun …" at bounding box center [688, 388] width 1377 height 1296
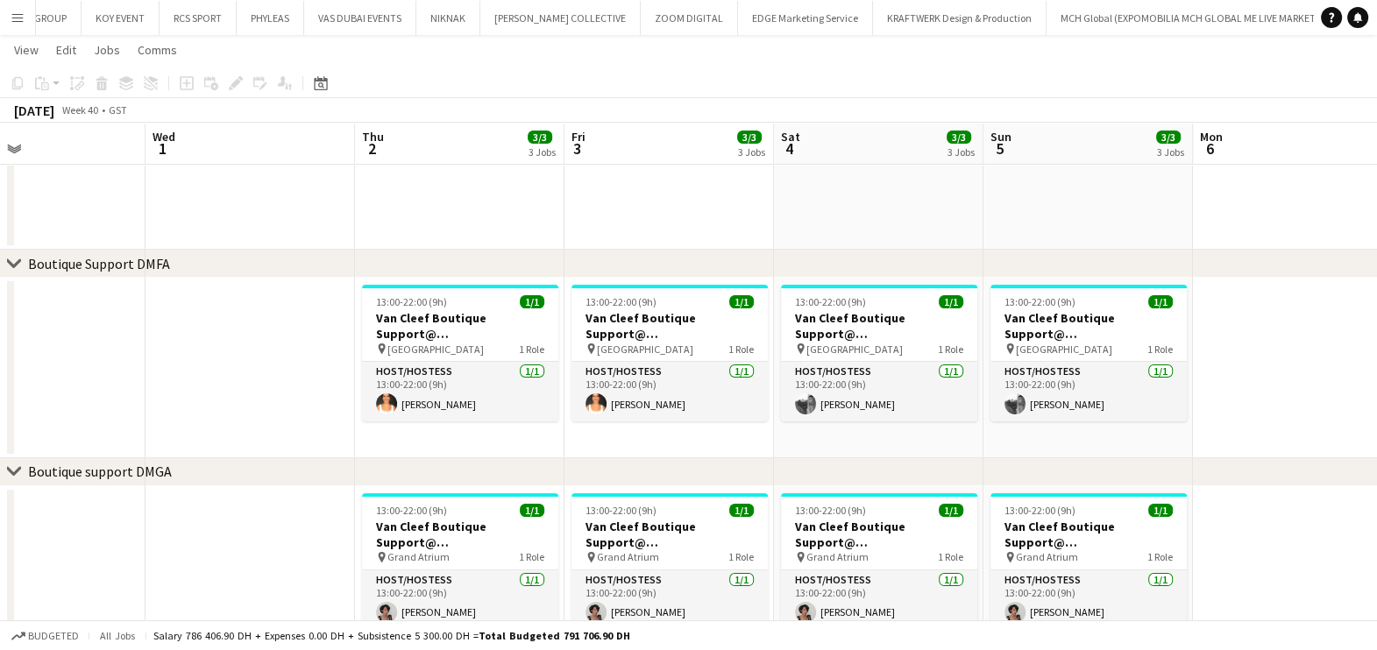
drag, startPoint x: 910, startPoint y: 391, endPoint x: 587, endPoint y: 391, distance: 322.5
click at [587, 391] on app-calendar-viewport "Sat 27 3/3 3 Jobs Sun 28 3/3 3 Jobs Mon 29 Tue 30 Wed 1 Thu 2 3/3 3 Jobs Fri 3 …" at bounding box center [688, 388] width 1377 height 1296
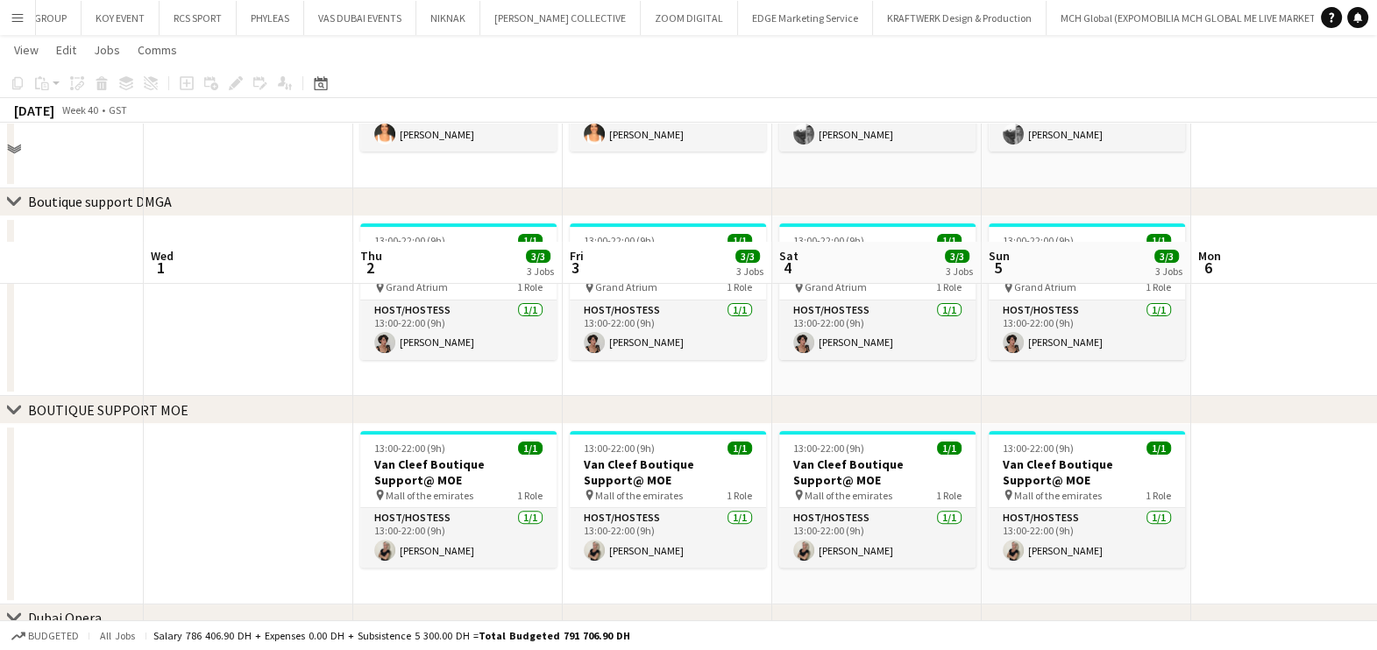
scroll to position [743, 0]
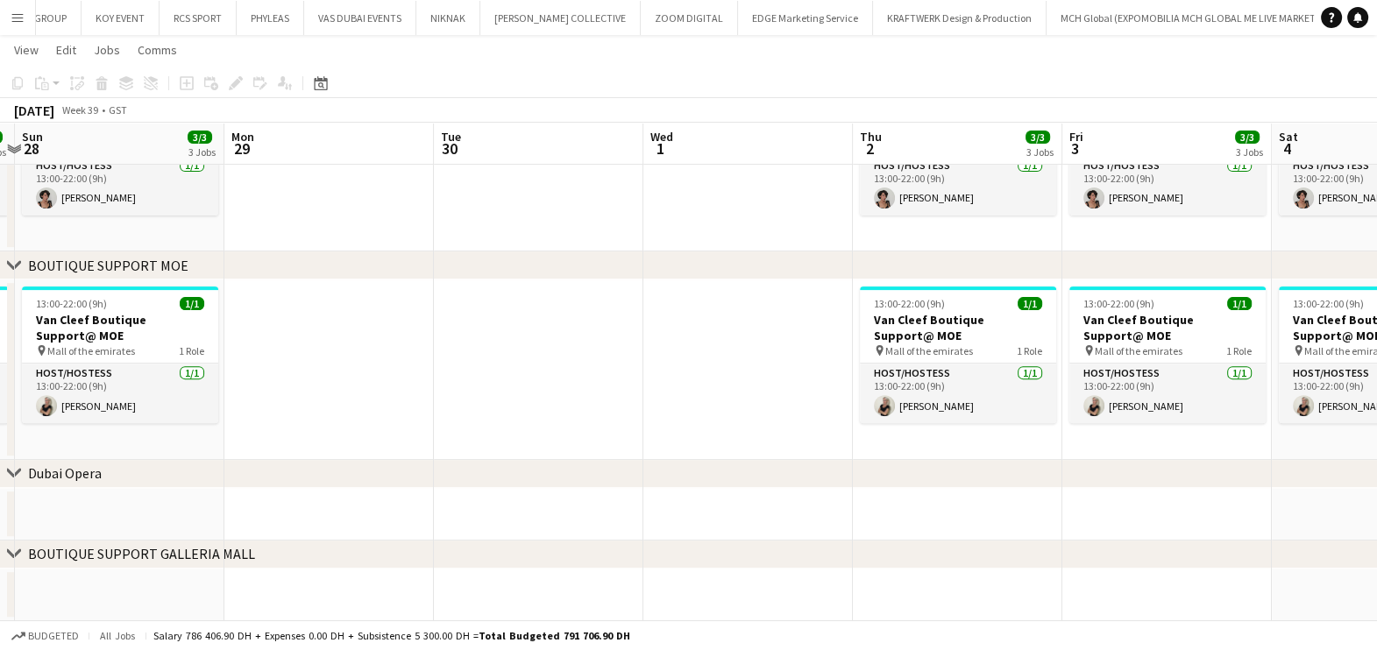
drag, startPoint x: 275, startPoint y: 374, endPoint x: 750, endPoint y: 405, distance: 475.9
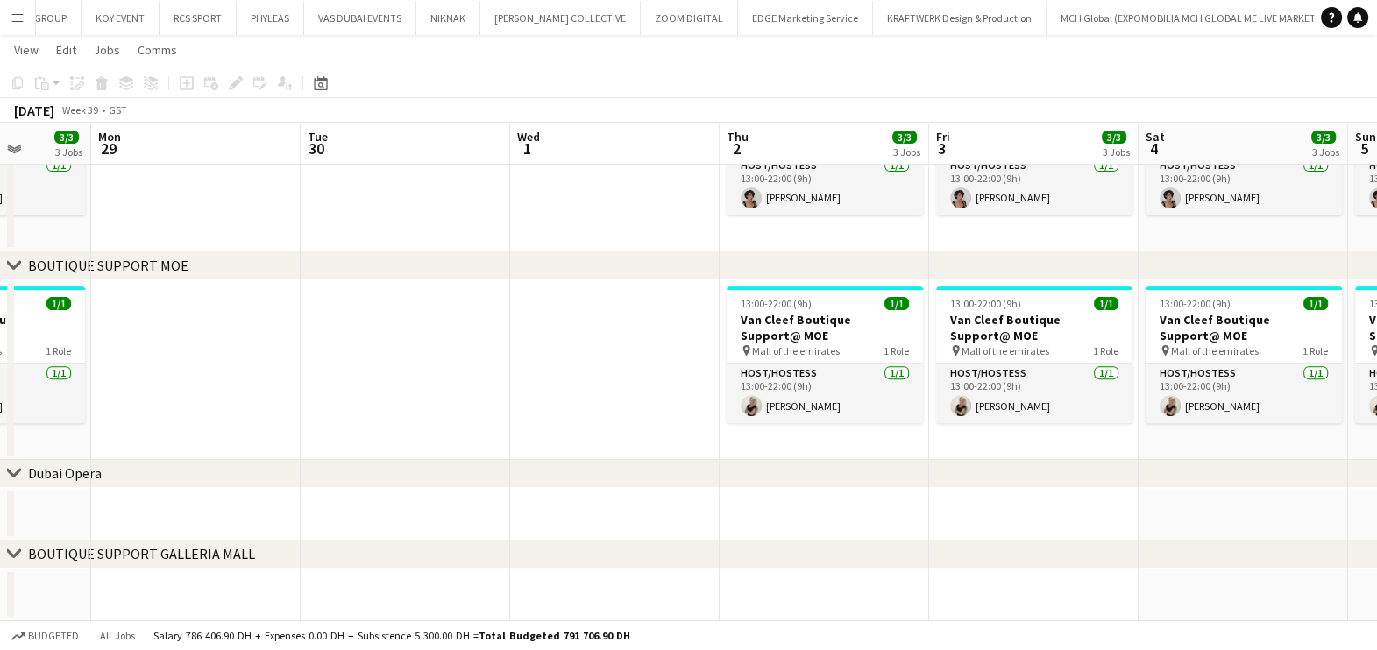
scroll to position [0, 422]
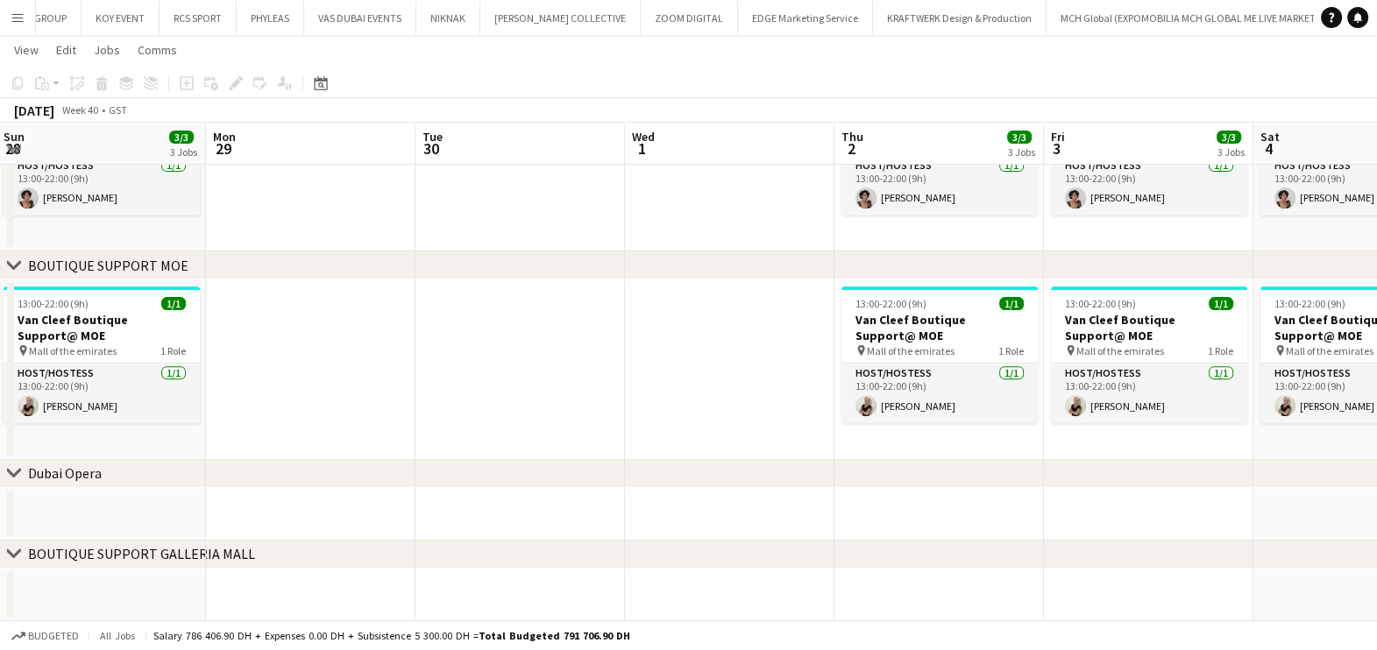
drag, startPoint x: 553, startPoint y: 400, endPoint x: 433, endPoint y: 397, distance: 120.1
drag, startPoint x: 900, startPoint y: 321, endPoint x: 831, endPoint y: 322, distance: 69.2
click at [899, 321] on h3 "Van Cleef Boutique Support@ MOE" at bounding box center [939, 328] width 196 height 32
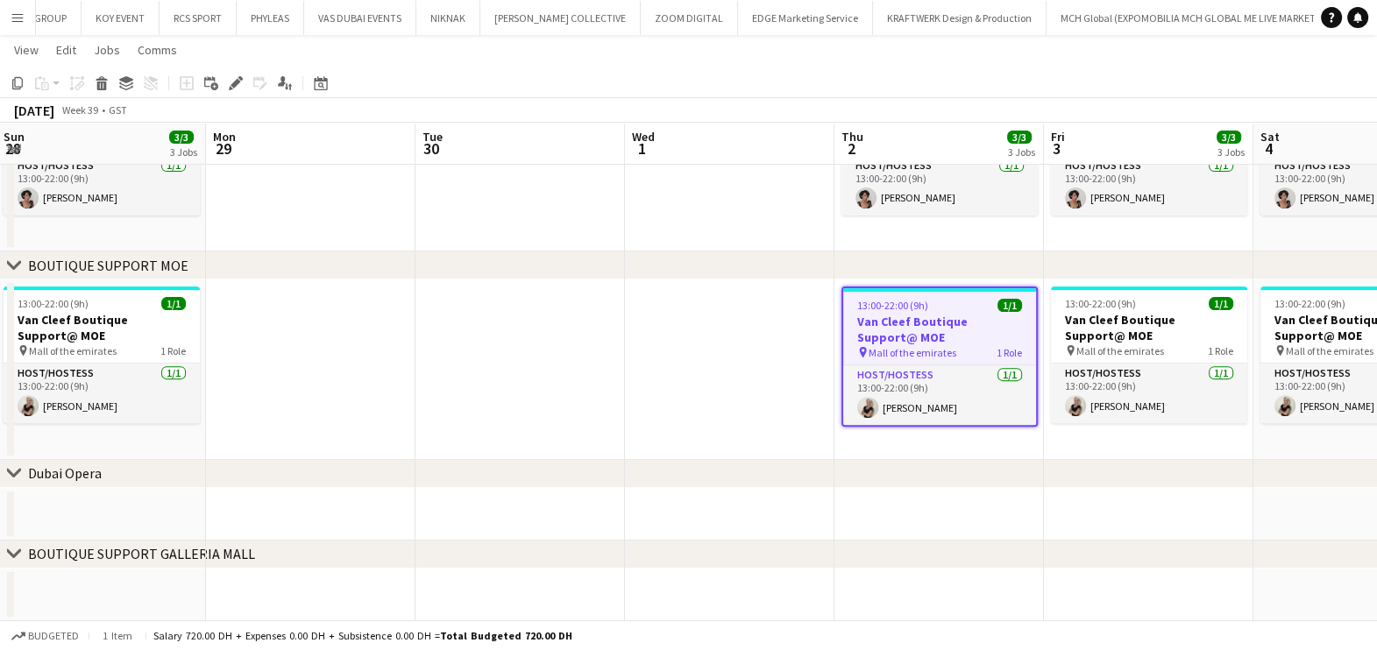
scroll to position [0, 423]
click at [22, 88] on icon "Copy" at bounding box center [18, 83] width 14 height 14
click at [898, 617] on app-date-cell at bounding box center [937, 595] width 209 height 53
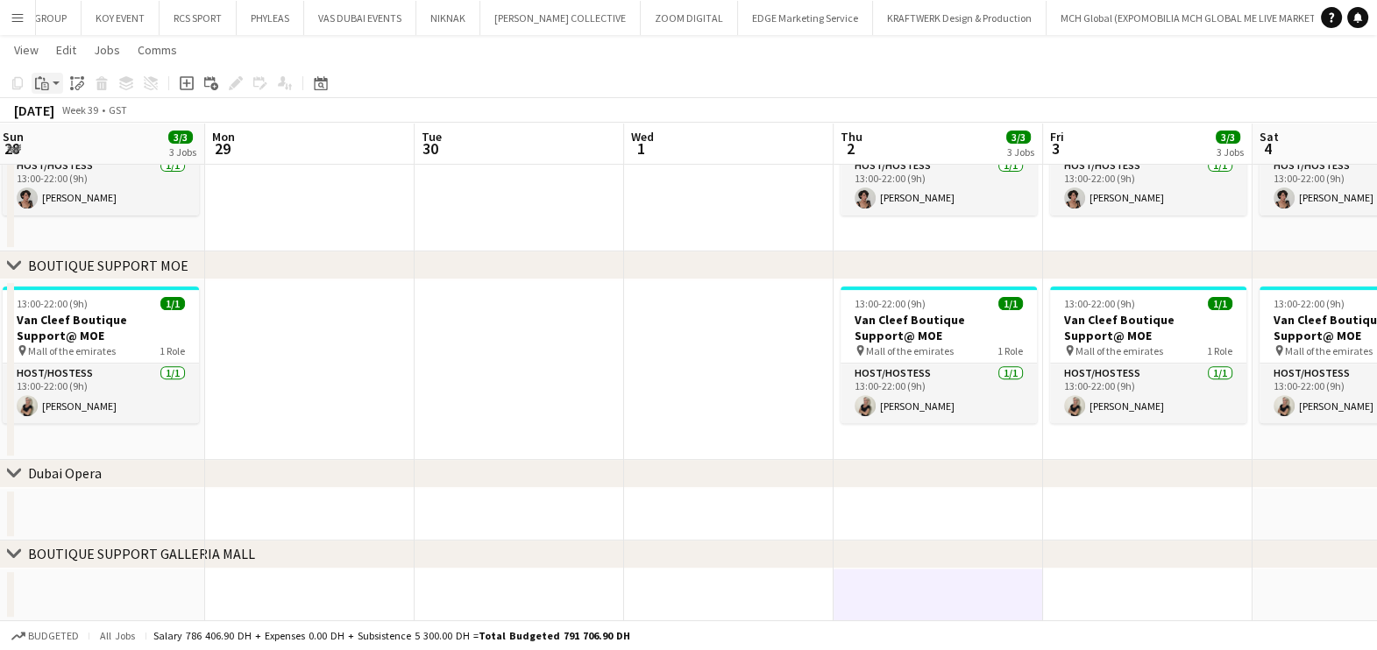
click at [55, 89] on app-action-btn "Paste" at bounding box center [48, 83] width 32 height 21
click at [70, 117] on link "Paste Ctrl+V" at bounding box center [128, 117] width 165 height 16
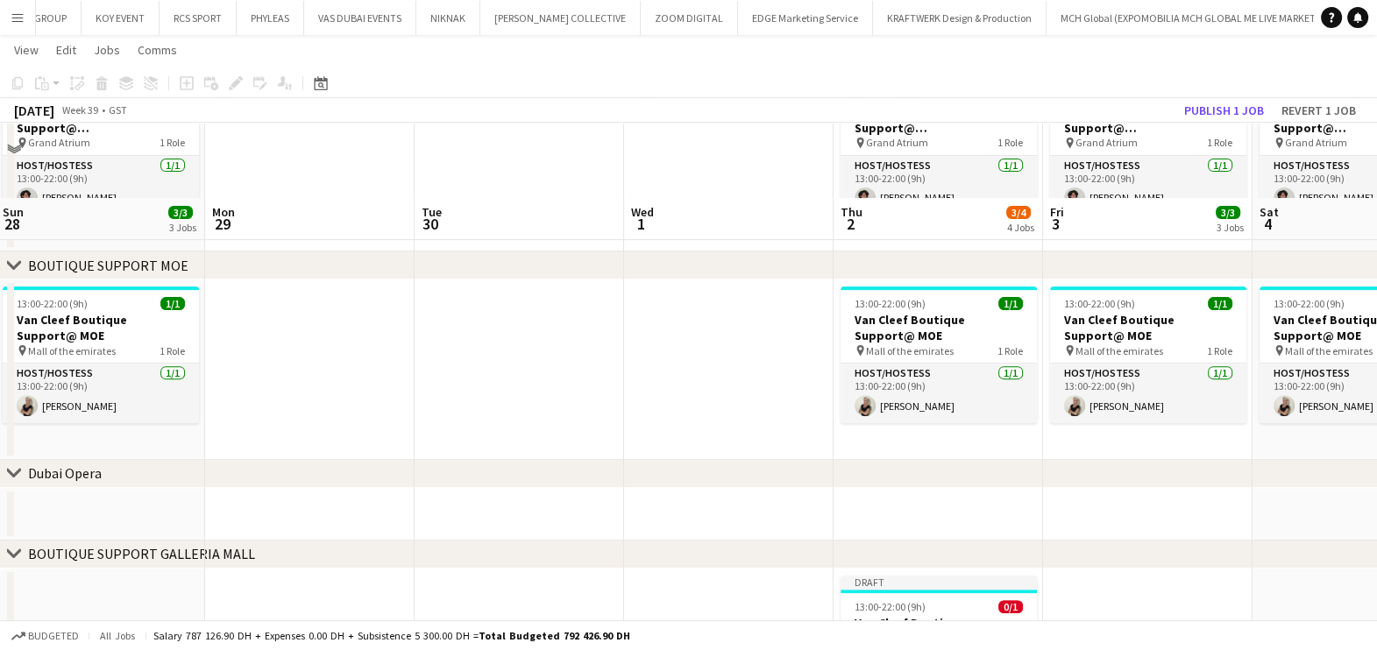
scroll to position [884, 0]
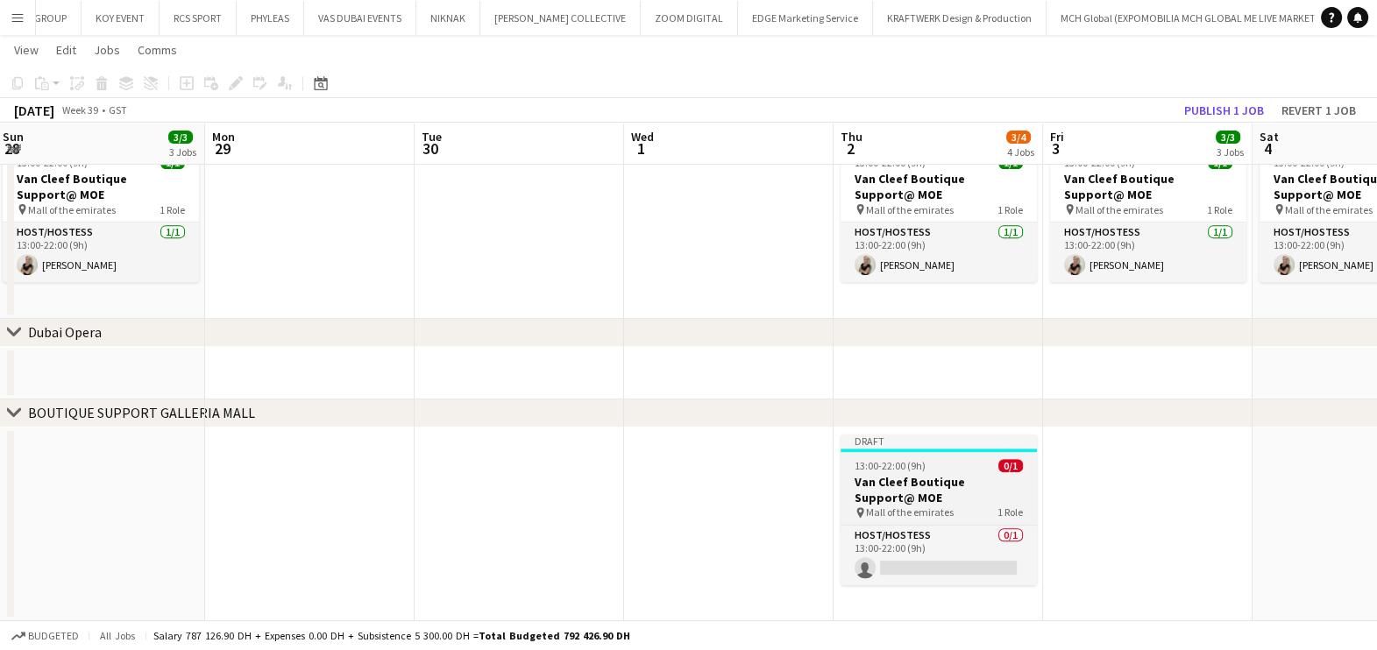
click at [1016, 488] on h3 "Van Cleef Boutique Support@ MOE" at bounding box center [938, 490] width 196 height 32
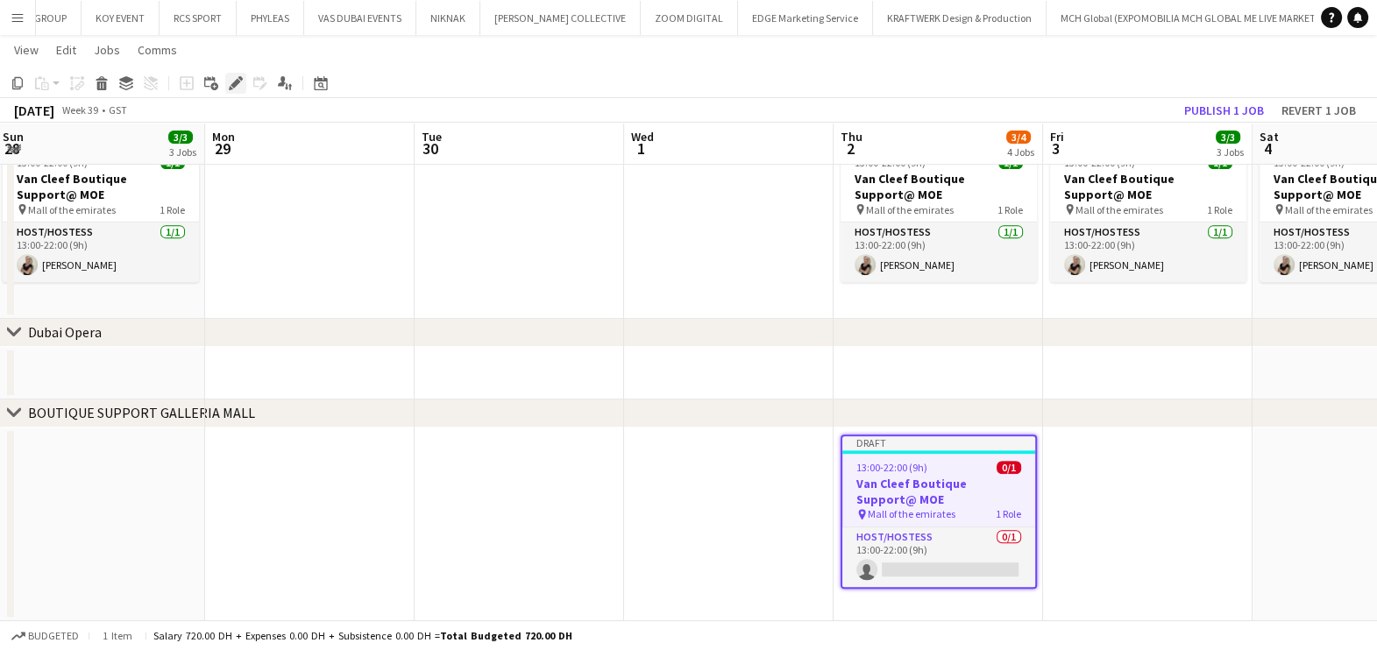
drag, startPoint x: 230, startPoint y: 88, endPoint x: 331, endPoint y: 123, distance: 106.7
click at [229, 88] on icon at bounding box center [231, 88] width 4 height 4
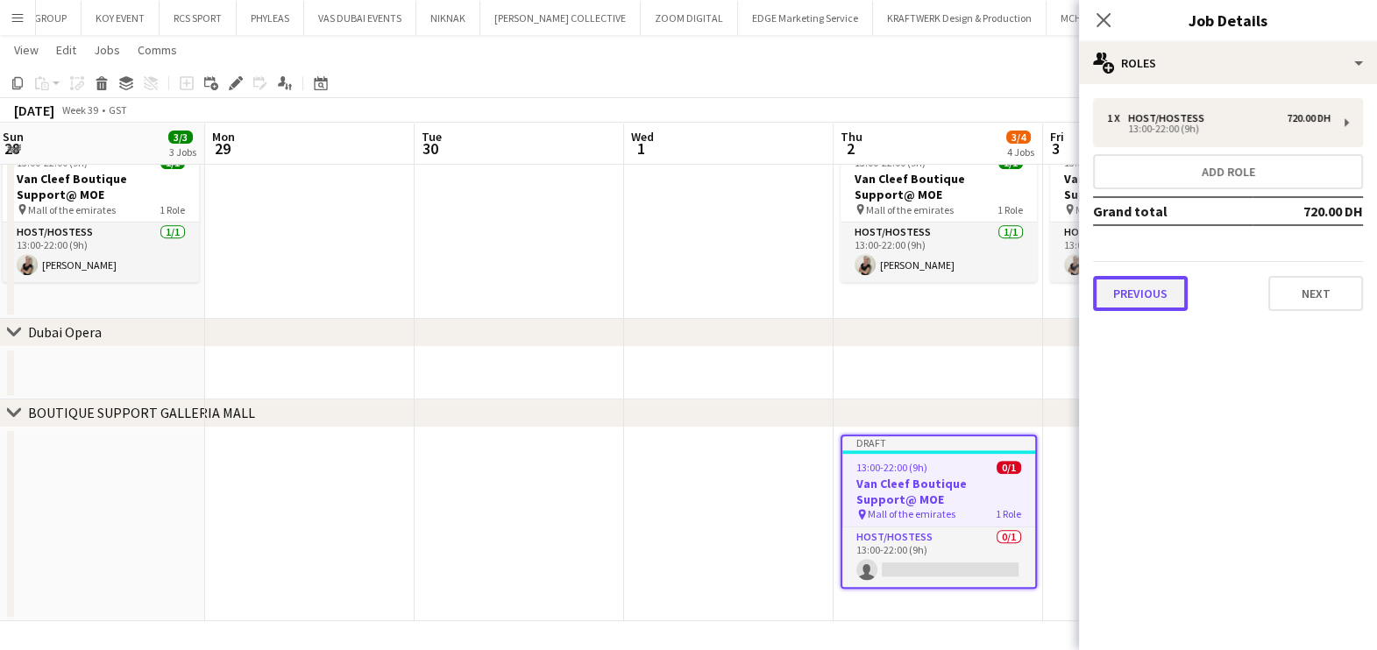
click at [1157, 280] on button "Previous" at bounding box center [1140, 293] width 95 height 35
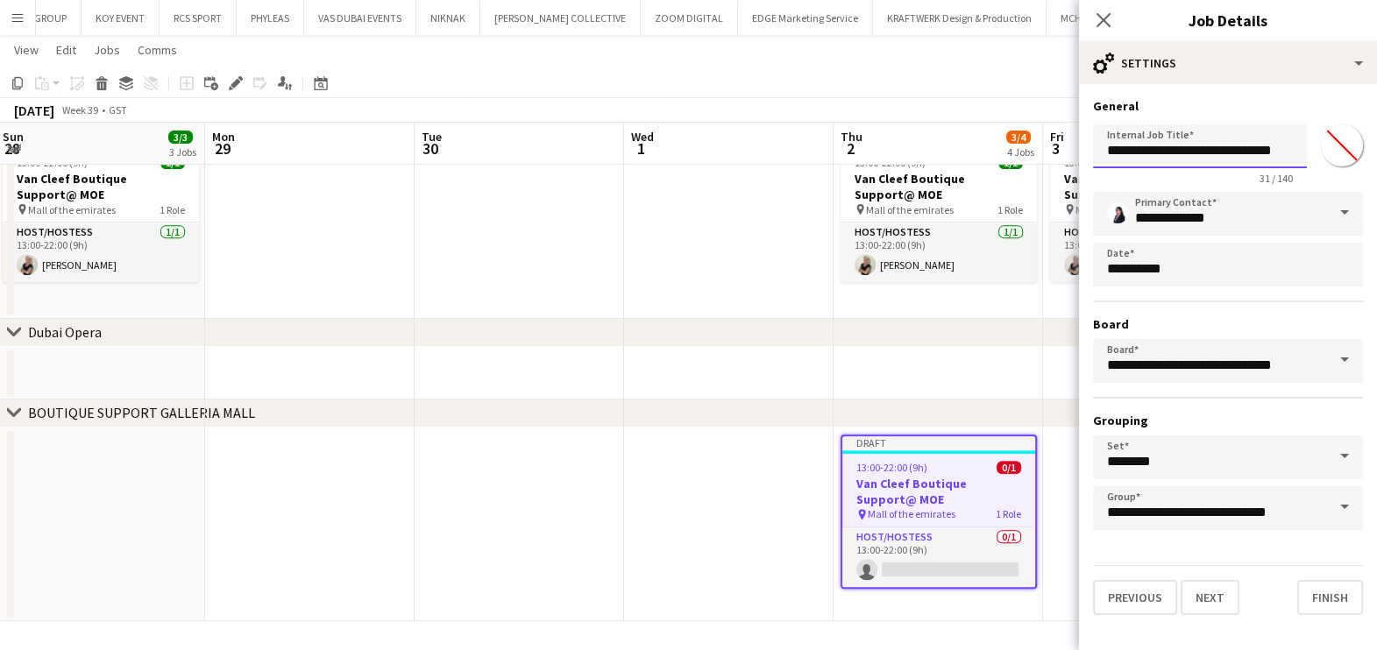
scroll to position [0, 18]
drag, startPoint x: 1266, startPoint y: 146, endPoint x: 1397, endPoint y: 165, distance: 131.9
type input "**********"
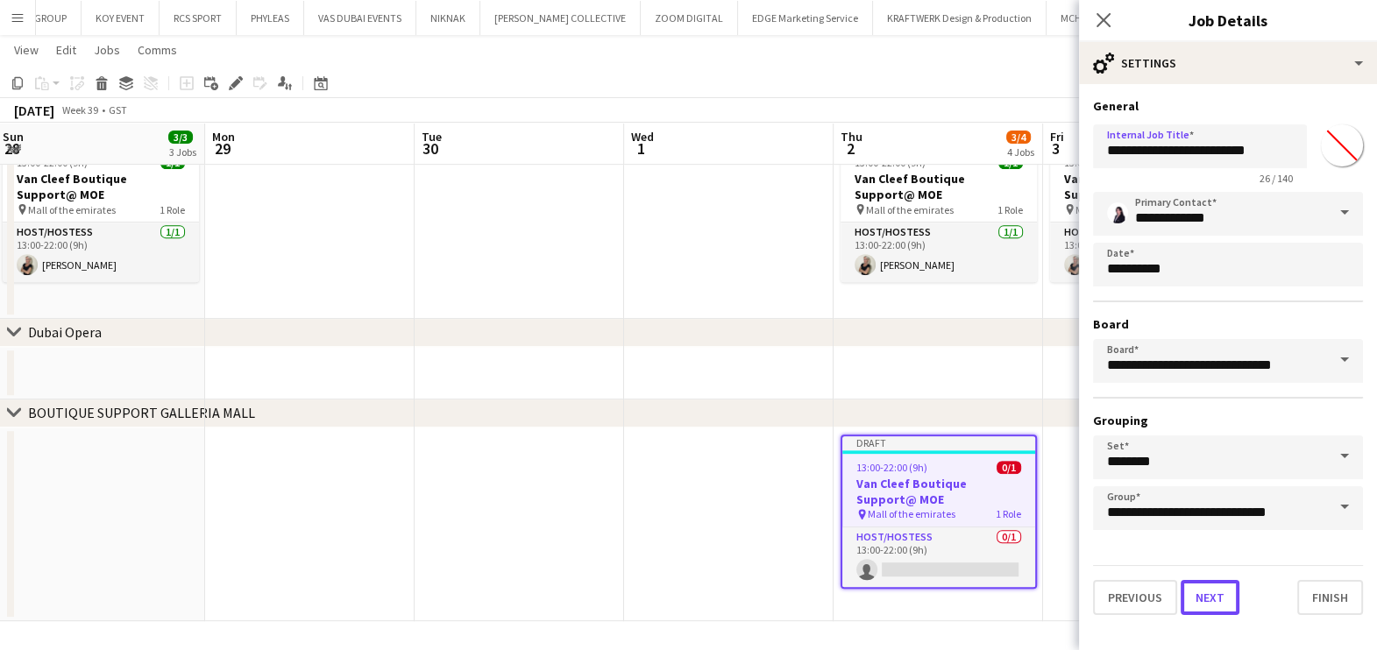
click at [1208, 605] on button "Next" at bounding box center [1209, 597] width 59 height 35
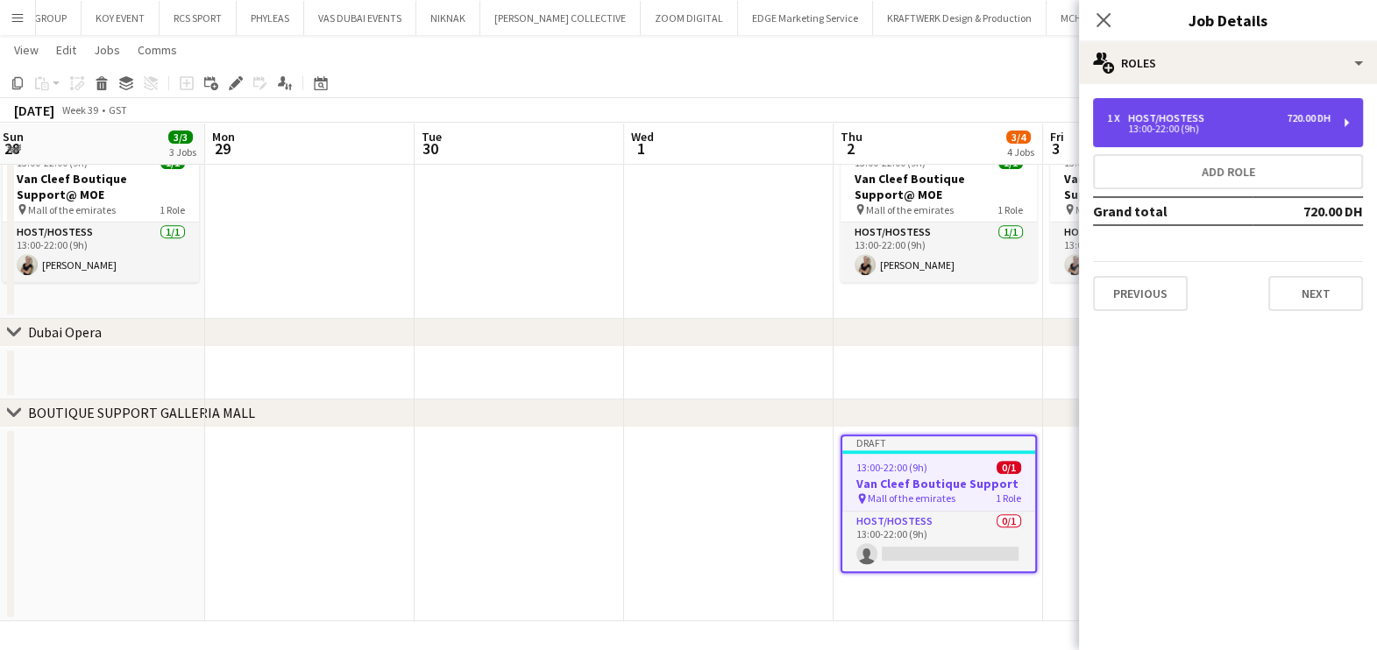
click at [1215, 136] on div "1 x Host/Hostess 720.00 DH 13:00-22:00 (9h)" at bounding box center [1228, 122] width 270 height 49
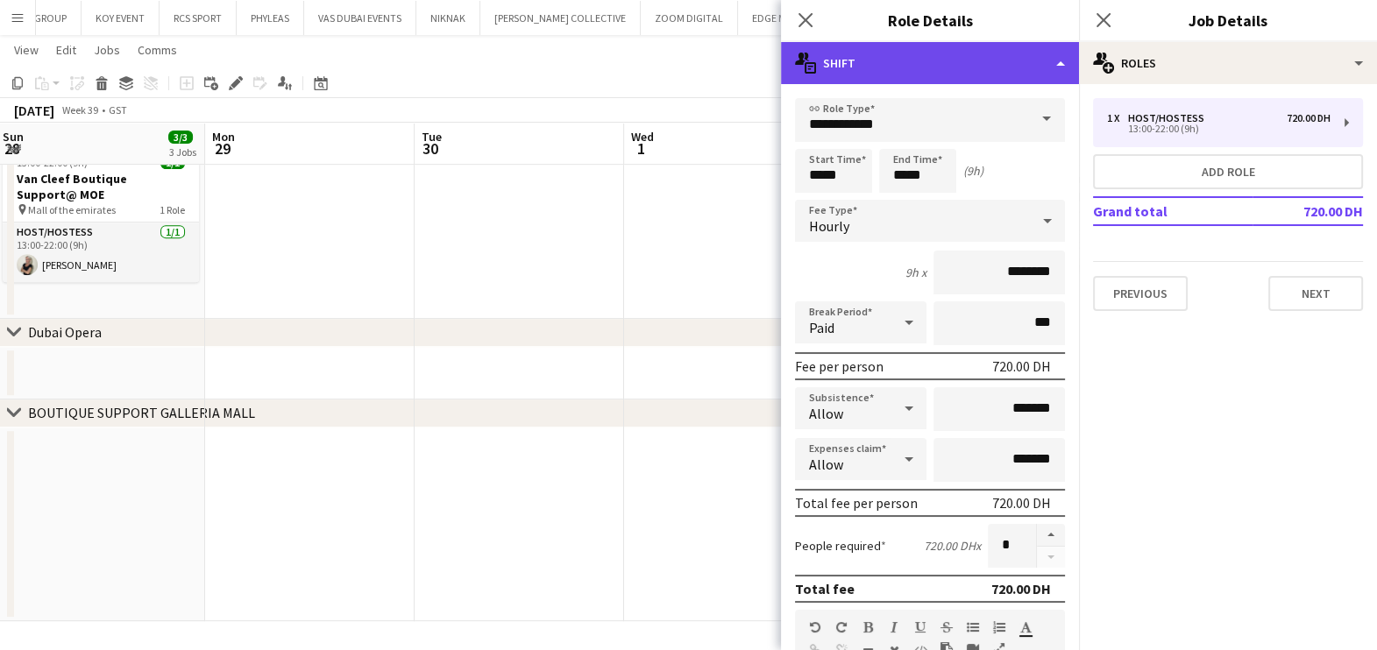
click at [986, 61] on div "multiple-actions-text Shift" at bounding box center [930, 63] width 298 height 42
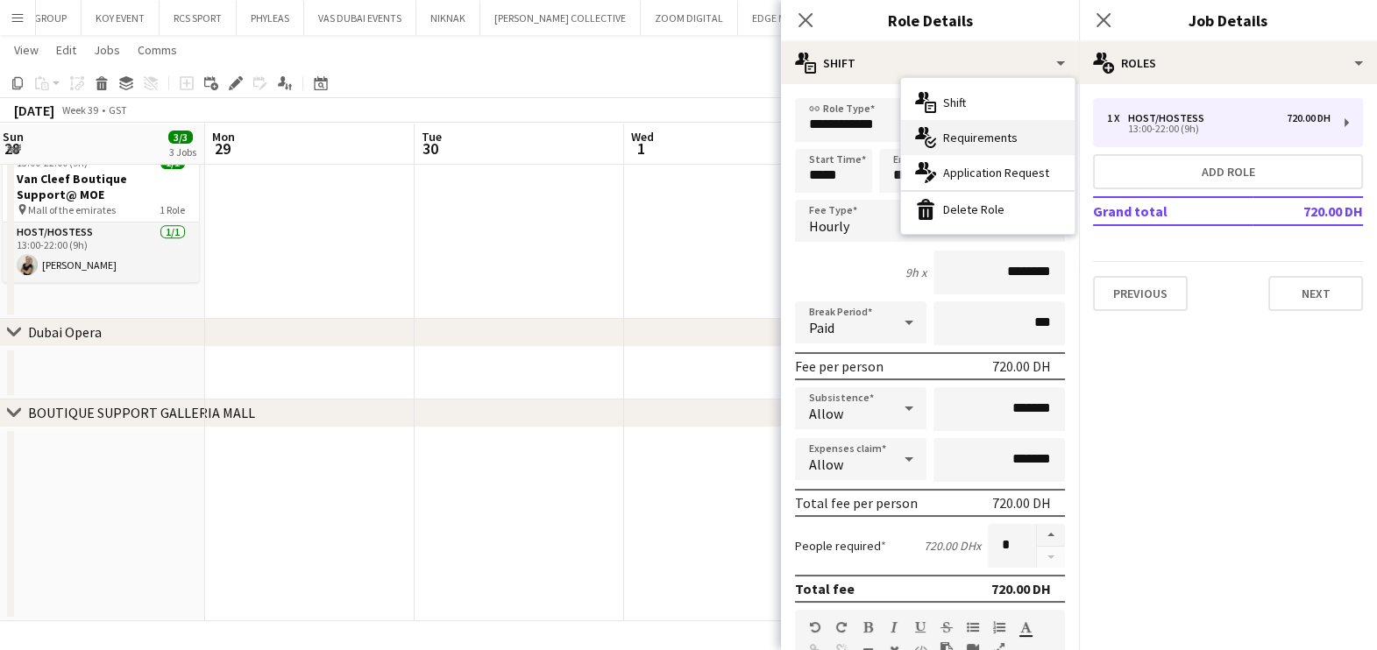
click at [977, 140] on span "Requirements" at bounding box center [980, 138] width 74 height 16
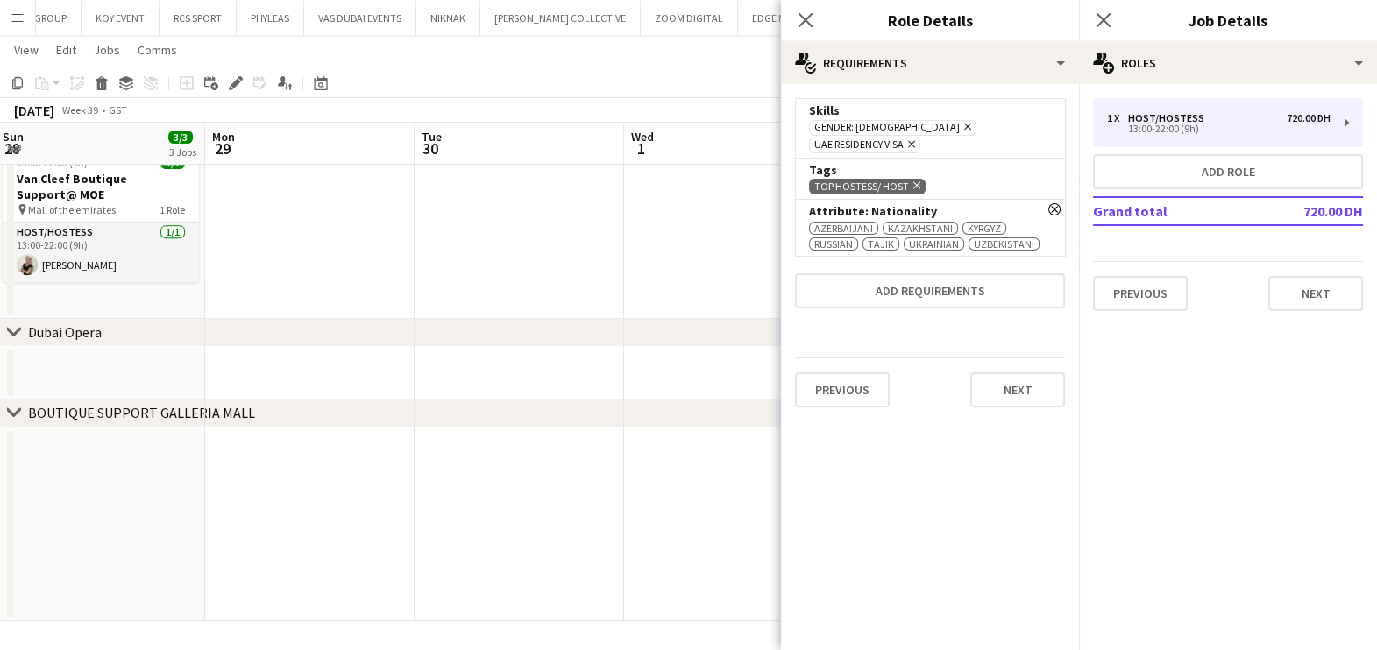
click at [1048, 203] on icon "Remove" at bounding box center [1054, 209] width 12 height 12
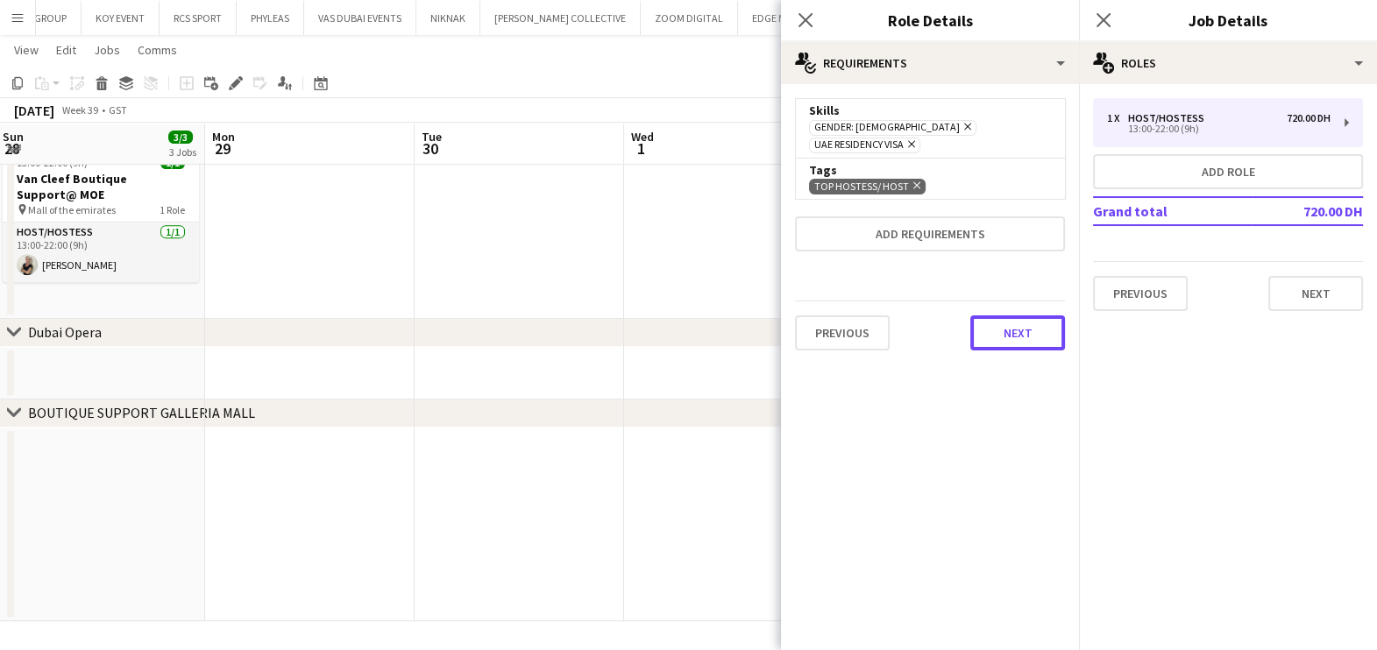
click at [1006, 328] on button "Next" at bounding box center [1017, 332] width 95 height 35
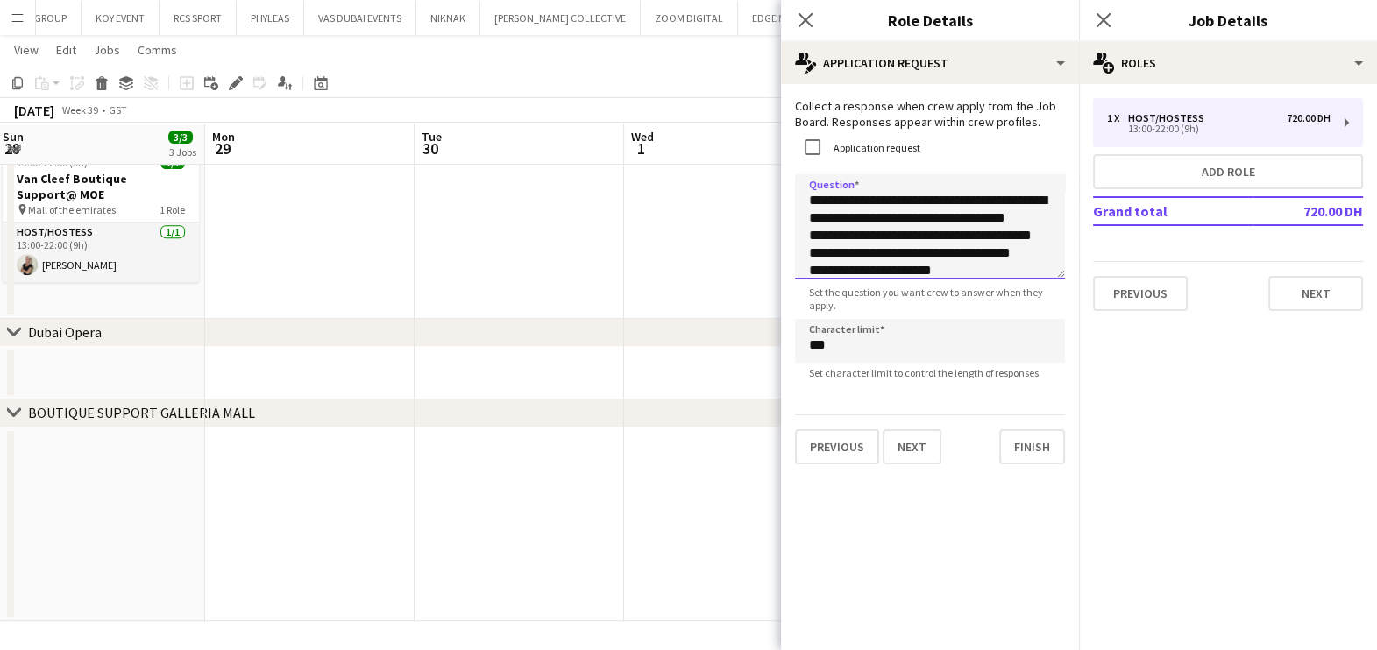
drag, startPoint x: 923, startPoint y: 233, endPoint x: 779, endPoint y: 215, distance: 144.9
click at [781, 215] on form "**********" at bounding box center [930, 281] width 298 height 366
click at [849, 223] on textarea "**********" at bounding box center [930, 226] width 270 height 105
click at [963, 224] on textarea "**********" at bounding box center [930, 226] width 270 height 105
click at [978, 223] on textarea "**********" at bounding box center [930, 226] width 270 height 105
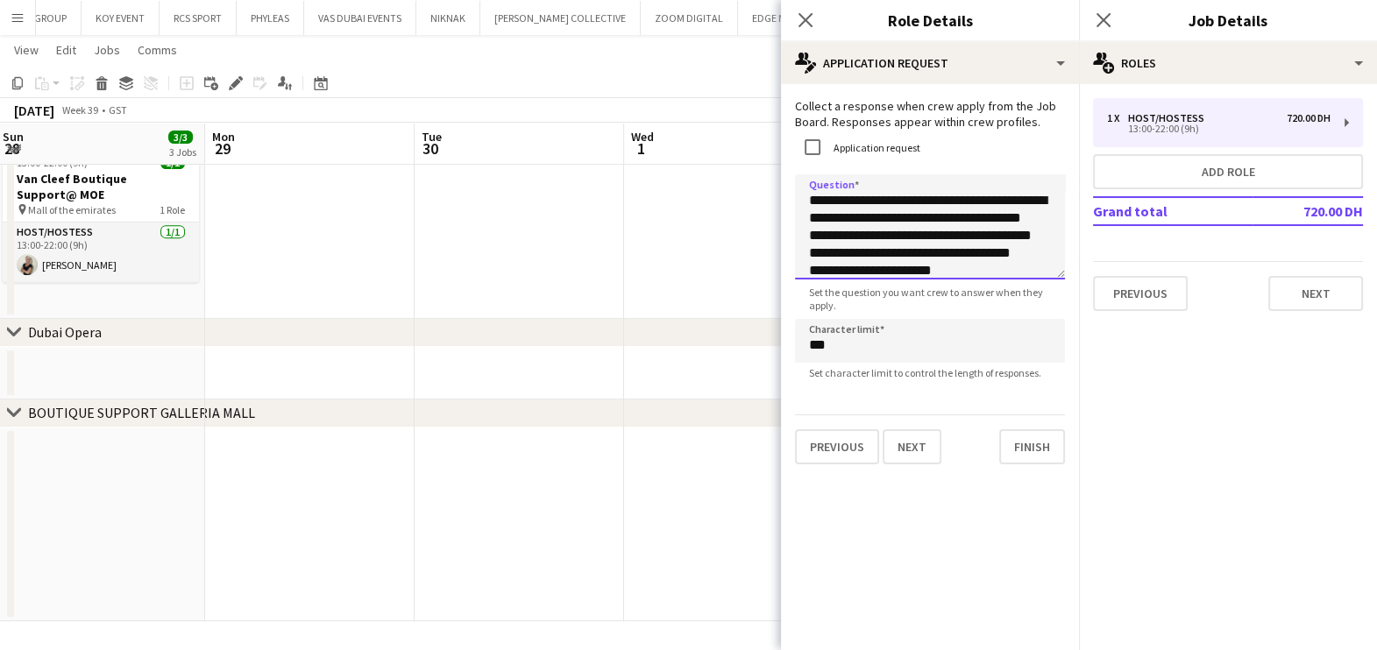
scroll to position [43, 0]
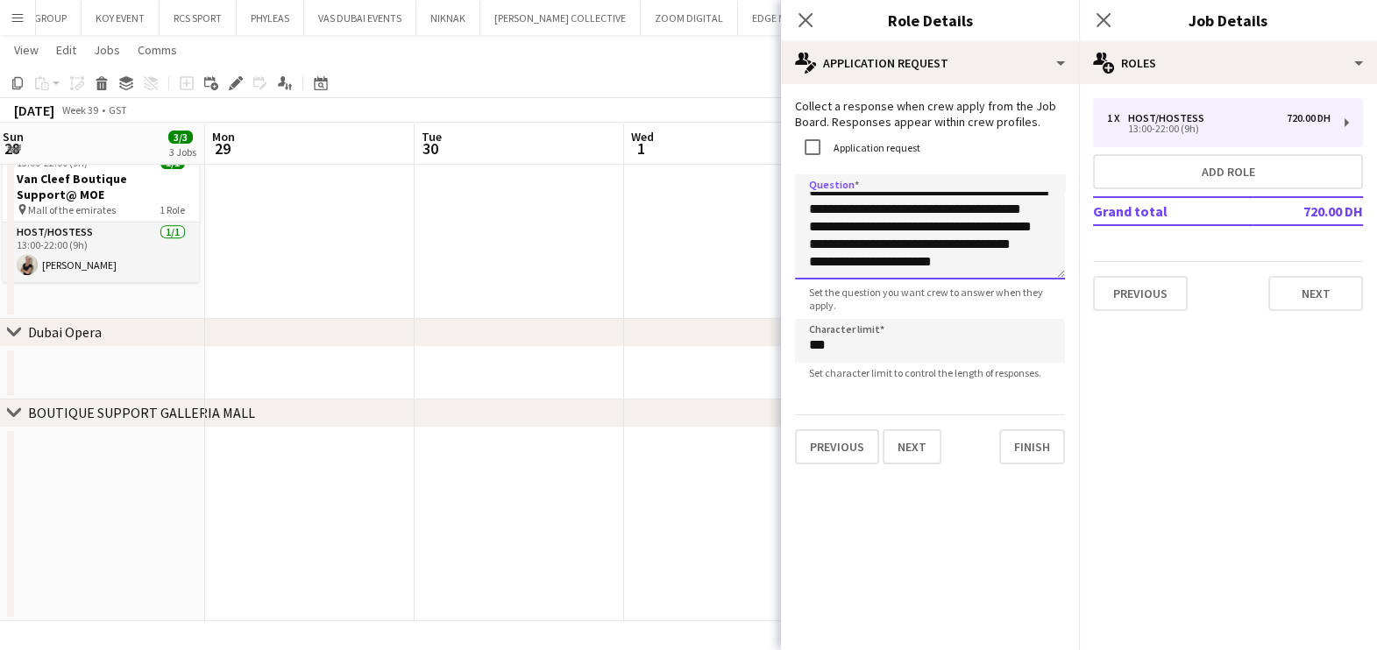
drag, startPoint x: 968, startPoint y: 263, endPoint x: 802, endPoint y: 250, distance: 167.0
click at [802, 250] on textarea "**********" at bounding box center [930, 226] width 270 height 105
click at [923, 217] on textarea "**********" at bounding box center [930, 226] width 270 height 105
click at [897, 206] on textarea "**********" at bounding box center [930, 226] width 270 height 105
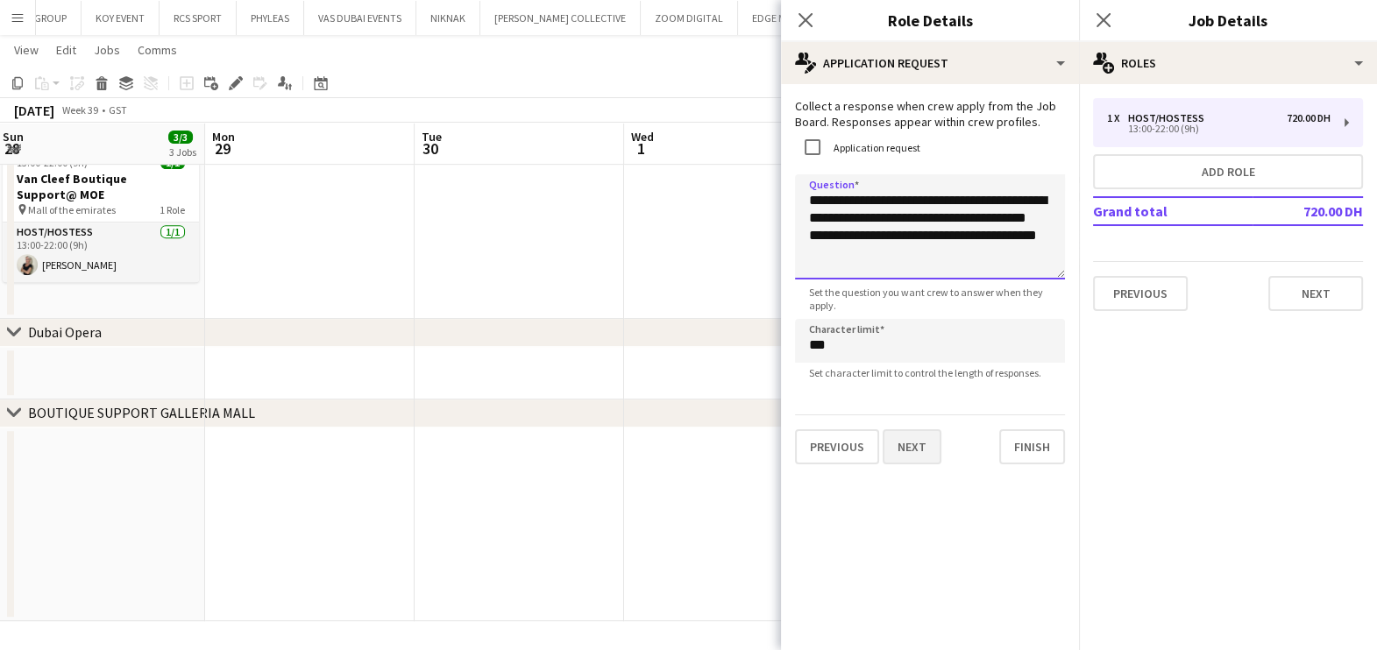
type textarea "**********"
click at [912, 440] on button "Next" at bounding box center [911, 446] width 59 height 35
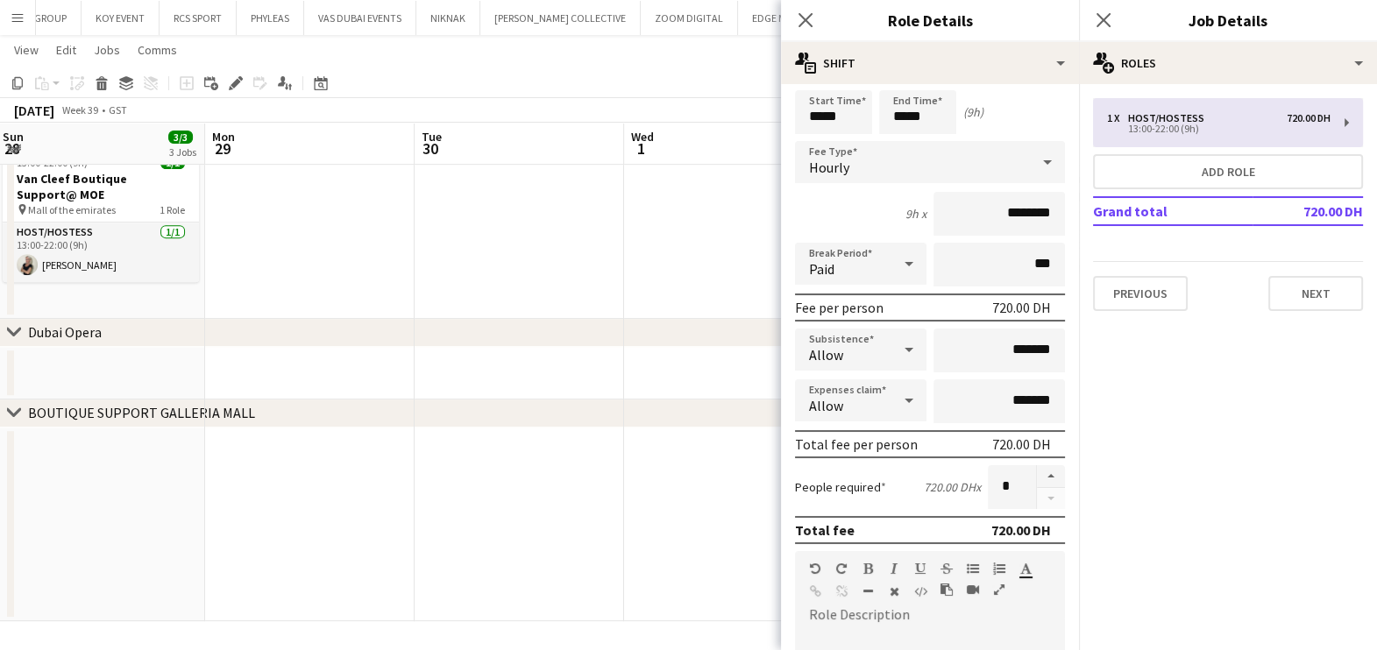
scroll to position [109, 0]
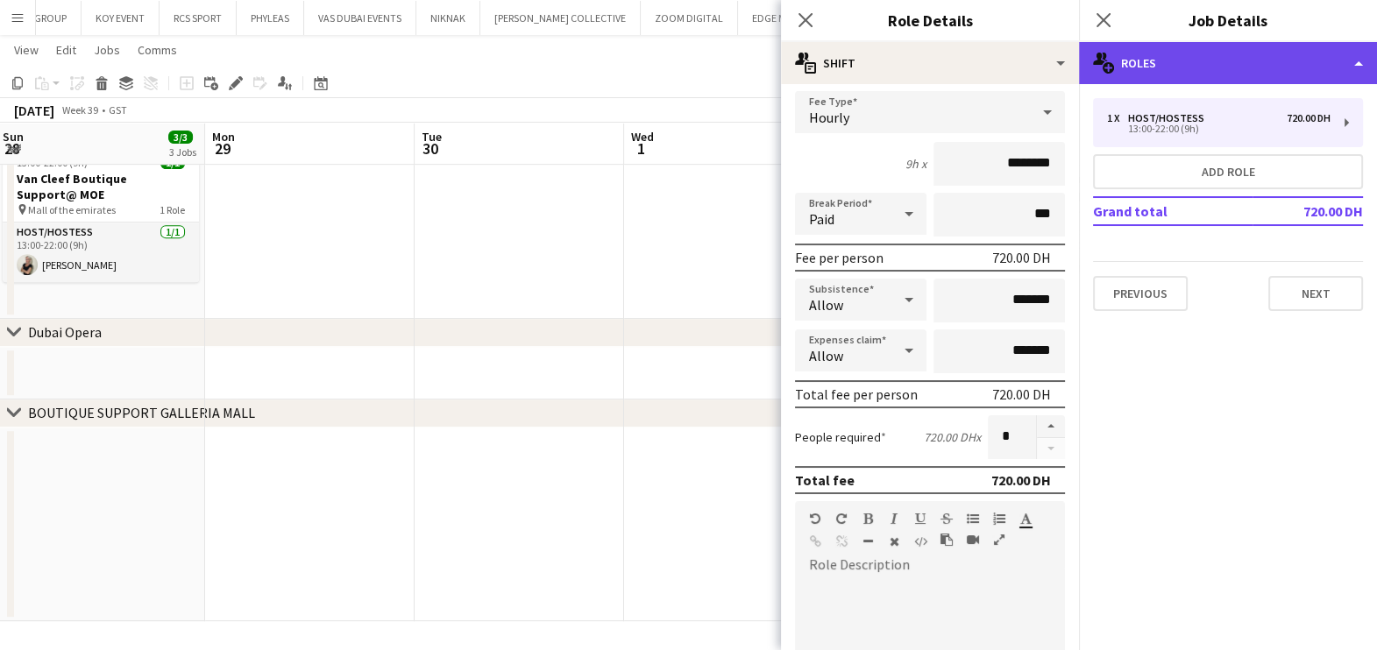
click at [1291, 67] on div "multiple-users-add Roles" at bounding box center [1228, 63] width 298 height 42
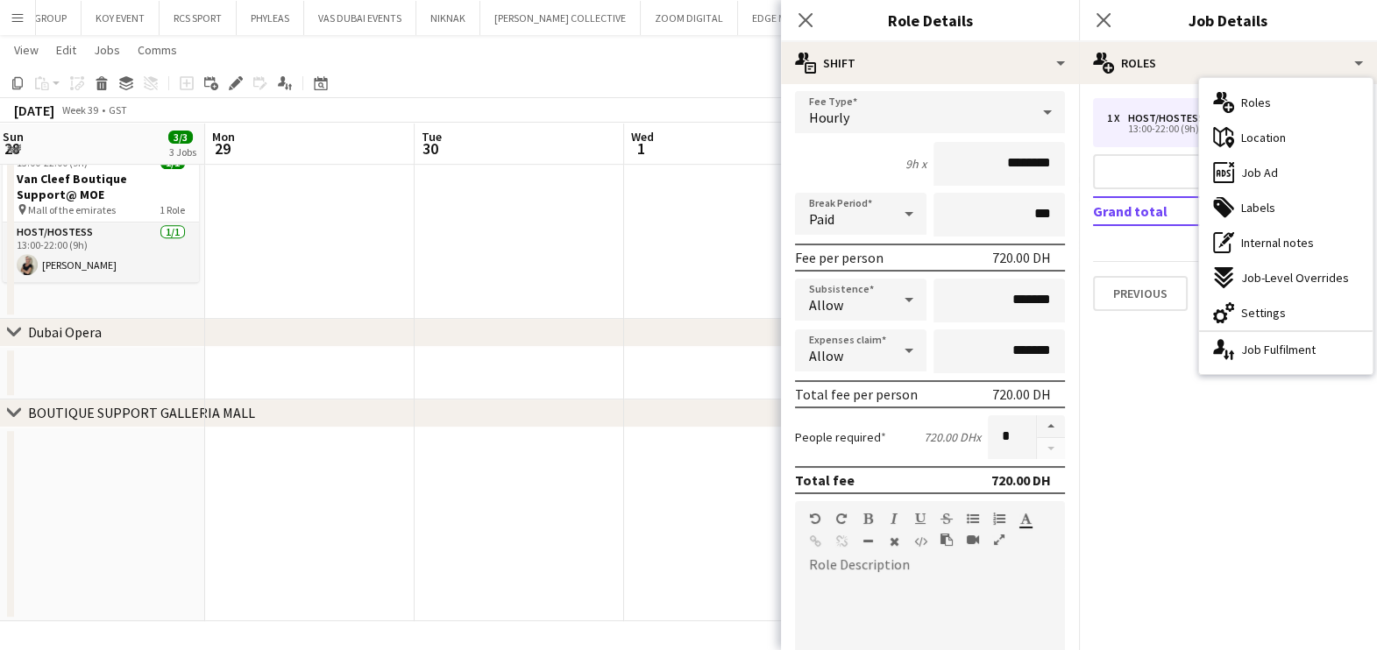
click at [1280, 132] on span "Location" at bounding box center [1263, 138] width 45 height 16
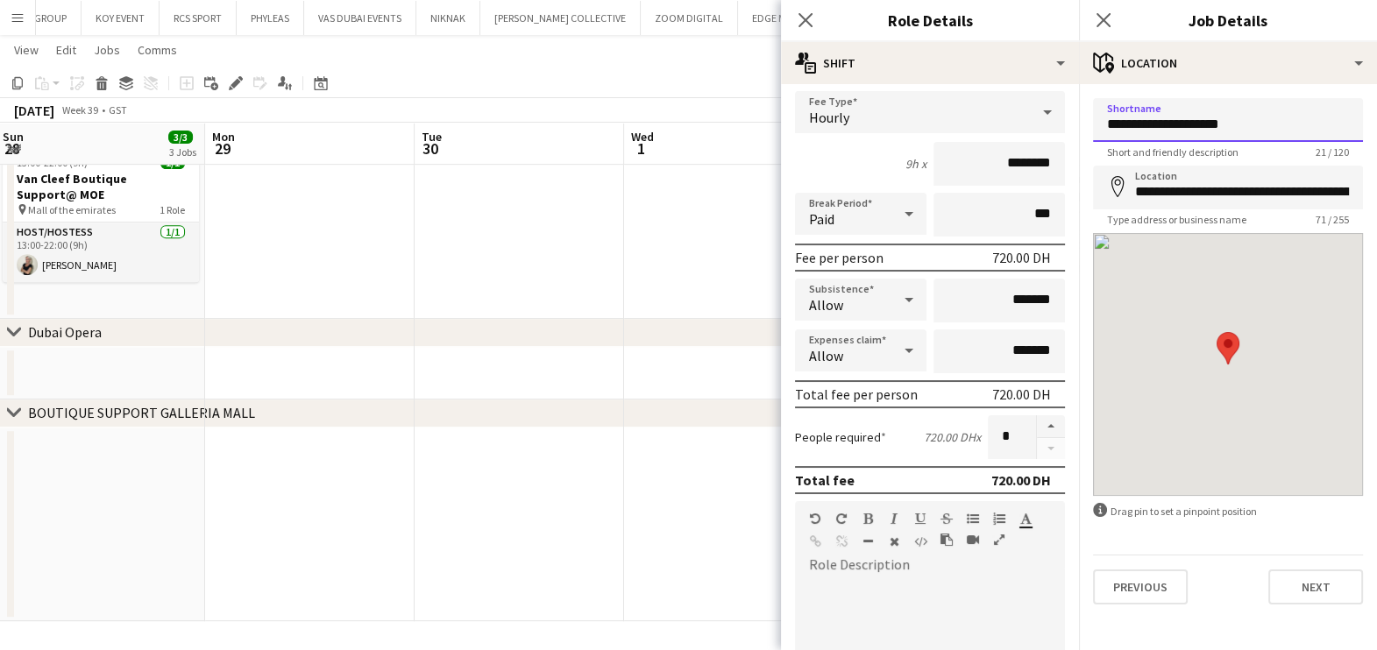
drag, startPoint x: 1236, startPoint y: 113, endPoint x: 884, endPoint y: 114, distance: 352.3
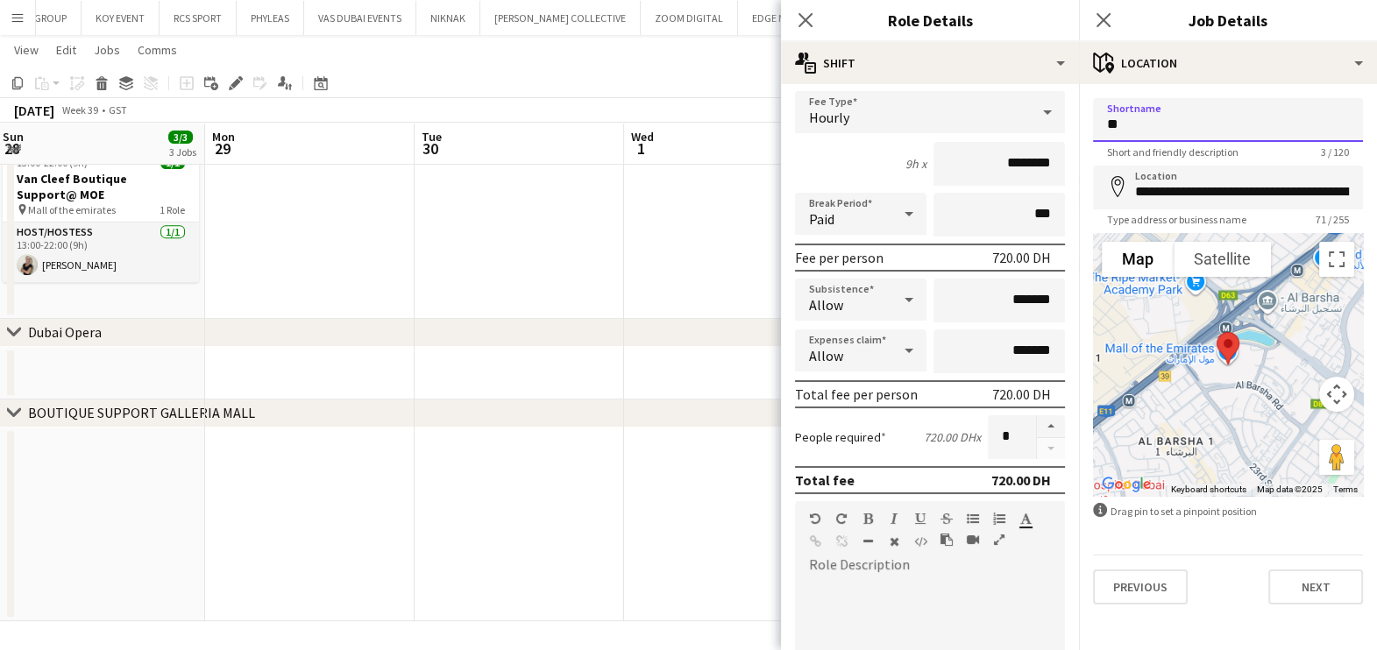
type input "*"
type input "**********"
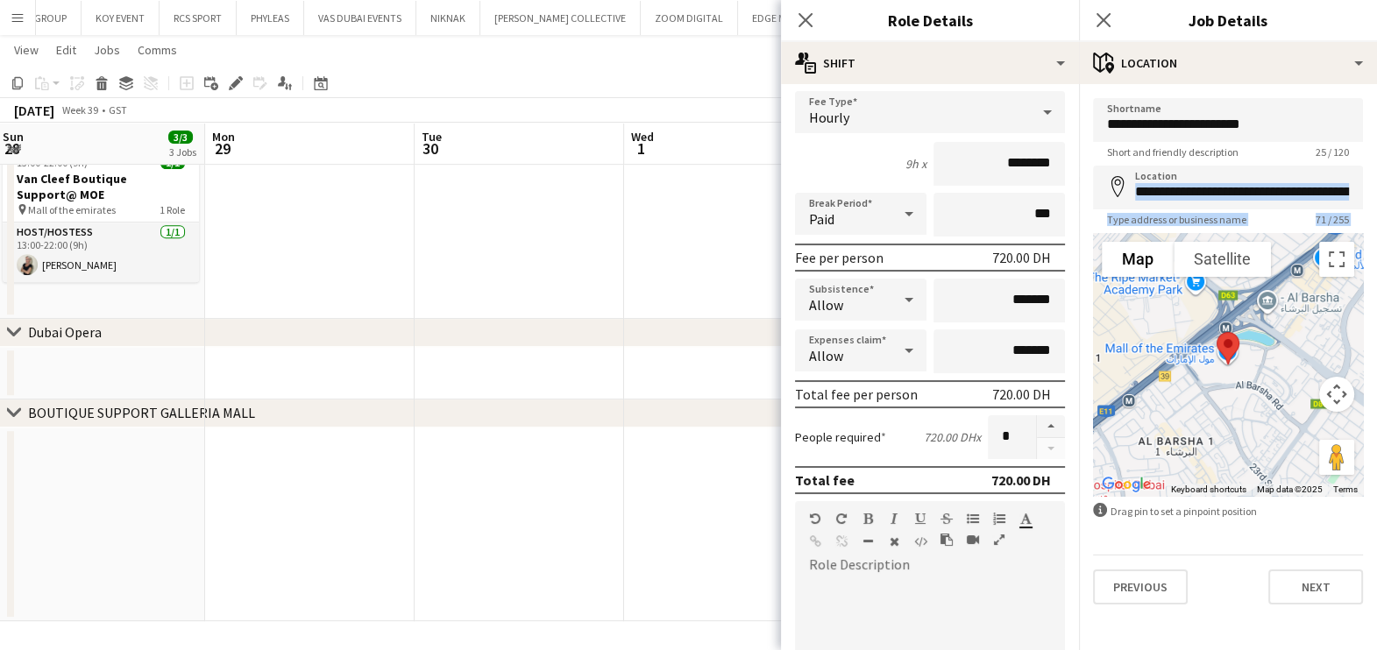
drag, startPoint x: 1126, startPoint y: 190, endPoint x: 1297, endPoint y: 252, distance: 181.9
click at [1297, 252] on form "**********" at bounding box center [1228, 351] width 298 height 507
drag, startPoint x: 1297, startPoint y: 252, endPoint x: 1207, endPoint y: 191, distance: 109.1
click at [1244, 190] on input "**********" at bounding box center [1228, 188] width 270 height 44
click at [1148, 189] on input "**********" at bounding box center [1228, 188] width 270 height 44
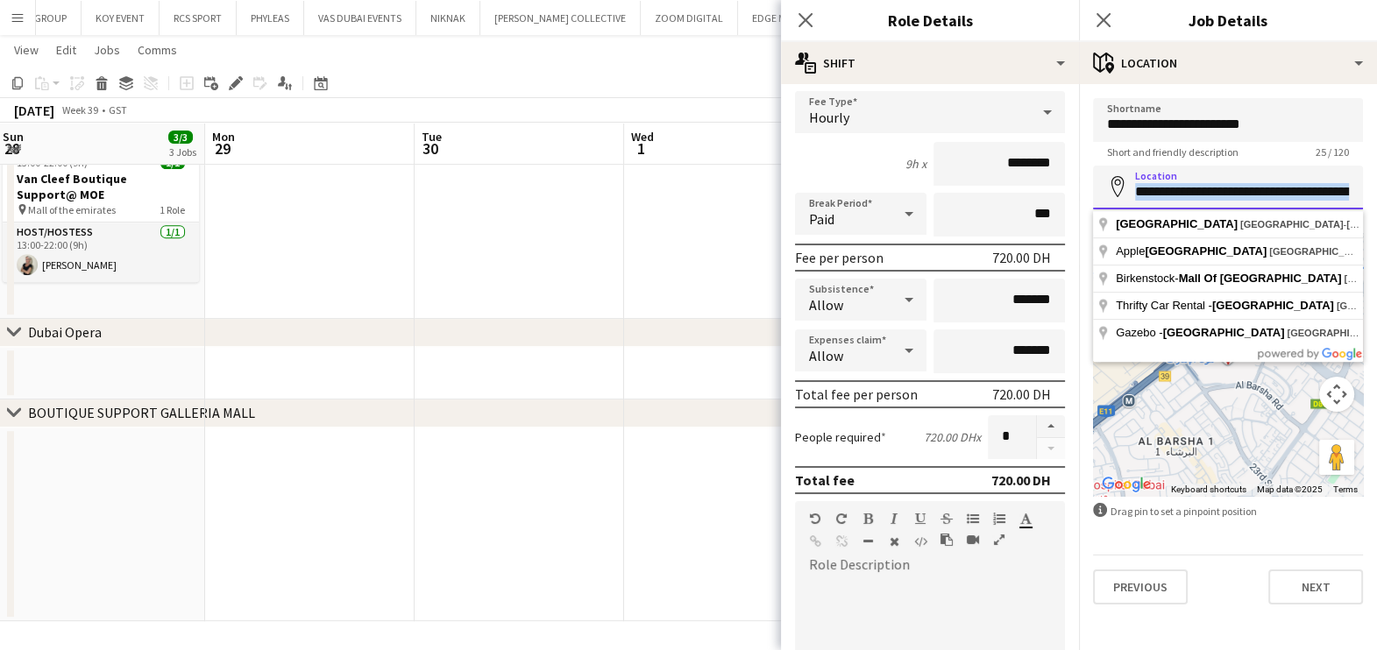
click at [1243, 192] on input "**********" at bounding box center [1228, 188] width 270 height 44
click at [1317, 193] on input "**********" at bounding box center [1228, 188] width 270 height 44
drag, startPoint x: 1323, startPoint y: 187, endPoint x: 1096, endPoint y: 174, distance: 227.3
click at [1098, 179] on input "**********" at bounding box center [1228, 188] width 270 height 44
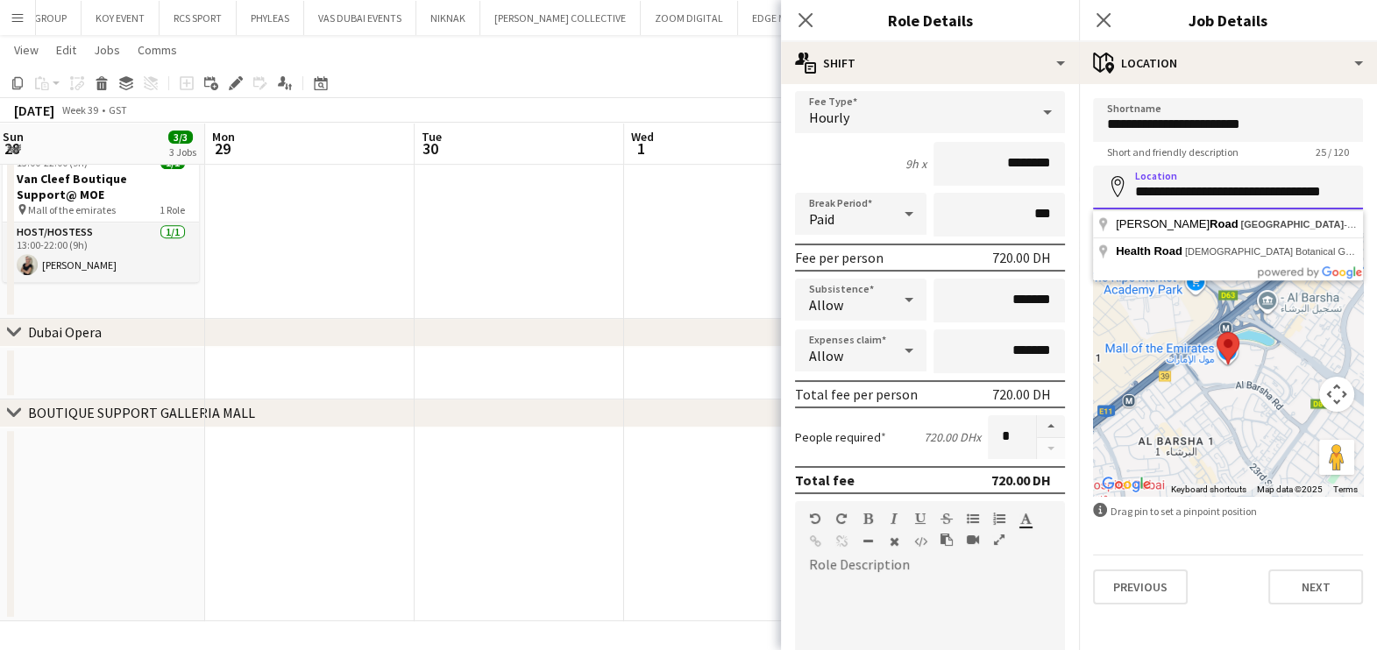
drag, startPoint x: 1355, startPoint y: 188, endPoint x: 881, endPoint y: 132, distance: 477.3
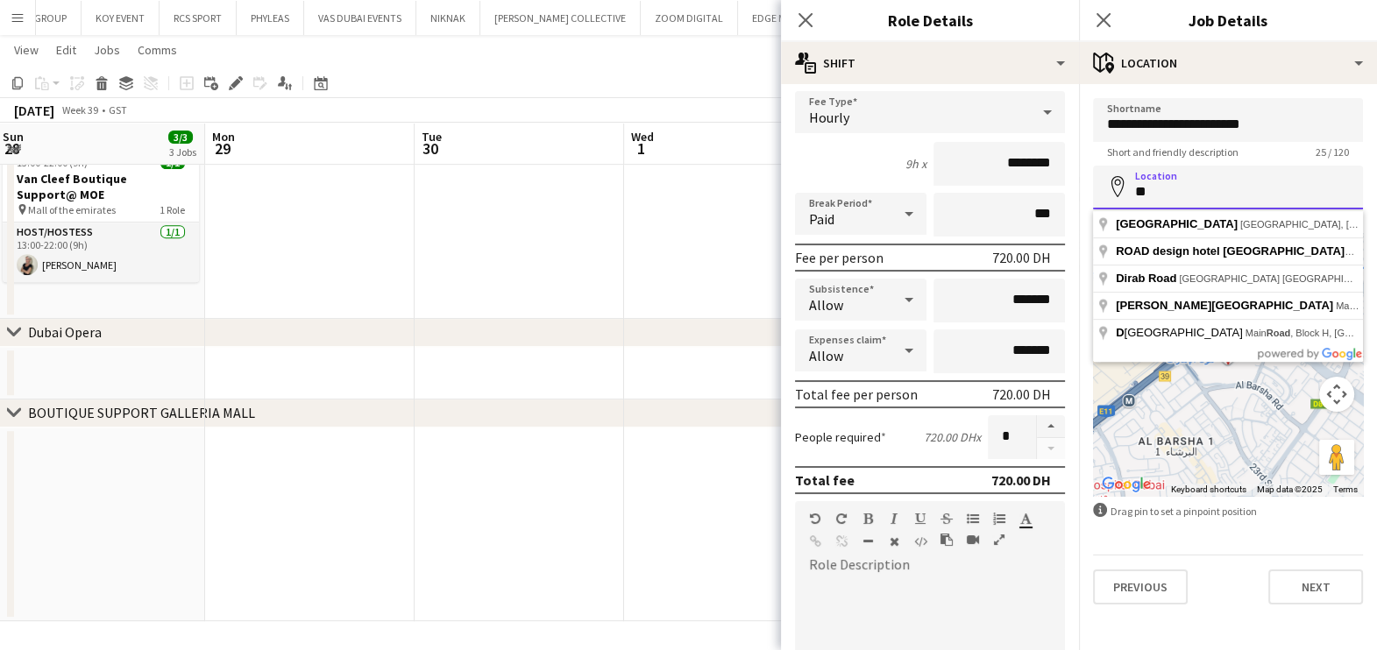
type input "*"
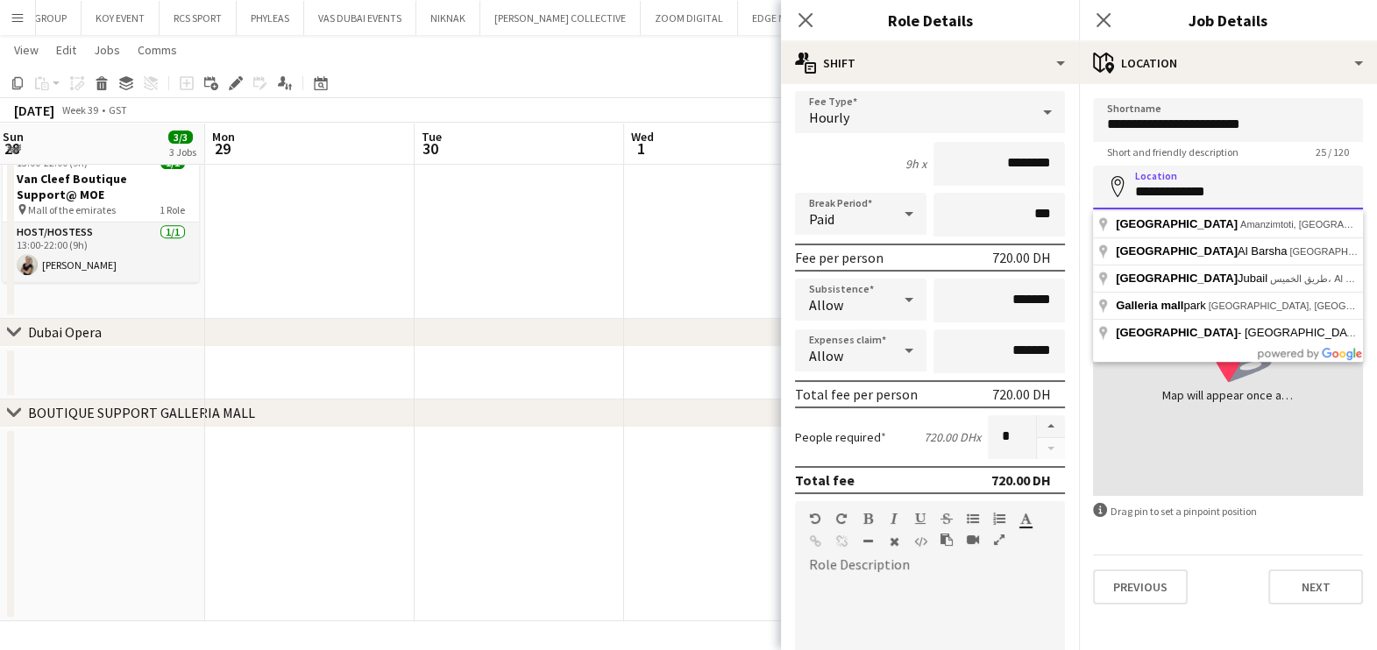
click at [1133, 199] on input "**********" at bounding box center [1228, 188] width 270 height 44
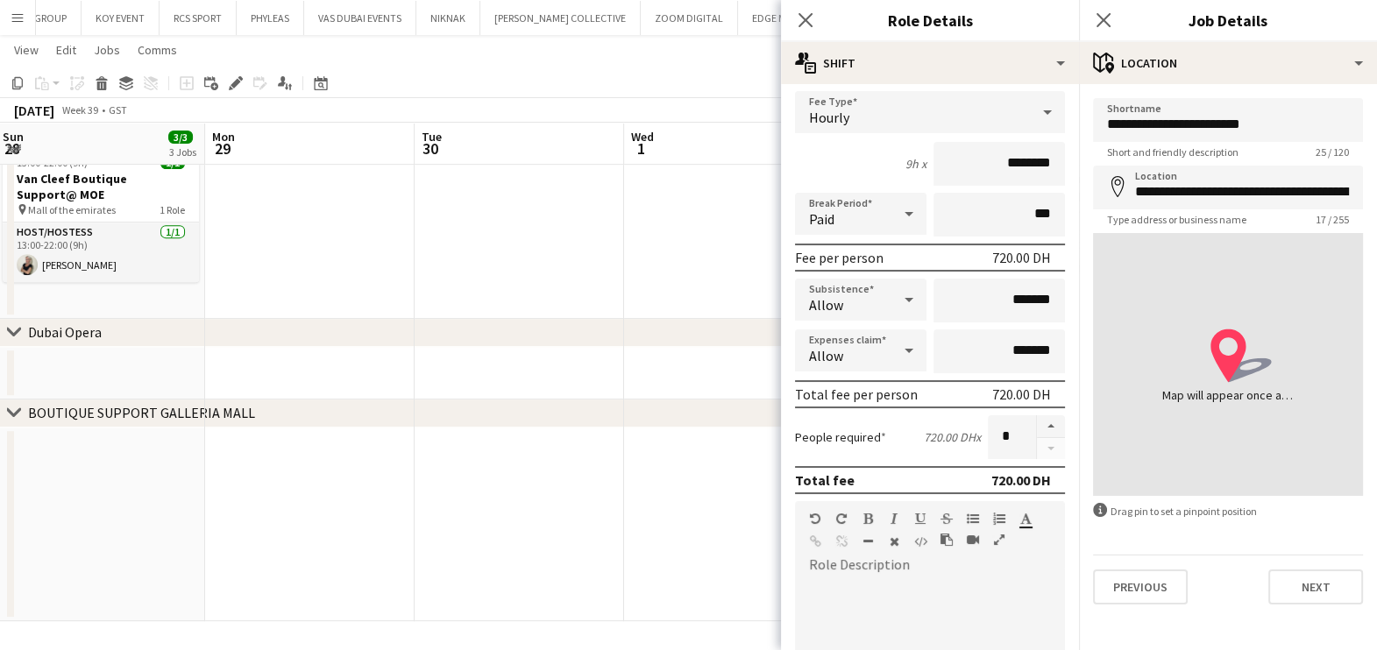
type input "**********"
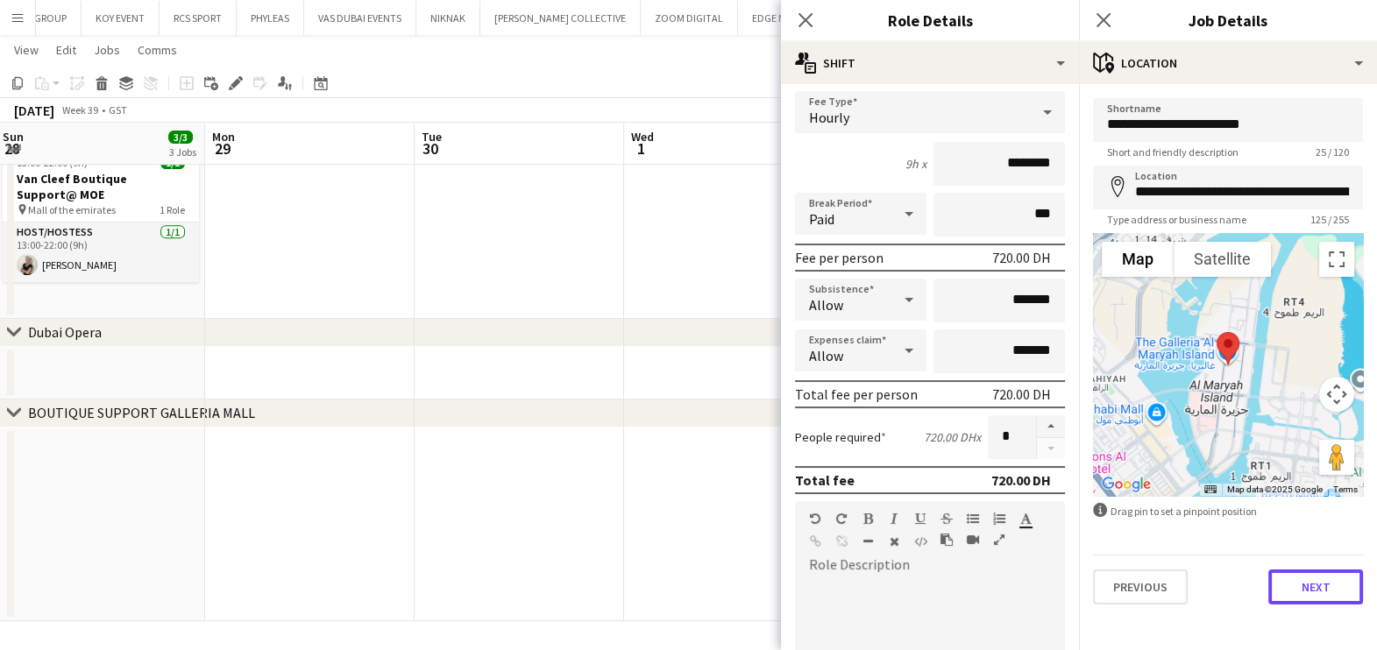
click at [1317, 588] on button "Next" at bounding box center [1315, 587] width 95 height 35
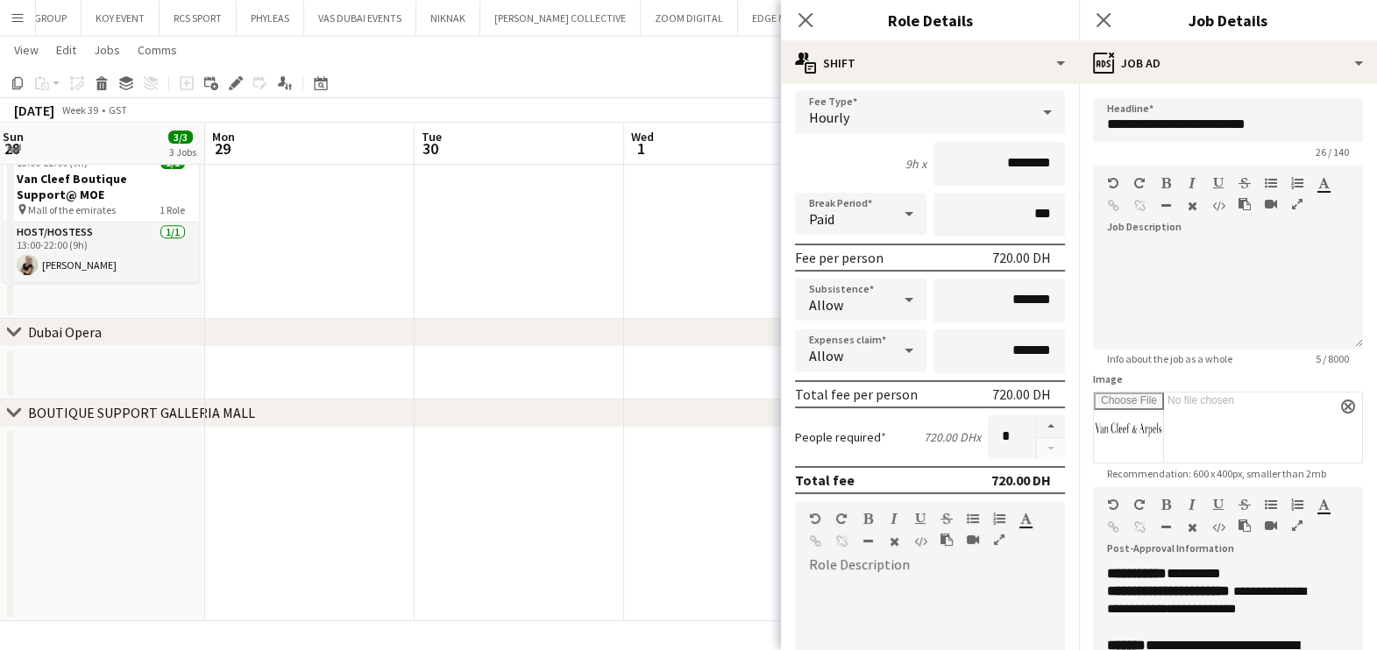
click at [1300, 528] on icon "button" at bounding box center [1297, 526] width 11 height 12
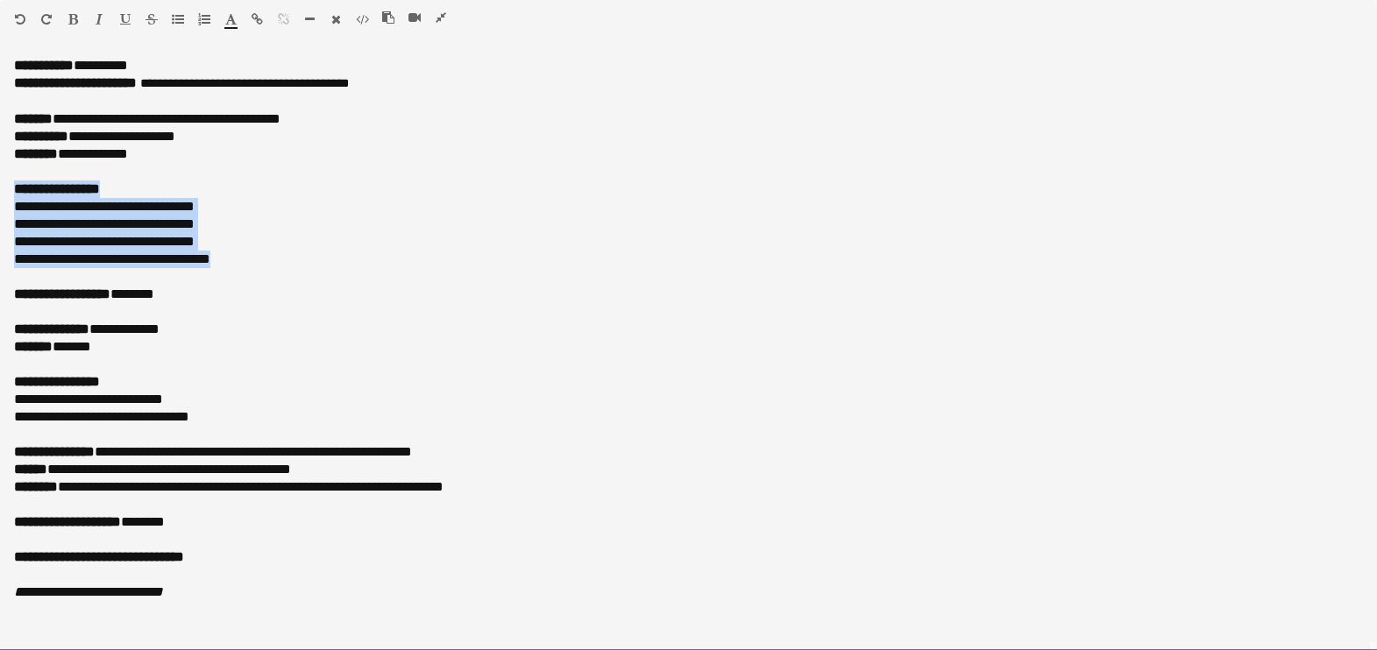
drag, startPoint x: 227, startPoint y: 262, endPoint x: -4, endPoint y: 188, distance: 242.8
click at [0, 188] on html "Menu Boards Boards Boards All jobs Status Workforce Workforce My Workforce Recr…" at bounding box center [688, 324] width 1377 height 2416
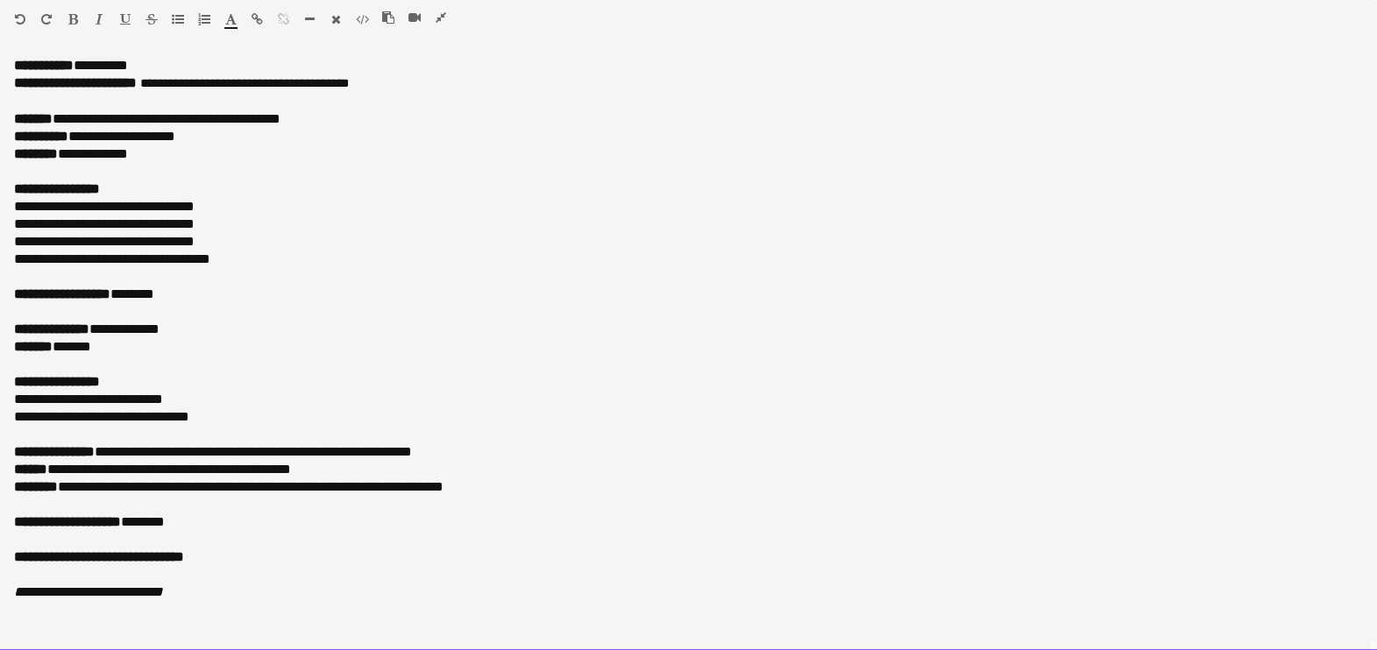
drag, startPoint x: 89, startPoint y: 230, endPoint x: 69, endPoint y: 117, distance: 114.8
click at [70, 117] on p "**********" at bounding box center [688, 119] width 1349 height 18
click at [73, 118] on p "**********" at bounding box center [688, 119] width 1349 height 18
drag, startPoint x: 9, startPoint y: 114, endPoint x: 317, endPoint y: 123, distance: 308.6
click at [317, 123] on div "**********" at bounding box center [688, 354] width 1377 height 594
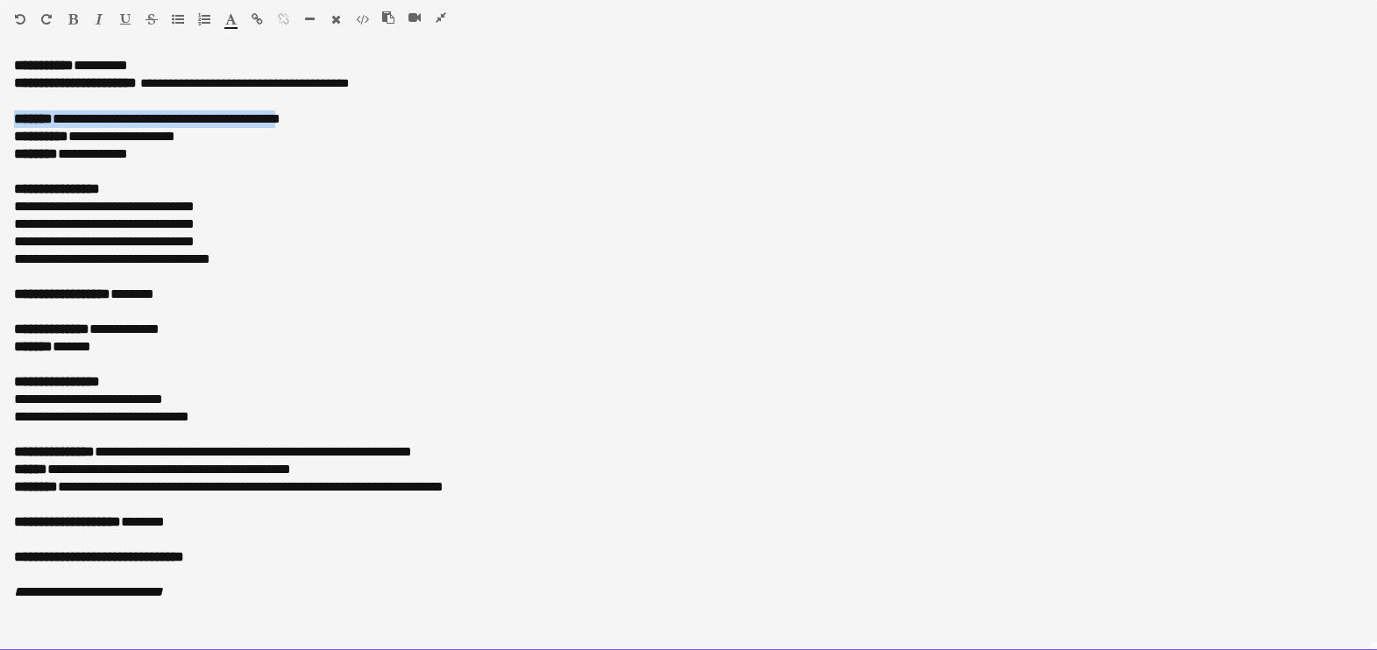
drag, startPoint x: 275, startPoint y: 121, endPoint x: 131, endPoint y: 124, distance: 143.8
click at [210, 115] on p "**********" at bounding box center [688, 119] width 1349 height 18
click at [92, 175] on p at bounding box center [688, 172] width 1349 height 18
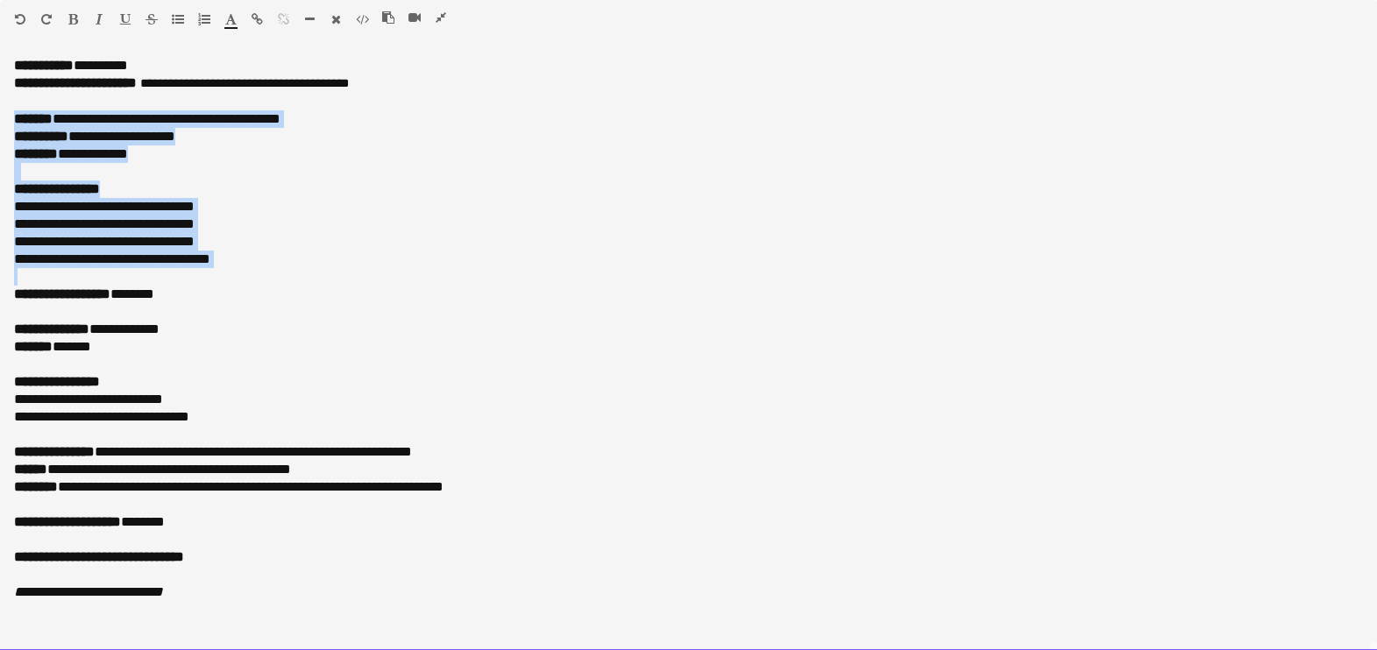
drag, startPoint x: 17, startPoint y: 117, endPoint x: 225, endPoint y: 272, distance: 259.4
click at [225, 272] on div "**********" at bounding box center [688, 354] width 1377 height 594
copy div "**********"
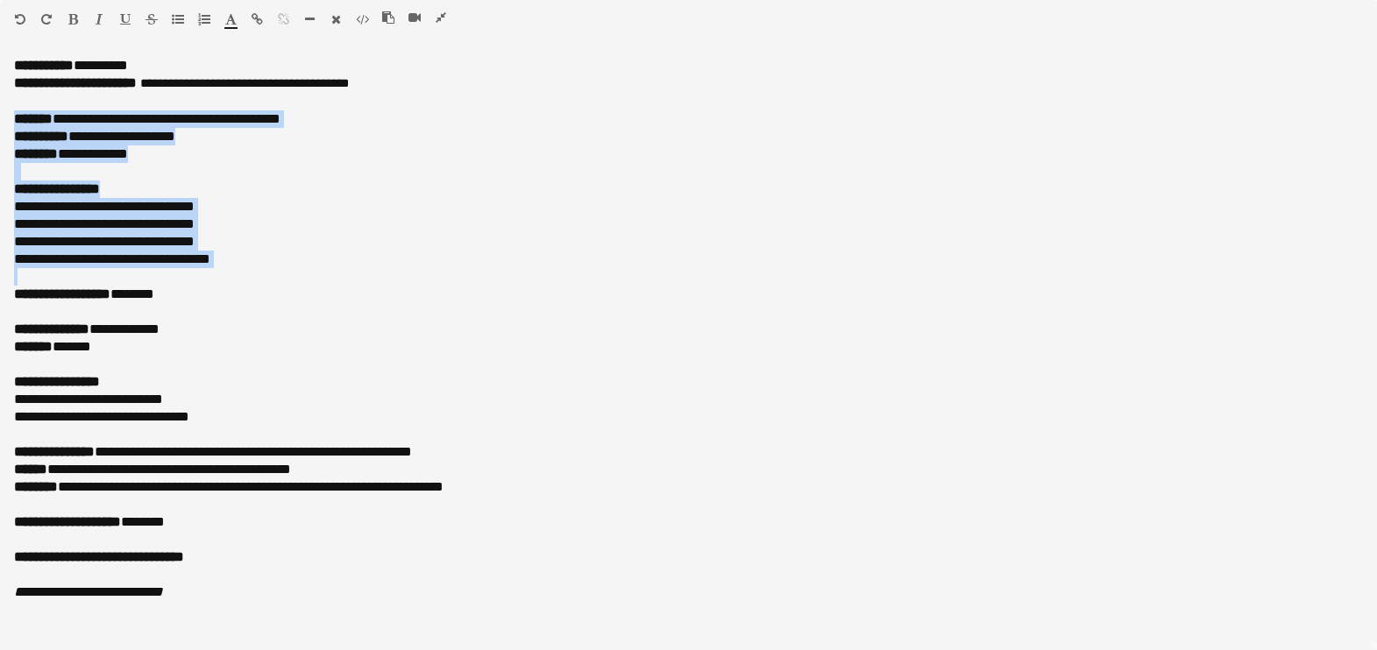
click at [441, 16] on icon "button" at bounding box center [441, 17] width 11 height 12
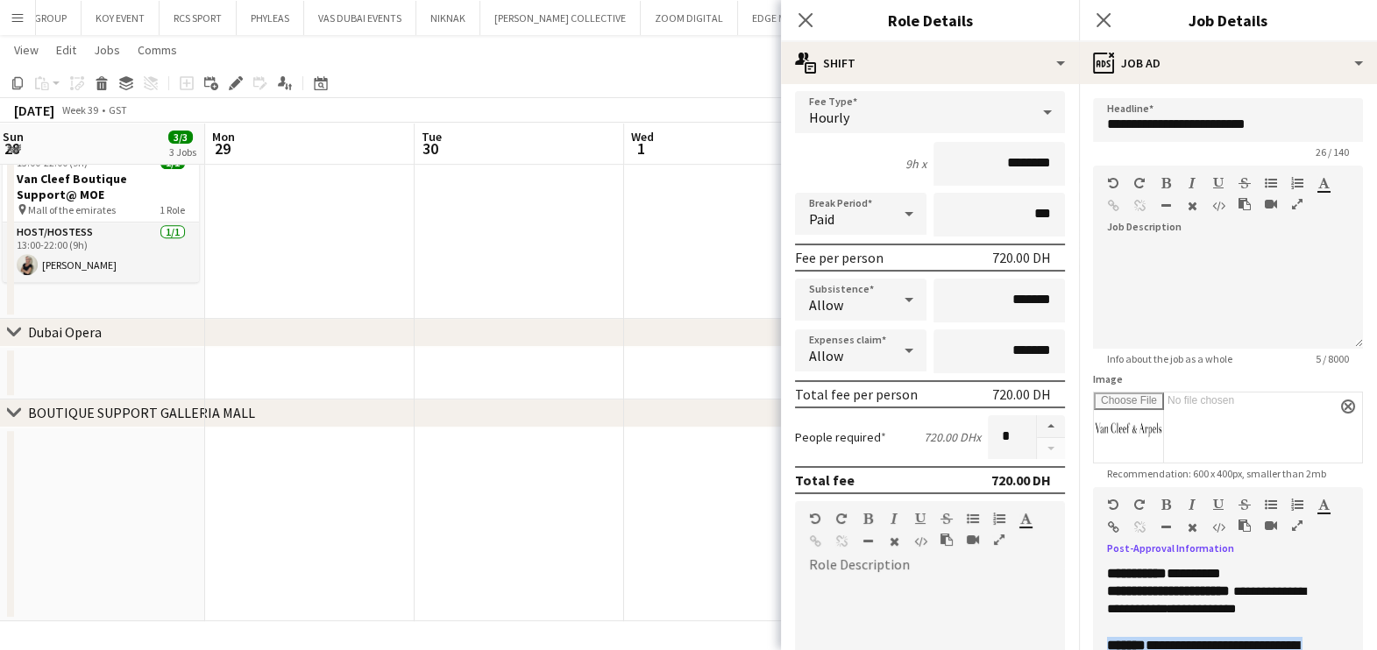
click at [542, 197] on app-date-cell at bounding box center [518, 228] width 209 height 181
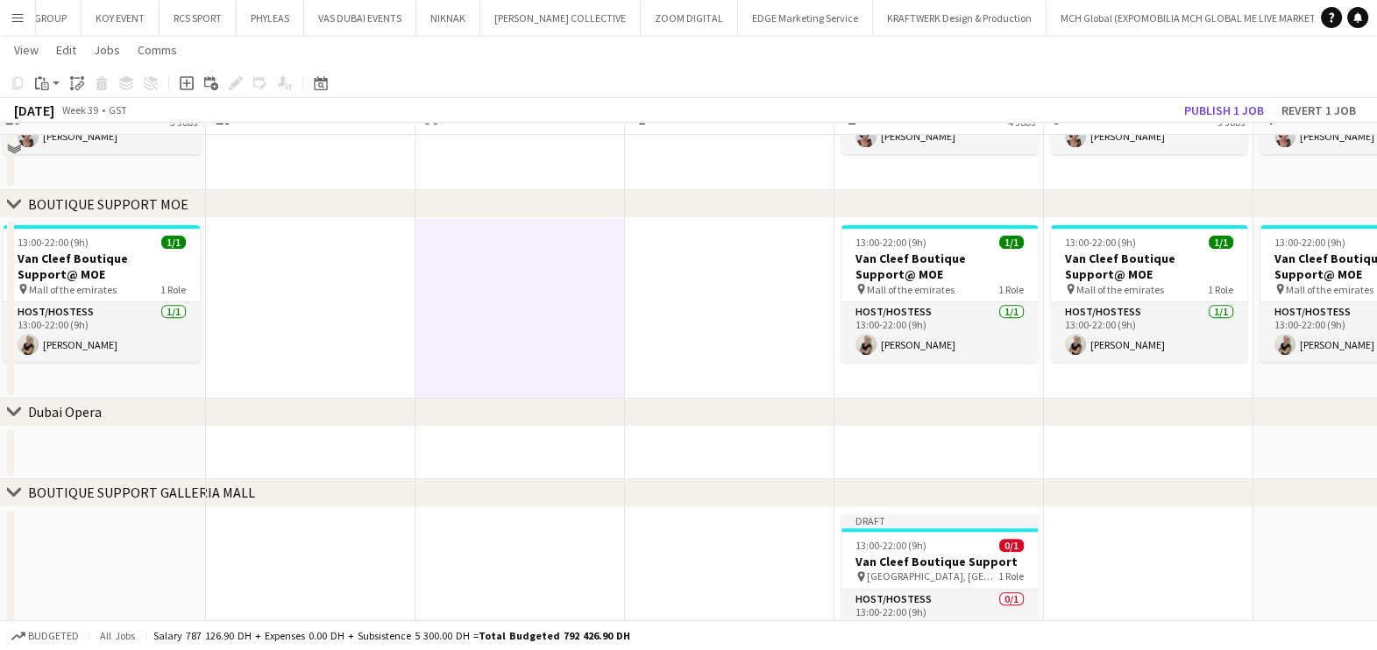
scroll to position [775, 0]
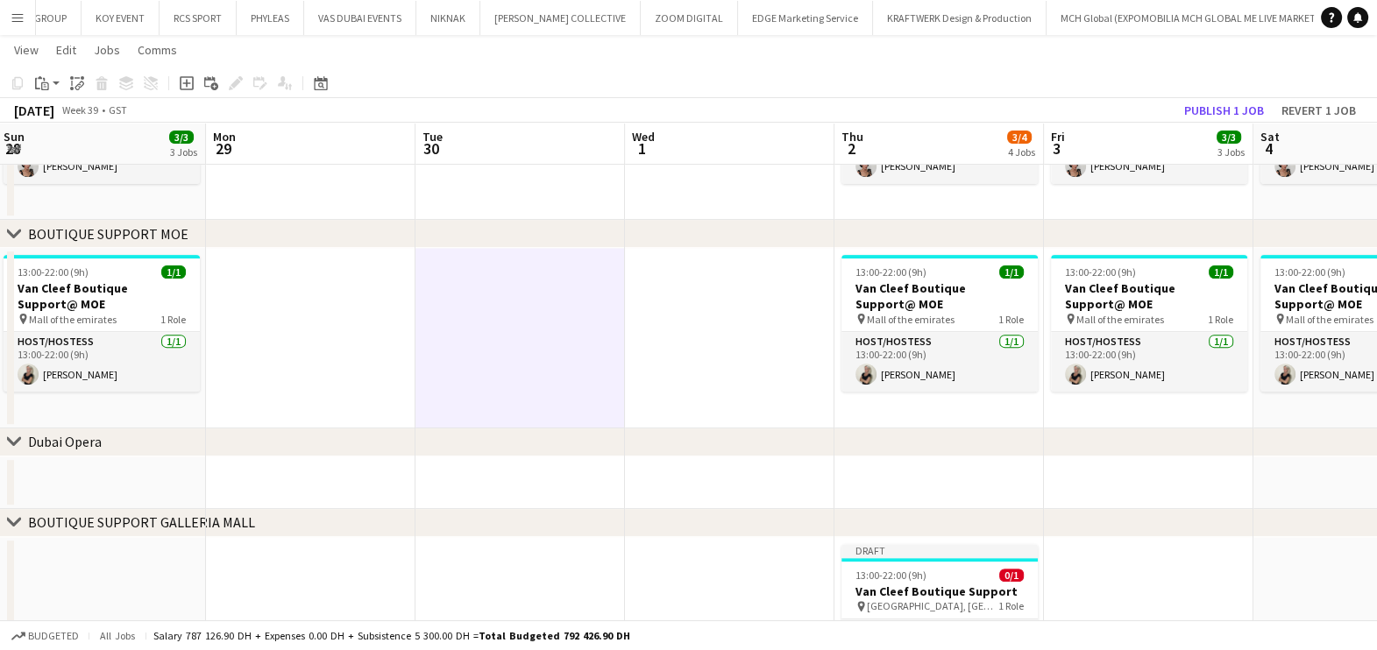
click at [418, 346] on app-calendar-viewport "Fri 26 3/3 3 Jobs Sat 27 3/3 3 Jobs Sun 28 3/3 3 Jobs Mon 29 Tue 30 Wed 1 Thu 2…" at bounding box center [688, 12] width 1377 height 1437
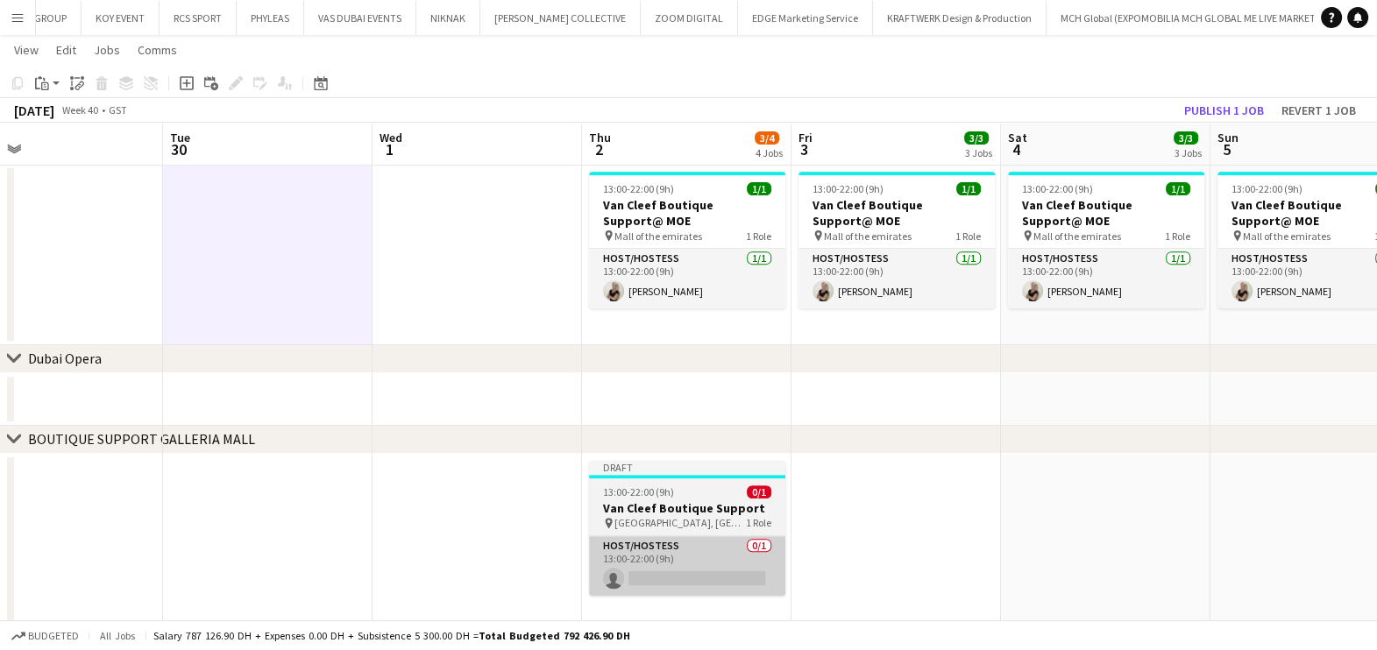
scroll to position [884, 0]
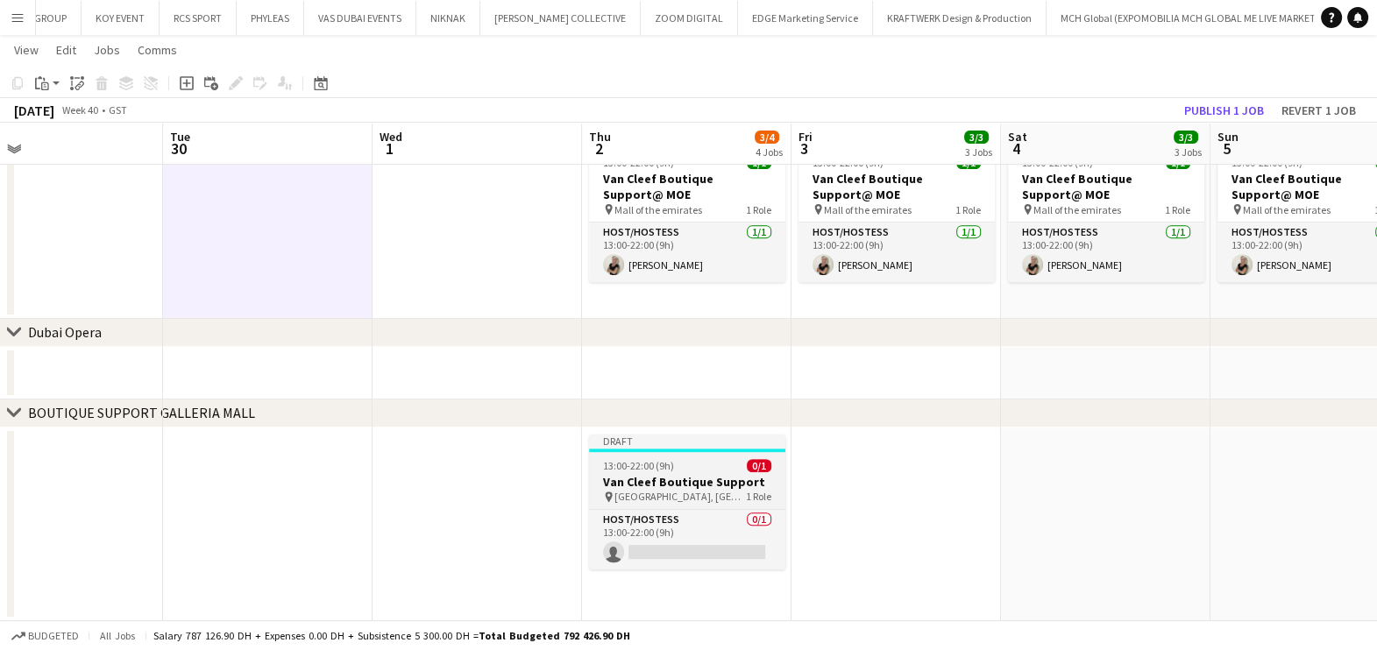
click at [676, 474] on h3 "Van Cleef Boutique Support" at bounding box center [687, 482] width 196 height 16
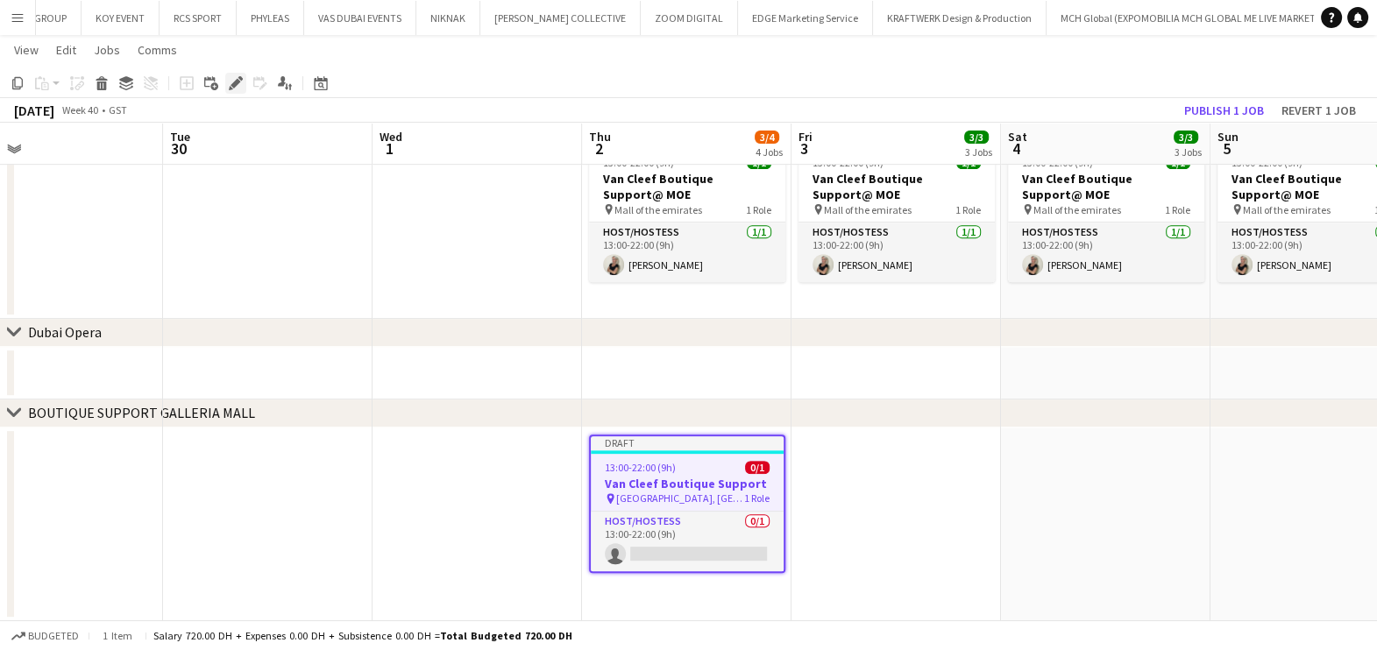
click at [237, 88] on icon "Edit" at bounding box center [236, 83] width 14 height 14
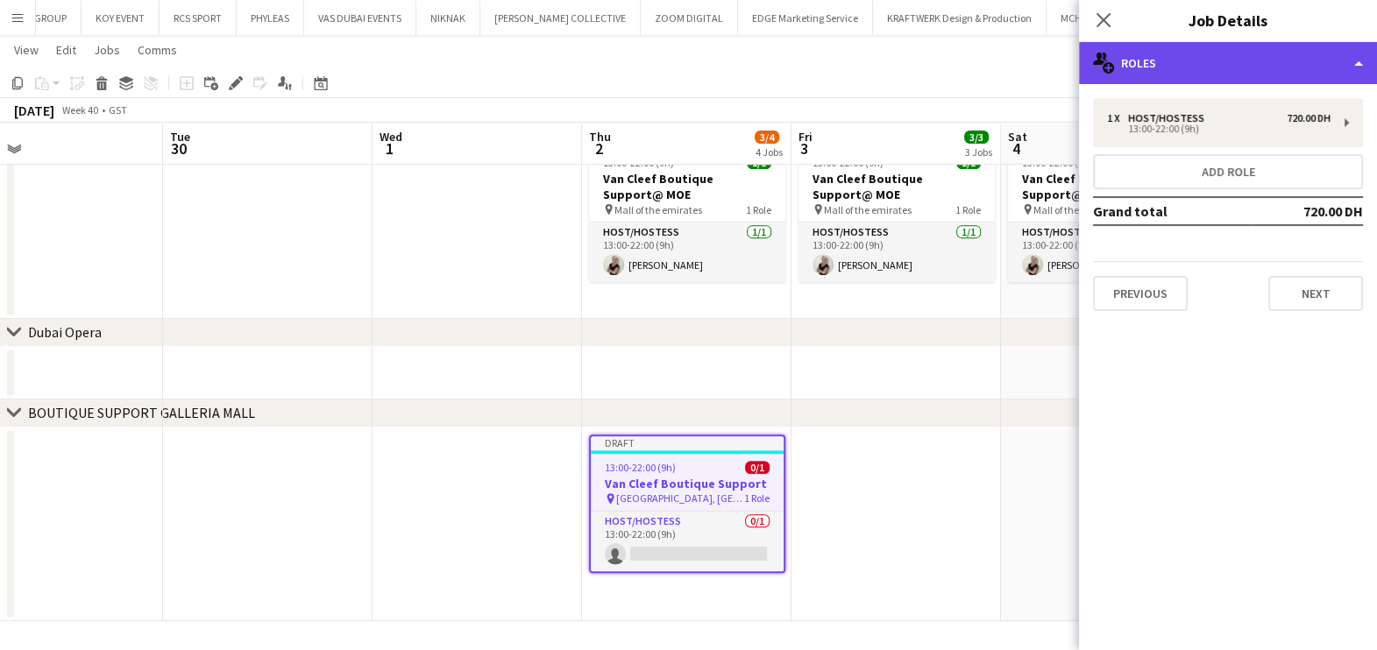
click at [1293, 67] on div "multiple-users-add Roles" at bounding box center [1228, 63] width 298 height 42
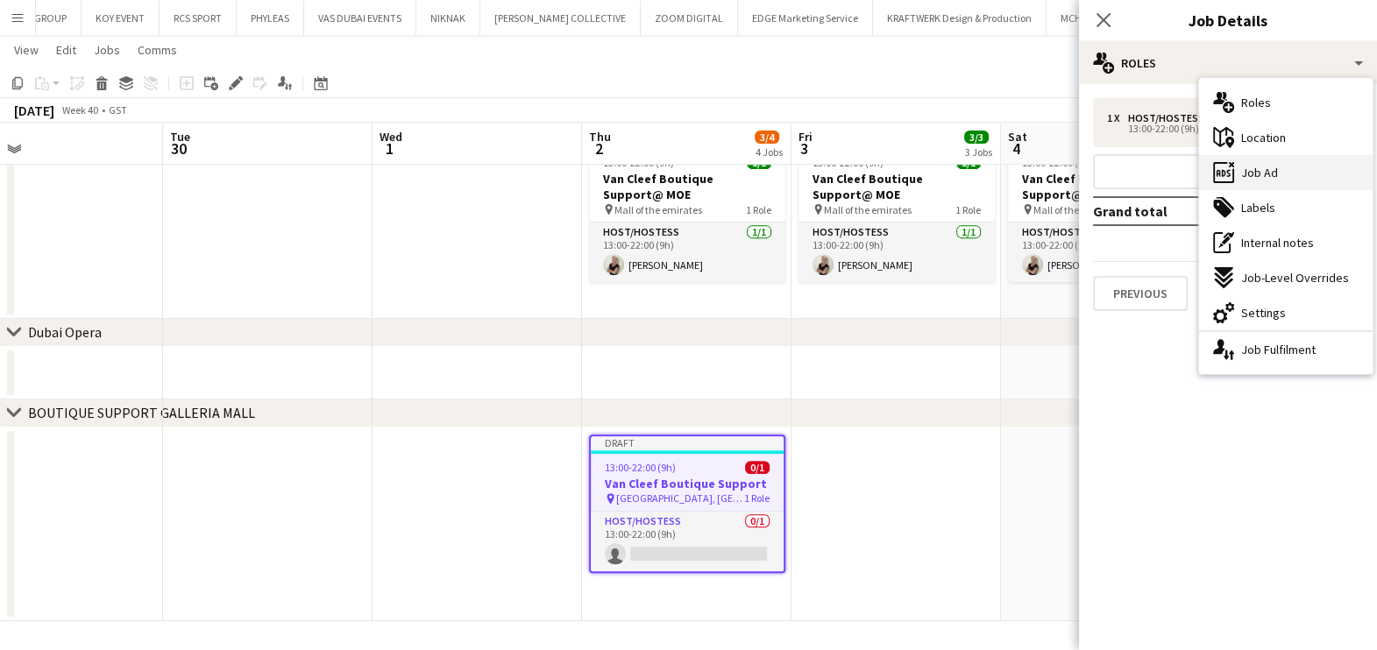
click at [1289, 172] on div "ads-window Job Ad" at bounding box center [1286, 172] width 174 height 35
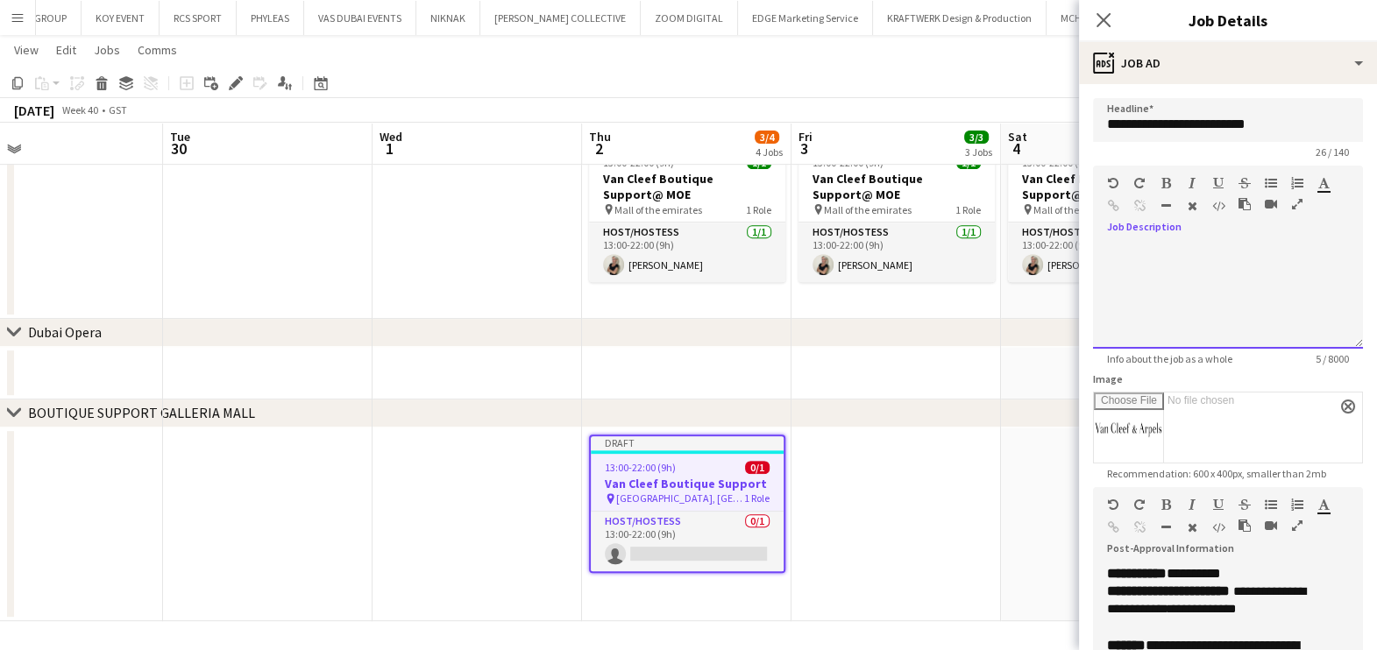
click at [1168, 287] on div at bounding box center [1228, 288] width 242 height 18
click at [1144, 259] on div at bounding box center [1228, 253] width 242 height 18
drag, startPoint x: 1113, startPoint y: 237, endPoint x: 1172, endPoint y: 279, distance: 71.7
click at [1172, 279] on div at bounding box center [1228, 288] width 242 height 18
click at [1118, 246] on div at bounding box center [1228, 253] width 242 height 18
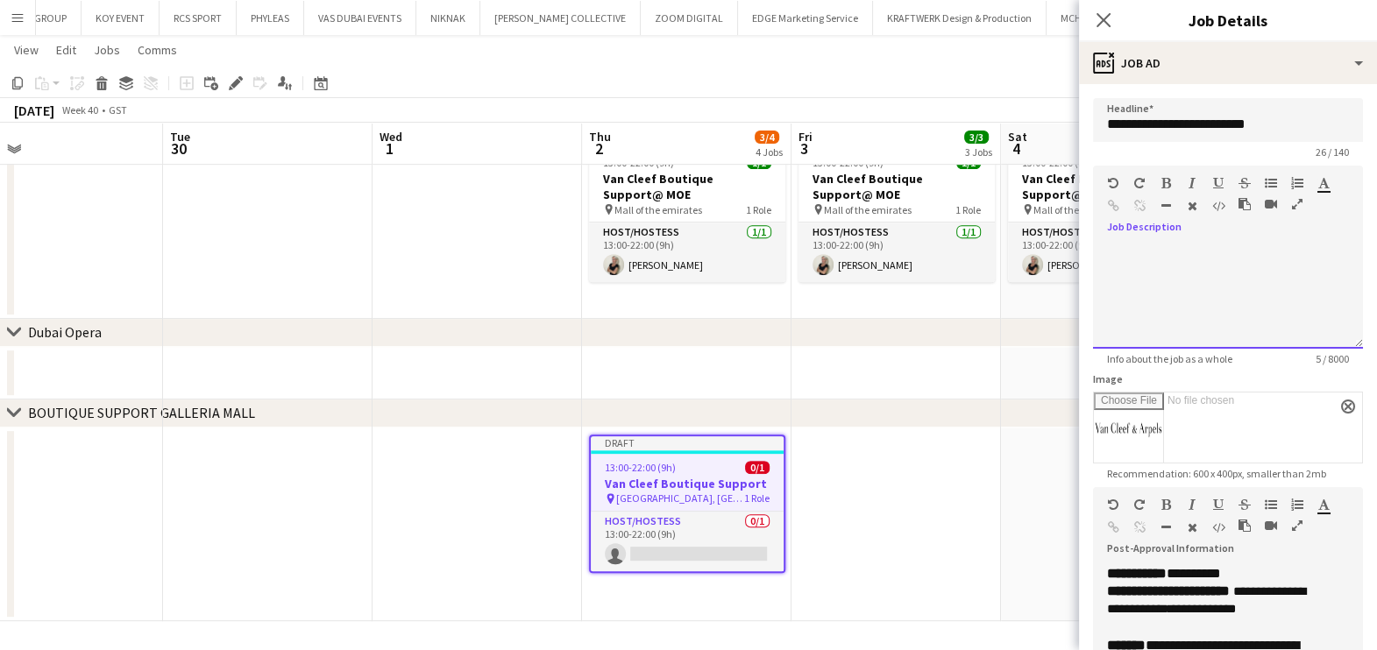
paste div
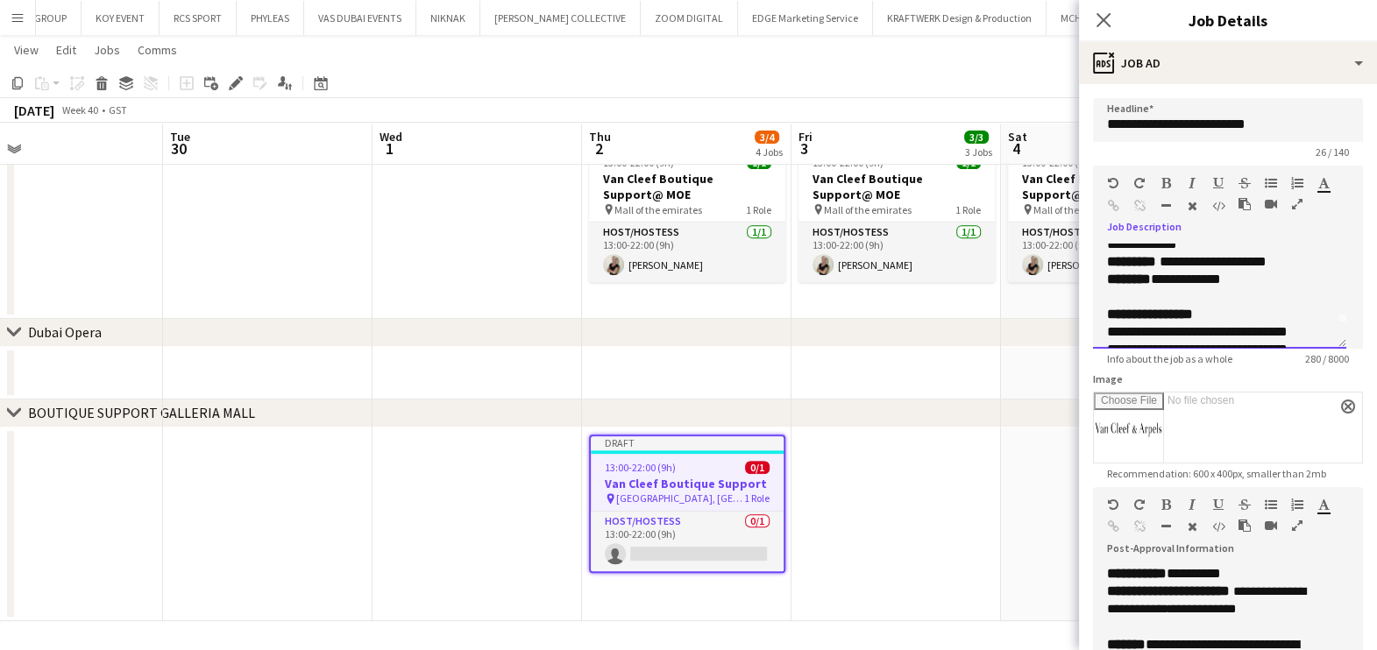
scroll to position [0, 0]
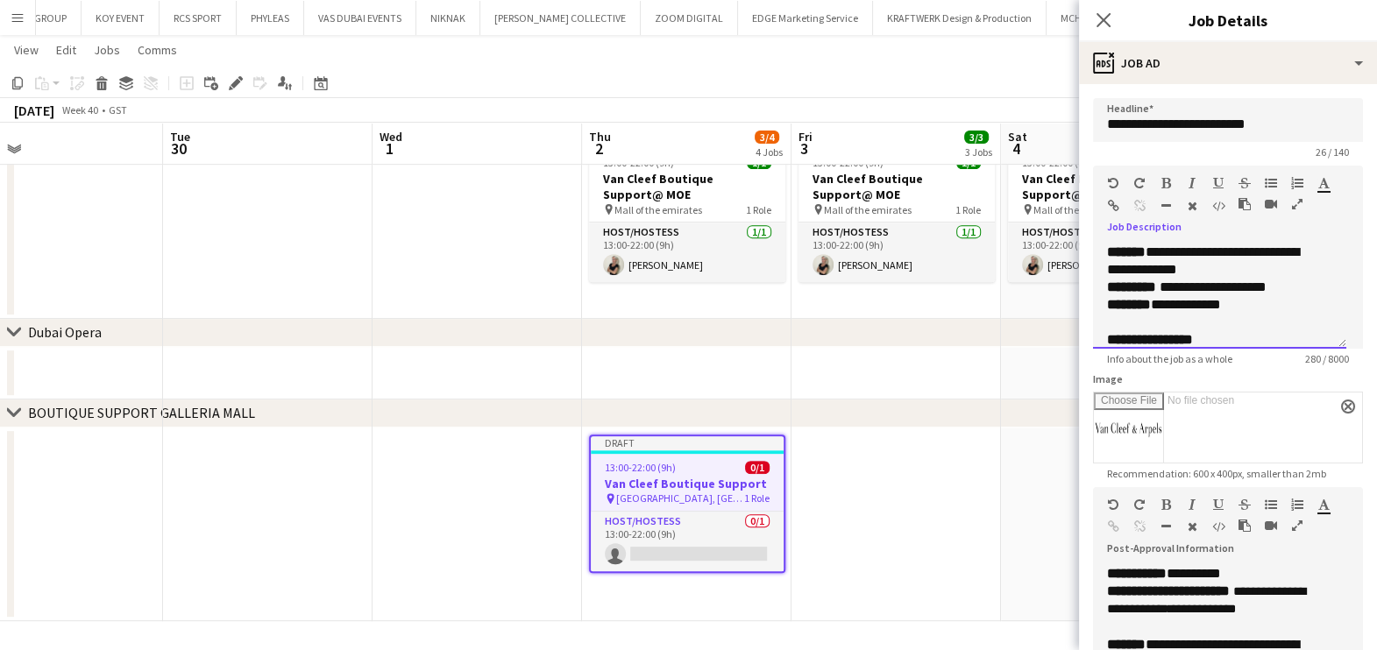
drag, startPoint x: 1222, startPoint y: 301, endPoint x: 1163, endPoint y: 292, distance: 59.4
click at [1094, 280] on div "**********" at bounding box center [1219, 296] width 253 height 105
drag, startPoint x: 1237, startPoint y: 303, endPoint x: 1099, endPoint y: 287, distance: 139.5
click at [1099, 287] on div "**********" at bounding box center [1219, 296] width 253 height 105
click at [1104, 255] on div "**********" at bounding box center [1219, 296] width 253 height 105
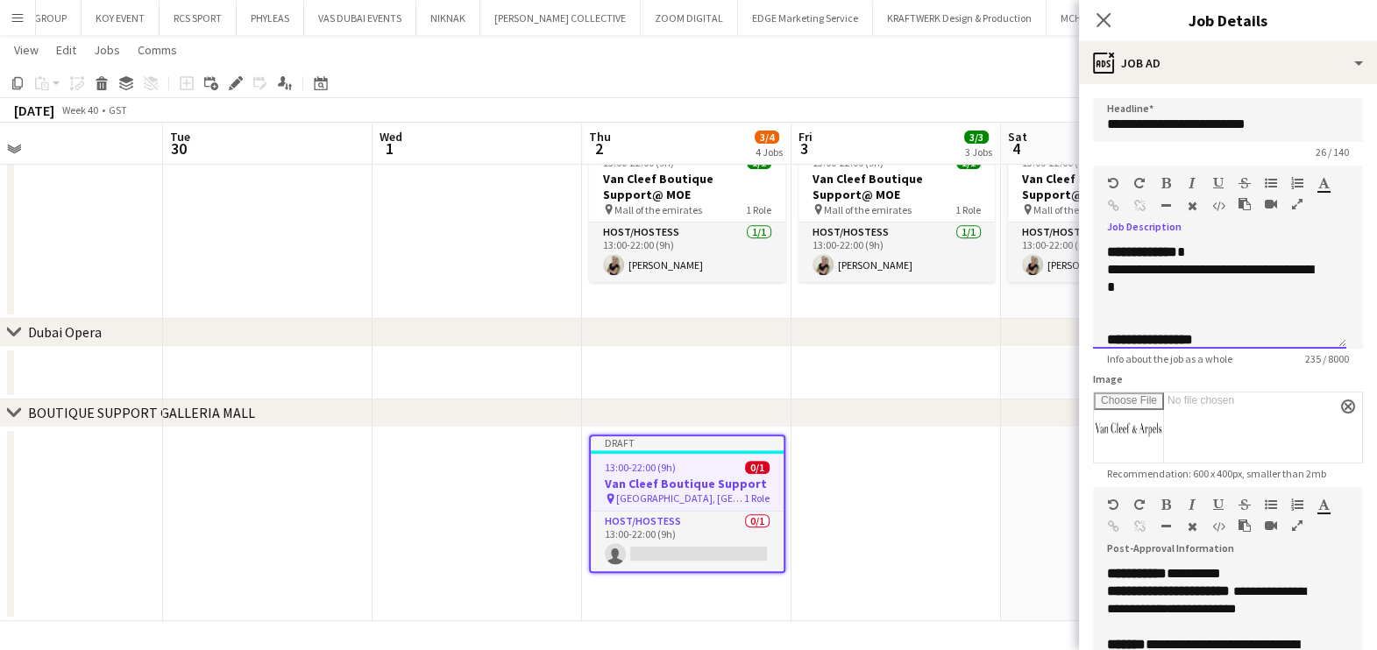
click at [1107, 266] on p "**********" at bounding box center [1211, 278] width 209 height 35
click at [1262, 273] on p "**********" at bounding box center [1211, 278] width 209 height 35
click at [1253, 294] on p "**********" at bounding box center [1211, 287] width 209 height 53
click at [1112, 264] on p "**********" at bounding box center [1211, 286] width 209 height 53
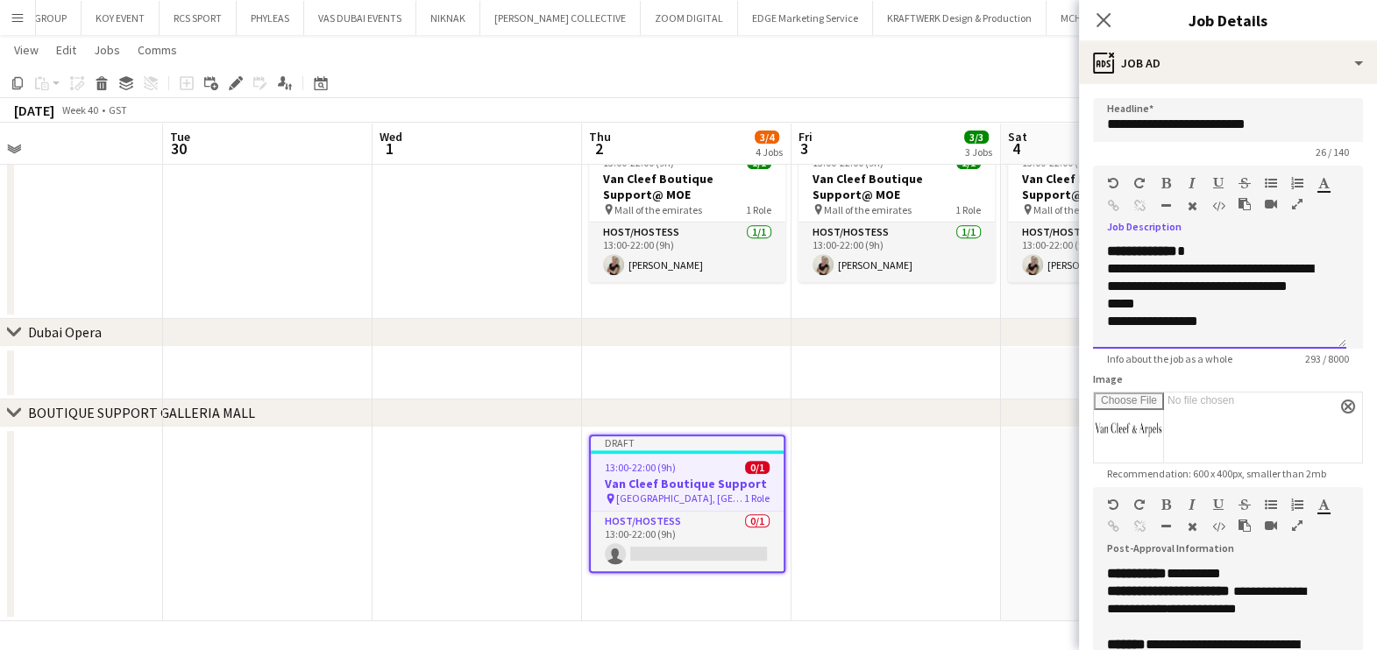
drag, startPoint x: 1104, startPoint y: 267, endPoint x: 1093, endPoint y: 269, distance: 11.5
click at [1103, 267] on div "**********" at bounding box center [1219, 296] width 253 height 105
click at [1236, 288] on p "**********" at bounding box center [1211, 286] width 209 height 53
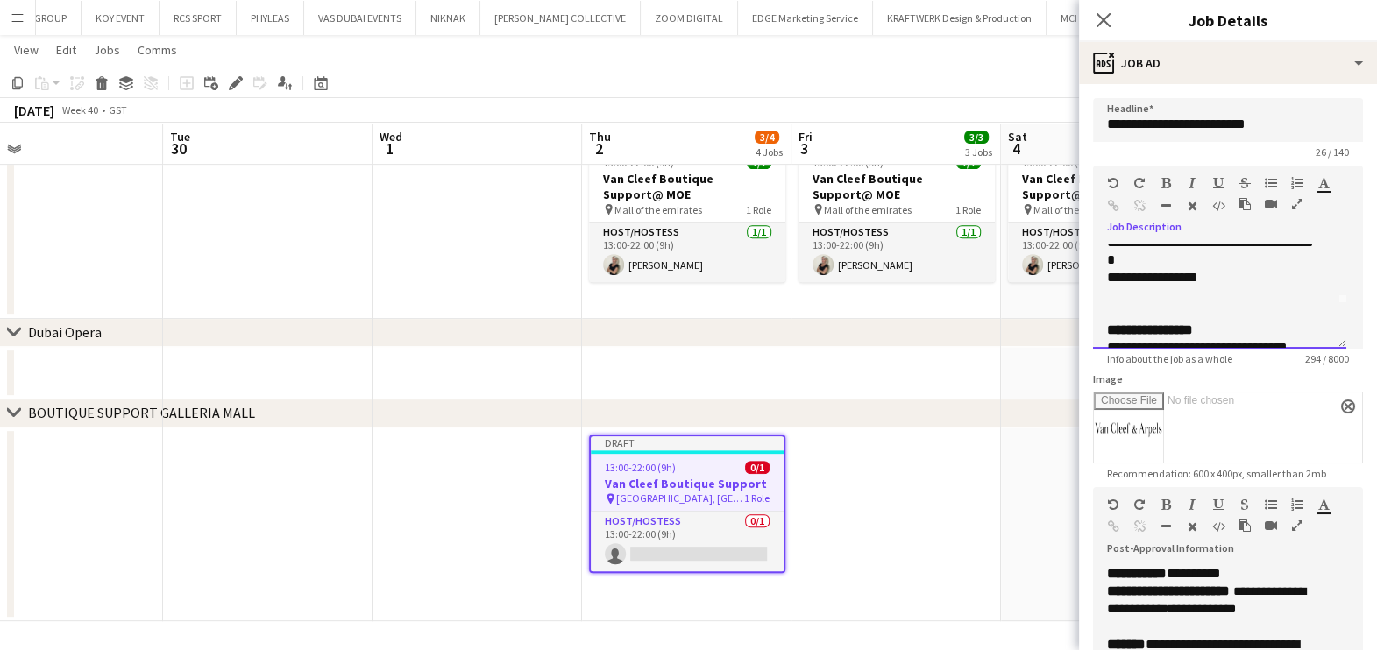
scroll to position [89, 0]
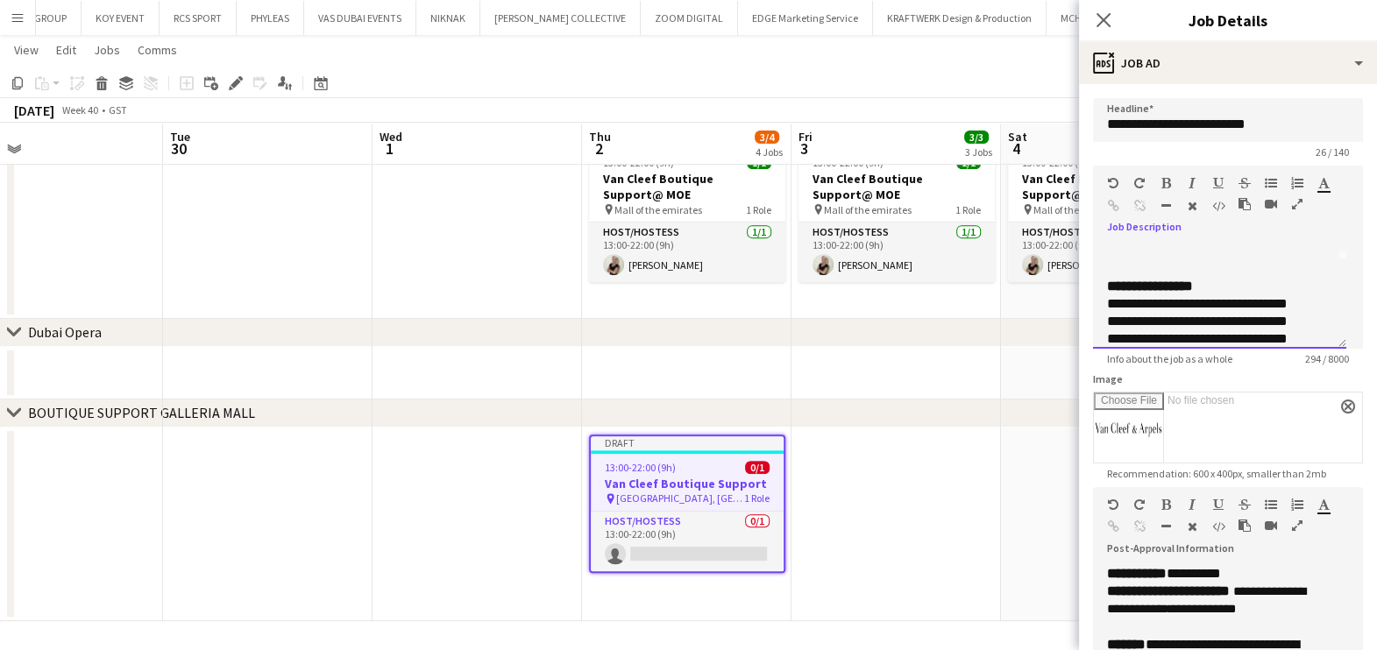
click at [1100, 276] on div "**********" at bounding box center [1219, 296] width 253 height 105
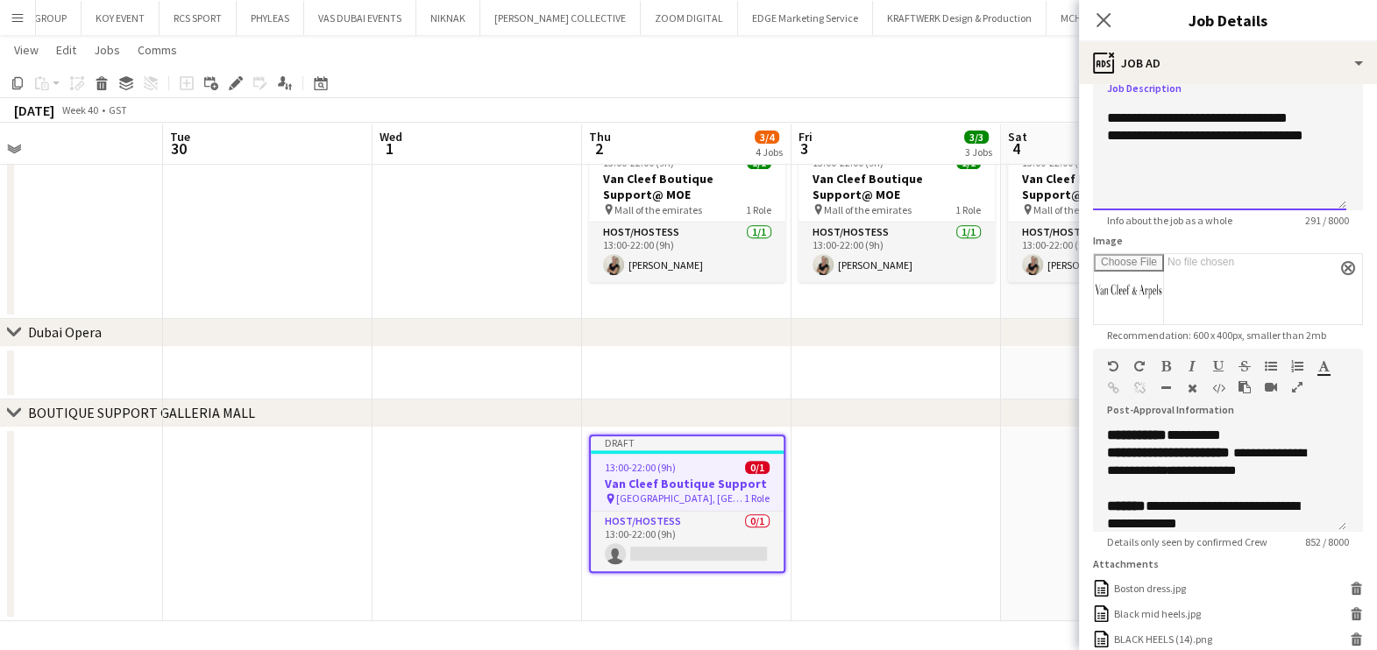
scroll to position [437, 0]
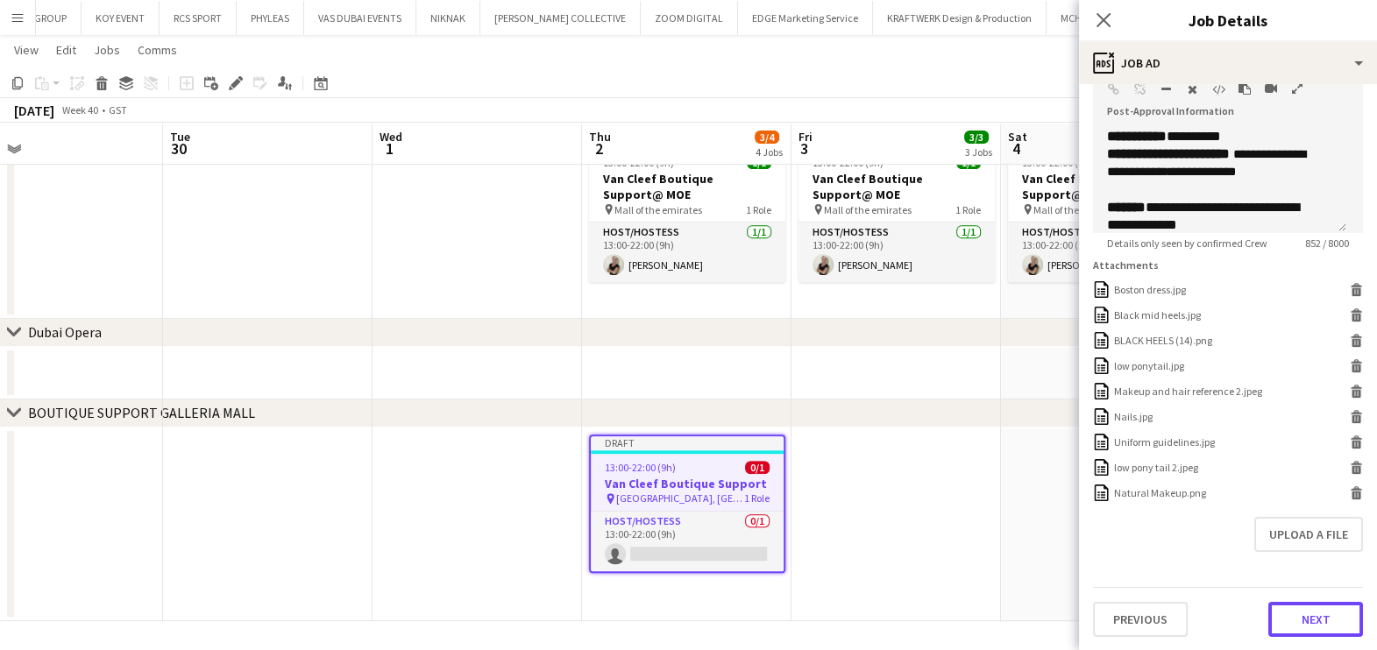
click at [1310, 636] on button "Next" at bounding box center [1315, 619] width 95 height 35
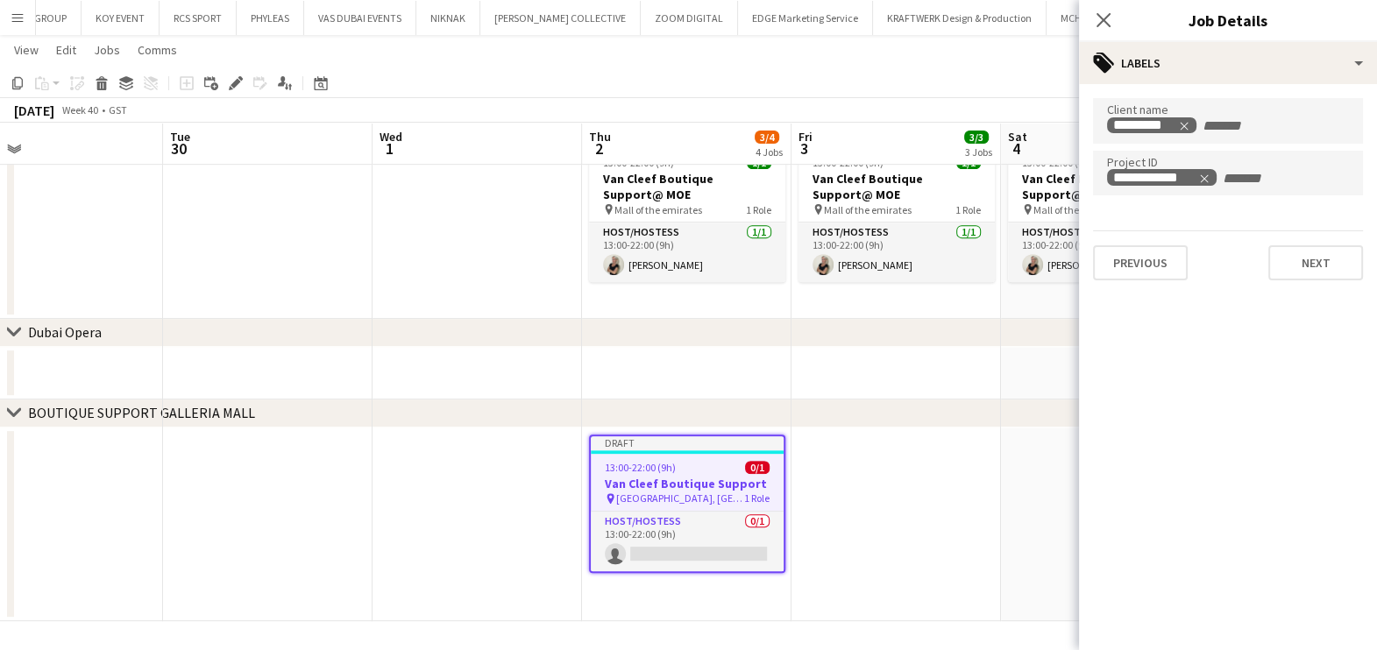
click at [881, 523] on app-date-cell at bounding box center [895, 525] width 209 height 195
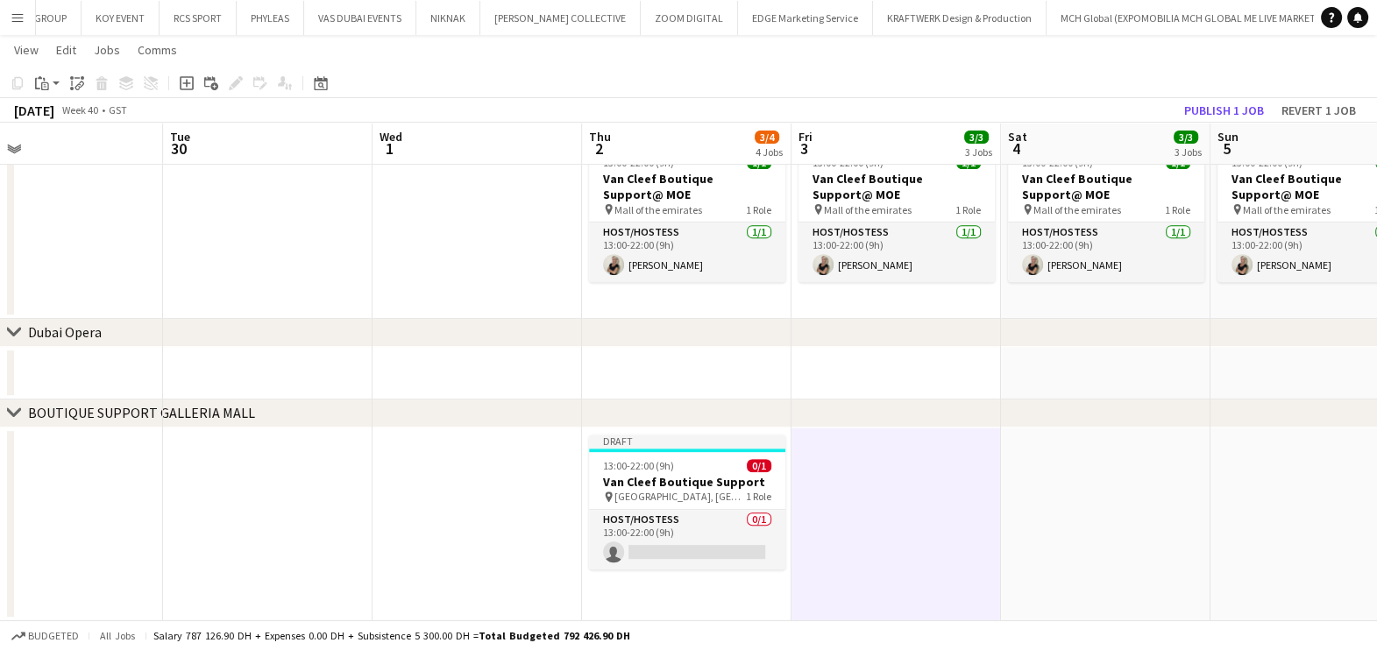
click at [1214, 96] on app-toolbar "Copy Paste Paste Ctrl+V Paste with crew Ctrl+Shift+V Paste linked Job [GEOGRAPH…" at bounding box center [688, 83] width 1377 height 30
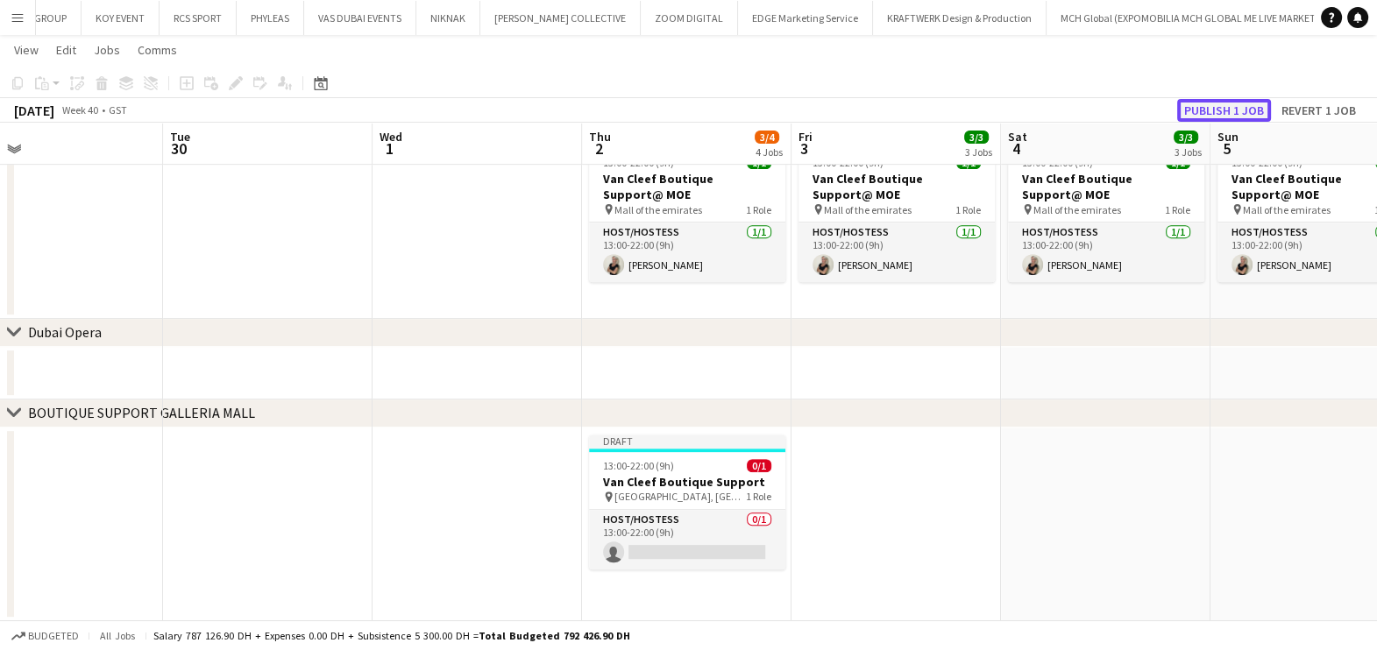
click at [1230, 110] on button "Publish 1 job" at bounding box center [1224, 110] width 94 height 23
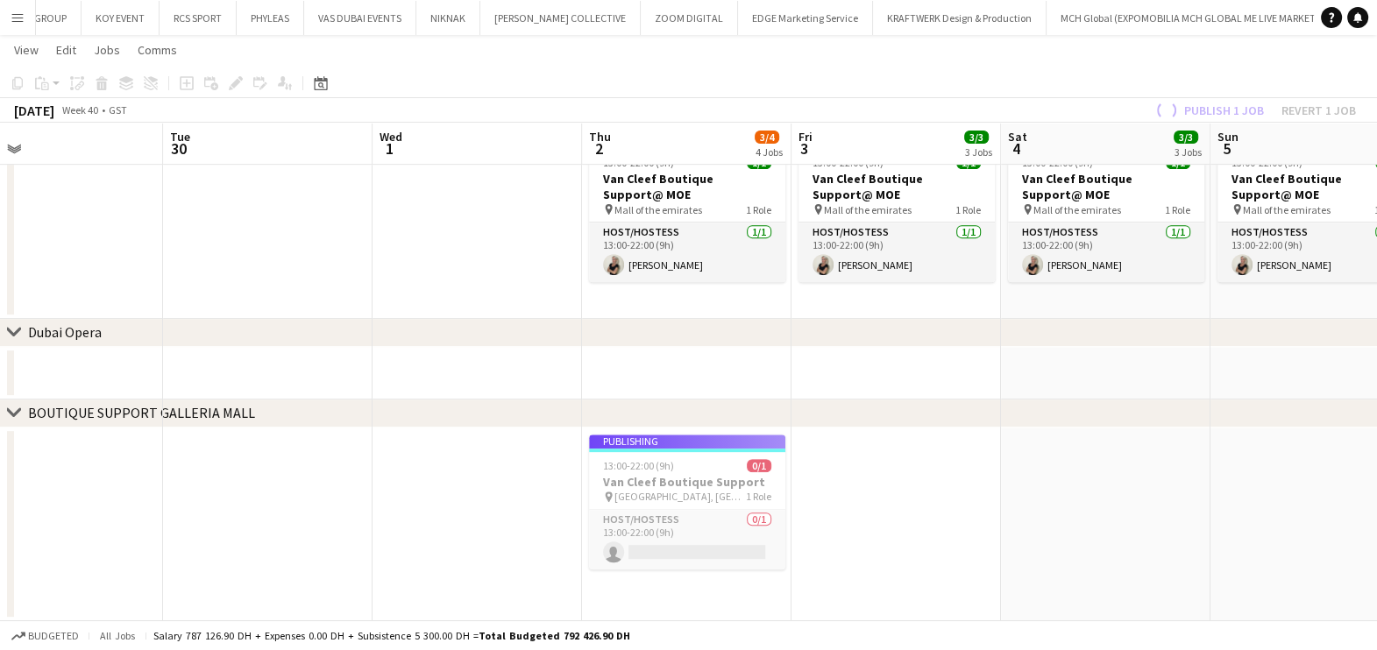
scroll to position [870, 0]
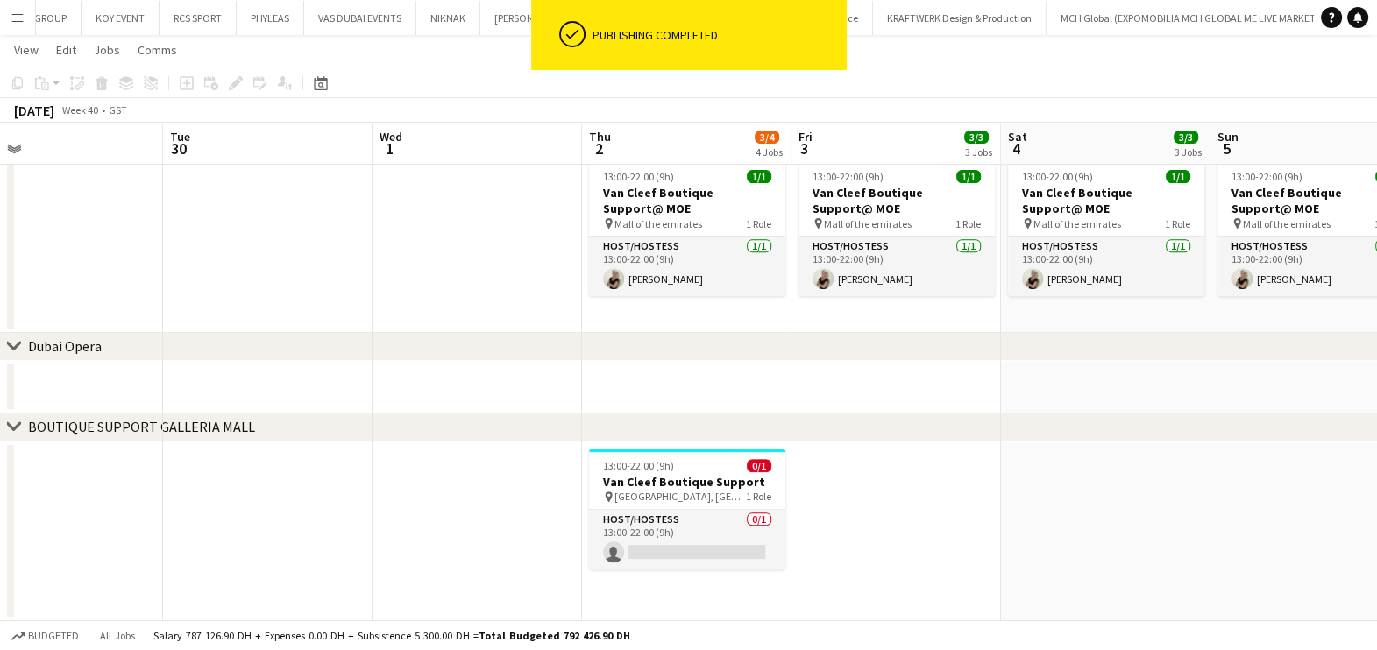
click at [717, 499] on span "[GEOGRAPHIC_DATA], [GEOGRAPHIC_DATA]" at bounding box center [679, 496] width 131 height 13
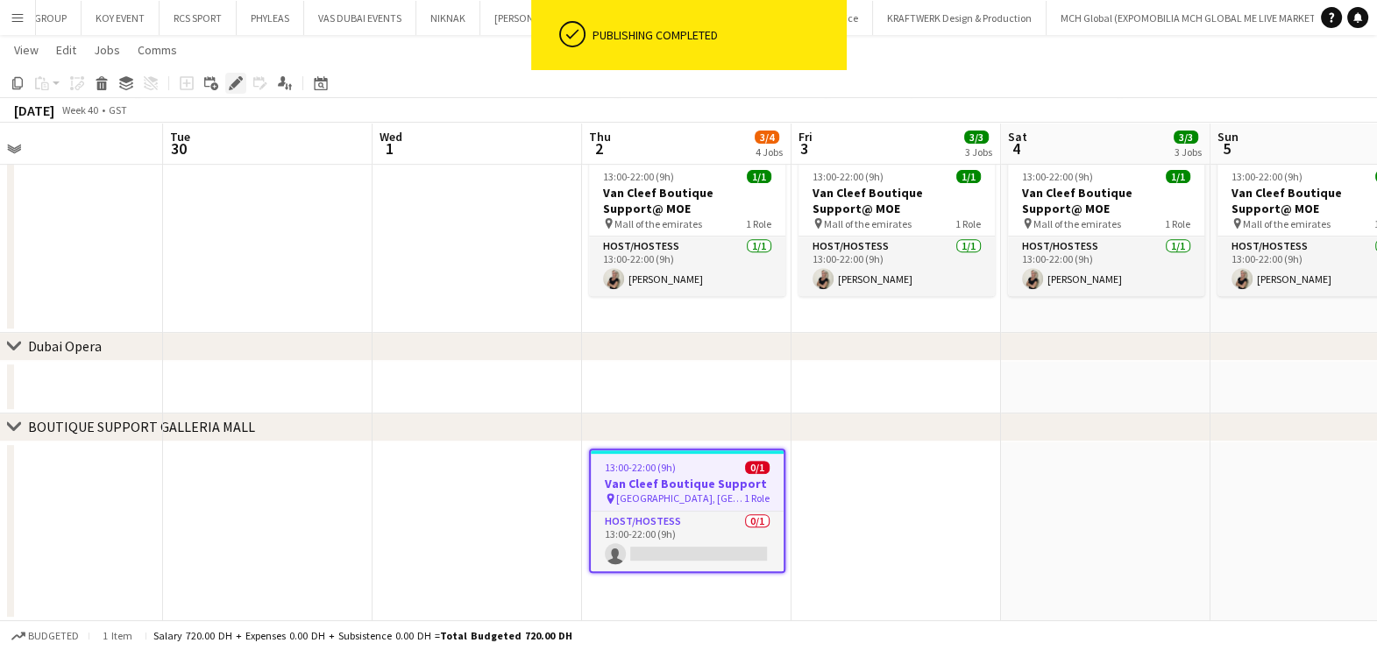
click at [231, 88] on icon "Edit" at bounding box center [236, 83] width 14 height 14
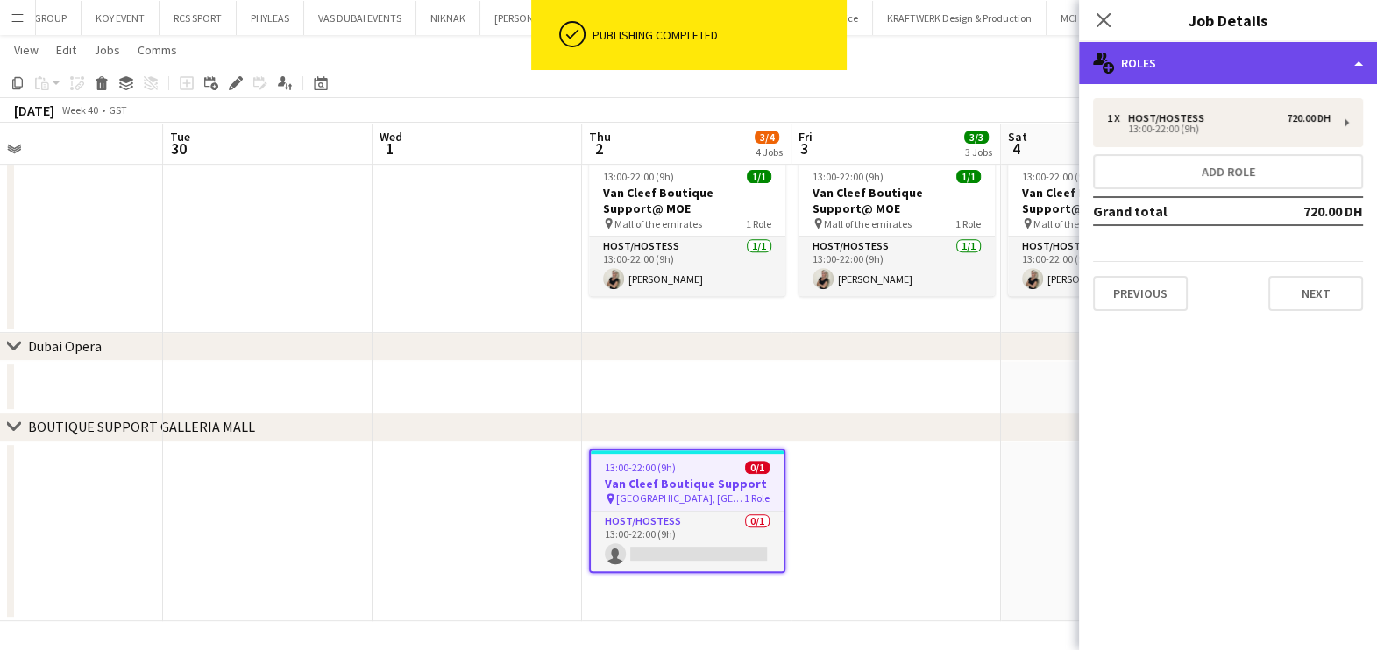
click at [1279, 53] on div "multiple-users-add Roles" at bounding box center [1228, 63] width 298 height 42
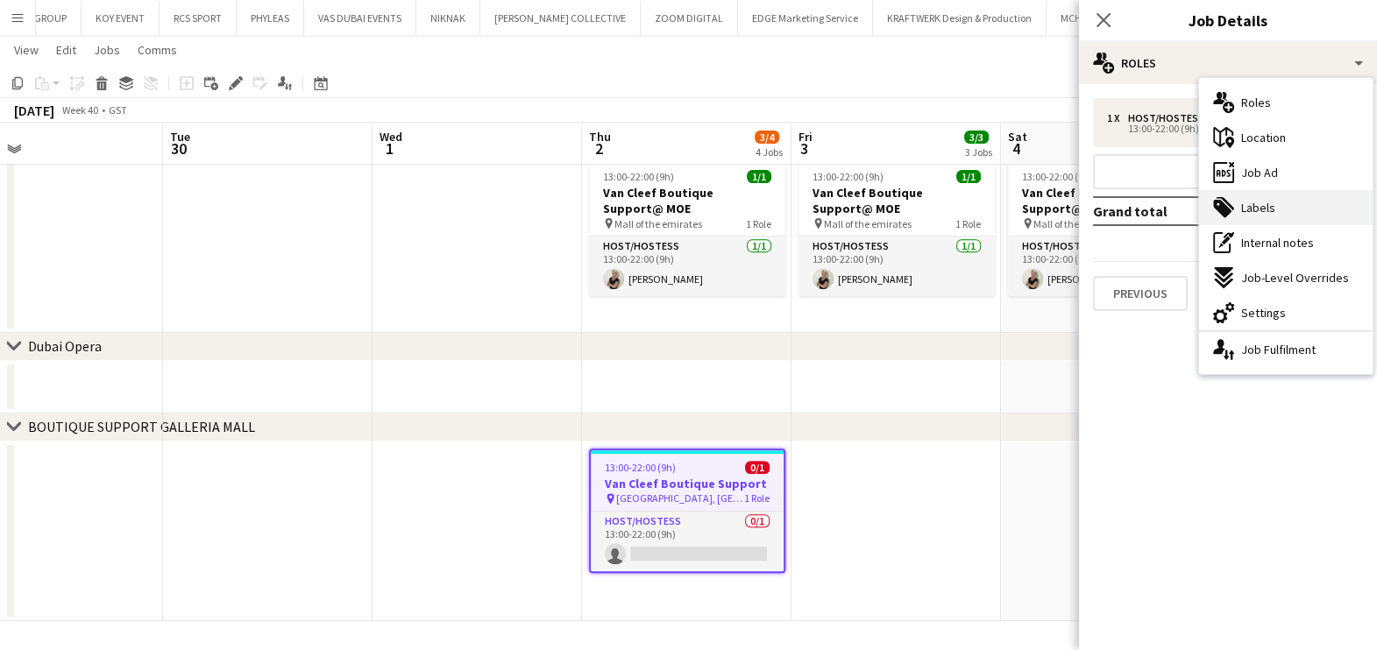
click at [1285, 202] on div "tags-double Labels" at bounding box center [1286, 207] width 174 height 35
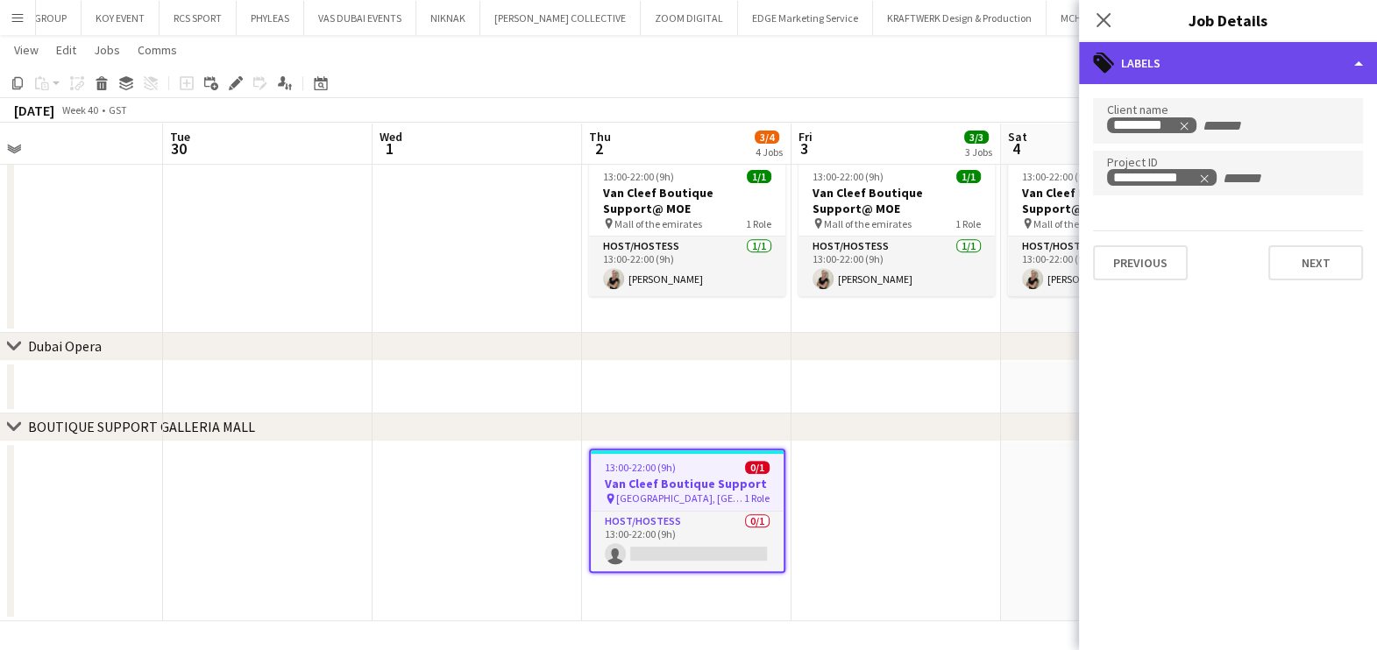
click at [1278, 74] on div "tags-double Labels" at bounding box center [1228, 63] width 298 height 42
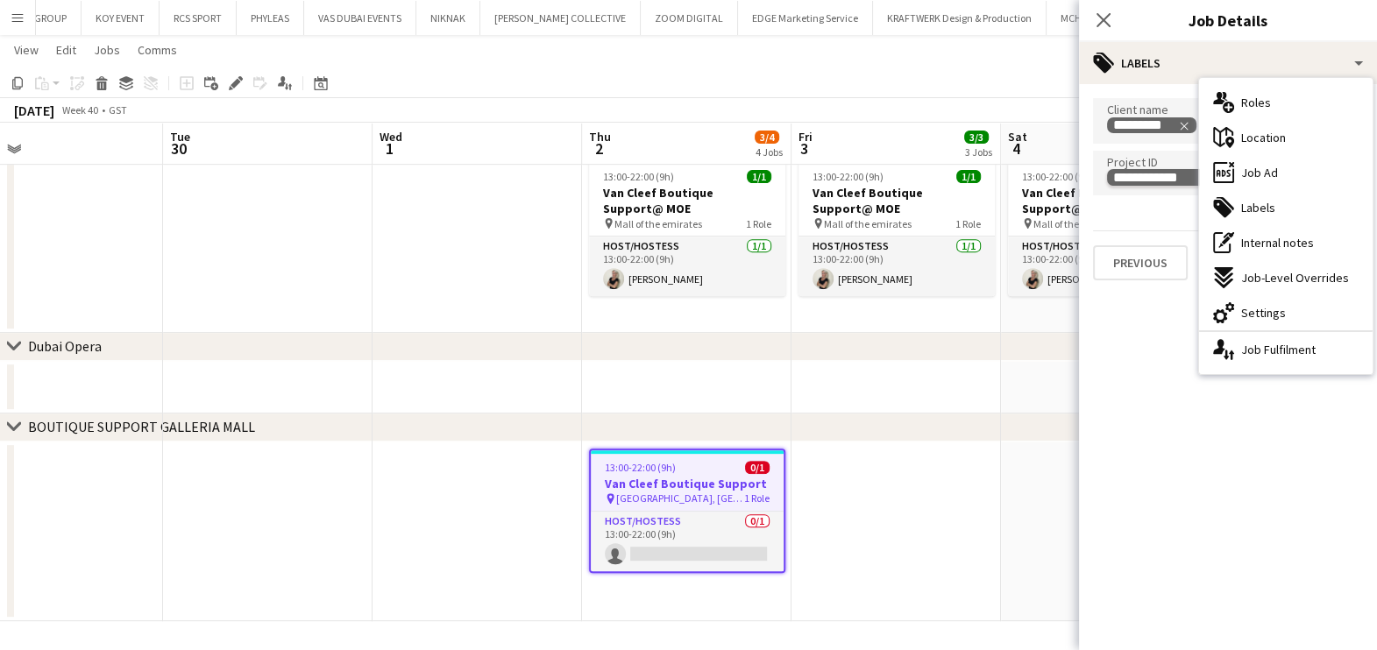
click at [1189, 172] on div "**********" at bounding box center [1154, 178] width 83 height 14
click at [1189, 197] on div at bounding box center [1228, 200] width 270 height 11
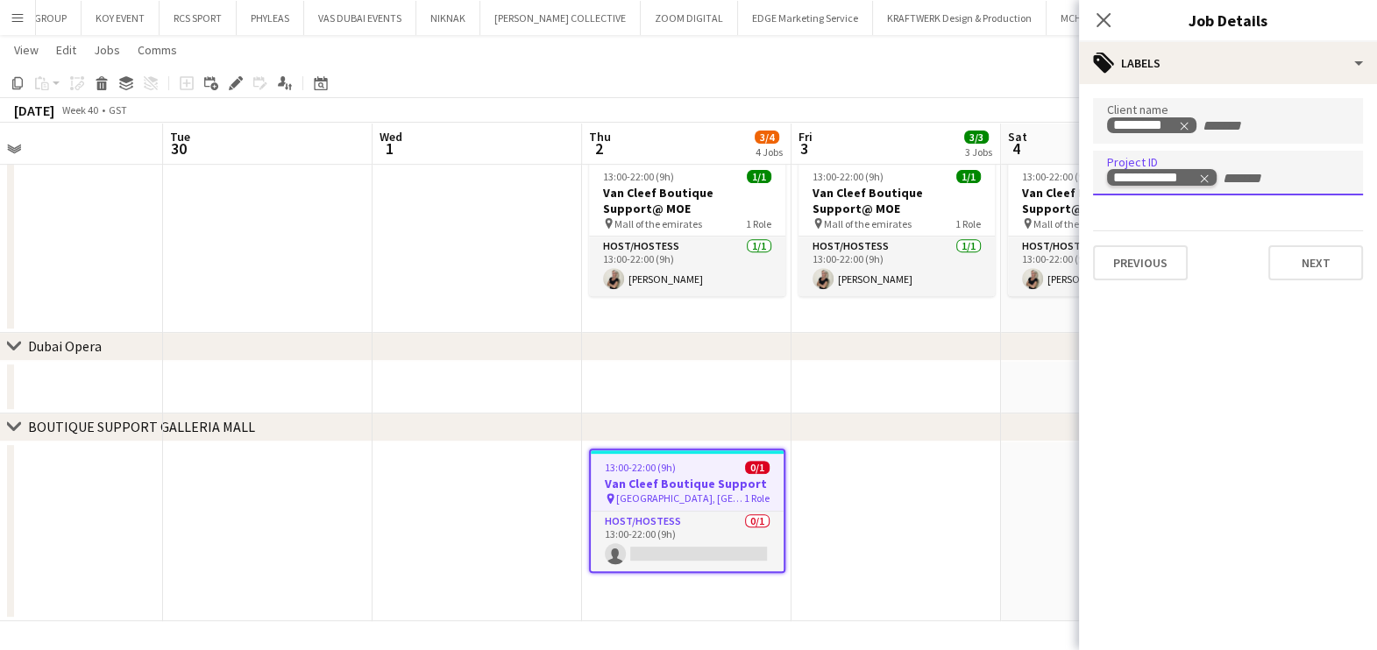
click at [1206, 176] on icon "Remove tag" at bounding box center [1204, 179] width 12 height 12
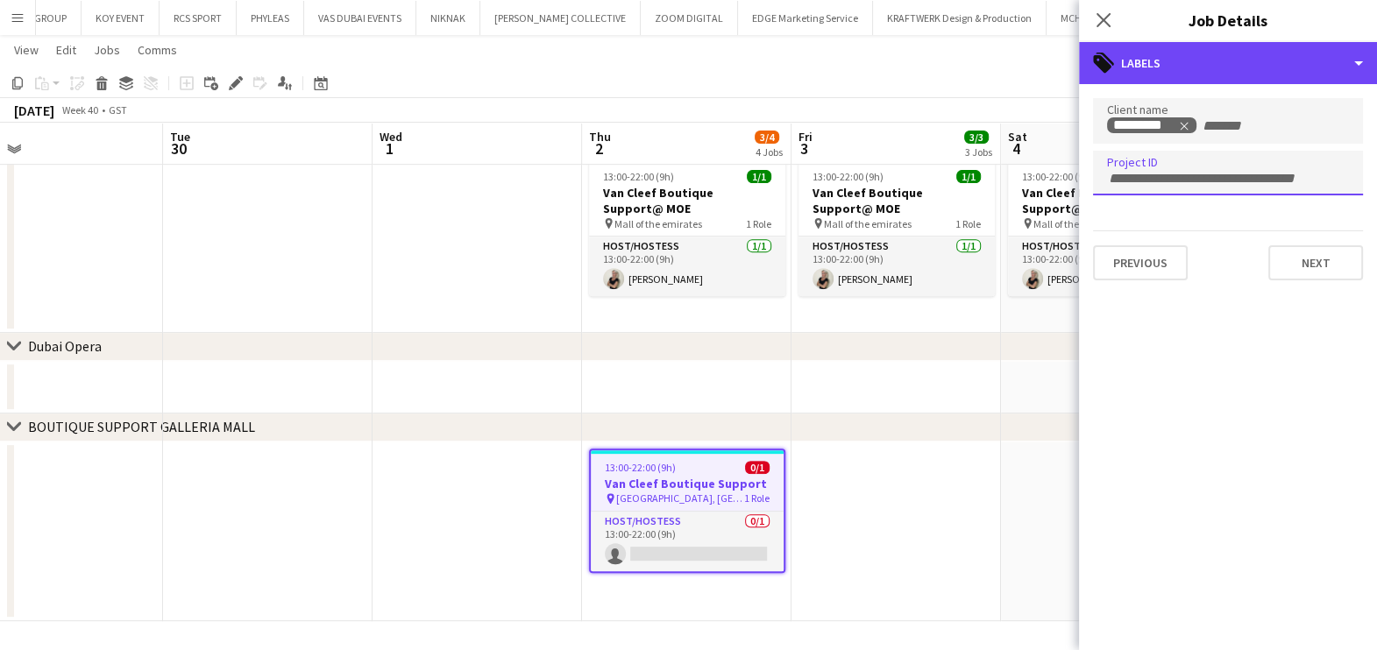
drag, startPoint x: 1281, startPoint y: 59, endPoint x: 1277, endPoint y: 84, distance: 25.8
click at [1282, 59] on div "tags-double Labels" at bounding box center [1228, 63] width 298 height 42
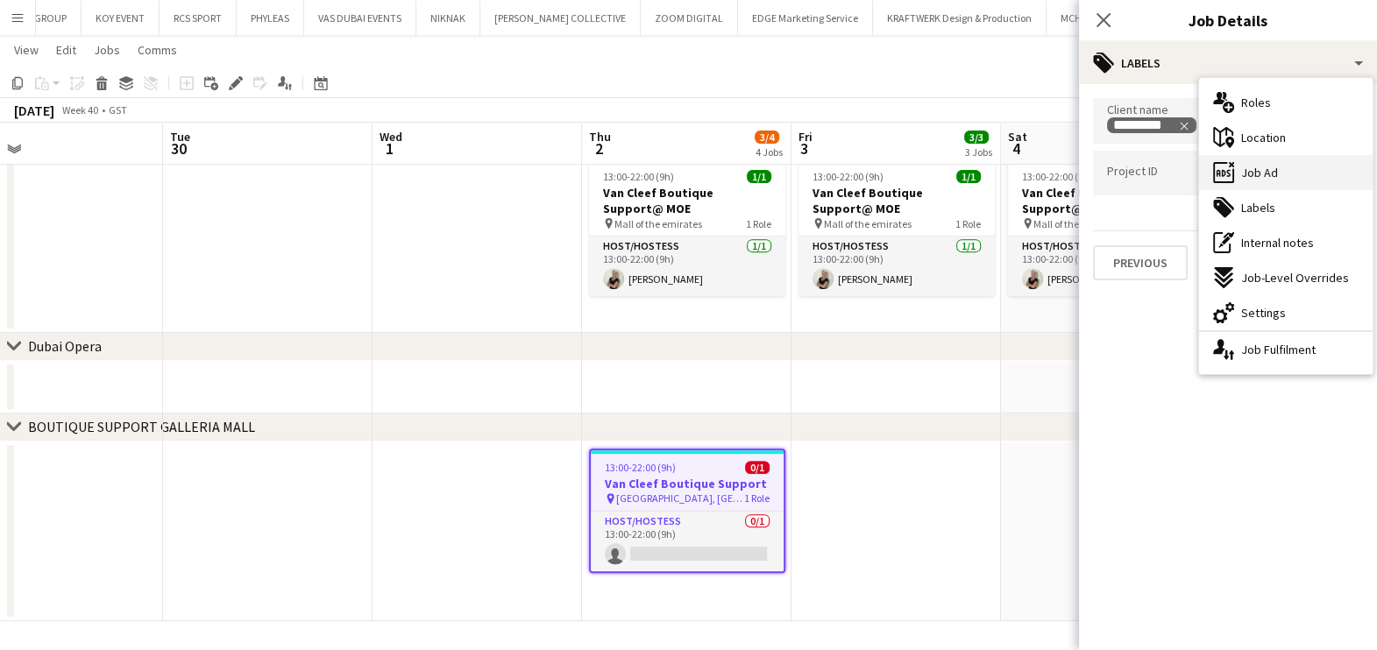
click at [1286, 166] on div "ads-window Job Ad" at bounding box center [1286, 172] width 174 height 35
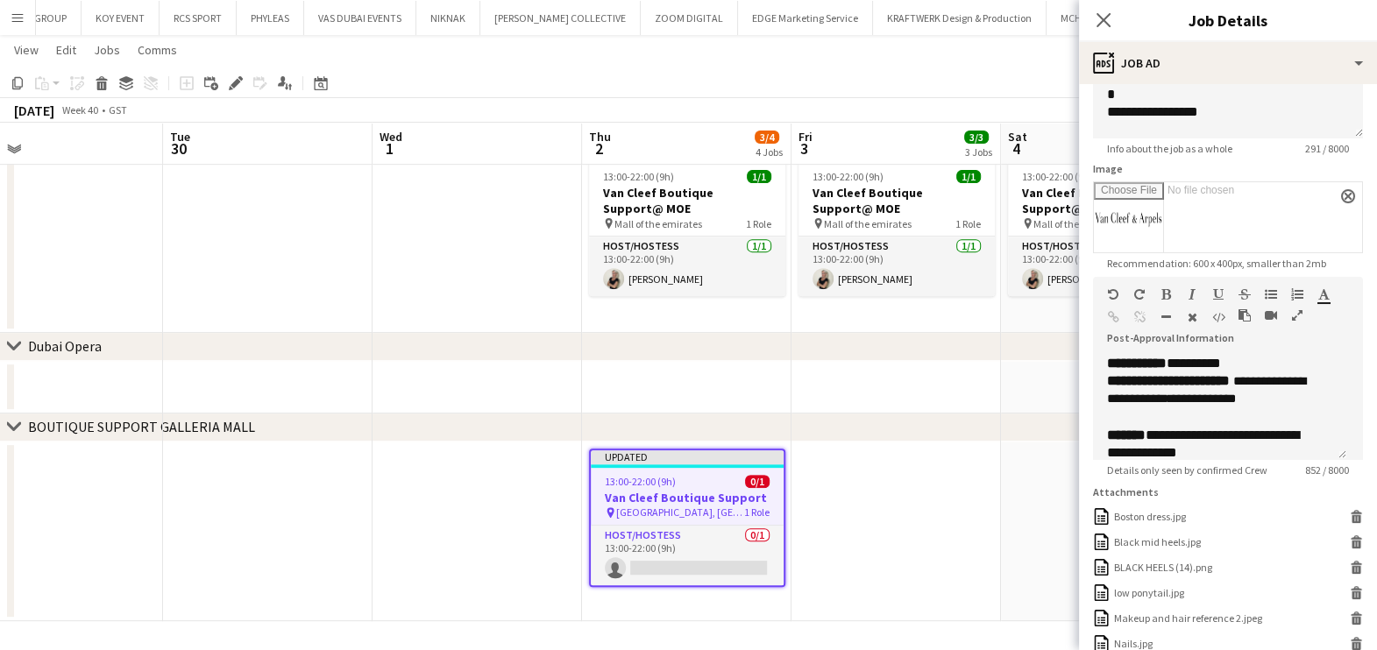
scroll to position [218, 0]
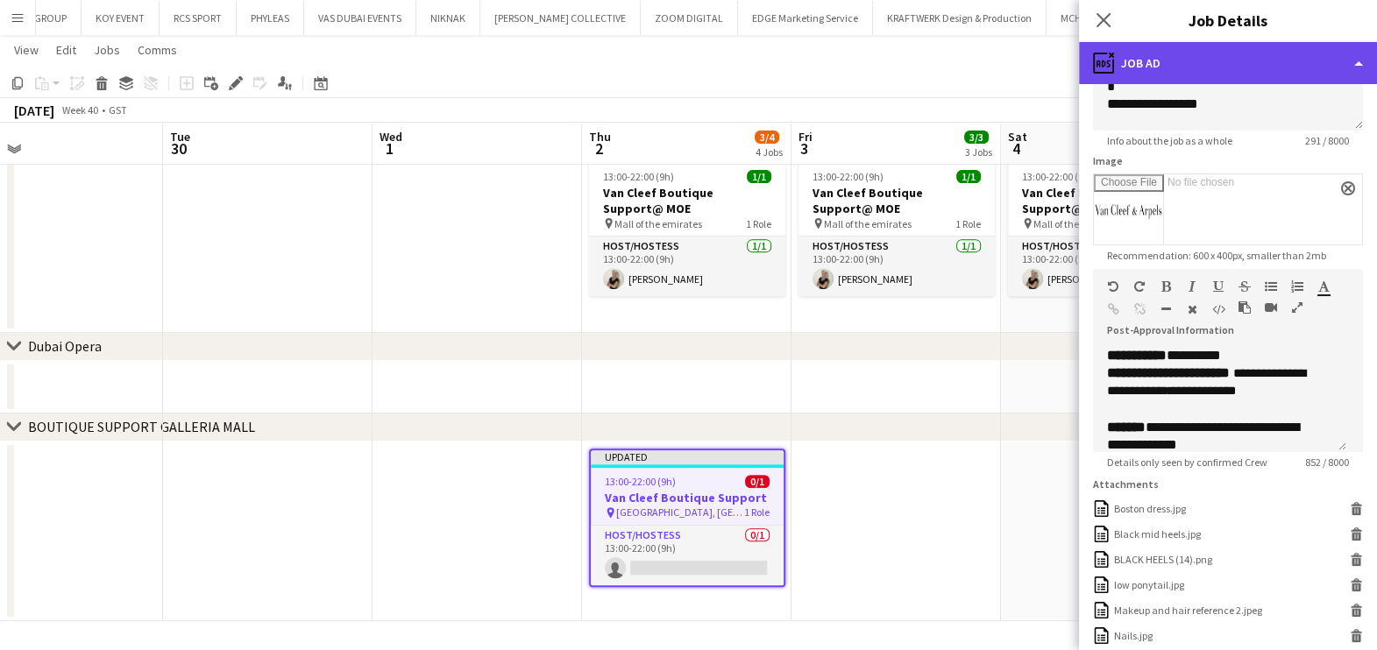
click at [1223, 61] on div "ads-window Job Ad" at bounding box center [1228, 63] width 298 height 42
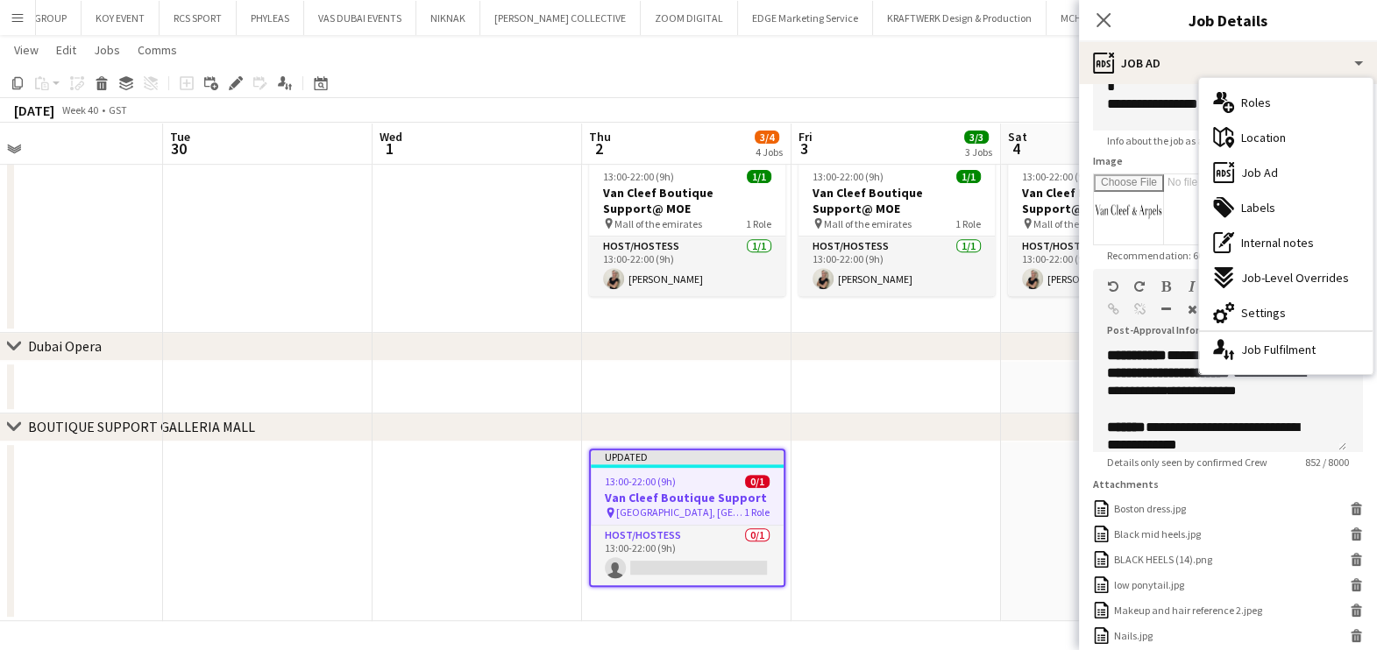
click at [1288, 161] on div "ads-window Job Ad" at bounding box center [1286, 172] width 174 height 35
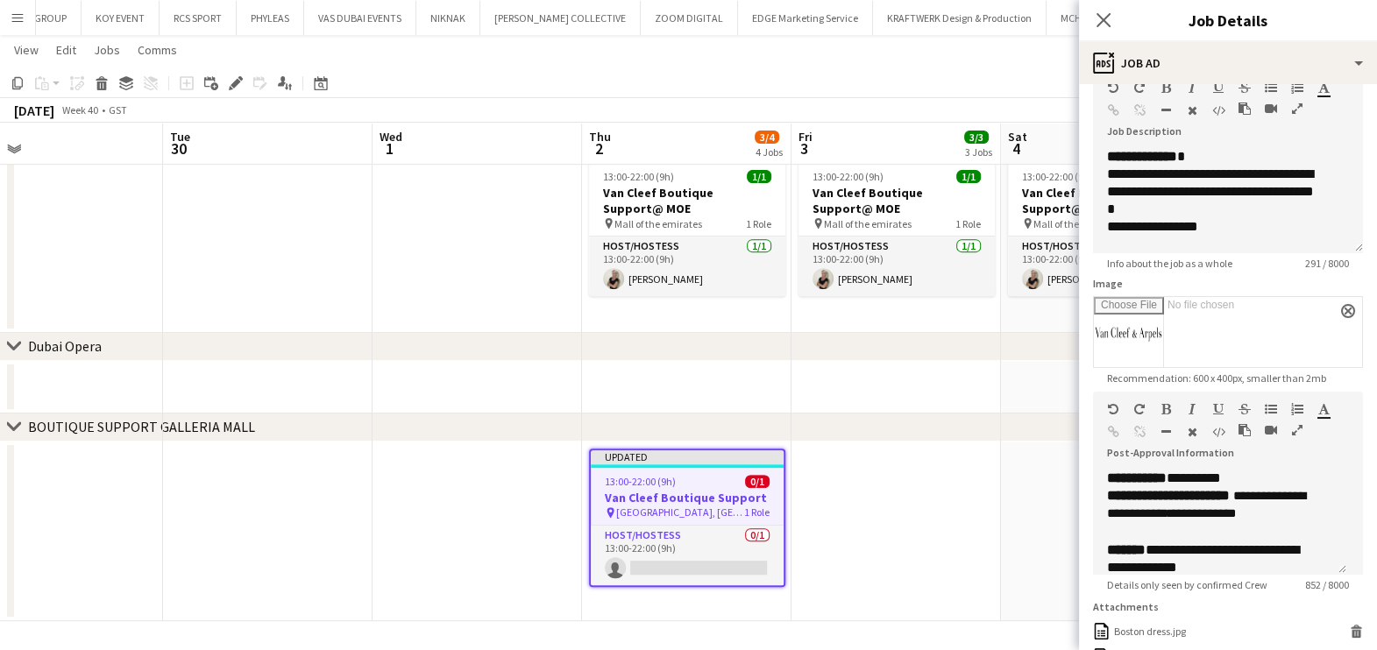
scroll to position [0, 0]
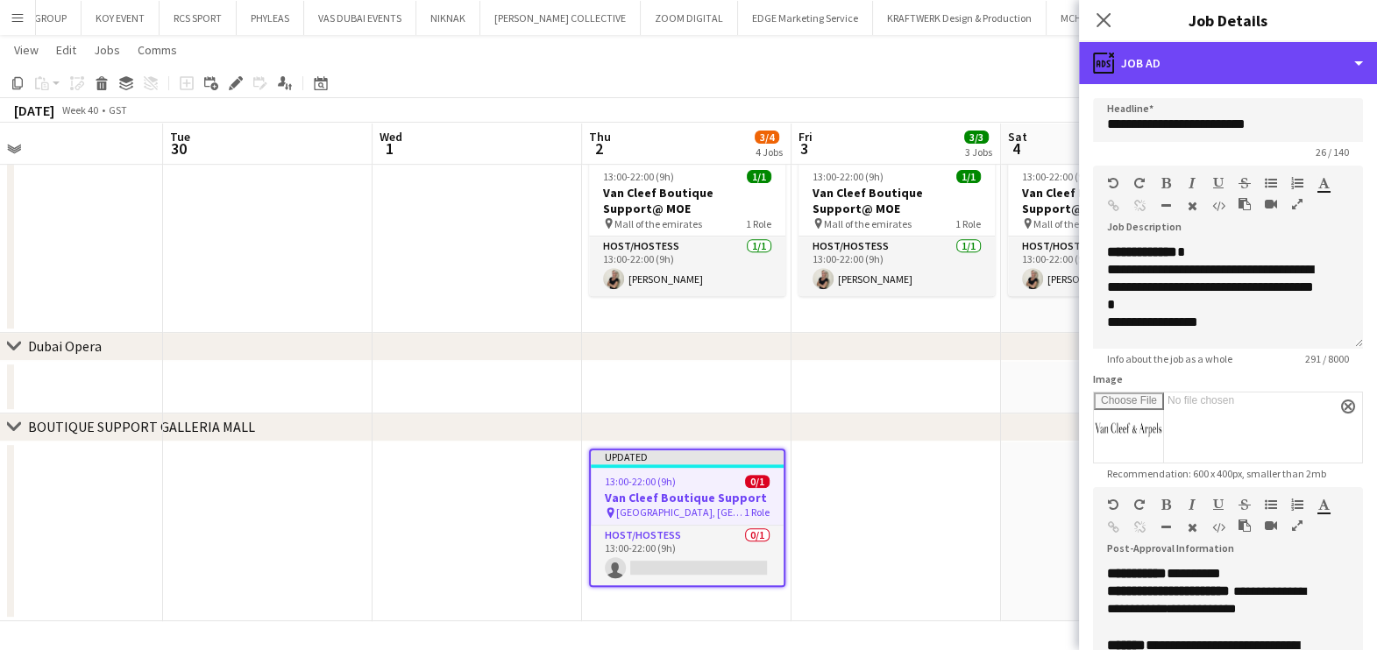
drag, startPoint x: 1301, startPoint y: 61, endPoint x: 1286, endPoint y: 88, distance: 30.2
click at [1303, 62] on div "ads-window Job Ad" at bounding box center [1228, 63] width 298 height 42
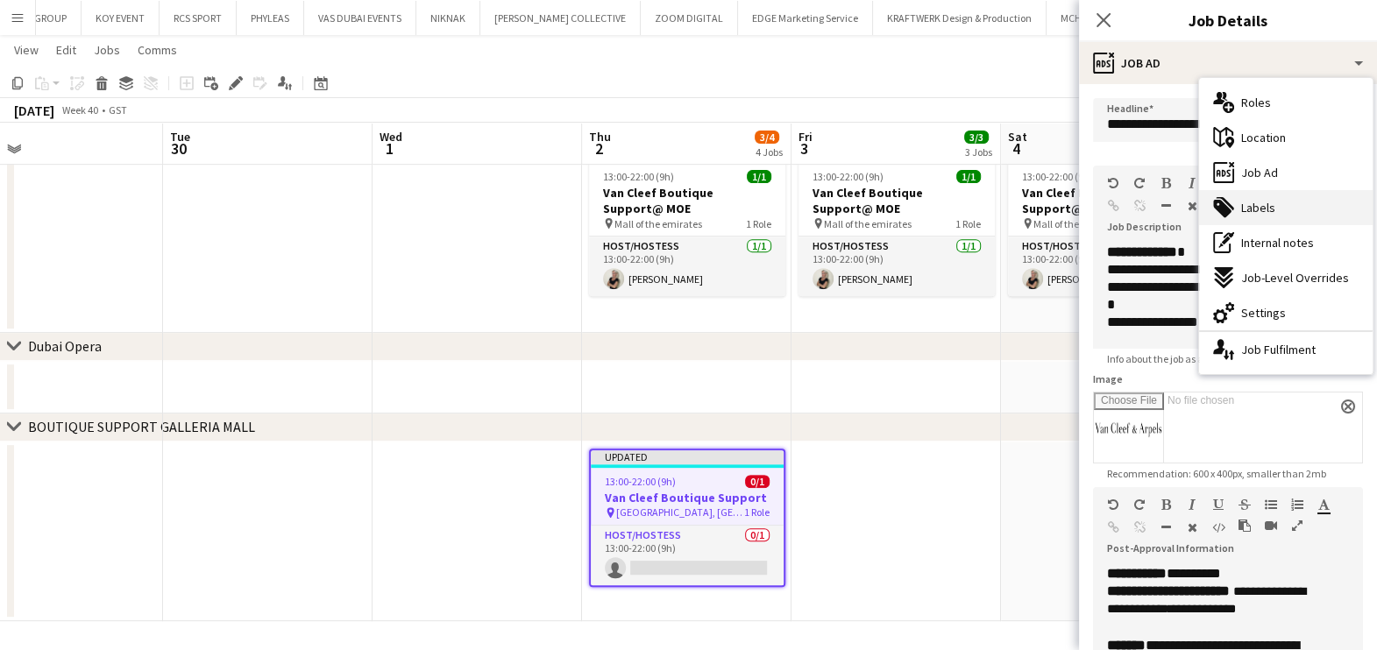
click at [1283, 203] on div "tags-double Labels" at bounding box center [1286, 207] width 174 height 35
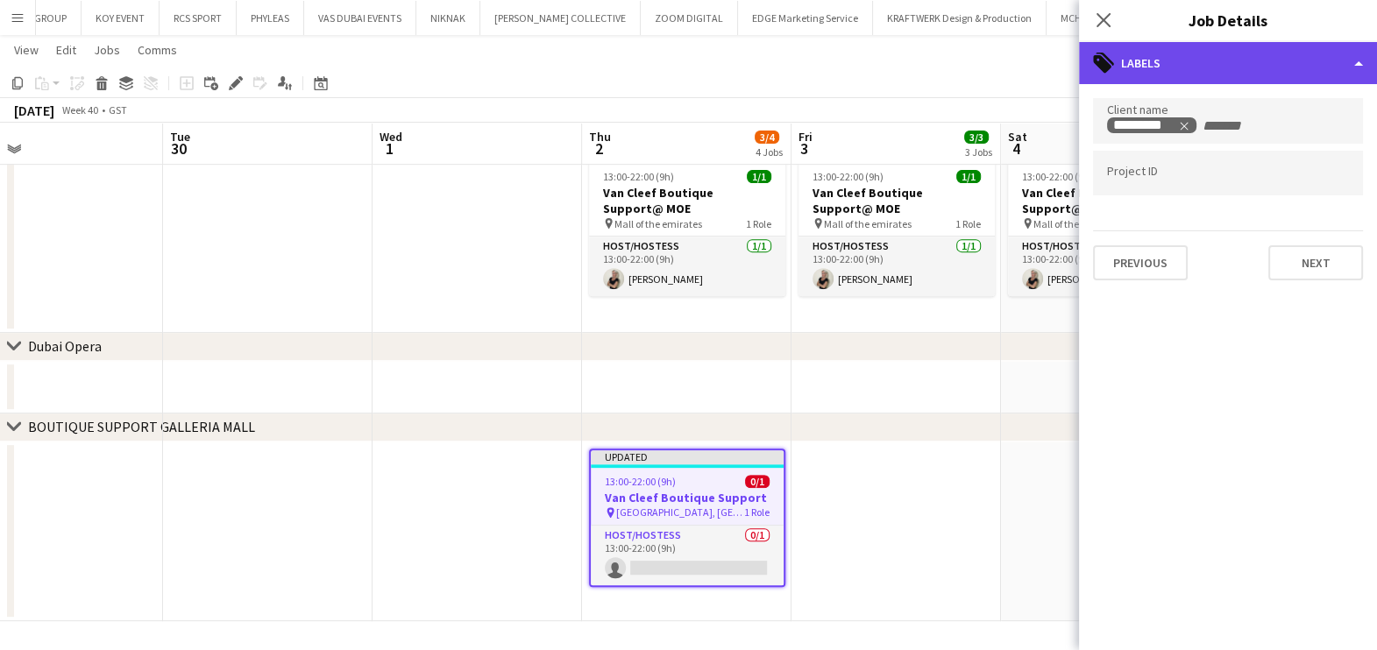
click at [1300, 81] on div "tags-double Labels" at bounding box center [1228, 63] width 298 height 42
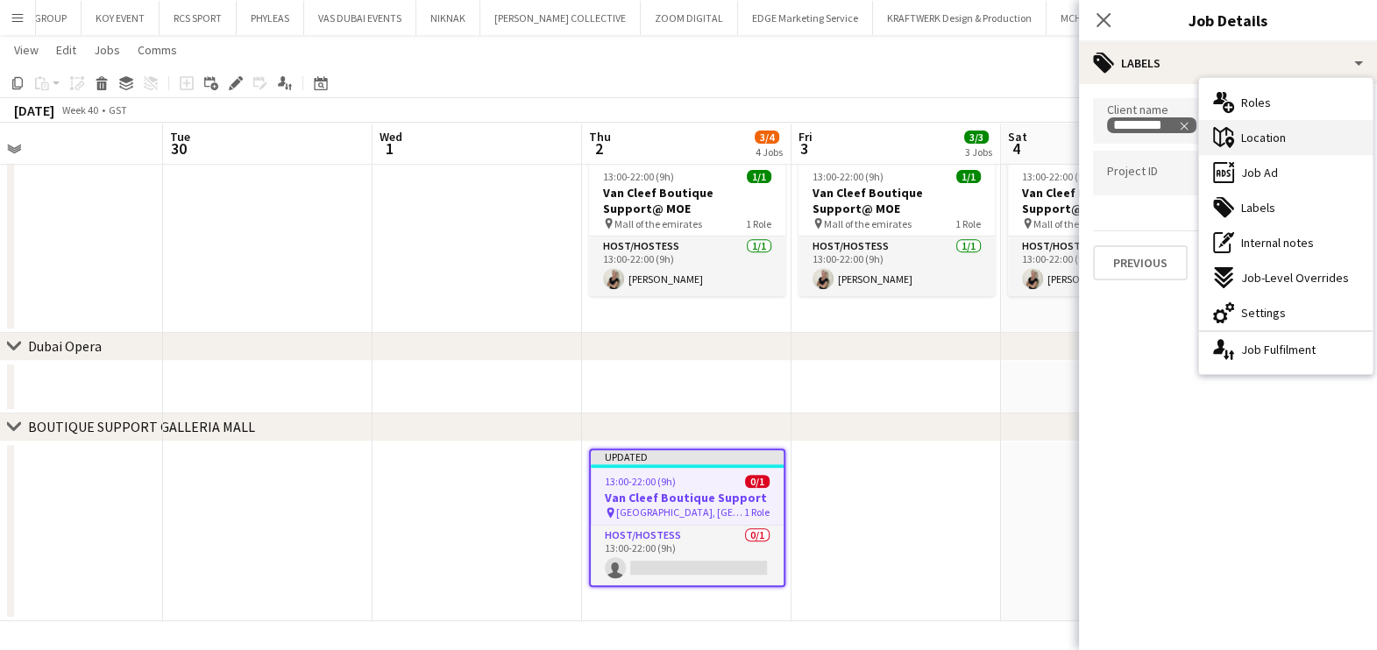
click at [1230, 141] on icon "maps-pin-1" at bounding box center [1223, 137] width 21 height 21
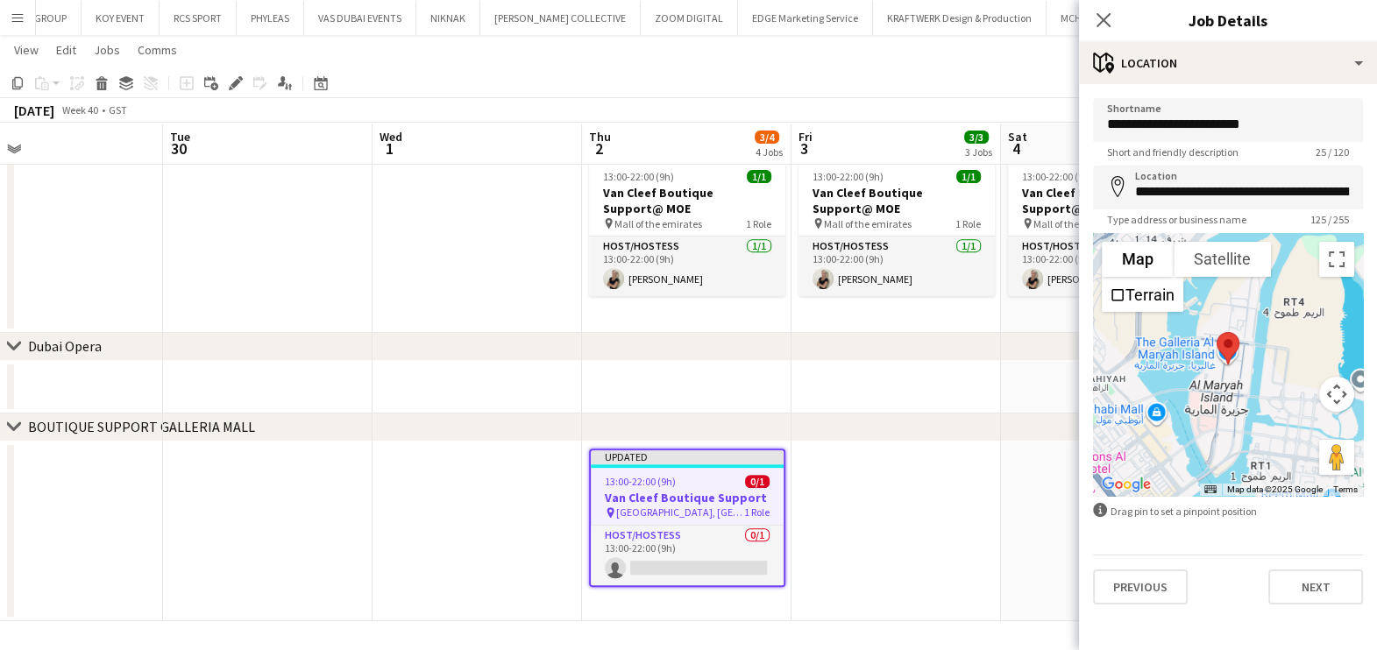
click at [969, 437] on div "chevron-right BOUTIQUE SUPPORT [GEOGRAPHIC_DATA]" at bounding box center [688, 428] width 1377 height 28
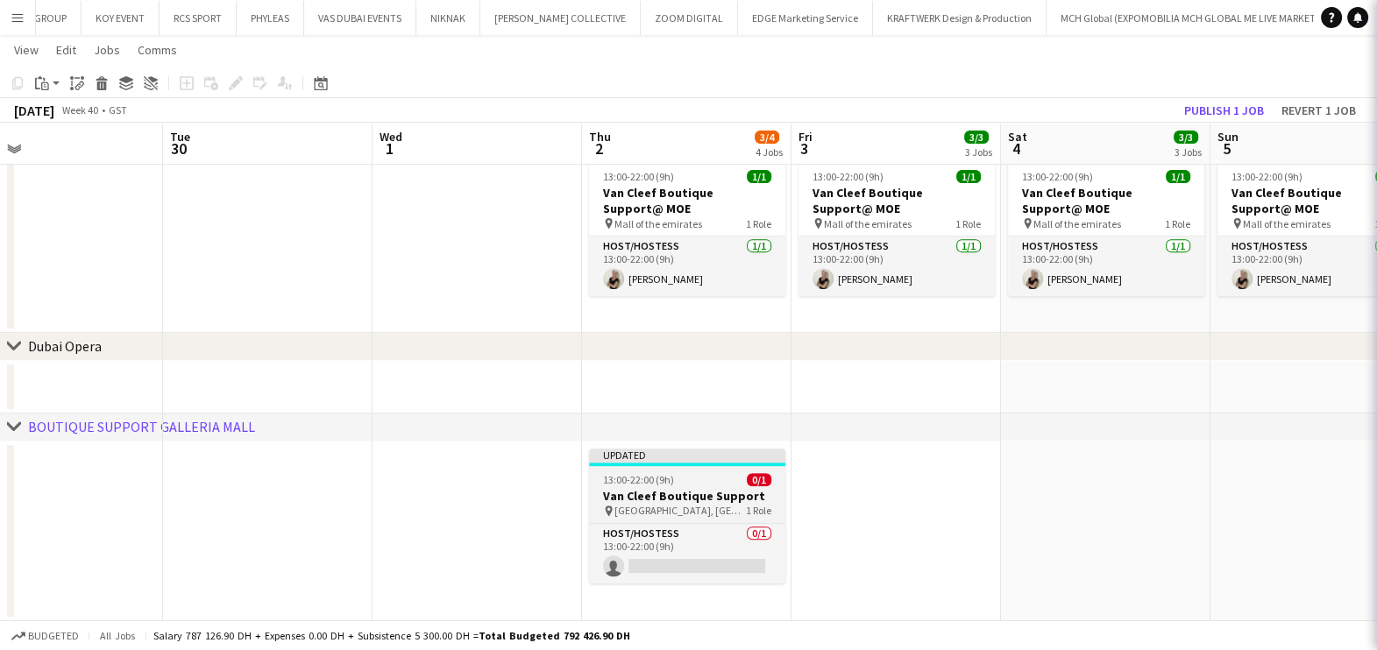
click at [755, 494] on h3 "Van Cleef Boutique Support" at bounding box center [687, 496] width 196 height 16
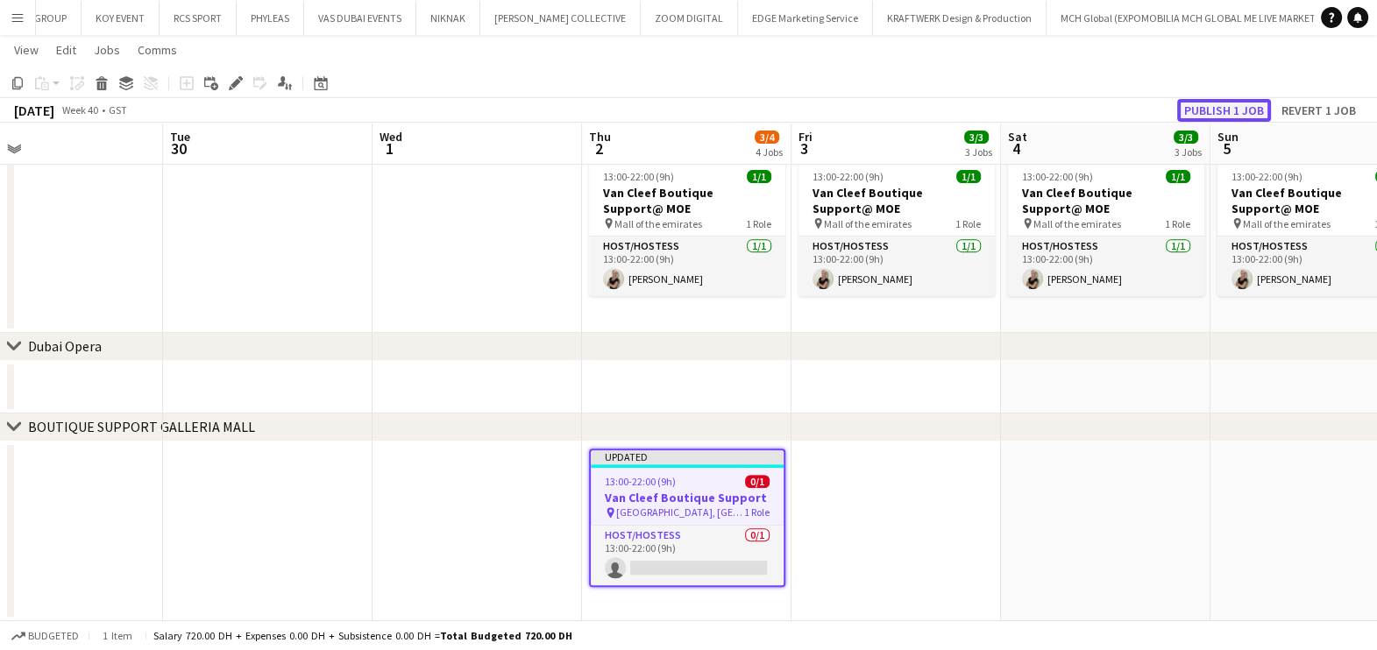
click at [1235, 111] on button "Publish 1 job" at bounding box center [1224, 110] width 94 height 23
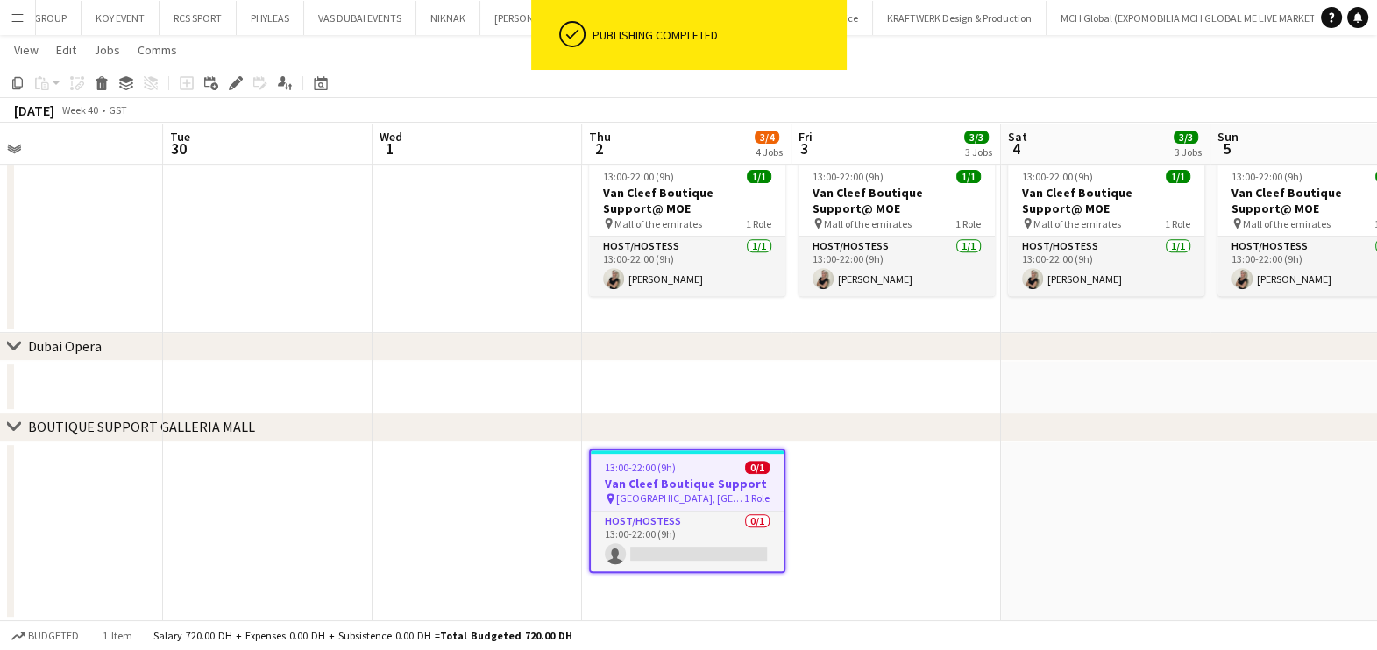
drag, startPoint x: 671, startPoint y: 549, endPoint x: 924, endPoint y: 413, distance: 287.0
click at [670, 549] on app-card-role "Host/Hostess 0/1 13:00-22:00 (9h) single-neutral-actions" at bounding box center [687, 542] width 193 height 60
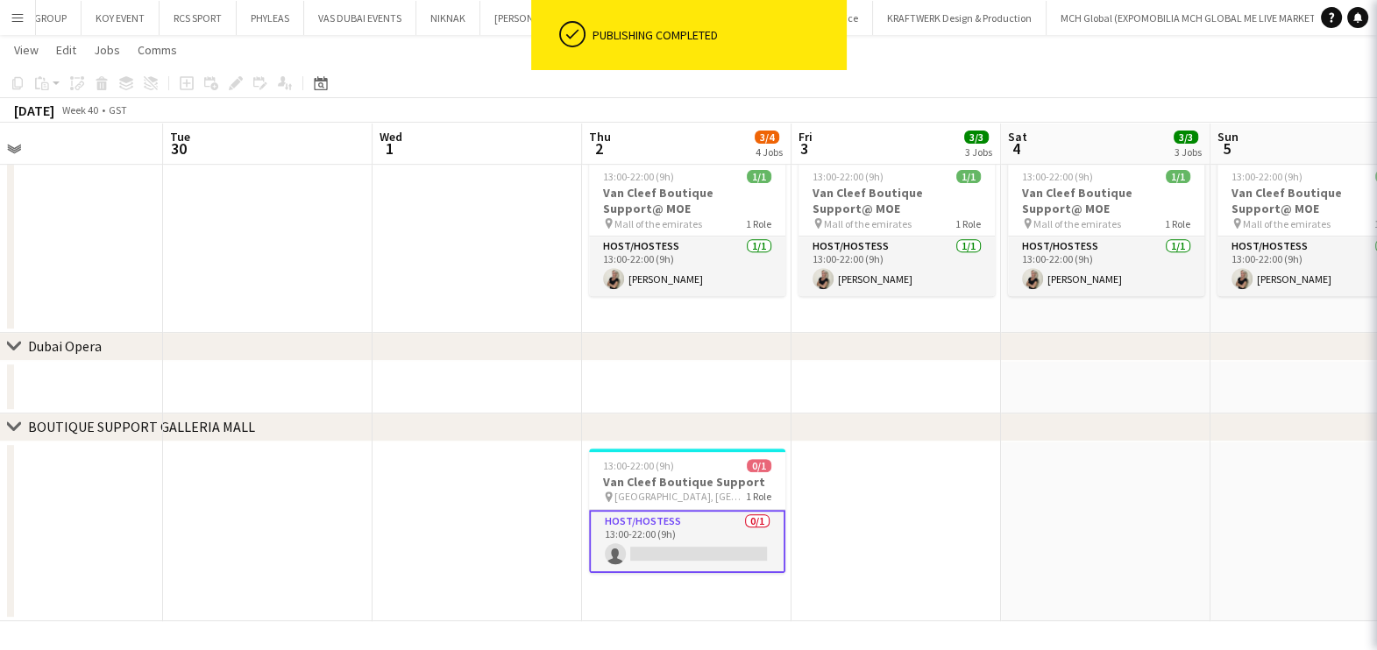
scroll to position [0, 676]
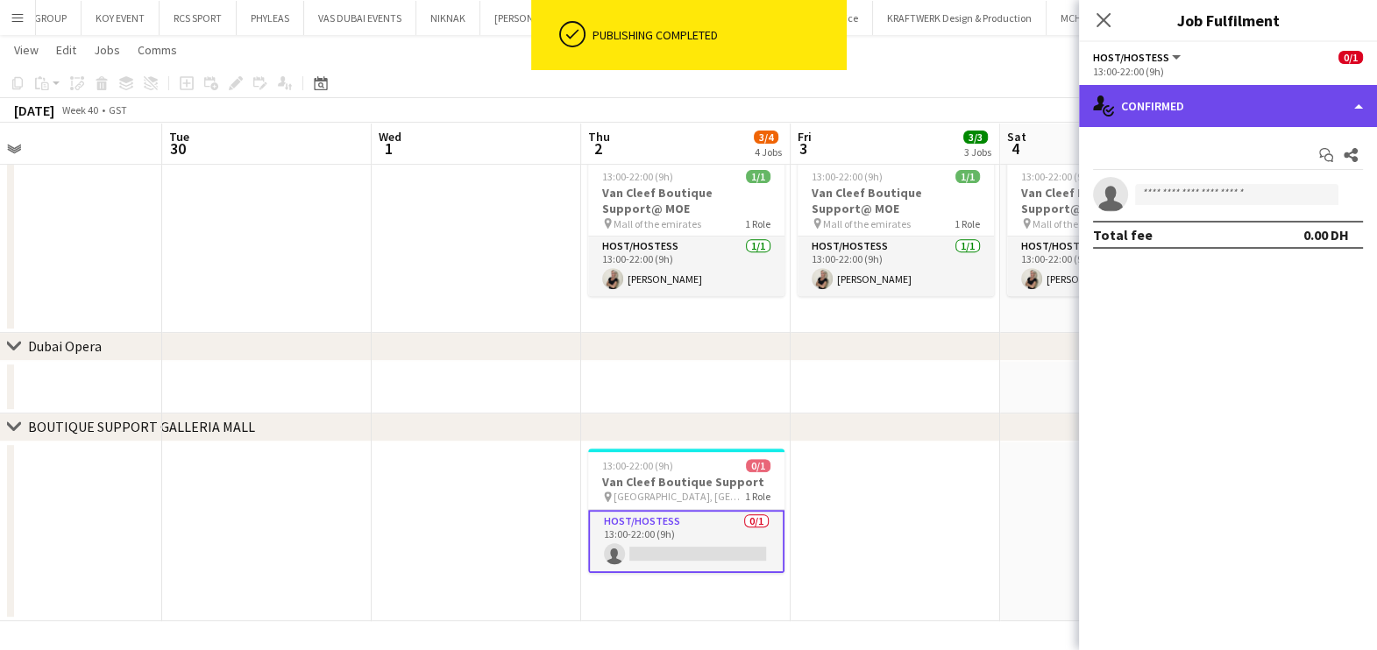
click at [1279, 92] on div "single-neutral-actions-check-2 Confirmed" at bounding box center [1228, 106] width 298 height 42
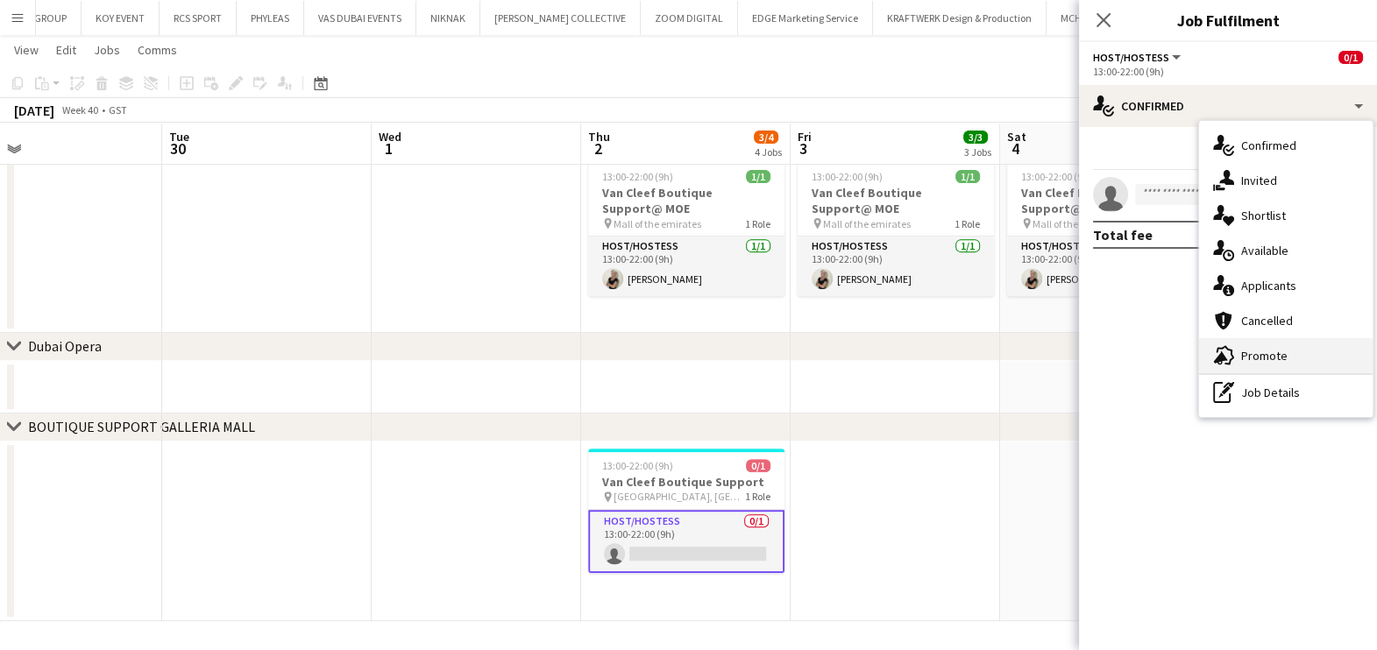
click at [1291, 353] on div "advertising-megaphone Promote" at bounding box center [1286, 355] width 174 height 35
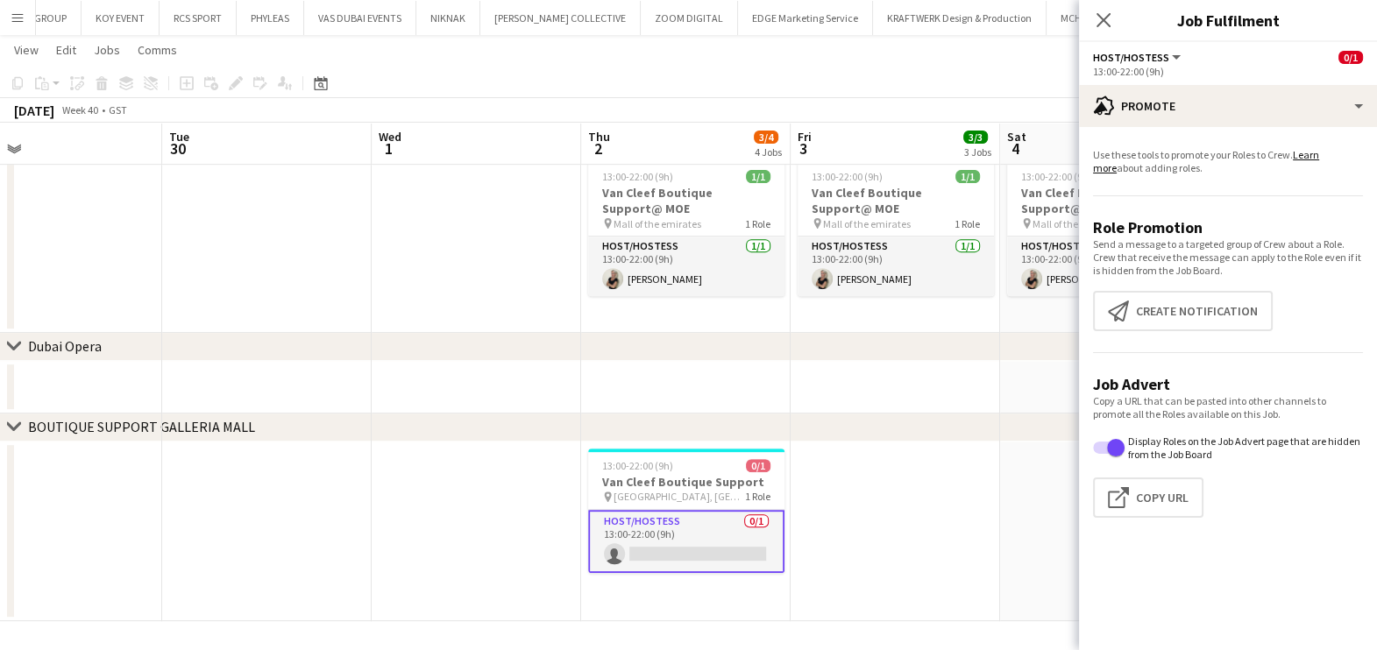
click at [1196, 335] on app-promote-tab "Use these tools to promote your Roles to Crew. Learn more about adding roles. R…" at bounding box center [1228, 336] width 298 height 391
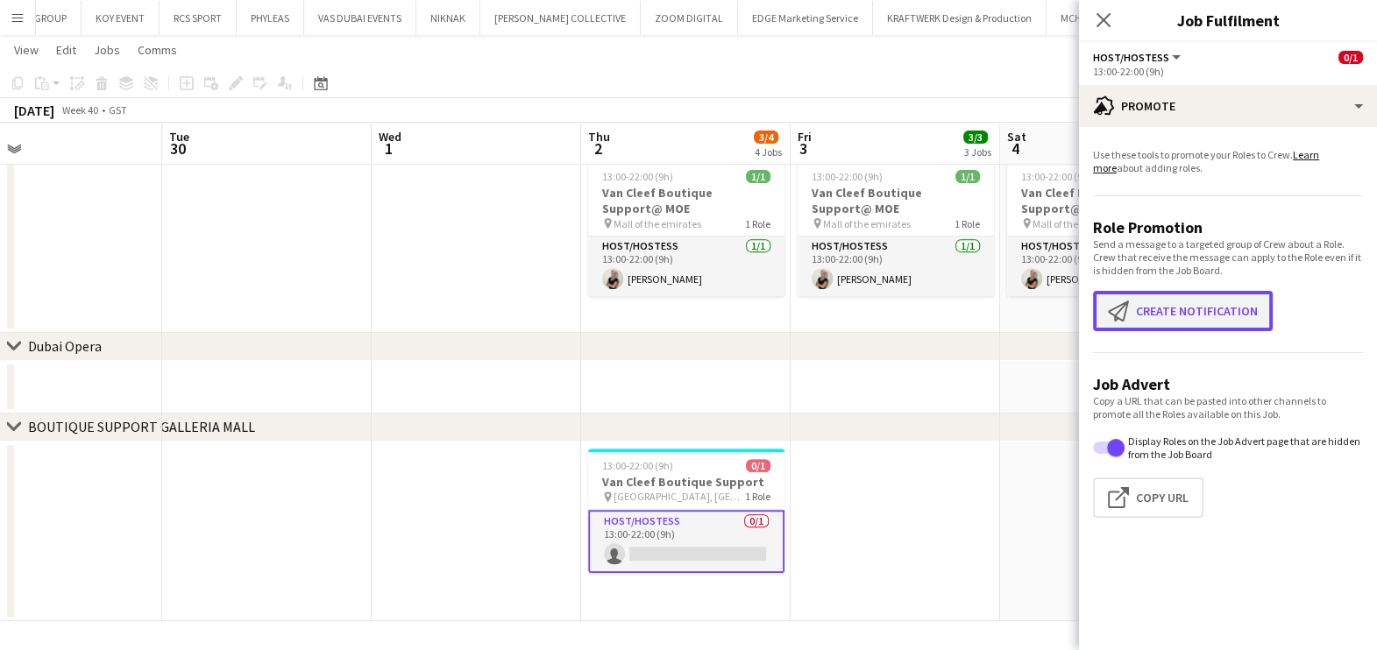
click at [1193, 315] on button "Create notification Create notification" at bounding box center [1183, 311] width 180 height 40
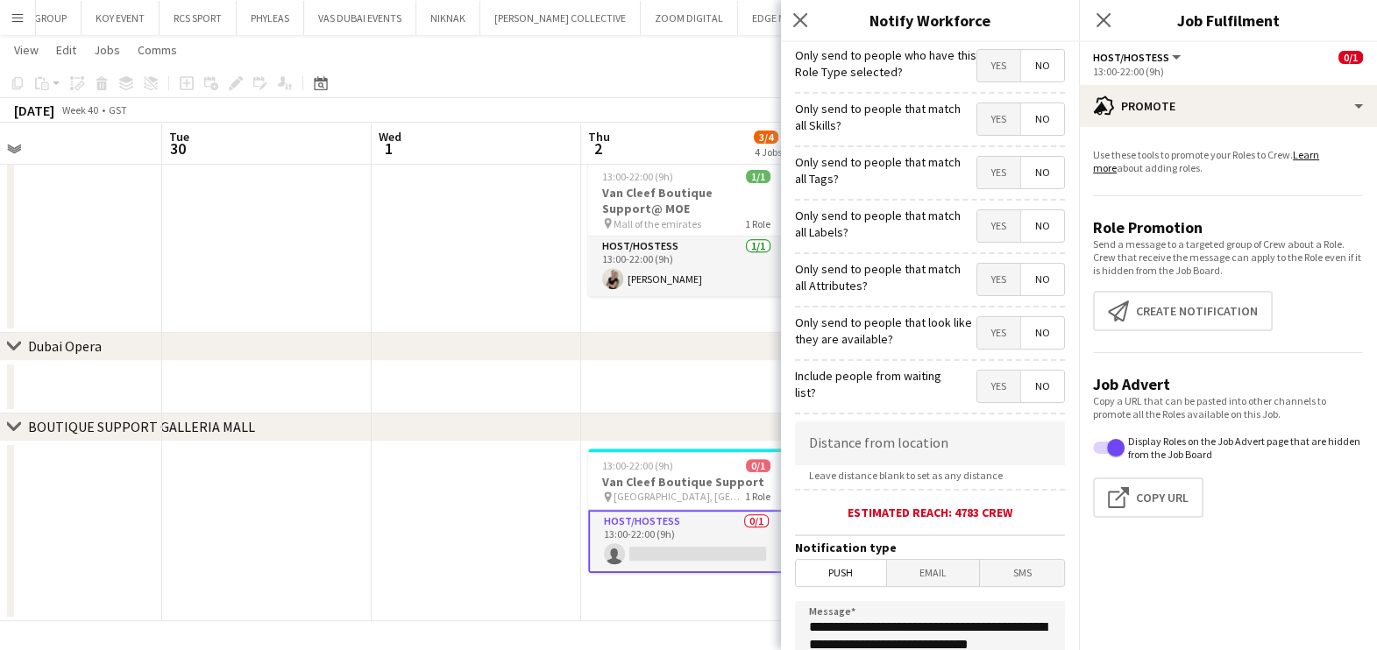
click at [986, 124] on span "Yes" at bounding box center [998, 119] width 43 height 32
click at [981, 171] on span "Yes" at bounding box center [998, 173] width 43 height 32
click at [973, 206] on div "Only send to people that match all Labels? Yes No" at bounding box center [930, 223] width 270 height 43
click at [977, 238] on span "Yes" at bounding box center [998, 226] width 43 height 32
click at [977, 274] on span "Yes" at bounding box center [998, 280] width 43 height 32
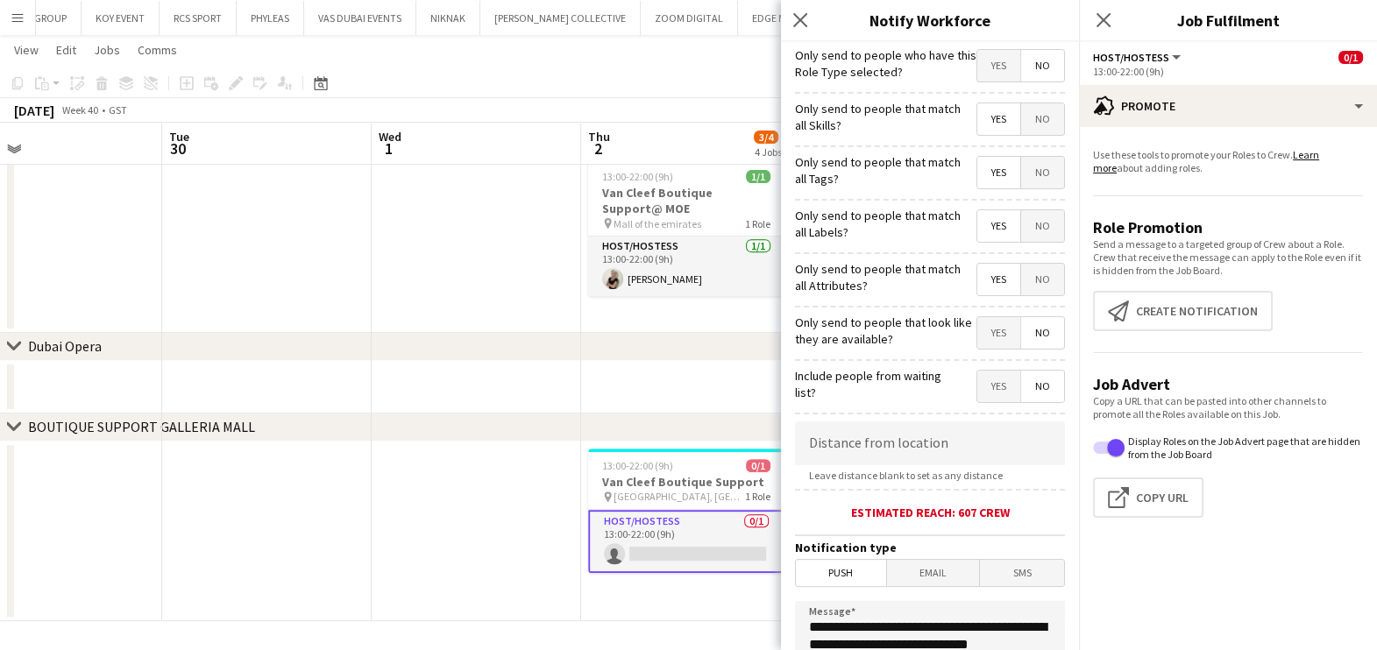
click at [978, 333] on span "Yes" at bounding box center [998, 333] width 43 height 32
drag, startPoint x: 885, startPoint y: 434, endPoint x: 881, endPoint y: 411, distance: 23.2
click at [882, 434] on input at bounding box center [930, 444] width 270 height 44
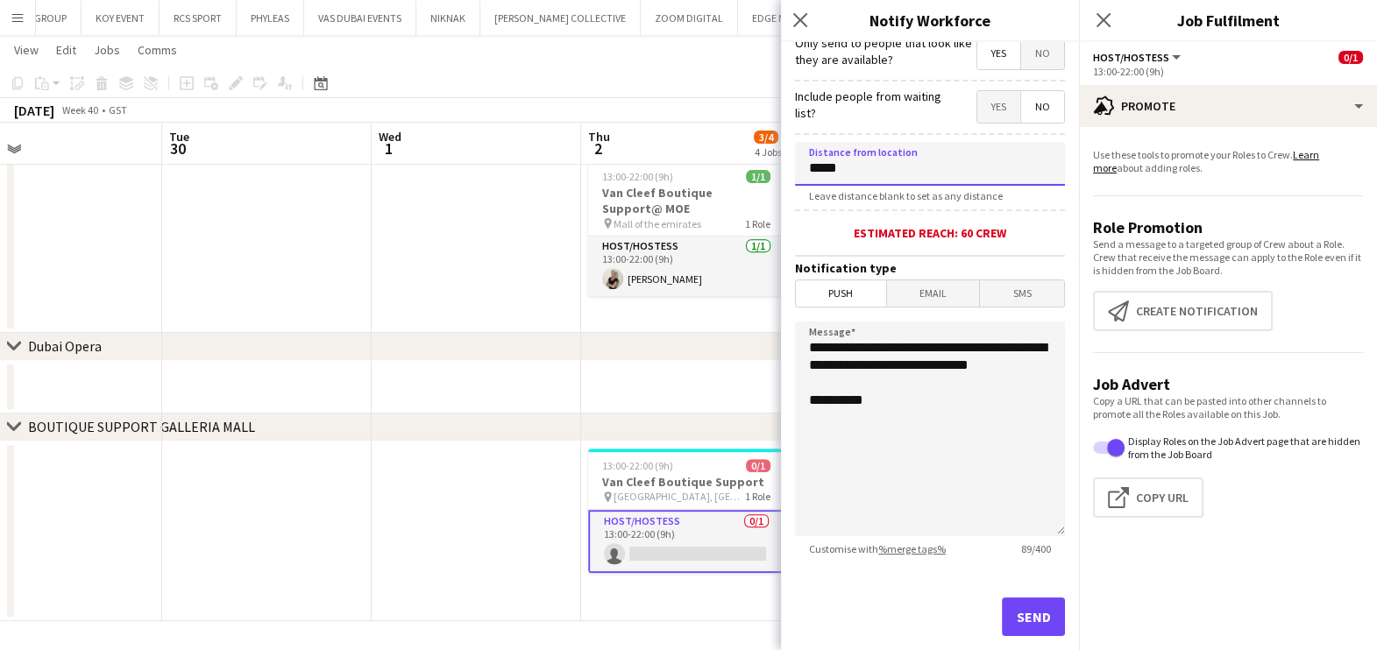
scroll to position [294, 0]
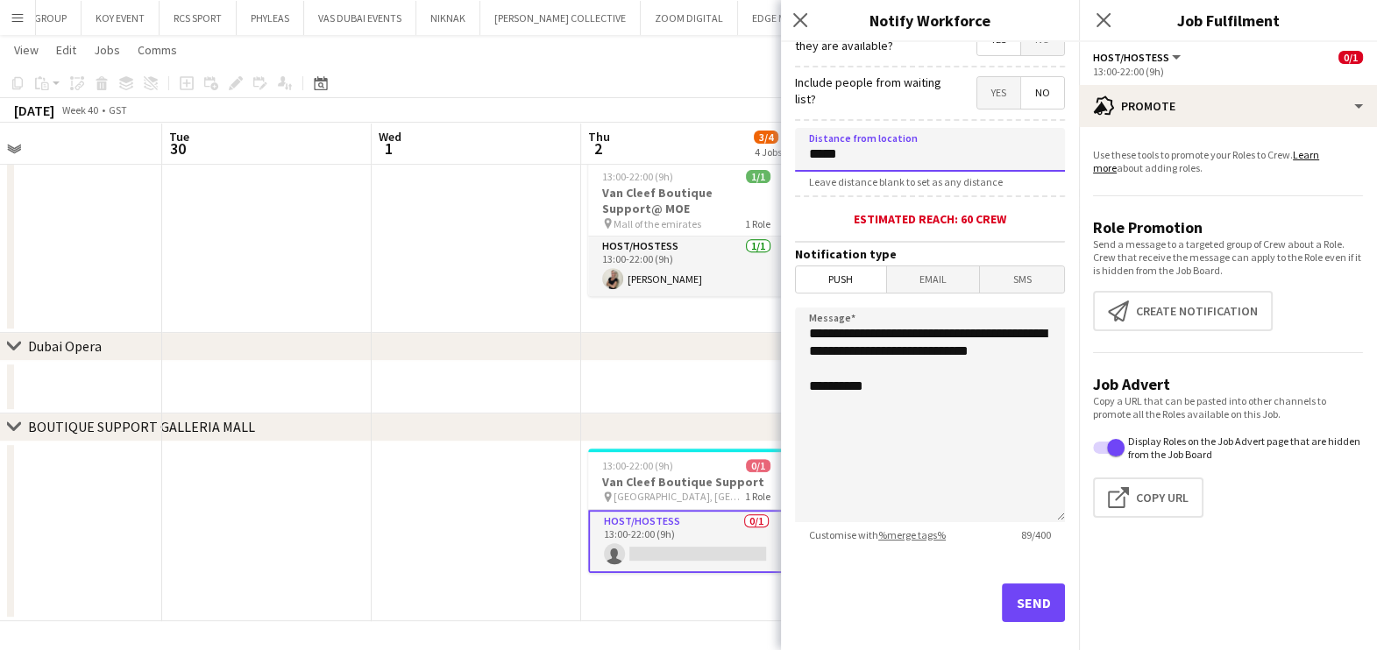
type input "*****"
click at [1022, 616] on button "Send" at bounding box center [1033, 603] width 63 height 39
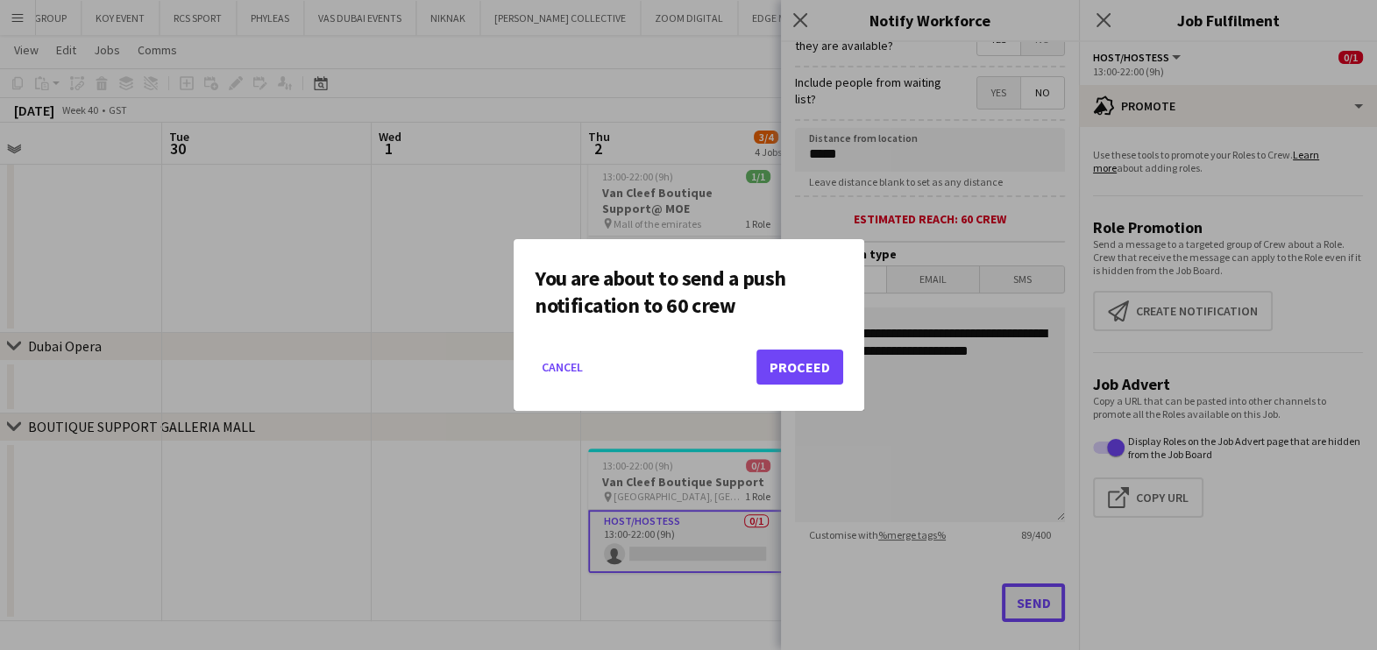
scroll to position [0, 0]
click at [822, 368] on button "Proceed" at bounding box center [799, 367] width 87 height 35
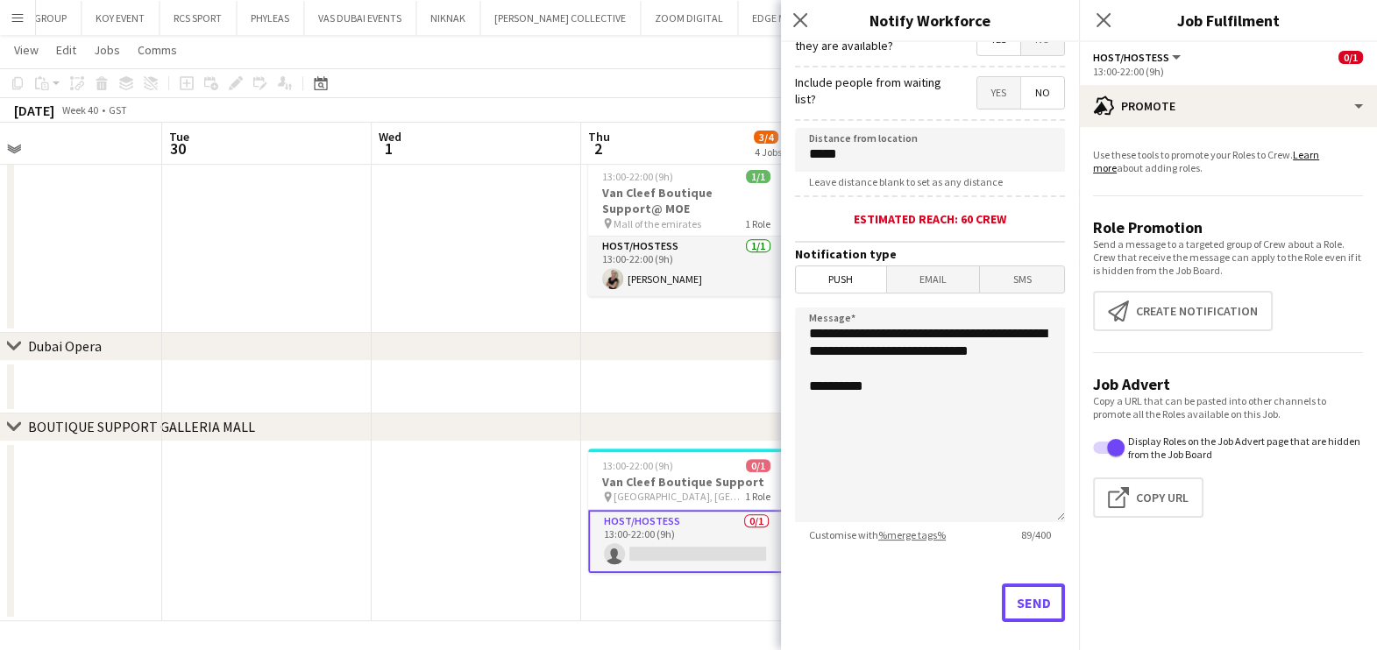
scroll to position [870, 0]
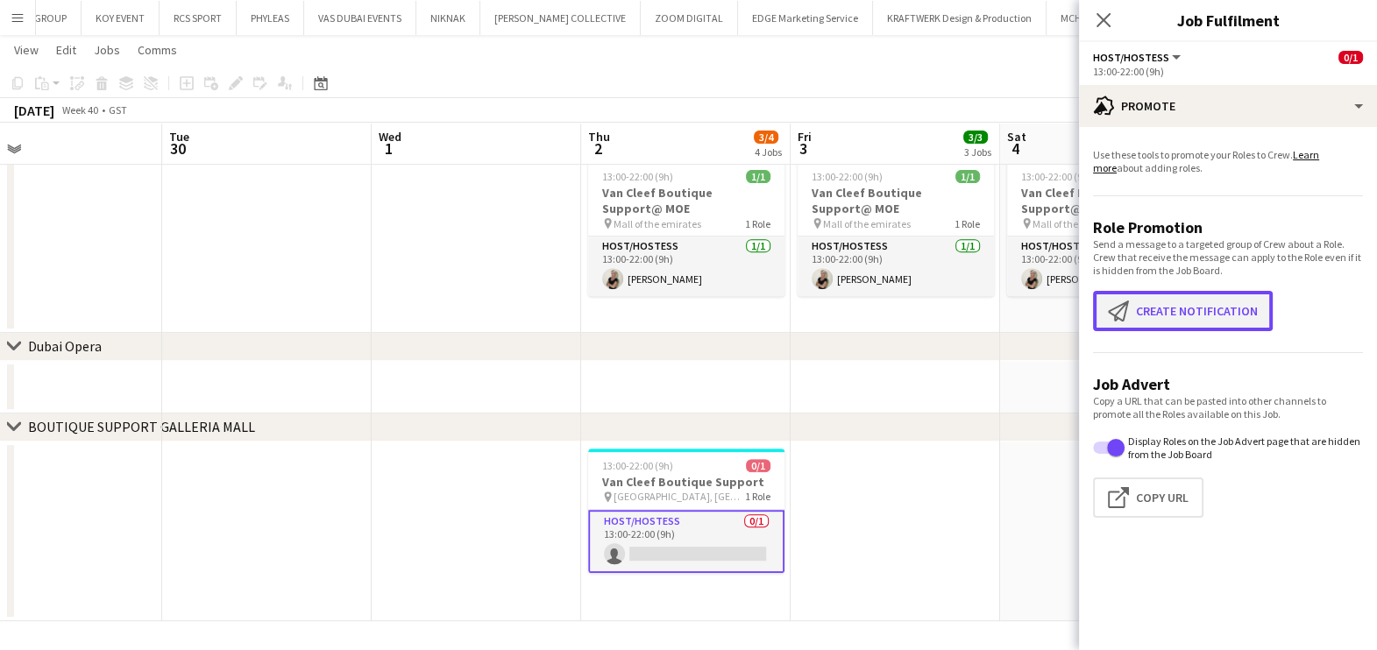
click at [1171, 300] on button "Create notification Create notification" at bounding box center [1183, 311] width 180 height 40
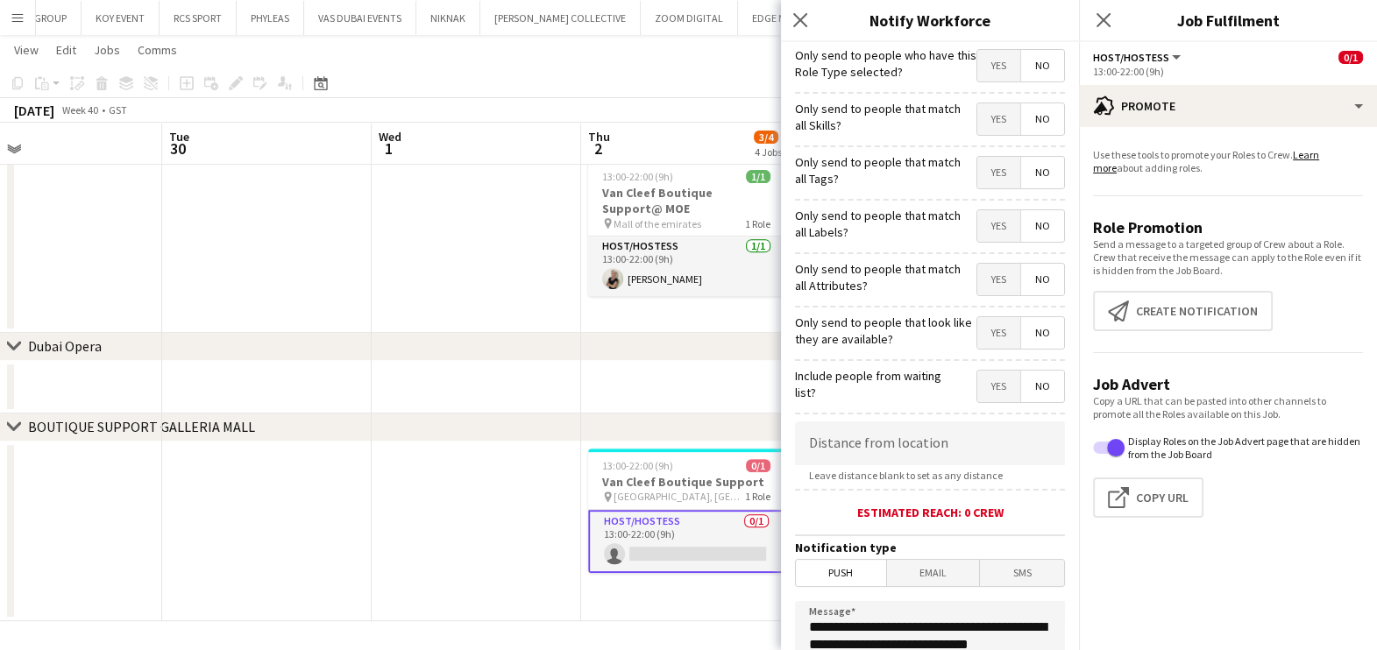
click at [977, 103] on span "Yes" at bounding box center [998, 119] width 43 height 32
click at [977, 158] on span "Yes" at bounding box center [998, 173] width 43 height 32
click at [988, 232] on span "Yes" at bounding box center [998, 226] width 43 height 32
click at [982, 274] on span "Yes" at bounding box center [998, 280] width 43 height 32
click at [981, 333] on span "Yes" at bounding box center [998, 333] width 43 height 32
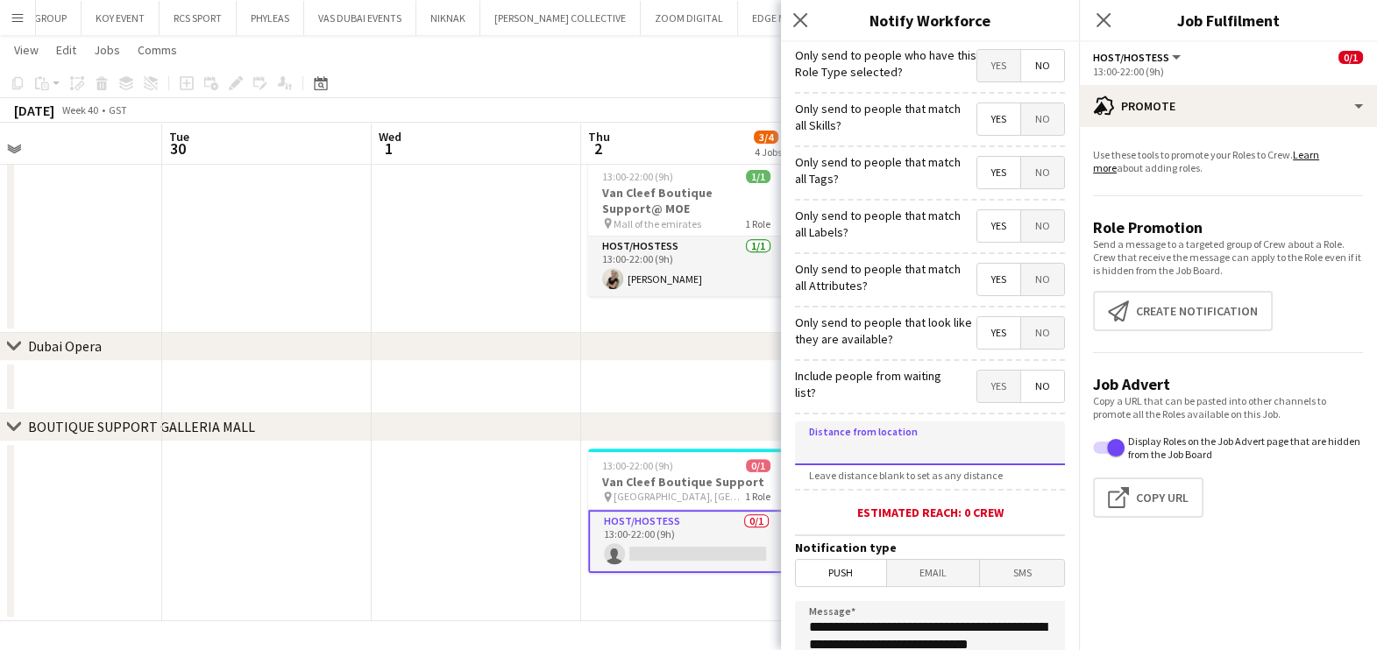
click at [941, 433] on input at bounding box center [930, 444] width 270 height 44
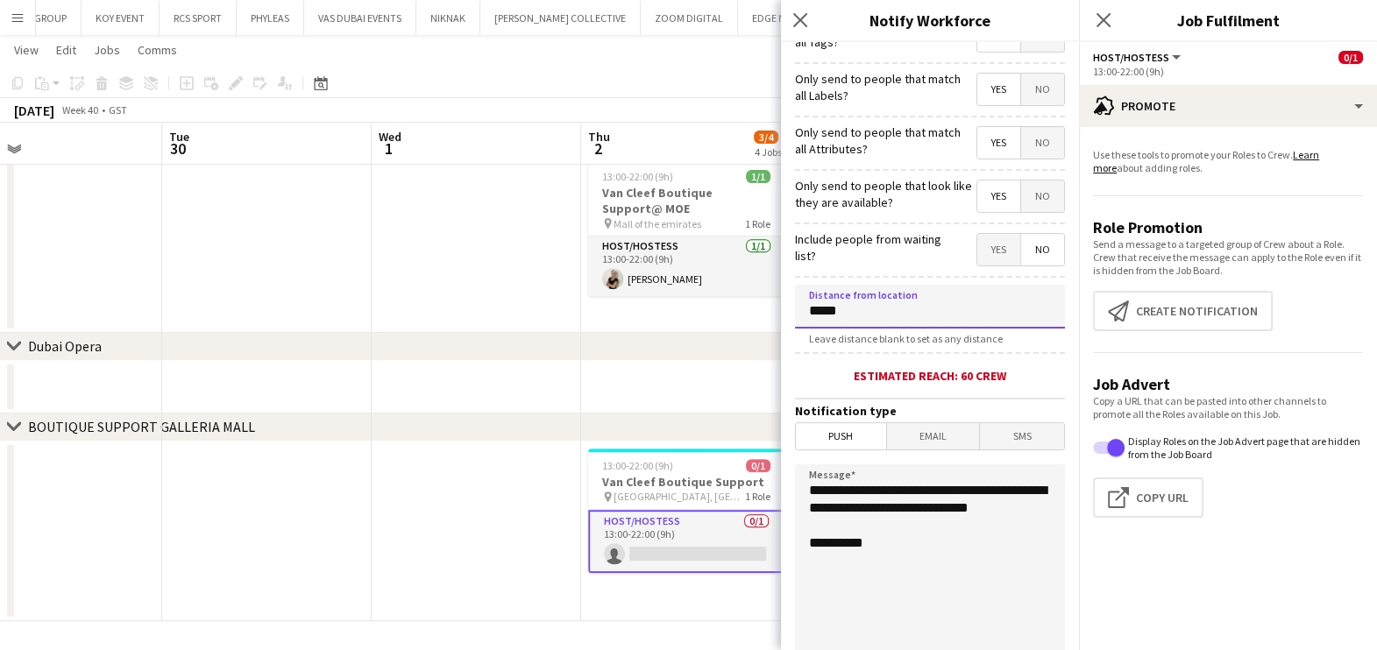
scroll to position [310, 0]
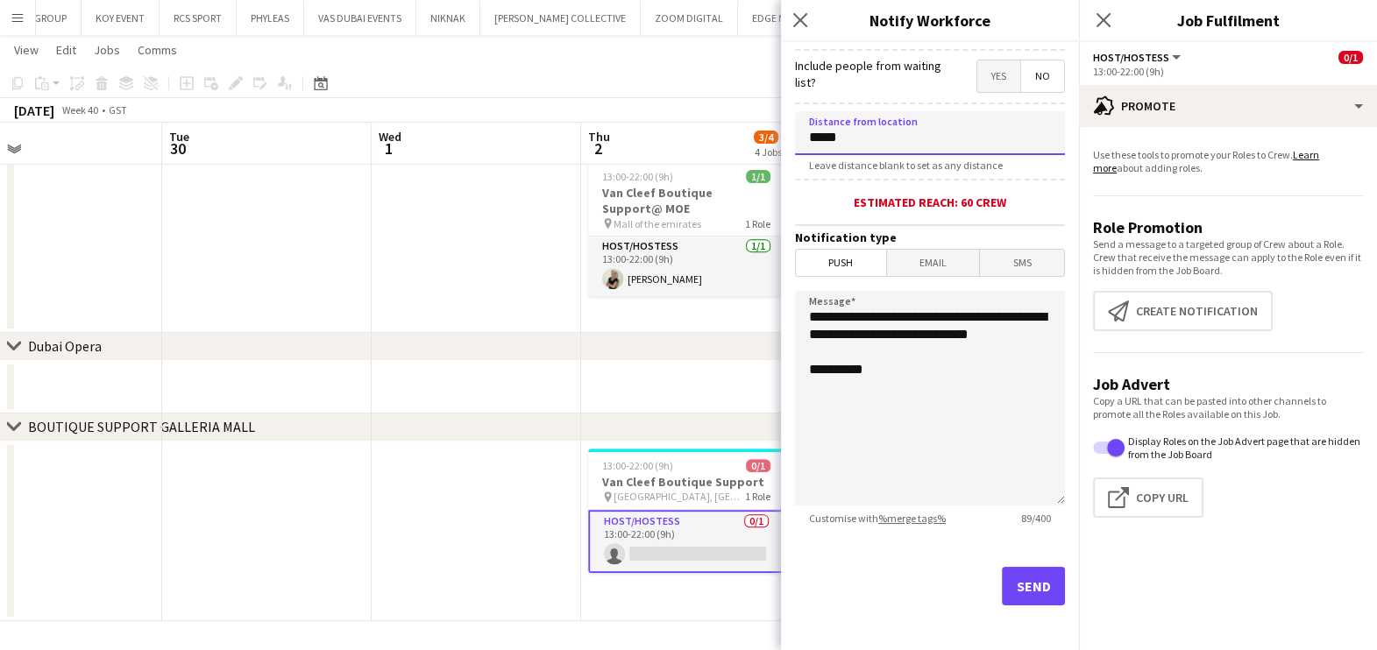
type input "*****"
click at [1024, 584] on button "Send" at bounding box center [1033, 586] width 63 height 39
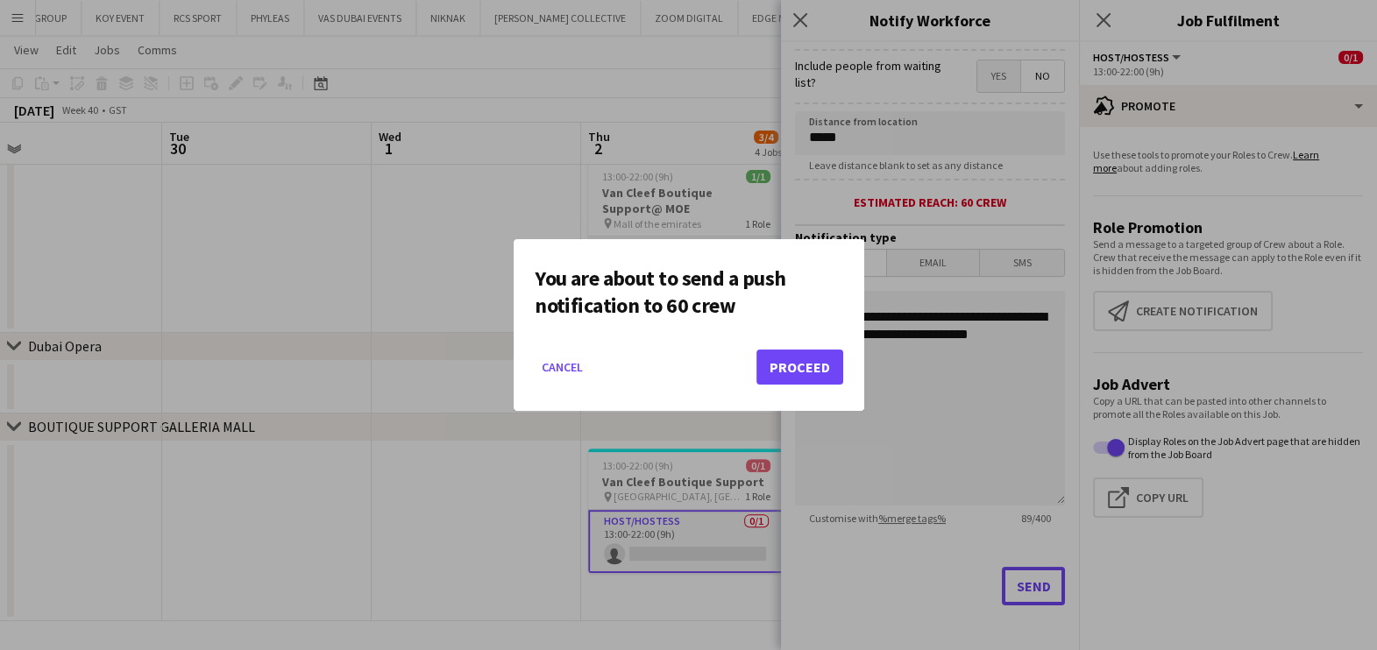
scroll to position [0, 0]
drag, startPoint x: 804, startPoint y: 358, endPoint x: 771, endPoint y: 373, distance: 35.7
click at [803, 358] on button "Proceed" at bounding box center [799, 367] width 87 height 35
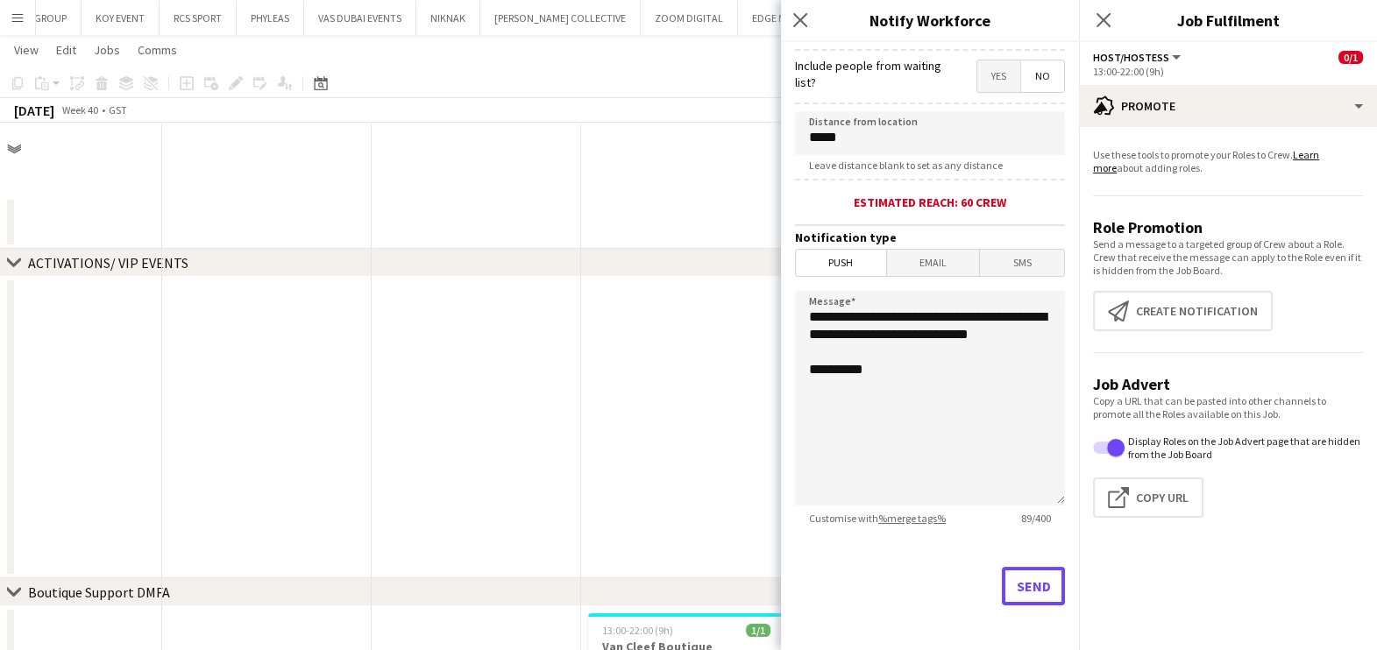
scroll to position [870, 0]
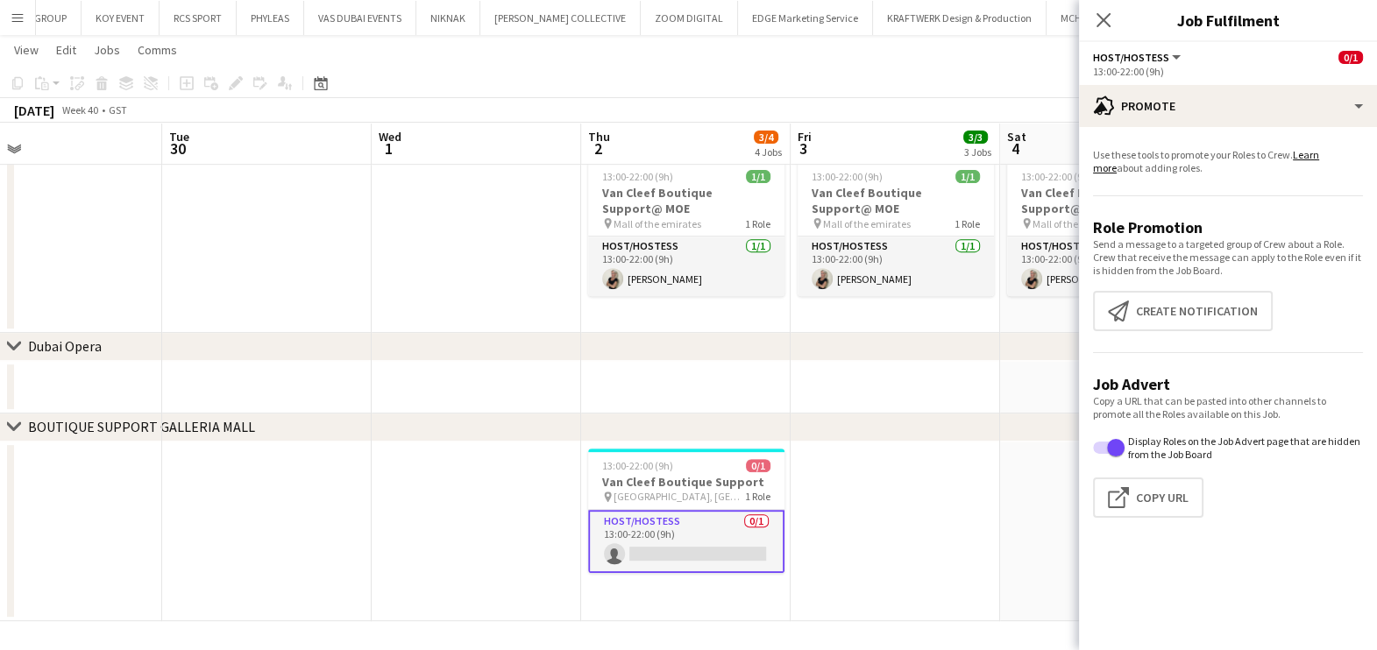
click at [858, 509] on app-date-cell at bounding box center [894, 532] width 209 height 181
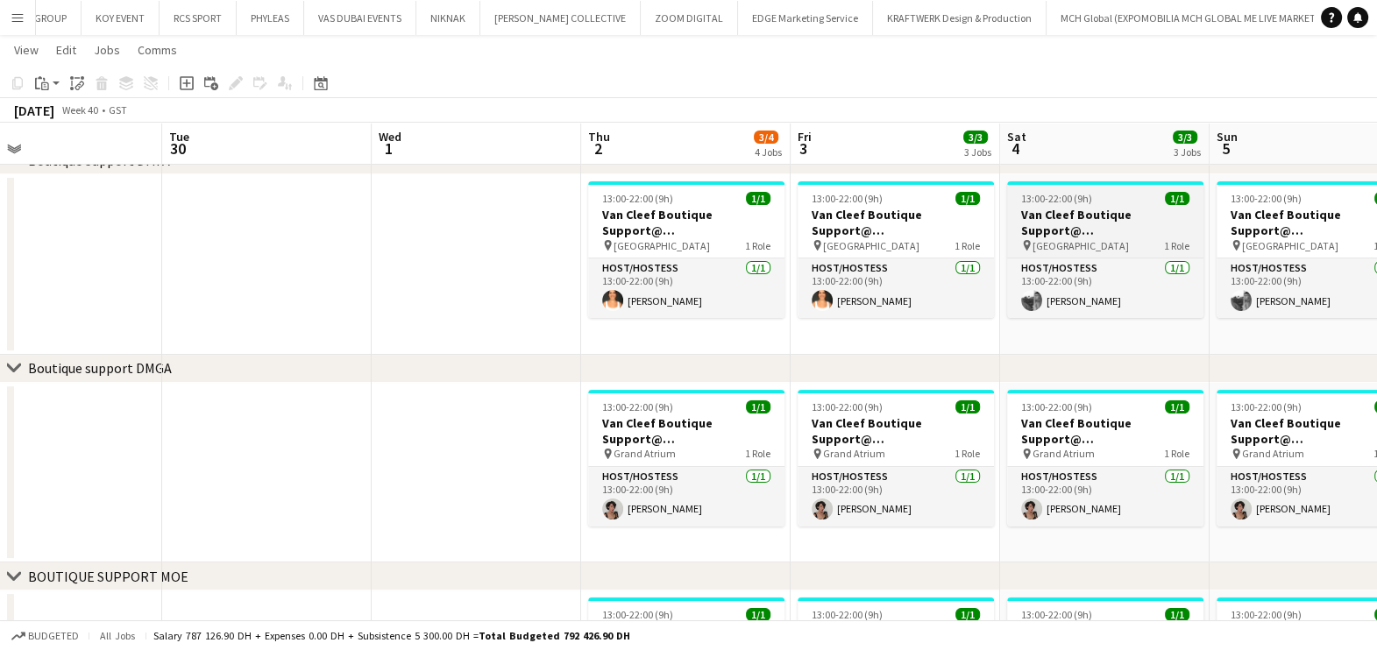
scroll to position [0, 604]
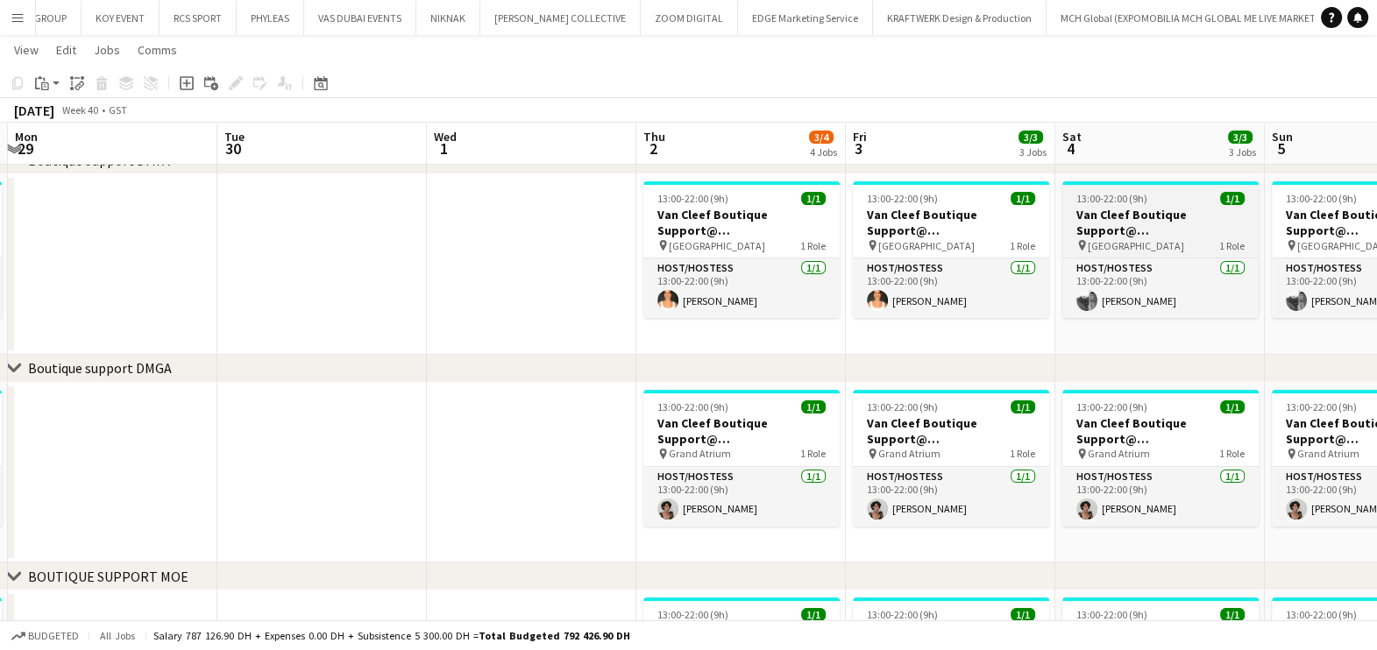
drag, startPoint x: 1030, startPoint y: 263, endPoint x: 600, endPoint y: 181, distance: 437.1
click at [600, 181] on app-calendar-viewport "Fri 26 3/3 3 Jobs Sat 27 3/3 3 Jobs Sun 28 3/3 3 Jobs Mon 29 Tue 30 Wed 1 Thu 2…" at bounding box center [688, 347] width 1377 height 1423
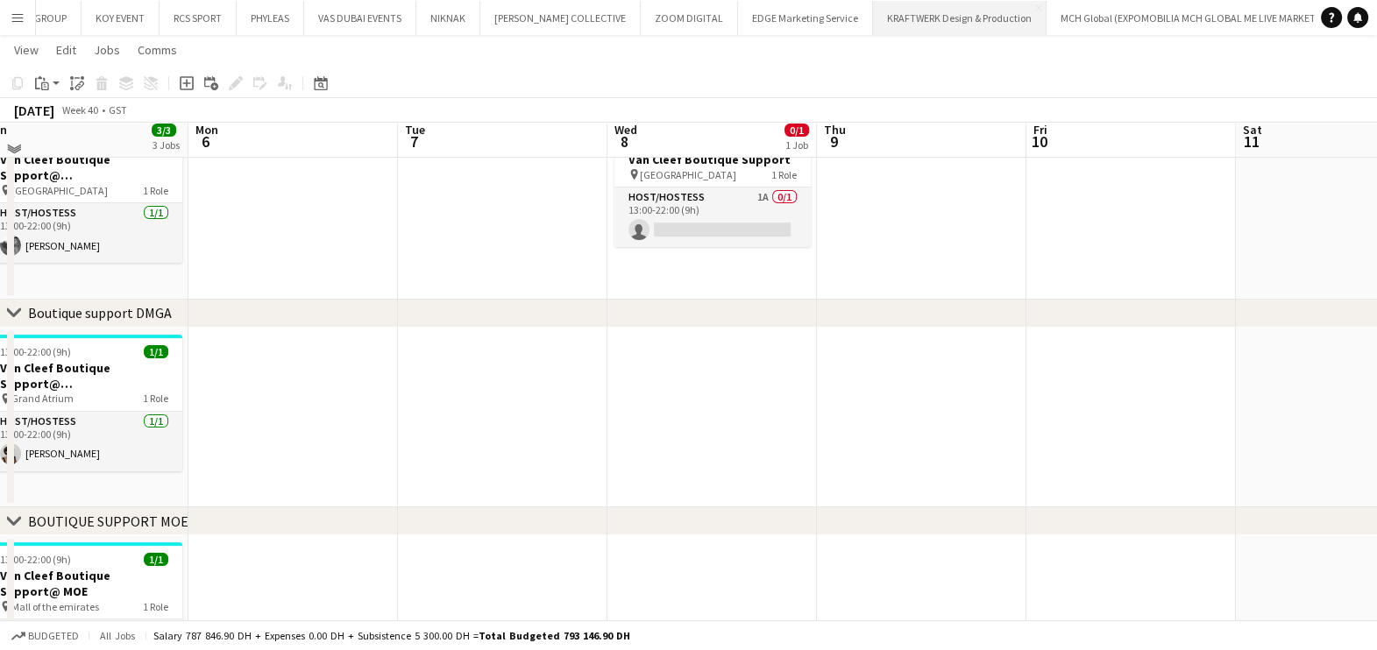
scroll to position [492, 0]
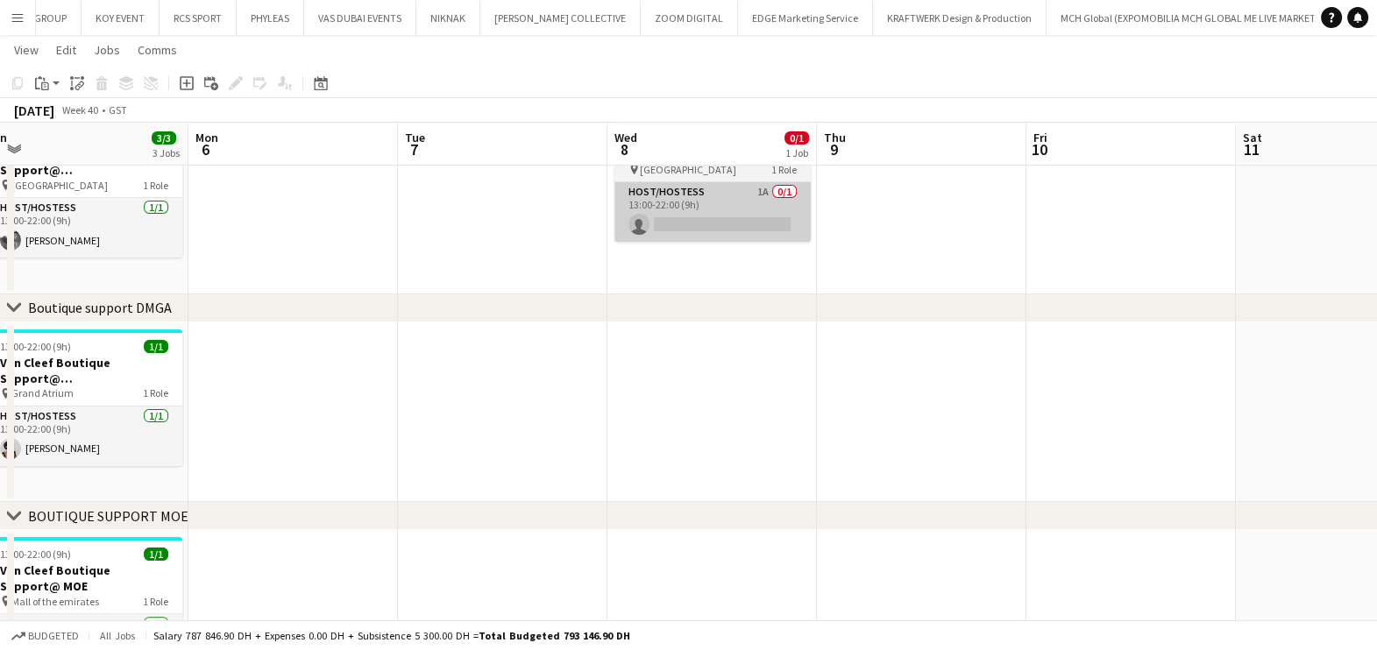
click at [660, 215] on app-card-role "Host/Hostess 1A 0/1 13:00-22:00 (9h) single-neutral-actions" at bounding box center [712, 212] width 196 height 60
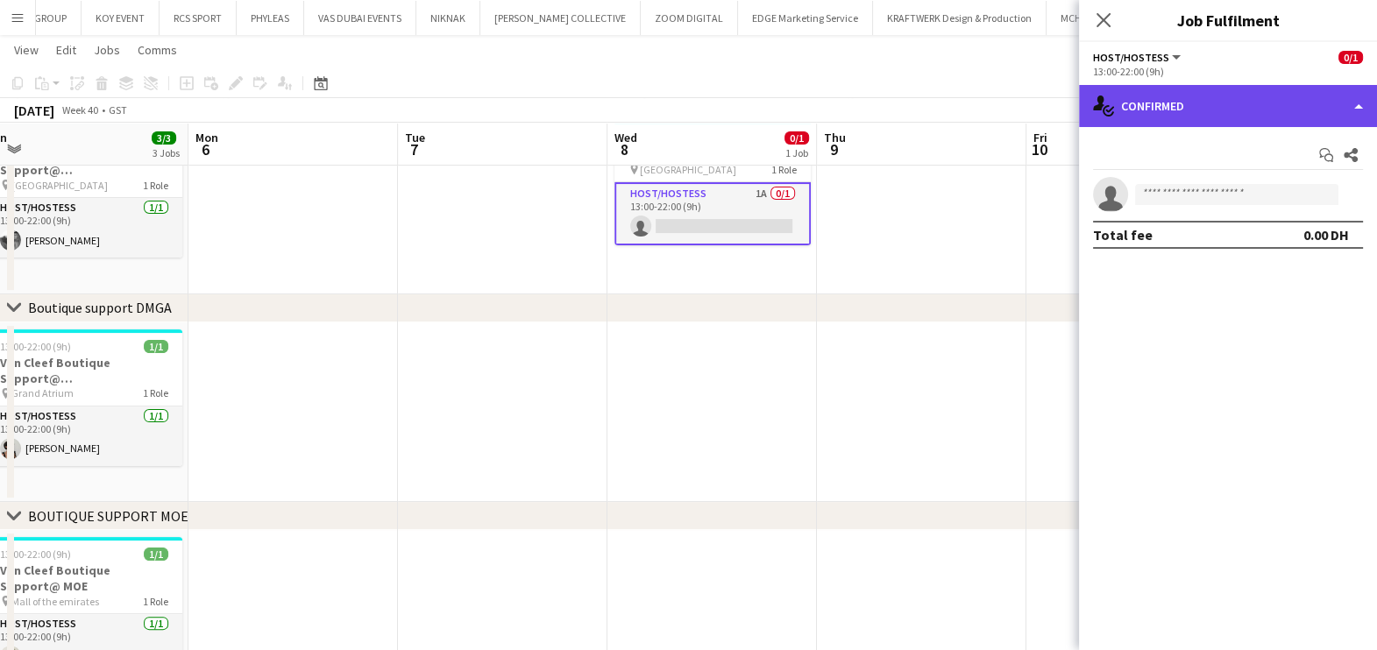
click at [1194, 101] on div "single-neutral-actions-check-2 Confirmed" at bounding box center [1228, 106] width 298 height 42
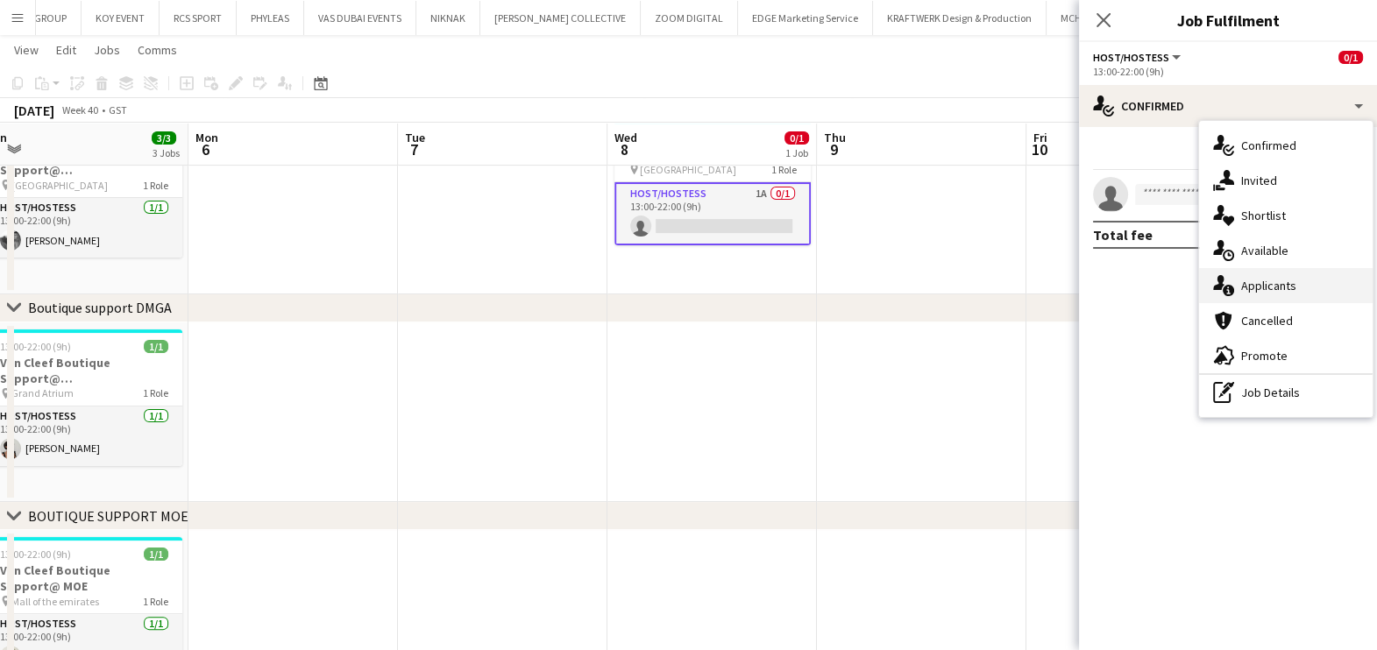
click at [1236, 298] on div "single-neutral-actions-information Applicants" at bounding box center [1286, 285] width 174 height 35
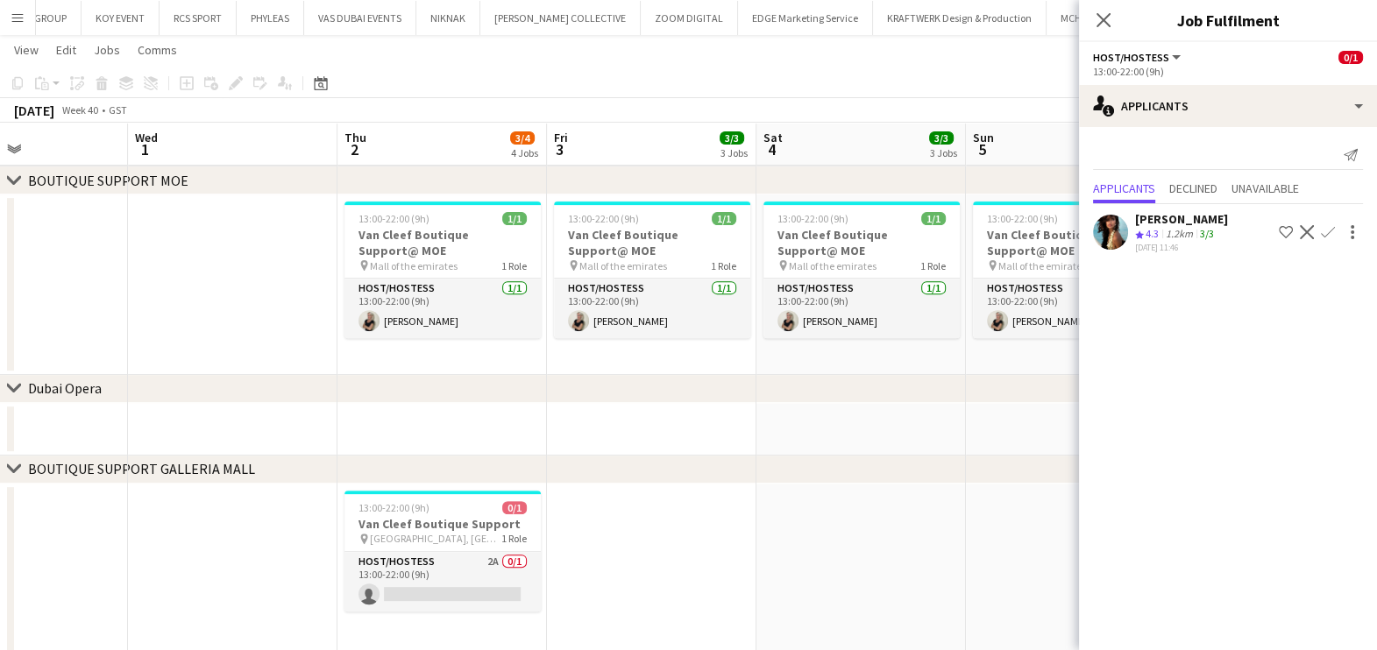
scroll to position [0, 491]
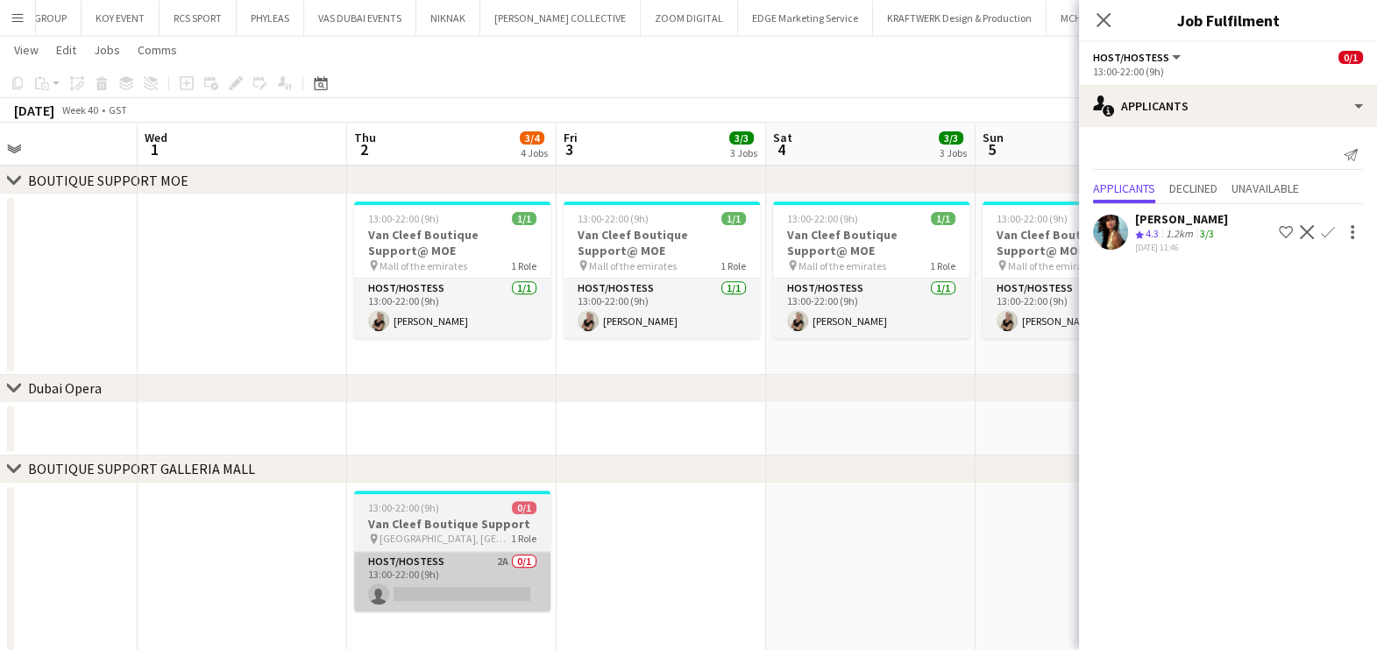
click at [501, 585] on app-card-role "Host/Hostess 2A 0/1 13:00-22:00 (9h) single-neutral-actions" at bounding box center [452, 582] width 196 height 60
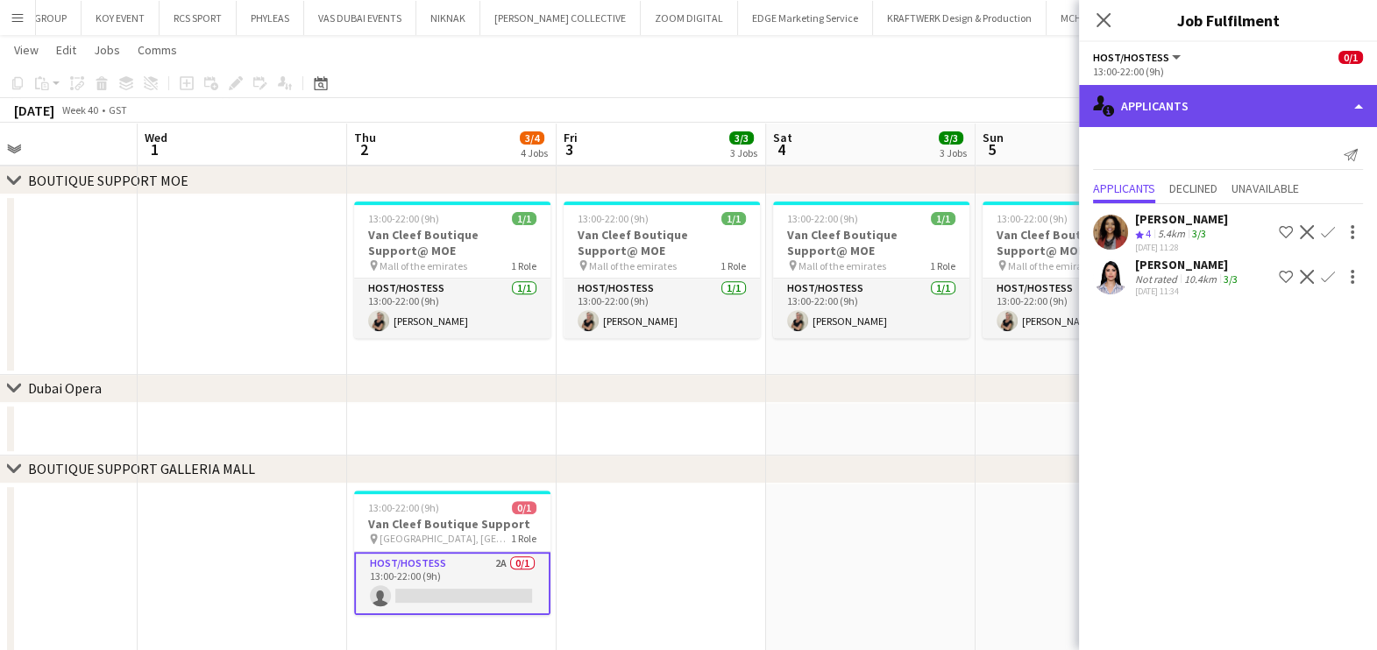
click at [1265, 123] on div "single-neutral-actions-information Applicants" at bounding box center [1228, 106] width 298 height 42
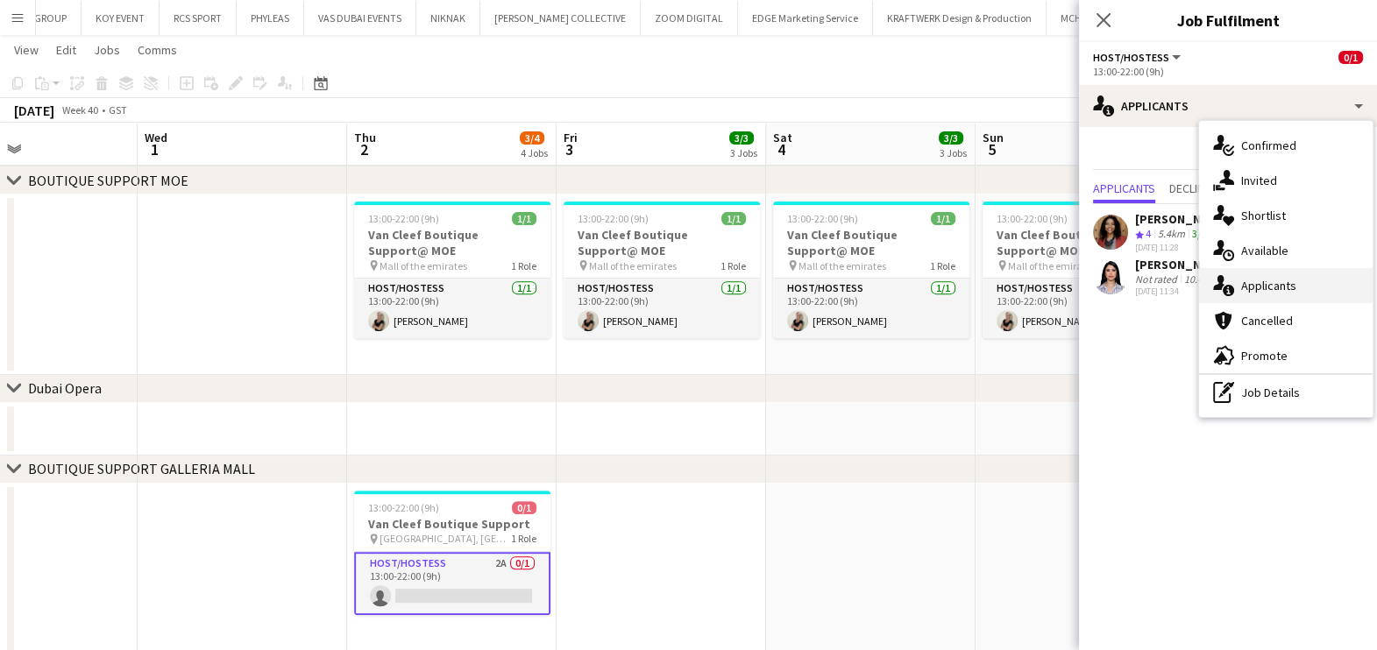
click at [1279, 285] on span "Applicants" at bounding box center [1268, 286] width 55 height 16
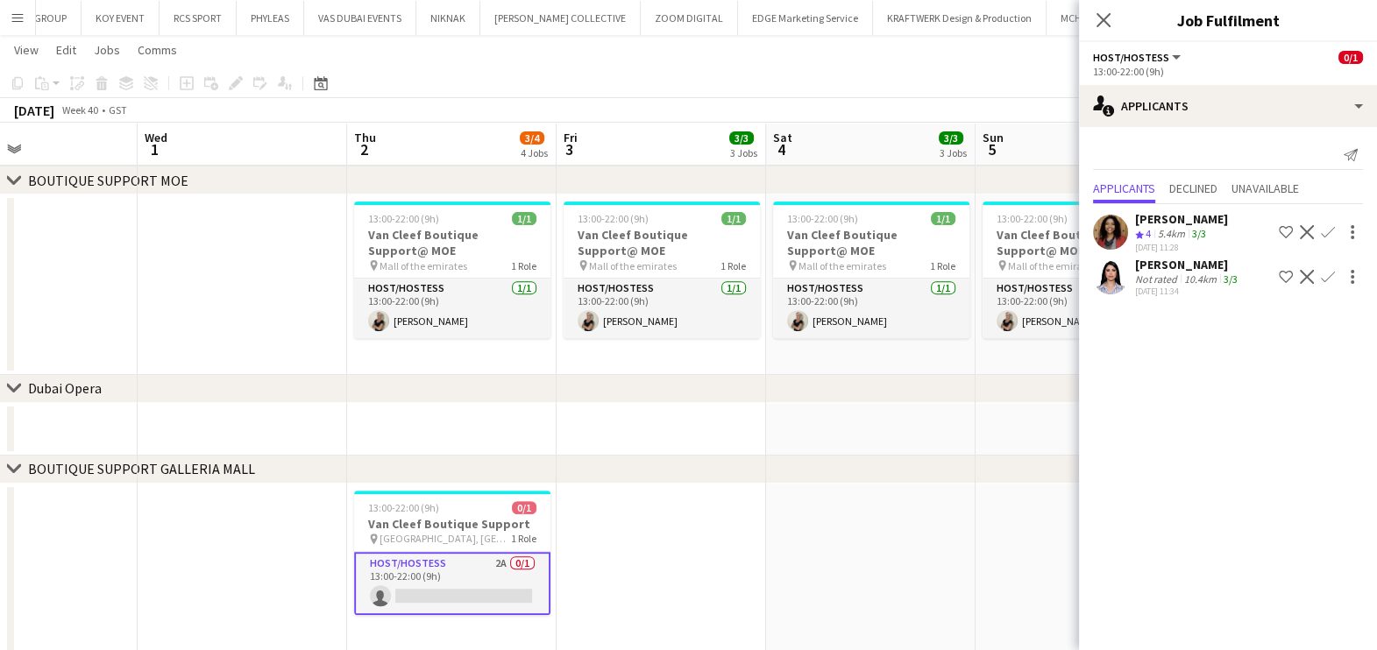
click at [1195, 242] on div "[DATE] 11:28" at bounding box center [1181, 247] width 93 height 11
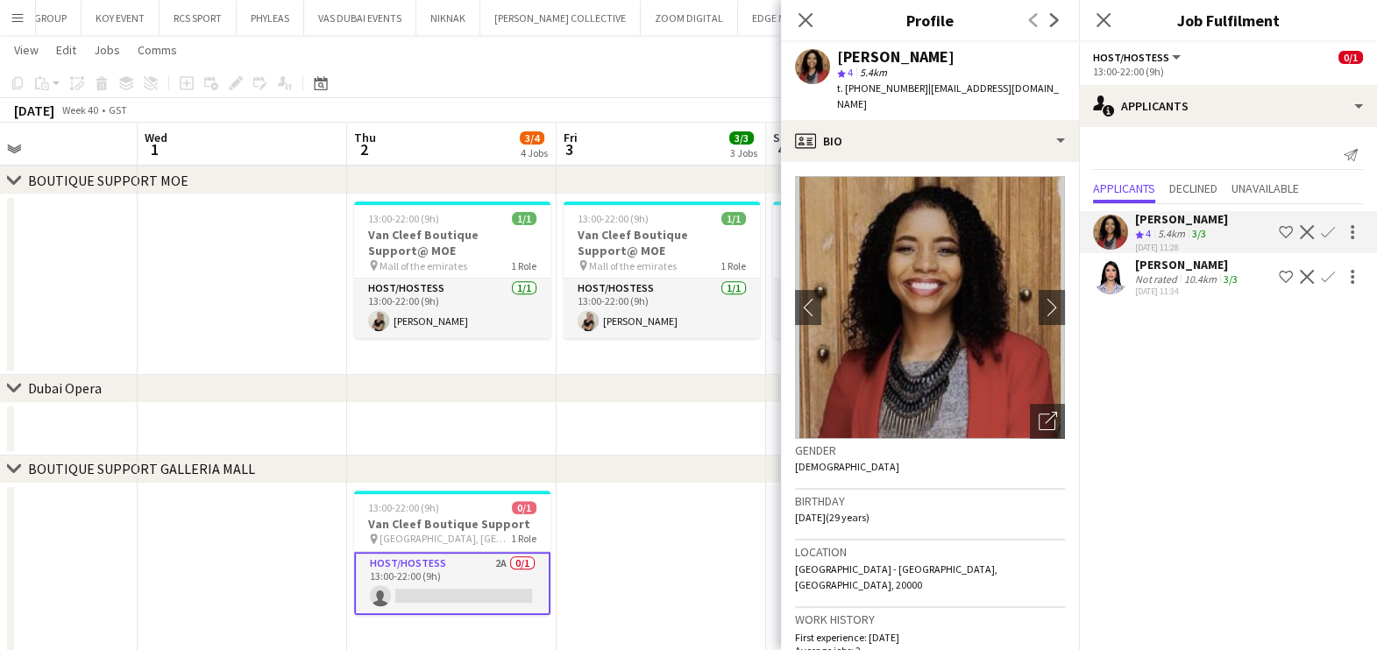
click at [1176, 287] on div "[DATE] 11:34" at bounding box center [1188, 291] width 106 height 11
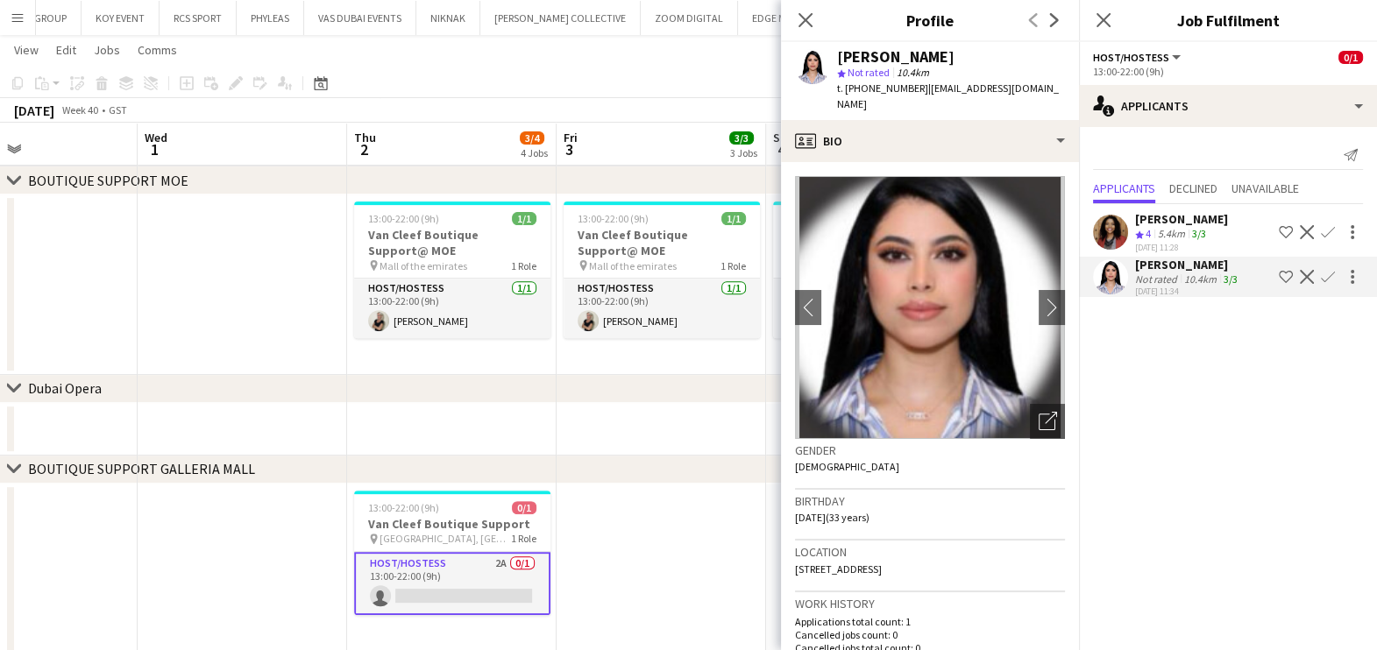
click at [634, 570] on app-date-cell at bounding box center [660, 574] width 209 height 181
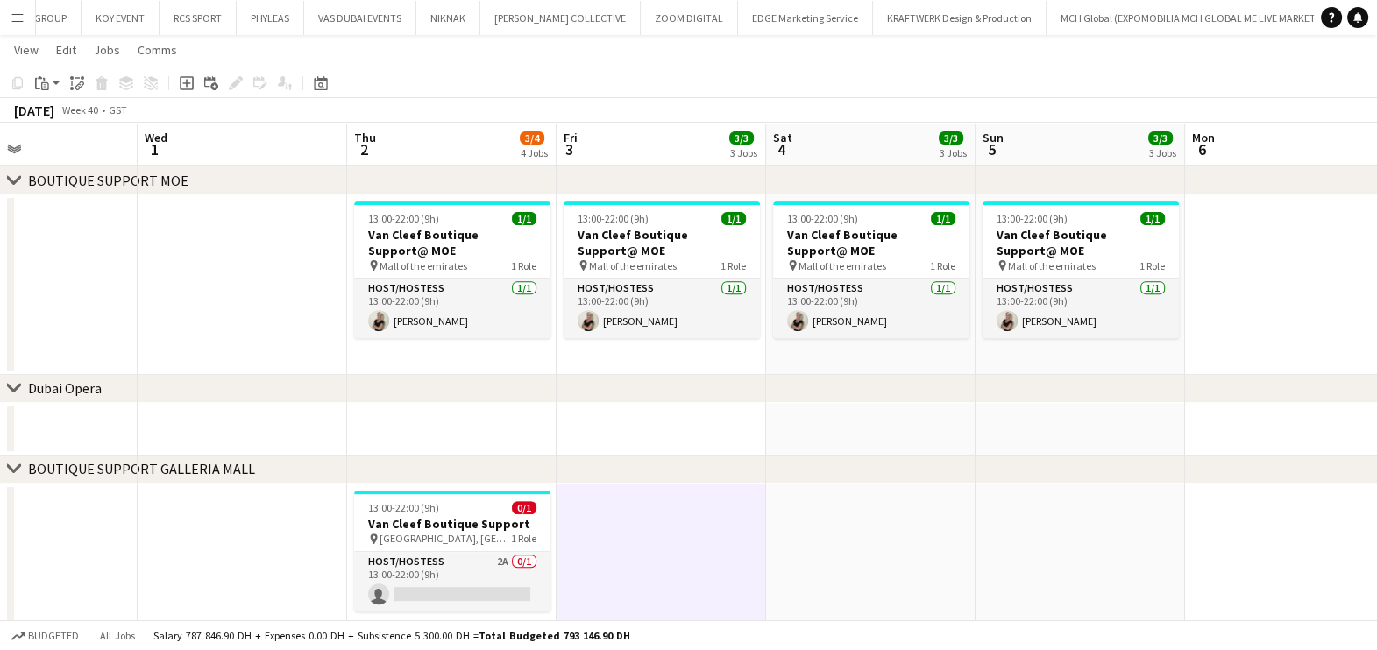
drag, startPoint x: 18, startPoint y: 1, endPoint x: 16, endPoint y: 20, distance: 19.4
click at [18, 0] on button "Menu" at bounding box center [17, 17] width 35 height 35
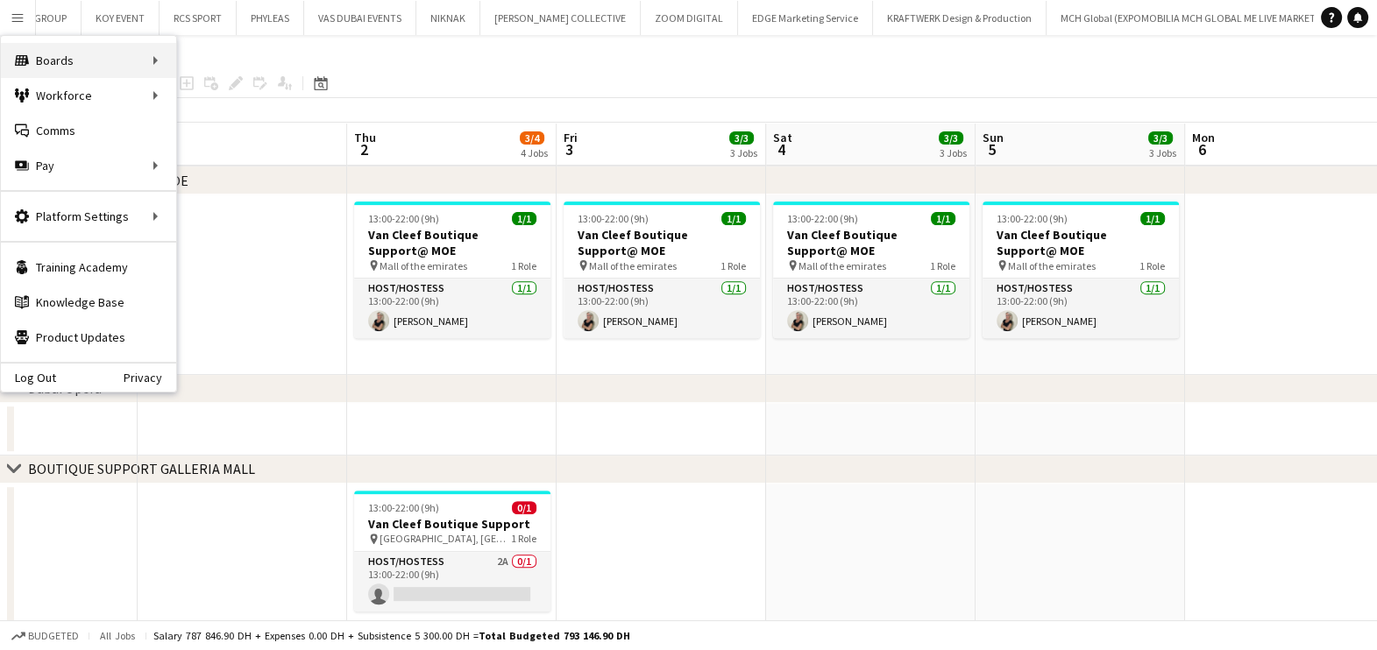
click at [117, 50] on div "Boards Boards" at bounding box center [88, 60] width 175 height 35
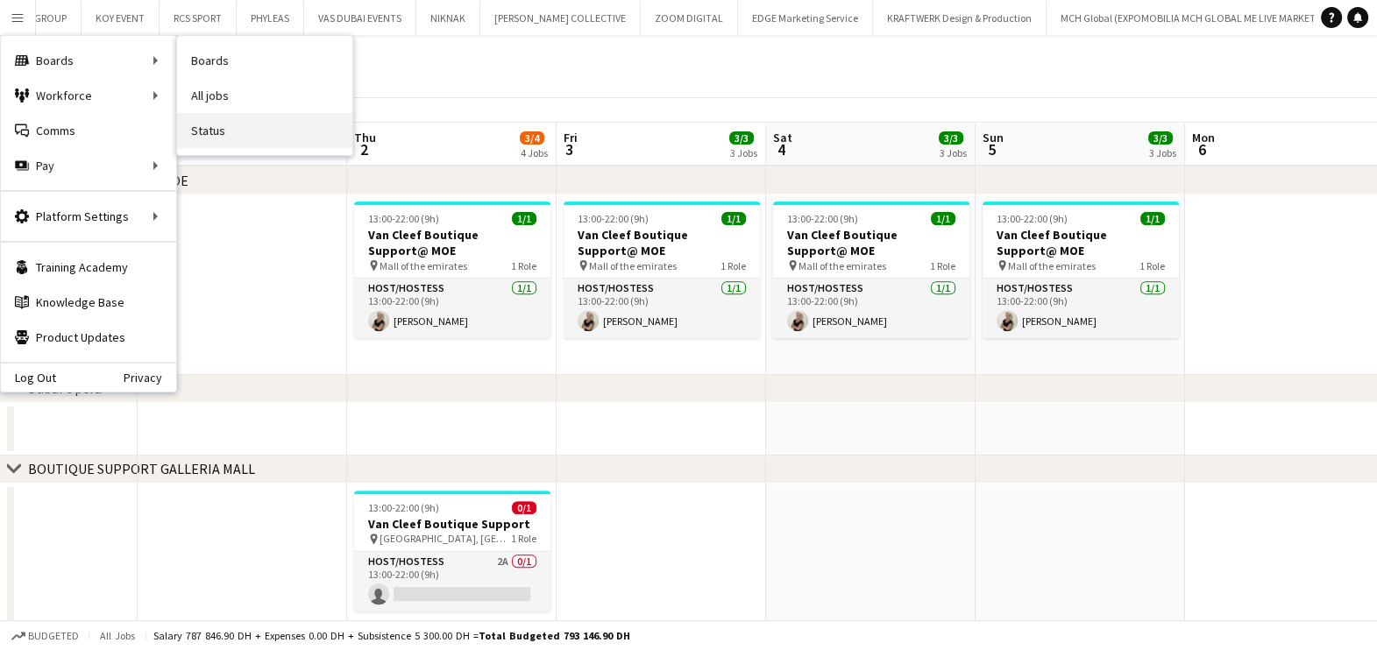
click at [244, 134] on link "Status" at bounding box center [264, 130] width 175 height 35
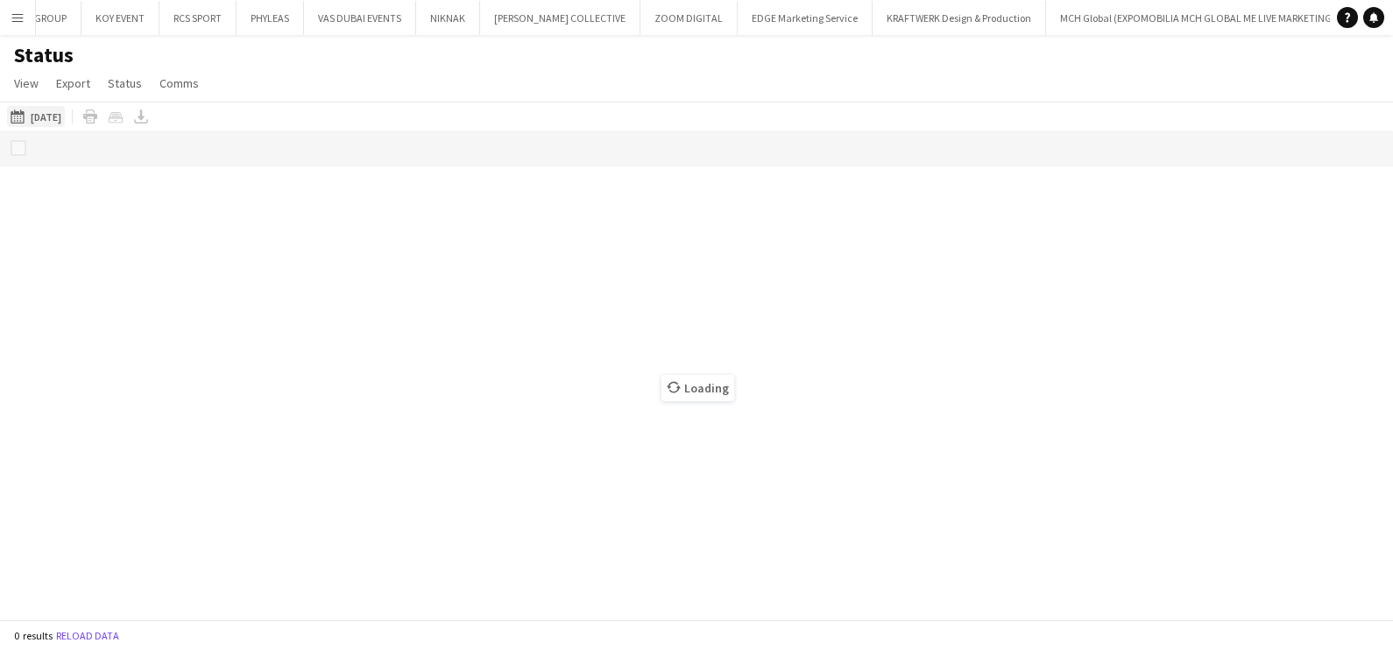
click at [57, 122] on button "[DATE] to [DATE] [DATE]" at bounding box center [36, 116] width 58 height 21
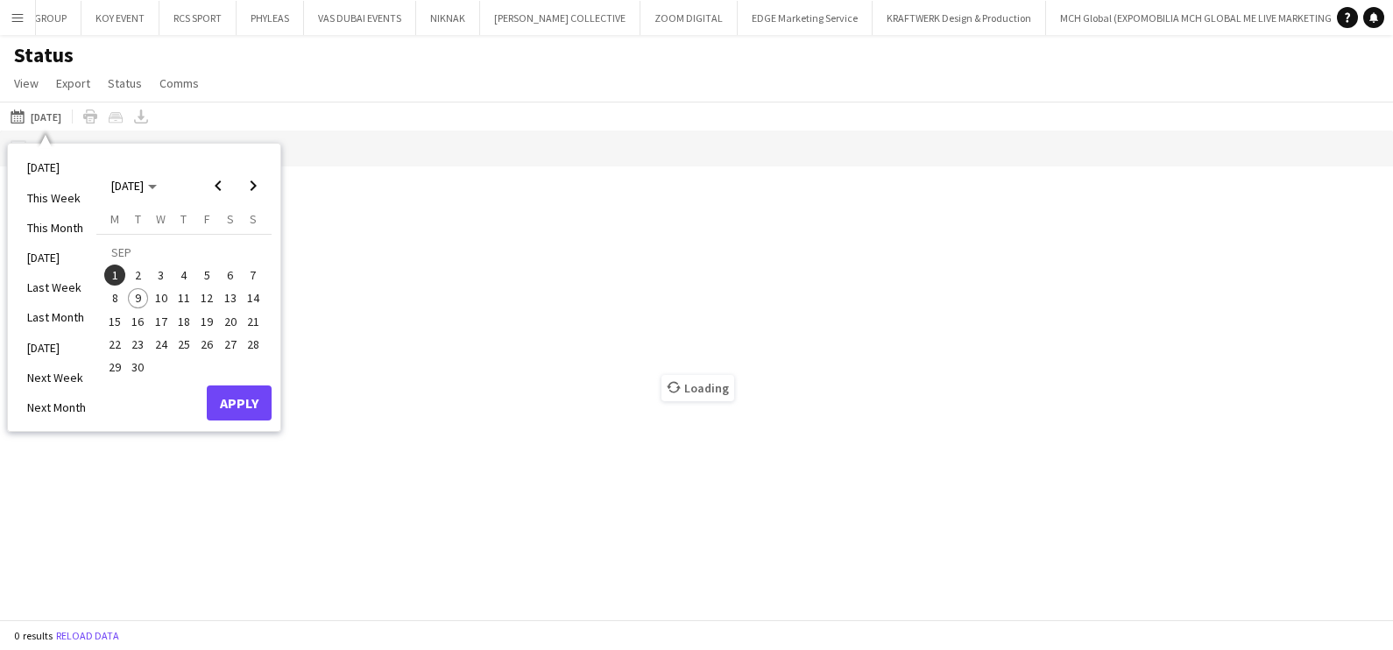
click at [150, 307] on button "10" at bounding box center [161, 298] width 23 height 23
click at [137, 298] on span "9" at bounding box center [138, 298] width 21 height 21
click at [162, 301] on span "10" at bounding box center [161, 298] width 21 height 21
click at [161, 301] on span "10" at bounding box center [161, 298] width 21 height 21
click at [162, 310] on button "17" at bounding box center [161, 321] width 23 height 23
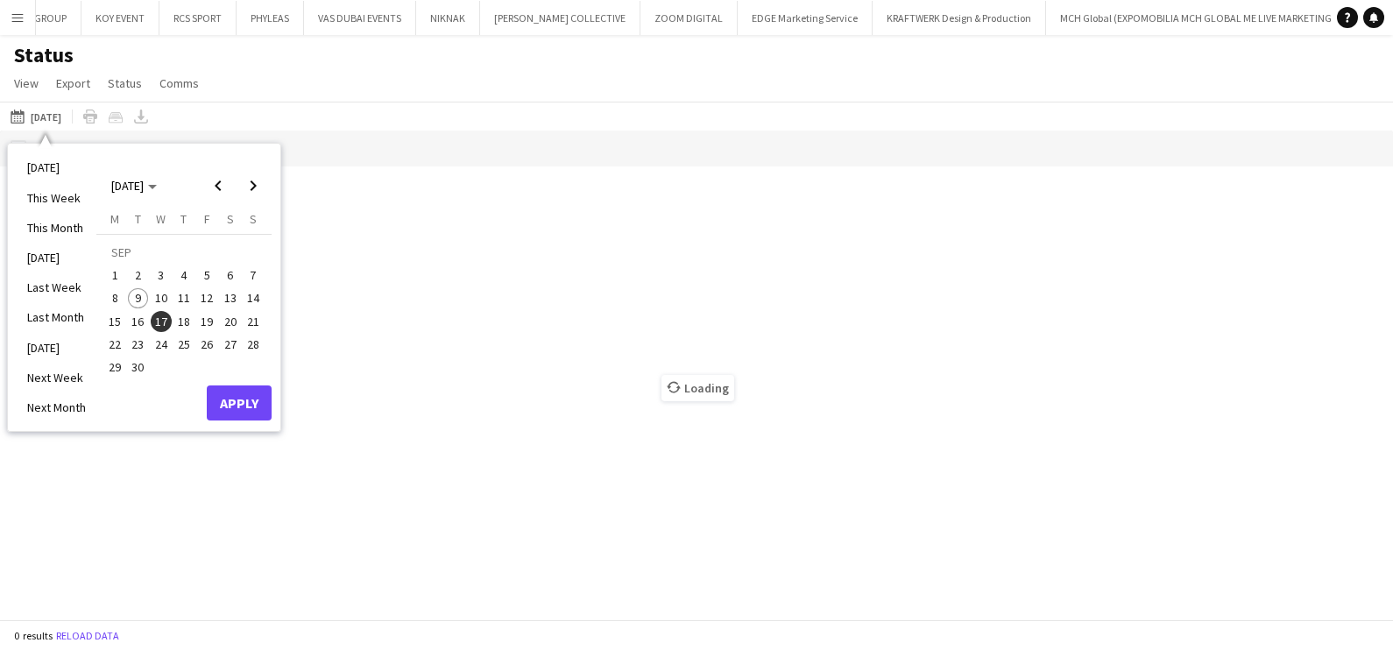
click at [134, 306] on span "9" at bounding box center [138, 298] width 21 height 21
click at [161, 326] on span "17" at bounding box center [161, 321] width 21 height 21
click at [158, 322] on span "17" at bounding box center [161, 321] width 21 height 21
click at [158, 327] on span "17" at bounding box center [161, 321] width 21 height 21
click at [137, 300] on span "9" at bounding box center [138, 298] width 21 height 21
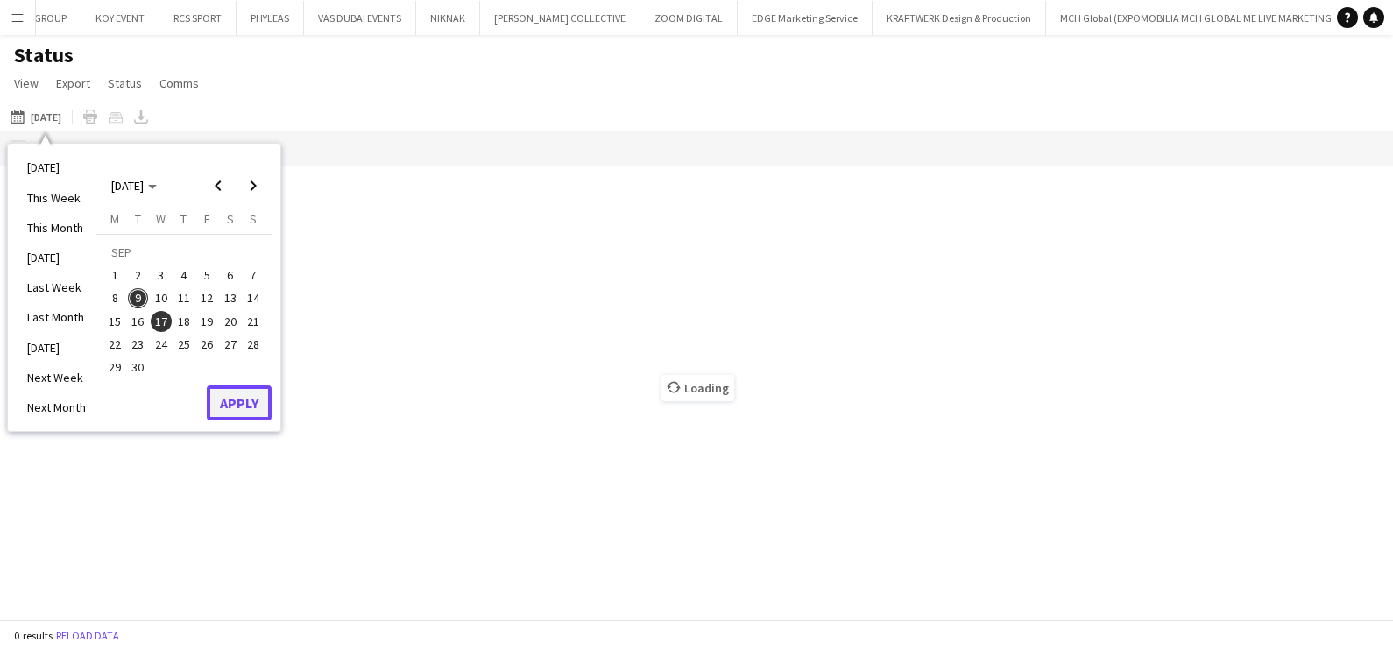
click at [232, 402] on button "Apply" at bounding box center [239, 403] width 65 height 35
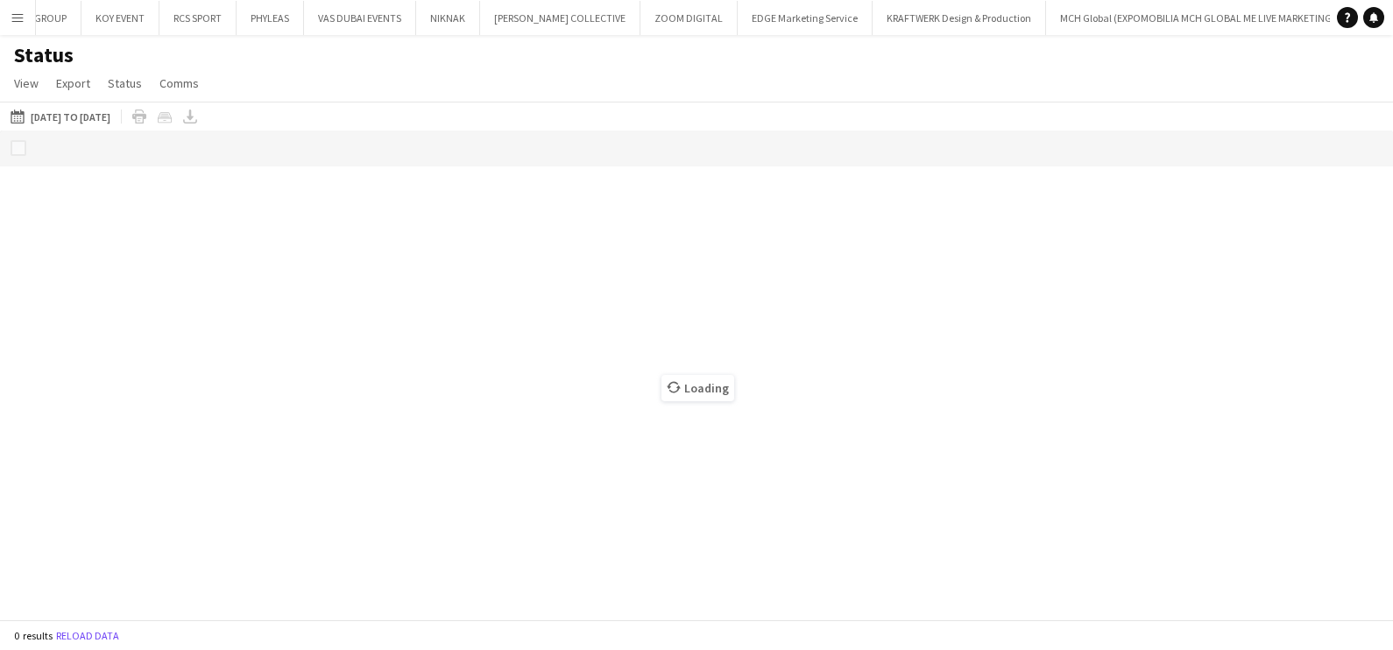
click at [278, 163] on div "Loading" at bounding box center [696, 375] width 1393 height 489
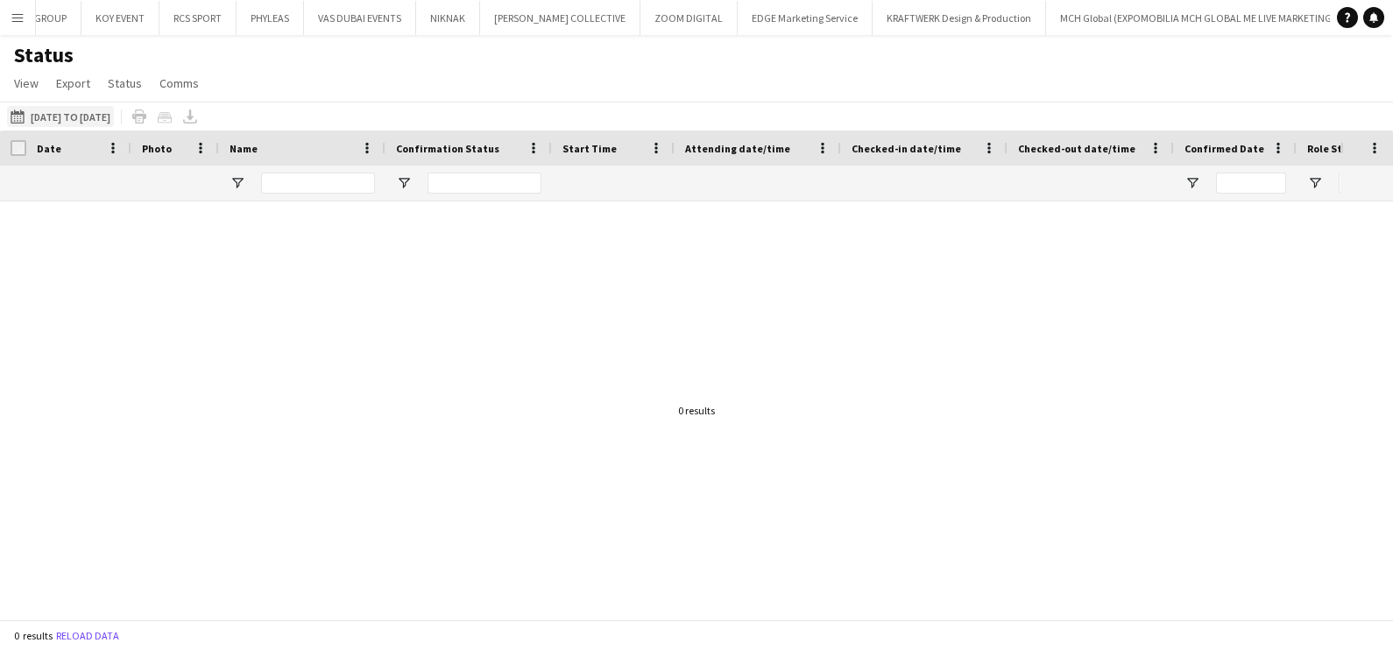
click at [114, 117] on button "[DATE] to [DATE] [DATE] to [DATE]" at bounding box center [60, 116] width 107 height 21
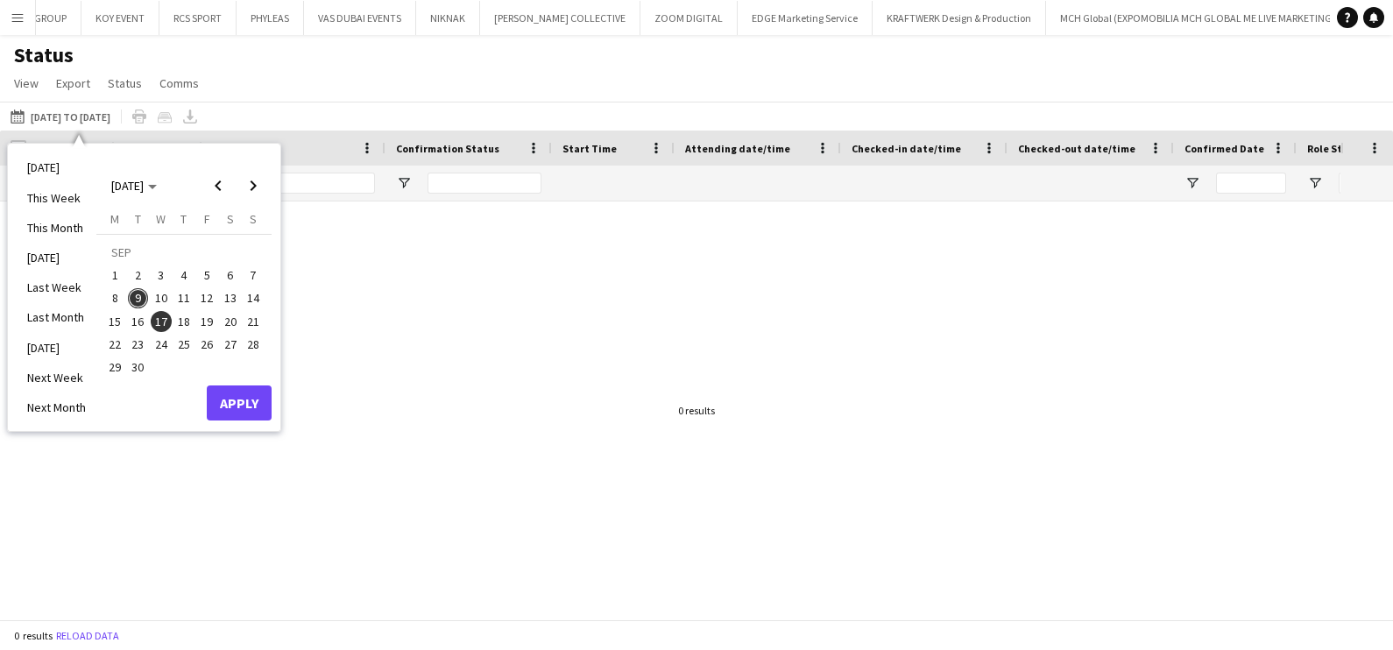
click at [160, 323] on span "17" at bounding box center [161, 321] width 21 height 21
click at [140, 299] on span "9" at bounding box center [138, 298] width 21 height 21
click at [138, 301] on span "9" at bounding box center [138, 298] width 21 height 21
click at [231, 398] on button "Apply" at bounding box center [239, 403] width 65 height 35
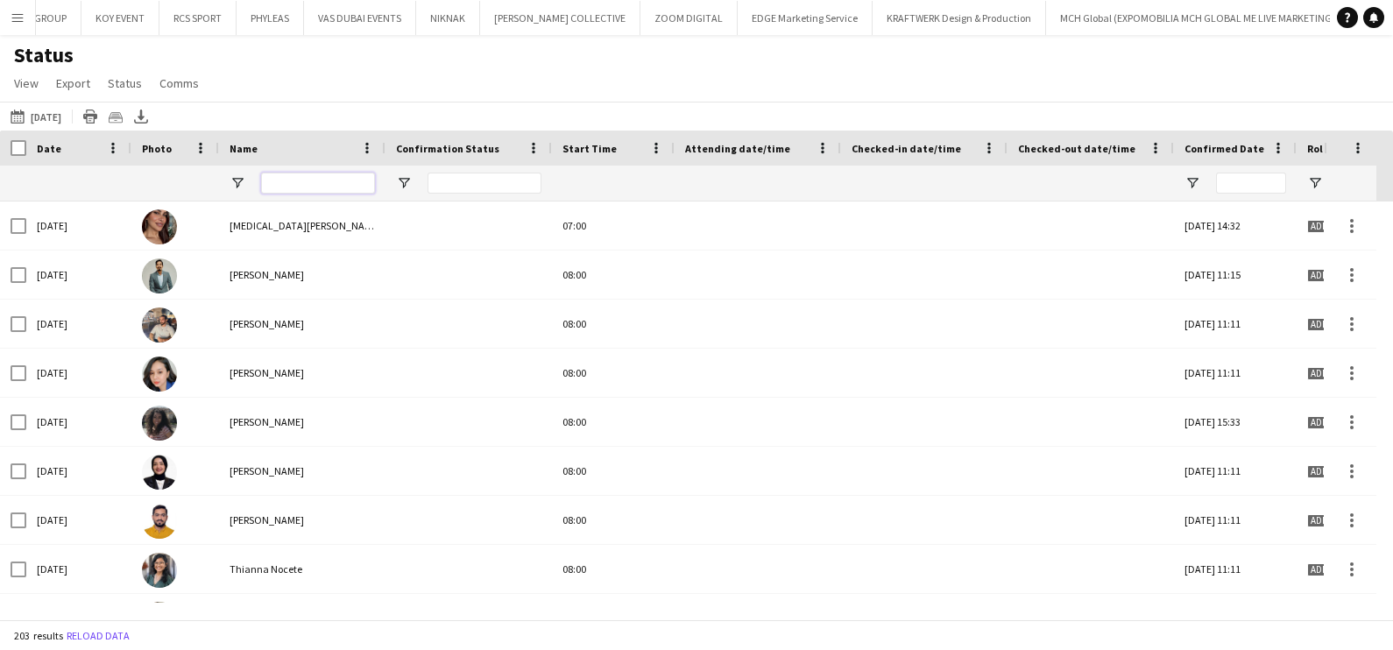
click at [287, 188] on input "Name Filter Input" at bounding box center [318, 183] width 114 height 21
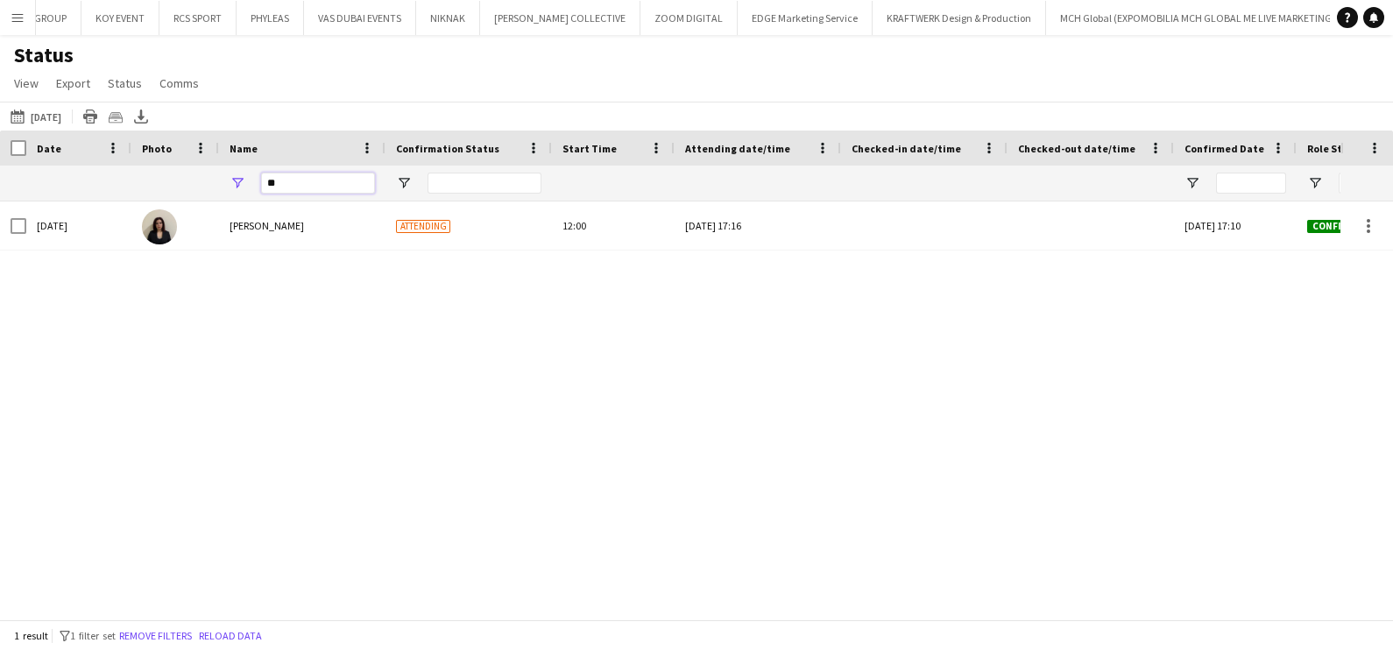
type input "**"
